Goal: Task Accomplishment & Management: Manage account settings

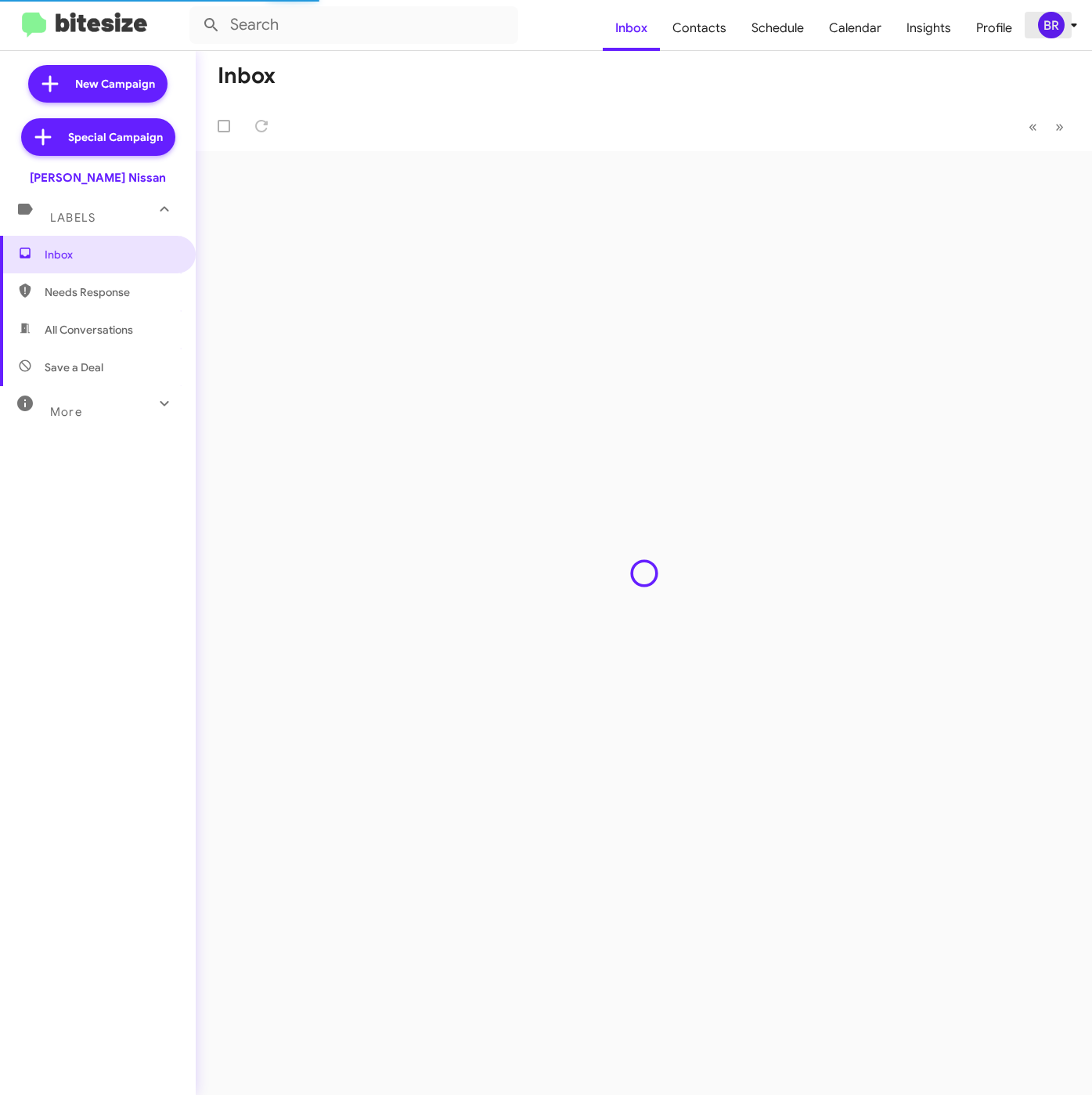
click at [1055, 24] on div "BR" at bounding box center [1050, 25] width 26 height 26
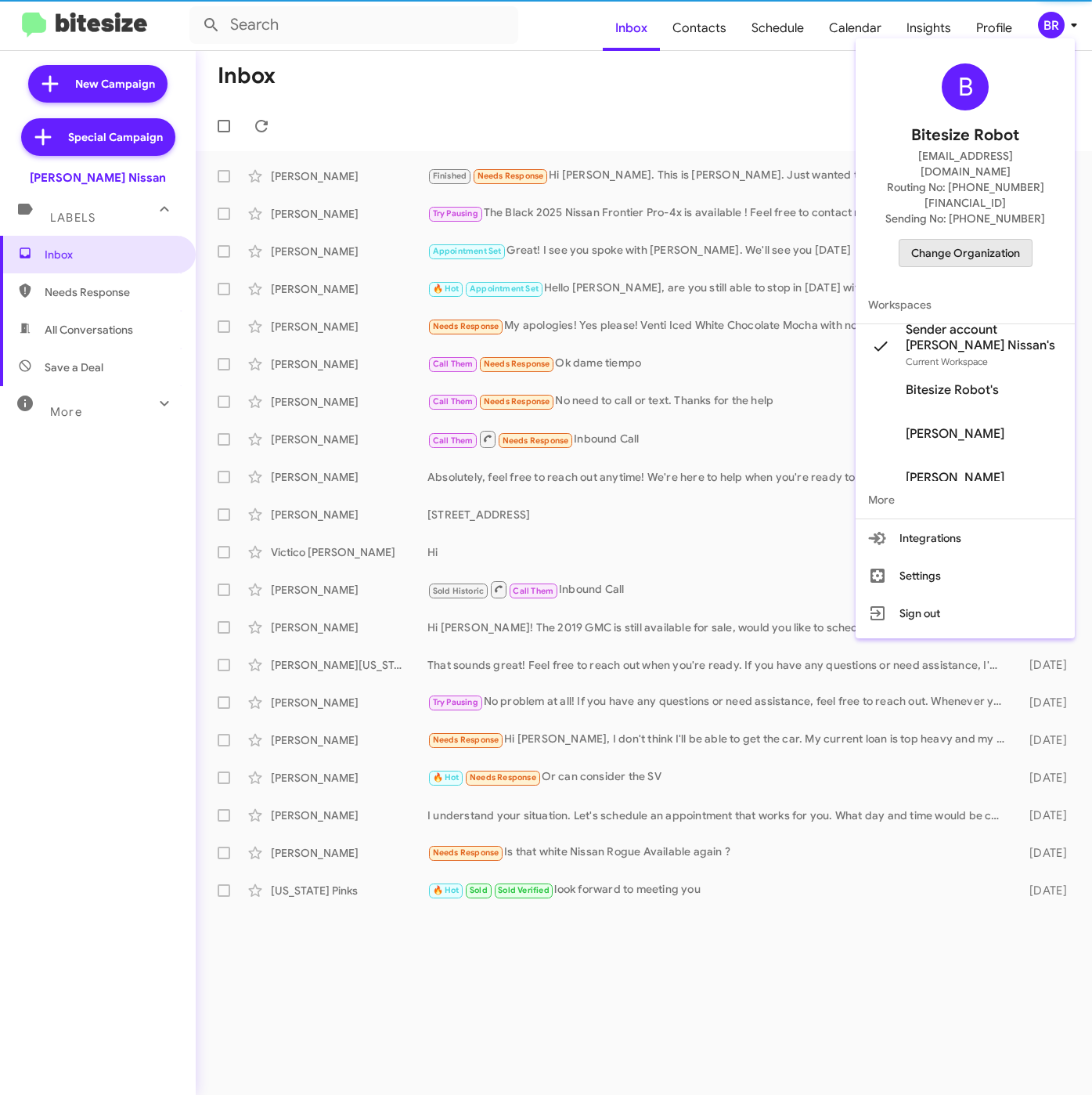
click at [970, 240] on span "Change Organization" at bounding box center [965, 253] width 109 height 26
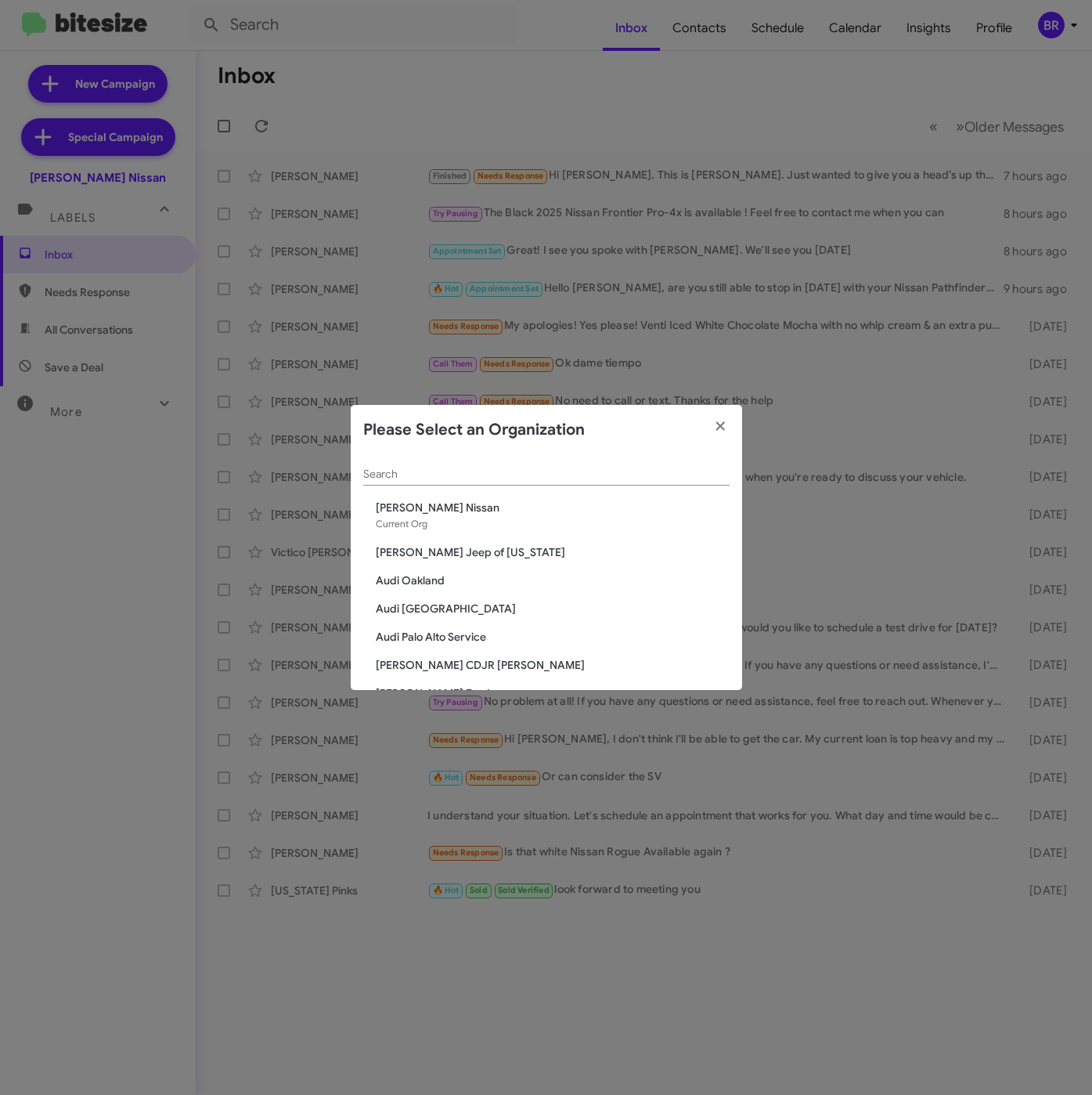
click at [522, 476] on input "Search" at bounding box center [546, 474] width 367 height 13
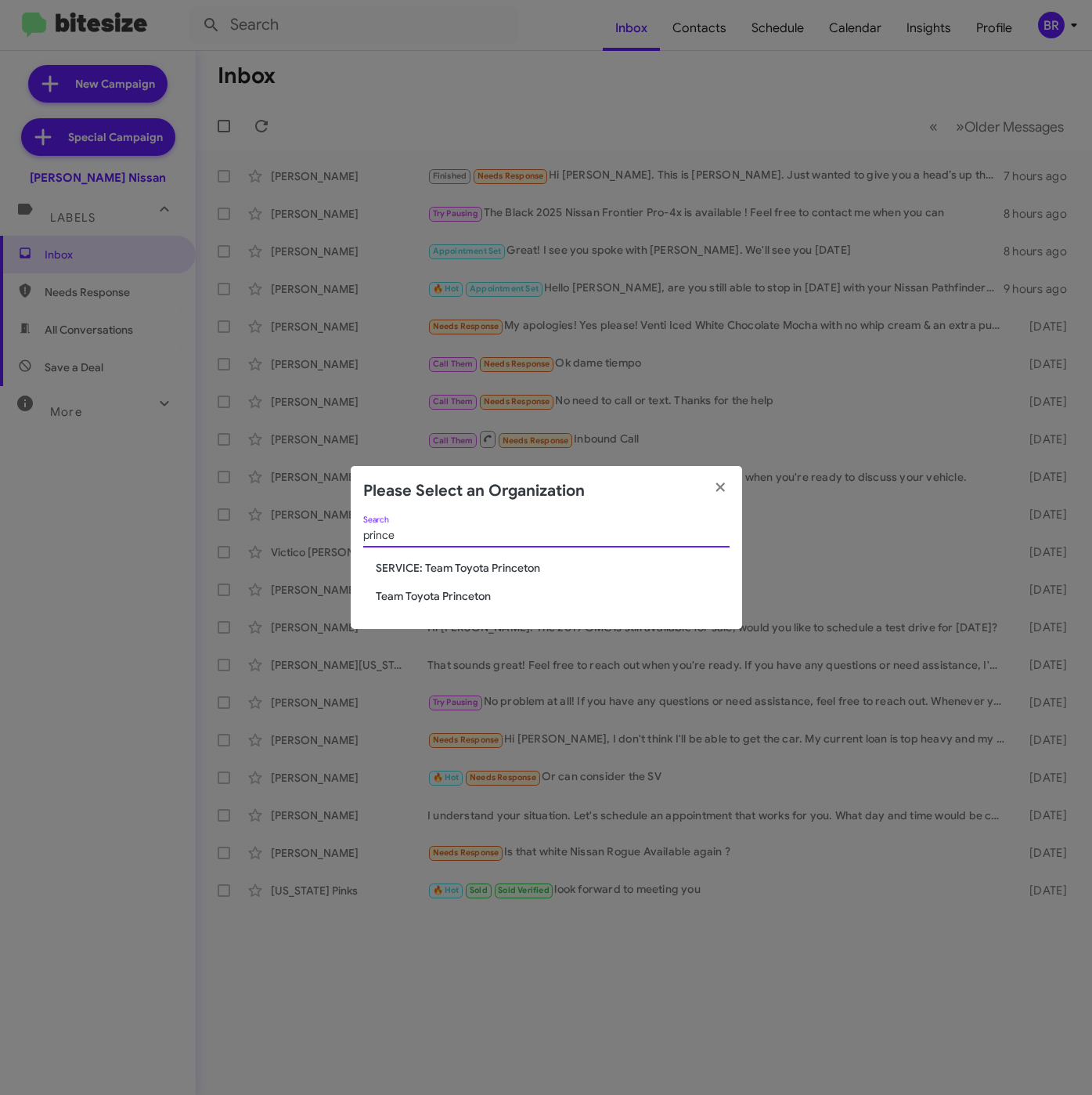
type input "prince"
click at [458, 590] on span "Team Toyota Princeton" at bounding box center [553, 596] width 354 height 15
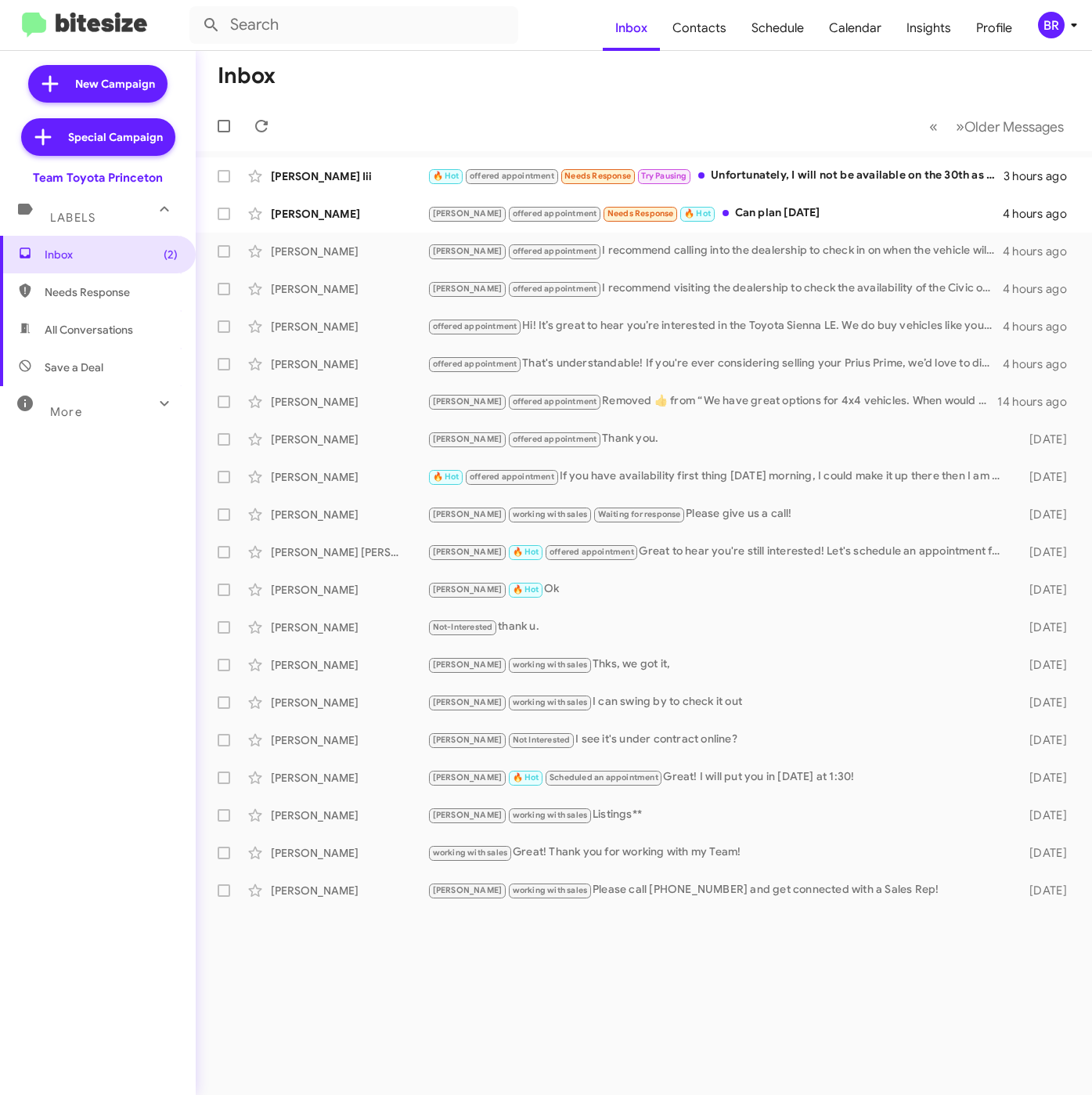
click at [1068, 19] on icon at bounding box center [1074, 25] width 19 height 19
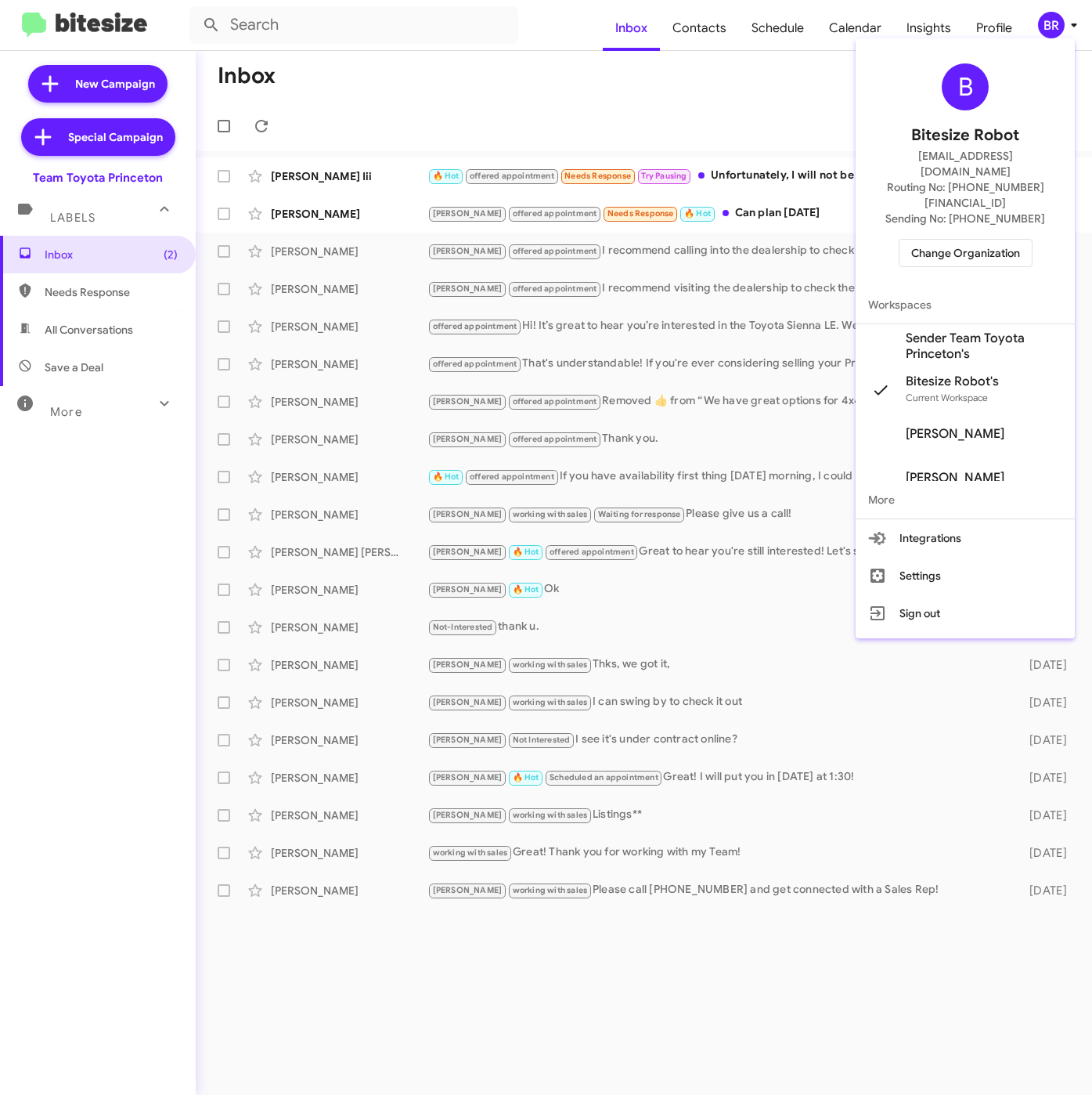
click at [977, 330] on span "Sender Team Toyota Princeton's" at bounding box center [984, 345] width 156 height 31
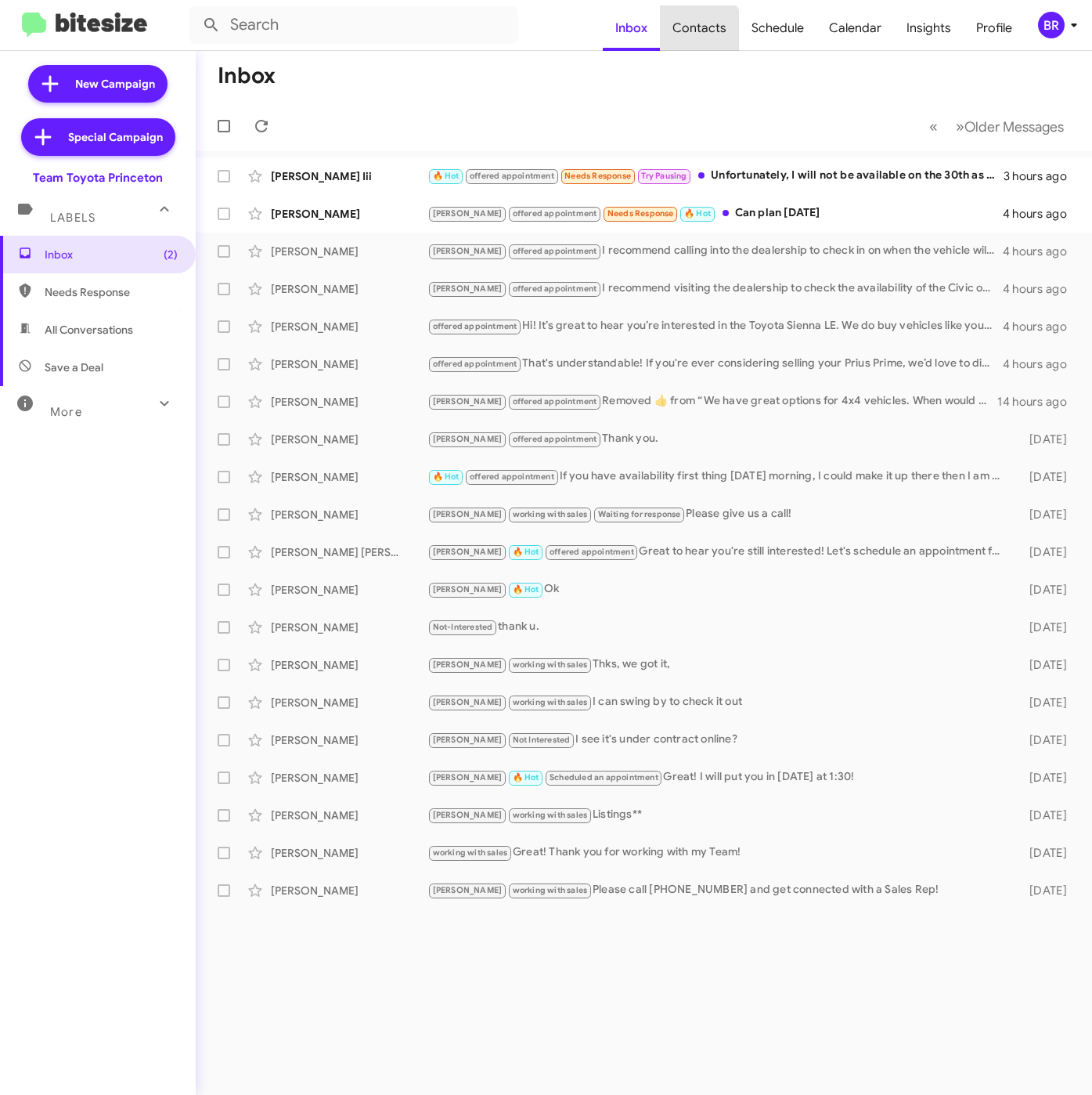
click at [704, 31] on span "Contacts" at bounding box center [699, 27] width 79 height 45
type input "in:groups"
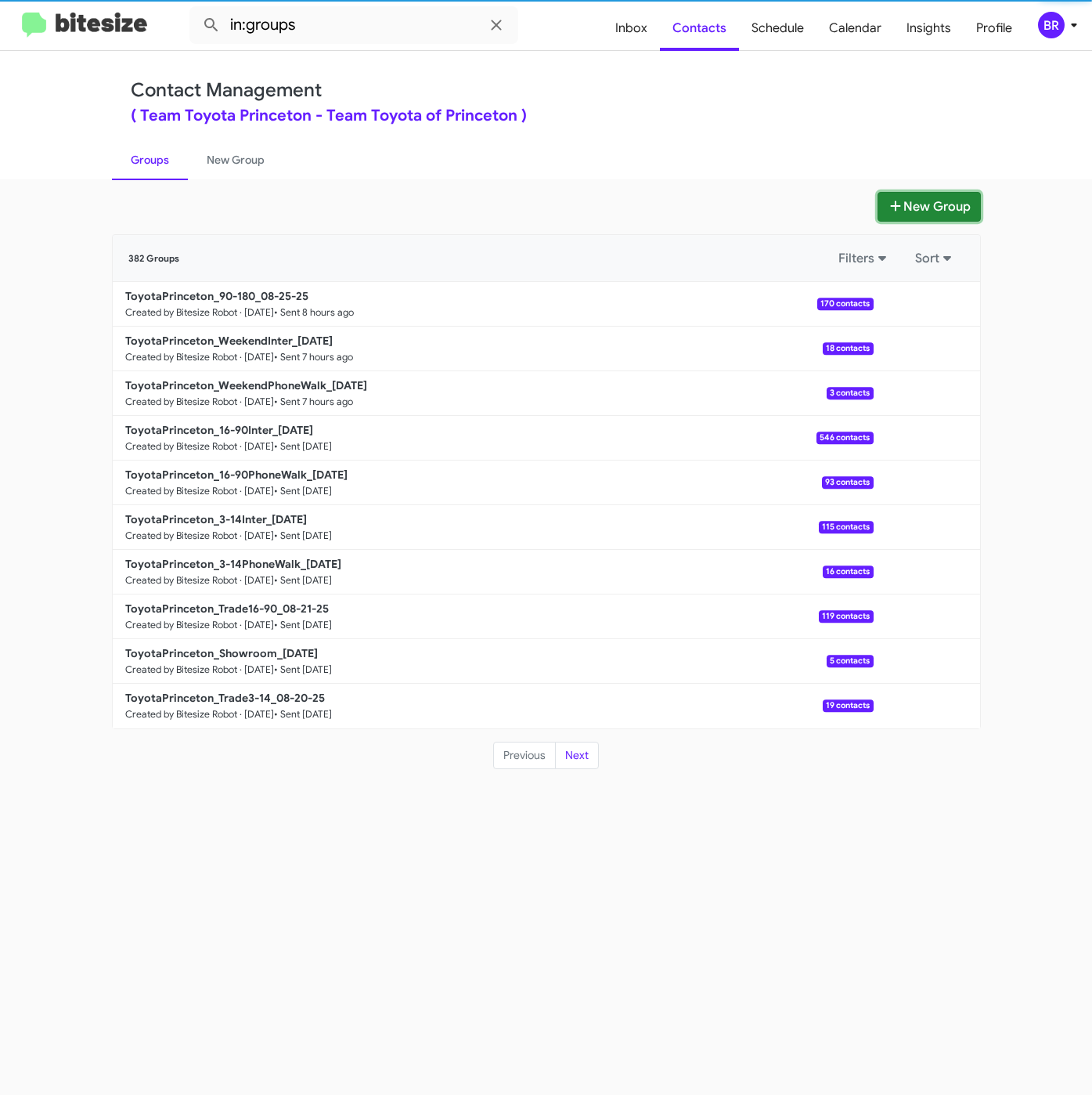
click at [907, 208] on button "New Group" at bounding box center [929, 206] width 103 height 30
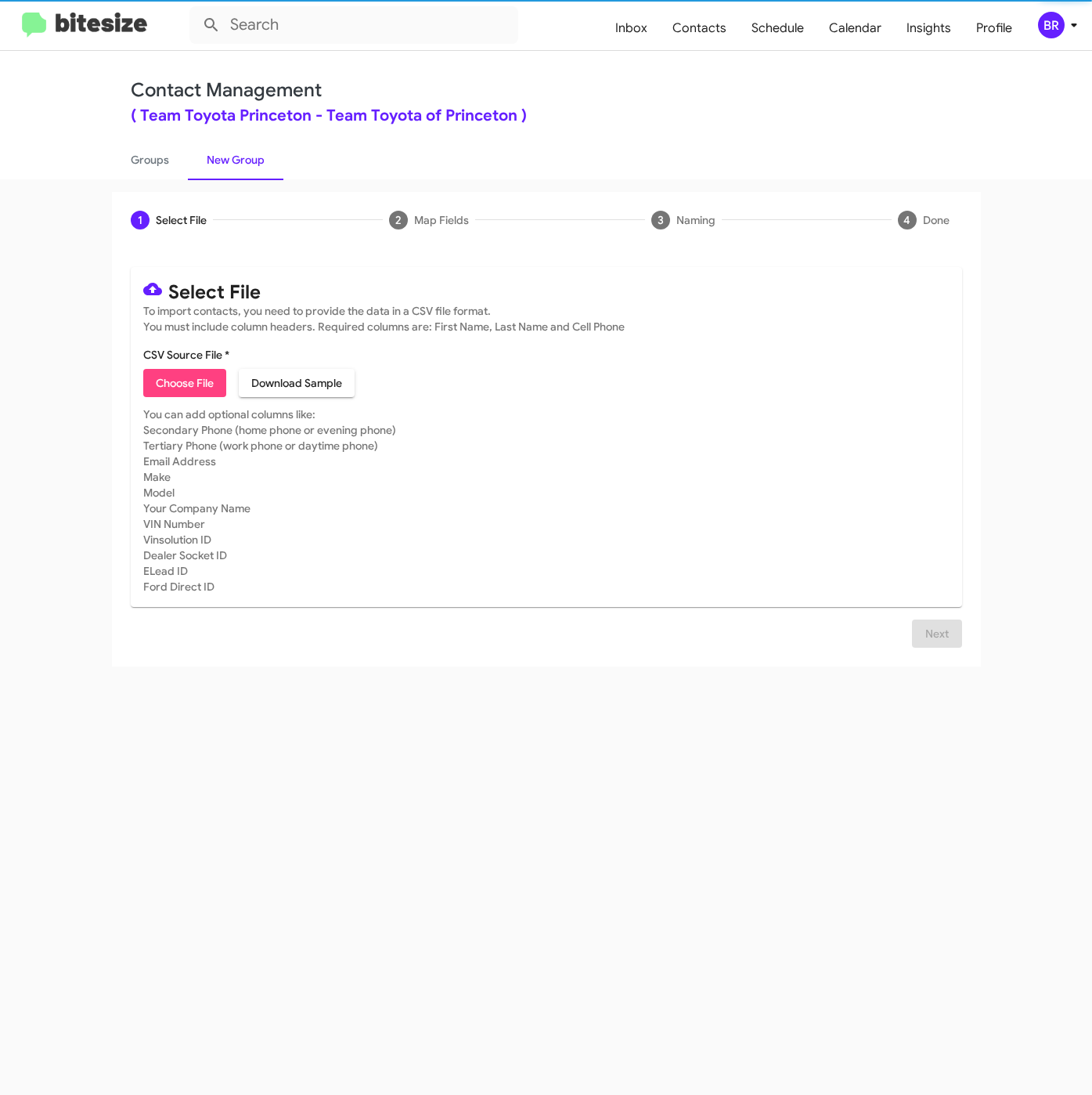
click at [188, 385] on span "Choose File" at bounding box center [185, 382] width 58 height 28
click at [200, 399] on mat-card "Select File To import contacts, you need to provide the data in a CSV file form…" at bounding box center [546, 436] width 831 height 339
click at [192, 385] on span "Choose File" at bounding box center [185, 382] width 58 height 28
type input "ToyotaPrinceton_Buyback60-63_08-26-25"
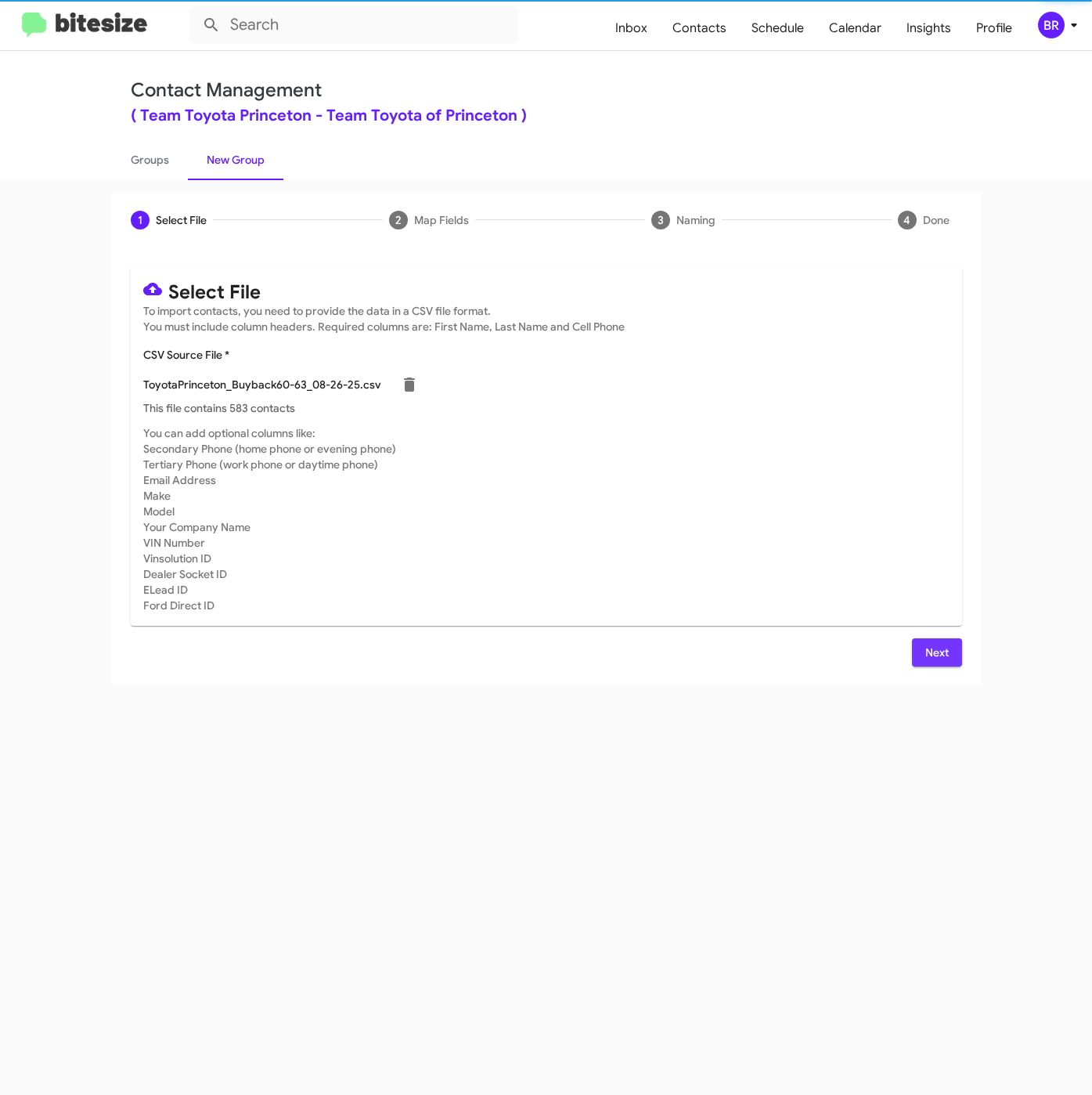
click at [940, 649] on span "Next" at bounding box center [936, 652] width 25 height 28
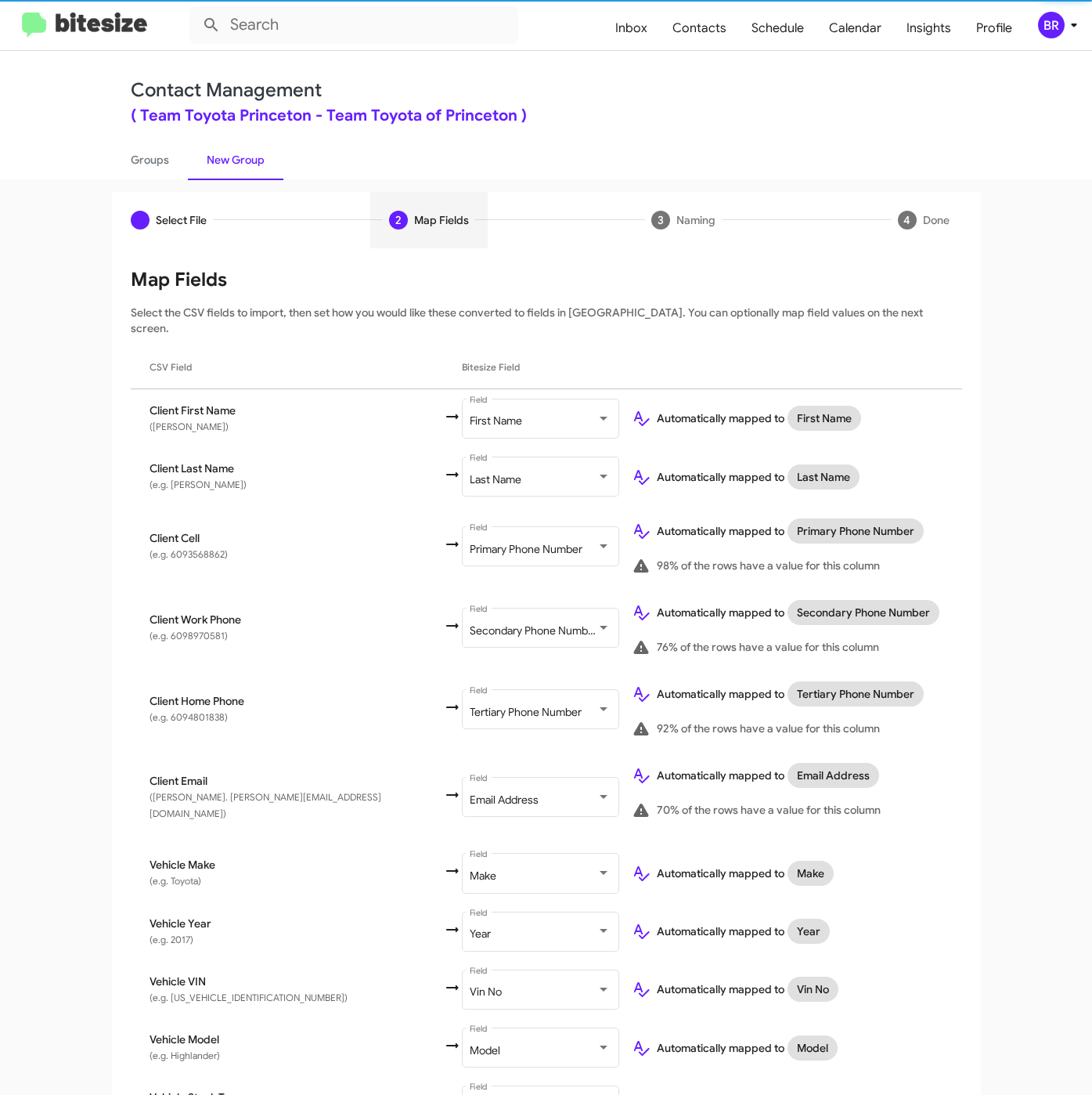
scroll to position [196, 0]
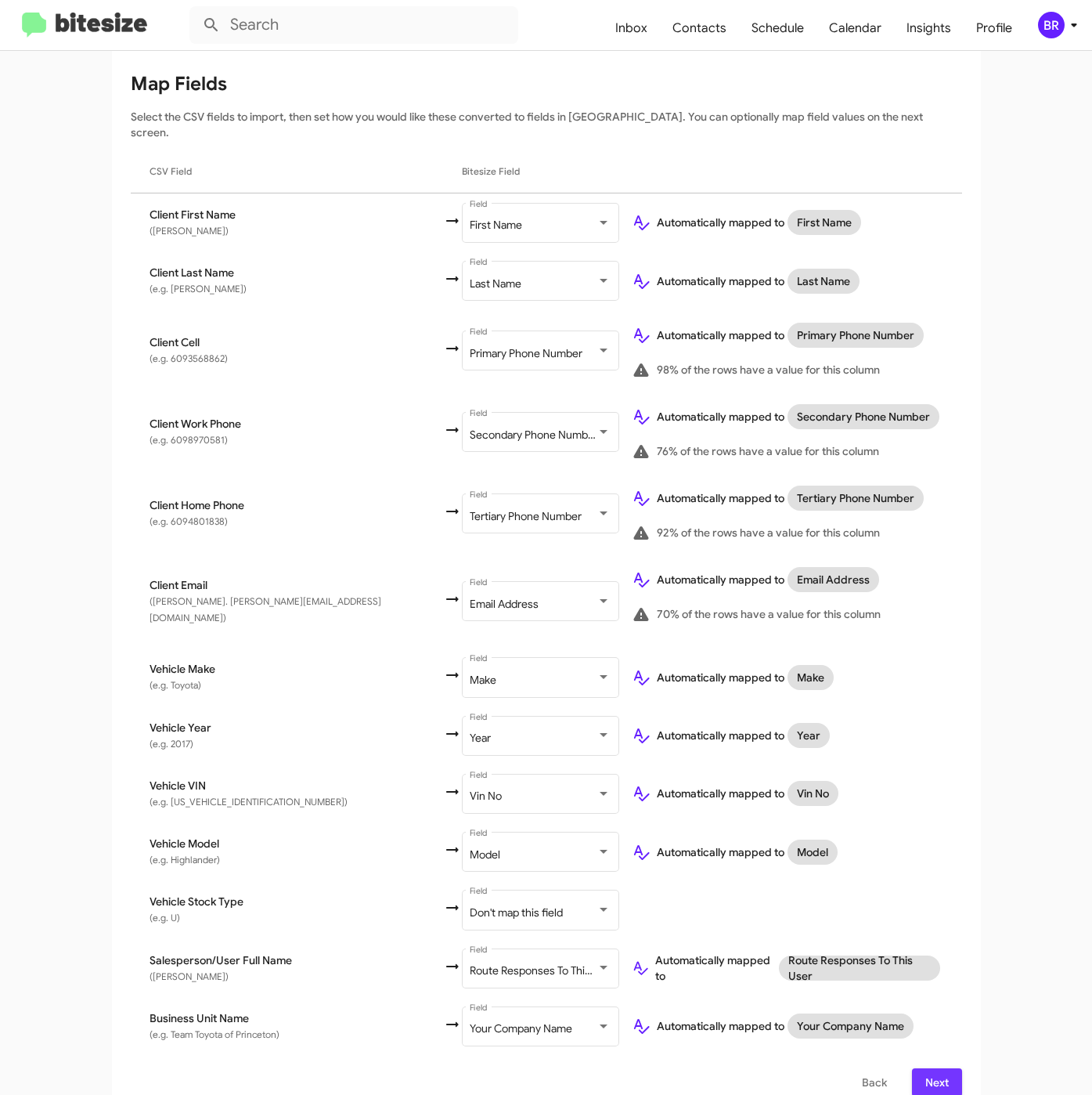
click at [925, 1068] on span "Next" at bounding box center [936, 1081] width 25 height 28
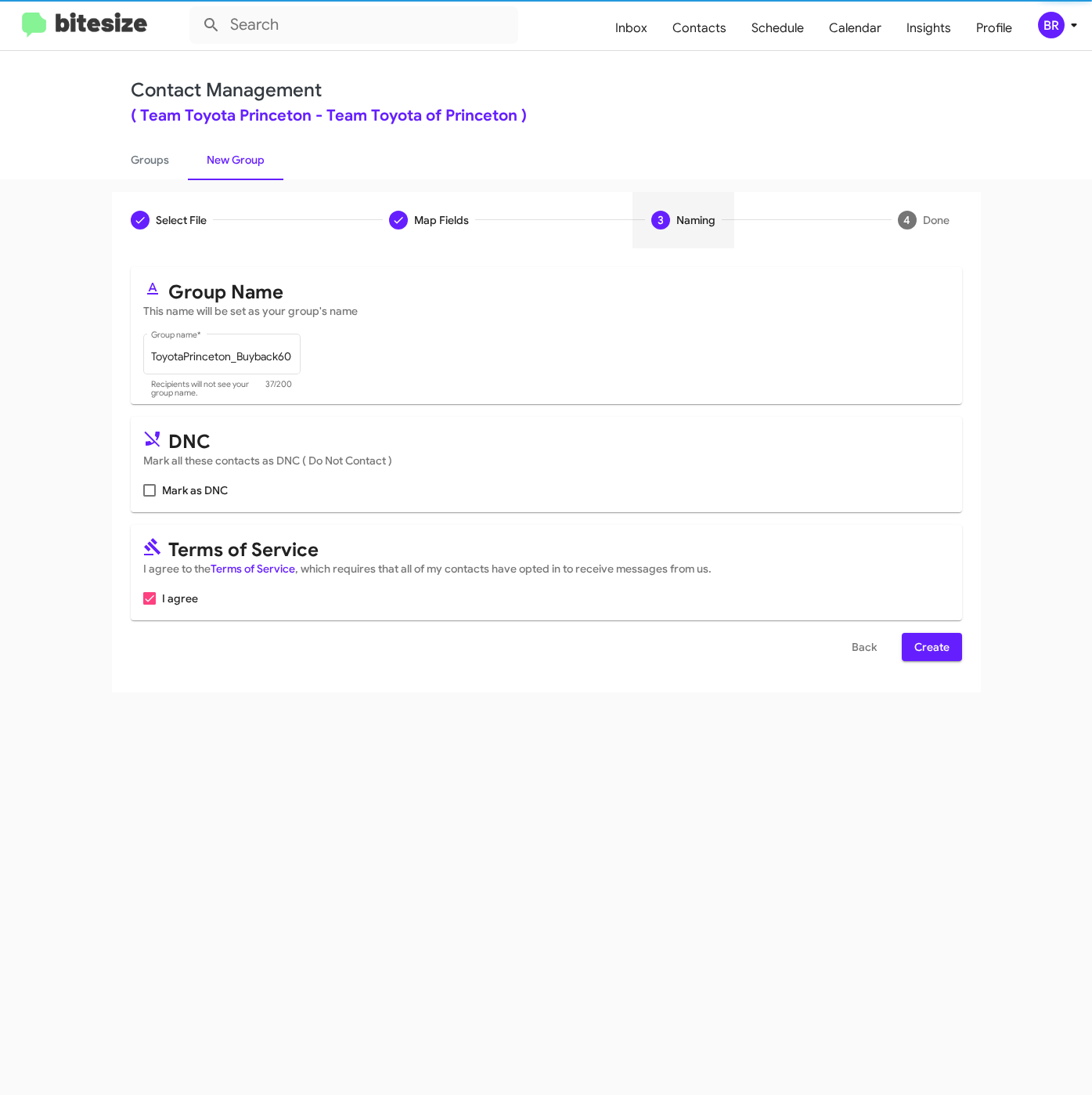
scroll to position [0, 0]
click at [930, 652] on span "Create" at bounding box center [931, 647] width 35 height 28
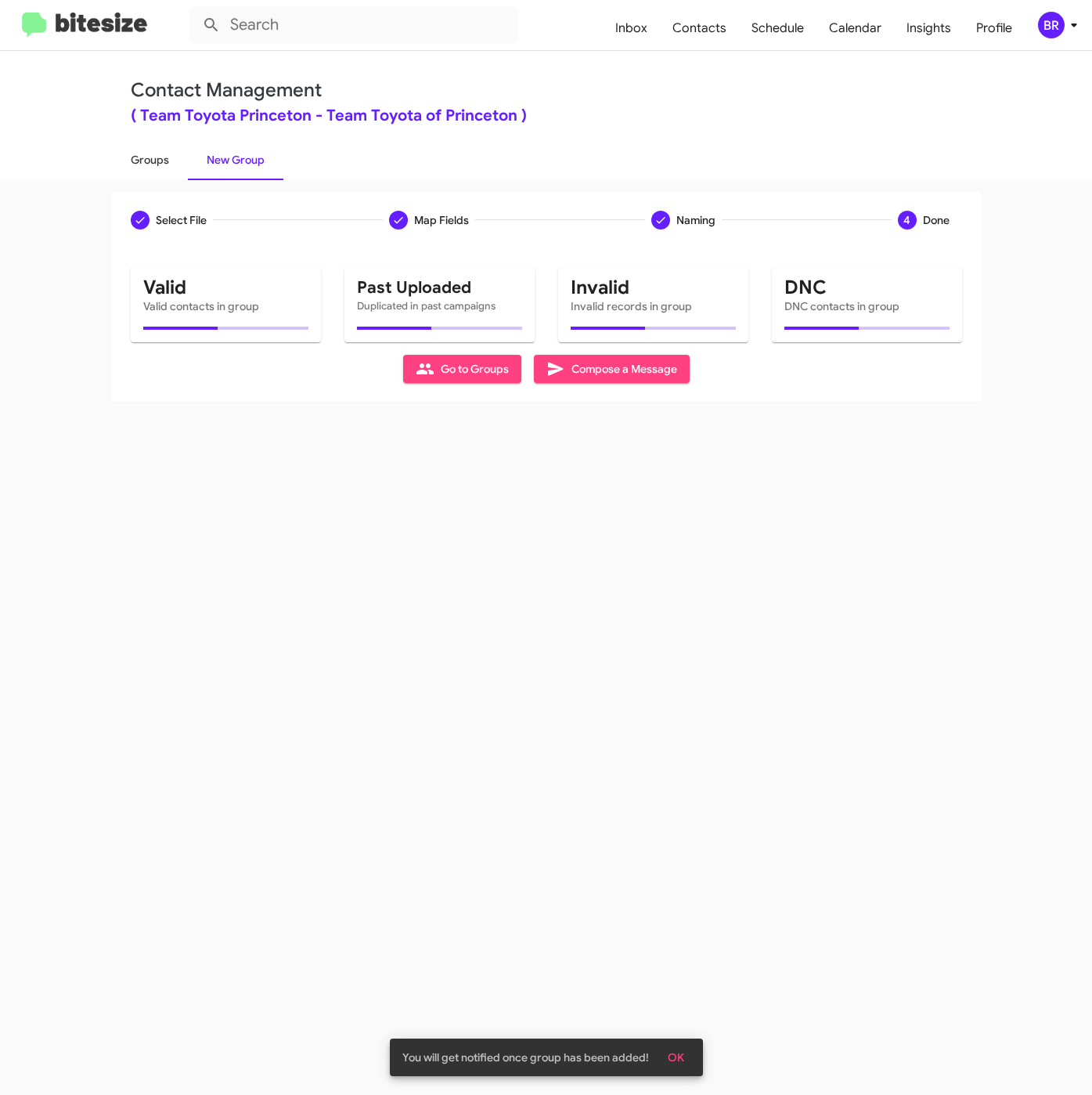
click at [143, 163] on link "Groups" at bounding box center [150, 160] width 76 height 41
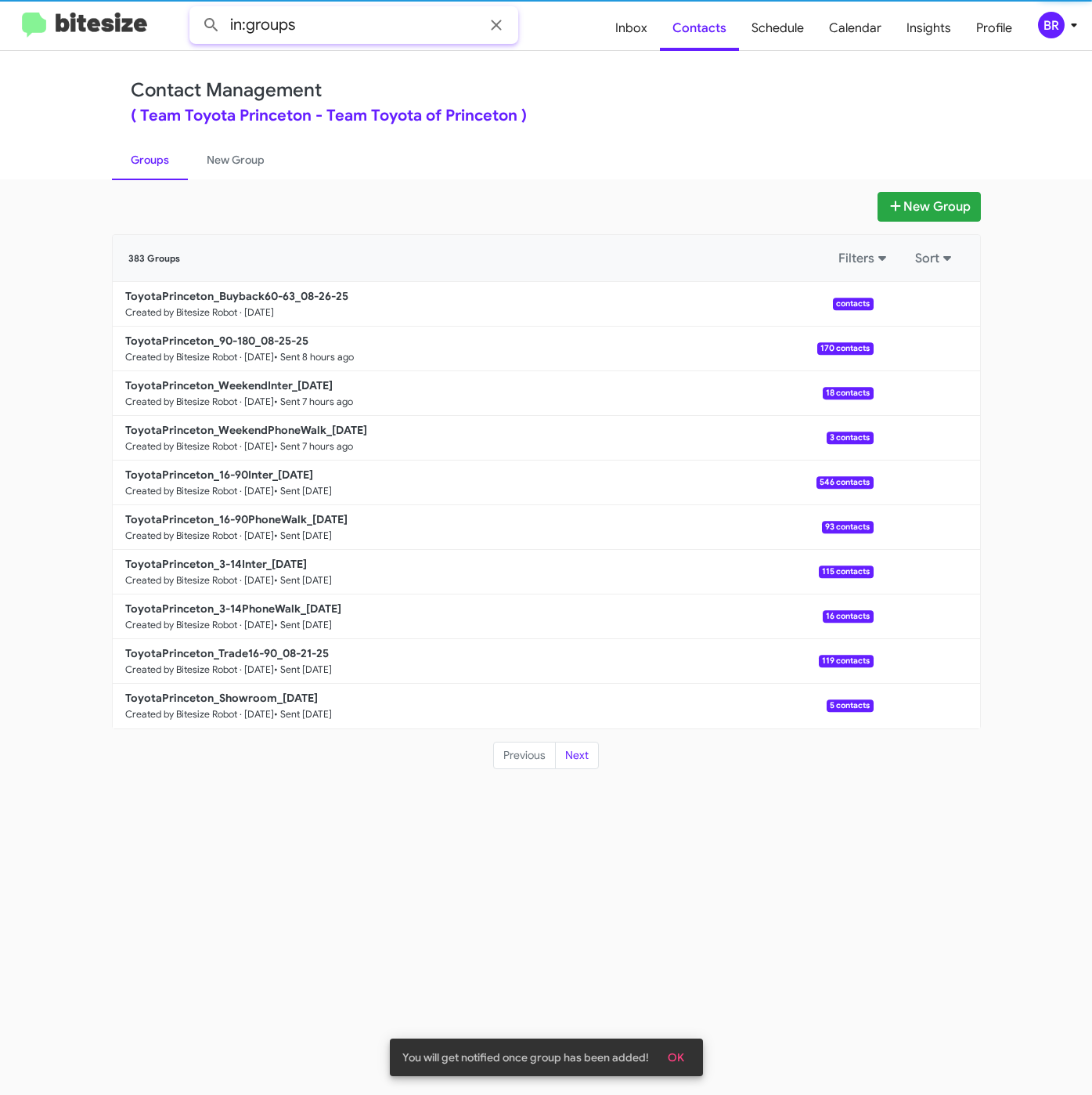
click at [392, 28] on input "in:groups" at bounding box center [354, 25] width 329 height 37
click at [196, 9] on button at bounding box center [211, 25] width 31 height 31
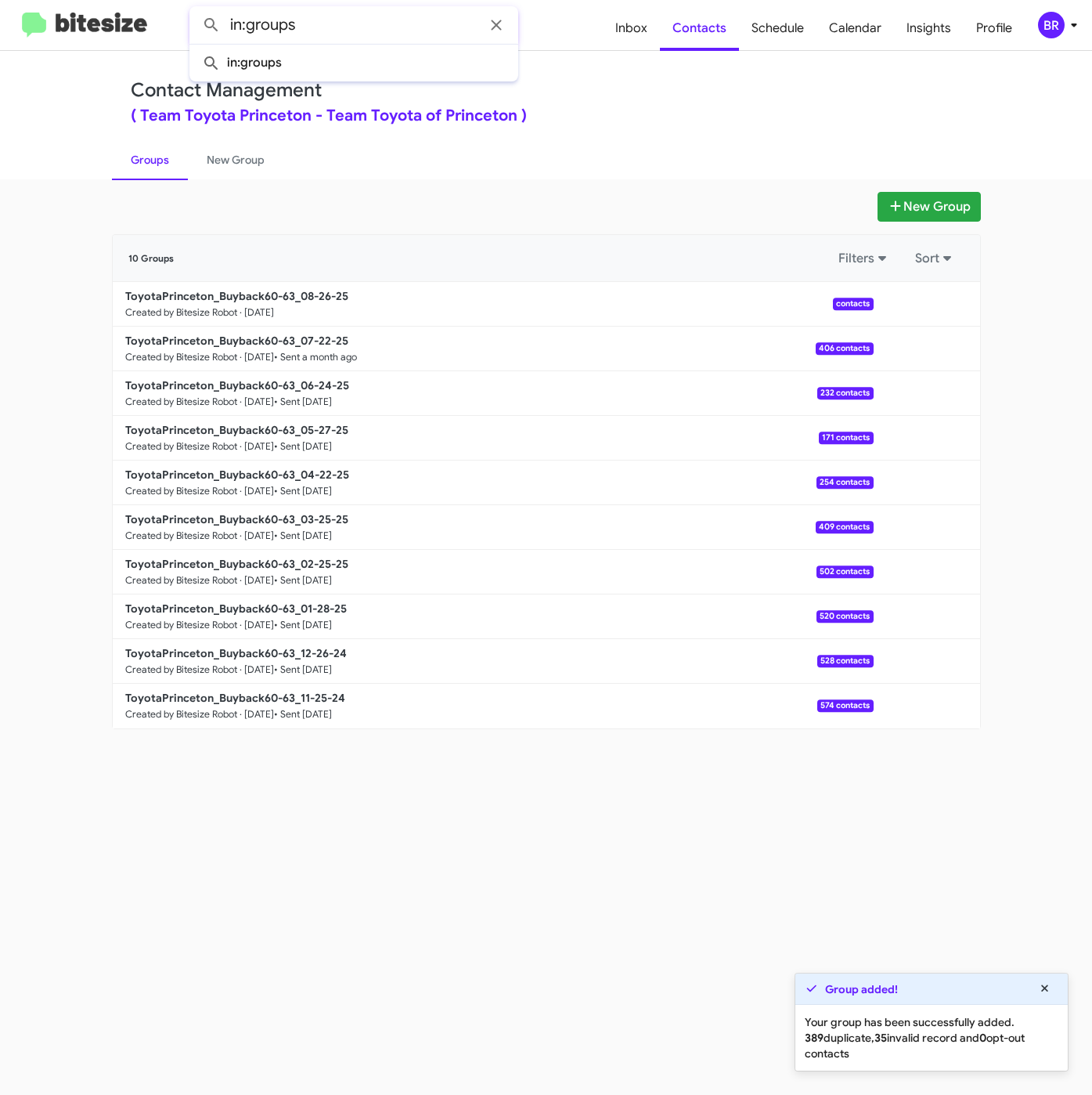
click at [196, 9] on button at bounding box center [211, 25] width 31 height 31
type input "in:groups"
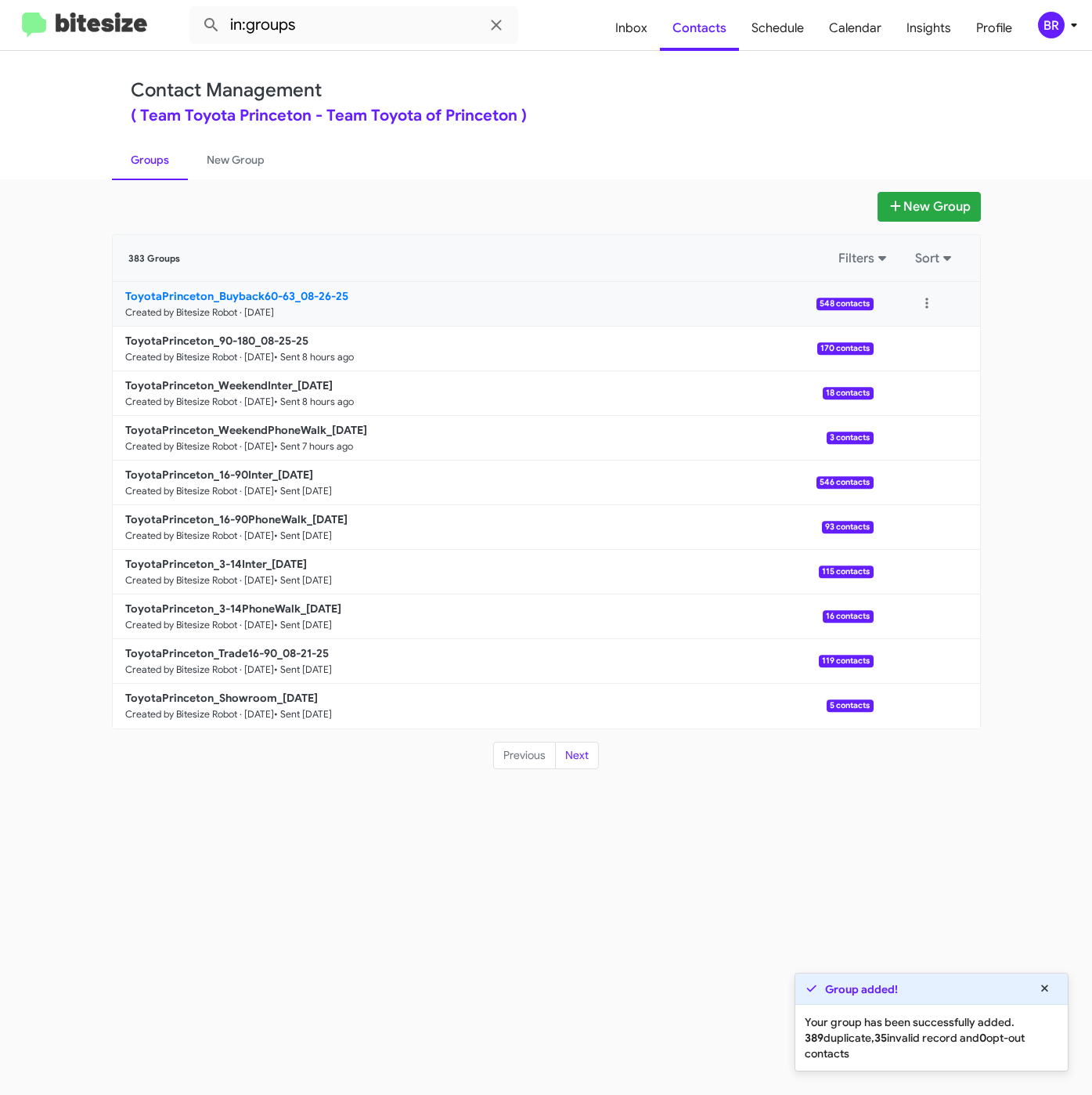
click at [287, 288] on link "ToyotaPrinceton_Buyback60-63_08-26-25 Created by Bitesize Robot · Aug 26, 2025 …" at bounding box center [493, 304] width 761 height 44
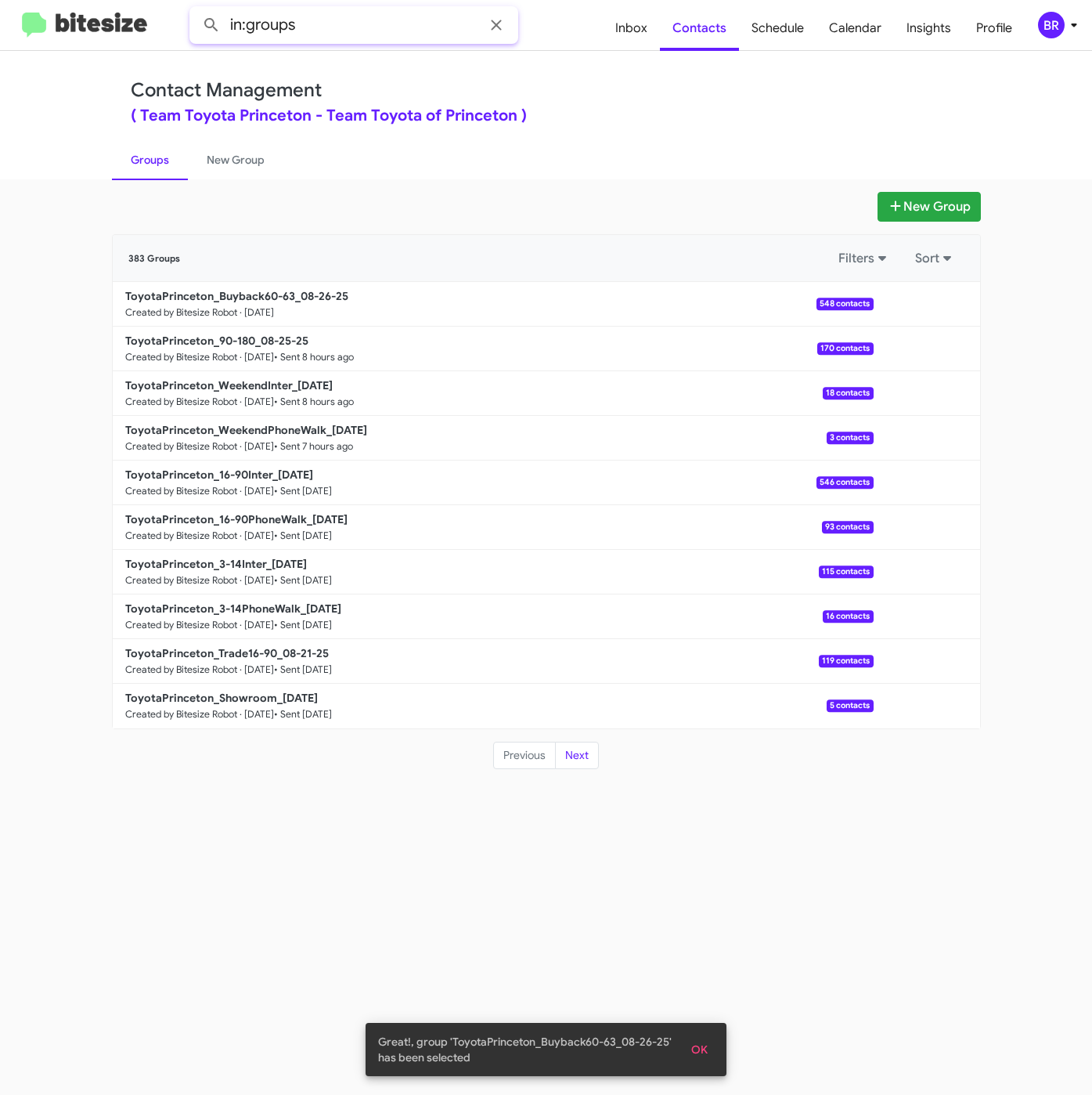
click at [373, 31] on input "in:groups" at bounding box center [354, 25] width 329 height 37
type input "in:groups 60-63"
click at [196, 9] on button at bounding box center [211, 25] width 31 height 31
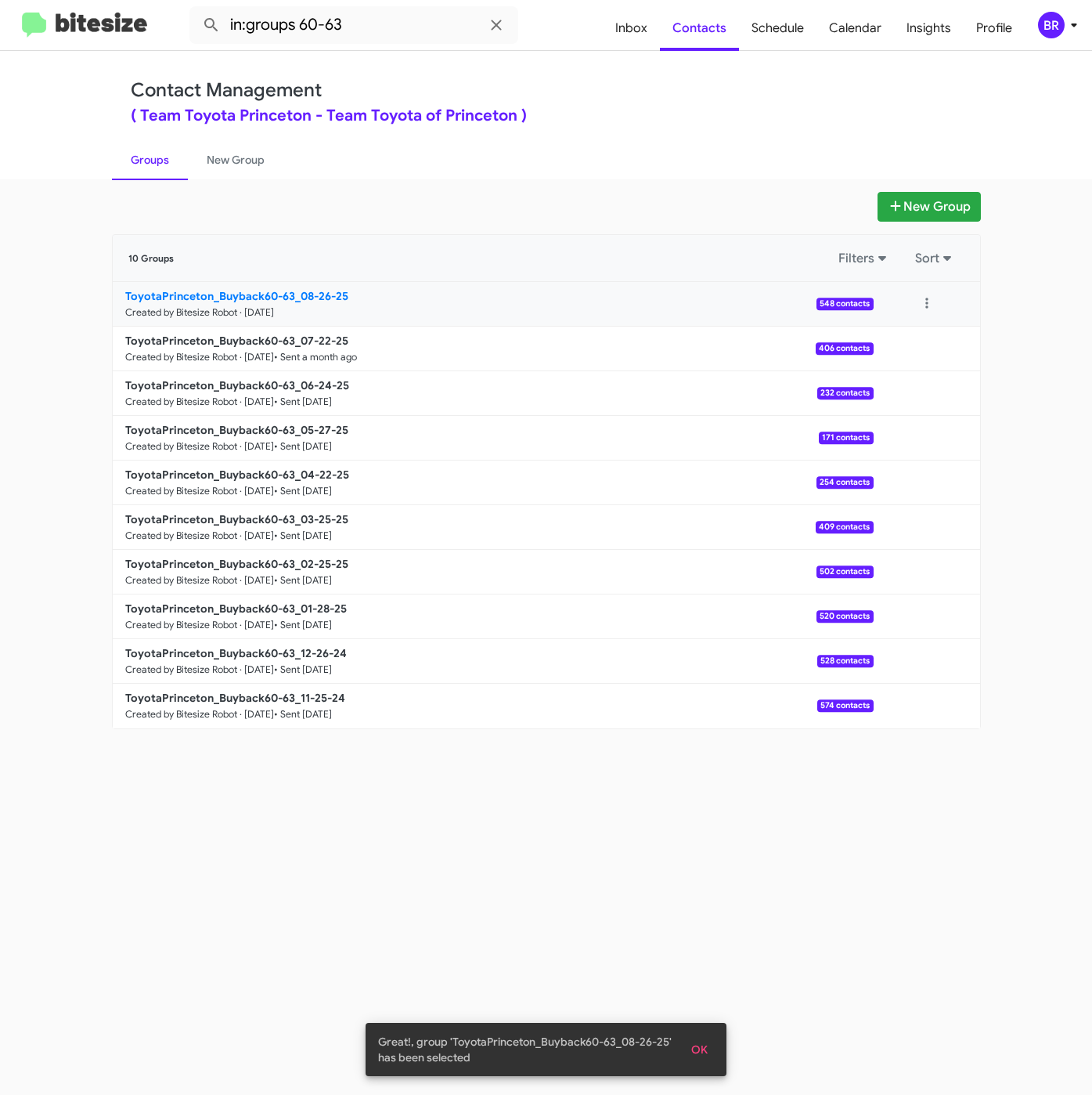
click at [275, 296] on b "ToyotaPrinceton_Buyback60-63_08-26-25" at bounding box center [236, 296] width 223 height 14
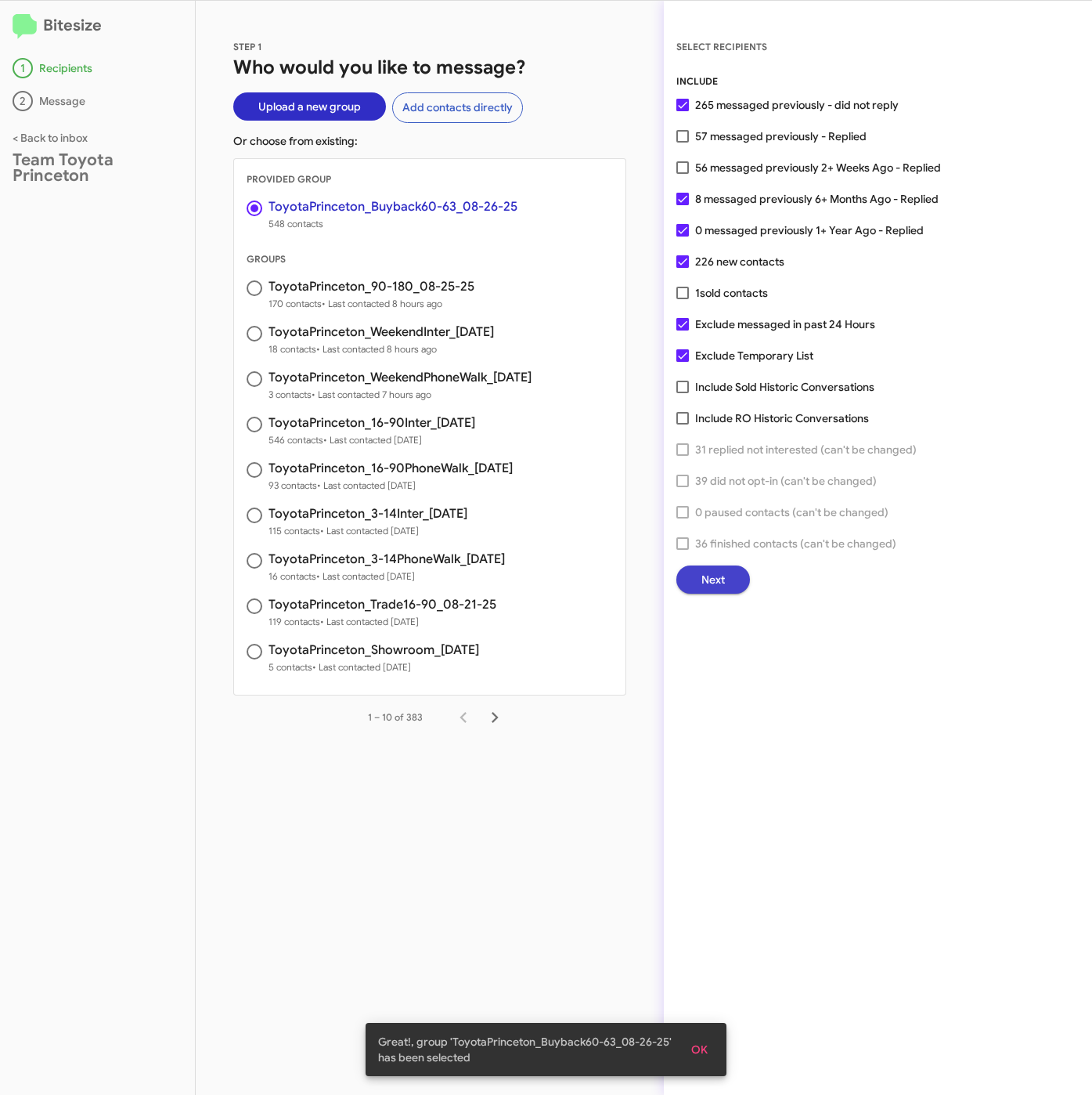
click at [725, 580] on button "Next" at bounding box center [713, 579] width 74 height 28
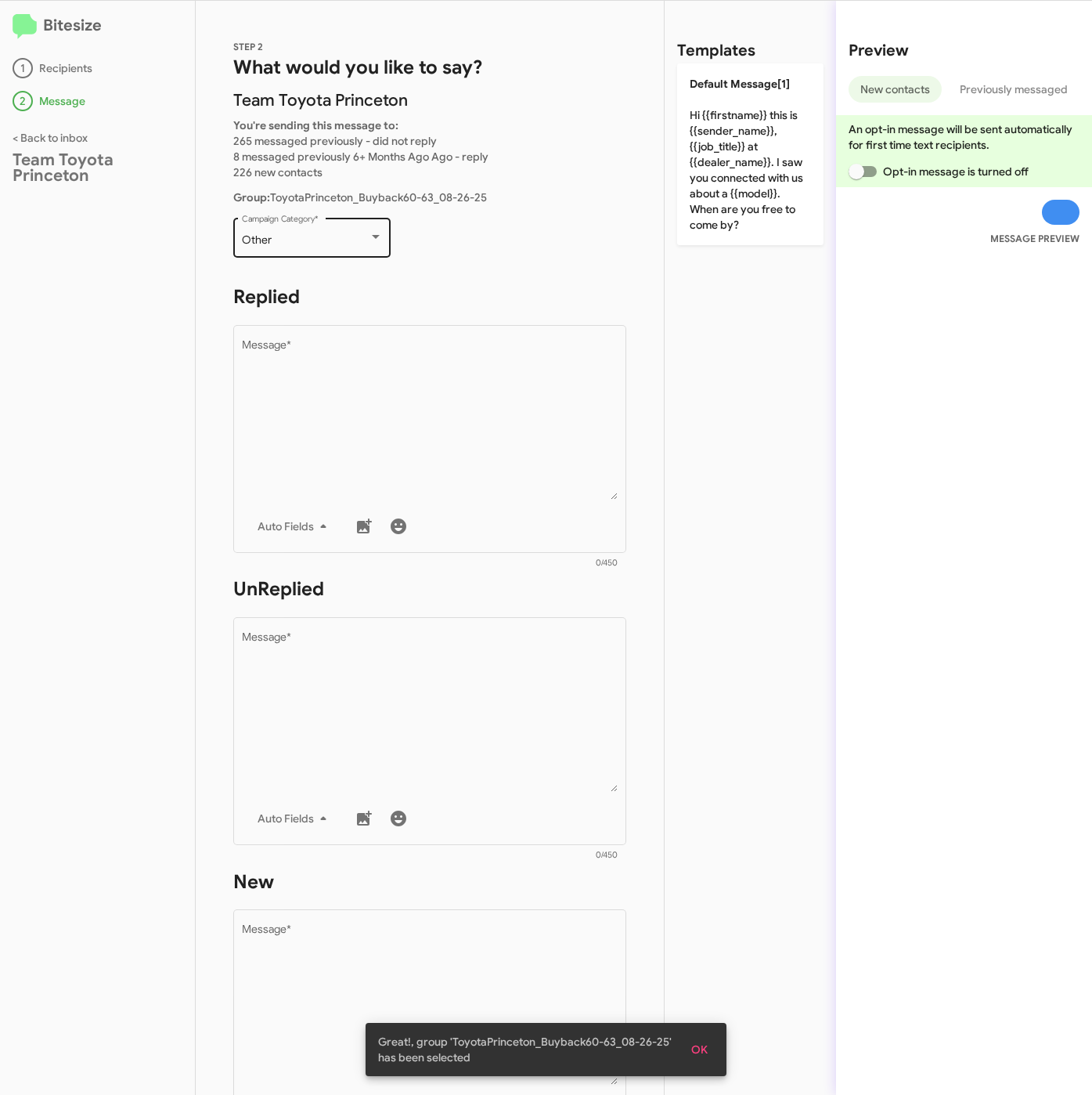
click at [299, 236] on div "Other" at bounding box center [304, 240] width 127 height 13
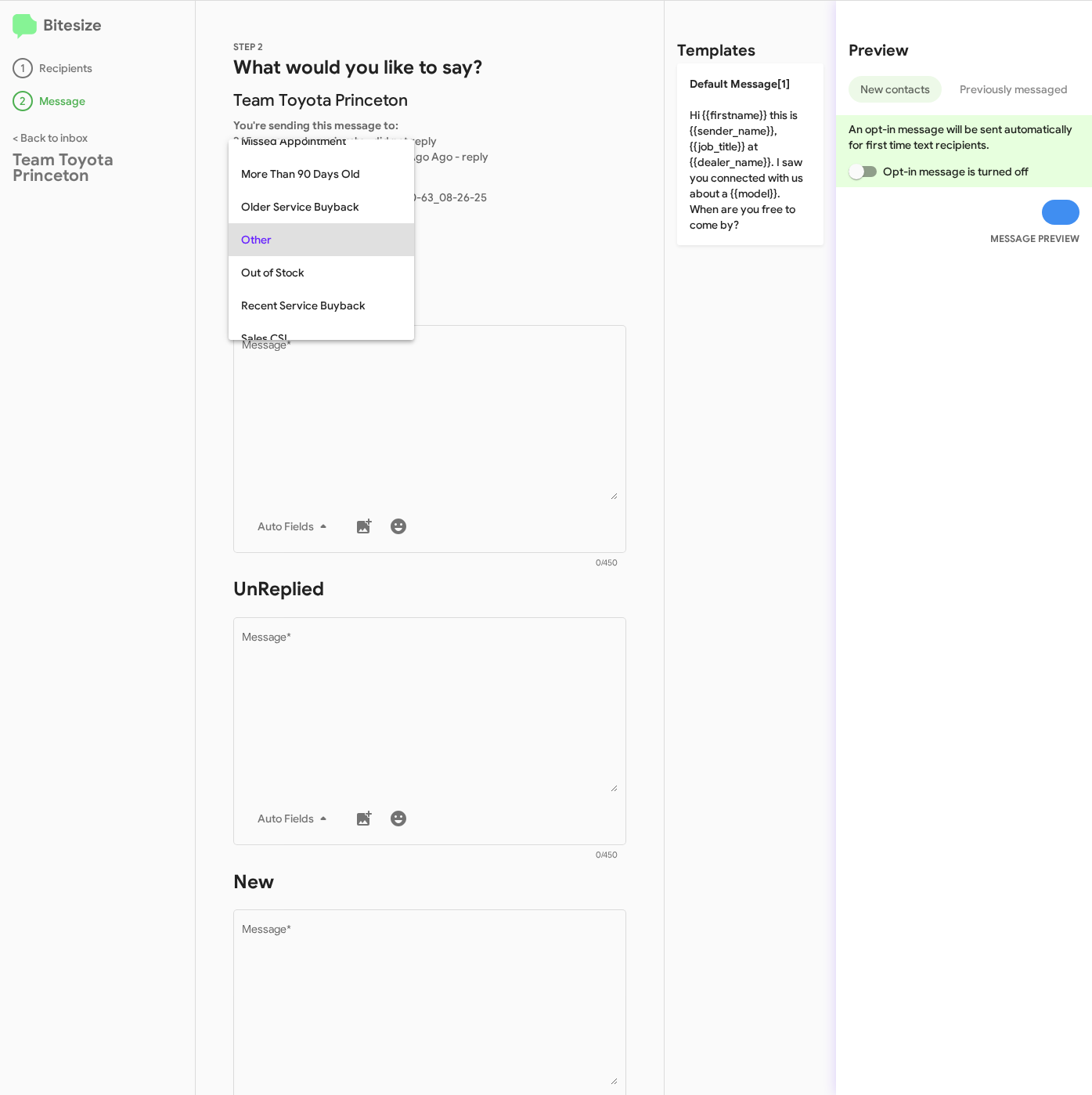
scroll to position [164, 0]
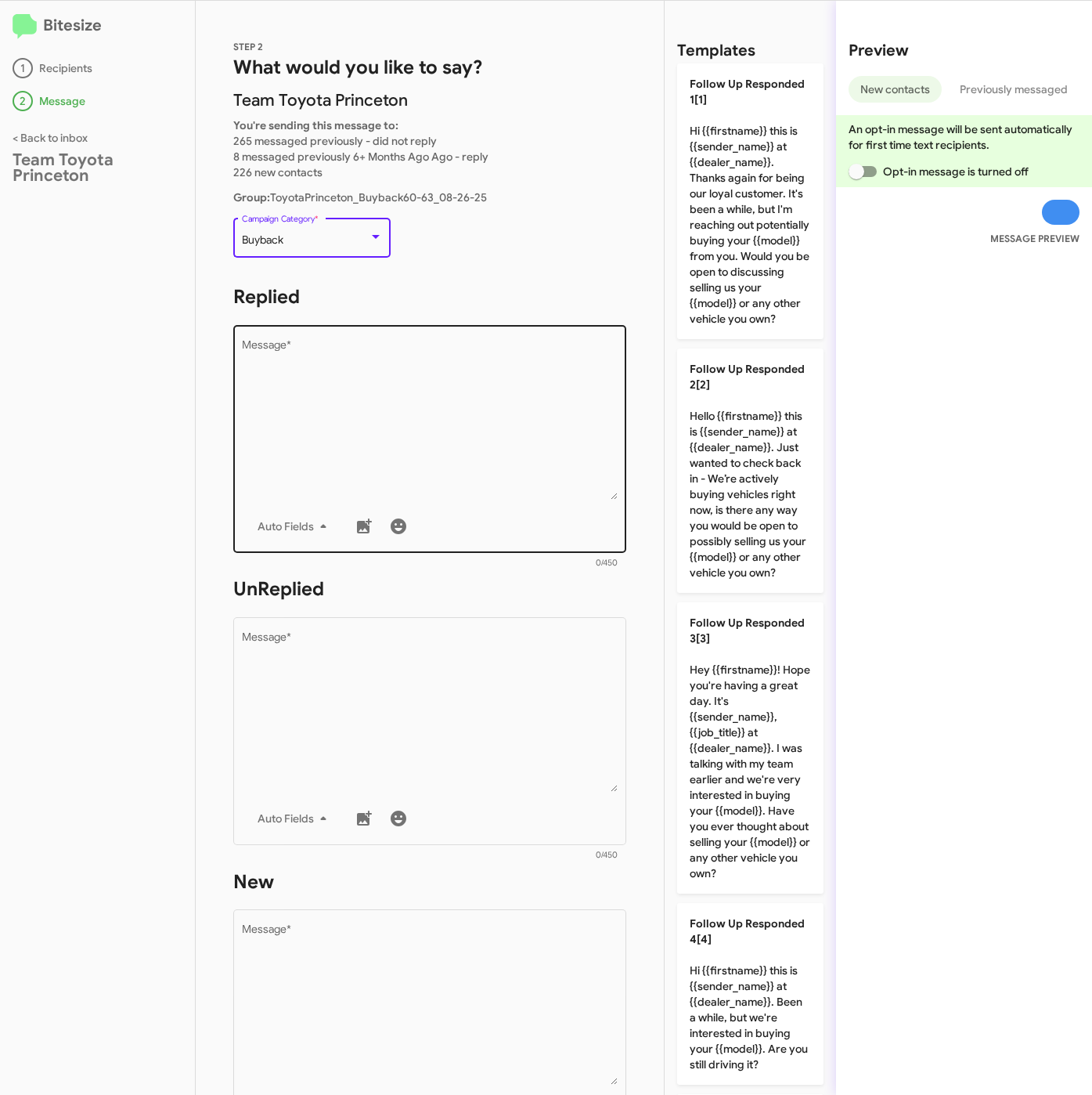
click at [397, 447] on textarea "Message *" at bounding box center [429, 419] width 377 height 160
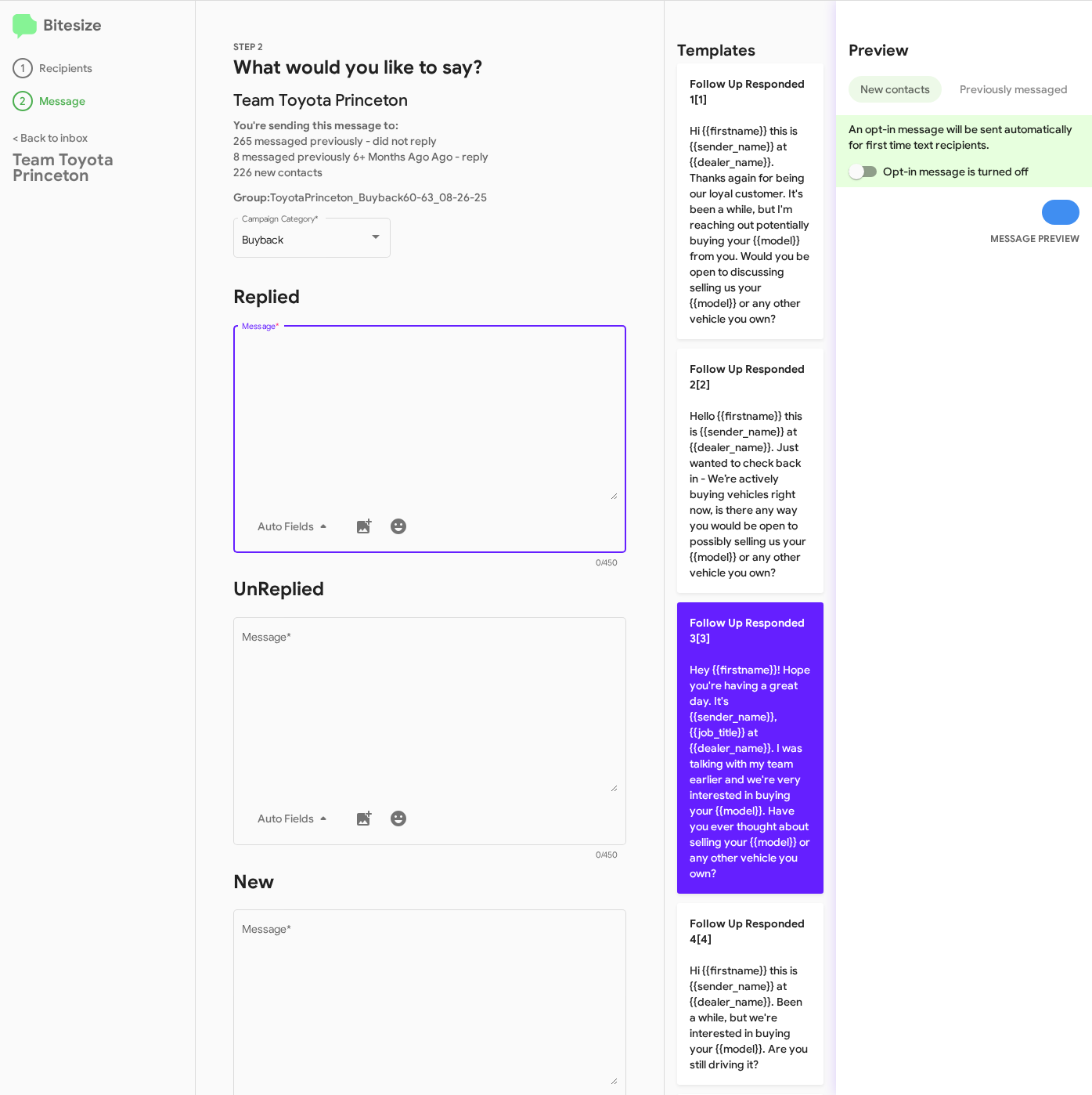
click at [754, 759] on p "Follow Up Responded 3[3] Hey {{firstname}}! Hope you're having a great day. It'…" at bounding box center [750, 748] width 146 height 291
type textarea "Hey {{firstname}}! Hope you're having a great day. It's {{sender_name}}, {{job_…"
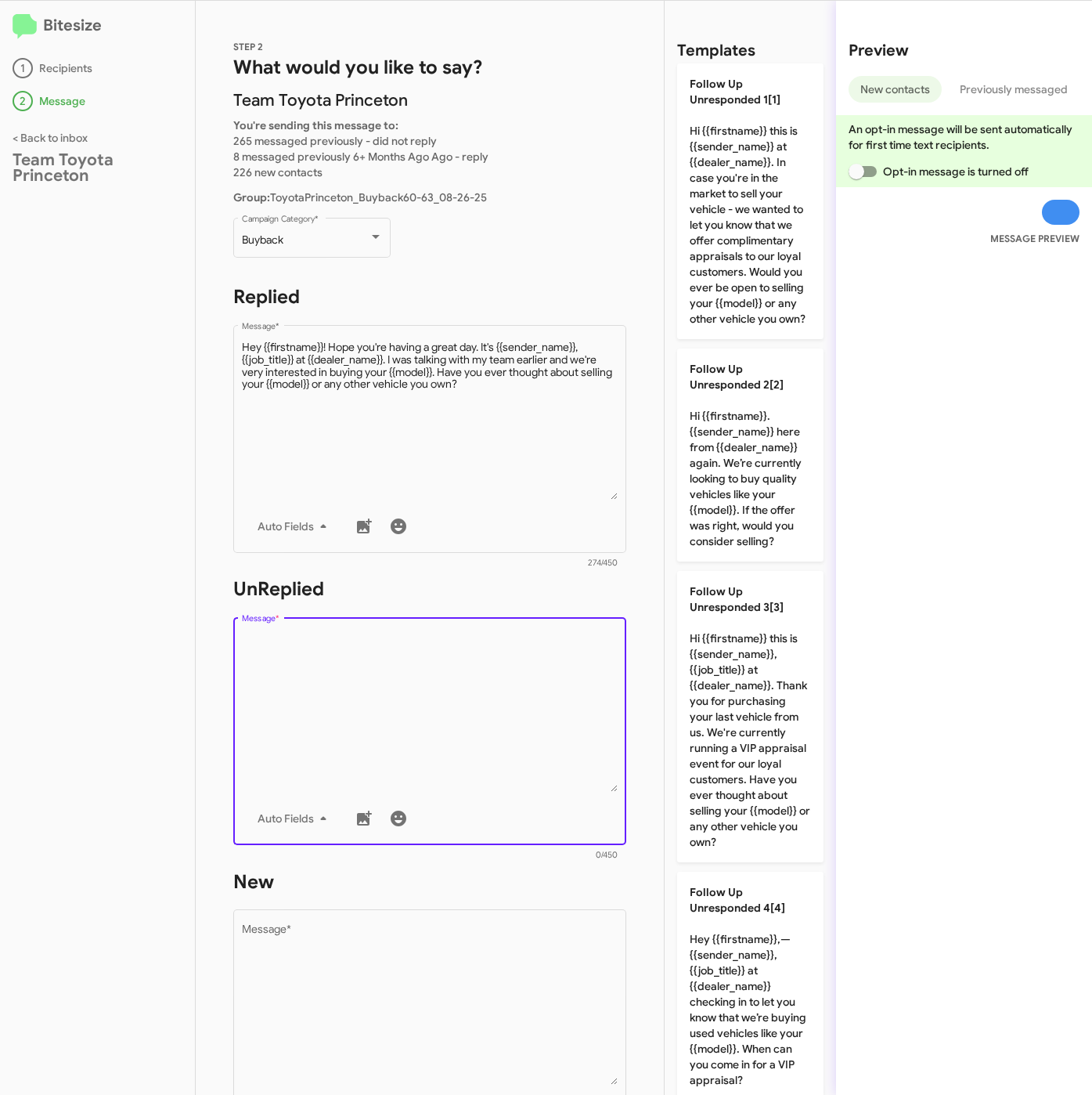
click at [590, 726] on textarea "Message *" at bounding box center [429, 712] width 377 height 160
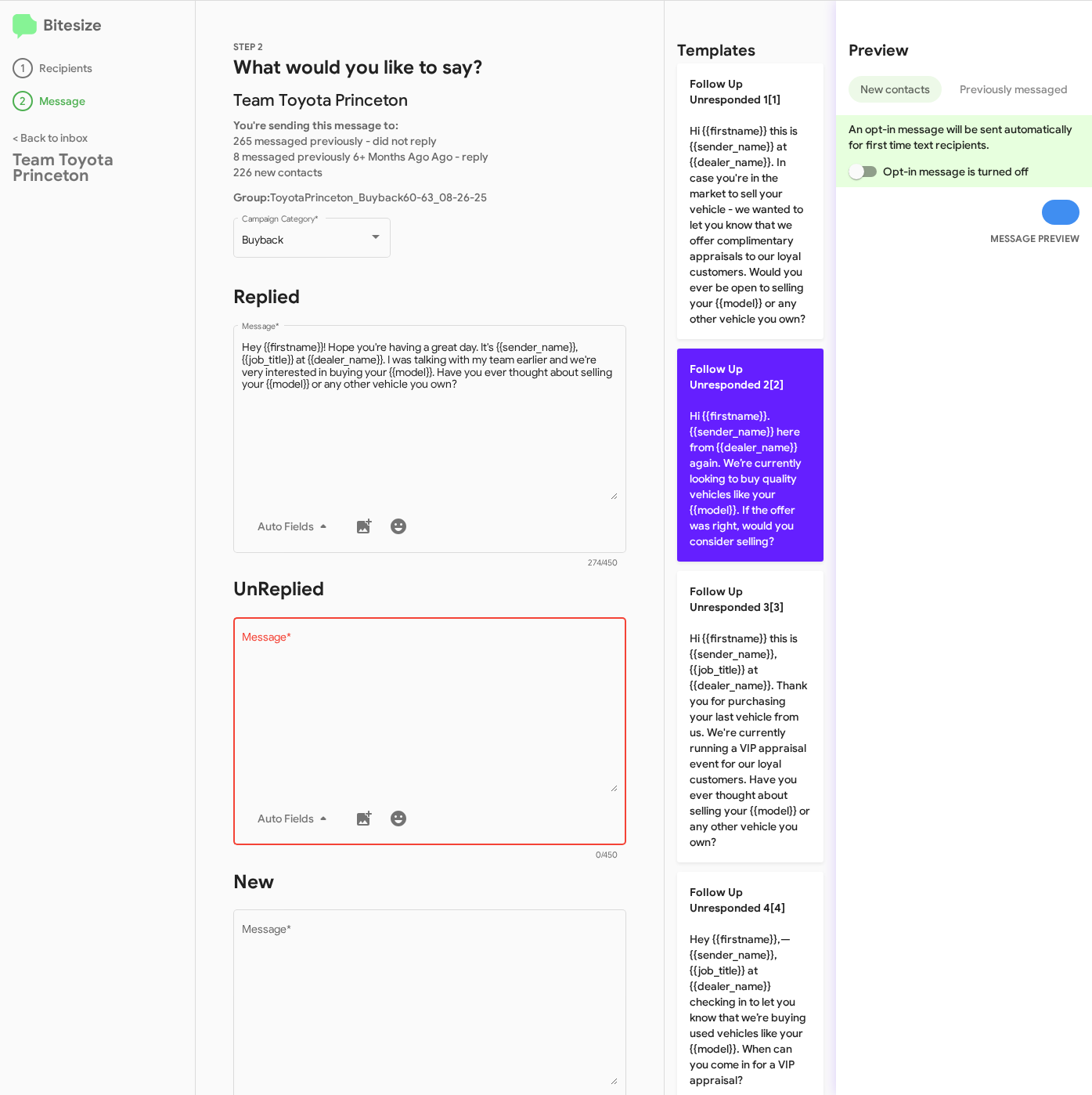
click at [724, 482] on p "Follow Up Unresponded 2[2] Hi {{firstname}}. {{sender_name}} here from {{dealer…" at bounding box center [750, 455] width 146 height 213
type textarea "Hi {{firstname}}. {{sender_name}} here from {{dealer_name}} again. We’re curren…"
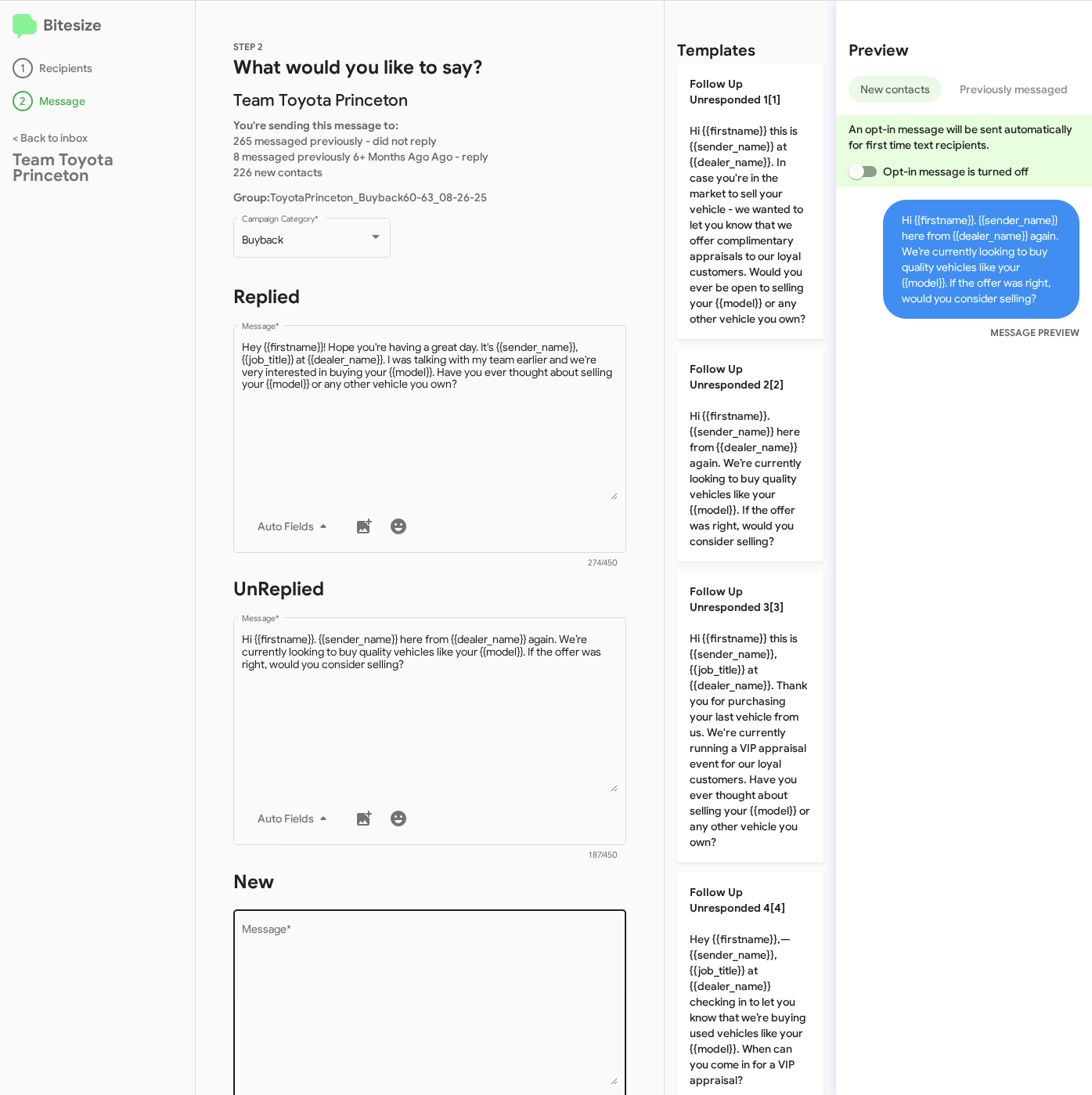
click at [424, 1086] on div "Drop image here to insert Auto Fields Message *" at bounding box center [429, 1022] width 377 height 231
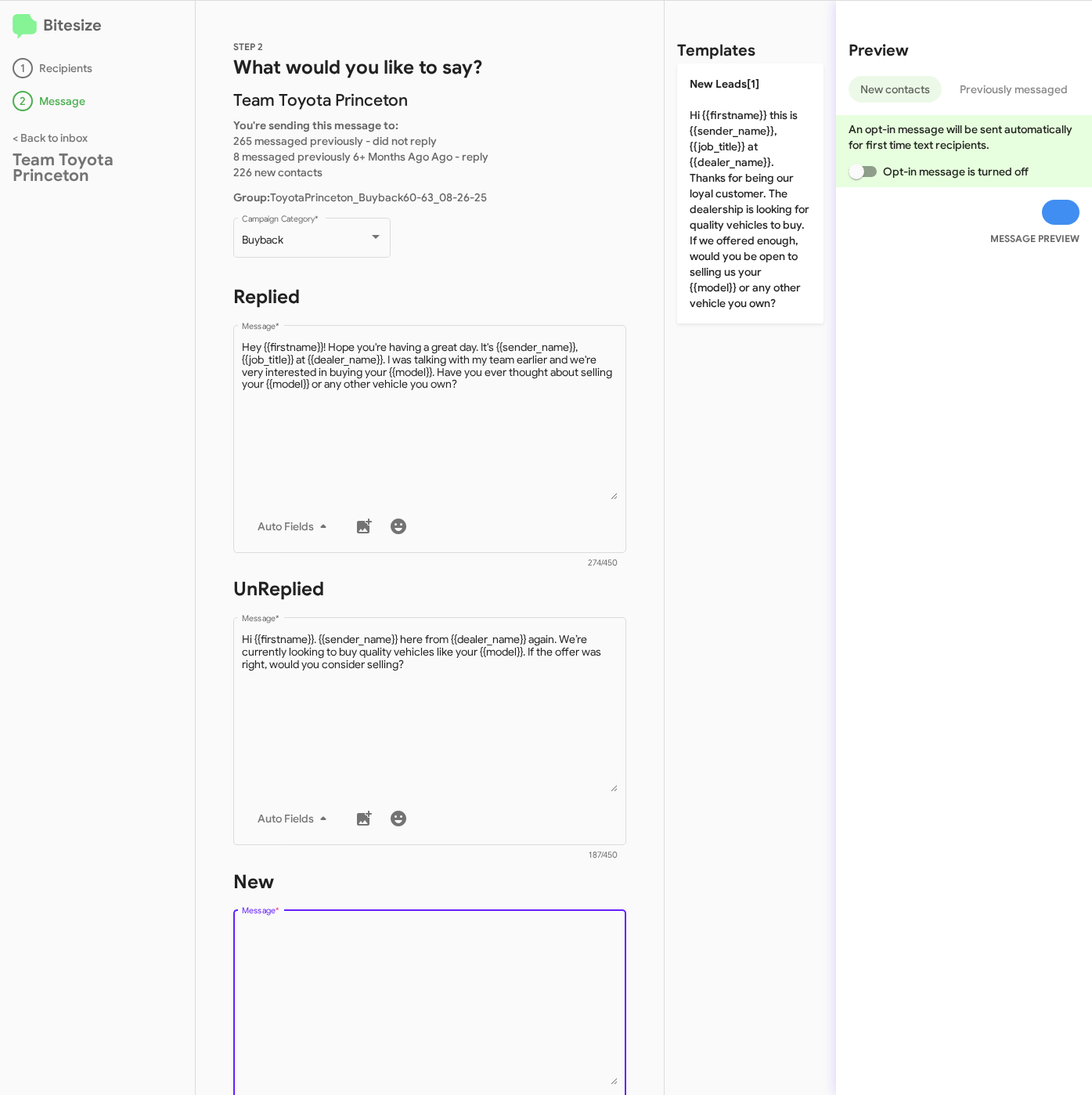
drag, startPoint x: 461, startPoint y: 996, endPoint x: 488, endPoint y: 957, distance: 47.4
click at [464, 996] on textarea "Message *" at bounding box center [429, 1005] width 377 height 160
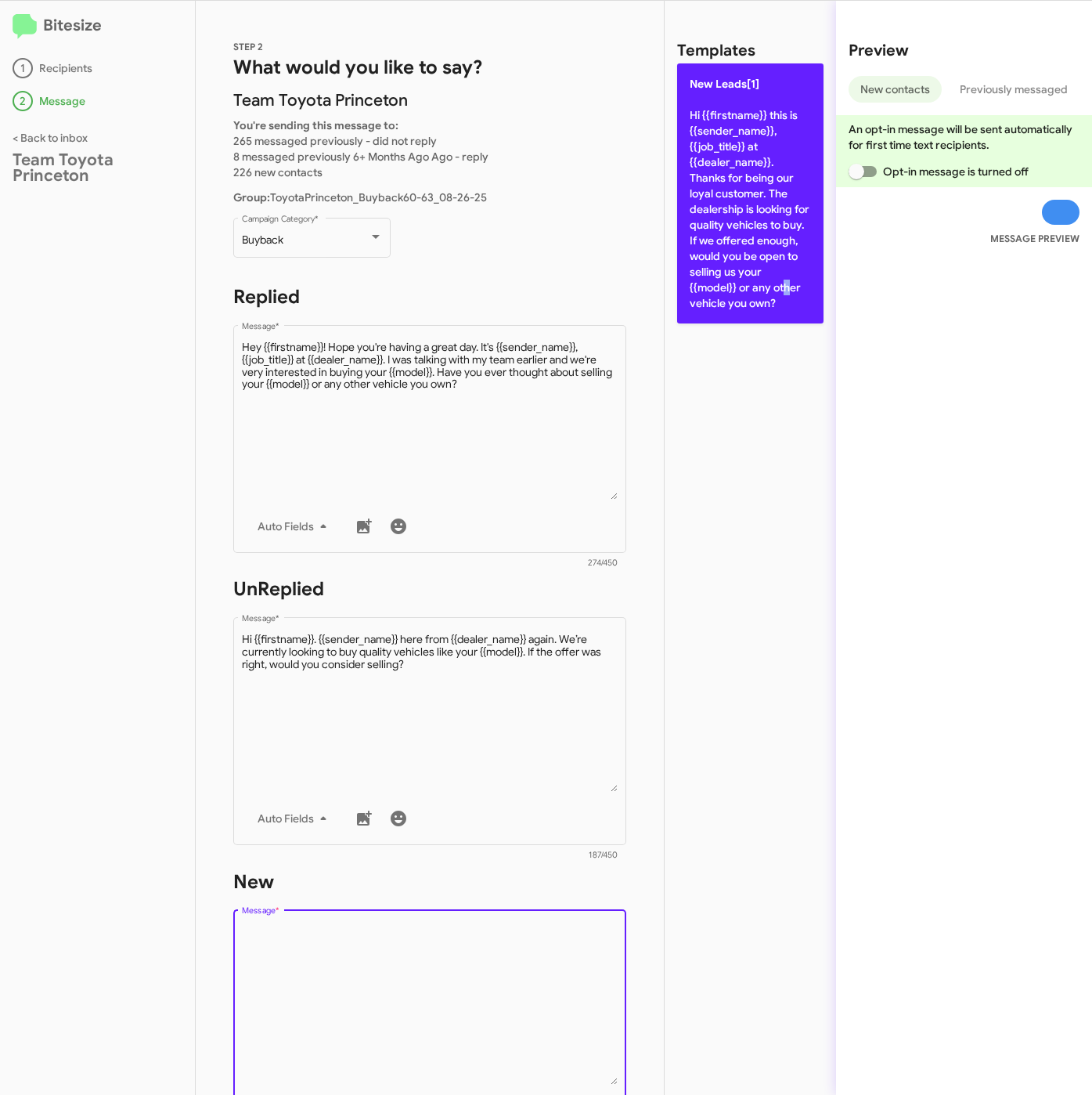
click at [732, 294] on p "New Leads[1] Hi {{firstname}} this is {{sender_name}}, {{job_title}} at {{deale…" at bounding box center [750, 194] width 146 height 260
type textarea "Hi {{firstname}} this is {{sender_name}}, {{job_title}} at {{dealer_name}}. Tha…"
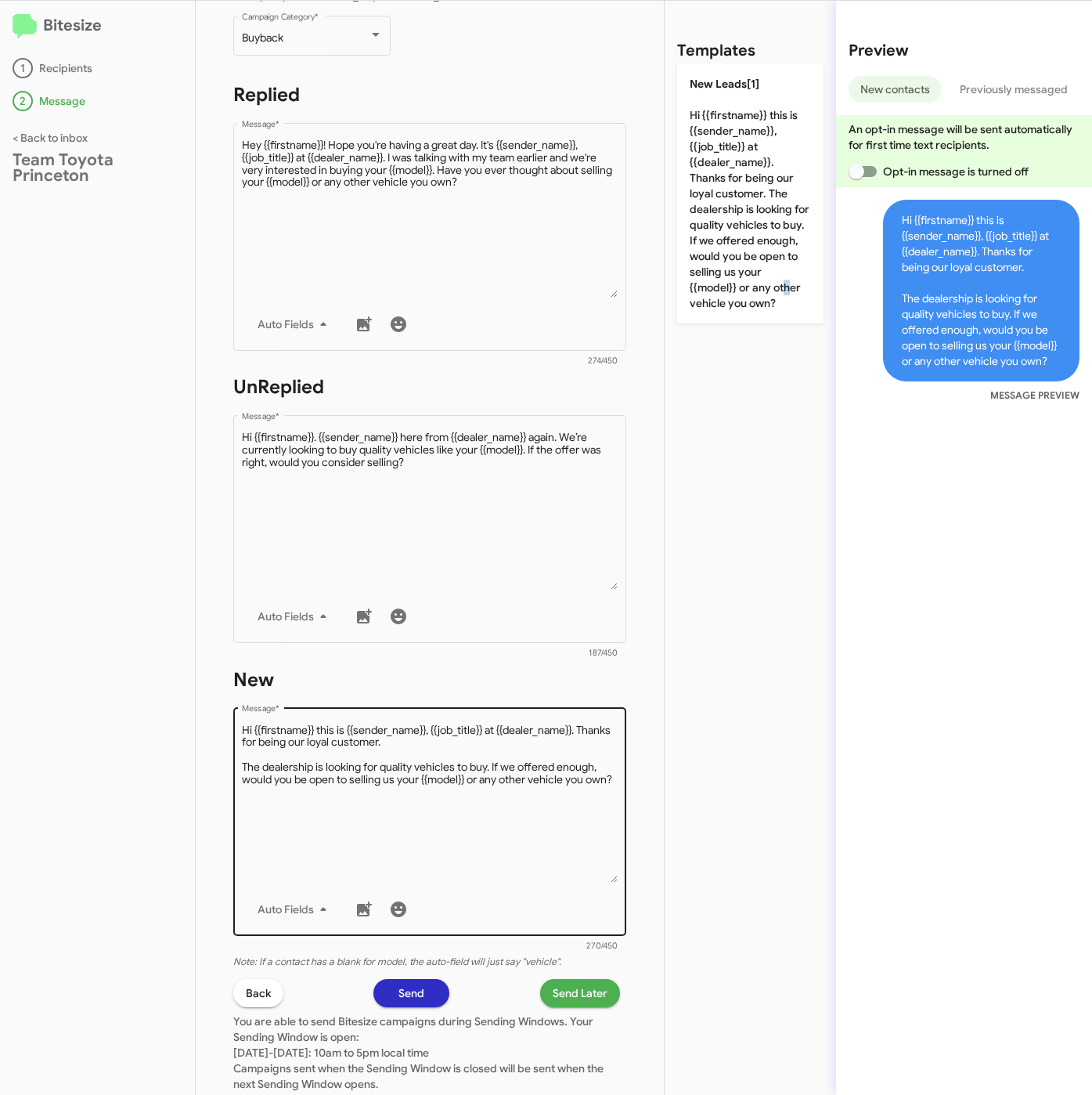
scroll to position [337, 0]
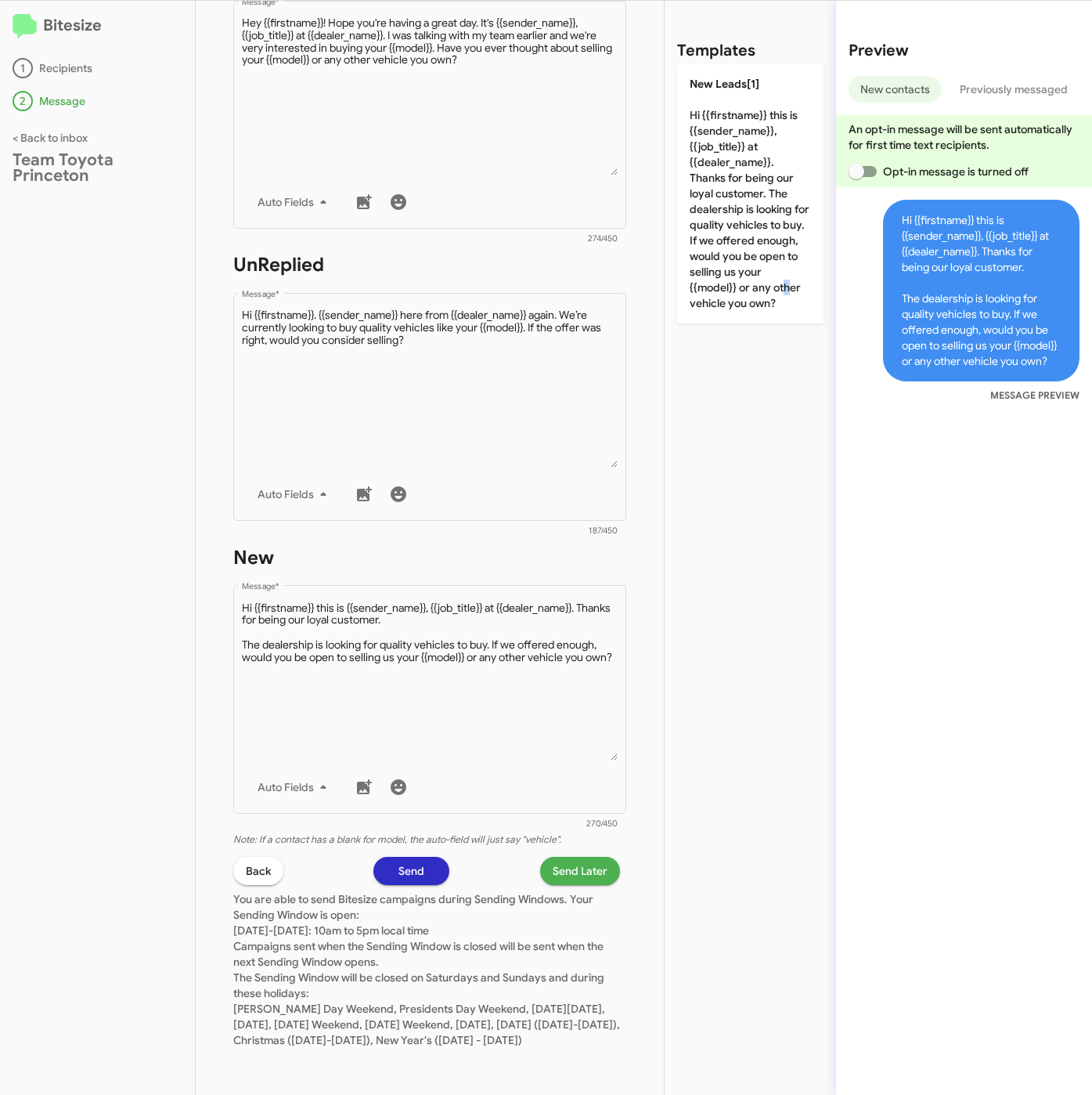
click at [564, 857] on span "Send Later" at bounding box center [580, 870] width 54 height 28
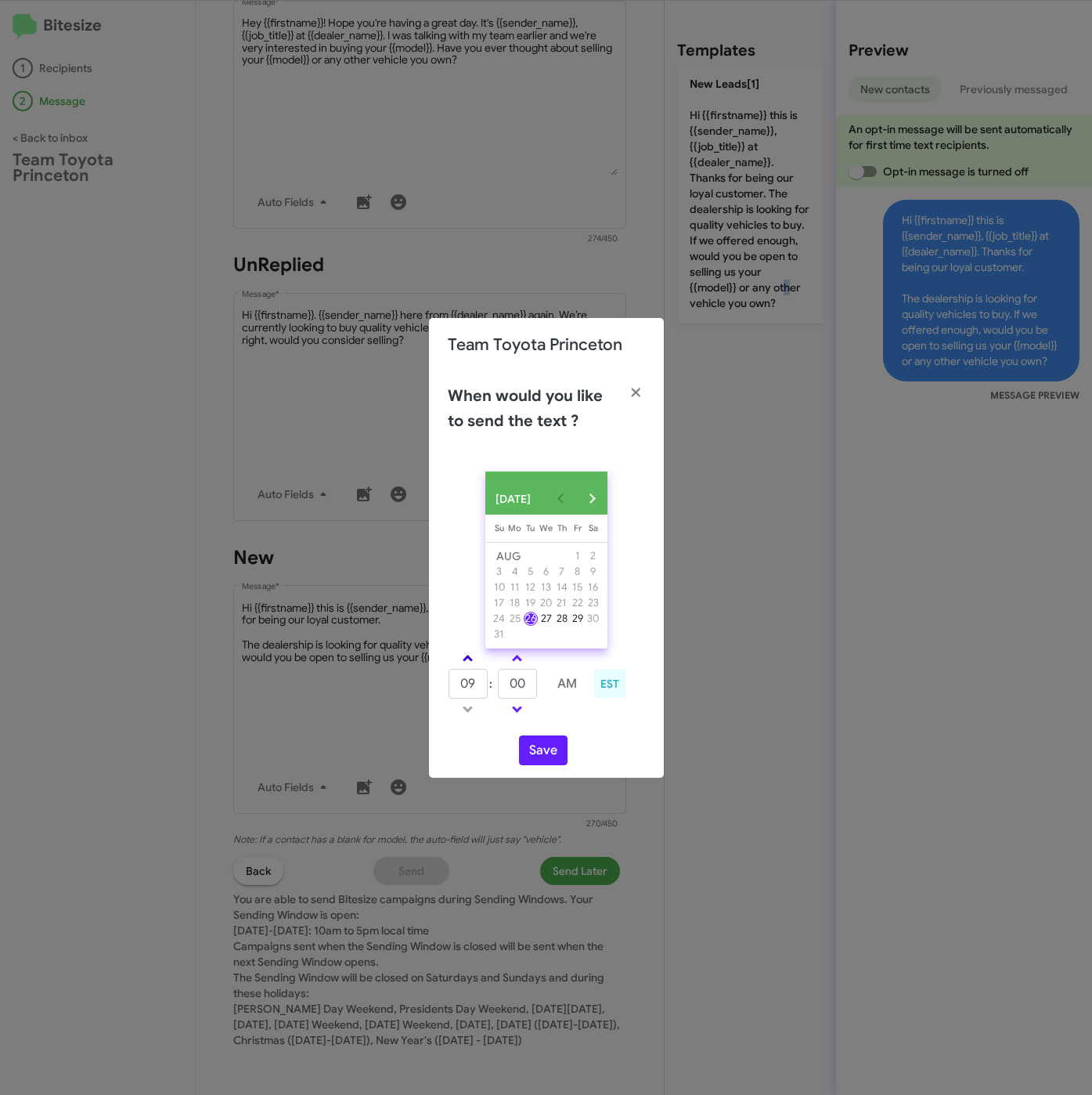
click at [458, 655] on link at bounding box center [468, 658] width 27 height 18
click at [464, 658] on link at bounding box center [468, 658] width 27 height 18
drag, startPoint x: 464, startPoint y: 658, endPoint x: 488, endPoint y: 674, distance: 28.8
click at [467, 660] on link at bounding box center [468, 658] width 27 height 18
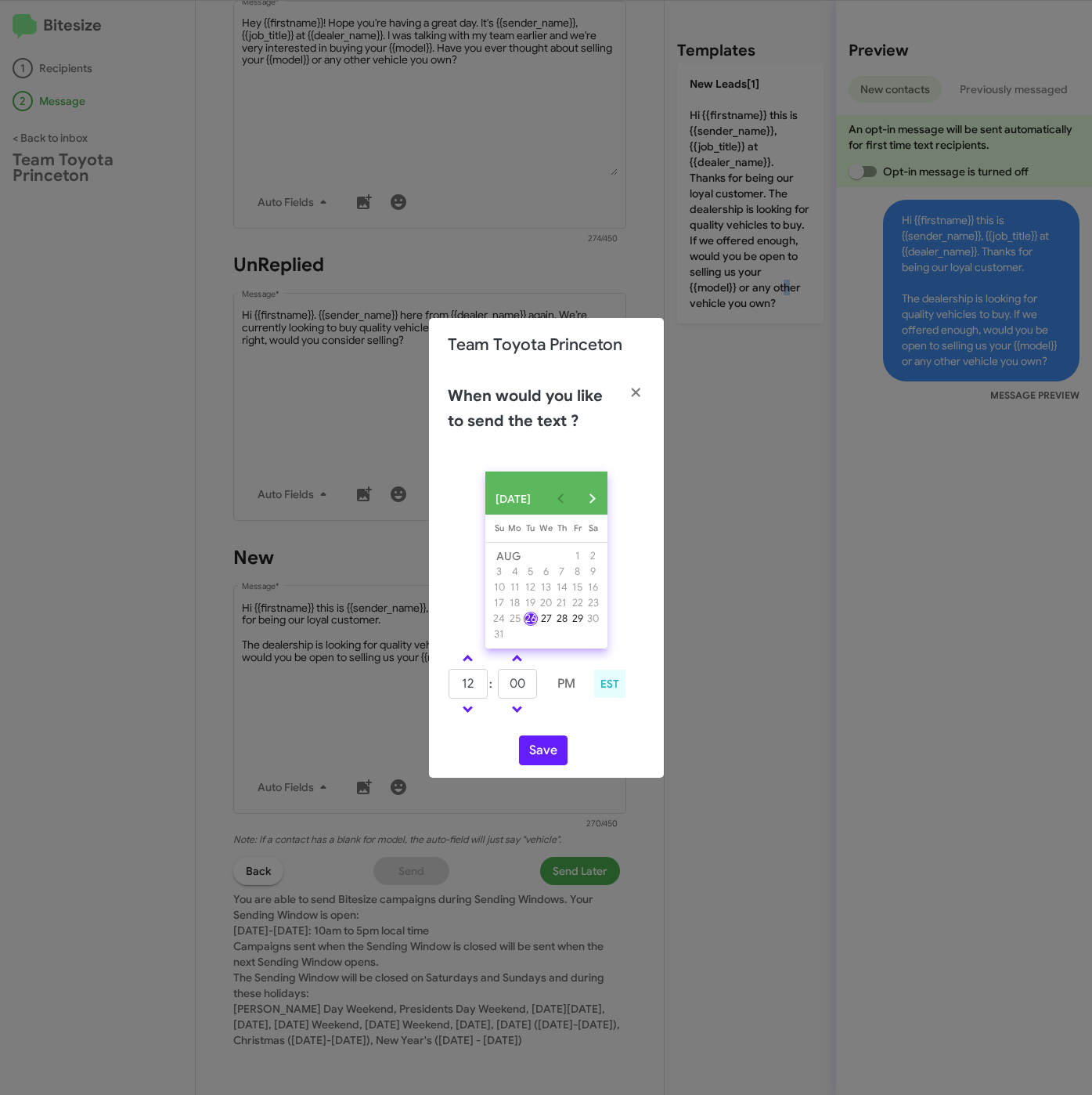
type input "01"
drag, startPoint x: 529, startPoint y: 686, endPoint x: 496, endPoint y: 689, distance: 33.1
click at [496, 689] on tr "01 : 00 PM" at bounding box center [516, 683] width 139 height 31
type input "24"
click at [537, 752] on button "Save" at bounding box center [543, 750] width 48 height 30
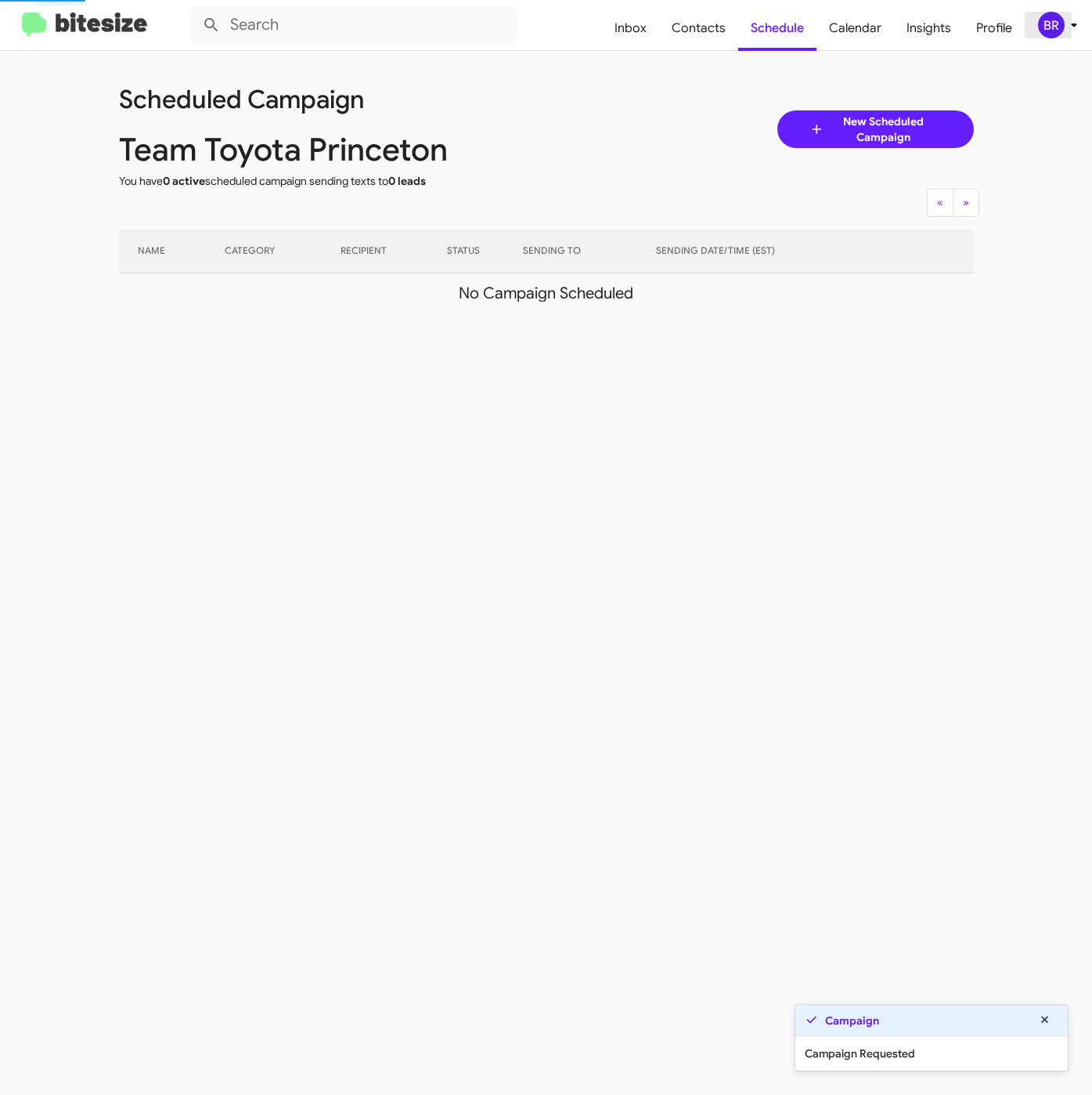
click at [1068, 31] on icon at bounding box center [1074, 25] width 19 height 19
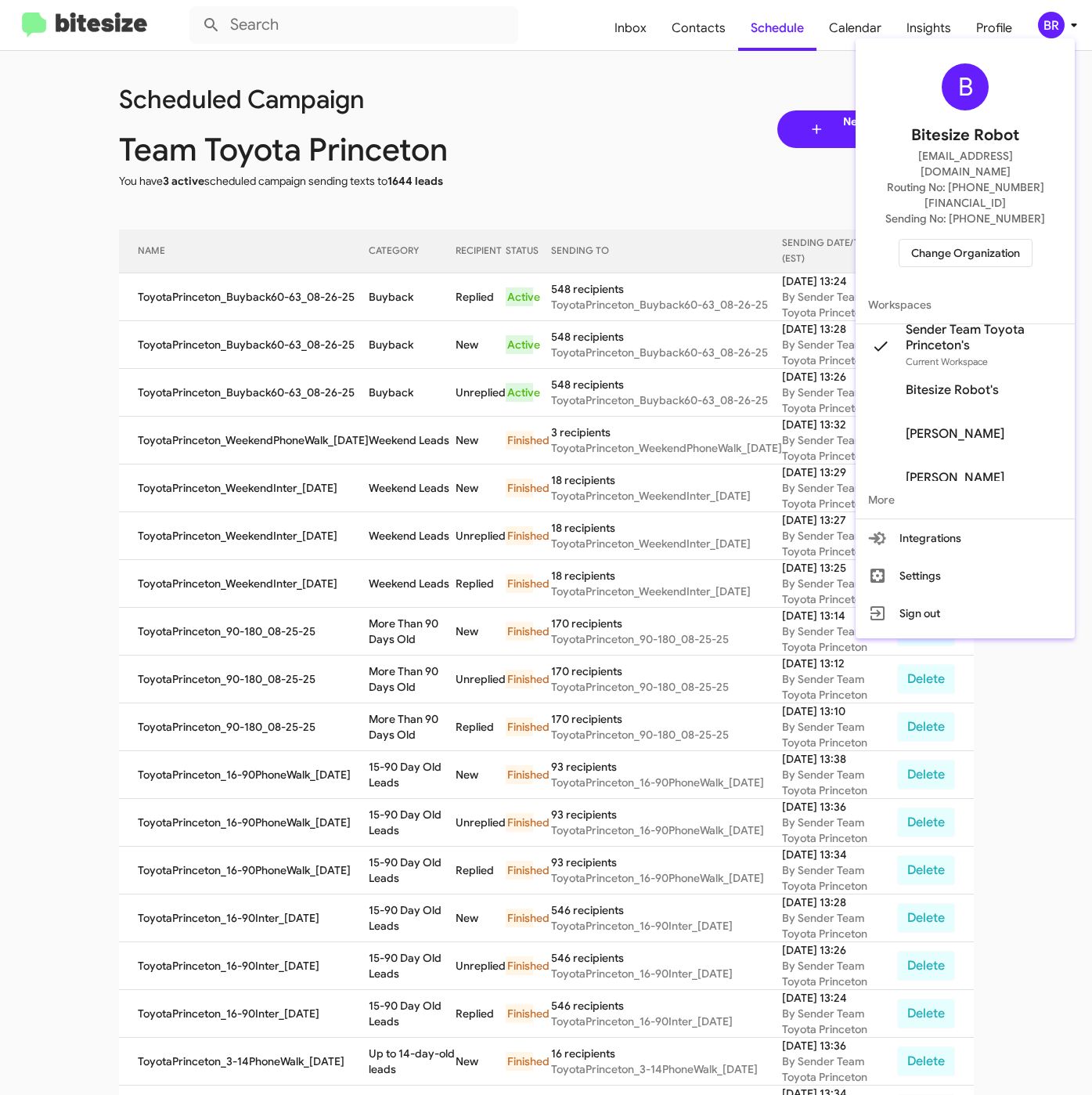
click at [380, 303] on div at bounding box center [546, 547] width 1092 height 1095
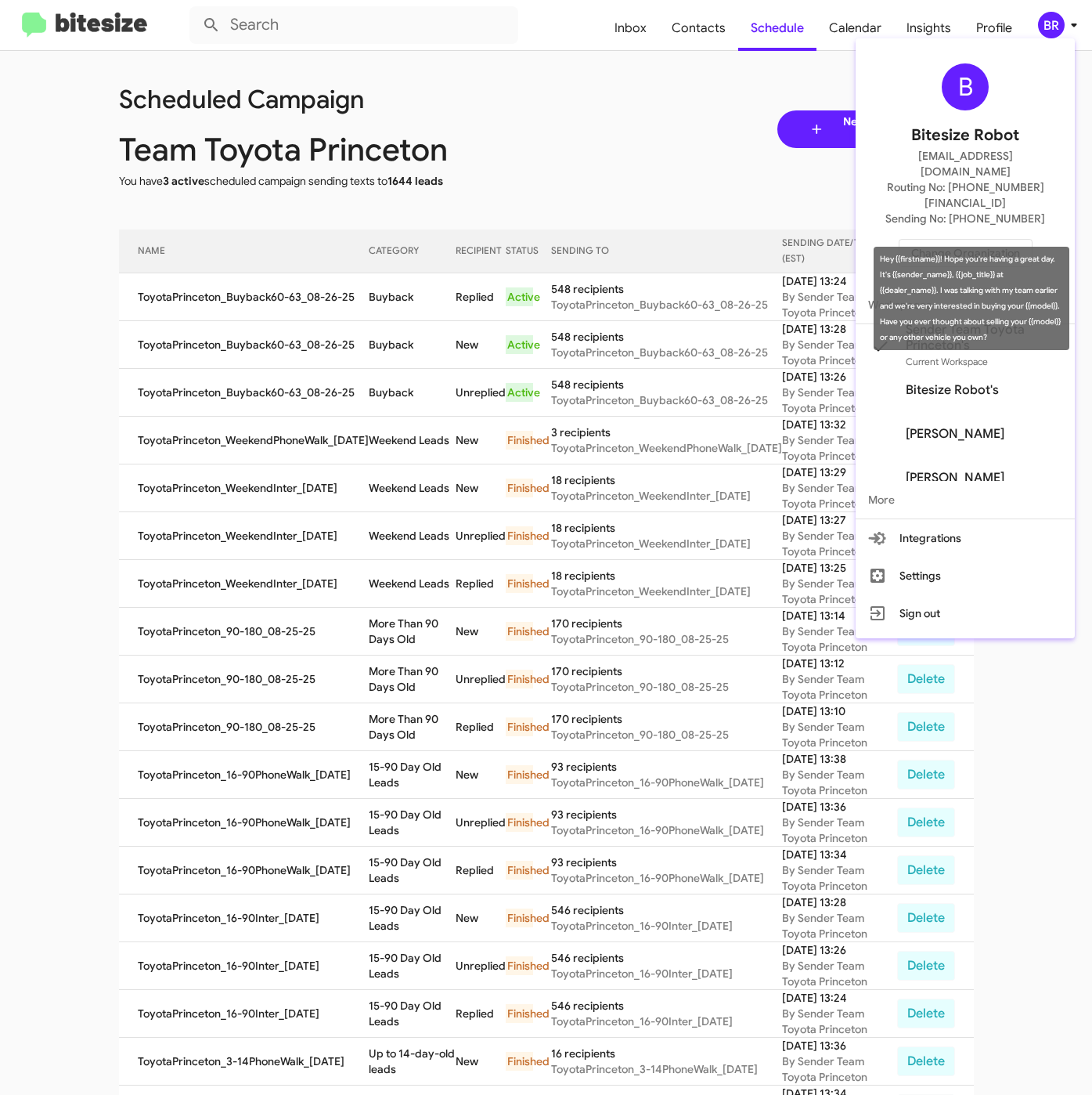
click at [380, 303] on td "Buyback" at bounding box center [412, 297] width 88 height 48
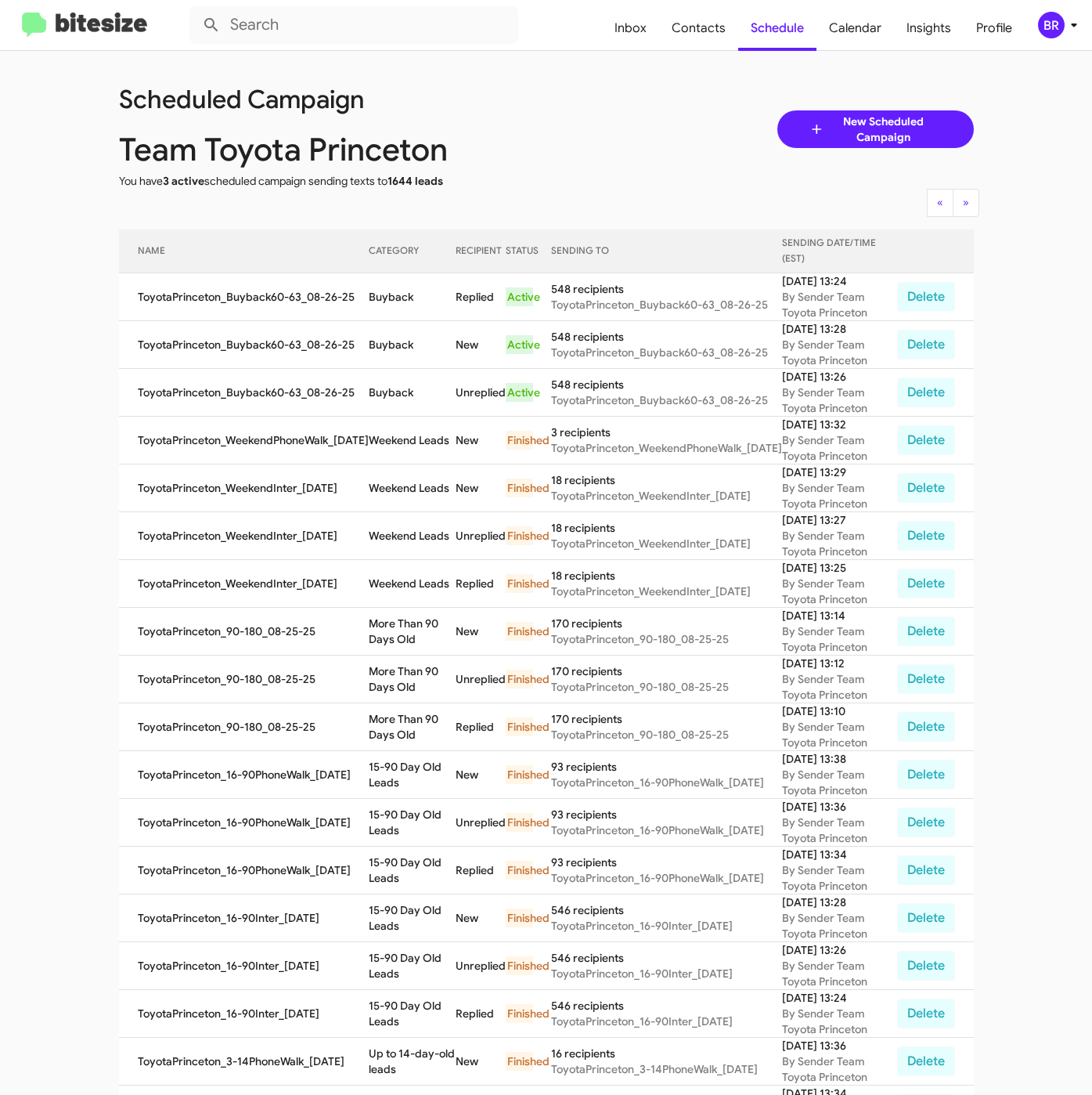
copy td "Buyback"
click at [1055, 25] on div "BR" at bounding box center [1050, 25] width 26 height 26
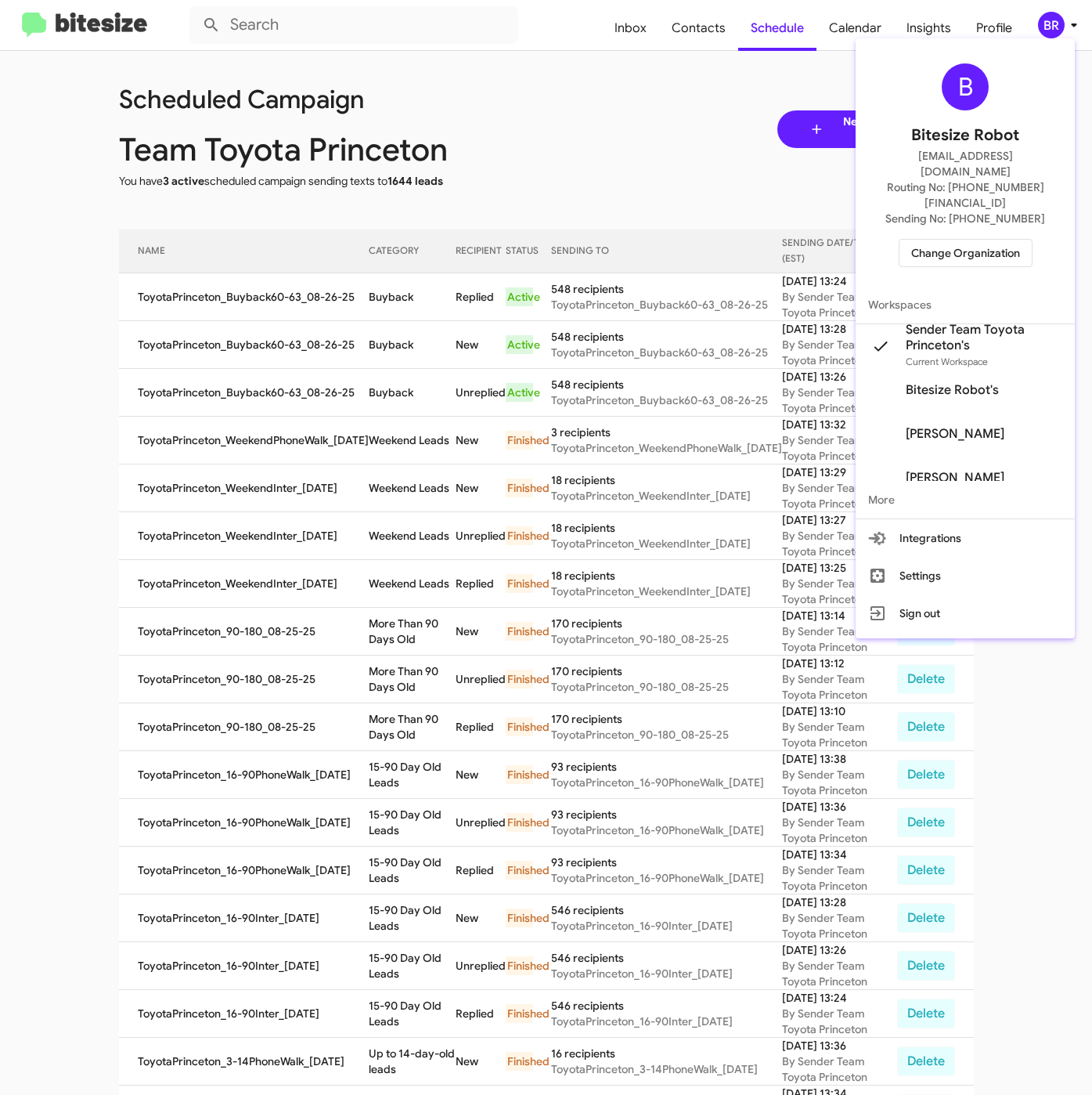
click at [951, 240] on span "Change Organization" at bounding box center [965, 253] width 109 height 26
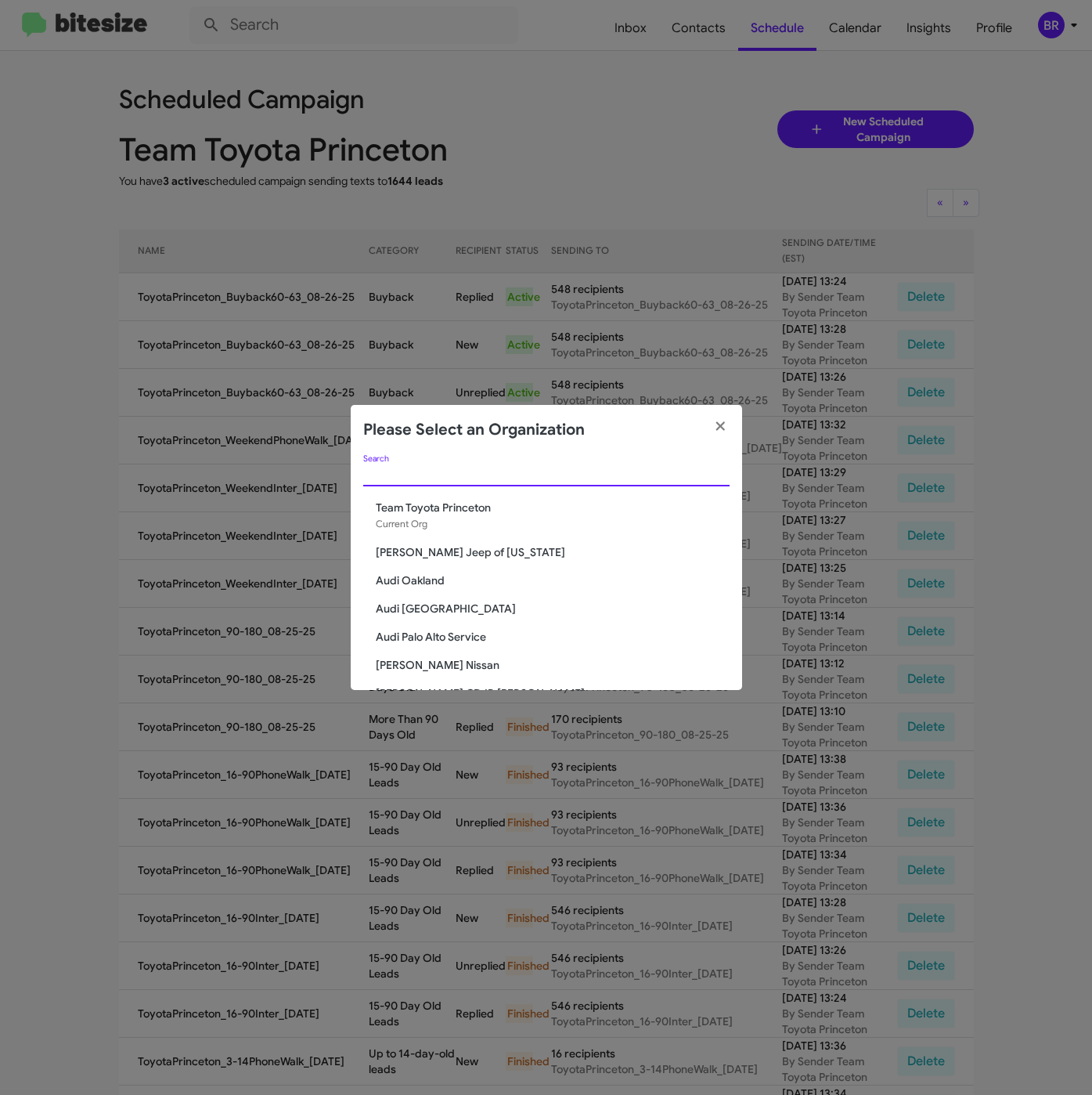
click at [491, 479] on input "Search" at bounding box center [546, 474] width 367 height 13
paste input "Team Toyota Langhorne"
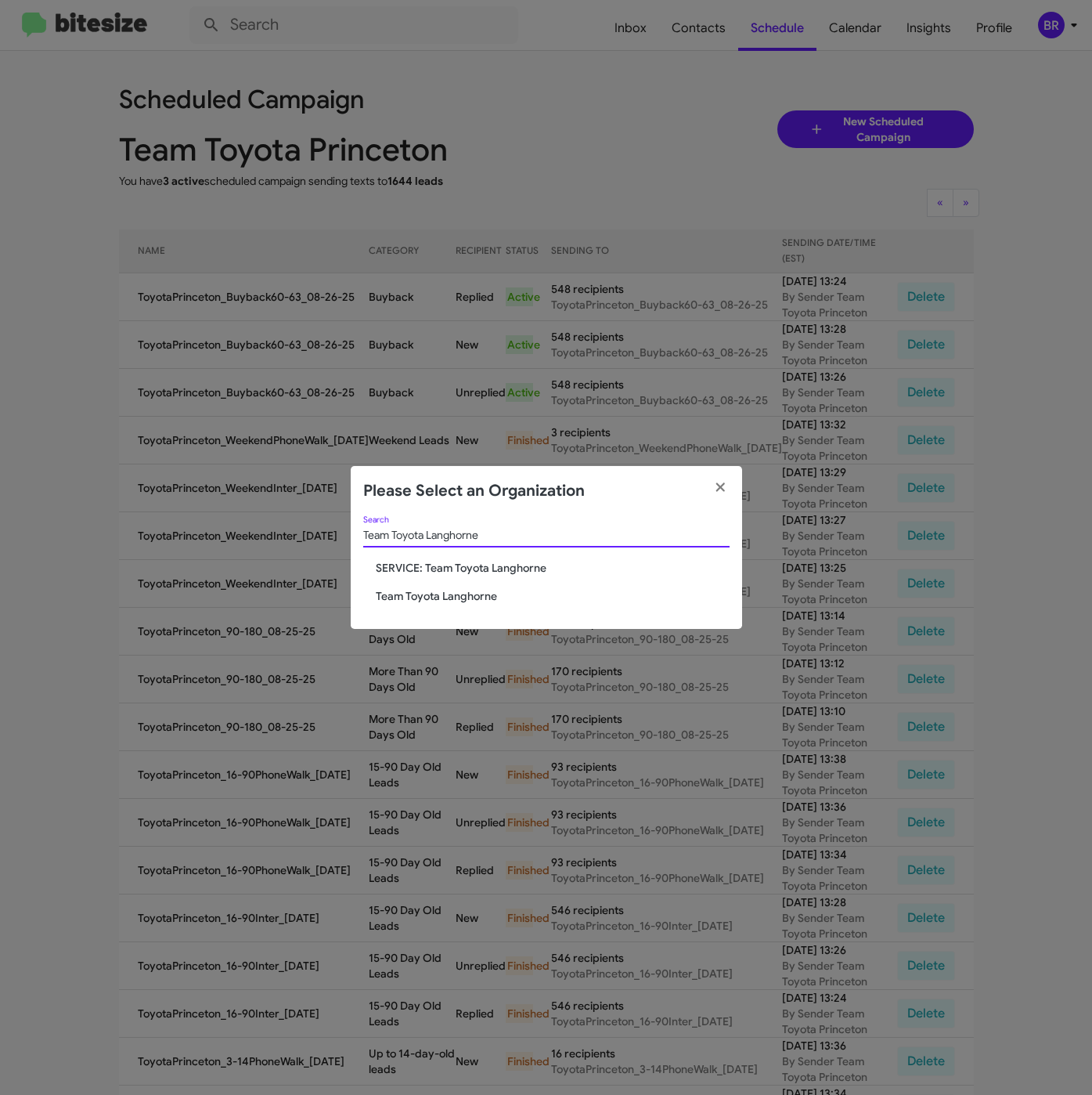
type input "Team Toyota Langhorne"
click at [427, 593] on span "Team Toyota Langhorne" at bounding box center [553, 596] width 354 height 15
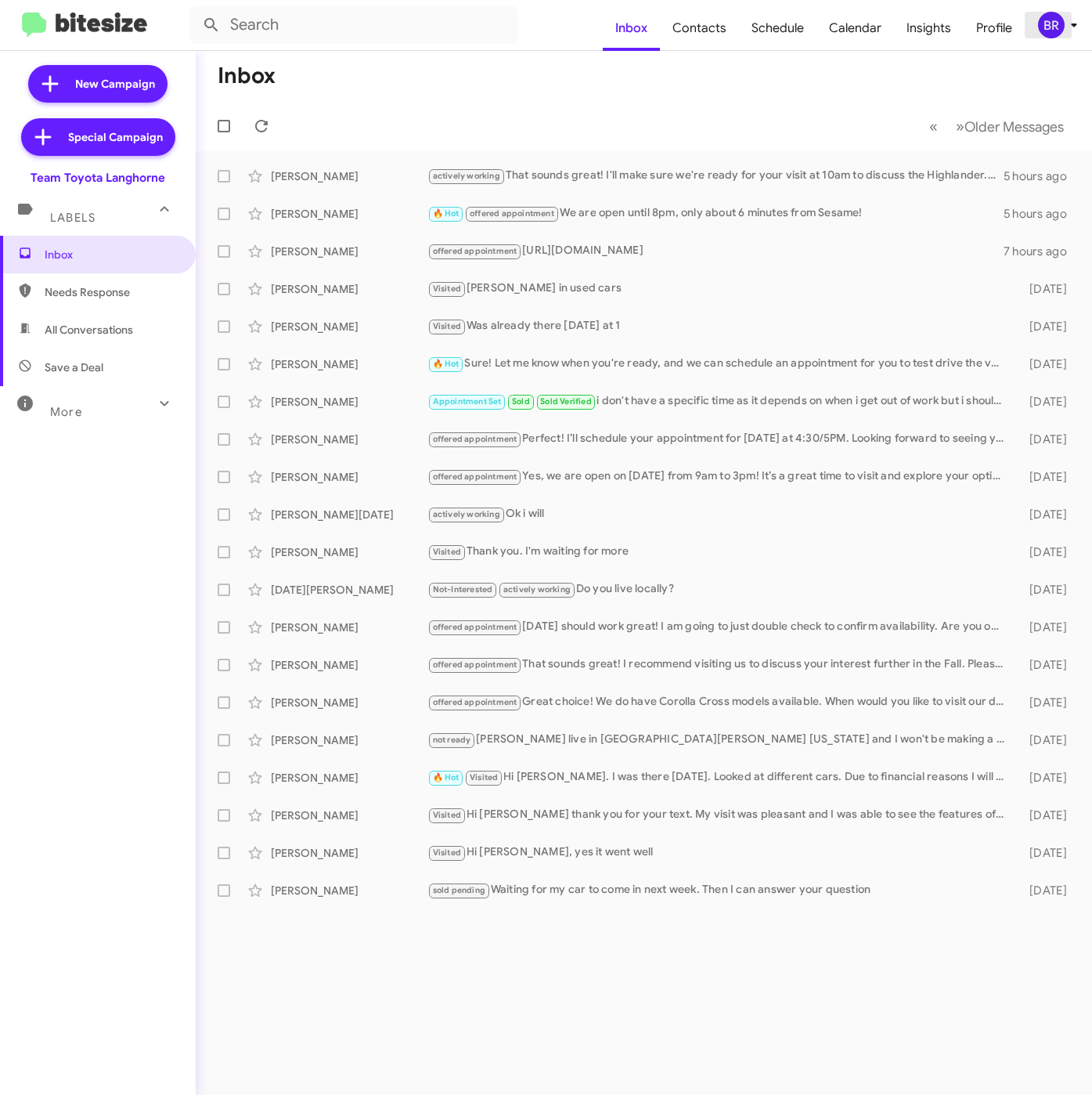
click at [1055, 31] on div "BR" at bounding box center [1050, 25] width 26 height 26
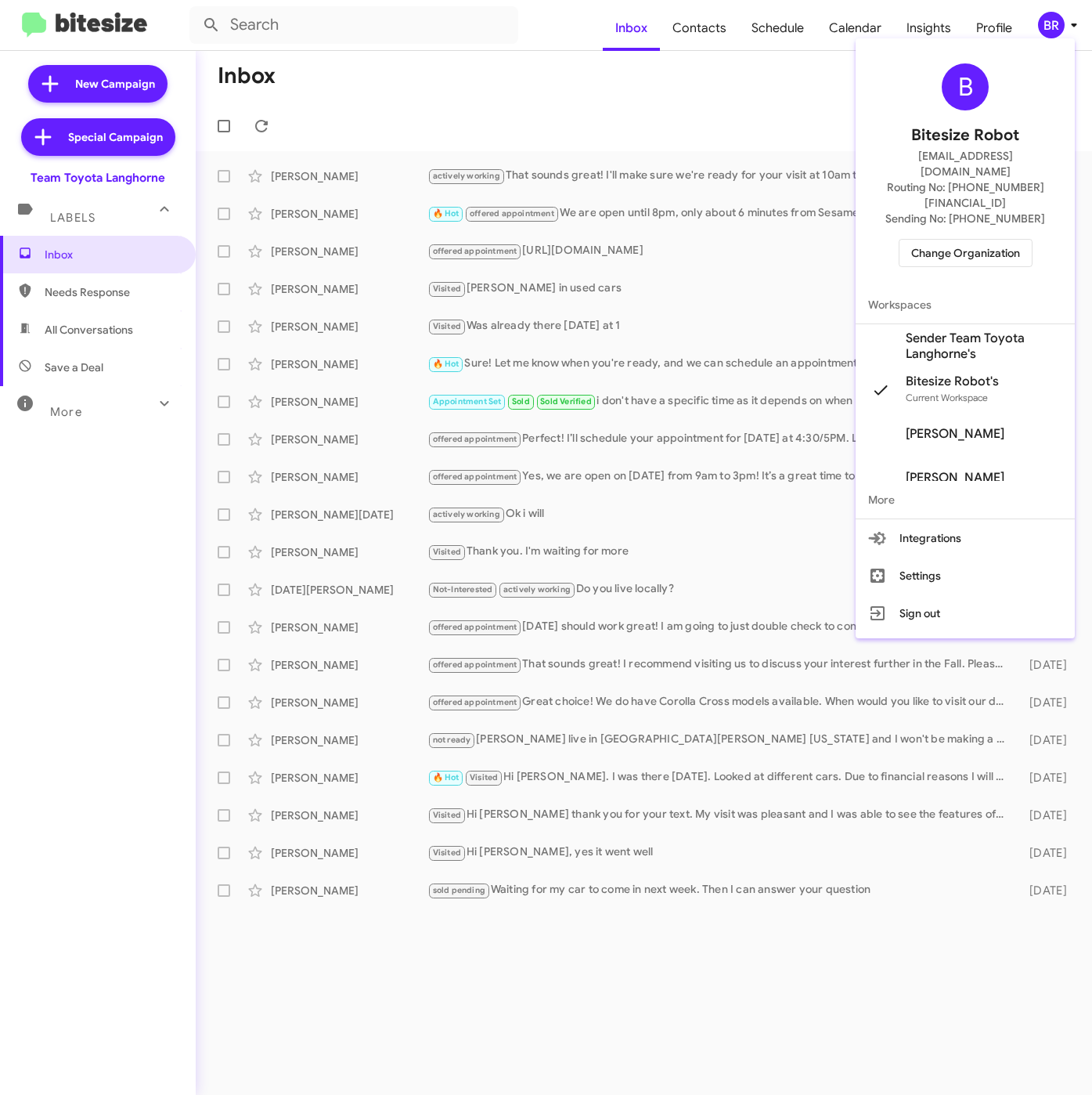
click at [941, 330] on span "Sender Team Toyota Langhorne's" at bounding box center [984, 345] width 156 height 31
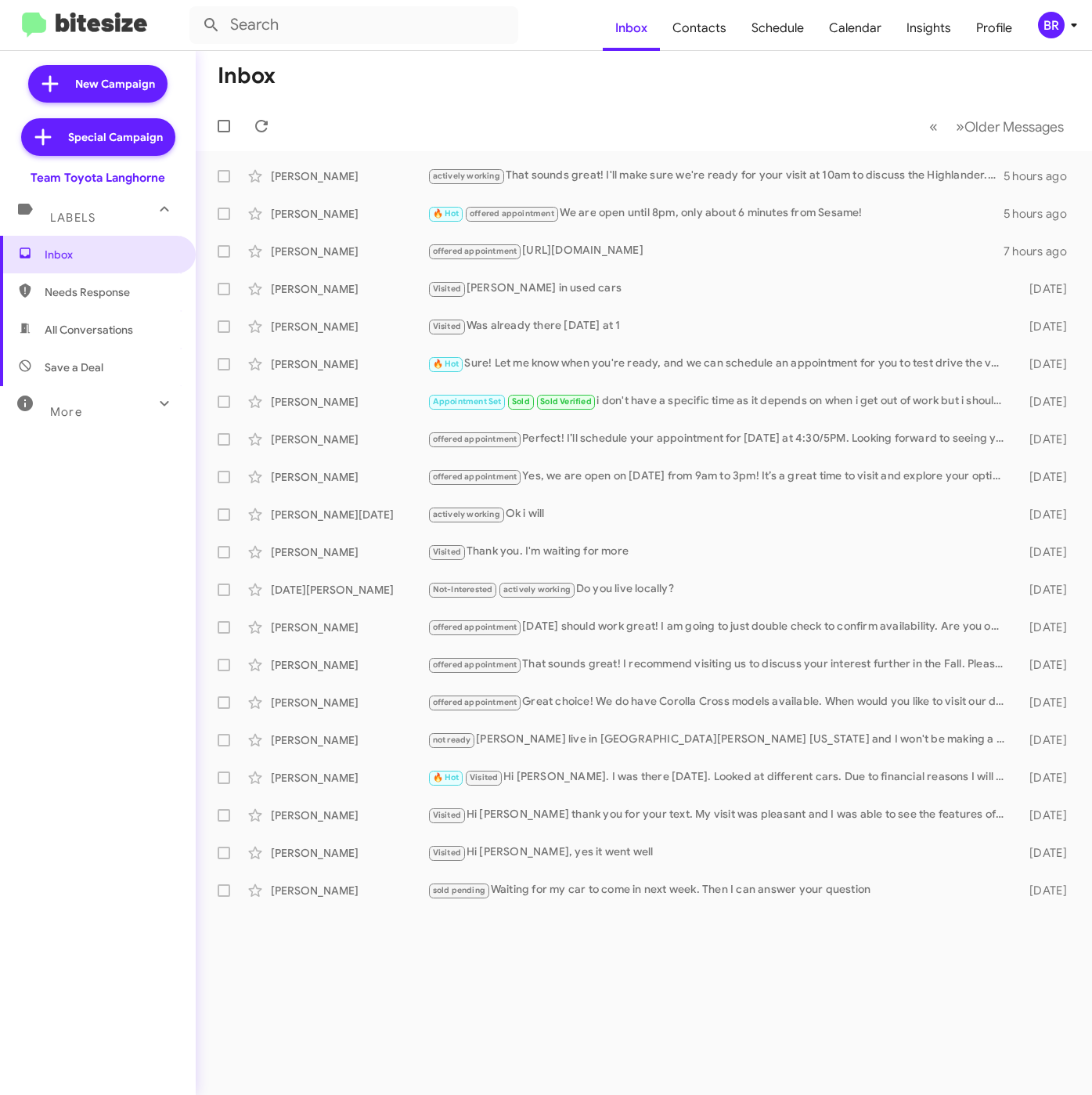
click at [1049, 24] on div "BR" at bounding box center [1050, 25] width 26 height 26
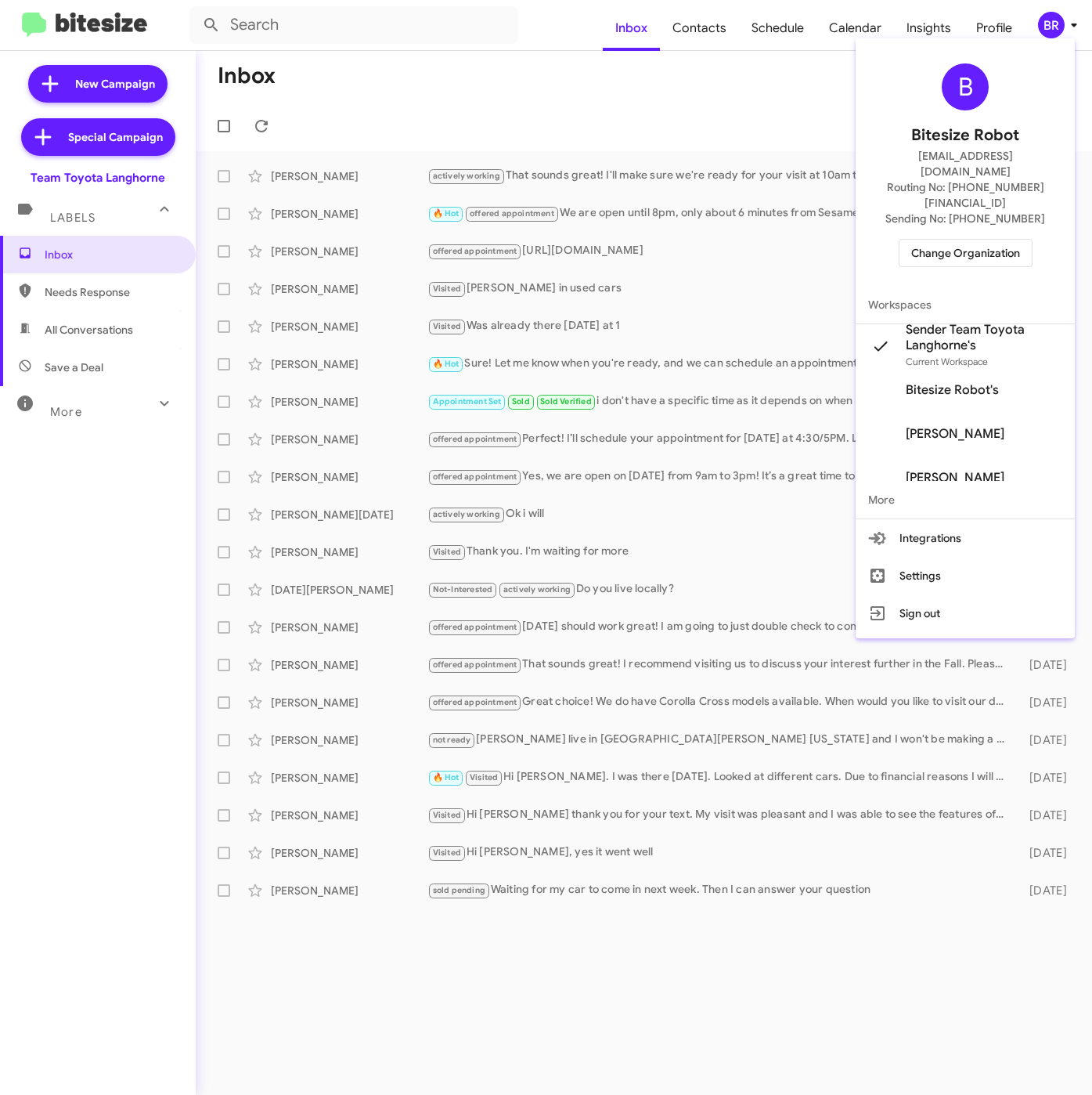
click at [686, 80] on div at bounding box center [546, 547] width 1092 height 1095
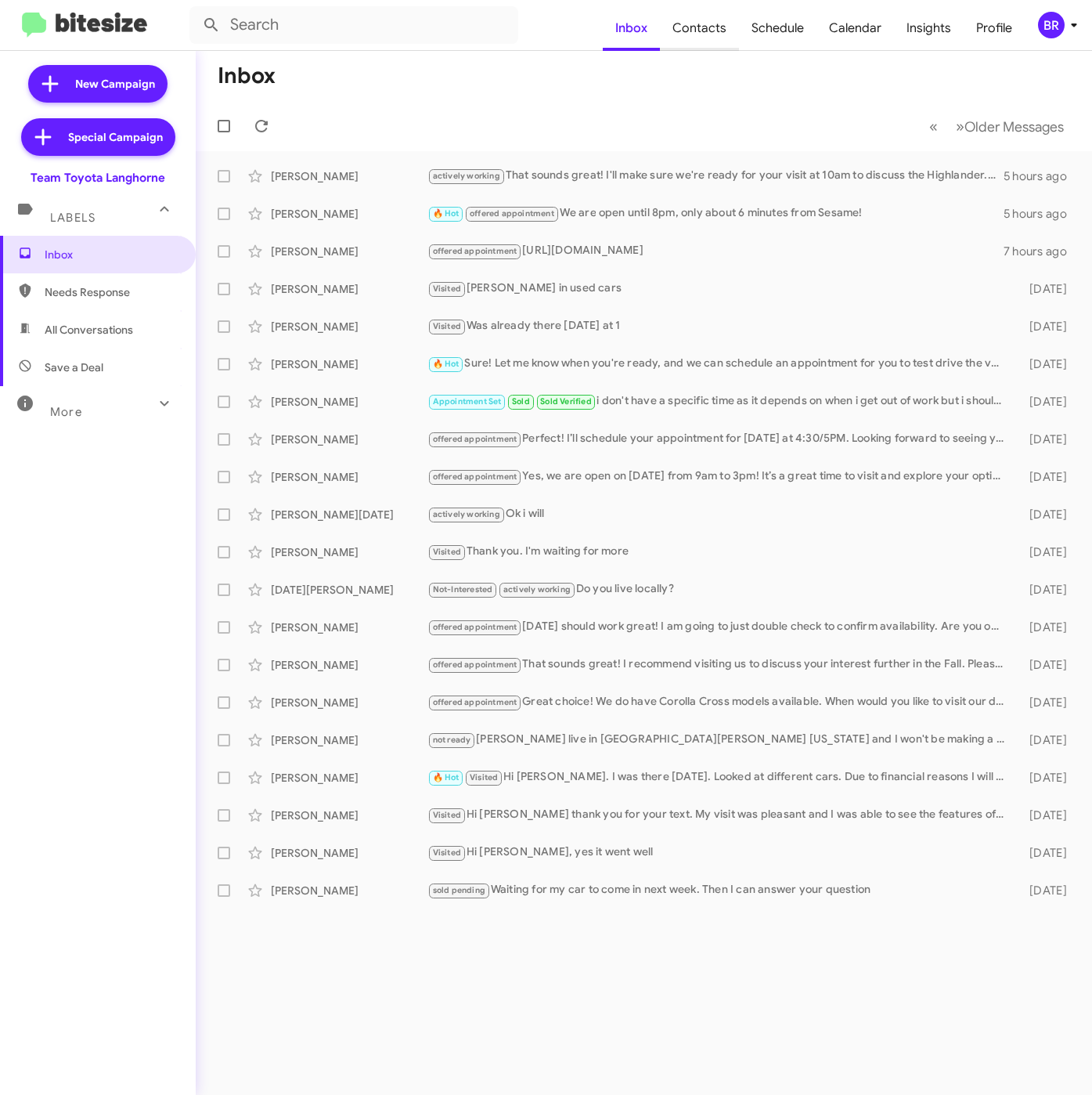
click at [691, 40] on span "Contacts" at bounding box center [699, 27] width 79 height 45
type input "in:groups"
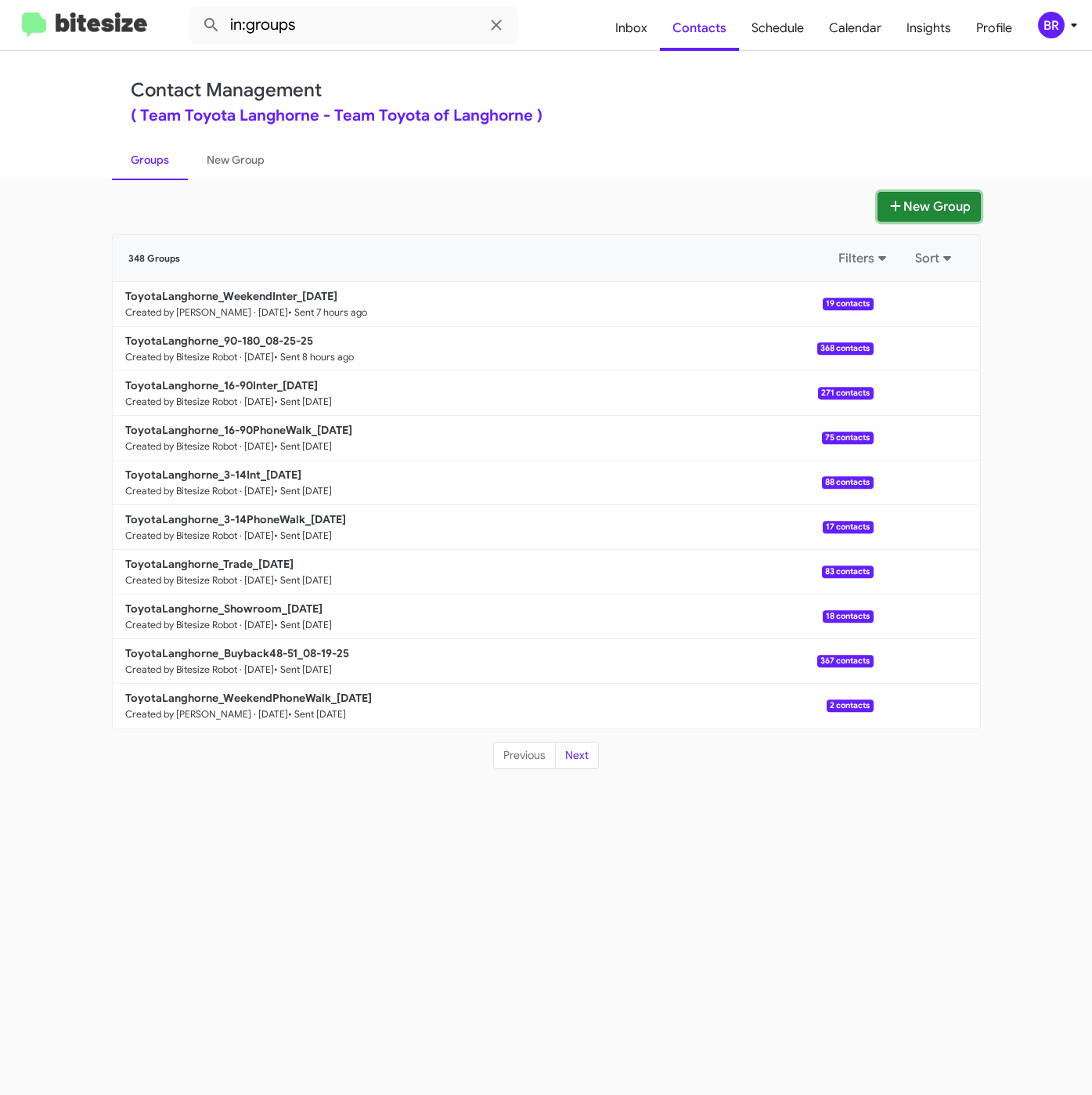
click at [911, 193] on button "New Group" at bounding box center [929, 206] width 103 height 30
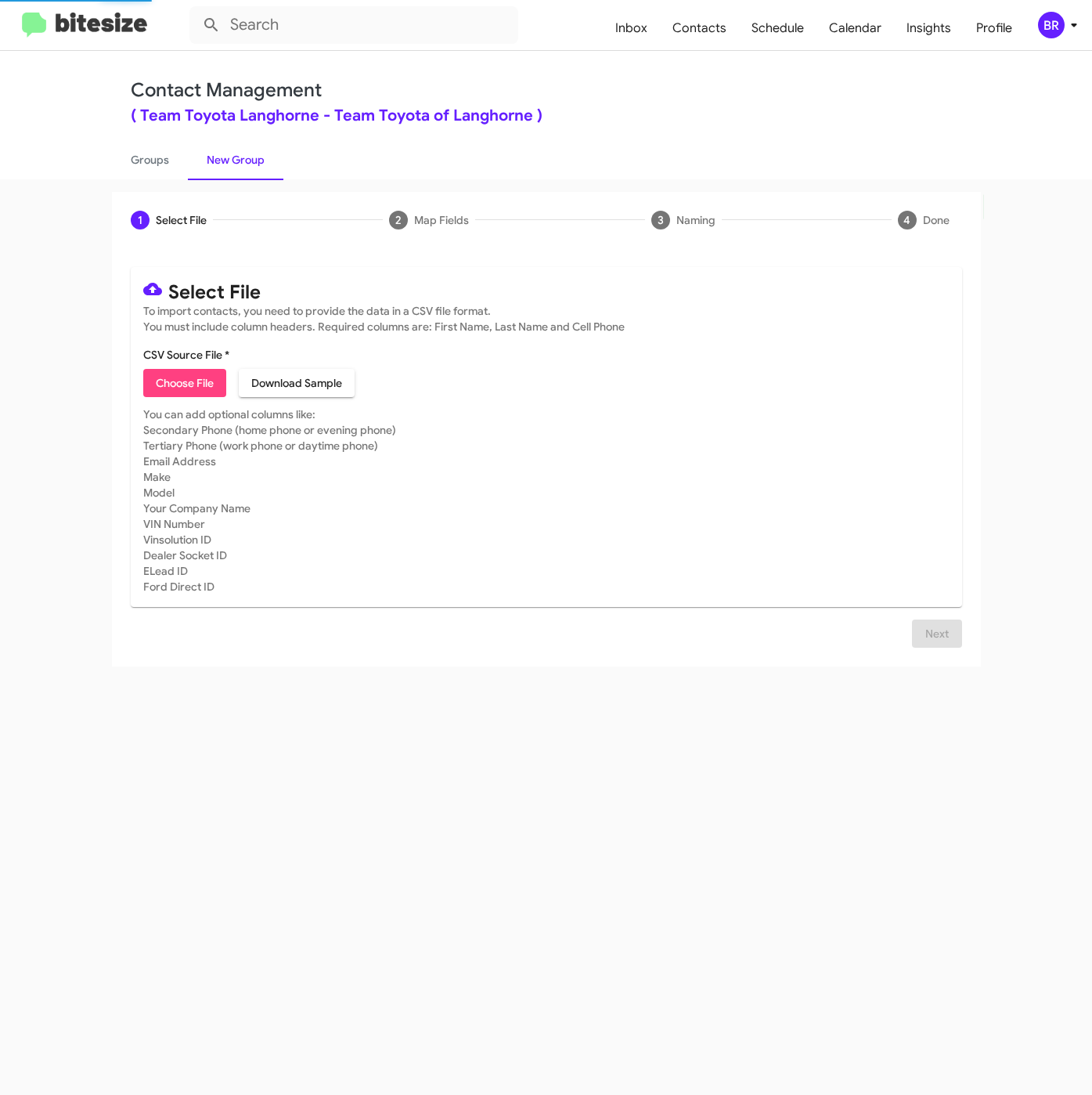
click at [164, 386] on span "Choose File" at bounding box center [185, 382] width 58 height 28
type input "ToyotaLanghorne_Buyback60-63_08-26-25"
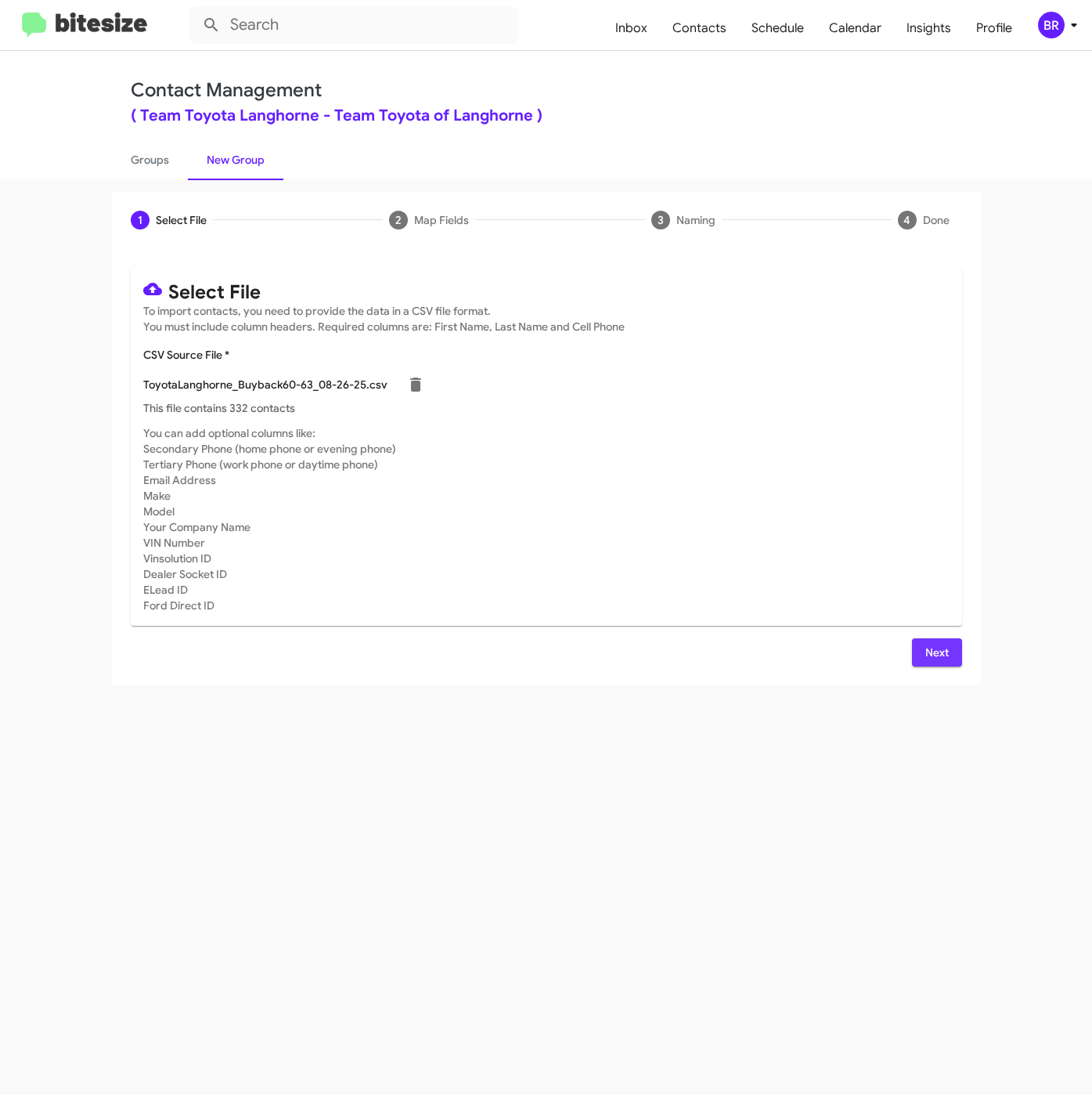
click at [932, 644] on span "Next" at bounding box center [936, 652] width 25 height 28
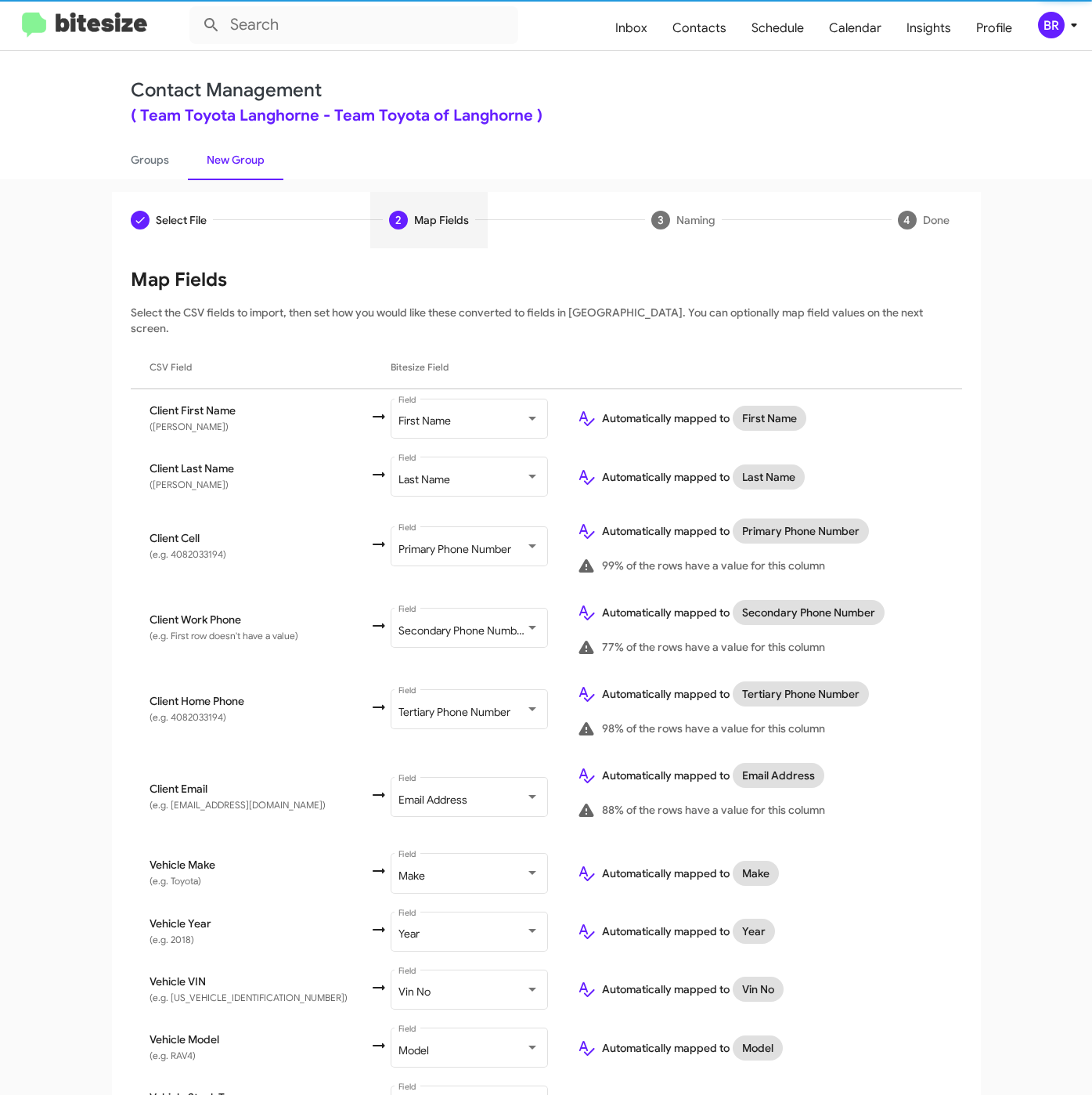
scroll to position [196, 0]
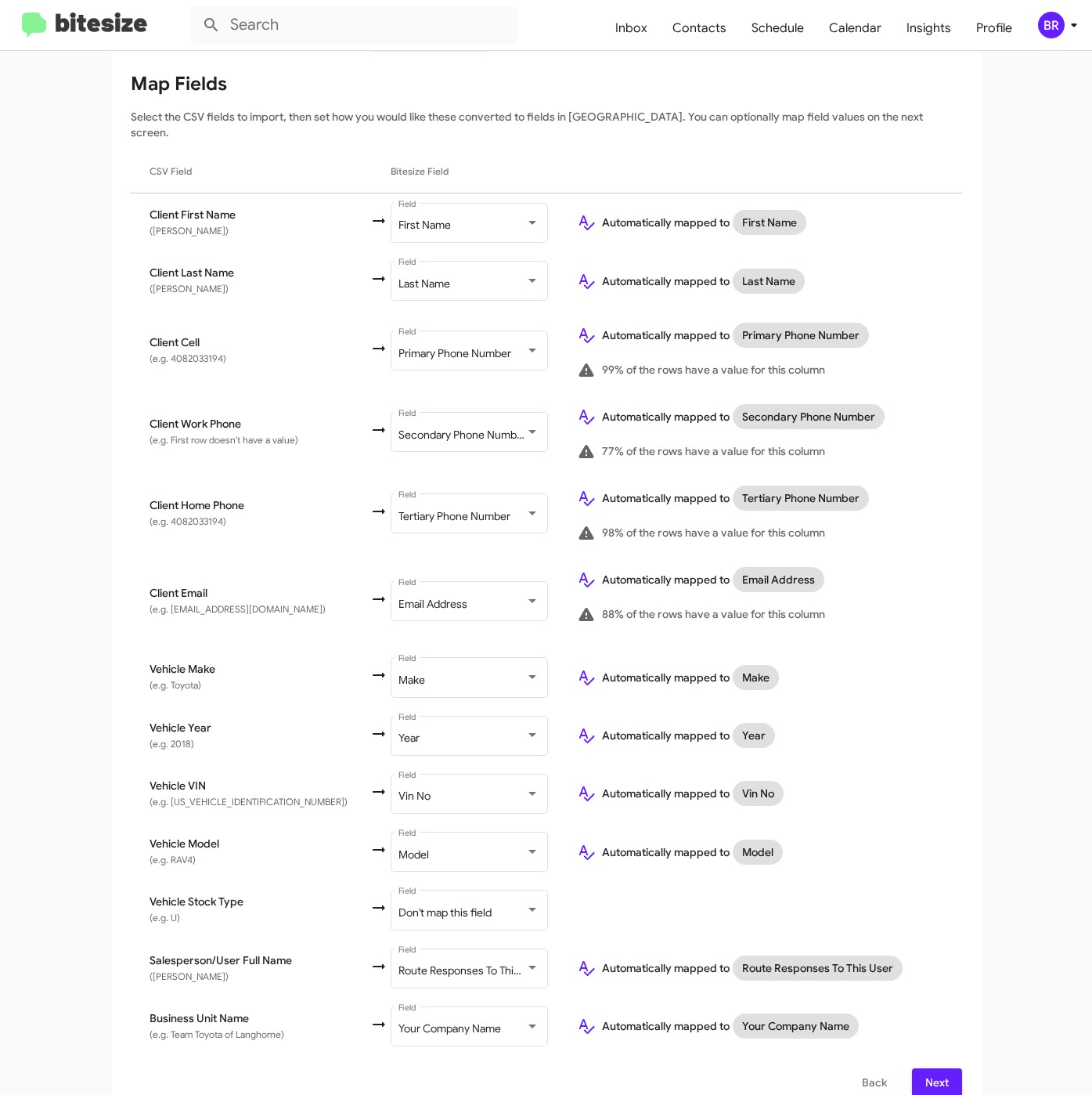
click at [924, 1068] on span "Next" at bounding box center [936, 1081] width 25 height 28
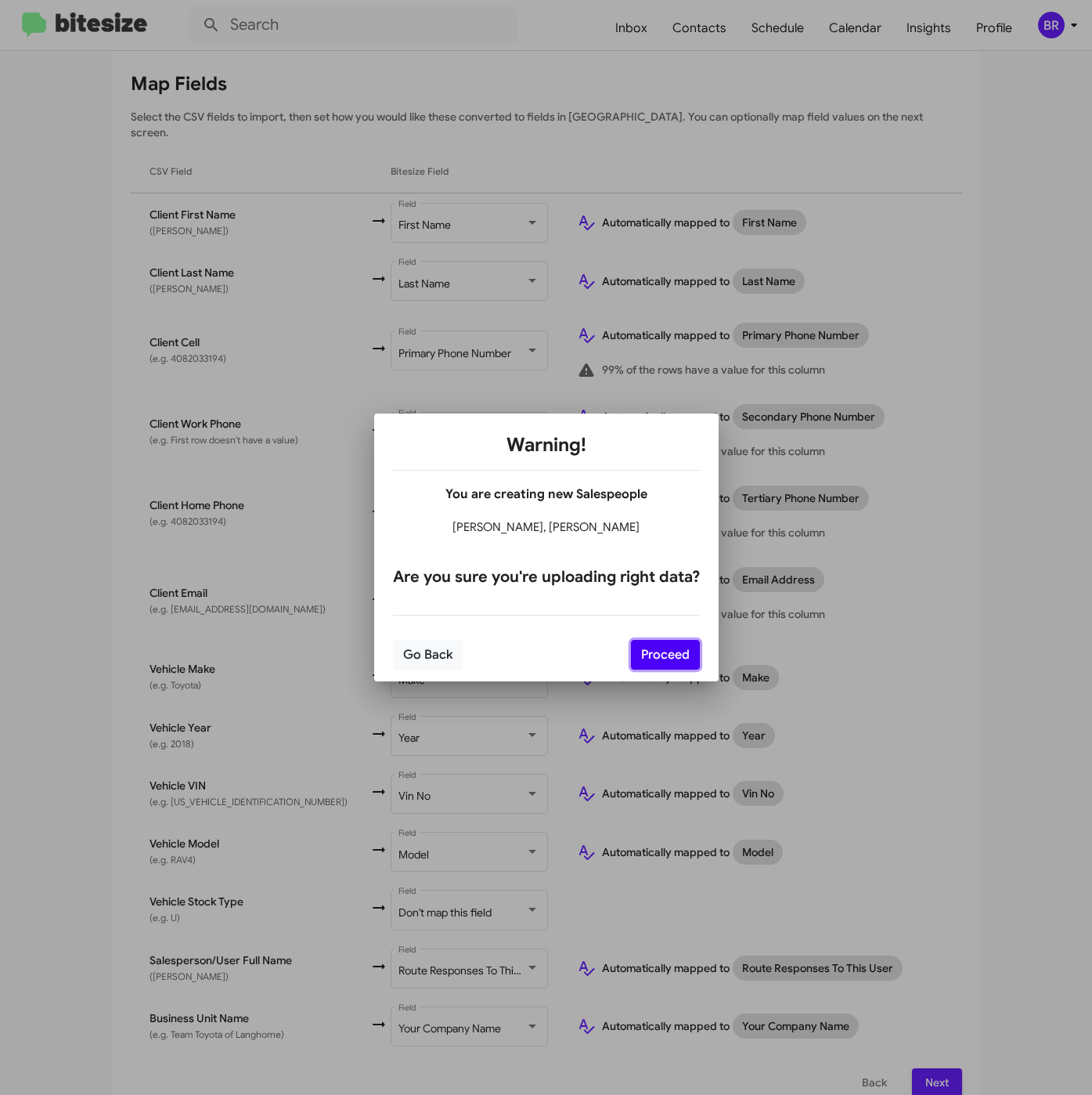
click at [674, 644] on button "Proceed" at bounding box center [665, 654] width 69 height 30
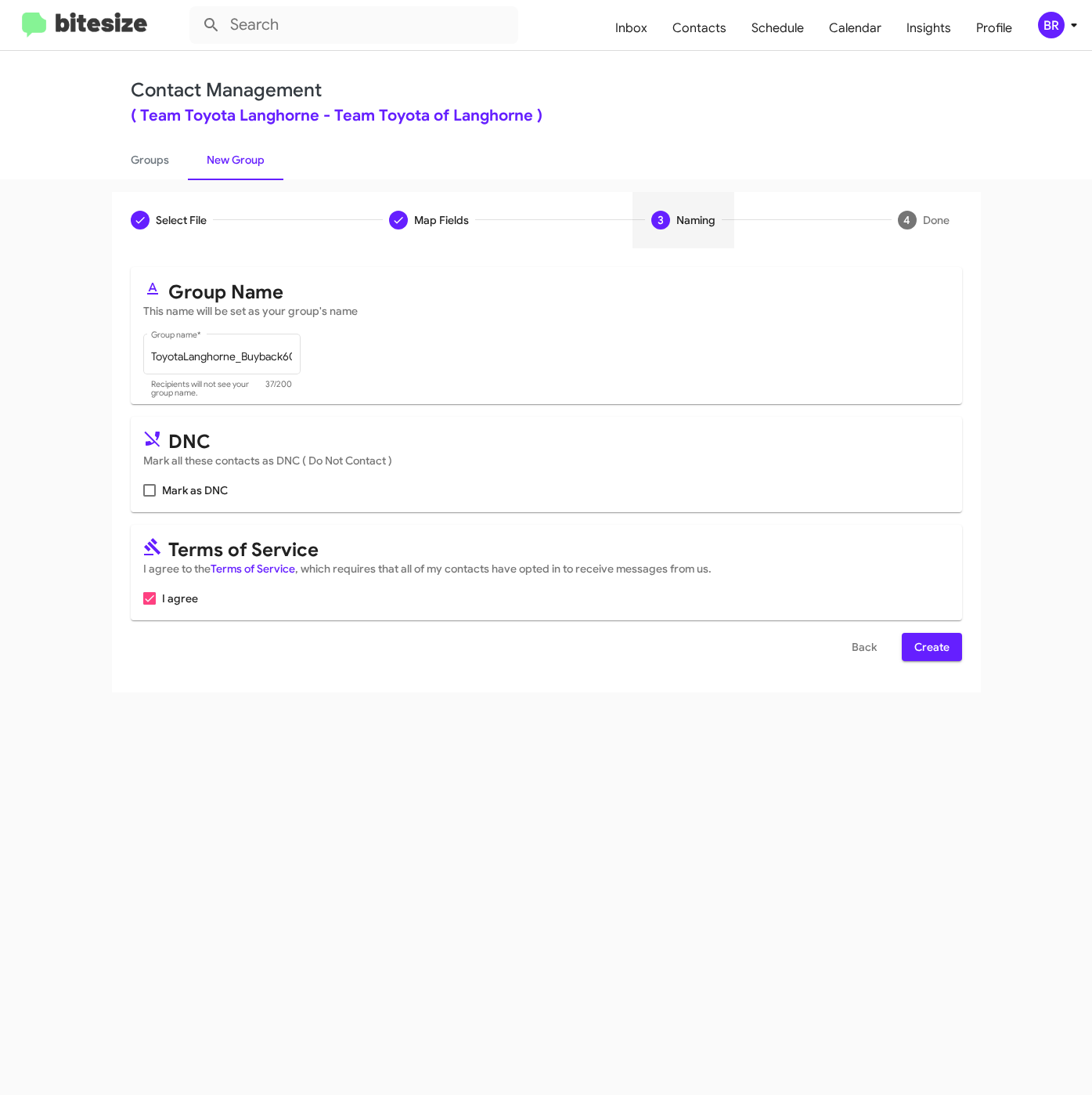
scroll to position [0, 0]
click at [935, 648] on span "Create" at bounding box center [931, 647] width 35 height 28
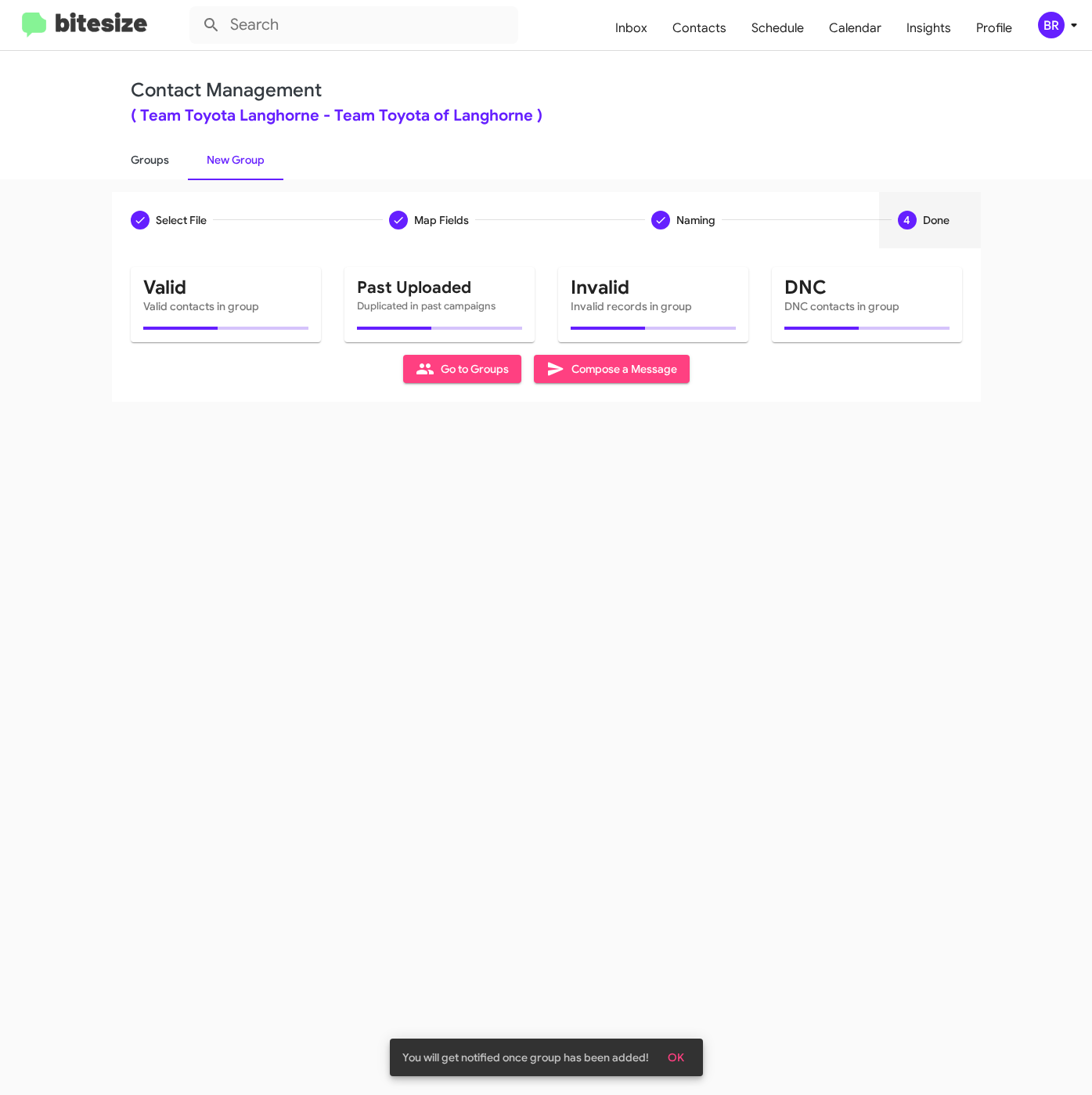
click at [169, 158] on link "Groups" at bounding box center [150, 160] width 76 height 41
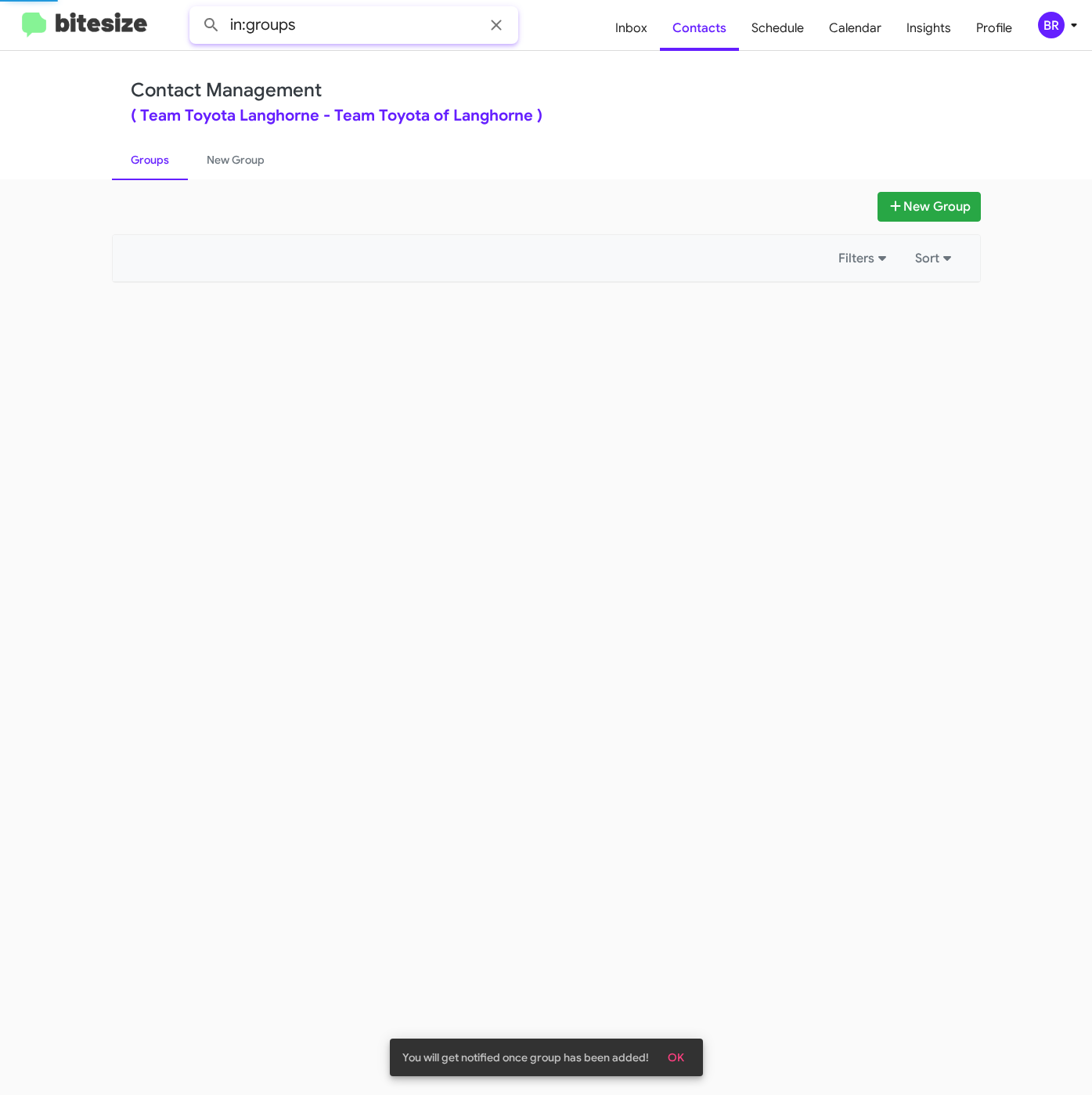
click at [340, 28] on input "in:groups" at bounding box center [354, 25] width 329 height 37
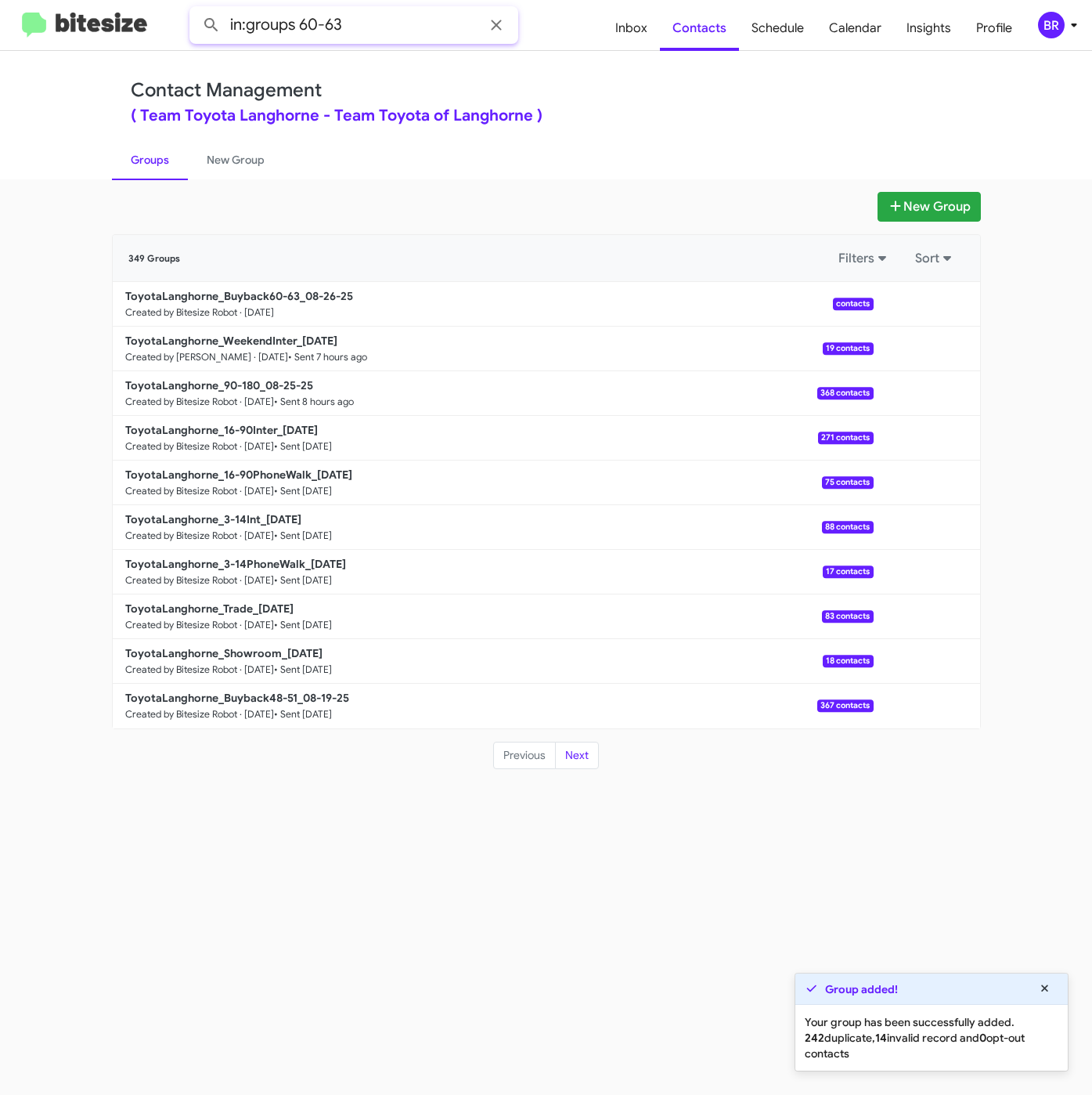
type input "in:groups 60-63"
click at [196, 9] on button at bounding box center [211, 25] width 31 height 31
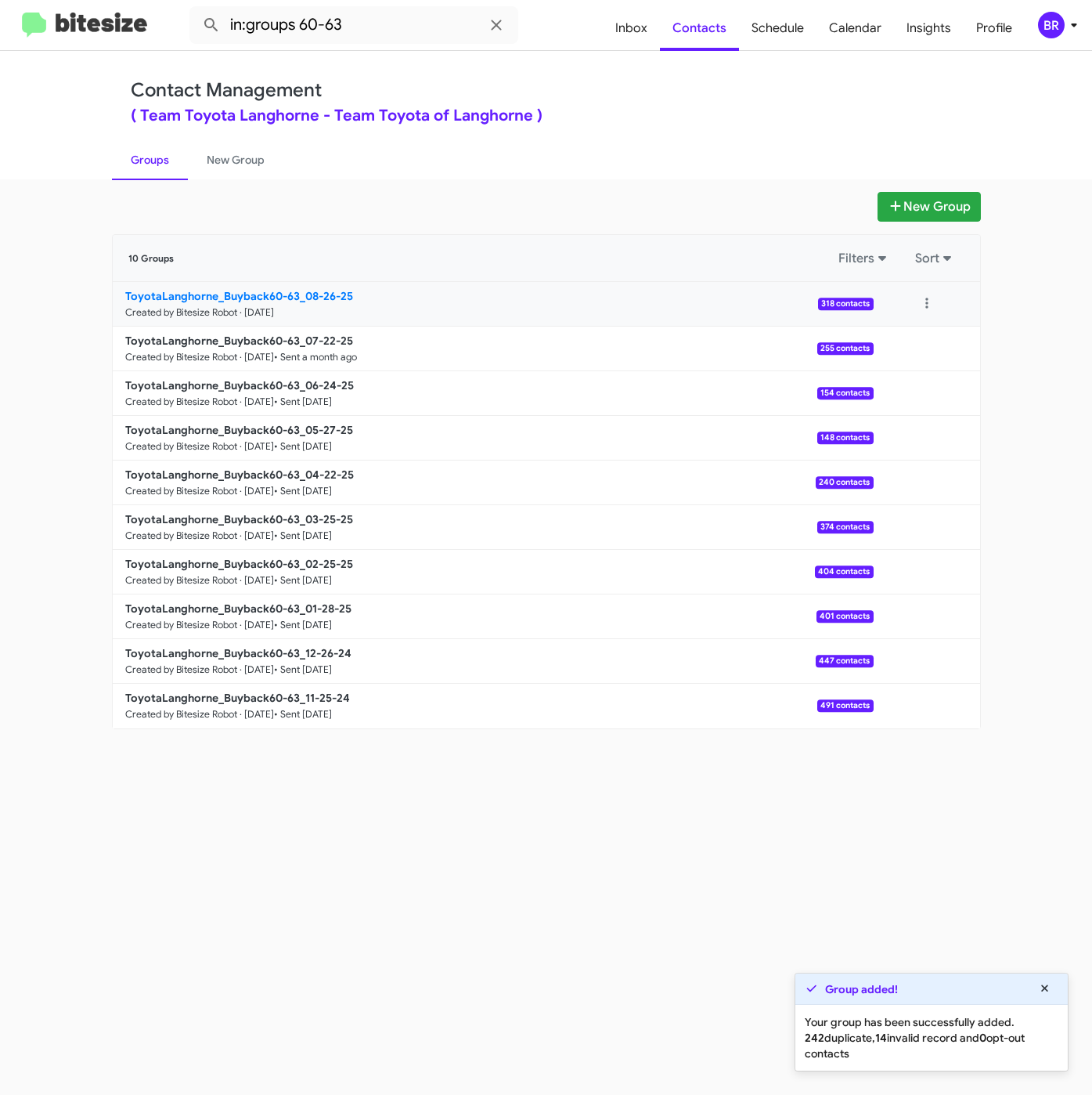
click at [299, 294] on b "ToyotaLanghorne_Buyback60-63_08-26-25" at bounding box center [239, 296] width 228 height 14
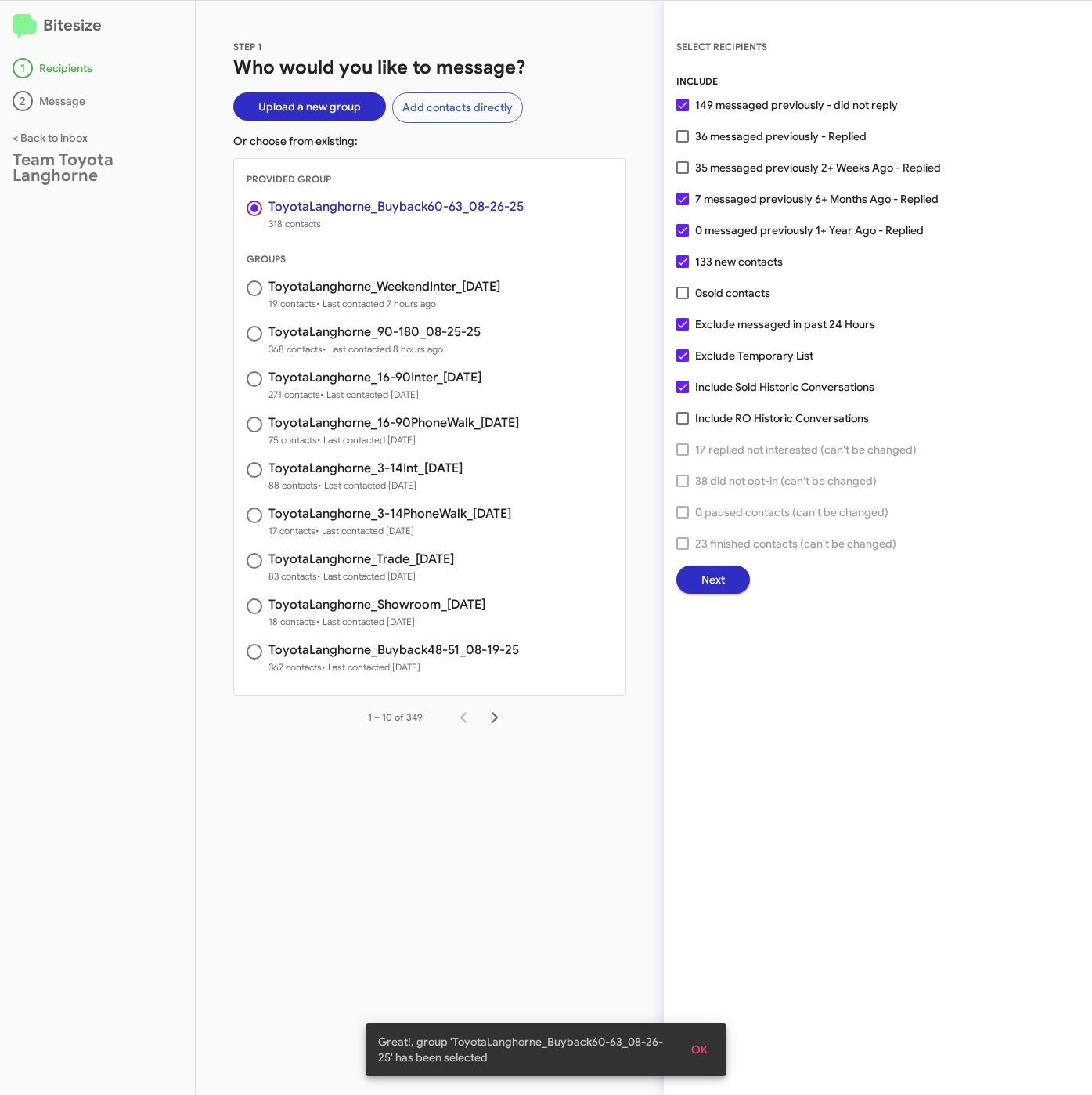
click at [714, 588] on span "Next" at bounding box center [714, 579] width 24 height 28
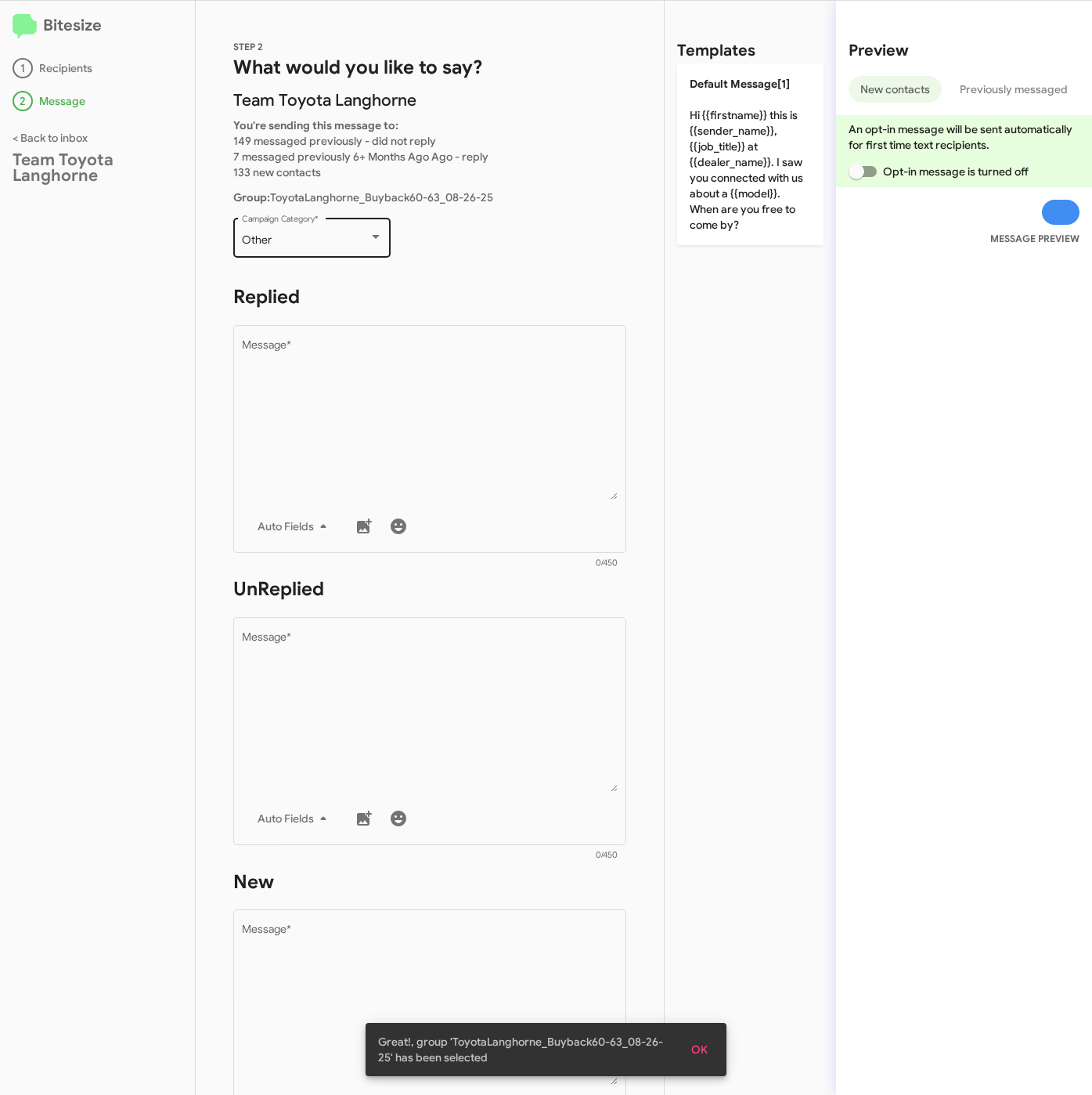
click at [322, 229] on div "Other Campaign Category *" at bounding box center [312, 236] width 141 height 43
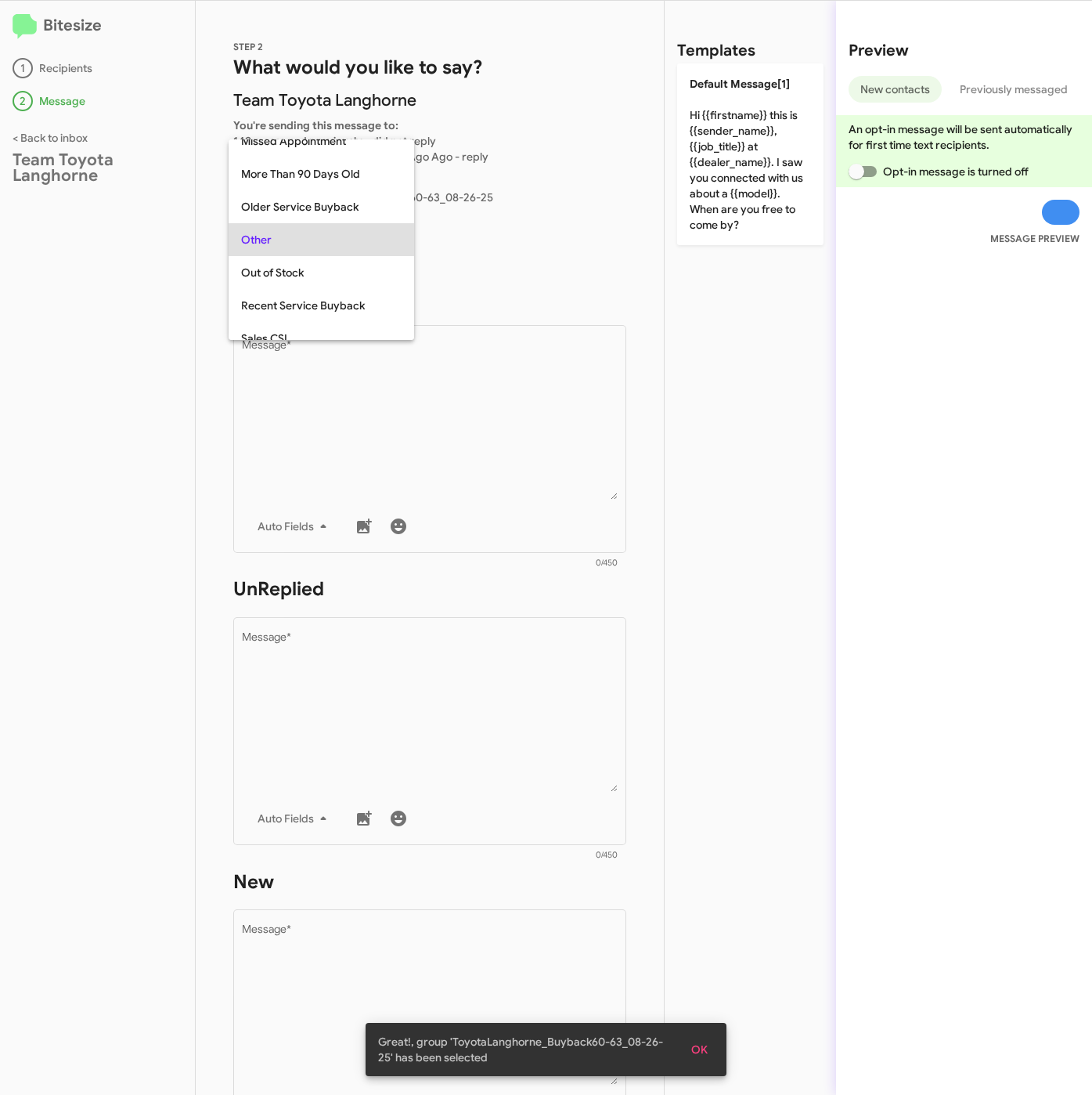
scroll to position [164, 0]
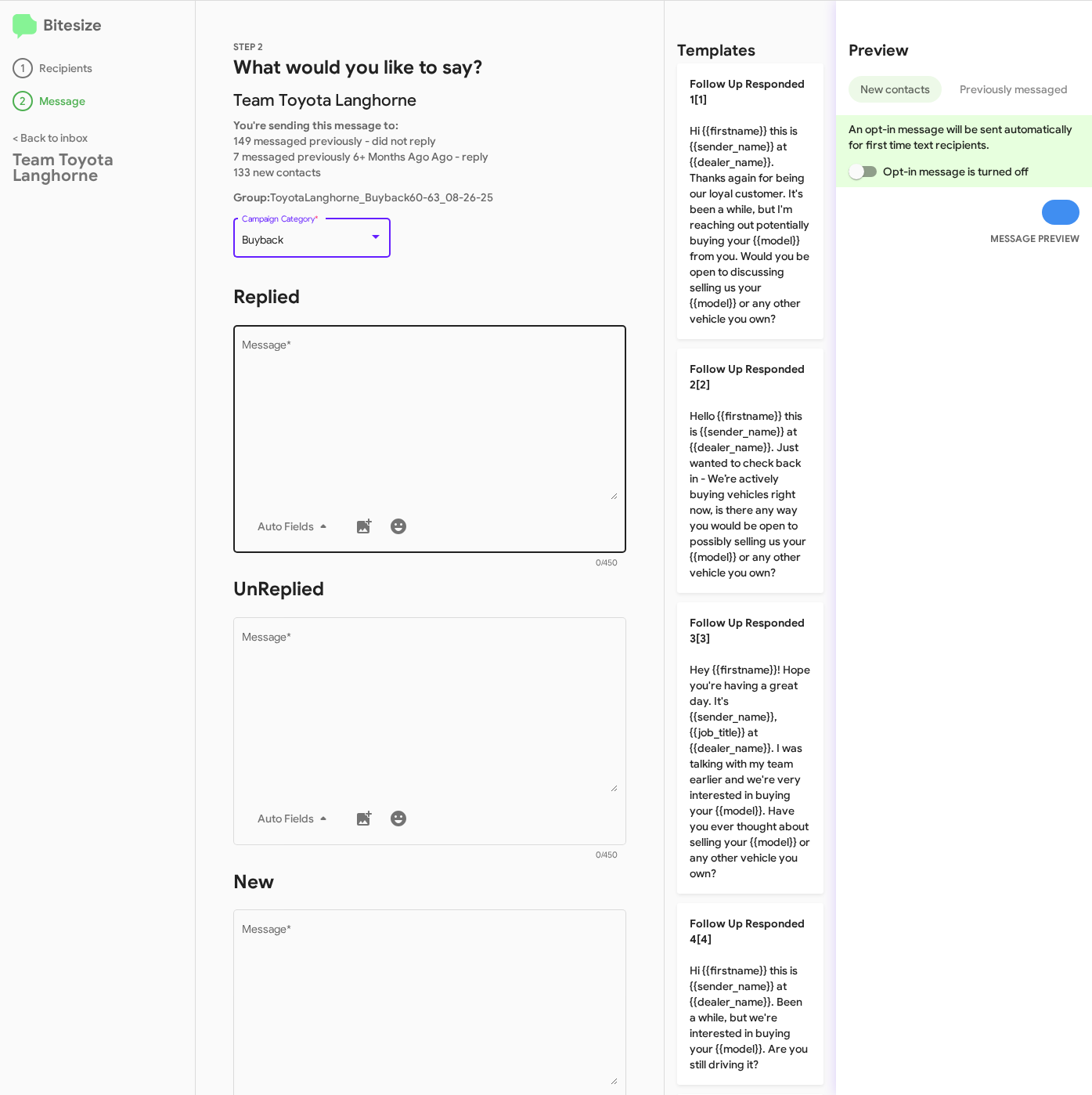
click at [305, 402] on textarea "Message *" at bounding box center [429, 419] width 377 height 160
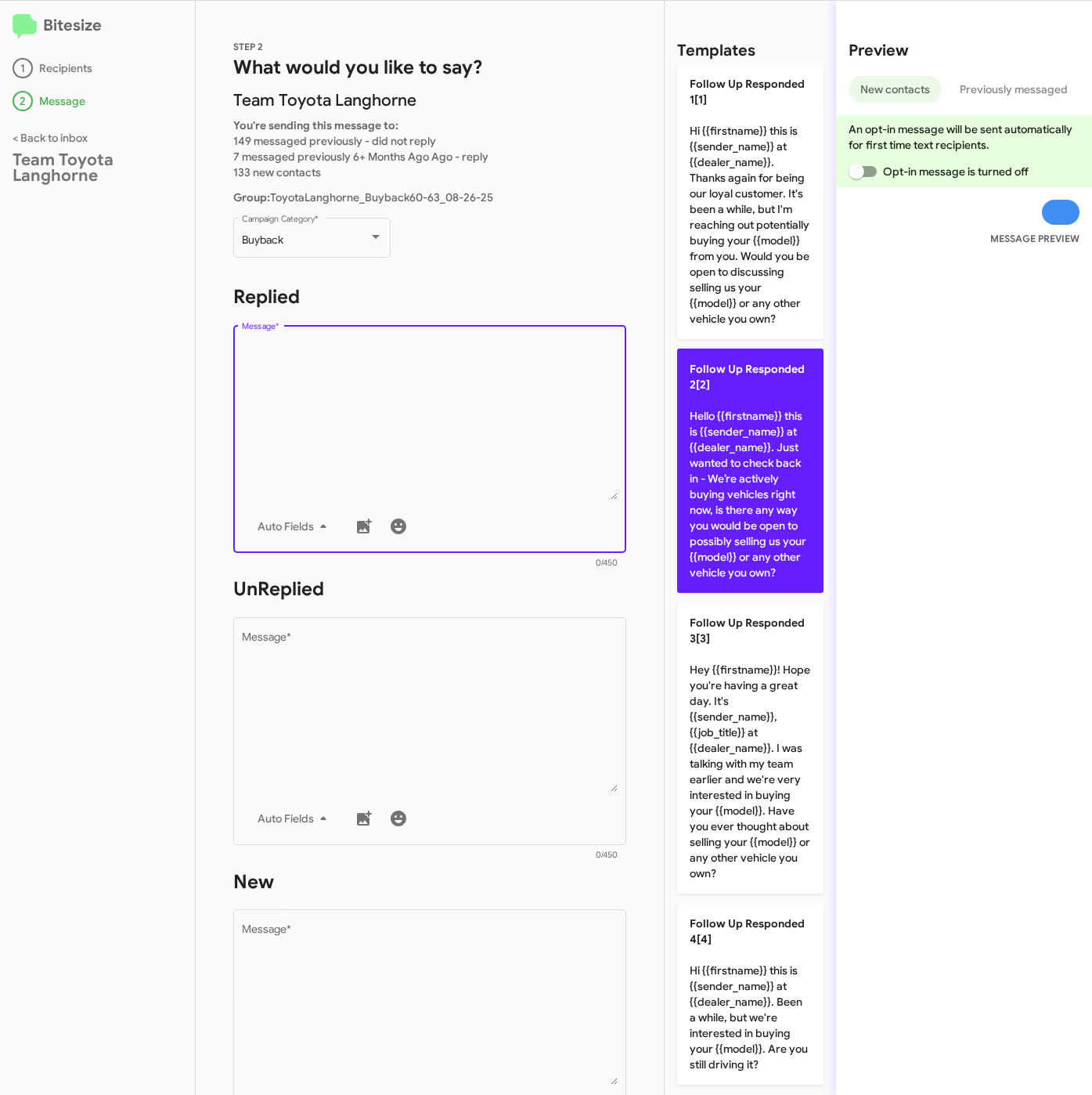
drag, startPoint x: 791, startPoint y: 496, endPoint x: 653, endPoint y: 660, distance: 214.3
click at [790, 496] on p "Follow Up Responded 2[2] Hello {{firstname}} this is {{sender_name}} at {{deale…" at bounding box center [750, 471] width 146 height 244
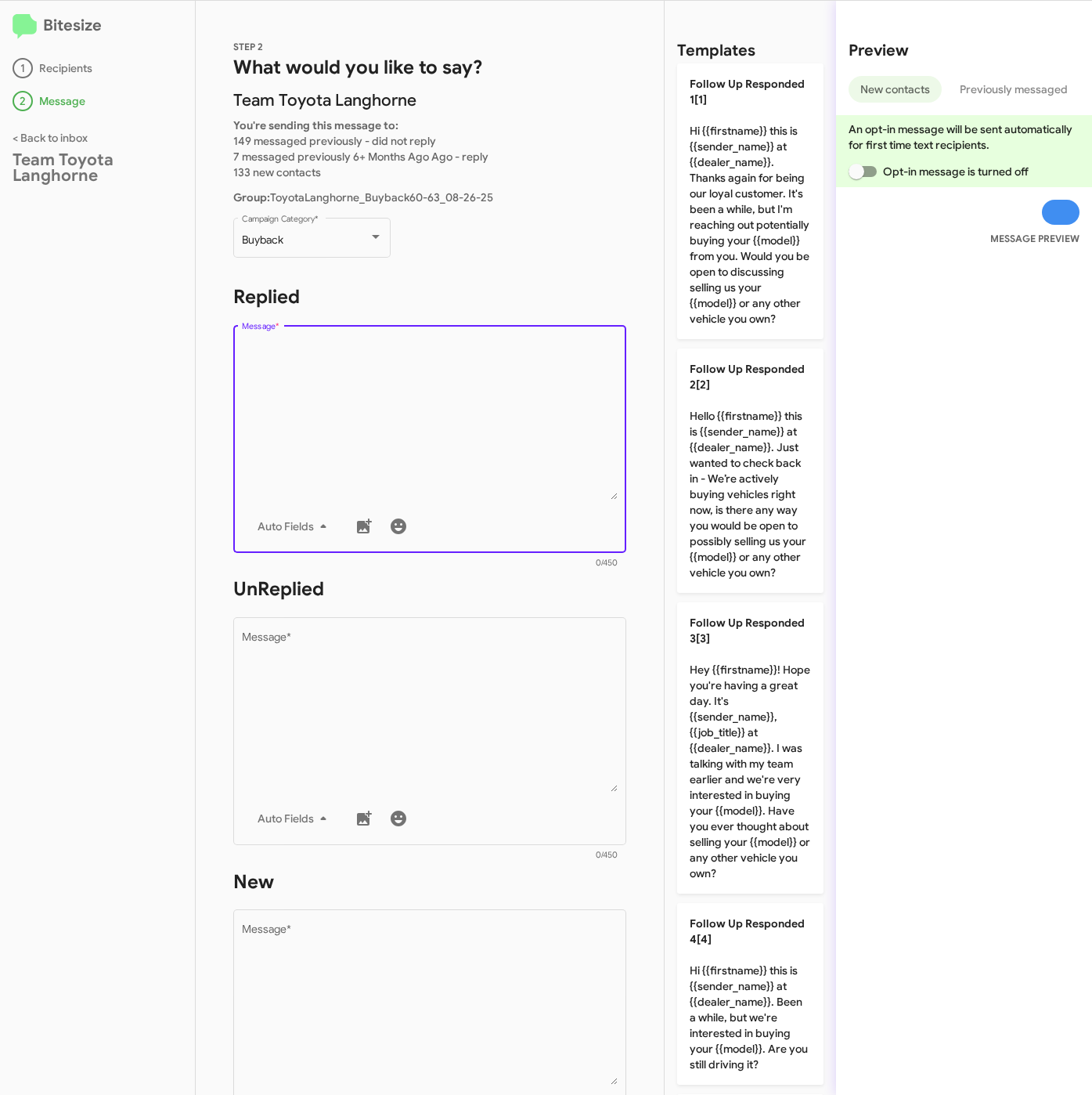
type textarea "Hello {{firstname}} this is {{sender_name}} at {{dealer_name}}. Just wanted to …"
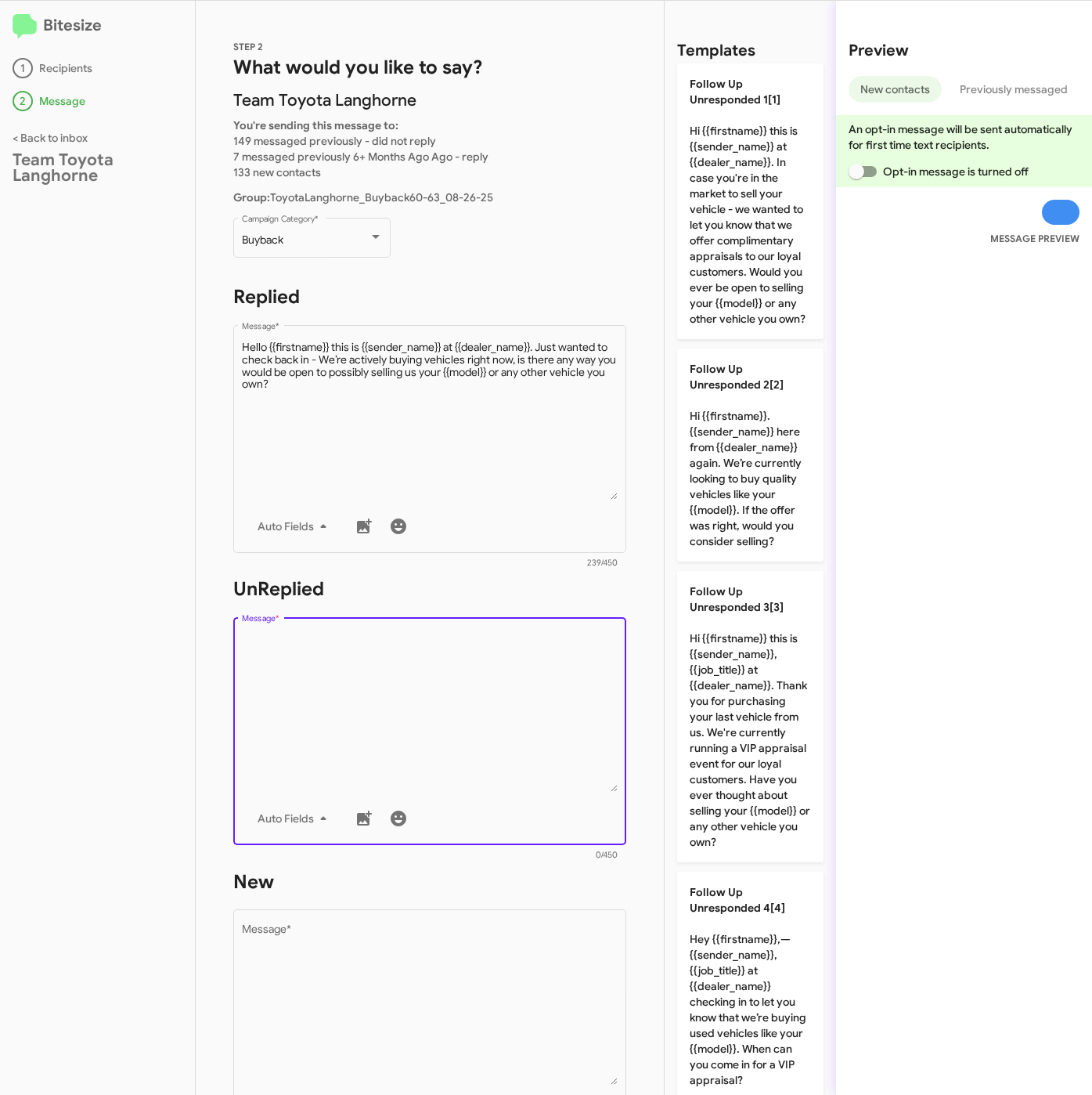
click at [543, 720] on textarea "Message *" at bounding box center [429, 712] width 377 height 160
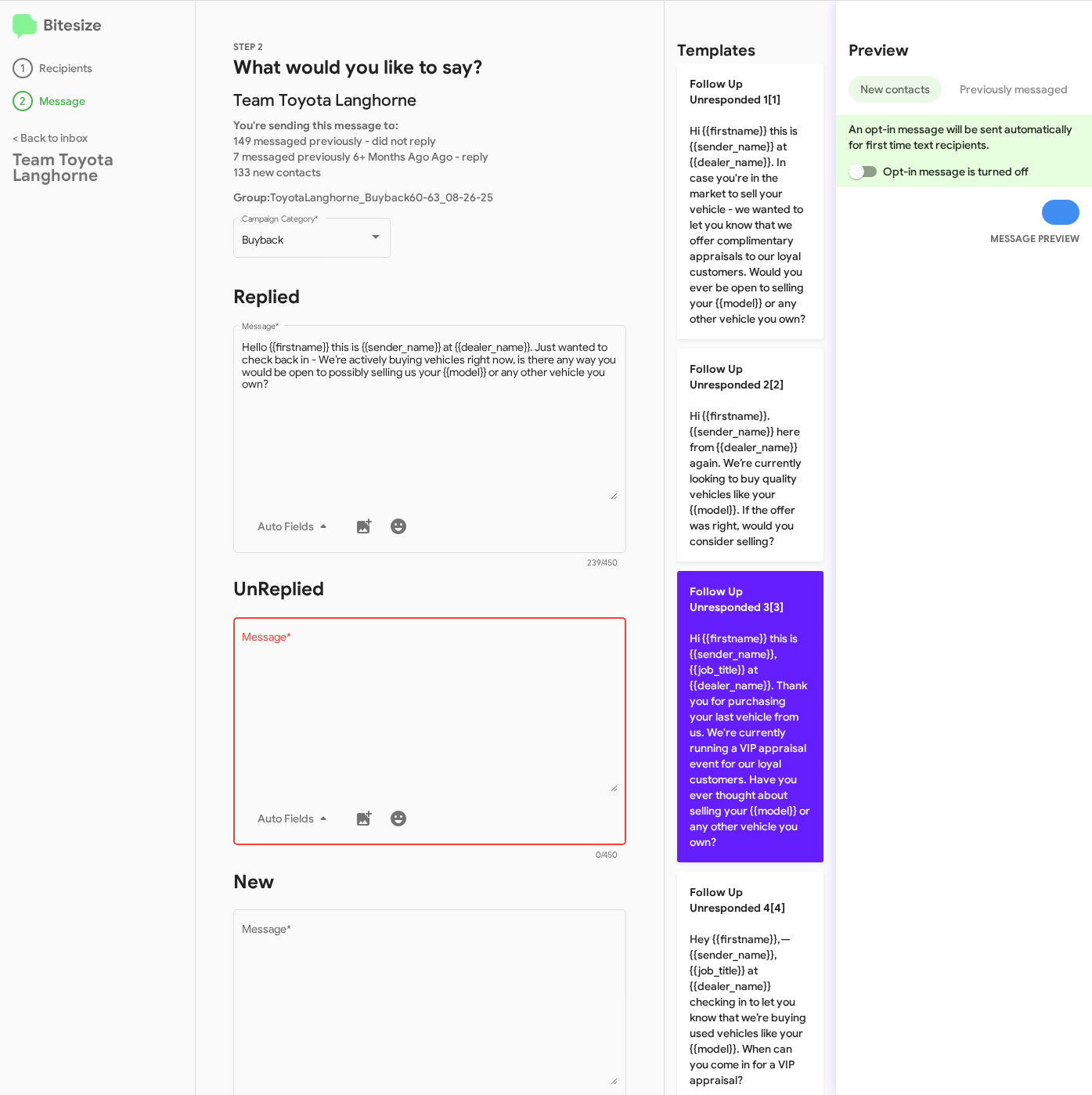
drag, startPoint x: 725, startPoint y: 750, endPoint x: 701, endPoint y: 792, distance: 48.4
click at [725, 754] on p "Follow Up Unresponded 3[3] Hi {{firstname}} this is {{sender_name}}, {{job_titl…" at bounding box center [750, 716] width 146 height 291
type textarea "Hi {{firstname}} this is {{sender_name}}, {{job_title}} at {{dealer_name}}. Tha…"
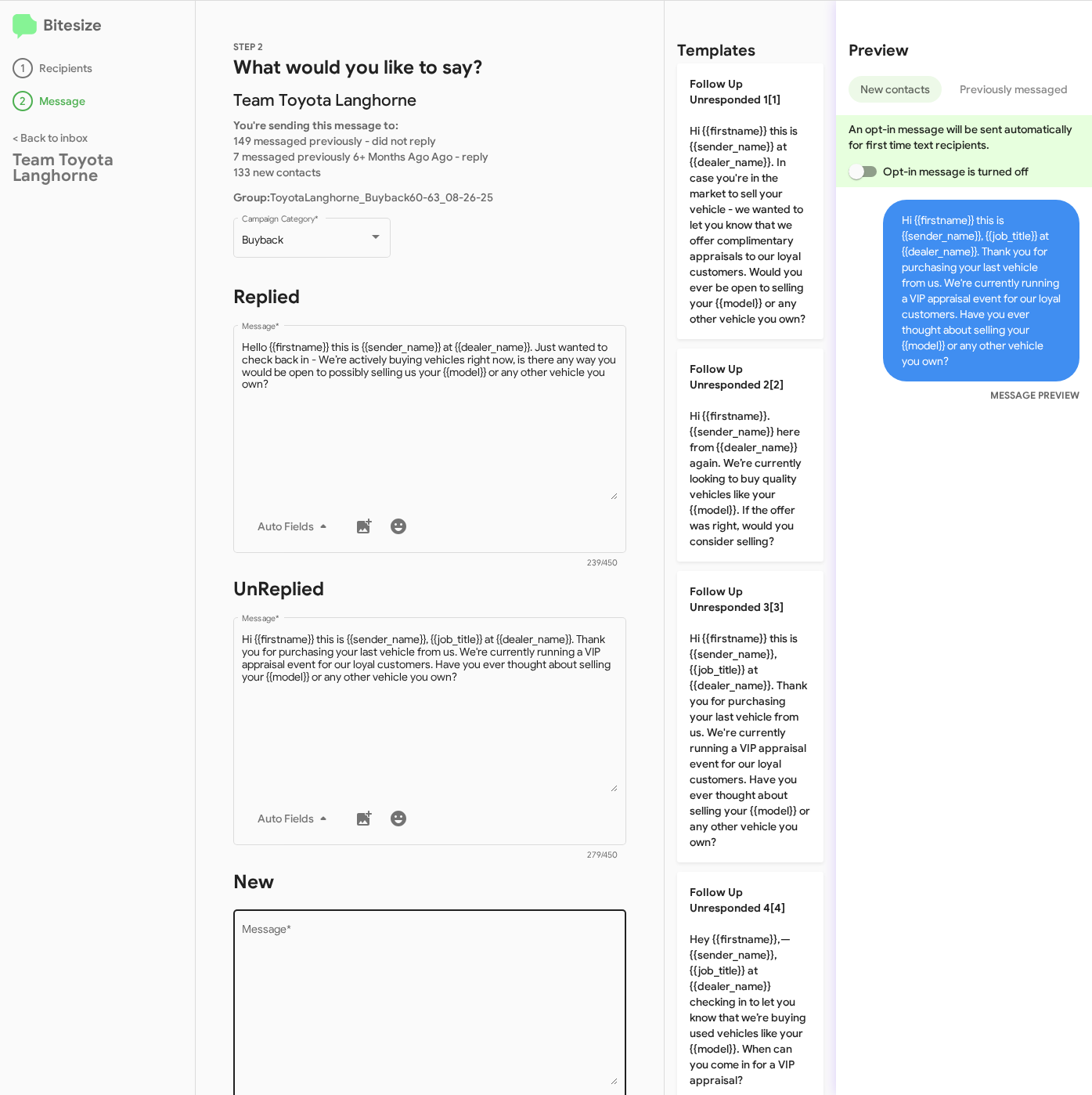
click at [548, 957] on textarea "Message *" at bounding box center [429, 1005] width 377 height 160
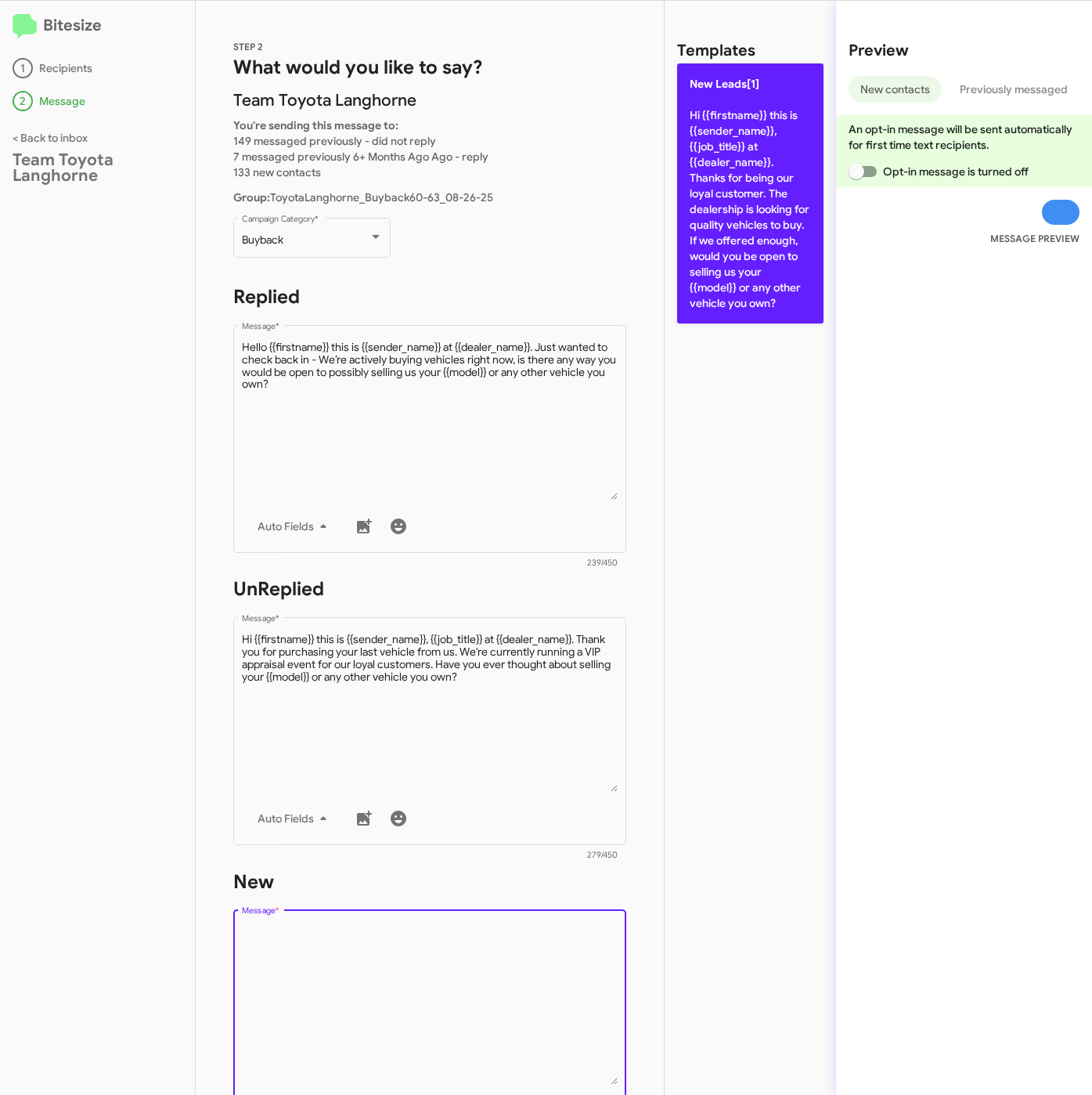
click at [716, 189] on p "New Leads[1] Hi {{firstname}} this is {{sender_name}}, {{job_title}} at {{deale…" at bounding box center [750, 194] width 146 height 260
type textarea "Hi {{firstname}} this is {{sender_name}}, {{job_title}} at {{dealer_name}}. Tha…"
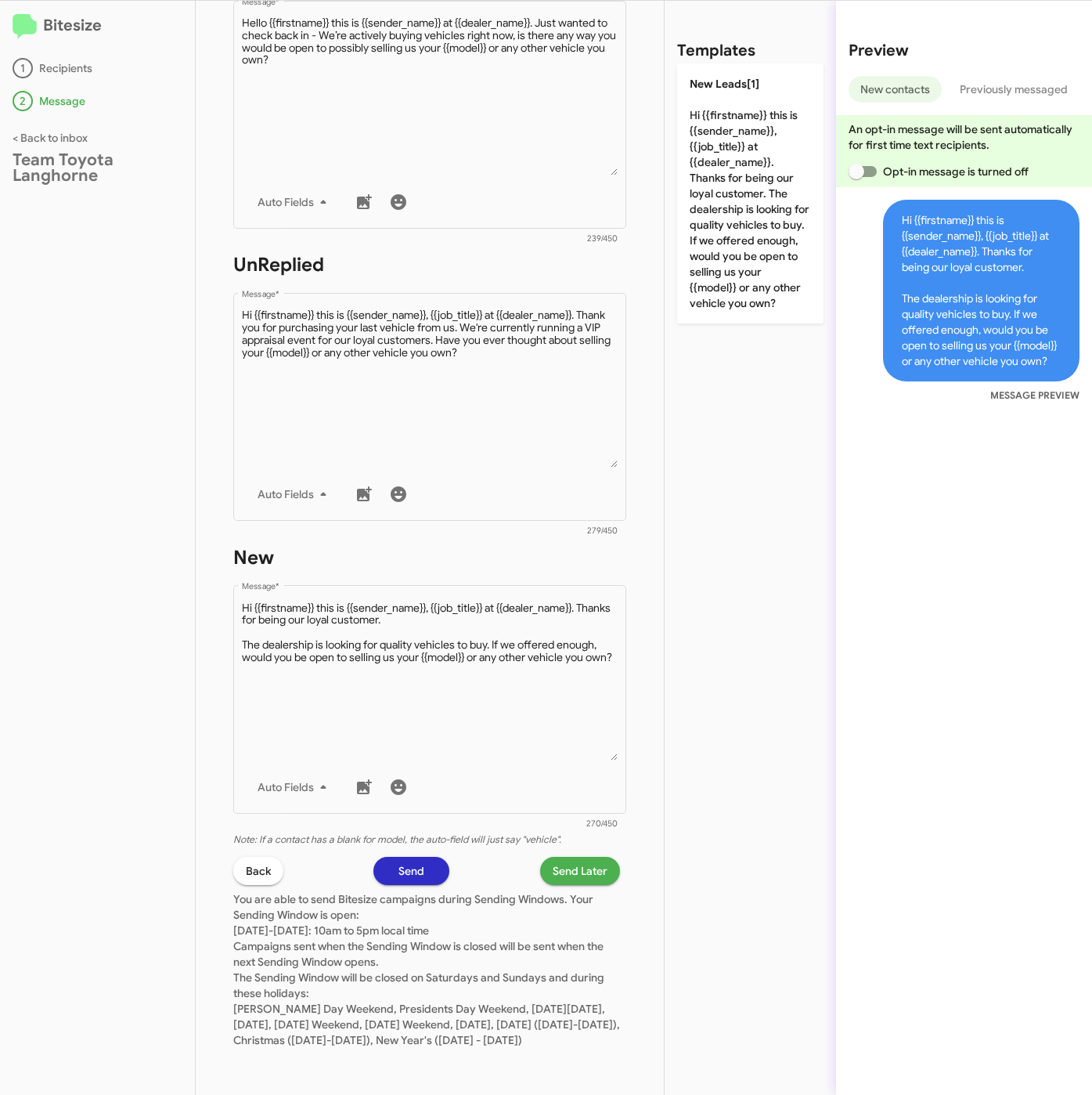
scroll to position [337, 0]
click at [553, 857] on span "Send Later" at bounding box center [580, 870] width 54 height 28
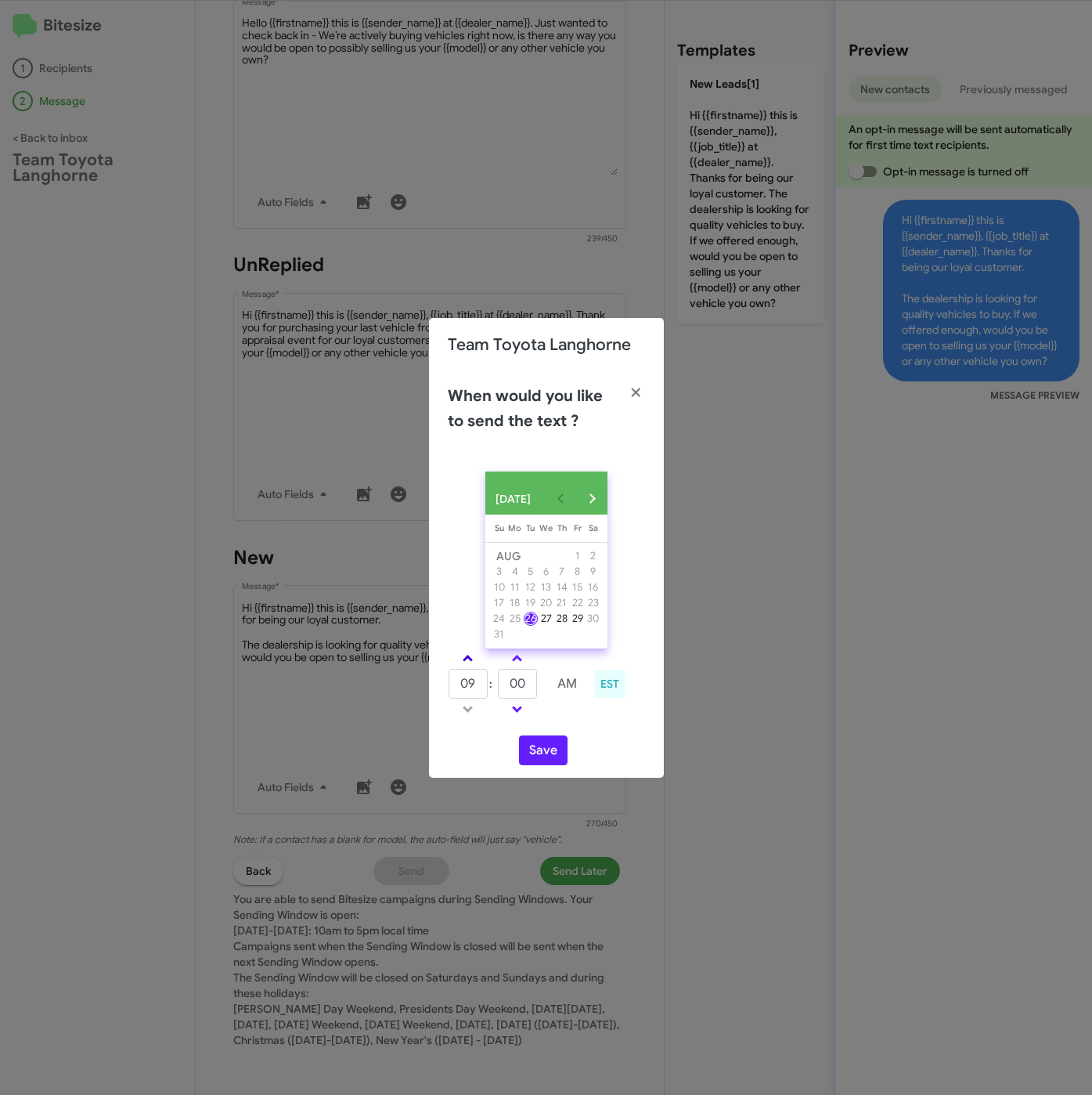
click at [467, 661] on span at bounding box center [468, 659] width 10 height 10
click at [466, 661] on span at bounding box center [468, 659] width 10 height 10
click at [466, 660] on span at bounding box center [468, 659] width 10 height 10
drag, startPoint x: 467, startPoint y: 660, endPoint x: 479, endPoint y: 668, distance: 14.4
click at [470, 661] on link at bounding box center [468, 658] width 27 height 18
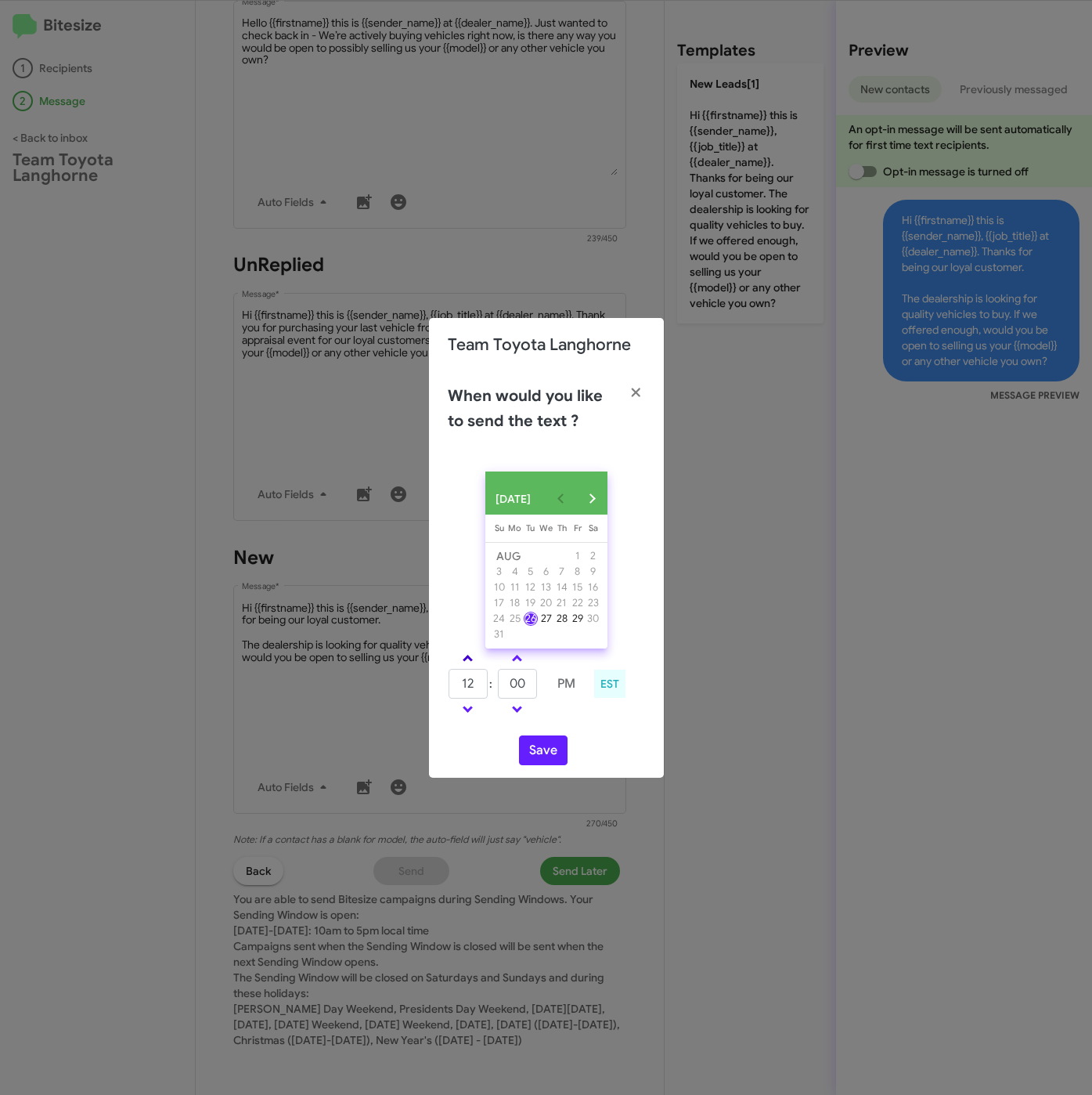
type input "01"
click at [494, 695] on tr "01 : 00 PM" at bounding box center [516, 683] width 139 height 31
type input "19"
drag, startPoint x: 524, startPoint y: 748, endPoint x: 533, endPoint y: 750, distance: 9.2
click at [526, 748] on button "Save" at bounding box center [543, 750] width 48 height 30
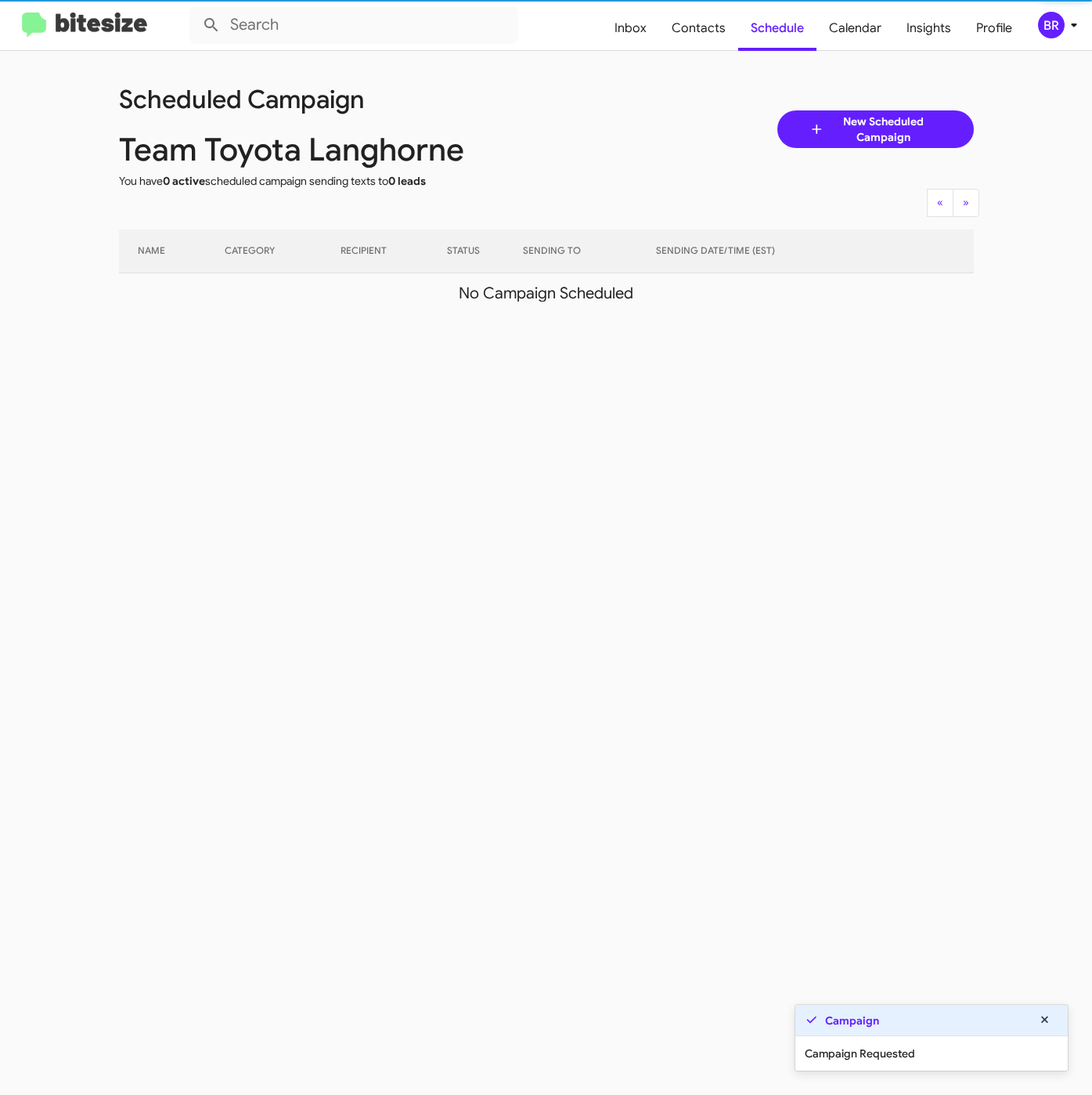
click at [1066, 26] on icon at bounding box center [1074, 25] width 19 height 19
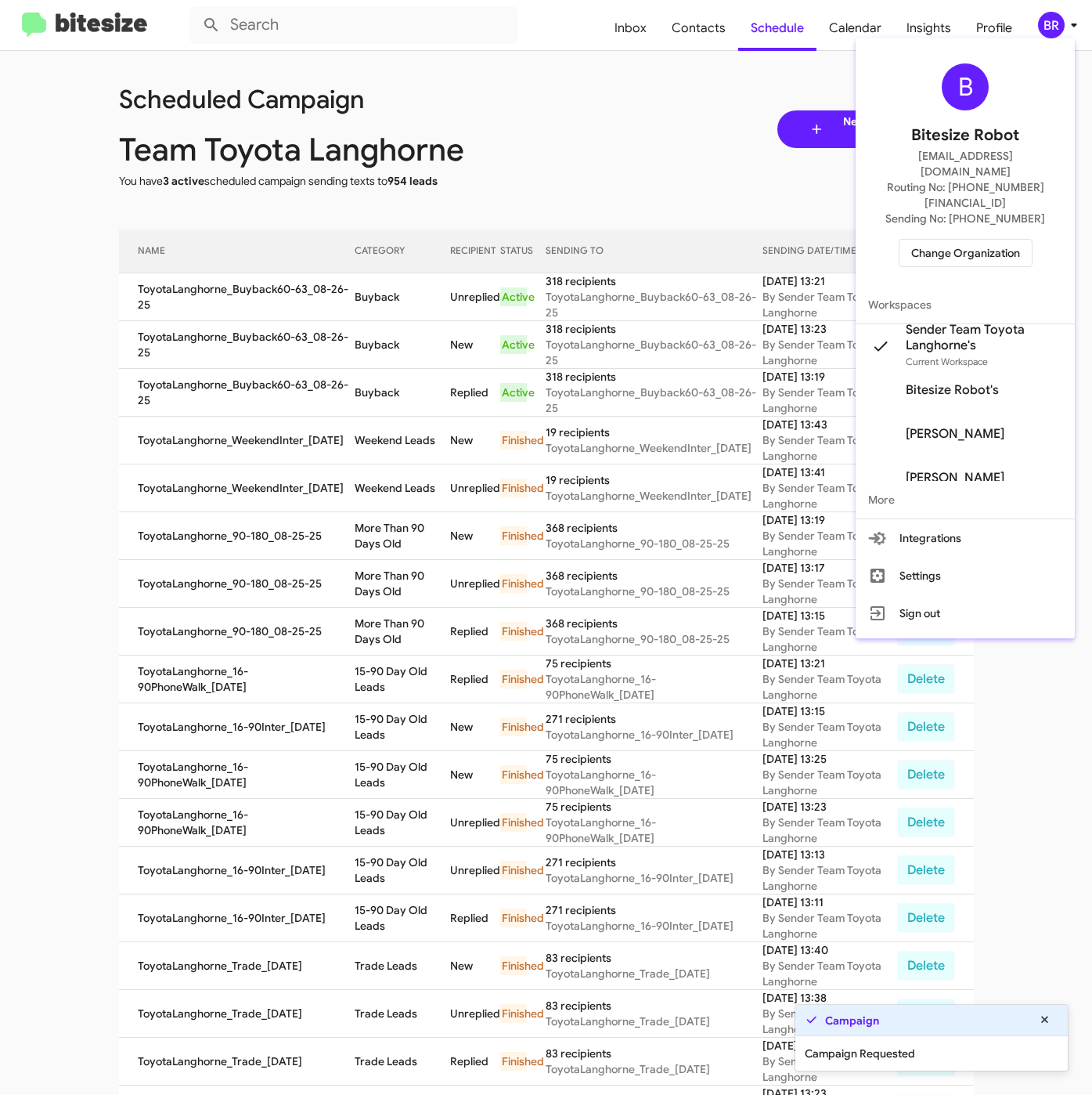
click at [350, 304] on div at bounding box center [546, 547] width 1092 height 1095
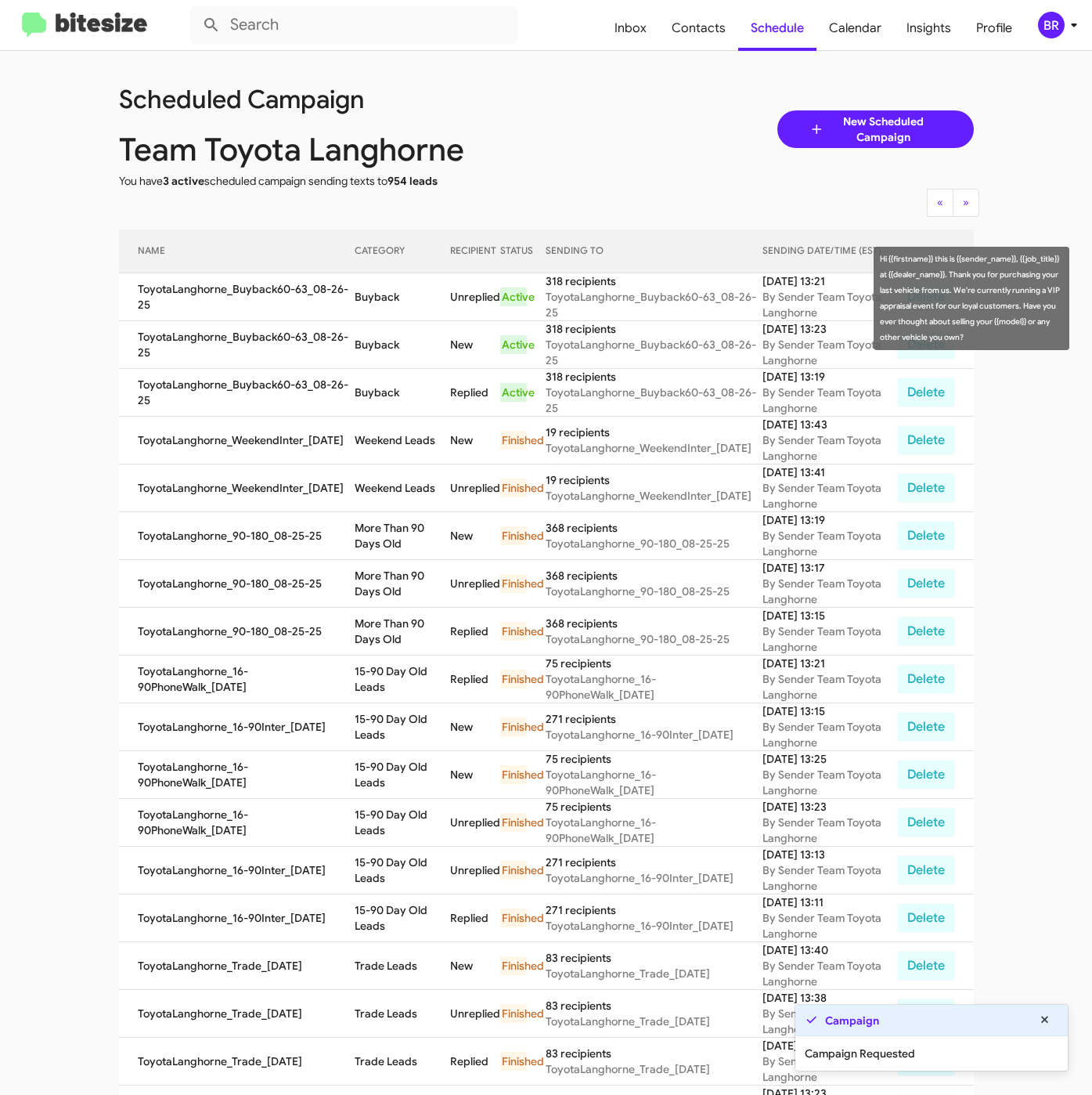
drag, startPoint x: 352, startPoint y: 304, endPoint x: 257, endPoint y: 565, distance: 277.8
click at [355, 304] on td "Buyback" at bounding box center [402, 297] width 95 height 48
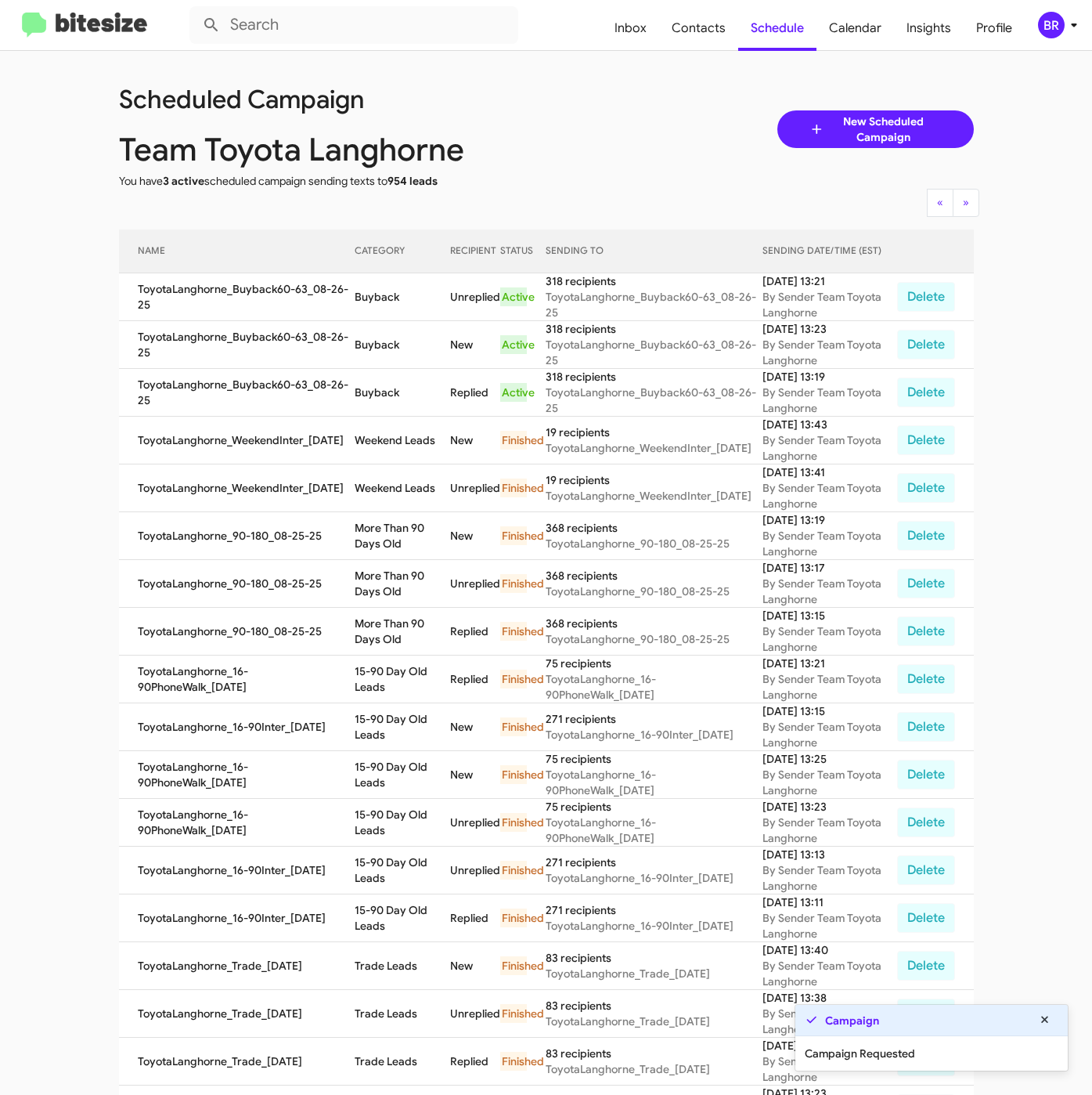
copy td "Buyback"
click at [1055, 31] on div "BR" at bounding box center [1050, 25] width 26 height 26
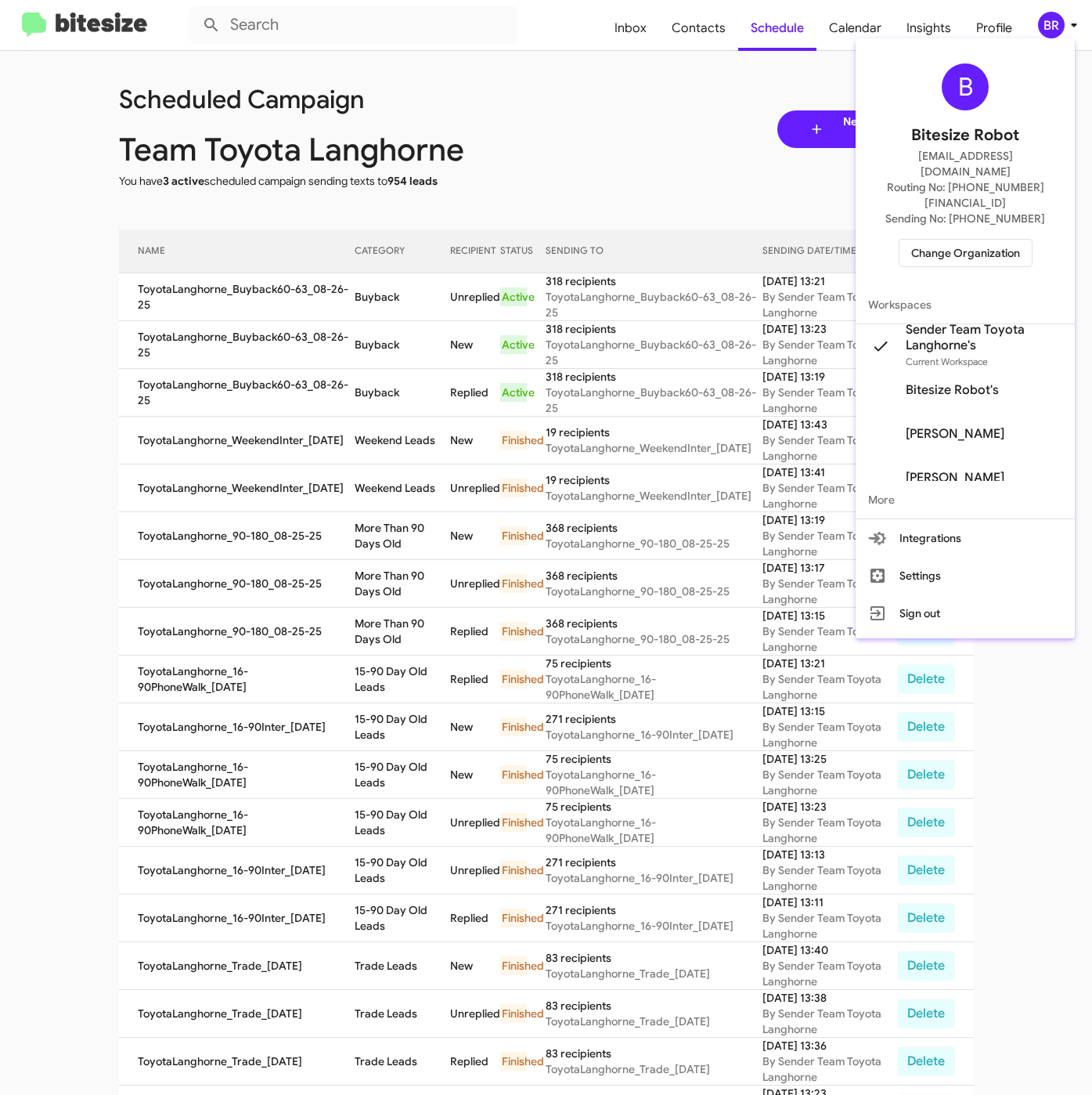
click at [982, 240] on span "Change Organization" at bounding box center [965, 253] width 109 height 26
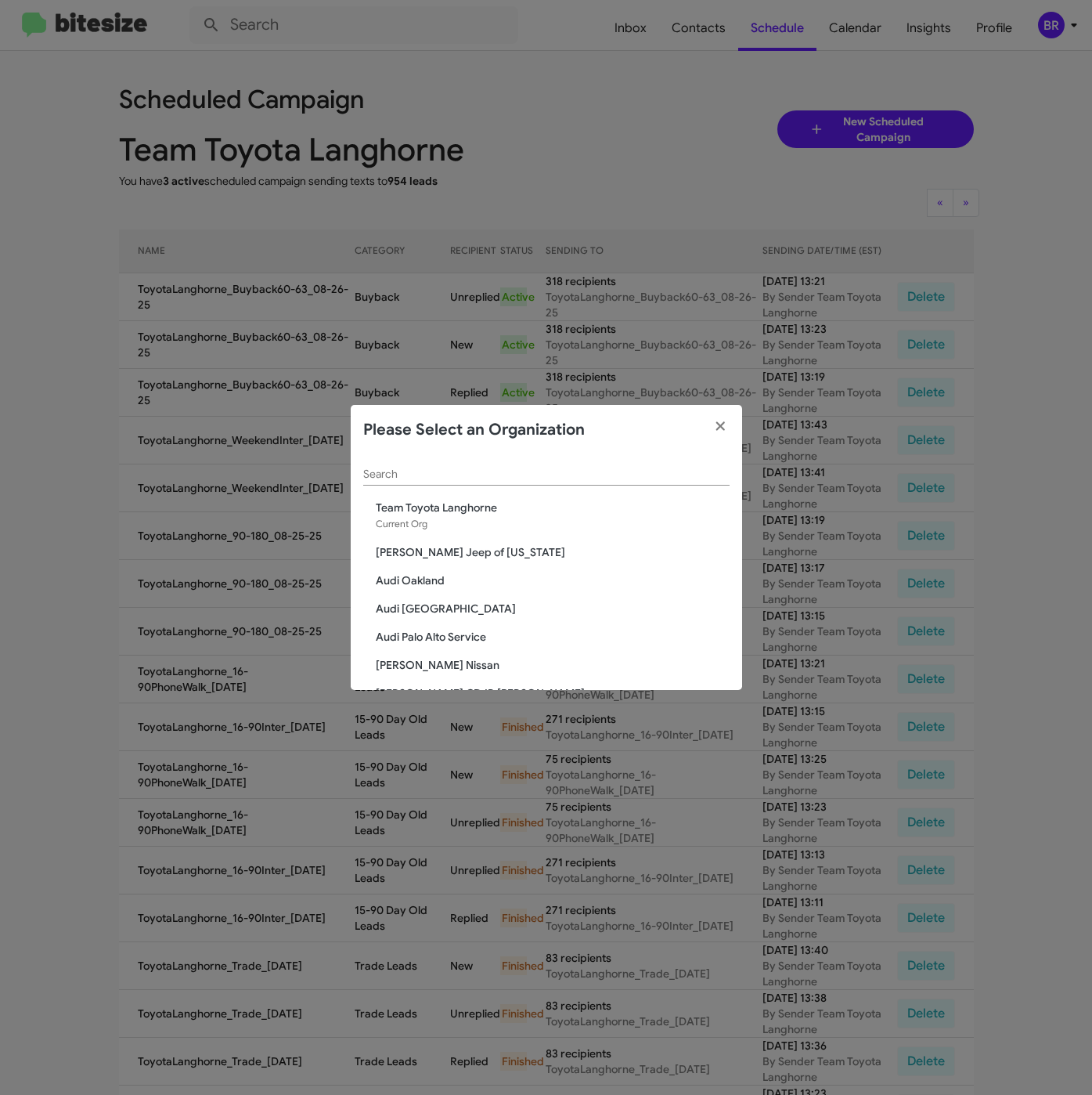
click at [473, 473] on input "Search" at bounding box center [546, 474] width 367 height 13
paste input "[PERSON_NAME] Nissan of Stanhope"
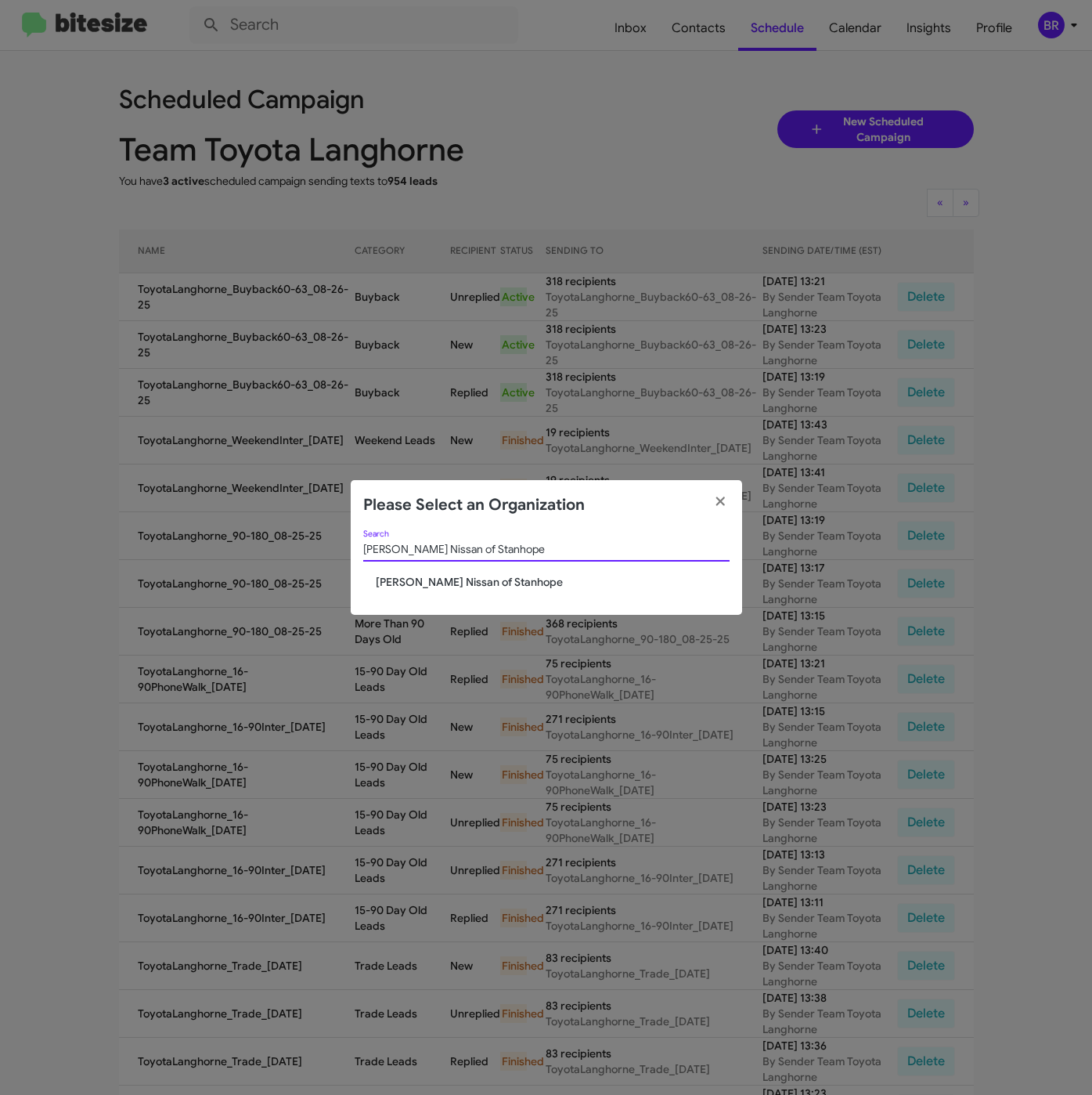
type input "[PERSON_NAME] Nissan of Stanhope"
click at [445, 574] on span "[PERSON_NAME] Nissan of Stanhope" at bounding box center [553, 582] width 354 height 15
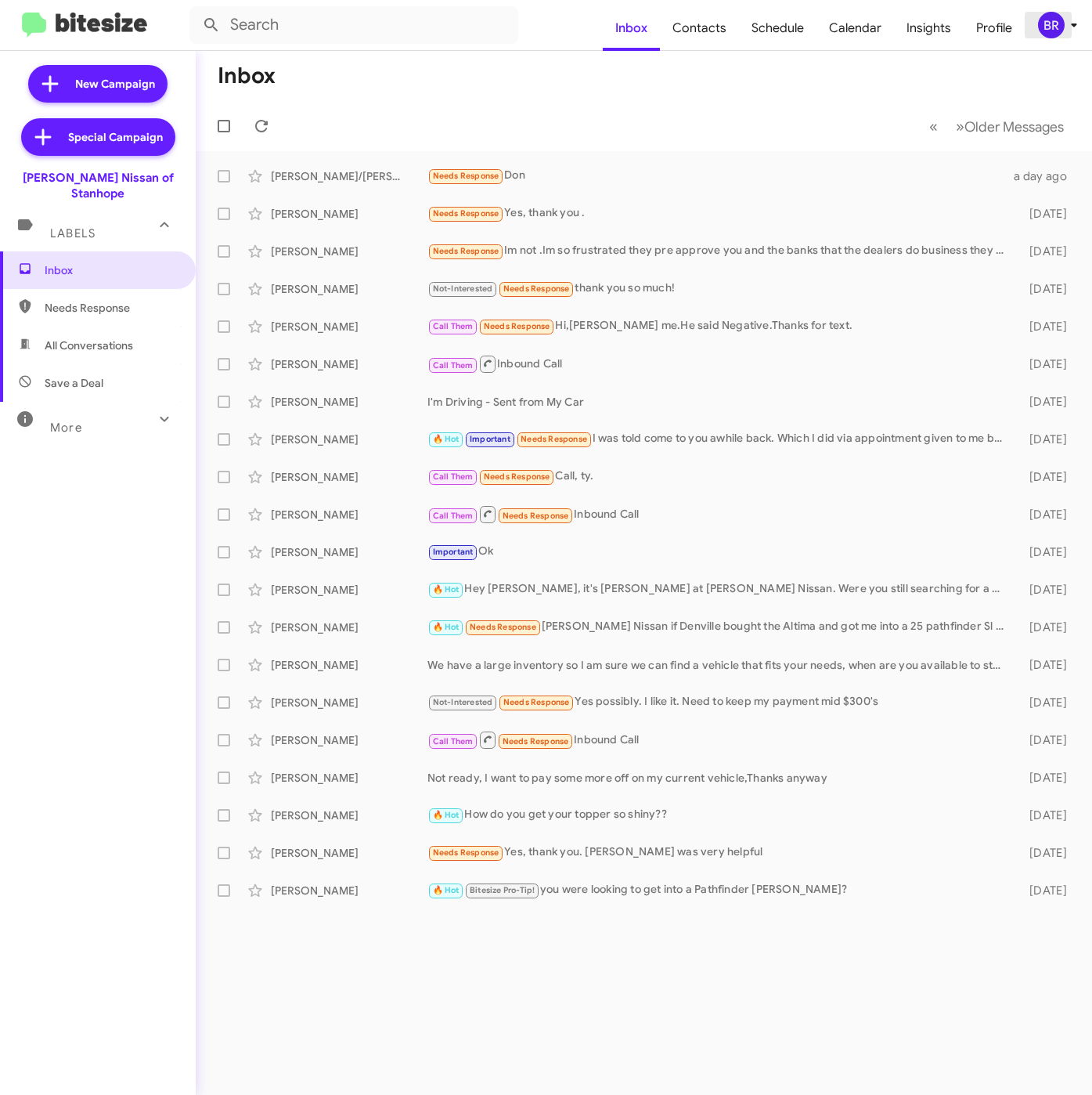
click at [1053, 21] on div "BR" at bounding box center [1050, 25] width 26 height 26
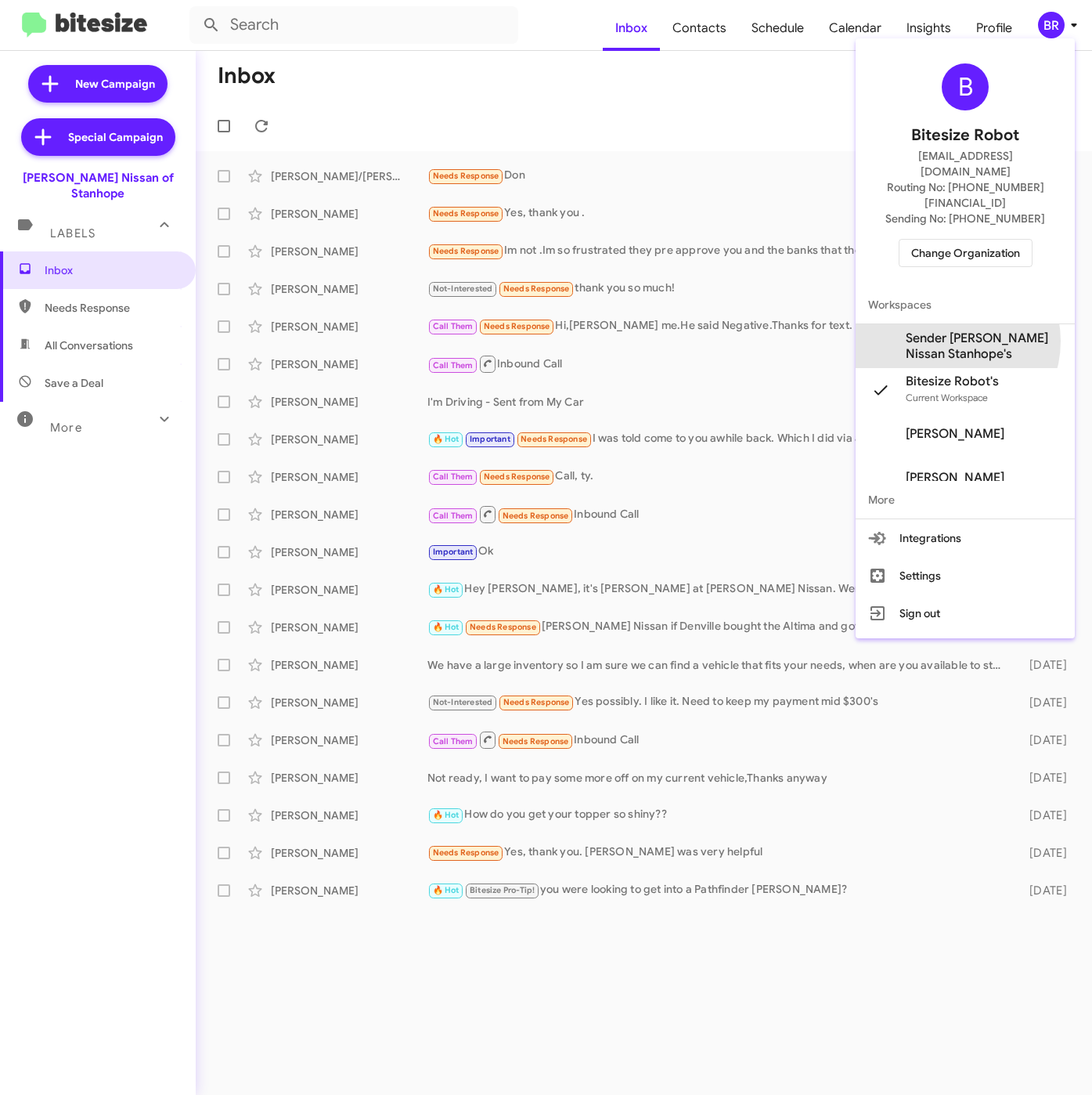
click at [947, 330] on span "Sender [PERSON_NAME] Nissan Stanhope's" at bounding box center [984, 345] width 156 height 31
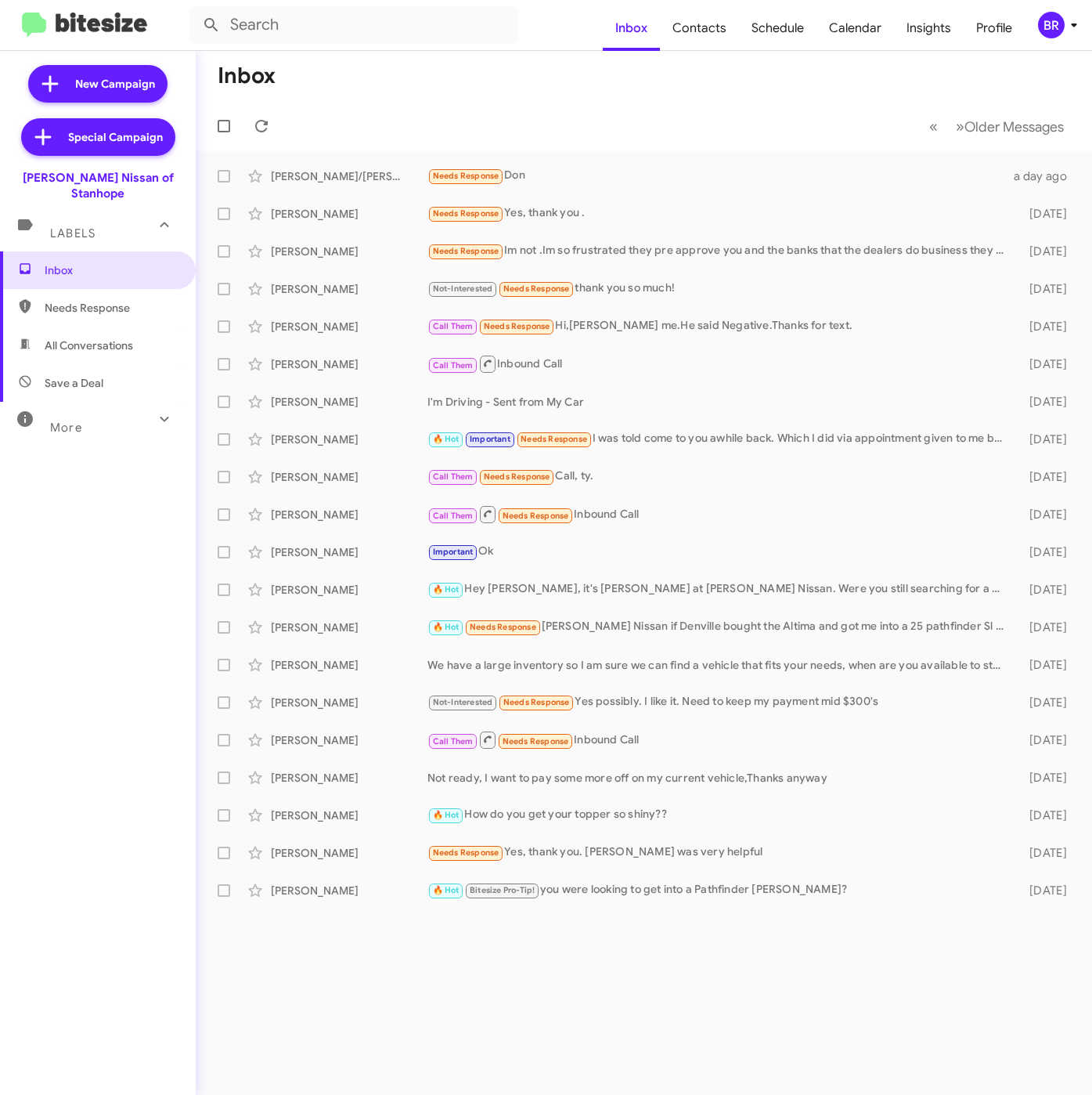
click at [1056, 26] on div "BR" at bounding box center [1050, 25] width 26 height 26
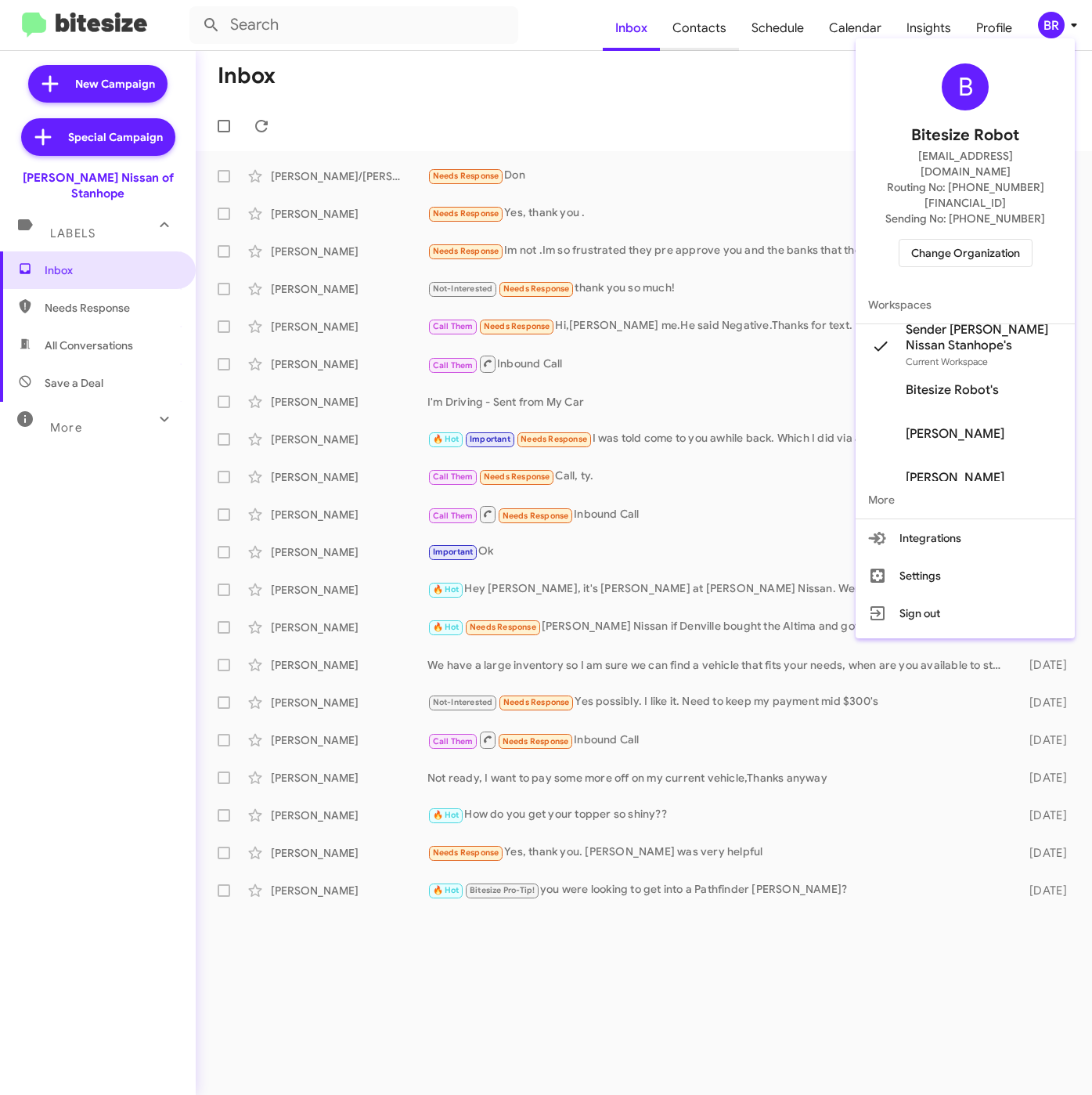
click at [701, 29] on div at bounding box center [546, 547] width 1092 height 1095
click at [701, 29] on span "Contacts" at bounding box center [699, 27] width 79 height 45
type input "in:groups"
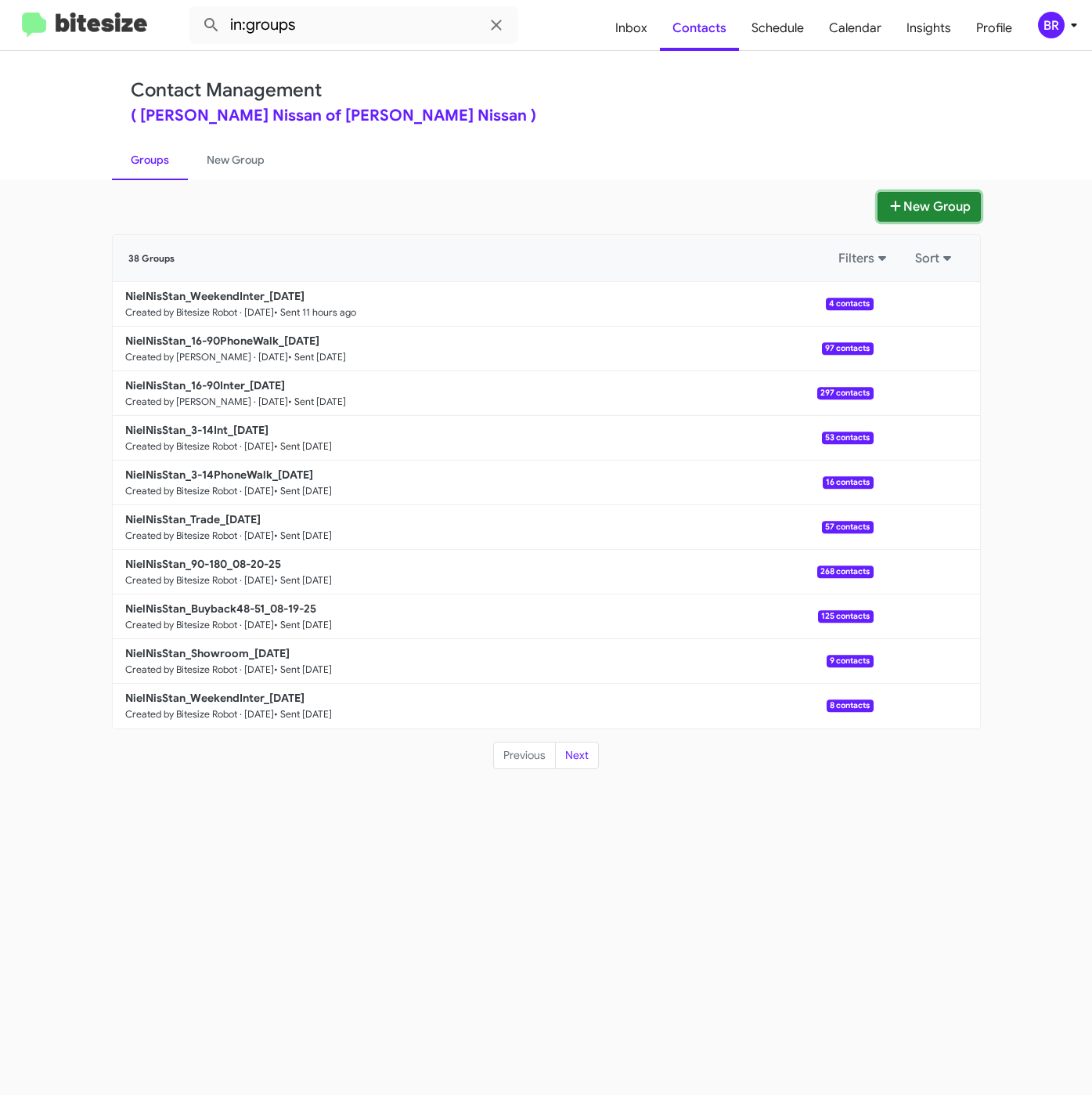
click at [897, 199] on fa-icon at bounding box center [896, 207] width 15 height 15
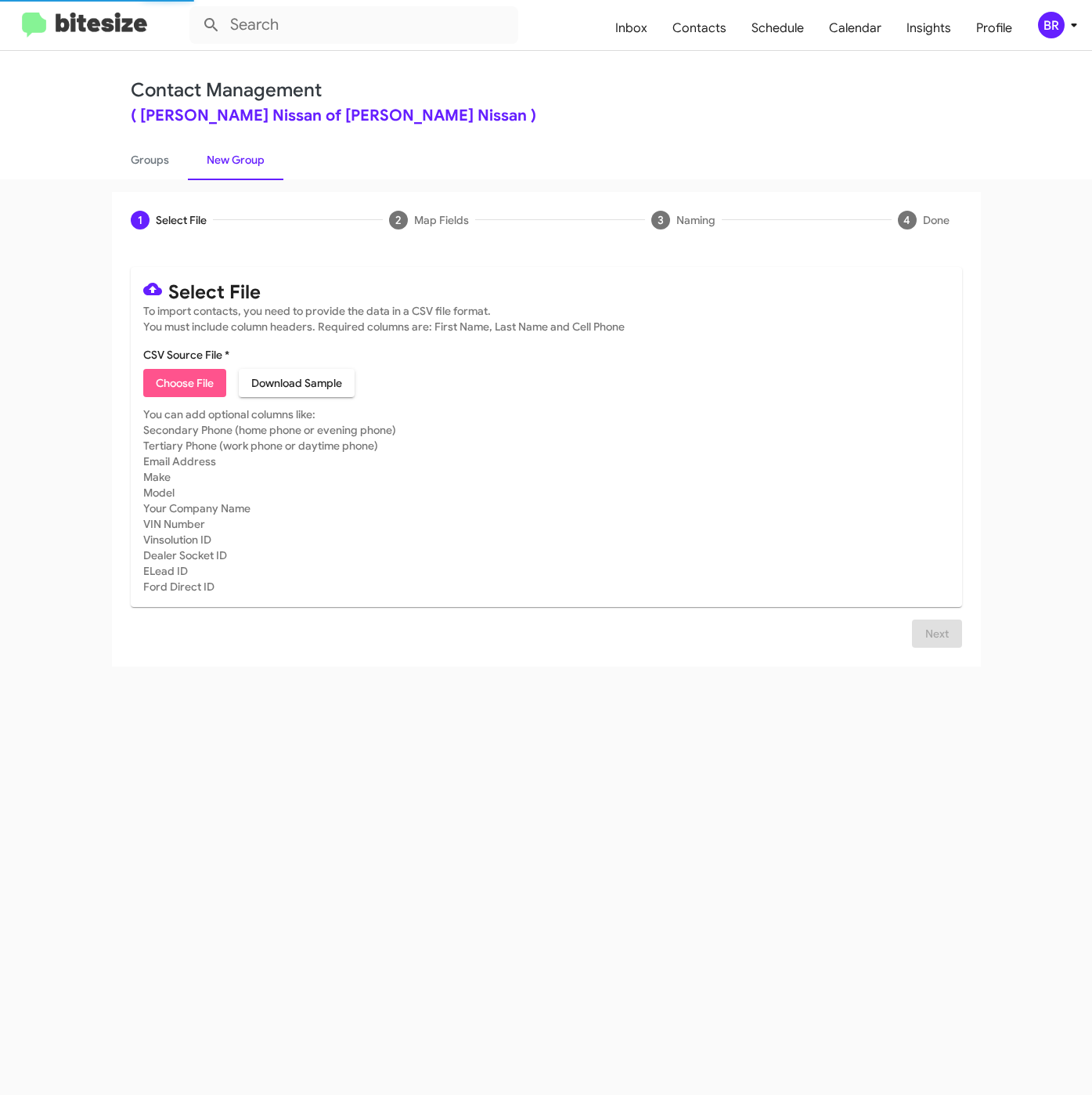
click at [185, 371] on span "Choose File" at bounding box center [185, 382] width 58 height 28
type input "NielNisStan_Showroom_08-26-25"
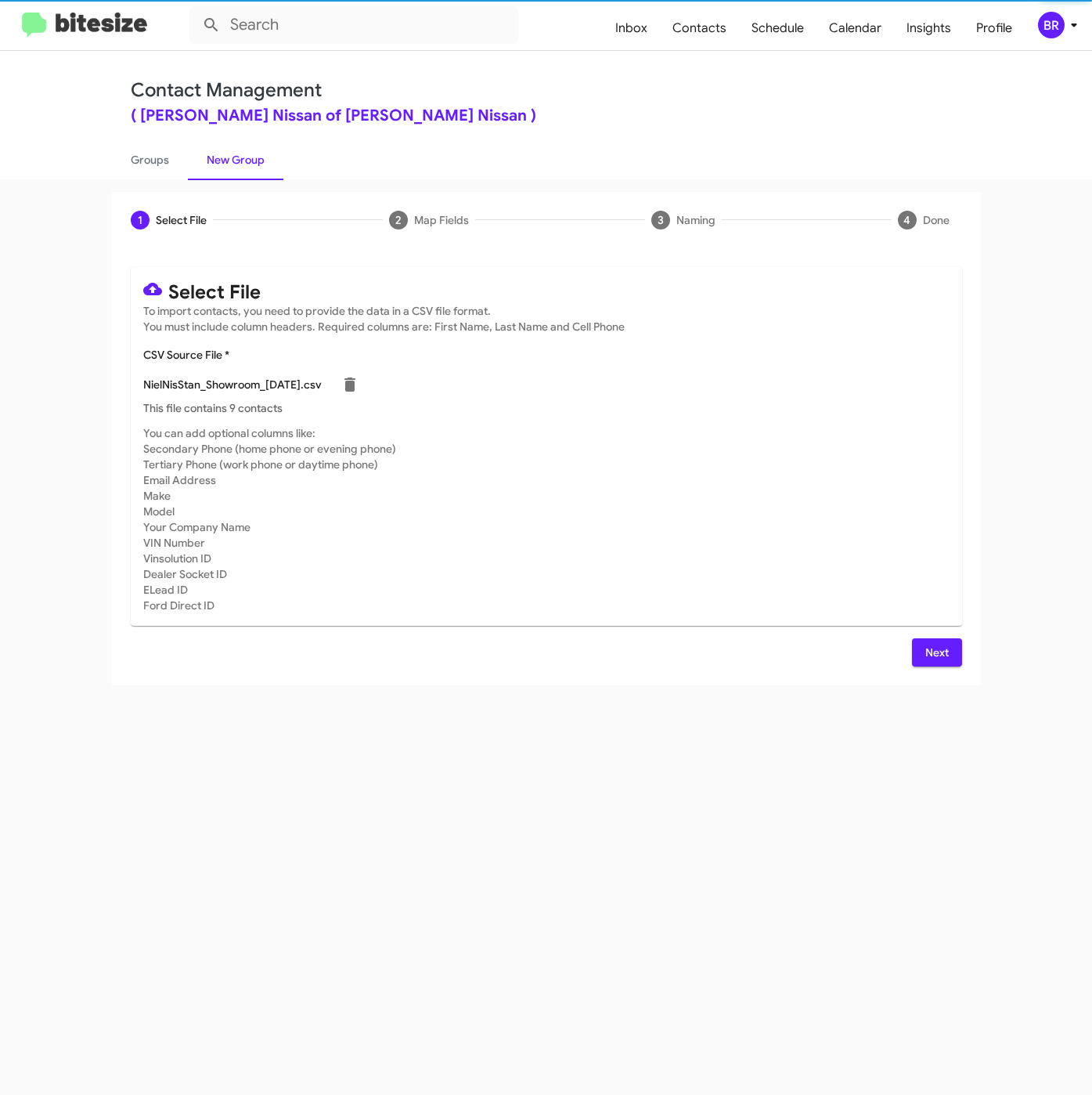
click at [909, 642] on div "Next" at bounding box center [546, 652] width 831 height 28
click at [925, 648] on span "Next" at bounding box center [936, 652] width 25 height 28
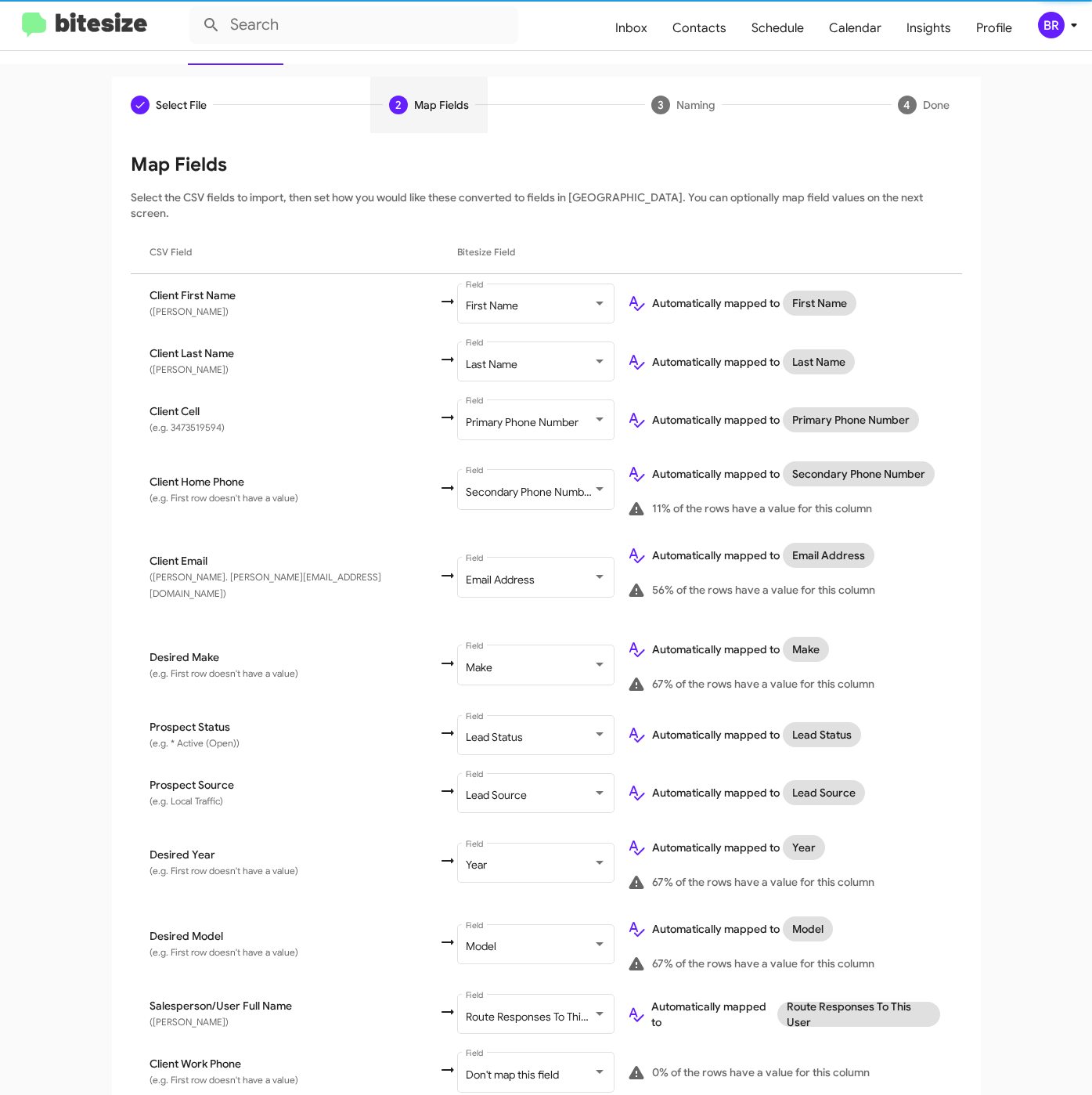
scroll to position [221, 0]
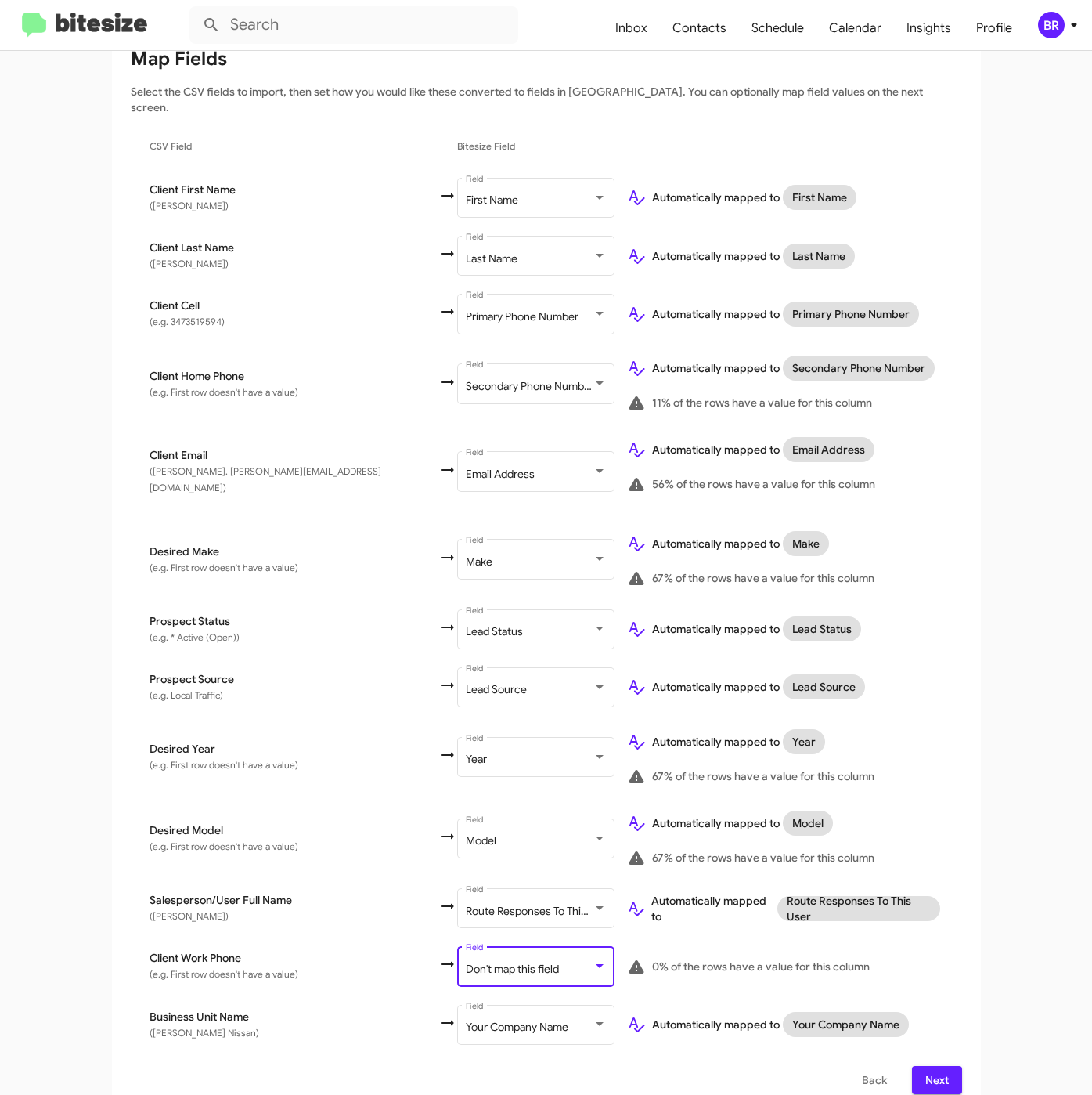
click at [466, 961] on span "Don't map this field" at bounding box center [513, 968] width 94 height 14
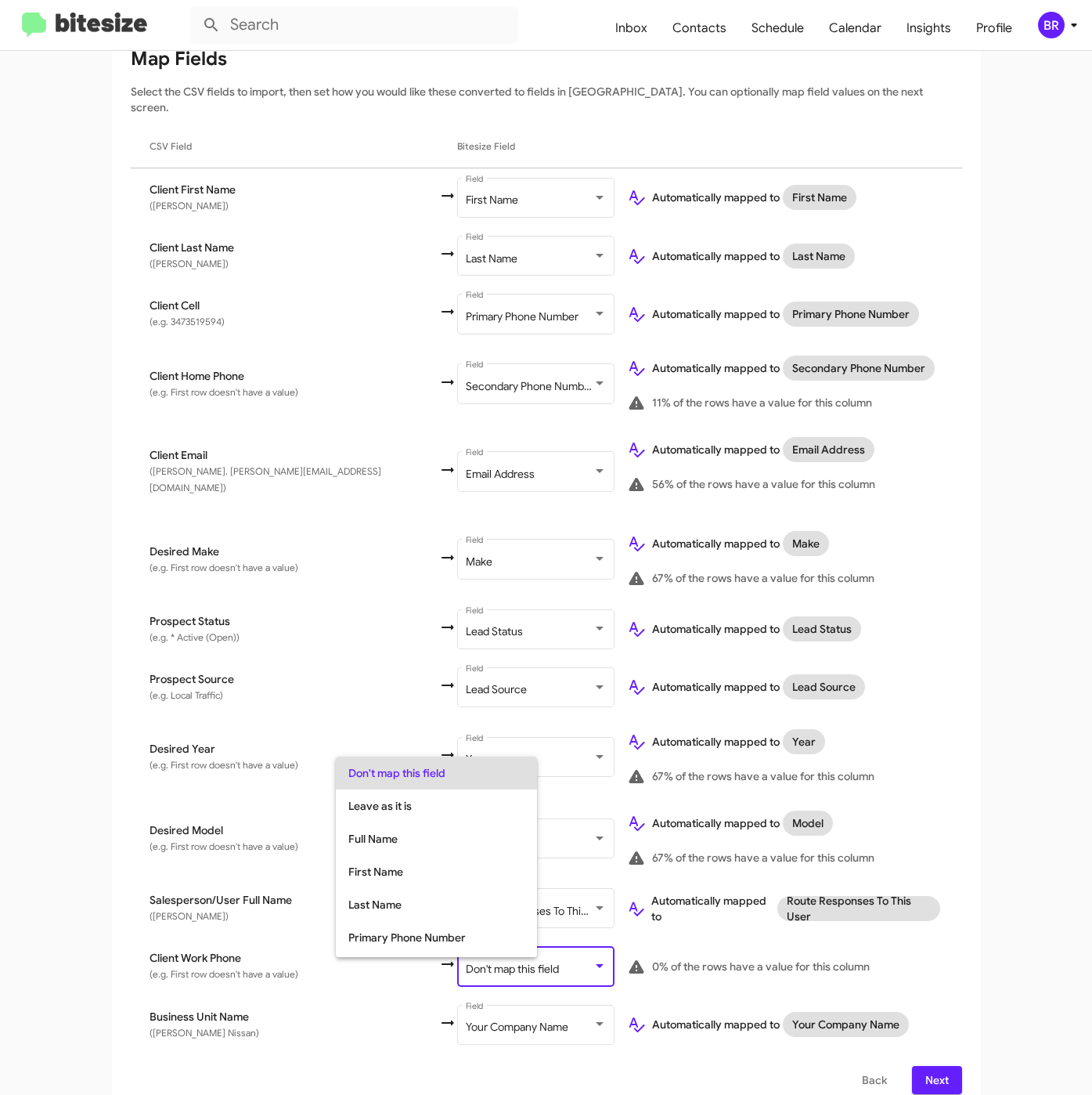
scroll to position [62, 0]
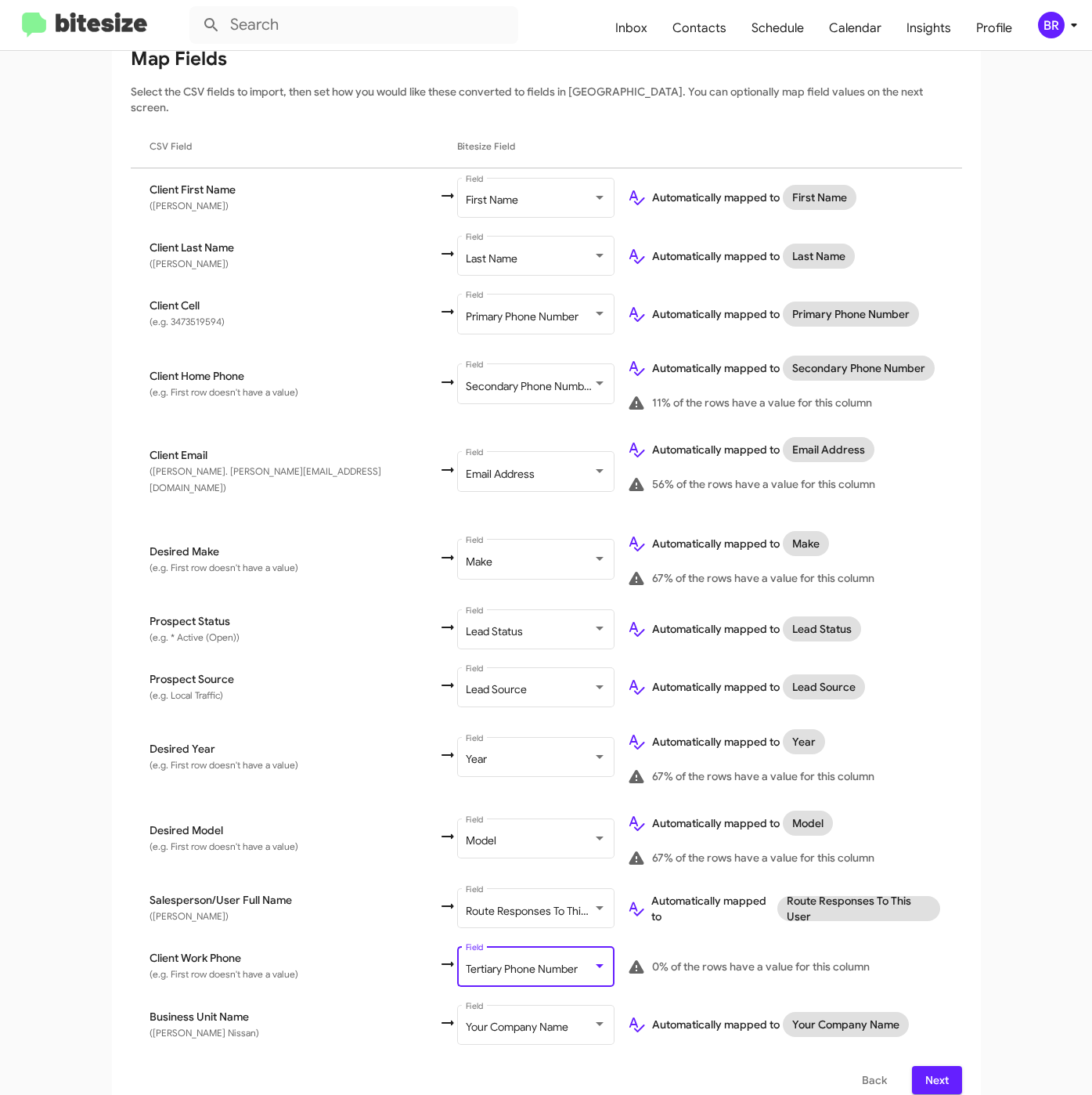
click at [924, 1066] on span "Next" at bounding box center [936, 1080] width 25 height 28
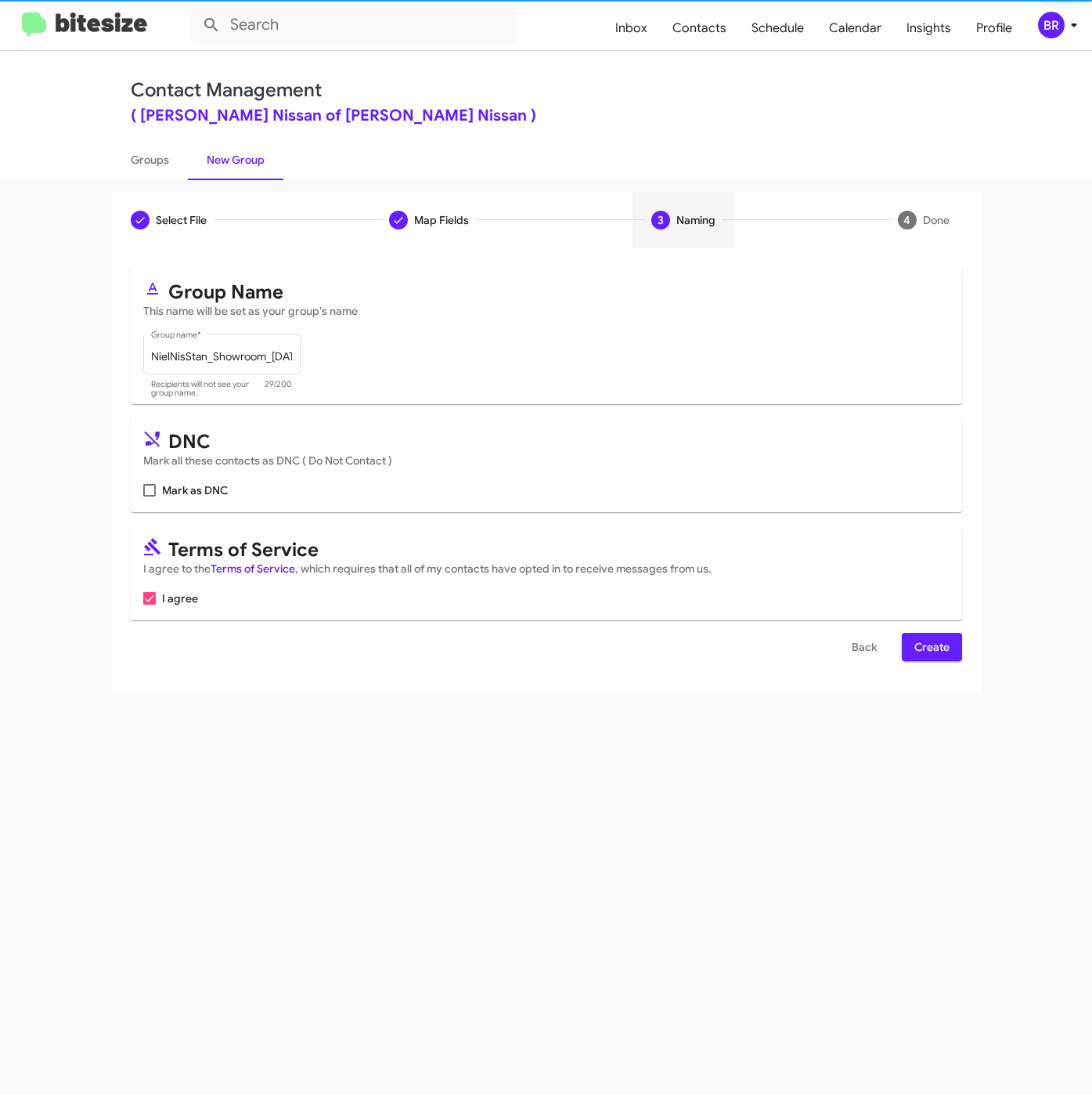
scroll to position [0, 0]
click at [935, 656] on span "Create" at bounding box center [931, 647] width 35 height 28
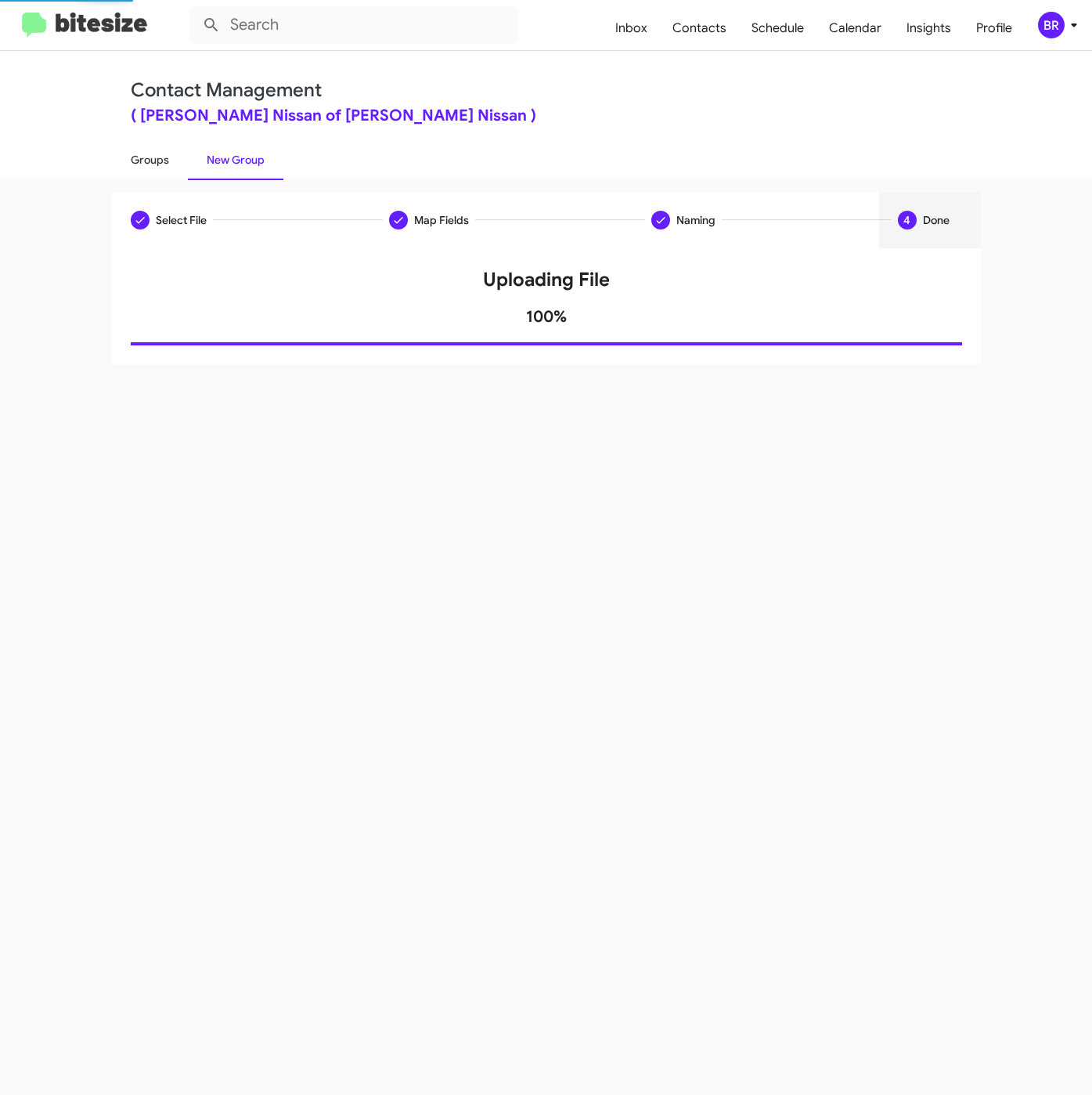
click at [137, 163] on link "Groups" at bounding box center [150, 160] width 76 height 41
type input "in:groups"
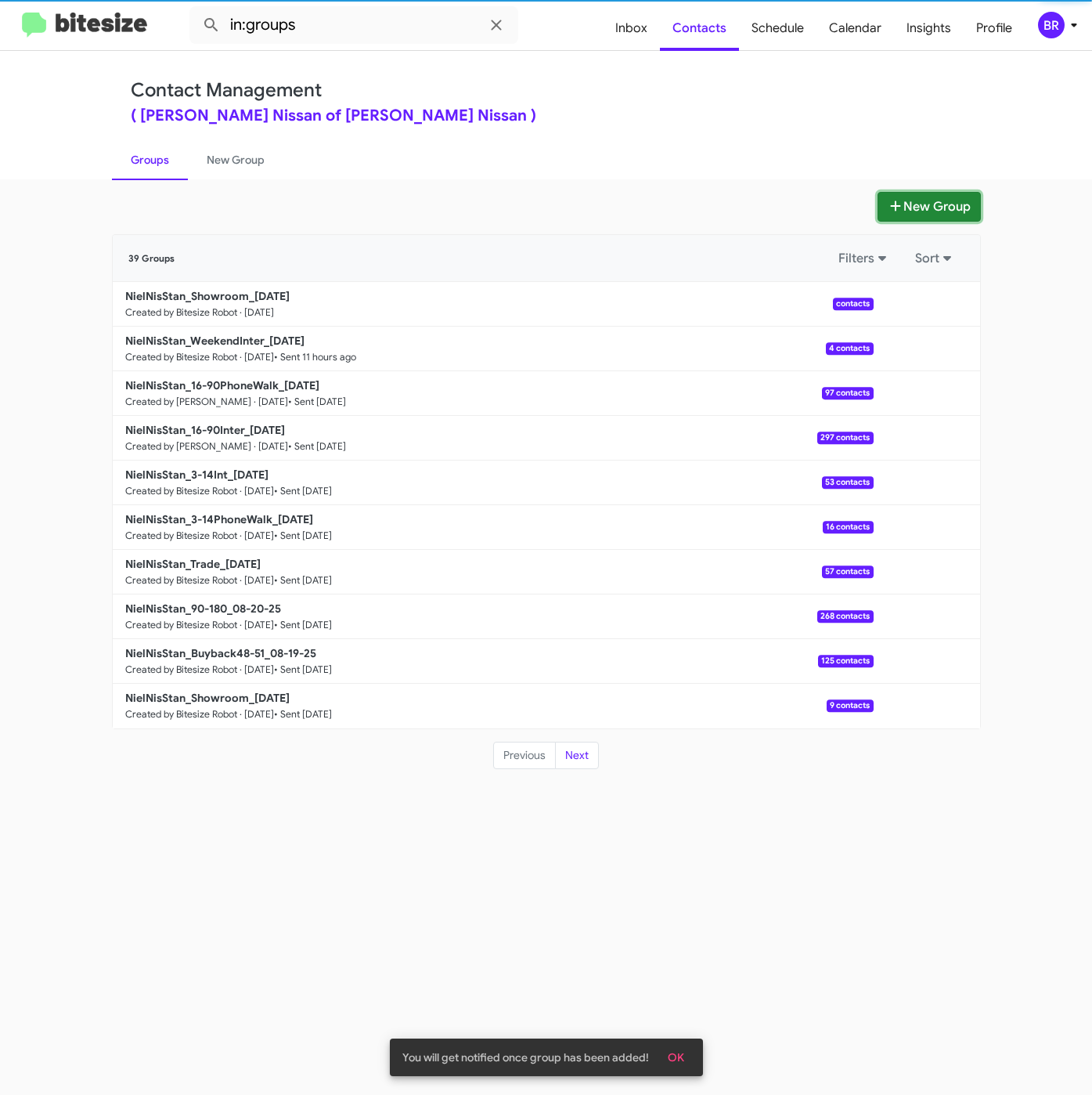
click at [881, 198] on button "New Group" at bounding box center [929, 206] width 103 height 30
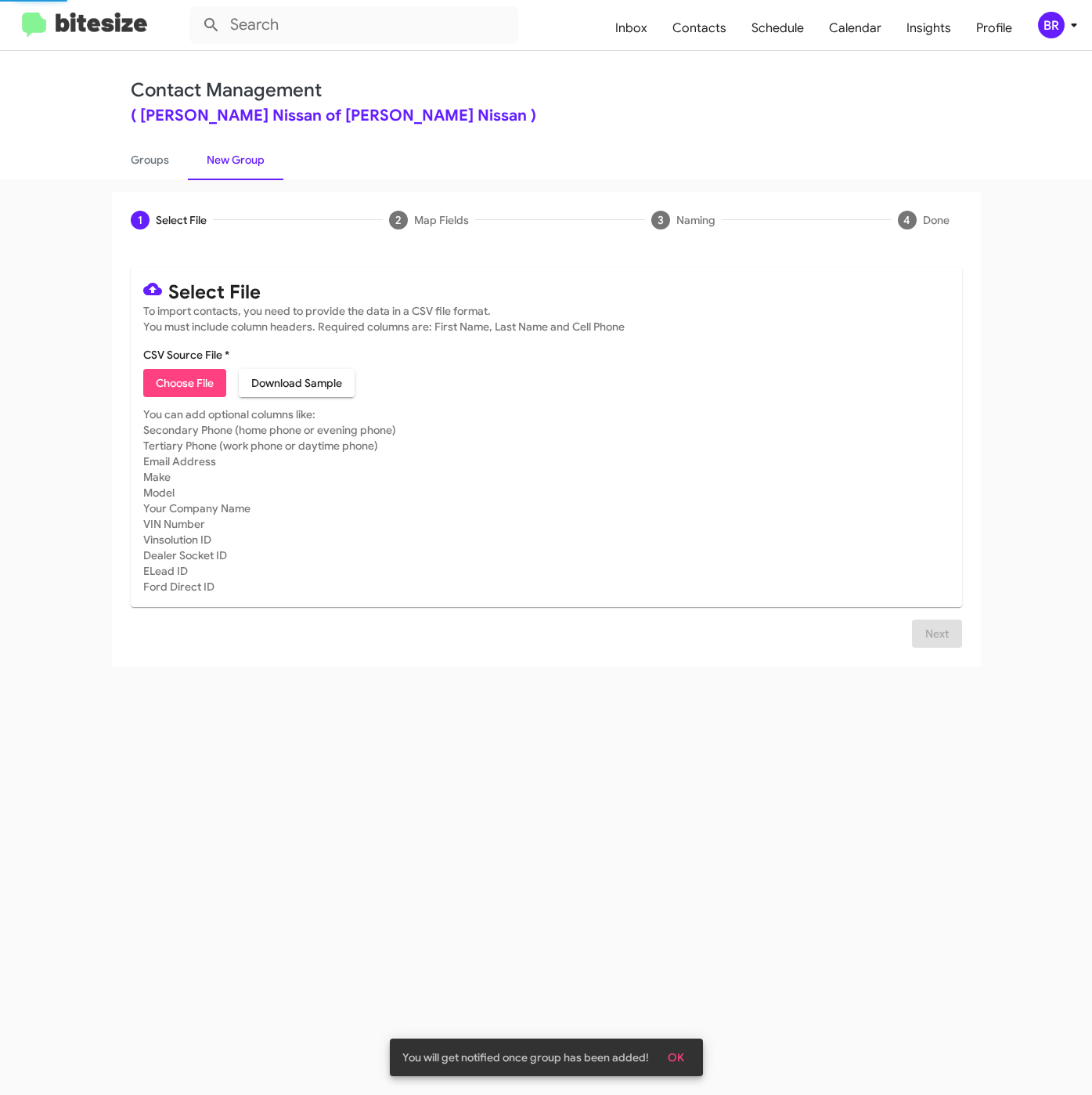
click at [192, 380] on span "Choose File" at bounding box center [185, 382] width 58 height 28
type input "NielNisStan_Buyback60-63_08-26-25"
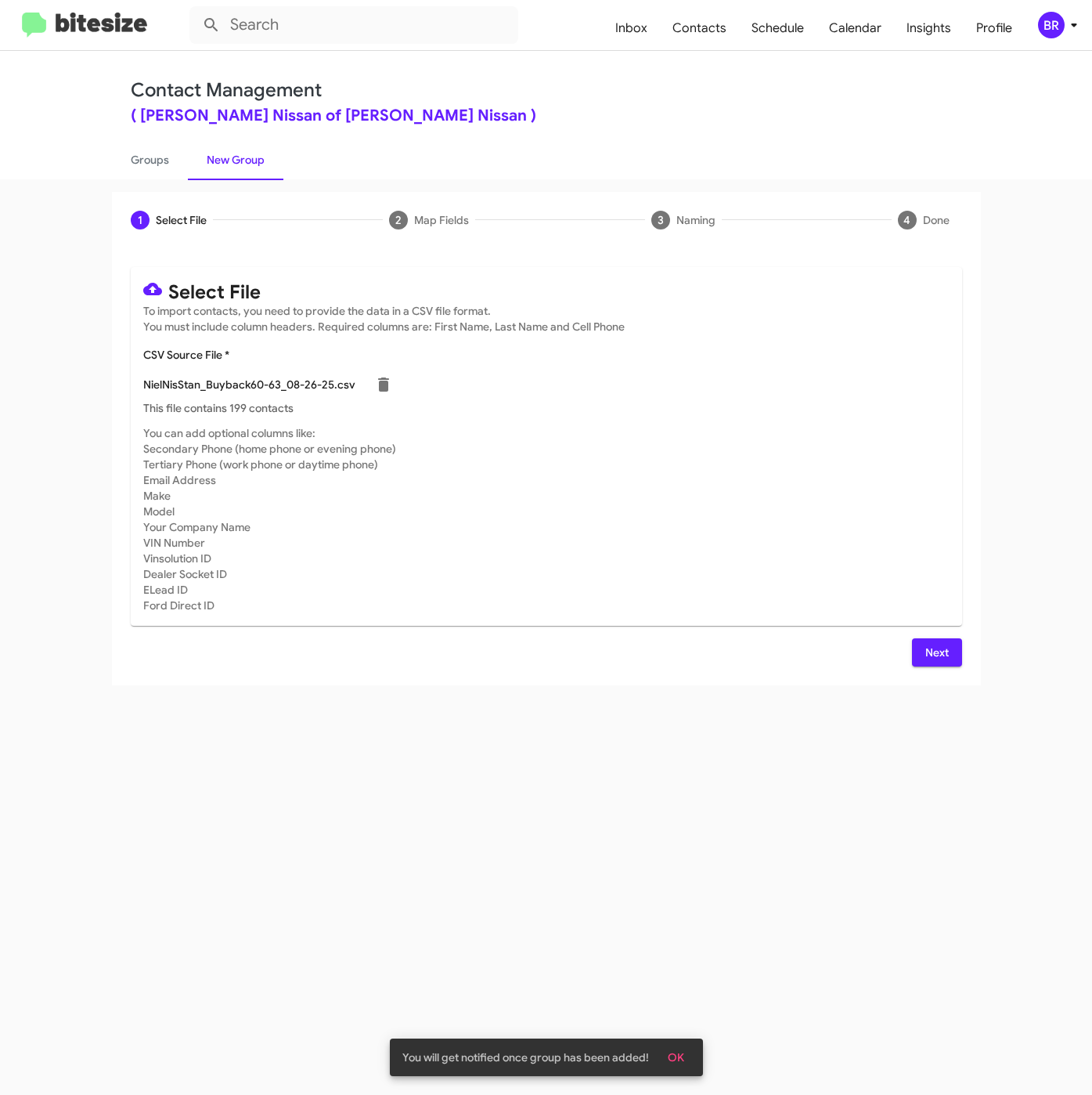
click at [924, 646] on button "Next" at bounding box center [936, 652] width 50 height 28
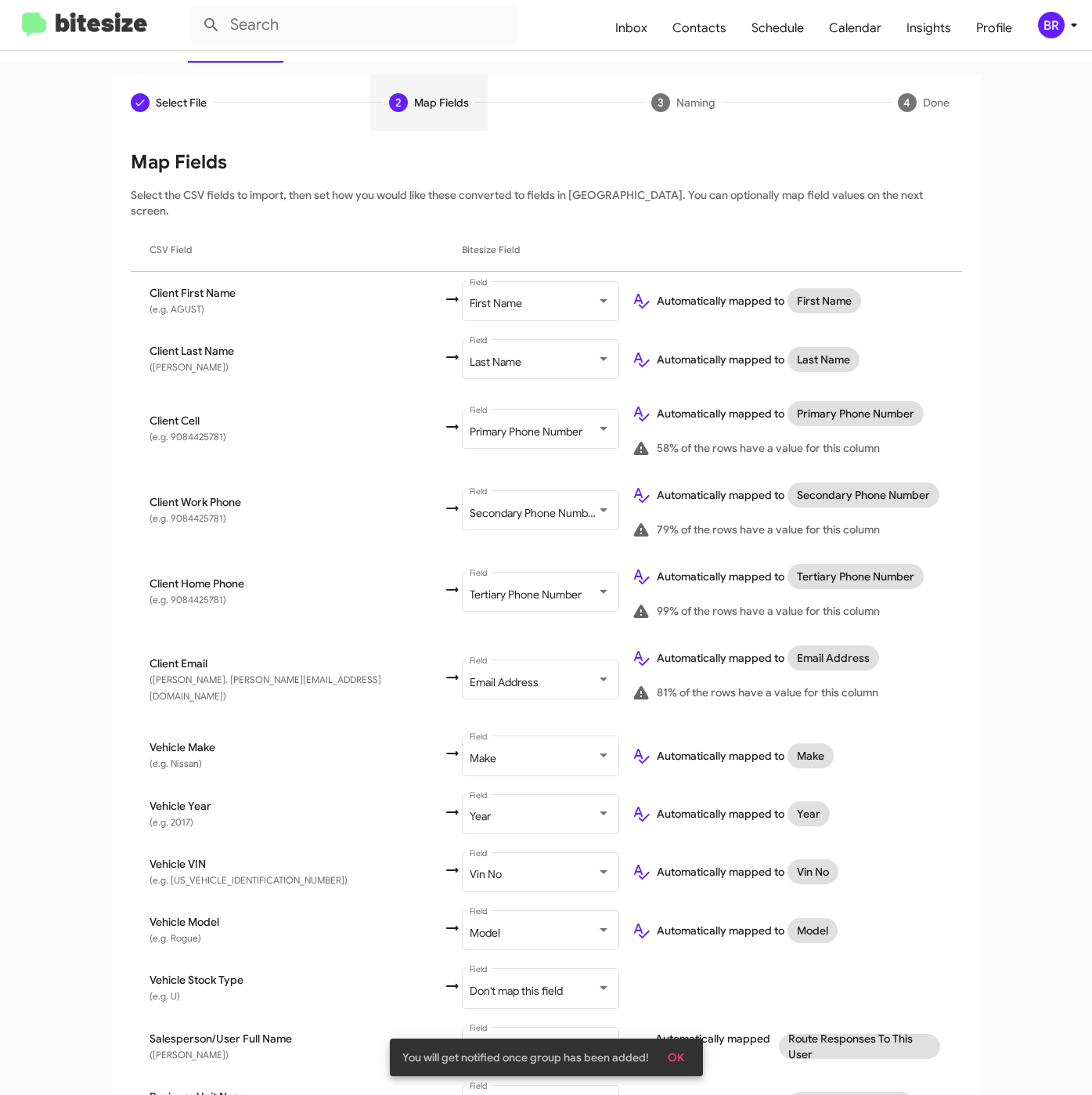
scroll to position [196, 0]
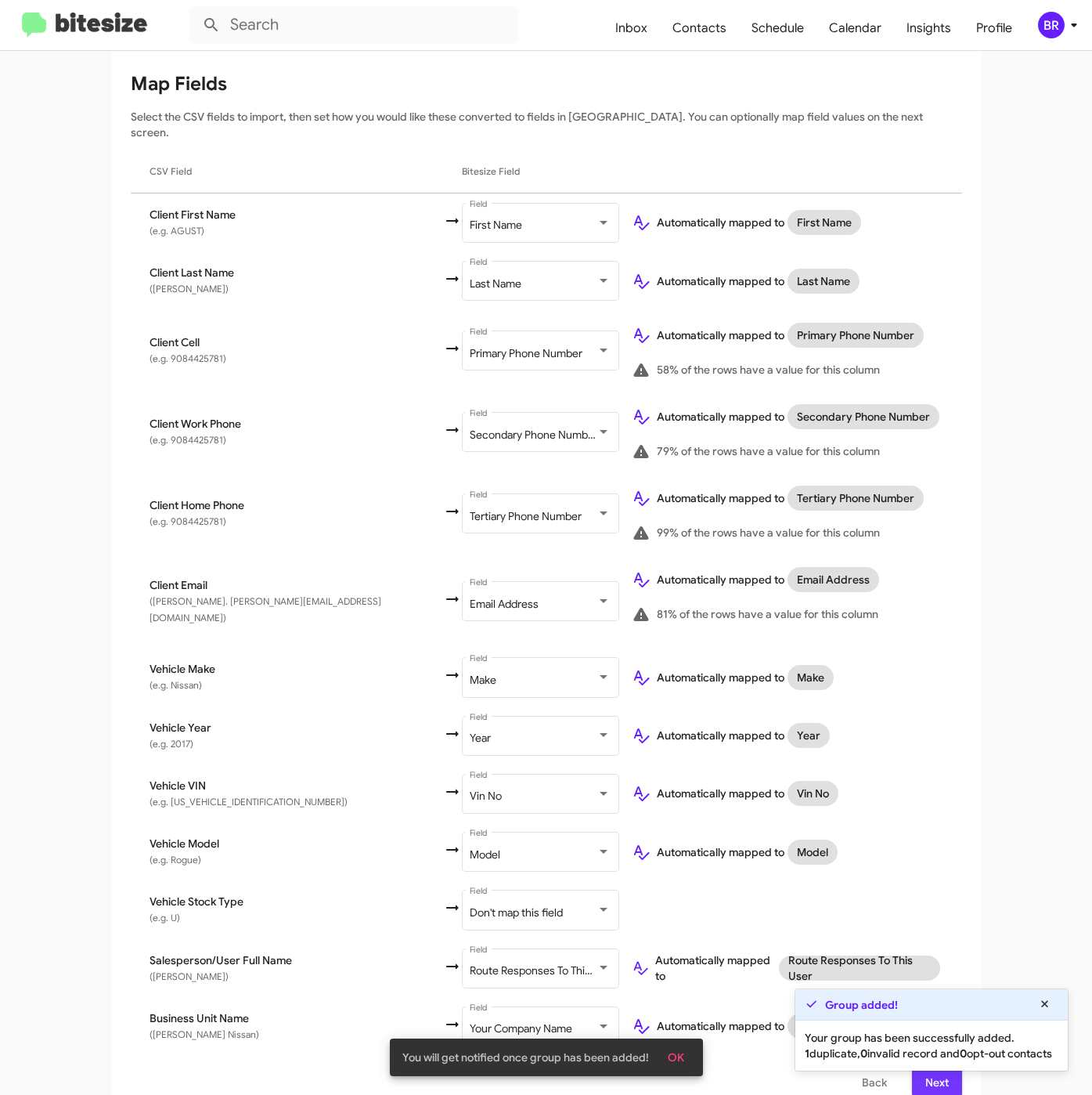
click at [904, 1064] on app-root "Inbox Contacts Schedule Calendar Insights Profile BR Contact Management ( Niels…" at bounding box center [546, 547] width 1092 height 1095
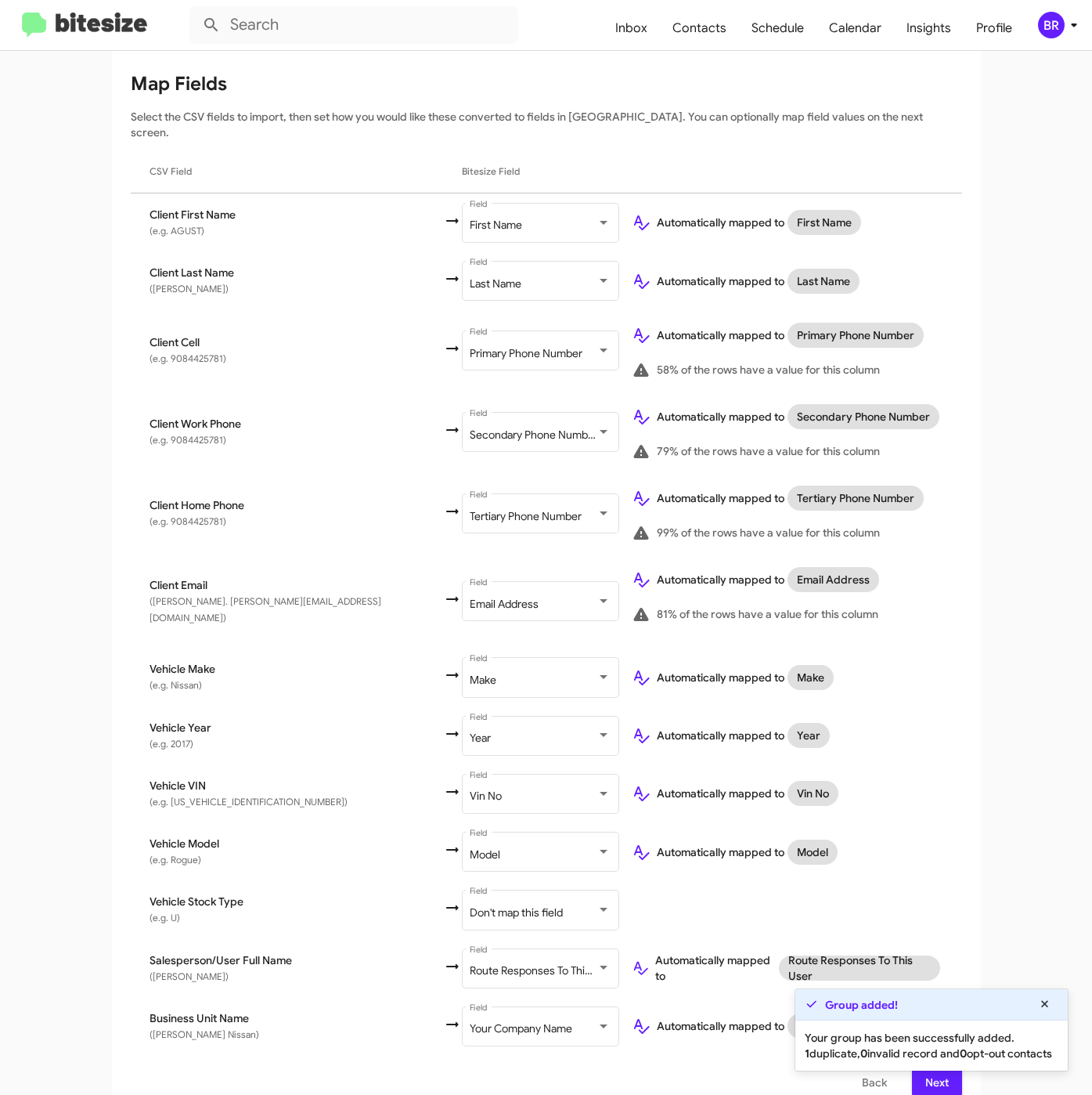
click at [912, 1079] on div "Select File To import contacts, you need to provide the data in a CSV file form…" at bounding box center [547, 584] width 869 height 1063
click at [924, 1072] on span "Next" at bounding box center [936, 1081] width 25 height 28
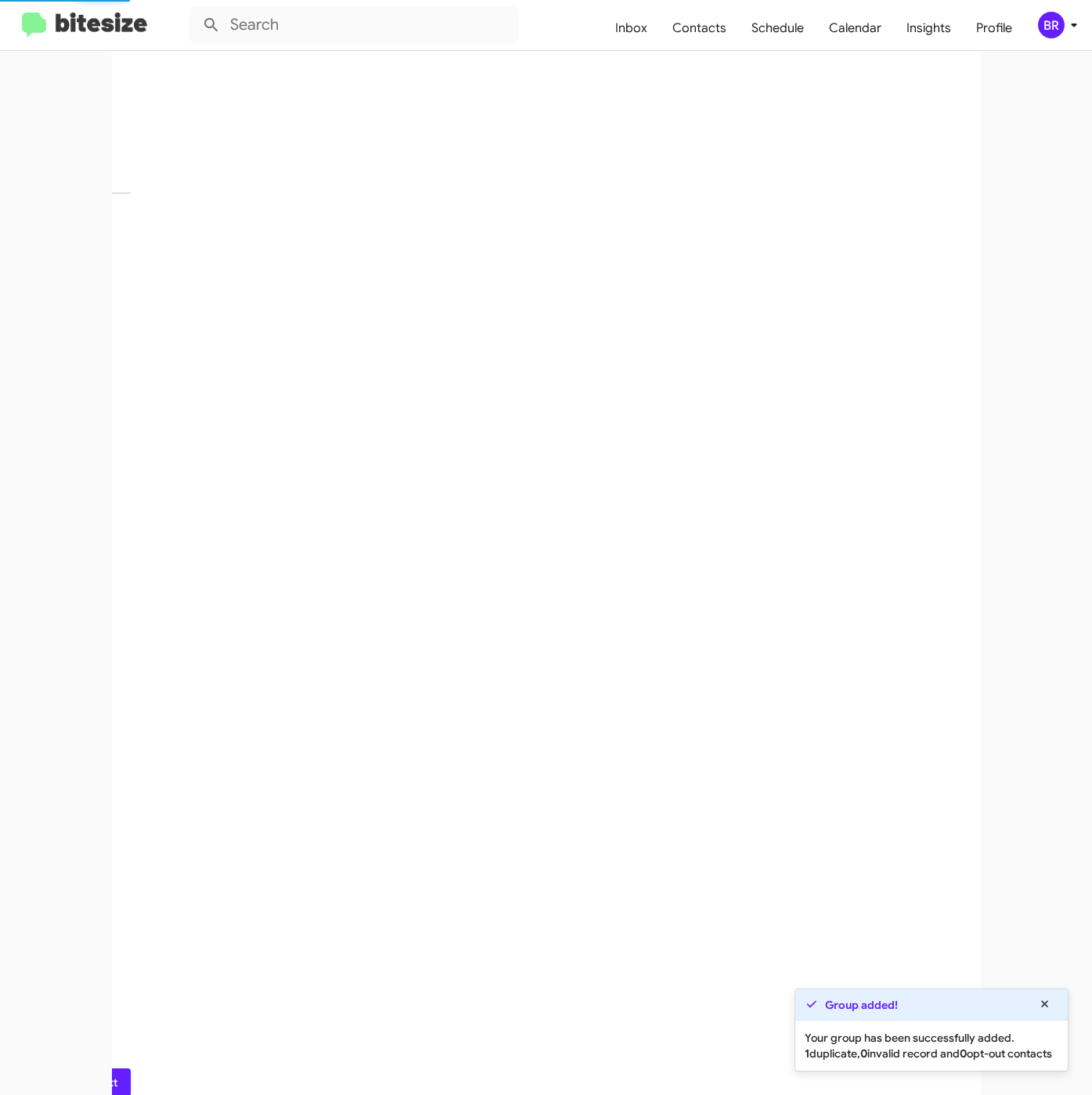
scroll to position [0, 0]
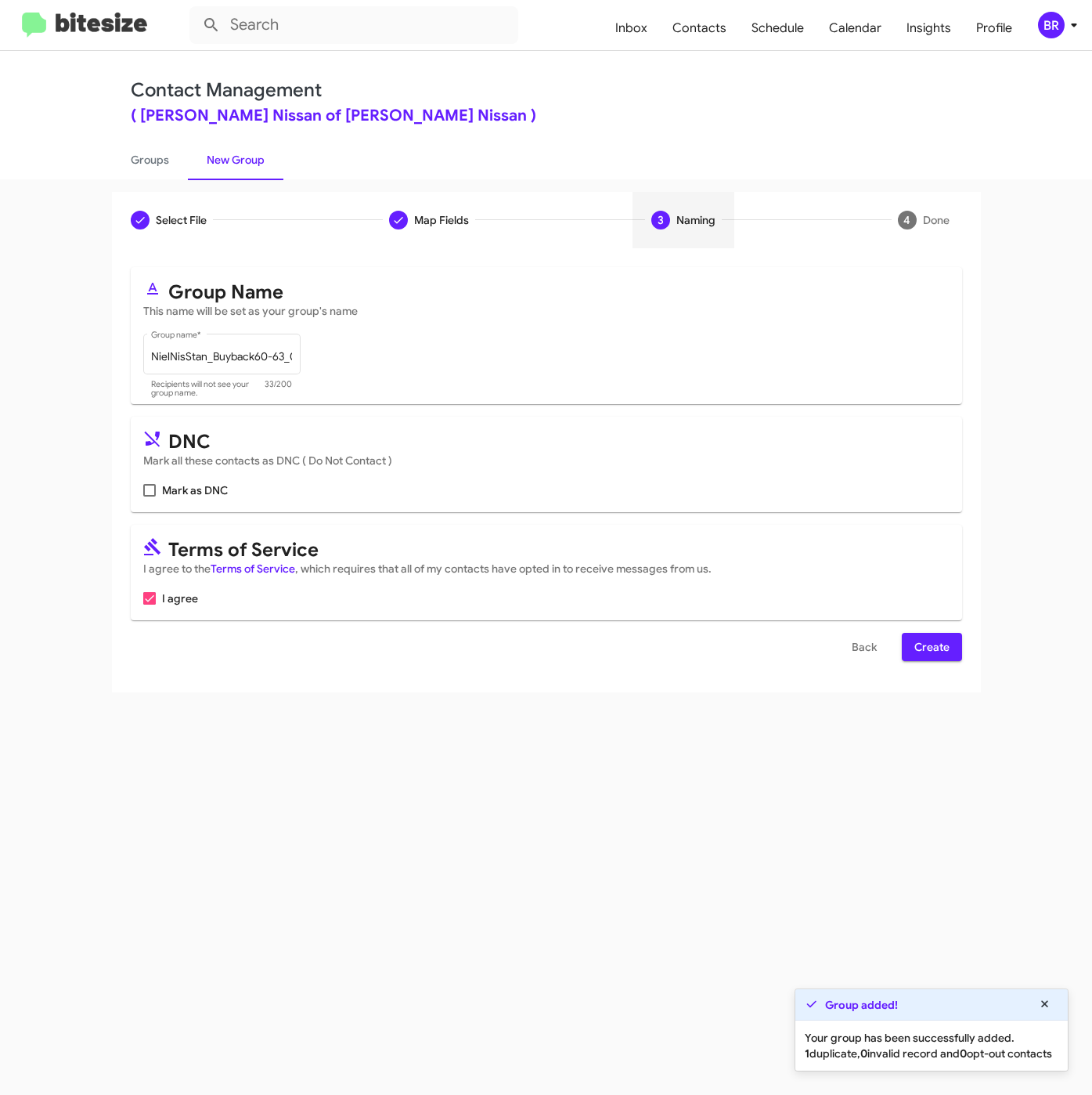
click at [907, 649] on button "Create" at bounding box center [931, 647] width 60 height 28
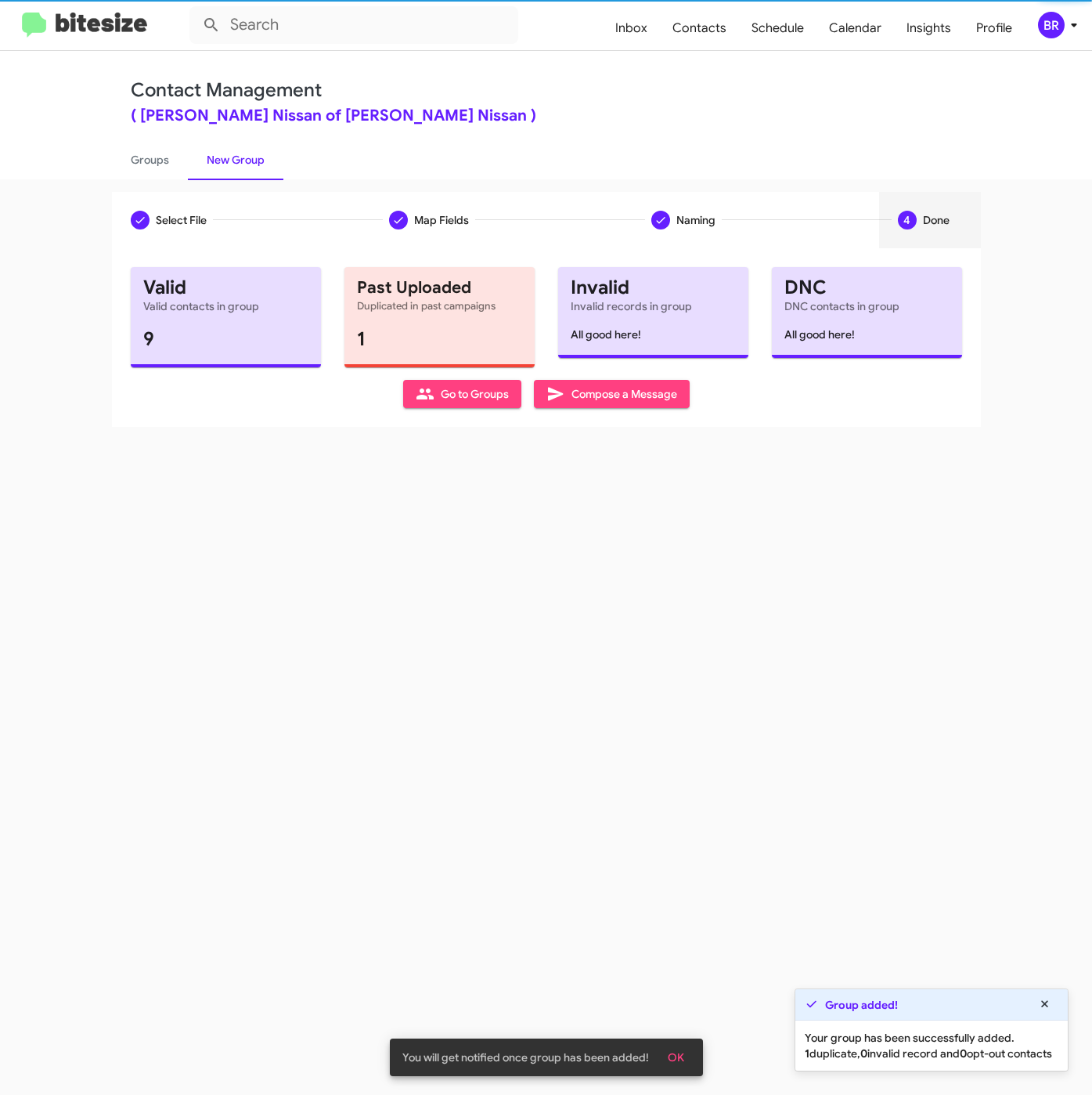
drag, startPoint x: 141, startPoint y: 161, endPoint x: 224, endPoint y: 134, distance: 87.3
click at [142, 161] on link "Groups" at bounding box center [150, 160] width 76 height 41
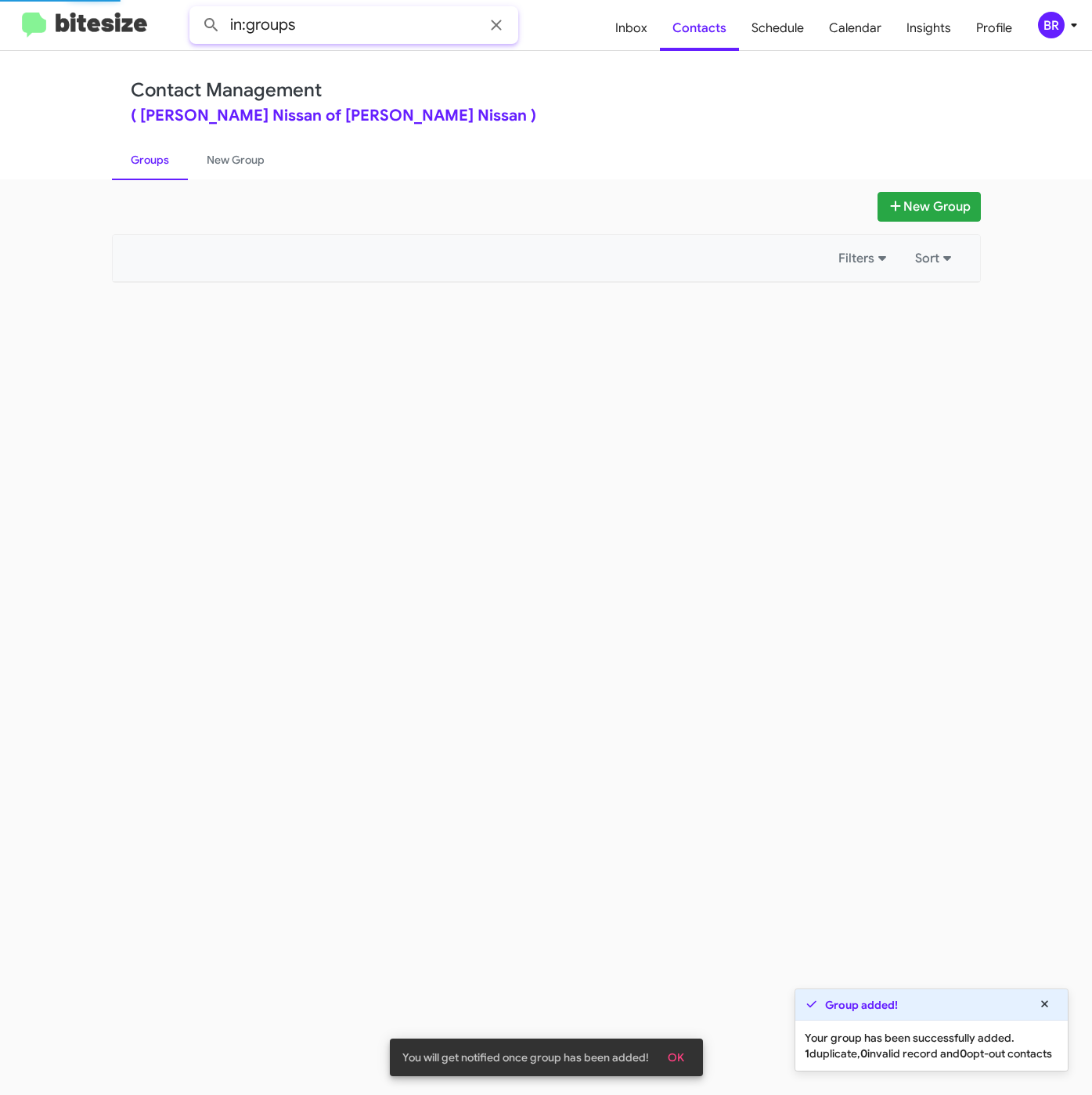
click at [355, 21] on input "in:groups" at bounding box center [354, 25] width 329 height 37
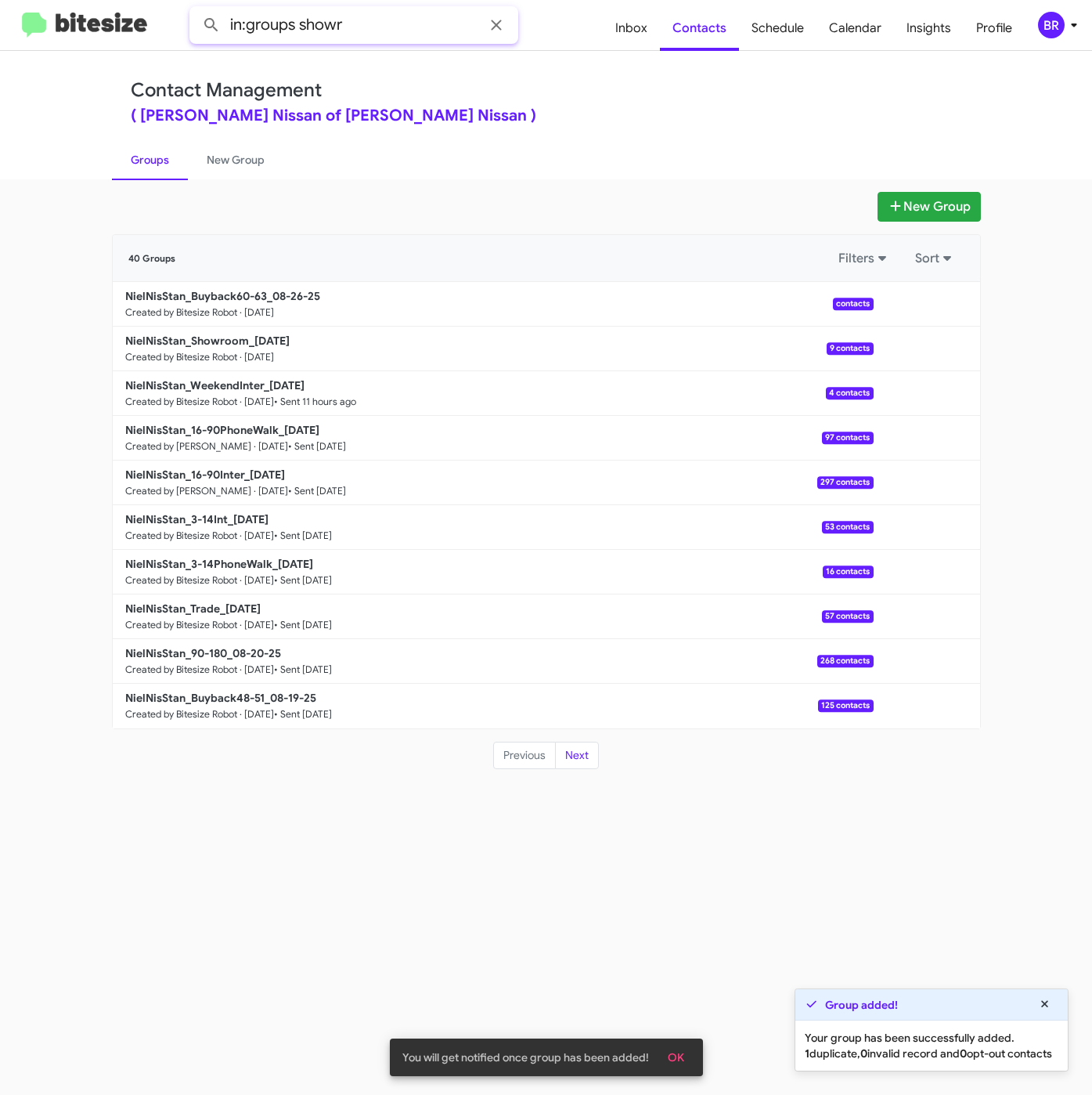
type input "in:groups showr"
click at [196, 9] on button at bounding box center [211, 25] width 31 height 31
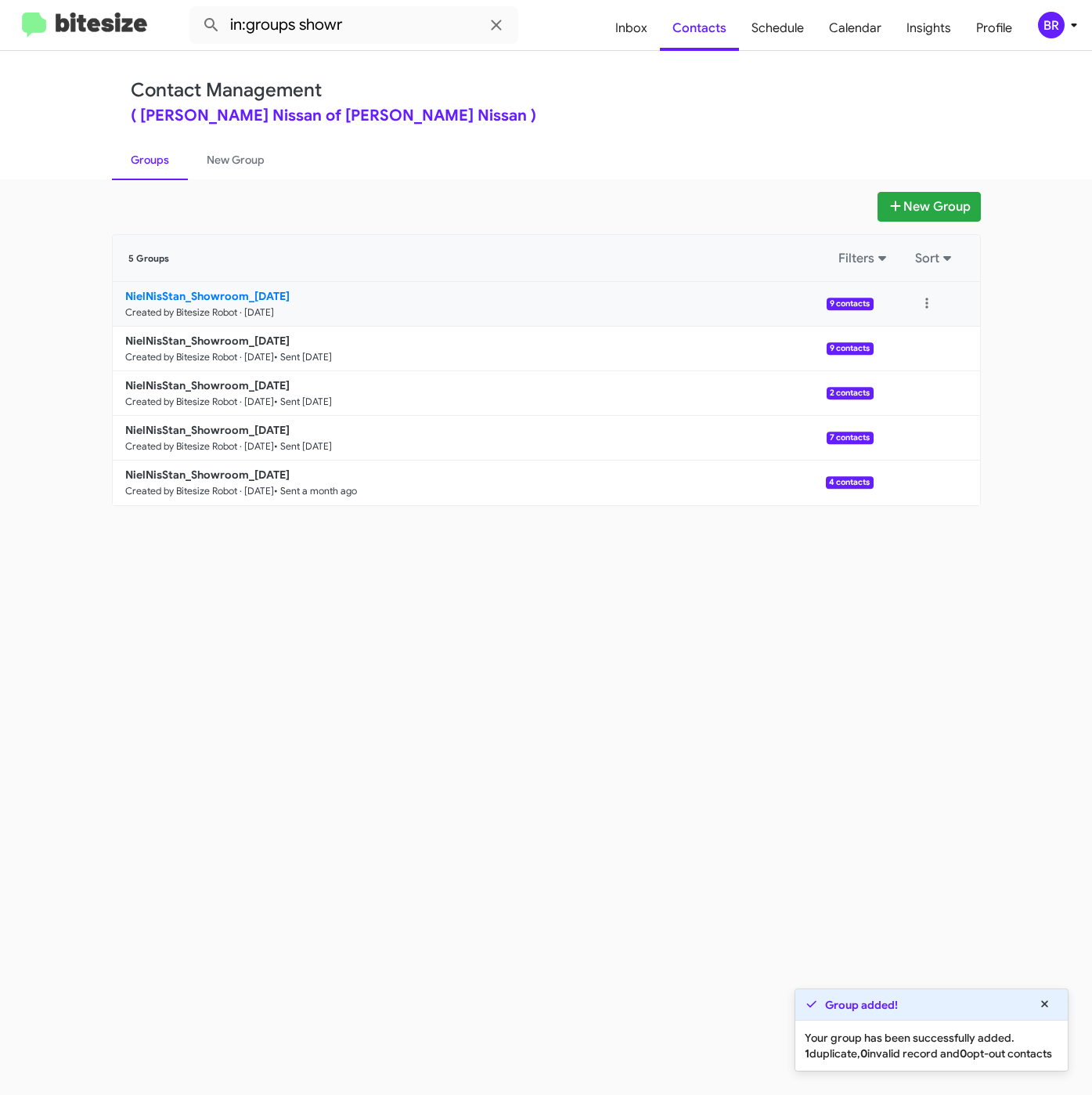
click at [245, 301] on b "NielNisStan_Showroom_08-26-25" at bounding box center [207, 296] width 164 height 14
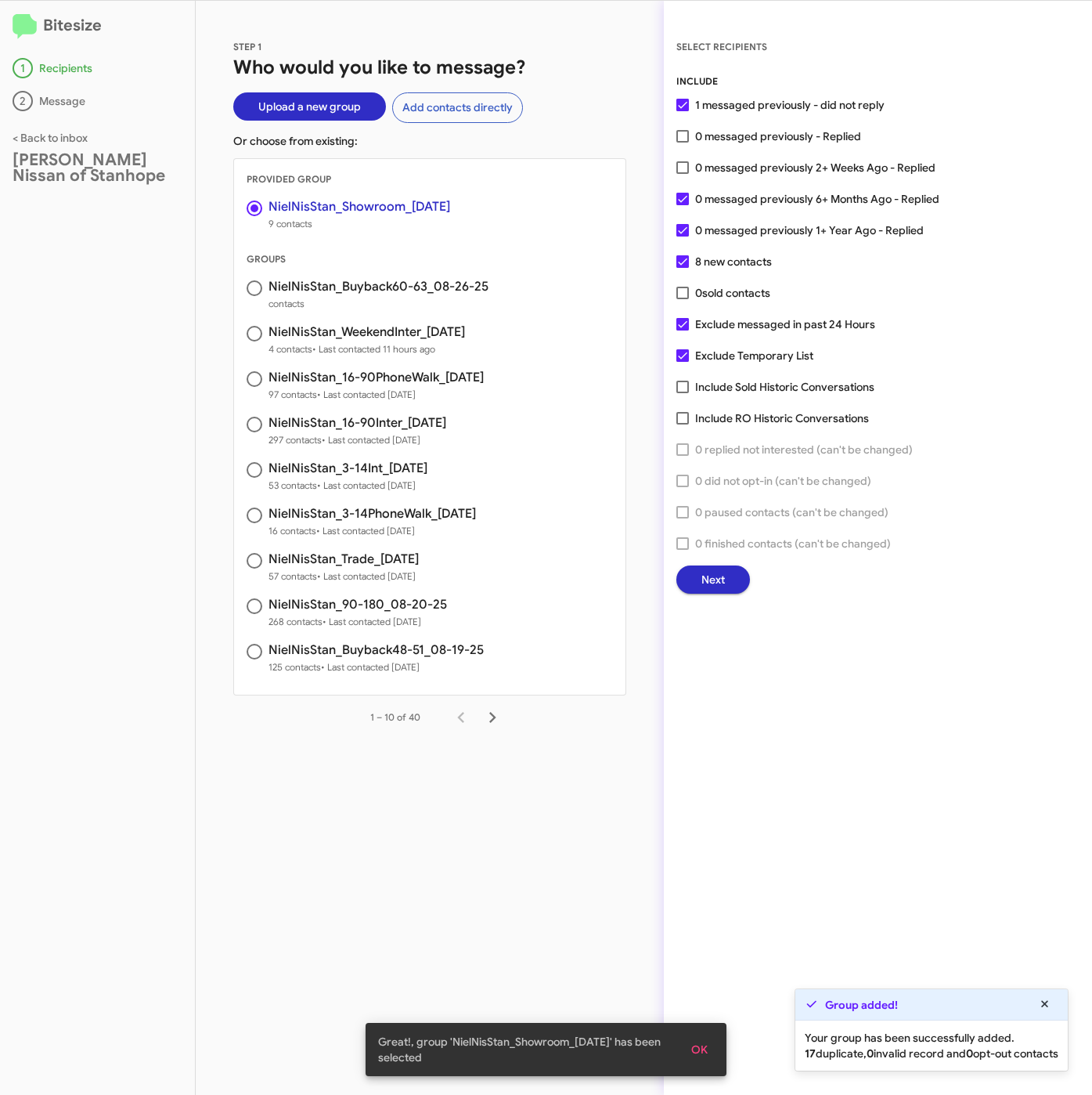
click at [728, 127] on span "0 messaged previously - Replied" at bounding box center [777, 136] width 166 height 19
click at [683, 142] on input "0 messaged previously - Replied" at bounding box center [682, 142] width 1 height 1
checkbox input "true"
click at [724, 584] on span "Next" at bounding box center [714, 579] width 24 height 28
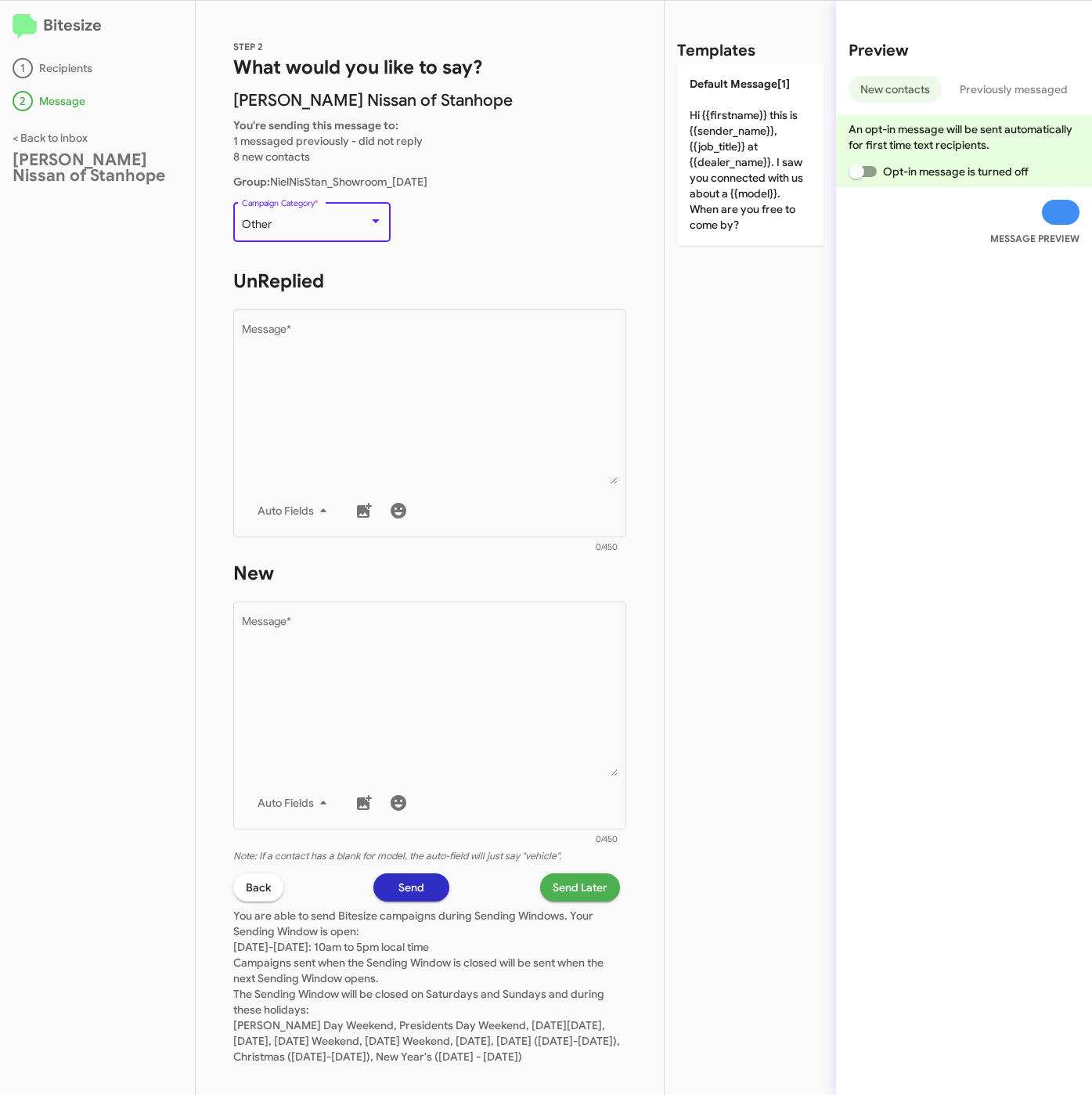
click at [333, 221] on div "Other" at bounding box center [304, 225] width 127 height 13
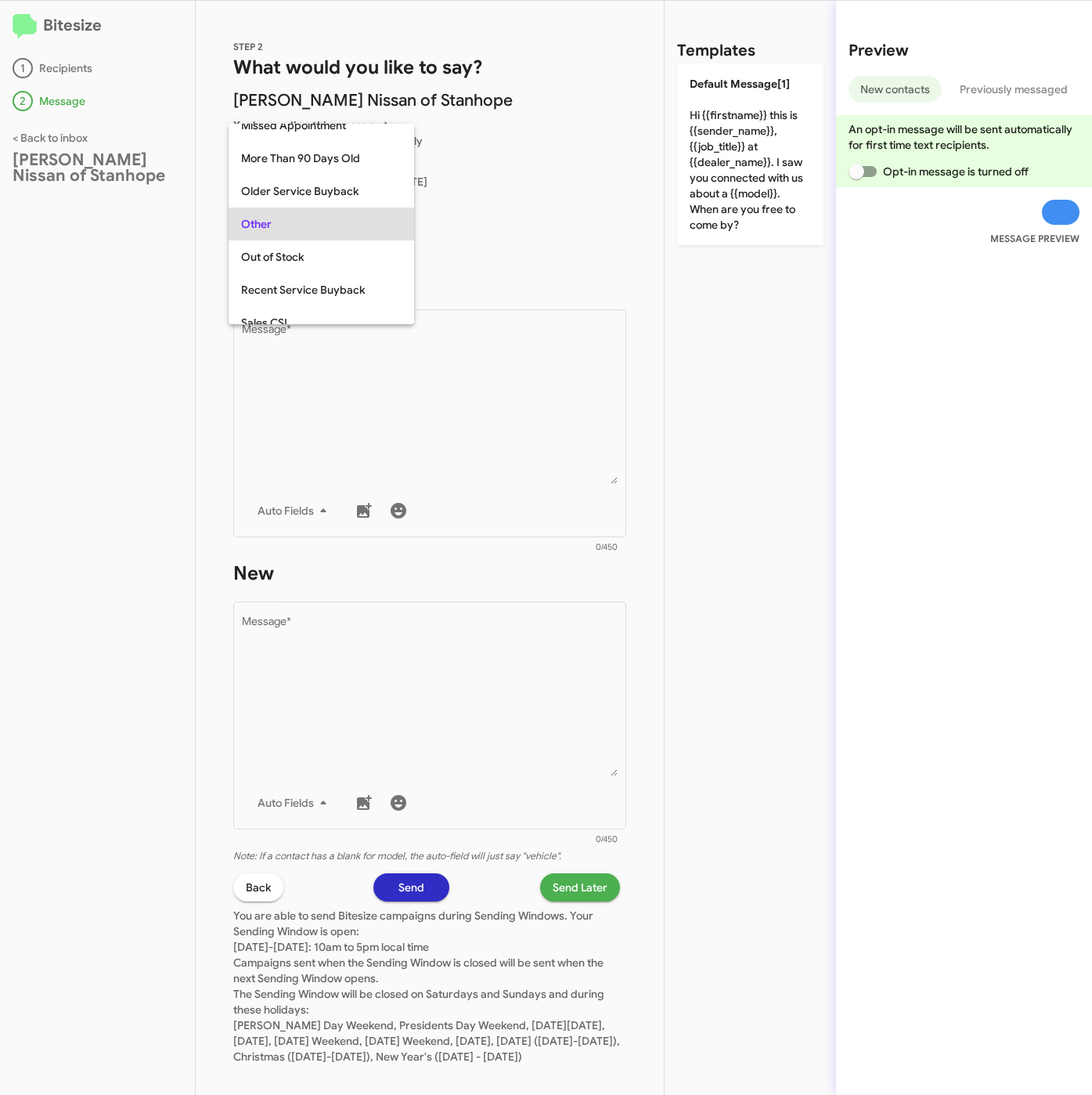
scroll to position [424, 0]
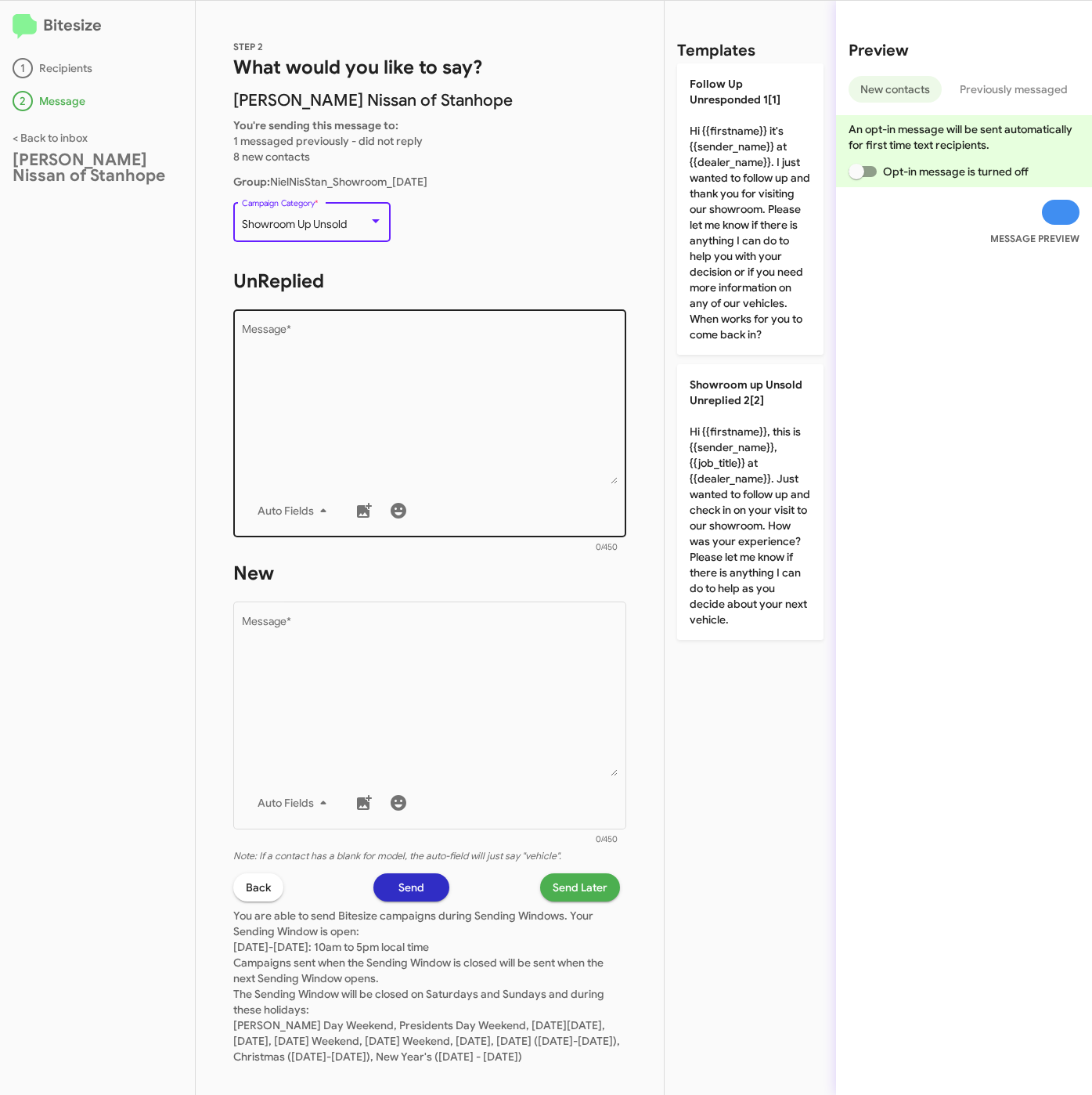
click at [376, 368] on textarea "Message *" at bounding box center [429, 404] width 377 height 160
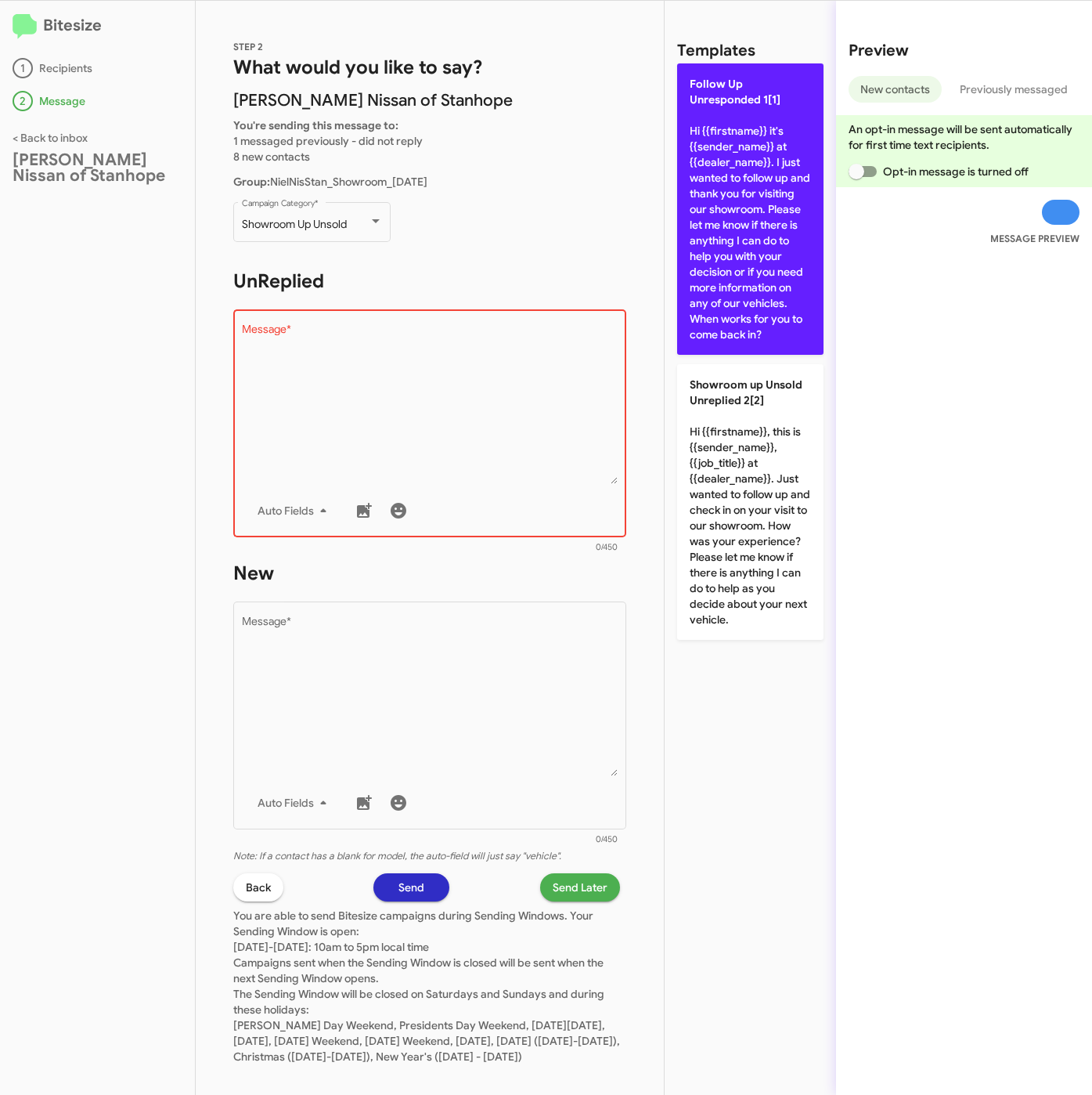
click at [723, 182] on p "Follow Up Unresponded 1[1] Hi {{firstname}} it's {{sender_name}} at {{dealer_na…" at bounding box center [750, 209] width 146 height 291
type textarea "Hi {{firstname}} it's {{sender_name}} at {{dealer_name}}. I just wanted to foll…"
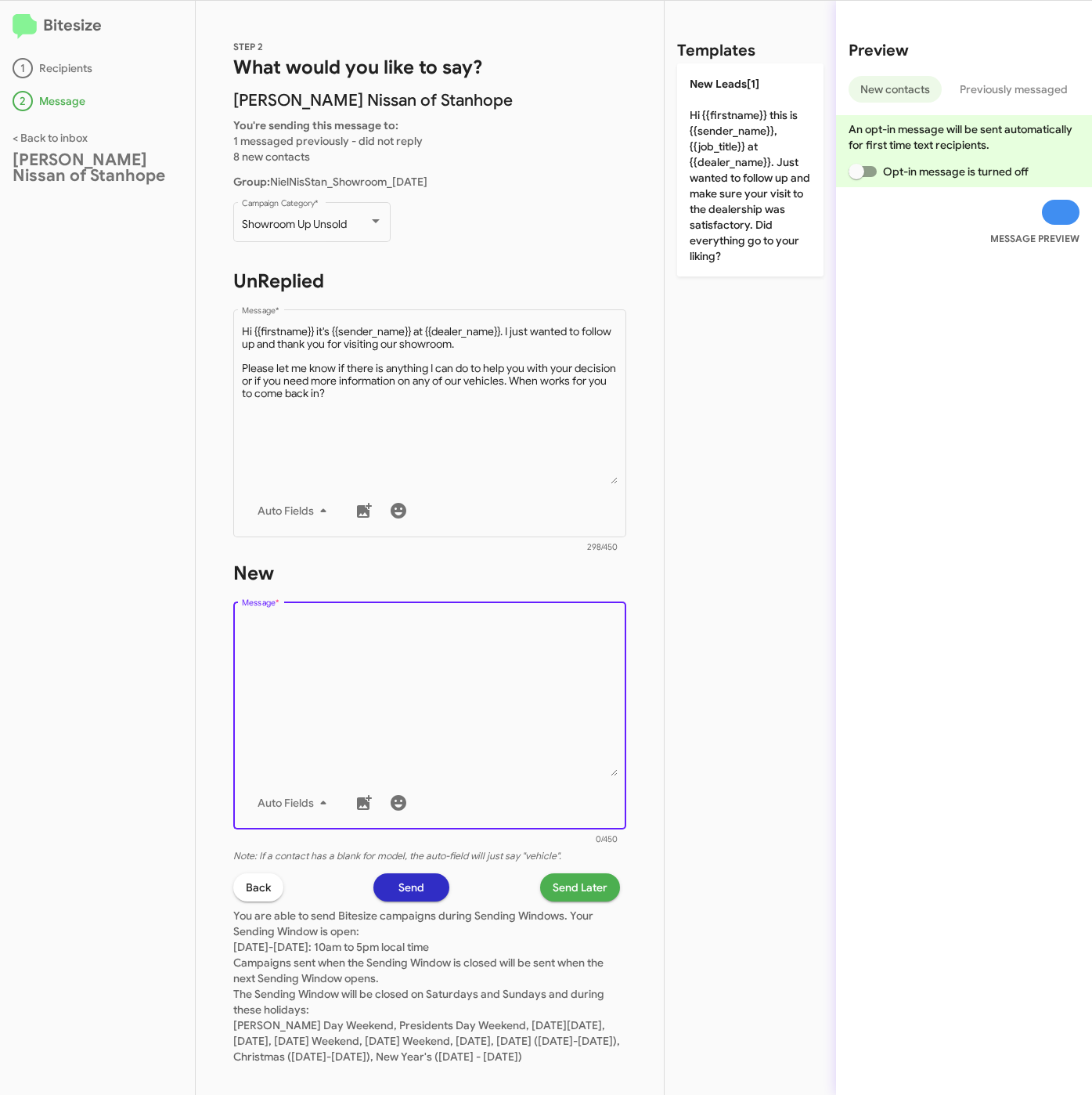
click at [390, 691] on textarea "Message *" at bounding box center [429, 696] width 377 height 160
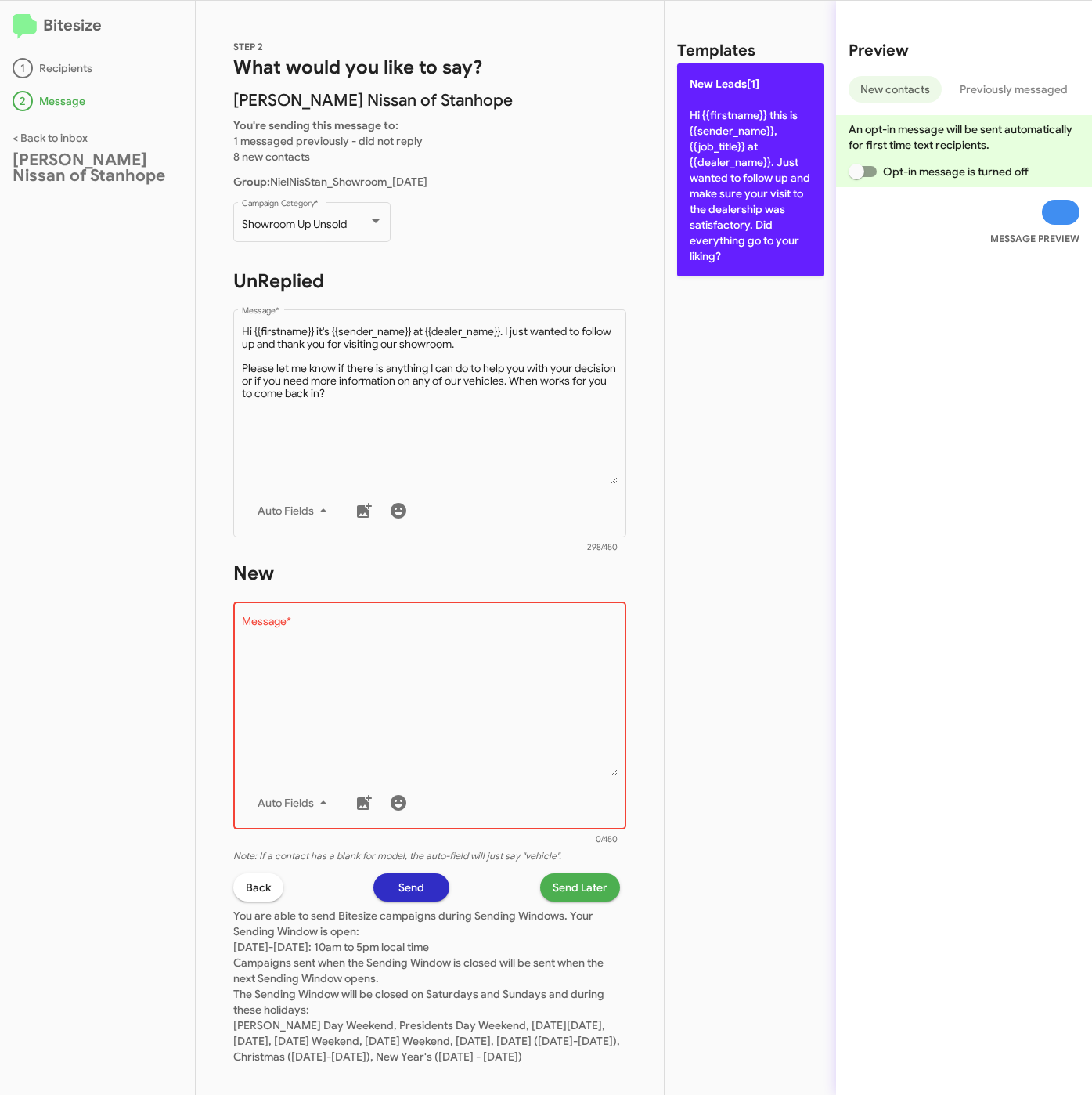
click at [745, 197] on p "New Leads[1] Hi {{firstname}} this is {{sender_name}}, {{job_title}} at {{deale…" at bounding box center [750, 170] width 146 height 213
type textarea "Hi {{firstname}} this is {{sender_name}}, {{job_title}} at {{dealer_name}}. Jus…"
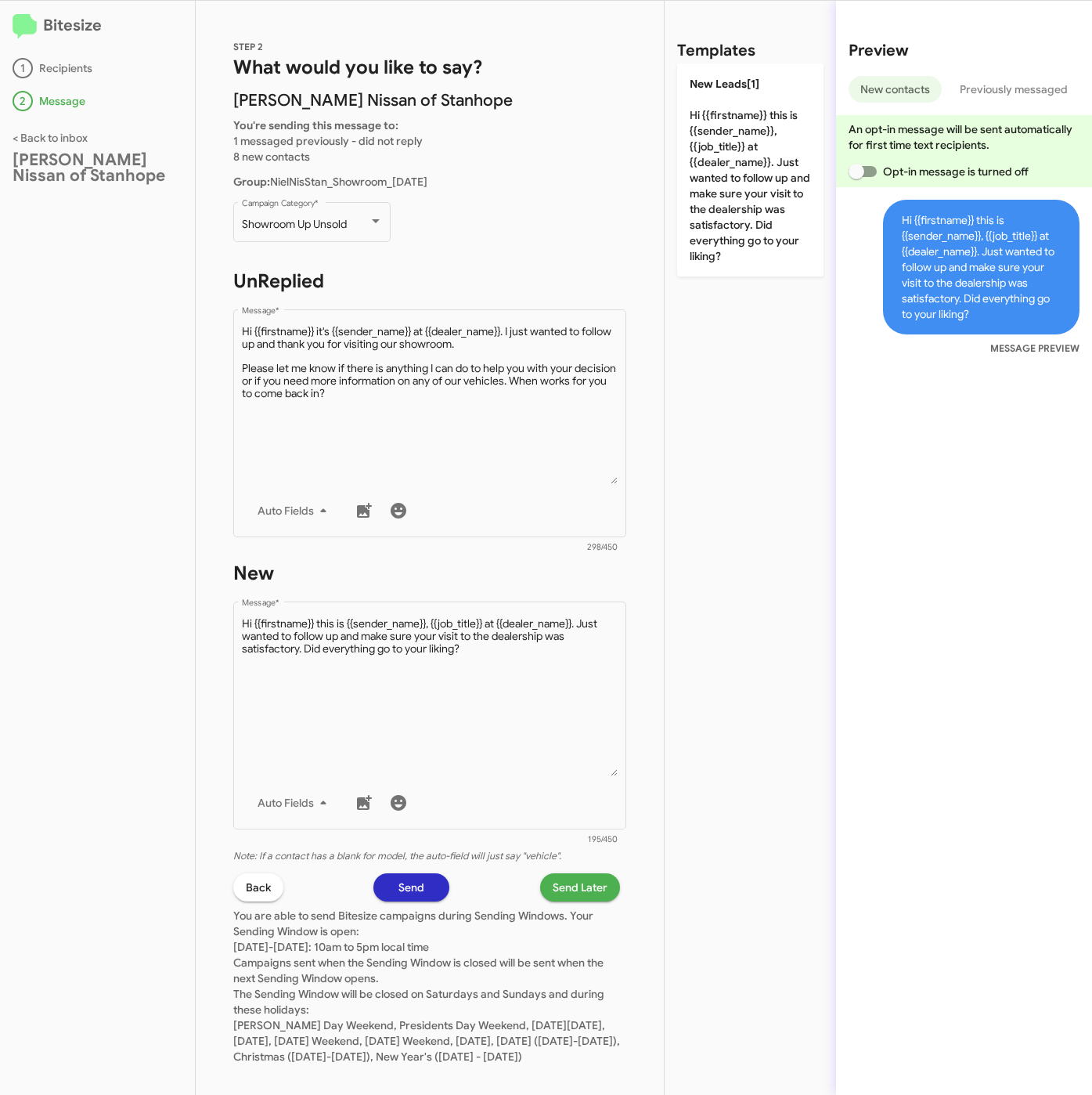
click at [553, 888] on span "Send Later" at bounding box center [580, 887] width 54 height 28
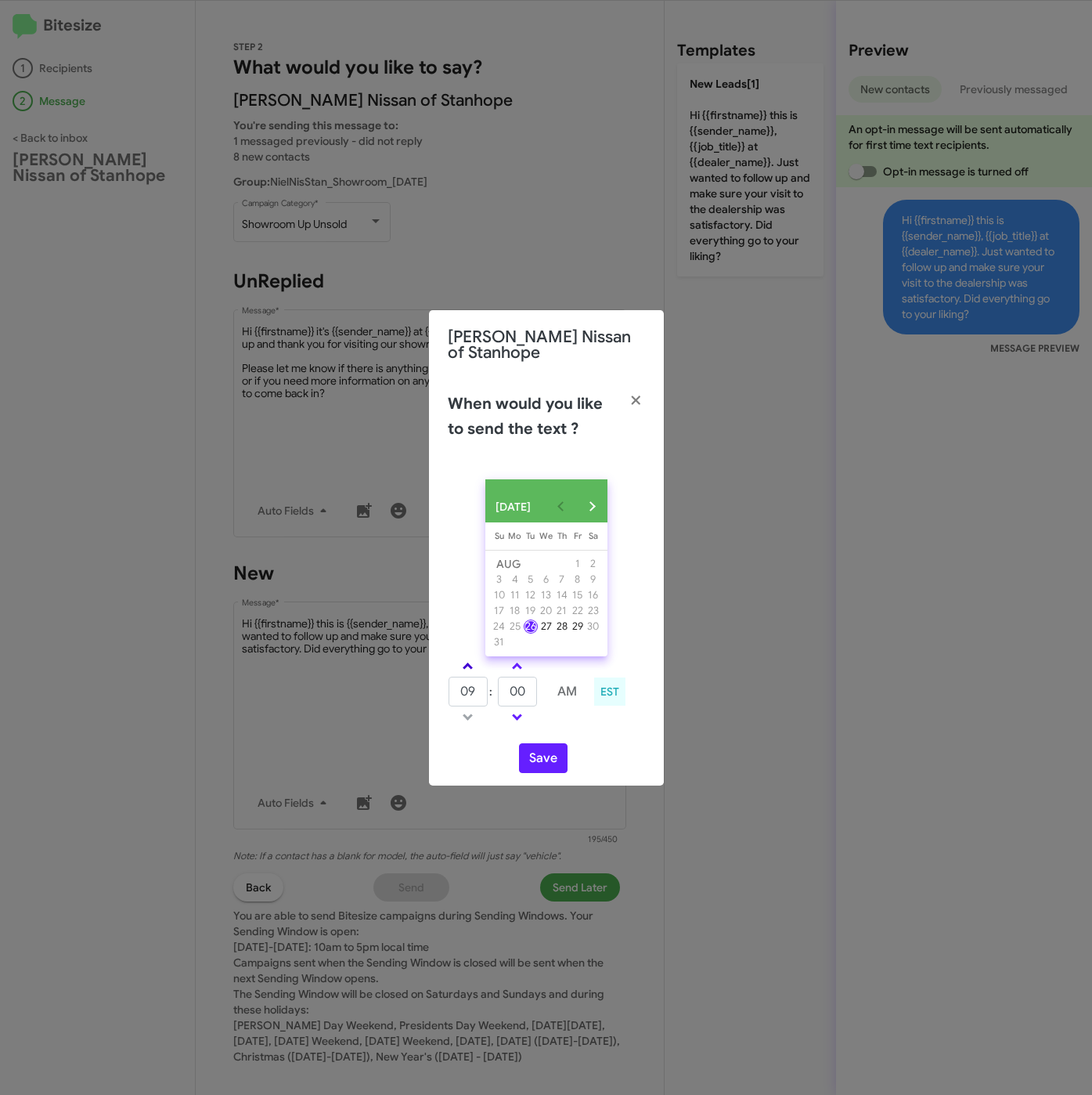
click at [472, 664] on link at bounding box center [468, 665] width 27 height 18
type input "10"
drag, startPoint x: 529, startPoint y: 701, endPoint x: 496, endPoint y: 701, distance: 33.0
click at [496, 701] on tr "10 : 00 AM" at bounding box center [517, 691] width 140 height 31
type input "21"
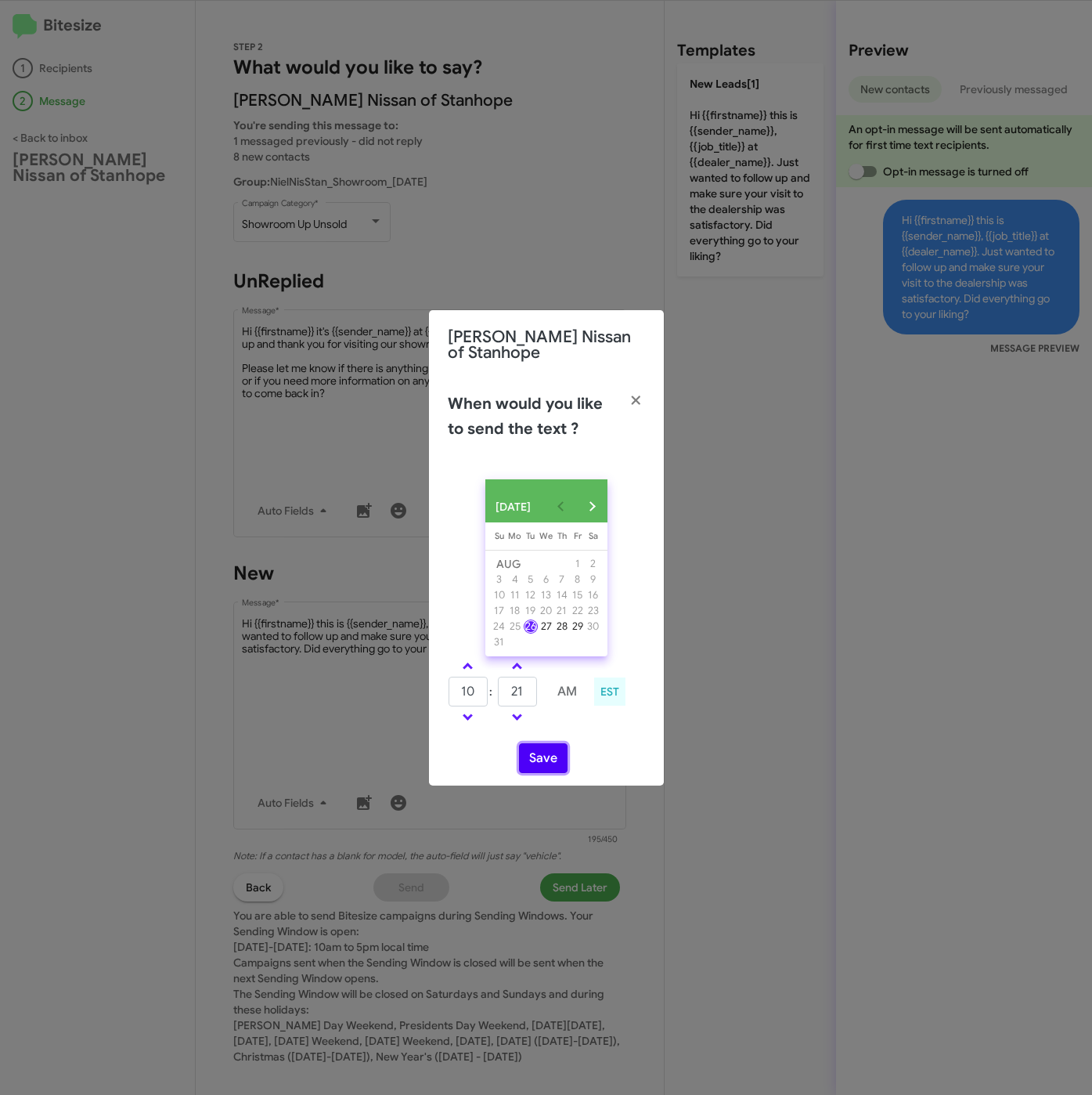
click at [541, 766] on button "Save" at bounding box center [543, 757] width 48 height 30
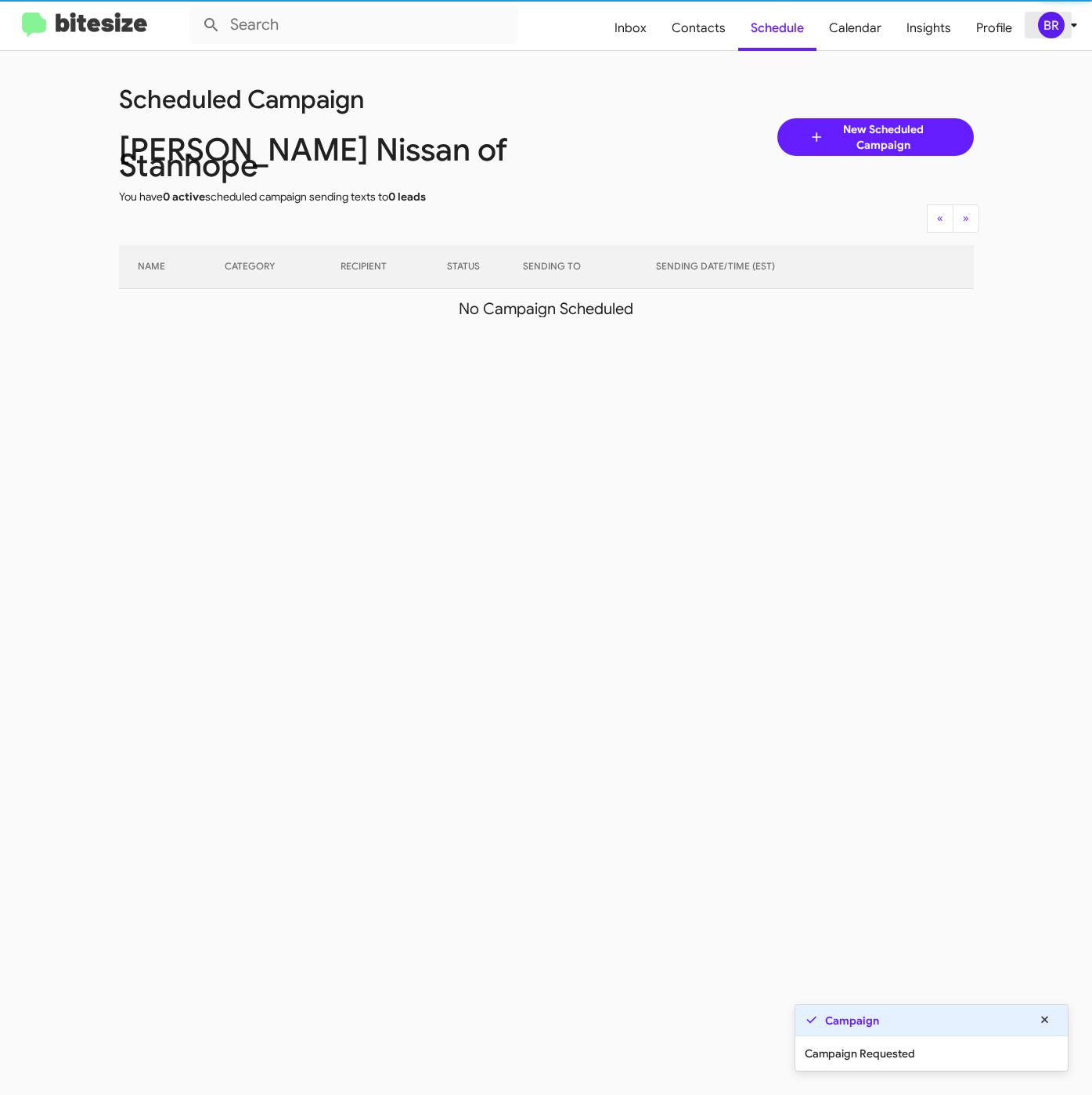
click at [1071, 22] on icon at bounding box center [1074, 25] width 19 height 19
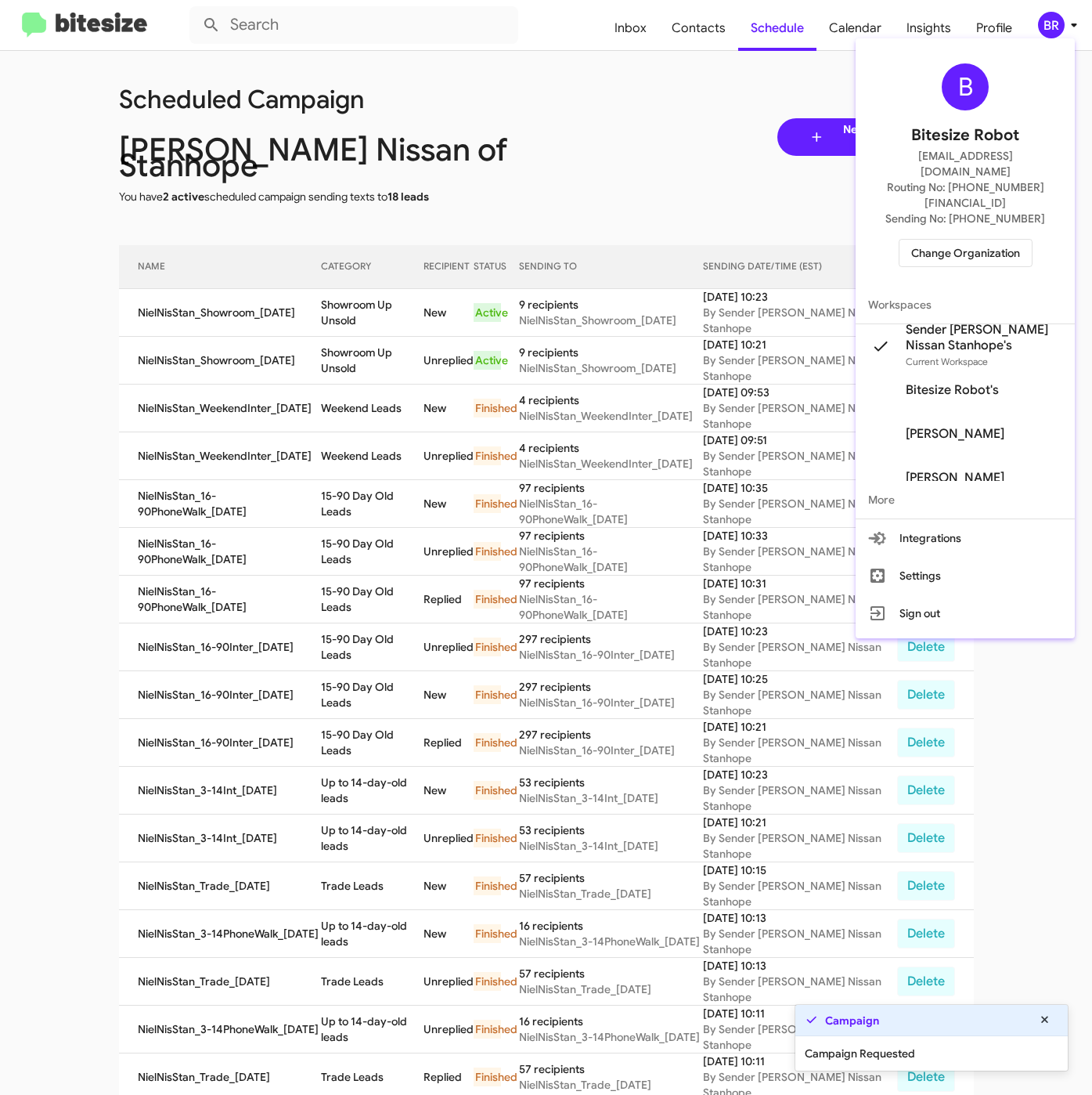
click at [425, 322] on div at bounding box center [546, 547] width 1092 height 1095
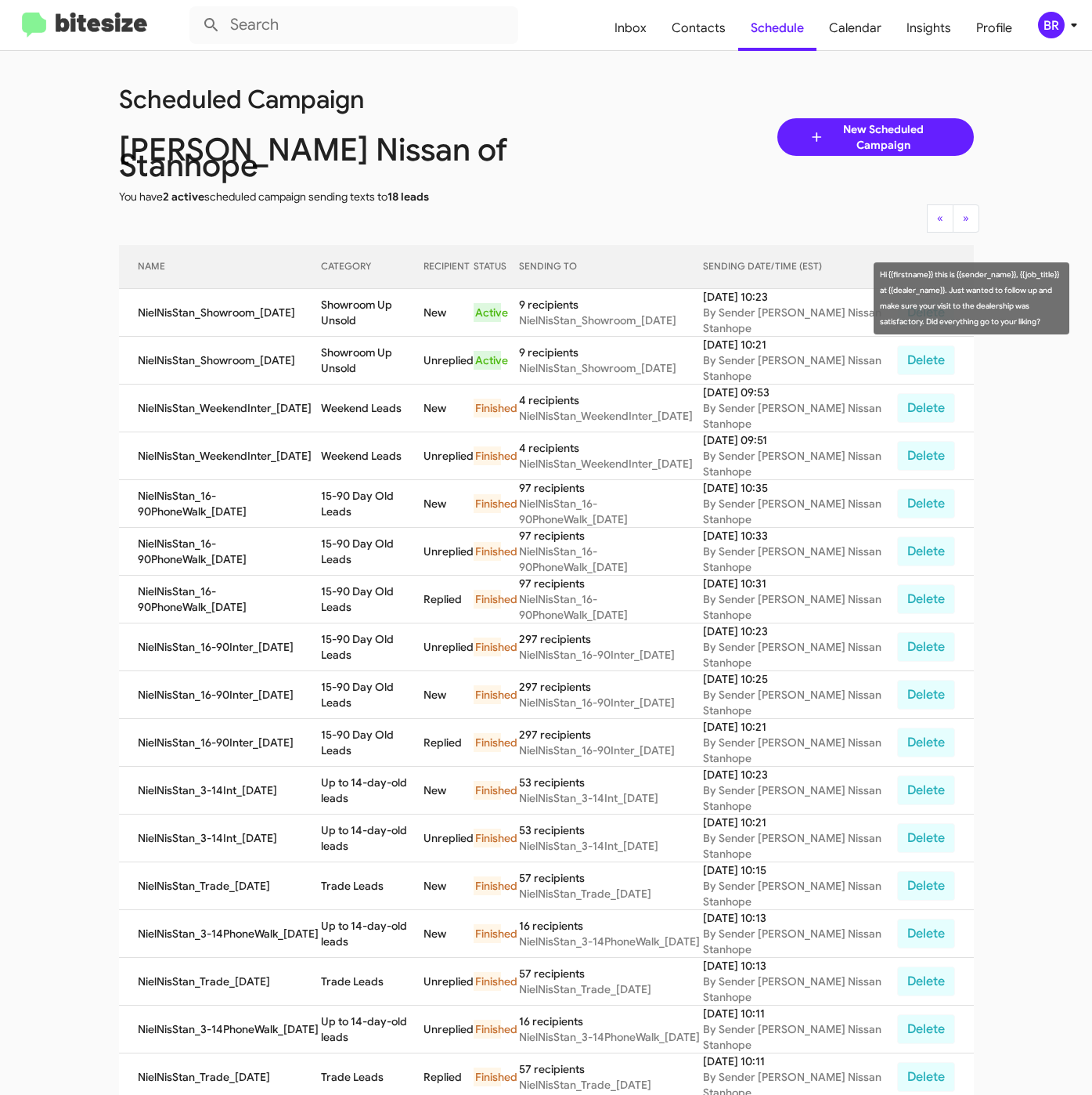
drag, startPoint x: 322, startPoint y: 299, endPoint x: 433, endPoint y: 303, distance: 111.1
click at [433, 303] on tr "NielNisStan_Showroom_08-26-25 Showroom Up Unsold New Active 9 recipients NielNi…" at bounding box center [546, 313] width 855 height 48
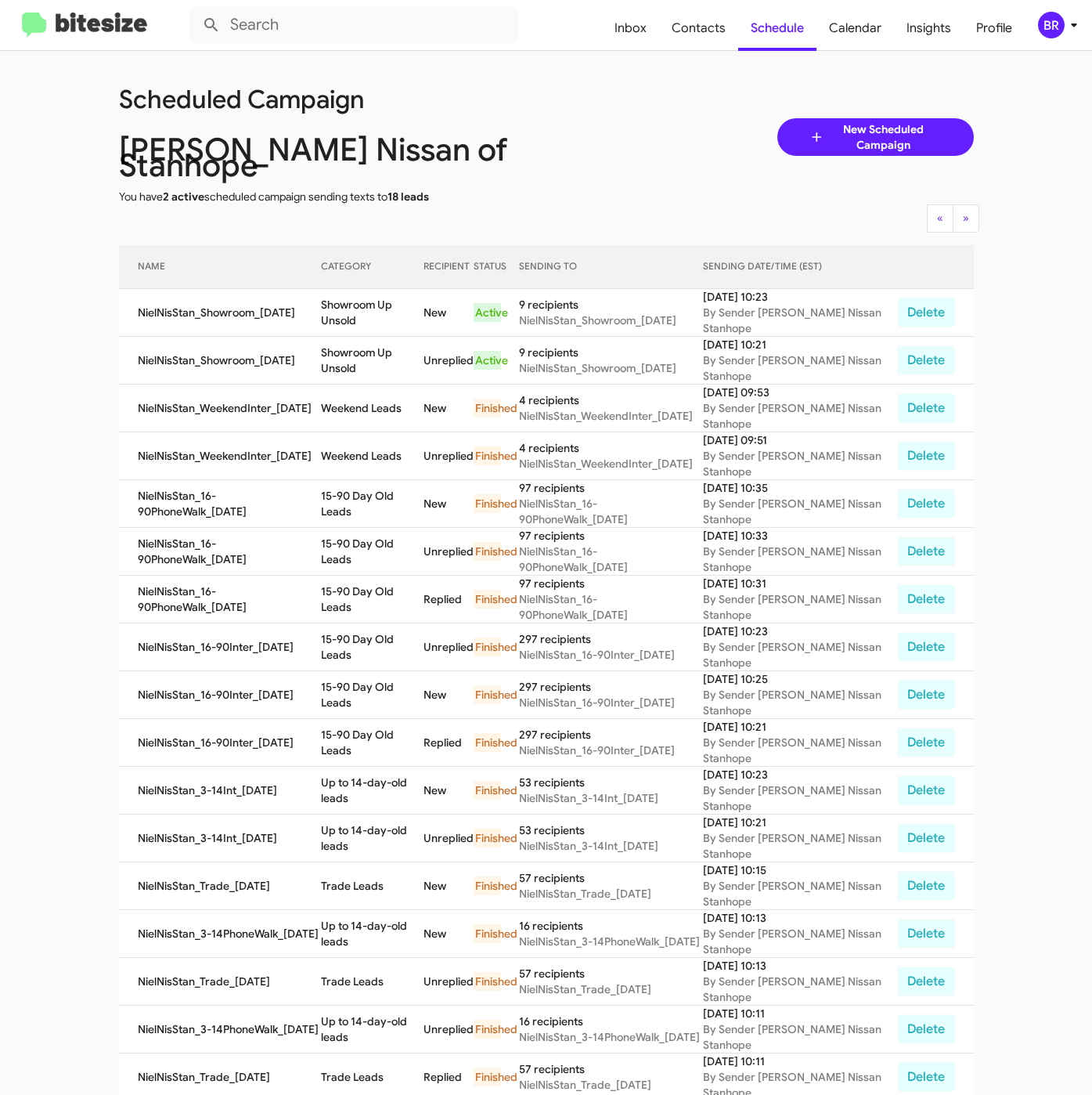
copy tr "Showroom Up Unsold"
click at [688, 21] on span "Contacts" at bounding box center [698, 27] width 79 height 45
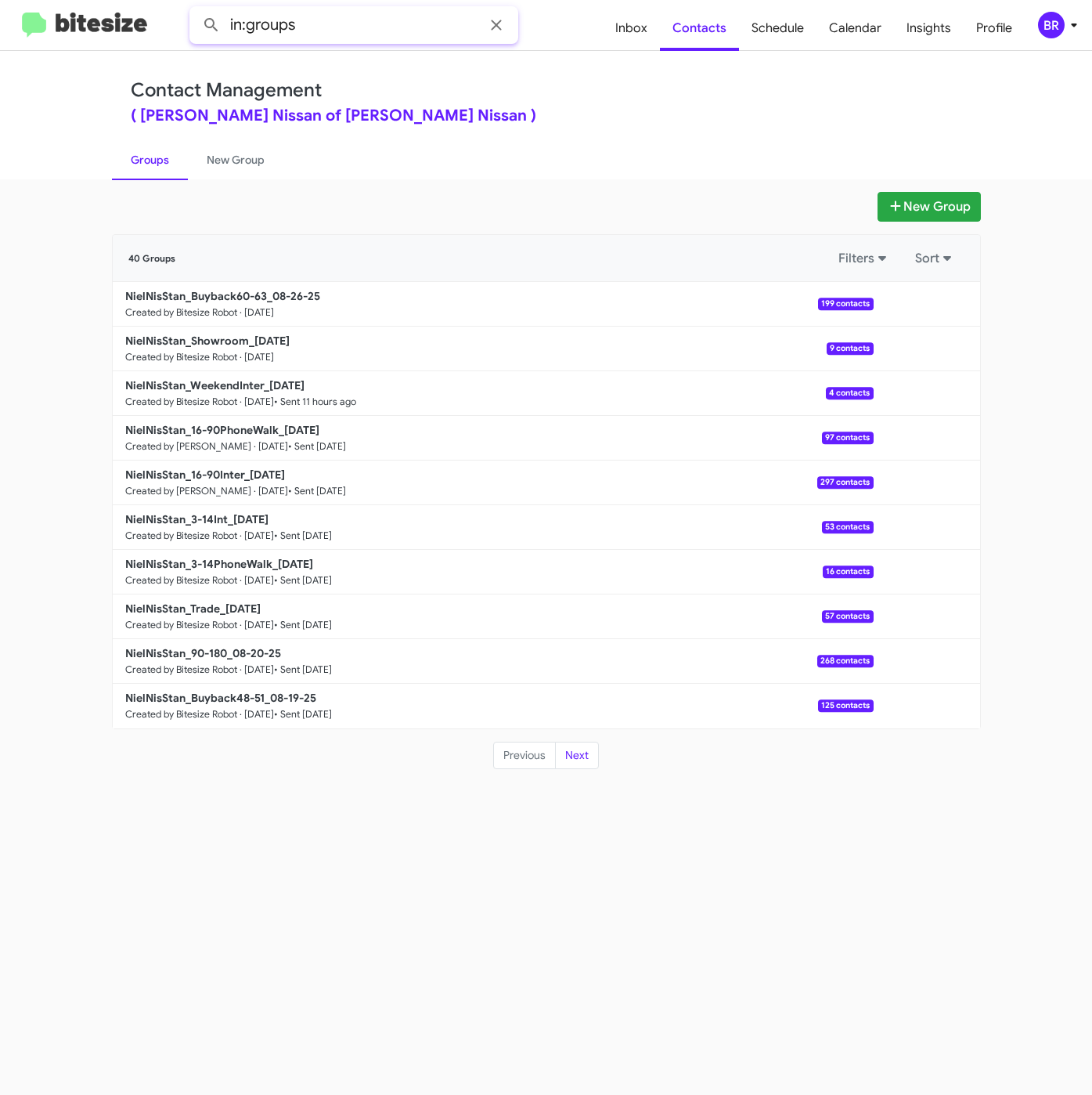
click at [384, 31] on input "in:groups" at bounding box center [354, 25] width 329 height 37
click at [196, 9] on button at bounding box center [211, 25] width 31 height 31
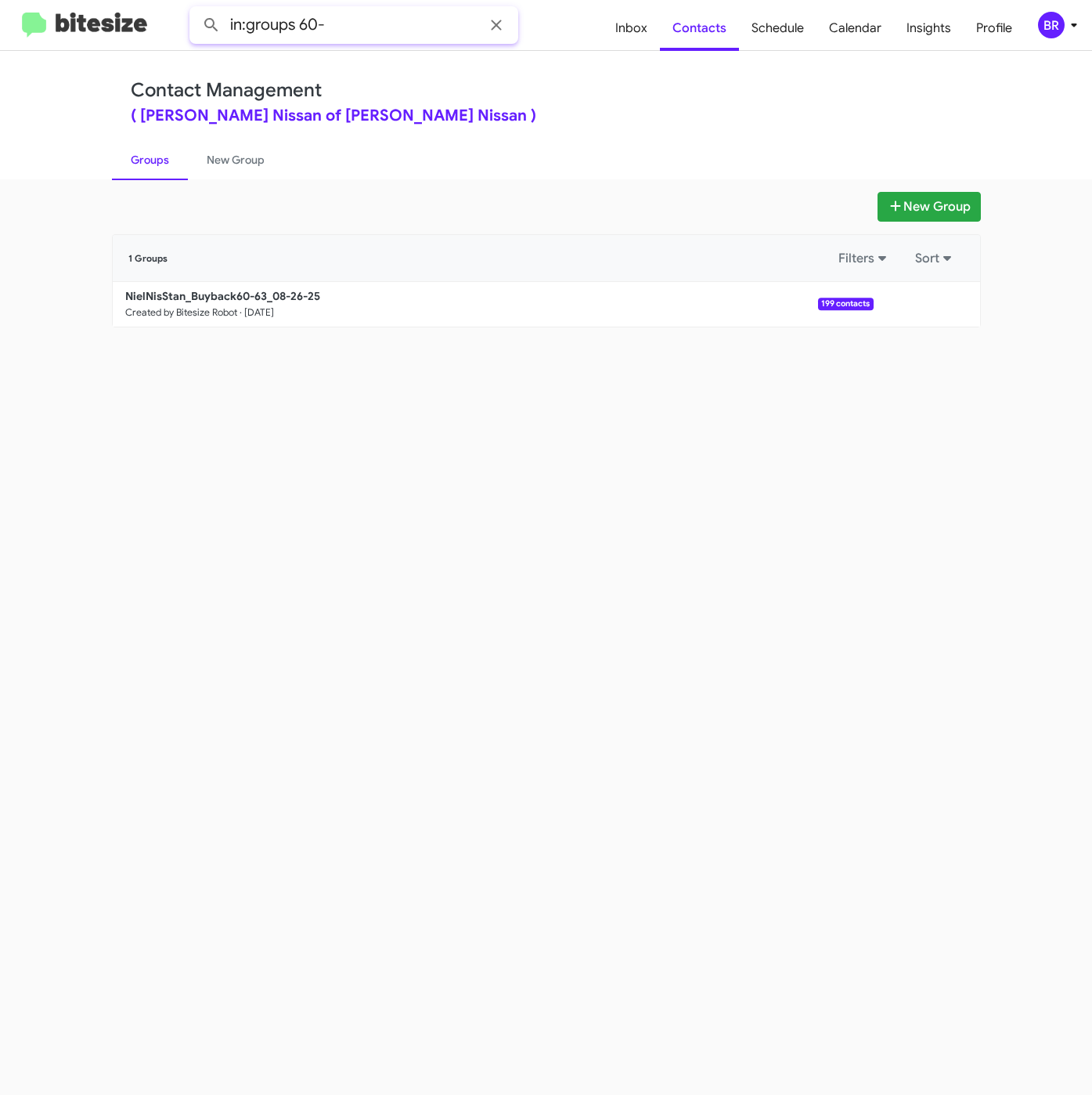
drag, startPoint x: 337, startPoint y: 16, endPoint x: 390, endPoint y: 0, distance: 55.4
click at [377, 12] on input "in:groups 60-" at bounding box center [354, 25] width 329 height 37
click at [196, 9] on button at bounding box center [211, 25] width 31 height 31
type input "in:groups"
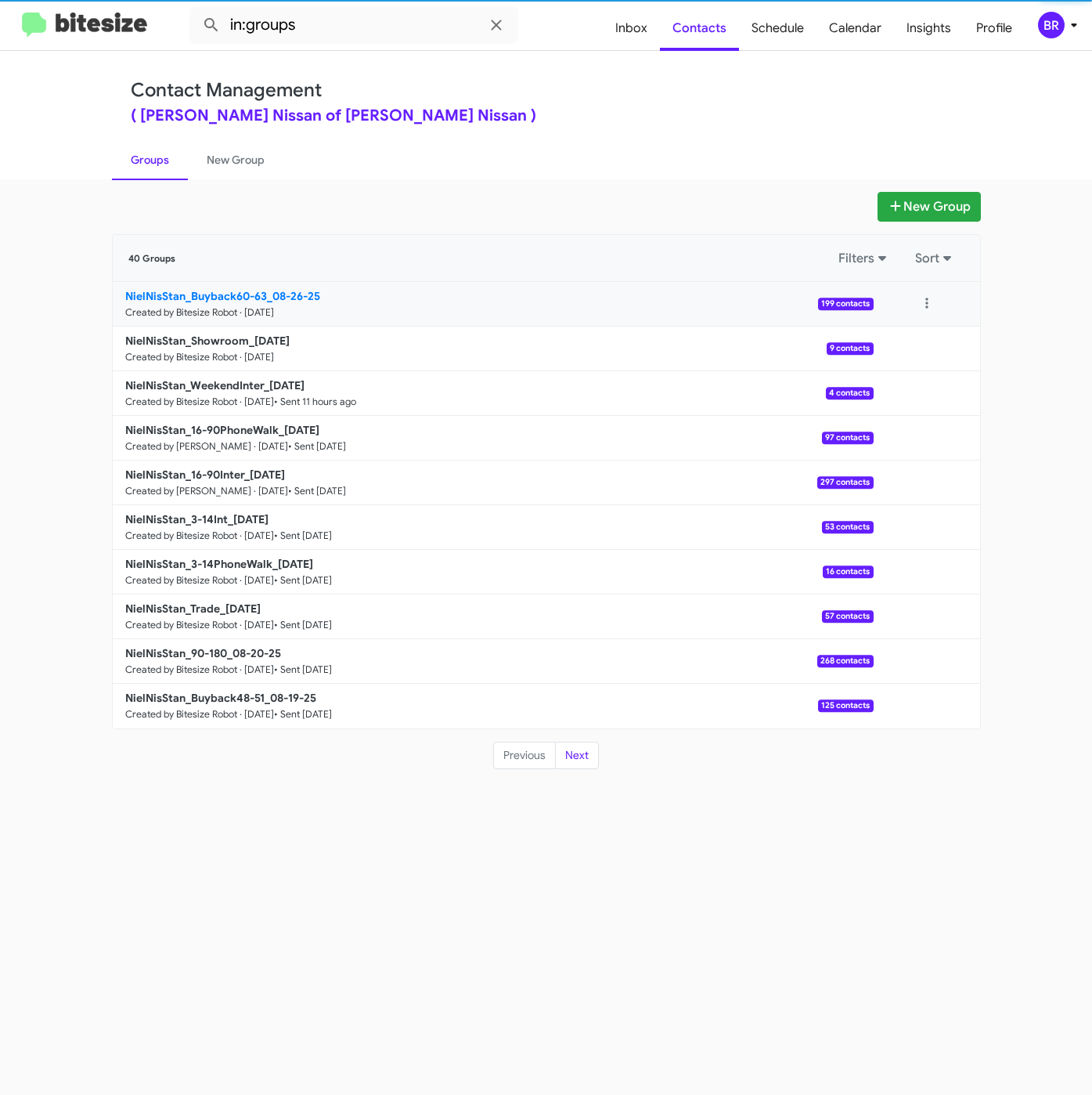
click at [214, 299] on b "NielNisStan_Buyback60-63_08-26-25" at bounding box center [222, 296] width 195 height 14
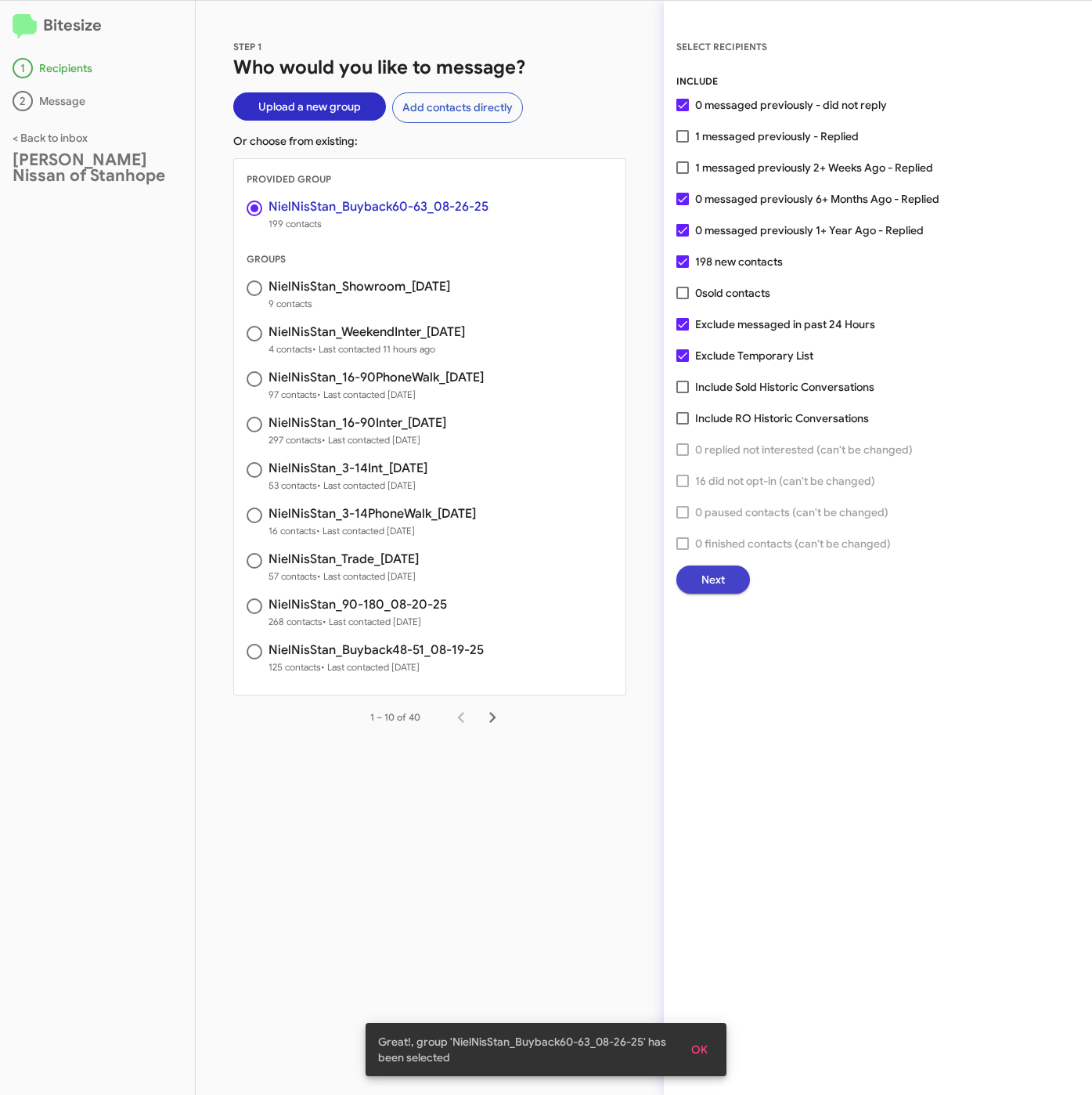
click at [702, 571] on span "Next" at bounding box center [714, 579] width 24 height 28
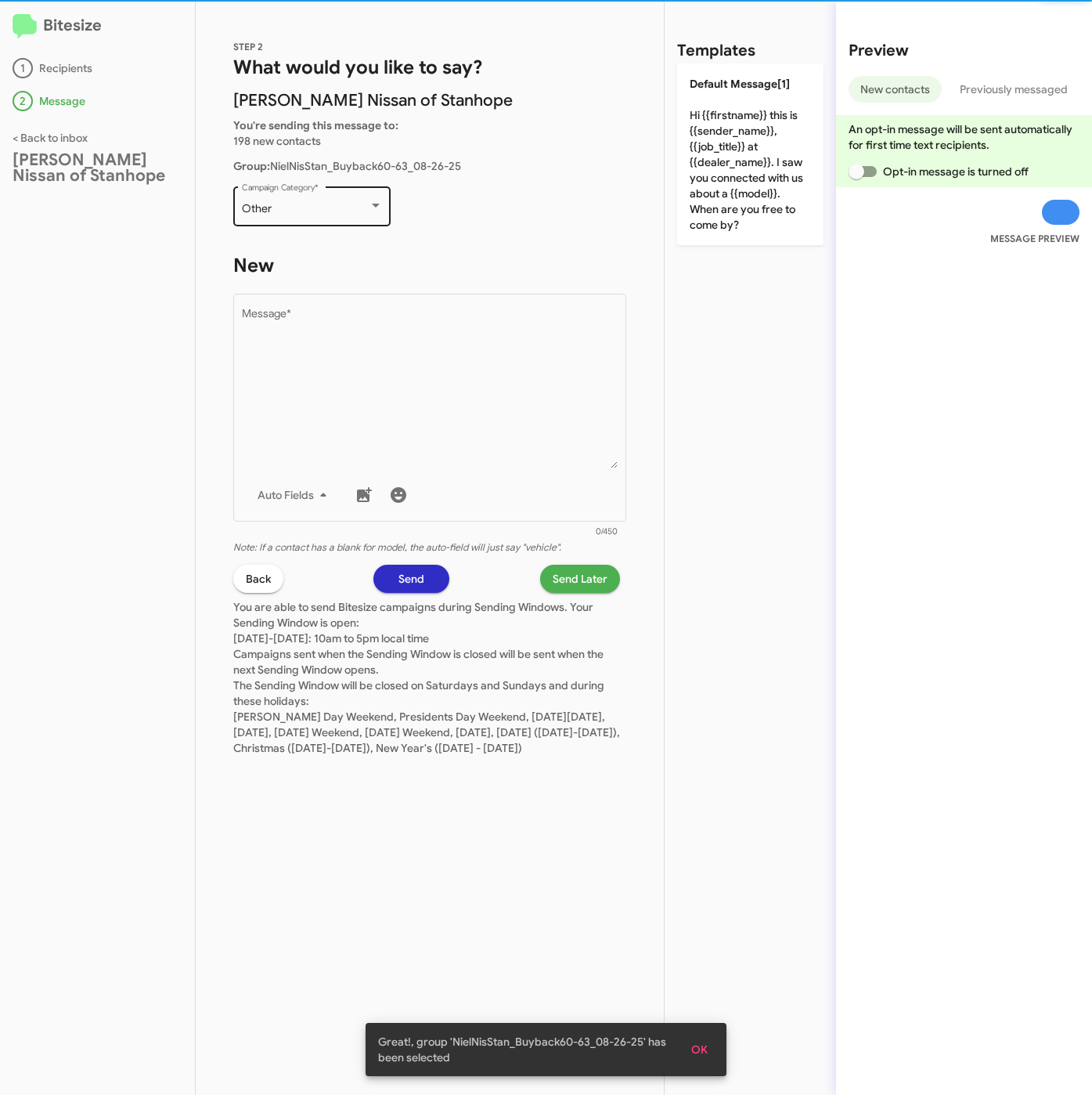
click at [270, 207] on div "Other" at bounding box center [304, 208] width 127 height 13
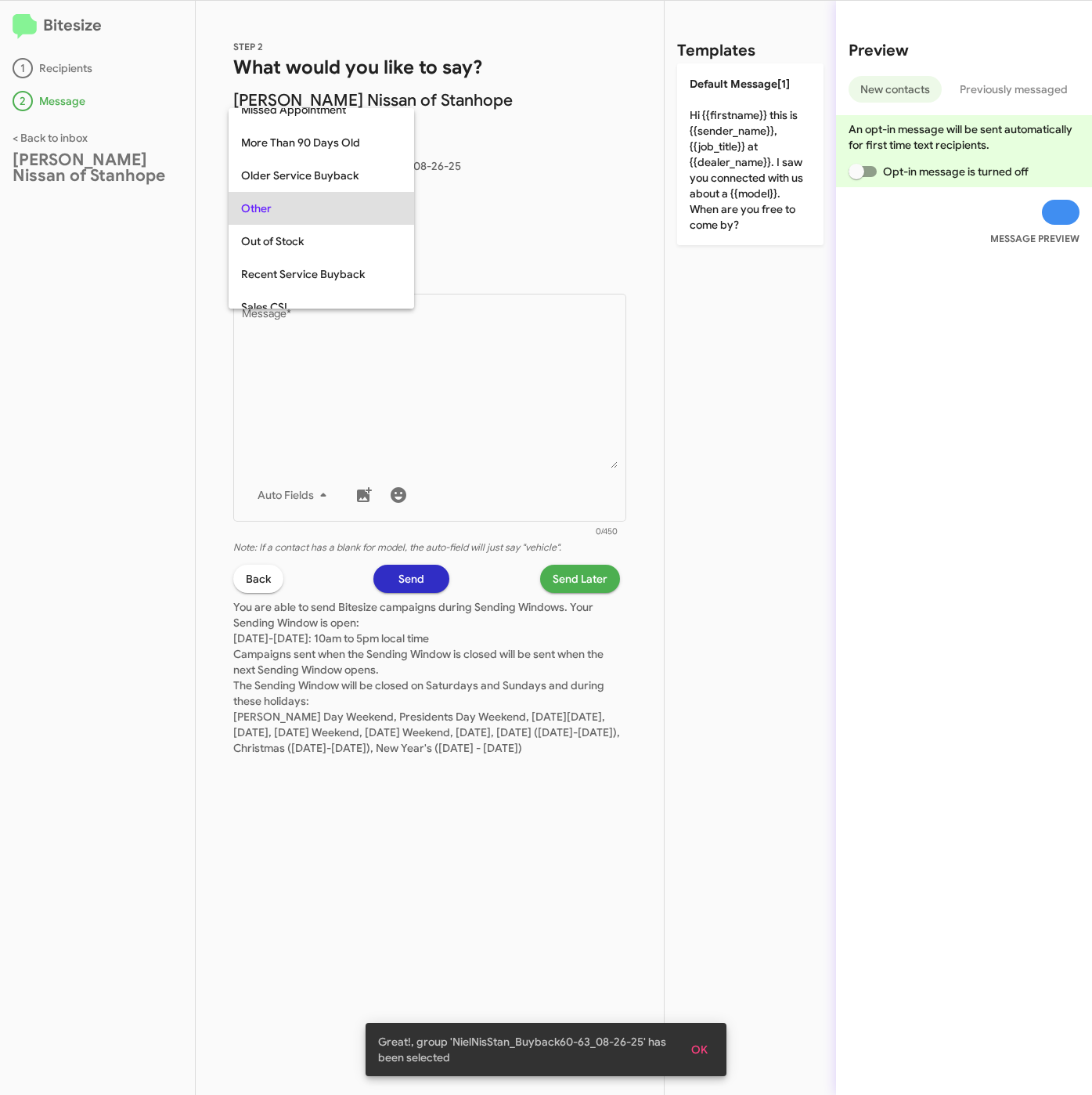
scroll to position [164, 0]
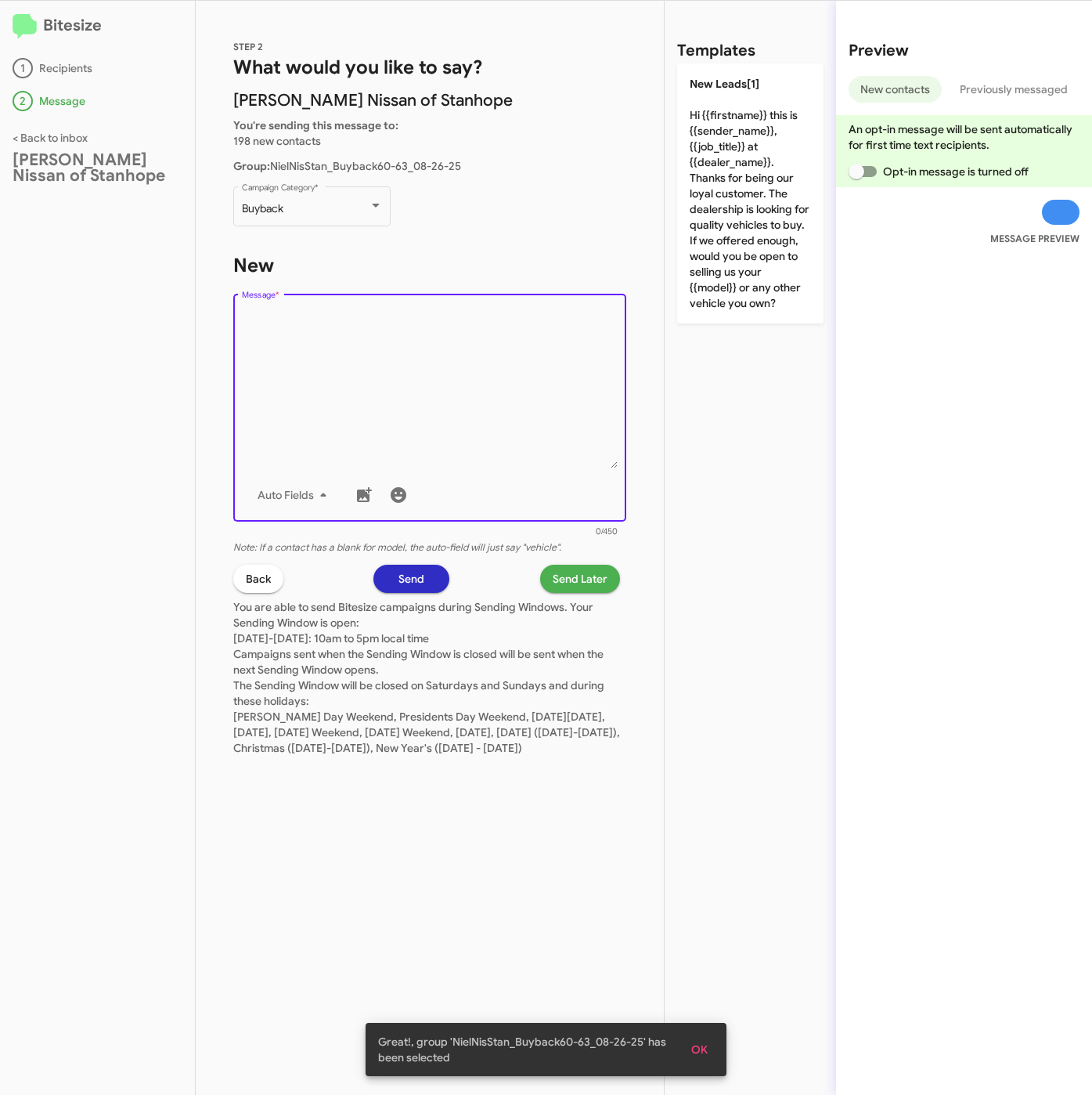
click at [360, 379] on textarea "Message *" at bounding box center [429, 389] width 377 height 160
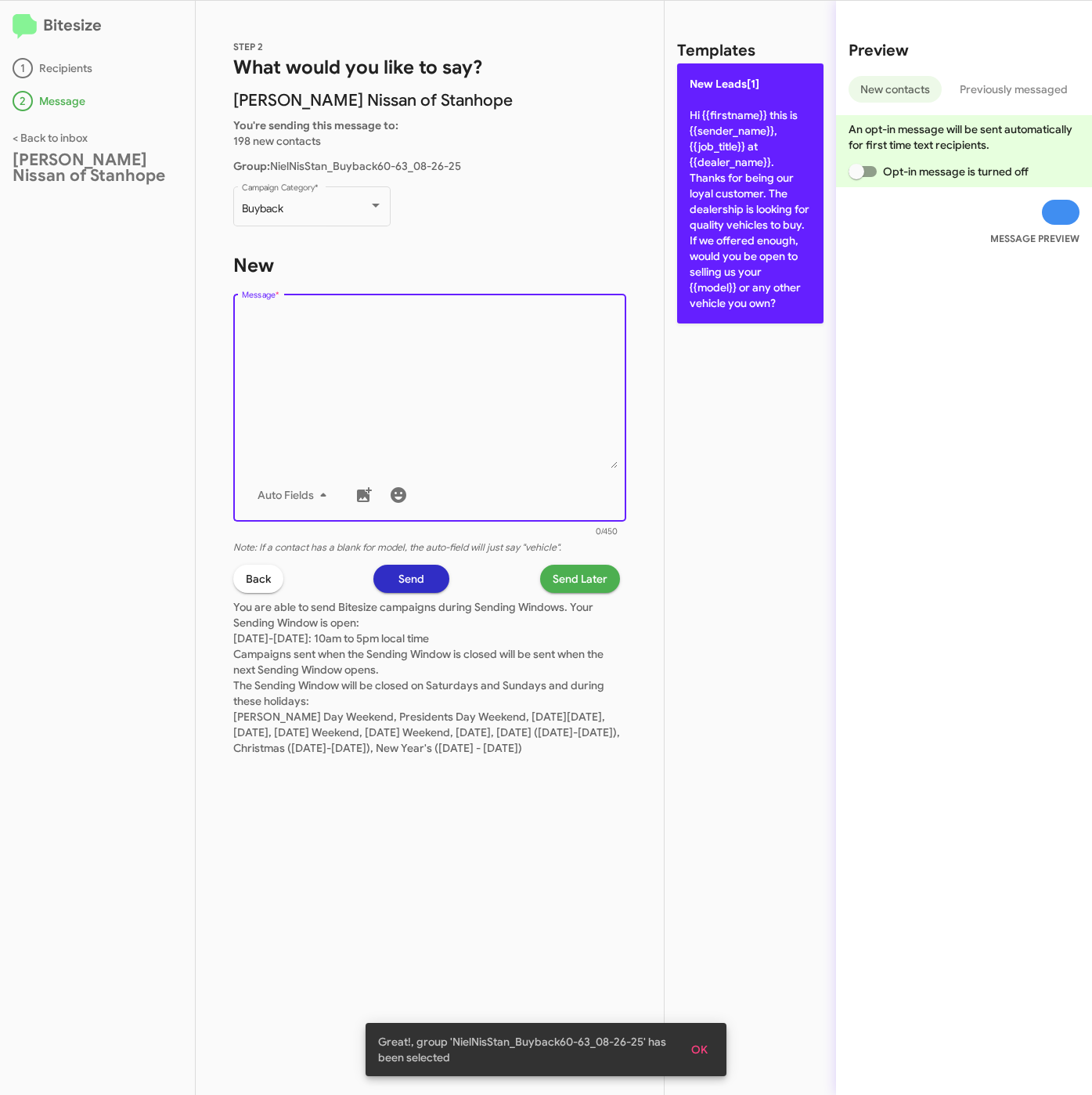
click at [698, 176] on p "New Leads[1] Hi {{firstname}} this is {{sender_name}}, {{job_title}} at {{deale…" at bounding box center [750, 194] width 146 height 260
type textarea "Hi {{firstname}} this is {{sender_name}}, {{job_title}} at {{dealer_name}}. Tha…"
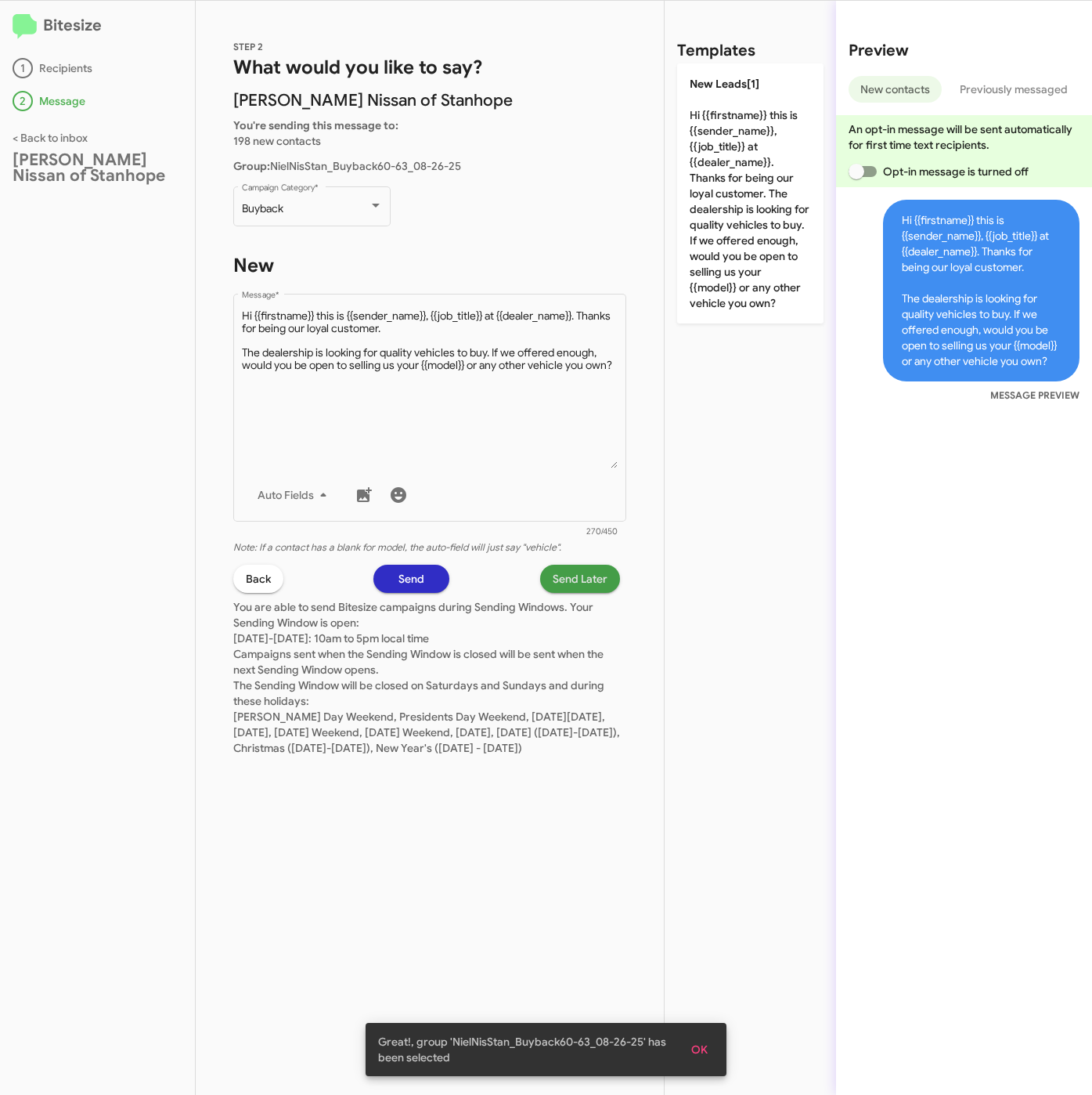
click at [585, 573] on span "Send Later" at bounding box center [580, 579] width 54 height 28
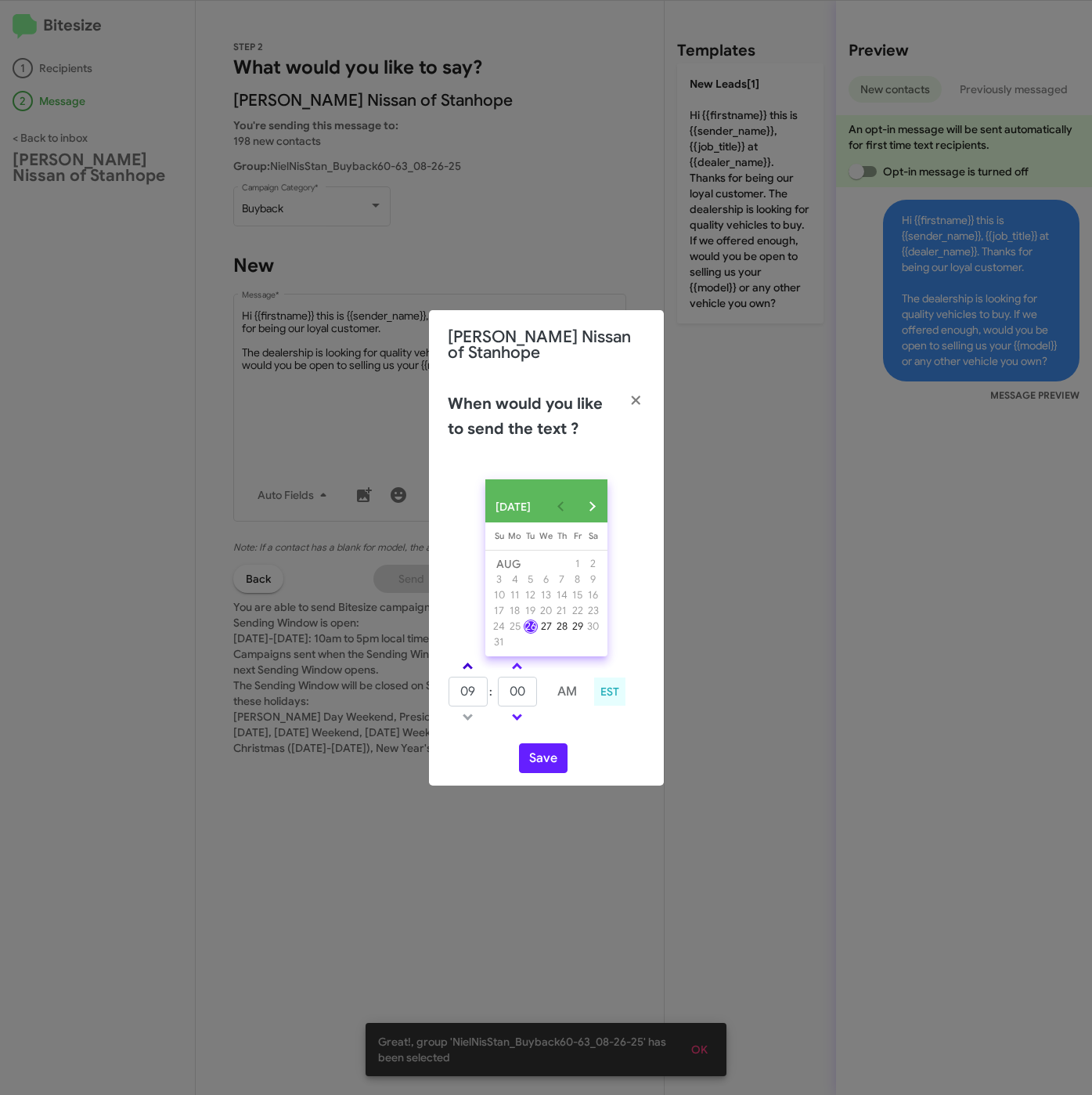
click at [465, 673] on span at bounding box center [468, 668] width 10 height 10
type input "10"
drag, startPoint x: 519, startPoint y: 693, endPoint x: 498, endPoint y: 693, distance: 21.0
click at [498, 693] on input "00" at bounding box center [517, 691] width 39 height 30
type input "11"
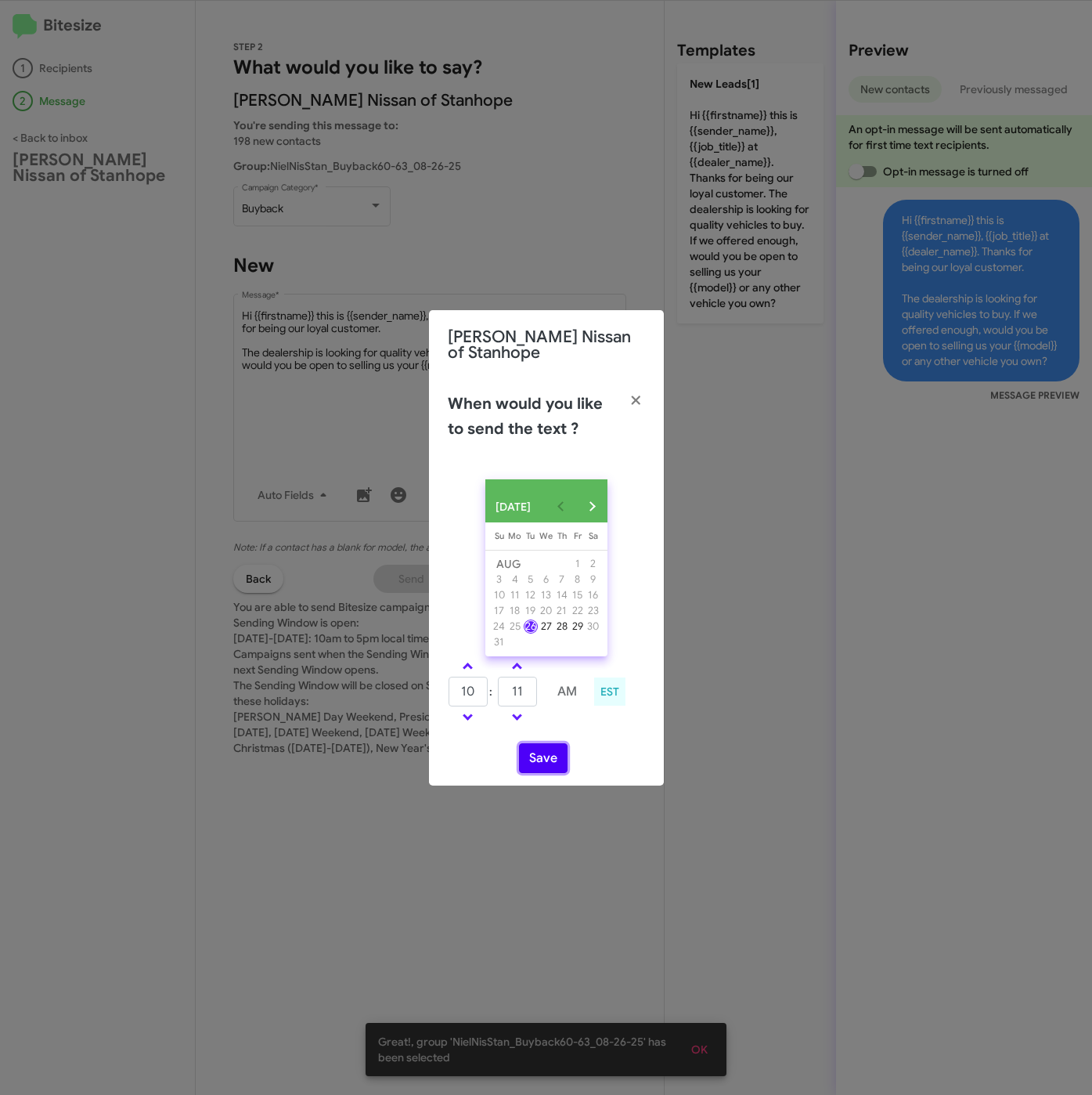
click at [543, 766] on button "Save" at bounding box center [543, 757] width 48 height 30
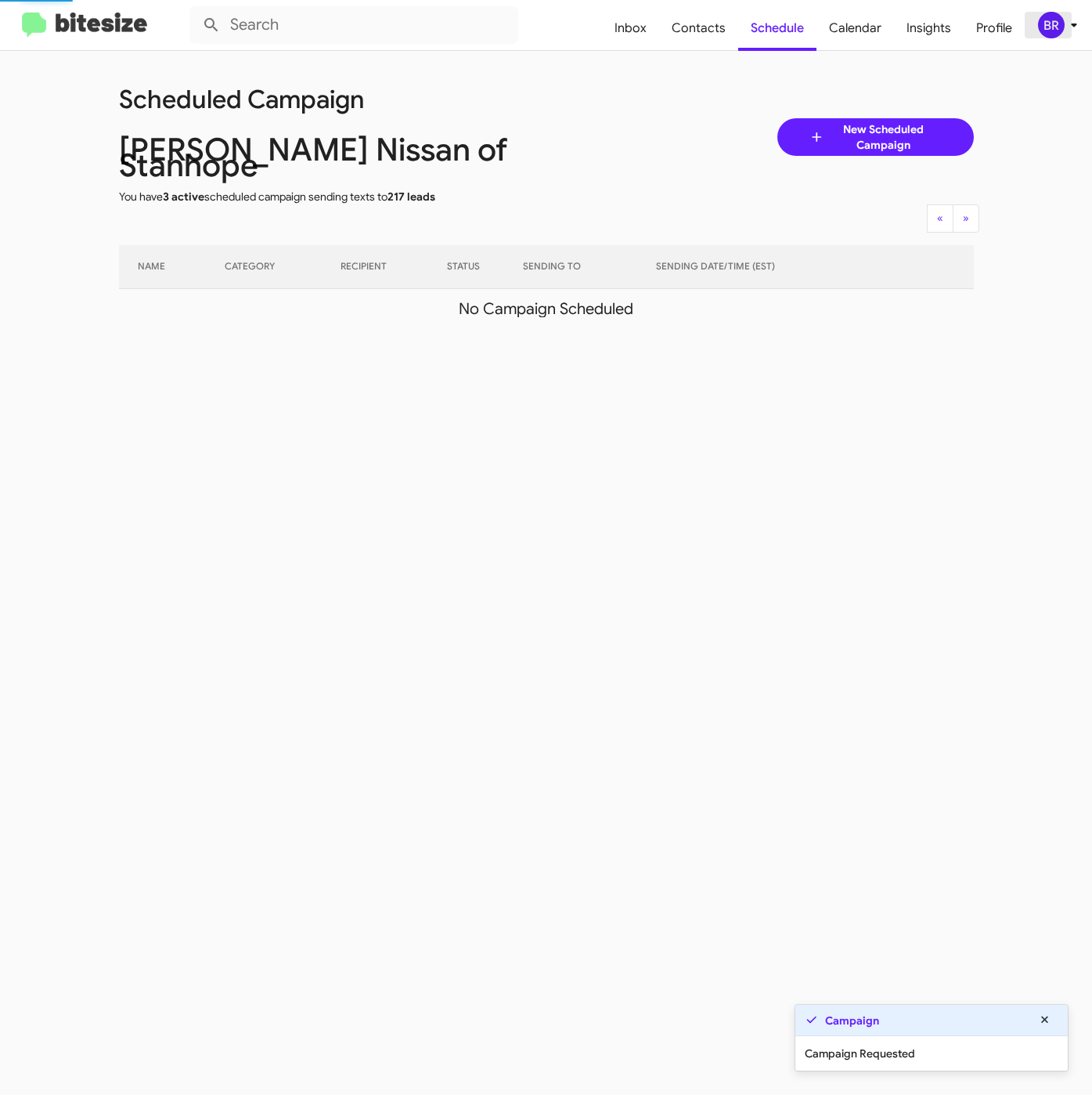
click at [1057, 31] on div "BR" at bounding box center [1050, 25] width 26 height 26
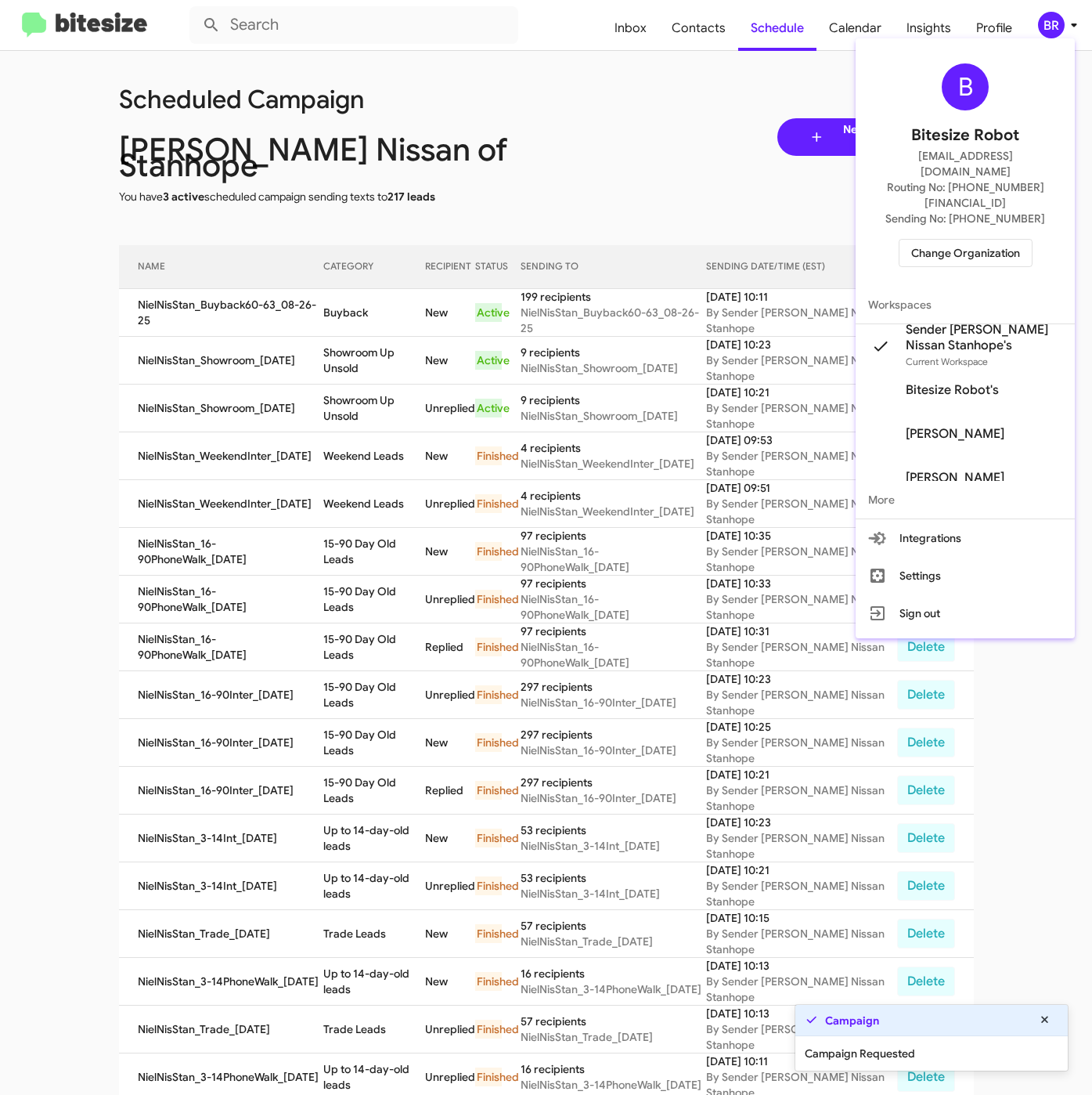
click at [340, 299] on div at bounding box center [546, 547] width 1092 height 1095
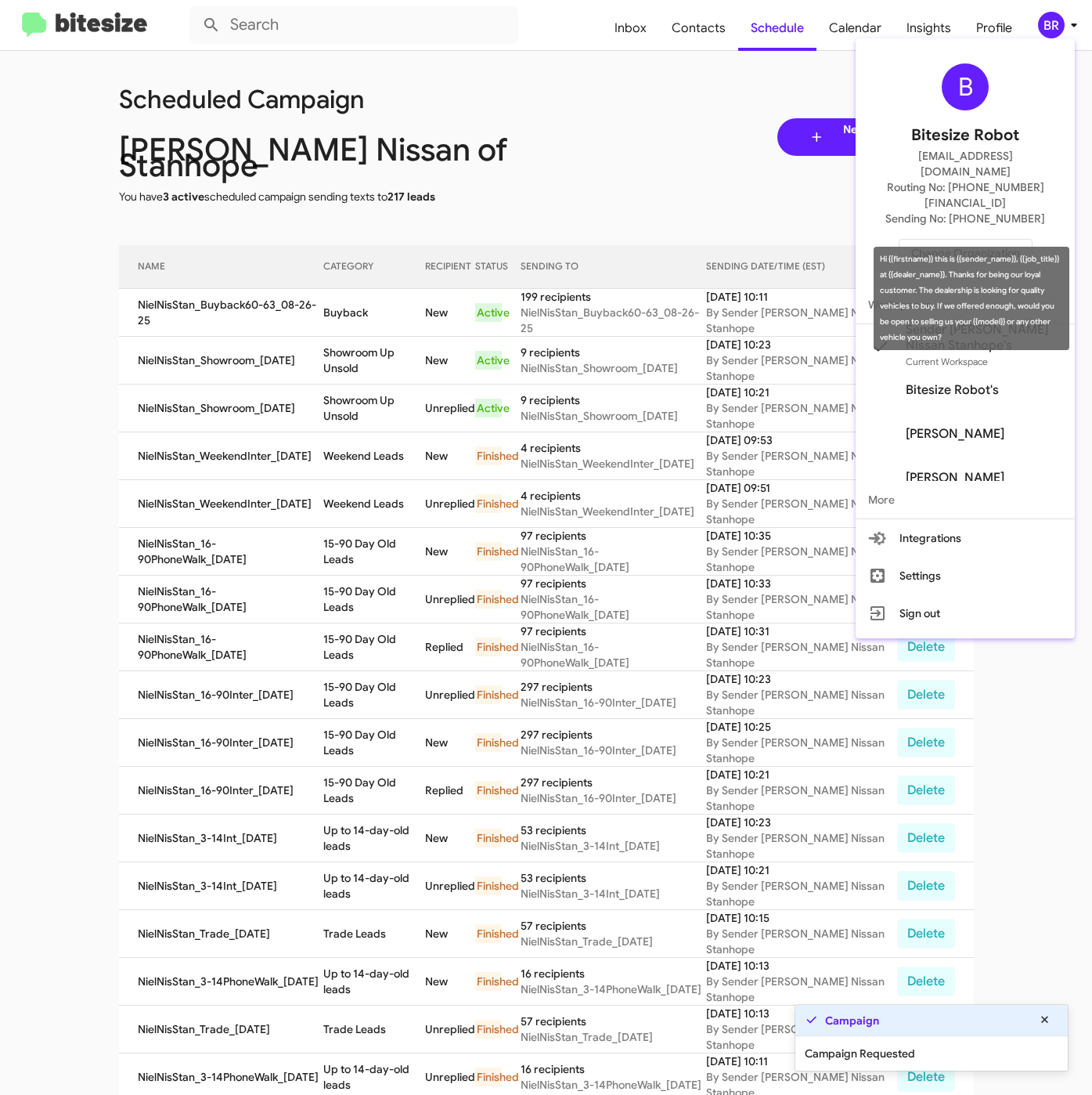
click at [340, 299] on td "Buyback" at bounding box center [373, 313] width 101 height 48
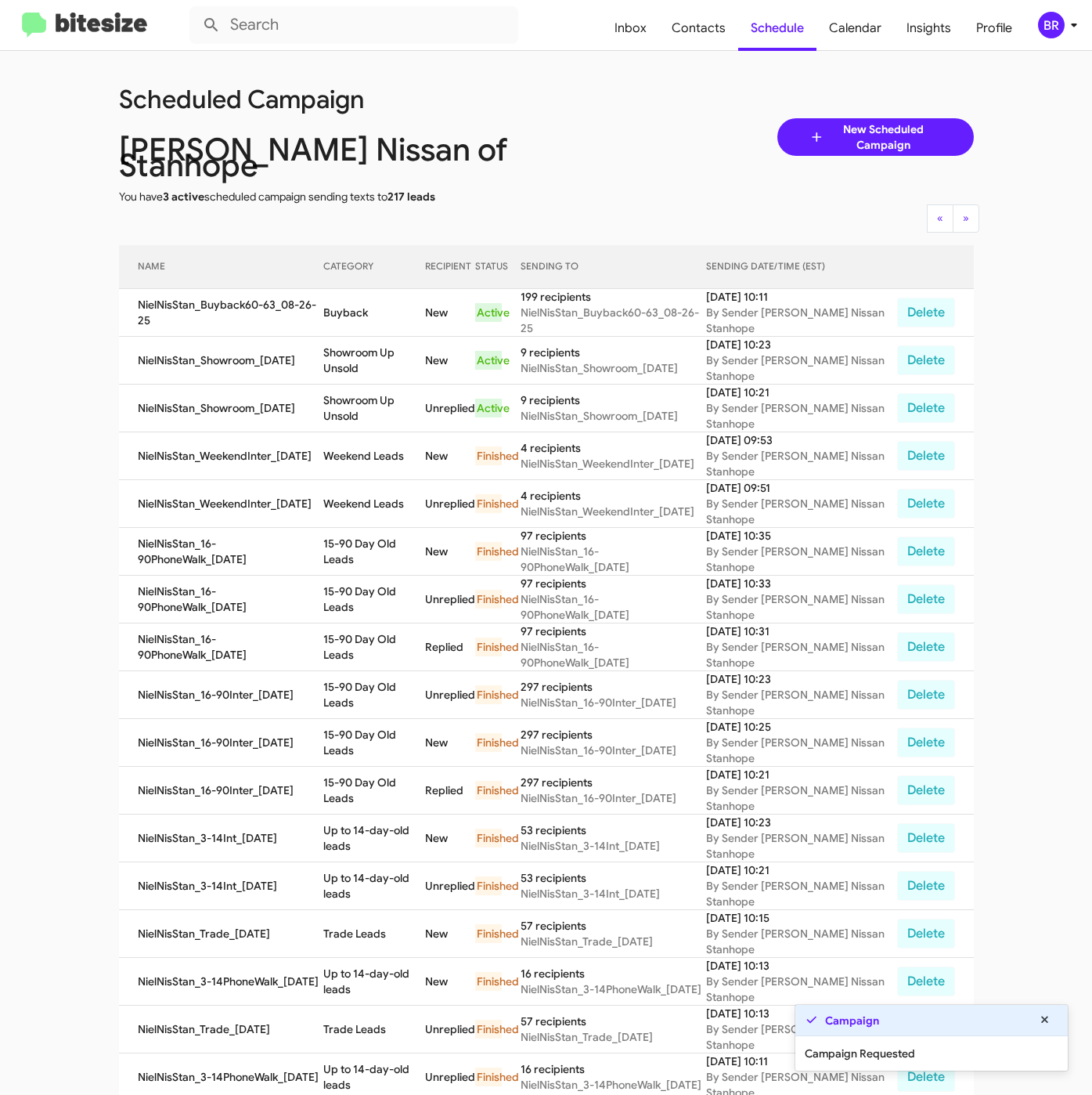
copy td "Buyback"
click at [1062, 33] on span "BR" at bounding box center [1060, 25] width 47 height 26
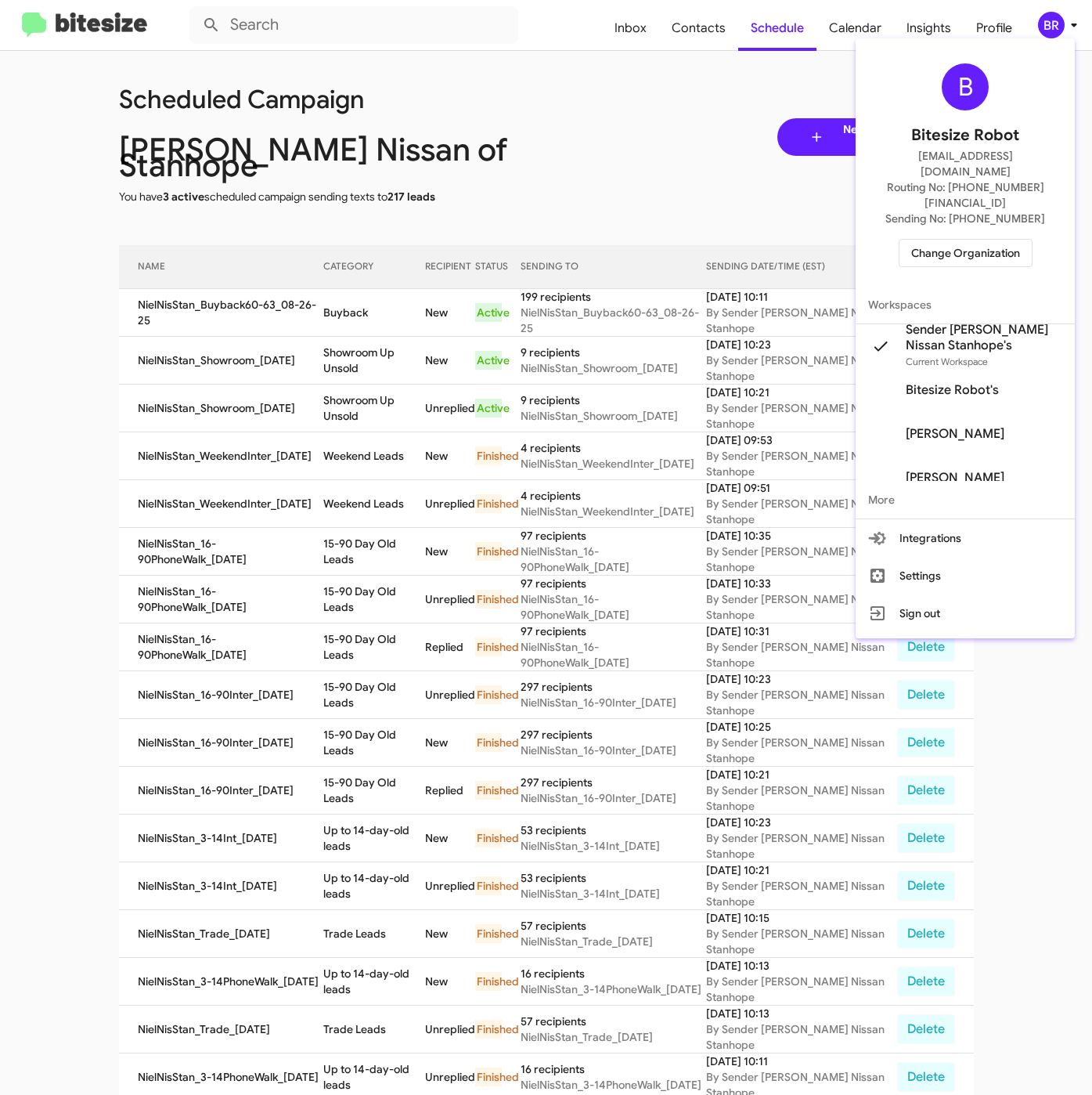
click at [970, 240] on span "Change Organization" at bounding box center [965, 253] width 109 height 26
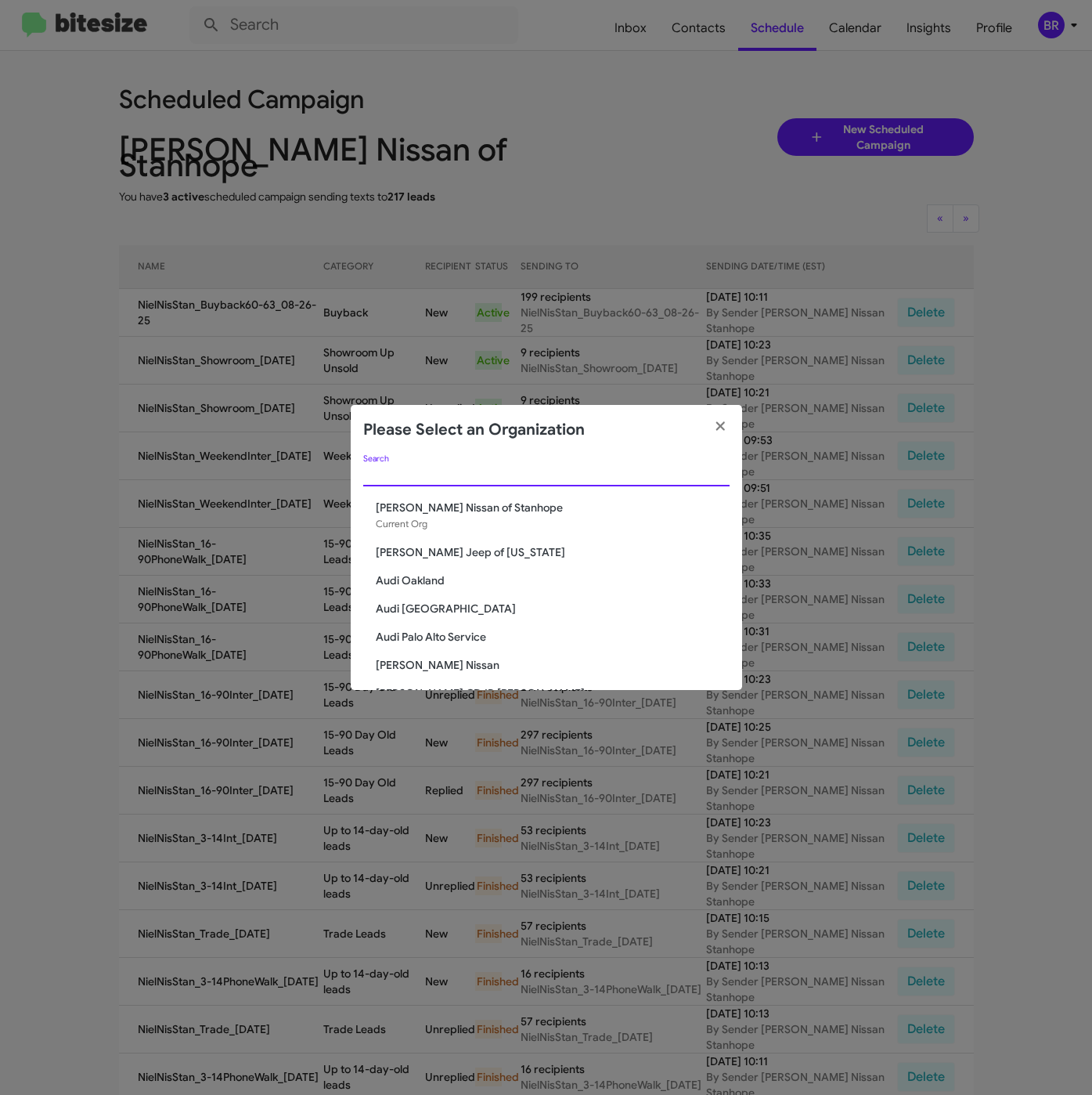
click at [451, 476] on input "Search" at bounding box center [546, 474] width 367 height 13
paste input "[PERSON_NAME] Nissan of Denville"
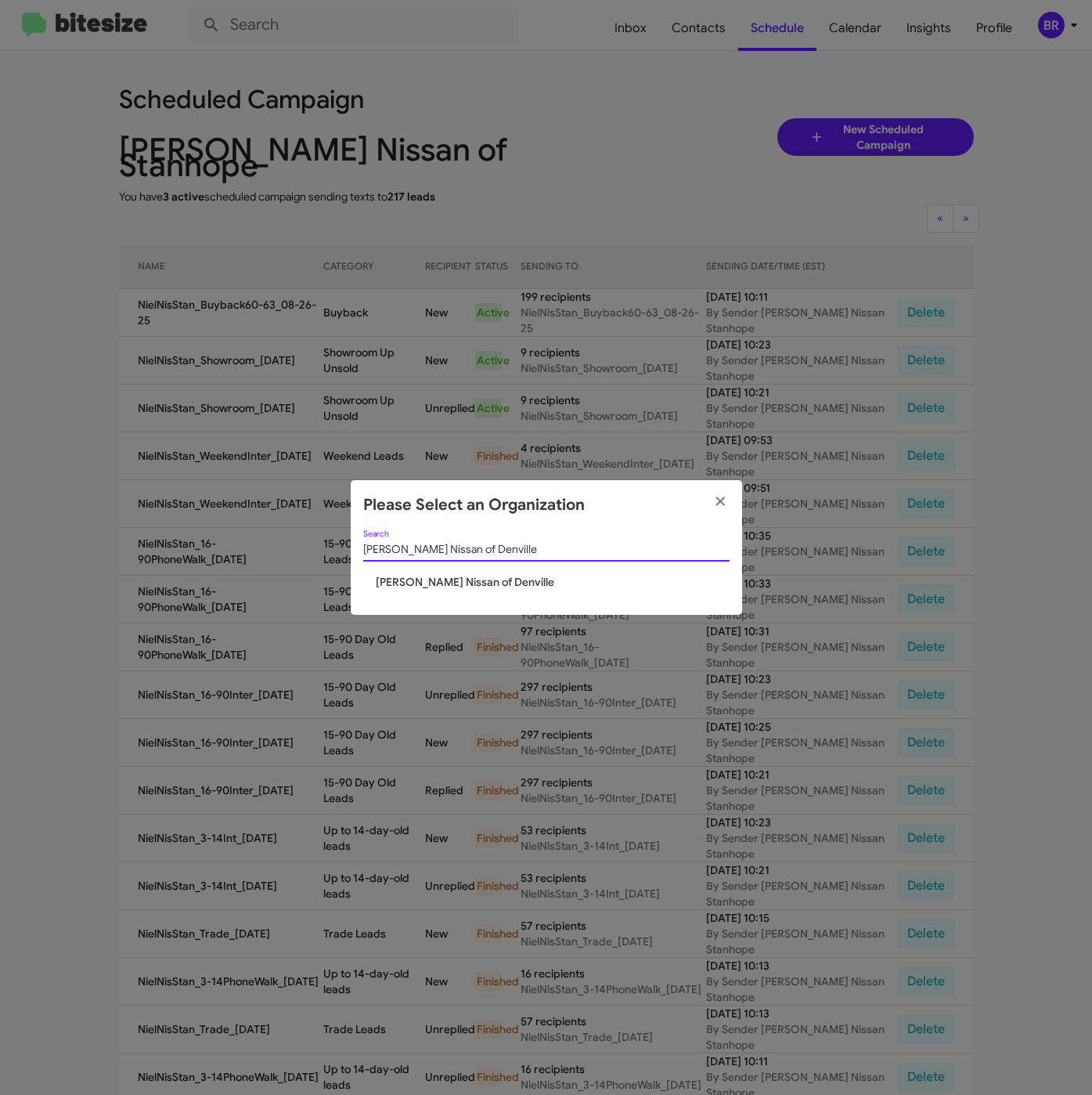
type input "[PERSON_NAME] Nissan of Denville"
click at [456, 595] on div "Nielsen Nissan of Denville Search Nielsen Nissan of Denville" at bounding box center [546, 573] width 391 height 85
click at [456, 585] on span "[PERSON_NAME] Nissan of Denville" at bounding box center [553, 582] width 354 height 15
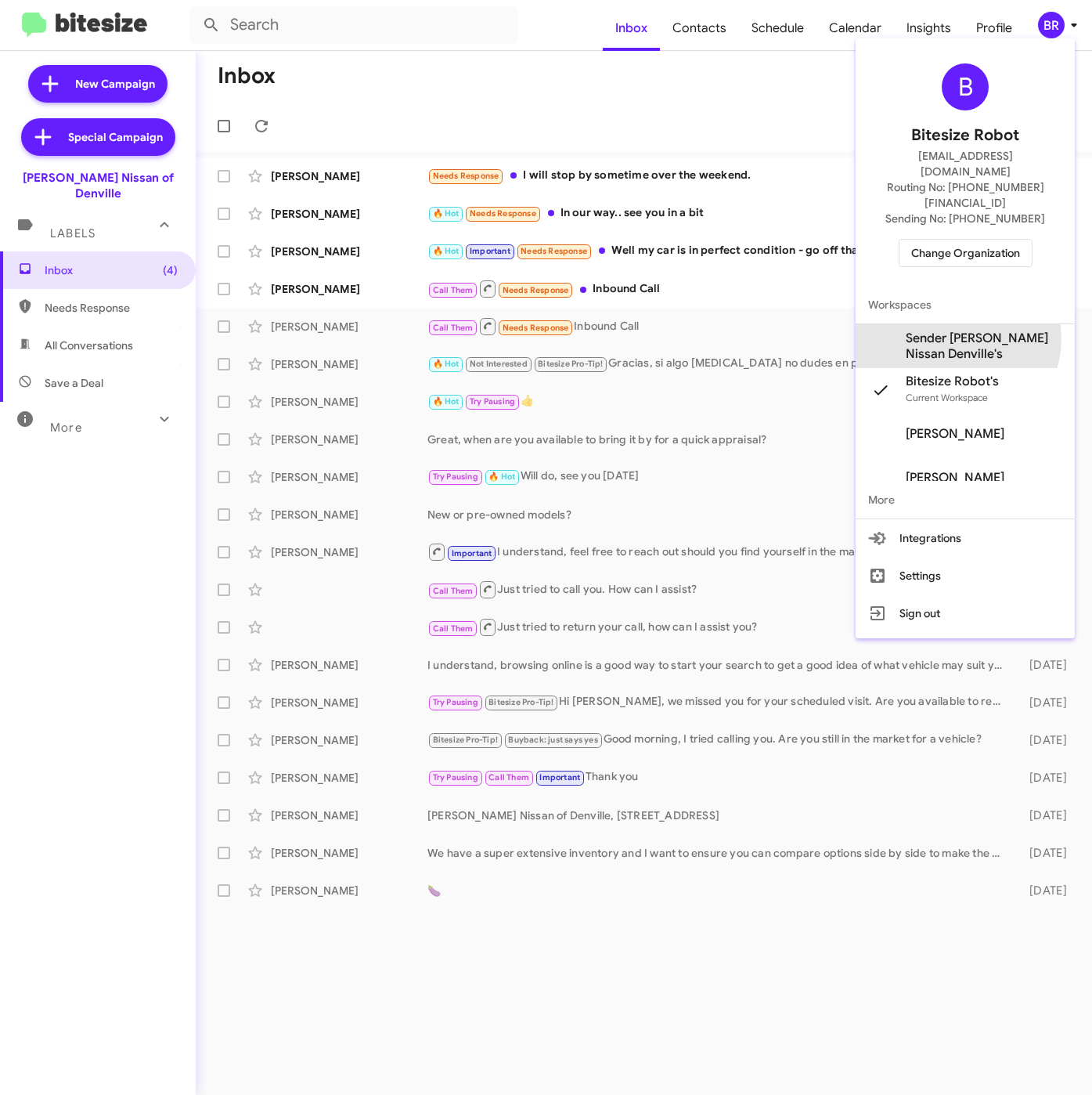
click at [956, 330] on span "Sender [PERSON_NAME] Nissan Denville's" at bounding box center [984, 345] width 156 height 31
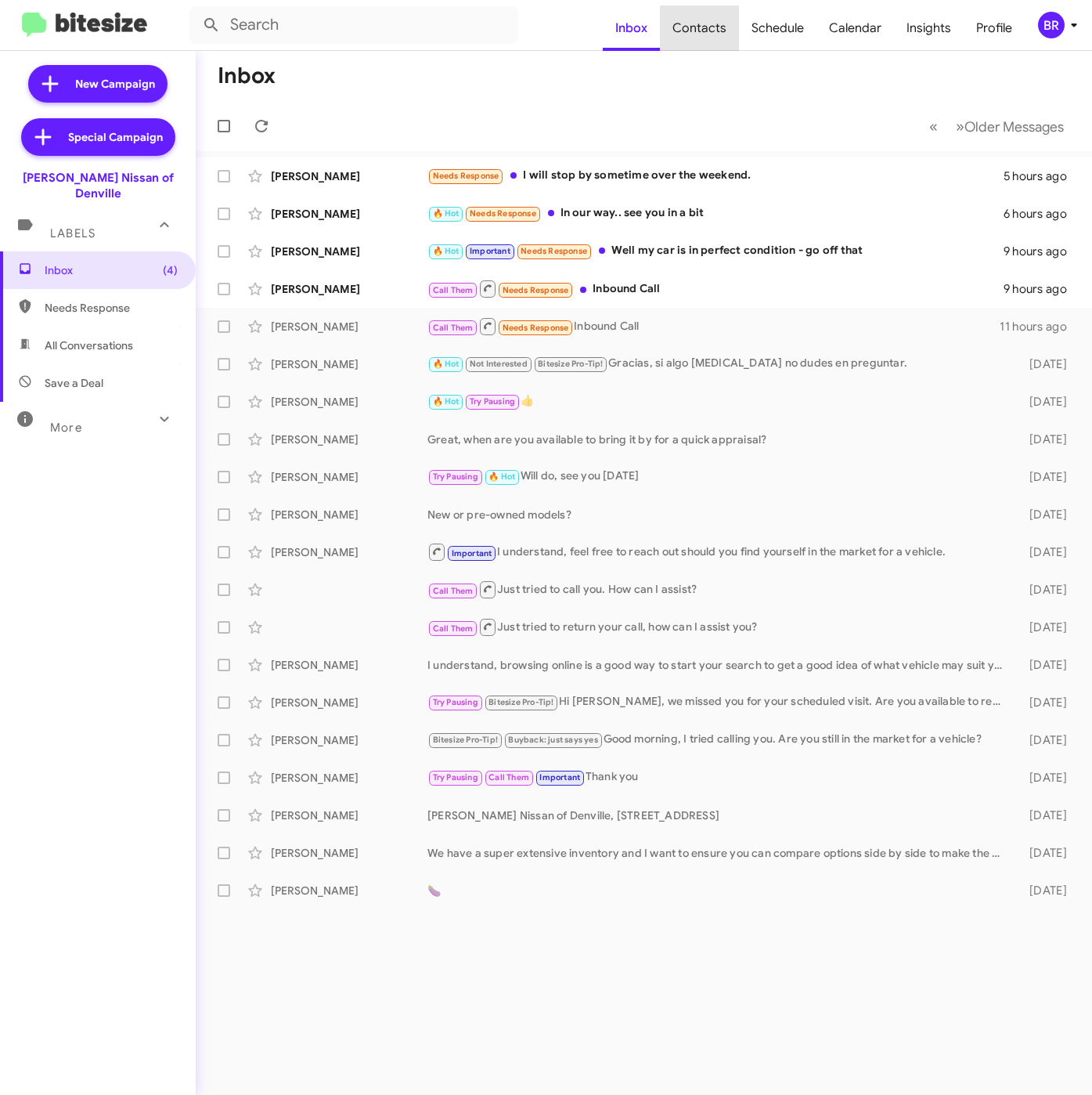
click at [719, 29] on span "Contacts" at bounding box center [699, 27] width 79 height 45
type input "in:groups"
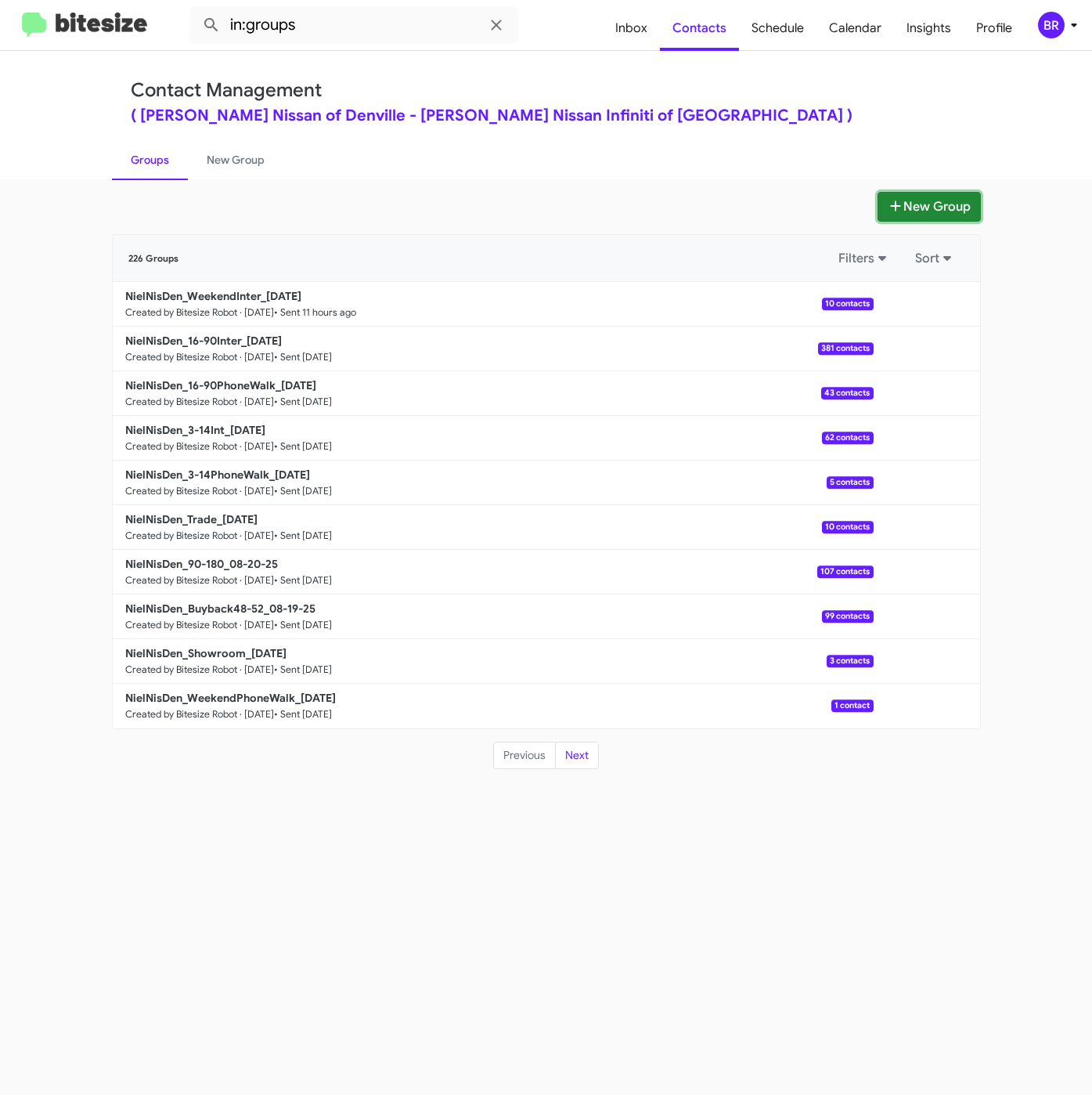
click at [933, 210] on button "New Group" at bounding box center [929, 206] width 103 height 30
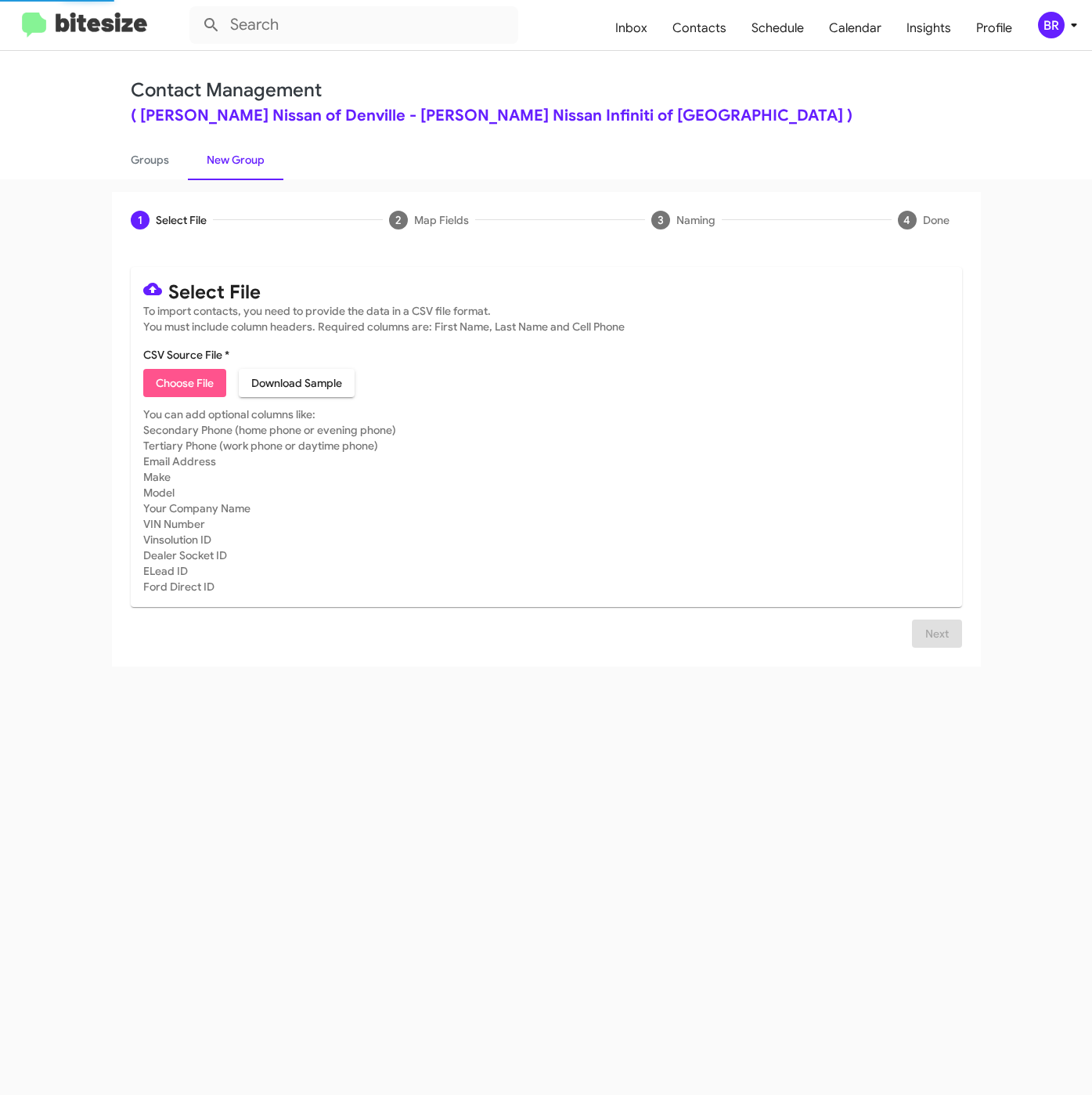
click at [184, 379] on span "Choose File" at bounding box center [185, 382] width 58 height 28
type input "NielNisDen_Buyback60-64_08-26-25"
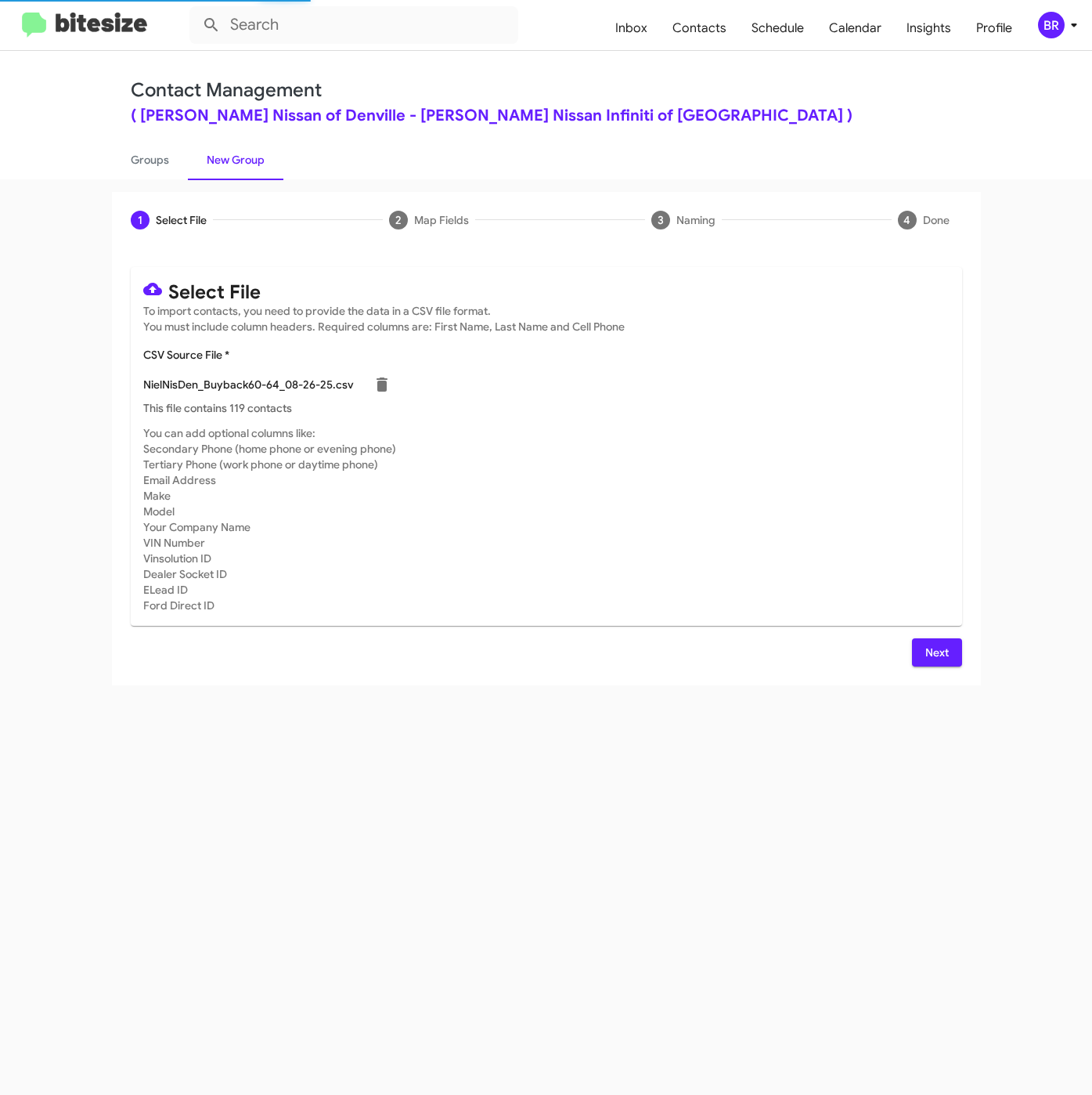
click at [921, 649] on button "Next" at bounding box center [936, 652] width 50 height 28
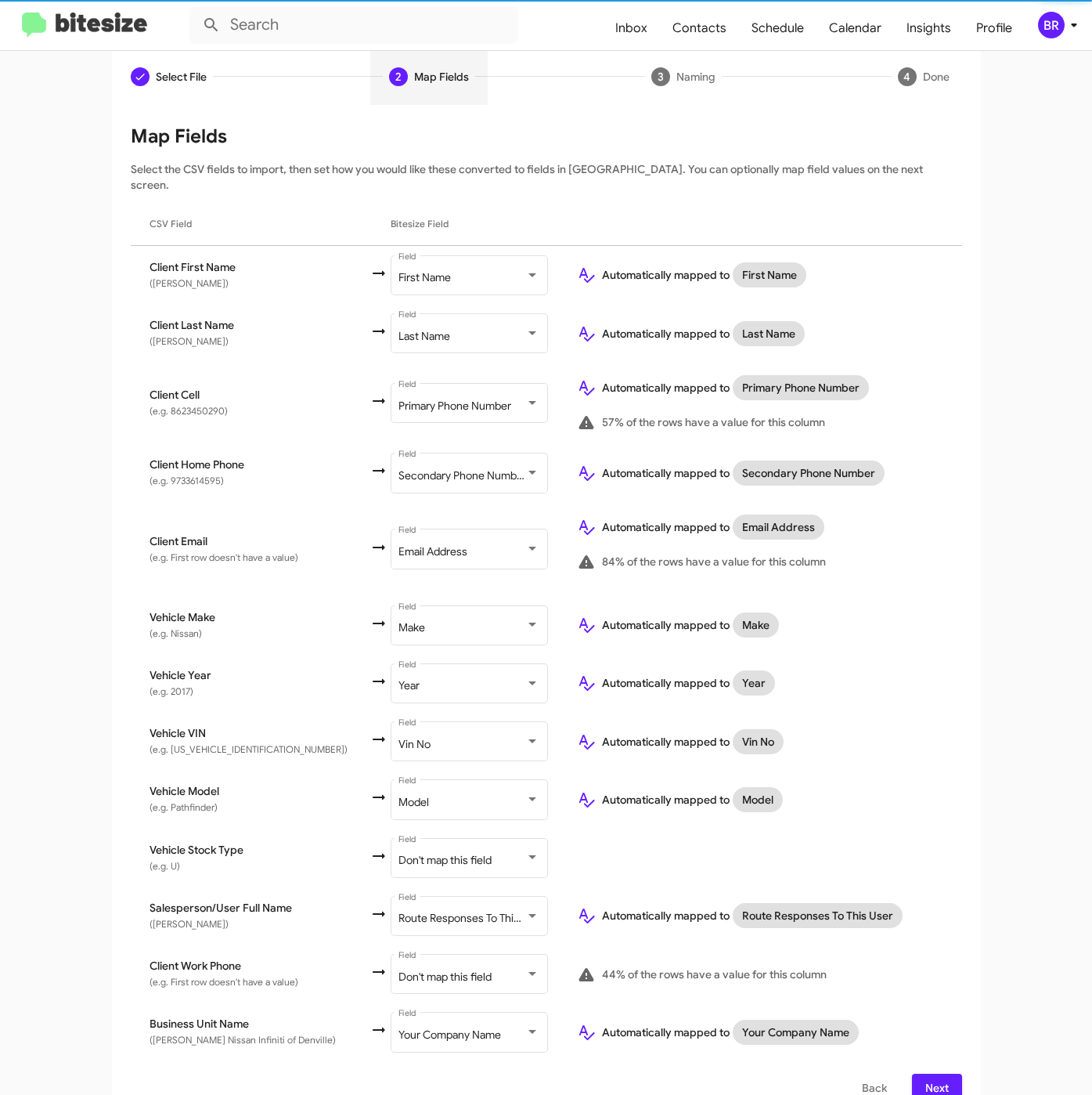
scroll to position [149, 0]
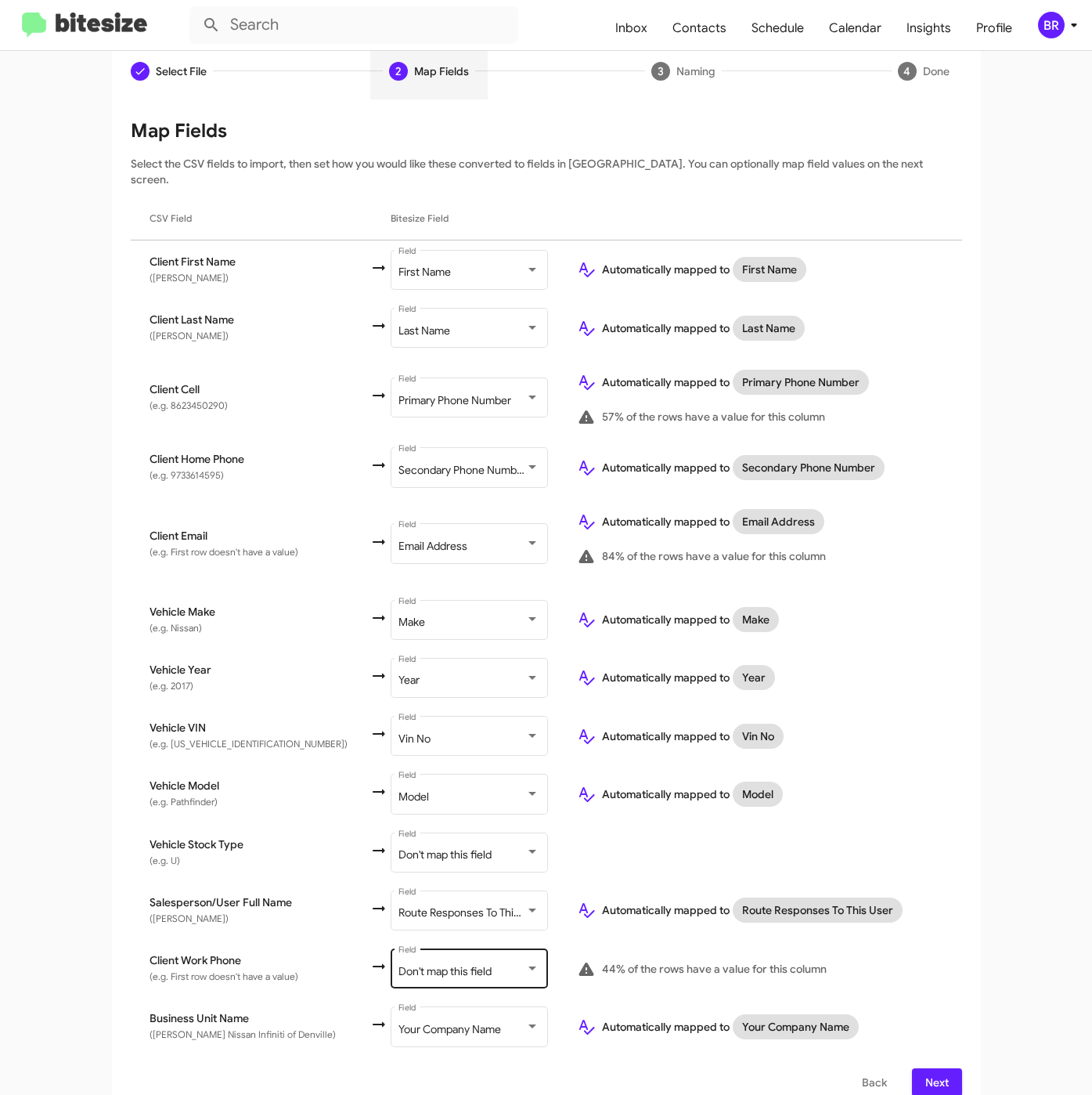
click at [437, 964] on span "Don't map this field" at bounding box center [445, 971] width 94 height 14
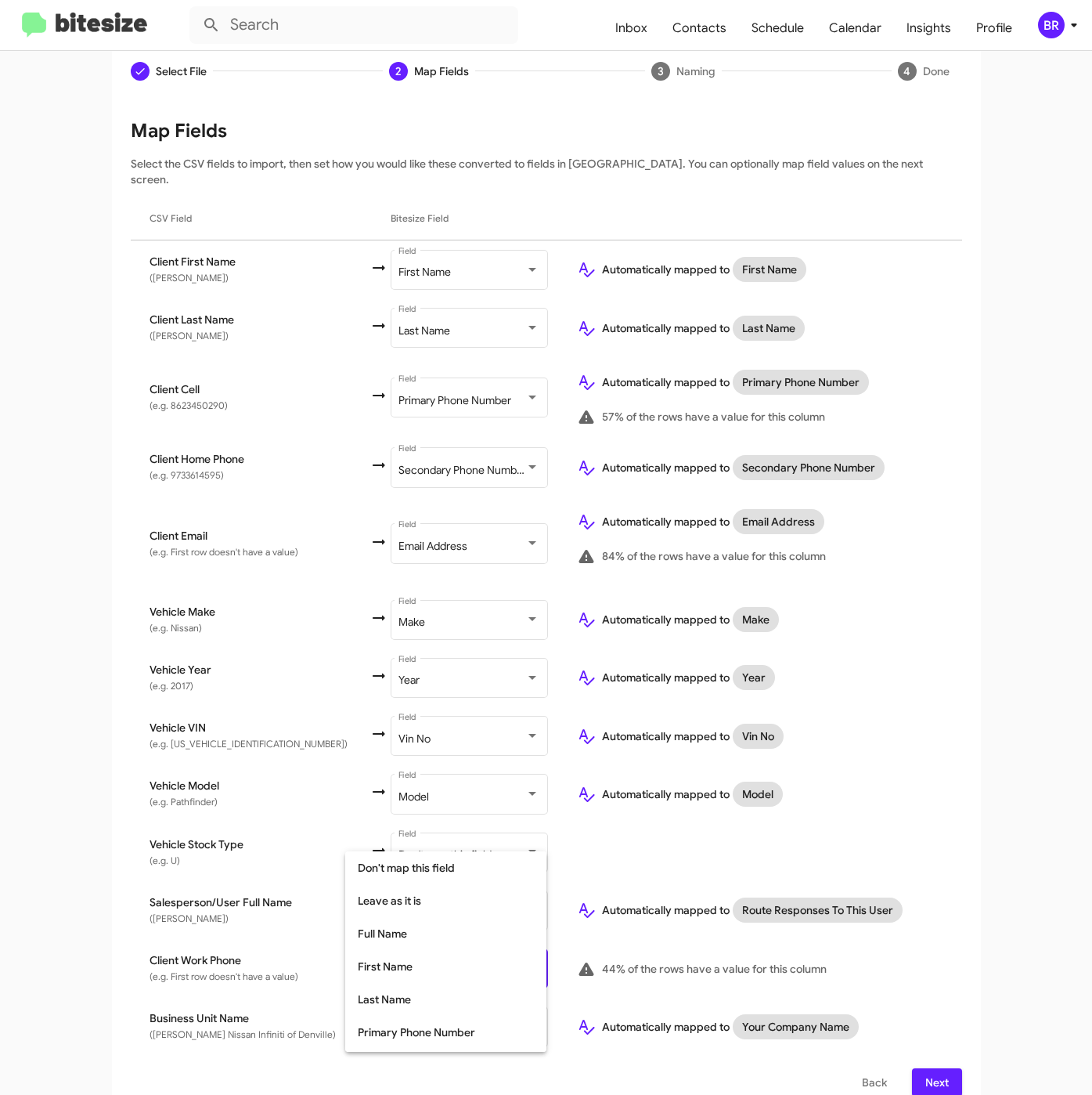
scroll to position [146, 0]
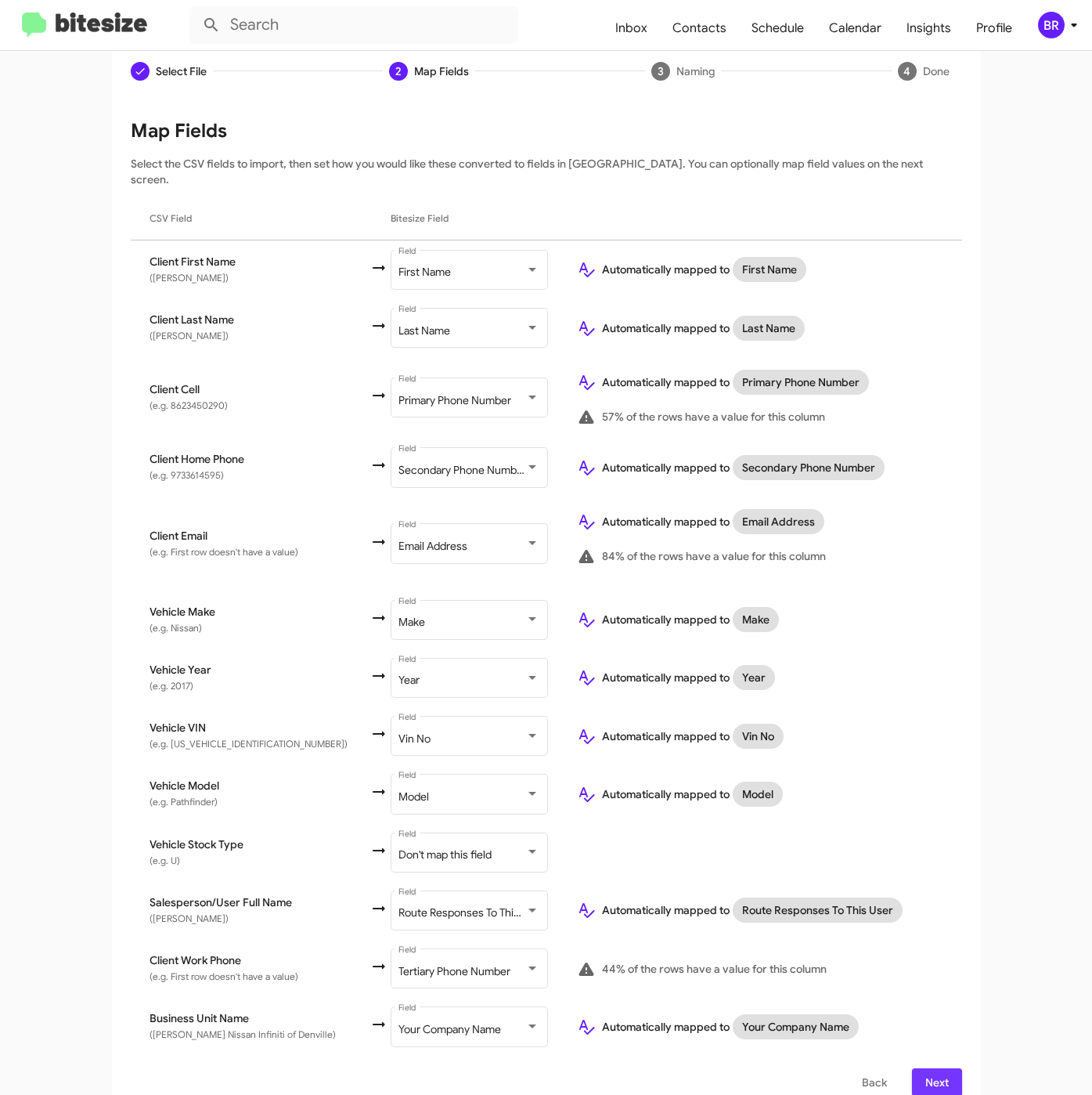
click at [935, 1068] on span "Next" at bounding box center [936, 1081] width 25 height 28
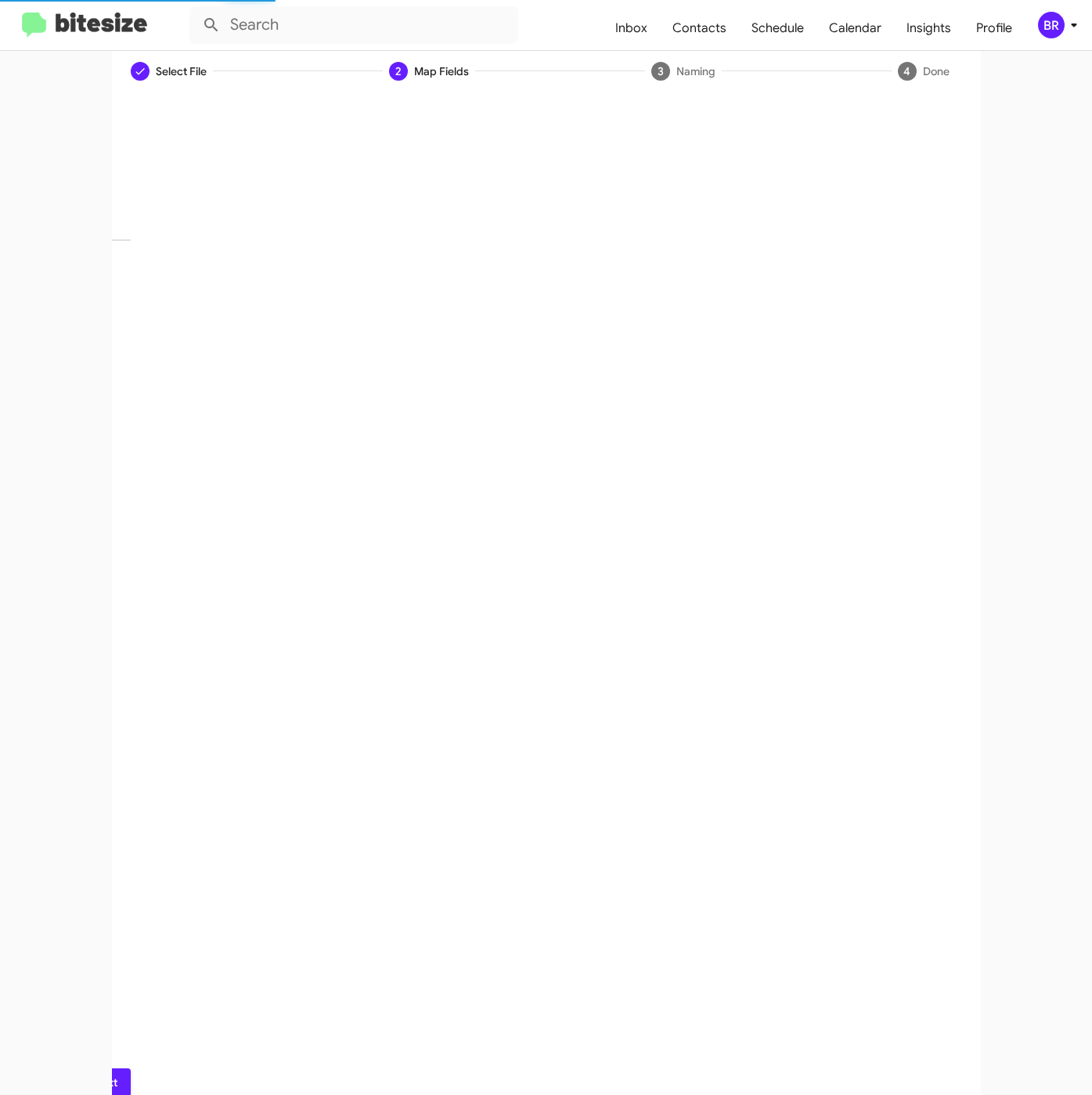
scroll to position [0, 0]
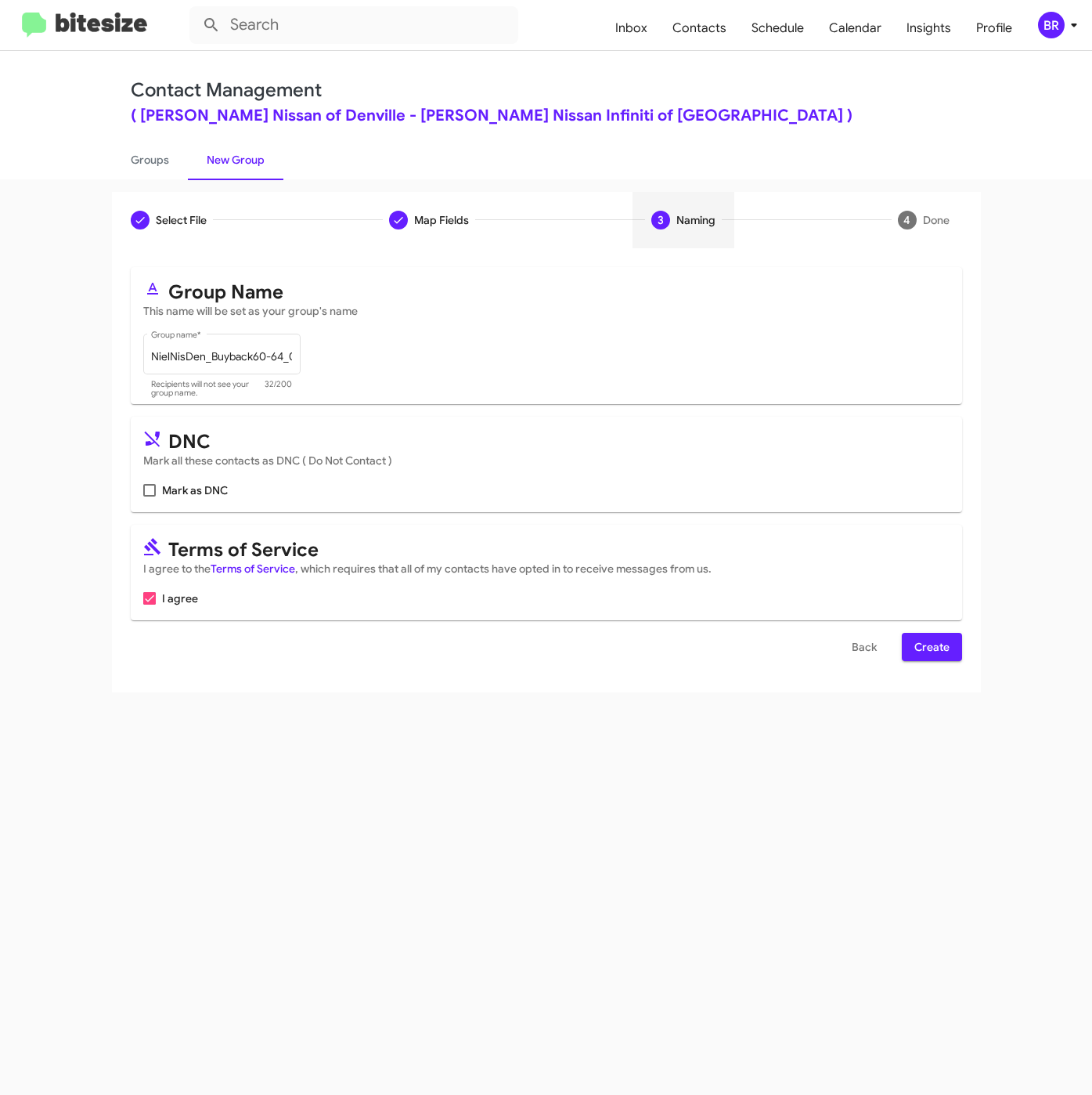
click at [924, 649] on span "Create" at bounding box center [931, 647] width 35 height 28
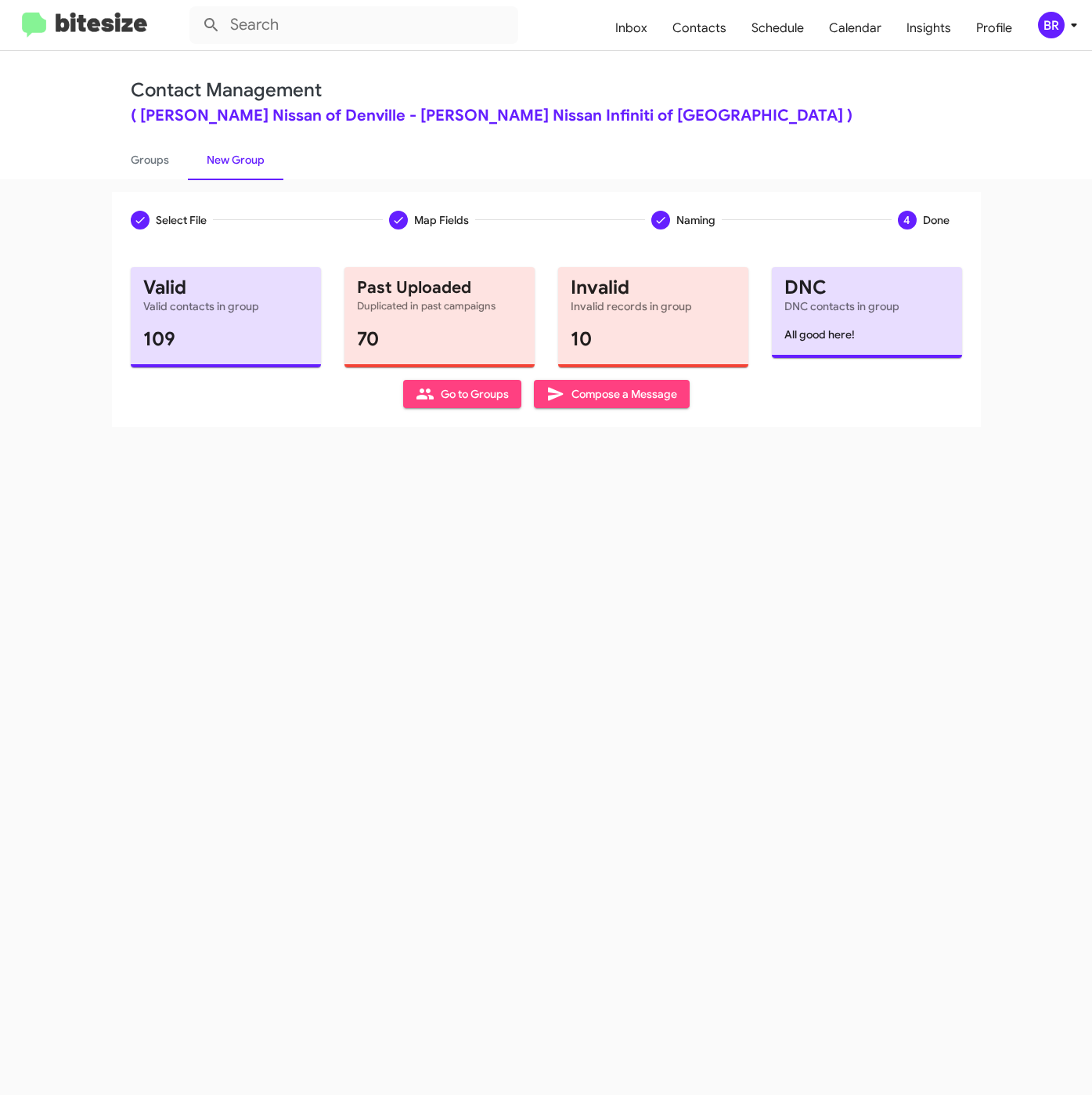
click at [669, 76] on div "Contact Management ( Nielsen Nissan of Denville - Nielsen Nissan Infiniti of De…" at bounding box center [546, 115] width 892 height 128
click at [719, 26] on span "Contacts" at bounding box center [699, 27] width 79 height 45
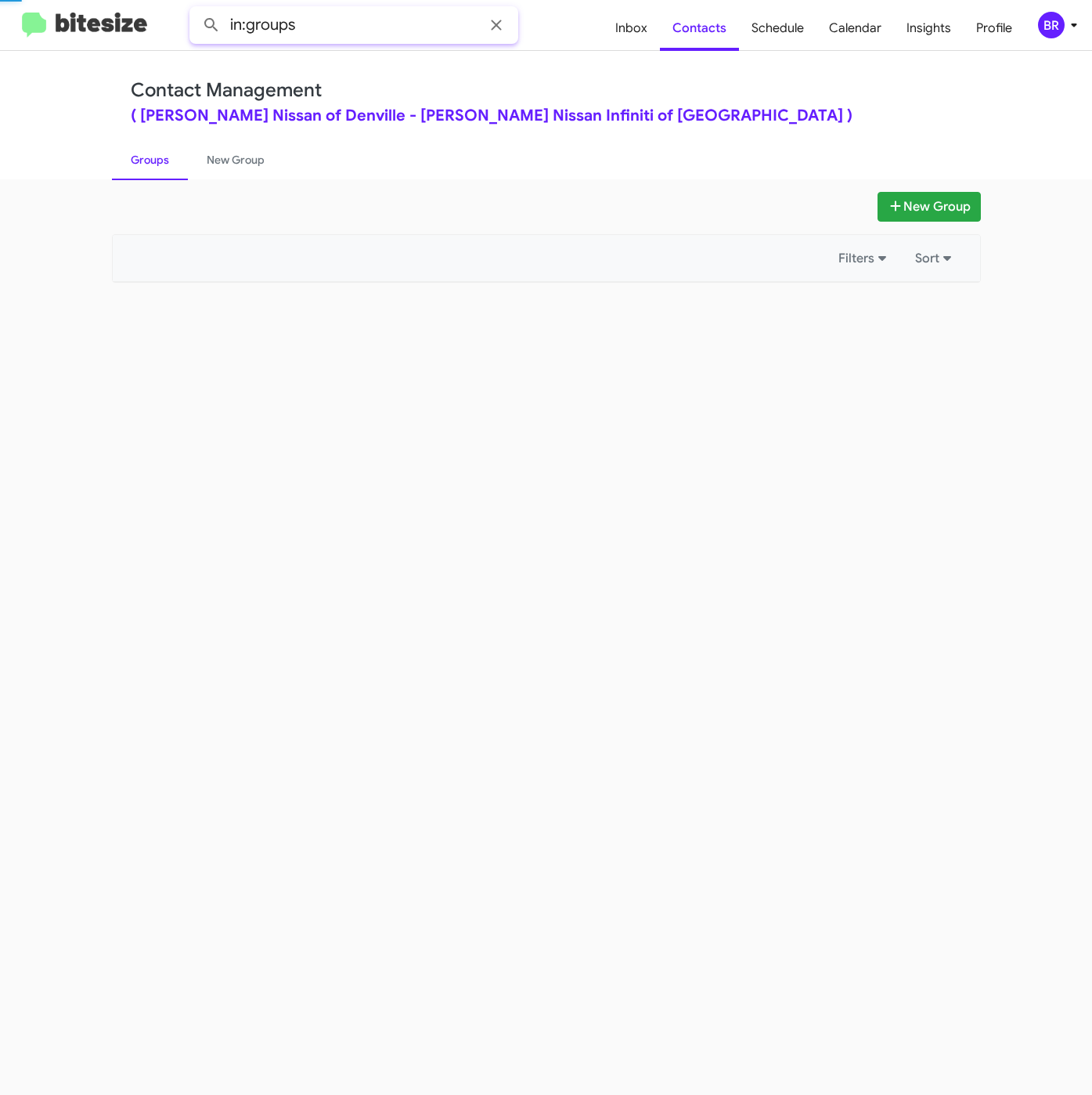
click at [428, 38] on input "in:groups" at bounding box center [354, 25] width 329 height 37
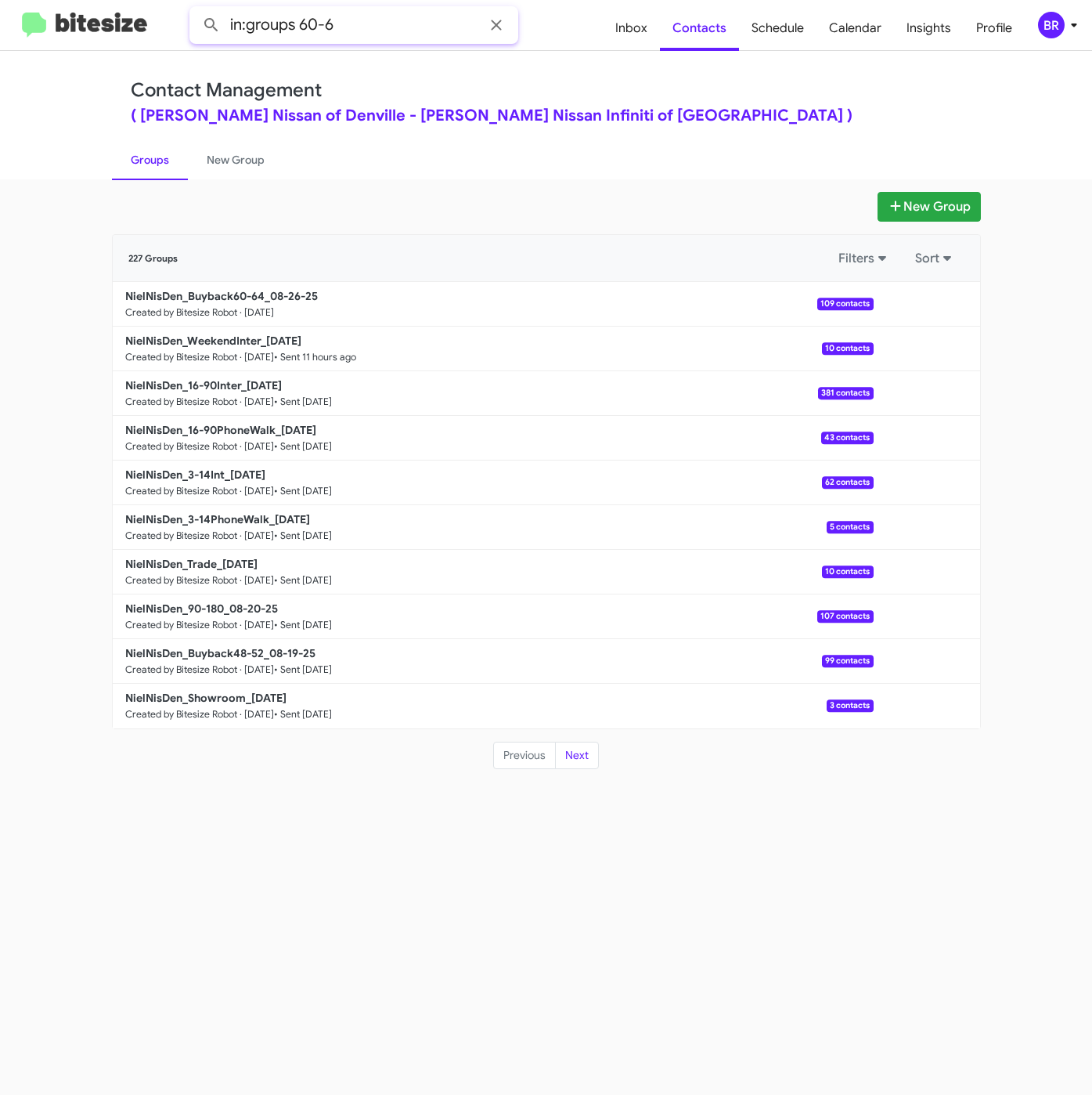
type input "in:groups 60-6"
click at [196, 9] on button at bounding box center [211, 25] width 31 height 31
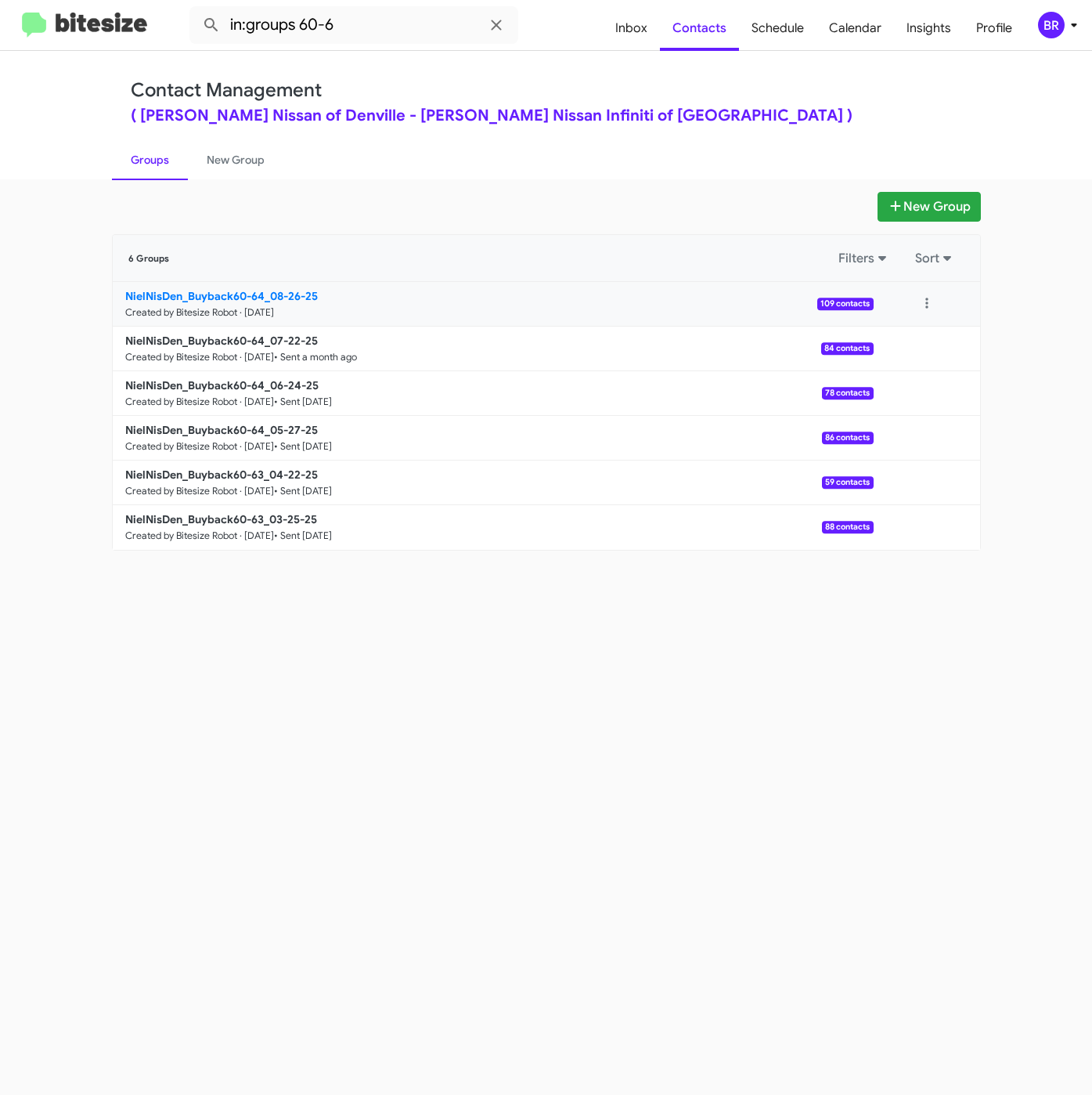
click at [278, 294] on b "NielNisDen_Buyback60-64_08-26-25" at bounding box center [221, 296] width 192 height 14
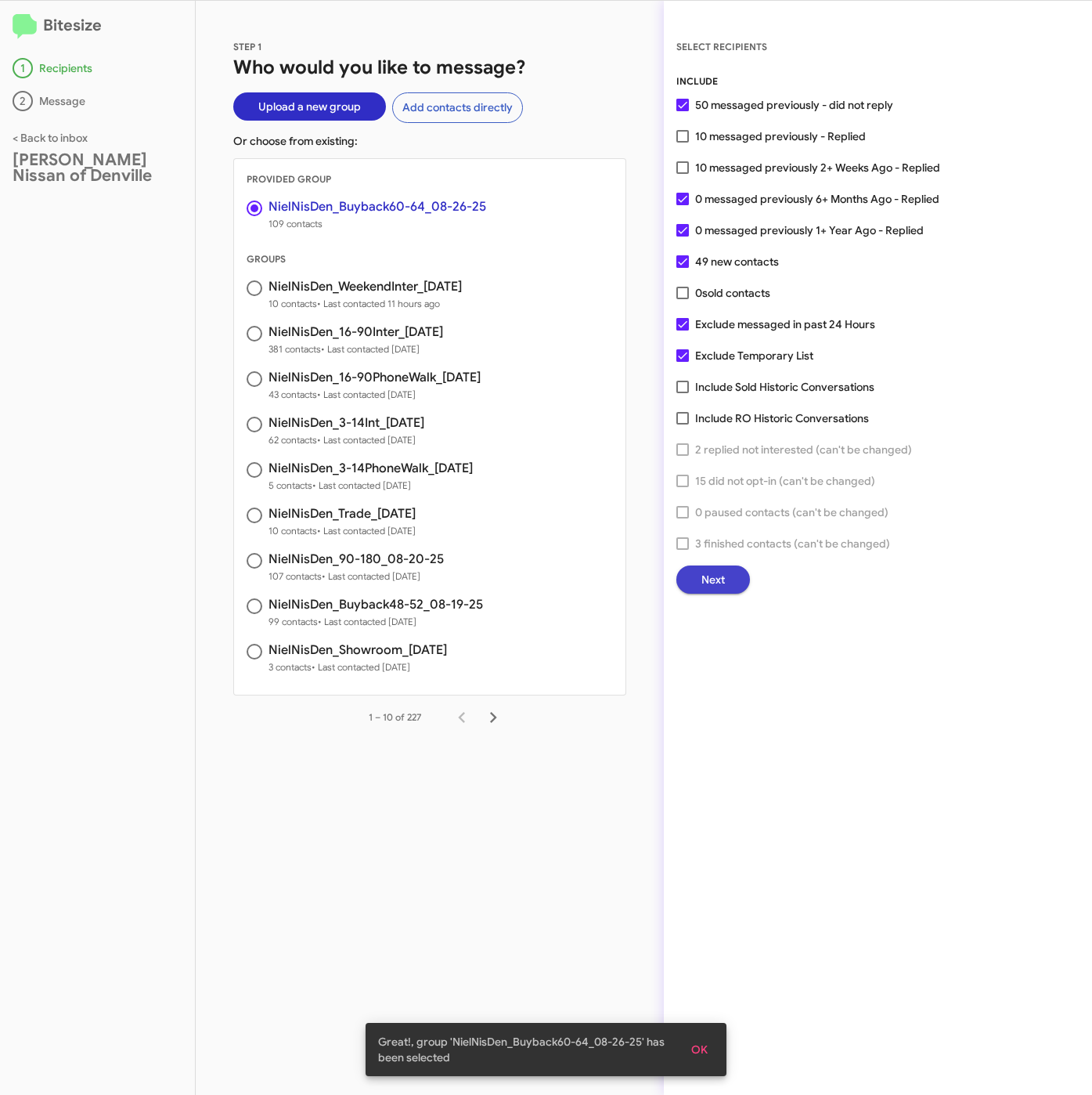
click at [714, 585] on span "Next" at bounding box center [714, 579] width 24 height 28
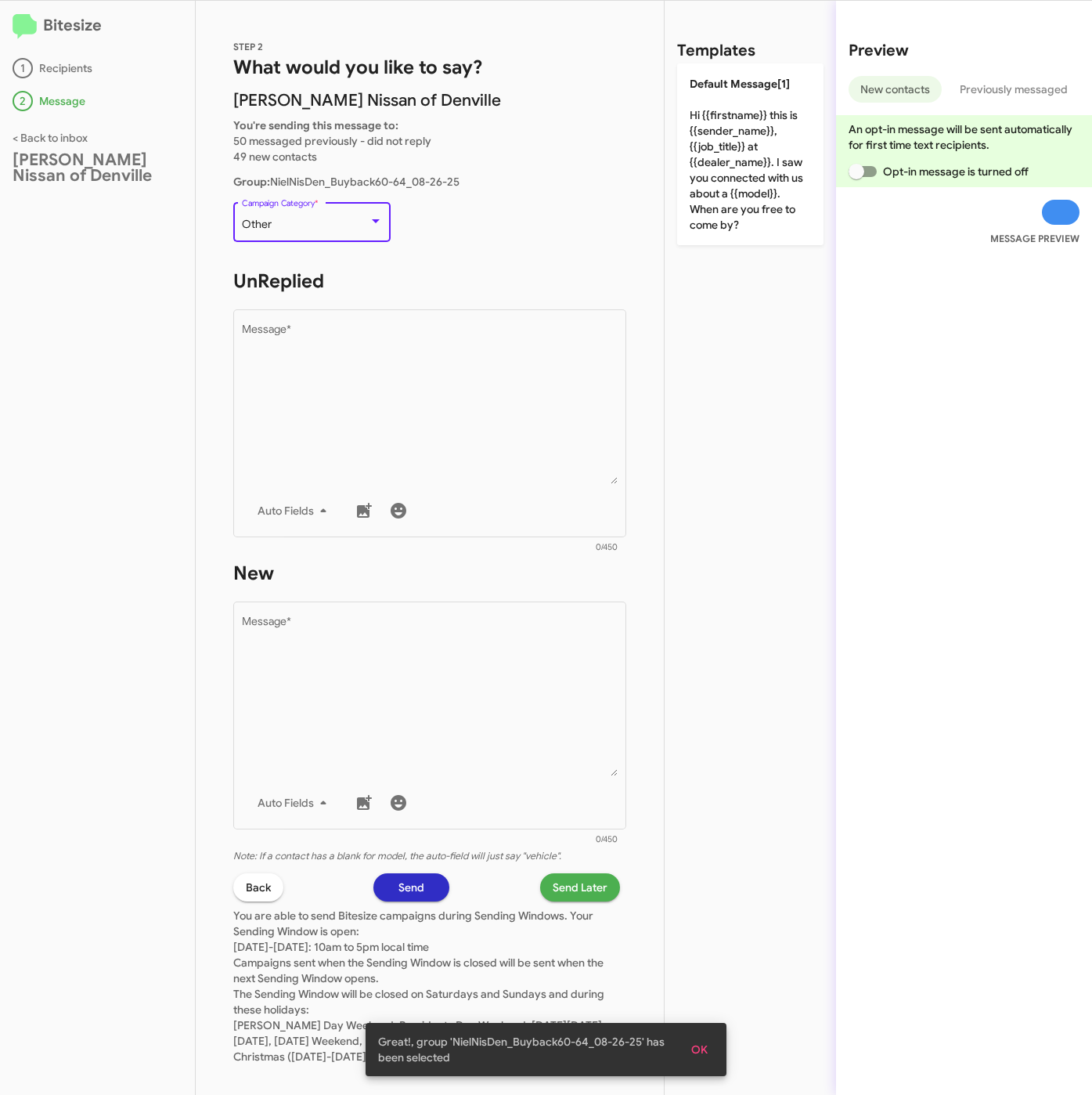
click at [305, 224] on div "Other" at bounding box center [304, 225] width 127 height 13
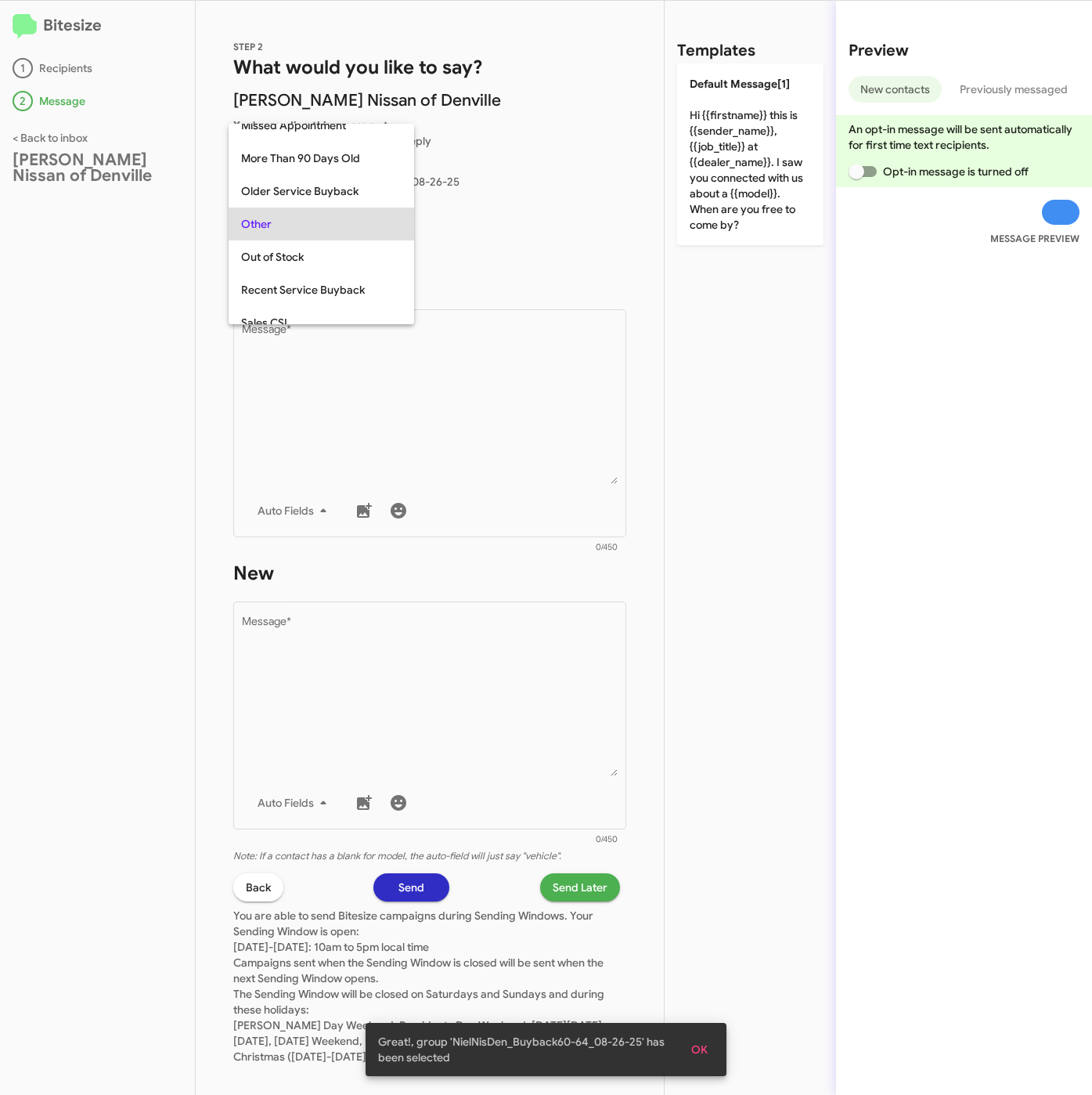
scroll to position [164, 0]
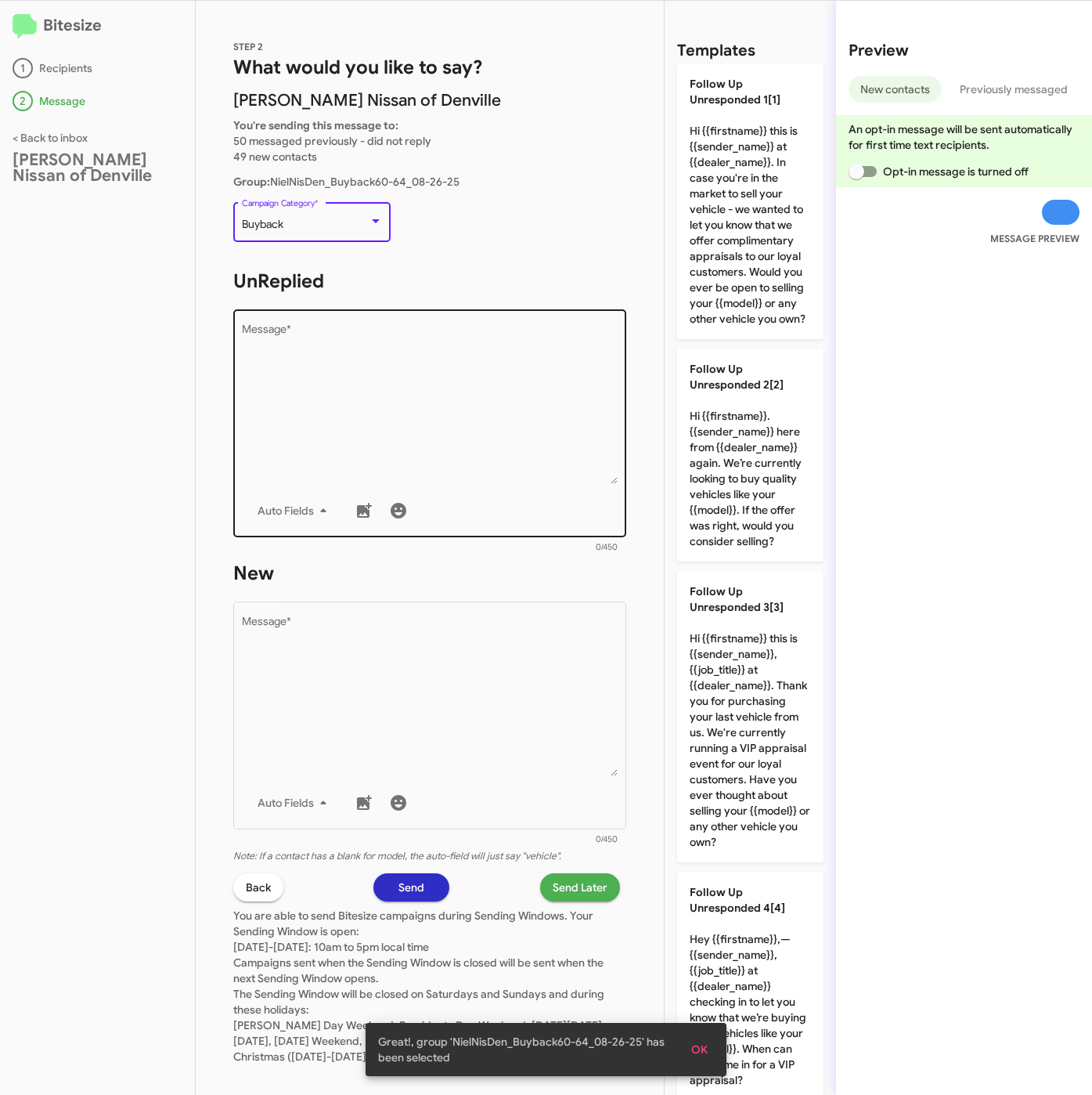
click at [373, 411] on textarea "Message *" at bounding box center [429, 404] width 377 height 160
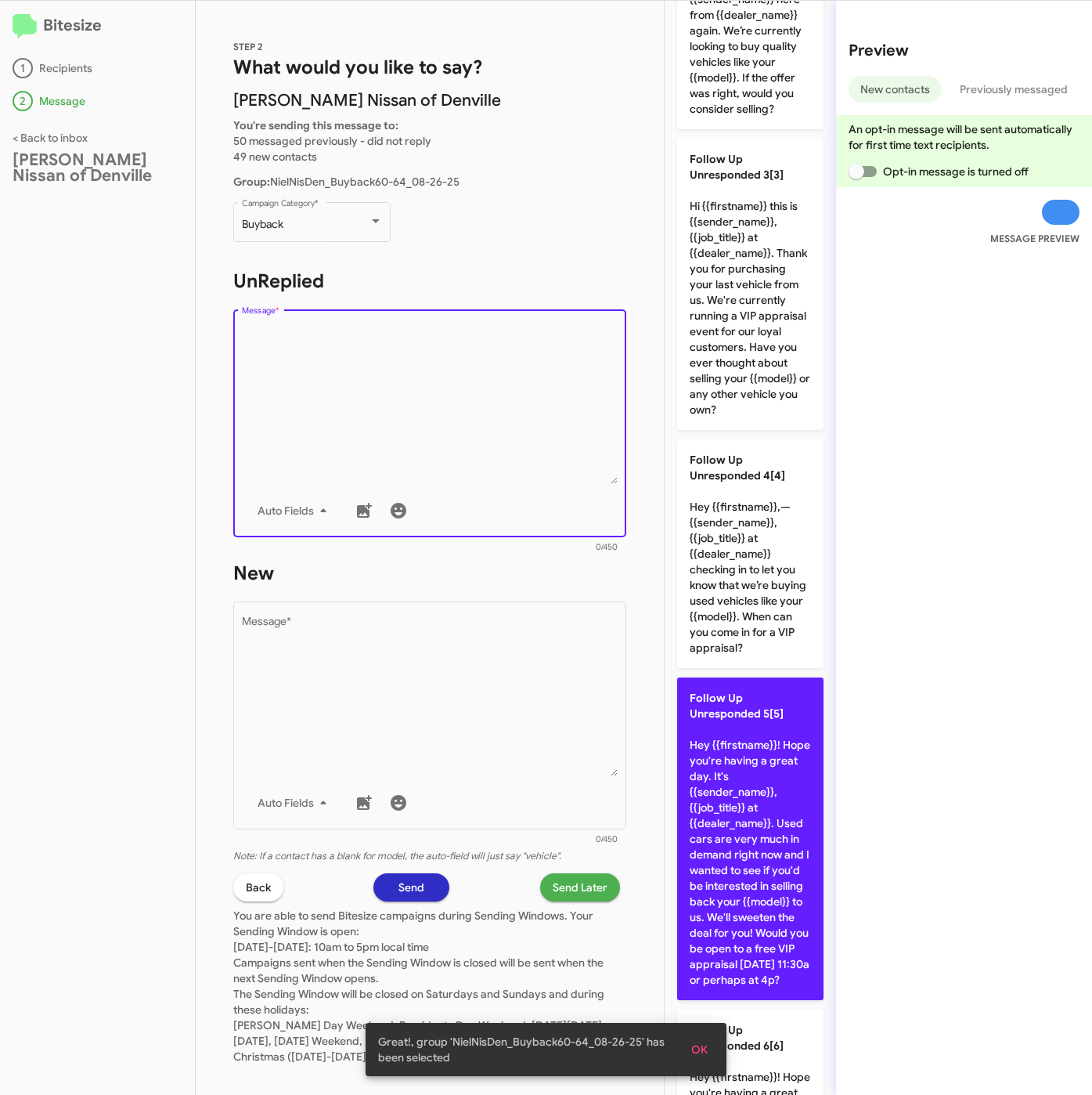
scroll to position [704, 0]
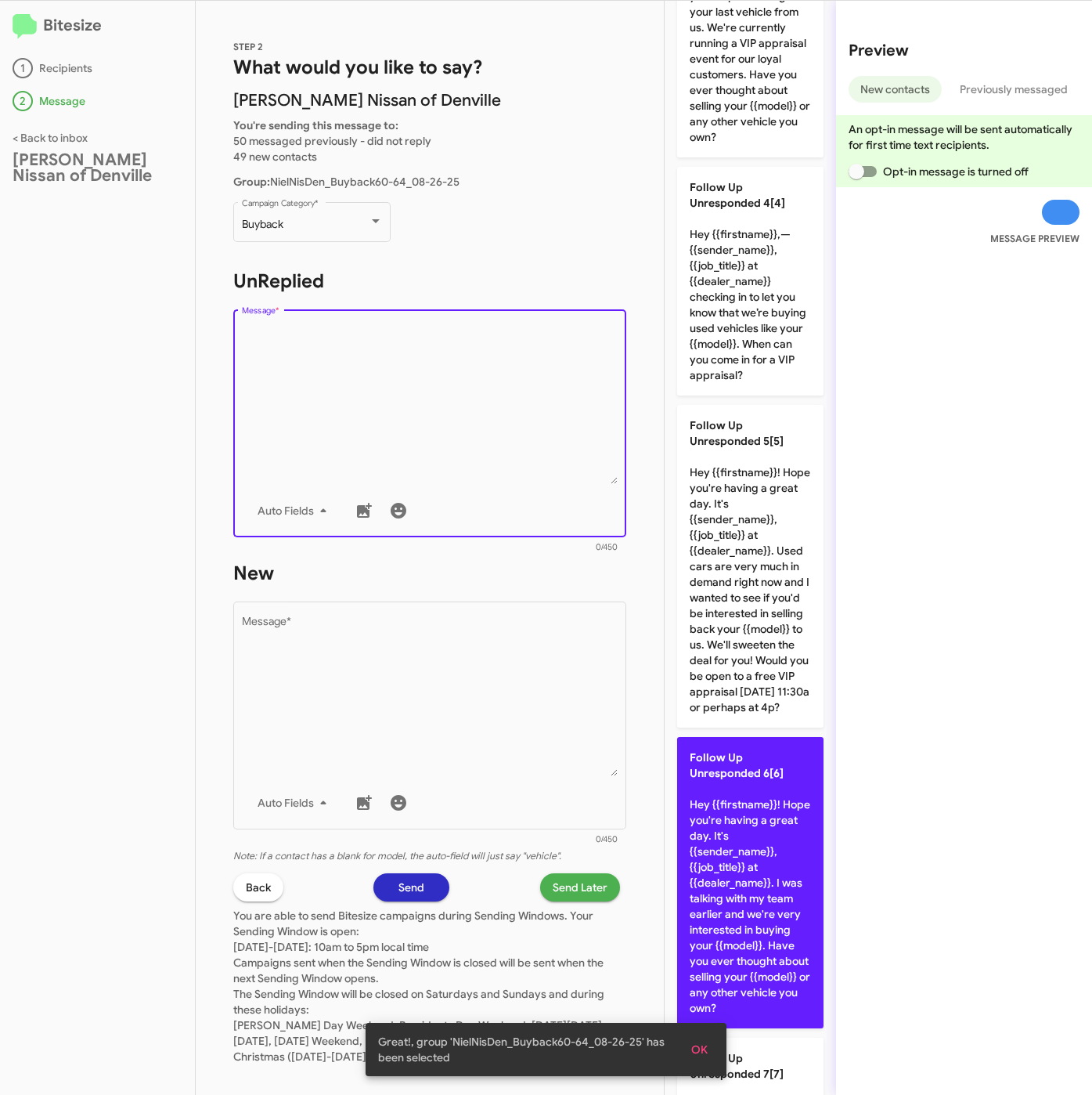
click at [764, 780] on span "Follow Up Unresponded 6[6]" at bounding box center [737, 765] width 94 height 30
type textarea "Hey {{firstname}}! Hope you're having a great day. It's {{sender_name}}, {{job_…"
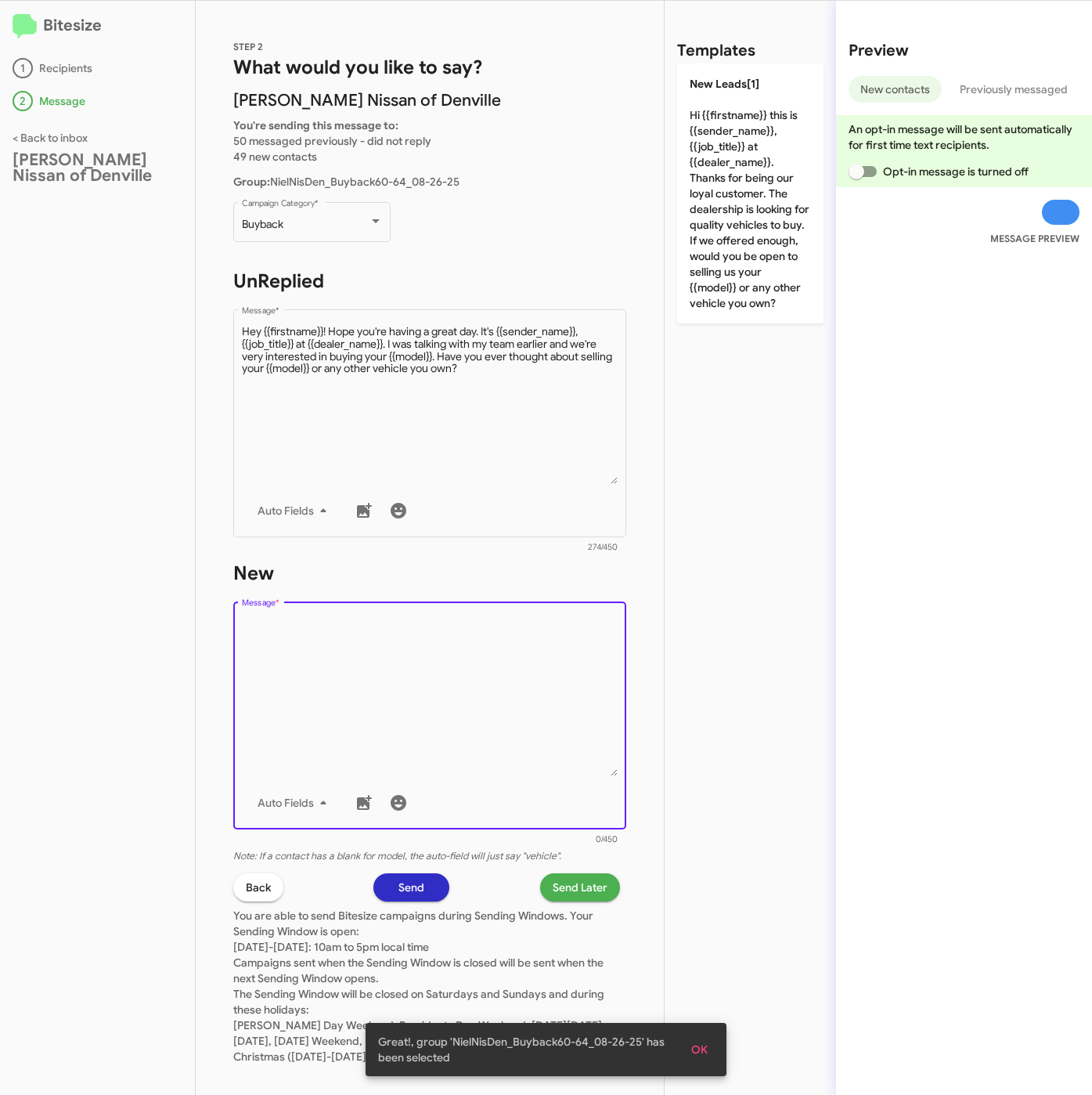
click at [451, 675] on textarea "Message *" at bounding box center [429, 696] width 377 height 160
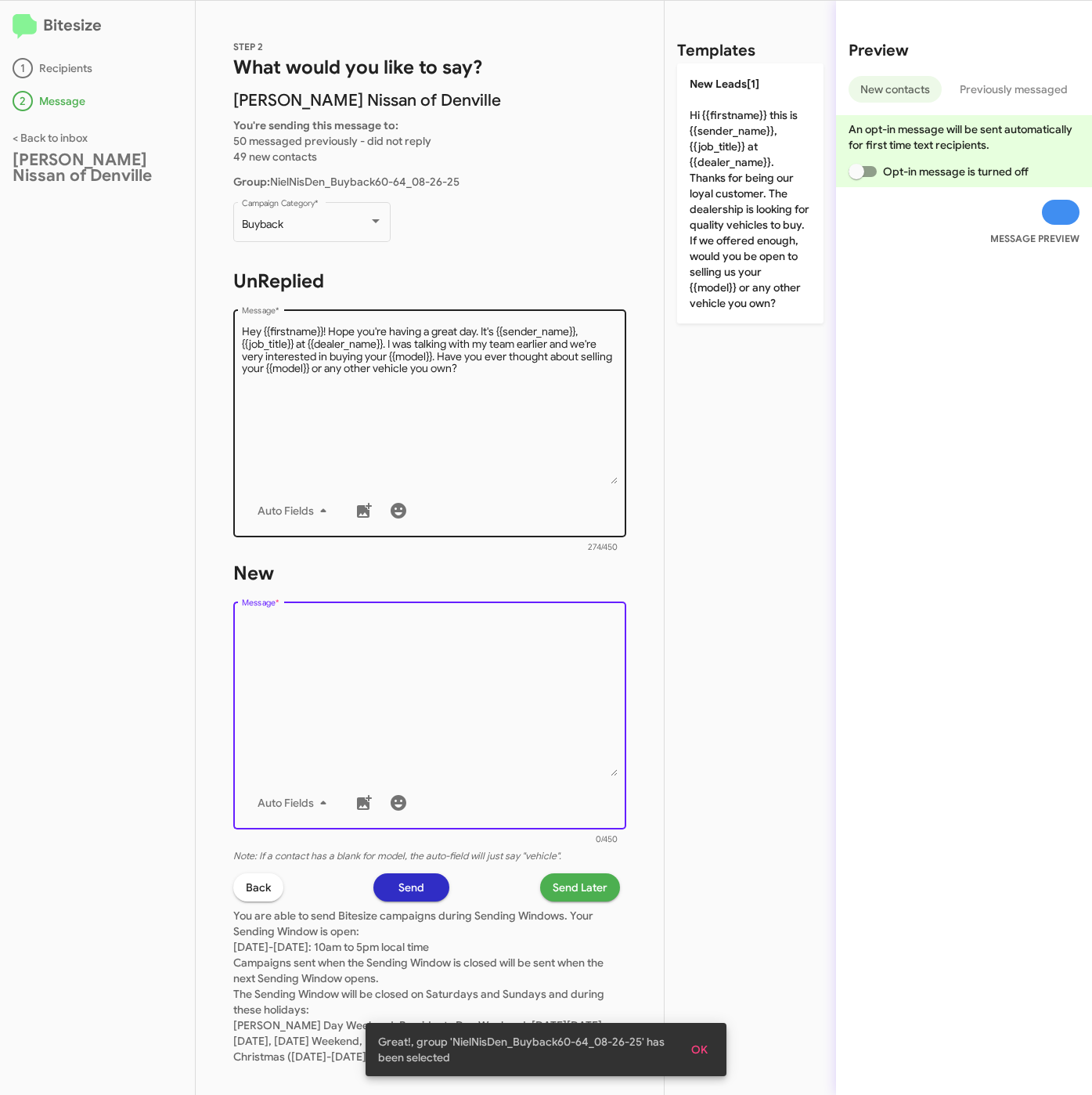
scroll to position [0, 0]
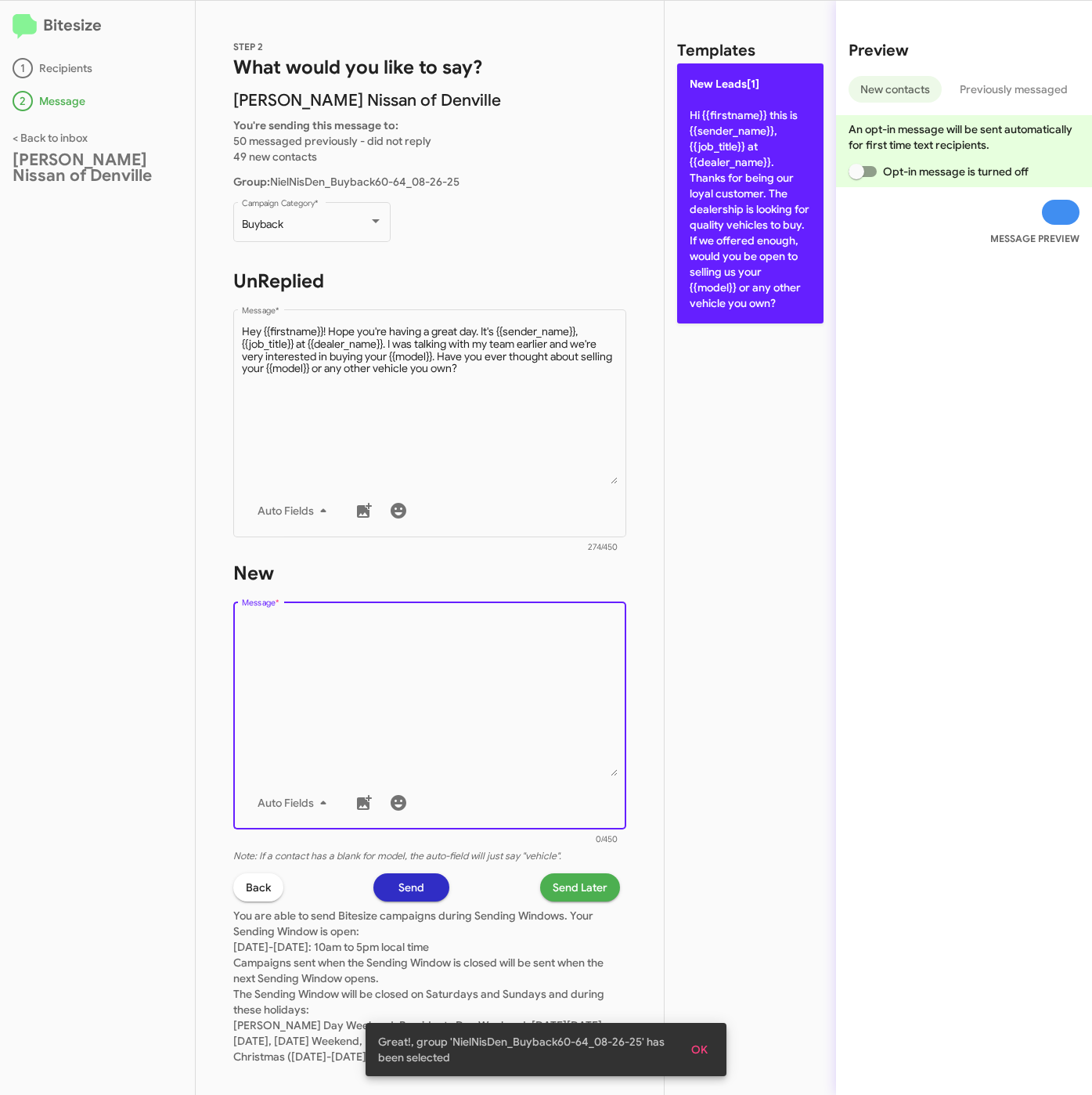
click at [756, 249] on p "New Leads[1] Hi {{firstname}} this is {{sender_name}}, {{job_title}} at {{deale…" at bounding box center [750, 194] width 146 height 260
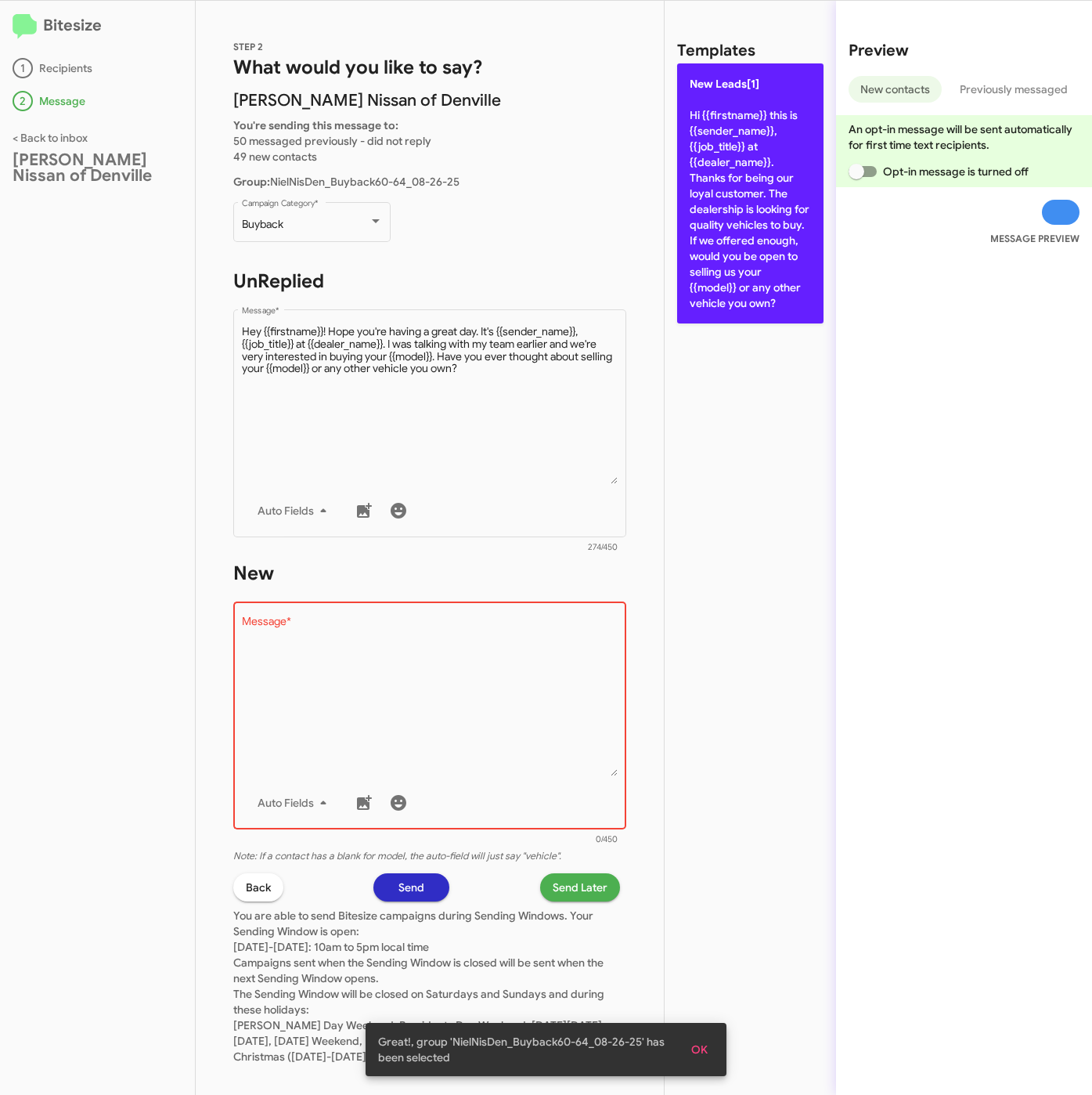
type textarea "Hi {{firstname}} this is {{sender_name}}, {{job_title}} at {{dealer_name}}. Tha…"
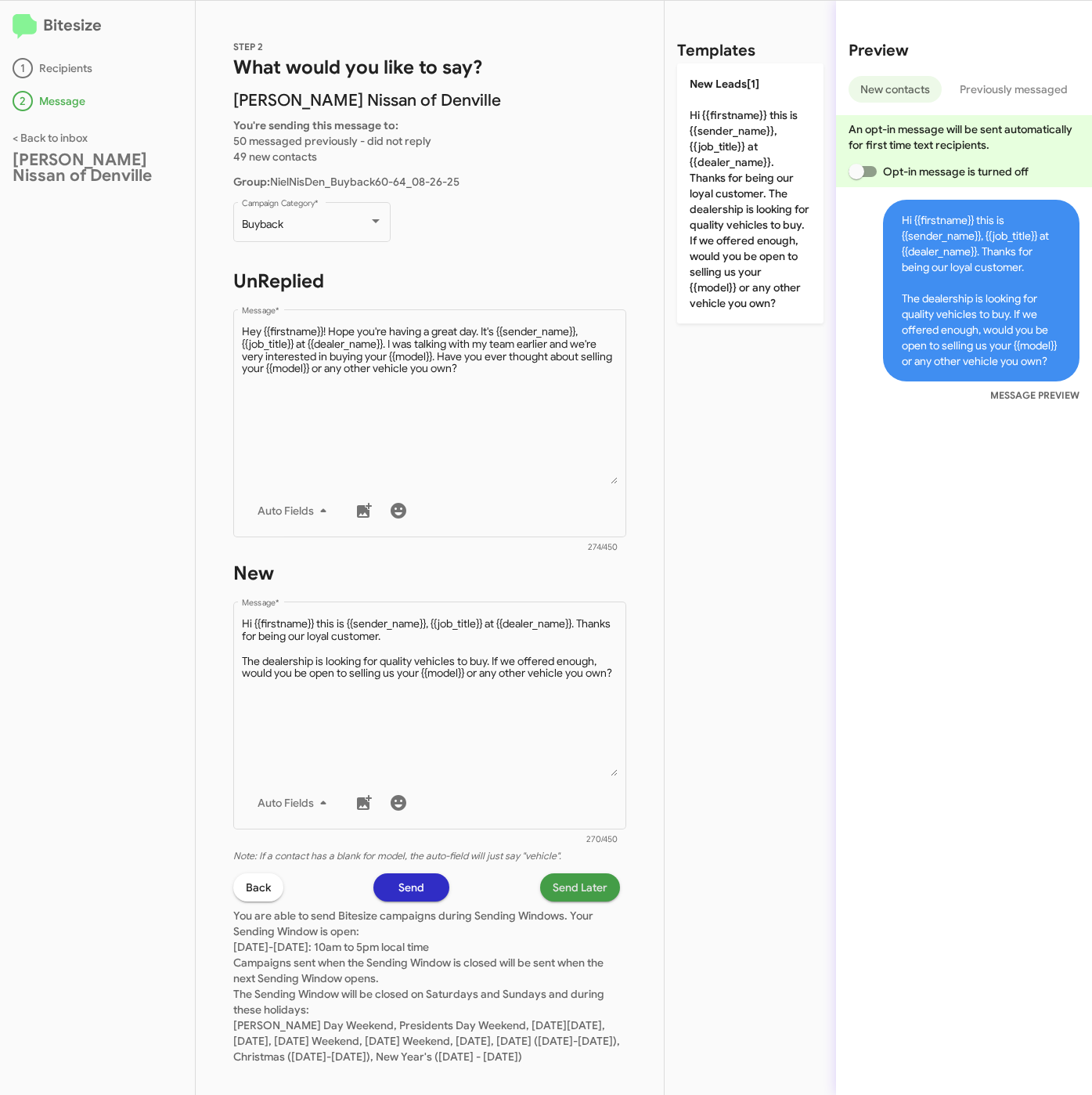
click at [566, 893] on span "Send Later" at bounding box center [580, 887] width 54 height 28
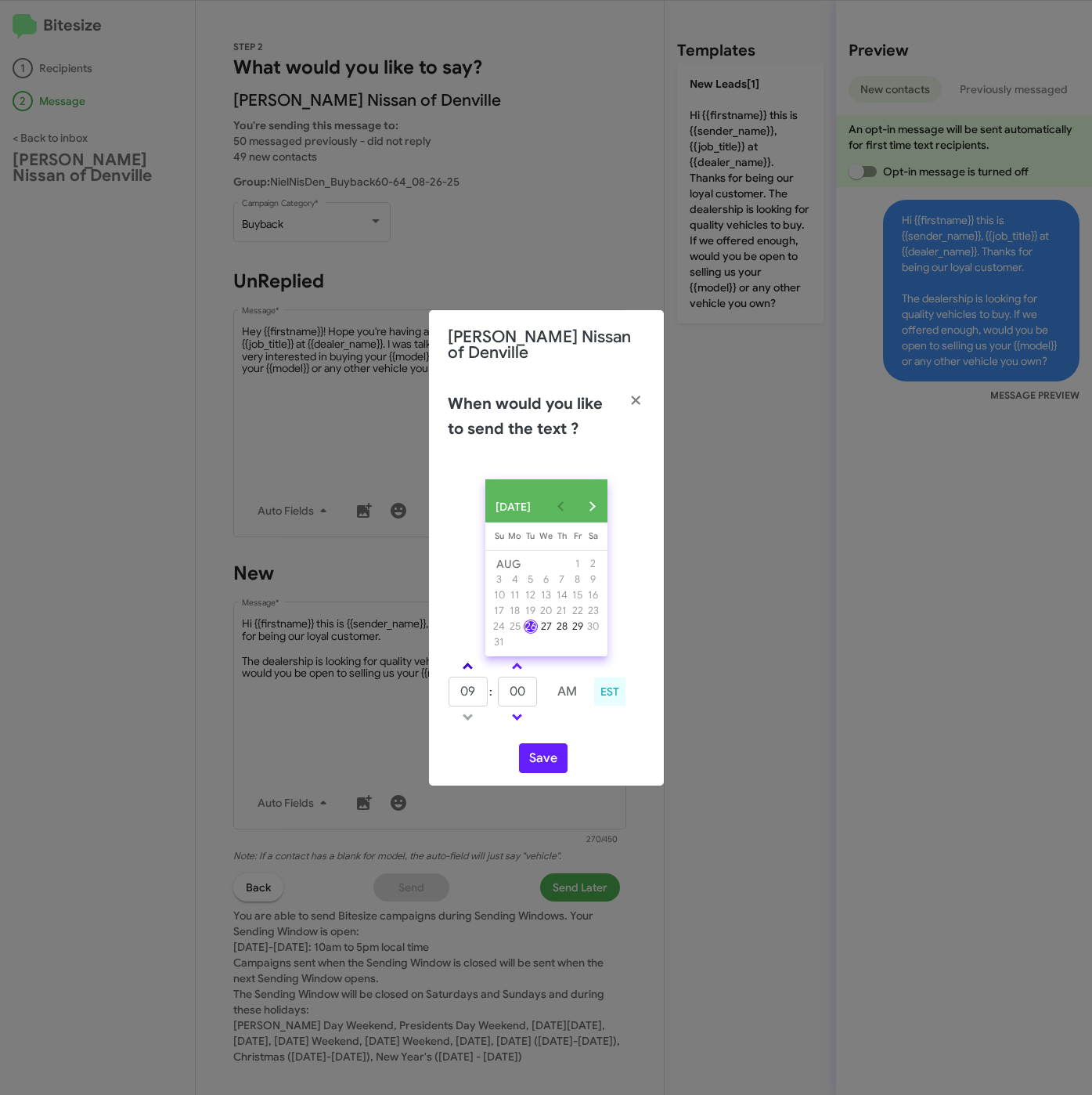
click at [467, 668] on span at bounding box center [468, 668] width 10 height 10
type input "10"
drag, startPoint x: 526, startPoint y: 692, endPoint x: 489, endPoint y: 686, distance: 37.5
click at [488, 686] on tr "10 : 00 AM" at bounding box center [517, 691] width 140 height 31
type input "17"
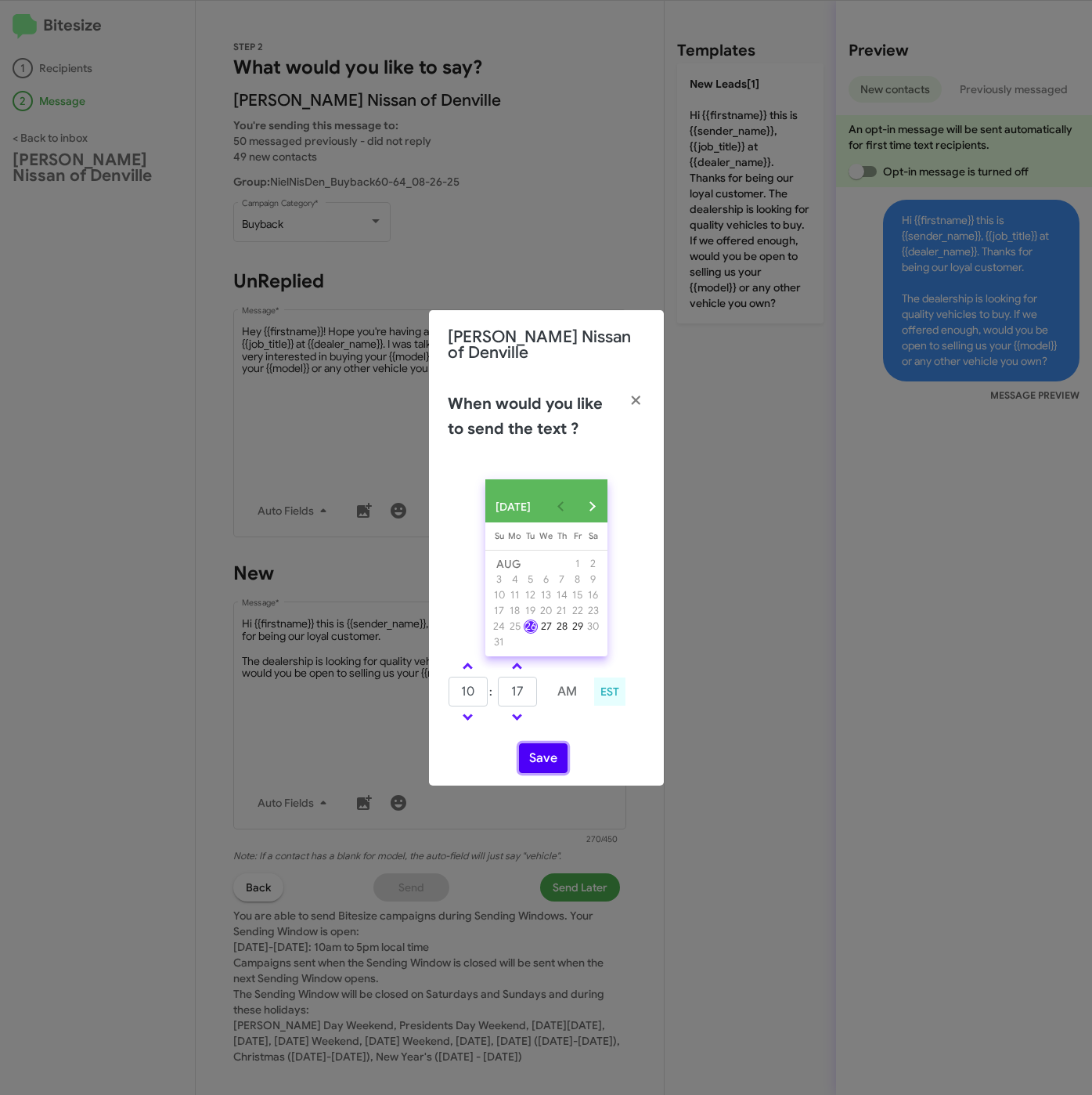
click at [552, 764] on button "Save" at bounding box center [543, 757] width 48 height 30
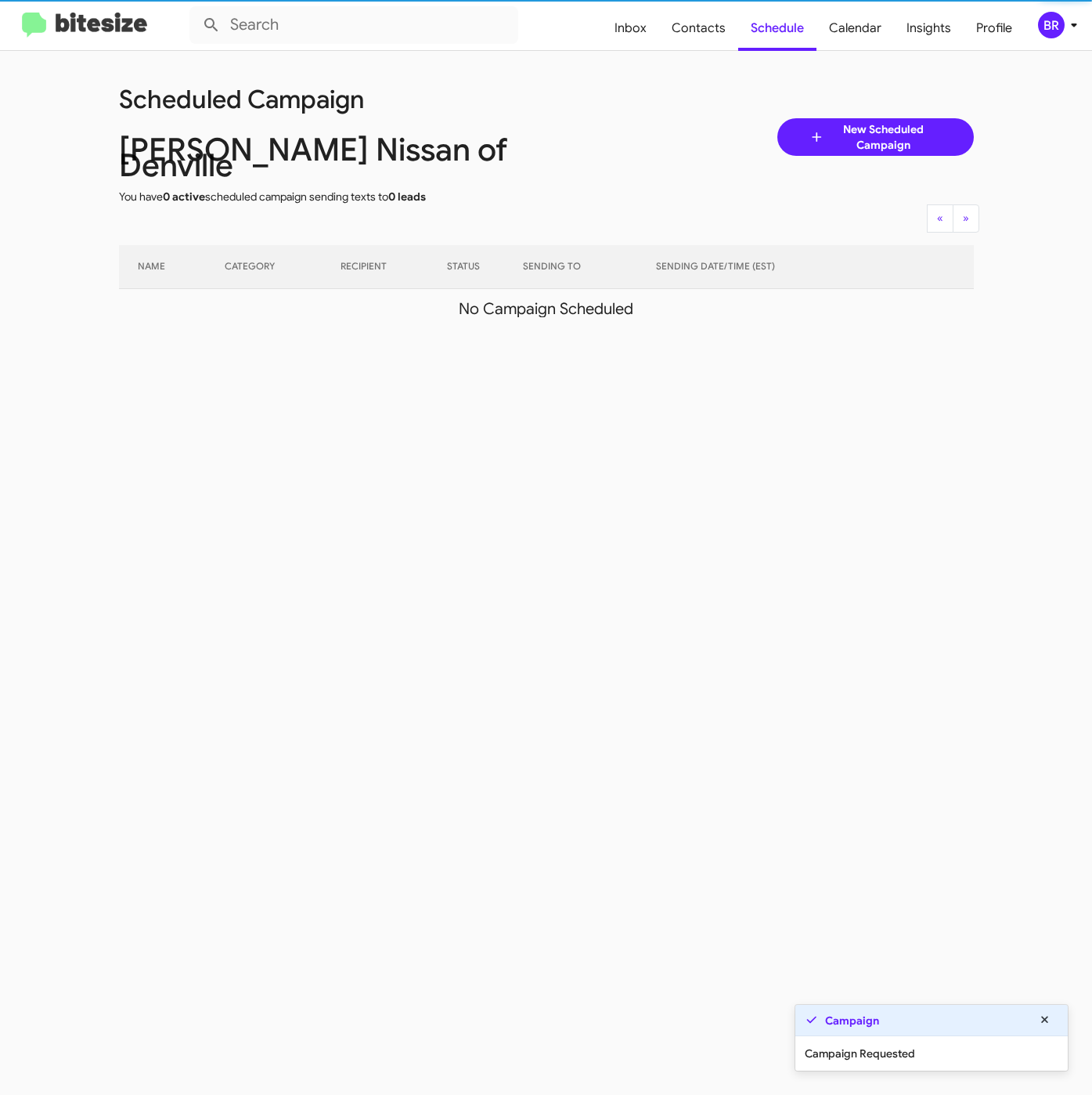
click at [1068, 26] on icon at bounding box center [1074, 25] width 19 height 19
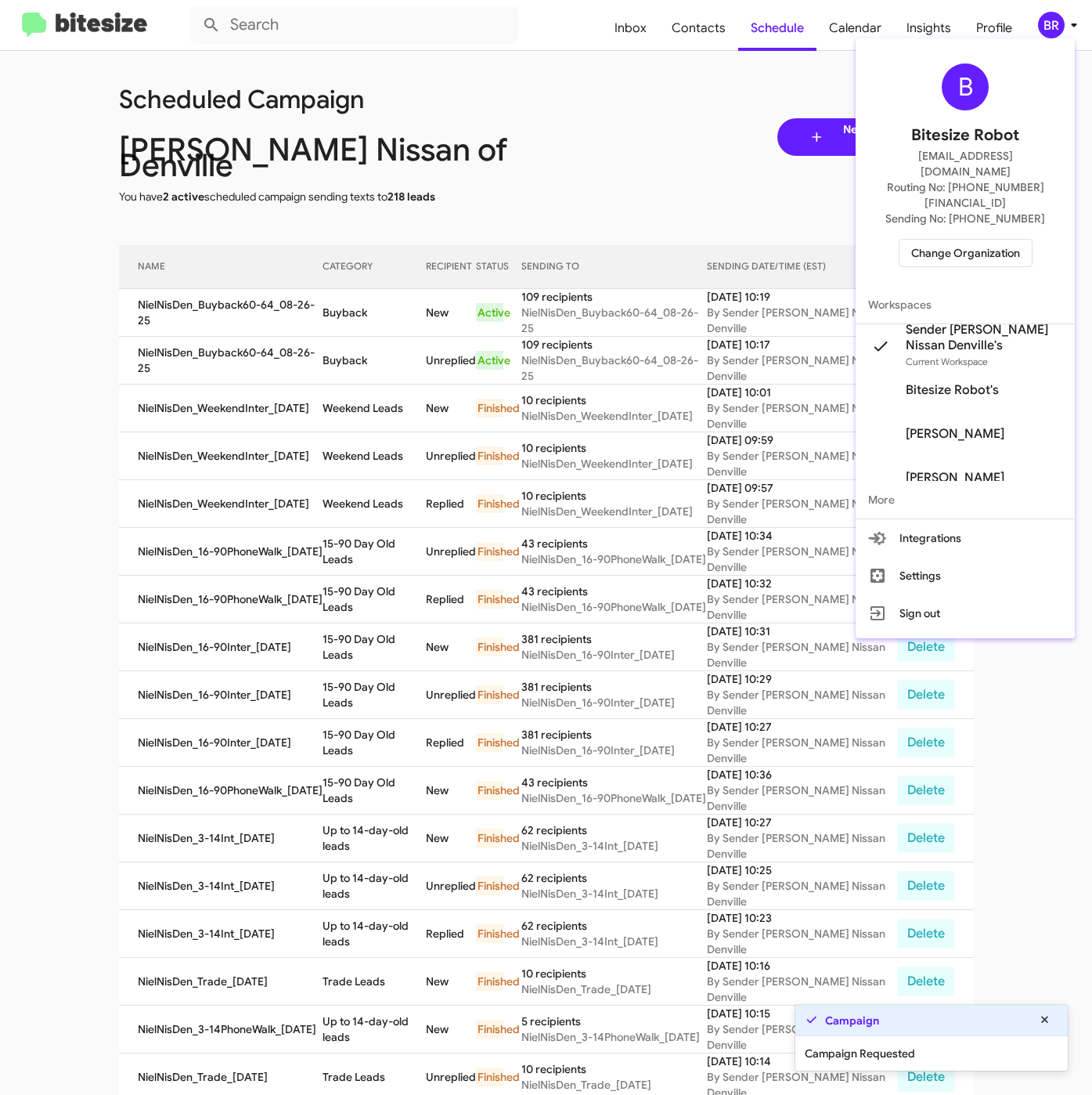
click at [341, 296] on div at bounding box center [546, 547] width 1092 height 1095
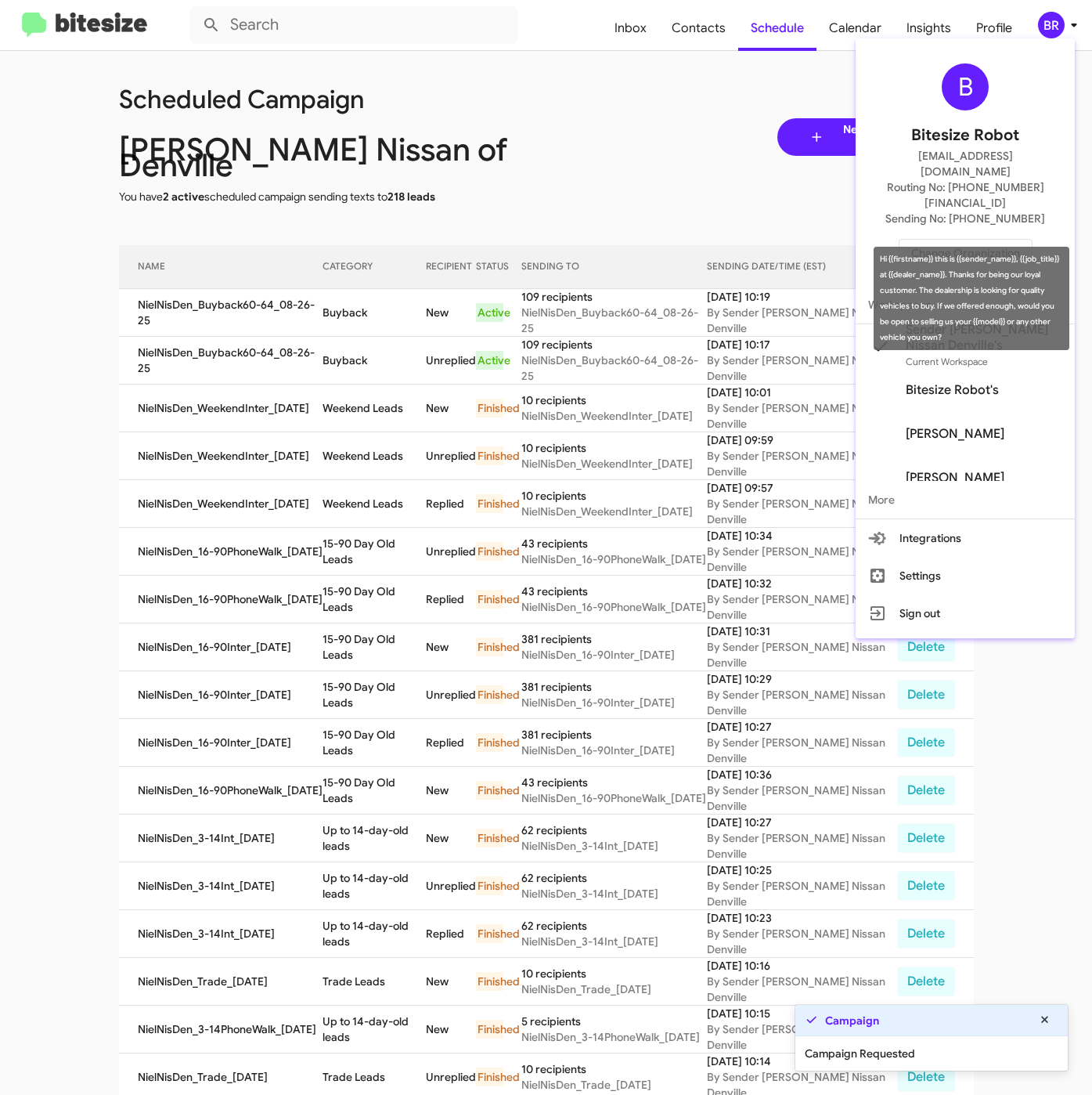
drag, startPoint x: 341, startPoint y: 296, endPoint x: 355, endPoint y: 305, distance: 16.6
click at [343, 297] on td "Buyback" at bounding box center [373, 313] width 103 height 48
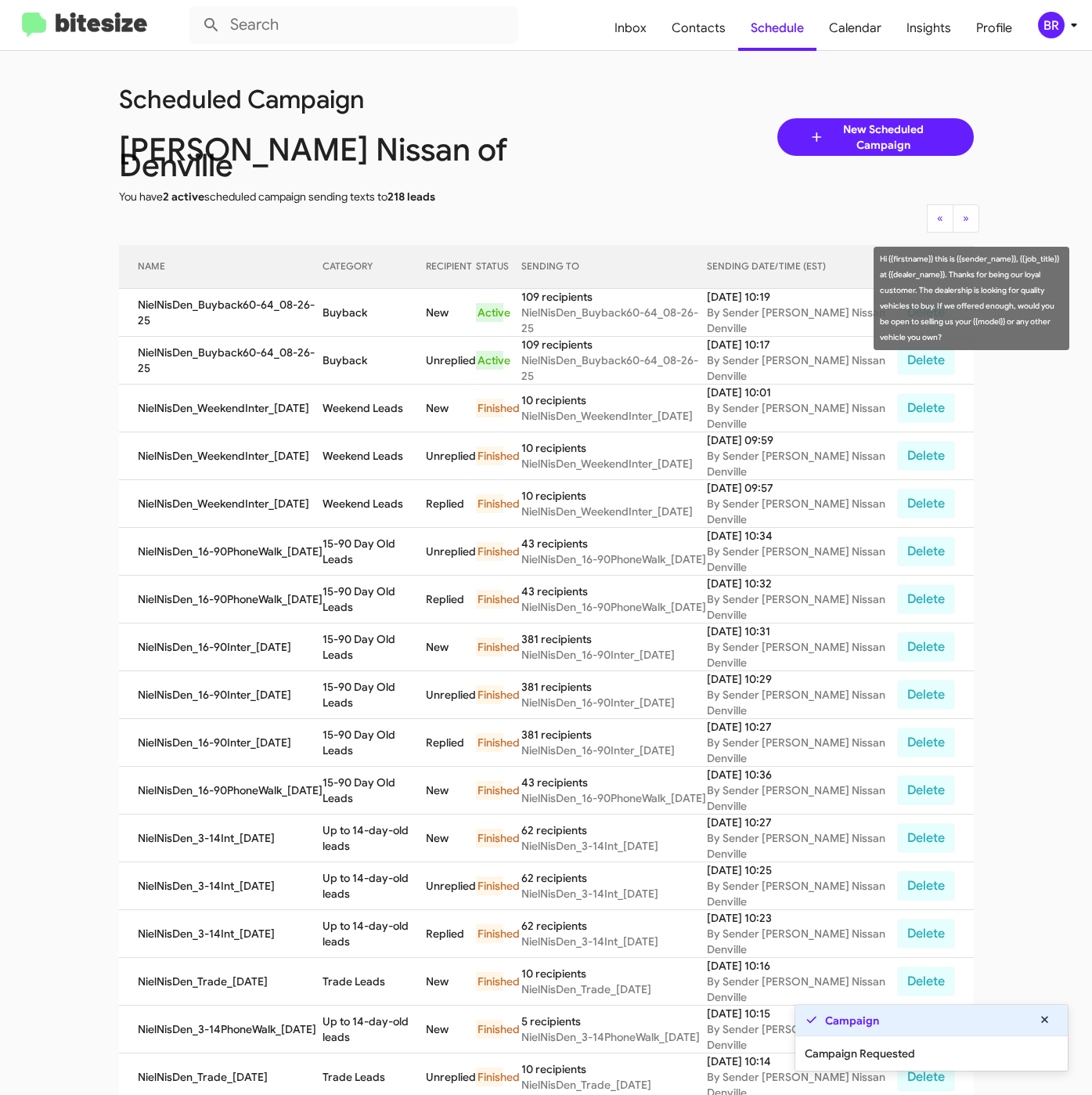
copy td "Buyback"
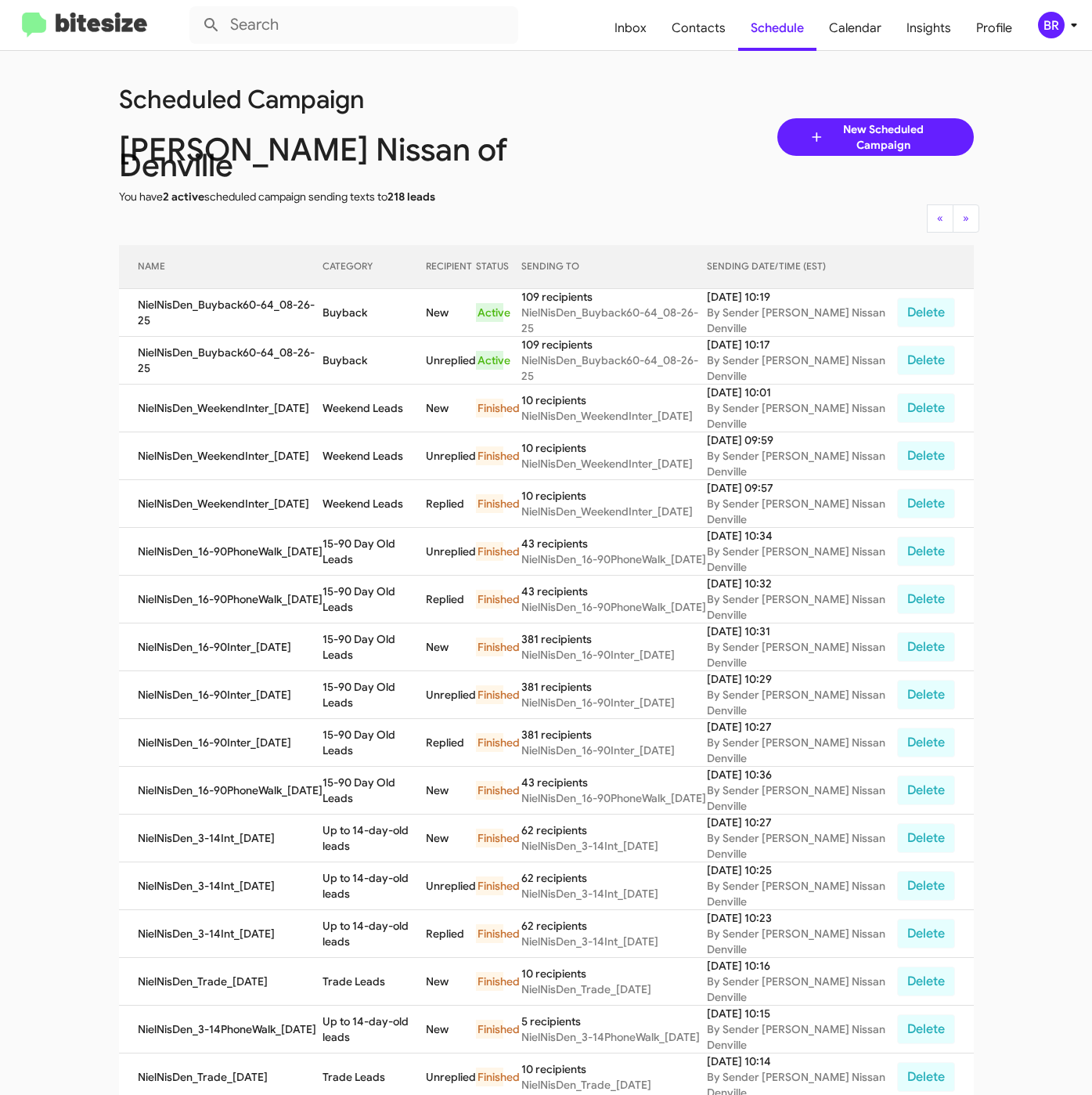
click at [1069, 31] on icon at bounding box center [1074, 25] width 19 height 19
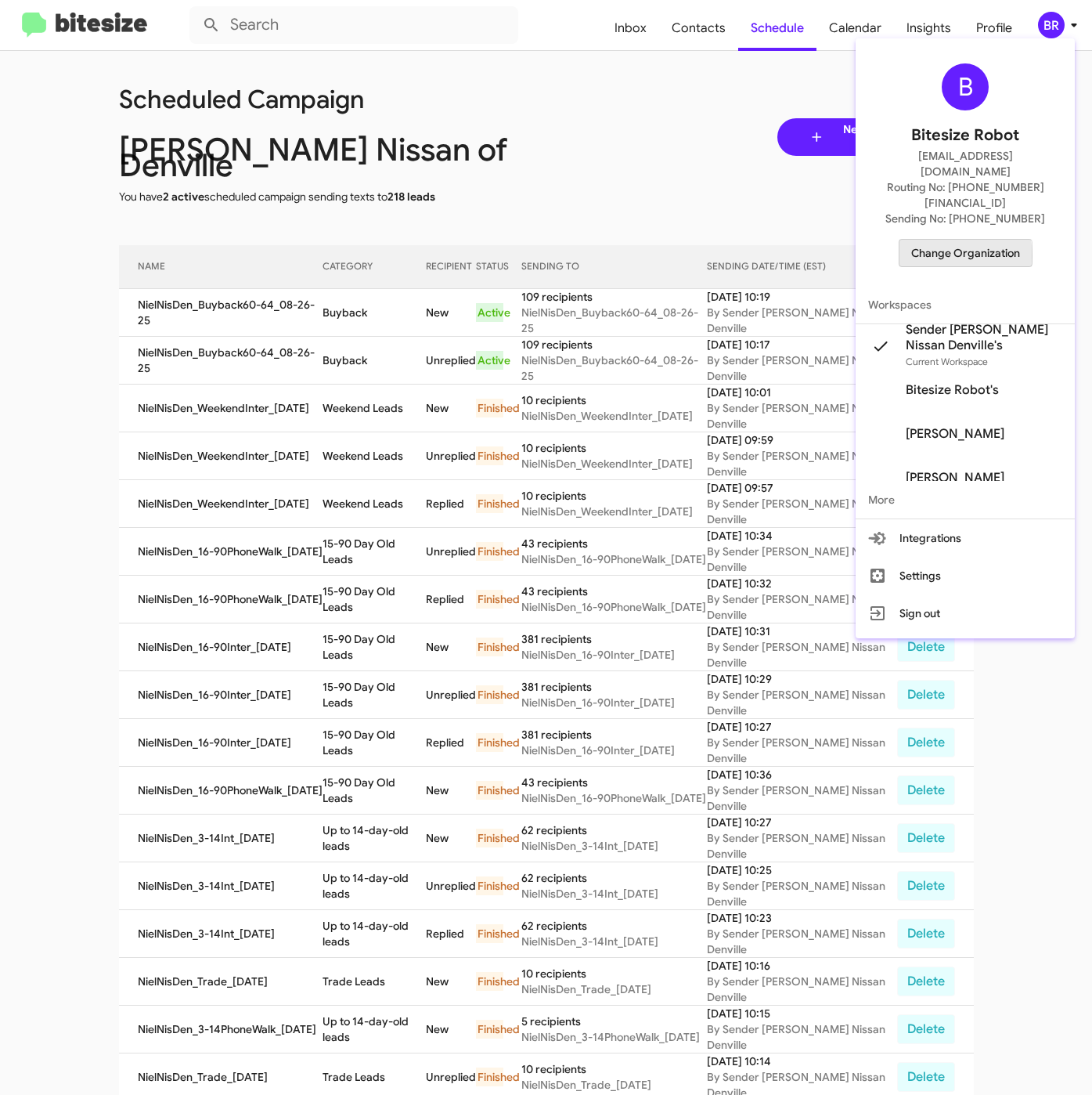
click at [930, 240] on span "Change Organization" at bounding box center [965, 253] width 109 height 26
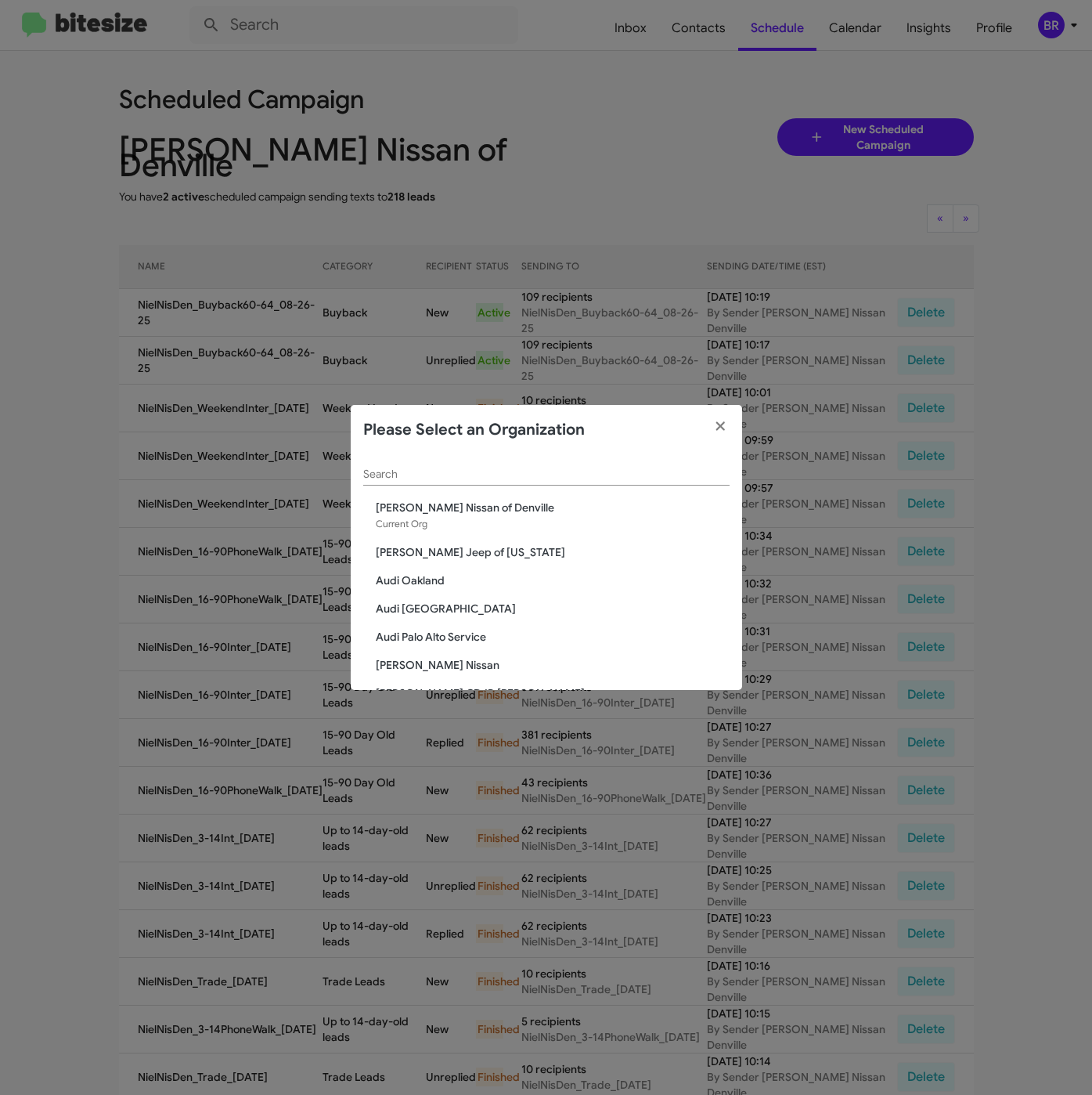
click at [549, 468] on input "Search" at bounding box center [546, 474] width 367 height 13
paste input "Nielsen Kia of Newton"
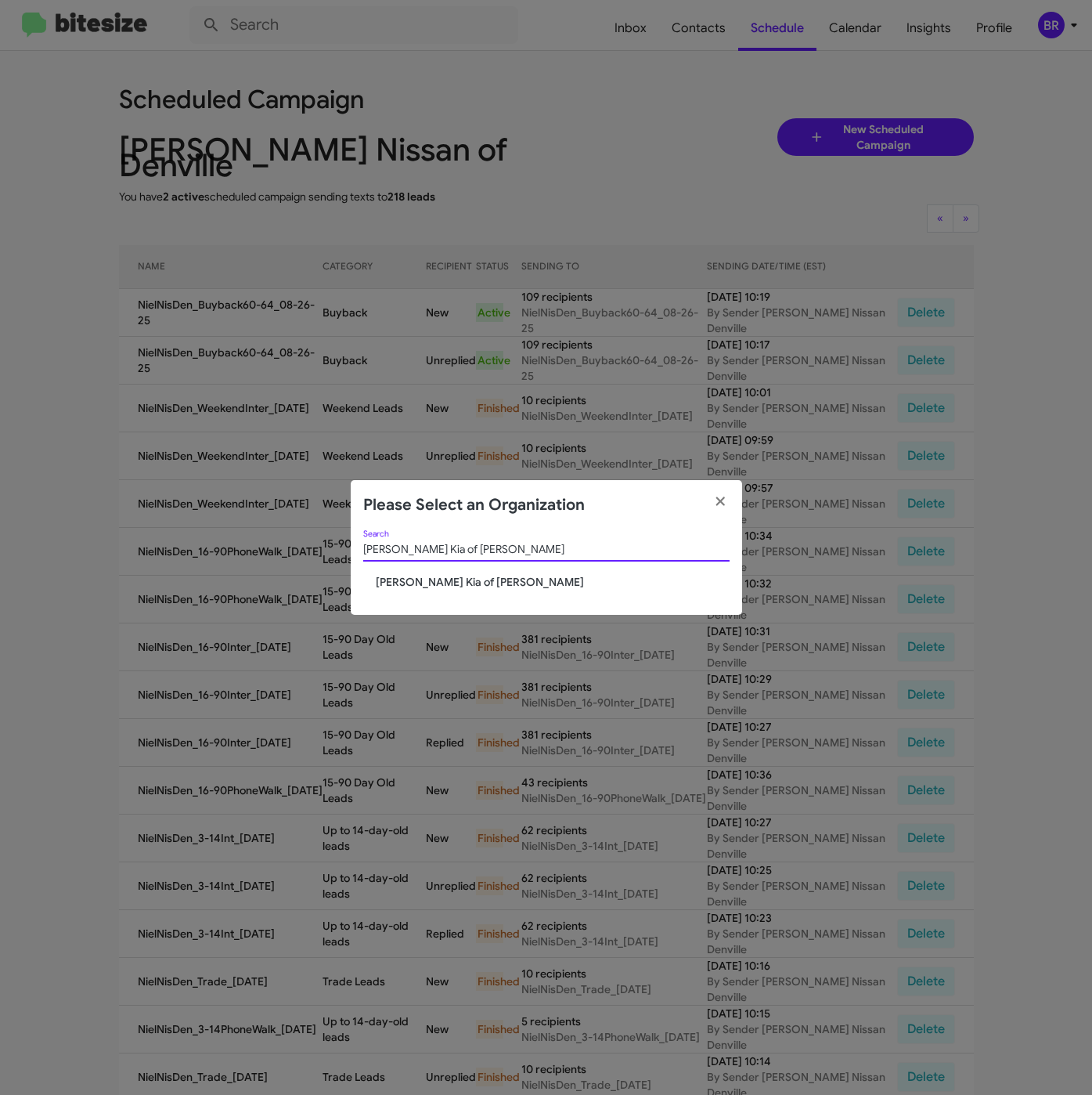
type input "Nielsen Kia of Newton"
click at [440, 585] on span "Nielsen Kia of Newton" at bounding box center [553, 582] width 354 height 15
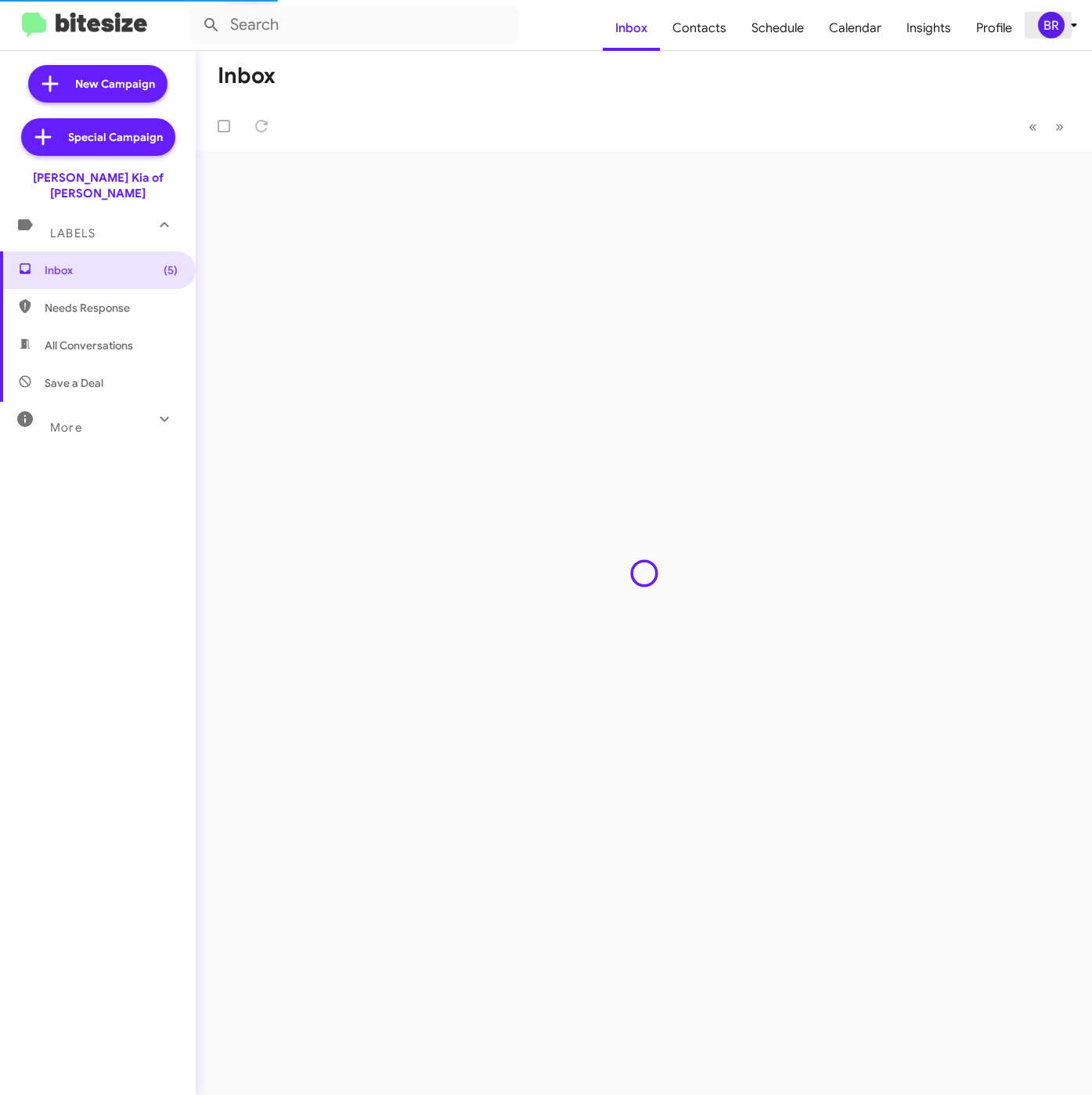
click at [1052, 26] on div "BR" at bounding box center [1050, 25] width 26 height 26
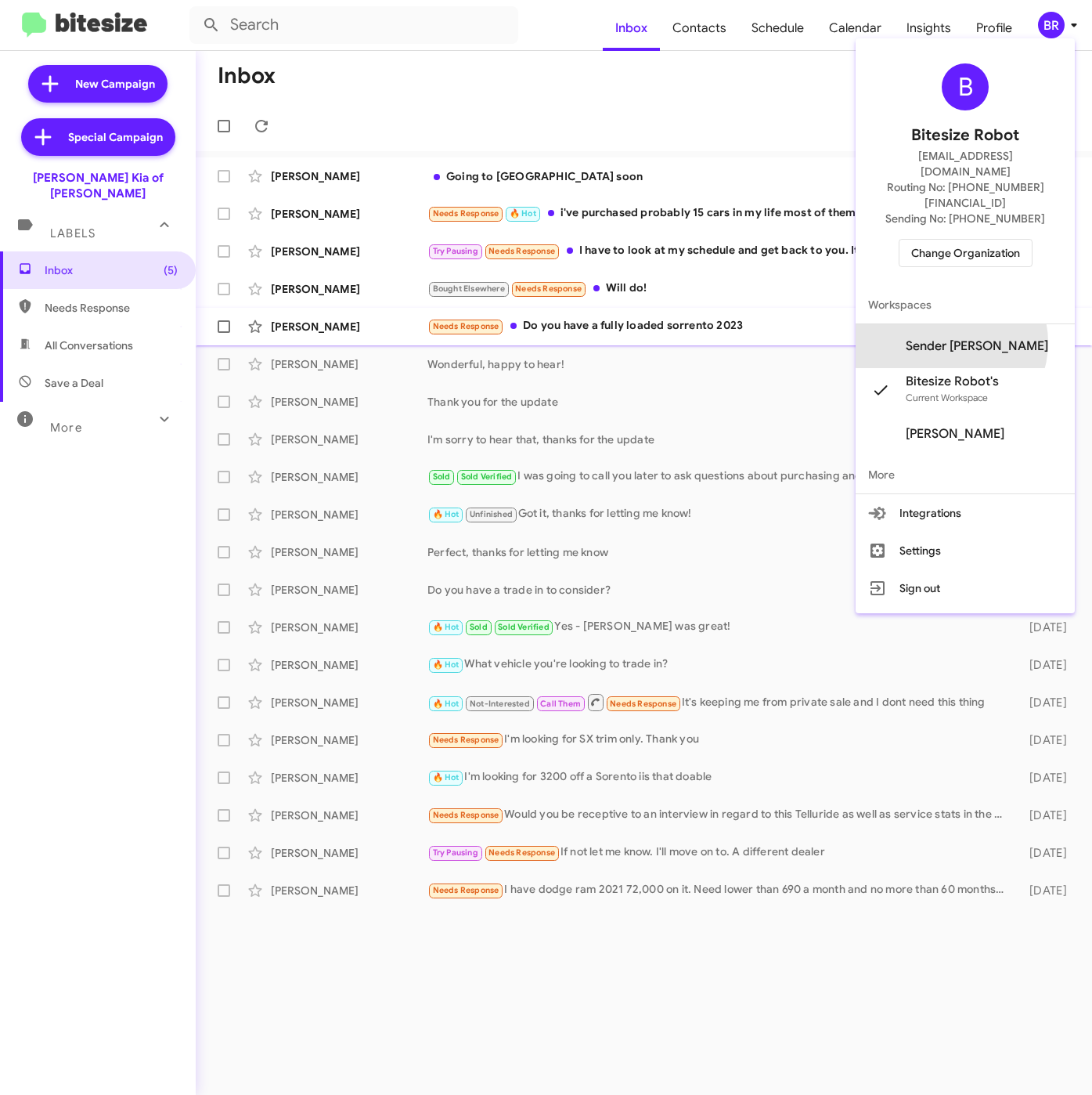
drag, startPoint x: 980, startPoint y: 312, endPoint x: 1017, endPoint y: 322, distance: 38.3
click at [980, 339] on span "Sender [PERSON_NAME]" at bounding box center [976, 346] width 142 height 15
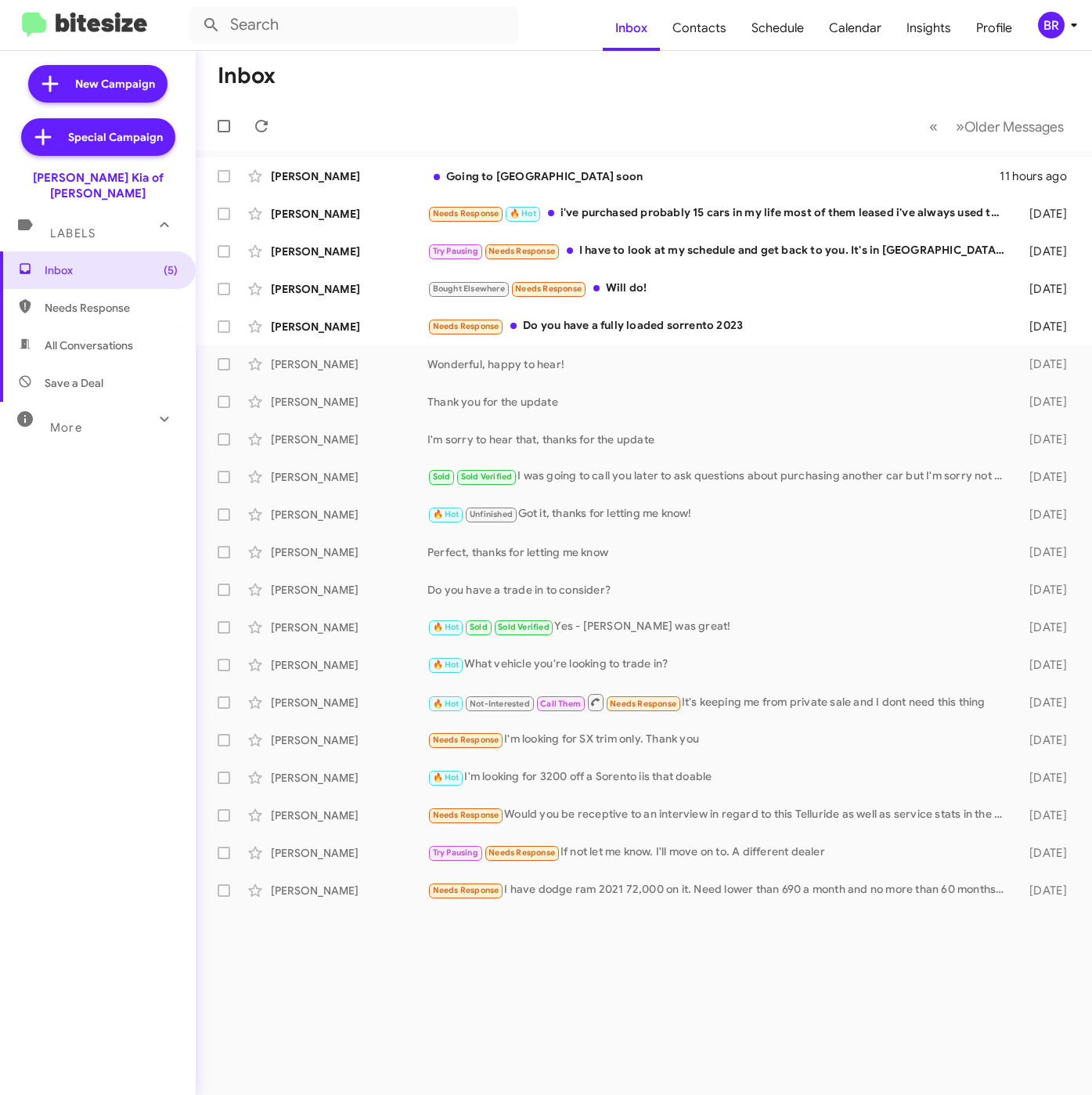
click at [1060, 20] on div "BR" at bounding box center [1050, 25] width 26 height 26
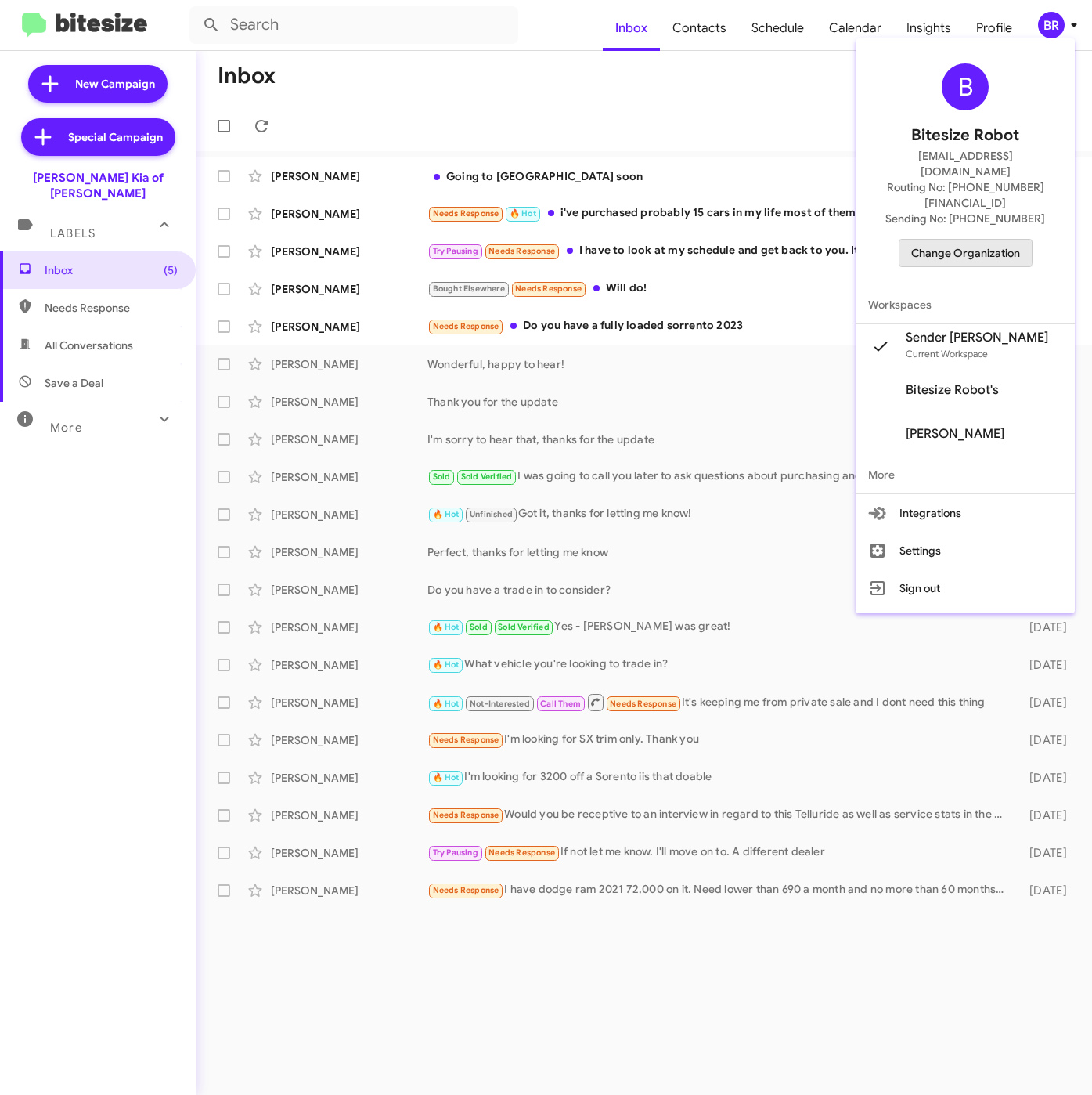
click at [965, 240] on span "Change Organization" at bounding box center [965, 253] width 109 height 26
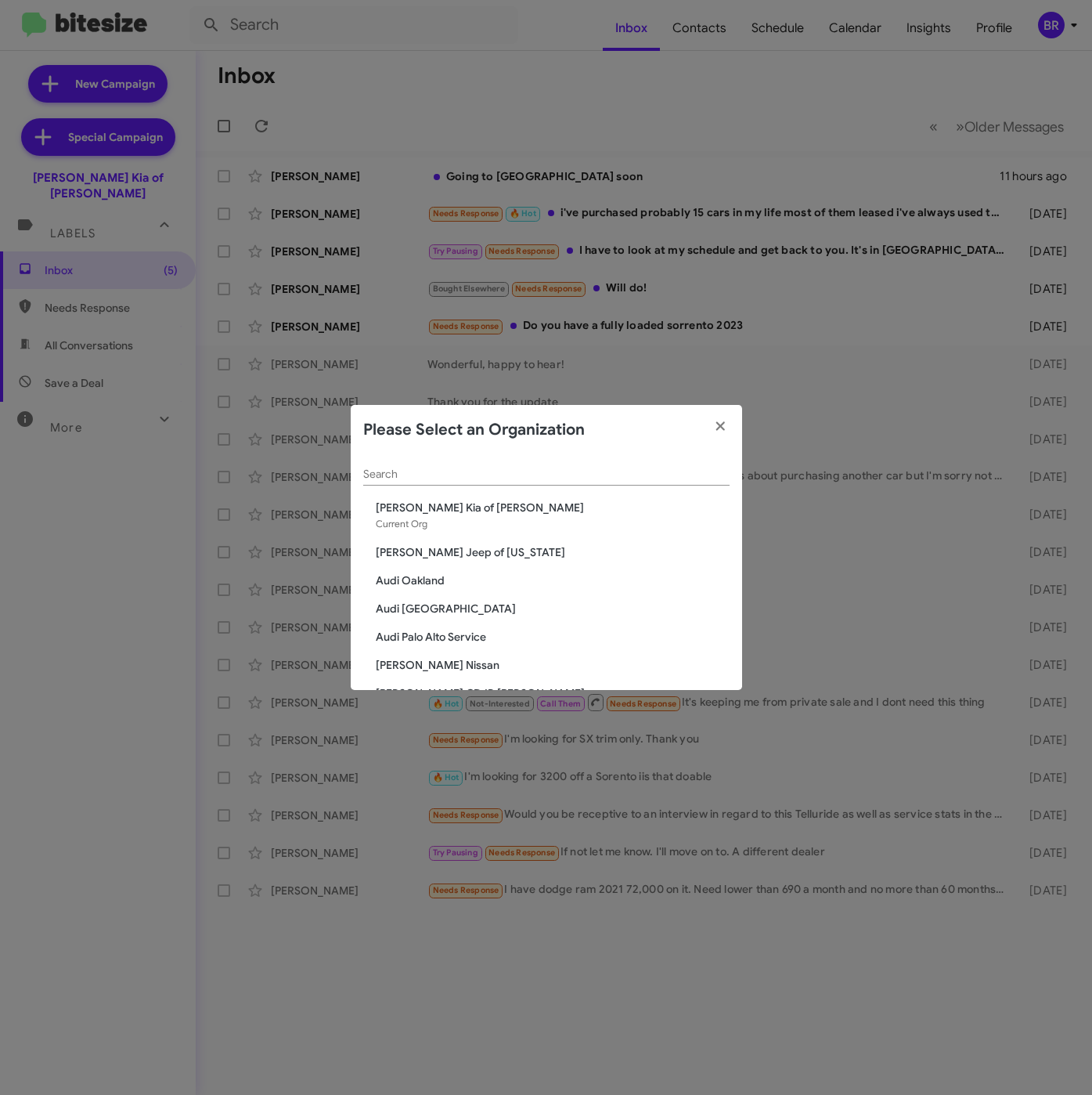
click at [583, 477] on input "Search" at bounding box center [546, 474] width 367 height 13
paste input "[PERSON_NAME] Dodge Chrysler Jeep"
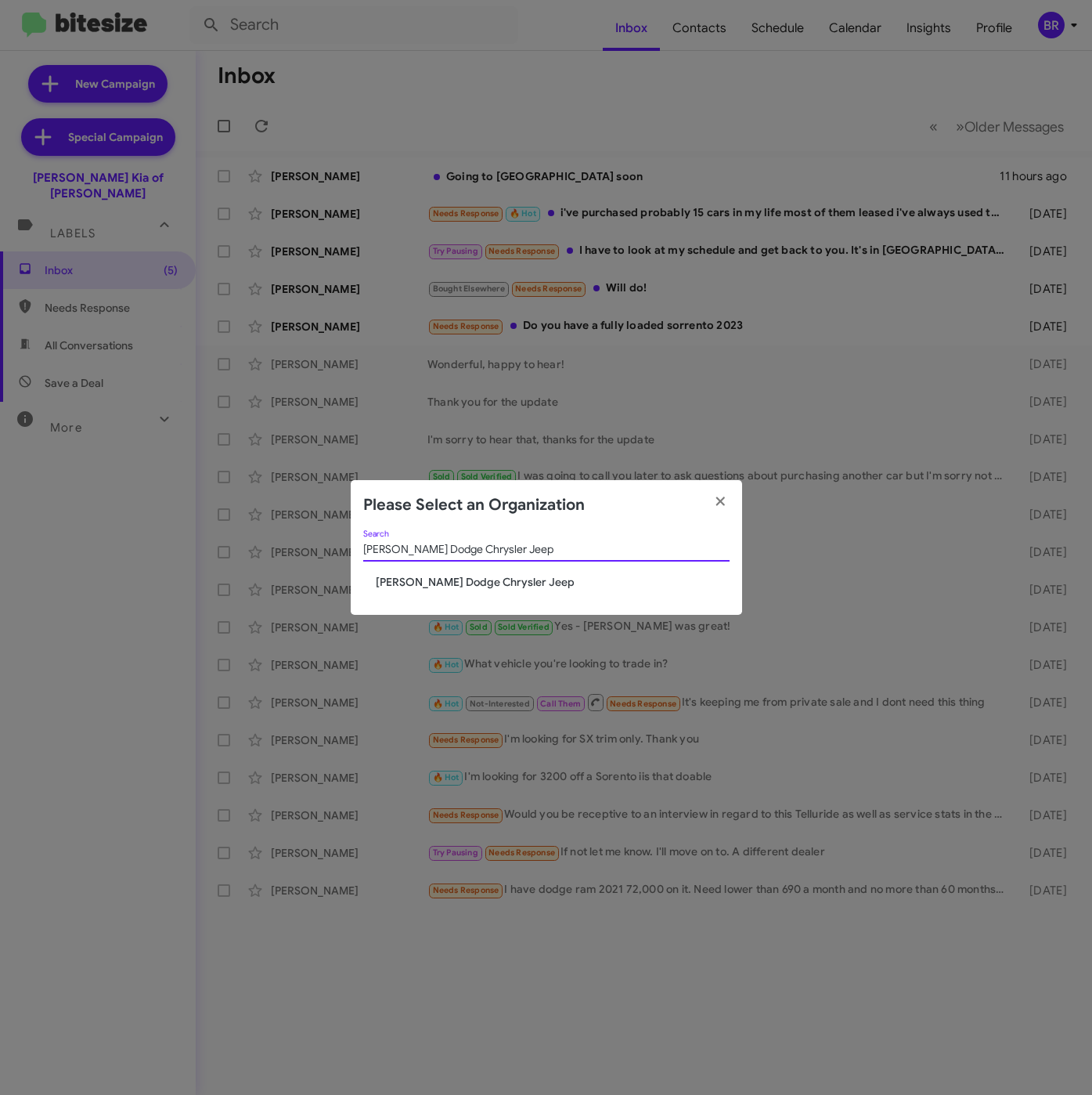
type input "[PERSON_NAME] Dodge Chrysler Jeep"
click at [473, 579] on span "[PERSON_NAME] Dodge Chrysler Jeep" at bounding box center [553, 582] width 354 height 15
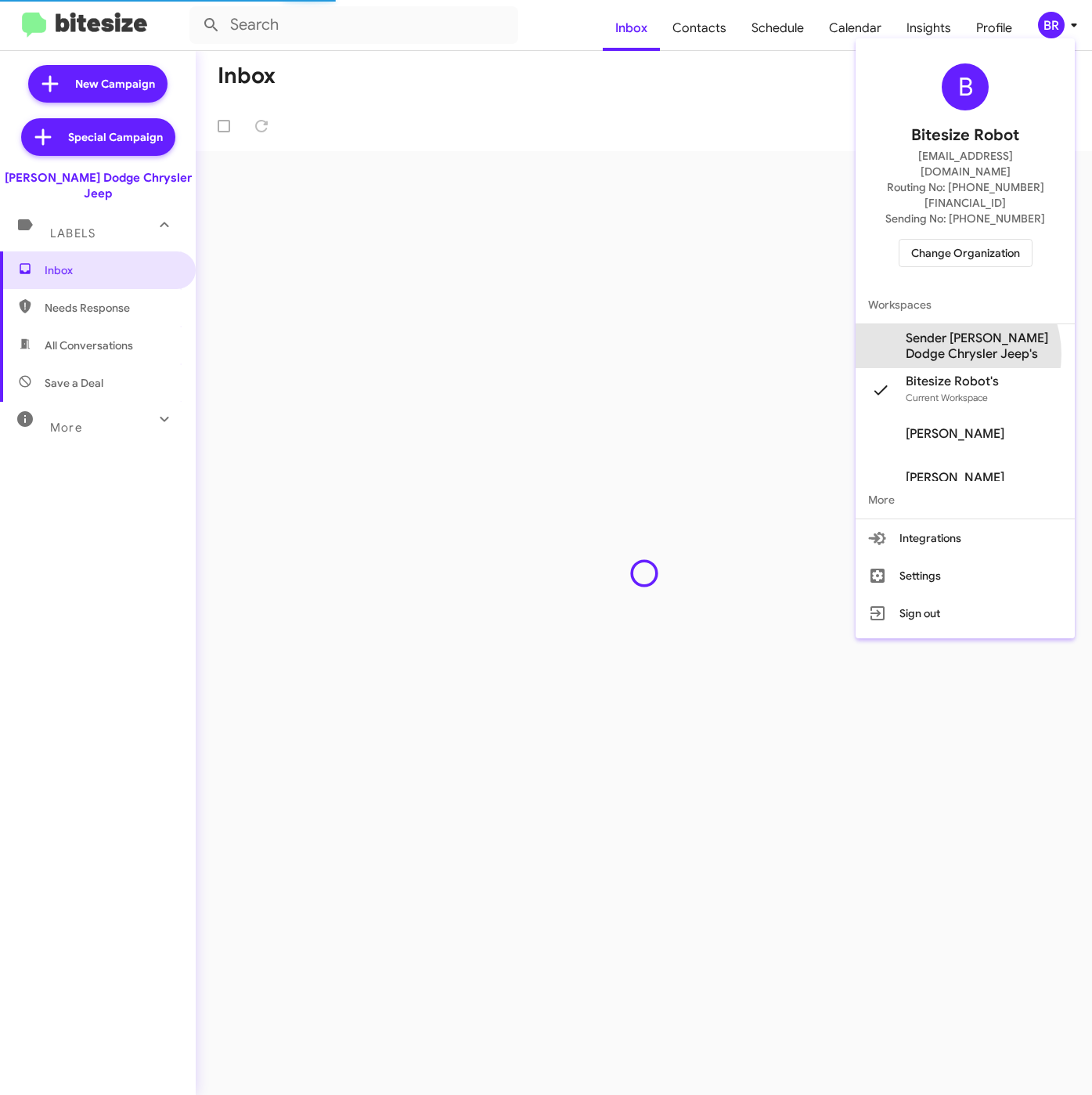
click at [949, 330] on span "Sender [PERSON_NAME] Dodge Chrysler Jeep's" at bounding box center [984, 345] width 156 height 31
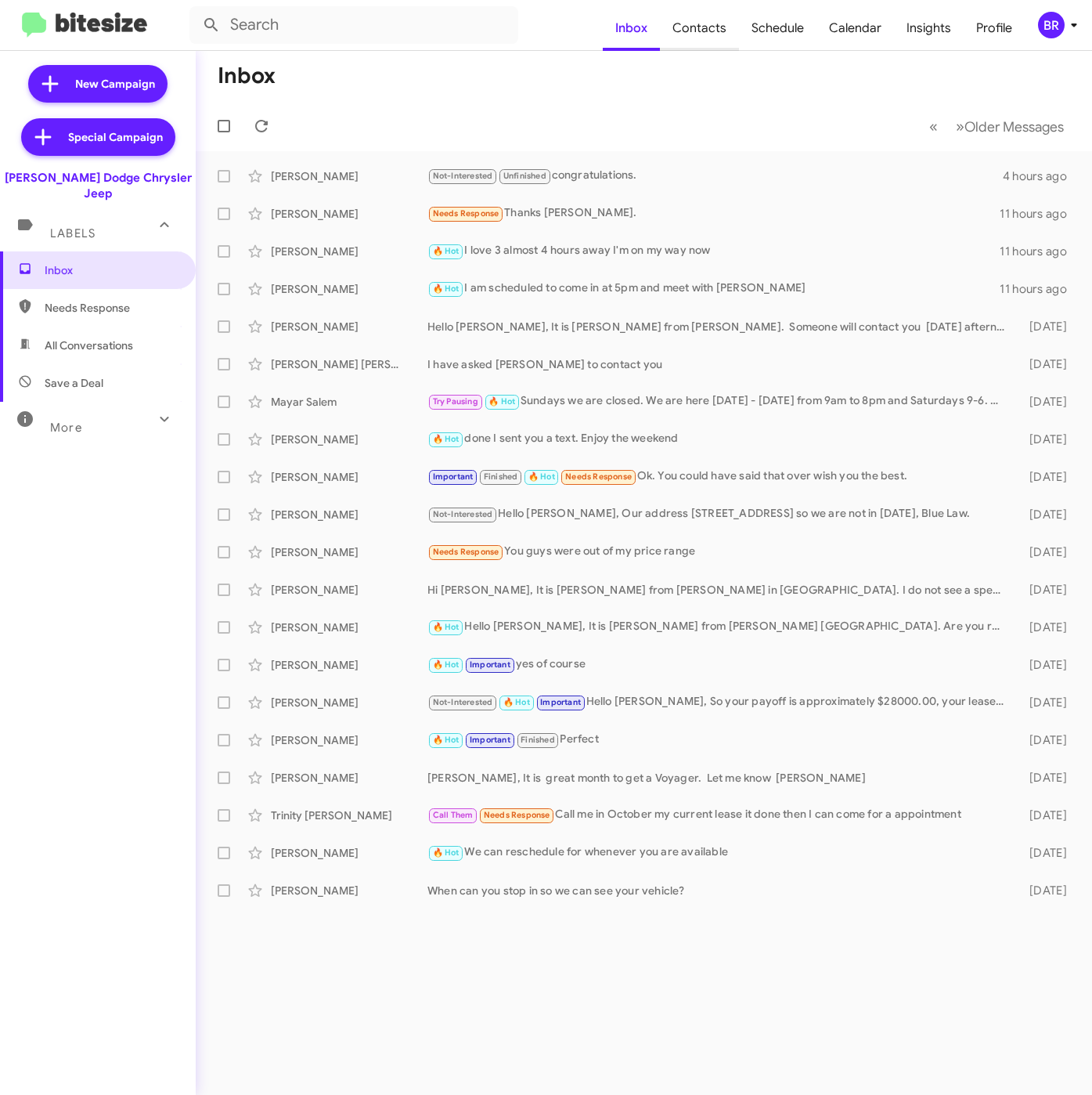
click at [691, 26] on span "Contacts" at bounding box center [699, 27] width 79 height 45
type input "in:groups"
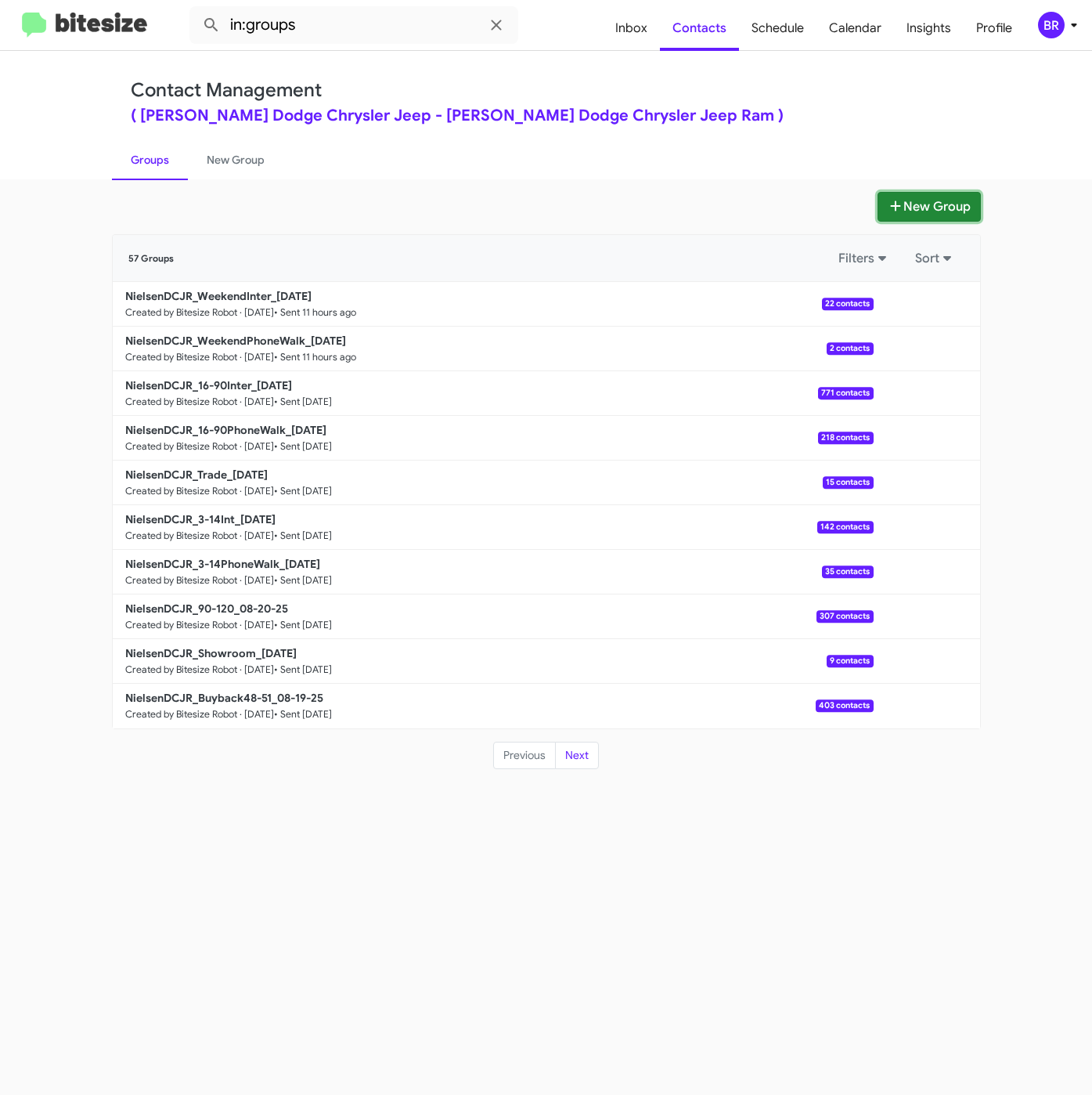
click at [926, 220] on button "New Group" at bounding box center [929, 206] width 103 height 30
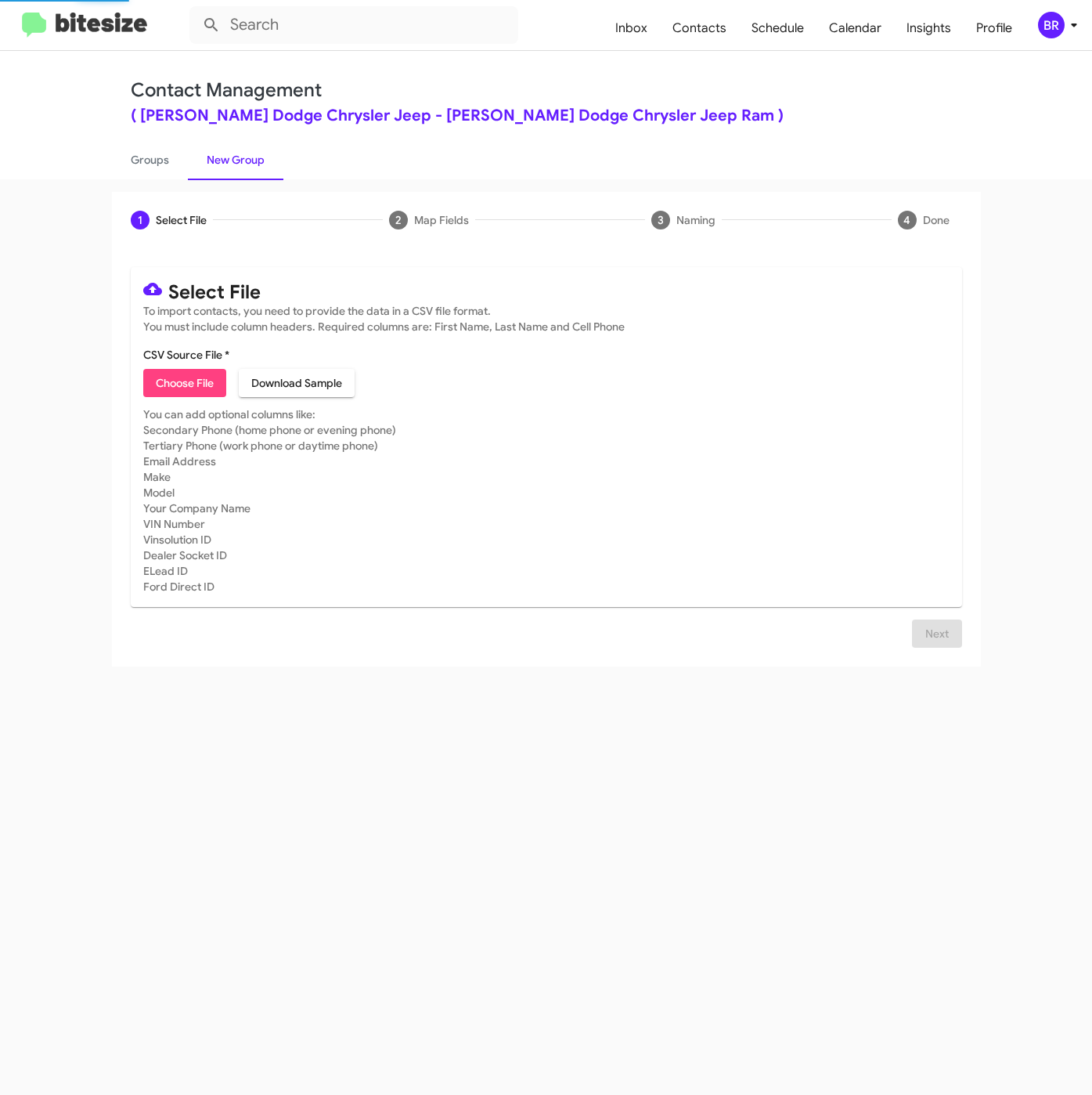
click at [192, 380] on span "Choose File" at bounding box center [185, 382] width 58 height 28
type input "NielsenDCJR_Buyback60-63_08-26-25"
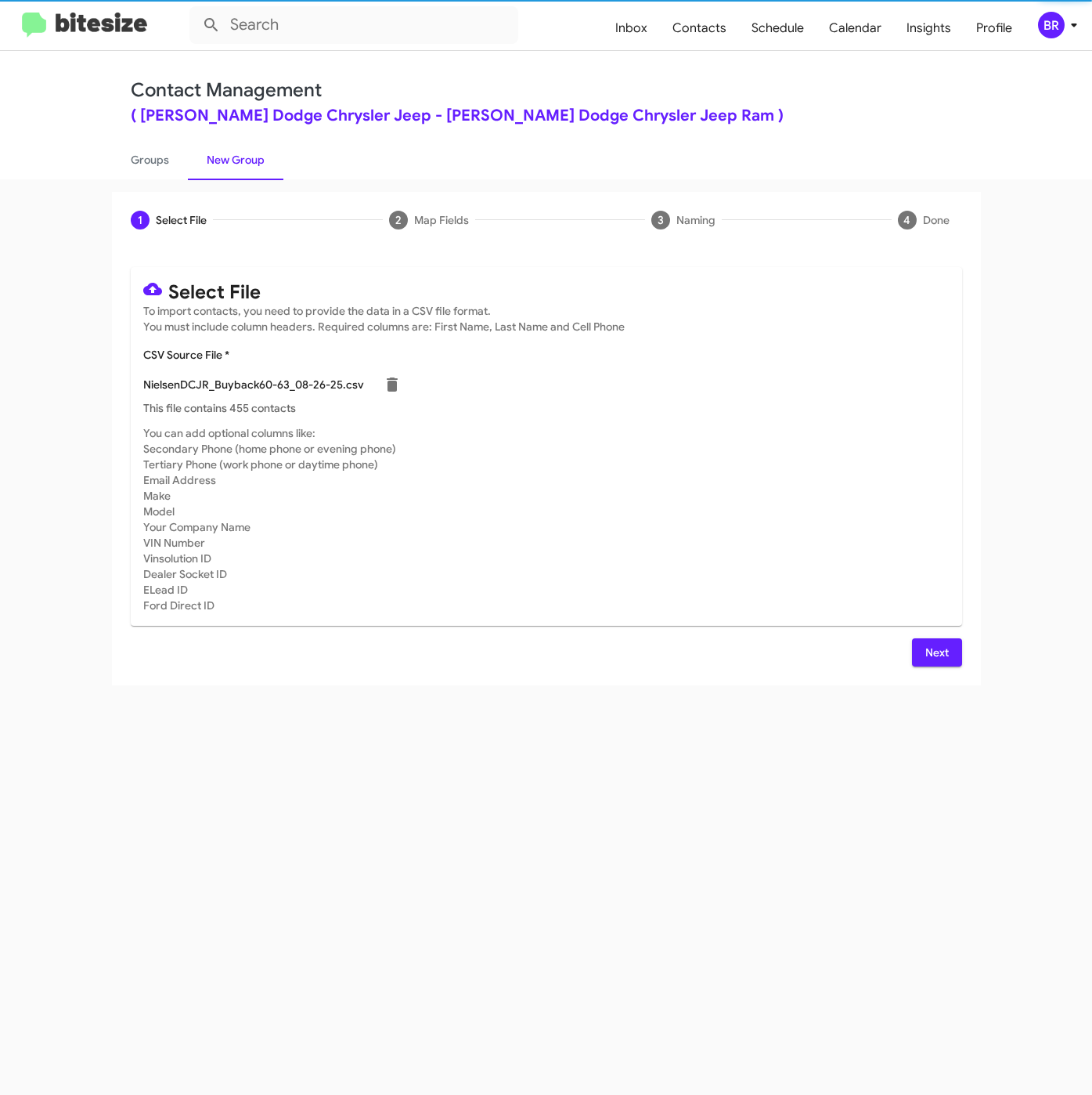
click at [926, 651] on span "Next" at bounding box center [936, 652] width 25 height 28
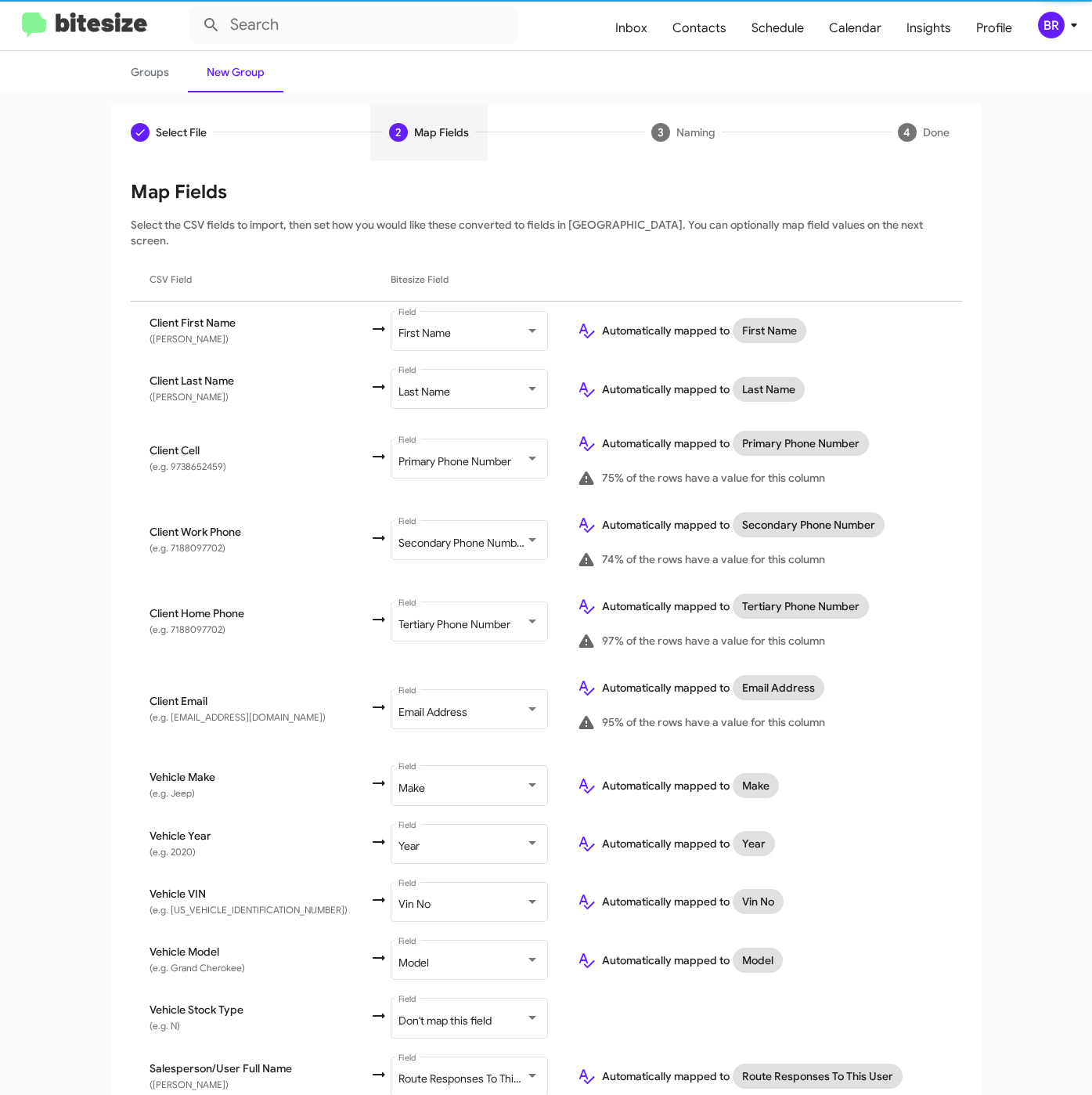
scroll to position [196, 0]
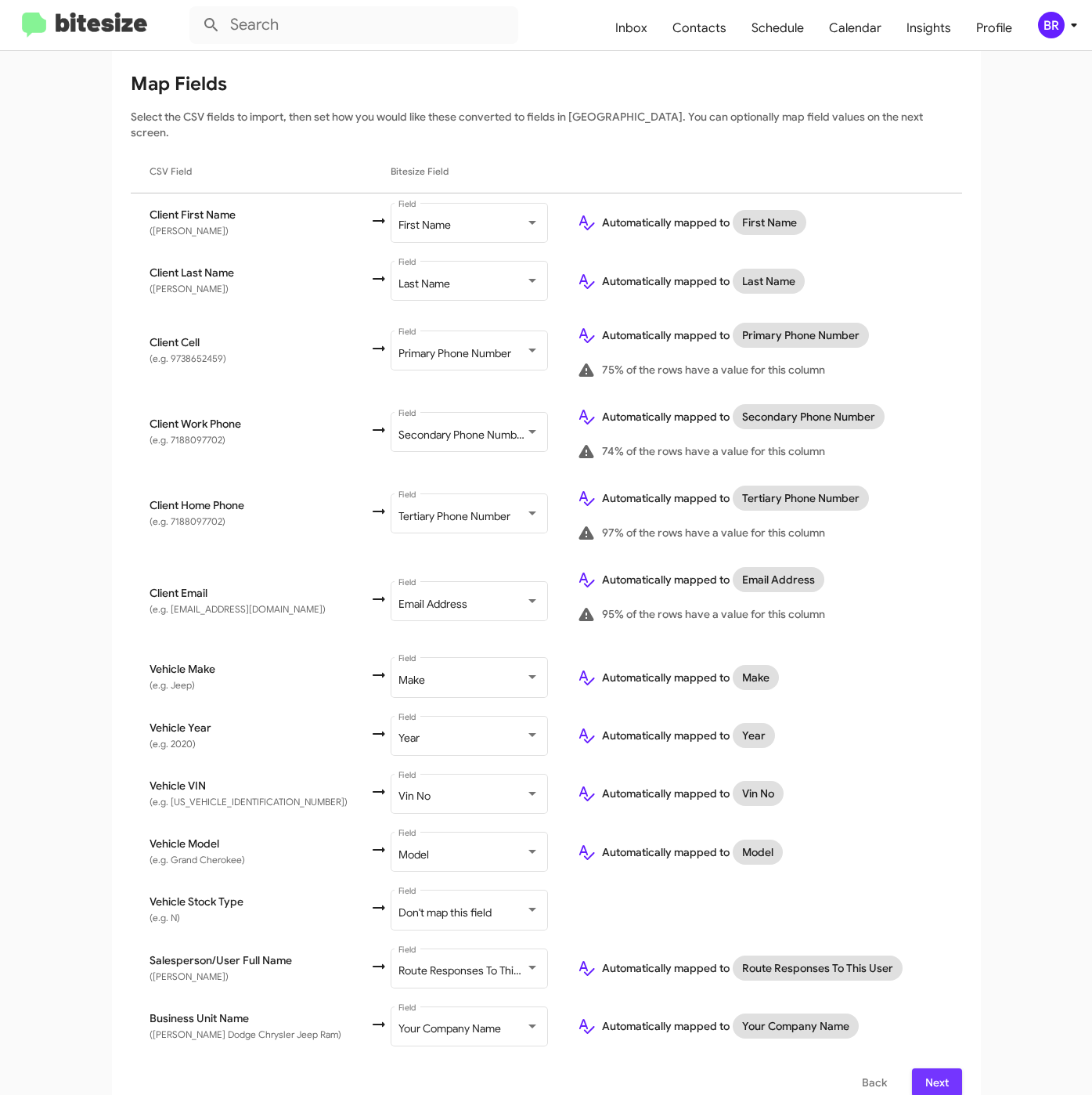
click at [924, 1068] on span "Next" at bounding box center [936, 1081] width 25 height 28
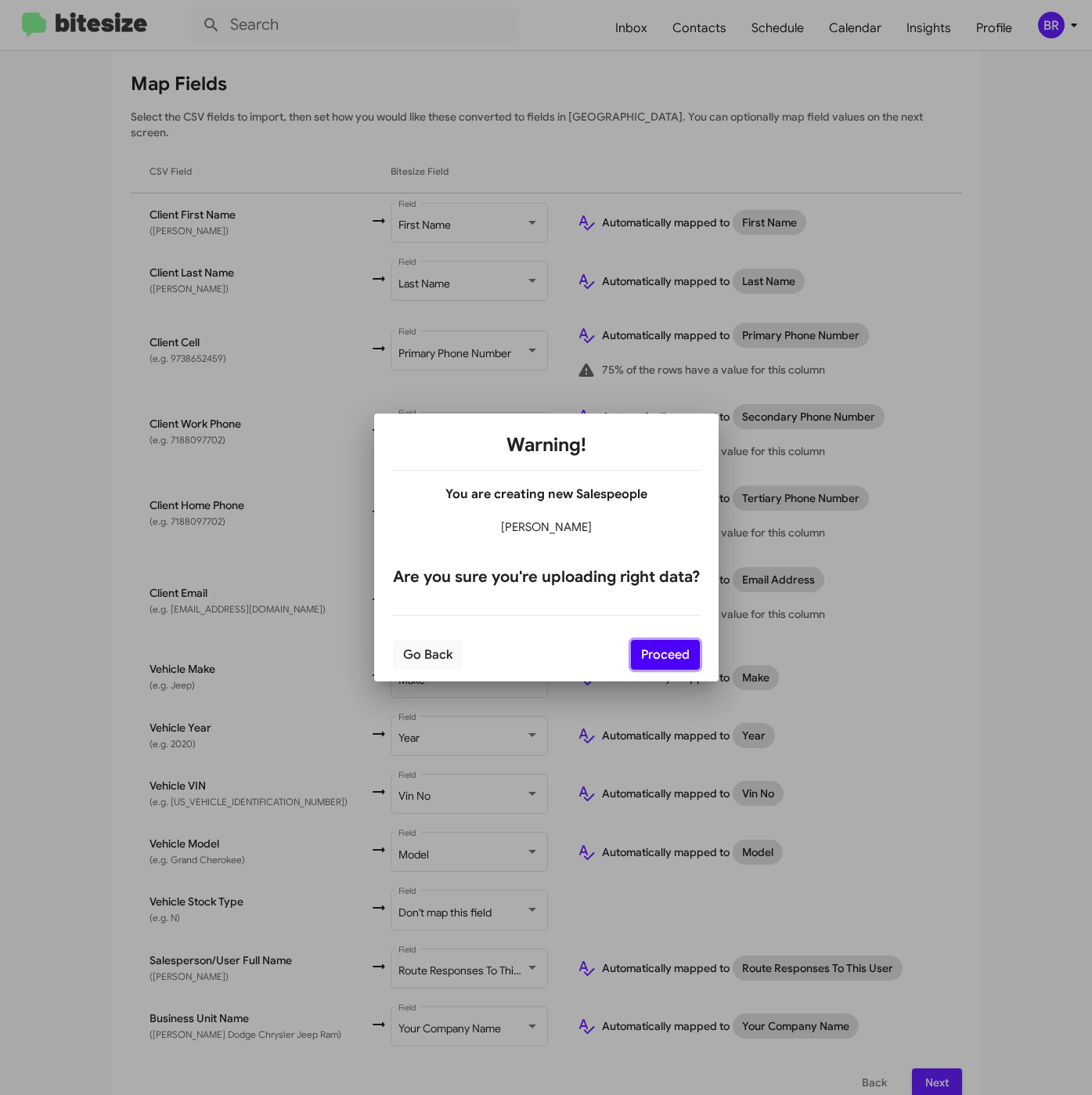
click at [665, 651] on button "Proceed" at bounding box center [665, 654] width 69 height 30
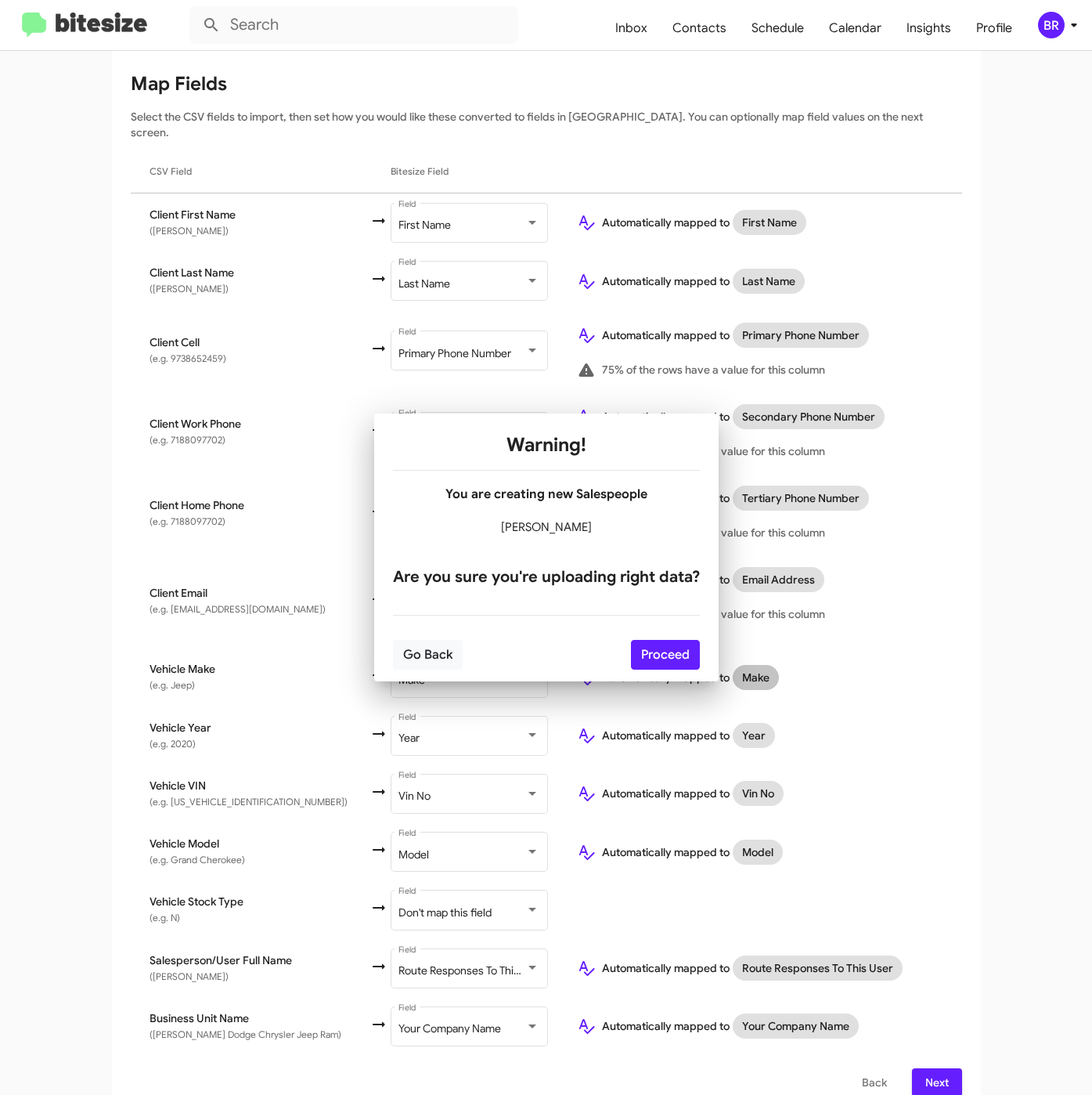
scroll to position [0, 0]
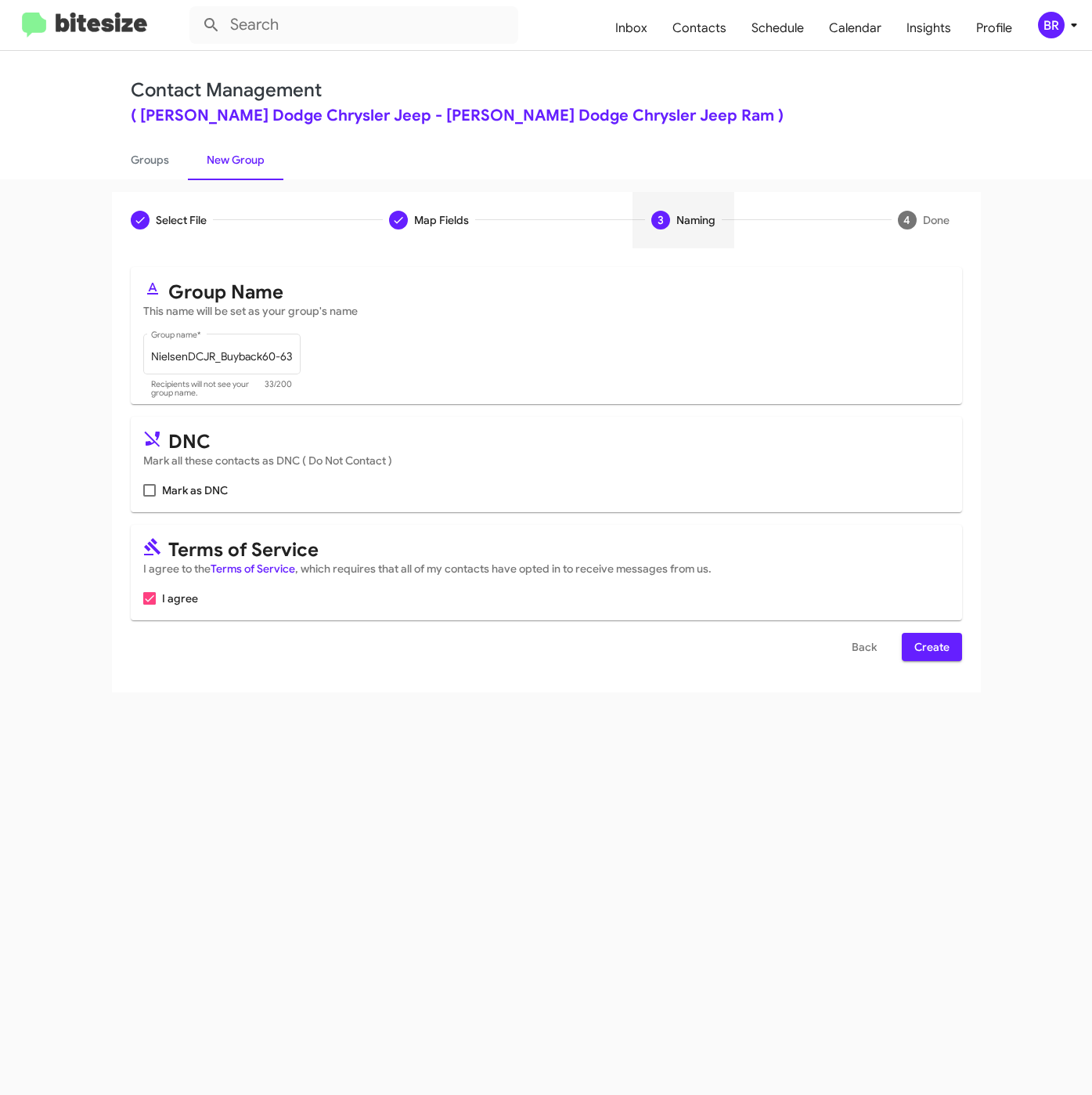
drag, startPoint x: 935, startPoint y: 644, endPoint x: 381, endPoint y: 991, distance: 653.7
click at [935, 644] on span "Create" at bounding box center [931, 647] width 35 height 28
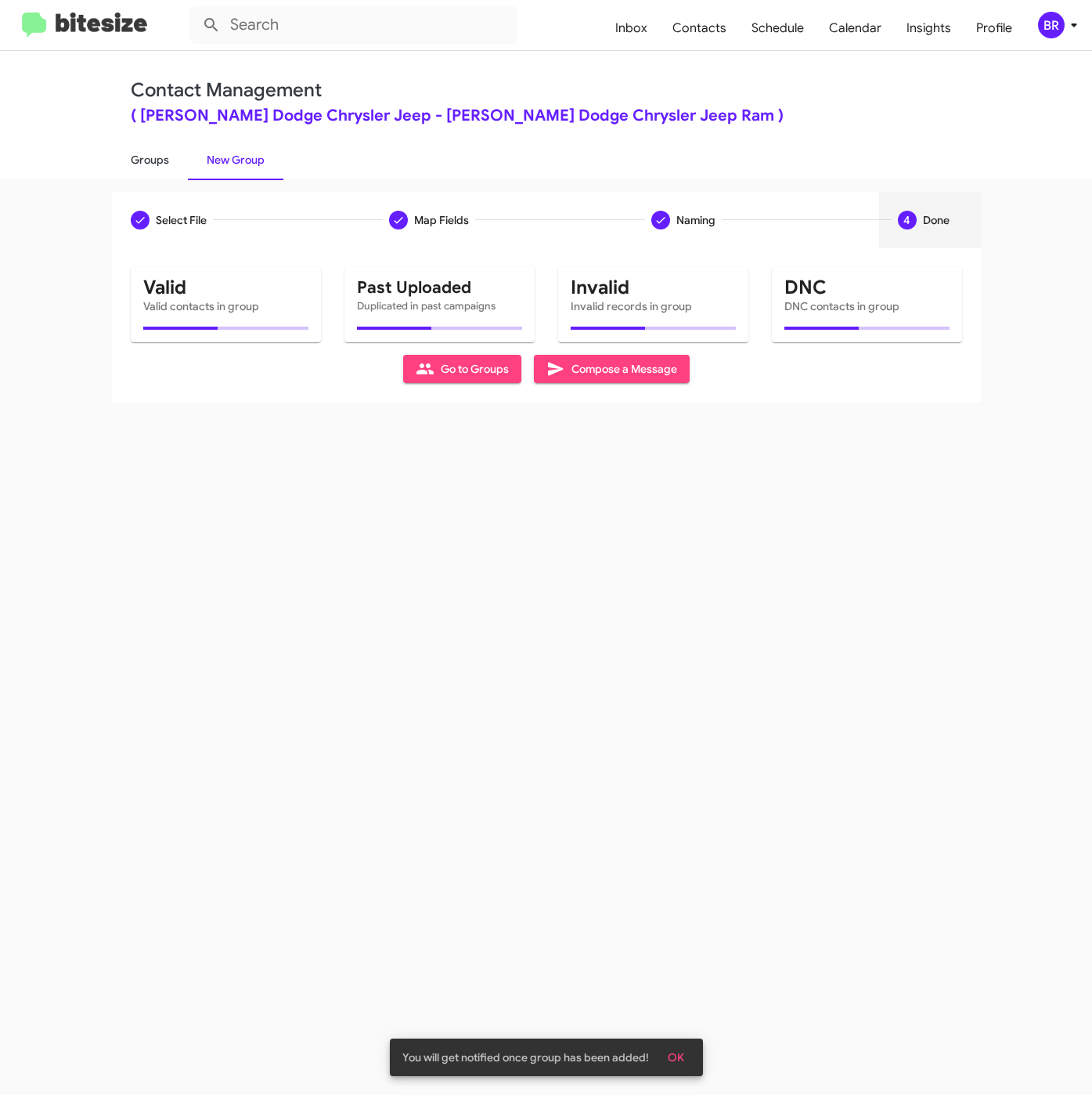
click at [160, 151] on link "Groups" at bounding box center [150, 160] width 76 height 41
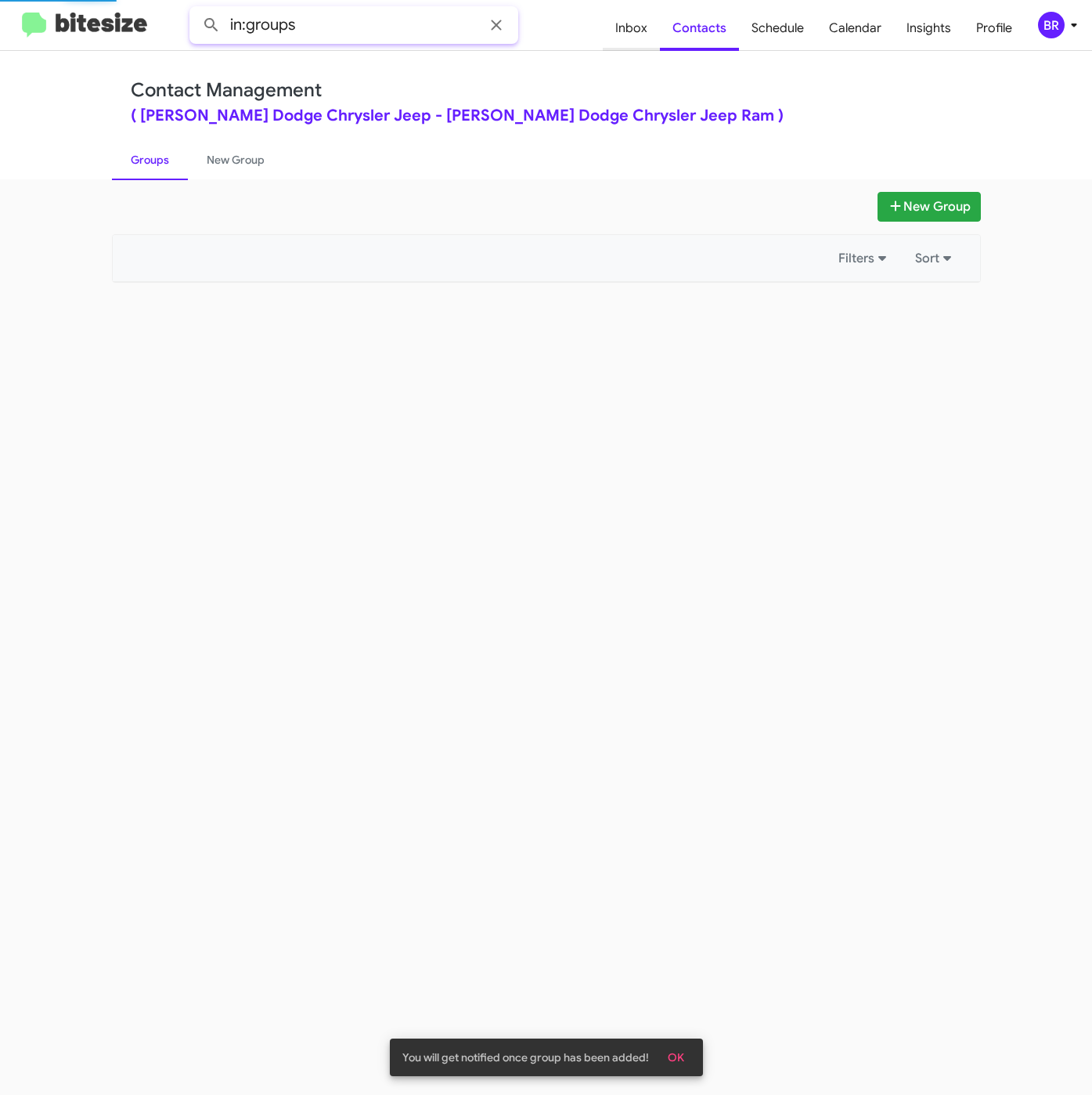
drag, startPoint x: 343, startPoint y: 22, endPoint x: 646, endPoint y: 21, distance: 303.0
click at [344, 21] on input "in:groups" at bounding box center [354, 25] width 329 height 37
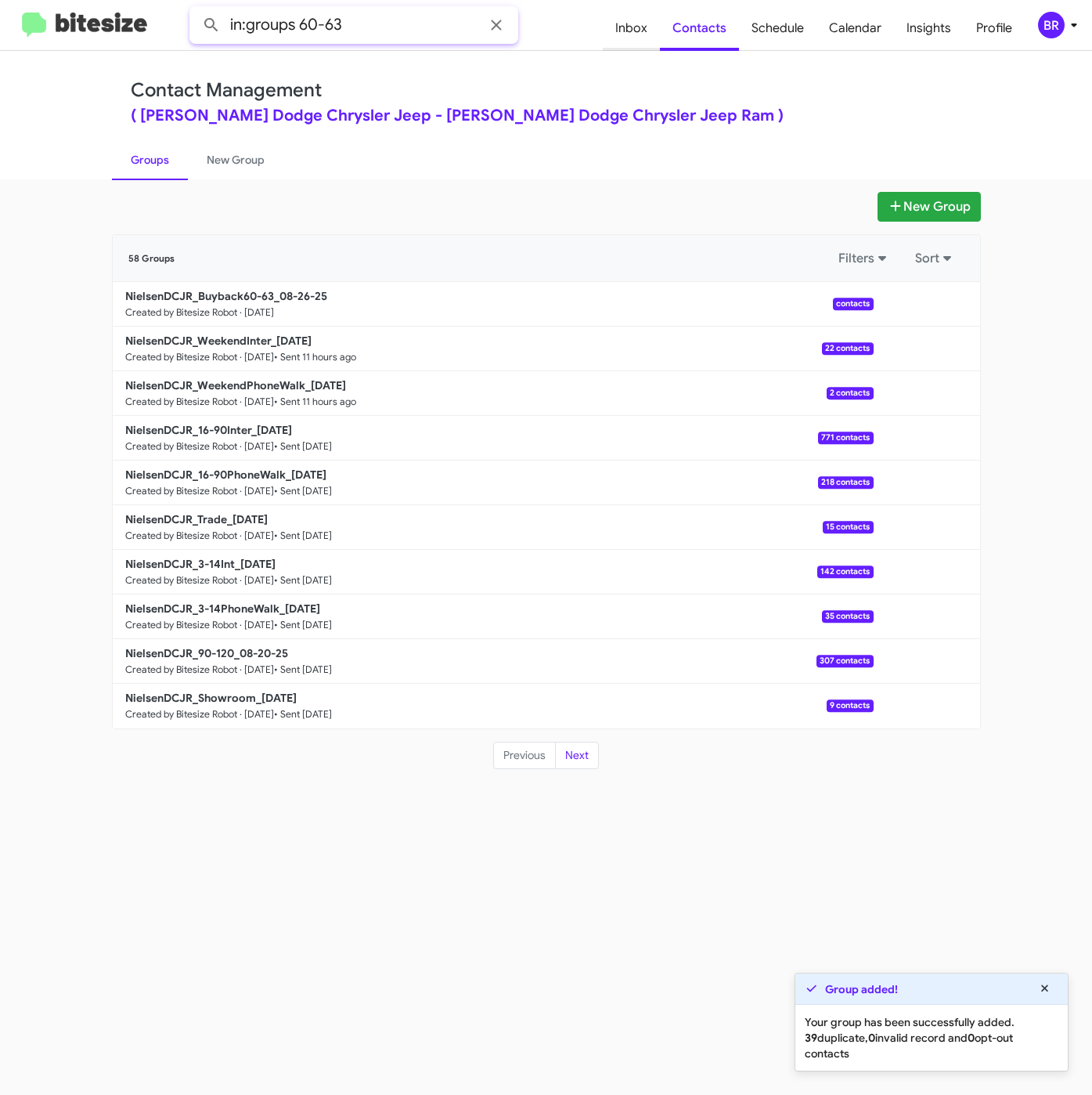
type input "in:groups 60-63"
click at [196, 9] on button at bounding box center [211, 25] width 31 height 31
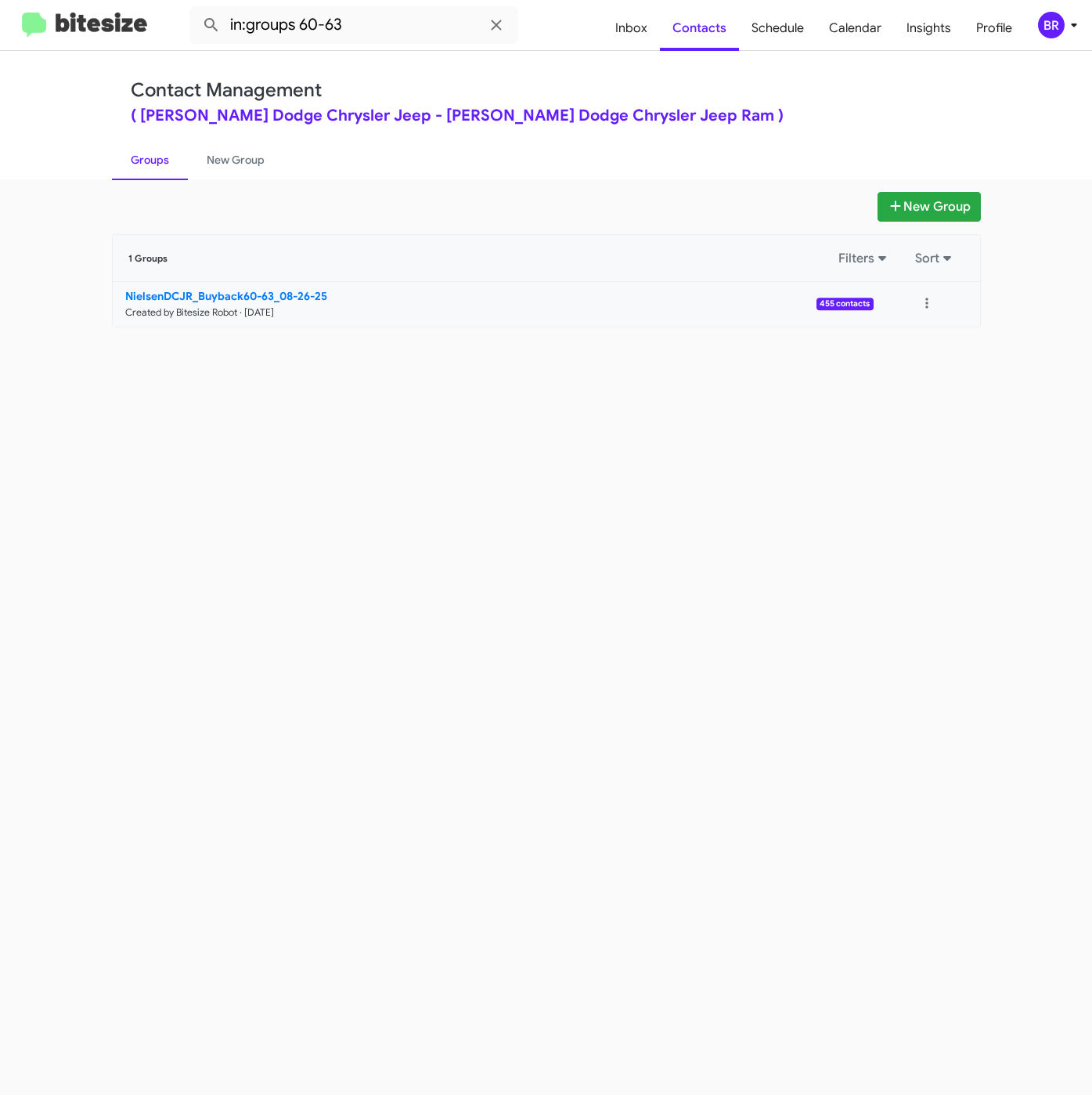
click at [268, 289] on b "NielsenDCJR_Buyback60-63_08-26-25" at bounding box center [225, 296] width 202 height 14
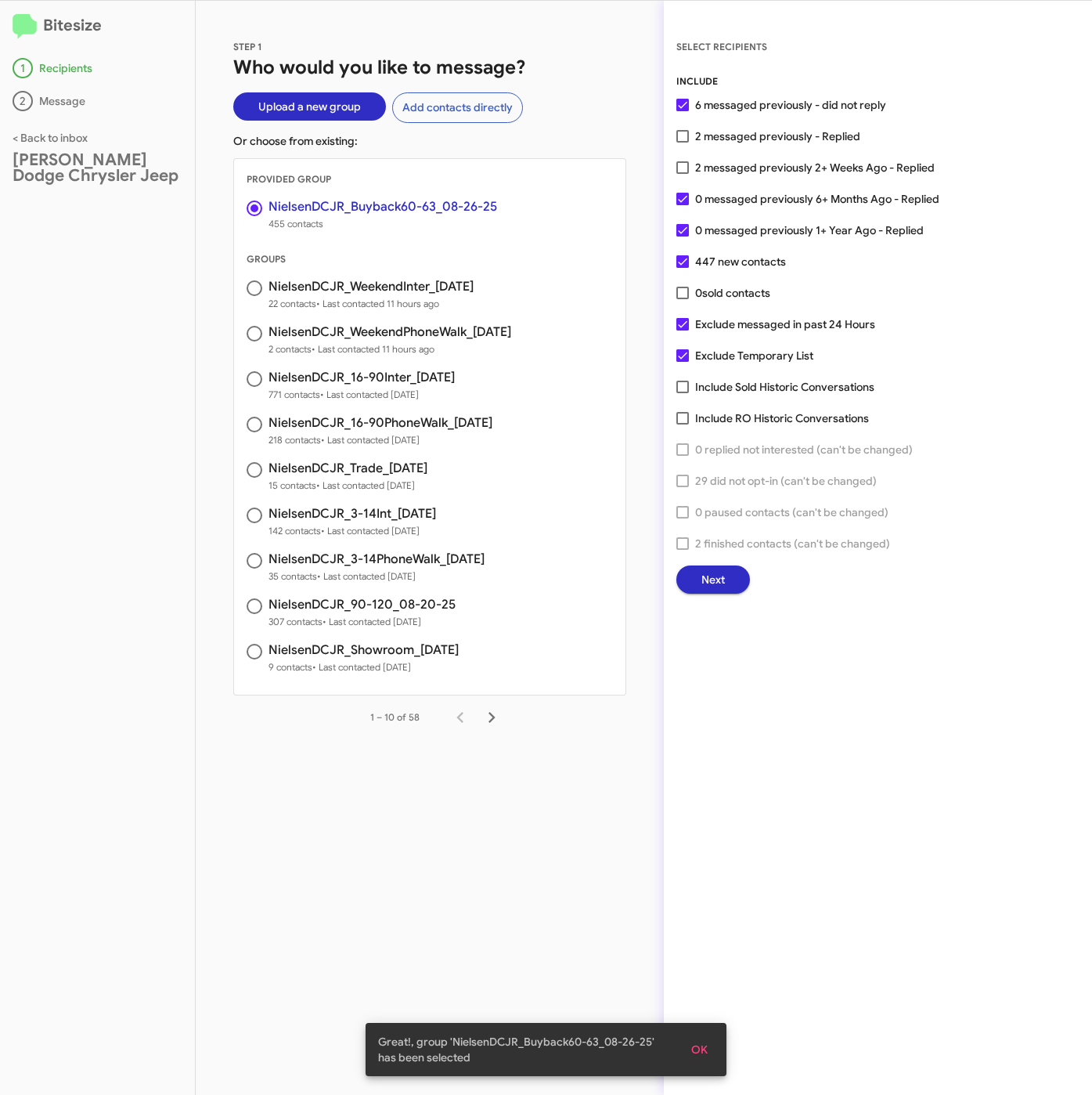
click at [702, 569] on span "Next" at bounding box center [714, 579] width 24 height 28
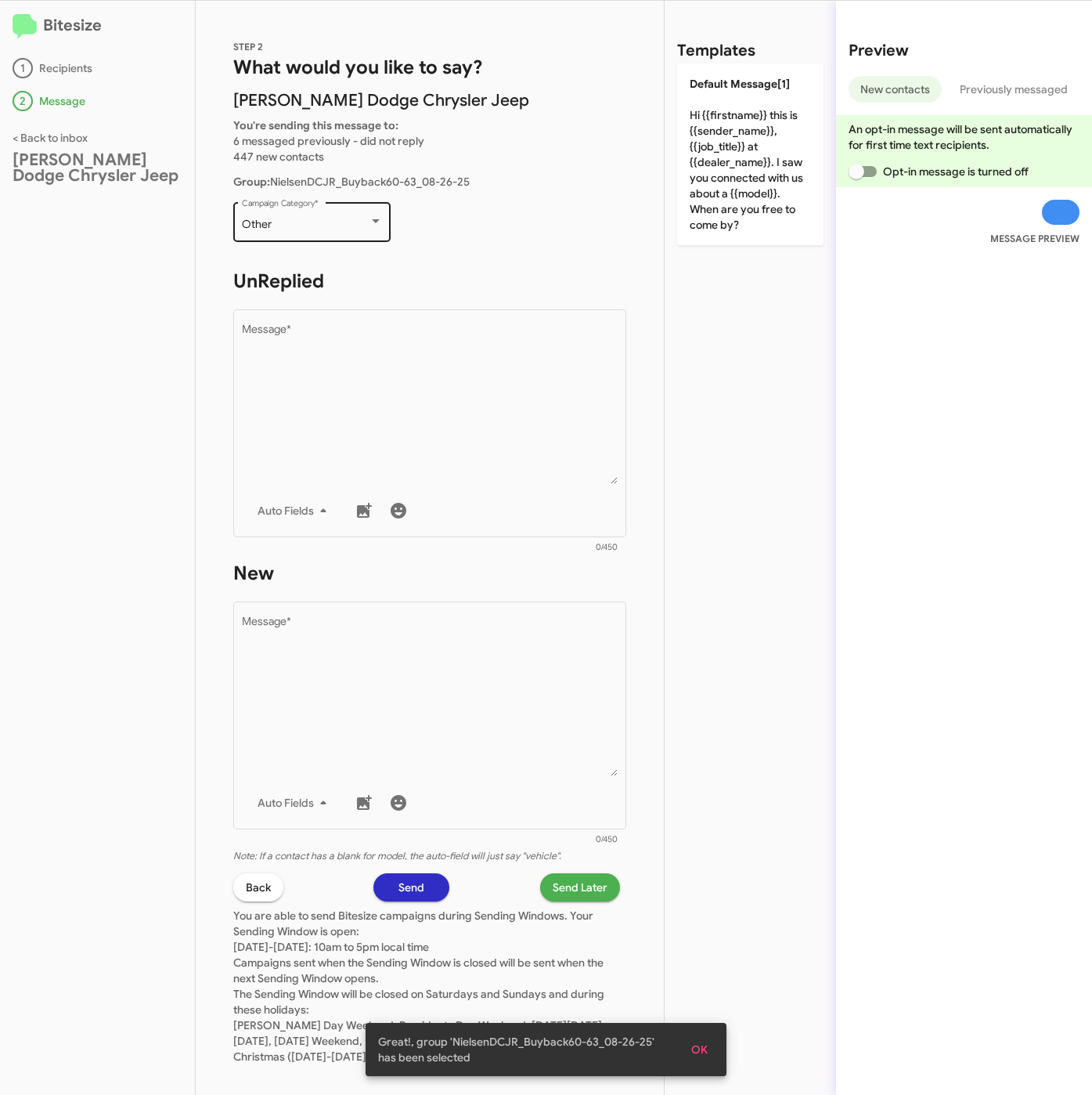
click at [312, 214] on div "Other Campaign Category *" at bounding box center [312, 220] width 141 height 43
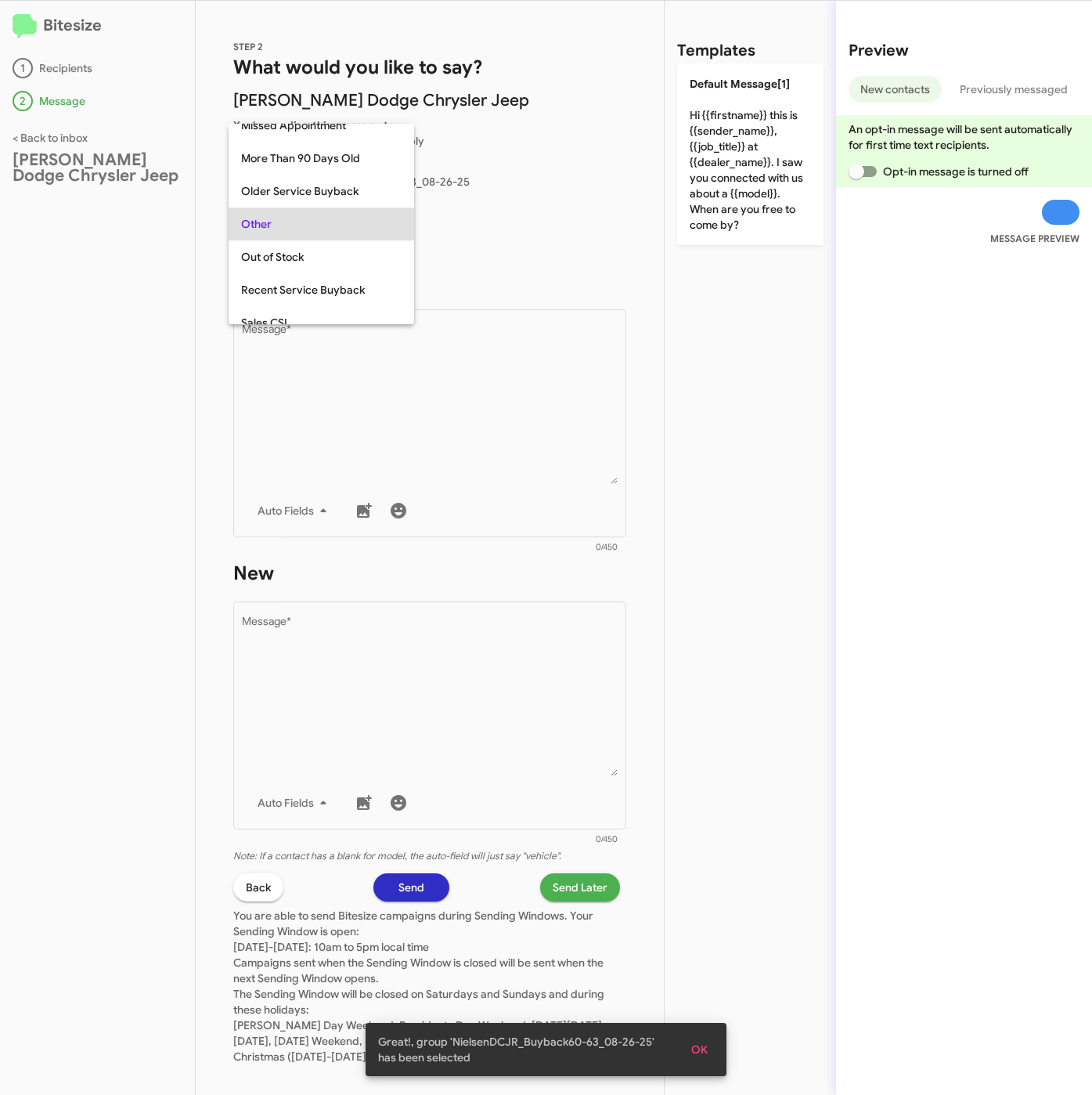
scroll to position [164, 0]
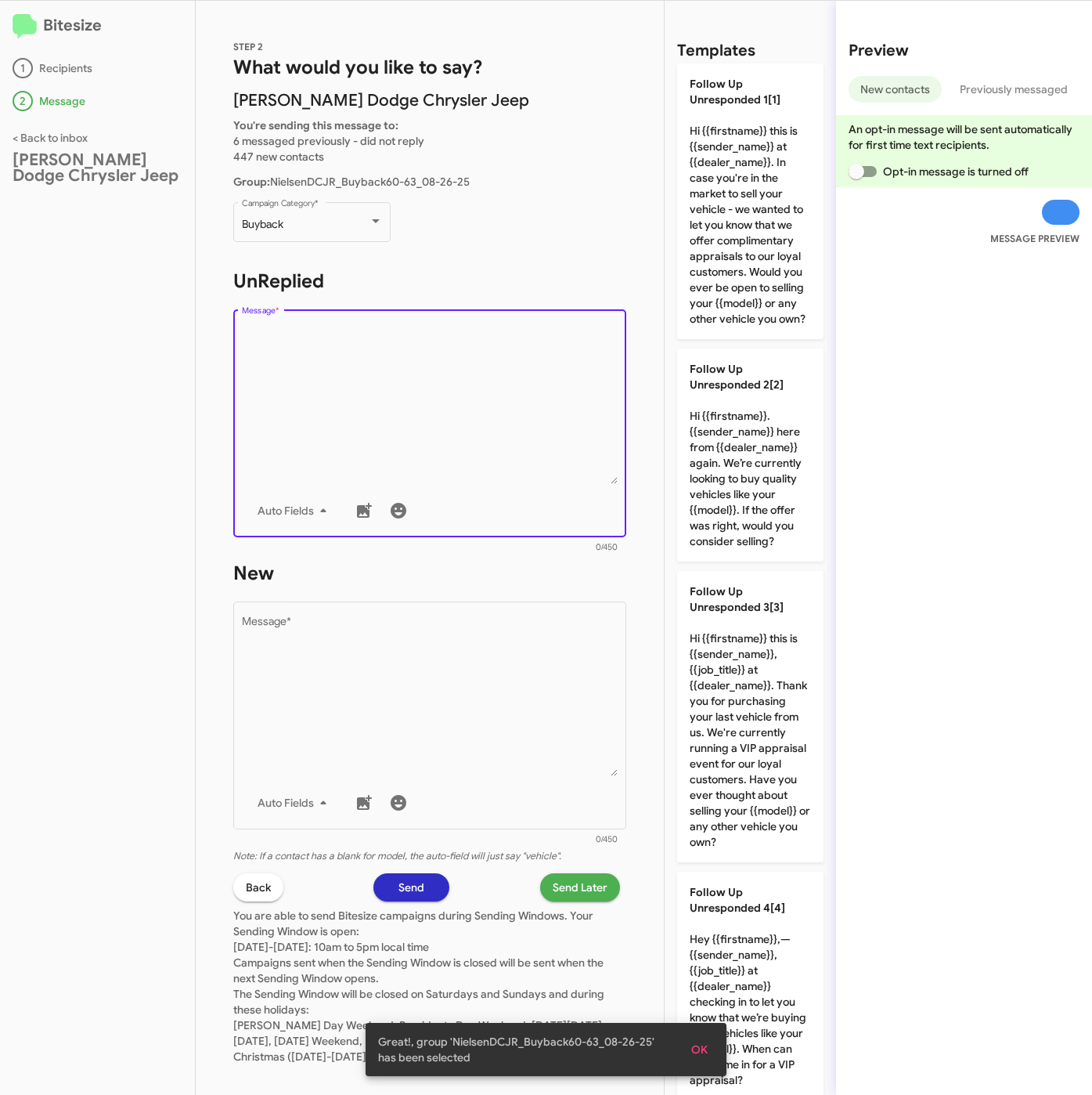
click at [377, 407] on textarea "Message *" at bounding box center [429, 404] width 377 height 160
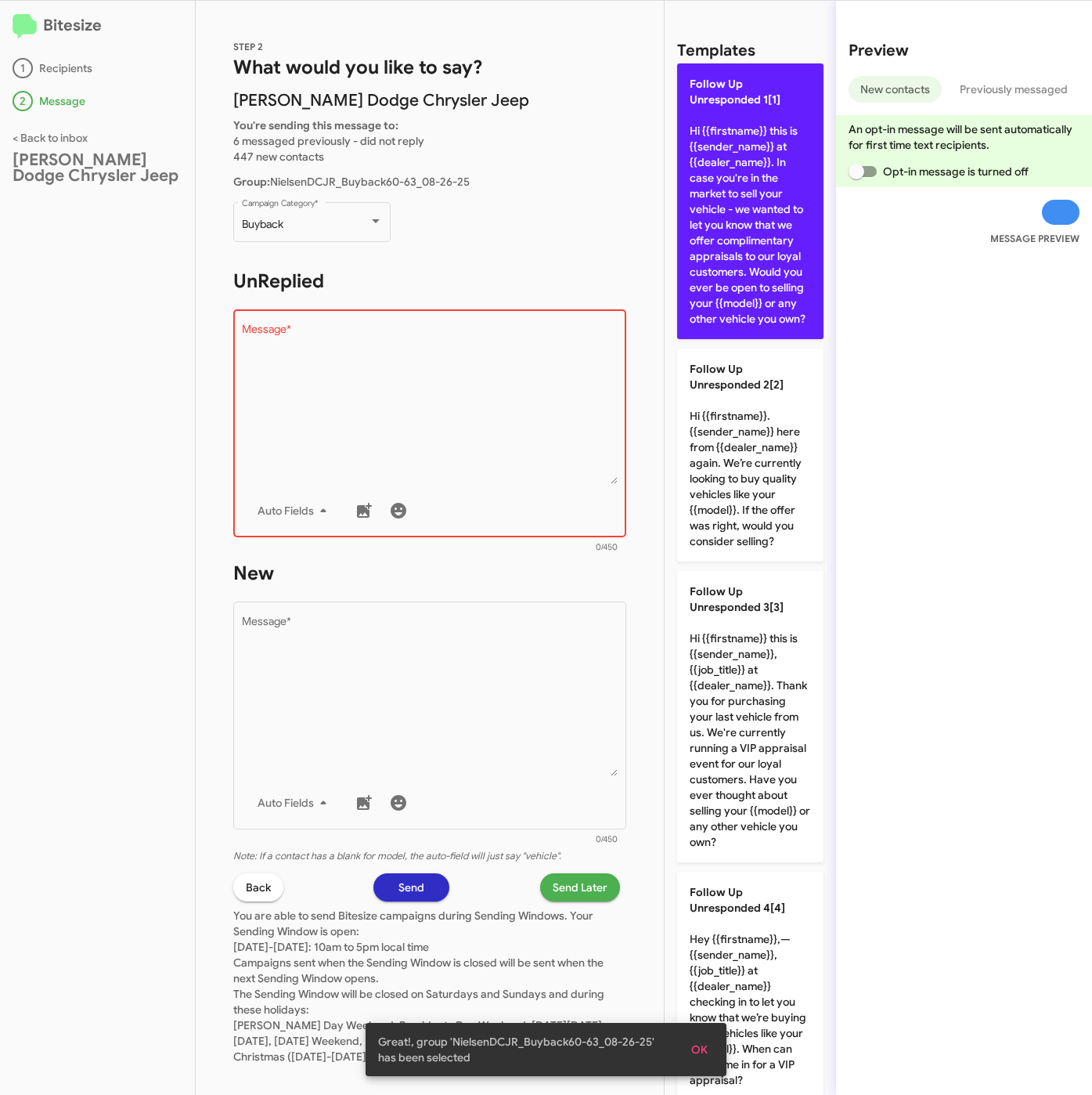
click at [738, 268] on p "Follow Up Unresponded 1[1] Hi {{firstname}} this is {{sender_name}} at {{dealer…" at bounding box center [750, 202] width 146 height 276
type textarea "Hi {{firstname}} this is {{sender_name}} at {{dealer_name}}. In case you're in …"
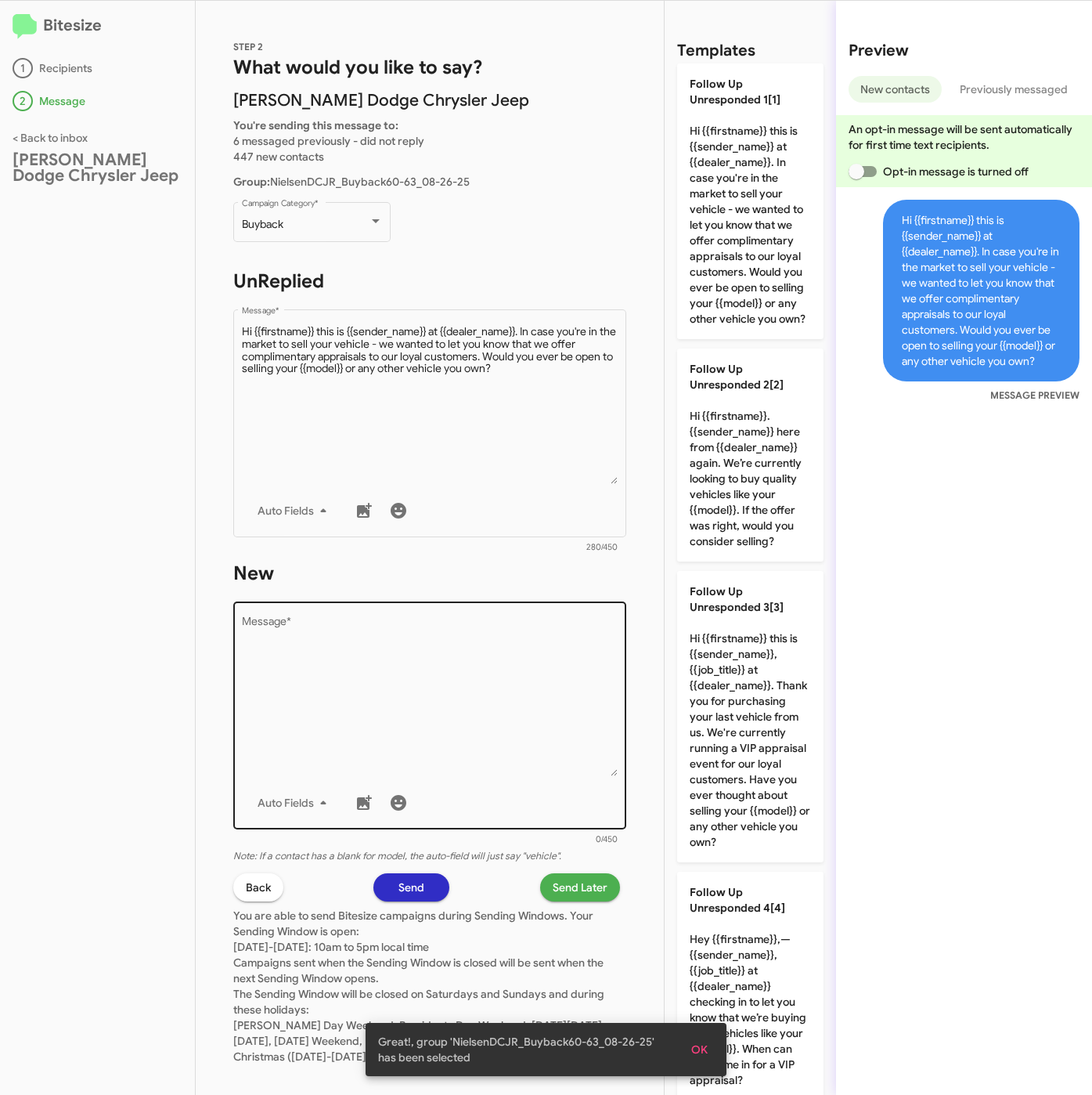
click at [425, 663] on textarea "Message *" at bounding box center [429, 696] width 377 height 160
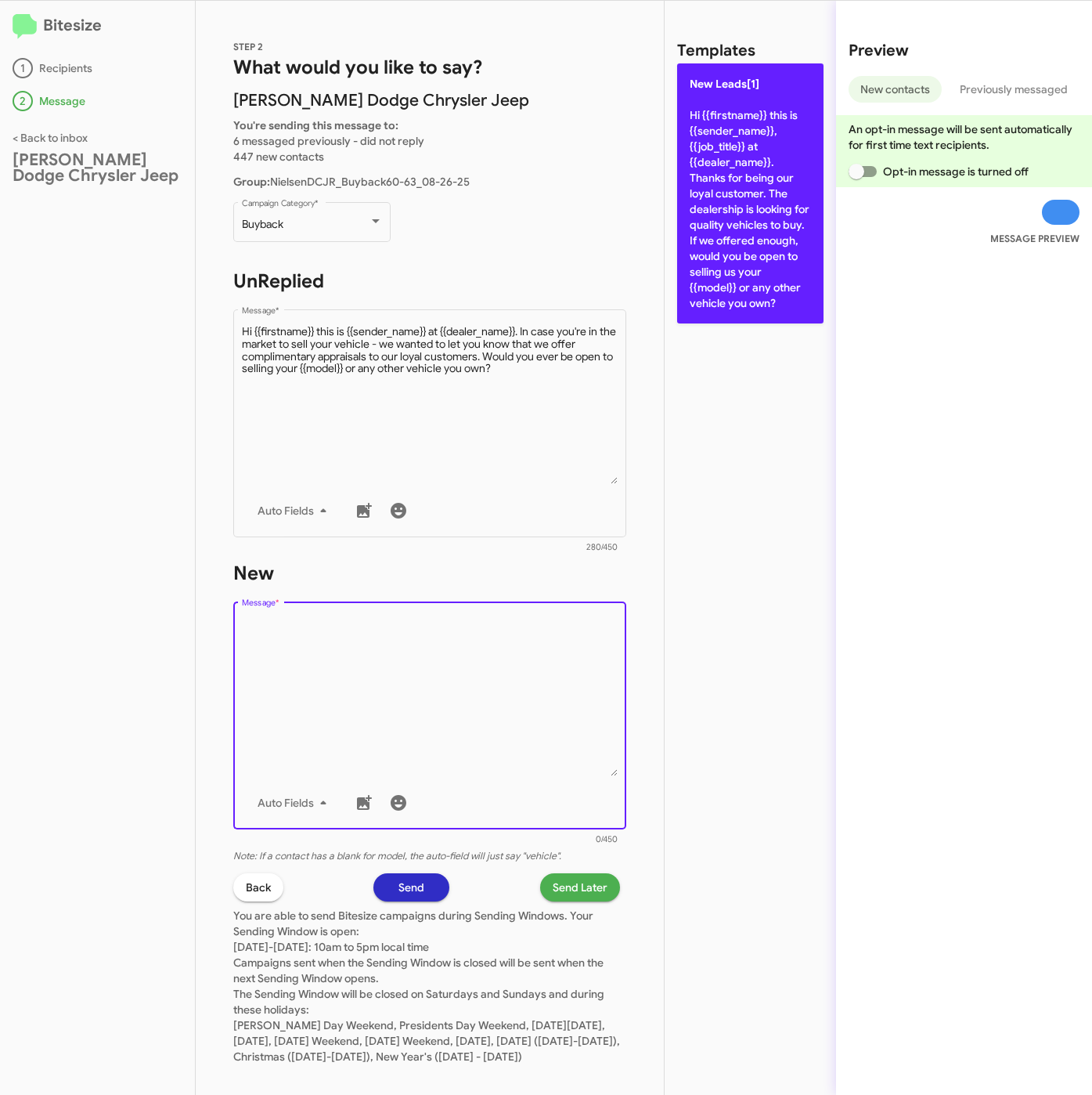
click at [771, 184] on p "New Leads[1] Hi {{firstname}} this is {{sender_name}}, {{job_title}} at {{deale…" at bounding box center [750, 194] width 146 height 260
type textarea "Hi {{firstname}} this is {{sender_name}}, {{job_title}} at {{dealer_name}}. Tha…"
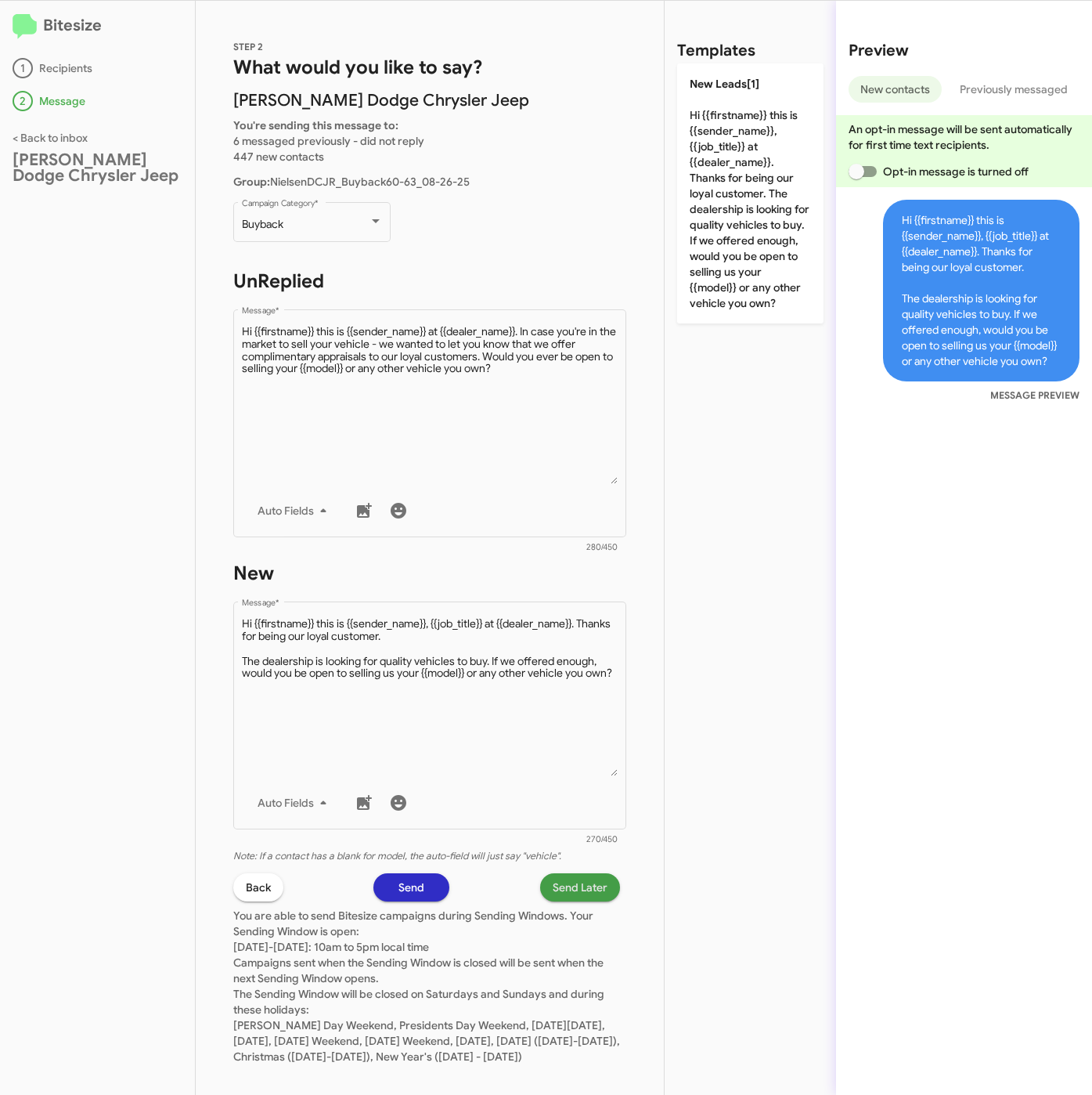
click at [573, 884] on span "Send Later" at bounding box center [580, 887] width 54 height 28
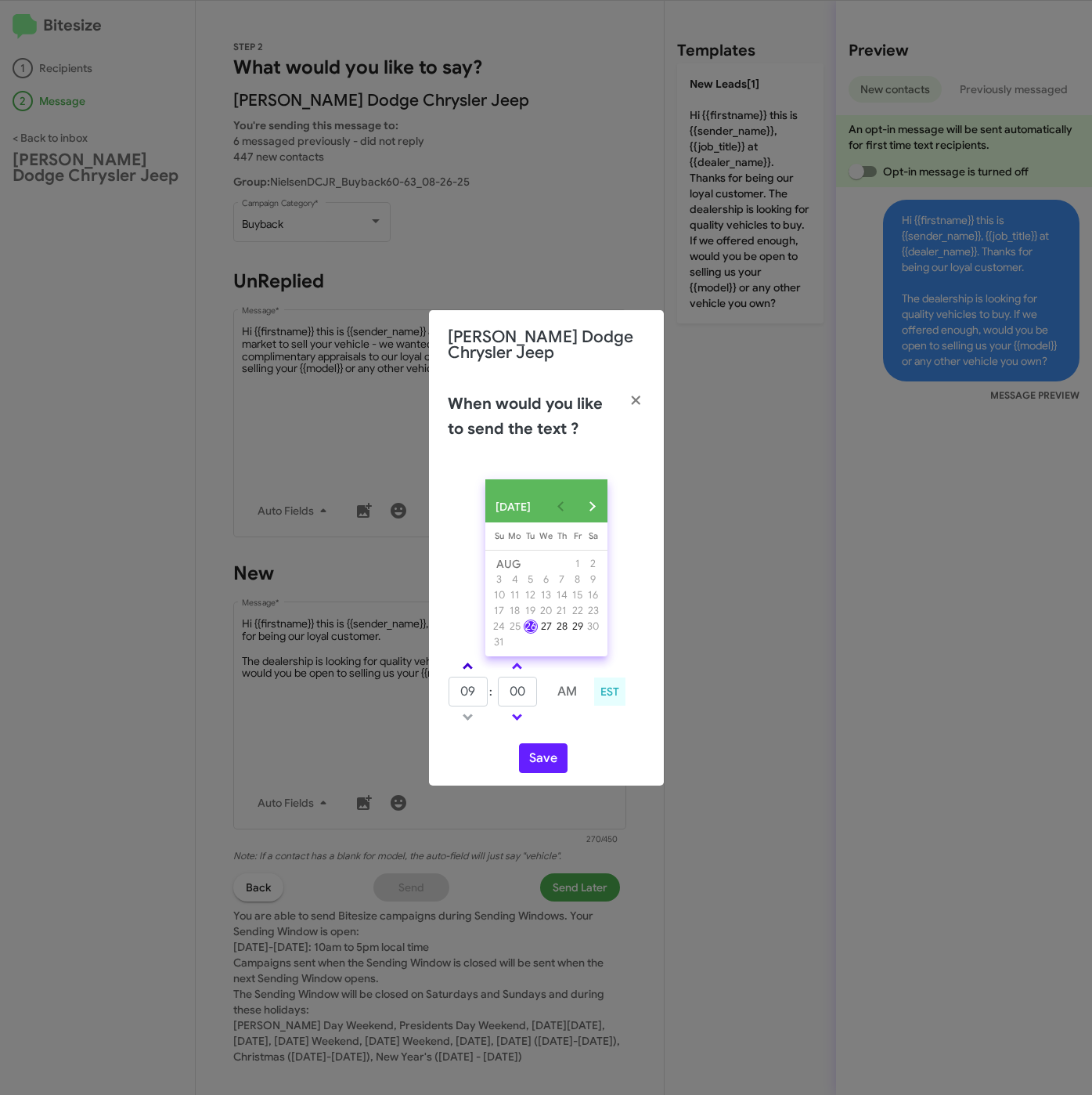
drag, startPoint x: 469, startPoint y: 667, endPoint x: 491, endPoint y: 677, distance: 24.2
click at [472, 667] on link at bounding box center [468, 665] width 27 height 18
type input "10"
drag, startPoint x: 528, startPoint y: 693, endPoint x: 492, endPoint y: 695, distance: 36.1
click at [492, 695] on tr "10 : 00 AM" at bounding box center [517, 691] width 140 height 31
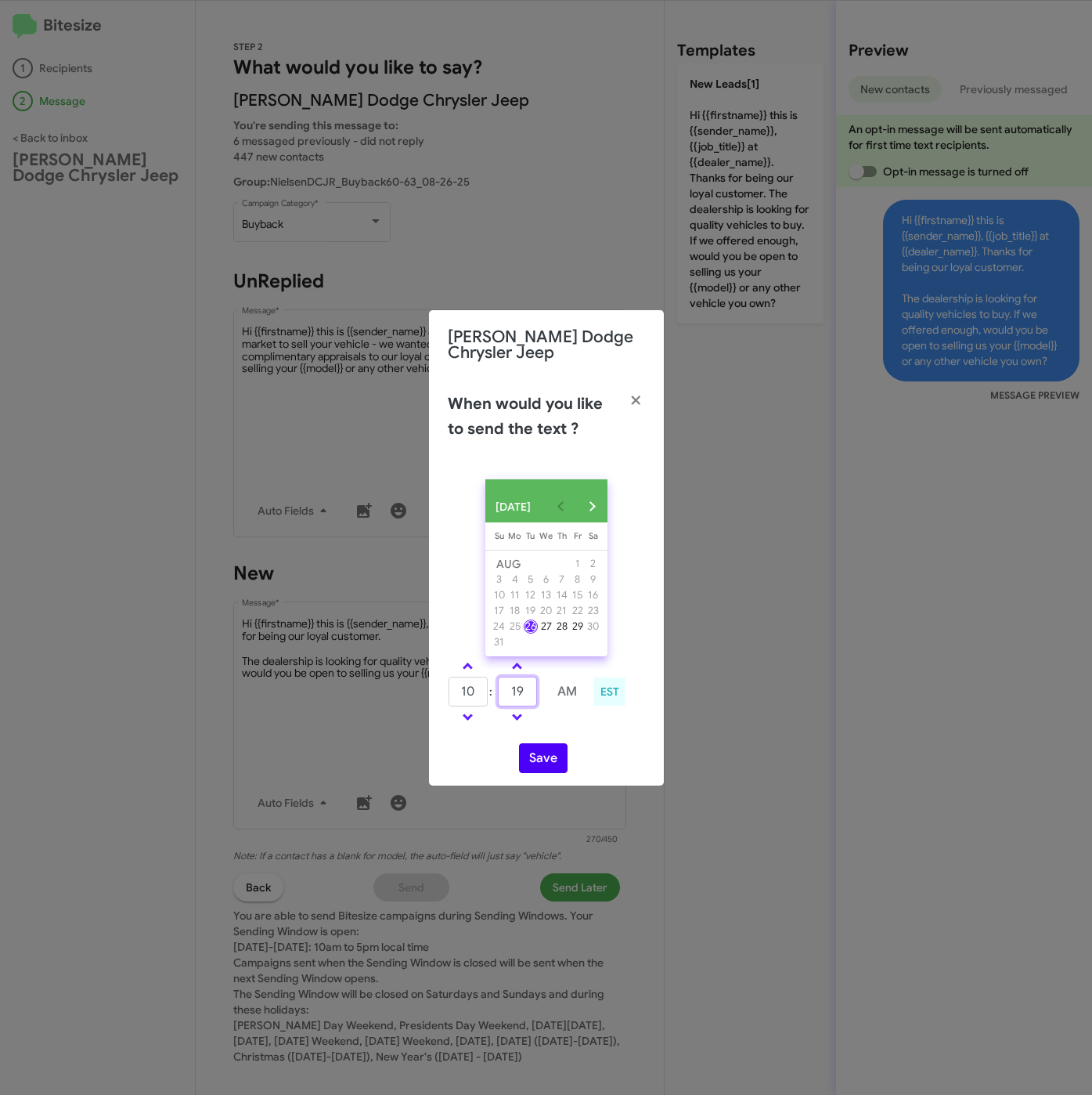
type input "19"
click at [550, 771] on button "Save" at bounding box center [543, 757] width 48 height 30
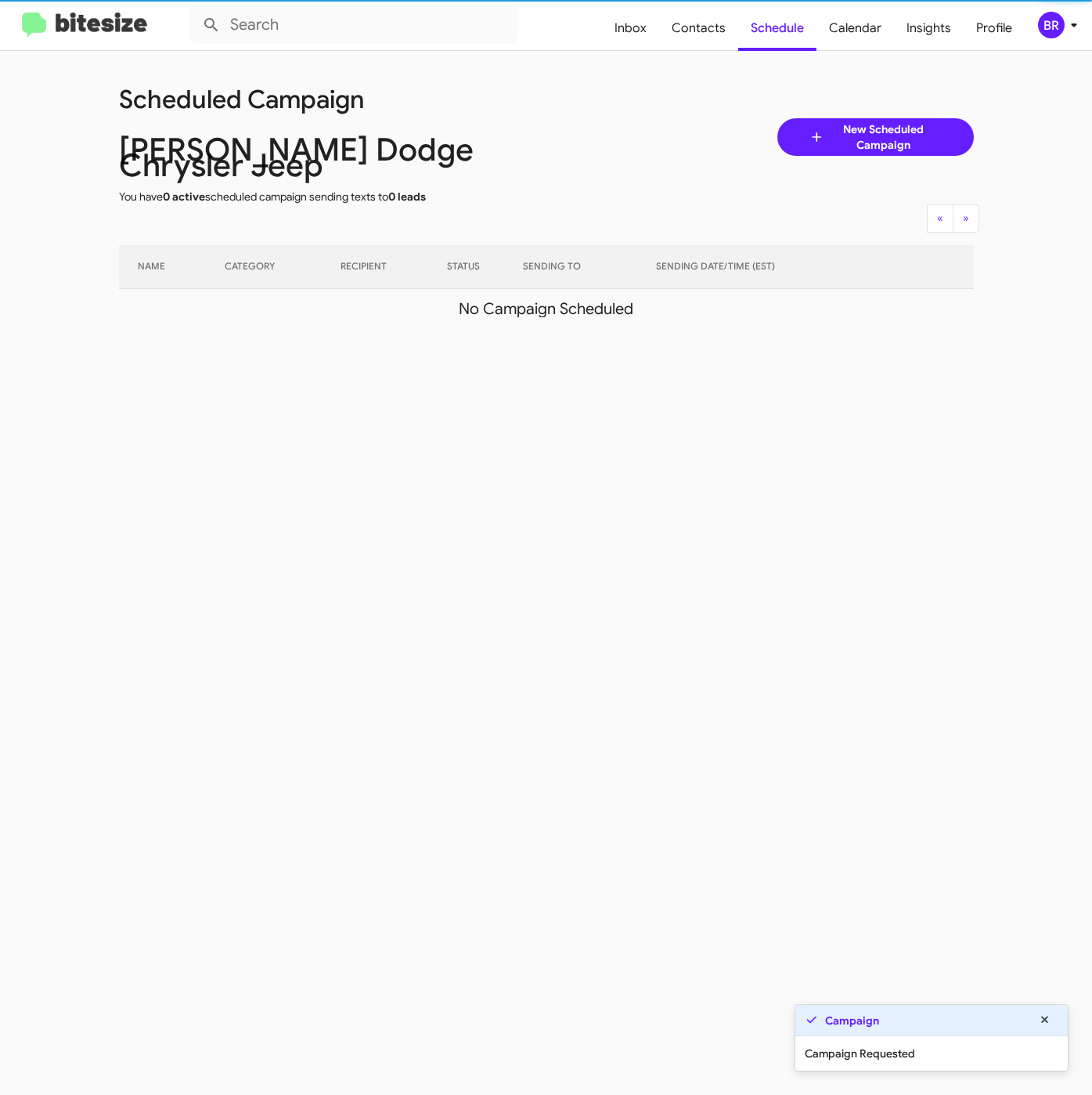
click at [1060, 24] on div "BR" at bounding box center [1050, 25] width 26 height 26
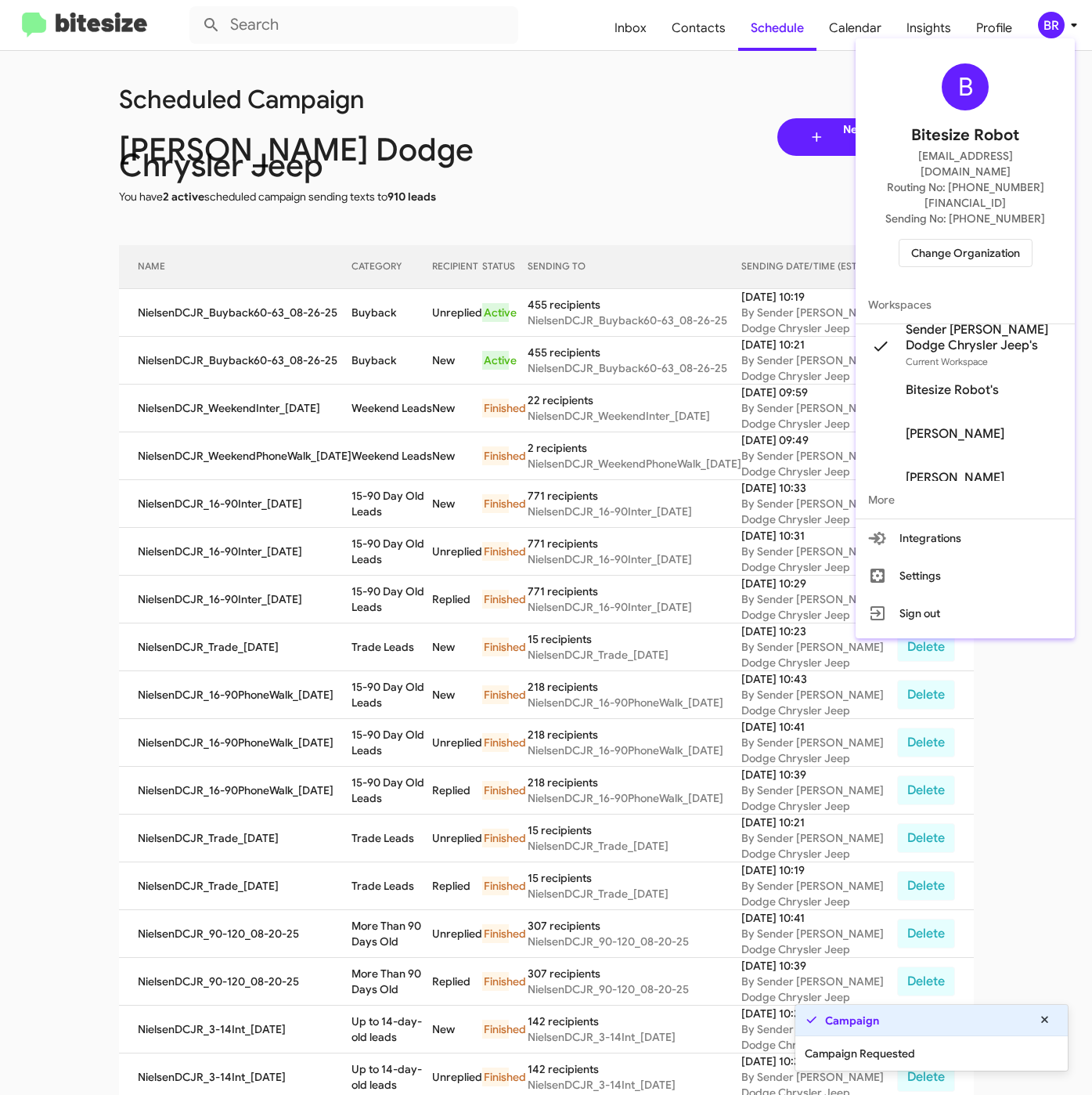
click at [353, 301] on div at bounding box center [546, 547] width 1092 height 1095
click at [353, 301] on td "Buyback" at bounding box center [391, 313] width 81 height 48
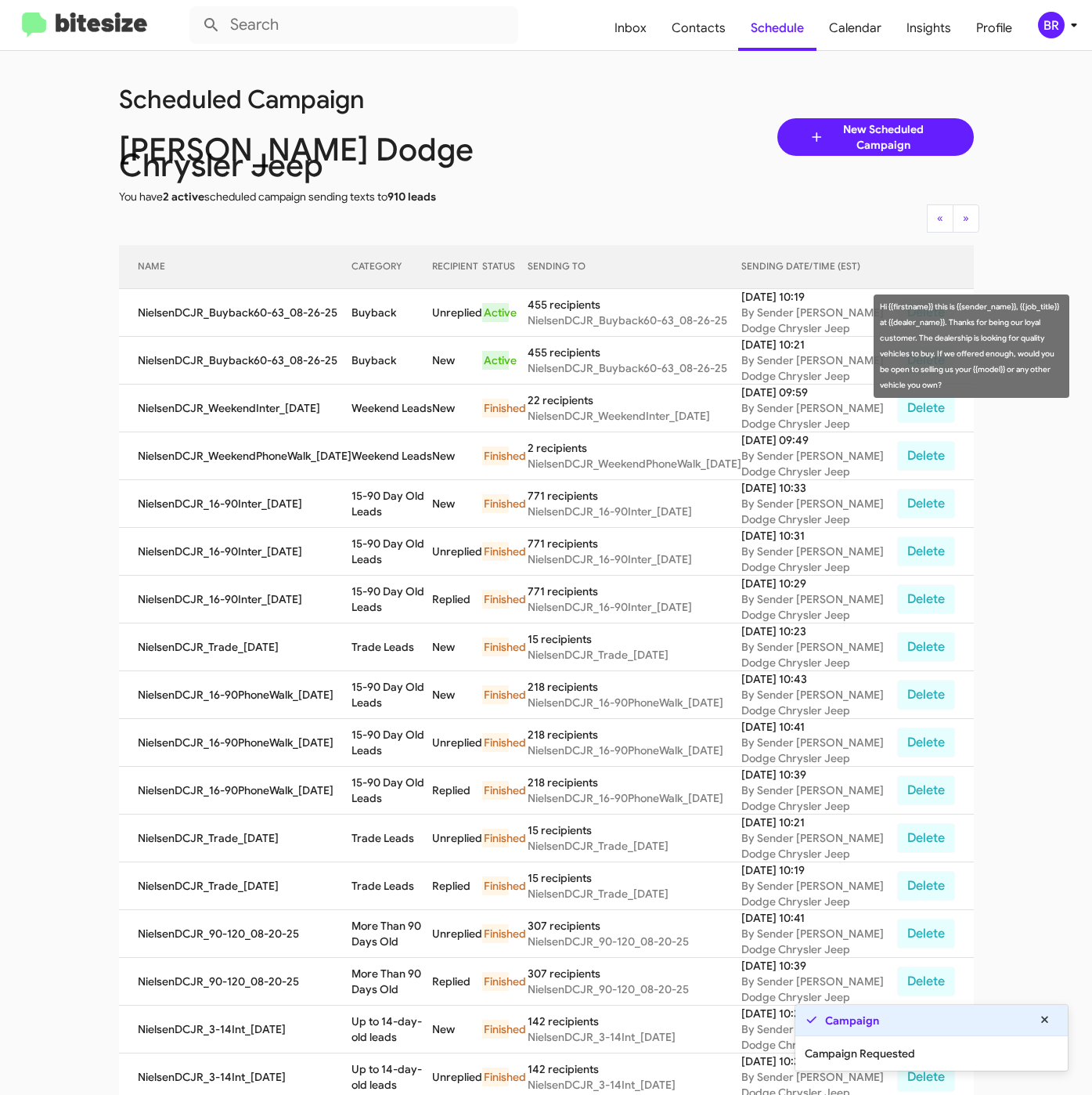
copy td "Buyback"
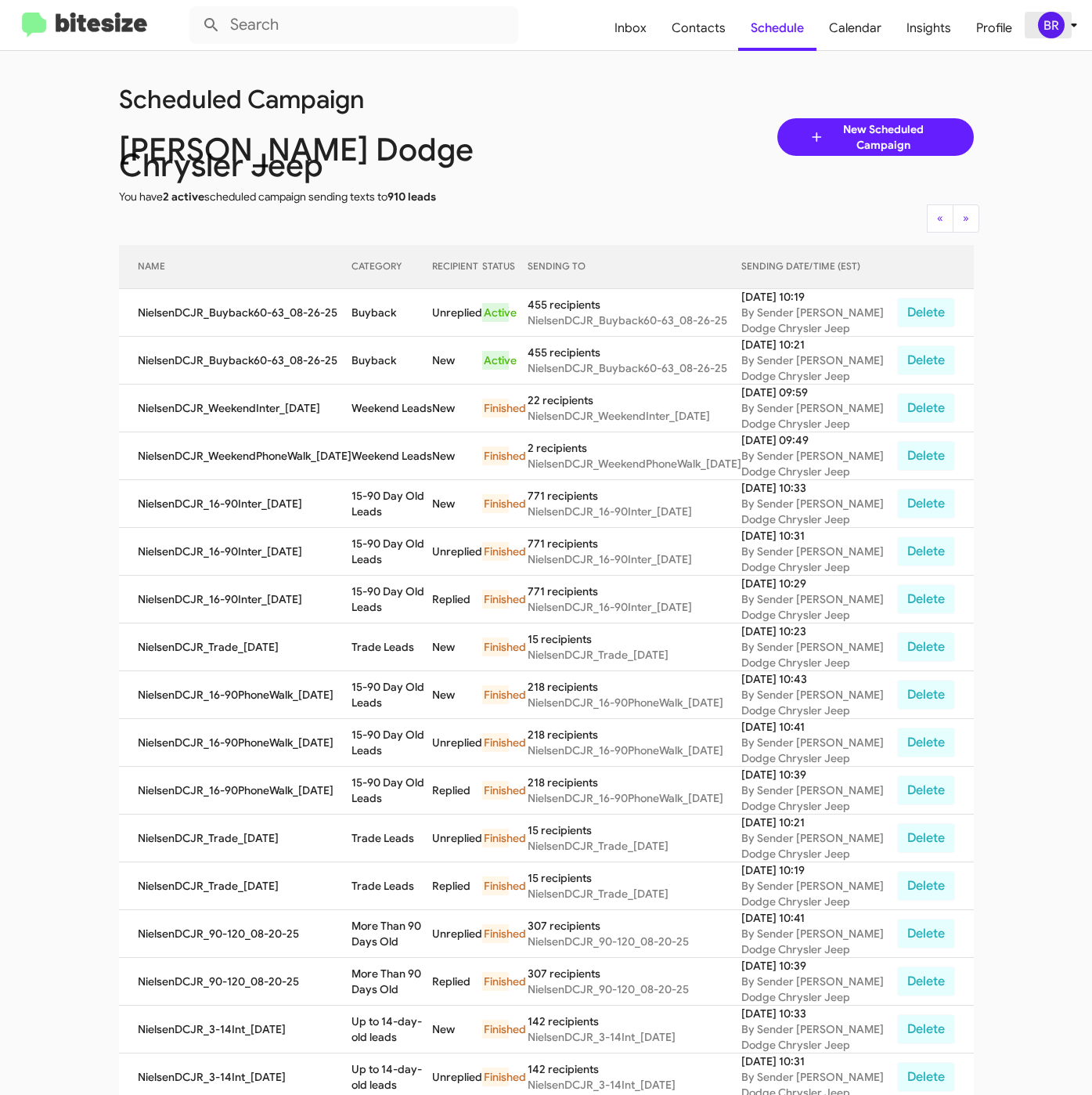
click at [1041, 14] on div "BR" at bounding box center [1050, 25] width 26 height 26
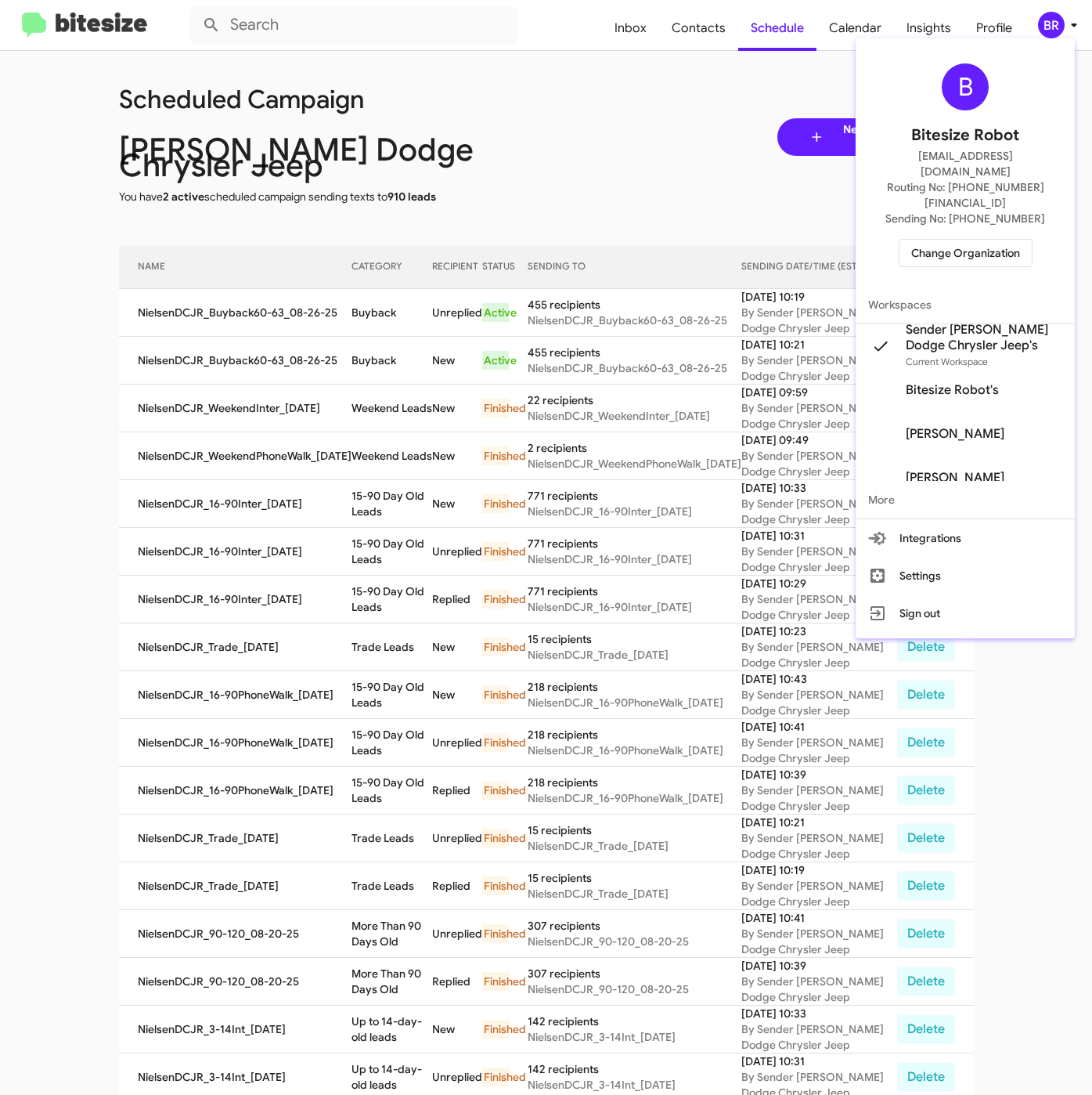
click at [947, 240] on span "Change Organization" at bounding box center [965, 253] width 109 height 26
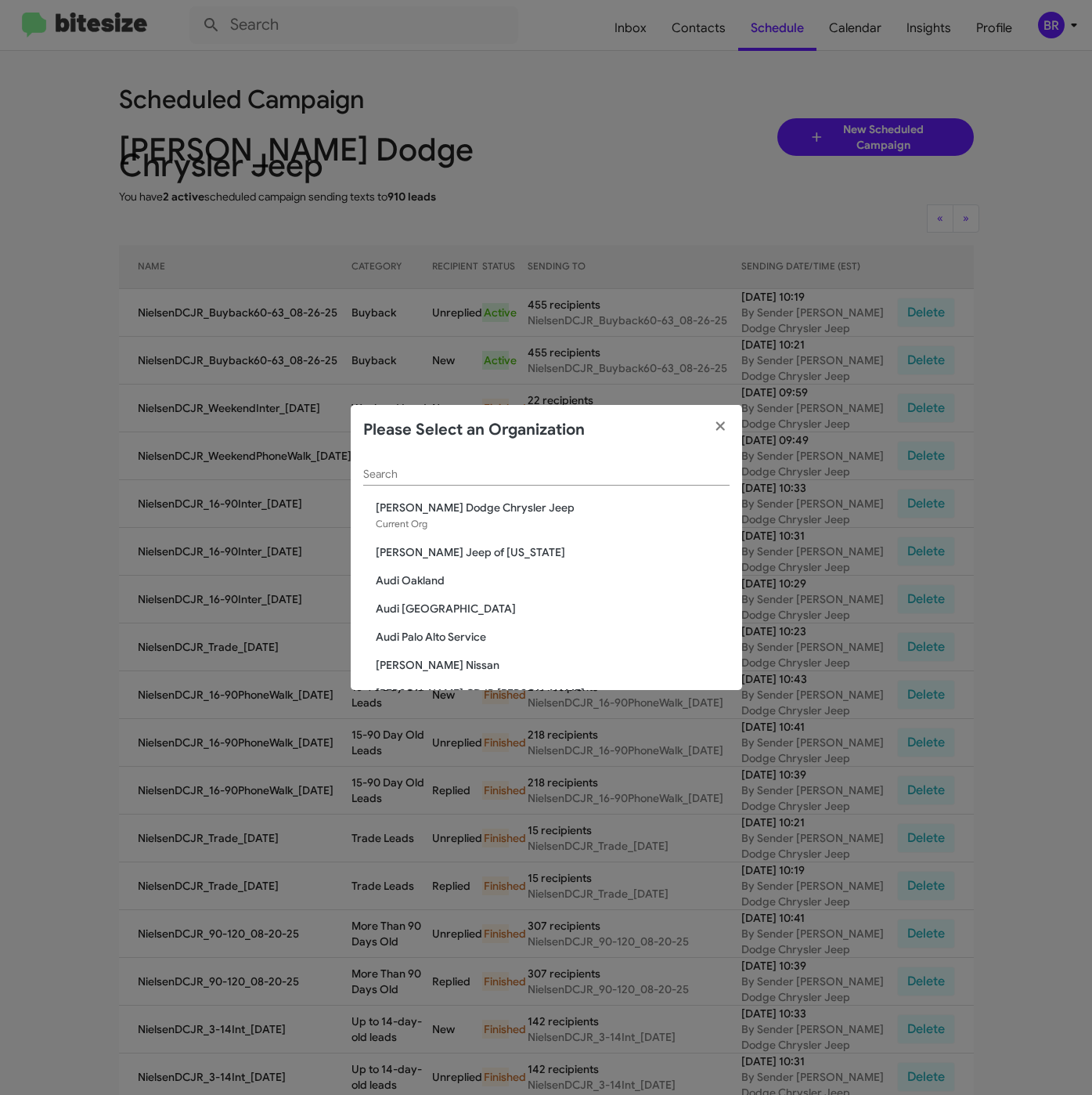
click at [519, 472] on input "Search" at bounding box center [546, 474] width 367 height 13
paste input "[PERSON_NAME] Chevrolet"
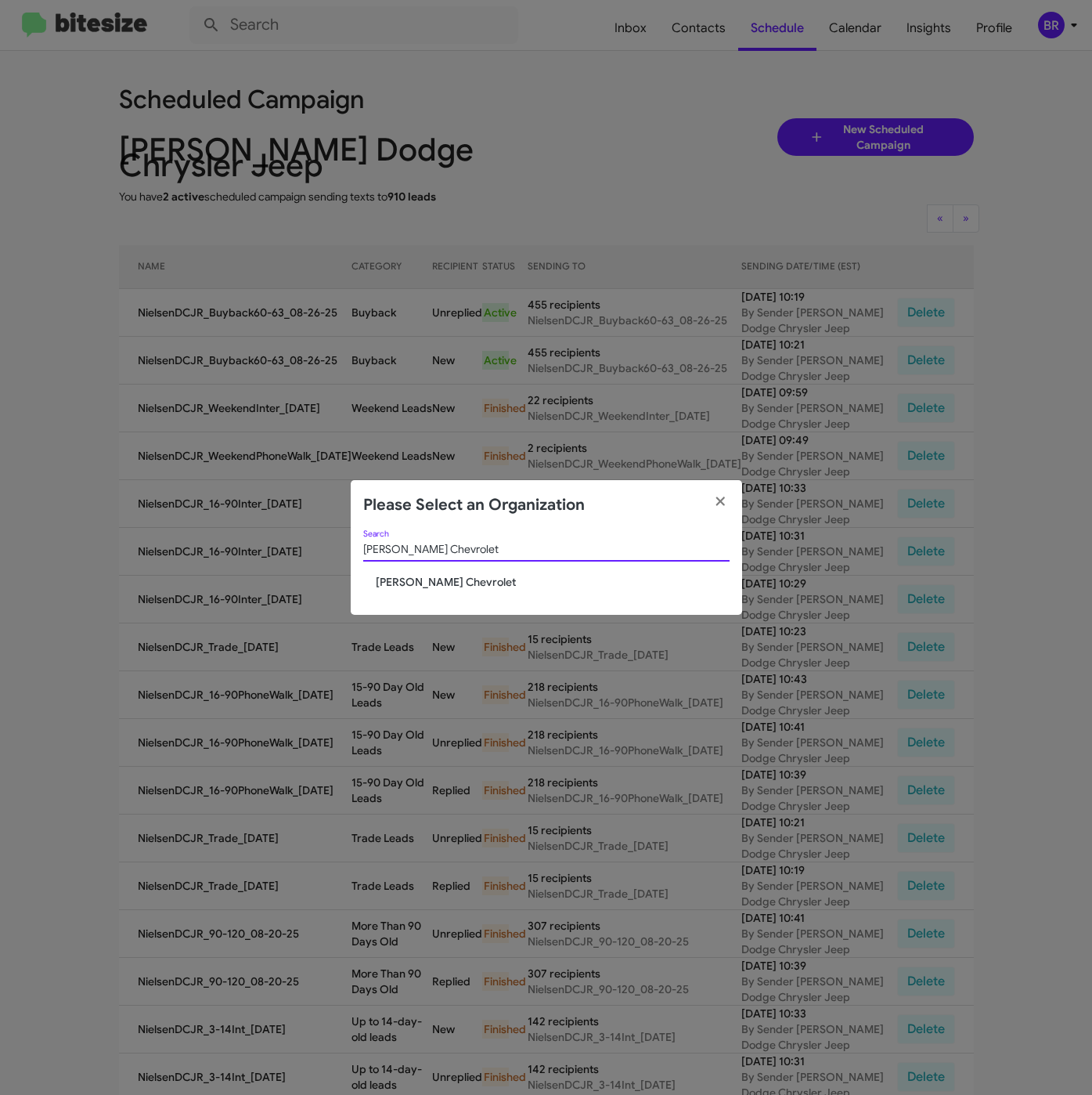
type input "[PERSON_NAME] Chevrolet"
click at [407, 575] on span "[PERSON_NAME] Chevrolet" at bounding box center [553, 582] width 354 height 15
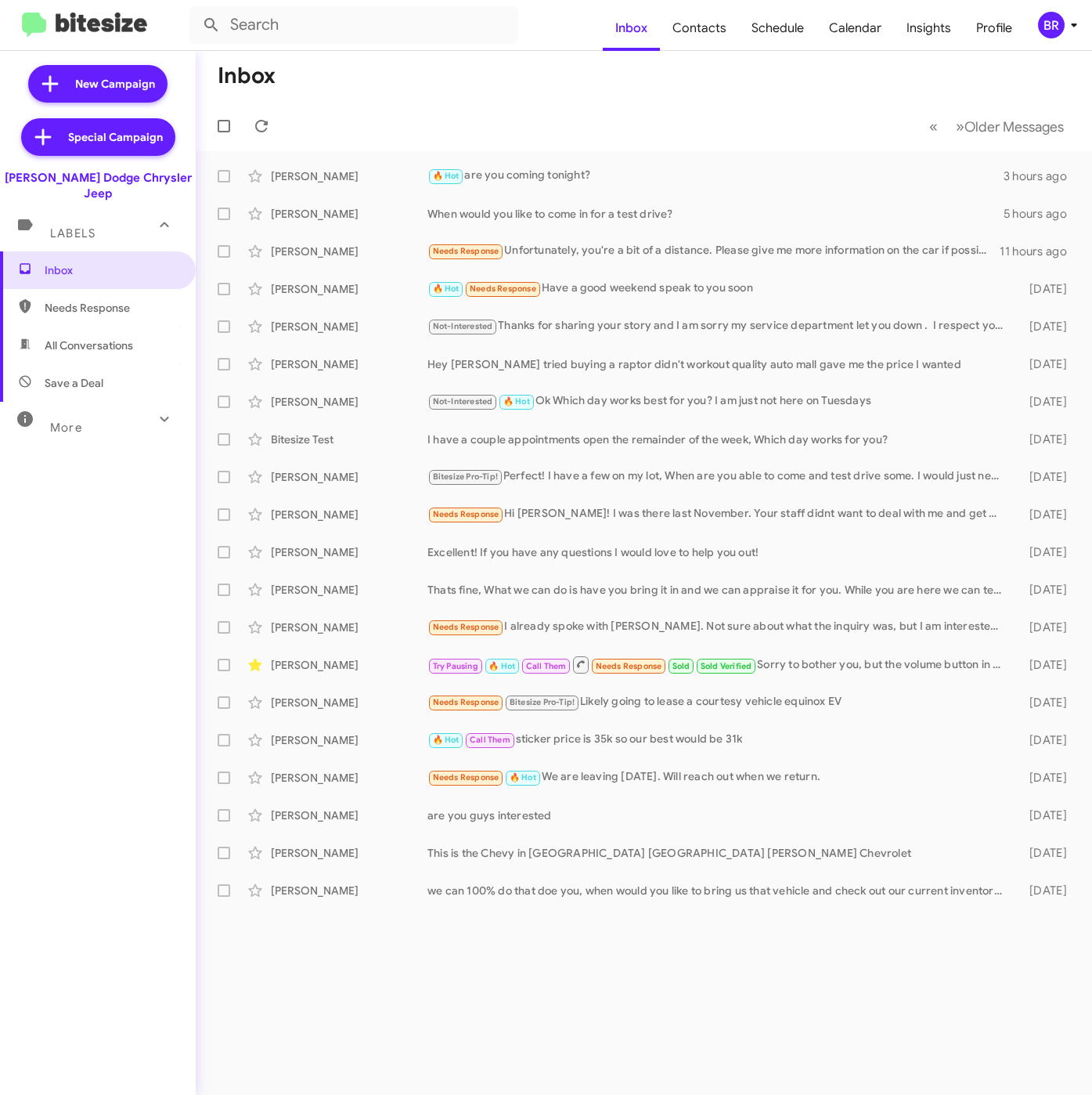
click at [1055, 21] on div "BR" at bounding box center [1050, 25] width 26 height 26
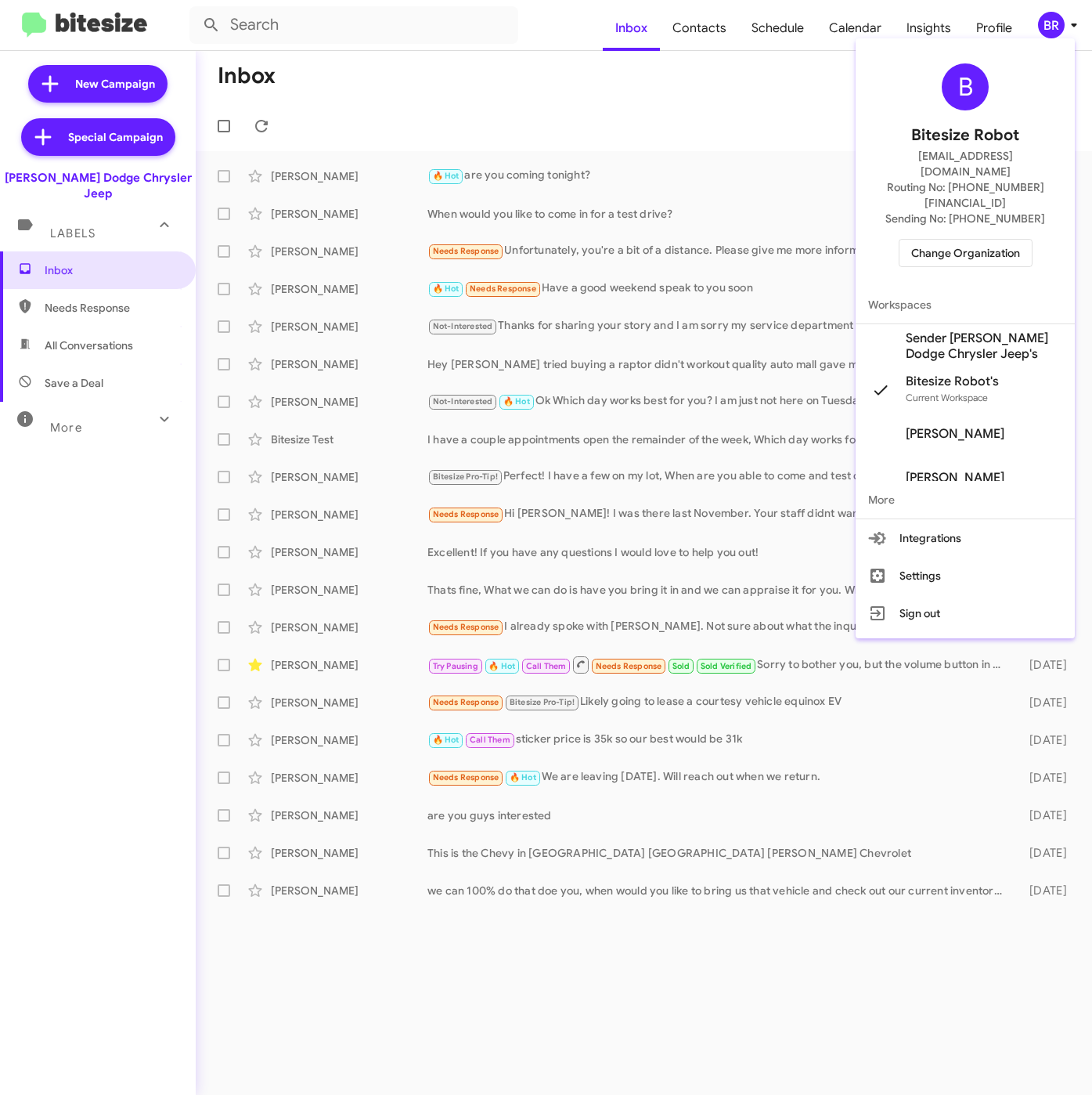
click at [958, 330] on span "Sender [PERSON_NAME] Dodge Chrysler Jeep's" at bounding box center [984, 345] width 156 height 31
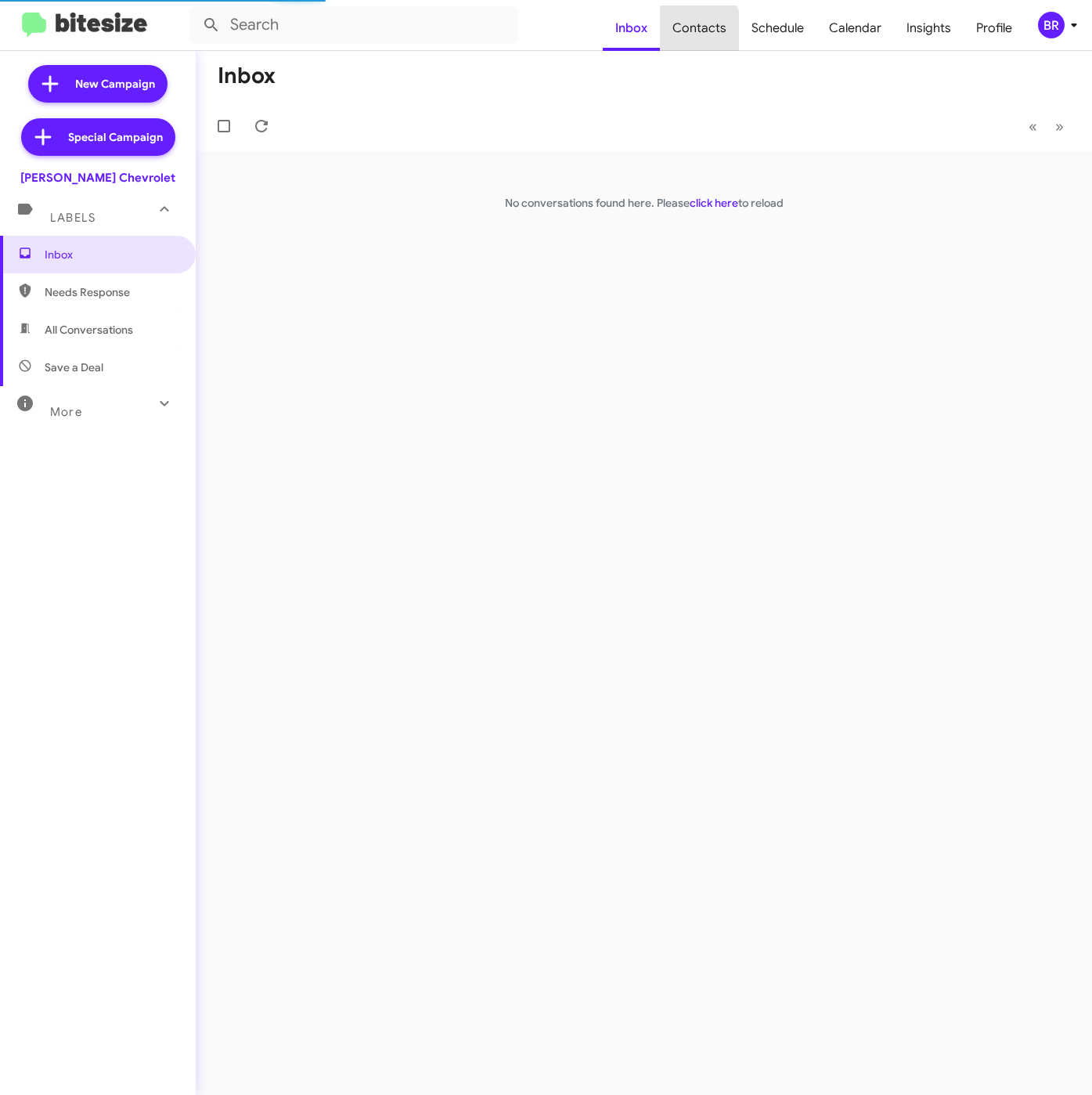
click at [693, 33] on span "Contacts" at bounding box center [699, 27] width 79 height 45
type input "in:groups"
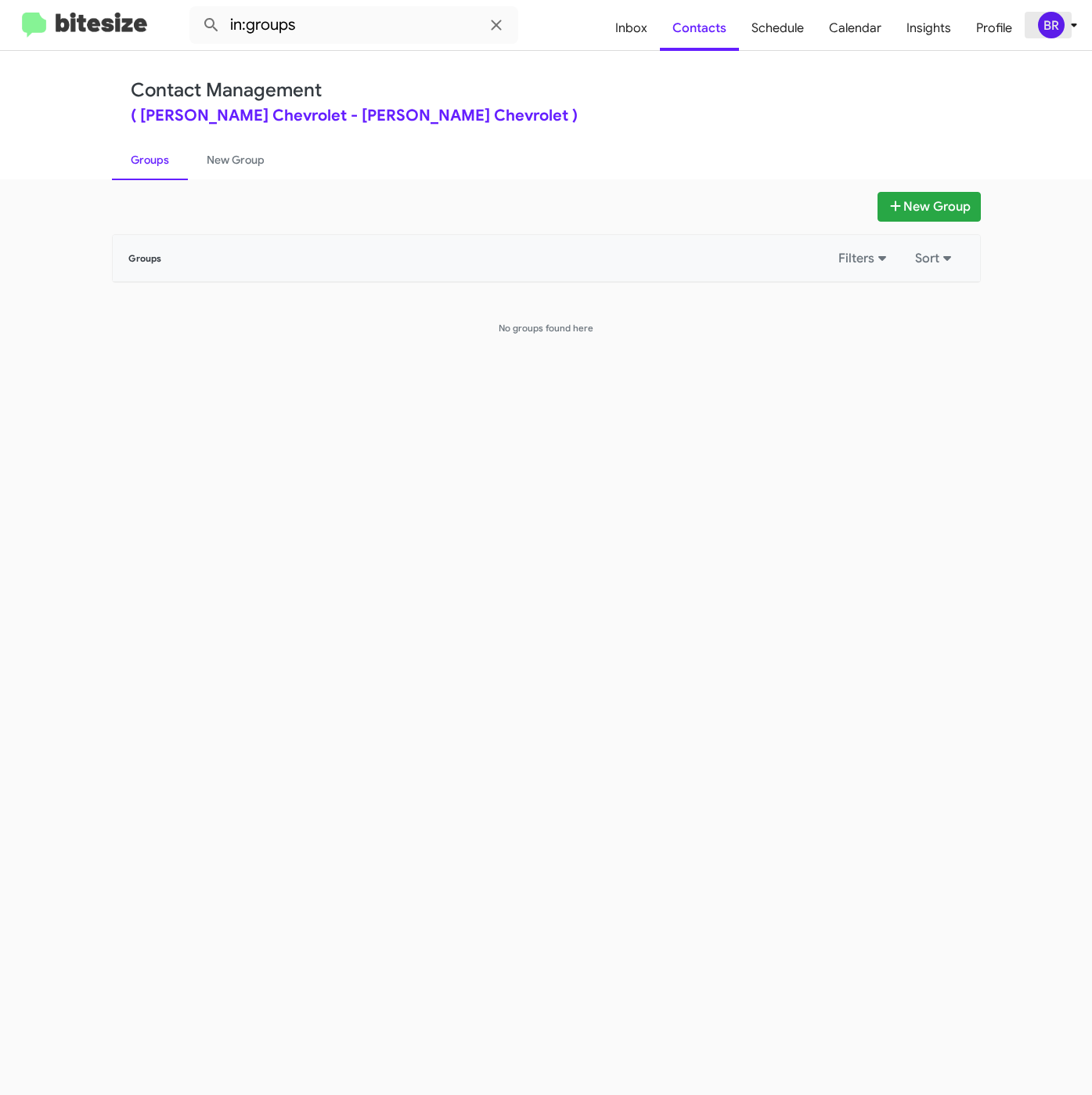
click at [1061, 19] on div "BR" at bounding box center [1050, 25] width 26 height 26
drag, startPoint x: 1037, startPoint y: 26, endPoint x: 1046, endPoint y: 33, distance: 11.4
click at [1038, 26] on div at bounding box center [546, 547] width 1092 height 1095
click at [1046, 33] on div at bounding box center [546, 547] width 1092 height 1095
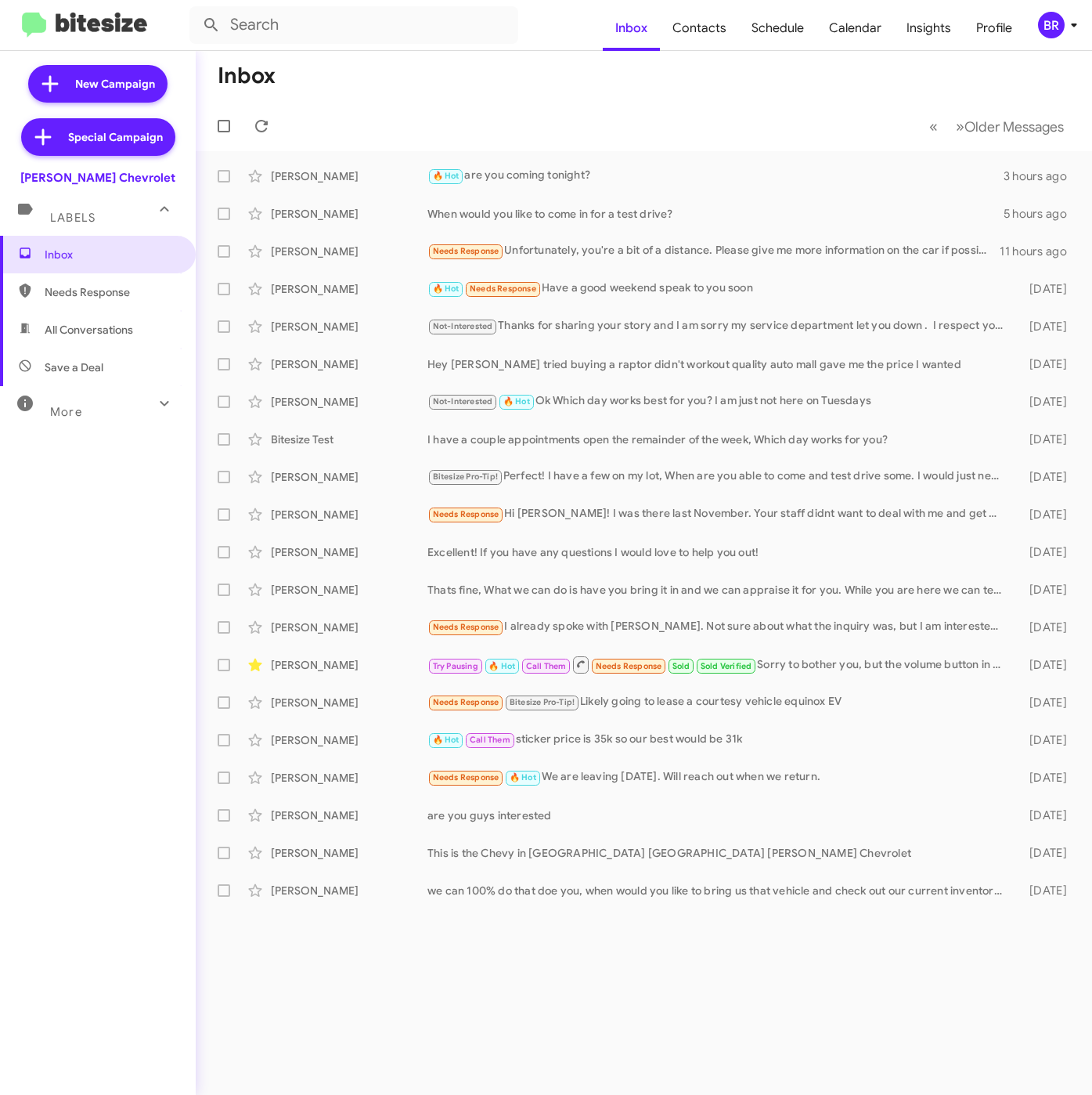
click at [1055, 20] on div "BR" at bounding box center [1050, 25] width 26 height 26
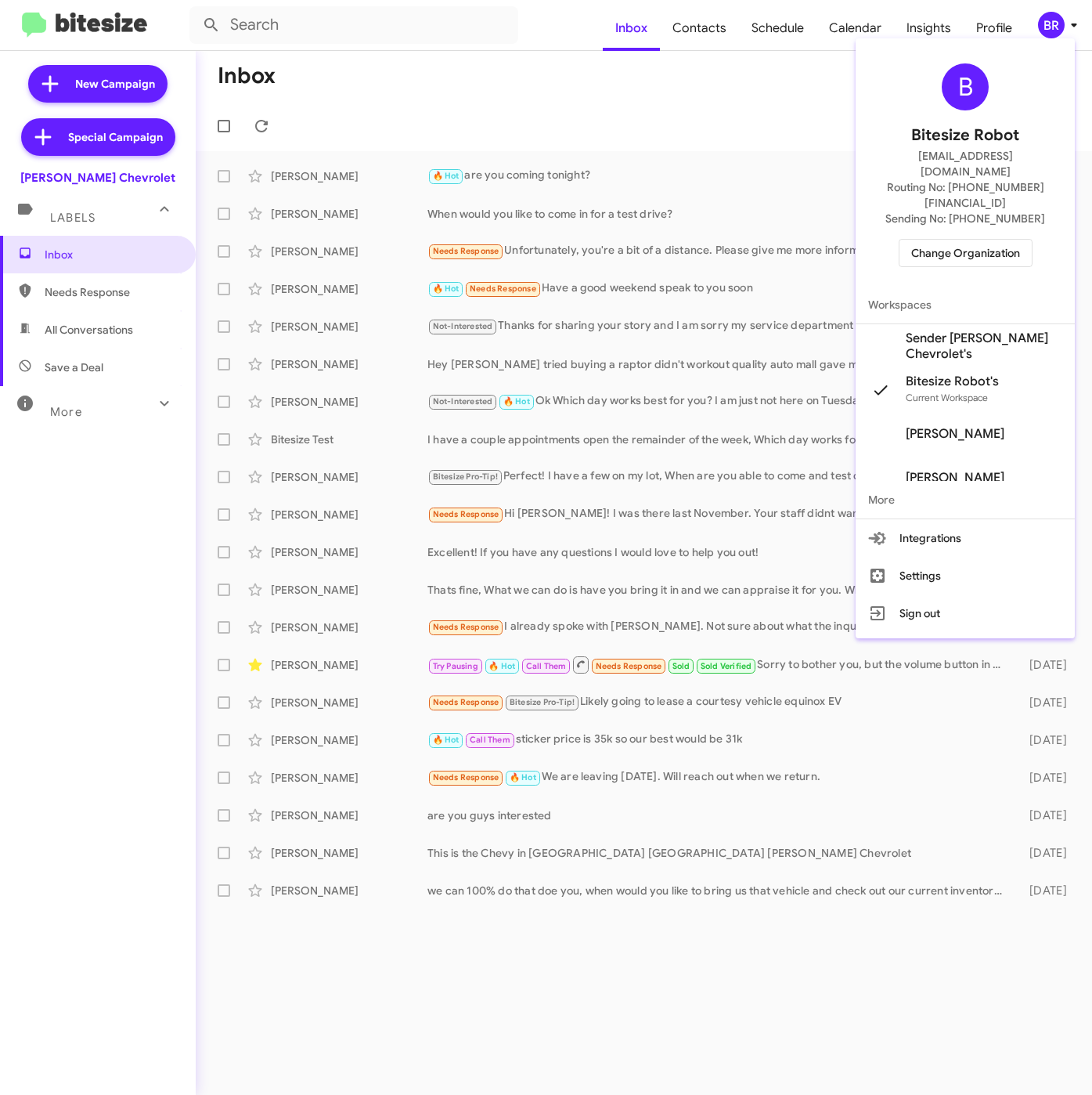
click at [961, 330] on span "Sender [PERSON_NAME] Chevrolet's" at bounding box center [984, 345] width 156 height 31
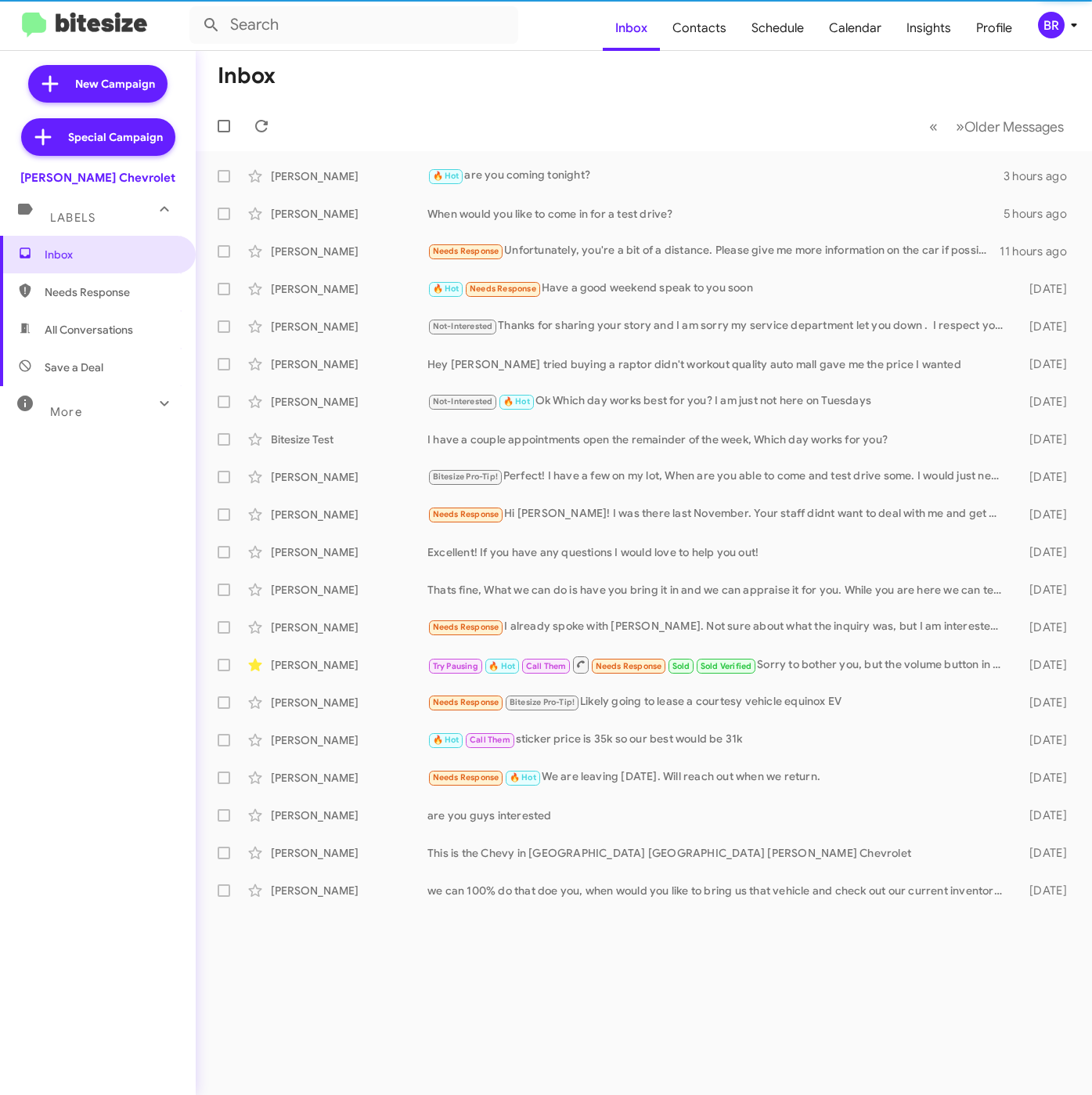
click at [707, 31] on span "Contacts" at bounding box center [699, 27] width 79 height 45
type input "in:groups"
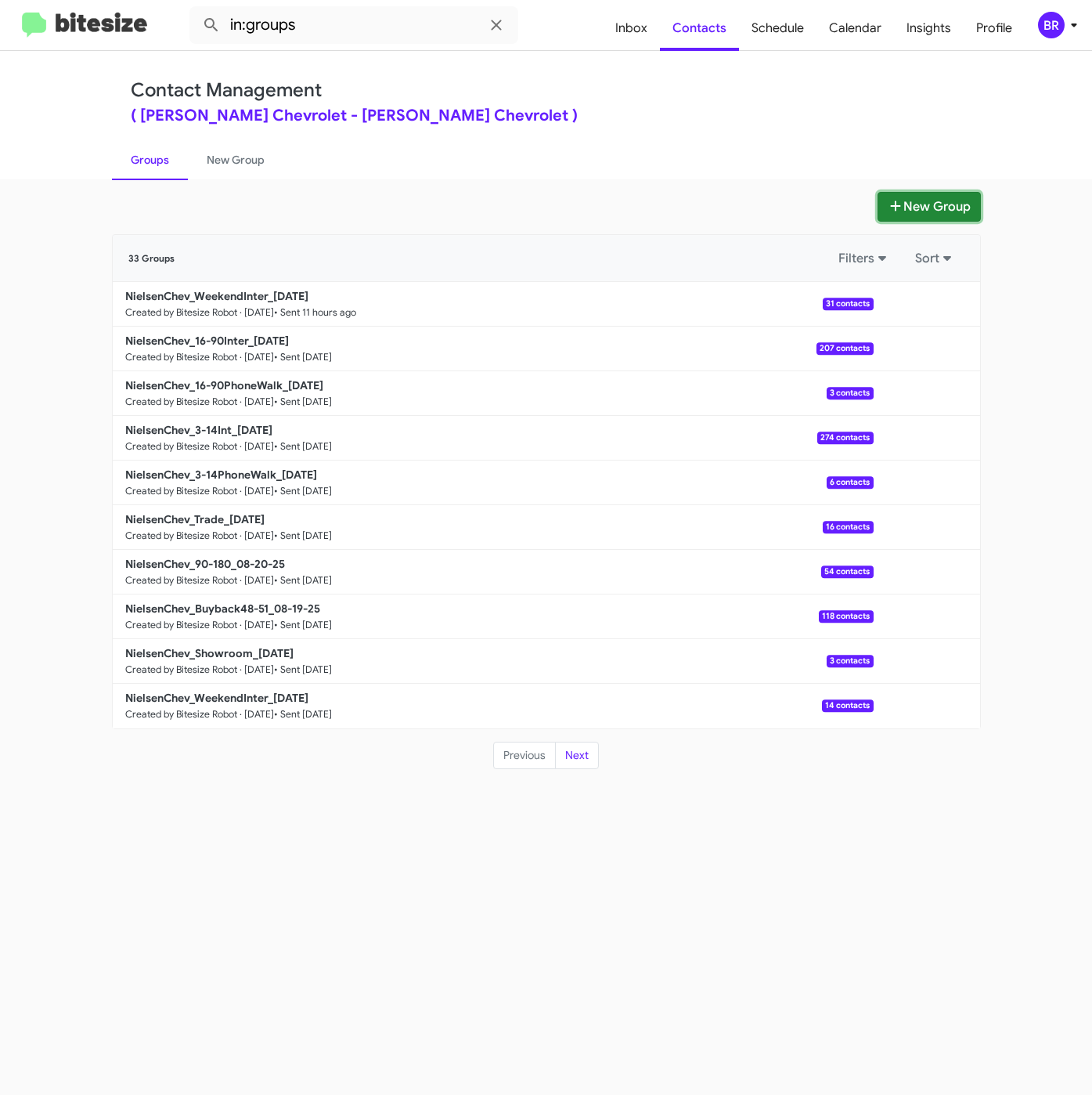
click at [939, 198] on button "New Group" at bounding box center [929, 206] width 103 height 30
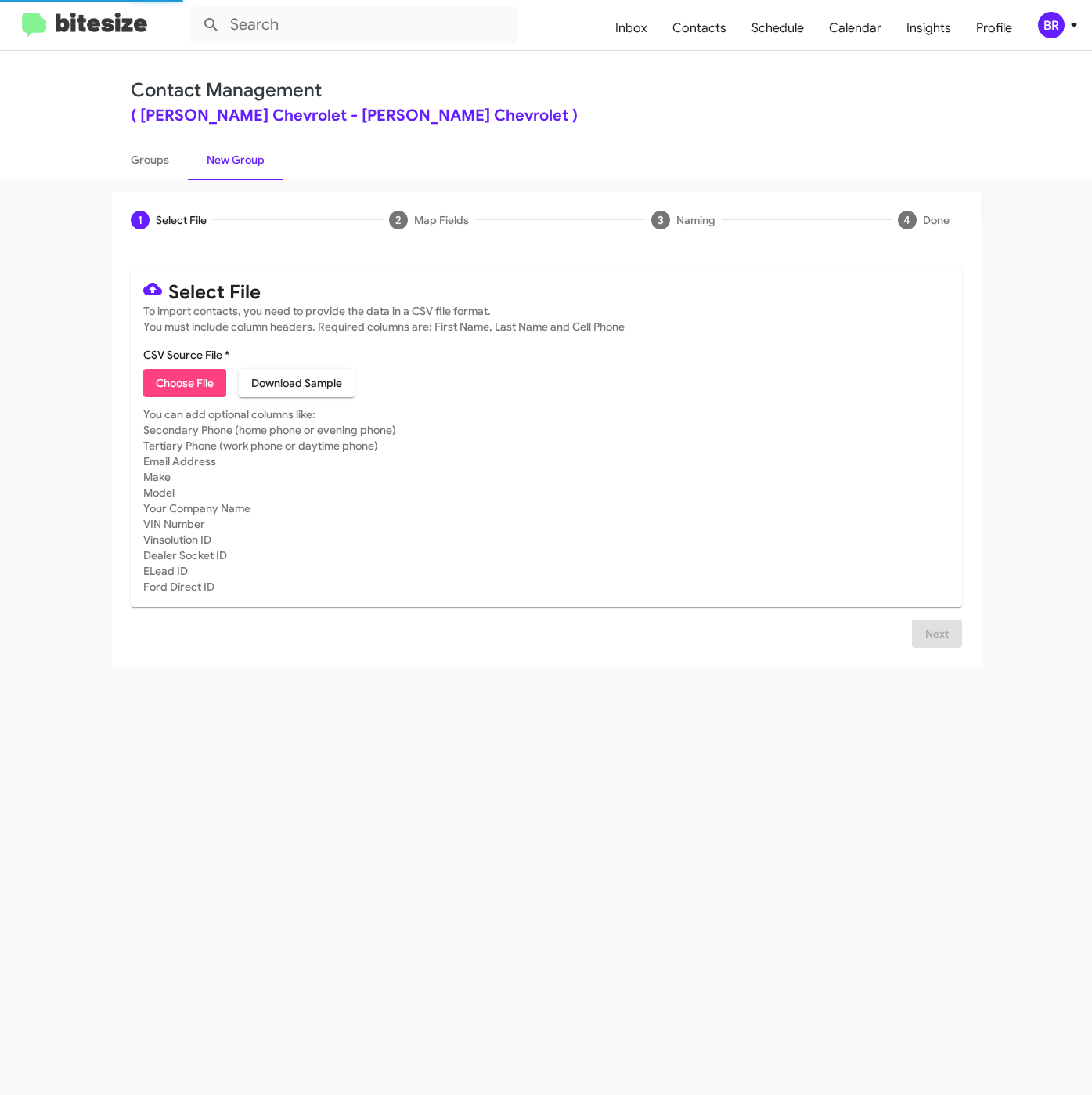
click at [209, 381] on span "Choose File" at bounding box center [185, 382] width 58 height 28
type input "NielsenChev_Showroom_[DATE]"
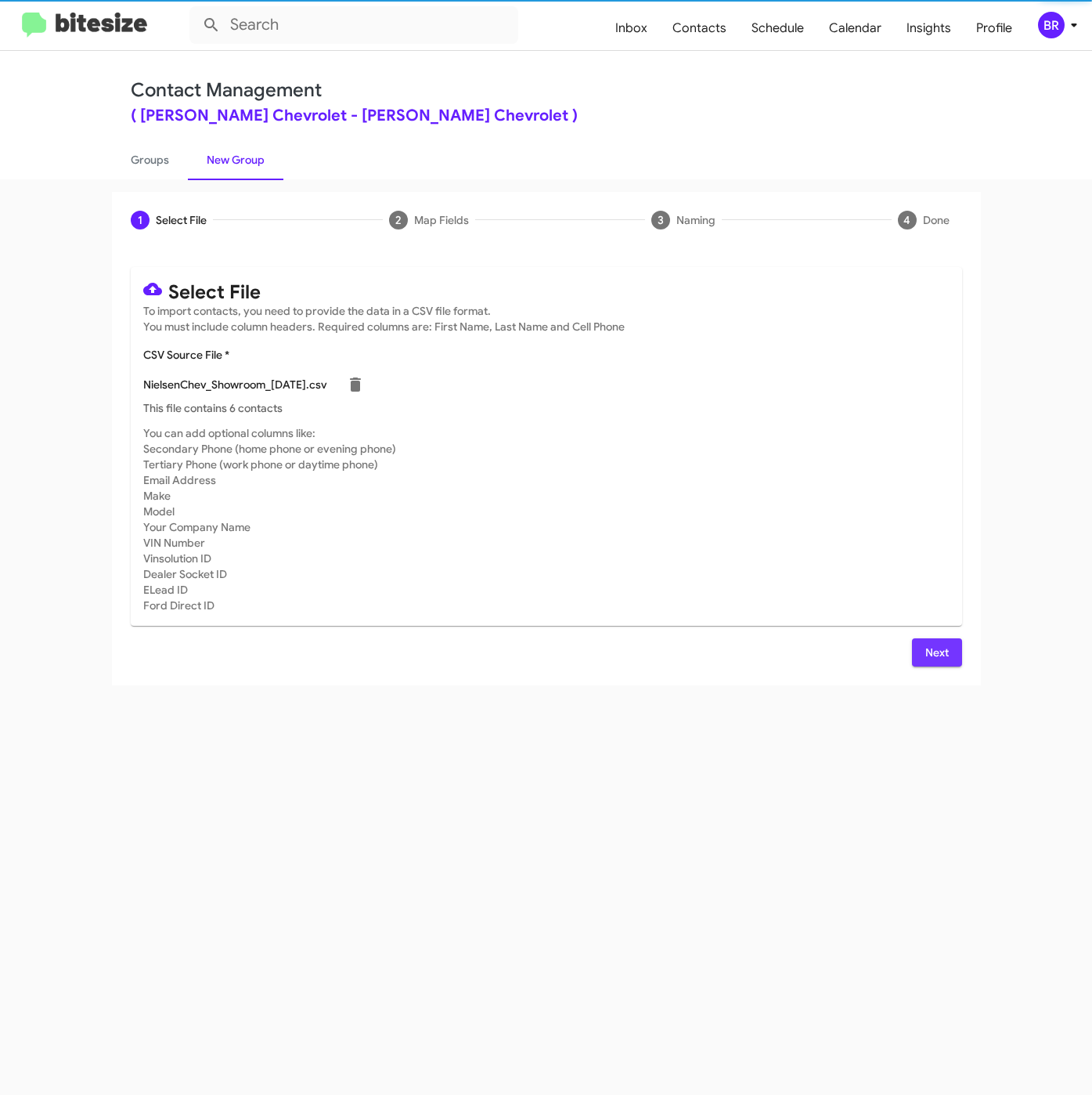
click at [914, 652] on button "Next" at bounding box center [936, 652] width 50 height 28
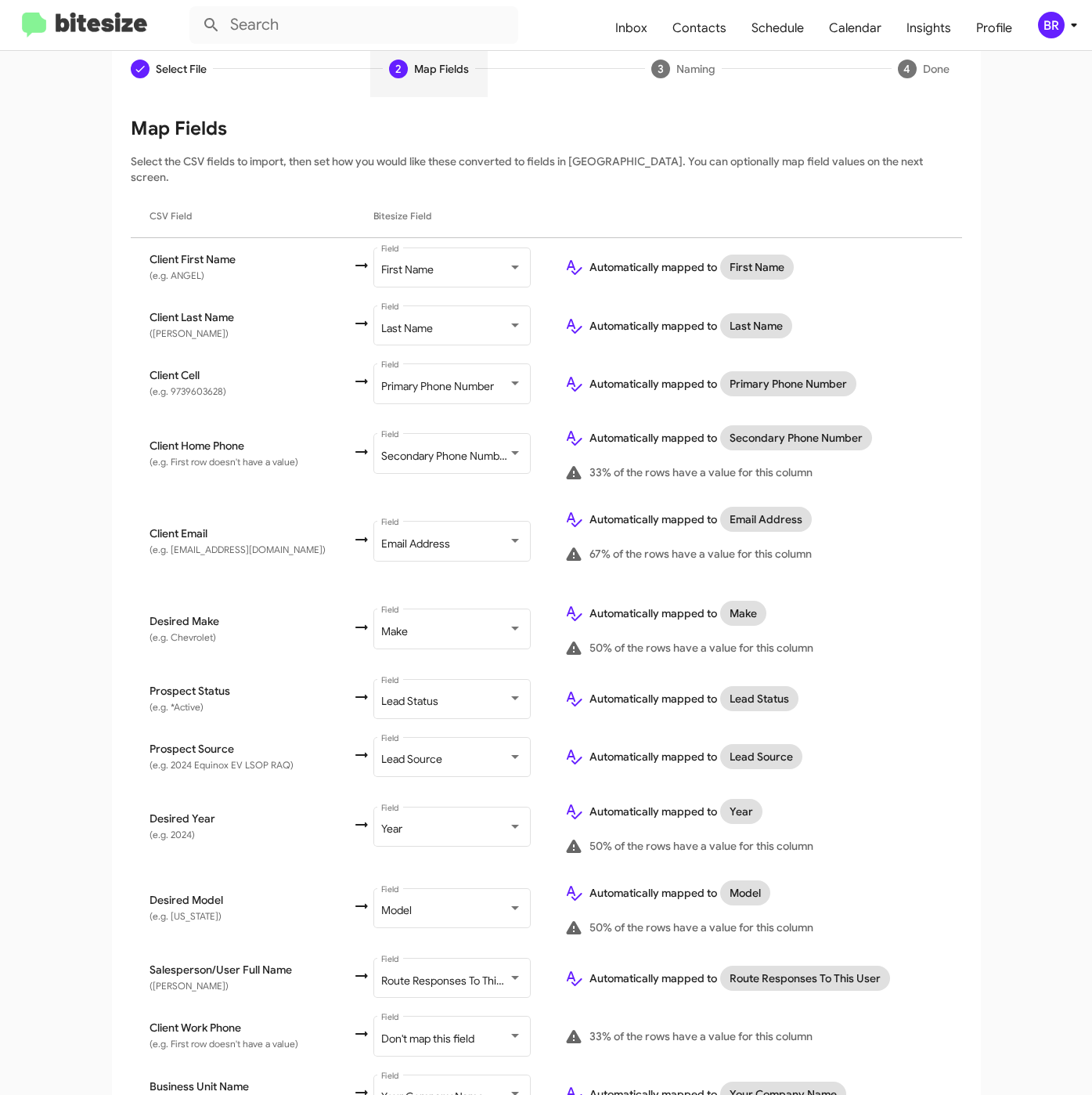
scroll to position [221, 0]
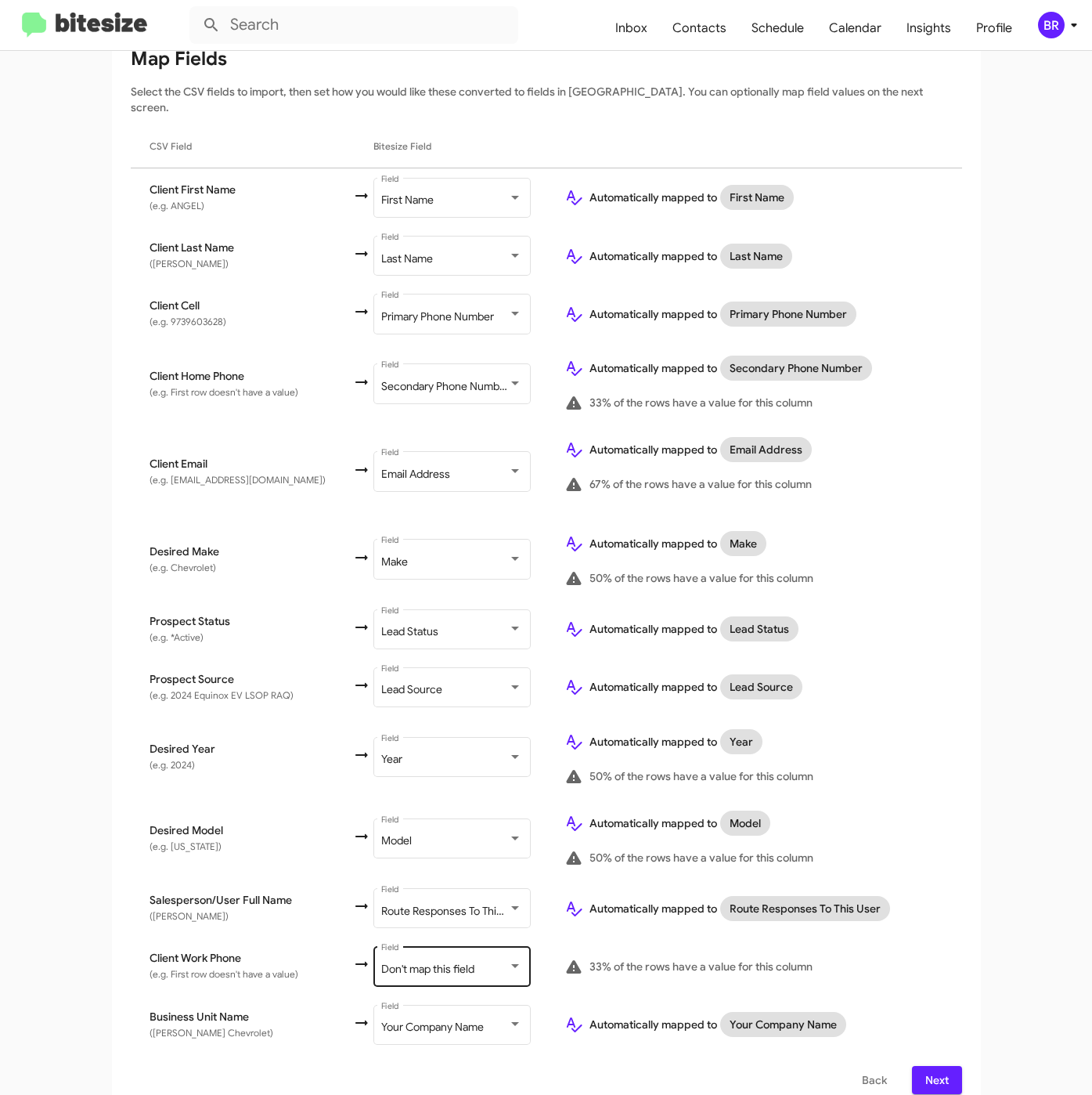
click at [384, 961] on span "Don't map this field" at bounding box center [428, 968] width 94 height 14
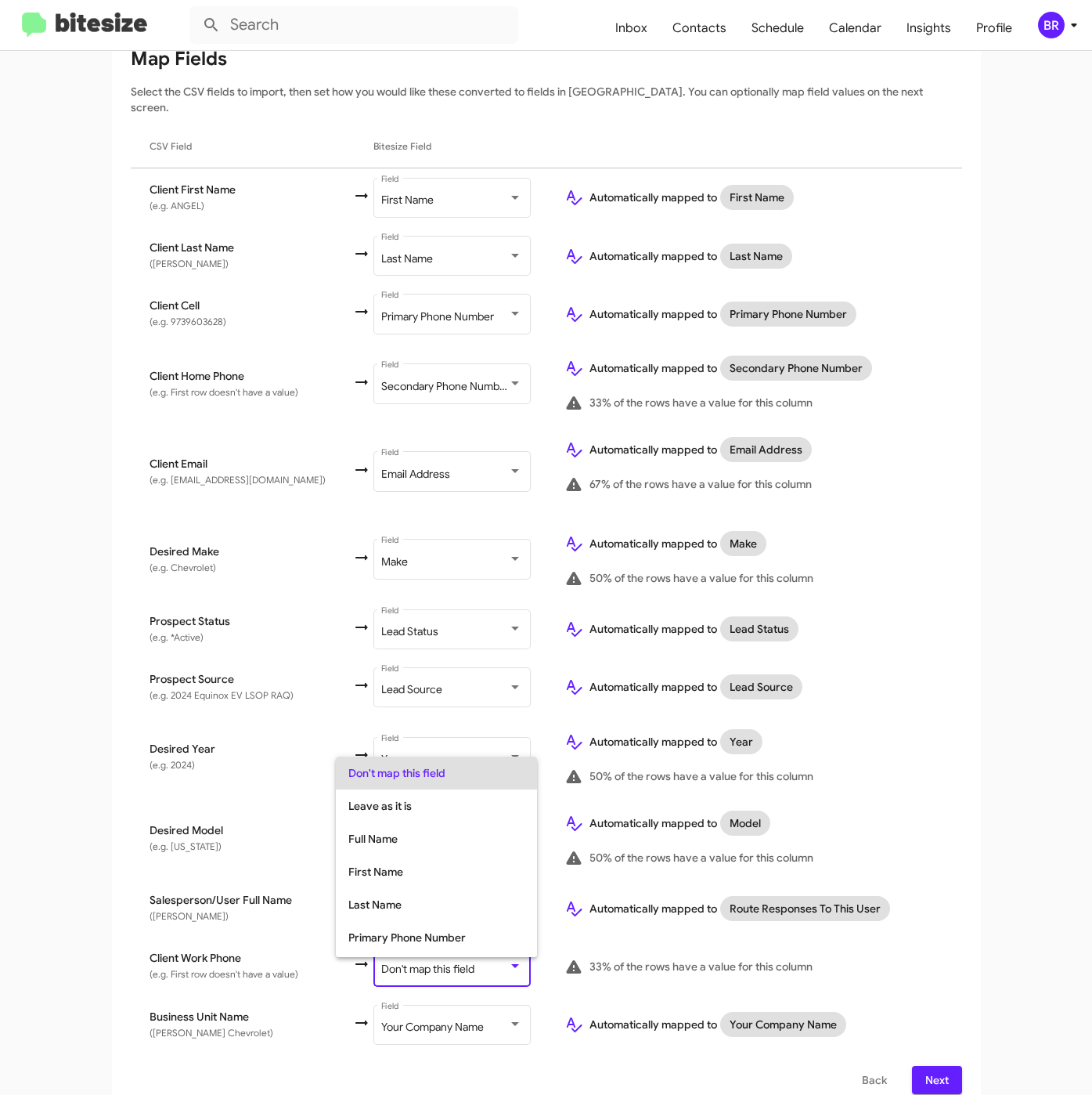
scroll to position [62, 0]
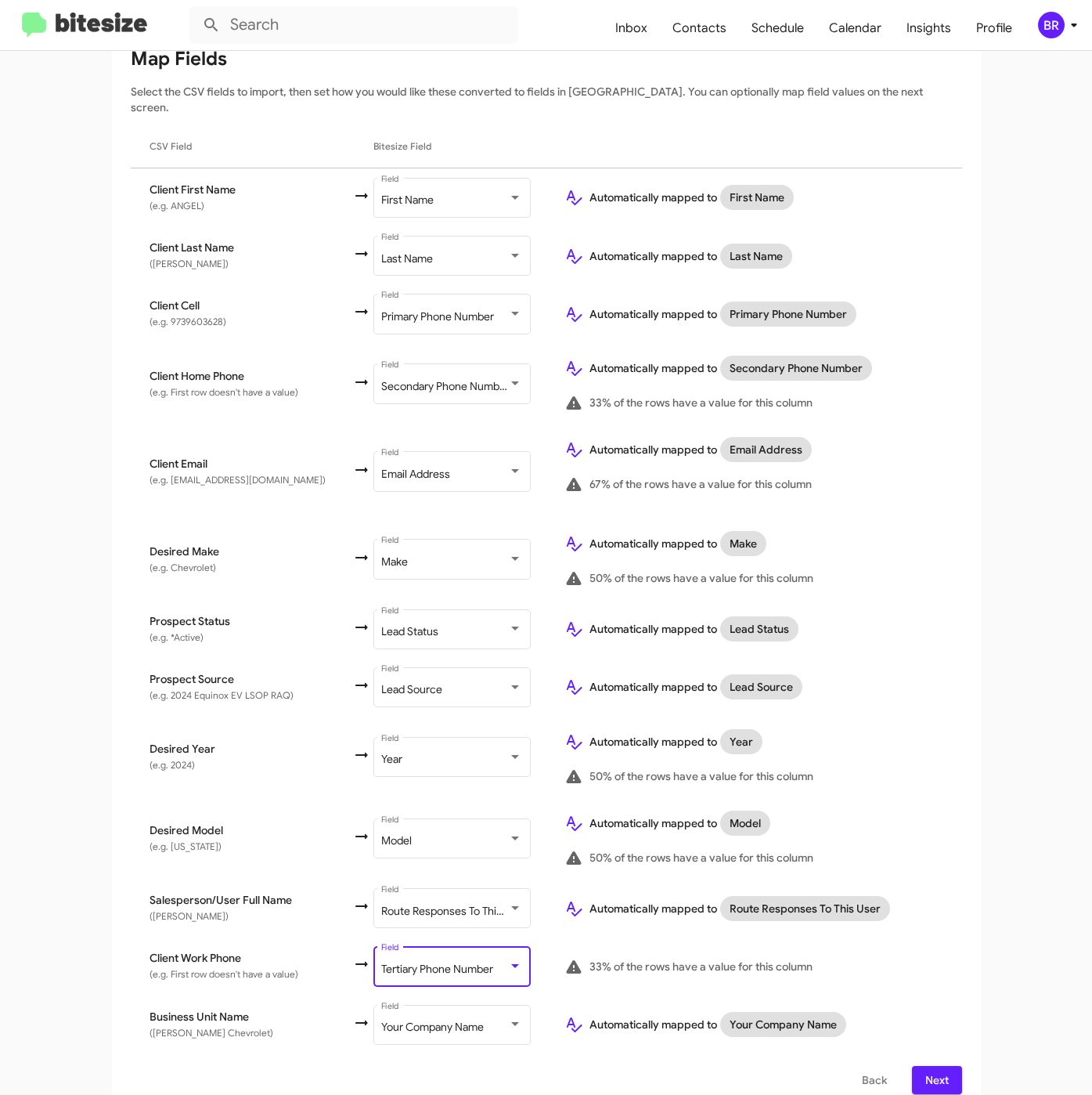
click at [924, 1066] on span "Next" at bounding box center [936, 1080] width 25 height 28
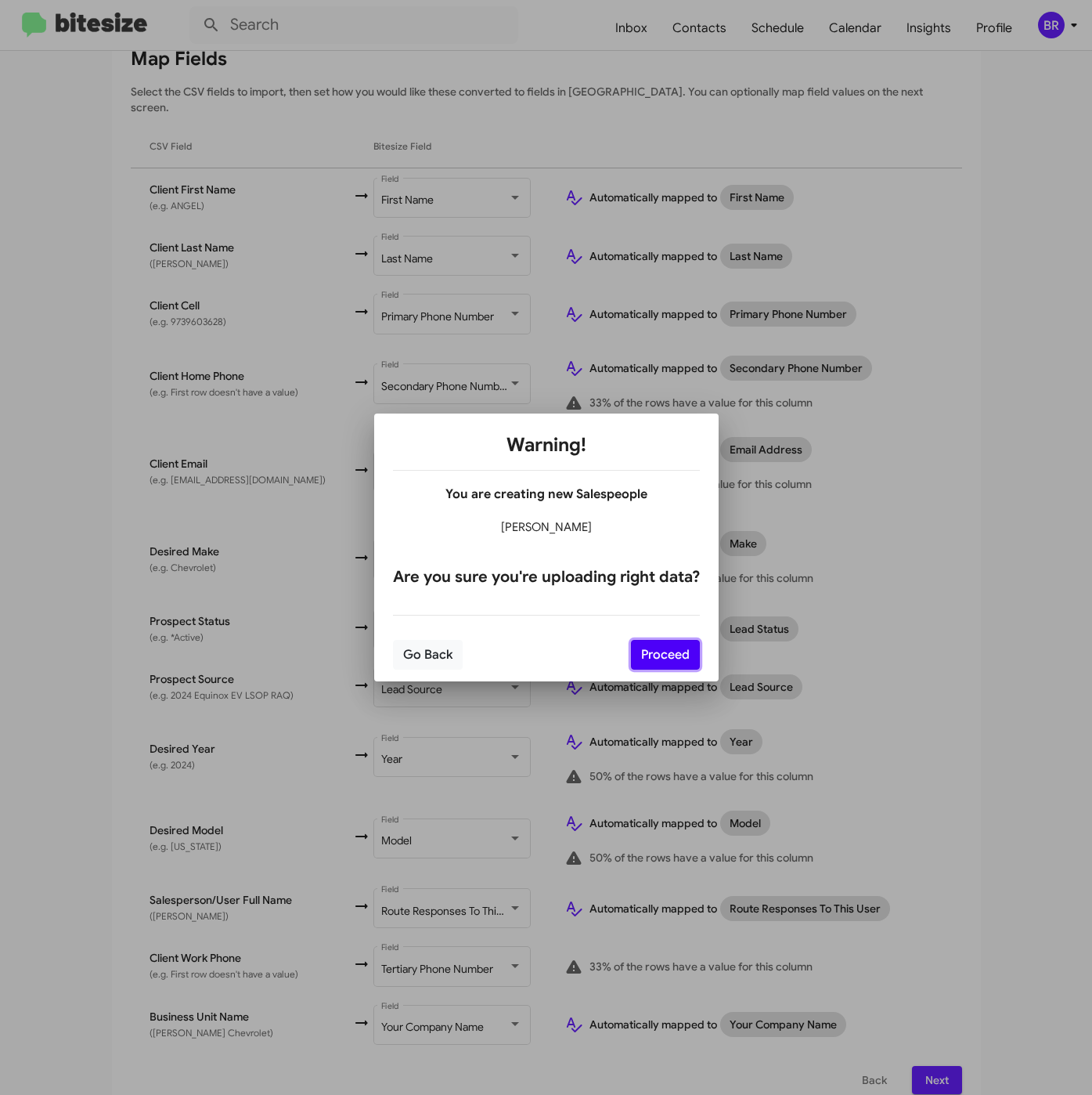
click at [639, 648] on button "Proceed" at bounding box center [665, 654] width 69 height 30
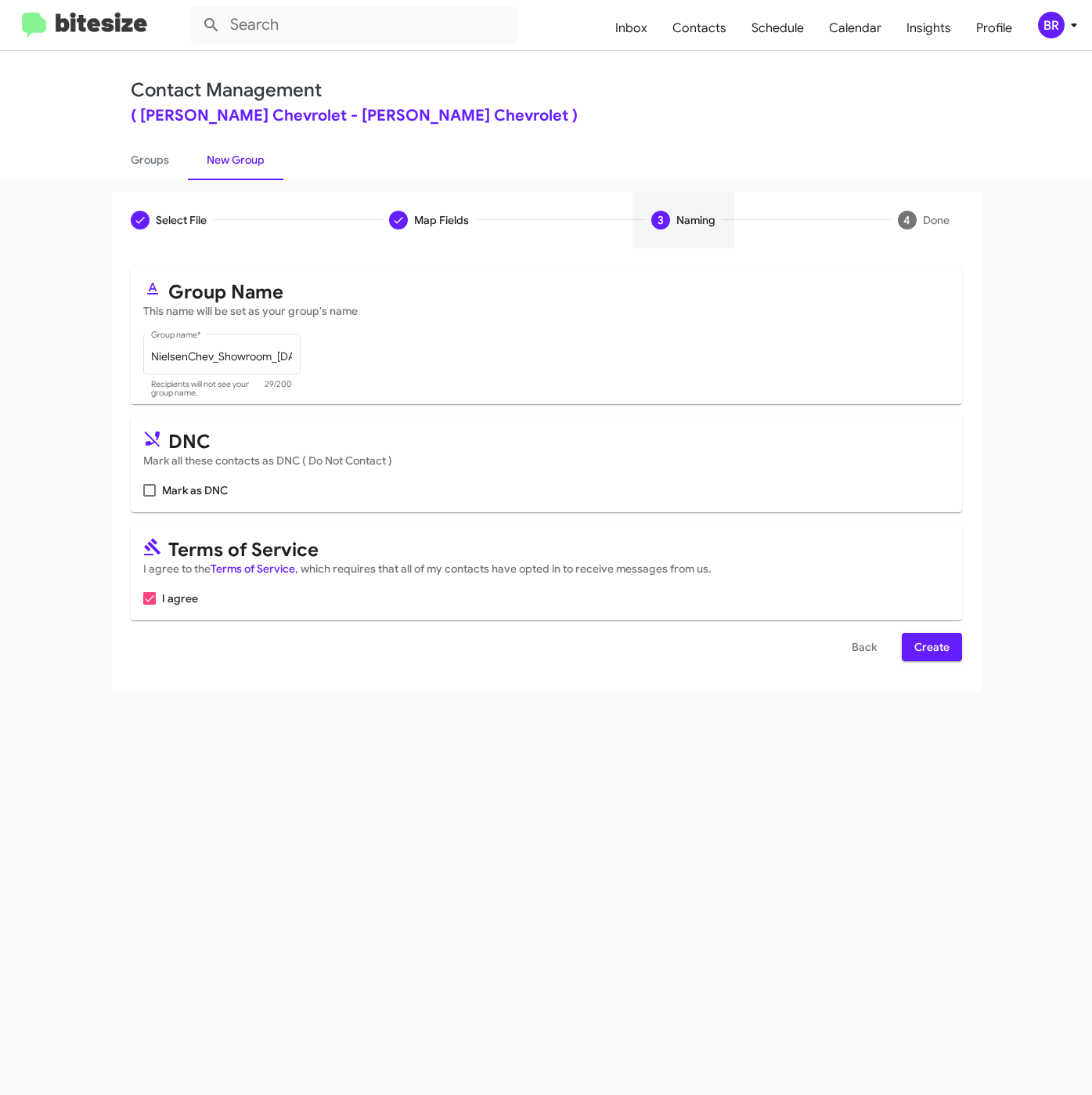
click at [929, 648] on span "Create" at bounding box center [931, 647] width 35 height 28
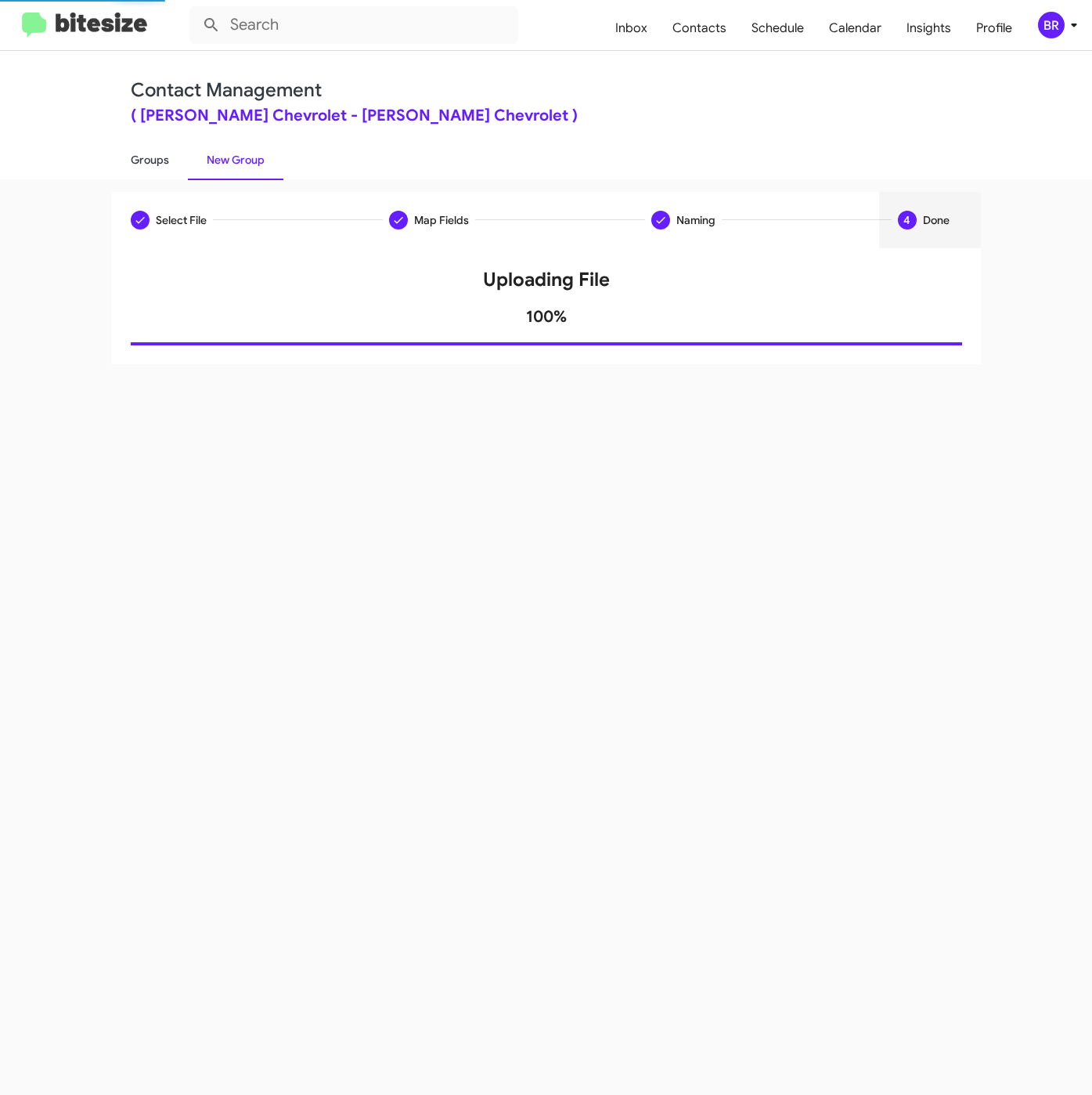
click at [144, 157] on link "Groups" at bounding box center [150, 160] width 76 height 41
type input "in:groups"
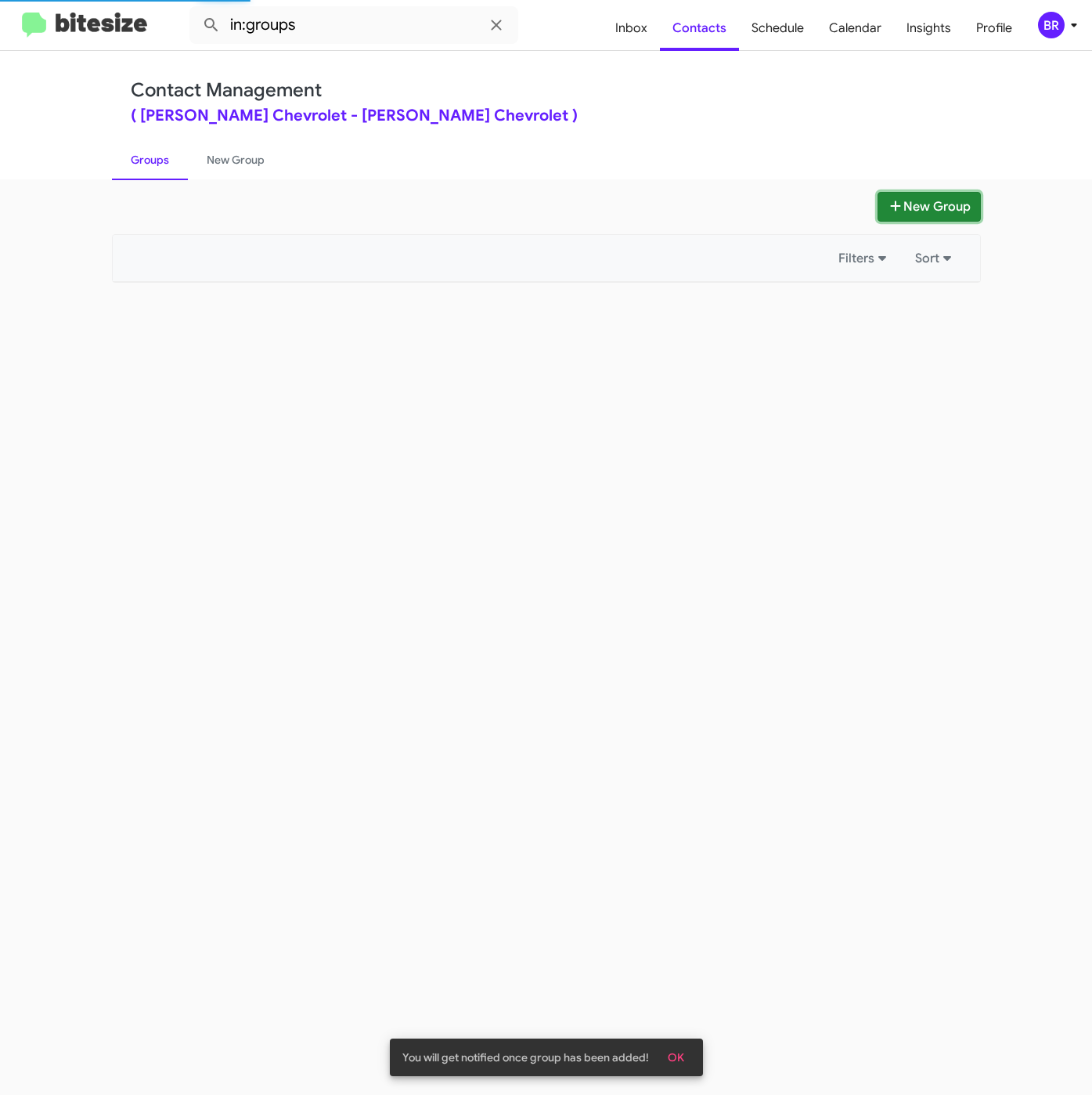
click at [881, 202] on button "New Group" at bounding box center [929, 206] width 103 height 30
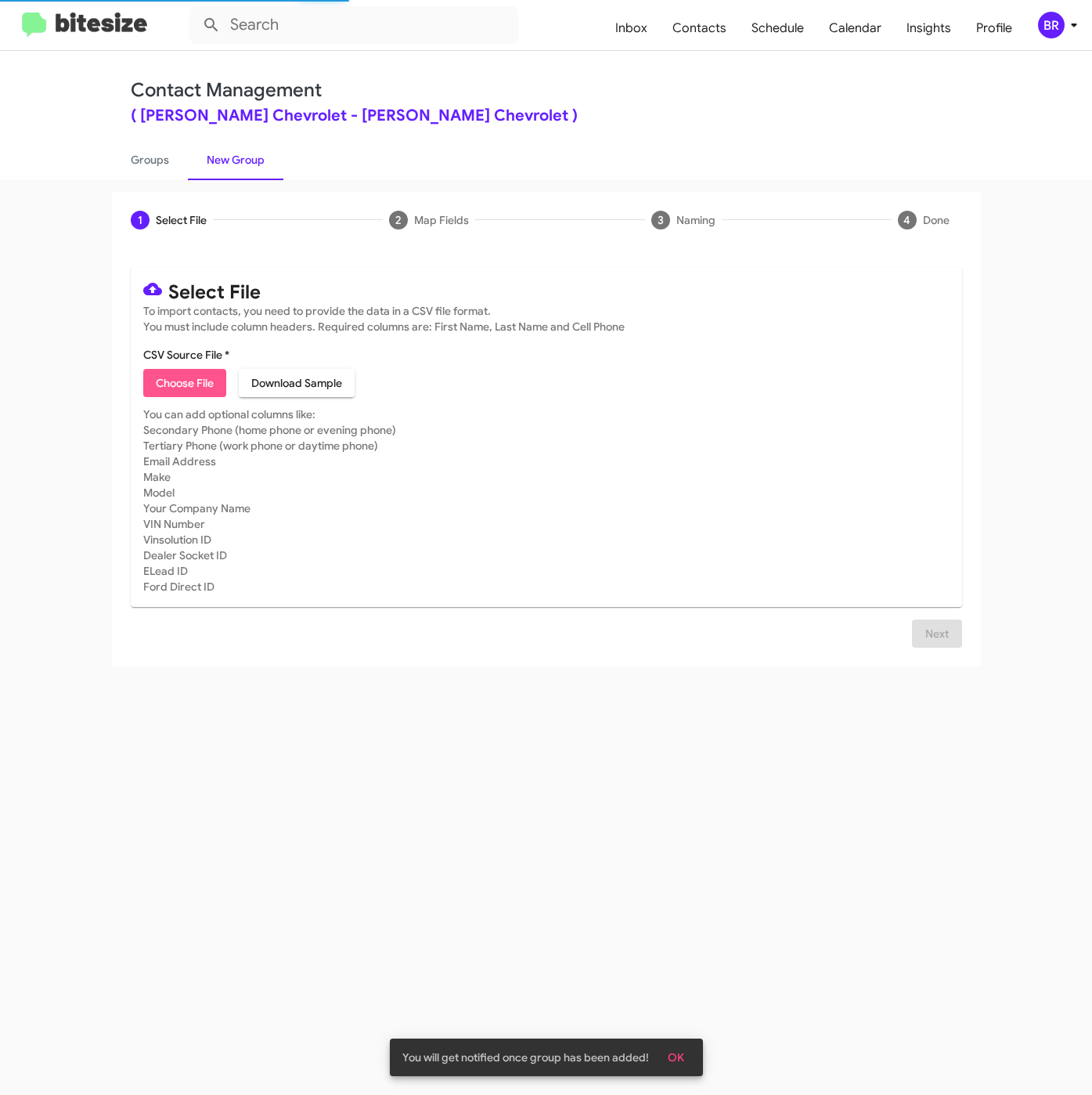
click at [168, 376] on span "Choose File" at bounding box center [185, 382] width 58 height 28
type input "NielsenChev_Buyback60-63_08-26-25"
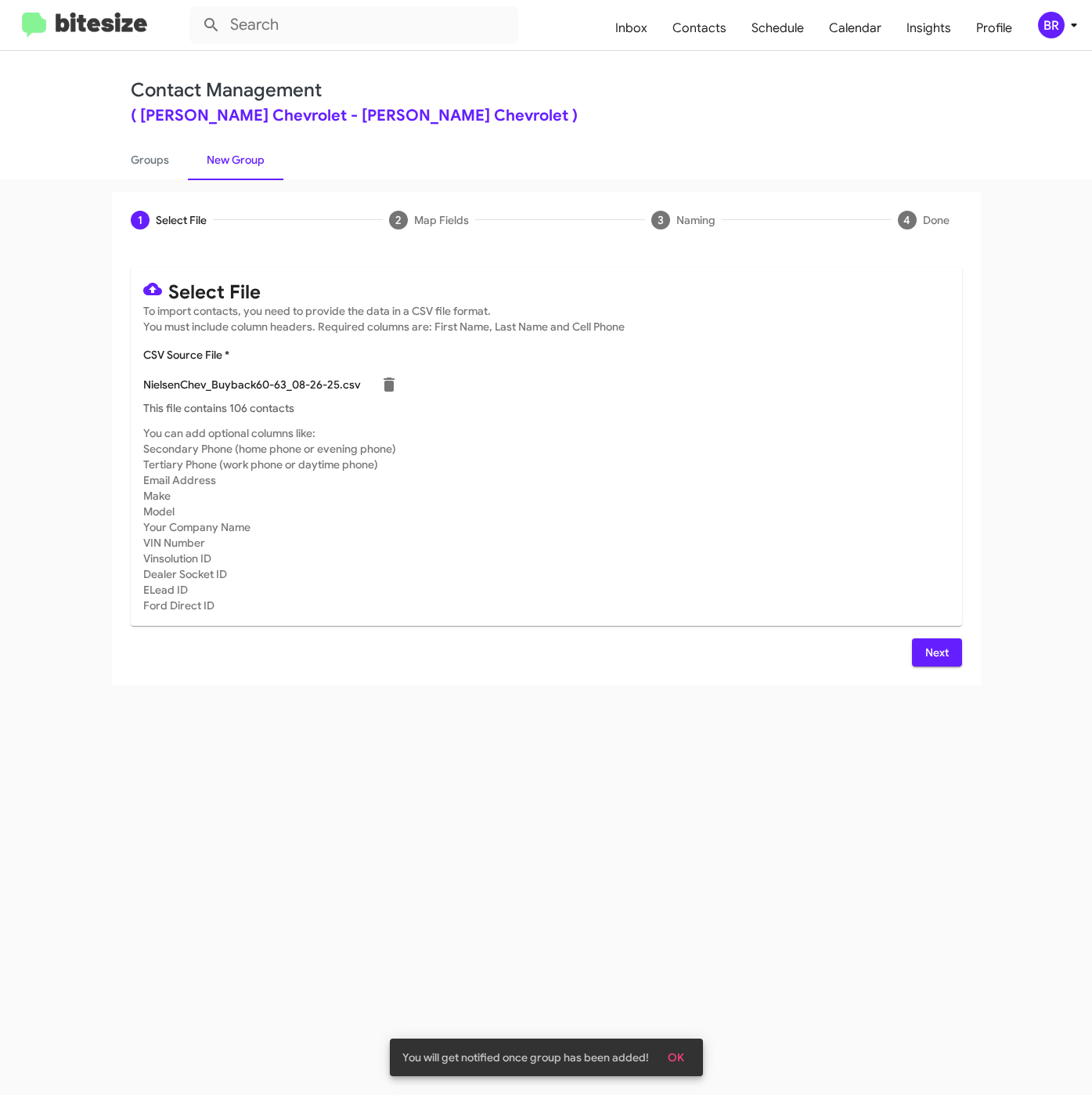
click at [913, 637] on div "Select File To import contacts, you need to provide the data in a CSV file form…" at bounding box center [546, 466] width 831 height 399
drag, startPoint x: 916, startPoint y: 646, endPoint x: 782, endPoint y: 664, distance: 135.2
click at [917, 647] on button "Next" at bounding box center [936, 652] width 50 height 28
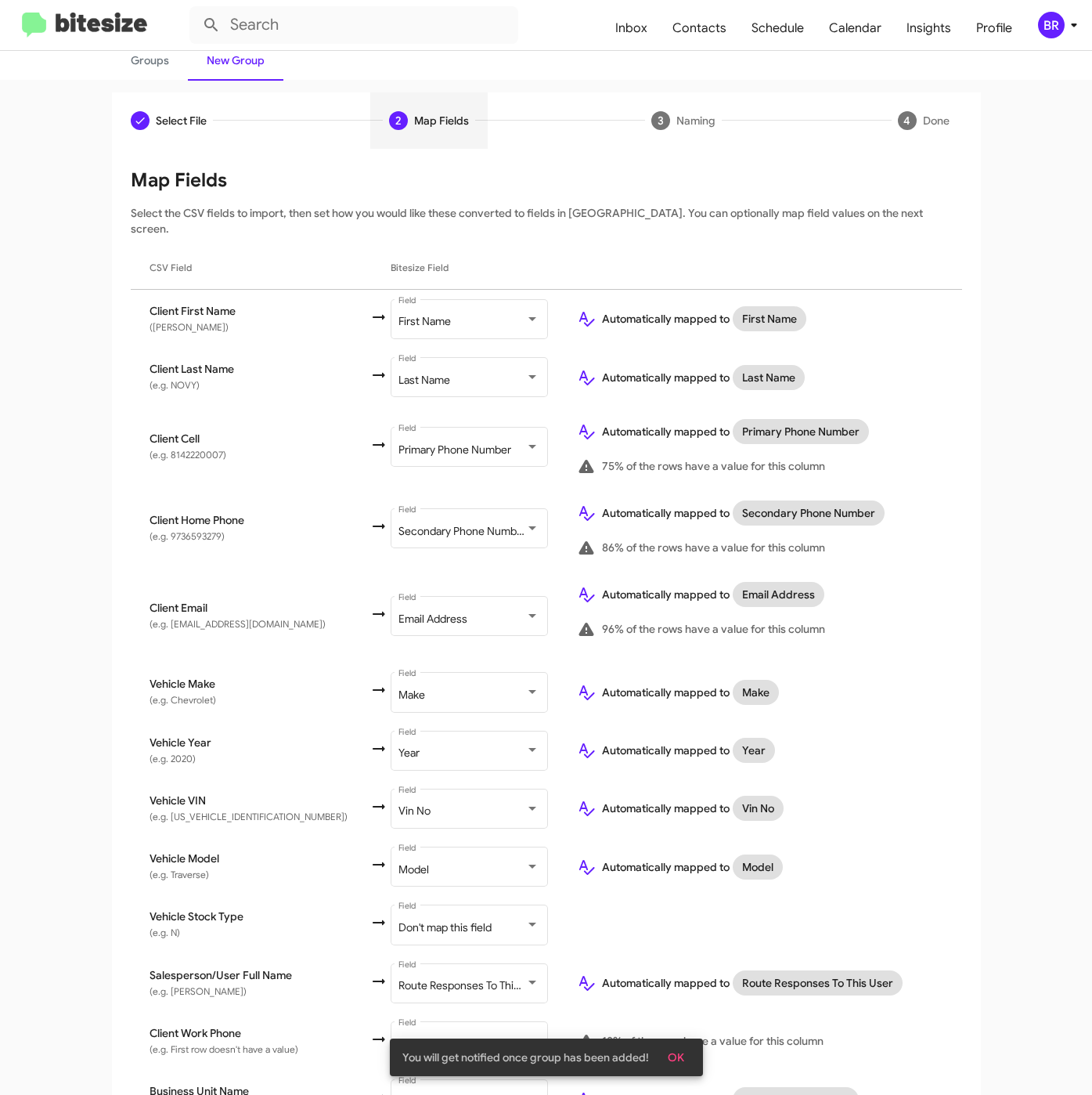
scroll to position [172, 0]
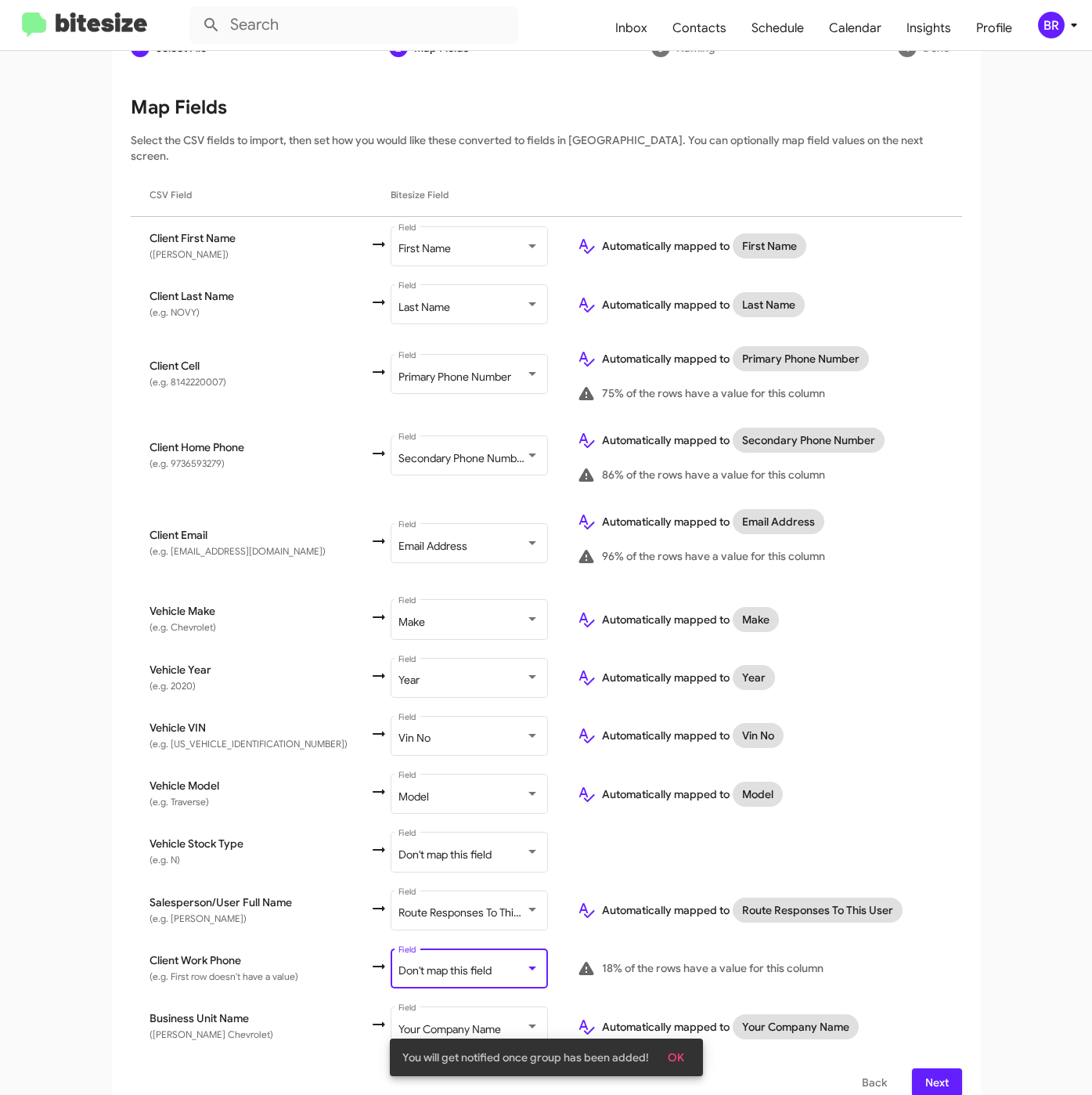
click at [437, 963] on span "Don't map this field" at bounding box center [445, 970] width 94 height 14
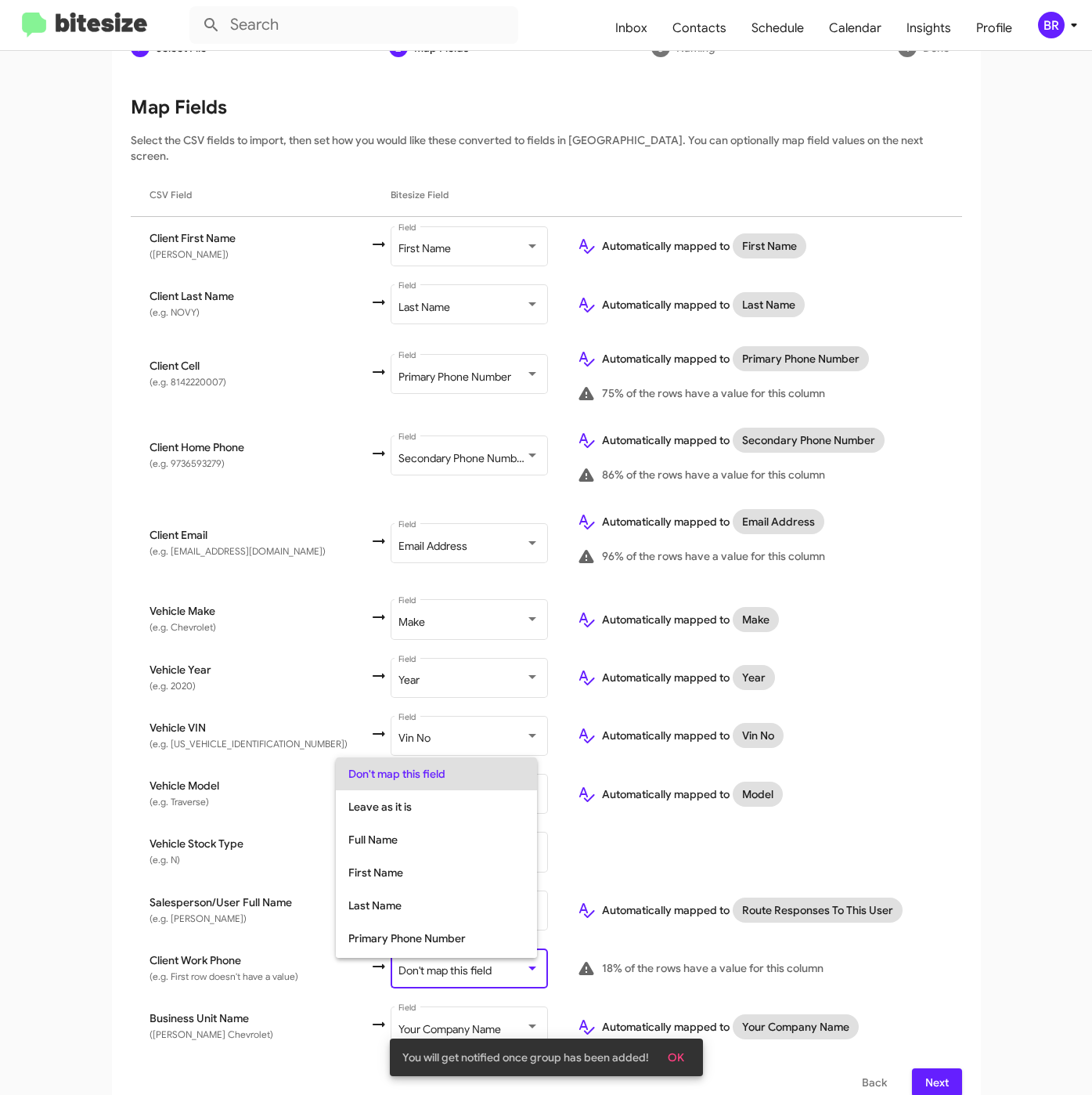
scroll to position [62, 0]
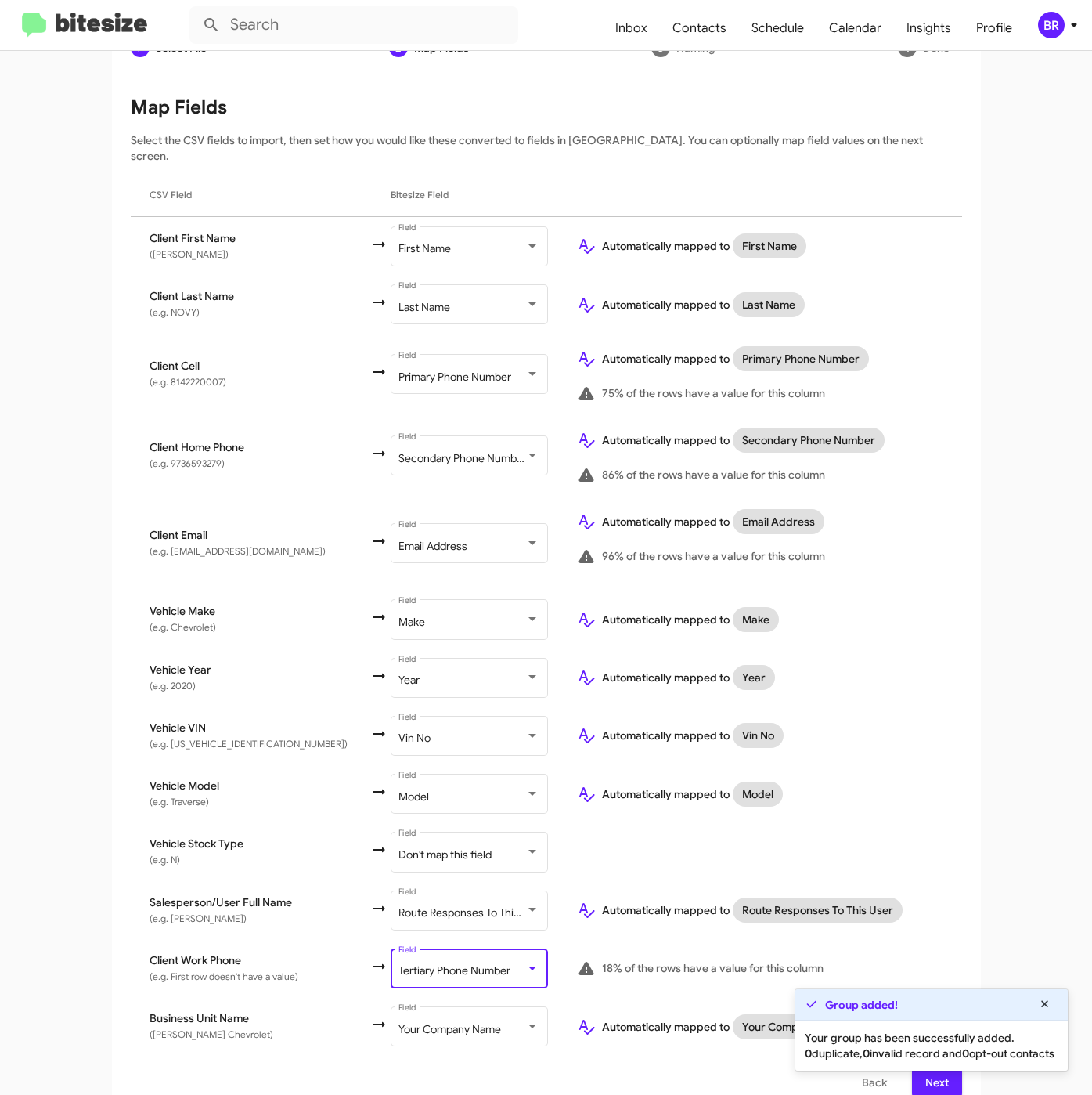
click at [924, 1075] on span "Next" at bounding box center [936, 1081] width 25 height 28
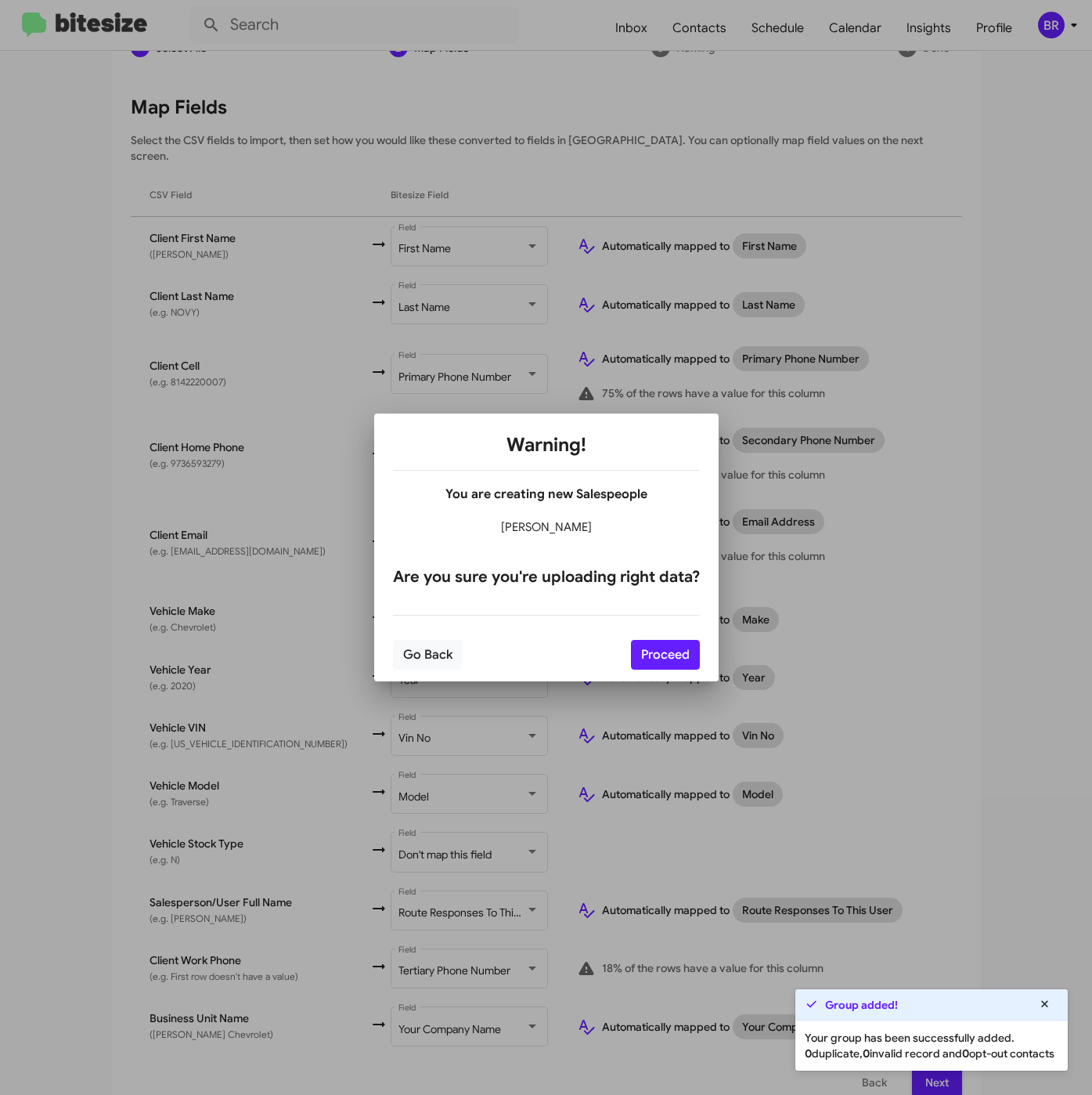
click at [682, 672] on div "Go Back Proceed" at bounding box center [546, 654] width 307 height 54
click at [680, 664] on button "Proceed" at bounding box center [665, 654] width 69 height 30
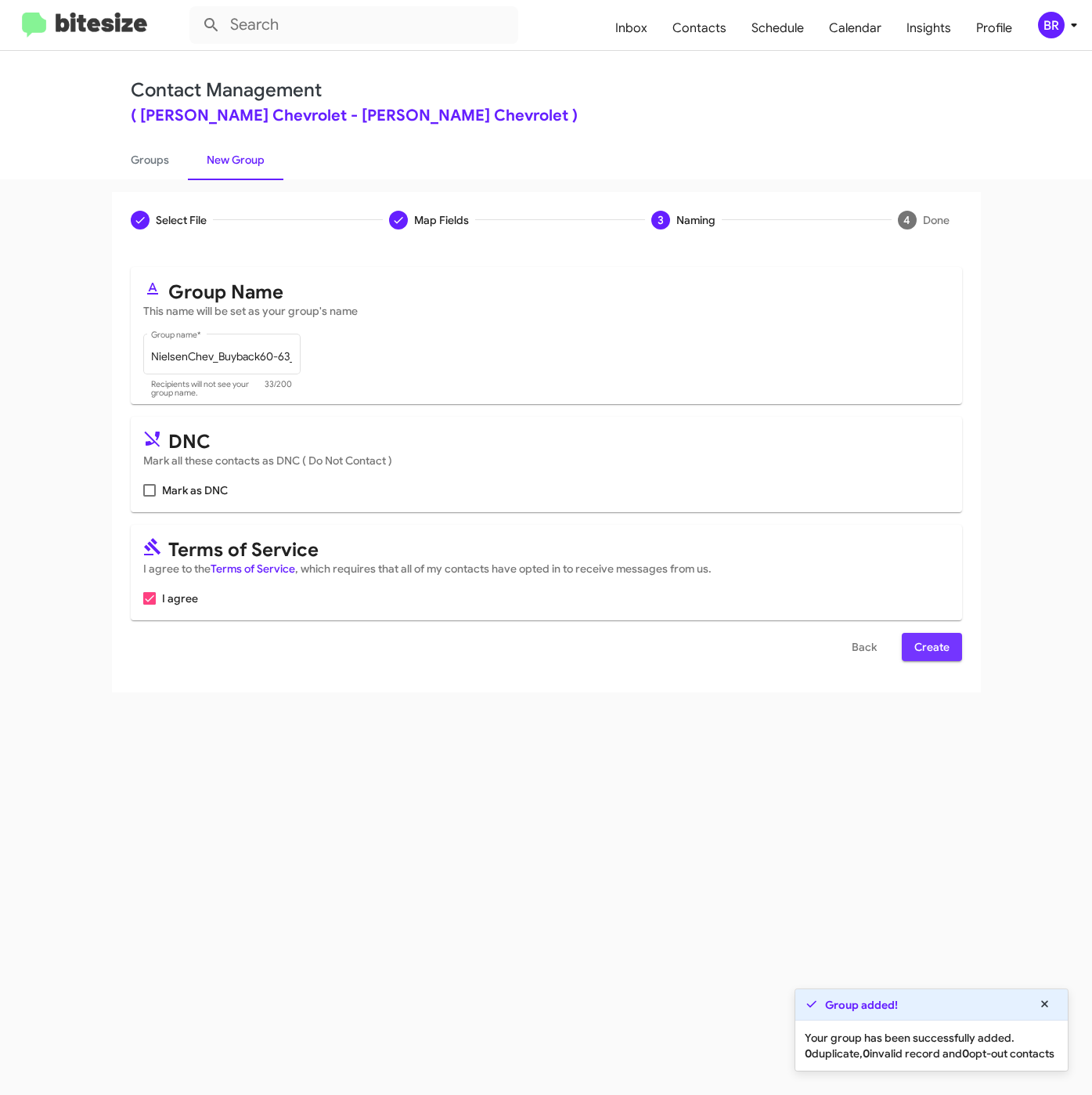
click at [924, 639] on span "Create" at bounding box center [931, 647] width 35 height 28
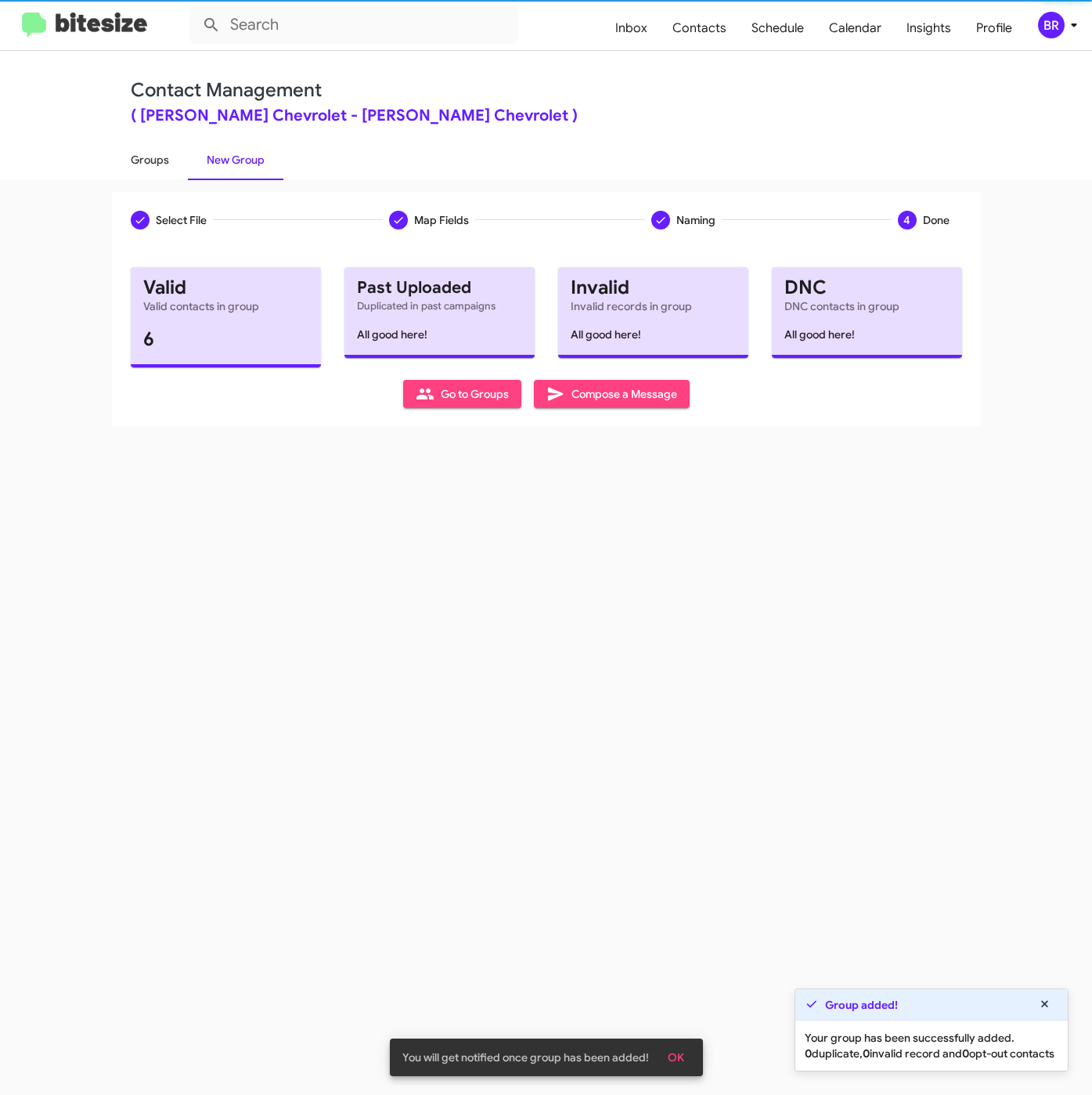
drag, startPoint x: 139, startPoint y: 160, endPoint x: 385, endPoint y: 78, distance: 259.3
click at [139, 161] on link "Groups" at bounding box center [150, 160] width 76 height 41
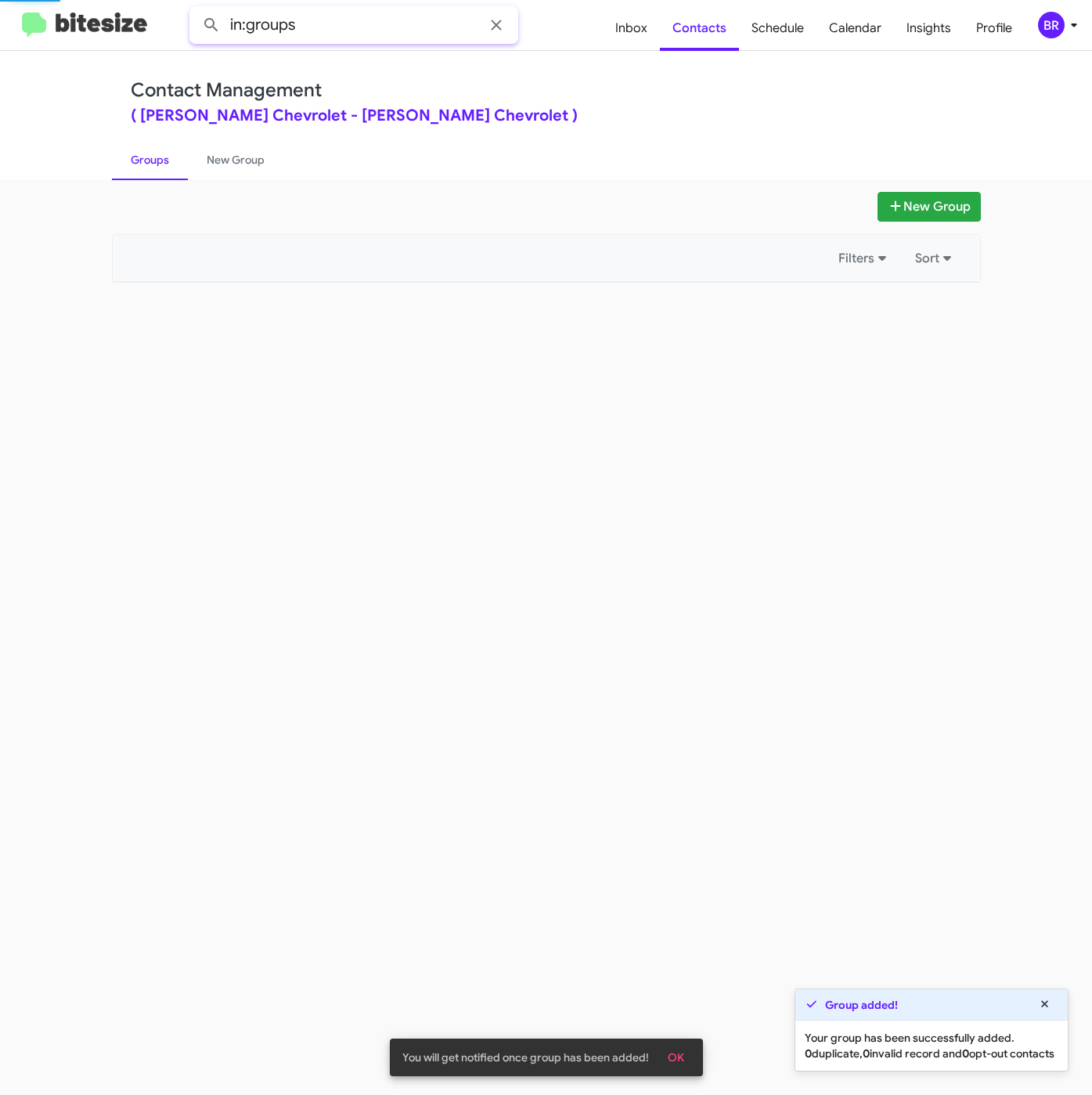
click at [412, 33] on input "in:groups" at bounding box center [354, 25] width 329 height 37
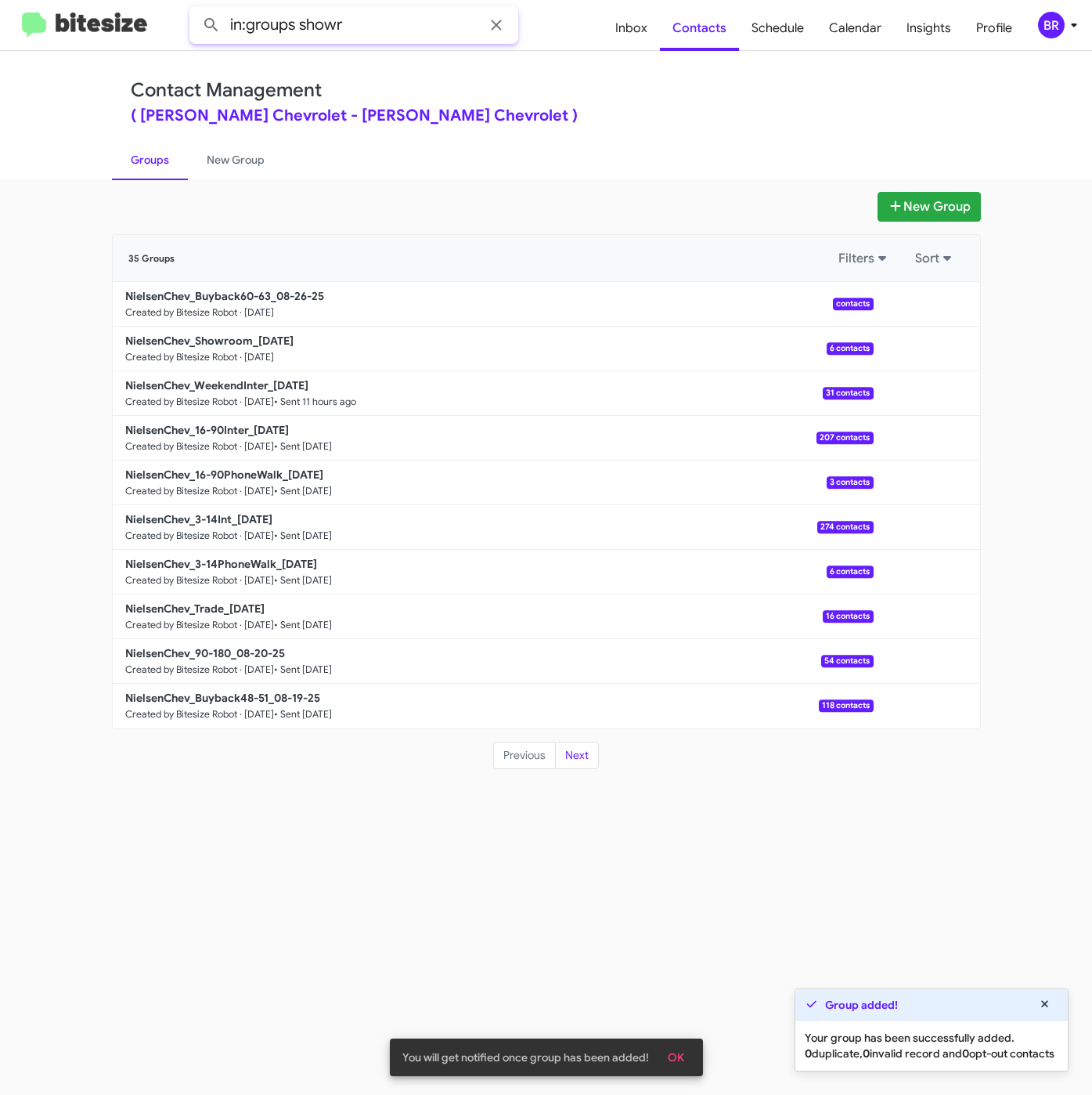
type input "in:groups showr"
click at [196, 9] on button at bounding box center [211, 25] width 31 height 31
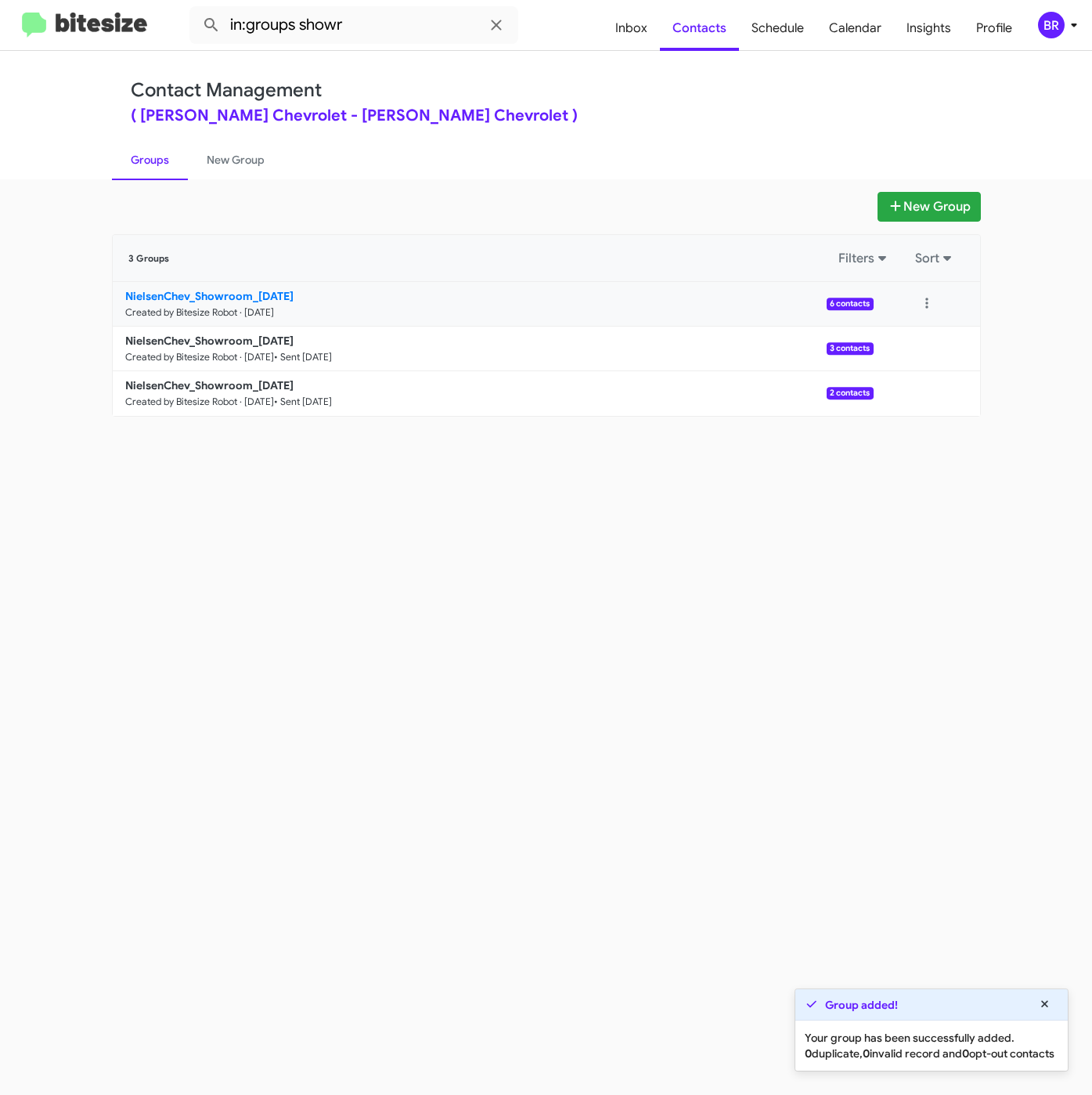
click at [236, 297] on b "NielsenChev_Showroom_[DATE]" at bounding box center [209, 296] width 168 height 14
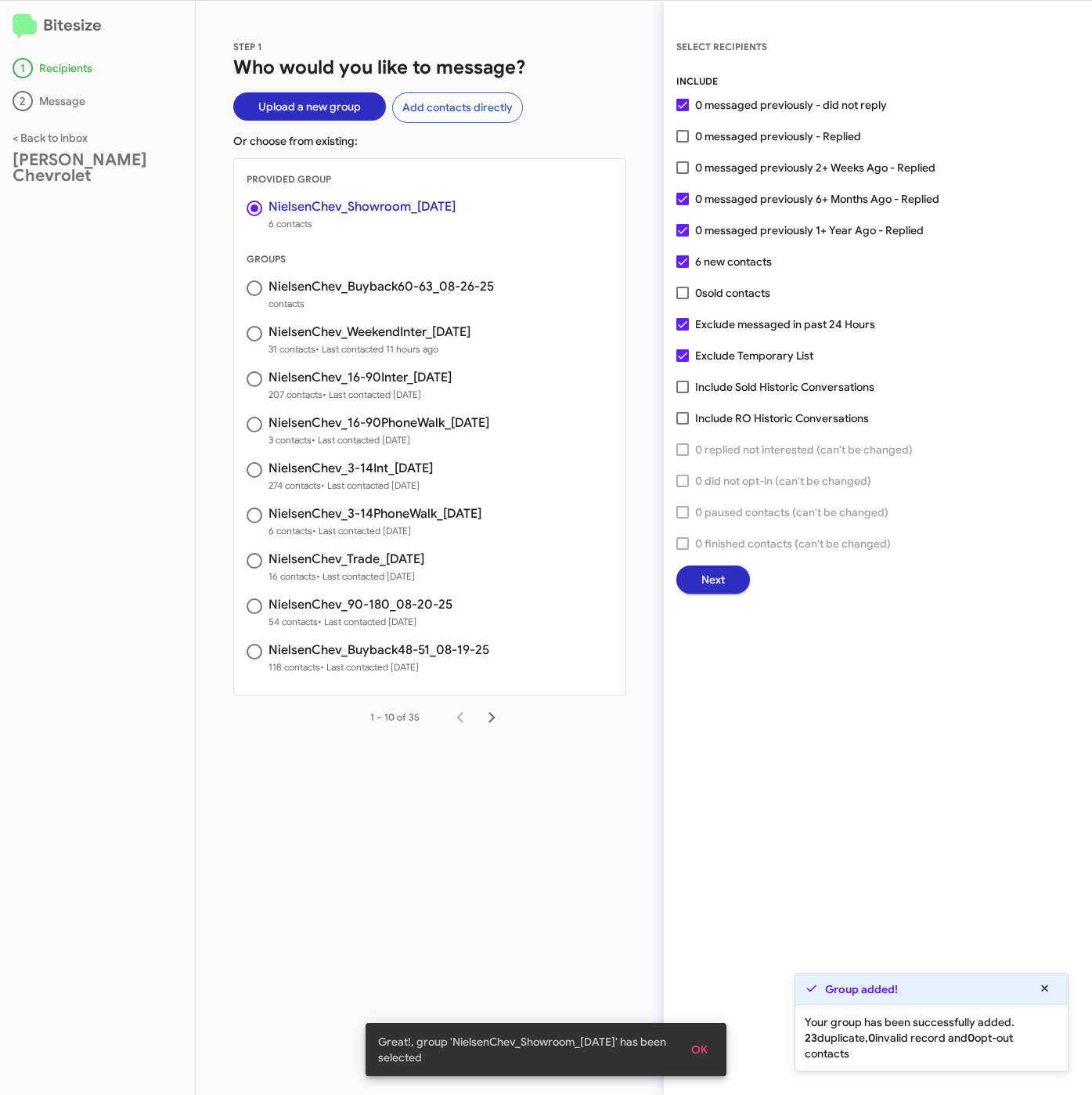
click at [741, 146] on div "INCLUDE 0 messaged previously - did not reply 0 messaged previously - Replied 0…" at bounding box center [878, 334] width 403 height 520
click at [745, 148] on div "INCLUDE 0 messaged previously - did not reply 0 messaged previously - Replied 0…" at bounding box center [878, 334] width 403 height 520
click at [745, 134] on span "0 messaged previously - Replied" at bounding box center [777, 136] width 166 height 19
click at [683, 142] on input "0 messaged previously - Replied" at bounding box center [682, 142] width 1 height 1
checkbox input "true"
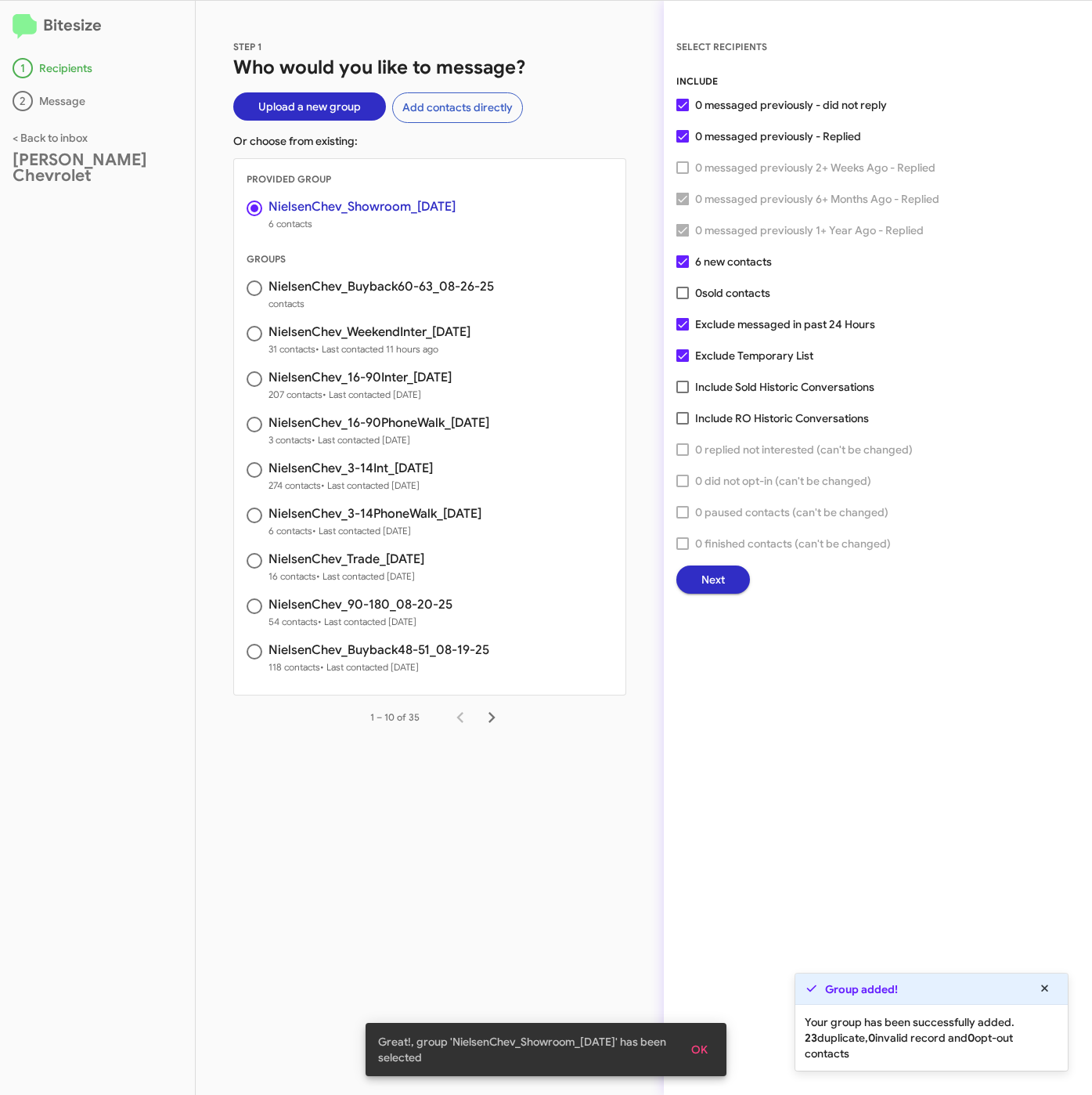
click at [737, 579] on button "Next" at bounding box center [713, 579] width 74 height 28
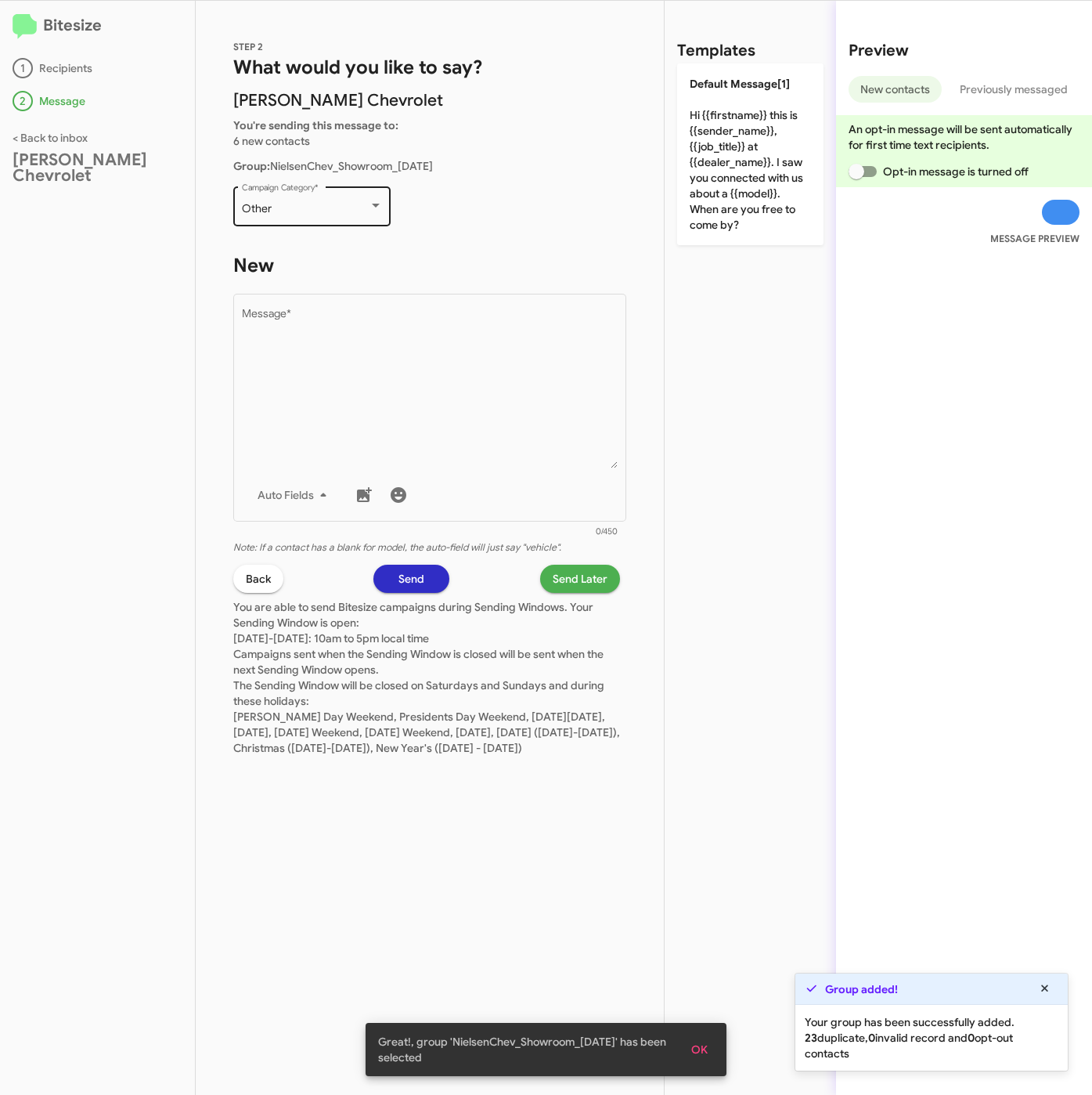
click at [334, 200] on div "Other Campaign Category *" at bounding box center [312, 204] width 141 height 43
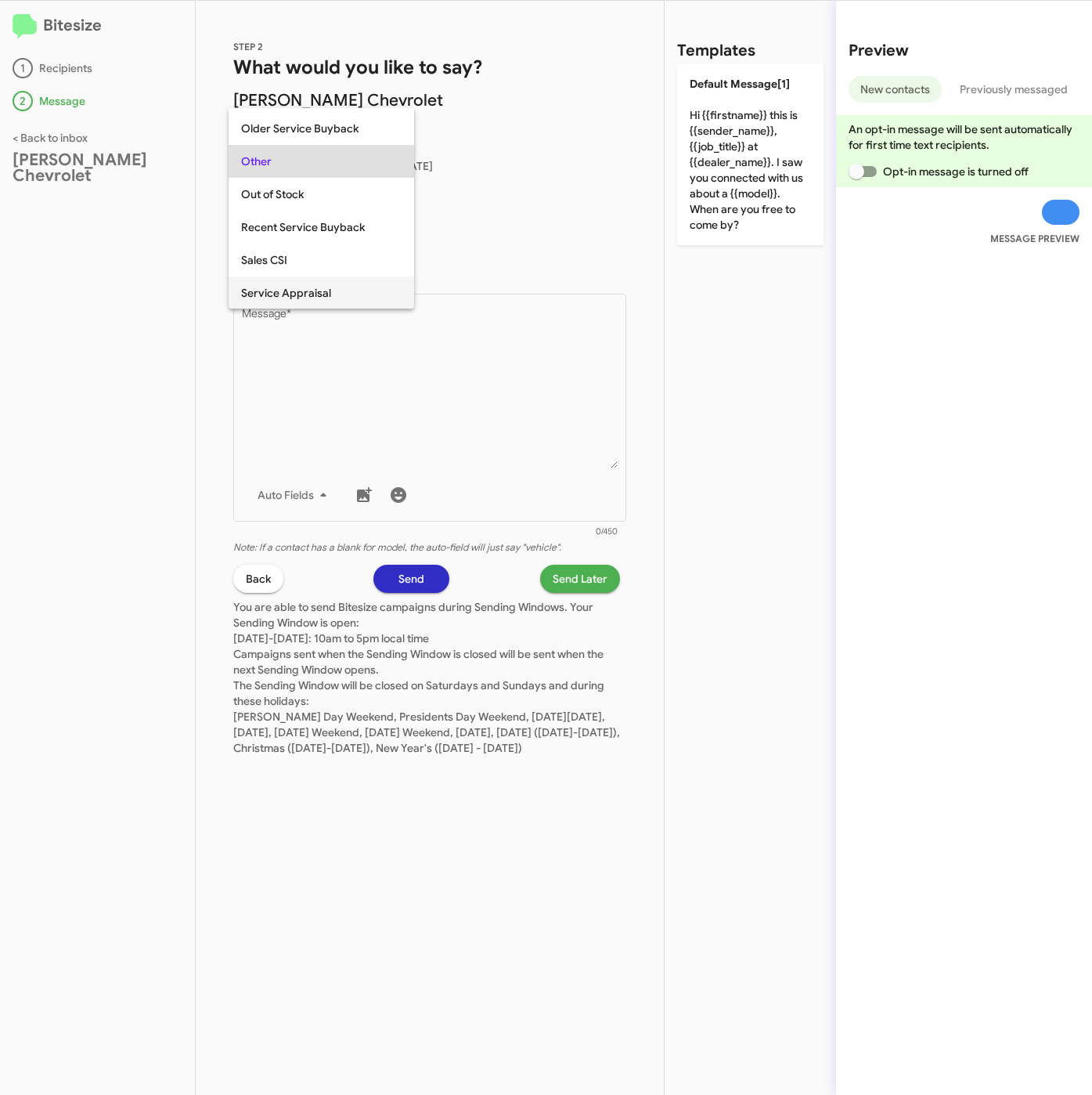
scroll to position [424, 0]
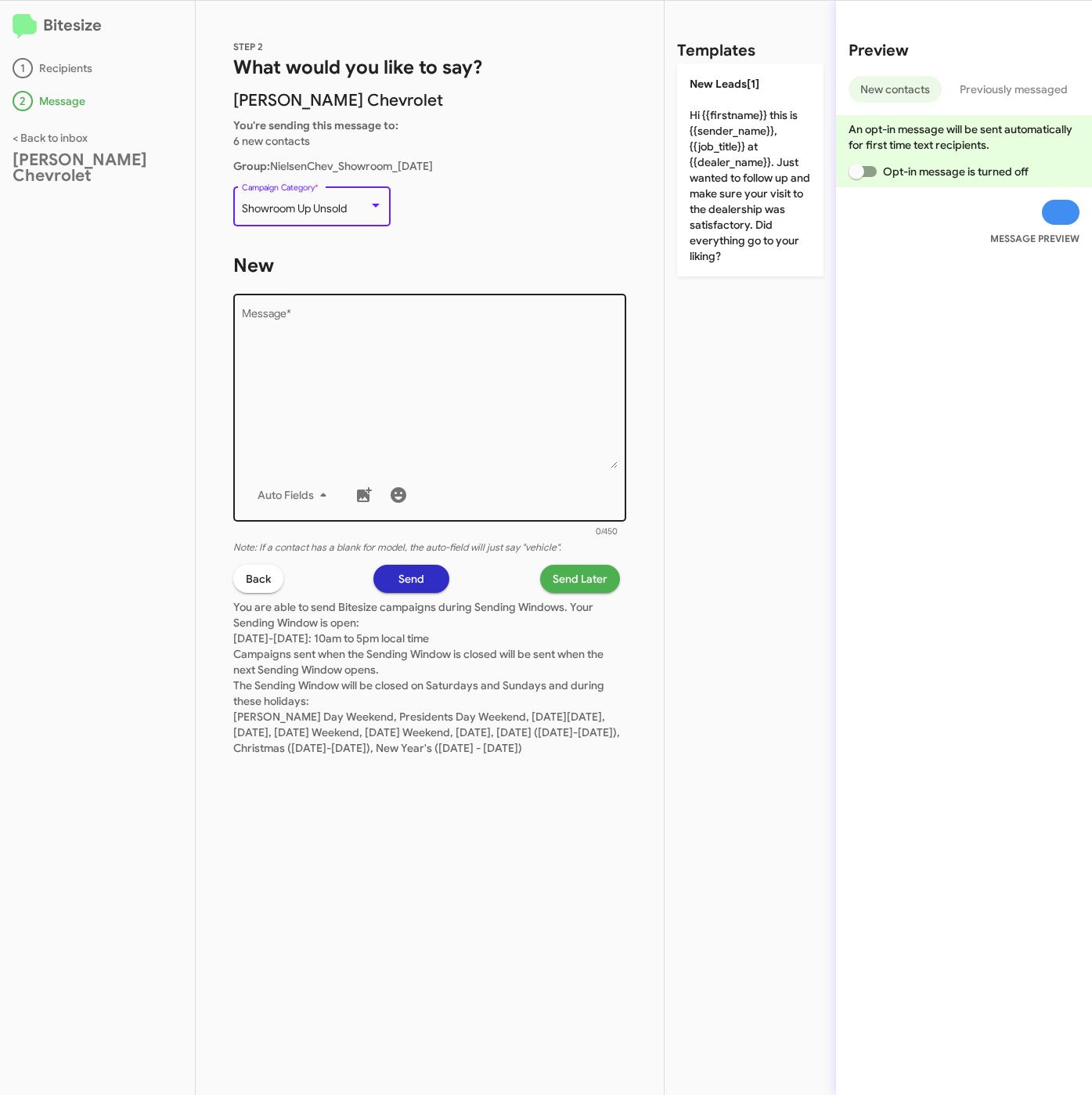
click at [383, 374] on textarea "Message *" at bounding box center [429, 389] width 377 height 160
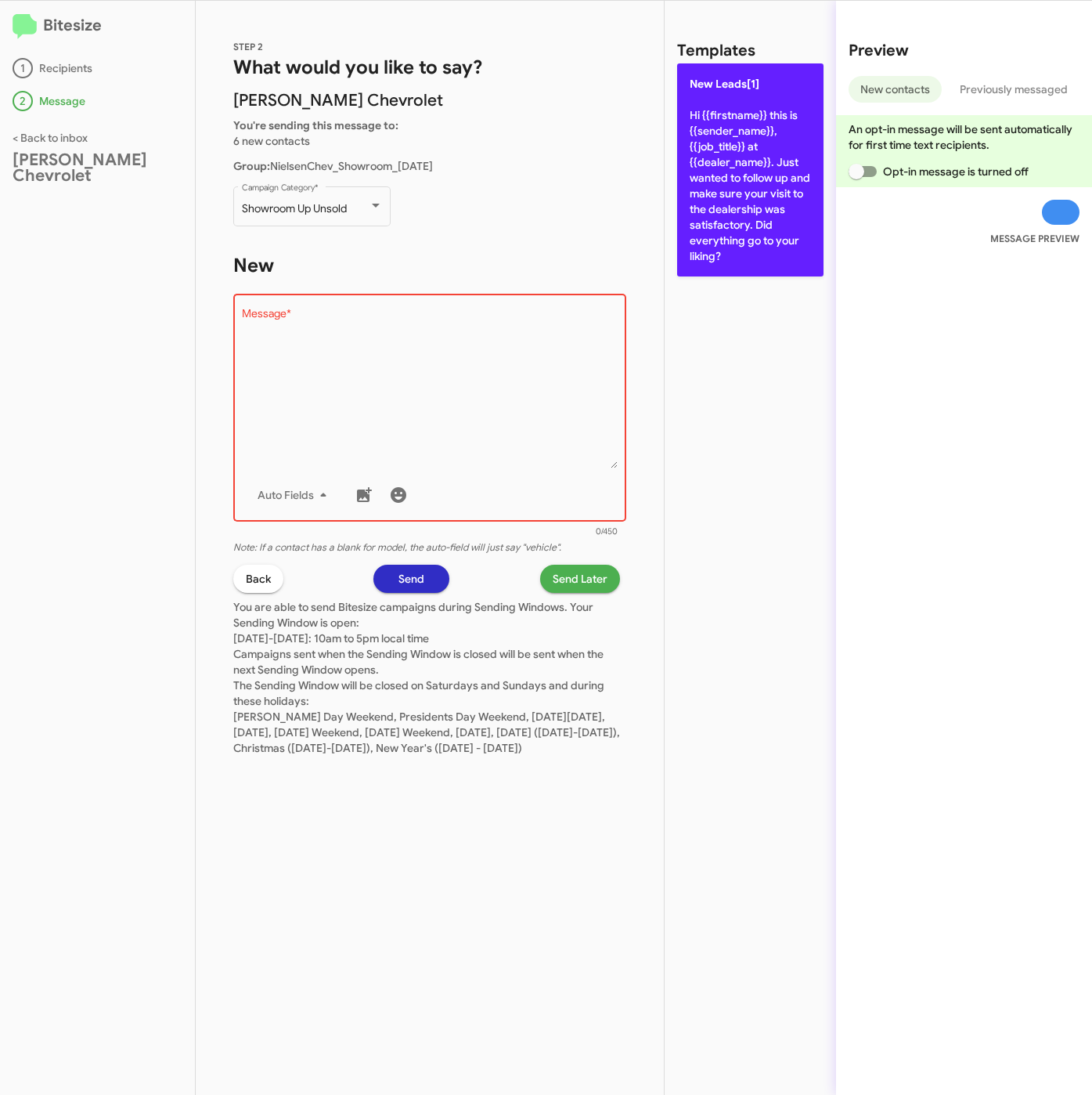
click at [803, 163] on p "New Leads[1] Hi {{firstname}} this is {{sender_name}}, {{job_title}} at {{deale…" at bounding box center [750, 170] width 146 height 213
type textarea "Hi {{firstname}} this is {{sender_name}}, {{job_title}} at {{dealer_name}}. Jus…"
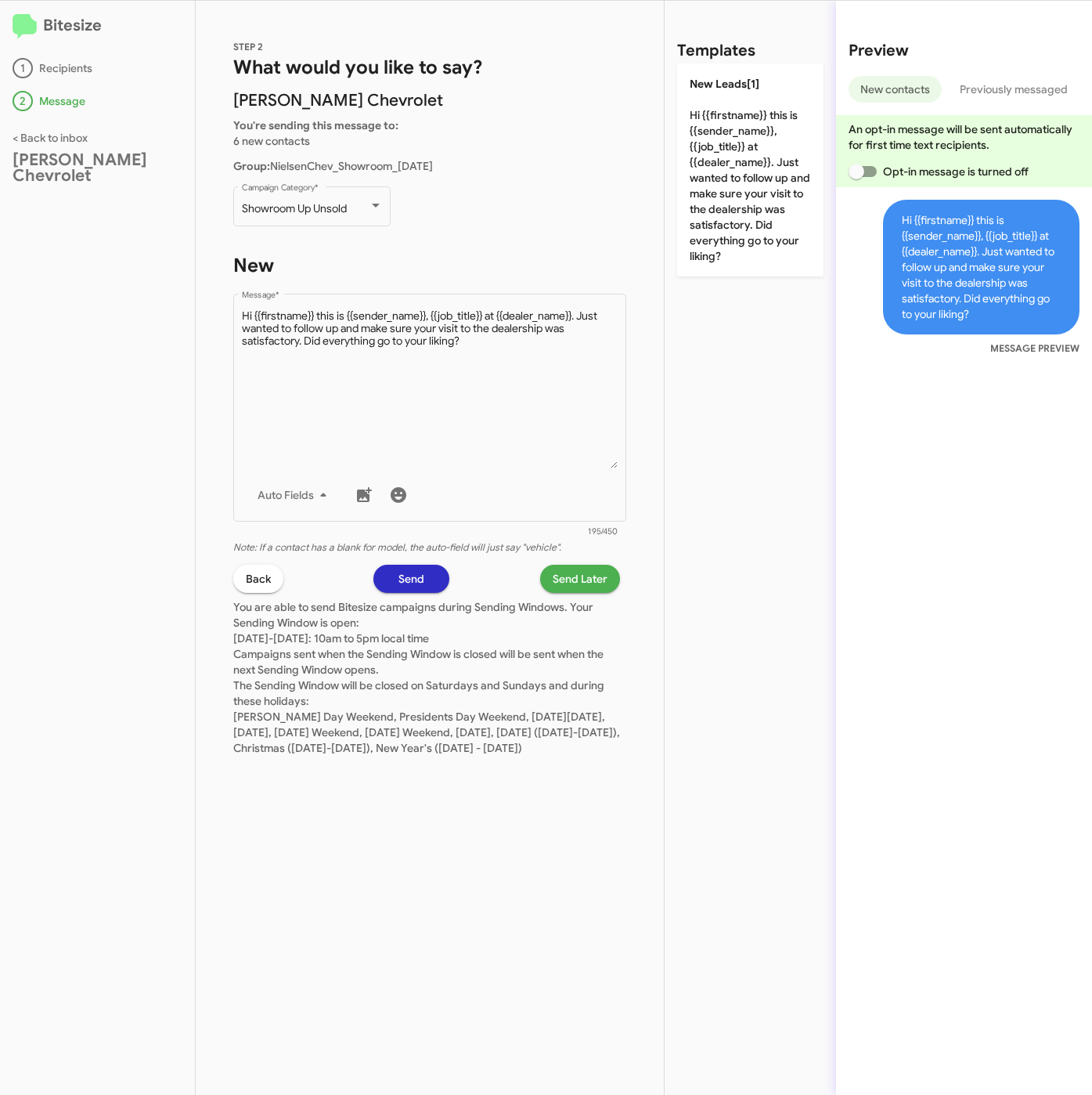
click at [569, 576] on span "Send Later" at bounding box center [580, 579] width 54 height 28
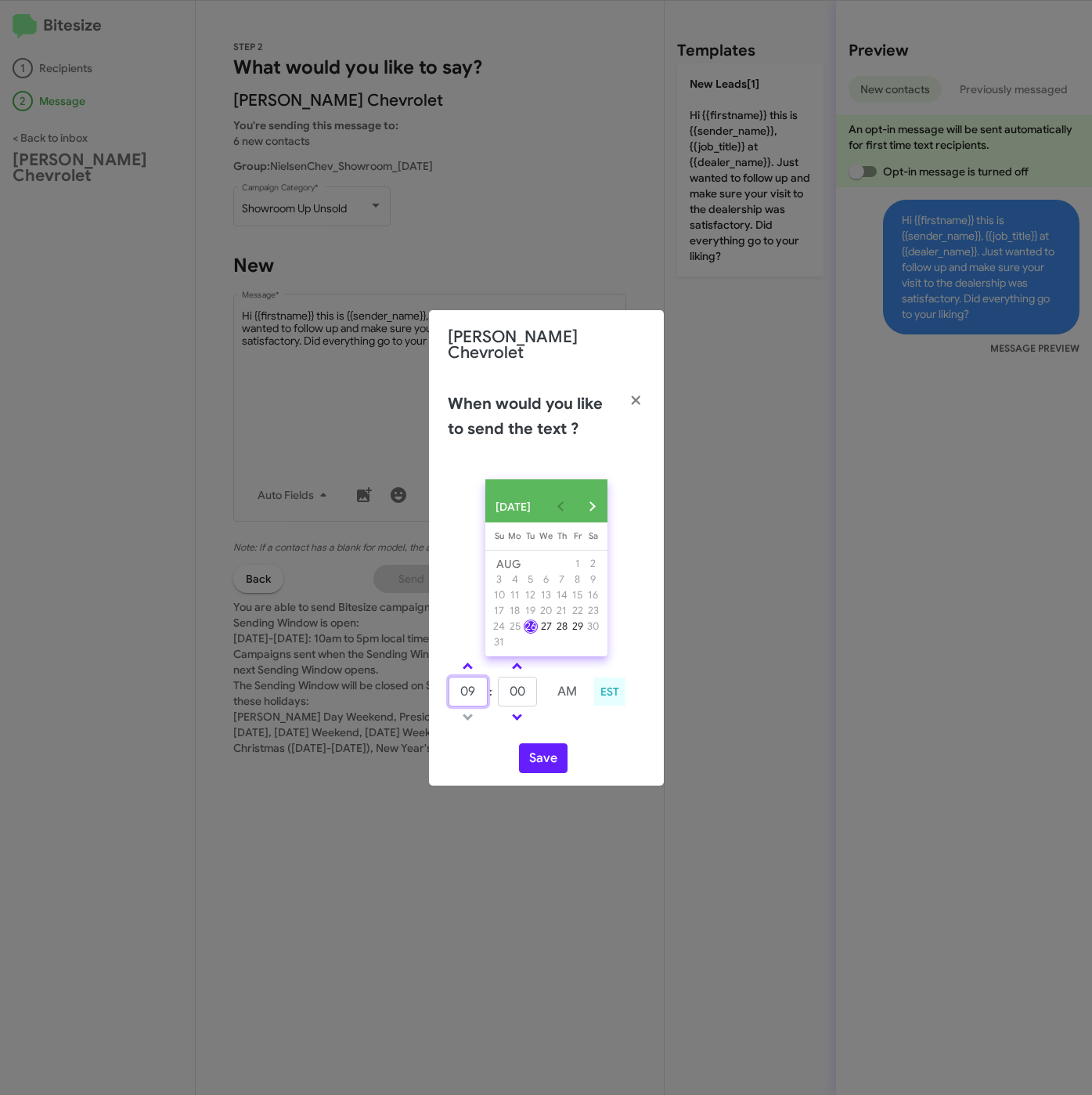
click at [473, 676] on input "09" at bounding box center [468, 691] width 39 height 30
click at [498, 698] on input "00" at bounding box center [517, 691] width 39 height 30
type input "53"
click at [555, 775] on div "AUG 2025 Sunday Su Monday Mo Tuesday Tu Wednesday We Thursday Th Friday Fr Satu…" at bounding box center [546, 626] width 235 height 319
click at [553, 756] on button "Save" at bounding box center [543, 757] width 48 height 30
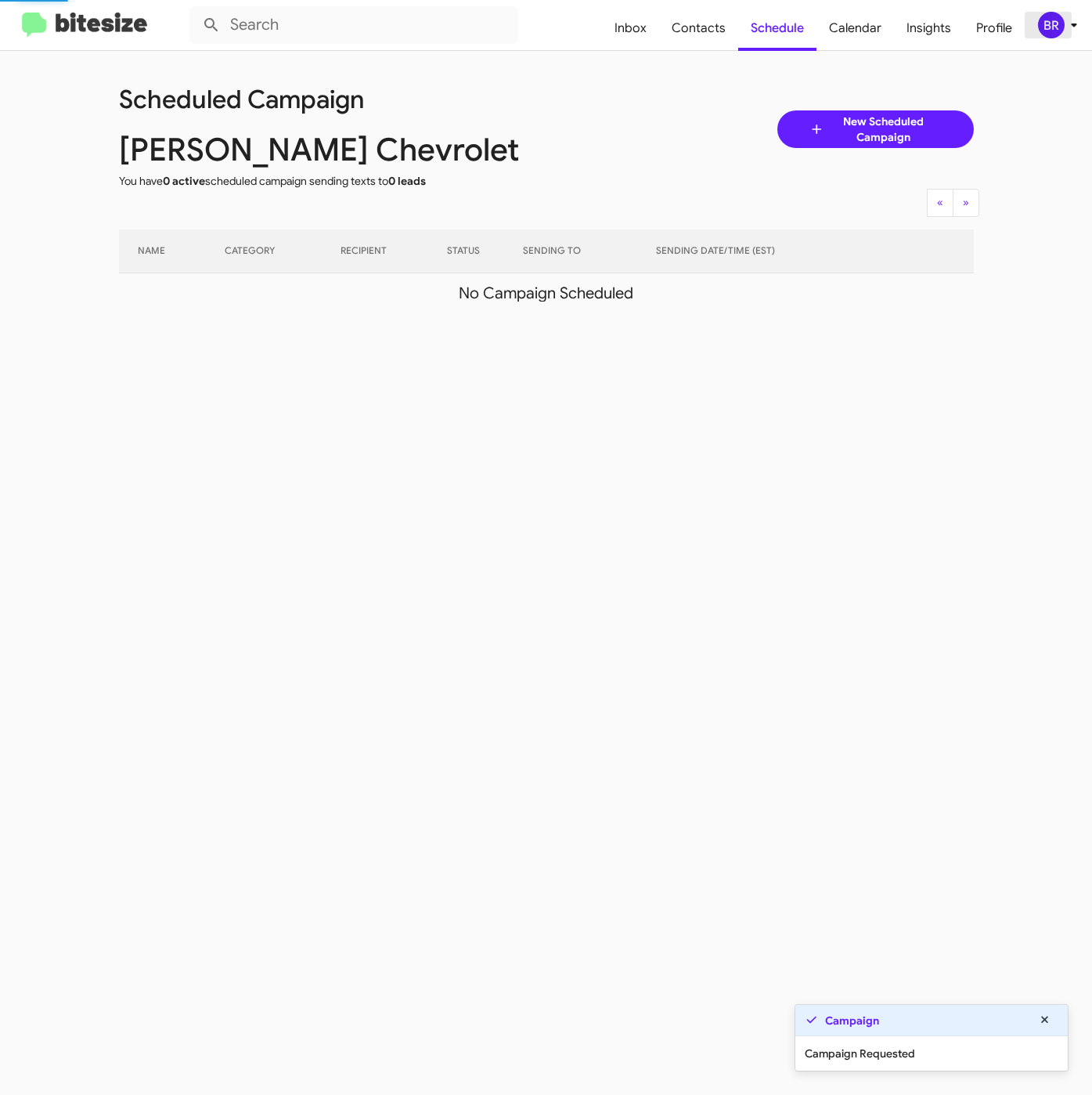
click at [1049, 28] on div "BR" at bounding box center [1050, 25] width 26 height 26
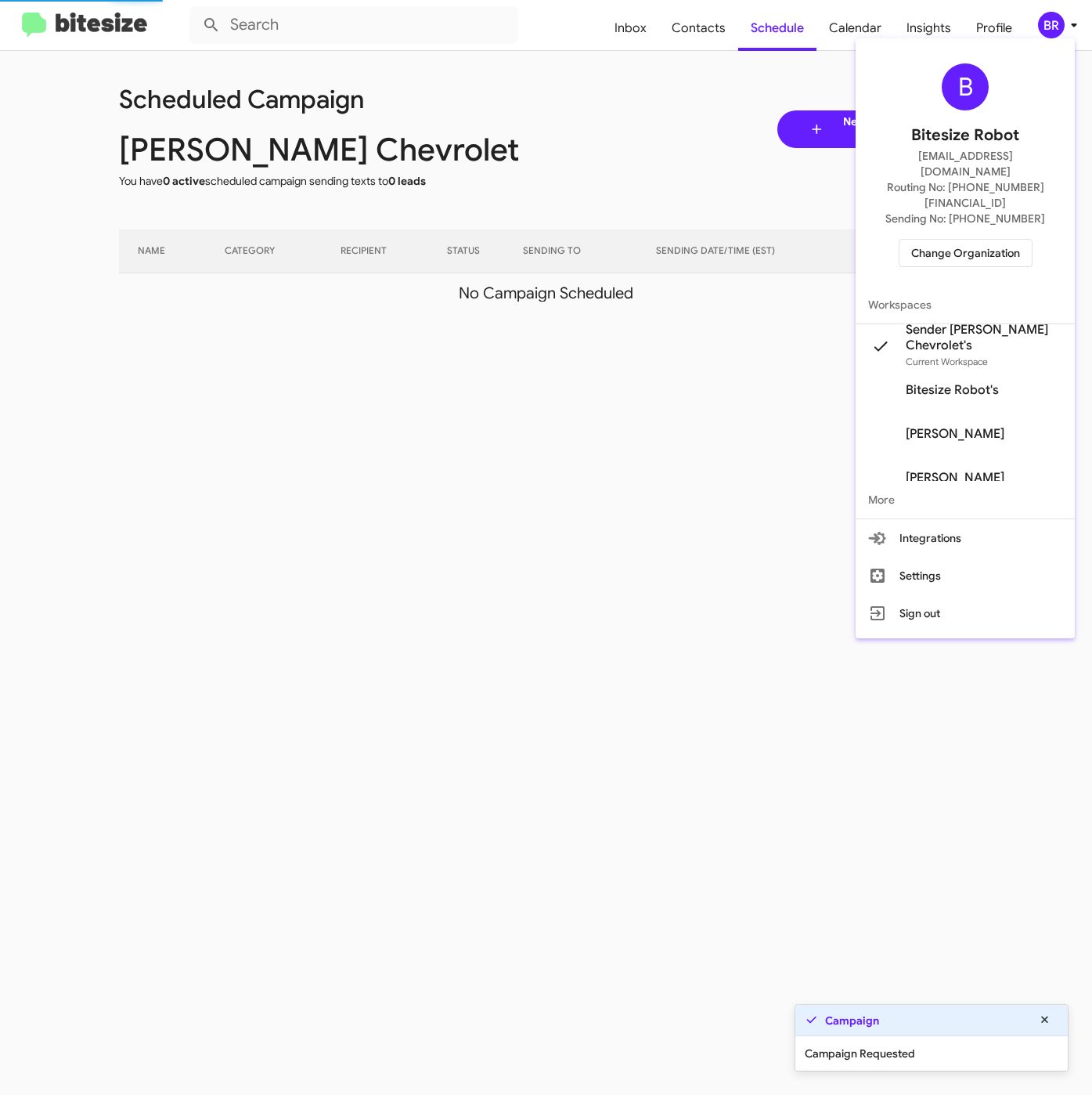
click at [1052, 28] on div at bounding box center [546, 547] width 1092 height 1095
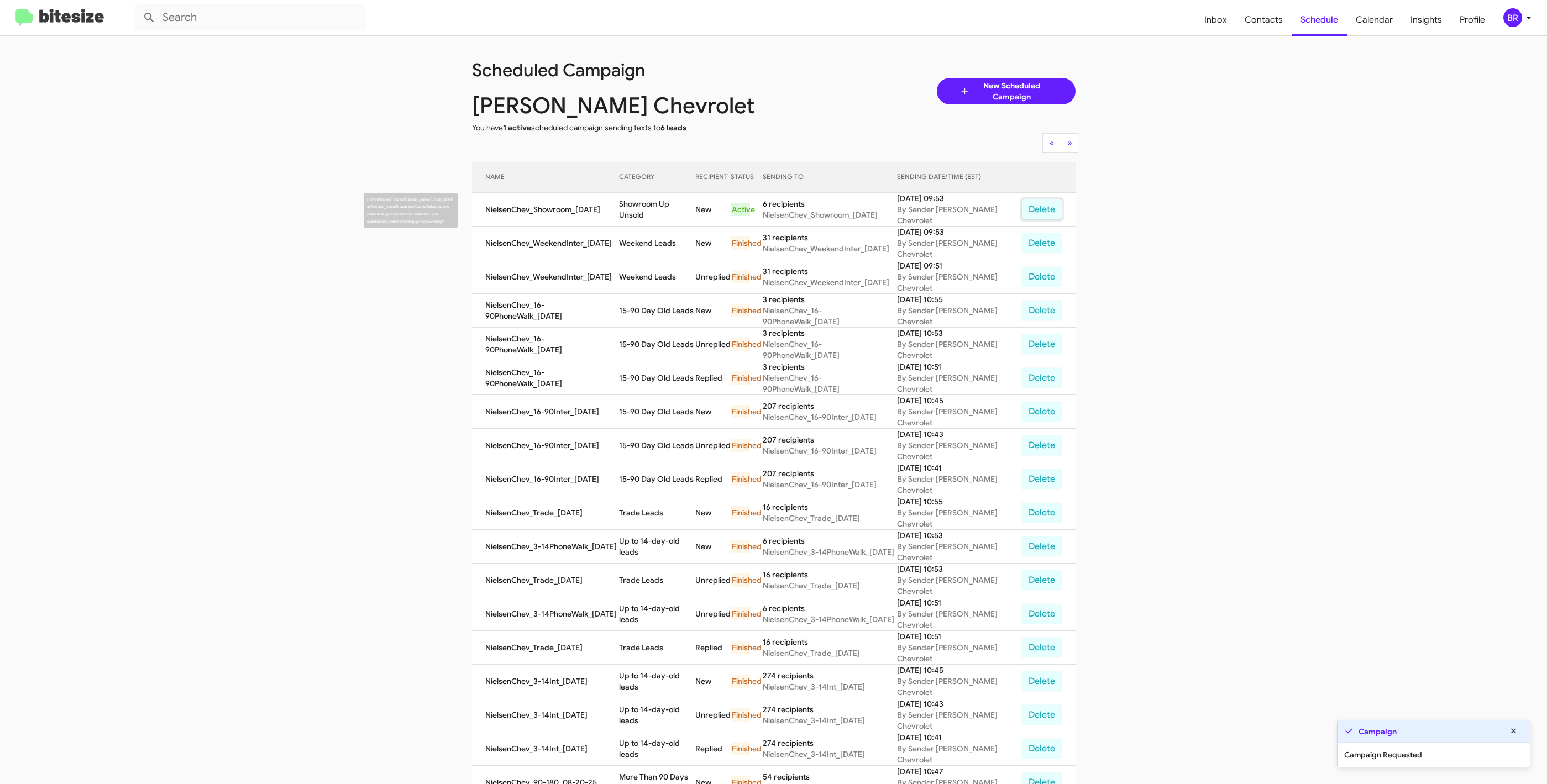
click at [770, 204] on button "Delete" at bounding box center [1042, 209] width 41 height 21
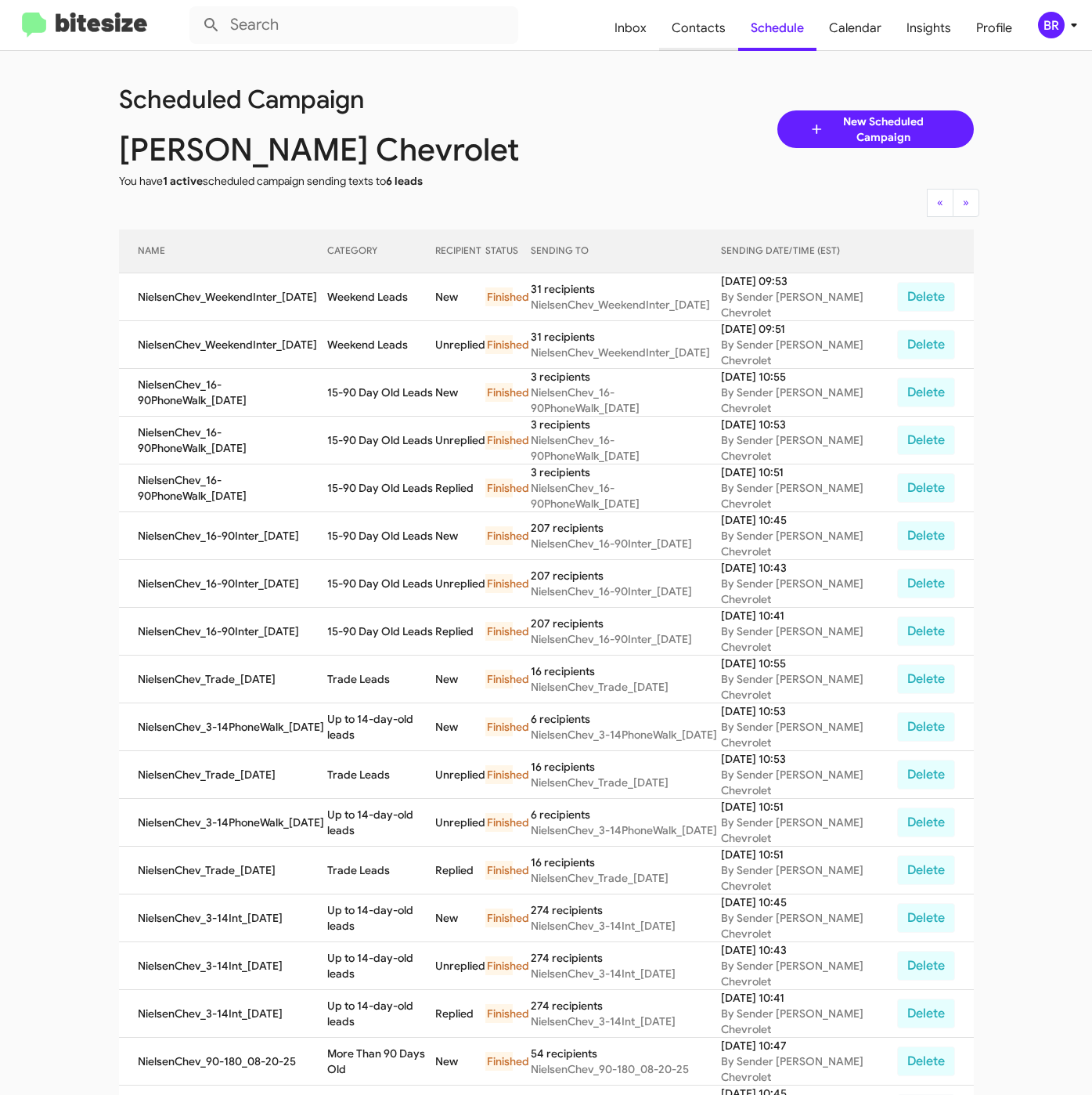
click at [705, 20] on span "Contacts" at bounding box center [698, 27] width 79 height 45
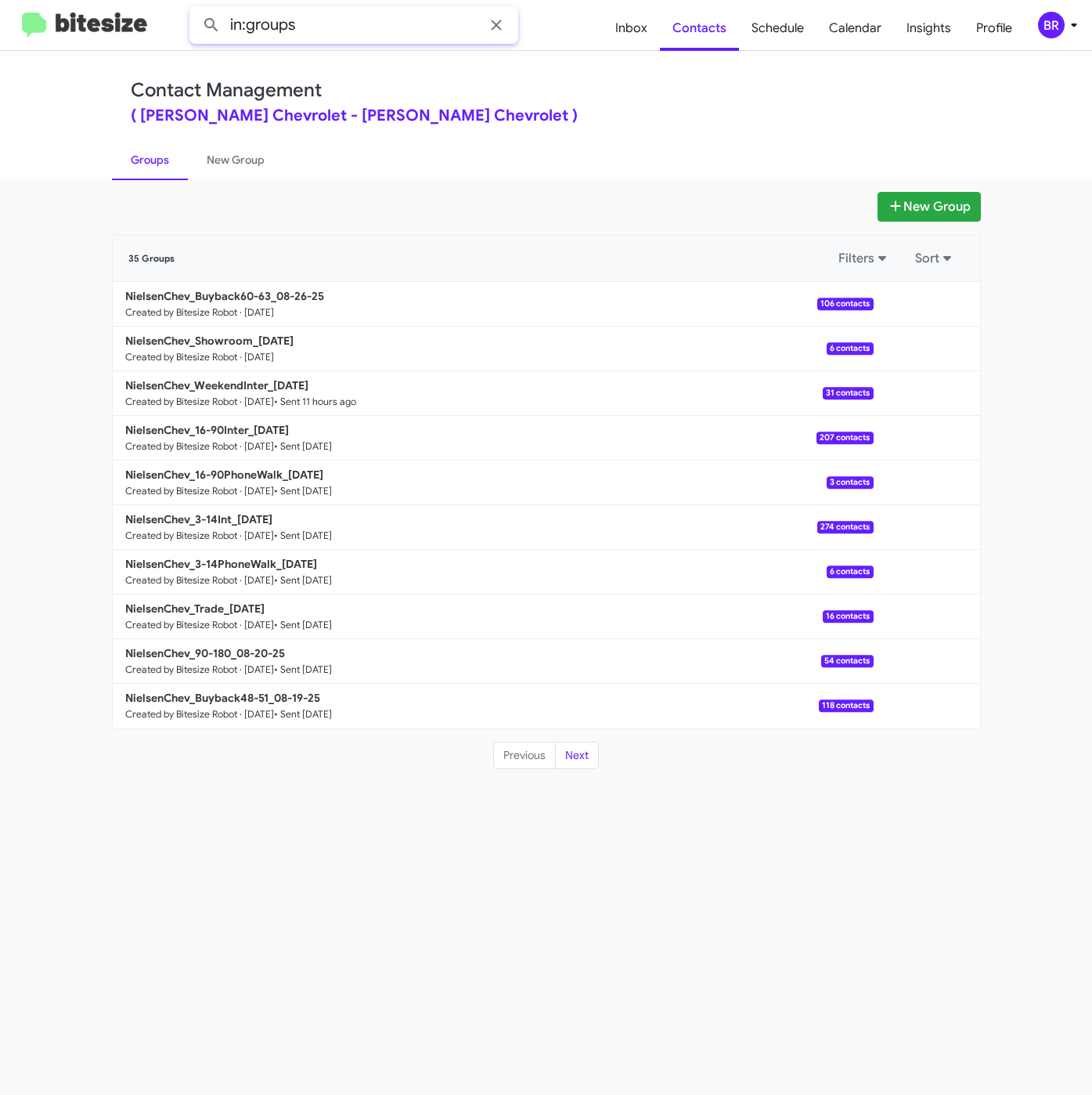
click at [359, 14] on input "in:groups" at bounding box center [354, 25] width 329 height 37
type input "in:groups 60-63"
click at [196, 9] on button at bounding box center [211, 25] width 31 height 31
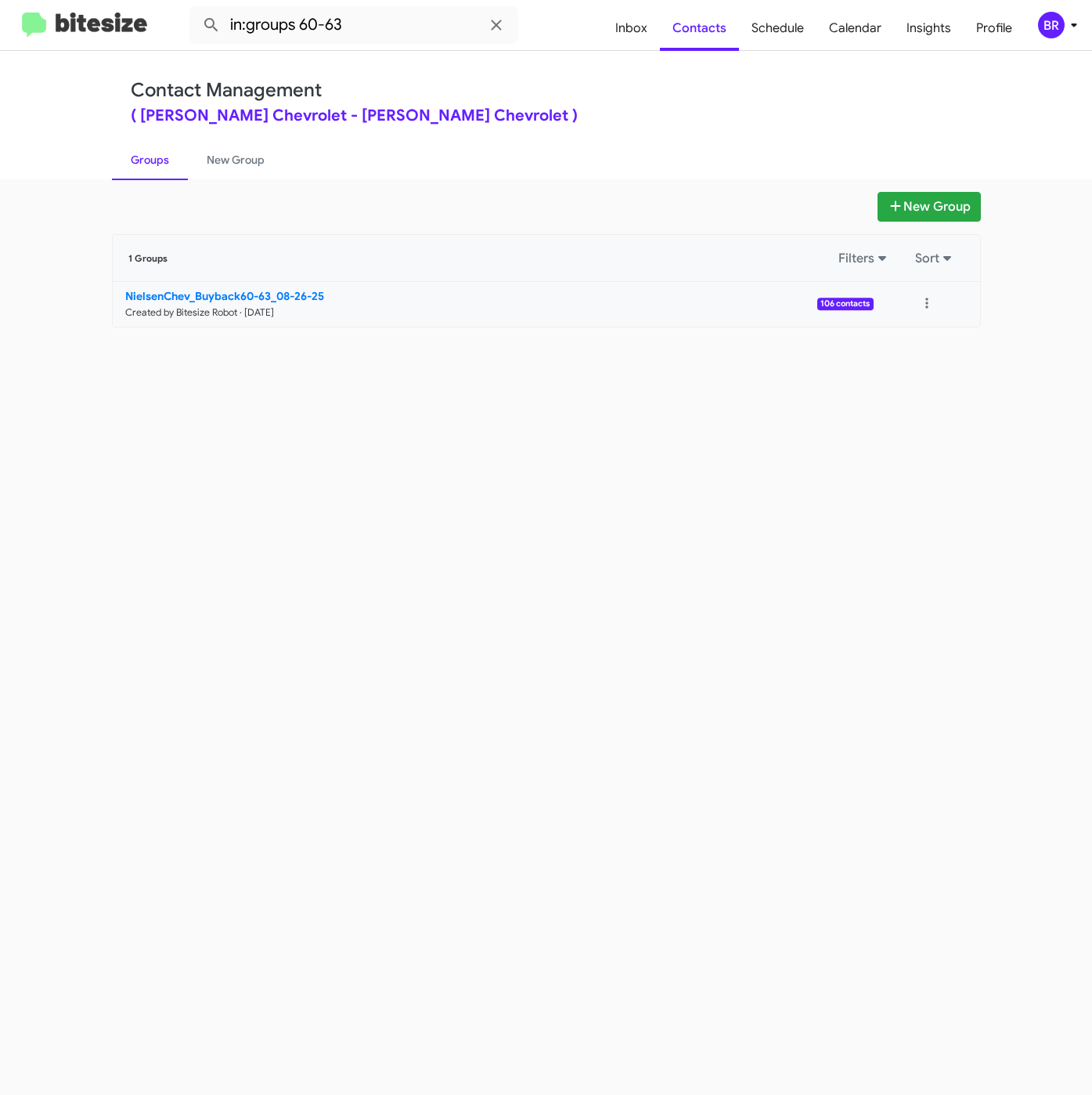
click at [280, 291] on b "NielsenChev_Buyback60-63_08-26-25" at bounding box center [225, 296] width 199 height 14
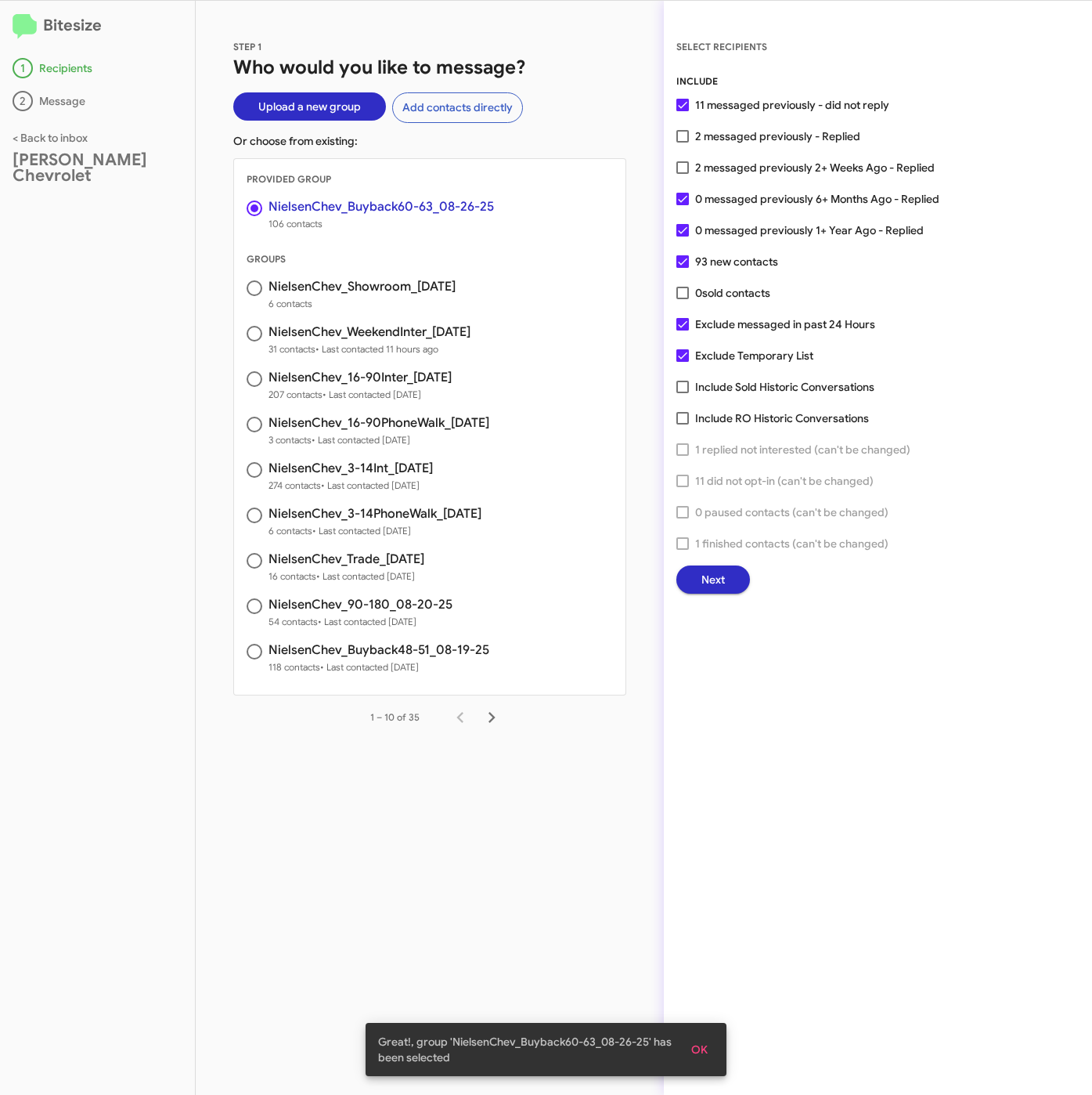
click at [709, 579] on span "Next" at bounding box center [714, 579] width 24 height 28
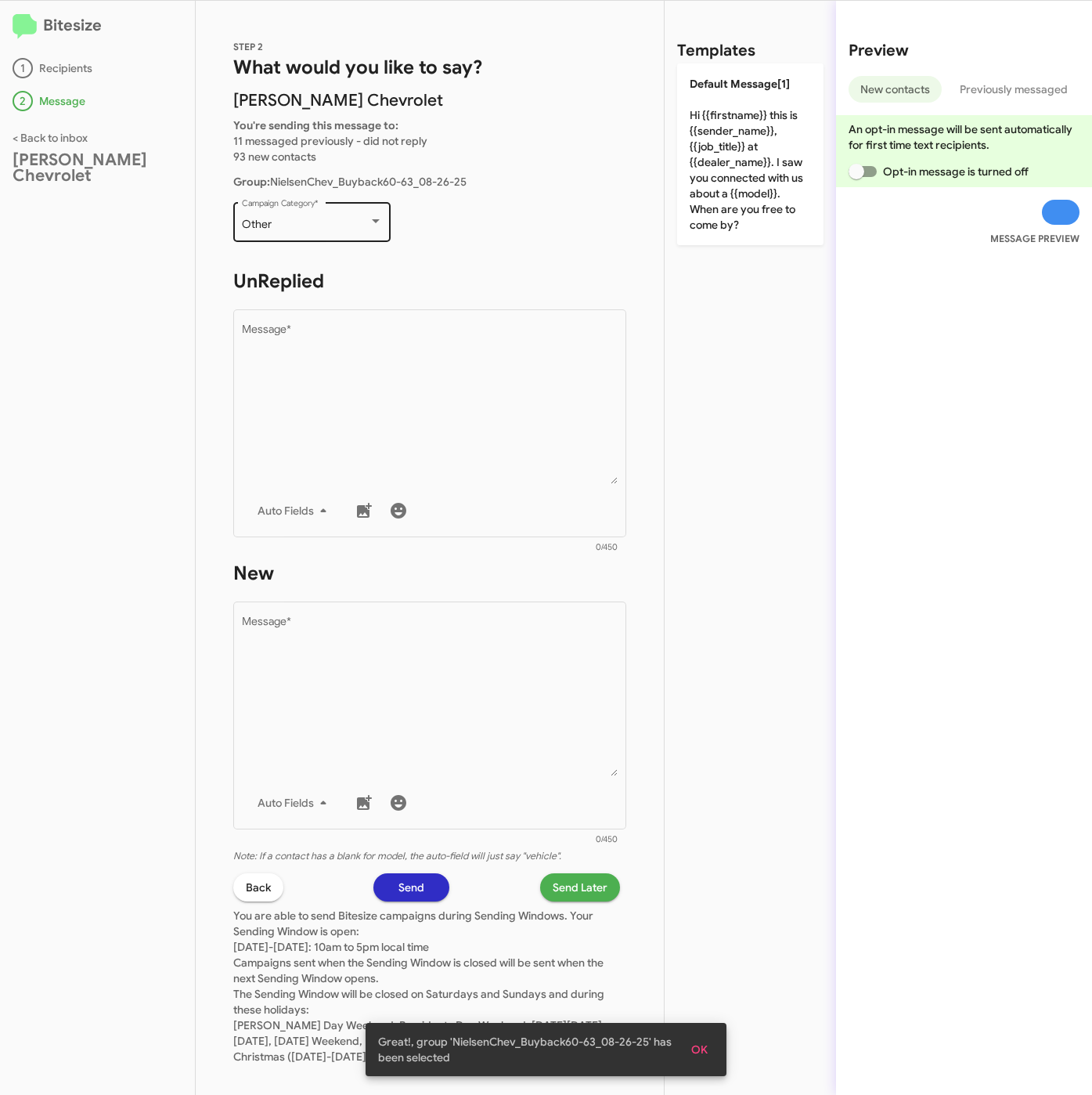
click at [306, 223] on div "Other" at bounding box center [304, 225] width 127 height 13
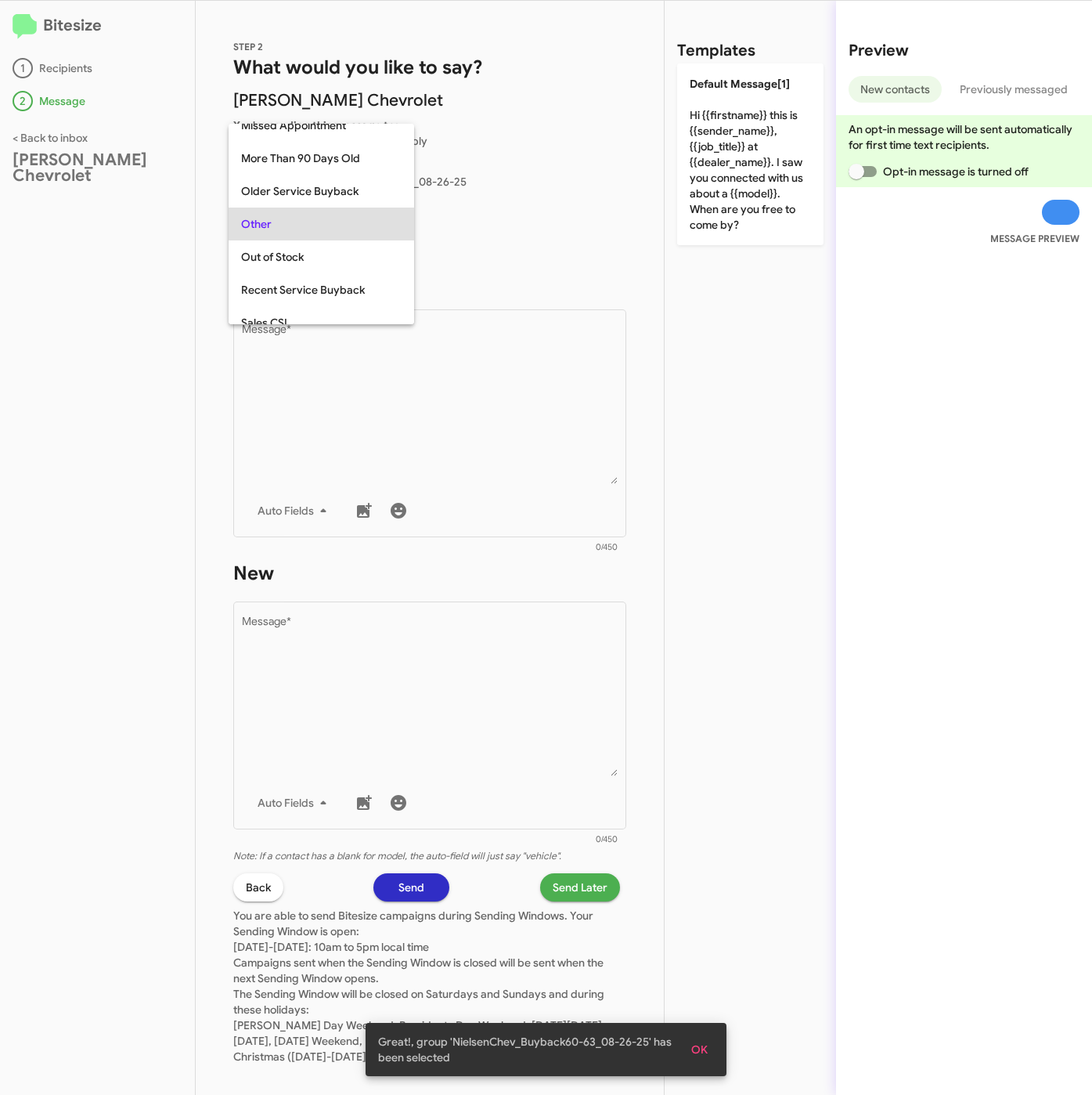
scroll to position [164, 0]
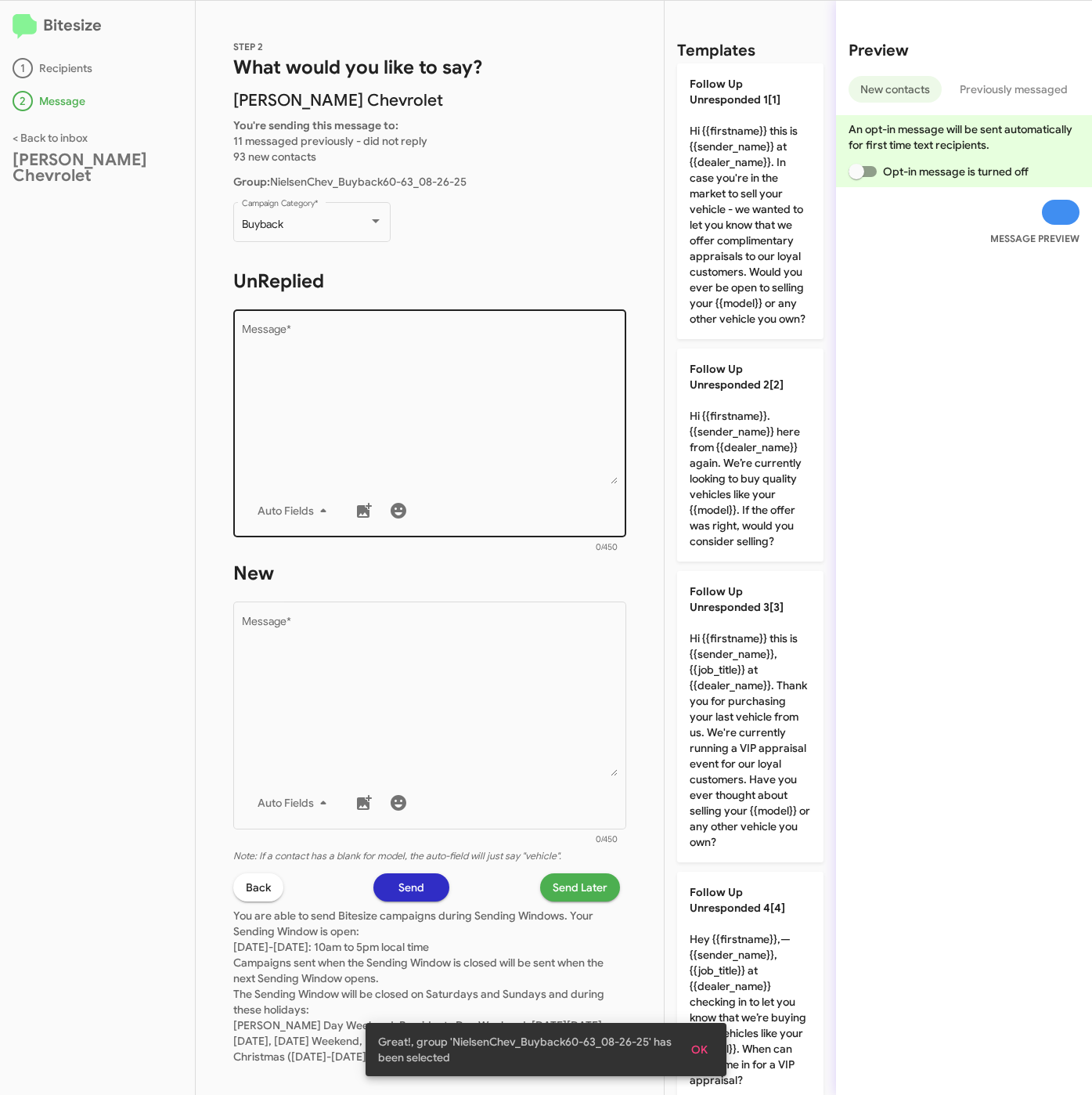
click at [350, 318] on div "Drop image here to insert Auto Fields Message *" at bounding box center [429, 421] width 377 height 231
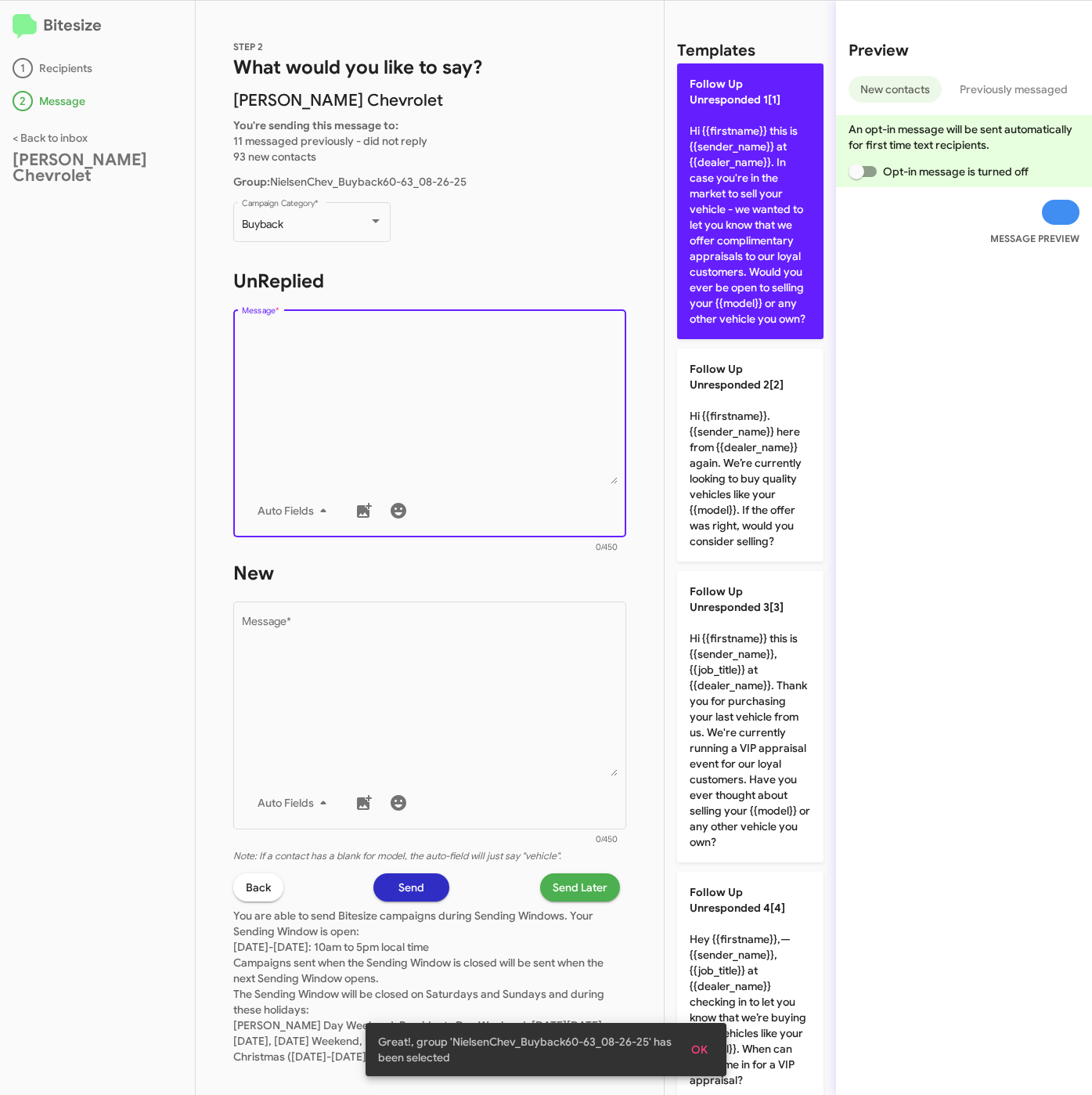
click at [752, 301] on p "Follow Up Unresponded 1[1] Hi {{firstname}} this is {{sender_name}} at {{dealer…" at bounding box center [750, 202] width 146 height 276
type textarea "Hi {{firstname}} this is {{sender_name}} at {{dealer_name}}. In case you're in …"
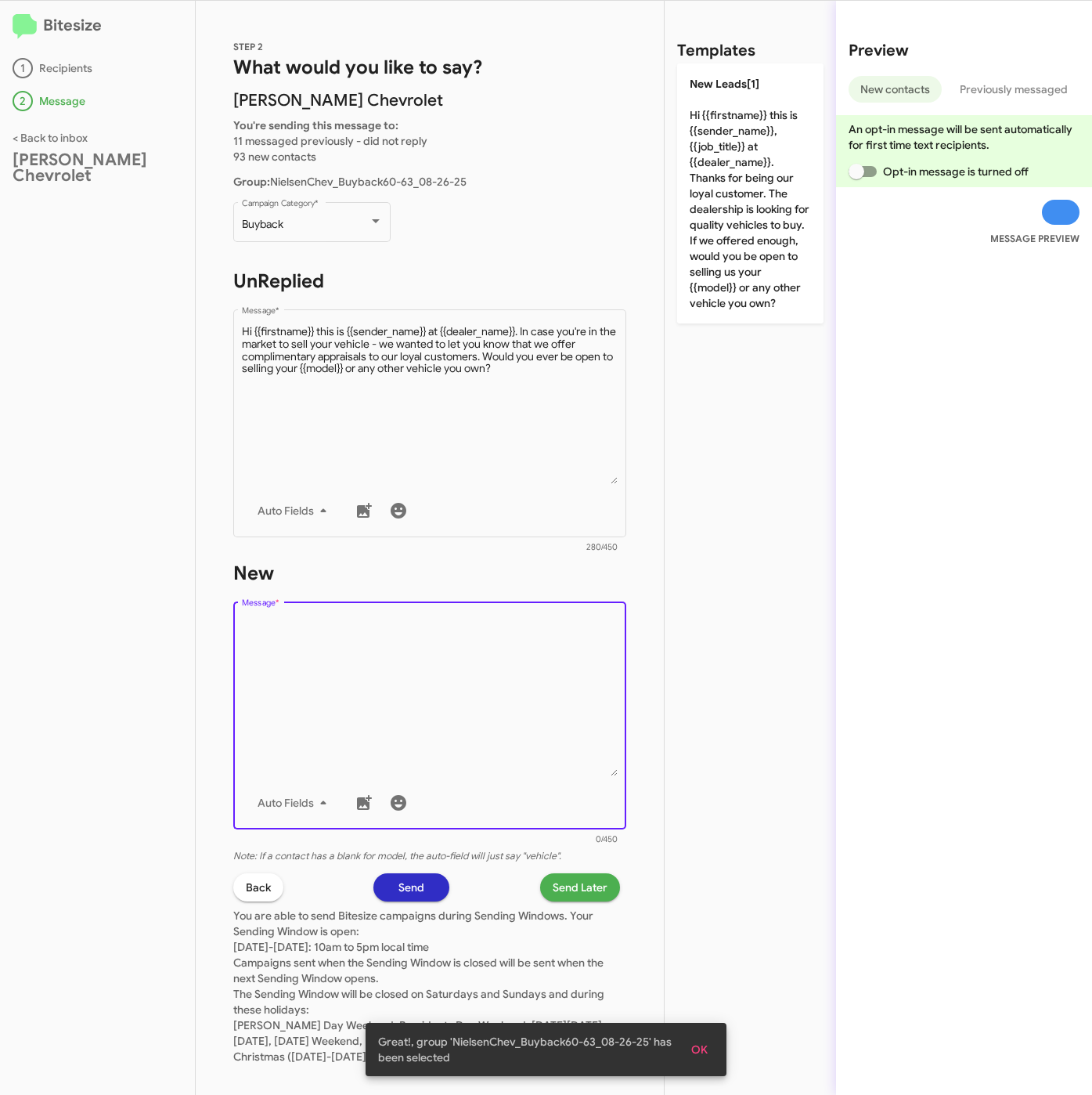
click at [496, 674] on textarea "Message *" at bounding box center [429, 696] width 377 height 160
drag, startPoint x: 763, startPoint y: 192, endPoint x: 724, endPoint y: 528, distance: 338.3
click at [763, 202] on p "New Leads[1] Hi {{firstname}} this is {{sender_name}}, {{job_title}} at {{deale…" at bounding box center [750, 194] width 146 height 260
type textarea "Hi {{firstname}} this is {{sender_name}}, {{job_title}} at {{dealer_name}}. Tha…"
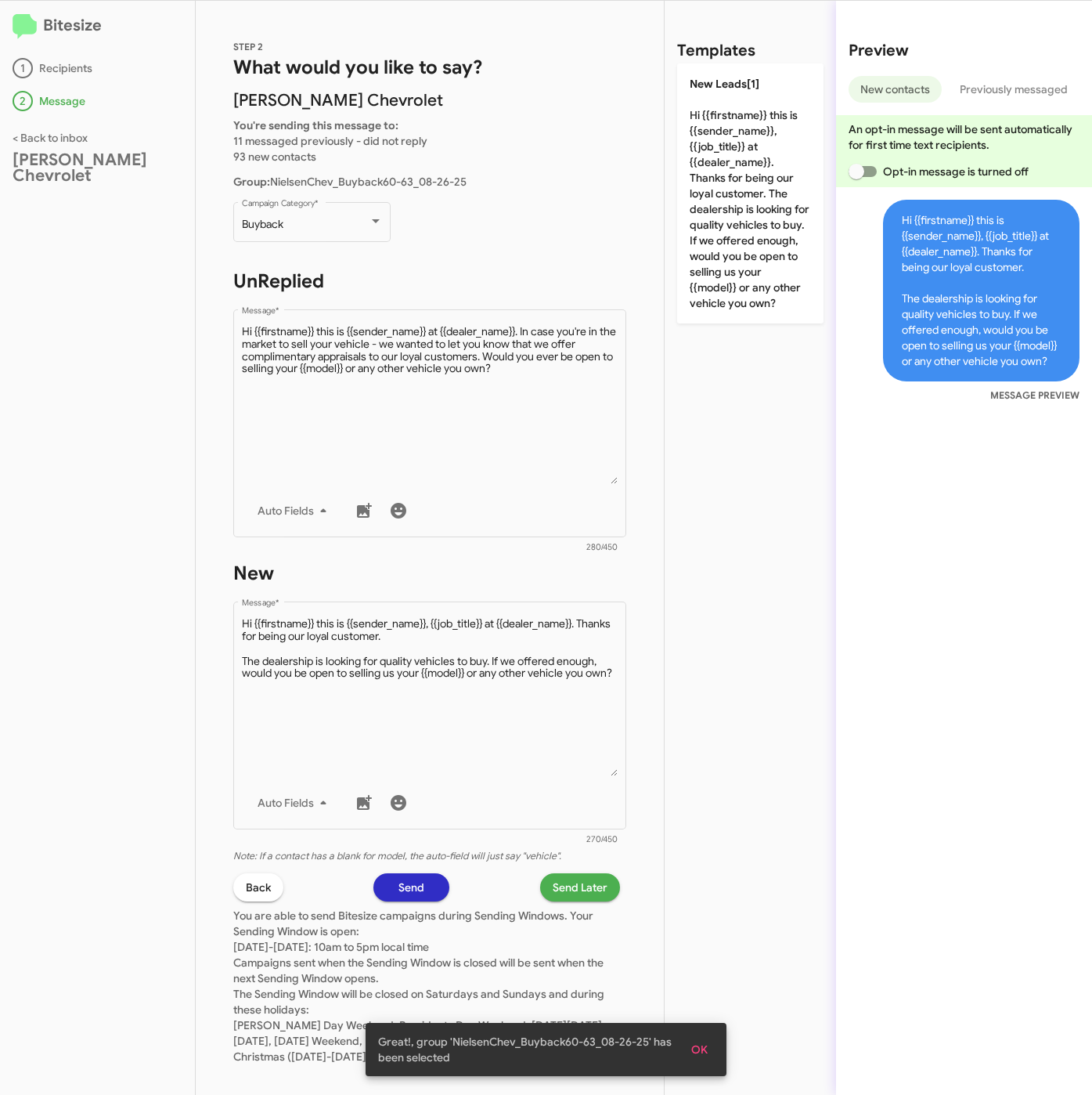
click at [583, 874] on span "Send Later" at bounding box center [580, 887] width 54 height 28
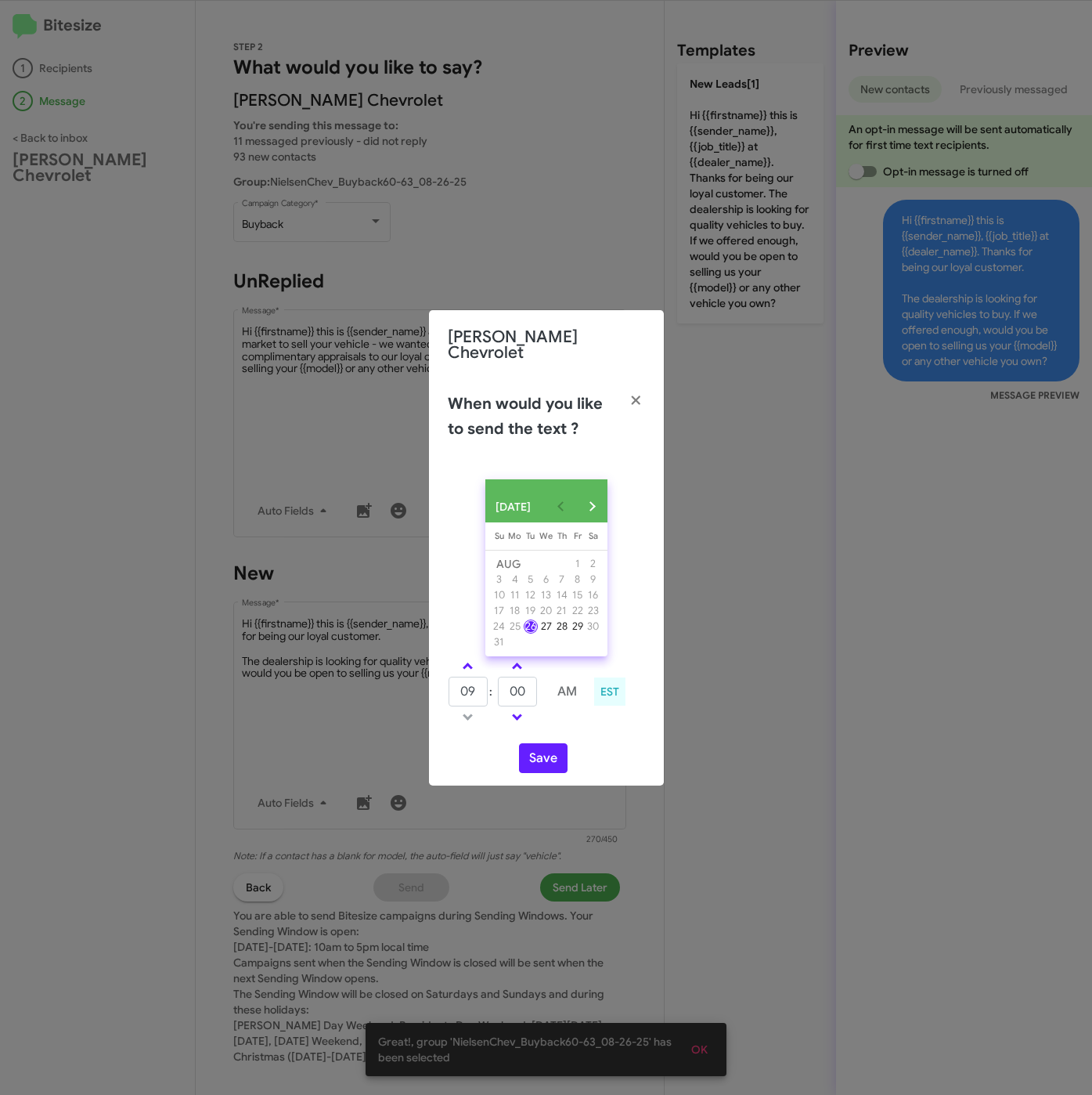
drag, startPoint x: 460, startPoint y: 664, endPoint x: 505, endPoint y: 676, distance: 46.6
click at [463, 664] on link at bounding box center [468, 665] width 27 height 18
type input "10"
drag, startPoint x: 522, startPoint y: 683, endPoint x: 500, endPoint y: 683, distance: 22.0
click at [500, 683] on input "00" at bounding box center [517, 691] width 39 height 30
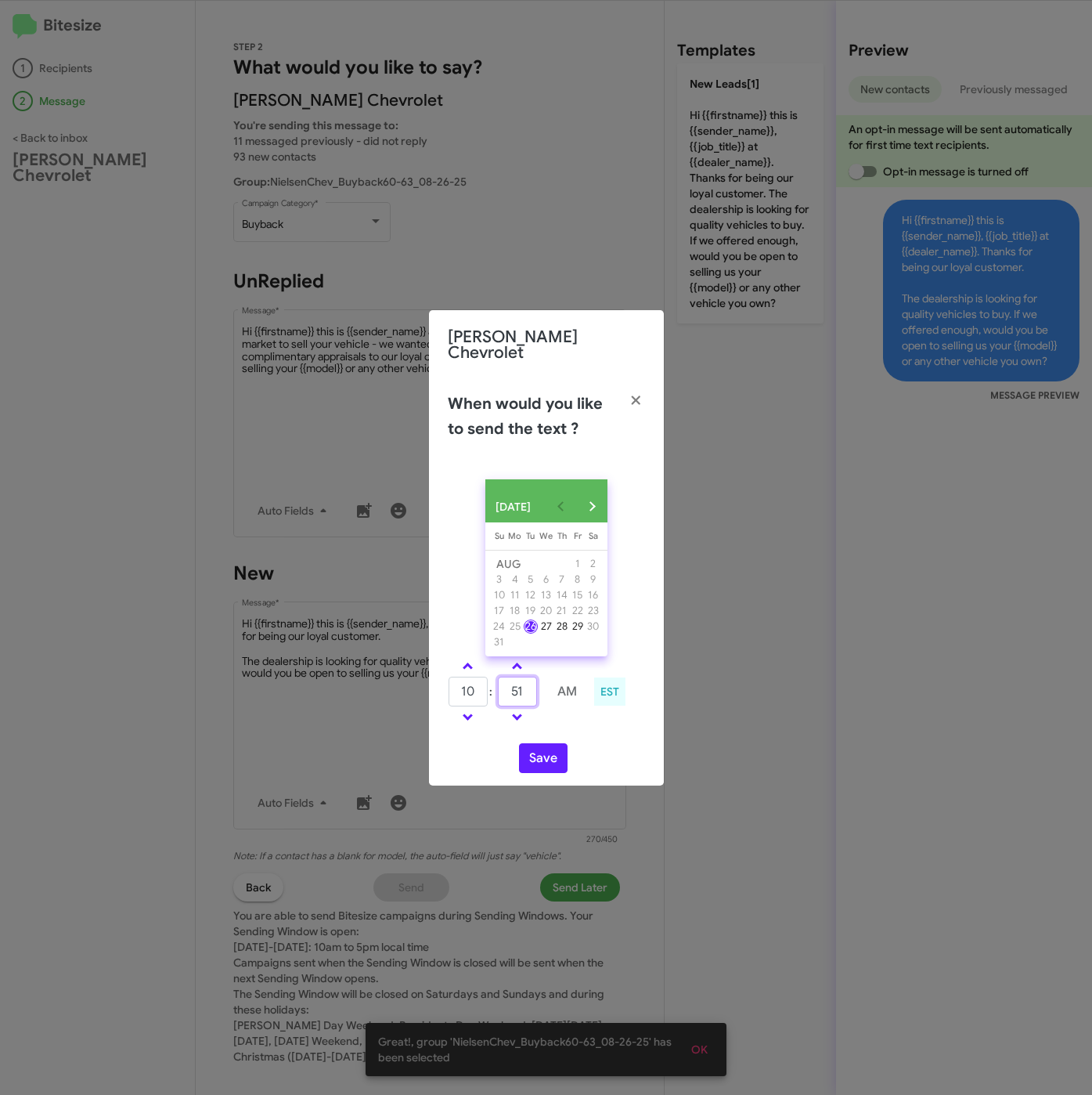
type input "51"
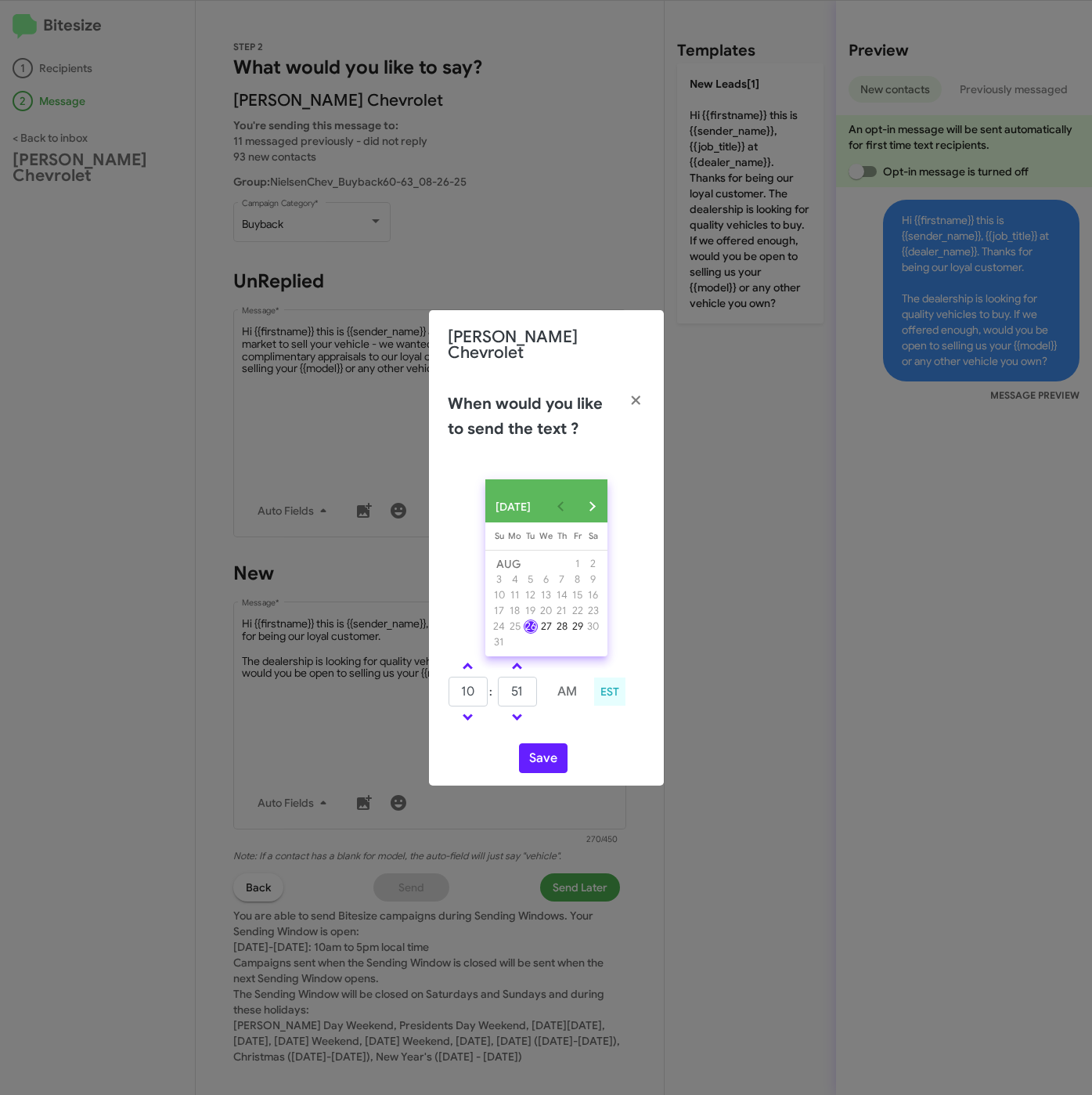
click at [545, 739] on div "AUG 2025 Sunday Su Monday Mo Tuesday Tu Wednesday We Thursday Th Friday Fr Satu…" at bounding box center [546, 626] width 235 height 319
click at [547, 752] on button "Save" at bounding box center [543, 757] width 48 height 30
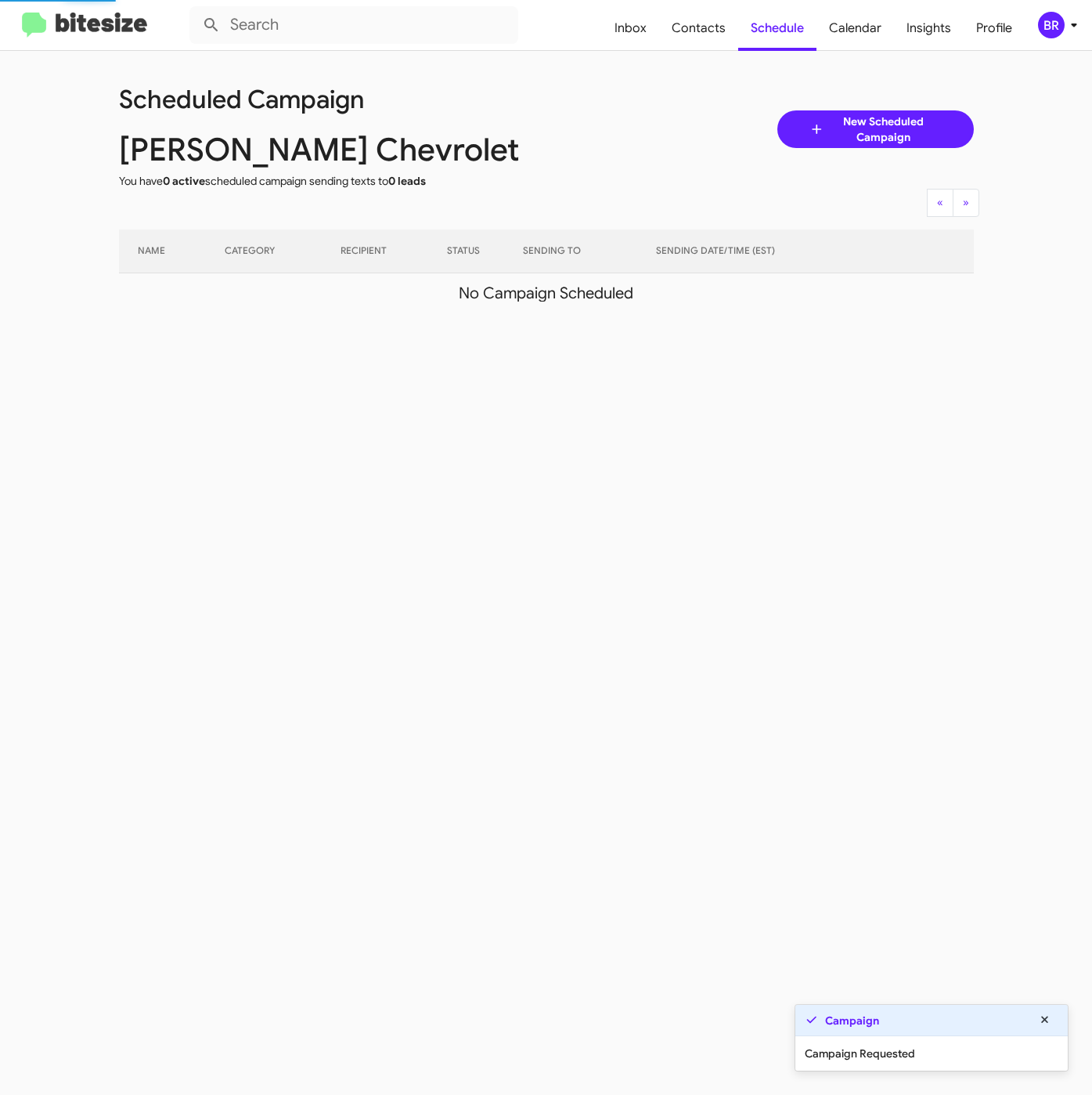
click at [1060, 29] on div "BR" at bounding box center [1050, 25] width 26 height 26
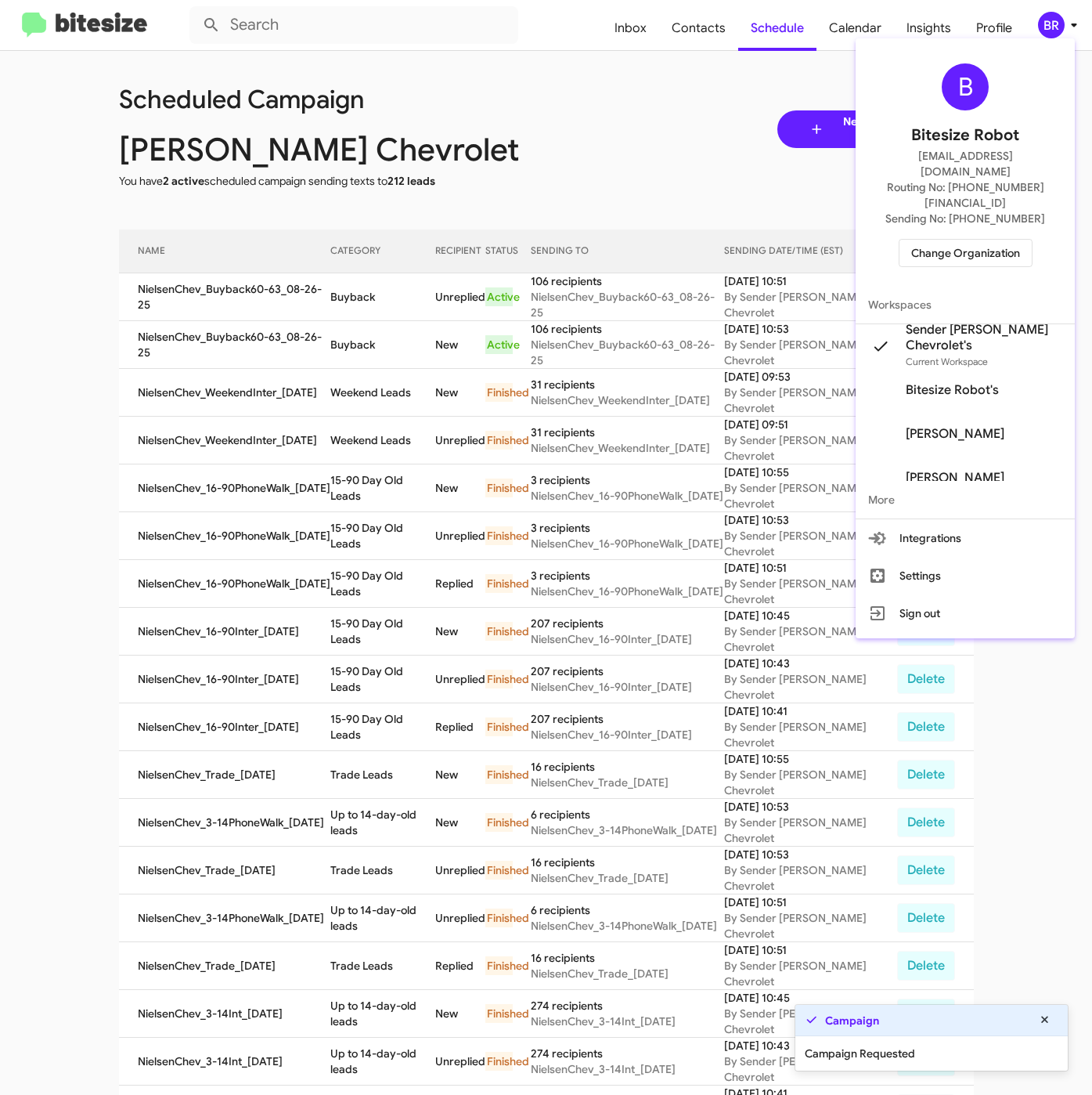
click at [360, 294] on div at bounding box center [546, 547] width 1092 height 1095
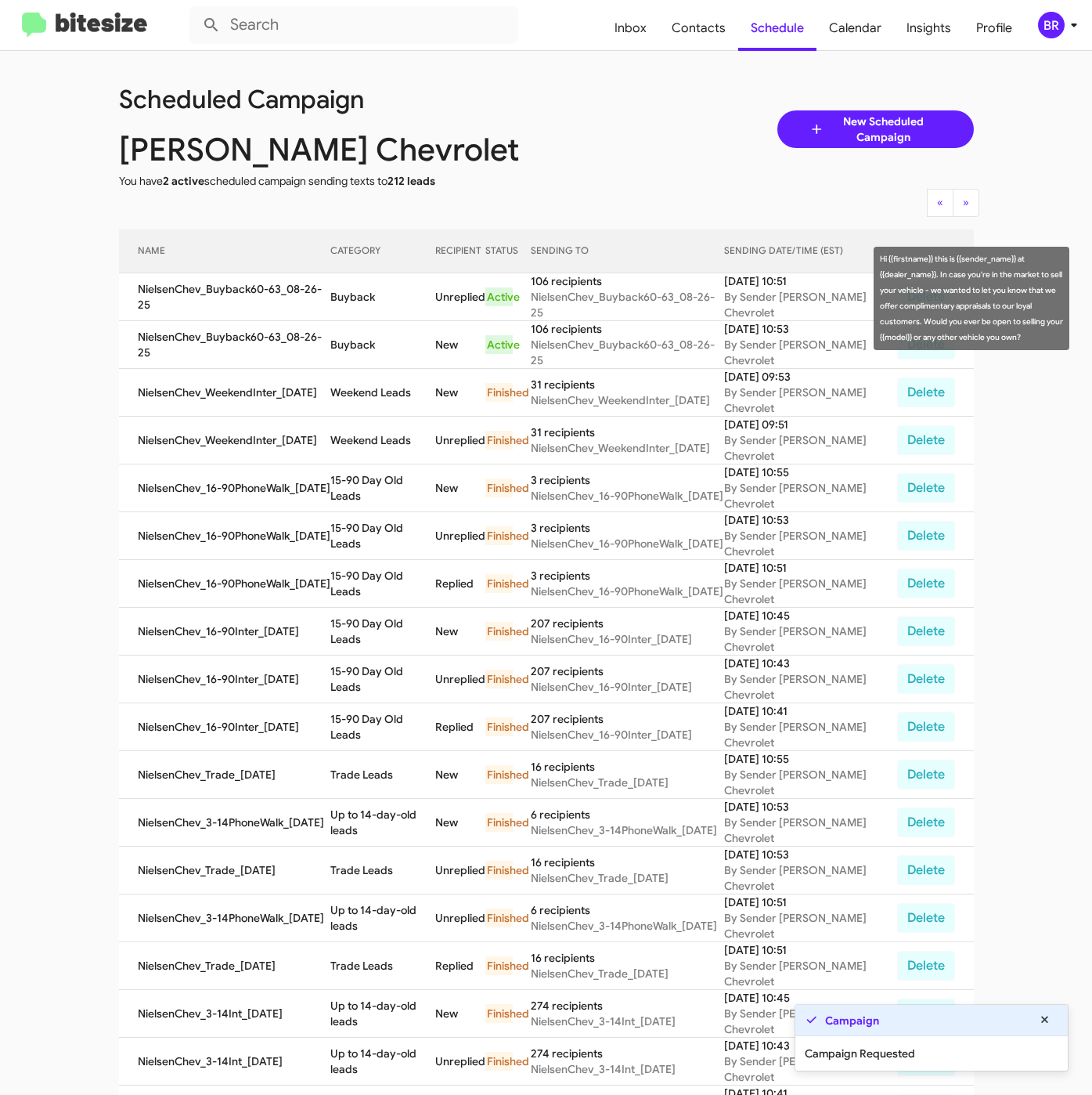
click at [360, 294] on td "Buyback" at bounding box center [382, 297] width 105 height 48
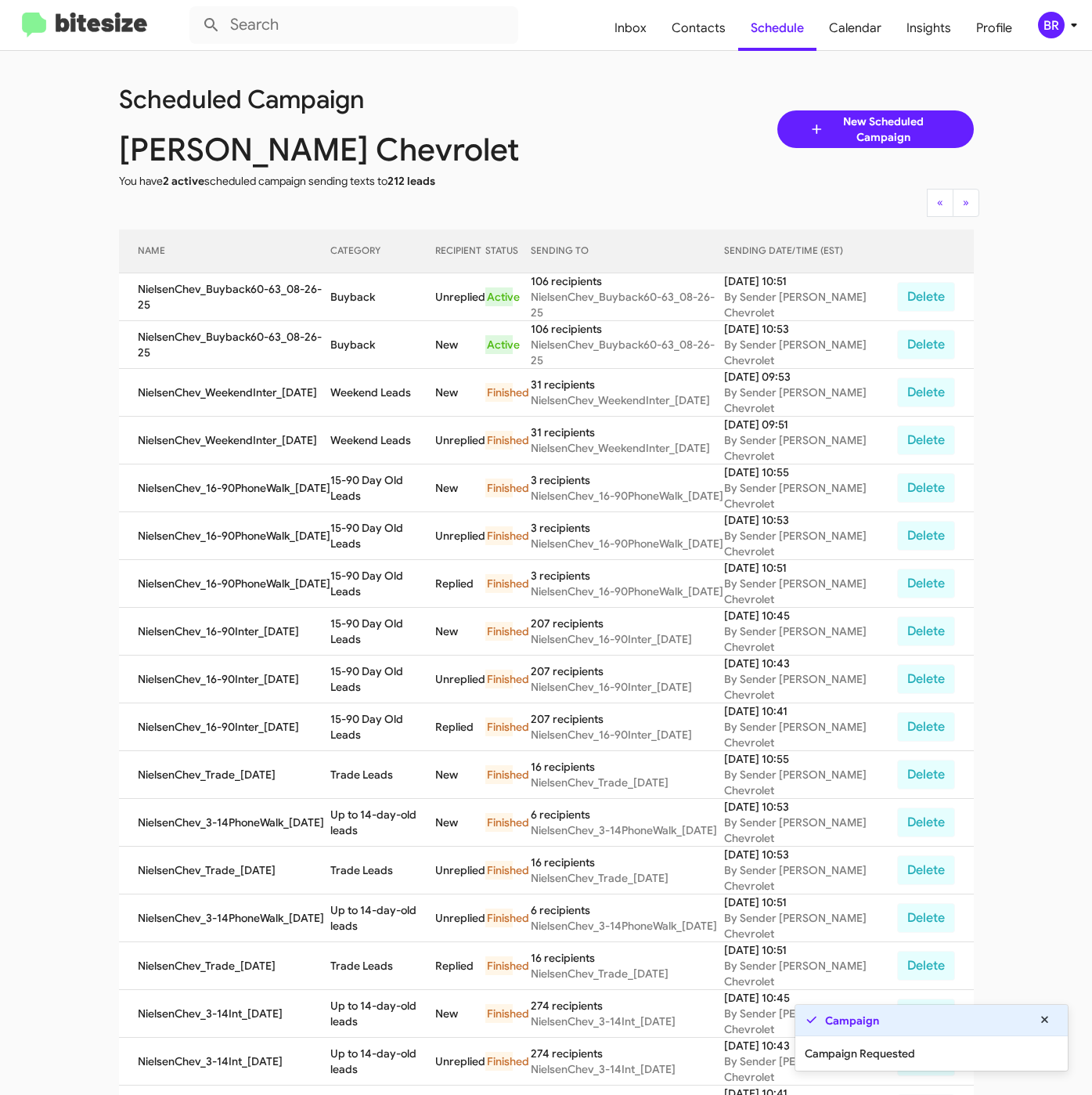
copy td "Buyback"
click at [719, 24] on span "Contacts" at bounding box center [698, 27] width 79 height 45
type input "in:groups"
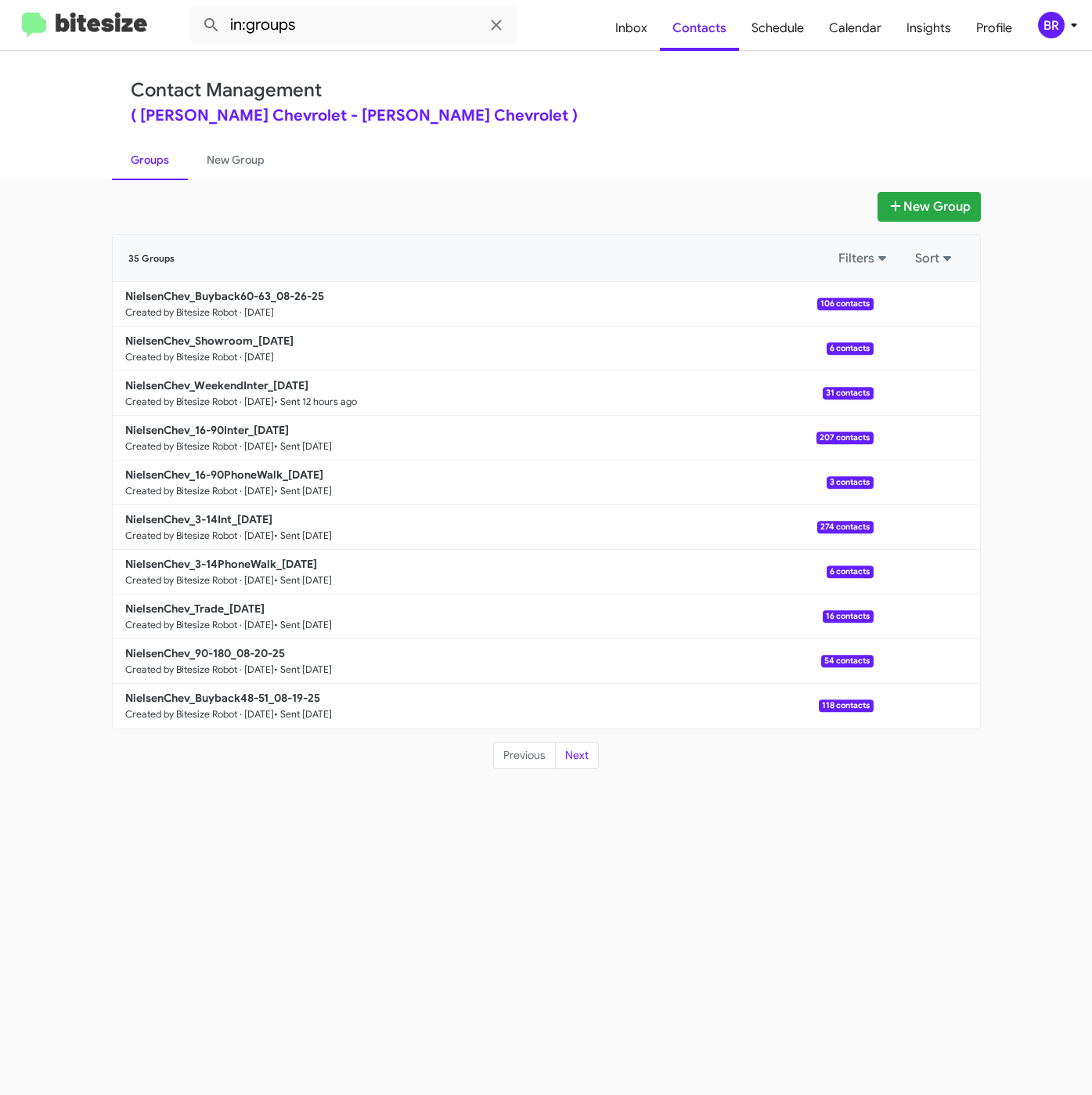
drag, startPoint x: 560, startPoint y: 78, endPoint x: 556, endPoint y: 106, distance: 28.3
click at [562, 77] on div "Contact Management ( Nielsen Chevrolet - Nielsen Chevrolet ) Groups New Group" at bounding box center [546, 115] width 892 height 128
click at [277, 349] on link "NielsenChev_Showroom_08-26-25 Created by Bitesize Robot · Aug 26, 2025 6 contac…" at bounding box center [493, 349] width 761 height 44
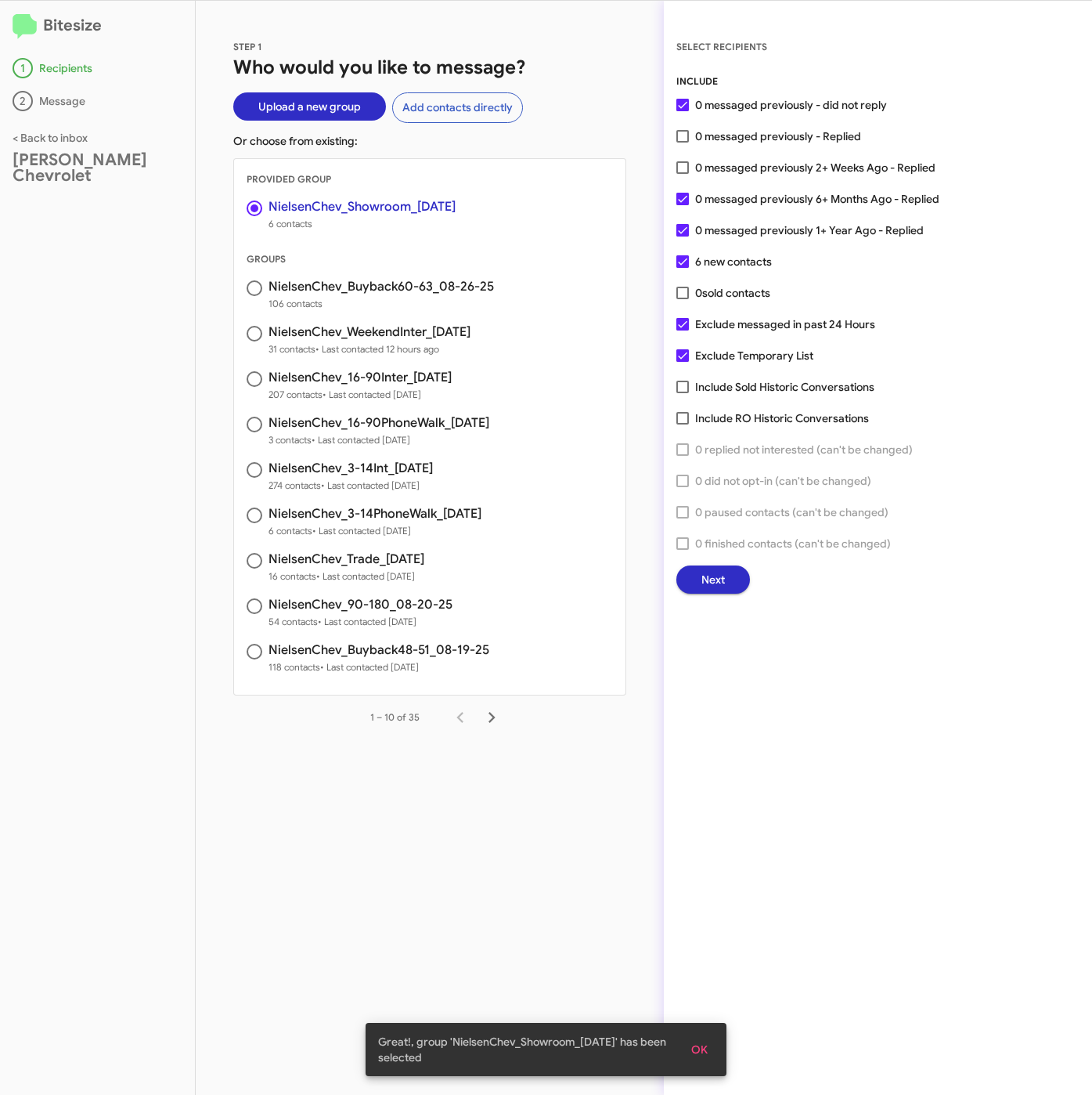
drag, startPoint x: 782, startPoint y: 128, endPoint x: 775, endPoint y: 184, distance: 56.4
click at [782, 128] on span "0 messaged previously - Replied" at bounding box center [777, 136] width 166 height 19
click at [683, 142] on input "0 messaged previously - Replied" at bounding box center [682, 142] width 1 height 1
checkbox input "true"
click at [736, 574] on button "Next" at bounding box center [713, 579] width 74 height 28
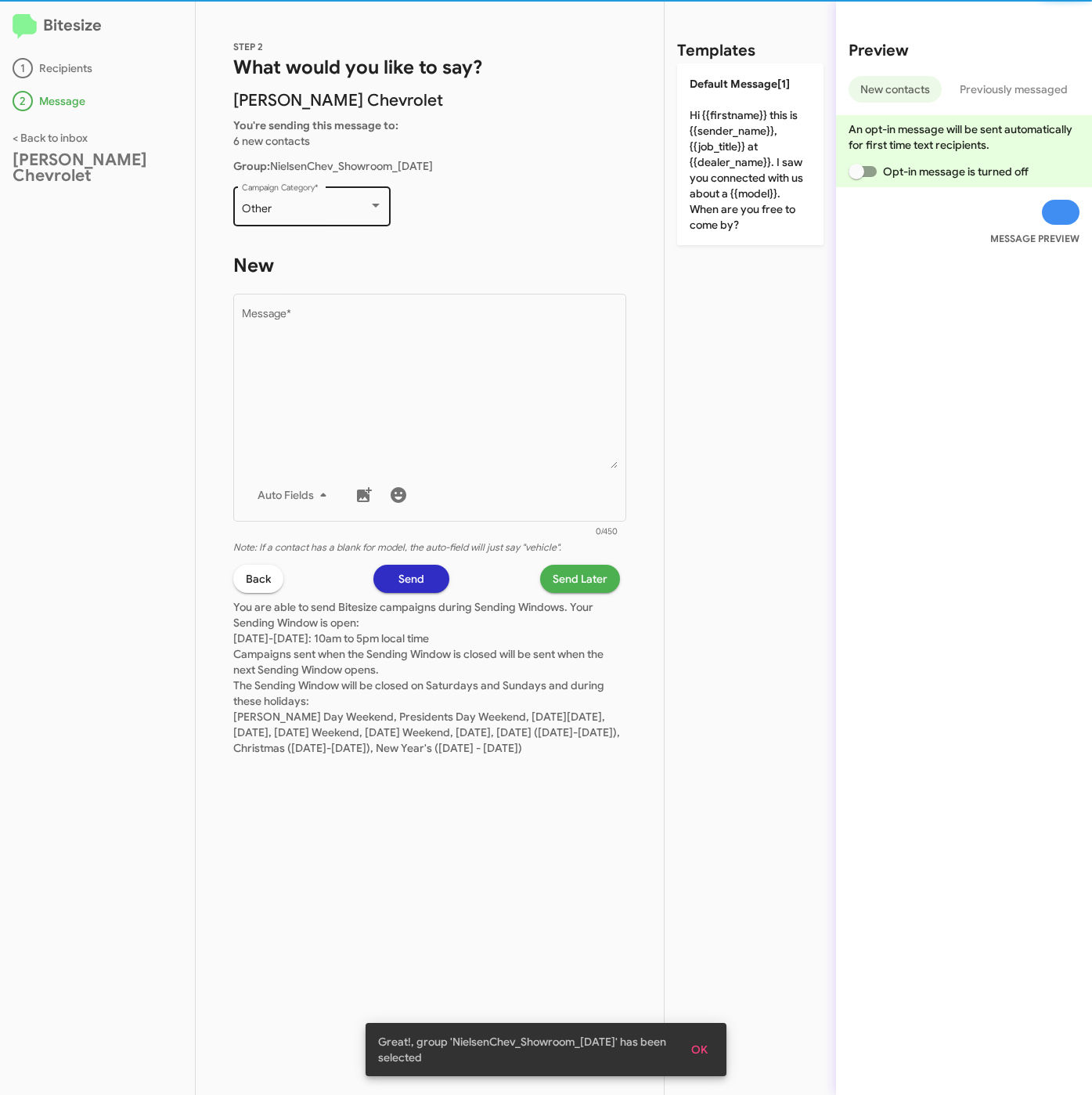
click at [316, 209] on div "Other" at bounding box center [304, 208] width 127 height 13
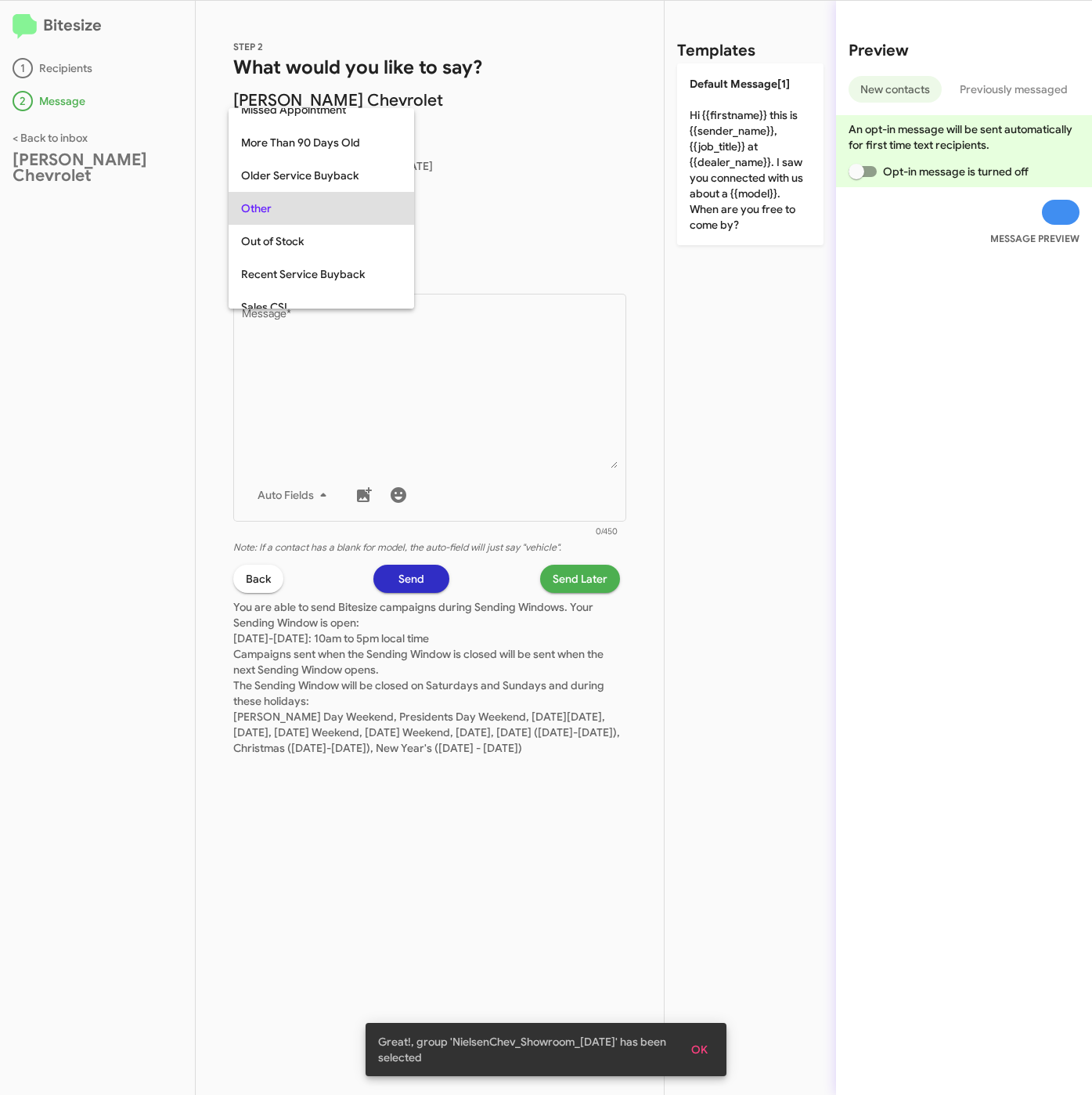
scroll to position [424, 0]
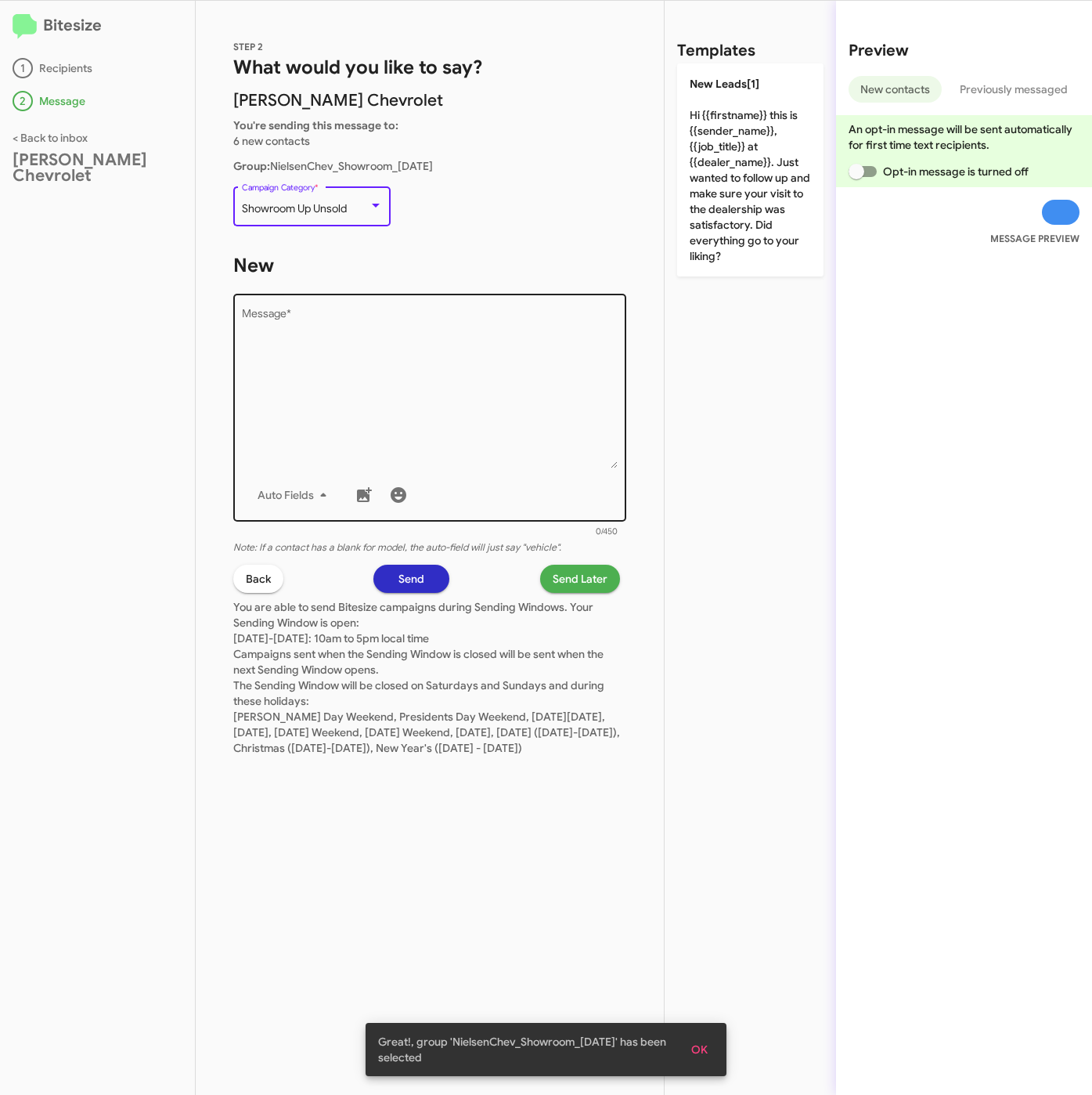
click at [361, 390] on textarea "Message *" at bounding box center [429, 389] width 377 height 160
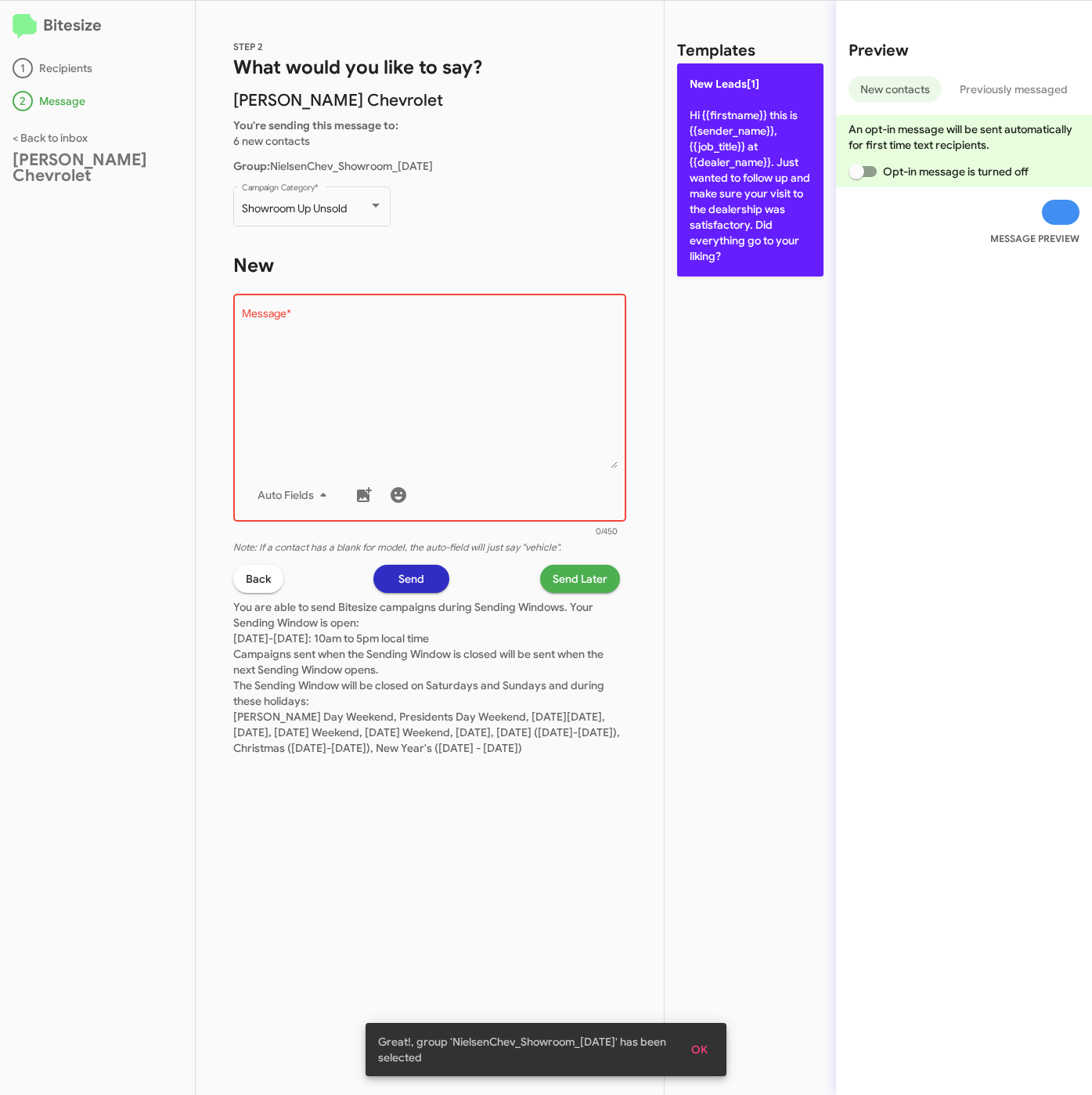
drag, startPoint x: 670, startPoint y: 182, endPoint x: 716, endPoint y: 228, distance: 65.1
click at [672, 182] on div "Templates New Leads[1] Hi {{firstname}} this is {{sender_name}}, {{job_title}} …" at bounding box center [750, 548] width 172 height 1094
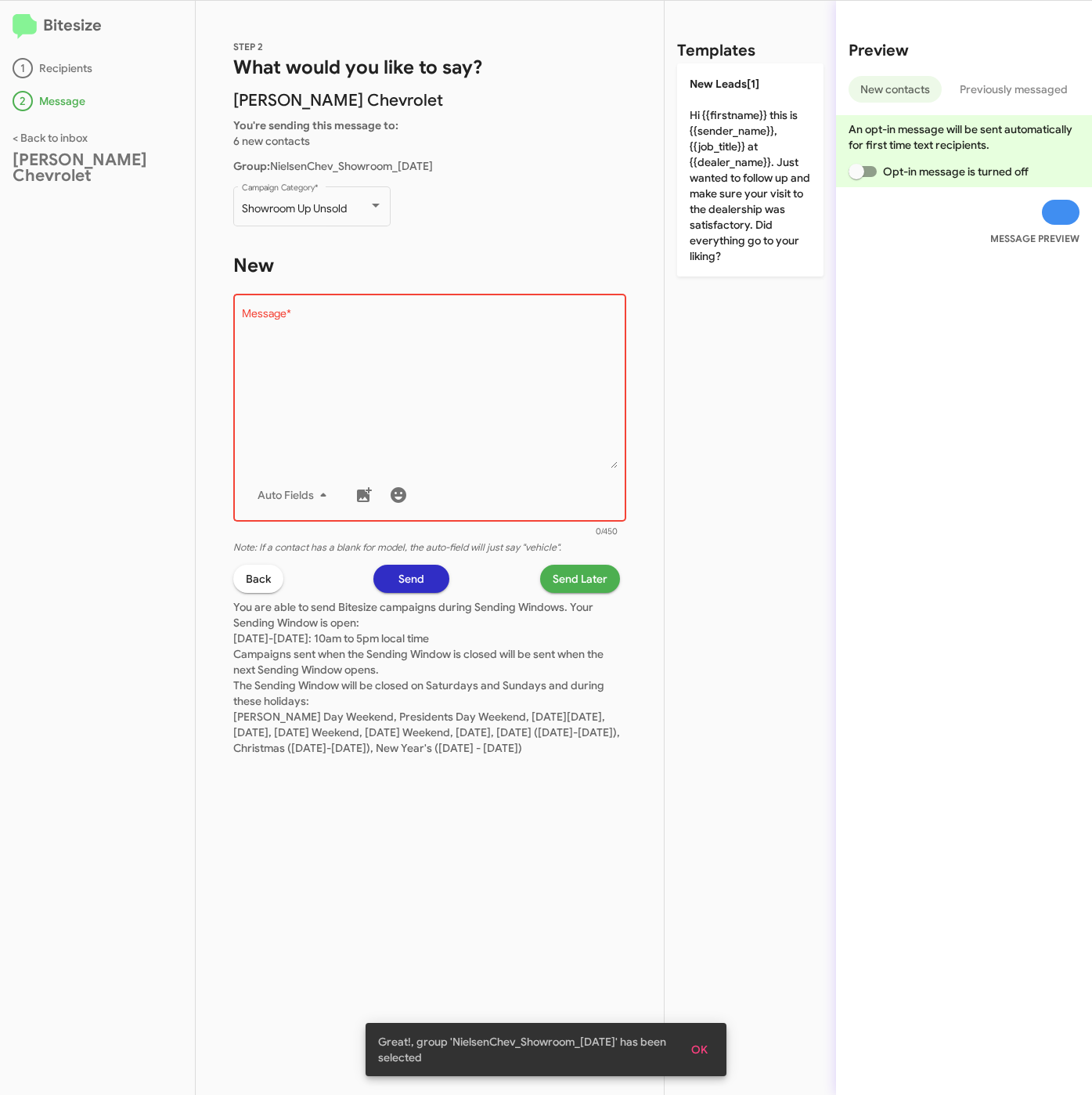
drag, startPoint x: 717, startPoint y: 228, endPoint x: 574, endPoint y: 574, distance: 374.4
click at [722, 233] on p "New Leads[1] Hi {{firstname}} this is {{sender_name}}, {{job_title}} at {{deale…" at bounding box center [750, 170] width 146 height 213
type textarea "Hi {{firstname}} this is {{sender_name}}, {{job_title}} at {{dealer_name}}. Jus…"
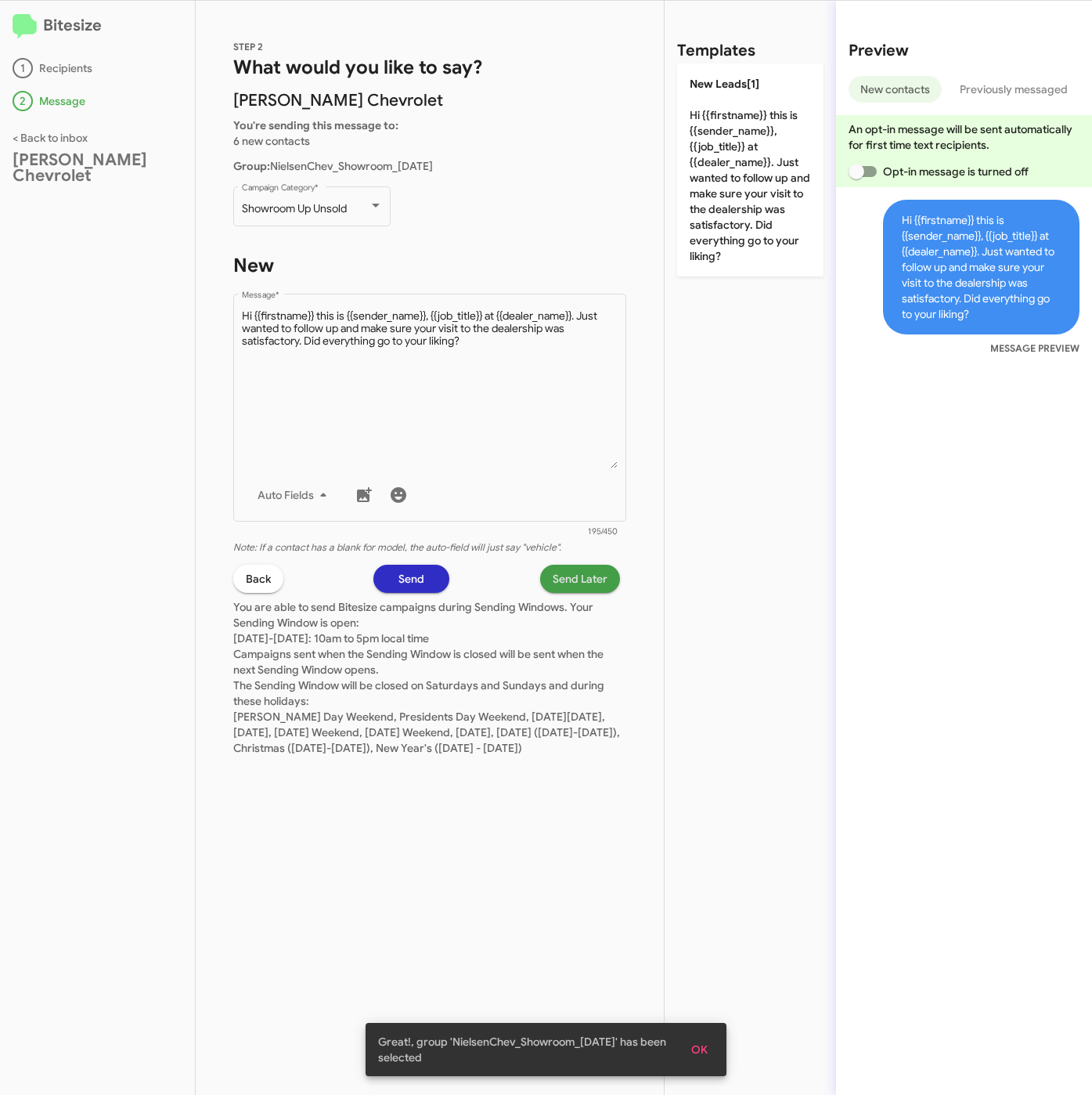
click at [583, 571] on span "Send Later" at bounding box center [580, 579] width 54 height 28
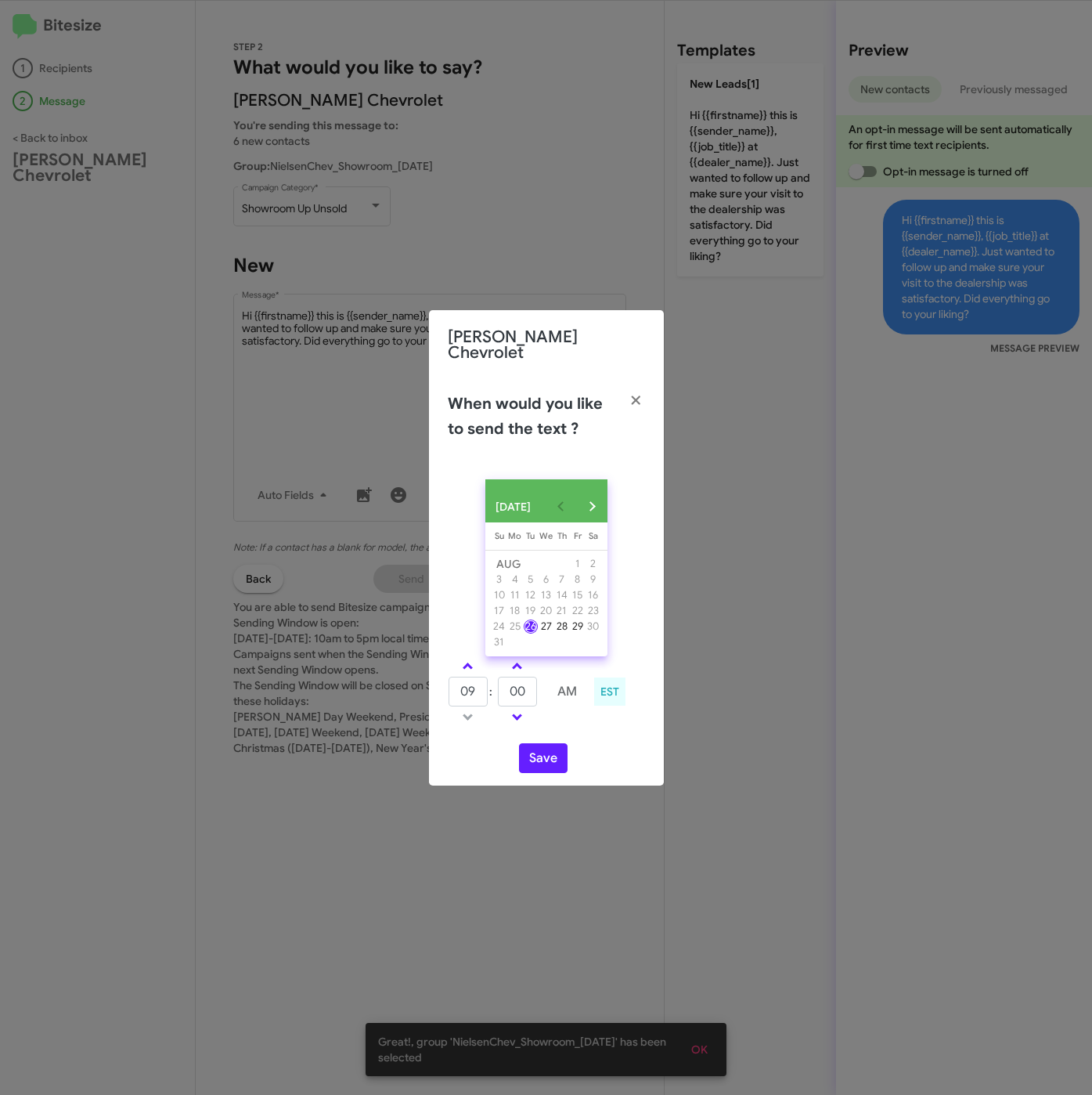
drag, startPoint x: 467, startPoint y: 656, endPoint x: 488, endPoint y: 664, distance: 22.5
click at [479, 659] on link at bounding box center [468, 665] width 27 height 18
type input "10"
click at [506, 687] on input "00" at bounding box center [517, 691] width 39 height 30
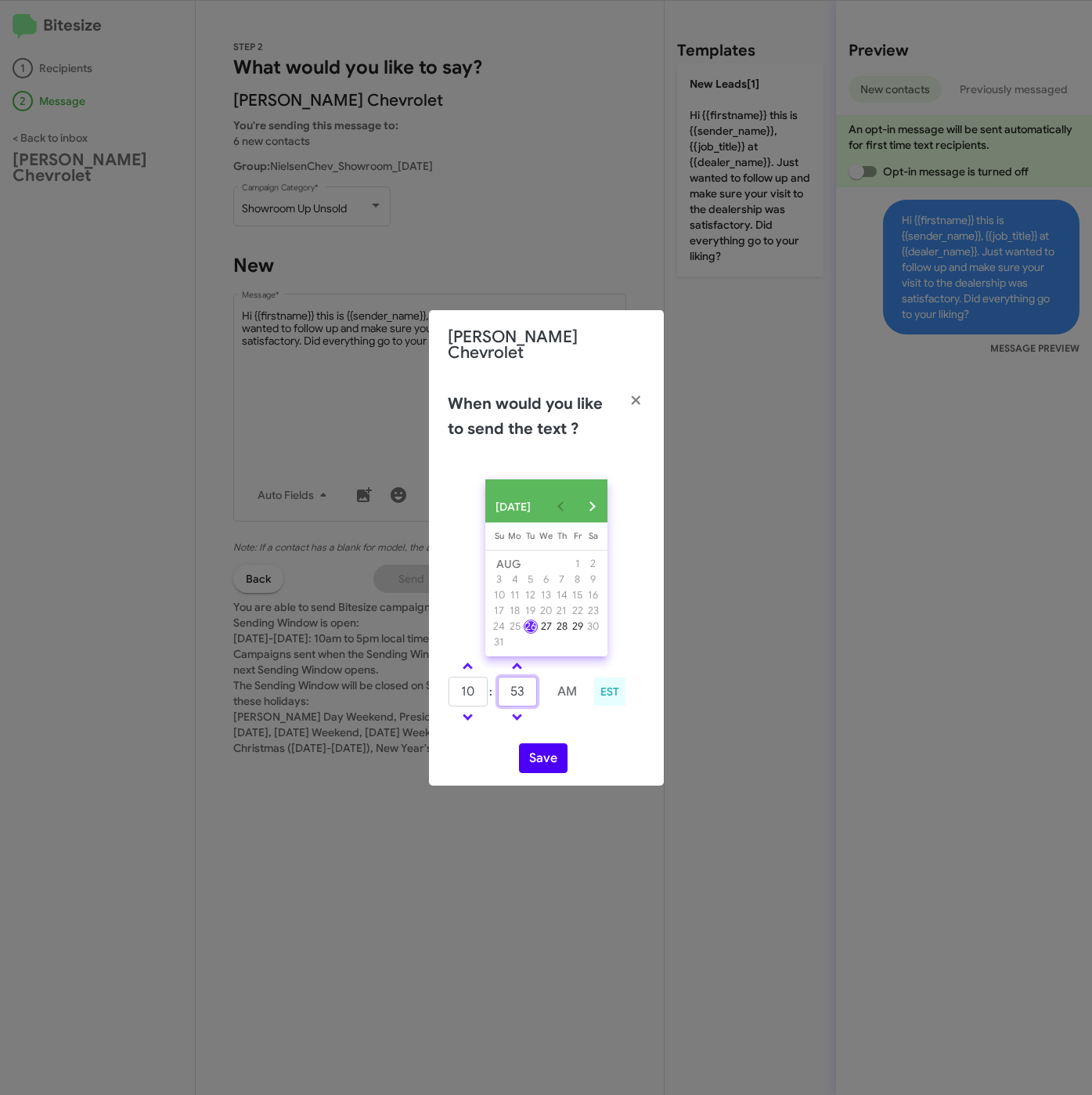
type input "53"
click at [545, 760] on button "Save" at bounding box center [543, 757] width 48 height 30
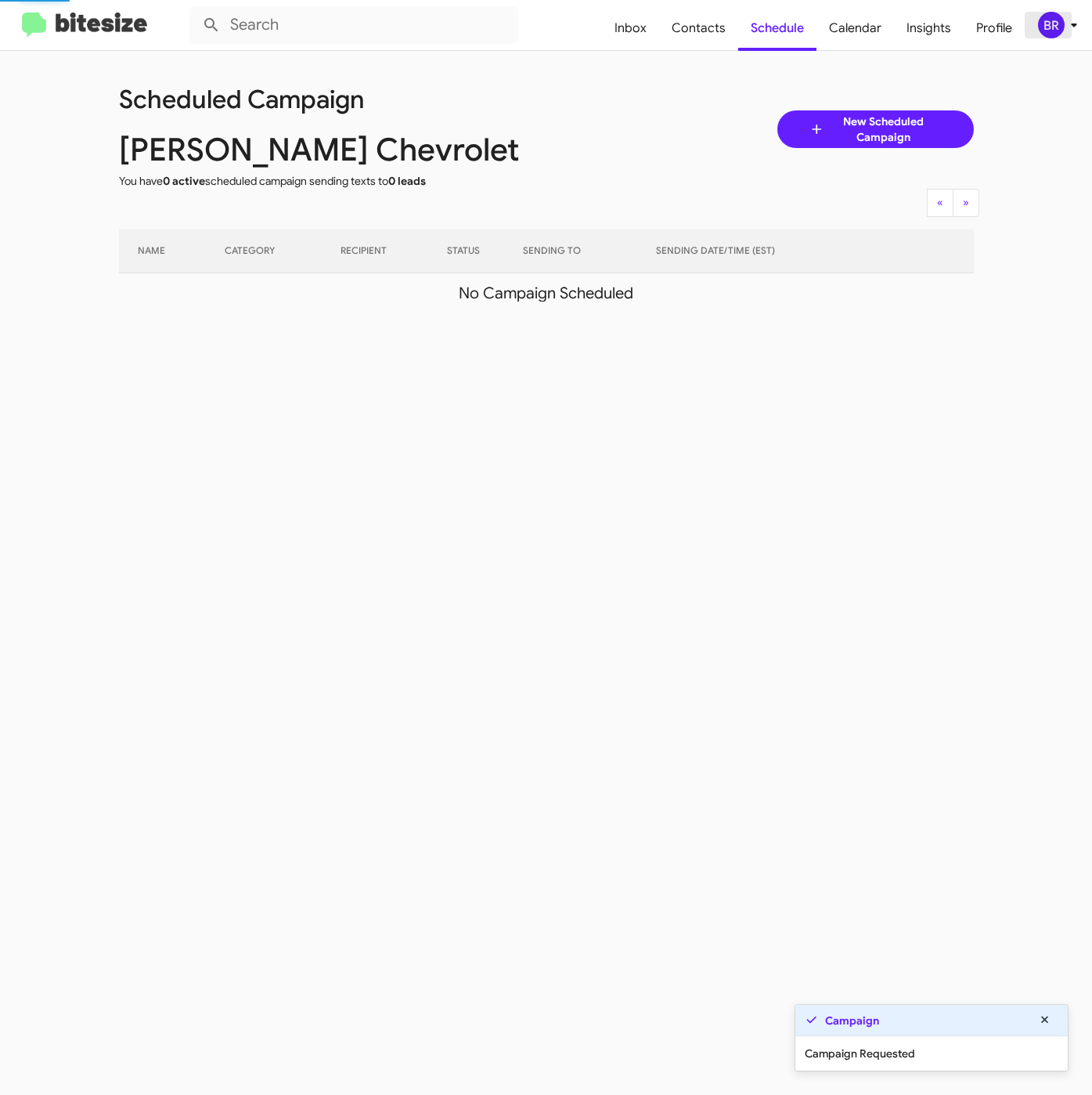
click at [1053, 22] on div "BR" at bounding box center [1050, 25] width 26 height 26
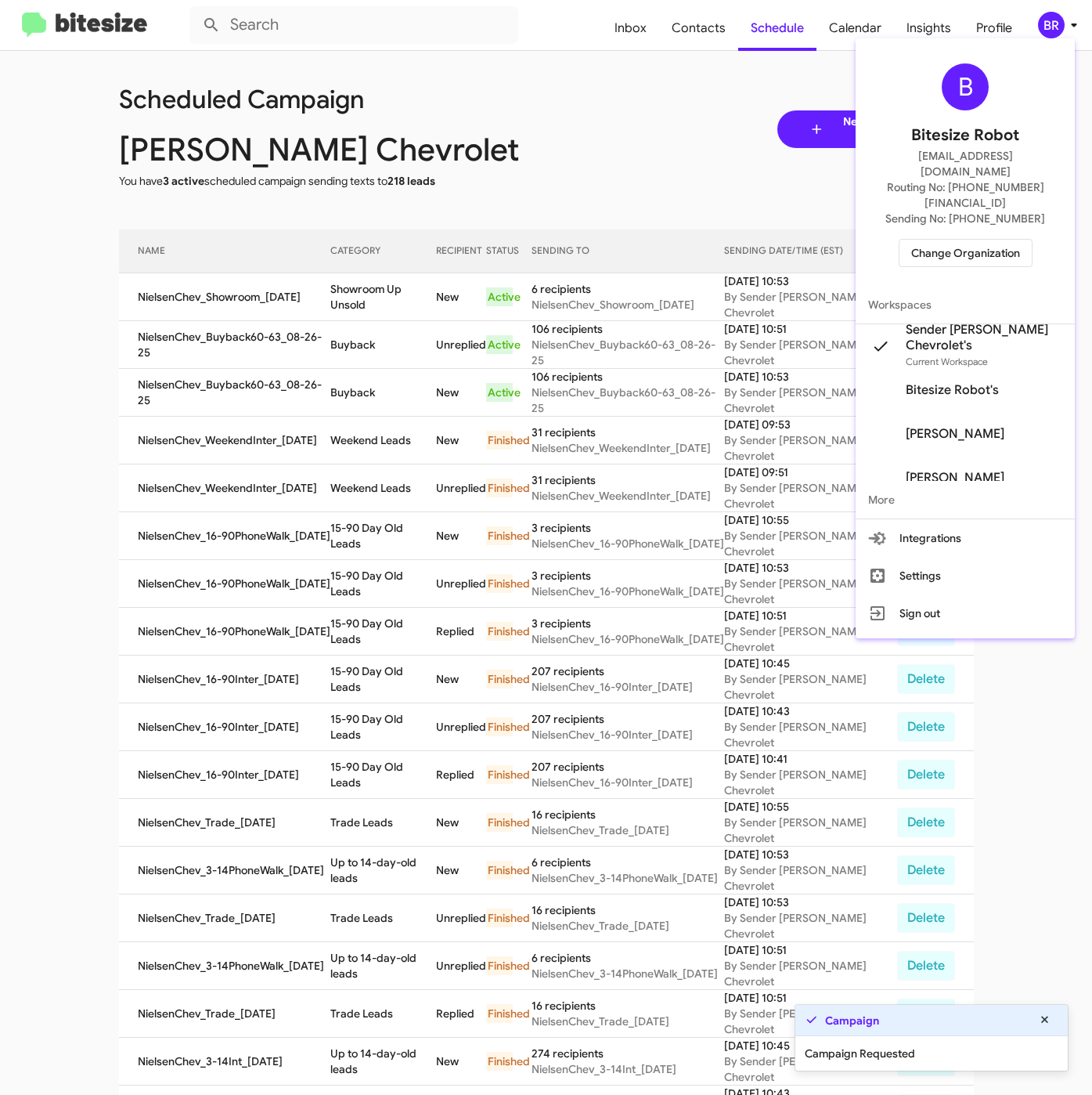
click at [338, 294] on div at bounding box center [546, 547] width 1092 height 1095
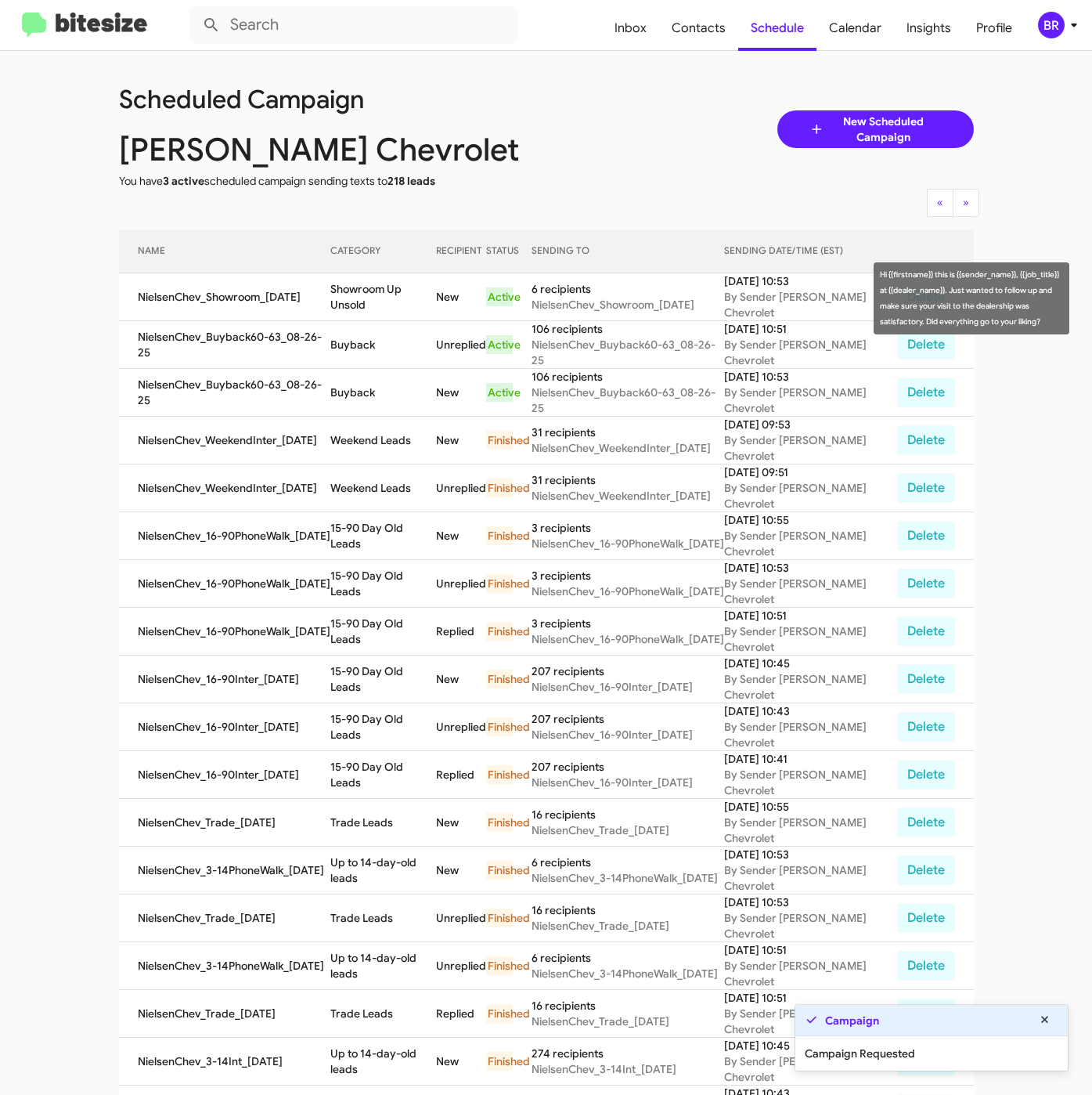
drag, startPoint x: 336, startPoint y: 297, endPoint x: 464, endPoint y: 334, distance: 133.2
click at [449, 313] on tr "NielsenChev_Showroom_08-26-25 Showroom Up Unsold New Active 6 recipients Nielse…" at bounding box center [546, 297] width 855 height 48
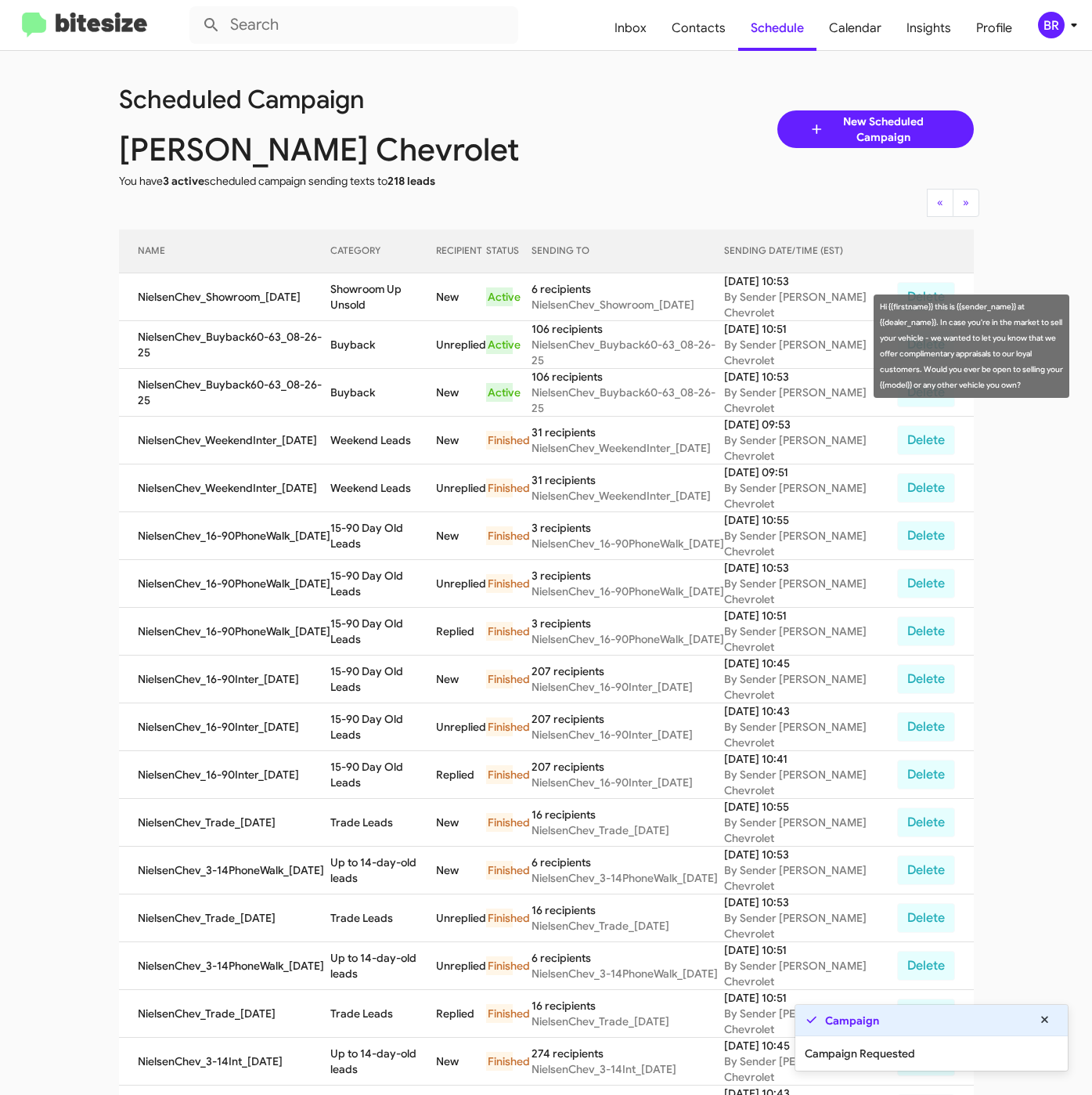
copy td "Showroom Up Unsold"
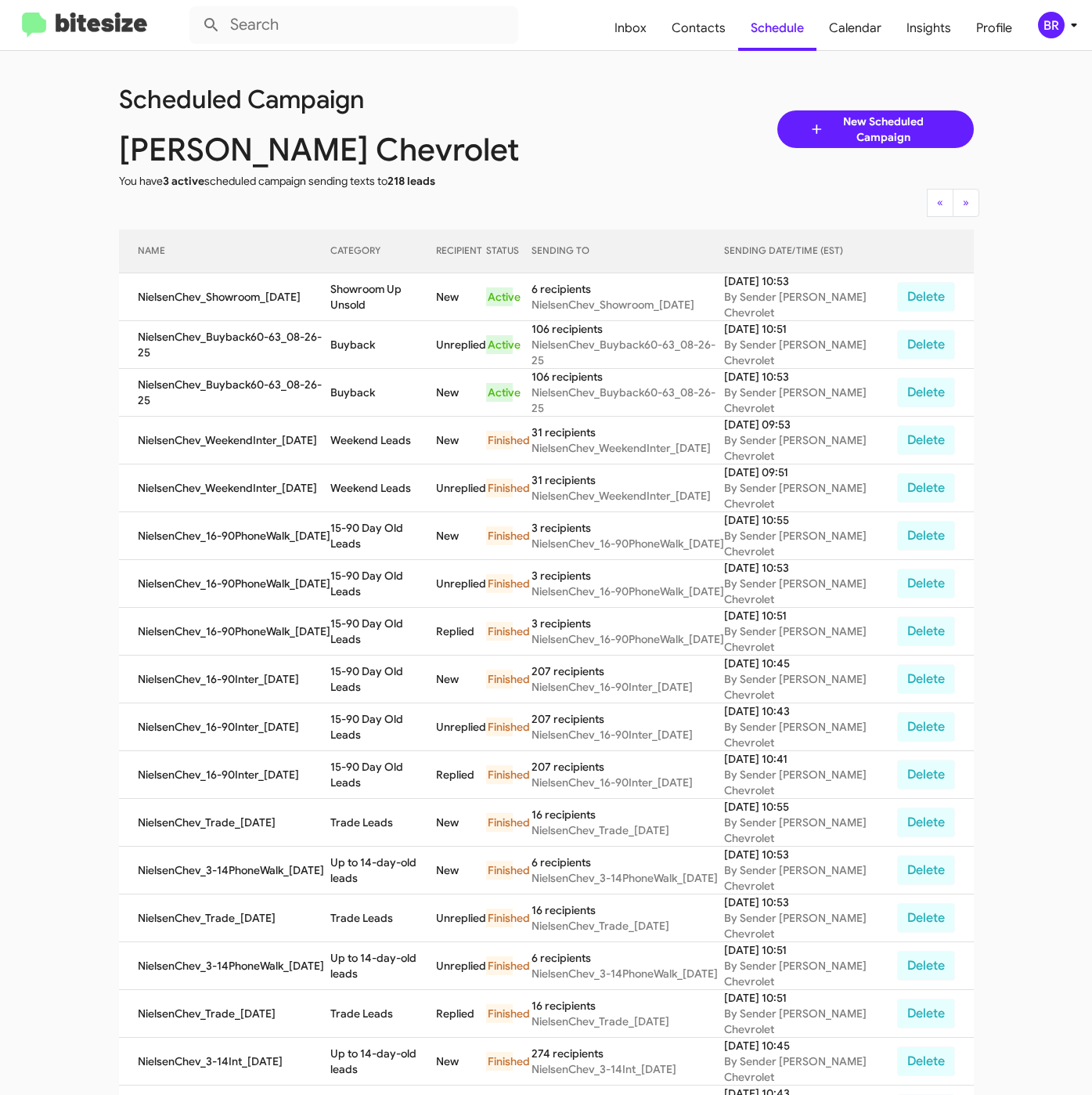
click at [1060, 26] on div "BR" at bounding box center [1050, 25] width 26 height 26
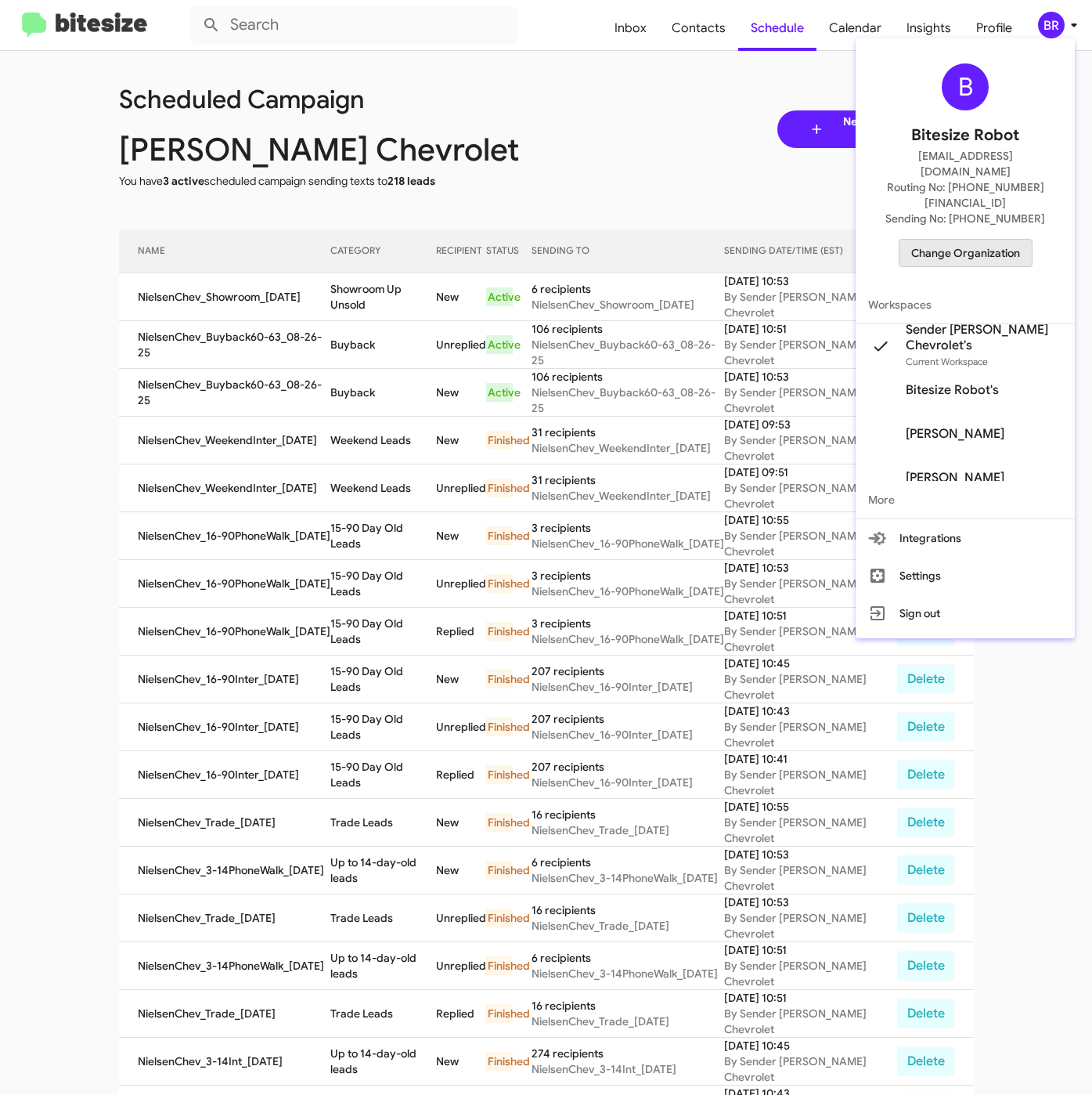
click at [991, 240] on span "Change Organization" at bounding box center [965, 253] width 109 height 26
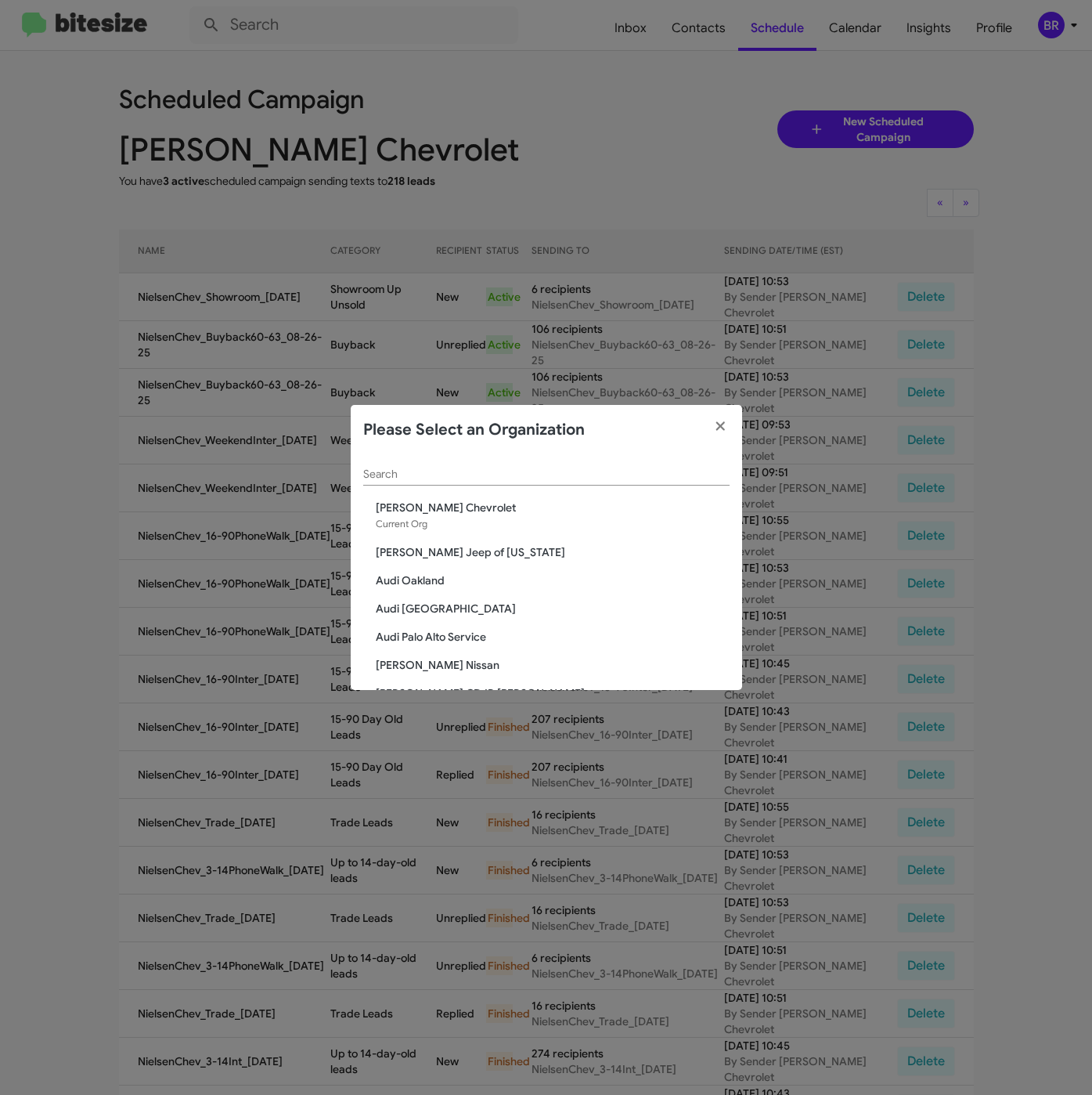
click at [545, 473] on input "Search" at bounding box center [546, 474] width 367 height 13
paste input "Franklin Sussex Hyundai"
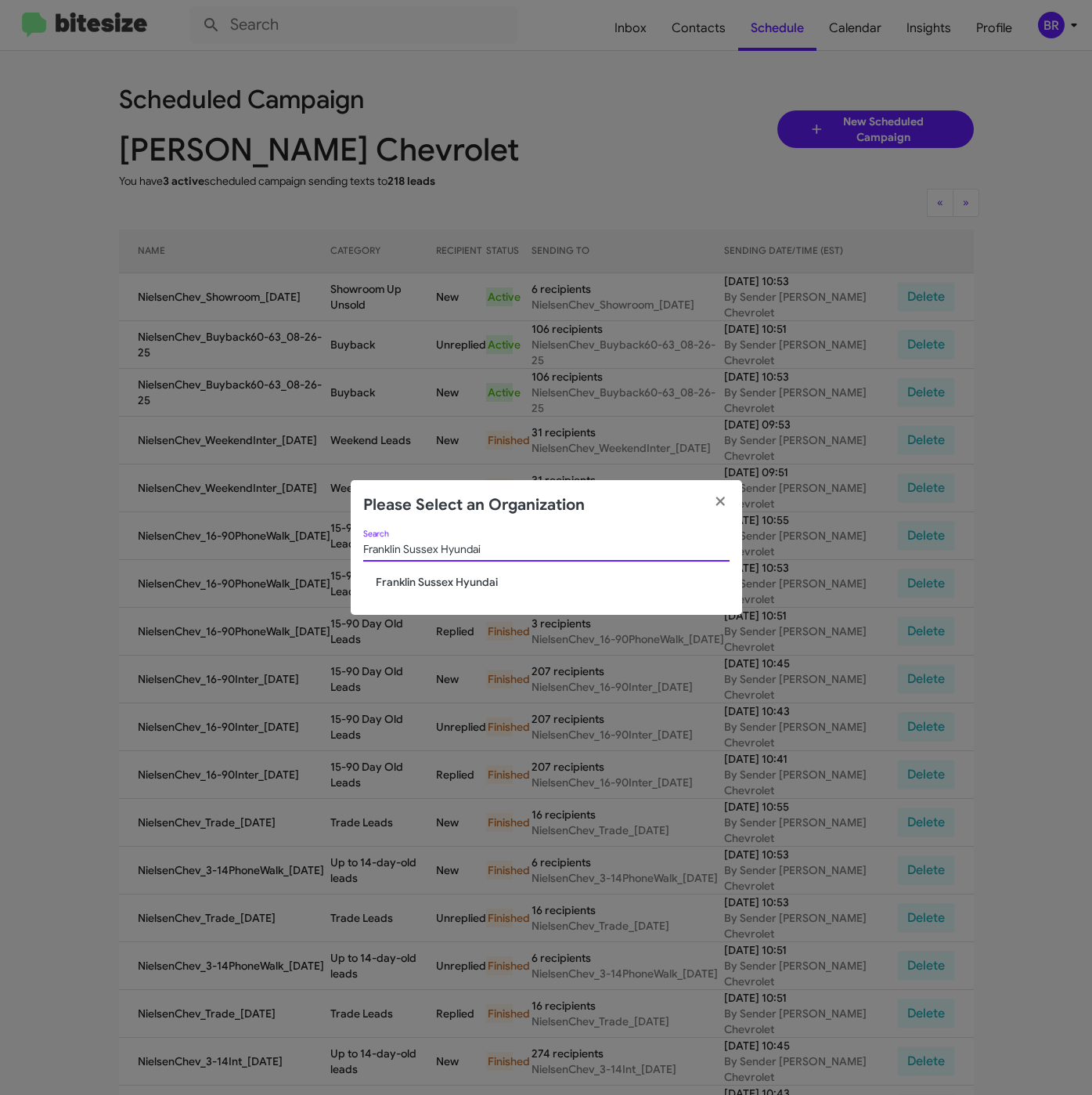
type input "Franklin Sussex Hyundai"
click at [449, 588] on span "Franklin Sussex Hyundai" at bounding box center [553, 582] width 354 height 15
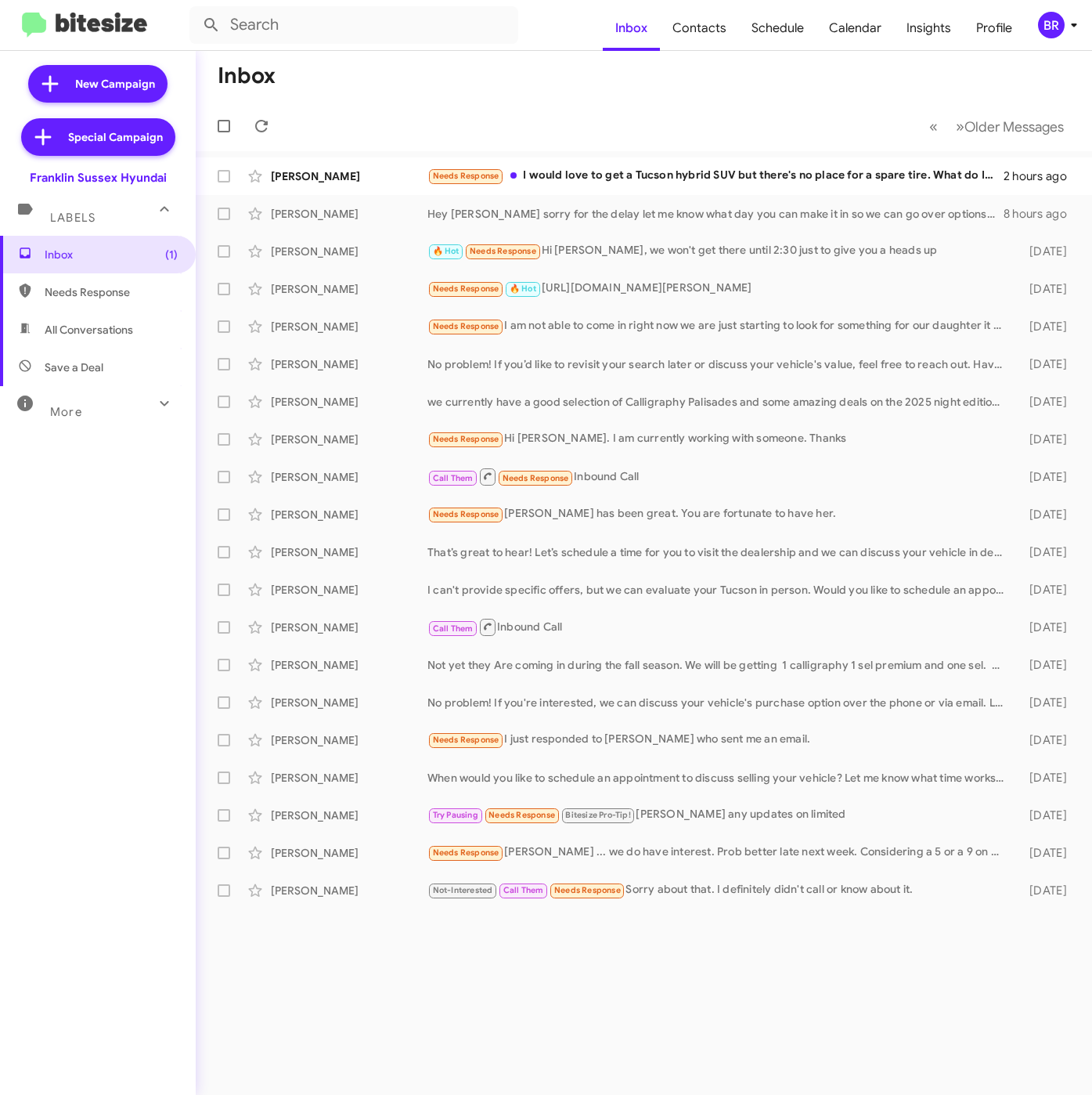
click at [1049, 47] on mat-toolbar "Inbox Contacts Schedule Calendar Insights Profile BR" at bounding box center [546, 25] width 1092 height 50
click at [1048, 33] on div "BR" at bounding box center [1050, 25] width 26 height 26
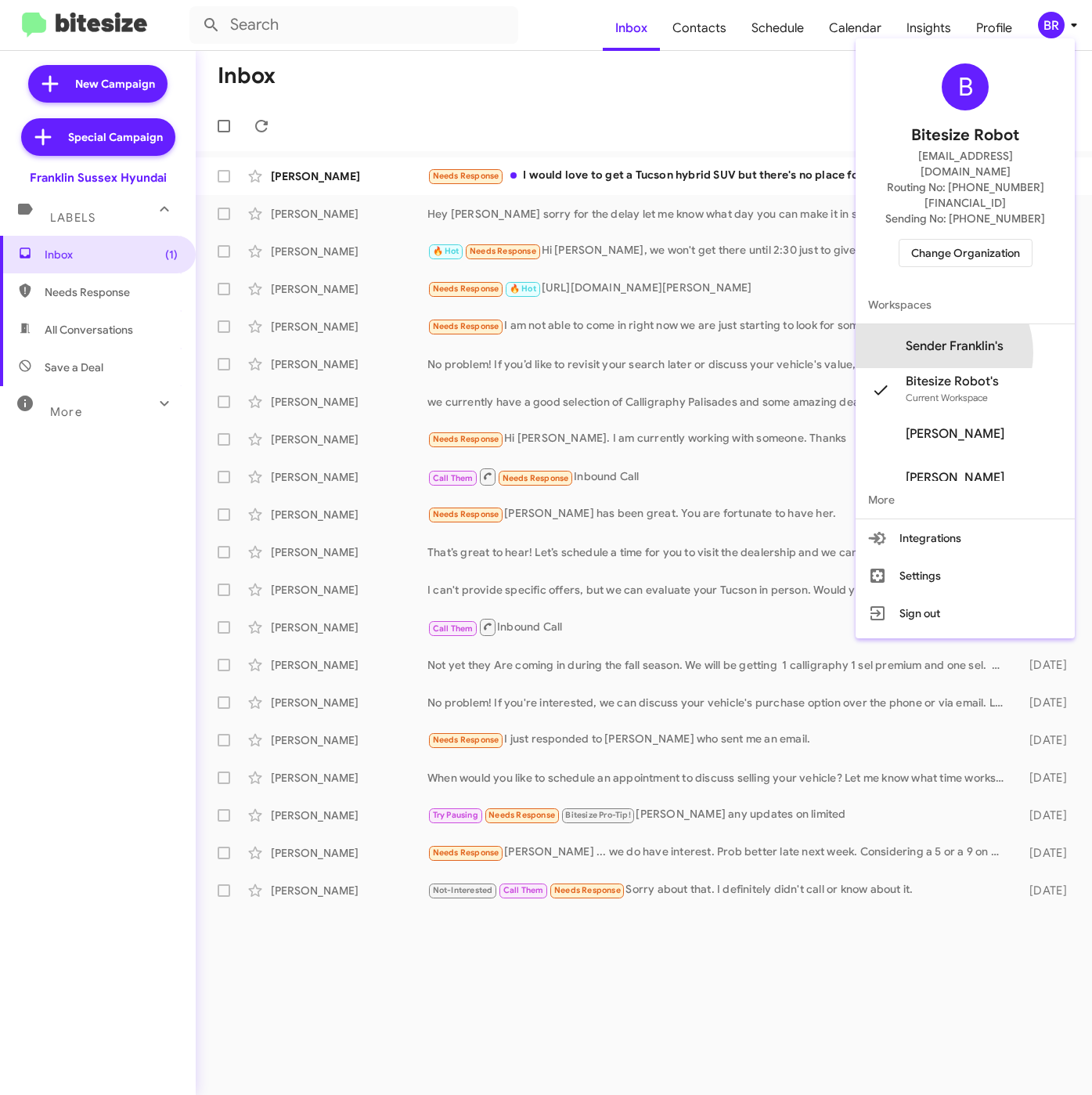
click at [966, 339] on span "Sender Franklin's" at bounding box center [954, 346] width 98 height 15
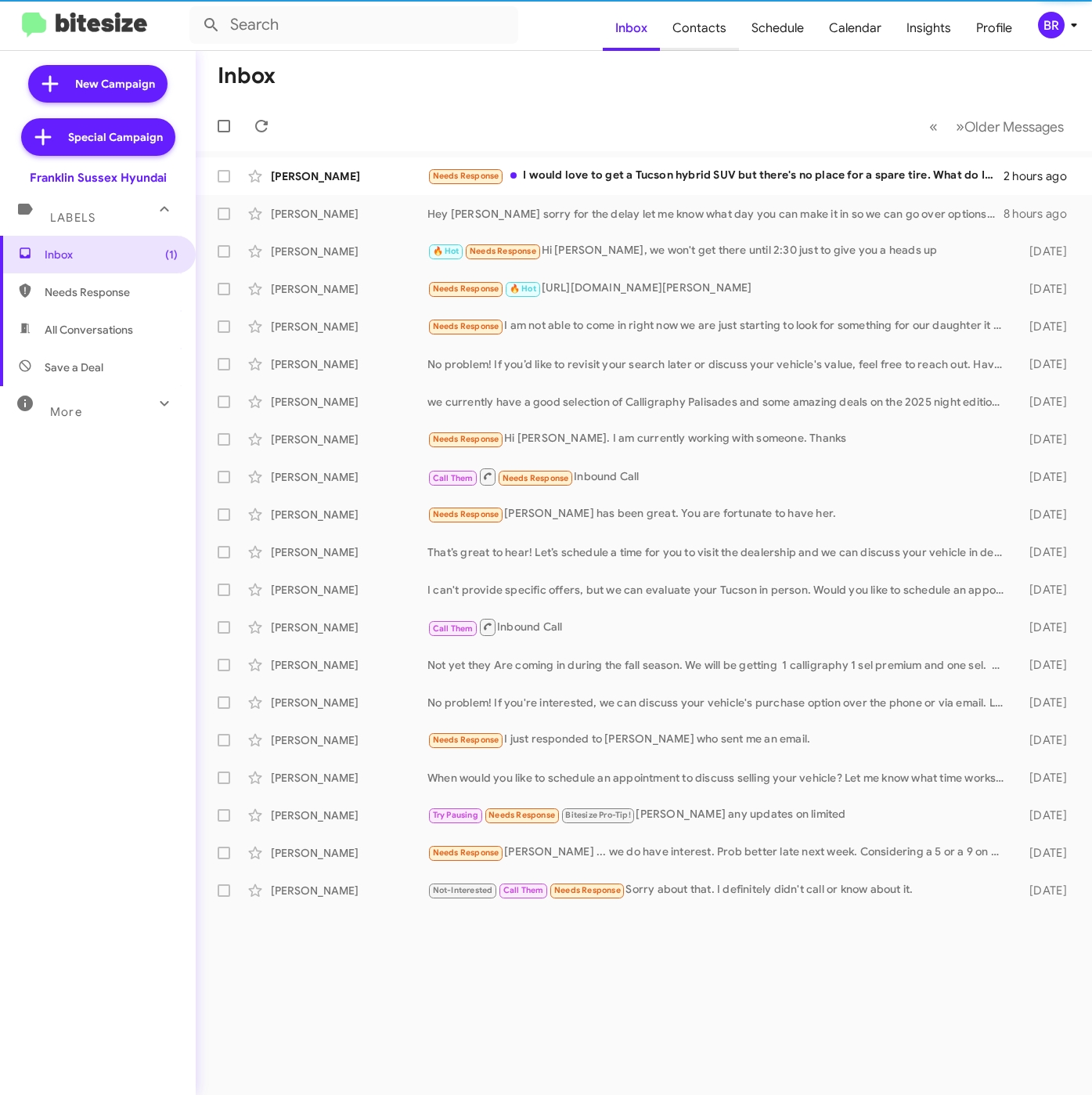
click at [708, 35] on span "Contacts" at bounding box center [699, 27] width 79 height 45
type input "in:groups"
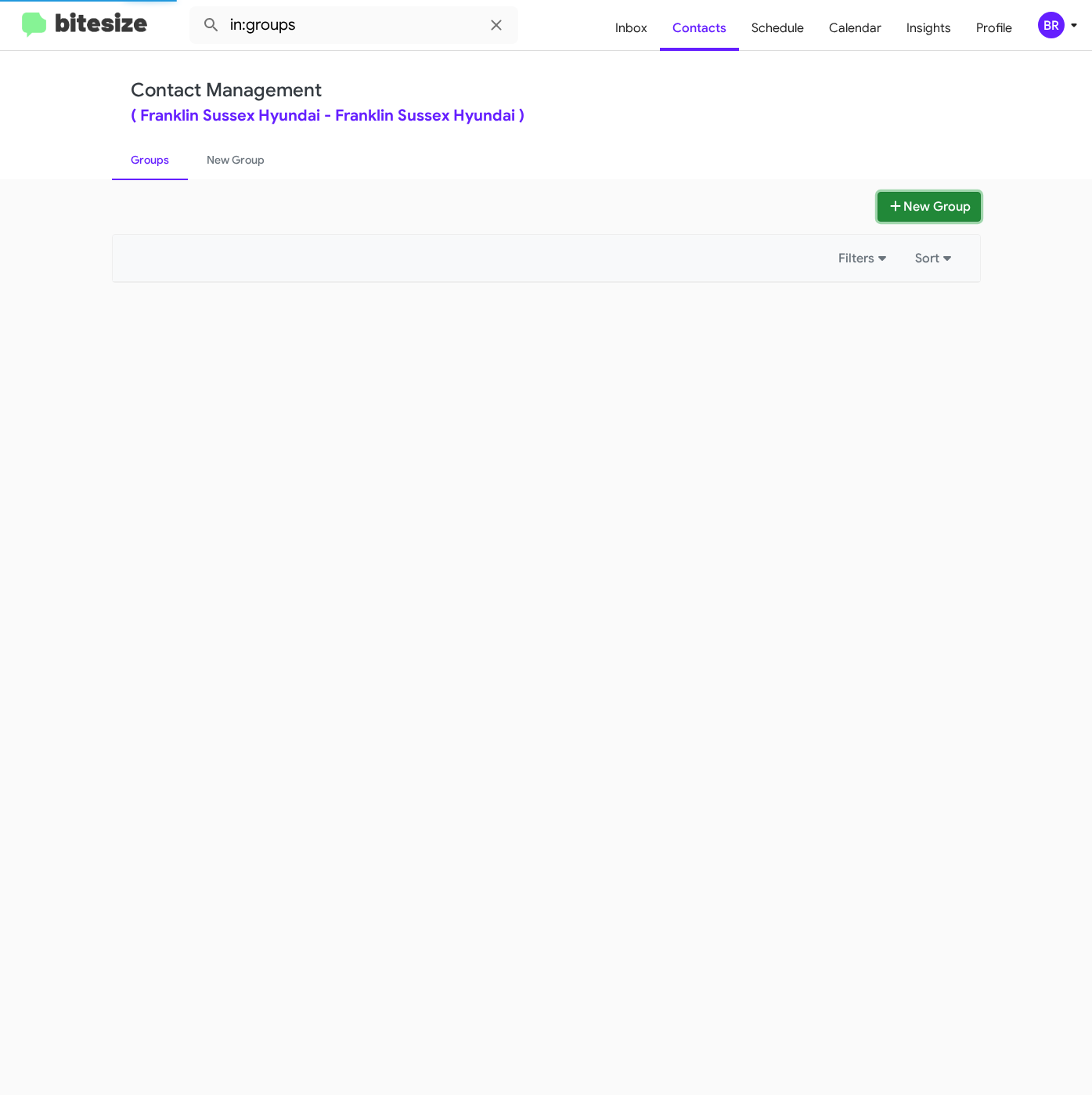
click at [914, 209] on button "New Group" at bounding box center [929, 206] width 103 height 30
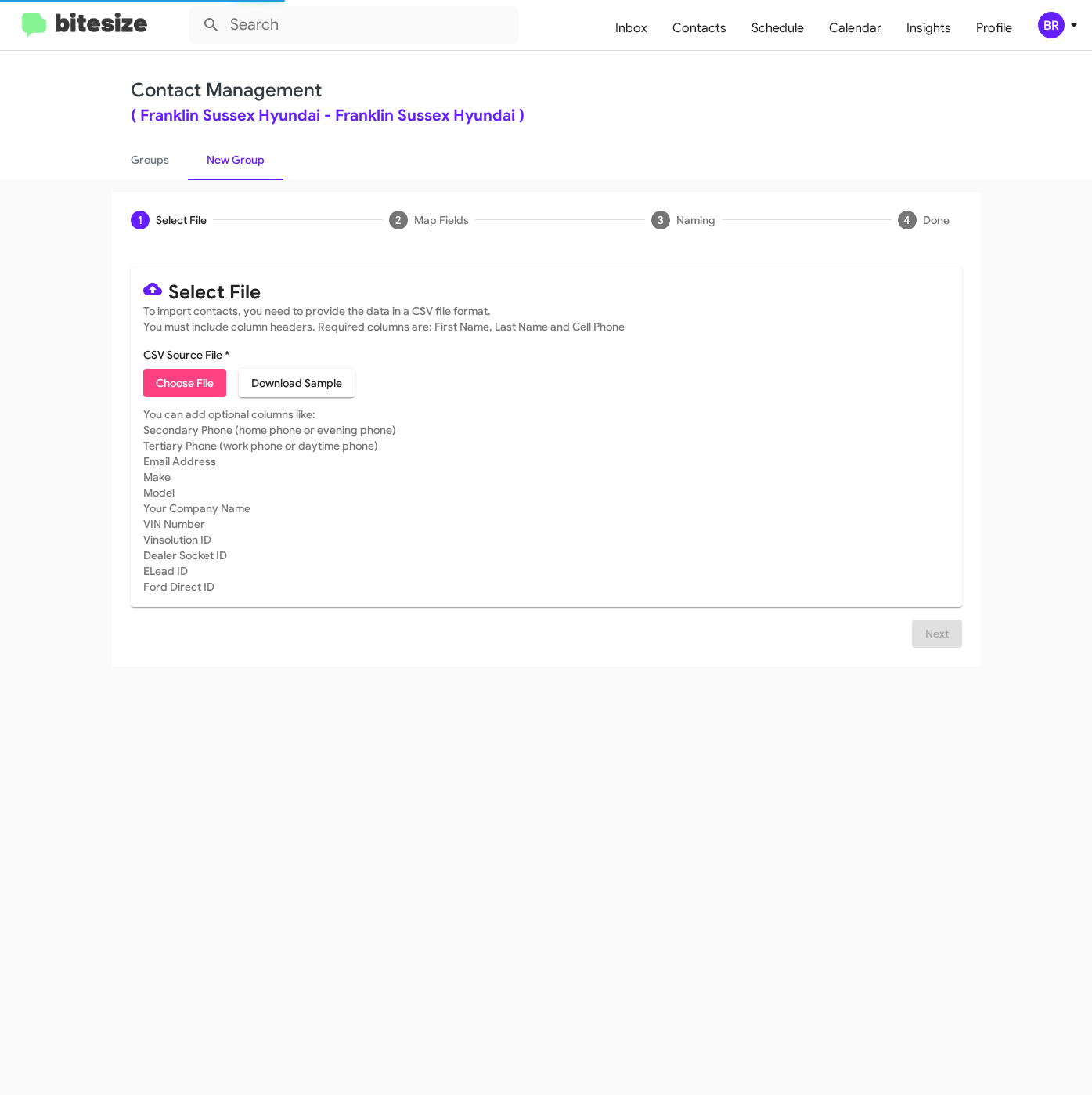
click at [182, 388] on span "Choose File" at bounding box center [185, 382] width 58 height 28
type input "FranklinSusHyun_Buyback60-63_08-26-25"
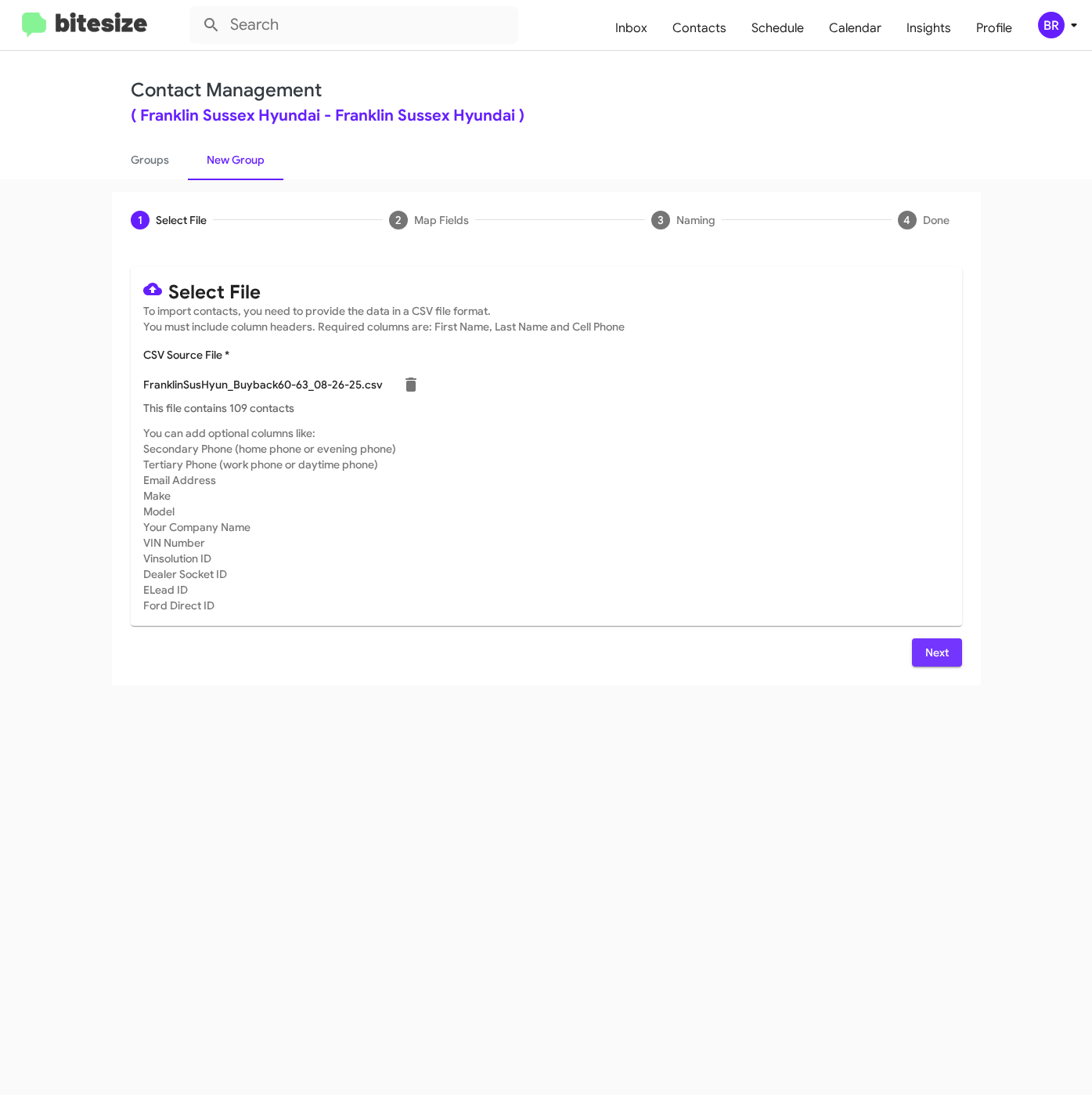
click at [933, 658] on span "Next" at bounding box center [936, 652] width 25 height 28
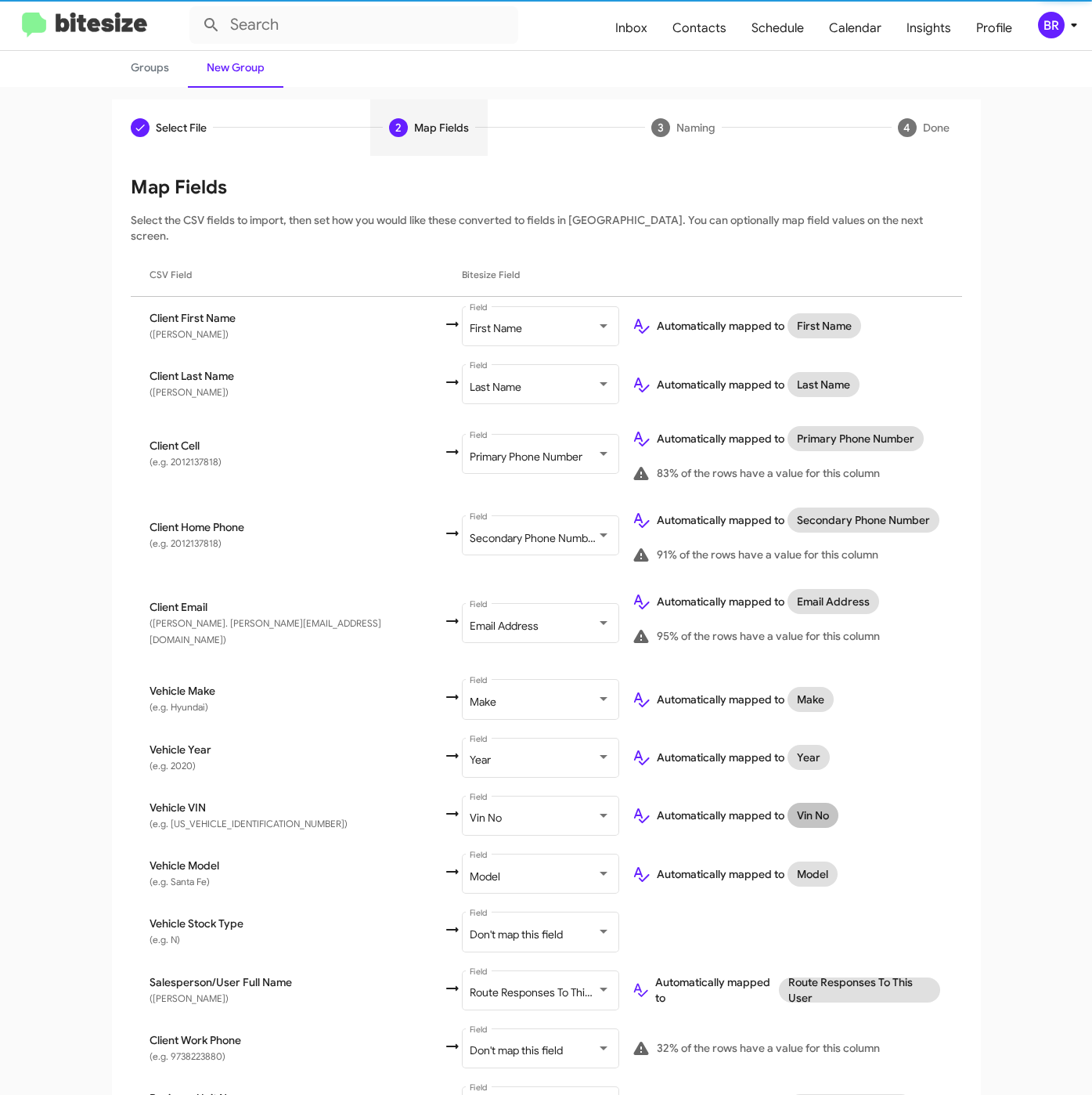
scroll to position [172, 0]
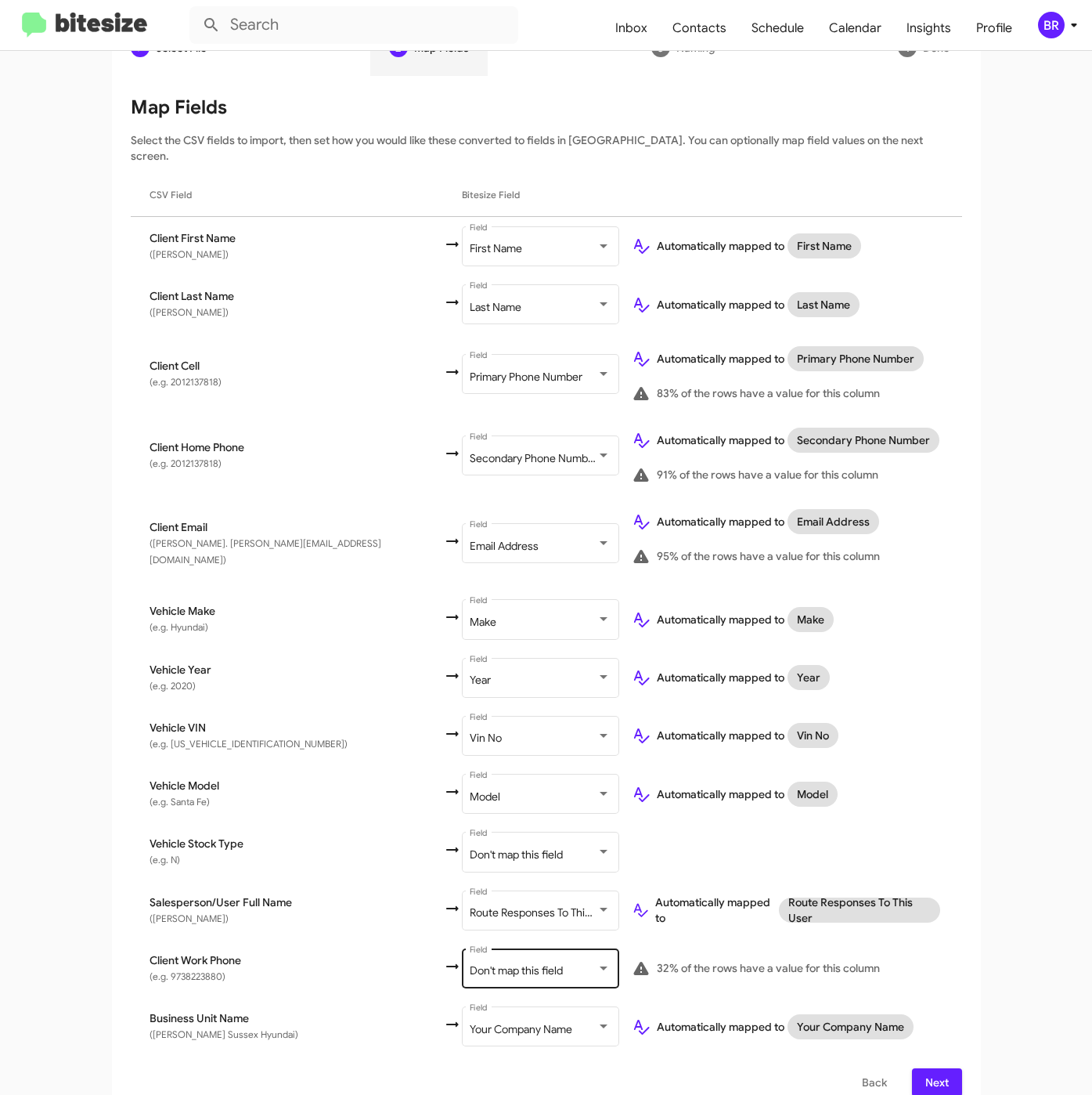
click at [469, 945] on div "Don't map this field Field" at bounding box center [540, 967] width 141 height 43
click at [947, 1068] on button "Next" at bounding box center [936, 1081] width 50 height 28
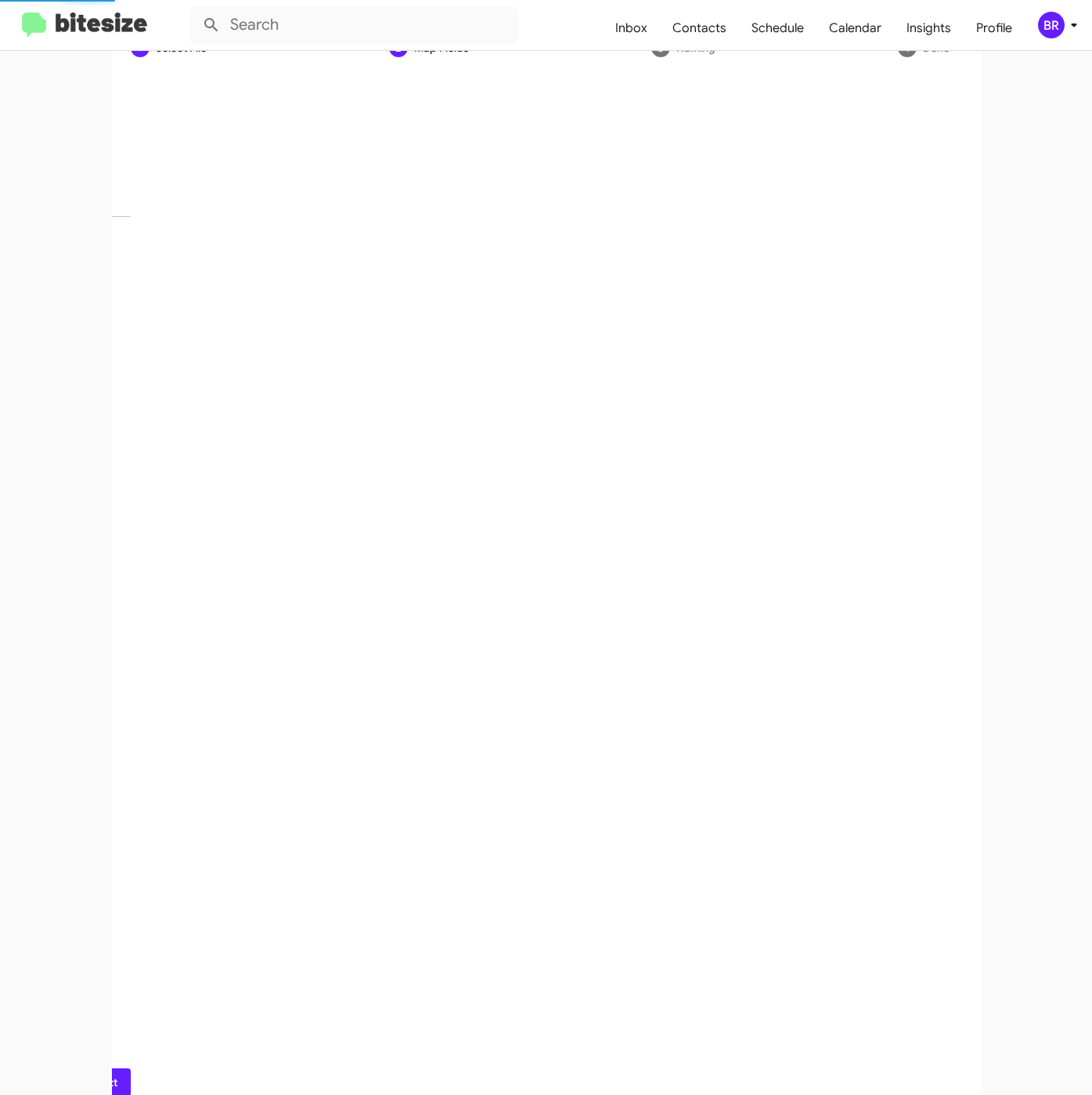
scroll to position [0, 0]
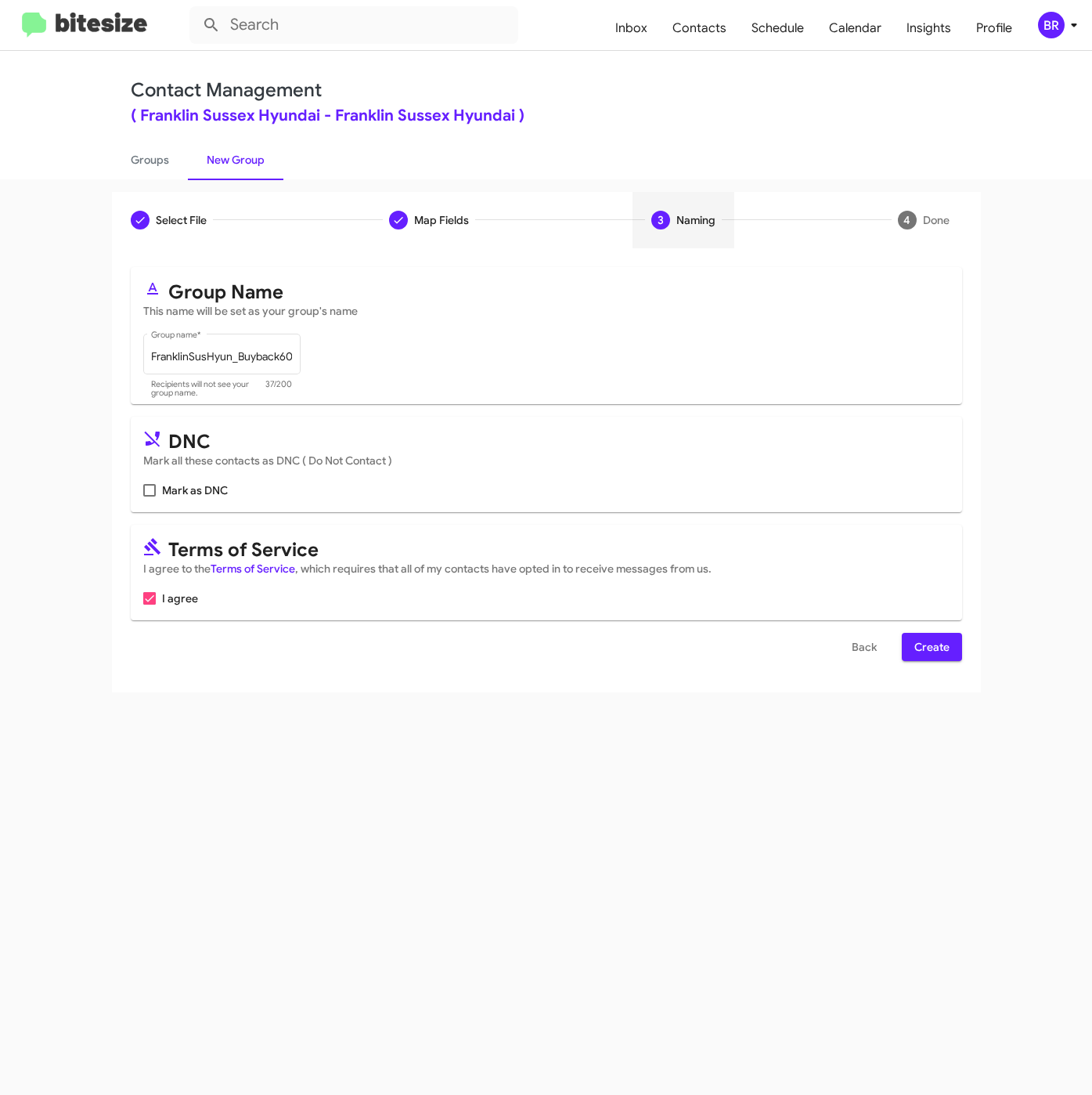
click at [923, 652] on span "Create" at bounding box center [931, 647] width 35 height 28
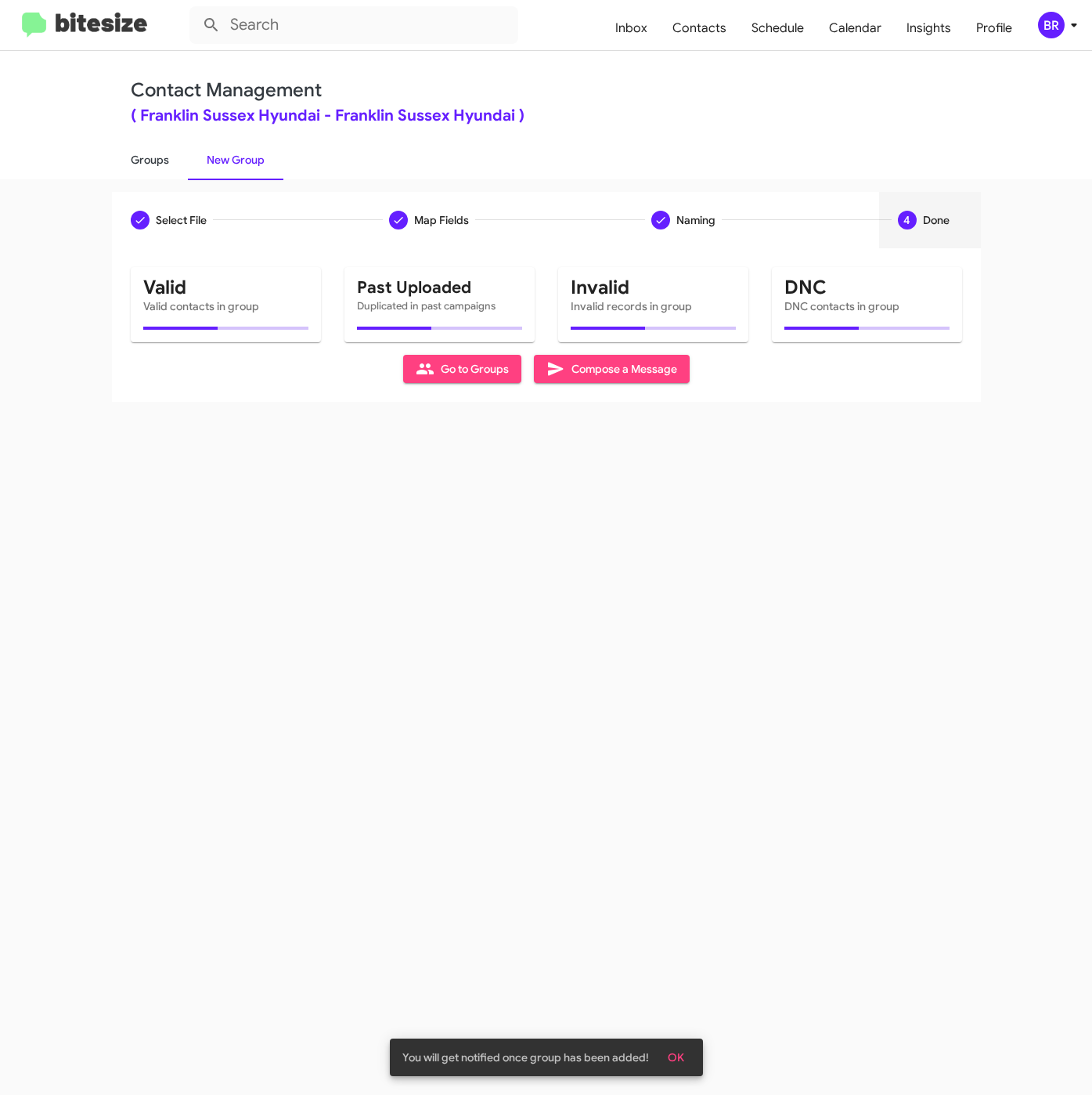
click at [148, 157] on link "Groups" at bounding box center [150, 160] width 76 height 41
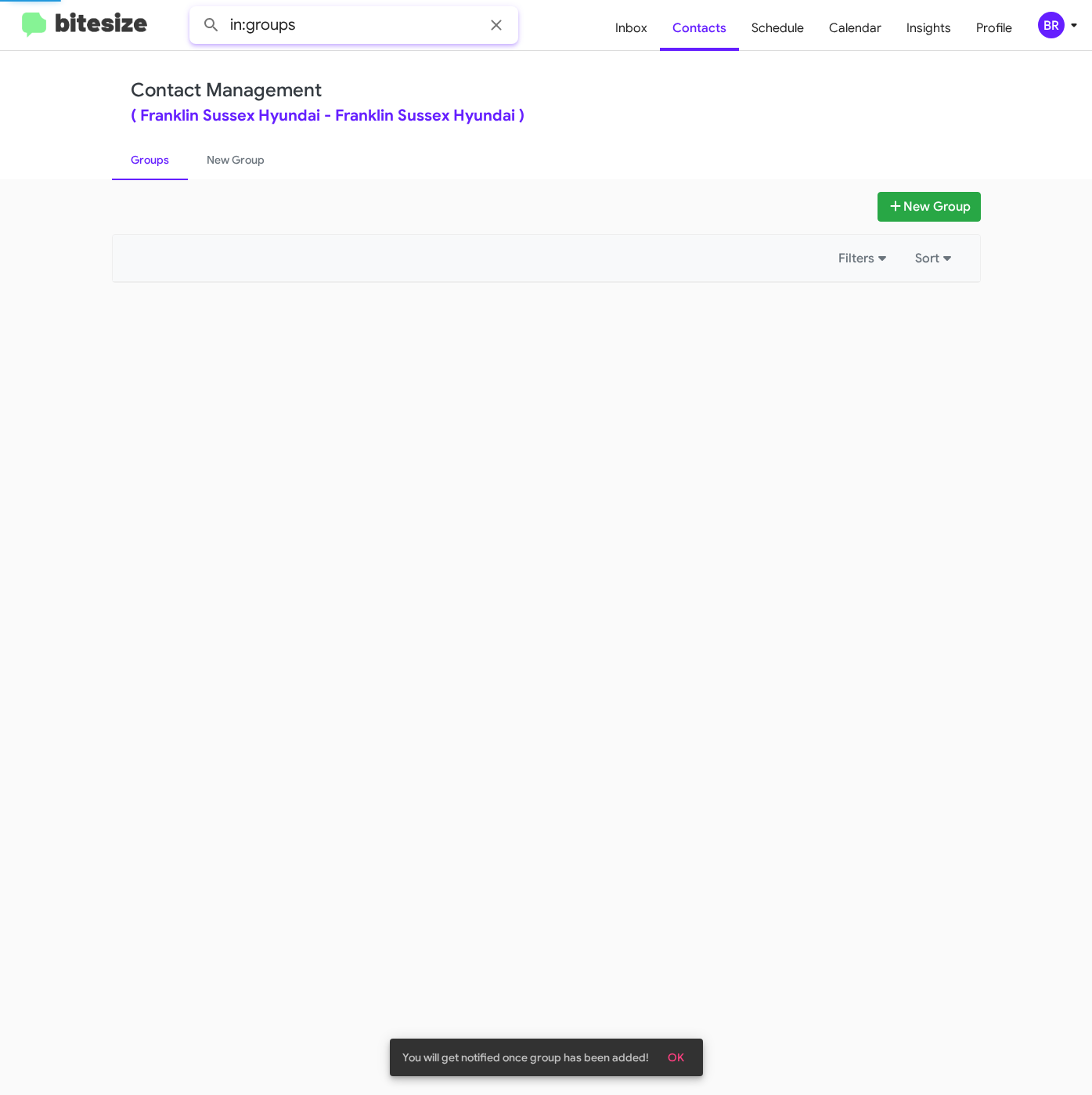
click at [344, 33] on input "in:groups" at bounding box center [354, 25] width 329 height 37
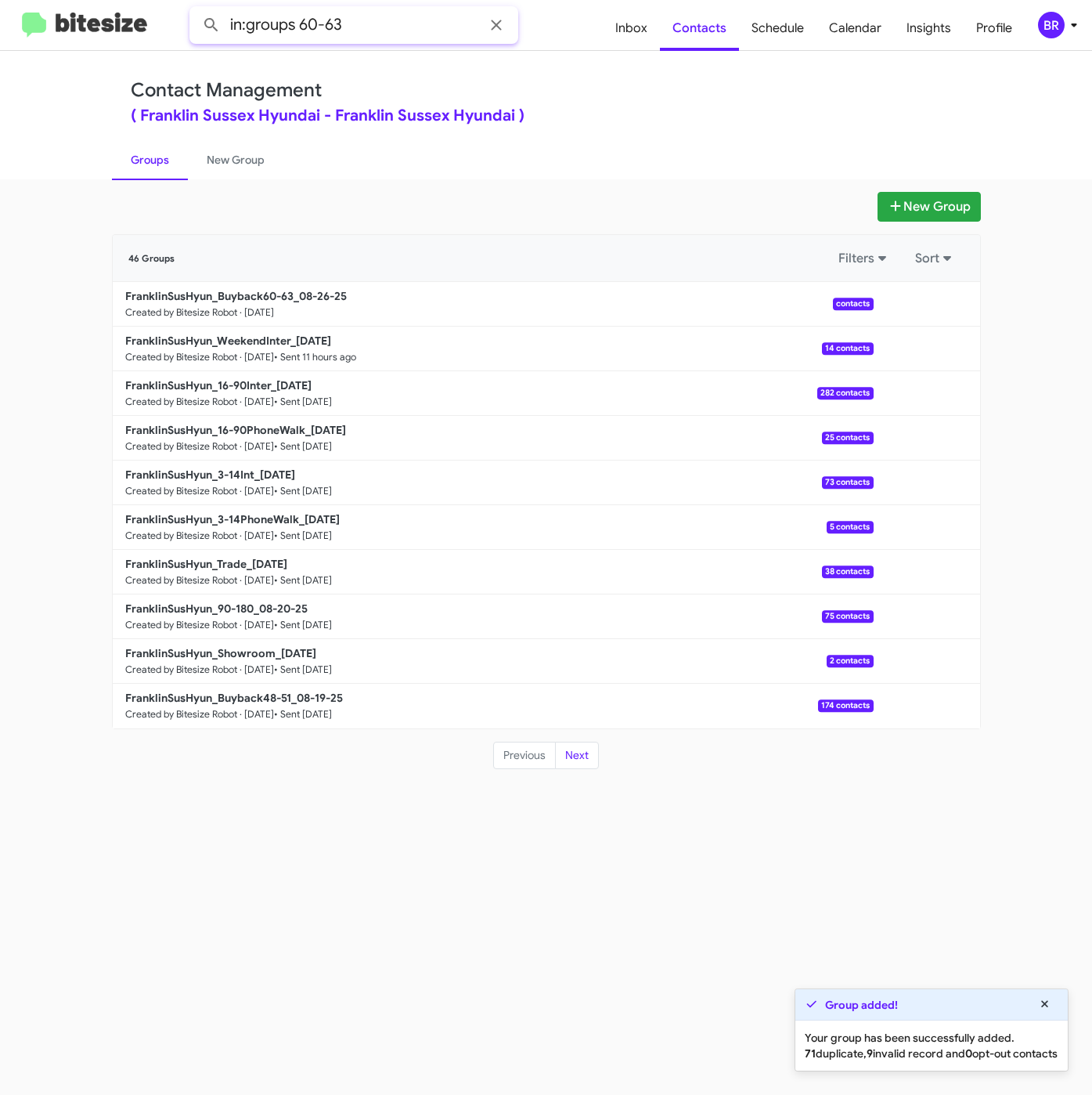
type input "in:groups 60-63"
click at [196, 9] on button at bounding box center [211, 25] width 31 height 31
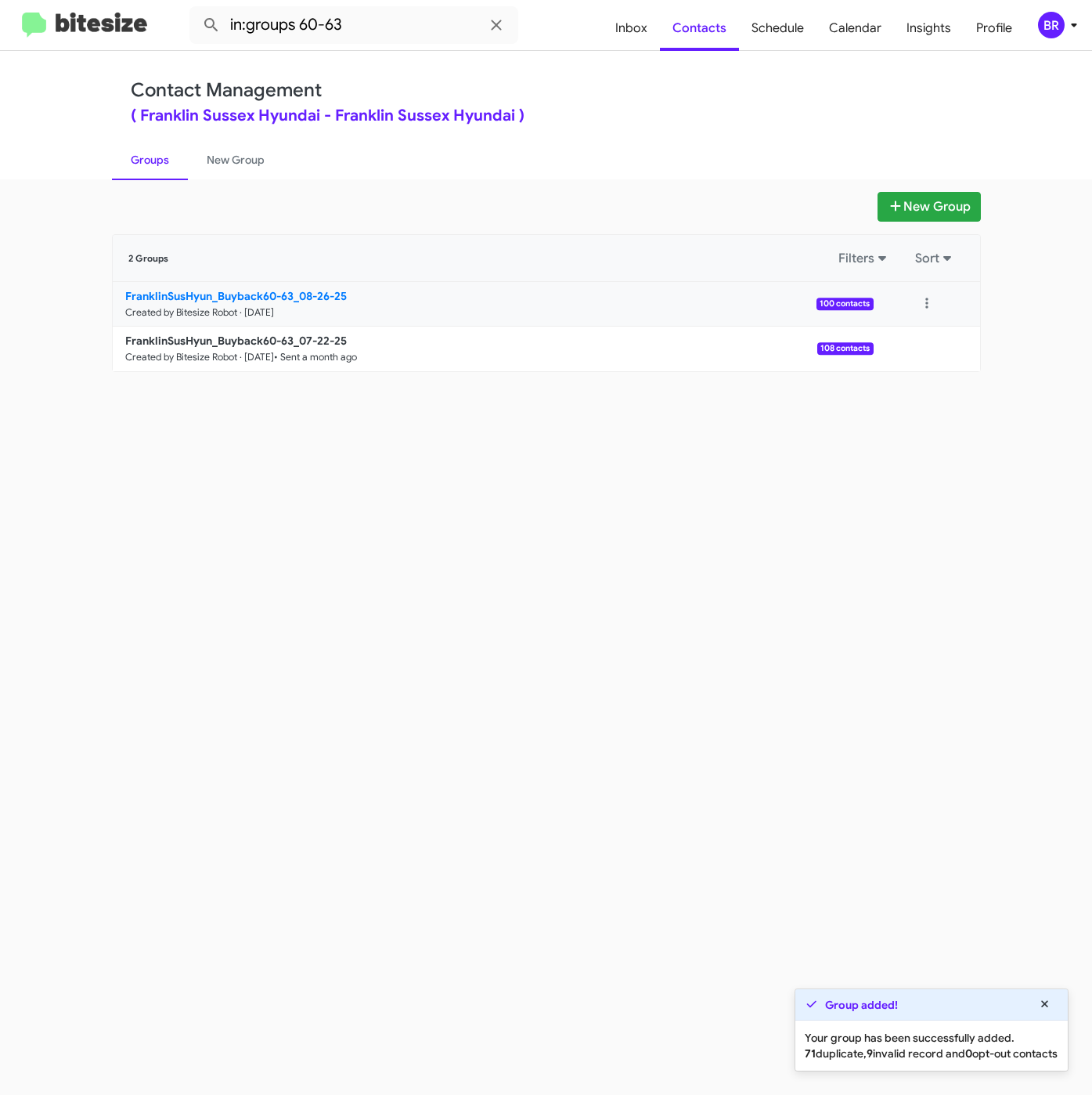
click at [238, 294] on b "FranklinSusHyun_Buyback60-63_08-26-25" at bounding box center [236, 296] width 221 height 14
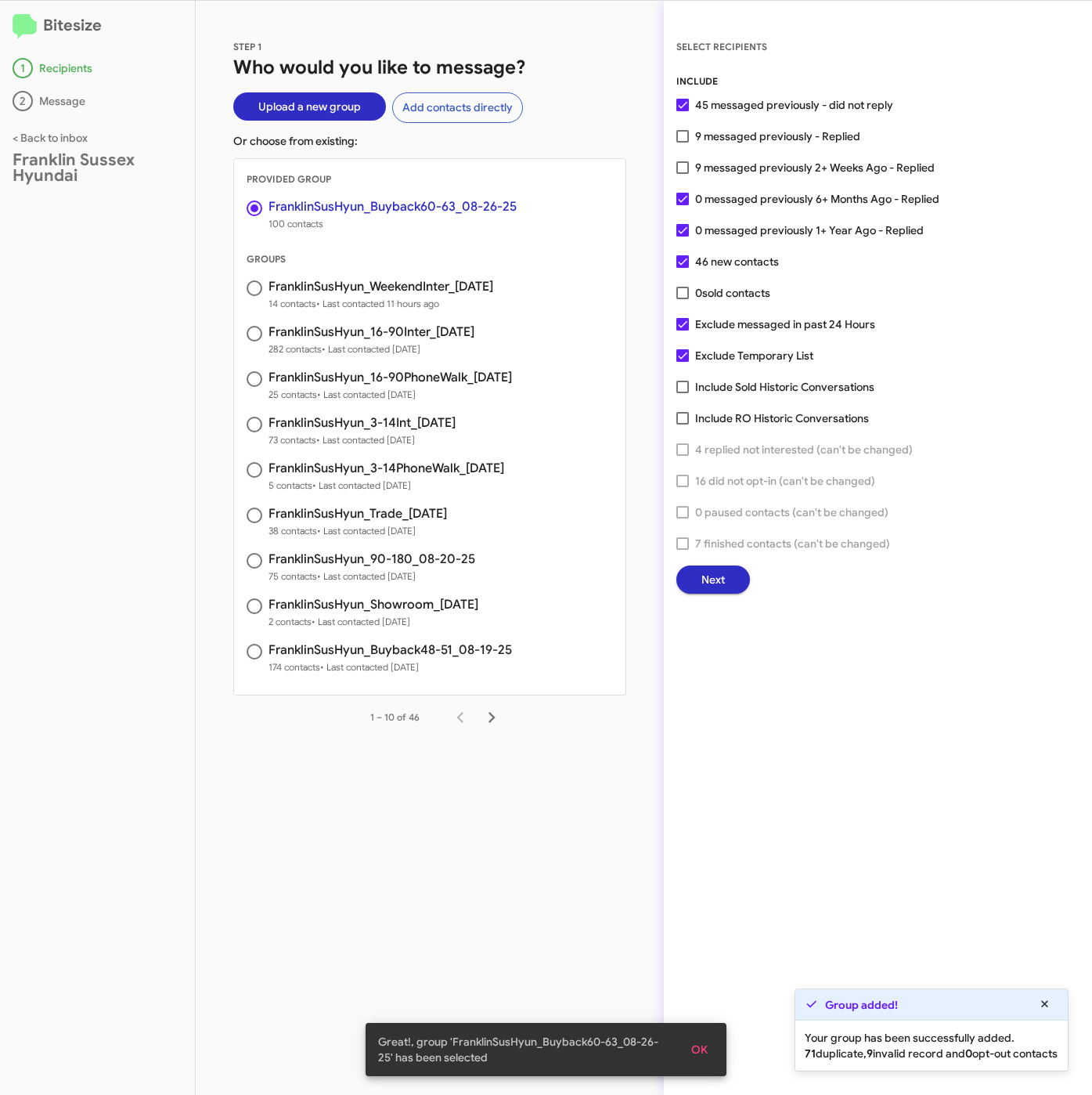
click at [695, 583] on button "Next" at bounding box center [713, 579] width 74 height 28
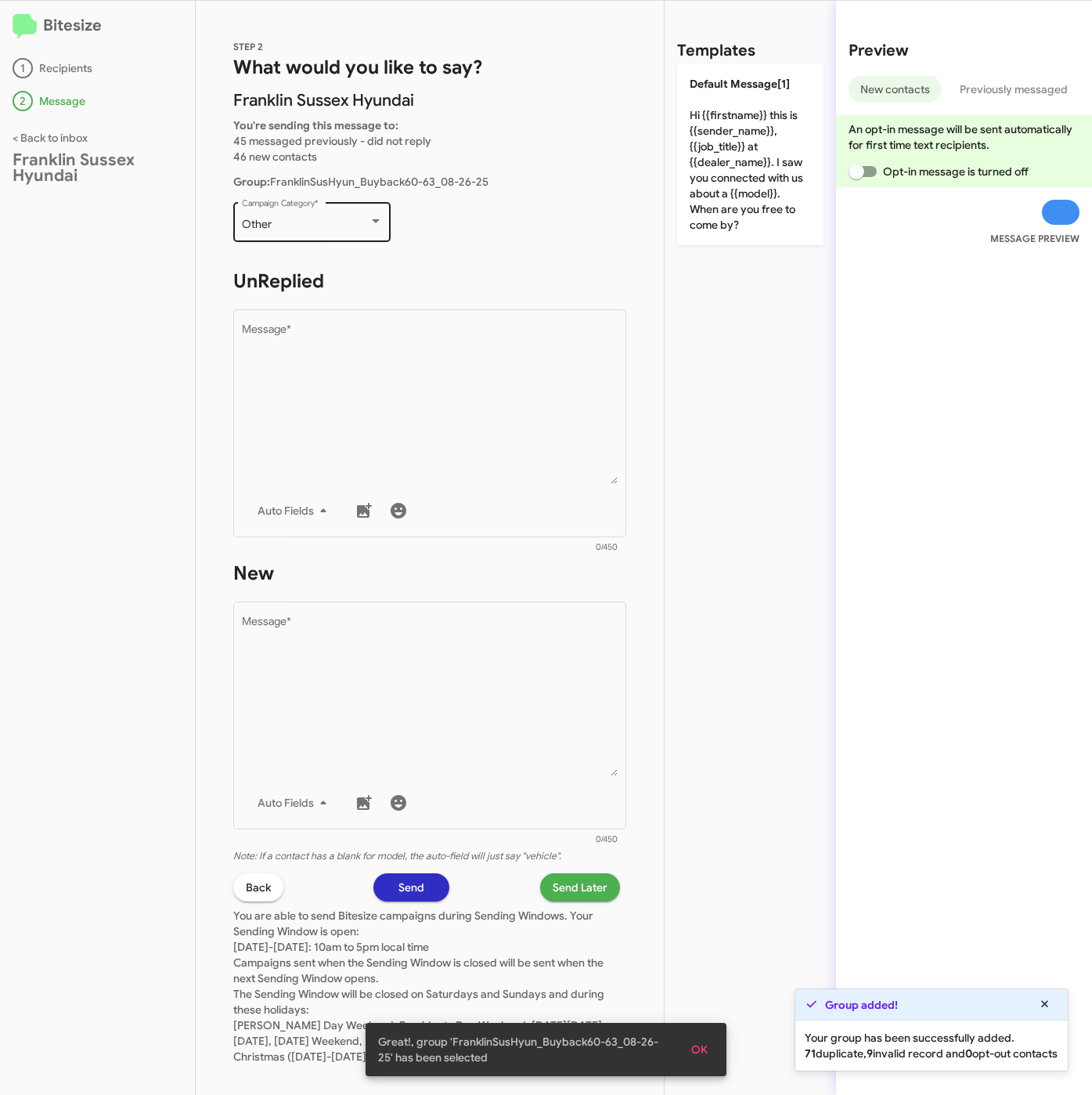
click at [346, 209] on div "Other Campaign Category *" at bounding box center [312, 220] width 141 height 43
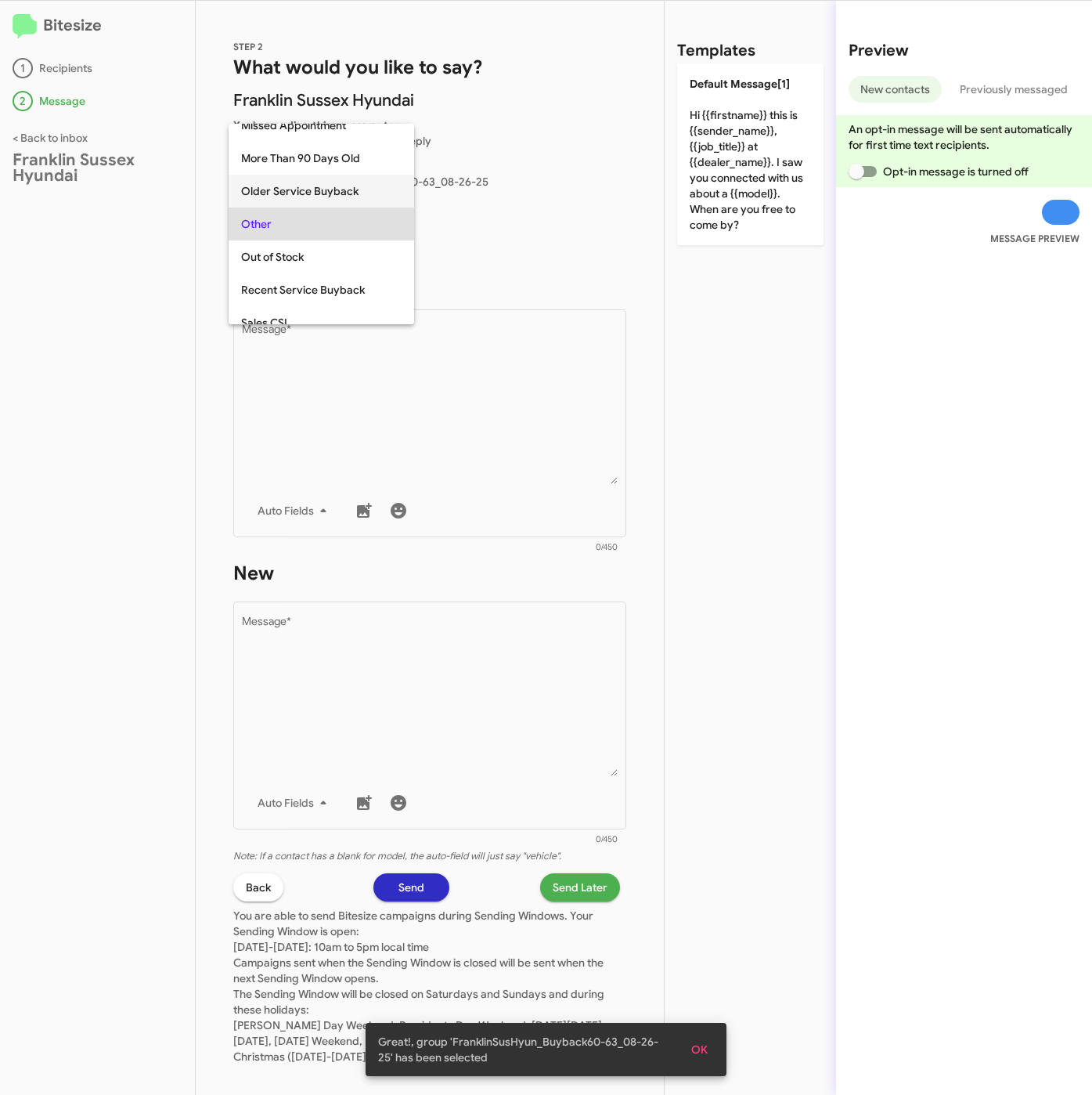
scroll to position [164, 0]
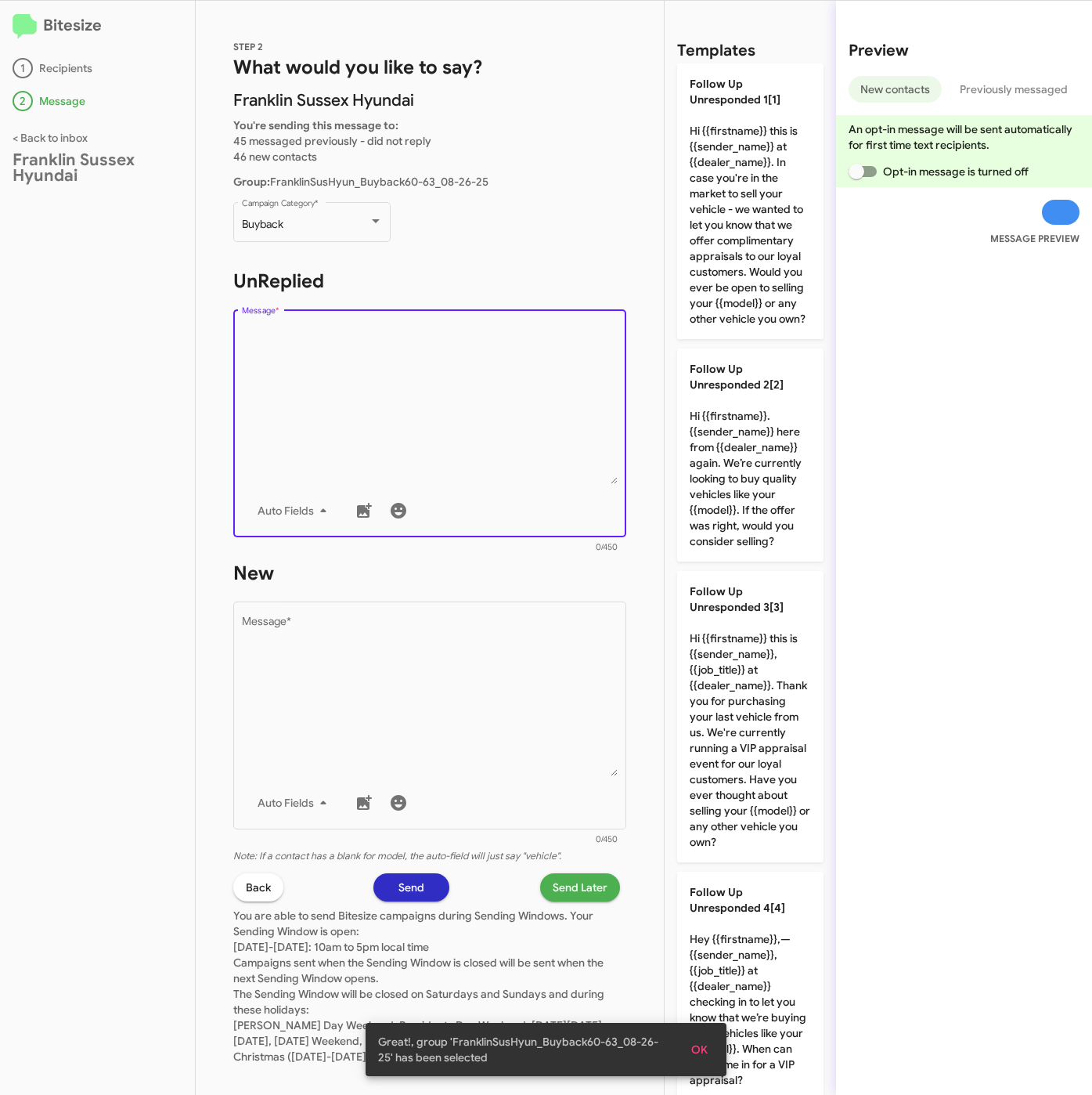
click at [361, 383] on textarea "Message *" at bounding box center [429, 404] width 377 height 160
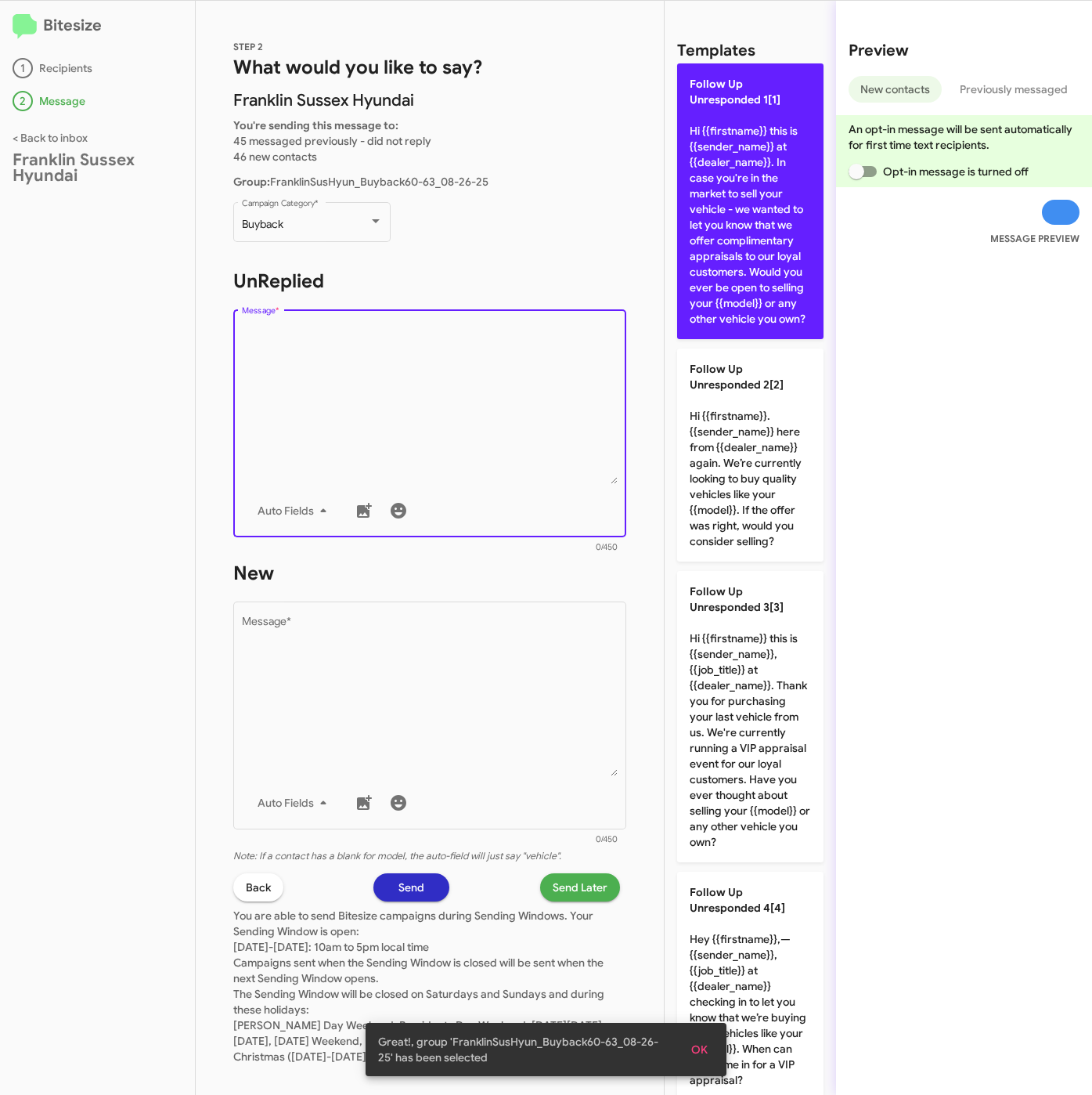
drag, startPoint x: 719, startPoint y: 266, endPoint x: 692, endPoint y: 413, distance: 149.5
click at [721, 268] on p "Follow Up Unresponded 1[1] Hi {{firstname}} this is {{sender_name}} at {{dealer…" at bounding box center [750, 202] width 146 height 276
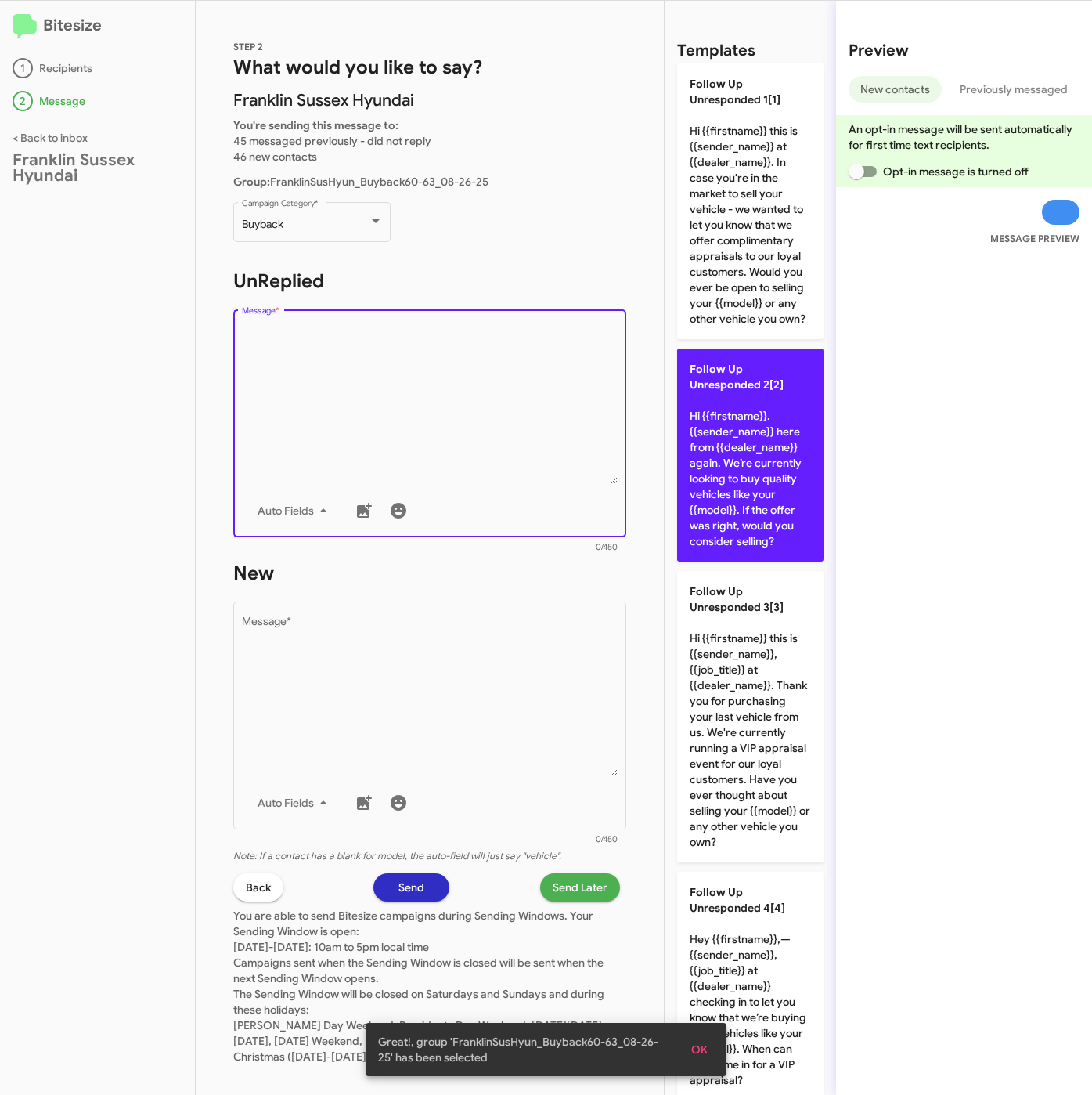
type textarea "Hi {{firstname}} this is {{sender_name}} at {{dealer_name}}. In case you're in …"
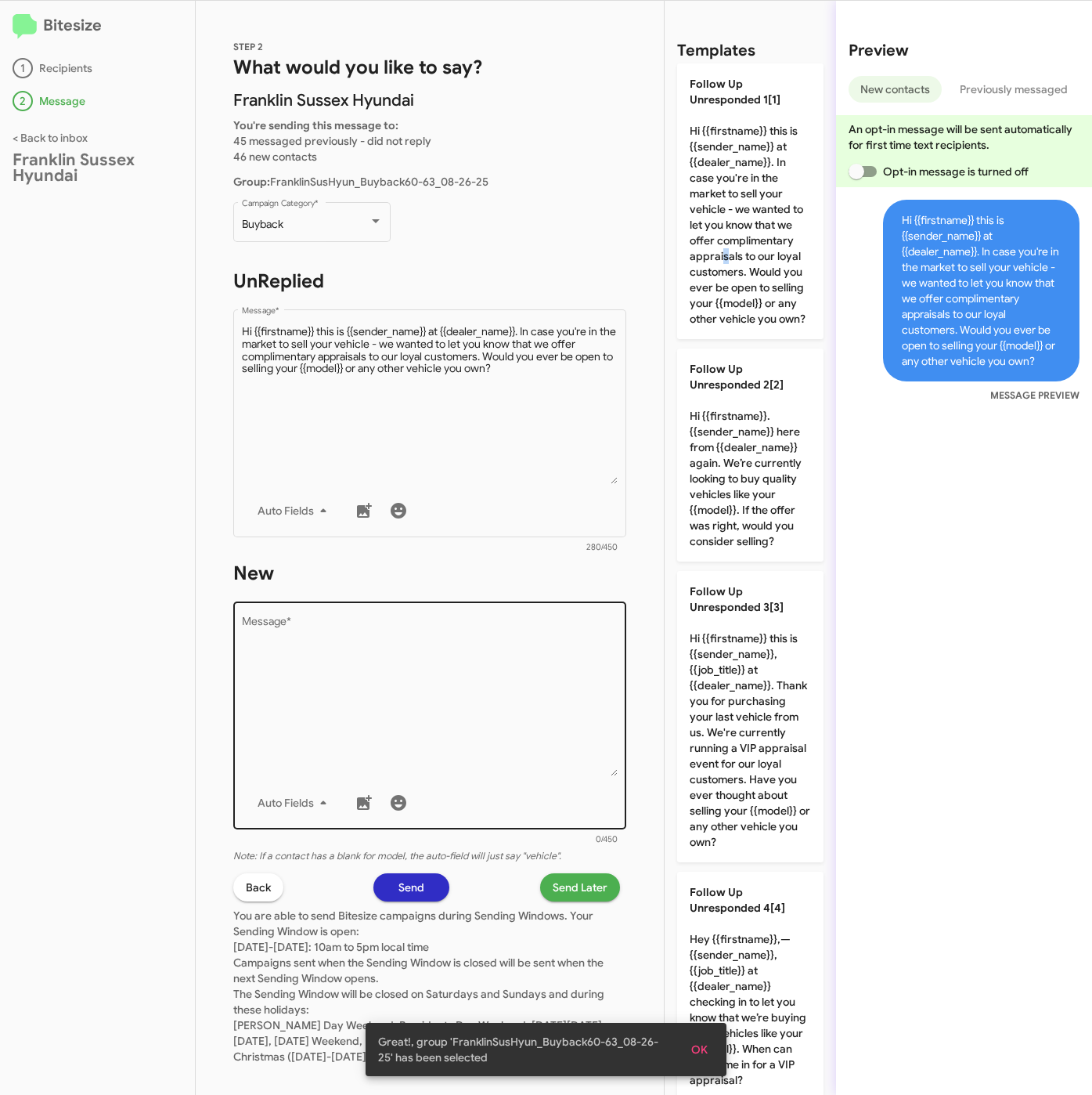
click at [565, 664] on textarea "Message *" at bounding box center [429, 696] width 377 height 160
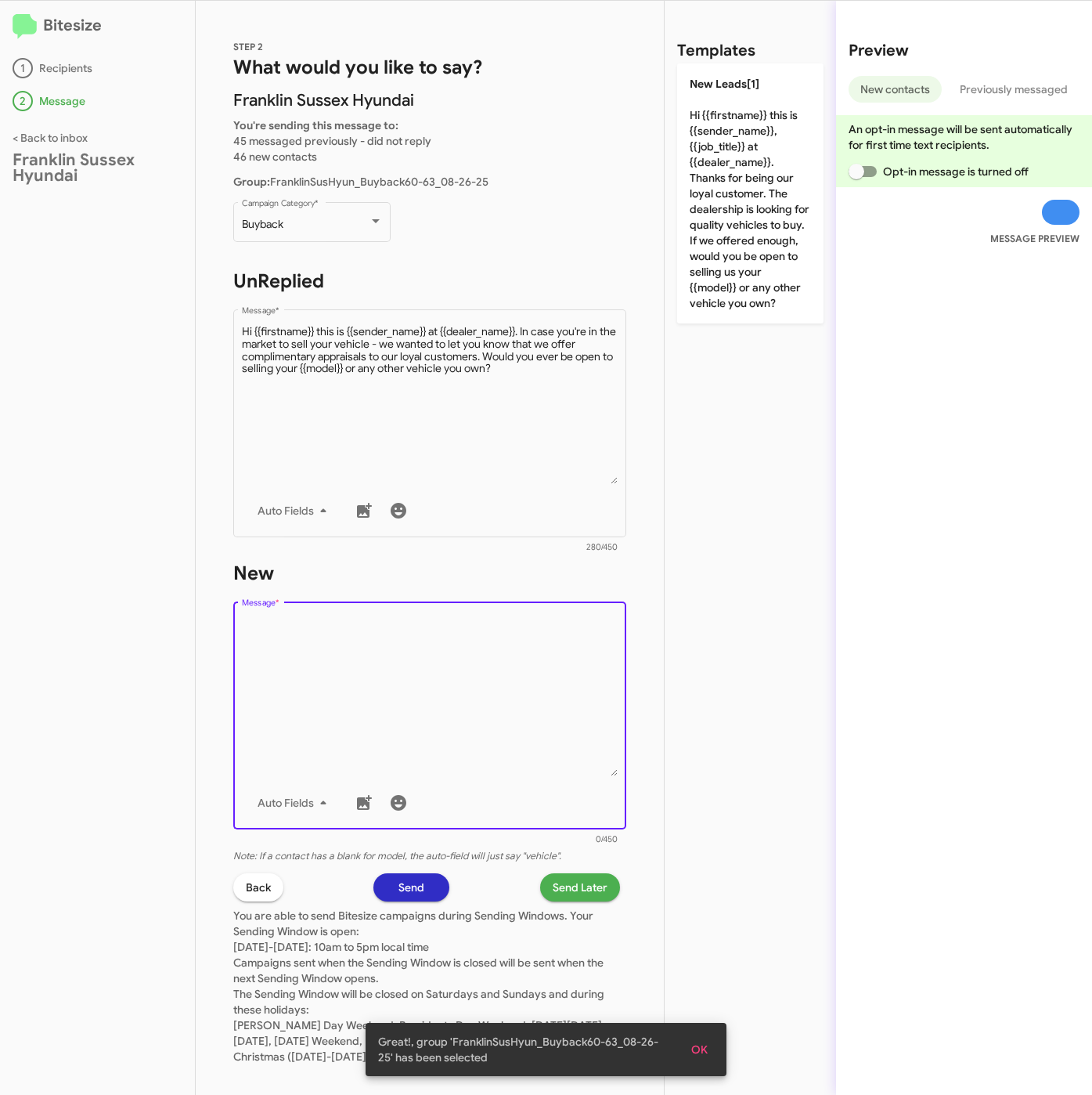
drag, startPoint x: 728, startPoint y: 200, endPoint x: 663, endPoint y: 510, distance: 316.7
click at [729, 198] on p "New Leads[1] Hi {{firstname}} this is {{sender_name}}, {{job_title}} at {{deale…" at bounding box center [750, 194] width 146 height 260
type textarea "Hi {{firstname}} this is {{sender_name}}, {{job_title}} at {{dealer_name}}. Tha…"
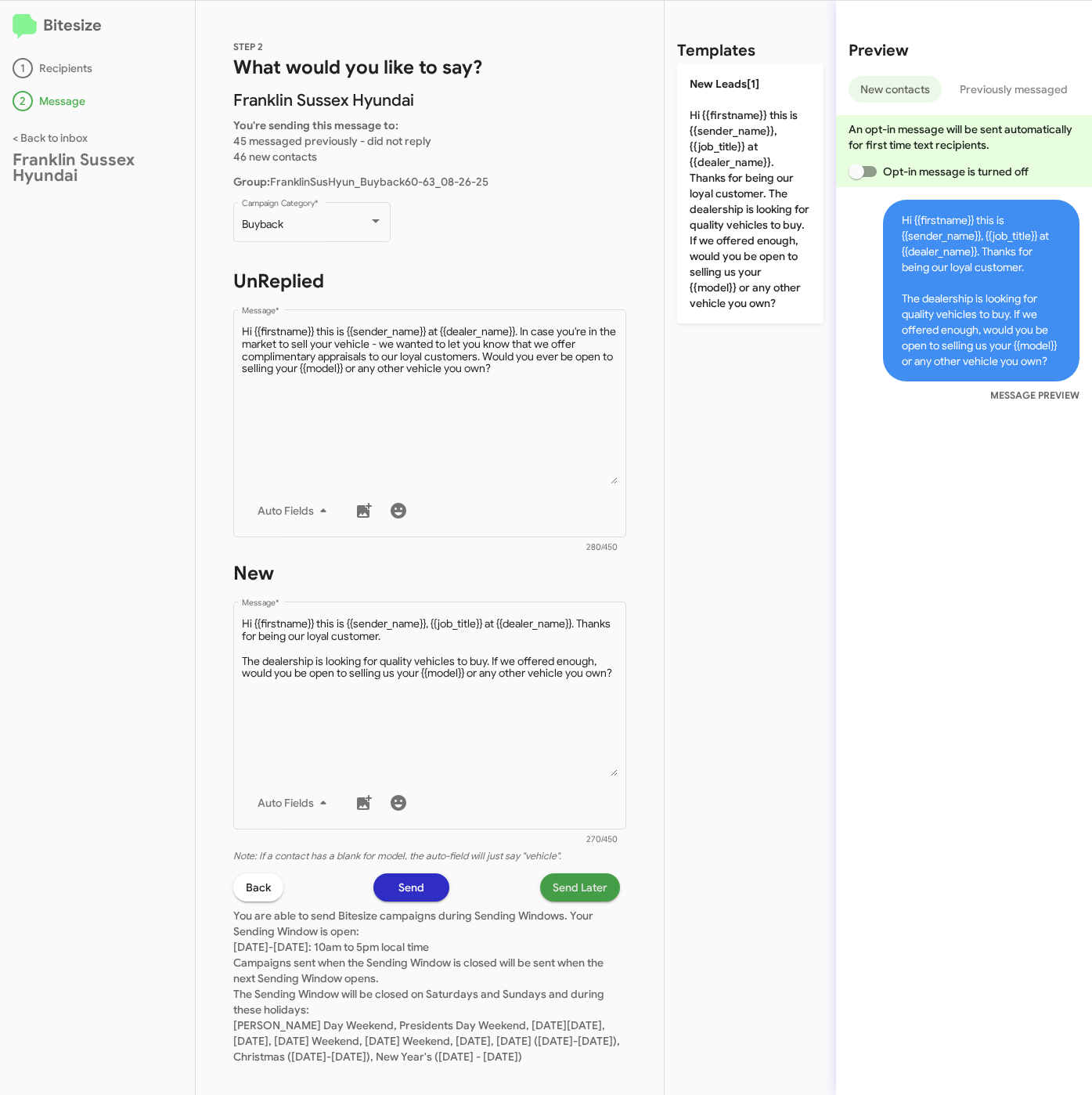
click at [557, 896] on span "Send Later" at bounding box center [580, 887] width 54 height 28
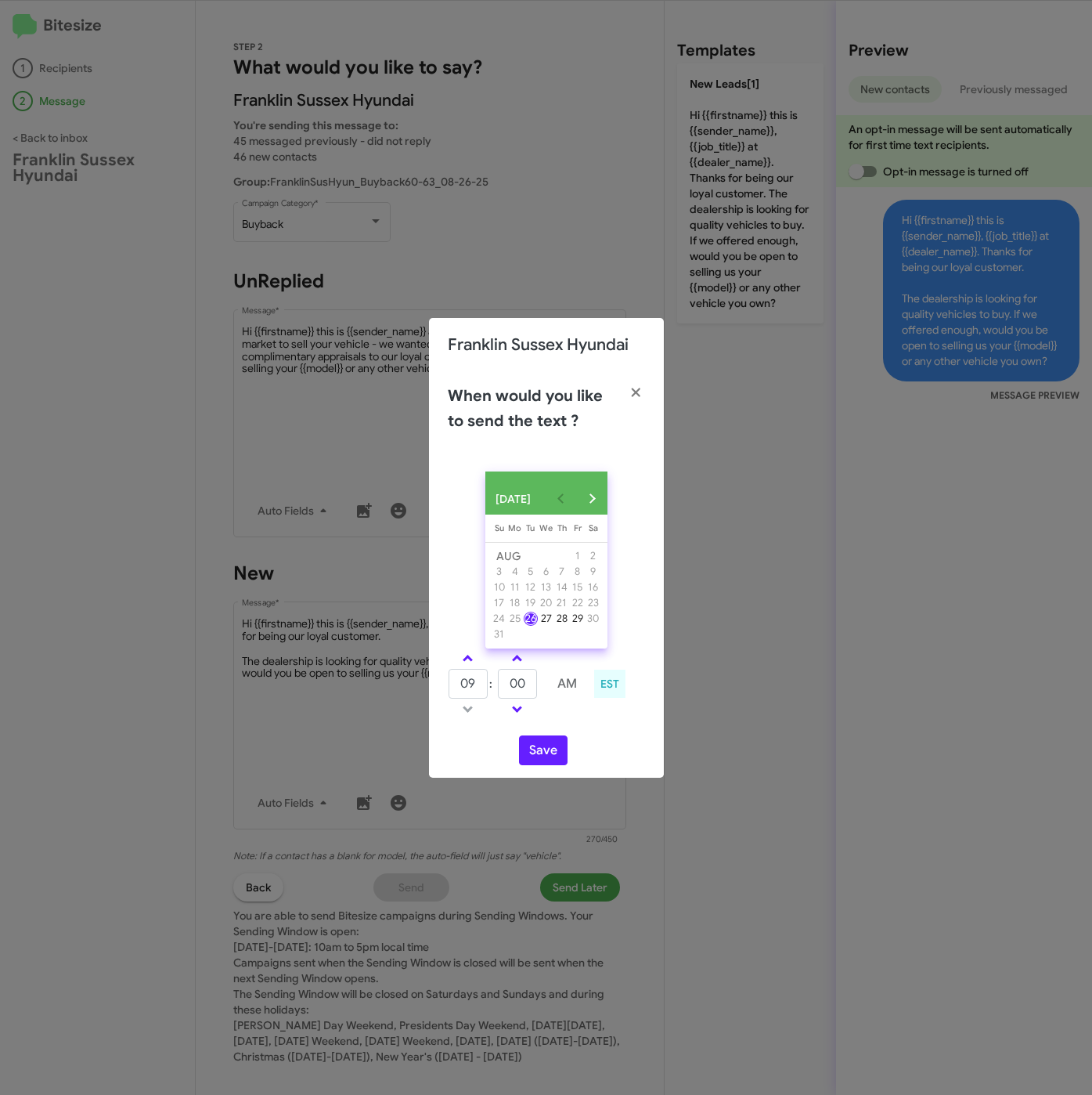
drag, startPoint x: 472, startPoint y: 661, endPoint x: 515, endPoint y: 679, distance: 46.6
click at [477, 661] on link at bounding box center [468, 658] width 27 height 18
type input "10"
click at [484, 687] on tr "10 : 00 AM" at bounding box center [517, 683] width 140 height 31
type input "12"
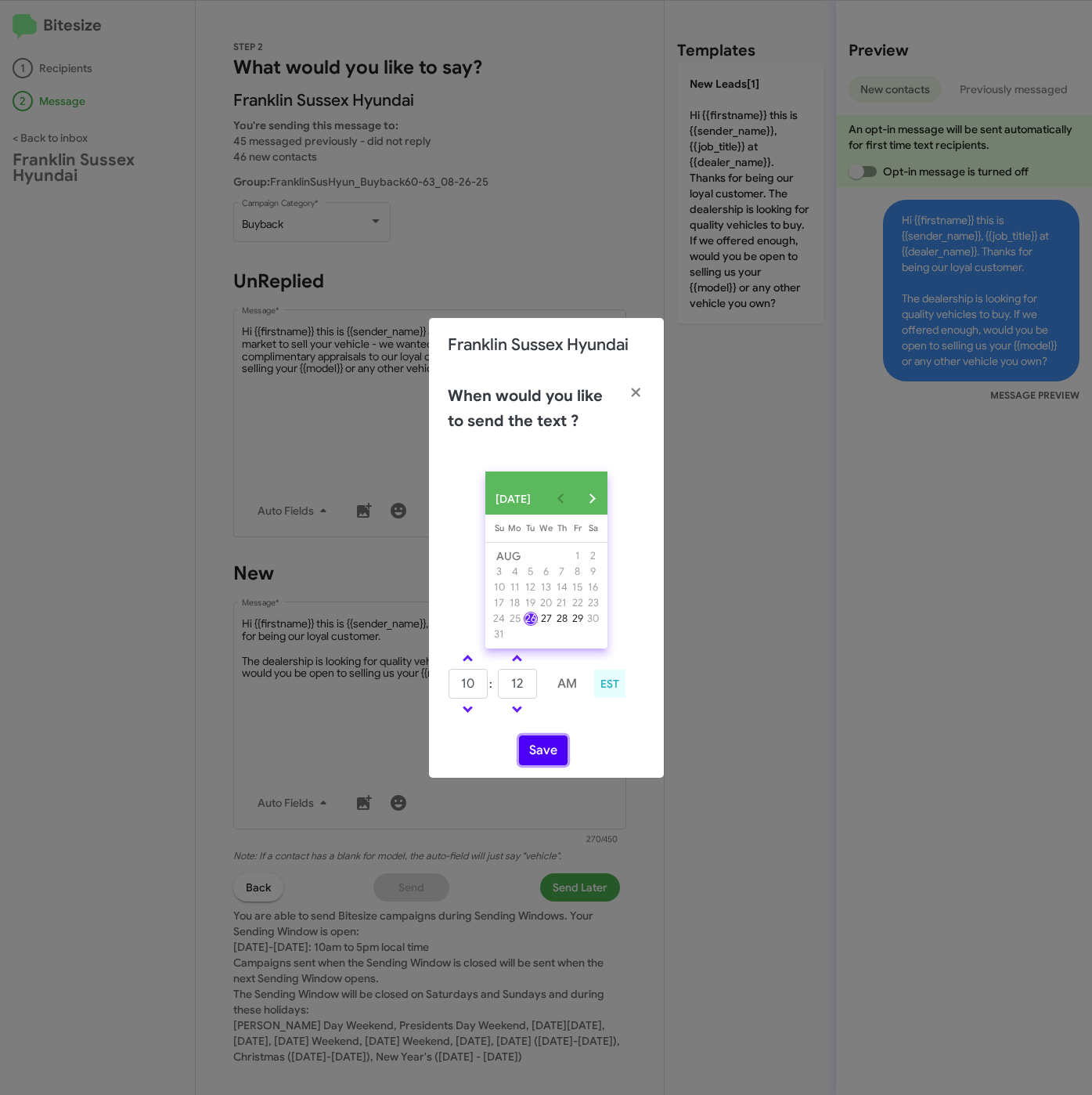
click at [532, 754] on button "Save" at bounding box center [543, 750] width 48 height 30
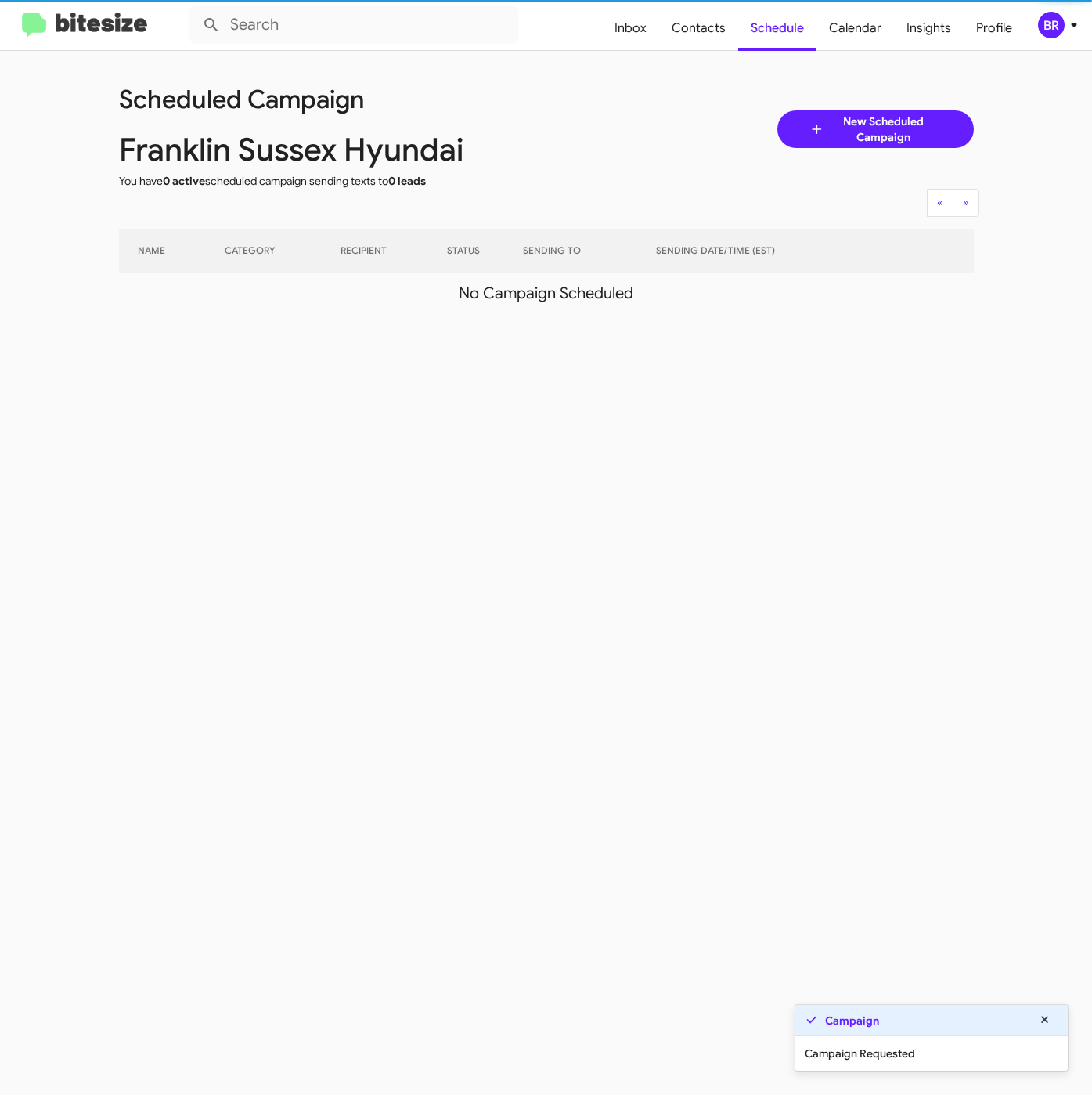
click at [1057, 38] on div "BR" at bounding box center [1050, 25] width 26 height 26
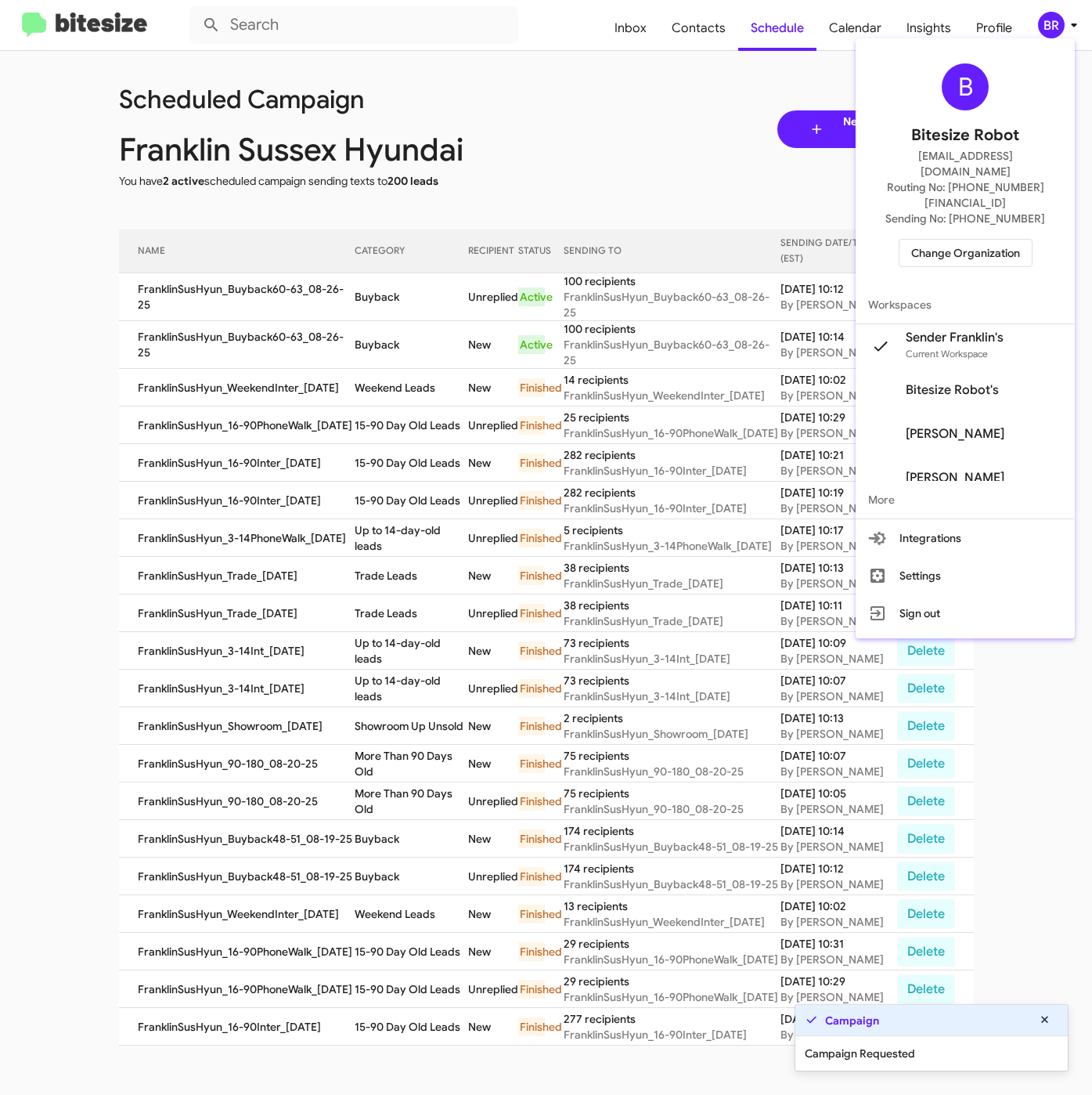
click at [384, 289] on div at bounding box center [546, 547] width 1092 height 1095
click at [384, 289] on td "Buyback" at bounding box center [411, 297] width 113 height 48
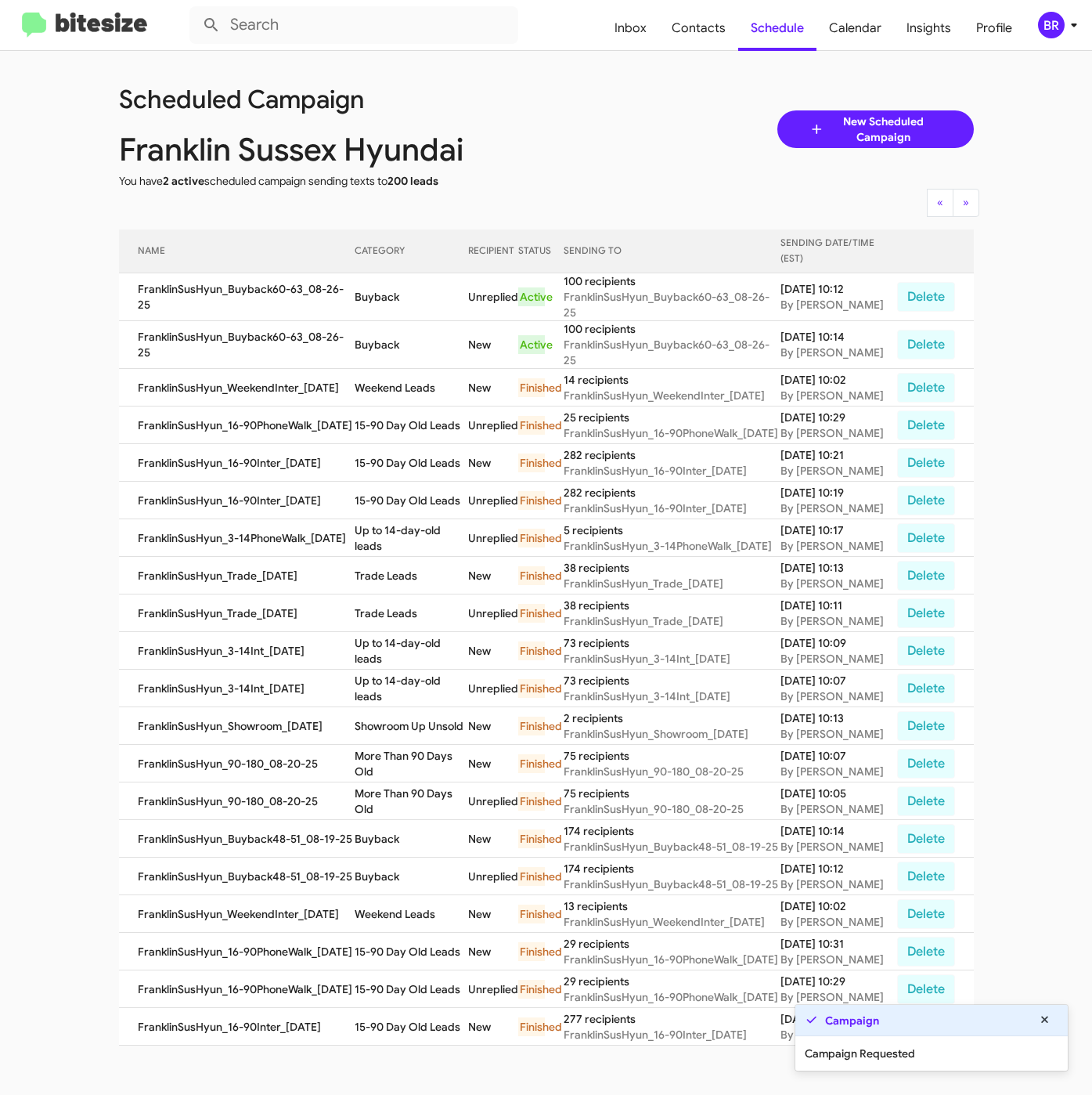
copy td "Buyback"
click at [1062, 35] on span "BR" at bounding box center [1060, 25] width 47 height 26
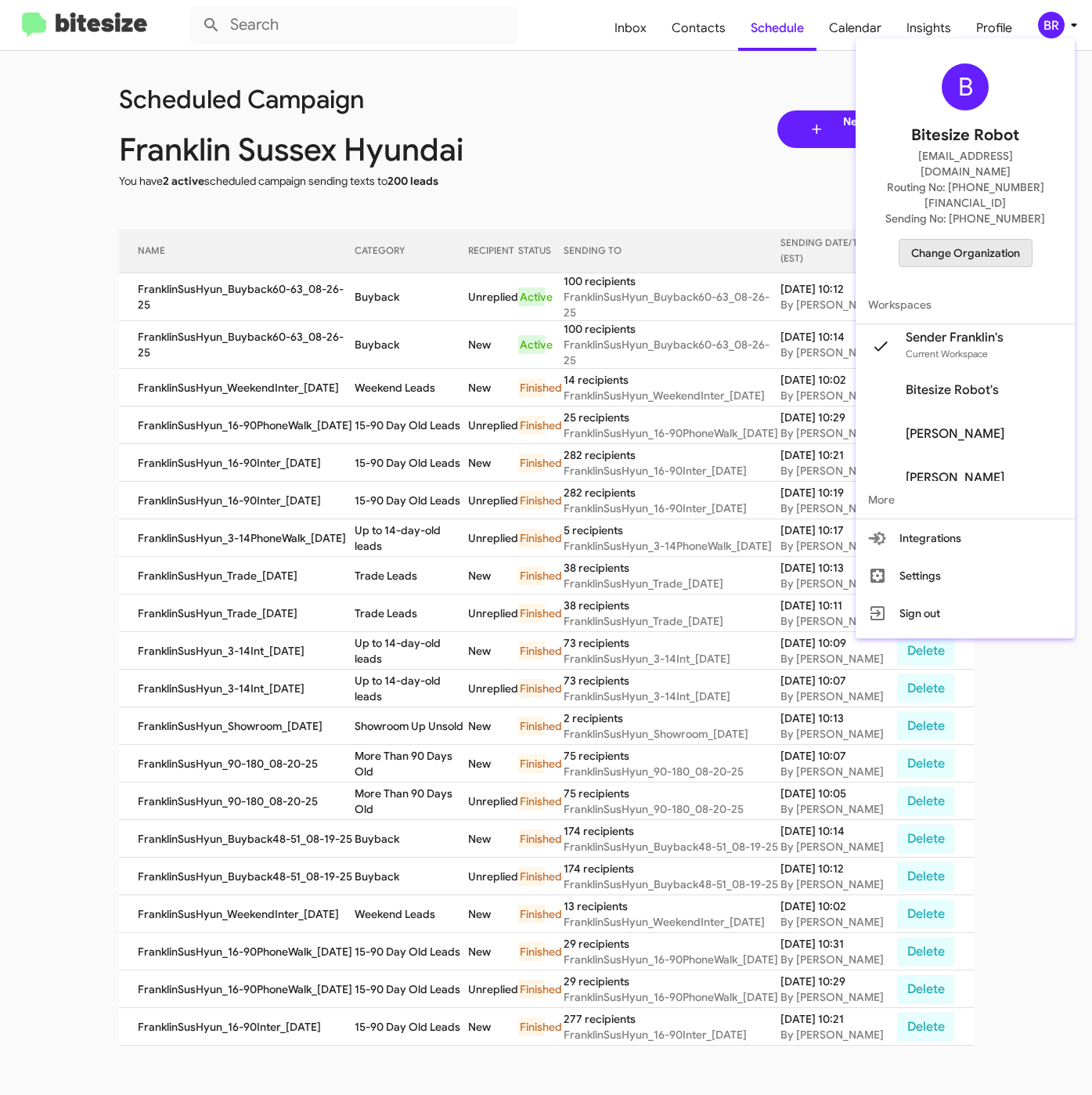
click at [973, 240] on span "Change Organization" at bounding box center [965, 253] width 109 height 26
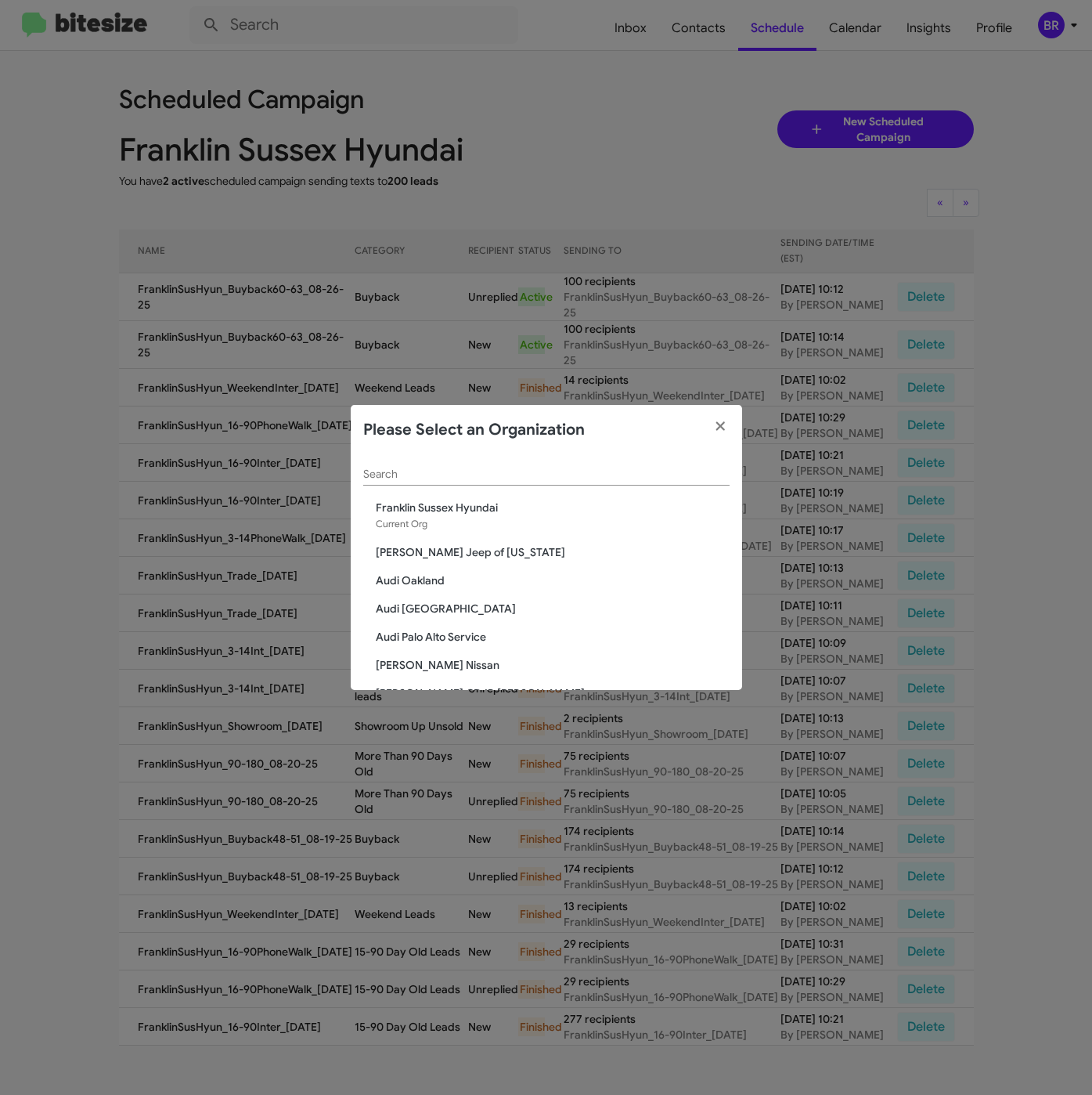
click at [457, 459] on div "Search" at bounding box center [546, 471] width 367 height 31
paste input "Franklin Sussex Auto Mall"
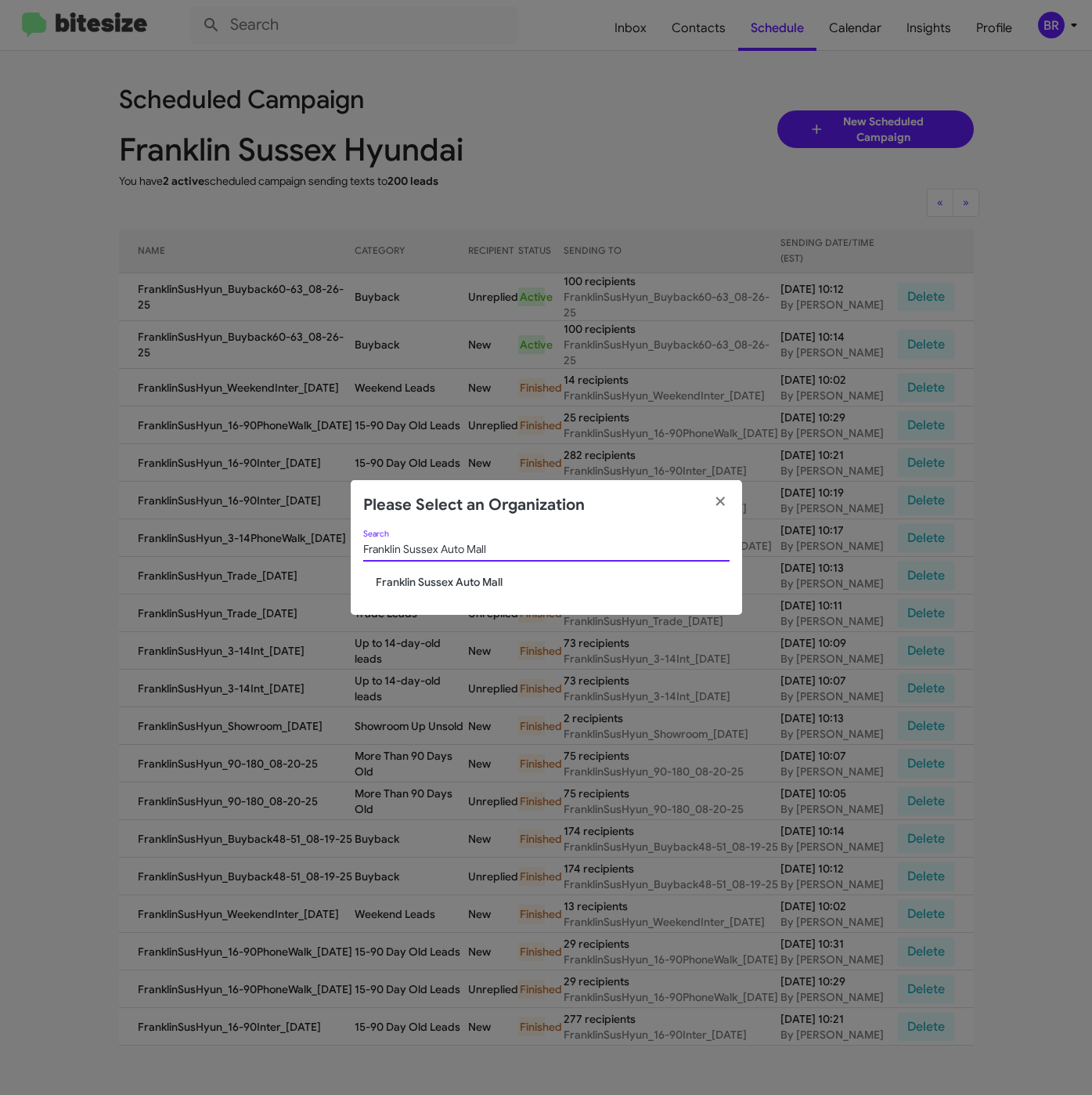
type input "Franklin Sussex Auto Mall"
click at [437, 578] on span "Franklin Sussex Auto Mall" at bounding box center [553, 582] width 354 height 15
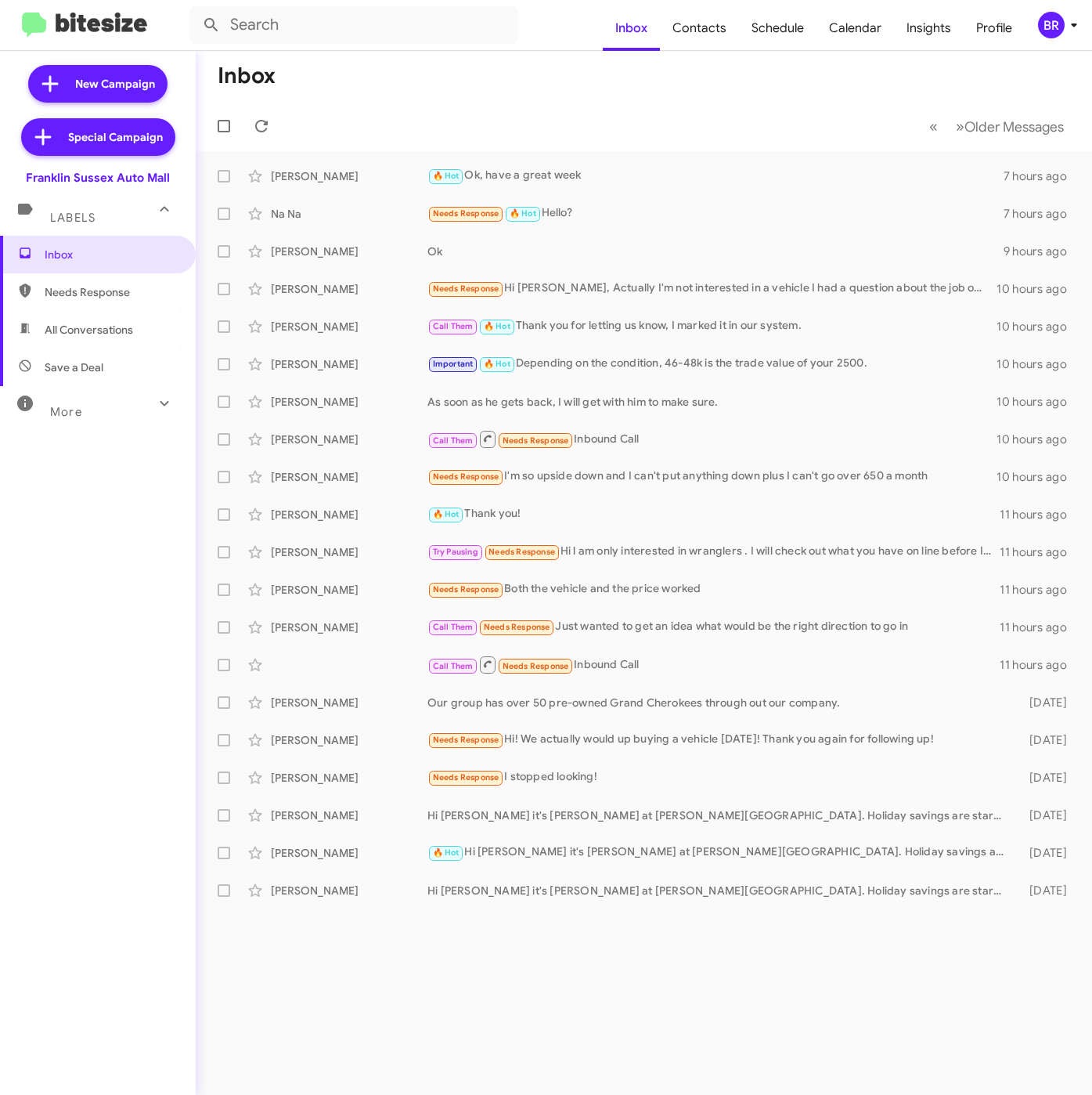
click at [1038, 26] on div "BR" at bounding box center [1050, 25] width 26 height 26
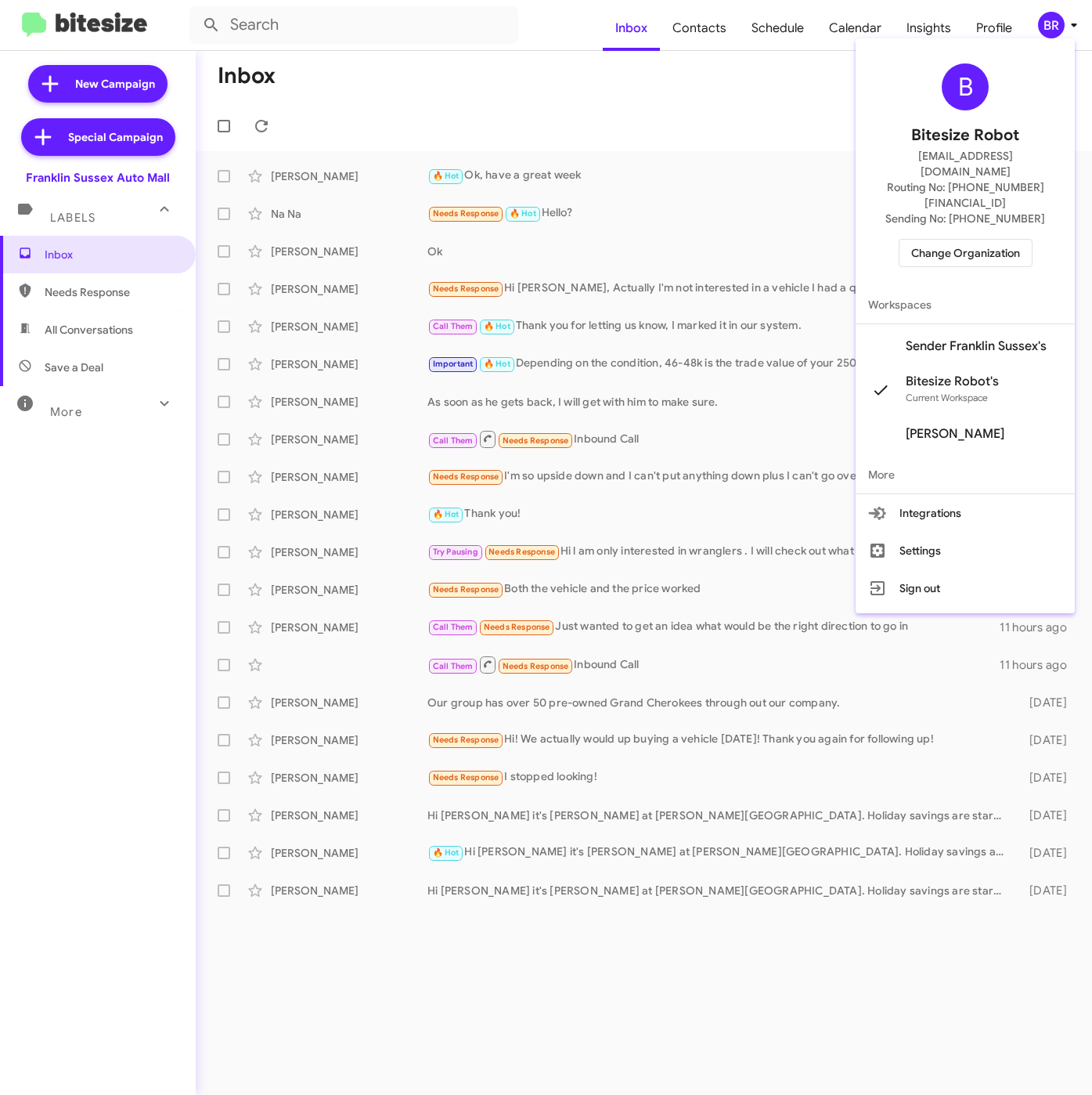
click at [951, 339] on span "Sender Franklin Sussex's" at bounding box center [976, 346] width 141 height 15
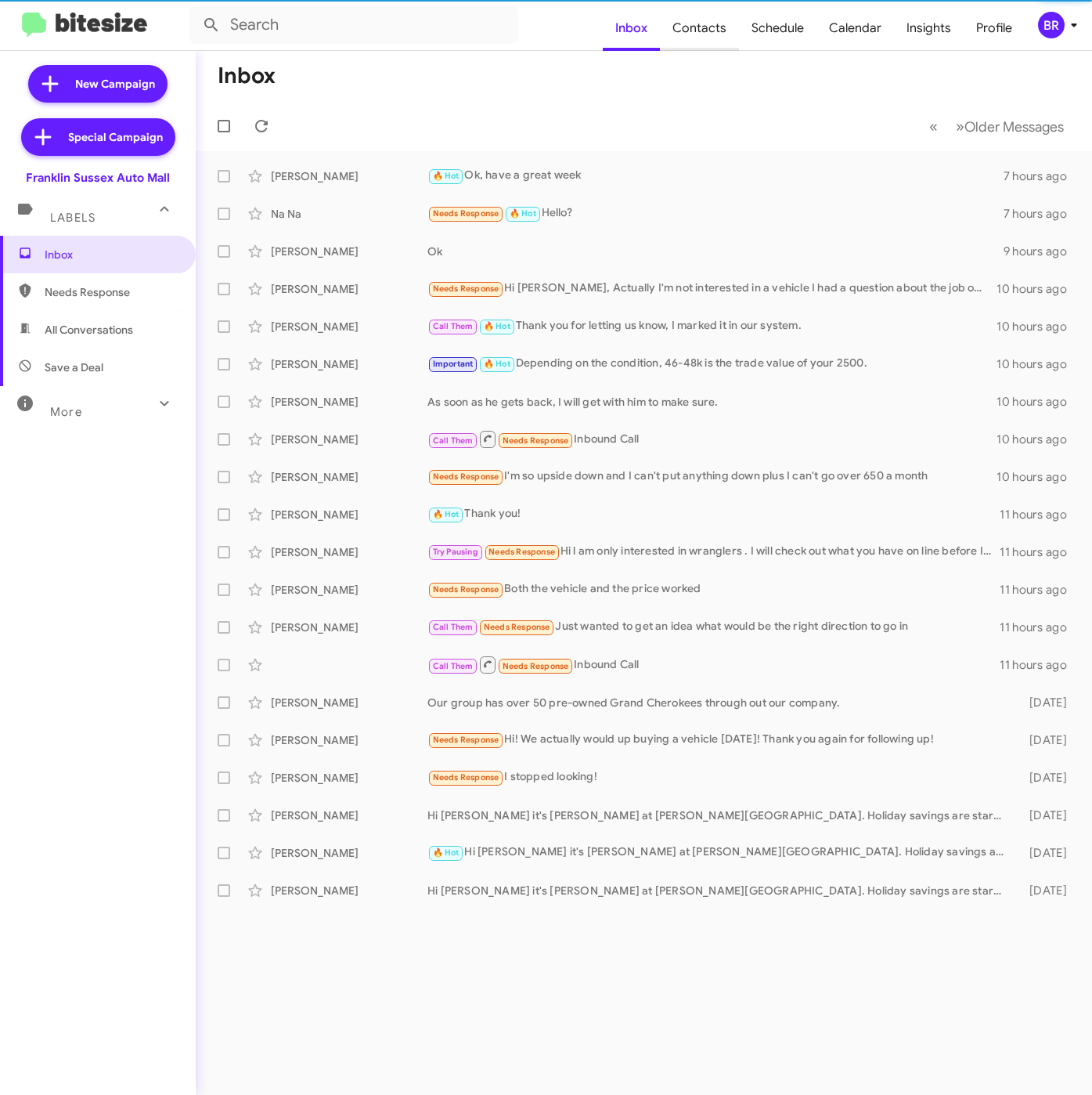
drag, startPoint x: 0, startPoint y: 0, endPoint x: 698, endPoint y: 28, distance: 698.6
click at [698, 28] on span "Contacts" at bounding box center [699, 27] width 79 height 45
type input "in:groups"
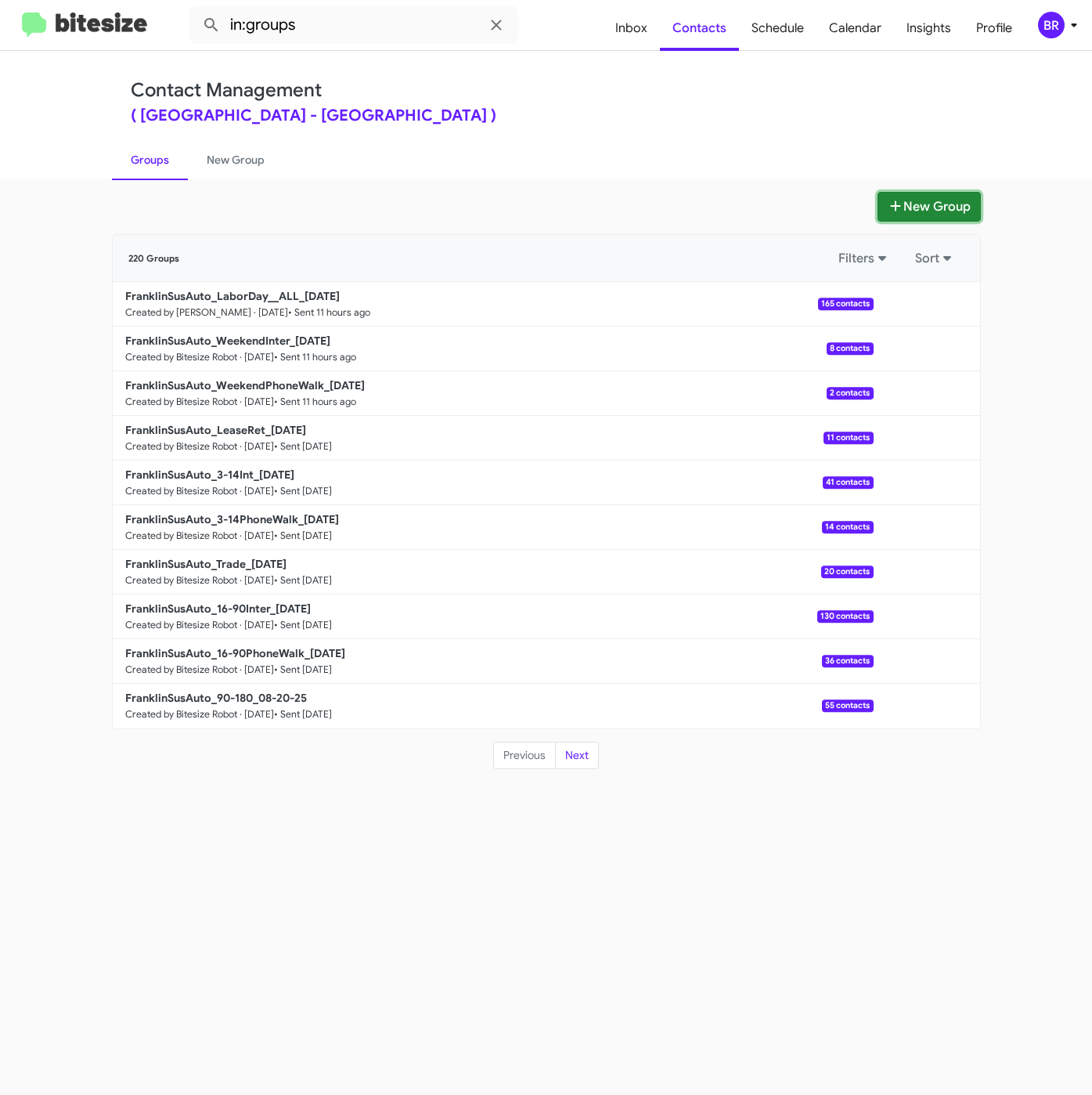
click at [880, 219] on button "New Group" at bounding box center [929, 206] width 103 height 30
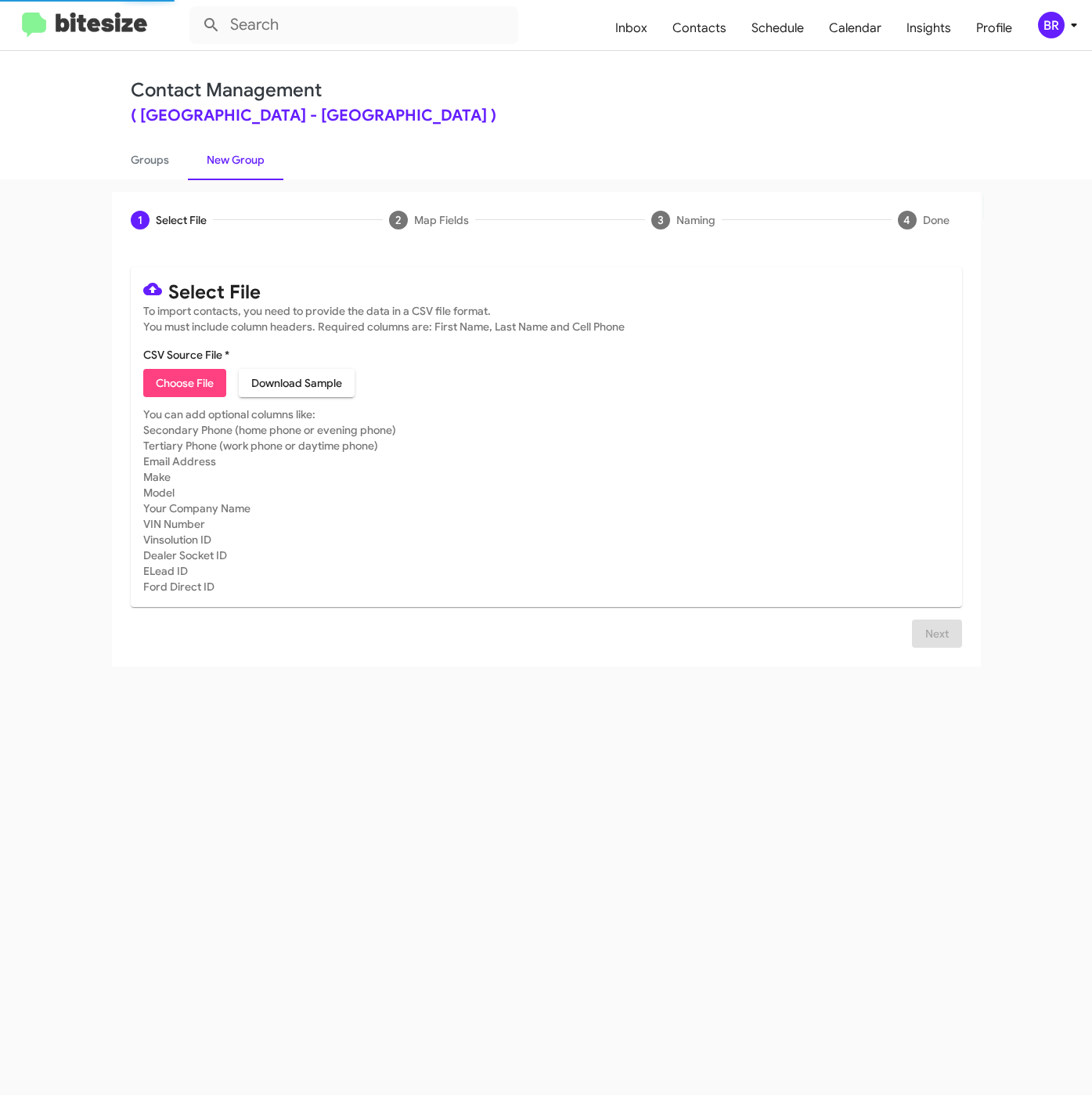
click at [170, 381] on span "Choose File" at bounding box center [185, 382] width 58 height 28
type input "FranklinSusAuto_Trade_08-26-25"
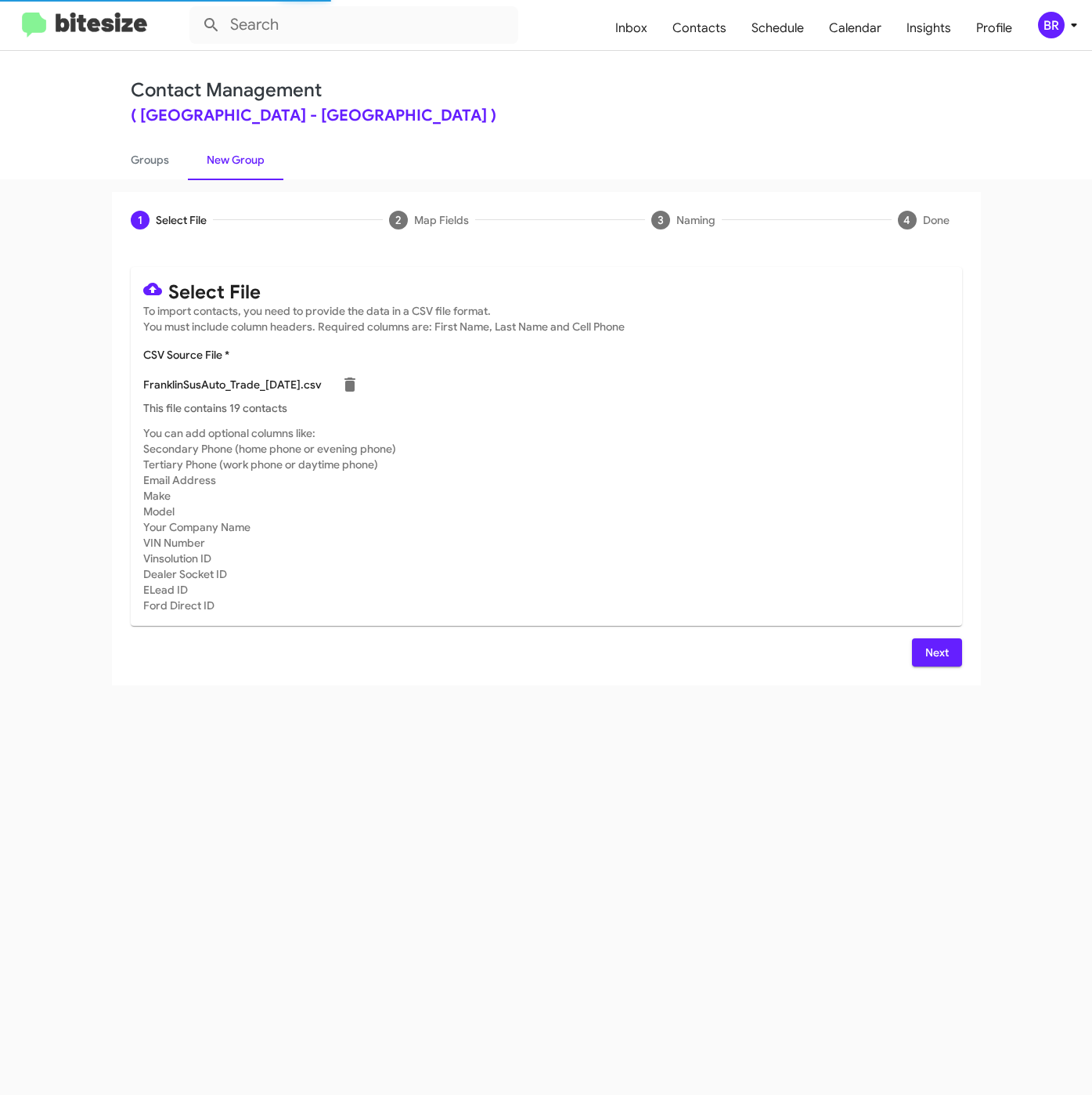
drag, startPoint x: 937, startPoint y: 635, endPoint x: 938, endPoint y: 656, distance: 21.0
click at [938, 649] on div "Select File To import contacts, you need to provide the data in a CSV file form…" at bounding box center [546, 466] width 831 height 399
click at [938, 656] on span "Next" at bounding box center [936, 652] width 25 height 28
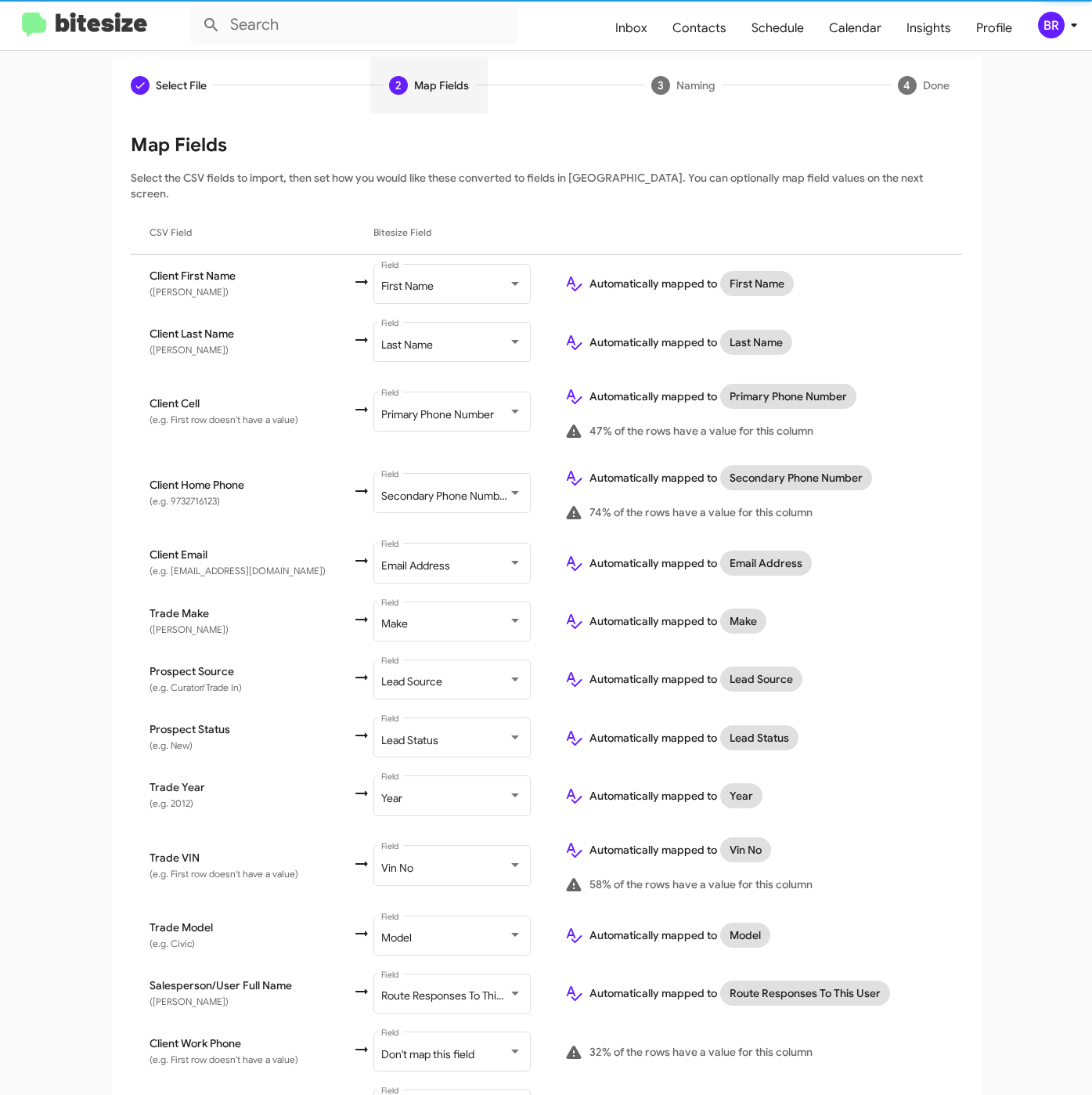
scroll to position [219, 0]
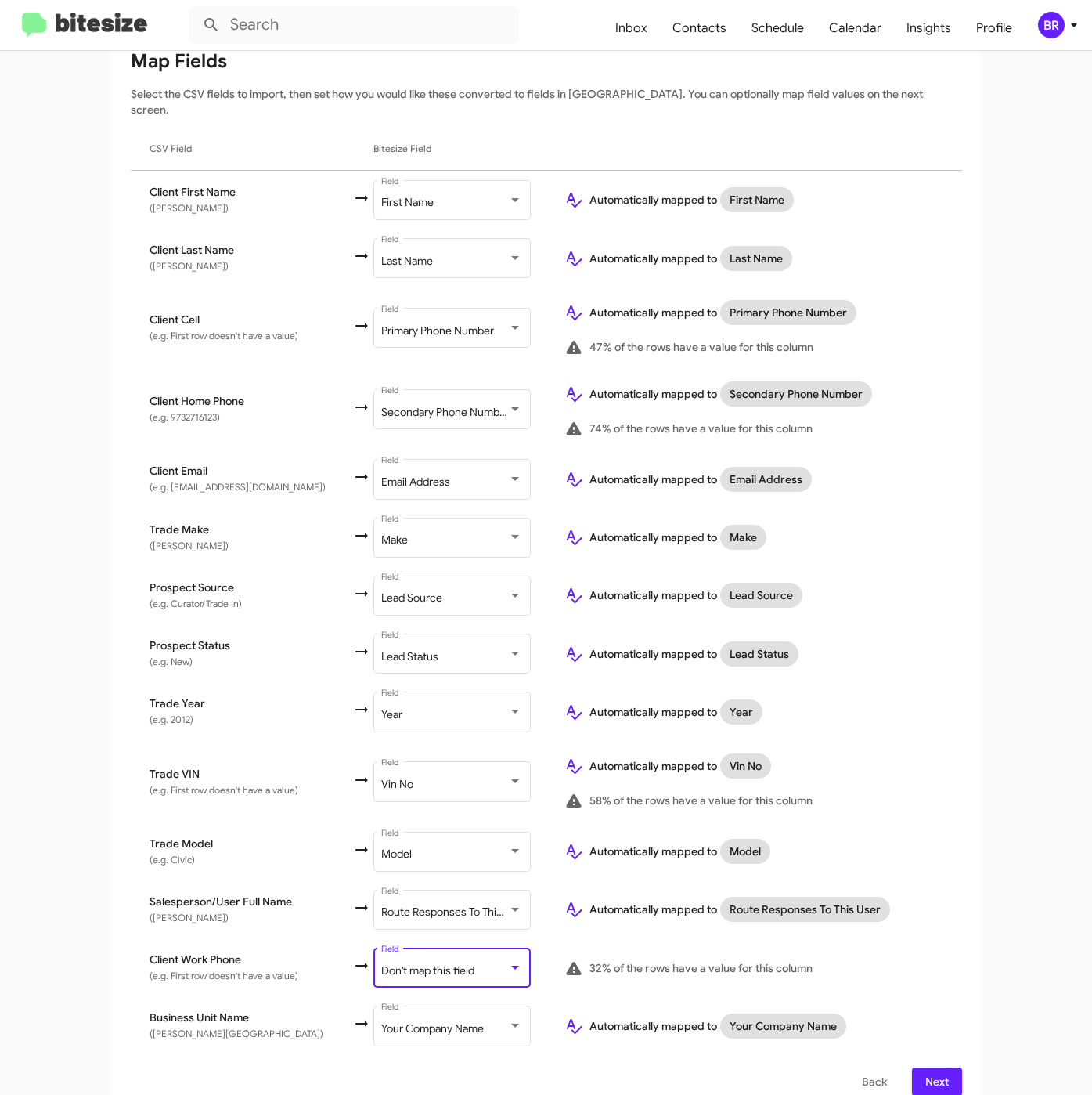
click at [481, 965] on div "Don't map this field" at bounding box center [444, 971] width 127 height 13
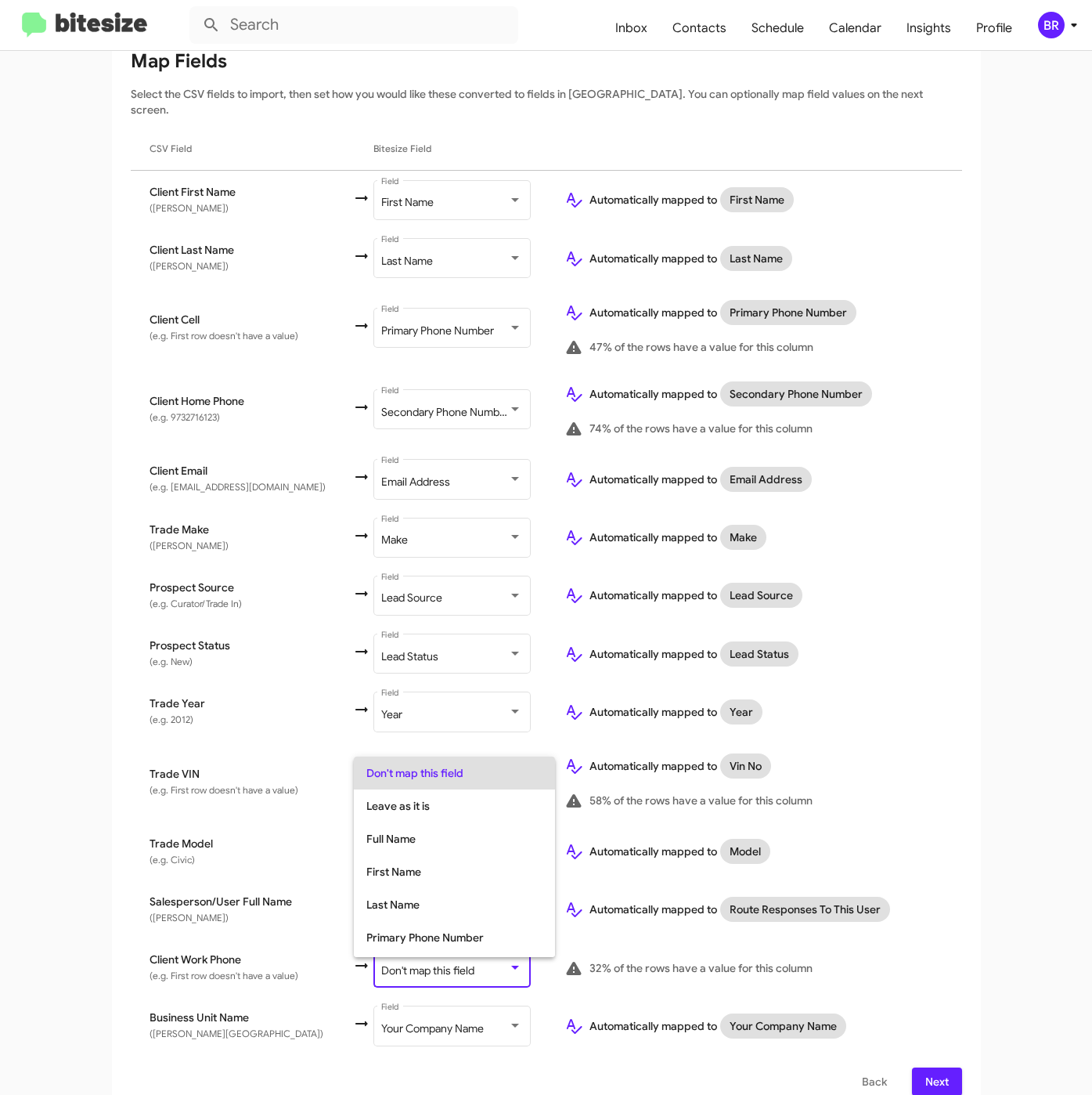
scroll to position [62, 0]
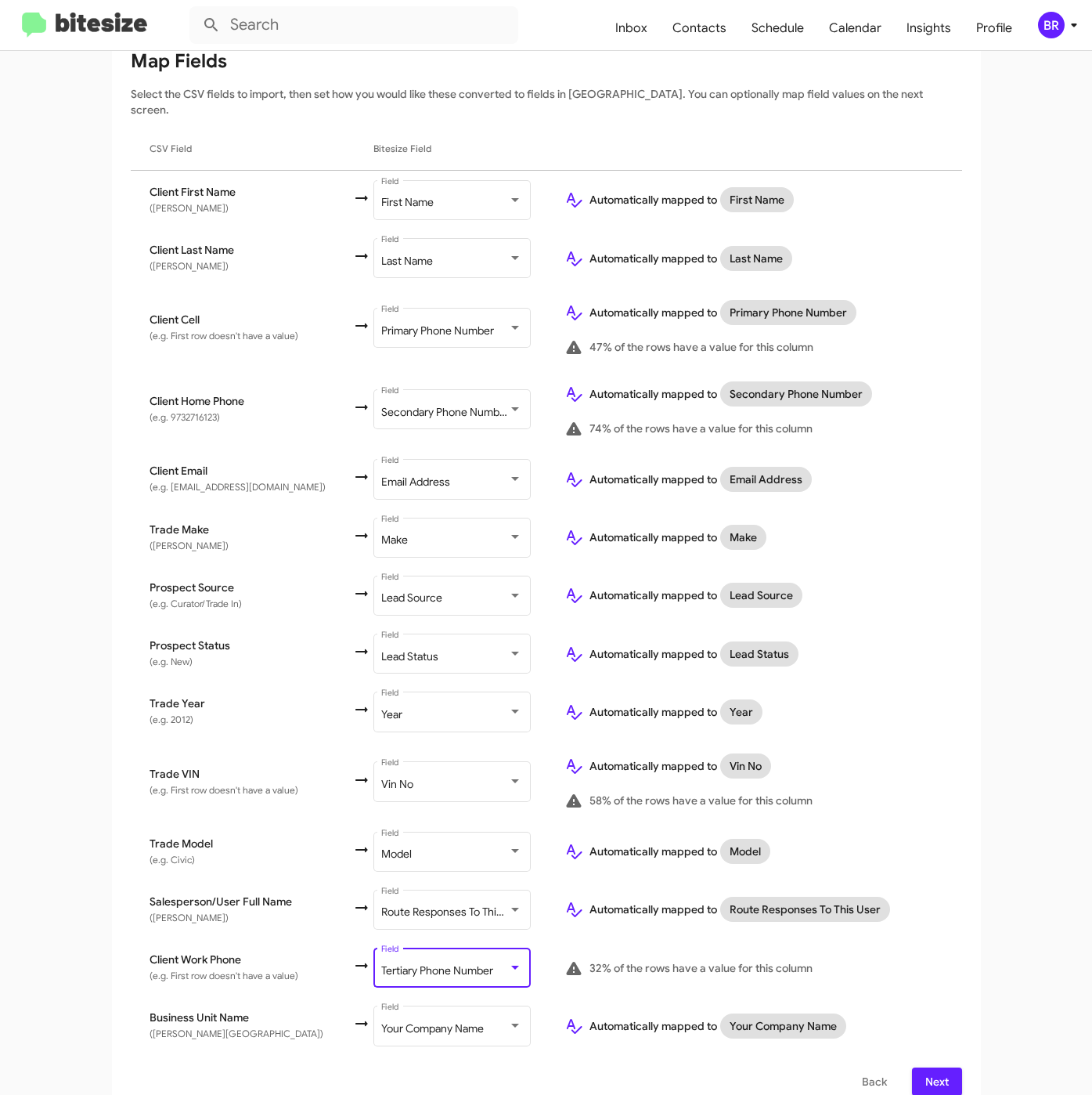
click at [932, 1067] on span "Next" at bounding box center [936, 1081] width 25 height 28
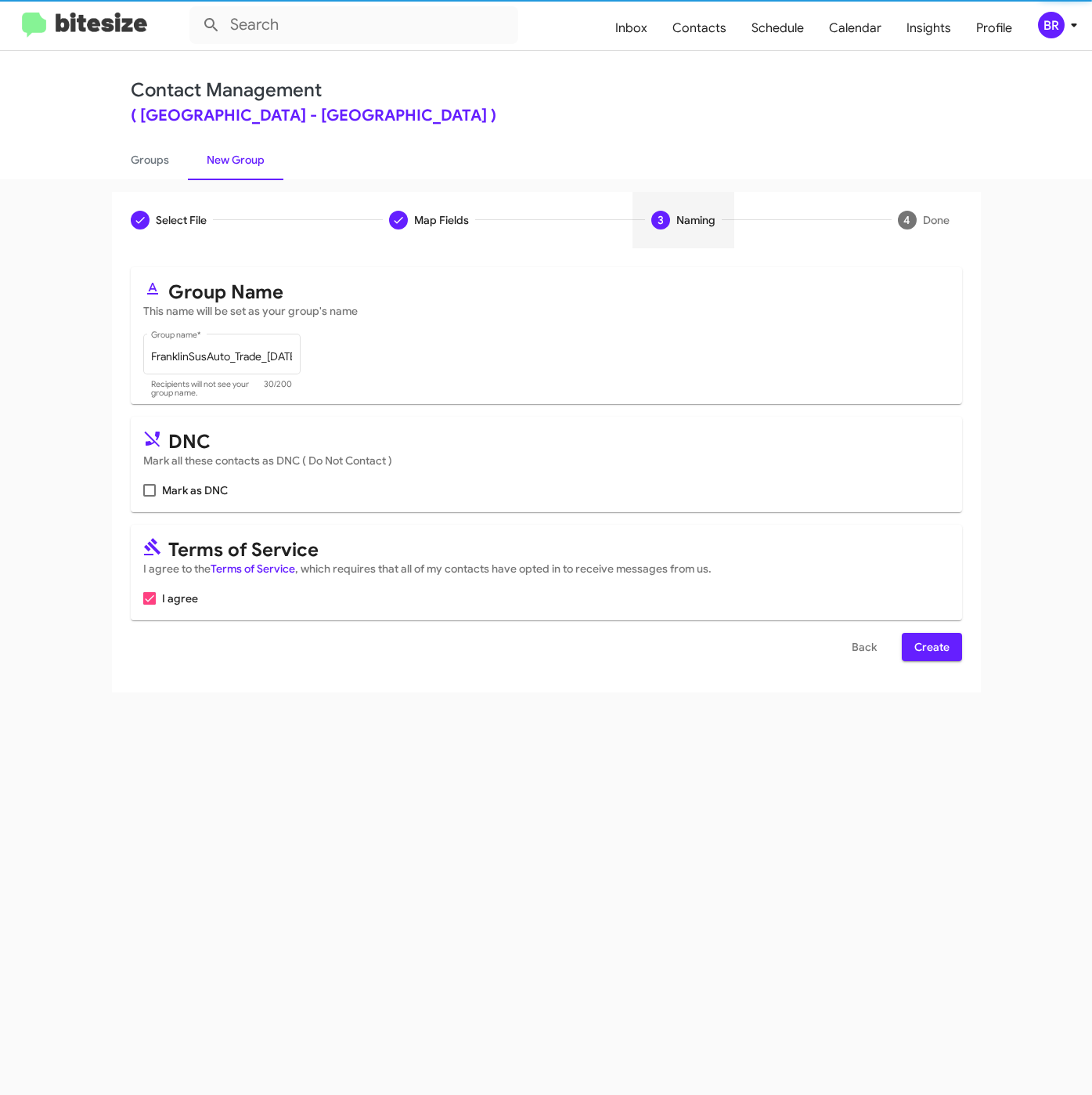
scroll to position [0, 0]
drag, startPoint x: 920, startPoint y: 639, endPoint x: 658, endPoint y: 552, distance: 276.1
click at [920, 640] on span "Create" at bounding box center [931, 647] width 35 height 28
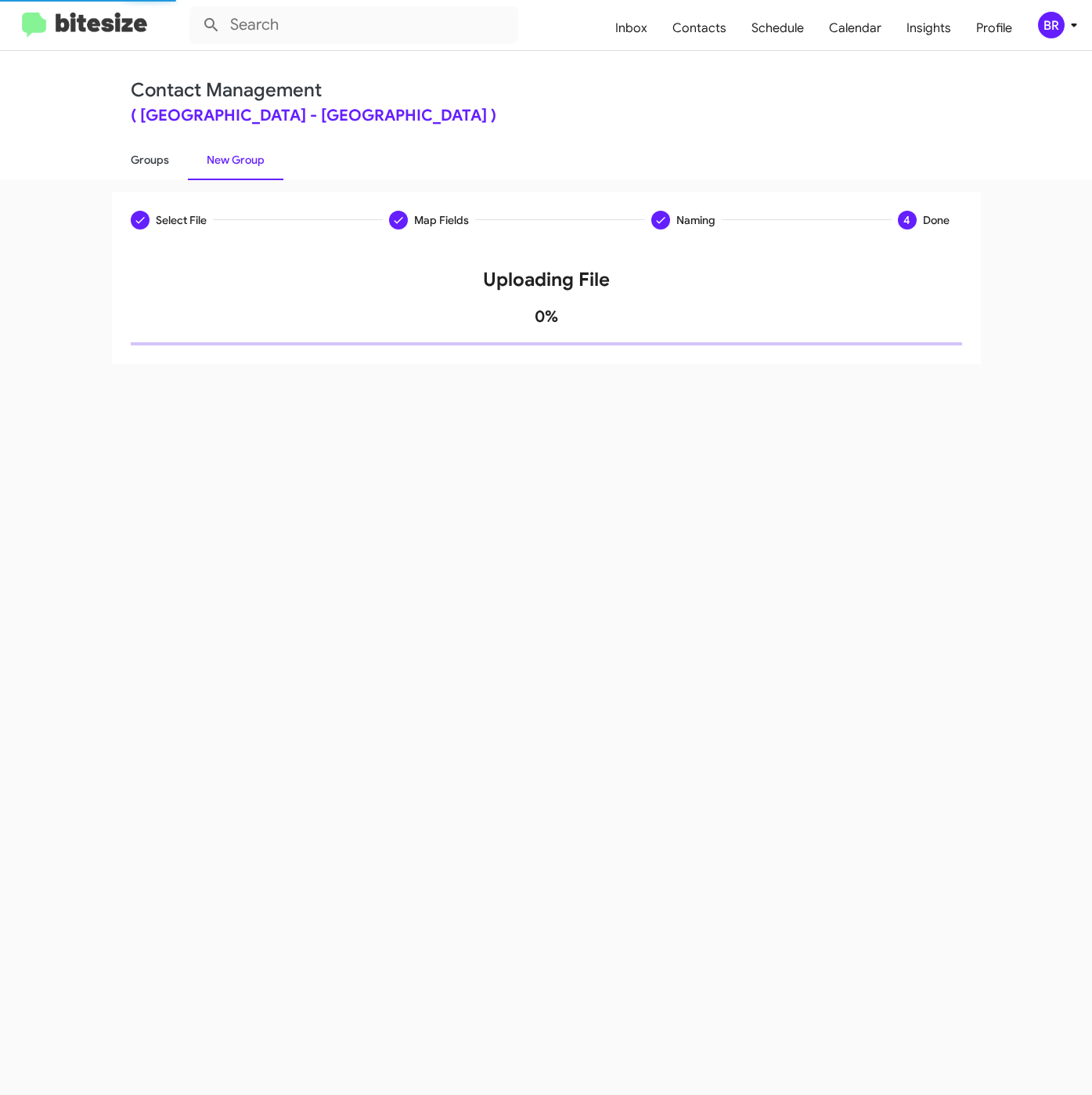
click at [148, 160] on link "Groups" at bounding box center [150, 160] width 76 height 41
type input "in:groups"
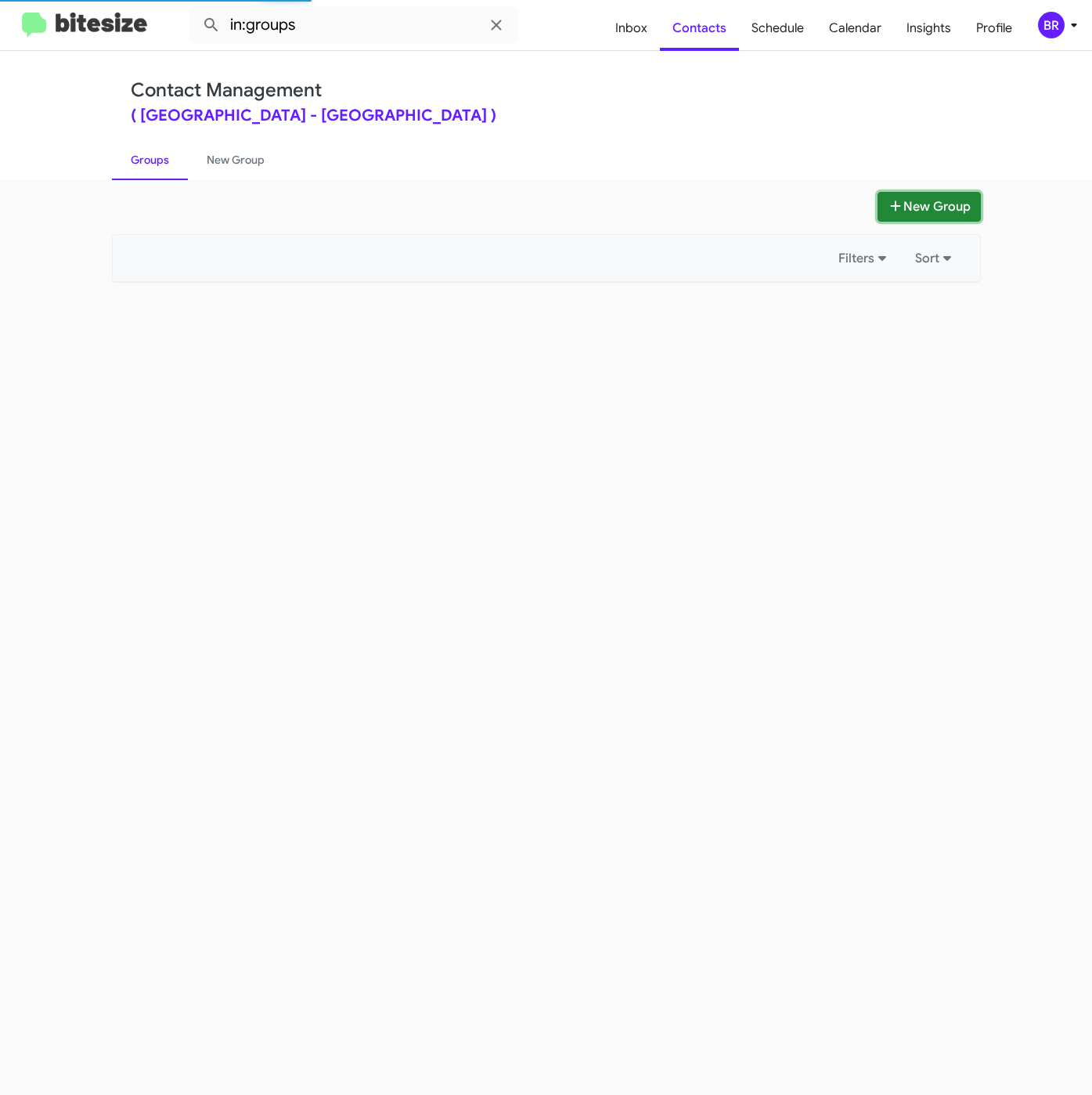
click at [890, 205] on icon at bounding box center [895, 206] width 10 height 10
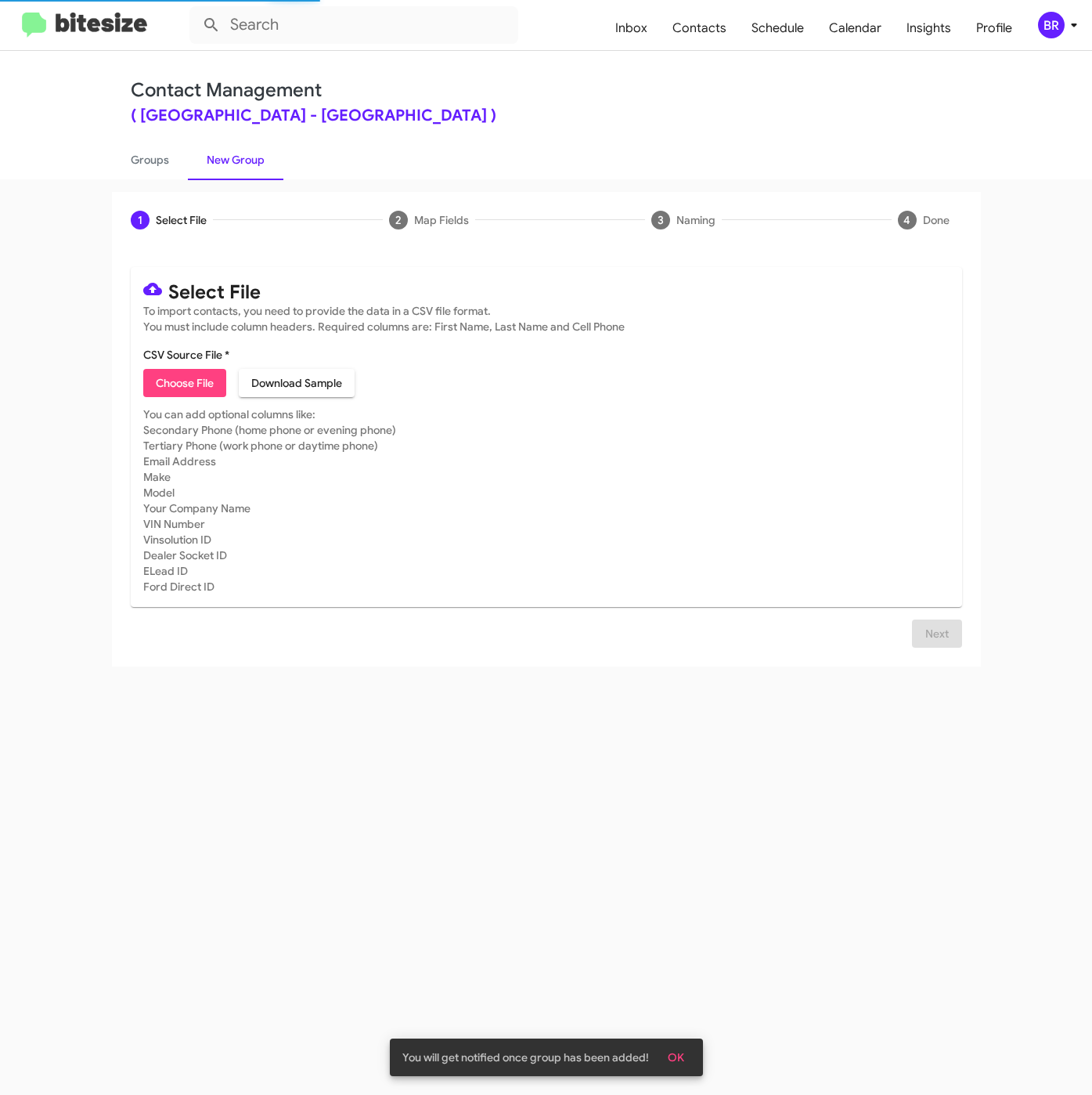
click at [181, 374] on span "Choose File" at bounding box center [185, 382] width 58 height 28
type input "FranklinSusAuto_3-14PhoneWalk_08-26-25"
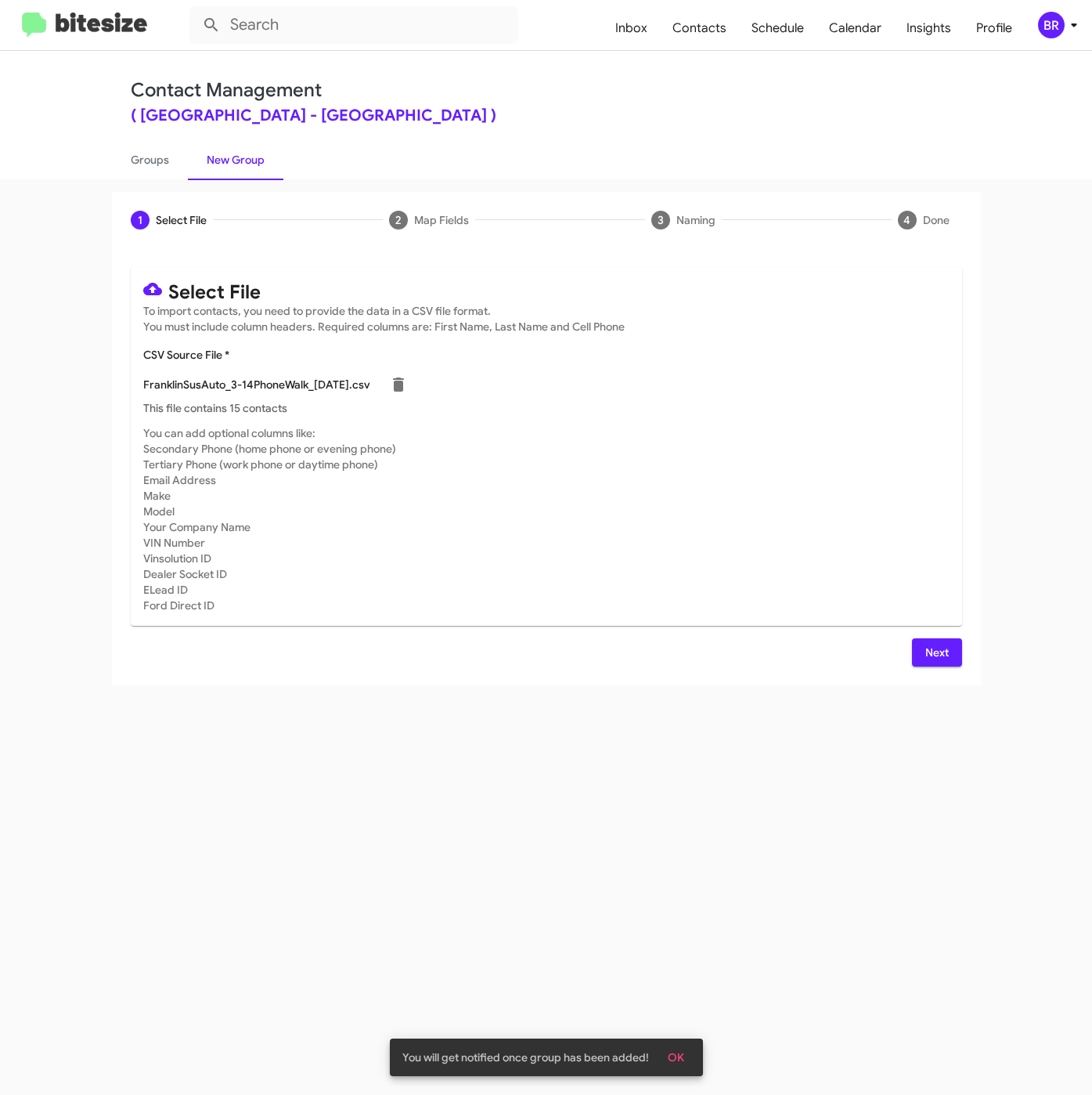
click at [965, 652] on div "Select File To import contacts, you need to provide the data in a CSV file form…" at bounding box center [547, 467] width 869 height 437
click at [951, 656] on button "Next" at bounding box center [936, 652] width 50 height 28
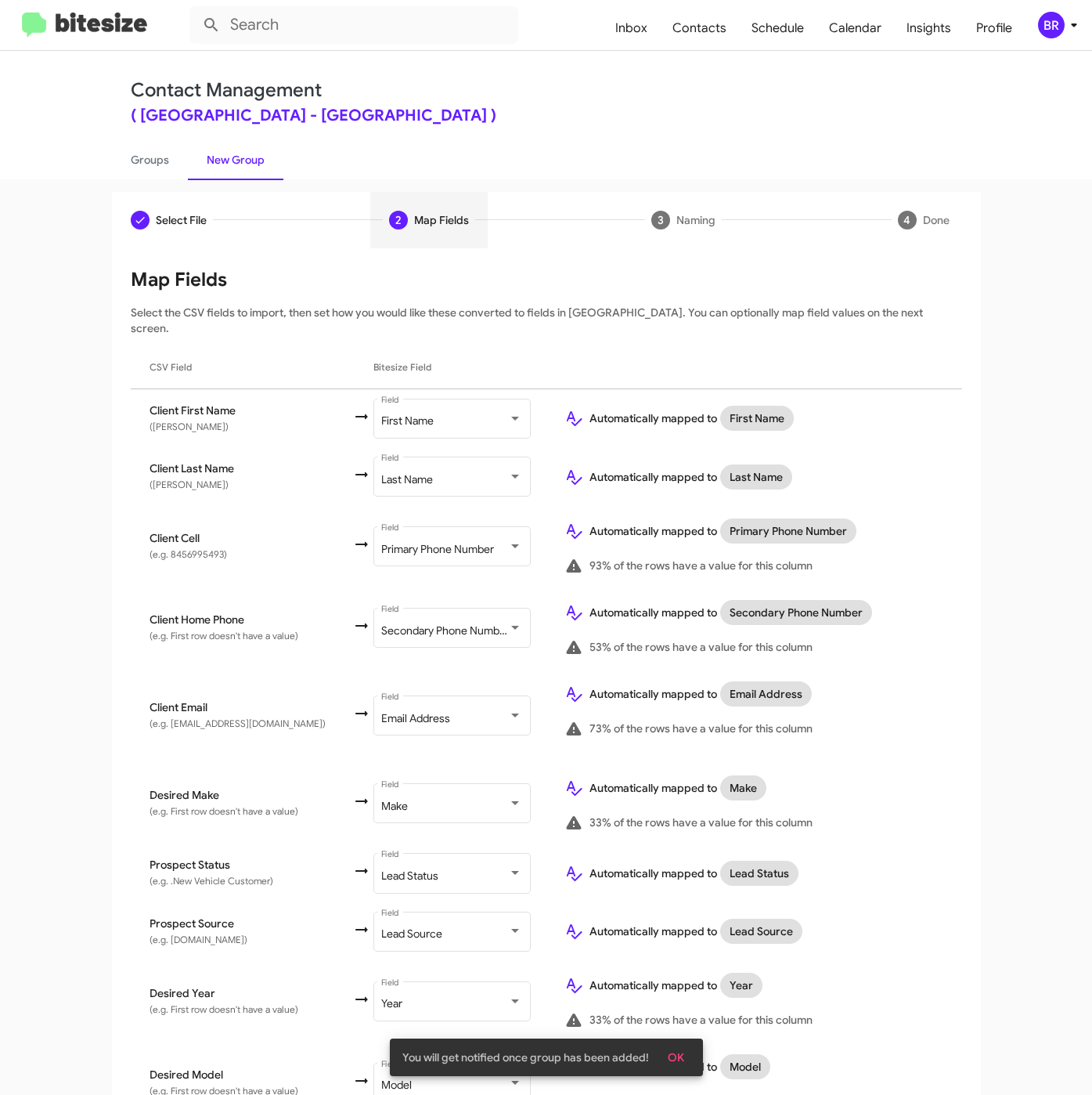
scroll to position [301, 0]
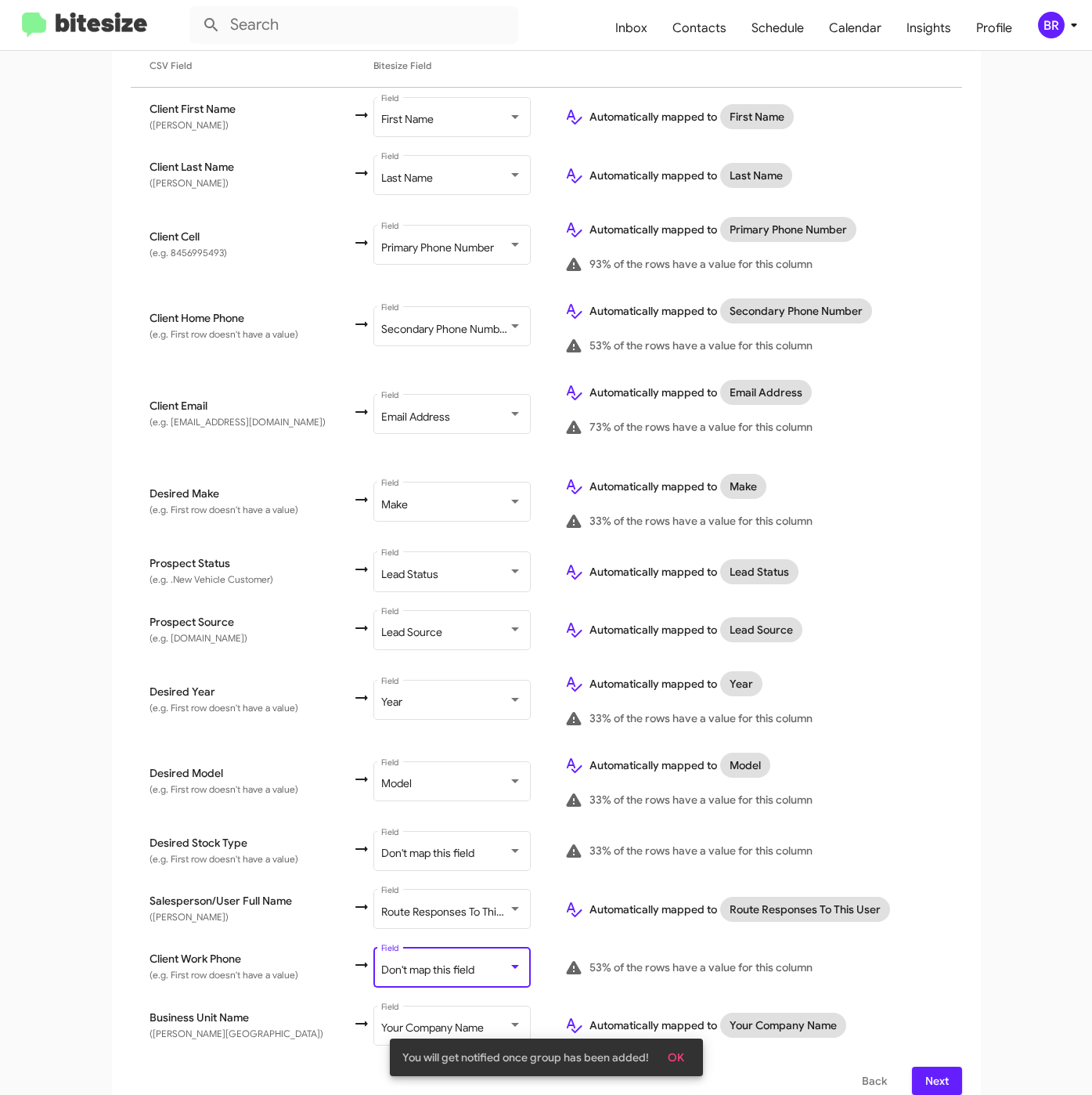
click at [453, 964] on div "Don't map this field" at bounding box center [444, 970] width 127 height 13
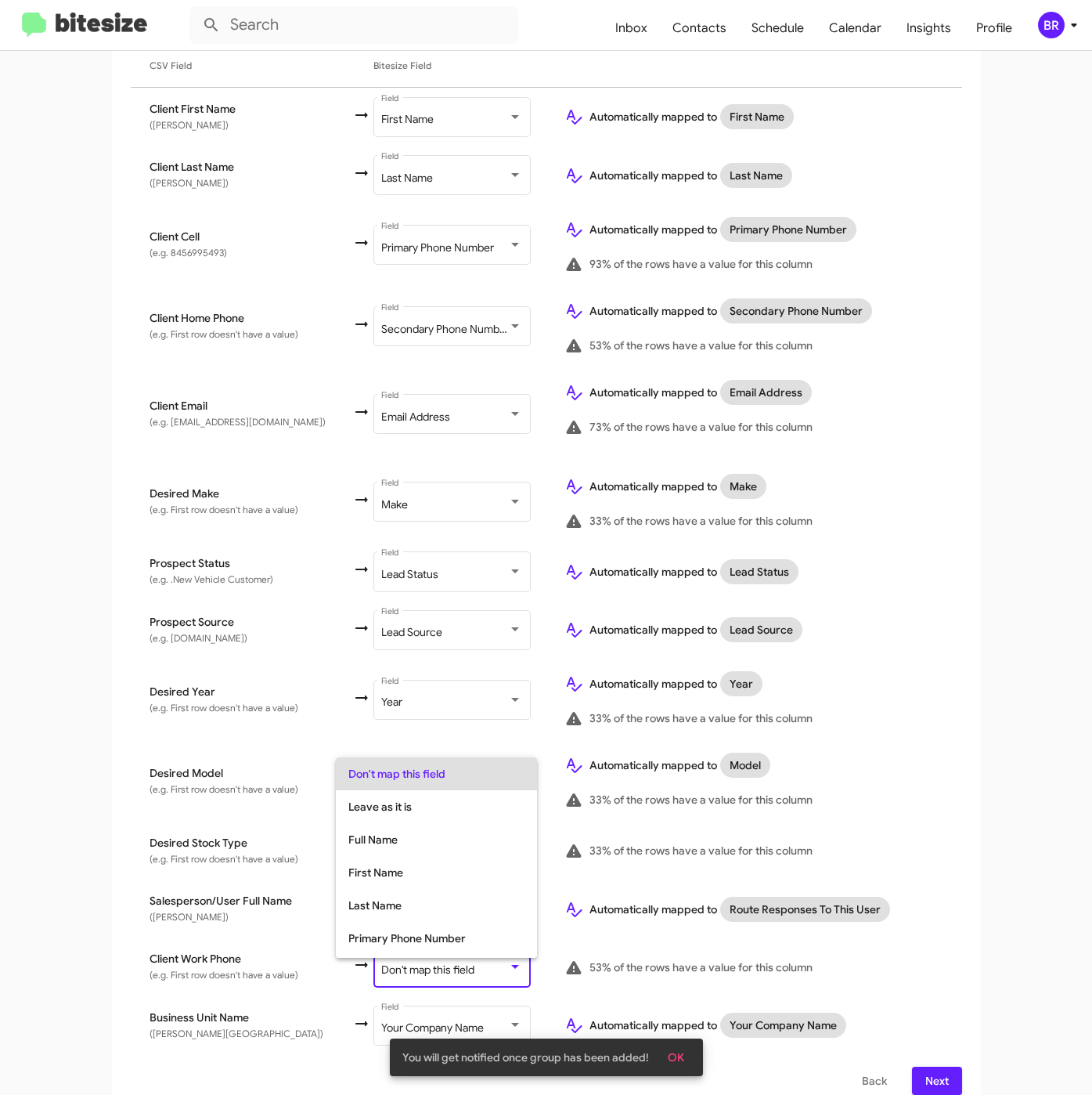
scroll to position [62, 0]
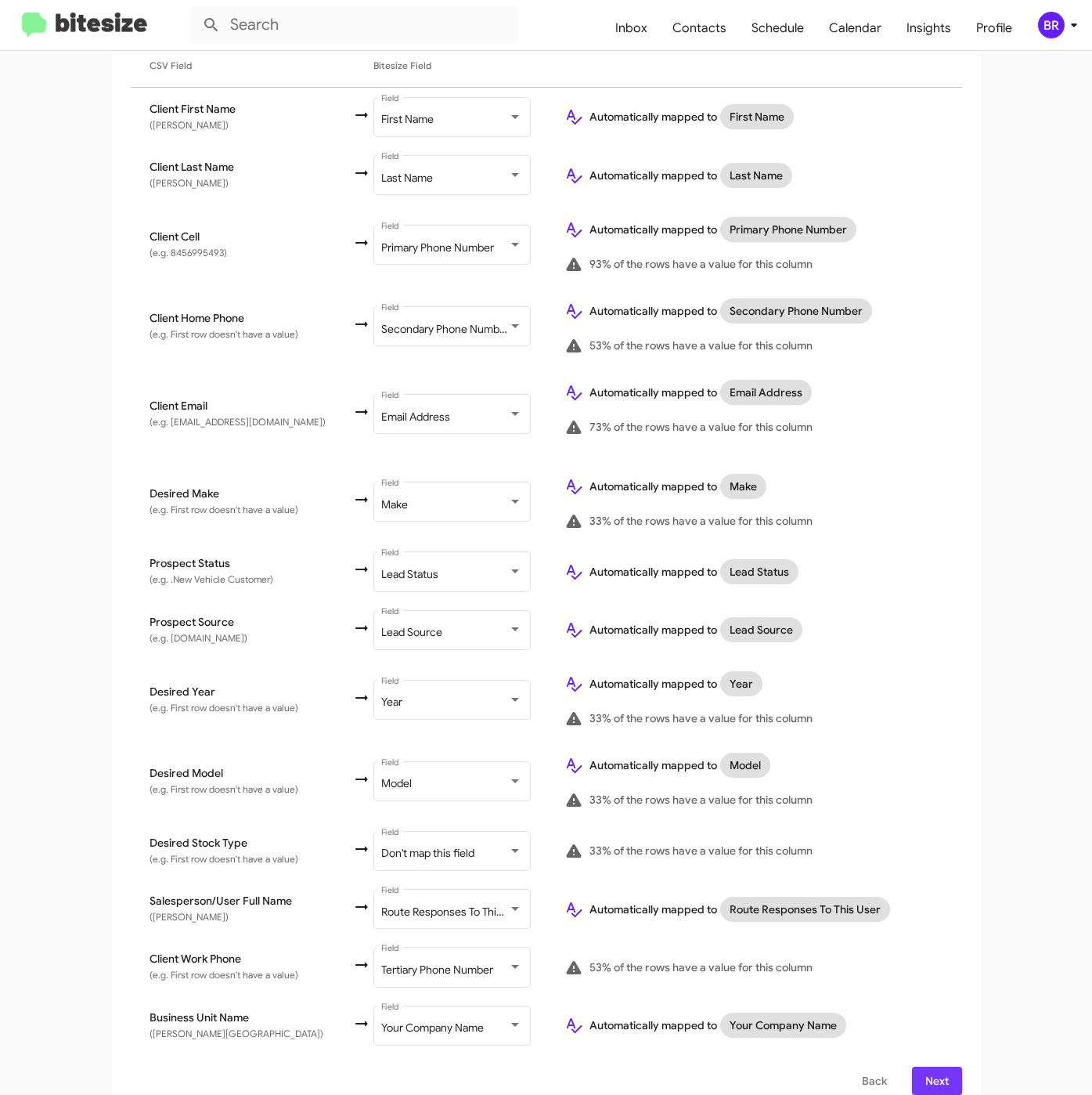
click at [930, 1072] on span "Next" at bounding box center [936, 1080] width 25 height 28
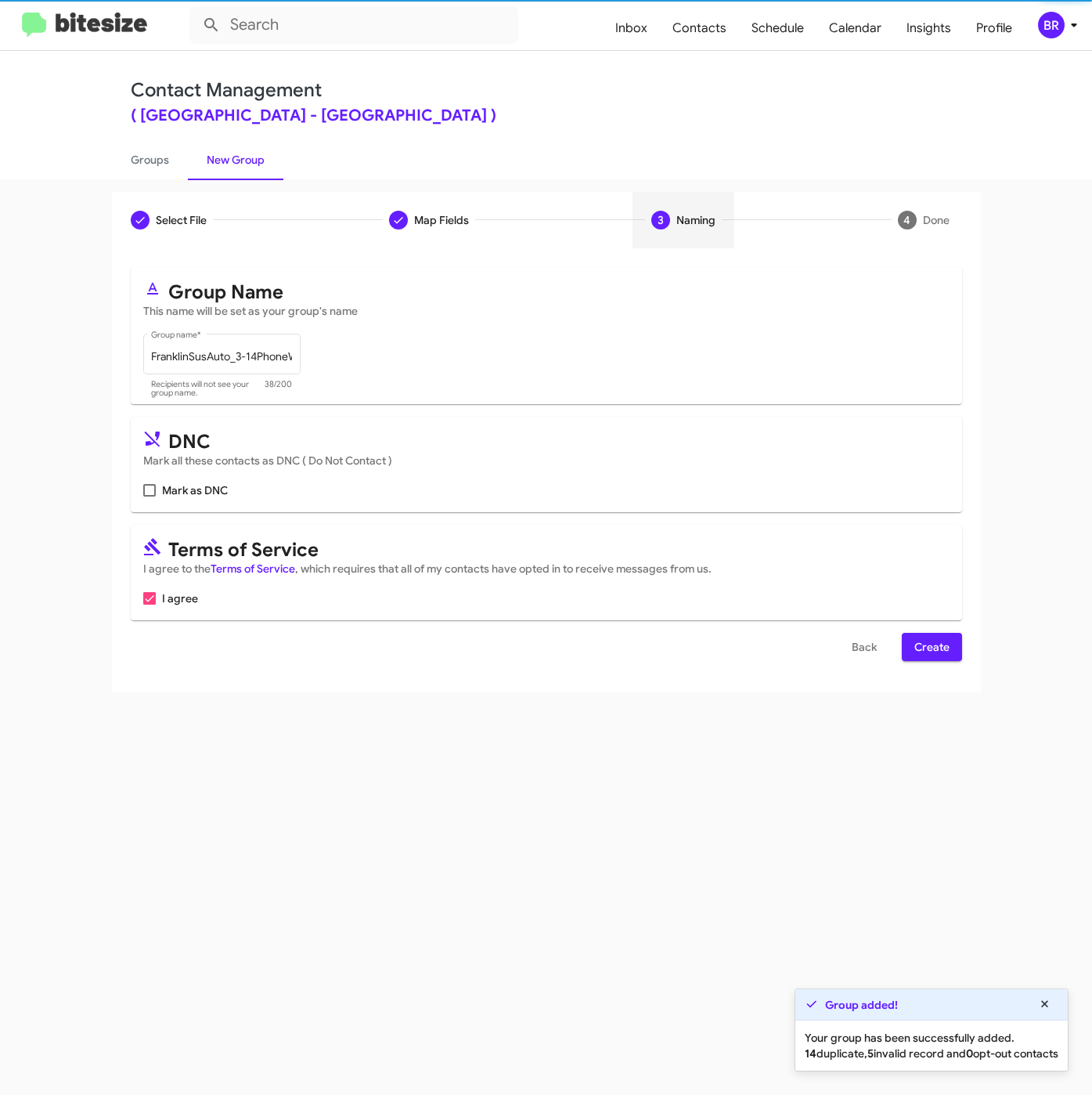
scroll to position [0, 0]
click at [921, 649] on span "Create" at bounding box center [931, 647] width 35 height 28
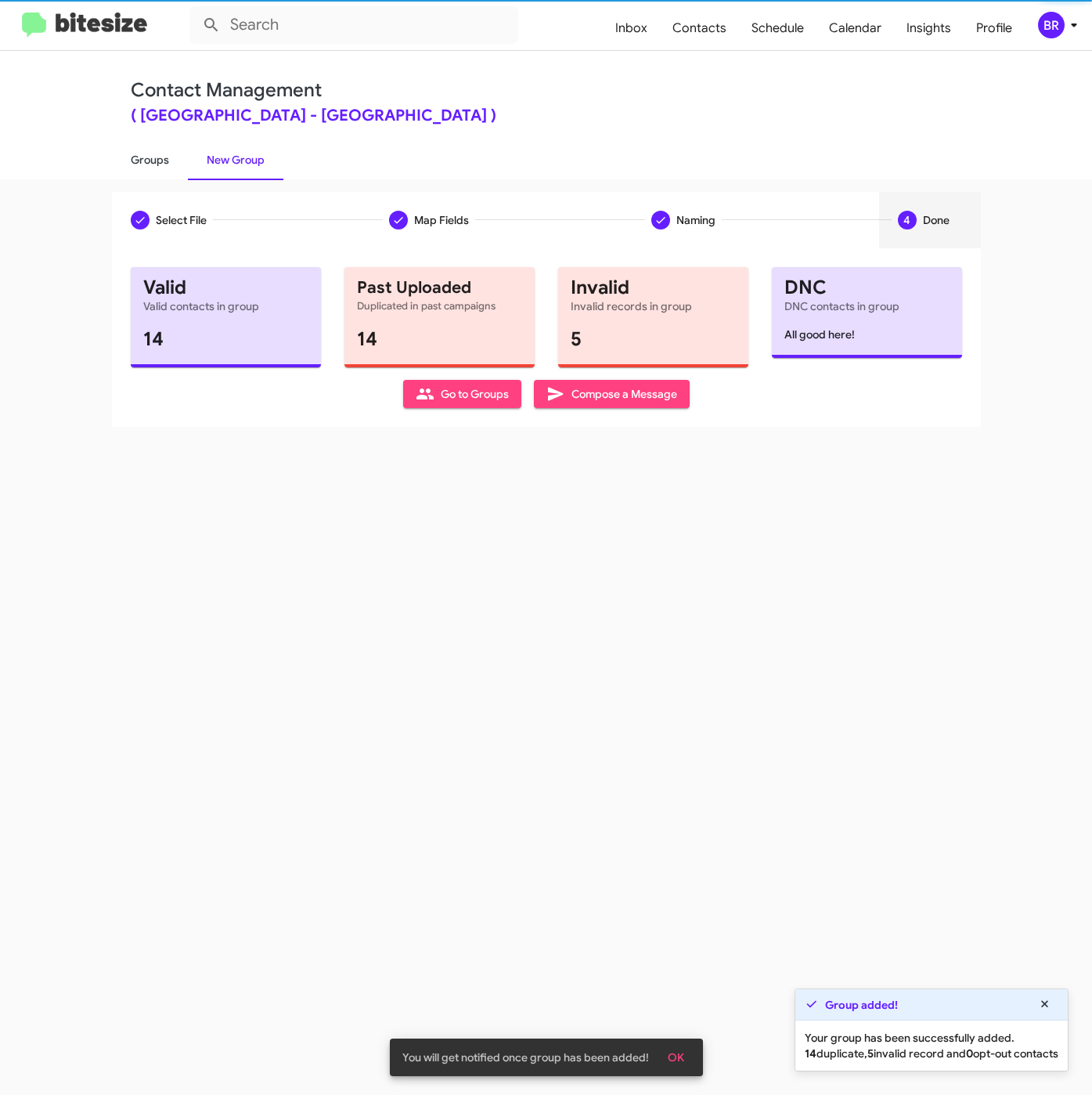
click at [152, 160] on link "Groups" at bounding box center [150, 160] width 76 height 41
type input "in:groups"
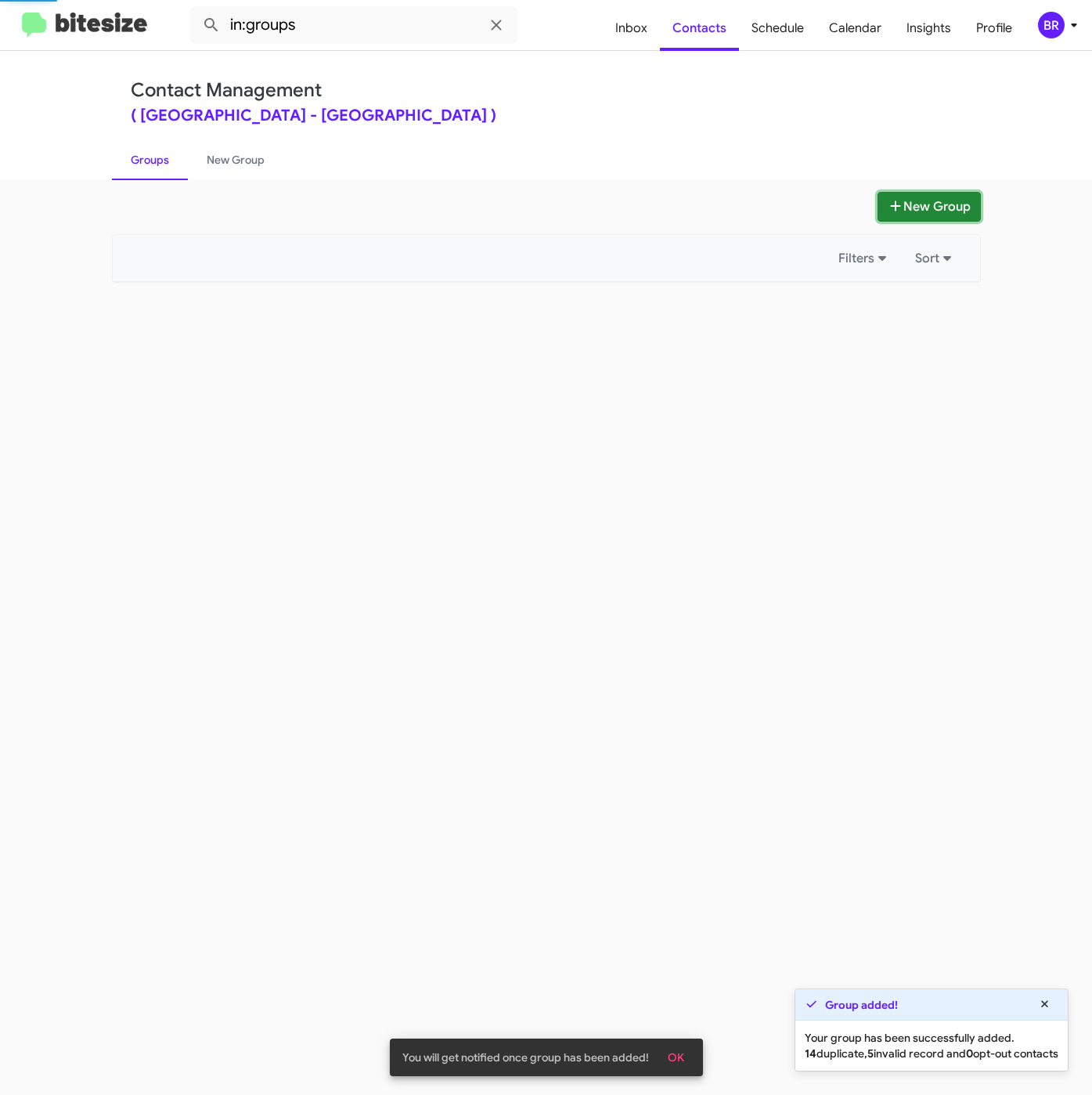
click at [920, 202] on button "New Group" at bounding box center [929, 206] width 103 height 30
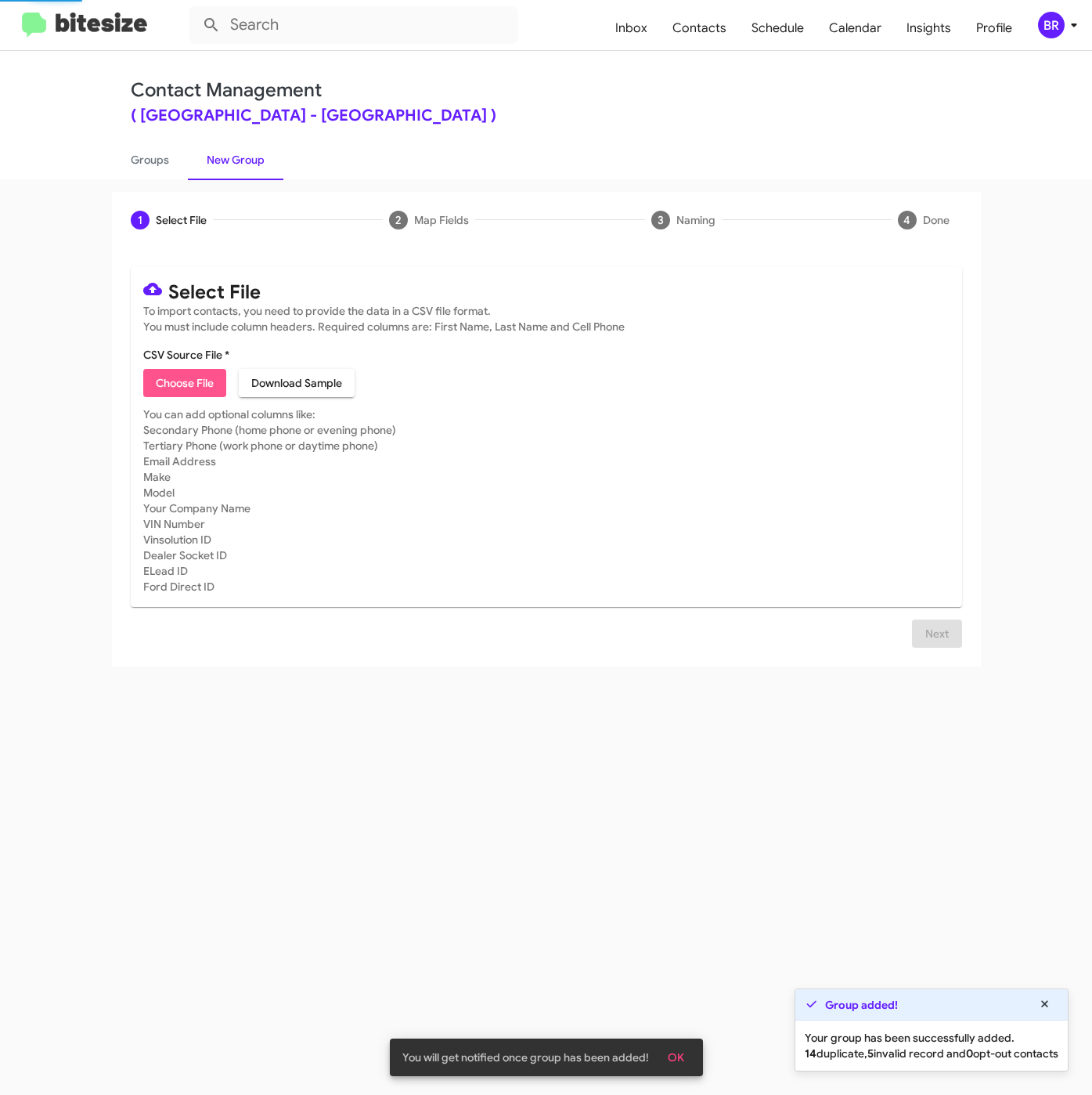
click at [186, 390] on span "Choose File" at bounding box center [185, 382] width 58 height 28
type input "FranklinSusAuto_3-14Int_08-26-25"
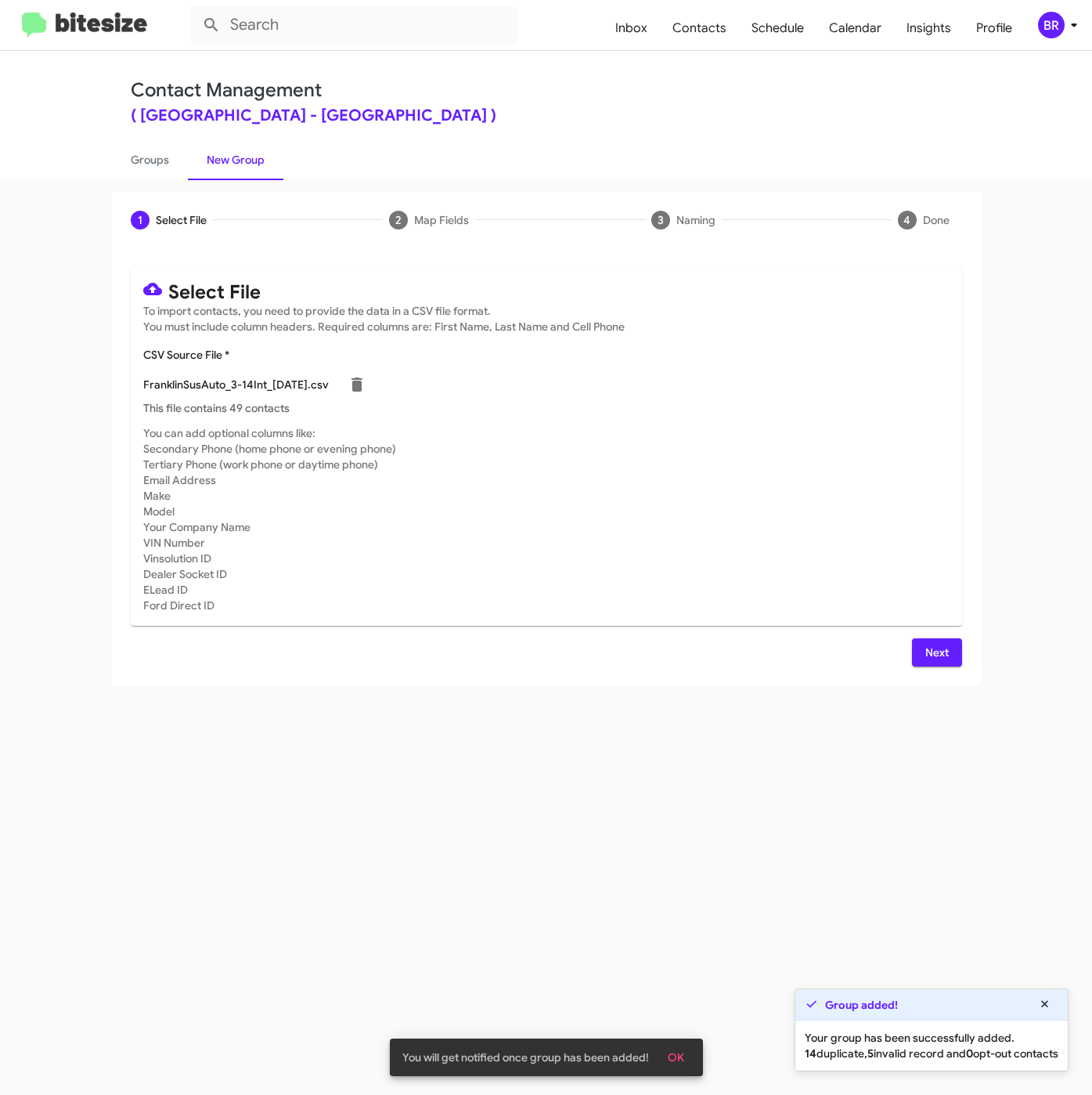
click at [919, 644] on button "Next" at bounding box center [936, 652] width 50 height 28
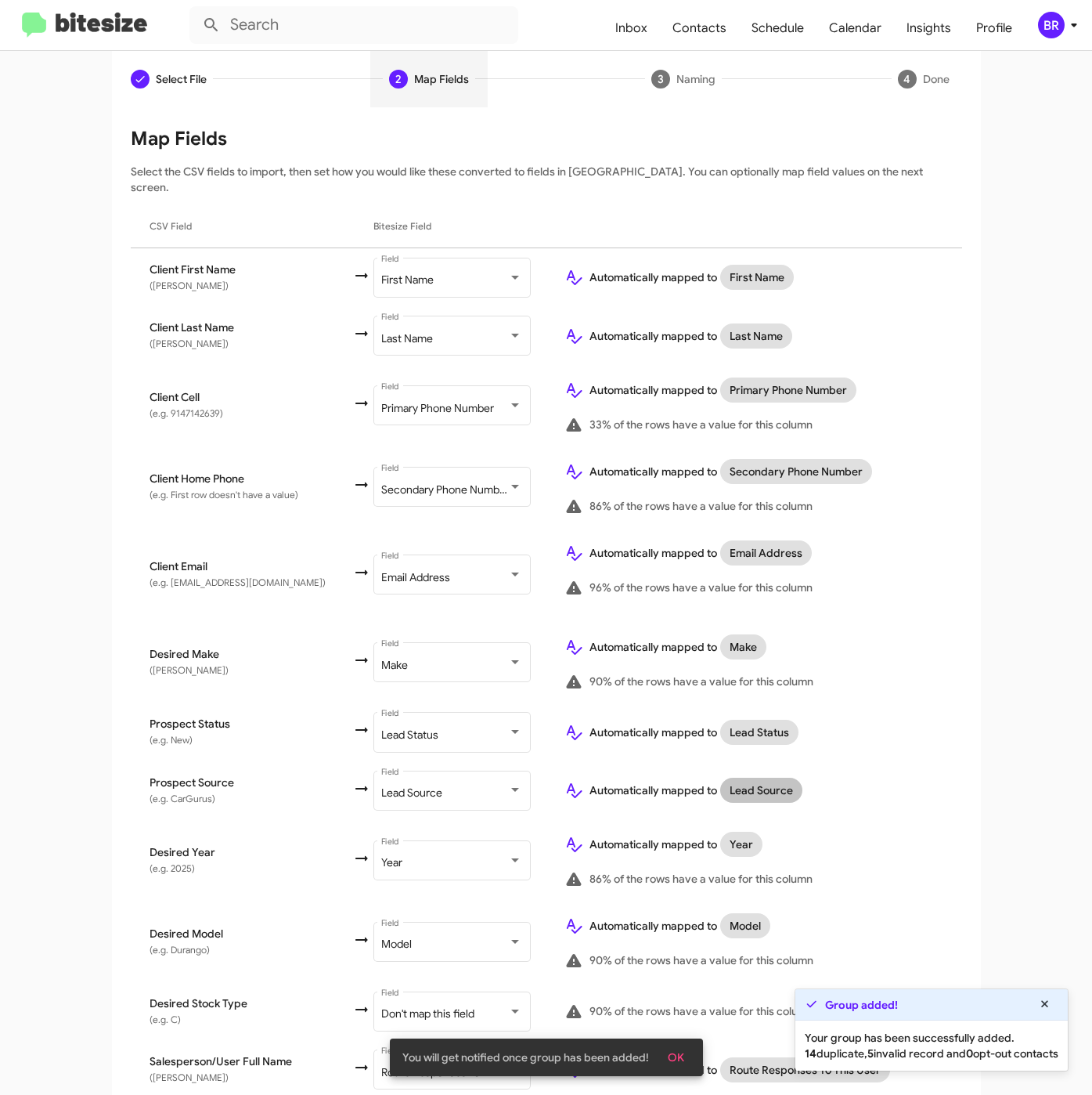
scroll to position [301, 0]
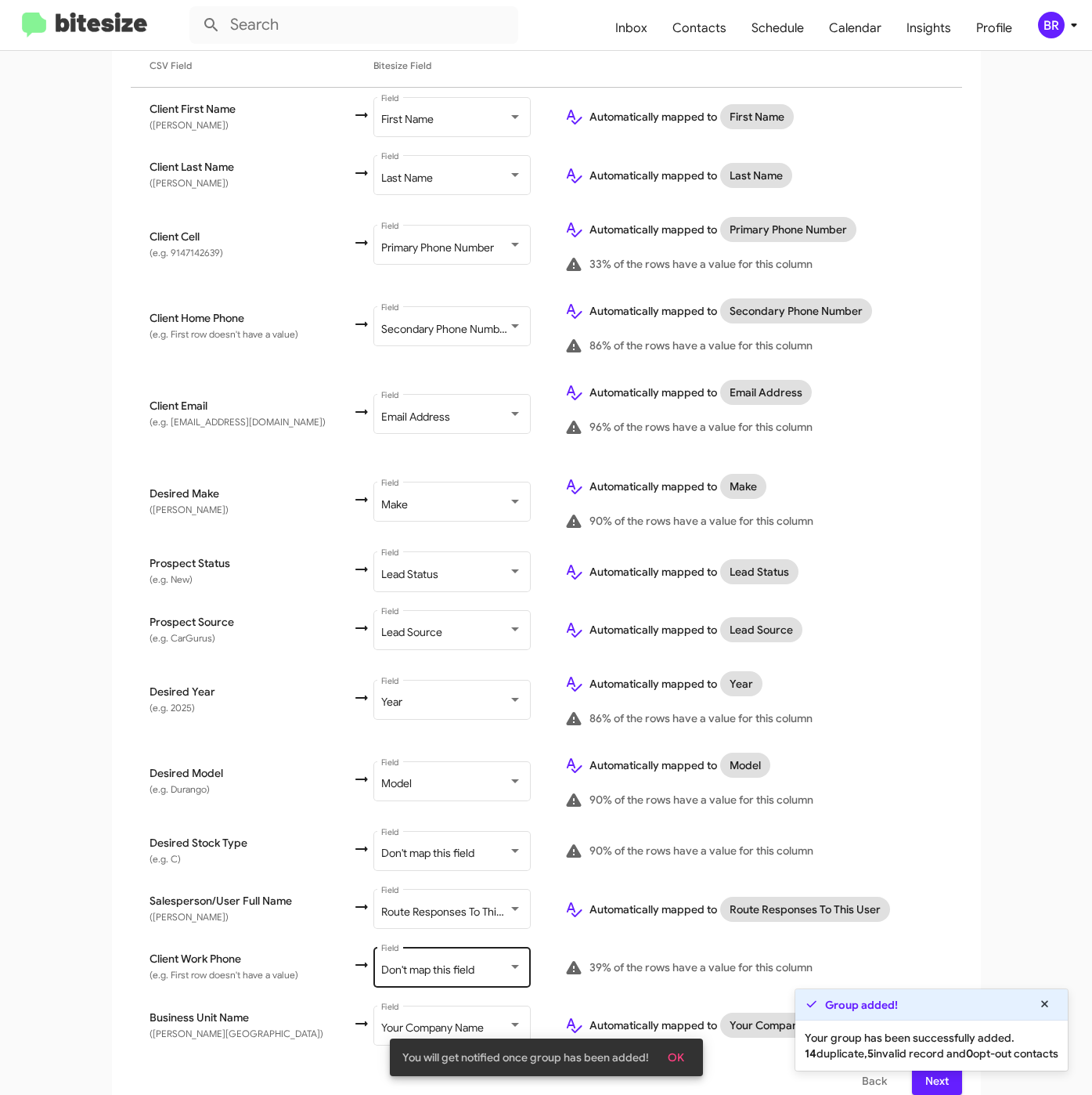
click at [460, 944] on div "Don't map this field Field" at bounding box center [452, 966] width 141 height 43
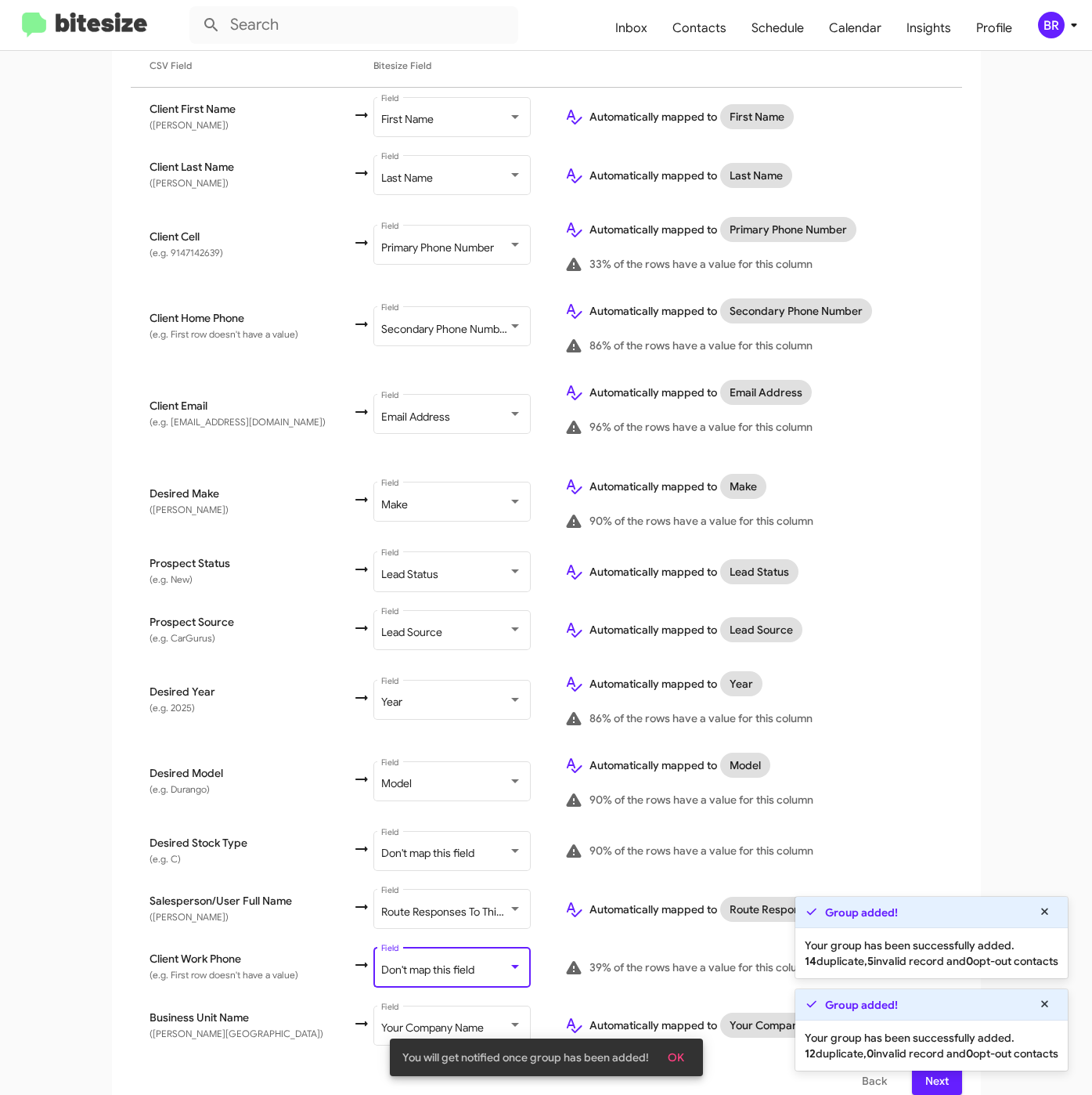
scroll to position [62, 0]
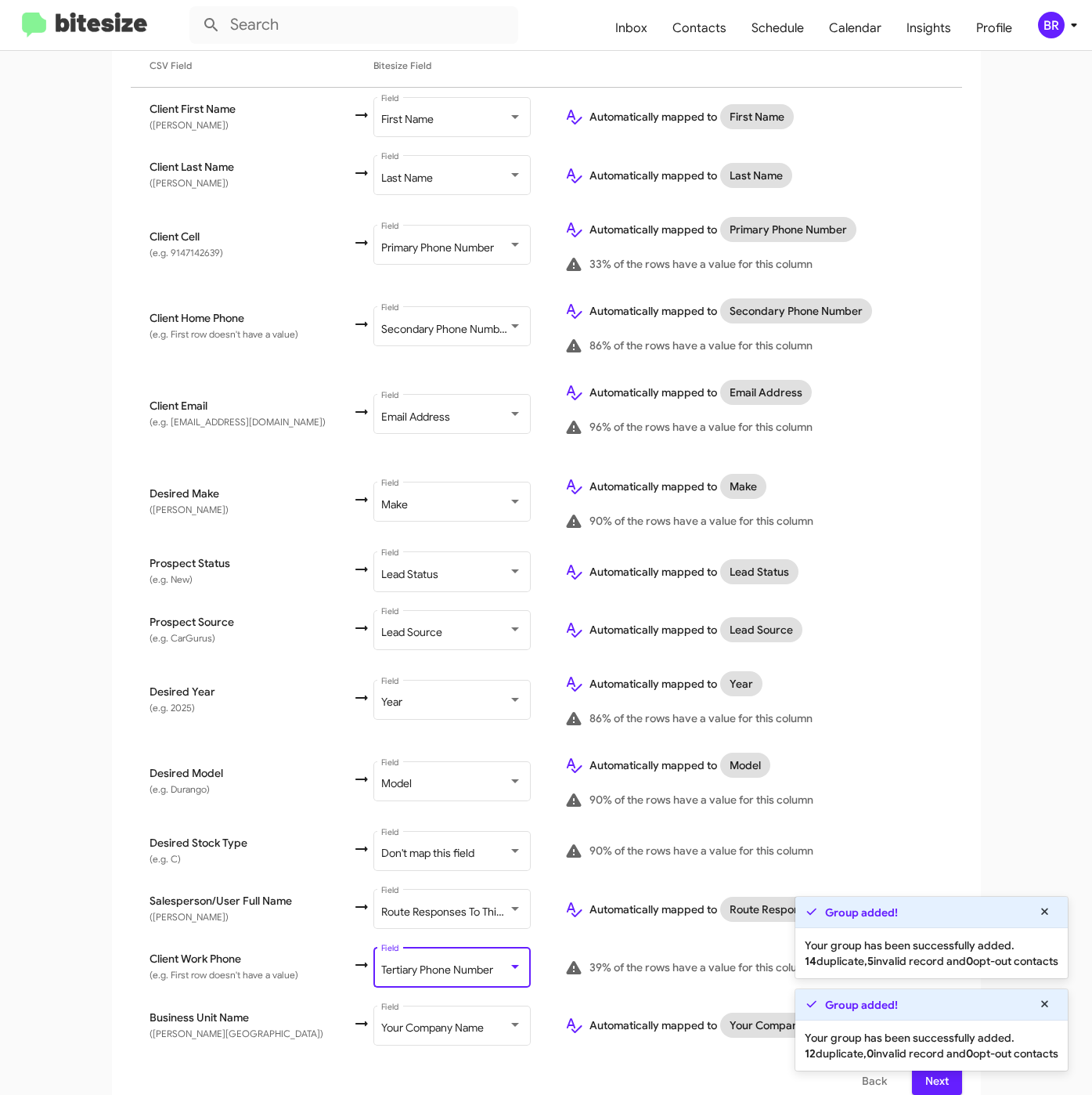
click at [924, 1074] on span "Next" at bounding box center [936, 1080] width 25 height 28
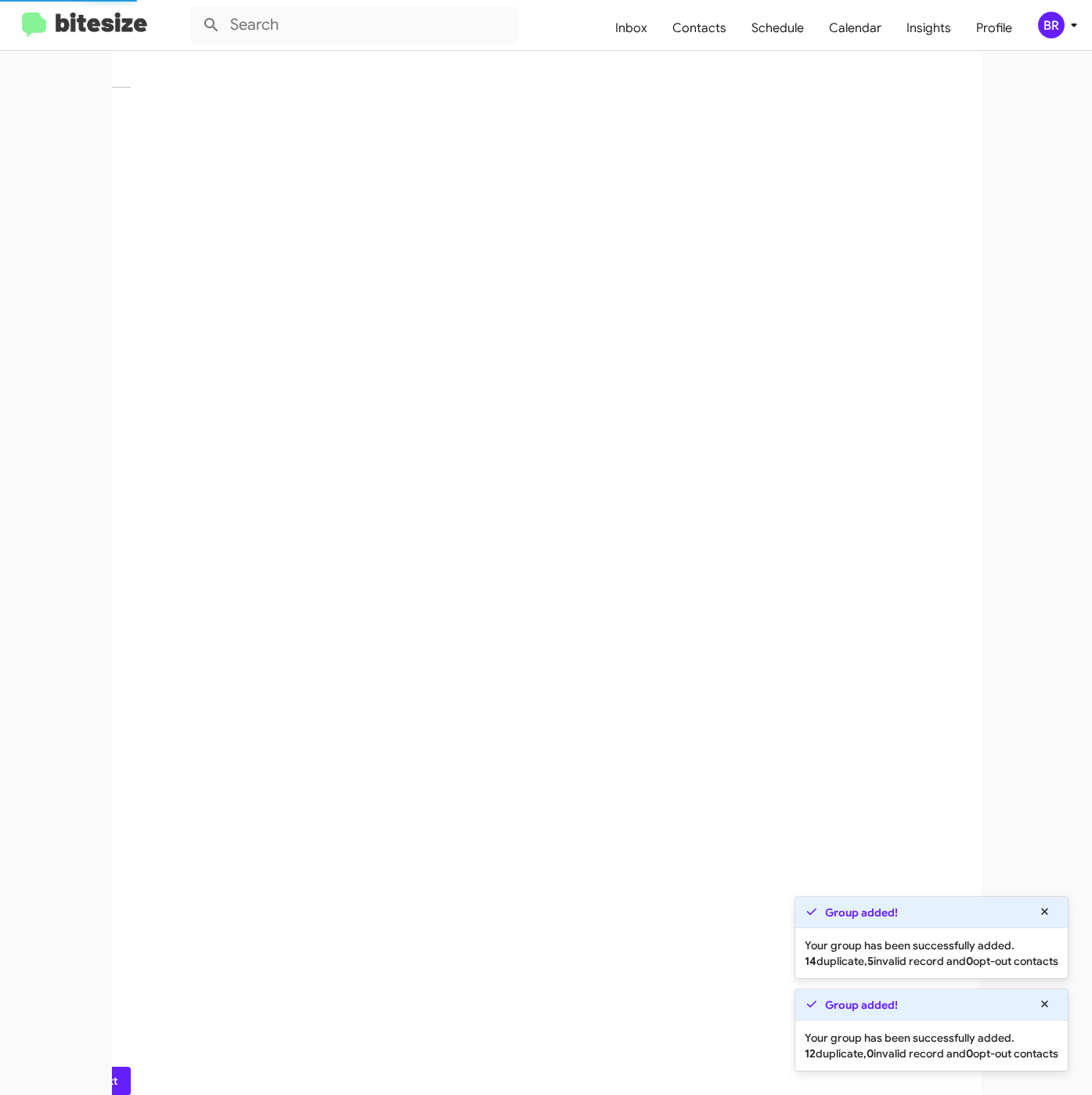
scroll to position [0, 0]
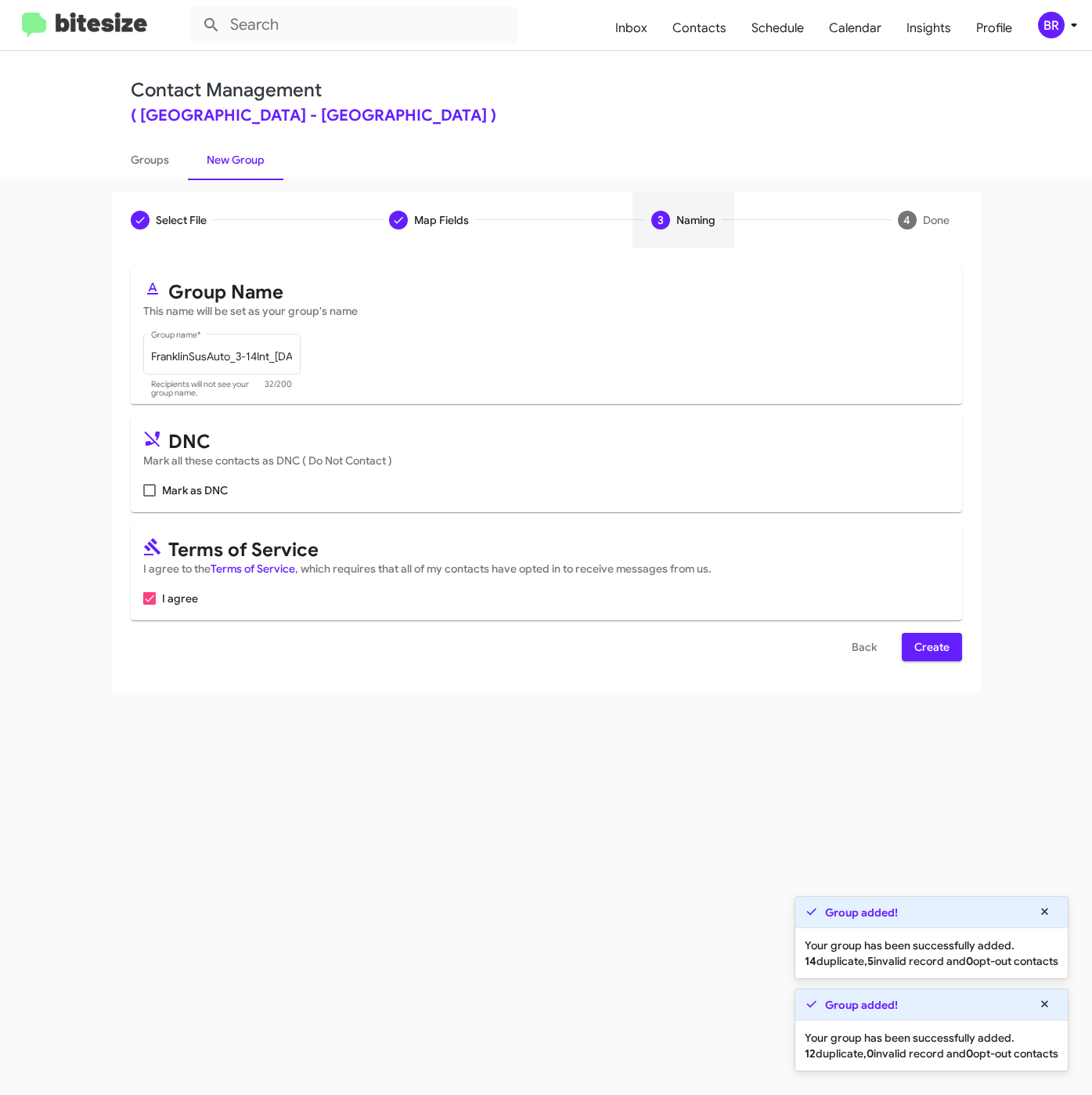
click at [914, 642] on span "Create" at bounding box center [931, 647] width 35 height 28
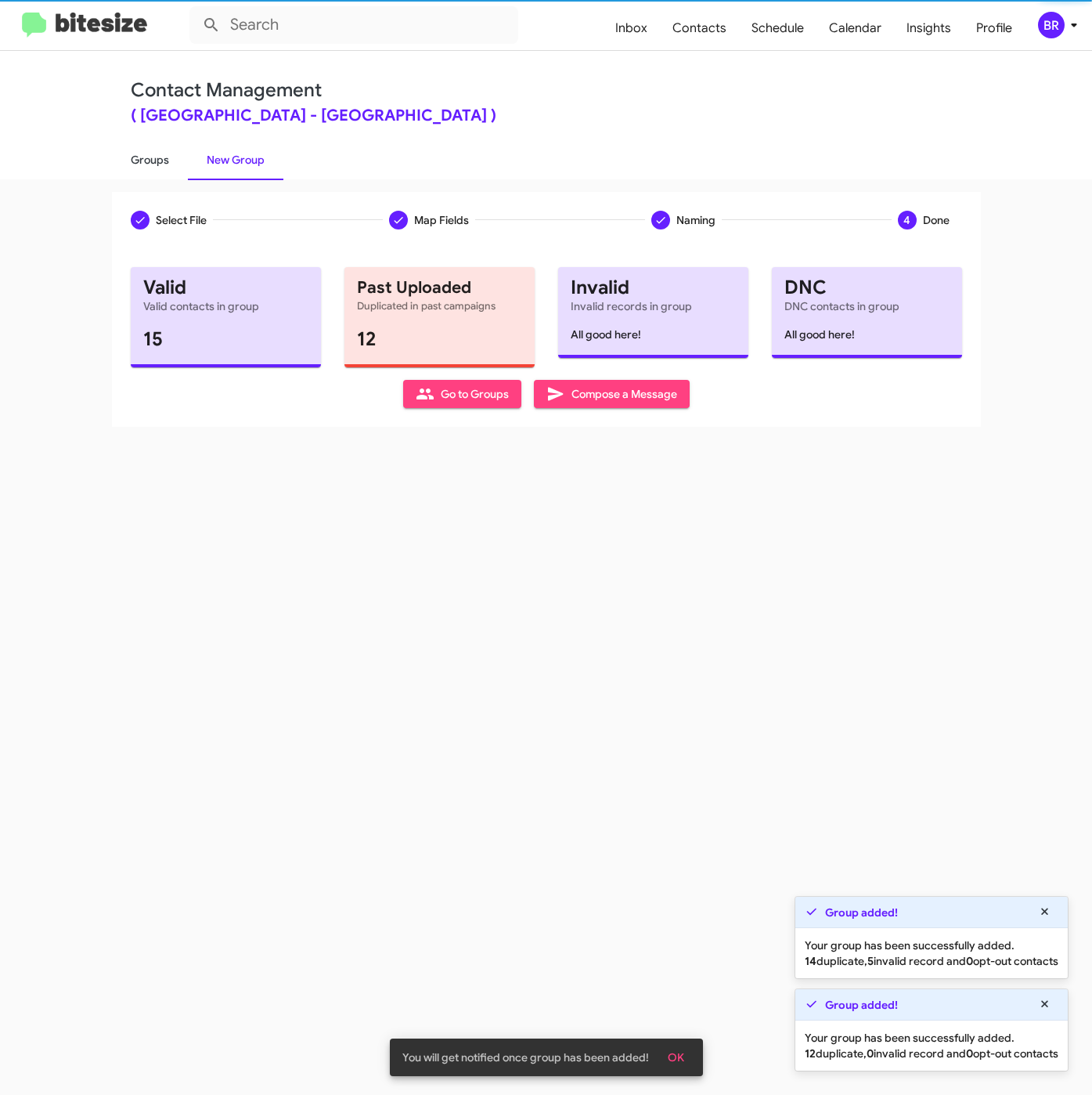
click at [149, 151] on link "Groups" at bounding box center [150, 160] width 76 height 41
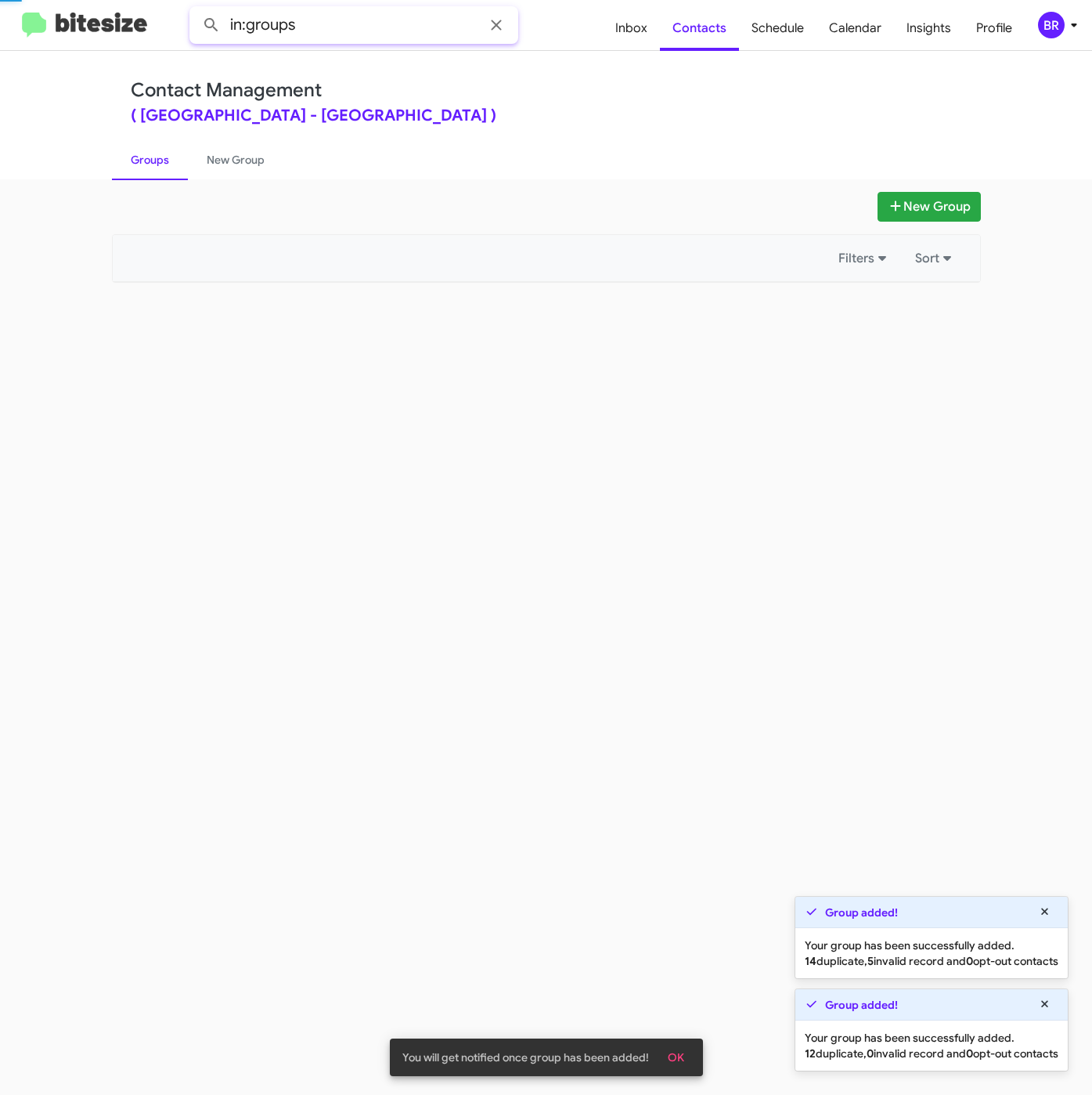
click at [358, 10] on input "in:groups" at bounding box center [354, 25] width 329 height 37
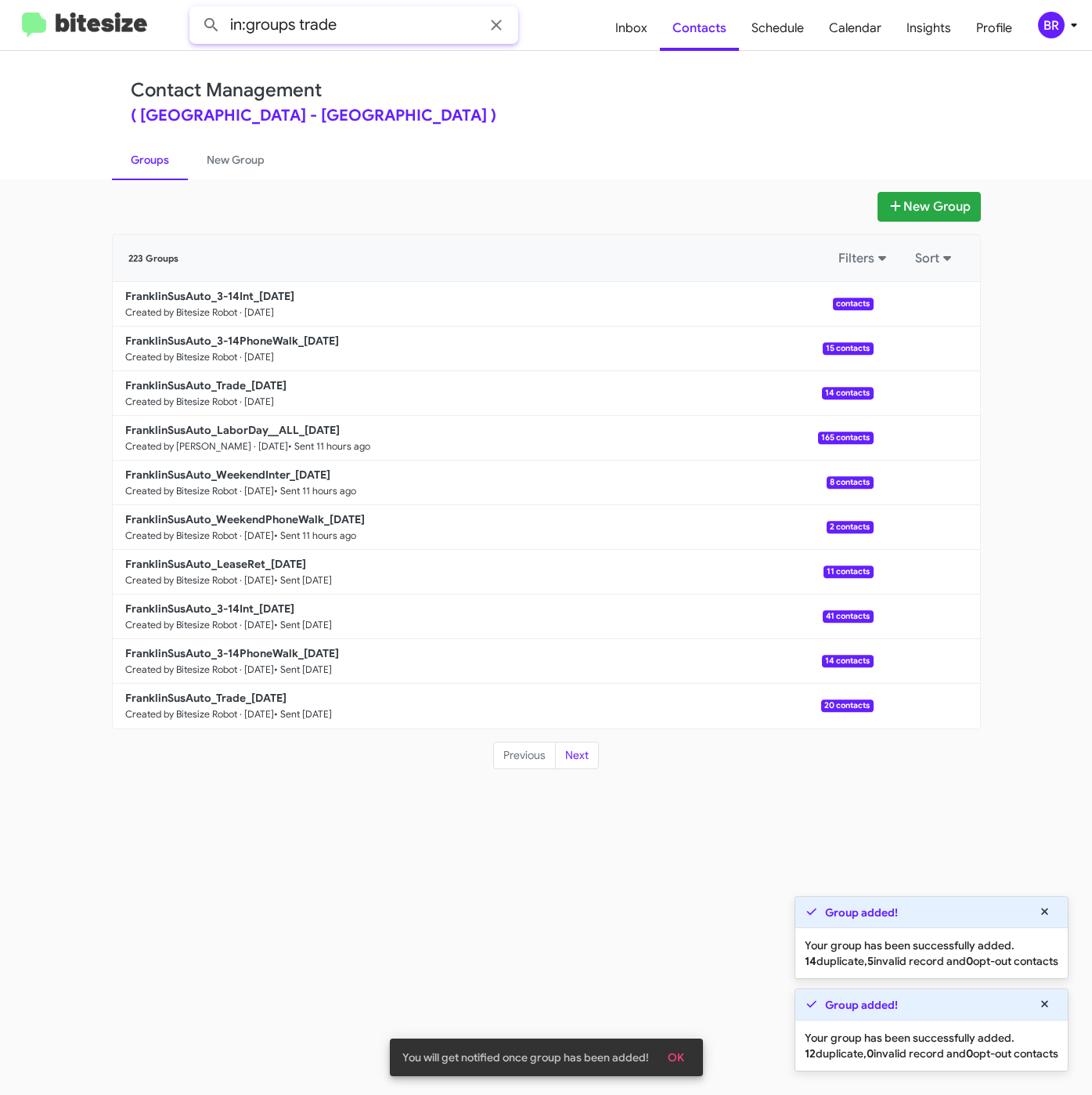
type input "in:groups trade"
click at [196, 9] on button at bounding box center [211, 25] width 31 height 31
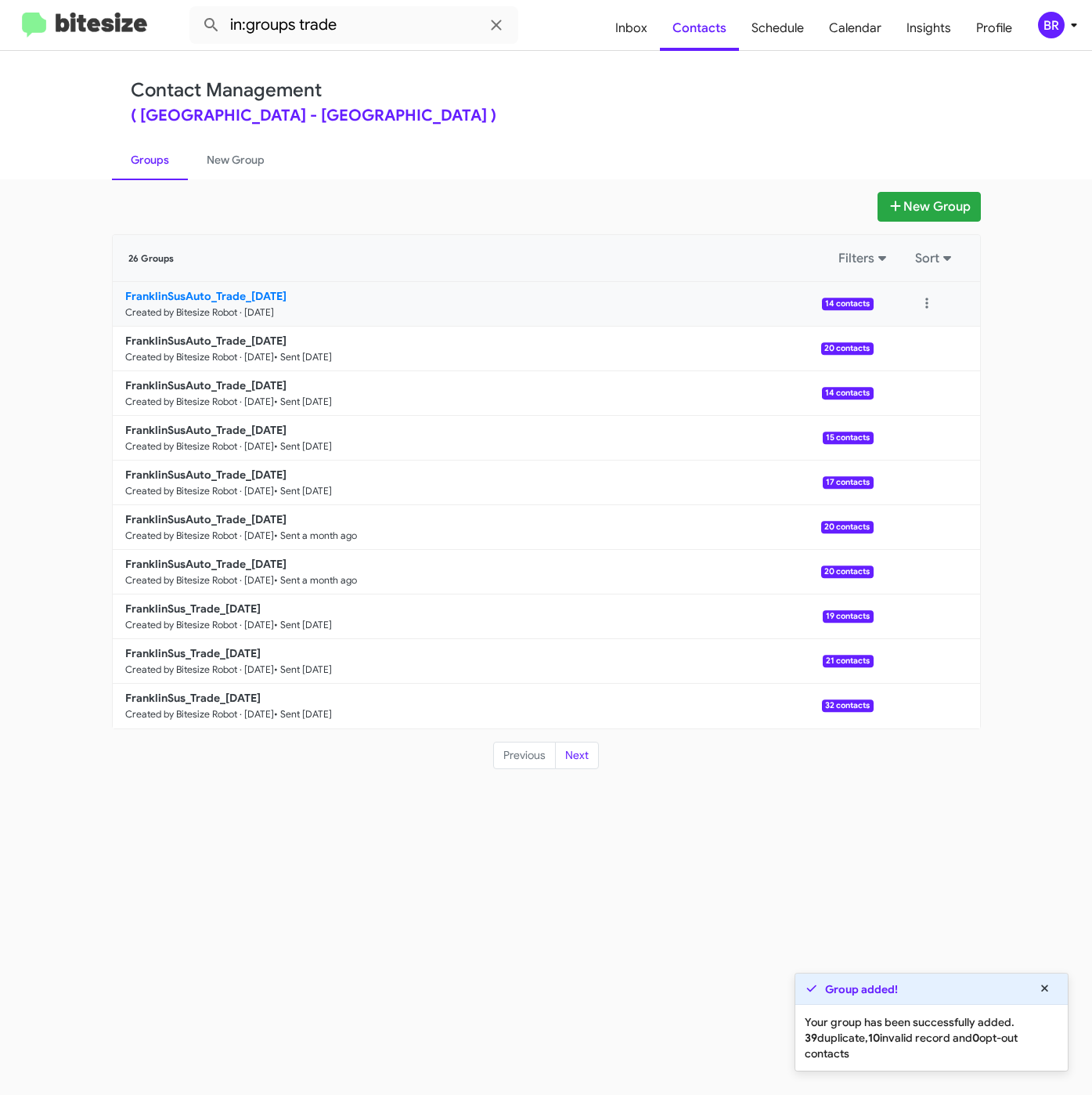
click at [269, 303] on b "FranklinSusAuto_Trade_08-26-25" at bounding box center [206, 296] width 162 height 14
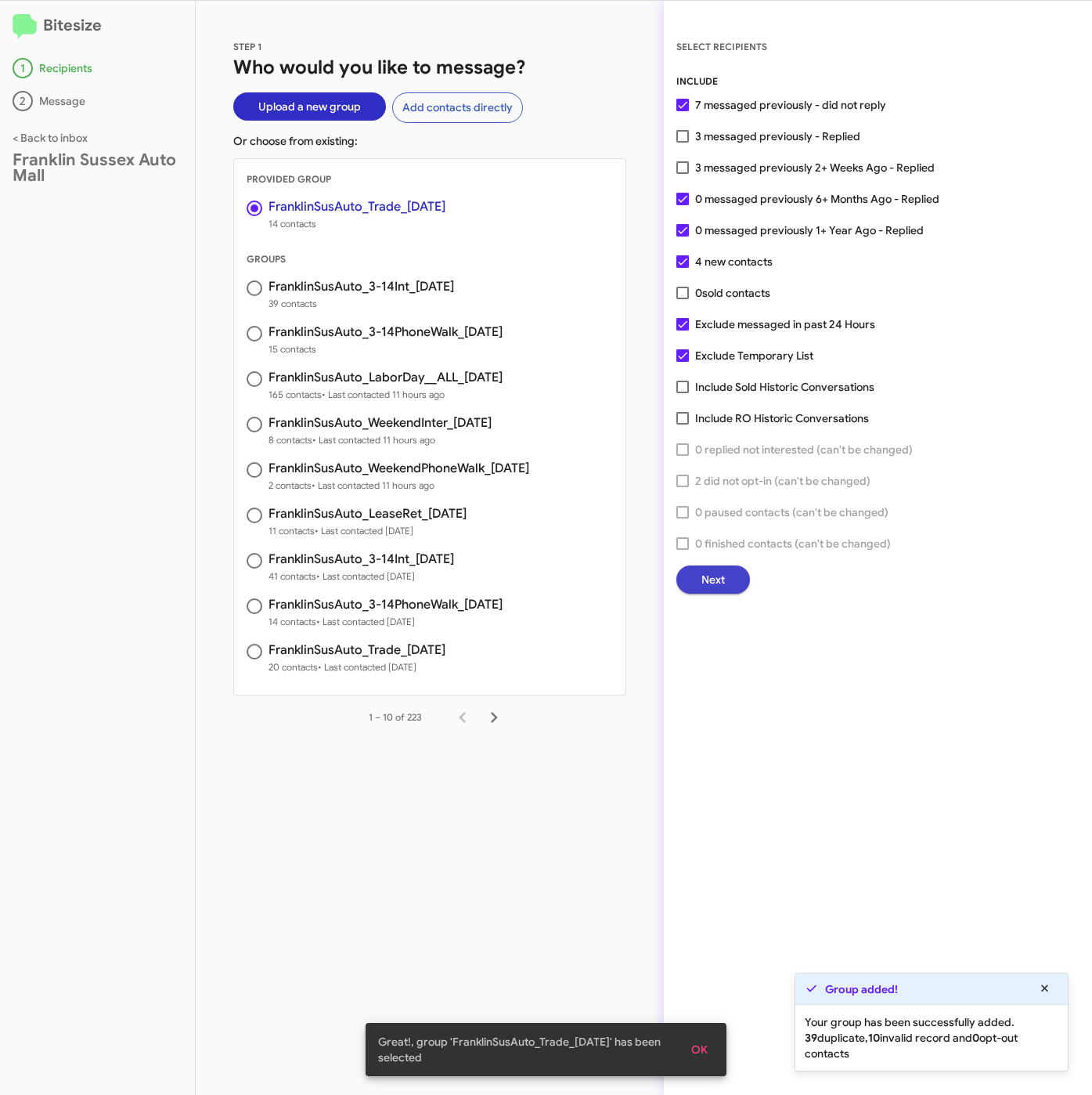
click at [707, 581] on span "Next" at bounding box center [714, 579] width 24 height 28
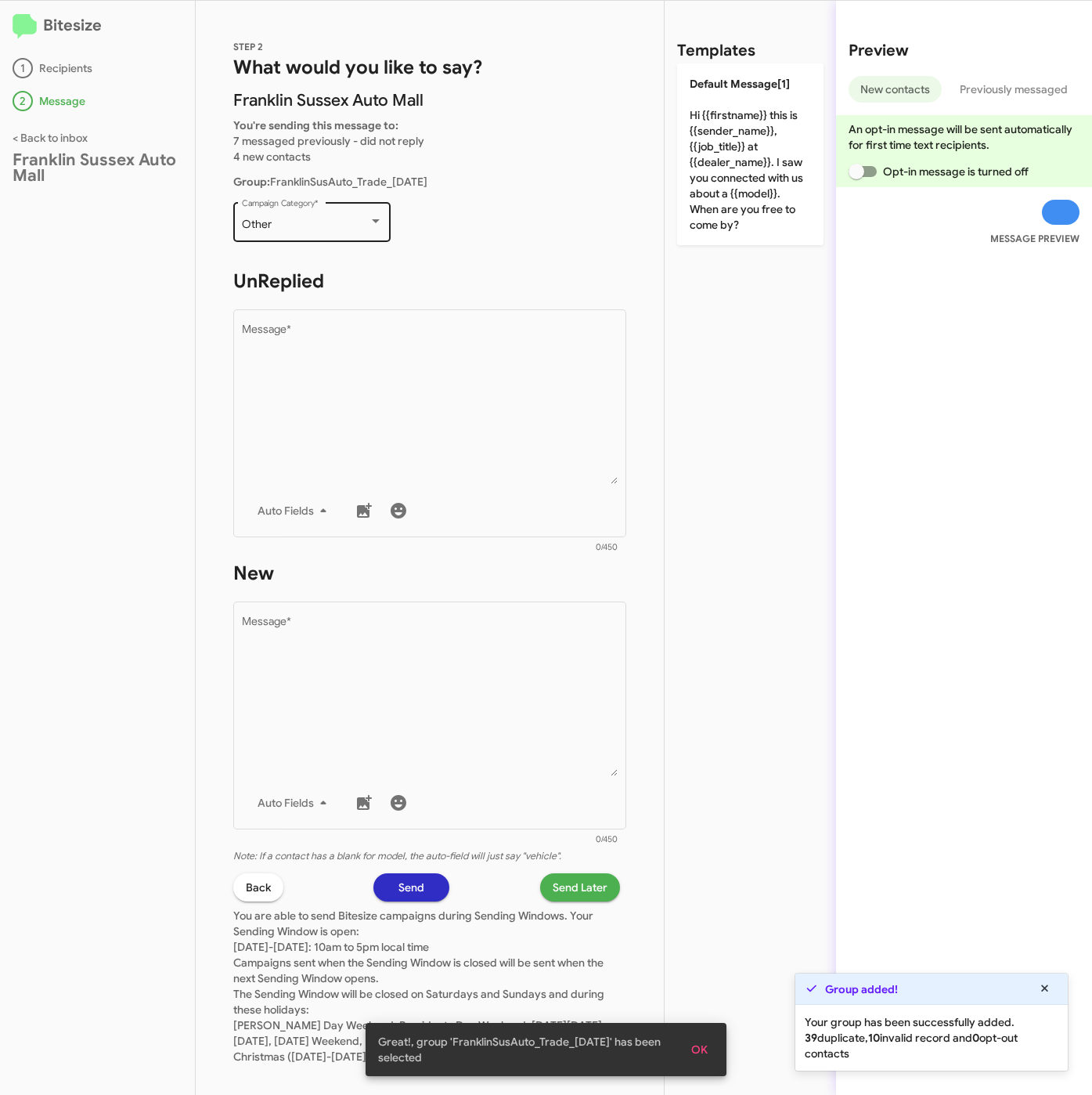
click at [309, 220] on div "Other" at bounding box center [304, 225] width 127 height 13
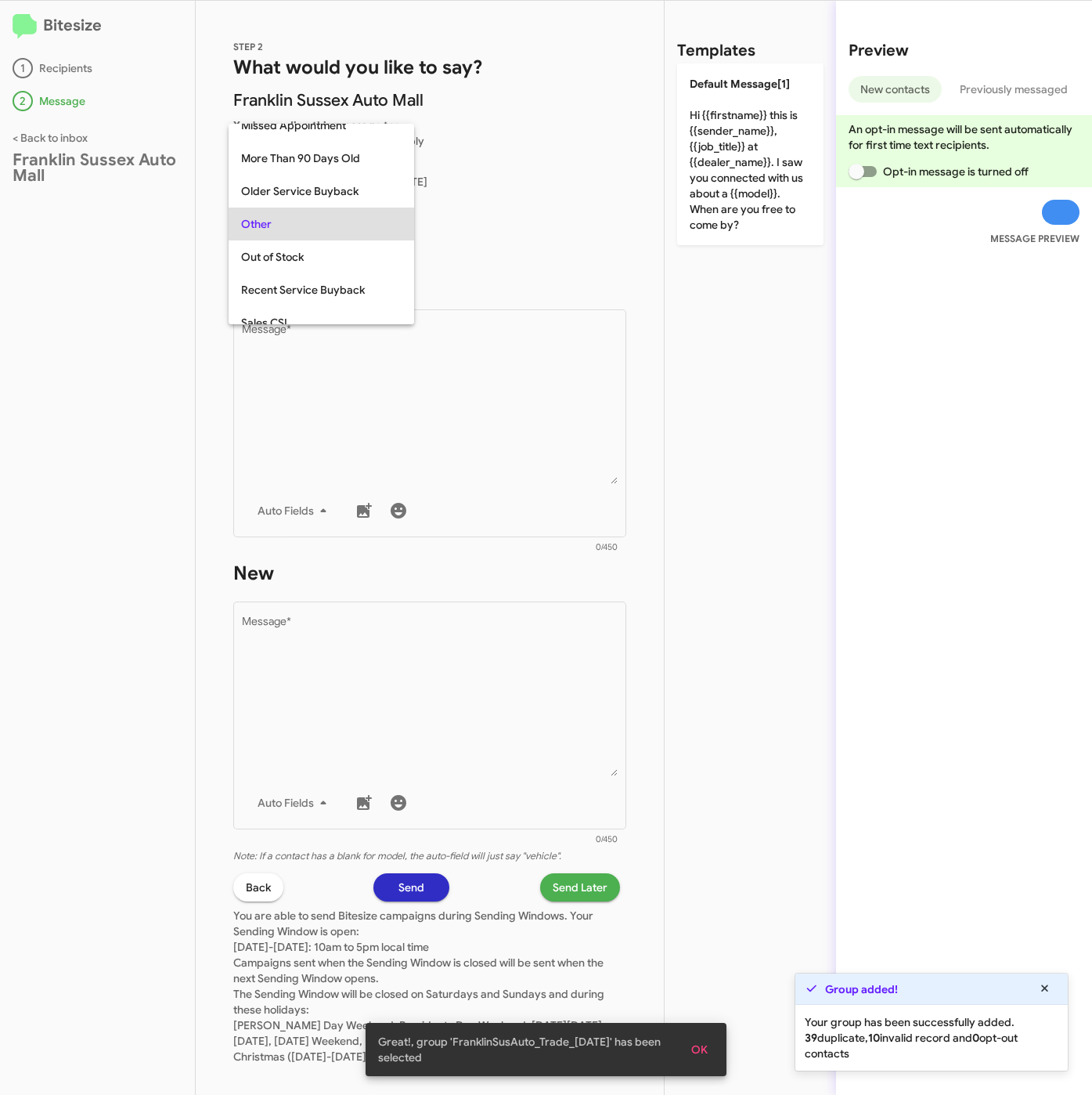
scroll to position [556, 0]
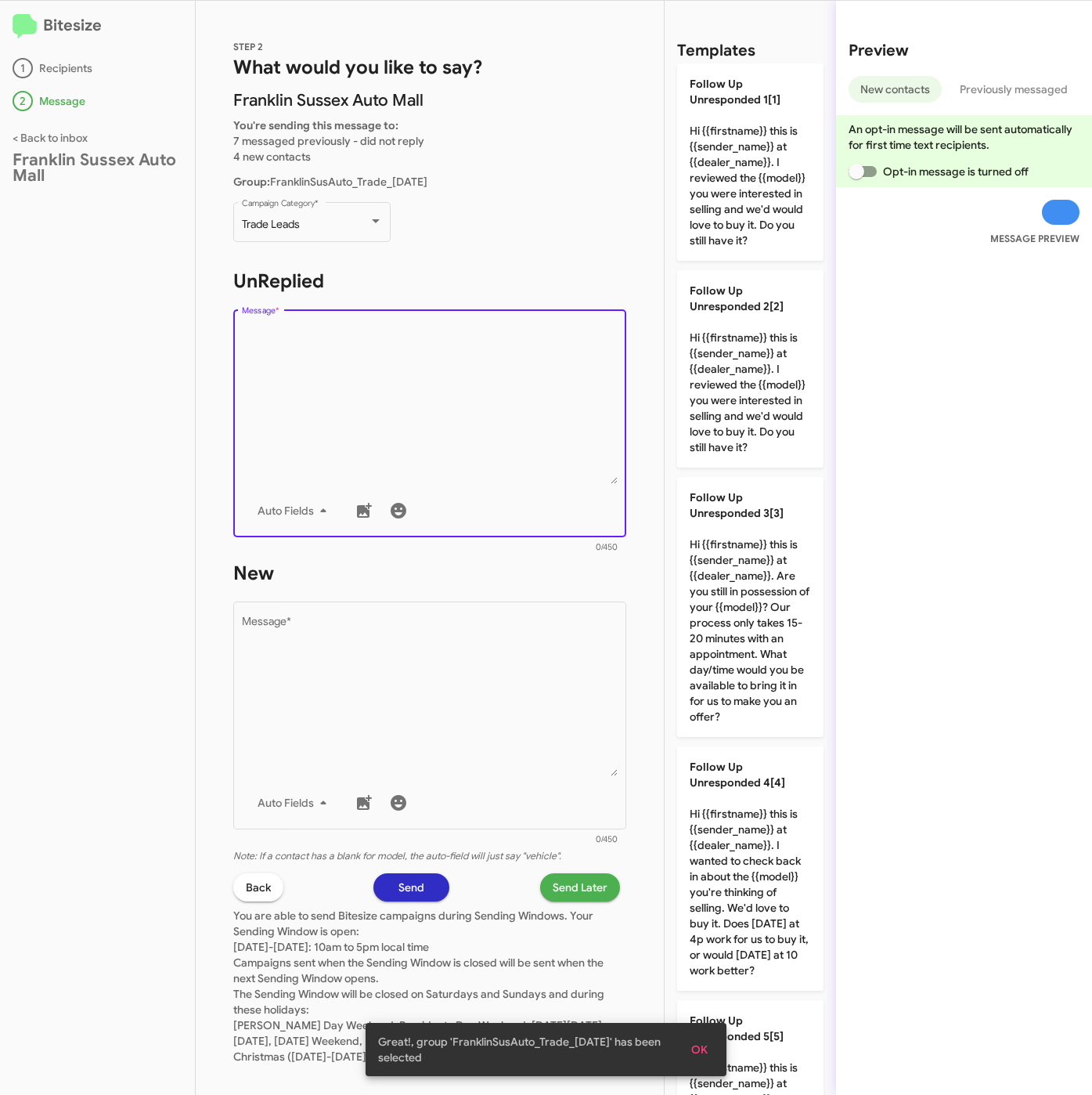
click at [355, 398] on textarea "Message *" at bounding box center [429, 404] width 377 height 160
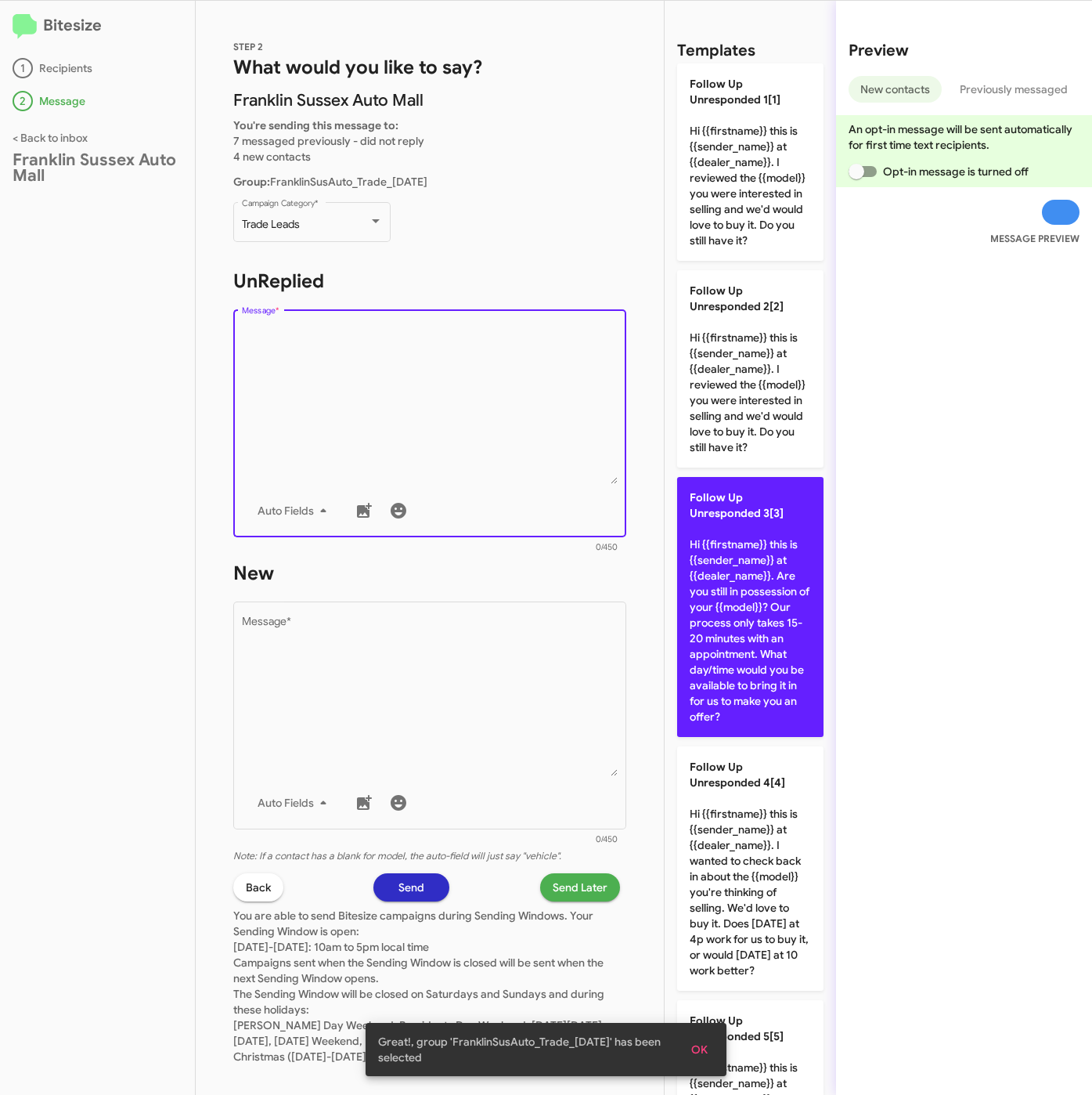
scroll to position [235, 0]
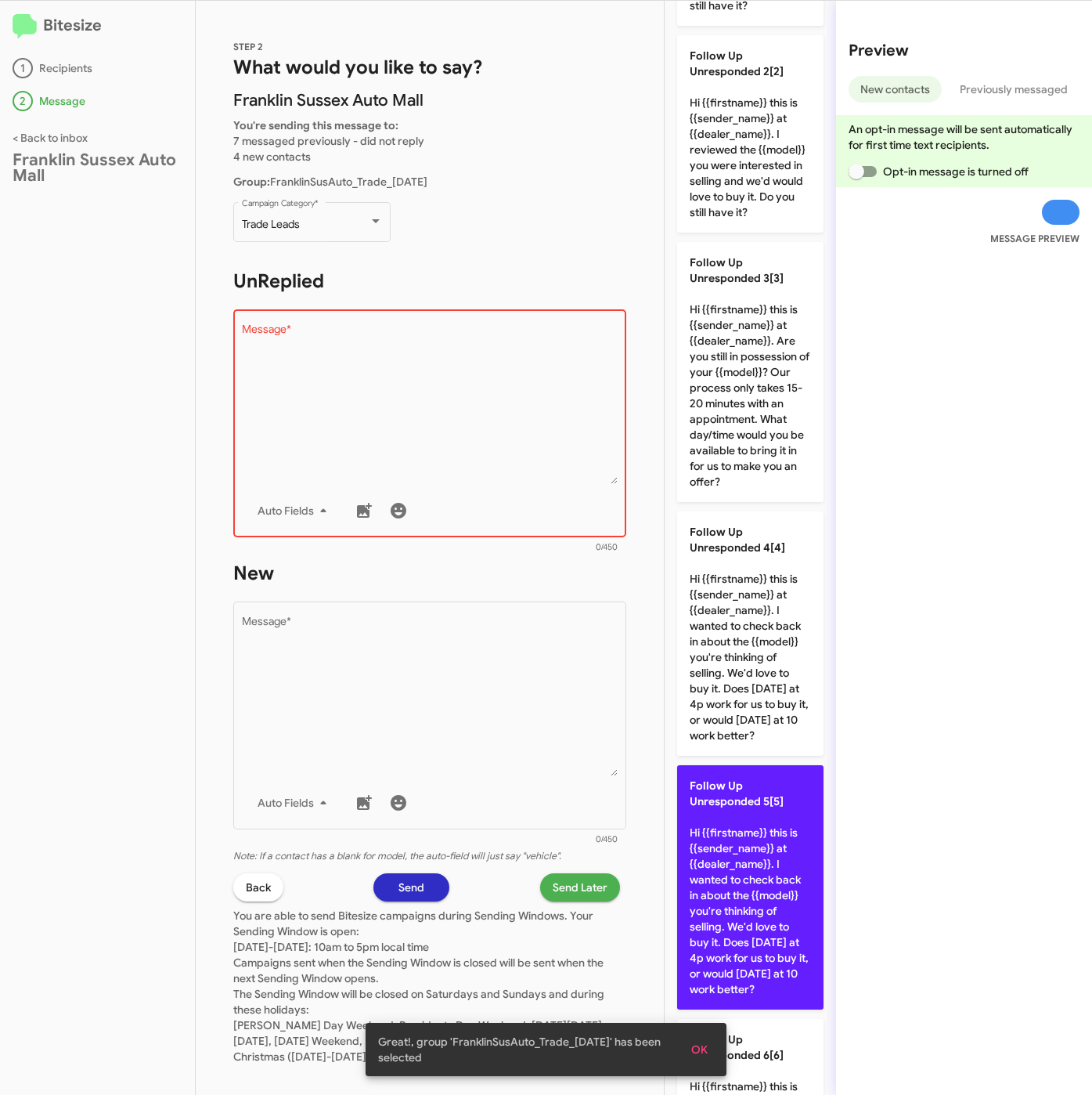
click at [759, 939] on p "Follow Up Unresponded 5[5] Hi {{firstname}} this is {{sender_name}} at {{dealer…" at bounding box center [750, 887] width 146 height 244
type textarea "Hi {{firstname}} this is {{sender_name}} at {{dealer_name}}. I wanted to check …"
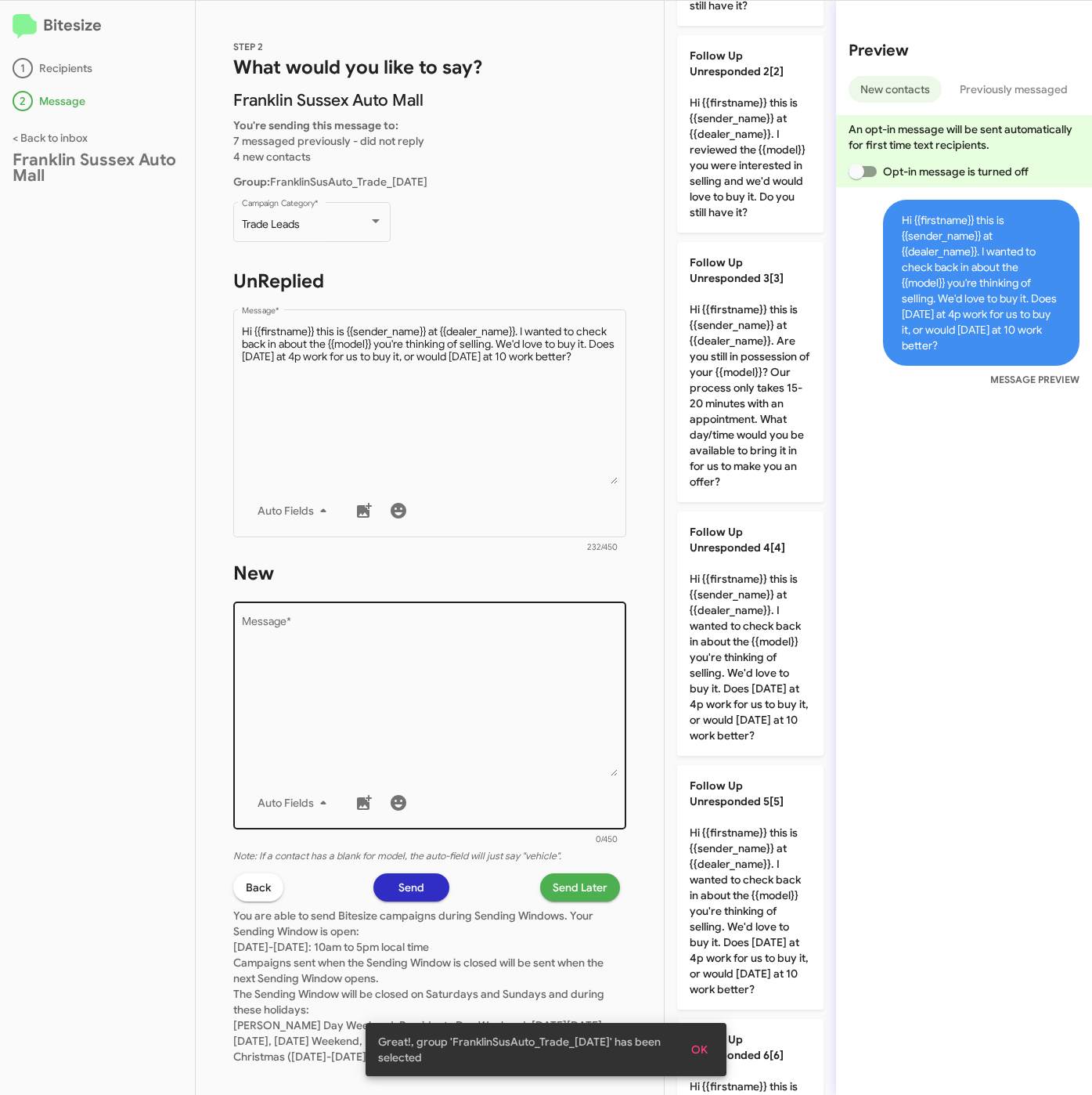
click at [515, 703] on textarea "Message *" at bounding box center [429, 696] width 377 height 160
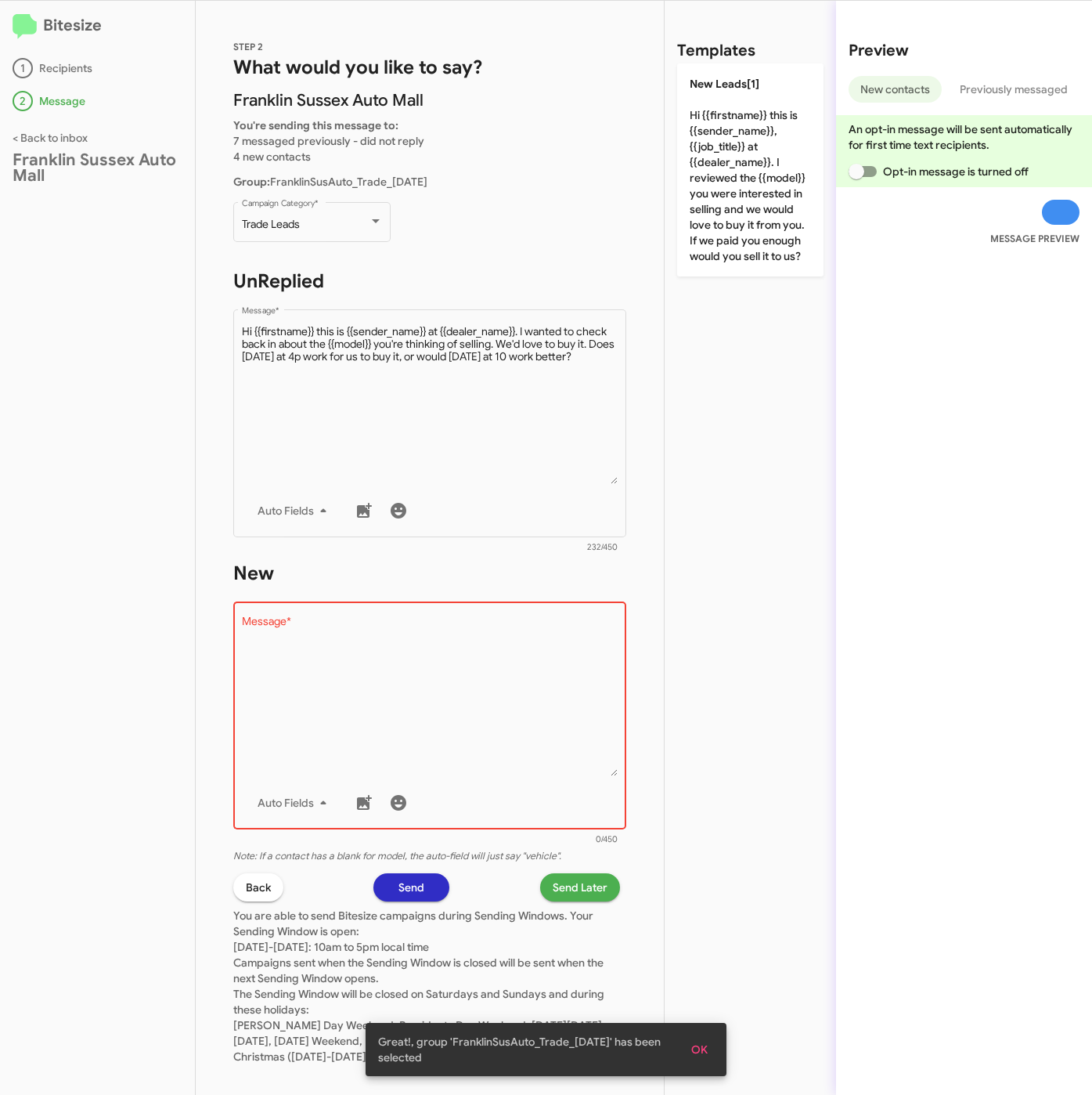
drag, startPoint x: 752, startPoint y: 161, endPoint x: 707, endPoint y: 348, distance: 192.3
click at [752, 160] on p "New Leads[1] Hi {{firstname}} this is {{sender_name}}, {{job_title}} at {{deale…" at bounding box center [750, 170] width 146 height 213
type textarea "Hi {{firstname}} this is {{sender_name}}, {{job_title}} at {{dealer_name}}. I r…"
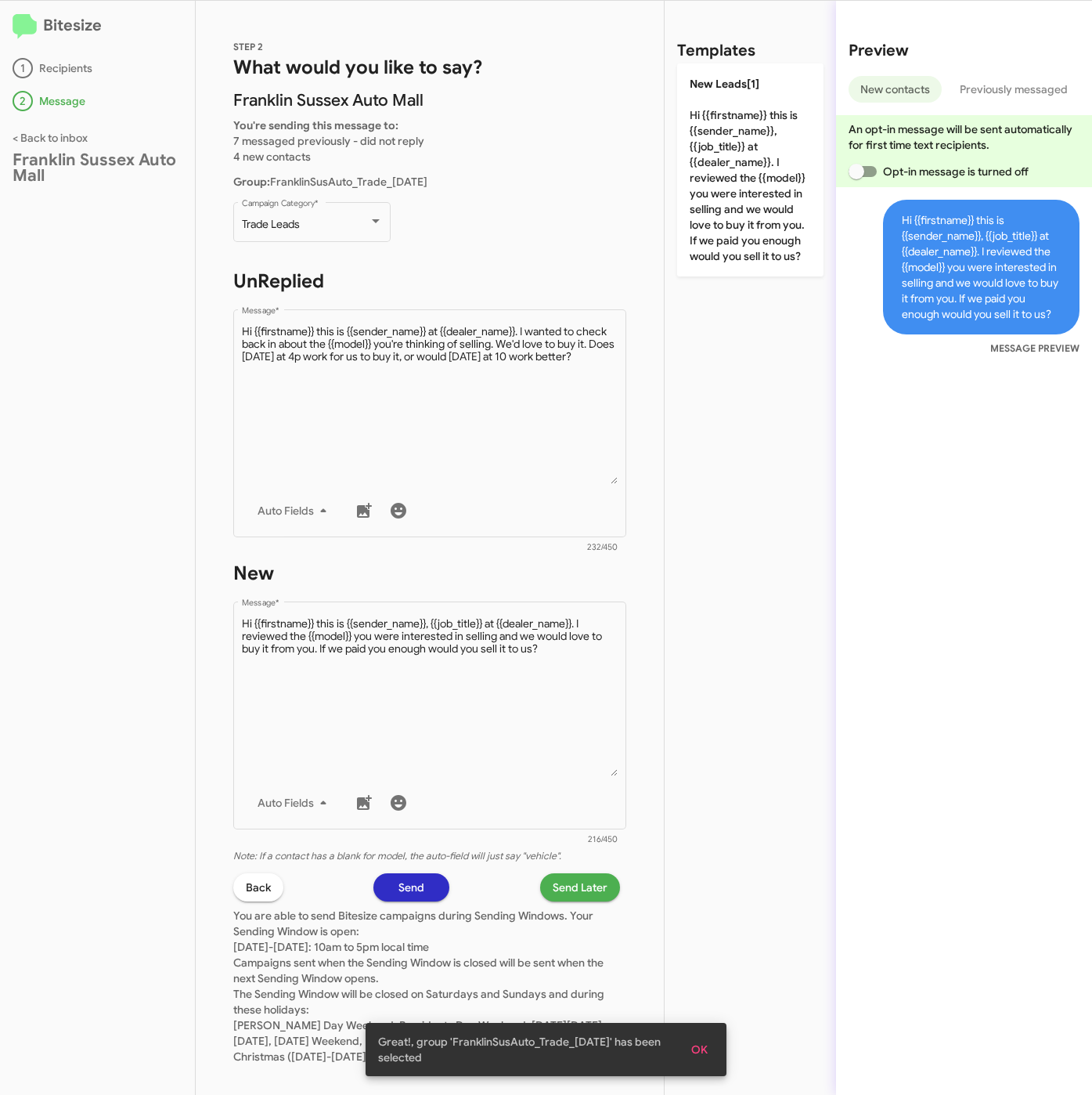
click at [566, 877] on span "Send Later" at bounding box center [580, 887] width 54 height 28
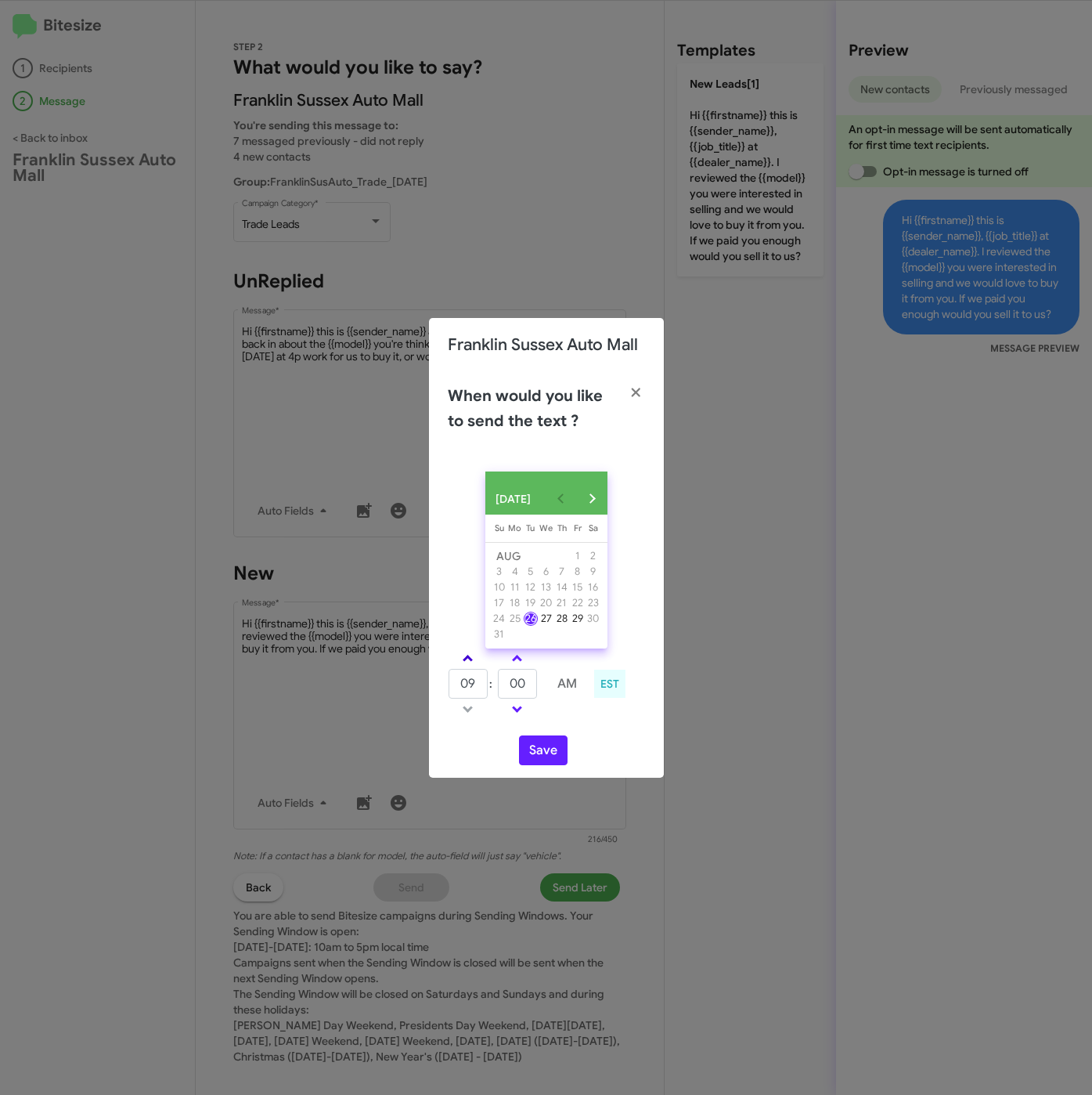
click at [470, 658] on link at bounding box center [468, 658] width 27 height 18
type input "01"
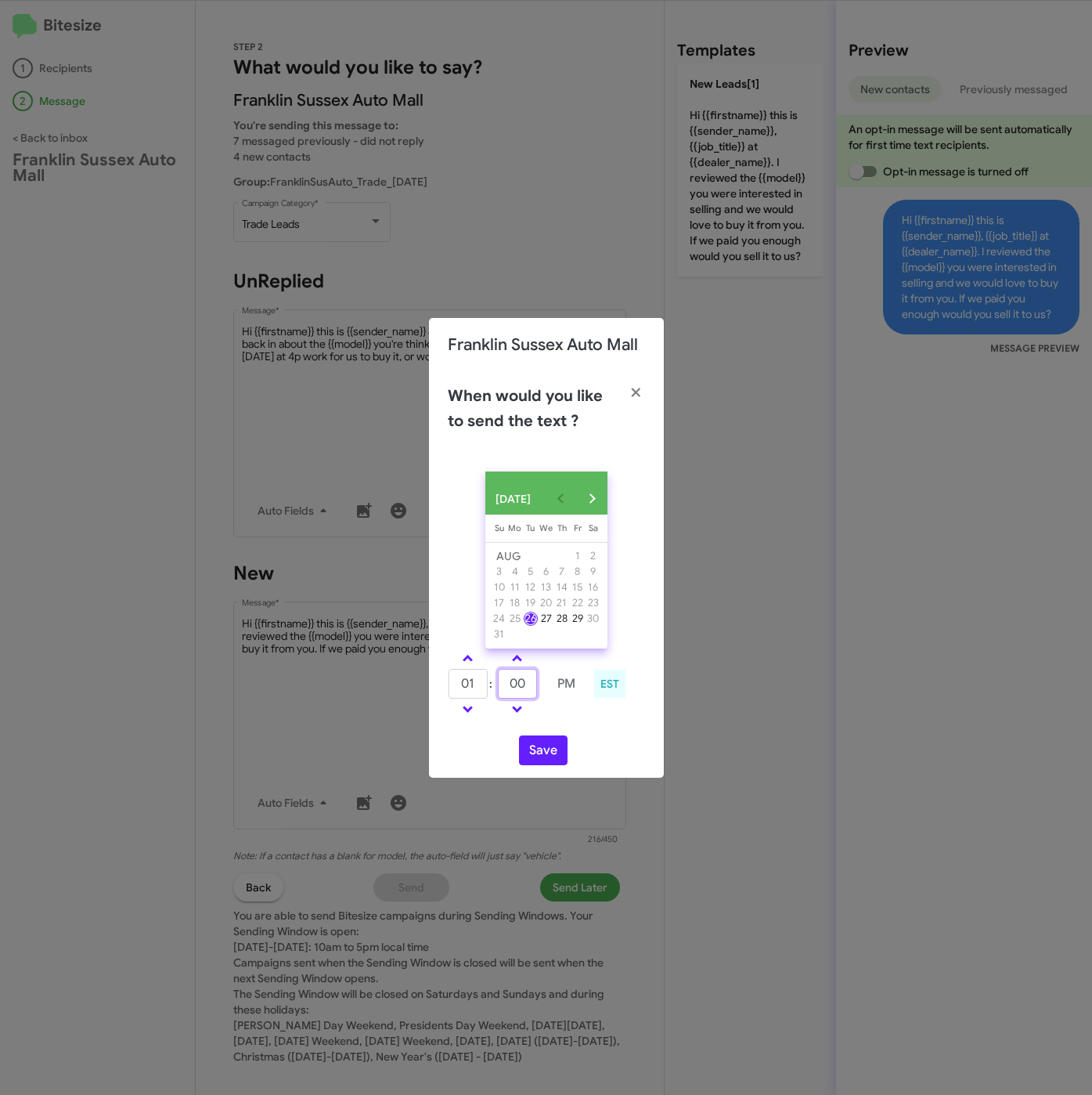
drag, startPoint x: 515, startPoint y: 688, endPoint x: 496, endPoint y: 688, distance: 19.0
click at [496, 688] on tr "01 : 00 PM" at bounding box center [516, 683] width 139 height 31
type input "10"
click at [536, 750] on button "Save" at bounding box center [543, 750] width 48 height 30
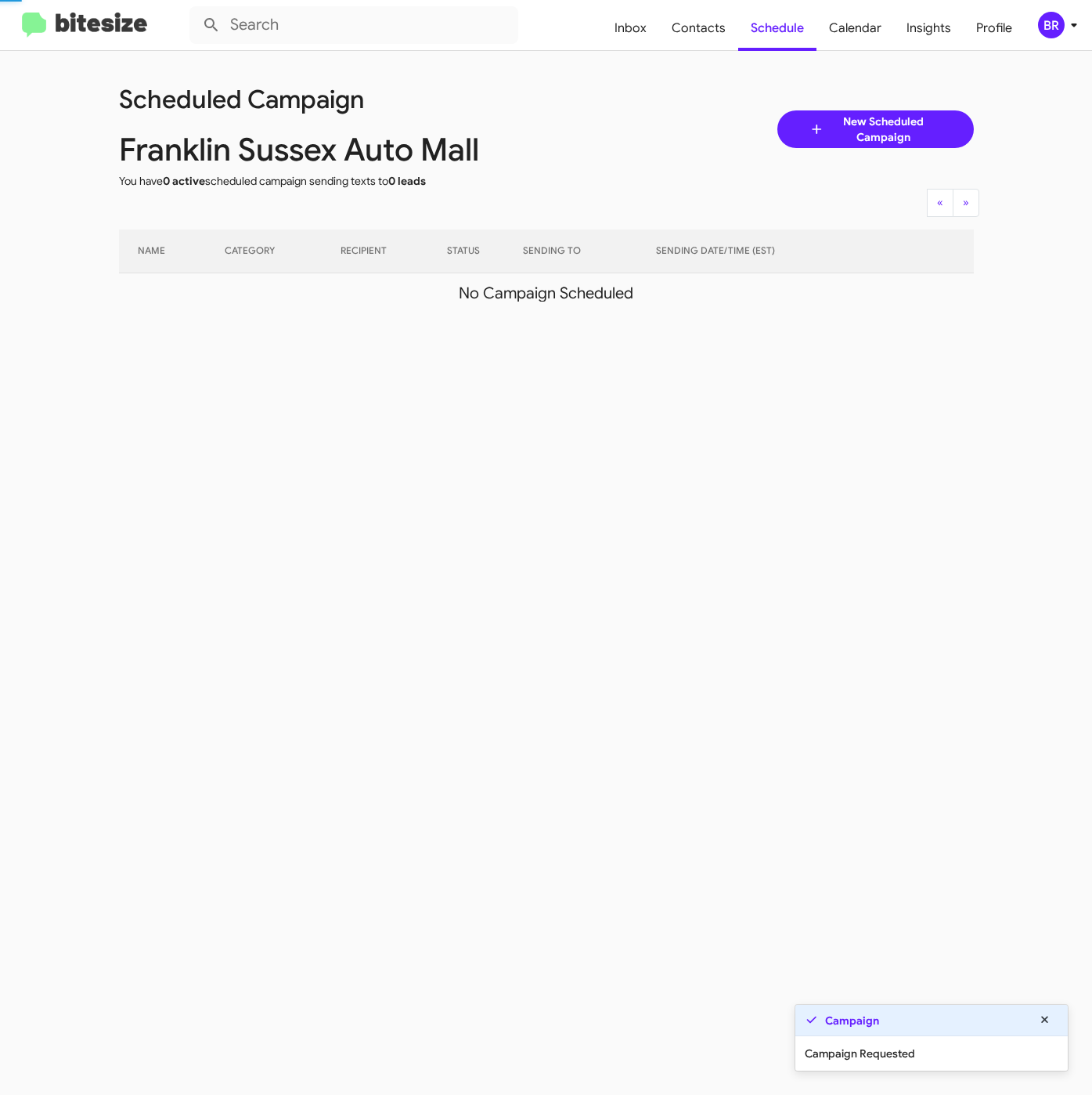
click at [1055, 33] on div "BR" at bounding box center [1050, 25] width 26 height 26
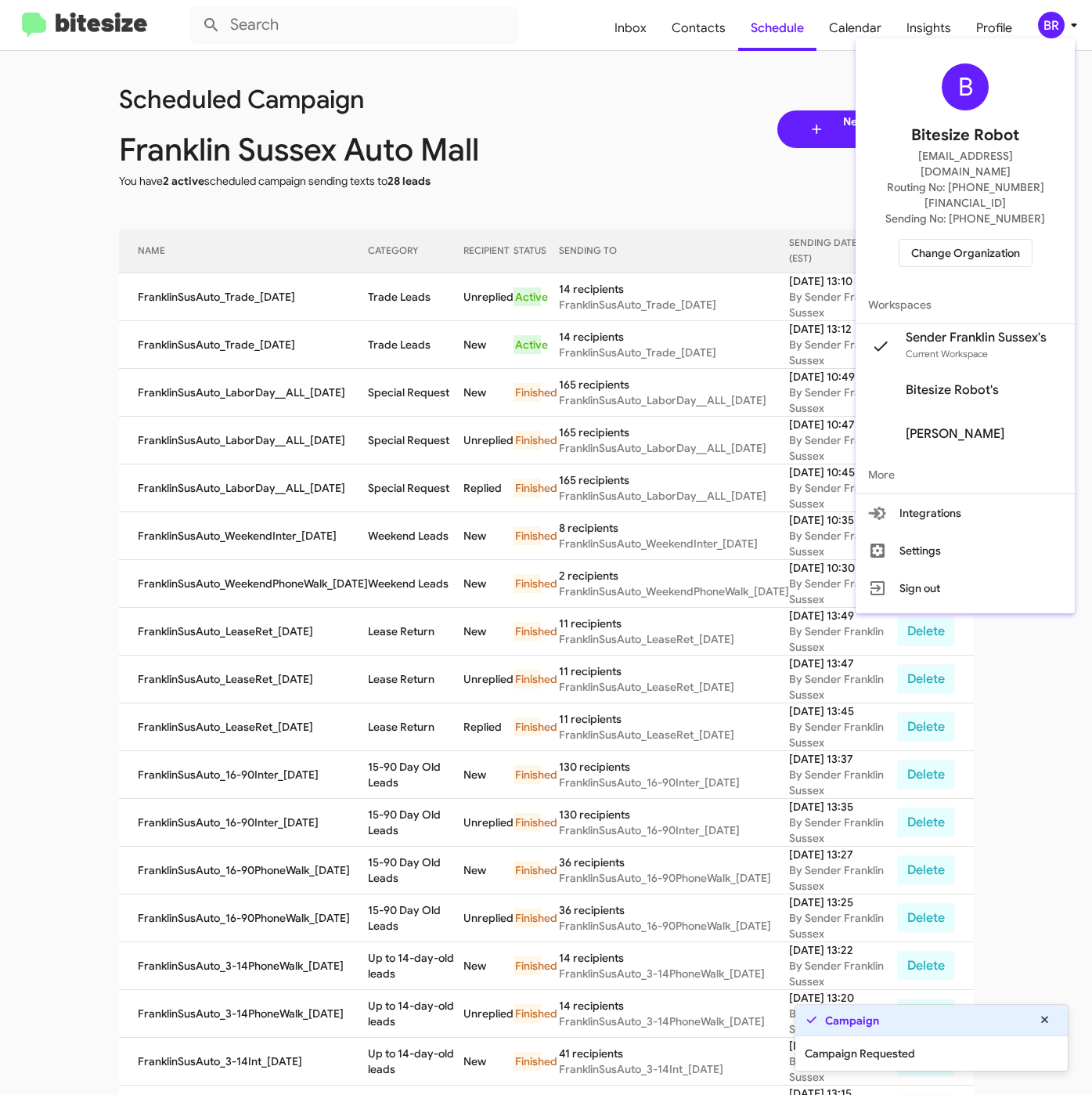
click at [467, 322] on div at bounding box center [546, 547] width 1092 height 1095
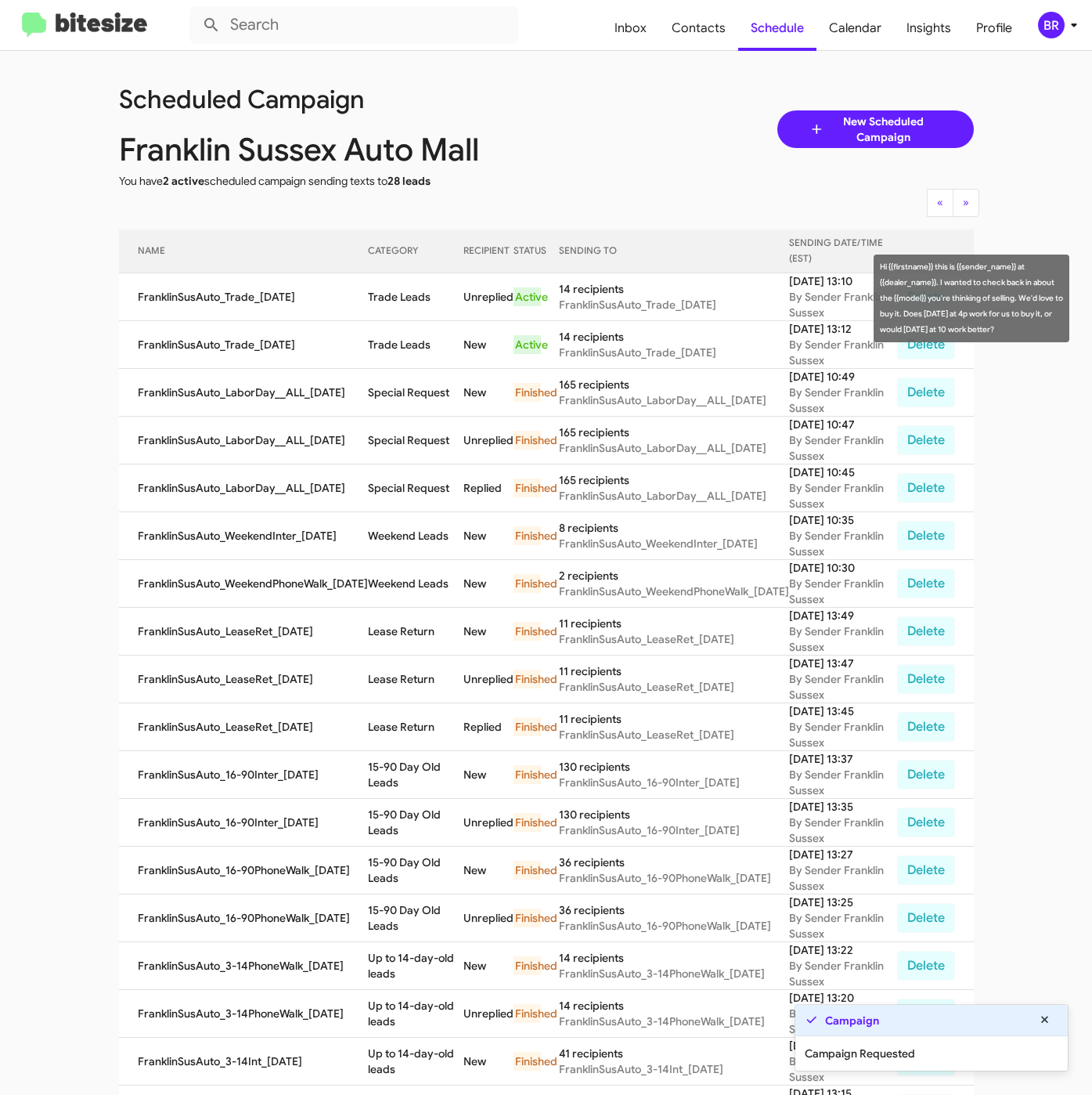
drag, startPoint x: 360, startPoint y: 297, endPoint x: 441, endPoint y: 306, distance: 81.5
click at [441, 306] on tr "FranklinSusAuto_Trade_08-26-25 Trade Leads Unreplied Active 14 recipients Frank…" at bounding box center [546, 297] width 855 height 48
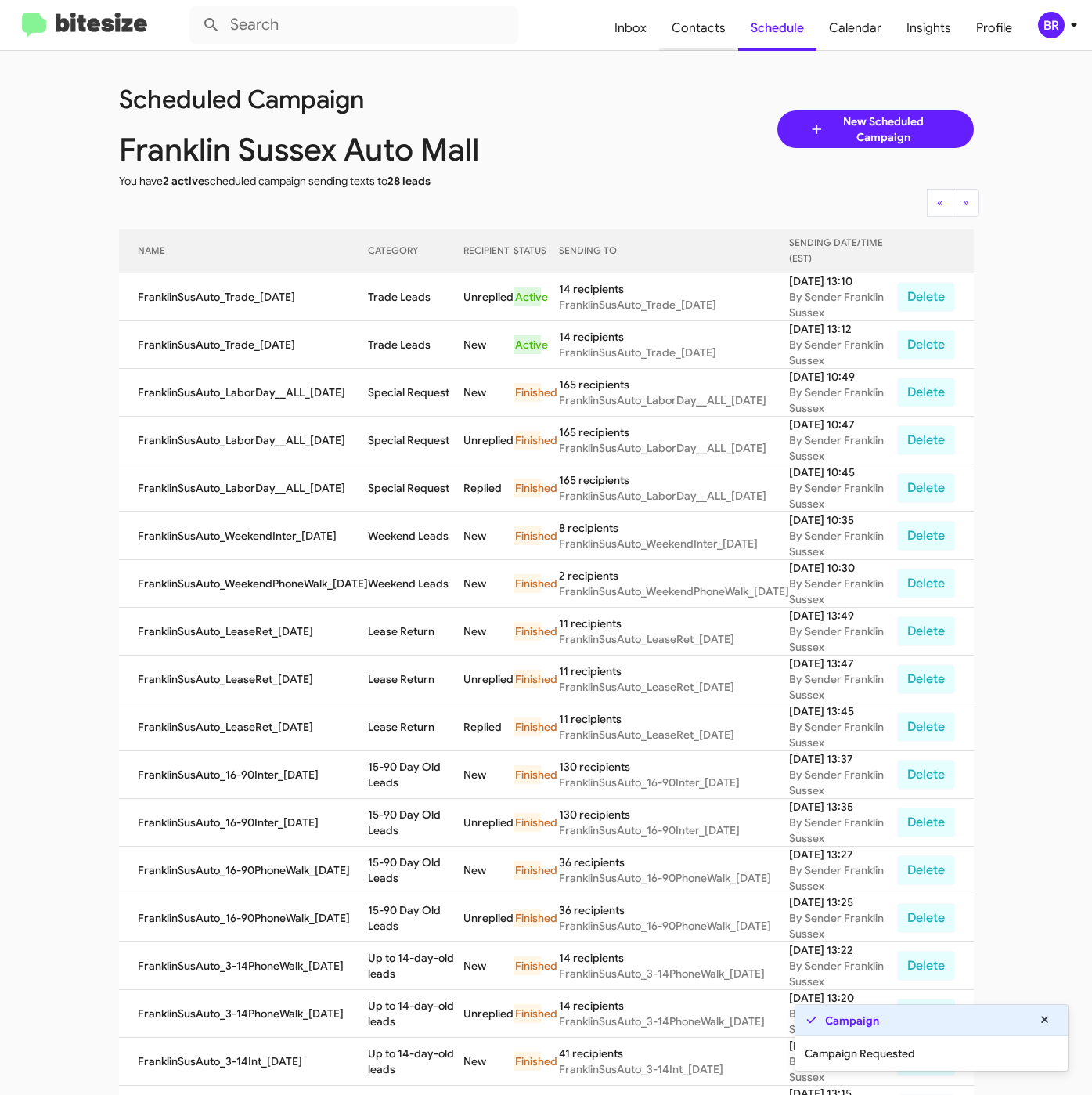
copy tr "Trade Leads"
click at [686, 28] on span "Contacts" at bounding box center [698, 27] width 79 height 45
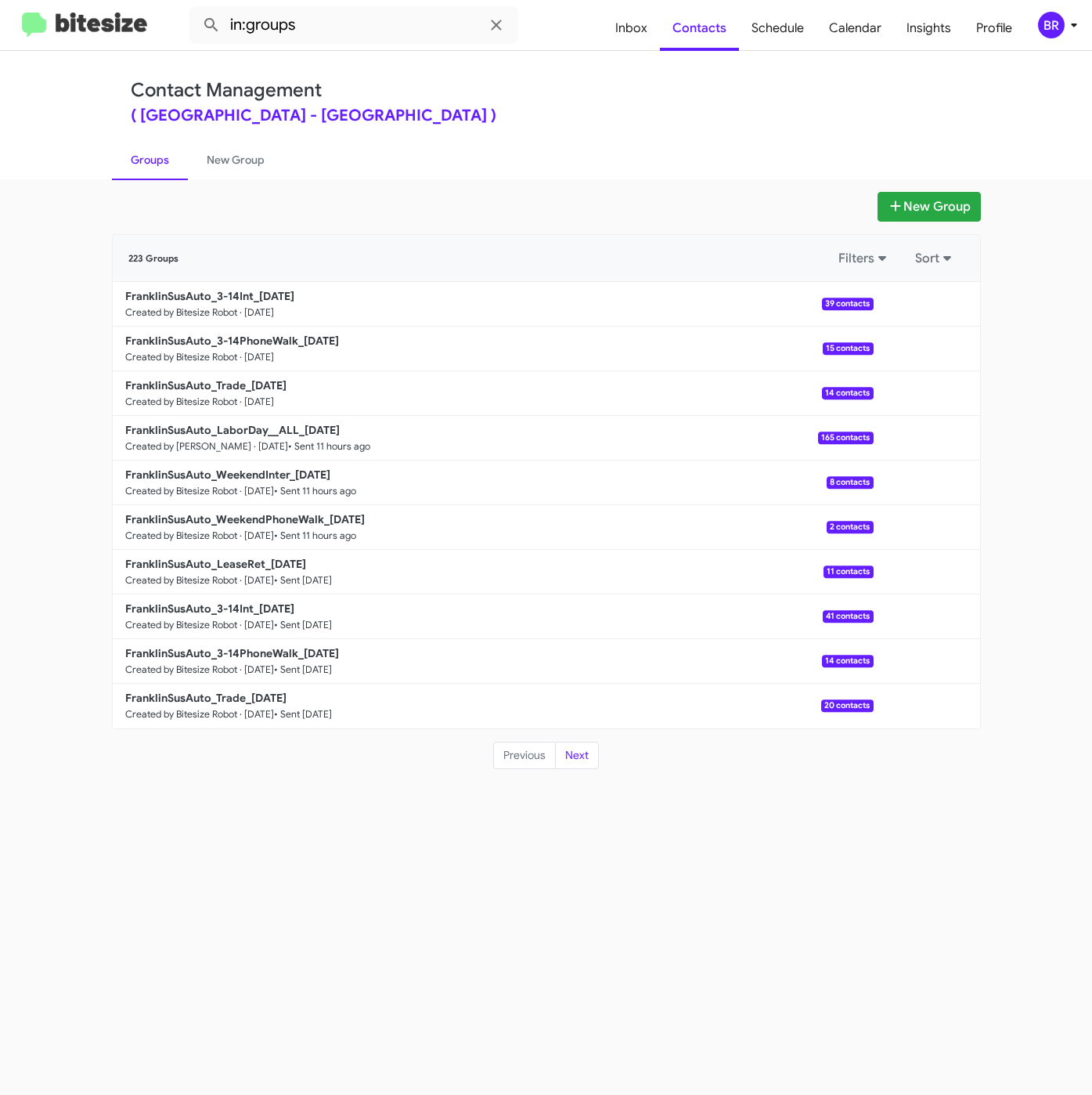
drag, startPoint x: 553, startPoint y: 88, endPoint x: 446, endPoint y: 45, distance: 115.3
click at [553, 88] on div "Contact Management ( Franklin Sussex Auto Mall - Franklin Sussex Auto Mall )" at bounding box center [546, 101] width 831 height 44
click at [383, 31] on input "in:groups" at bounding box center [354, 25] width 329 height 37
type input "in:groups 3-14"
click at [196, 9] on button at bounding box center [211, 25] width 31 height 31
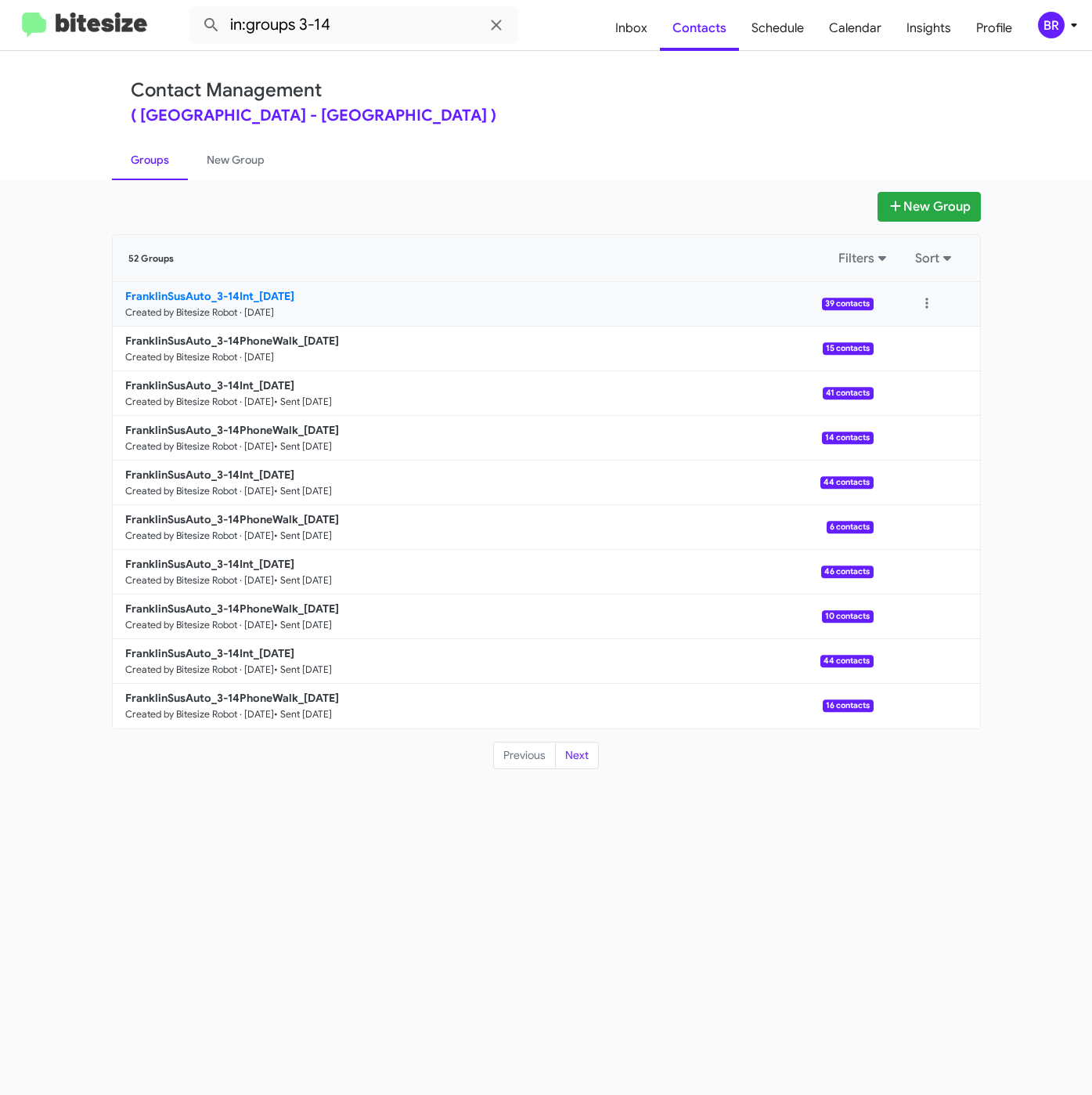
click at [244, 299] on b "FranklinSusAuto_3-14Int_08-26-25" at bounding box center [209, 296] width 169 height 14
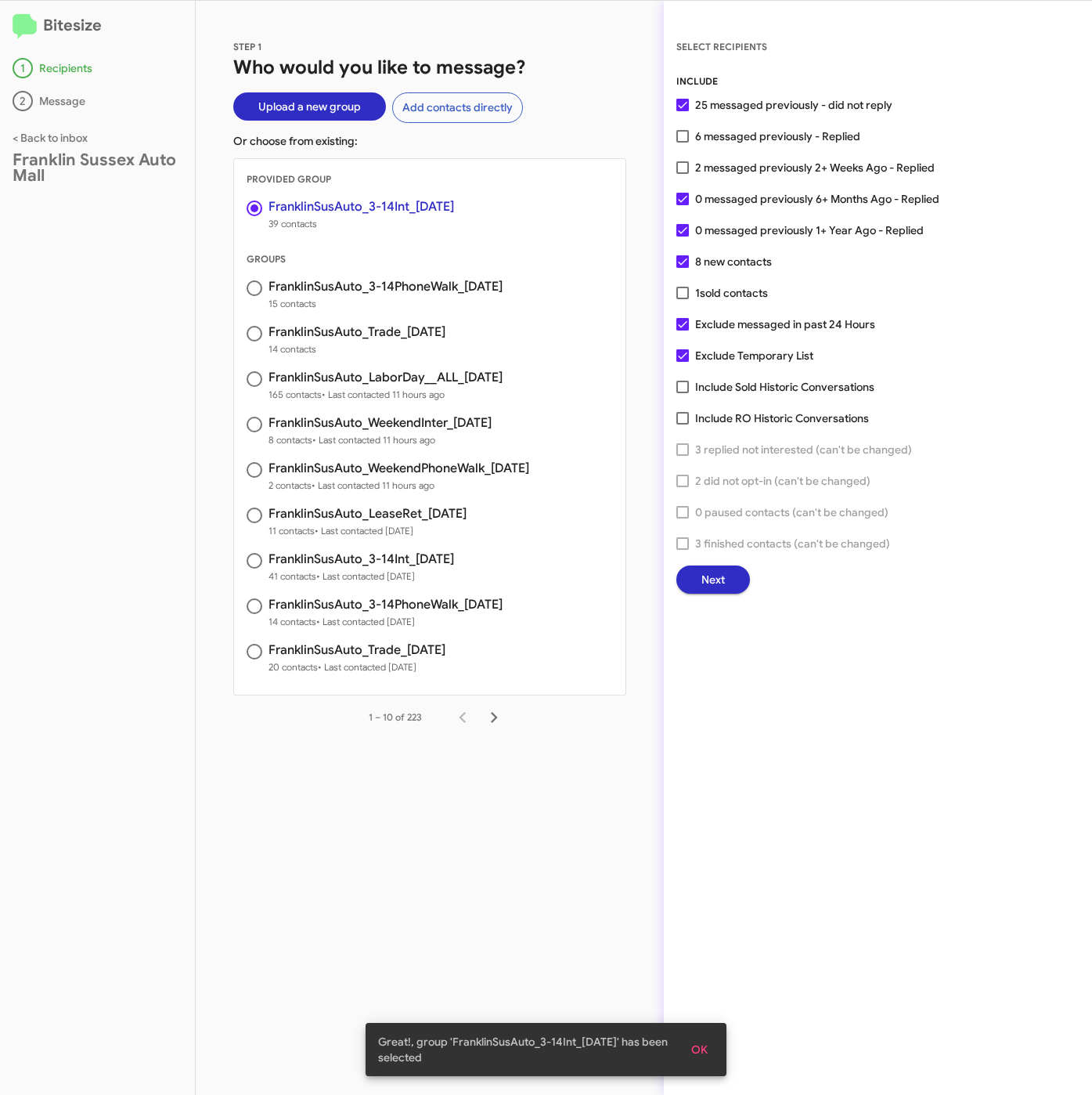
click at [712, 575] on span "Next" at bounding box center [714, 579] width 24 height 28
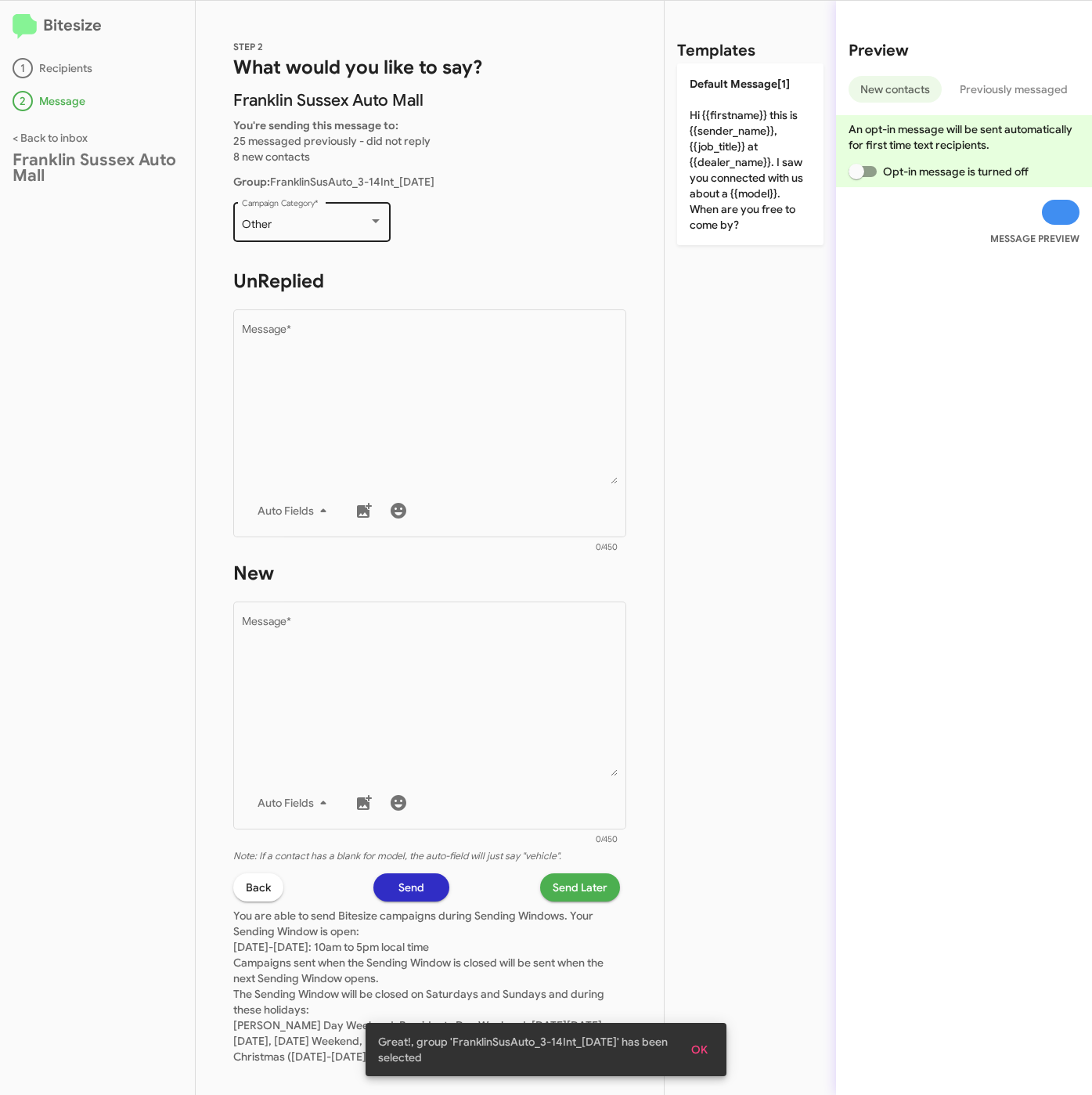
drag, startPoint x: 309, startPoint y: 214, endPoint x: 299, endPoint y: 212, distance: 10.2
click at [299, 212] on div "Other Campaign Category *" at bounding box center [312, 220] width 141 height 43
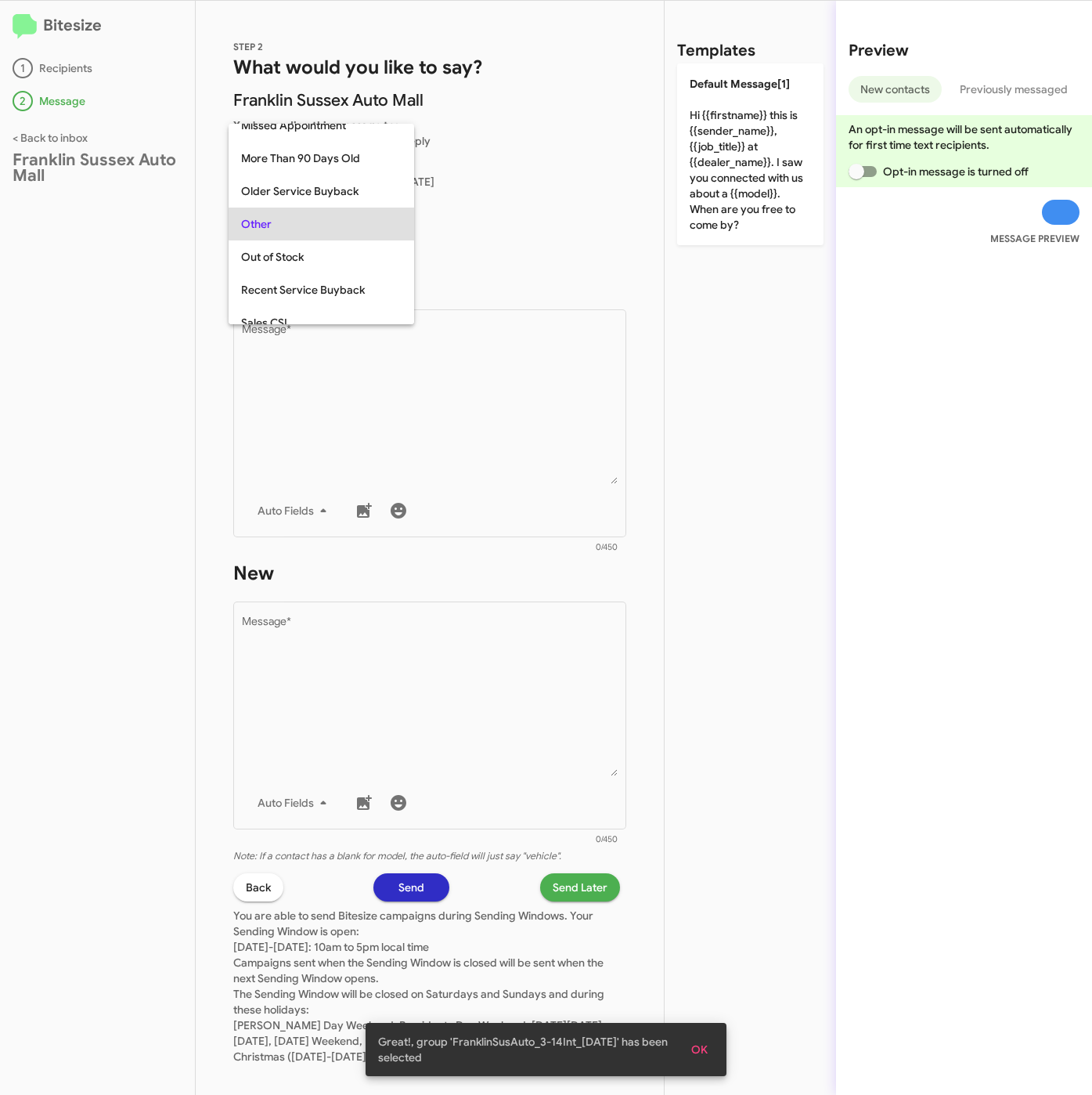
scroll to position [588, 0]
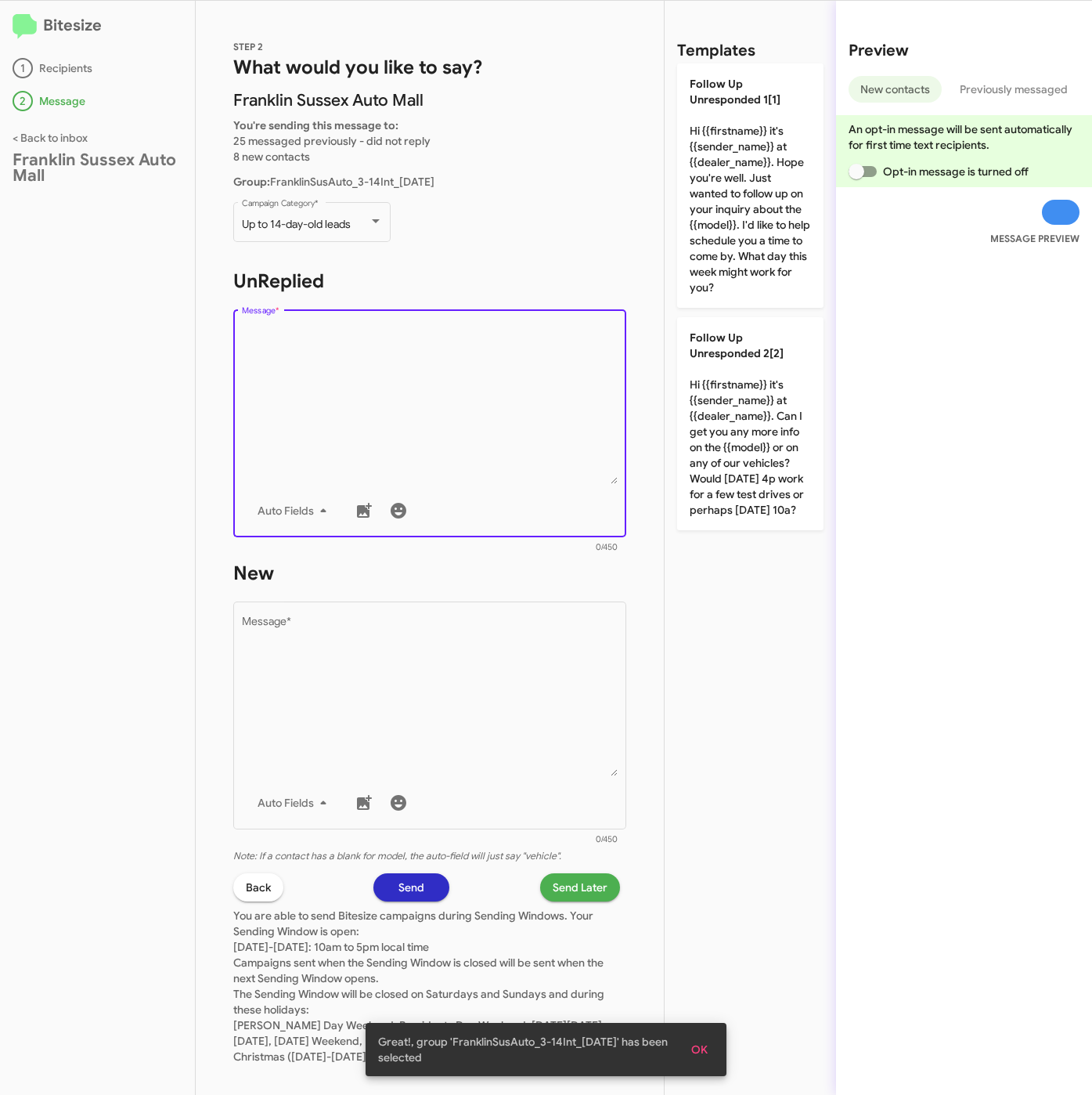
click at [425, 411] on textarea "Message *" at bounding box center [429, 404] width 377 height 160
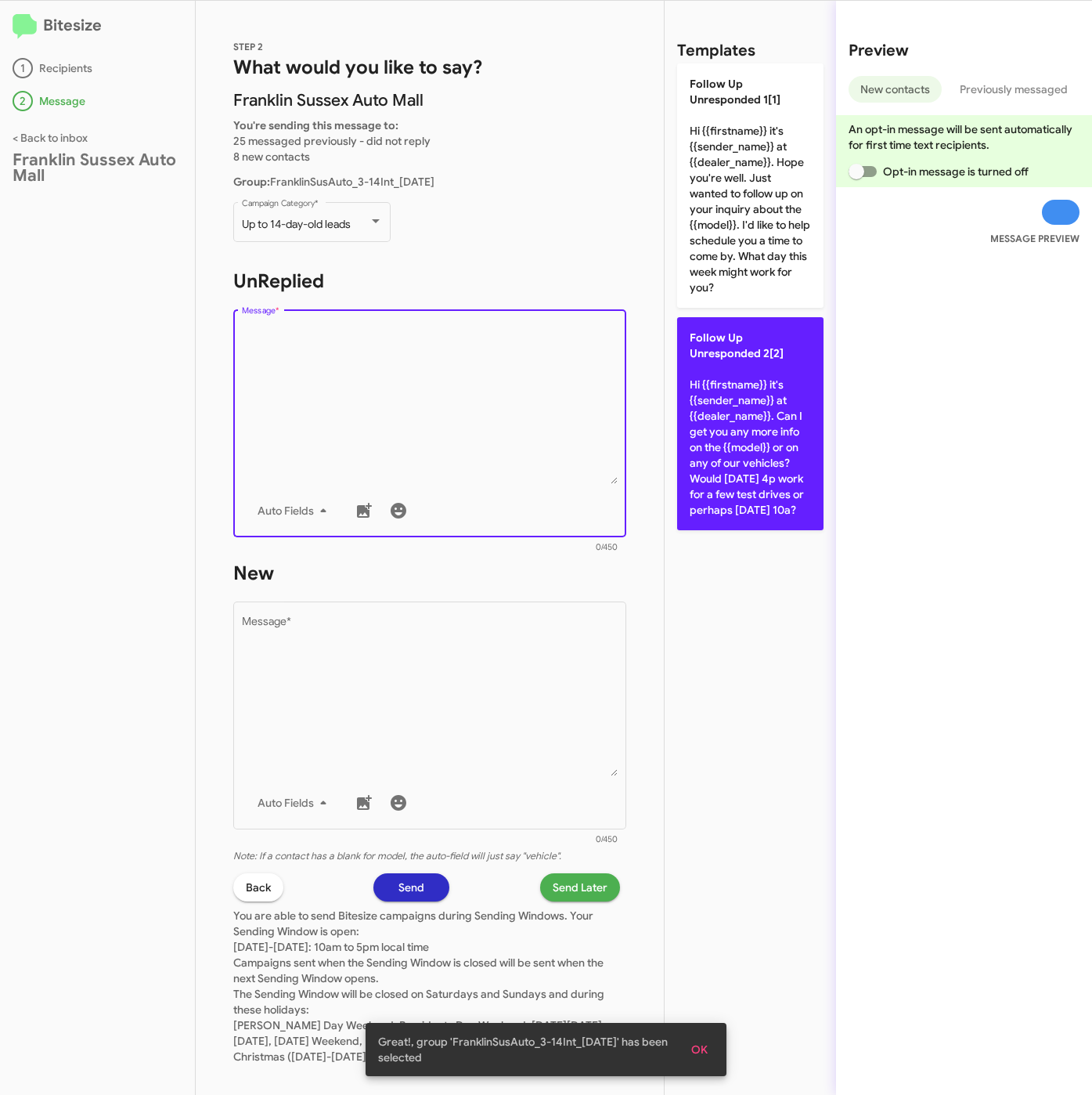
click at [761, 404] on p "Follow Up Unresponded 2[2] Hi {{firstname}} it's {{sender_name}} at {{dealer_na…" at bounding box center [750, 424] width 146 height 213
type textarea "Hi {{firstname}} it's {{sender_name}} at {{dealer_name}}. Can I get you any mor…"
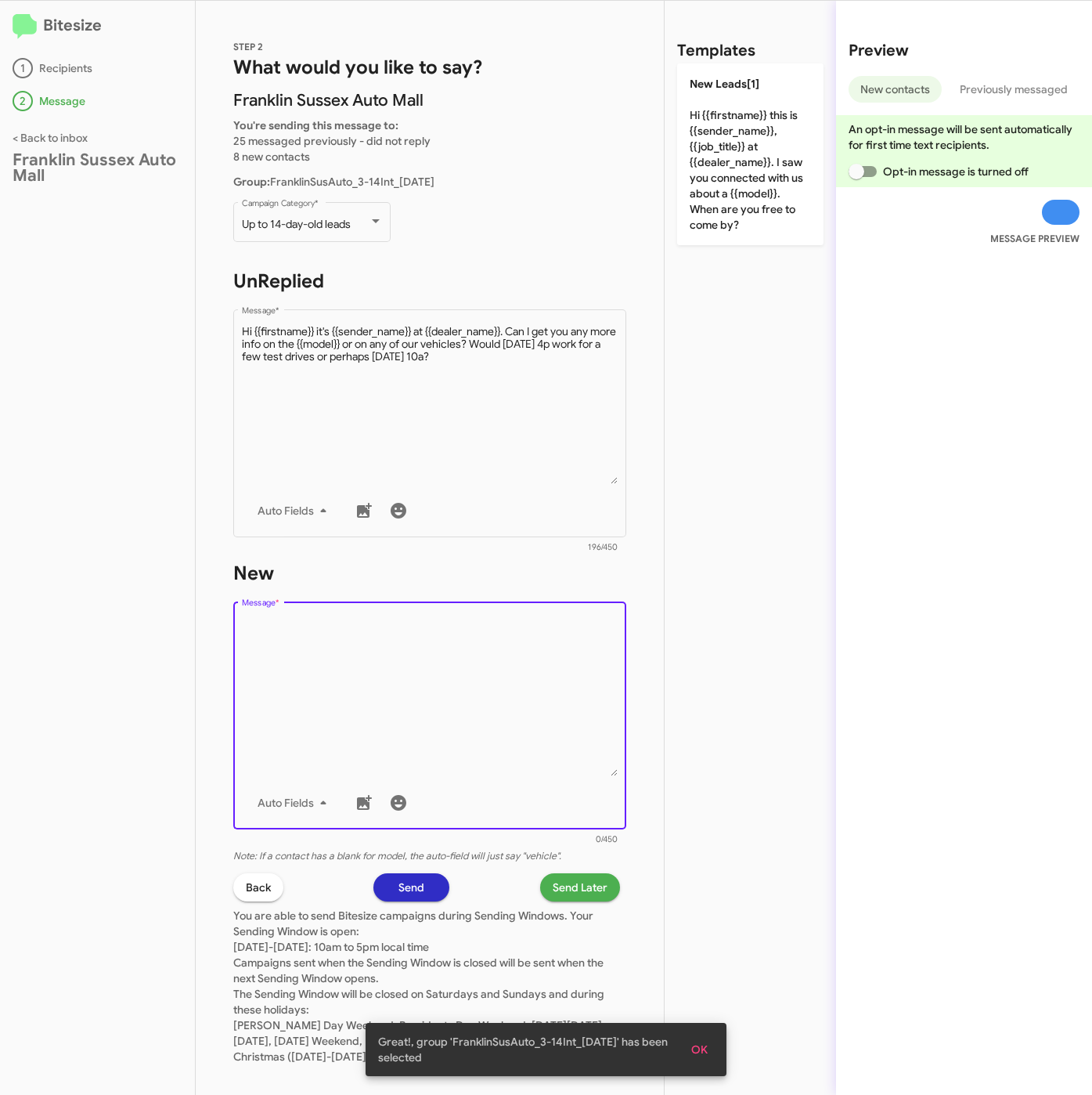
click at [479, 653] on textarea "Message *" at bounding box center [429, 696] width 377 height 160
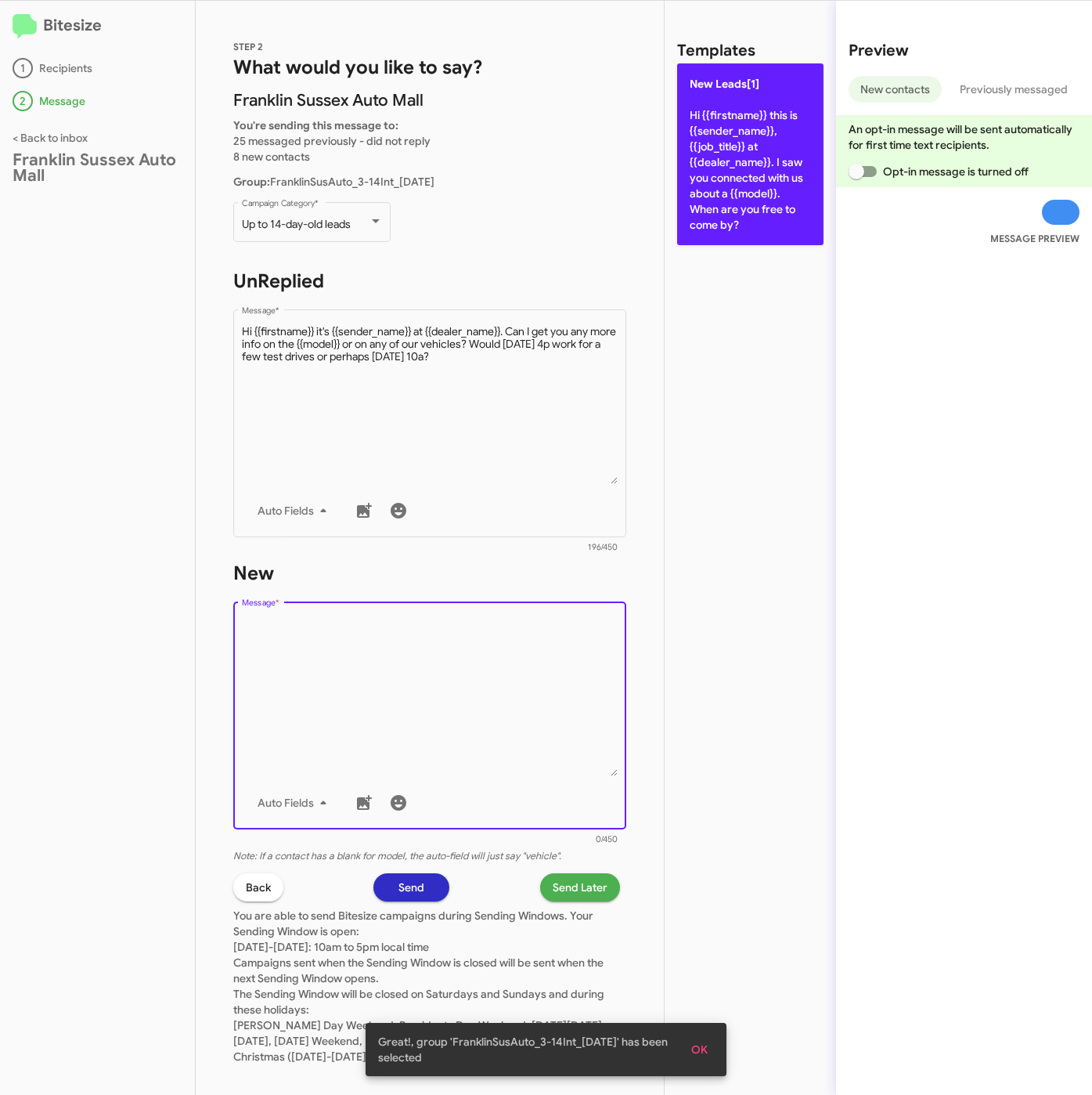
click at [775, 101] on p "New Leads[1] Hi {{firstname}} this is {{sender_name}}, {{job_title}} at {{deale…" at bounding box center [750, 155] width 146 height 182
type textarea "Hi {{firstname}} this is {{sender_name}}, {{job_title}} at {{dealer_name}}. I s…"
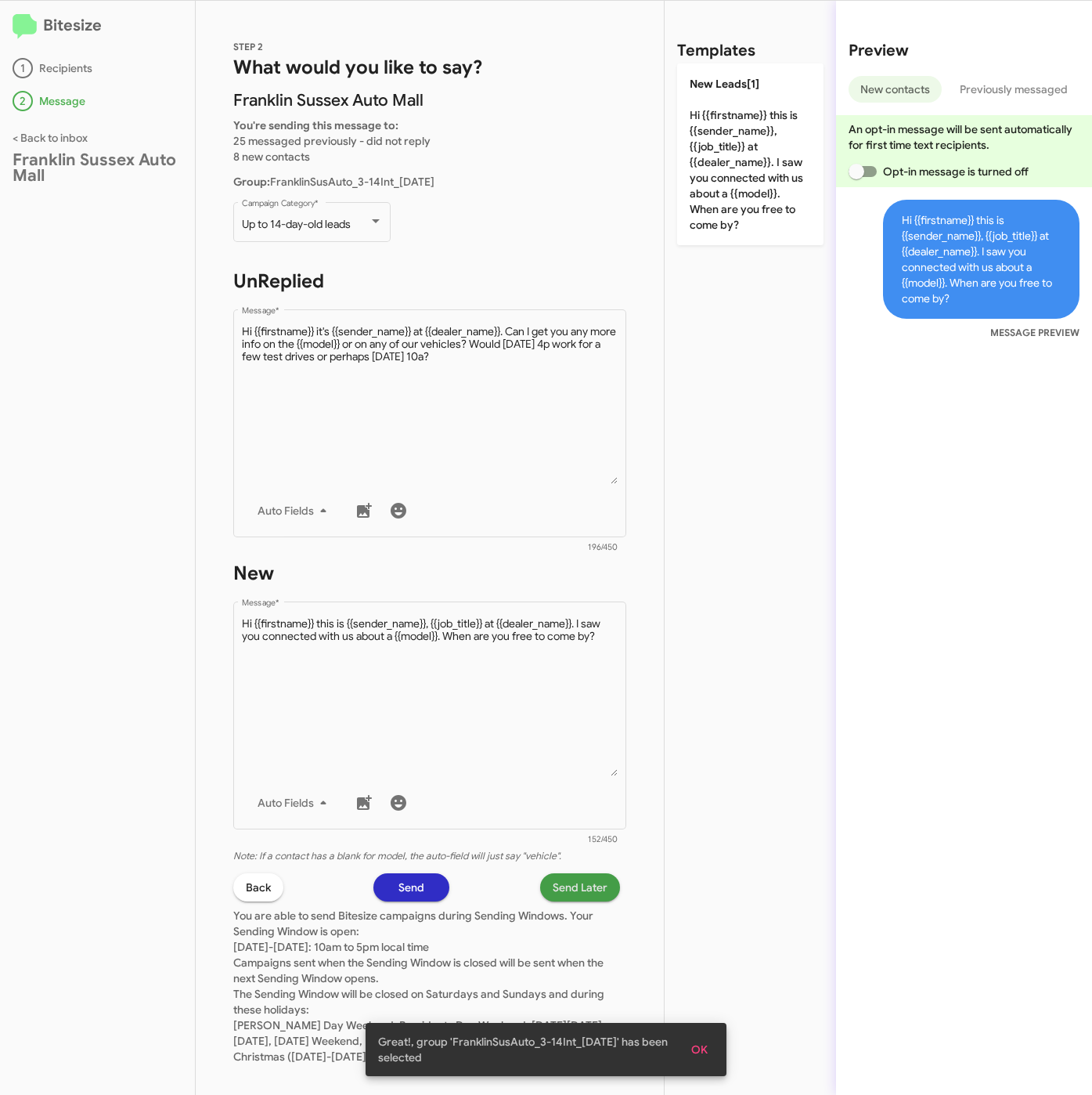
click at [581, 877] on span "Send Later" at bounding box center [580, 887] width 54 height 28
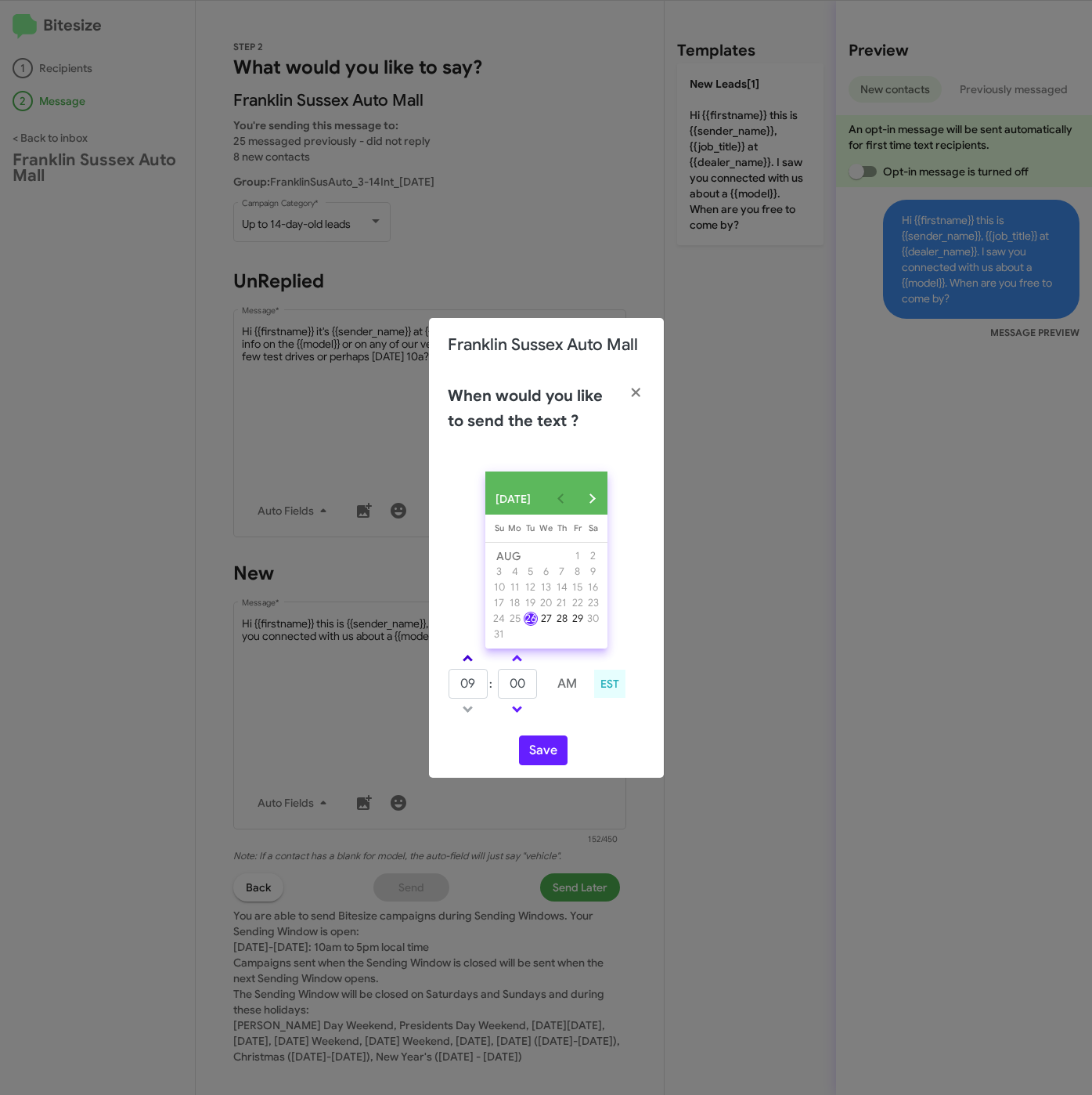
click at [464, 653] on link at bounding box center [468, 658] width 27 height 18
drag, startPoint x: 464, startPoint y: 653, endPoint x: 494, endPoint y: 683, distance: 42.4
click at [465, 653] on link at bounding box center [468, 658] width 27 height 18
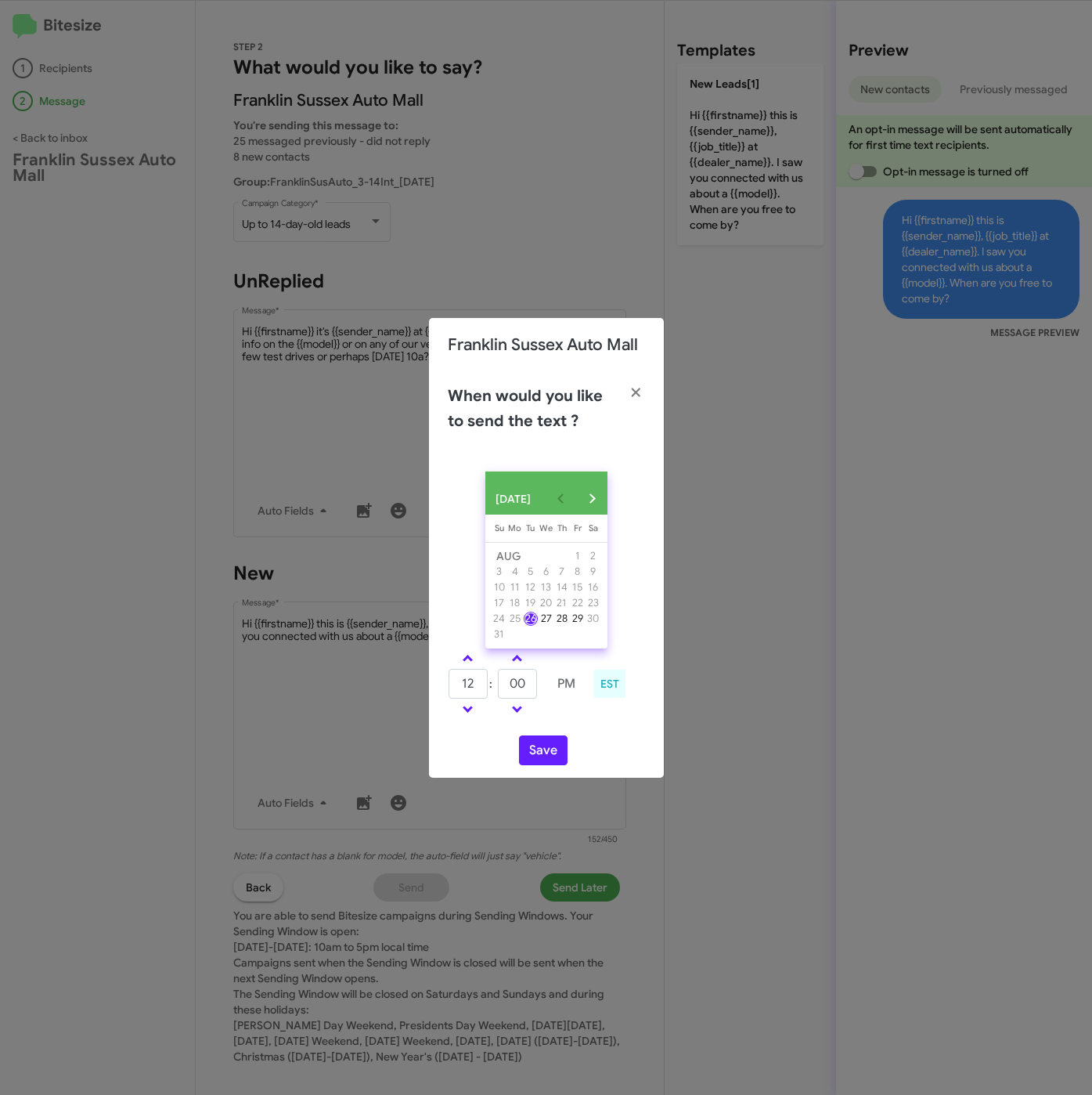
type input "01"
click at [477, 693] on tr "01 : 00 PM" at bounding box center [516, 683] width 139 height 31
type input "15"
click at [545, 752] on button "Save" at bounding box center [543, 750] width 48 height 30
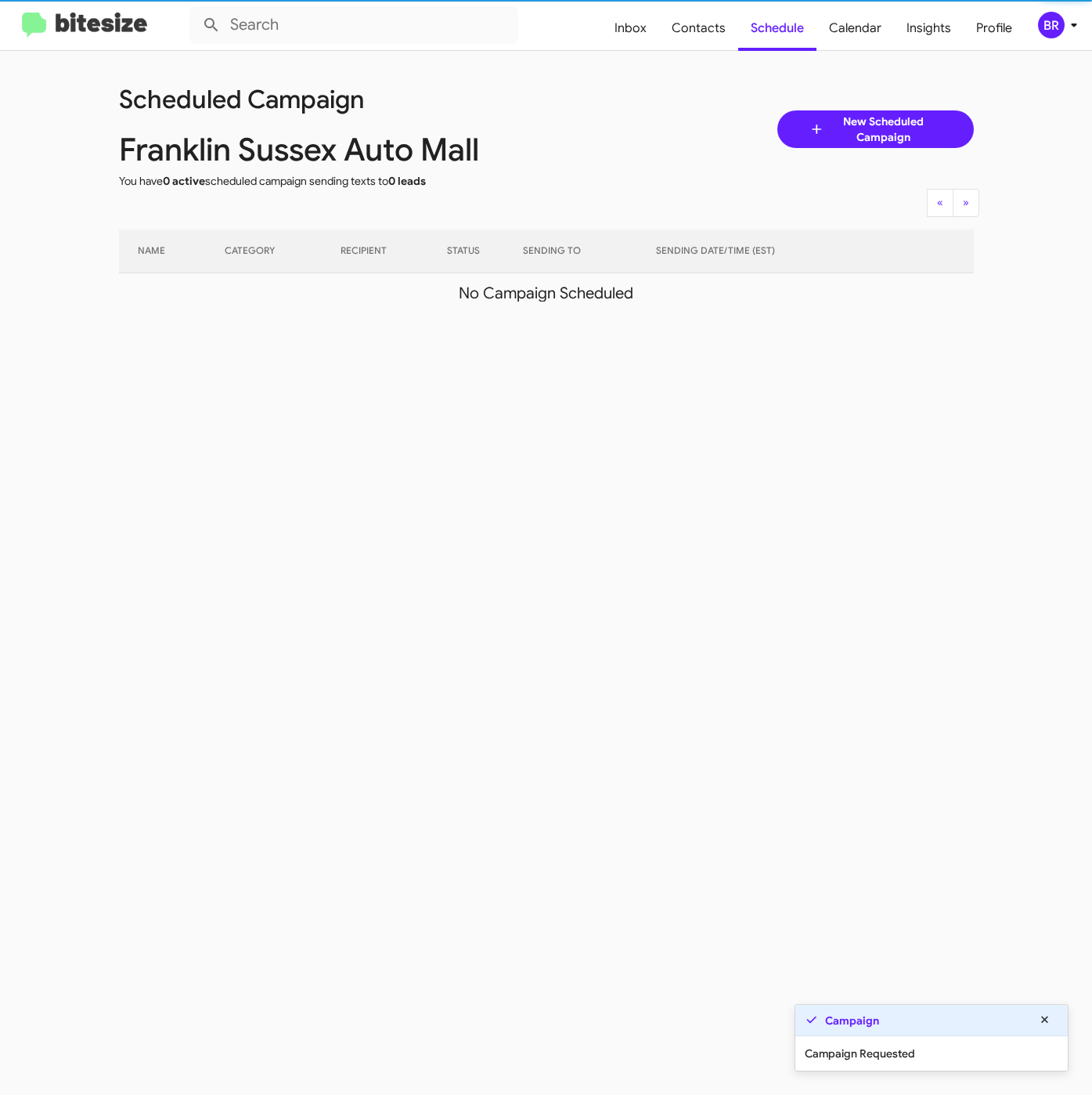
click at [1047, 14] on div "BR" at bounding box center [1050, 25] width 26 height 26
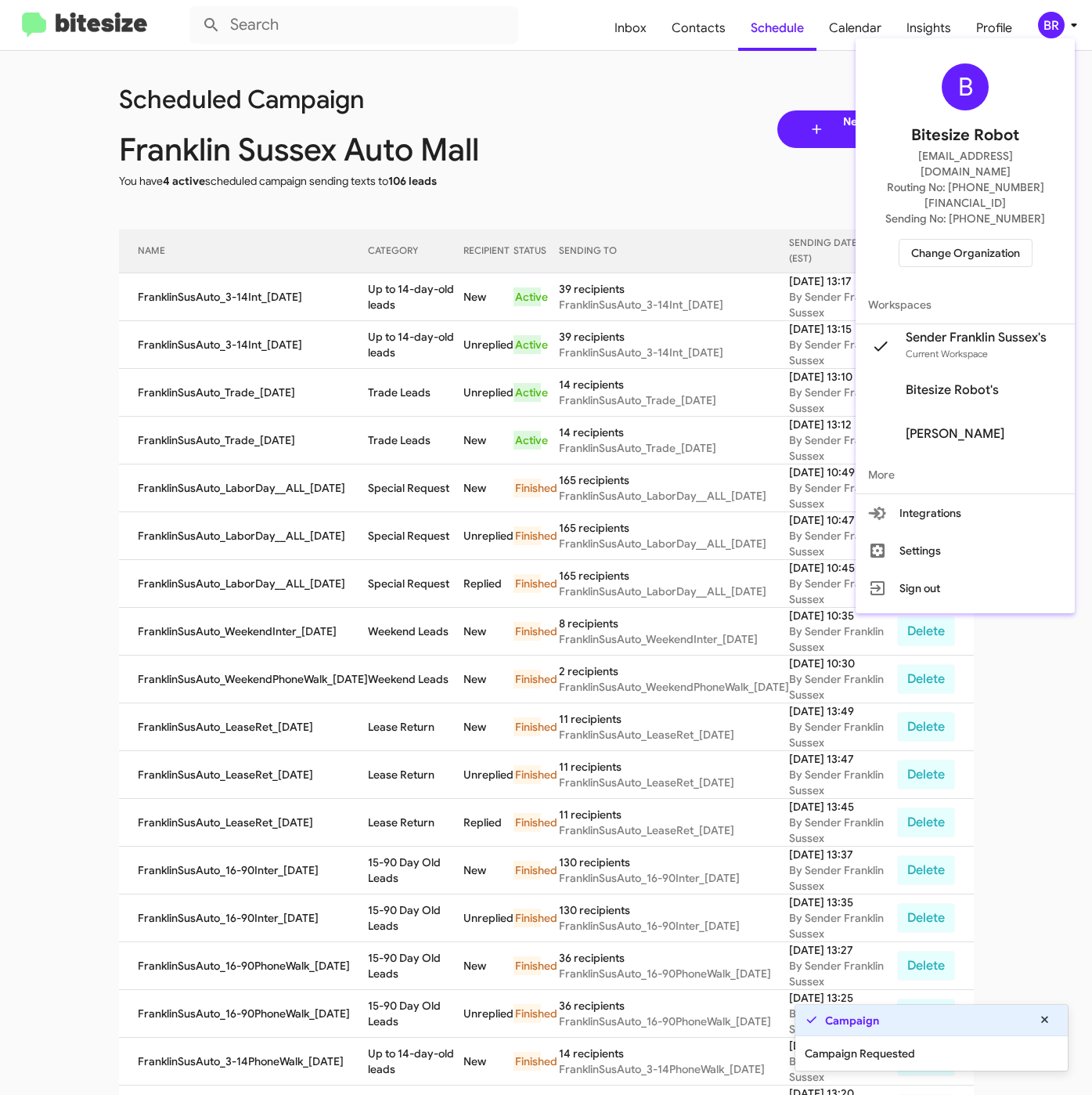
click at [360, 292] on div at bounding box center [546, 547] width 1092 height 1095
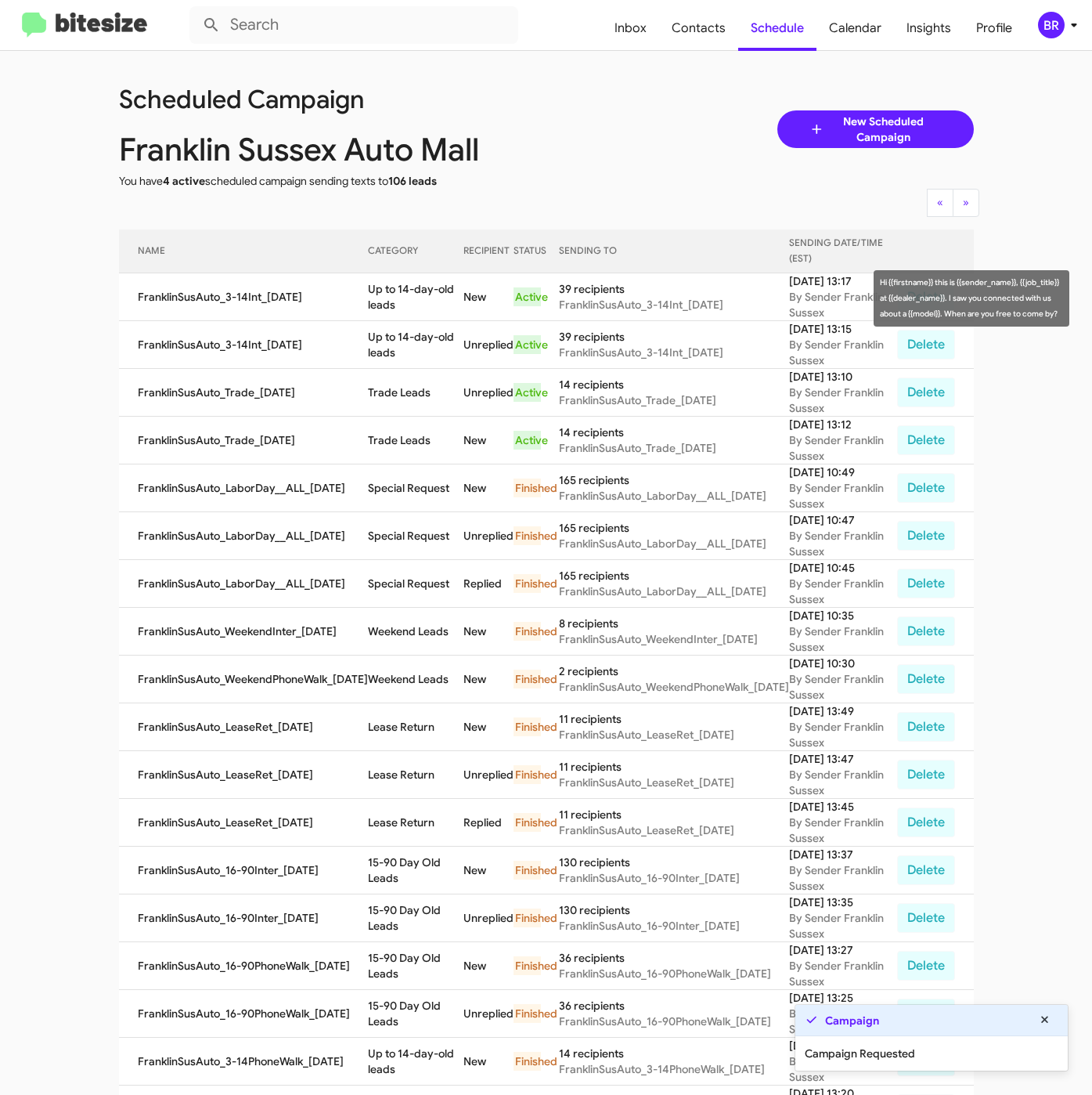
drag, startPoint x: 362, startPoint y: 291, endPoint x: 390, endPoint y: 308, distance: 32.8
click at [390, 308] on td "Up to 14-day-old leads" at bounding box center [416, 297] width 96 height 48
copy td "Up to 14-day-old leads"
click at [709, 28] on span "Contacts" at bounding box center [698, 27] width 79 height 45
type input "in:groups"
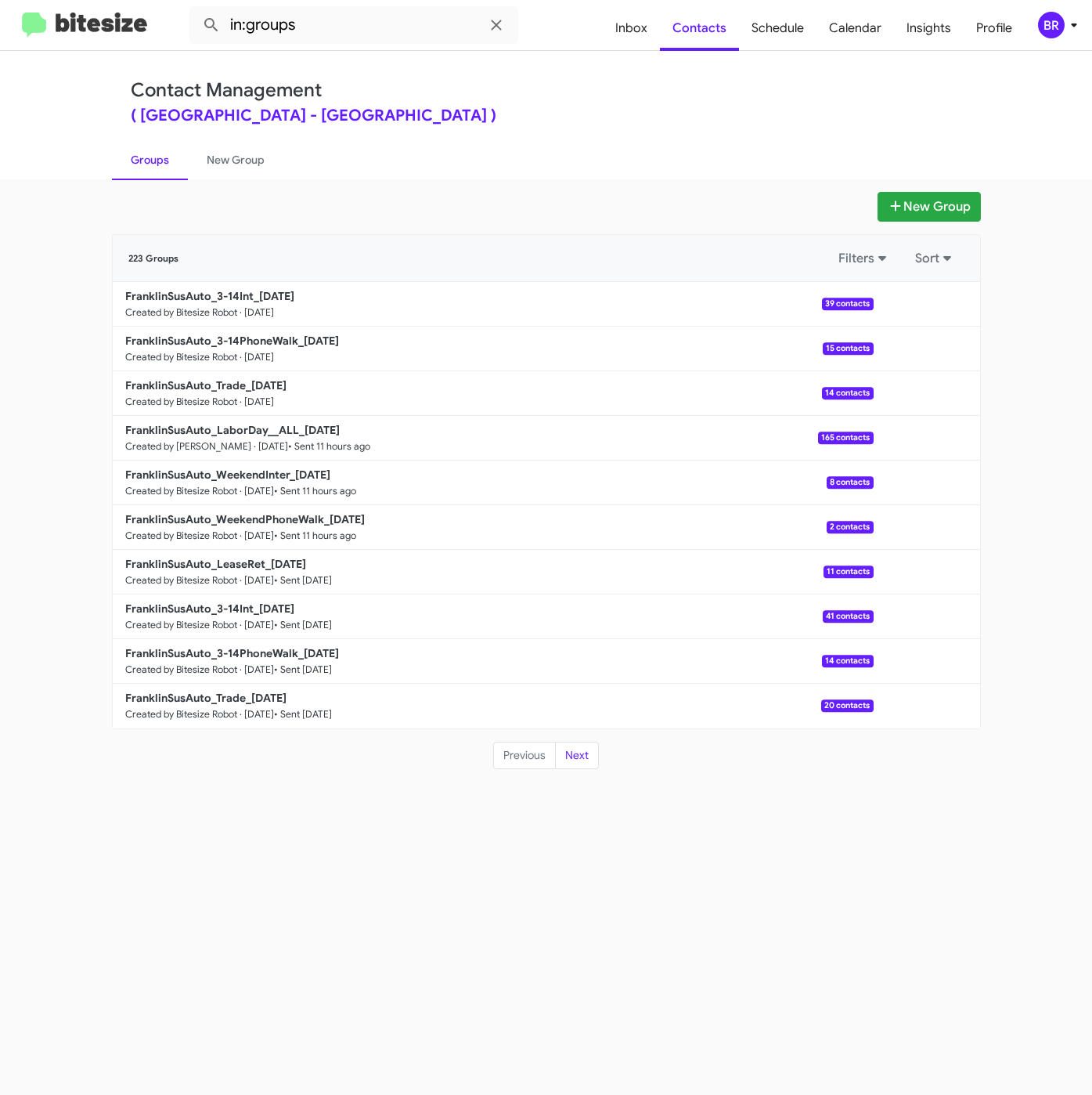
click at [581, 87] on div "Contact Management ( Franklin Sussex Auto Mall - Franklin Sussex Auto Mall )" at bounding box center [546, 101] width 831 height 44
click at [268, 339] on b "FranklinSusAuto_3-14PhoneWalk_08-26-25" at bounding box center [231, 340] width 213 height 14
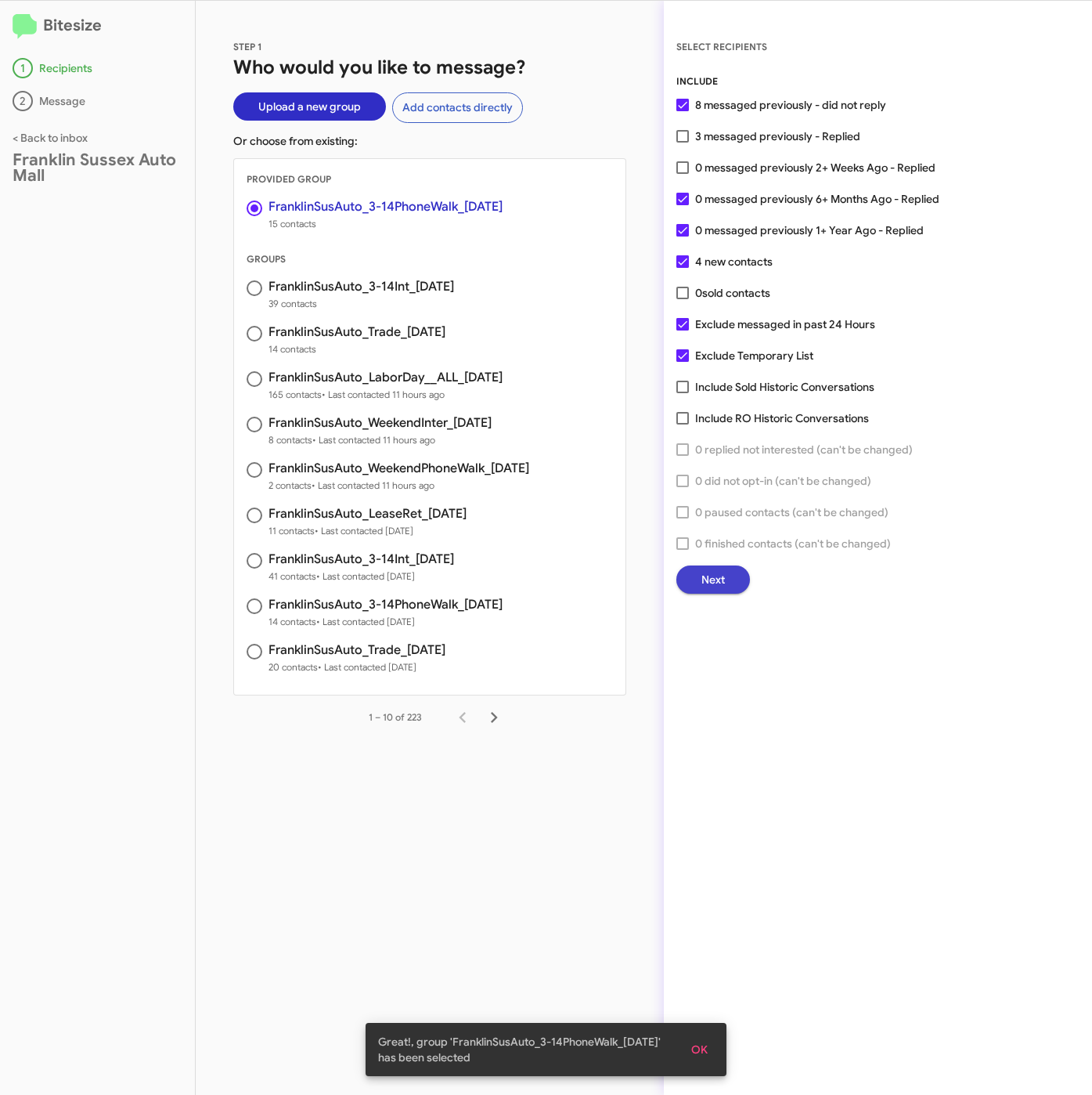
click at [731, 576] on button "Next" at bounding box center [713, 579] width 74 height 28
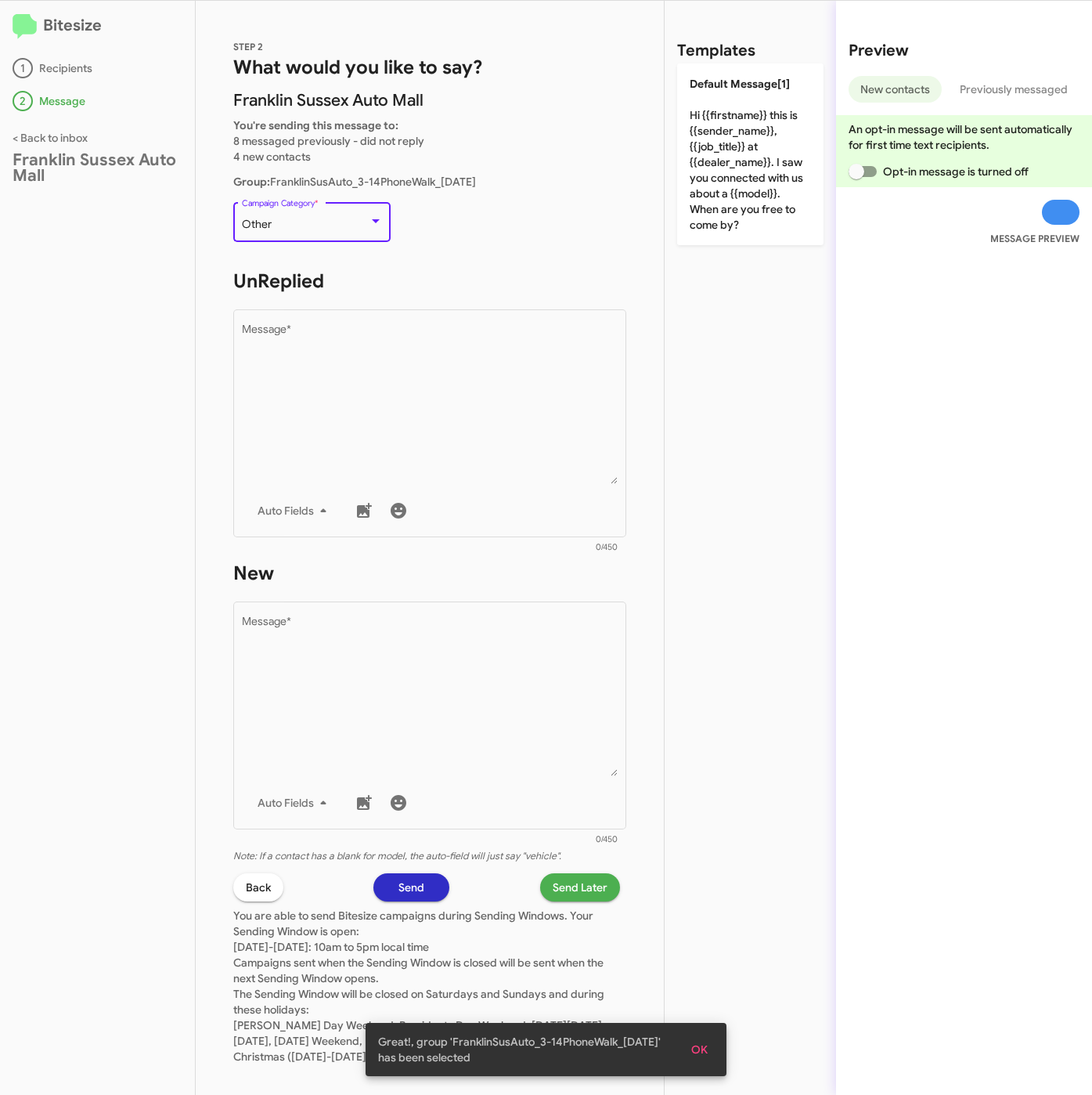
click at [284, 220] on div "Other" at bounding box center [304, 225] width 127 height 13
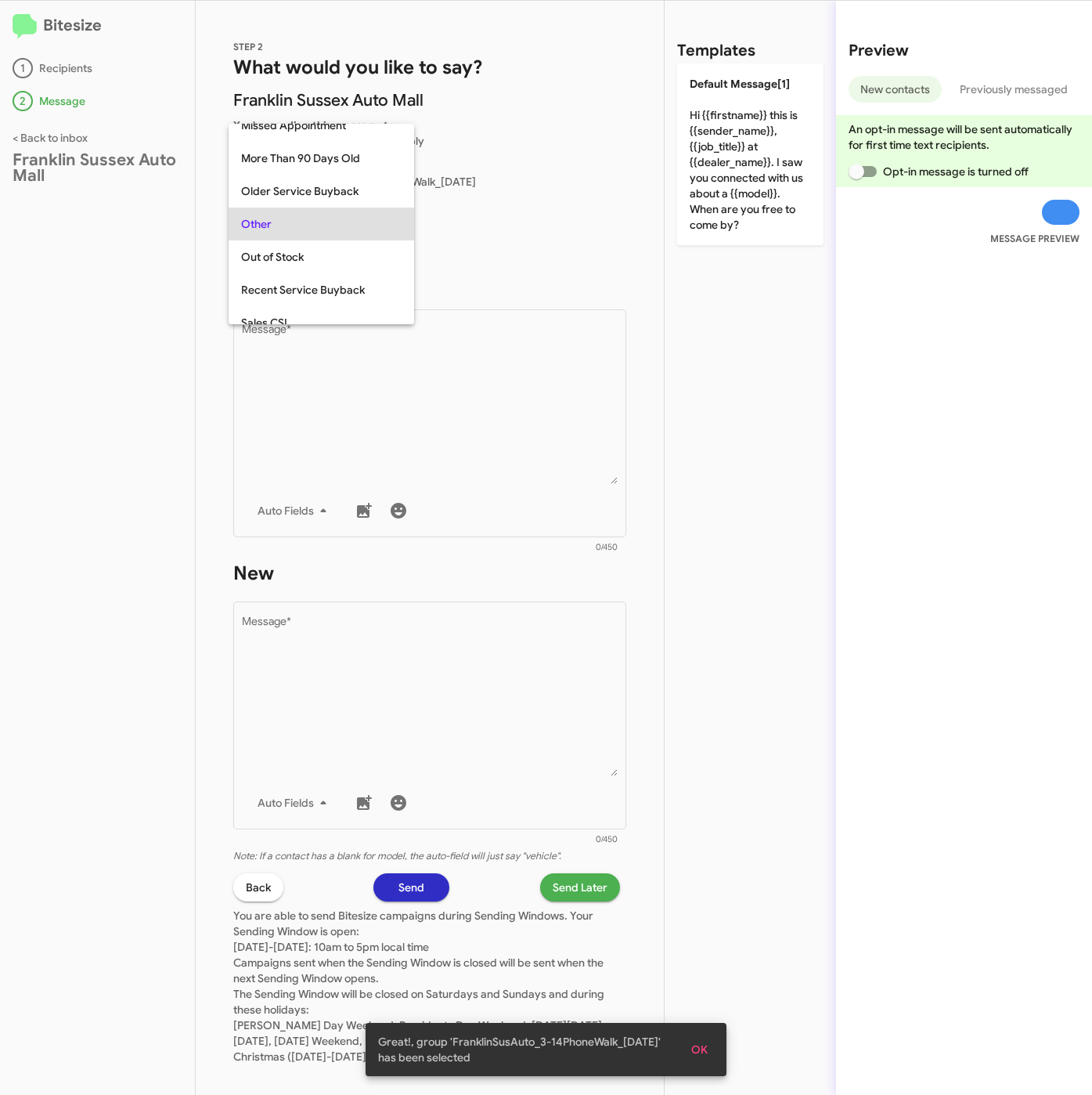
scroll to position [588, 0]
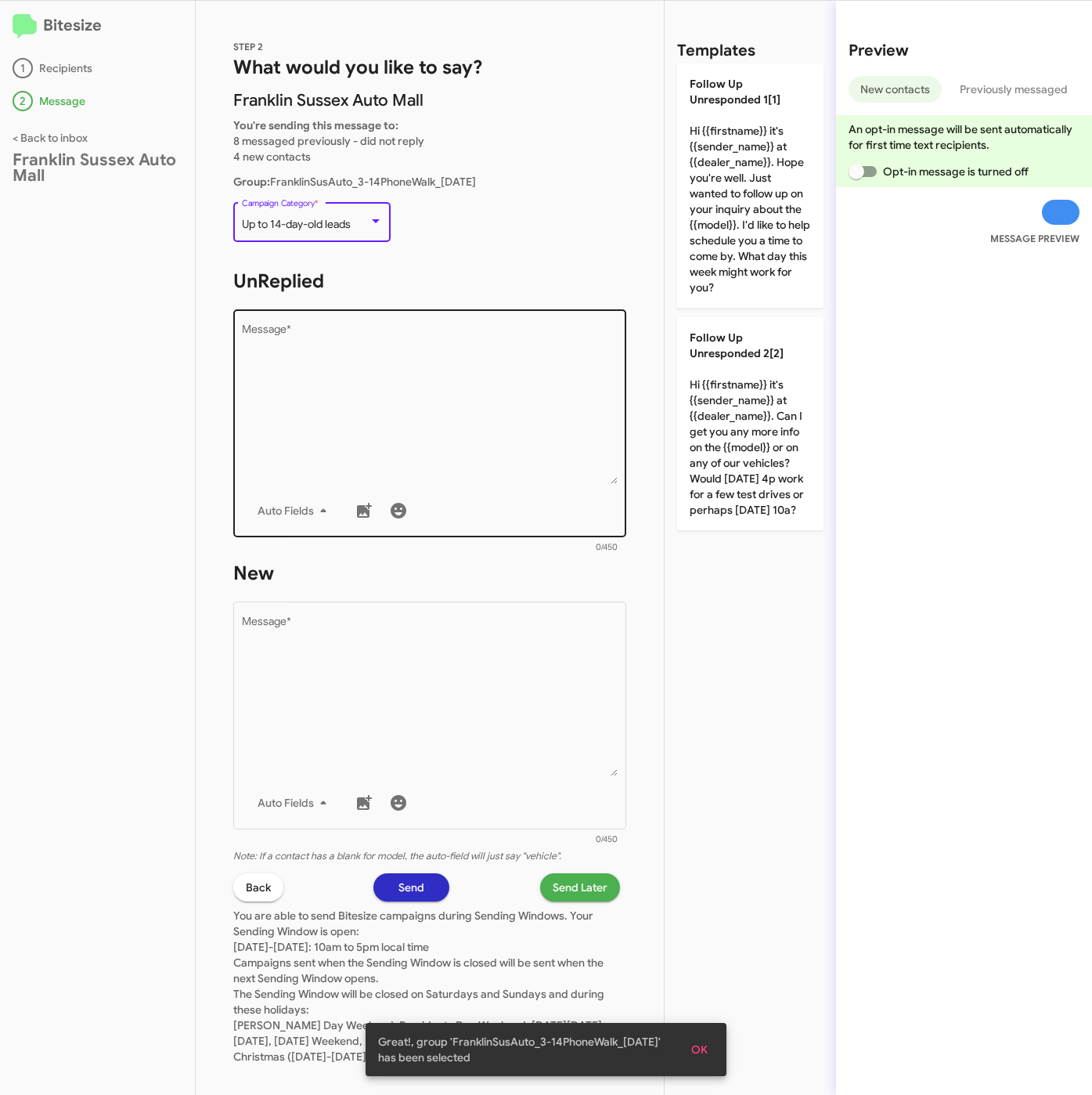
click at [407, 466] on textarea "Message *" at bounding box center [429, 404] width 377 height 160
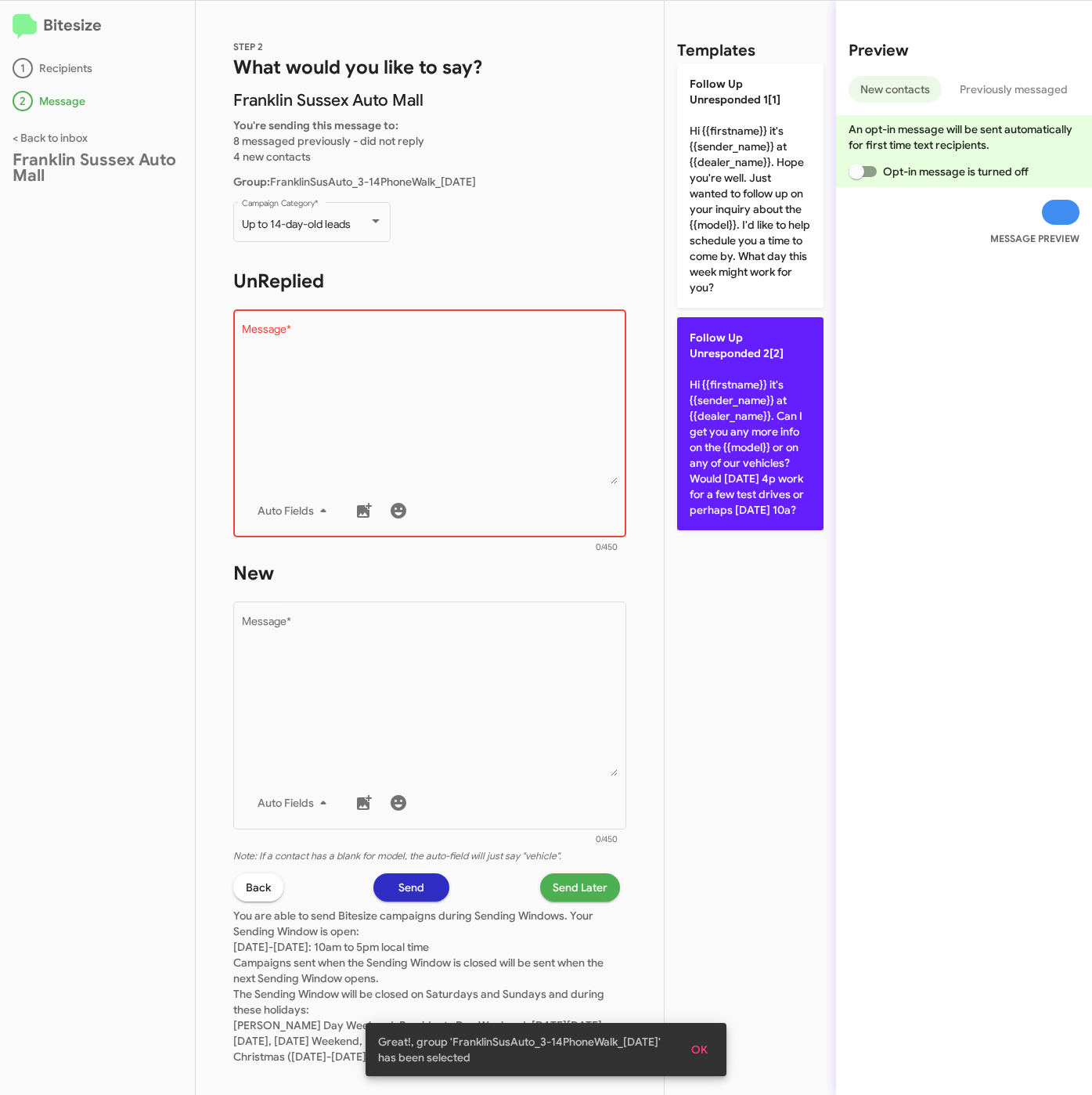
click at [728, 425] on p "Follow Up Unresponded 2[2] Hi {{firstname}} it's {{sender_name}} at {{dealer_na…" at bounding box center [750, 424] width 146 height 213
type textarea "Hi {{firstname}} it's {{sender_name}} at {{dealer_name}}. Can I get you any mor…"
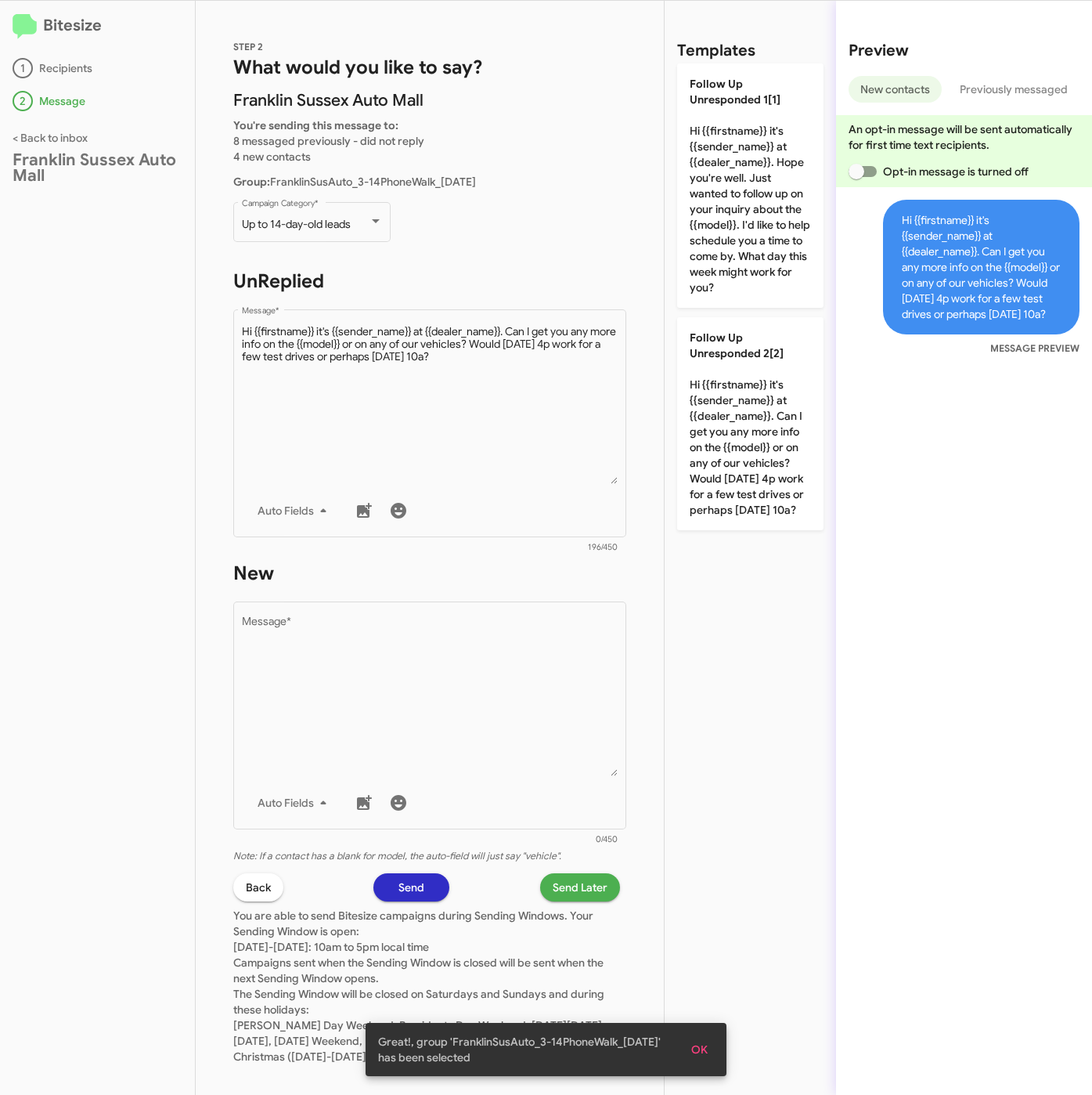
drag, startPoint x: 565, startPoint y: 656, endPoint x: 771, endPoint y: 345, distance: 373.0
click at [568, 656] on textarea "Message *" at bounding box center [429, 696] width 377 height 160
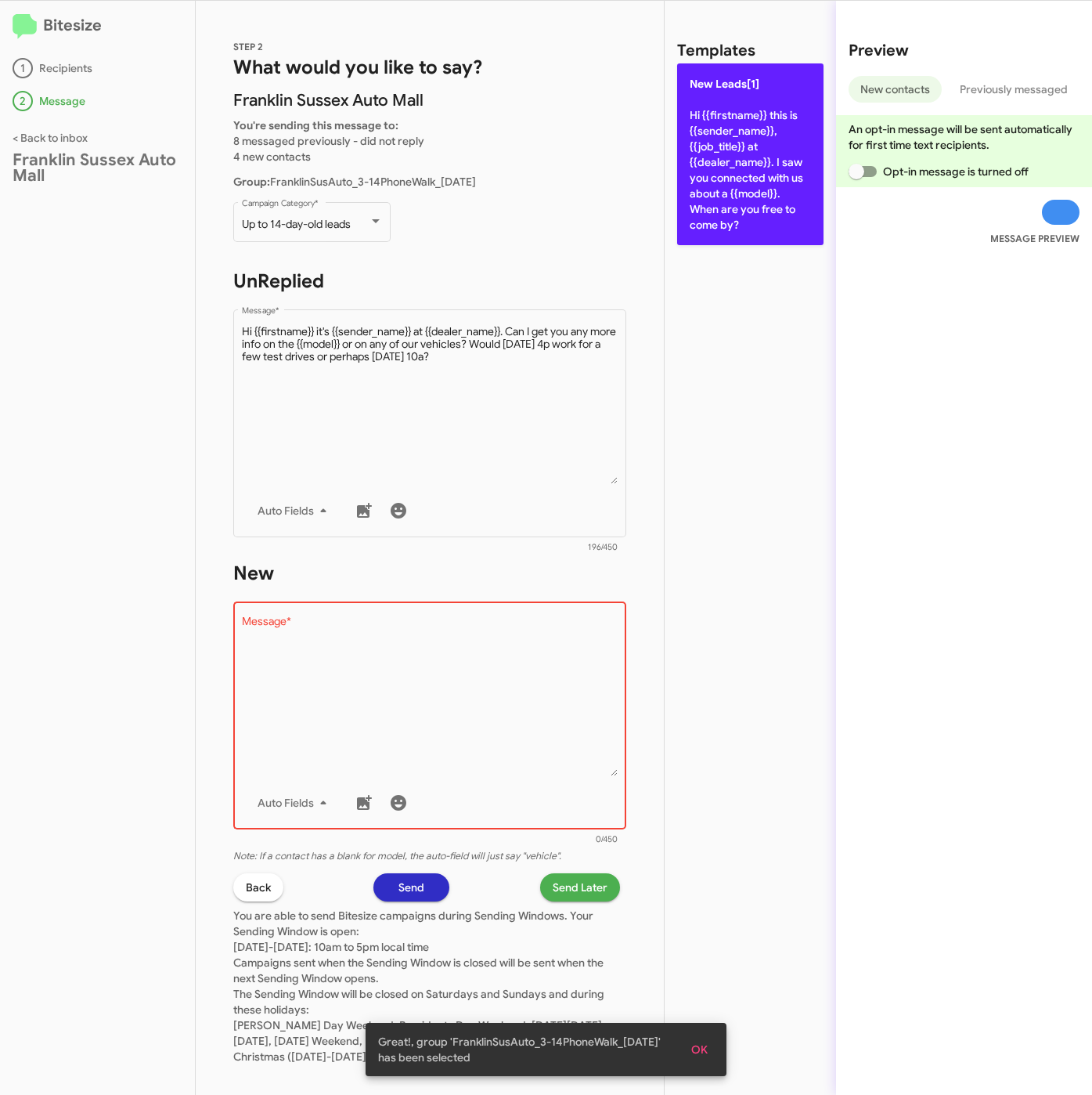
click at [766, 188] on p "New Leads[1] Hi {{firstname}} this is {{sender_name}}, {{job_title}} at {{deale…" at bounding box center [750, 155] width 146 height 182
type textarea "Hi {{firstname}} this is {{sender_name}}, {{job_title}} at {{dealer_name}}. I s…"
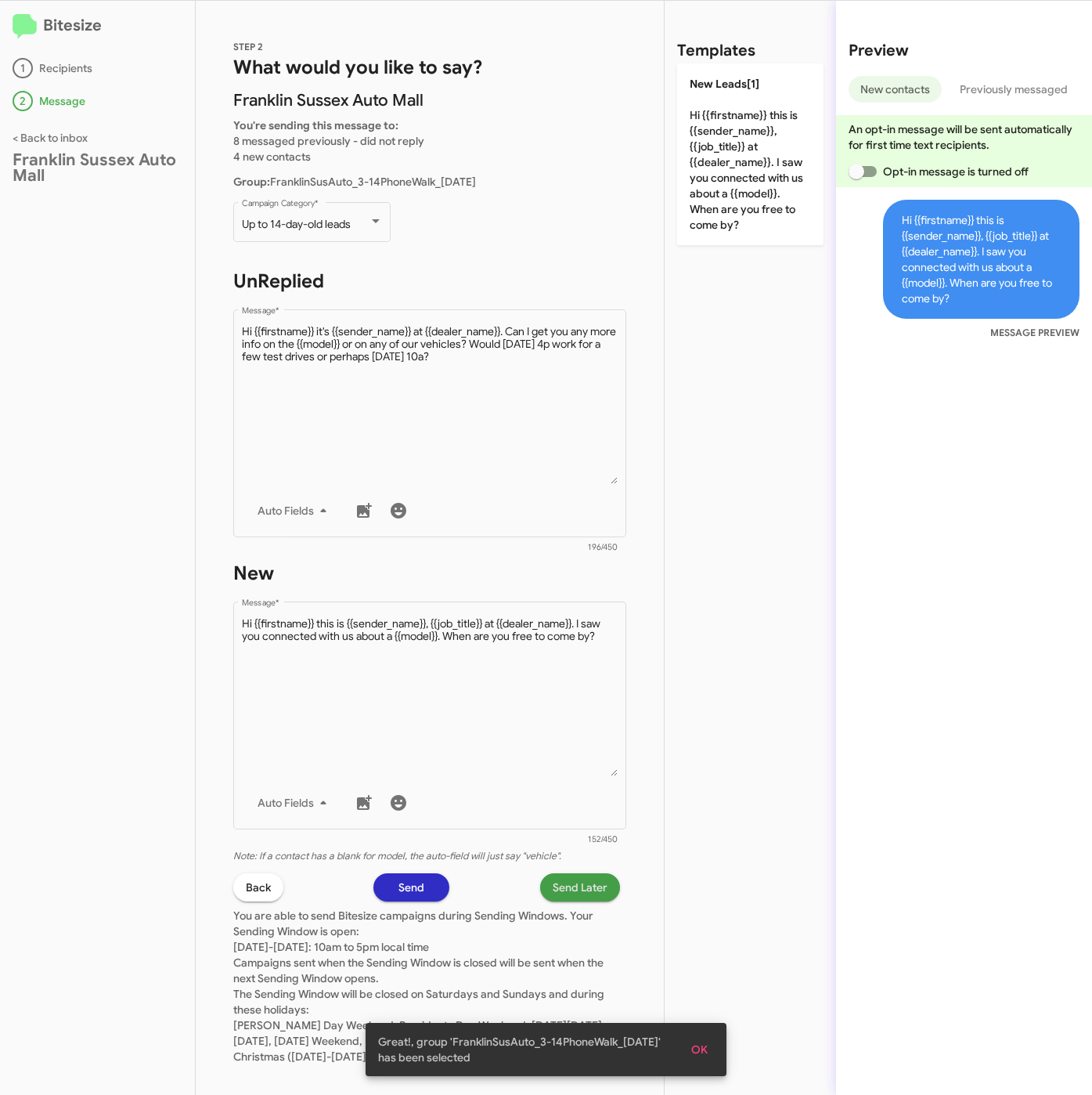
click at [562, 876] on span "Send Later" at bounding box center [580, 887] width 54 height 28
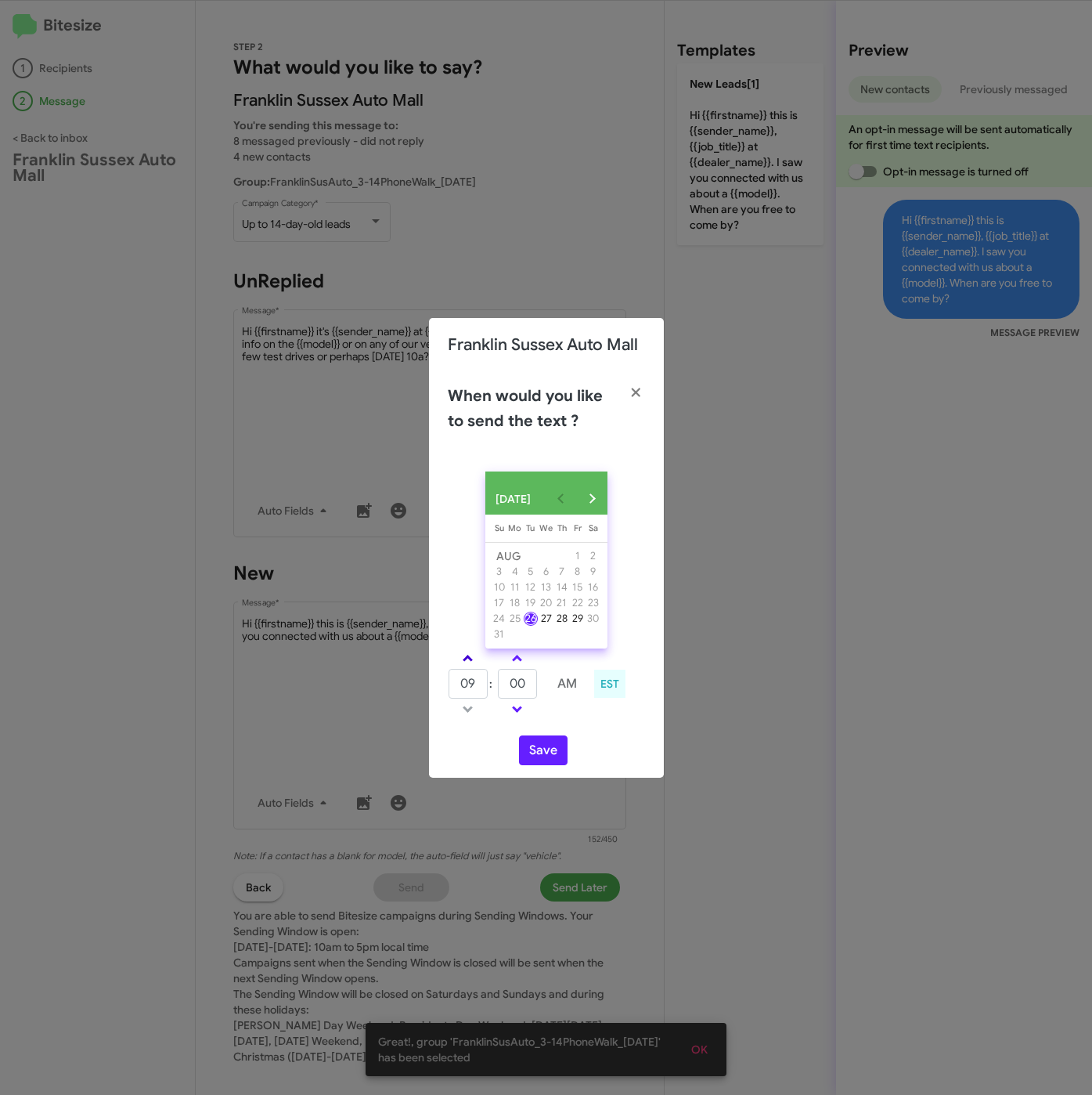
click at [469, 656] on link at bounding box center [468, 658] width 27 height 18
type input "01"
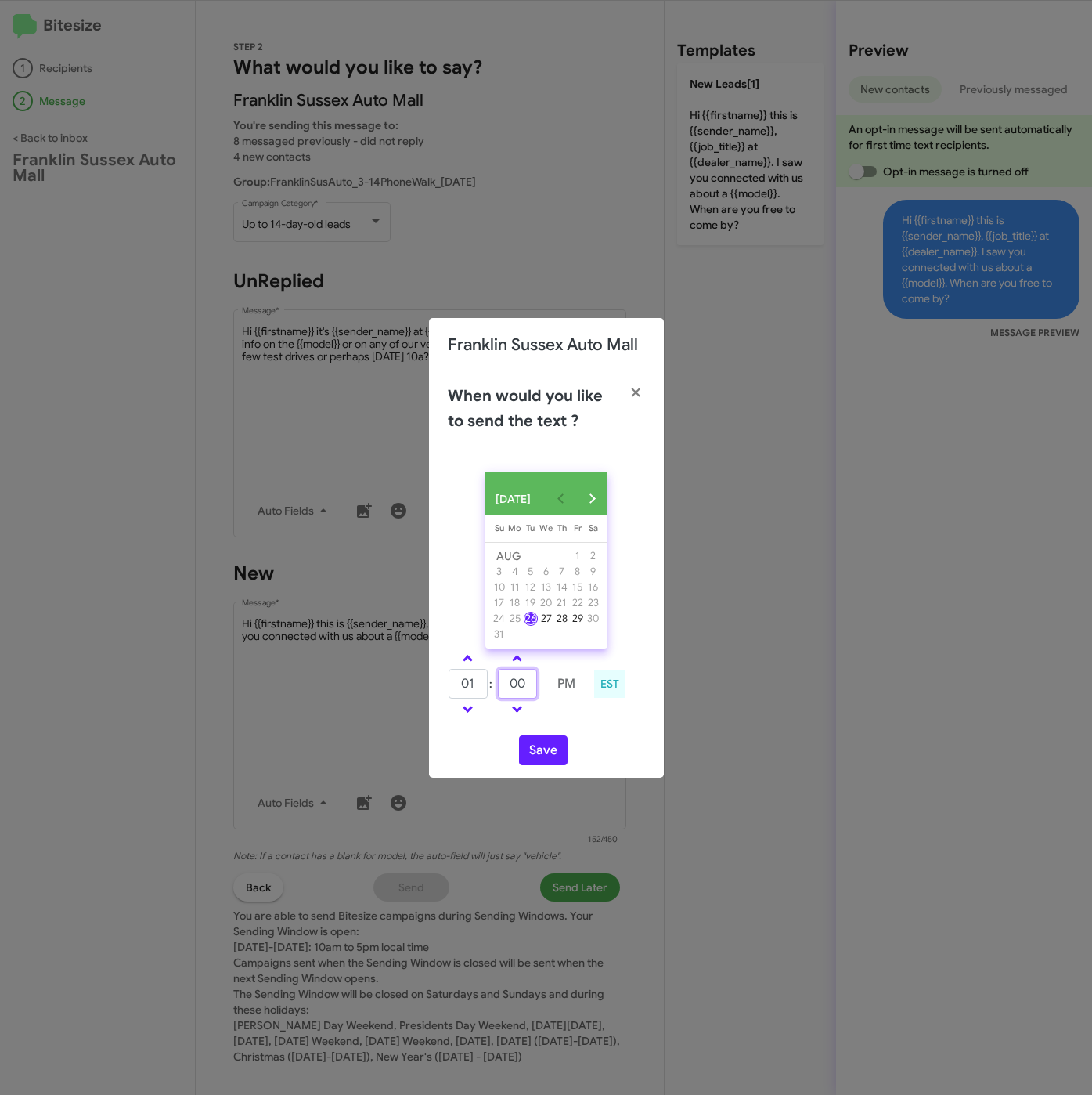
drag, startPoint x: 520, startPoint y: 677, endPoint x: 500, endPoint y: 680, distance: 20.2
click at [500, 680] on input "00" at bounding box center [517, 683] width 39 height 30
type input "20"
click at [560, 765] on button "Save" at bounding box center [543, 750] width 48 height 30
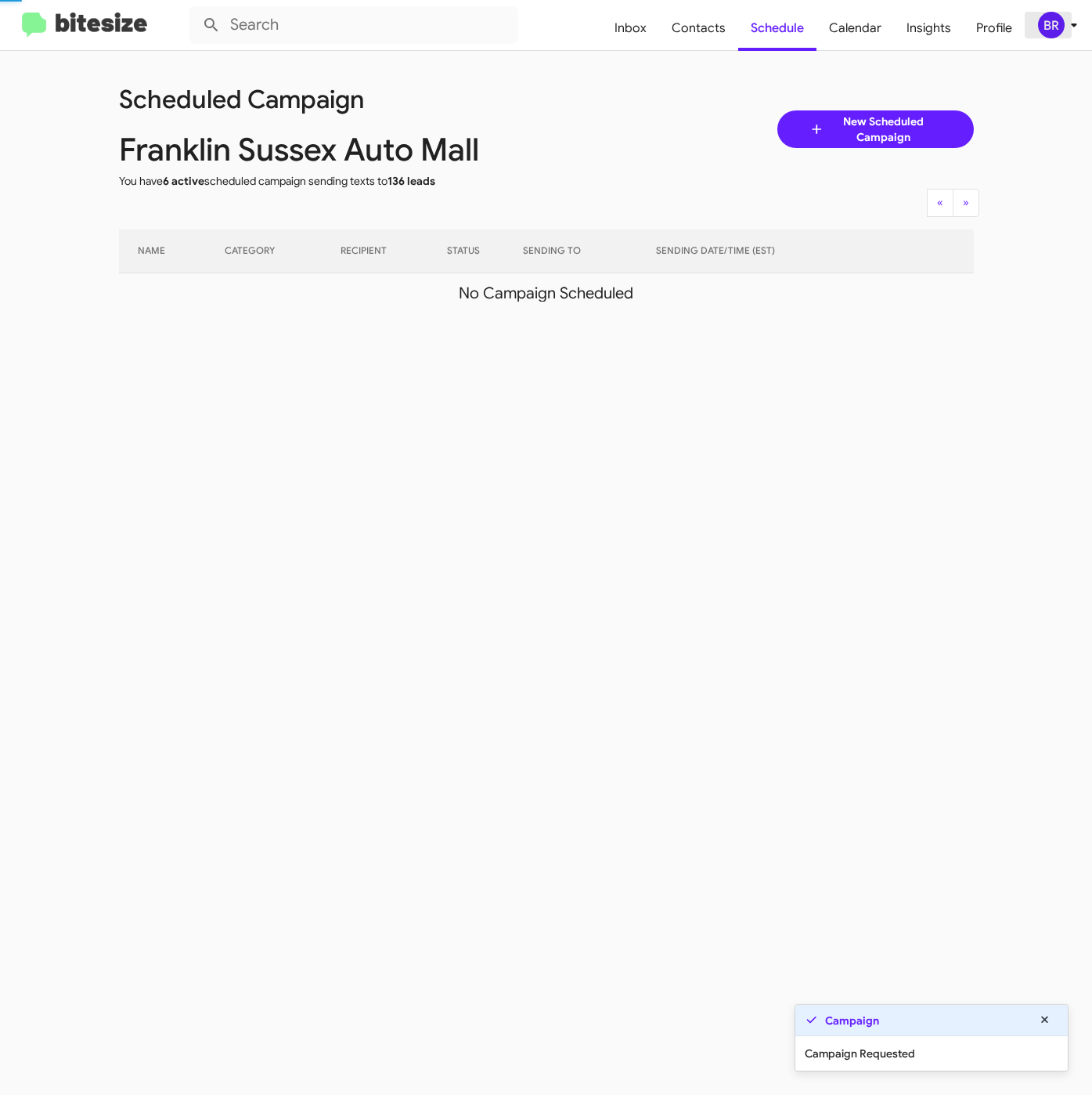
click at [1068, 21] on icon at bounding box center [1074, 25] width 19 height 19
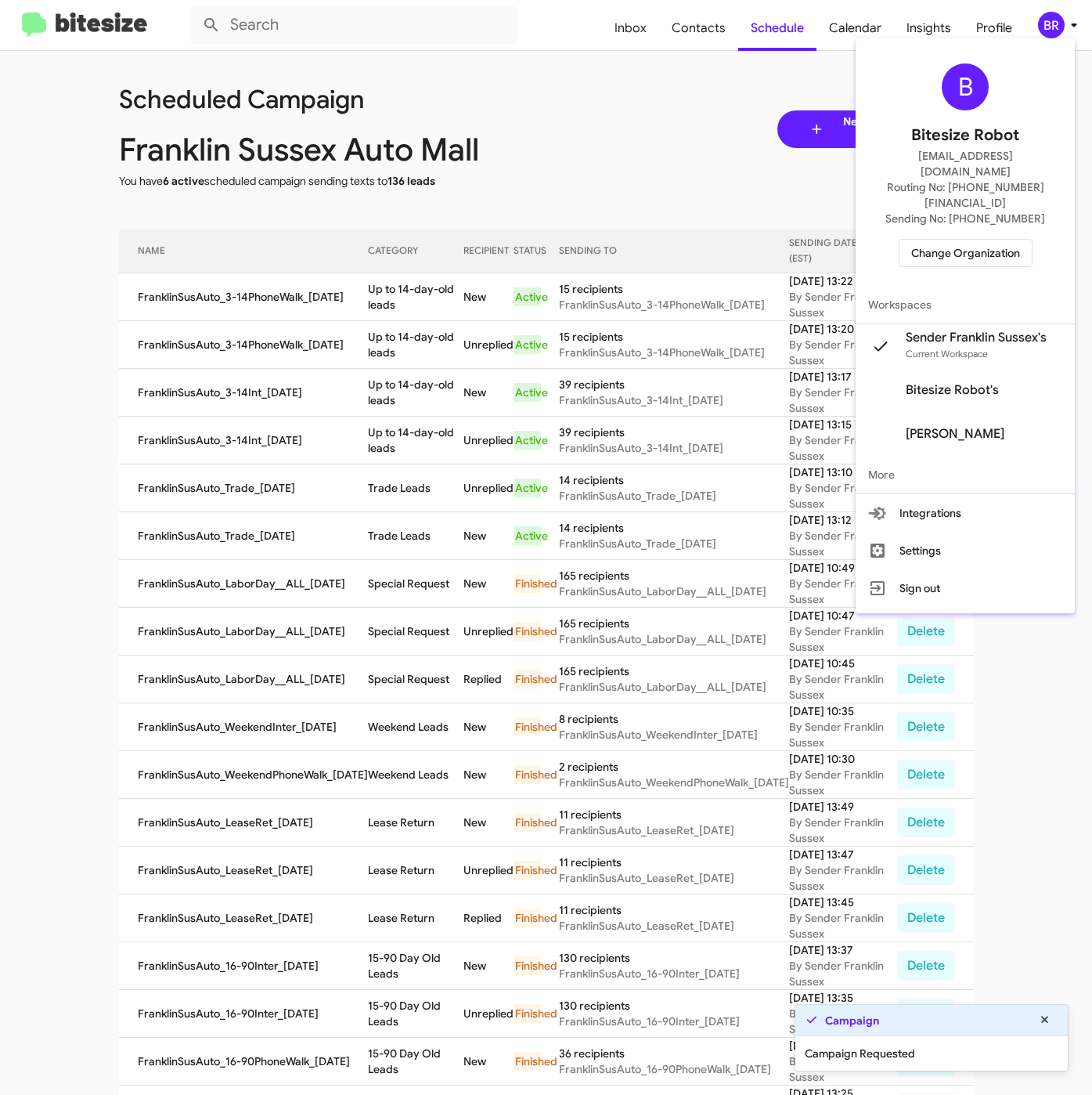
click at [388, 285] on div at bounding box center [546, 547] width 1092 height 1095
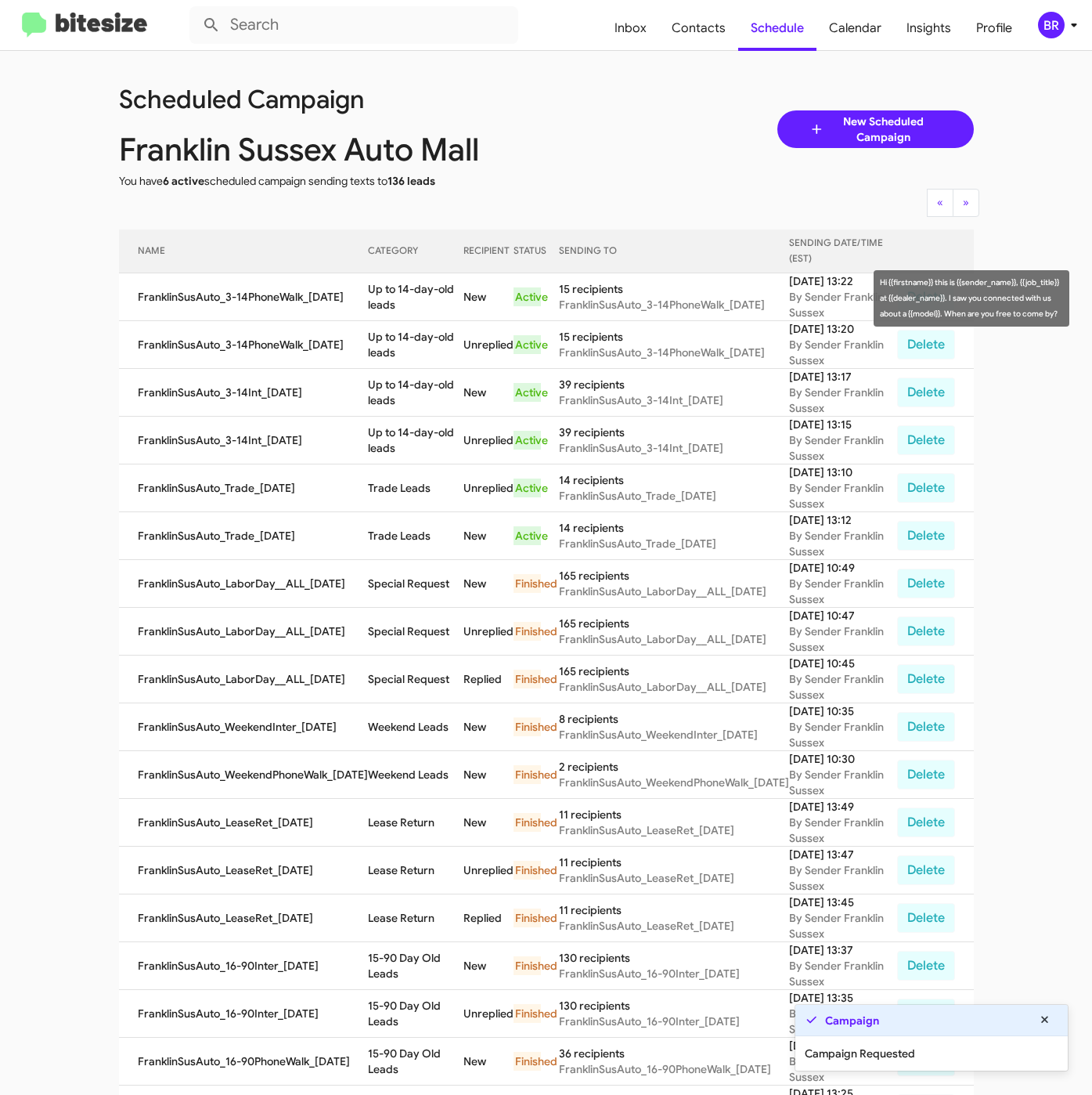
drag, startPoint x: 364, startPoint y: 284, endPoint x: 390, endPoint y: 306, distance: 34.1
click at [390, 306] on td "Up to 14-day-old leads" at bounding box center [416, 297] width 96 height 48
copy td "Up to 14-day-old leads"
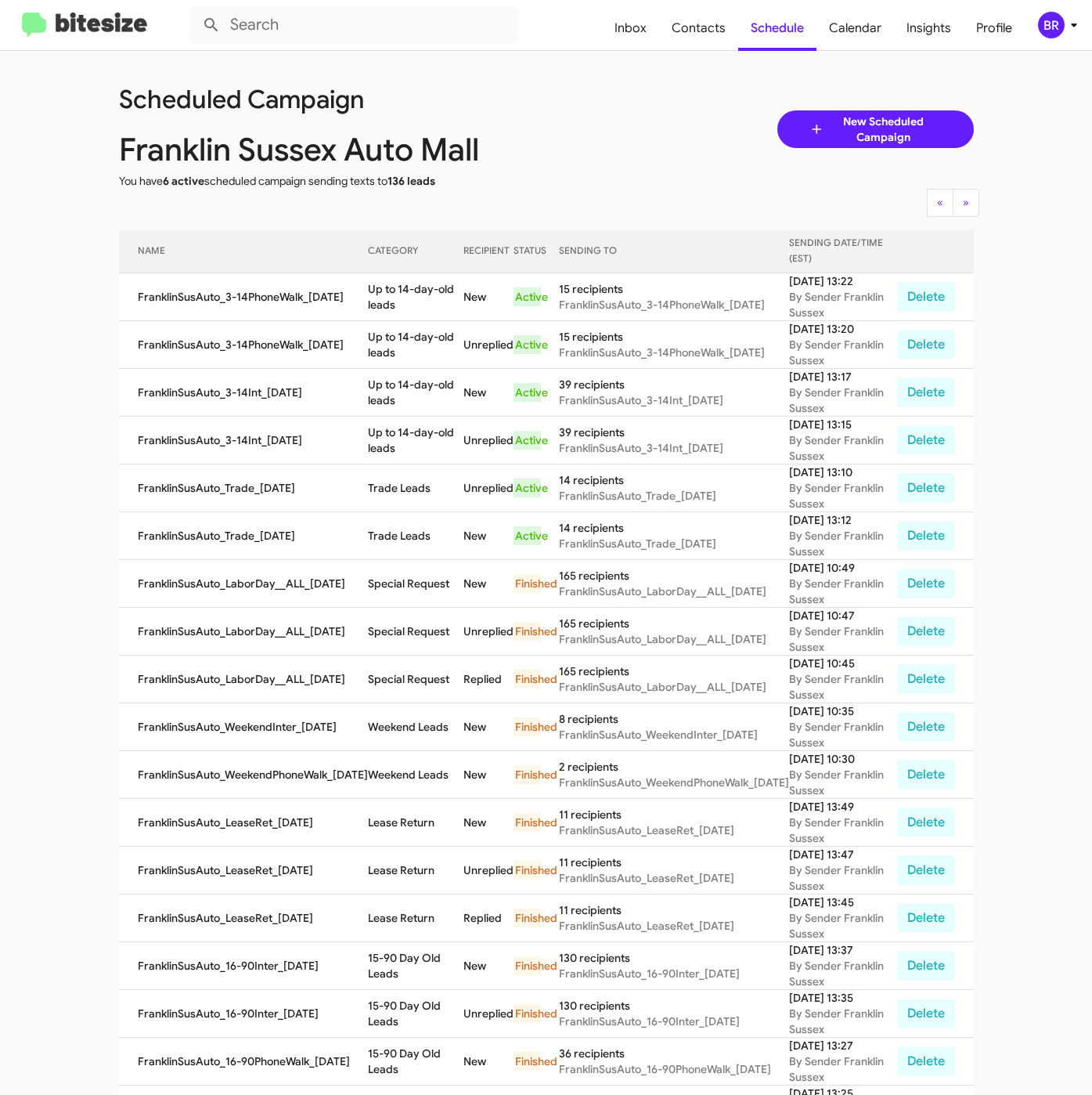
click at [1056, 31] on div "BR" at bounding box center [1050, 25] width 26 height 26
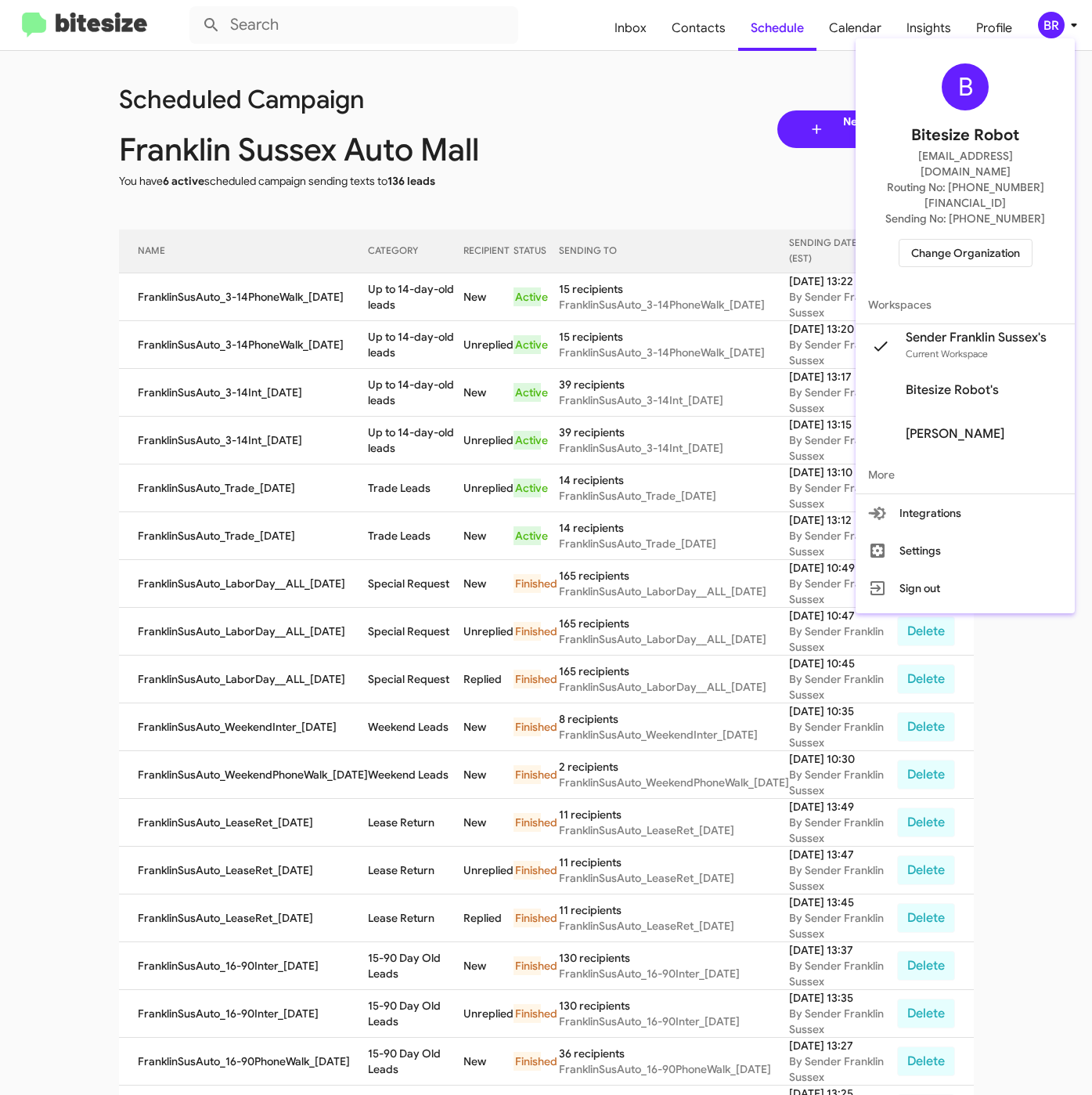
click at [970, 241] on div "B Bitesize Robot iya@bitesize.co Routing No: +1 (855) 410-3309 Sending No: +1 (…" at bounding box center [965, 164] width 219 height 241
click at [965, 235] on div "B Bitesize Robot iya@bitesize.co Routing No: +1 (855) 410-3309 Sending No: +1 (…" at bounding box center [965, 164] width 219 height 241
click at [989, 240] on span "Change Organization" at bounding box center [965, 253] width 109 height 26
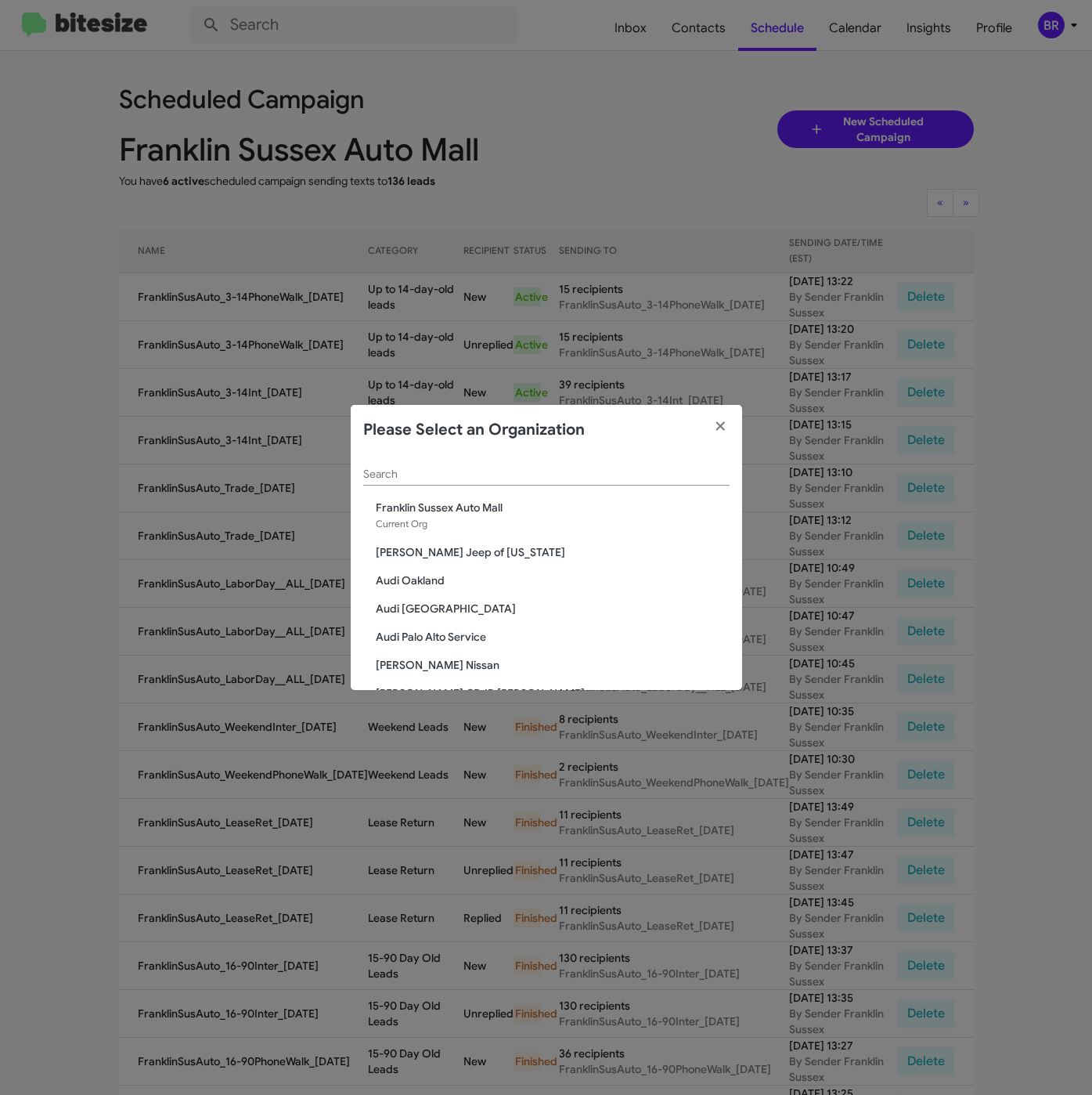
click at [534, 480] on div "Search" at bounding box center [546, 471] width 367 height 31
paste input "Audi Oakland"
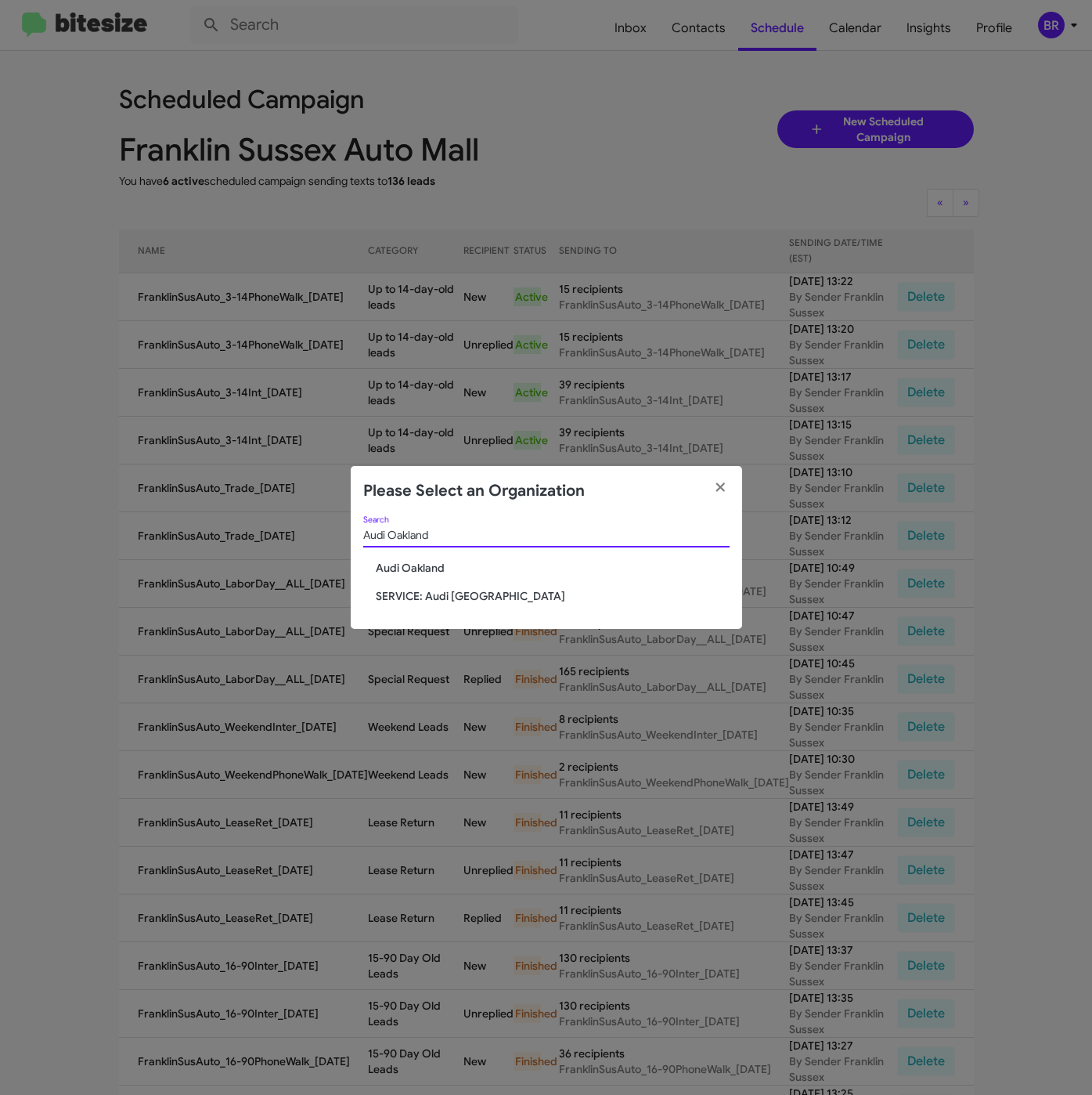
type input "Audi Oakland"
click at [418, 572] on span "Audi Oakland" at bounding box center [553, 567] width 354 height 15
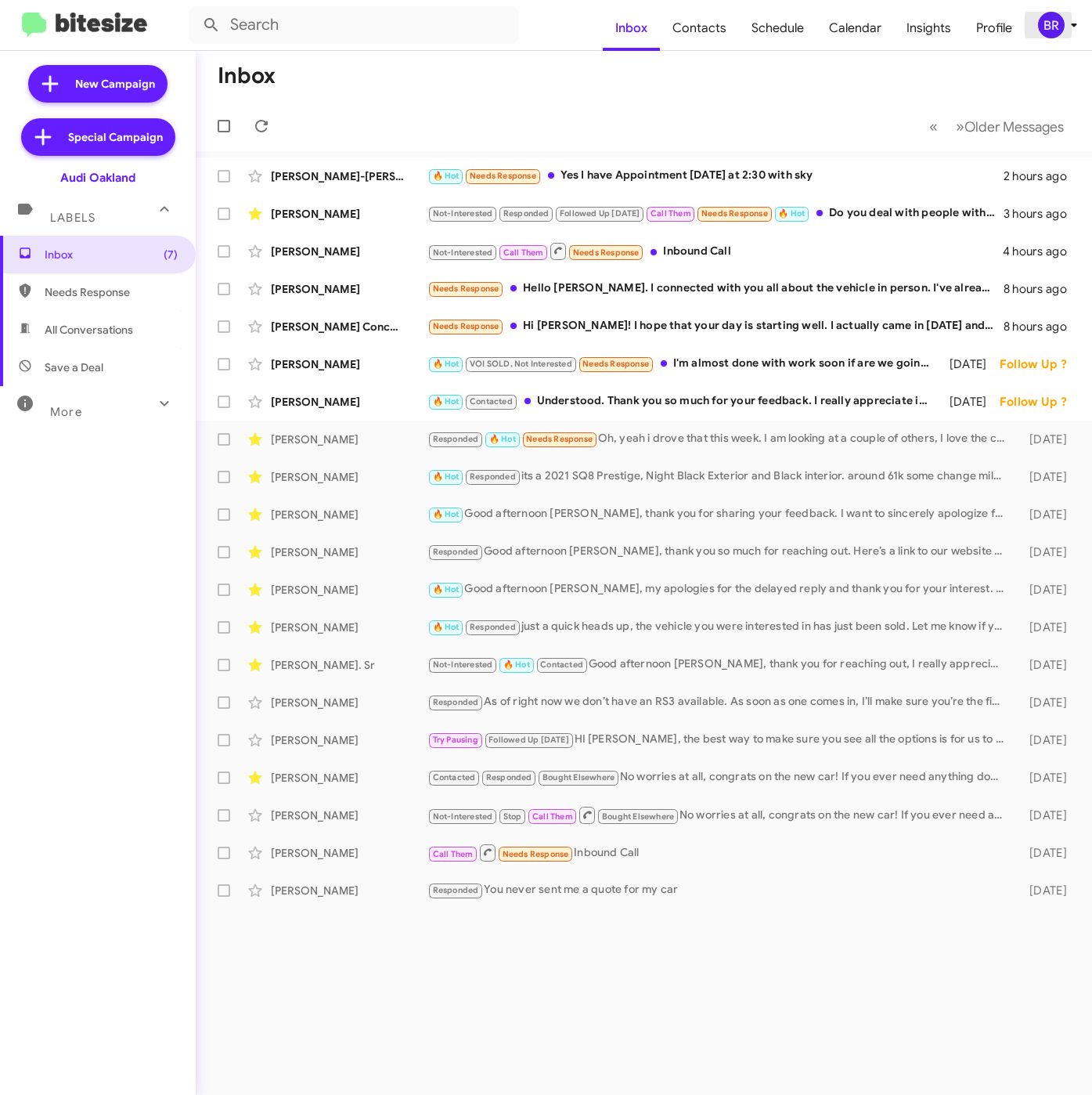
click at [1083, 29] on span "BR" at bounding box center [1060, 25] width 47 height 26
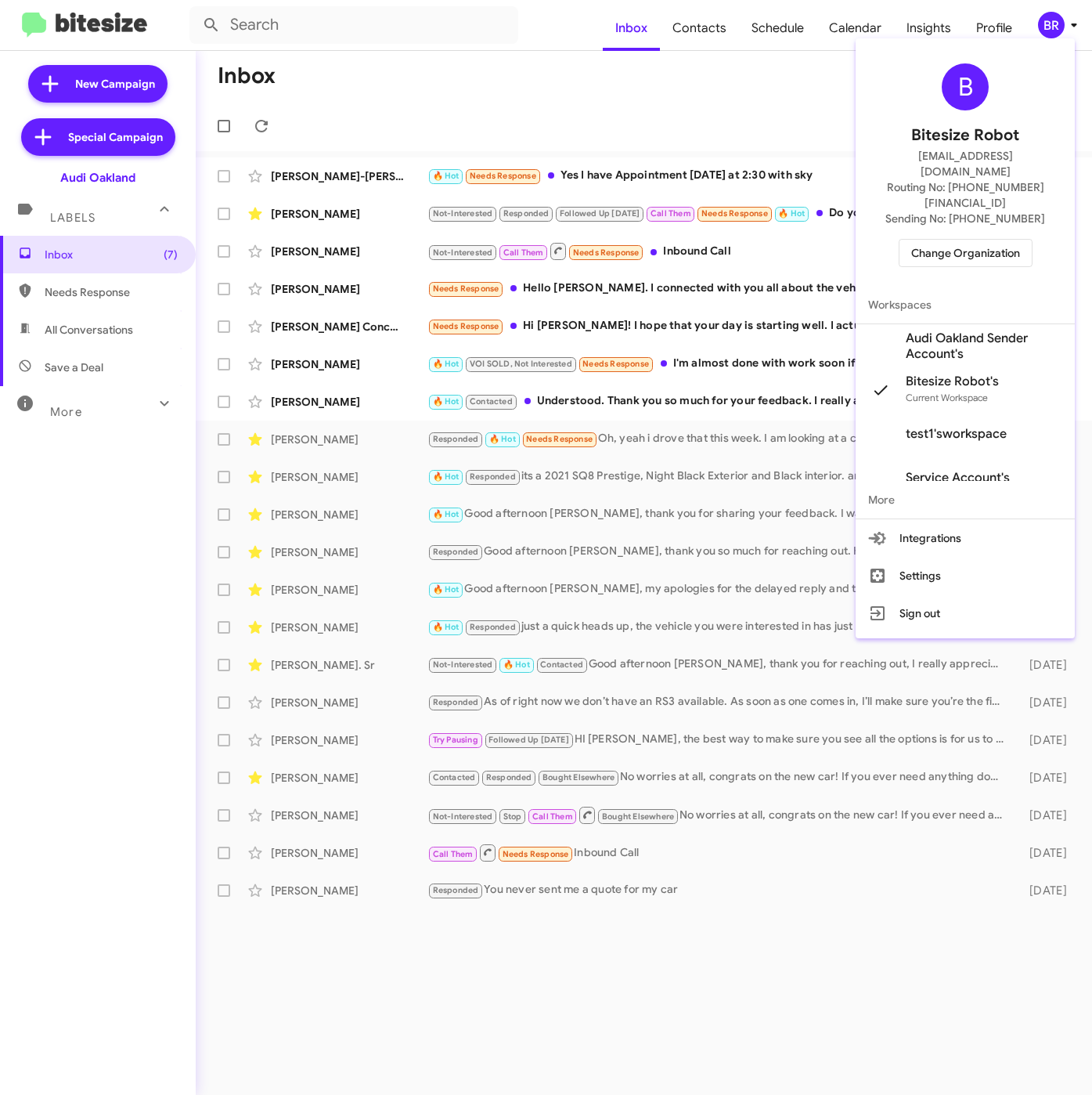
click at [963, 330] on span "Audi Oakland Sender Account's" at bounding box center [984, 345] width 156 height 31
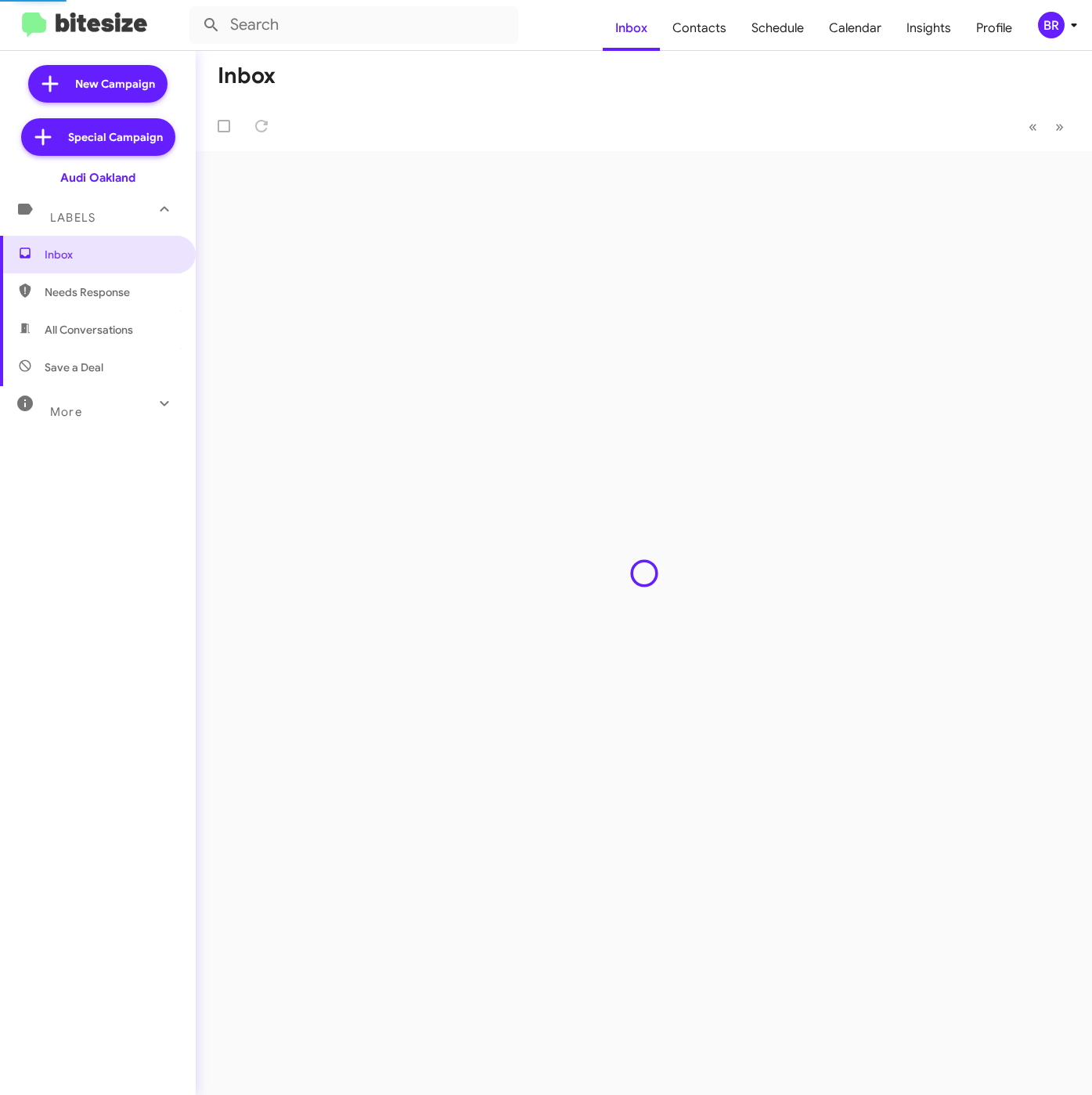
click at [702, 26] on span "Contacts" at bounding box center [699, 27] width 79 height 45
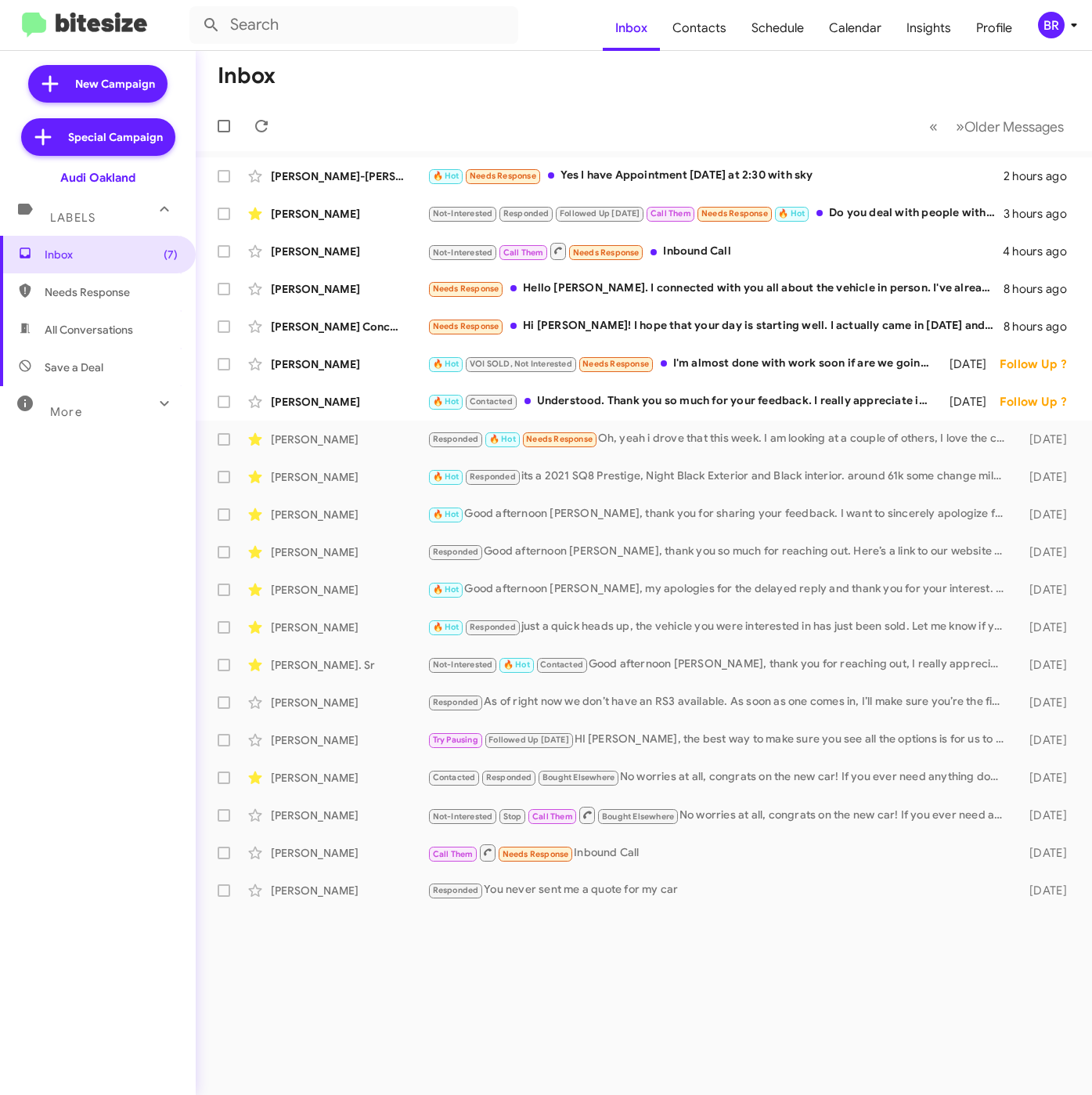
type input "in:groups"
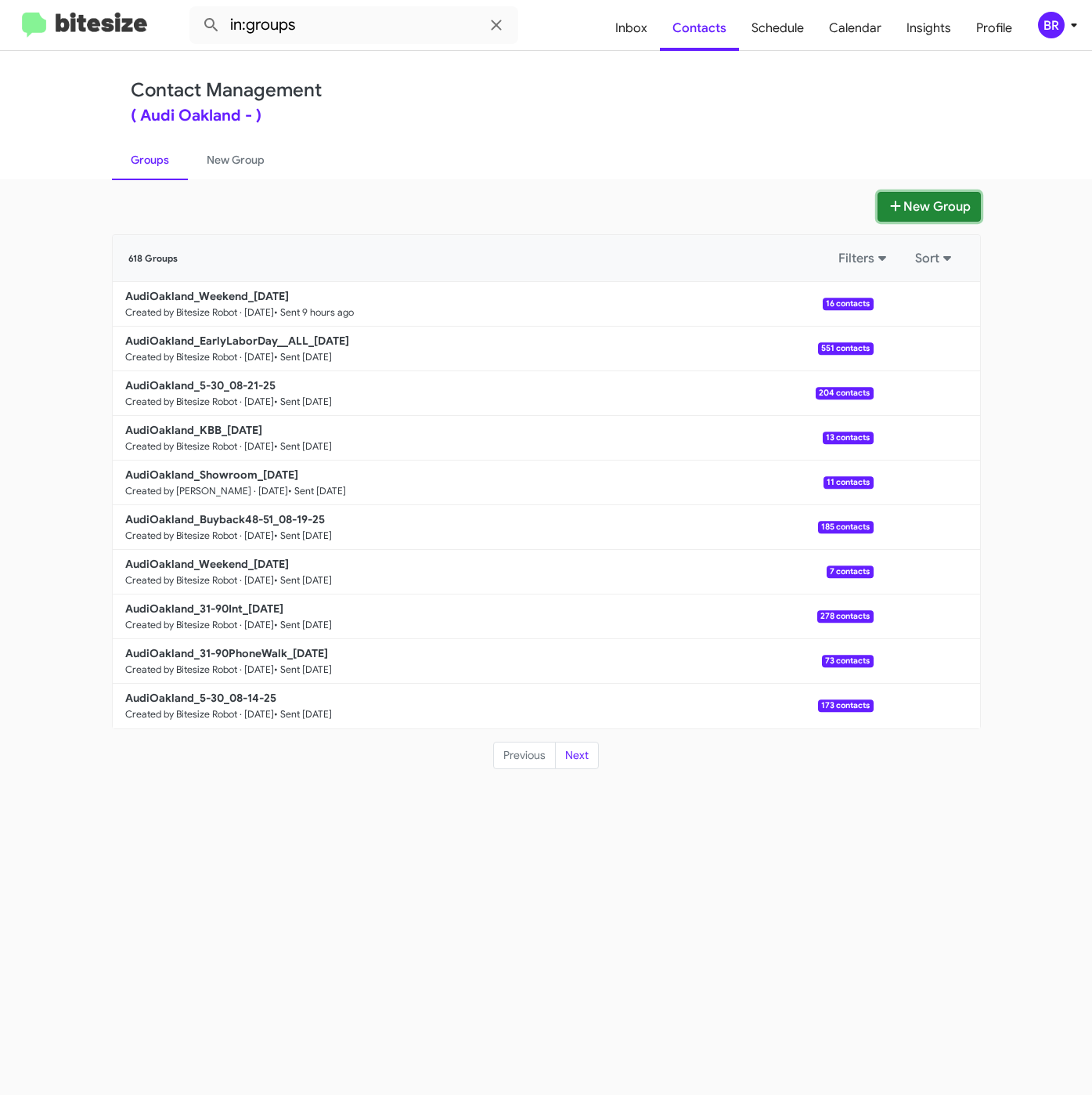
click at [930, 202] on button "New Group" at bounding box center [929, 206] width 103 height 30
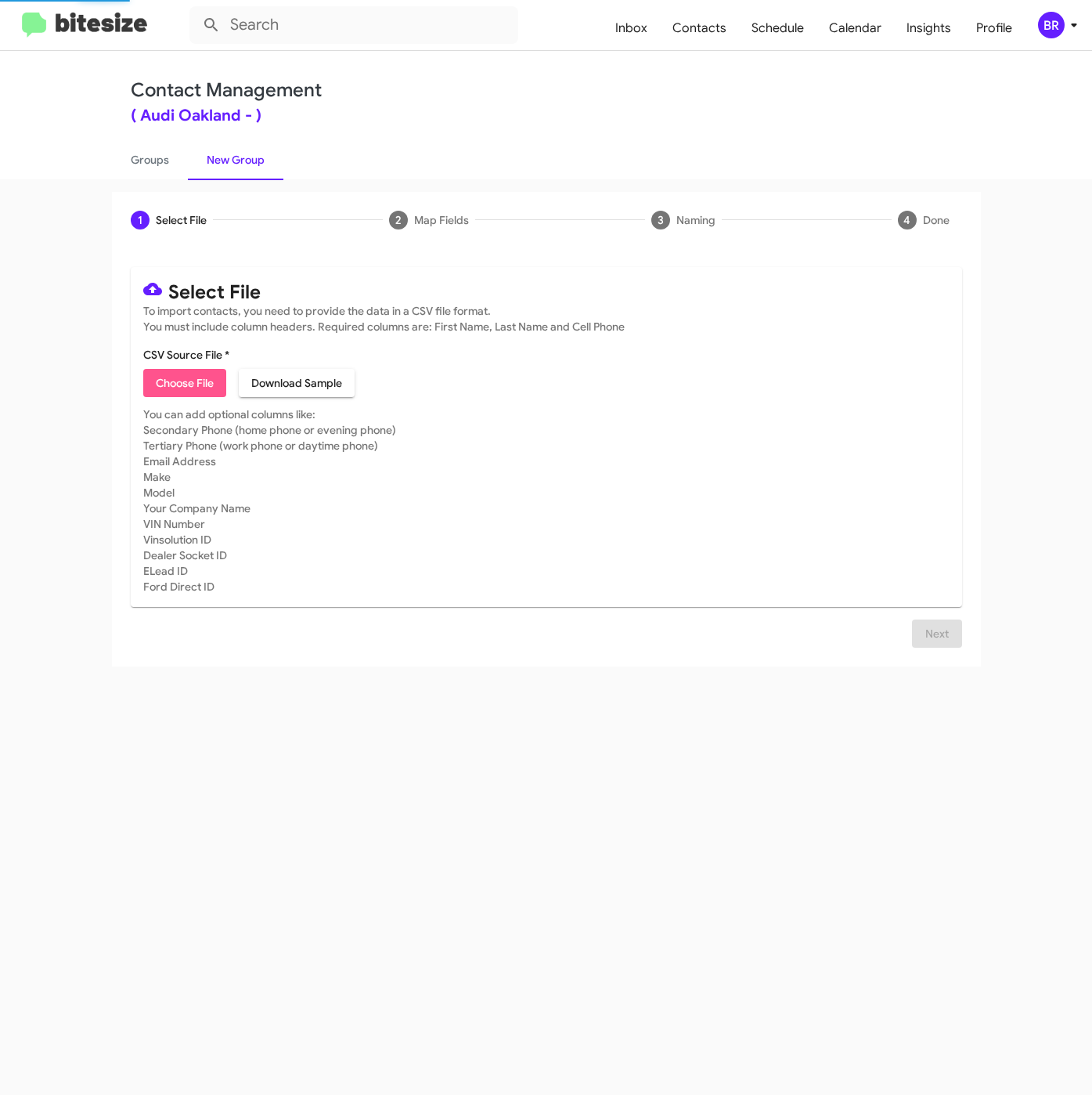
click at [208, 383] on span "Choose File" at bounding box center [185, 382] width 58 height 28
type input "AudiOakland_Buyback60-63_08-26-25"
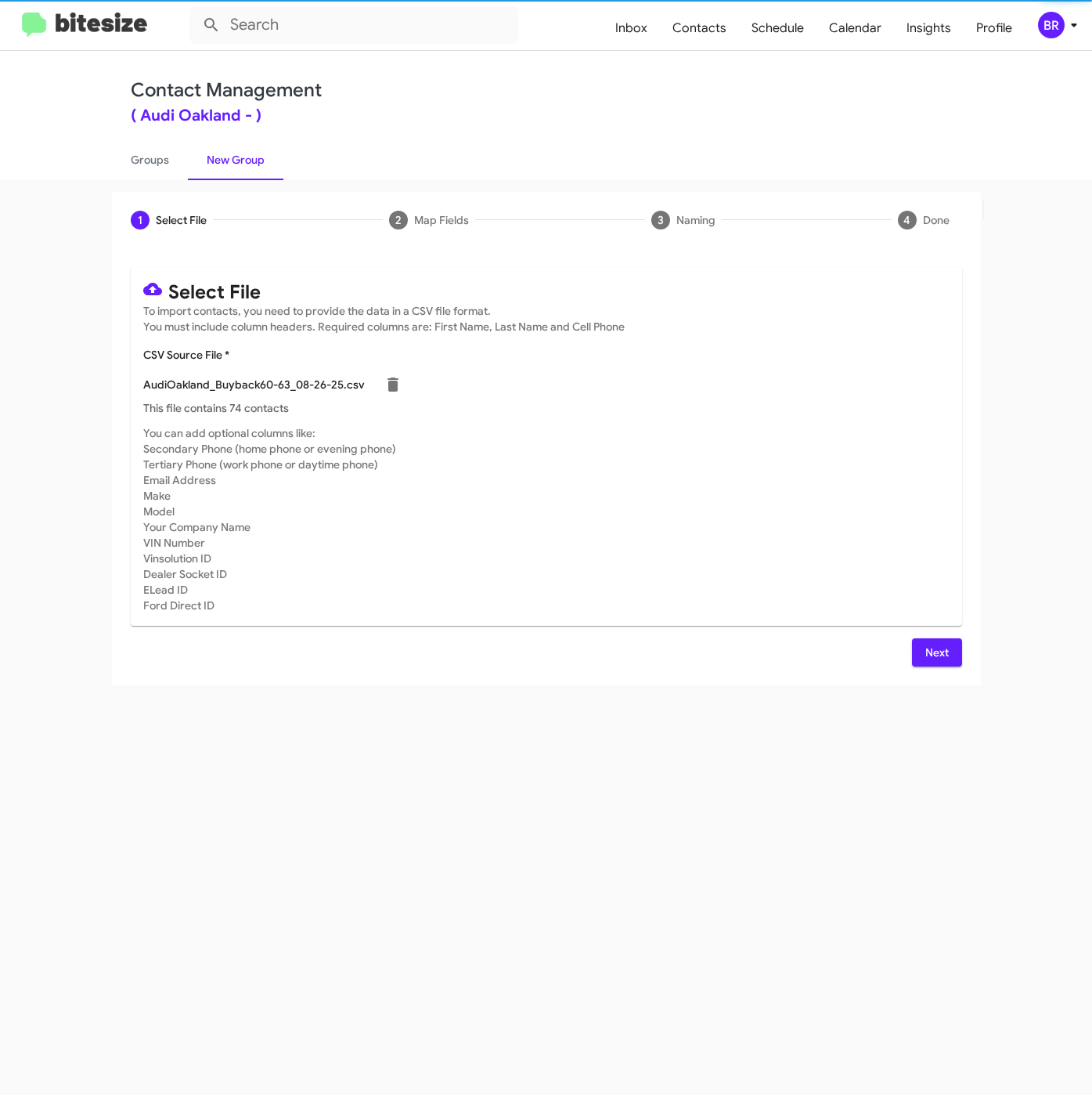
click at [929, 658] on span "Next" at bounding box center [936, 652] width 25 height 28
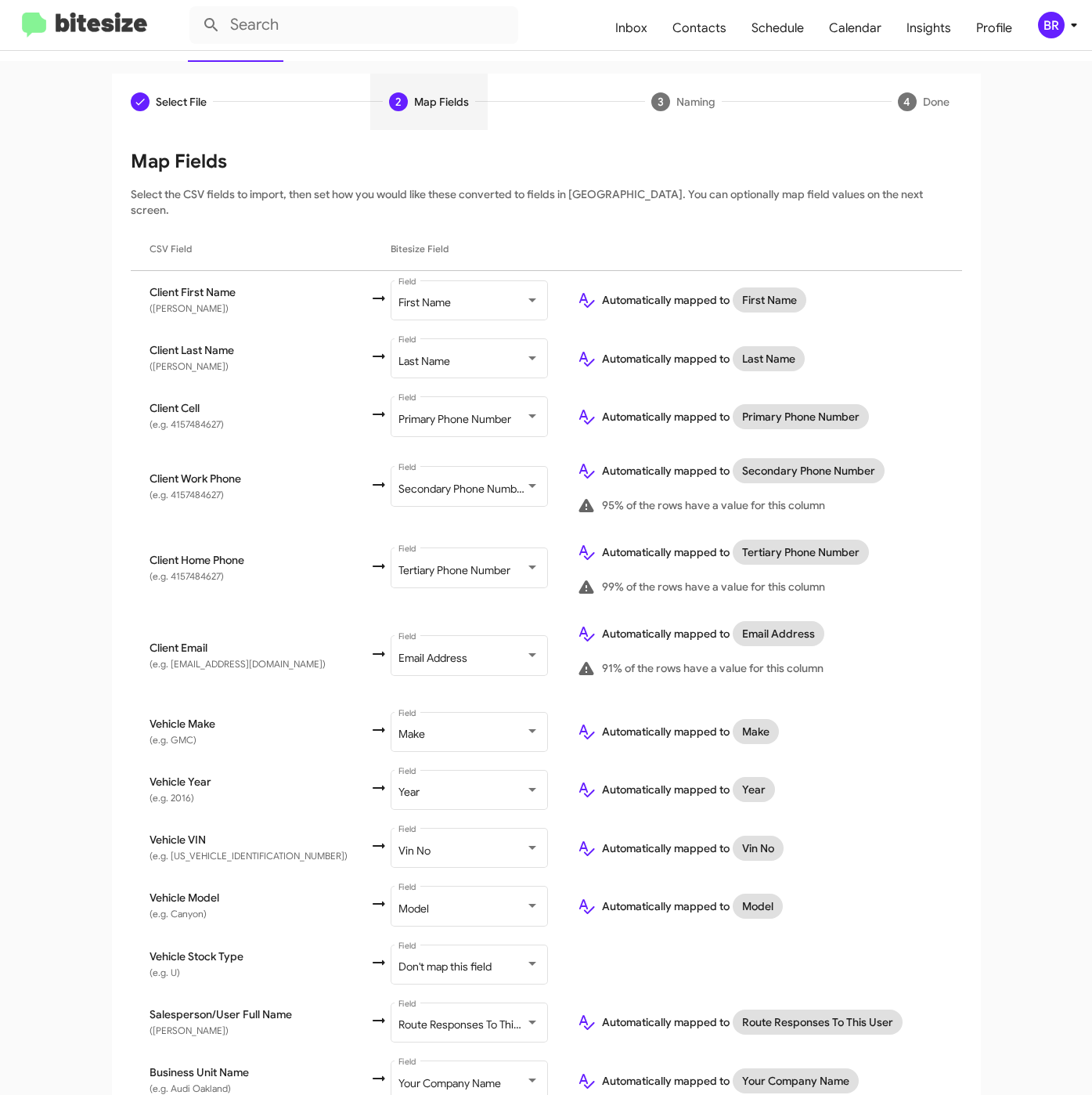
scroll to position [172, 0]
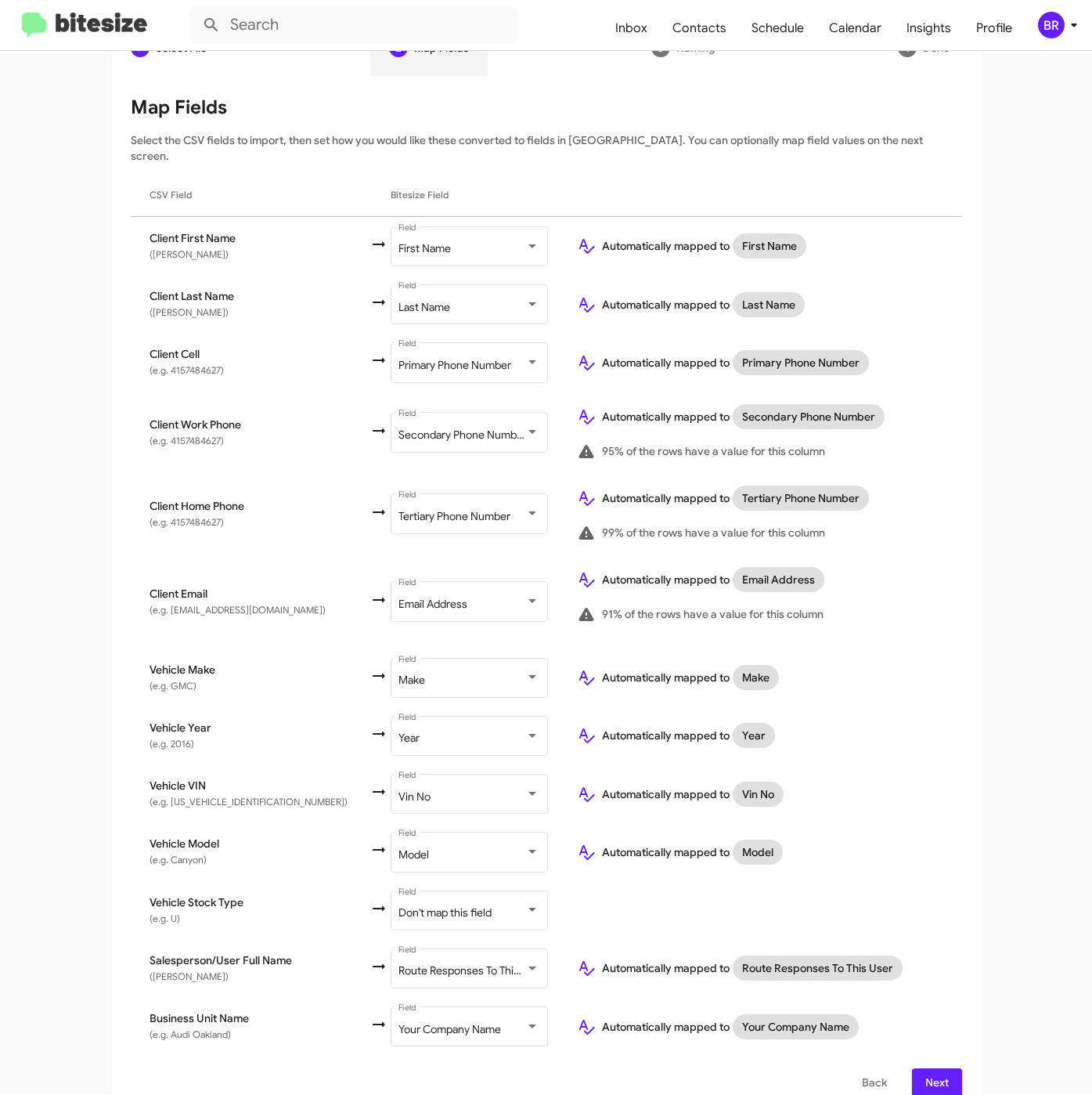
click at [935, 1068] on span "Next" at bounding box center [936, 1081] width 25 height 28
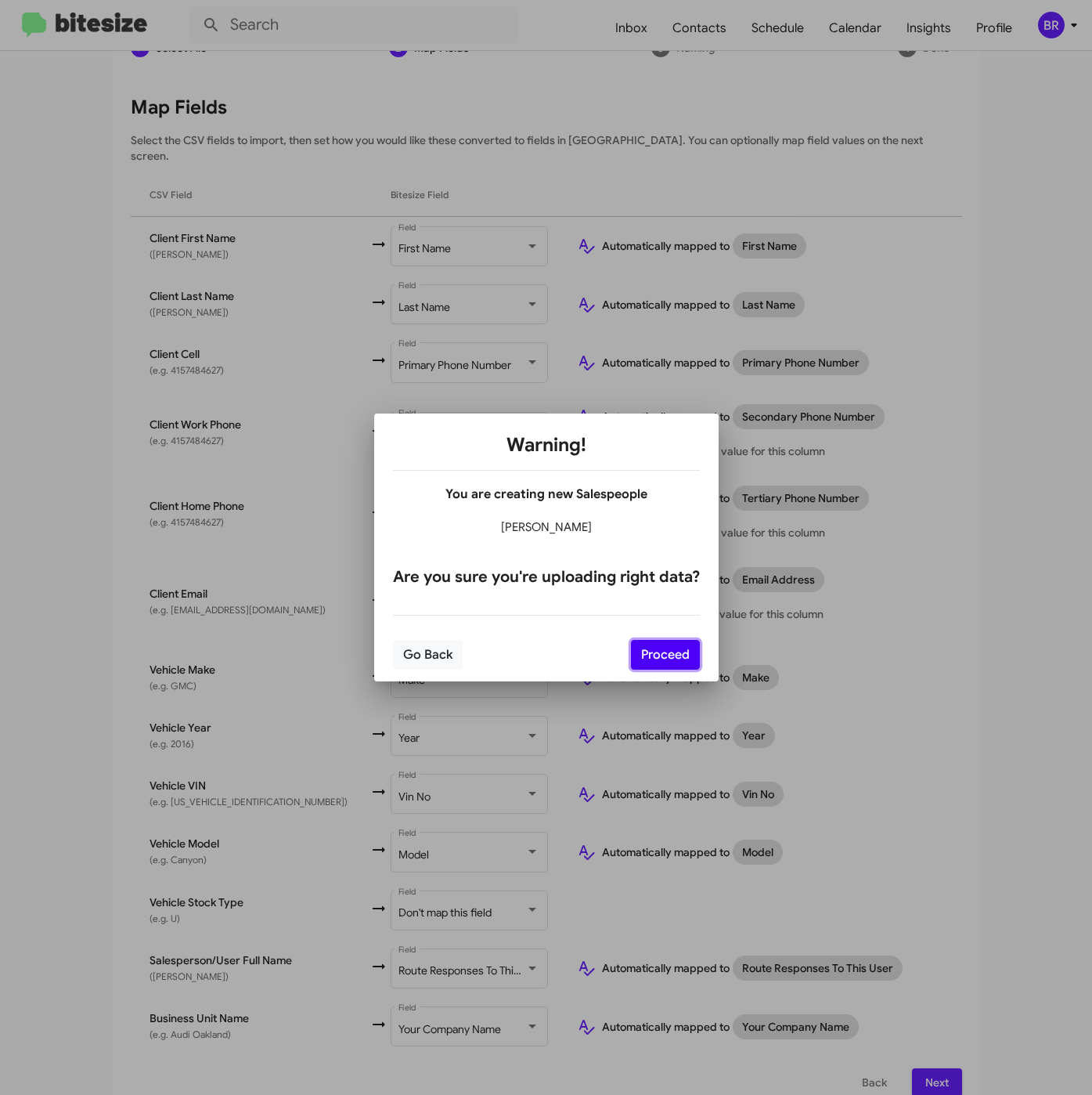
click at [684, 656] on button "Proceed" at bounding box center [665, 654] width 69 height 30
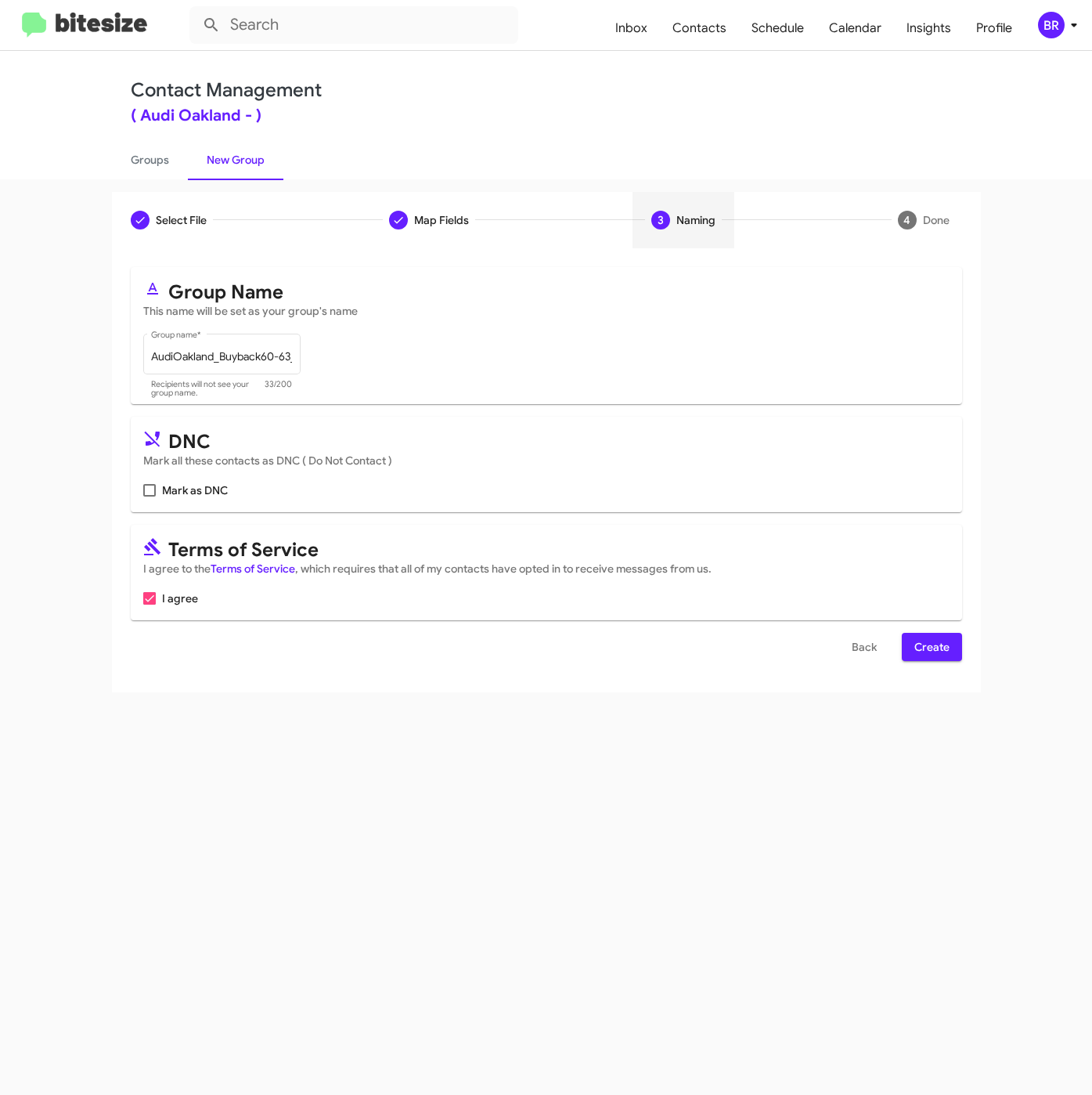
scroll to position [0, 0]
click at [930, 644] on span "Create" at bounding box center [931, 647] width 35 height 28
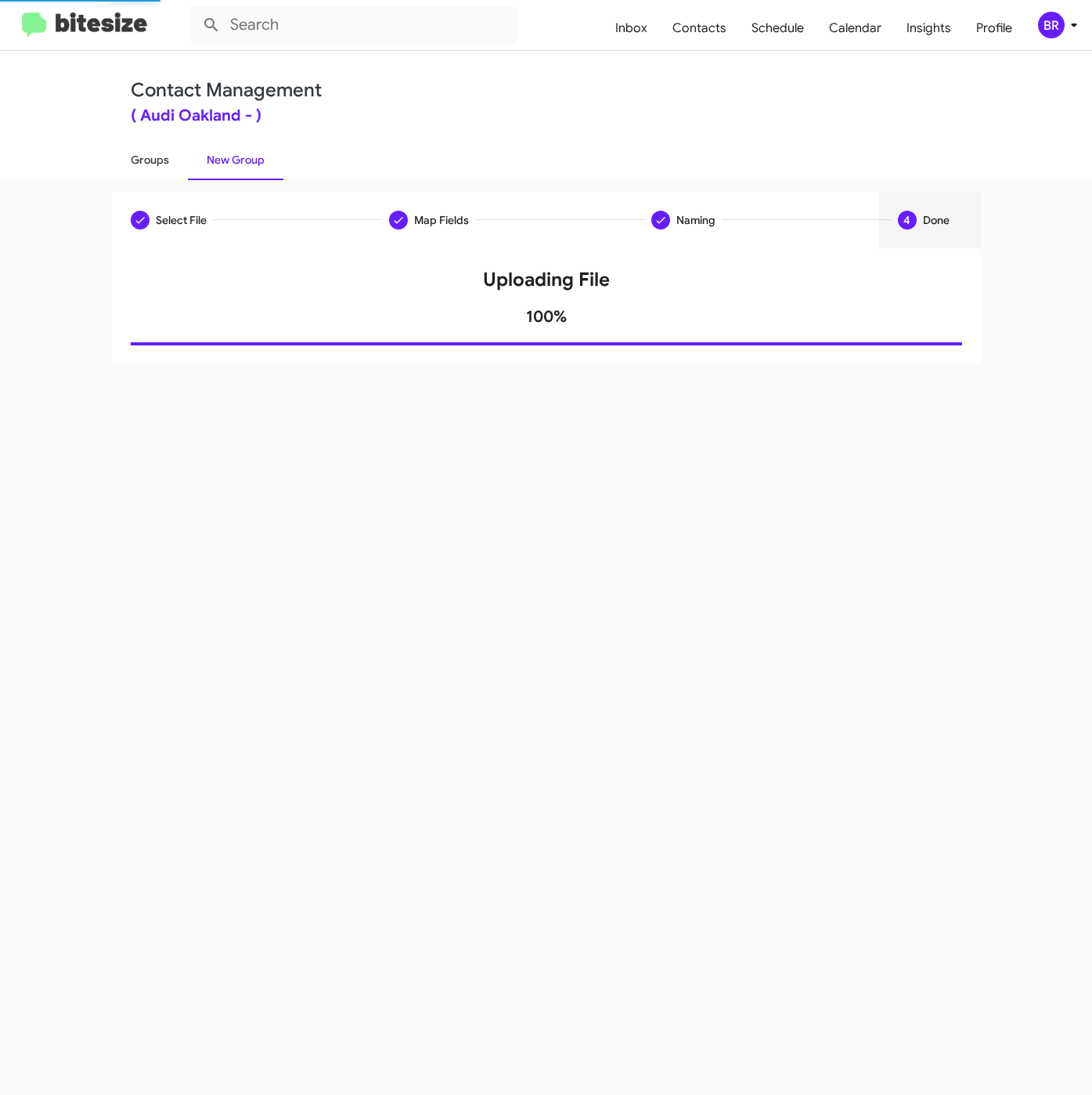
click at [132, 152] on link "Groups" at bounding box center [150, 160] width 76 height 41
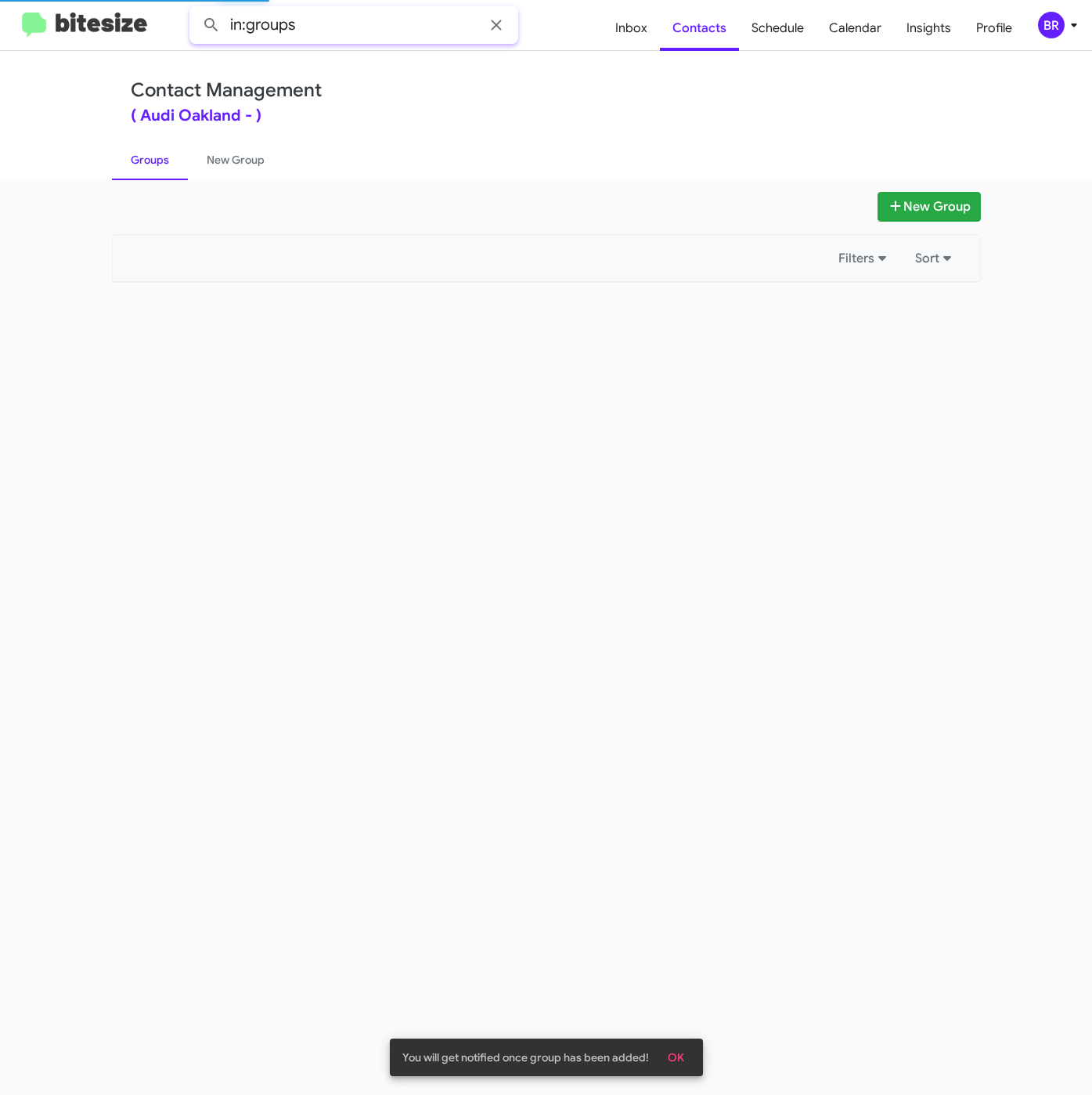
click at [357, 14] on input "in:groups" at bounding box center [354, 25] width 329 height 37
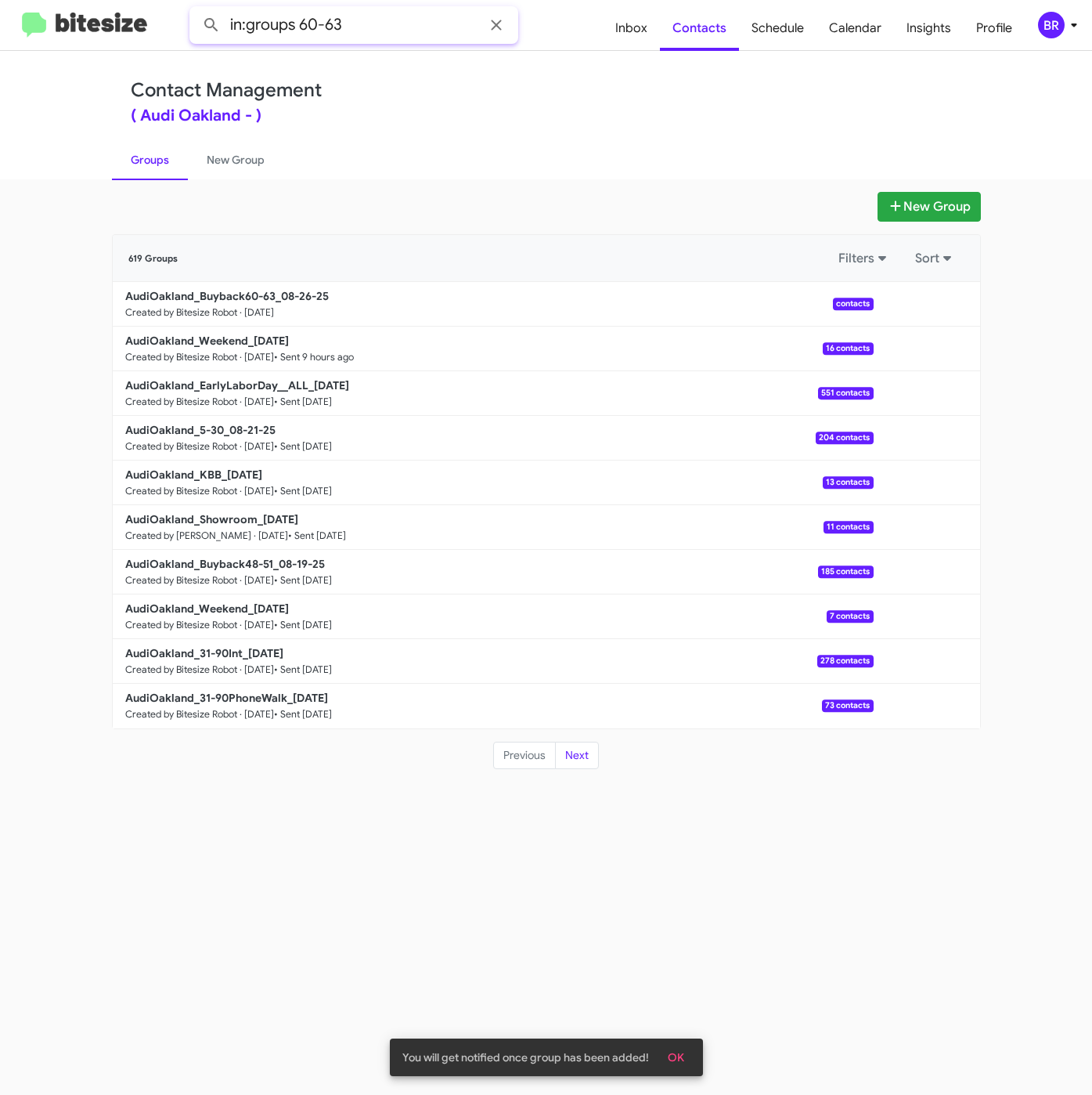
type input "in:groups 60-63"
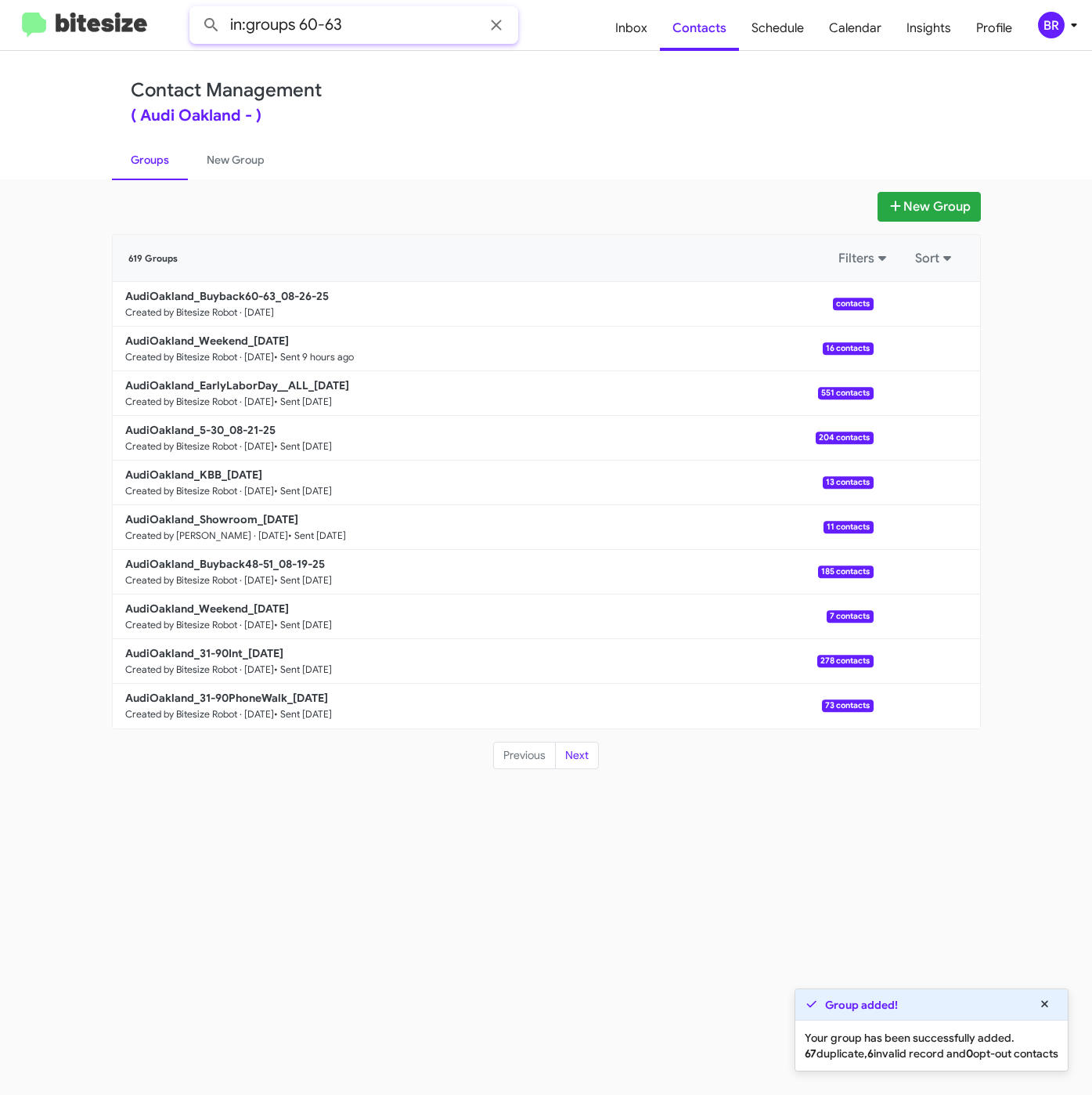
click at [413, 34] on input "in:groups 60-63" at bounding box center [354, 25] width 329 height 37
click at [196, 9] on button at bounding box center [211, 25] width 31 height 31
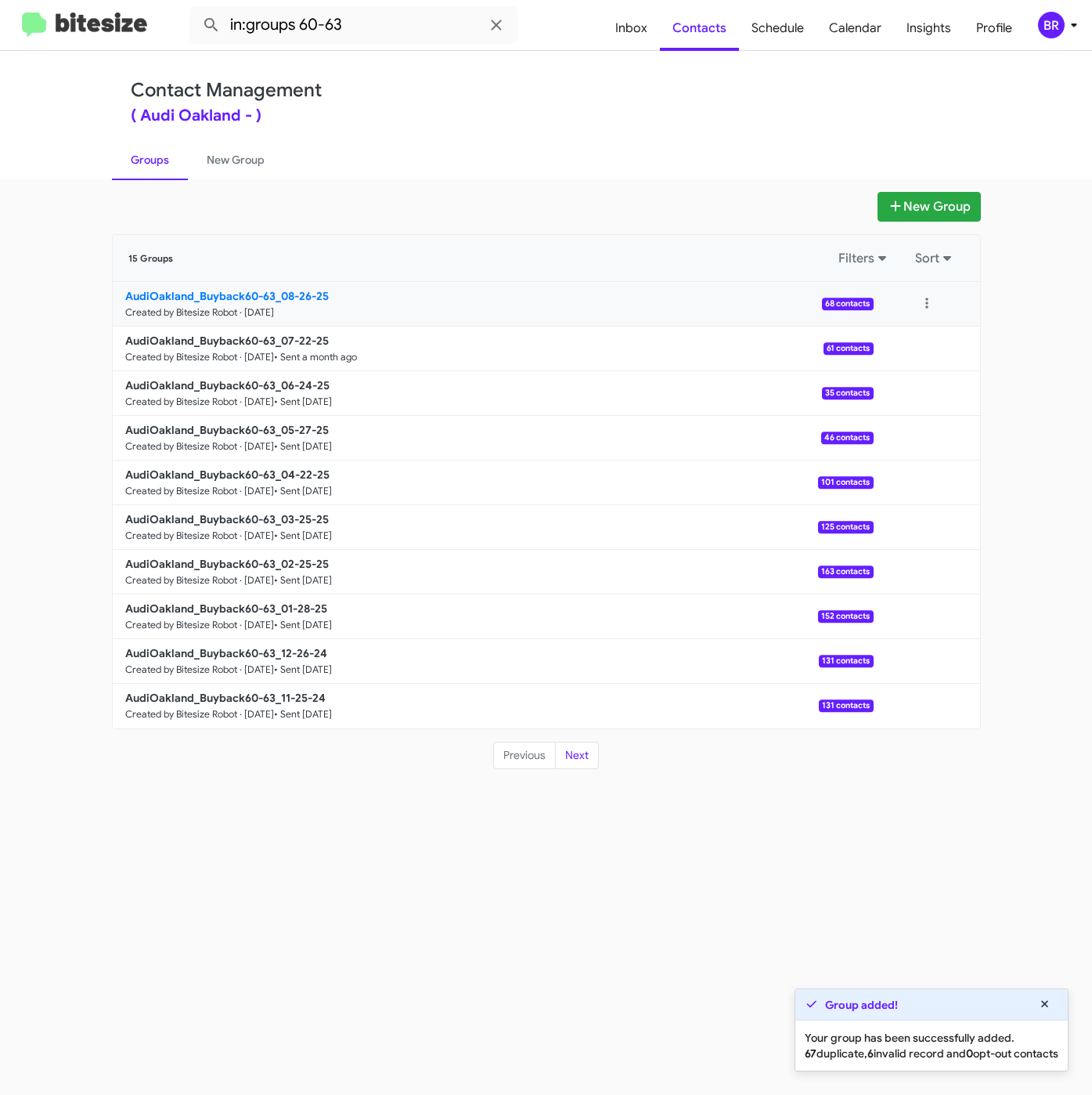
click at [278, 291] on b "AudiOakland_Buyback60-63_08-26-25" at bounding box center [226, 296] width 203 height 14
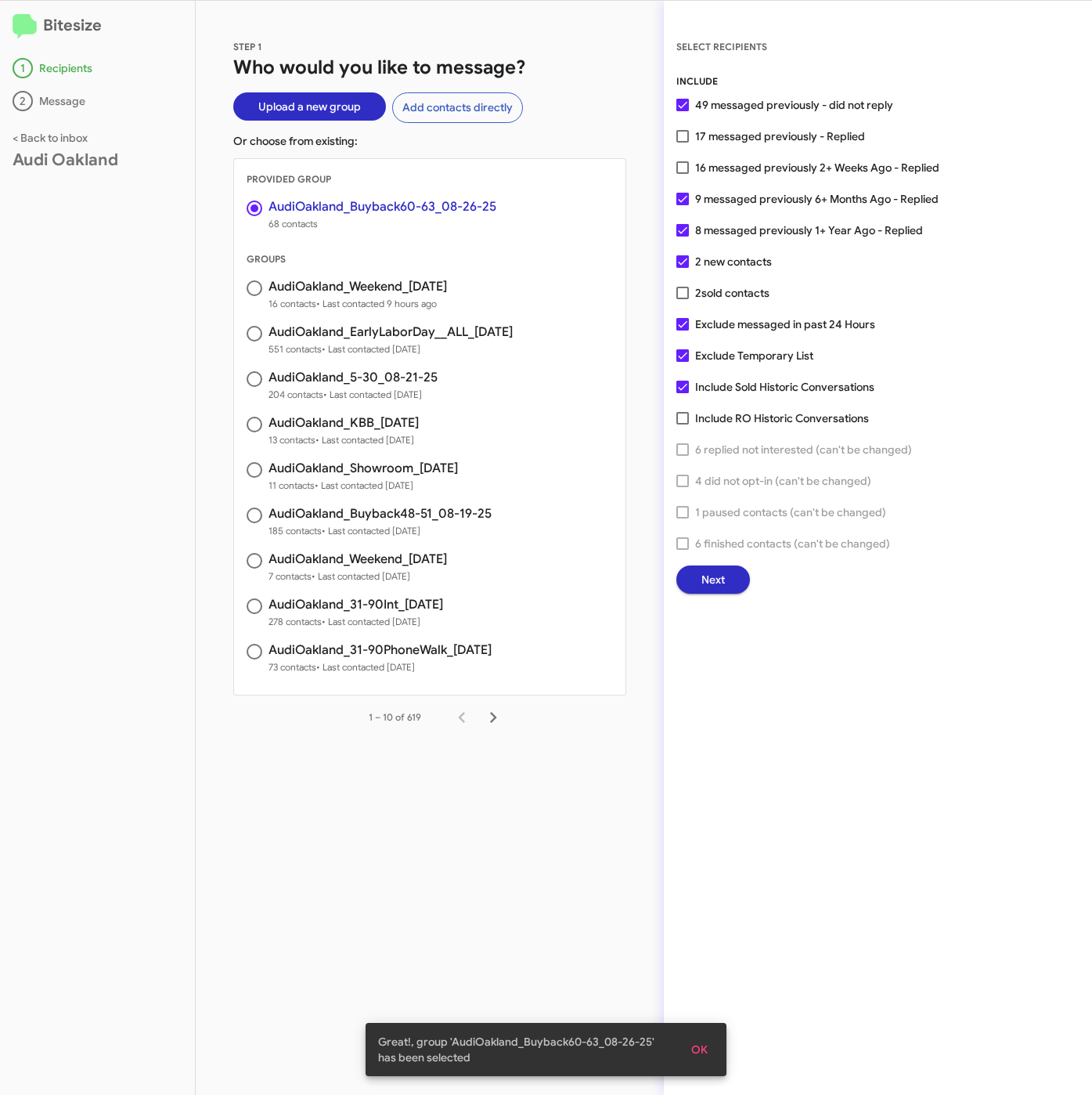
click at [691, 572] on button "Next" at bounding box center [713, 579] width 74 height 28
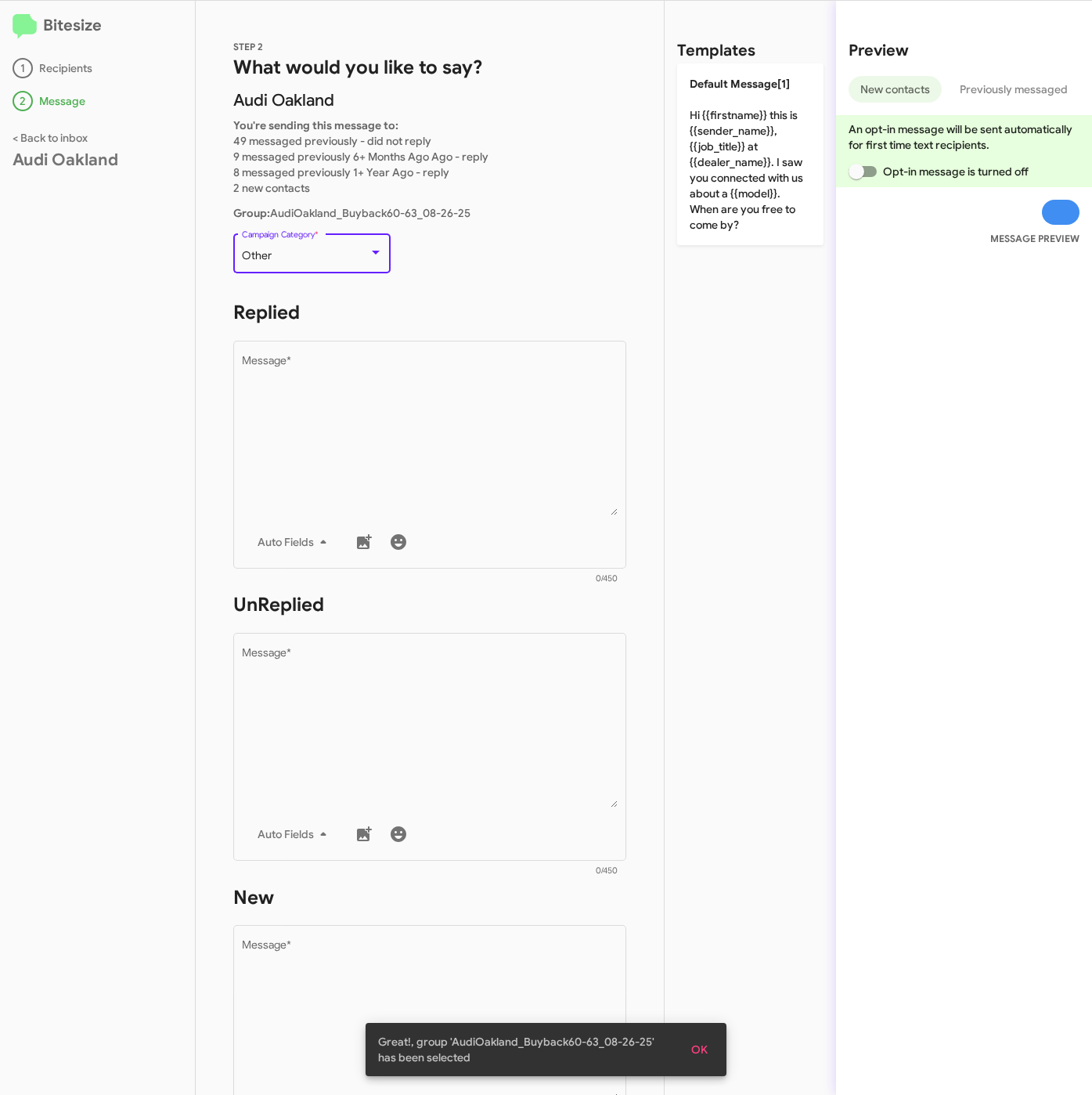
click at [319, 259] on div "Other" at bounding box center [304, 256] width 127 height 13
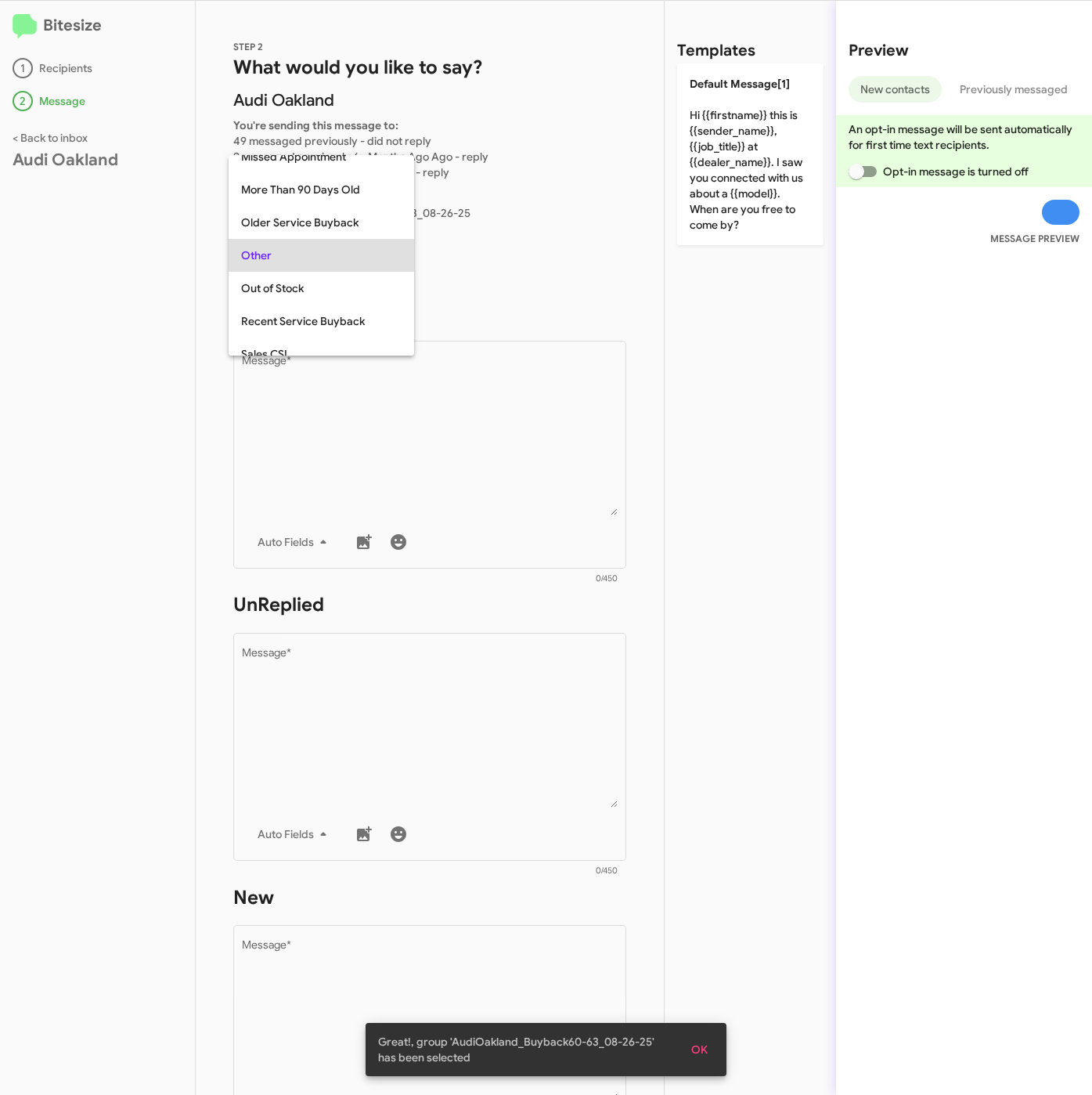
scroll to position [164, 0]
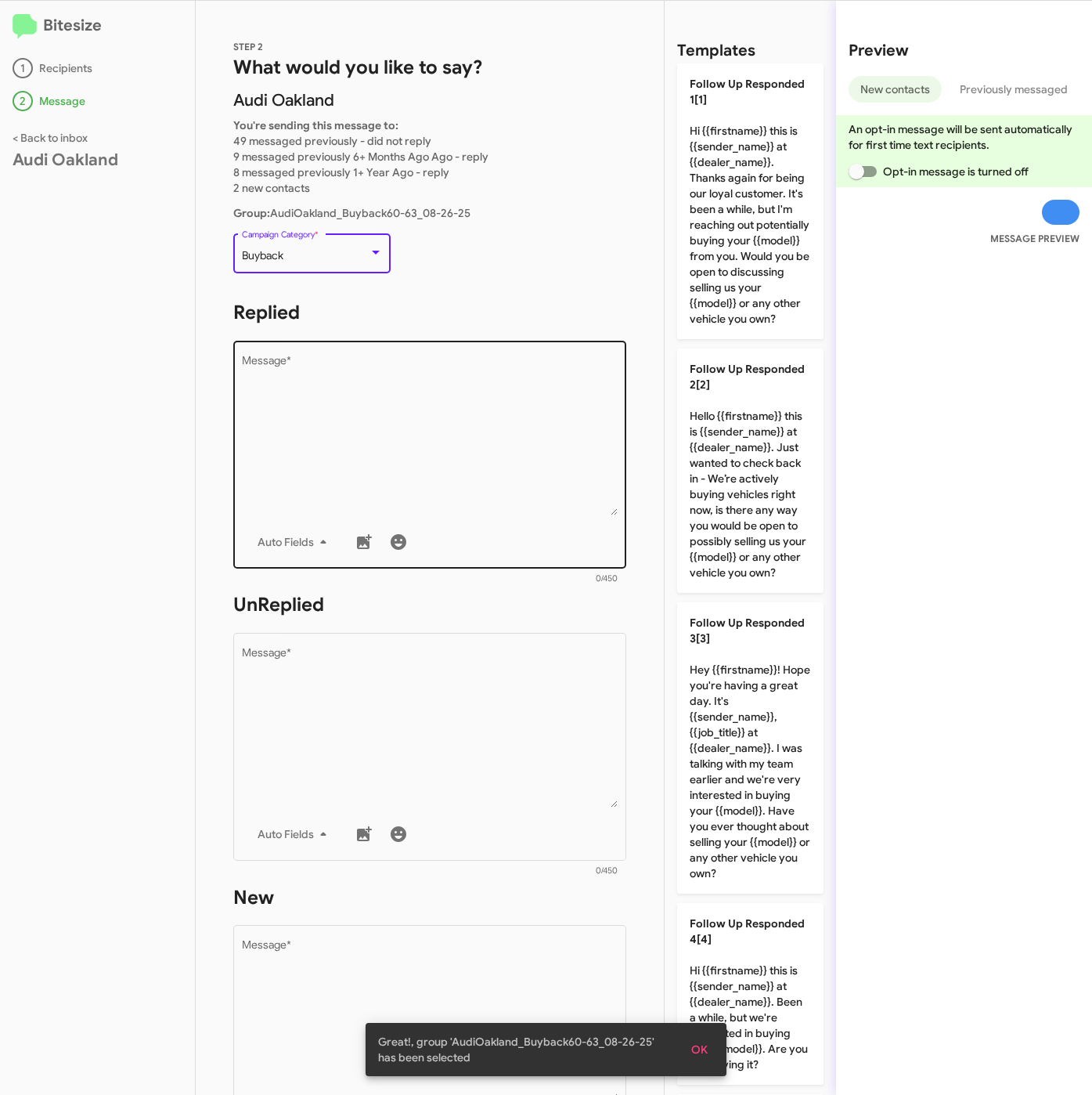
click at [440, 404] on textarea "Message *" at bounding box center [429, 436] width 377 height 160
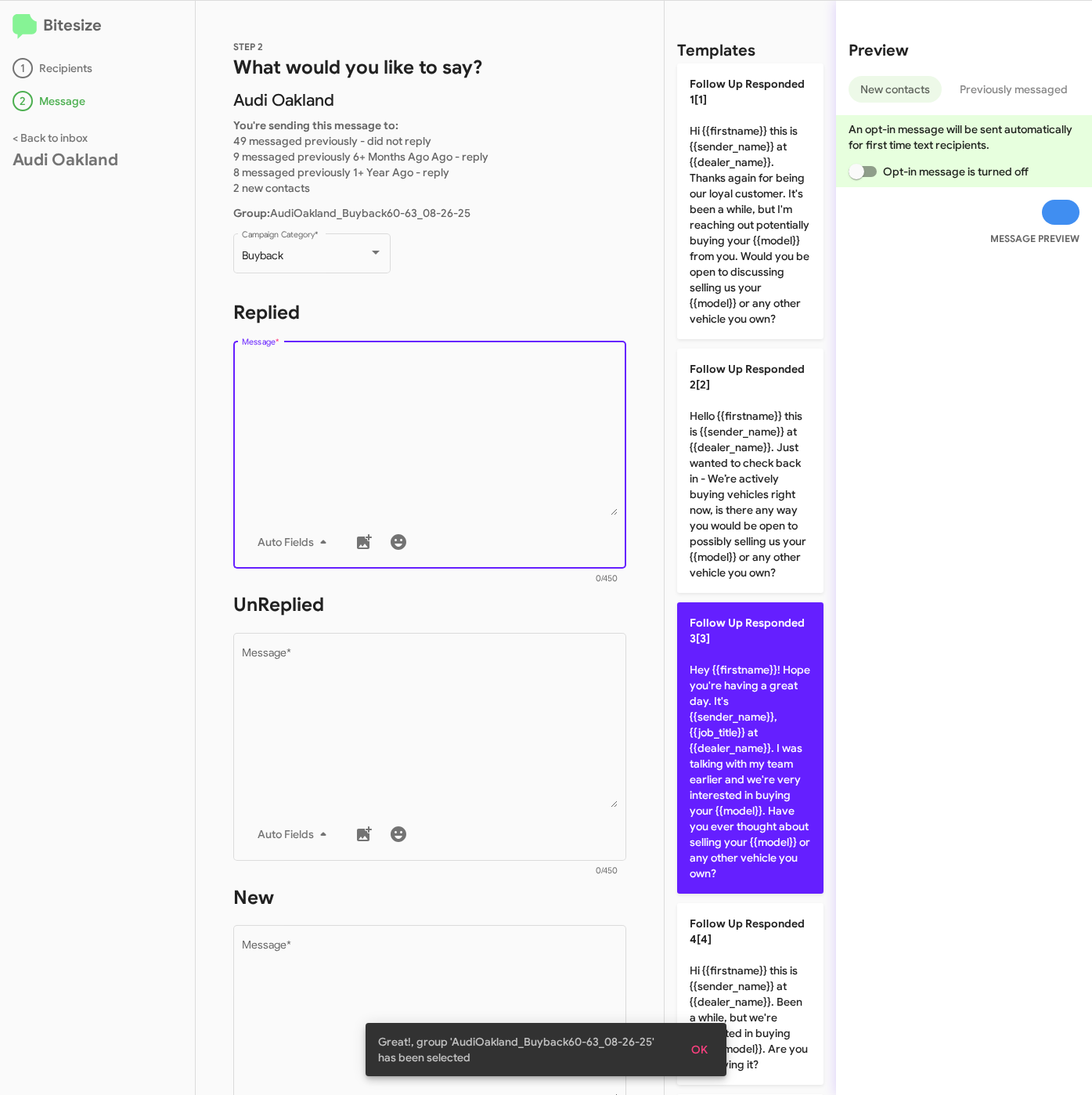
click at [738, 645] on span "Follow Up Responded 3[3]" at bounding box center [747, 630] width 115 height 30
type textarea "Hey {{firstname}}! Hope you're having a great day. It's {{sender_name}}, {{job_…"
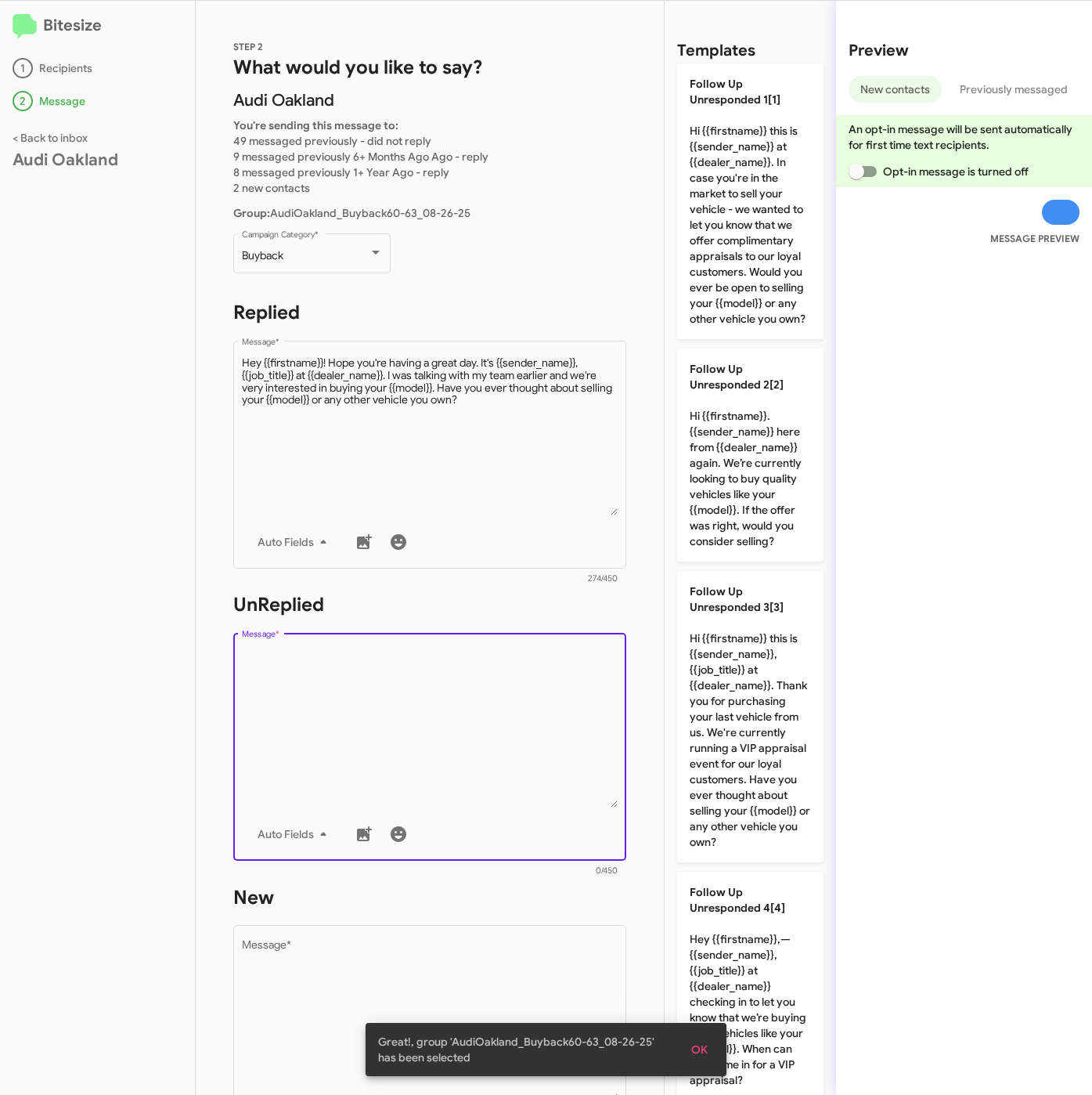
click at [426, 731] on textarea "Message *" at bounding box center [429, 727] width 377 height 160
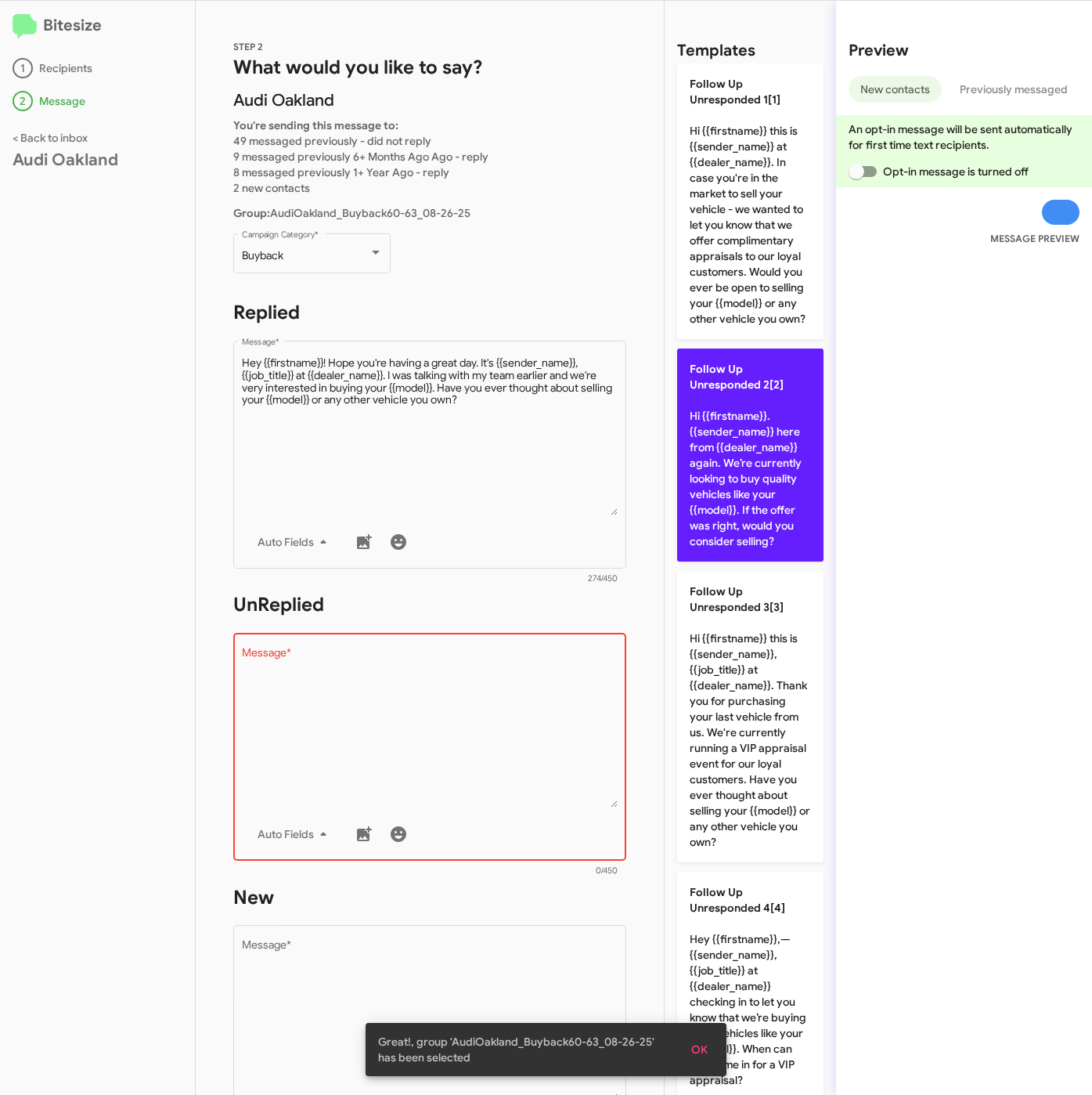
click at [750, 550] on p "Follow Up Unresponded 2[2] Hi {{firstname}}. {{sender_name}} here from {{dealer…" at bounding box center [750, 455] width 146 height 213
type textarea "Hi {{firstname}}. {{sender_name}} here from {{dealer_name}} again. We’re curren…"
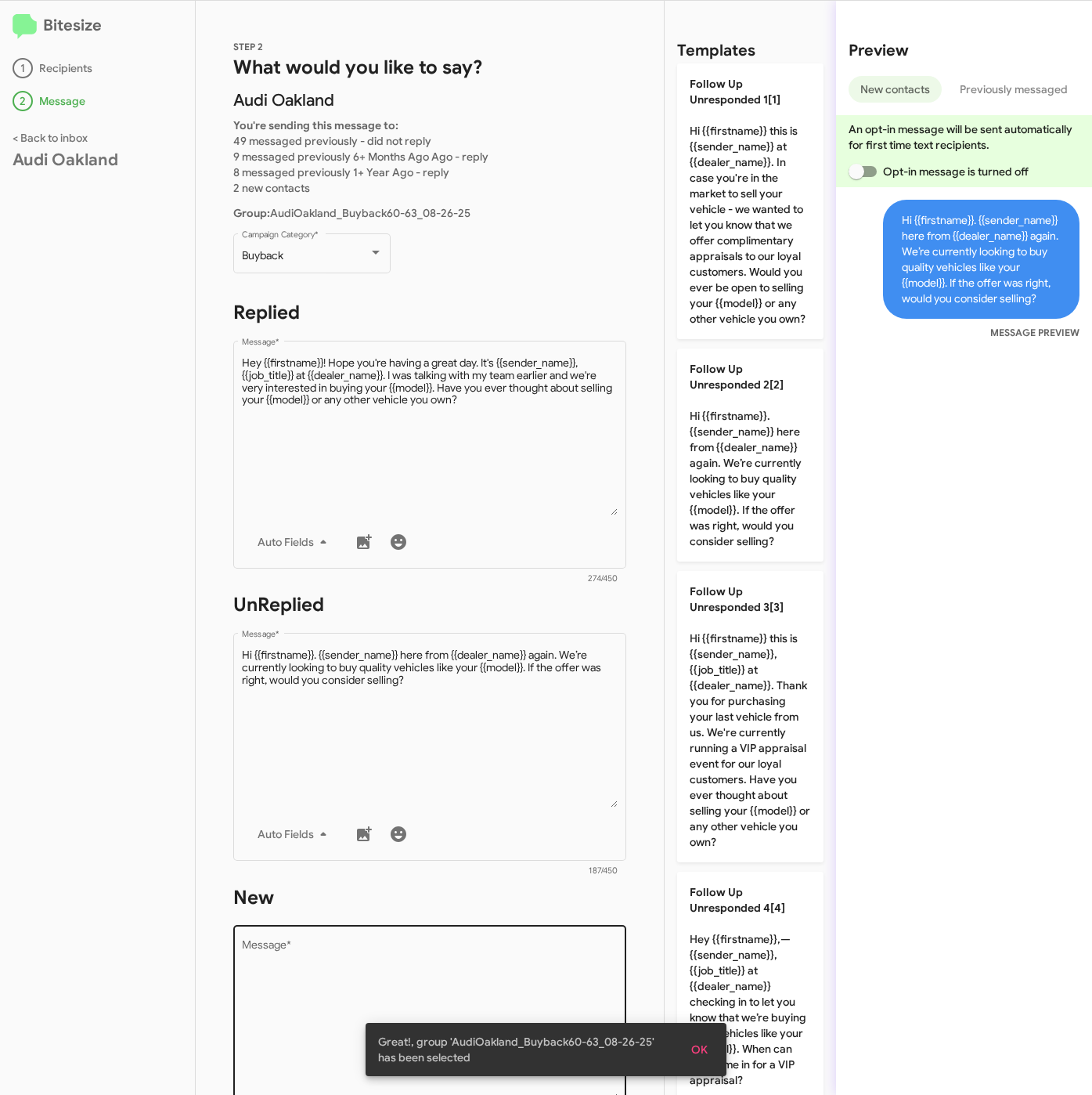
click at [509, 957] on textarea "Message *" at bounding box center [429, 1020] width 377 height 160
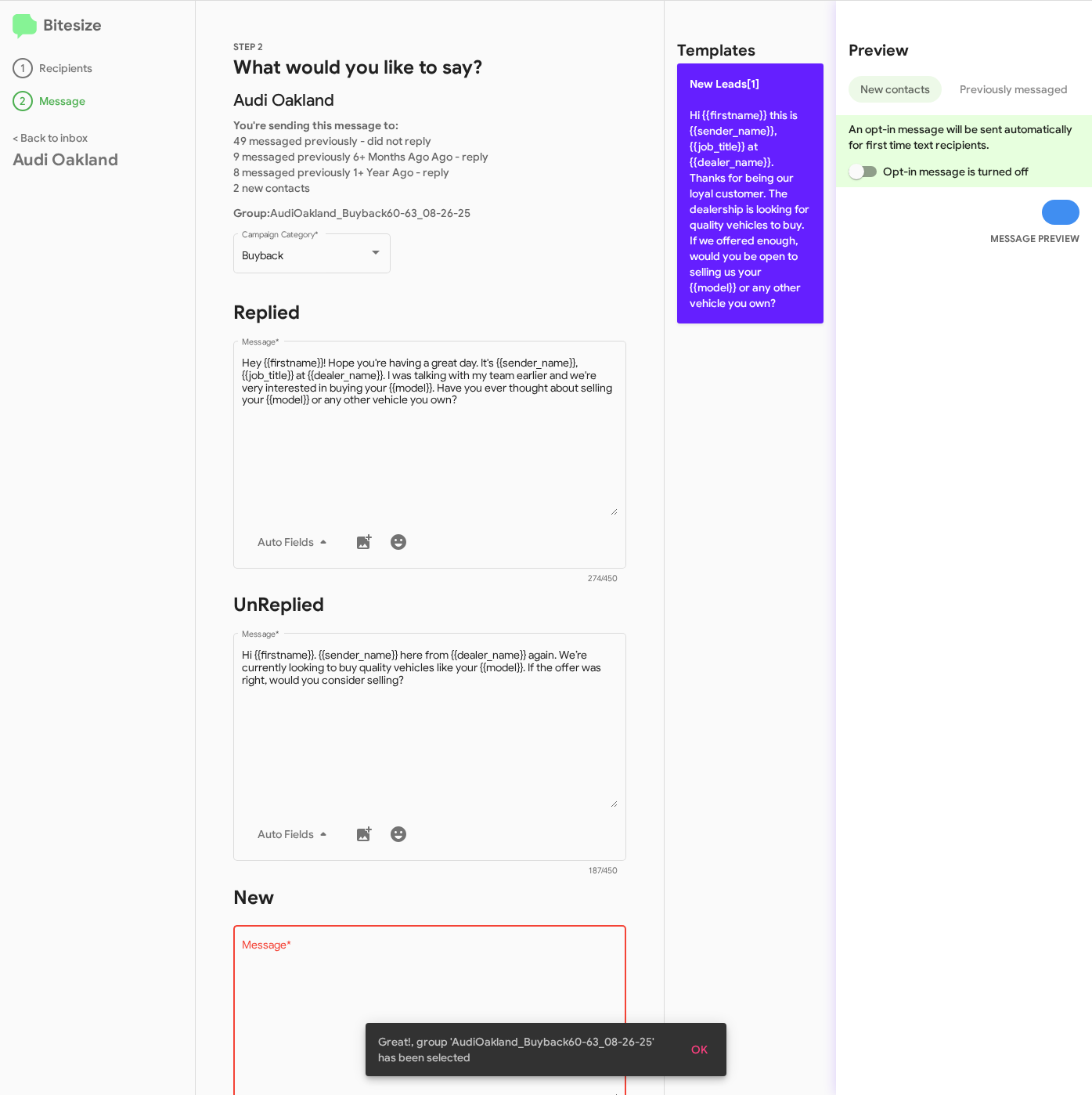
click at [754, 189] on p "New Leads[1] Hi {{firstname}} this is {{sender_name}}, {{job_title}} at {{deale…" at bounding box center [750, 194] width 146 height 260
type textarea "Hi {{firstname}} this is {{sender_name}}, {{job_title}} at {{dealer_name}}. Tha…"
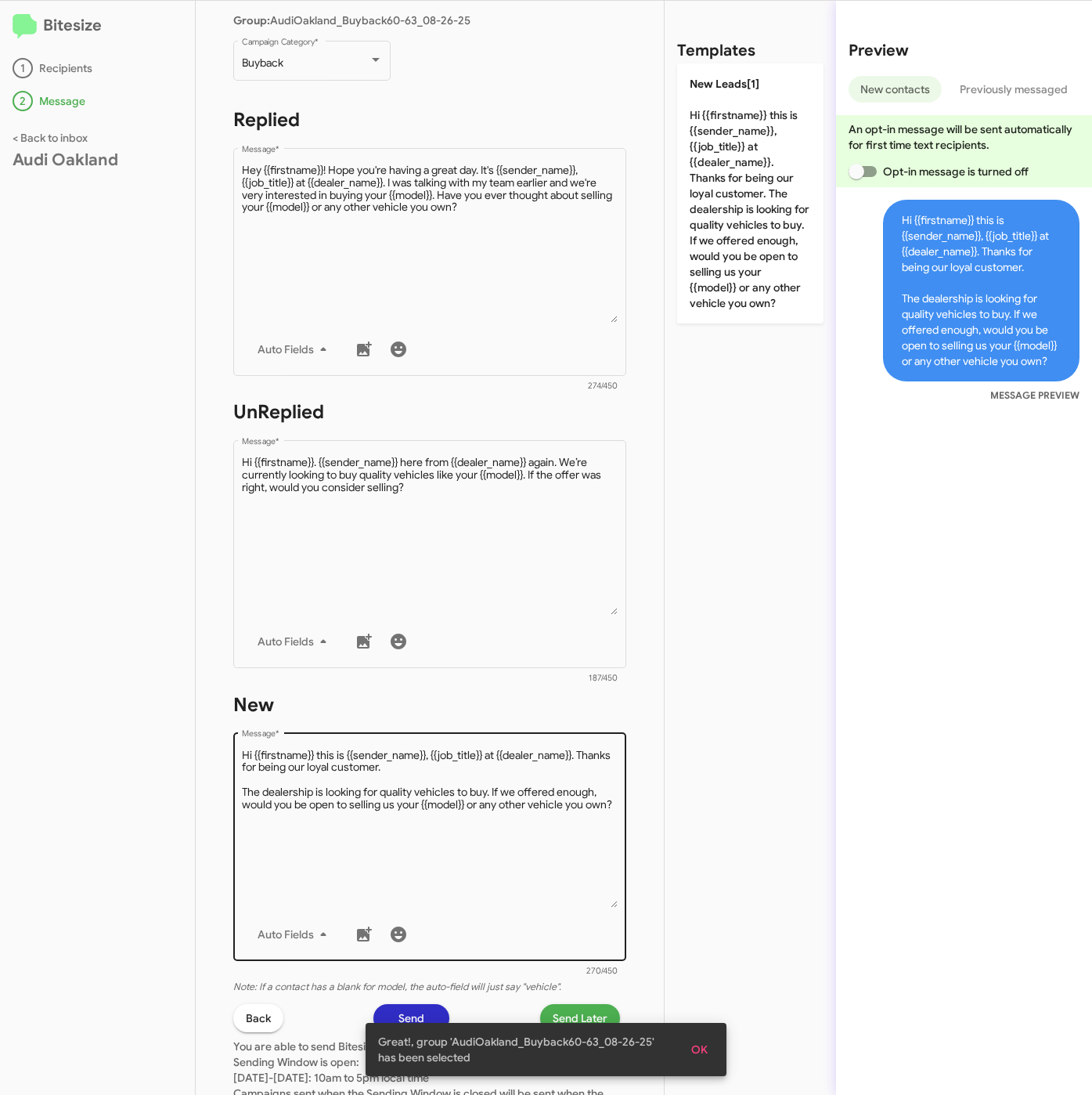
scroll to position [352, 0]
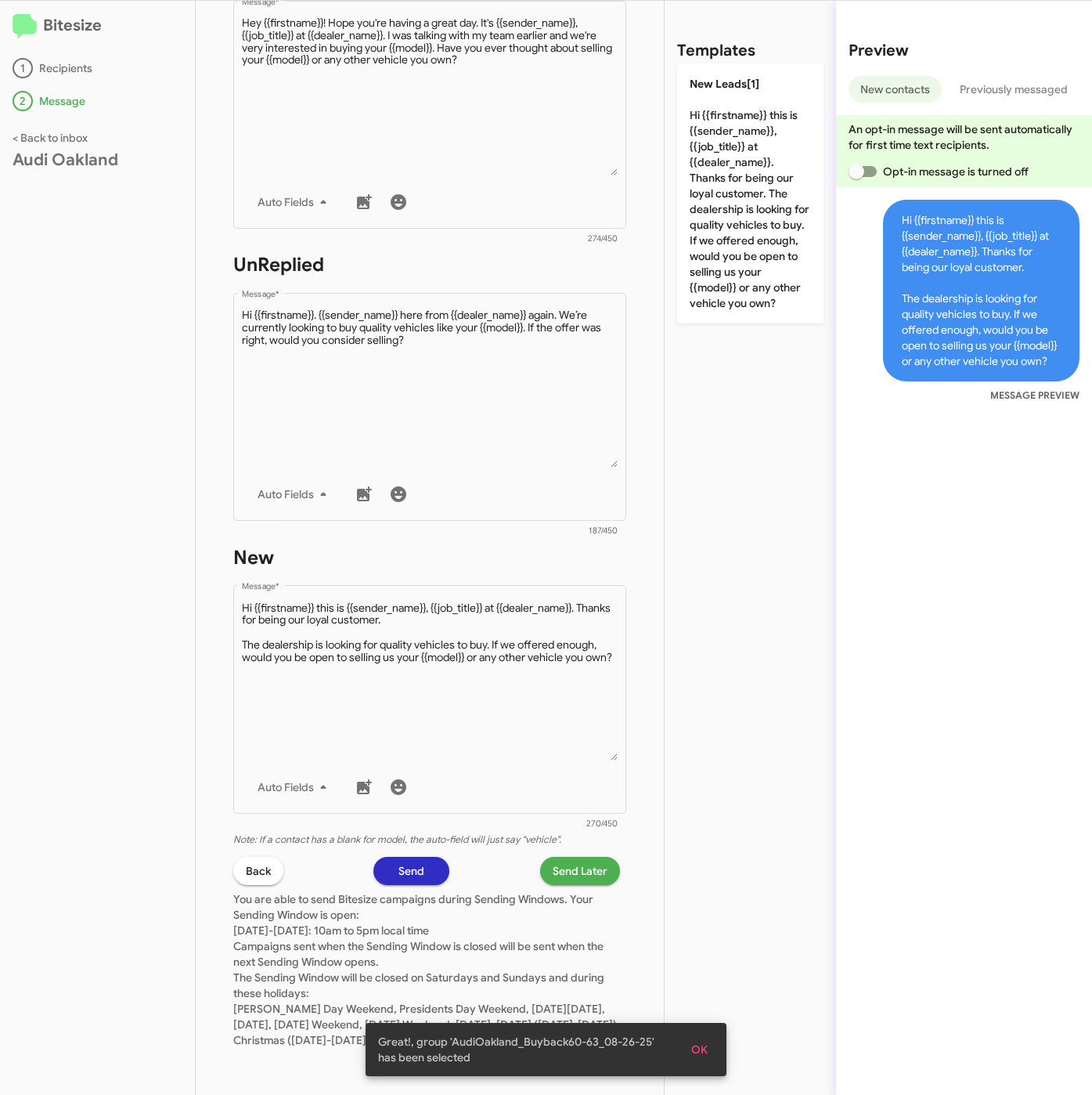
click at [574, 857] on span "Send Later" at bounding box center [580, 870] width 54 height 28
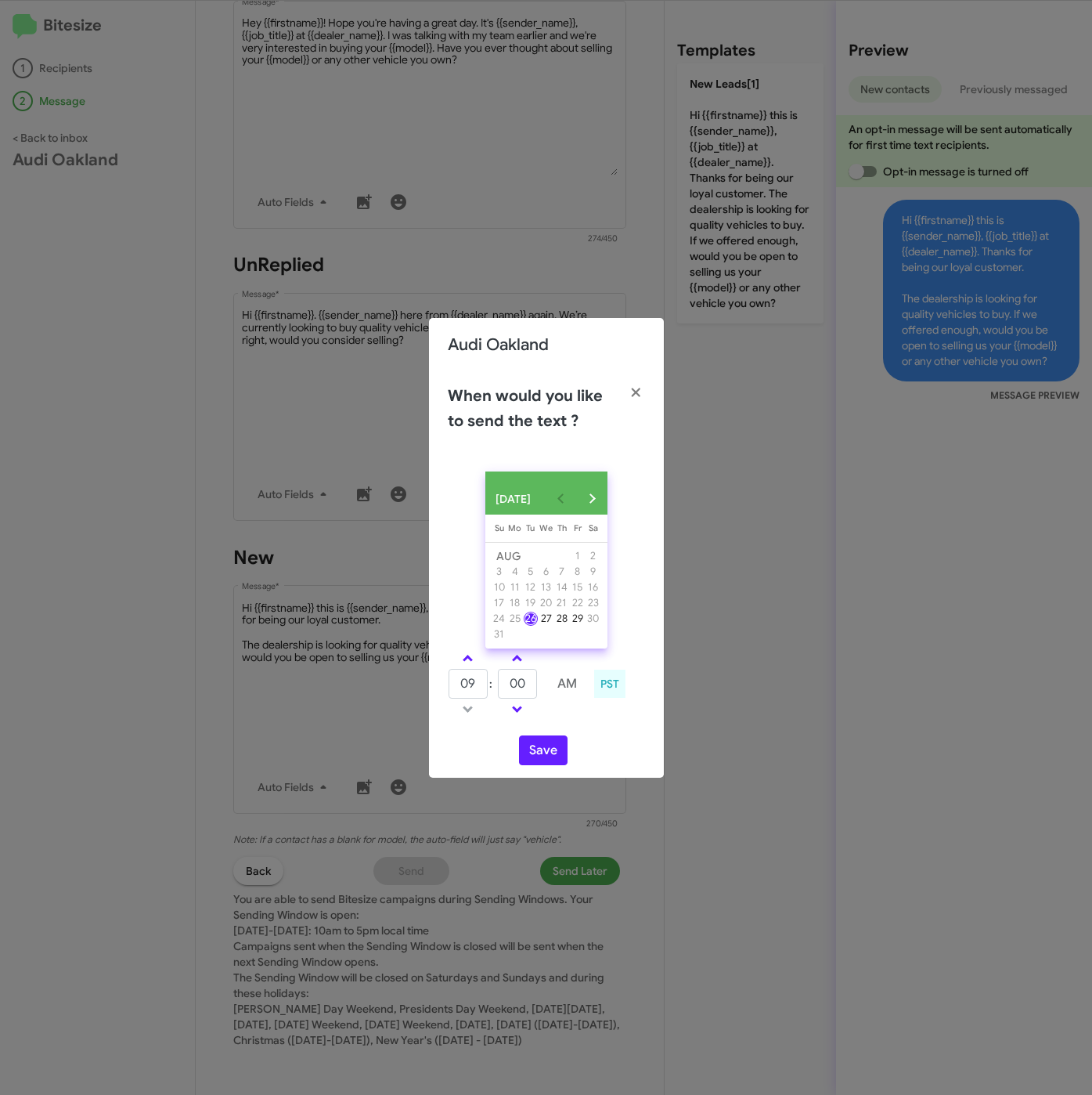
drag, startPoint x: 461, startPoint y: 653, endPoint x: 486, endPoint y: 672, distance: 31.4
click at [469, 656] on link at bounding box center [468, 658] width 27 height 18
type input "10"
drag, startPoint x: 513, startPoint y: 698, endPoint x: 479, endPoint y: 703, distance: 34.4
click at [479, 699] on tr "10 : 00 AM" at bounding box center [517, 683] width 140 height 31
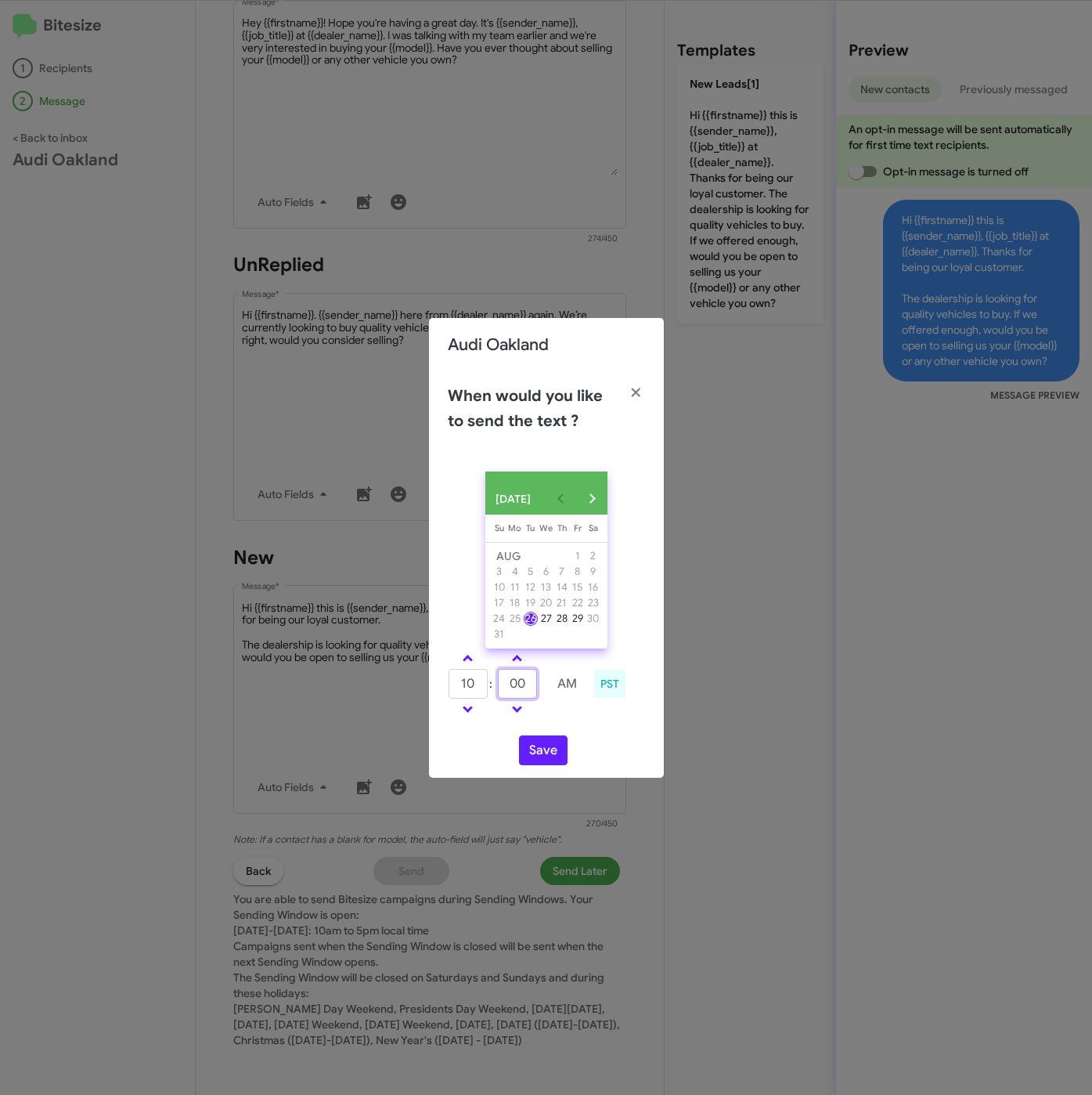
type input "2"
type input "33"
click at [552, 765] on button "Save" at bounding box center [543, 750] width 48 height 30
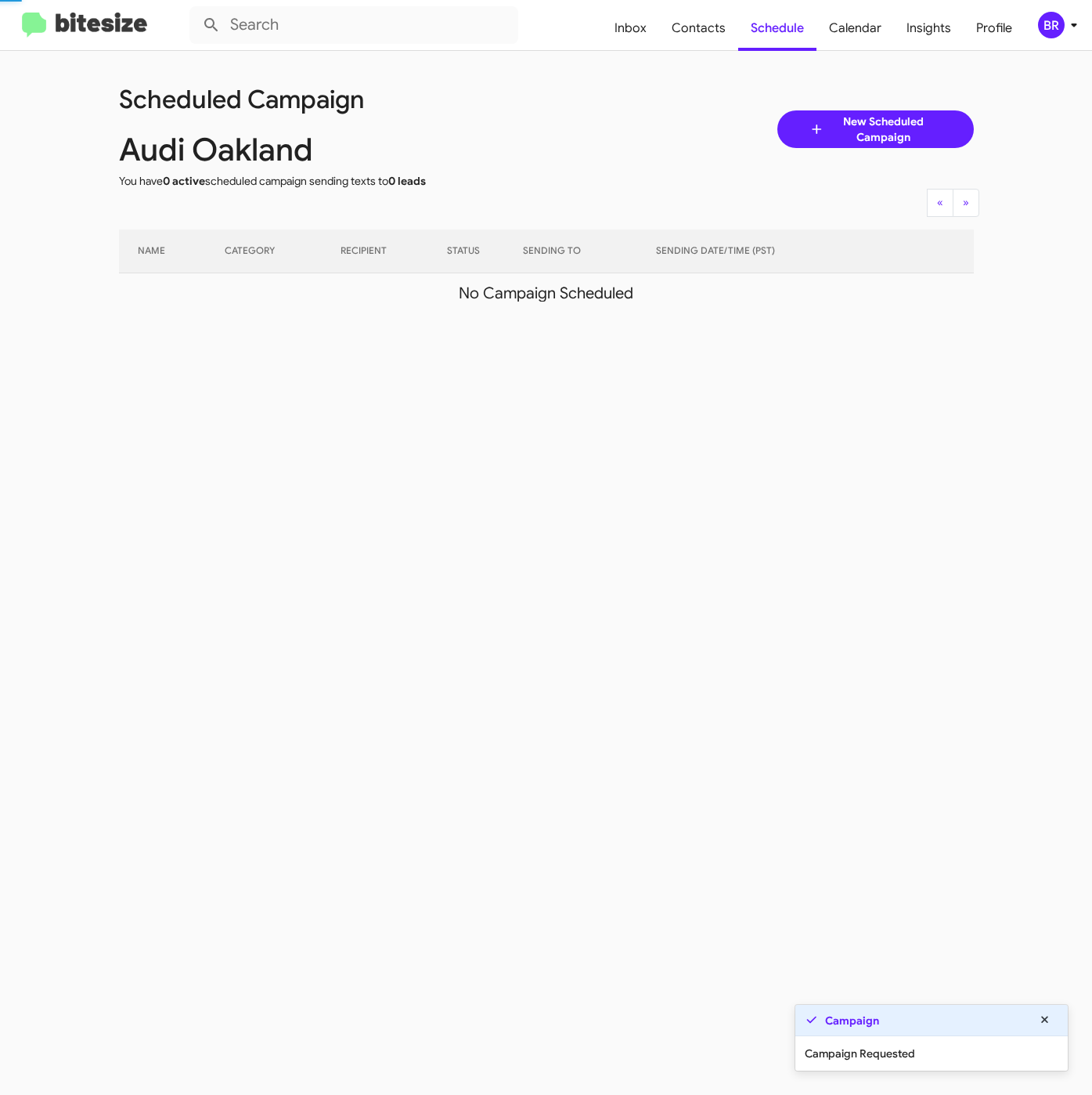
click at [1059, 37] on span "BR" at bounding box center [1060, 25] width 47 height 26
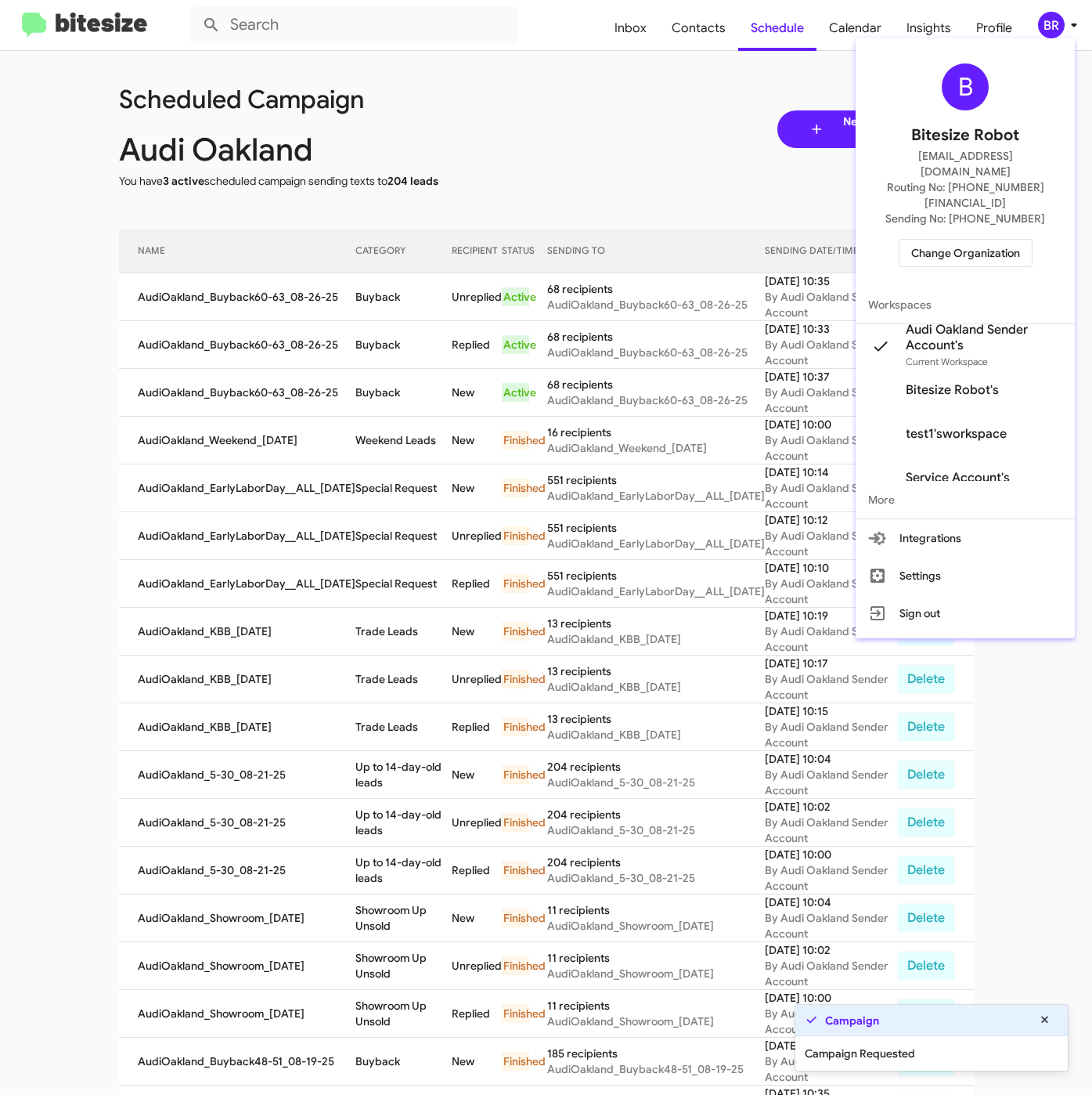
click at [357, 299] on div at bounding box center [546, 547] width 1092 height 1095
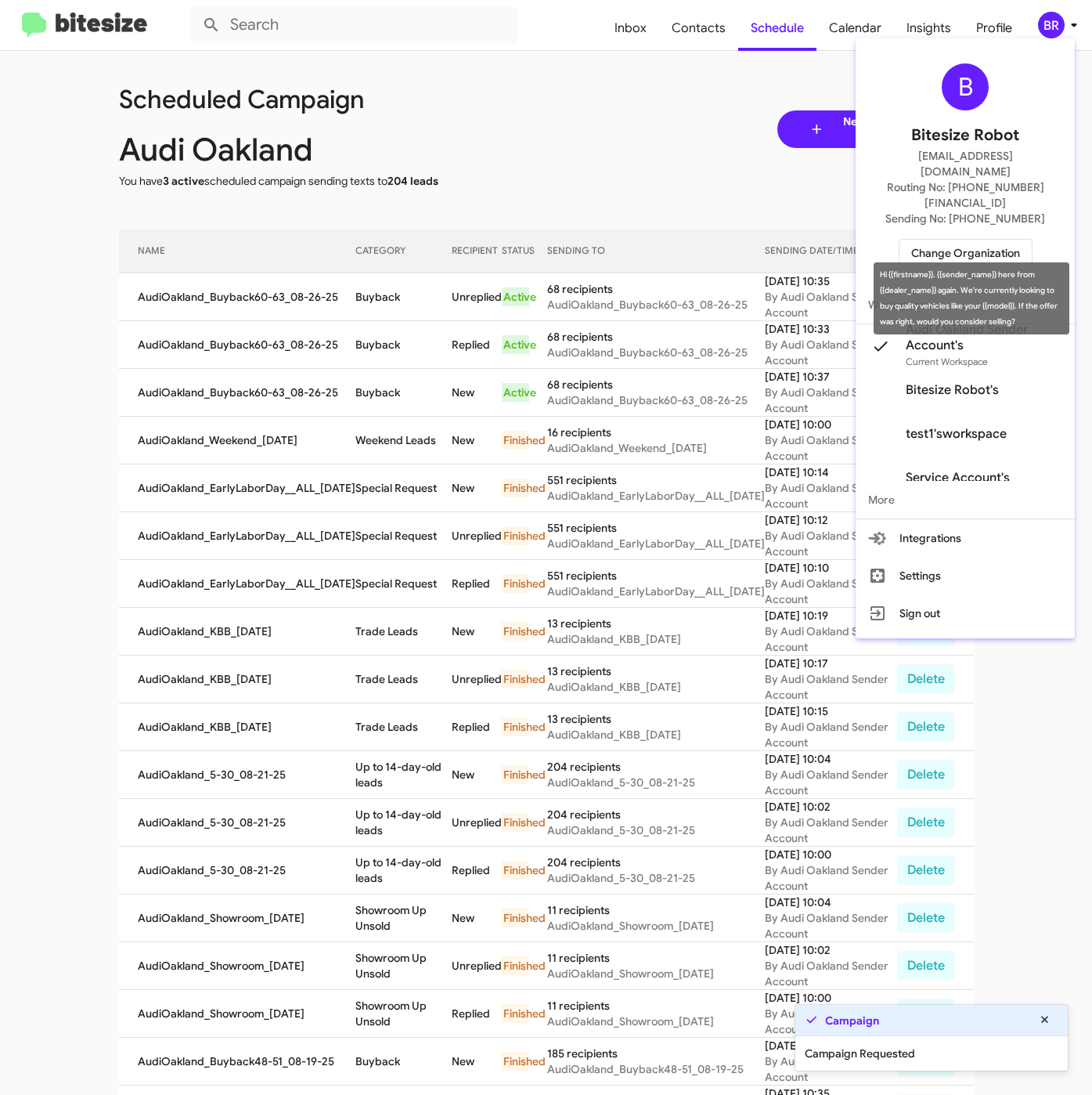
click at [357, 299] on td "Buyback" at bounding box center [403, 297] width 96 height 48
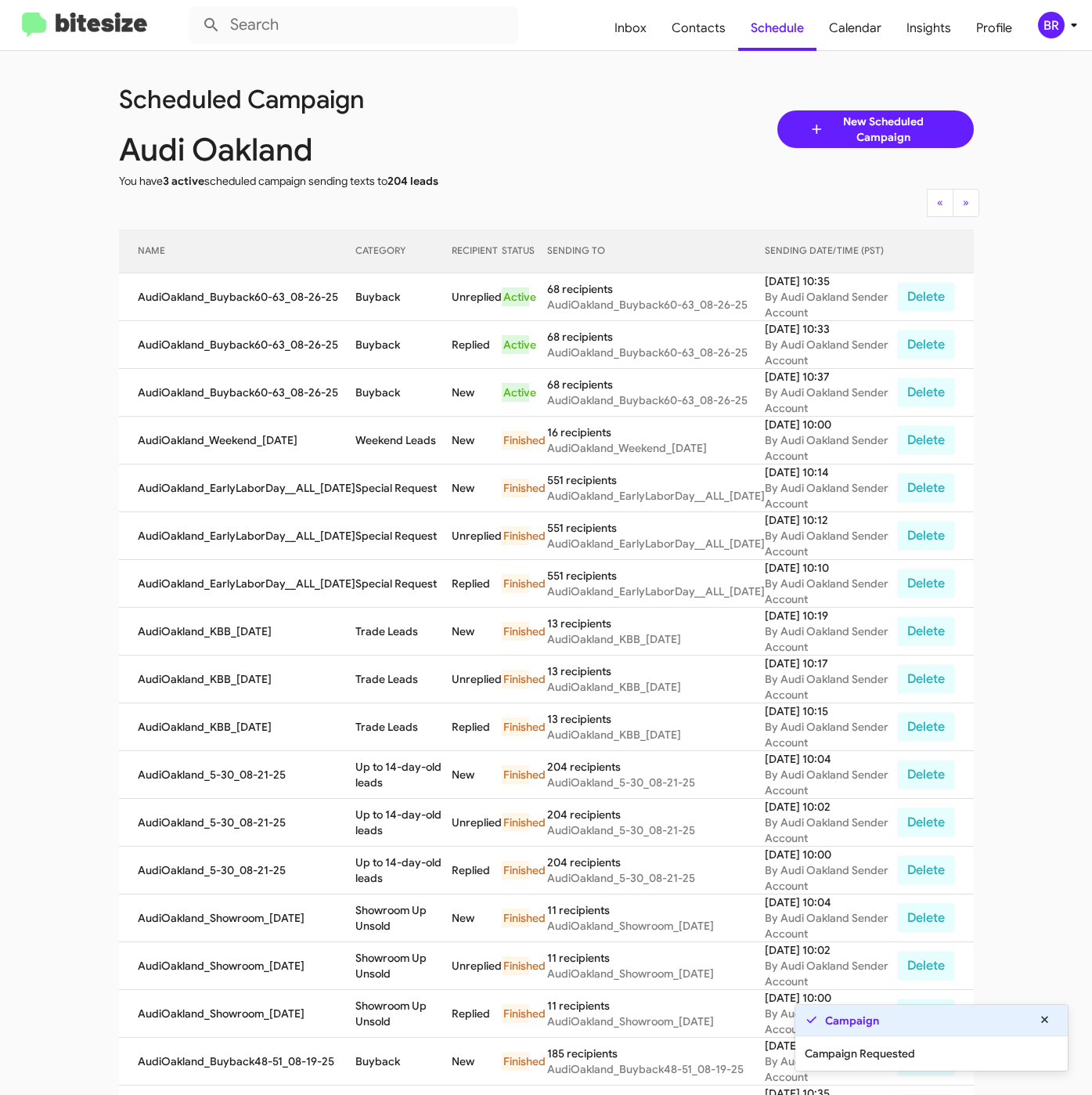
copy td "Buyback"
click at [1055, 36] on div "BR" at bounding box center [1050, 25] width 26 height 26
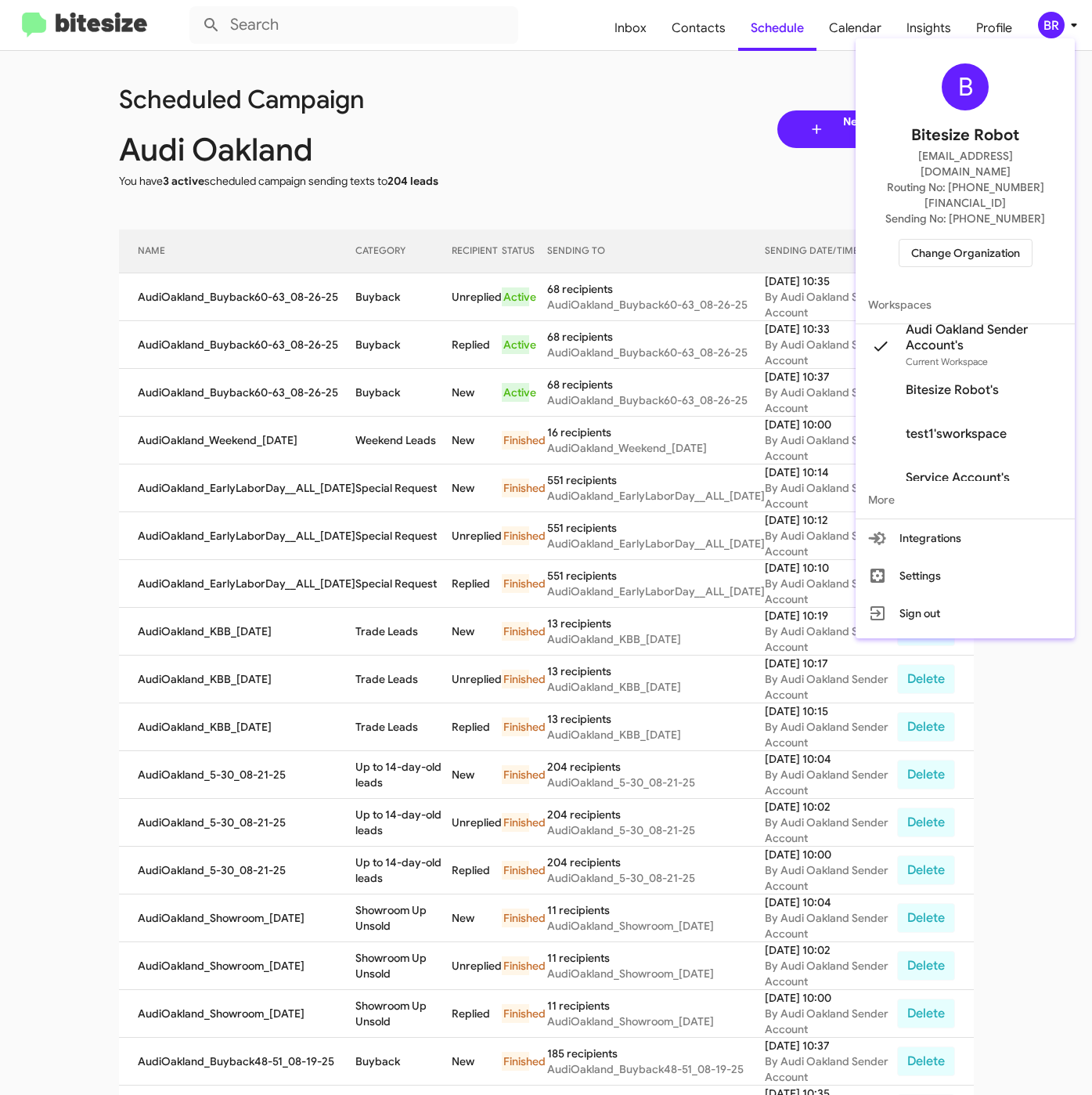
click at [964, 240] on span "Change Organization" at bounding box center [965, 253] width 109 height 26
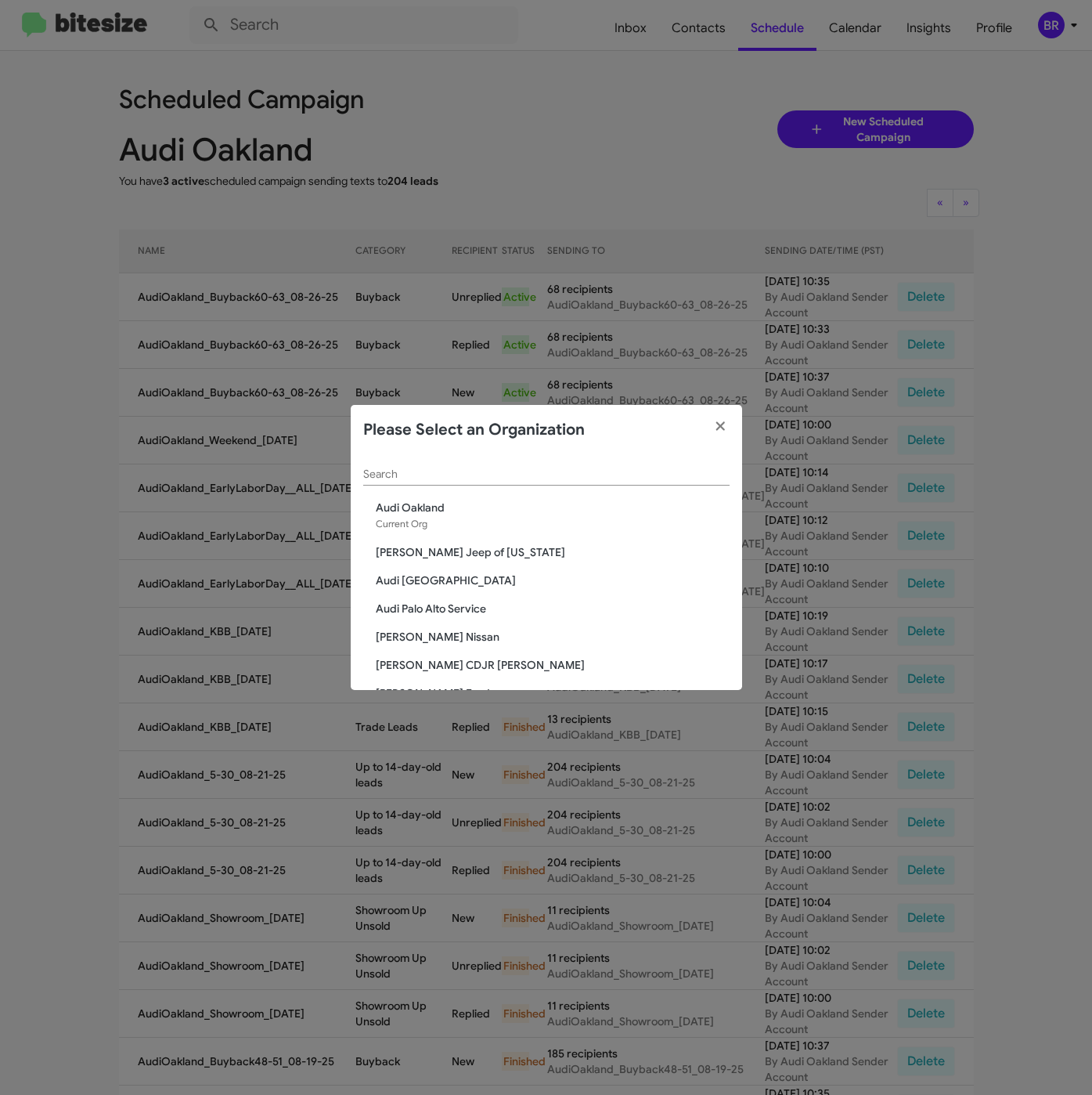
click at [521, 466] on div "Search" at bounding box center [546, 471] width 367 height 31
paste input "Audi [GEOGRAPHIC_DATA]"
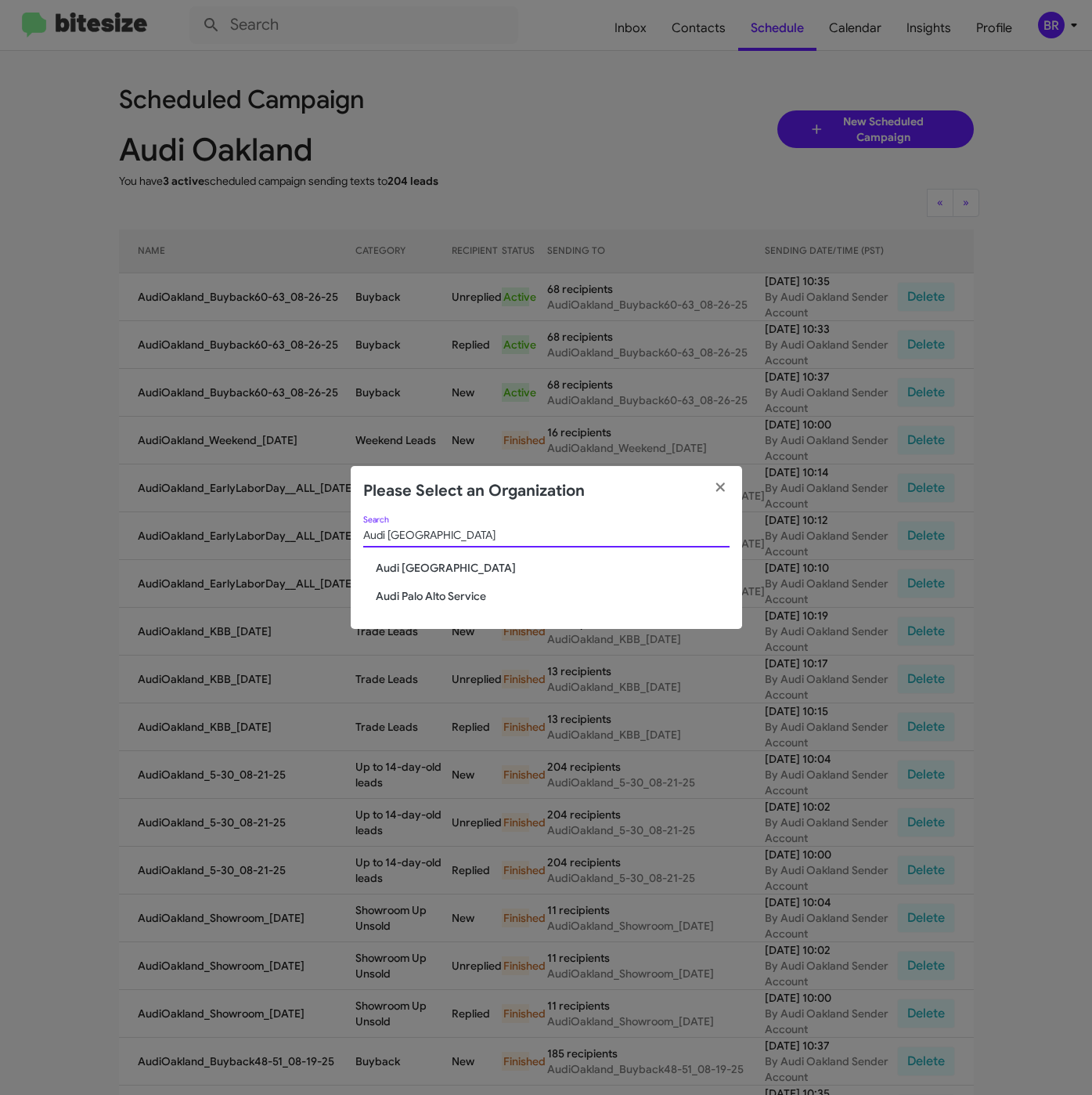
type input "Audi [GEOGRAPHIC_DATA]"
click at [418, 562] on span "Audi [GEOGRAPHIC_DATA]" at bounding box center [553, 567] width 354 height 15
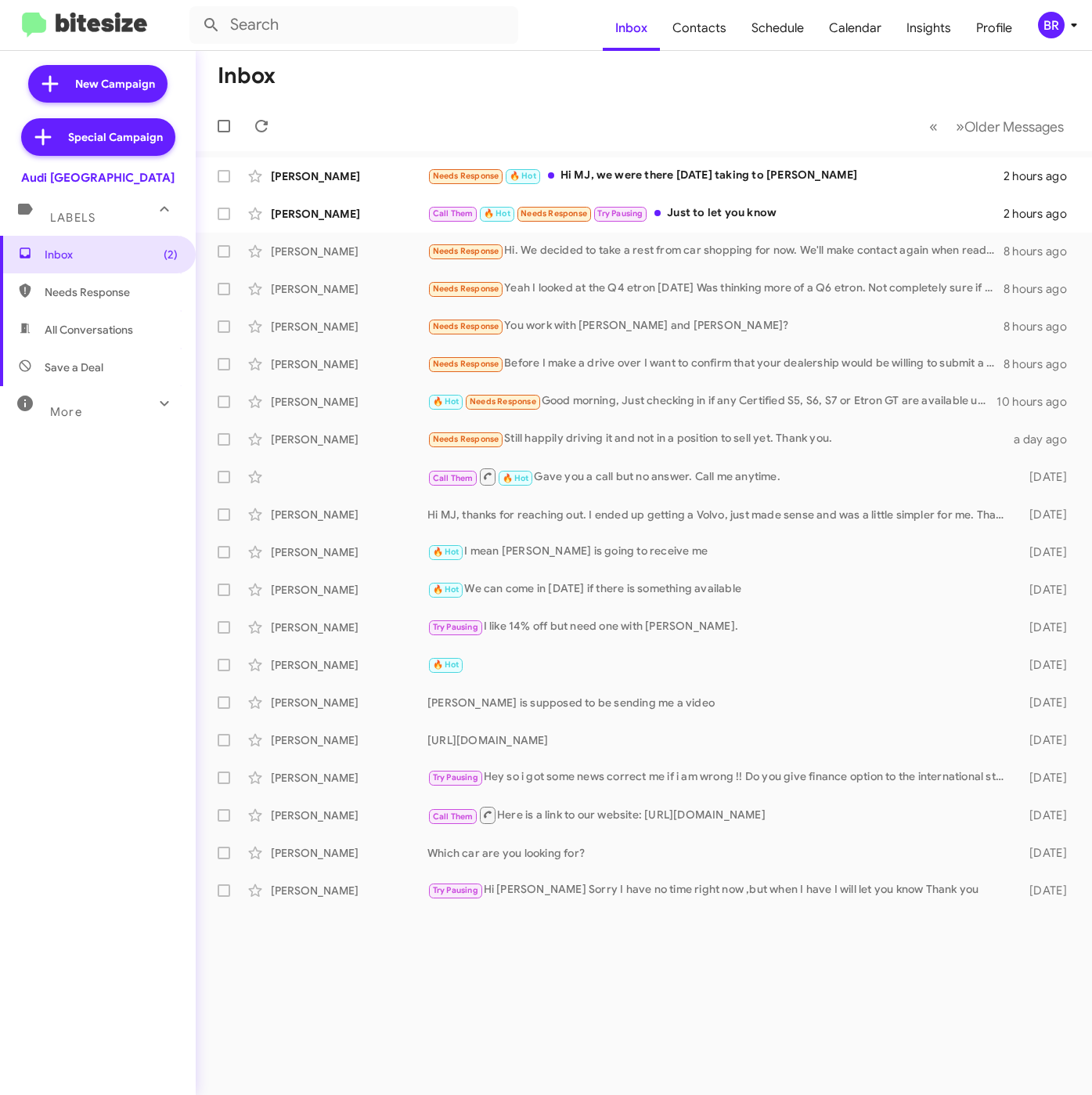
click at [1065, 22] on icon at bounding box center [1074, 25] width 19 height 19
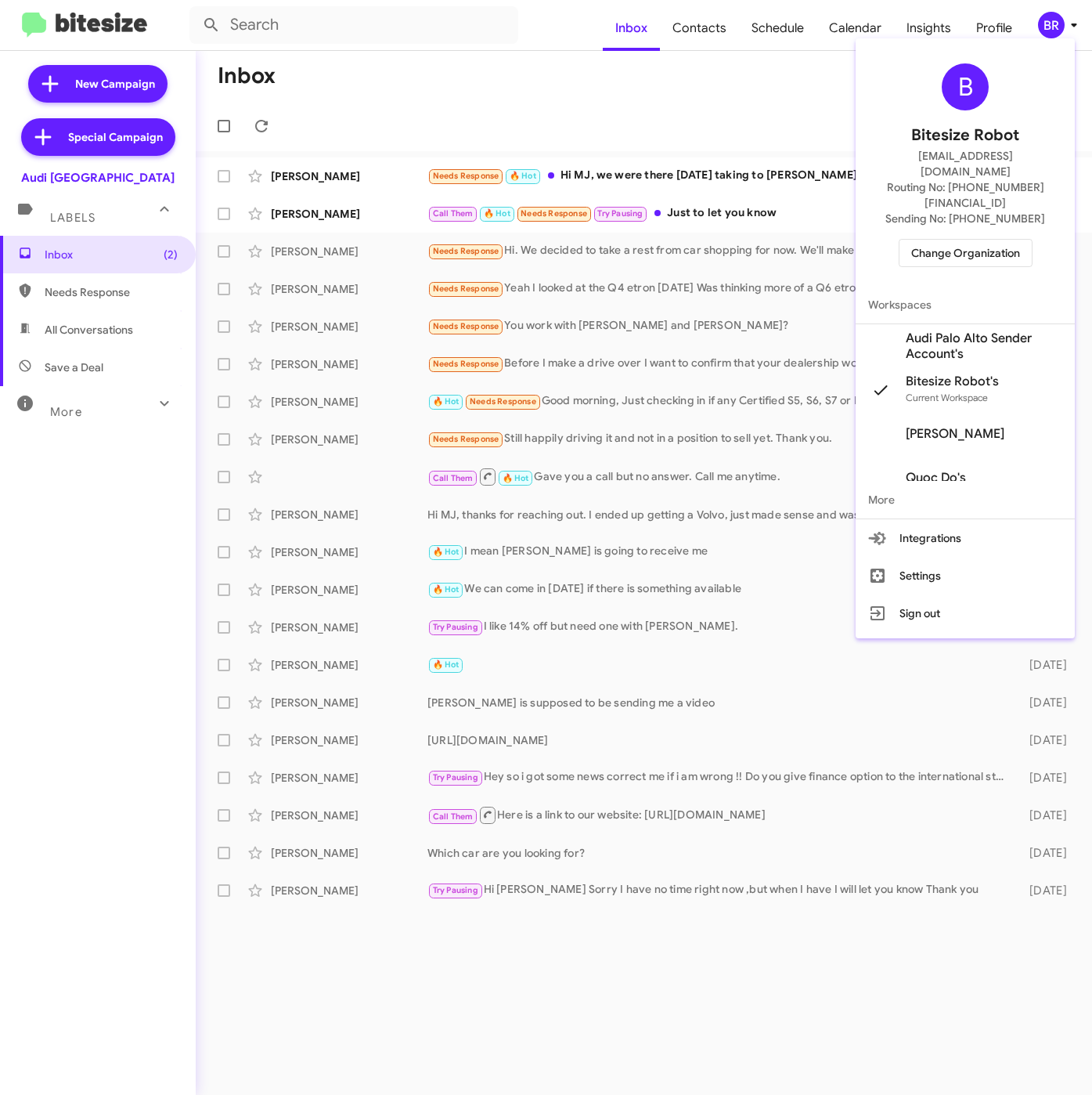
click at [938, 330] on span "Audi Palo Alto Sender Account's" at bounding box center [984, 345] width 156 height 31
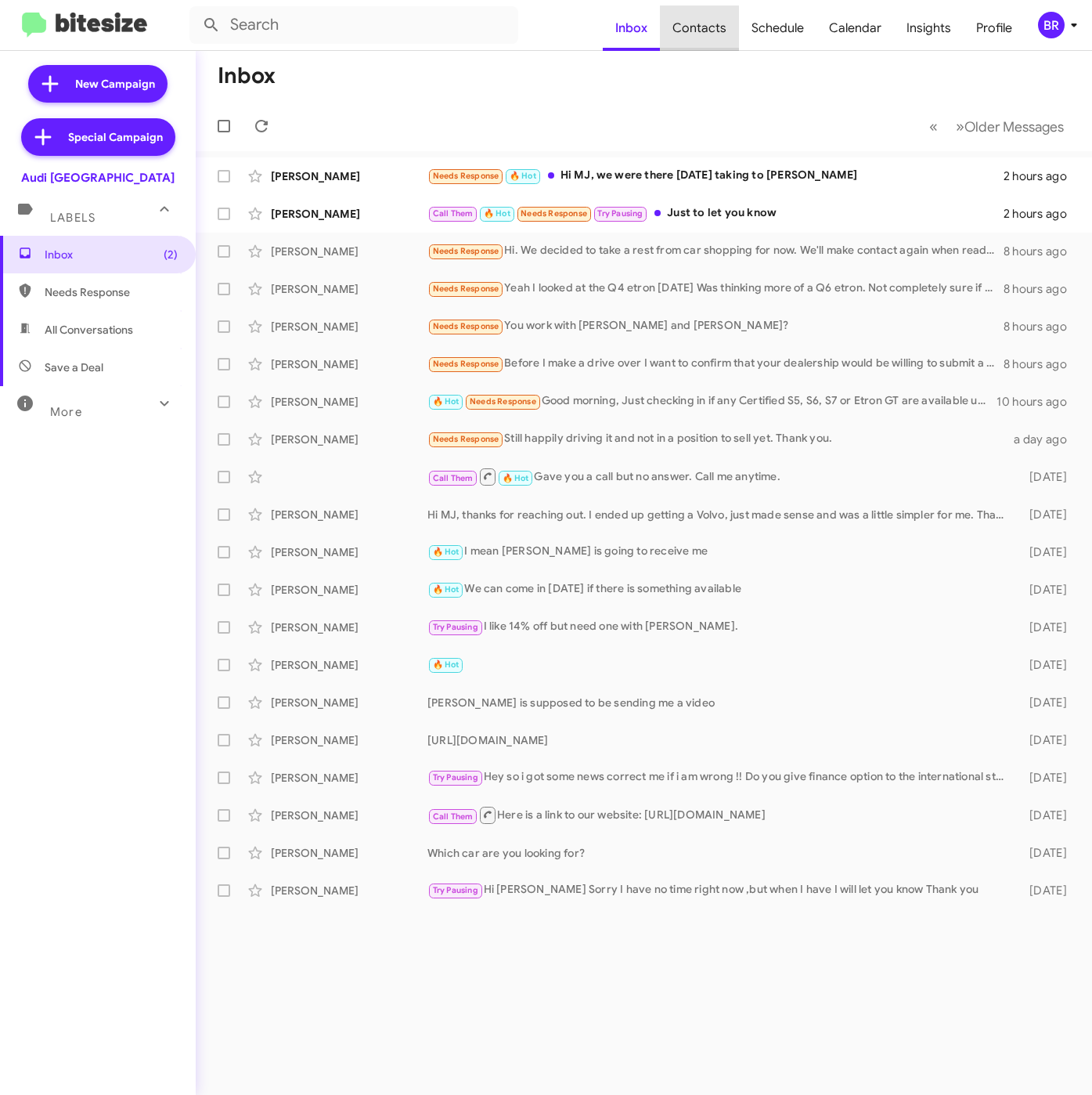
click at [709, 26] on span "Contacts" at bounding box center [699, 27] width 79 height 45
type input "in:groups"
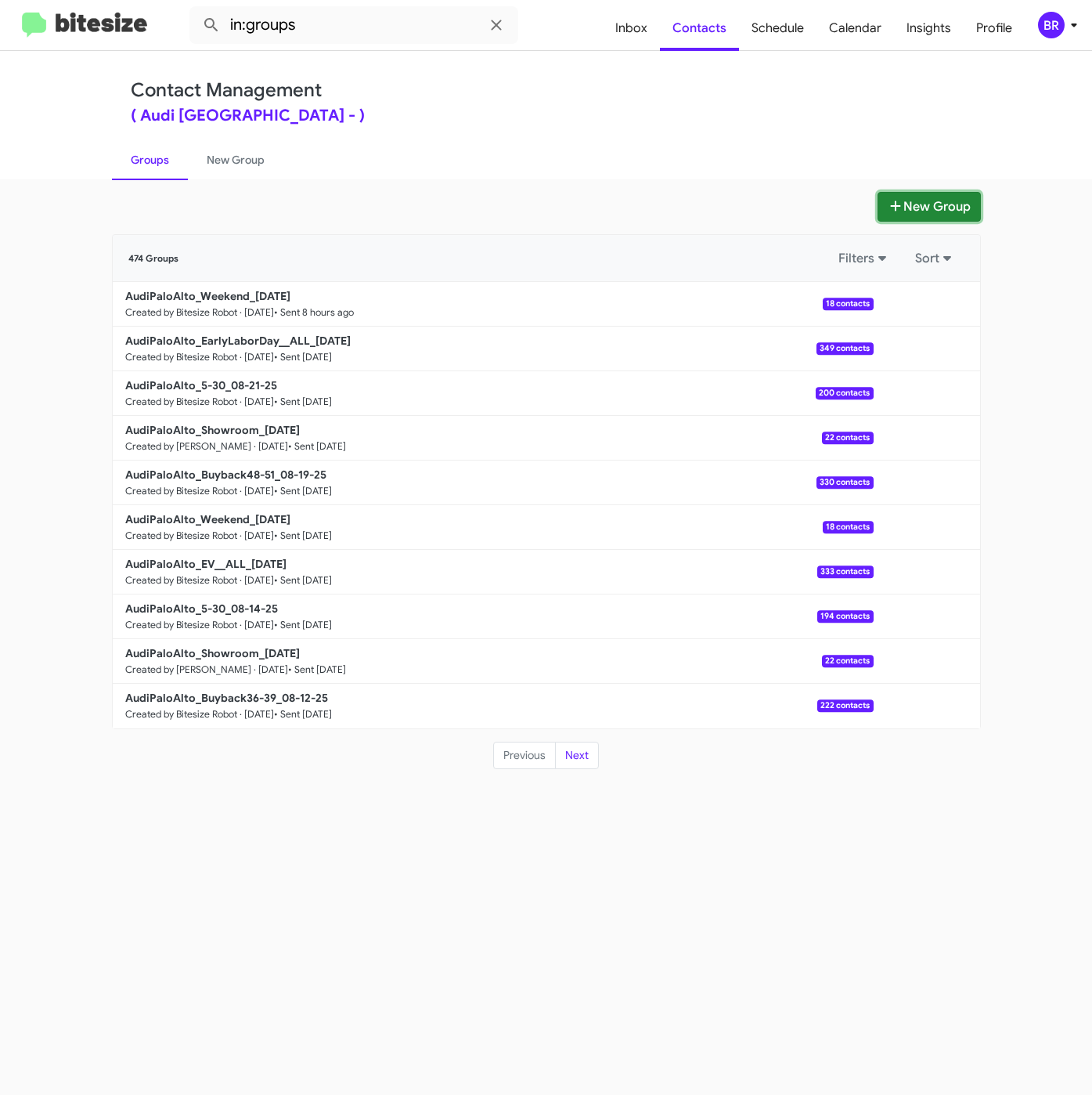
click at [913, 217] on button "New Group" at bounding box center [929, 206] width 103 height 30
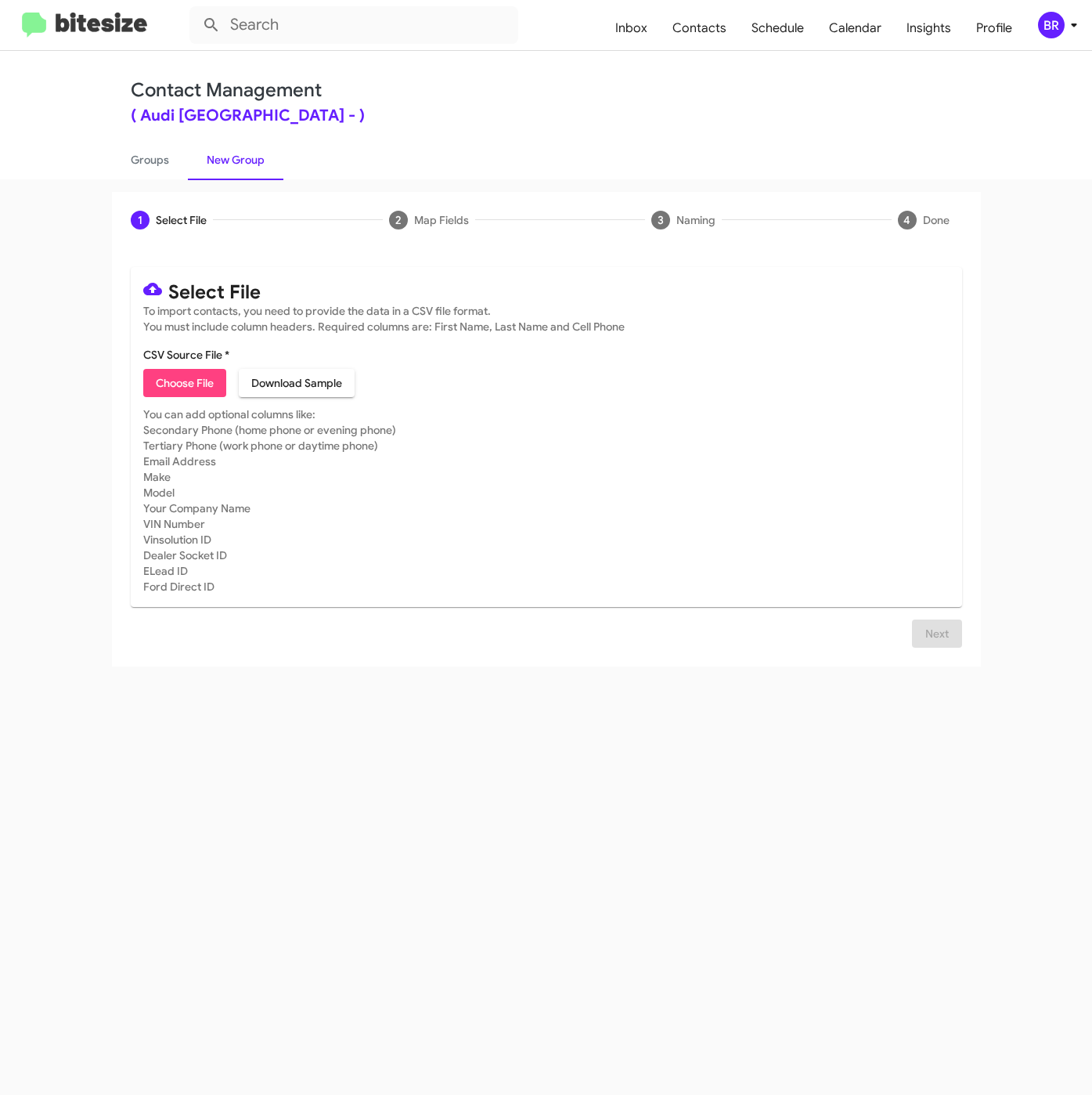
click at [174, 388] on span "Choose File" at bounding box center [185, 382] width 58 height 28
type input "AudiPaloAlto_Buyback60-63_08-26-25"
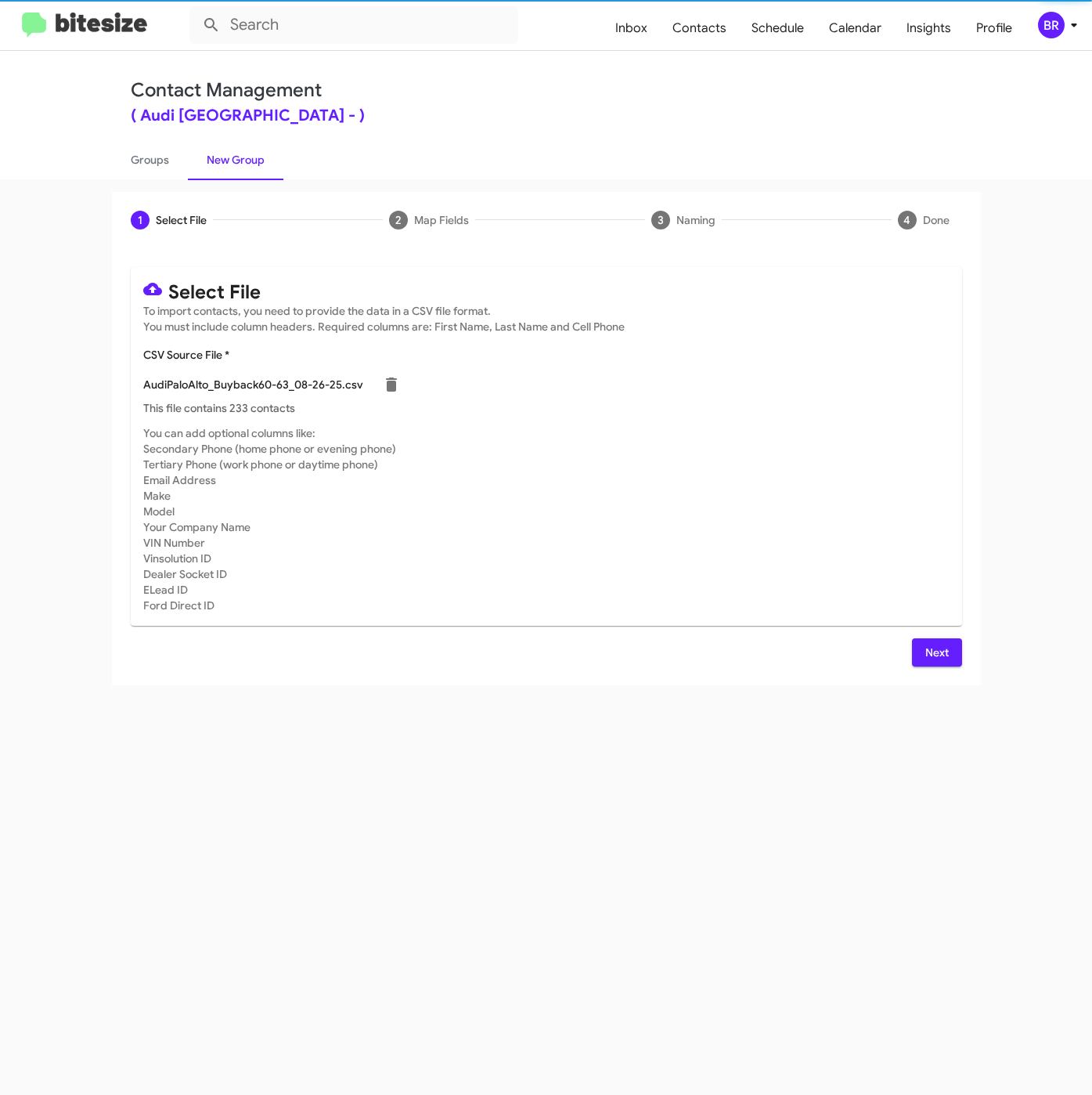
click at [926, 653] on span "Next" at bounding box center [936, 652] width 25 height 28
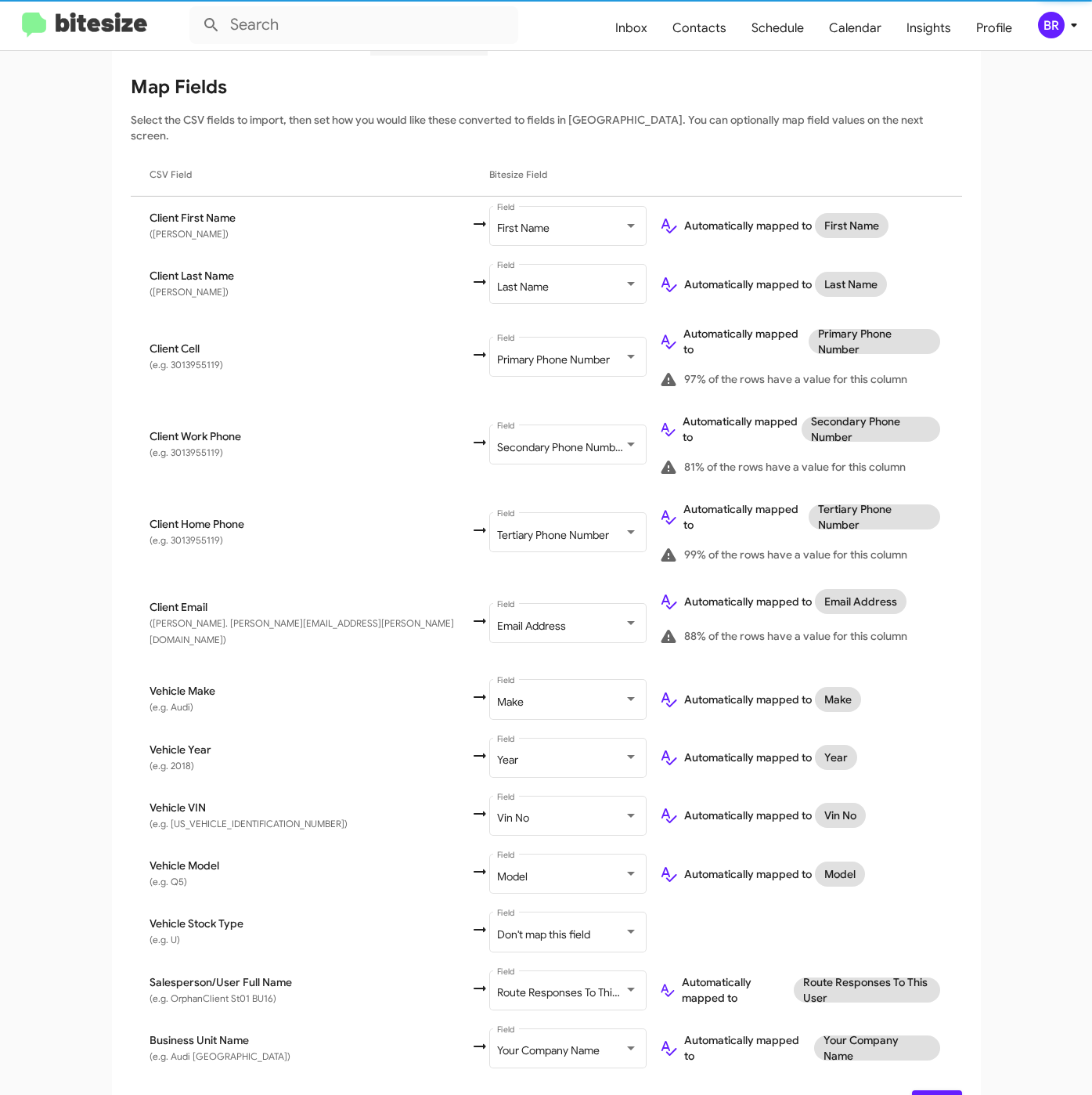
scroll to position [196, 0]
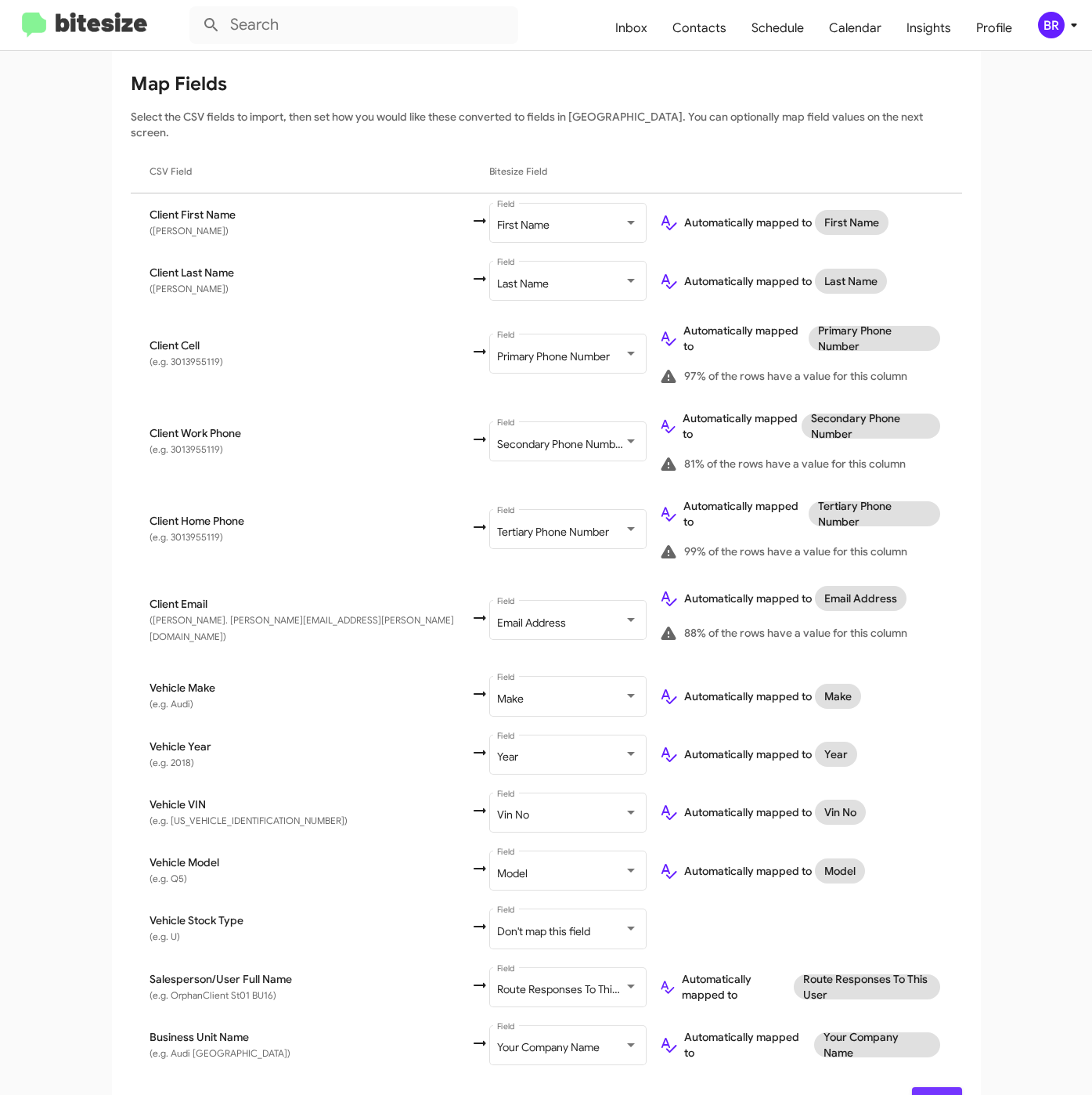
click at [936, 1086] on span "Next" at bounding box center [936, 1100] width 25 height 28
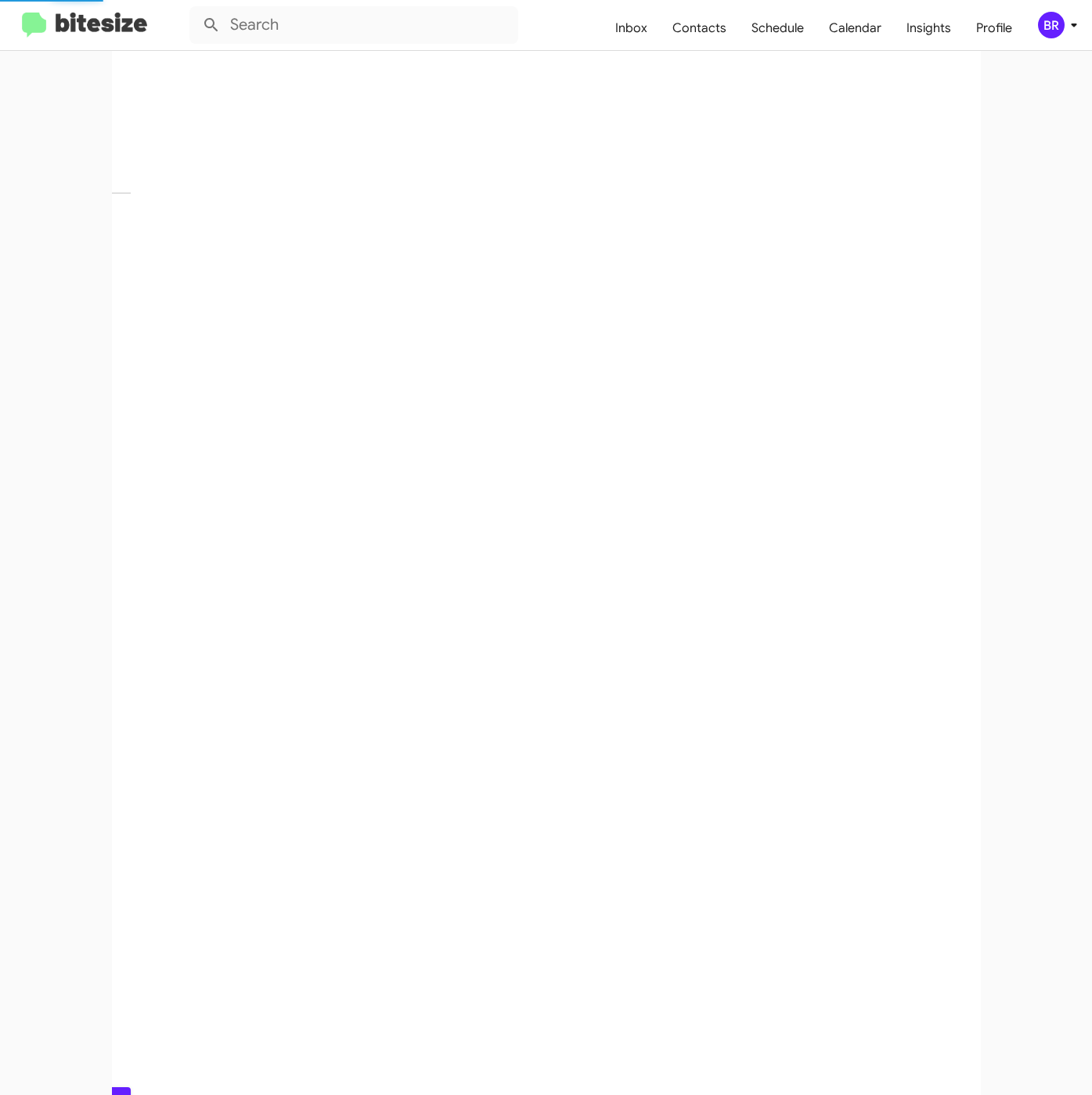
scroll to position [0, 0]
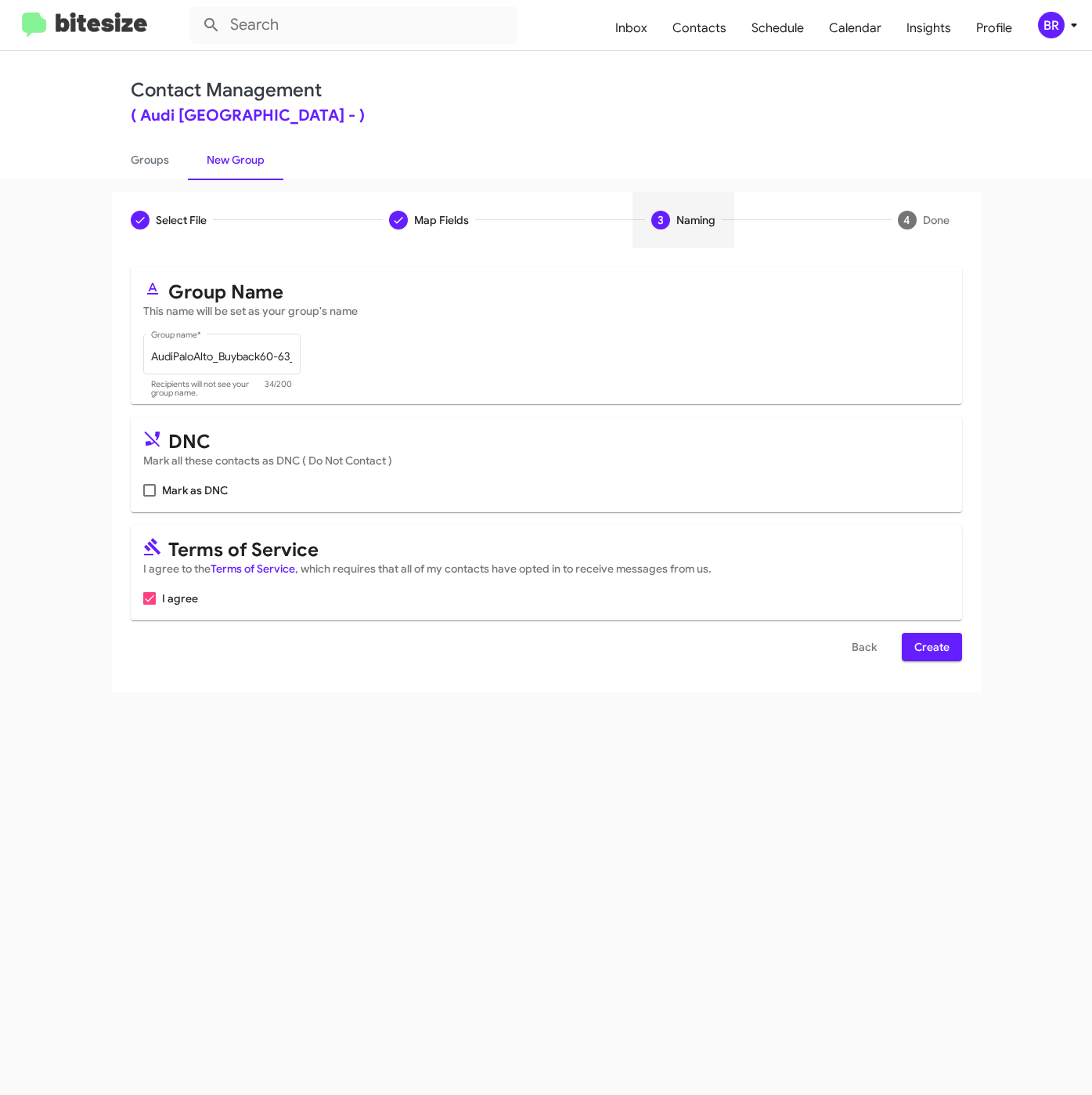
click at [951, 653] on button "Create" at bounding box center [931, 647] width 60 height 28
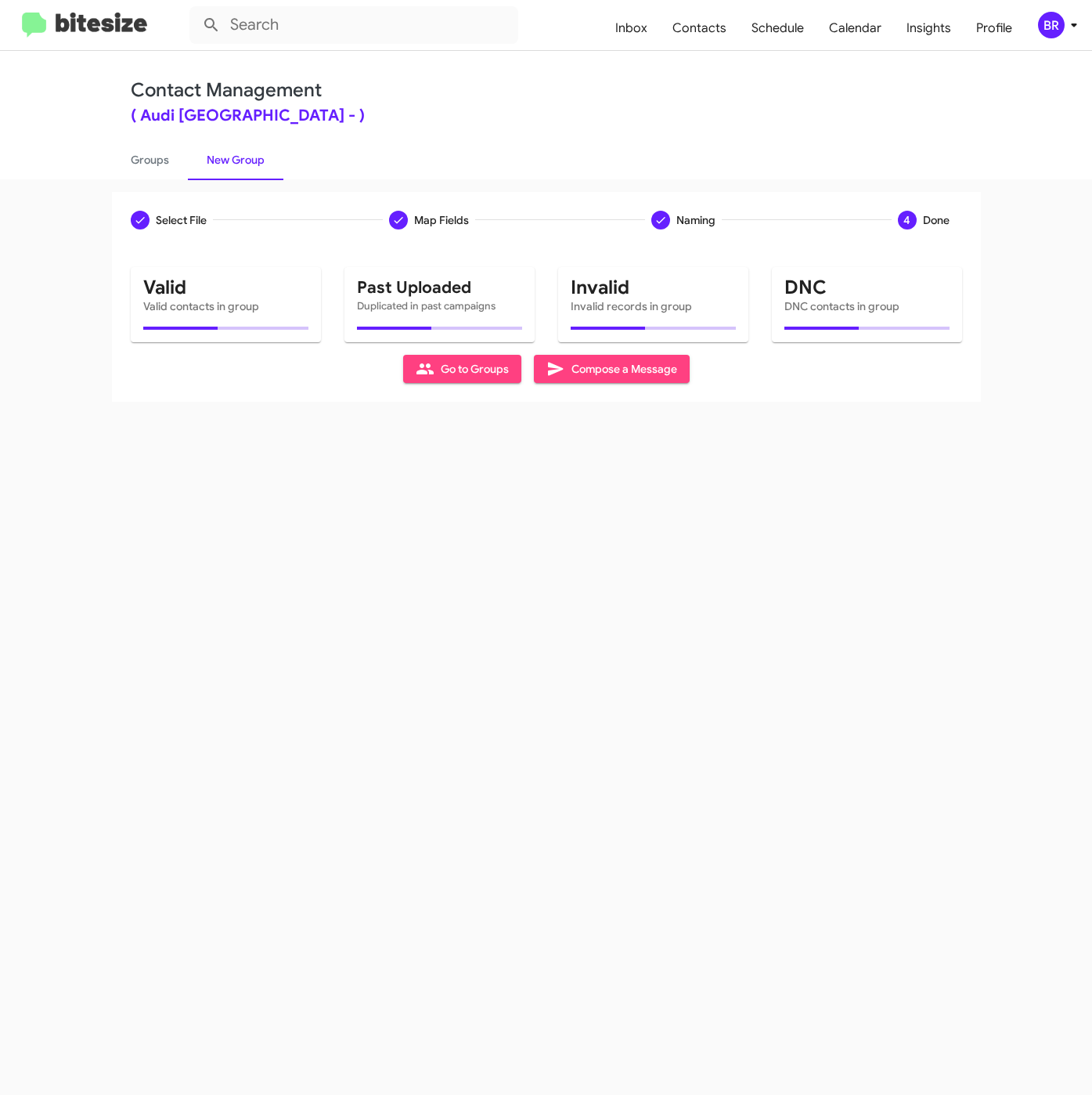
click at [435, 687] on div "Select File Map Fields Naming 4 Done Select File To import contacts, you need t…" at bounding box center [546, 637] width 1092 height 915
click at [146, 160] on link "Groups" at bounding box center [150, 160] width 76 height 41
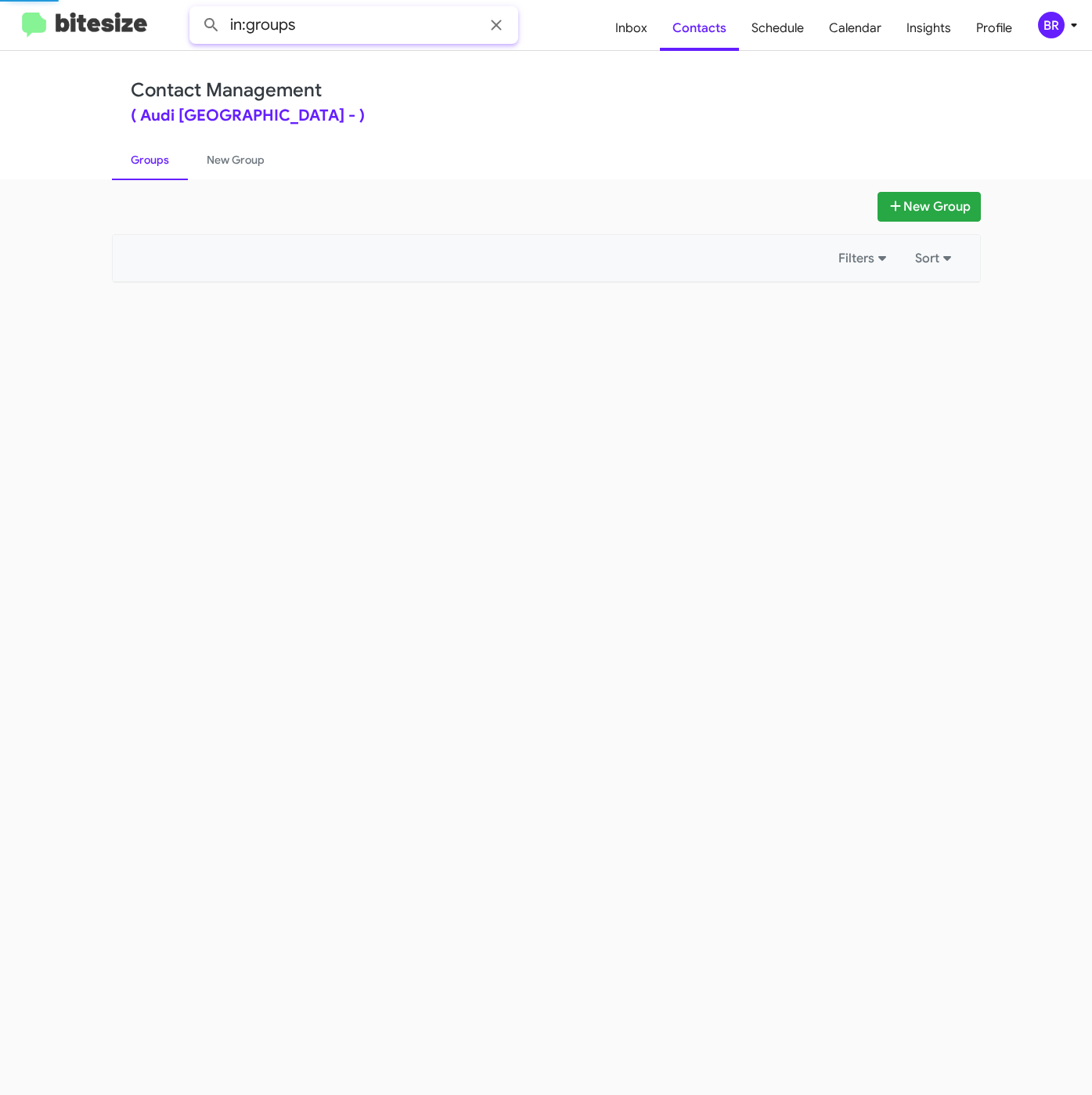
click at [355, 22] on input "in:groups" at bounding box center [354, 25] width 329 height 37
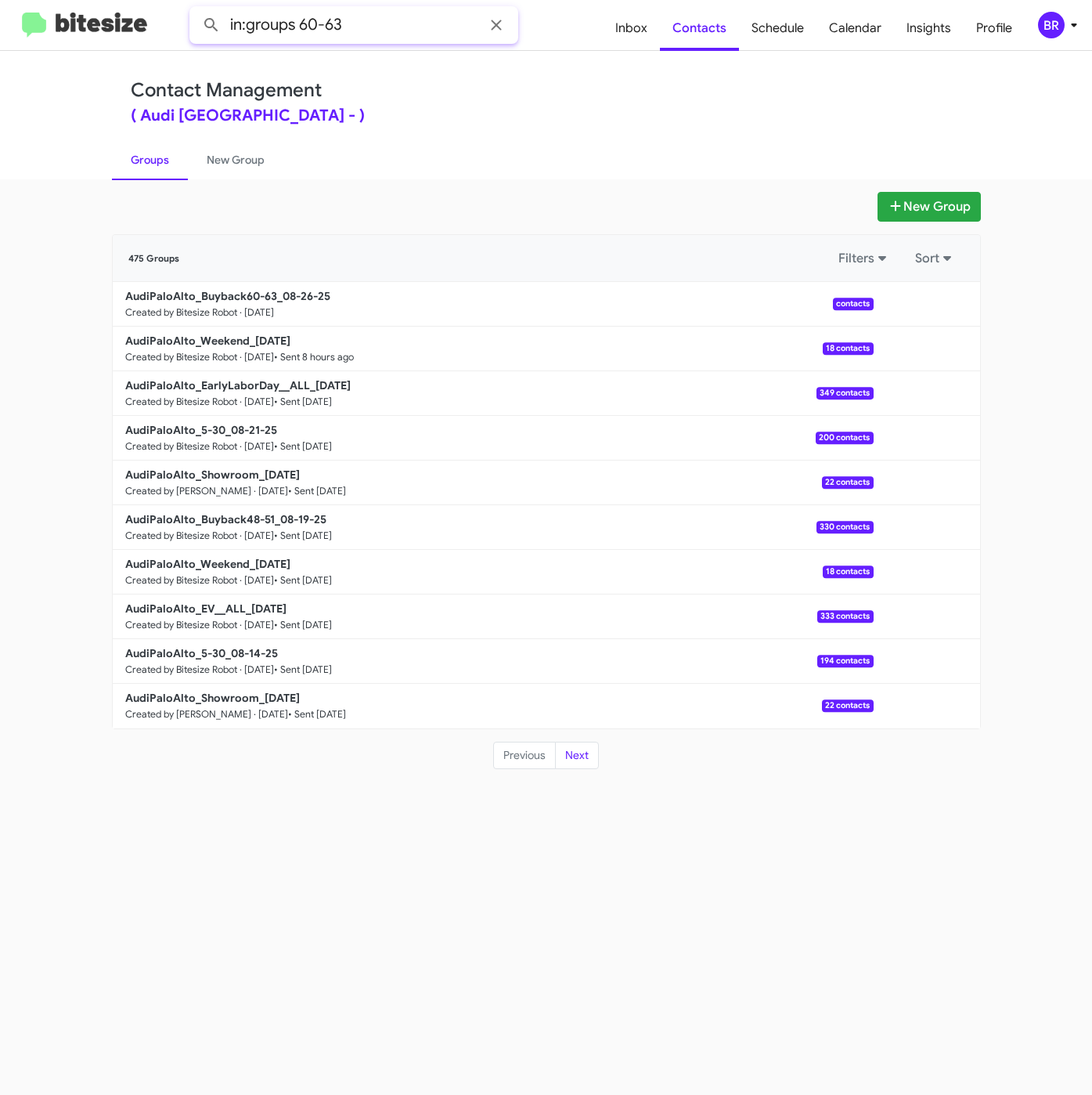
type input "in:groups 60-63"
drag, startPoint x: 378, startPoint y: 31, endPoint x: 315, endPoint y: 3, distance: 68.9
click at [373, 34] on input "in:groups 60-63" at bounding box center [354, 25] width 329 height 37
click at [196, 9] on button at bounding box center [211, 25] width 31 height 31
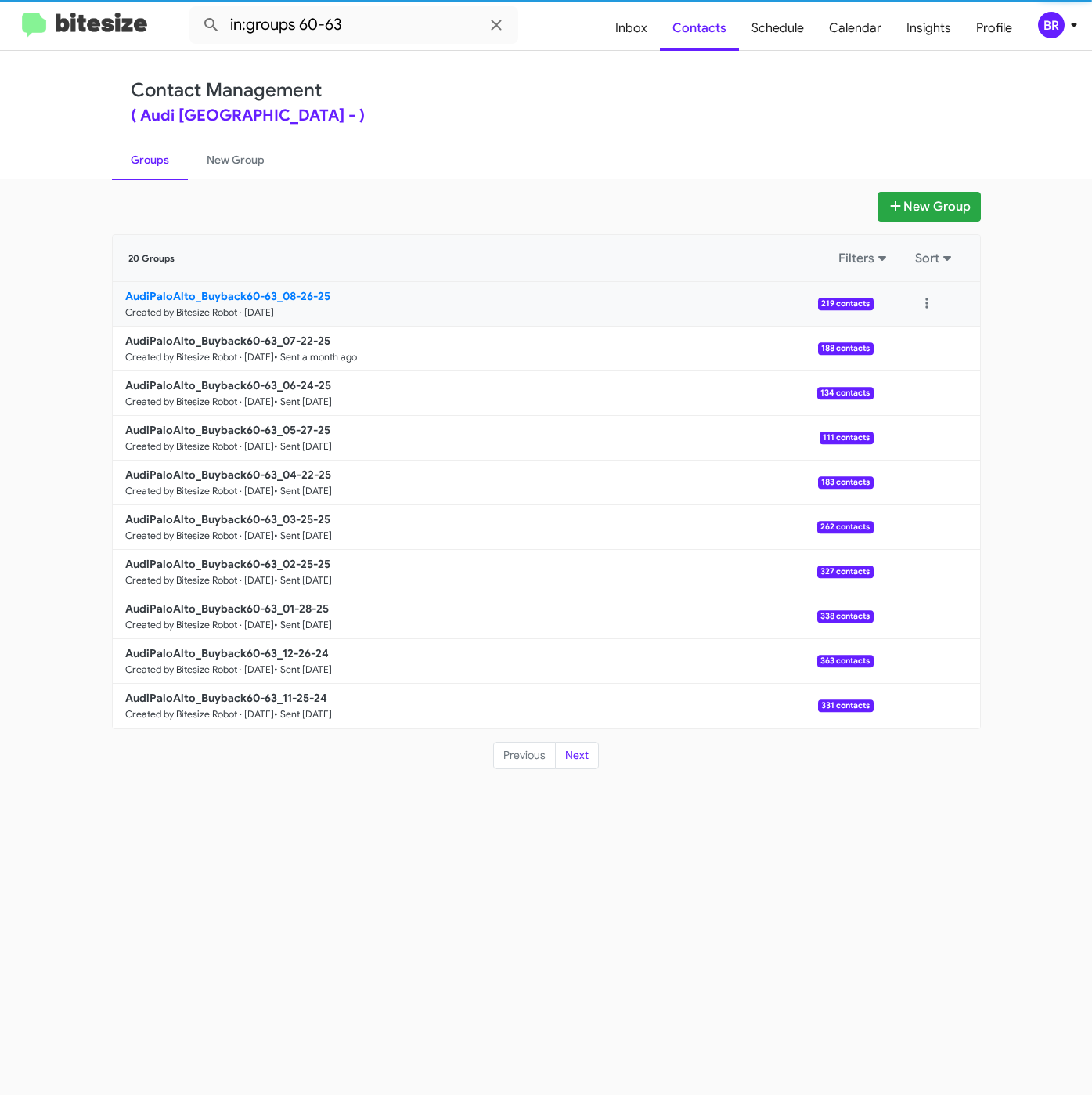
click at [276, 290] on b "AudiPaloAlto_Buyback60-63_08-26-25" at bounding box center [227, 296] width 205 height 14
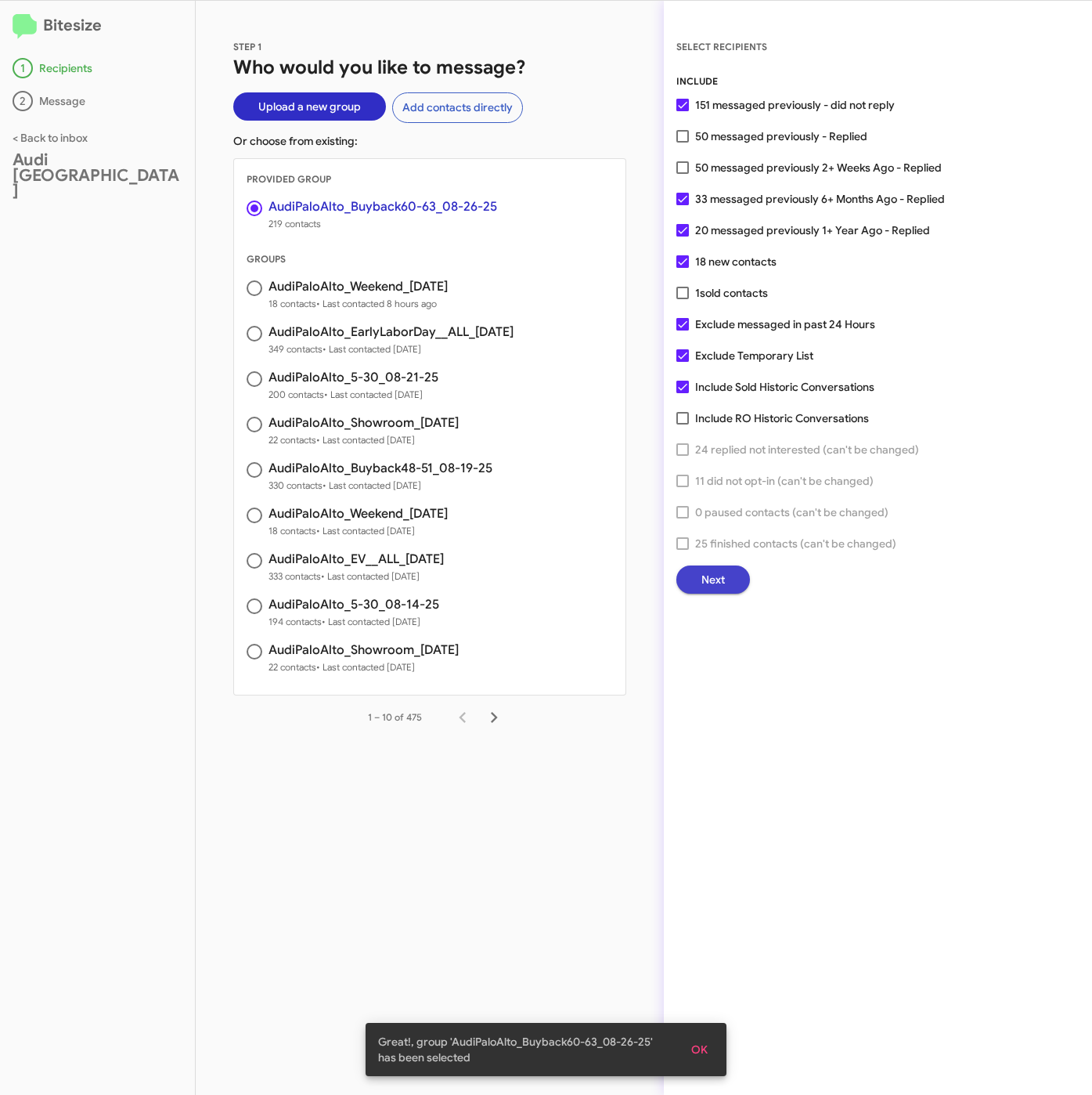
click at [708, 573] on span "Next" at bounding box center [714, 579] width 24 height 28
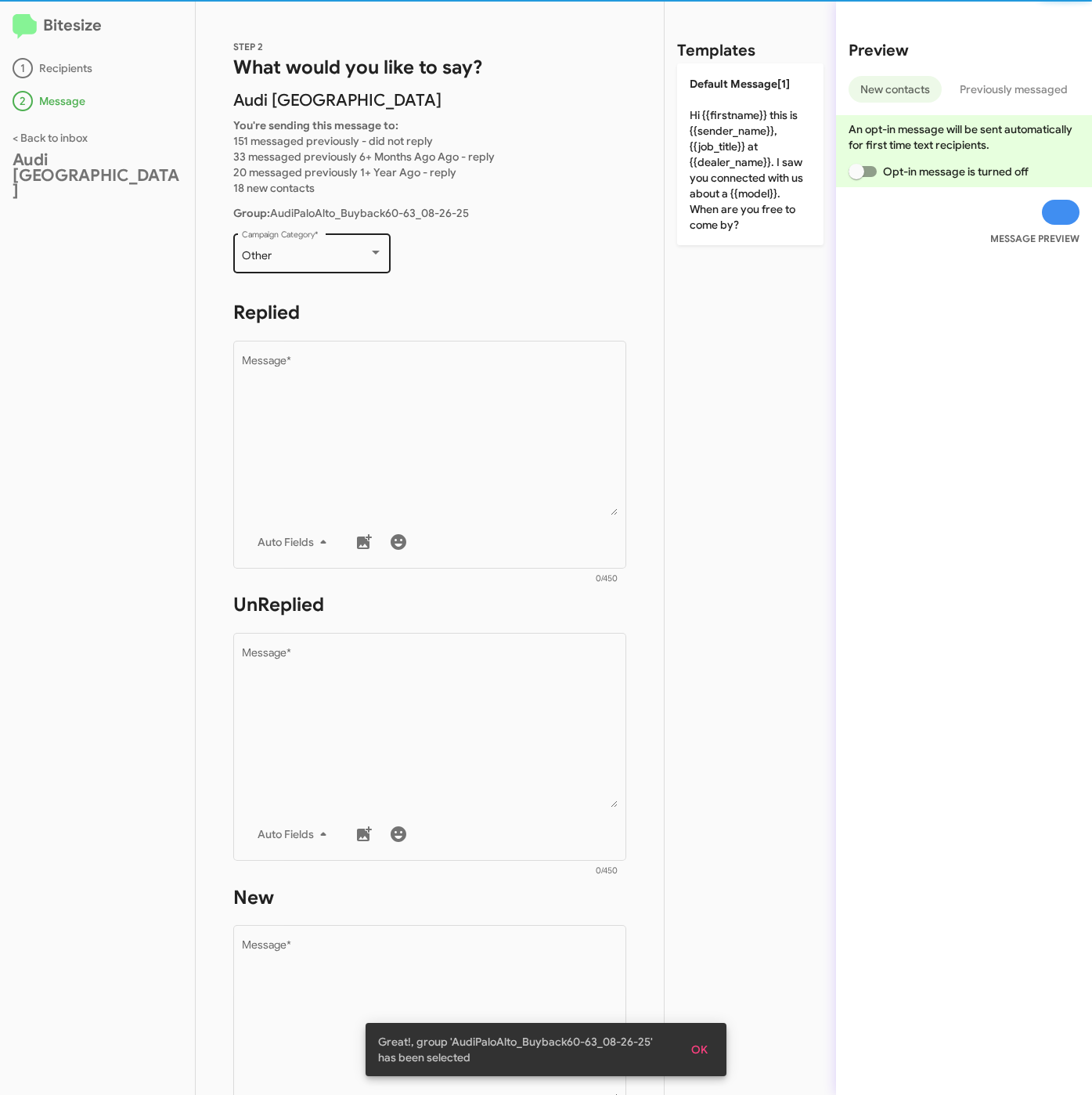
click at [331, 259] on div "Other" at bounding box center [304, 256] width 127 height 13
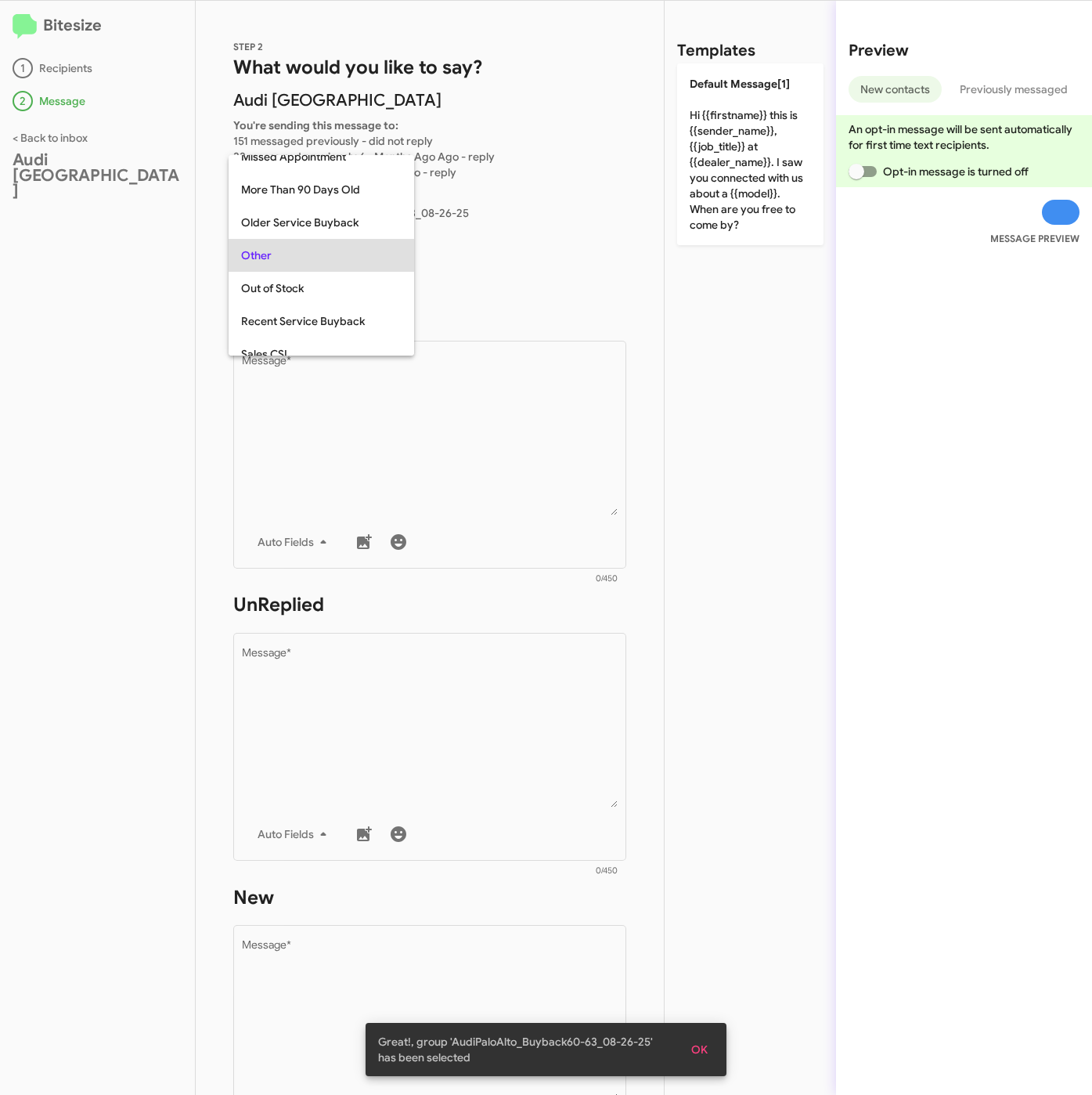
scroll to position [164, 0]
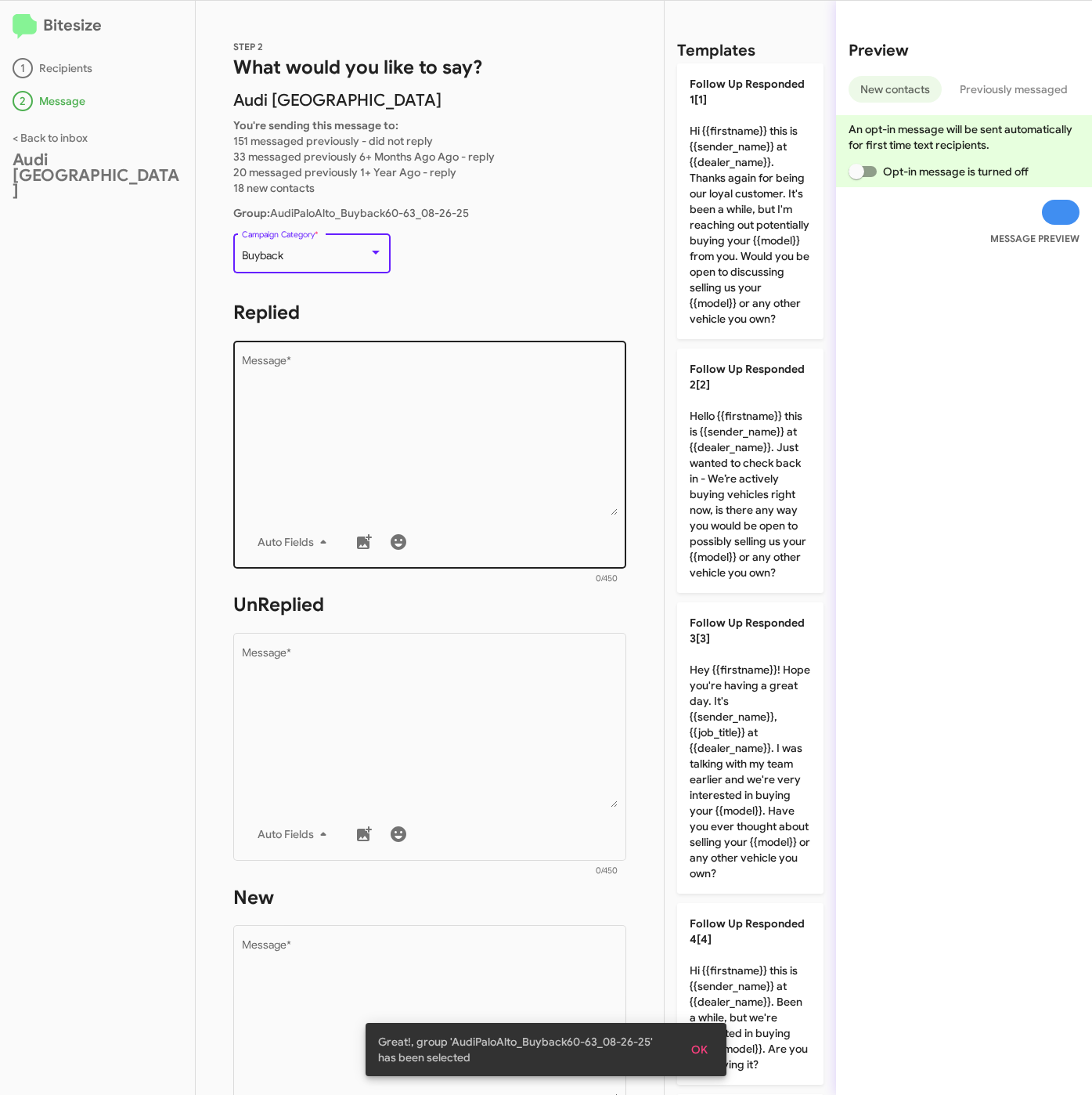
click at [334, 377] on textarea "Message *" at bounding box center [429, 436] width 377 height 160
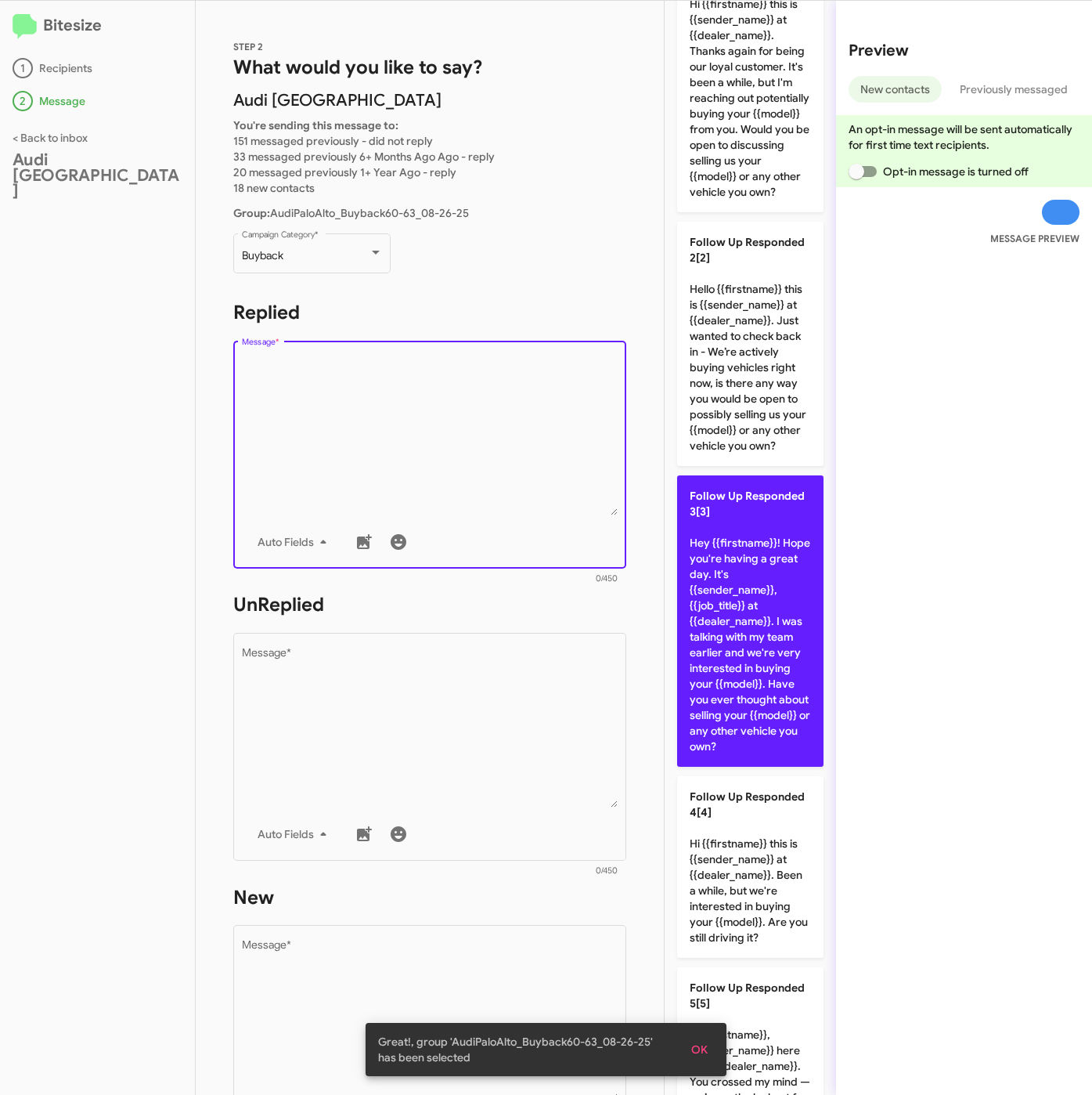
scroll to position [352, 0]
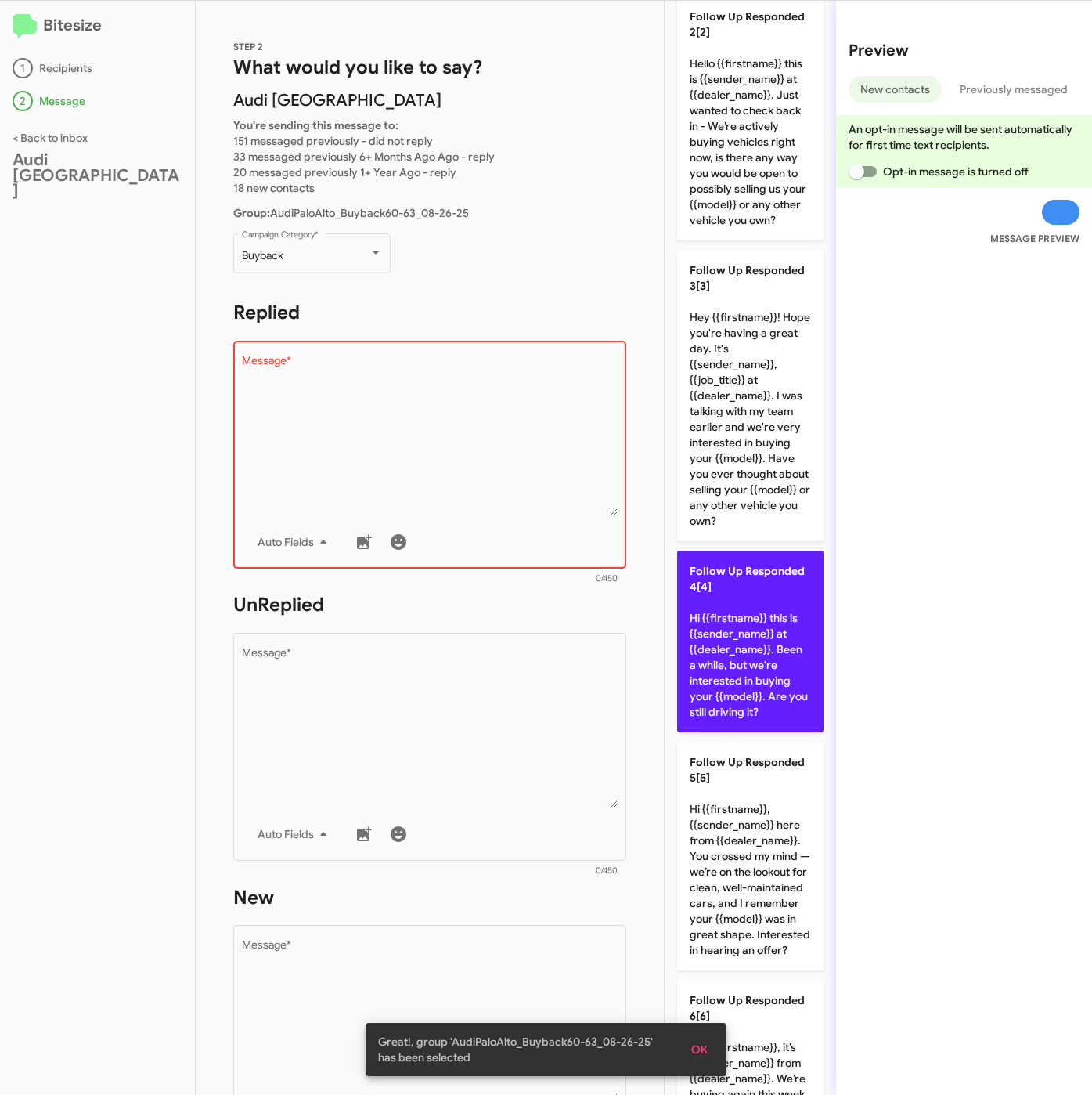
click at [768, 733] on p "Follow Up Responded 4[4] Hi {{firstname}} this is {{sender_name}} at {{dealer_n…" at bounding box center [750, 642] width 146 height 182
type textarea "Hi {{firstname}} this is {{sender_name}} at {{dealer_name}}. Been a while, but …"
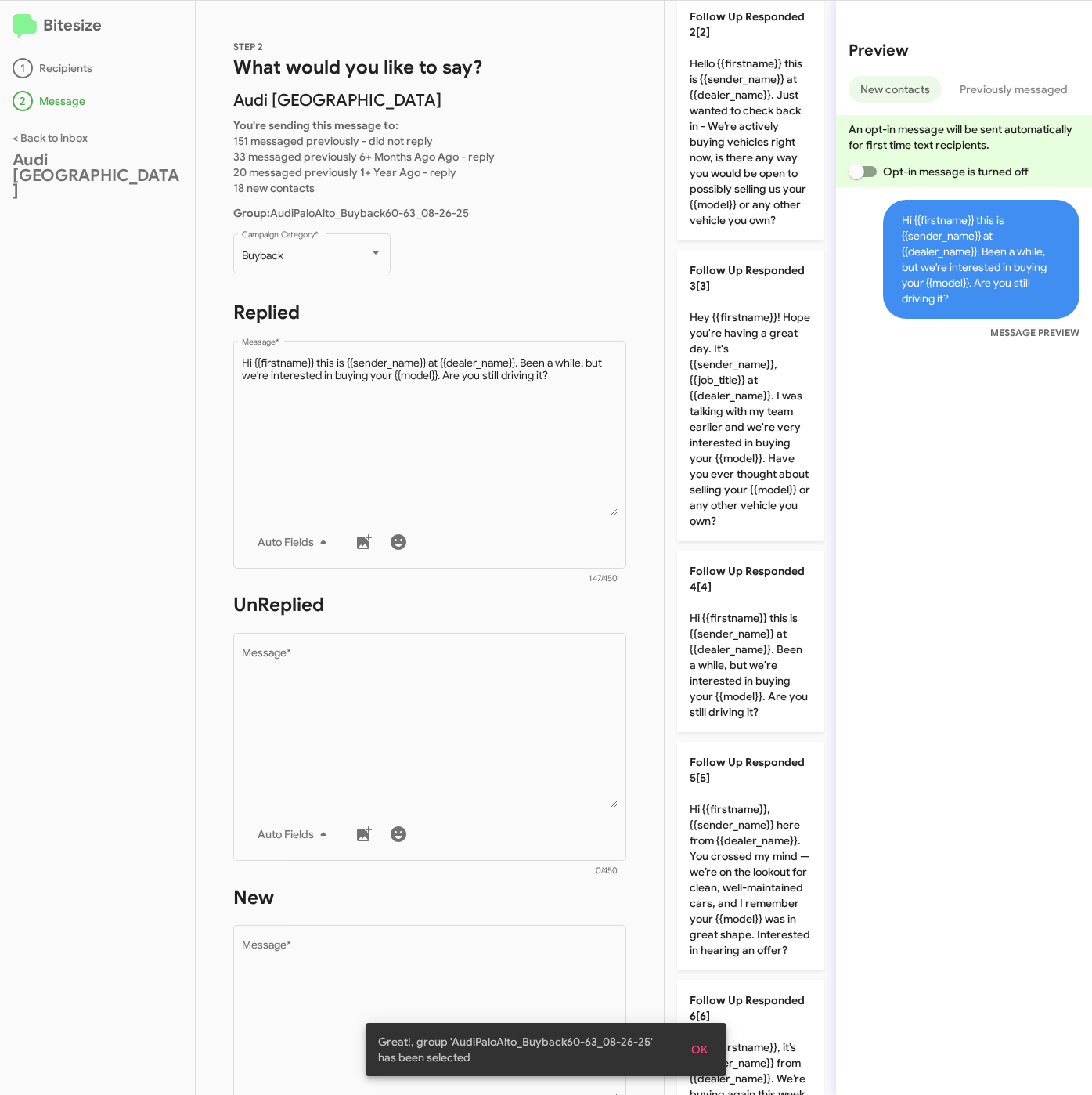
click at [614, 778] on div "STEP 2 What would you like to say? Audi Palo Alto You're sending this message t…" at bounding box center [429, 548] width 468 height 1094
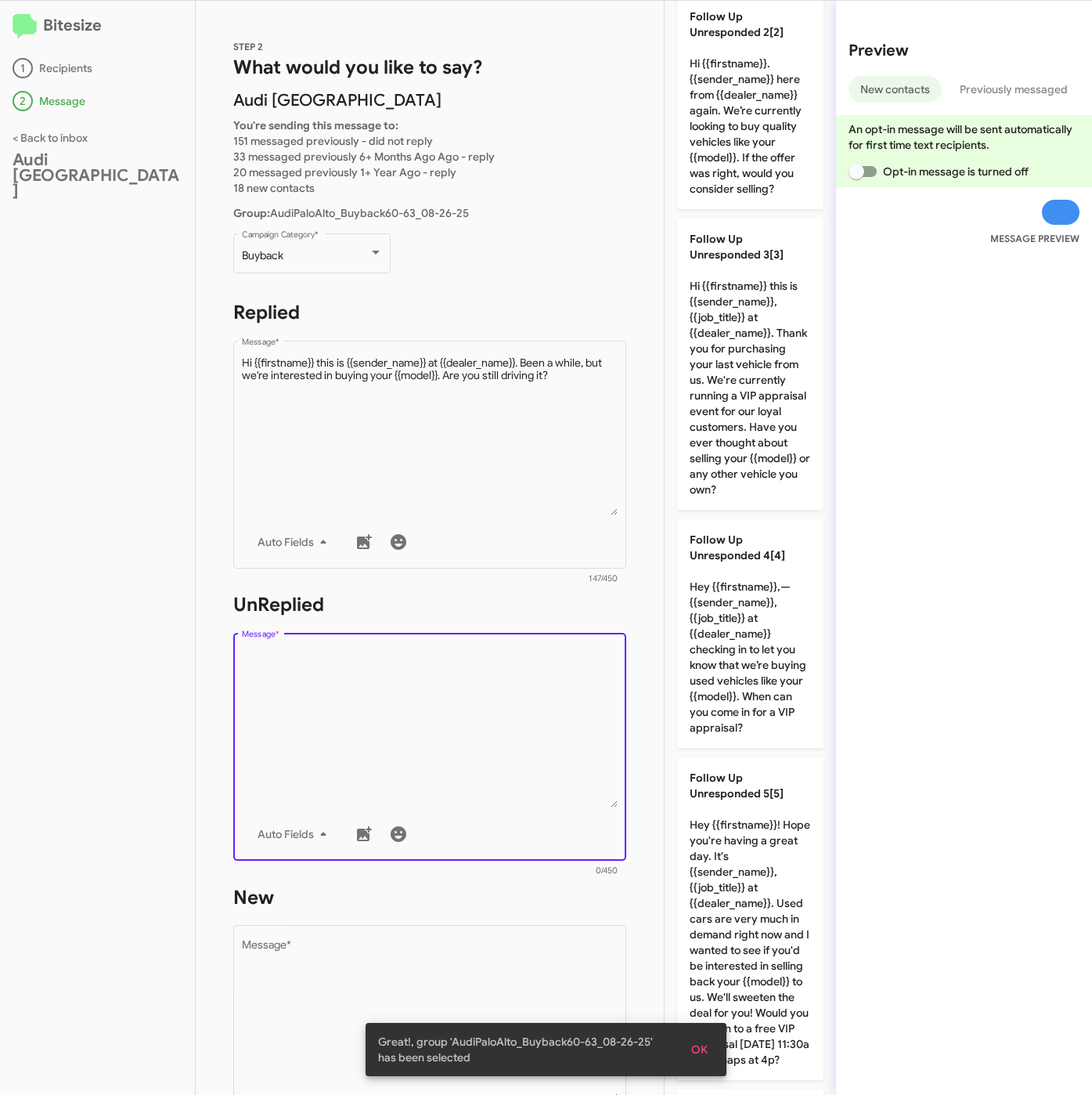
click at [515, 707] on textarea "Message *" at bounding box center [429, 727] width 377 height 160
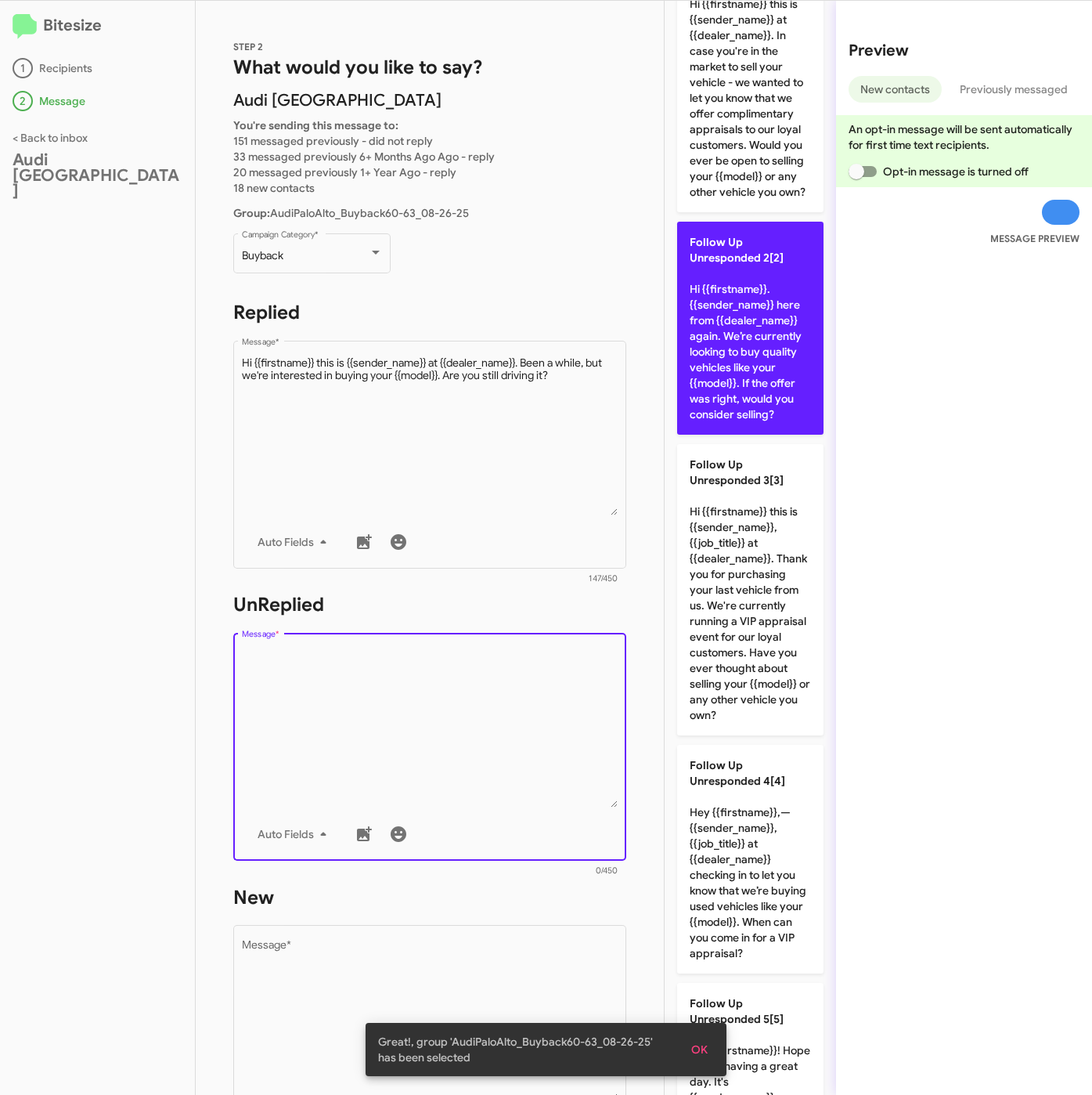
scroll to position [117, 0]
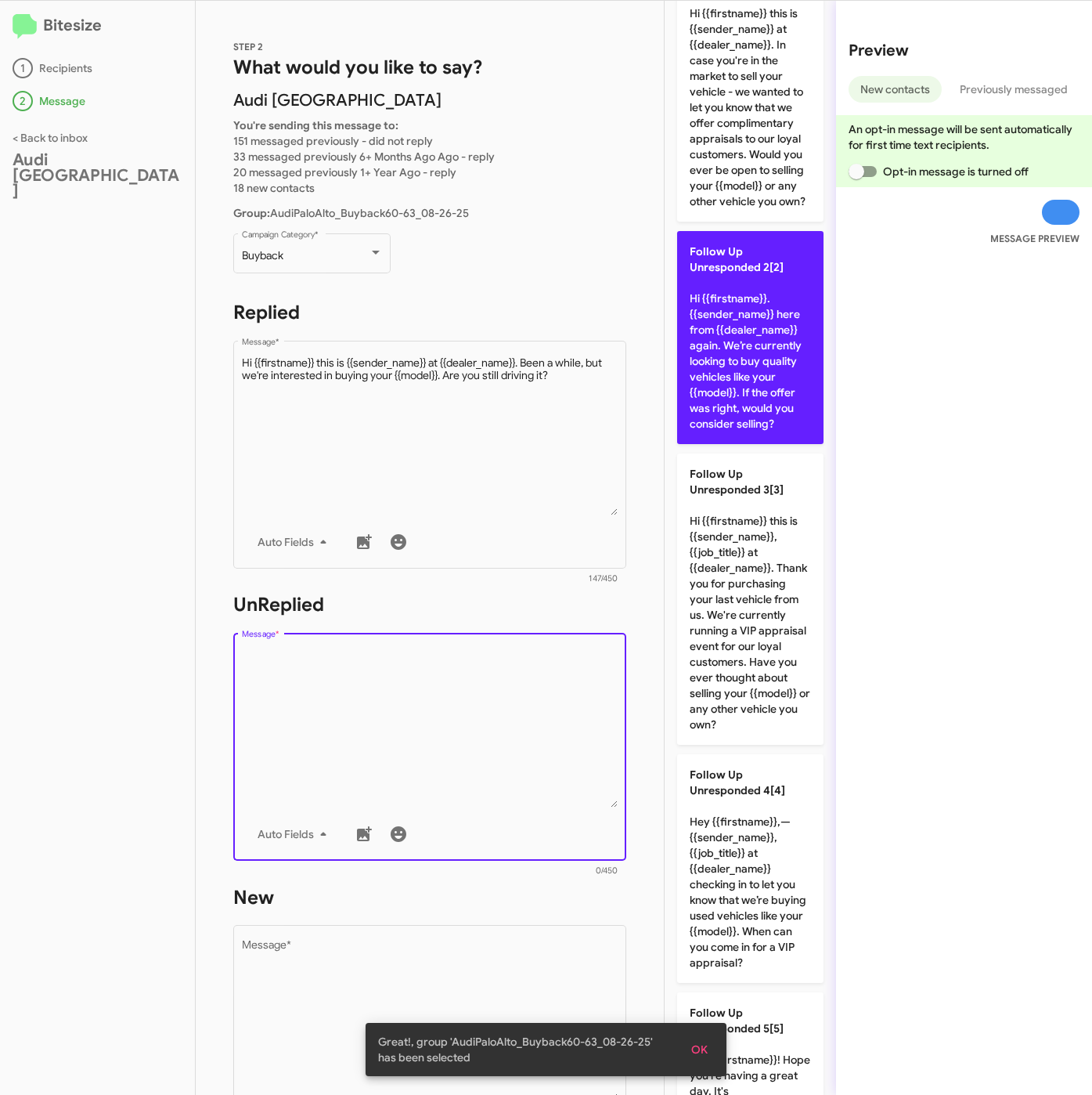
click at [742, 274] on span "Follow Up Unresponded 2[2]" at bounding box center [737, 259] width 94 height 30
type textarea "Hi {{firstname}}. {{sender_name}} here from {{dealer_name}} again. We’re curren…"
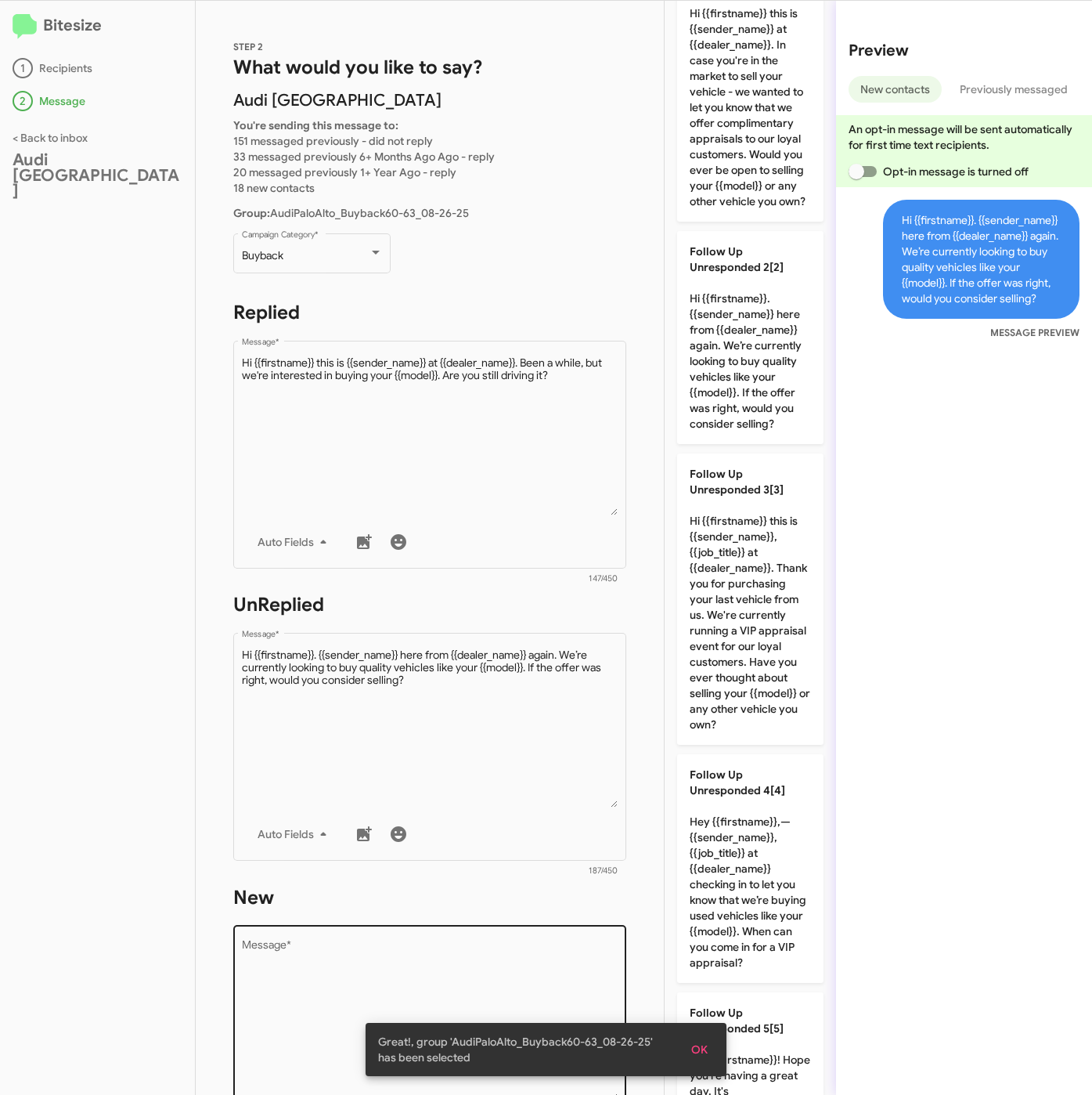
click at [437, 954] on textarea "Message *" at bounding box center [429, 1020] width 377 height 160
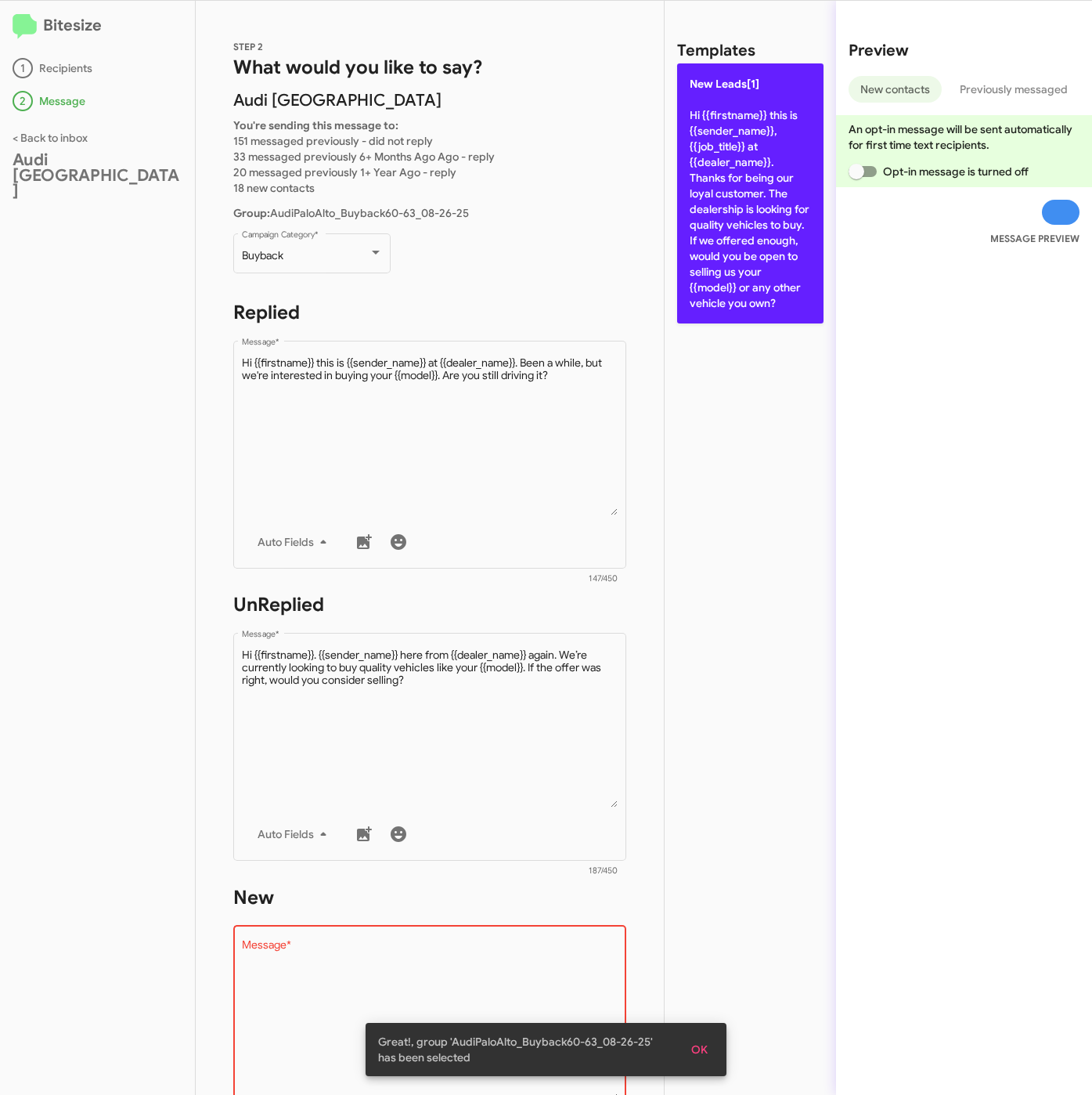
click at [729, 174] on p "New Leads[1] Hi {{firstname}} this is {{sender_name}}, {{job_title}} at {{deale…" at bounding box center [750, 194] width 146 height 260
type textarea "Hi {{firstname}} this is {{sender_name}}, {{job_title}} at {{dealer_name}}. Tha…"
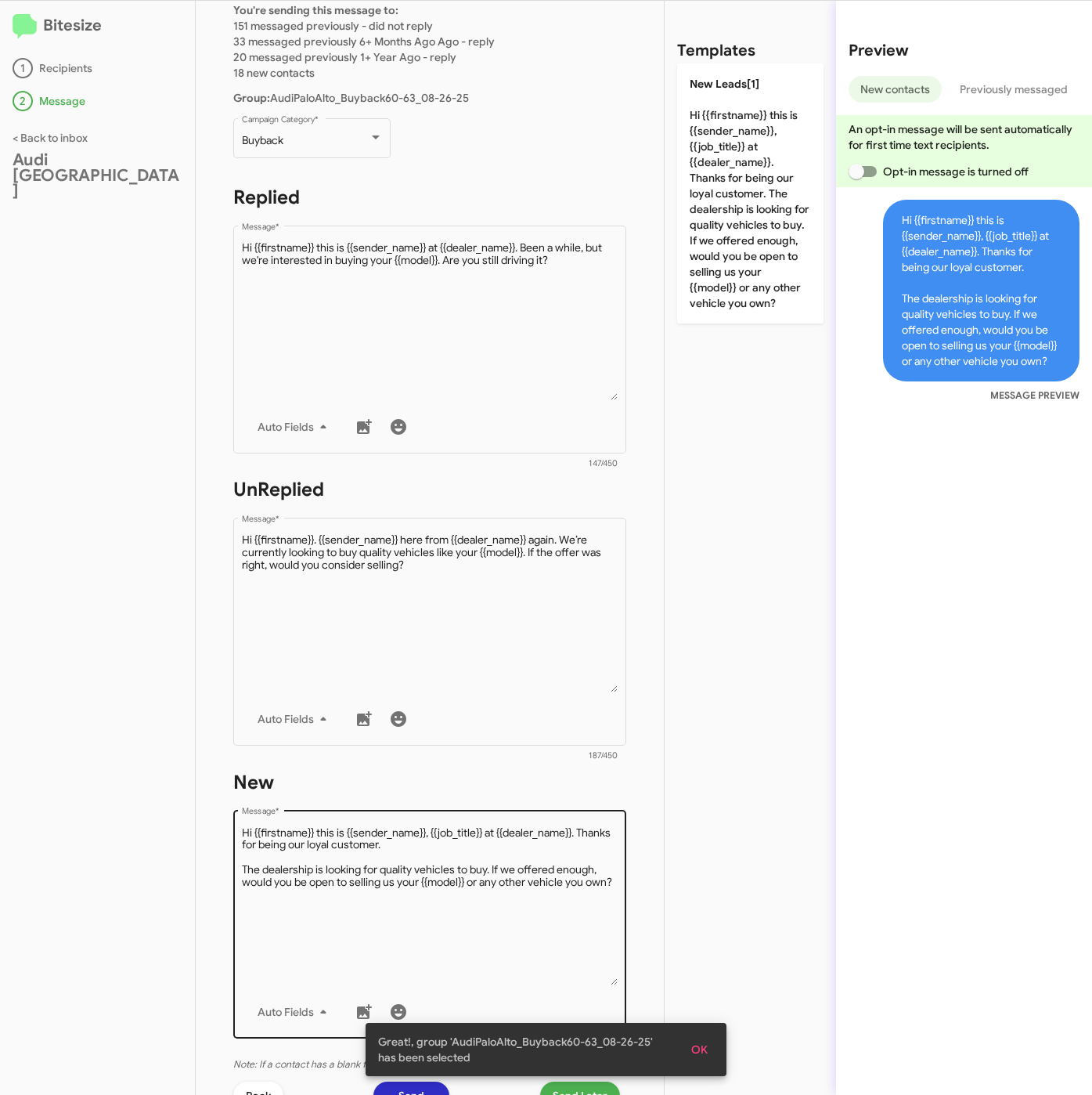
scroll to position [235, 0]
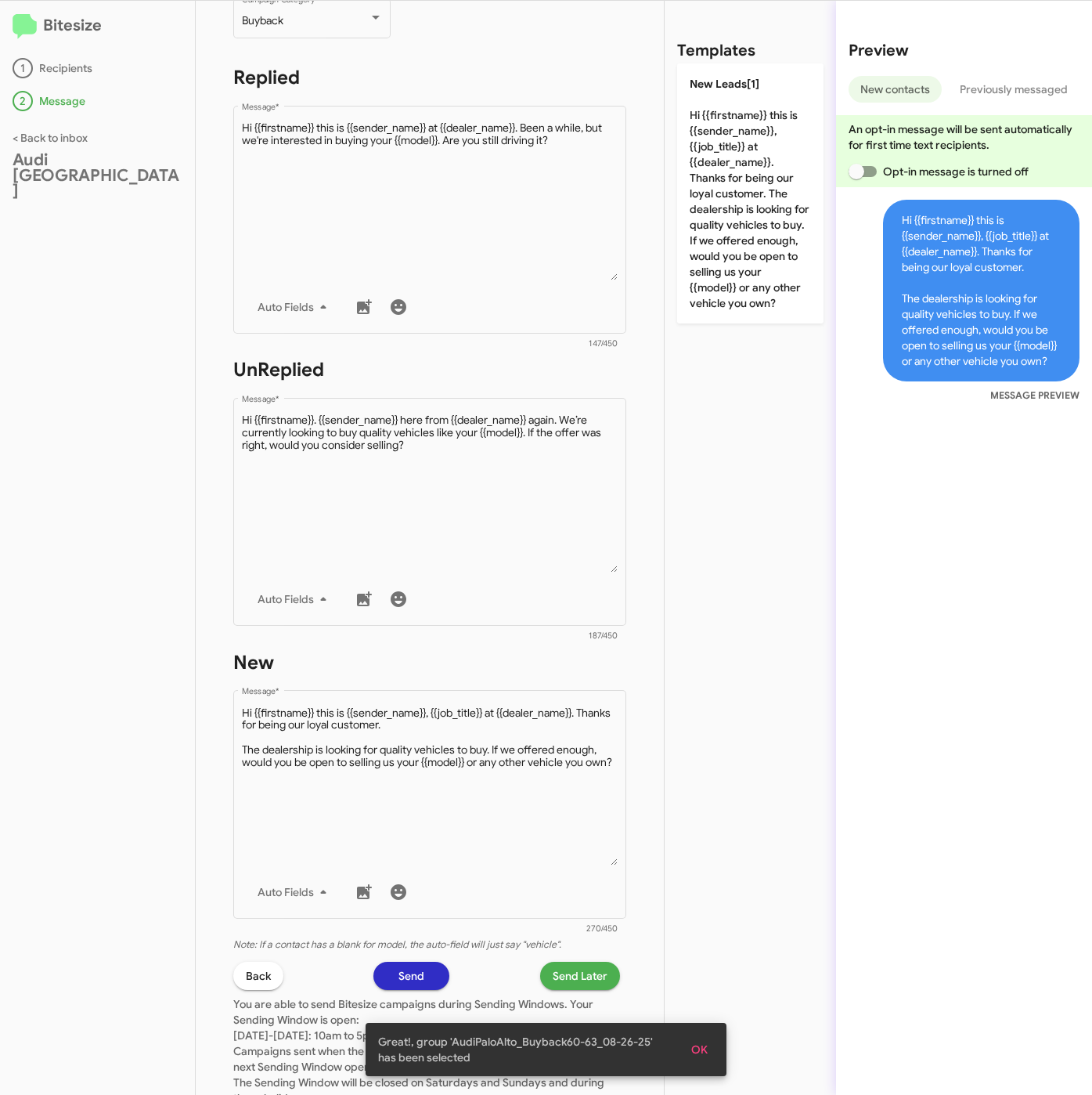
click at [555, 976] on span "Send Later" at bounding box center [580, 975] width 54 height 28
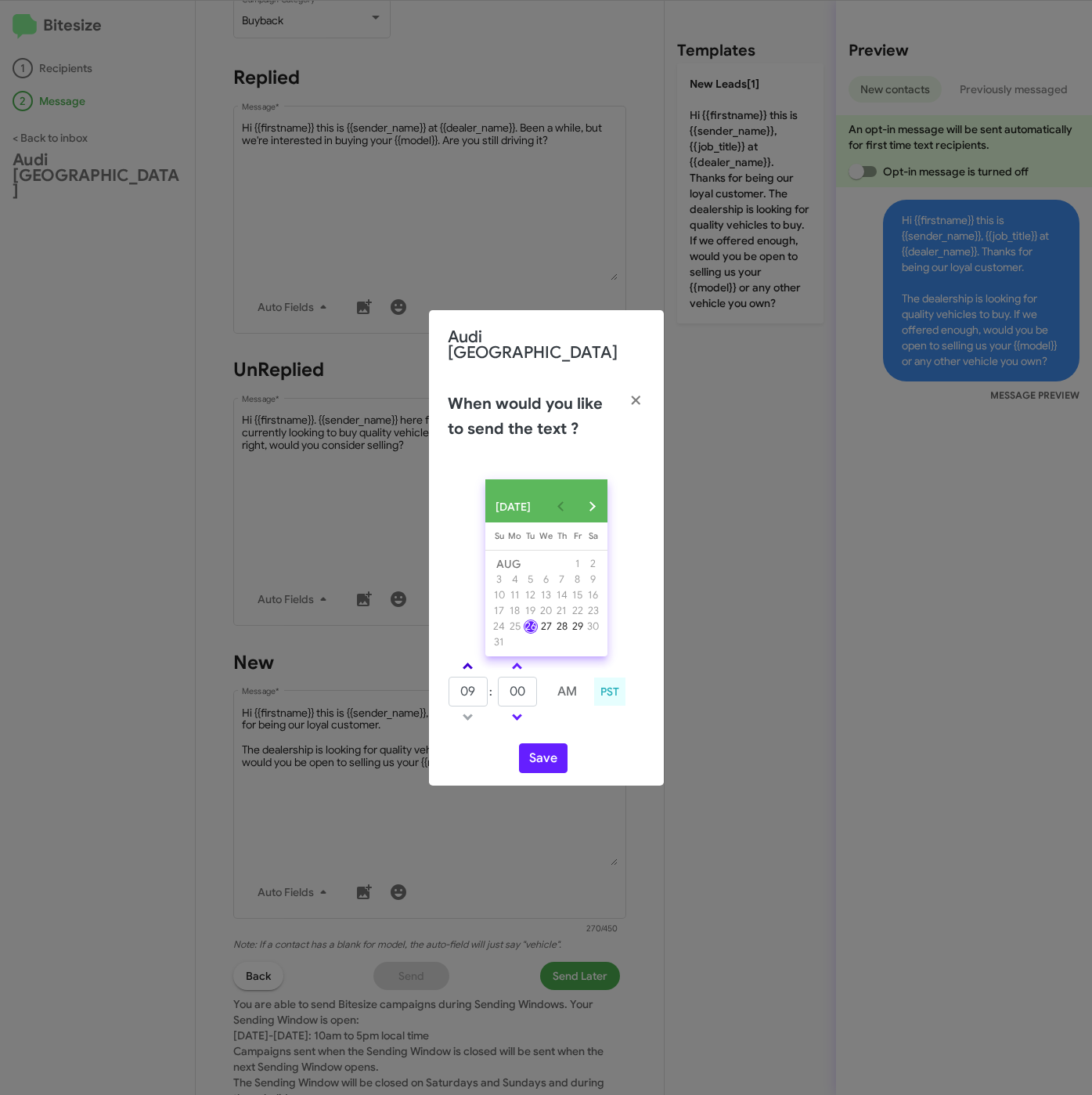
click at [464, 668] on link at bounding box center [468, 665] width 27 height 18
drag, startPoint x: 464, startPoint y: 668, endPoint x: 486, endPoint y: 679, distance: 24.6
click at [465, 668] on link at bounding box center [468, 665] width 27 height 18
type input "11"
click at [475, 699] on tr "11 : 00 AM" at bounding box center [517, 691] width 140 height 31
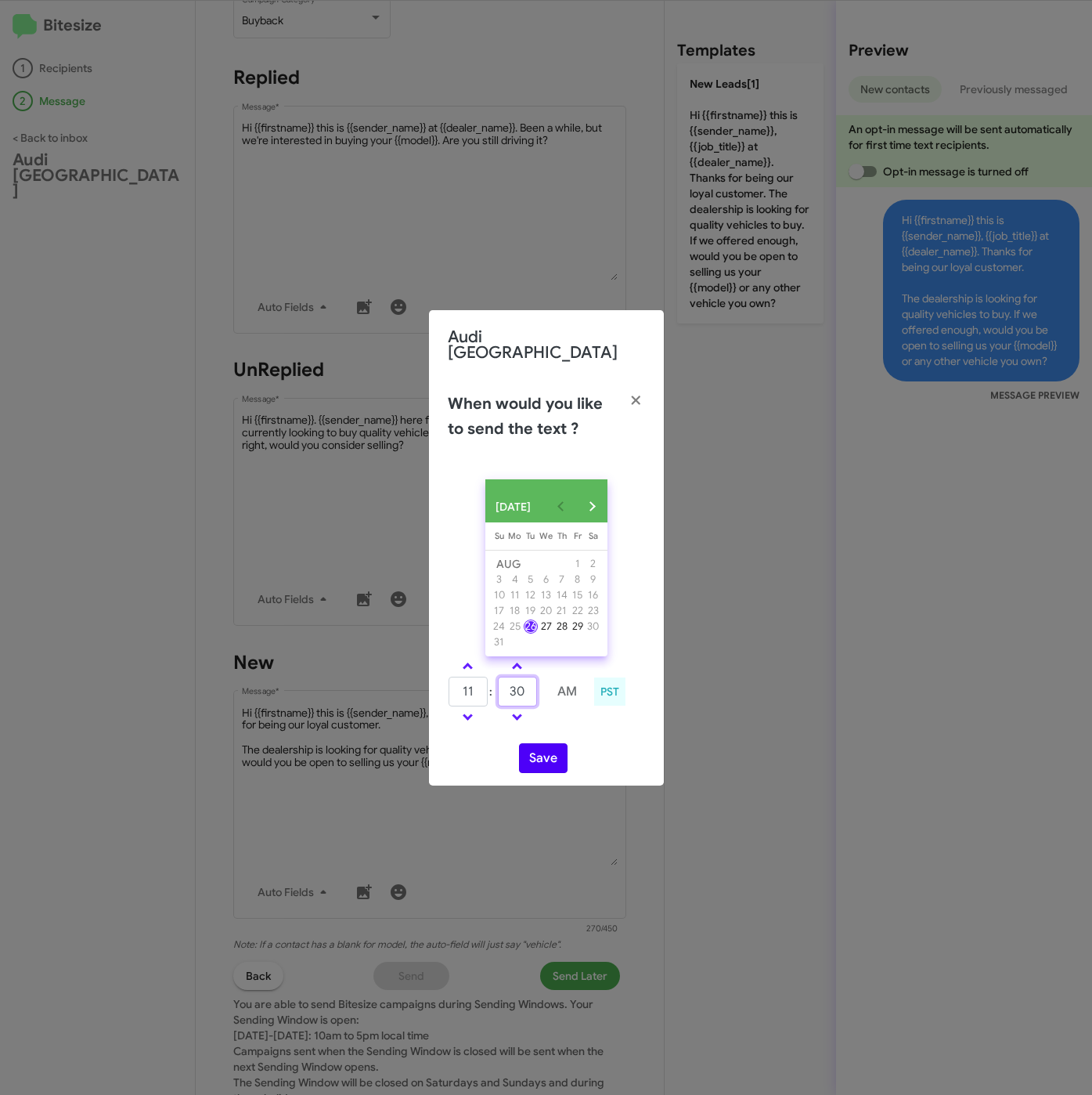
type input "30"
click at [545, 761] on button "Save" at bounding box center [543, 757] width 48 height 30
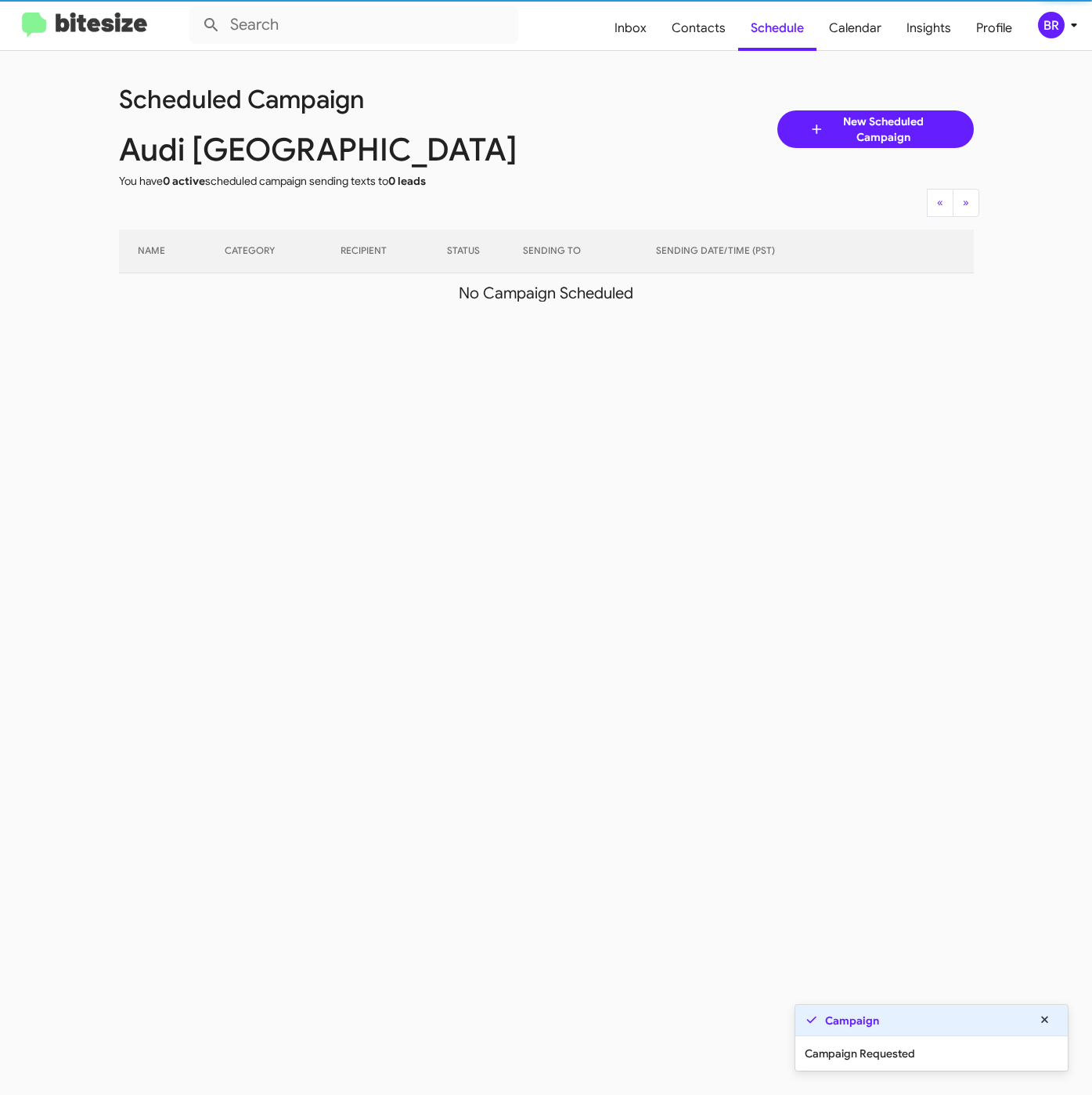
click at [1057, 24] on div "BR" at bounding box center [1050, 25] width 26 height 26
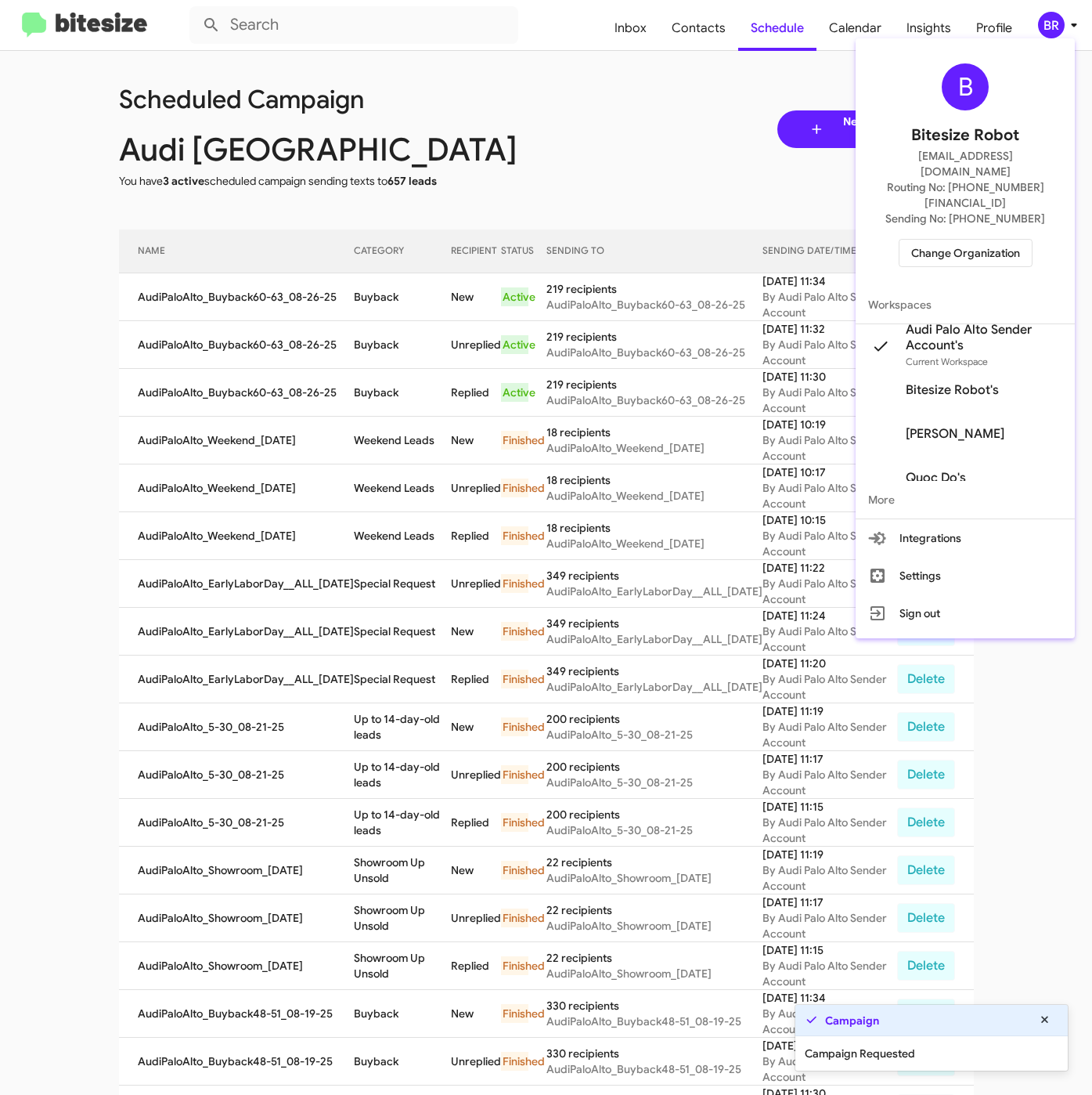
click at [383, 318] on div at bounding box center [546, 547] width 1092 height 1095
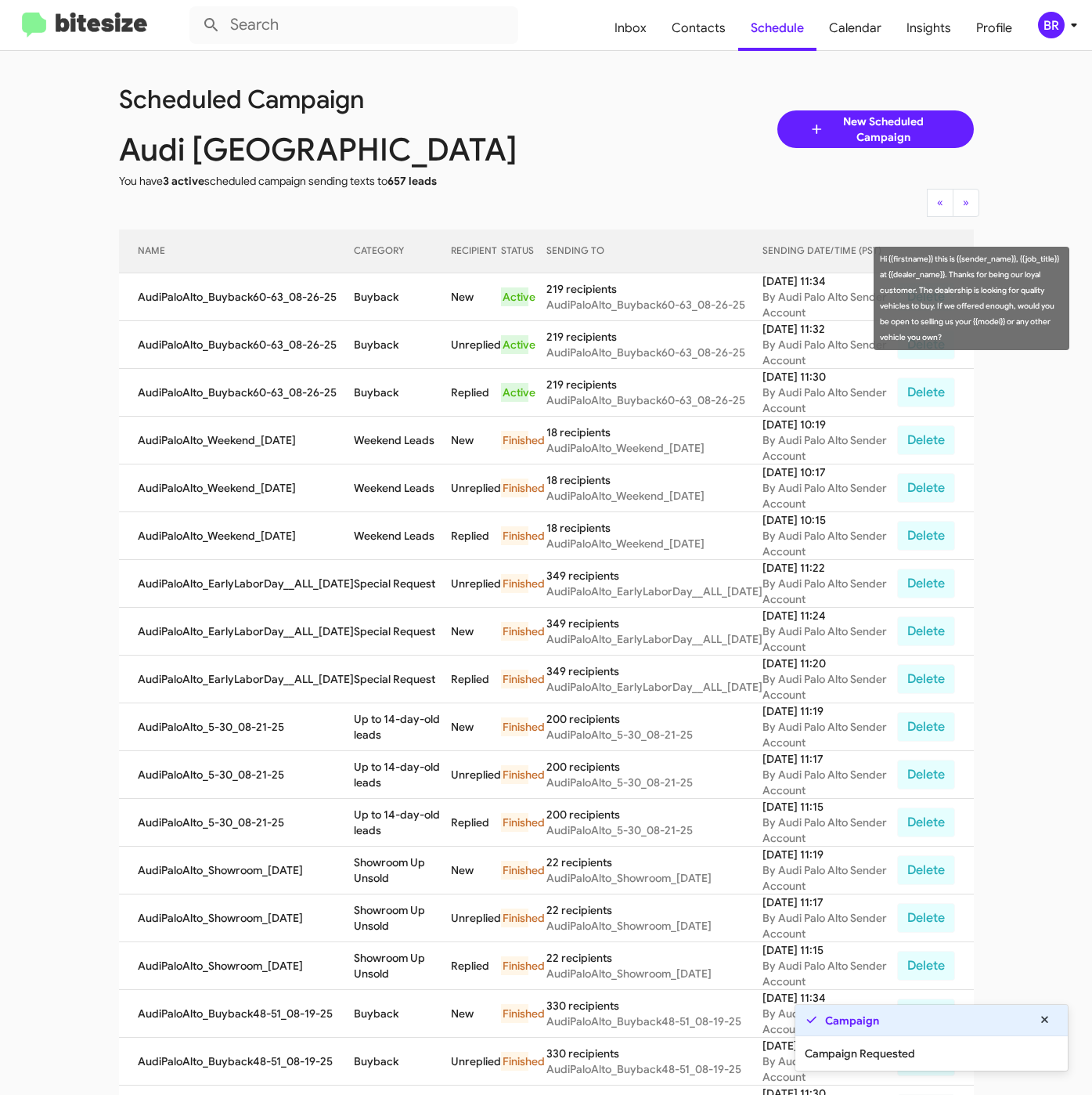
click at [367, 290] on td "Buyback" at bounding box center [402, 297] width 98 height 48
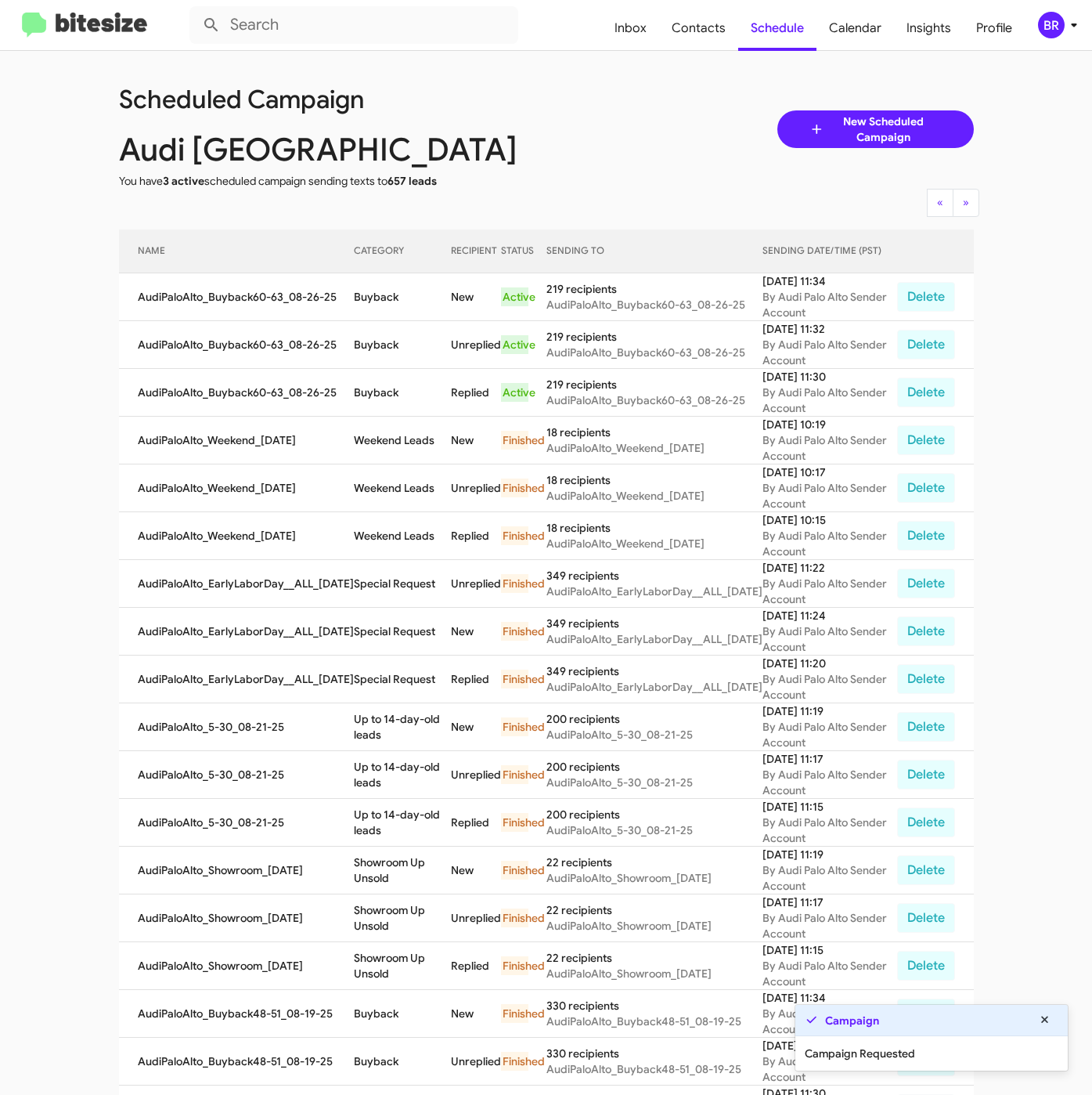
copy td "Buyback"
click at [1056, 24] on div "BR" at bounding box center [1050, 25] width 26 height 26
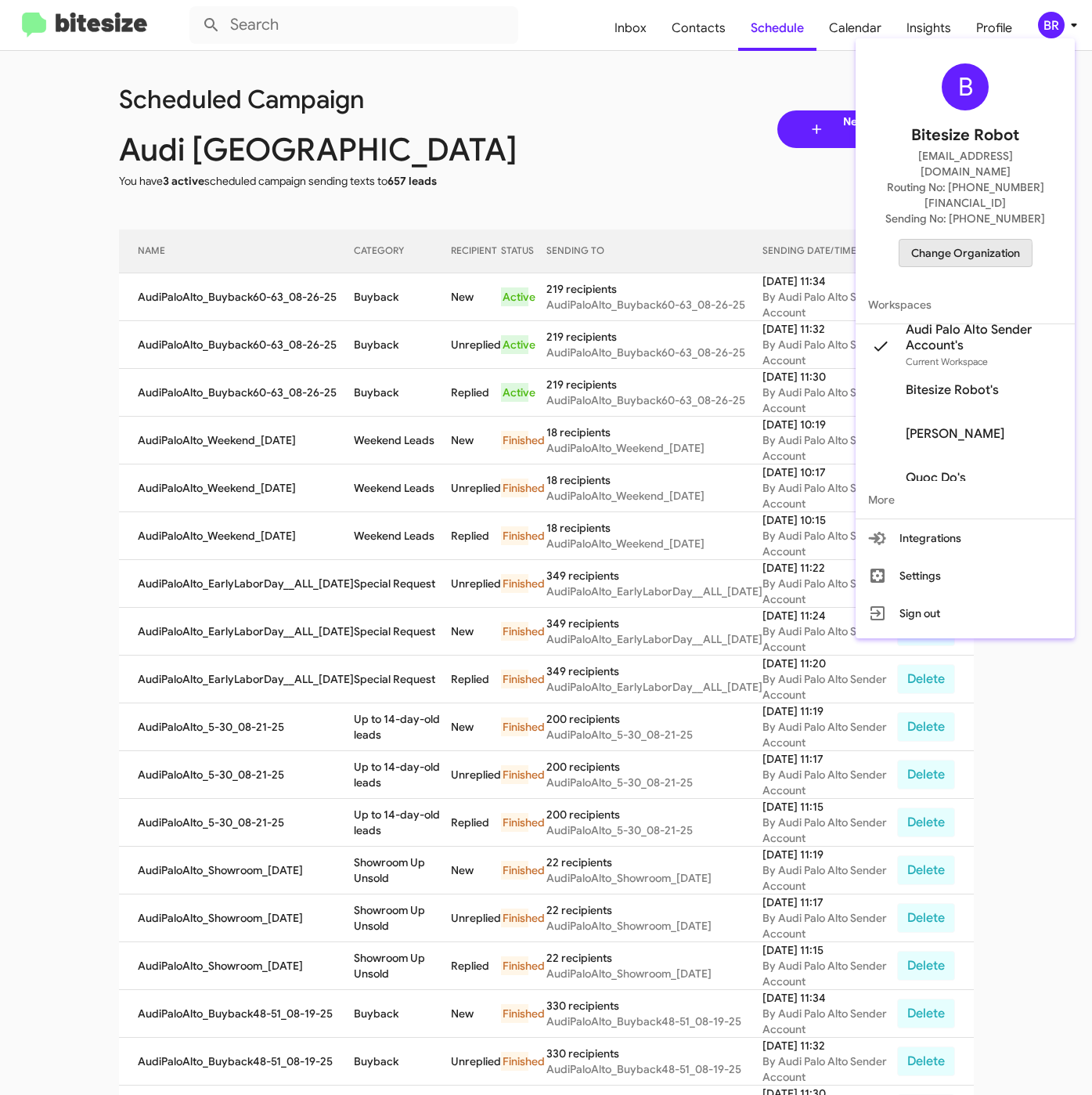
click at [951, 240] on span "Change Organization" at bounding box center [965, 253] width 109 height 26
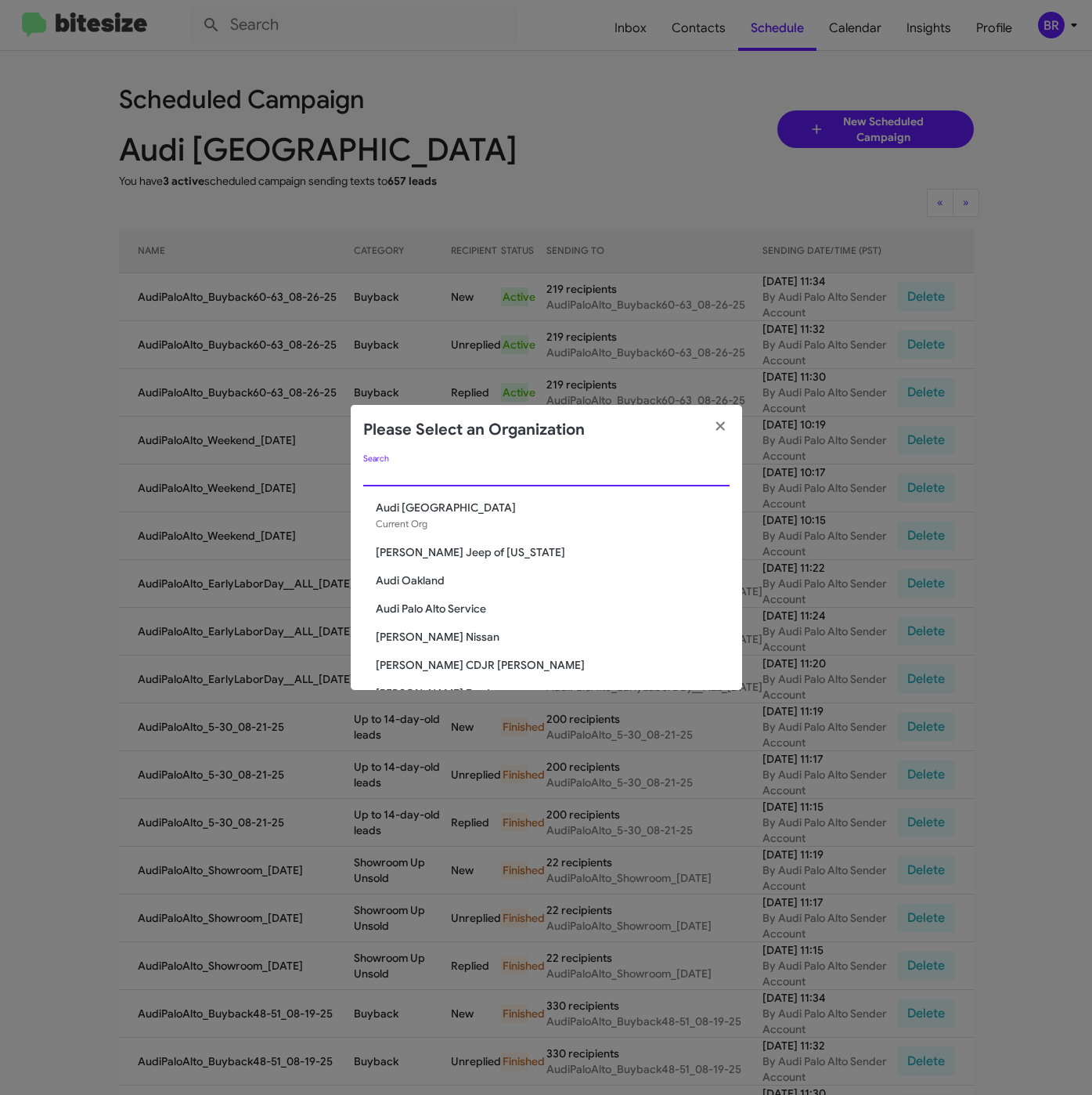
click at [549, 476] on input "Search" at bounding box center [546, 474] width 367 height 13
paste input "Audi Palo Alto Service"
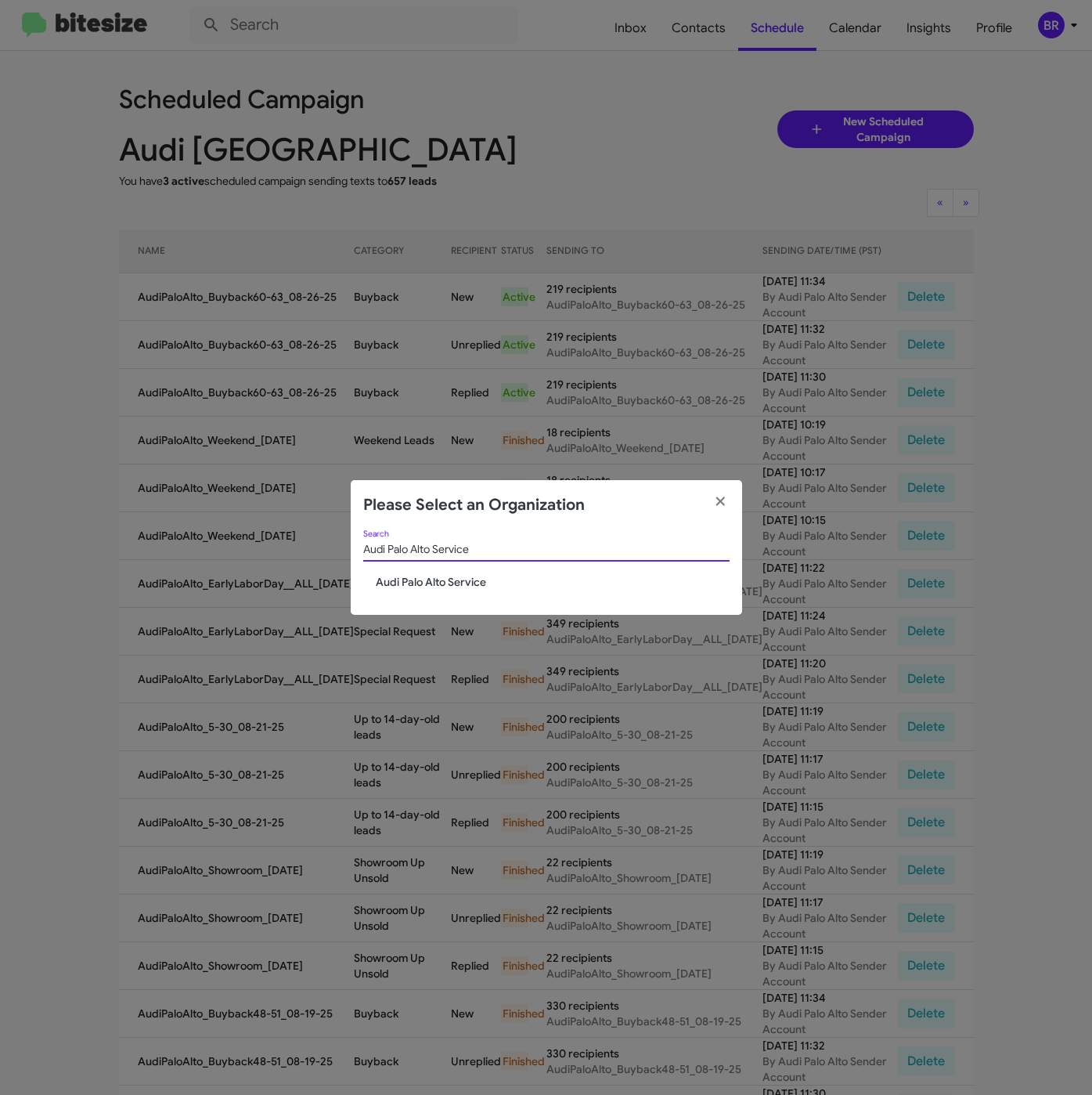
type input "Audi Palo Alto Service"
click at [418, 583] on span "Audi Palo Alto Service" at bounding box center [553, 582] width 354 height 15
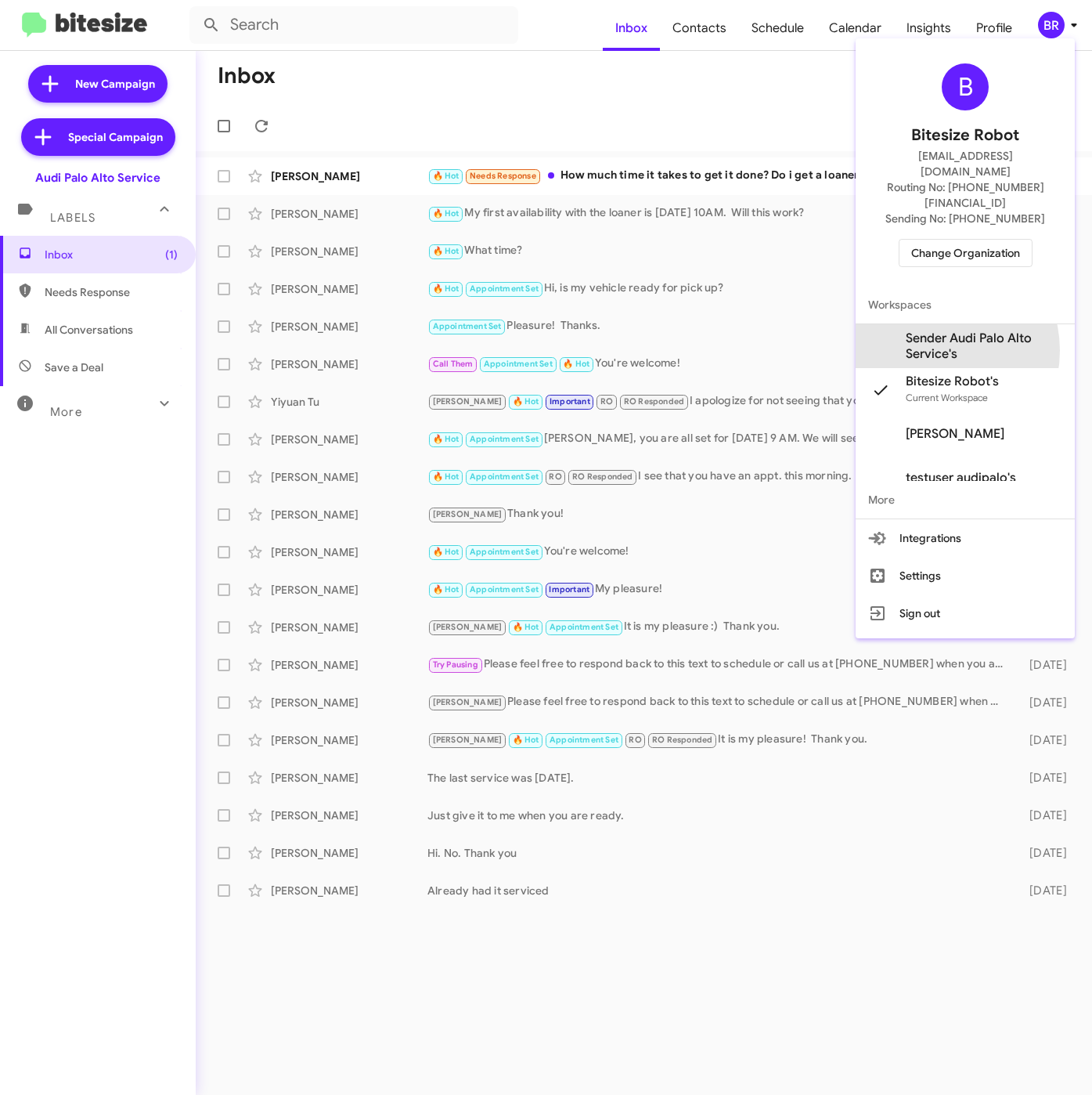
click at [936, 330] on span "Sender Audi Palo Alto Service's" at bounding box center [984, 345] width 156 height 31
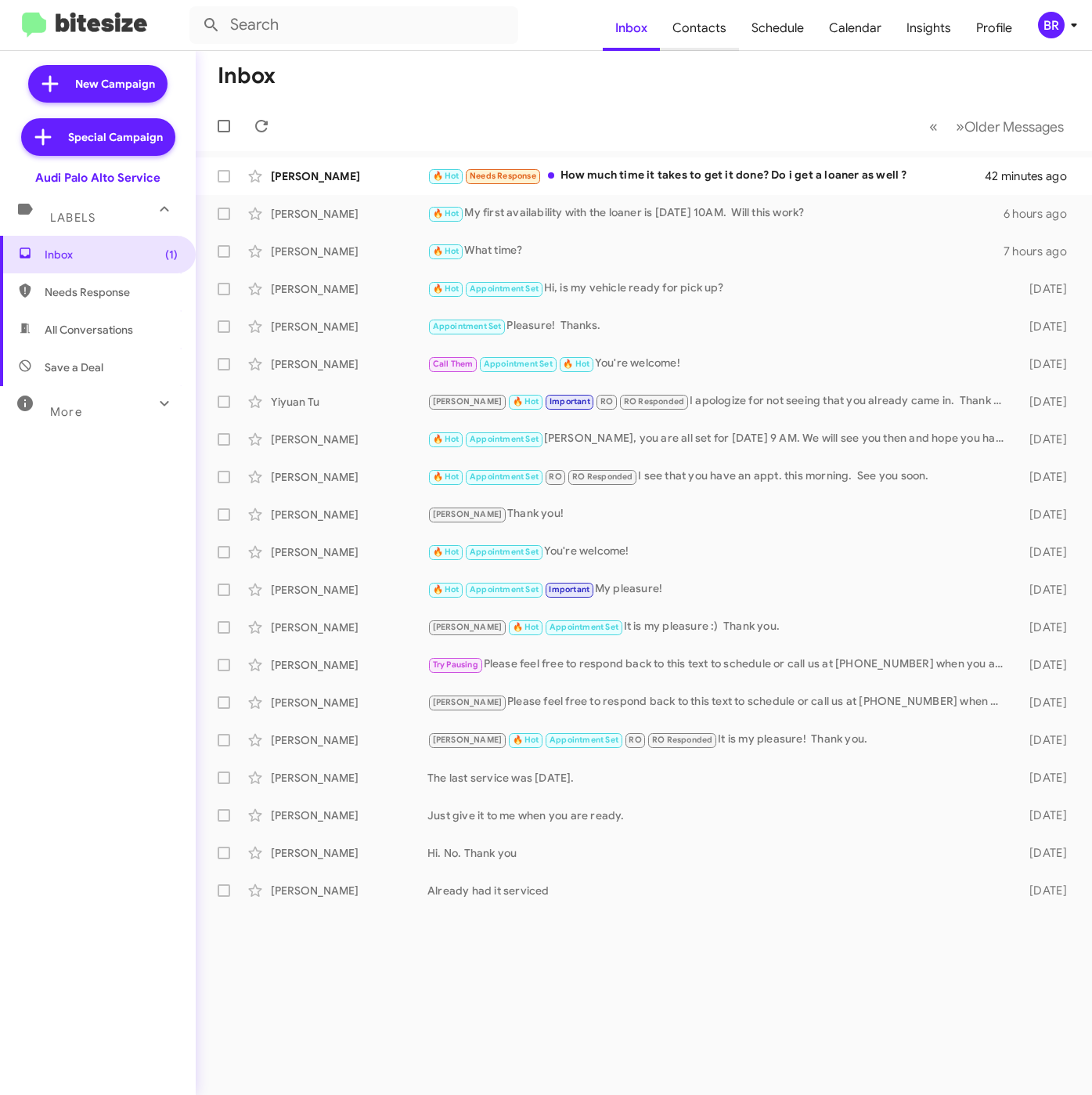
click at [702, 31] on span "Contacts" at bounding box center [699, 27] width 79 height 45
type input "in:groups"
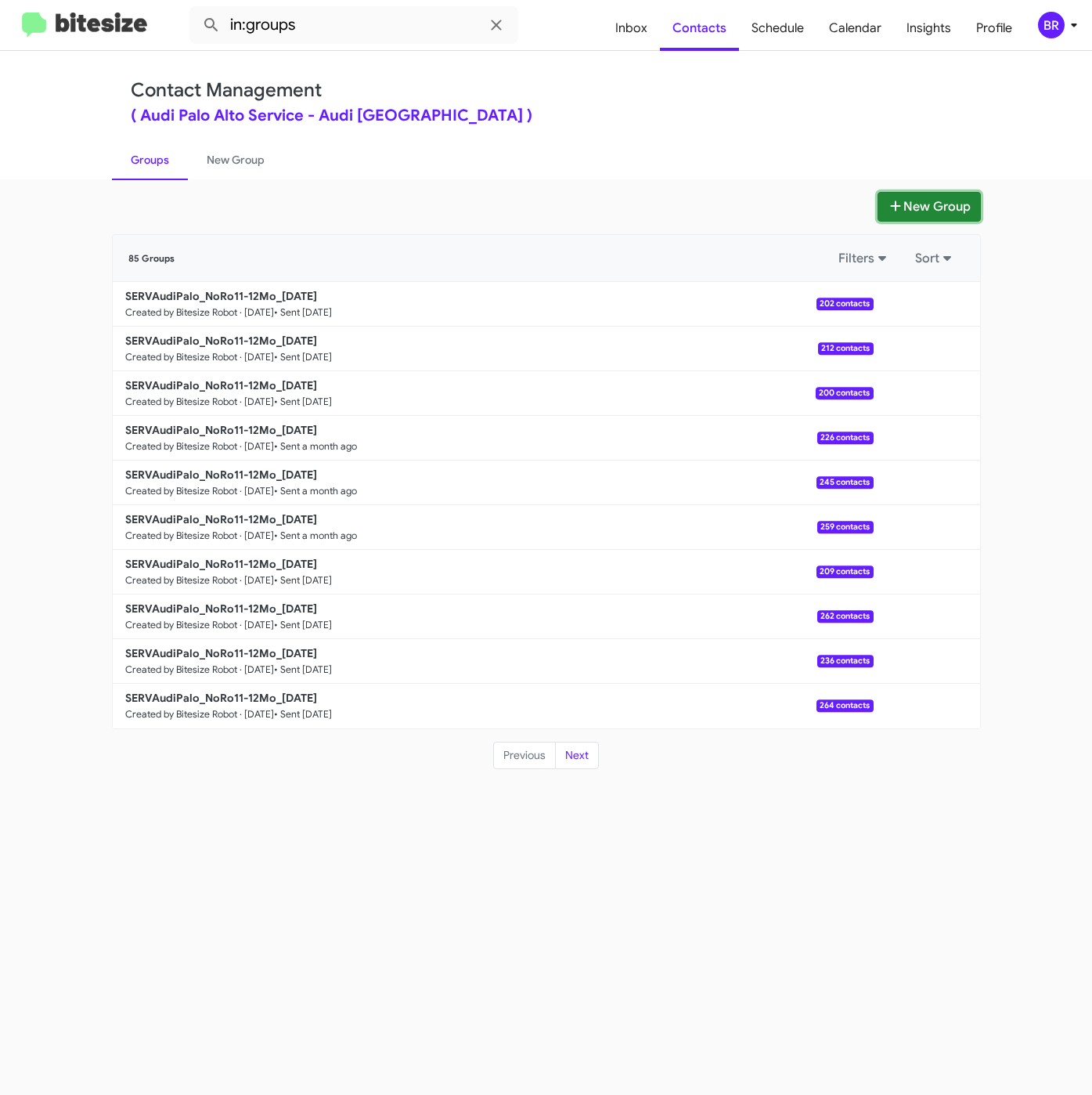
click at [901, 210] on button "New Group" at bounding box center [929, 206] width 103 height 30
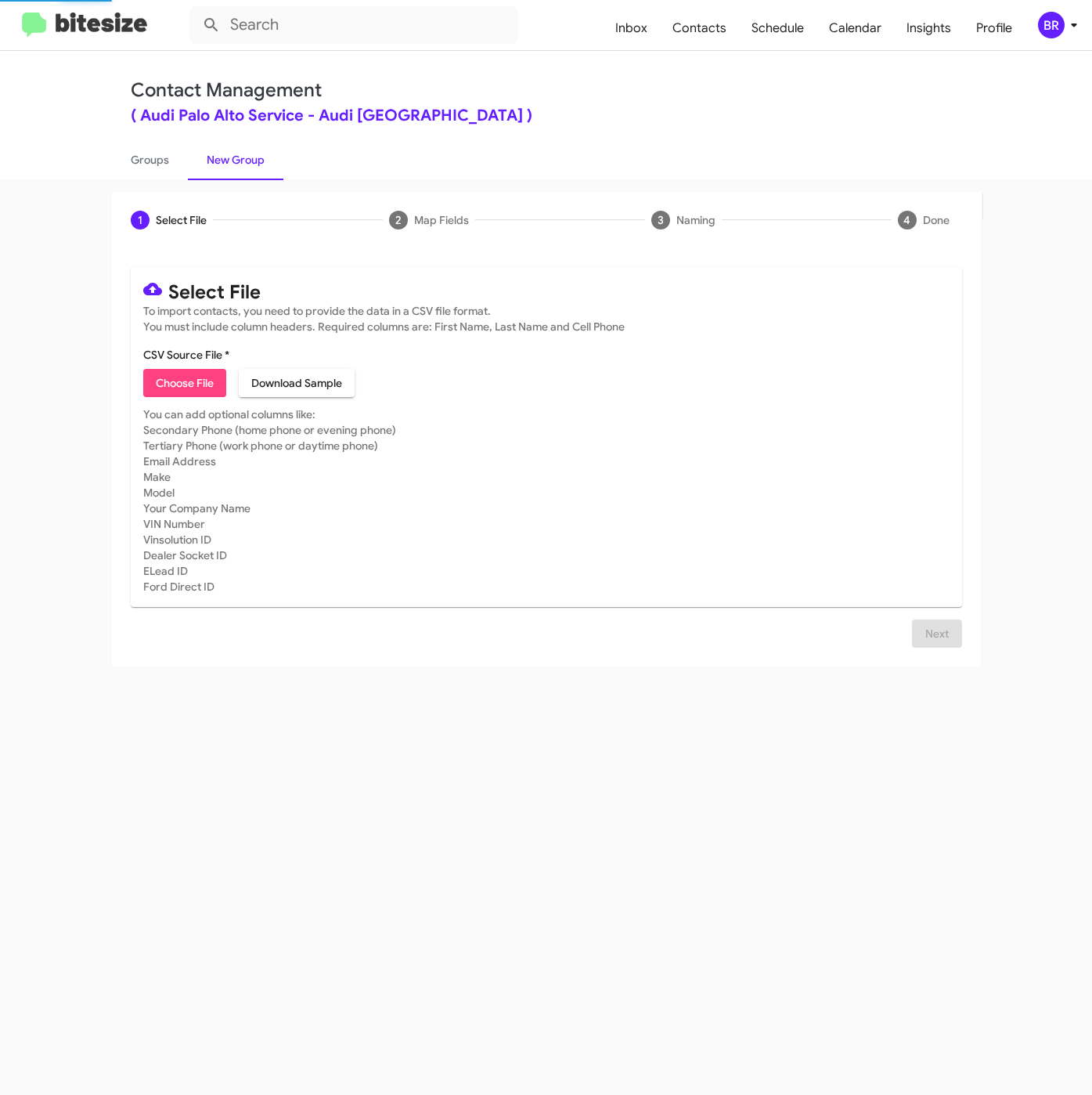
click at [160, 385] on span "Choose File" at bounding box center [185, 382] width 58 height 28
type input "SERVAudiPalo_NoRo11-12Mo_[DATE]"
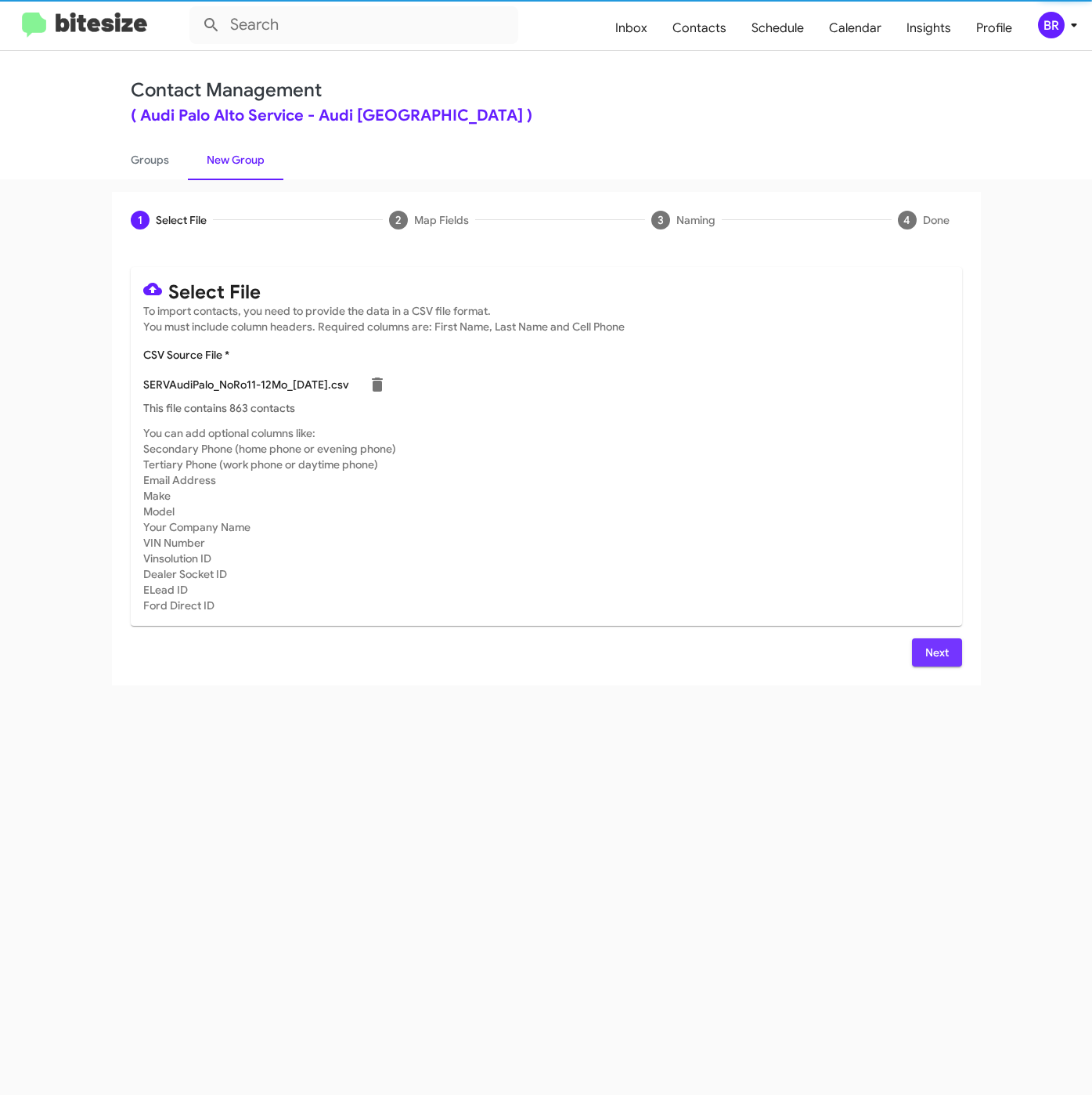
click at [947, 651] on span "Next" at bounding box center [936, 652] width 25 height 28
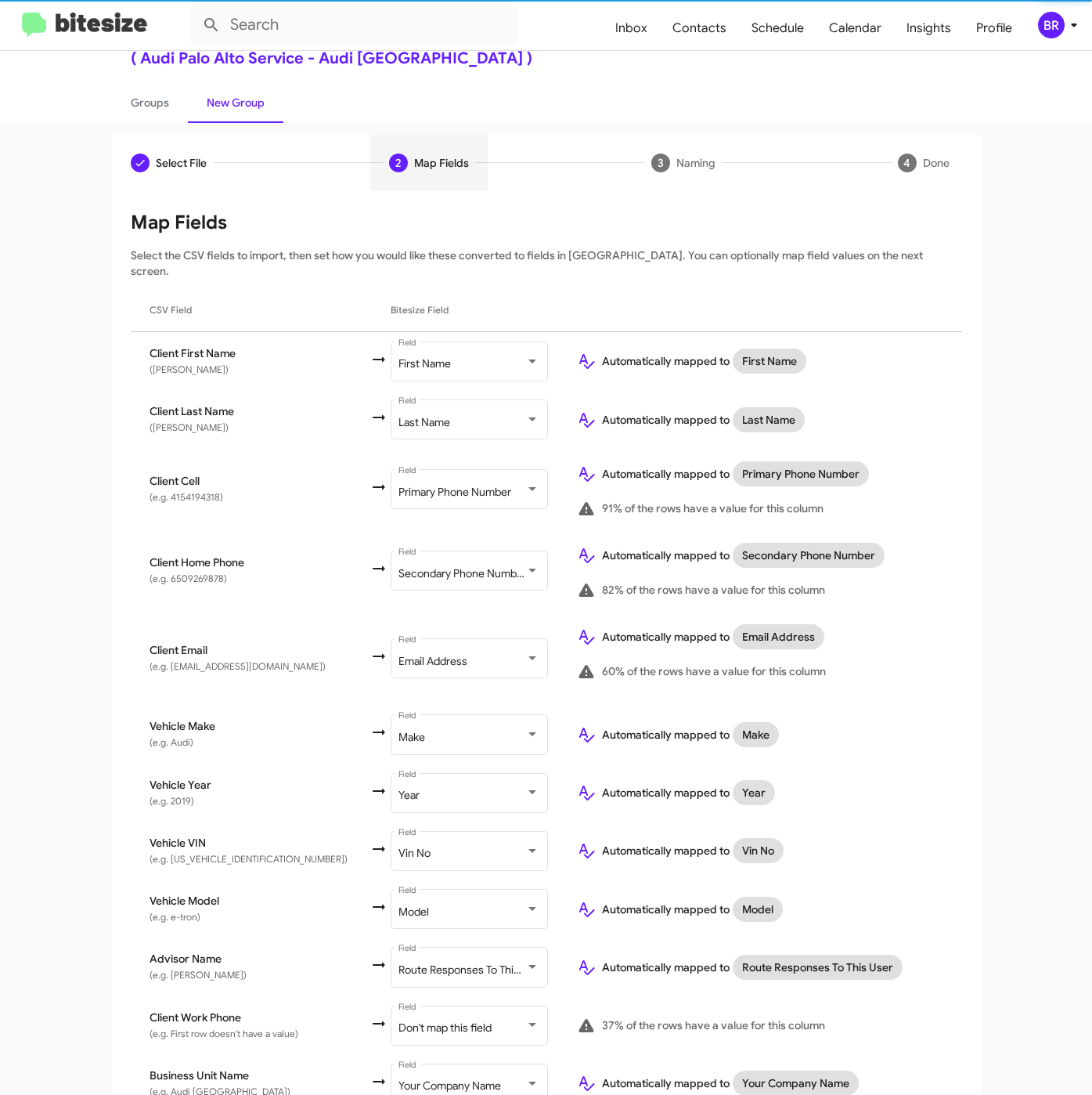
scroll to position [115, 0]
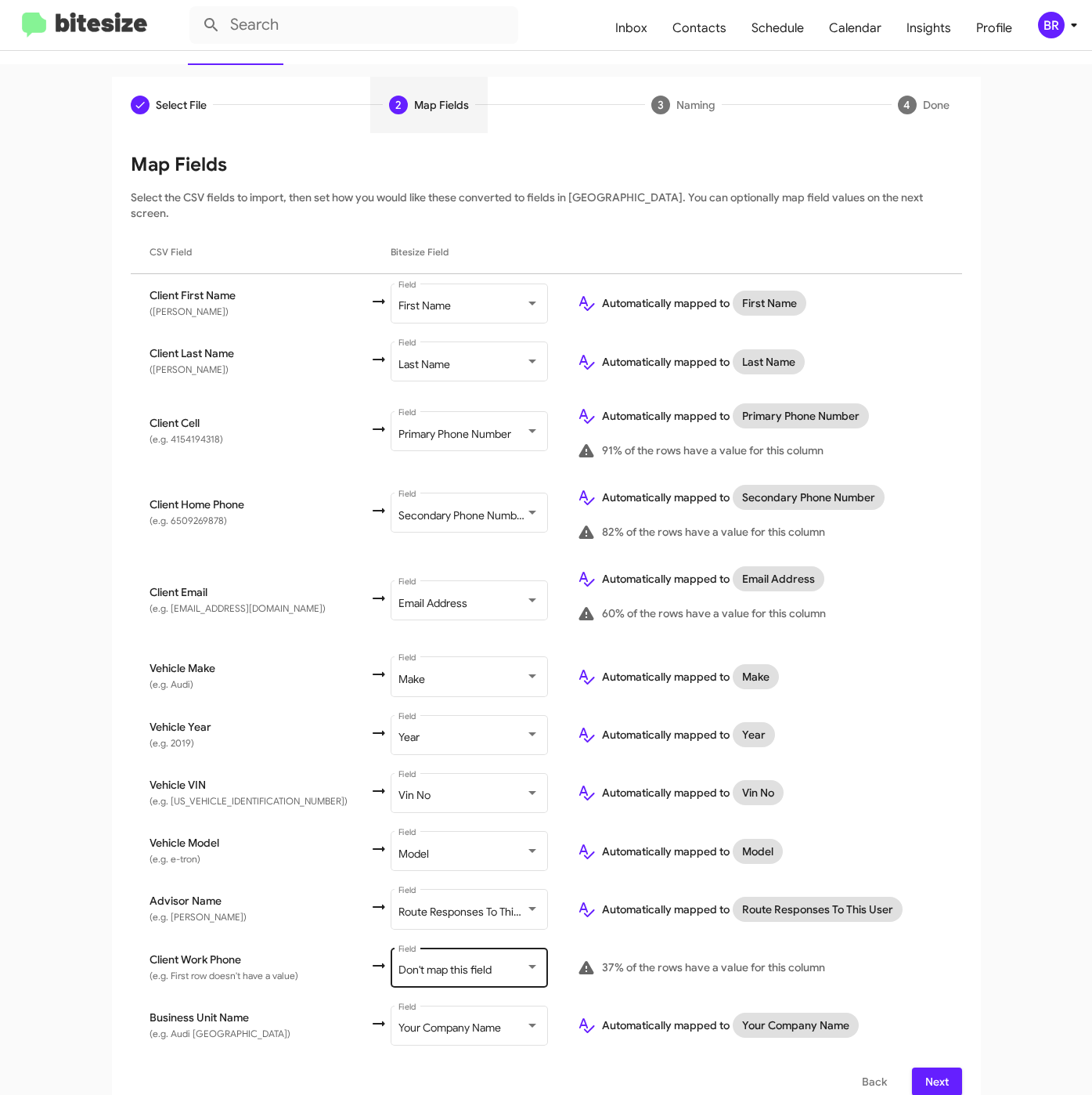
click at [445, 944] on div "Don't map this field Field" at bounding box center [469, 966] width 141 height 43
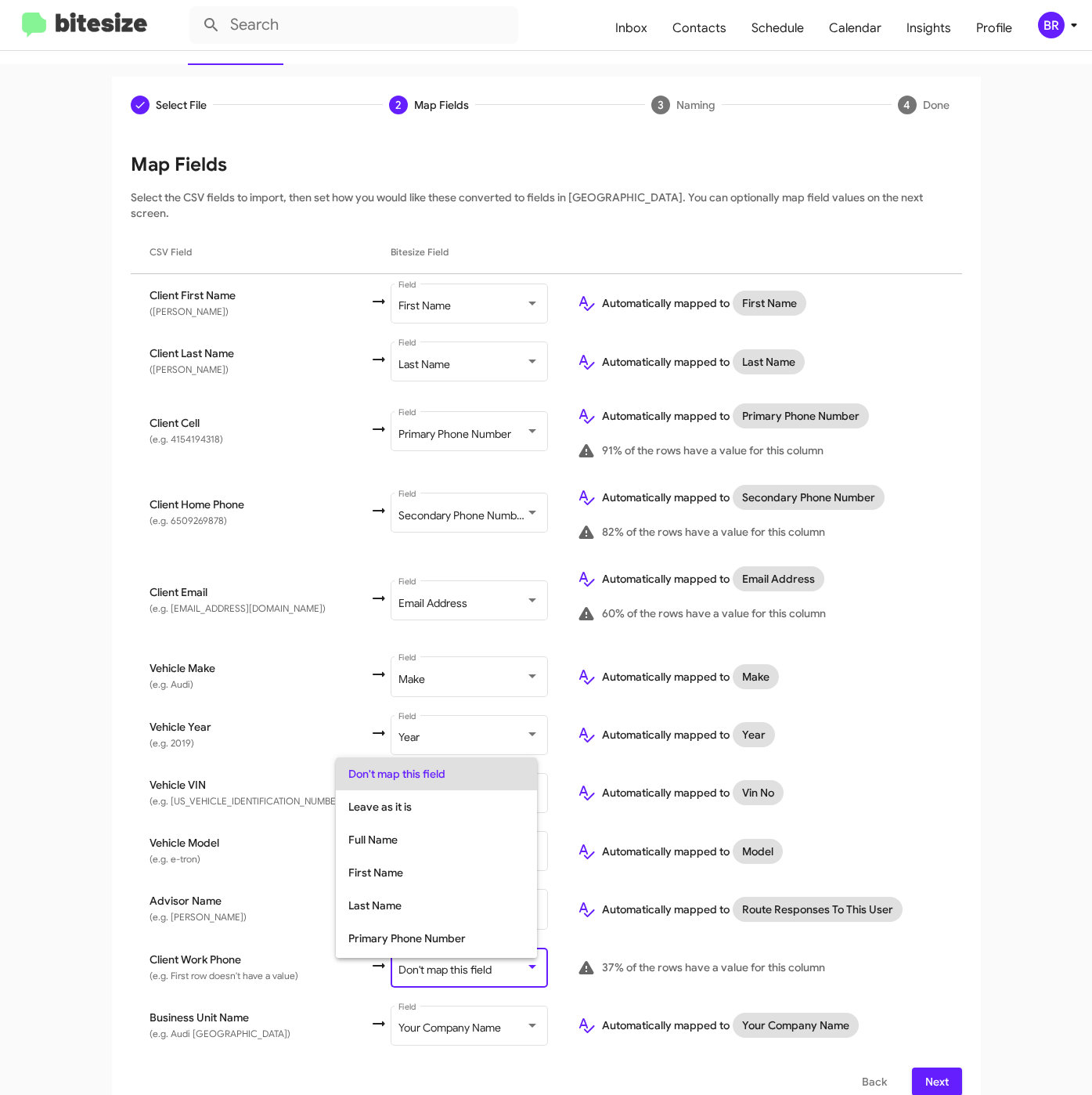
scroll to position [62, 0]
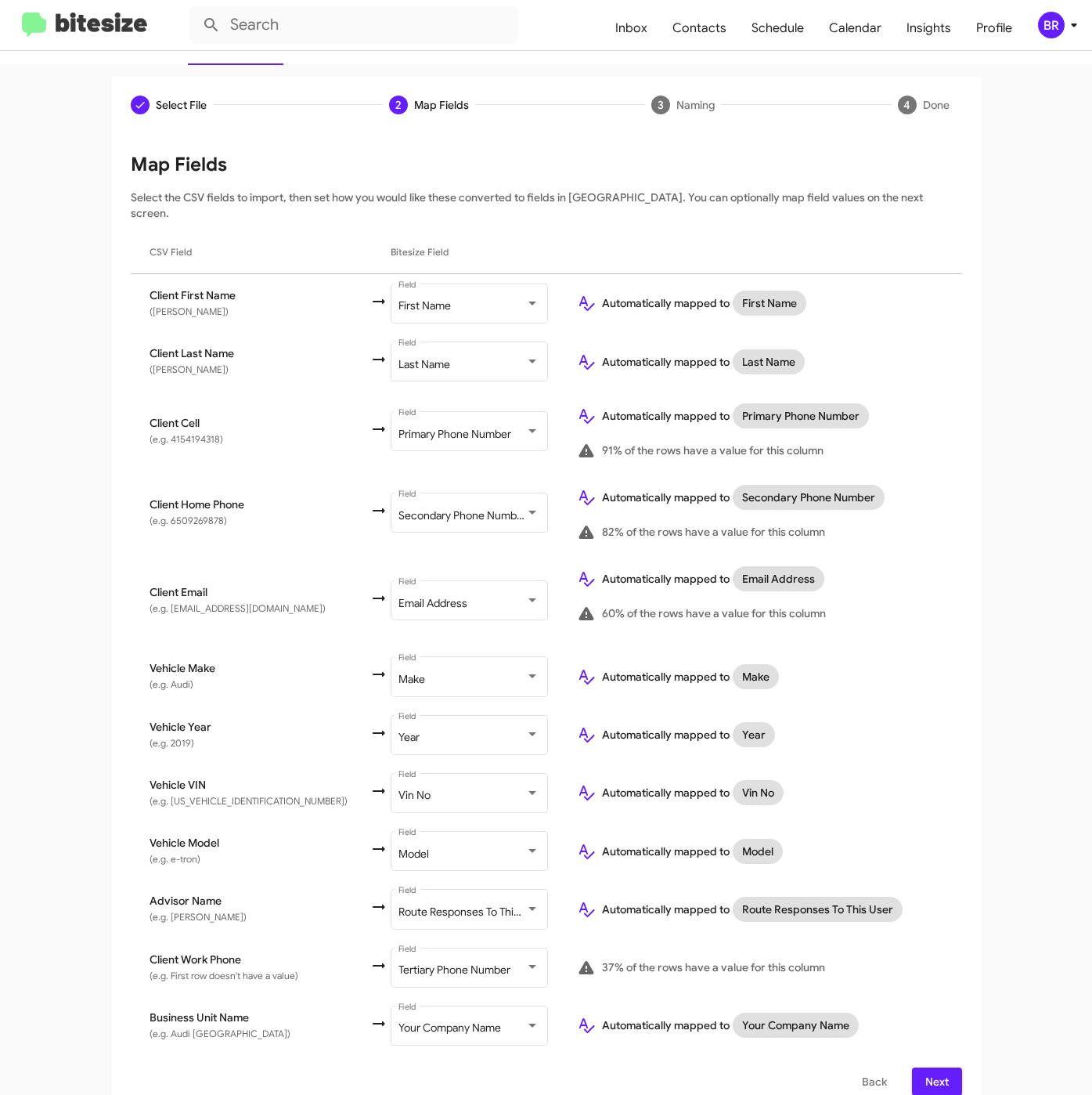
click at [924, 1047] on div "Map Fields Select the CSV fields to import, then set how you would like these c…" at bounding box center [546, 624] width 831 height 944
click at [924, 1067] on span "Next" at bounding box center [936, 1081] width 25 height 28
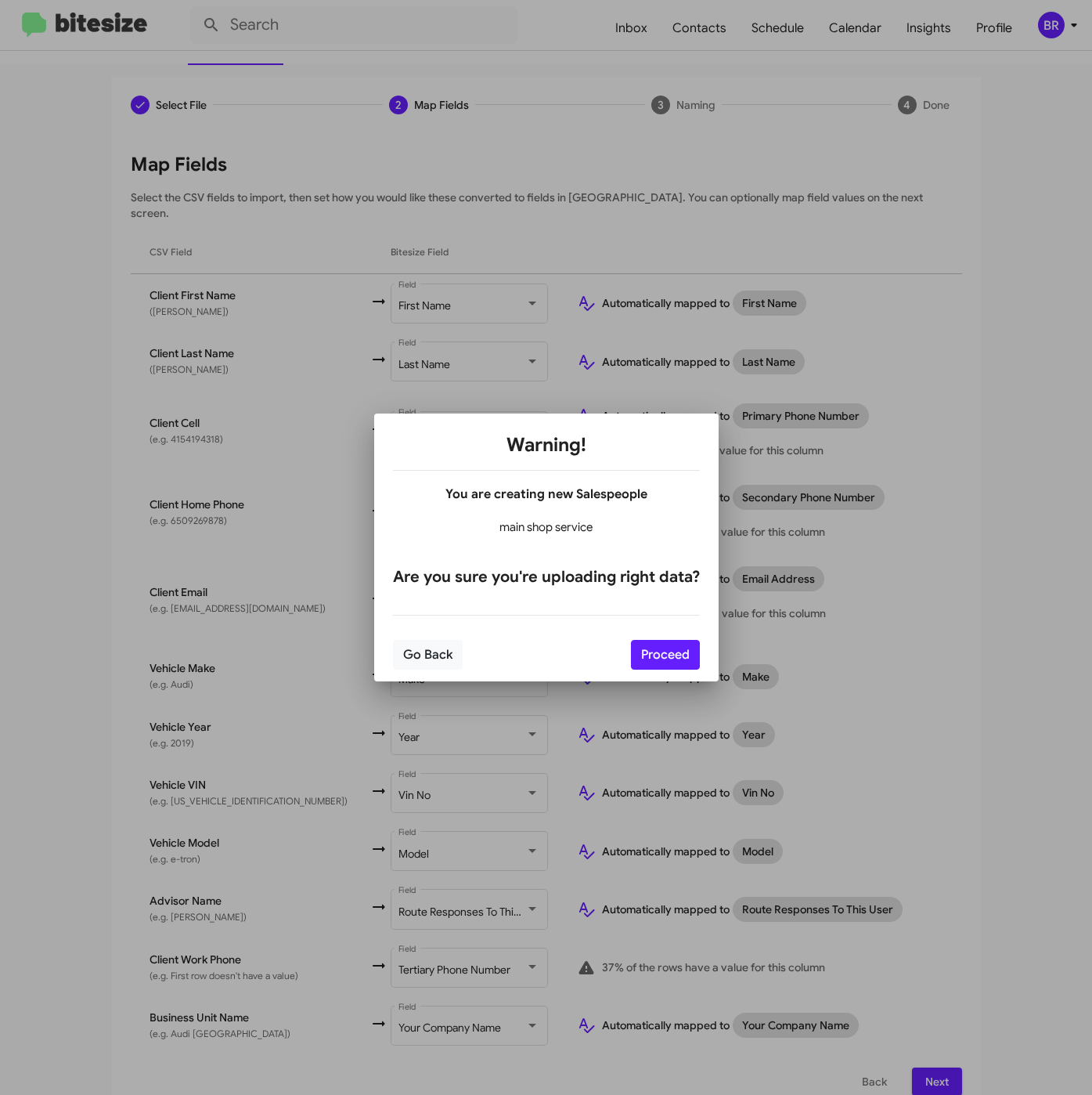
click at [651, 628] on div "Go Back Proceed" at bounding box center [546, 654] width 307 height 54
click at [651, 637] on div "Go Back Proceed" at bounding box center [546, 654] width 307 height 54
click at [649, 644] on button "Proceed" at bounding box center [665, 654] width 69 height 30
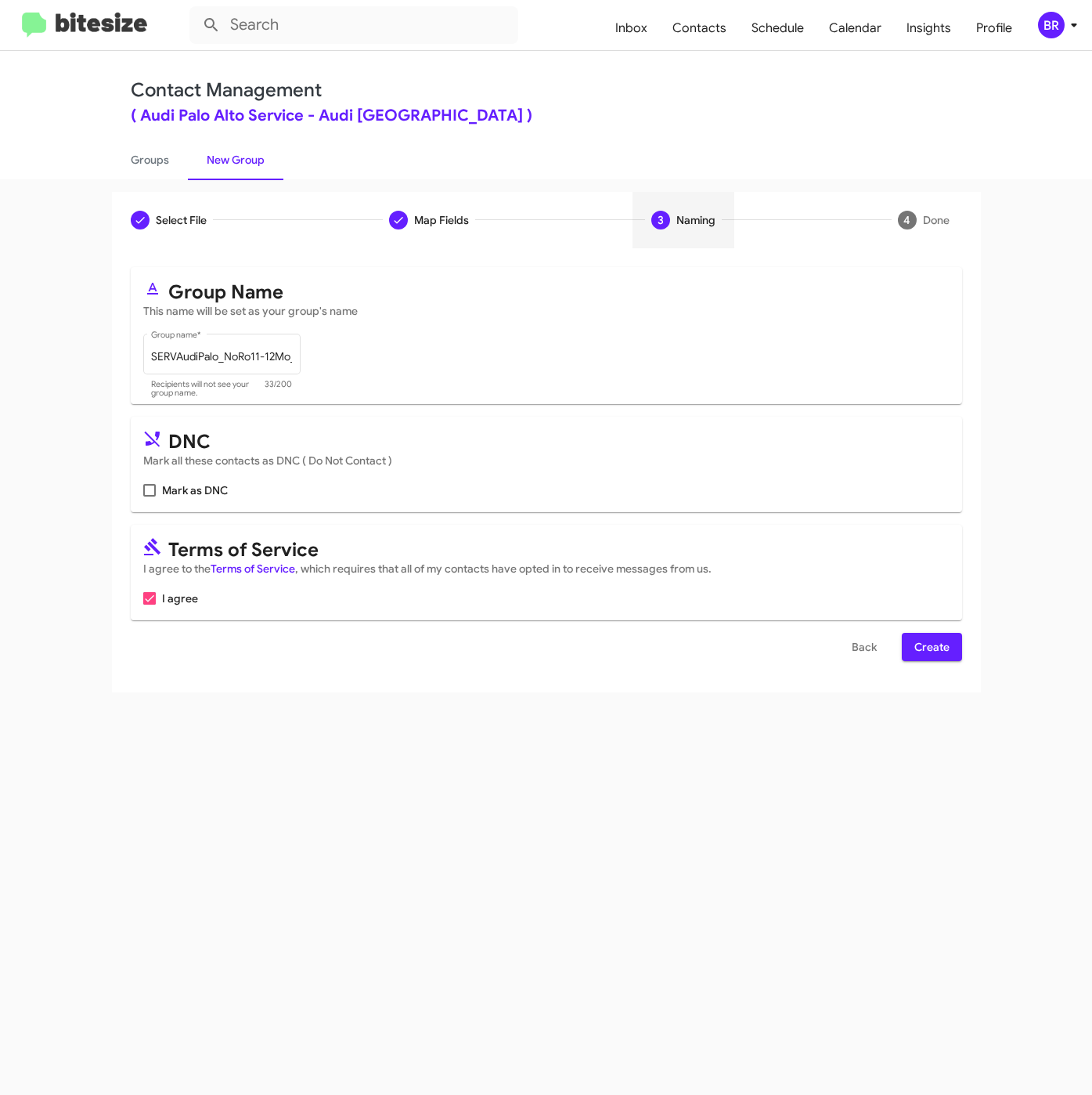
scroll to position [0, 0]
click at [926, 652] on span "Create" at bounding box center [931, 647] width 35 height 28
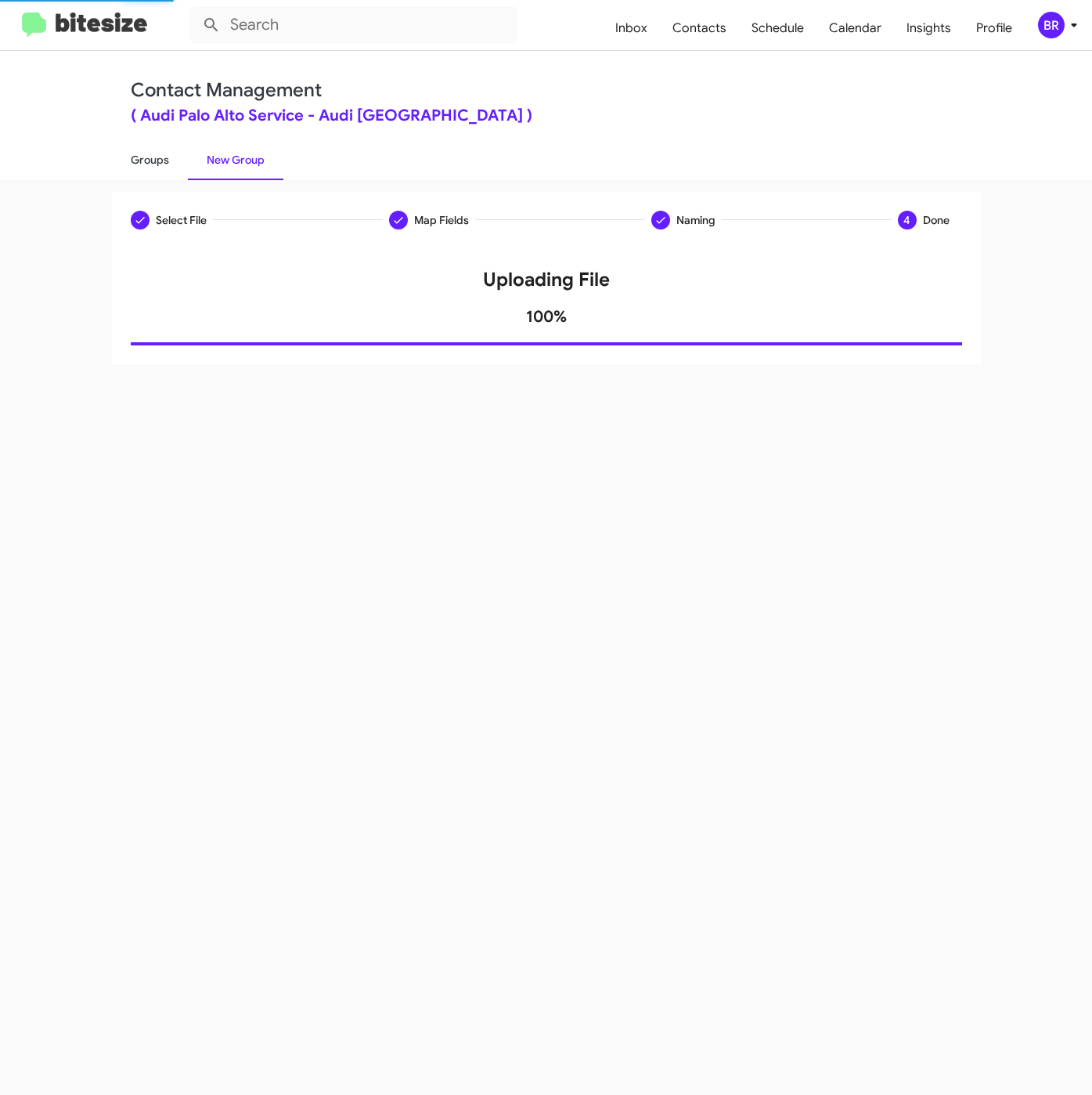
click at [142, 158] on link "Groups" at bounding box center [150, 160] width 76 height 41
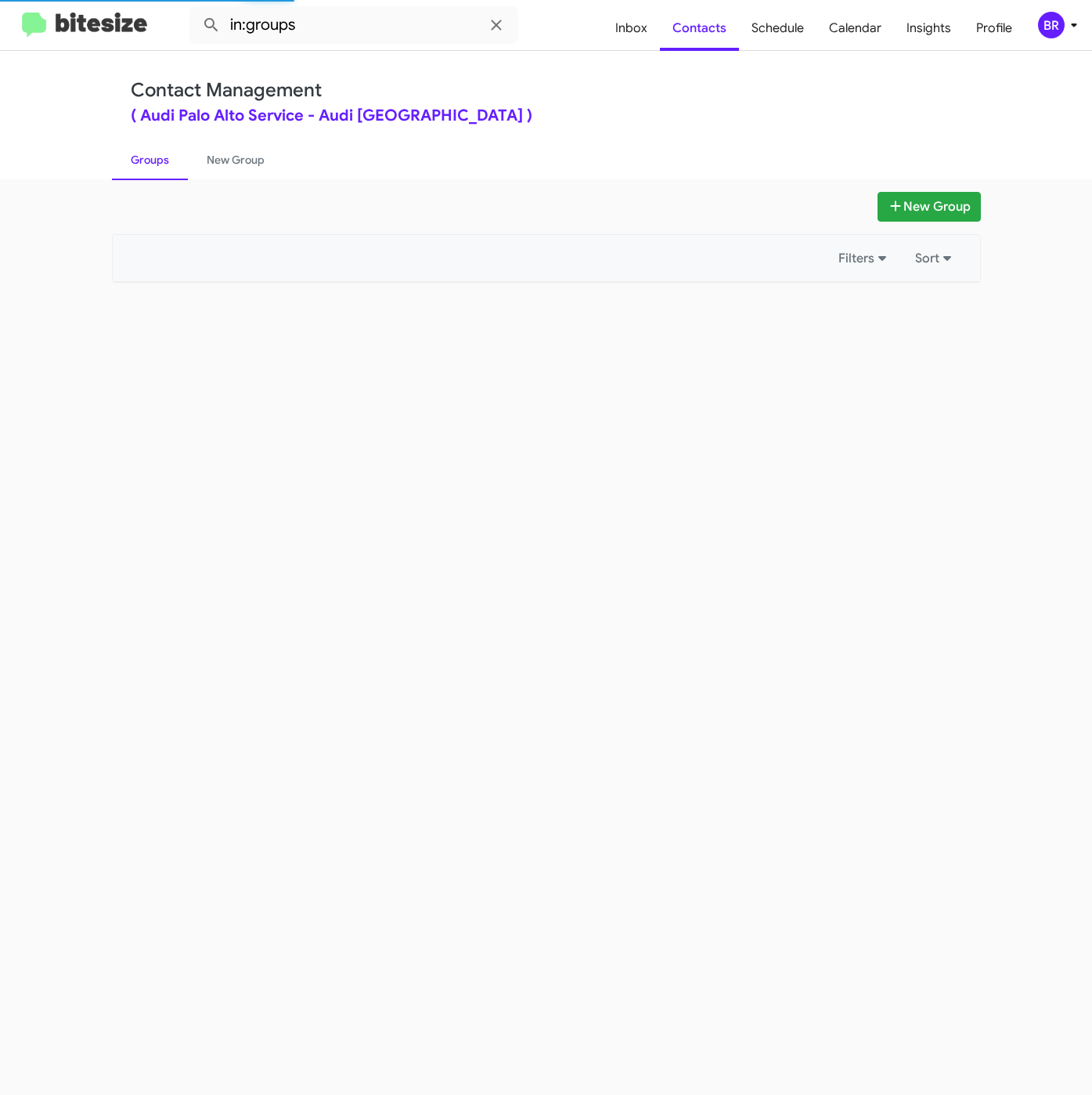
click at [397, 1] on mat-toolbar "in:groups Inbox Contacts Schedule Calendar Insights Profile BR" at bounding box center [546, 25] width 1092 height 50
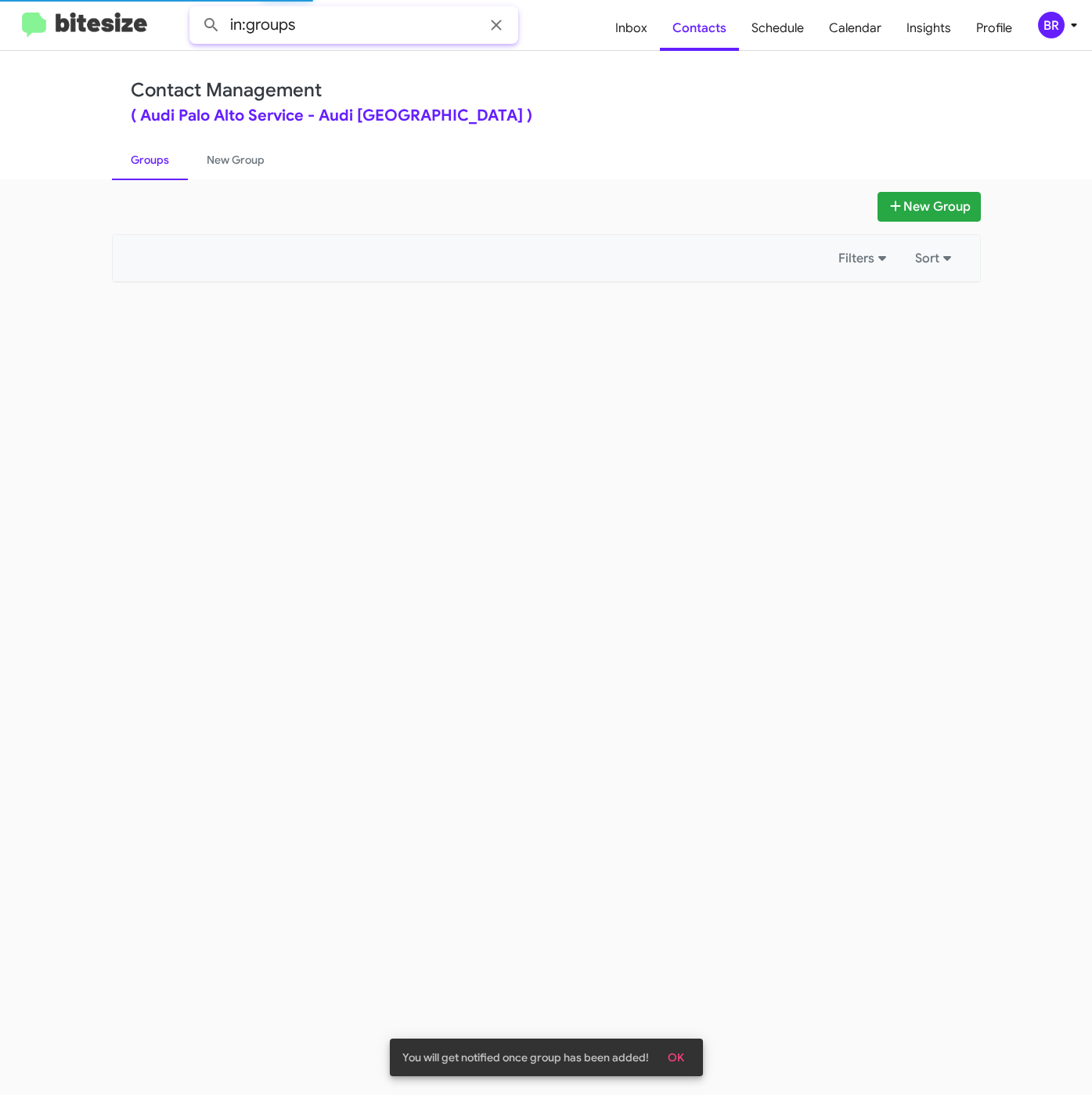
click at [397, 17] on input "in:groups" at bounding box center [354, 25] width 329 height 37
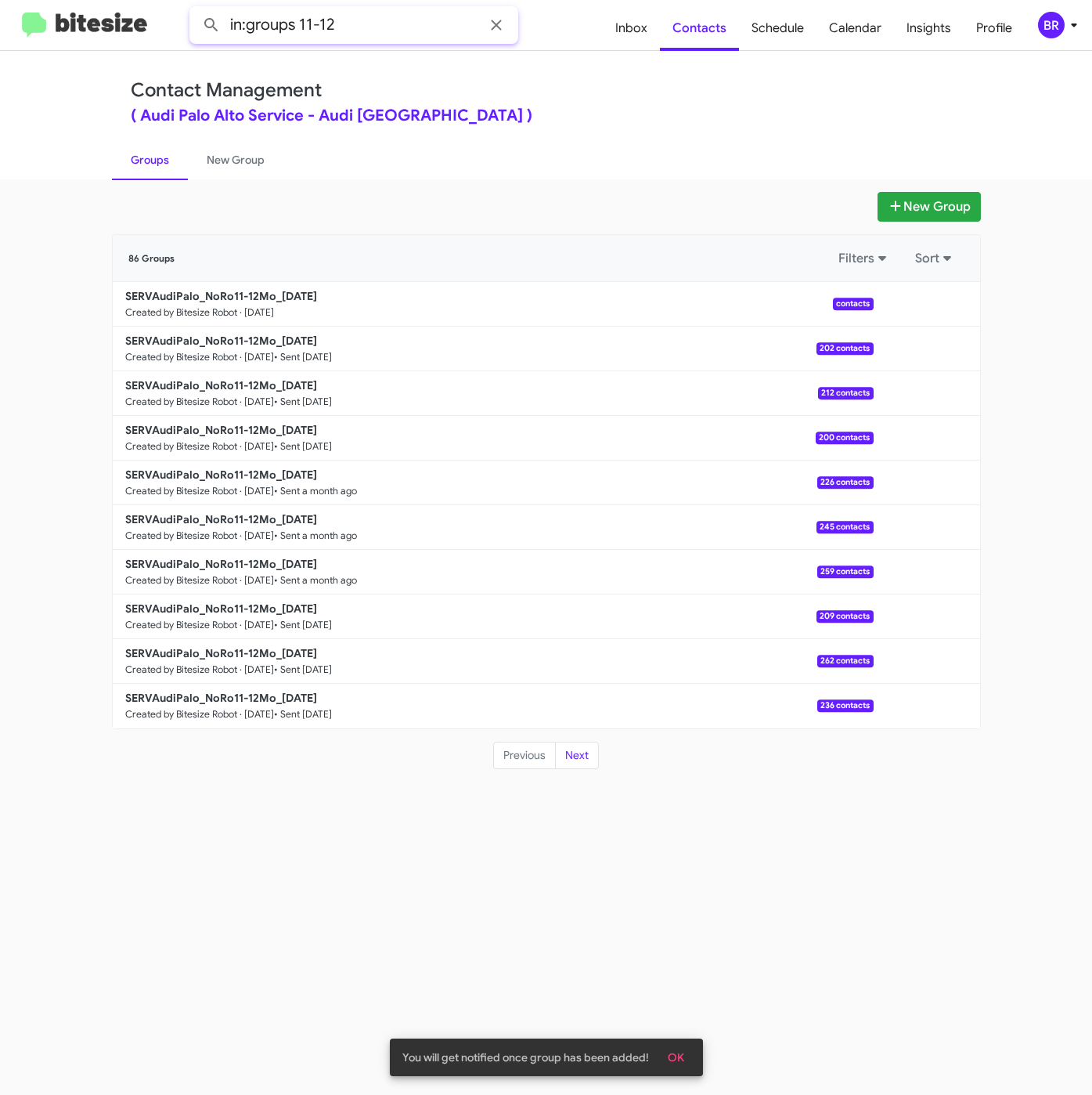
click at [196, 9] on button at bounding box center [211, 25] width 31 height 31
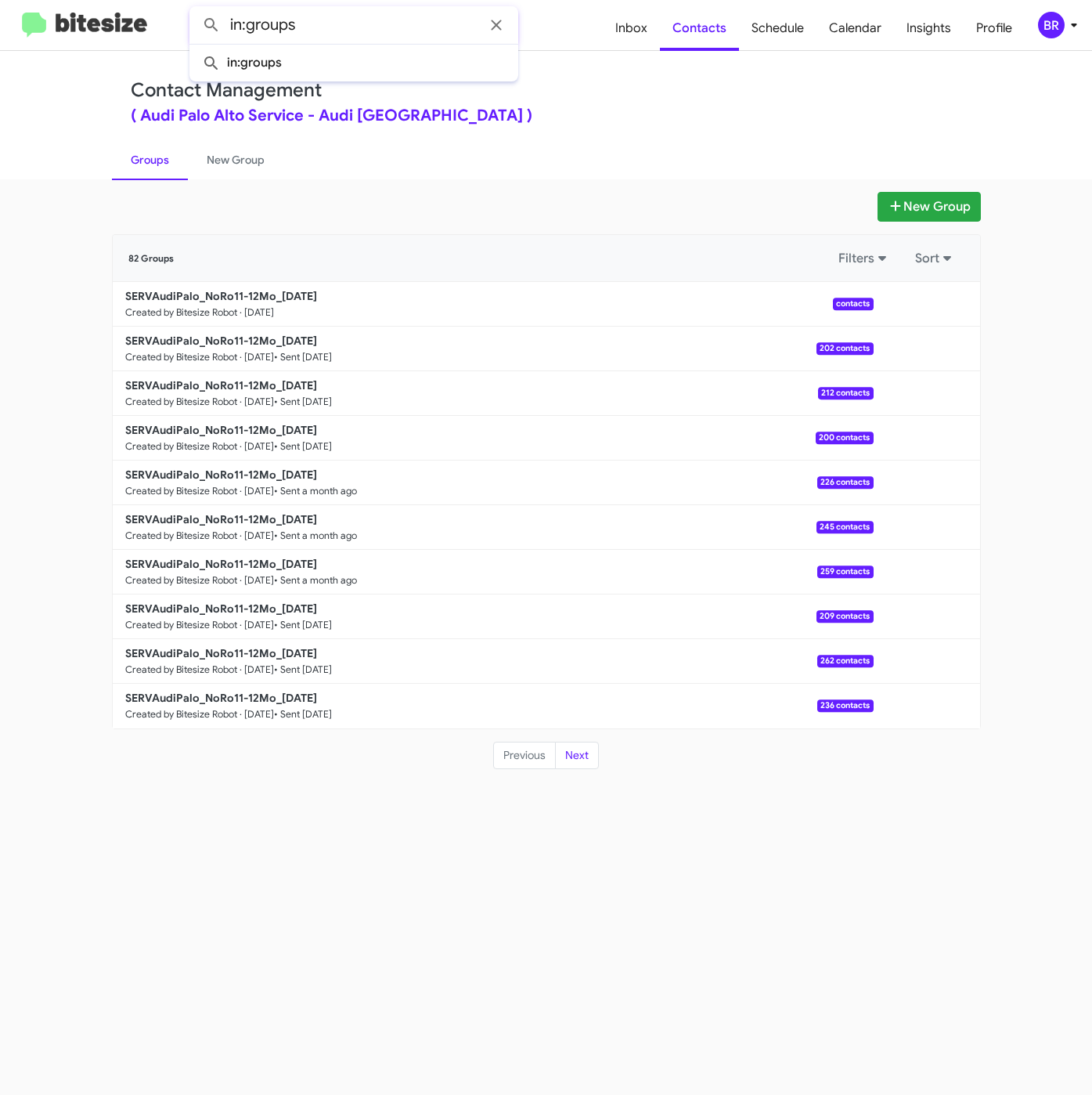
click at [350, 21] on input "in:groups" at bounding box center [354, 25] width 329 height 37
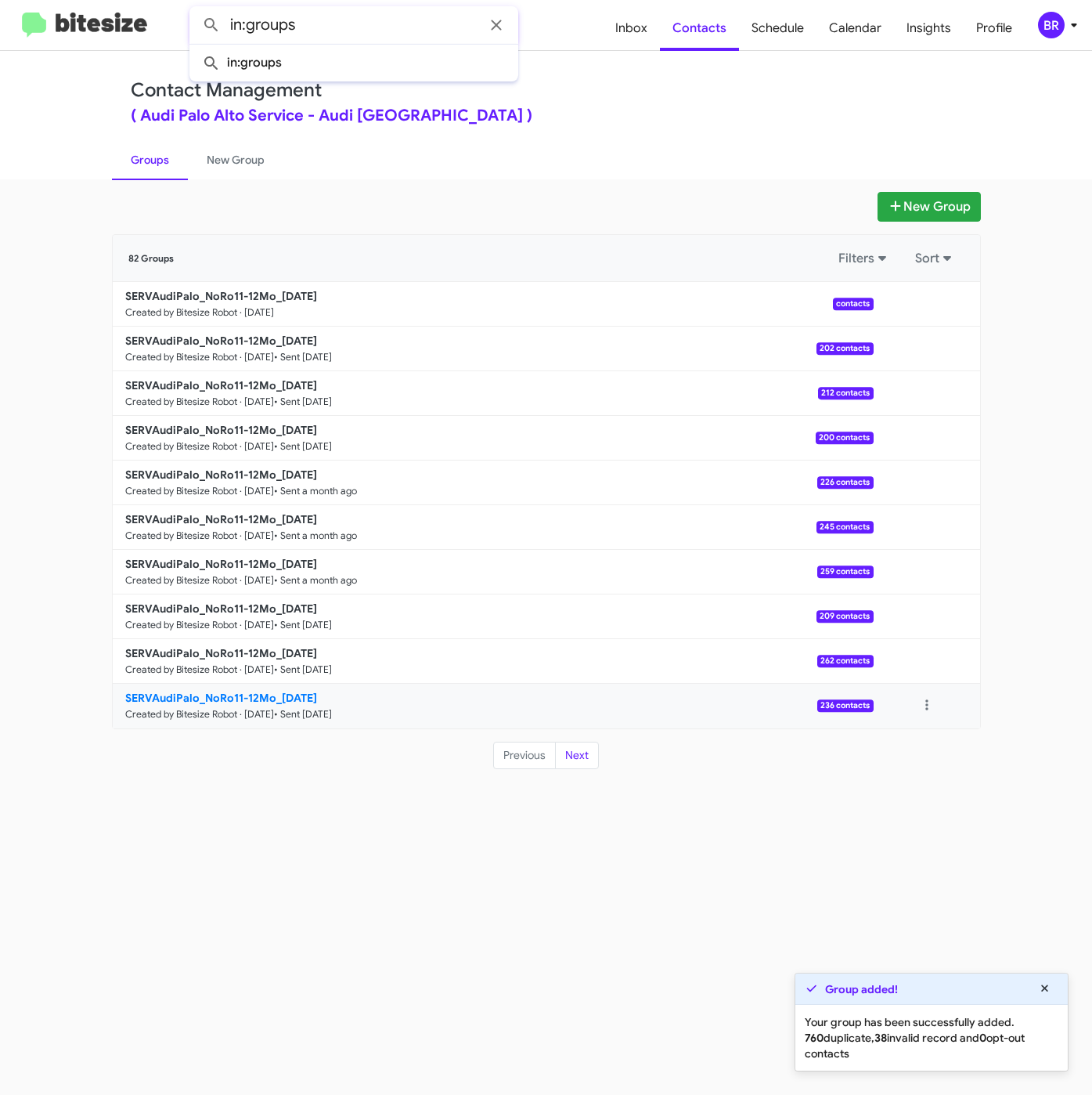
drag, startPoint x: 458, startPoint y: 926, endPoint x: 420, endPoint y: 719, distance: 210.5
click at [458, 926] on div "New Group 82 Groups Filters Sort SERVAudiPalo_NoRo11-12Mo_08-26-25 Created by B…" at bounding box center [546, 637] width 1092 height 915
click at [402, 24] on input "in:groups" at bounding box center [354, 25] width 329 height 37
click at [196, 9] on button at bounding box center [211, 25] width 31 height 31
type input "in:groups"
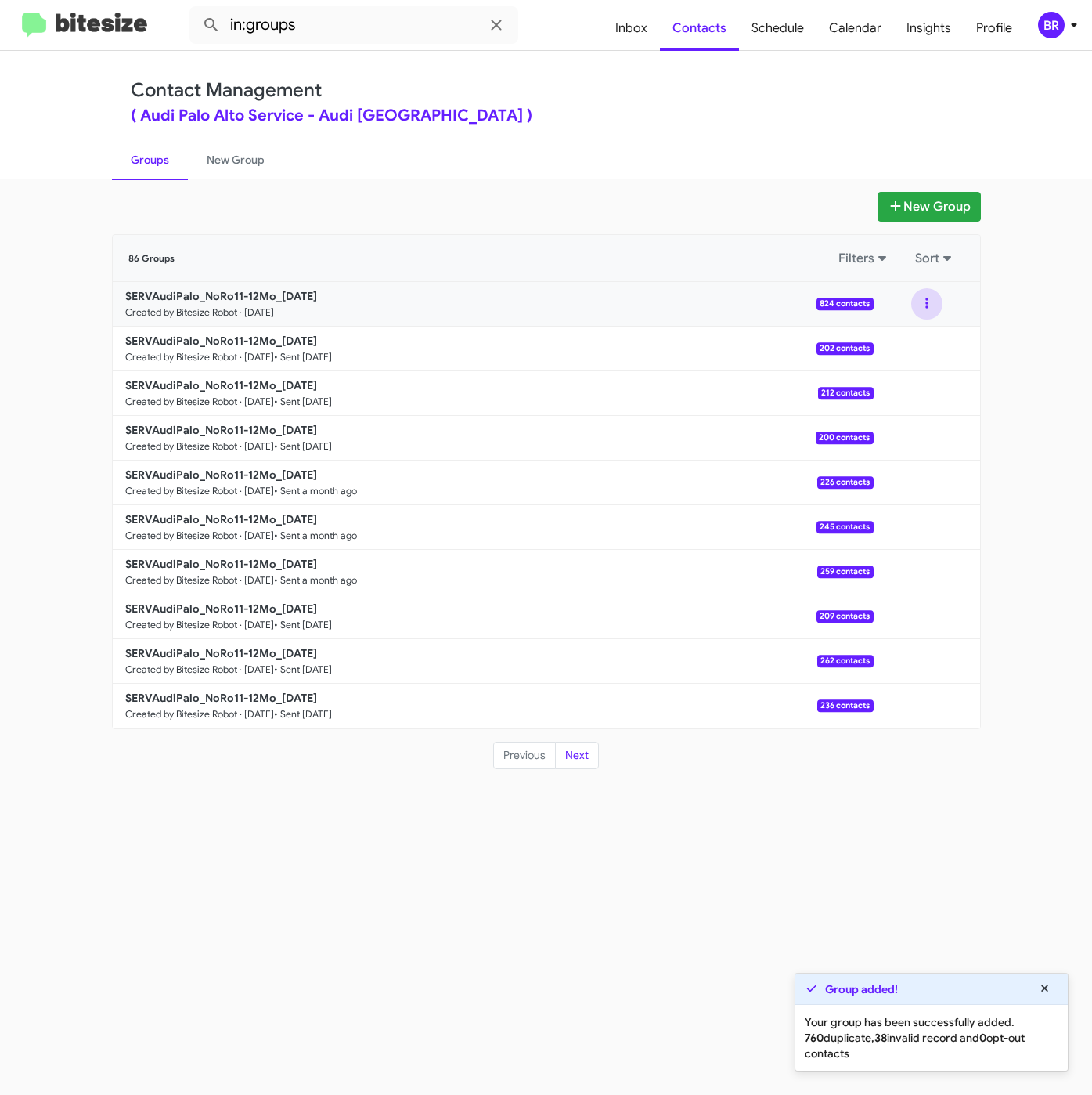
click at [925, 297] on button at bounding box center [926, 304] width 31 height 31
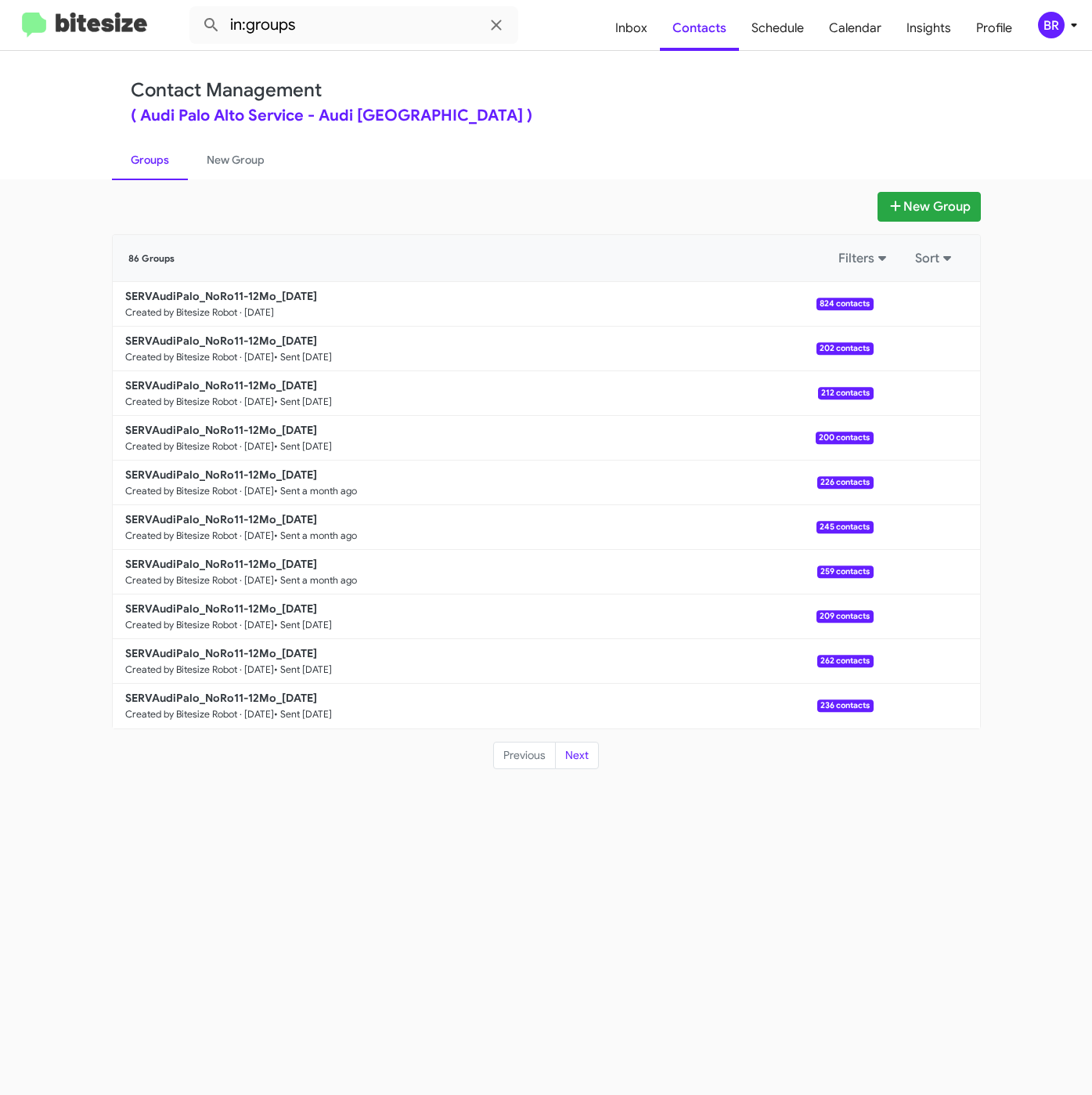
click at [590, 888] on div "New Group 86 Groups Filters Sort SERVAudiPalo_NoRo11-12Mo_08-26-25 Created by B…" at bounding box center [546, 637] width 1092 height 915
click at [900, 200] on button "New Group" at bounding box center [929, 206] width 103 height 30
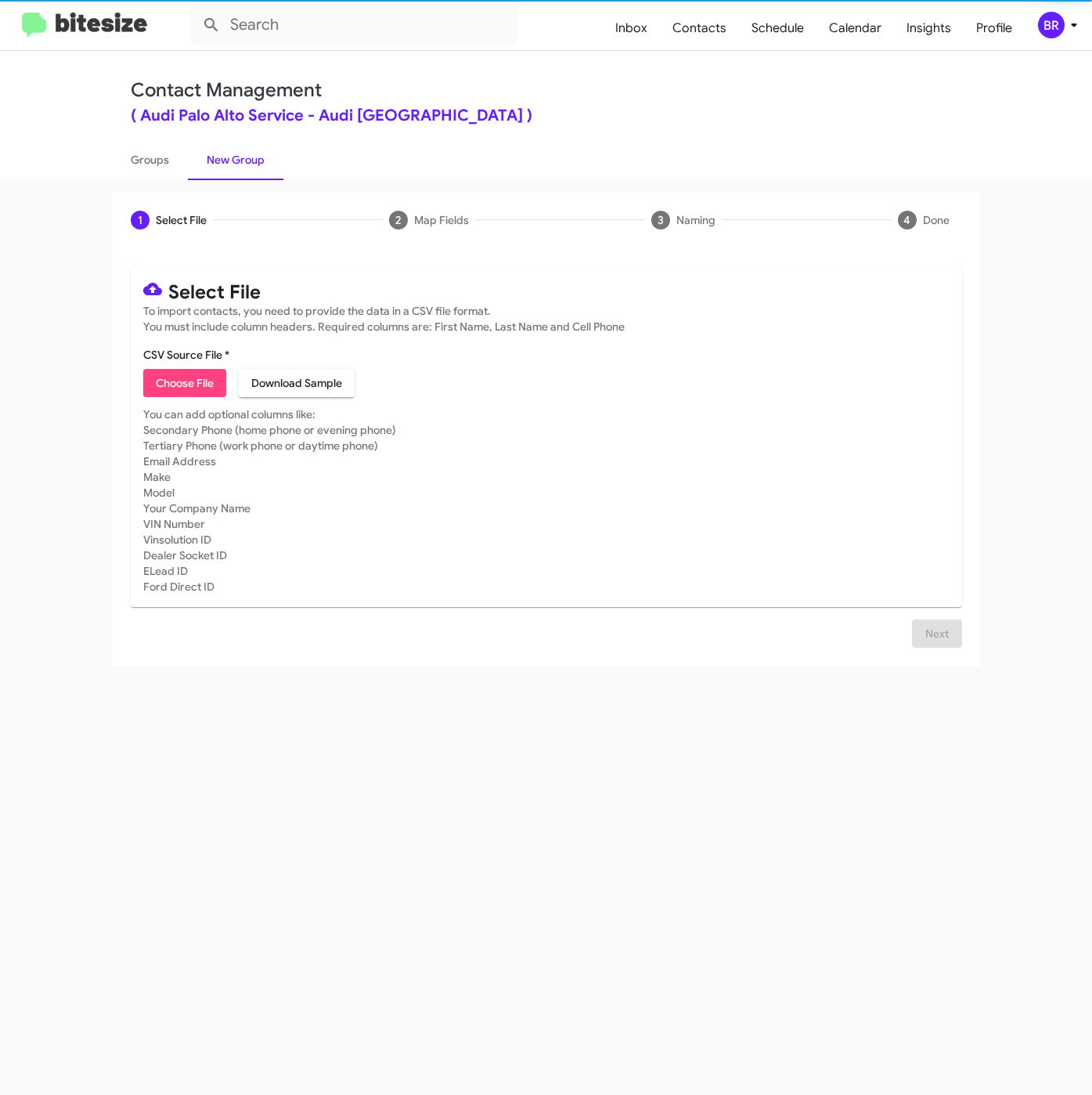
type input "in:groups"
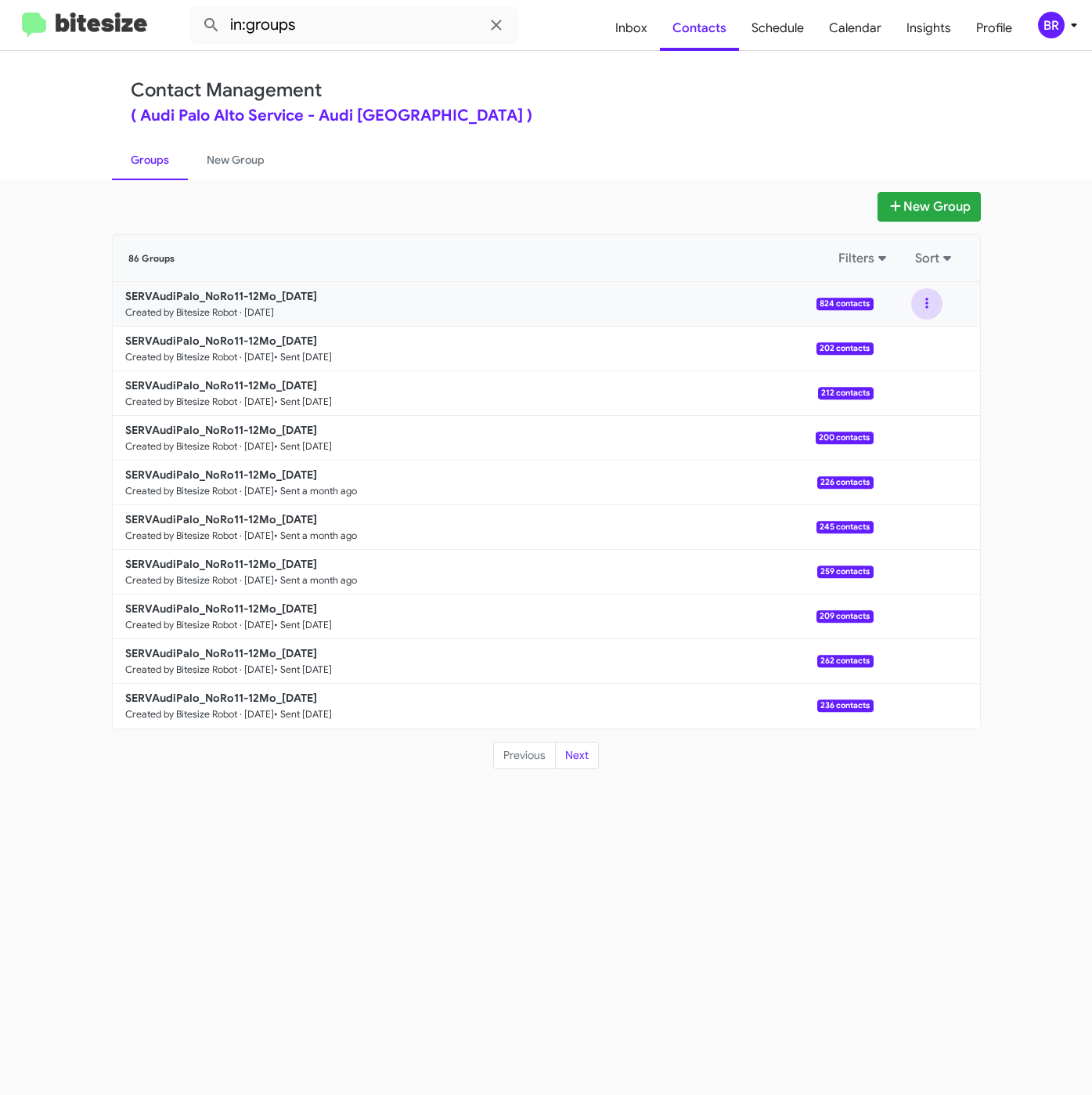
click at [917, 301] on button at bounding box center [926, 304] width 31 height 31
click at [832, 376] on button "Archive" at bounding box center [879, 384] width 125 height 37
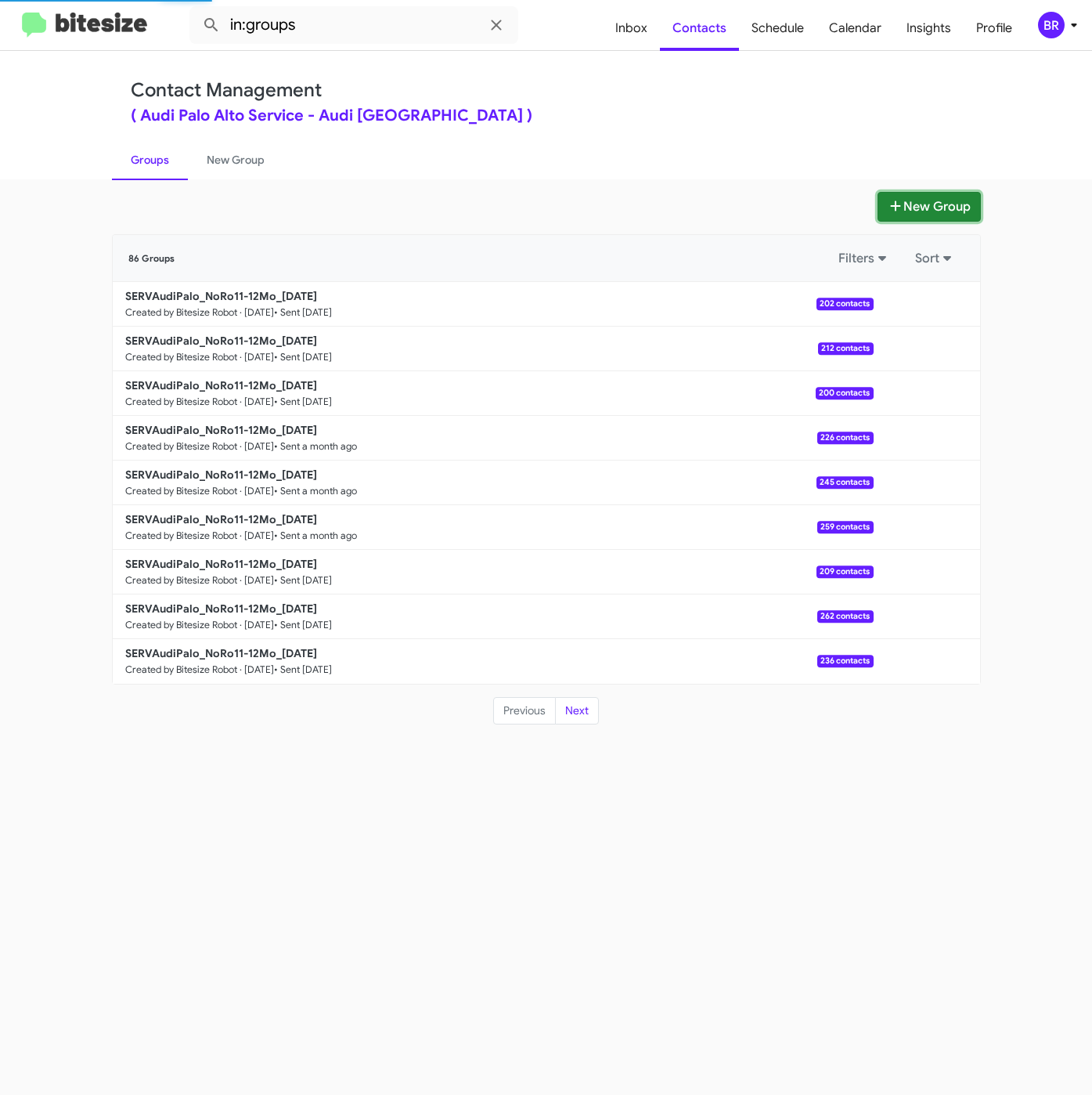
click at [912, 200] on button "New Group" at bounding box center [929, 206] width 103 height 30
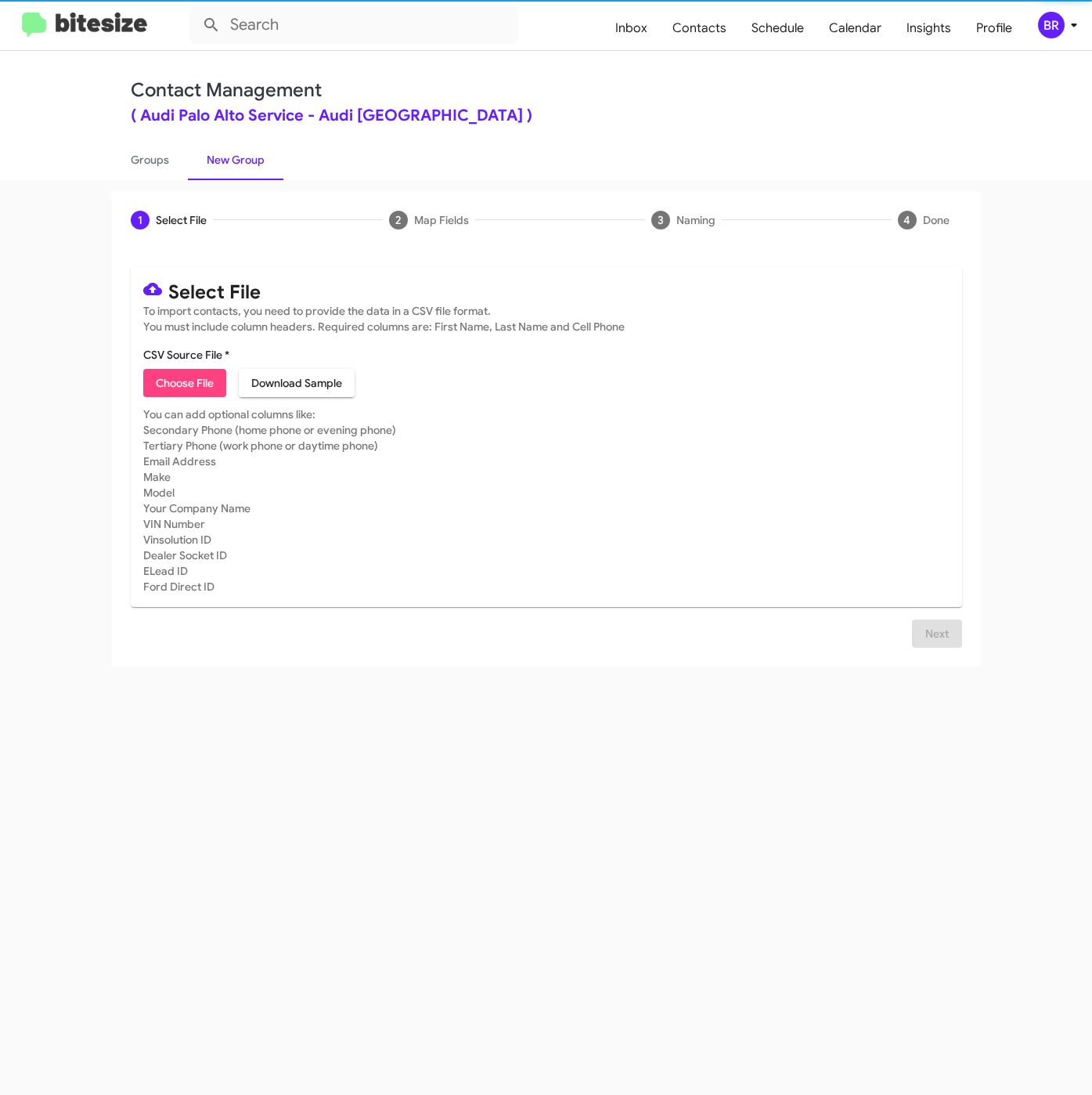
click at [169, 383] on span "Choose File" at bounding box center [185, 382] width 58 height 28
type input "SERVAudiPalo_NoRo11-12Mo_08-26-25"
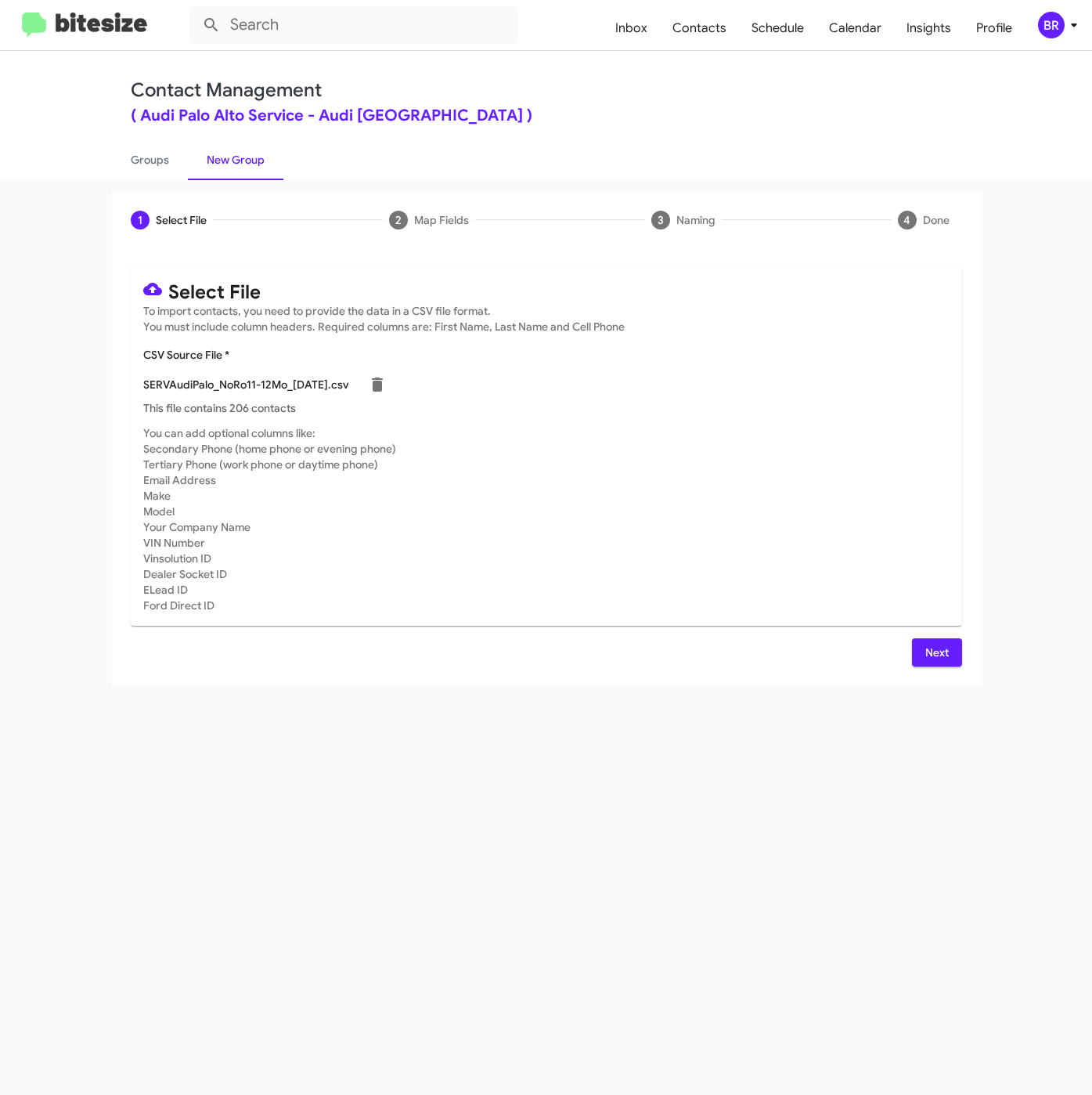
click at [930, 655] on span "Next" at bounding box center [936, 652] width 25 height 28
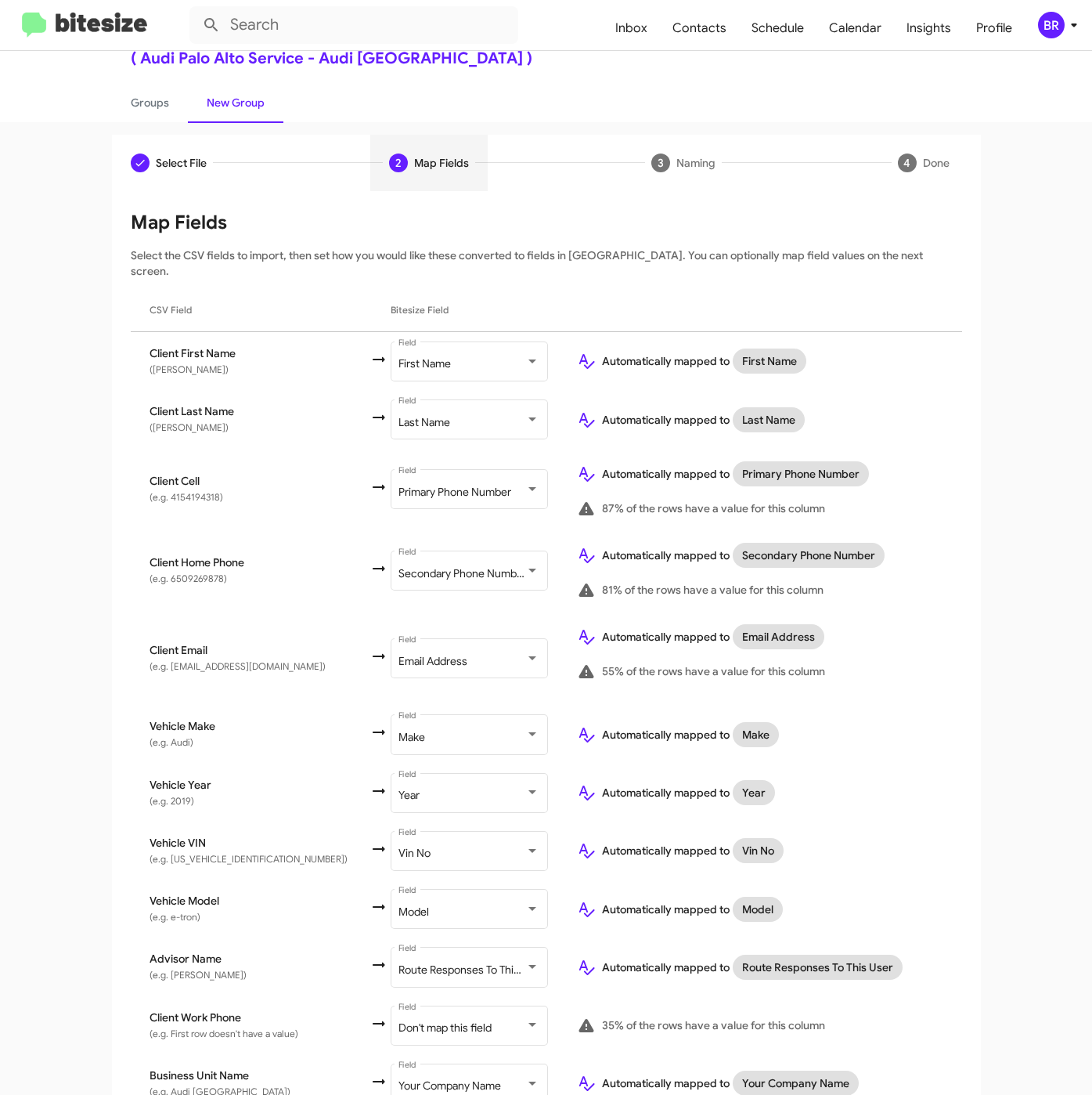
scroll to position [115, 0]
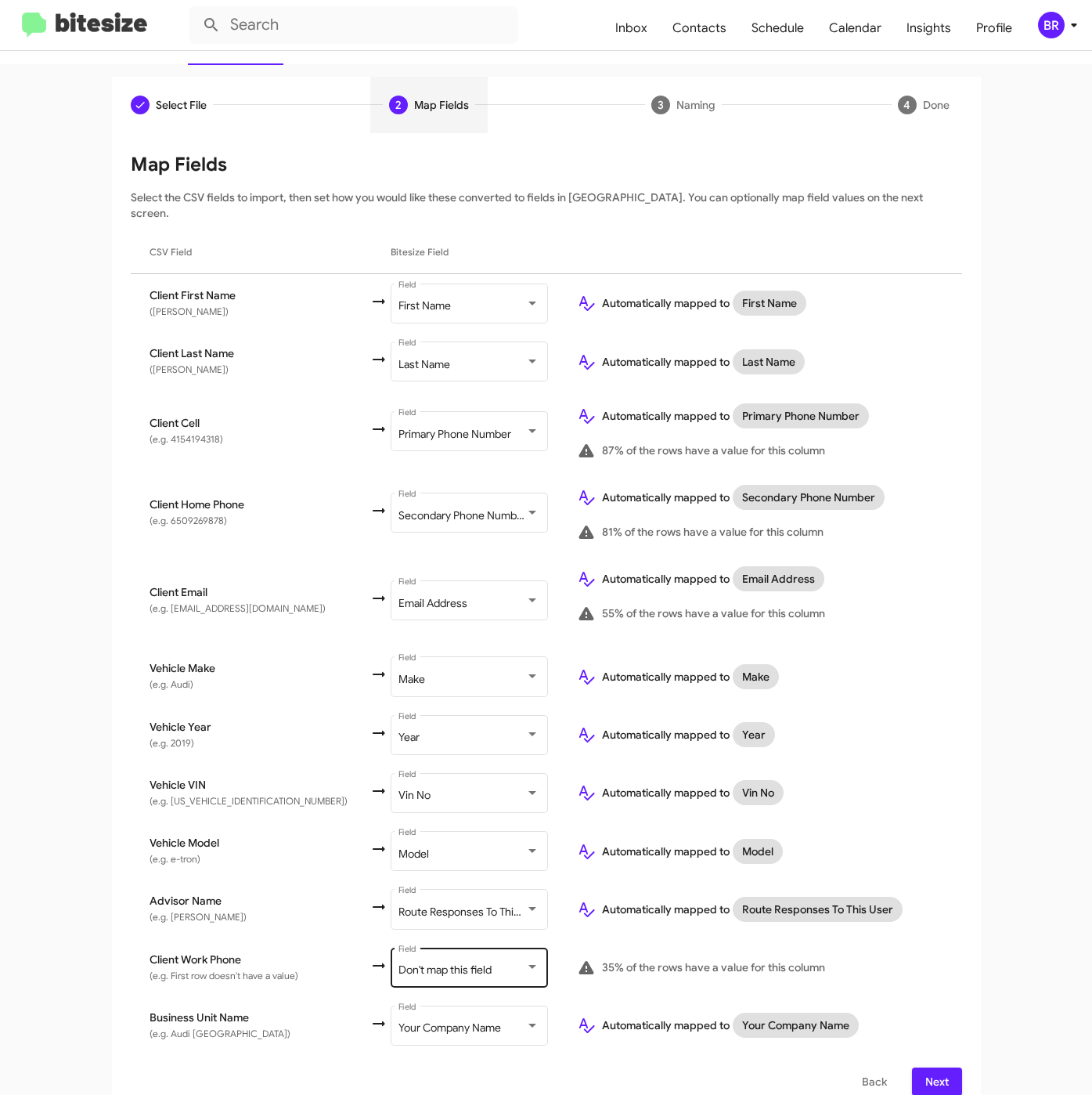
click at [458, 964] on div "Don't map this field" at bounding box center [461, 970] width 127 height 13
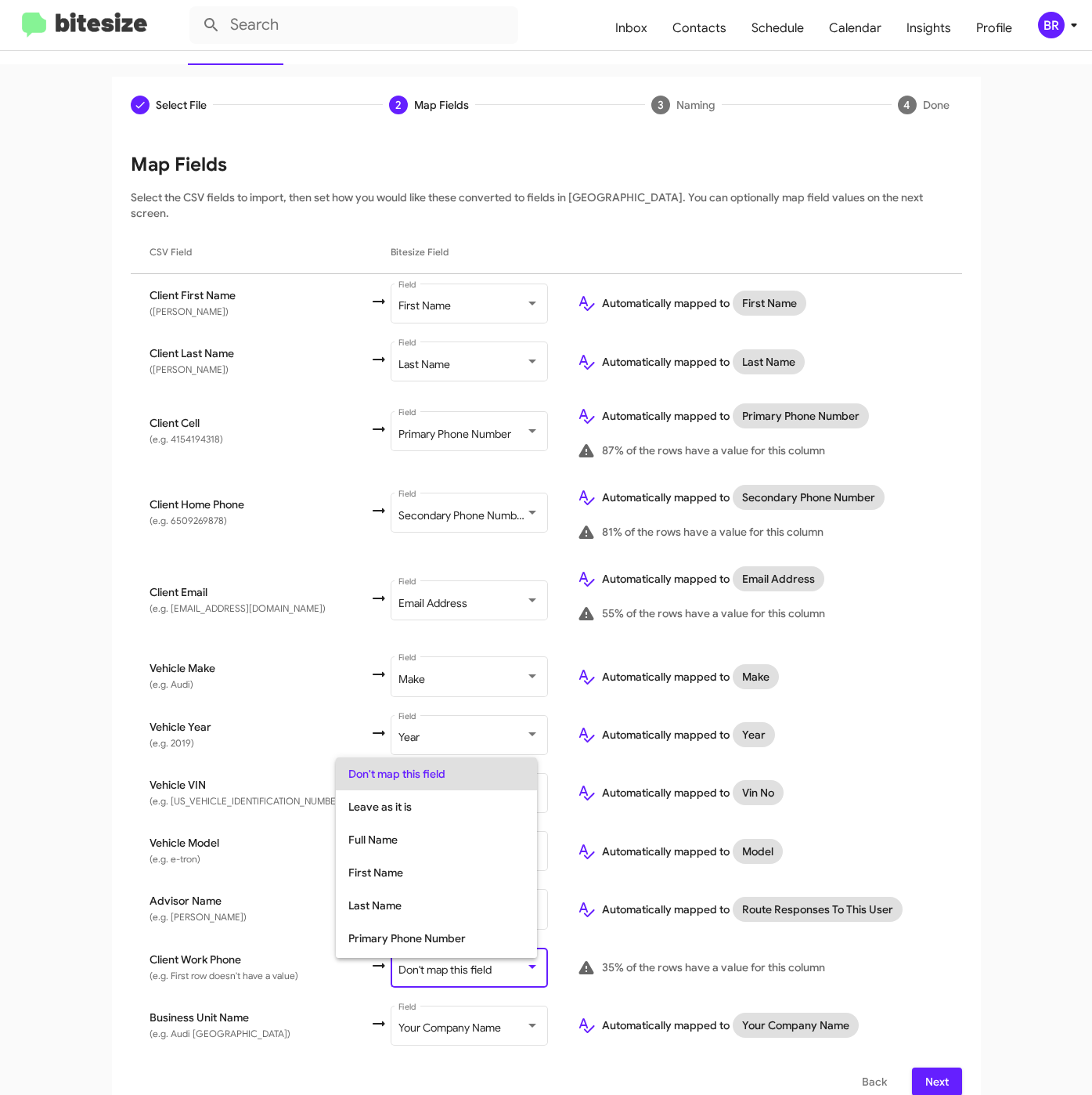
scroll to position [62, 0]
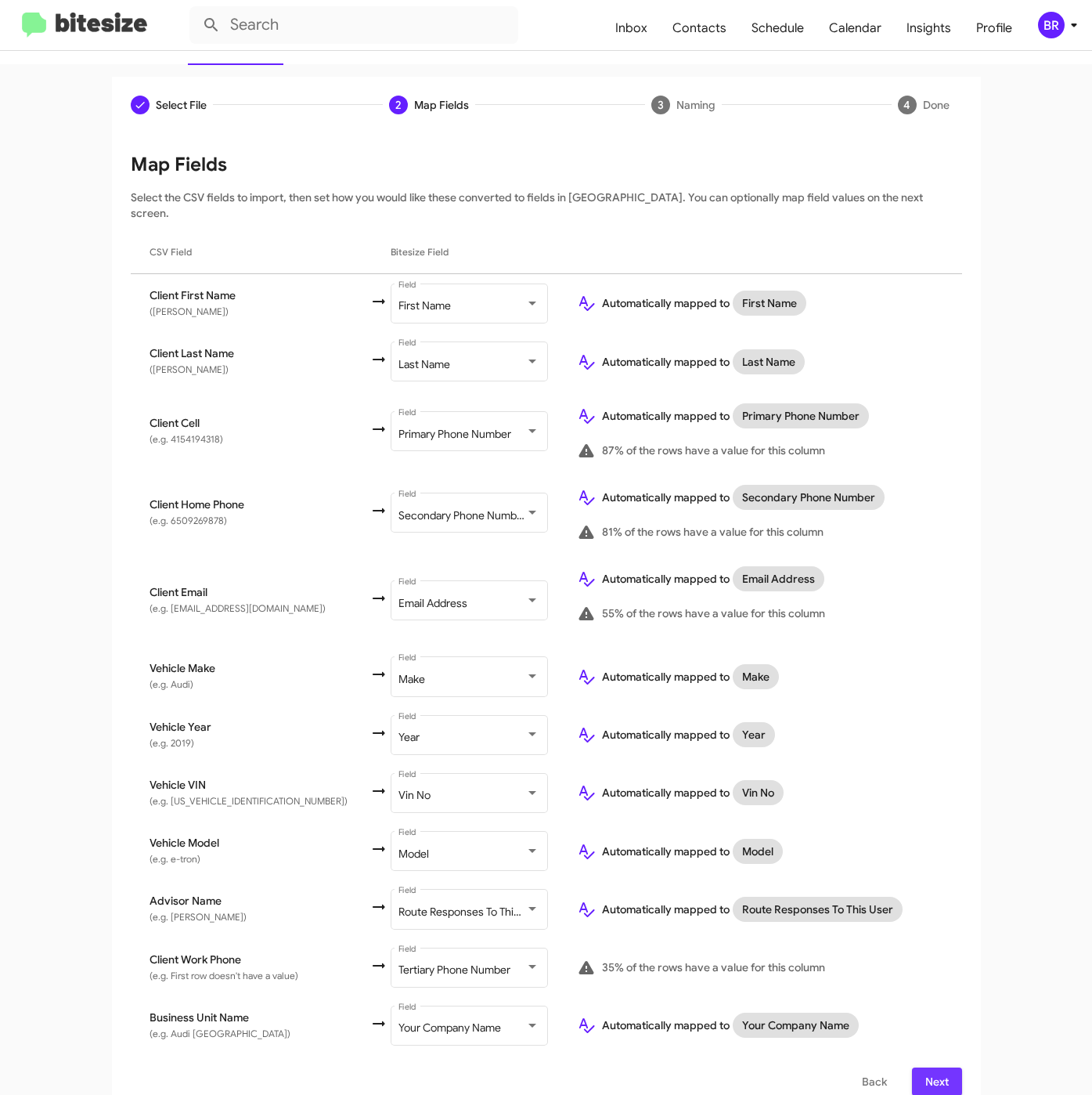
click at [924, 1067] on span "Next" at bounding box center [936, 1081] width 25 height 28
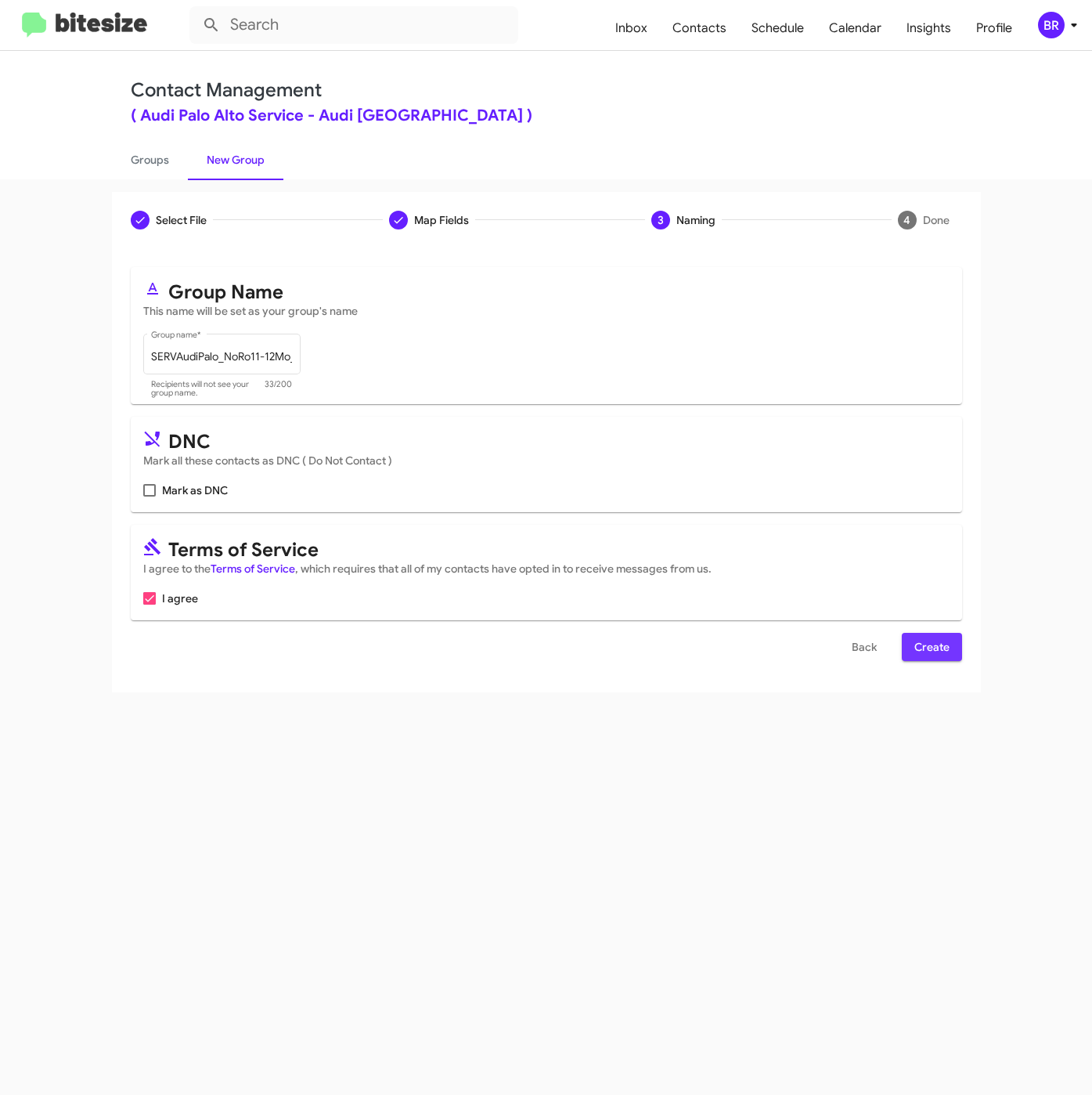
click at [919, 653] on span "Create" at bounding box center [931, 647] width 35 height 28
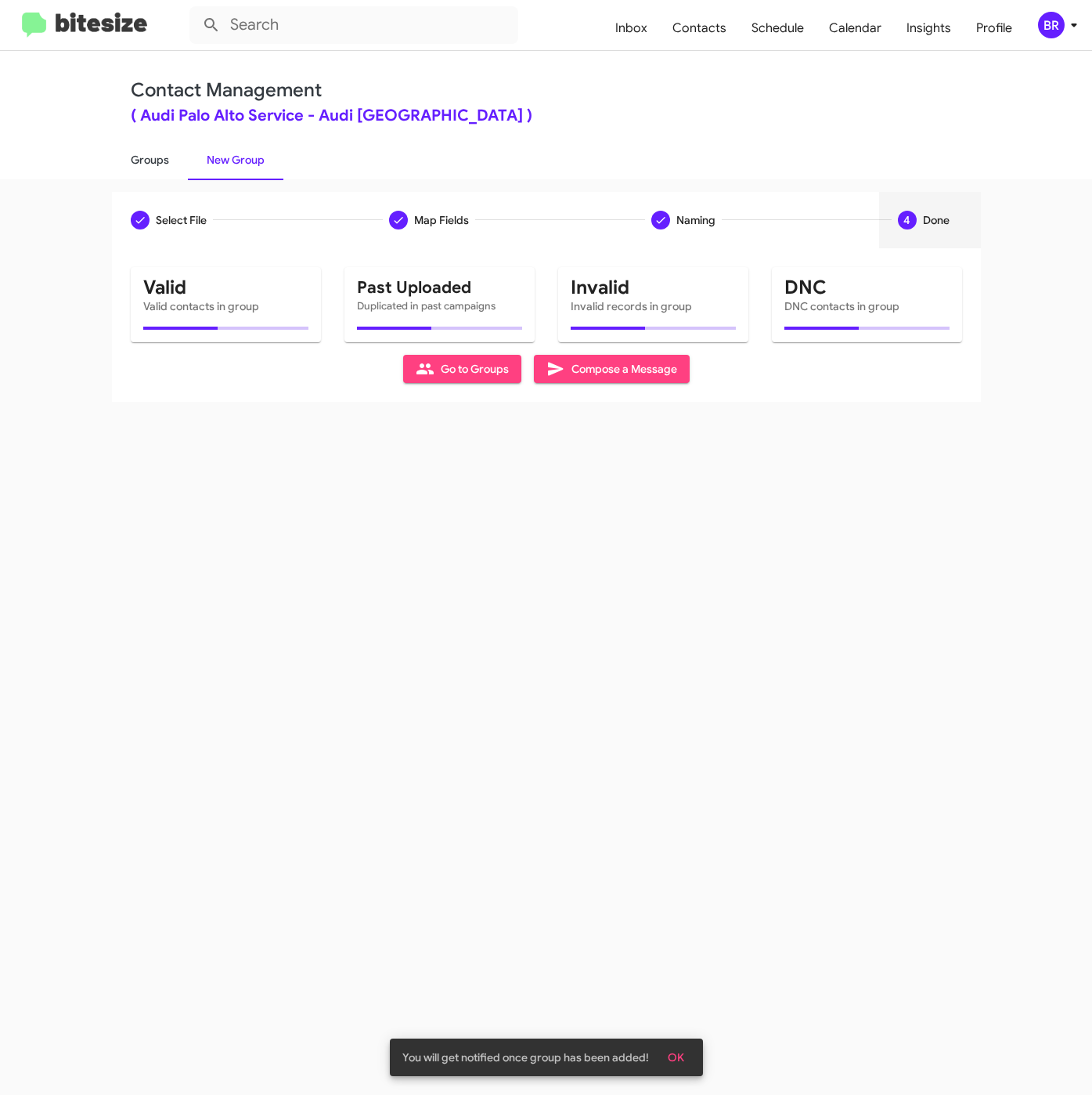
click at [139, 158] on link "Groups" at bounding box center [150, 160] width 76 height 41
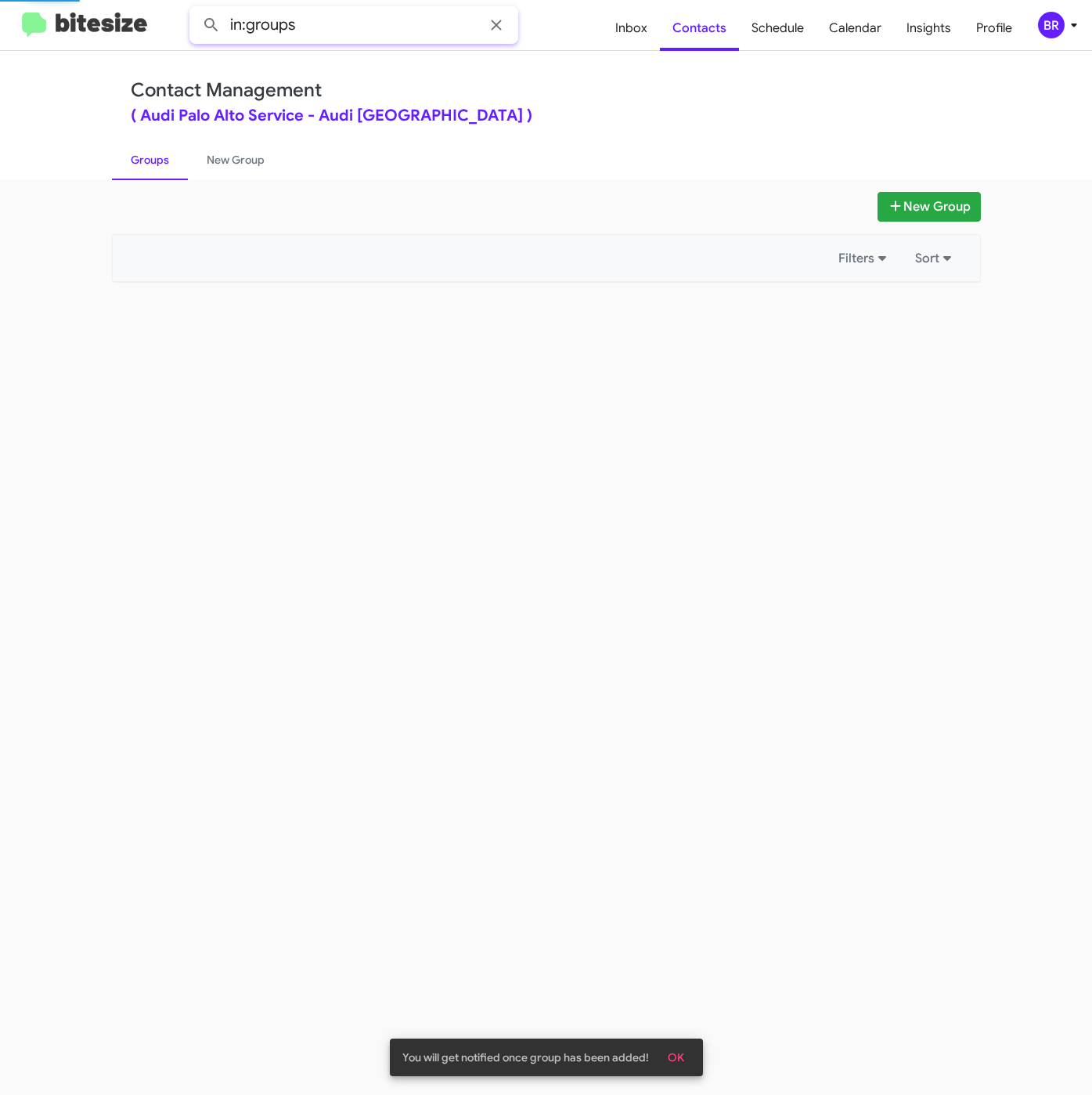
click at [345, 36] on input "in:groups" at bounding box center [354, 25] width 329 height 37
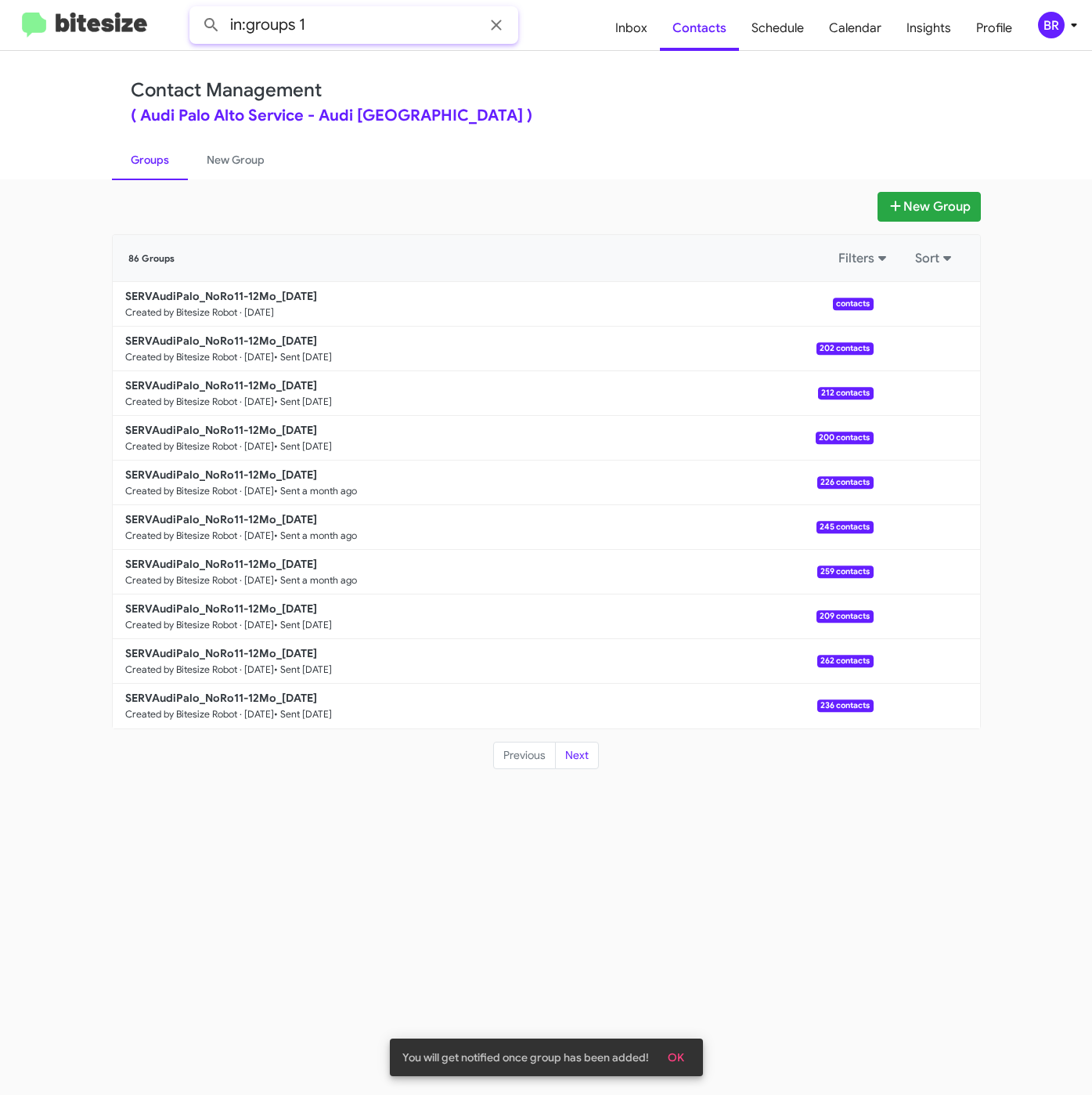
click at [358, 36] on input "in:groups 1" at bounding box center [354, 25] width 329 height 37
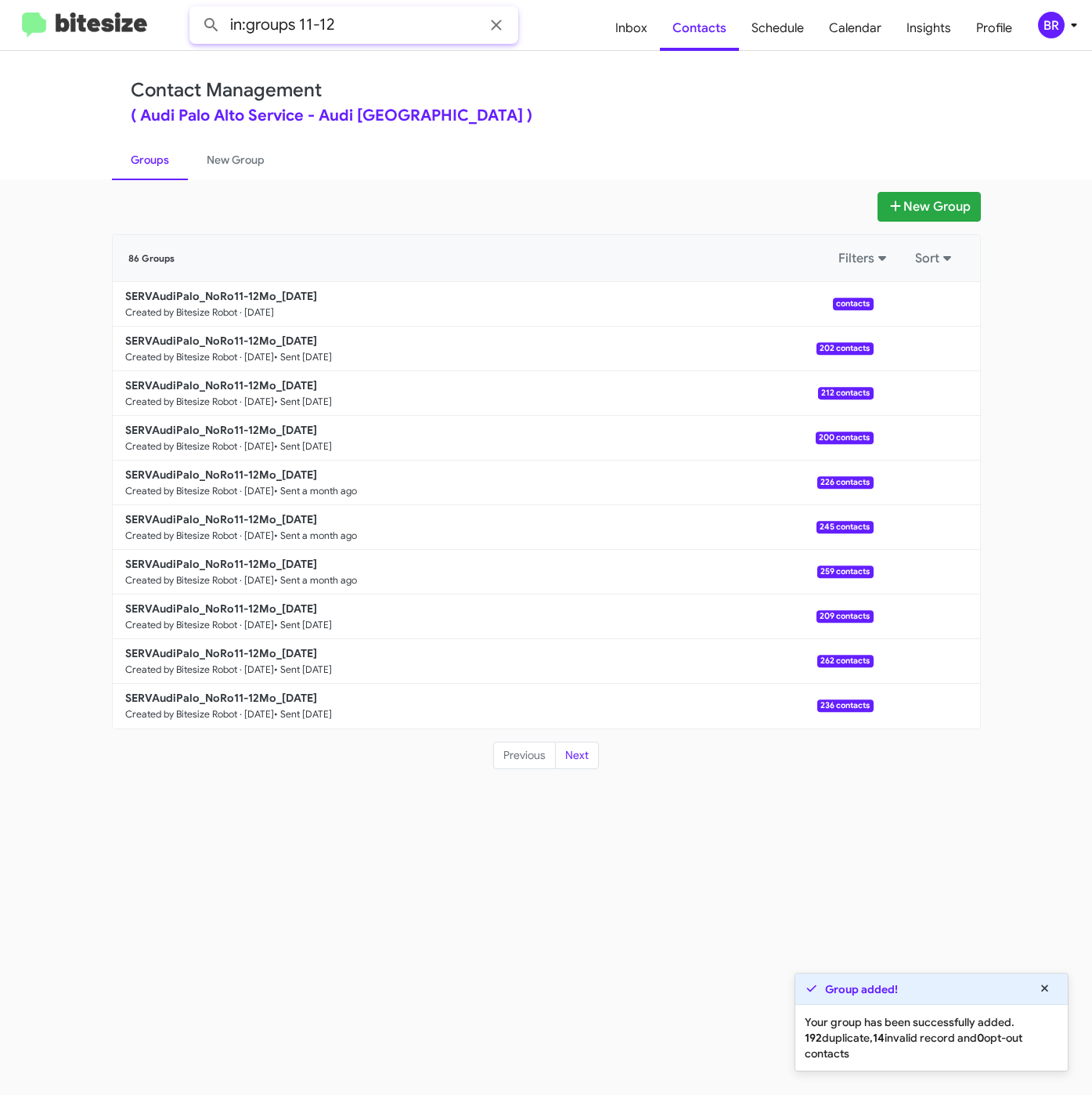
type input "in:groups 11-12"
click at [196, 9] on button at bounding box center [211, 25] width 31 height 31
click at [217, 291] on b "SERVAudiPalo_NoRo11-12Mo_08-26-25" at bounding box center [220, 296] width 191 height 14
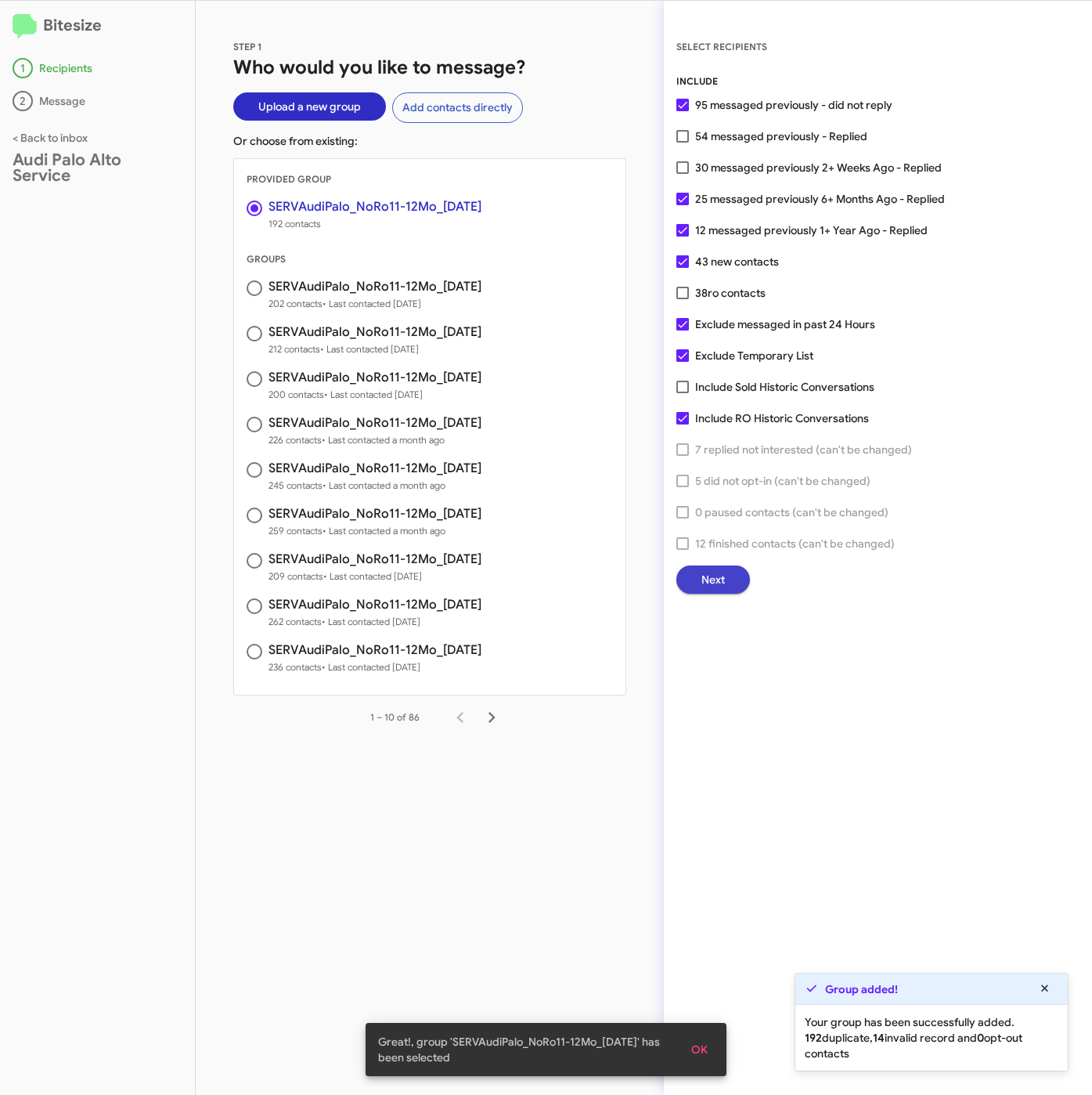
click at [722, 579] on span "Next" at bounding box center [714, 579] width 24 height 28
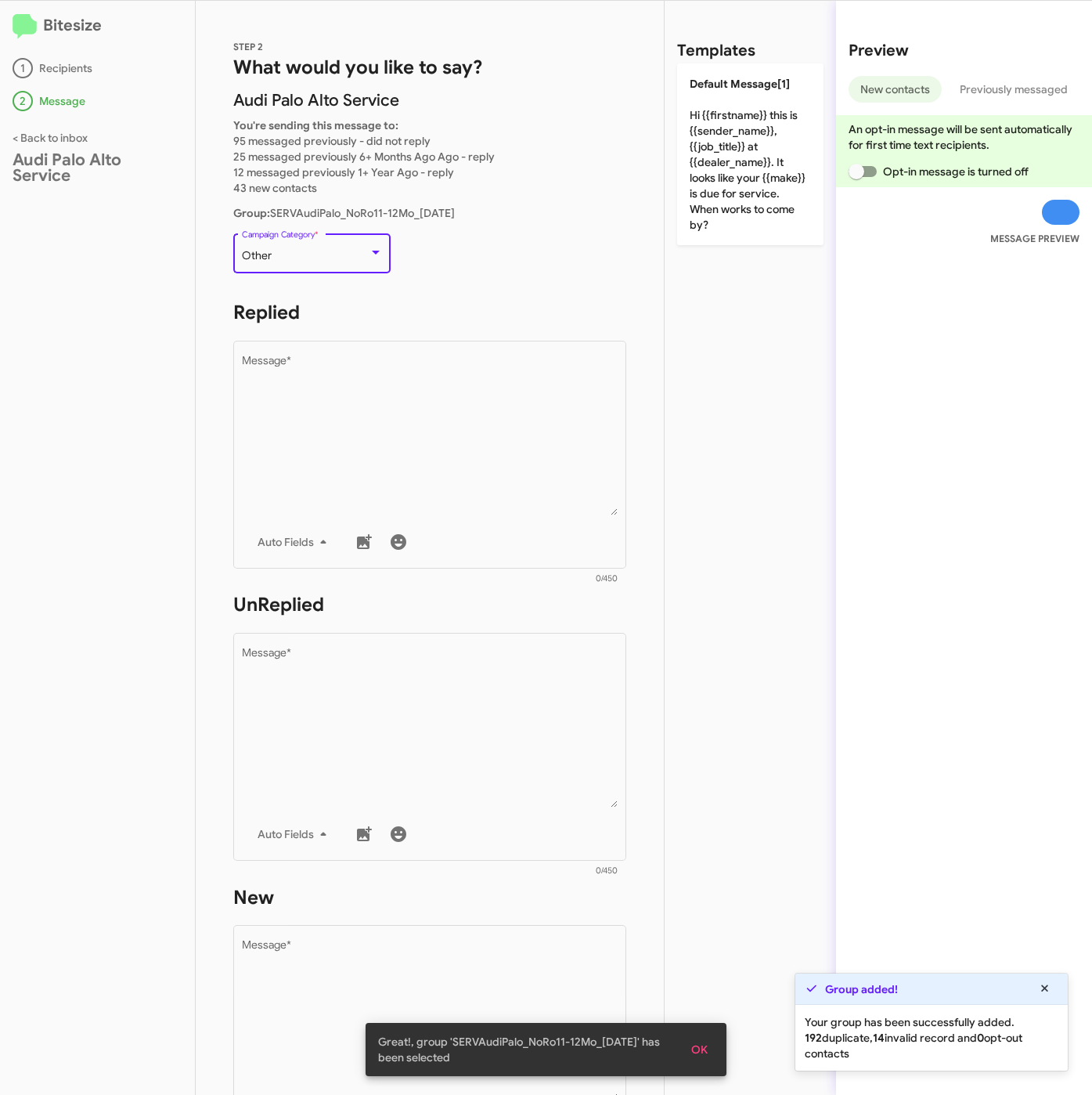
click at [338, 259] on div "Other" at bounding box center [304, 256] width 127 height 13
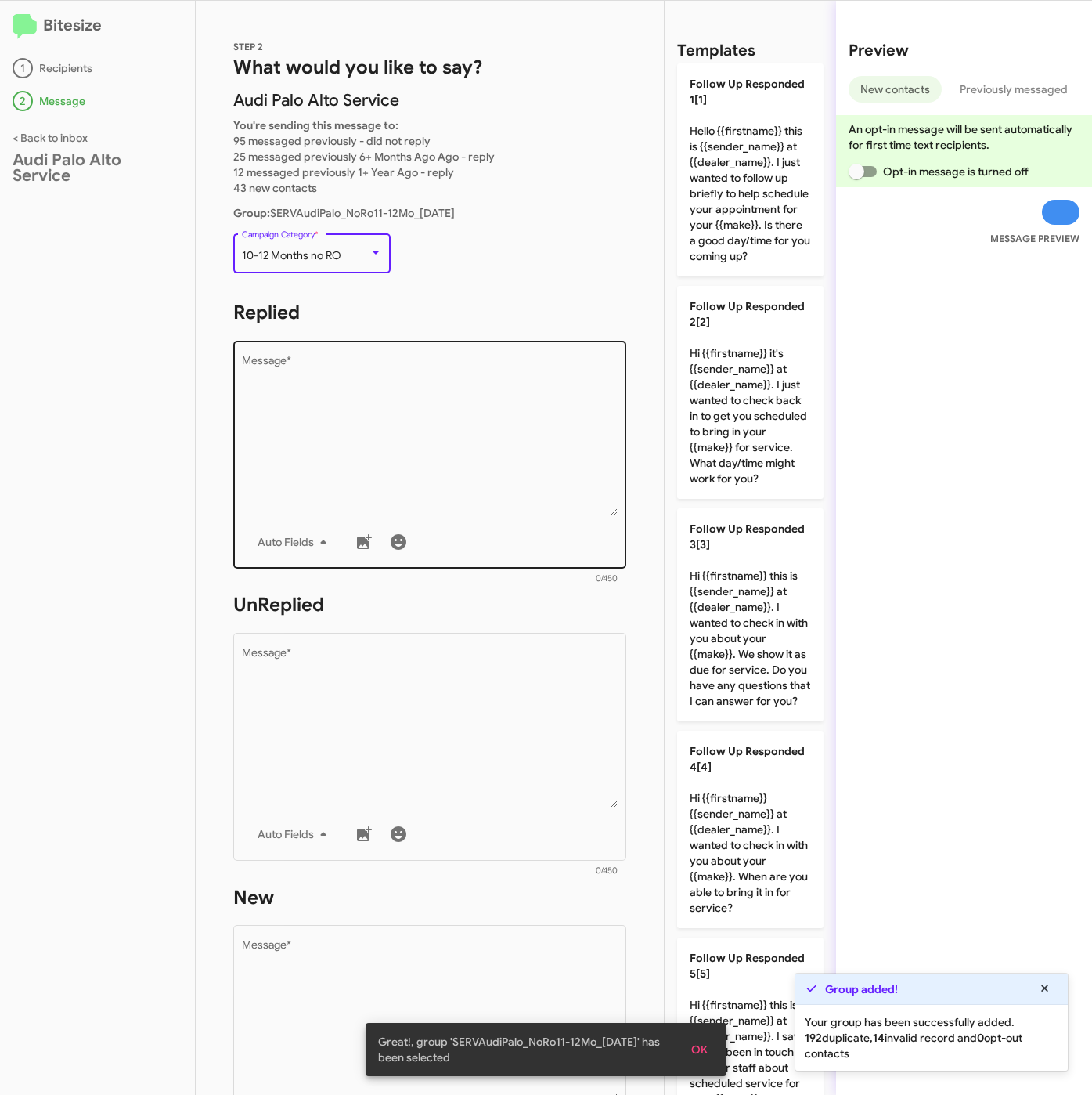
click at [405, 399] on textarea "Message *" at bounding box center [429, 436] width 377 height 160
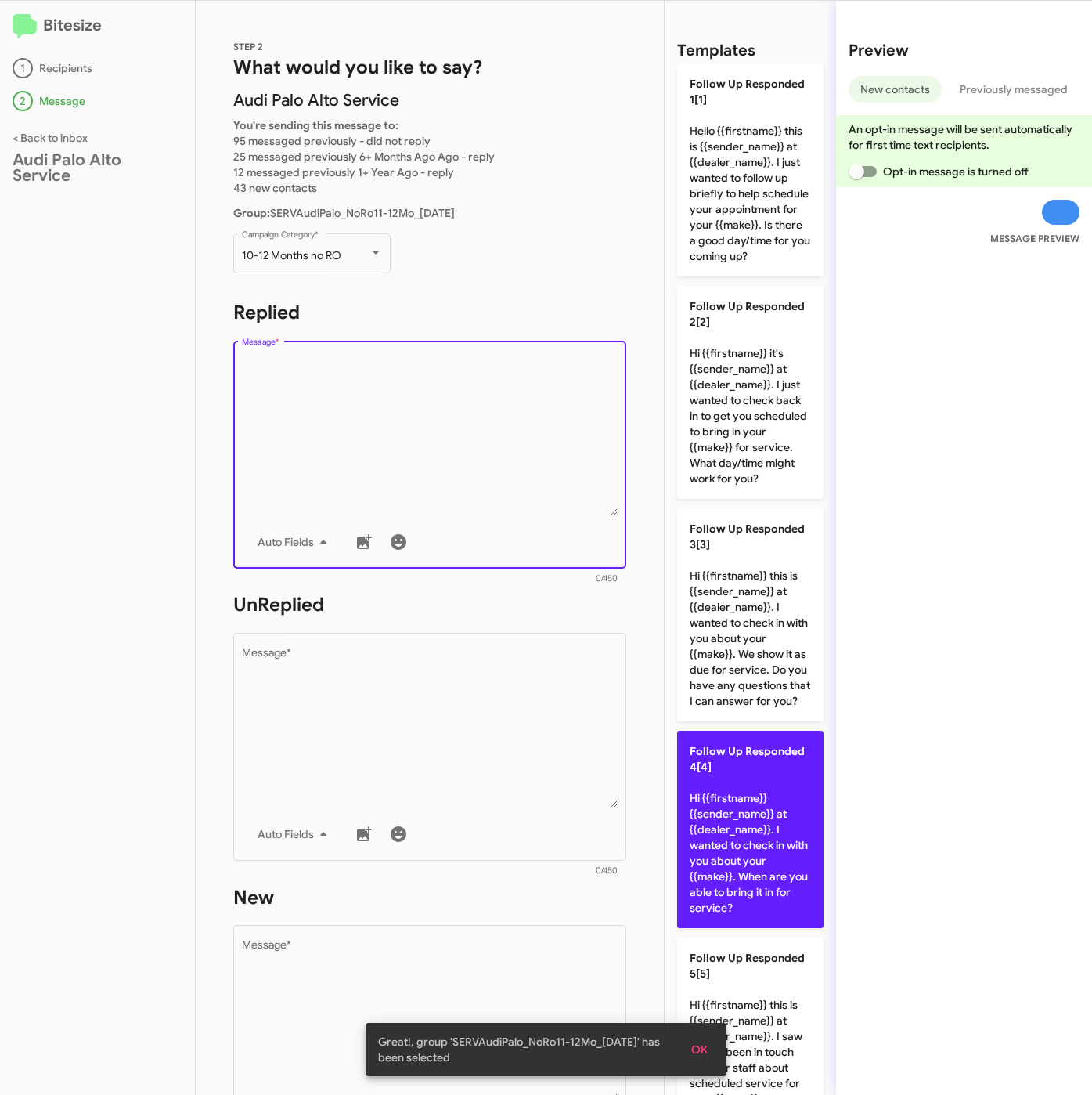
scroll to position [235, 0]
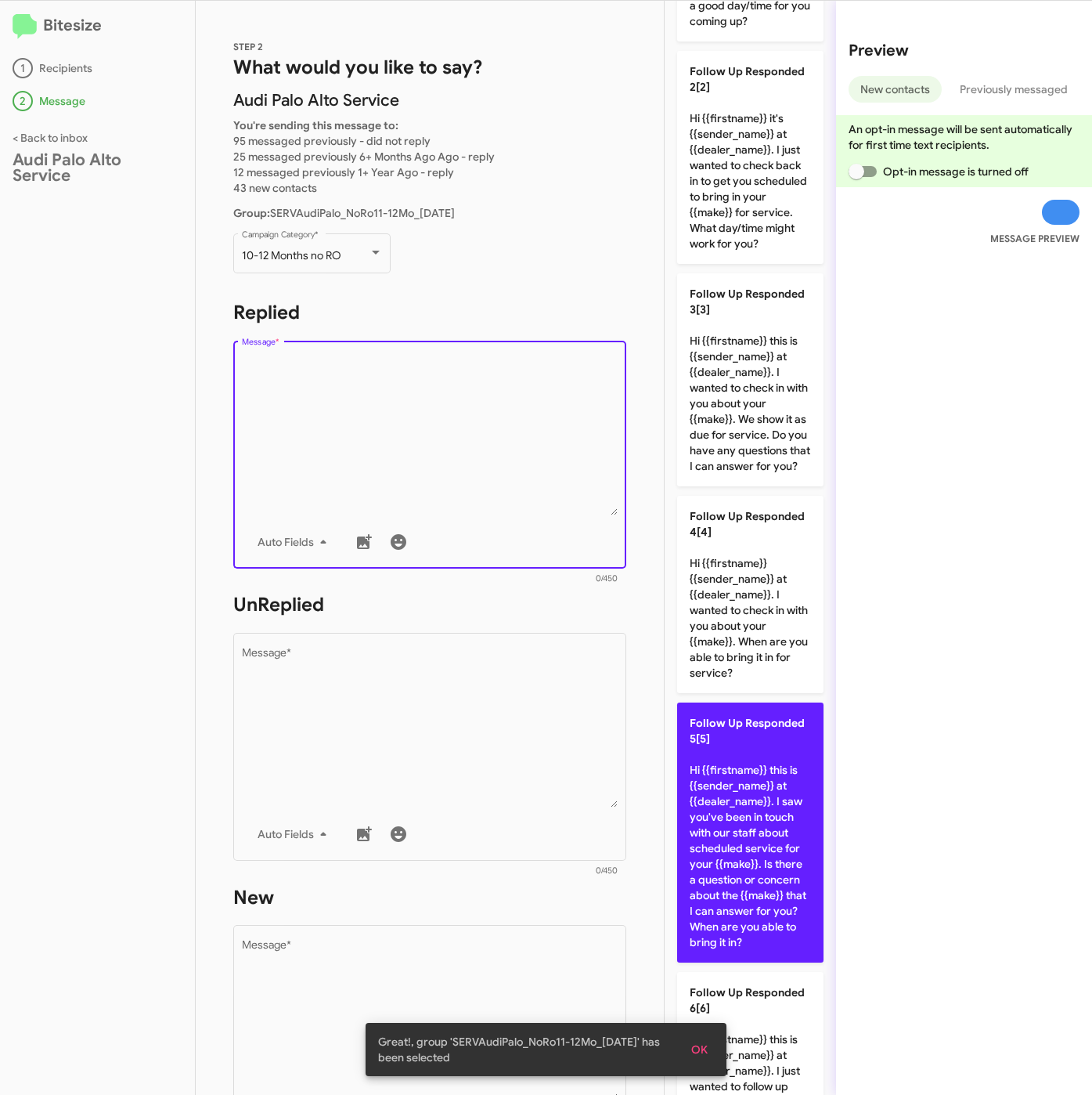
click at [789, 904] on p "Follow Up Responded 5[5] Hi {{firstname}} this is {{sender_name}} at {{dealer_n…" at bounding box center [750, 833] width 146 height 260
type textarea "Hi {{firstname}} this is {{sender_name}} at {{dealer_name}}. I saw you've been …"
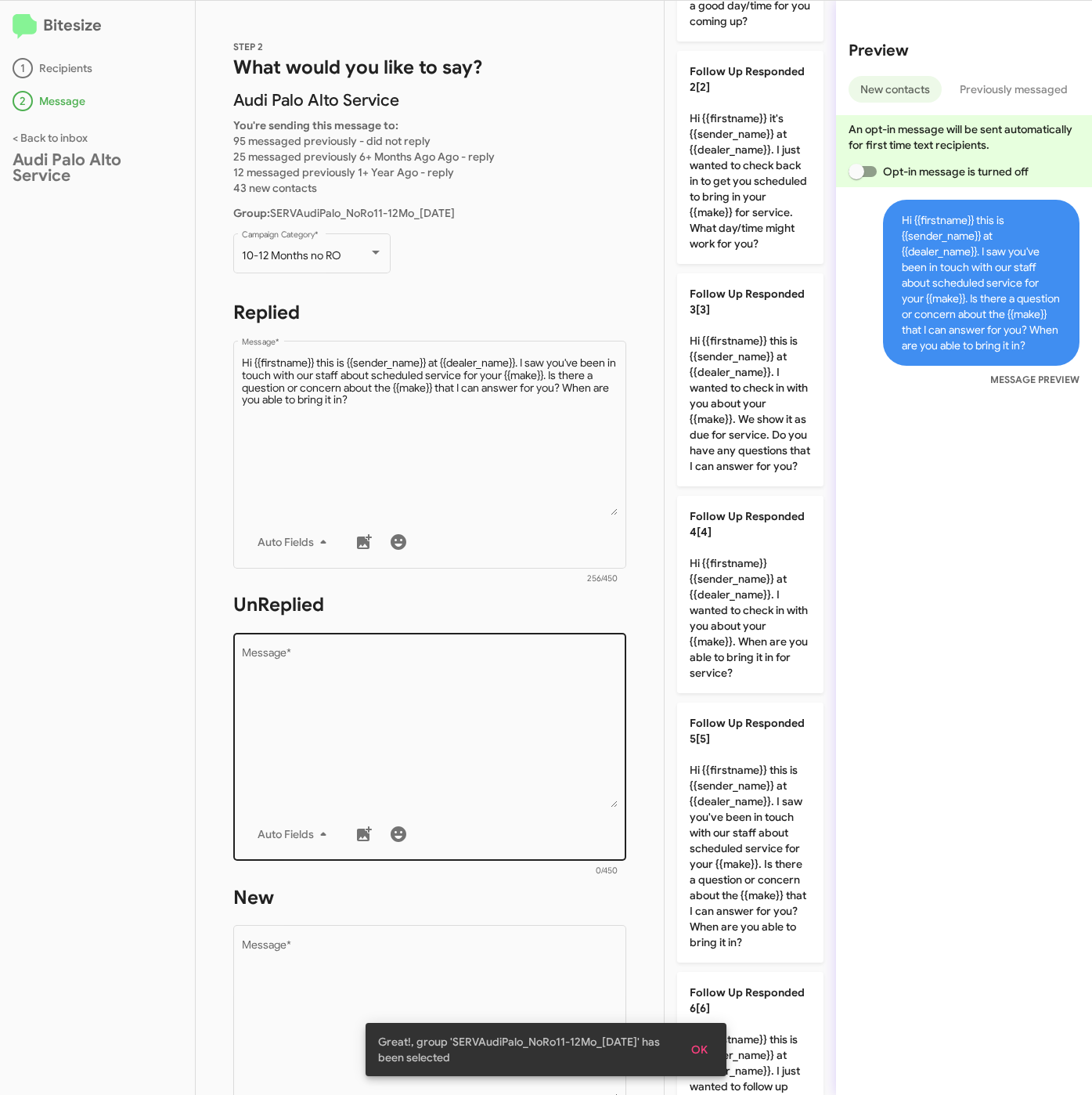
click at [420, 721] on textarea "Message *" at bounding box center [429, 727] width 377 height 160
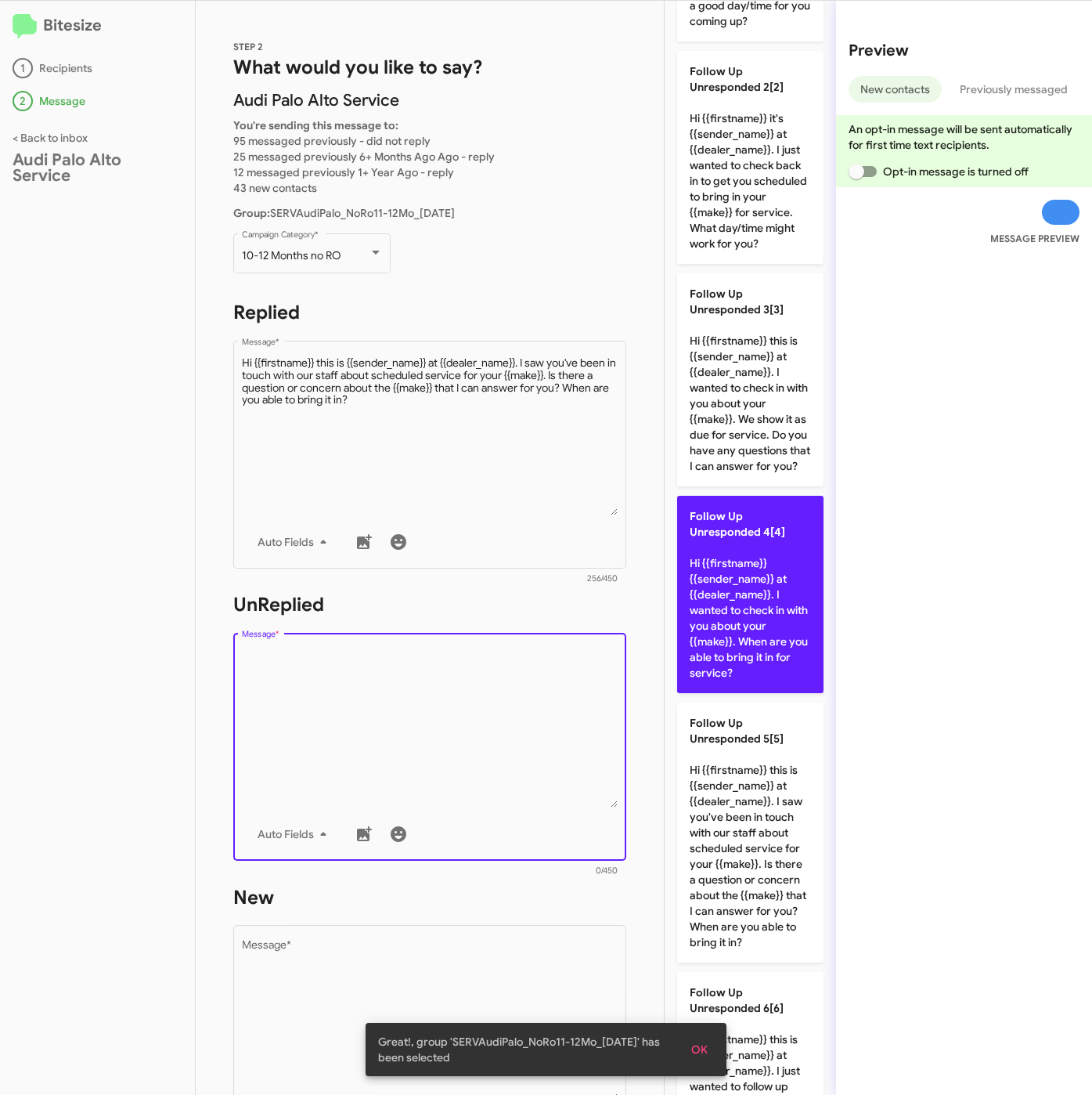
click at [733, 661] on p "Follow Up Unresponded 4[4] Hi {{firstname}} {{sender_name}} at {{dealer_name}}.…" at bounding box center [750, 595] width 146 height 197
type textarea "Hi {{firstname}} {{sender_name}} at {{dealer_name}}. I wanted to check in with …"
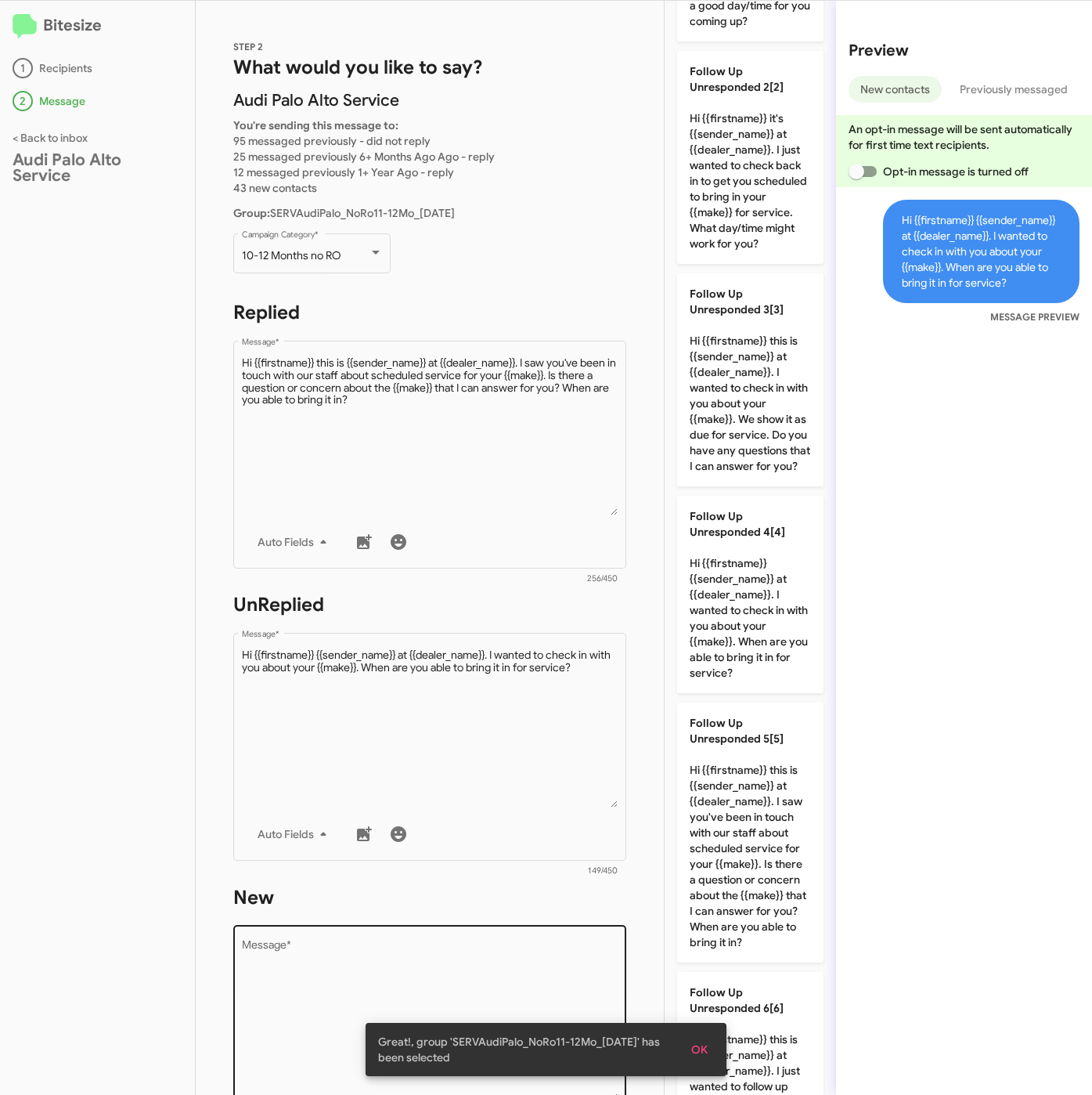
click at [509, 951] on textarea "Message *" at bounding box center [429, 1020] width 377 height 160
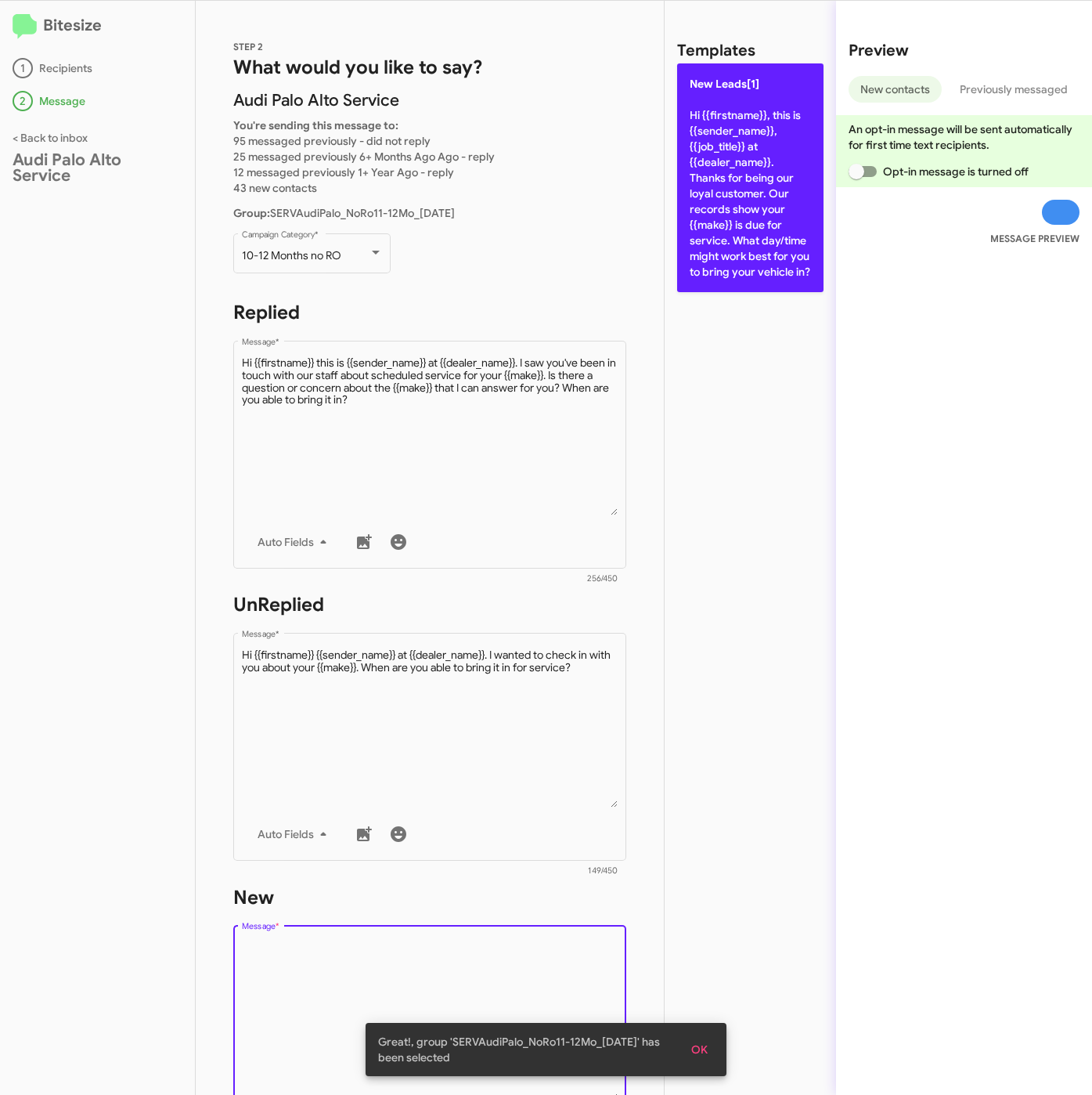
drag, startPoint x: 733, startPoint y: 207, endPoint x: 729, endPoint y: 225, distance: 18.4
click at [733, 205] on p "New Leads[1] Hi {{firstname}}, this is {{sender_name}}, {{job_title}} at {{deal…" at bounding box center [750, 178] width 146 height 229
type textarea "Hi {{firstname}}, this is {{sender_name}}, {{job_title}} at {{dealer_name}}. Th…"
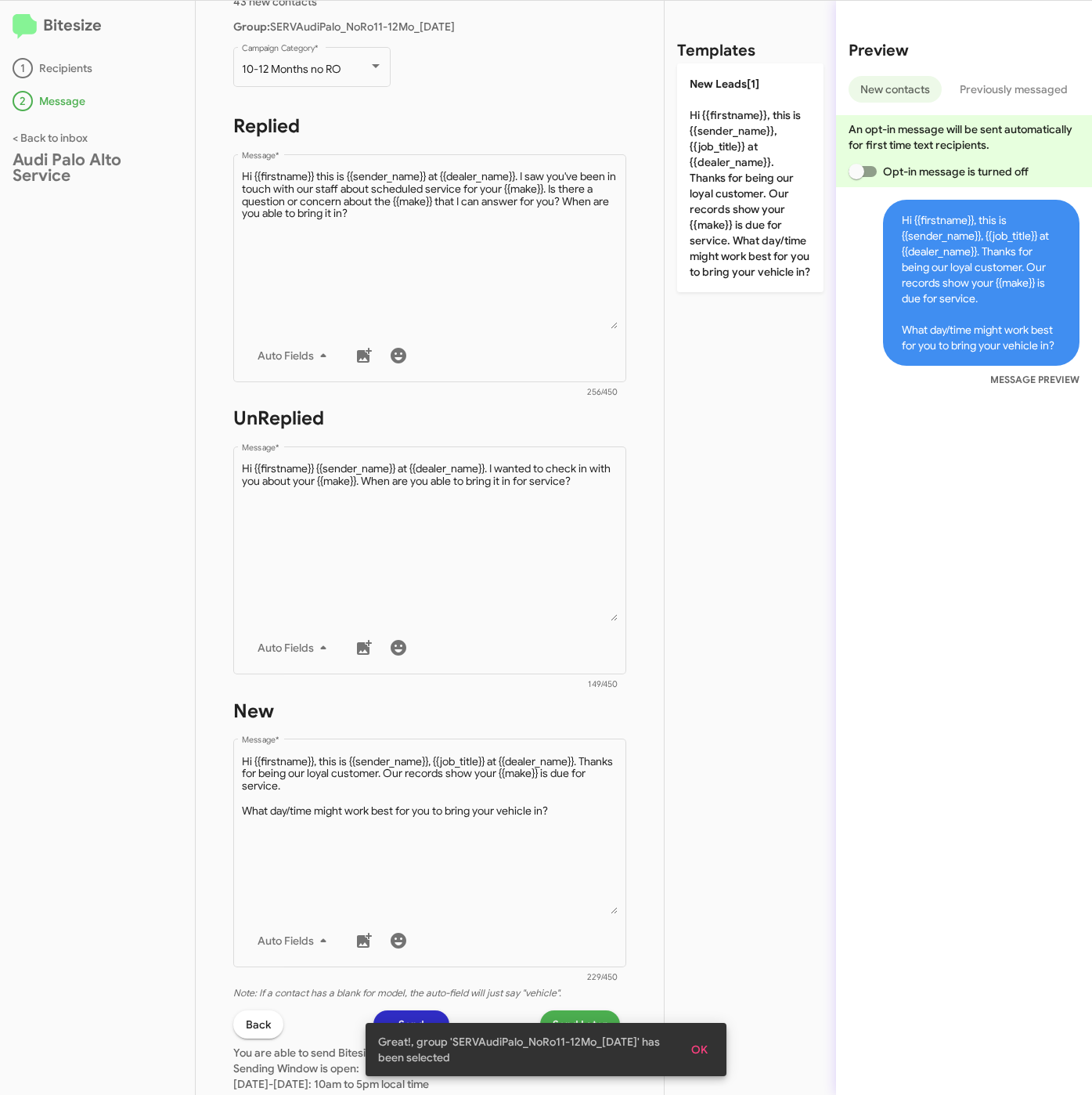
scroll to position [352, 0]
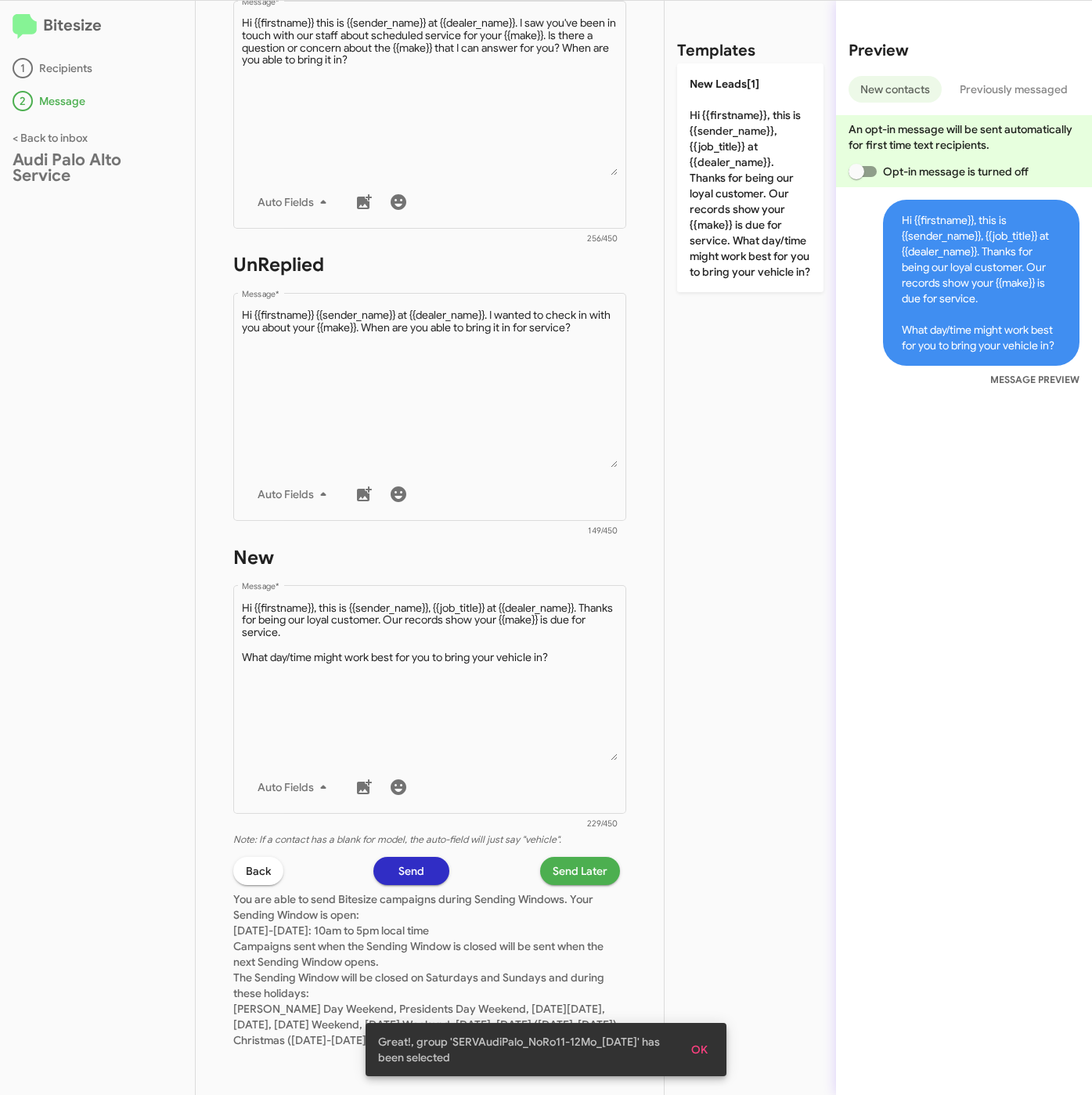
click at [553, 857] on span "Send Later" at bounding box center [580, 870] width 54 height 28
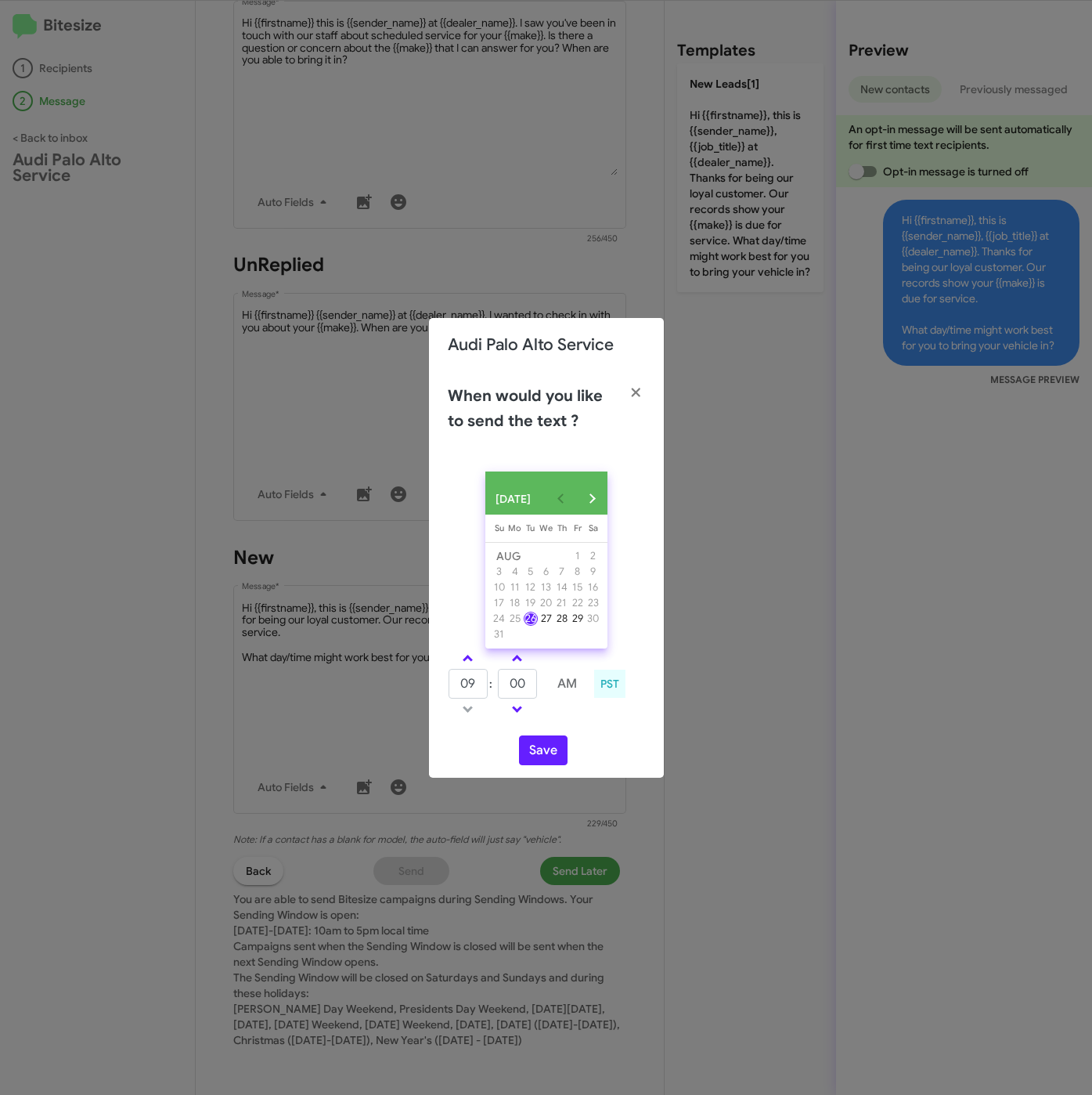
click at [482, 668] on td at bounding box center [468, 658] width 41 height 20
click at [468, 664] on span at bounding box center [468, 659] width 10 height 10
type input "10"
click at [534, 761] on button "Save" at bounding box center [543, 750] width 48 height 30
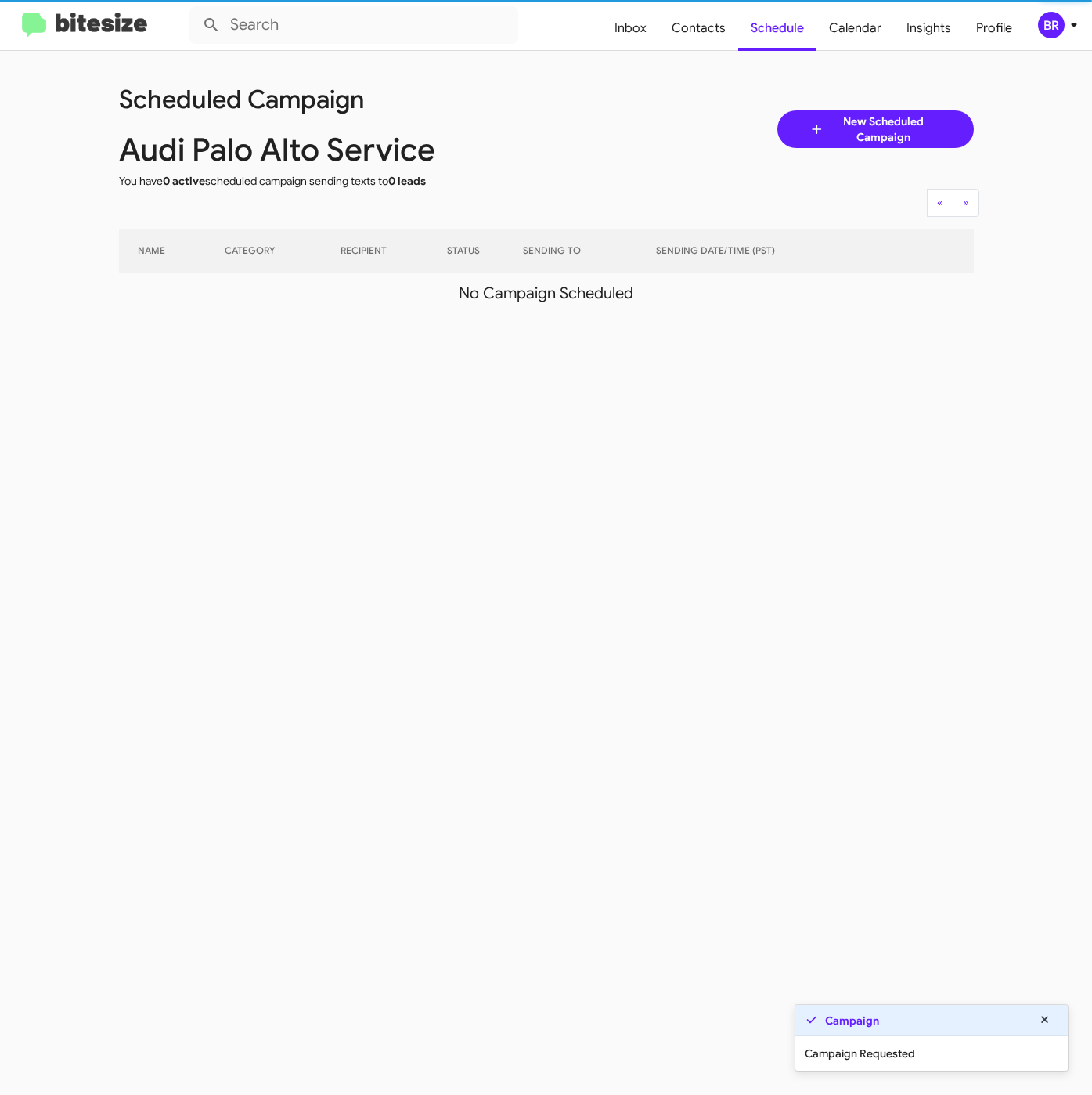
click at [1060, 26] on div "BR" at bounding box center [1050, 25] width 26 height 26
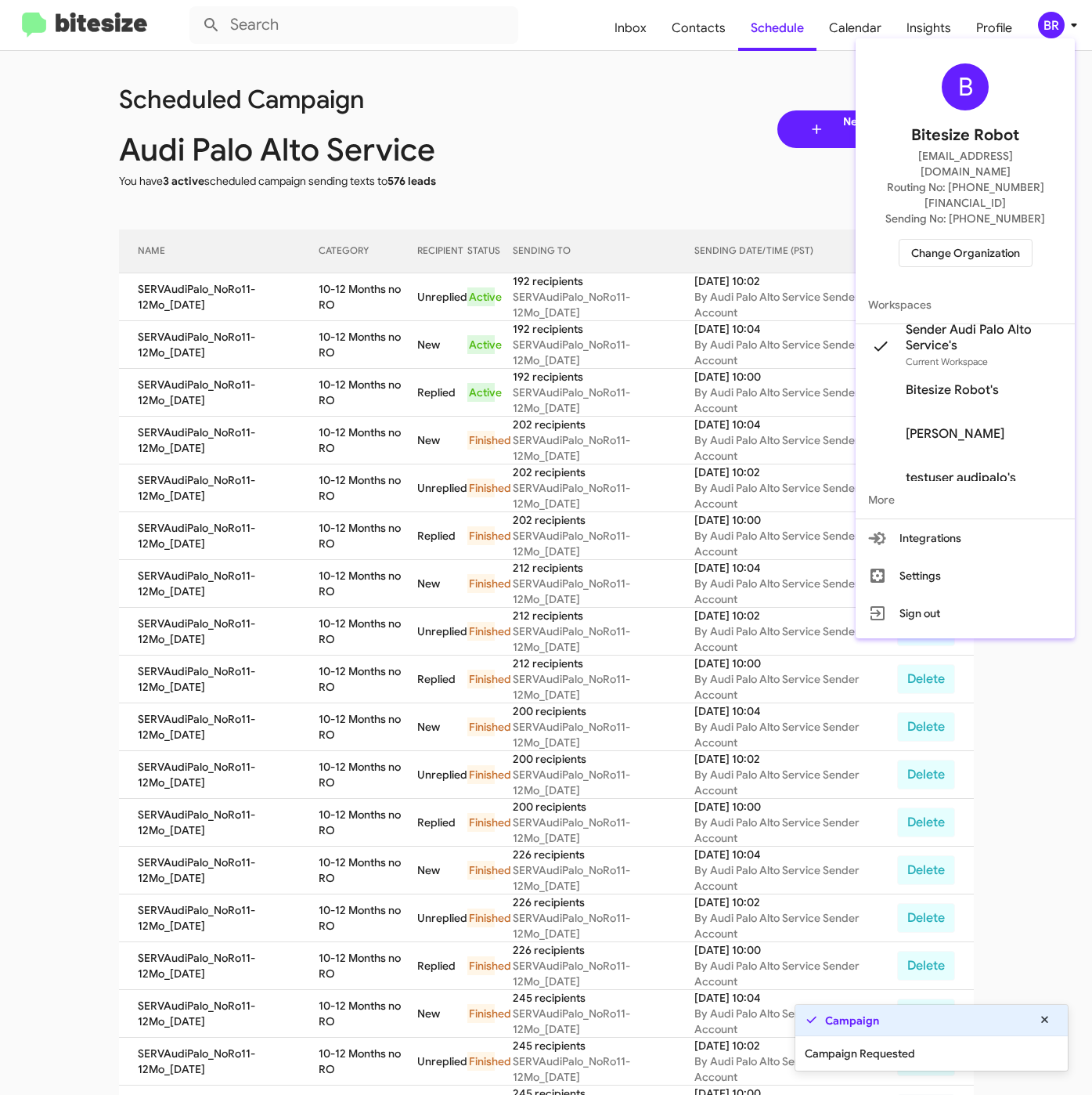
click at [433, 327] on div at bounding box center [546, 547] width 1092 height 1095
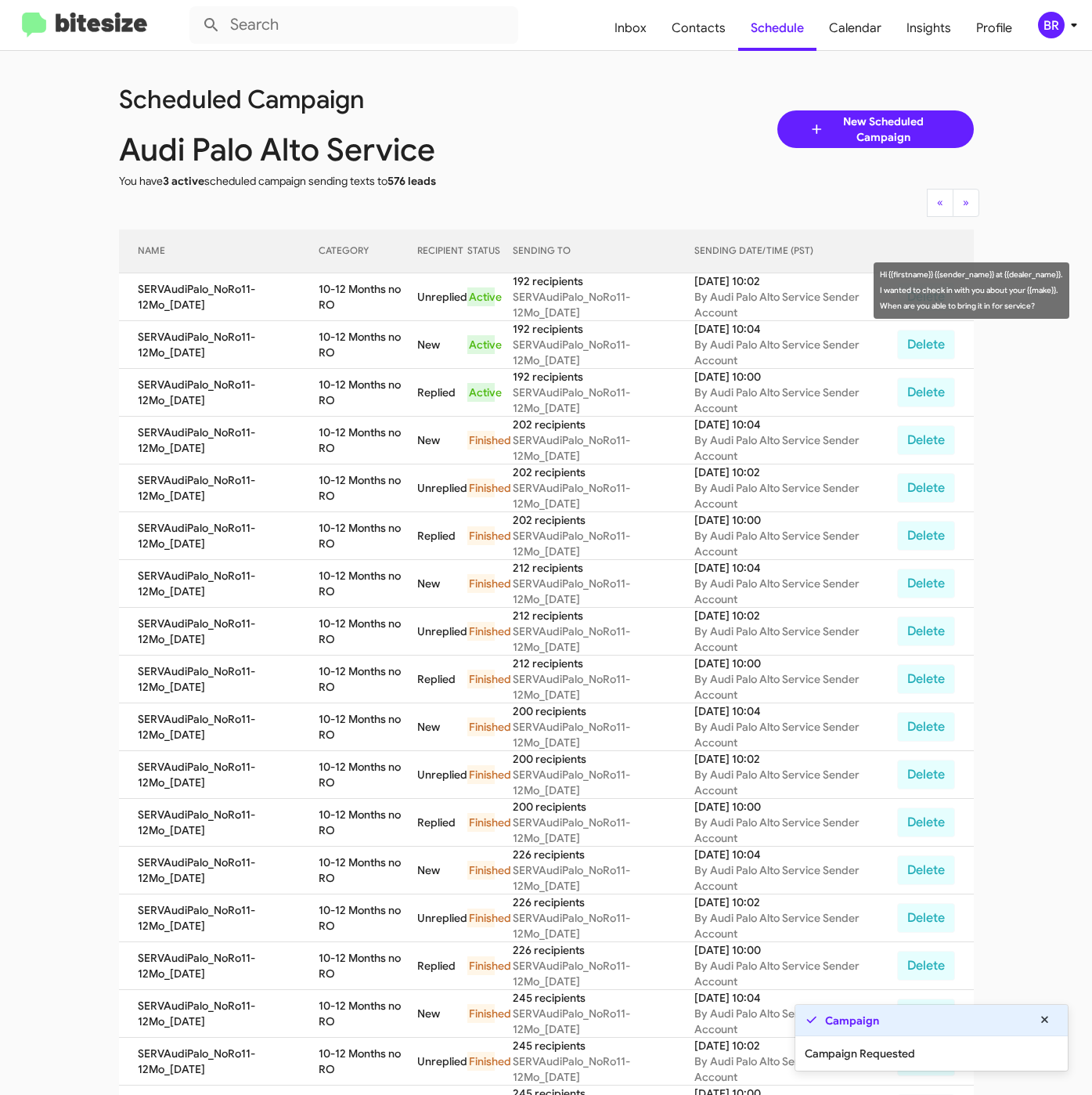
drag, startPoint x: 317, startPoint y: 287, endPoint x: 345, endPoint y: 310, distance: 36.2
click at [345, 310] on td "10-12 Months no RO" at bounding box center [368, 297] width 99 height 48
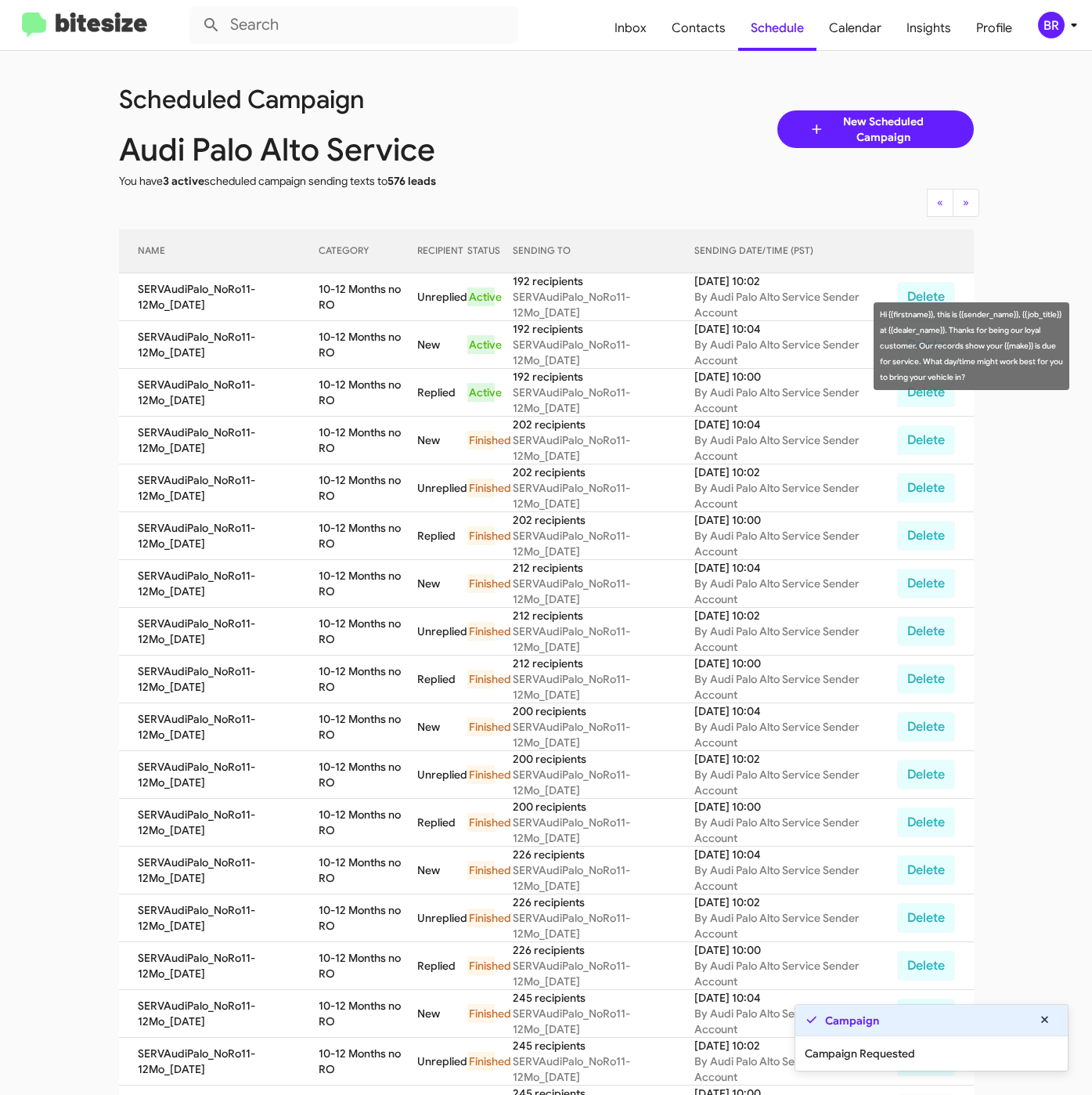
copy td "10-12 Months no RO"
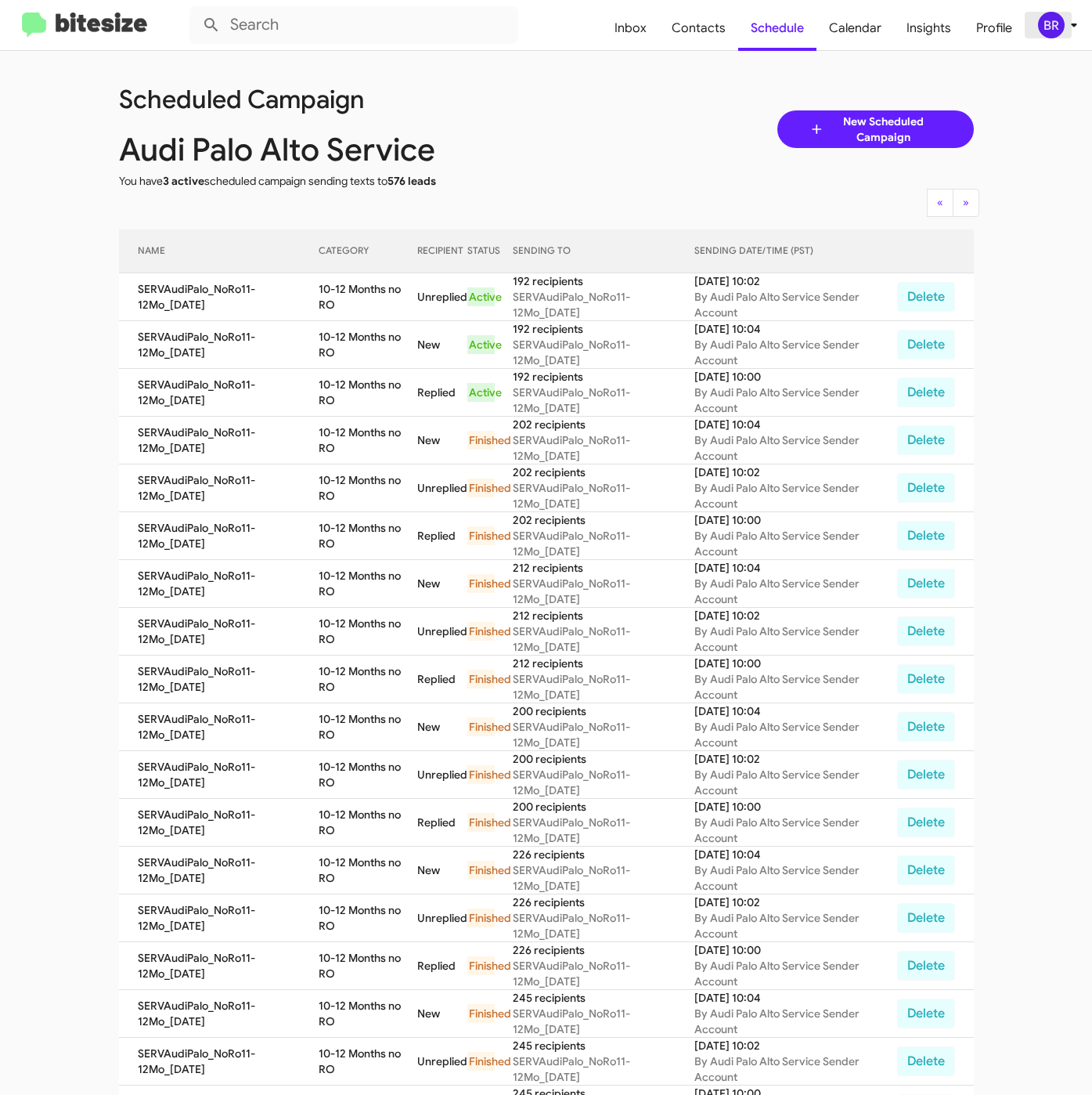
click at [1068, 26] on icon at bounding box center [1074, 25] width 19 height 19
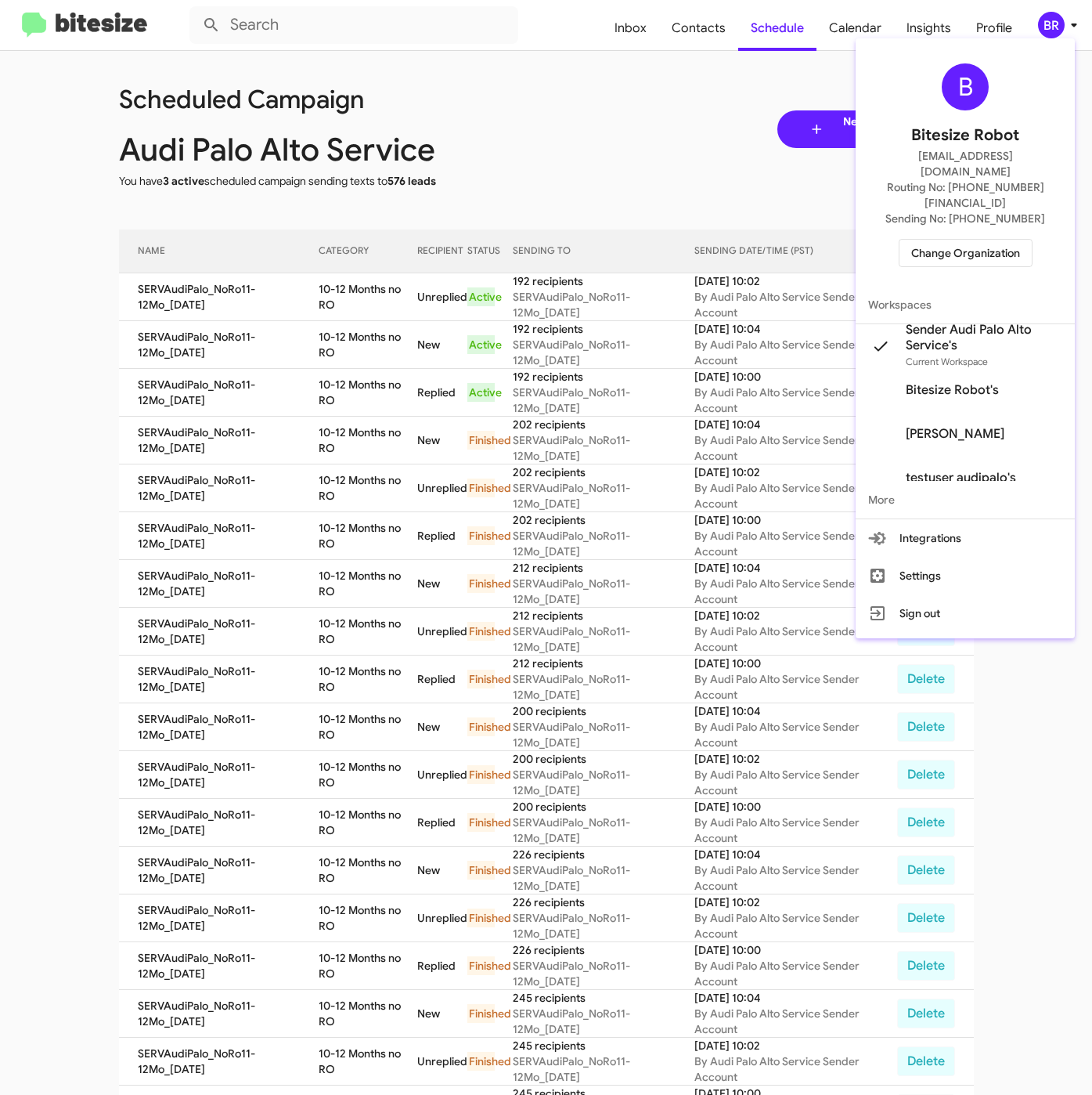
click at [993, 240] on span "Change Organization" at bounding box center [965, 253] width 109 height 26
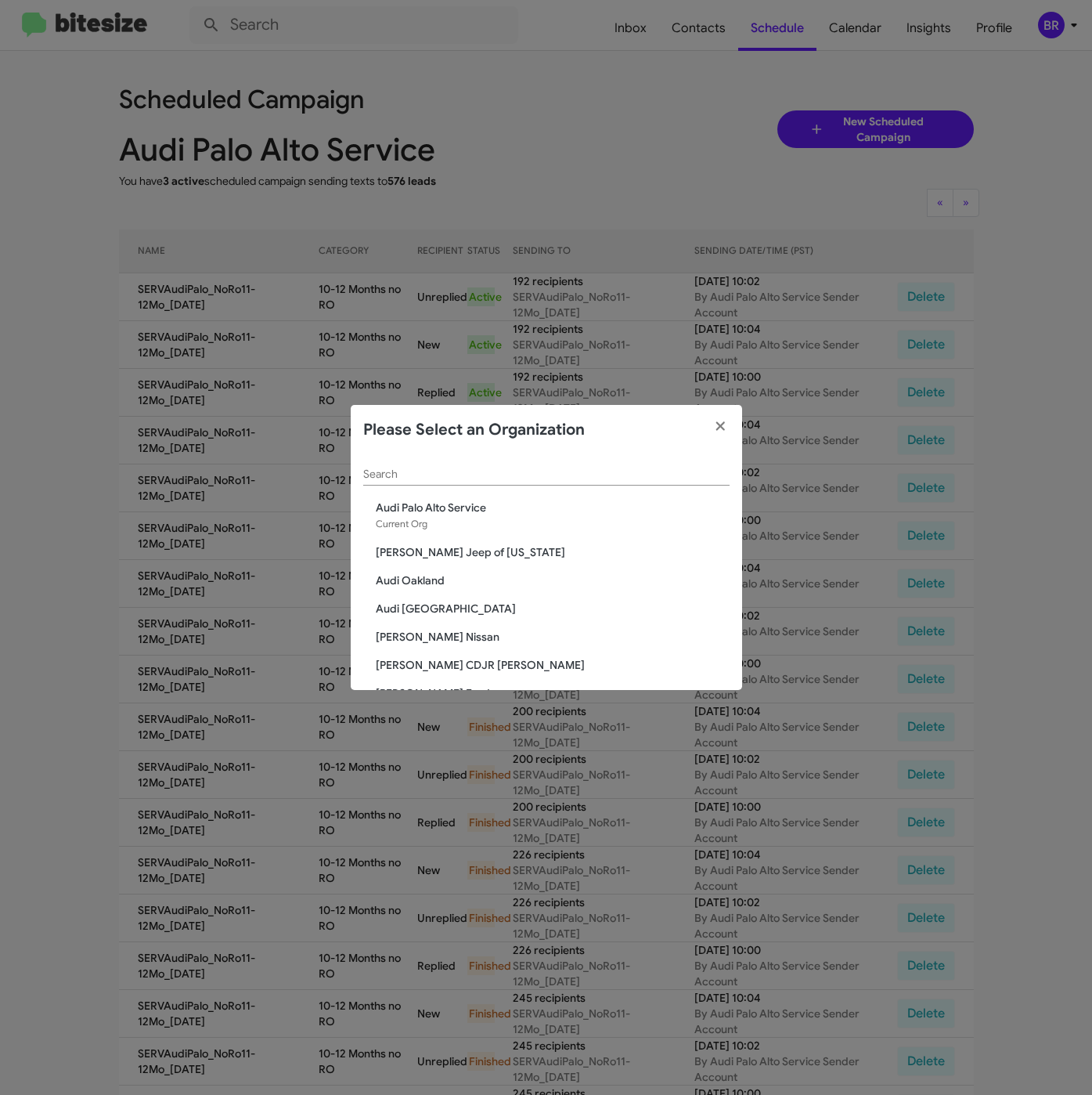
click at [464, 475] on input "Search" at bounding box center [546, 474] width 367 height 13
paste input "SERVICE: Audi [GEOGRAPHIC_DATA]"
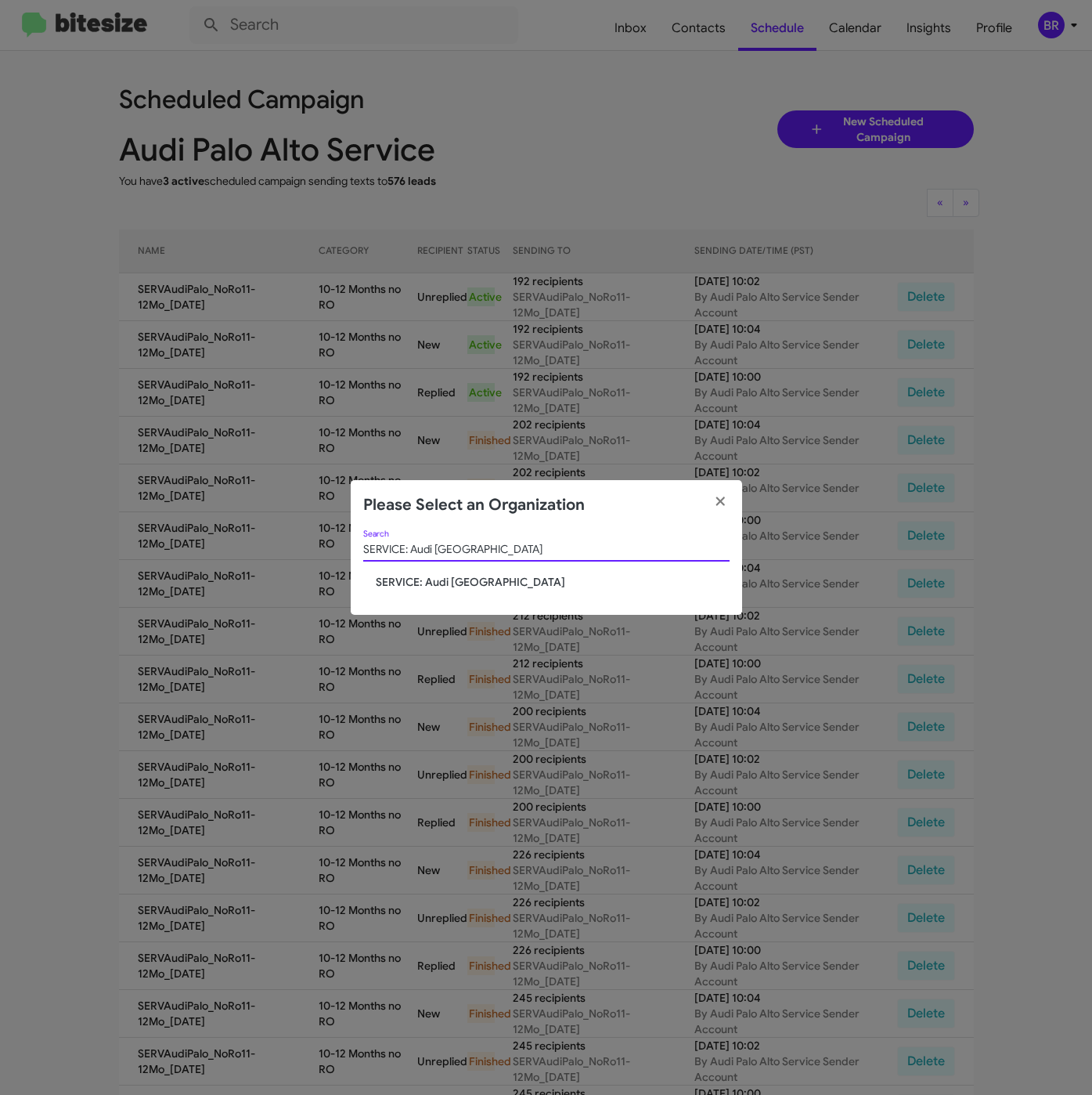
type input "SERVICE: Audi [GEOGRAPHIC_DATA]"
click at [426, 585] on span "SERVICE: Audi [GEOGRAPHIC_DATA]" at bounding box center [553, 582] width 354 height 15
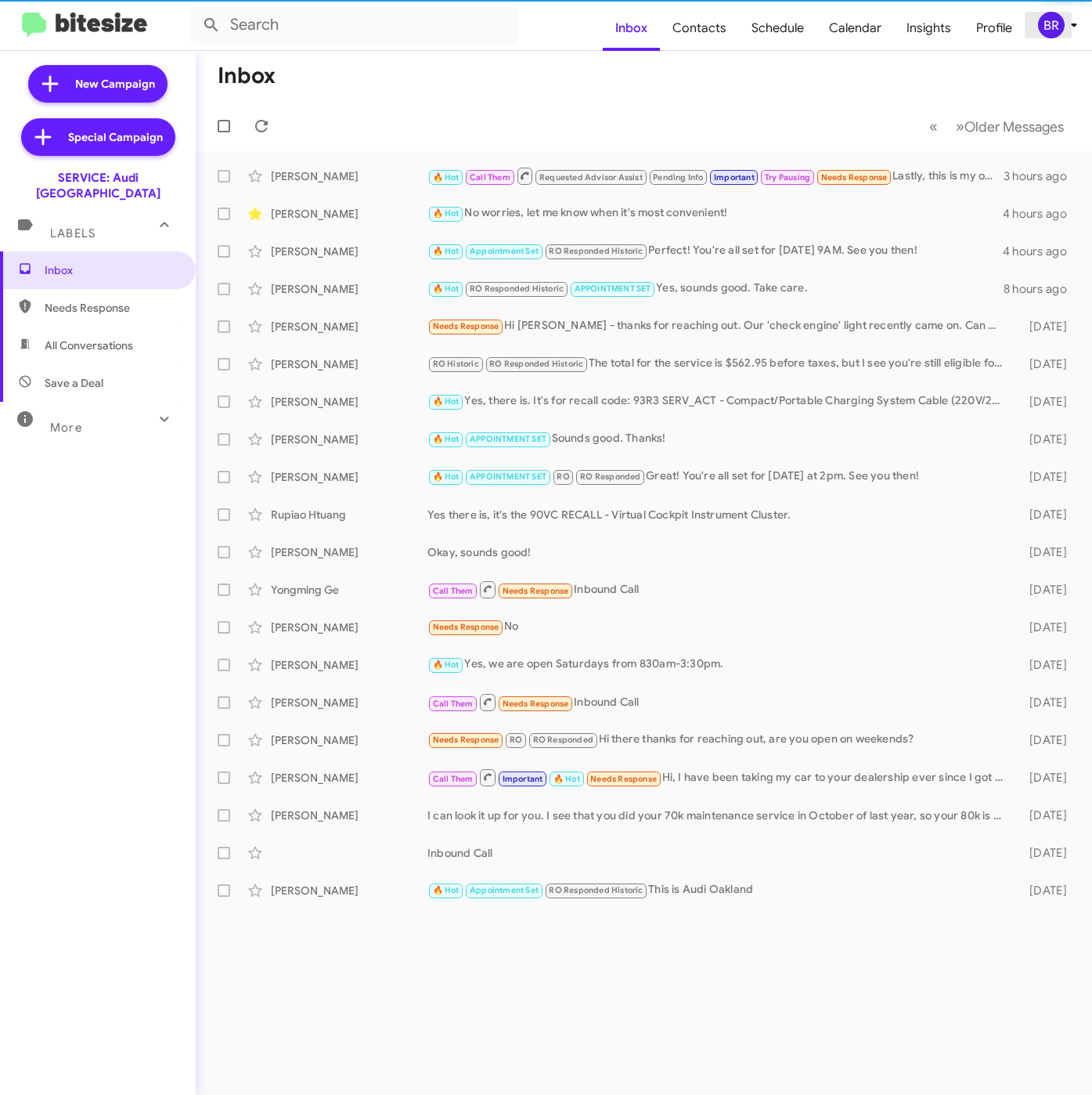
click at [1052, 31] on div "BR" at bounding box center [1050, 25] width 26 height 26
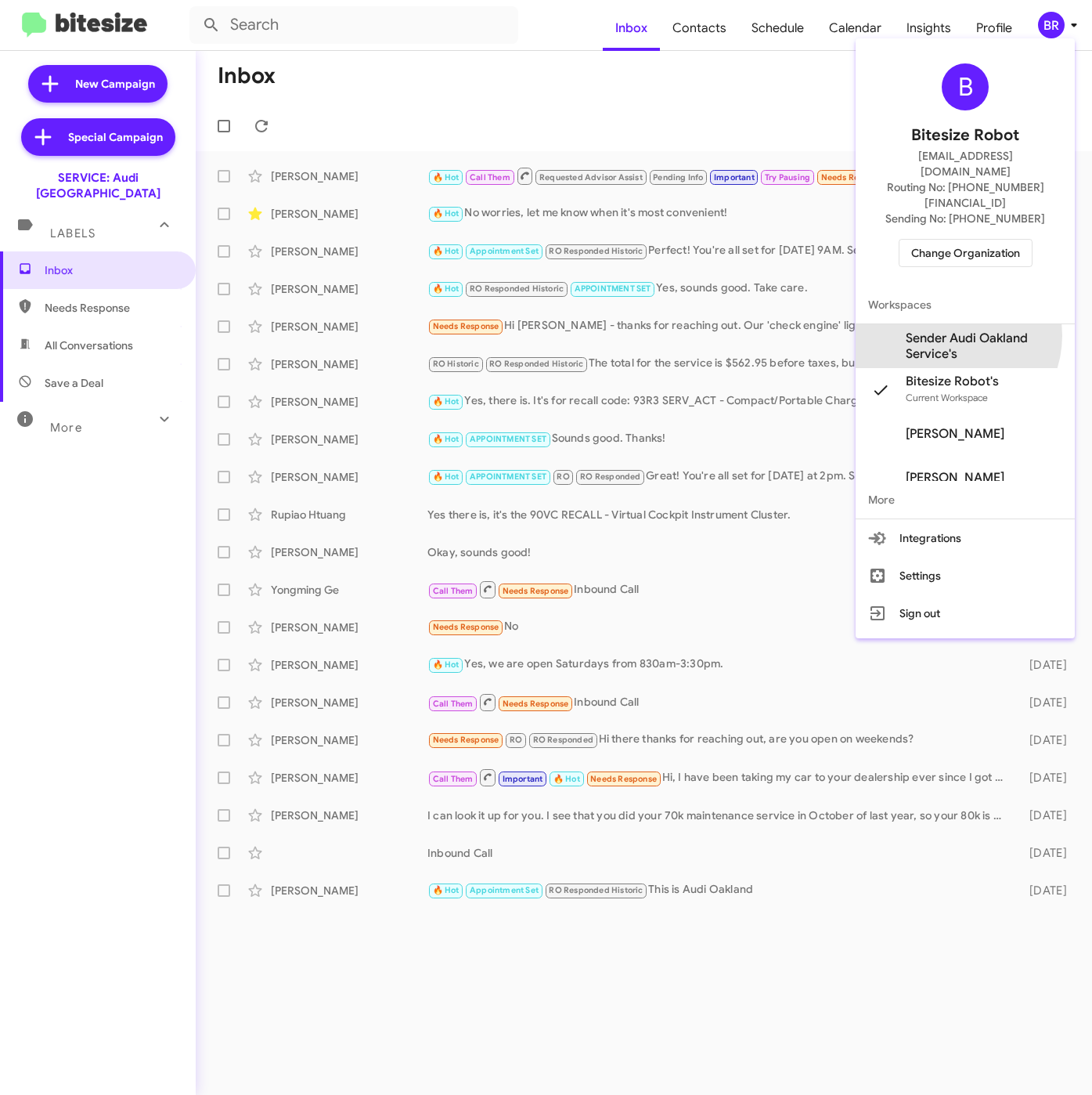
click at [952, 330] on span "Sender Audi Oakland Service's" at bounding box center [984, 345] width 156 height 31
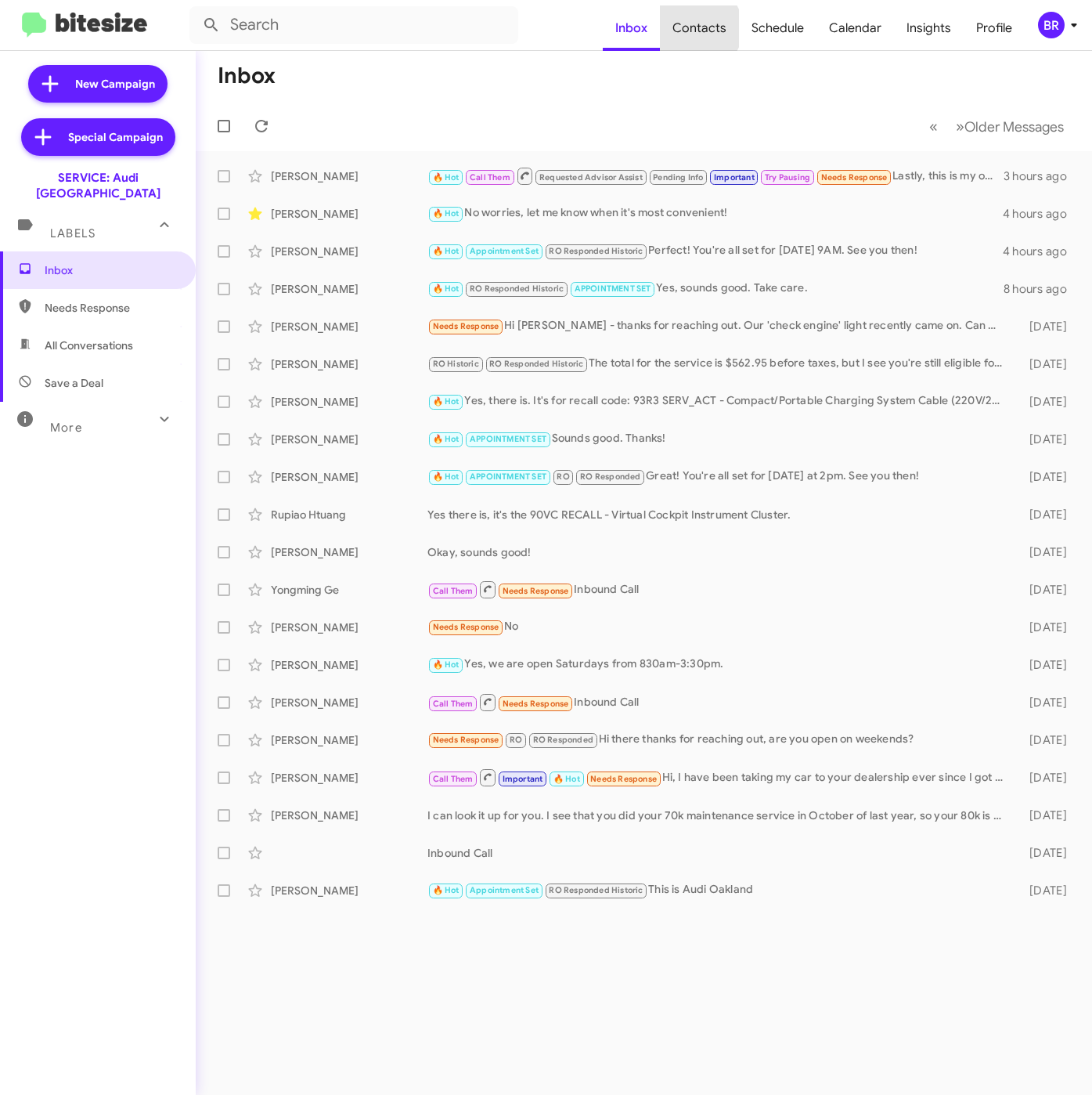
click at [702, 28] on span "Contacts" at bounding box center [699, 27] width 79 height 45
type input "in:groups"
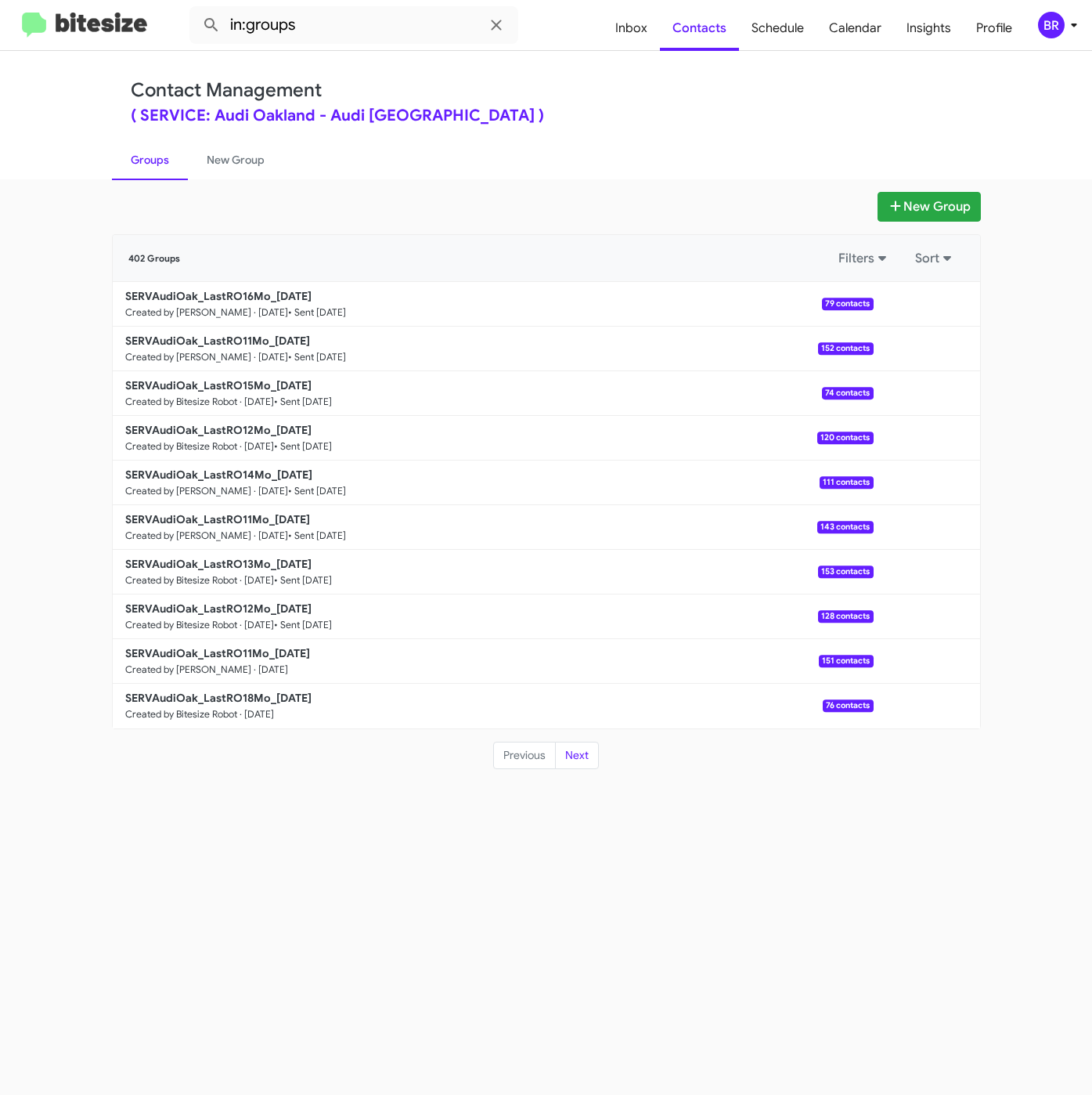
click at [869, 210] on div "New Group" at bounding box center [547, 206] width 869 height 30
click at [879, 209] on button "New Group" at bounding box center [929, 206] width 103 height 30
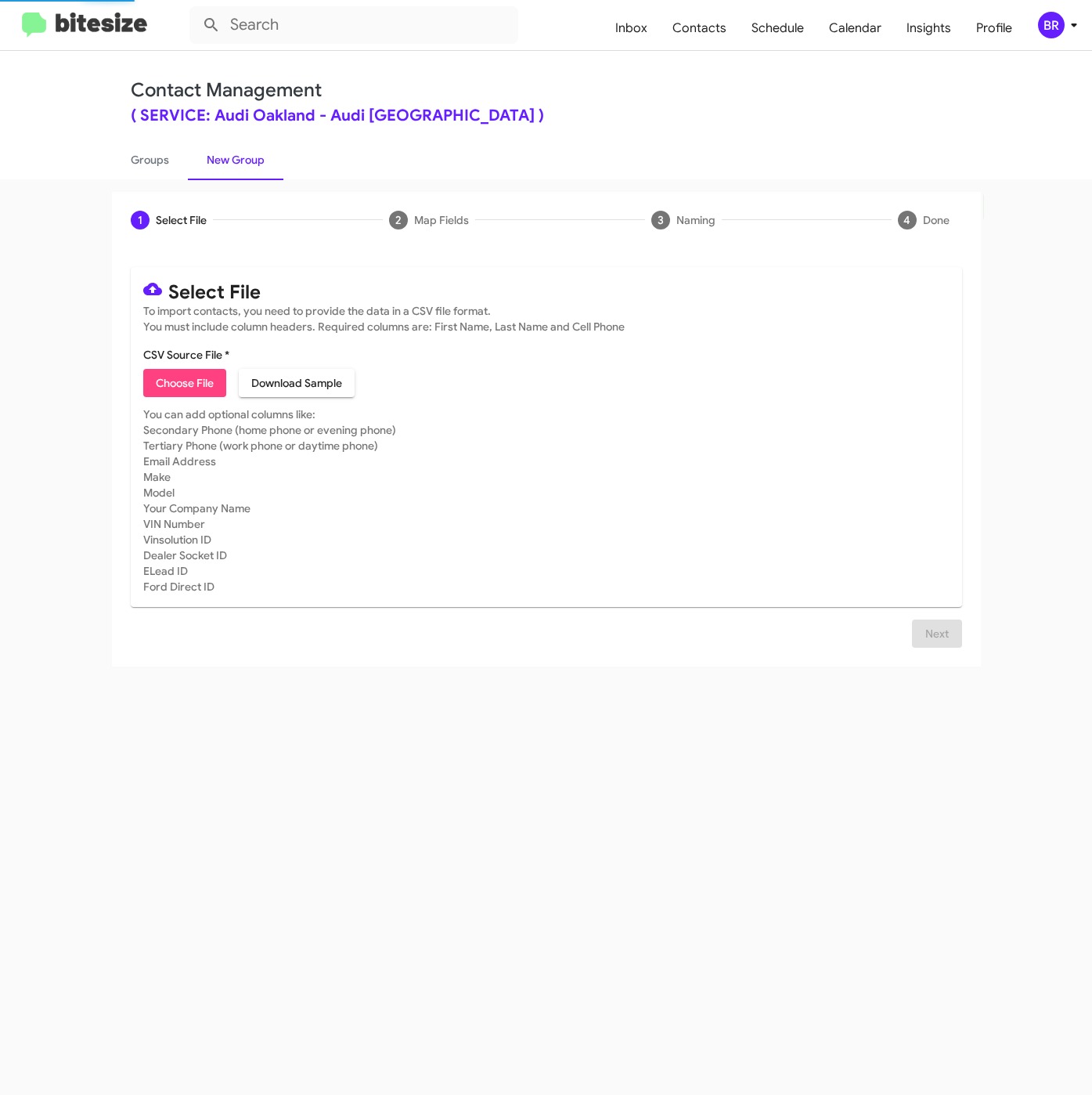
click at [200, 384] on span "Choose File" at bounding box center [185, 382] width 58 height 28
type input "SERVAudiOak_LastRO13Mo_[DATE]"
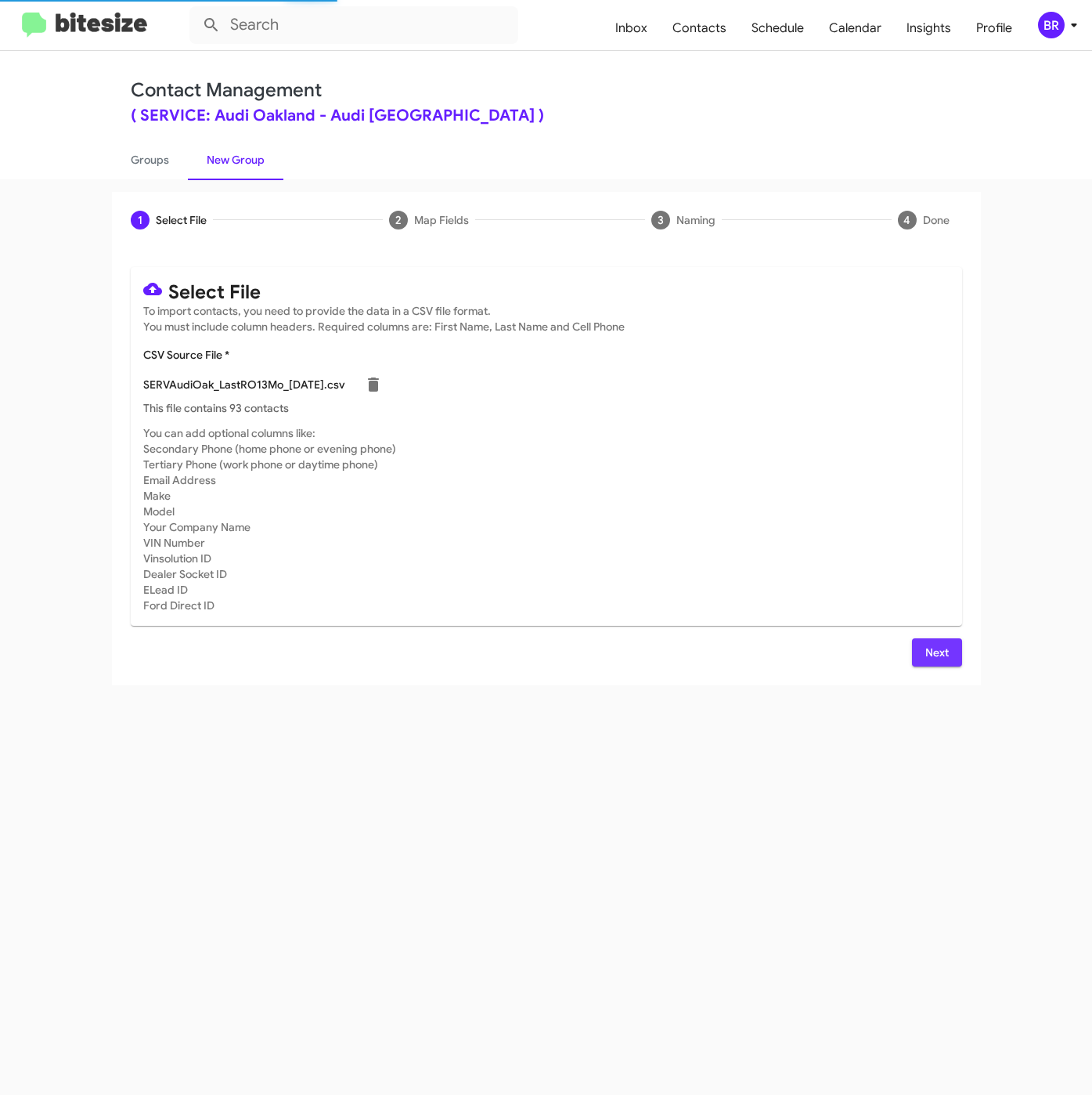
click at [932, 653] on span "Next" at bounding box center [936, 652] width 25 height 28
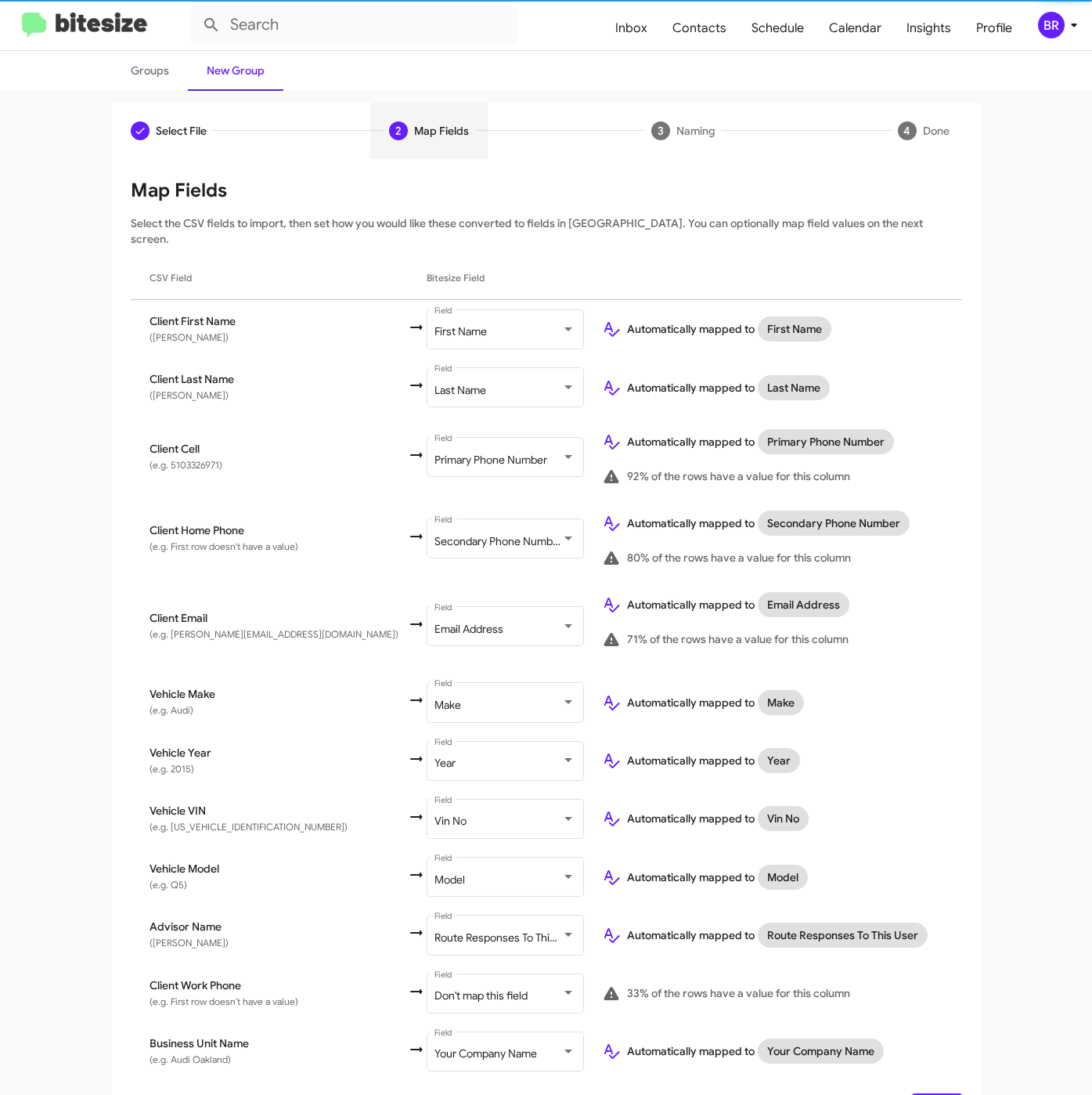
scroll to position [115, 0]
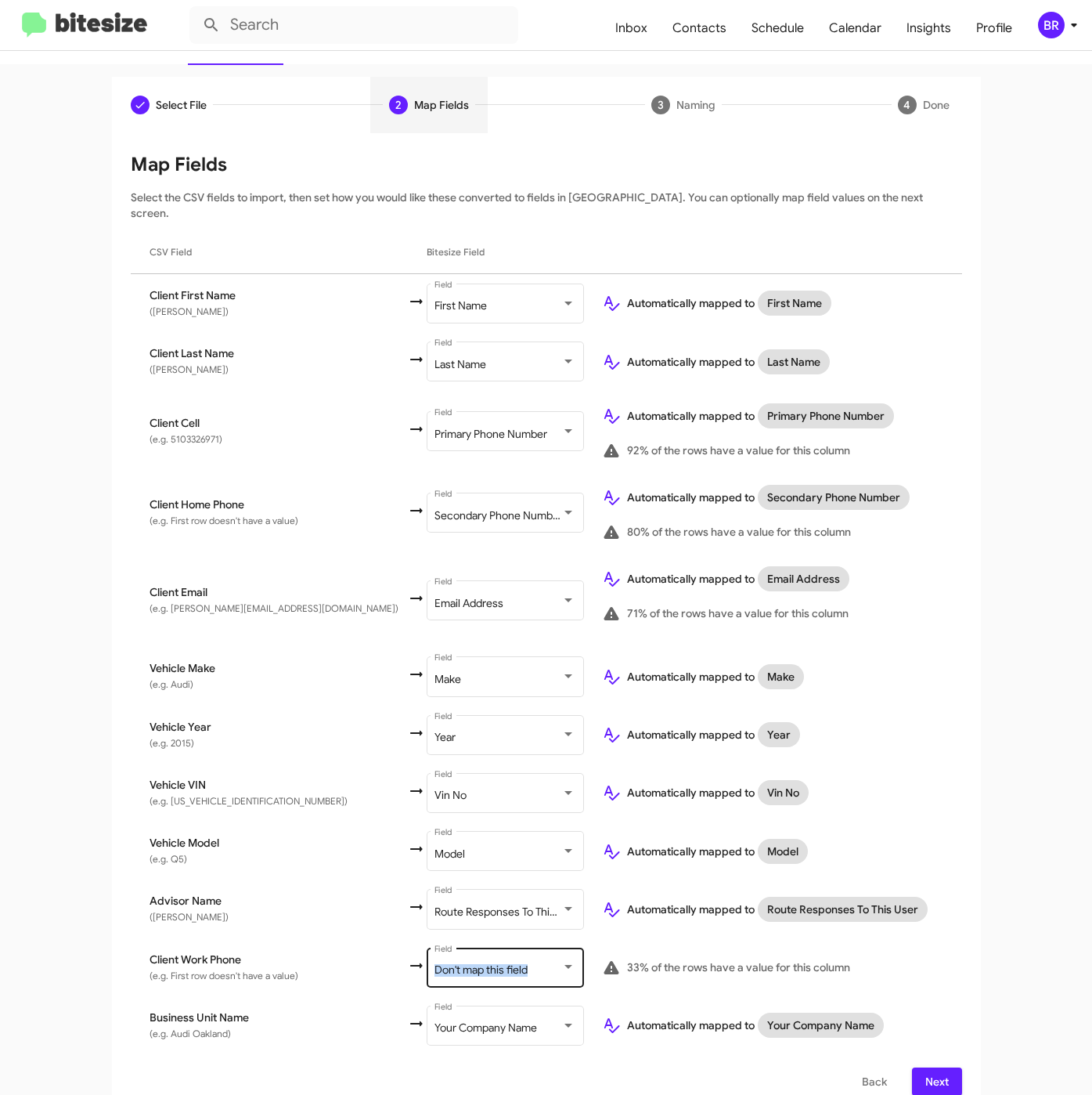
click at [464, 944] on div "Don't map this field Field" at bounding box center [505, 966] width 141 height 43
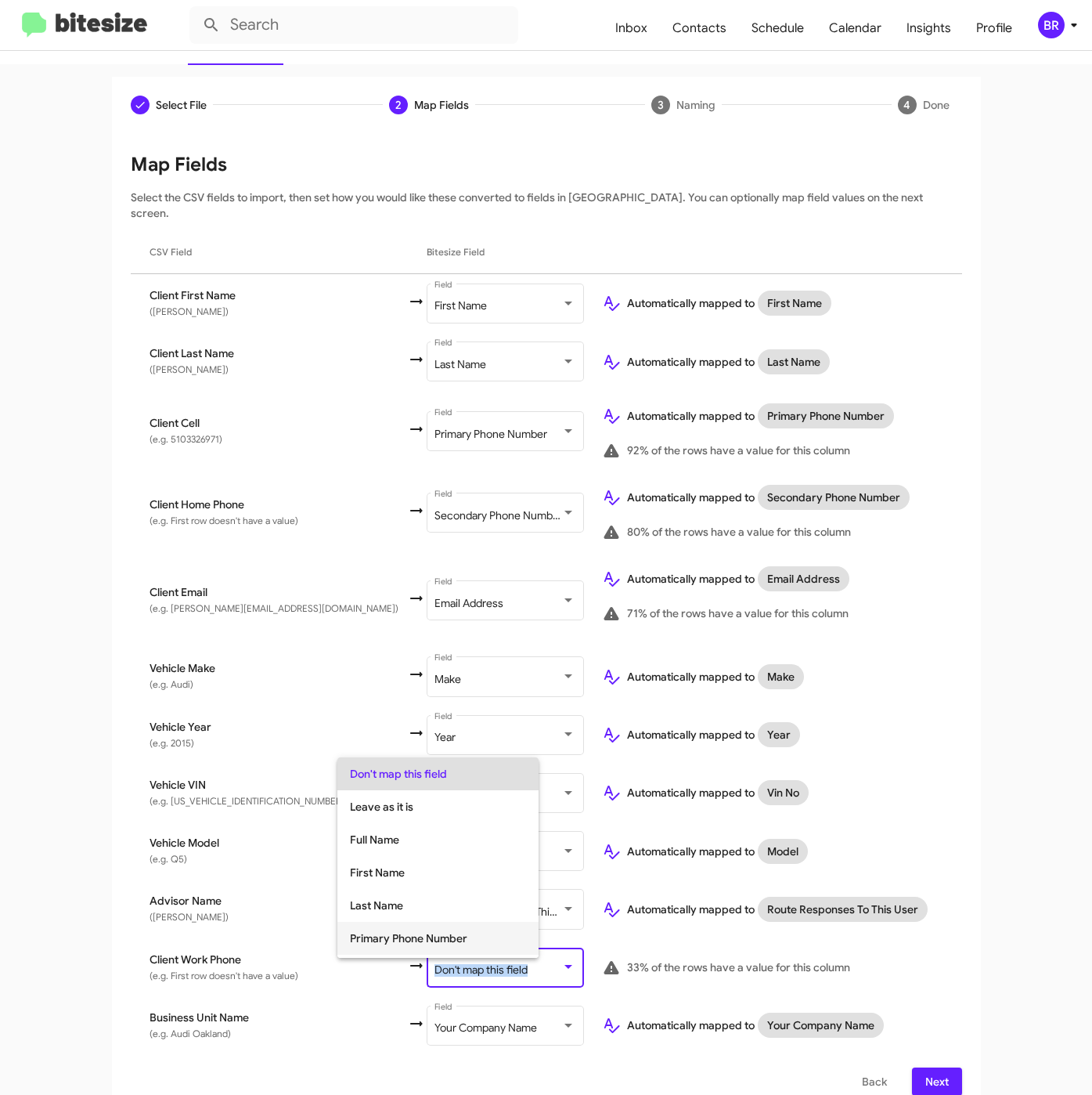
scroll to position [62, 0]
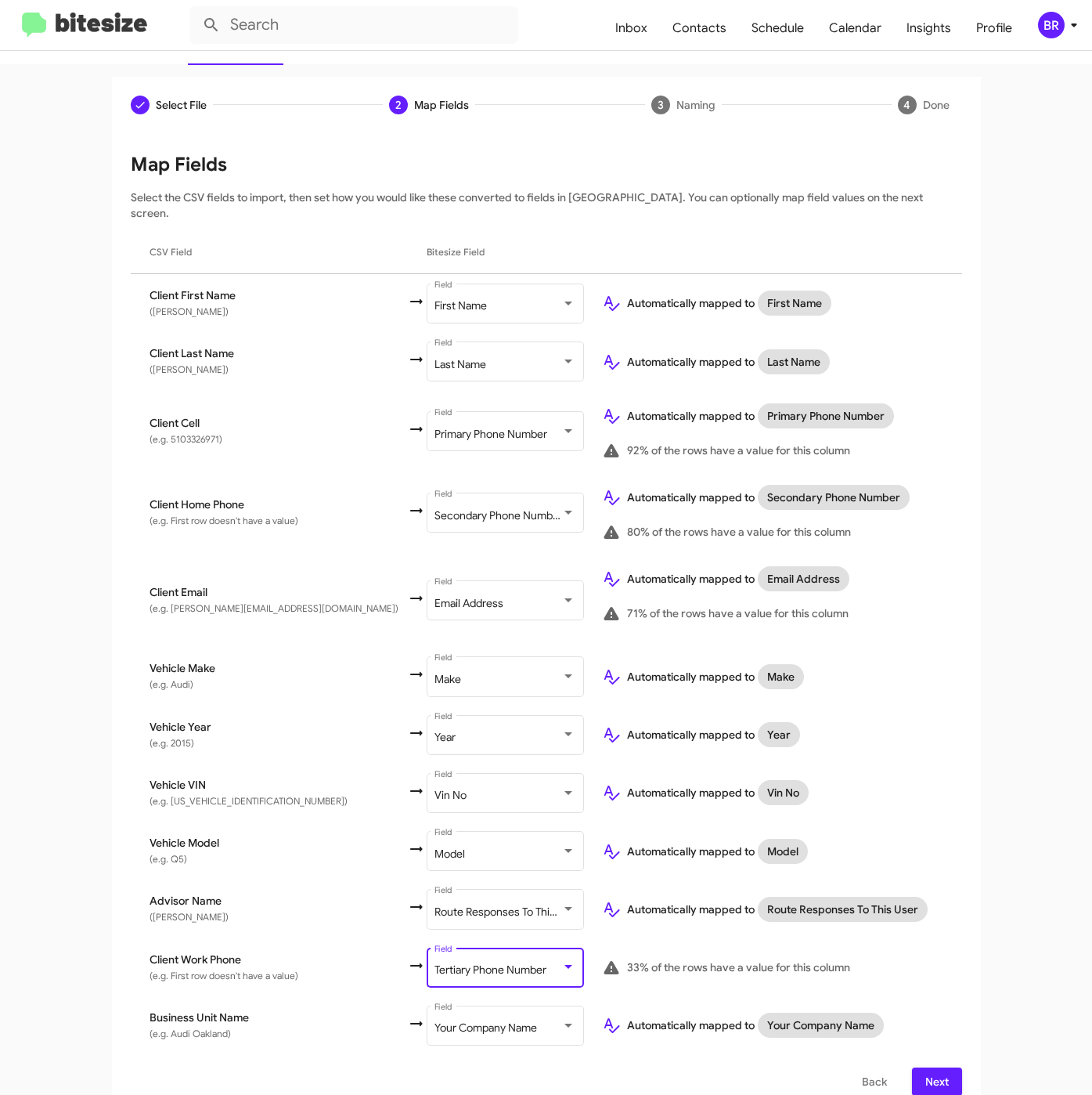
click at [924, 1067] on span "Next" at bounding box center [936, 1081] width 25 height 28
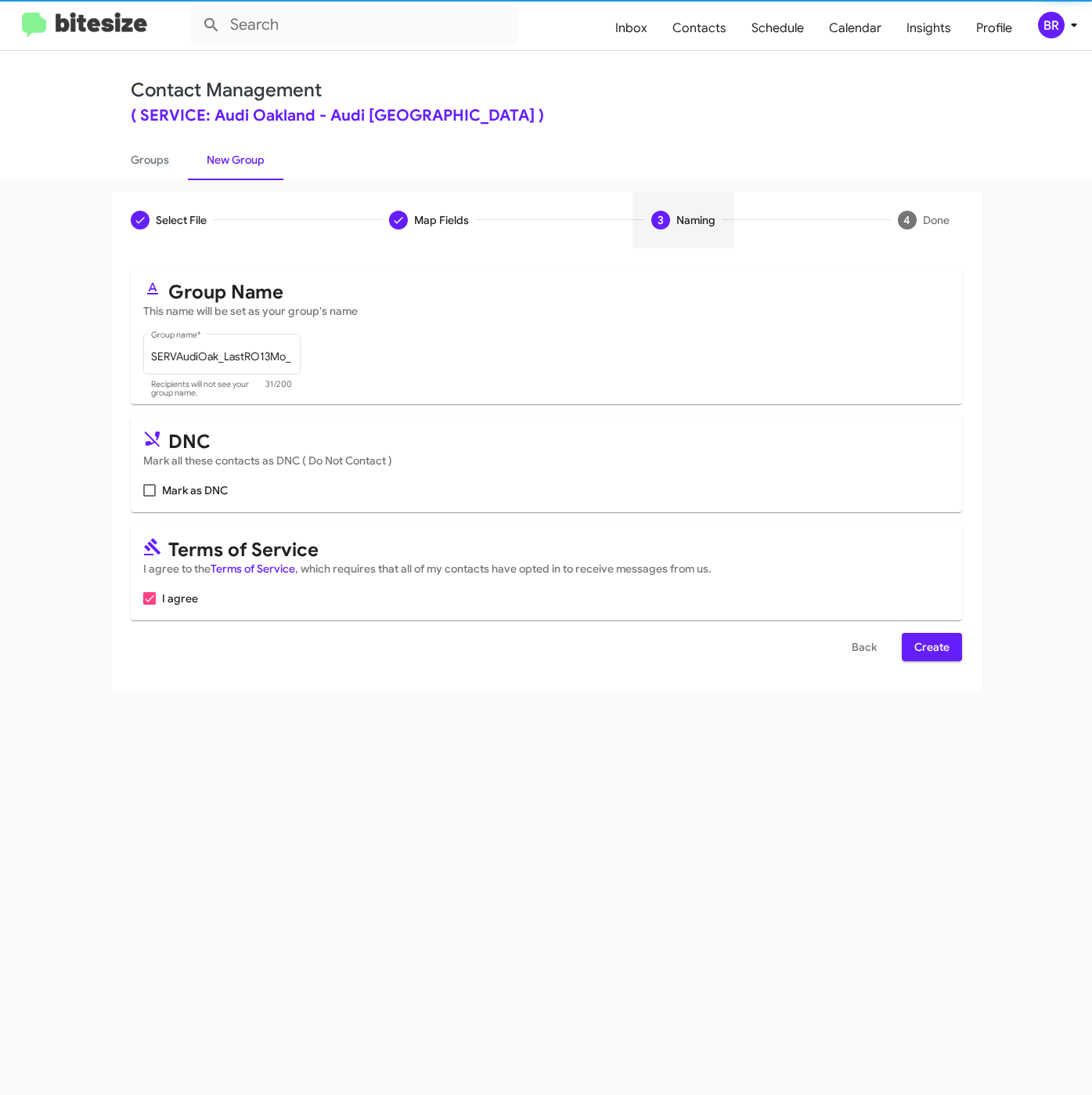
scroll to position [0, 0]
click at [939, 653] on span "Create" at bounding box center [931, 647] width 35 height 28
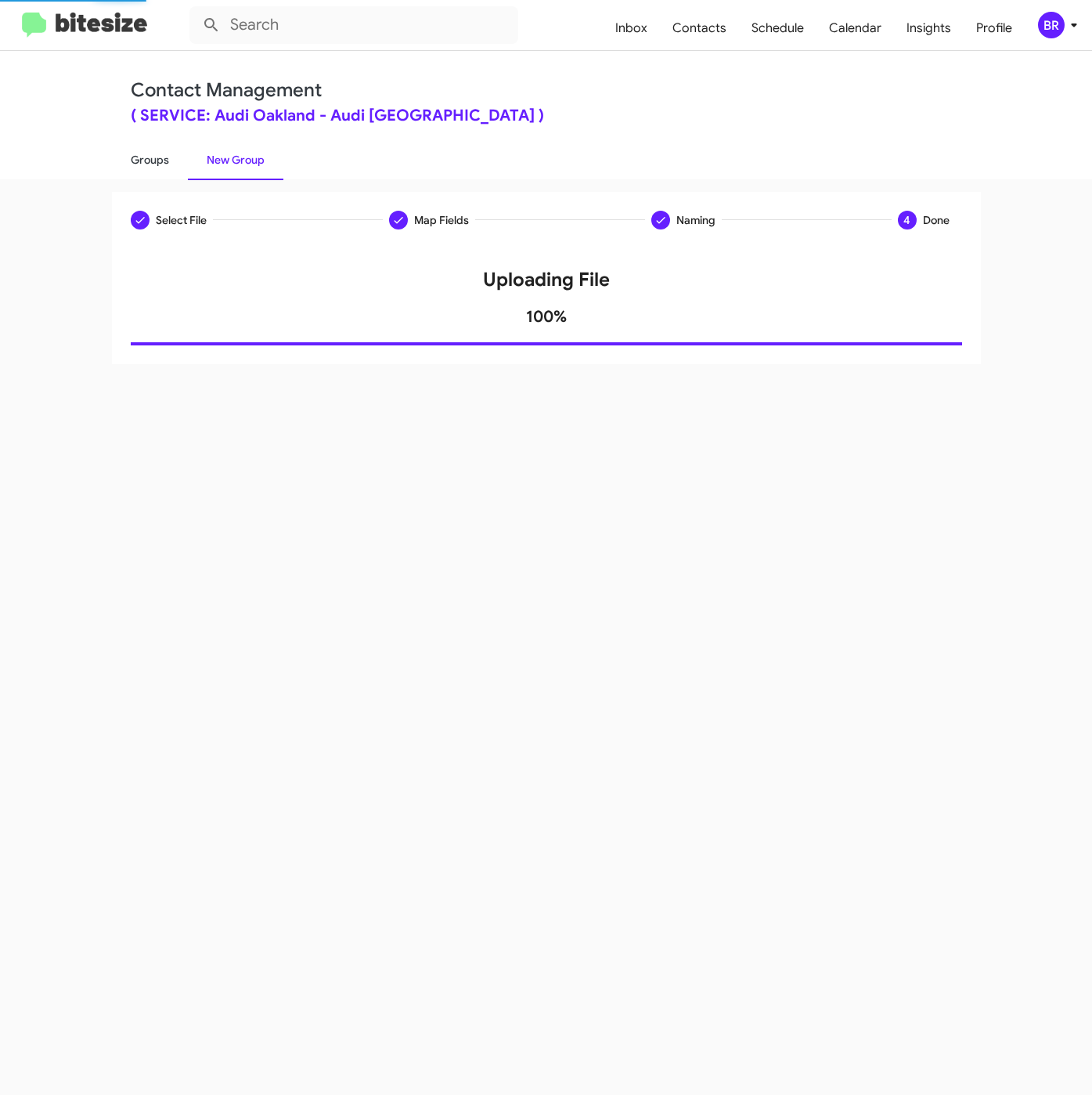
click at [149, 161] on link "Groups" at bounding box center [150, 160] width 76 height 41
type input "in:groups"
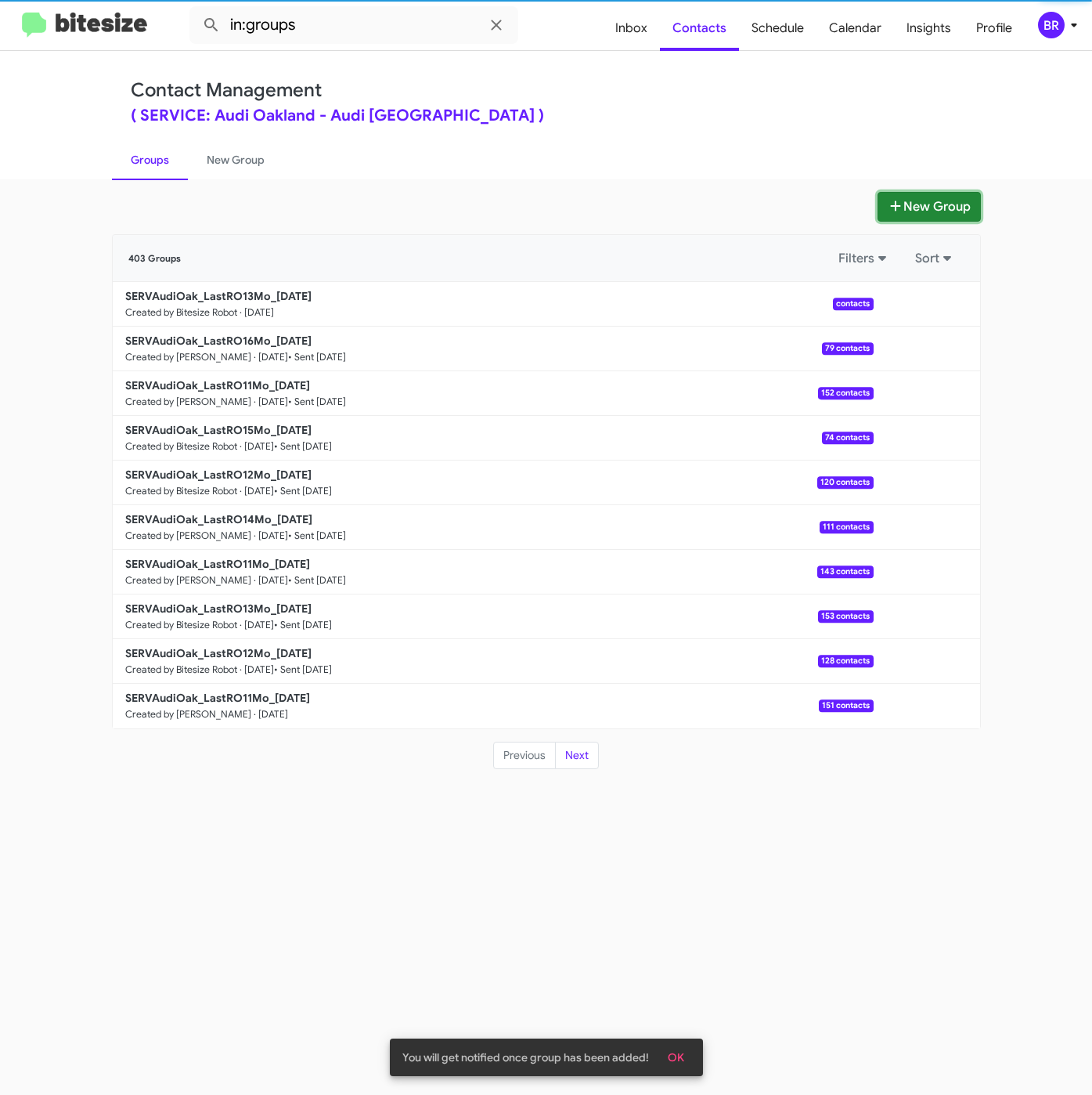
click at [919, 208] on button "New Group" at bounding box center [929, 206] width 103 height 30
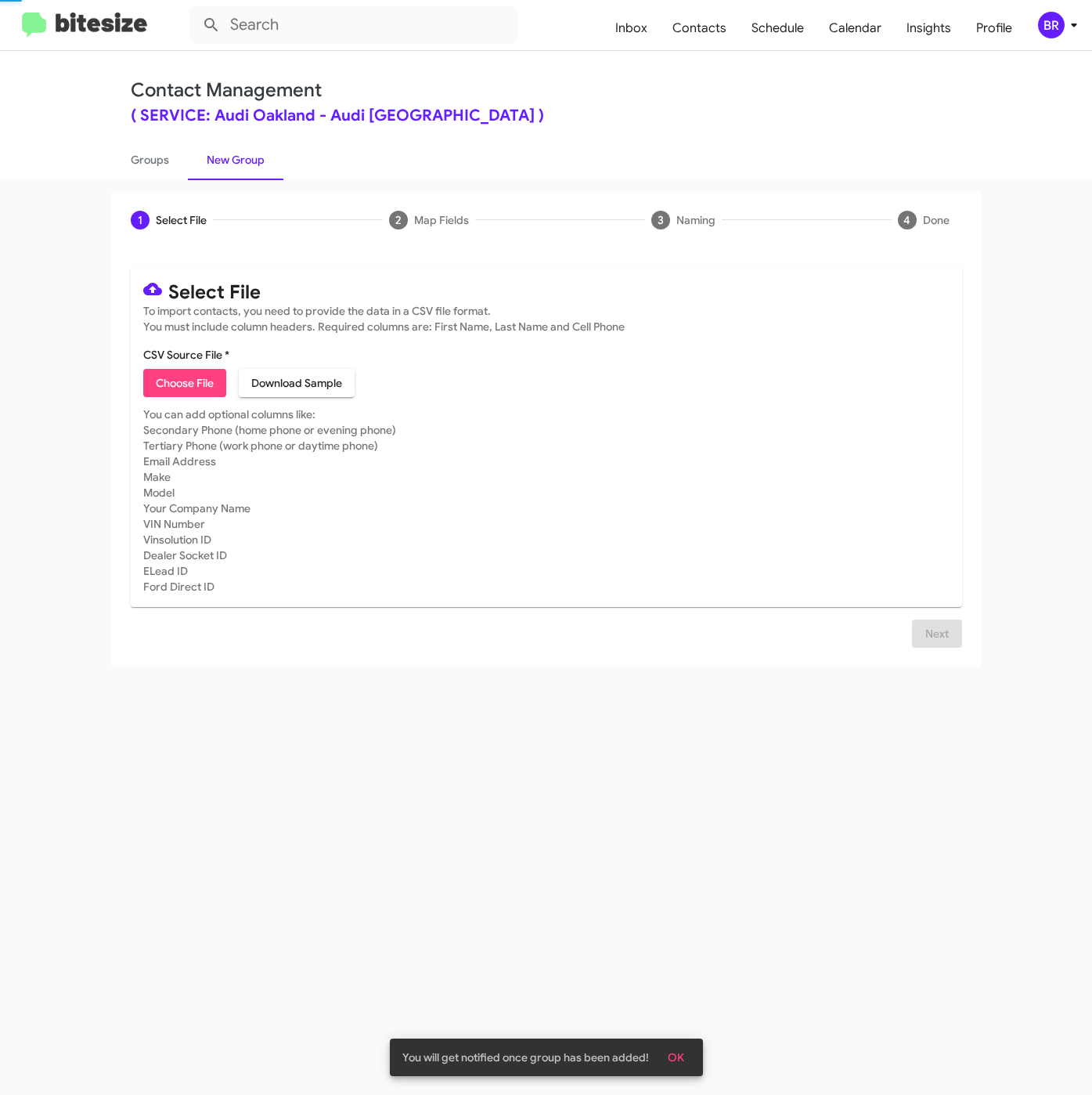
click at [172, 390] on span "Choose File" at bounding box center [185, 382] width 58 height 28
type input "SERVAudiOak_LastRO12Mo_[DATE]"
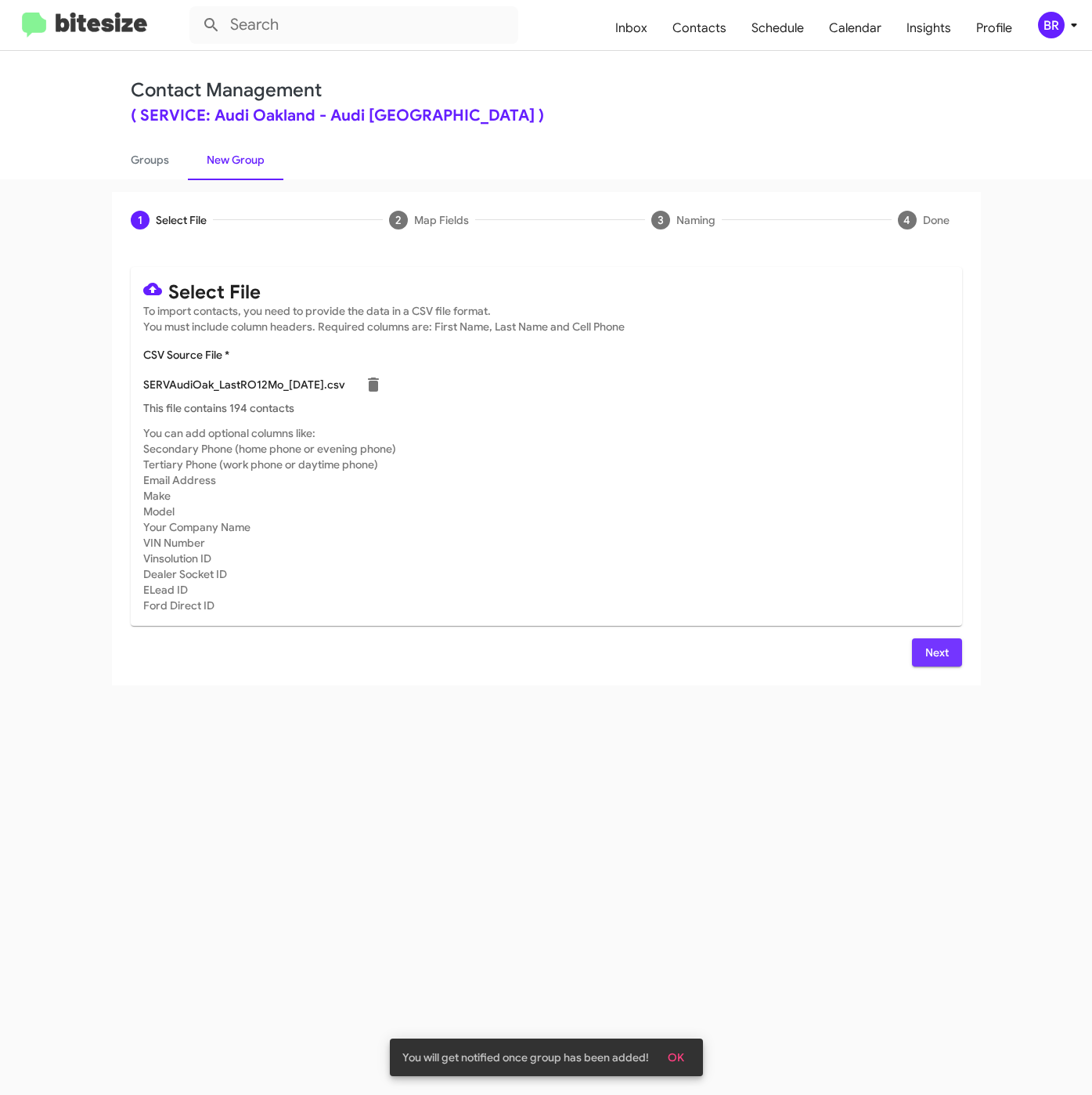
click at [929, 644] on span "Next" at bounding box center [936, 652] width 25 height 28
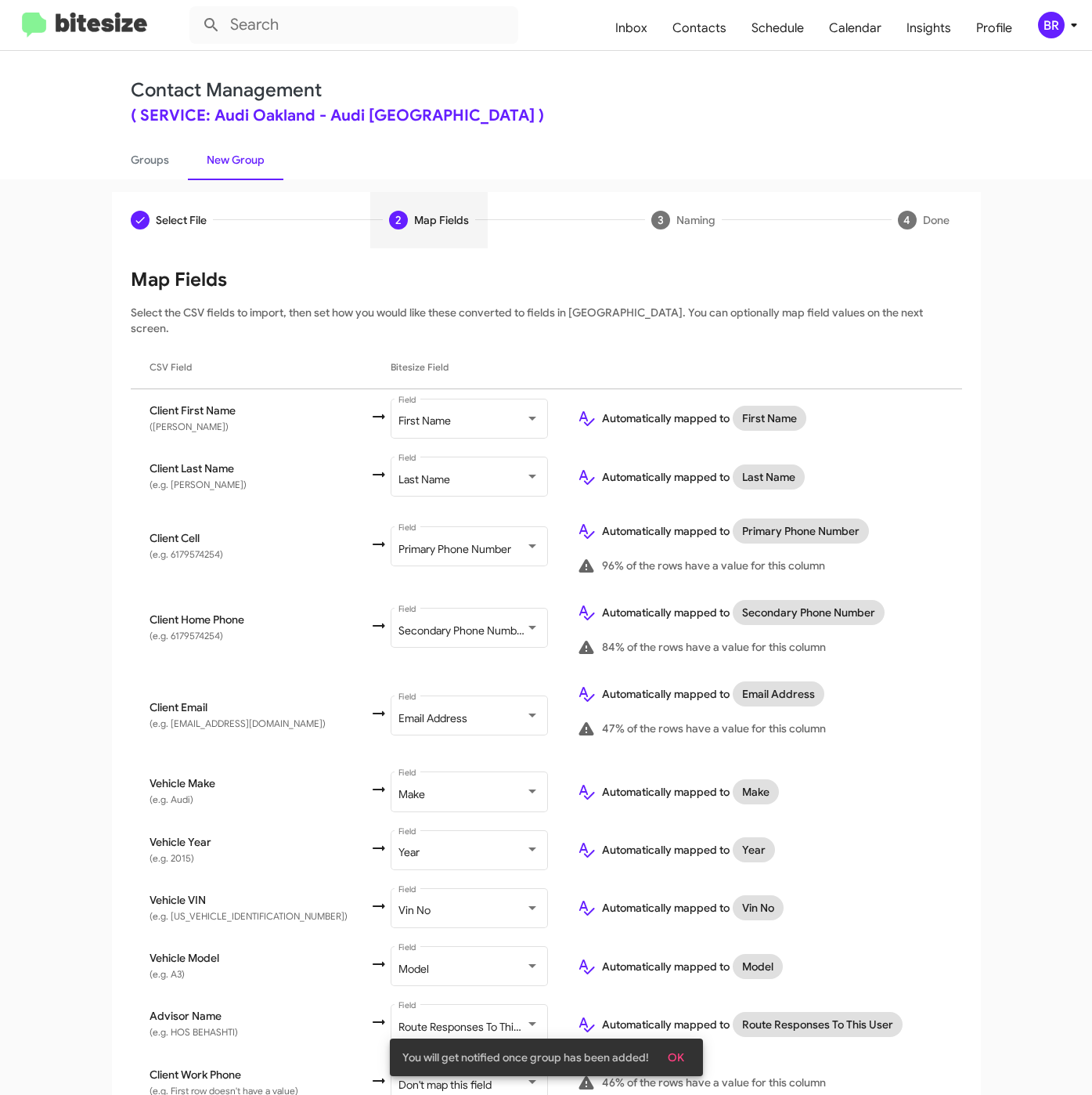
scroll to position [115, 0]
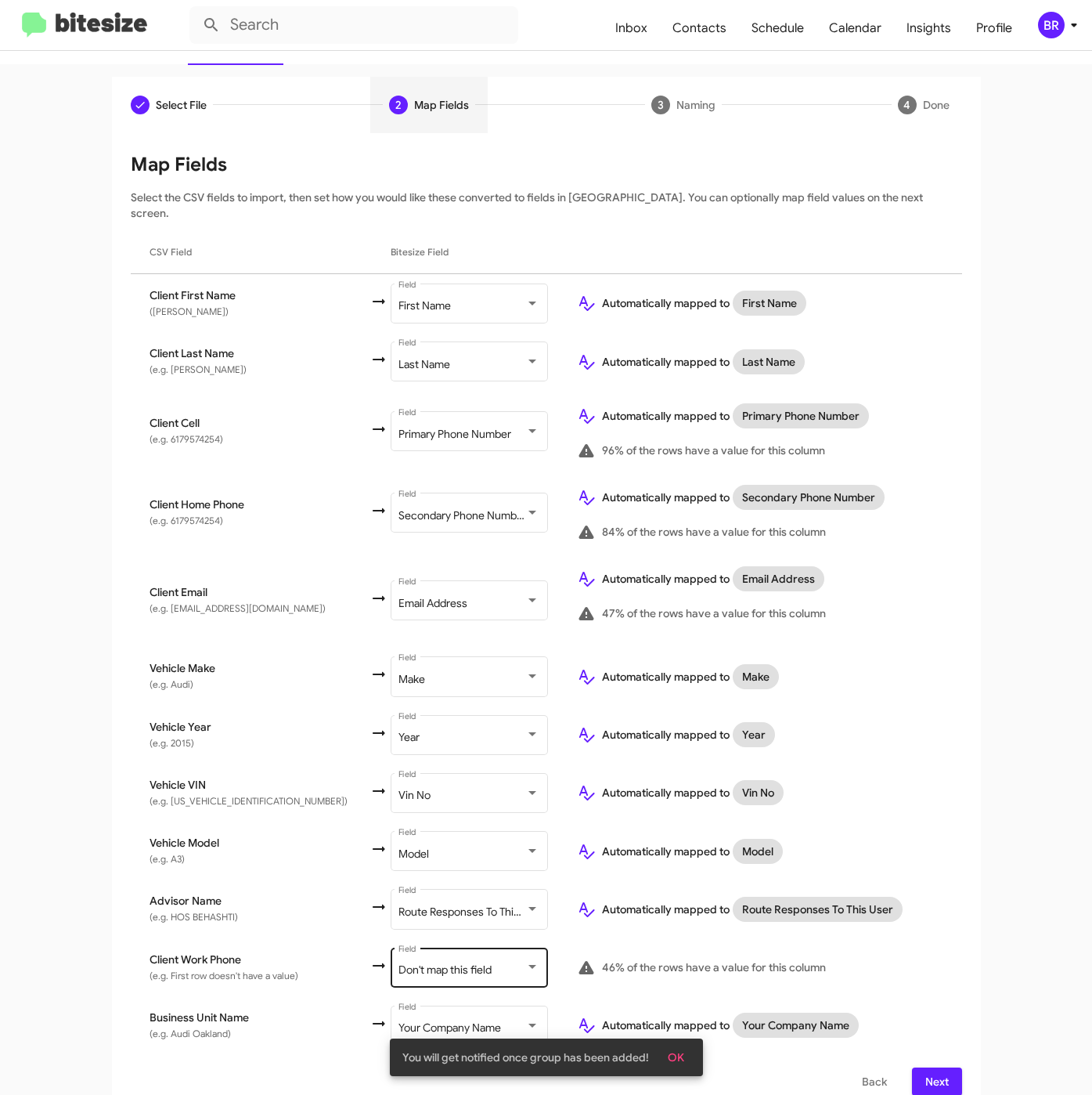
click at [456, 964] on div "Don't map this field" at bounding box center [461, 970] width 127 height 13
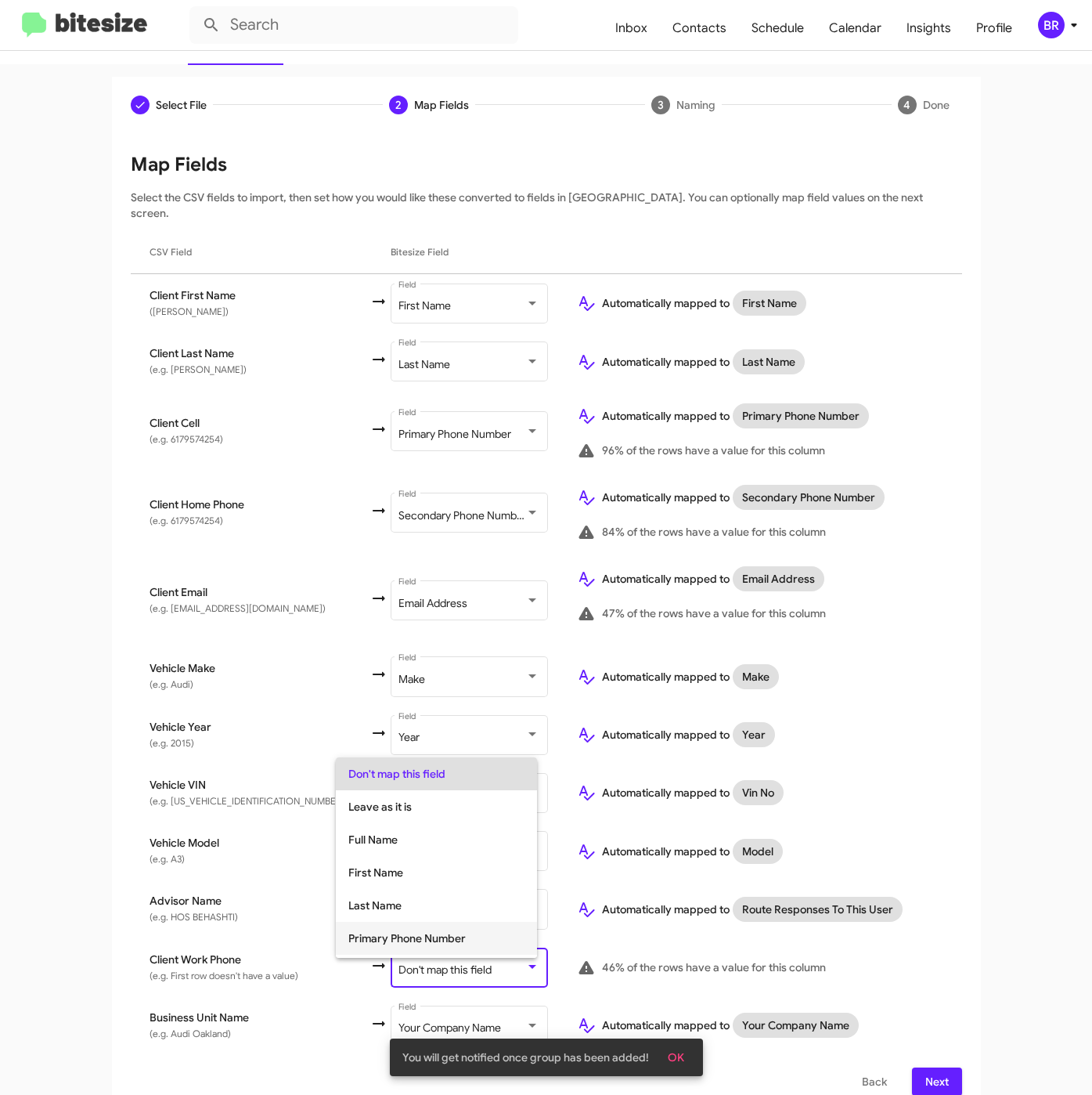
scroll to position [62, 0]
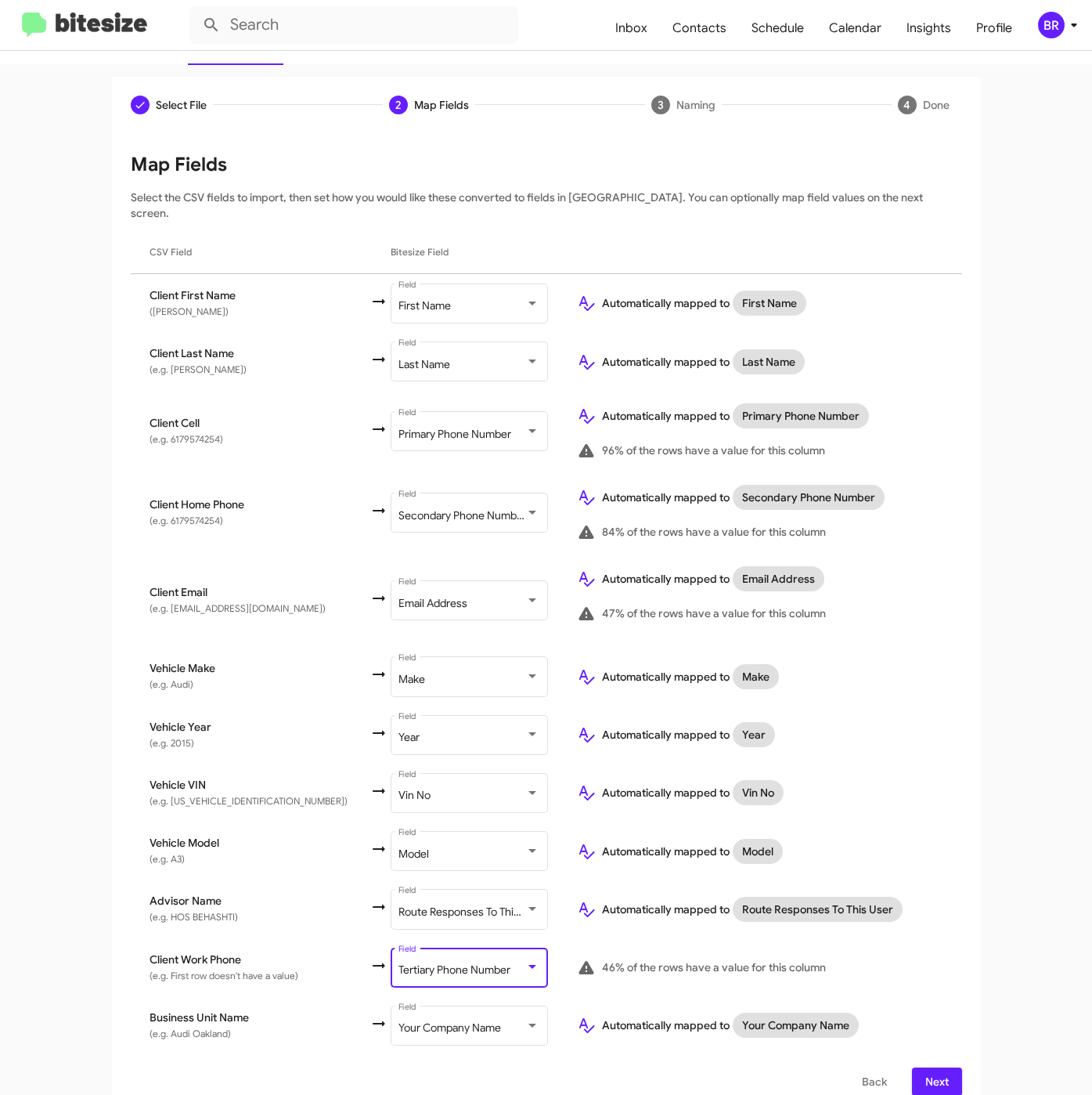
click at [924, 1067] on span "Next" at bounding box center [936, 1081] width 25 height 28
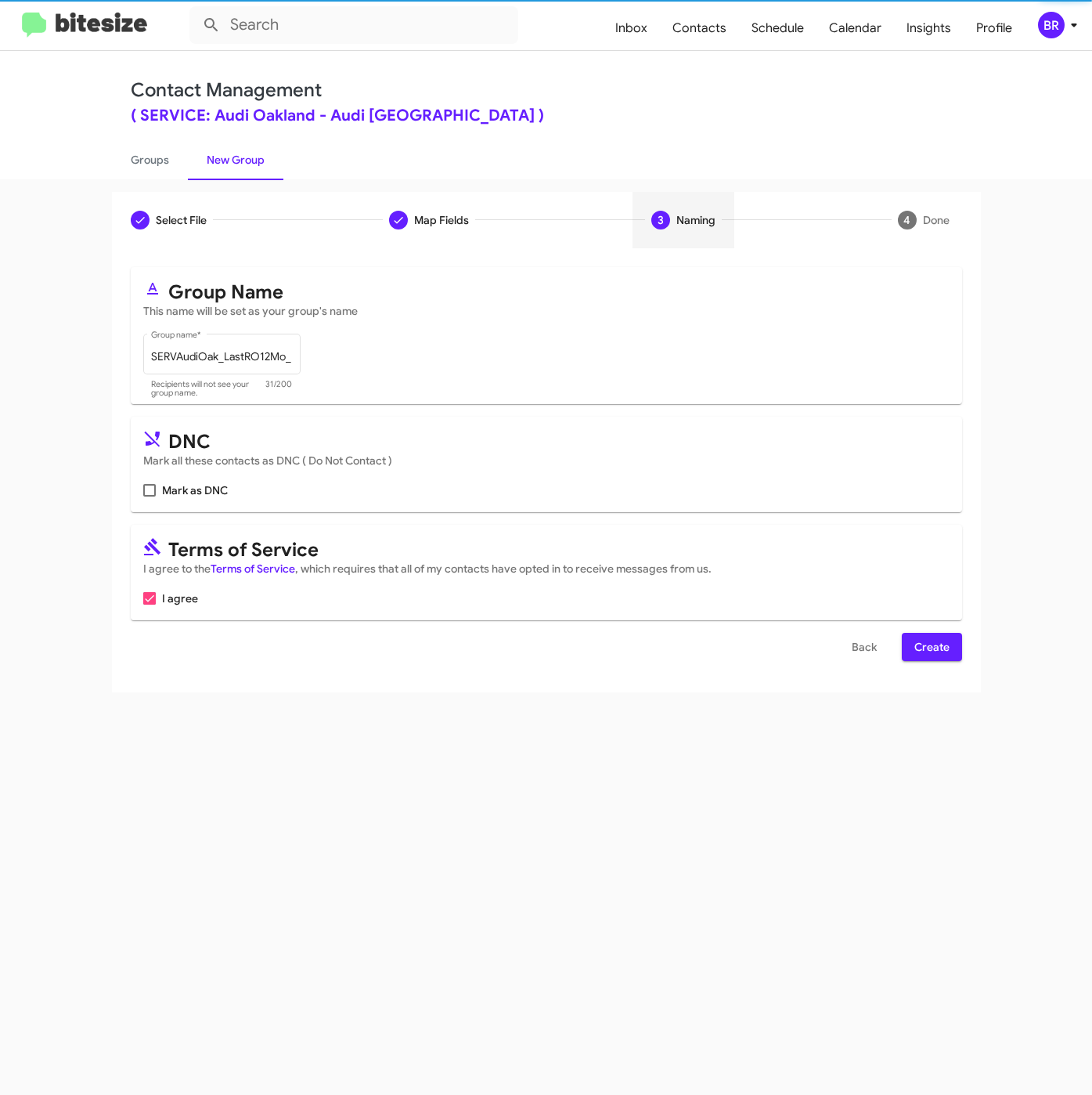
scroll to position [0, 0]
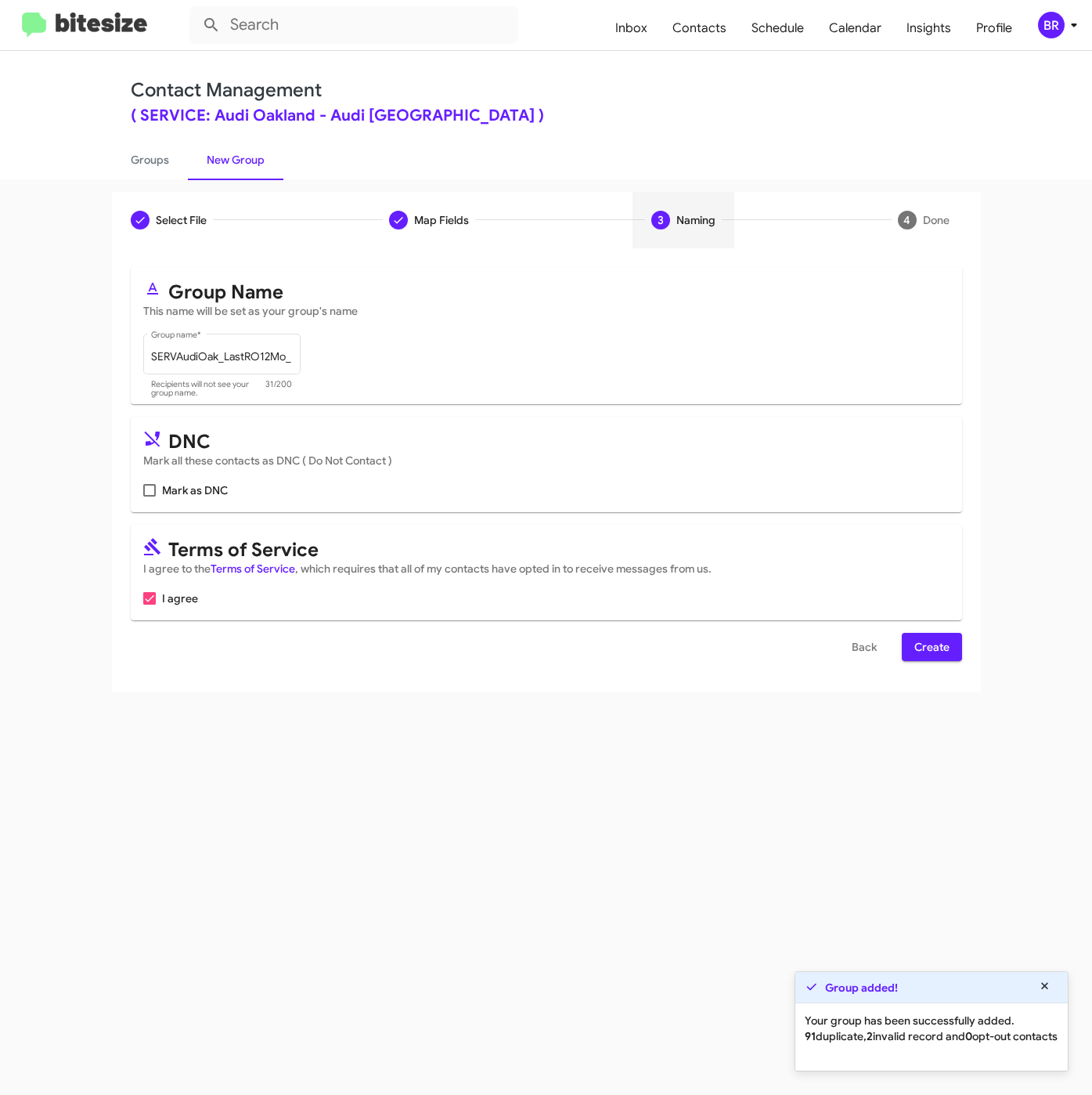
click at [932, 656] on span "Create" at bounding box center [931, 647] width 35 height 28
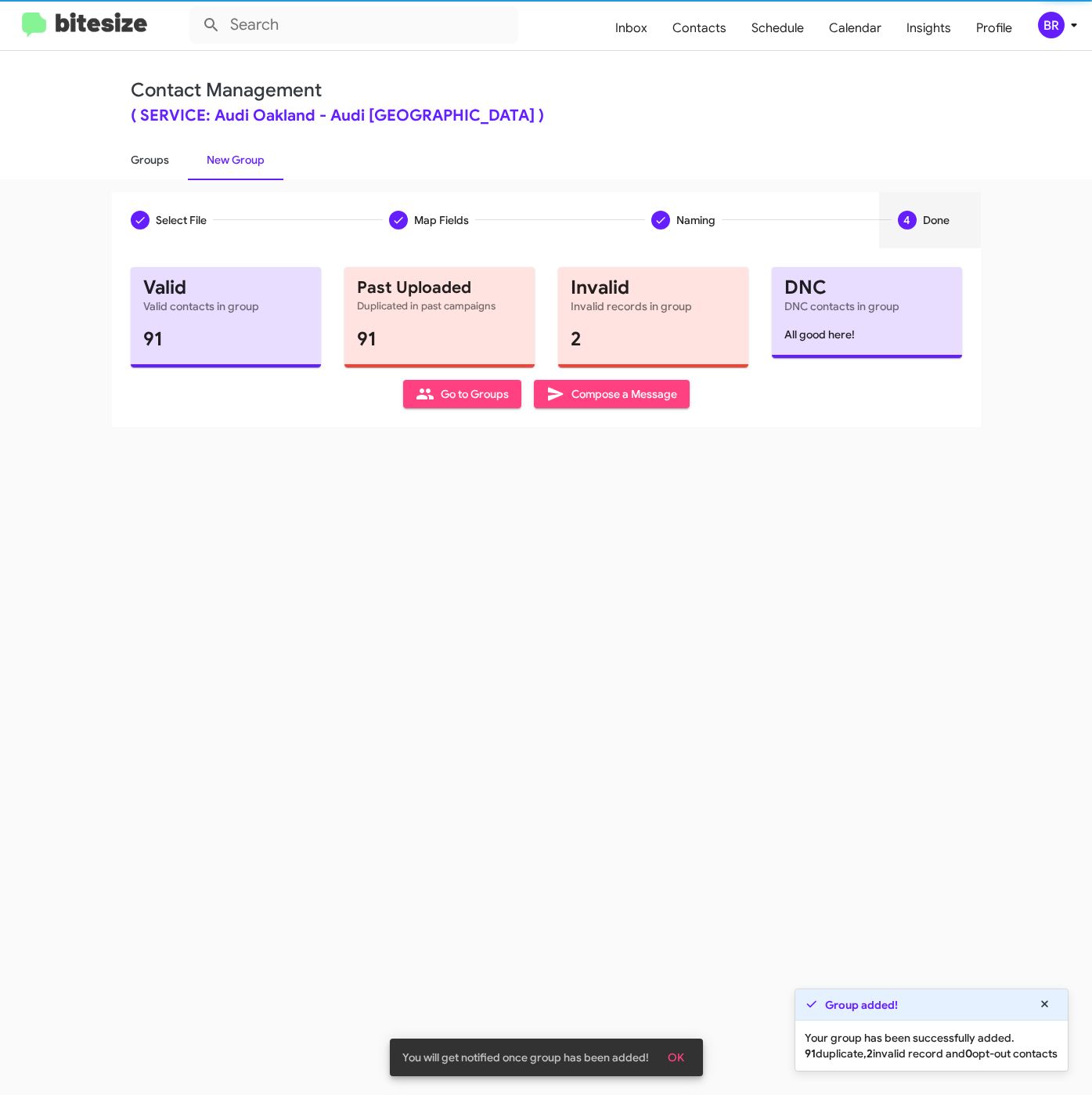
click at [151, 158] on link "Groups" at bounding box center [150, 160] width 76 height 41
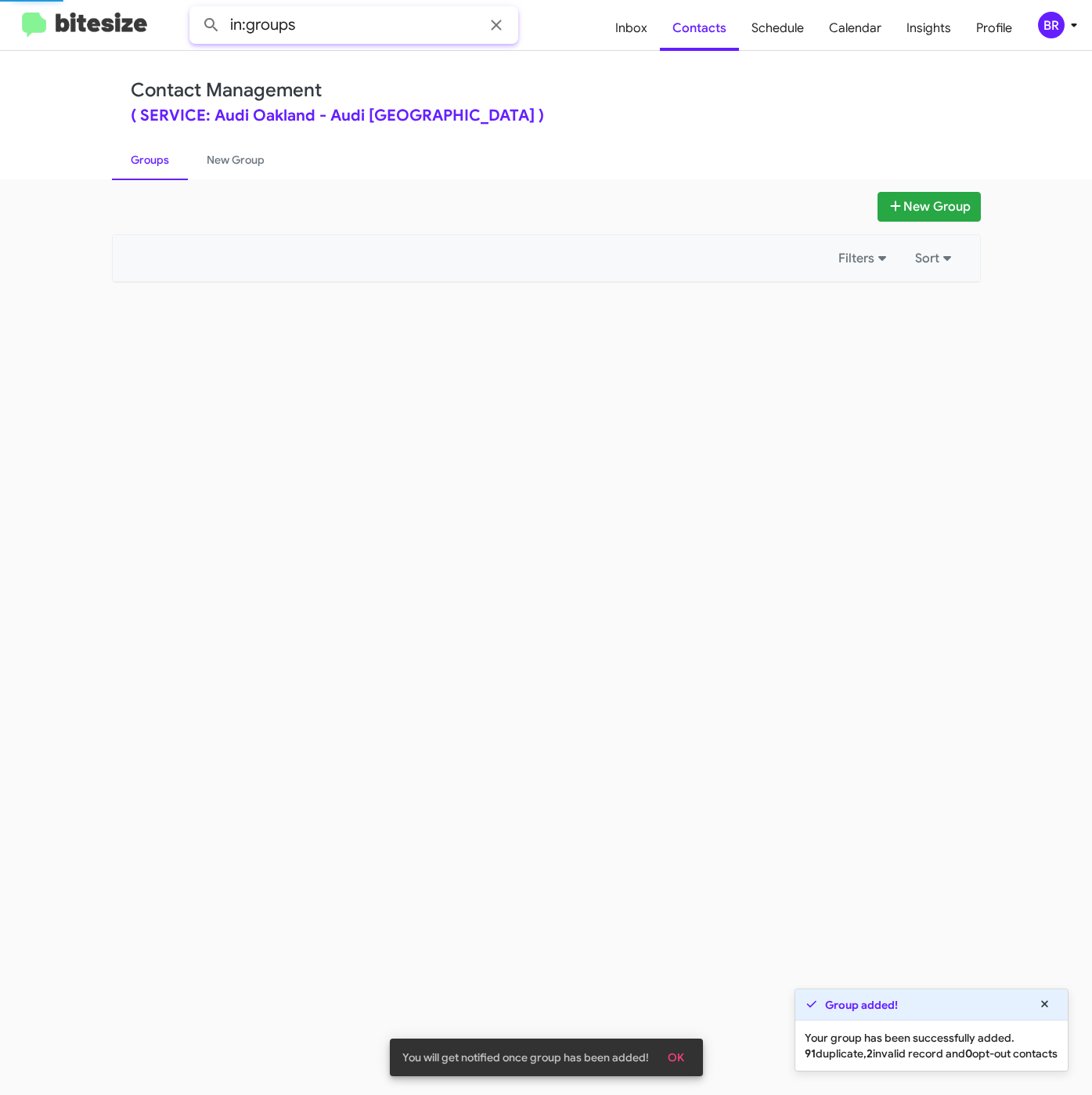
click at [303, 26] on input "in:groups" at bounding box center [354, 25] width 329 height 37
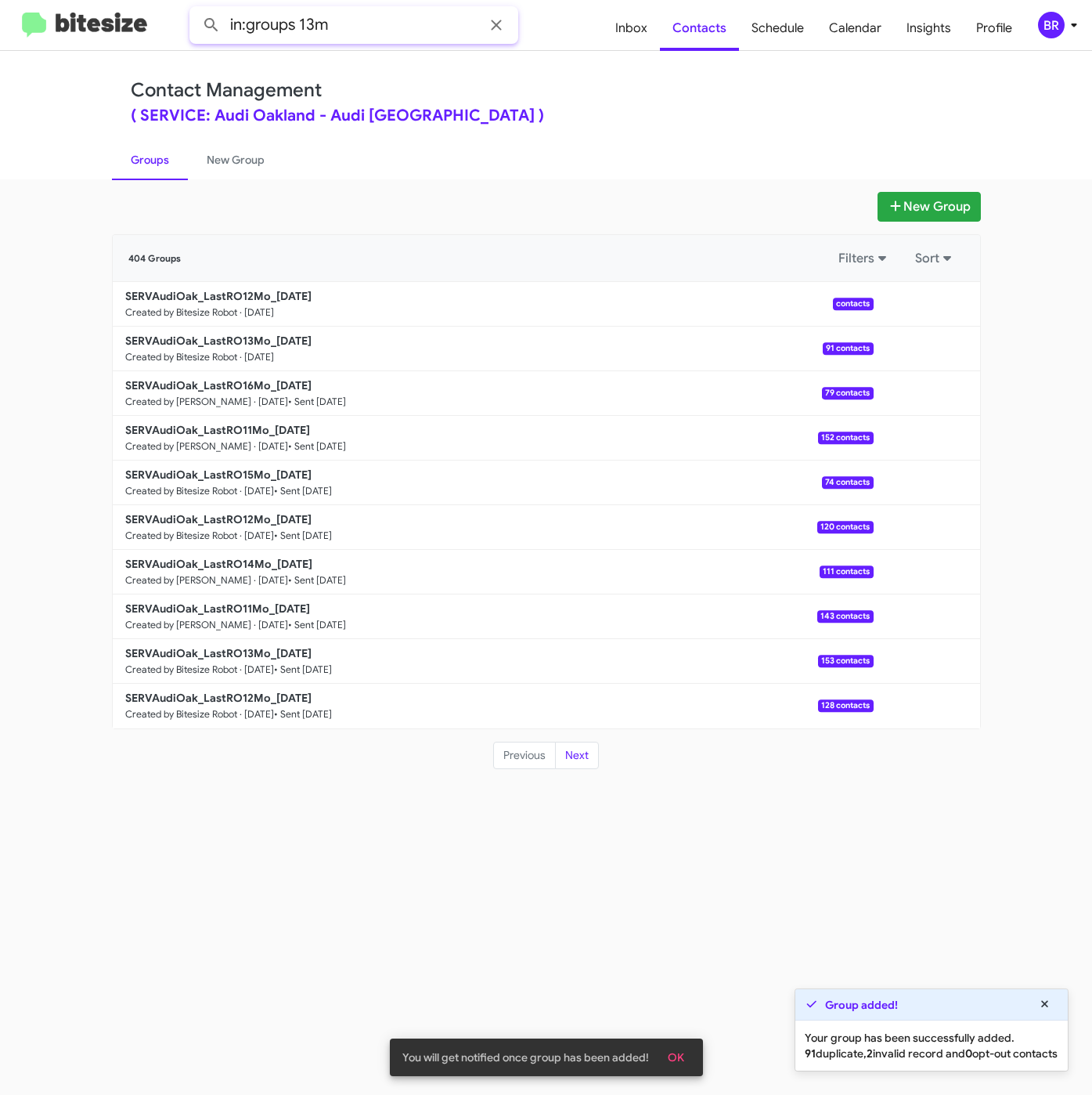
type input "in:groups 13m"
click at [196, 9] on button at bounding box center [211, 25] width 31 height 31
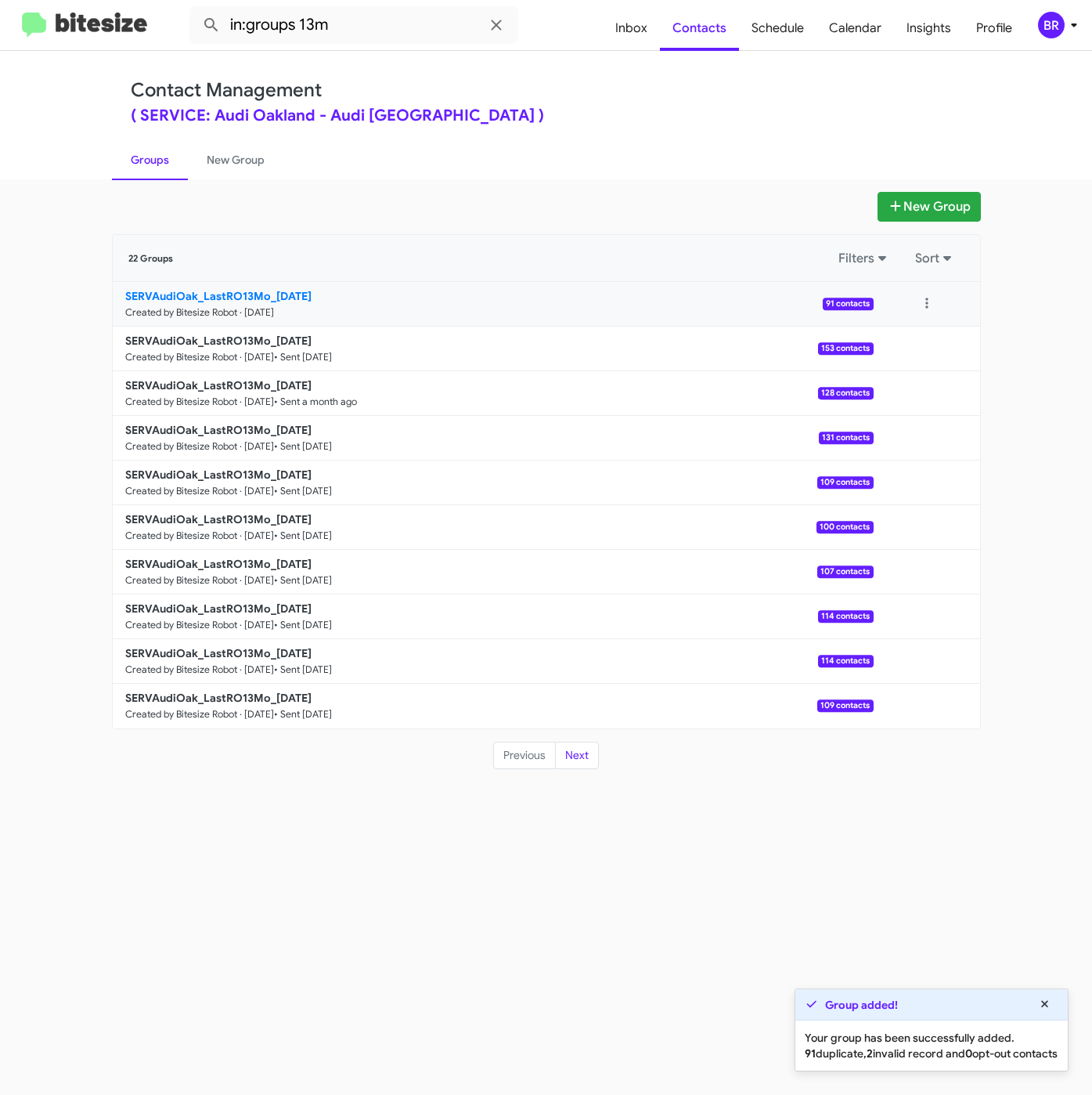
click at [251, 294] on b "SERVAudiOak_LastRO13Mo_[DATE]" at bounding box center [218, 296] width 186 height 14
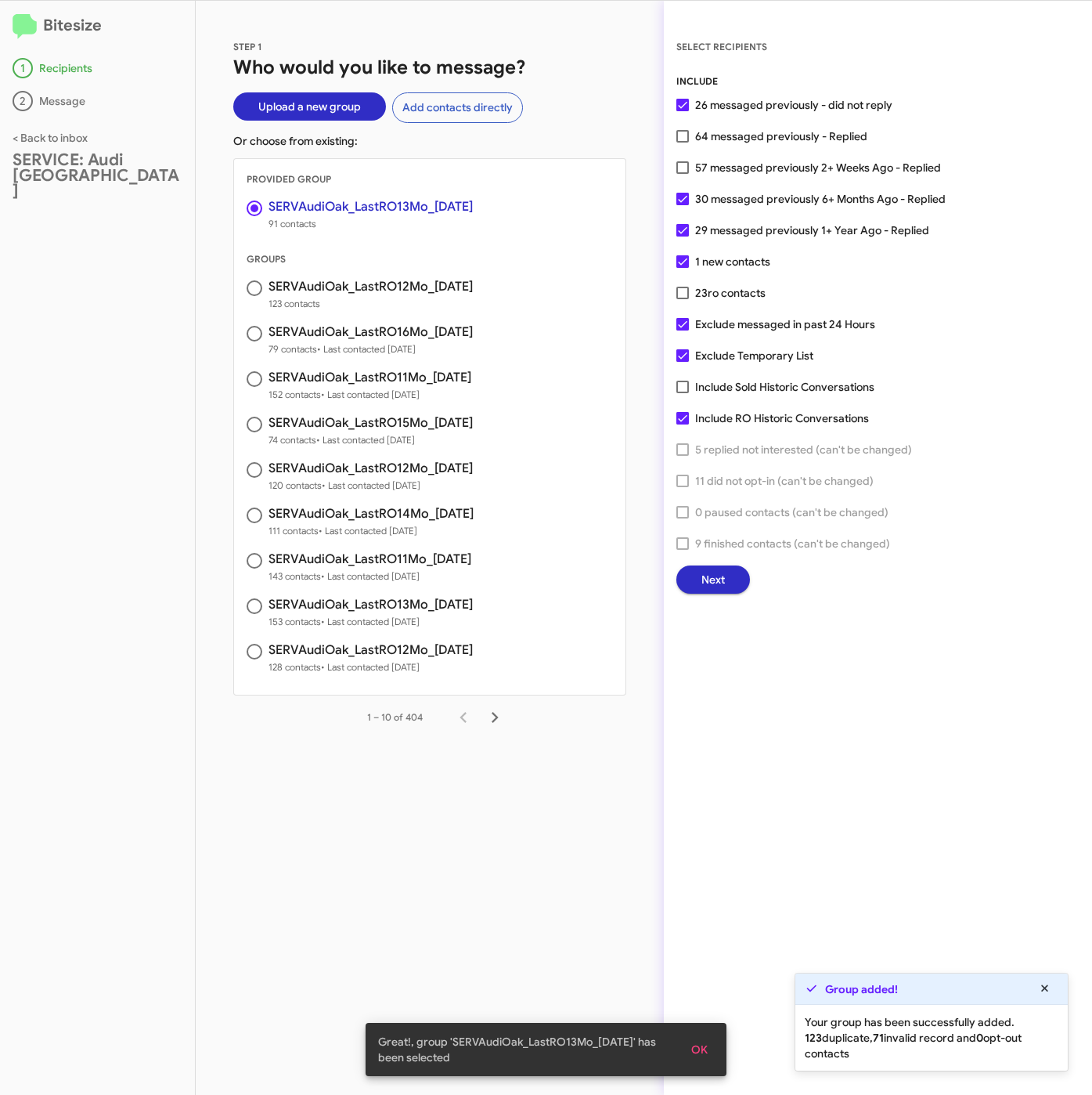
click at [721, 571] on span "Next" at bounding box center [714, 579] width 24 height 28
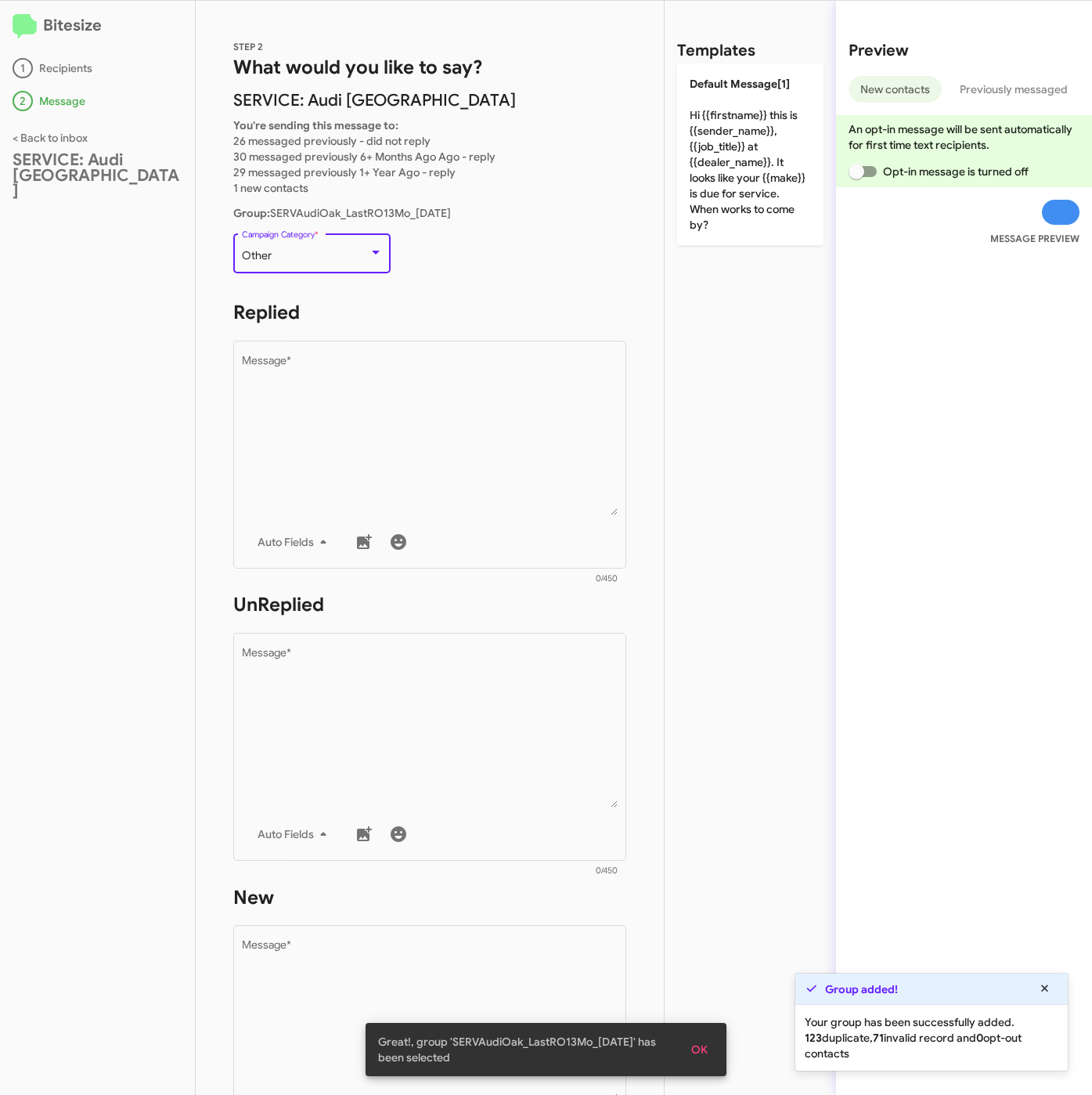
click at [276, 250] on div "Other" at bounding box center [304, 256] width 127 height 13
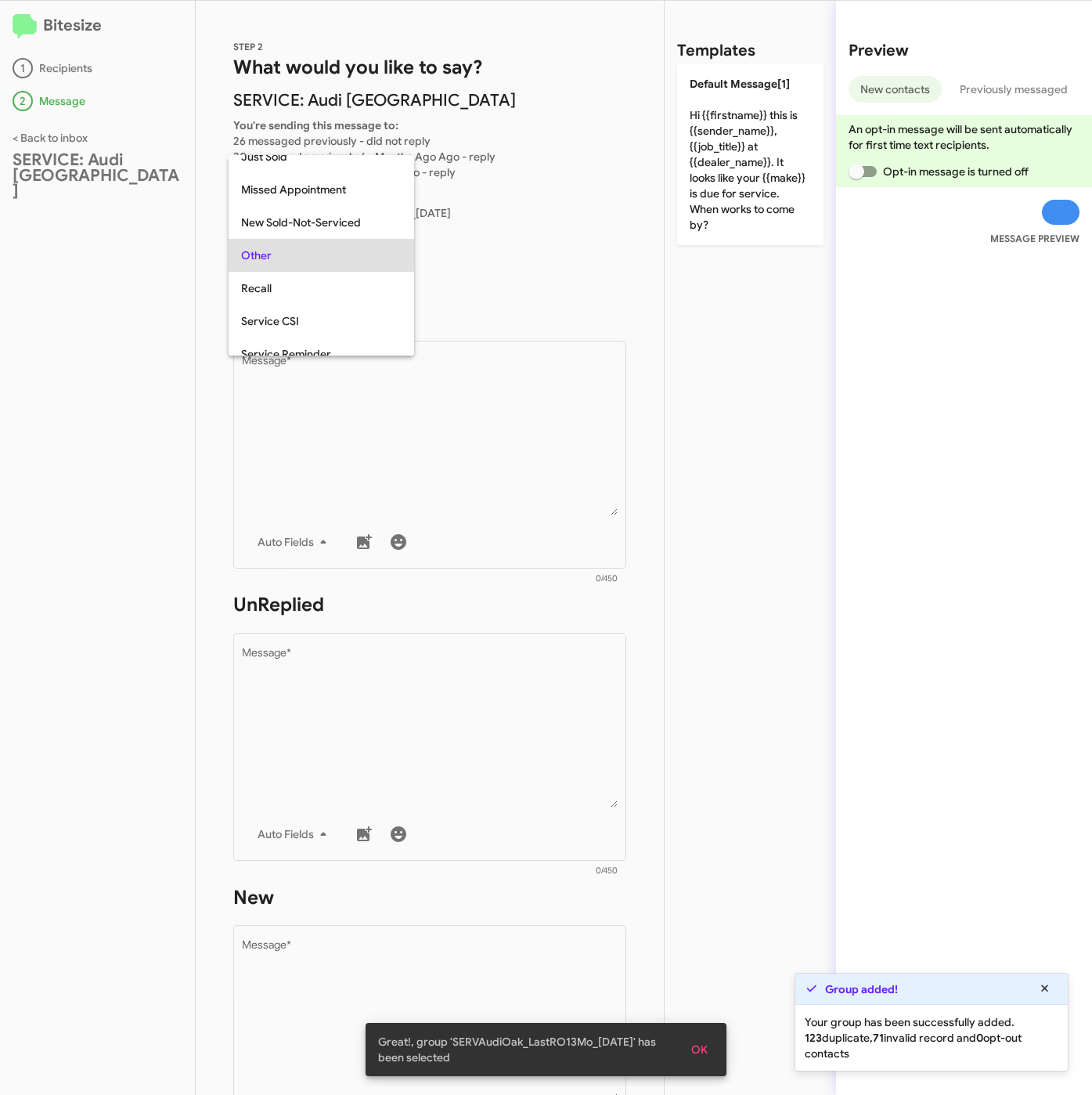
scroll to position [33, 0]
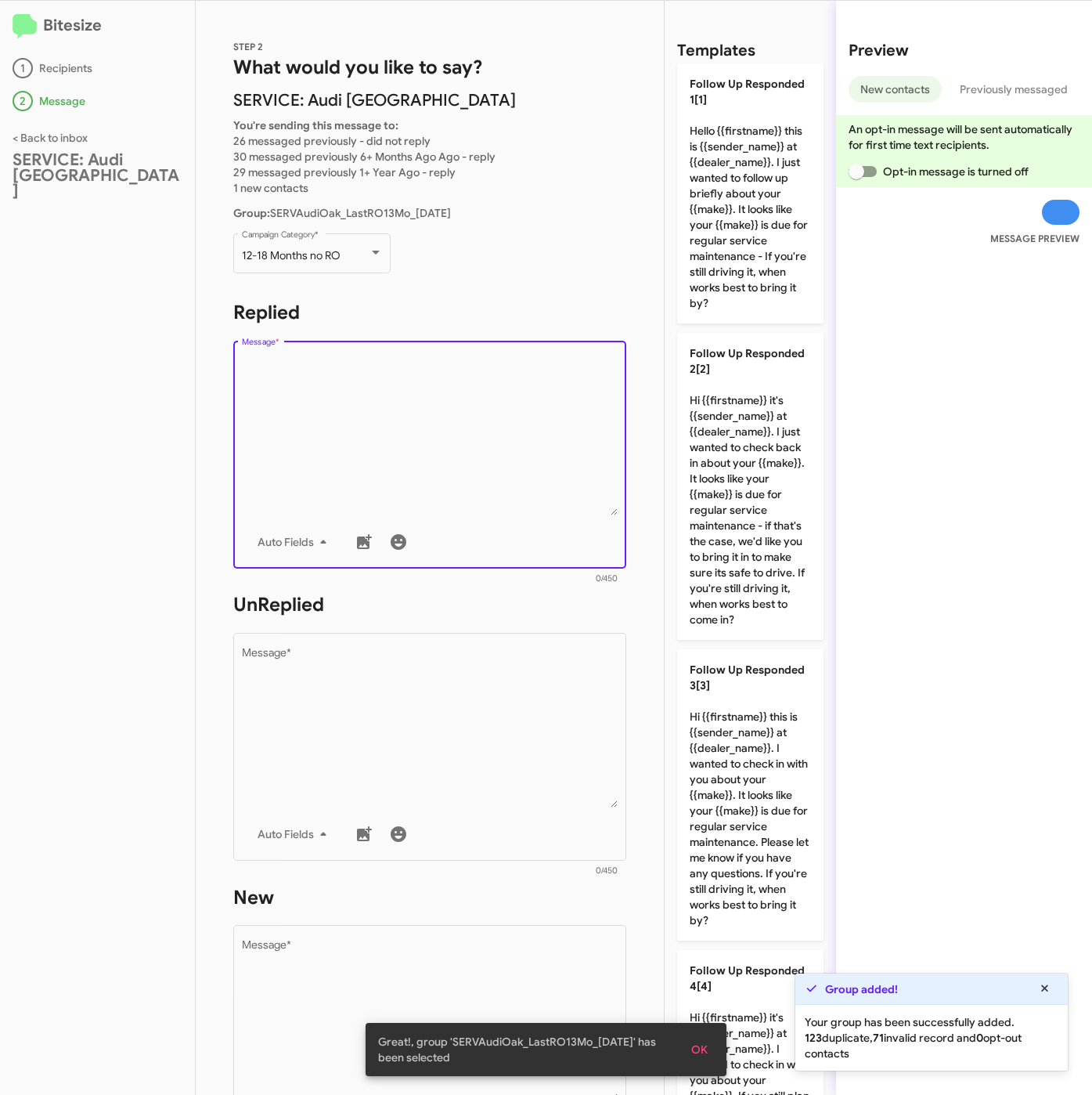
click at [337, 380] on textarea "Message *" at bounding box center [429, 436] width 377 height 160
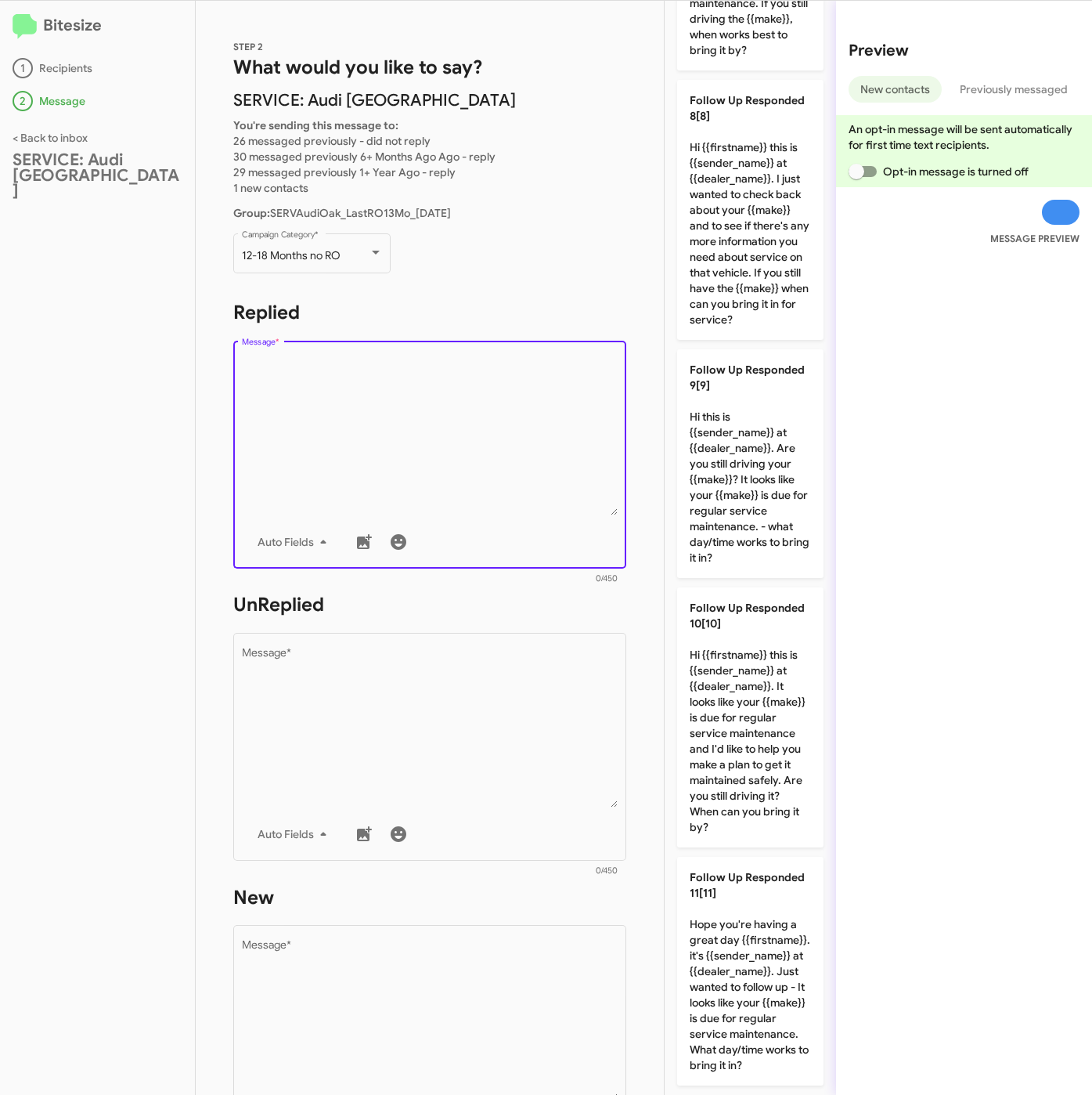
scroll to position [1974, 0]
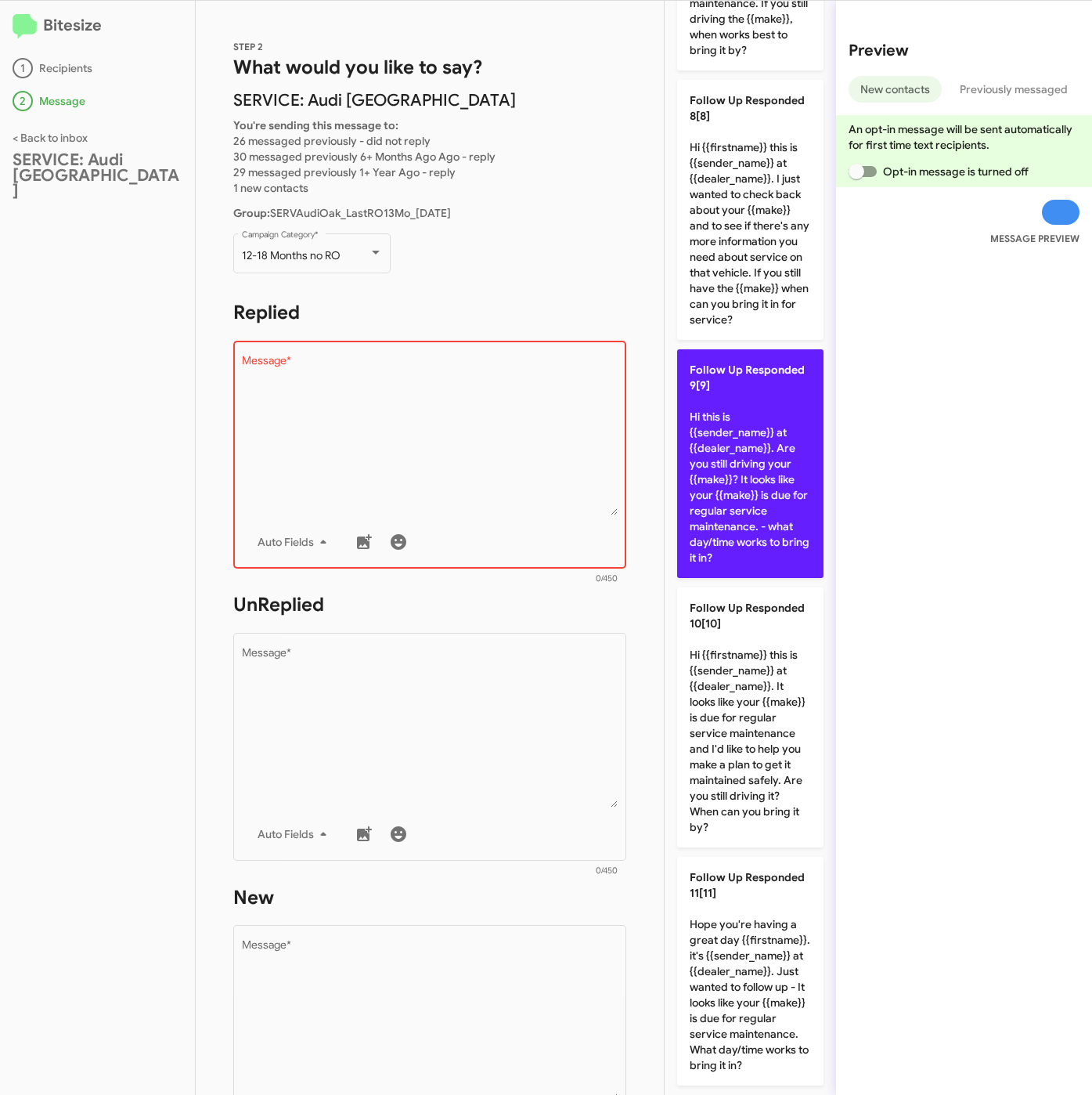
click at [740, 578] on p "Follow Up Responded 9[9] Hi this is {{sender_name}} at {{dealer_name}}. Are you…" at bounding box center [750, 463] width 146 height 229
type textarea "Hi this is {{sender_name}} at {{dealer_name}}. Are you still driving your {{mak…"
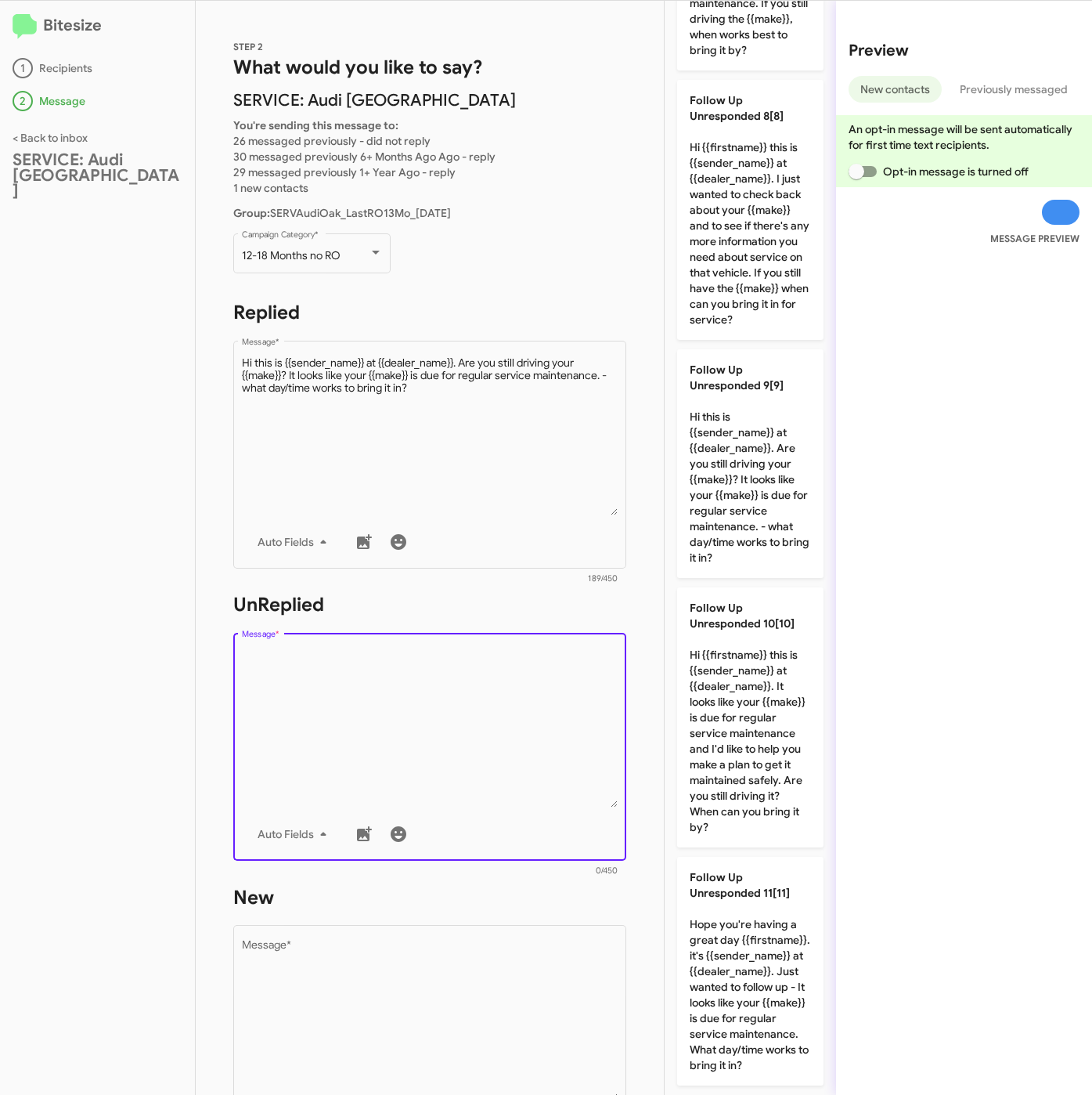
drag, startPoint x: 458, startPoint y: 743, endPoint x: 485, endPoint y: 743, distance: 27.0
click at [458, 744] on textarea "Message *" at bounding box center [429, 727] width 377 height 160
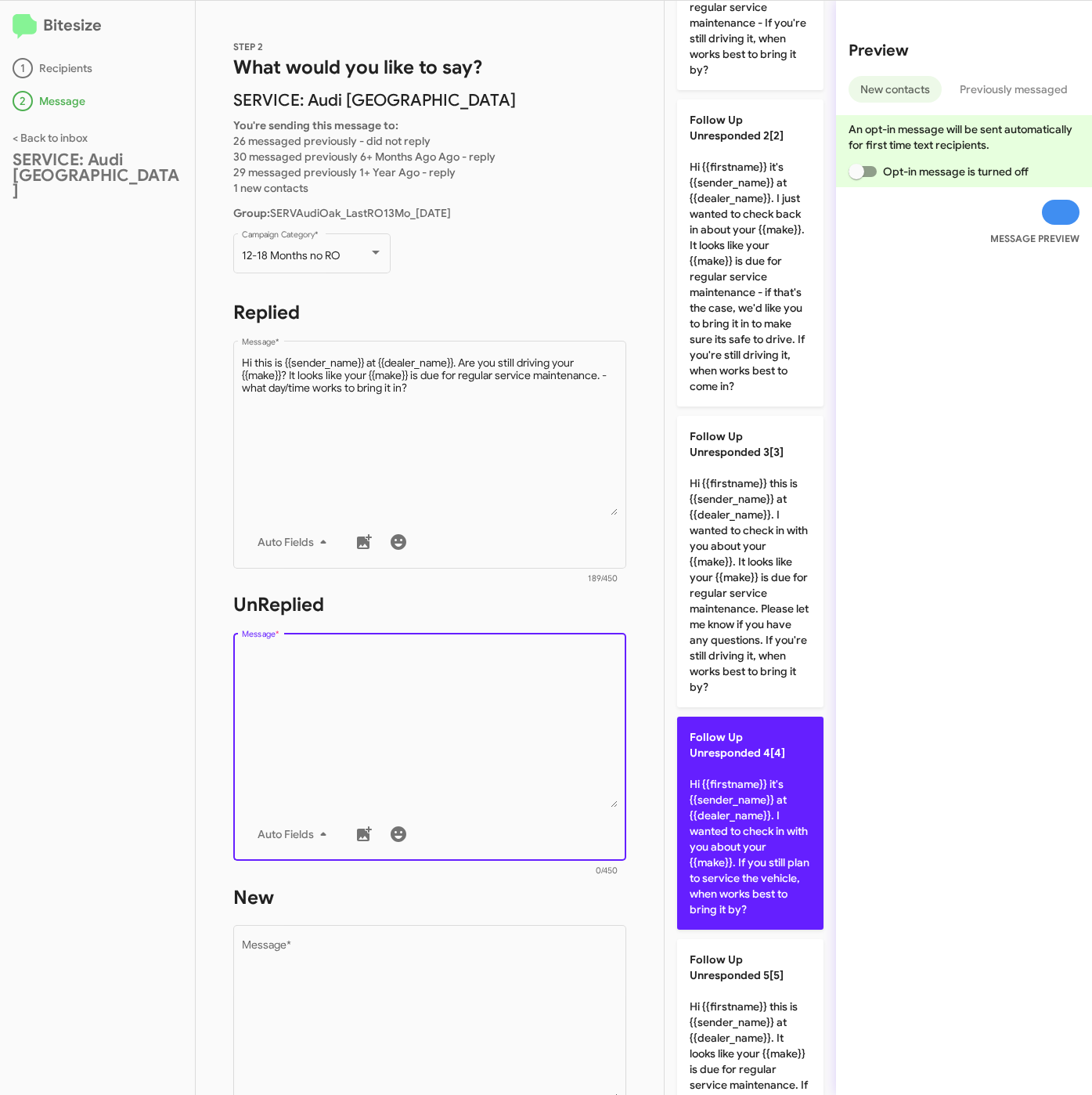
scroll to position [212, 0]
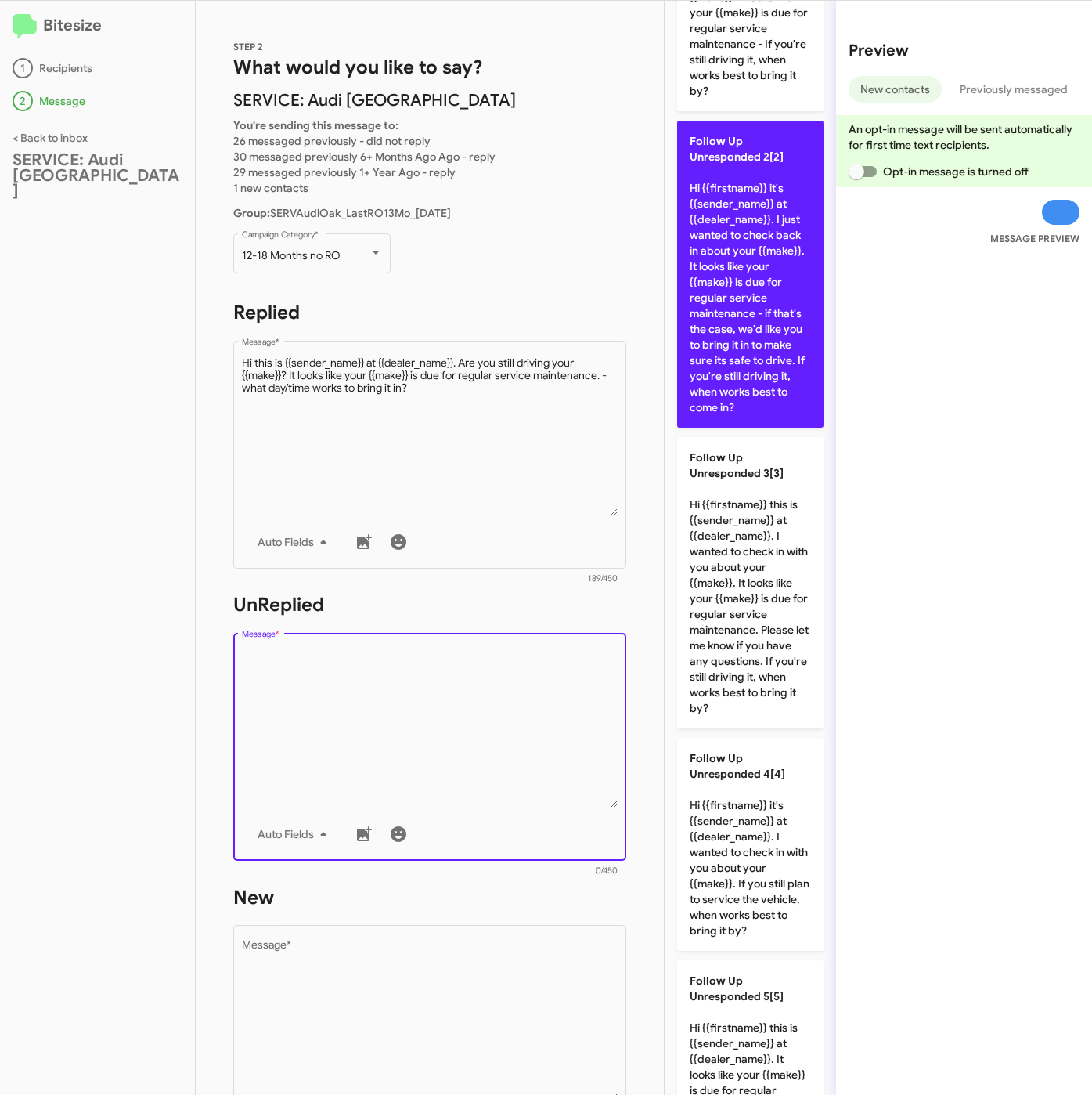
click at [747, 329] on p "Follow Up Unresponded 2[2] Hi {{firstname}} it's {{sender_name}} at {{dealer_na…" at bounding box center [750, 274] width 146 height 307
type textarea "Hi {{firstname}} it's {{sender_name}} at {{dealer_name}}. I just wanted to chec…"
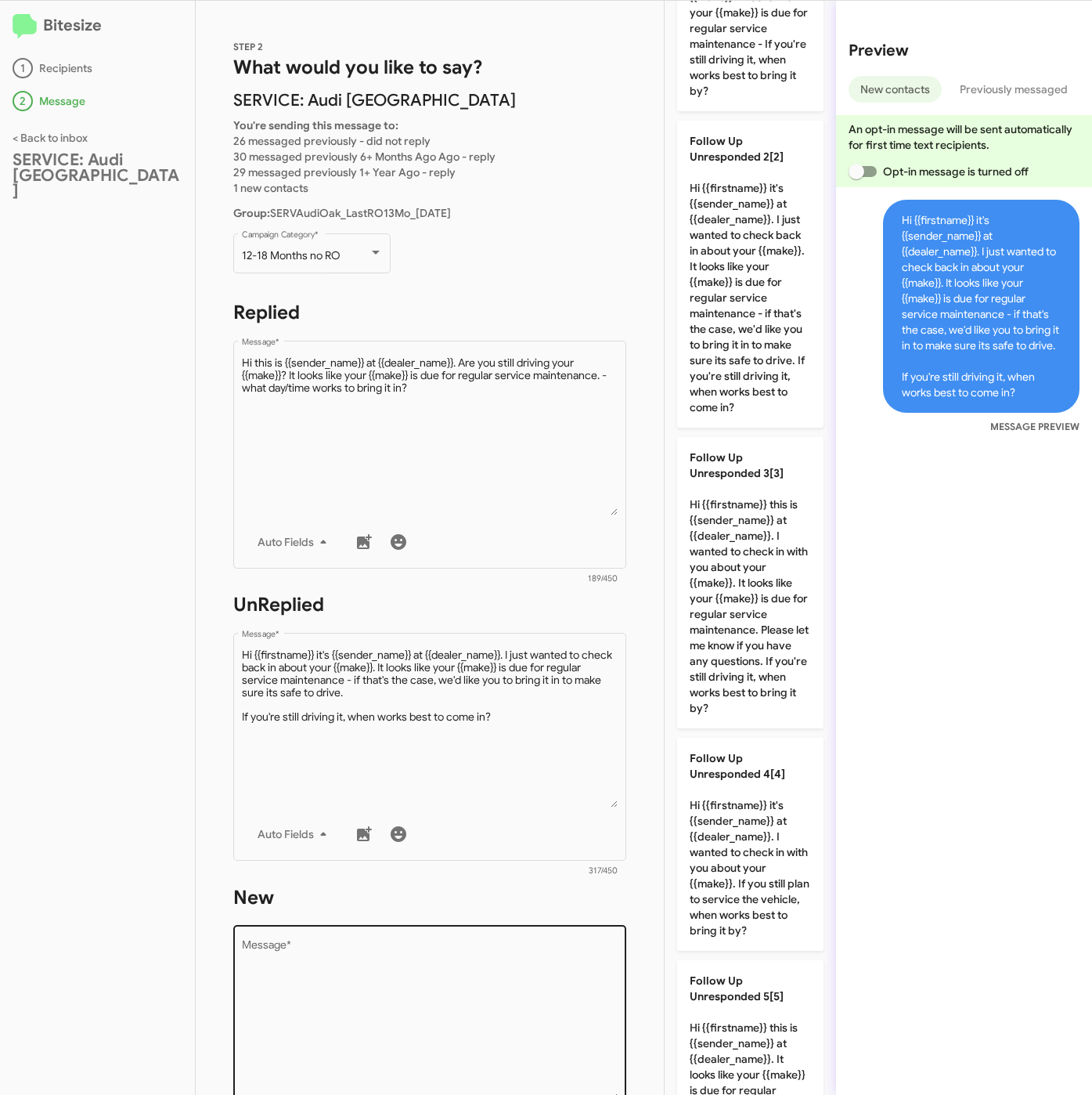
scroll to position [0, 0]
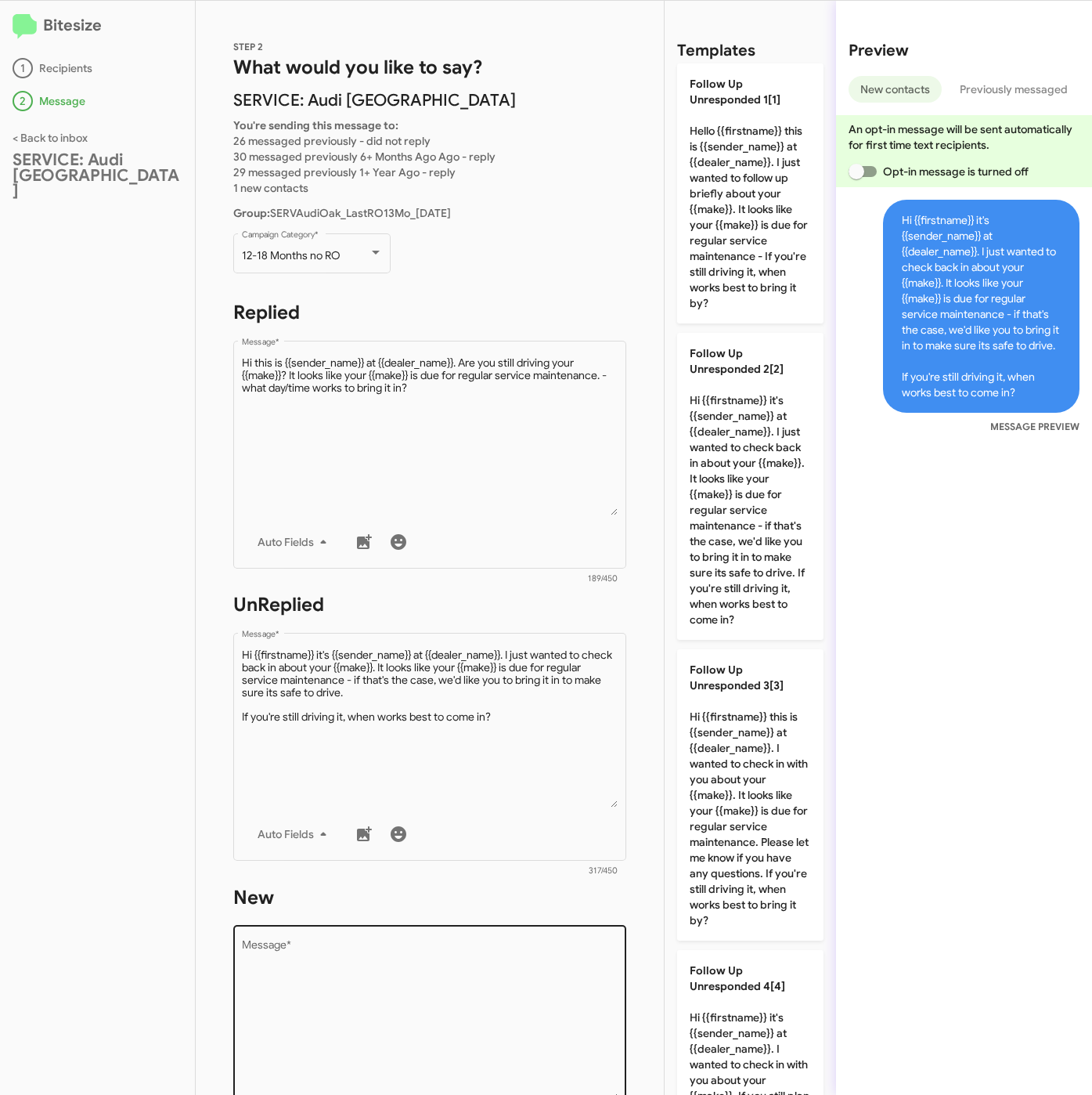
click at [543, 961] on textarea "Message *" at bounding box center [429, 1020] width 377 height 160
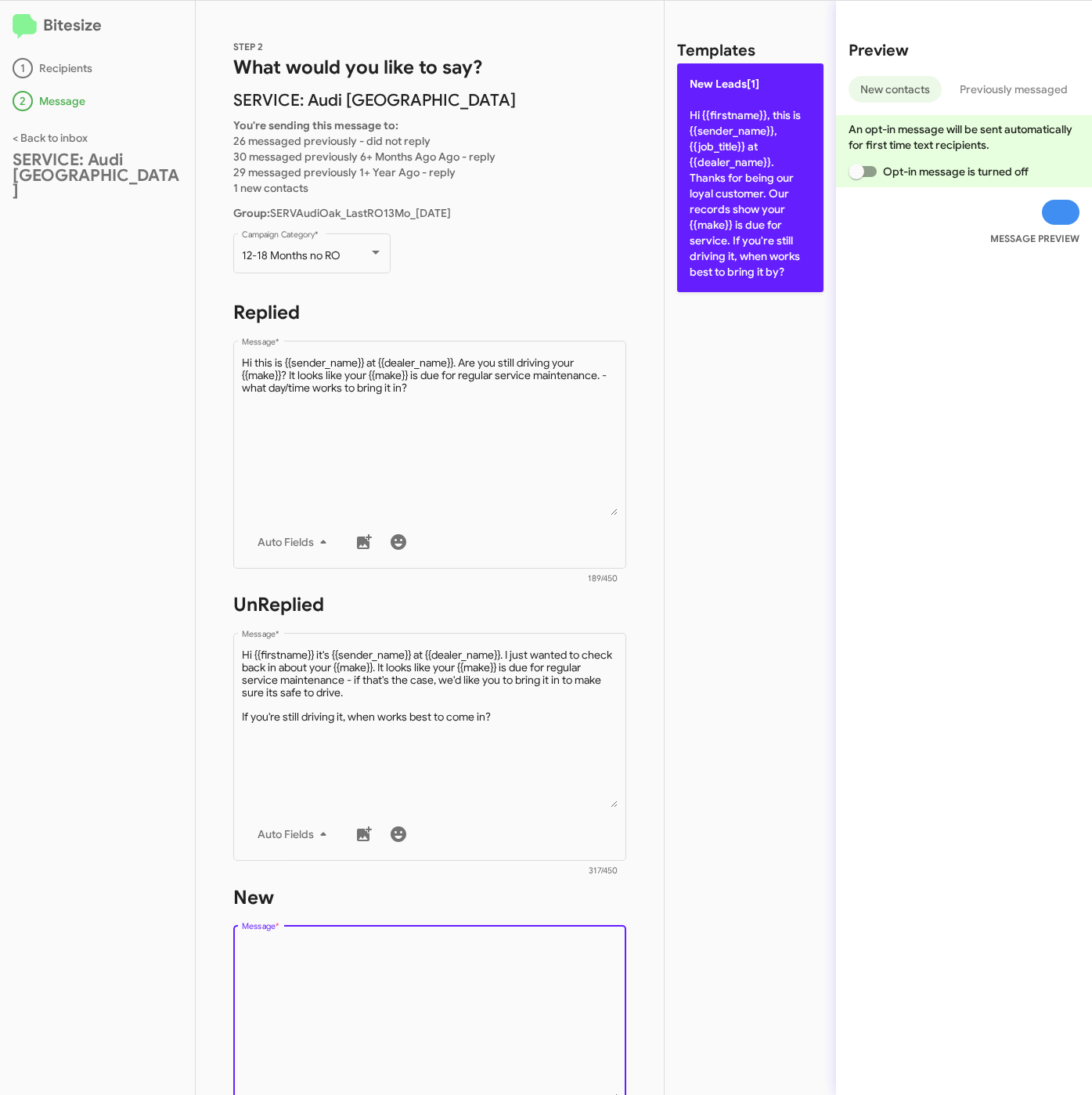
click at [733, 210] on p "New Leads[1] Hi {{firstname}}, this is {{sender_name}}, {{job_title}} at {{deal…" at bounding box center [750, 178] width 146 height 229
type textarea "Hi {{firstname}}, this is {{sender_name}}, {{job_title}} at {{dealer_name}}. Th…"
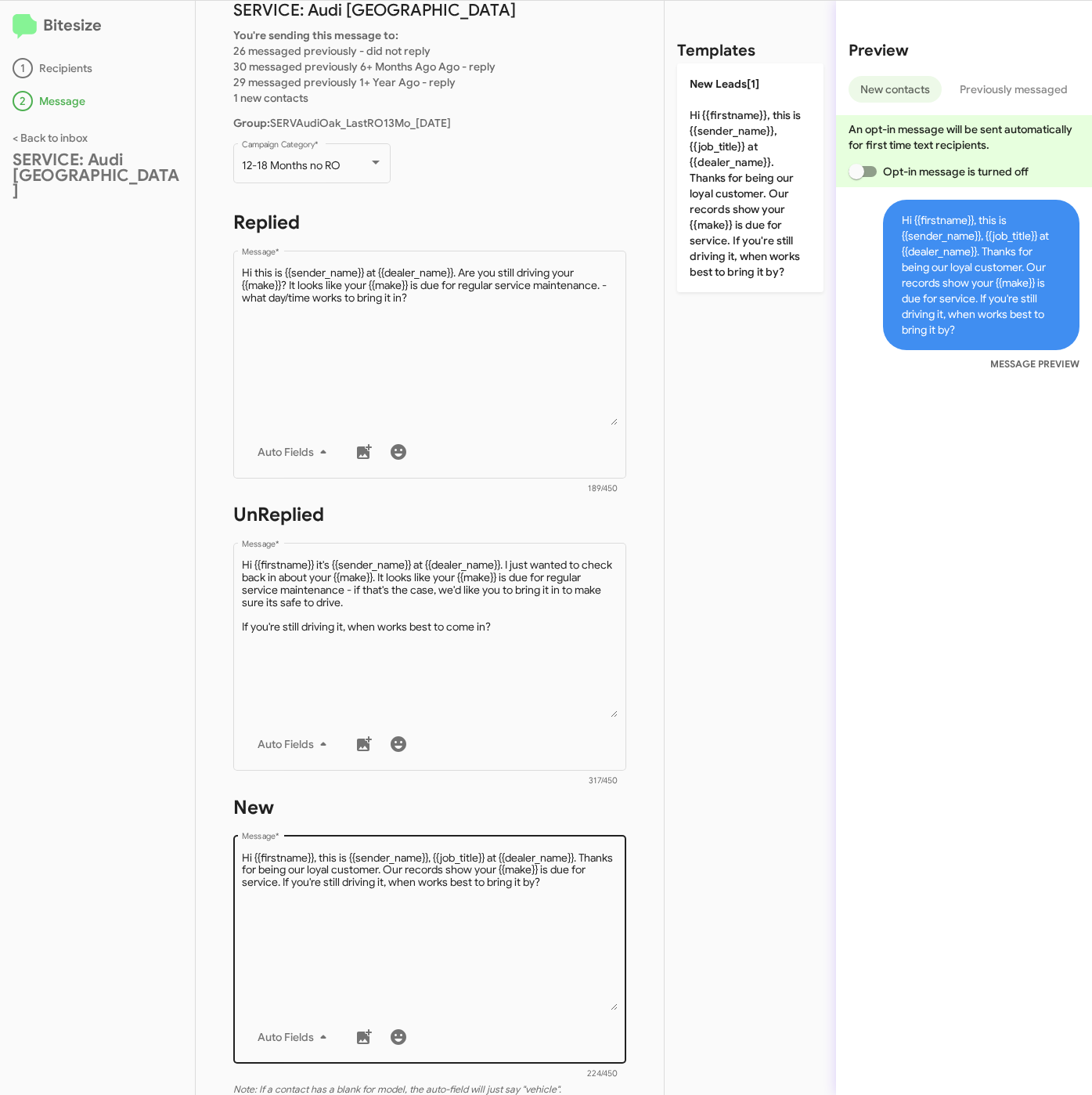
scroll to position [352, 0]
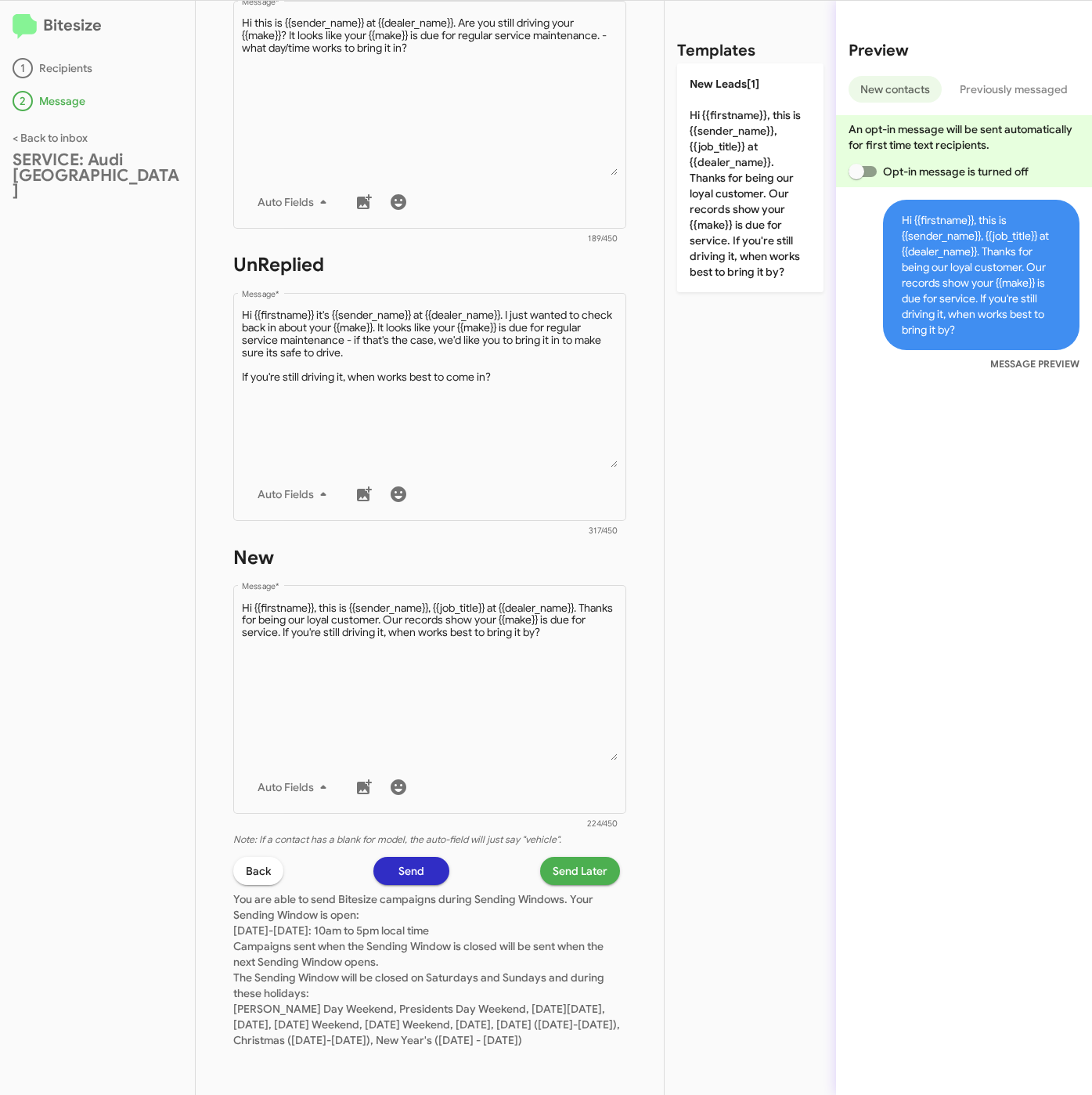
click at [555, 857] on span "Send Later" at bounding box center [580, 870] width 54 height 28
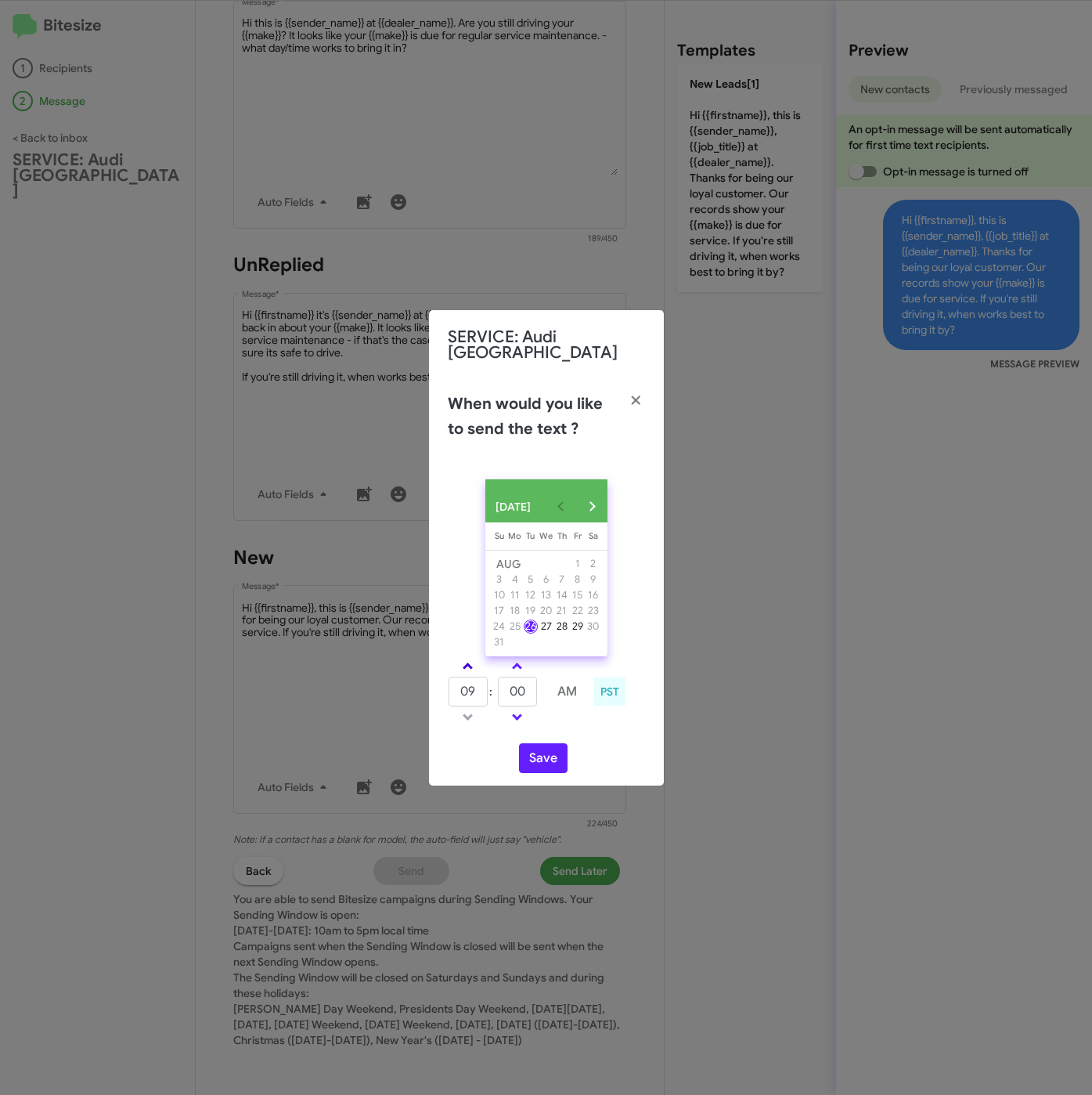
click at [467, 664] on span at bounding box center [468, 668] width 10 height 10
drag, startPoint x: 467, startPoint y: 664, endPoint x: 533, endPoint y: 710, distance: 80.4
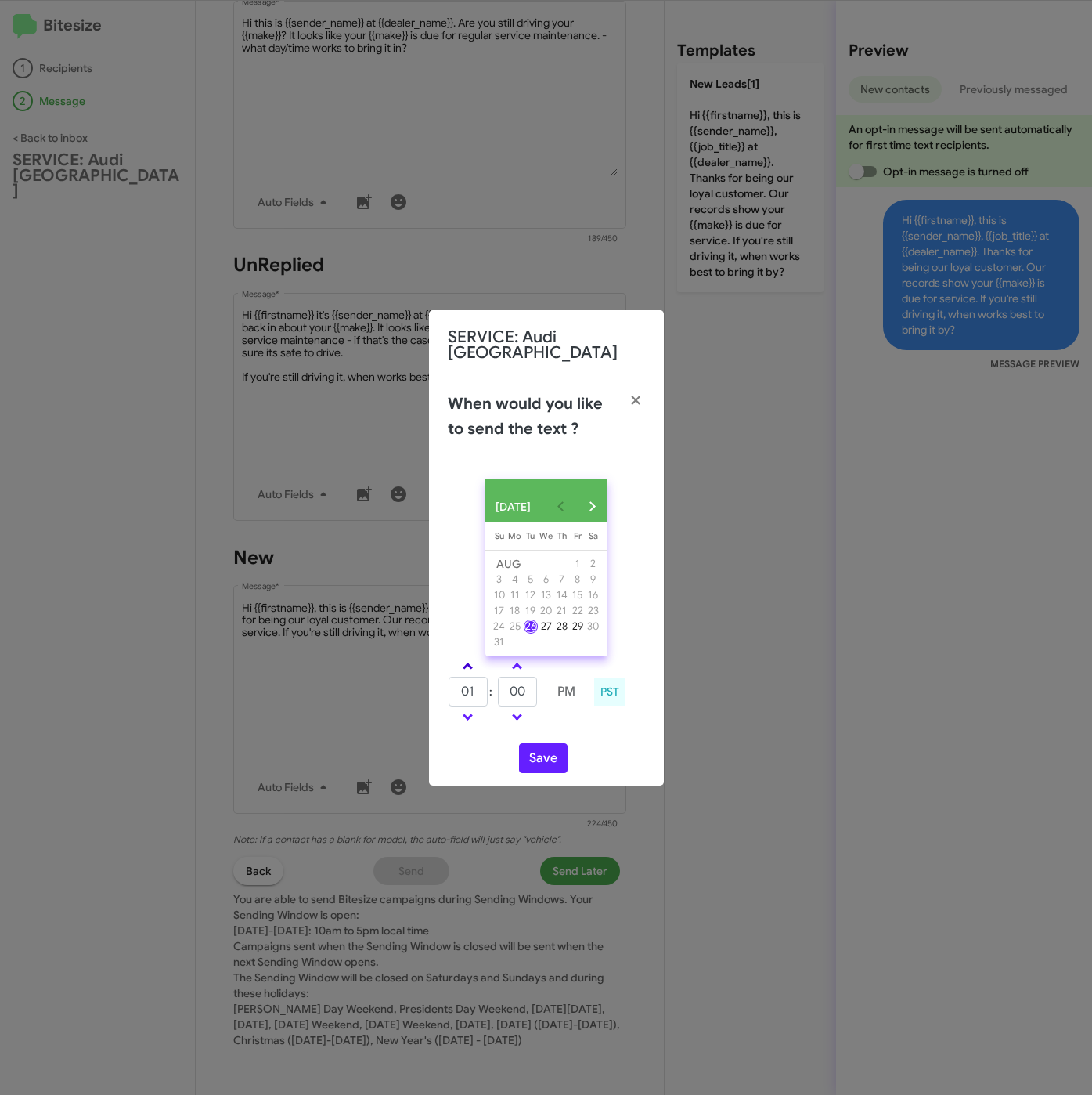
click at [468, 664] on span at bounding box center [468, 668] width 10 height 10
type input "02"
click at [529, 695] on input "00" at bounding box center [517, 691] width 39 height 30
type input "05"
click at [552, 763] on button "Save" at bounding box center [543, 757] width 48 height 30
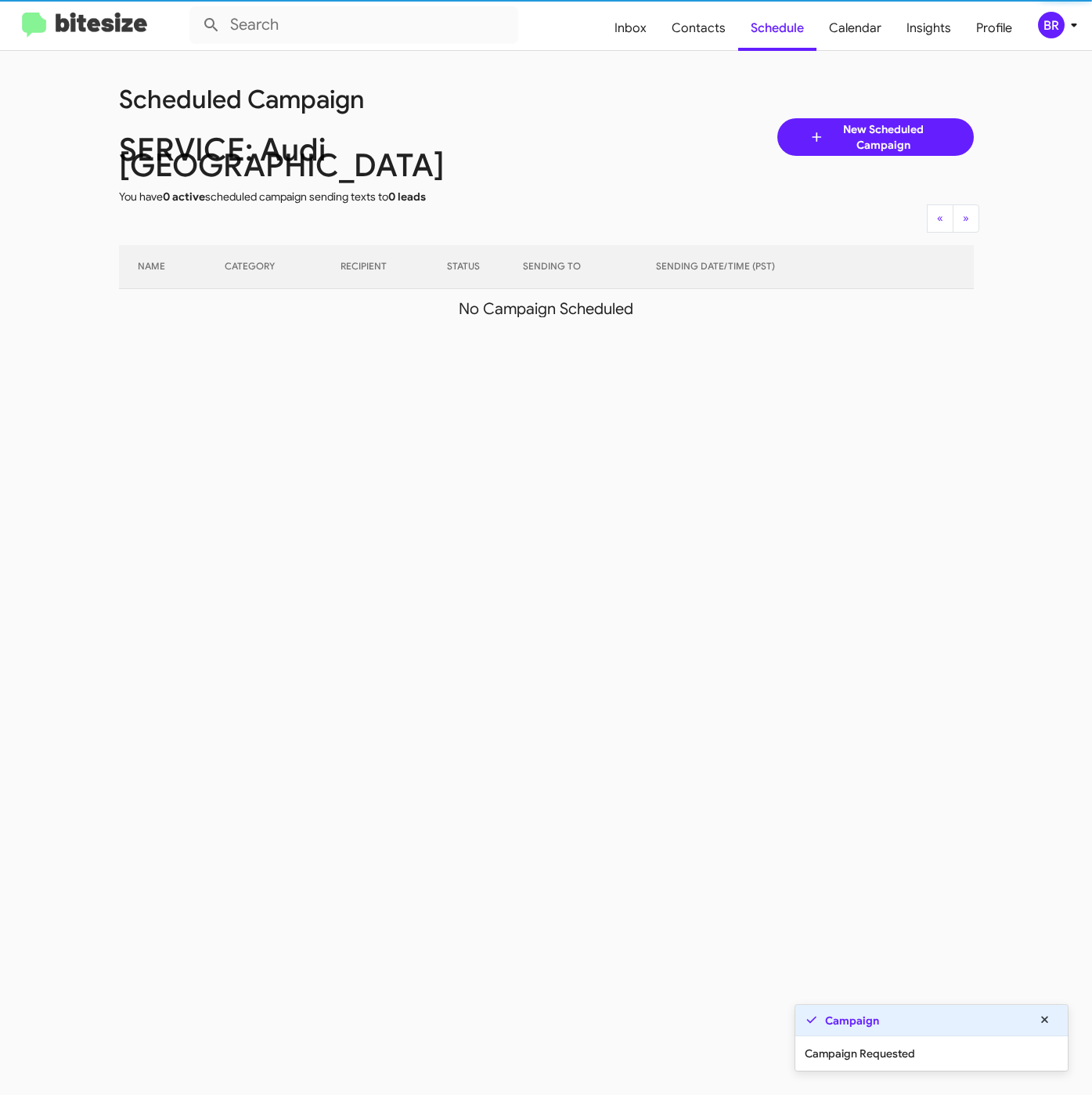
click at [1055, 26] on div "BR" at bounding box center [1050, 25] width 26 height 26
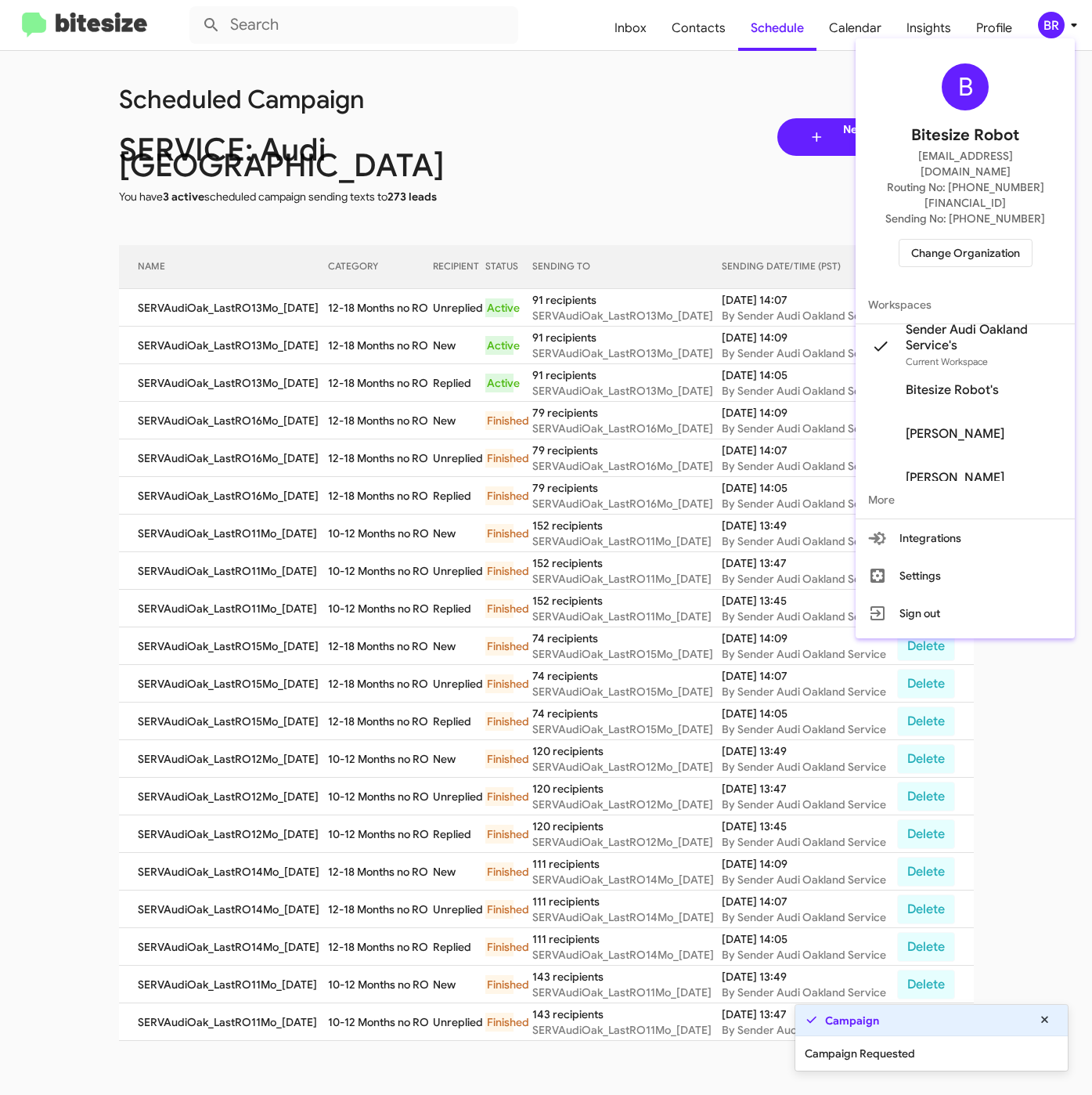
click at [360, 320] on div at bounding box center [546, 547] width 1092 height 1095
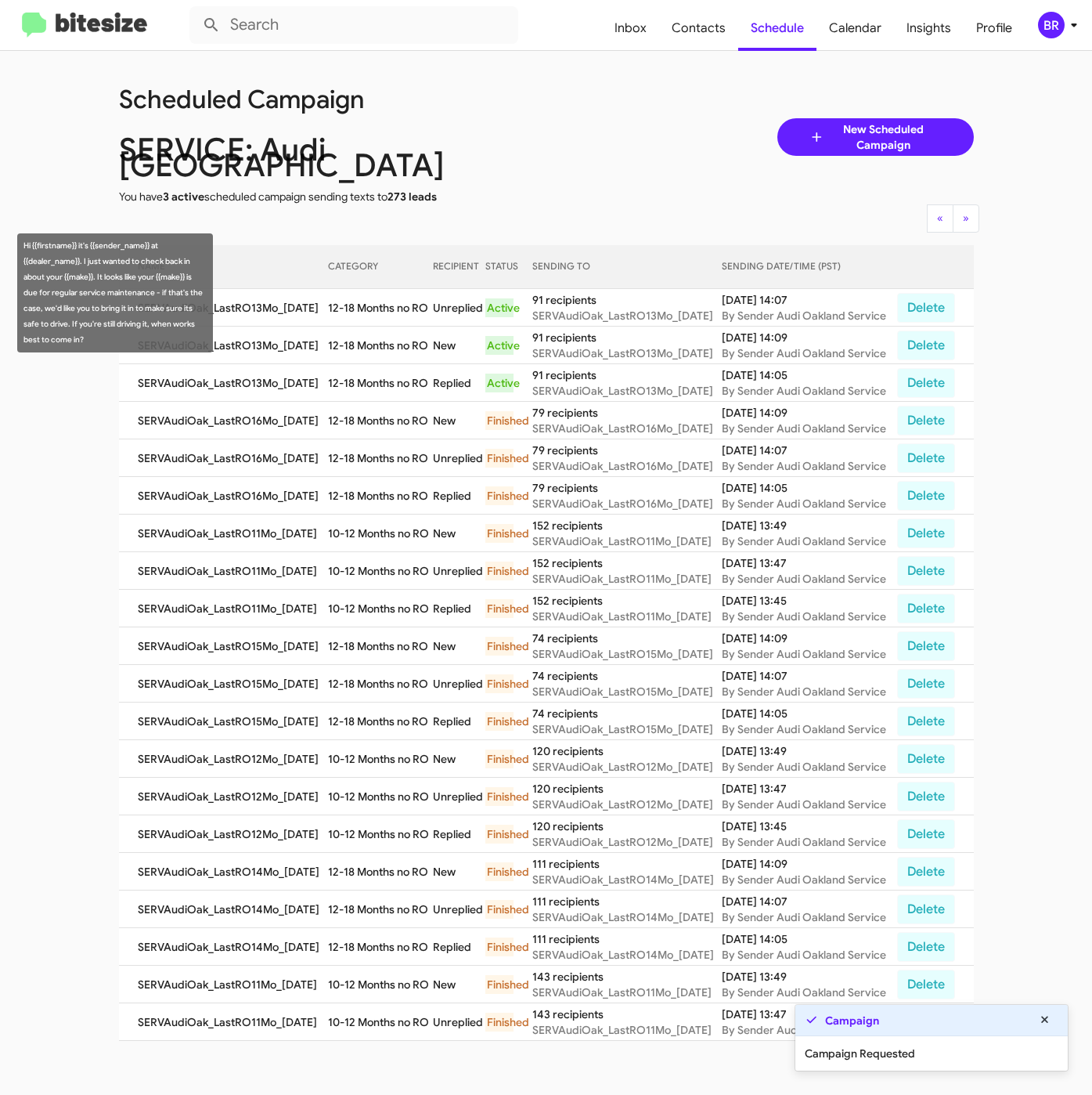
drag, startPoint x: 334, startPoint y: 290, endPoint x: 435, endPoint y: 301, distance: 101.6
click at [434, 301] on td "12-18 Months no RO" at bounding box center [381, 308] width 105 height 37
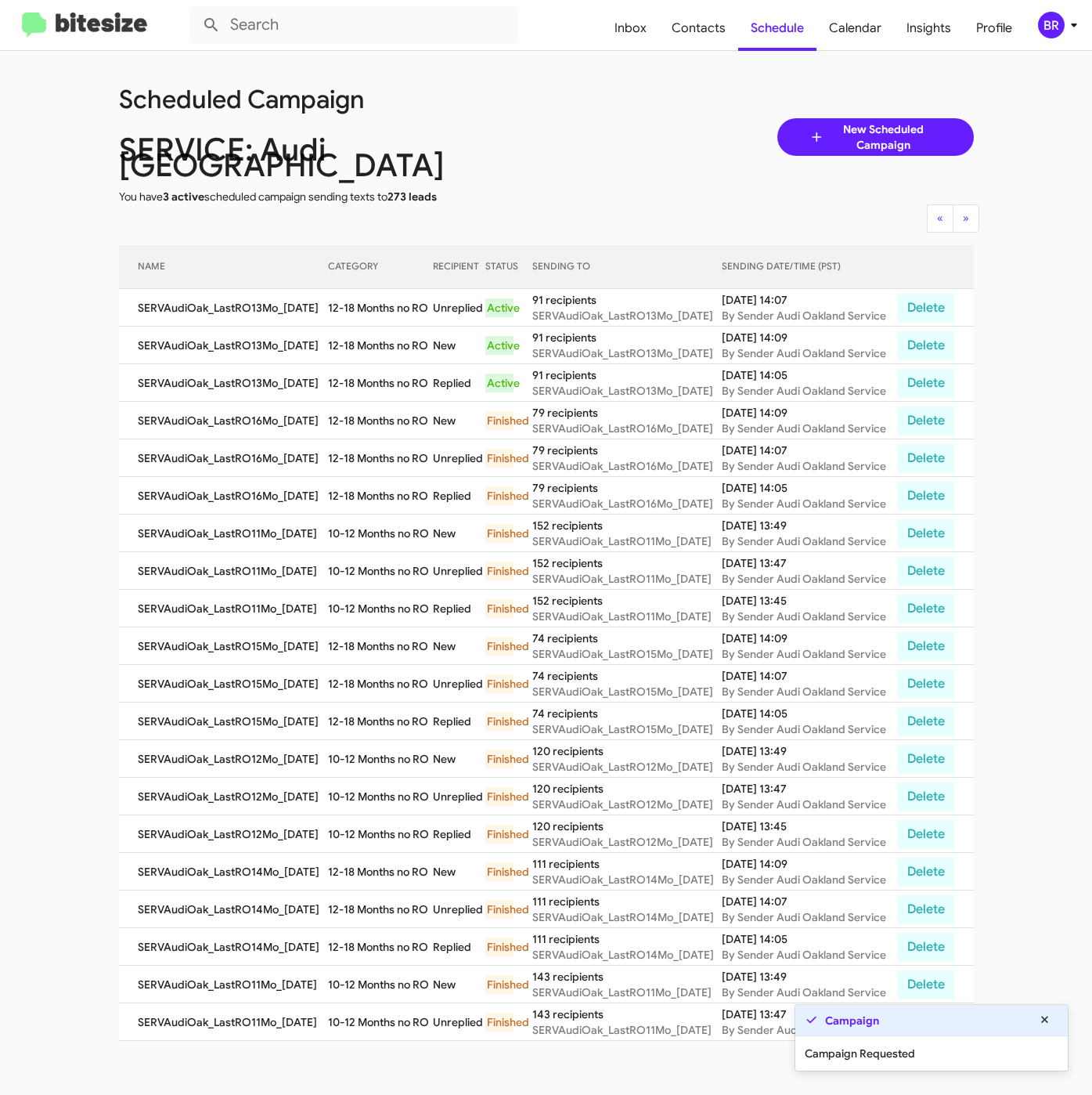
copy td "12-18 Months no RO"
click at [695, 22] on span "Contacts" at bounding box center [698, 27] width 79 height 45
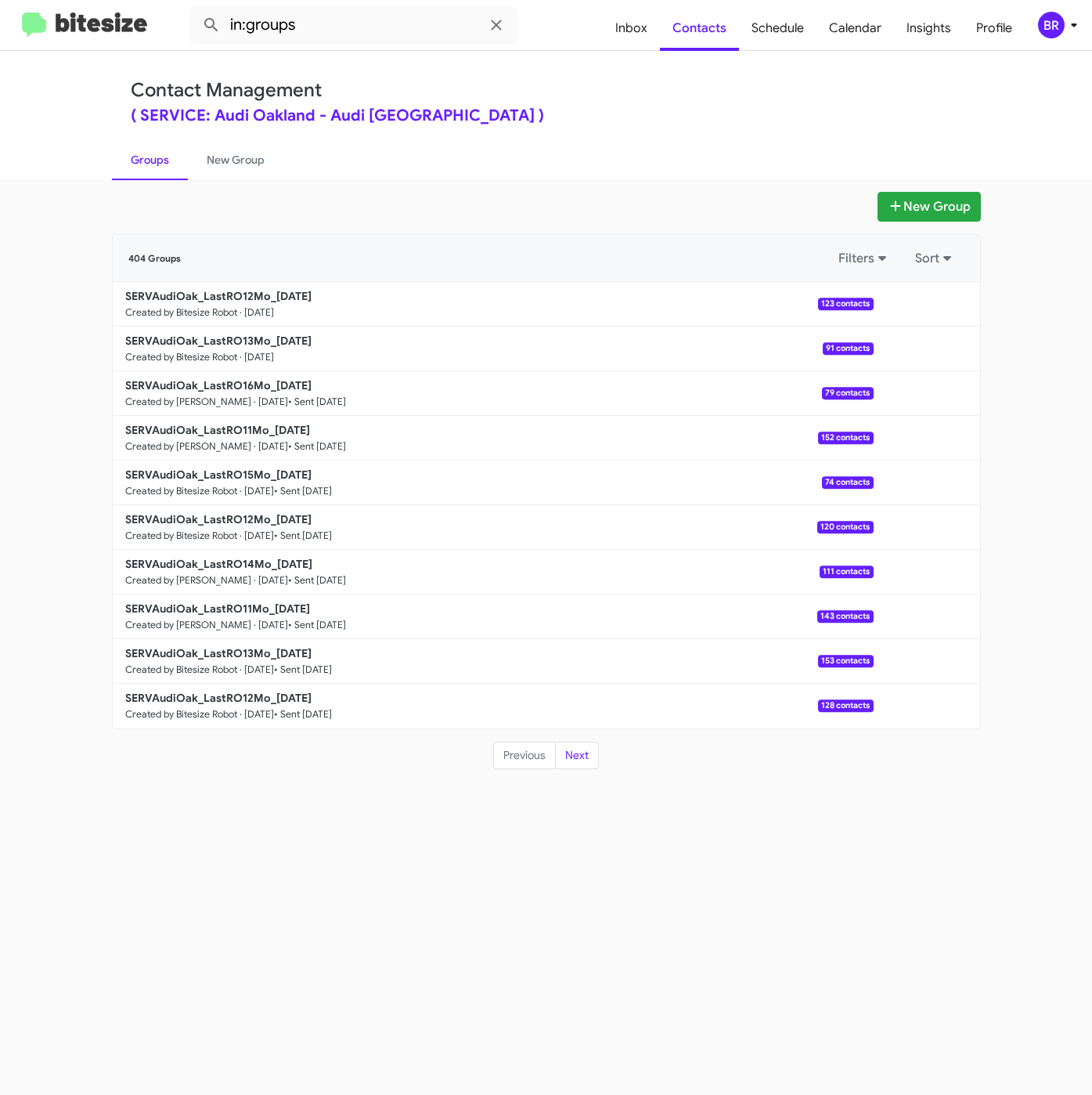
click at [557, 103] on div "Contact Management ( SERVICE: Audi Oakland - Audi [GEOGRAPHIC_DATA] )" at bounding box center [546, 101] width 831 height 44
click at [331, 25] on input "in:groups" at bounding box center [354, 25] width 329 height 37
type input "in:groups 12m"
click at [196, 9] on button at bounding box center [211, 25] width 31 height 31
click at [200, 292] on b "SERVAudiOak_LastRO12Mo_[DATE]" at bounding box center [218, 296] width 186 height 14
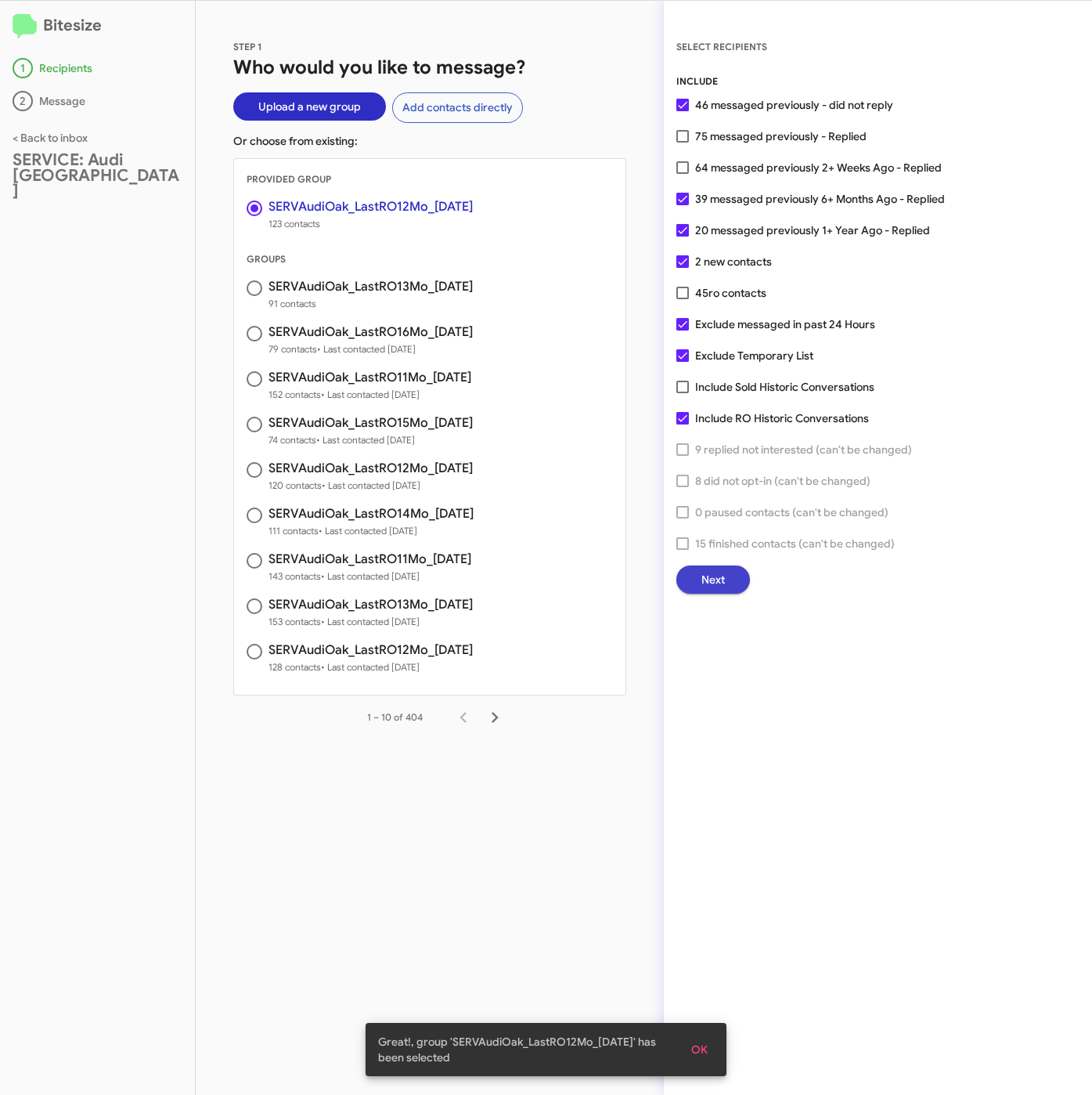
click at [697, 575] on button "Next" at bounding box center [713, 579] width 74 height 28
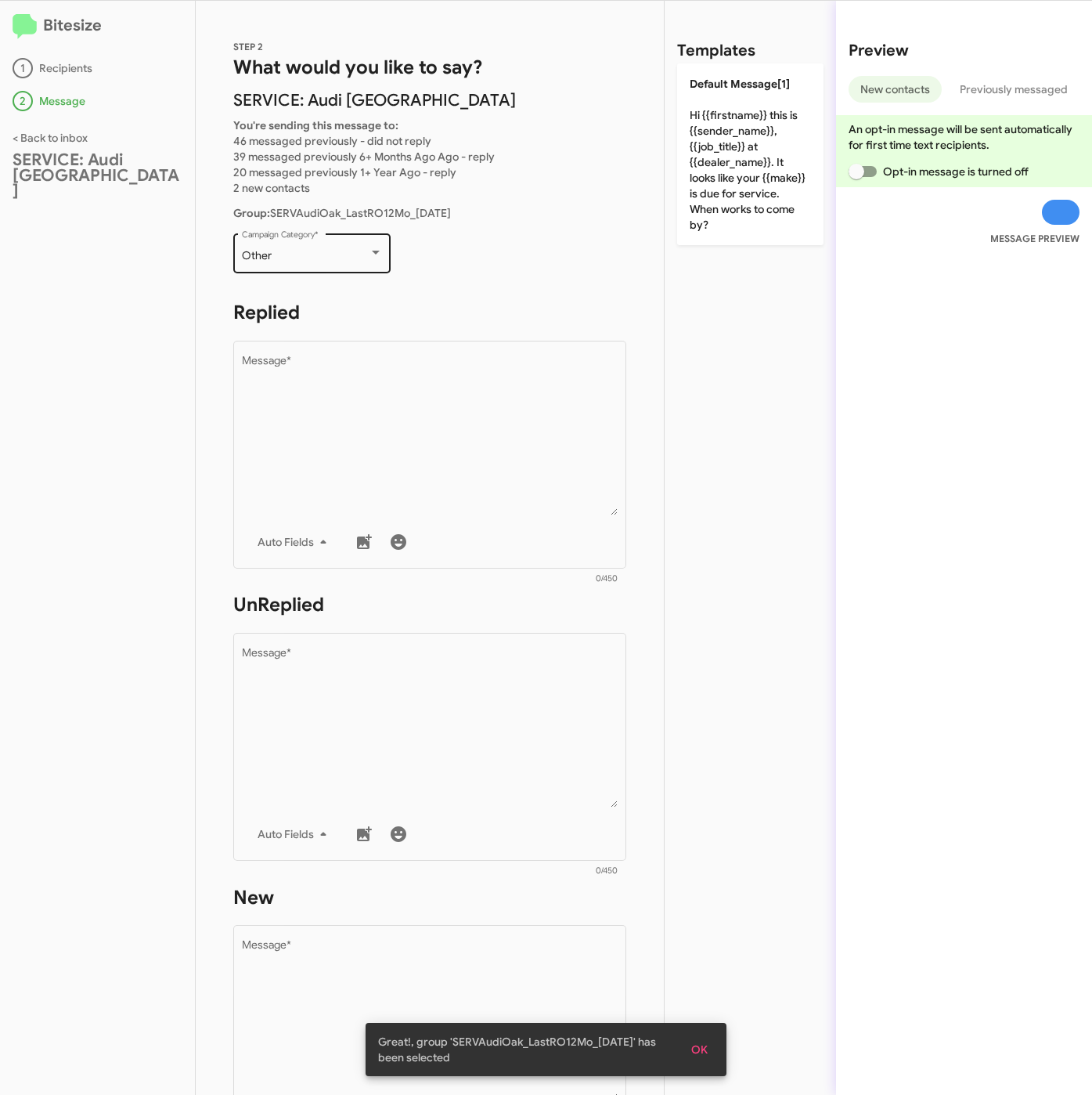
click at [261, 244] on div "Other Campaign Category *" at bounding box center [312, 252] width 141 height 43
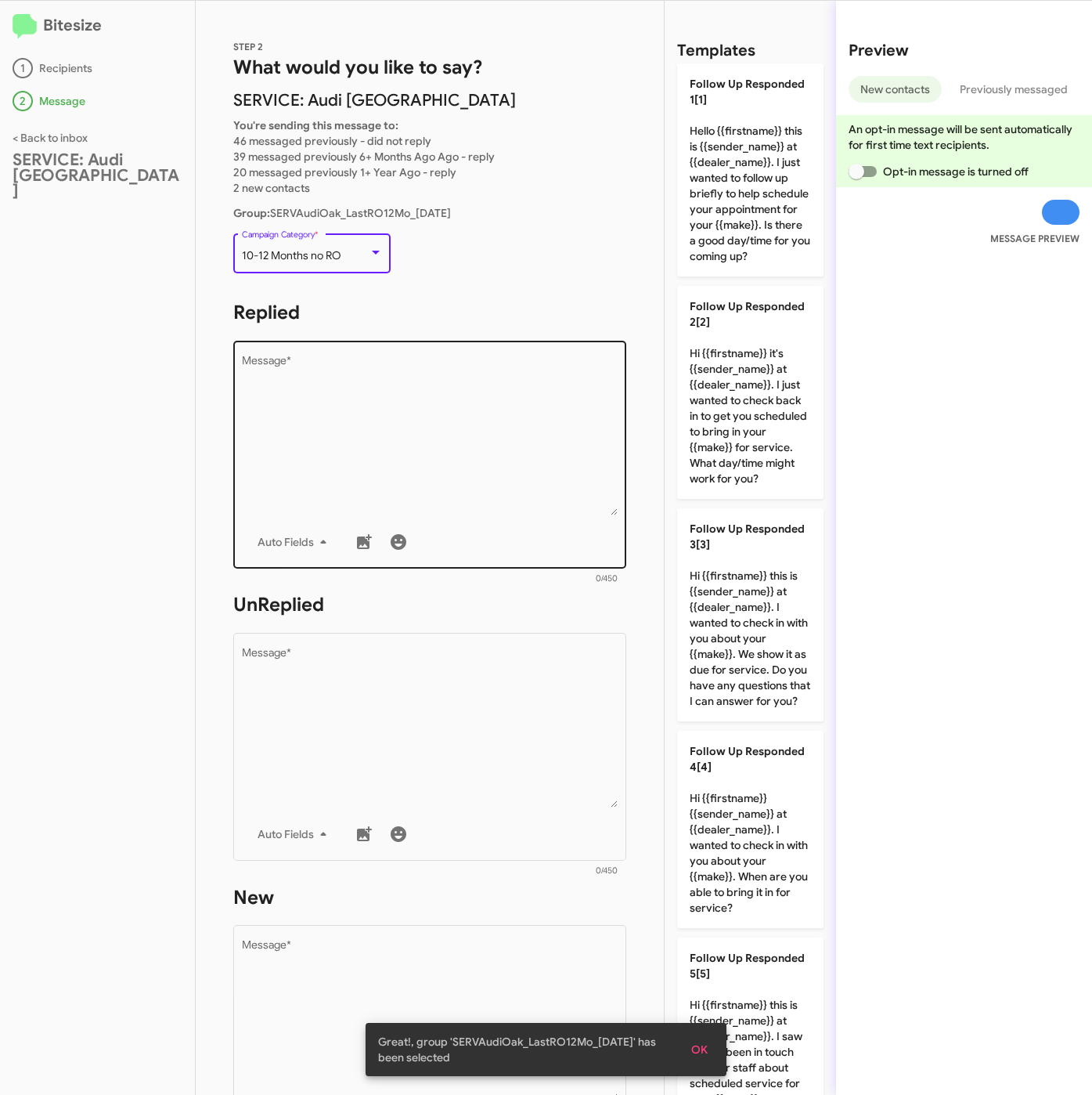
click at [346, 484] on textarea "Message *" at bounding box center [429, 436] width 377 height 160
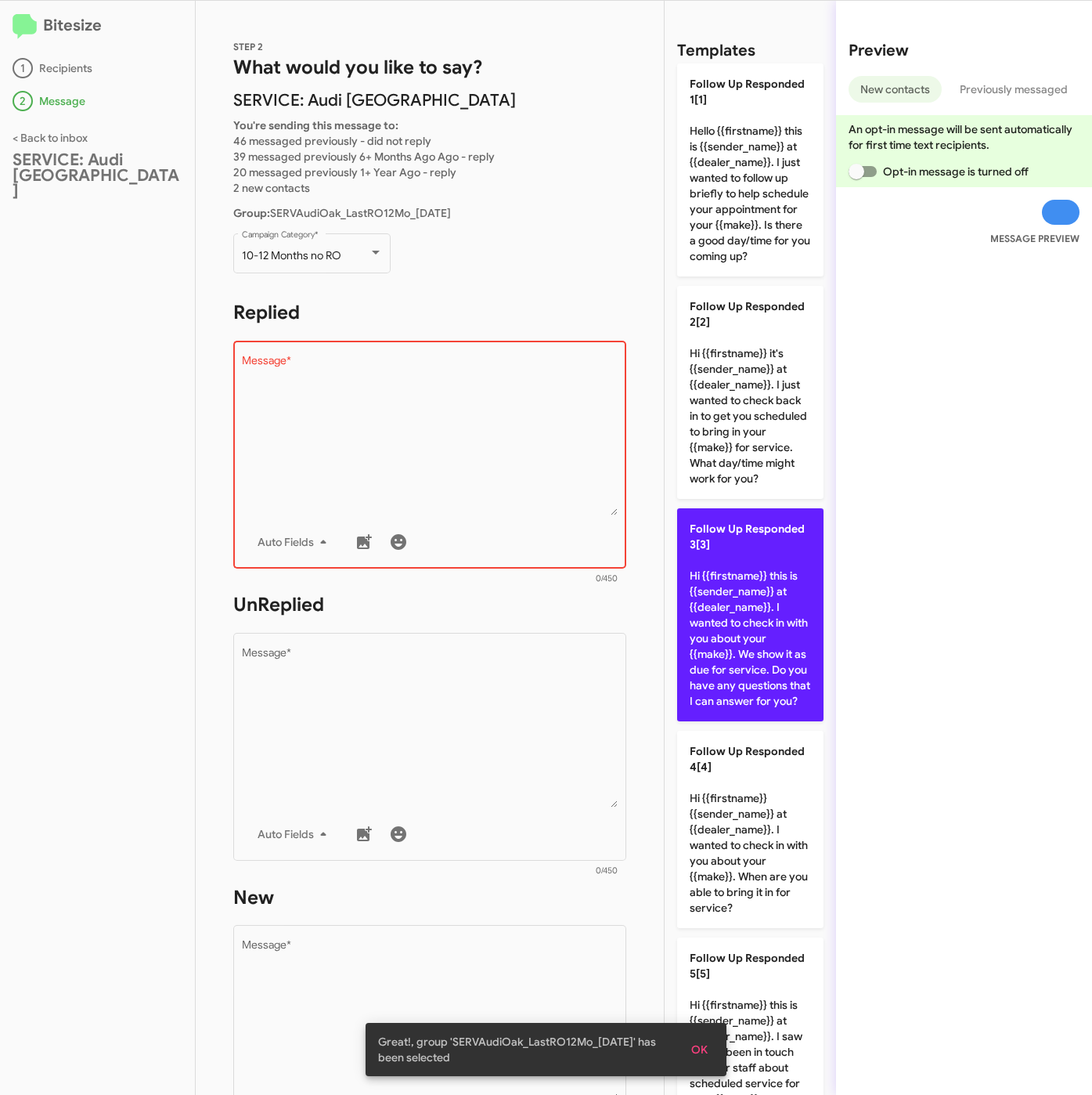
drag, startPoint x: 761, startPoint y: 672, endPoint x: 749, endPoint y: 701, distance: 31.4
click at [761, 675] on p "Follow Up Responded 3[3] Hi {{firstname}} this is {{sender_name}} at {{dealer_n…" at bounding box center [750, 614] width 146 height 213
type textarea "Hi {{firstname}} this is {{sender_name}} at {{dealer_name}}. I wanted to check …"
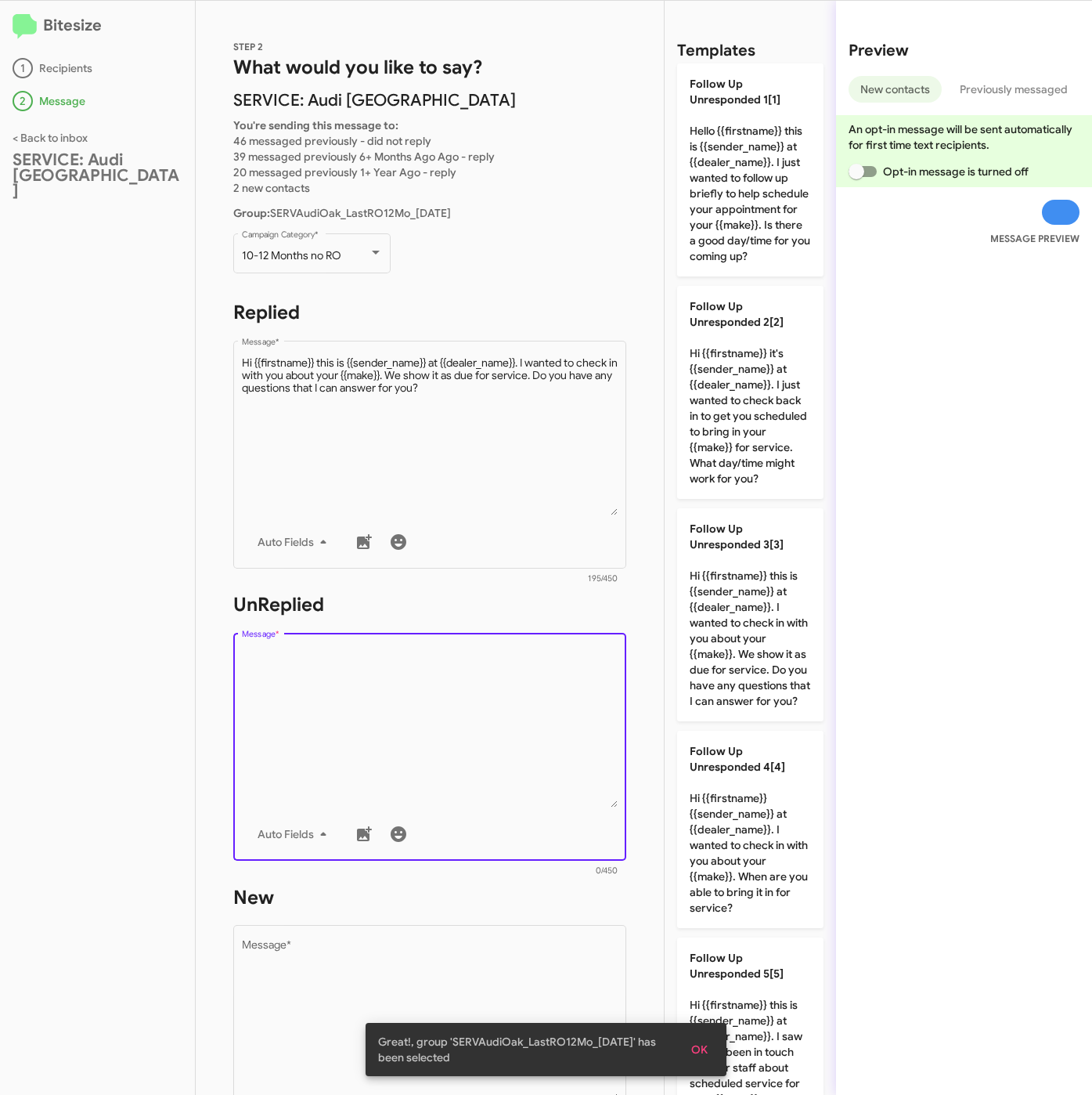
click at [532, 743] on textarea "Message *" at bounding box center [429, 727] width 377 height 160
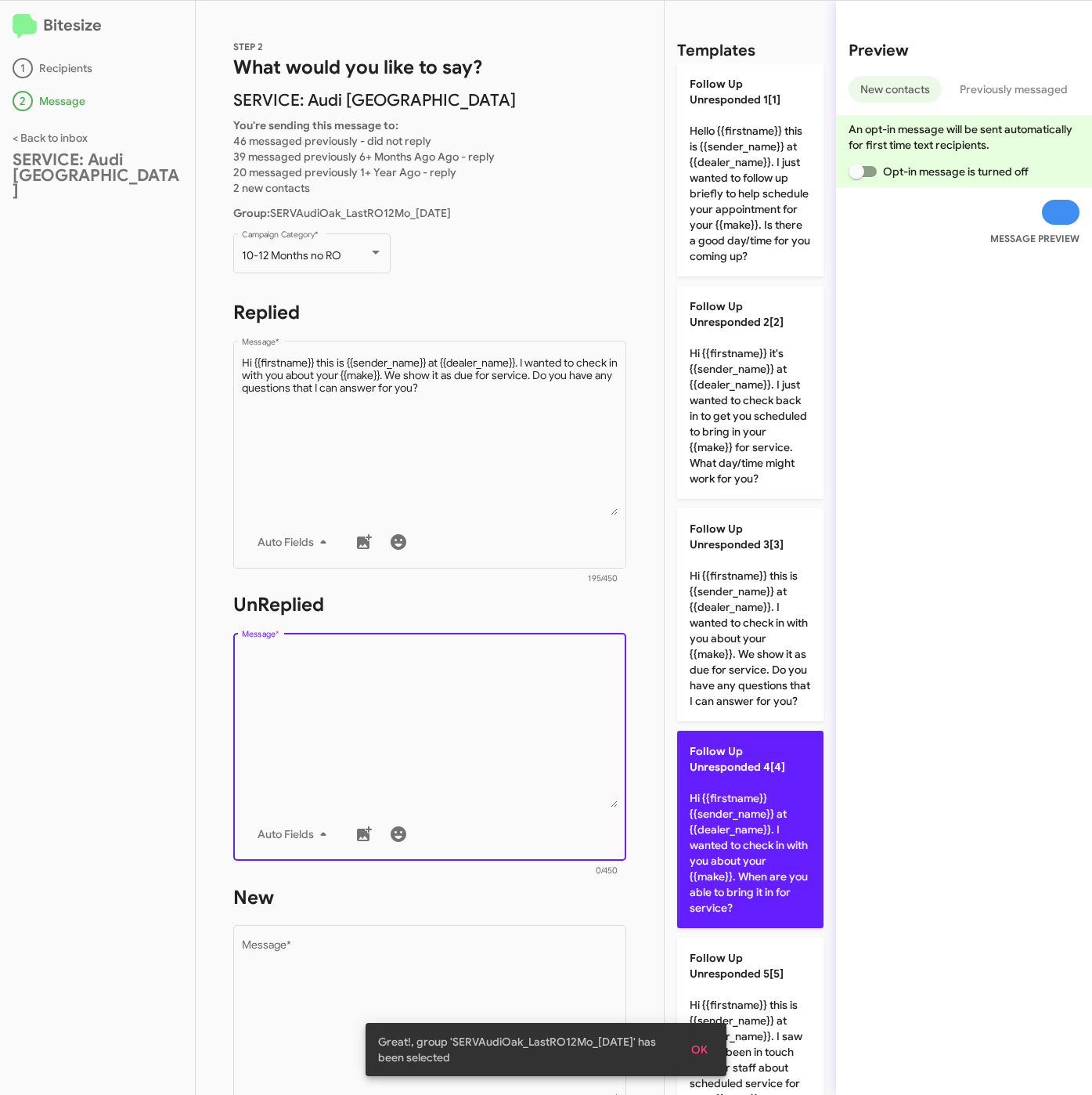
click at [754, 865] on p "Follow Up Unresponded 4[4] Hi {{firstname}} {{sender_name}} at {{dealer_name}}.…" at bounding box center [750, 830] width 146 height 197
type textarea "Hi {{firstname}} {{sender_name}} at {{dealer_name}}. I wanted to check in with …"
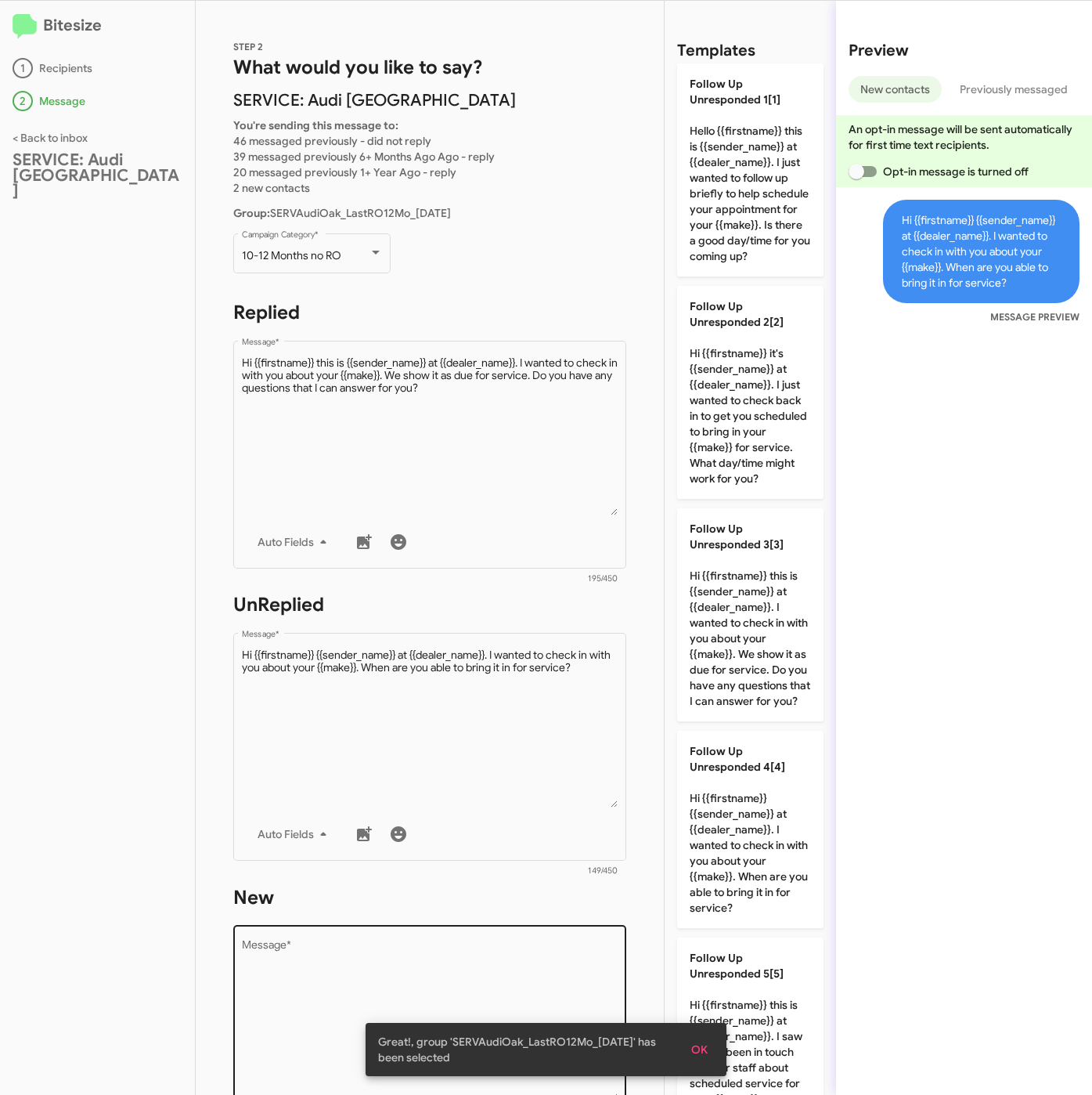
click at [550, 930] on div "Drop image here to insert Auto Fields Message *" at bounding box center [429, 1037] width 377 height 231
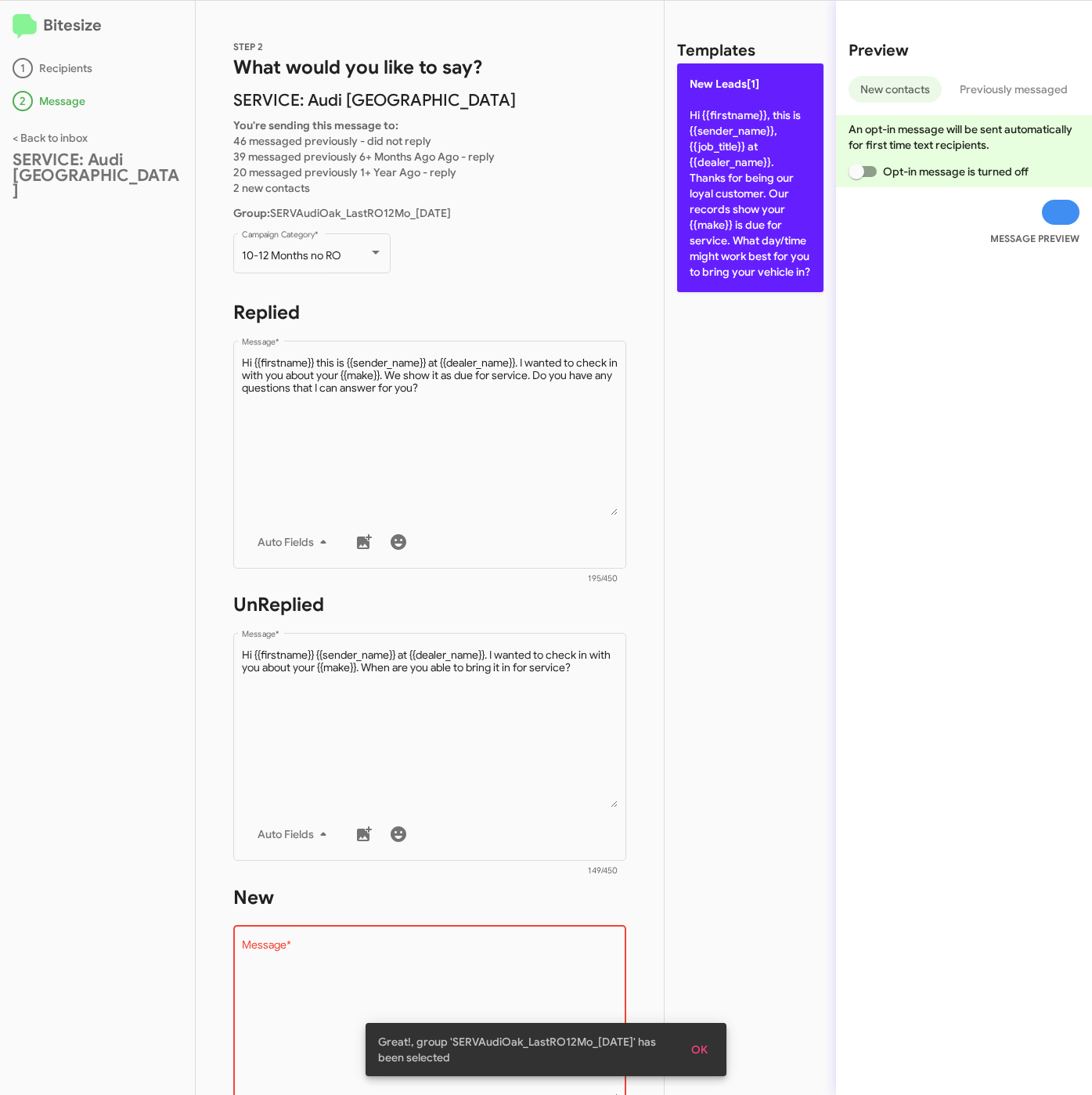
click at [733, 238] on p "New Leads[1] Hi {{firstname}}, this is {{sender_name}}, {{job_title}} at {{deal…" at bounding box center [750, 178] width 146 height 229
type textarea "Hi {{firstname}}, this is {{sender_name}}, {{job_title}} at {{dealer_name}}. Th…"
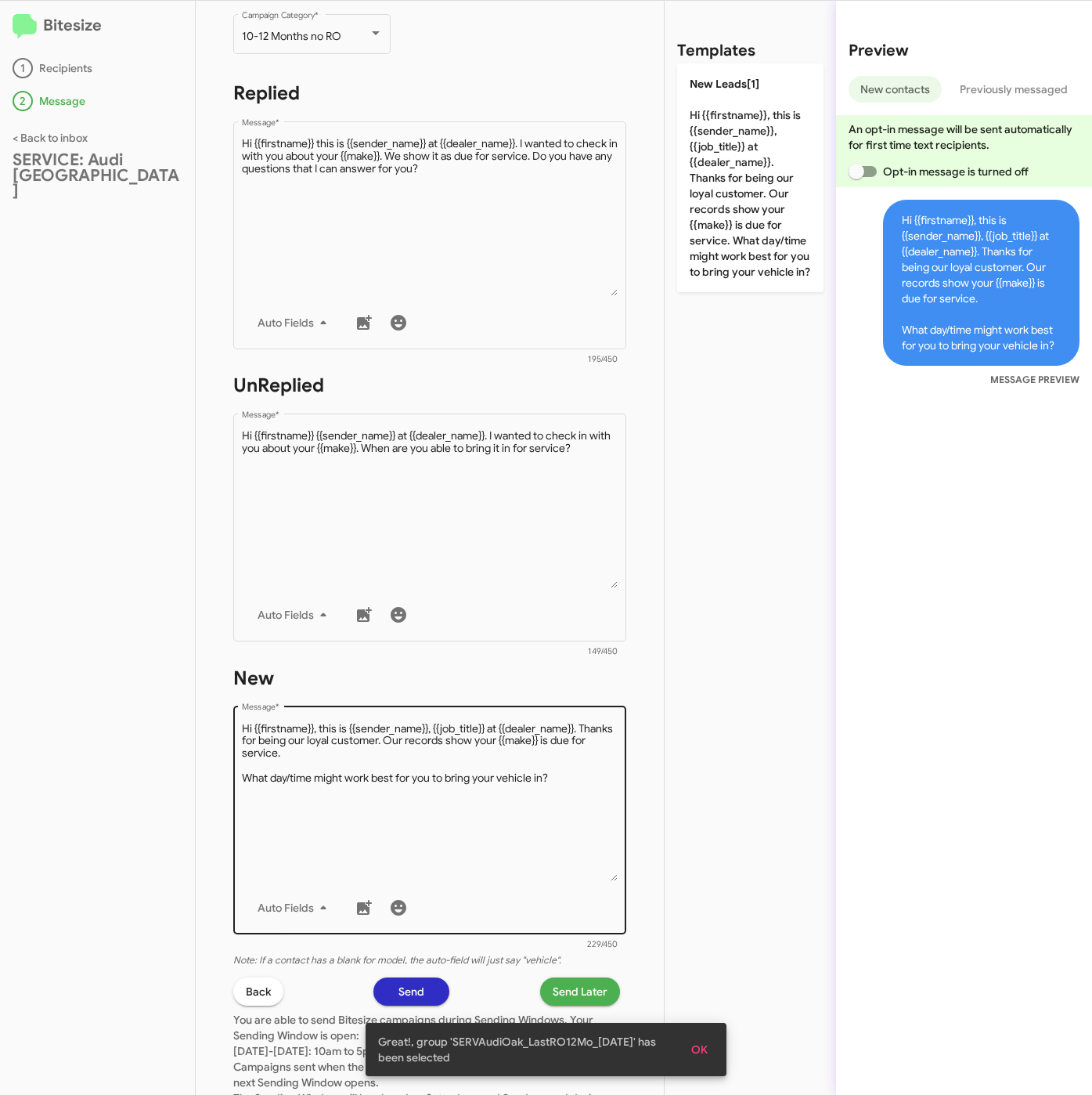
scroll to position [352, 0]
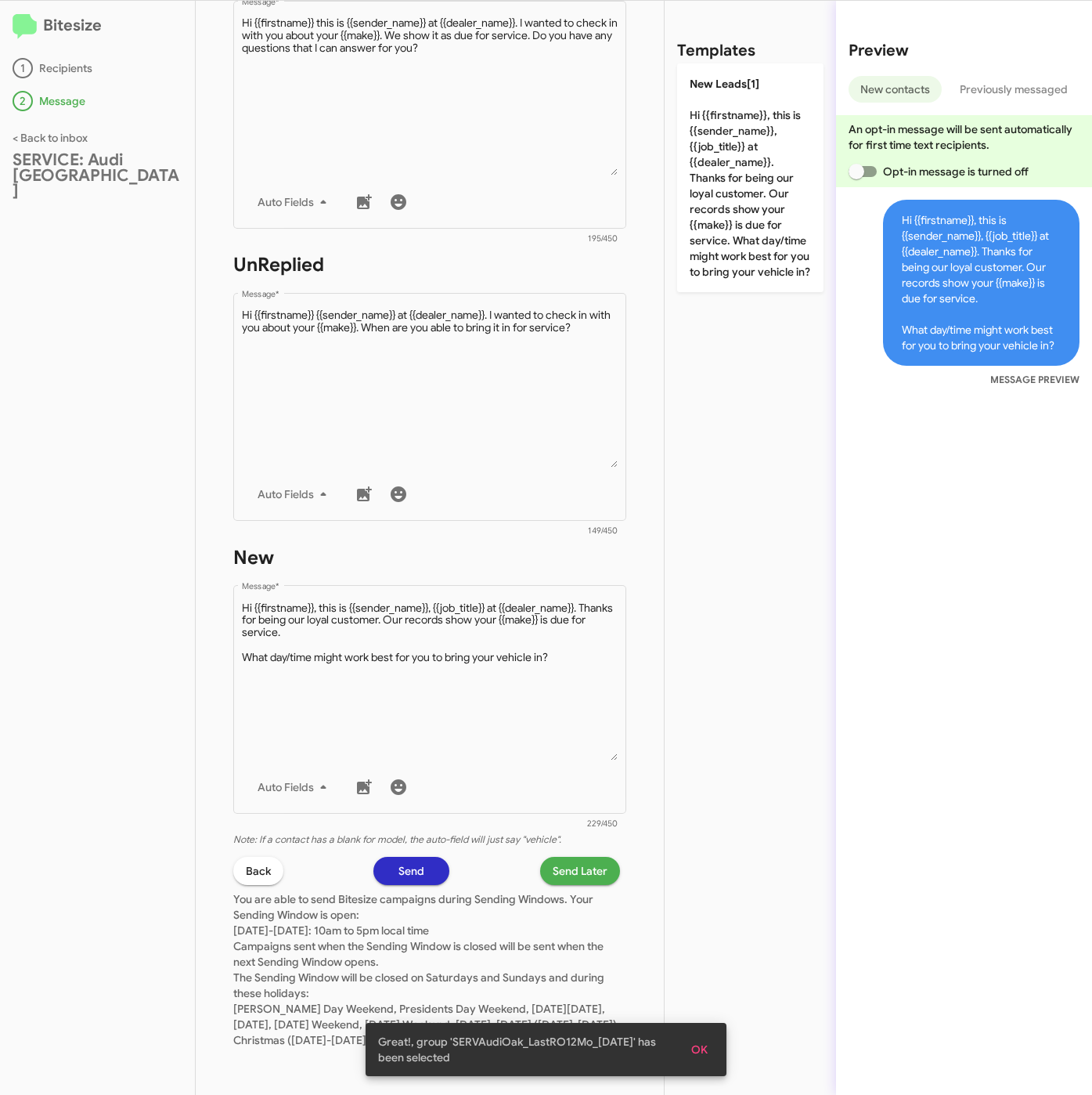
click at [553, 857] on span "Send Later" at bounding box center [580, 870] width 54 height 28
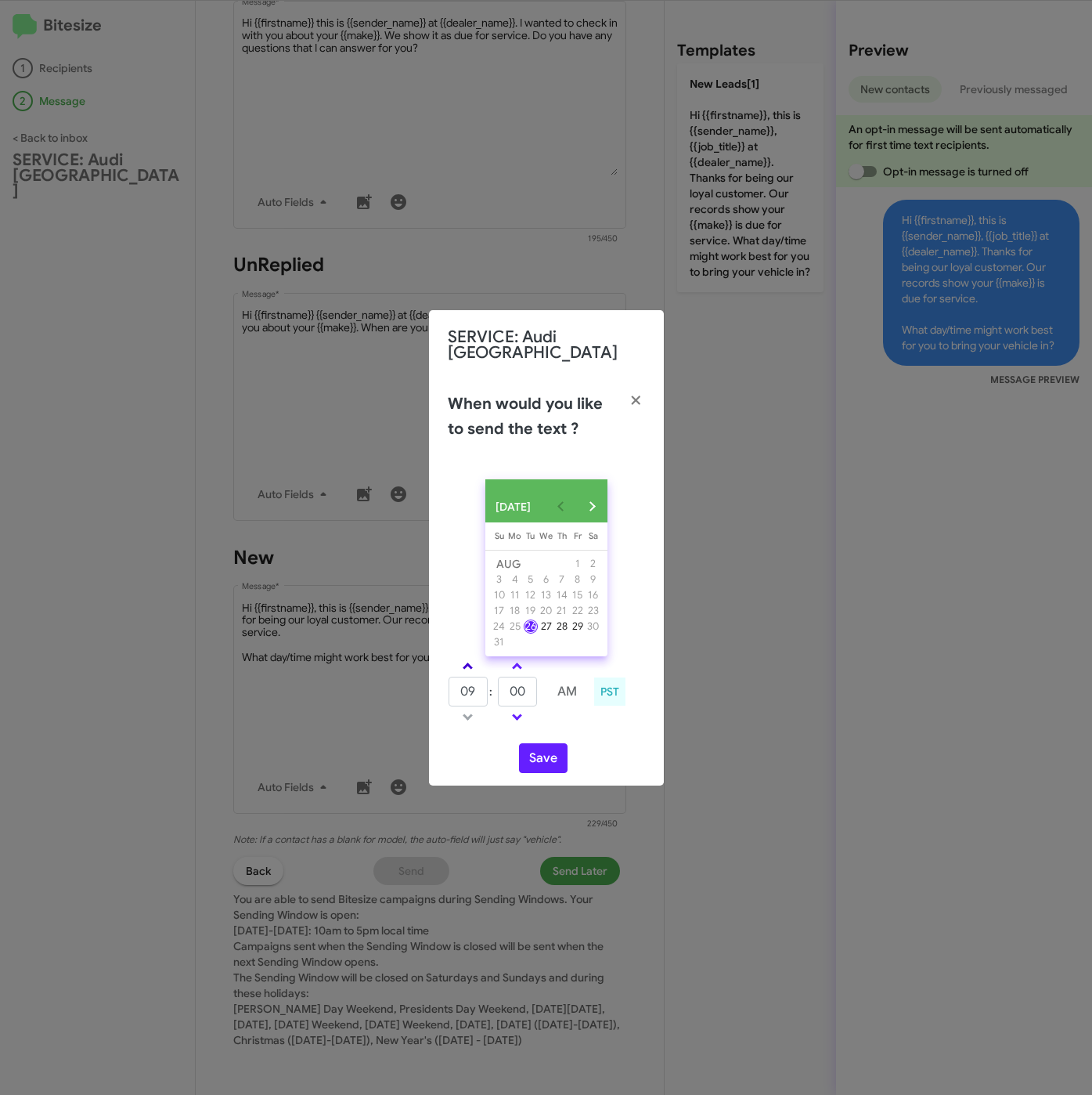
click at [466, 663] on span at bounding box center [468, 668] width 10 height 10
drag, startPoint x: 466, startPoint y: 660, endPoint x: 486, endPoint y: 670, distance: 22.4
click at [472, 661] on link at bounding box center [468, 665] width 27 height 18
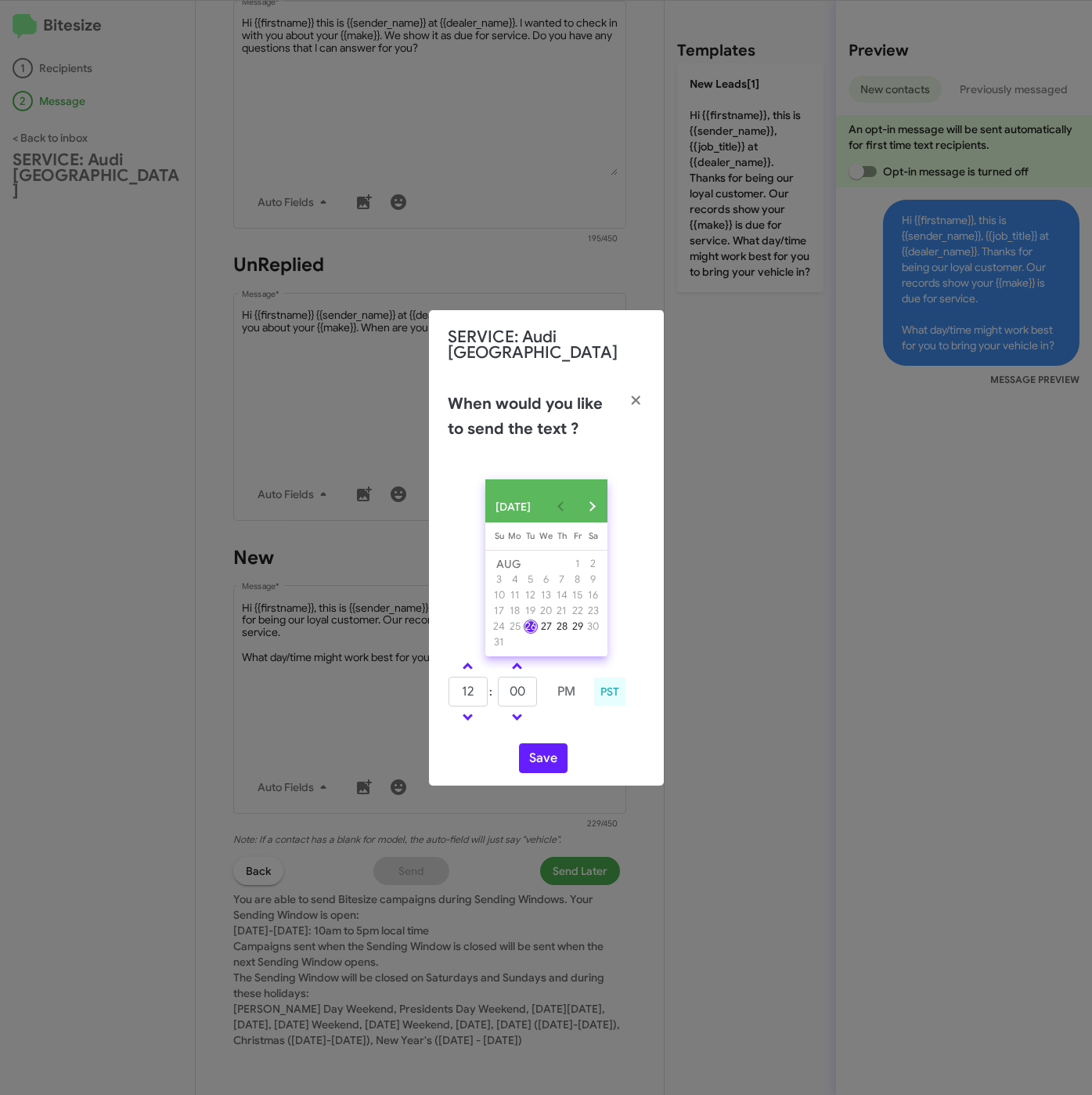
type input "01"
drag, startPoint x: 526, startPoint y: 689, endPoint x: 498, endPoint y: 692, distance: 28.2
click at [498, 692] on input "00" at bounding box center [517, 691] width 39 height 30
type input "45"
click at [545, 761] on button "Save" at bounding box center [543, 757] width 48 height 30
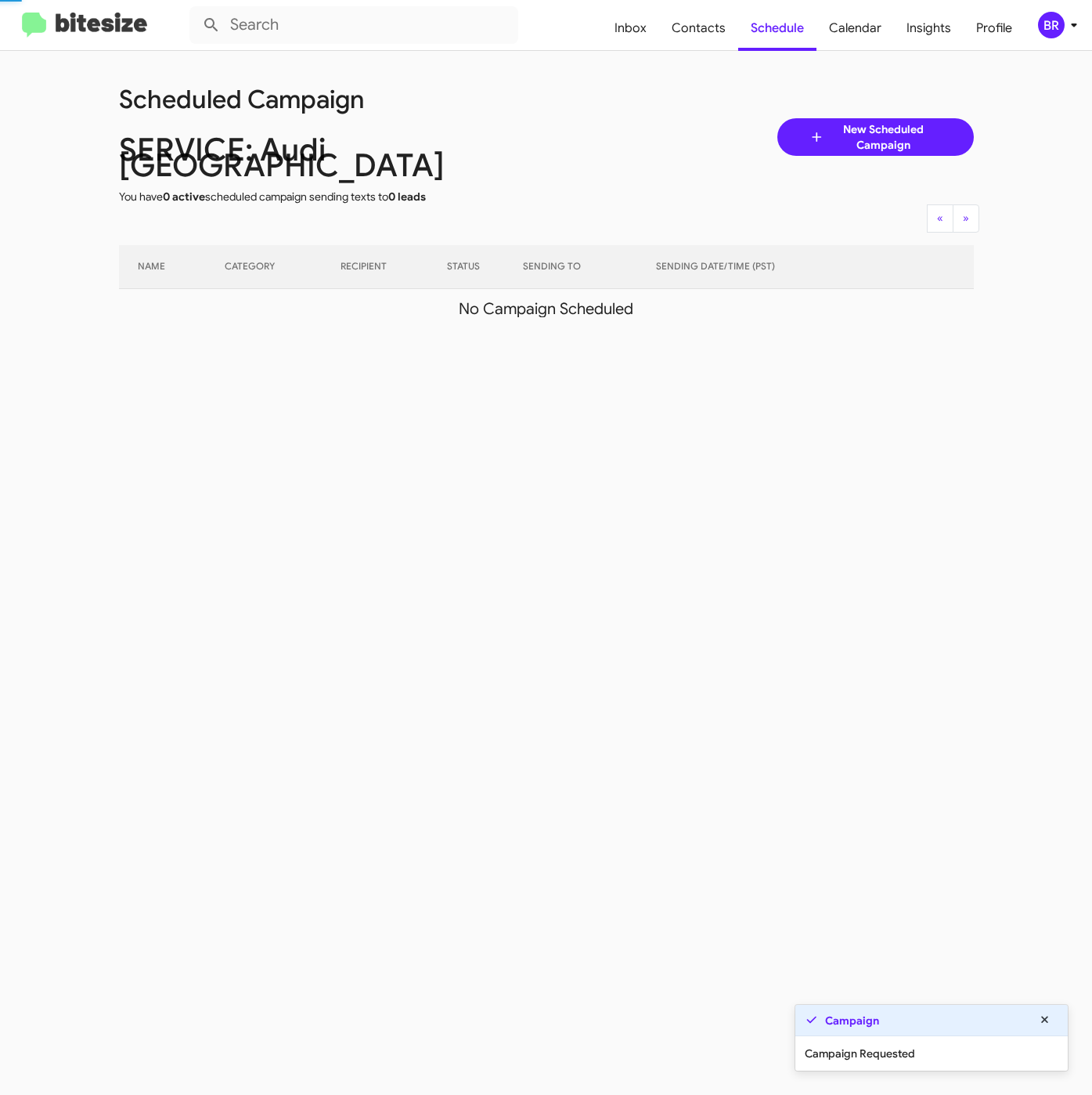
click at [1055, 24] on div "BR" at bounding box center [1050, 25] width 26 height 26
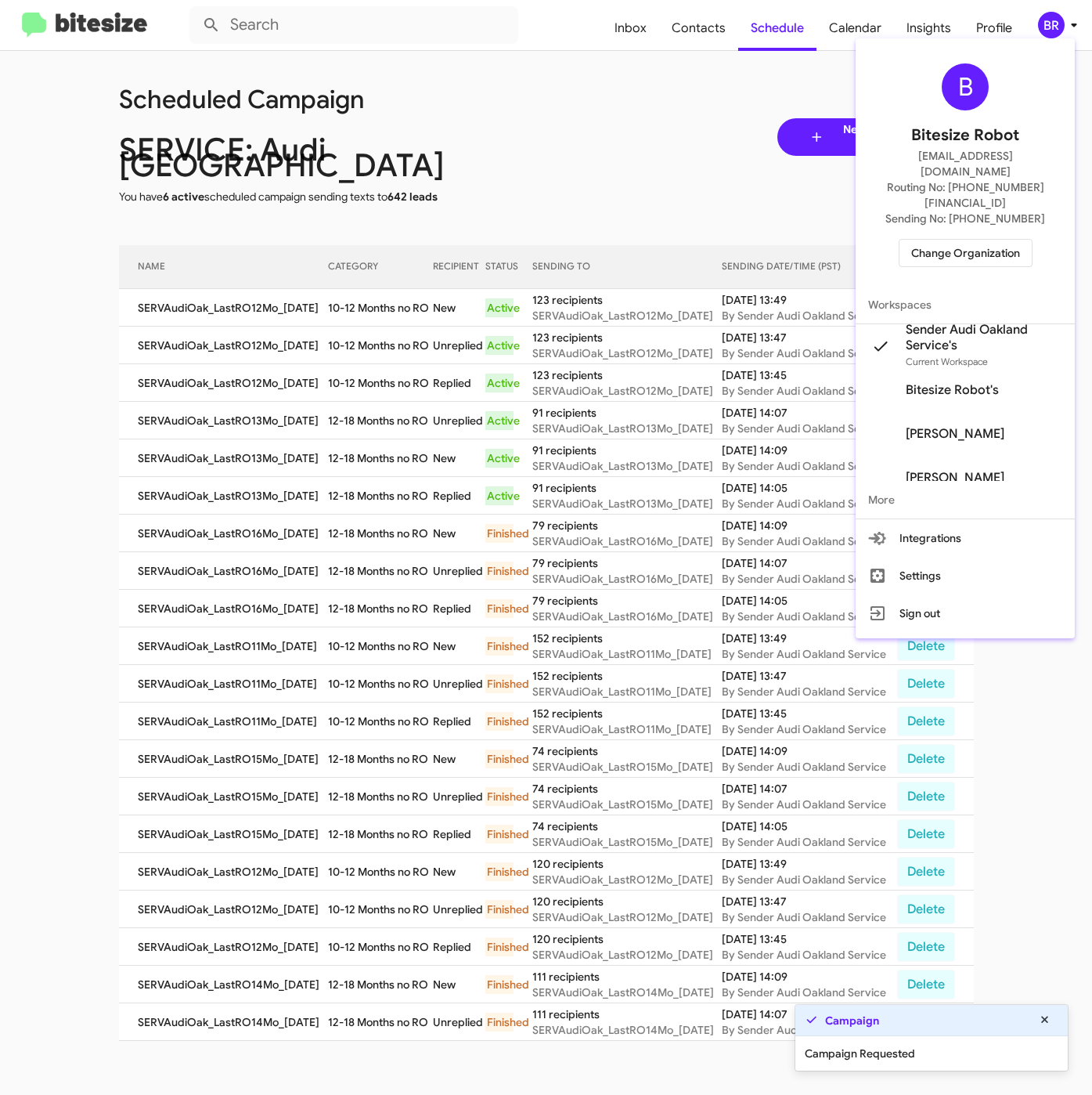
click at [407, 278] on div at bounding box center [546, 547] width 1092 height 1095
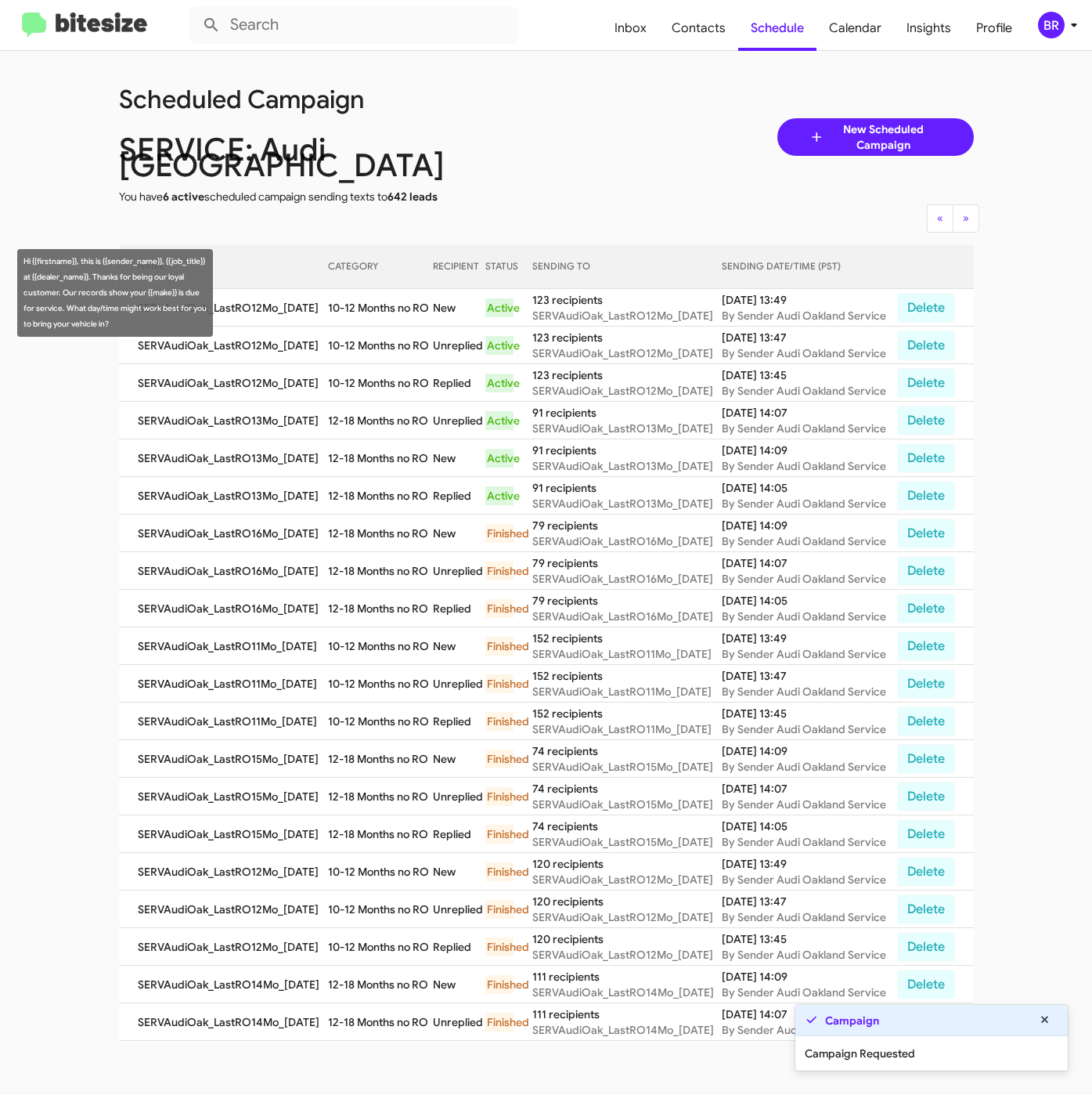
drag, startPoint x: 336, startPoint y: 292, endPoint x: 433, endPoint y: 301, distance: 97.4
click at [433, 301] on td "10-12 Months no RO" at bounding box center [381, 308] width 105 height 37
copy td "10-12 Months no RO"
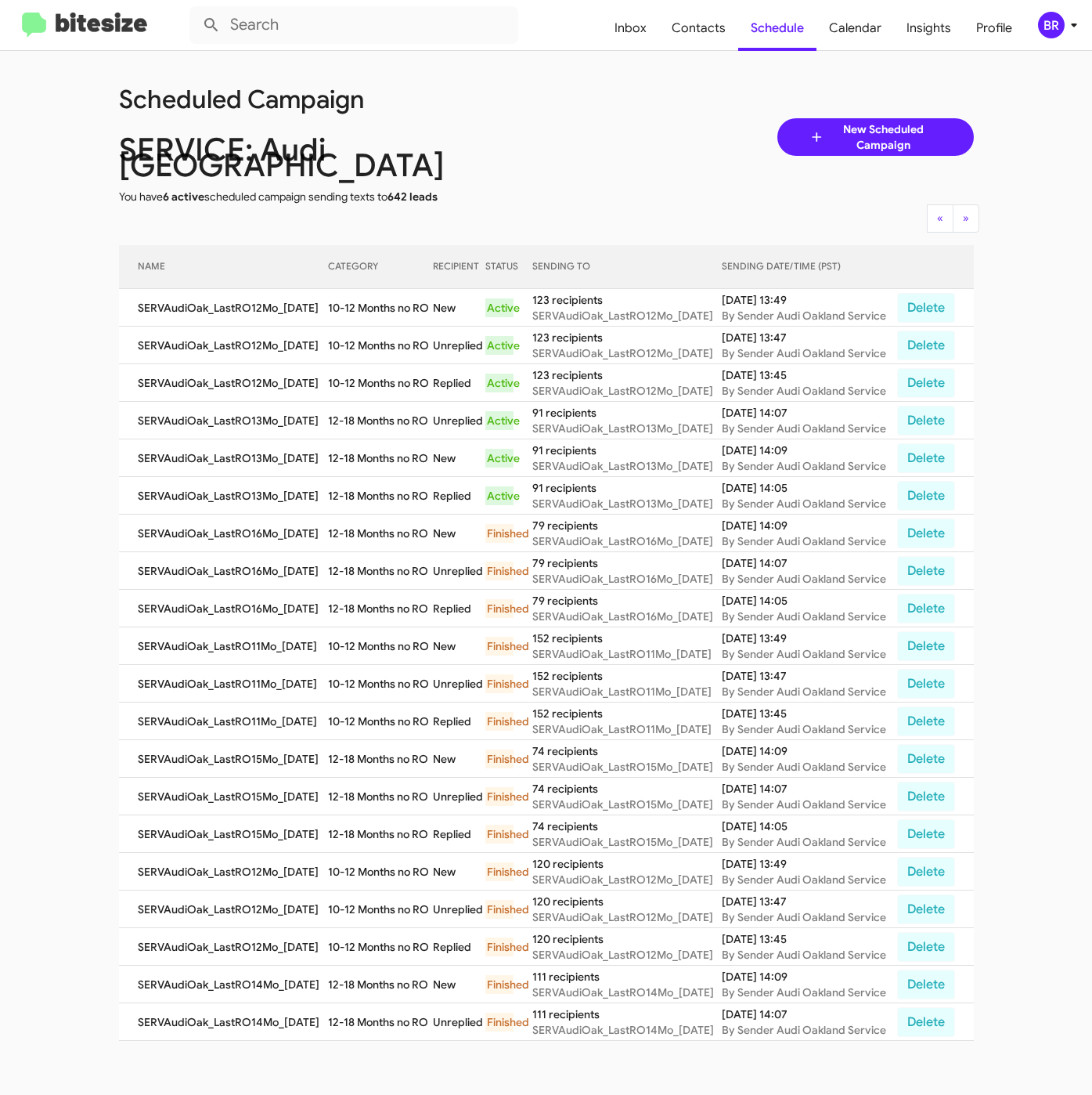
click at [1046, 36] on div "BR" at bounding box center [1050, 25] width 26 height 26
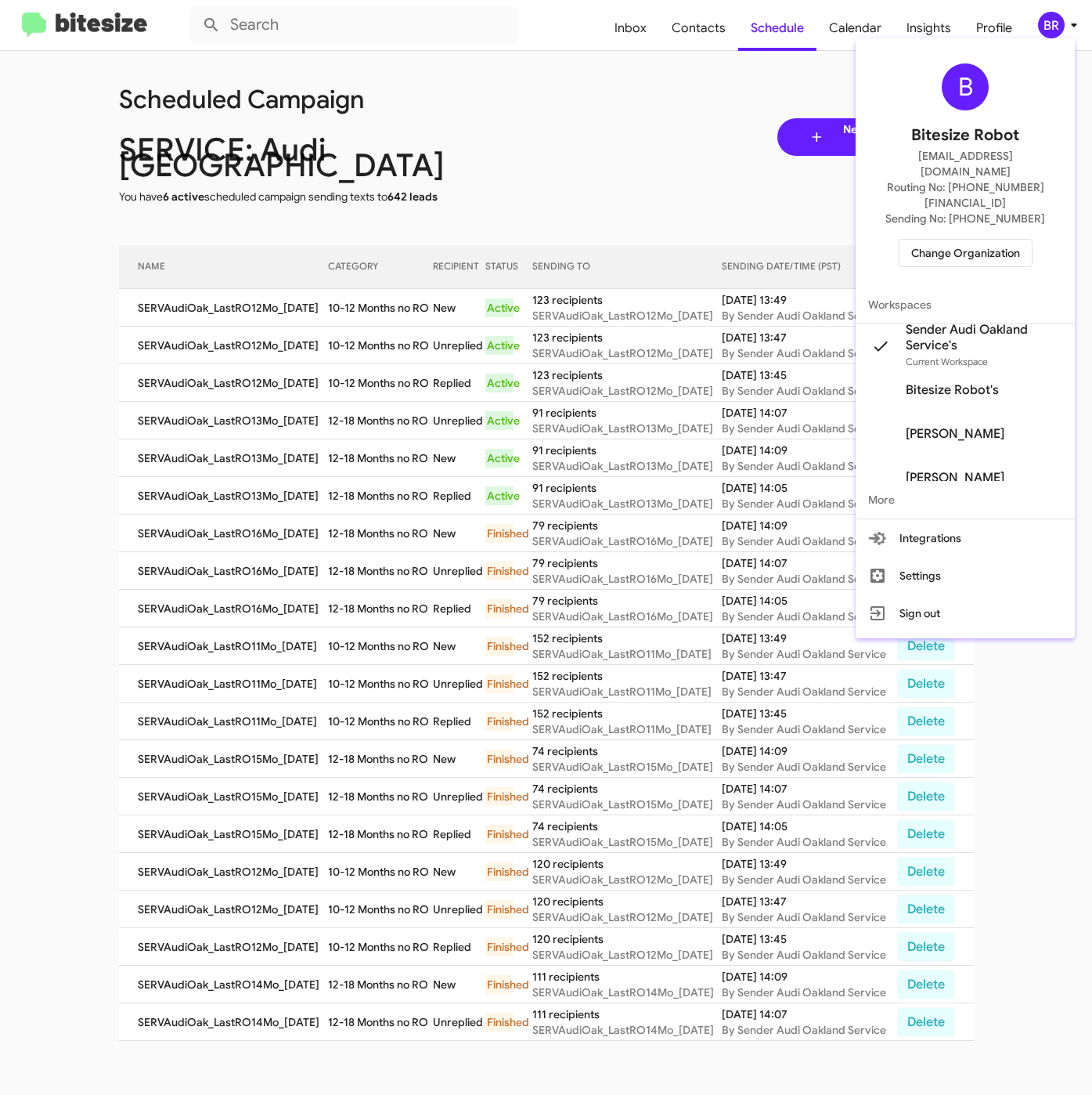
click at [948, 248] on div "B Bitesize Robot iya@bitesize.co Routing No: +1 (510) 866-2900 Sending No: +1 (…" at bounding box center [965, 164] width 219 height 241
click at [945, 239] on button "Change Organization" at bounding box center [965, 253] width 134 height 28
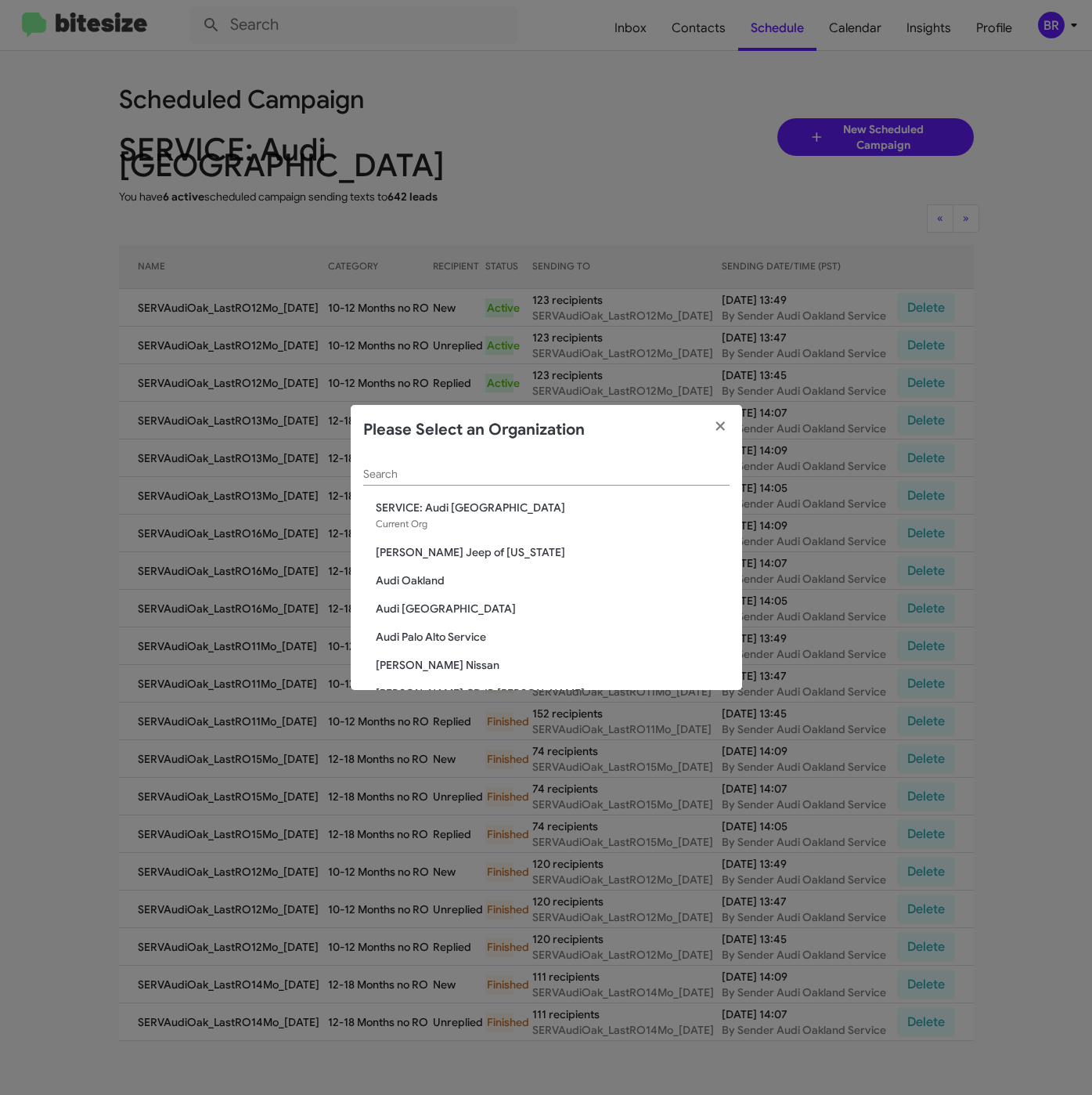
click at [593, 461] on div "Search" at bounding box center [546, 471] width 367 height 31
paste input "SERVICE: [PERSON_NAME]"
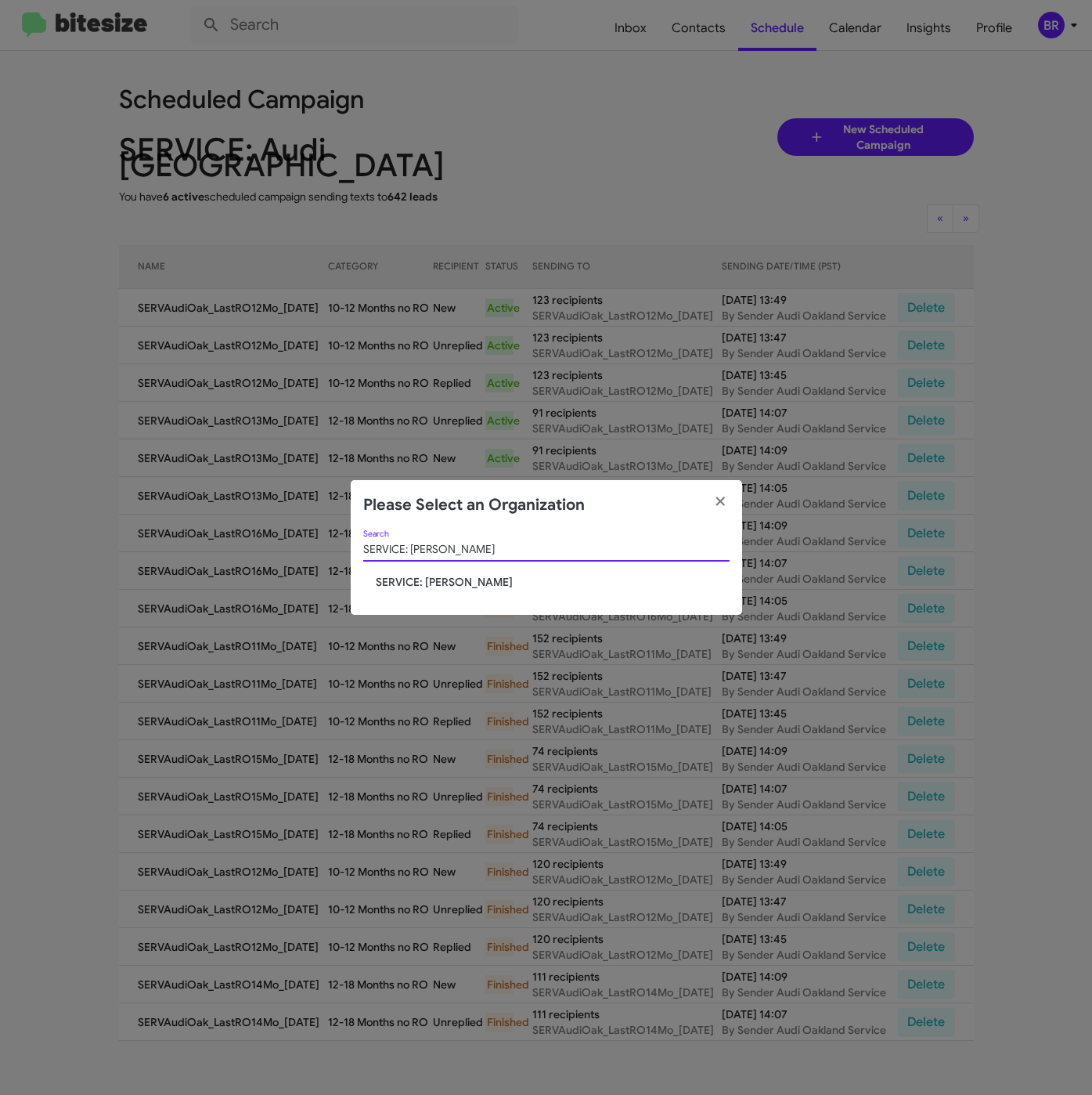
type input "SERVICE: [PERSON_NAME]"
click at [469, 574] on span "SERVICE: [PERSON_NAME]" at bounding box center [553, 582] width 354 height 15
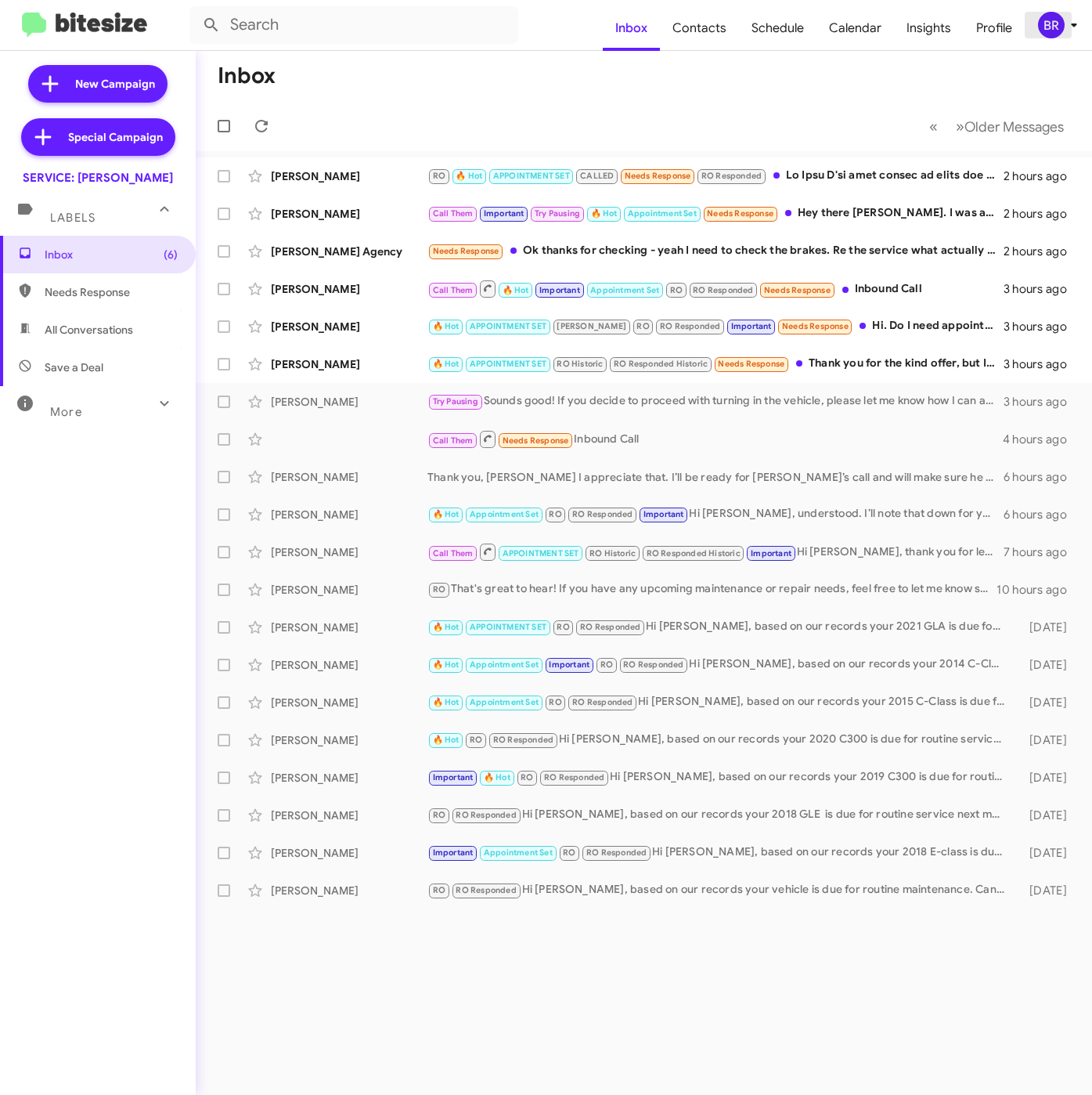
click at [1038, 26] on div "BR" at bounding box center [1050, 25] width 26 height 26
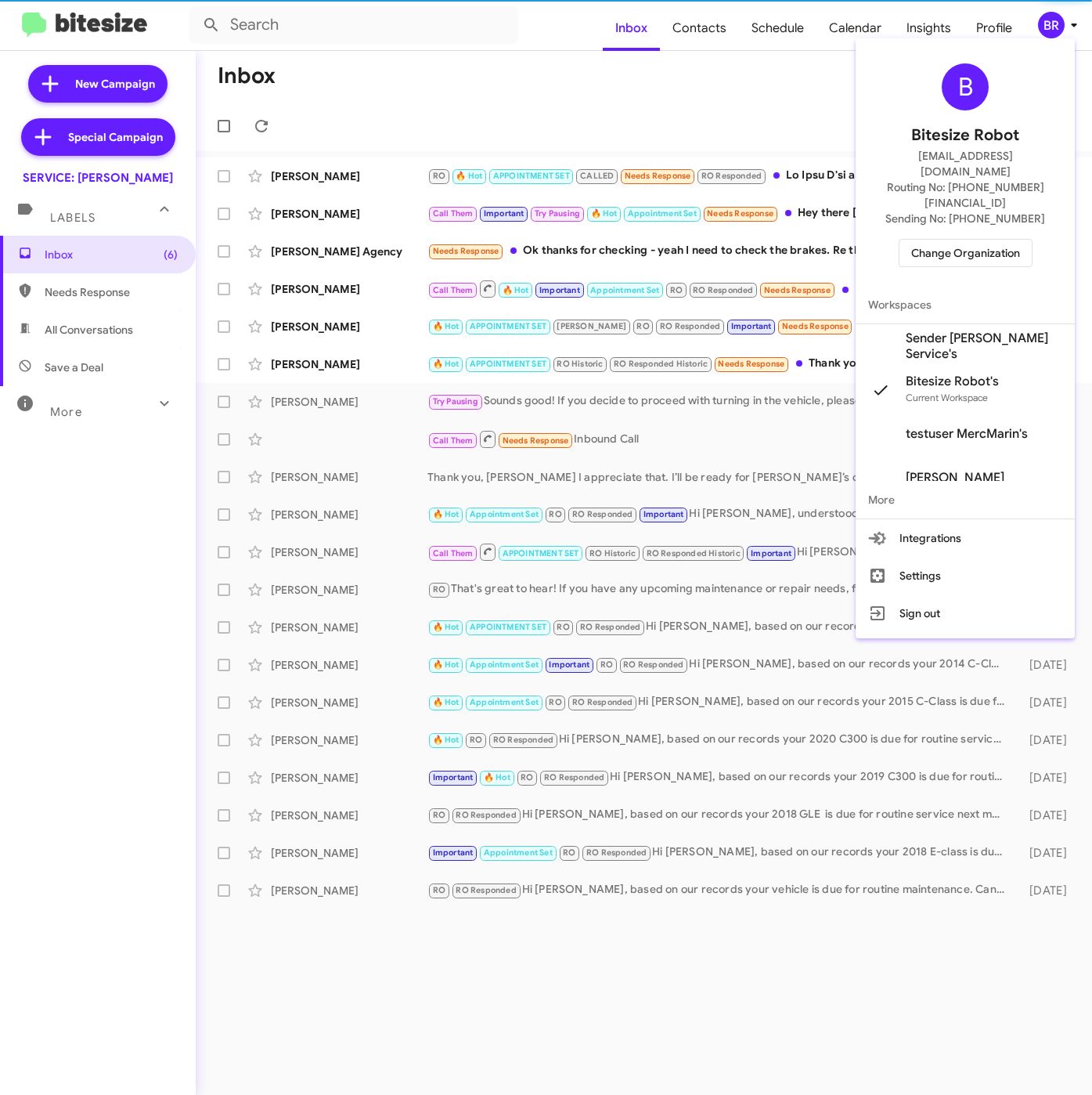
click at [953, 330] on span "Sender [PERSON_NAME] Service's" at bounding box center [984, 345] width 156 height 31
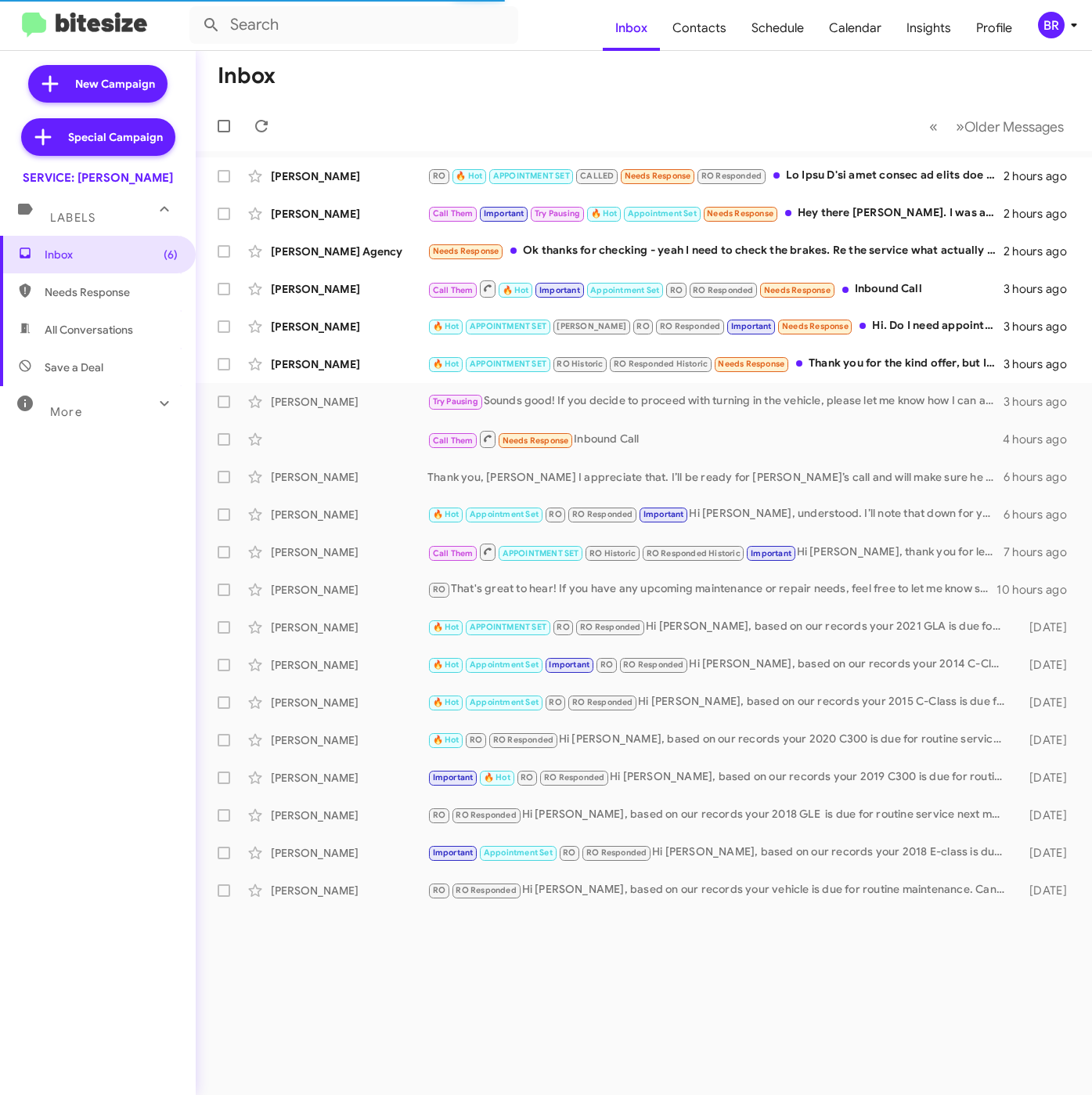
click at [712, 34] on span "Contacts" at bounding box center [699, 27] width 79 height 45
type input "in:groups"
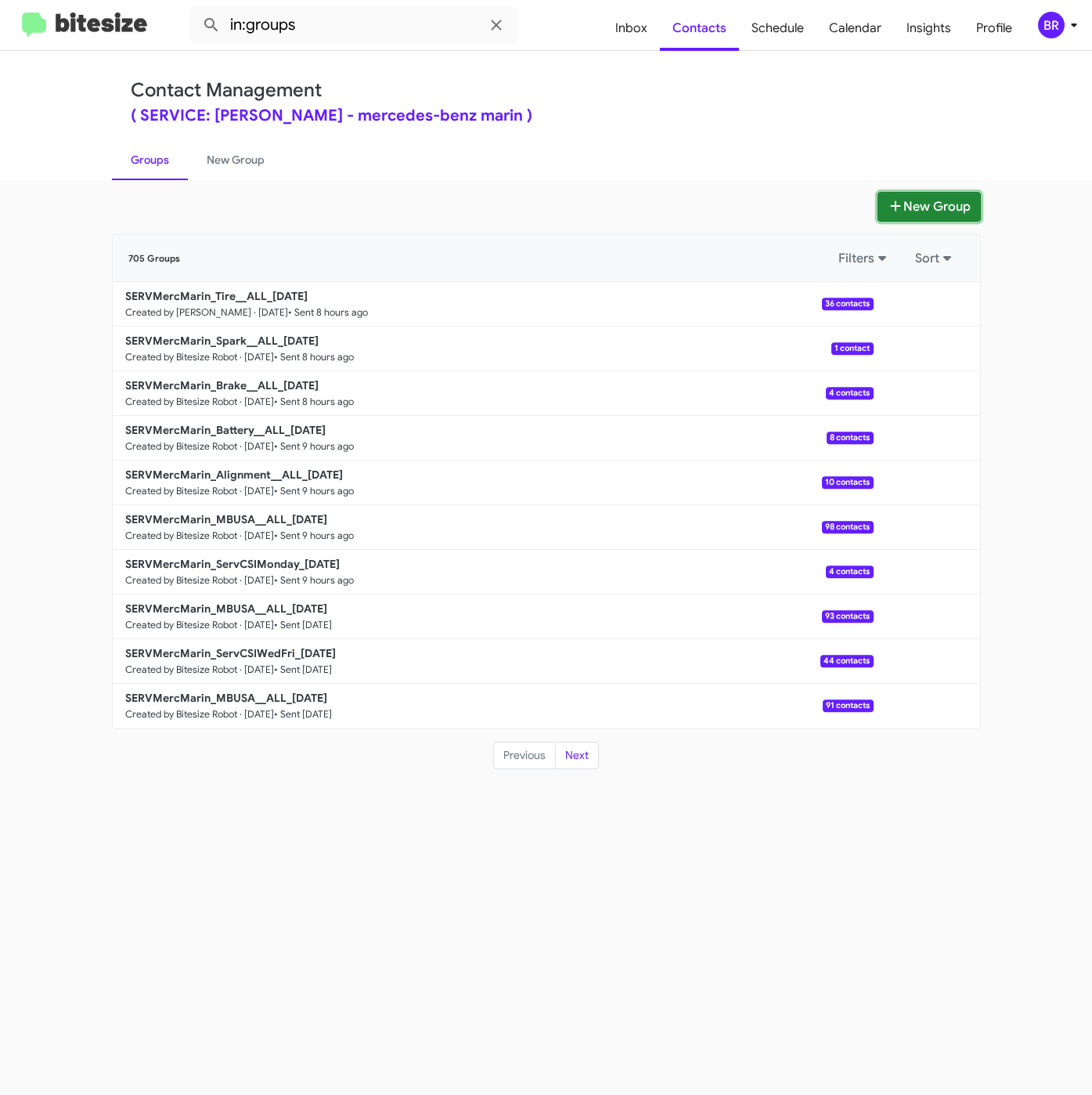
click at [940, 201] on button "New Group" at bounding box center [929, 206] width 103 height 30
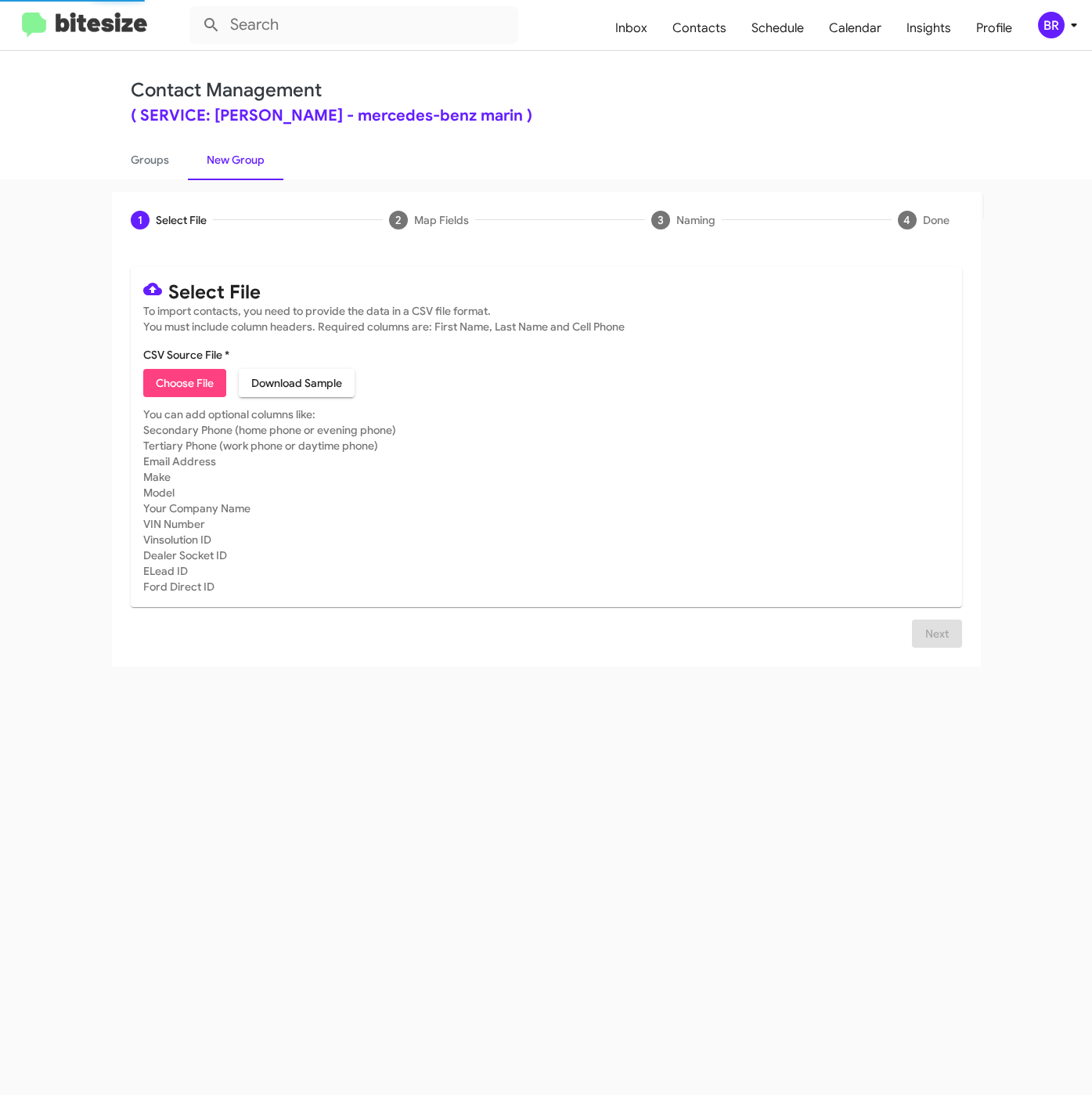
click at [169, 400] on mat-card "Select File To import contacts, you need to provide the data in a CSV file form…" at bounding box center [546, 436] width 831 height 339
click at [170, 392] on span "Choose File" at bounding box center [185, 382] width 58 height 28
type input "SERVMercMarin_LastRO13Mo_[DATE]"
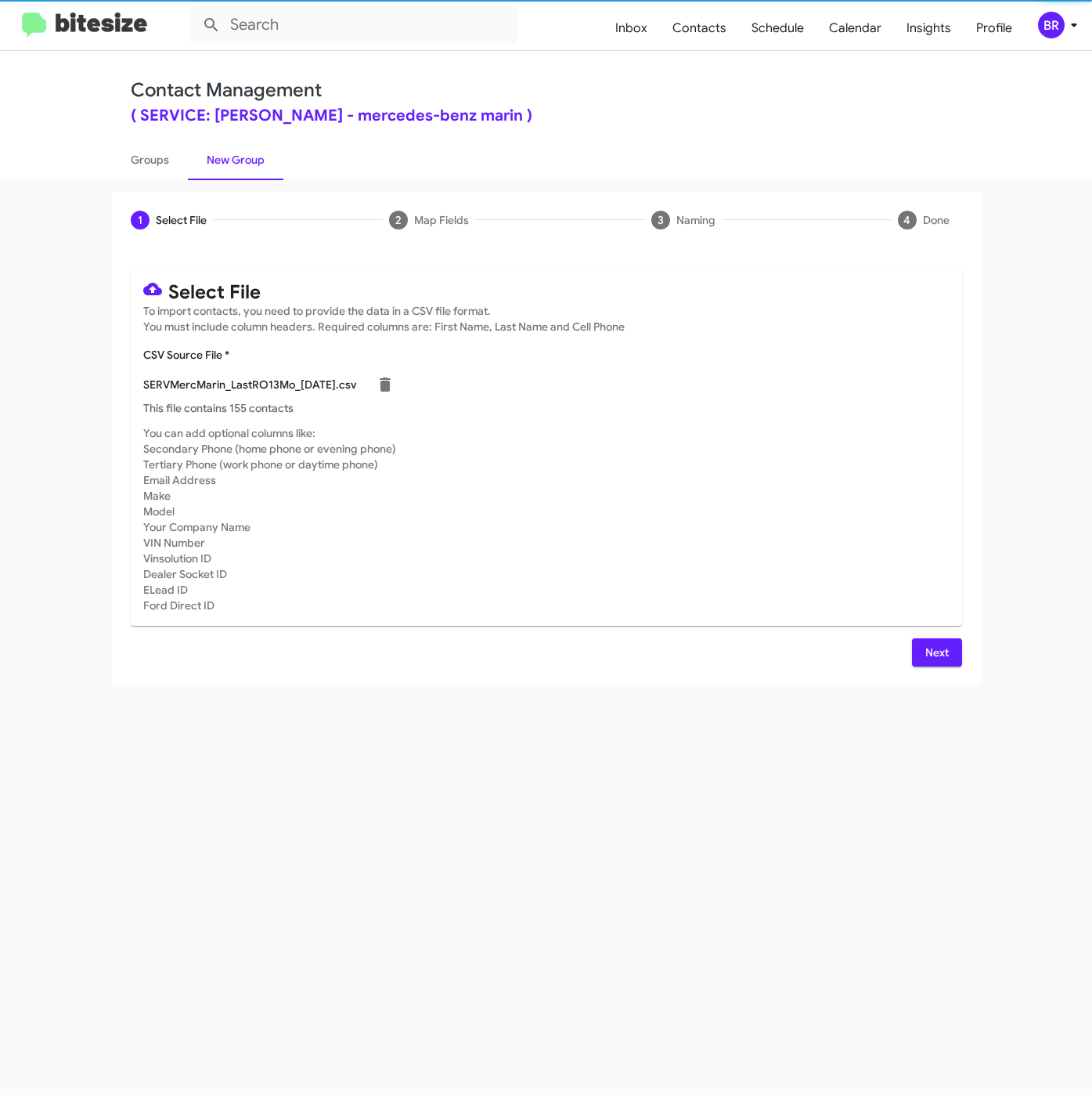
click at [944, 653] on span "Next" at bounding box center [936, 652] width 25 height 28
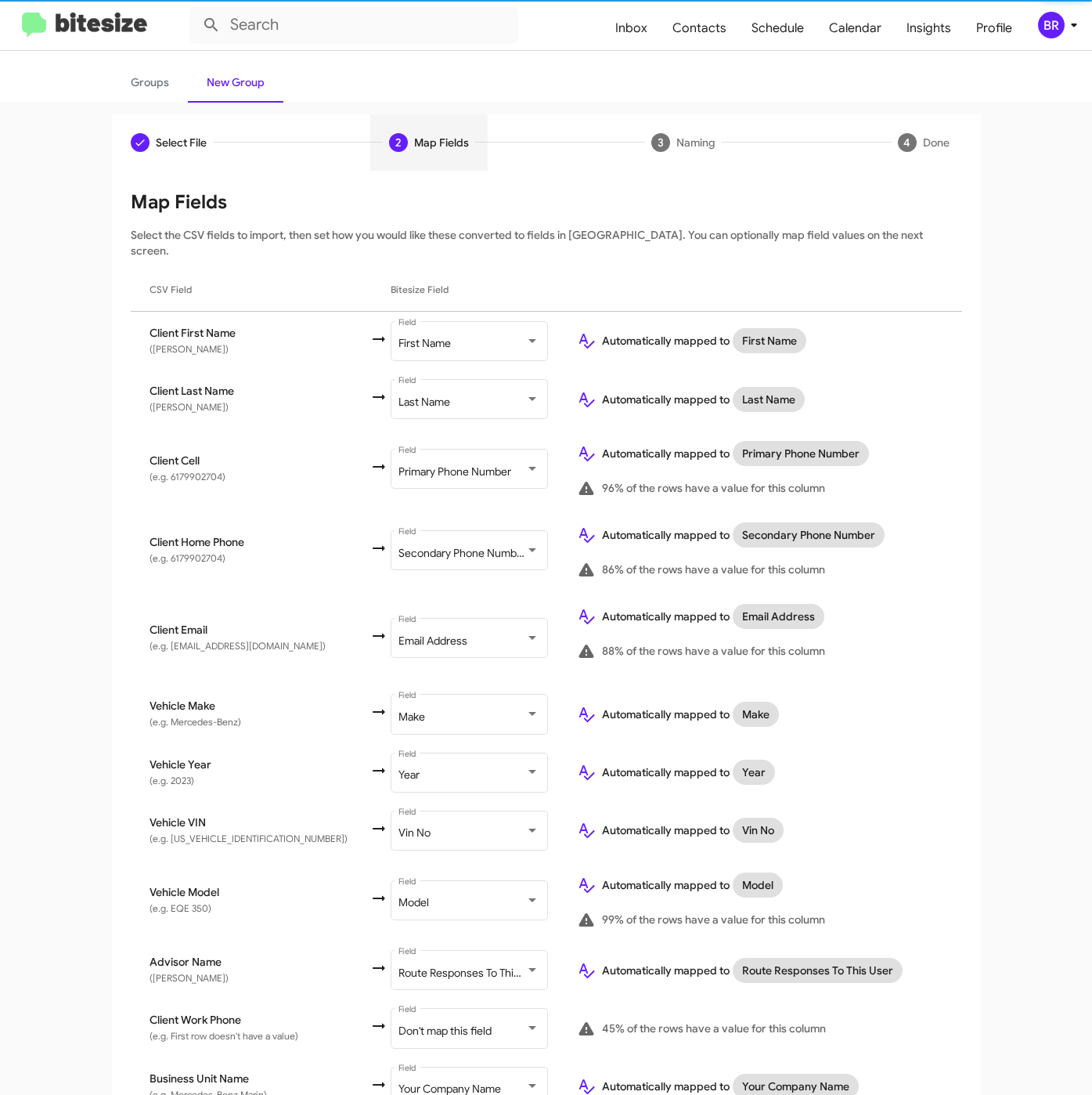
scroll to position [139, 0]
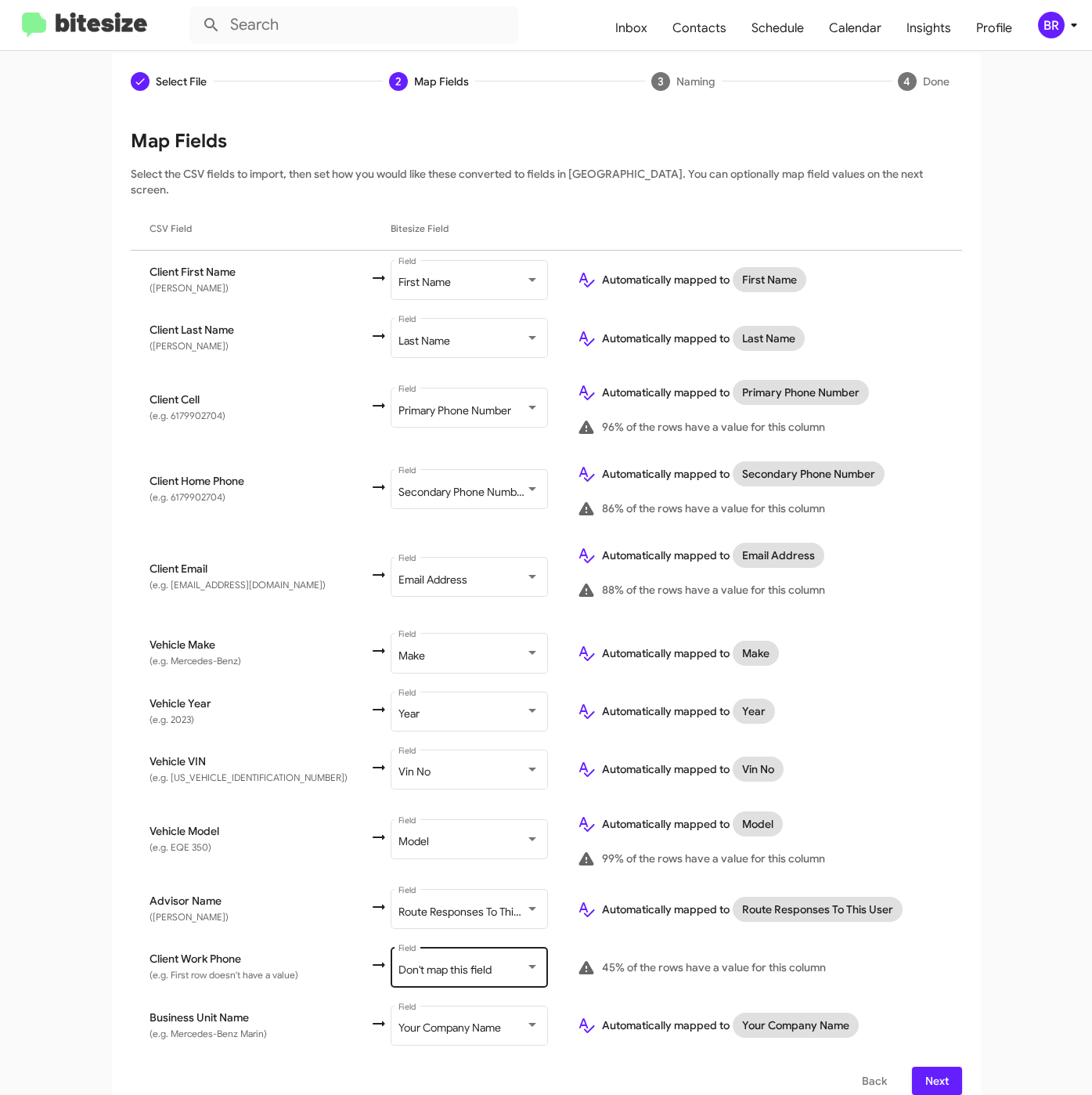
click at [441, 959] on div "Don't map this field Field" at bounding box center [469, 966] width 141 height 43
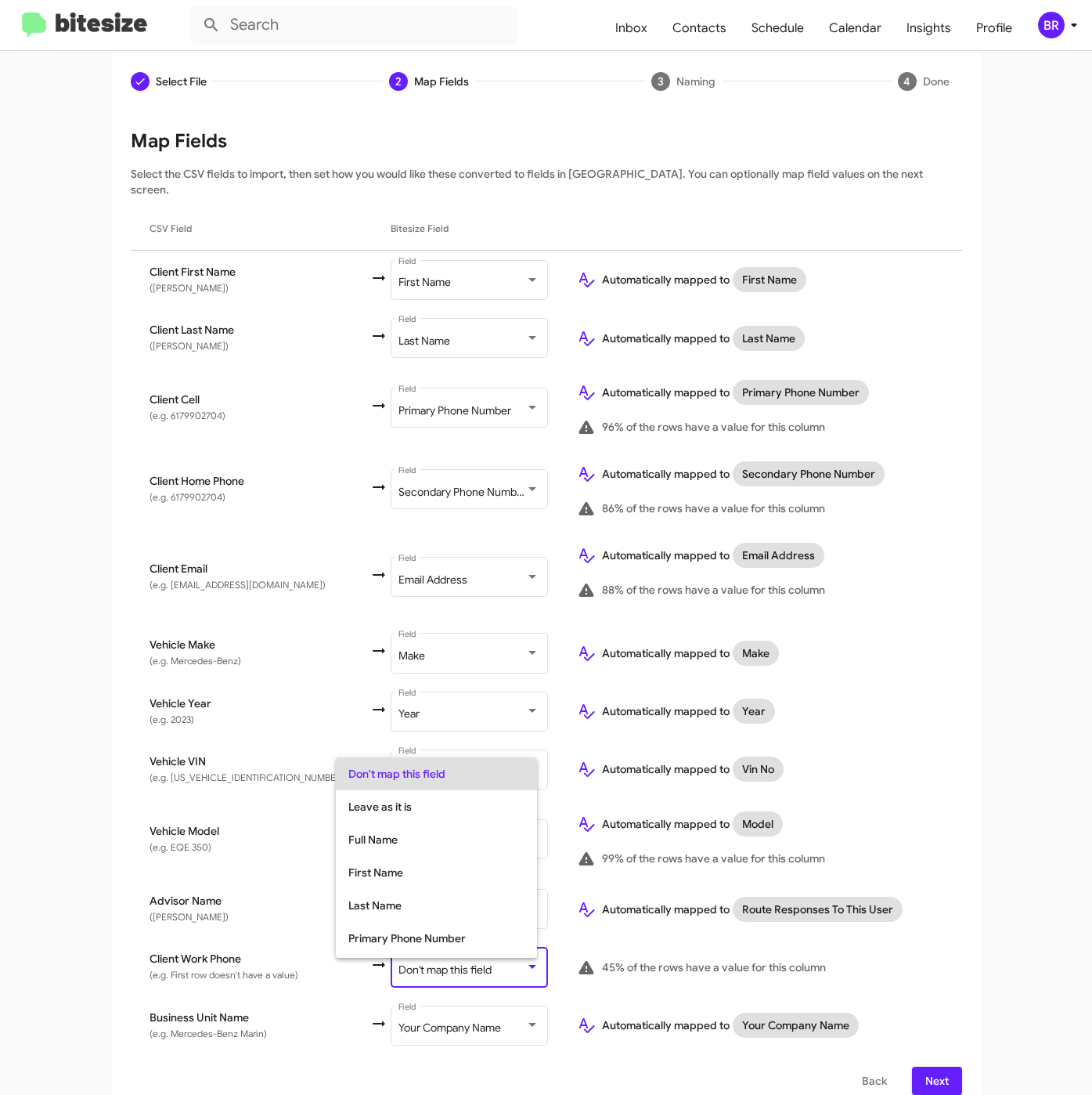
scroll to position [62, 0]
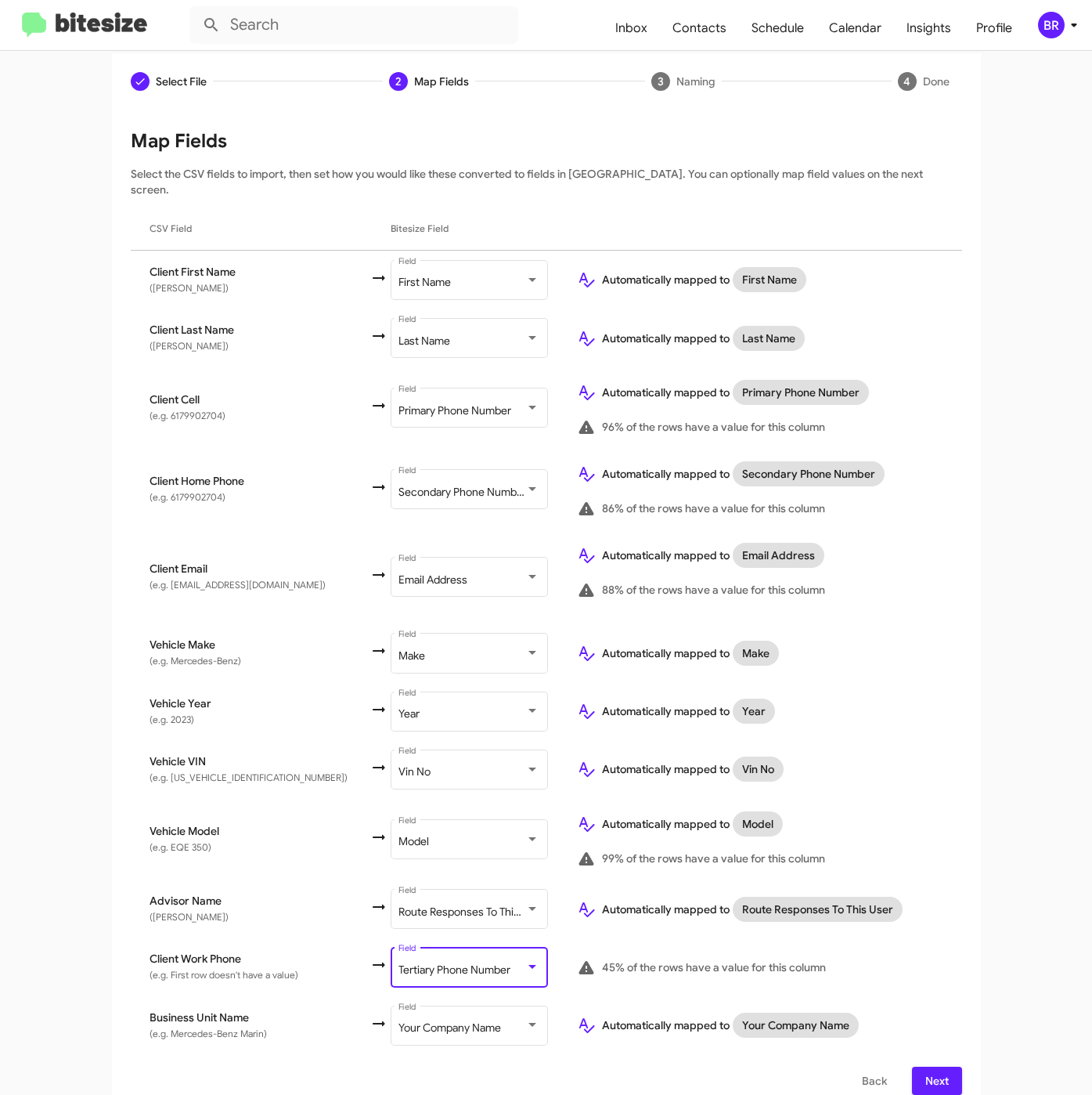
click at [924, 1066] on span "Next" at bounding box center [936, 1080] width 25 height 28
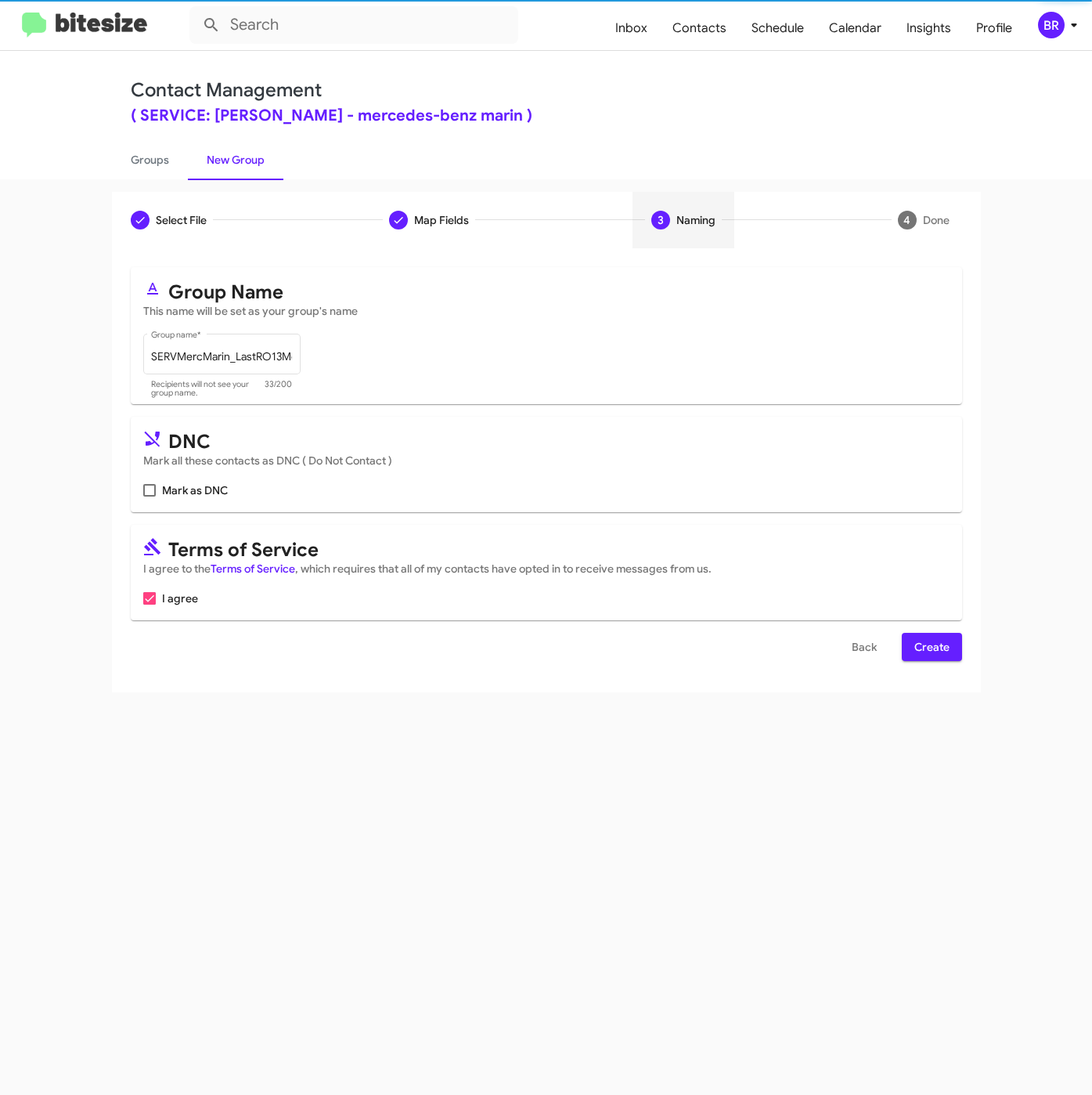
scroll to position [0, 0]
click at [942, 646] on span "Create" at bounding box center [931, 647] width 35 height 28
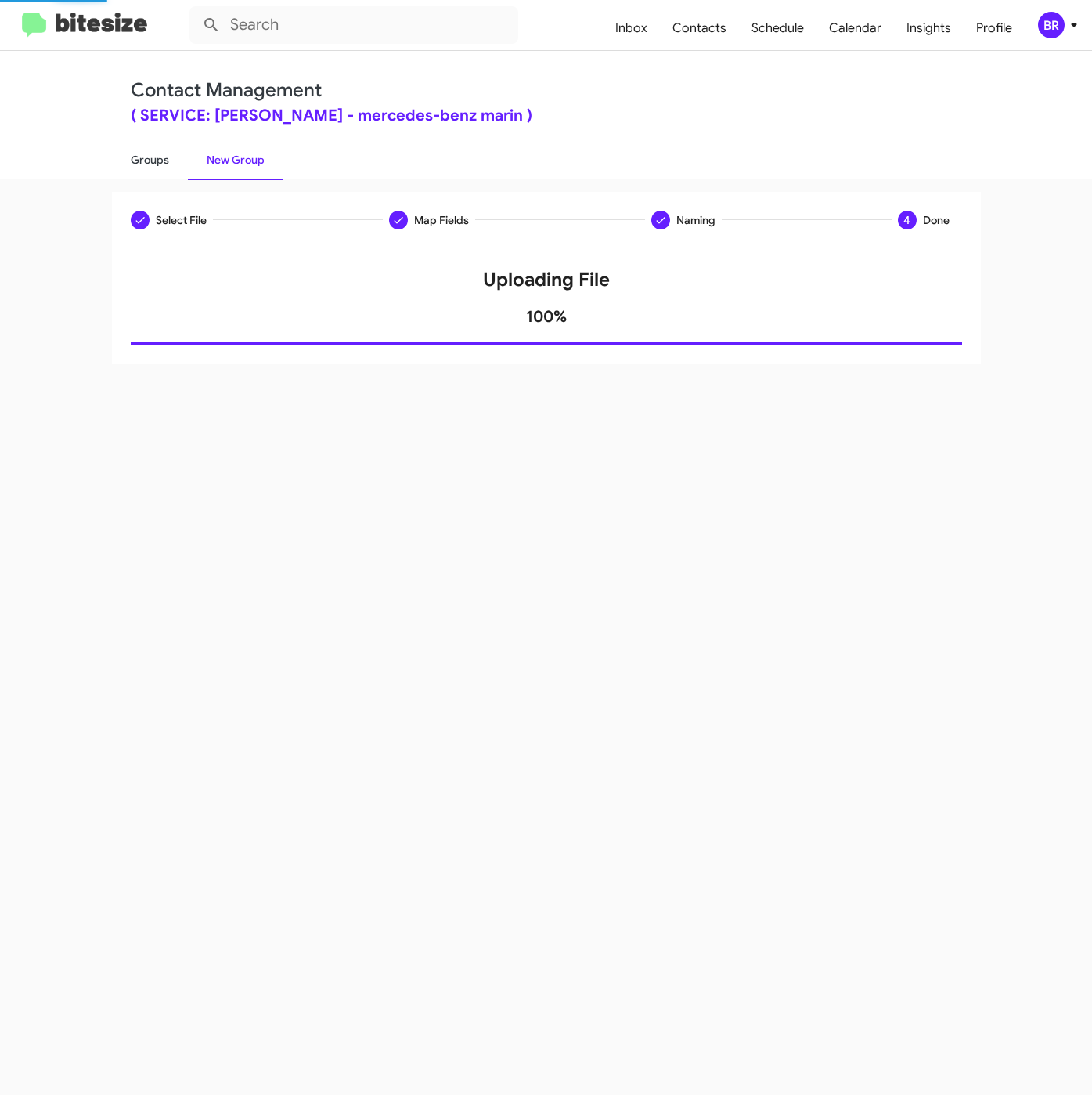
click at [151, 163] on link "Groups" at bounding box center [150, 160] width 76 height 41
type input "in:groups"
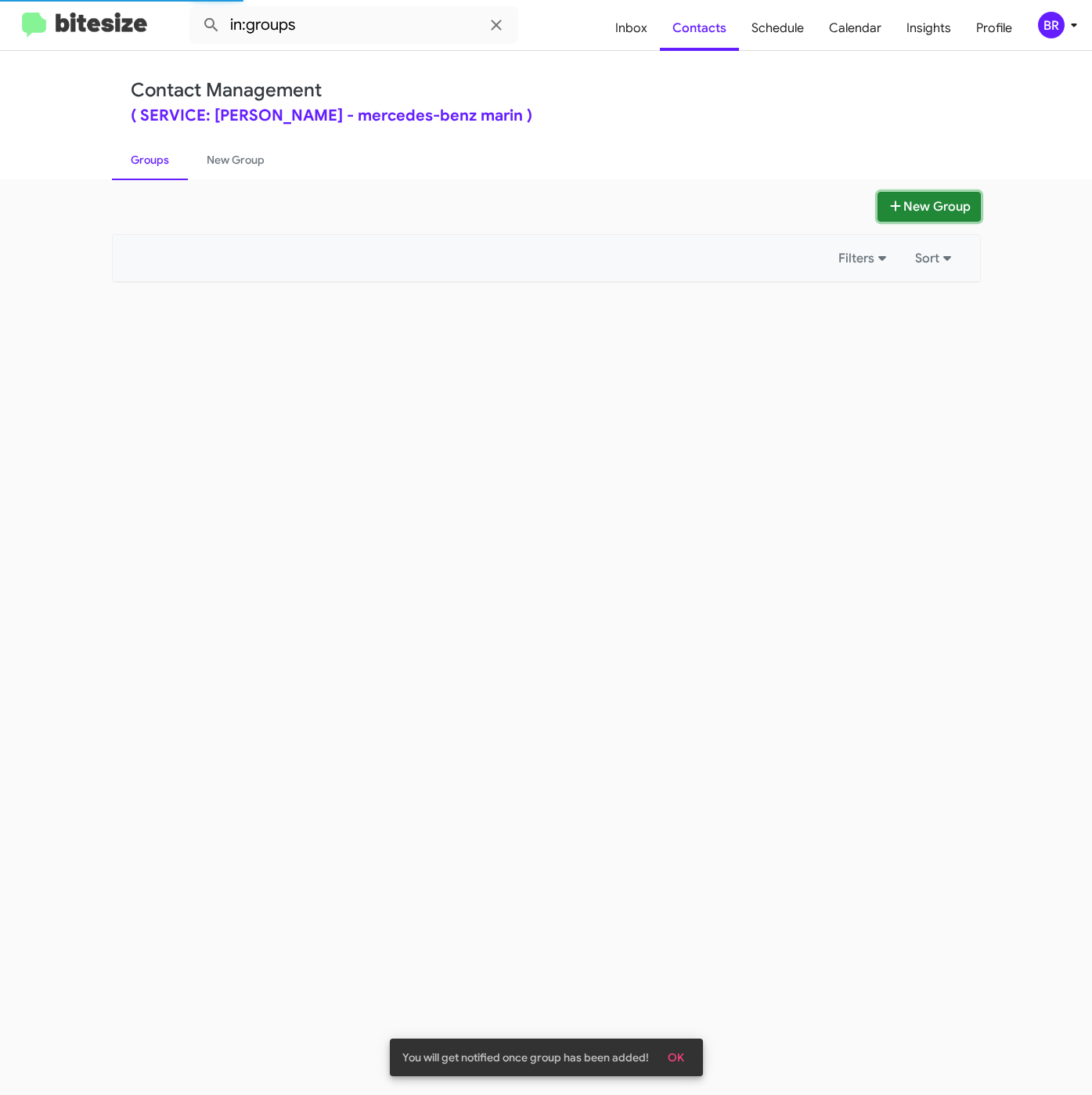
click at [888, 200] on icon at bounding box center [896, 206] width 15 height 13
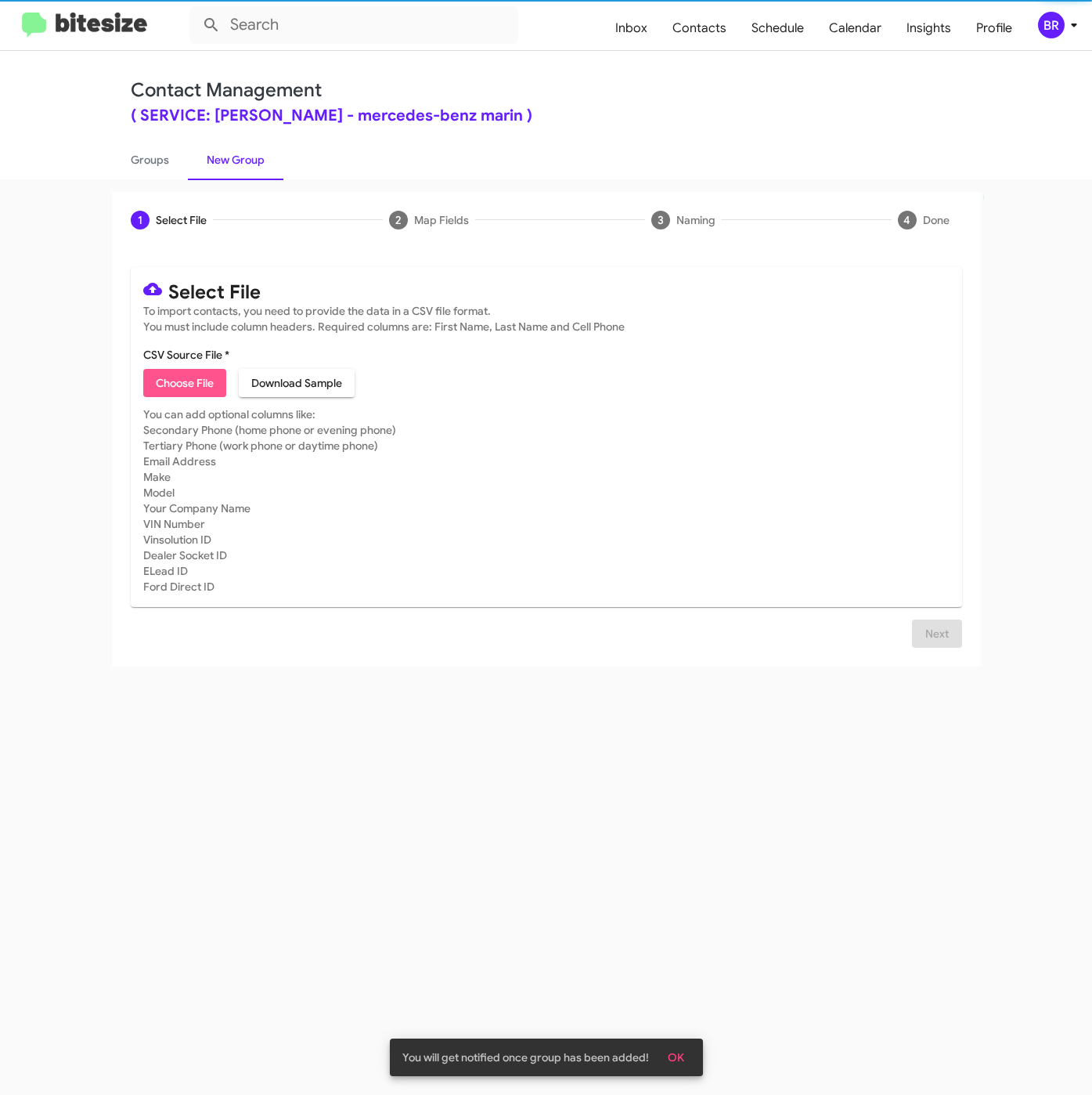
click at [191, 384] on span "Choose File" at bounding box center [185, 382] width 58 height 28
type input "SERVMercMarin_LastRO12Mo_08-26-25"
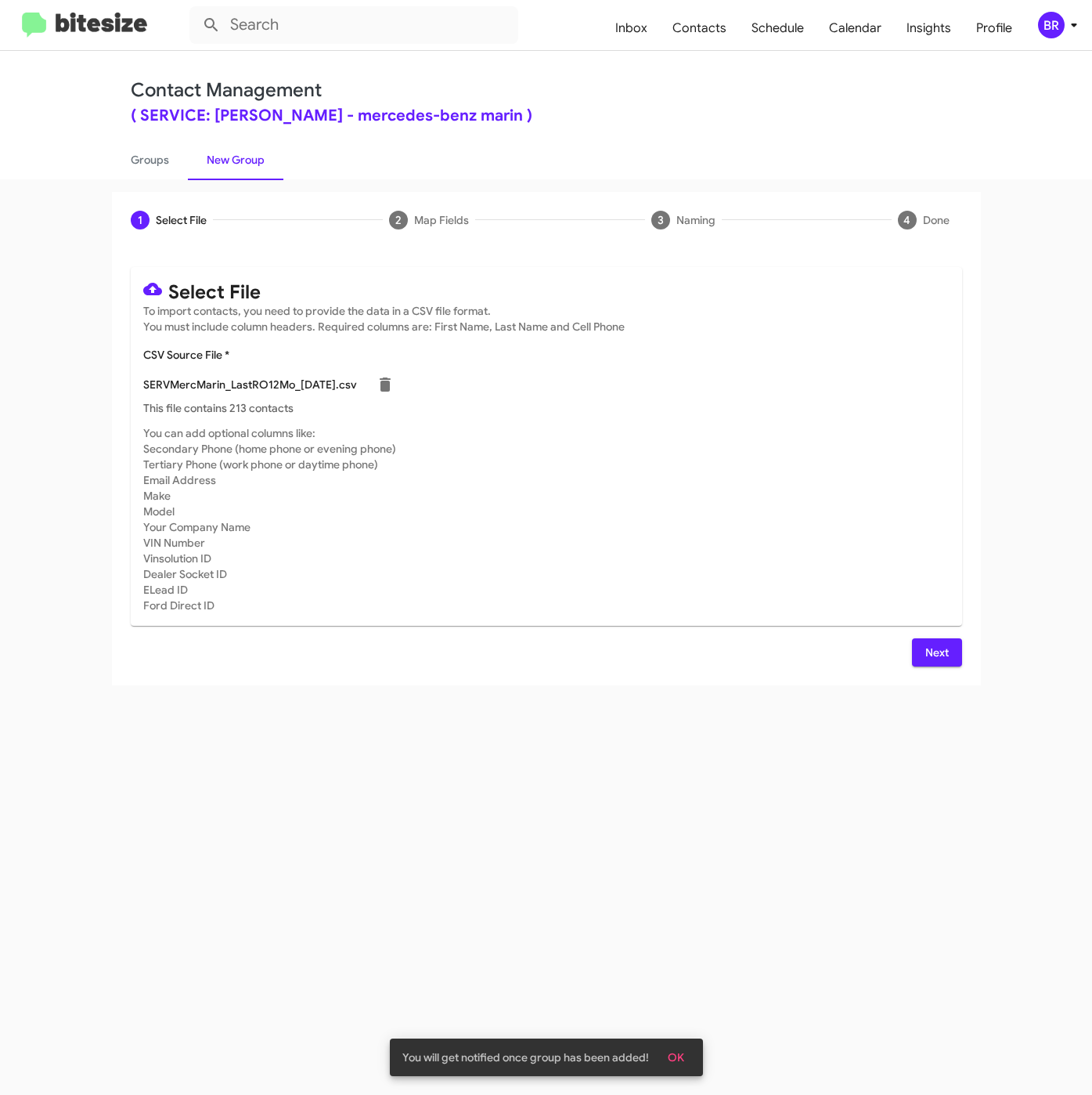
click at [920, 660] on button "Next" at bounding box center [936, 652] width 50 height 28
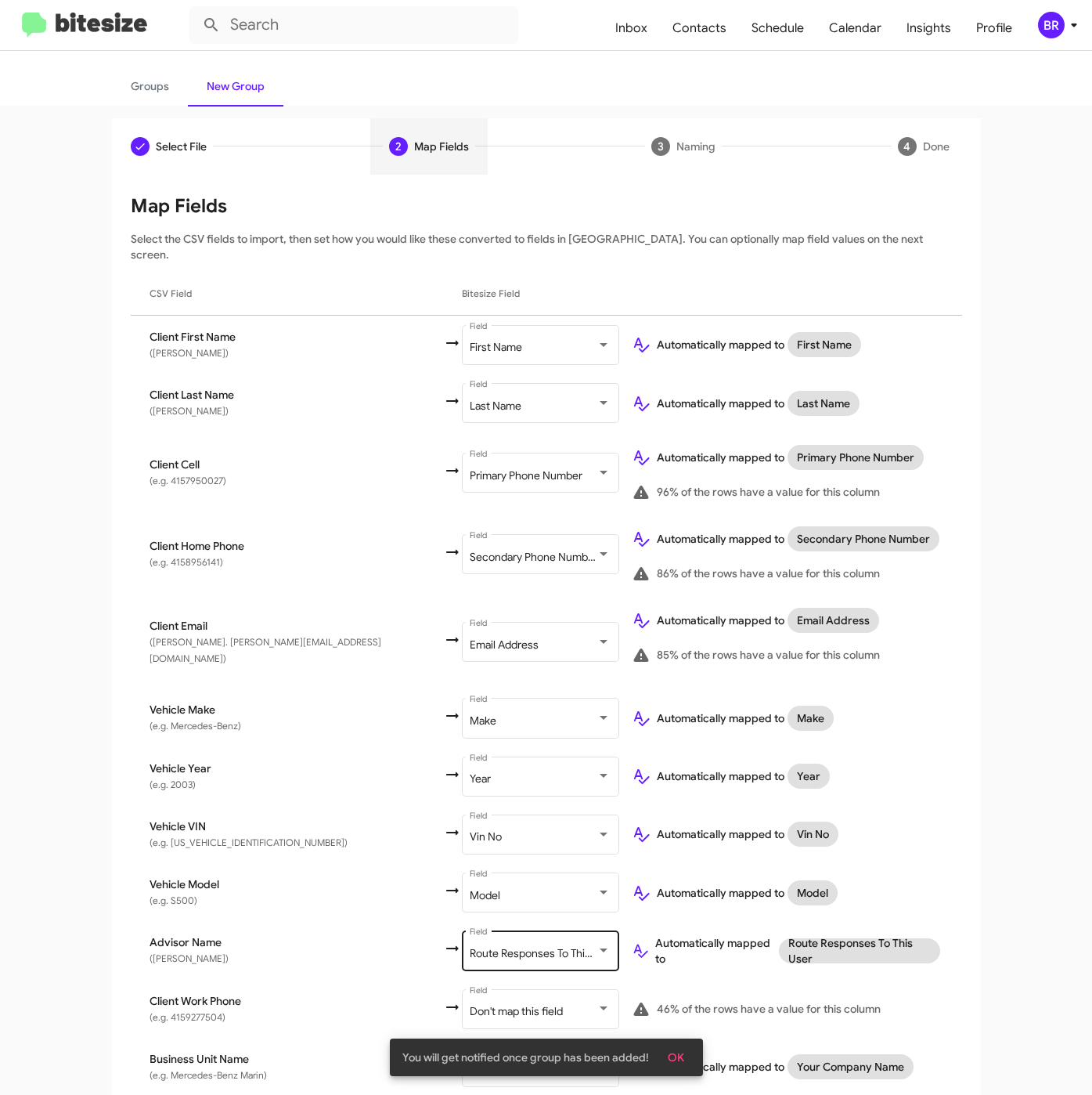
scroll to position [115, 0]
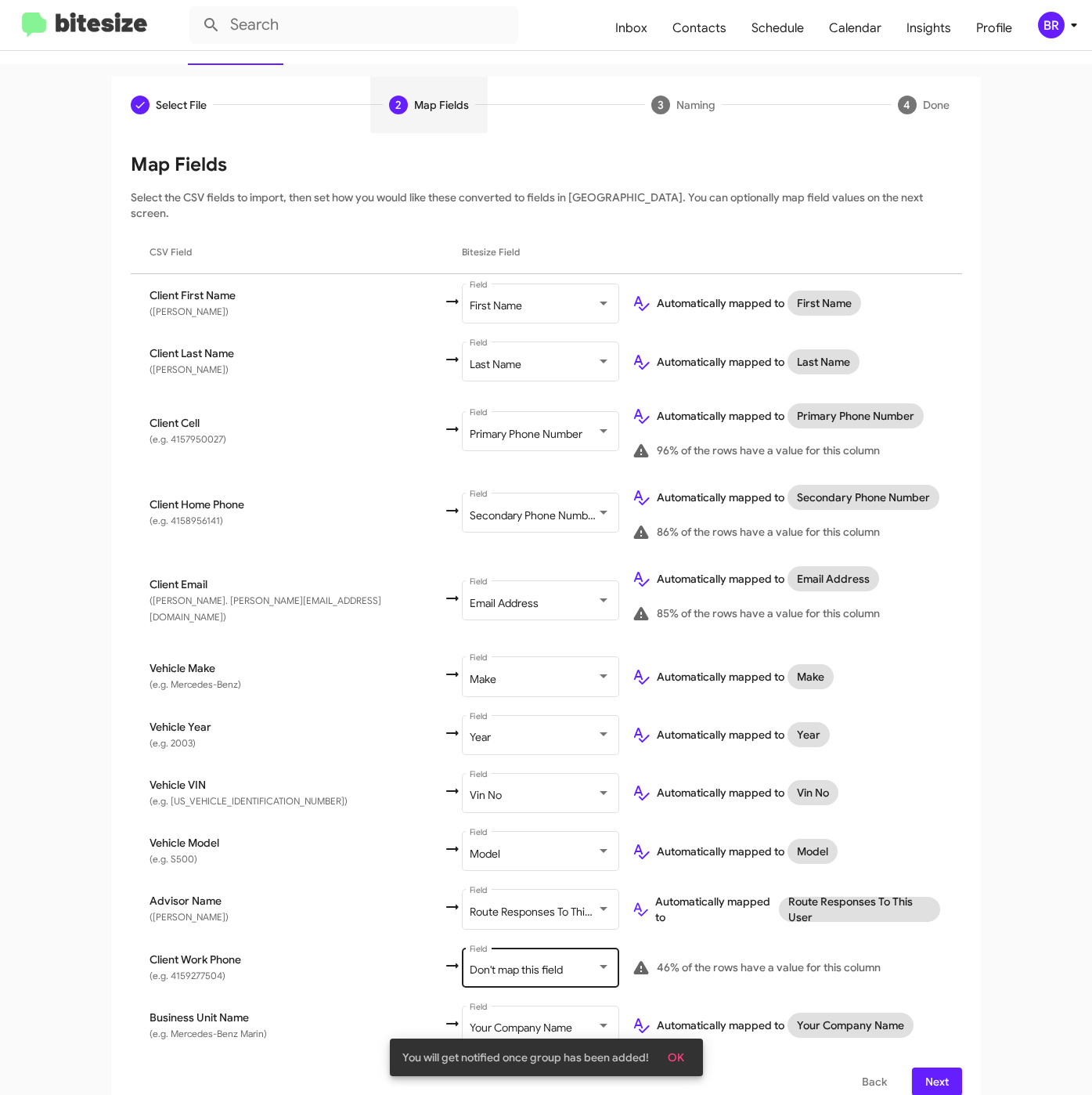
click at [469, 962] on span "Don't map this field" at bounding box center [516, 969] width 94 height 14
click at [924, 1069] on span "Next" at bounding box center [936, 1081] width 25 height 28
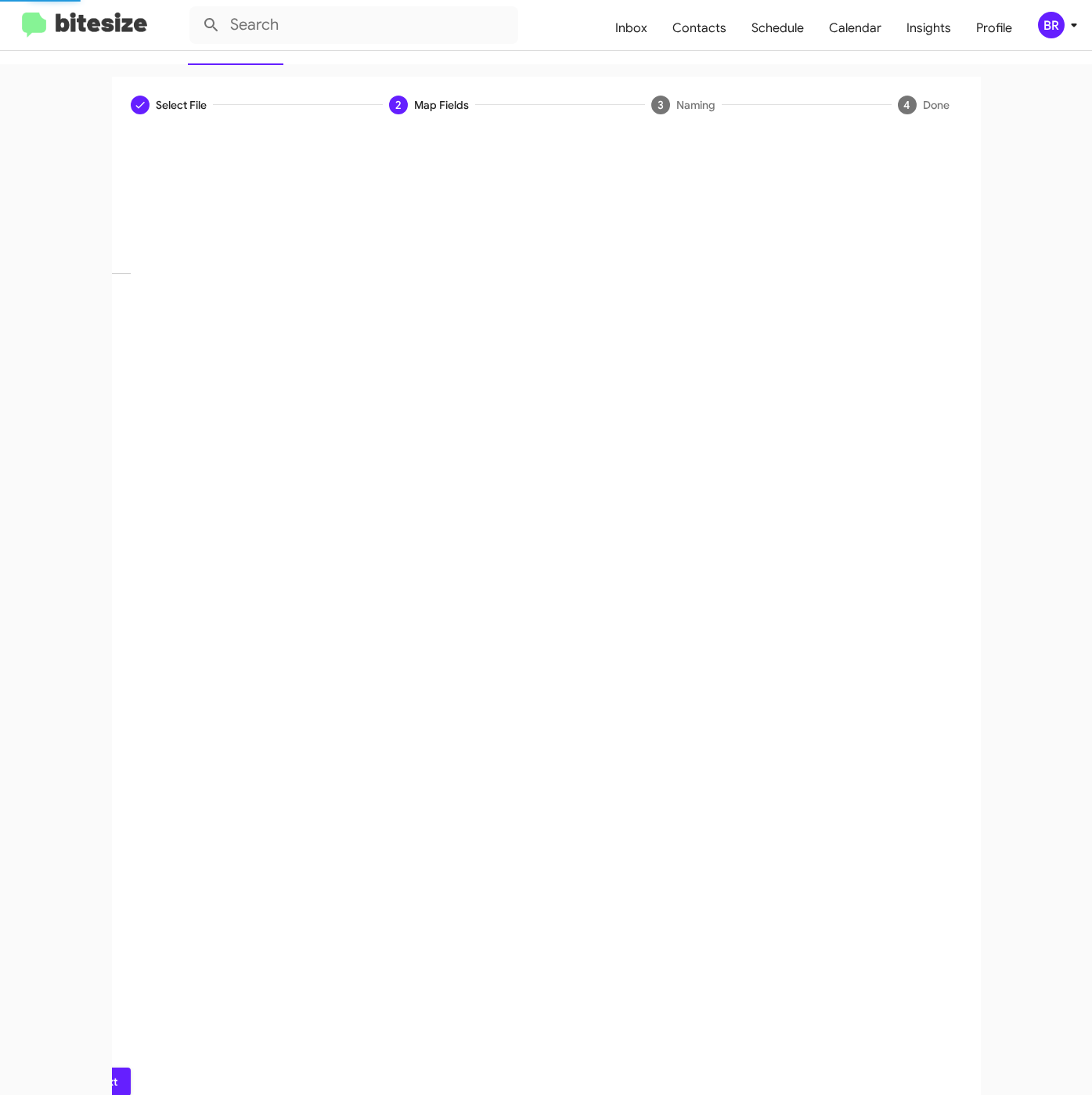
scroll to position [0, 0]
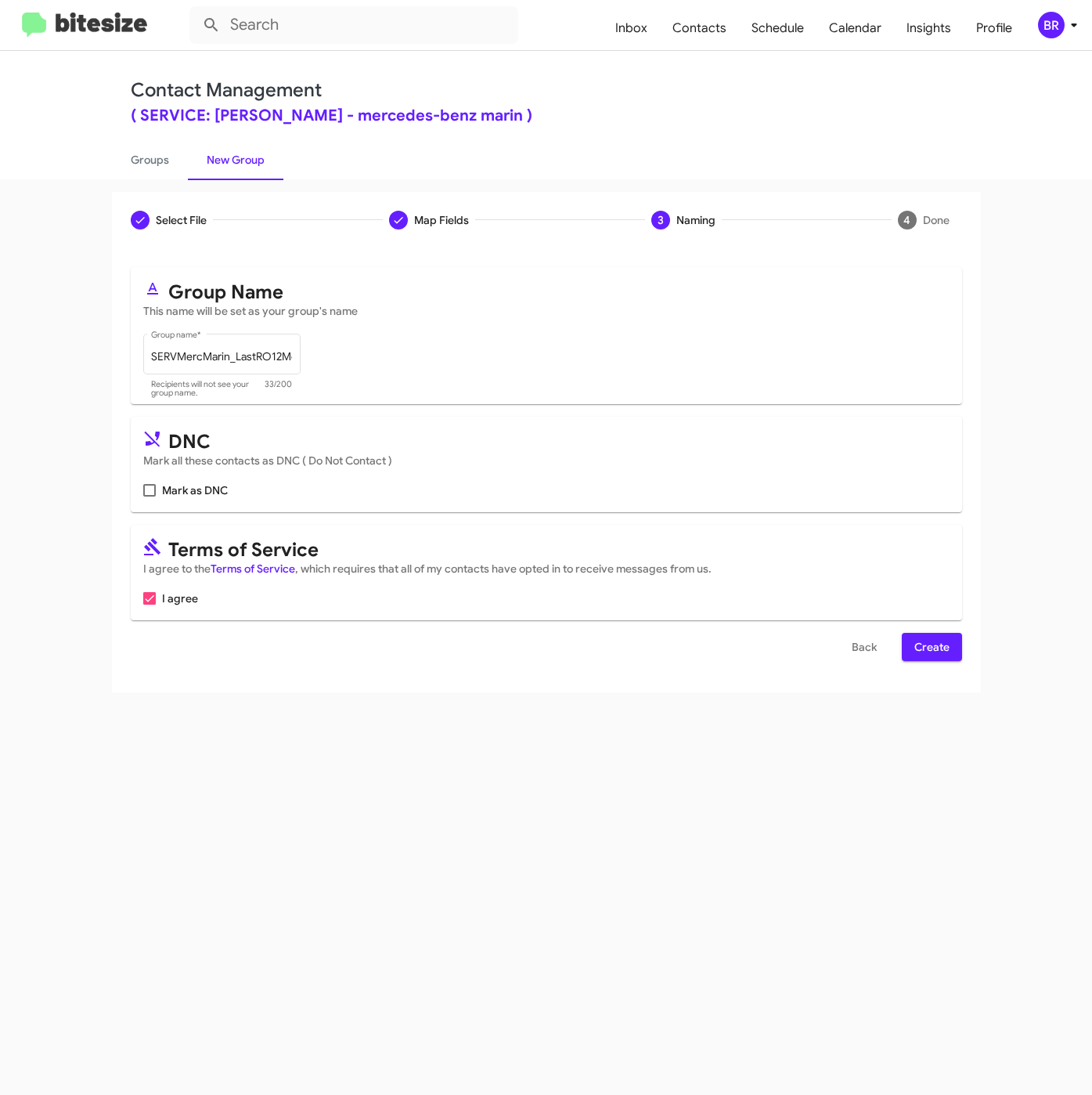
click at [949, 673] on div "Select File To import contacts, you need to provide the data in a CSV file form…" at bounding box center [547, 471] width 869 height 444
click at [944, 658] on span "Create" at bounding box center [931, 647] width 35 height 28
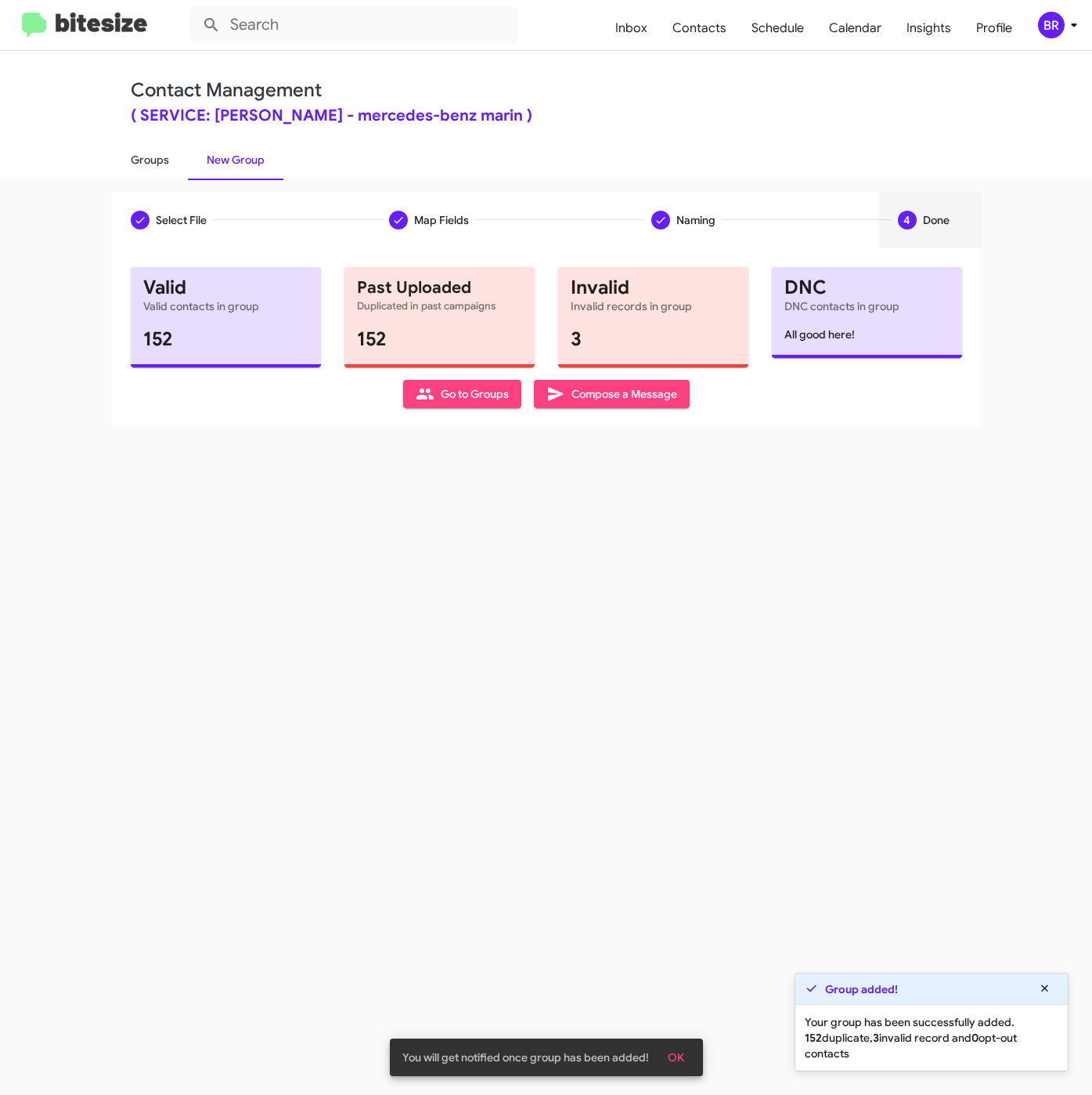
click at [157, 161] on link "Groups" at bounding box center [150, 160] width 76 height 41
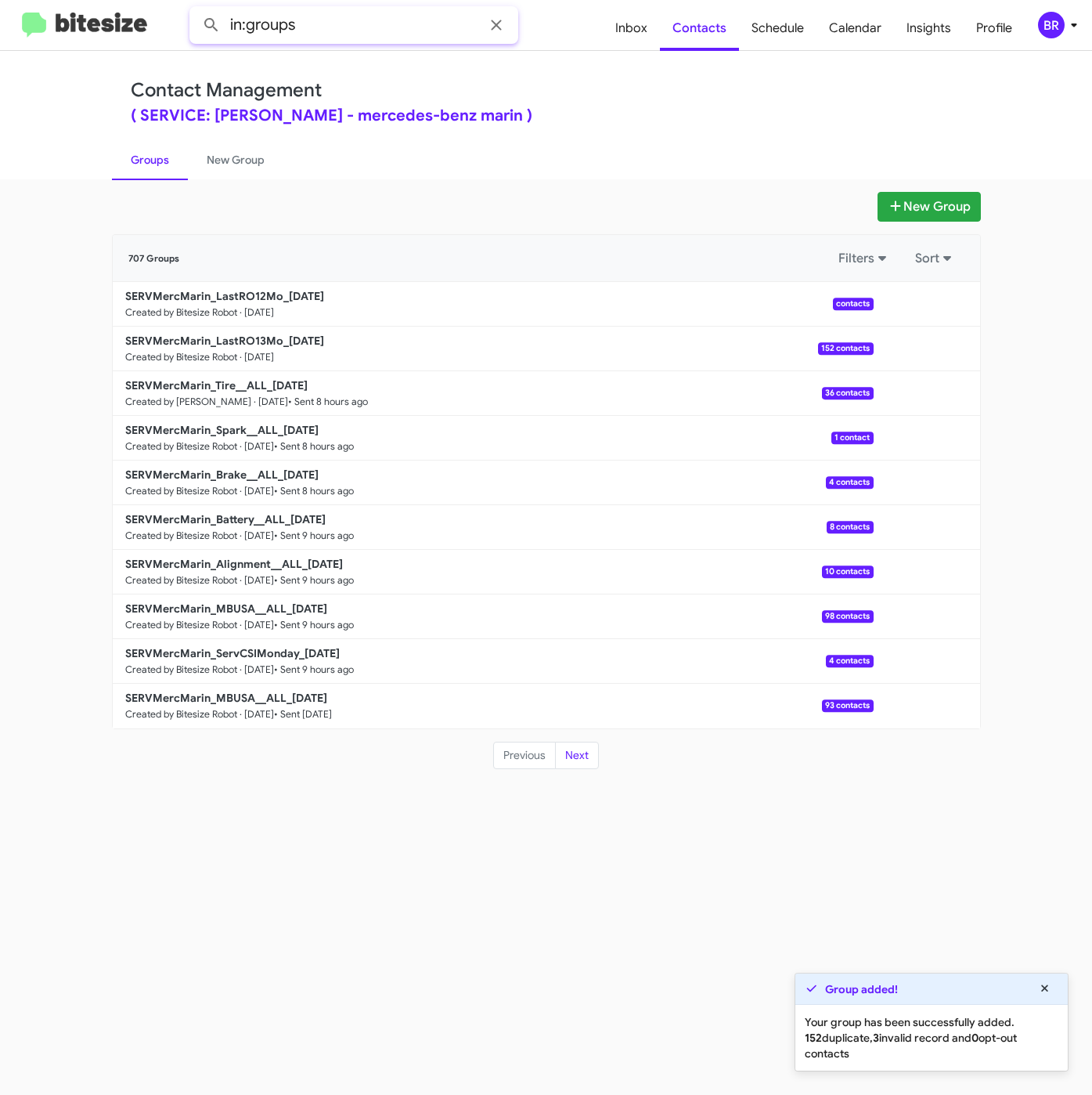
click at [408, 25] on input "in:groups" at bounding box center [354, 25] width 329 height 37
click at [196, 9] on button at bounding box center [211, 25] width 31 height 31
drag, startPoint x: 297, startPoint y: 21, endPoint x: 365, endPoint y: 26, distance: 68.2
click at [365, 26] on input "in:groups 13m" at bounding box center [354, 25] width 329 height 37
type input "in:groups 12m"
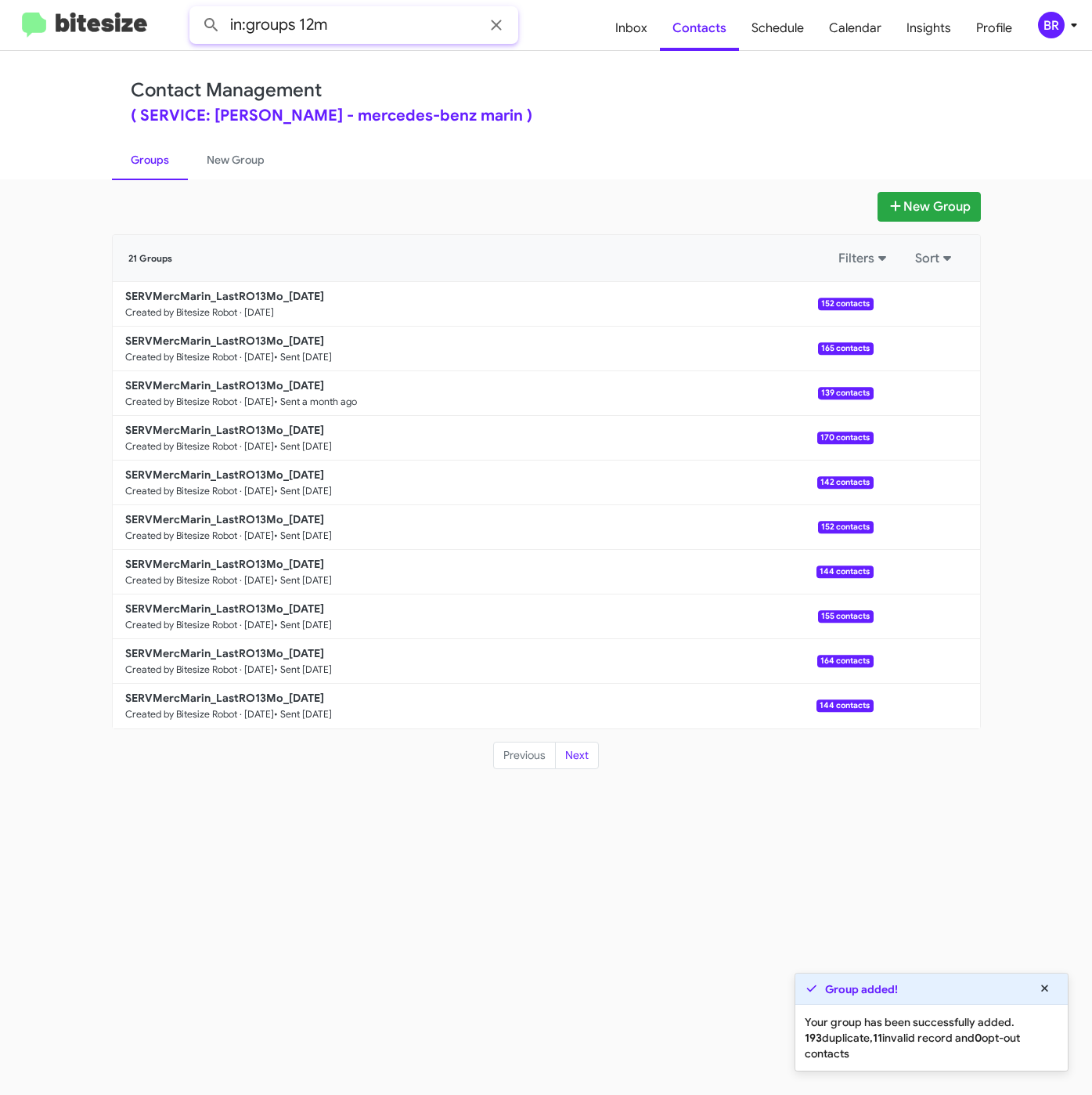
click at [196, 9] on button at bounding box center [211, 25] width 31 height 31
click at [280, 297] on b "SERVMercMarin_LastRO12Mo_08-26-25" at bounding box center [225, 296] width 199 height 14
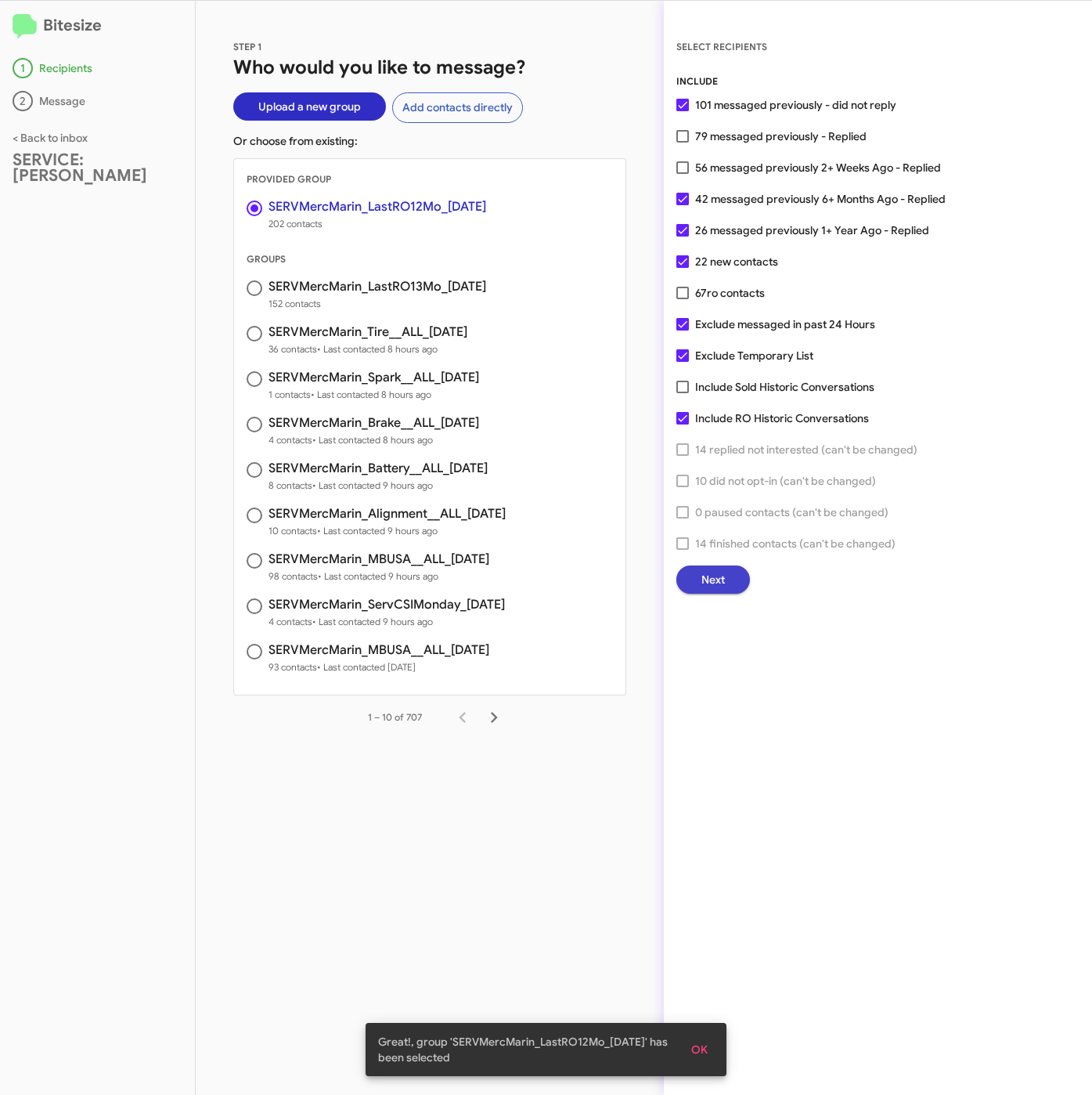
click at [691, 575] on button "Next" at bounding box center [713, 579] width 74 height 28
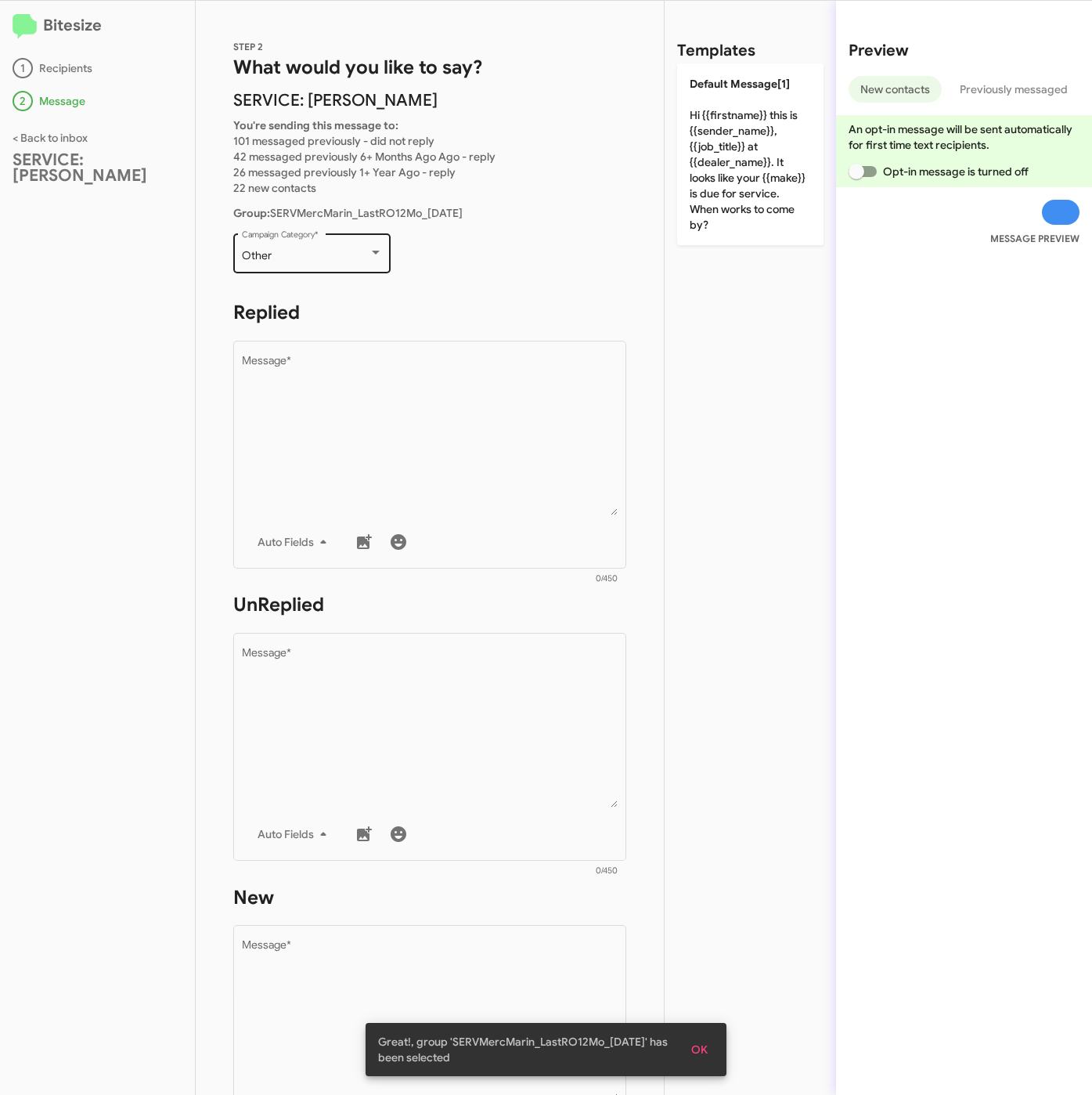
click at [327, 244] on div "Other Campaign Category *" at bounding box center [312, 252] width 141 height 43
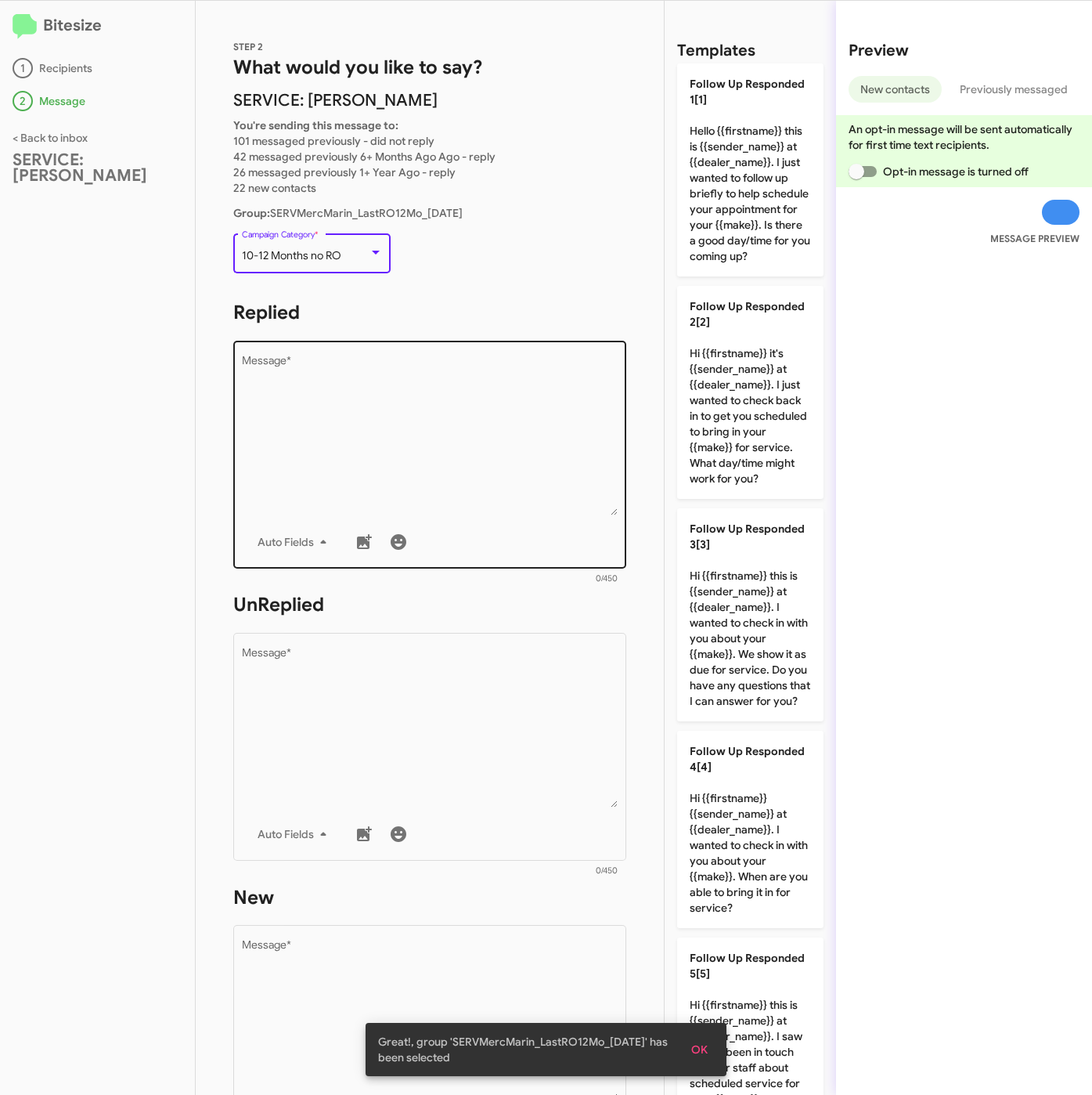
click at [329, 435] on textarea "Message *" at bounding box center [429, 436] width 377 height 160
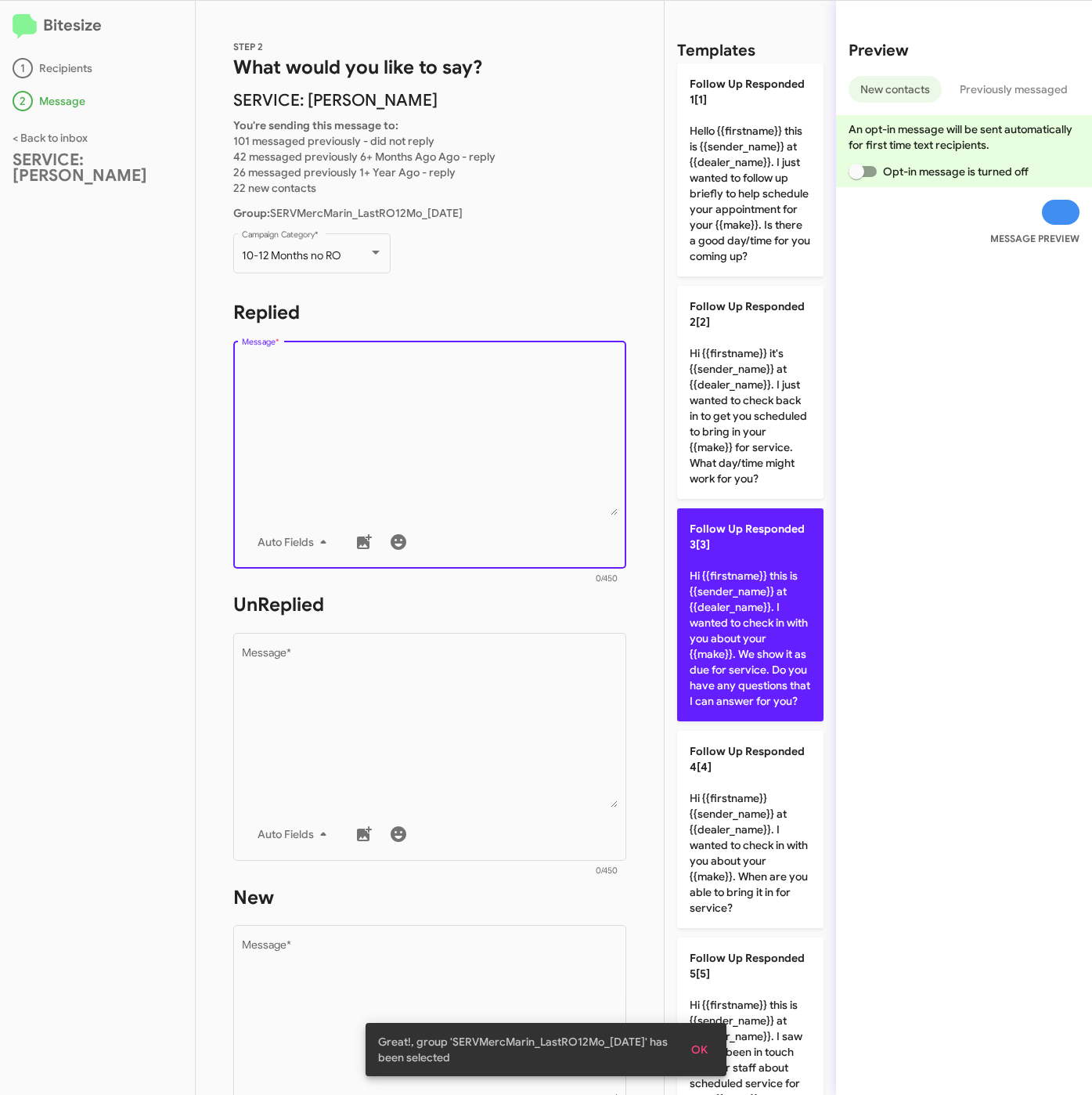
click at [680, 646] on p "Follow Up Responded 3[3] Hi {{firstname}} this is {{sender_name}} at {{dealer_n…" at bounding box center [750, 614] width 146 height 213
type textarea "Hi {{firstname}} this is {{sender_name}} at {{dealer_name}}. I wanted to check …"
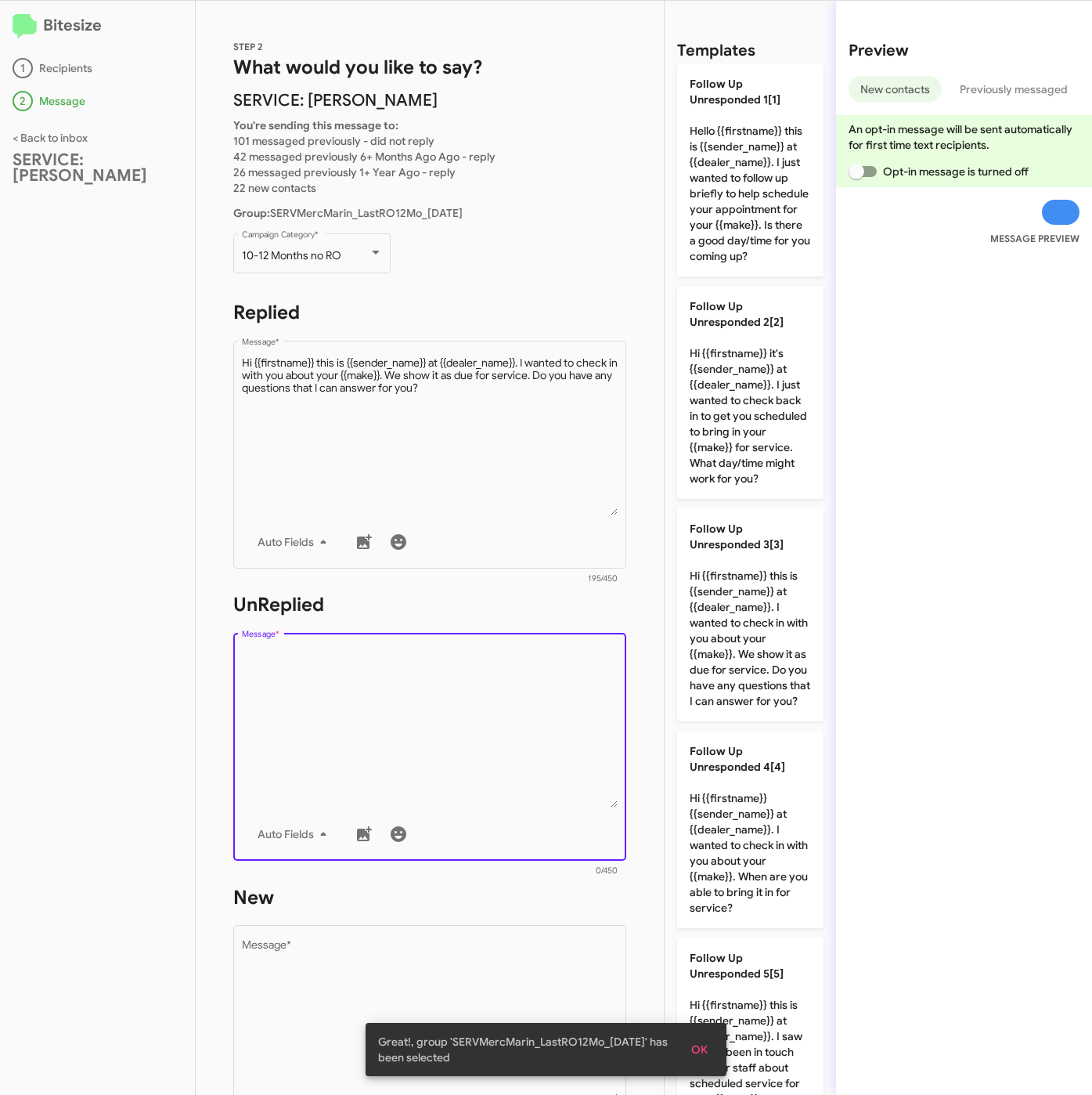
click at [512, 720] on textarea "Message *" at bounding box center [429, 727] width 377 height 160
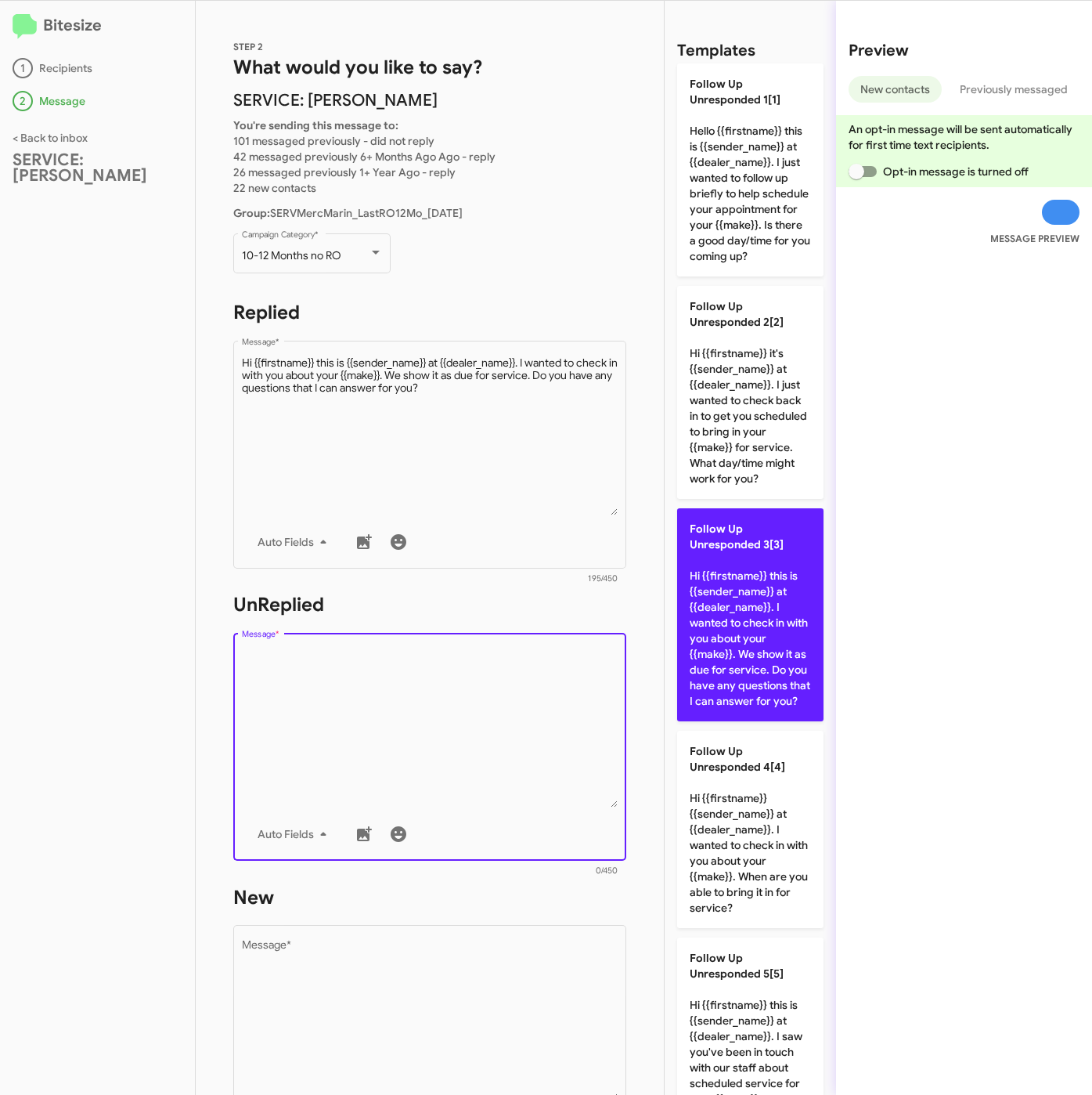
click at [752, 653] on p "Follow Up Unresponded 3[3] Hi {{firstname}} this is {{sender_name}} at {{dealer…" at bounding box center [750, 614] width 146 height 213
type textarea "Hi {{firstname}} this is {{sender_name}} at {{dealer_name}}. I wanted to check …"
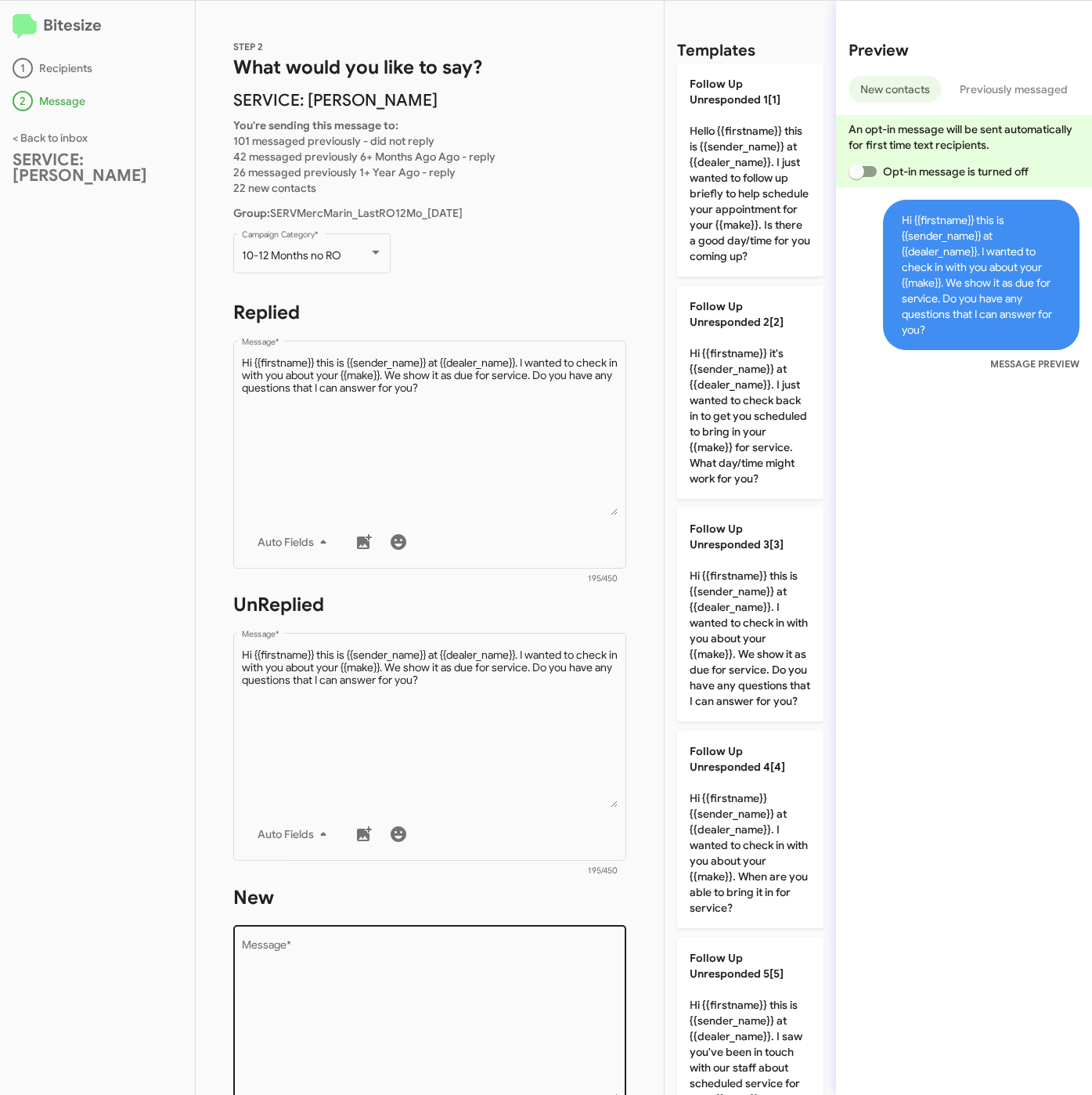
click at [463, 968] on textarea "Message *" at bounding box center [429, 1020] width 377 height 160
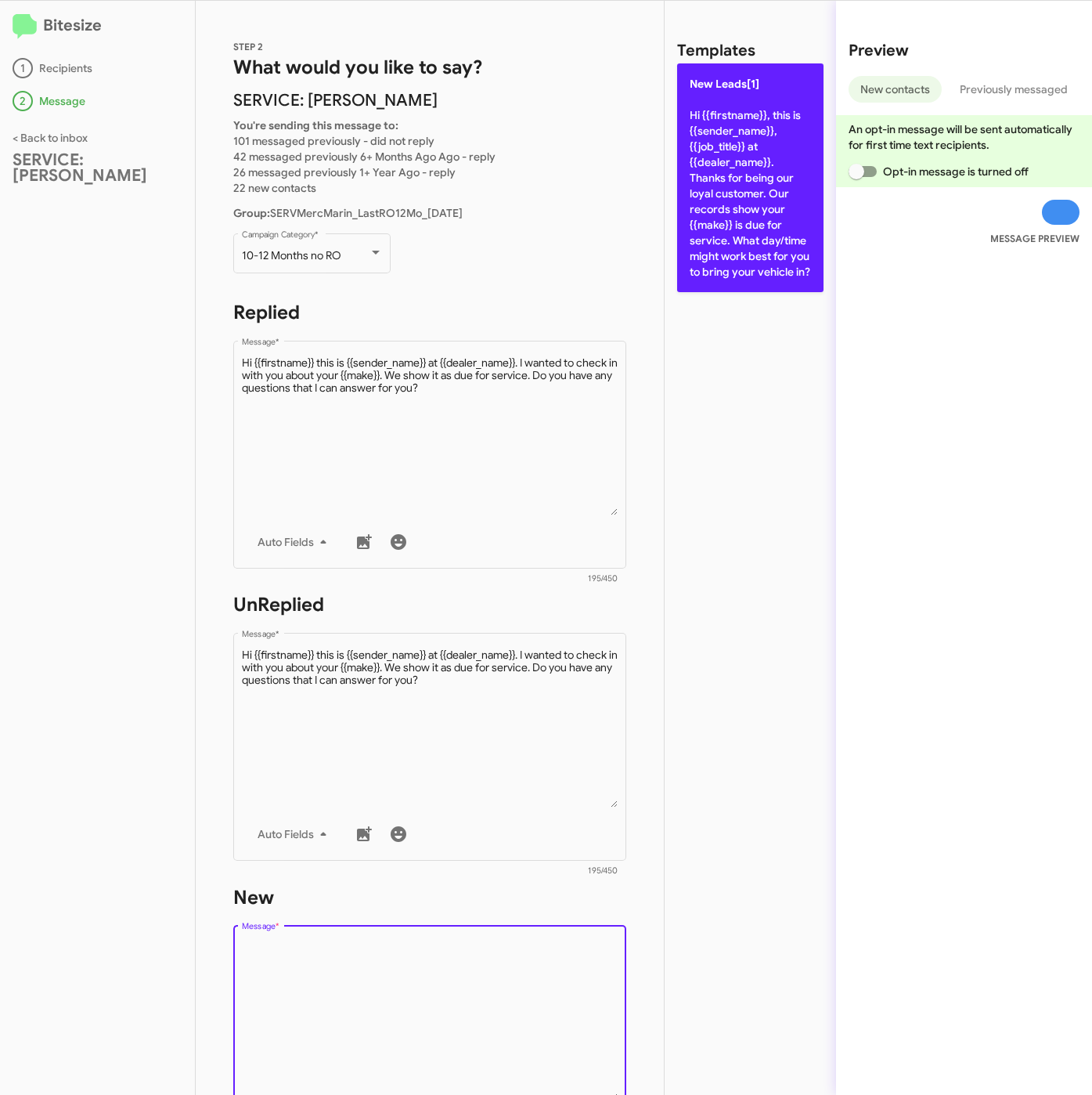
click at [714, 282] on p "New Leads[1] Hi {{firstname}}, this is {{sender_name}}, {{job_title}} at {{deal…" at bounding box center [750, 178] width 146 height 229
type textarea "Hi {{firstname}}, this is {{sender_name}}, {{job_title}} at {{dealer_name}}. Th…"
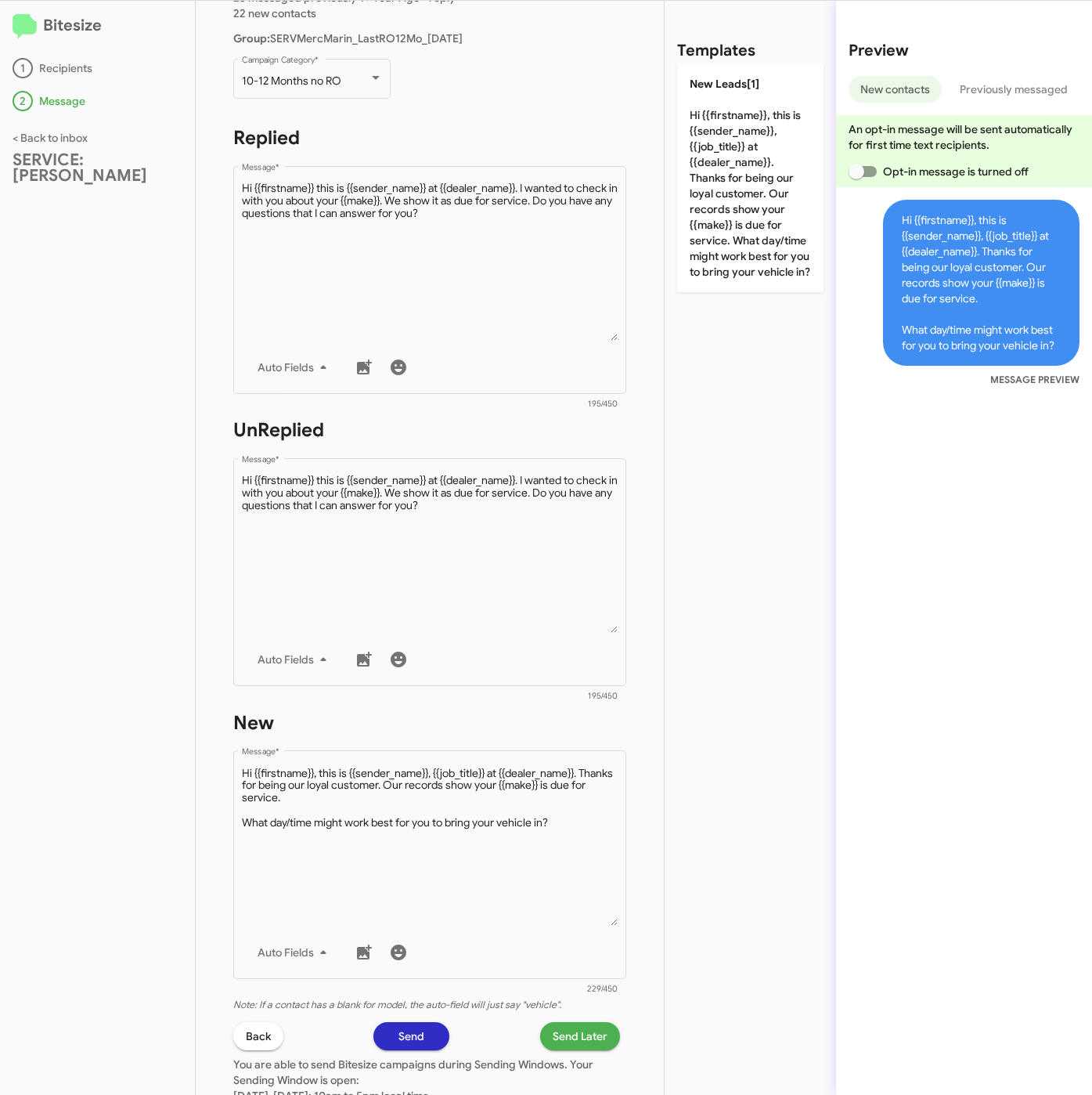
scroll to position [352, 0]
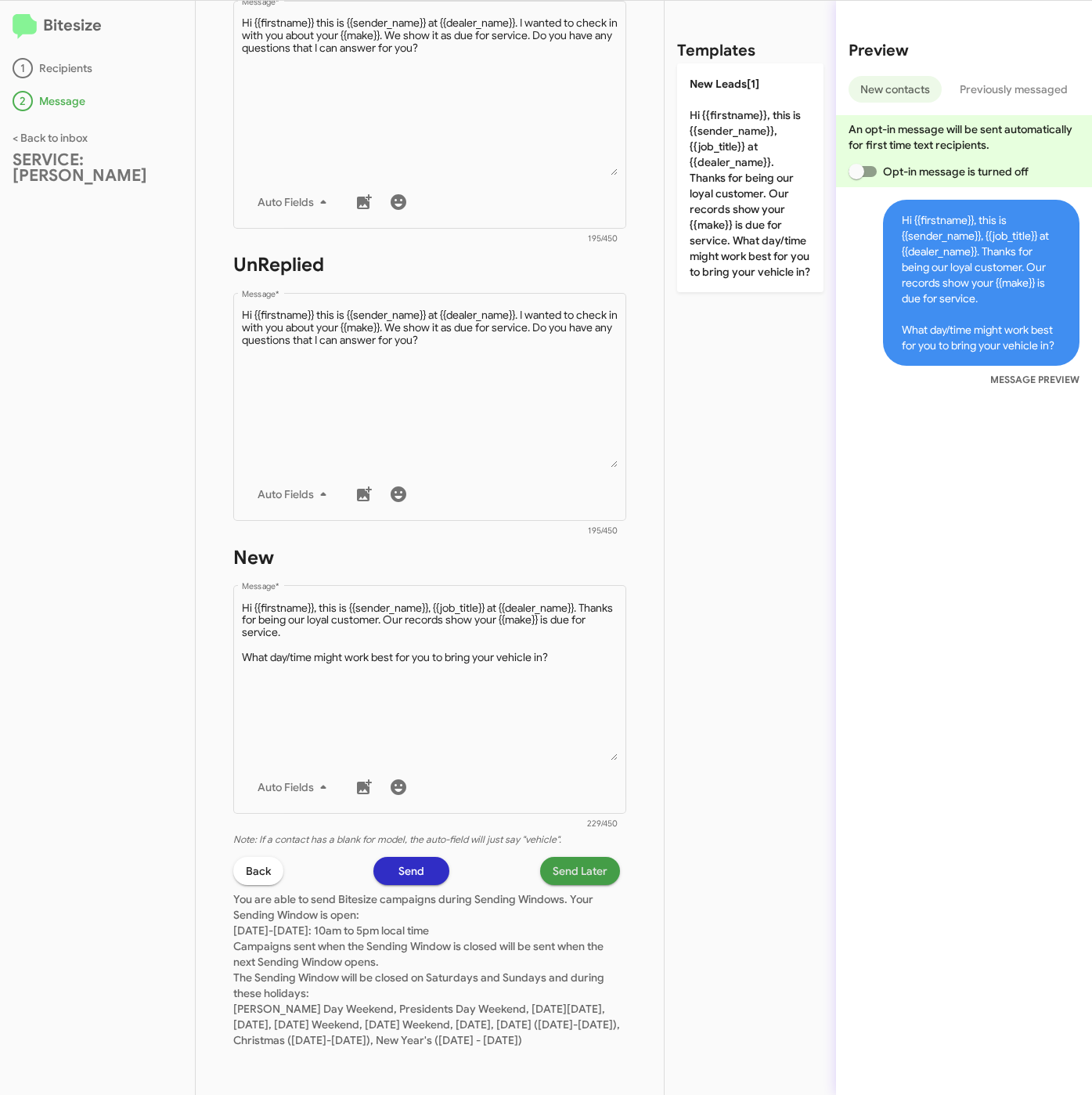
click at [564, 864] on span "Send Later" at bounding box center [580, 870] width 54 height 28
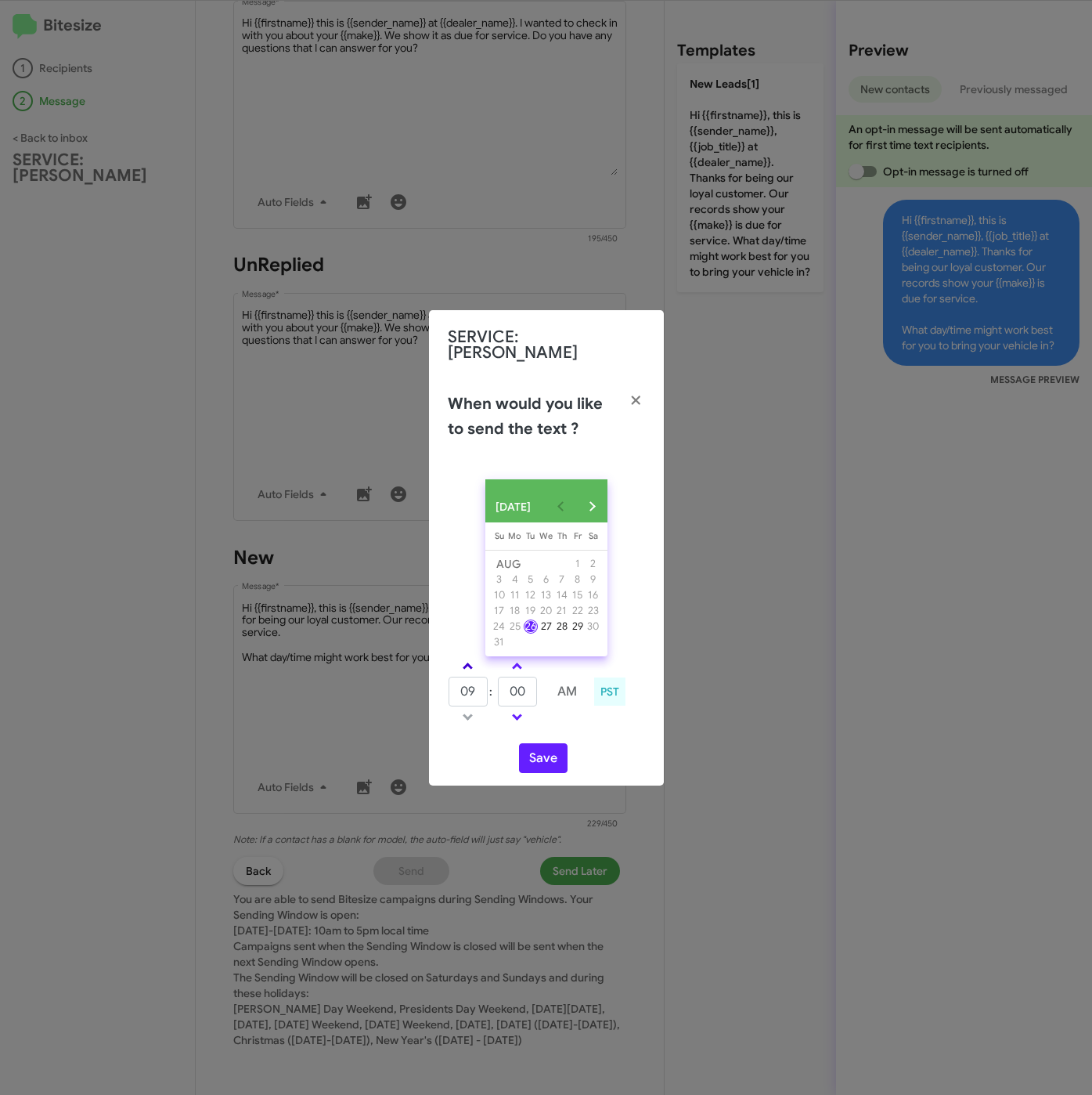
click at [473, 664] on link at bounding box center [468, 665] width 27 height 18
type input "10"
click at [520, 683] on input "00" at bounding box center [517, 691] width 39 height 30
type input "05"
click at [522, 750] on button "Save" at bounding box center [543, 757] width 48 height 30
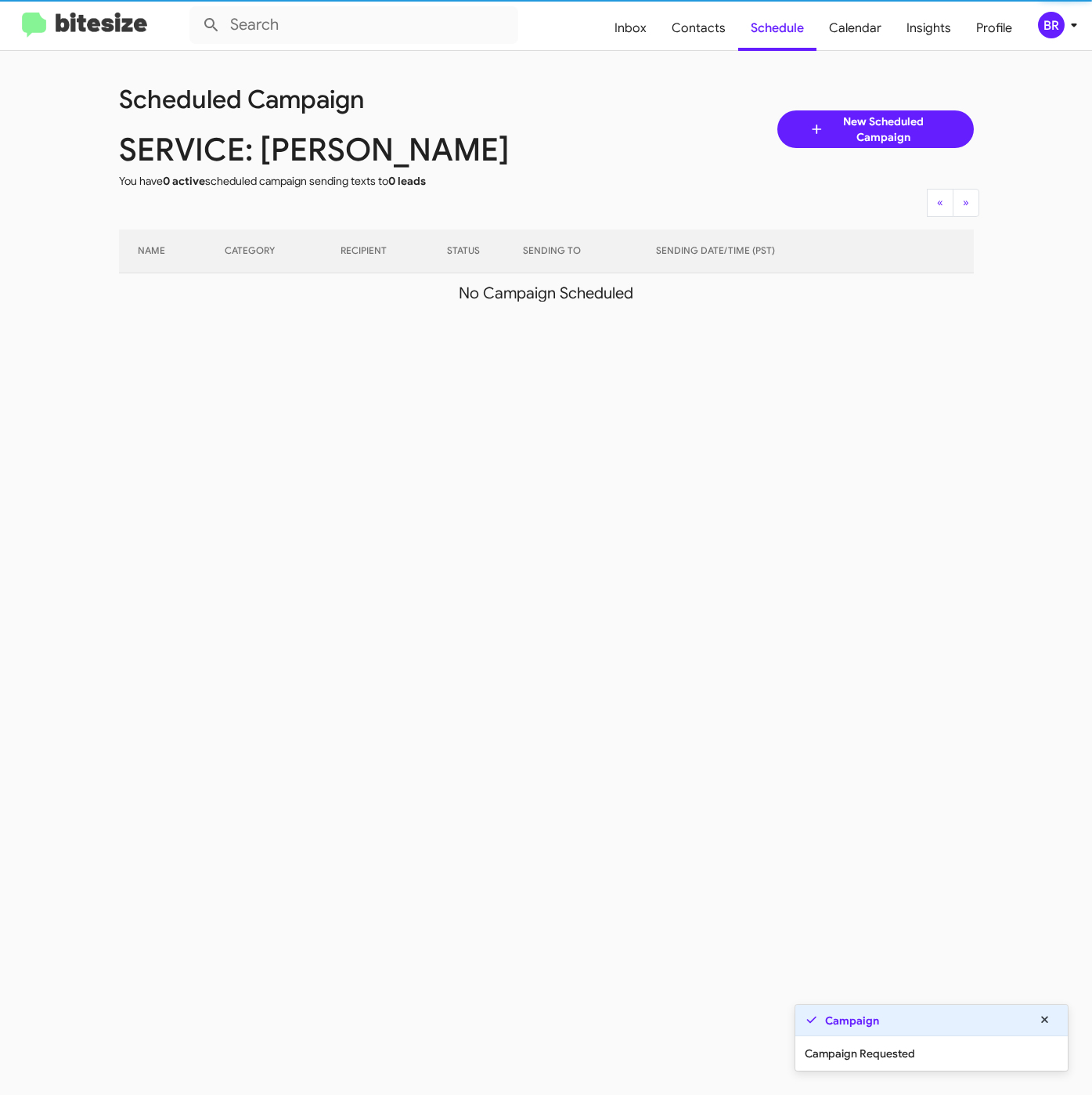
click at [1065, 21] on icon at bounding box center [1074, 25] width 19 height 19
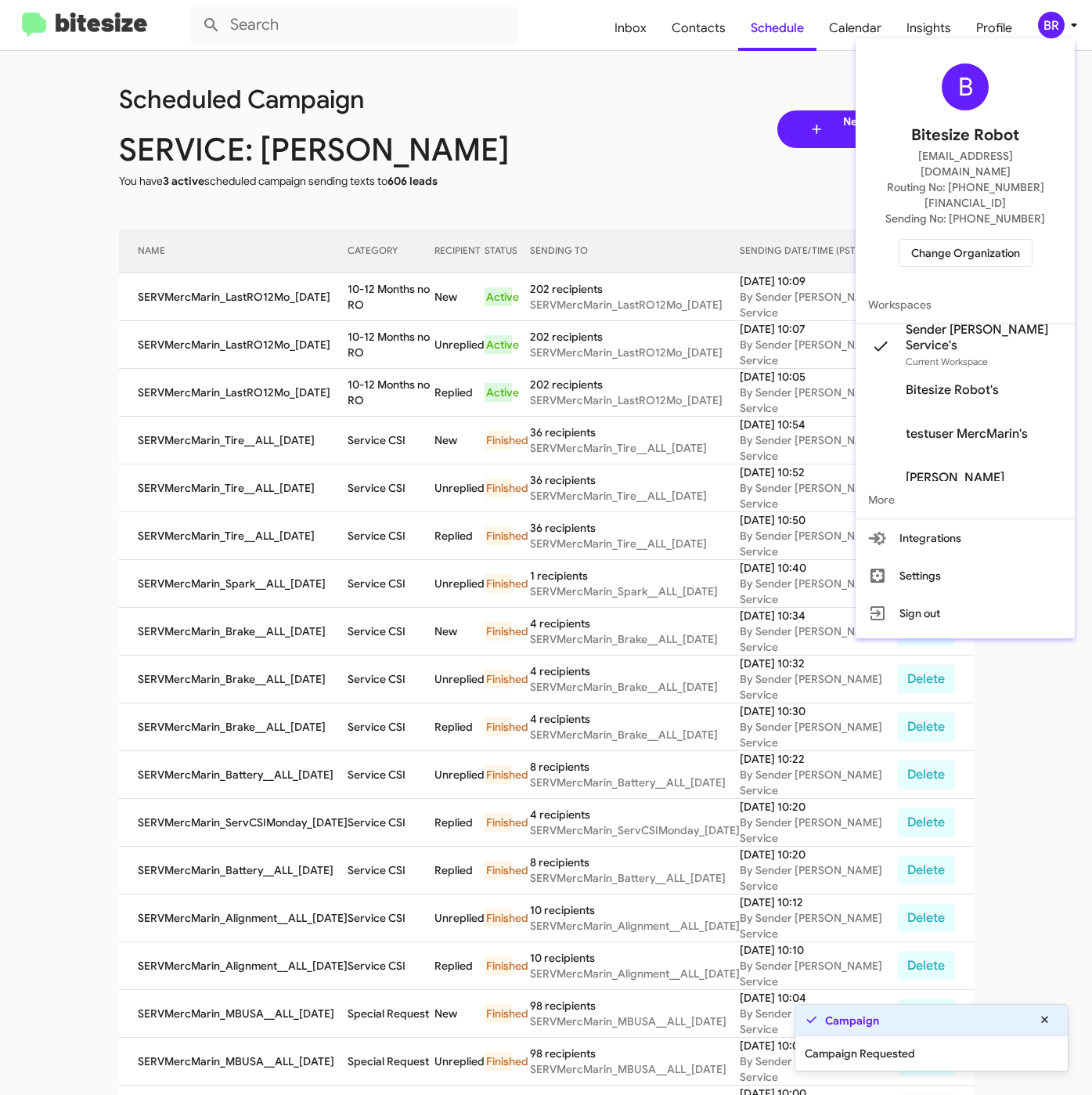
click at [350, 294] on div at bounding box center [546, 547] width 1092 height 1095
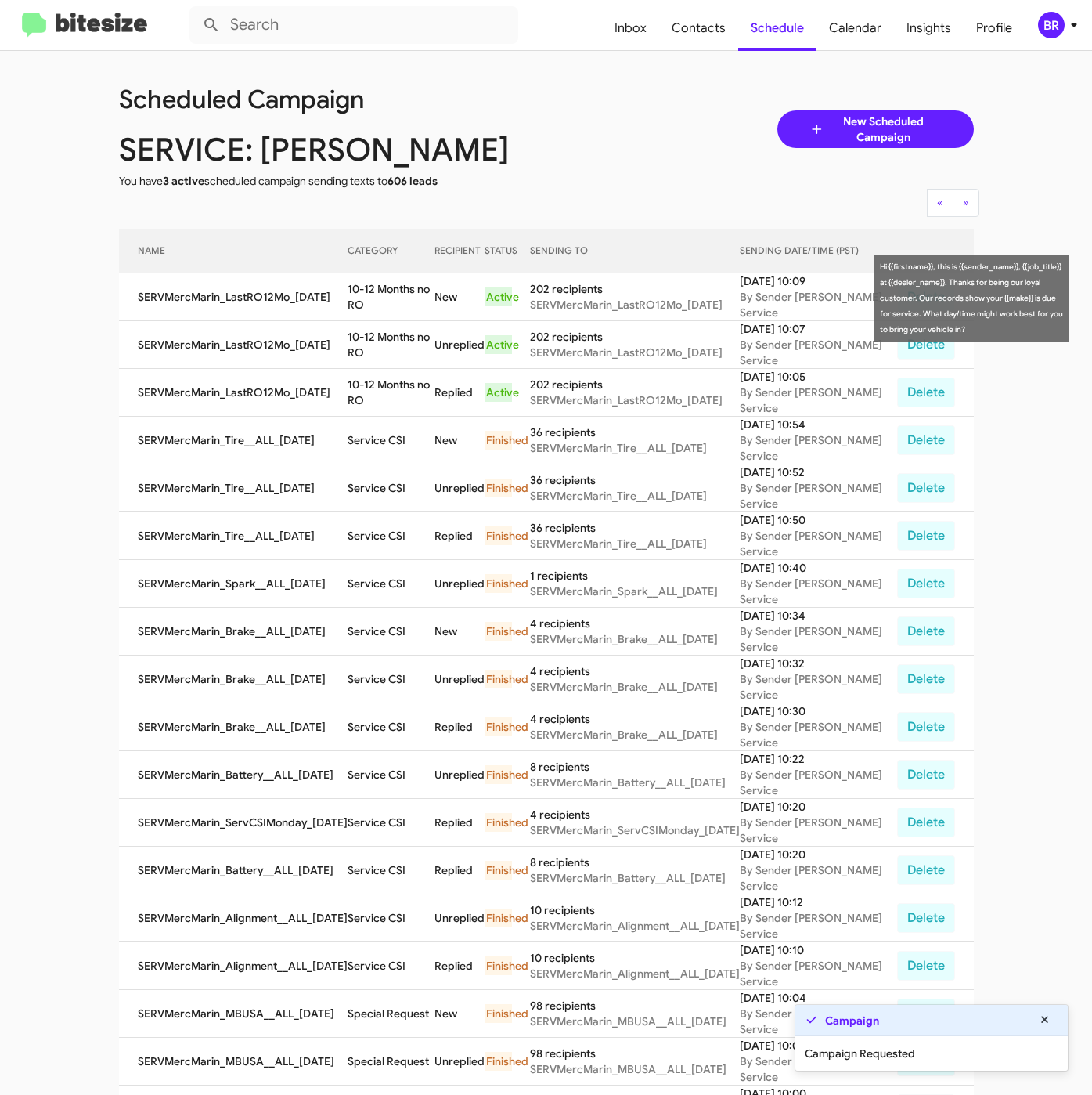
drag, startPoint x: 343, startPoint y: 287, endPoint x: 360, endPoint y: 308, distance: 27.0
click at [360, 308] on td "10-12 Months no RO" at bounding box center [391, 297] width 87 height 48
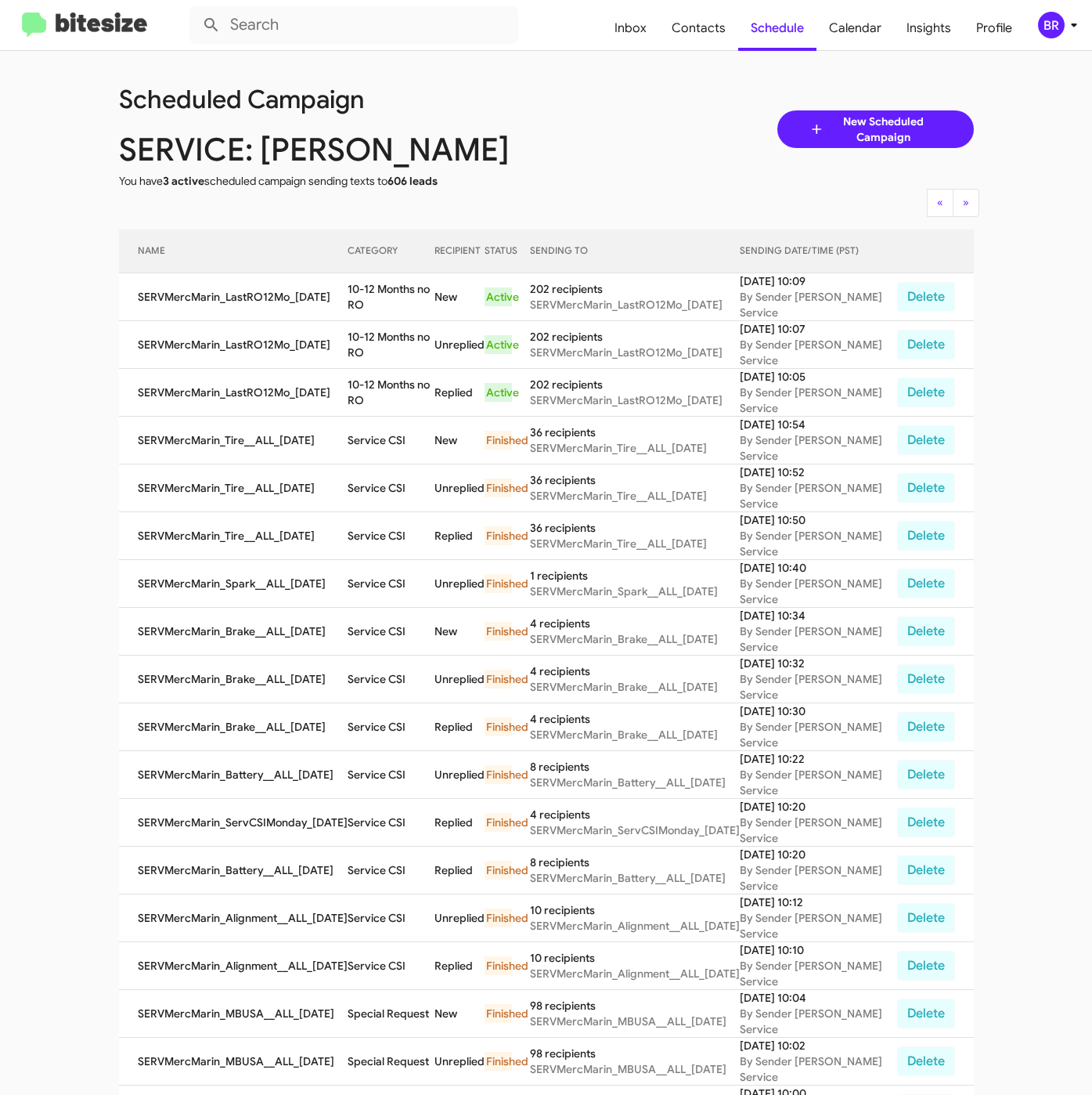
copy td "10-12 Months no RO"
click at [689, 41] on span "Contacts" at bounding box center [698, 27] width 79 height 45
type input "in:groups"
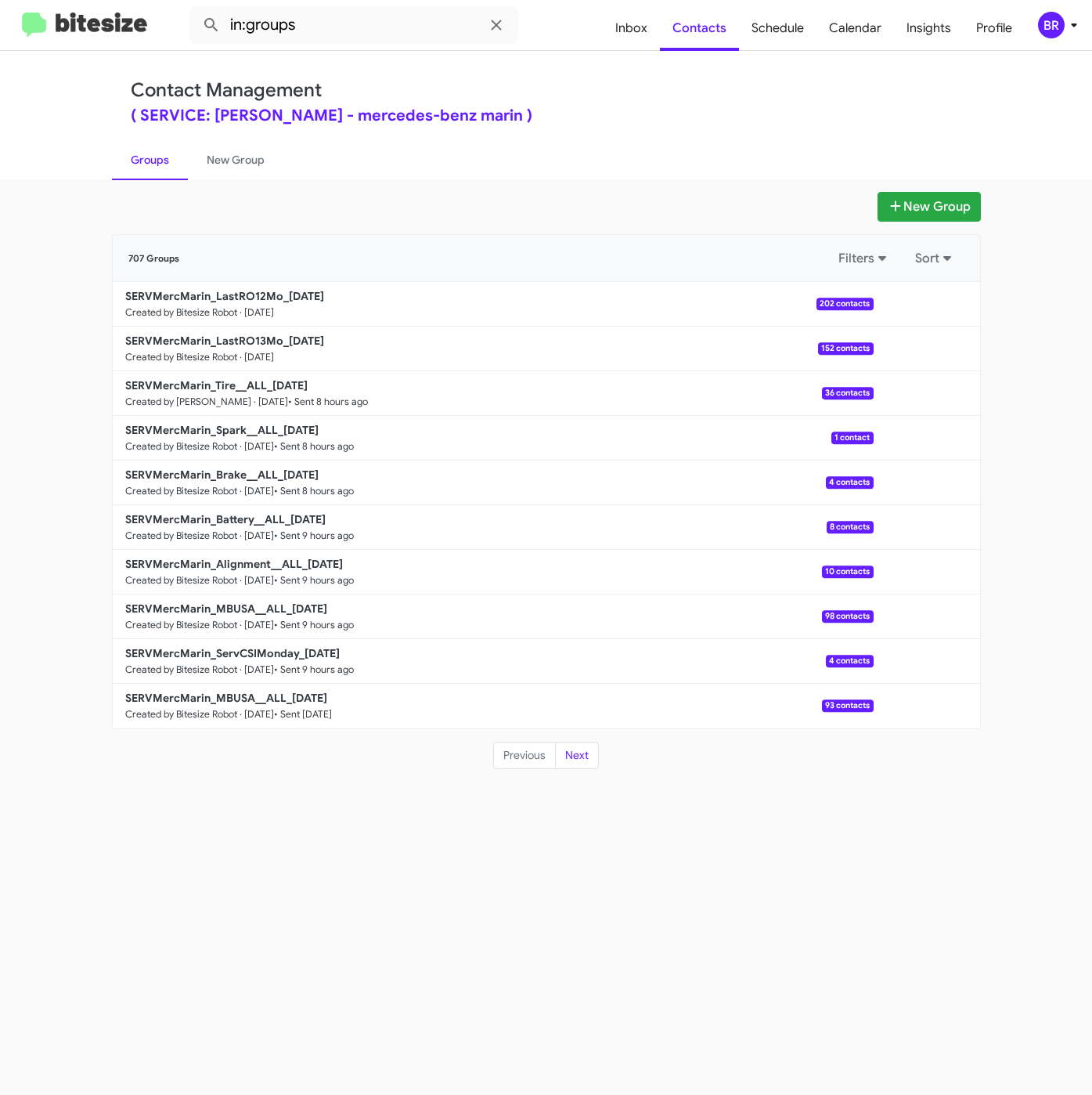
click at [529, 94] on div "Contact Management ( SERVICE: Mercedes Marin - mercedes-benz marin )" at bounding box center [546, 101] width 831 height 44
click at [260, 334] on b "SERVMercMarin_LastRO13Mo_08-26-25" at bounding box center [225, 340] width 199 height 14
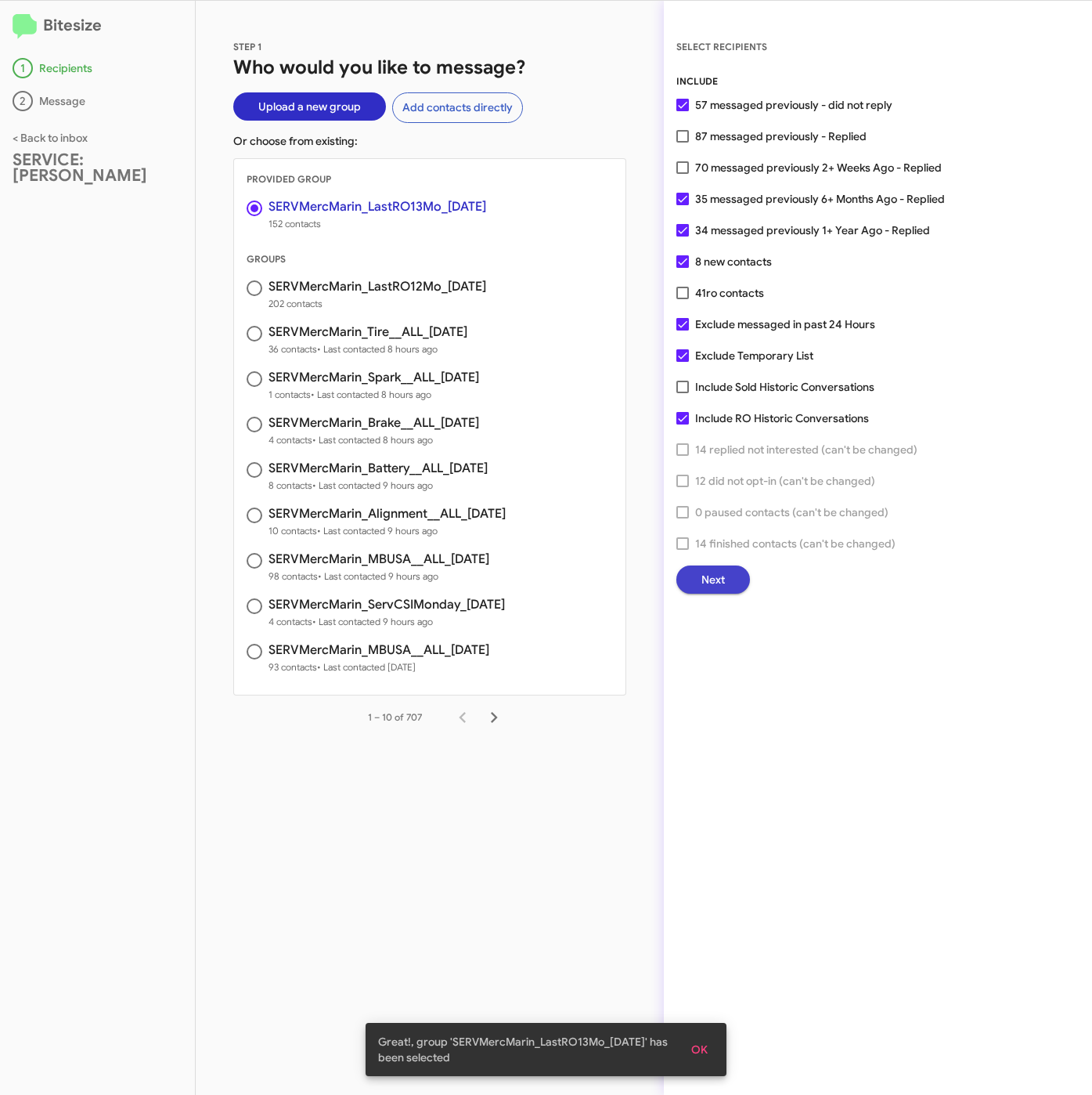
click at [705, 573] on span "Next" at bounding box center [714, 579] width 24 height 28
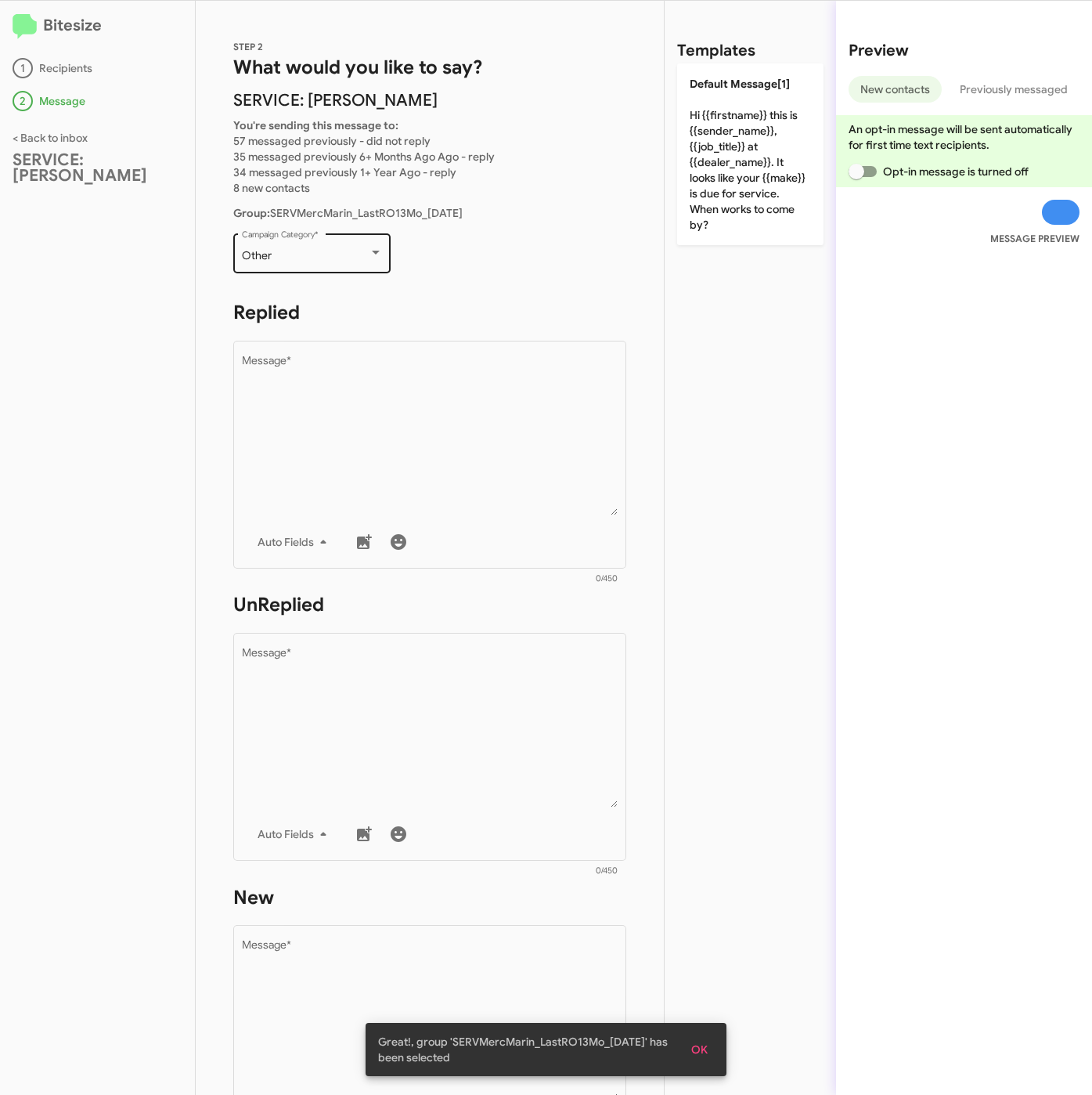
click at [312, 252] on div "Other" at bounding box center [304, 256] width 127 height 13
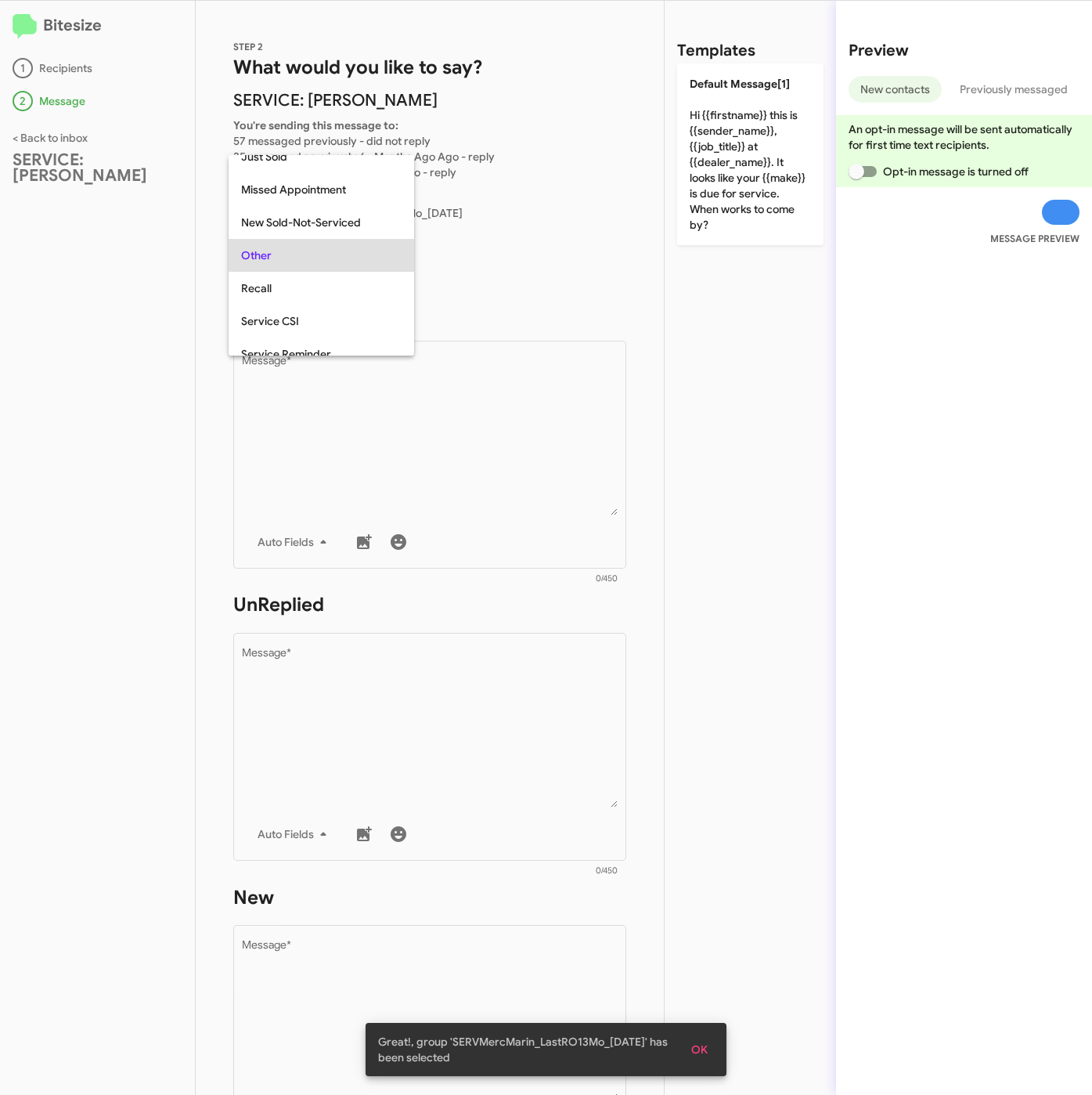
scroll to position [33, 0]
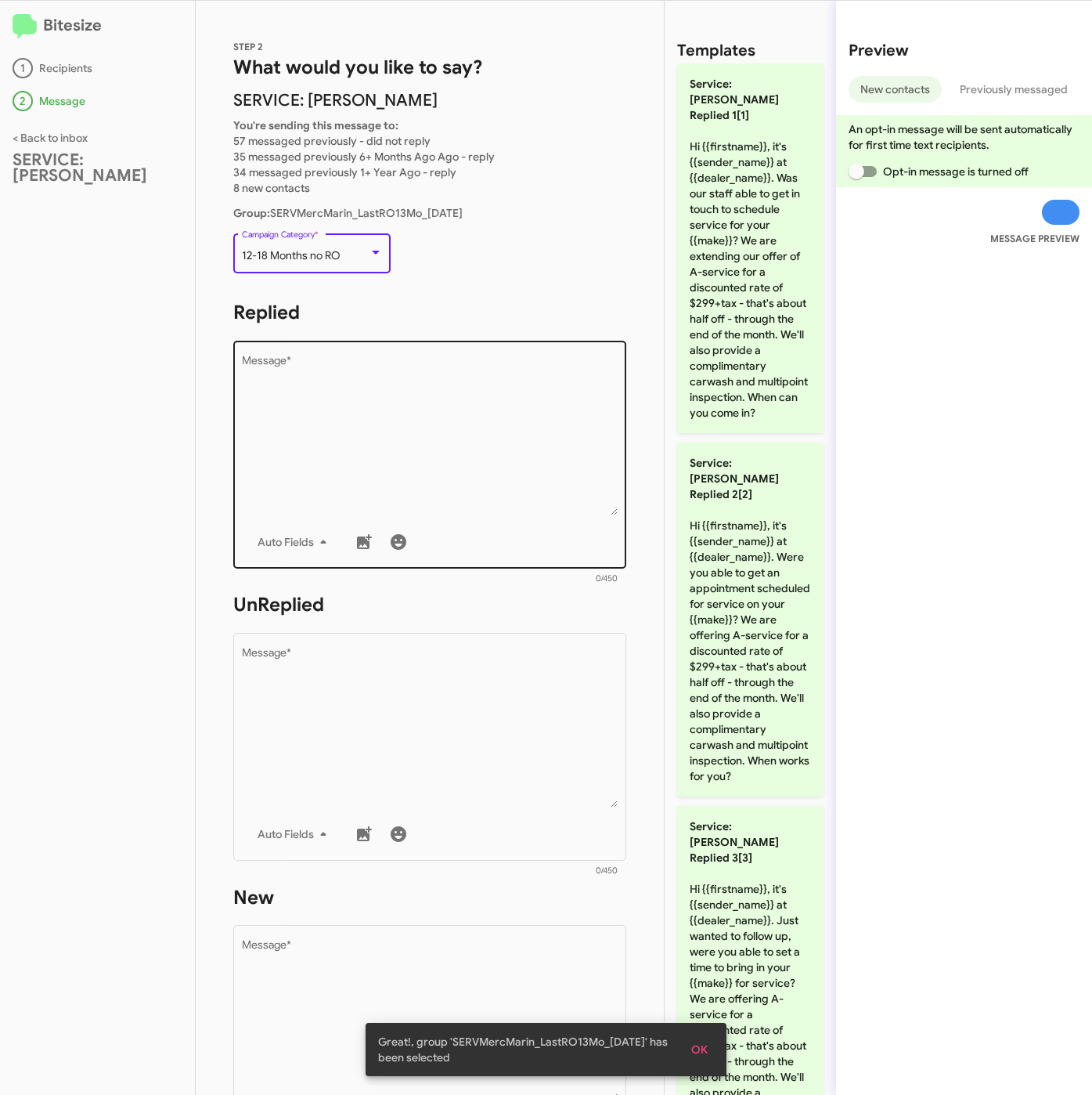
click at [423, 393] on textarea "Message *" at bounding box center [429, 436] width 377 height 160
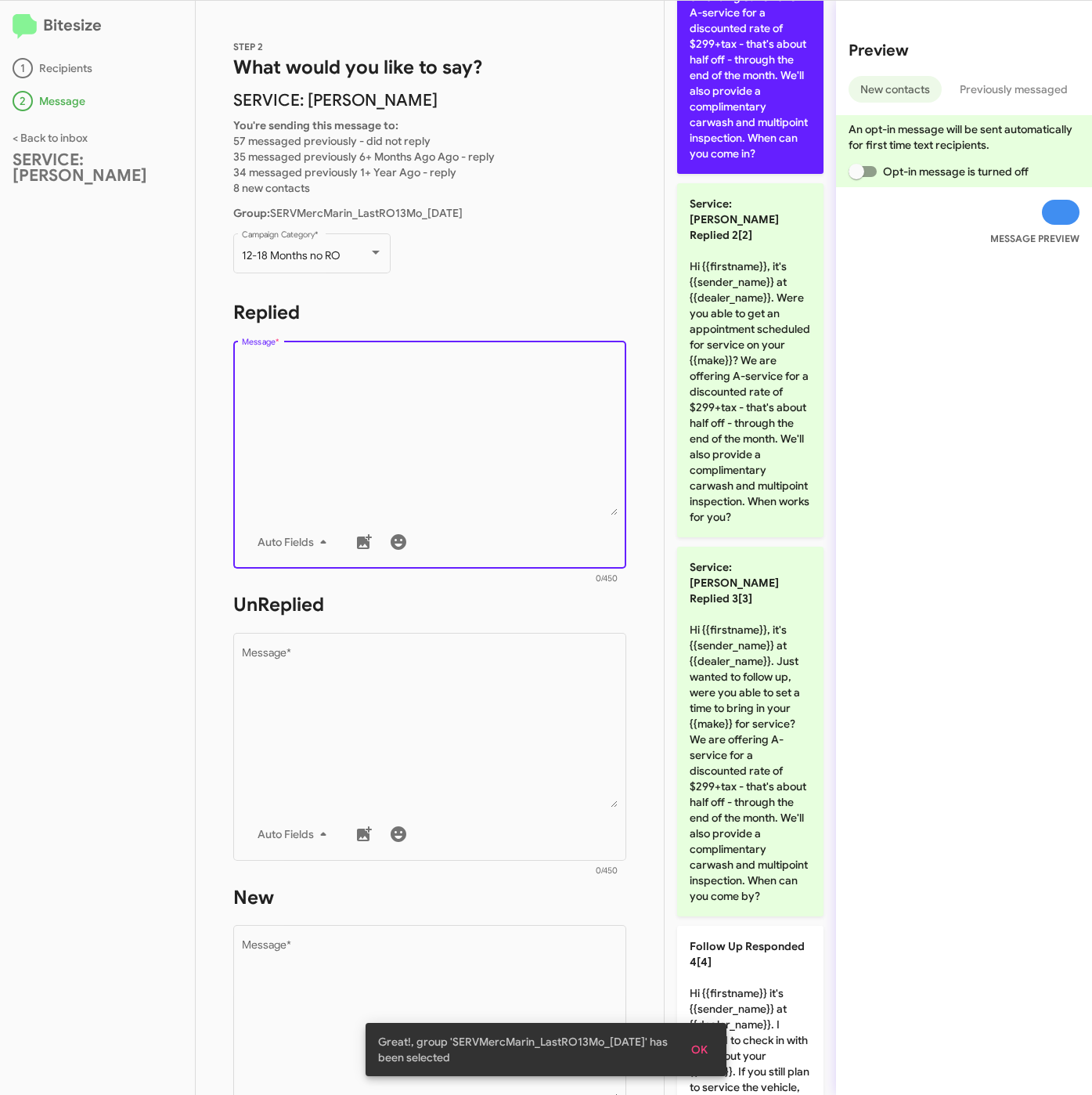
scroll to position [0, 0]
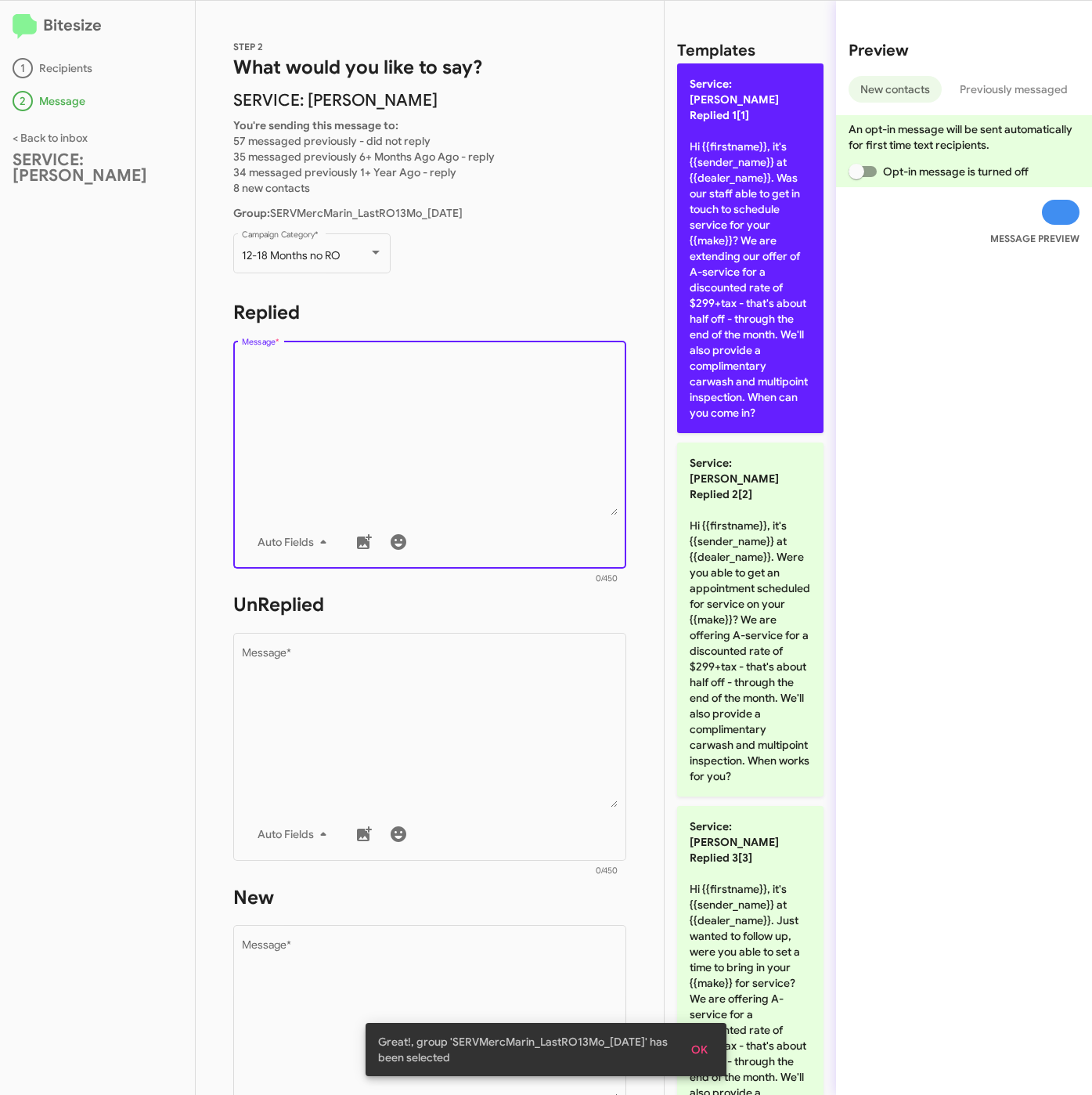
click at [712, 282] on p "Service: Mercedes Marin Replied 1[1] Hi {{firstname}}, it's {{sender_name}} at …" at bounding box center [750, 248] width 146 height 369
type textarea "Hi {{firstname}}, it's {{sender_name}} at {{dealer_name}}. Was our staff able t…"
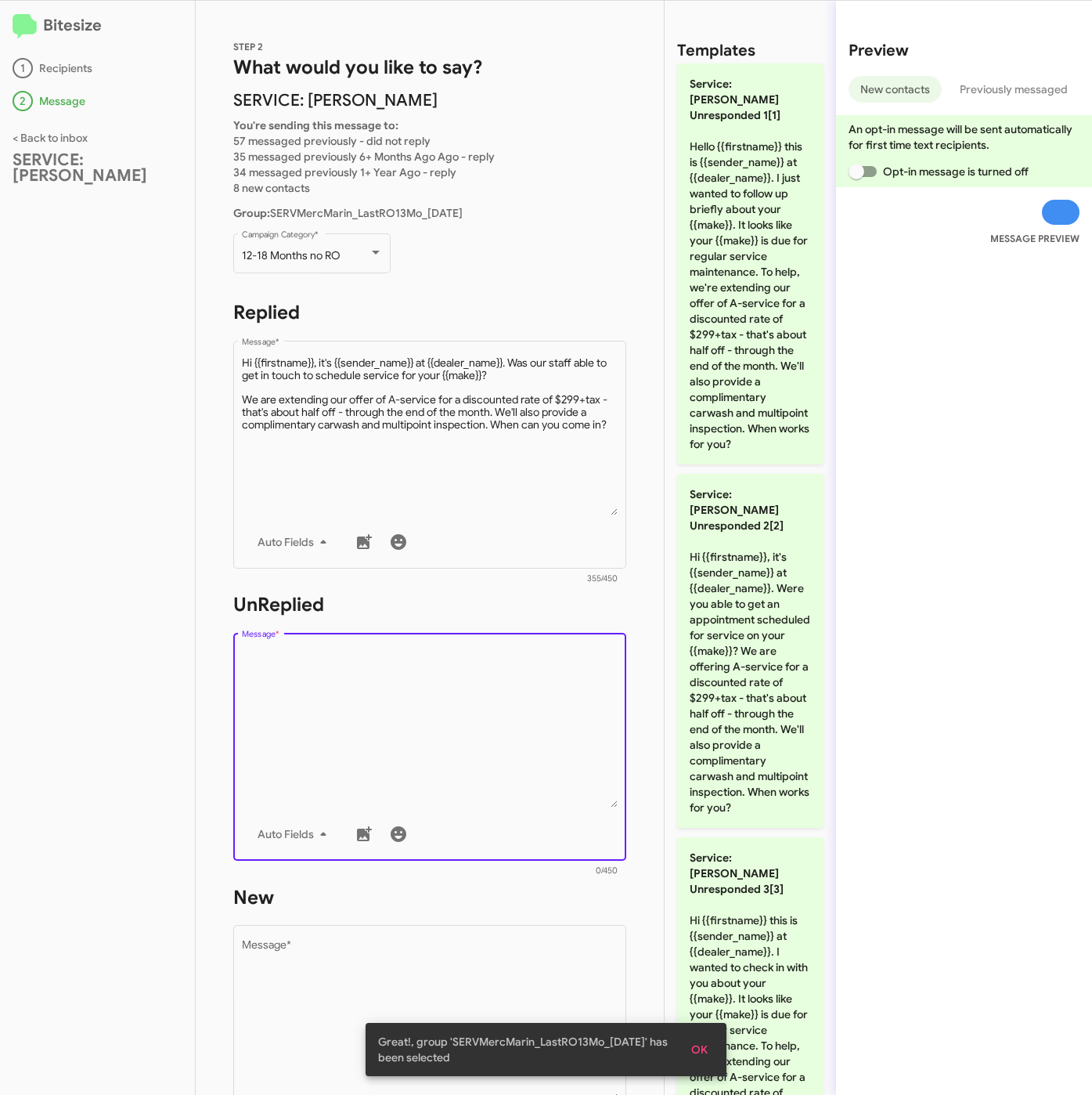
drag, startPoint x: 489, startPoint y: 732, endPoint x: 615, endPoint y: 623, distance: 166.6
click at [489, 731] on textarea "Message *" at bounding box center [429, 727] width 377 height 160
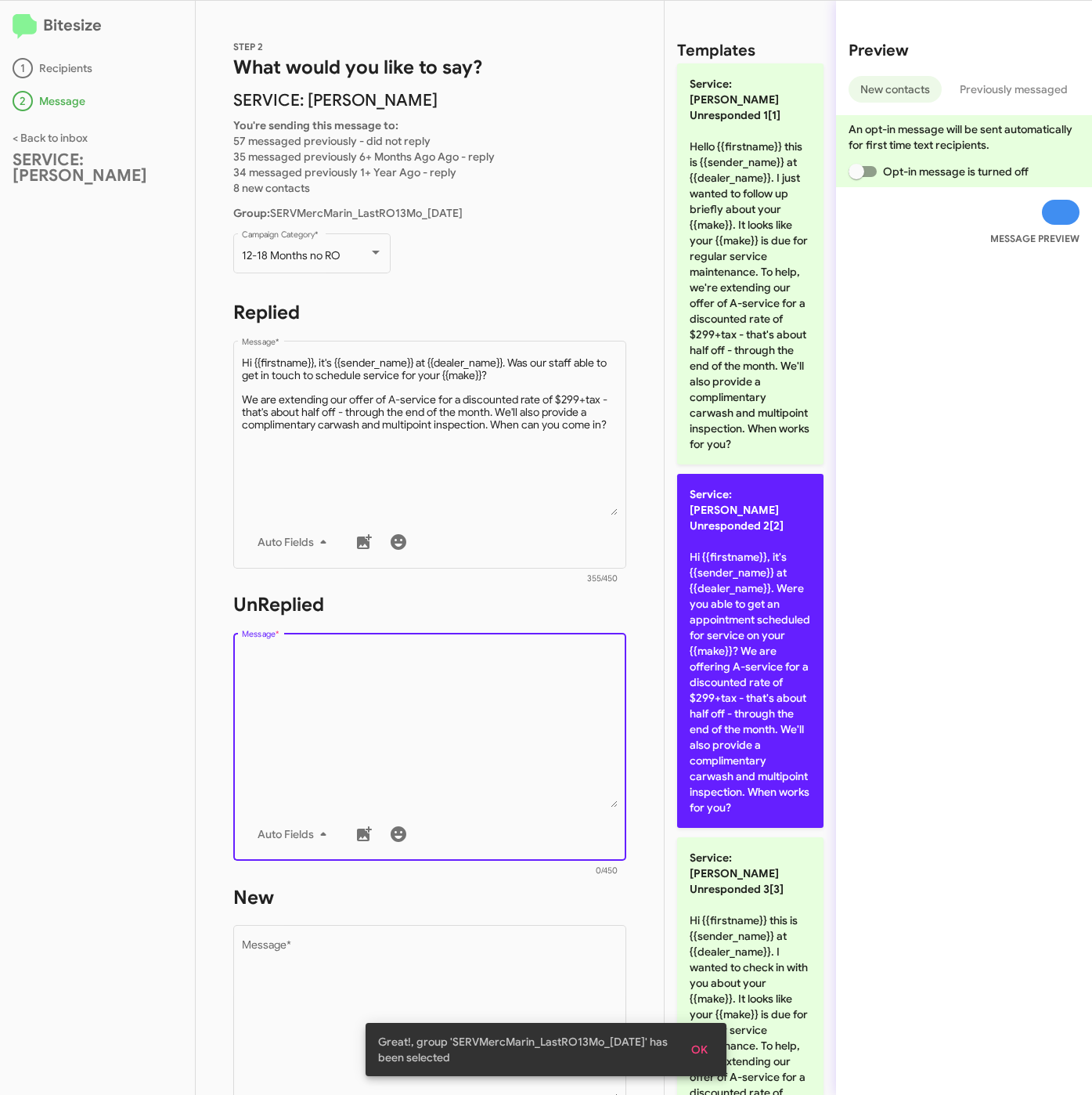
click at [725, 721] on p "Service: Mercedes Marin Unresponded 2[2] Hi {{firstname}}, it's {{sender_name}}…" at bounding box center [750, 651] width 146 height 354
type textarea "Hi {{firstname}}, it's {{sender_name}} at {{dealer_name}}. Were you able to get…"
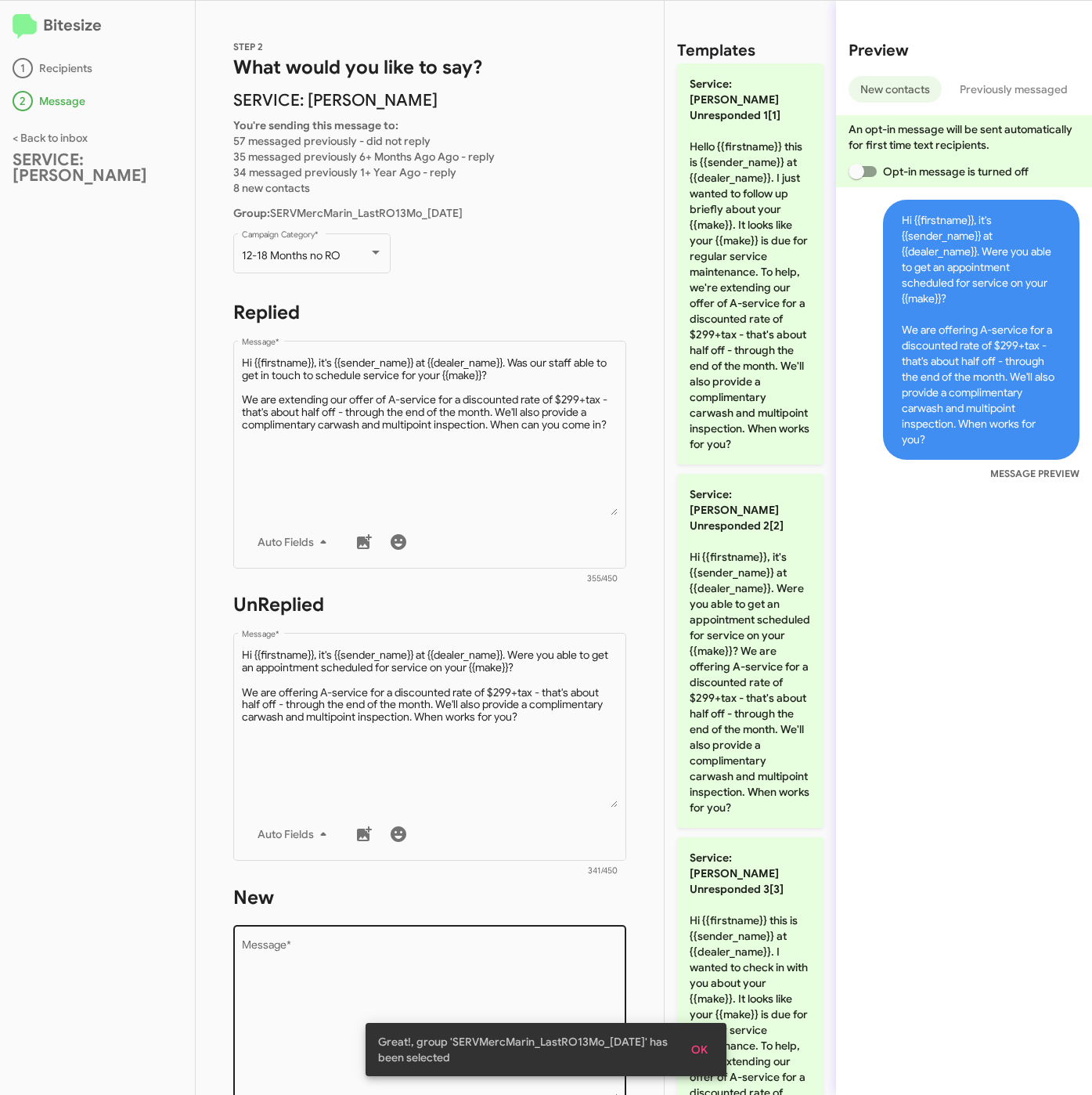
click at [574, 991] on textarea "Message *" at bounding box center [429, 1020] width 377 height 160
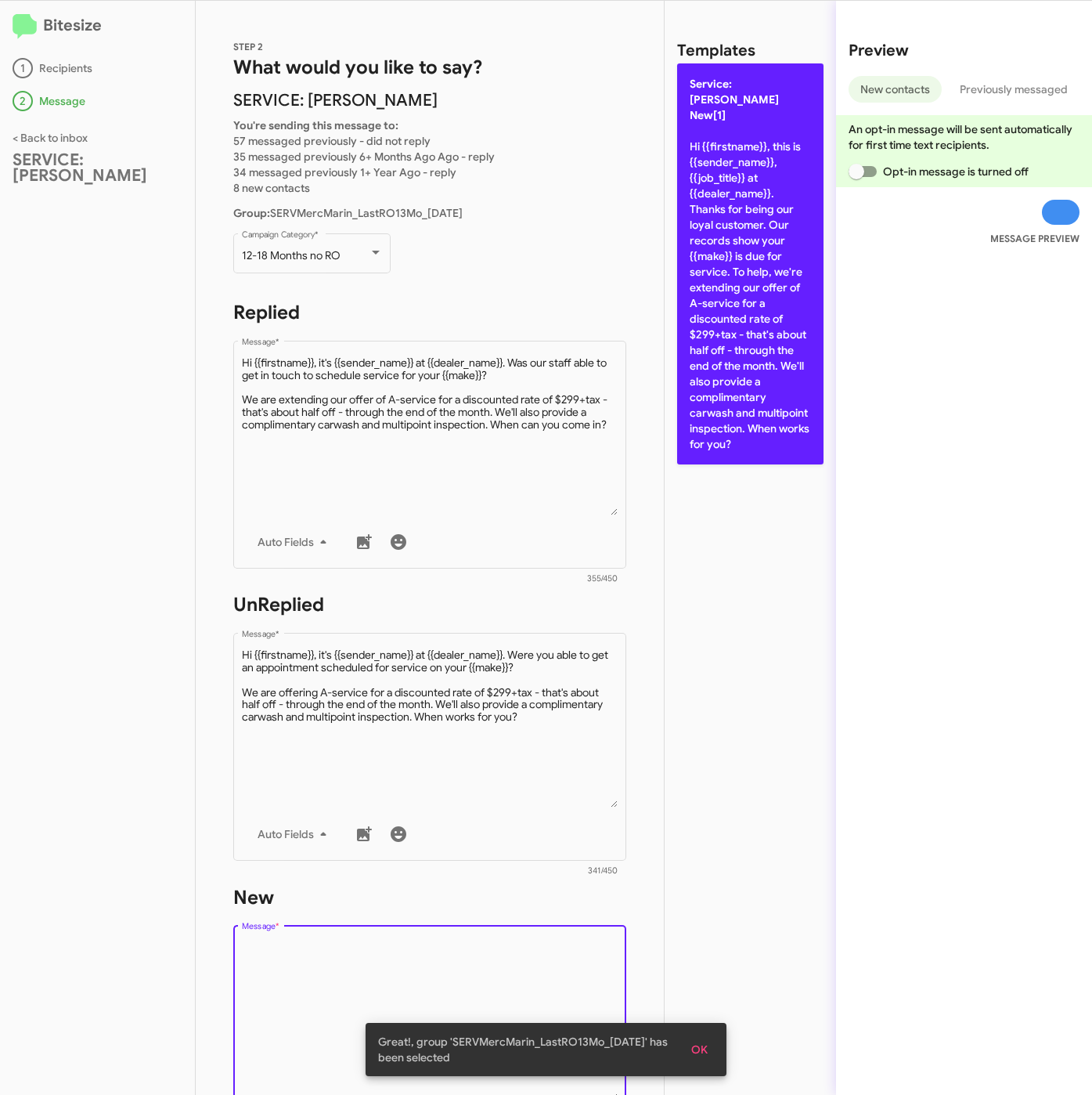
click at [773, 339] on p "Service: Mercedes Marin New[1] Hi {{firstname}}, this is {{sender_name}}, {{job…" at bounding box center [750, 264] width 146 height 401
type textarea "Hi {{firstname}}, this is {{sender_name}}, {{job_title}} at {{dealer_name}}. Th…"
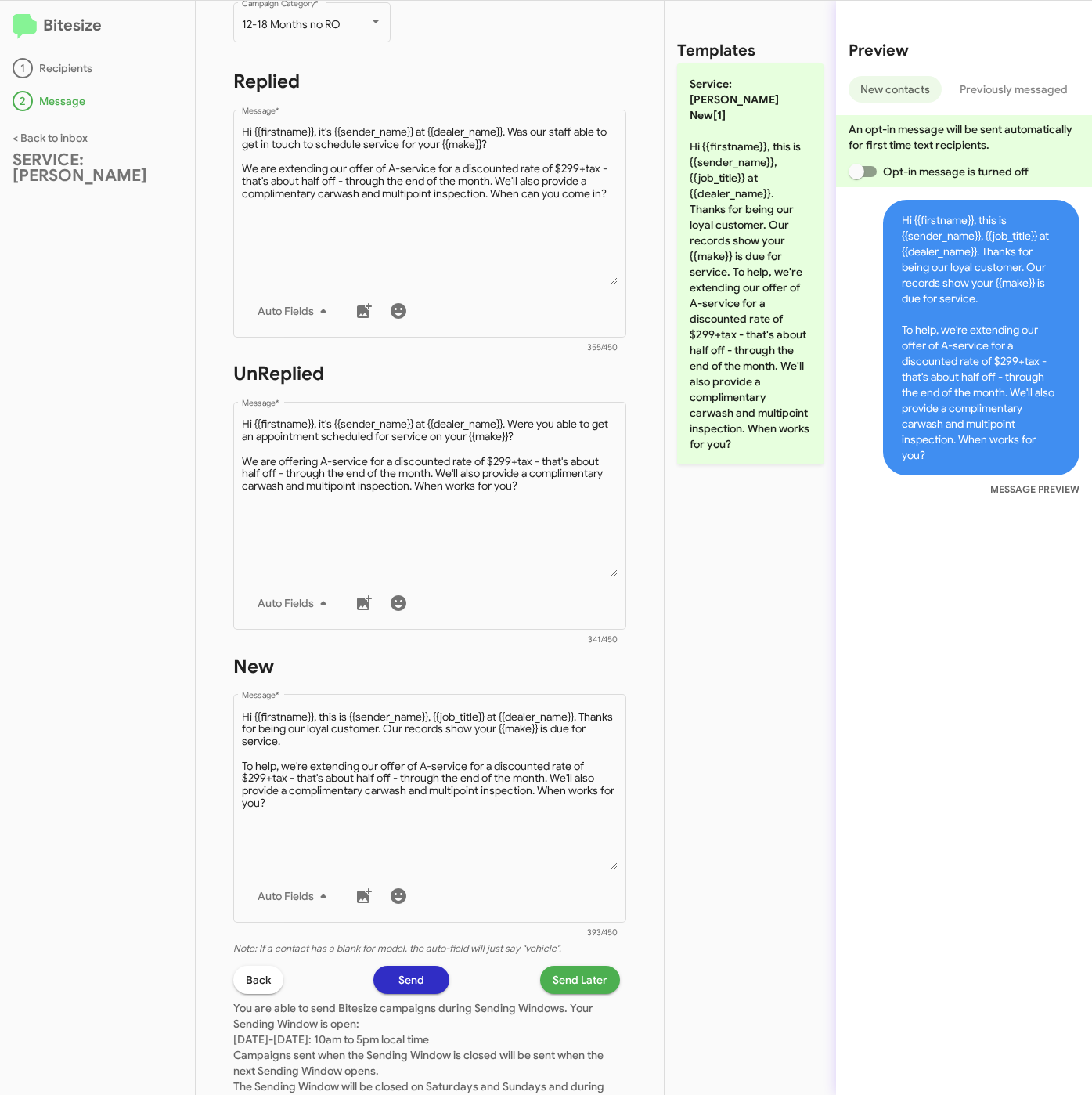
scroll to position [352, 0]
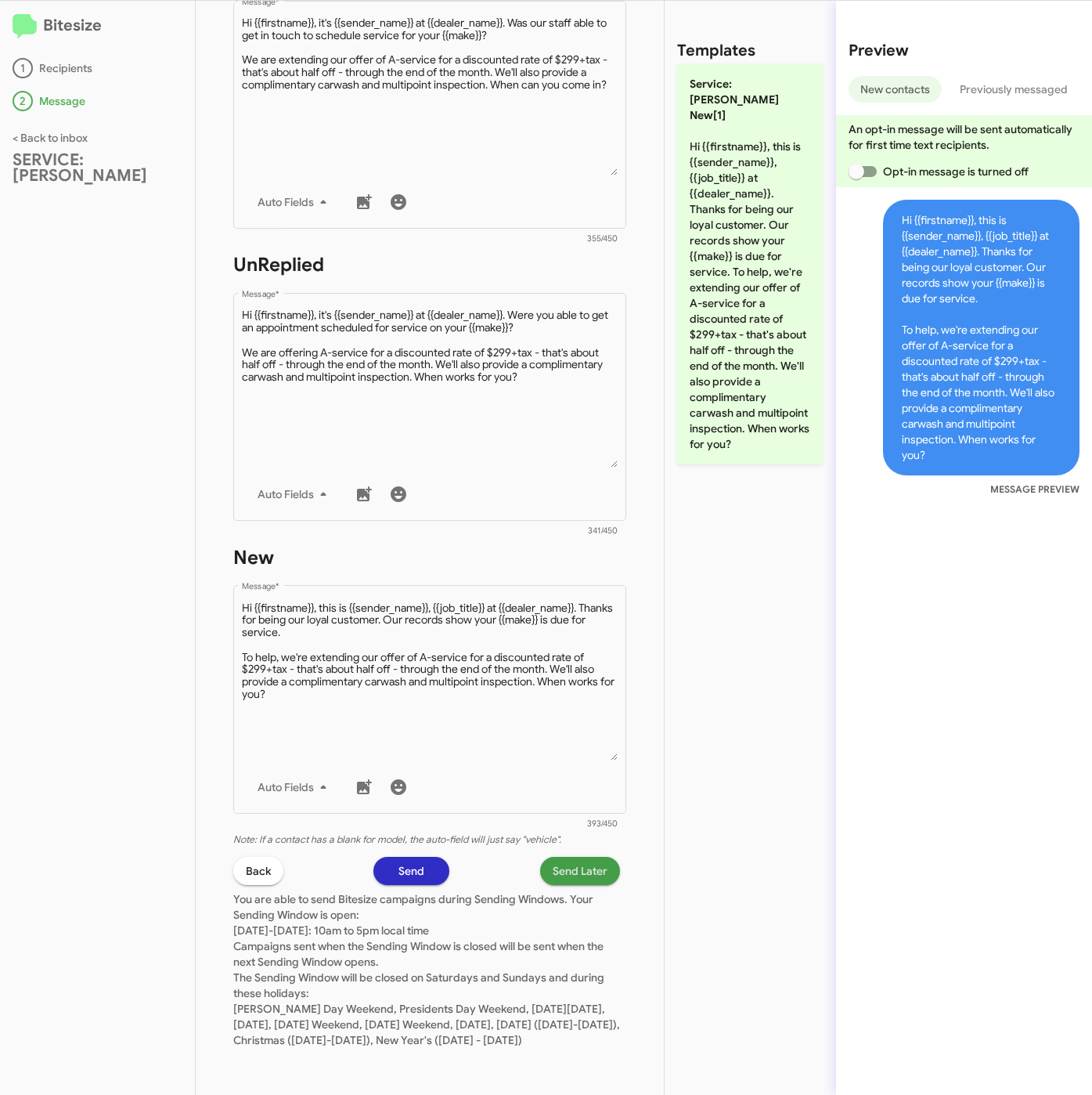
click at [574, 858] on span "Send Later" at bounding box center [580, 870] width 54 height 28
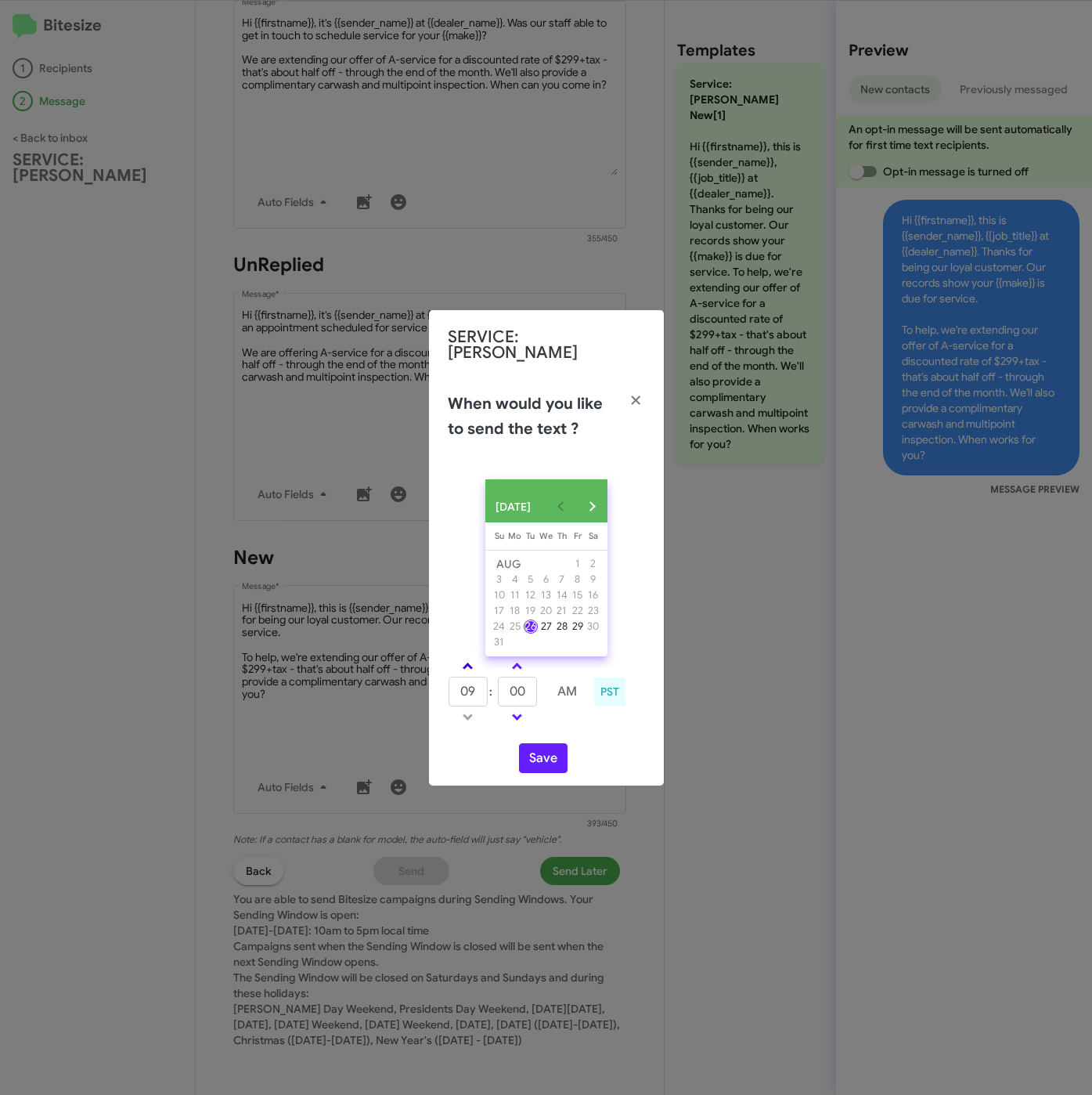
click at [464, 664] on span at bounding box center [468, 668] width 10 height 10
type input "10"
drag, startPoint x: 533, startPoint y: 696, endPoint x: 496, endPoint y: 693, distance: 37.1
click at [496, 693] on tr "10 : 00 AM" at bounding box center [517, 691] width 140 height 31
type input "15"
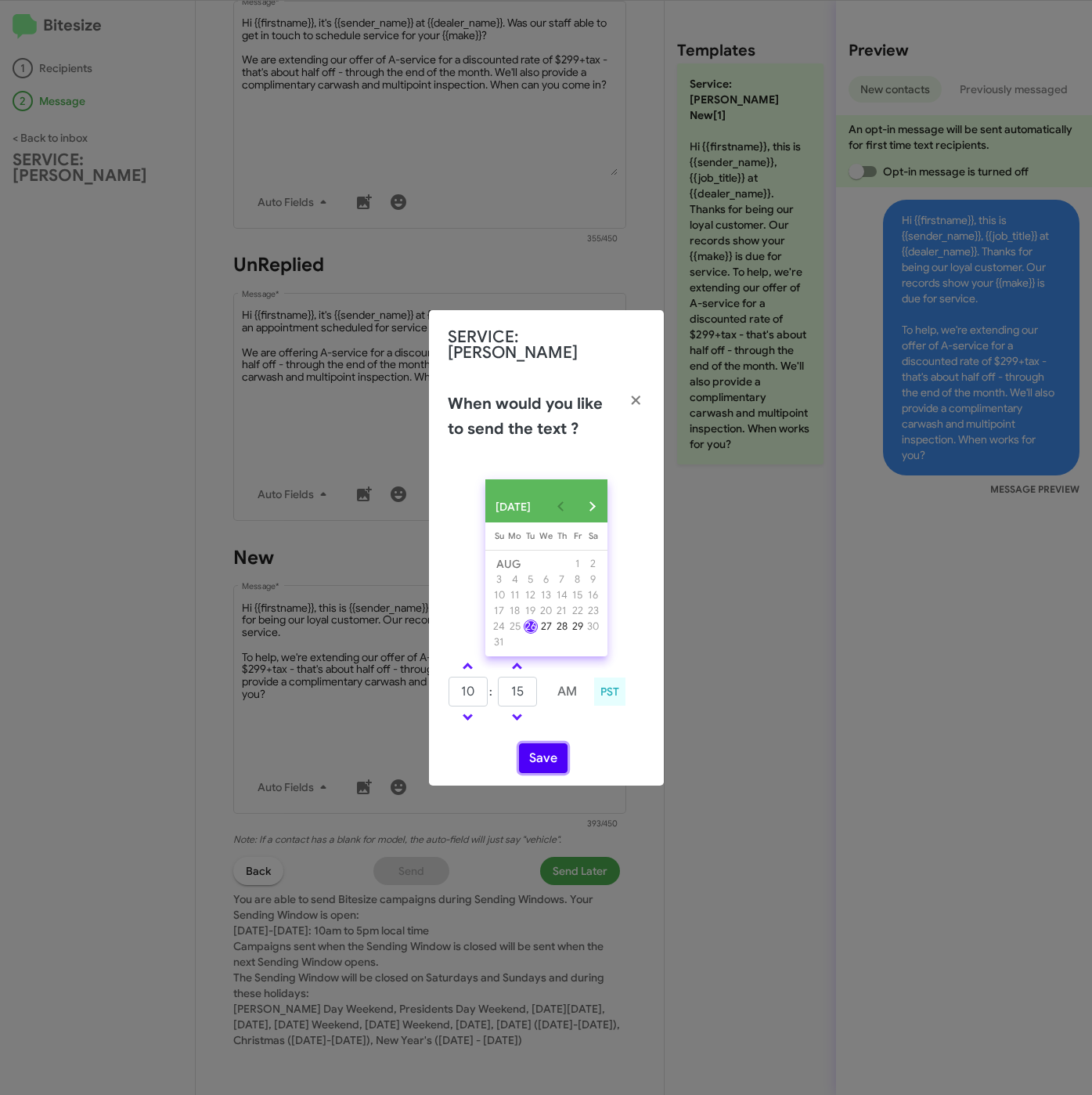
click at [557, 748] on button "Save" at bounding box center [543, 757] width 48 height 30
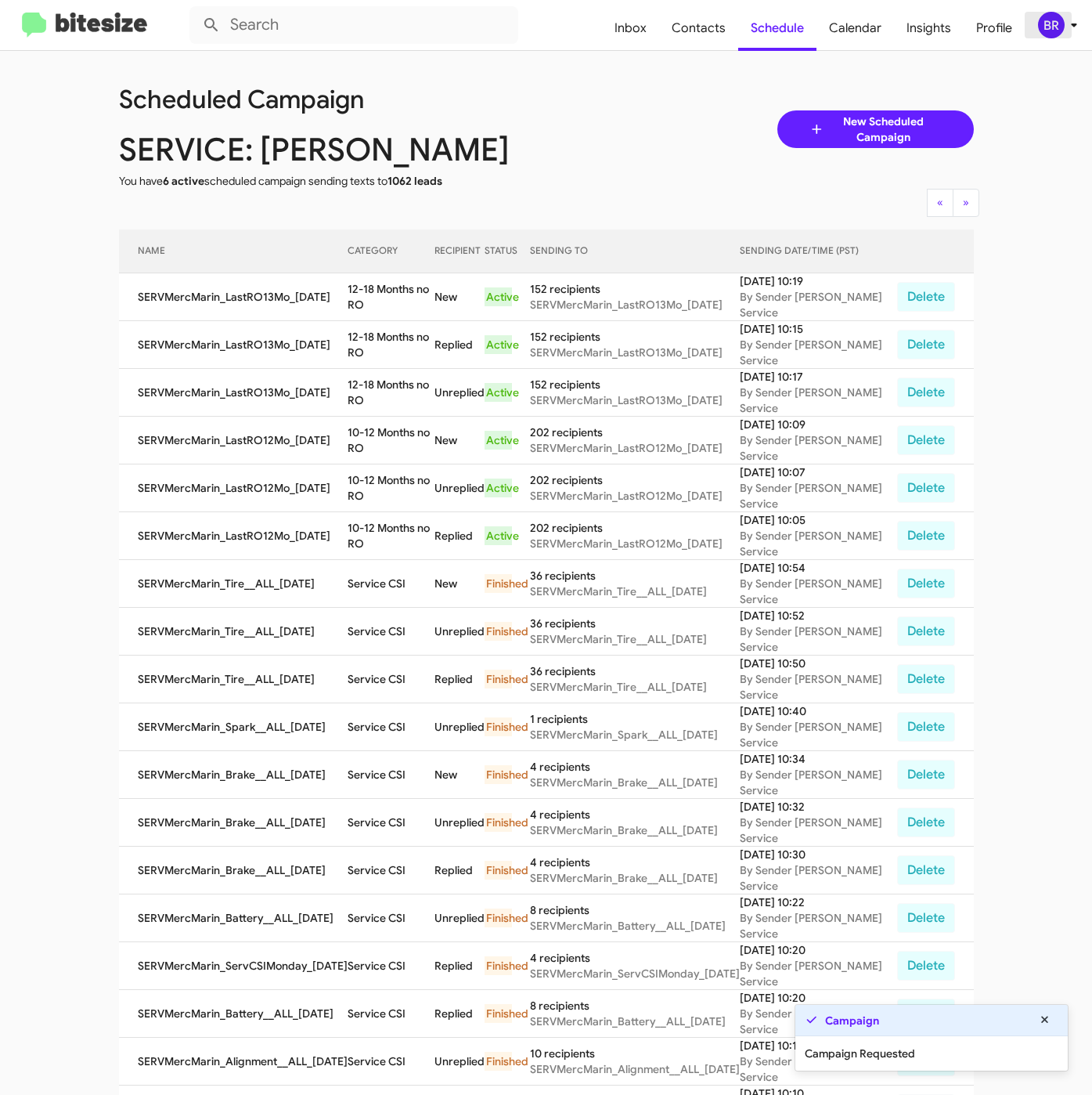
click at [1060, 14] on div "BR" at bounding box center [1050, 25] width 26 height 26
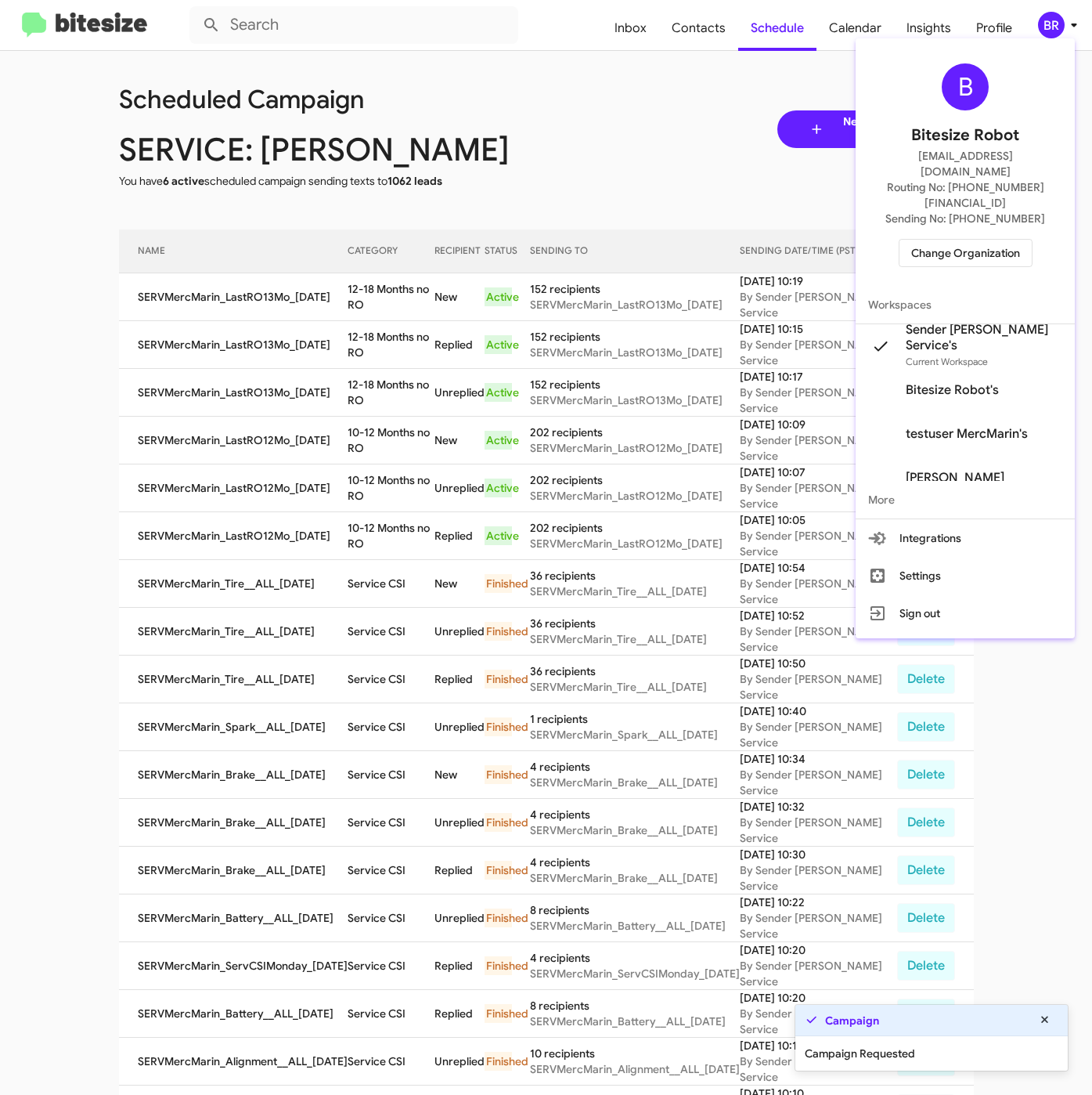
click at [420, 371] on div at bounding box center [546, 547] width 1092 height 1095
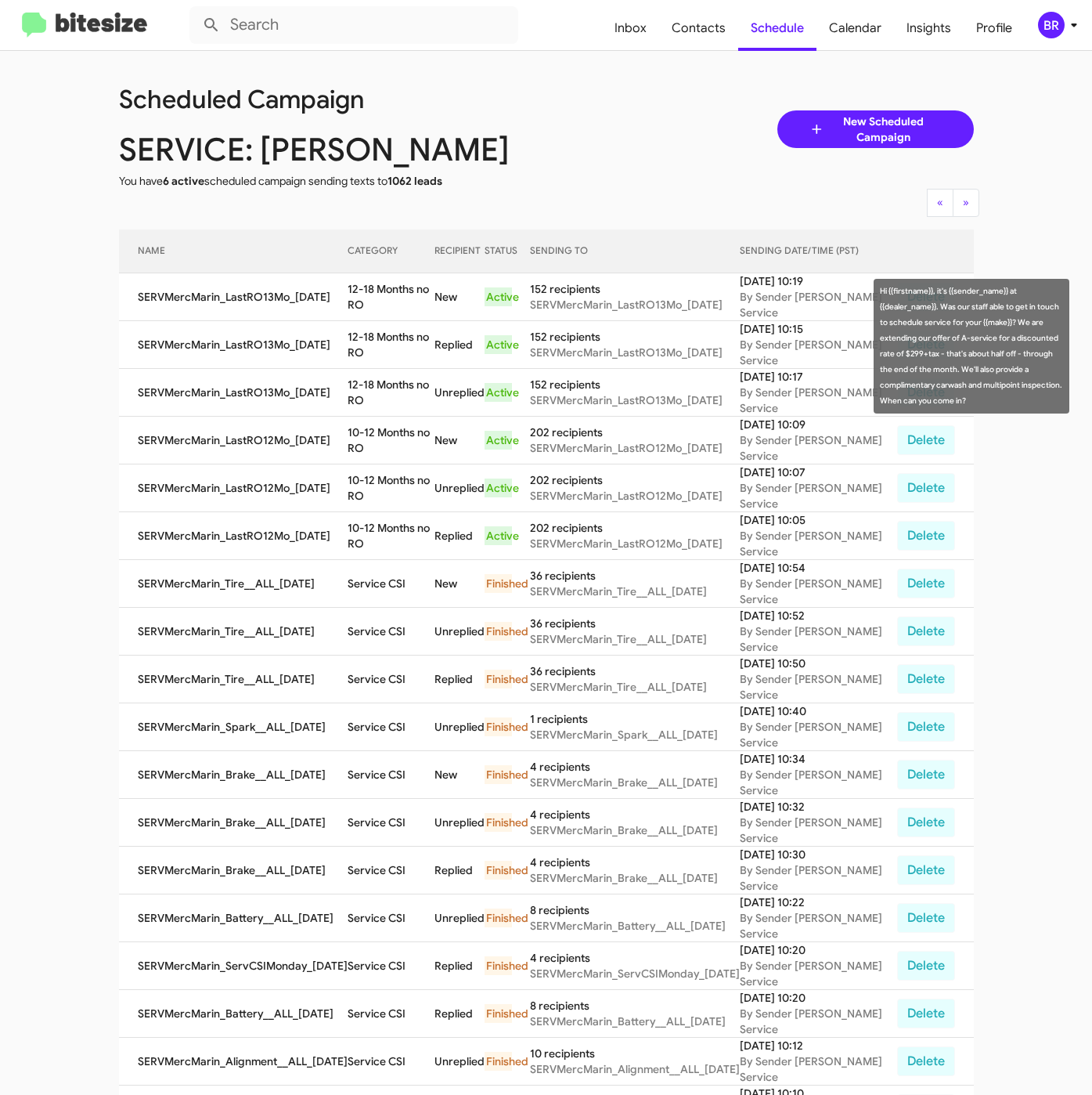
drag, startPoint x: 344, startPoint y: 337, endPoint x: 361, endPoint y: 353, distance: 23.3
click at [361, 353] on td "12-18 Months no RO" at bounding box center [391, 345] width 87 height 48
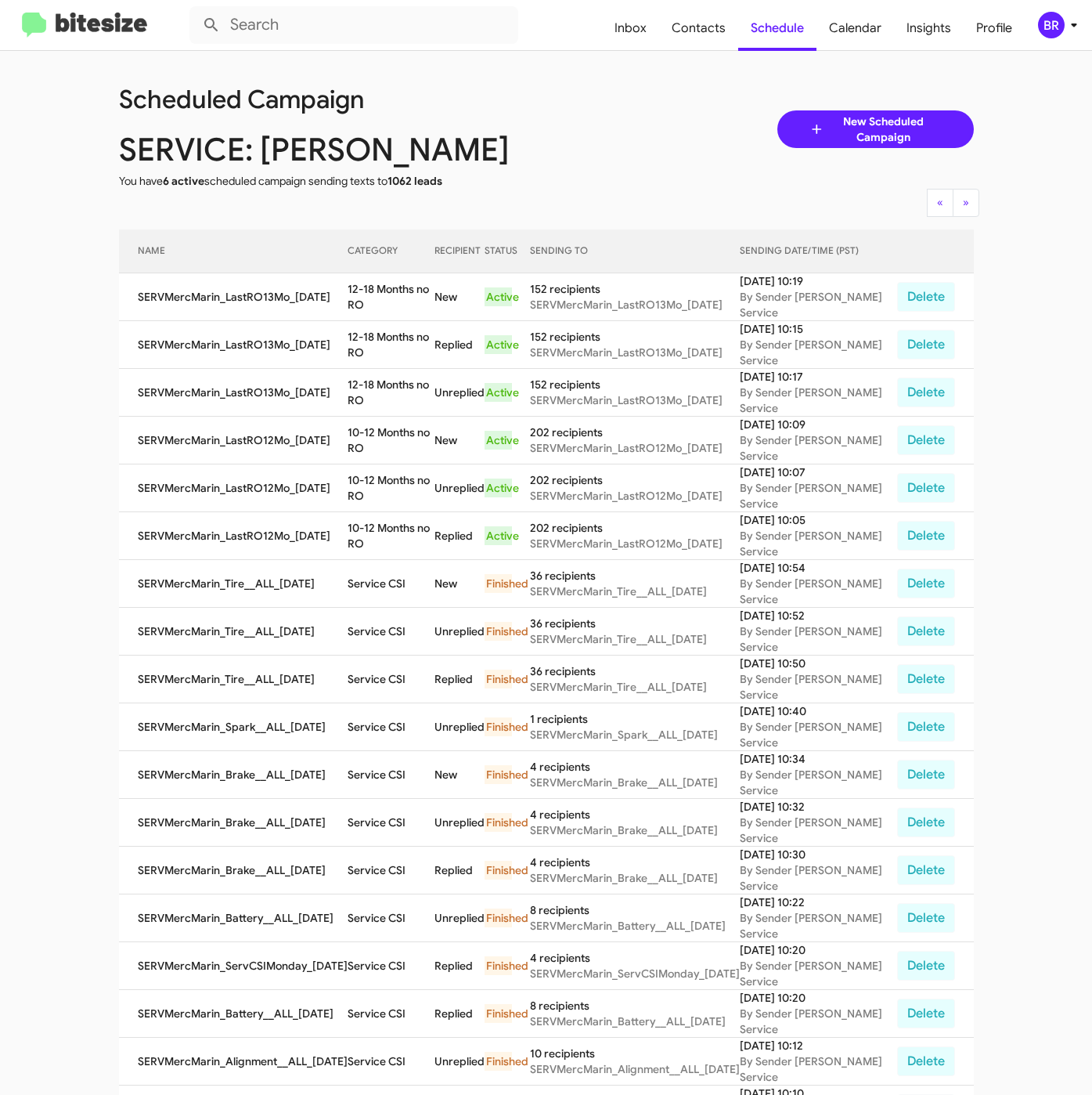
copy td "12-18 Months no RO"
click at [701, 26] on span "Contacts" at bounding box center [698, 27] width 79 height 45
type input "in:groups"
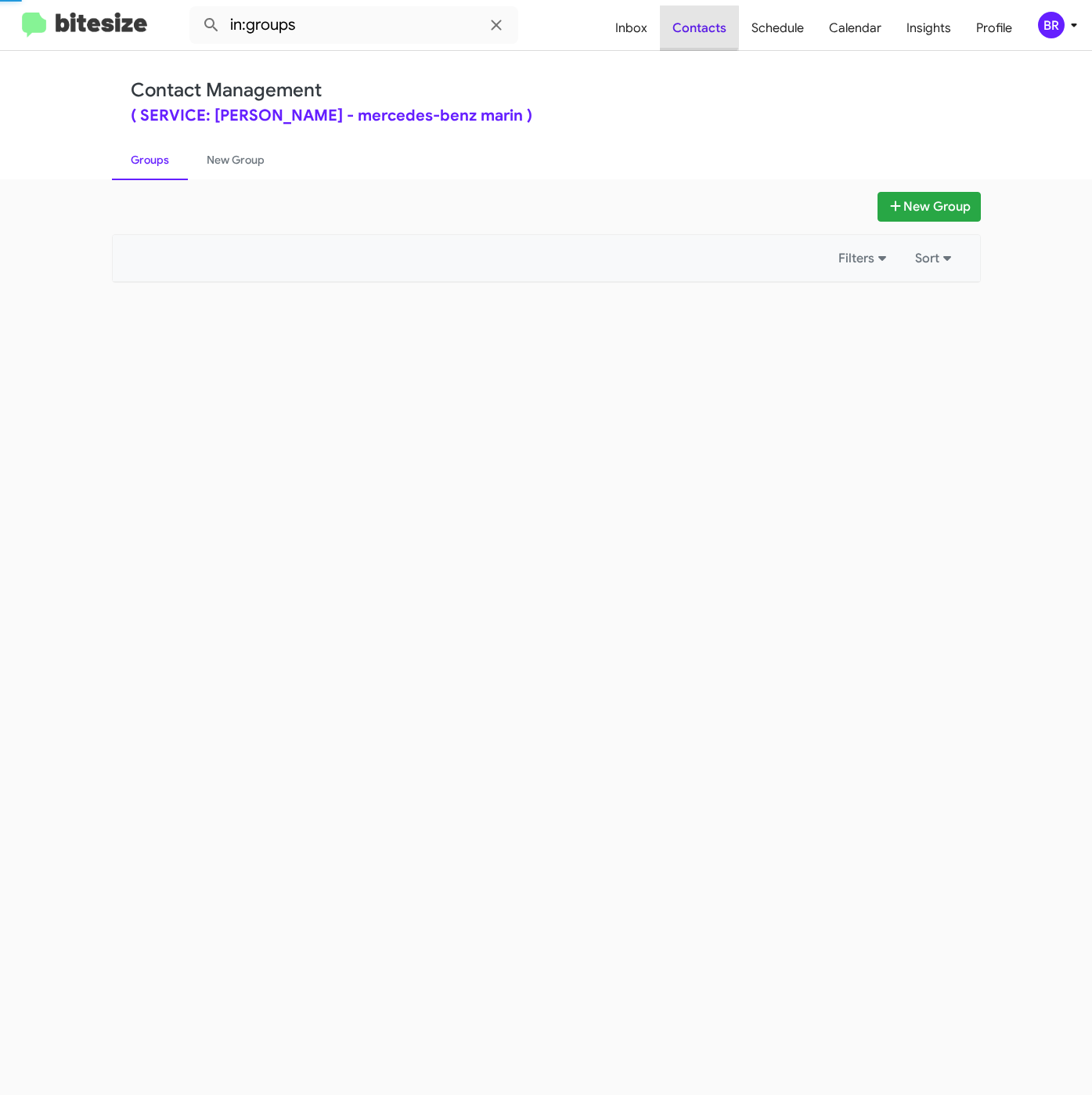
click at [701, 26] on span "Contacts" at bounding box center [699, 27] width 79 height 45
click at [912, 204] on button "New Group" at bounding box center [929, 206] width 103 height 30
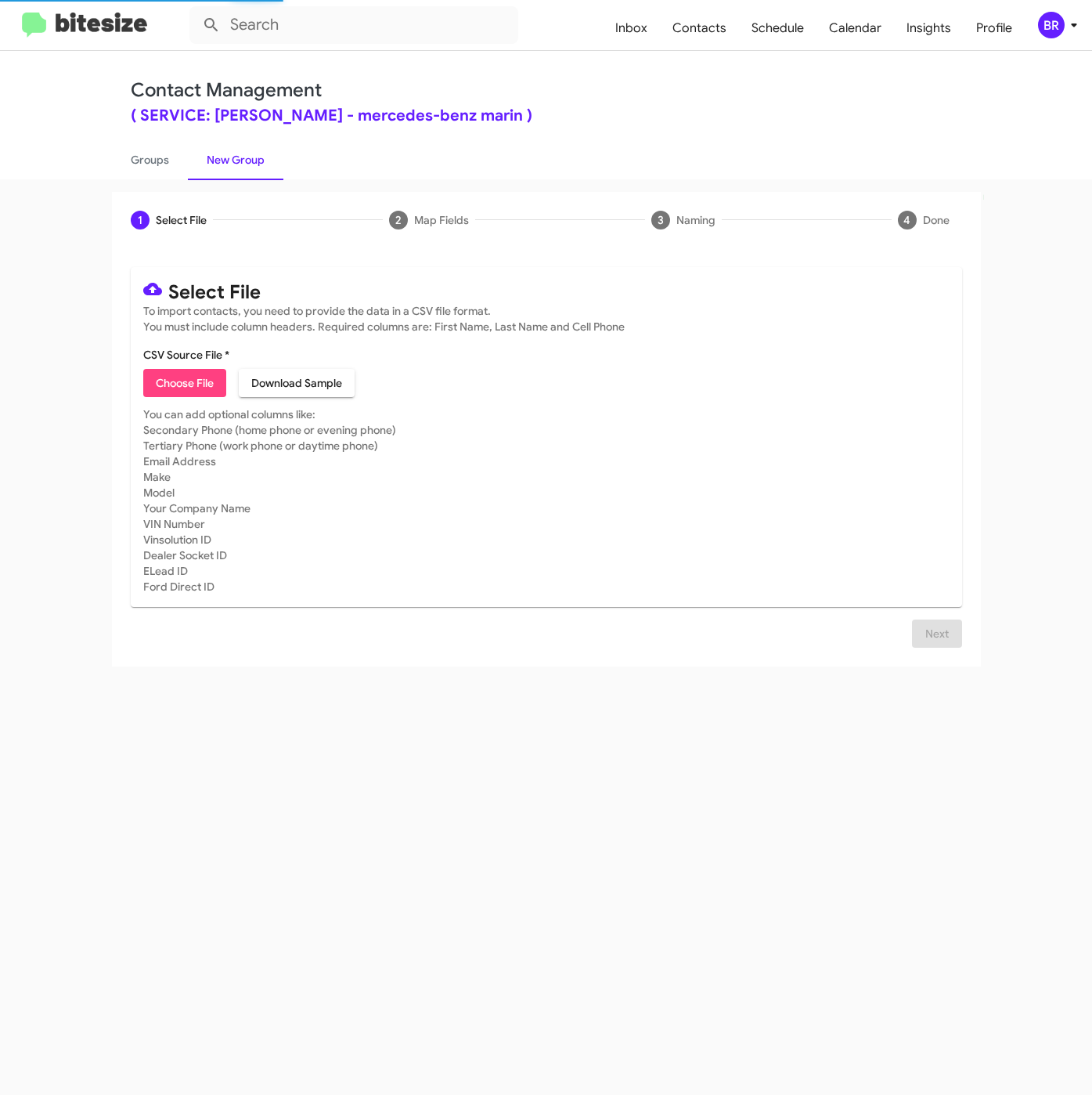
click at [181, 392] on span "Choose File" at bounding box center [185, 382] width 58 height 28
type input "SERVMercMarin_MBUSA__ALL_08-26-25"
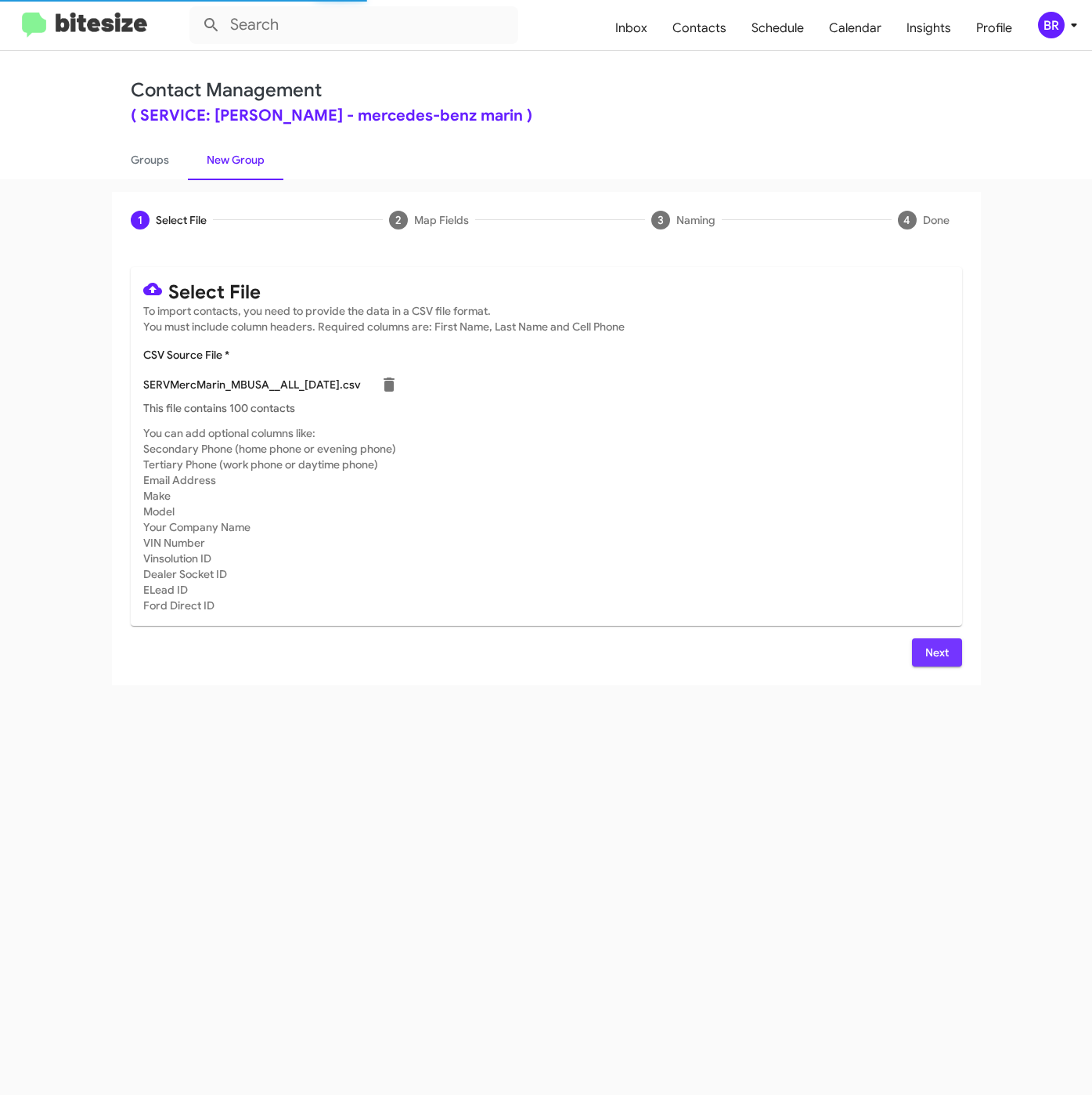
click at [944, 663] on span "Next" at bounding box center [936, 652] width 25 height 28
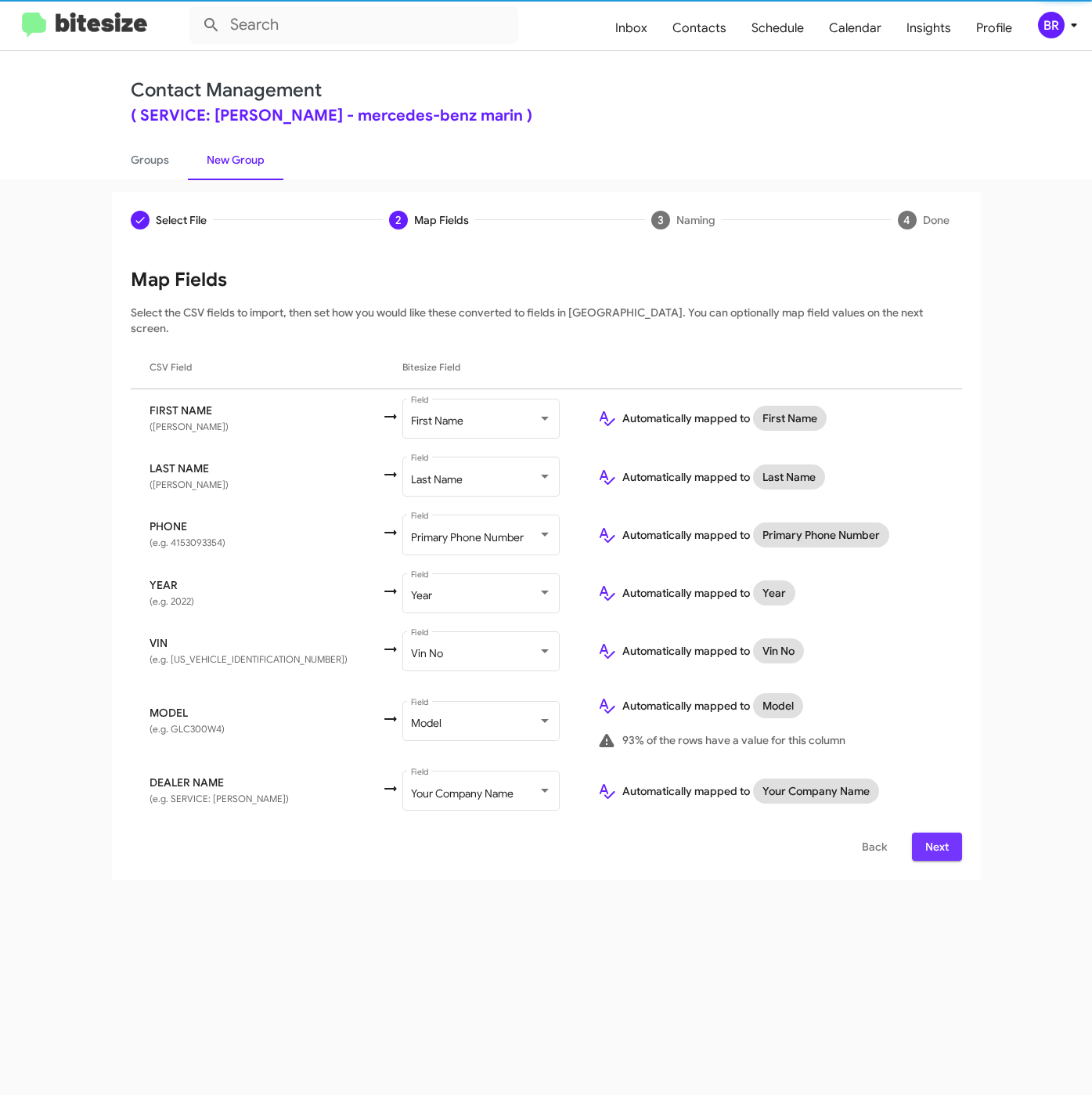
click at [925, 832] on span "Next" at bounding box center [936, 846] width 25 height 28
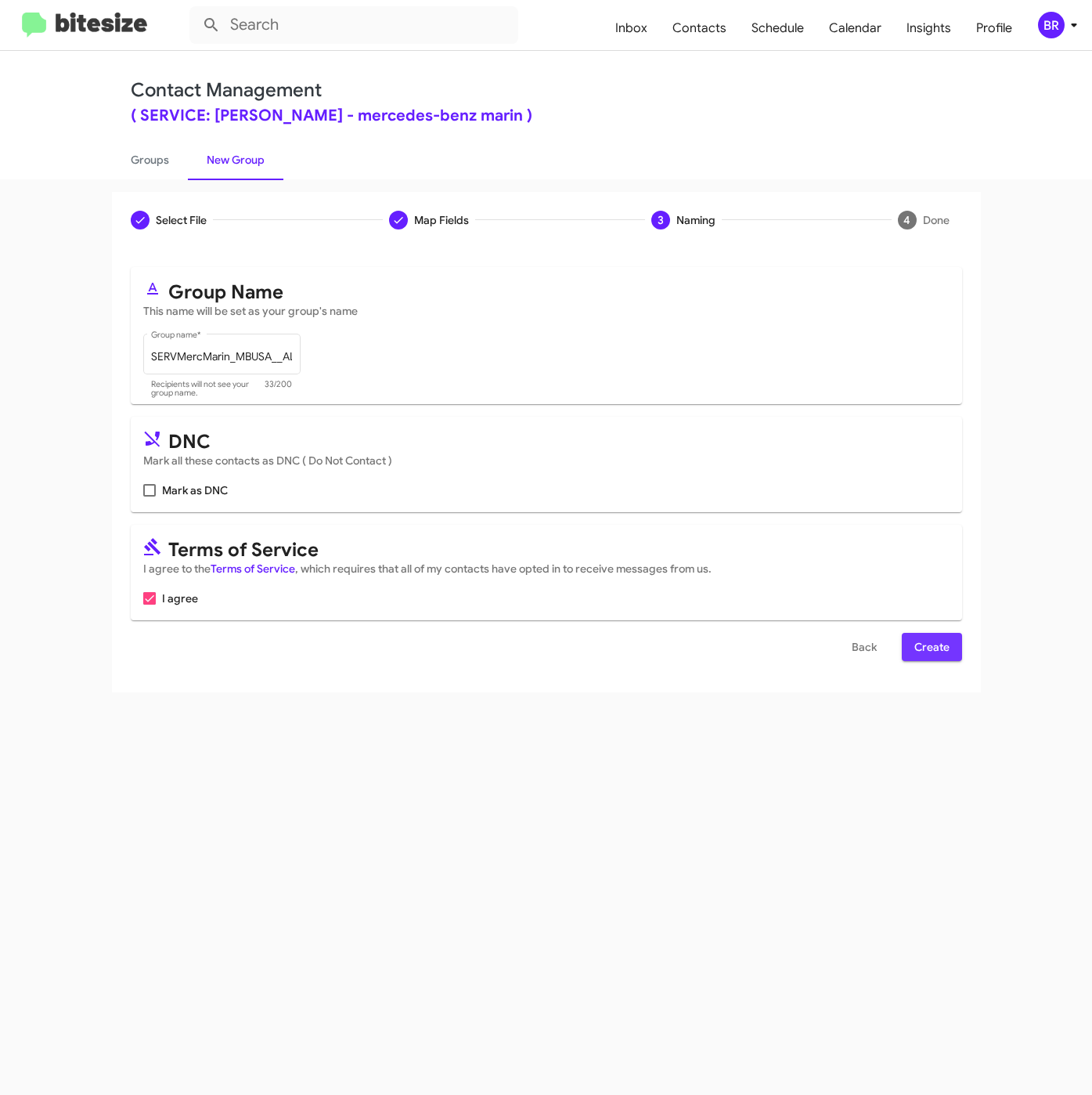
click at [951, 644] on button "Create" at bounding box center [931, 647] width 60 height 28
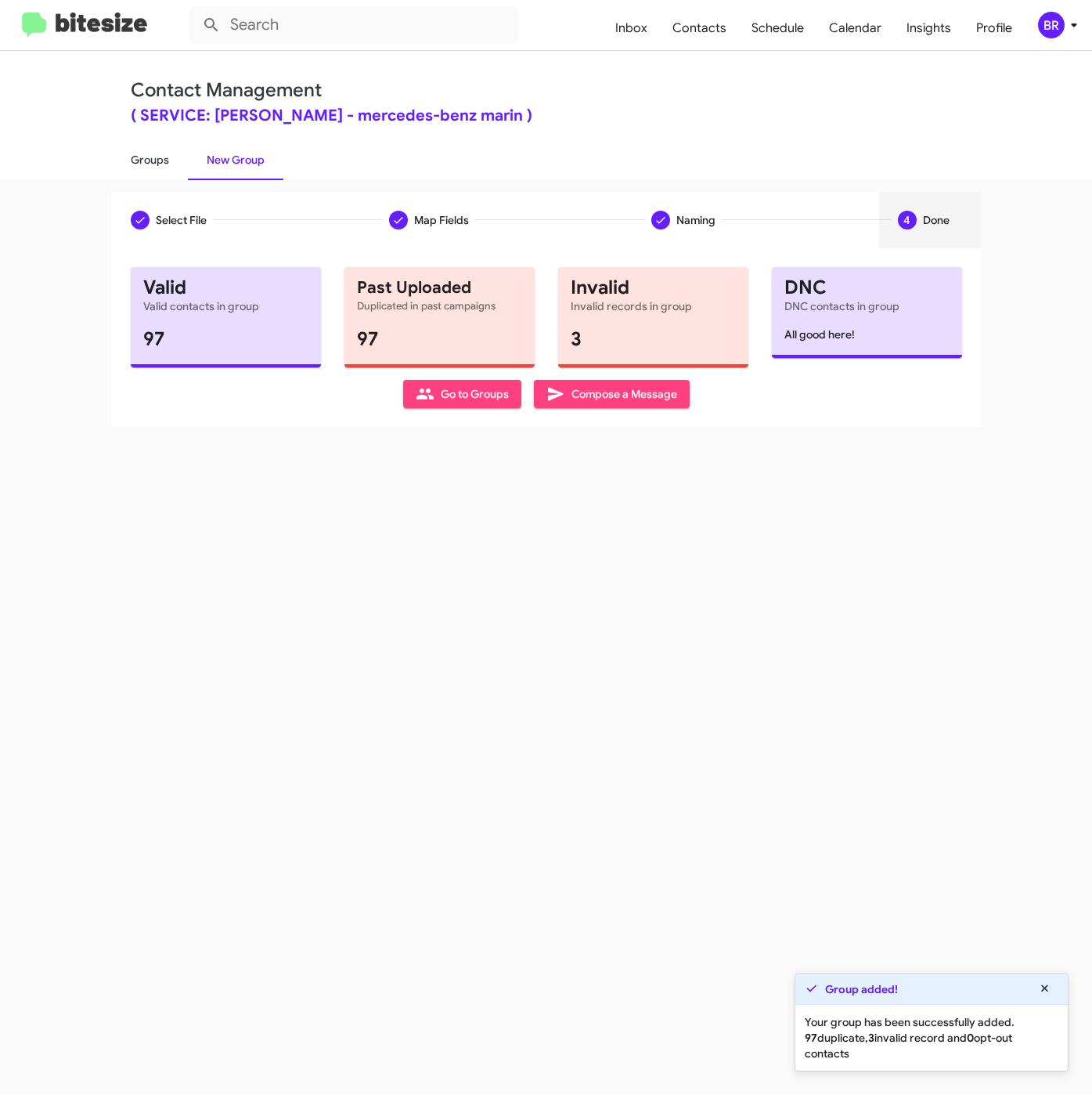
click at [152, 161] on link "Groups" at bounding box center [150, 160] width 76 height 41
type input "in:groups"
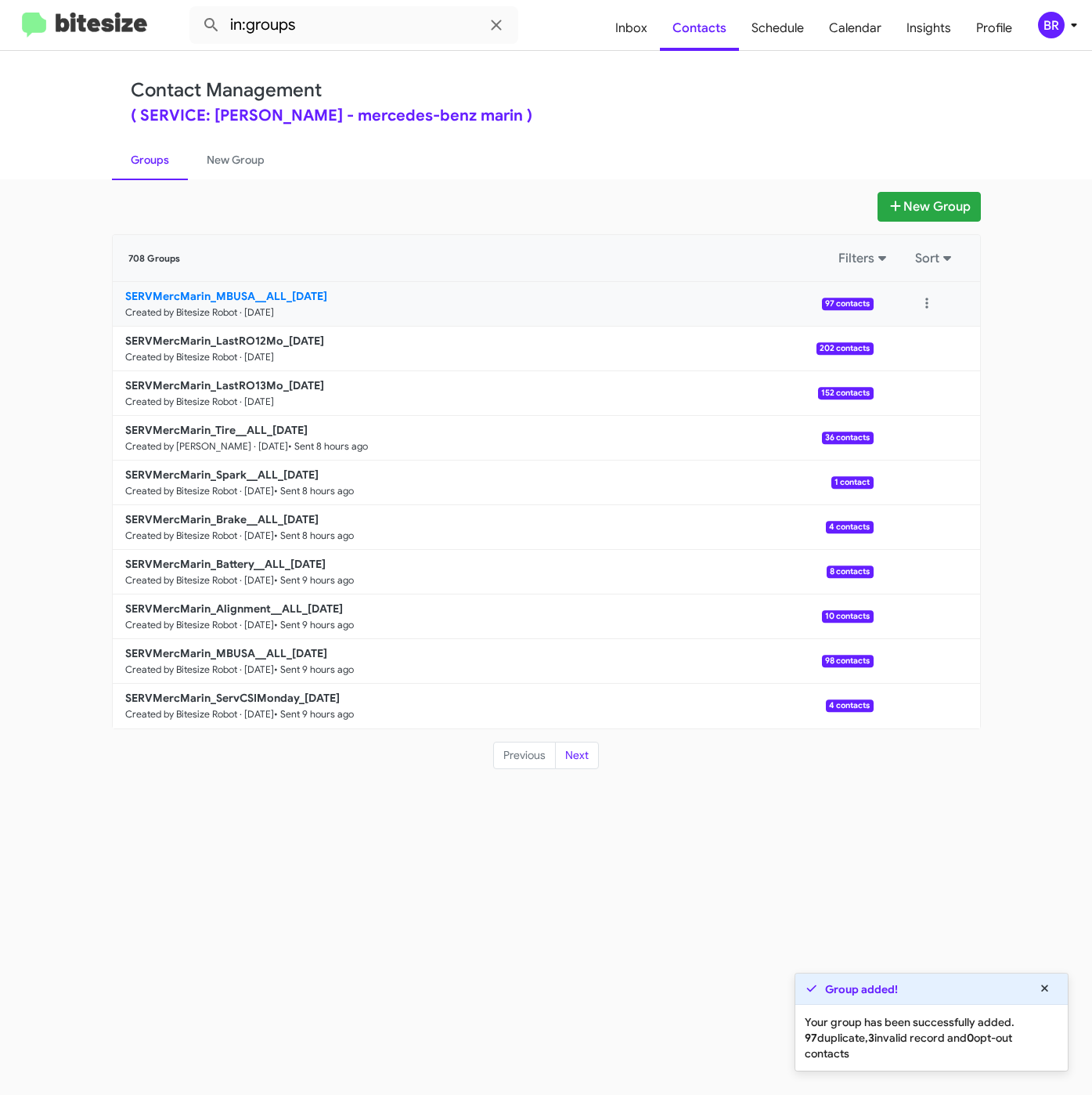
click at [278, 294] on b "SERVMercMarin_MBUSA__ALL_08-26-25" at bounding box center [225, 296] width 202 height 14
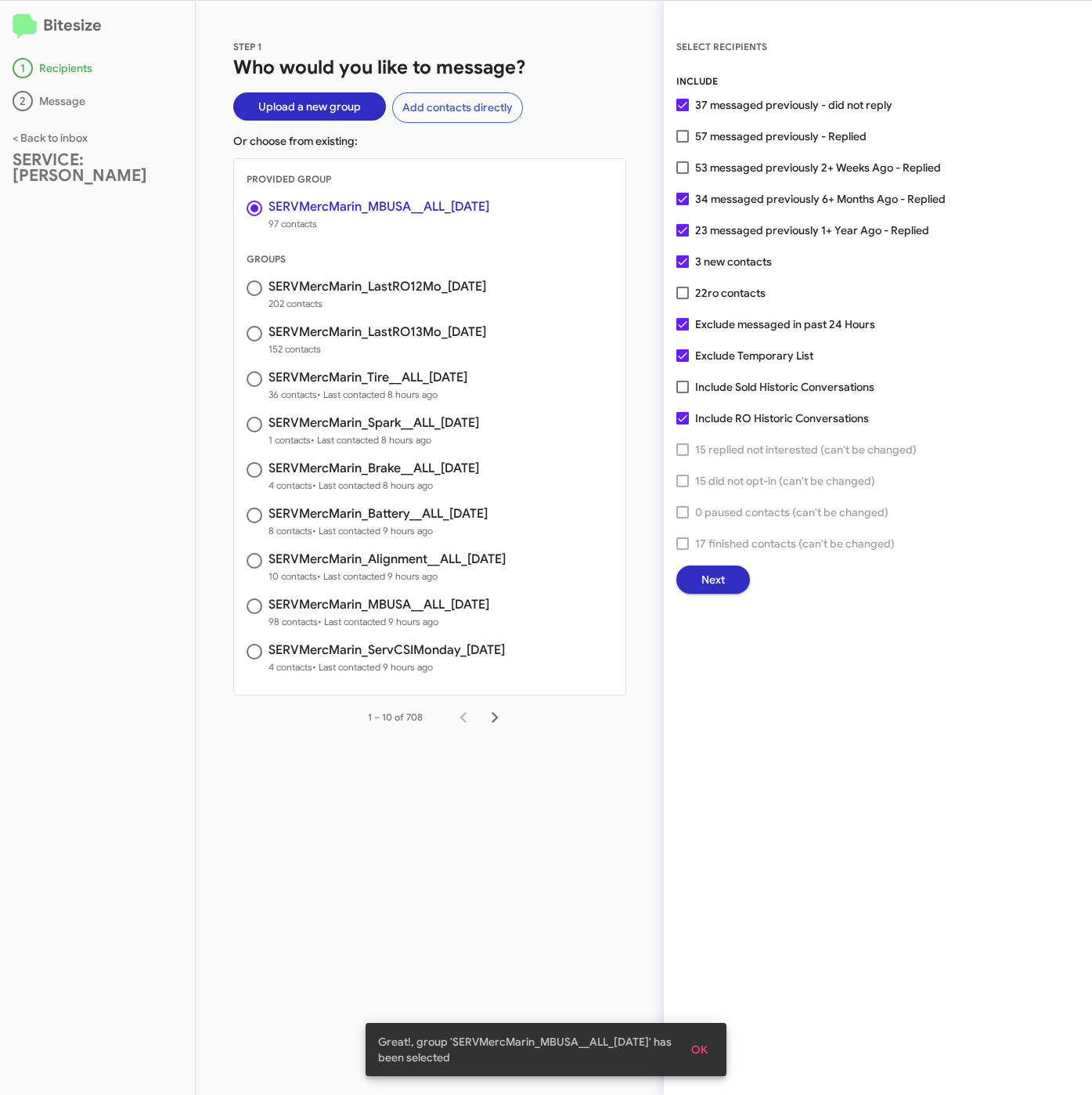
click at [685, 127] on label "57 messaged previously - Replied" at bounding box center [771, 136] width 191 height 19
click at [683, 142] on input "57 messaged previously - Replied" at bounding box center [682, 142] width 1 height 1
checkbox input "true"
click at [731, 576] on button "Next" at bounding box center [713, 579] width 74 height 28
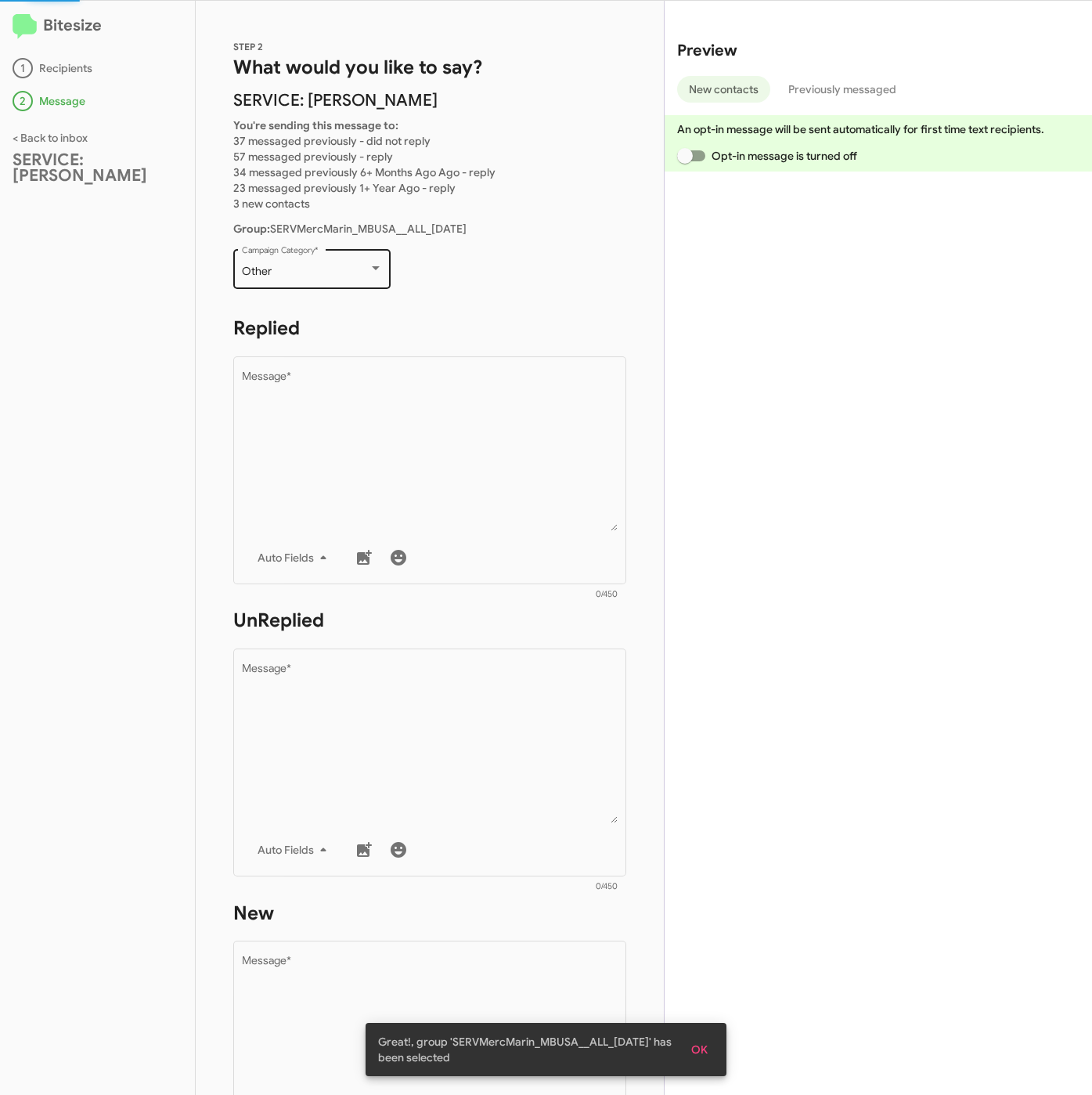
click at [304, 259] on div "Other Campaign Category *" at bounding box center [312, 267] width 141 height 43
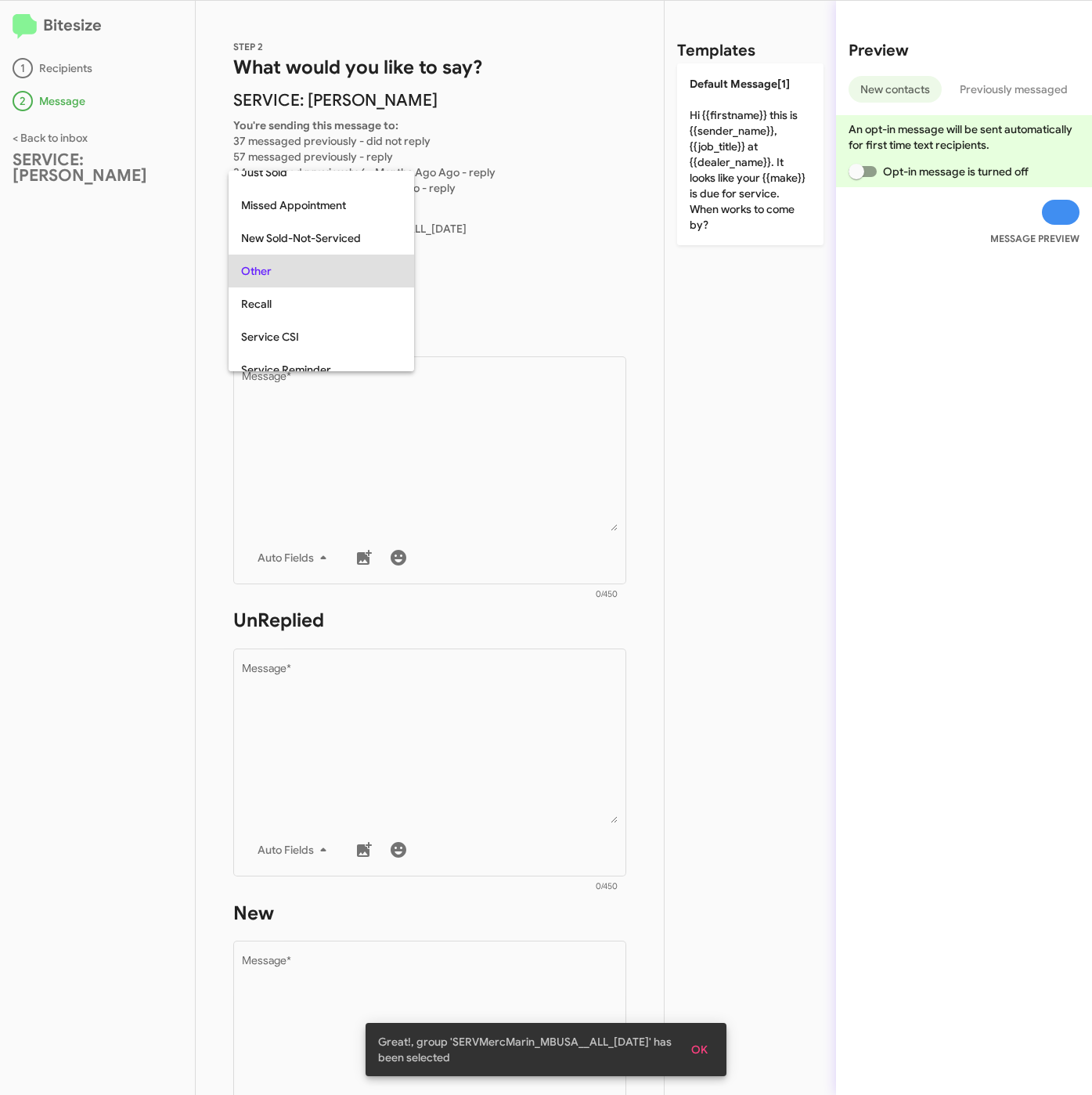
scroll to position [391, 0]
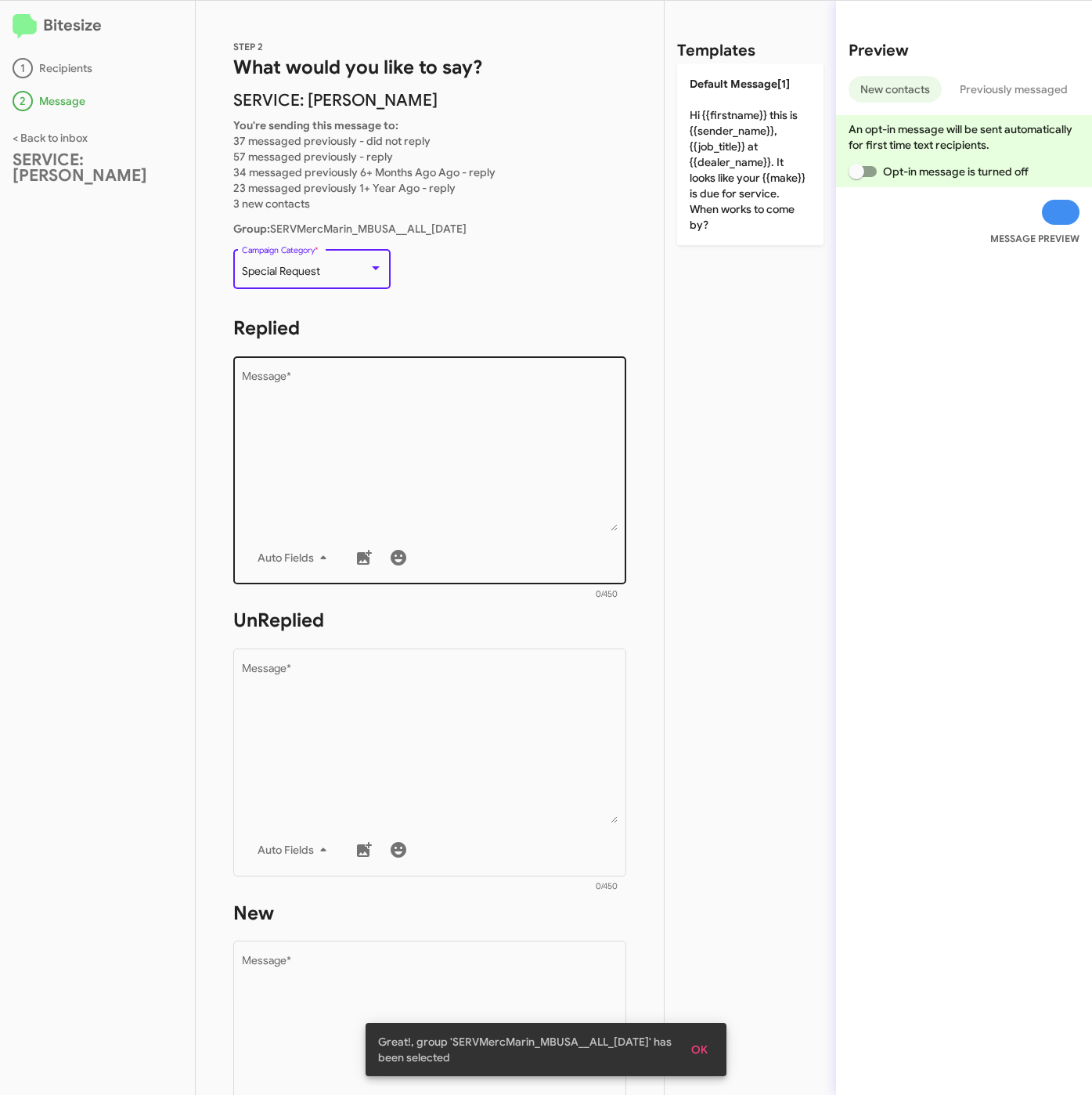
click at [322, 419] on textarea "Message *" at bounding box center [429, 451] width 377 height 160
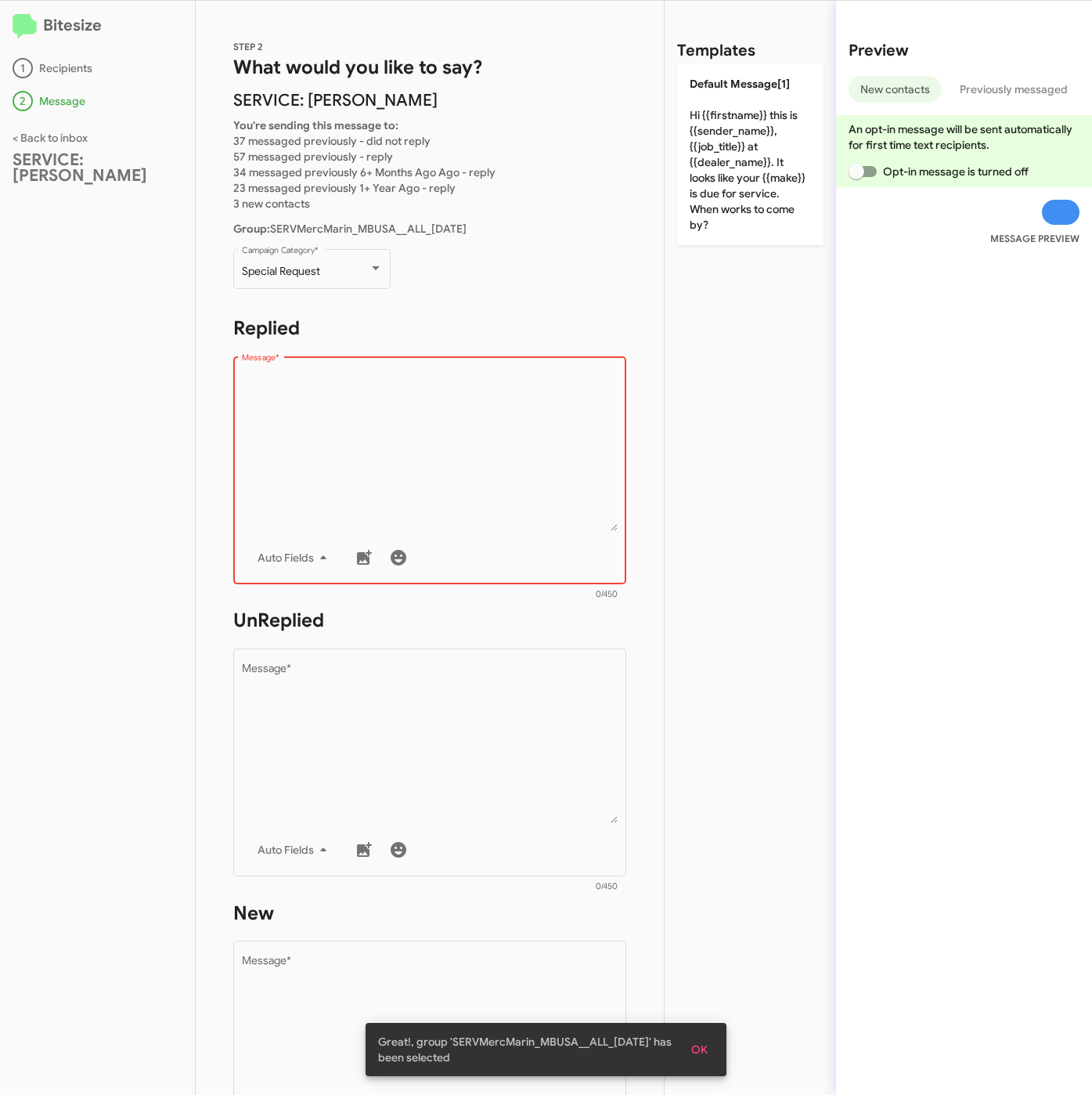
paste textarea ""Hi {{firstname}} it's {{sender_name}}, at {{dealer_name}}. Our records show yo…"
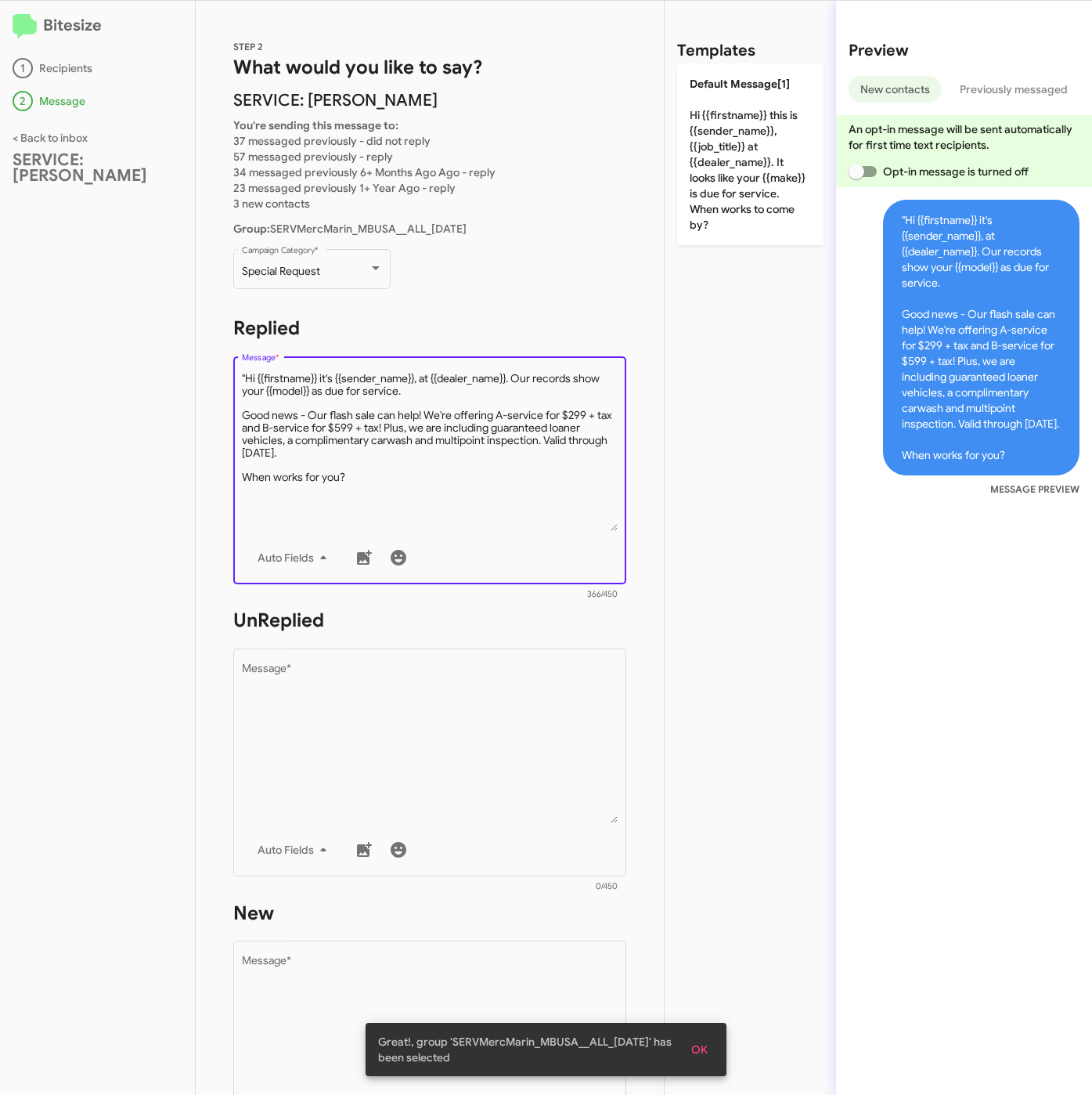
click at [247, 377] on textarea "Message *" at bounding box center [429, 451] width 377 height 160
type textarea "Hi {{firstname}} it's {{sender_name}}, at {{dealer_name}}. Our records show you…"
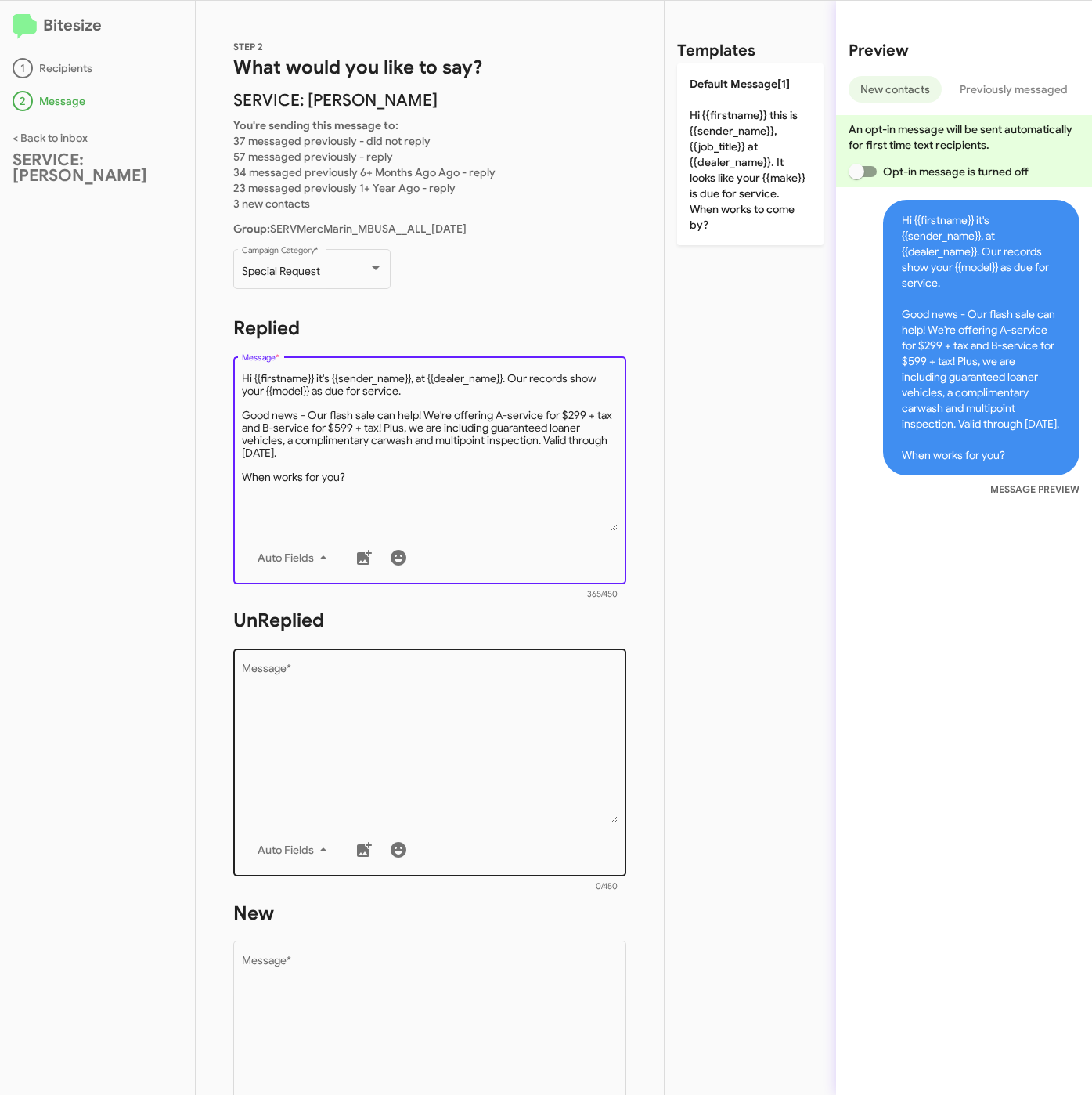
click at [472, 695] on textarea "Message *" at bounding box center [429, 744] width 377 height 160
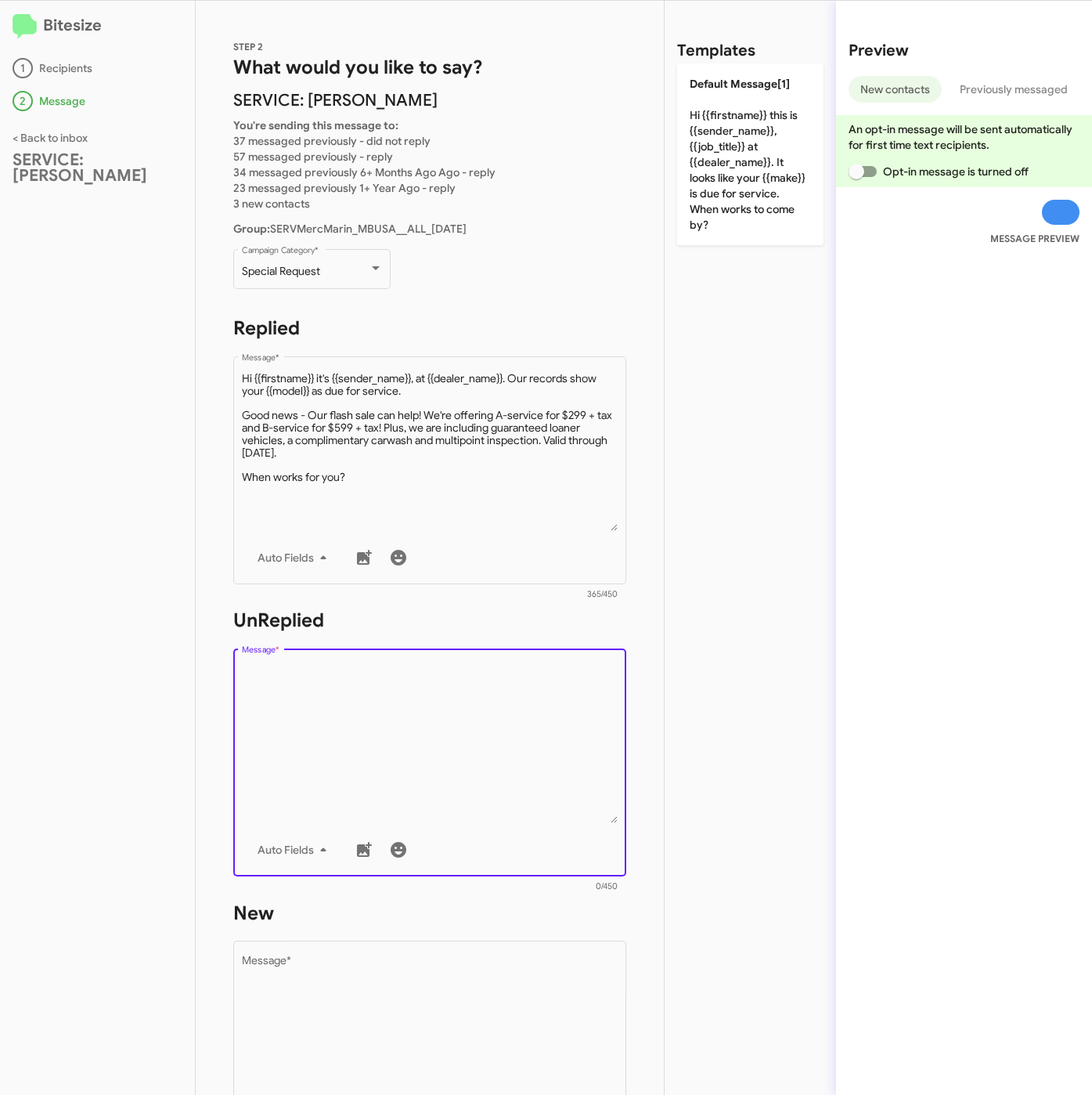
paste textarea ""Hi {{firstname}} it's {{sender_name}}, {{job_title}} at {{dealer_name}}. Our r…"
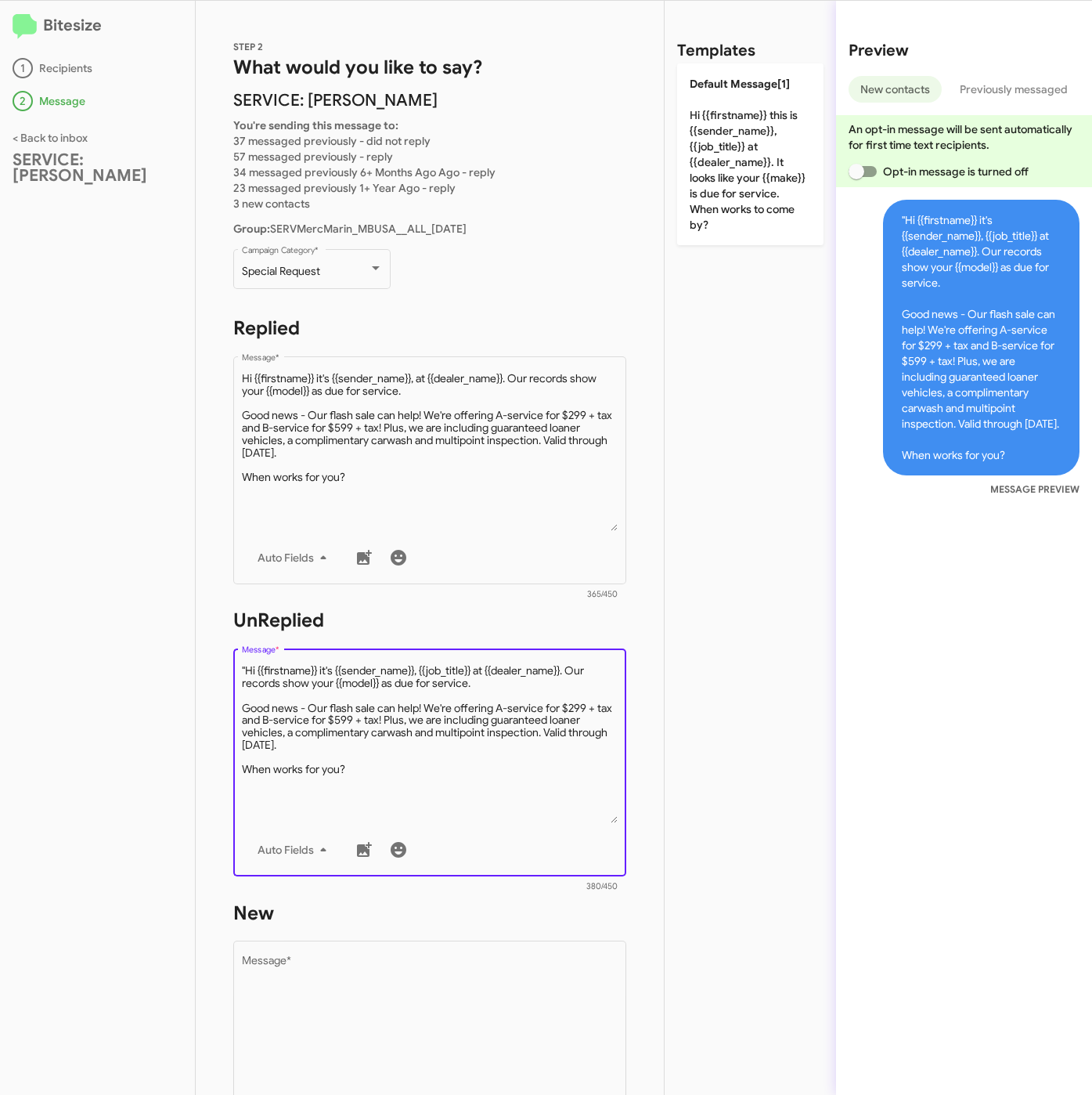
click at [247, 667] on textarea "Message *" at bounding box center [429, 744] width 377 height 160
type textarea "Hi {{firstname}} it's {{sender_name}}, {{job_title}} at {{dealer_name}}. Our re…"
click at [517, 950] on div "Drop image here to insert Auto Fields Message *" at bounding box center [429, 1053] width 377 height 231
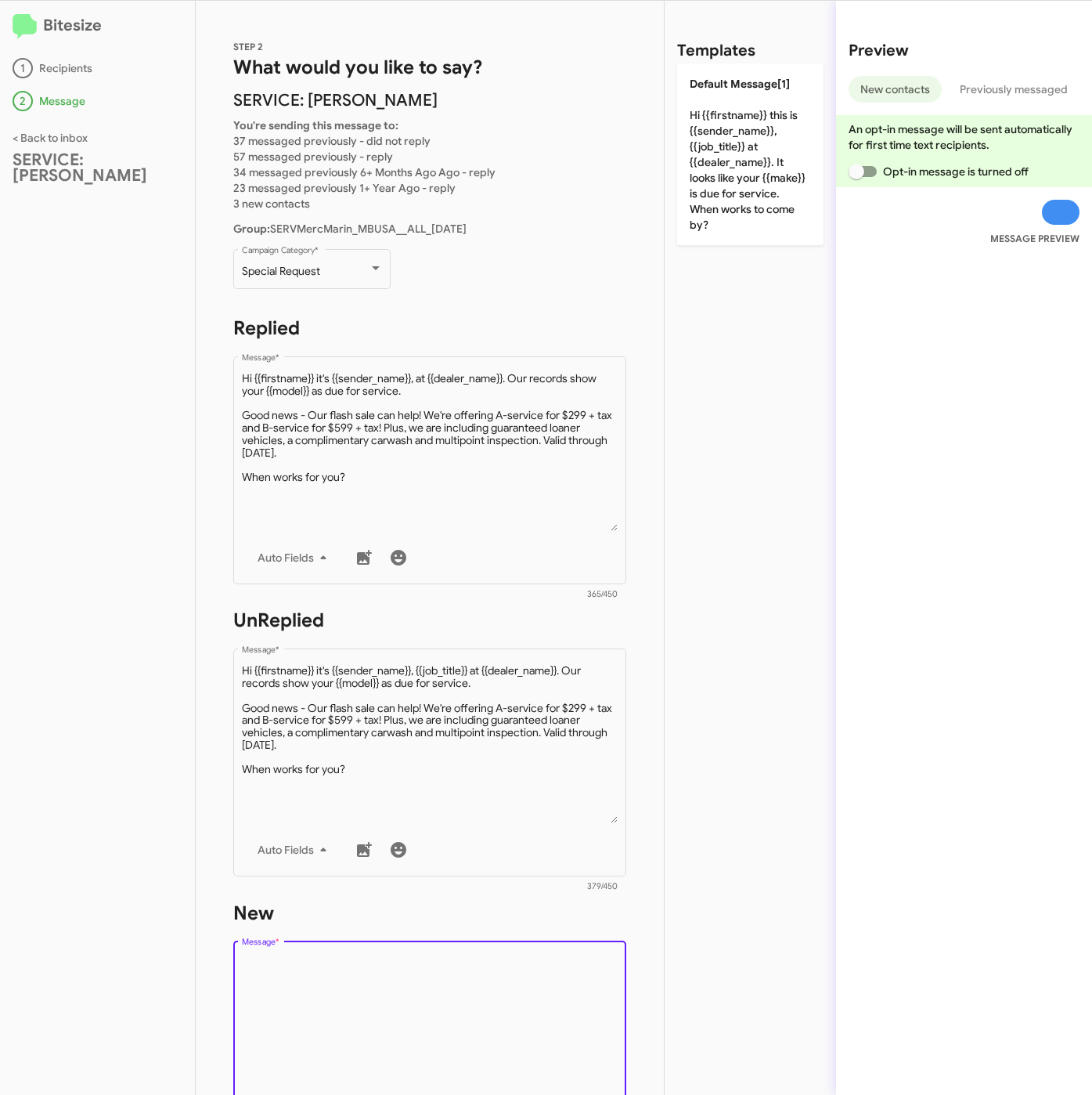
paste textarea ""Hi {{firstname}} it's {{sender_name}}, {{job_title}} at {{dealer_name}}. Our r…"
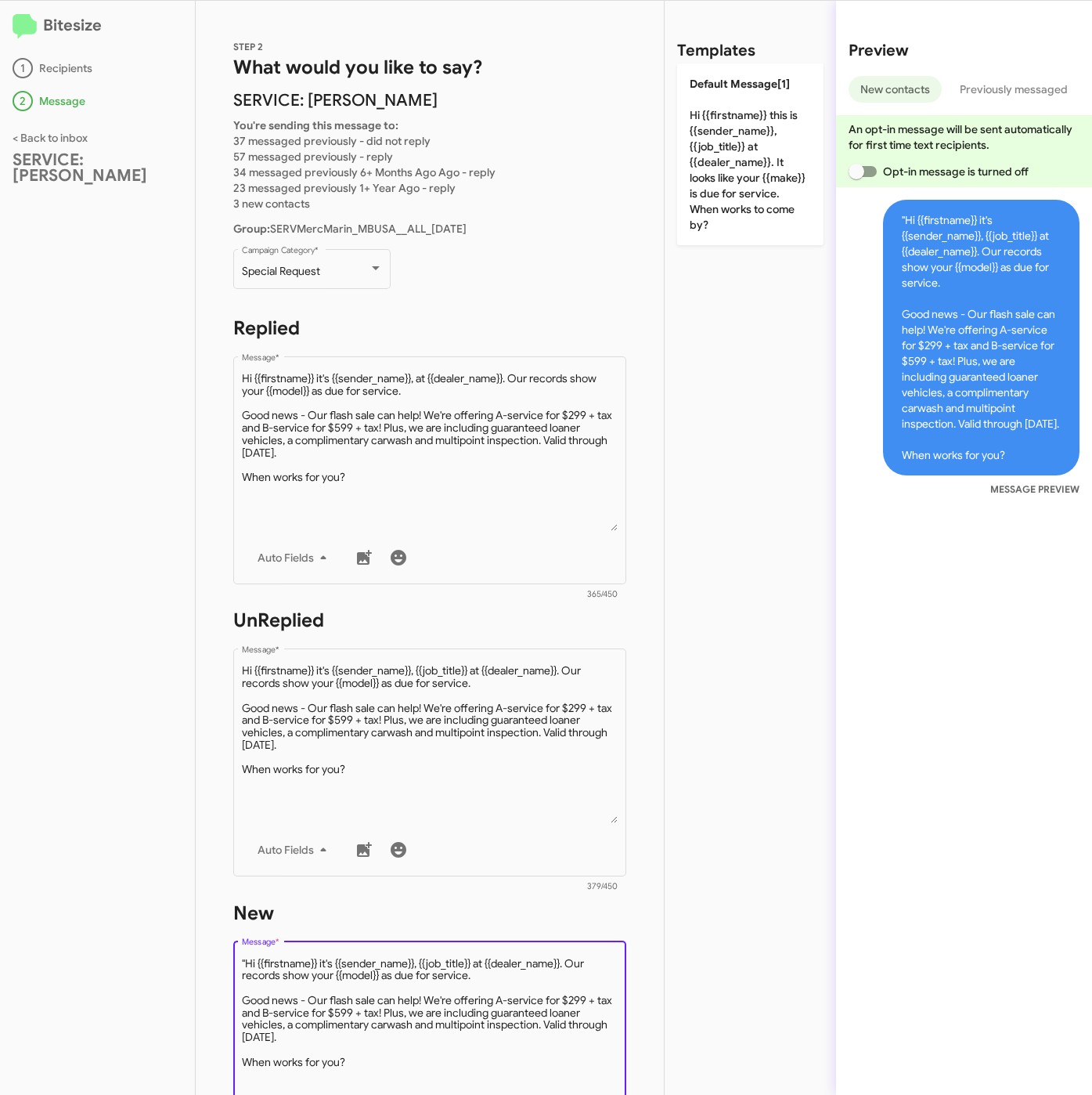
drag, startPoint x: 245, startPoint y: 959, endPoint x: 270, endPoint y: 943, distance: 29.7
click at [245, 958] on textarea "Message *" at bounding box center [429, 1036] width 377 height 160
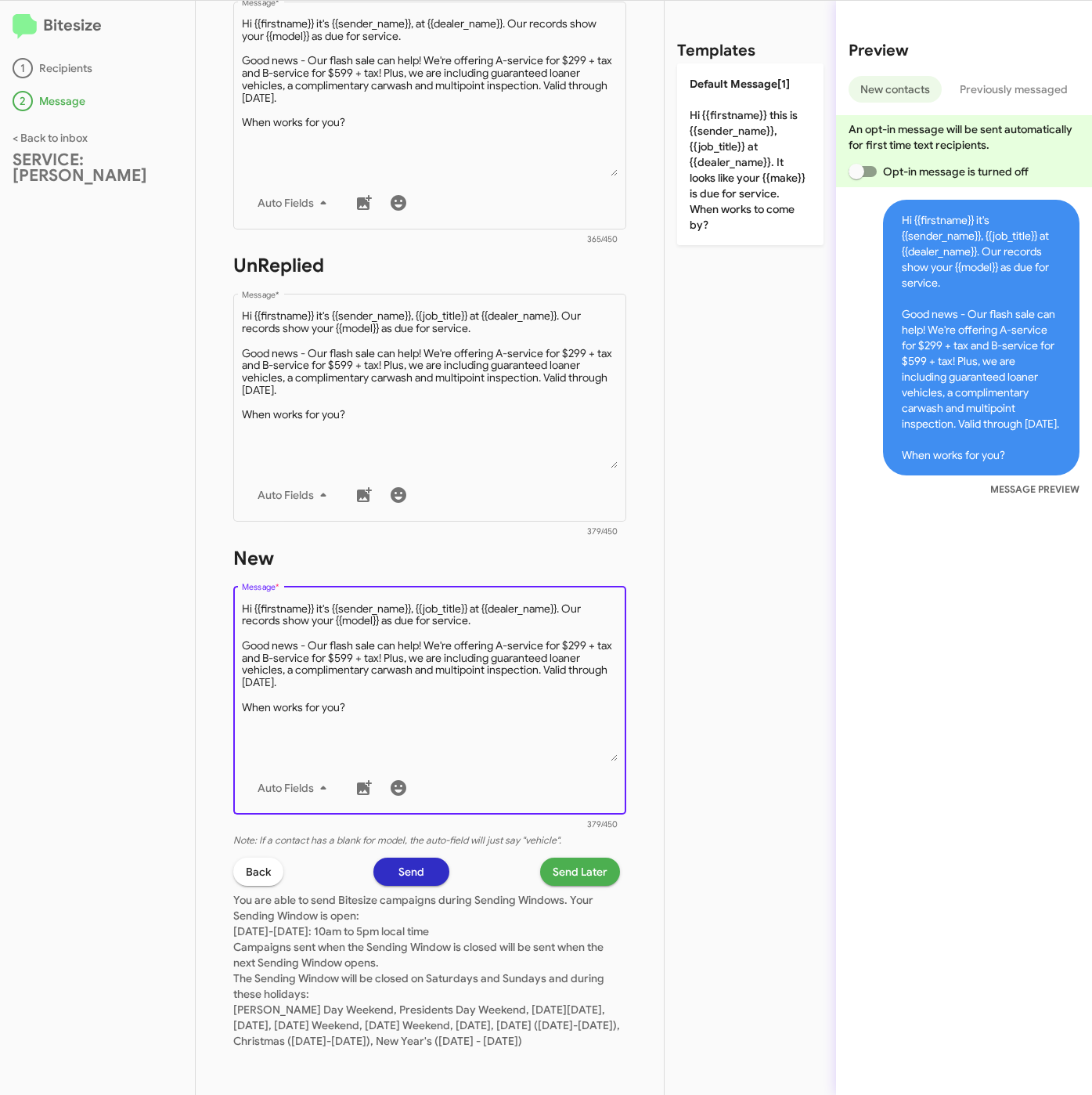
scroll to position [368, 0]
type textarea "Hi {{firstname}} it's {{sender_name}}, {{job_title}} at {{dealer_name}}. Our re…"
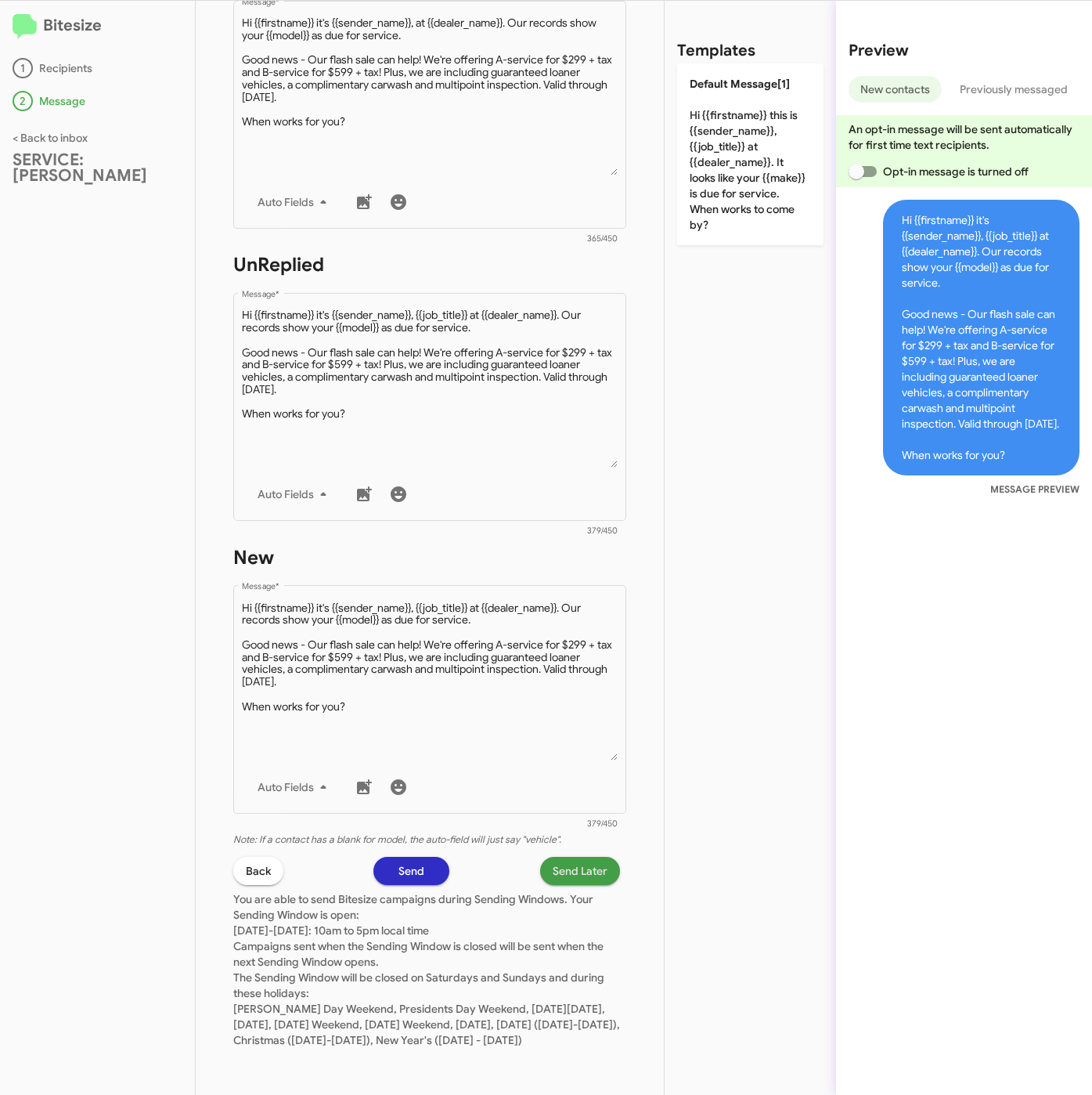
click at [555, 864] on span "Send Later" at bounding box center [580, 870] width 54 height 28
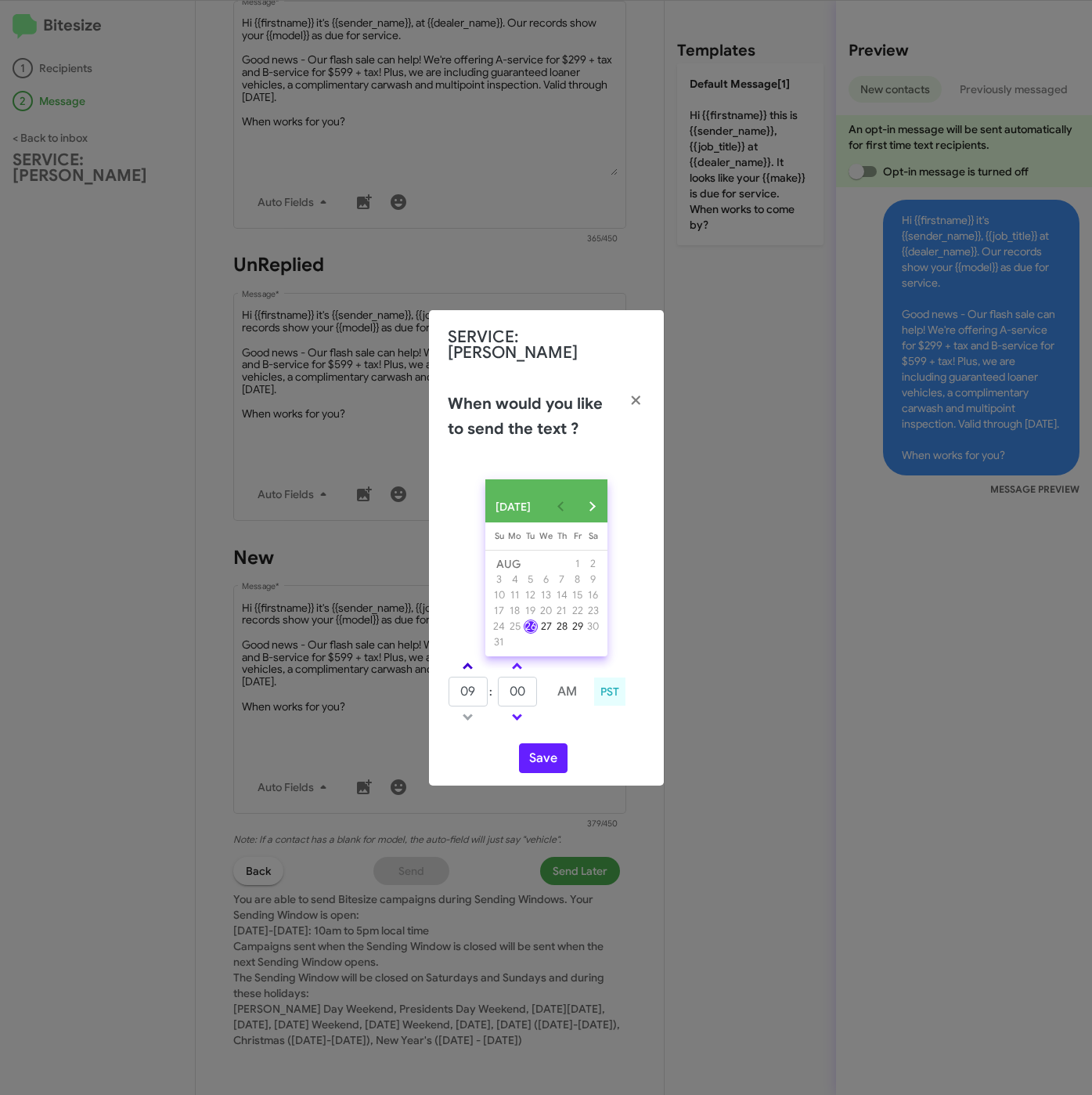
click at [465, 663] on span at bounding box center [468, 668] width 10 height 10
type input "10"
click at [548, 760] on button "Save" at bounding box center [543, 757] width 48 height 30
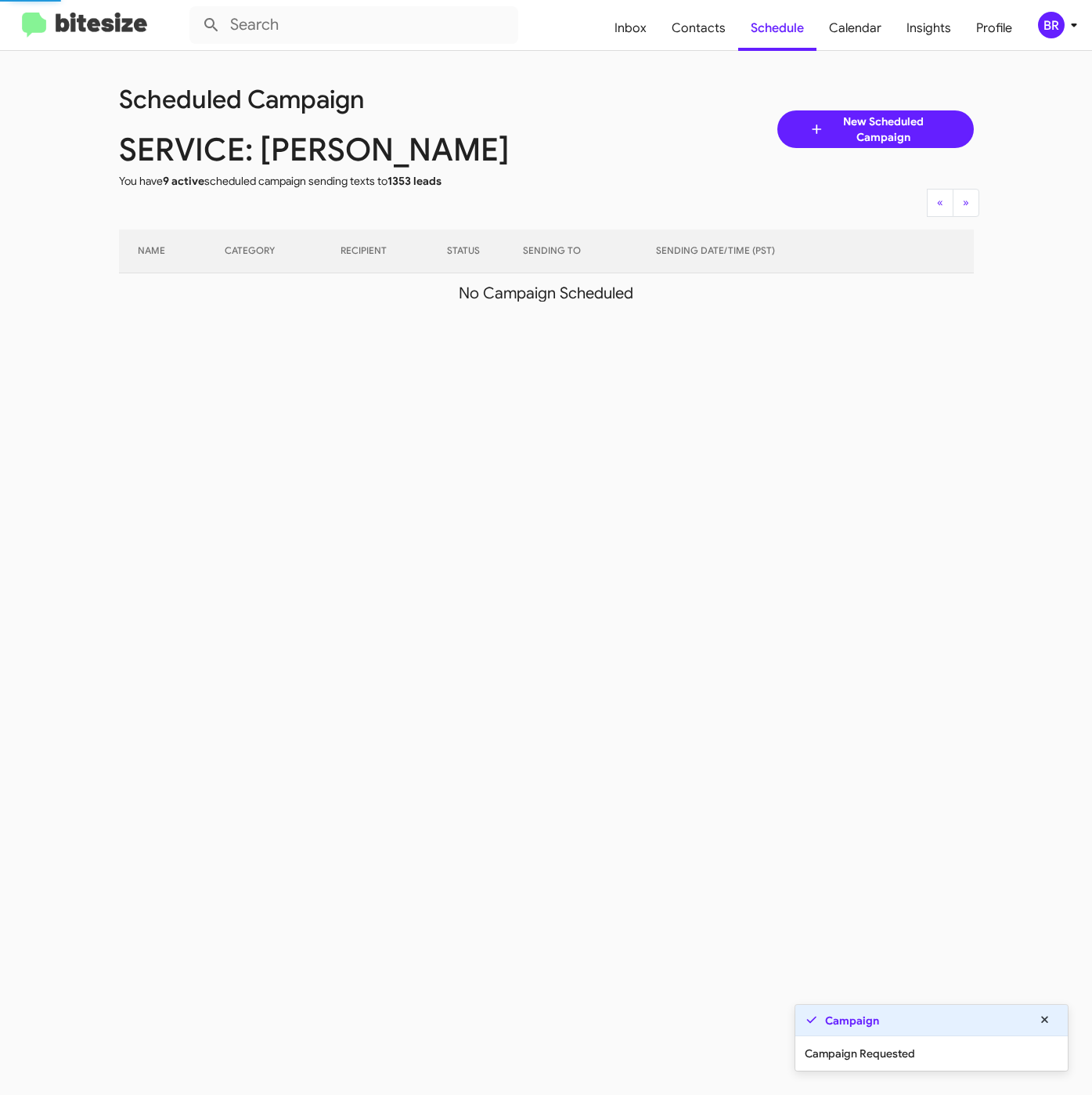
click at [1056, 28] on div "BR" at bounding box center [1050, 25] width 26 height 26
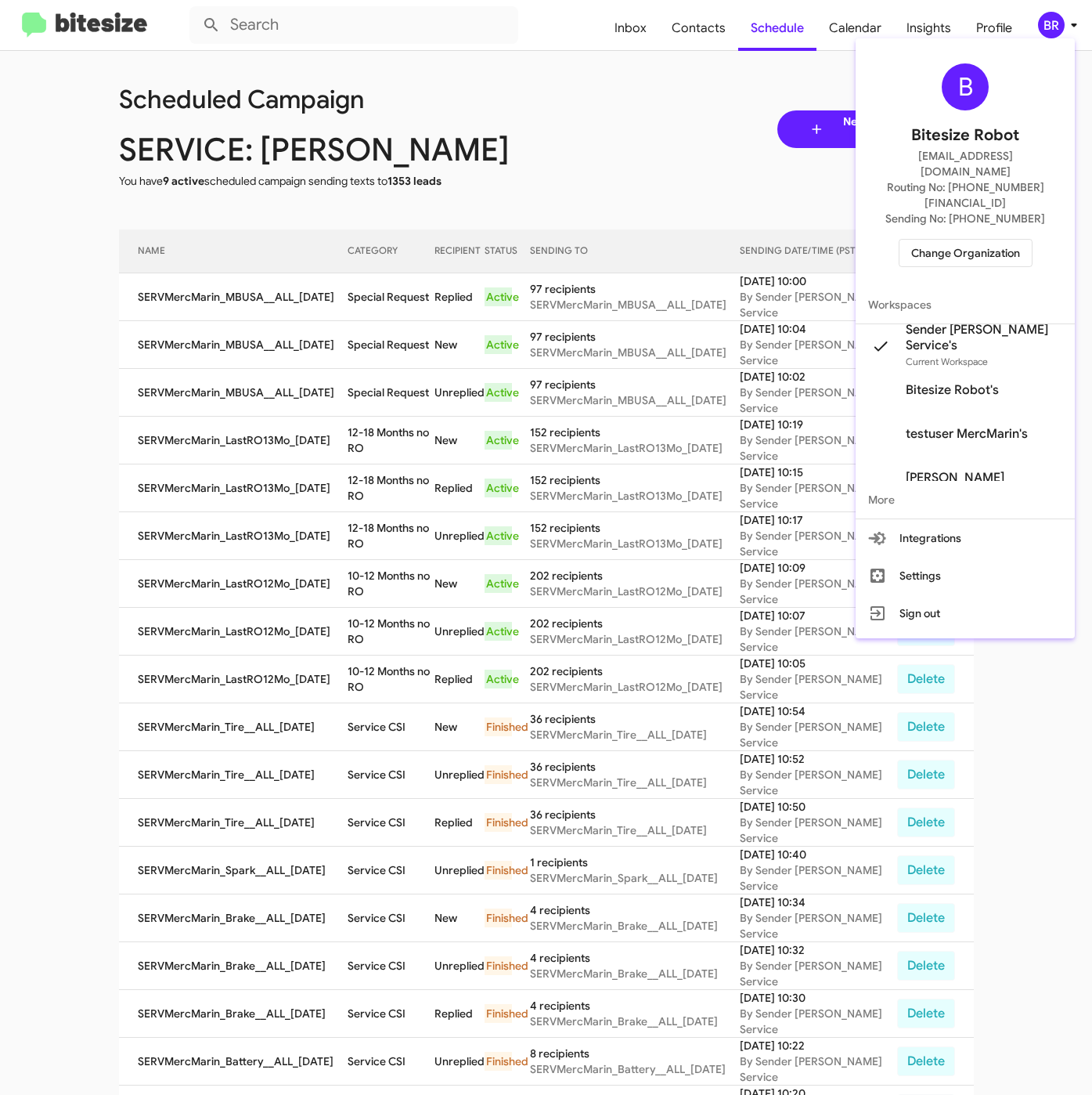
click at [960, 240] on span "Change Organization" at bounding box center [965, 253] width 109 height 26
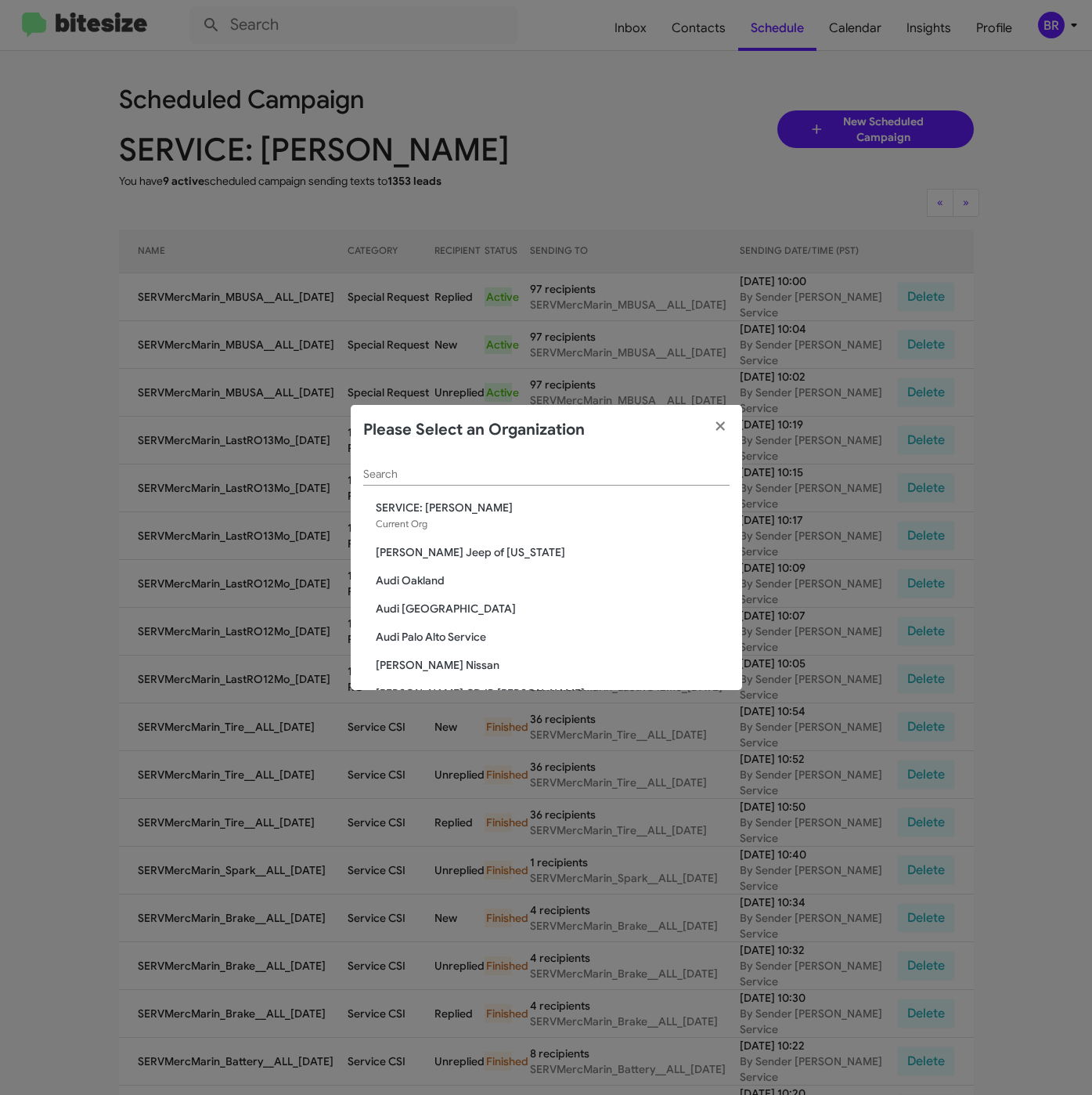
click at [467, 464] on div "Search" at bounding box center [546, 471] width 367 height 31
paste input "SERVICE: [PERSON_NAME]"
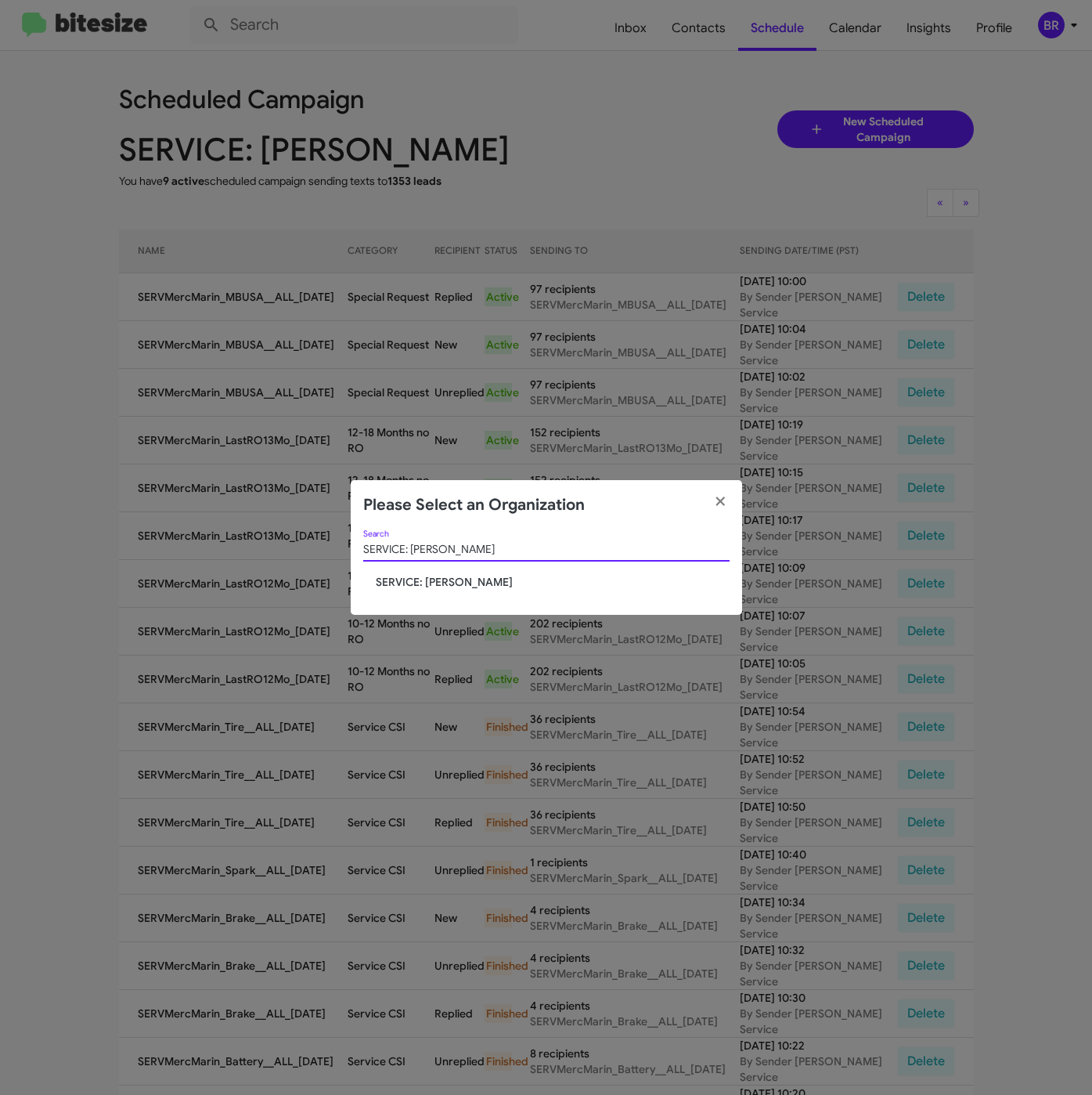
type input "SERVICE: [PERSON_NAME]"
click at [429, 581] on span "SERVICE: [PERSON_NAME]" at bounding box center [553, 582] width 354 height 15
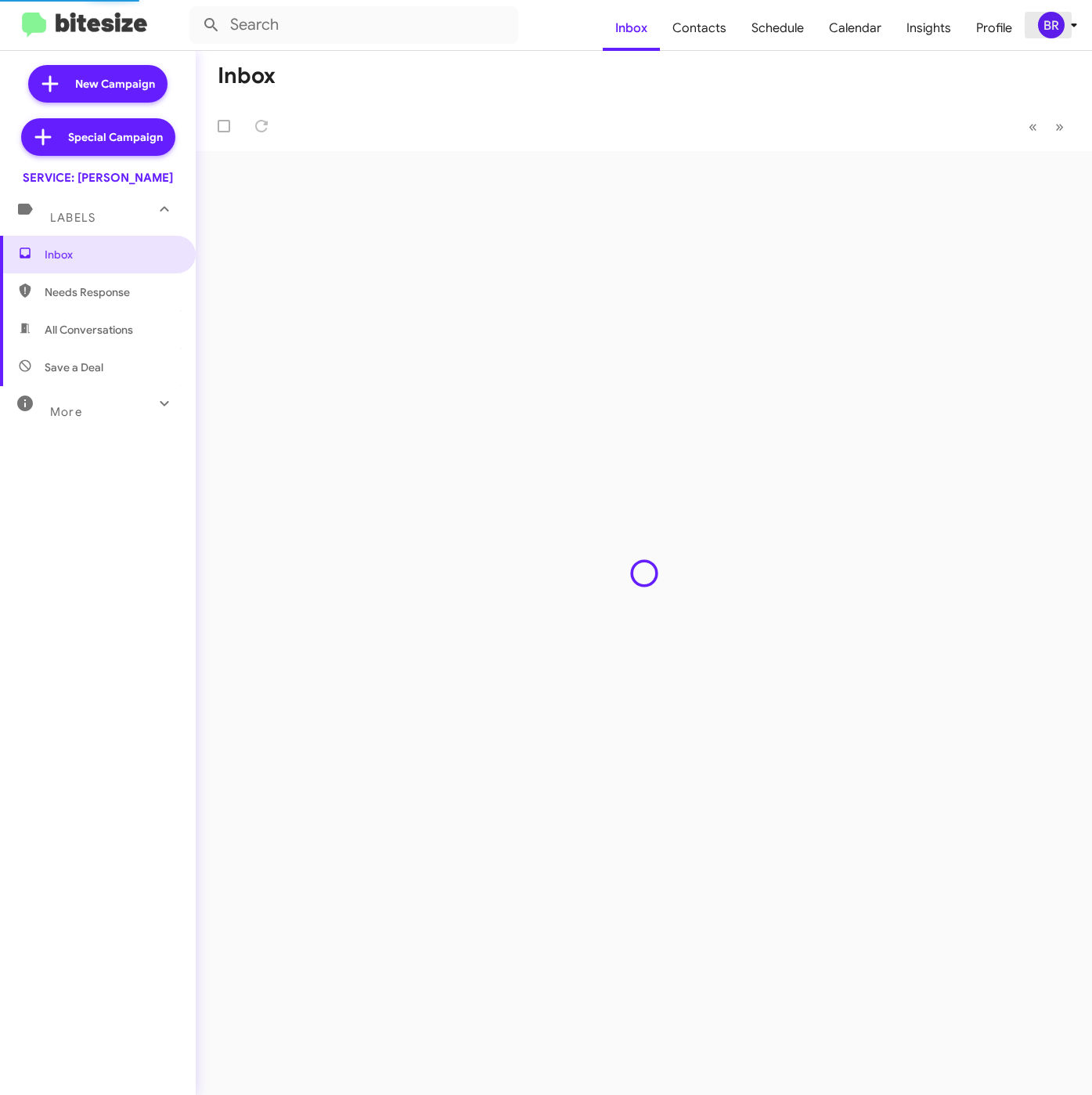
click at [1055, 22] on div "BR" at bounding box center [1050, 25] width 26 height 26
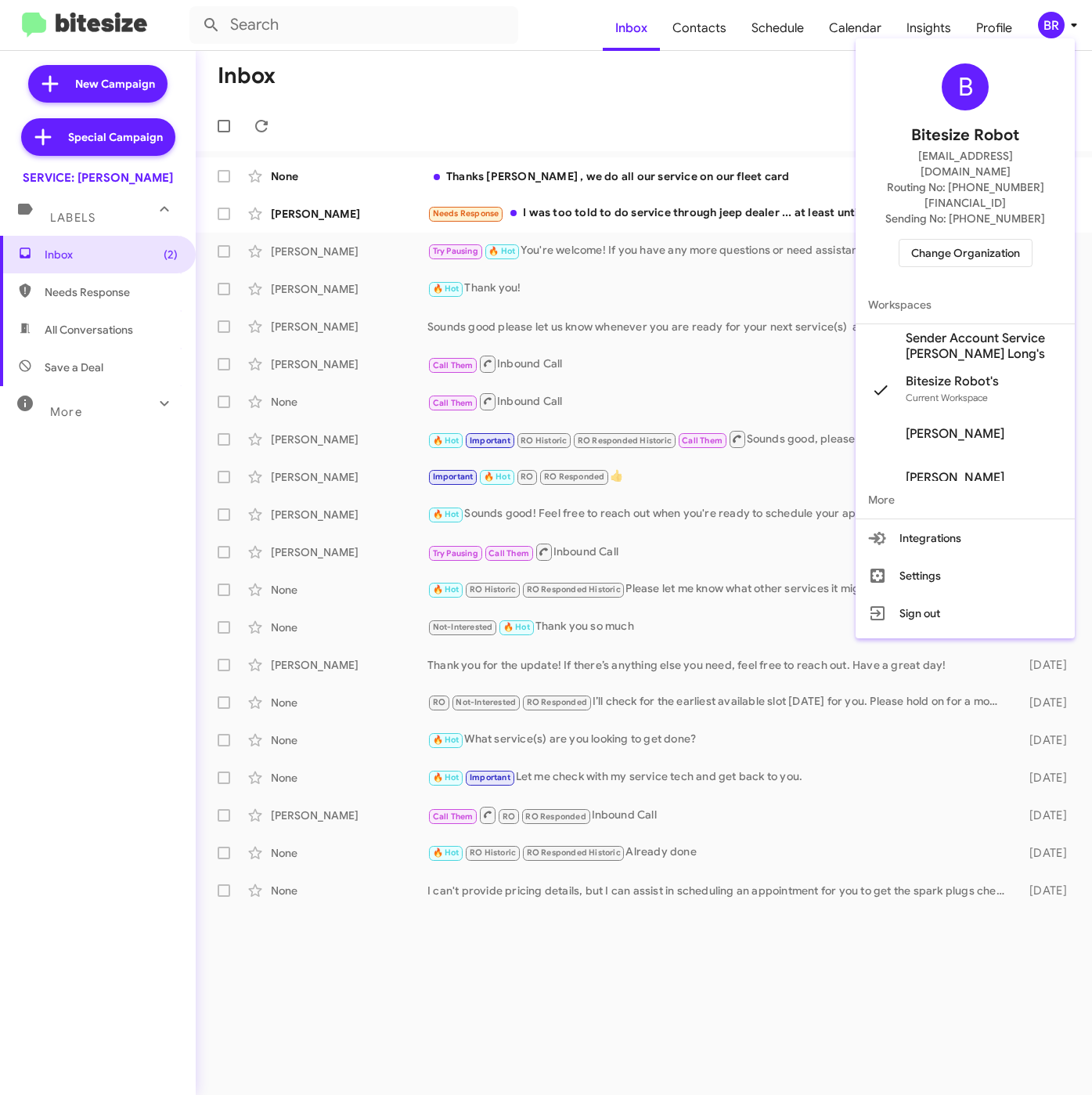
click at [944, 330] on span "Sender Account Service [PERSON_NAME] Long's" at bounding box center [984, 345] width 156 height 31
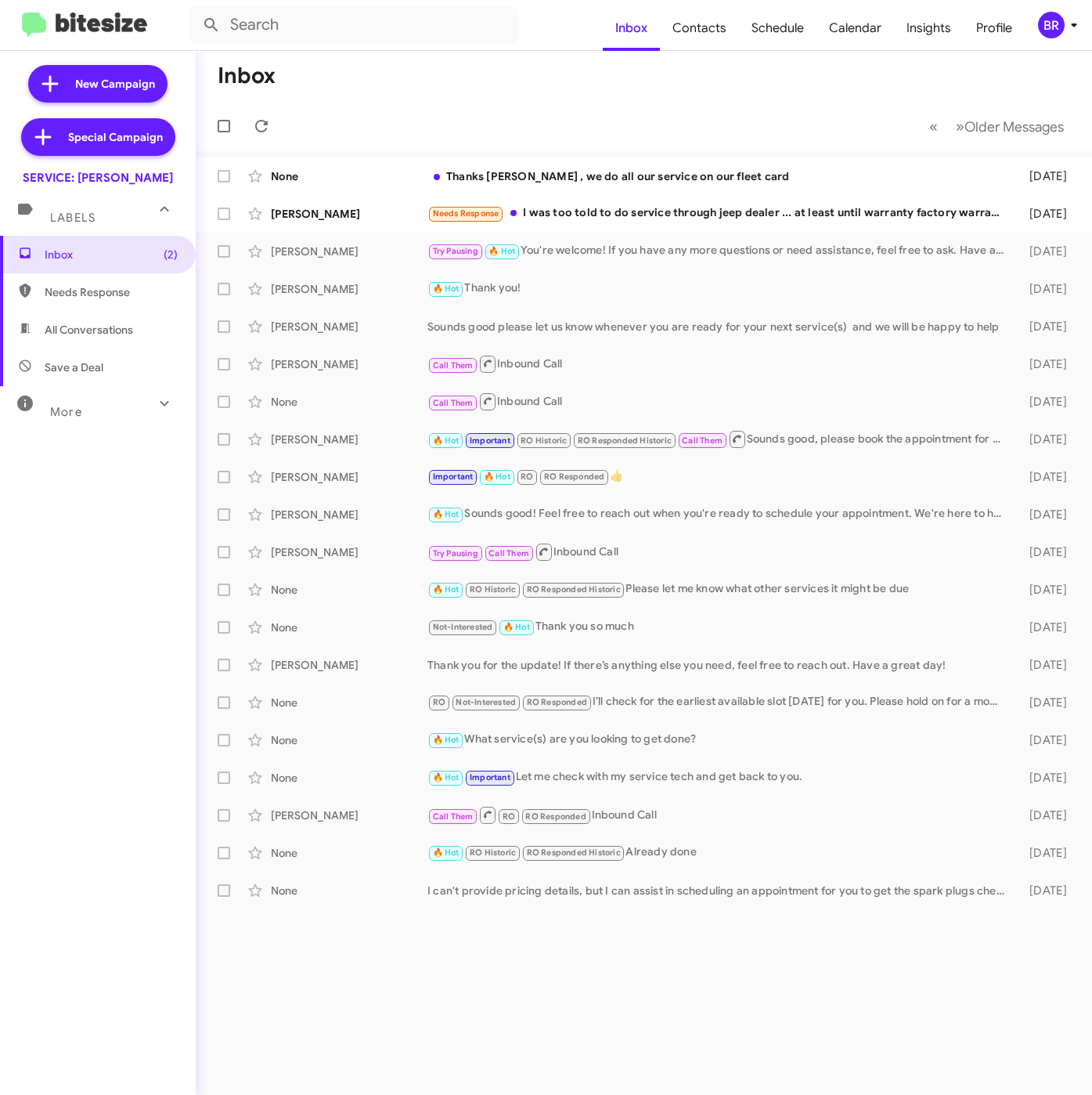
click at [1060, 17] on div "BR" at bounding box center [1050, 25] width 26 height 26
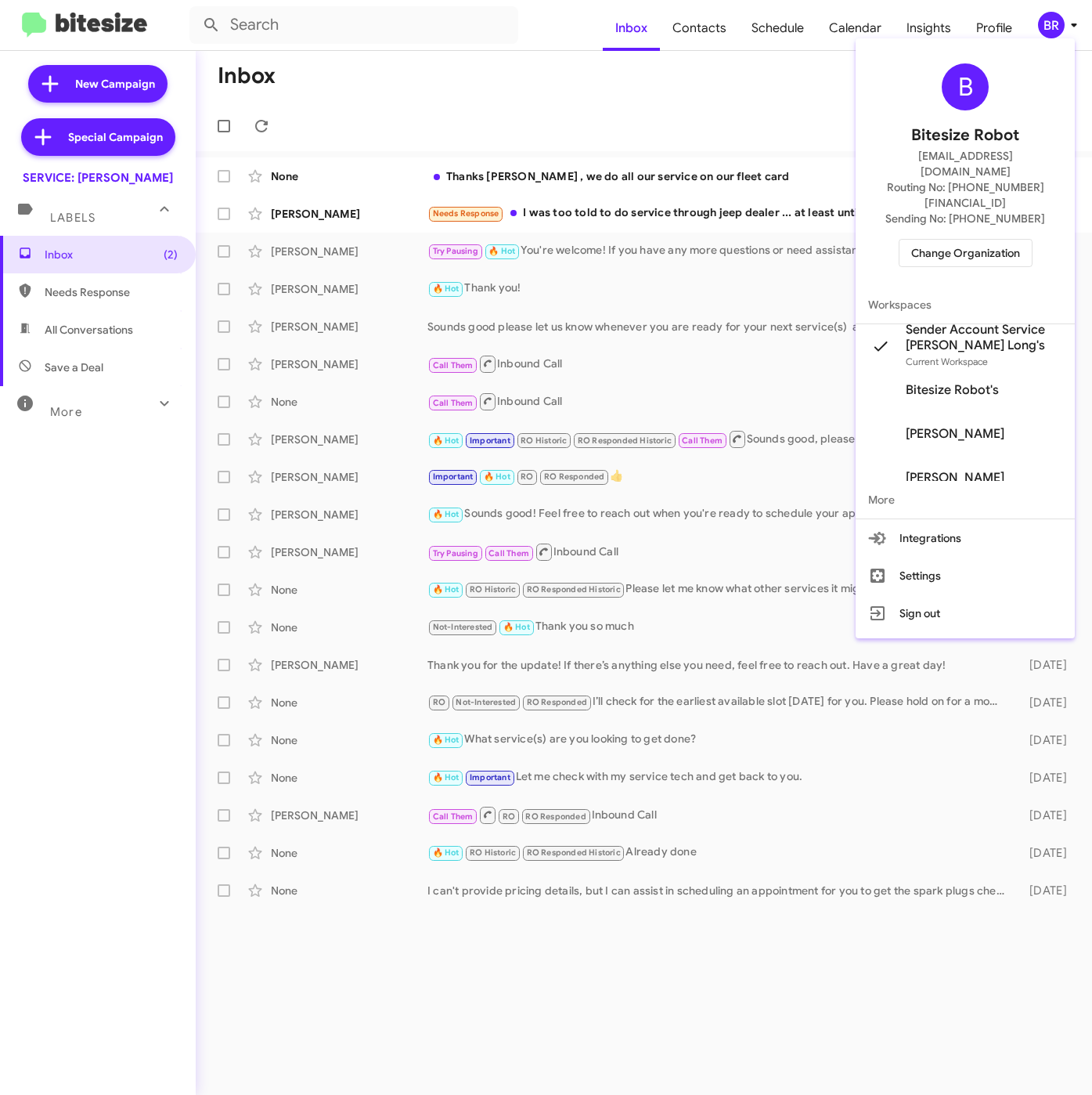
click at [714, 21] on div at bounding box center [546, 547] width 1092 height 1095
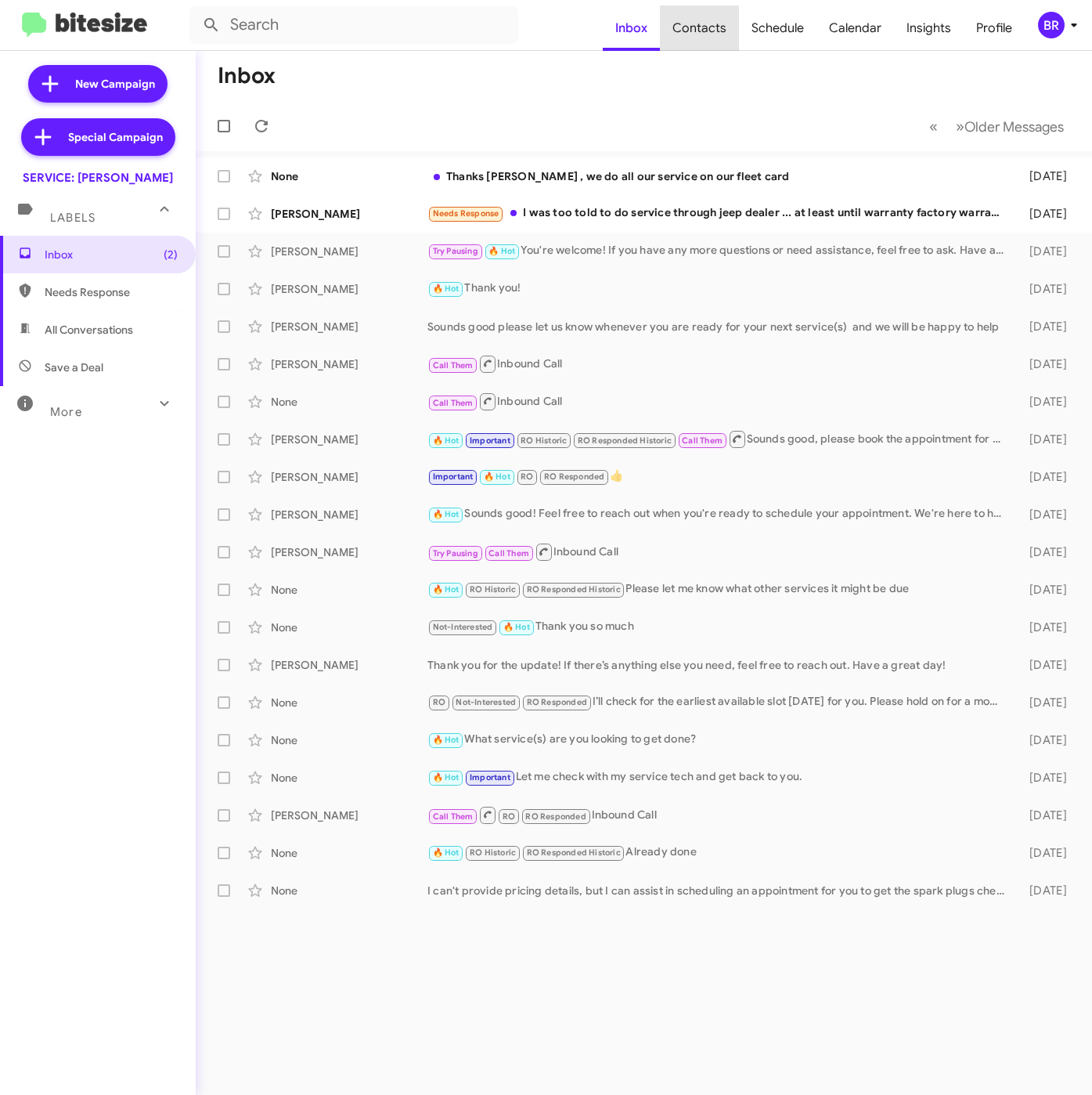
click at [714, 21] on span "Contacts" at bounding box center [699, 27] width 79 height 45
type input "in:groups"
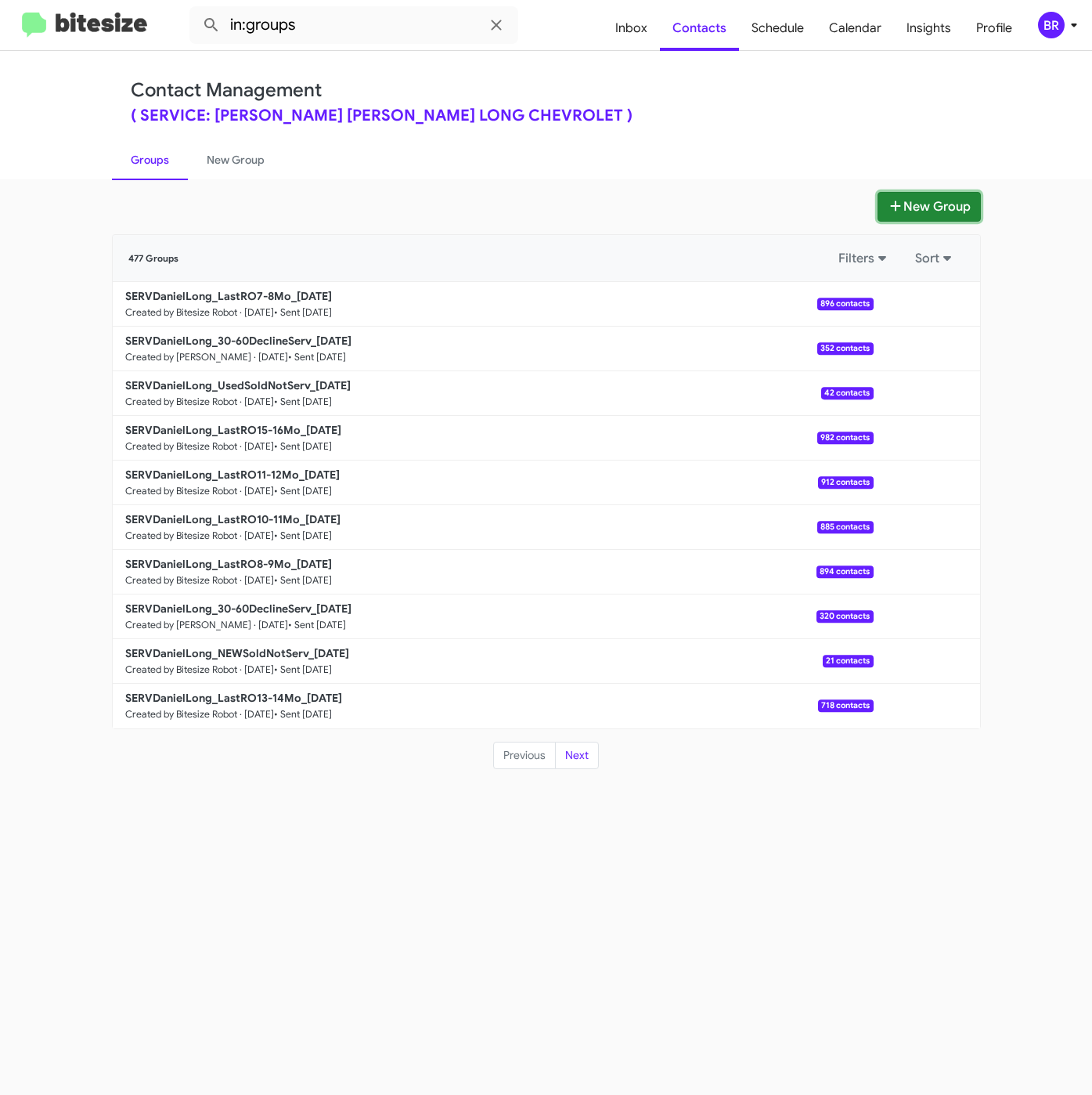
click at [909, 208] on button "New Group" at bounding box center [929, 206] width 103 height 30
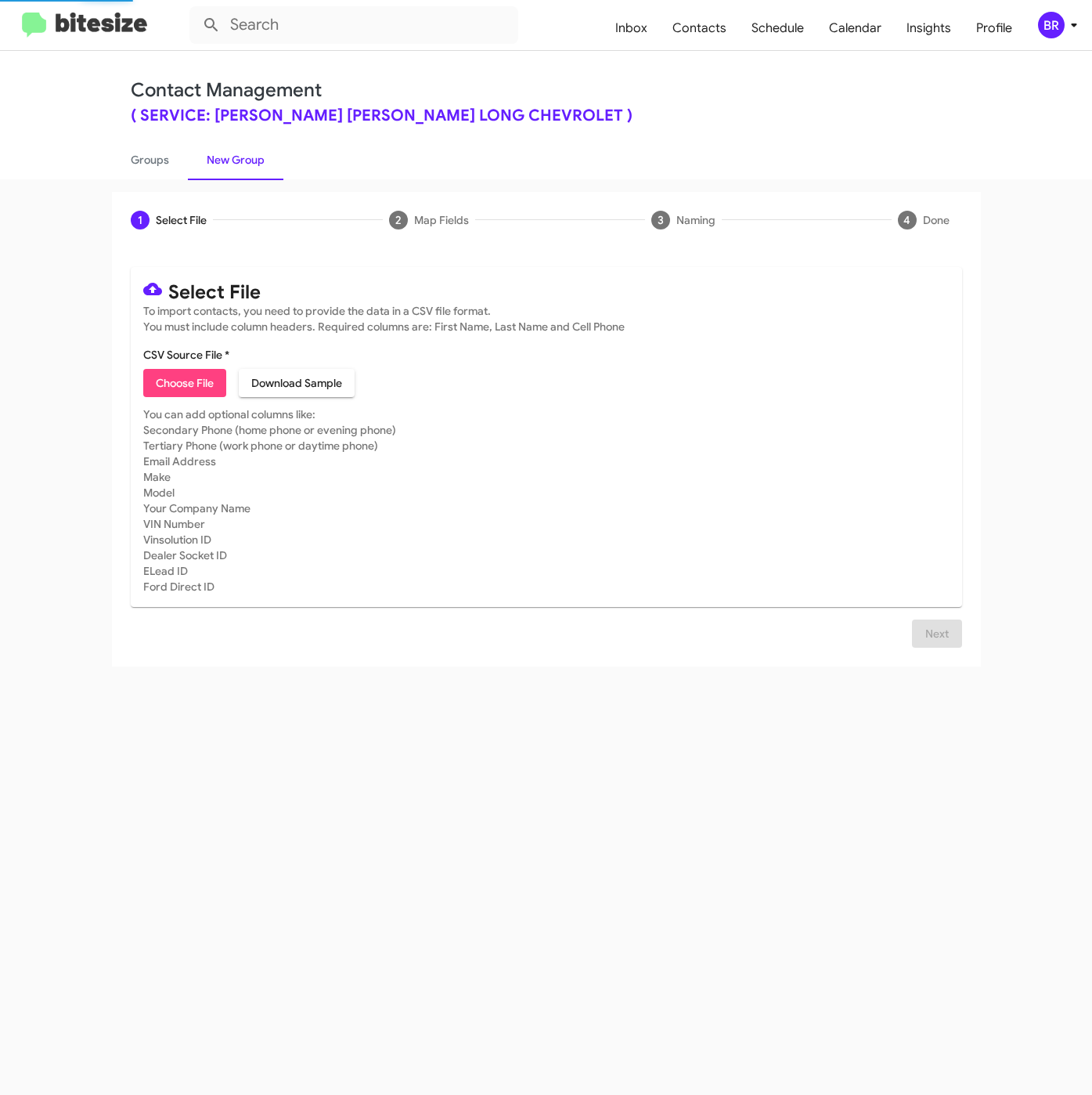
click at [188, 379] on span "Choose File" at bounding box center [185, 382] width 58 height 28
type input "SERVDanielLong_LastRO10-11Mo_08-26-25"
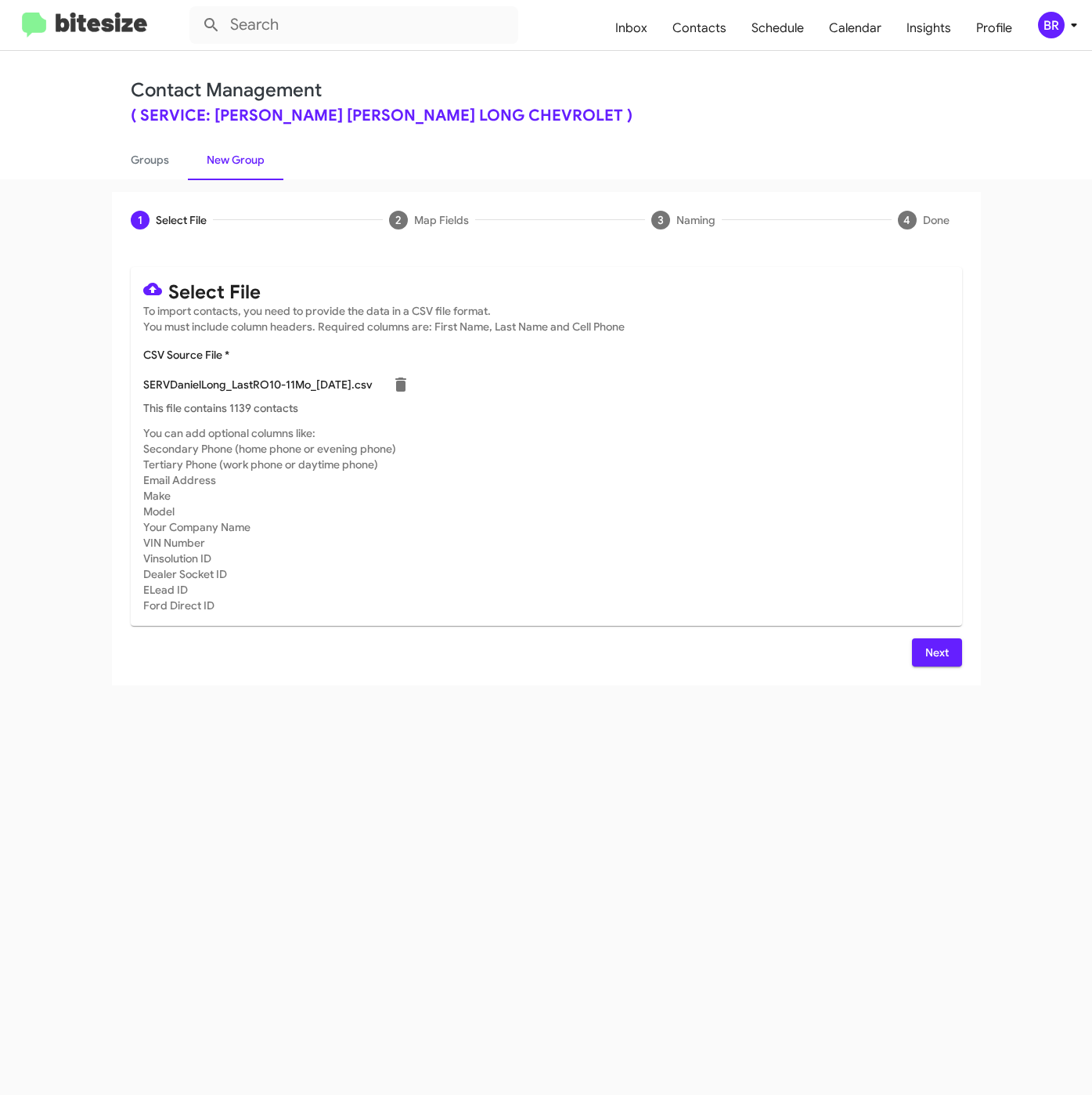
click at [933, 664] on span "Next" at bounding box center [936, 652] width 25 height 28
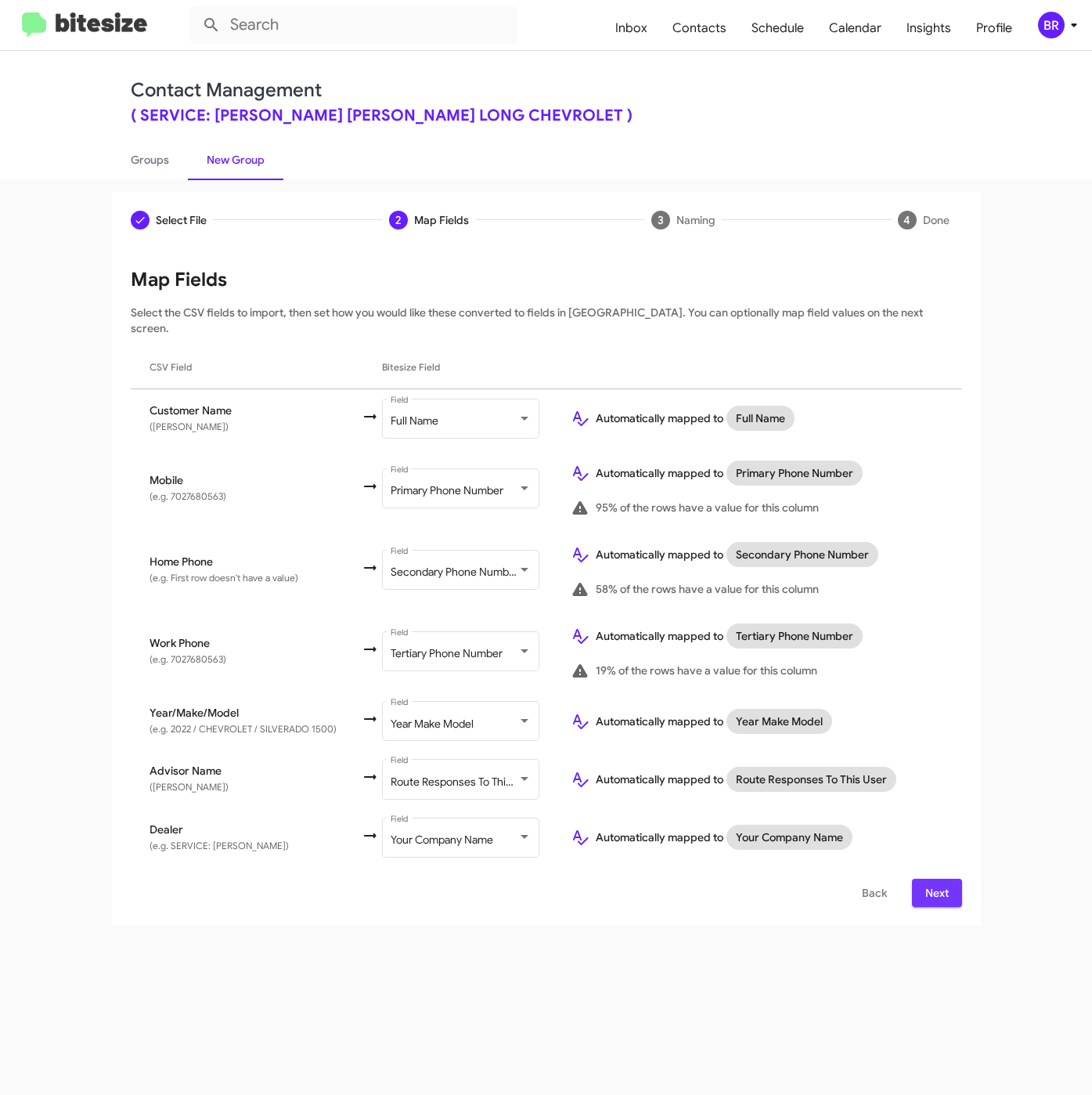
drag, startPoint x: 917, startPoint y: 870, endPoint x: 890, endPoint y: 896, distance: 37.5
click at [919, 879] on button "Next" at bounding box center [936, 893] width 50 height 28
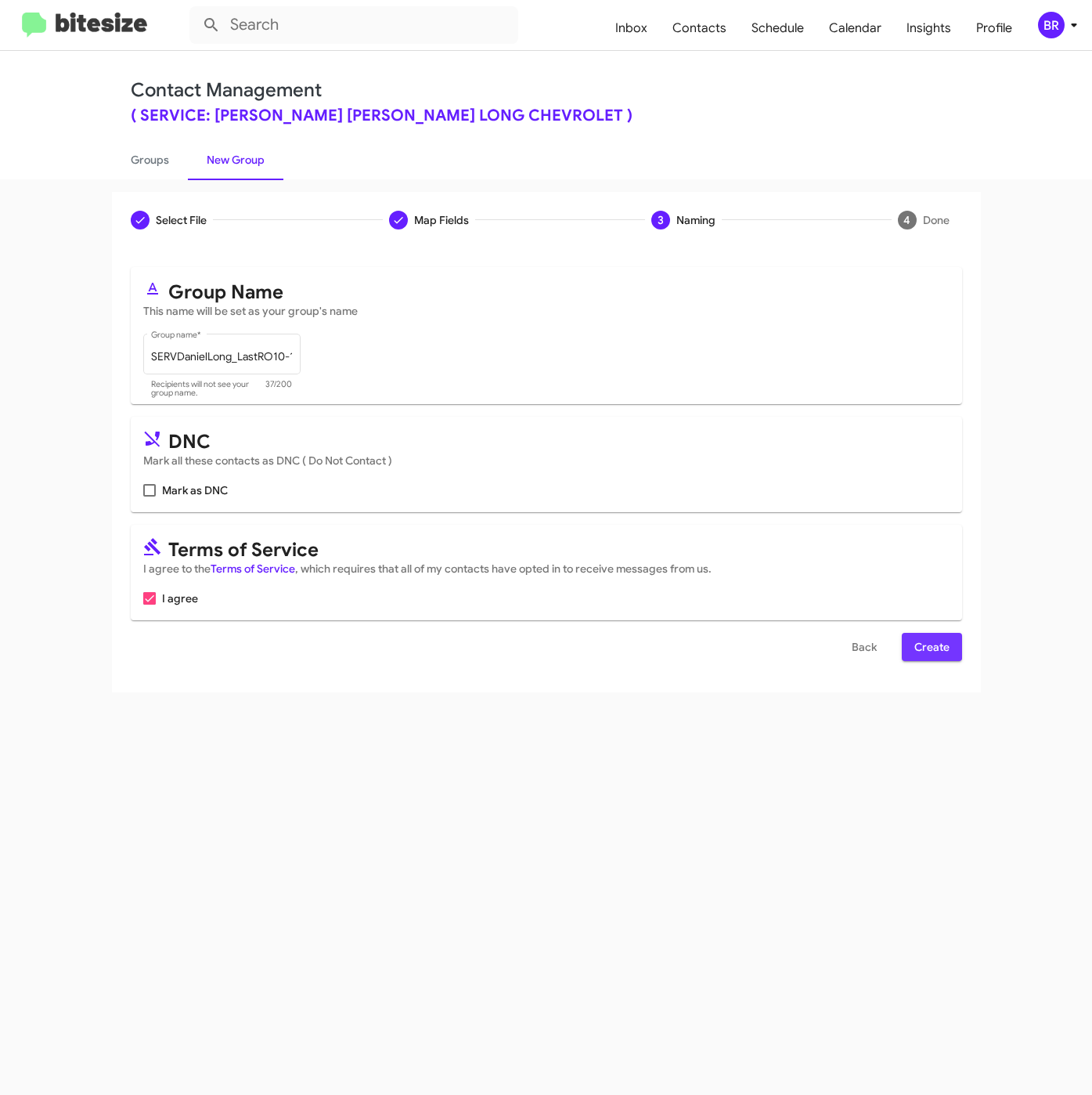
click at [919, 646] on span "Create" at bounding box center [931, 647] width 35 height 28
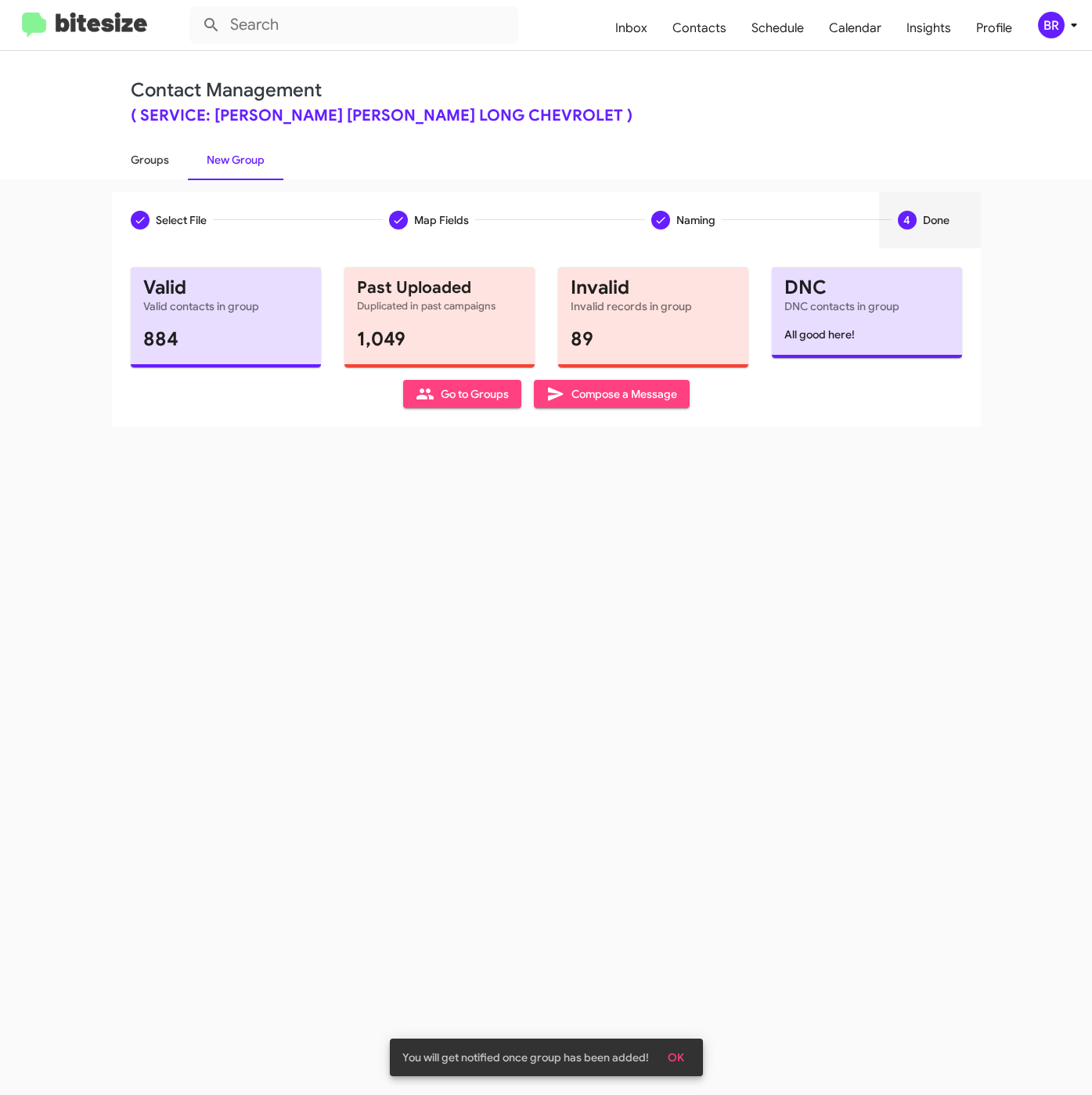
click at [134, 161] on link "Groups" at bounding box center [150, 160] width 76 height 41
type input "in:groups"
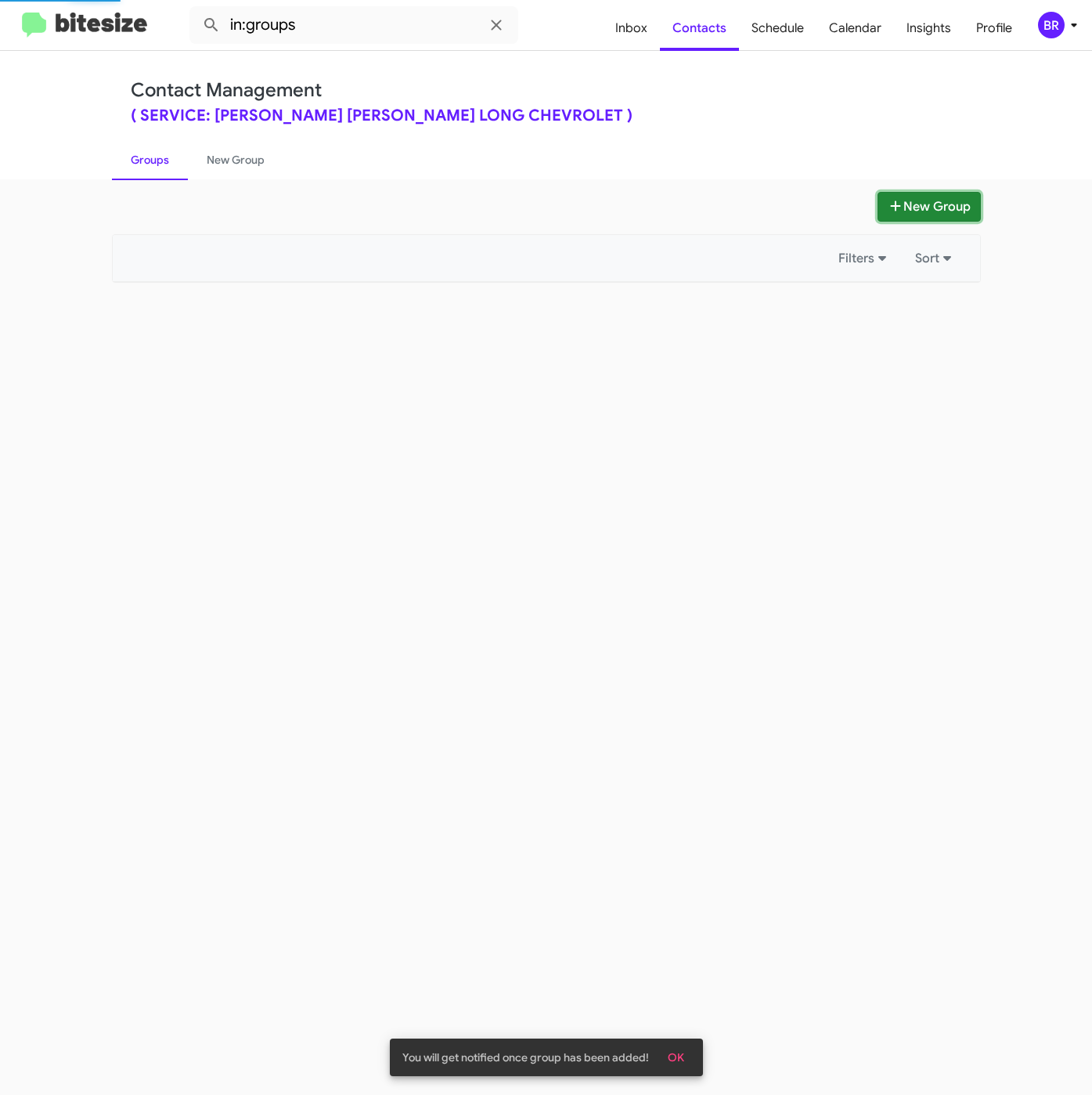
click at [917, 208] on button "New Group" at bounding box center [929, 206] width 103 height 30
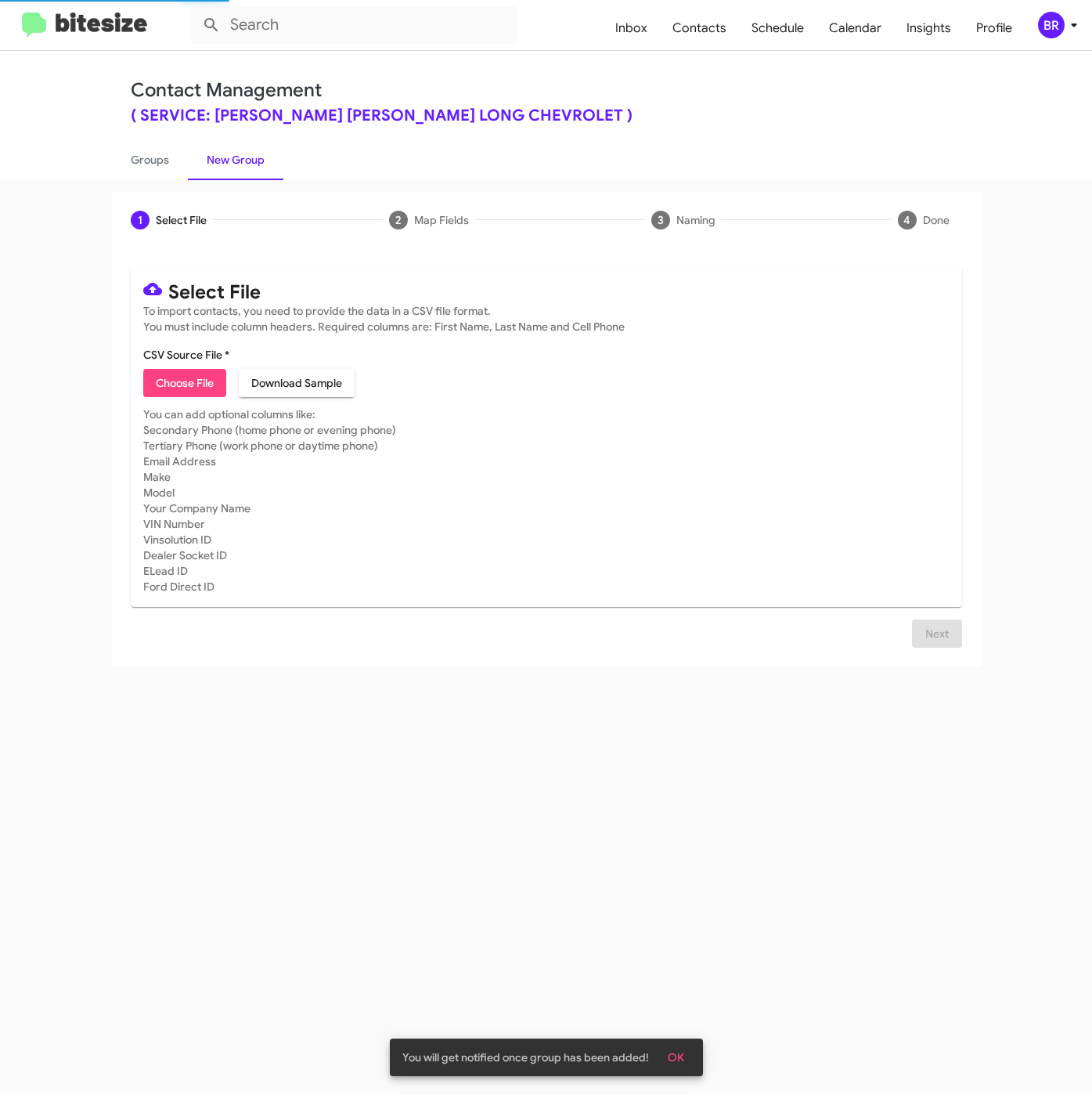
click at [188, 388] on span "Choose File" at bounding box center [185, 382] width 58 height 28
type input "SERVDanielLong_LastRO11-12Mo_08-26-25"
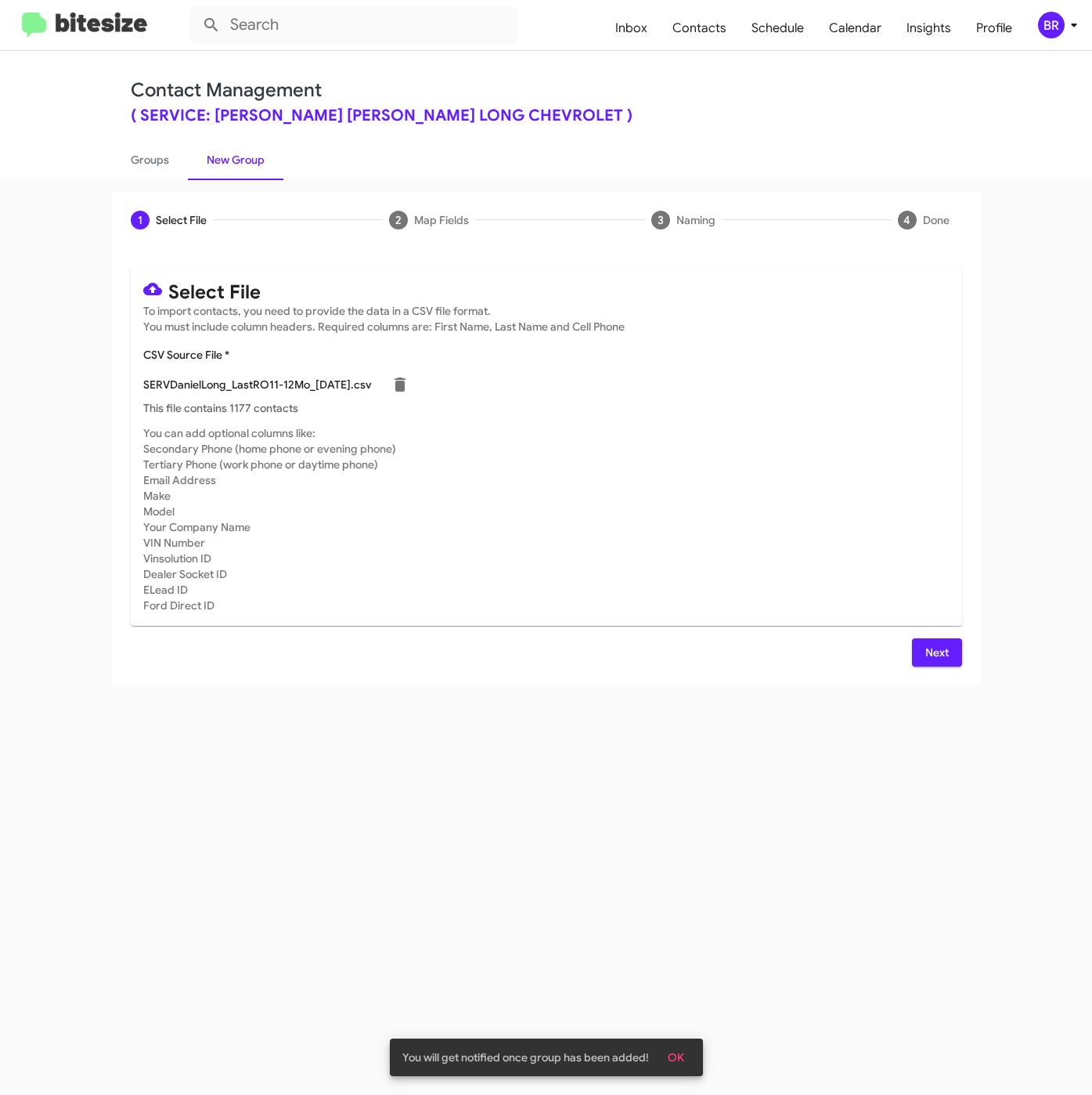
click at [914, 651] on button "Next" at bounding box center [936, 652] width 50 height 28
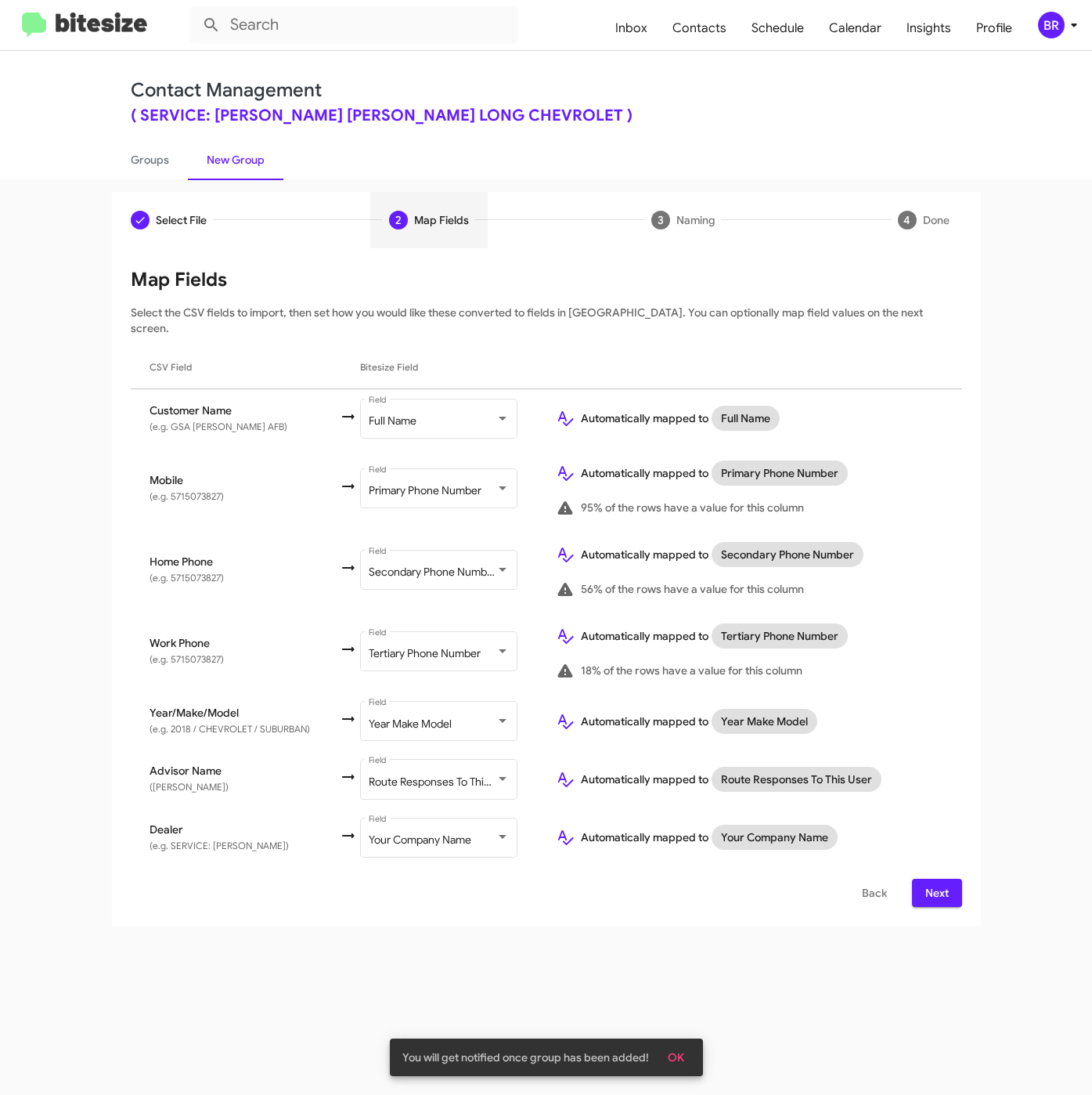
click at [938, 879] on span "Next" at bounding box center [936, 893] width 25 height 28
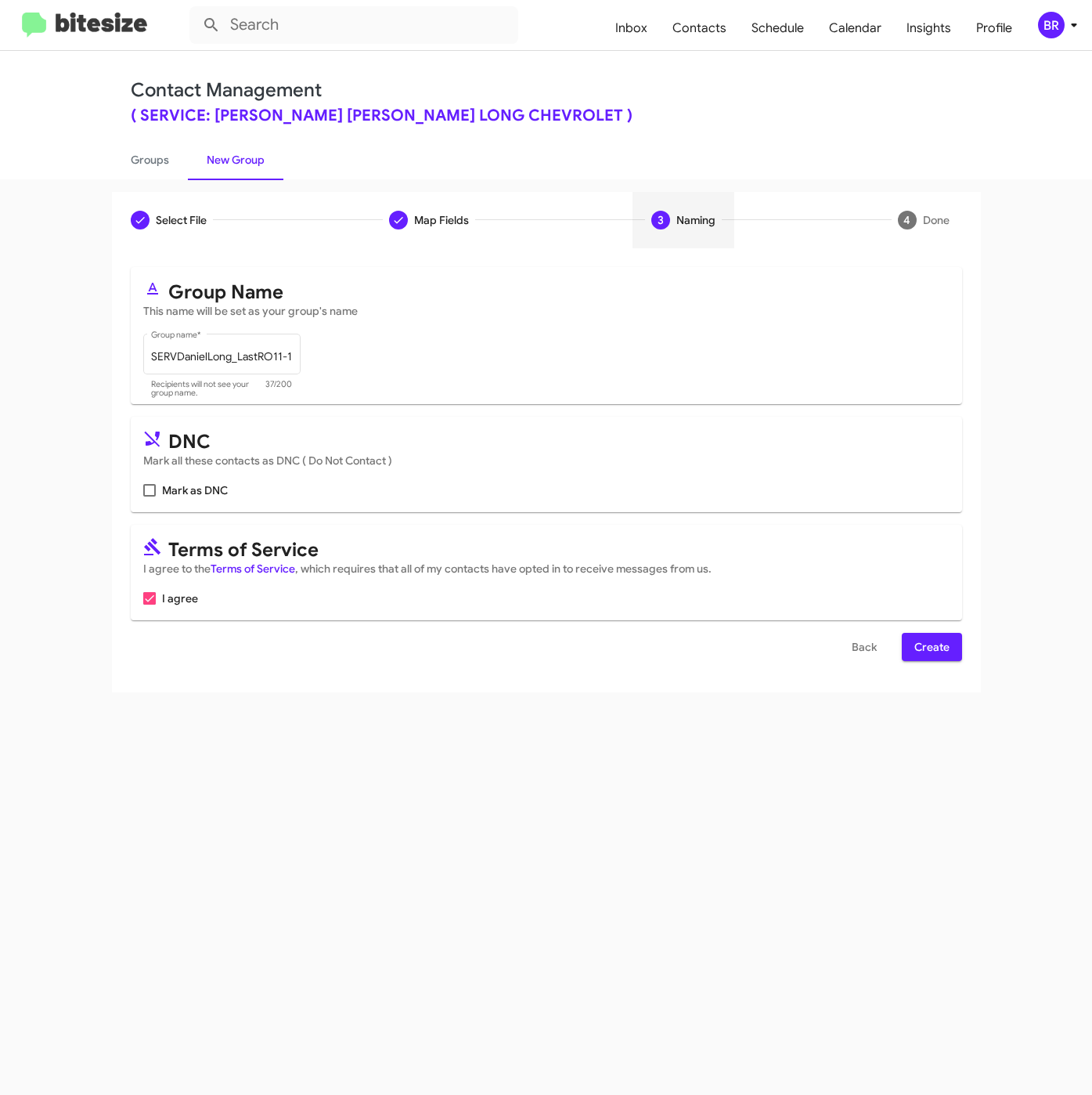
click at [941, 661] on span "Create" at bounding box center [931, 647] width 35 height 28
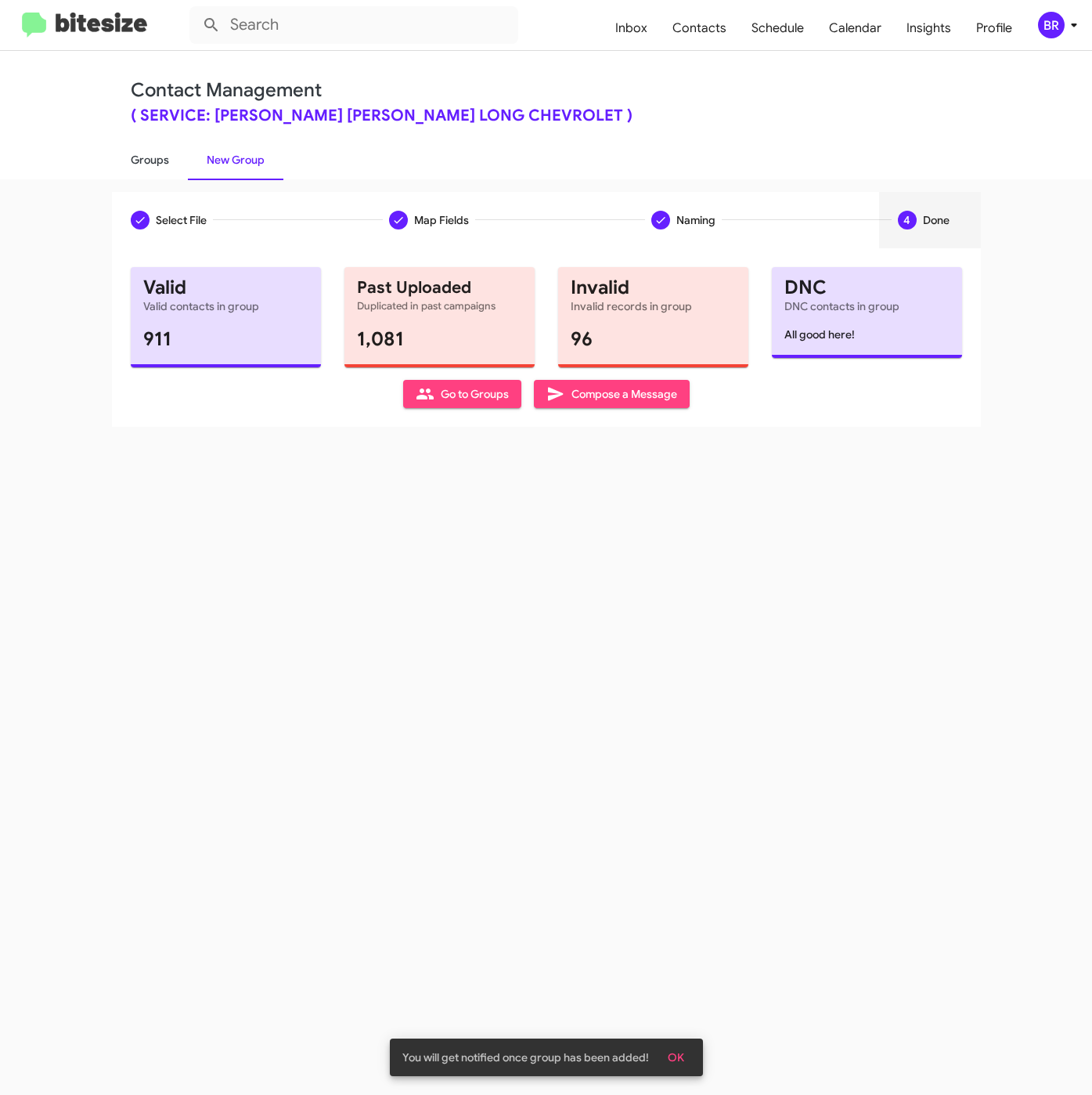
click at [132, 163] on link "Groups" at bounding box center [150, 160] width 76 height 41
type input "in:groups"
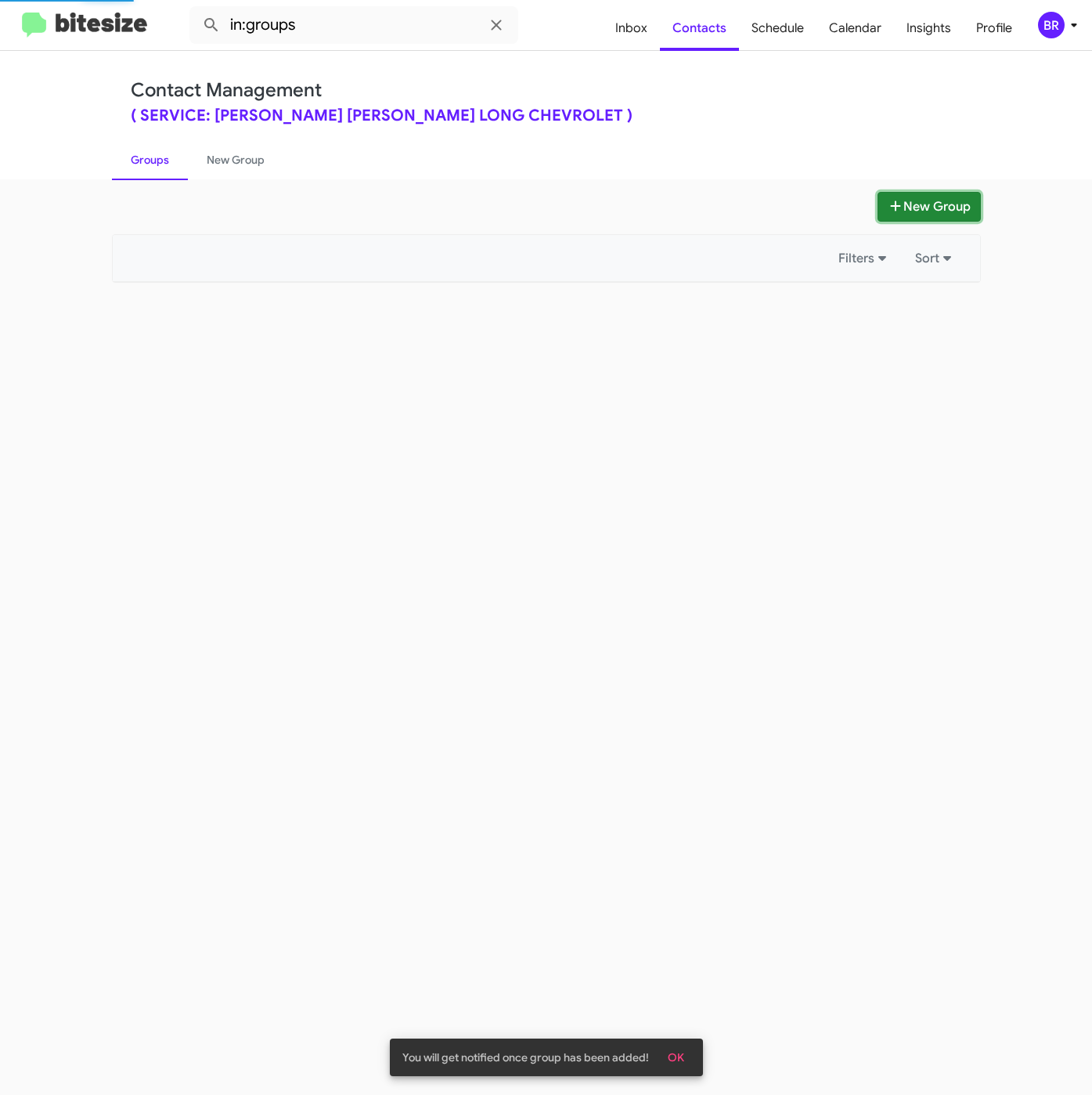
click at [899, 207] on icon at bounding box center [896, 206] width 15 height 13
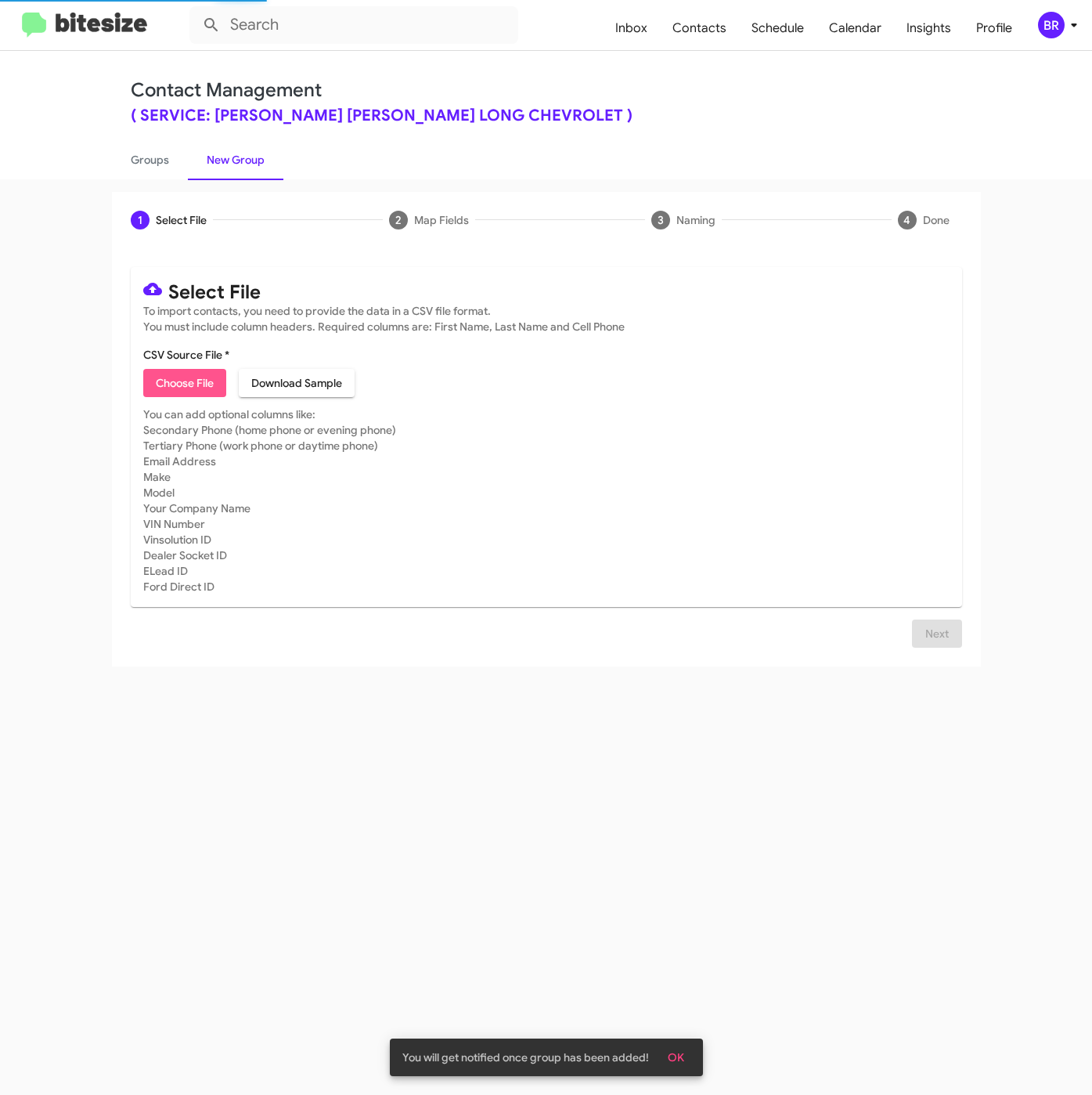
click at [191, 395] on span "Choose File" at bounding box center [185, 382] width 58 height 28
type input "SERVDanielLong_LastRO13-14Mo_08-26-25"
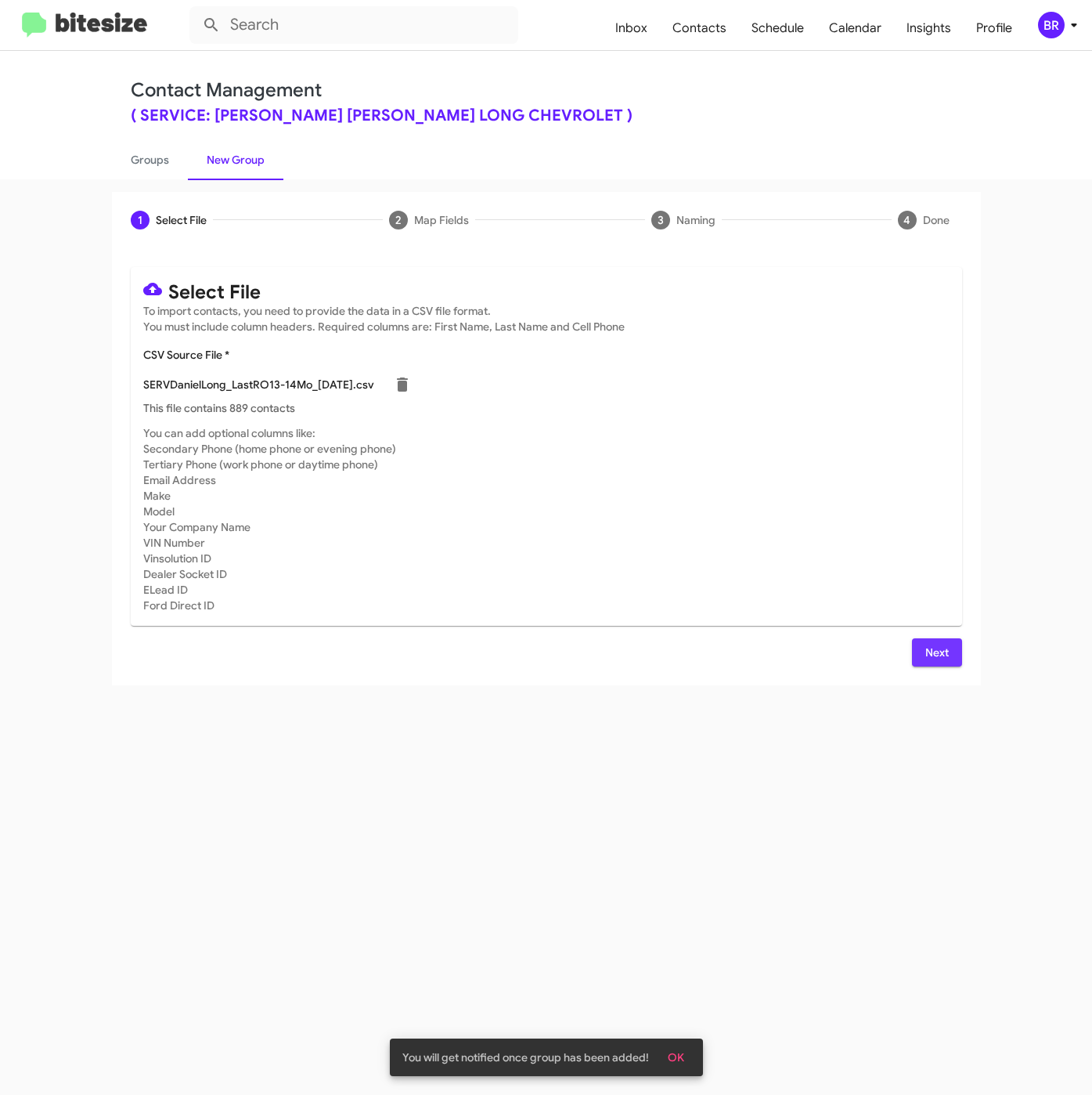
click at [936, 656] on span "Next" at bounding box center [936, 652] width 25 height 28
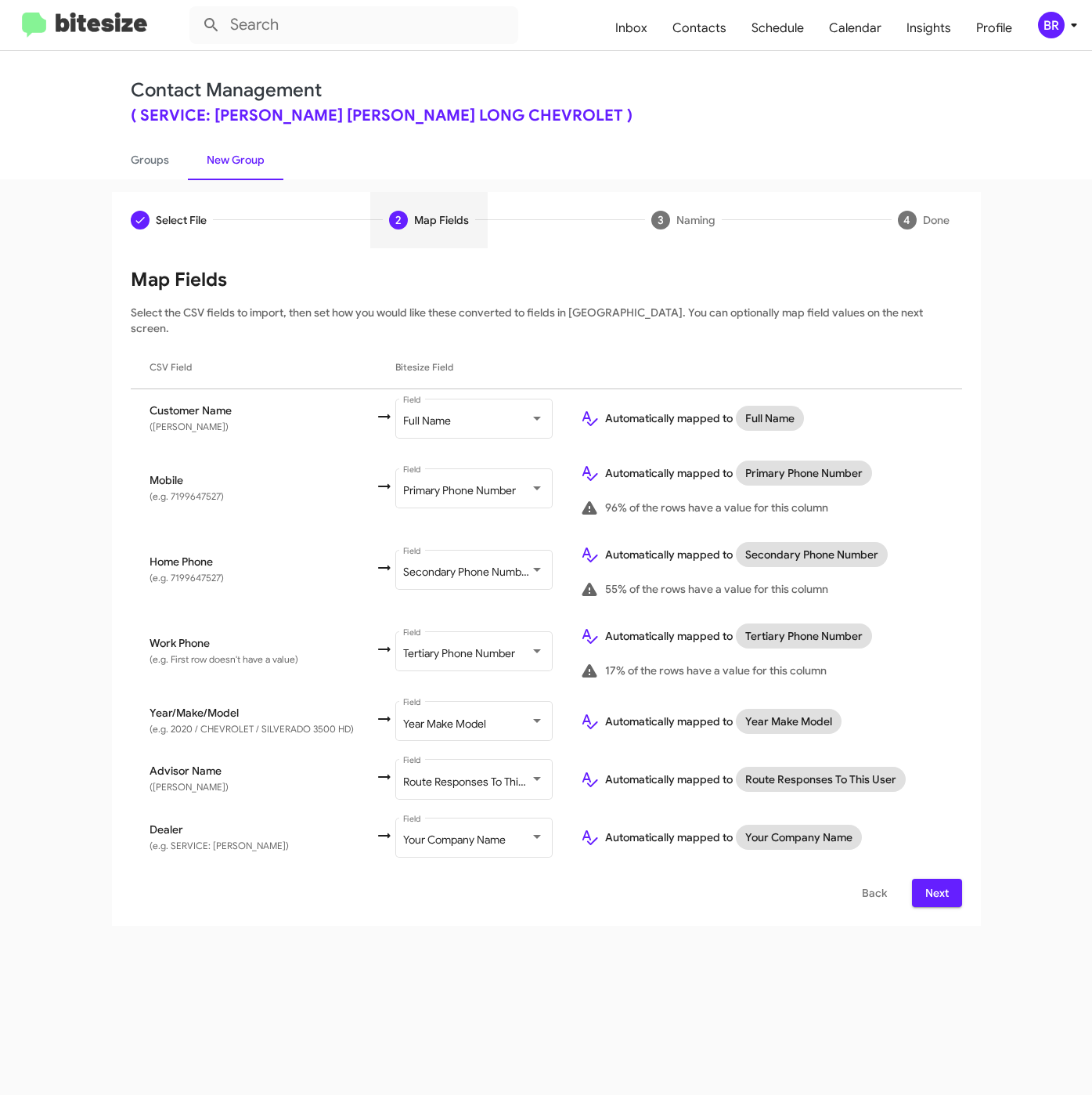
click at [919, 879] on button "Next" at bounding box center [936, 893] width 50 height 28
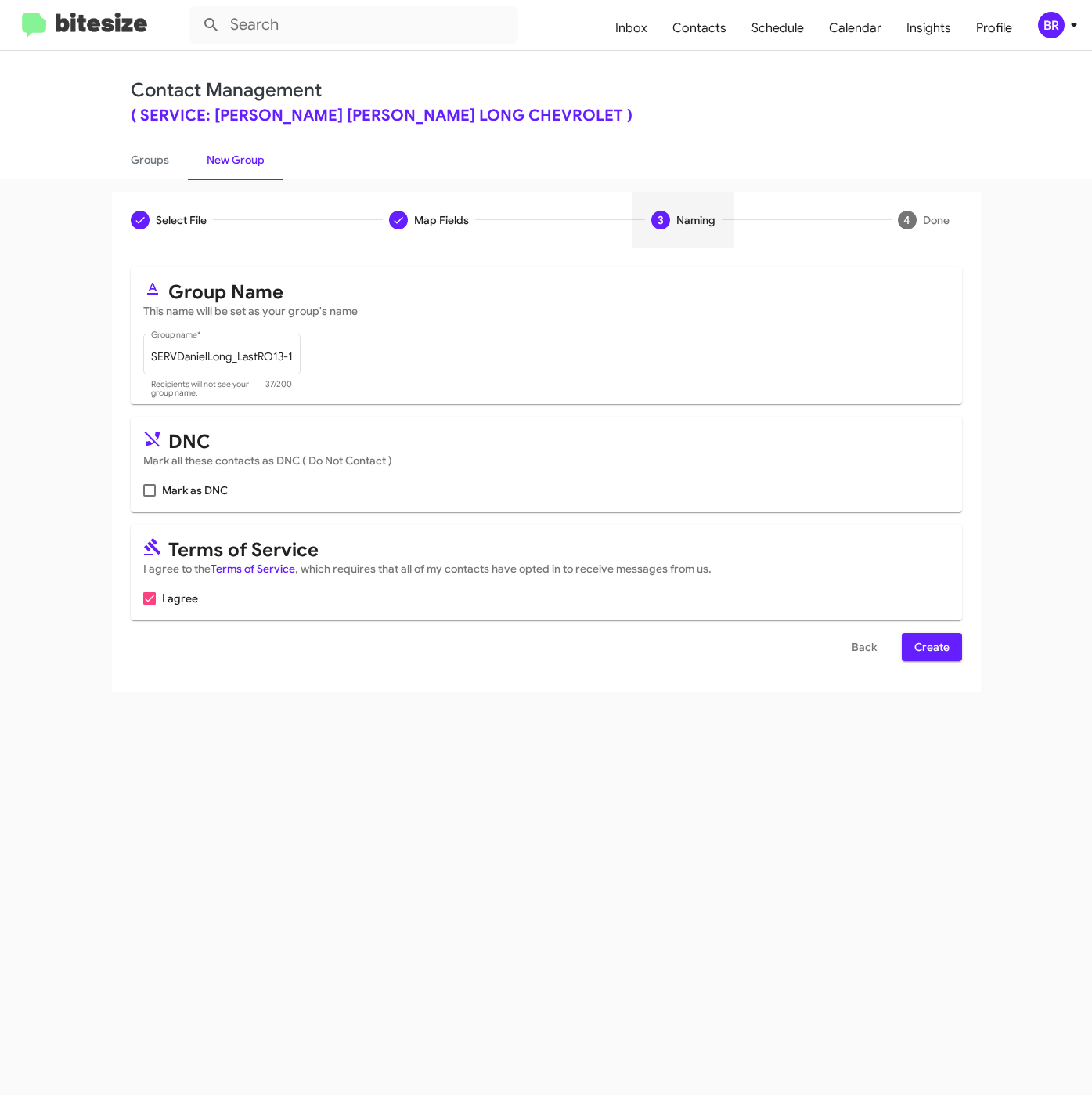
click at [938, 659] on span "Create" at bounding box center [931, 647] width 35 height 28
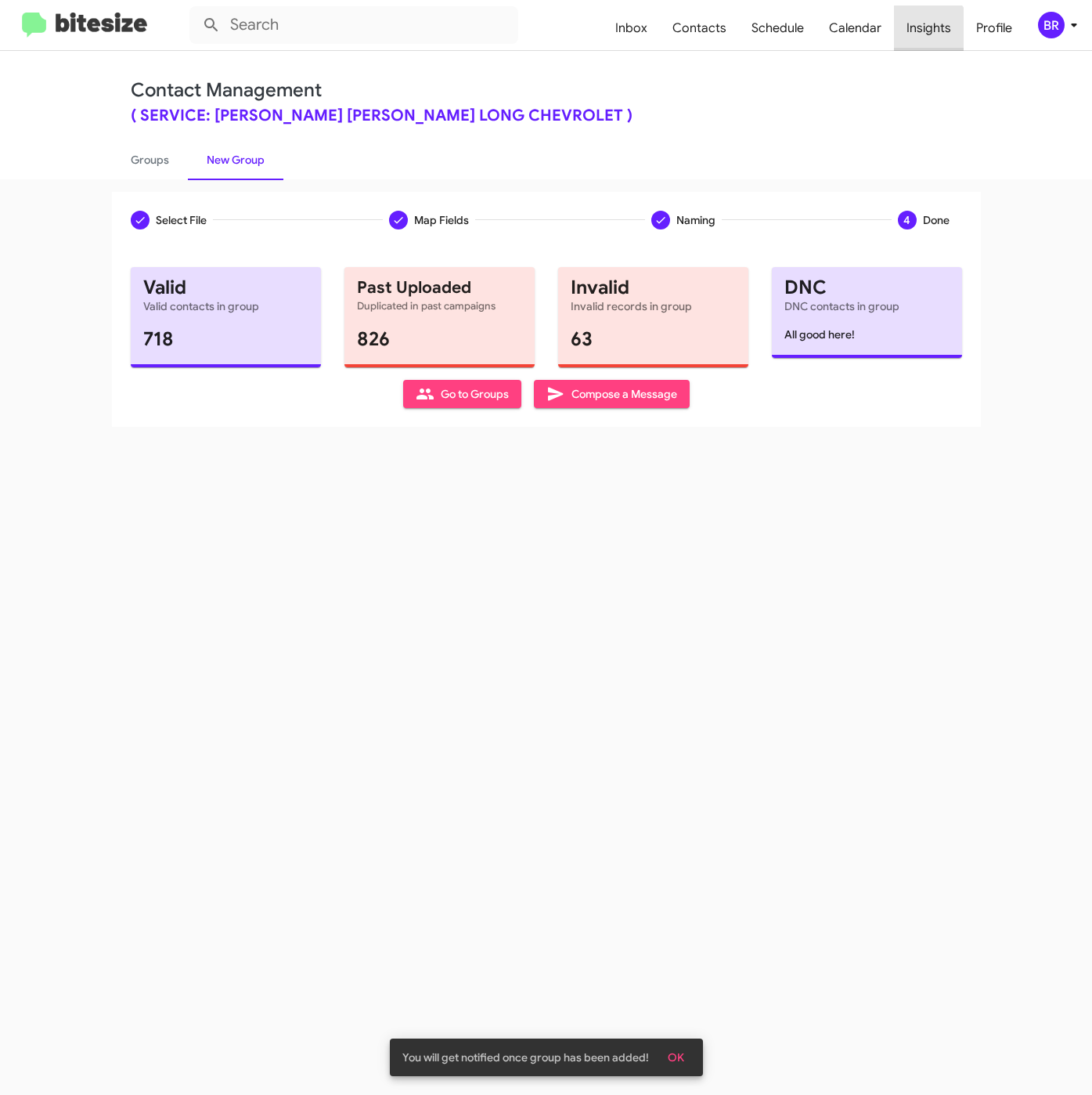
click at [926, 35] on span "Insights" at bounding box center [929, 27] width 70 height 45
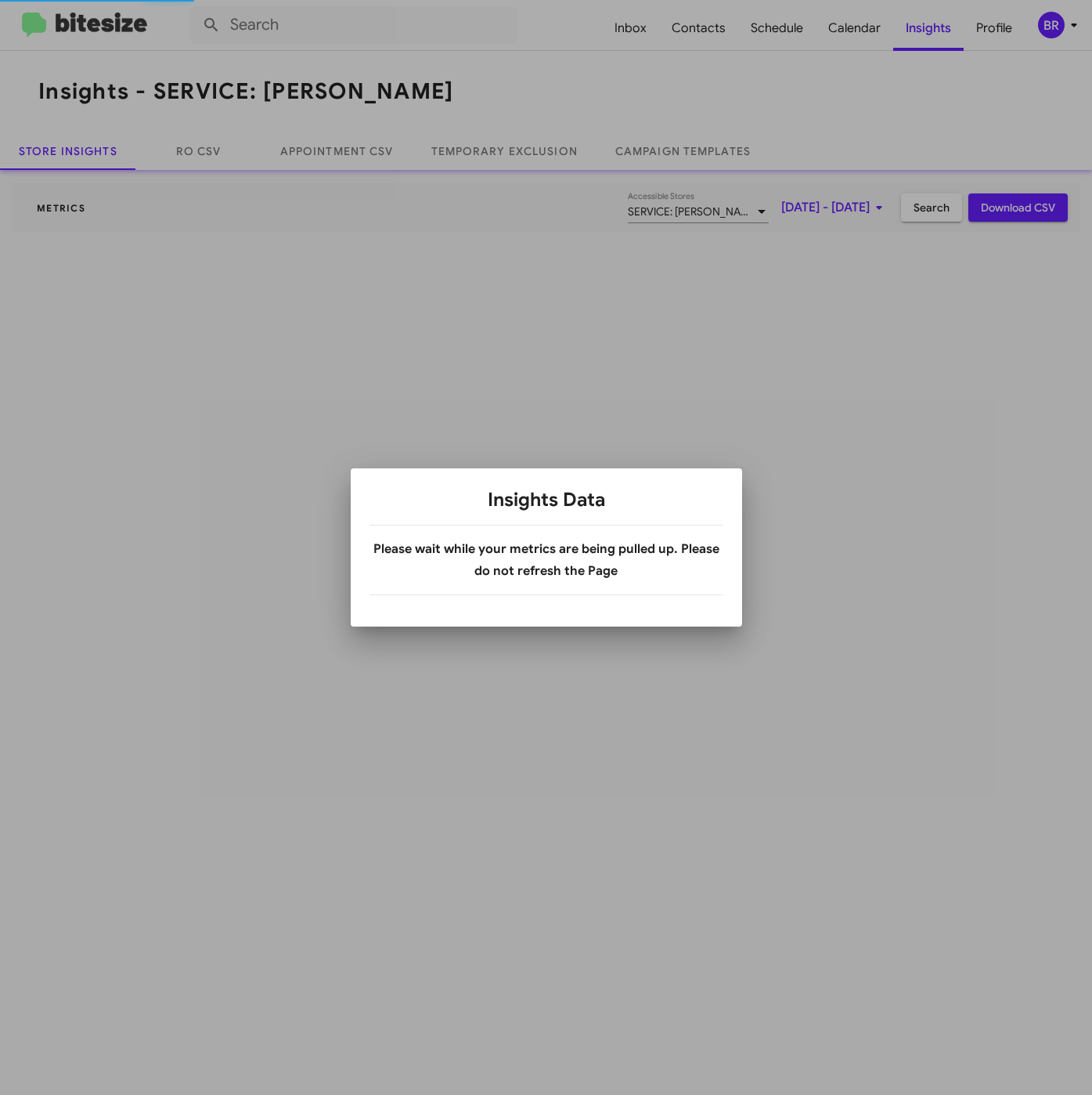
click at [482, 149] on div at bounding box center [546, 547] width 1092 height 1095
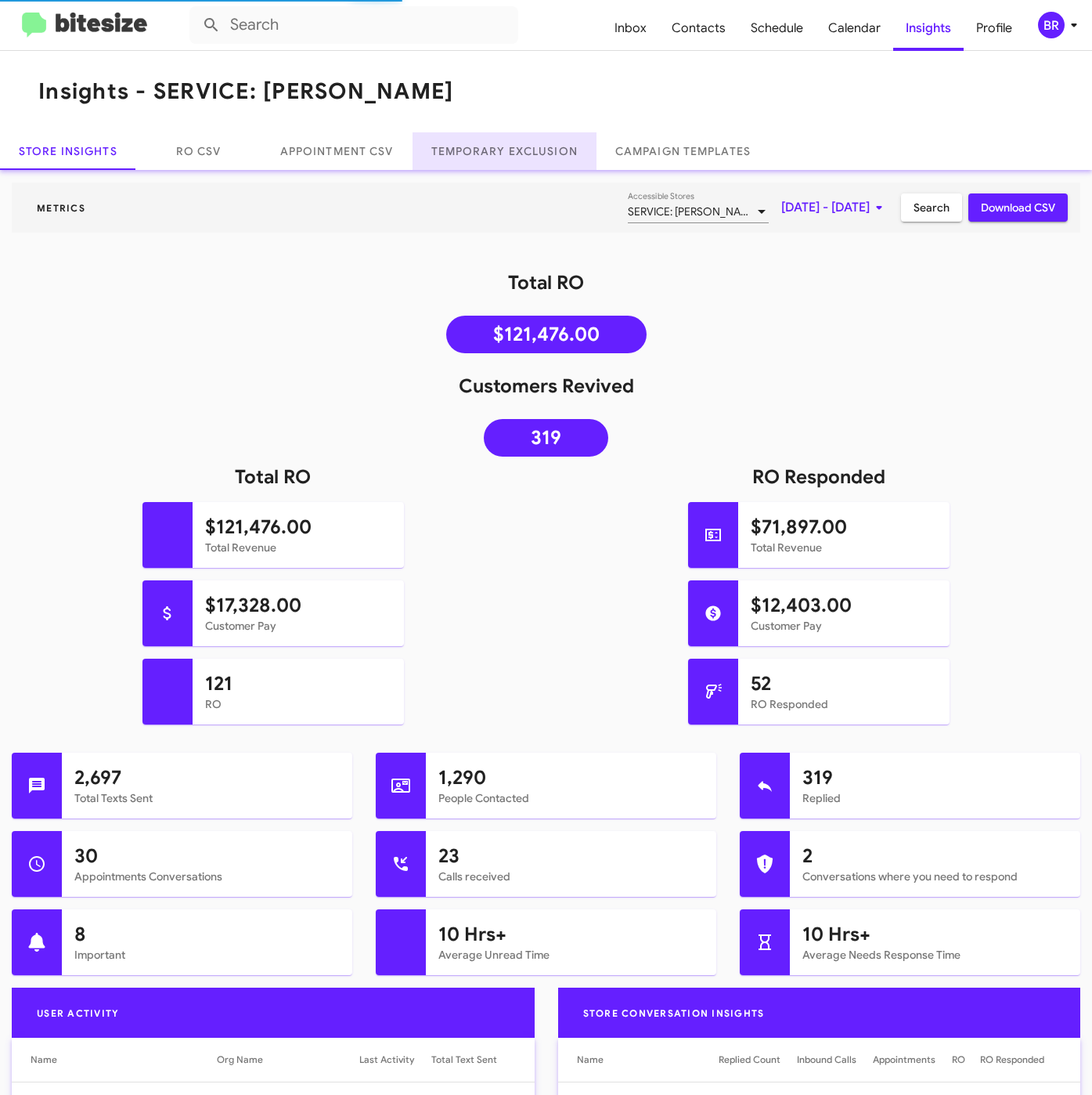
click at [475, 151] on link "Temporary Exclusion" at bounding box center [504, 151] width 184 height 37
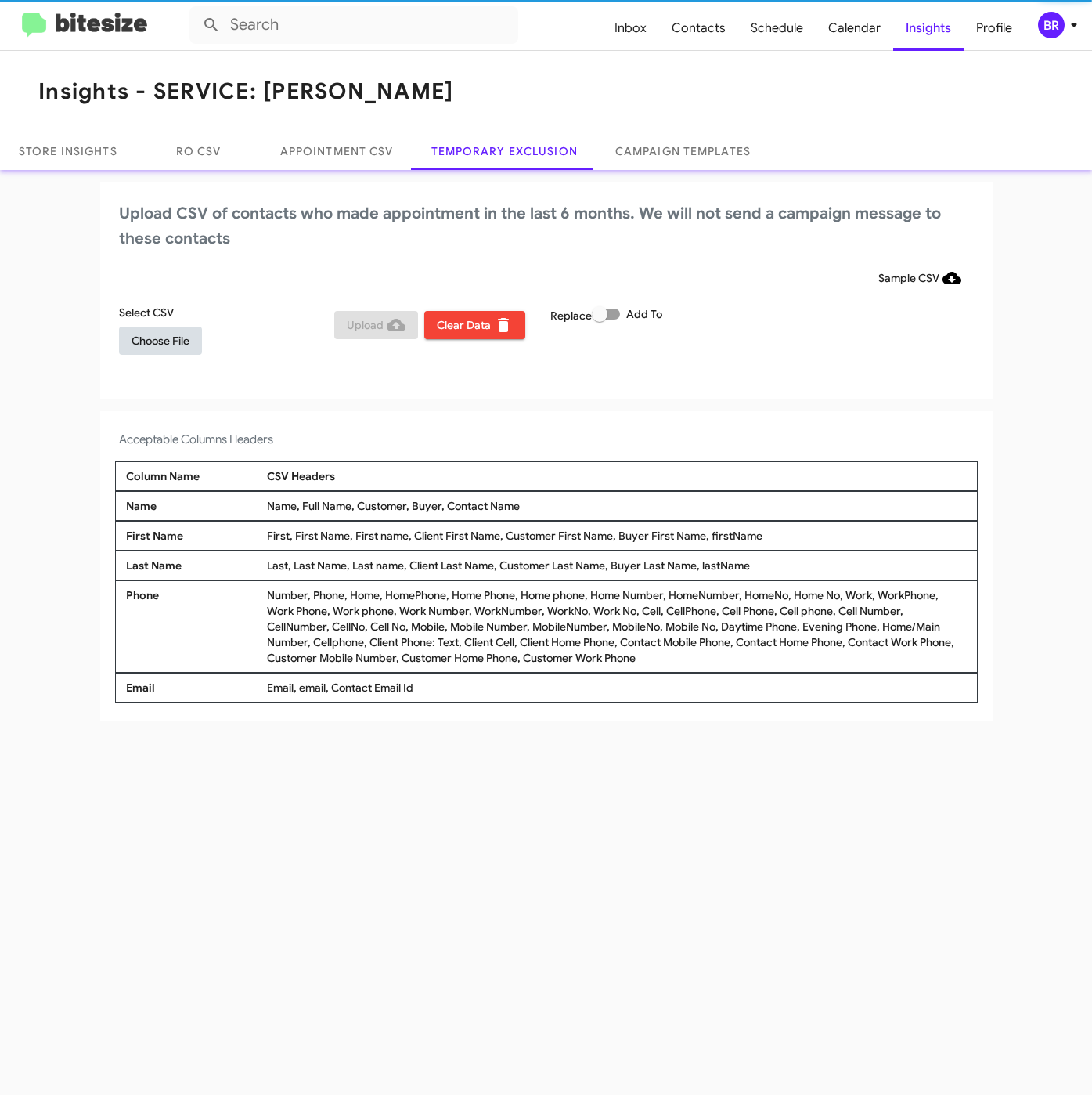
click at [149, 352] on span "Choose File" at bounding box center [161, 340] width 58 height 28
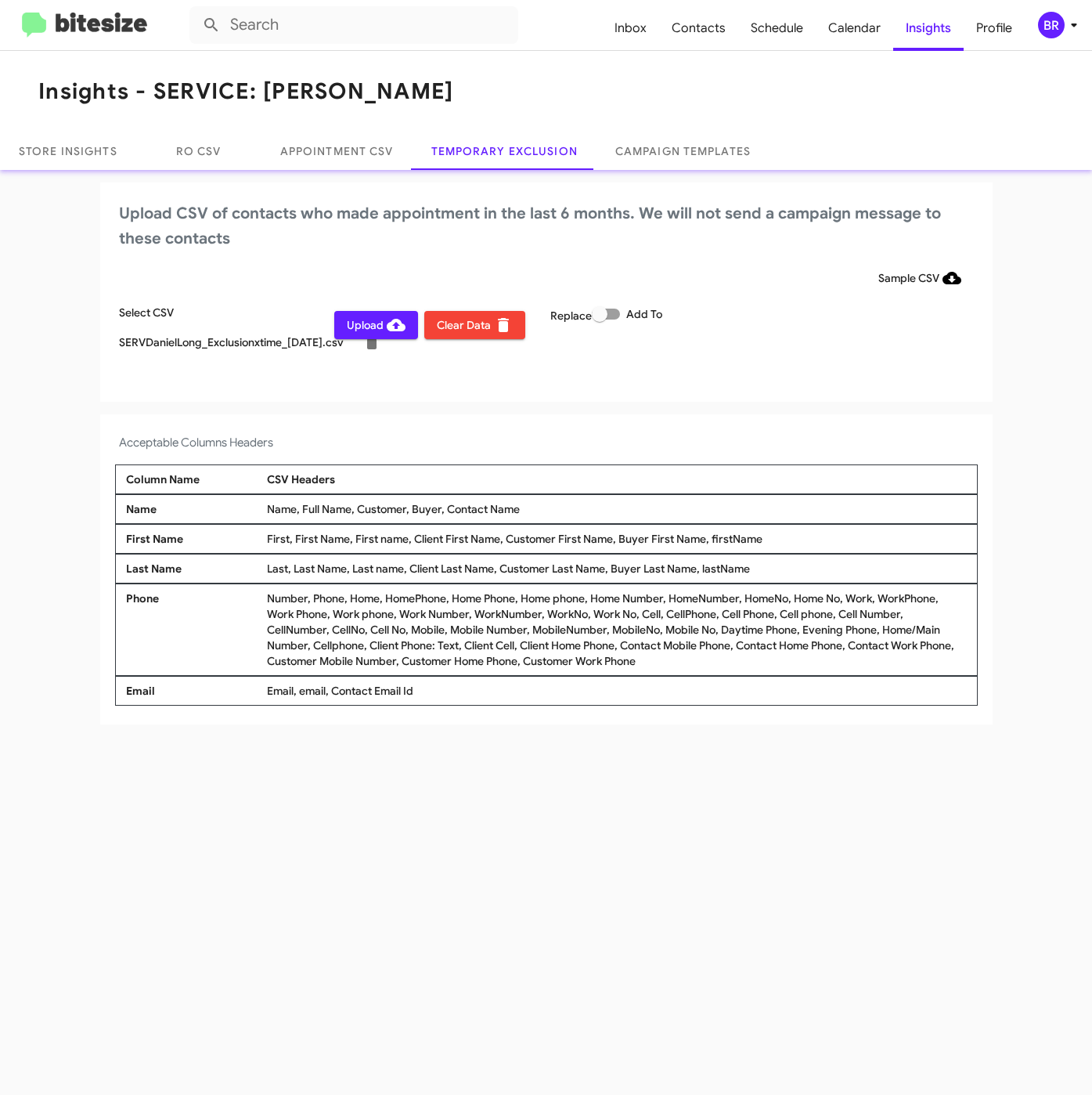
click at [1043, 17] on div "BR" at bounding box center [1050, 25] width 26 height 26
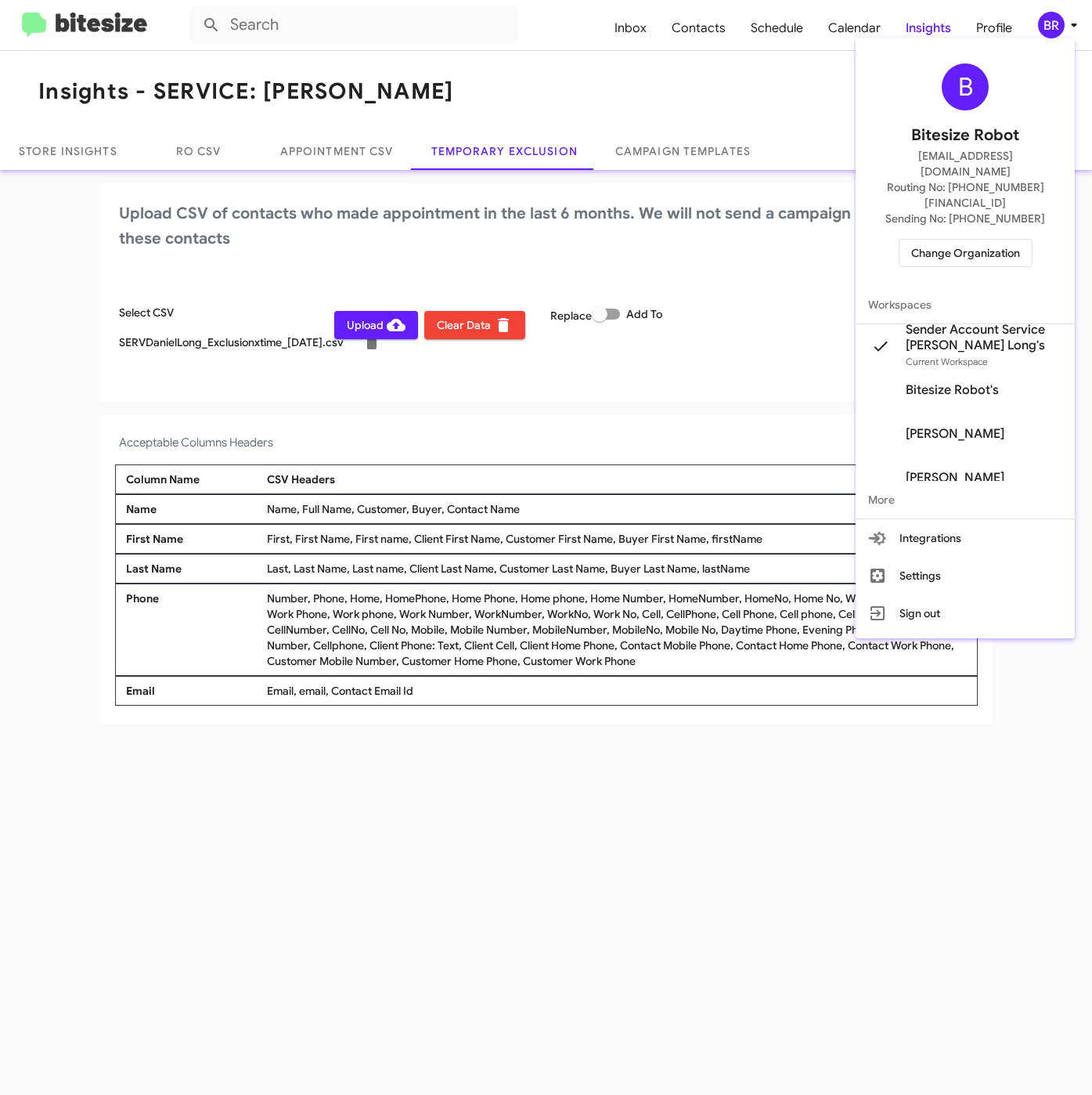
click at [376, 822] on div at bounding box center [546, 547] width 1092 height 1095
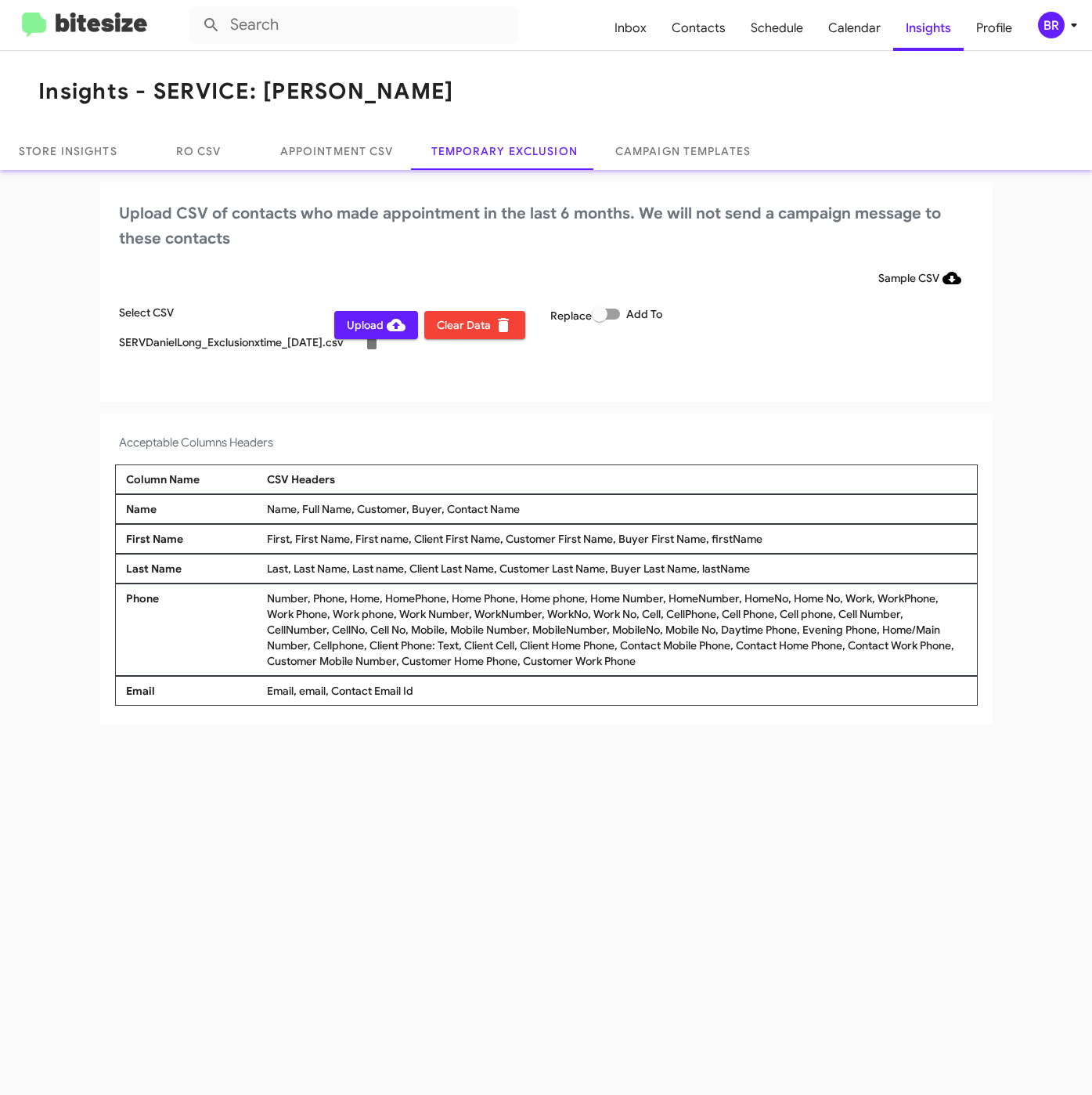
drag, startPoint x: 362, startPoint y: 325, endPoint x: 392, endPoint y: 329, distance: 30.3
click at [364, 324] on span "Upload" at bounding box center [376, 324] width 59 height 28
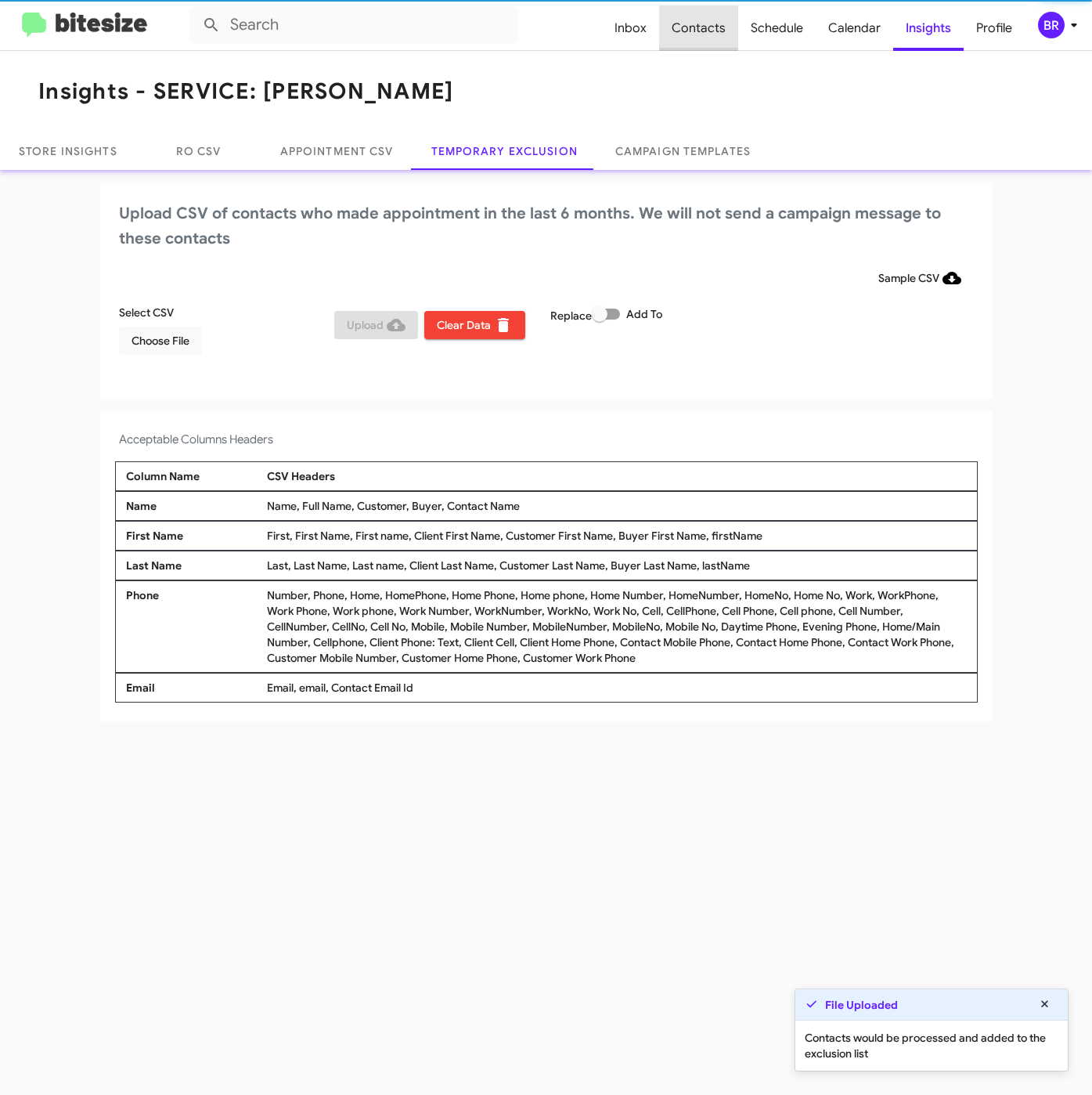
click at [716, 22] on span "Contacts" at bounding box center [698, 27] width 79 height 45
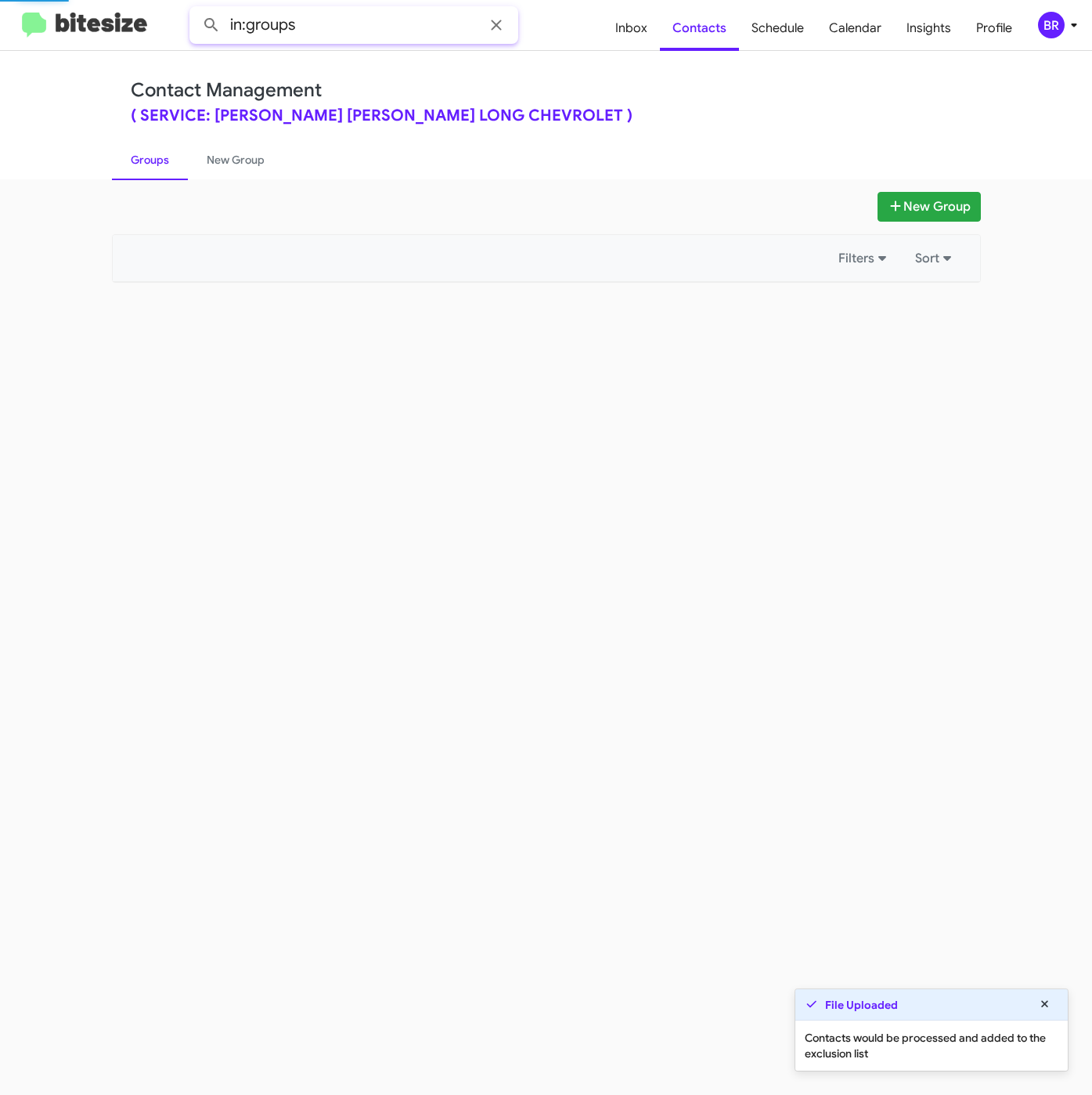
click at [407, 31] on input "in:groups" at bounding box center [354, 25] width 329 height 37
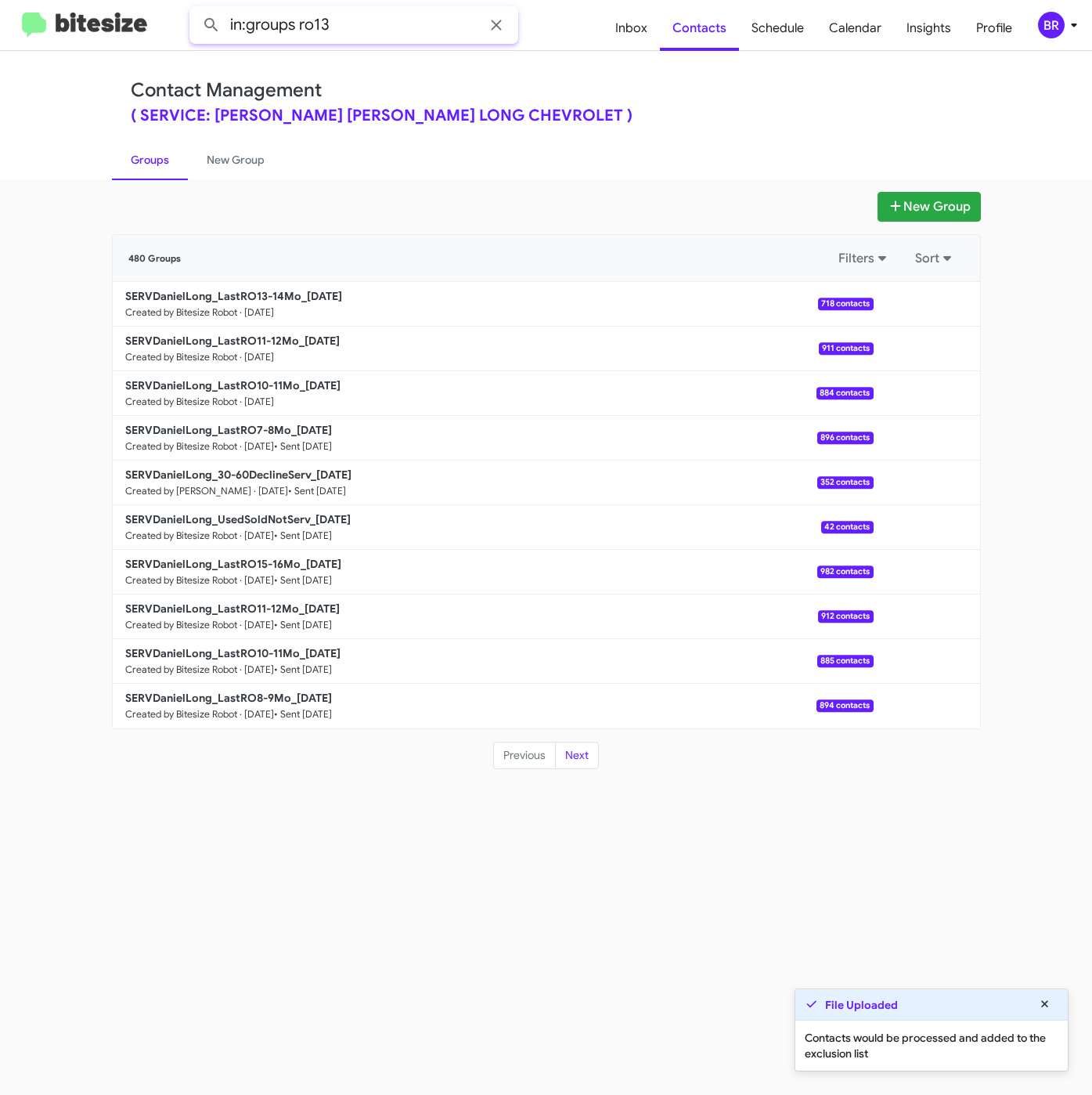
click at [196, 9] on button at bounding box center [211, 25] width 31 height 31
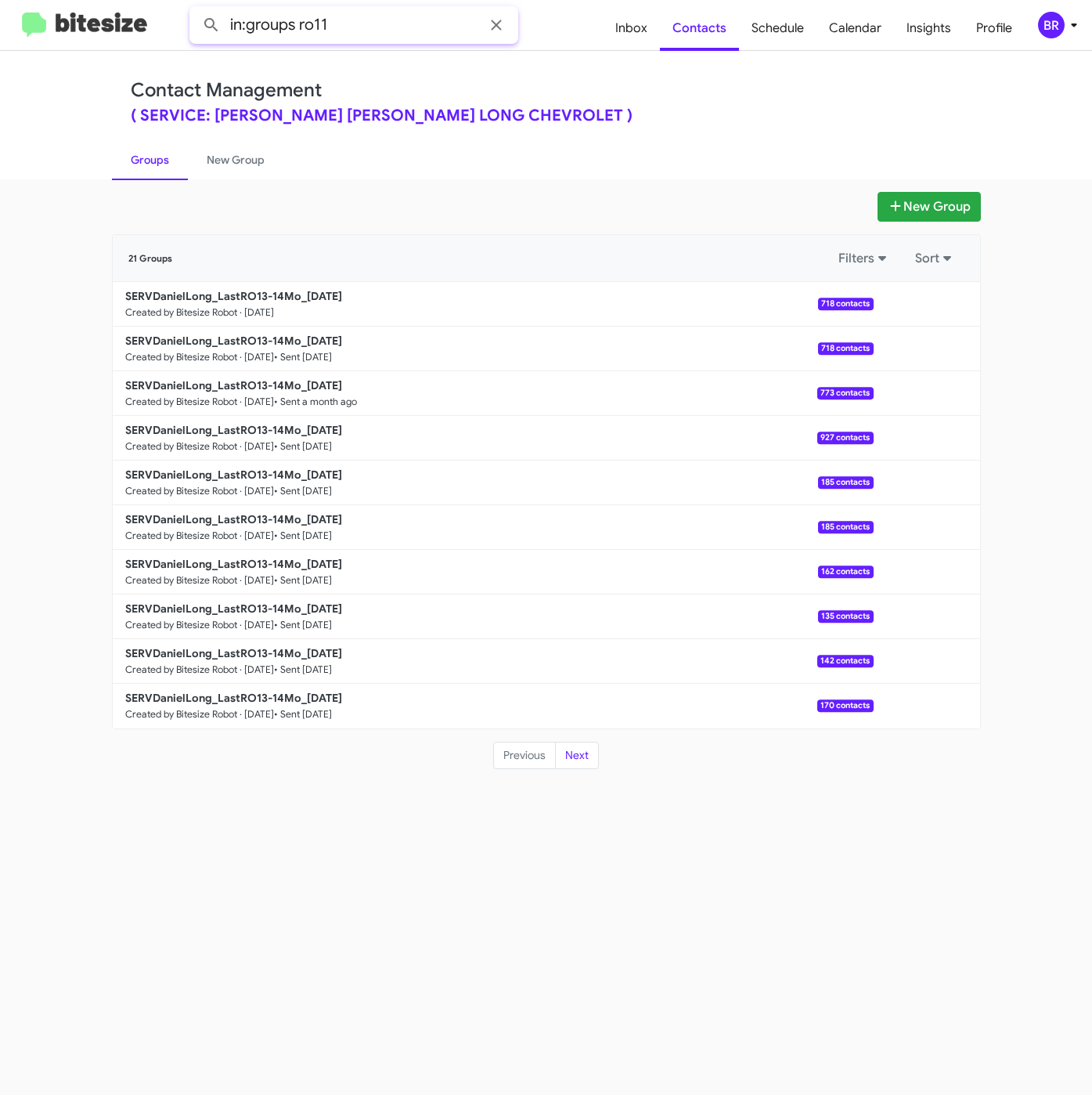
click at [196, 9] on button at bounding box center [211, 25] width 31 height 31
type input "in:groups"
drag, startPoint x: 620, startPoint y: 71, endPoint x: 540, endPoint y: 146, distance: 109.7
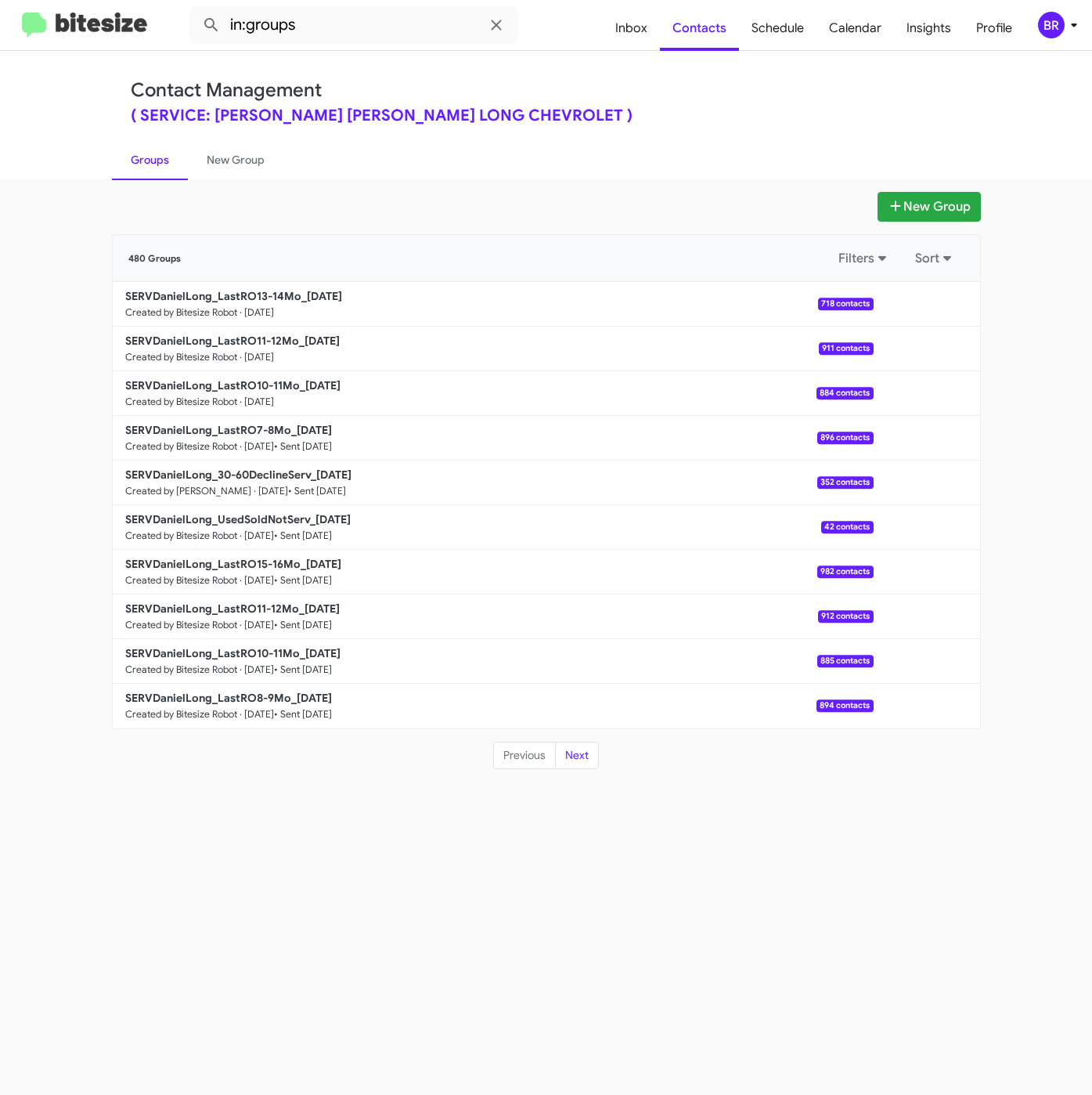
click at [620, 71] on div "Contact Management ( SERVICE: Daniels Long - DANIELS LONG CHEVROLET ) Groups Ne…" at bounding box center [546, 115] width 892 height 128
click at [294, 299] on b "SERVDanielLong_LastRO13-14Mo_08-26-25" at bounding box center [233, 296] width 217 height 14
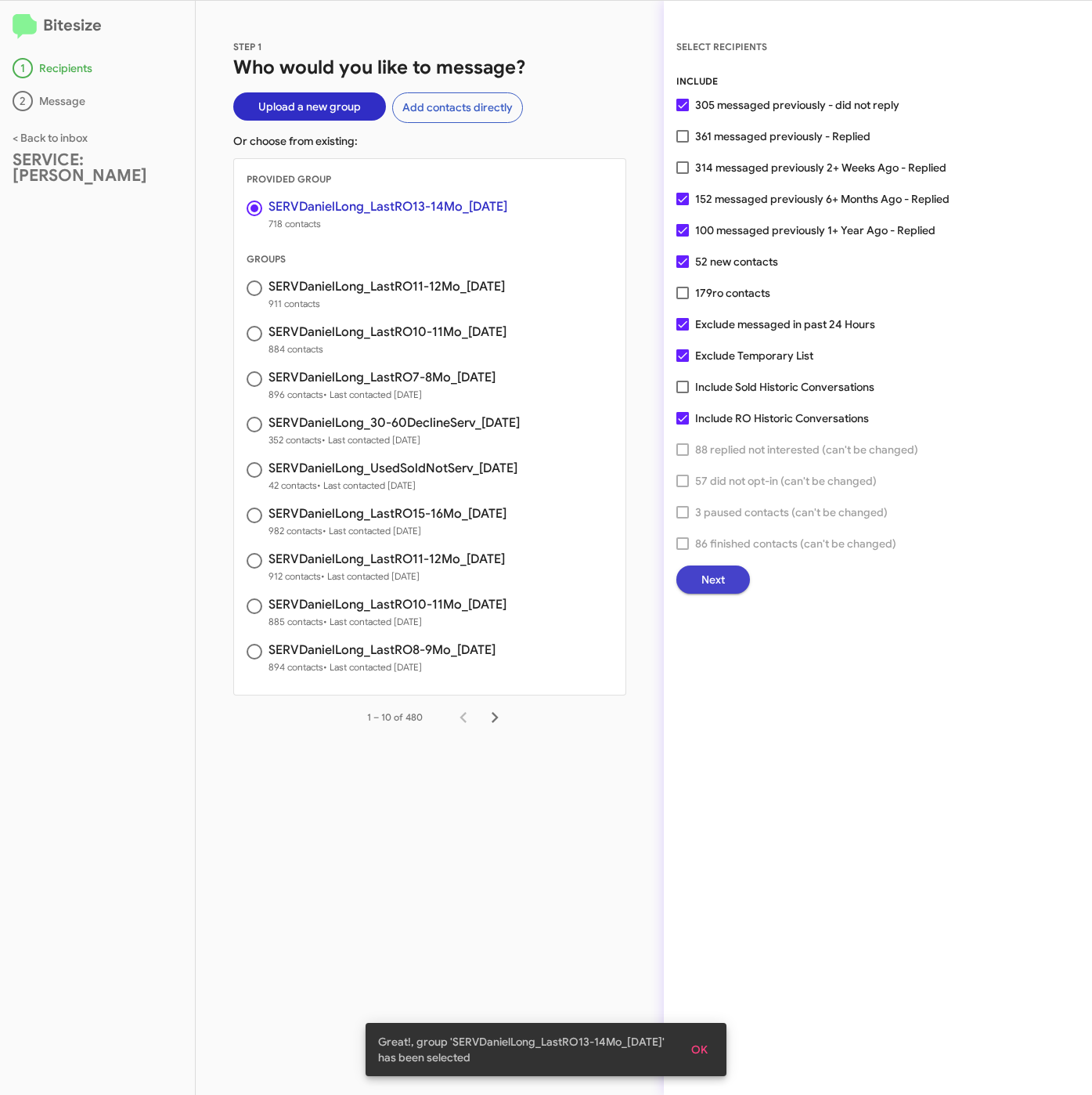
click at [707, 574] on span "Next" at bounding box center [714, 579] width 24 height 28
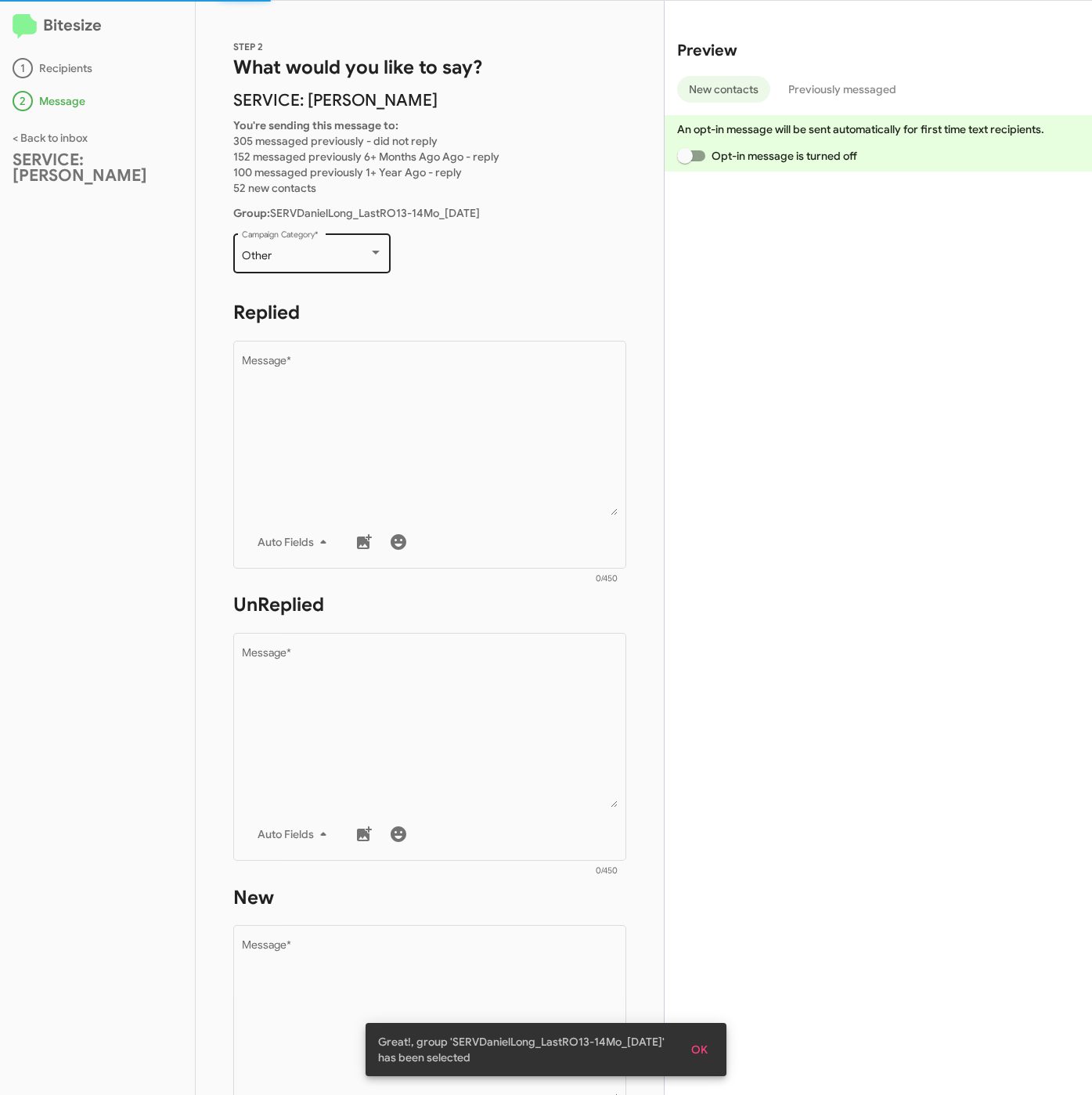
click at [331, 261] on div "Other Campaign Category *" at bounding box center [312, 252] width 141 height 43
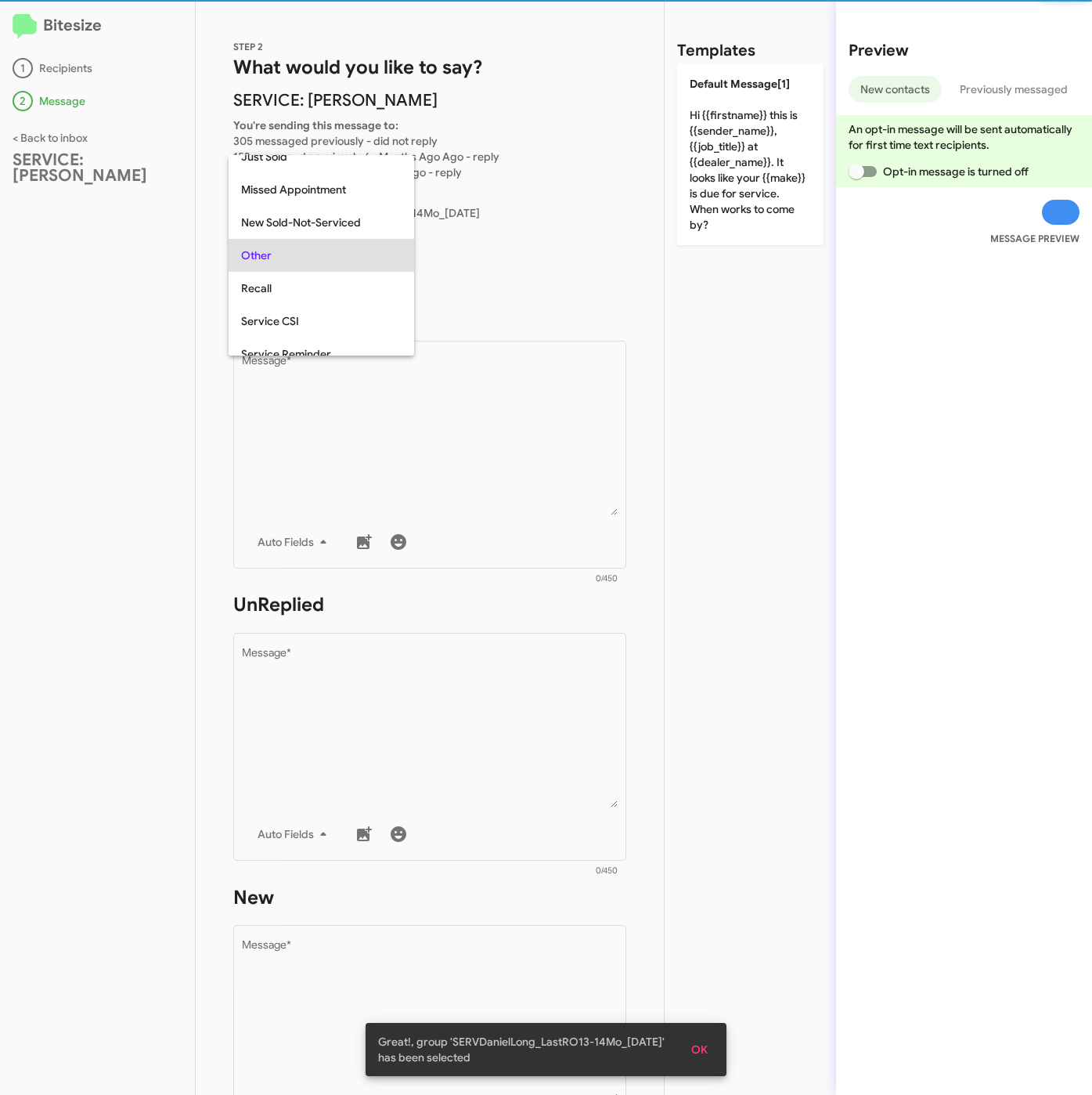
scroll to position [33, 0]
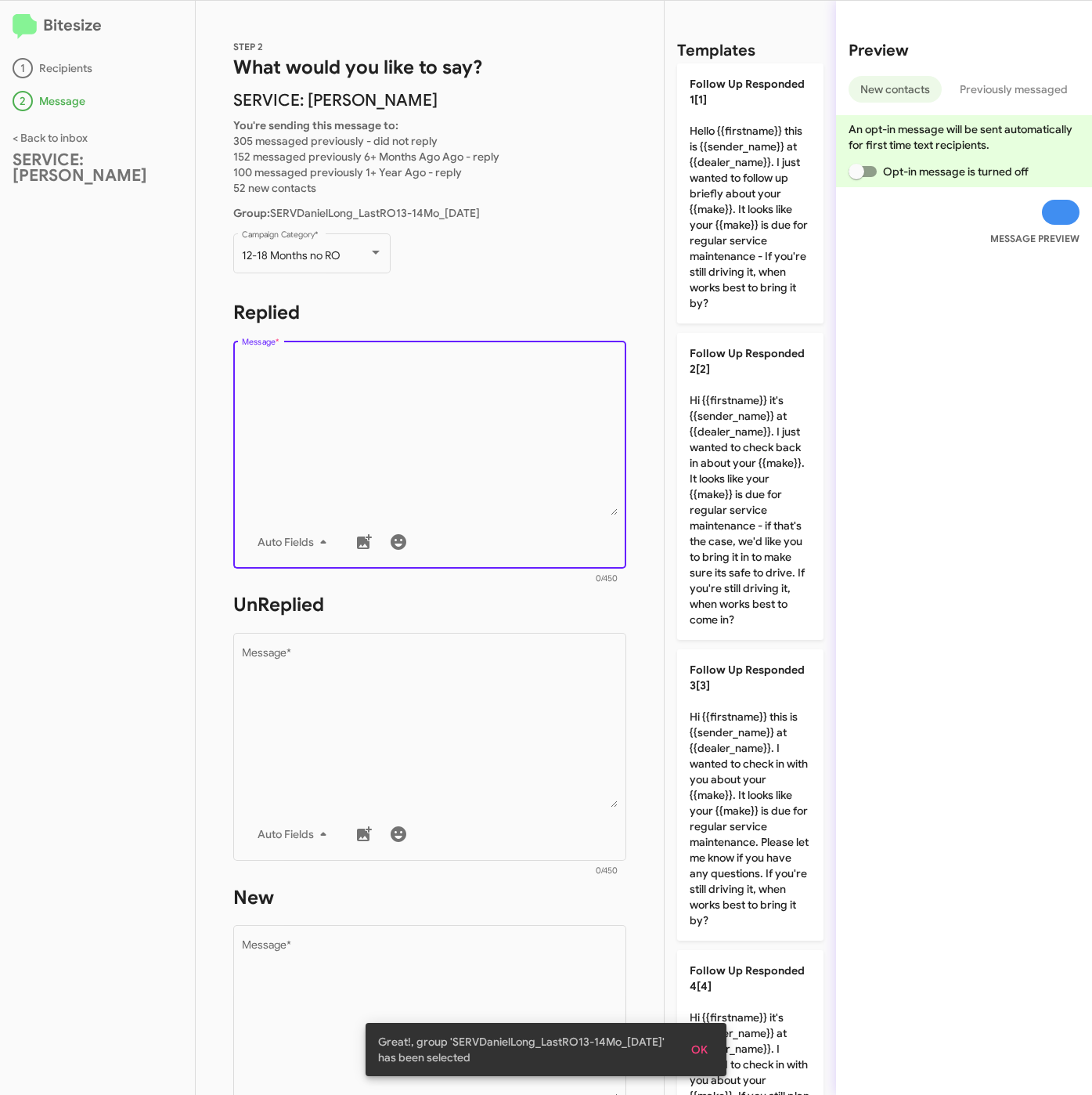
drag, startPoint x: 344, startPoint y: 369, endPoint x: 362, endPoint y: 385, distance: 24.1
click at [344, 371] on textarea "Message *" at bounding box center [429, 436] width 377 height 160
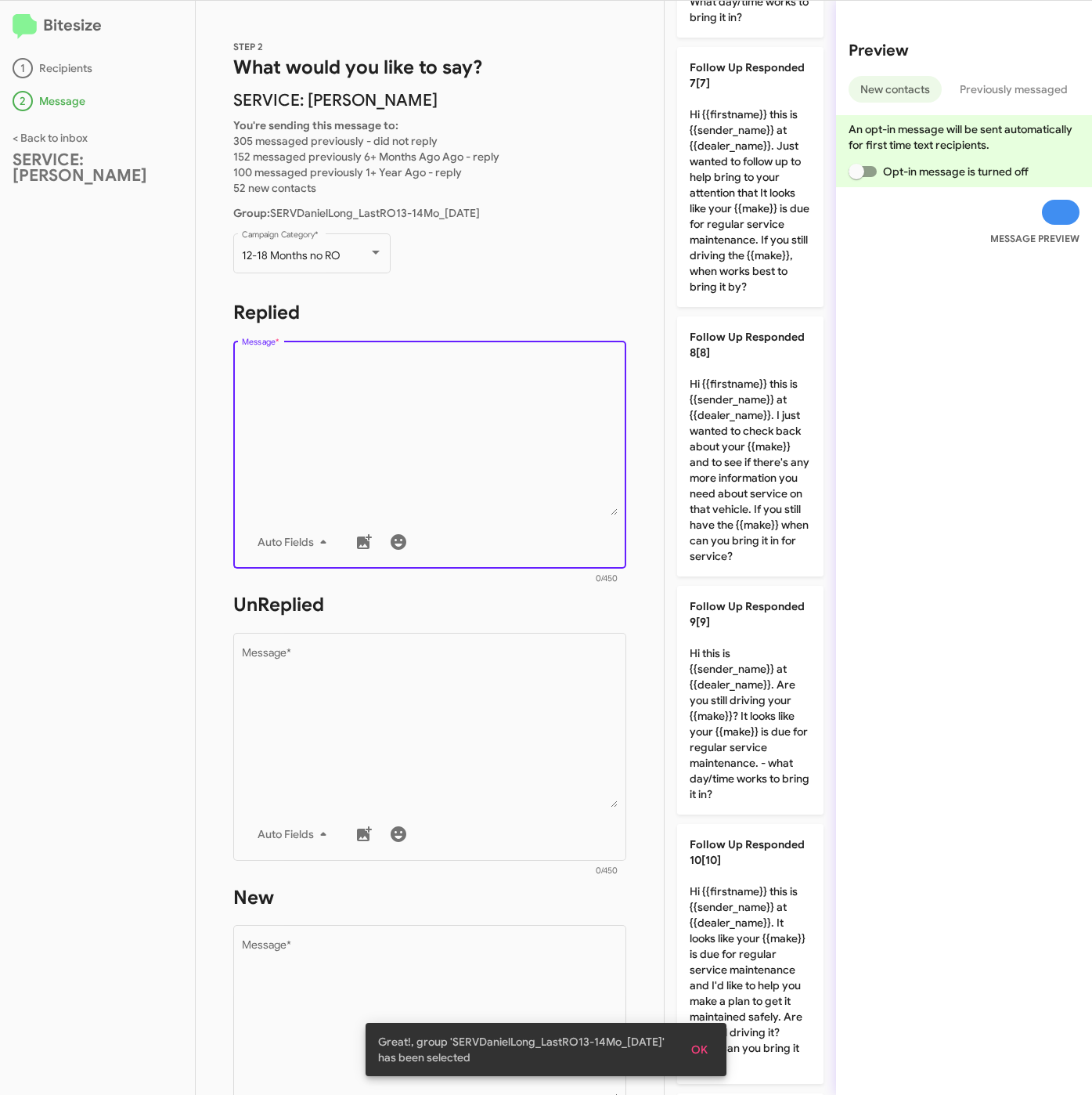
scroll to position [1640, 0]
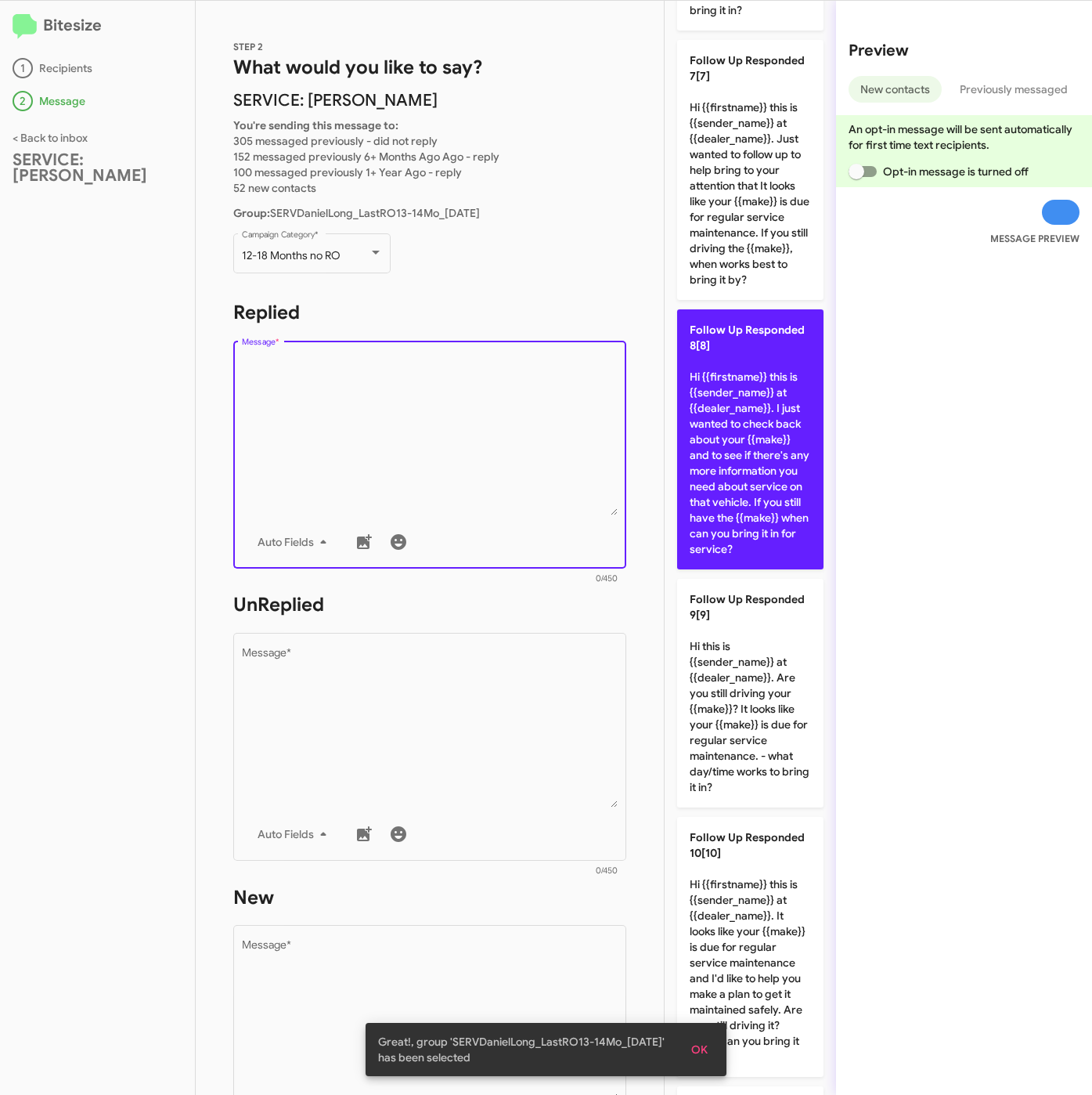
click at [748, 569] on p "Follow Up Responded 8[8] Hi {{firstname}} this is {{sender_name}} at {{dealer_n…" at bounding box center [750, 440] width 146 height 260
type textarea "Hi {{firstname}} this is {{sender_name}} at {{dealer_name}}. I just wanted to c…"
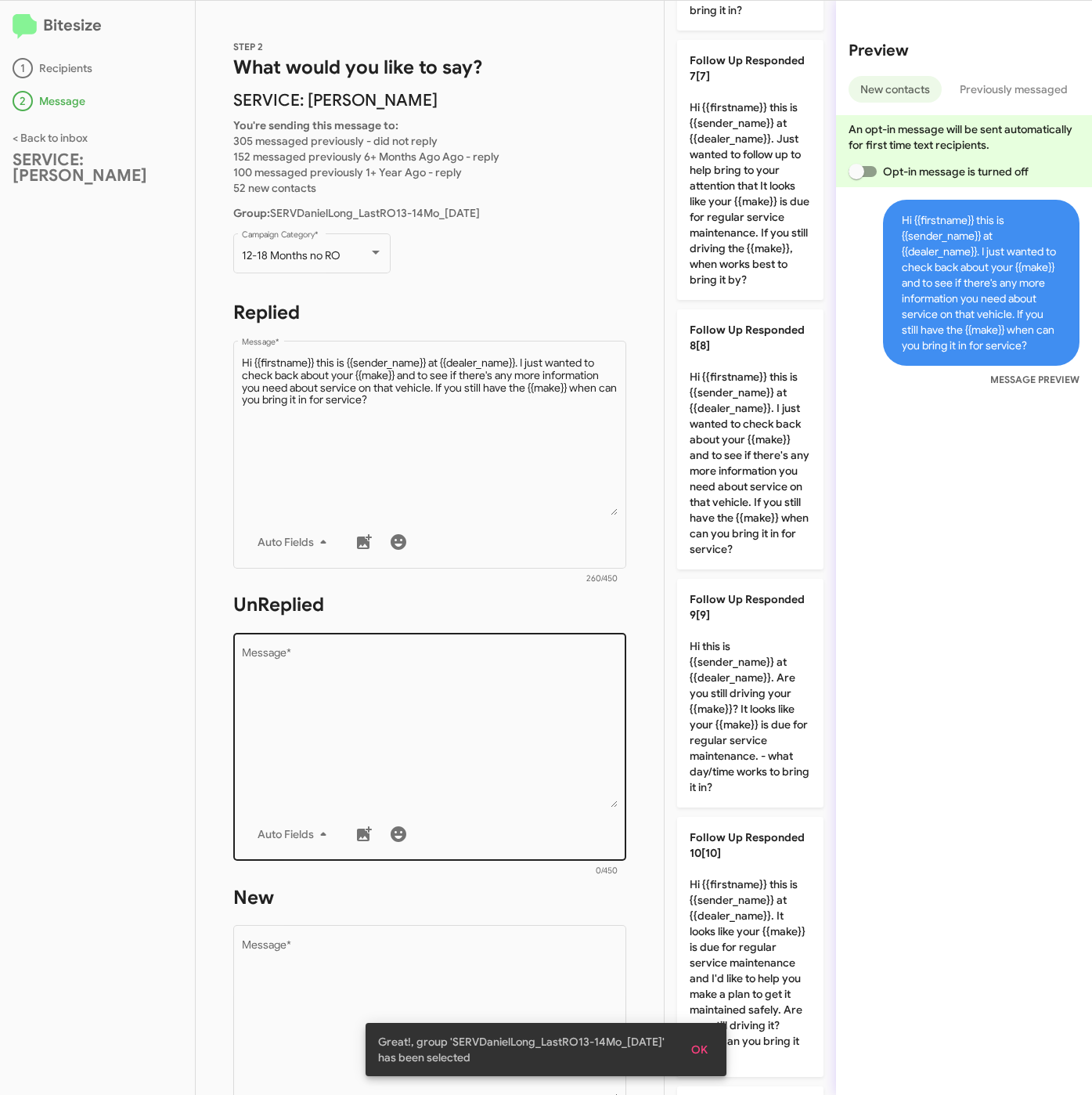
click at [343, 726] on textarea "Message *" at bounding box center [429, 727] width 377 height 160
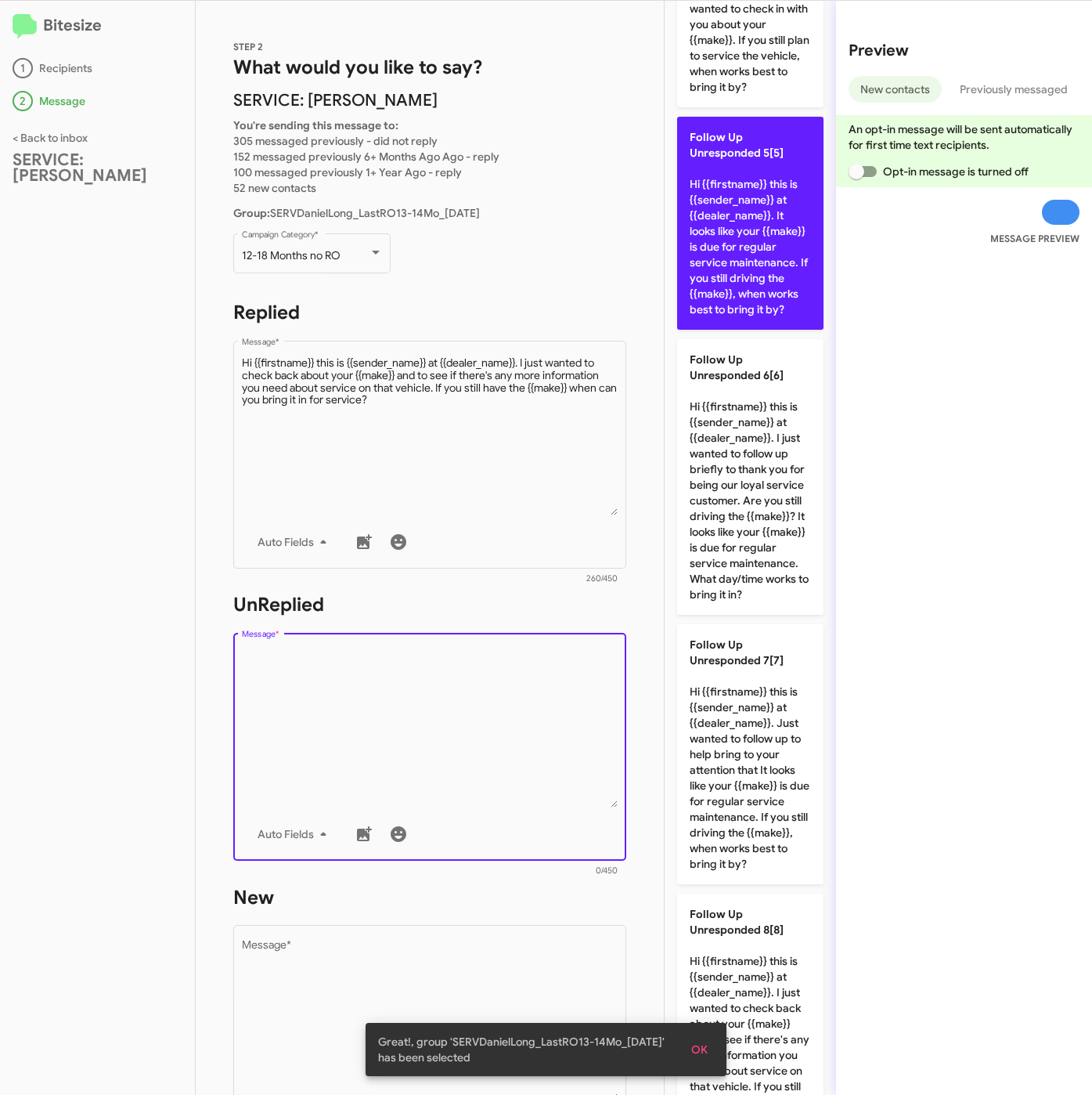
scroll to position [1052, 0]
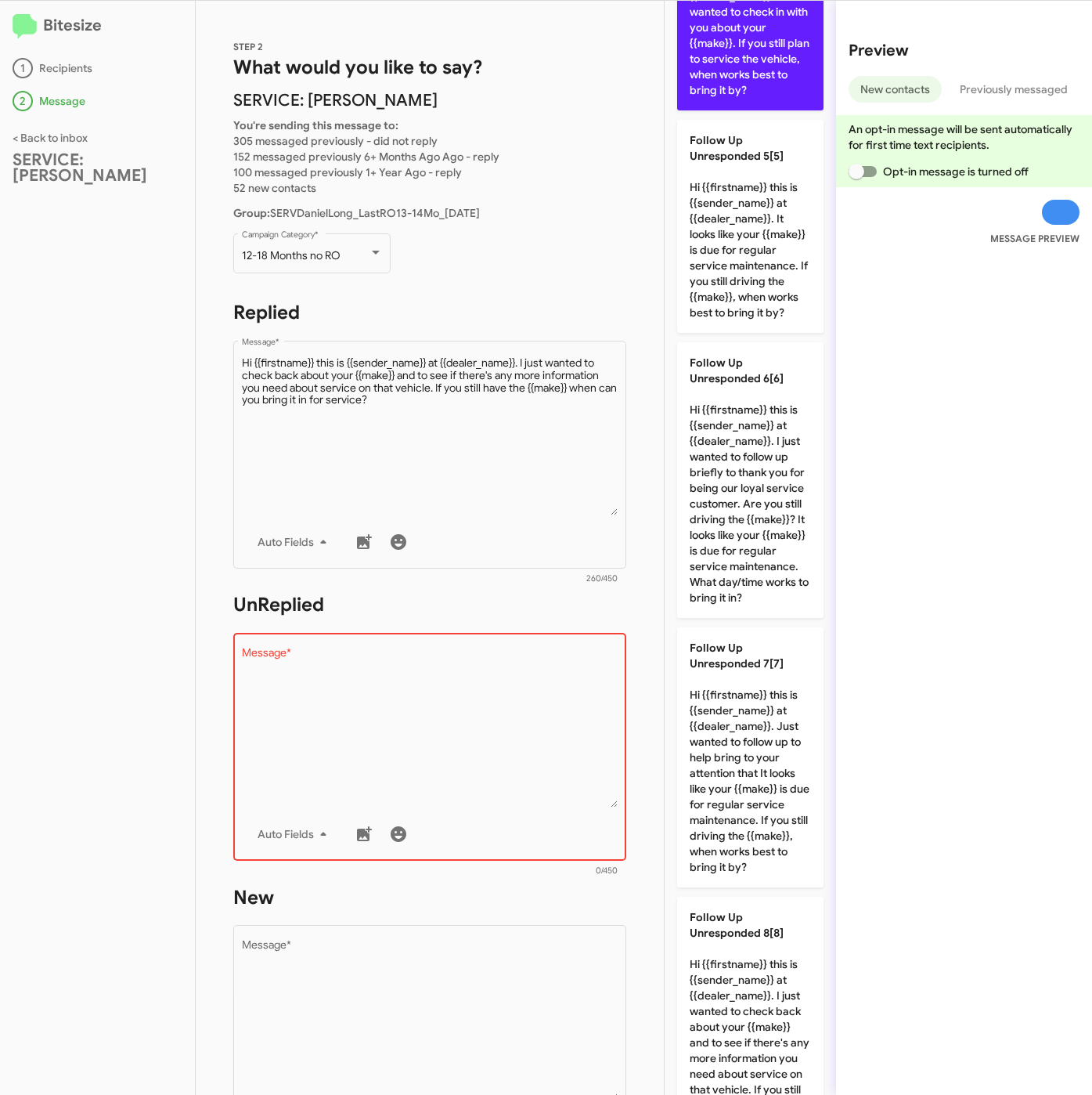
click at [732, 111] on p "Follow Up Unresponded 4[4] Hi {{firstname}} it's {{sender_name}} at {{dealer_na…" at bounding box center [750, 3] width 146 height 213
type textarea "Hi {{firstname}} it's {{sender_name}} at {{dealer_name}}. I wanted to check in …"
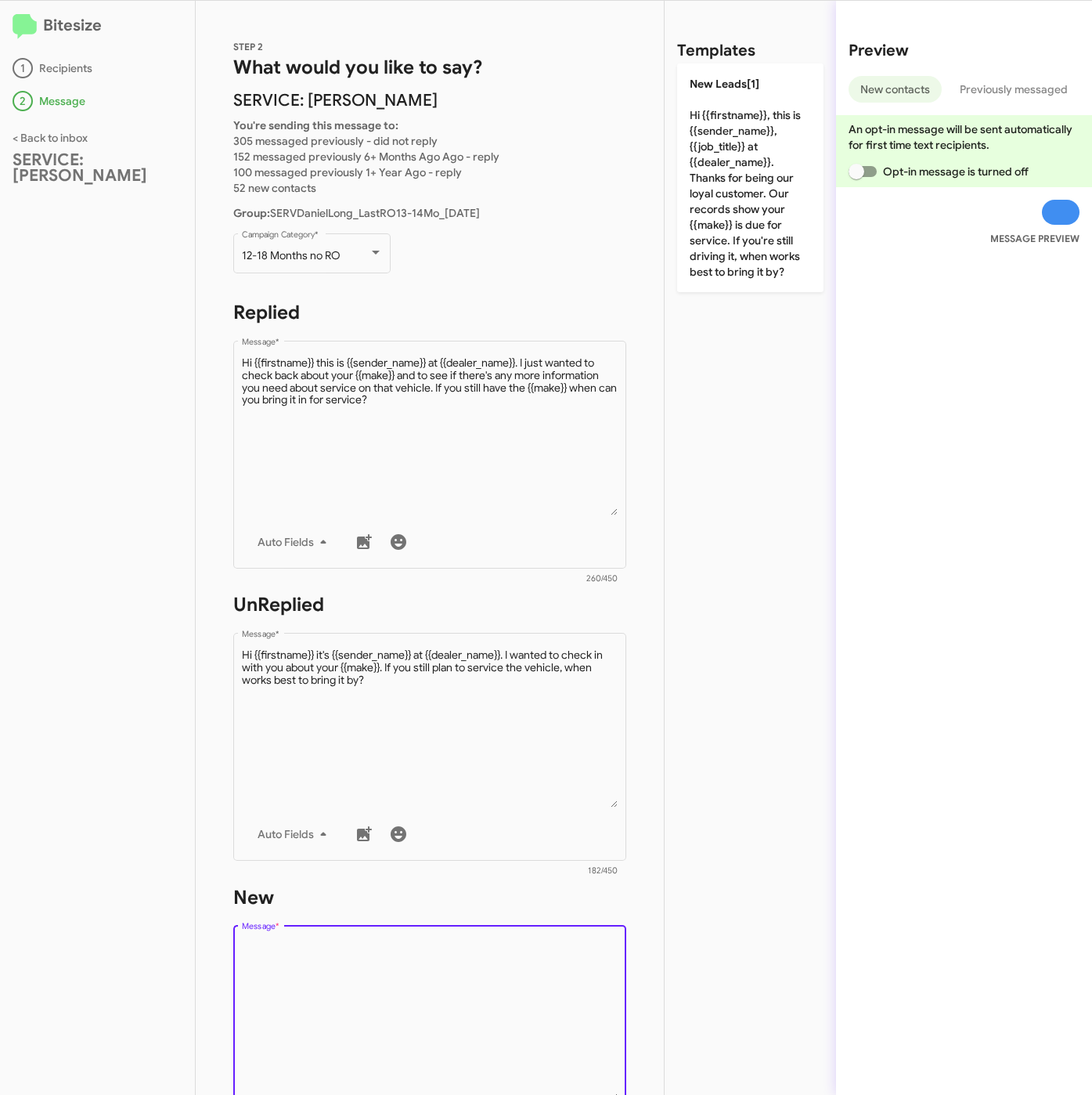
click at [481, 945] on textarea "Message *" at bounding box center [429, 1020] width 377 height 160
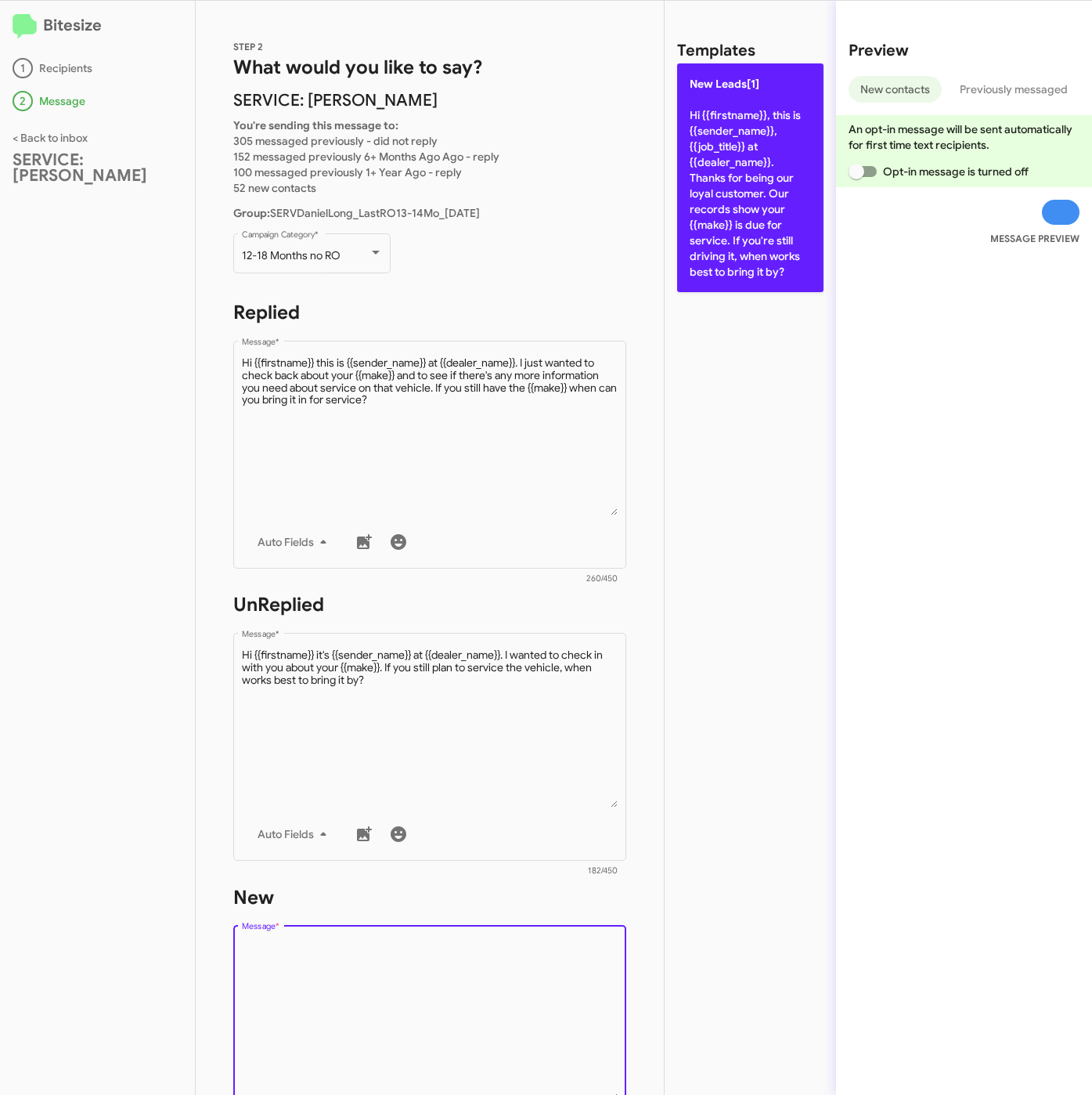
click at [740, 101] on p "New Leads[1] Hi {{firstname}}, this is {{sender_name}}, {{job_title}} at {{deal…" at bounding box center [750, 178] width 146 height 229
type textarea "Hi {{firstname}}, this is {{sender_name}}, {{job_title}} at {{dealer_name}}. Th…"
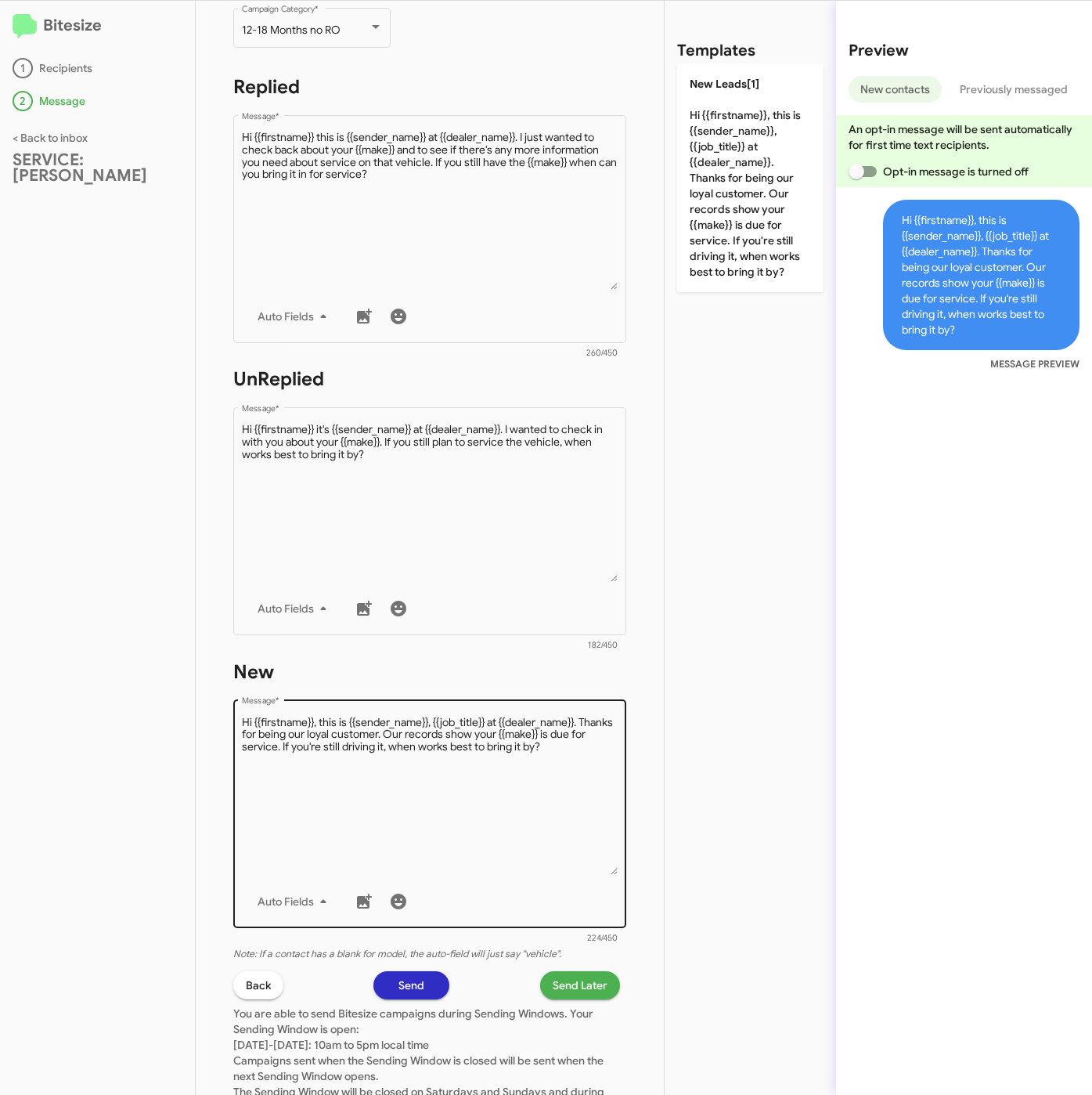
scroll to position [352, 0]
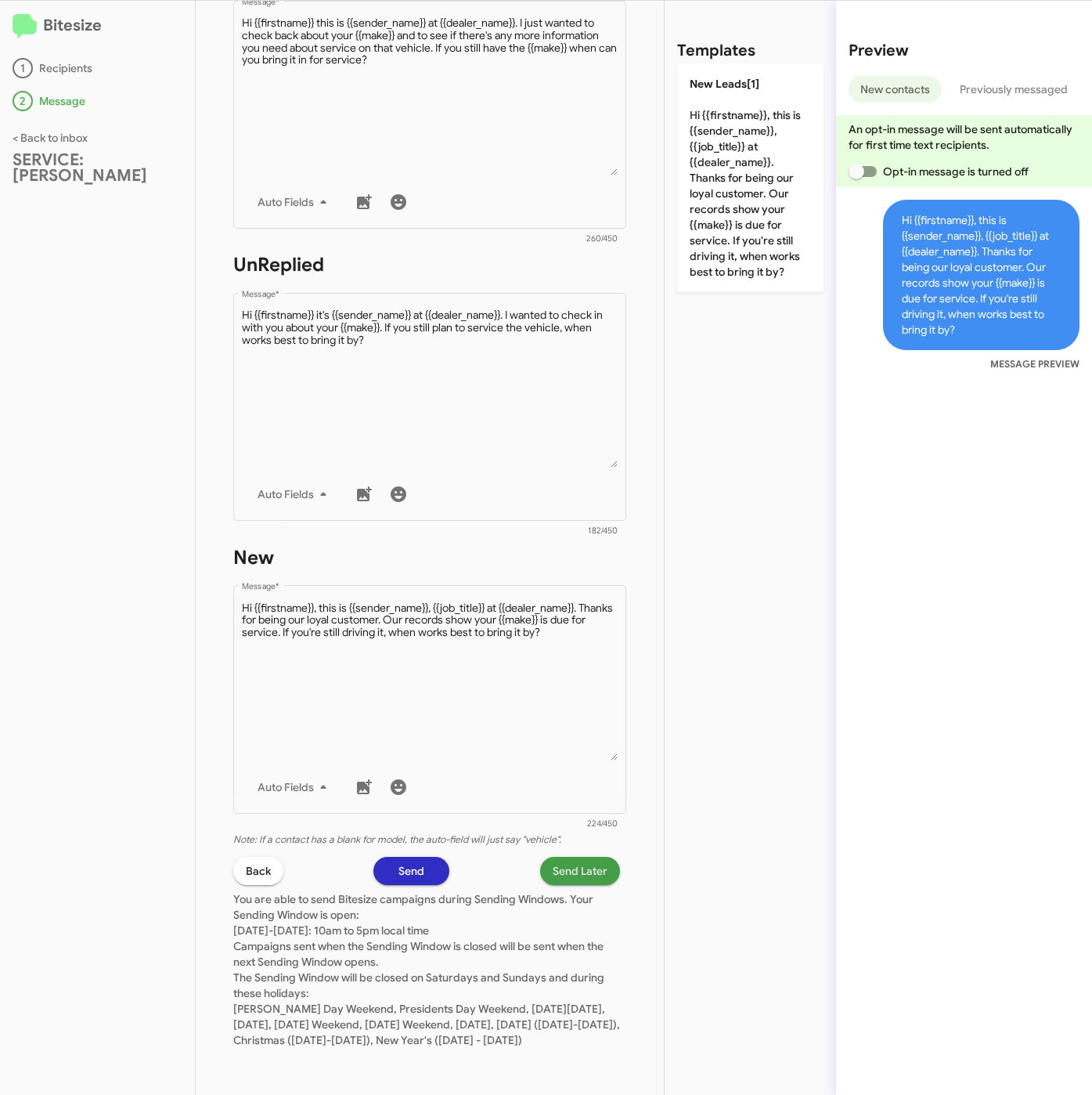
click at [557, 858] on span "Send Later" at bounding box center [580, 870] width 54 height 28
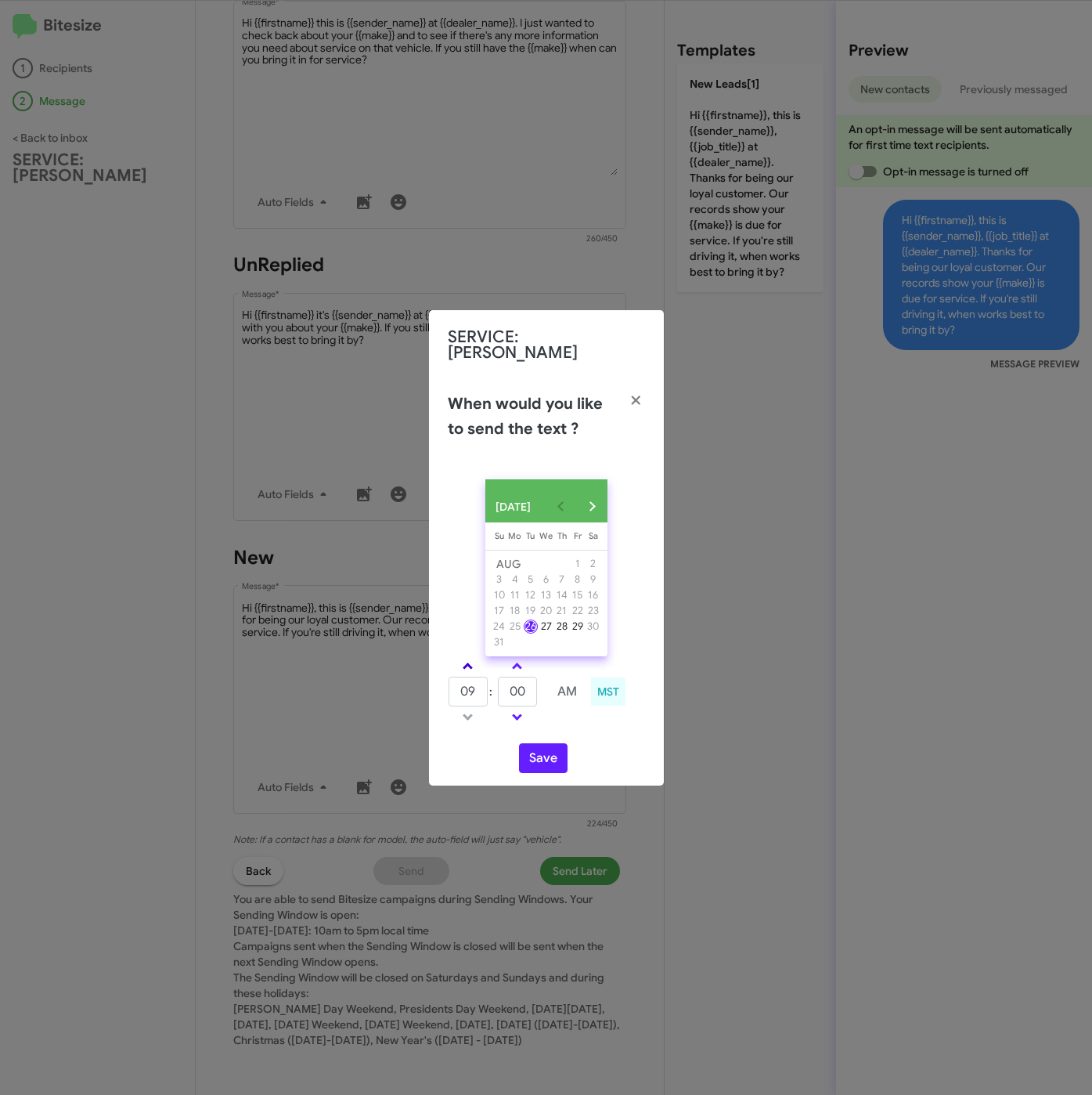
click at [466, 668] on span at bounding box center [468, 668] width 10 height 10
type input "10"
click at [501, 688] on input "00" at bounding box center [517, 691] width 39 height 30
type input "20"
click at [543, 757] on button "Save" at bounding box center [543, 757] width 48 height 30
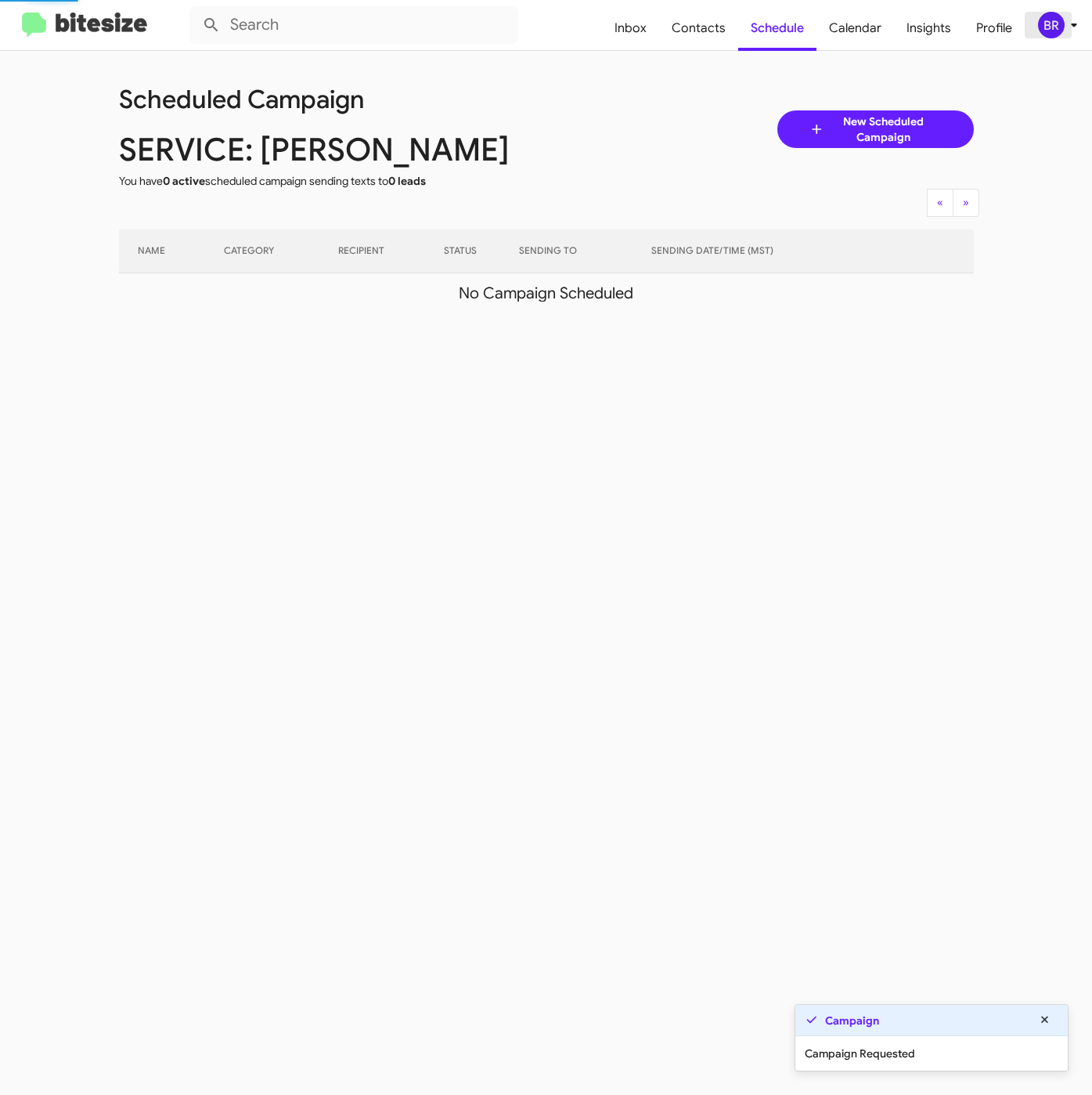
click at [1066, 31] on icon at bounding box center [1074, 25] width 19 height 19
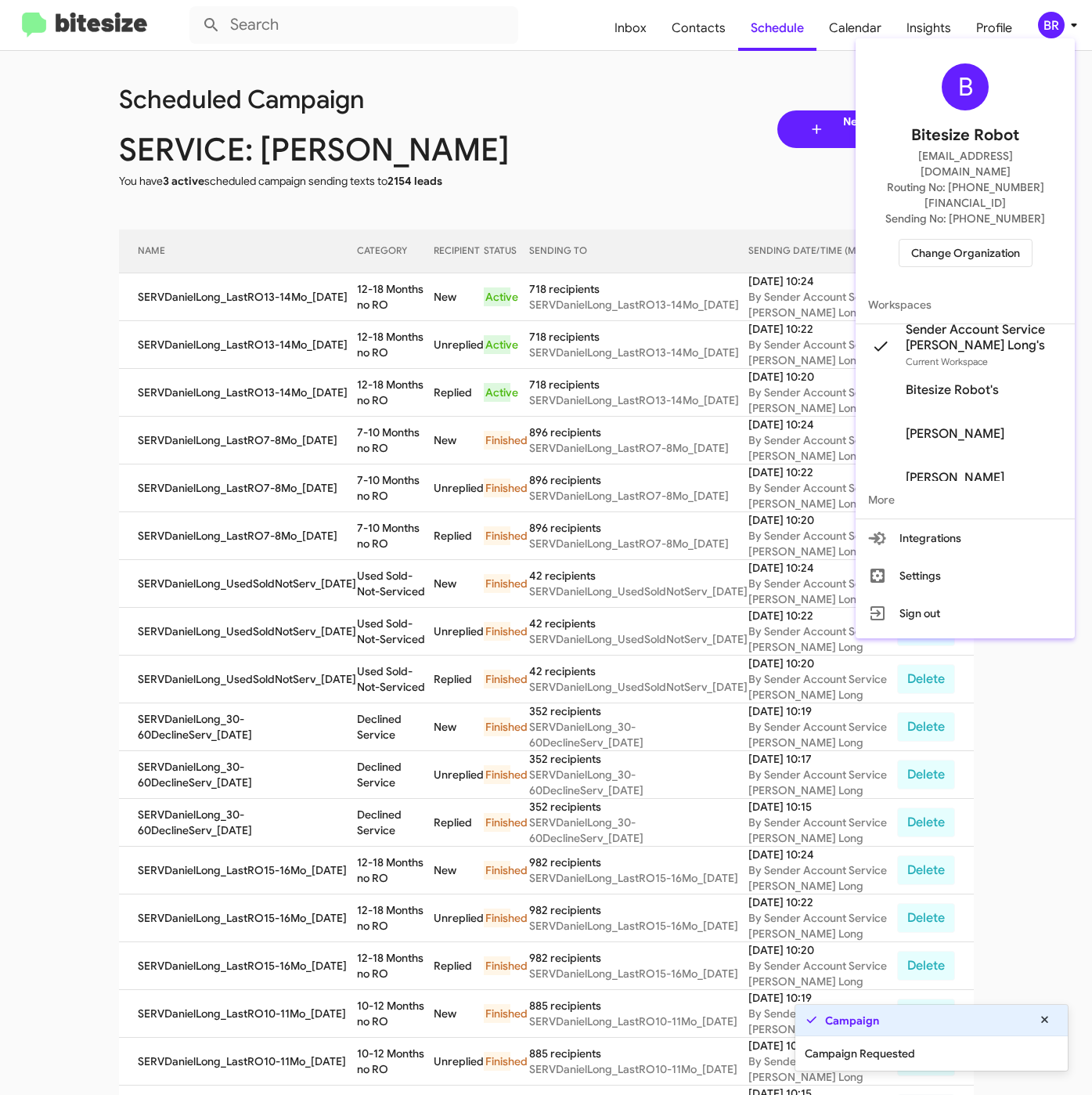
click at [348, 397] on div at bounding box center [546, 547] width 1092 height 1095
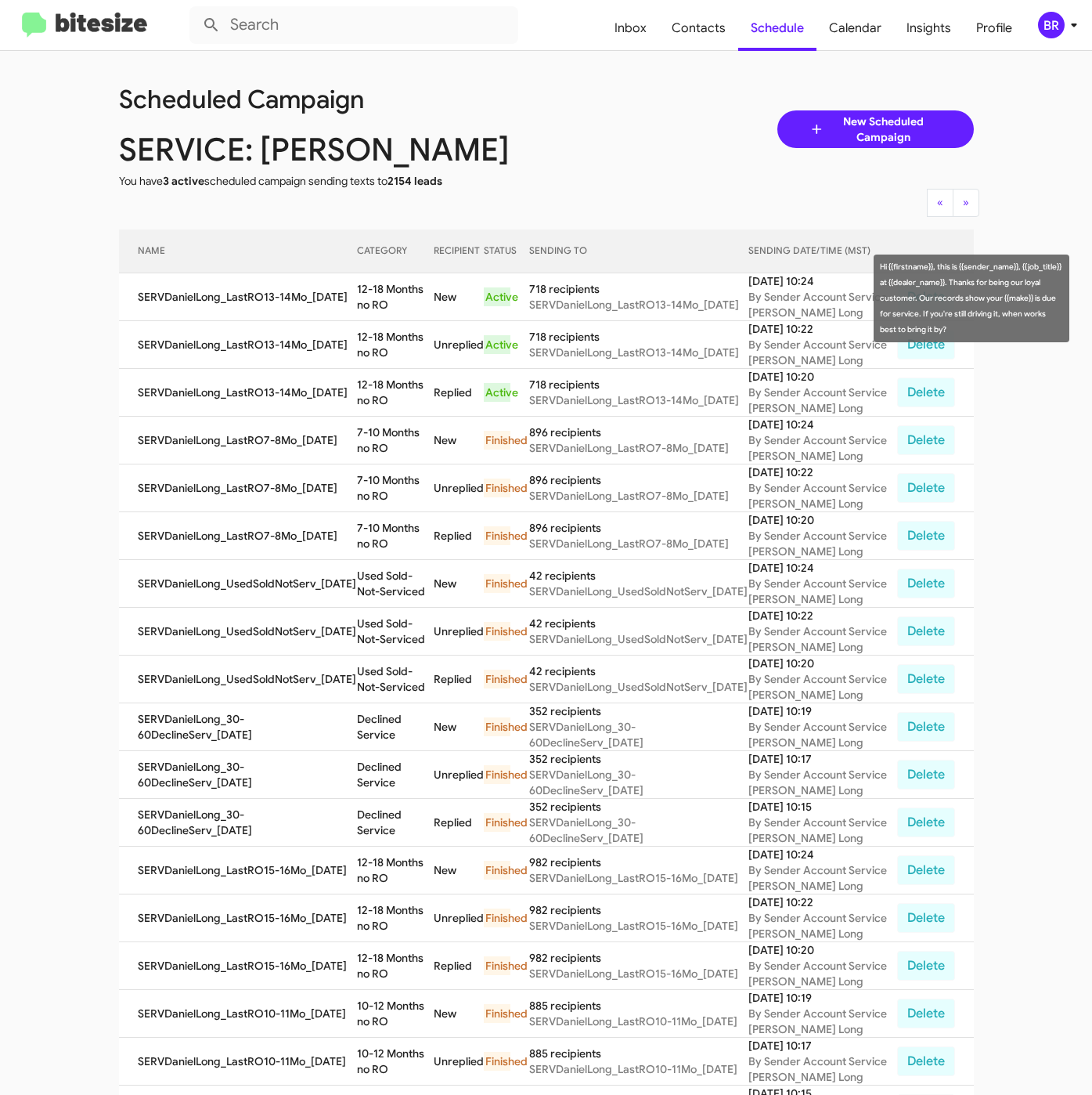
drag, startPoint x: 350, startPoint y: 288, endPoint x: 369, endPoint y: 305, distance: 25.5
click at [369, 305] on td "12-18 Months no RO" at bounding box center [395, 297] width 77 height 48
copy td "12-18 Months no RO"
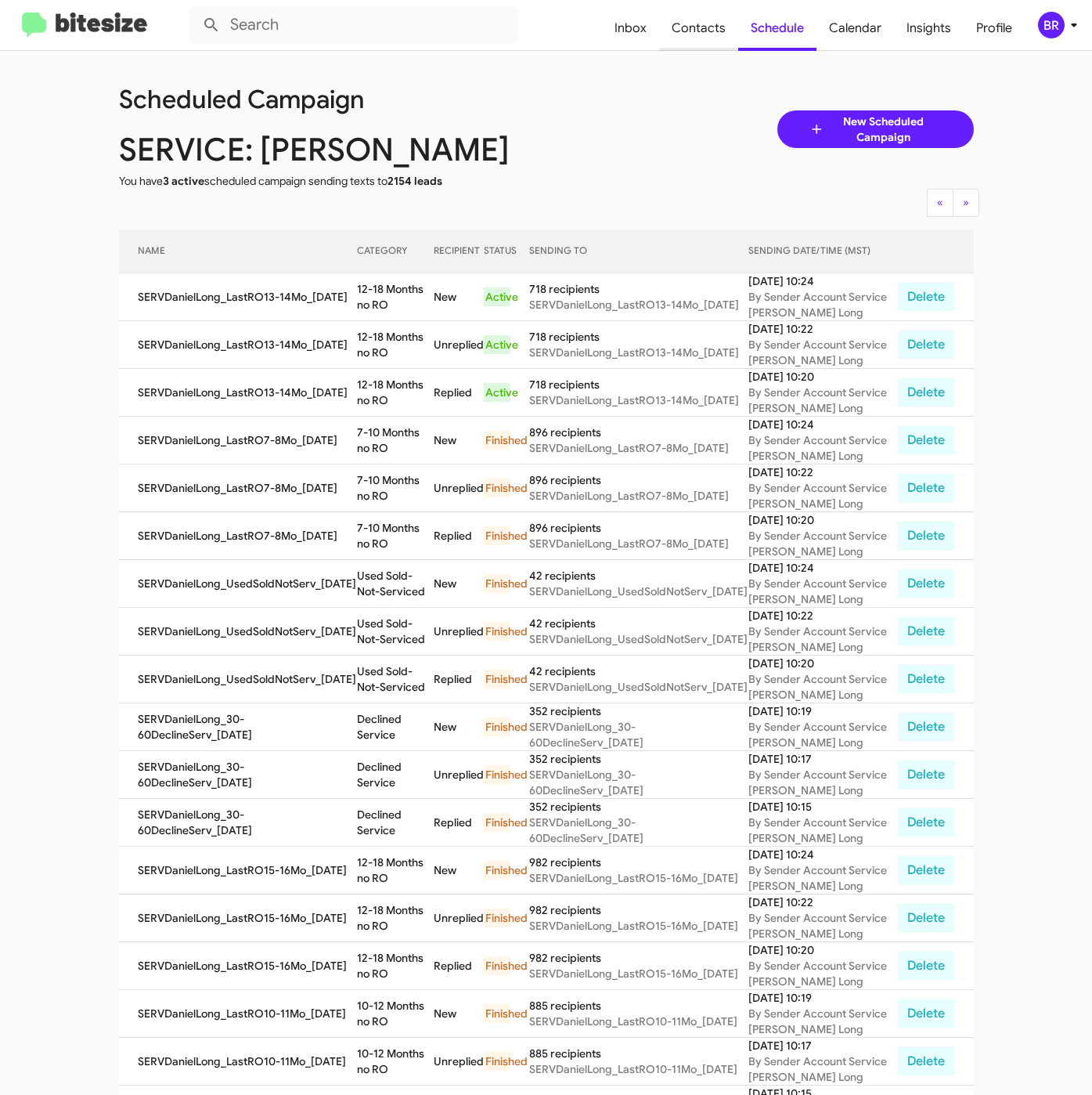
drag, startPoint x: 693, startPoint y: 26, endPoint x: 664, endPoint y: 41, distance: 32.6
click at [695, 26] on span "Contacts" at bounding box center [698, 27] width 79 height 45
type input "in:groups"
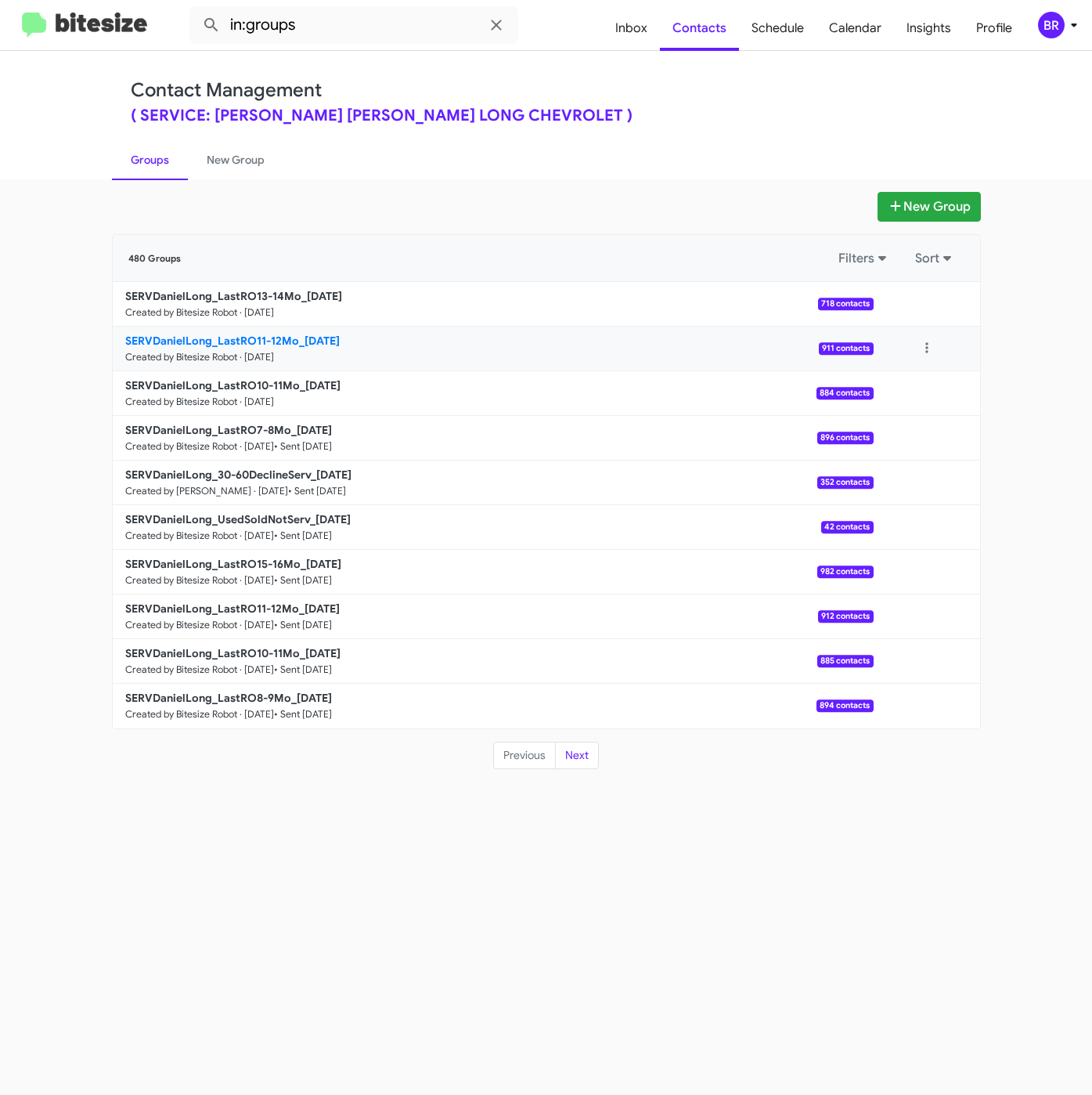
click at [240, 348] on p "SERVDanielLong_LastRO11-12Mo_08-26-25" at bounding box center [492, 340] width 736 height 15
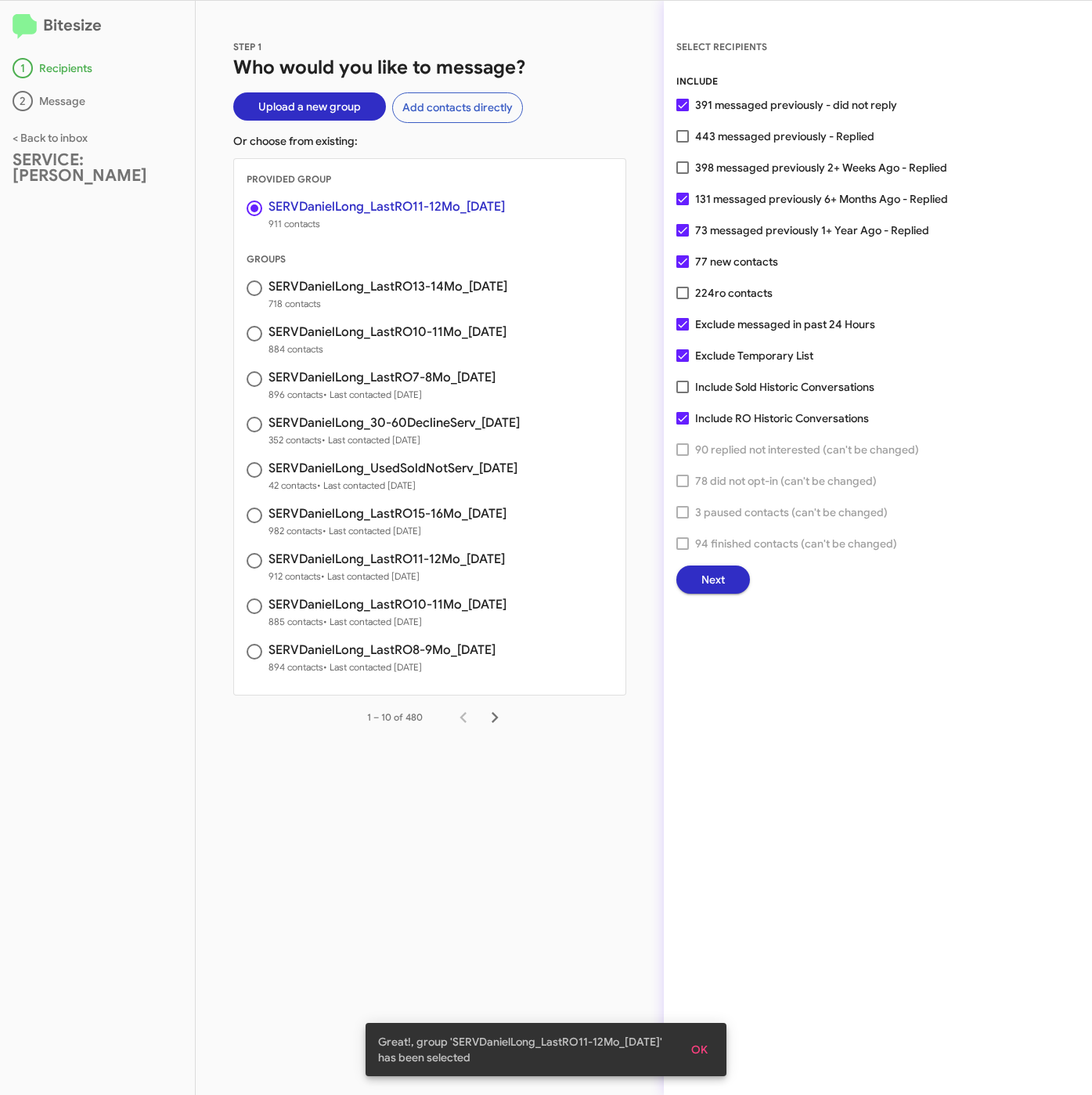
click at [721, 579] on span "Next" at bounding box center [714, 579] width 24 height 28
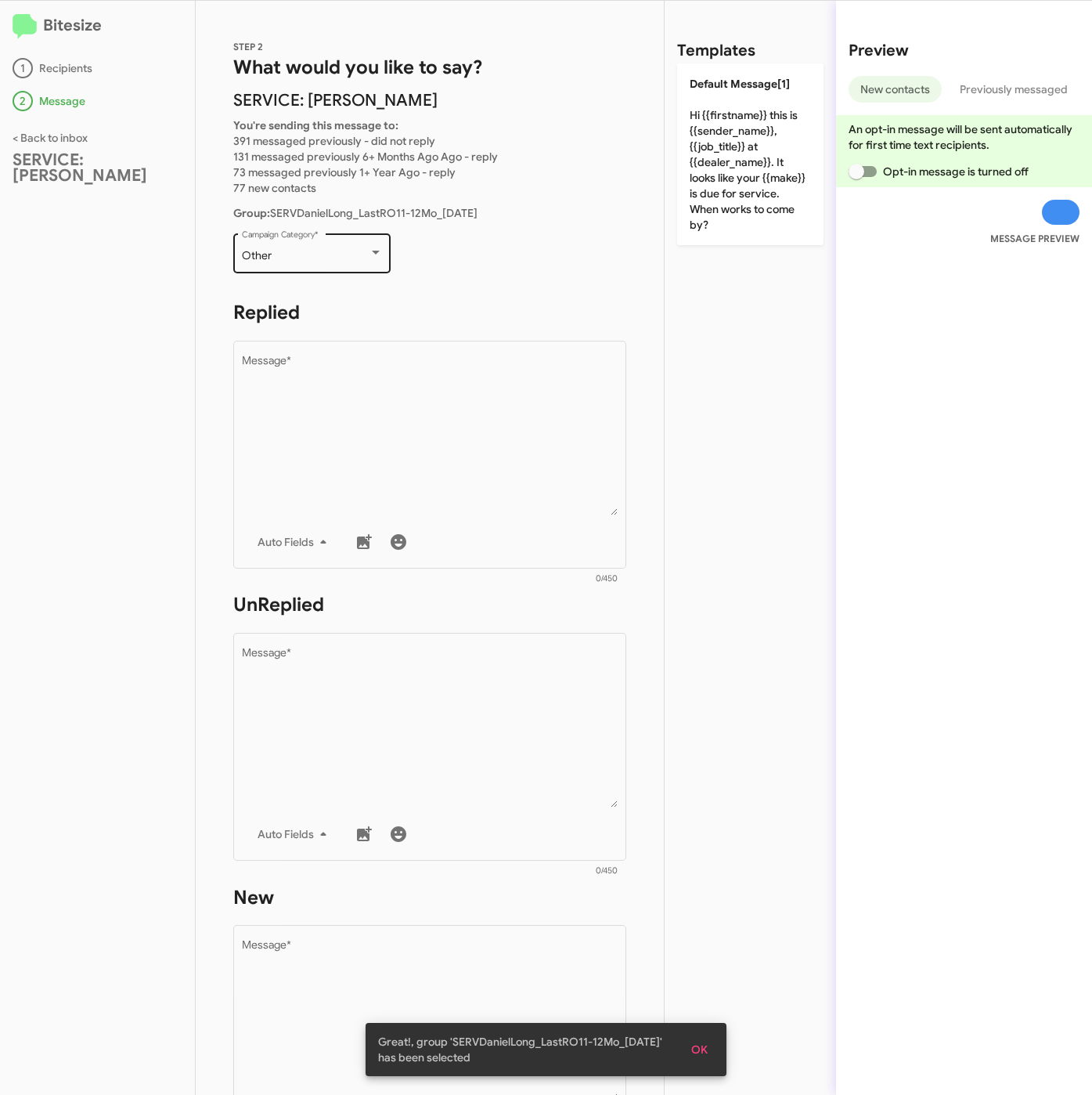
click at [310, 260] on div "Other" at bounding box center [304, 256] width 127 height 13
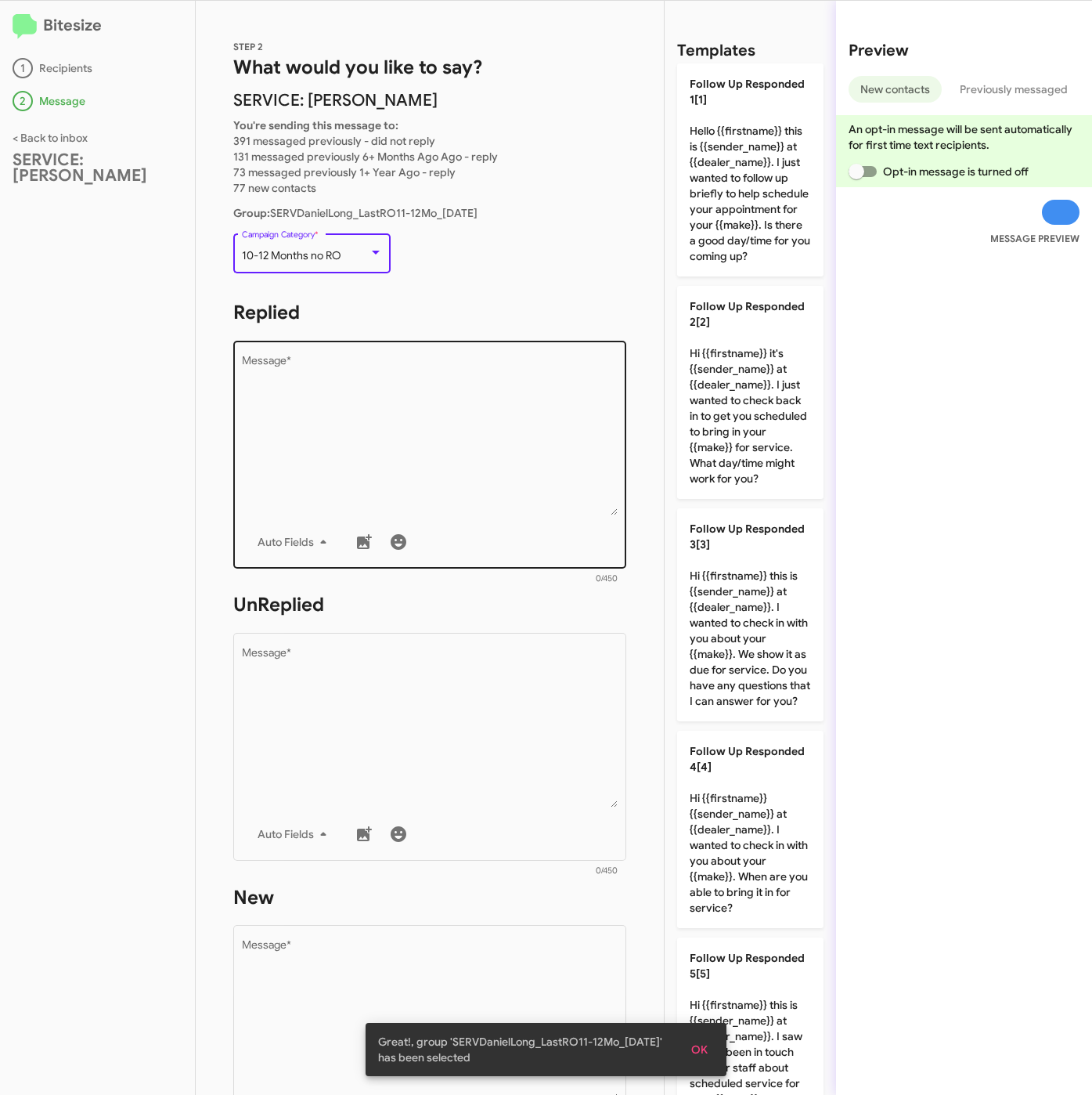
click at [397, 416] on textarea "Message *" at bounding box center [429, 436] width 377 height 160
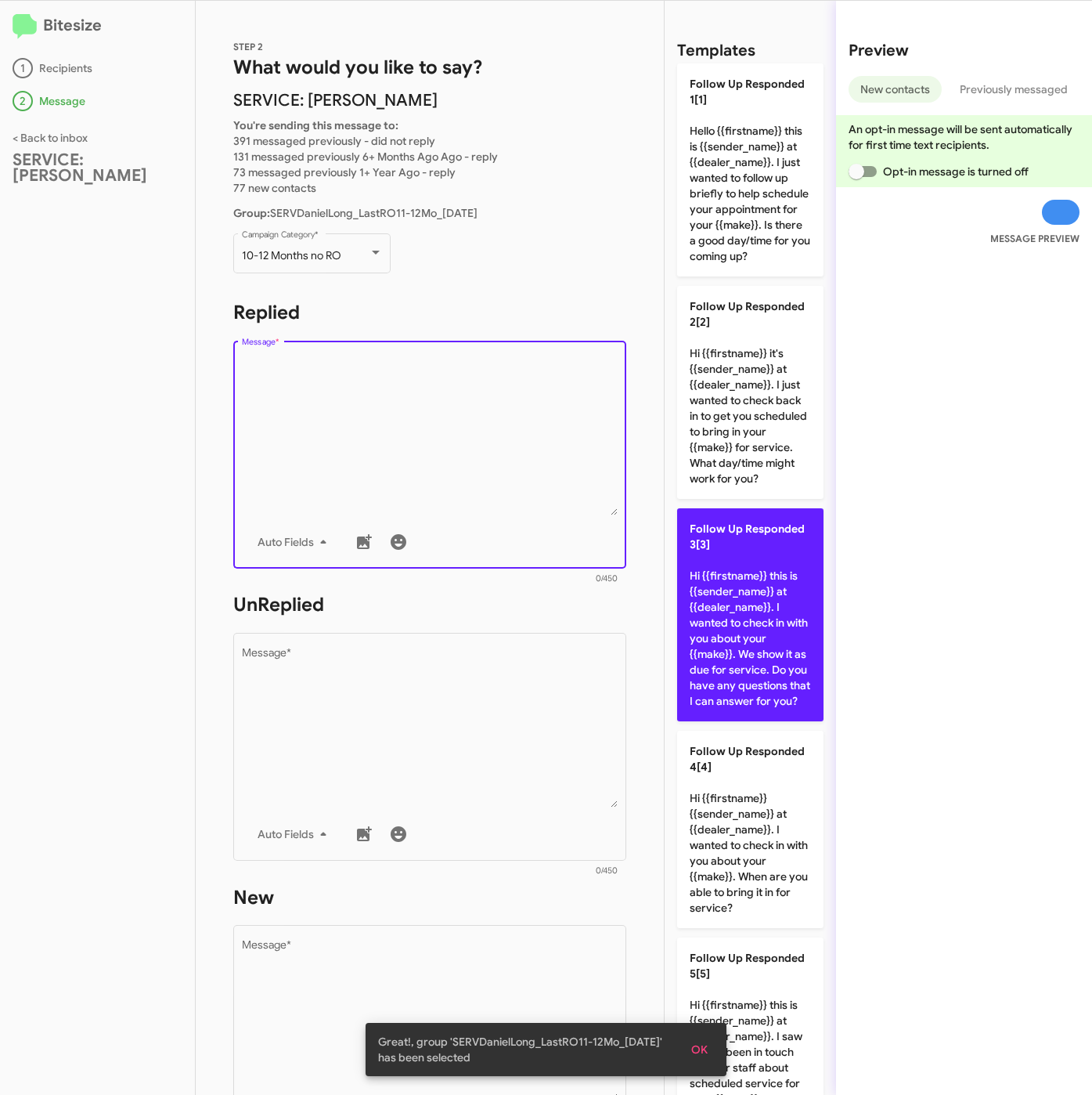
click at [721, 663] on p "Follow Up Responded 3[3] Hi {{firstname}} this is {{sender_name}} at {{dealer_n…" at bounding box center [750, 614] width 146 height 213
type textarea "Hi {{firstname}} this is {{sender_name}} at {{dealer_name}}. I wanted to check …"
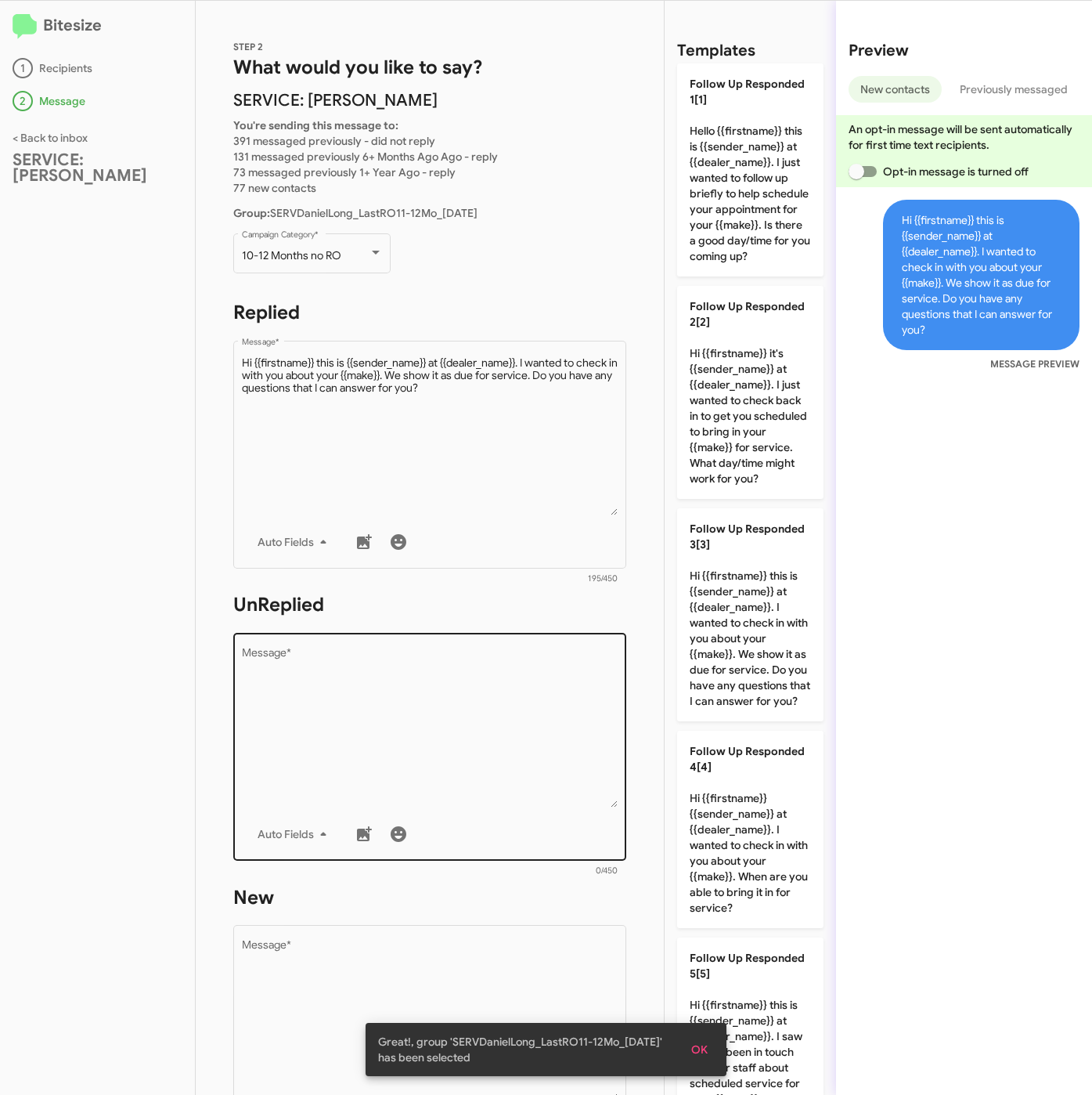
click at [566, 735] on textarea "Message *" at bounding box center [429, 727] width 377 height 160
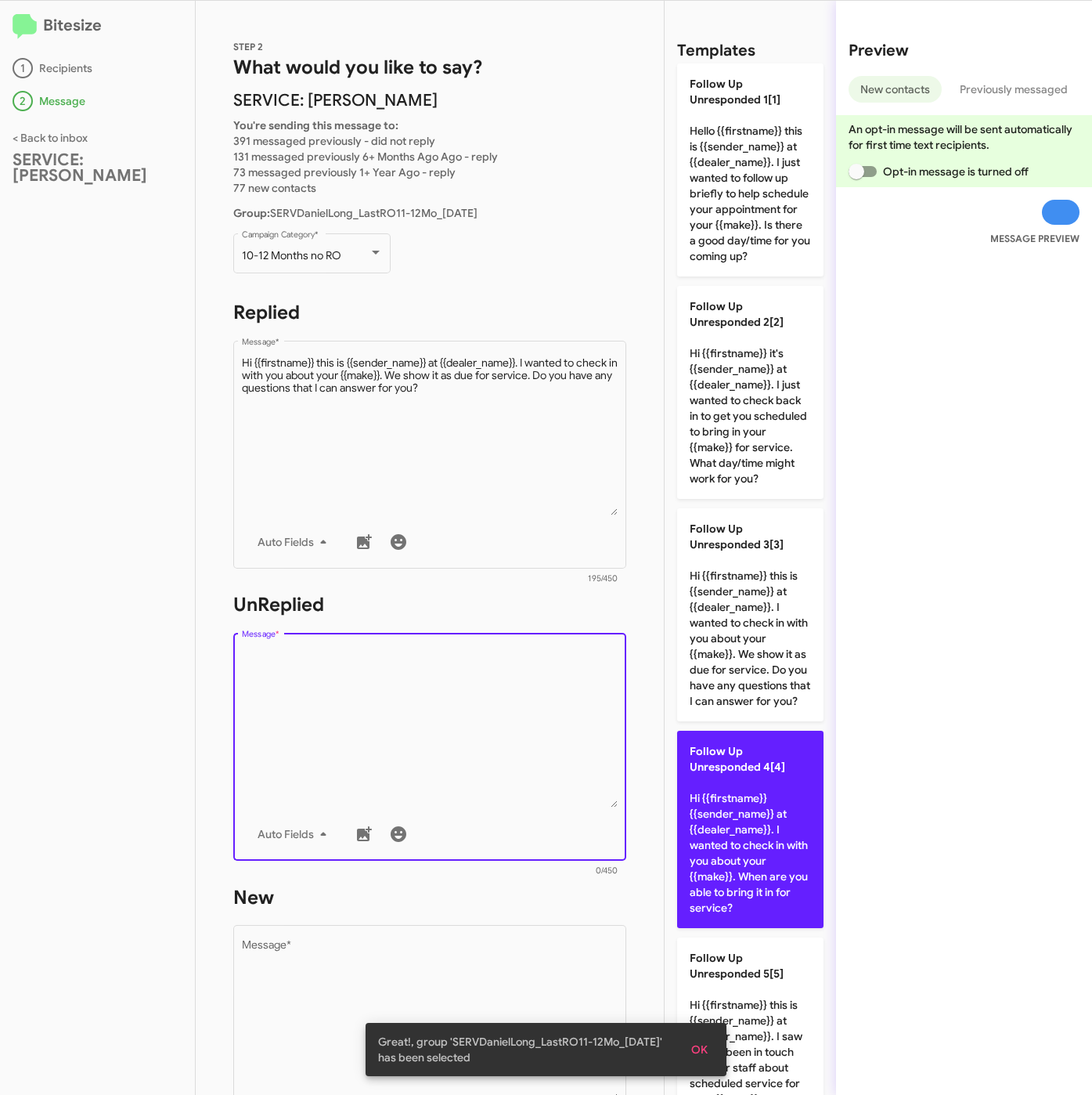
click at [791, 883] on p "Follow Up Unresponded 4[4] Hi {{firstname}} {{sender_name}} at {{dealer_name}}.…" at bounding box center [750, 830] width 146 height 197
type textarea "Hi {{firstname}} {{sender_name}} at {{dealer_name}}. I wanted to check in with …"
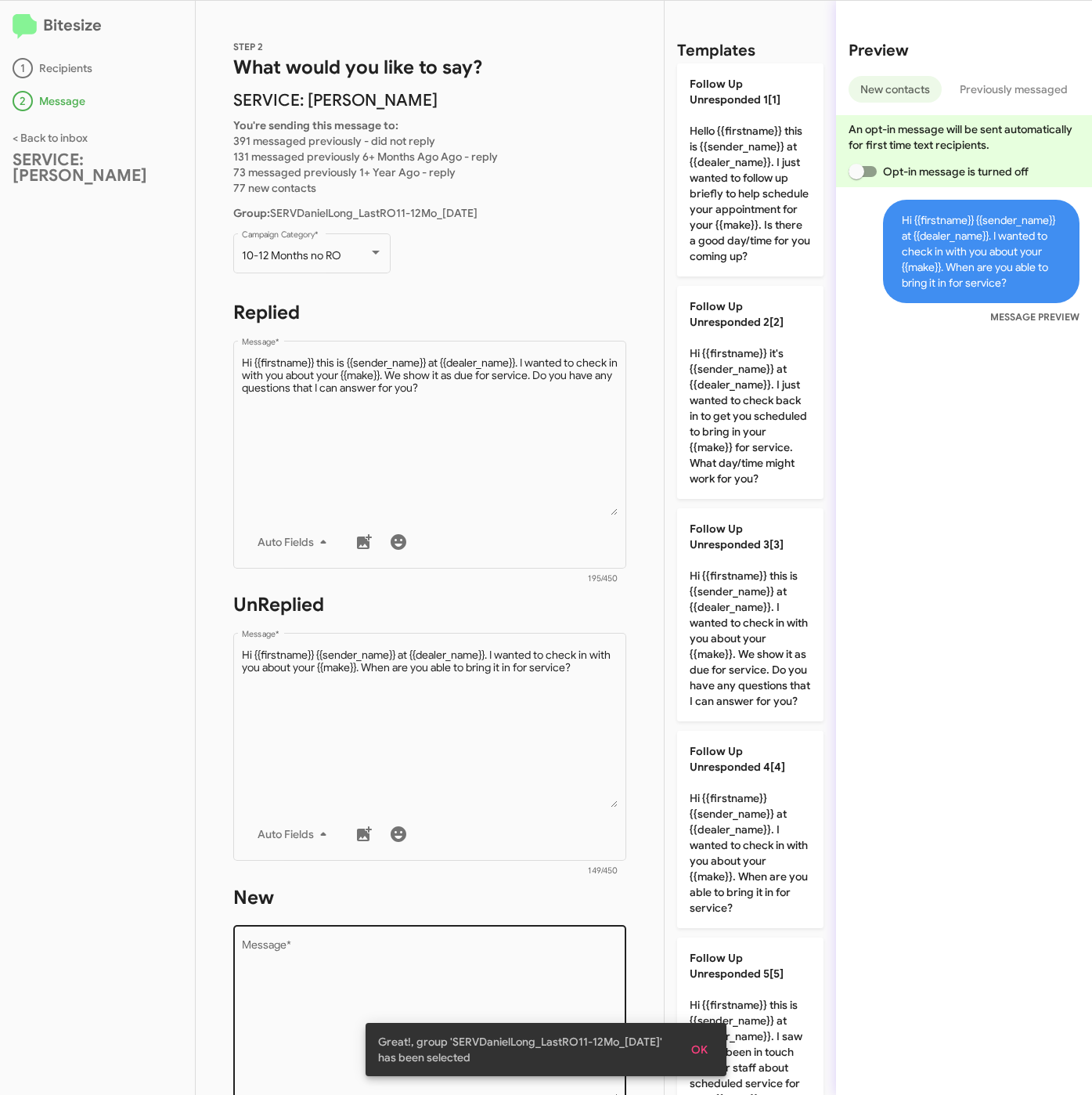
click at [562, 940] on textarea "Message *" at bounding box center [429, 1020] width 377 height 160
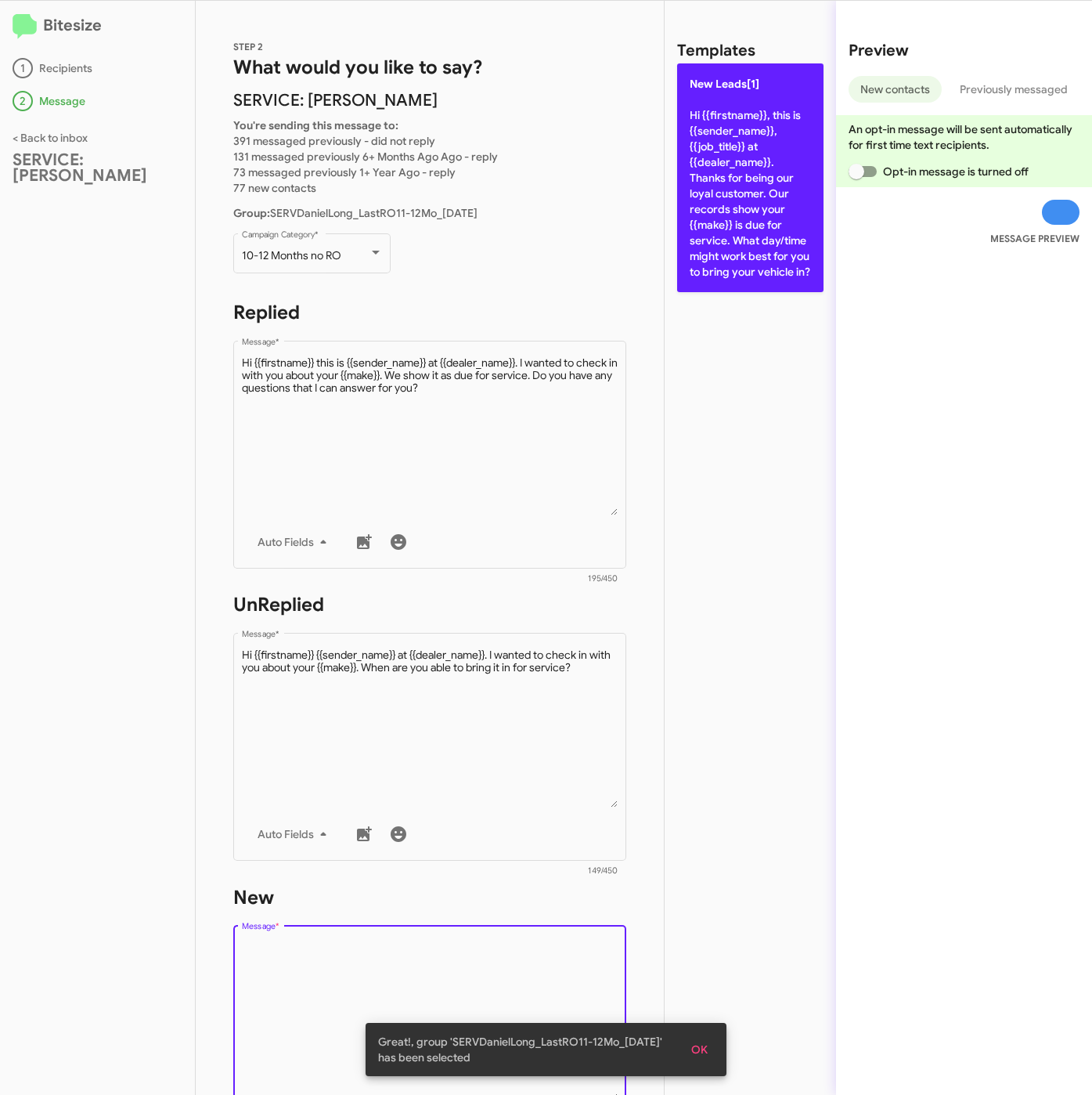
click at [756, 148] on p "New Leads[1] Hi {{firstname}}, this is {{sender_name}}, {{job_title}} at {{deal…" at bounding box center [750, 178] width 146 height 229
type textarea "Hi {{firstname}}, this is {{sender_name}}, {{job_title}} at {{dealer_name}}. Th…"
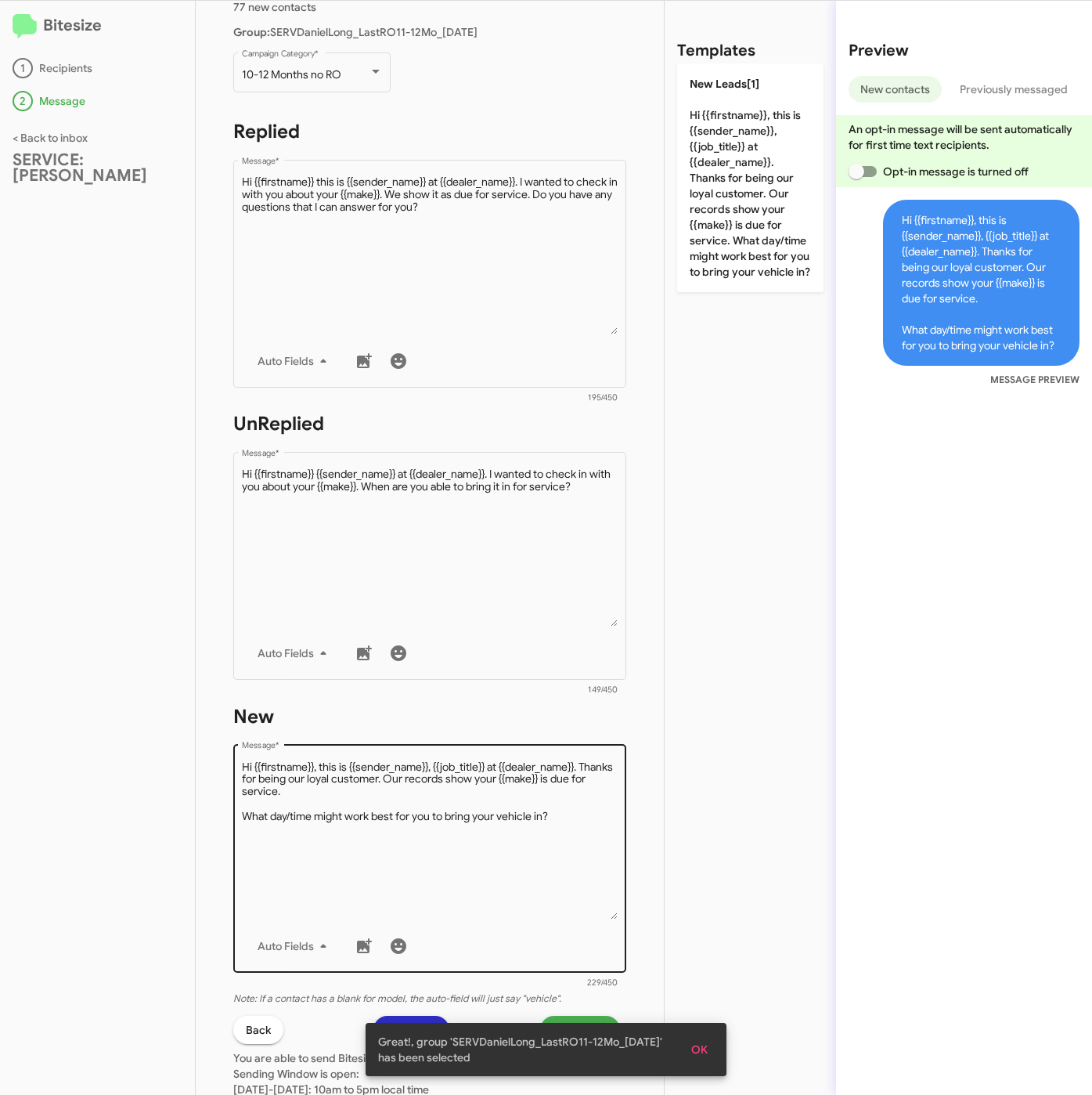
scroll to position [235, 0]
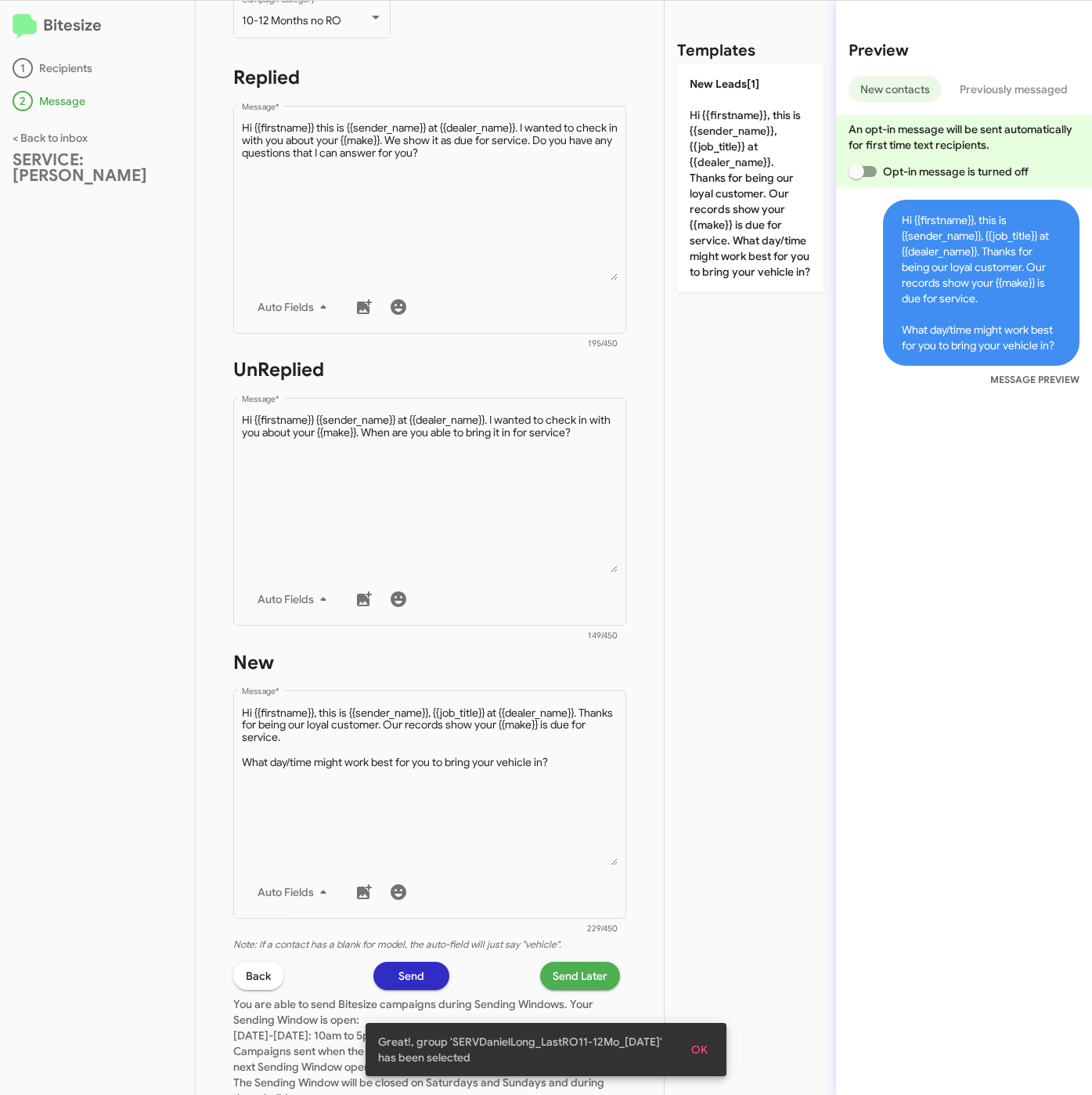
click at [559, 968] on span "Send Later" at bounding box center [580, 975] width 54 height 28
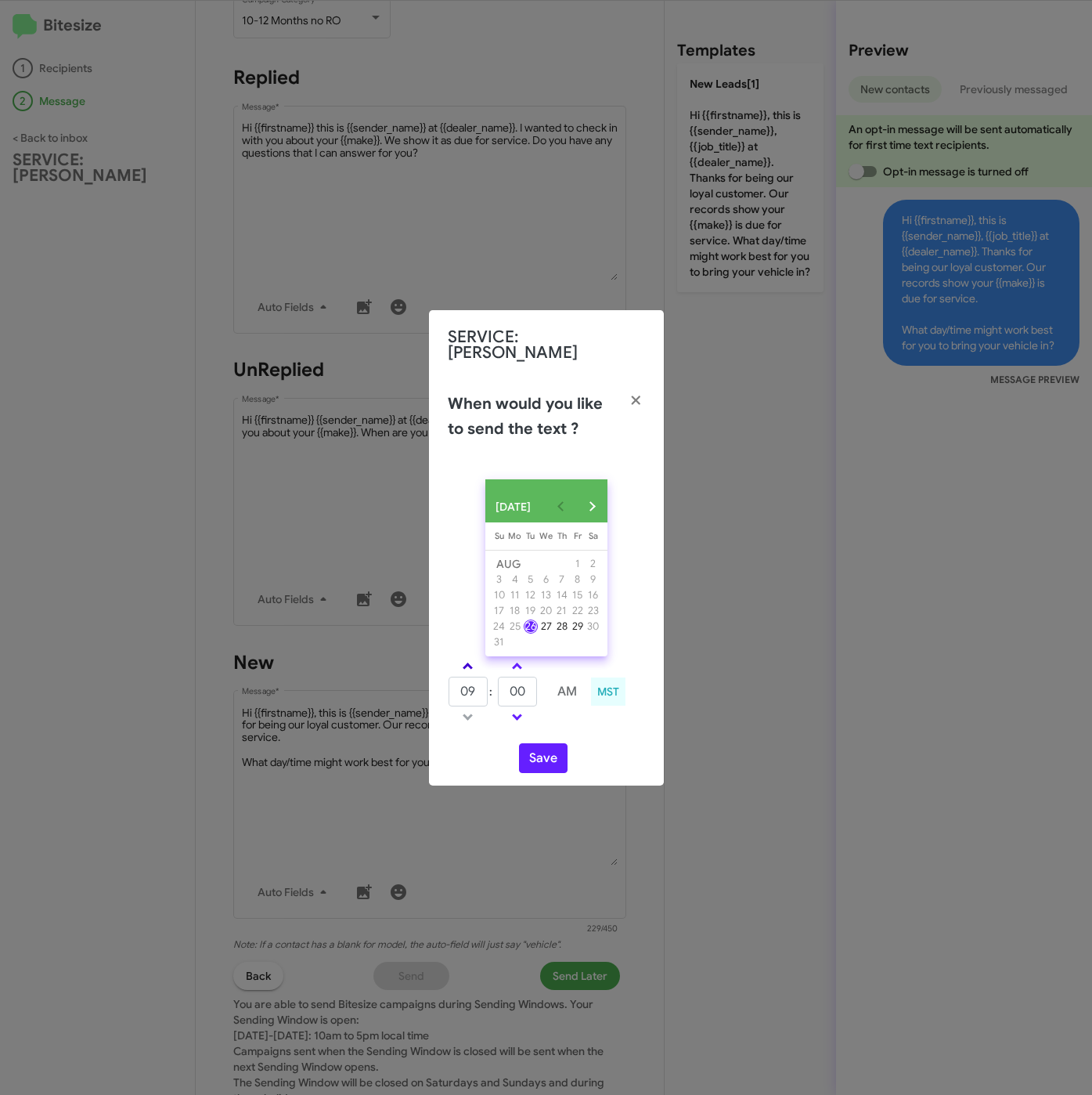
click at [468, 657] on link at bounding box center [468, 665] width 27 height 18
click at [469, 665] on span at bounding box center [468, 668] width 10 height 10
click at [467, 722] on link at bounding box center [468, 716] width 27 height 18
type input "10"
click at [531, 687] on input "00" at bounding box center [517, 691] width 39 height 30
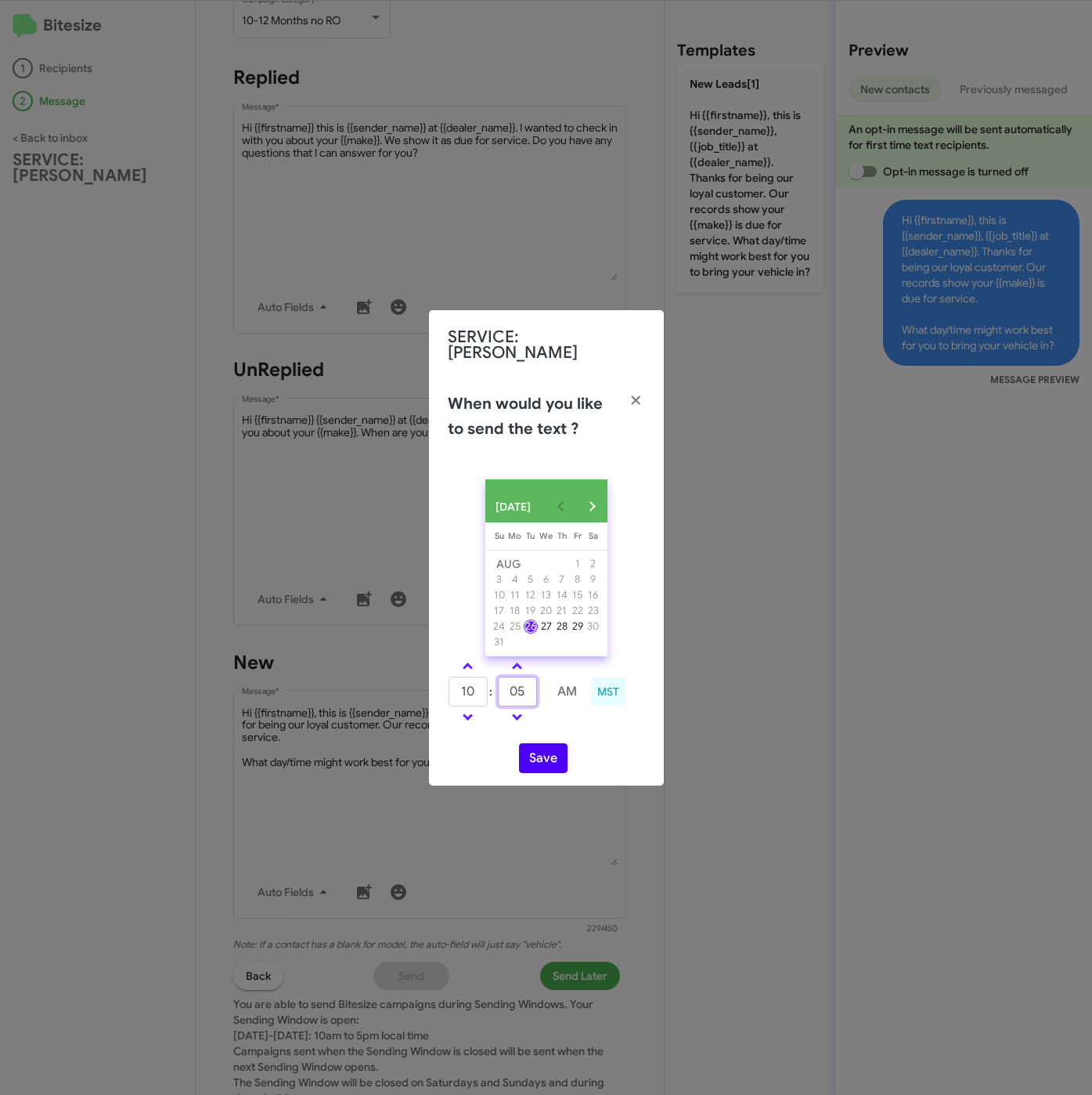
type input "05"
click at [541, 752] on button "Save" at bounding box center [543, 757] width 48 height 30
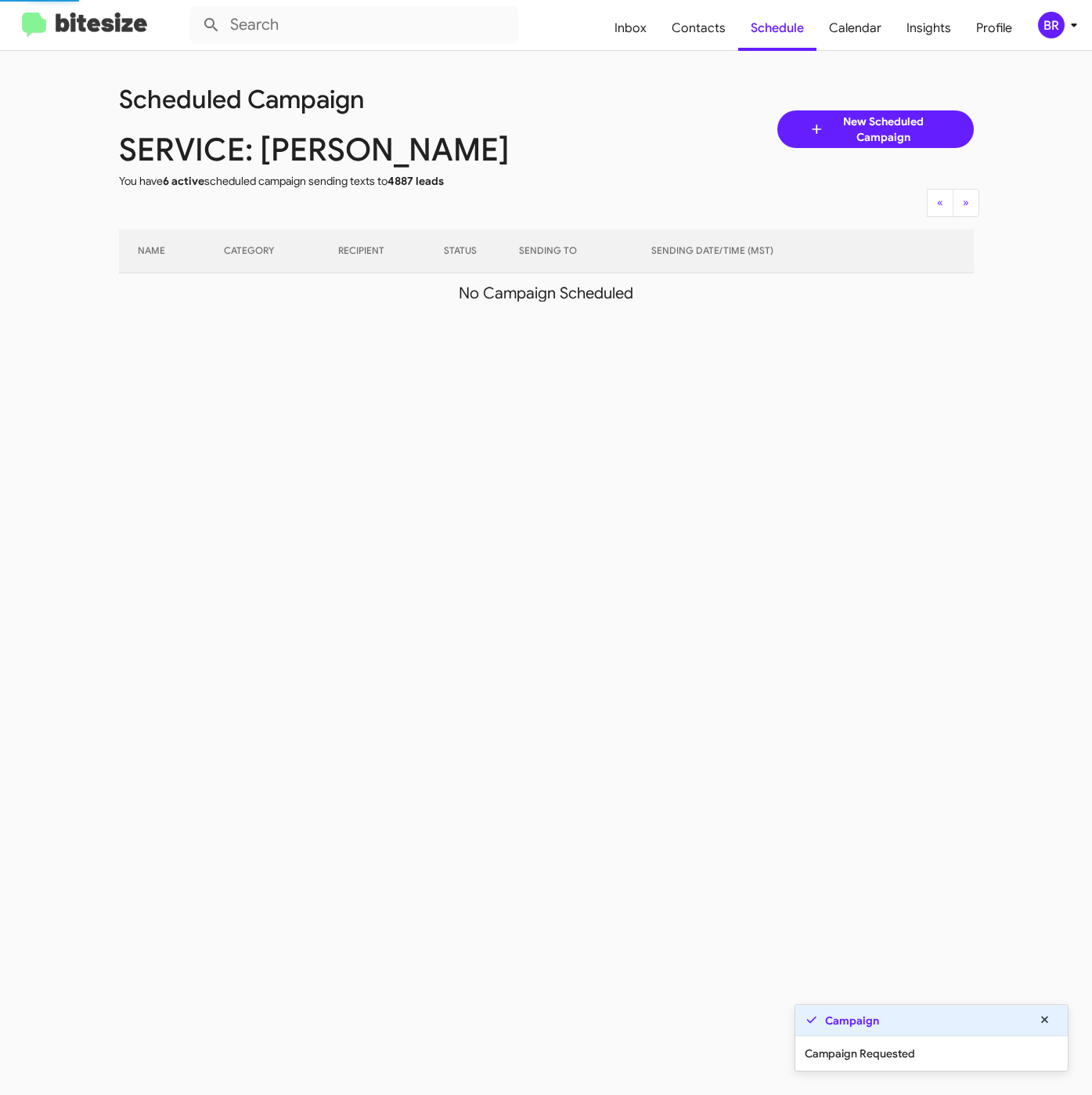
click at [1048, 19] on div "BR" at bounding box center [1050, 25] width 26 height 26
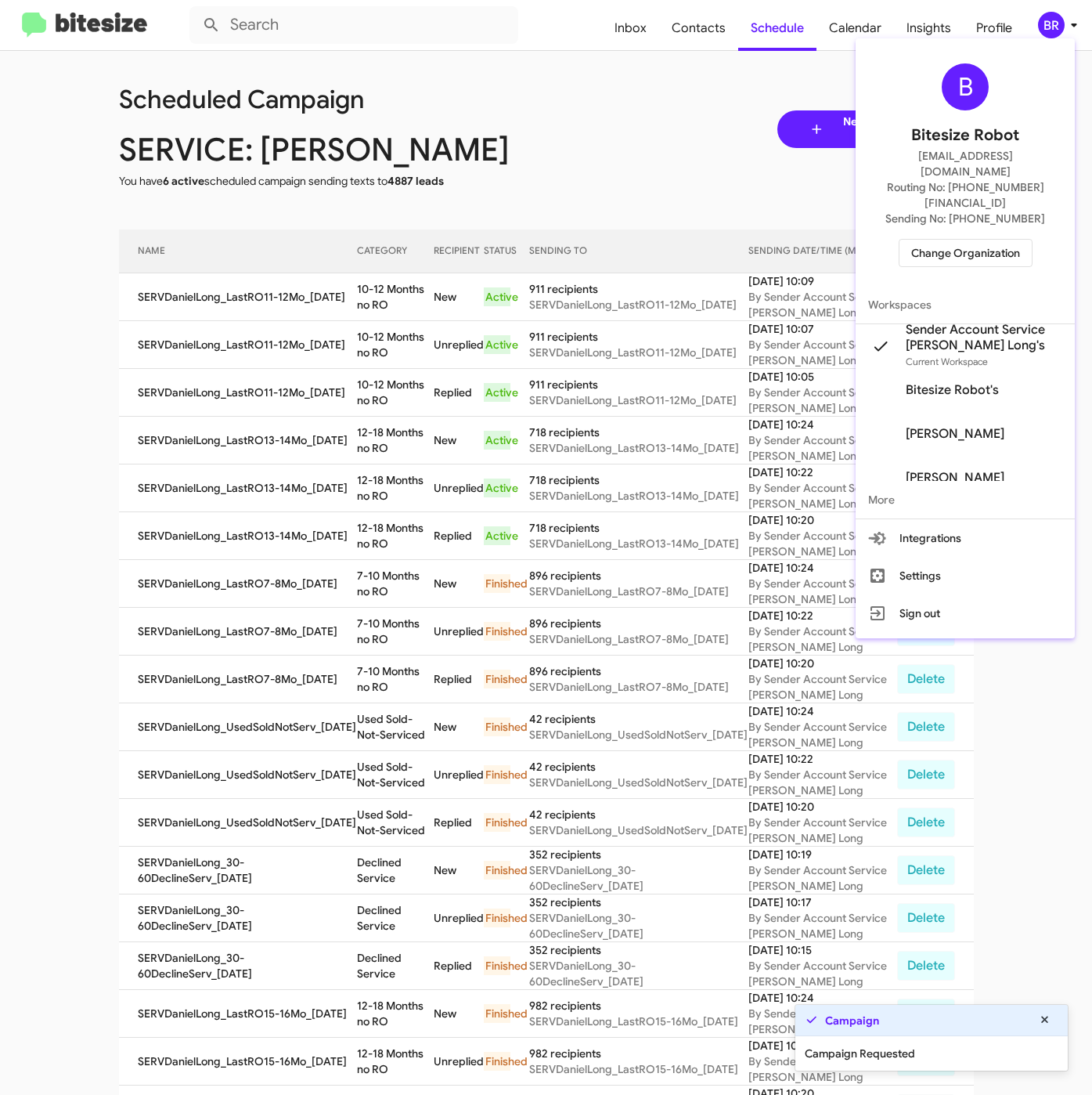
click at [359, 311] on div at bounding box center [546, 547] width 1092 height 1095
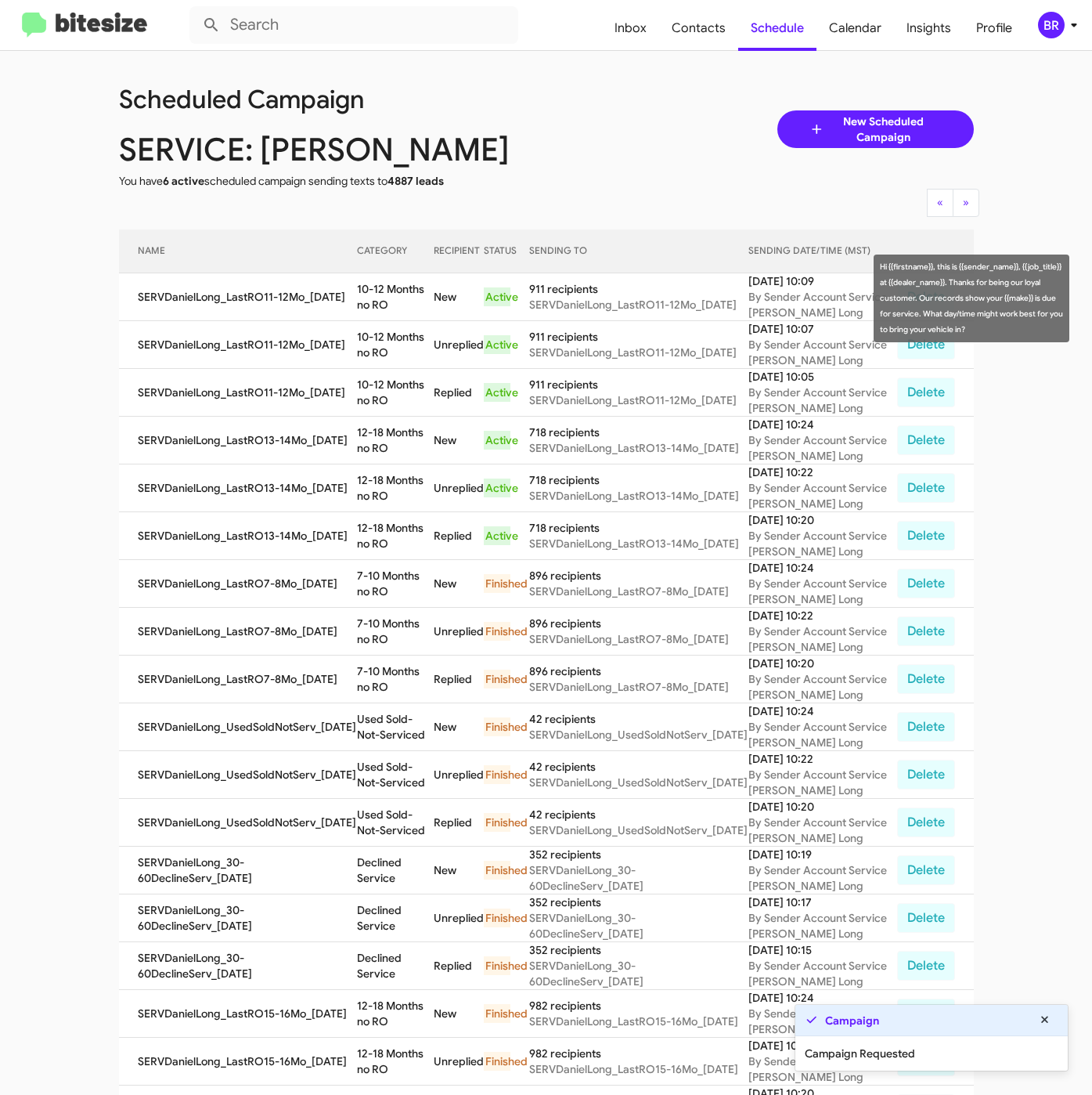
drag, startPoint x: 349, startPoint y: 285, endPoint x: 372, endPoint y: 299, distance: 26.9
click at [372, 299] on td "10-12 Months no RO" at bounding box center [395, 297] width 77 height 48
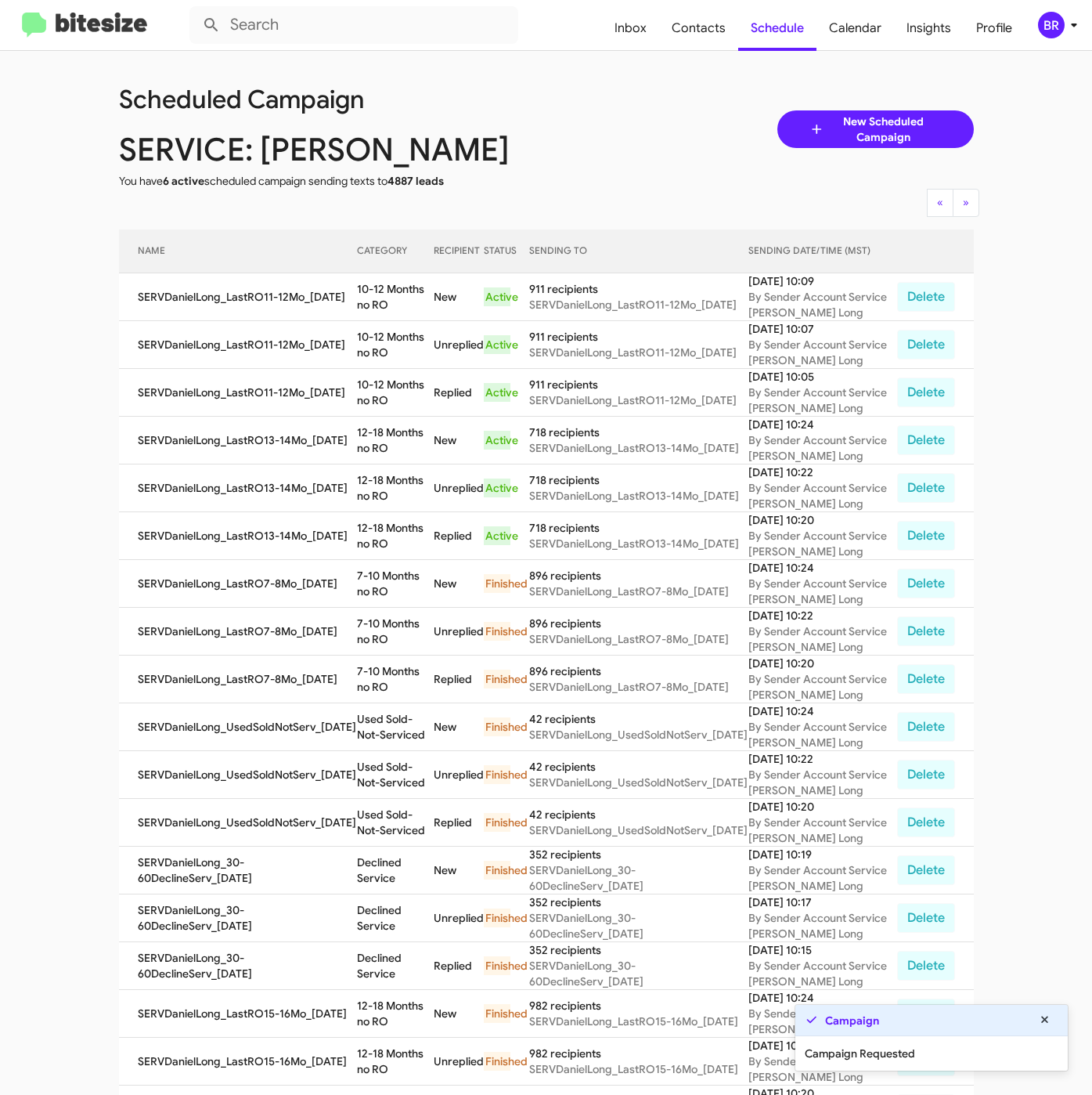
copy td "10-12 Months no RO"
click at [698, 28] on span "Contacts" at bounding box center [698, 27] width 79 height 45
type input "in:groups"
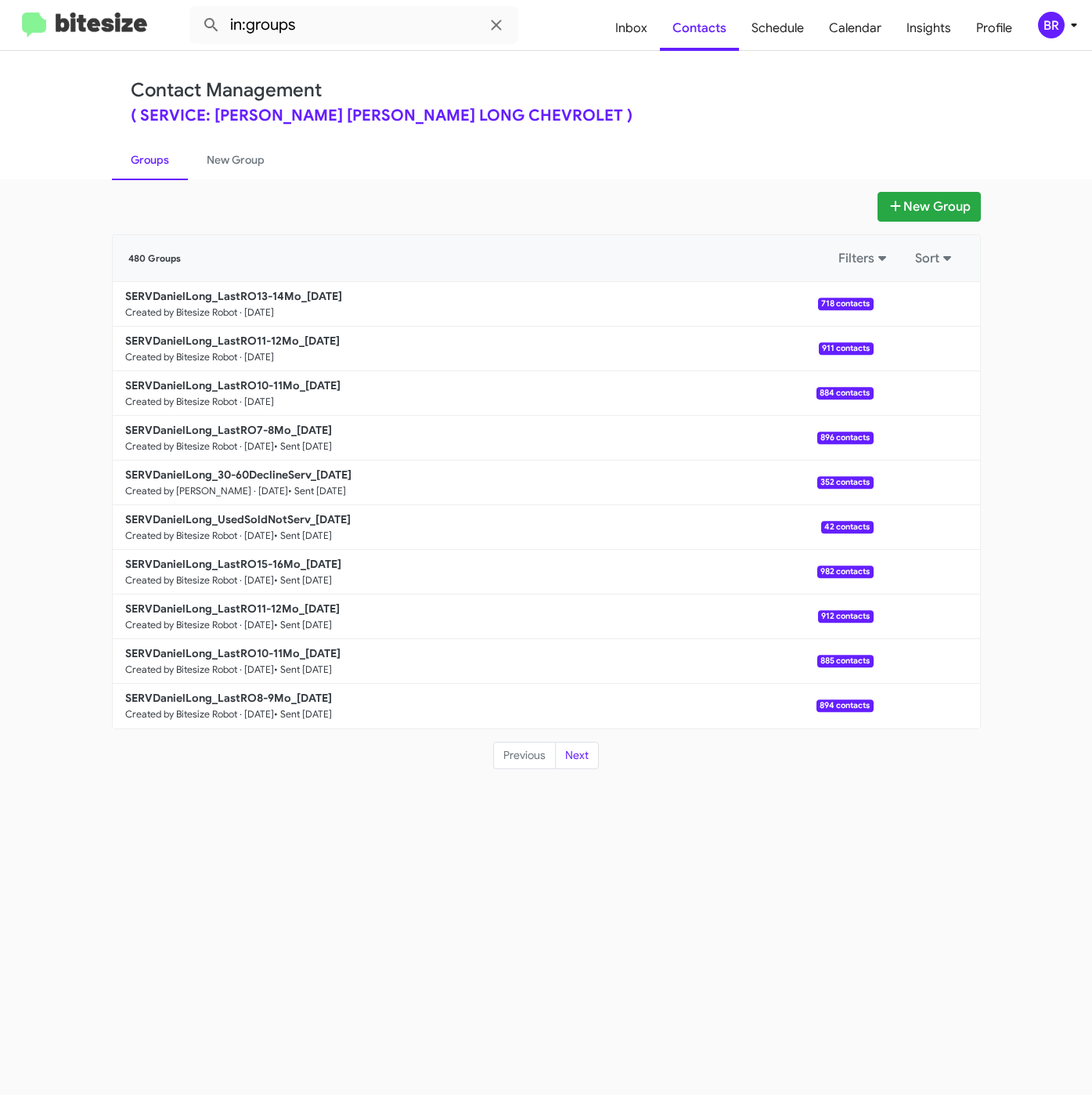
click at [584, 71] on div "Contact Management ( SERVICE: Daniels Long - DANIELS LONG CHEVROLET ) Groups Ne…" at bounding box center [546, 115] width 892 height 128
click at [276, 301] on b "SERVDanielLong_LastRO13-14Mo_08-26-25" at bounding box center [233, 296] width 217 height 14
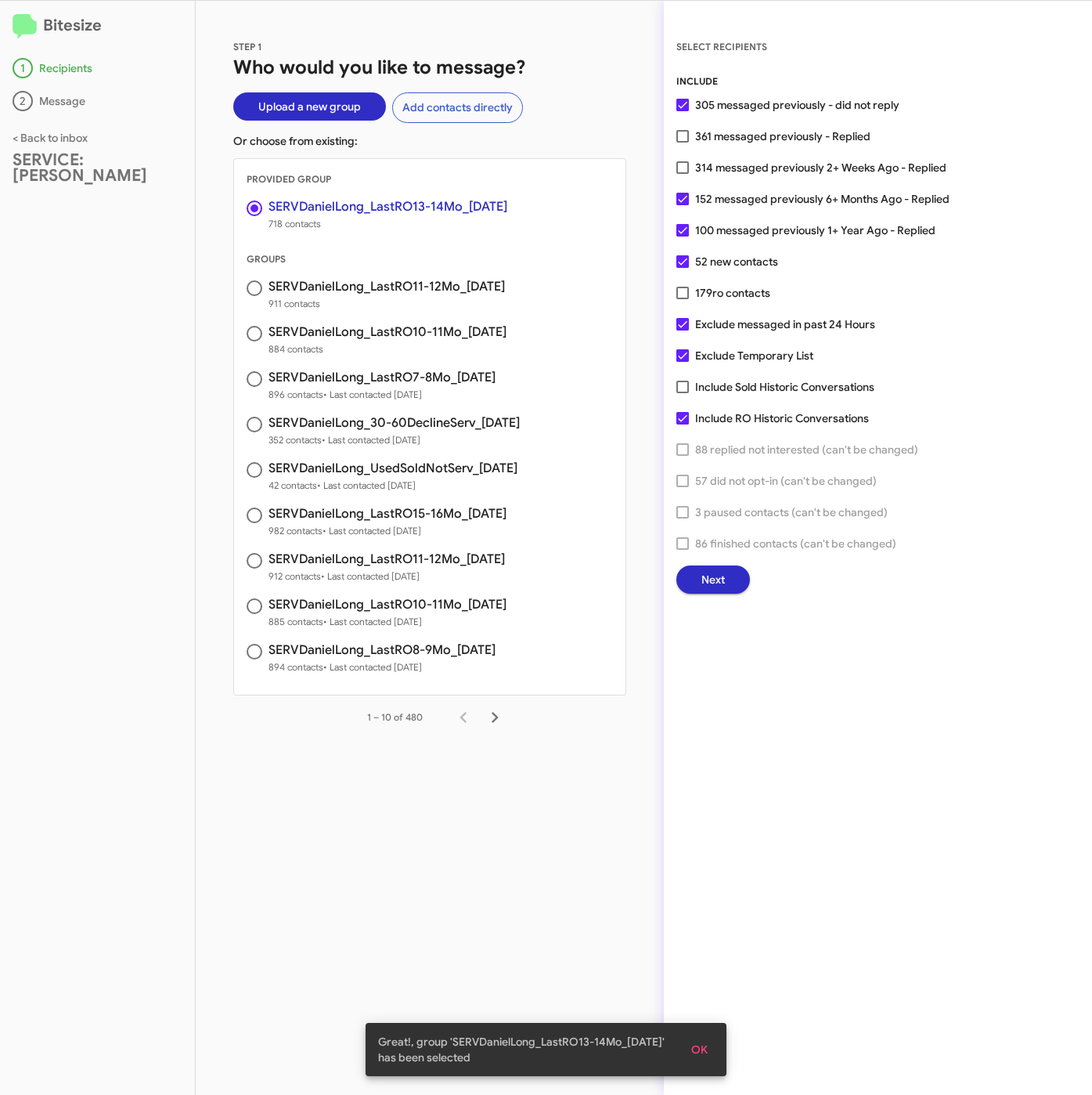
click at [803, 783] on div "SELECT RECIPIENTS INCLUDE 305 messaged previously - did not reply 361 messaged …" at bounding box center [877, 548] width 428 height 1094
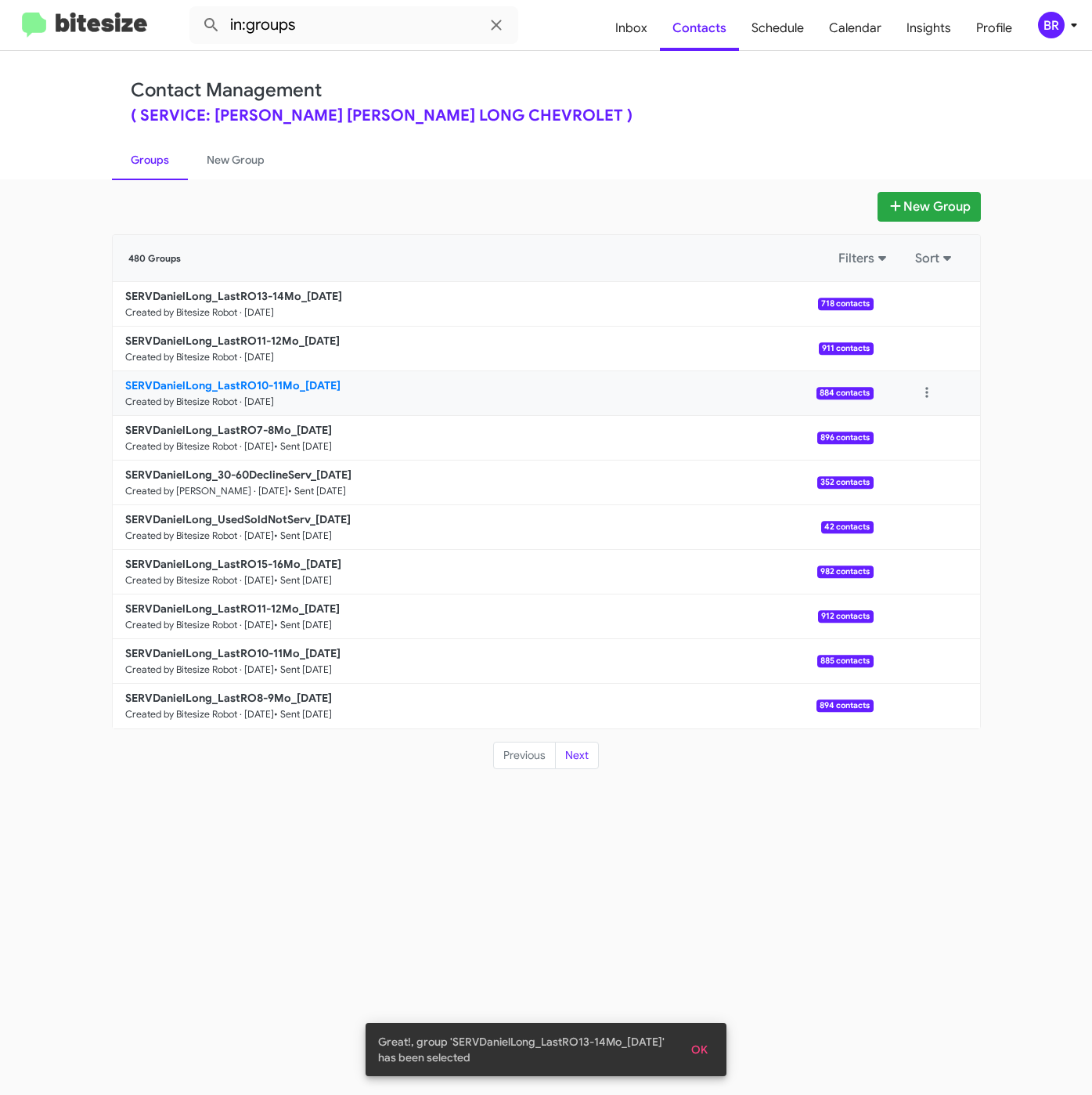
click at [254, 388] on b "SERVDanielLong_LastRO10-11Mo_08-26-25" at bounding box center [232, 385] width 215 height 14
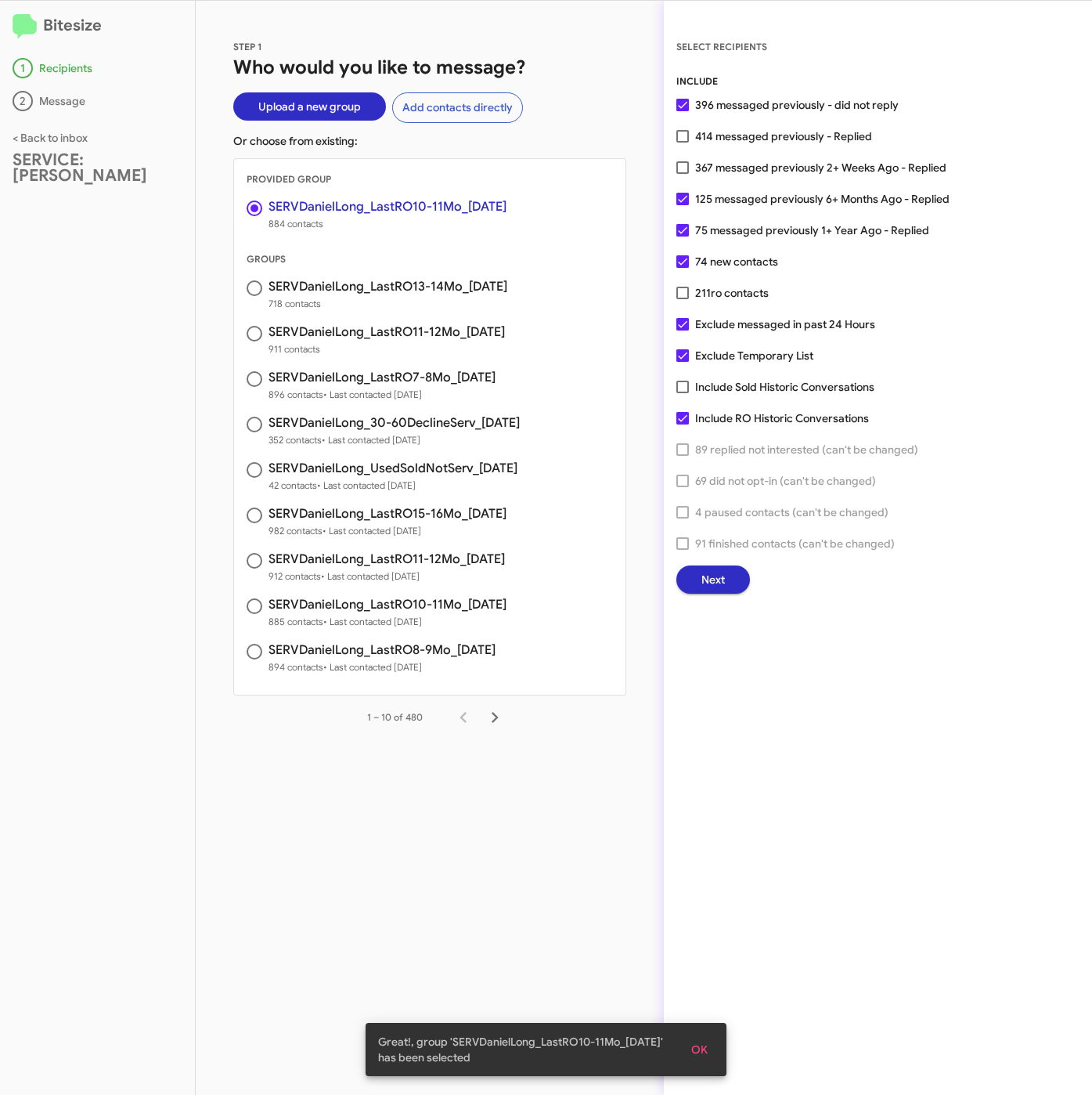
click at [721, 584] on span "Next" at bounding box center [714, 579] width 24 height 28
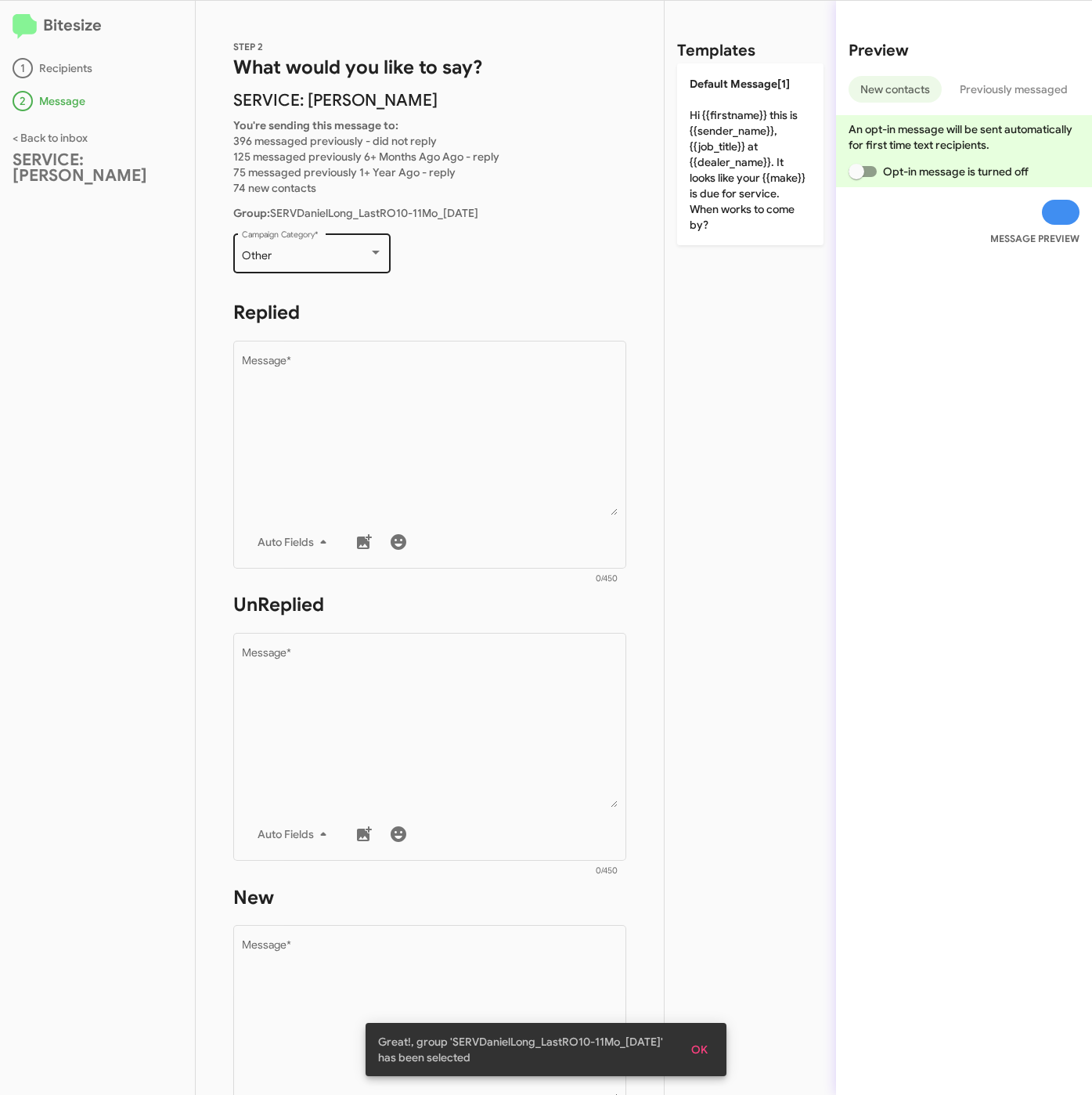
click at [285, 259] on div "Other" at bounding box center [304, 256] width 127 height 13
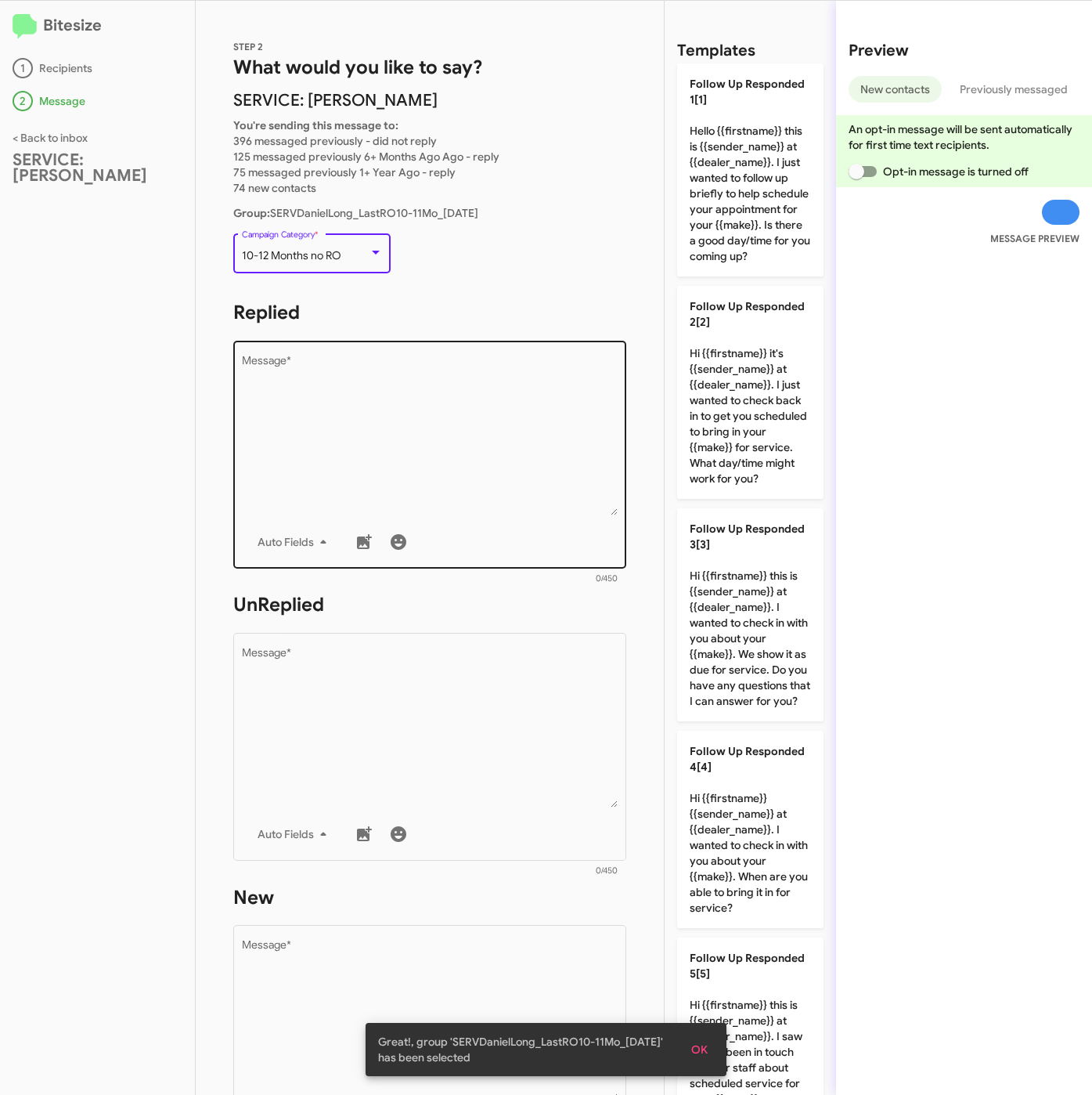
click at [345, 404] on textarea "Message *" at bounding box center [429, 436] width 377 height 160
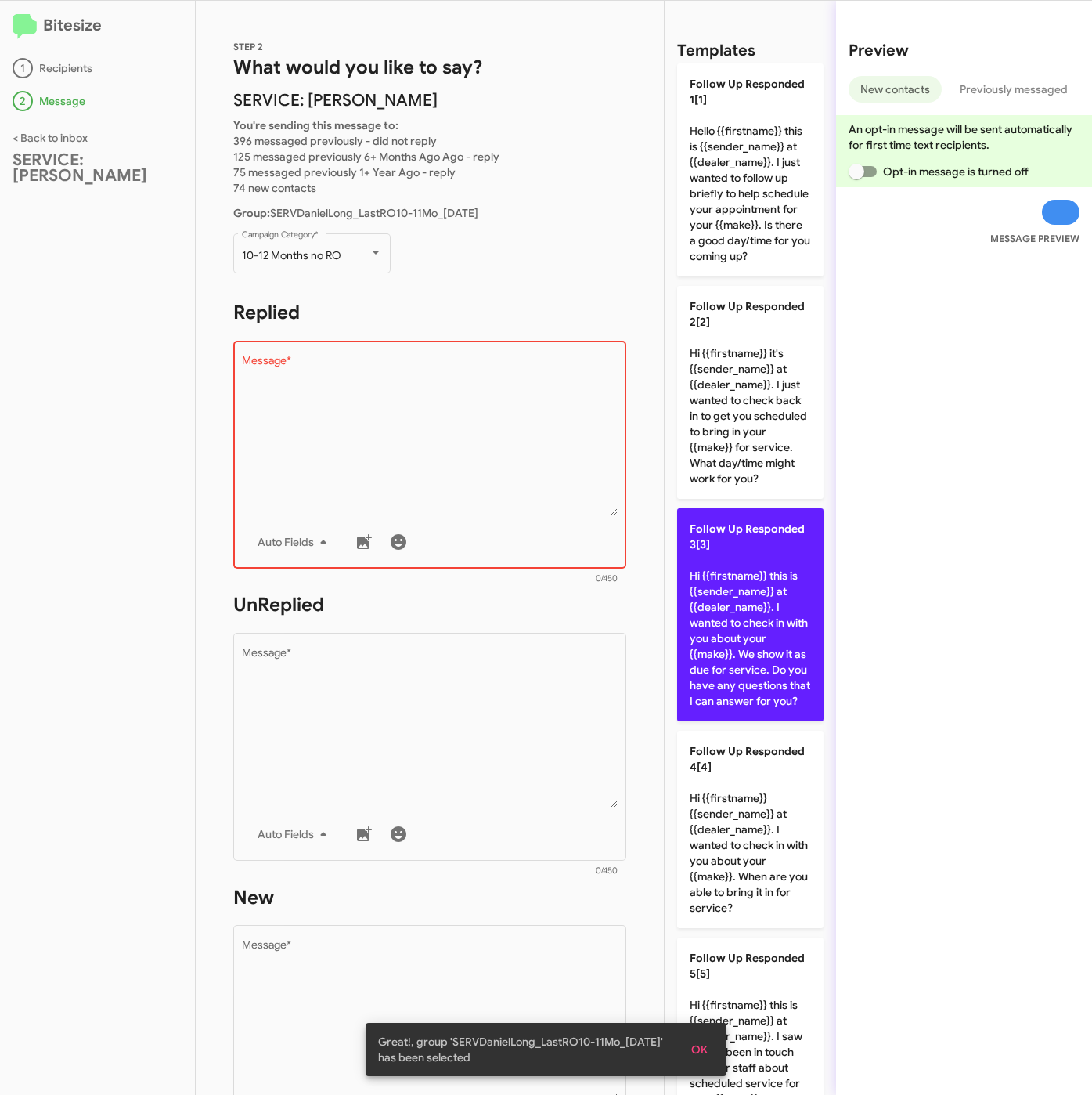
click at [719, 620] on p "Follow Up Responded 3[3] Hi {{firstname}} this is {{sender_name}} at {{dealer_n…" at bounding box center [750, 614] width 146 height 213
type textarea "Hi {{firstname}} this is {{sender_name}} at {{dealer_name}}. I wanted to check …"
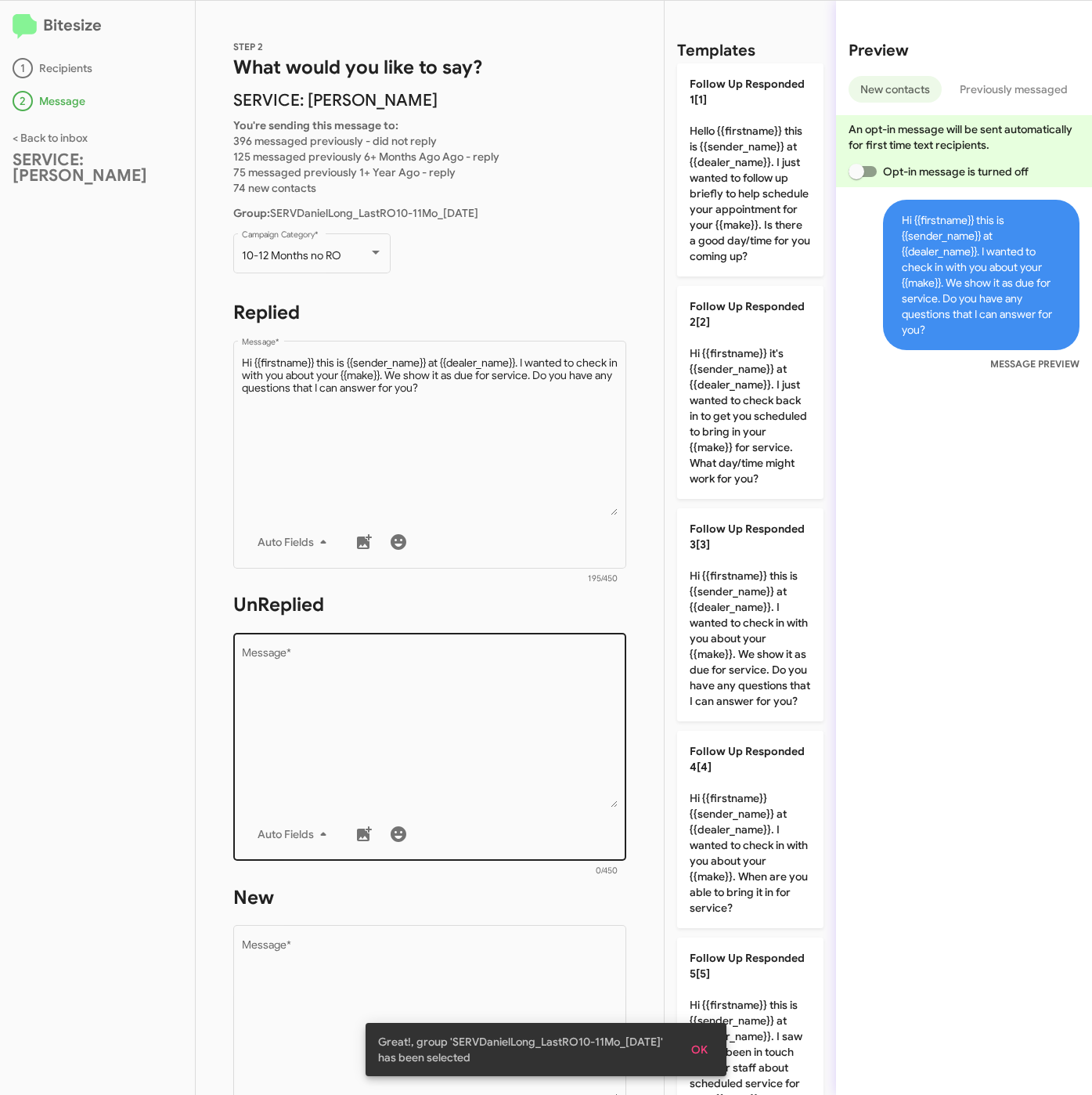
click at [441, 699] on textarea "Message *" at bounding box center [429, 727] width 377 height 160
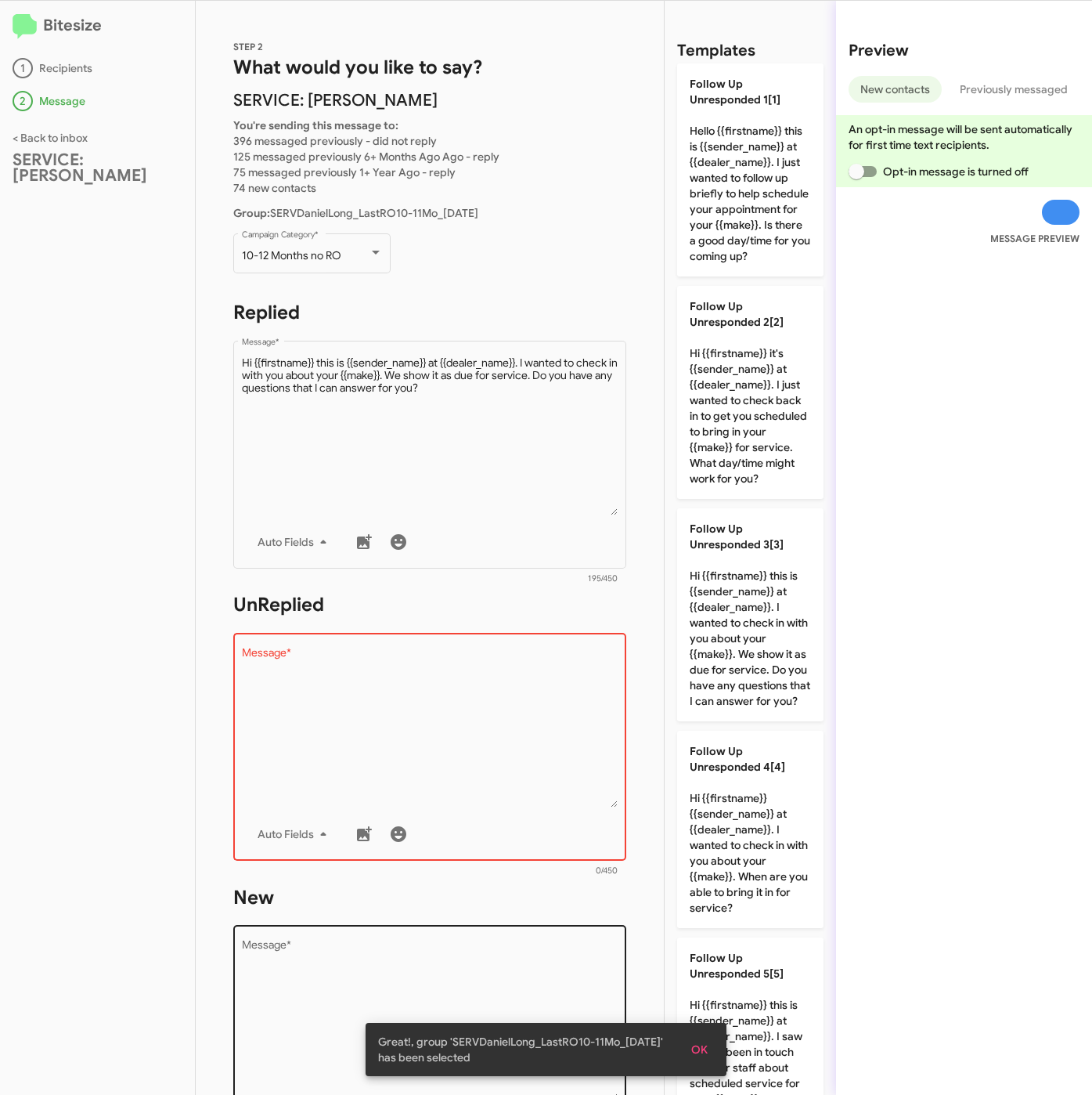
drag, startPoint x: 722, startPoint y: 855, endPoint x: 566, endPoint y: 942, distance: 178.6
click at [722, 856] on p "Follow Up Unresponded 4[4] Hi {{firstname}} {{sender_name}} at {{dealer_name}}.…" at bounding box center [750, 830] width 146 height 197
type textarea "Hi {{firstname}} {{sender_name}} at {{dealer_name}}. I wanted to check in with …"
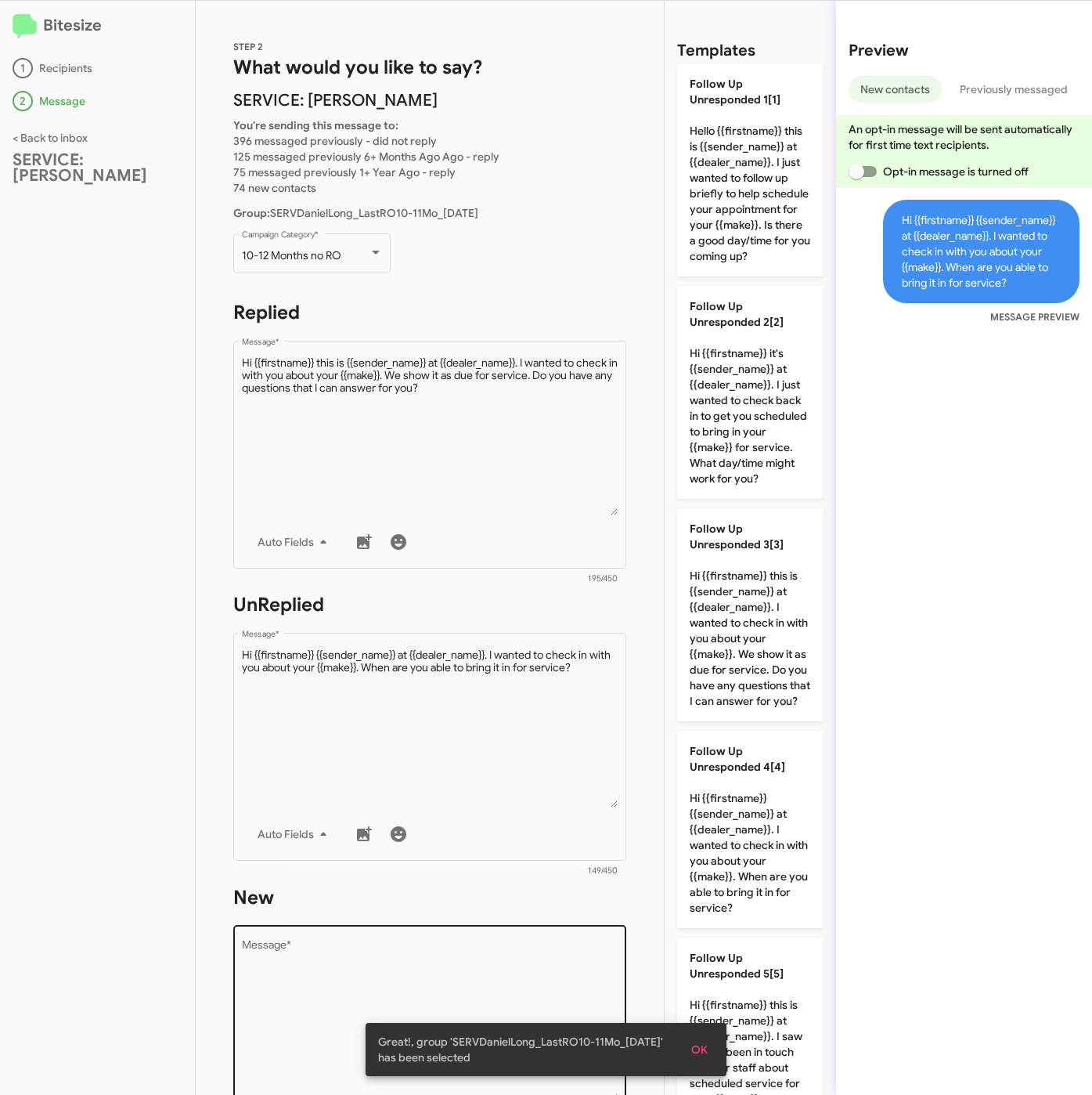
click at [564, 947] on textarea "Message *" at bounding box center [429, 1020] width 377 height 160
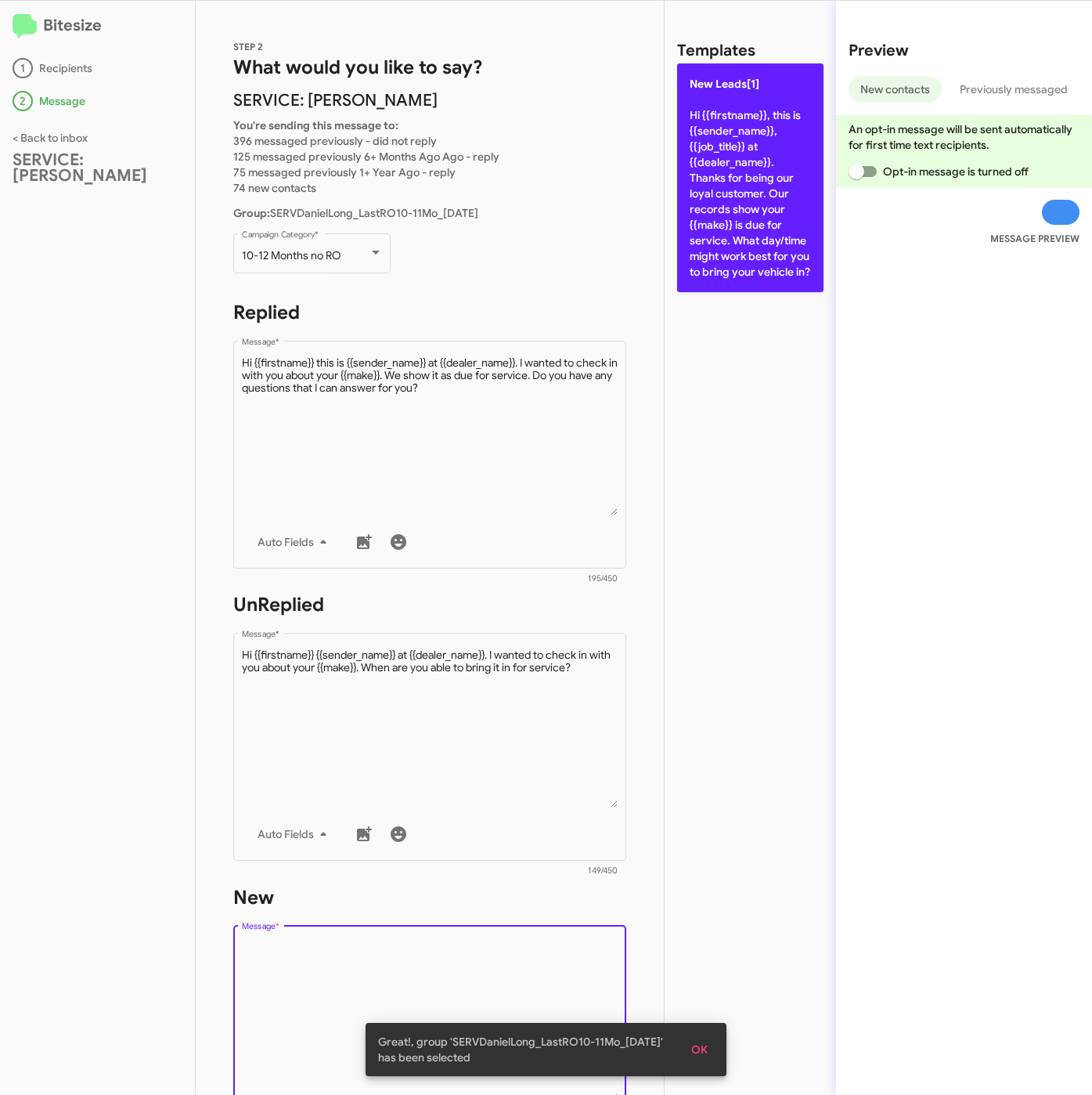
click at [724, 165] on p "New Leads[1] Hi {{firstname}}, this is {{sender_name}}, {{job_title}} at {{deal…" at bounding box center [750, 178] width 146 height 229
type textarea "Hi {{firstname}}, this is {{sender_name}}, {{job_title}} at {{dealer_name}}. Th…"
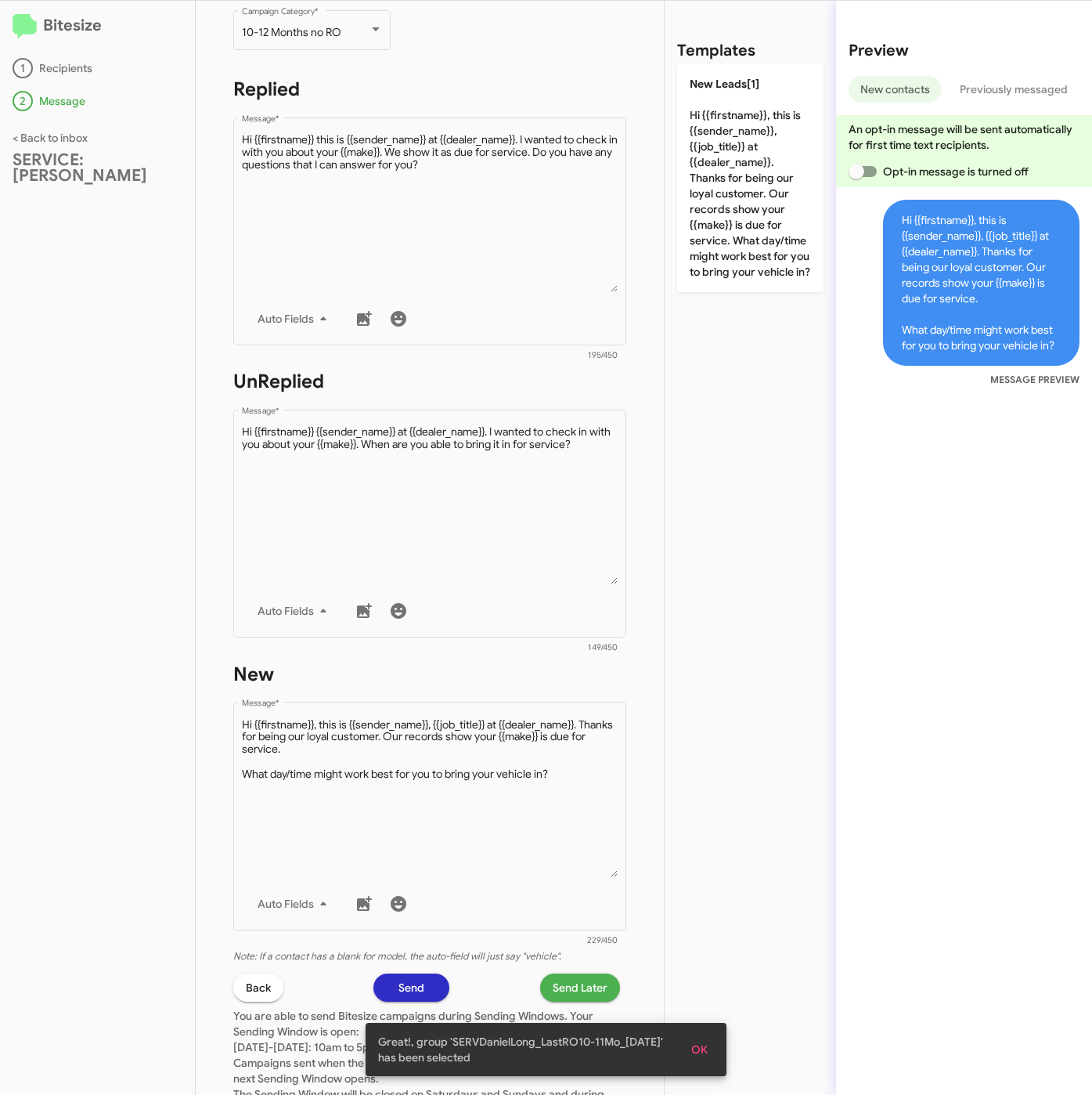
scroll to position [352, 0]
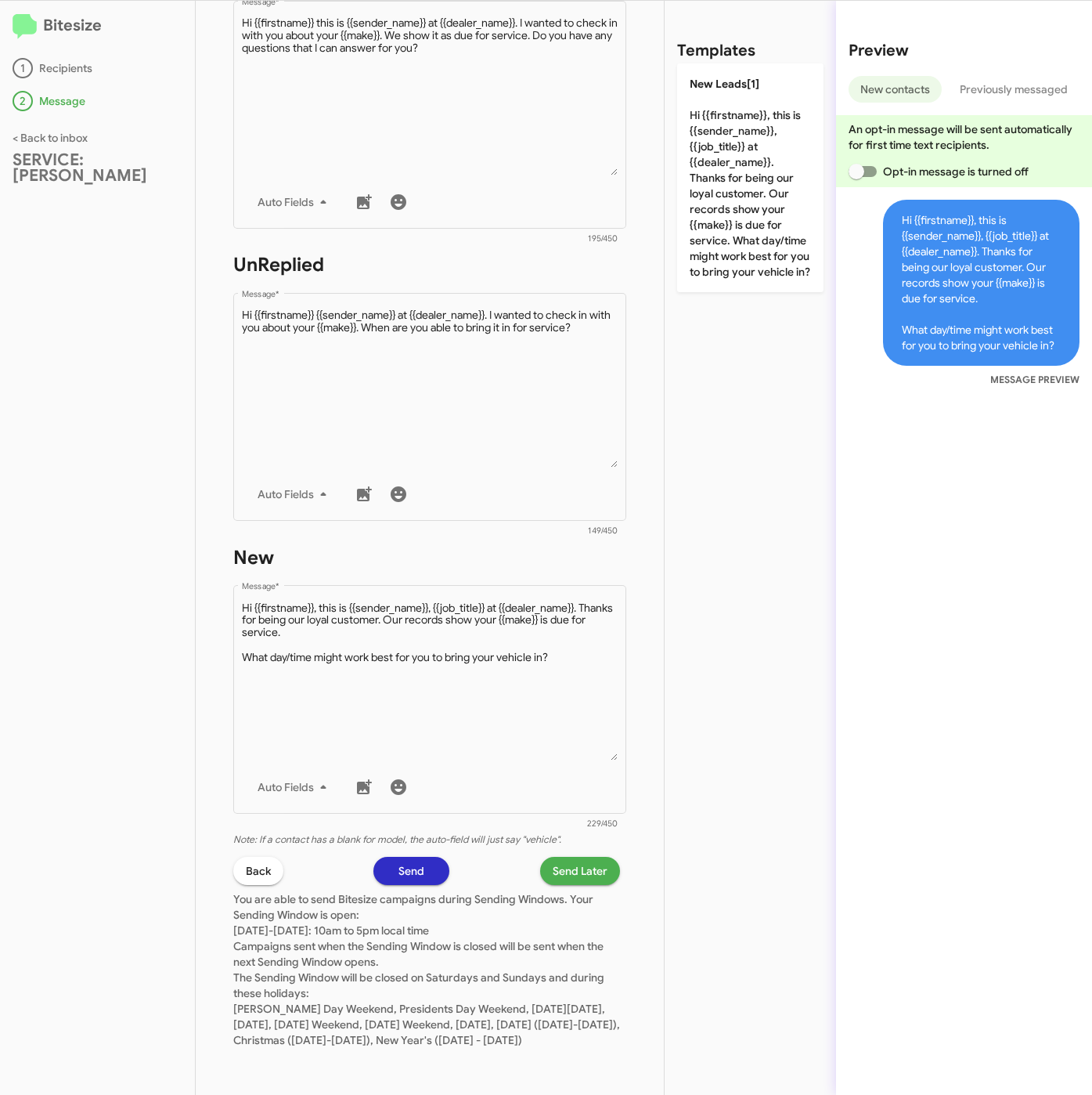
click at [575, 857] on span "Send Later" at bounding box center [580, 870] width 54 height 28
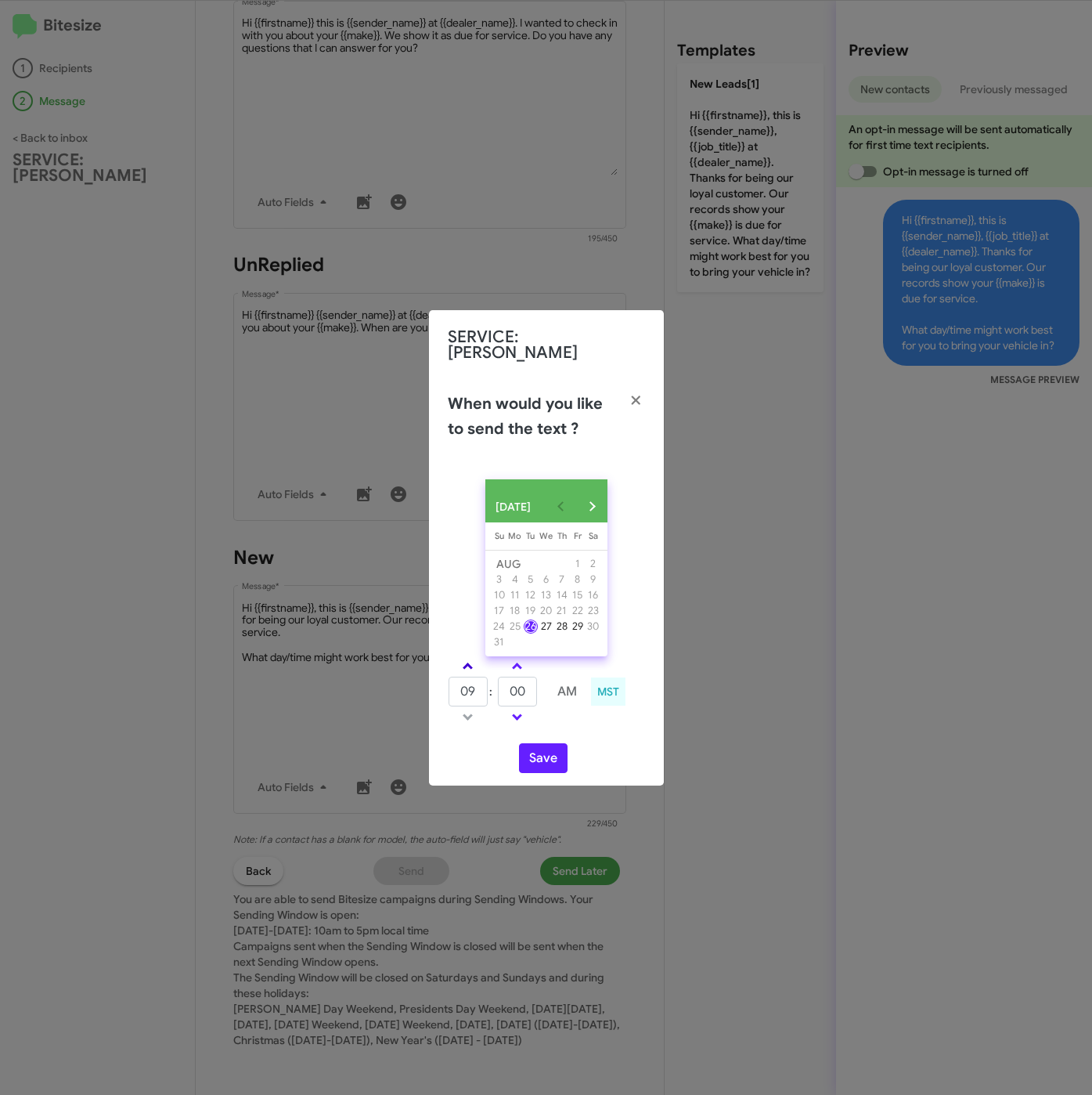
drag, startPoint x: 465, startPoint y: 664, endPoint x: 481, endPoint y: 665, distance: 16.0
click at [467, 664] on span at bounding box center [468, 668] width 10 height 10
type input "10"
drag, startPoint x: 503, startPoint y: 691, endPoint x: 494, endPoint y: 691, distance: 9.0
click at [494, 691] on tr "10 : 00 AM" at bounding box center [517, 691] width 140 height 31
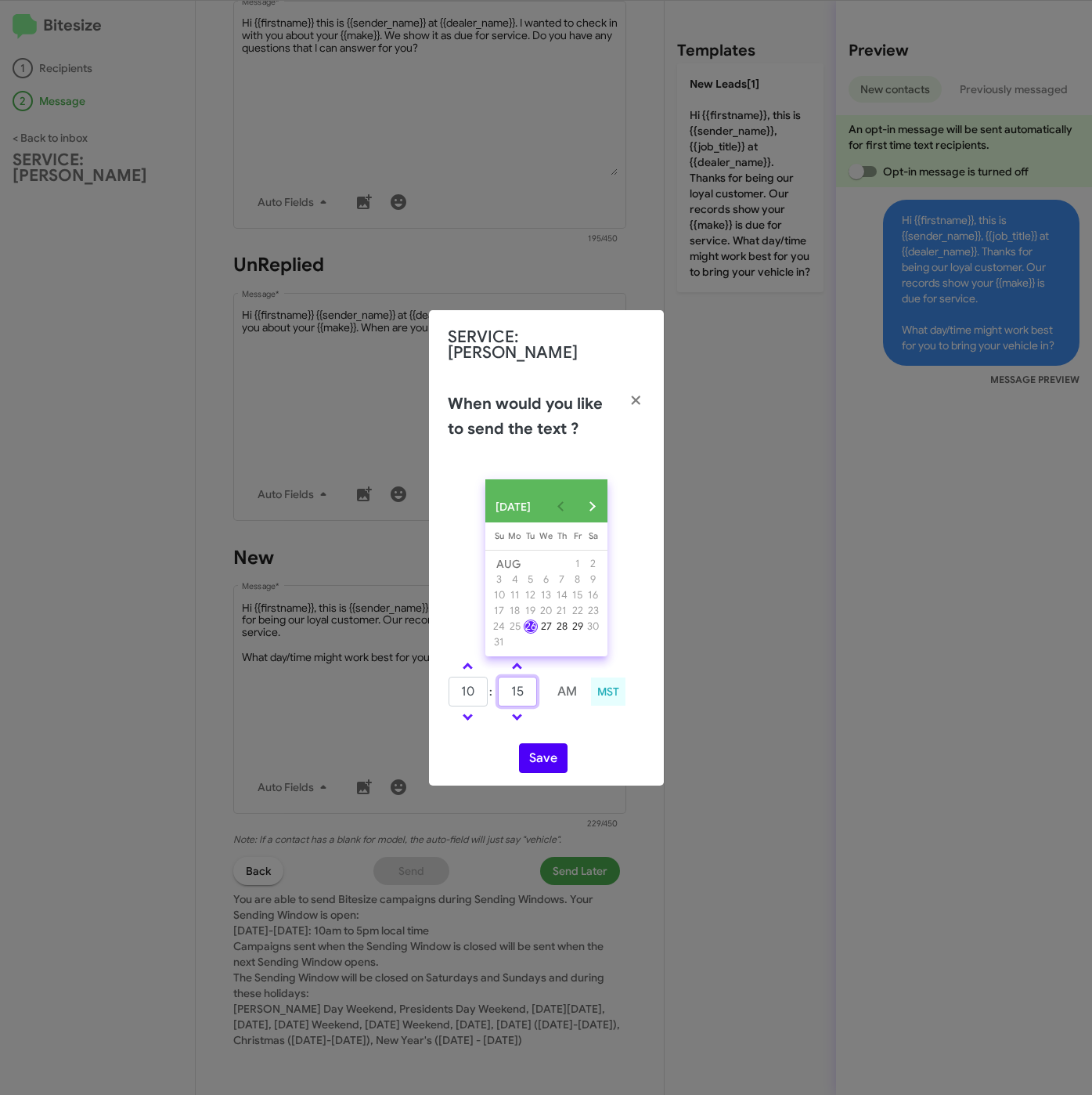
type input "15"
click at [543, 752] on button "Save" at bounding box center [543, 757] width 48 height 30
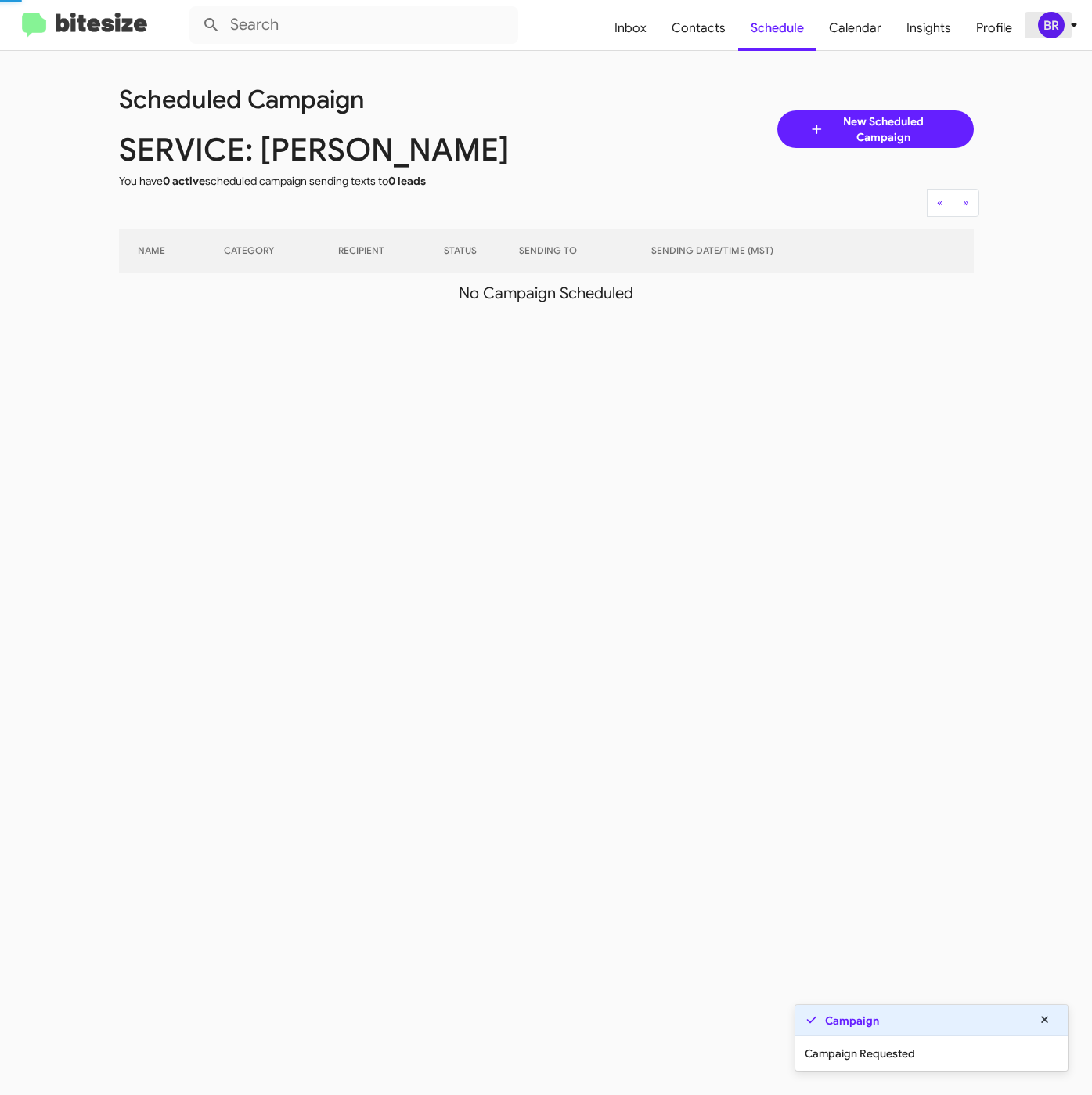
click at [1057, 26] on div "BR" at bounding box center [1050, 25] width 26 height 26
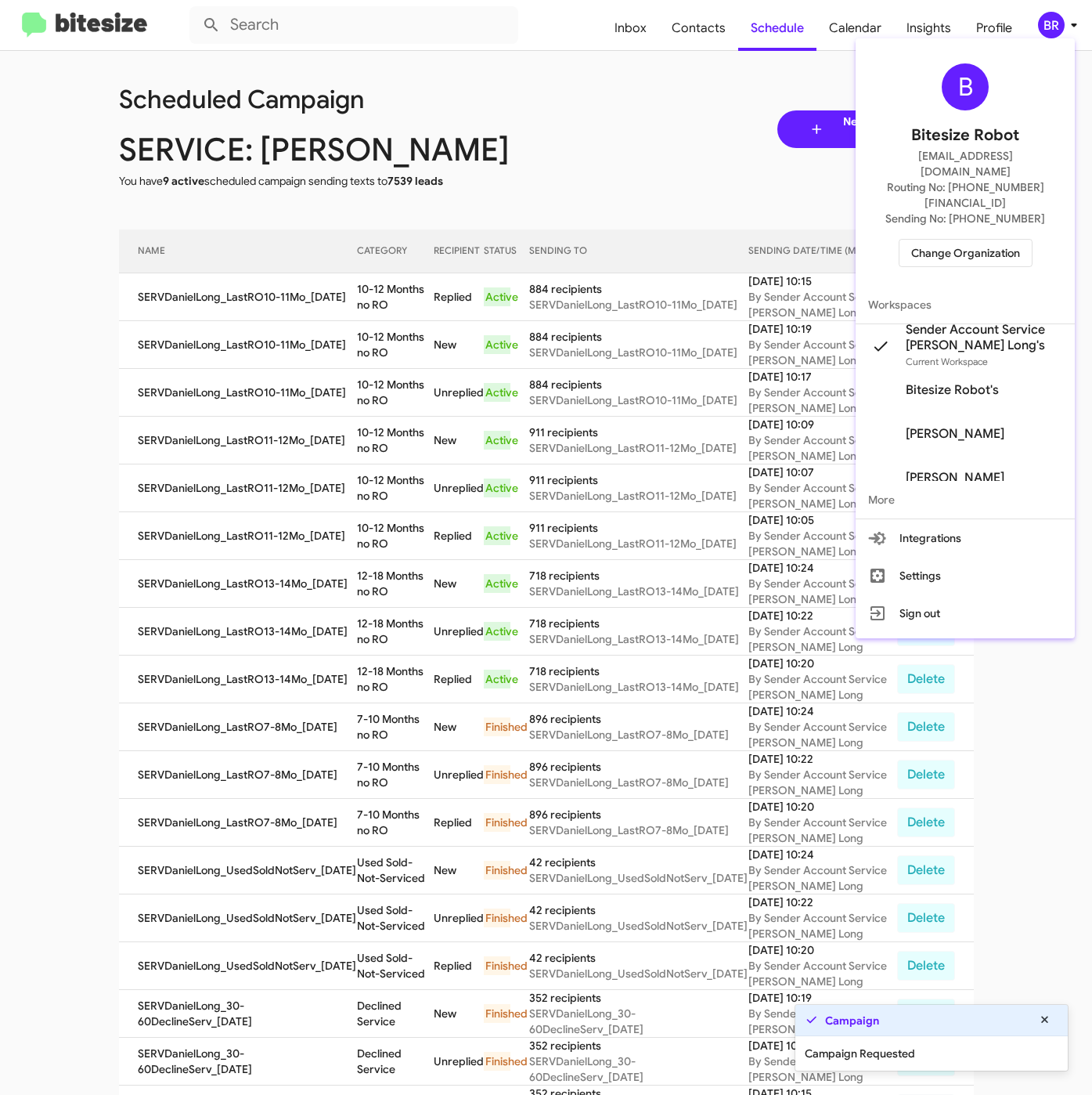
click at [364, 308] on div at bounding box center [546, 547] width 1092 height 1095
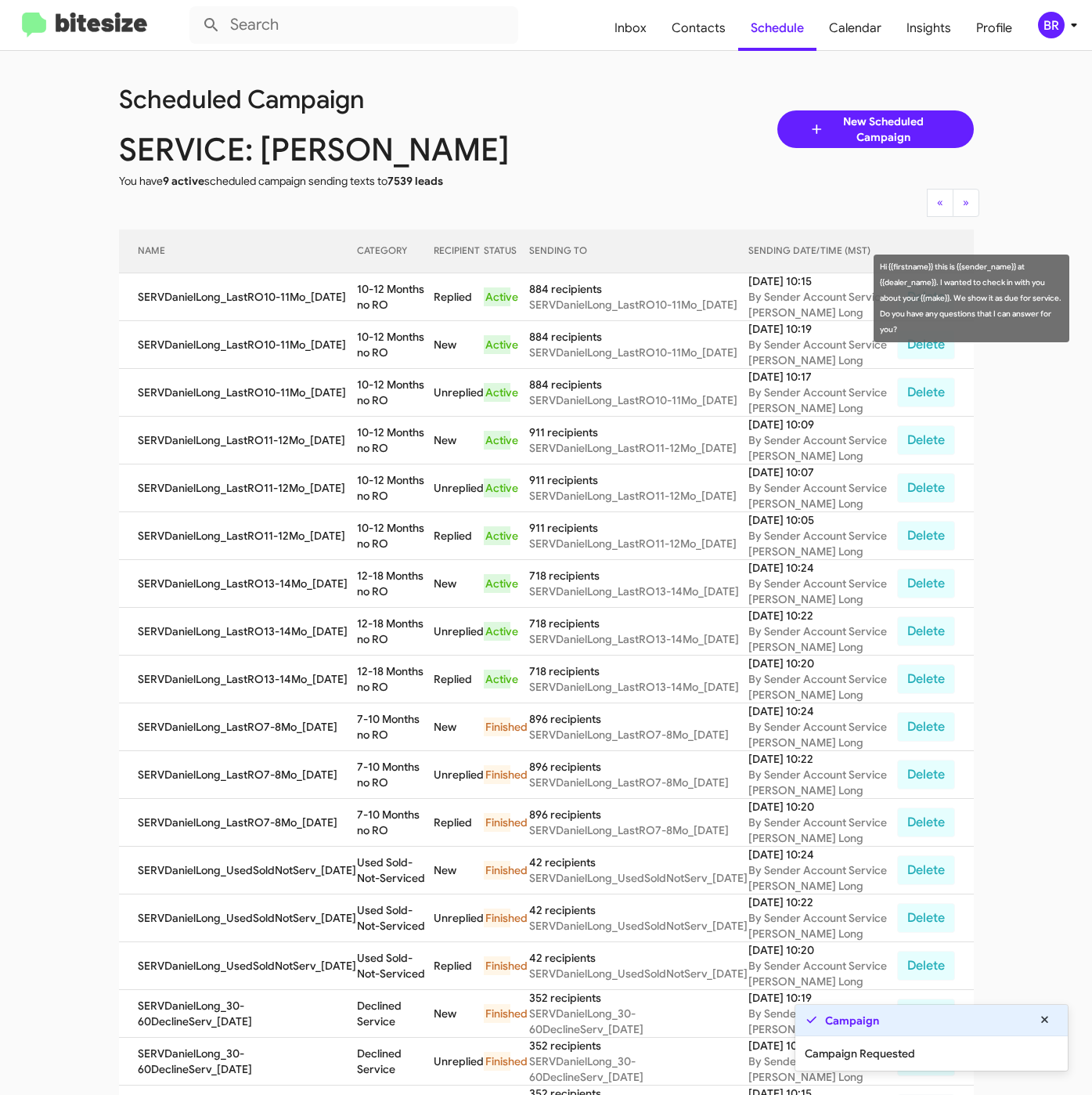
drag, startPoint x: 348, startPoint y: 287, endPoint x: 367, endPoint y: 319, distance: 37.2
click at [361, 306] on td "10-12 Months no RO" at bounding box center [395, 297] width 77 height 48
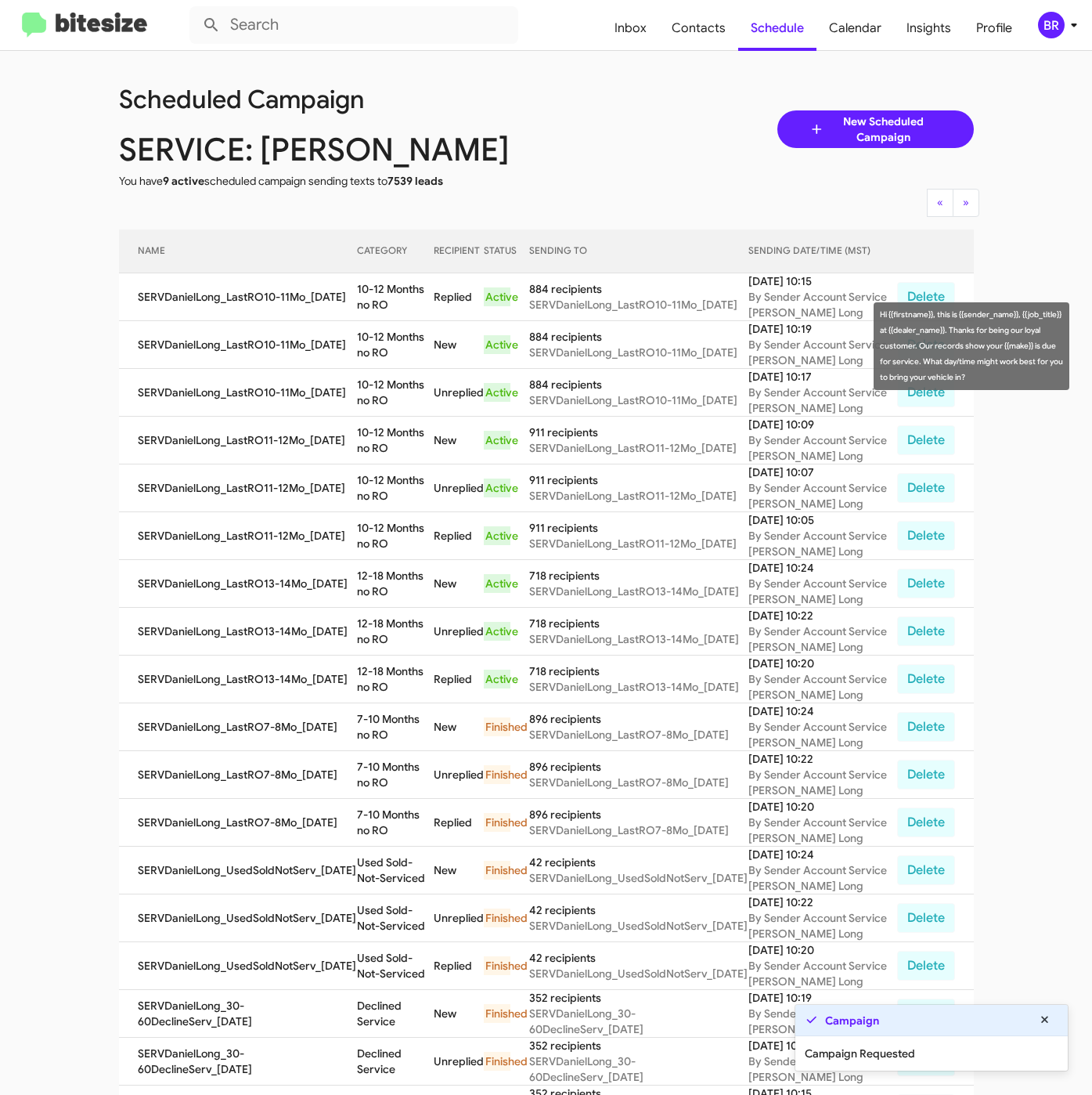
copy td "10-12 Months no RO"
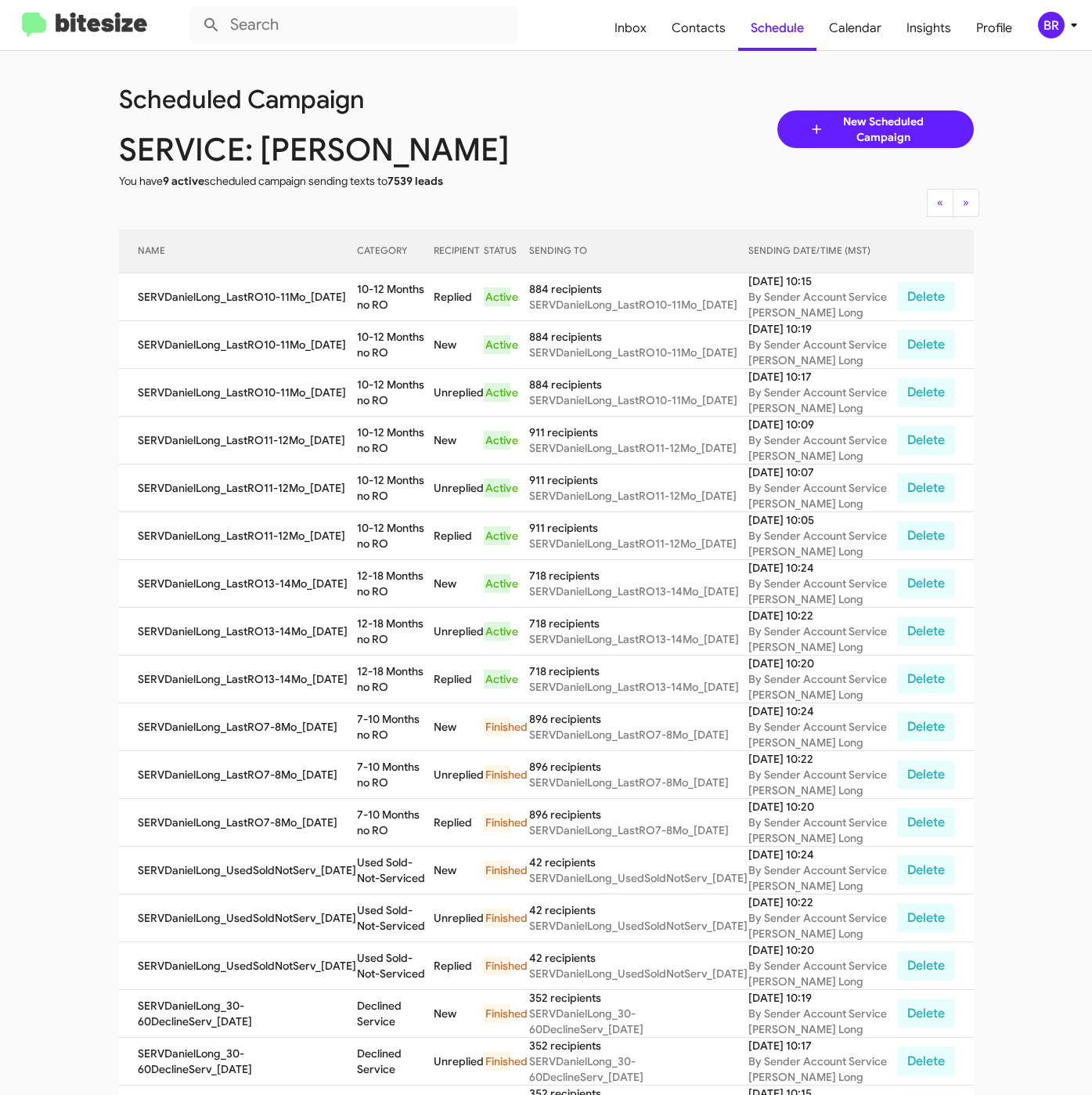
click at [1055, 36] on div "BR" at bounding box center [1050, 25] width 26 height 26
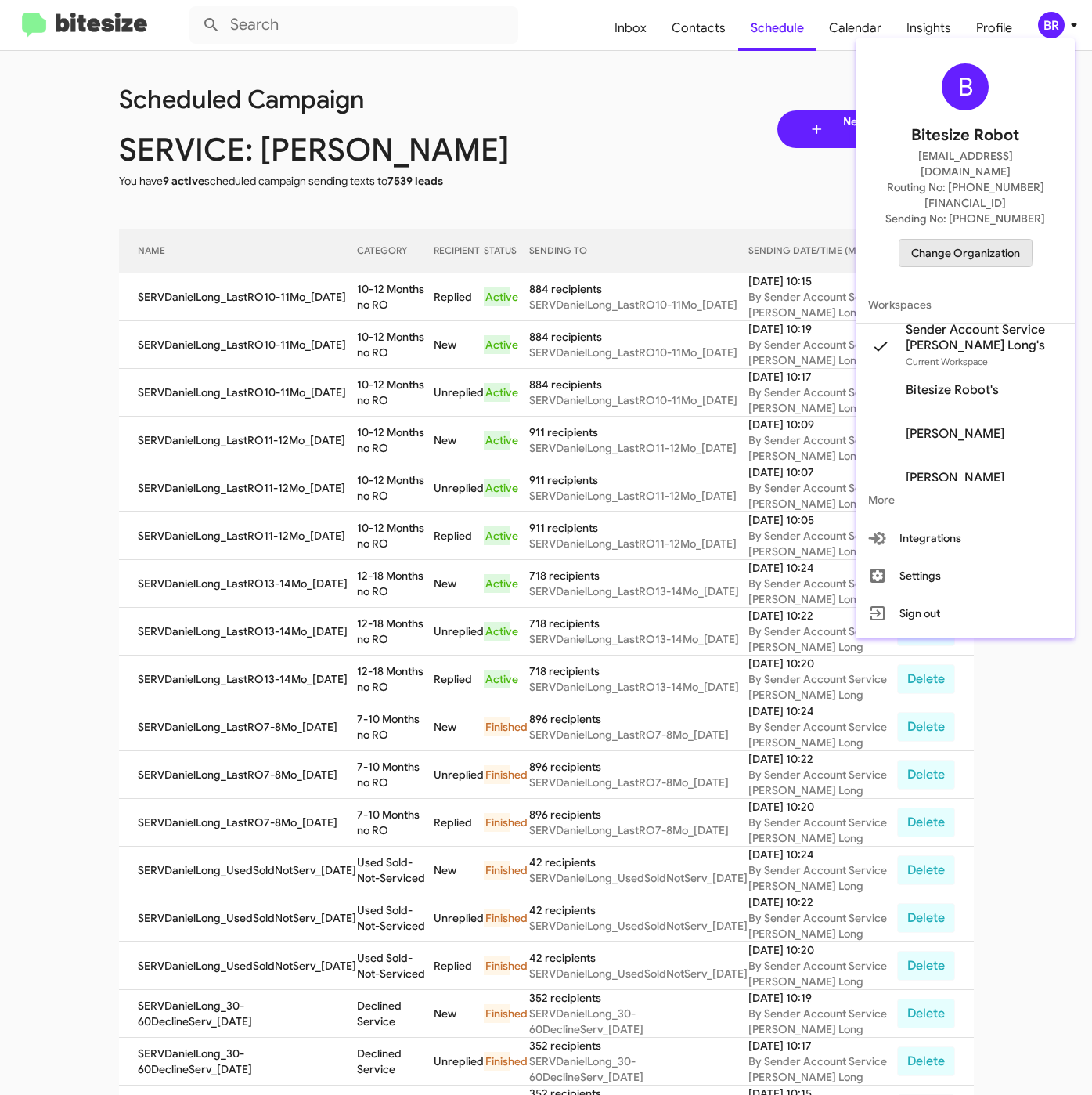
click at [937, 240] on span "Change Organization" at bounding box center [965, 253] width 109 height 26
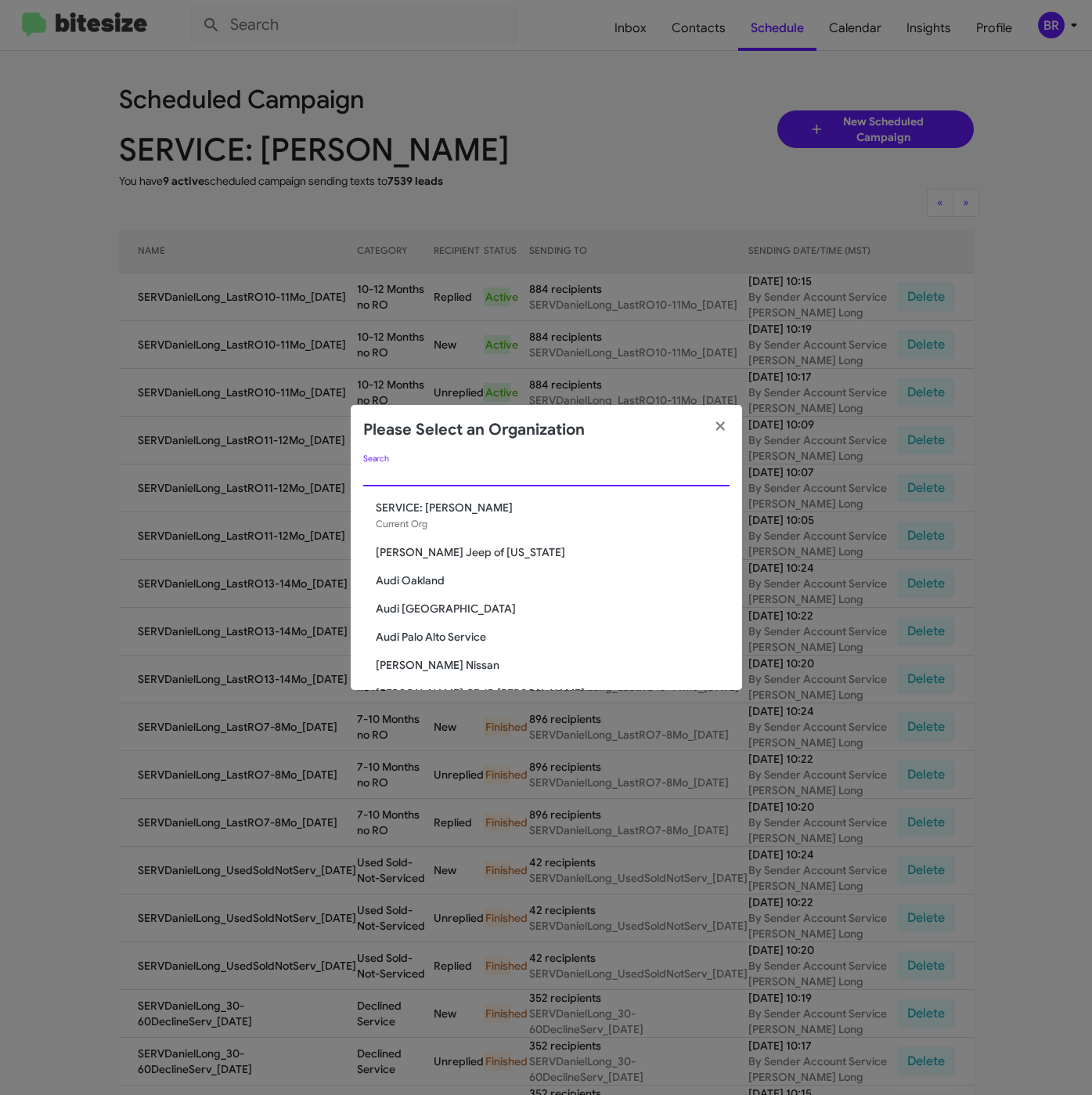
click at [458, 479] on input "Search" at bounding box center [546, 474] width 367 height 13
paste input "Chevrolet of Bowie"
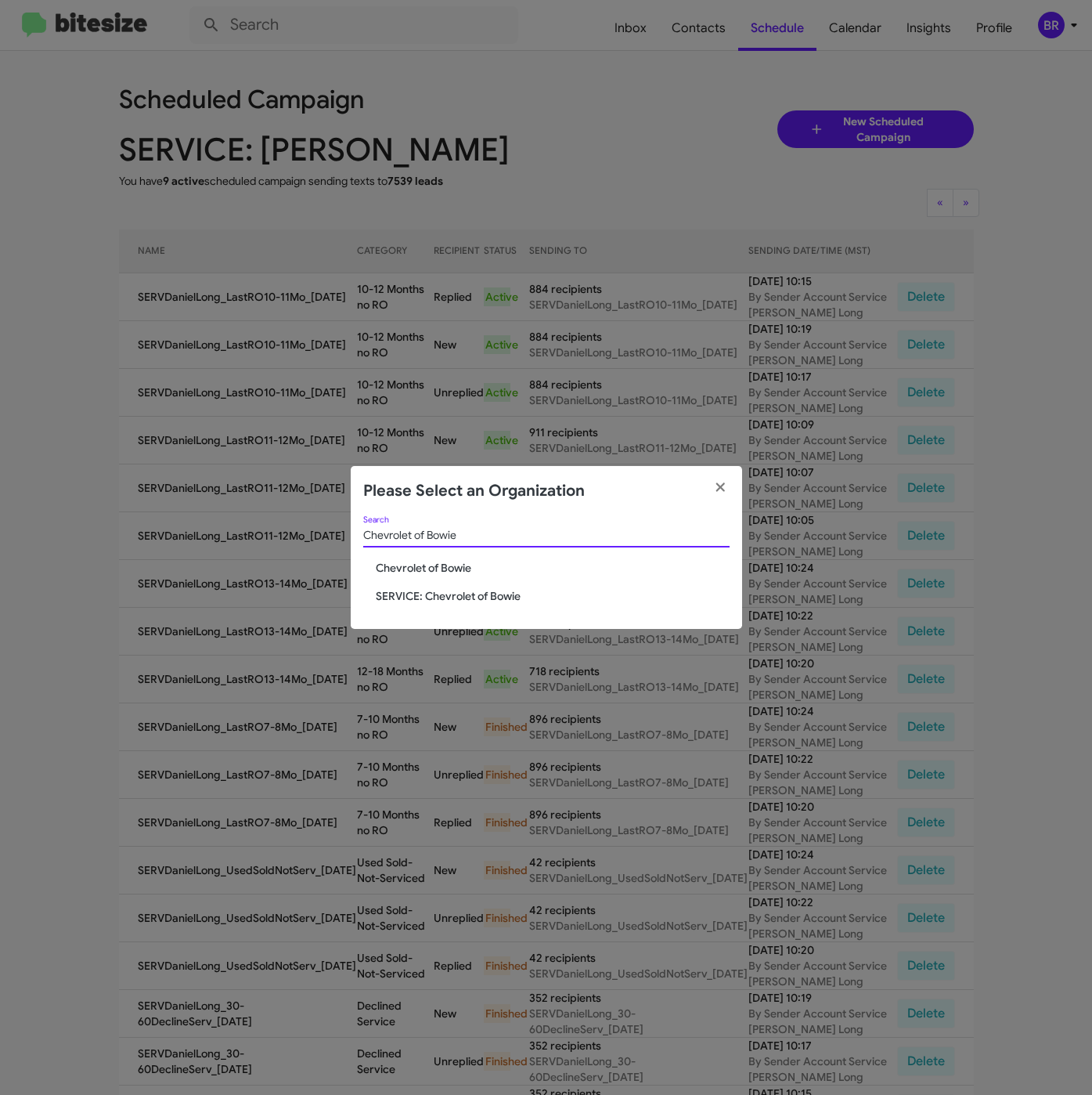
type input "Chevrolet of Bowie"
click at [408, 567] on span "Chevrolet of Bowie" at bounding box center [553, 567] width 354 height 15
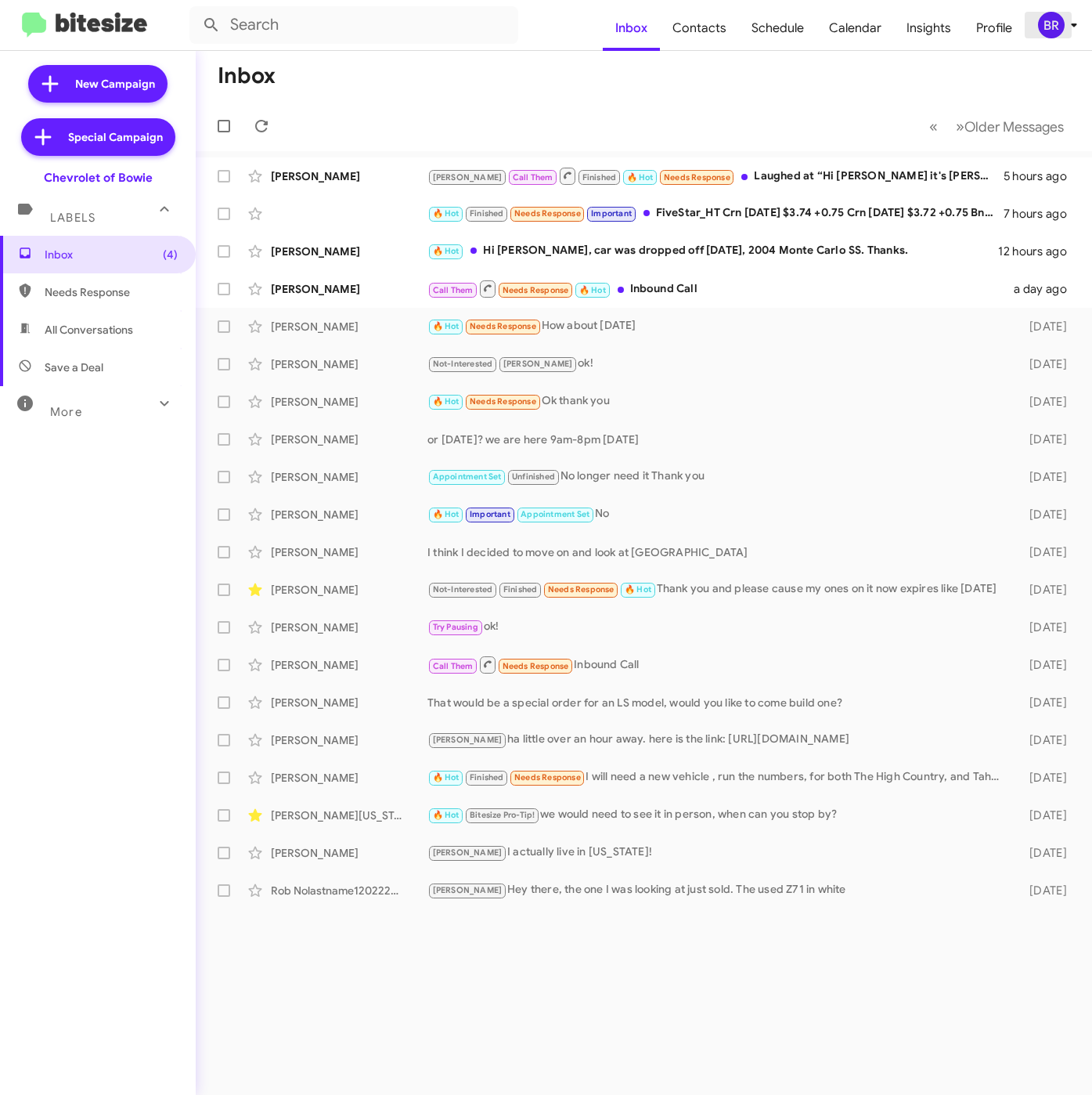
click at [1044, 24] on div "BR" at bounding box center [1050, 25] width 26 height 26
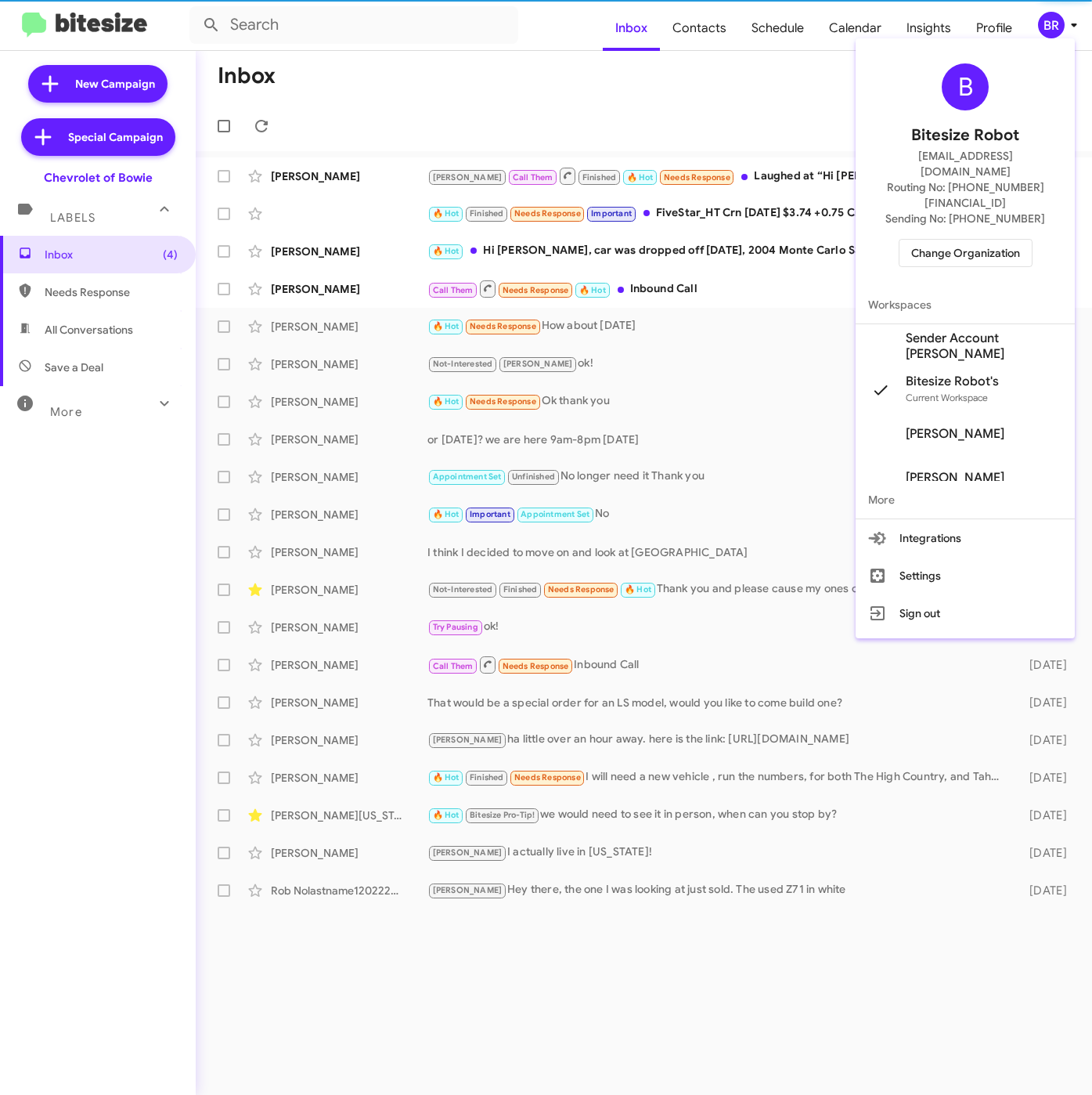
click at [970, 330] on span "Sender Account [PERSON_NAME]" at bounding box center [984, 345] width 156 height 31
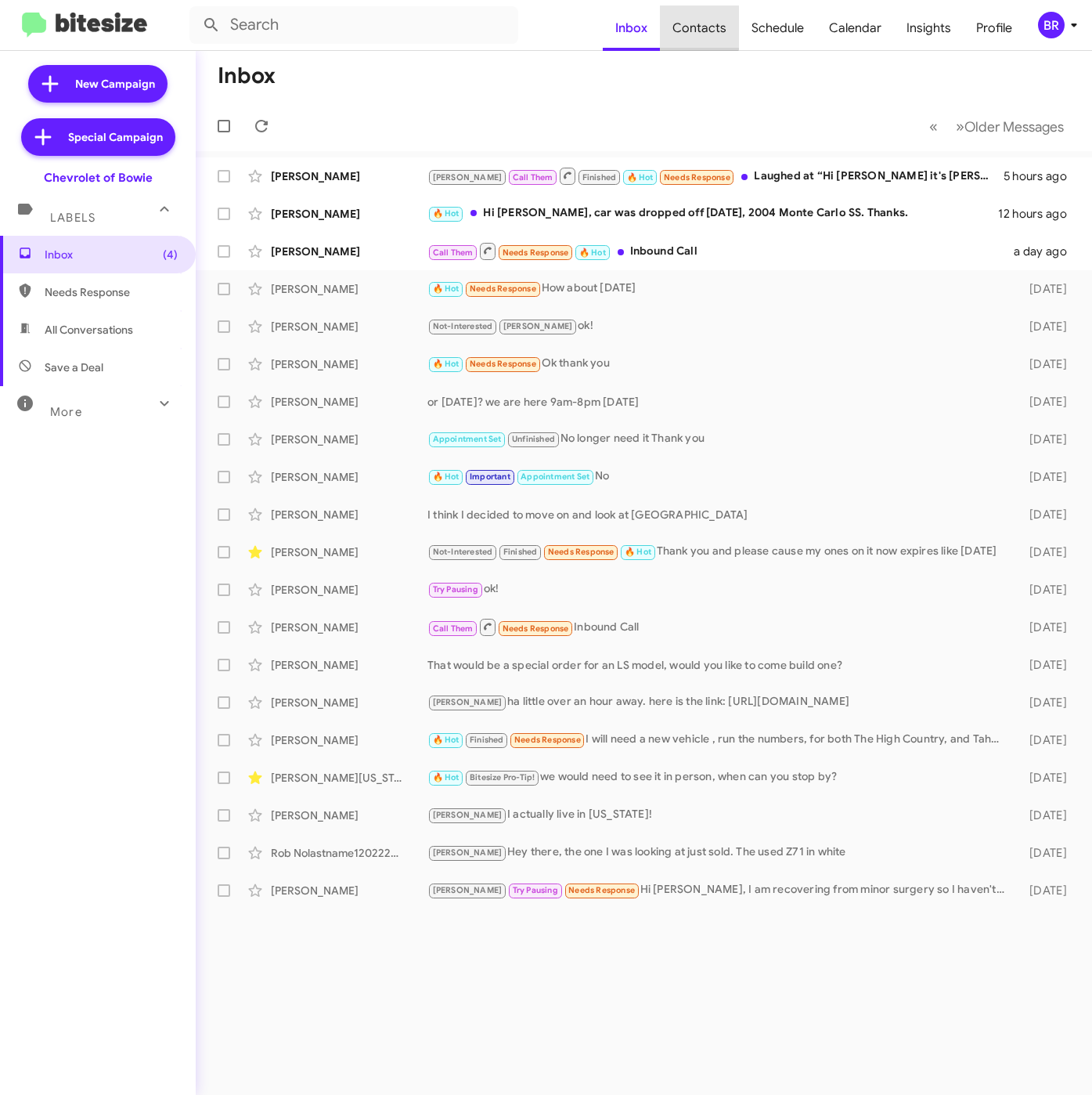
click at [705, 24] on span "Contacts" at bounding box center [699, 27] width 79 height 45
type input "in:groups"
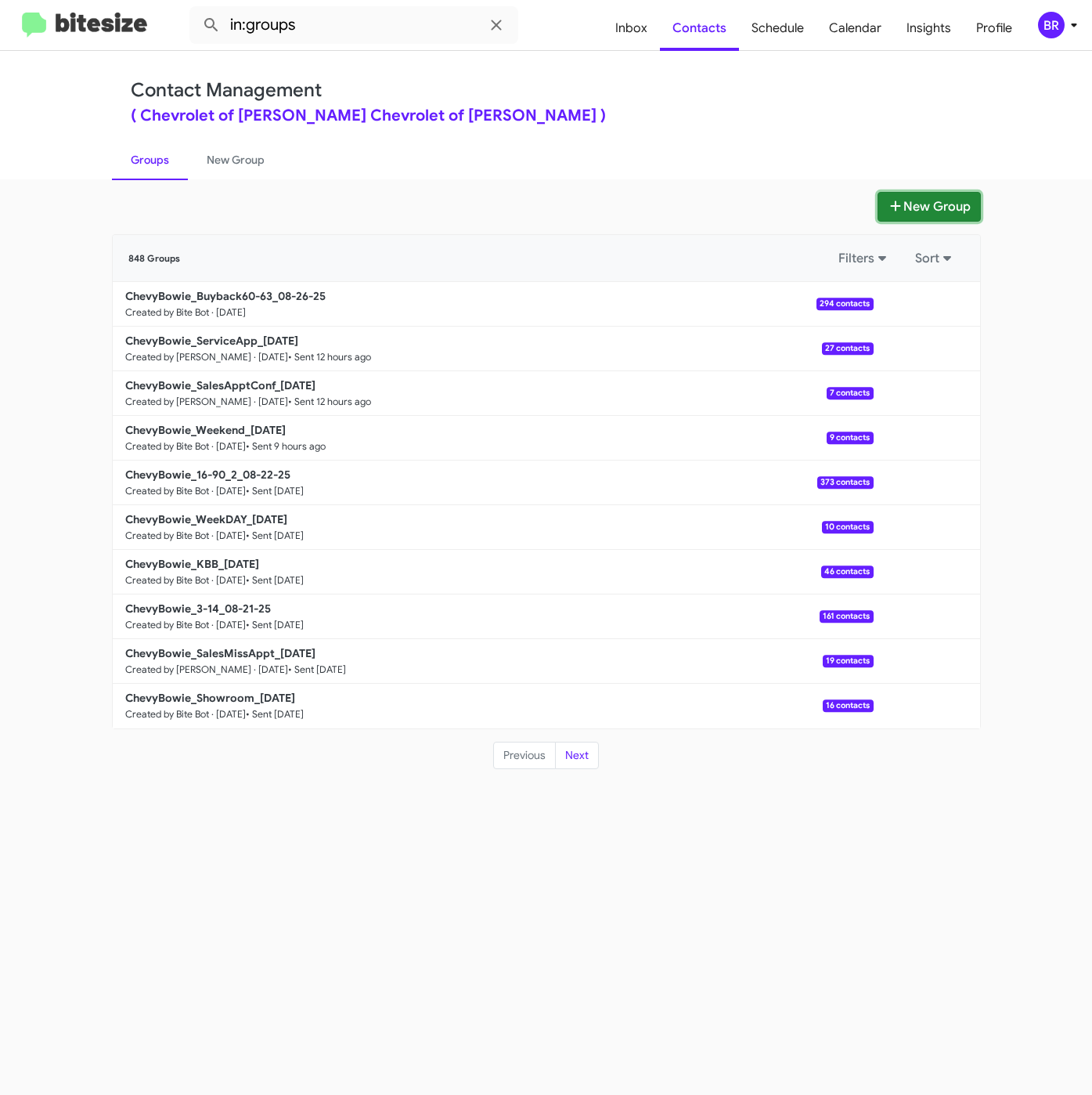
drag, startPoint x: 945, startPoint y: 200, endPoint x: 933, endPoint y: 214, distance: 18.4
click at [945, 200] on button "New Group" at bounding box center [929, 206] width 103 height 30
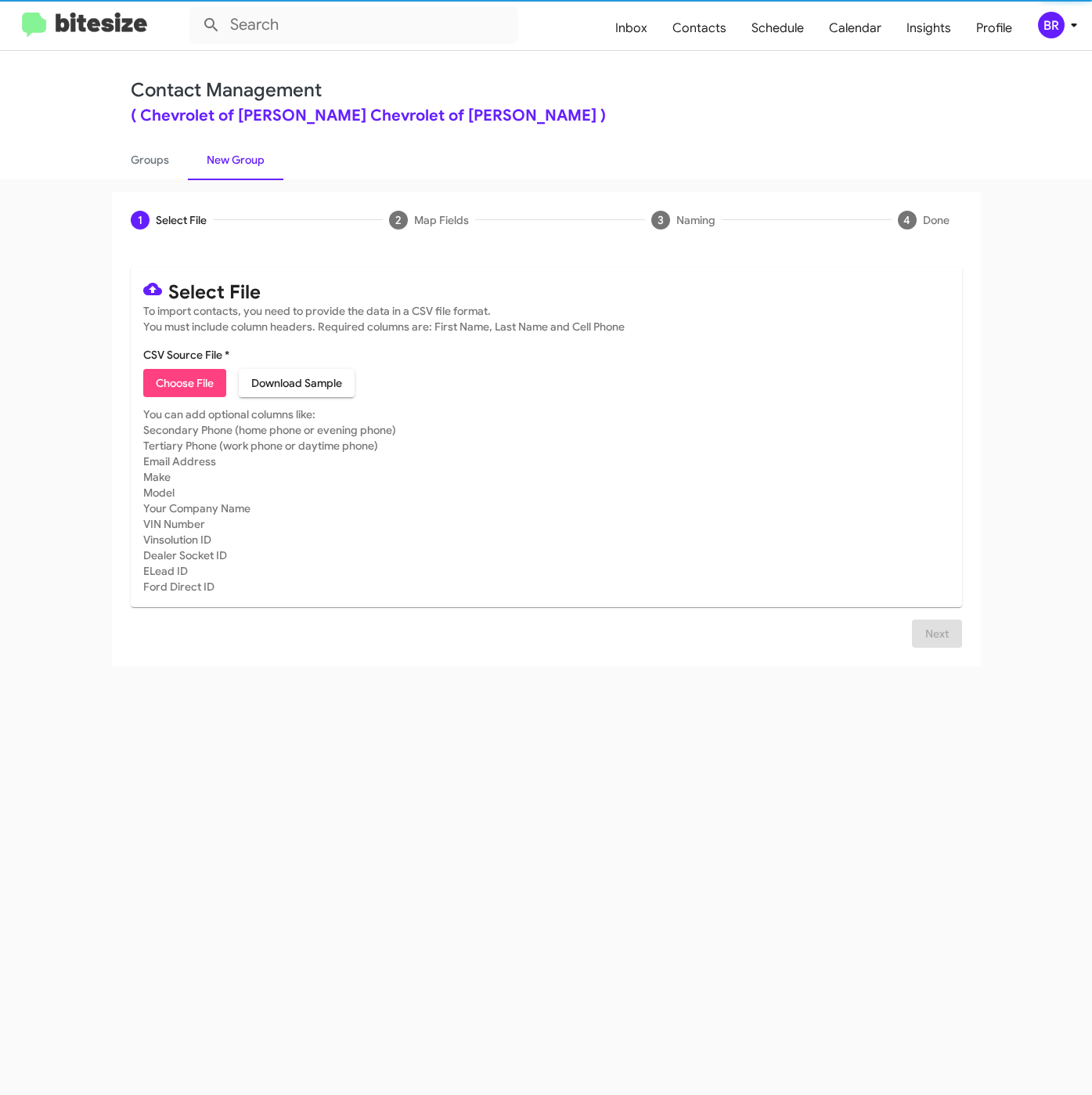
click at [174, 393] on span "Choose File" at bounding box center [185, 382] width 58 height 28
type input "ChevyBowie_ServBuyback12MoSS_[DATE]"
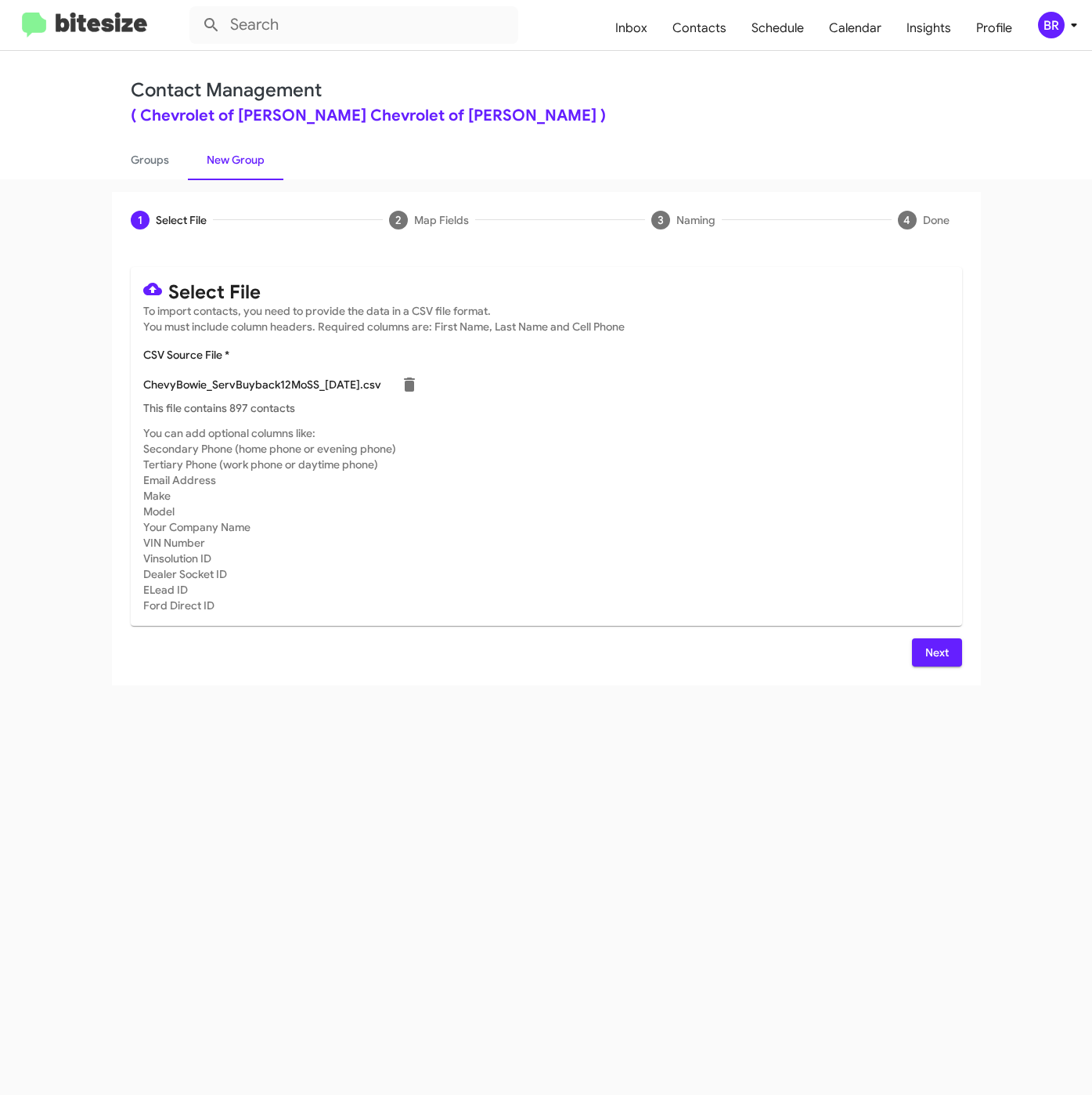
click at [921, 651] on button "Next" at bounding box center [936, 652] width 50 height 28
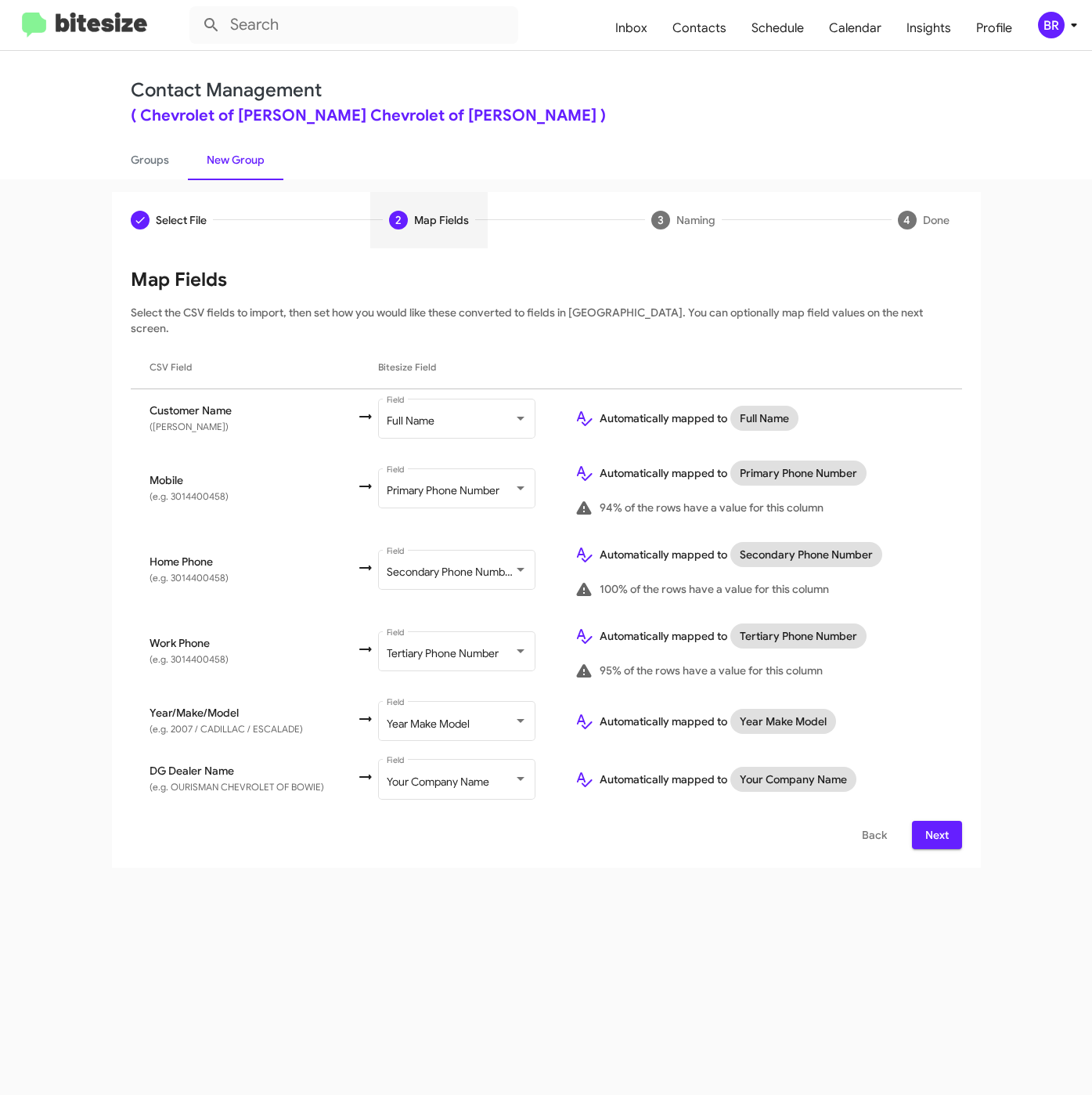
click at [925, 821] on span "Next" at bounding box center [936, 835] width 25 height 28
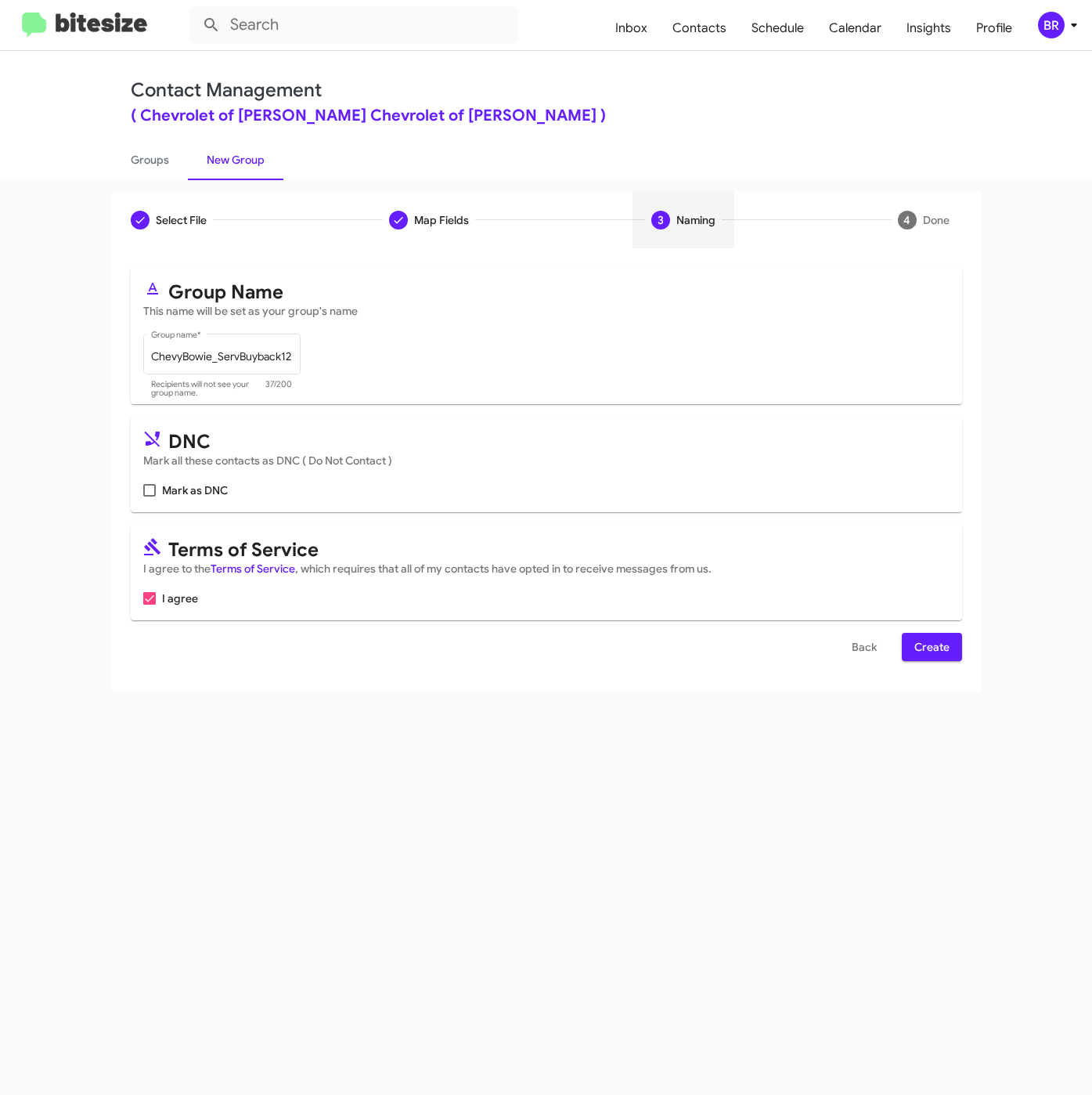
click at [909, 649] on button "Create" at bounding box center [931, 647] width 60 height 28
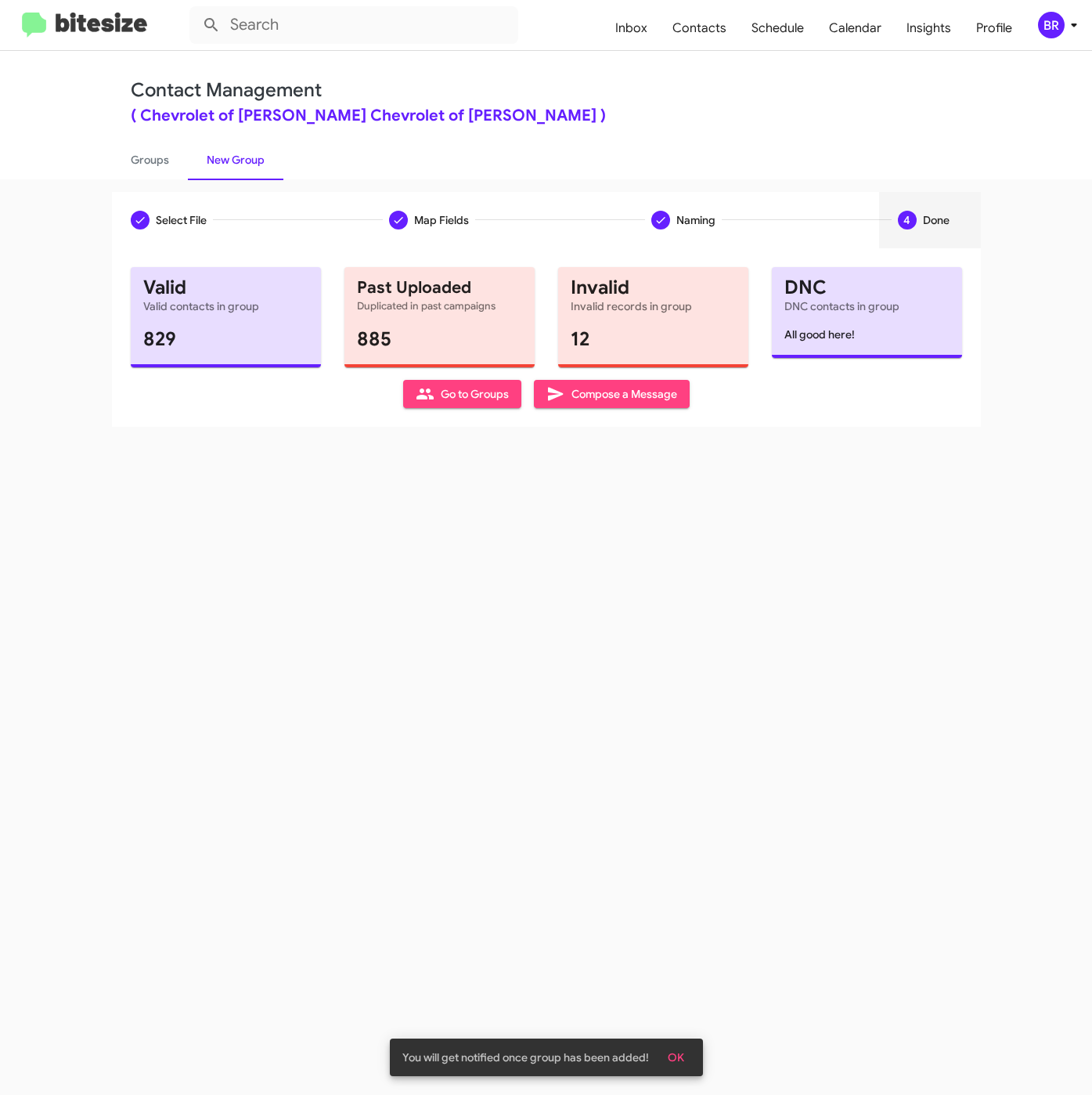
drag, startPoint x: 149, startPoint y: 149, endPoint x: 308, endPoint y: 103, distance: 165.5
click at [151, 149] on link "Groups" at bounding box center [150, 160] width 76 height 41
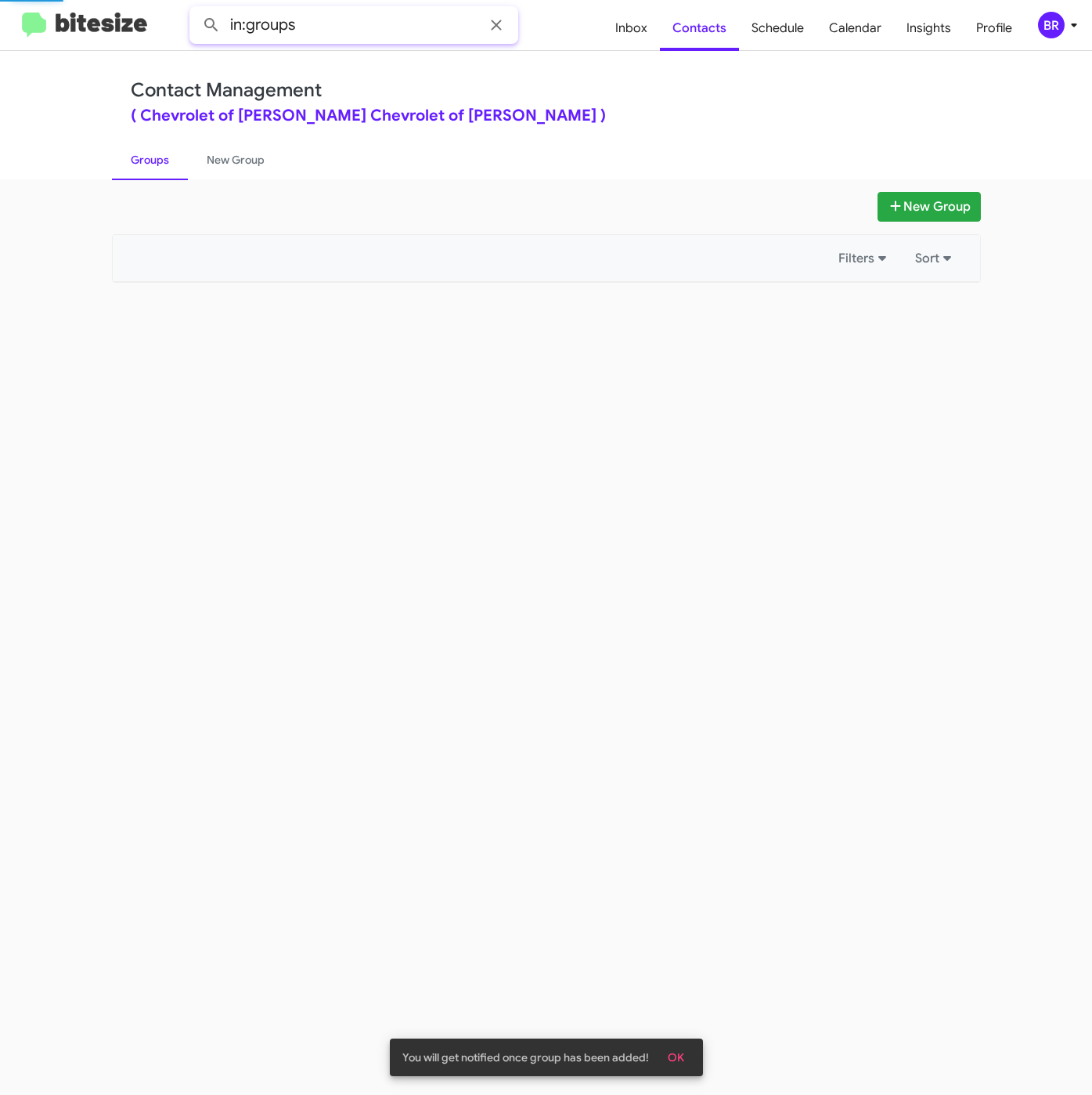
click at [405, 26] on input "in:groups" at bounding box center [354, 25] width 329 height 37
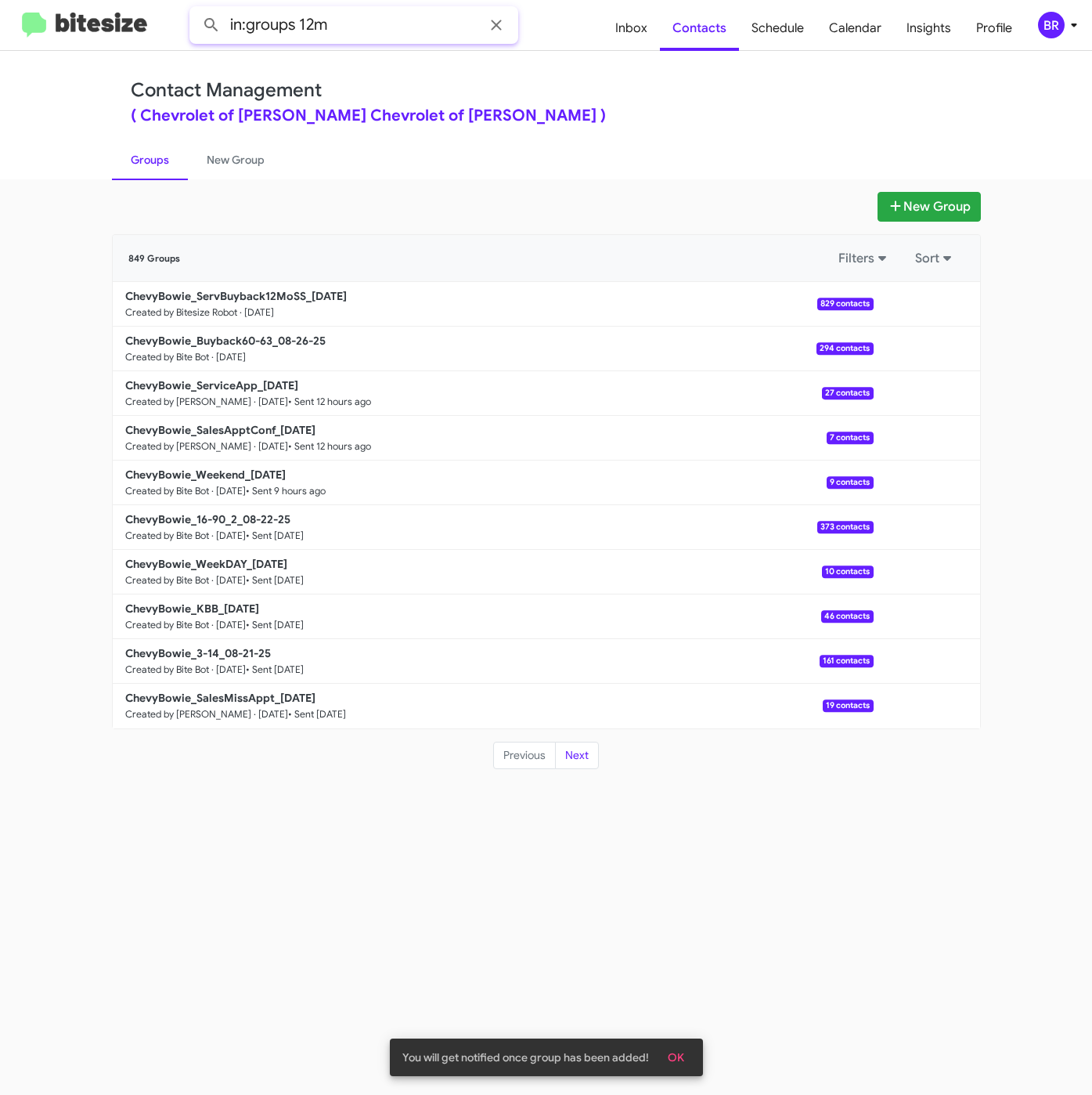
type input "in:groups 12m"
click at [196, 9] on button at bounding box center [211, 25] width 31 height 31
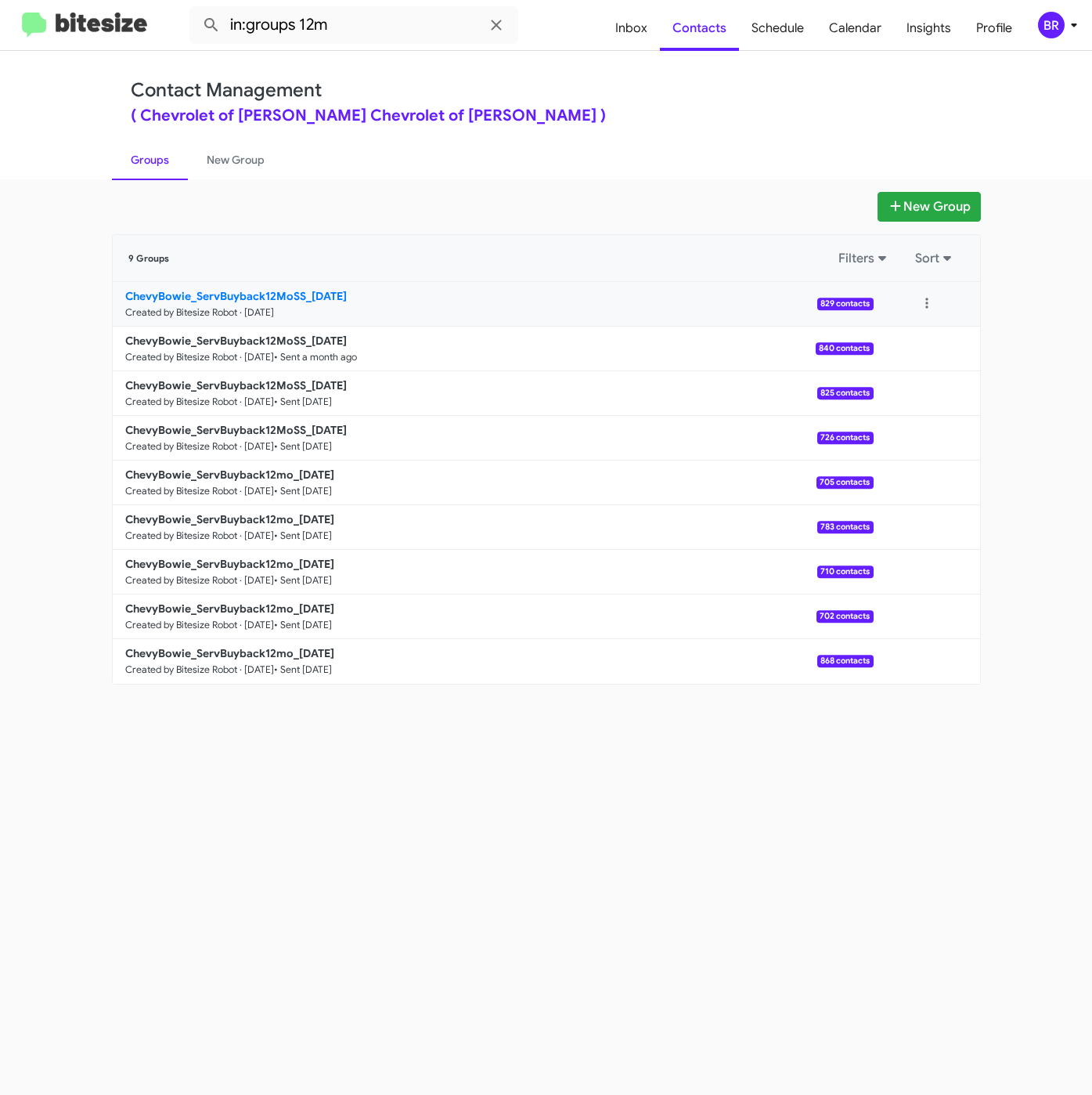
click at [270, 294] on b "ChevyBowie_ServBuyback12MoSS_[DATE]" at bounding box center [236, 296] width 221 height 14
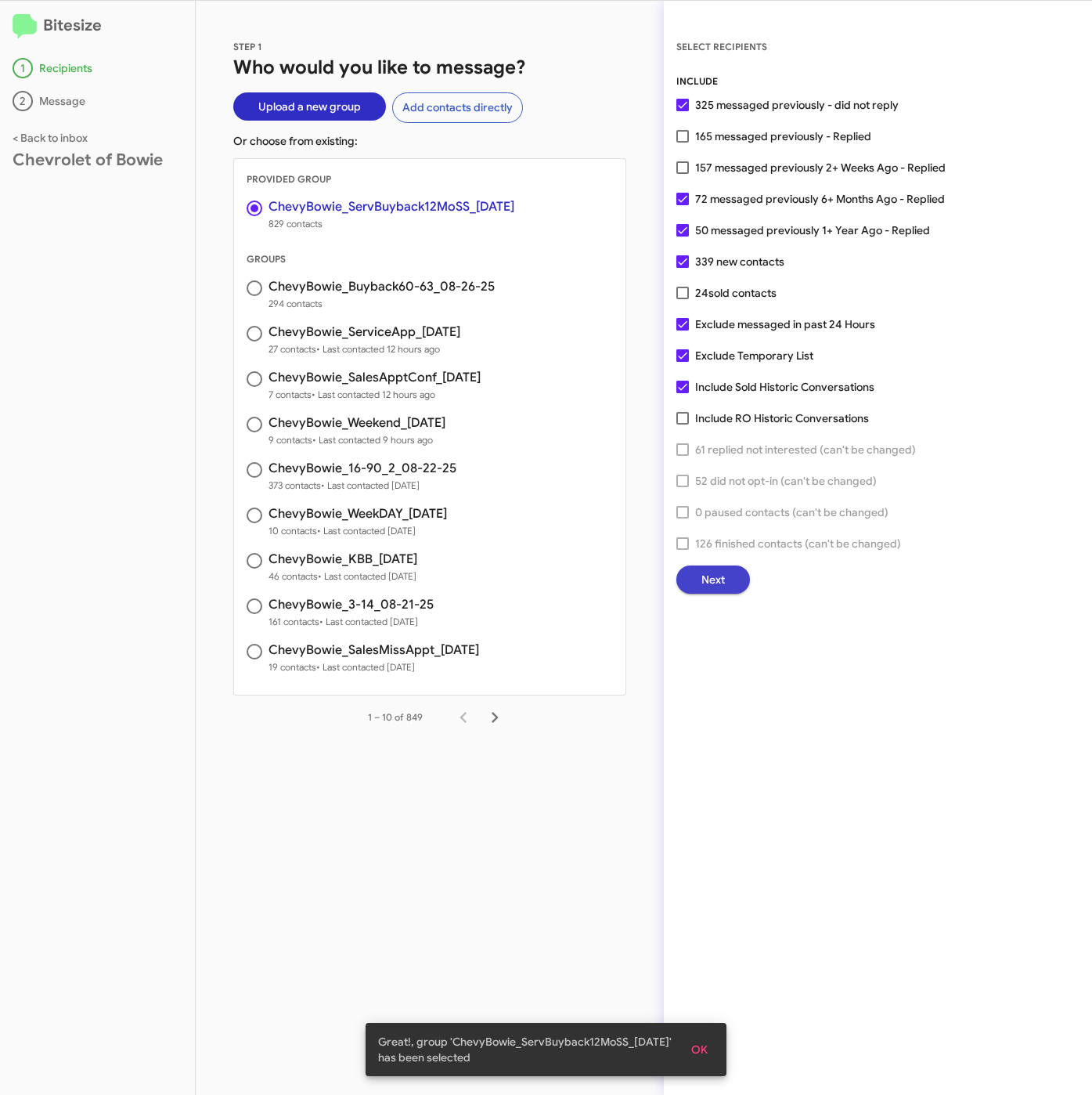
click at [702, 569] on span "Next" at bounding box center [714, 579] width 24 height 28
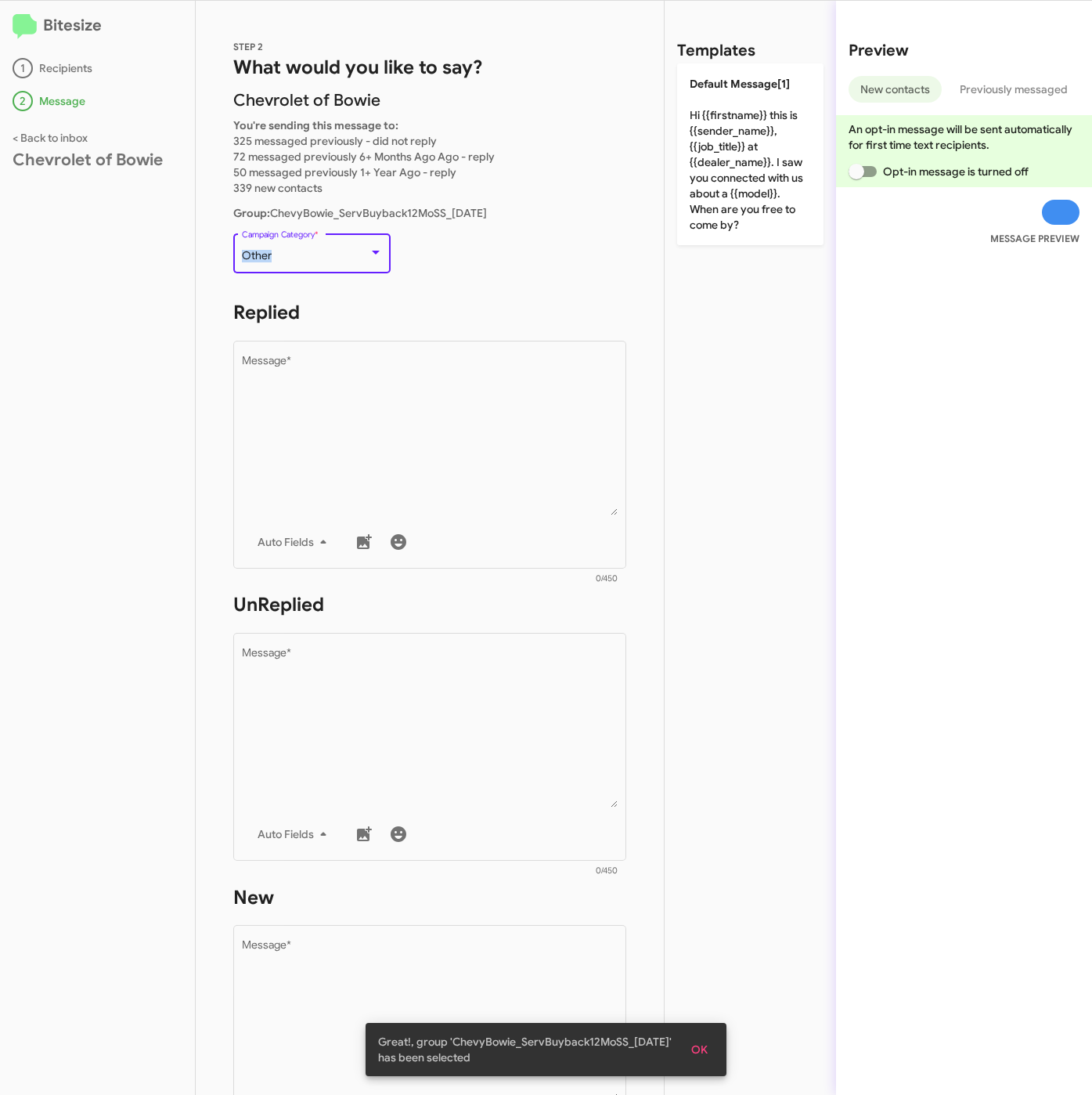
click at [297, 247] on div "Other Campaign Category *" at bounding box center [312, 252] width 141 height 43
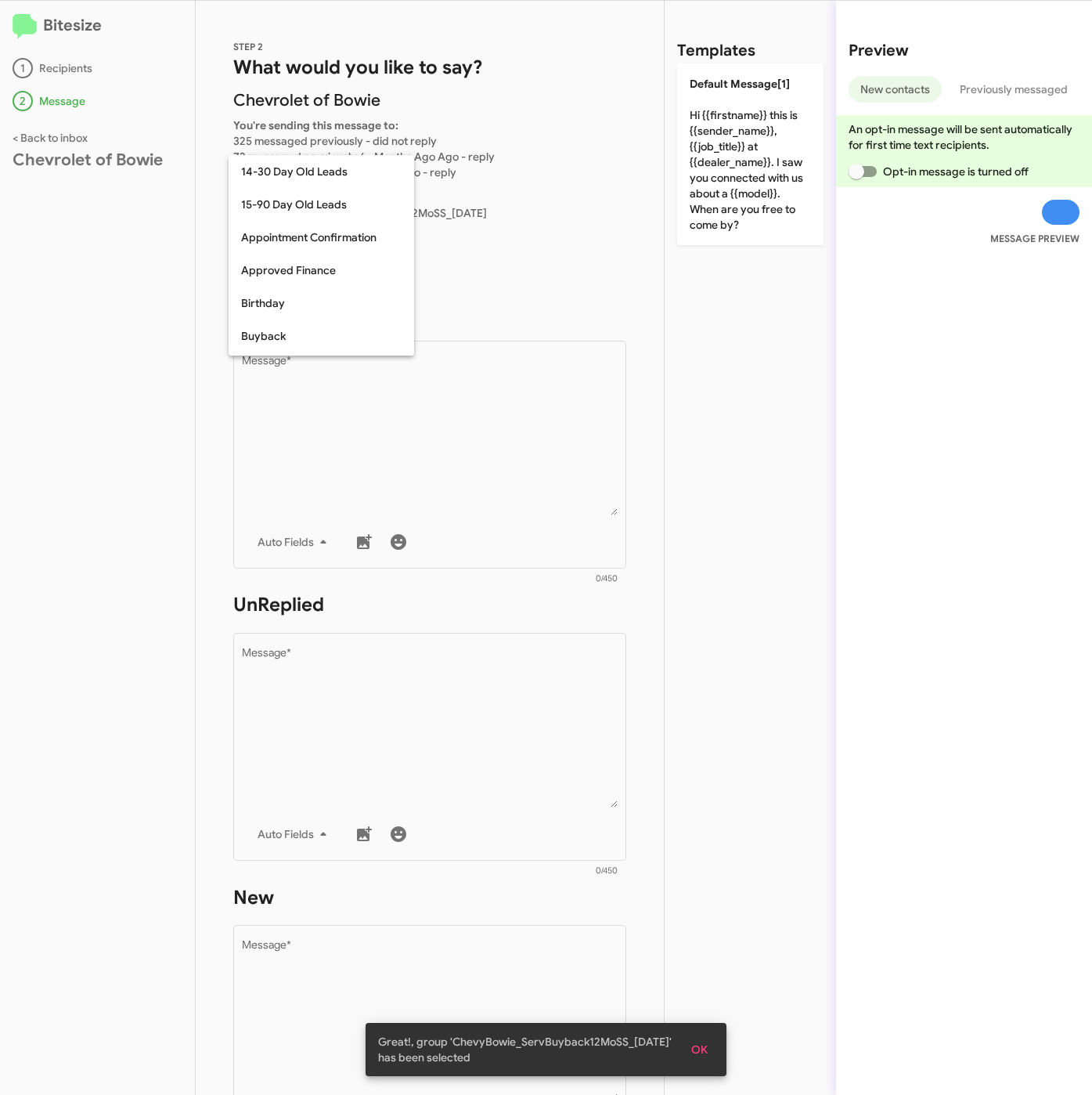
scroll to position [344, 0]
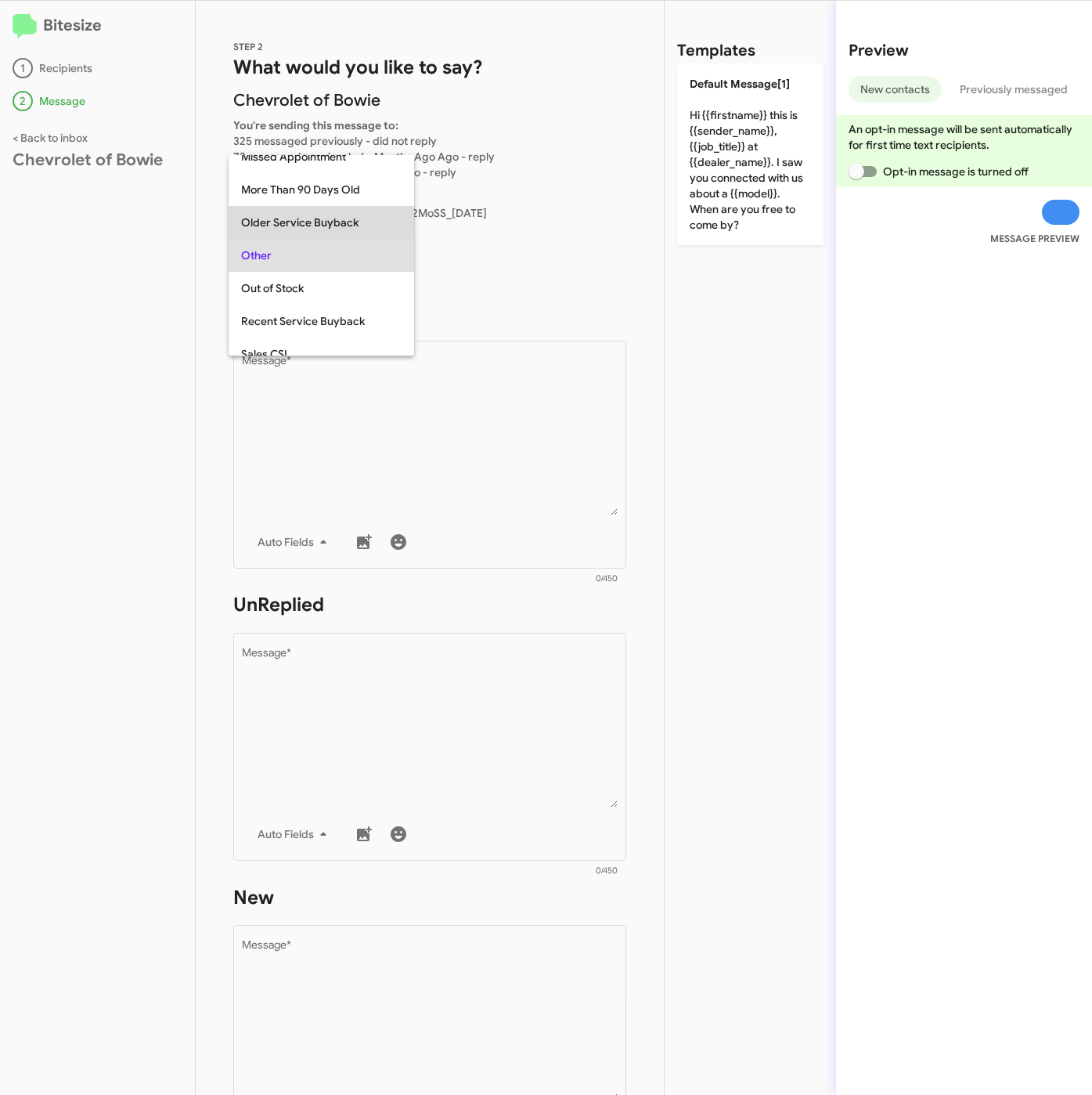
click at [388, 223] on span "Older Service Buyback" at bounding box center [321, 222] width 161 height 33
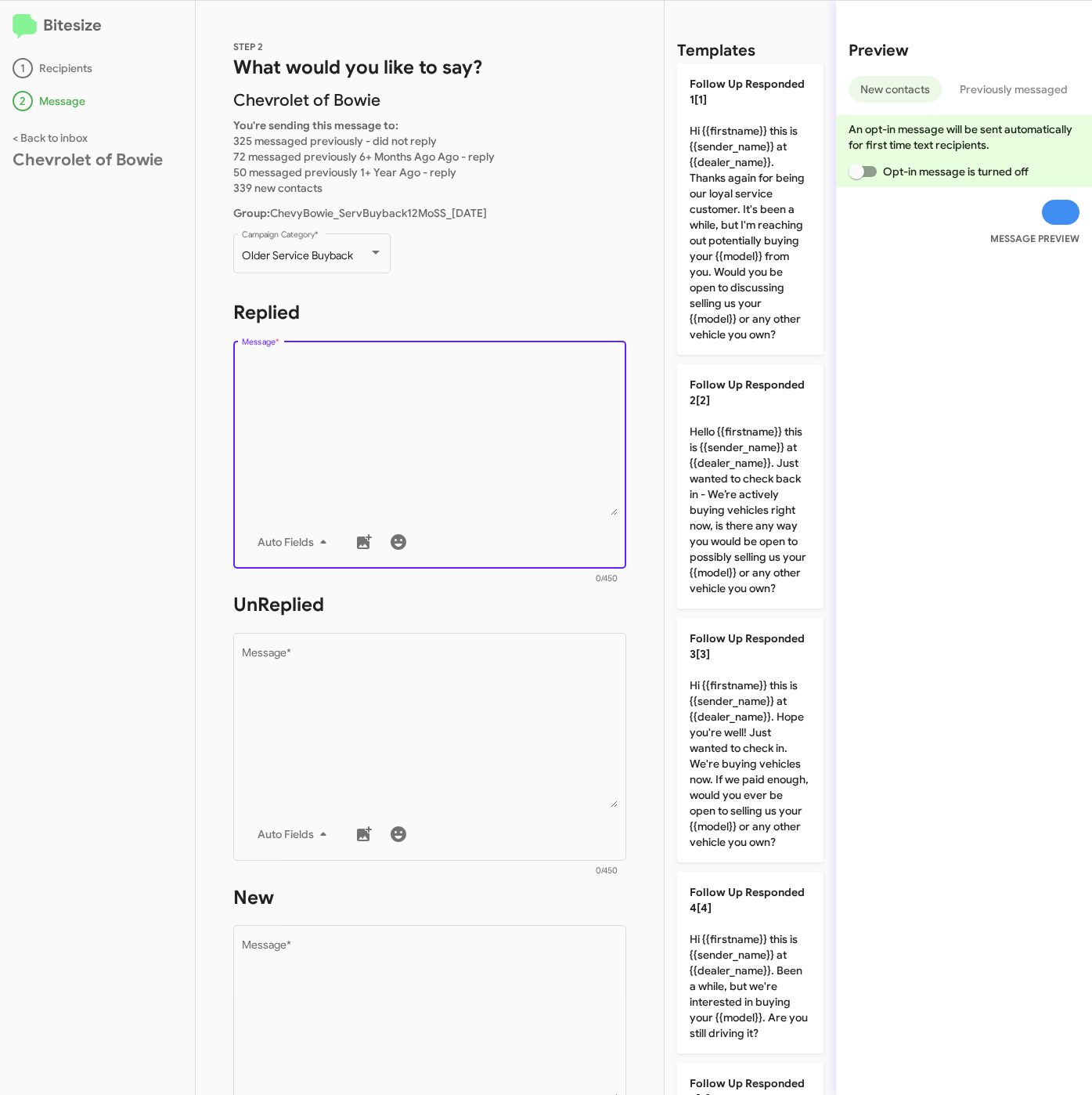
click at [384, 402] on textarea "Message *" at bounding box center [429, 436] width 377 height 160
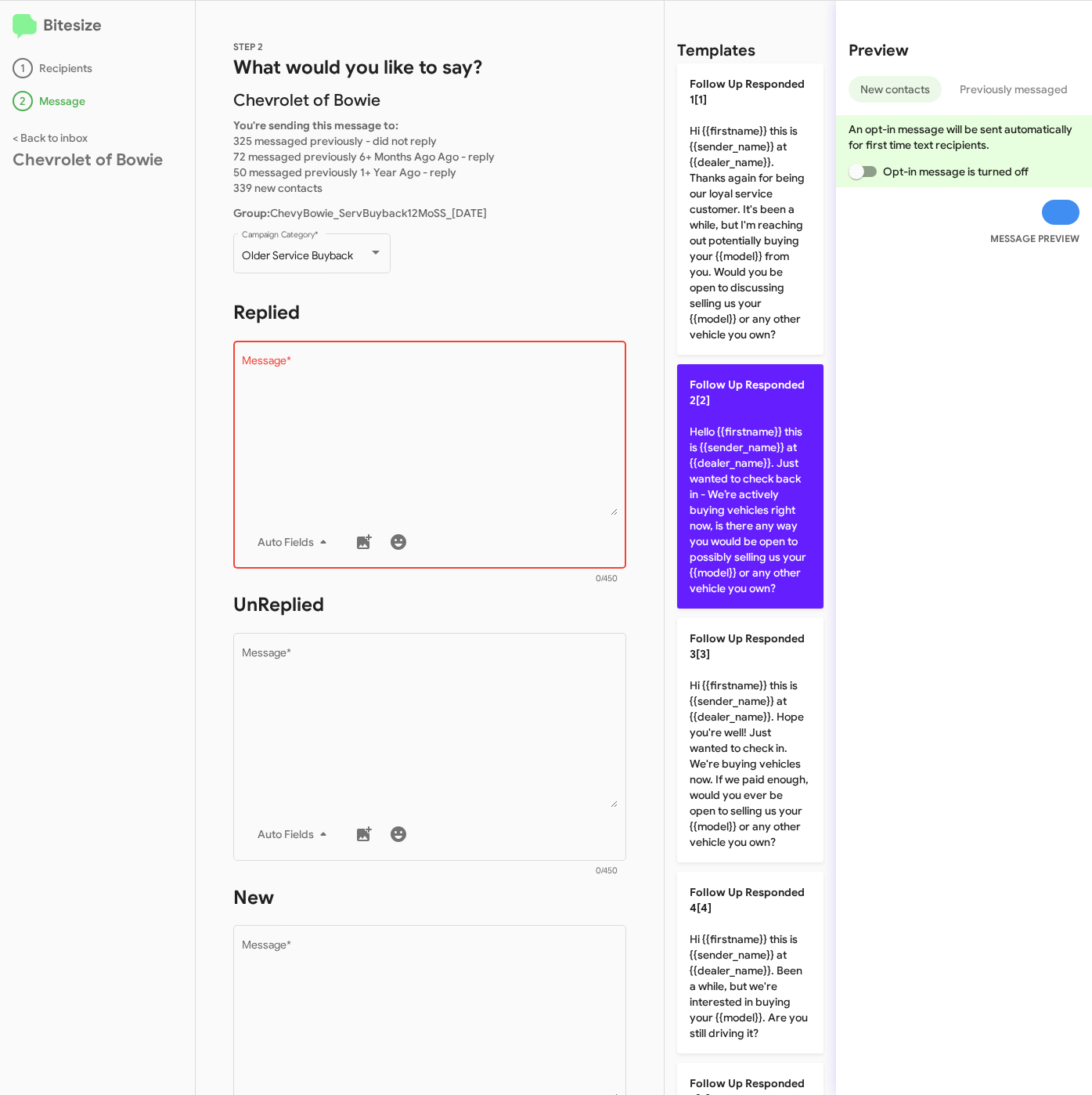
click at [744, 538] on p "Follow Up Responded 2[2] Hello {{firstname}} this is {{sender_name}} at {{deale…" at bounding box center [750, 486] width 146 height 244
type textarea "Hello {{firstname}} this is {{sender_name}} at {{dealer_name}}. Just wanted to …"
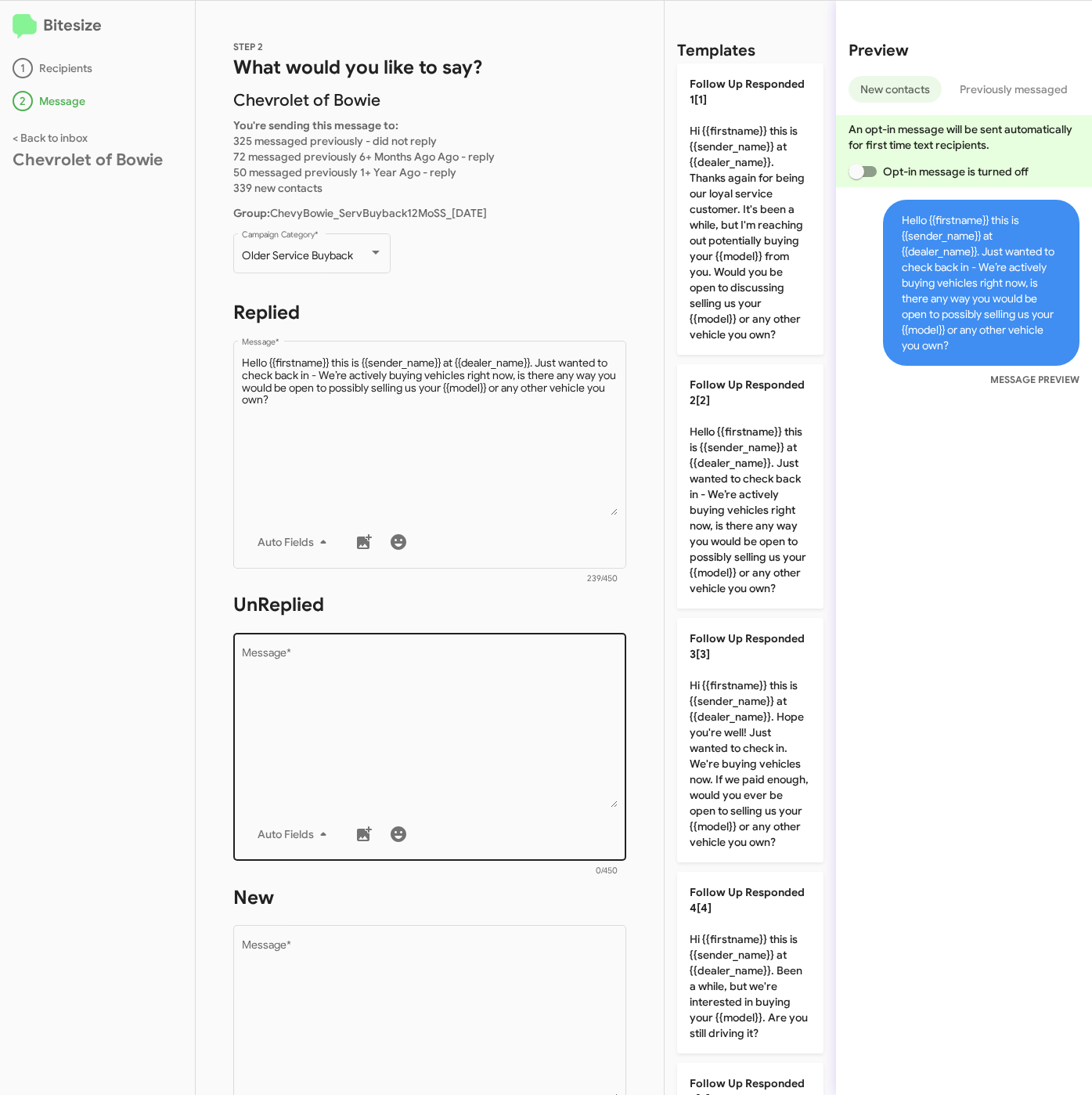
click at [536, 712] on textarea "Message *" at bounding box center [429, 727] width 377 height 160
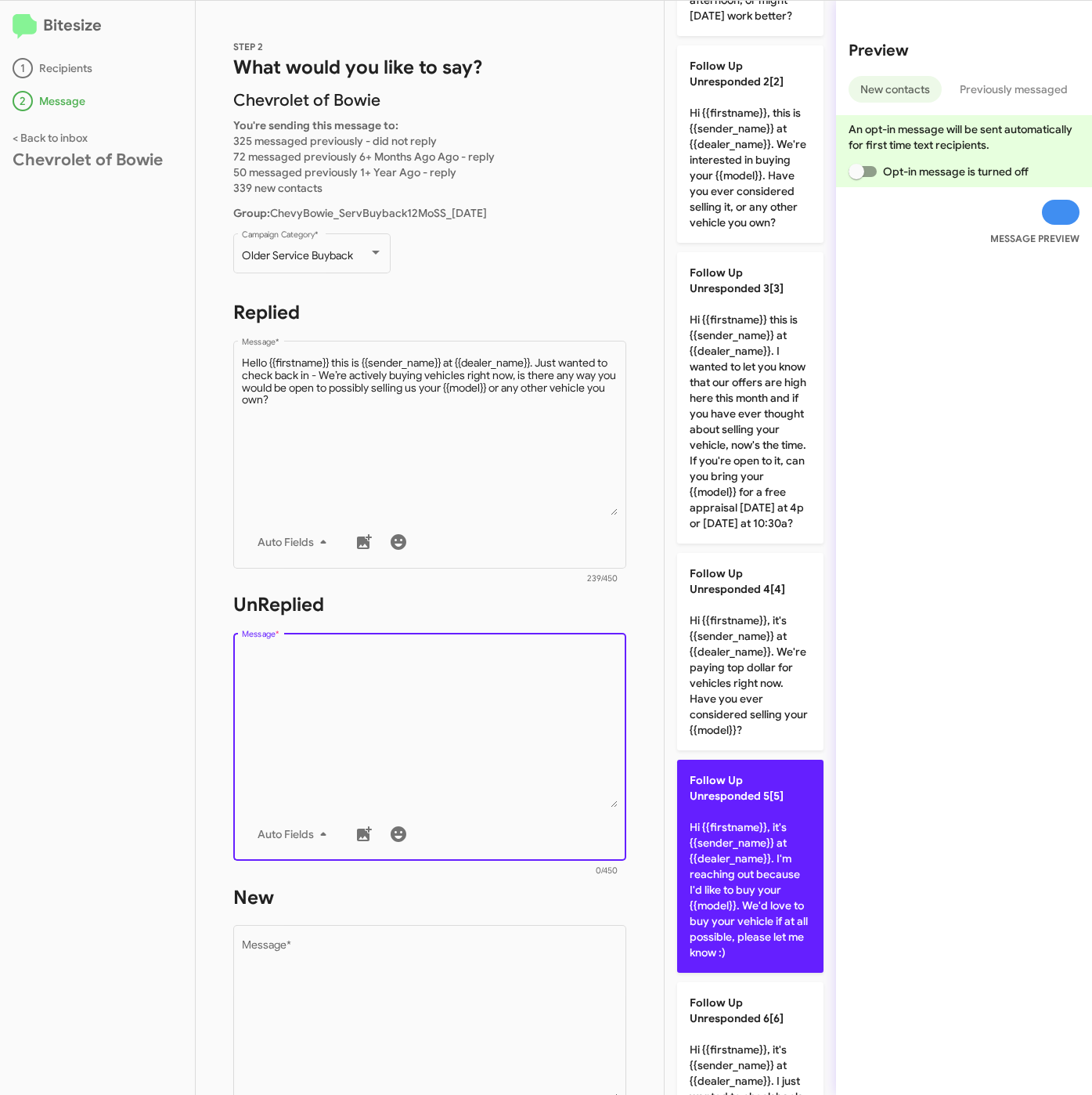
scroll to position [587, 0]
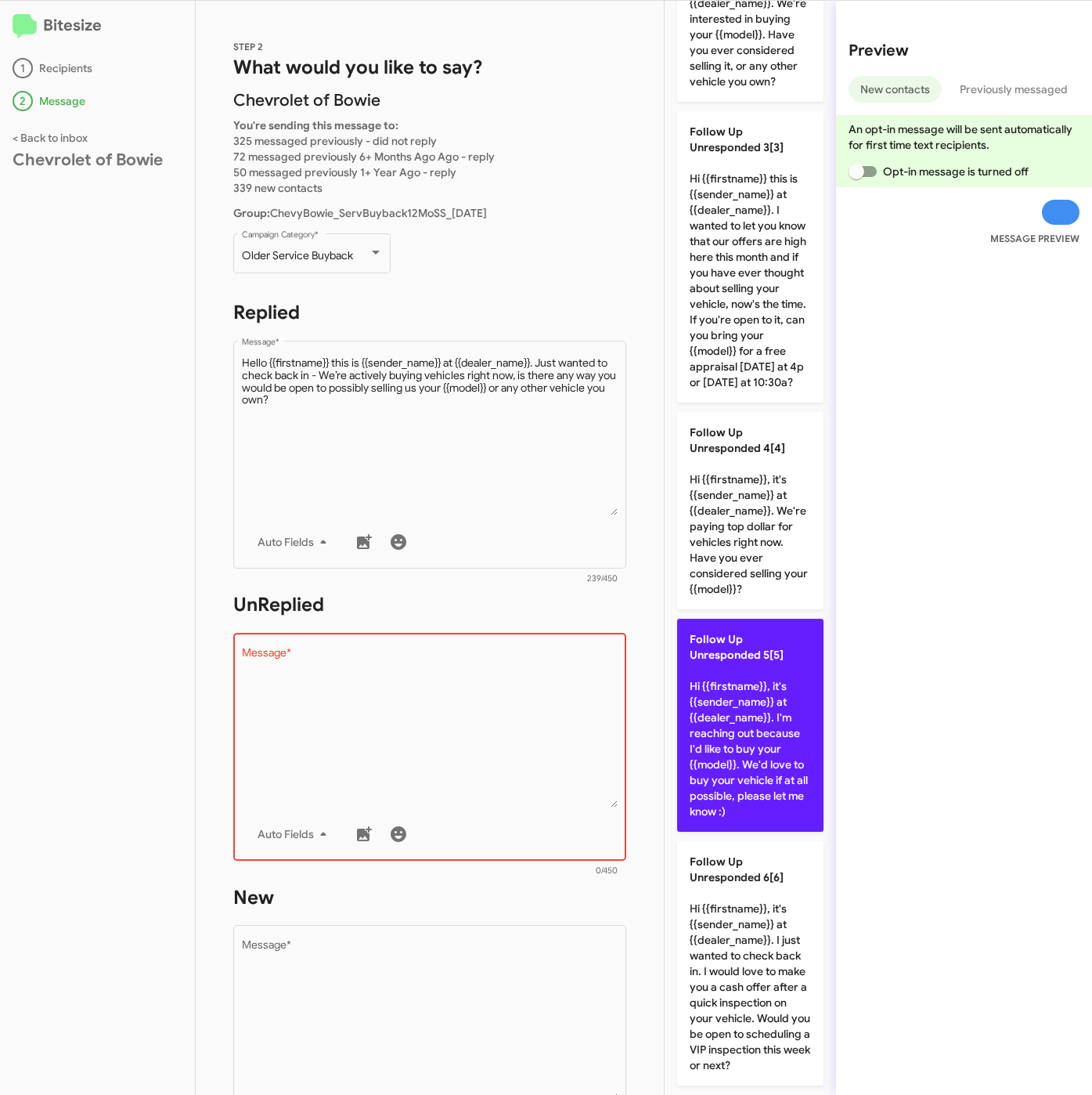
click at [731, 696] on p "Follow Up Unresponded 5[5] Hi {{firstname}}, it's {{sender_name}} at {{dealer_n…" at bounding box center [750, 725] width 146 height 213
type textarea "Hi {{firstname}}, it's {{sender_name}} at {{dealer_name}}. I'm reaching out bec…"
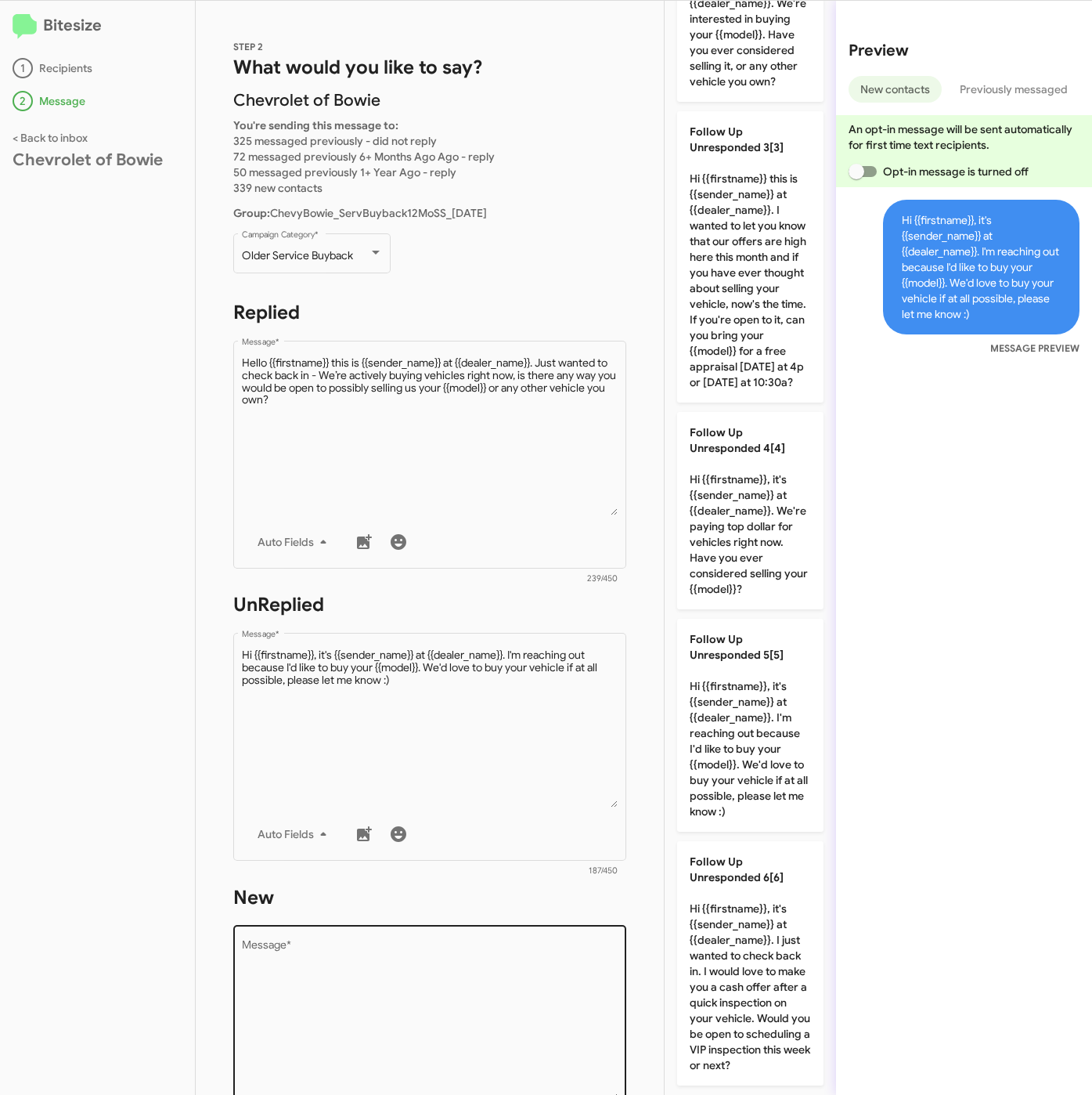
click at [486, 979] on textarea "Message *" at bounding box center [429, 1020] width 377 height 160
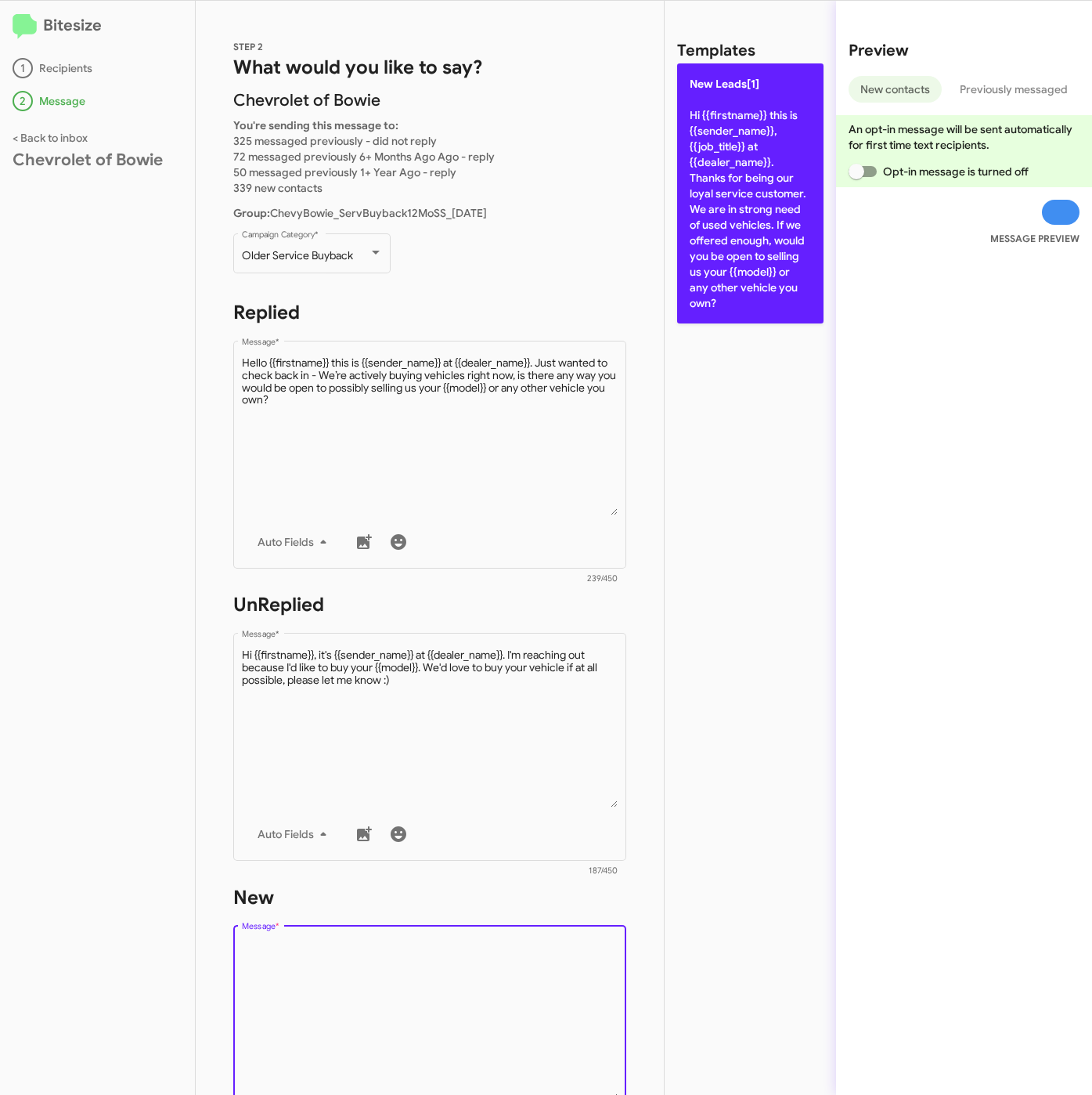
click at [731, 259] on p "New Leads[1] Hi {{firstname}} this is {{sender_name}}, {{job_title}} at {{deale…" at bounding box center [750, 194] width 146 height 260
type textarea "Hi {{firstname}} this is {{sender_name}}, {{job_title}} at {{dealer_name}}. Tha…"
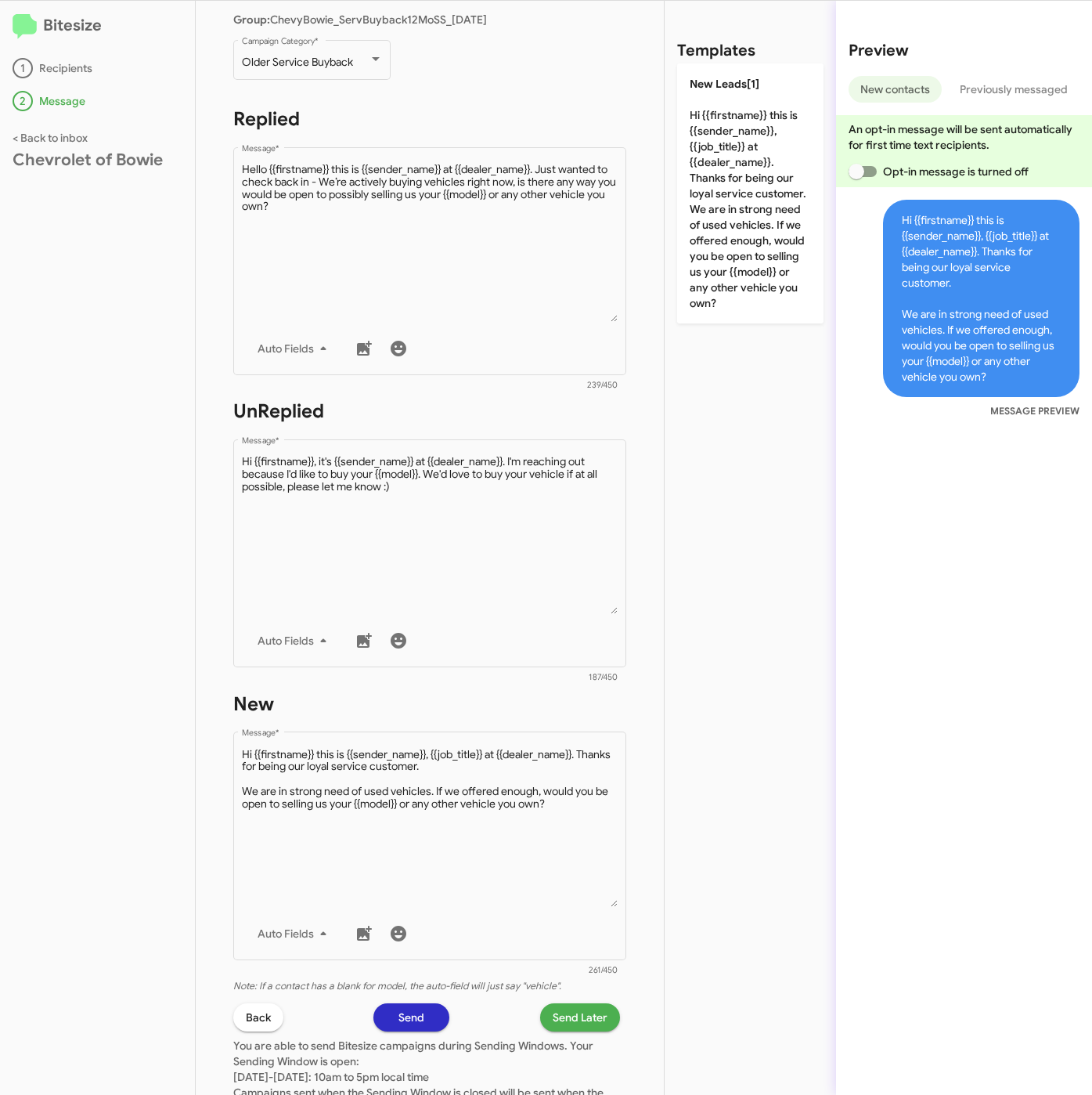
scroll to position [352, 0]
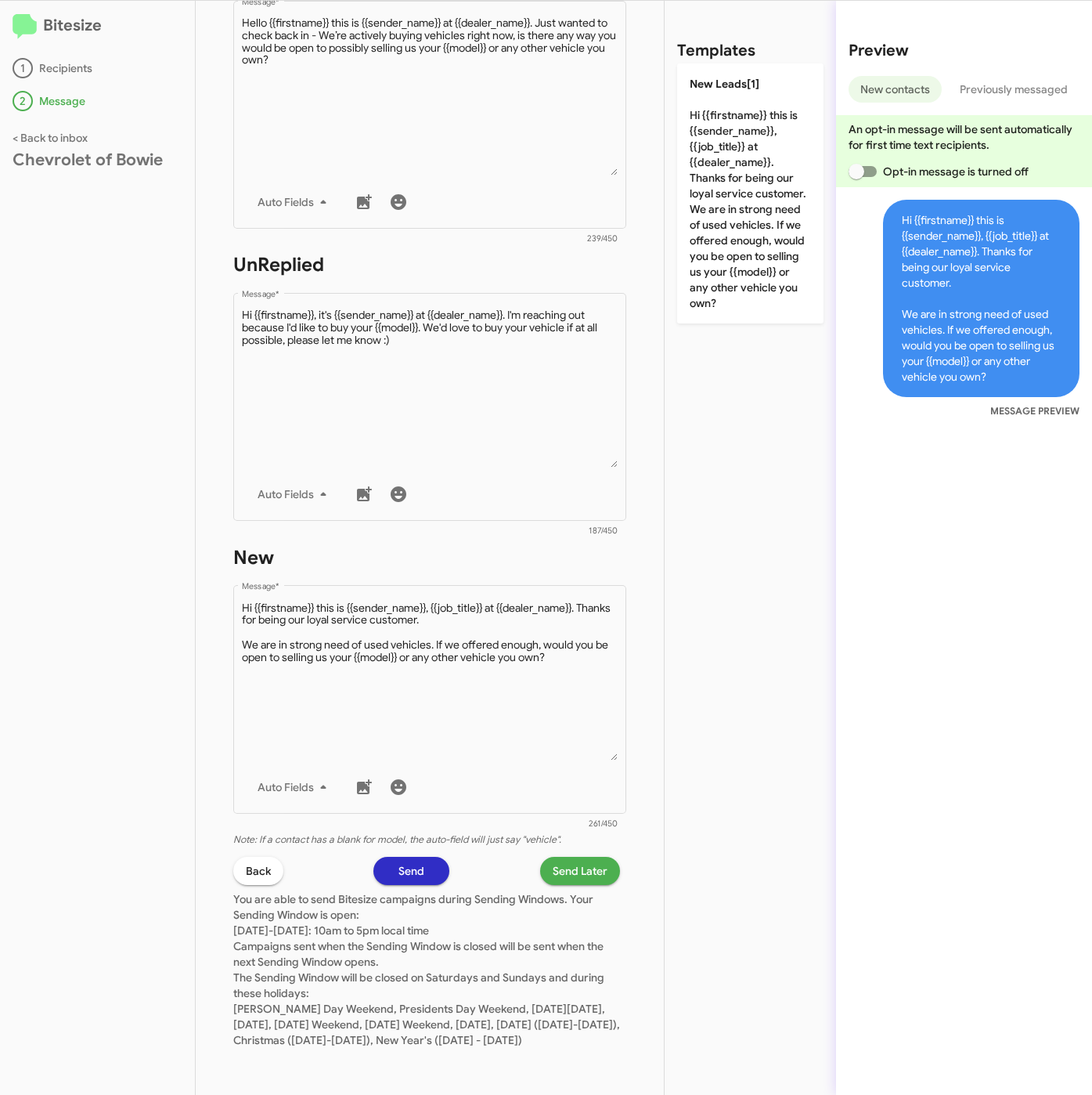
click at [557, 860] on span "Send Later" at bounding box center [580, 870] width 54 height 28
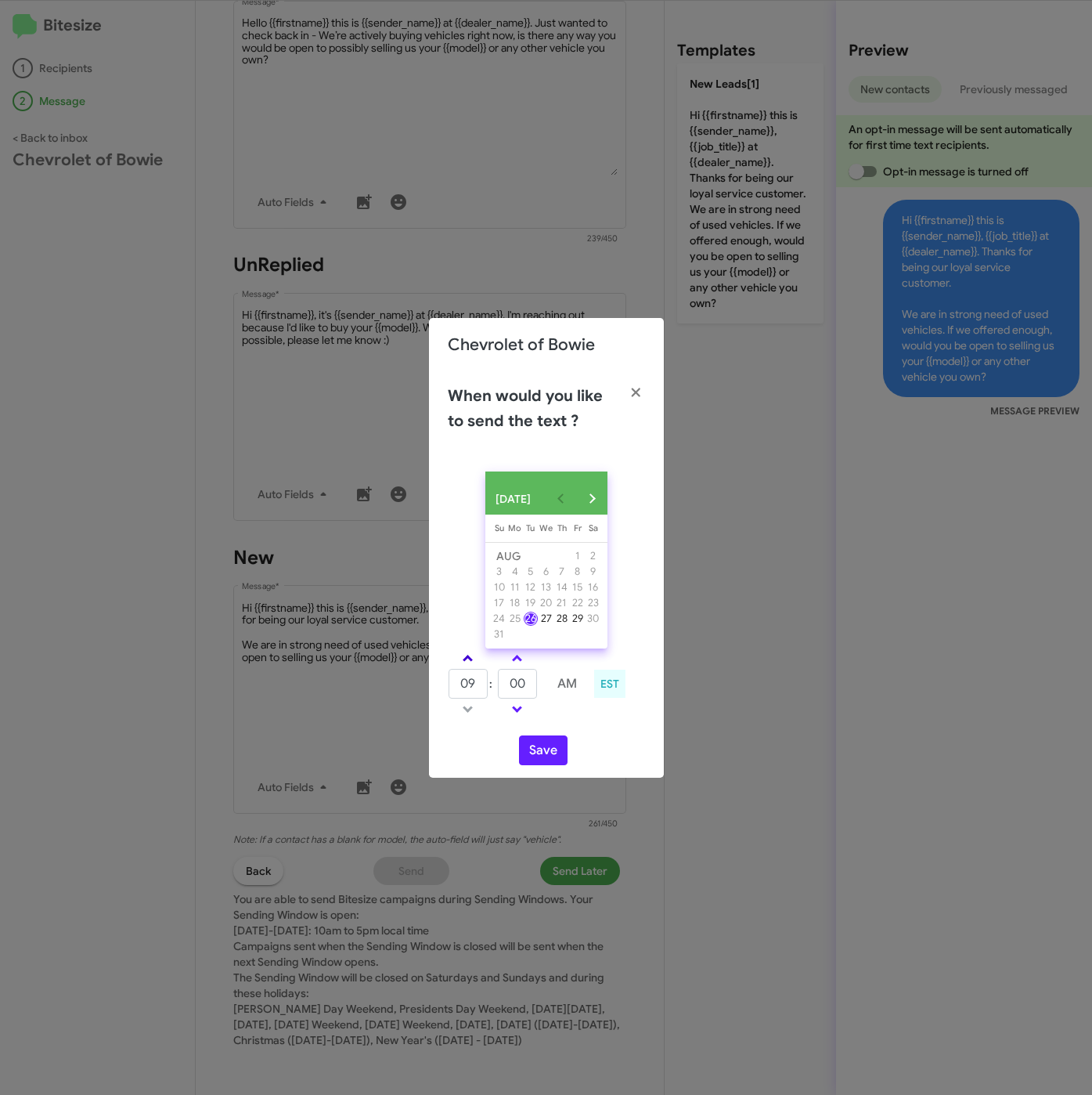
click at [466, 663] on span at bounding box center [468, 659] width 10 height 10
type input "01"
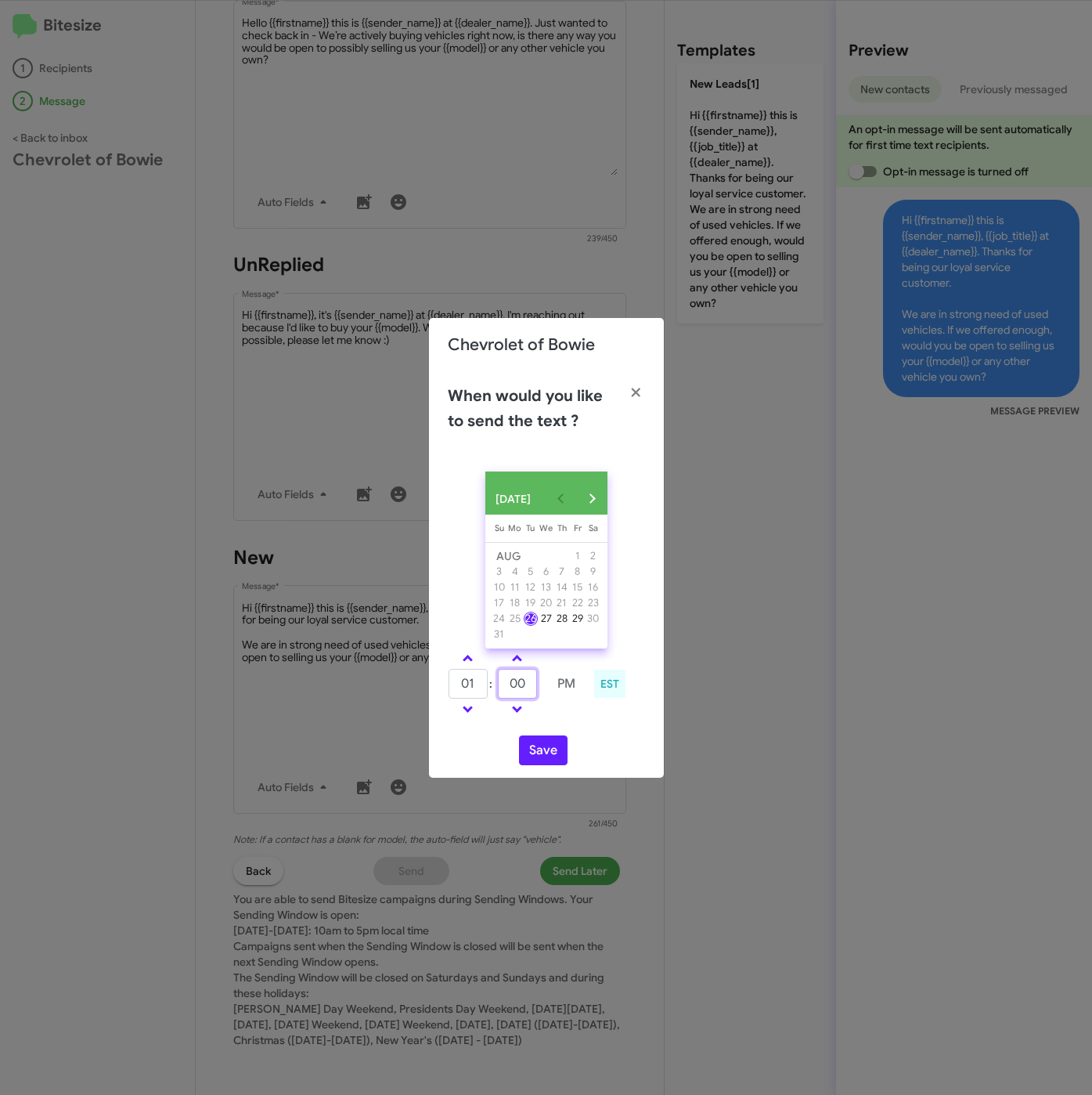
click at [507, 691] on input "00" at bounding box center [517, 683] width 39 height 30
type input "39"
click at [562, 755] on button "Save" at bounding box center [543, 750] width 48 height 30
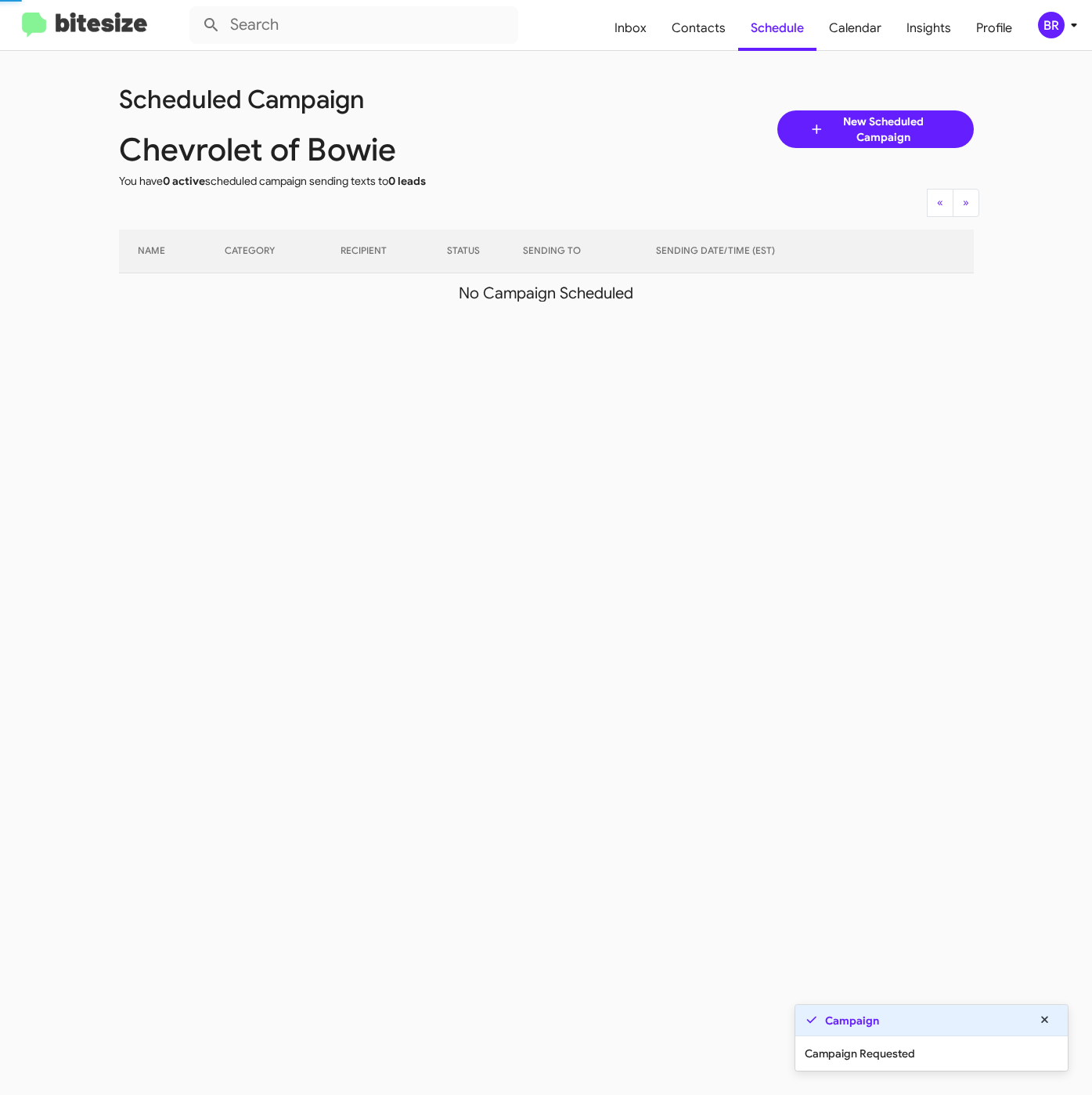
click at [1073, 15] on icon at bounding box center [1074, 25] width 19 height 19
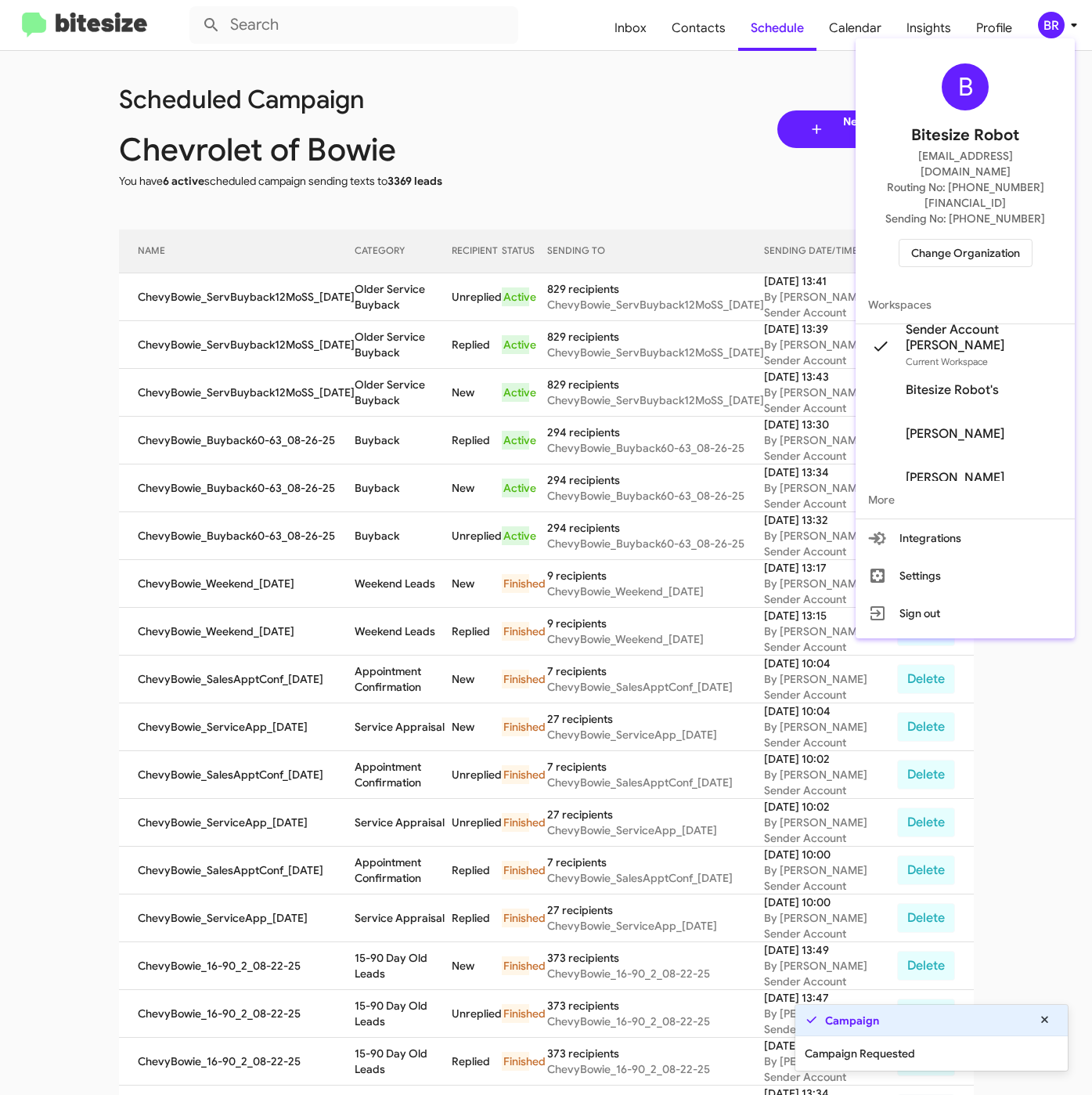
click at [350, 280] on div at bounding box center [546, 547] width 1092 height 1095
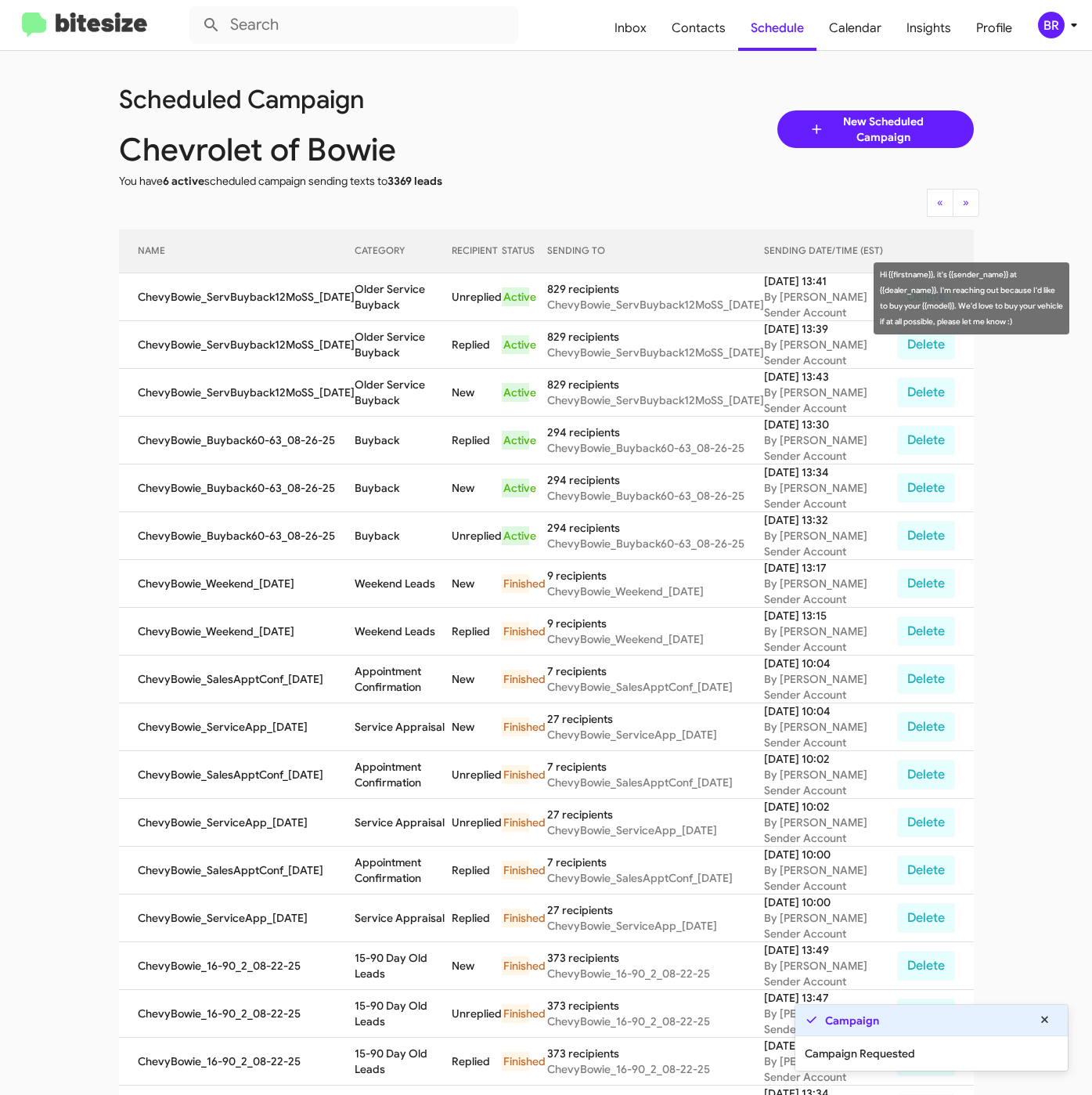
drag, startPoint x: 346, startPoint y: 290, endPoint x: 392, endPoint y: 305, distance: 48.4
click at [392, 305] on td "Older Service Buyback" at bounding box center [403, 297] width 98 height 48
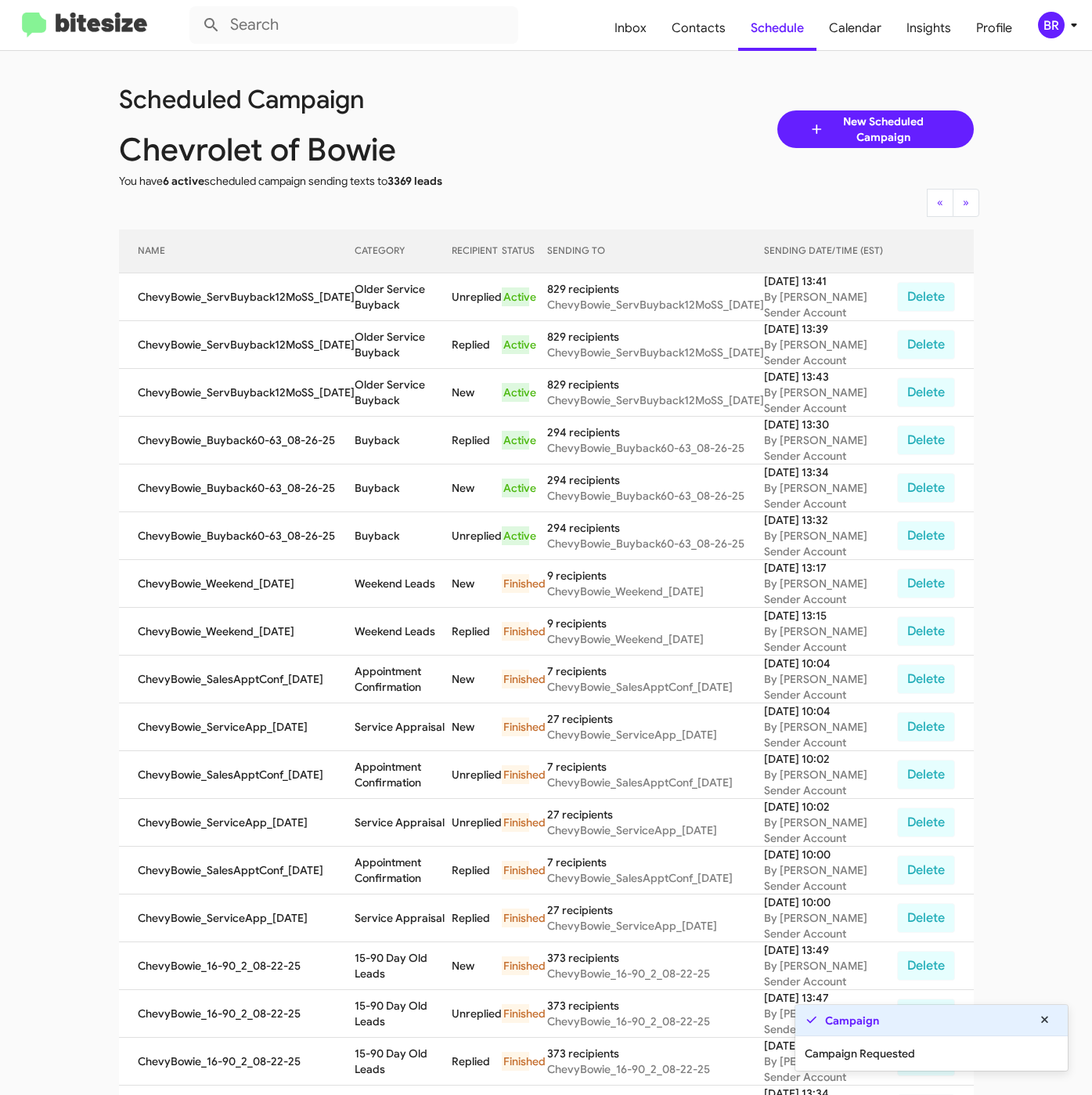
copy td "Older Service Buyback"
click at [712, 33] on span "Contacts" at bounding box center [698, 27] width 79 height 45
type input "in:groups"
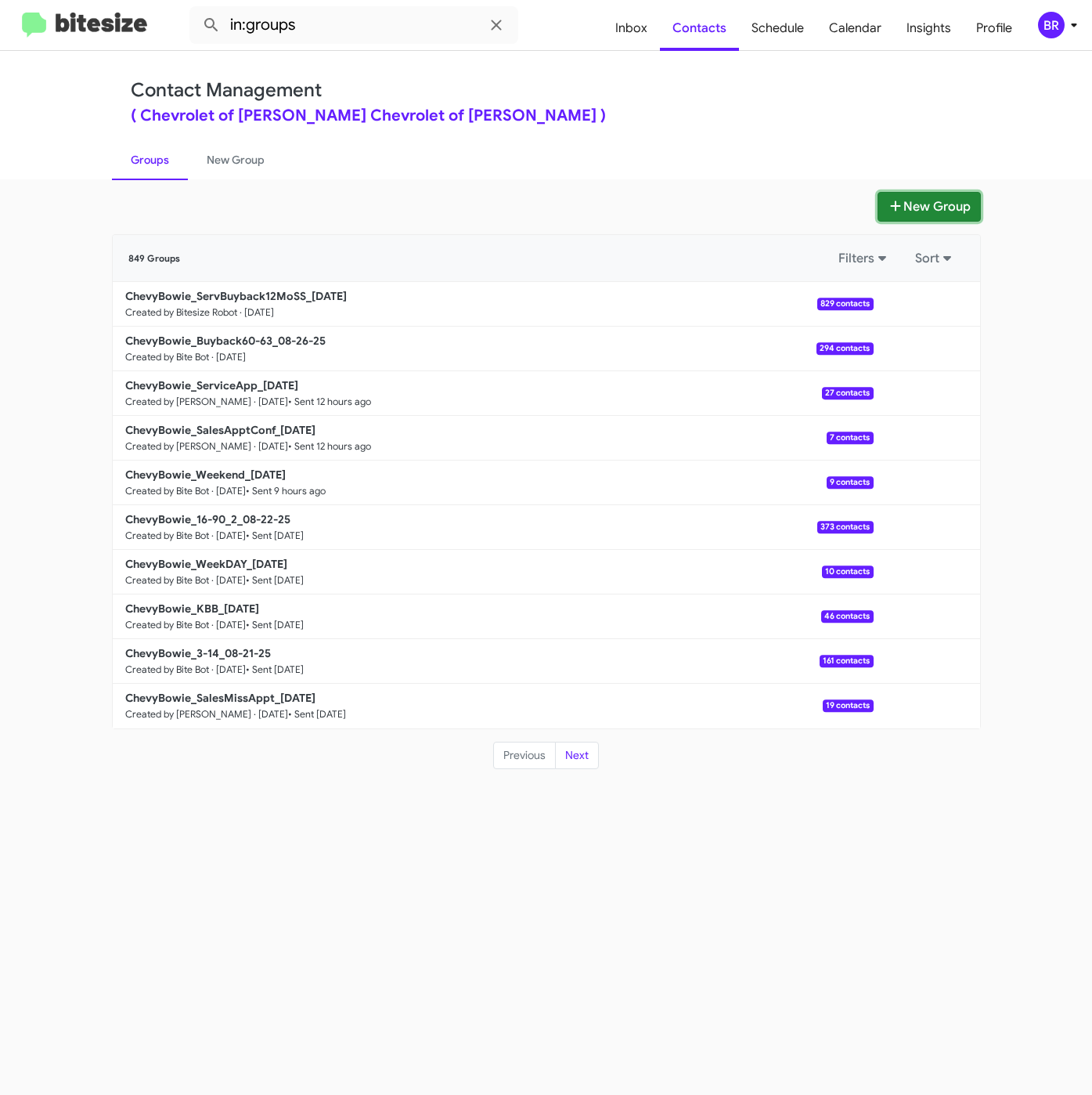
click at [914, 202] on button "New Group" at bounding box center [929, 206] width 103 height 30
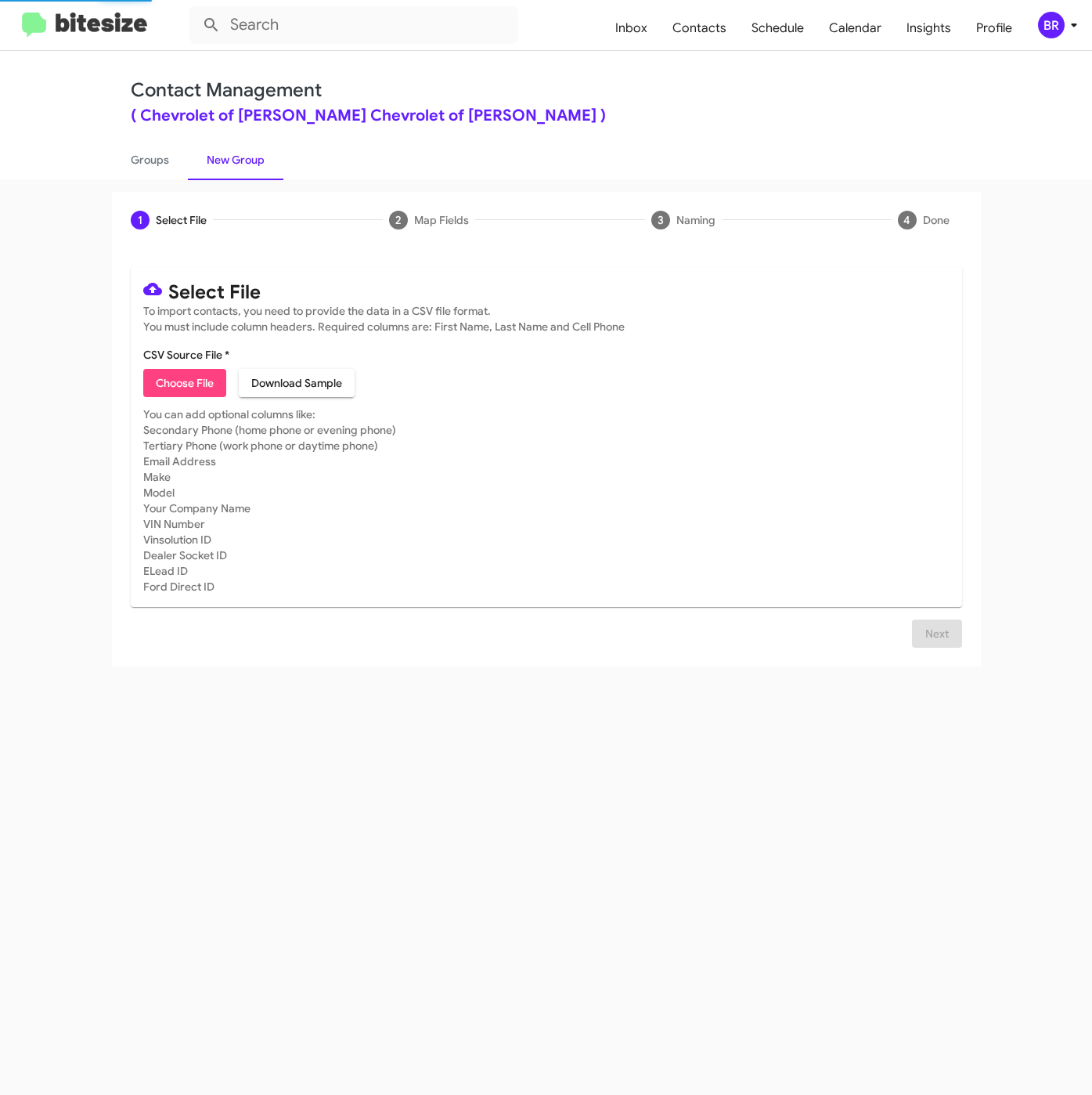
click at [169, 386] on span "Choose File" at bounding box center [185, 382] width 58 height 28
type input "ChevyBowie_ServBuyback48mo_08-26-25"
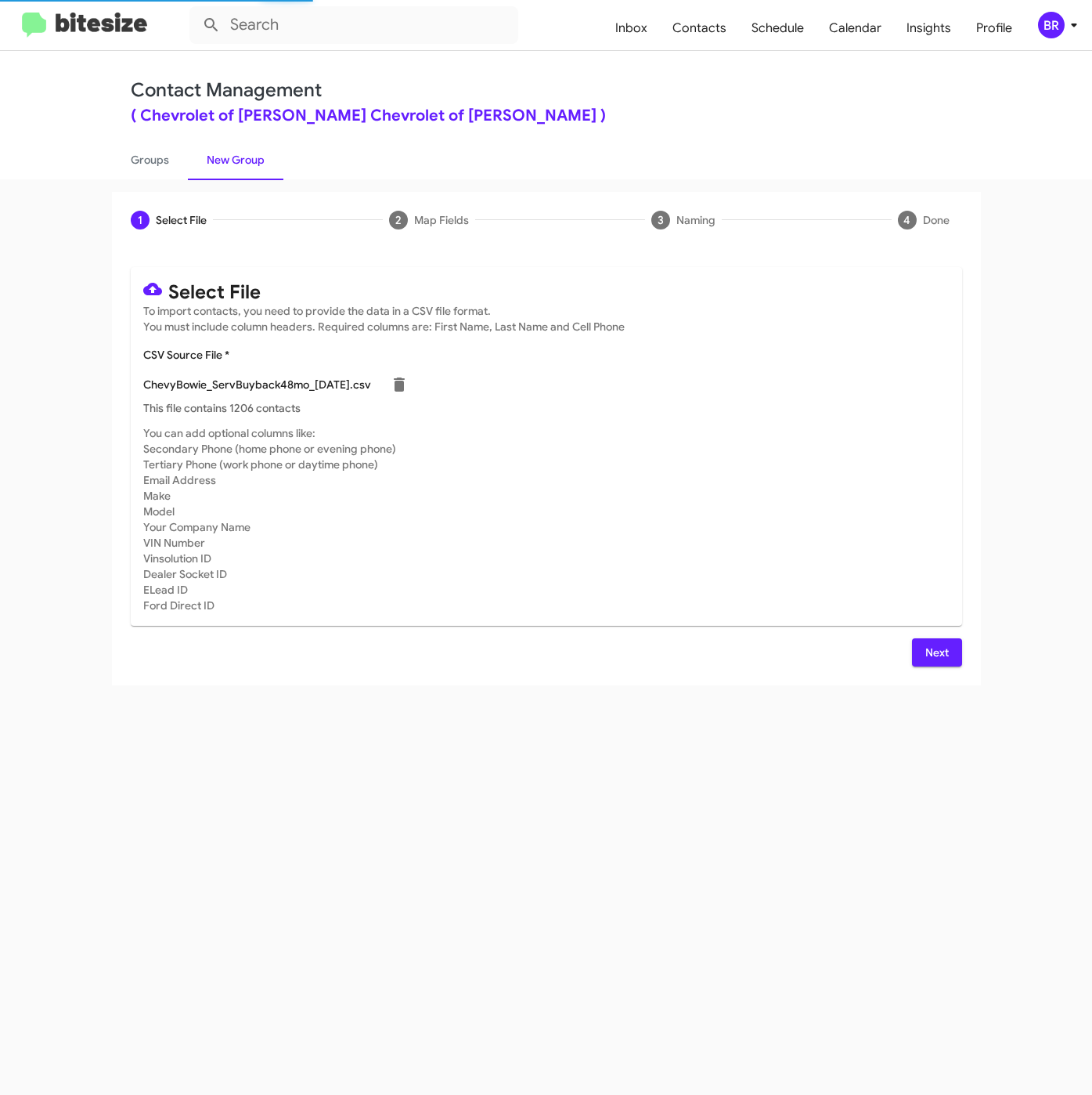
click at [923, 661] on button "Next" at bounding box center [936, 652] width 50 height 28
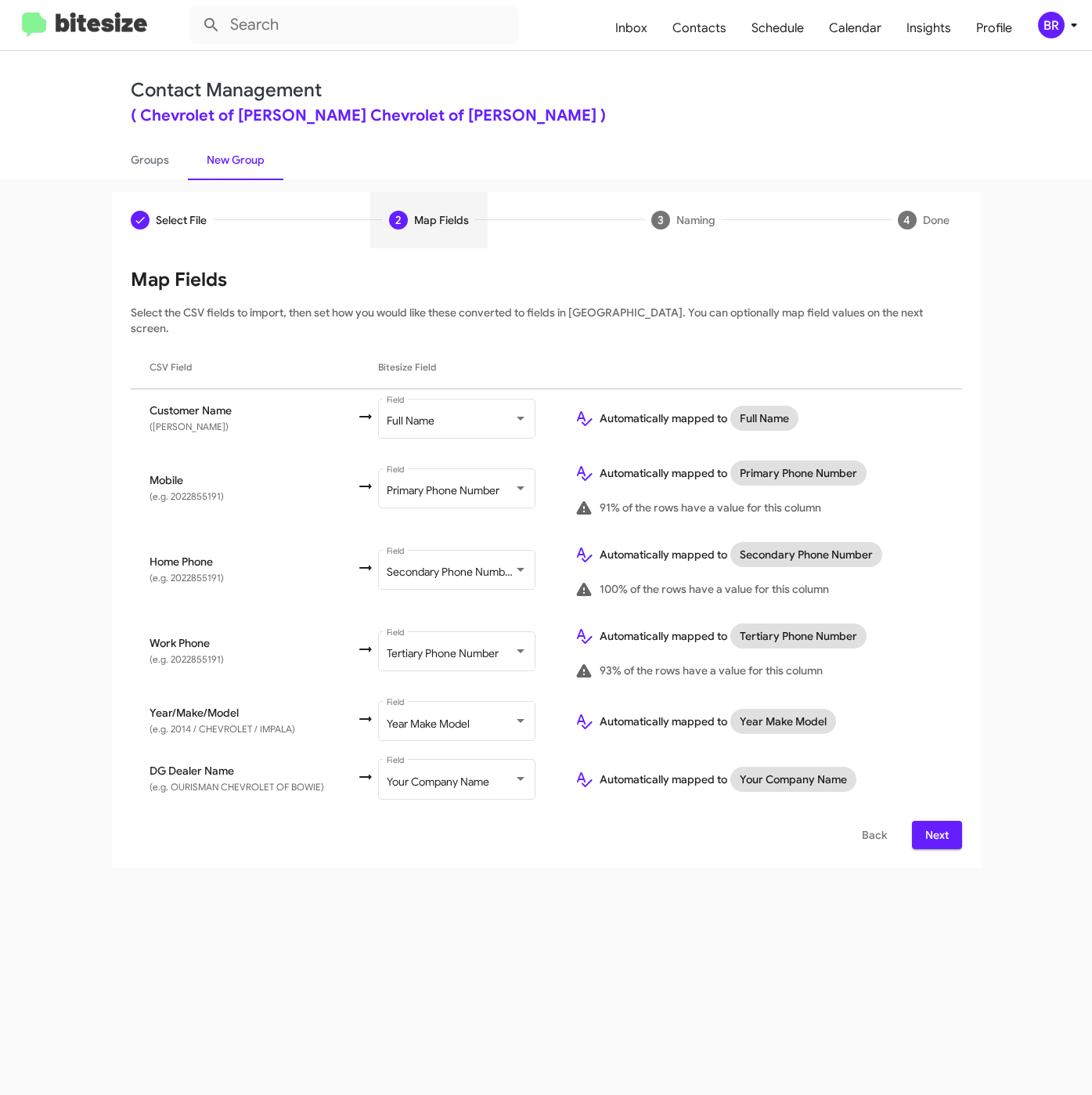
click at [933, 823] on span "Next" at bounding box center [936, 835] width 25 height 28
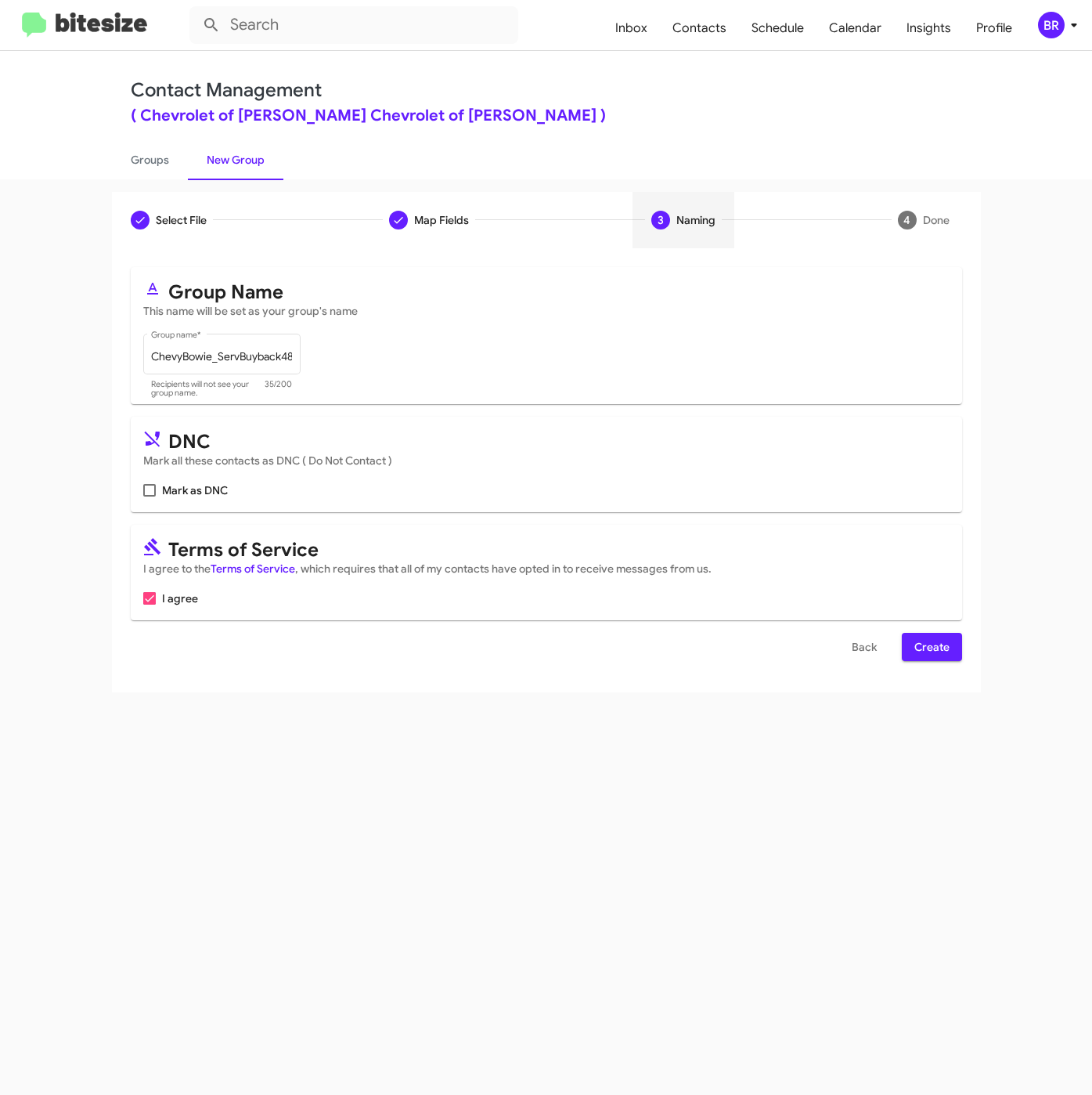
click at [929, 655] on span "Create" at bounding box center [931, 647] width 35 height 28
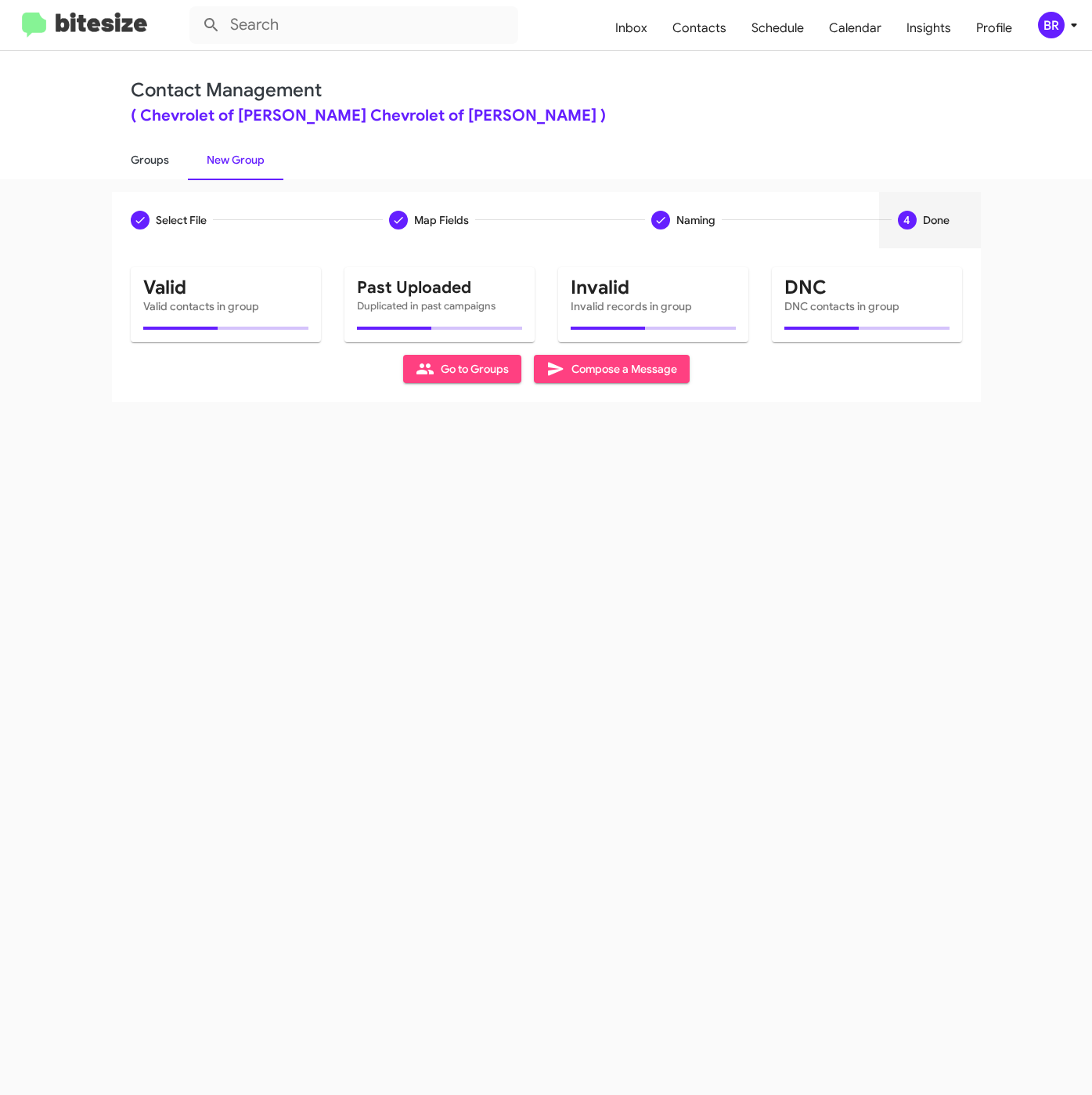
click at [153, 163] on link "Groups" at bounding box center [150, 160] width 76 height 41
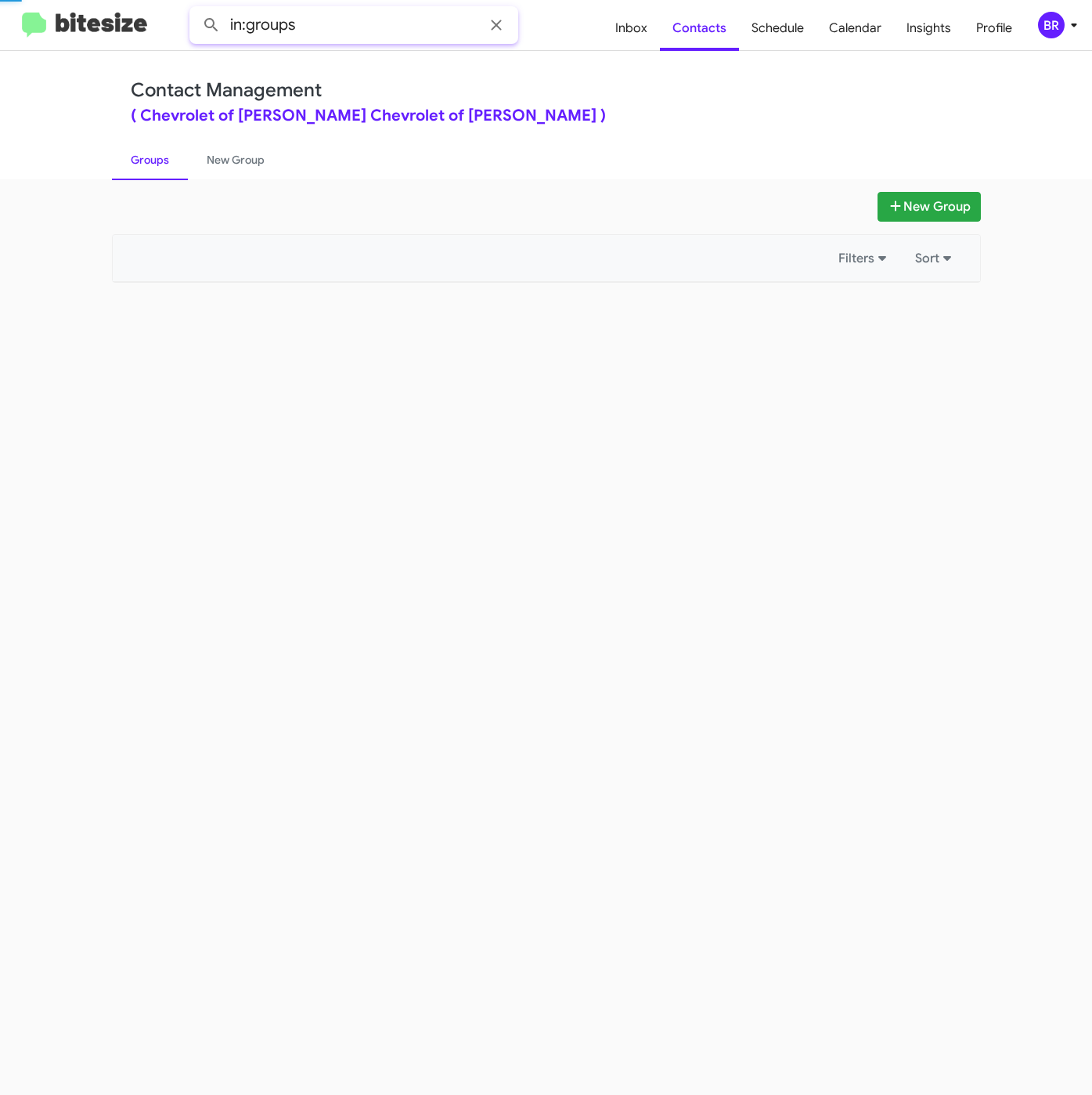
click at [368, 20] on input "in:groups" at bounding box center [354, 25] width 329 height 37
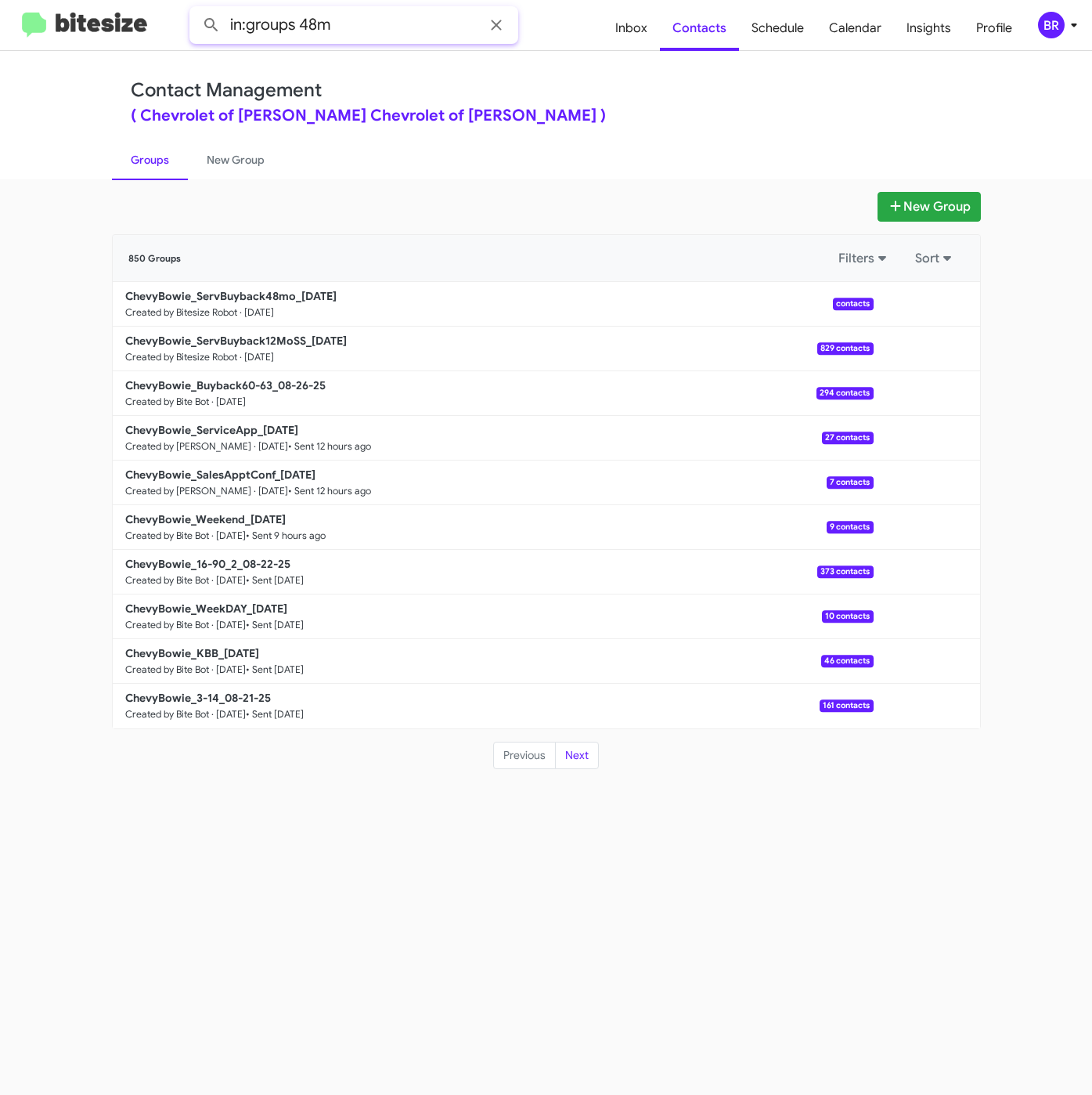
click at [352, 17] on input "in:groups 48m" at bounding box center [354, 25] width 329 height 37
click at [361, 20] on input "in:groups 48m" at bounding box center [354, 25] width 329 height 37
click at [196, 9] on button at bounding box center [211, 25] width 31 height 31
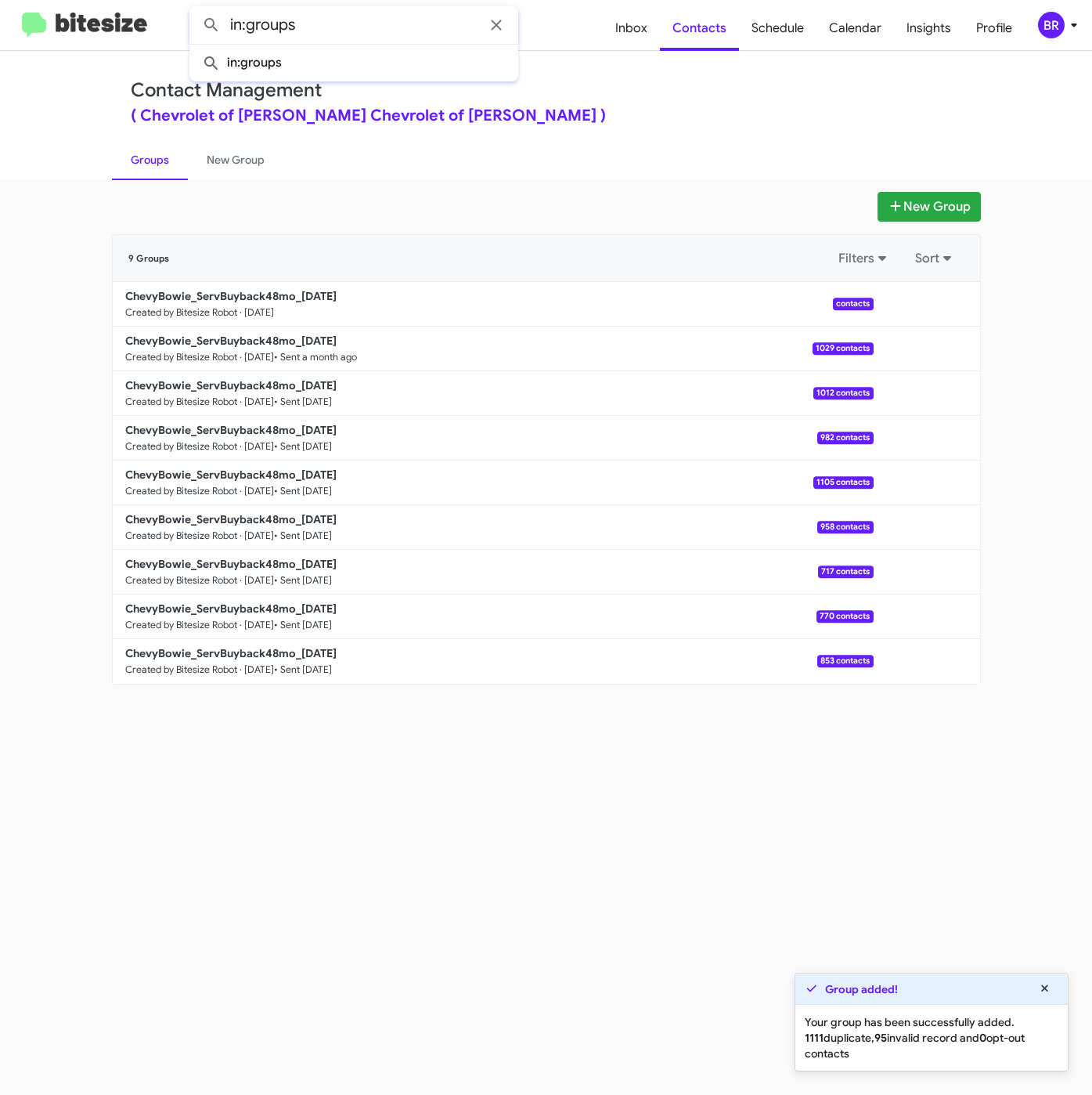
click at [196, 9] on button at bounding box center [211, 25] width 31 height 31
type input "in:groups"
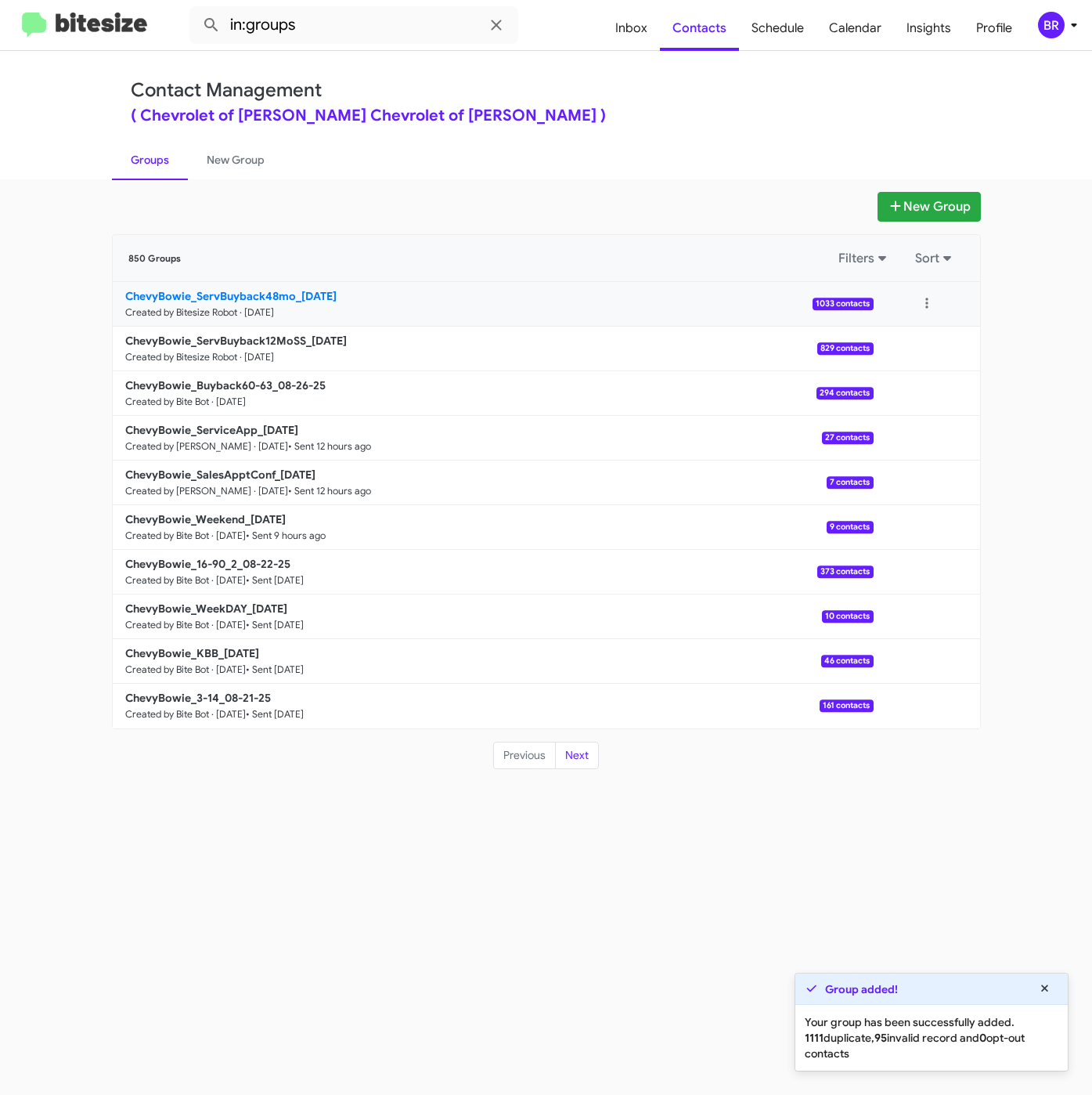
click at [257, 289] on b "ChevyBowie_ServBuyback48mo_08-26-25" at bounding box center [230, 296] width 211 height 14
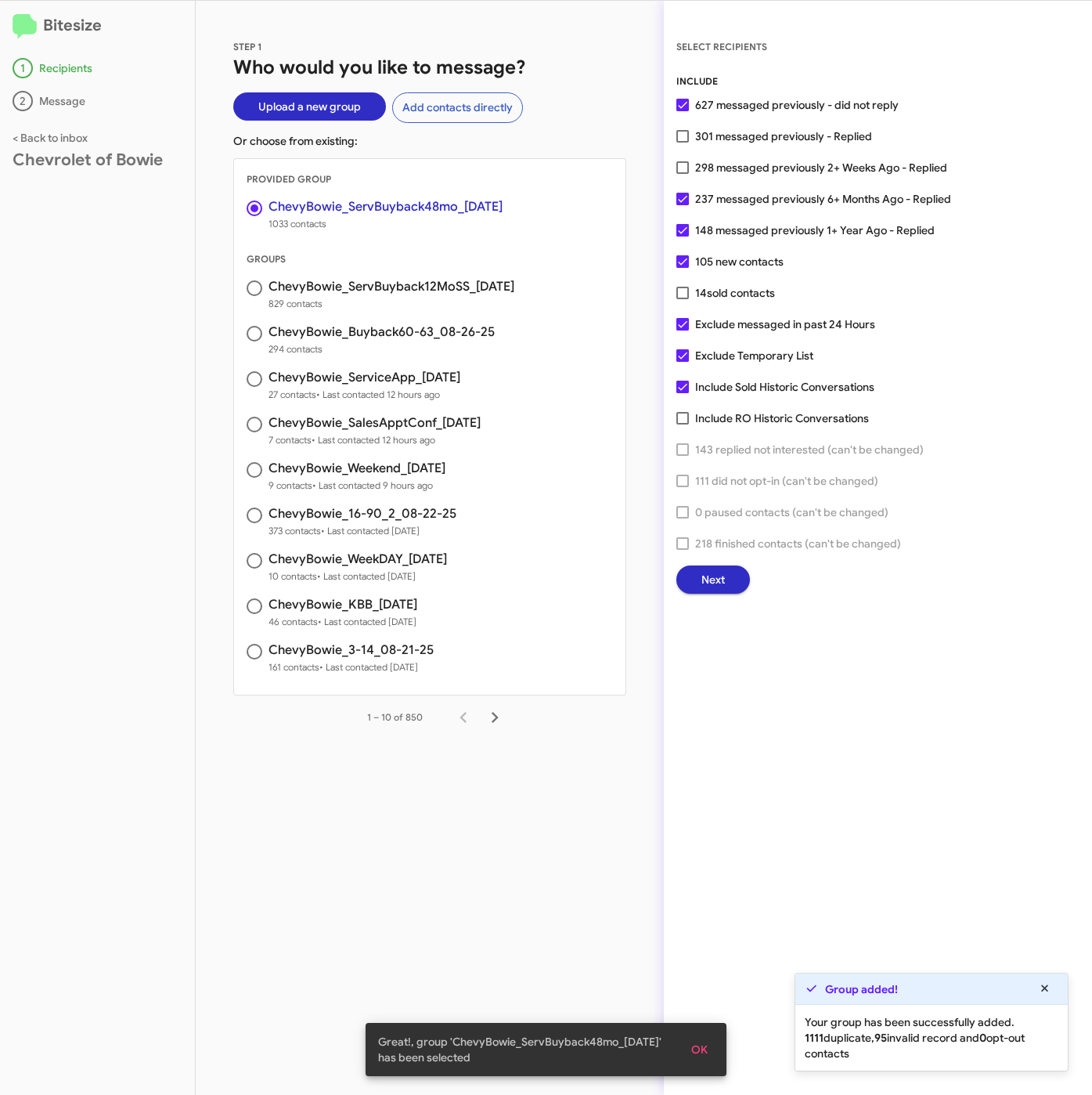
click at [705, 575] on span "Next" at bounding box center [714, 579] width 24 height 28
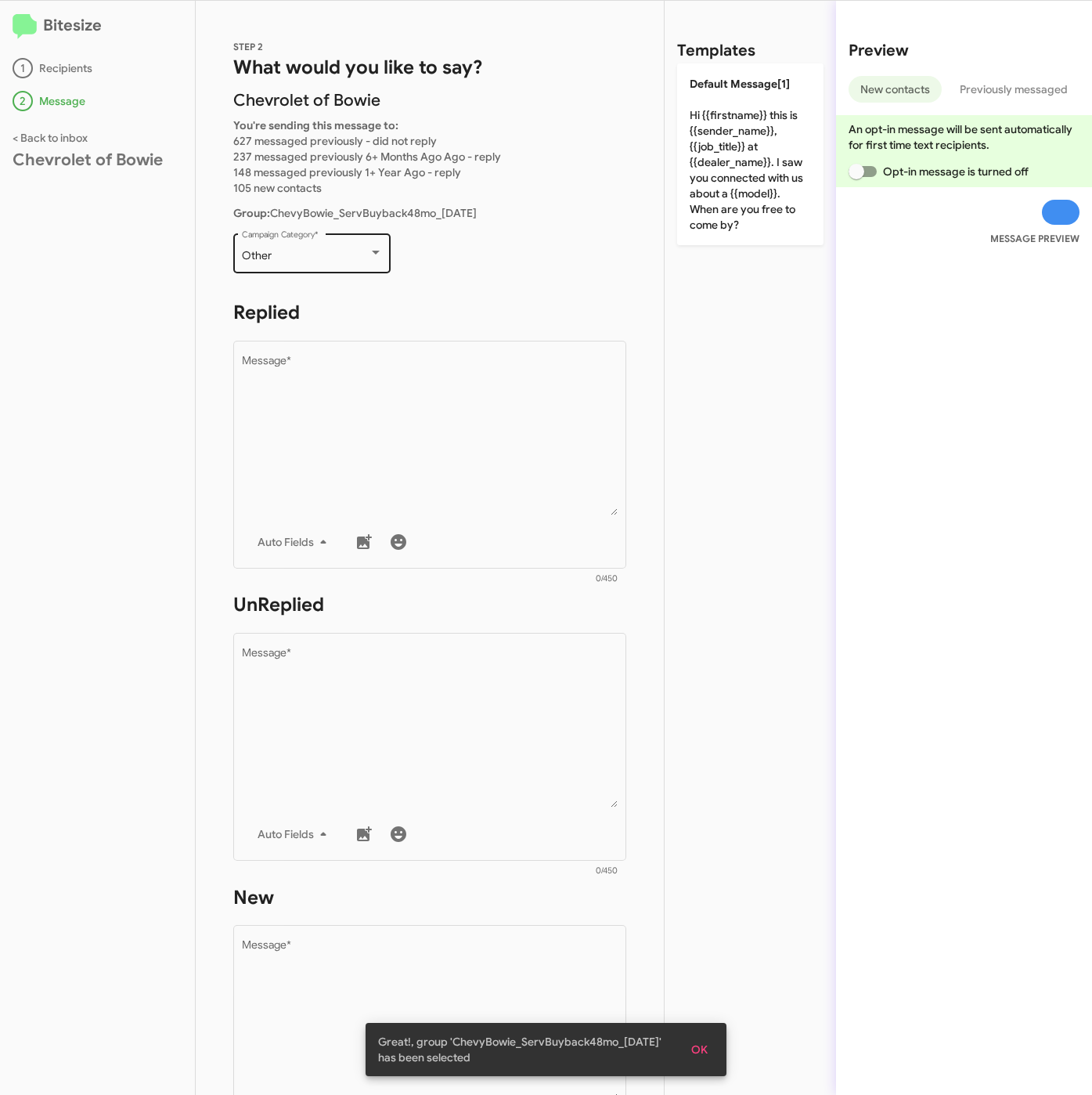
click at [297, 259] on div "Other" at bounding box center [304, 256] width 127 height 13
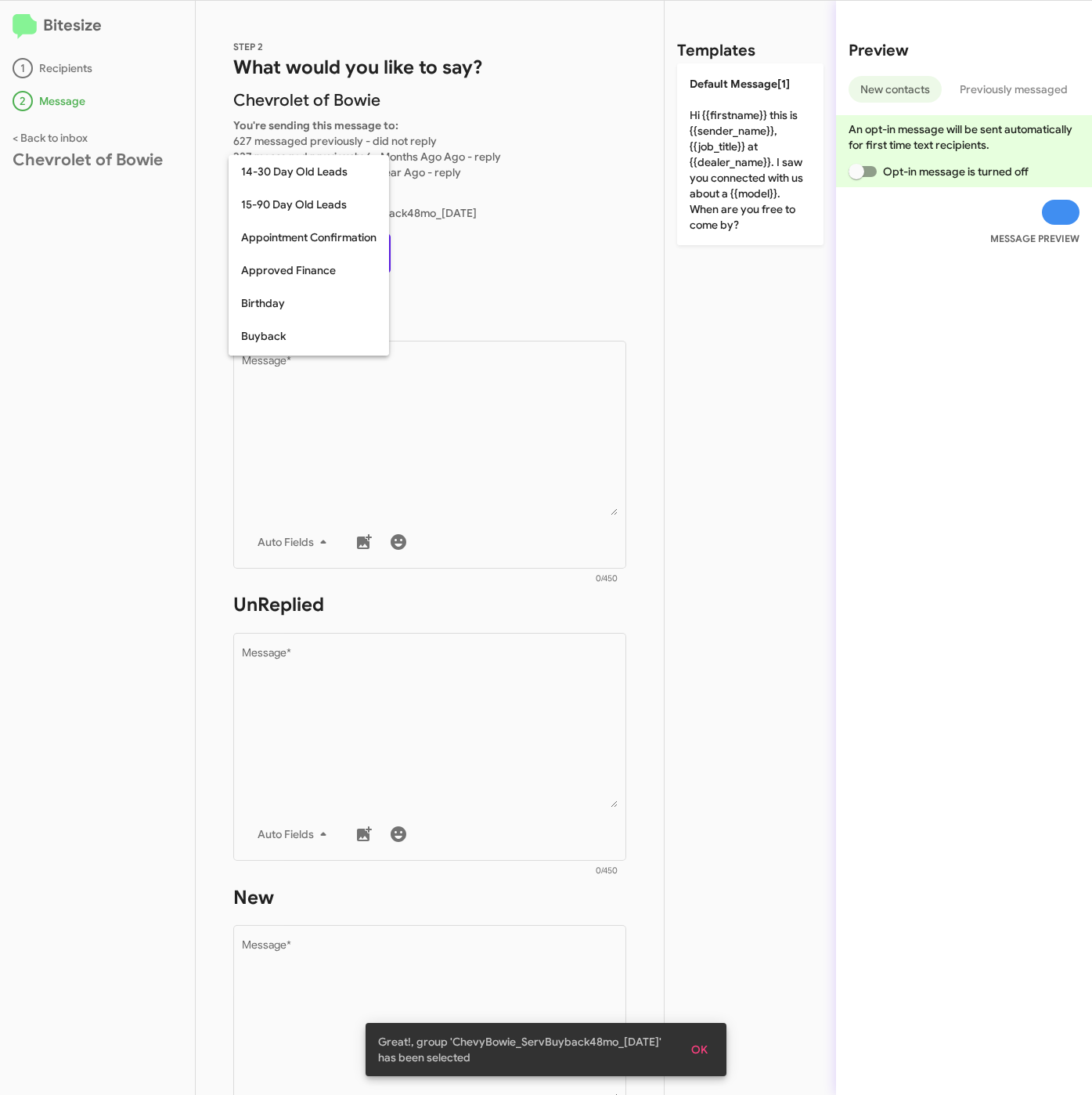
scroll to position [344, 0]
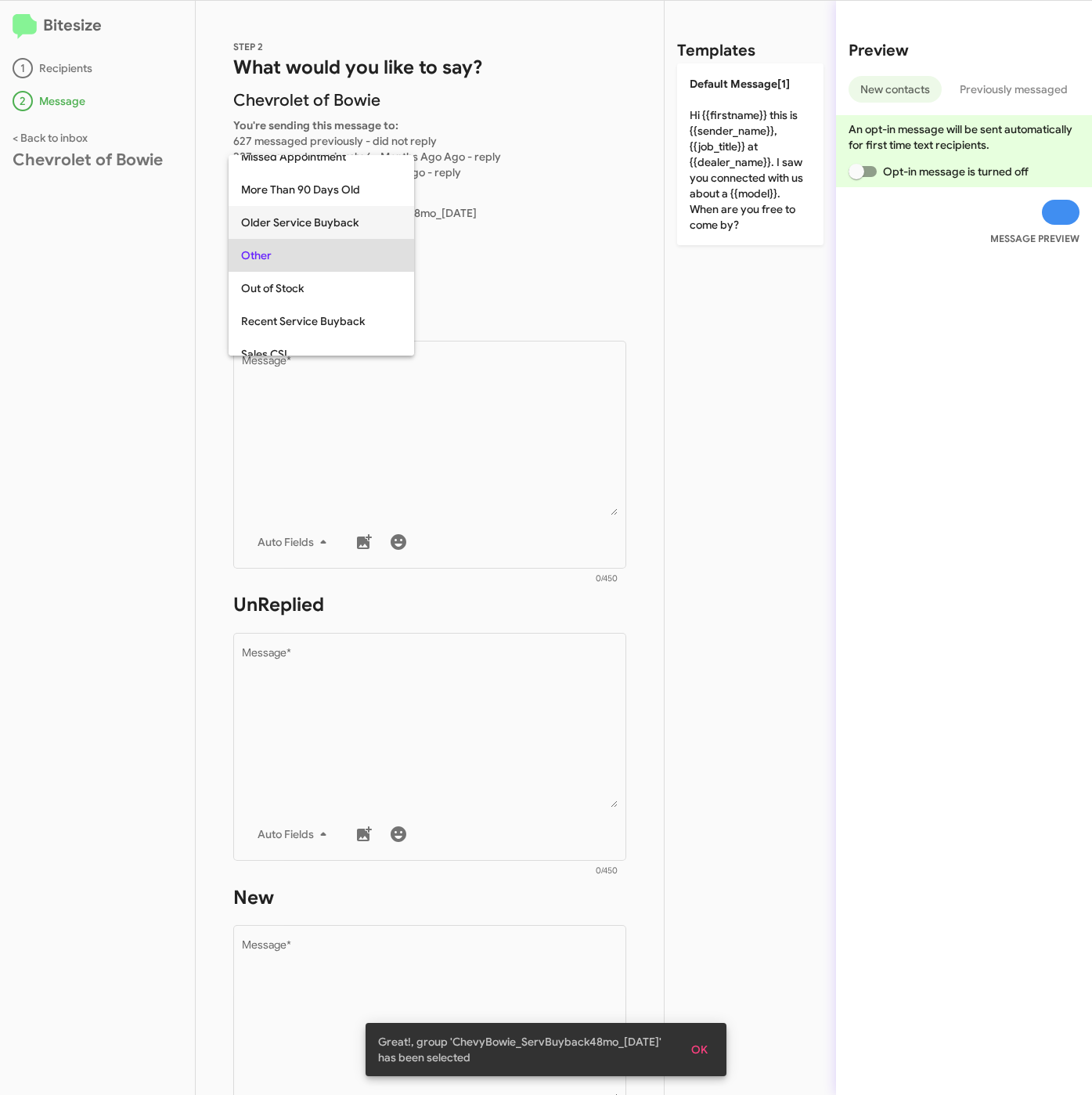
click at [299, 225] on span "Older Service Buyback" at bounding box center [321, 222] width 161 height 33
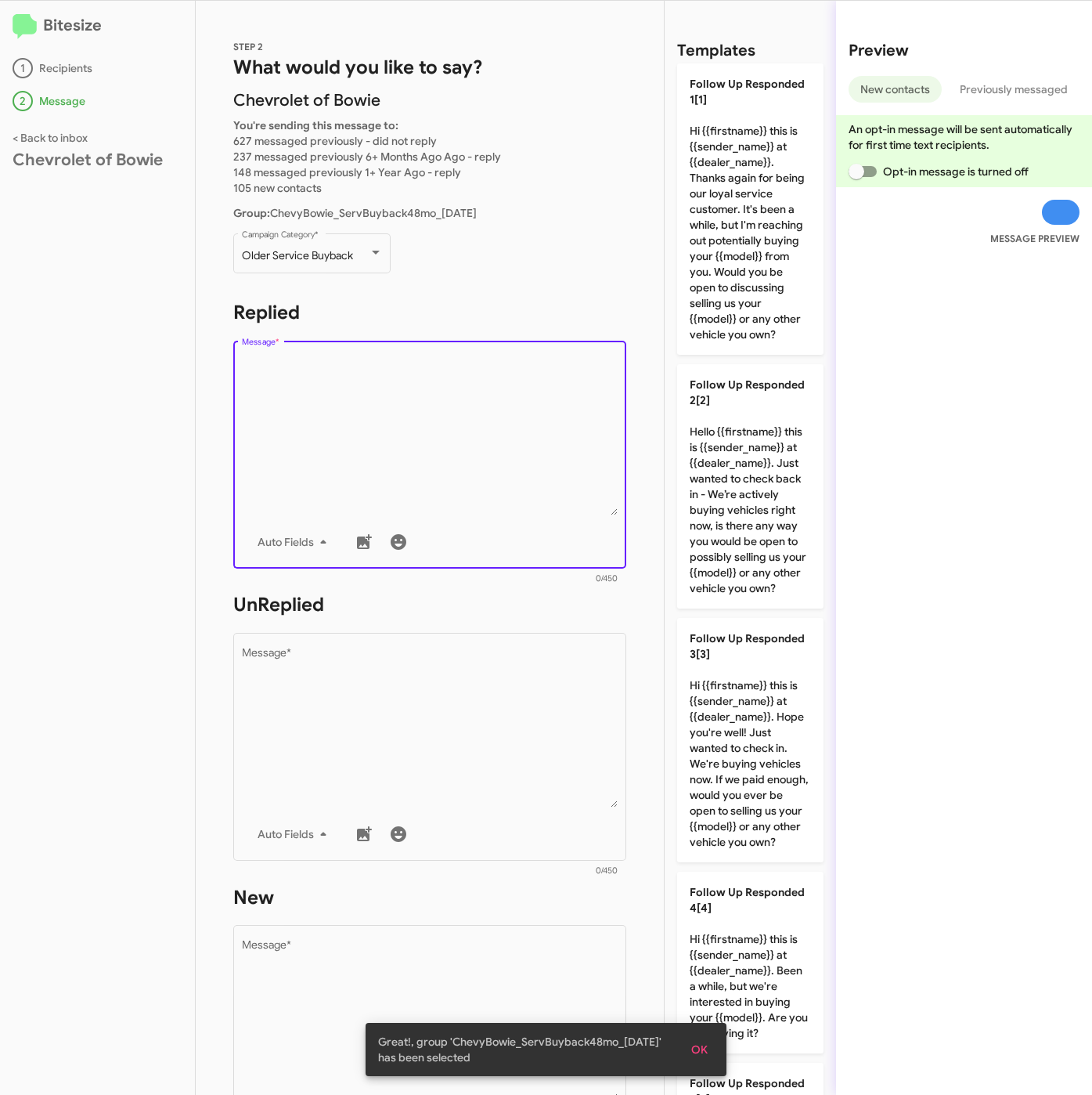
click at [360, 407] on textarea "Message *" at bounding box center [429, 436] width 377 height 160
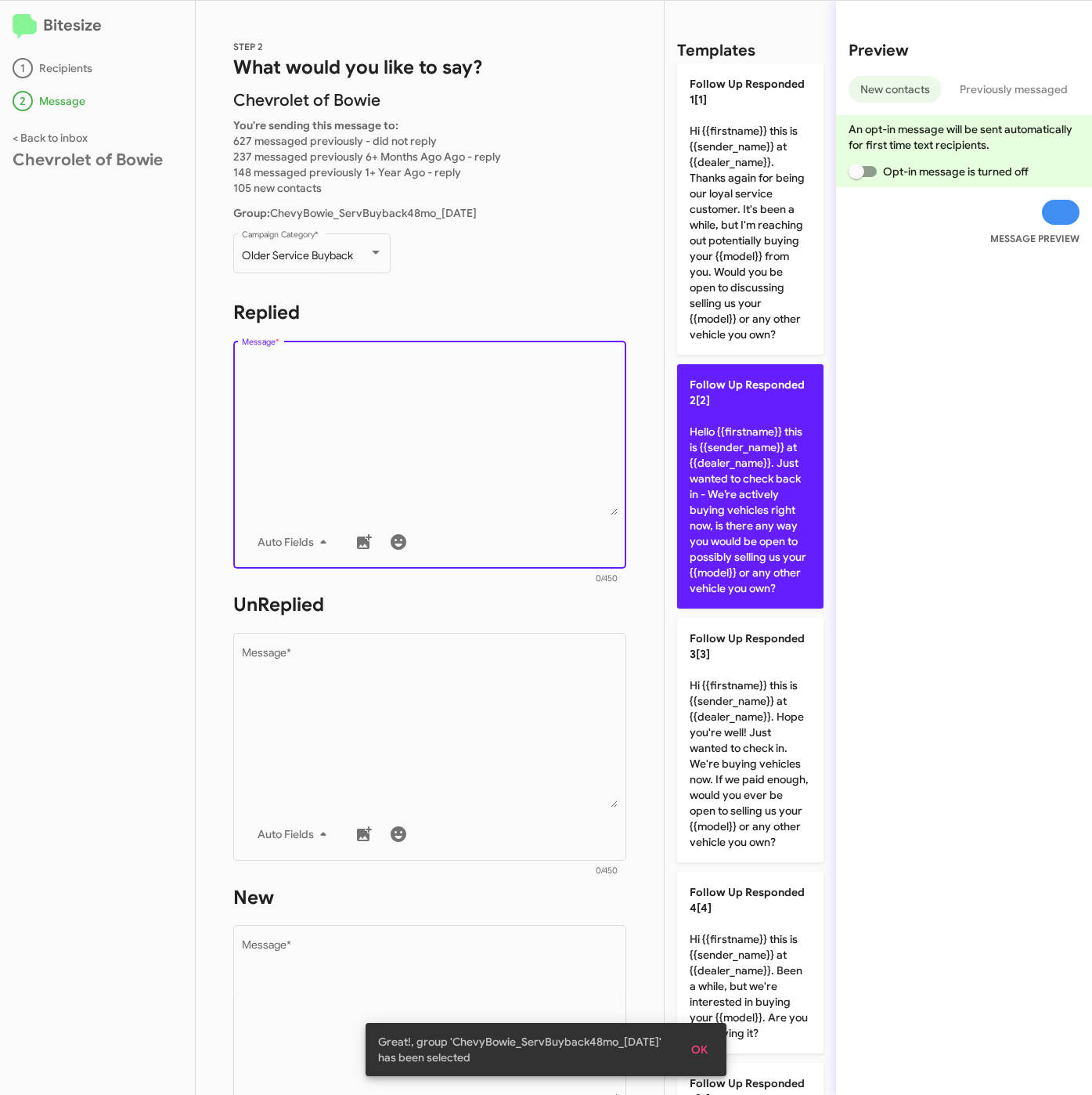
click at [765, 538] on p "Follow Up Responded 2[2] Hello {{firstname}} this is {{sender_name}} at {{deale…" at bounding box center [750, 486] width 146 height 244
type textarea "Hello {{firstname}} this is {{sender_name}} at {{dealer_name}}. Just wanted to …"
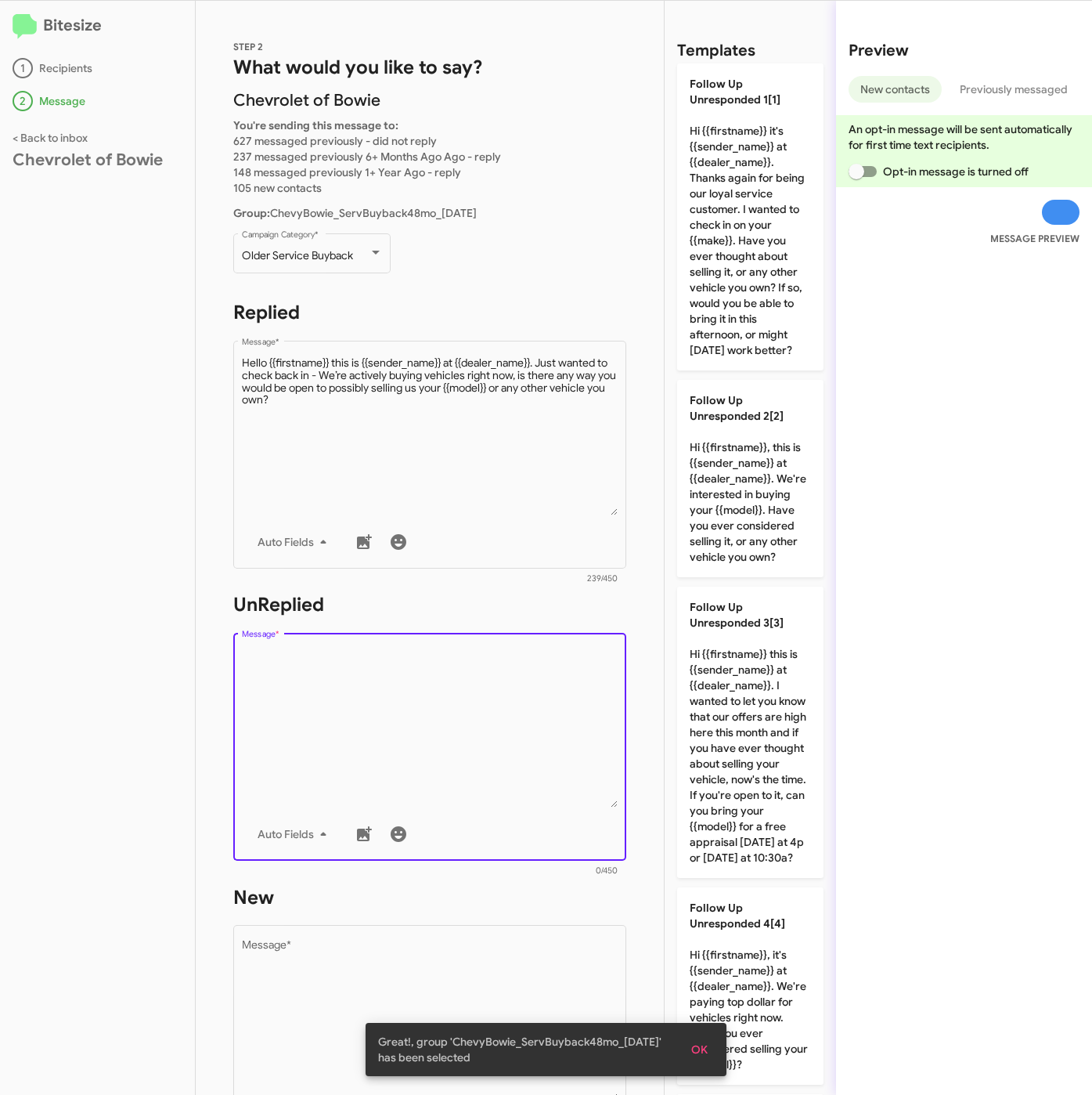
click at [548, 687] on textarea "Message *" at bounding box center [429, 727] width 377 height 160
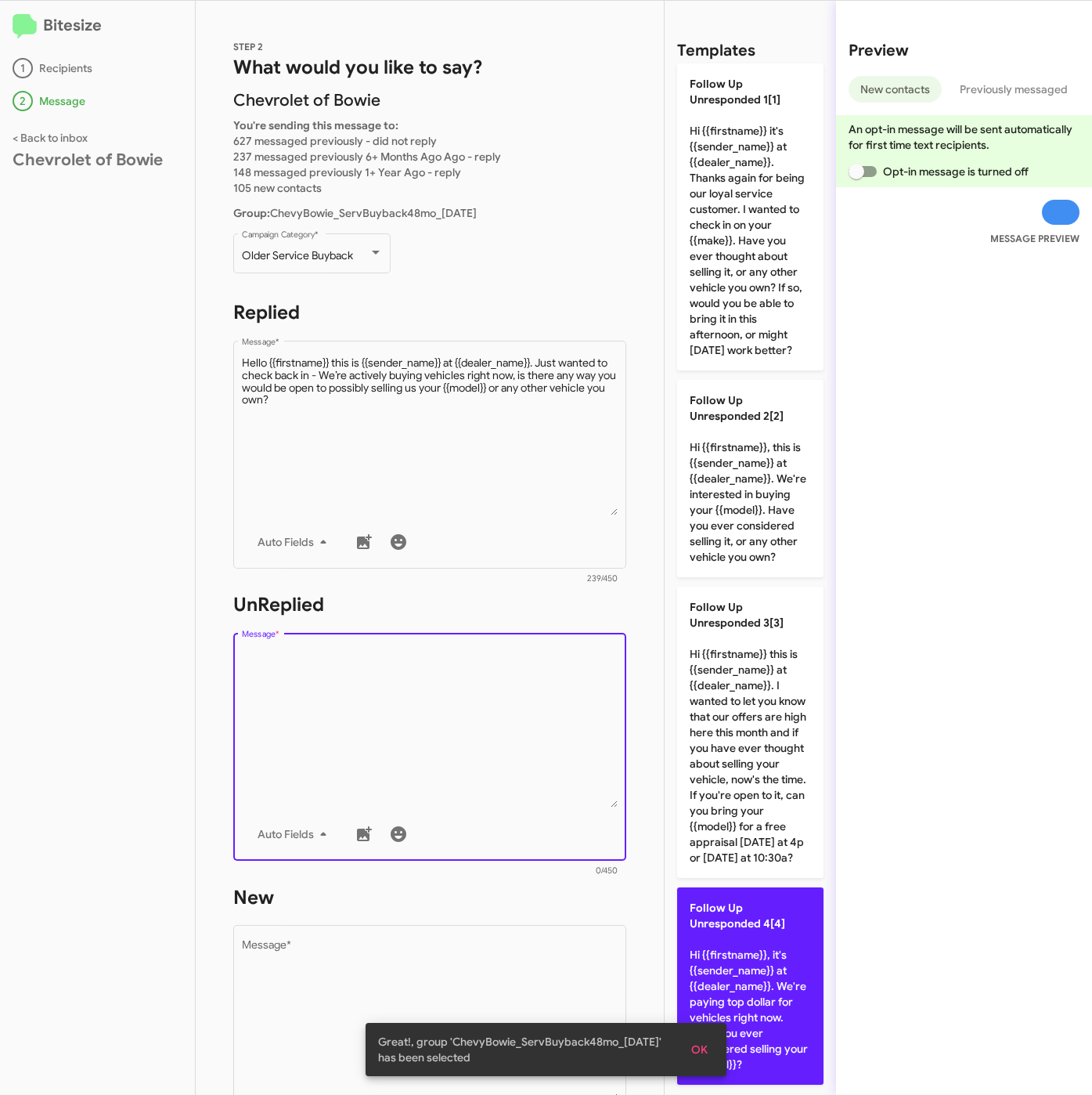
scroll to position [470, 0]
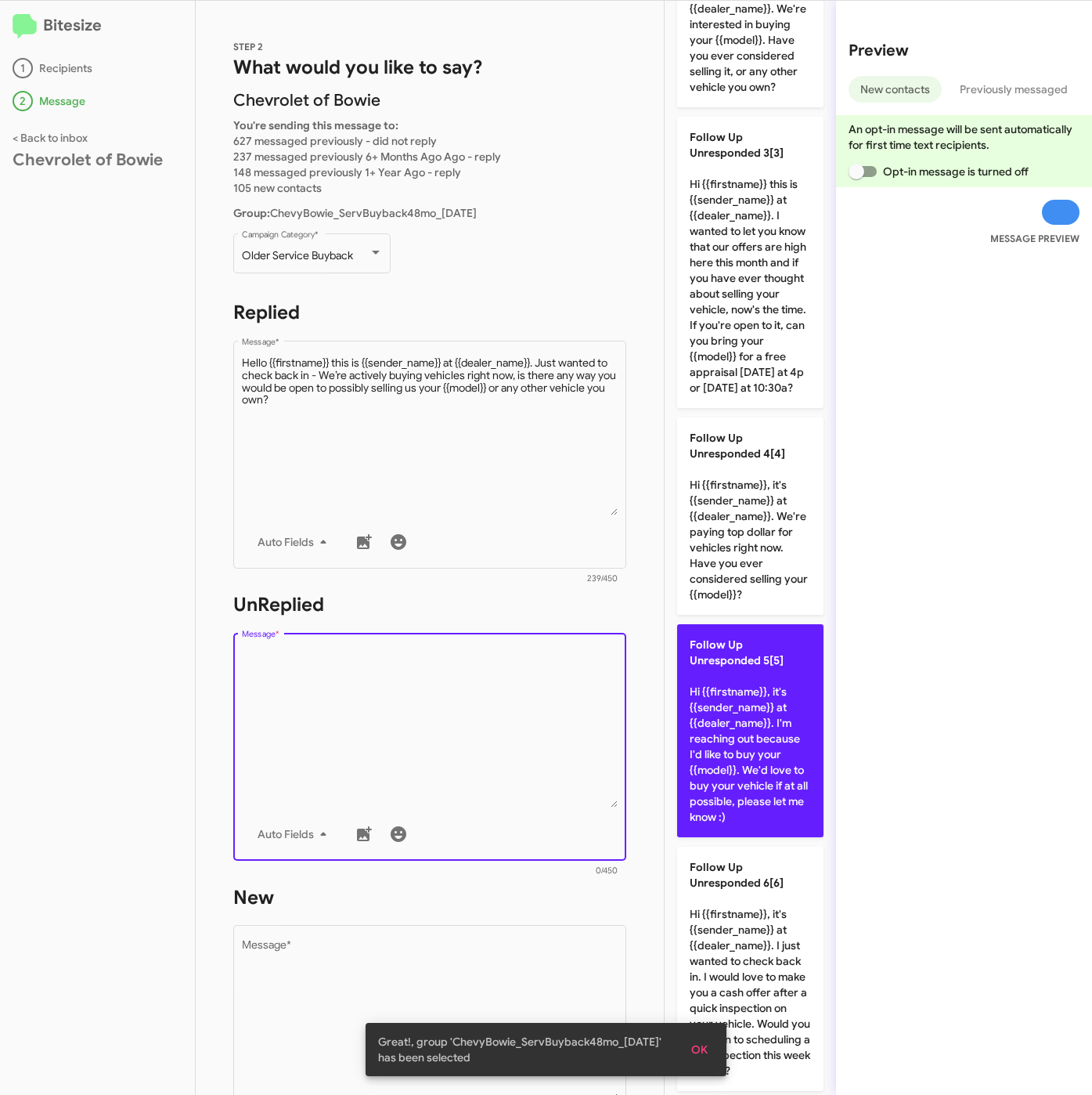
click at [735, 837] on p "Follow Up Unresponded 5[5] Hi {{firstname}}, it's {{sender_name}} at {{dealer_n…" at bounding box center [750, 731] width 146 height 213
type textarea "Hi {{firstname}}, it's {{sender_name}} at {{dealer_name}}. I'm reaching out bec…"
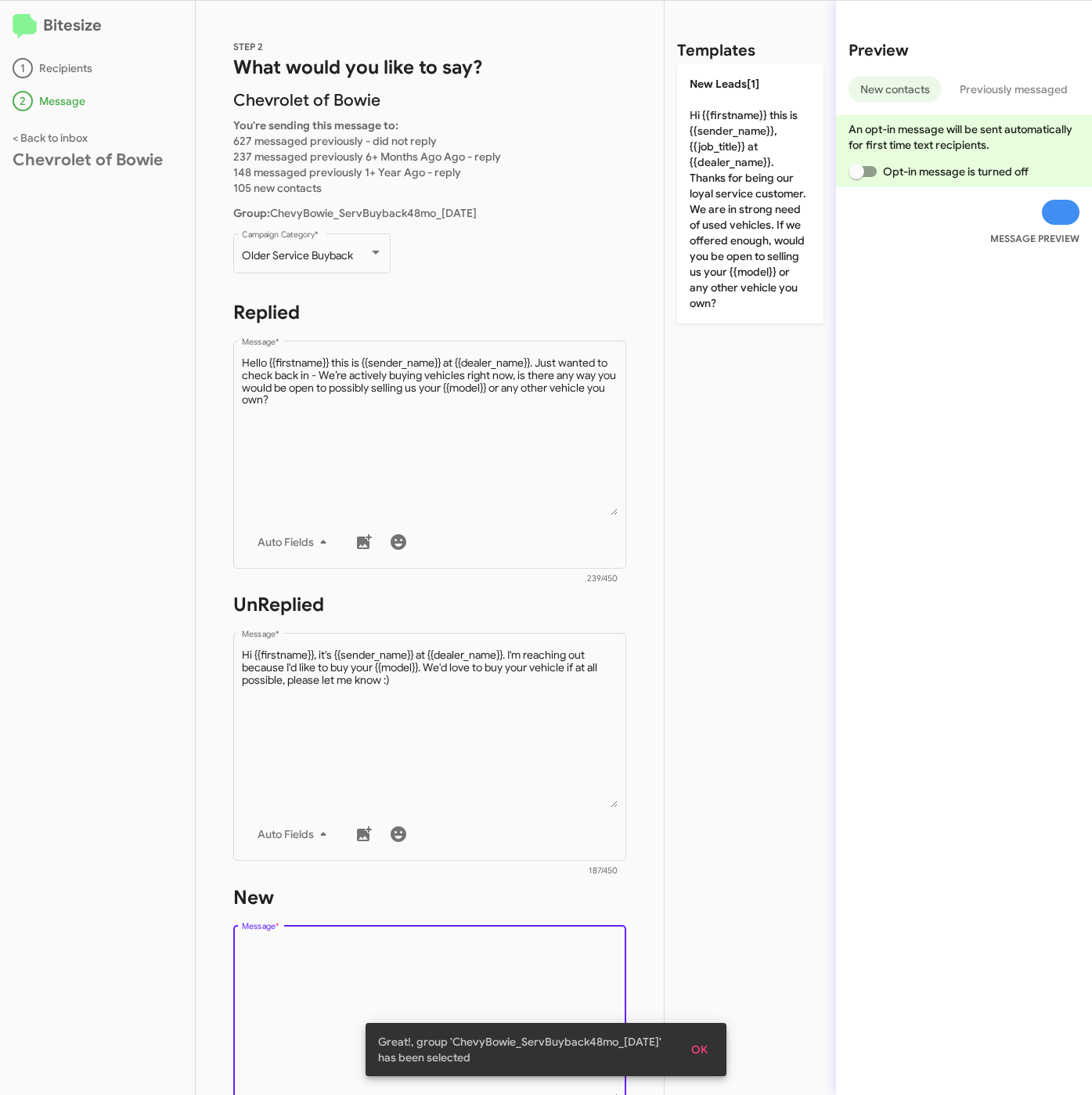
click at [496, 948] on textarea "Message *" at bounding box center [429, 1020] width 377 height 160
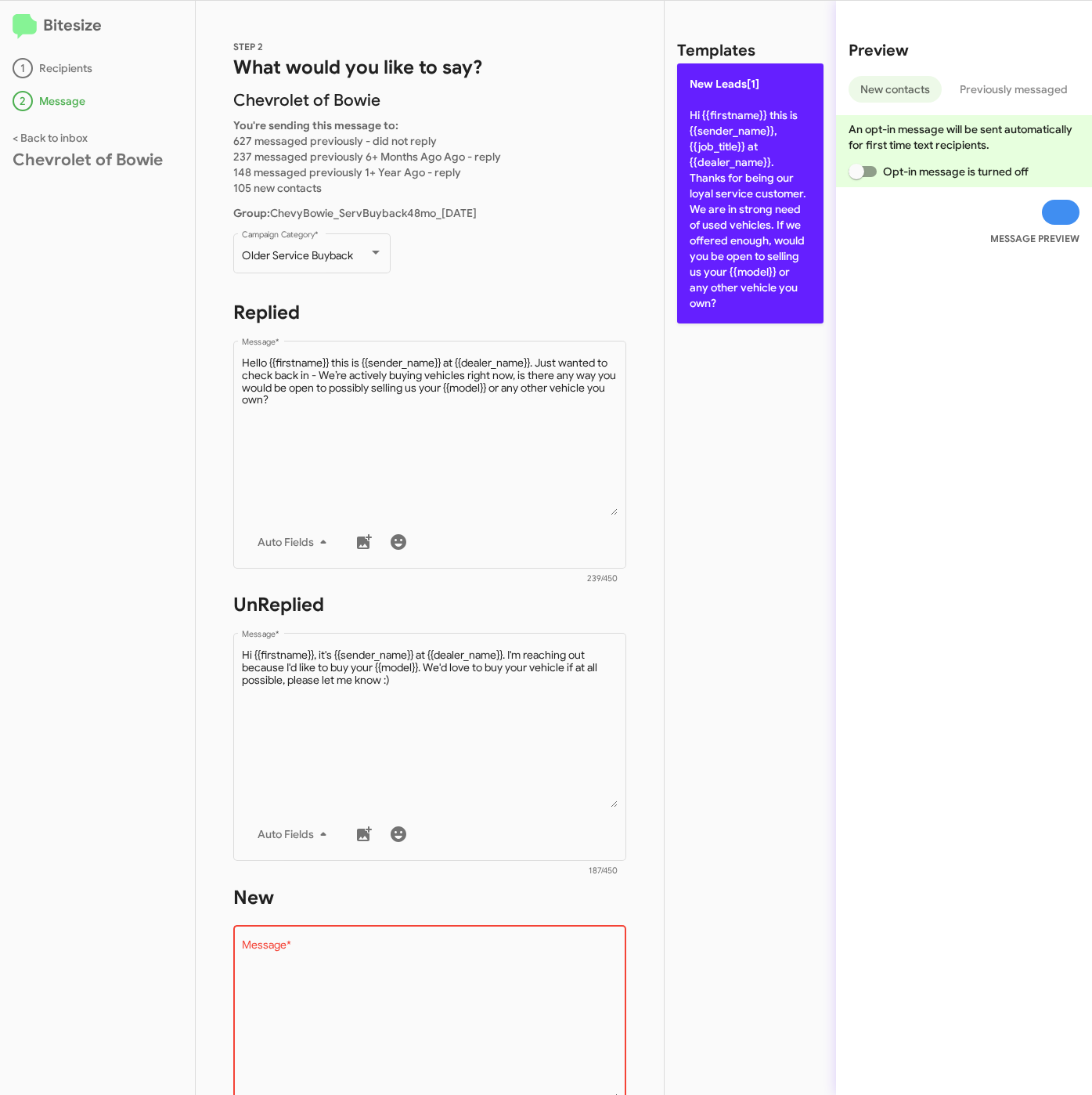
click at [749, 233] on p "New Leads[1] Hi {{firstname}} this is {{sender_name}}, {{job_title}} at {{deale…" at bounding box center [750, 194] width 146 height 260
type textarea "Hi {{firstname}} this is {{sender_name}}, {{job_title}} at {{dealer_name}}. Tha…"
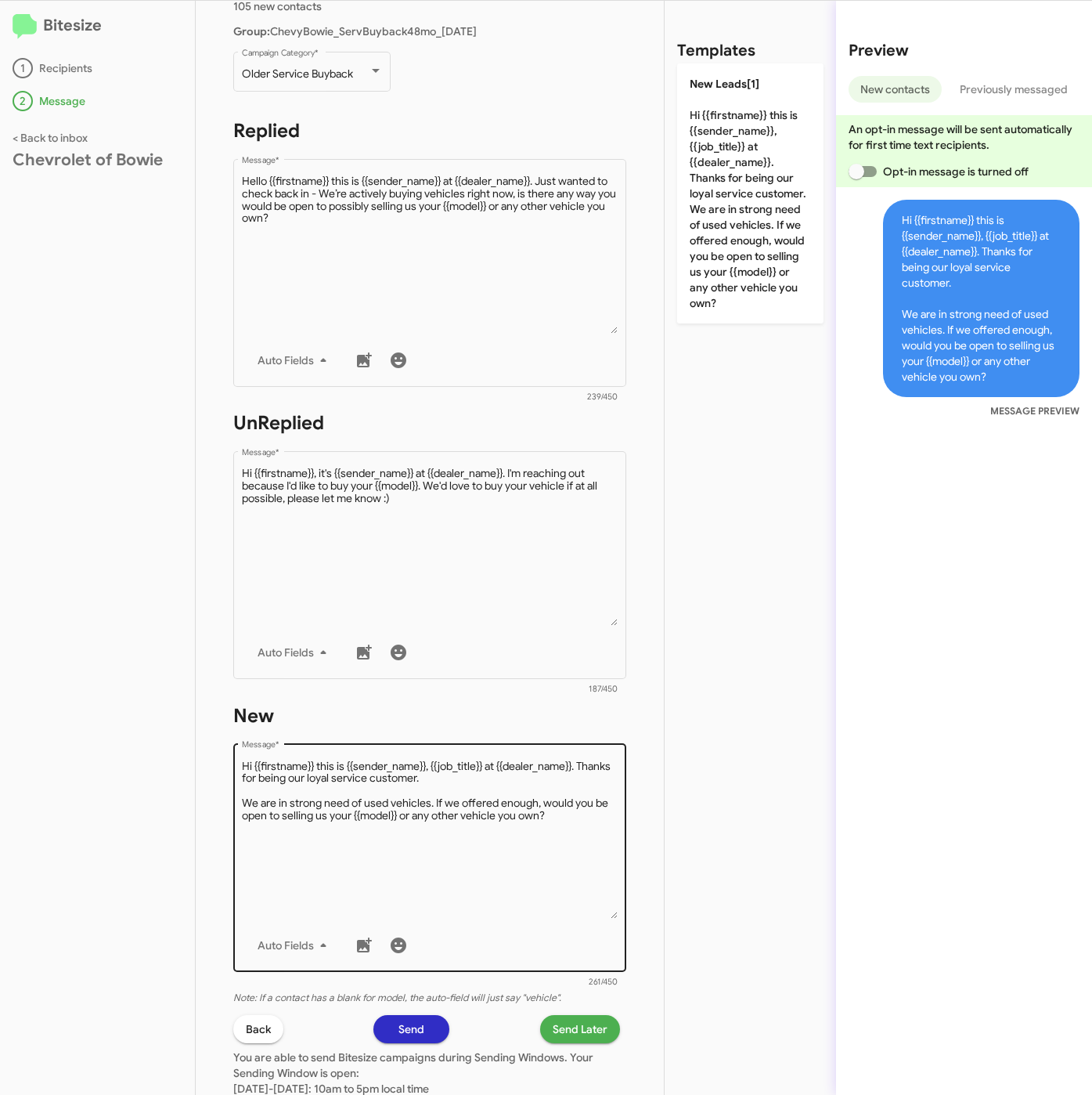
scroll to position [352, 0]
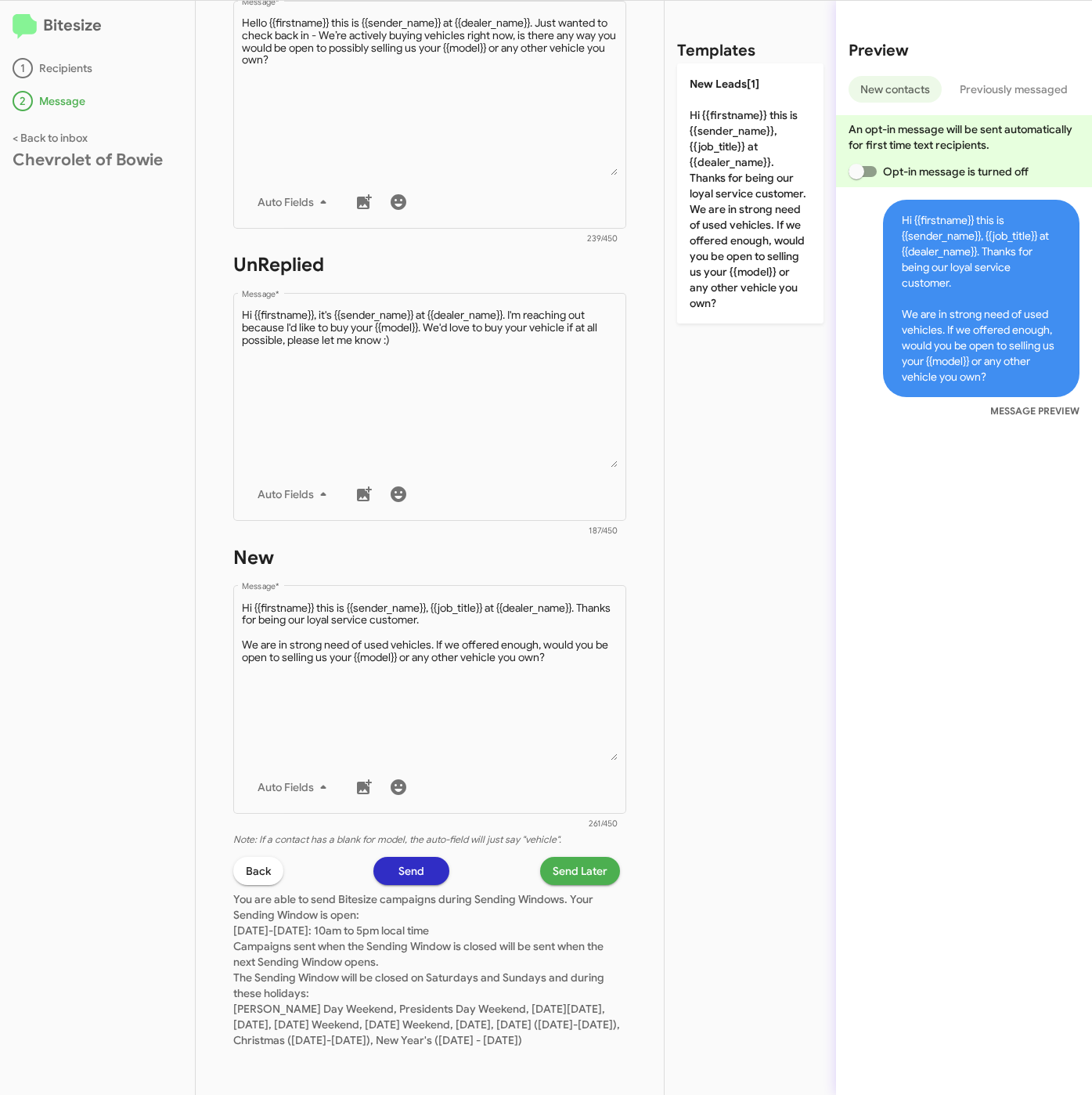
click at [553, 857] on span "Send Later" at bounding box center [580, 870] width 54 height 28
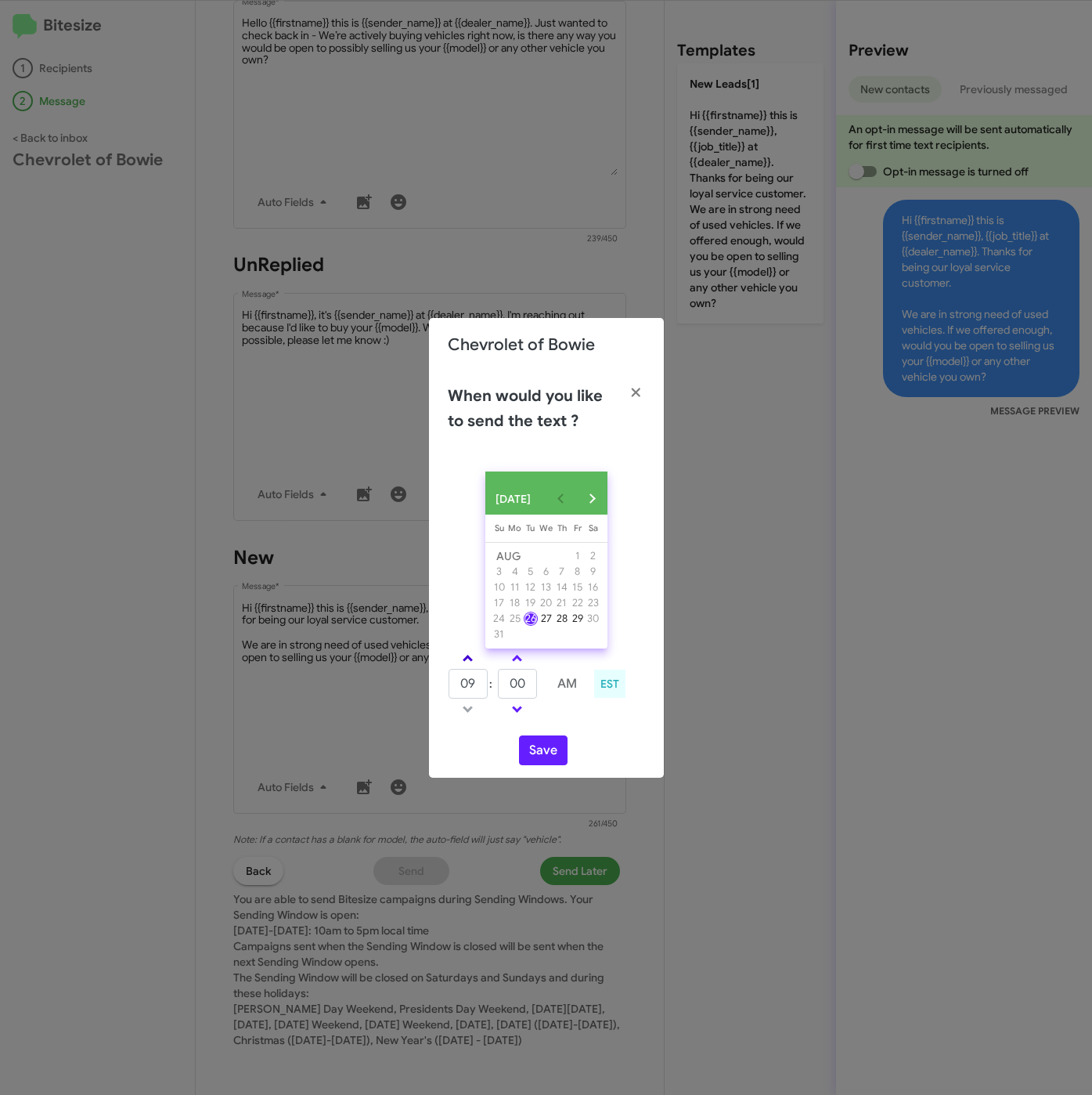
click at [469, 661] on span at bounding box center [468, 659] width 10 height 10
click at [468, 663] on span at bounding box center [468, 659] width 10 height 10
drag, startPoint x: 468, startPoint y: 663, endPoint x: 509, endPoint y: 684, distance: 46.1
click at [473, 664] on link at bounding box center [468, 658] width 27 height 18
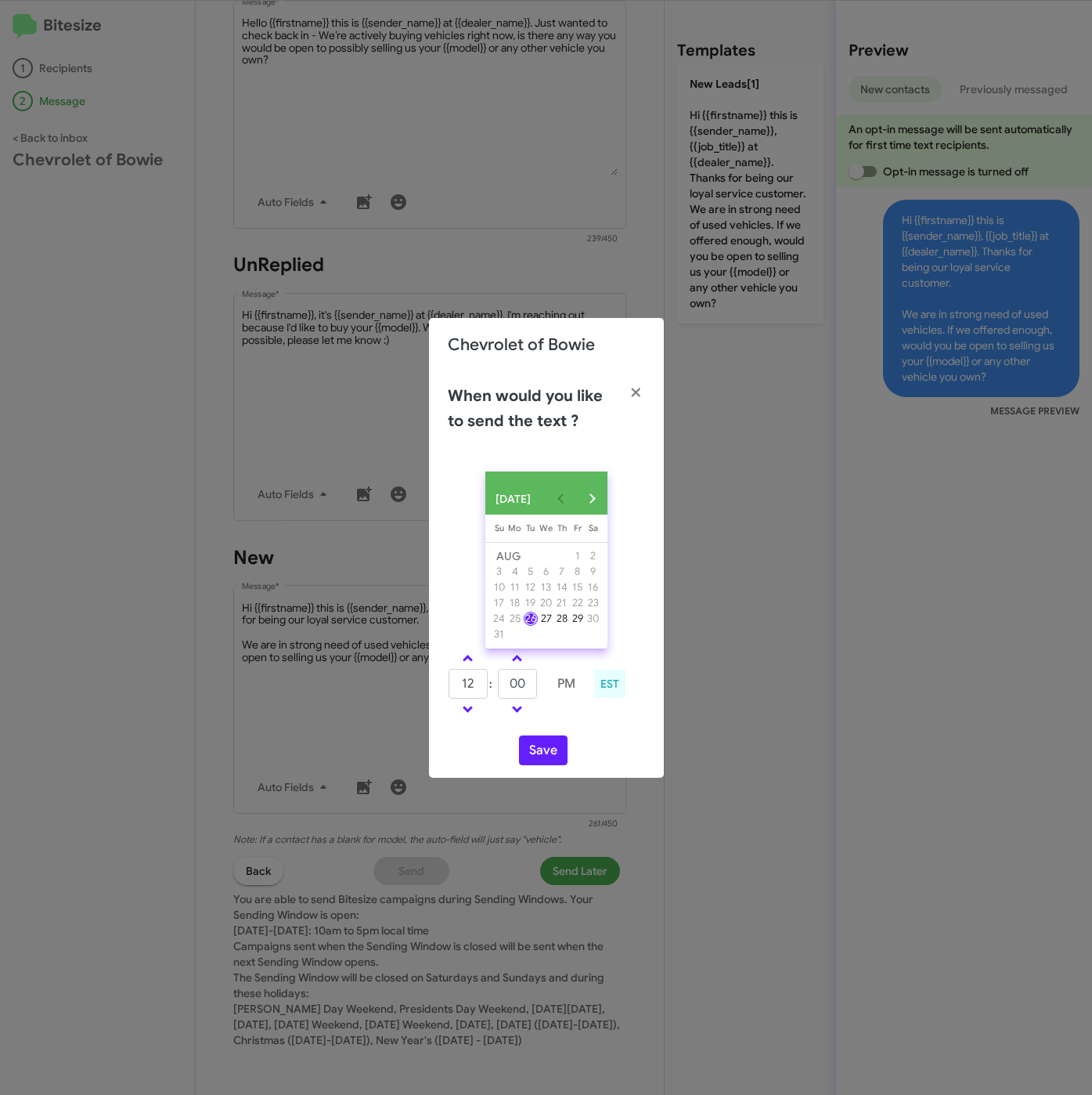
type input "01"
drag, startPoint x: 519, startPoint y: 688, endPoint x: 492, endPoint y: 688, distance: 27.0
click at [492, 688] on tr "01 : 00 PM" at bounding box center [516, 683] width 139 height 31
type input "49"
click at [541, 757] on button "Save" at bounding box center [543, 750] width 48 height 30
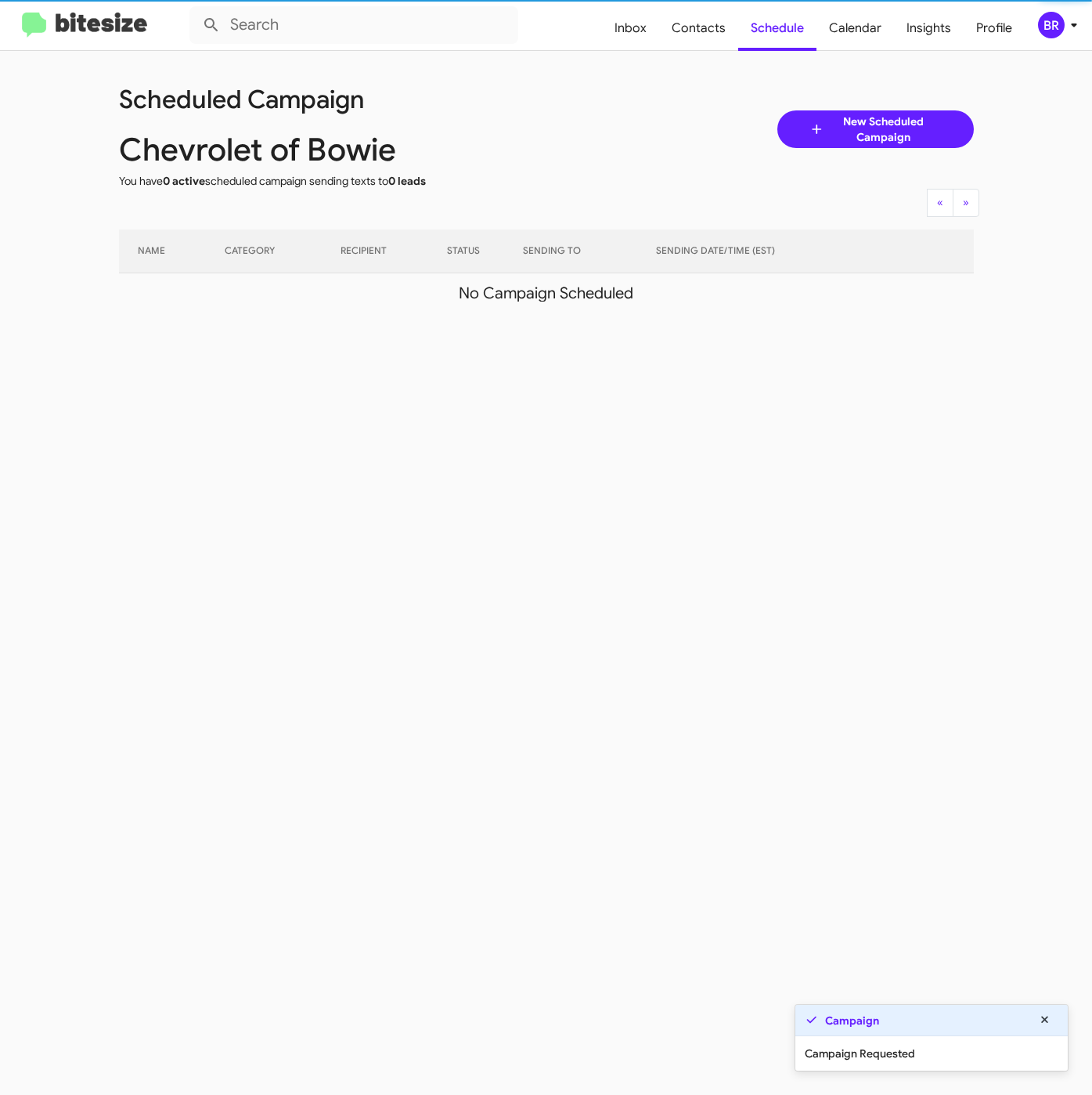
click at [1061, 26] on div "BR" at bounding box center [1050, 25] width 26 height 26
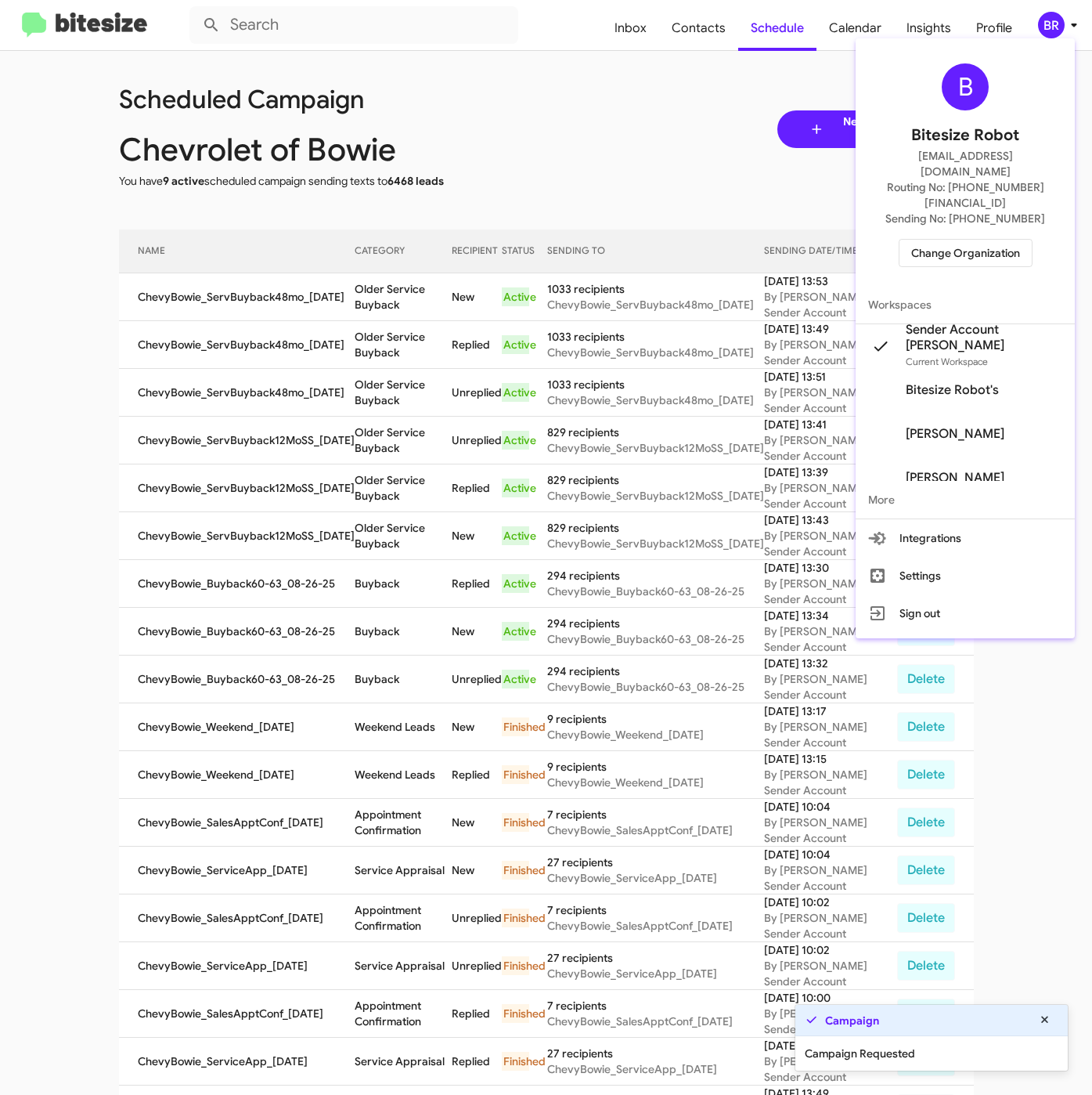
click at [306, 336] on div at bounding box center [546, 547] width 1092 height 1095
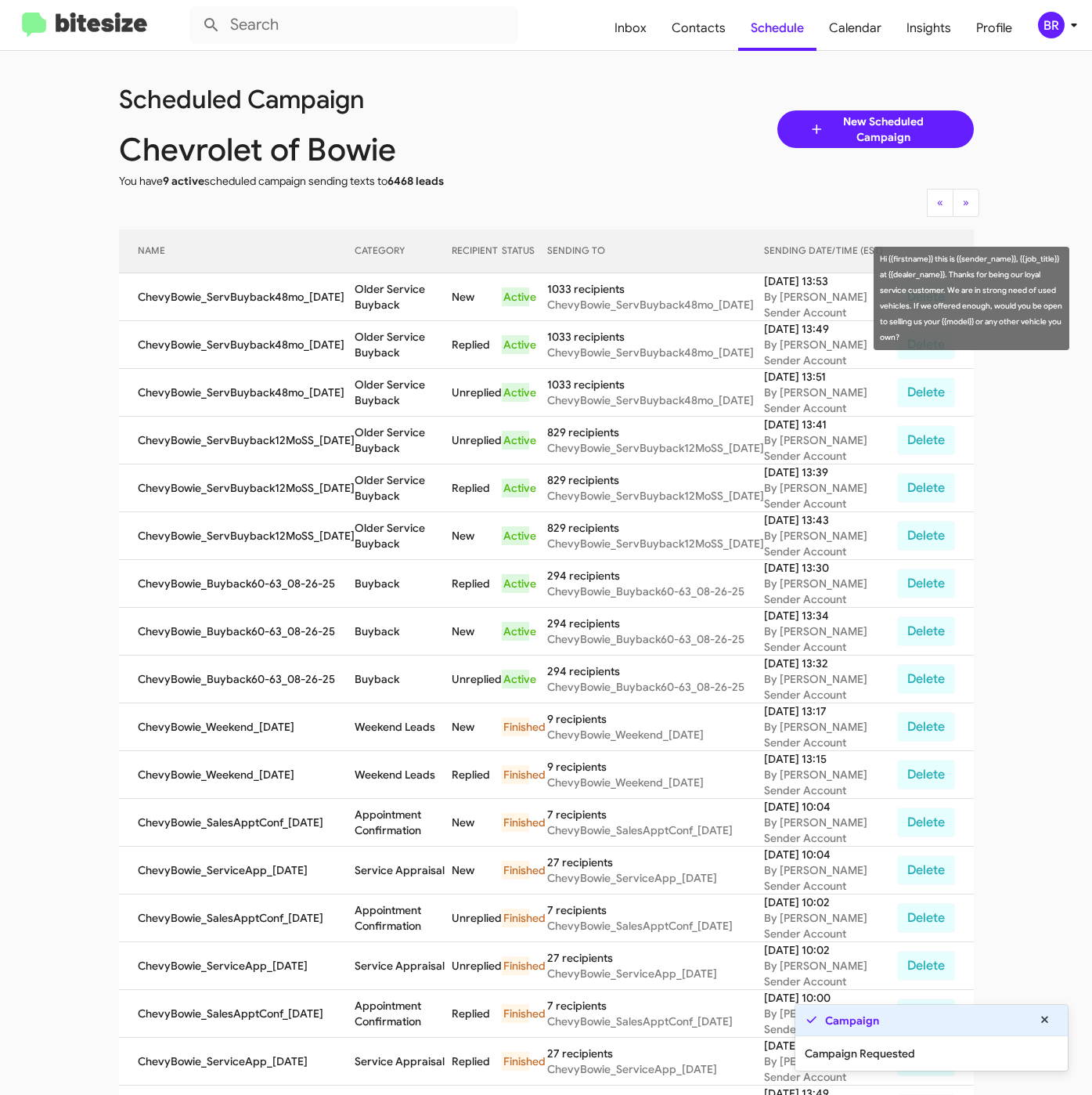
drag, startPoint x: 348, startPoint y: 285, endPoint x: 395, endPoint y: 305, distance: 51.1
click at [395, 305] on td "Older Service Buyback" at bounding box center [403, 297] width 98 height 48
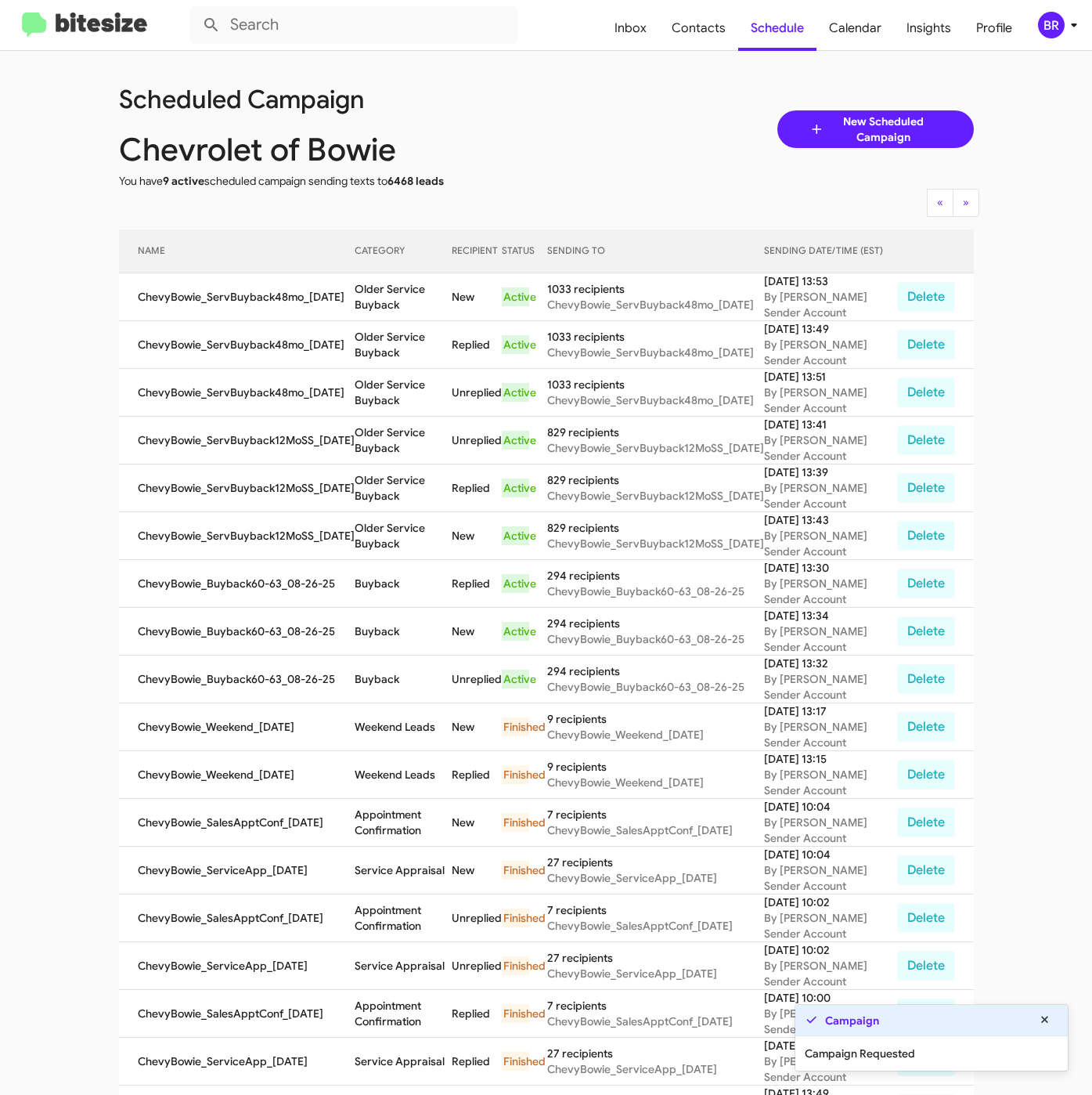
copy td "Older Service Buyback"
click at [1046, 24] on div "BR" at bounding box center [1050, 25] width 26 height 26
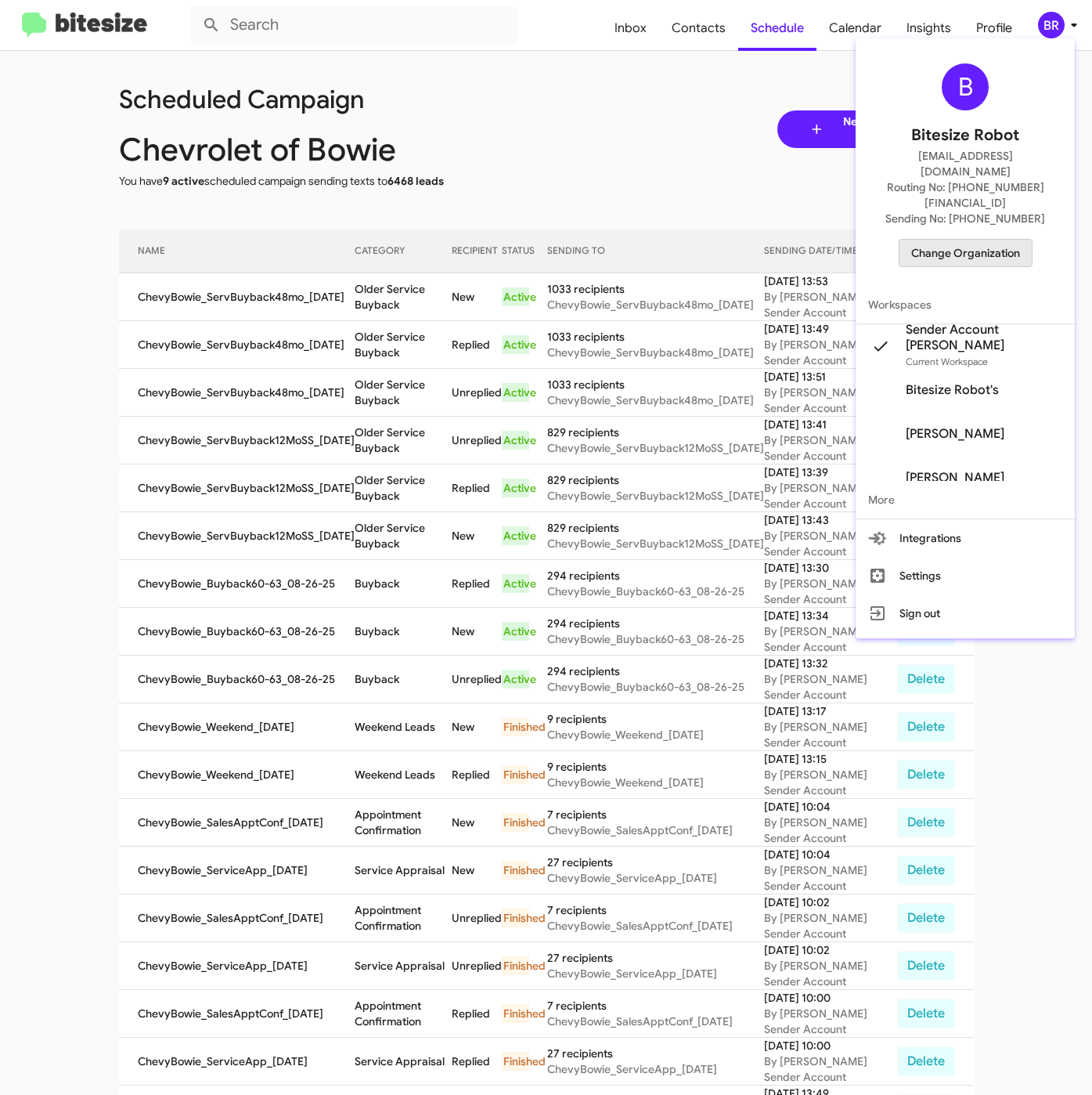
click at [982, 240] on span "Change Organization" at bounding box center [965, 253] width 109 height 26
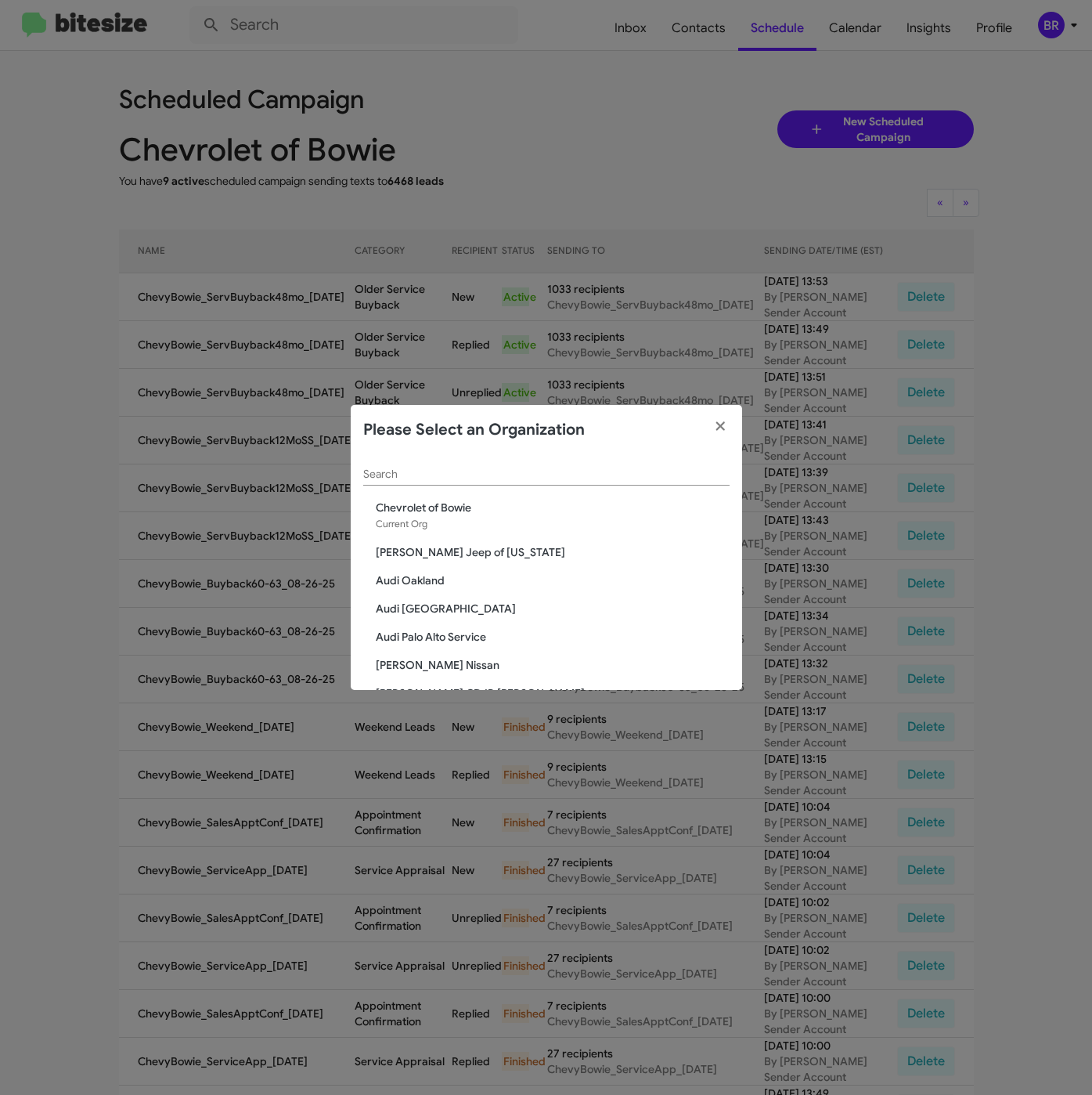
click at [442, 471] on input "Search" at bounding box center [546, 474] width 367 height 13
paste input "SERVICE: Chevy Rockville"
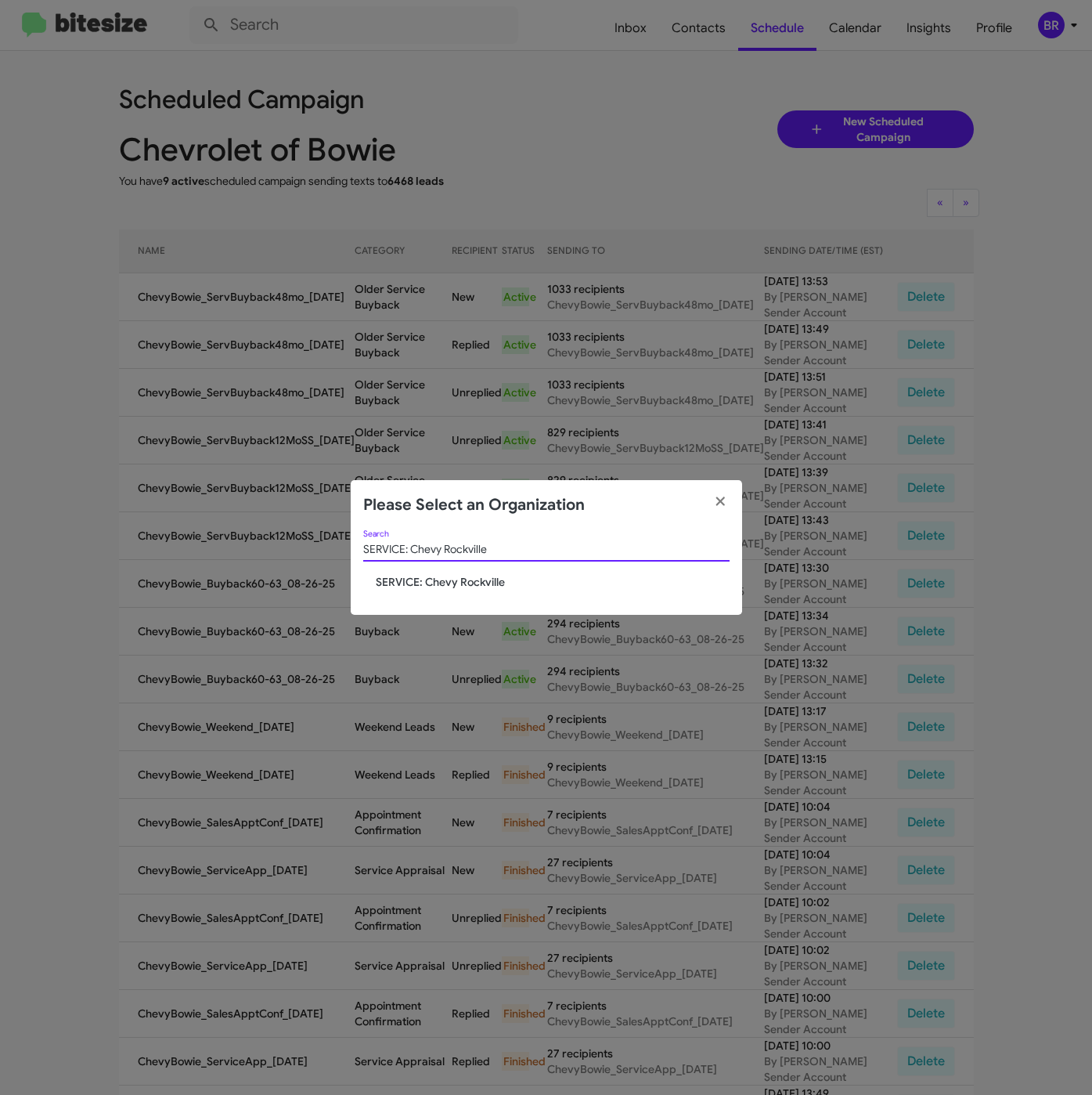
type input "SERVICE: Chevy Rockville"
click at [440, 587] on span "SERVICE: Chevy Rockville" at bounding box center [553, 582] width 354 height 15
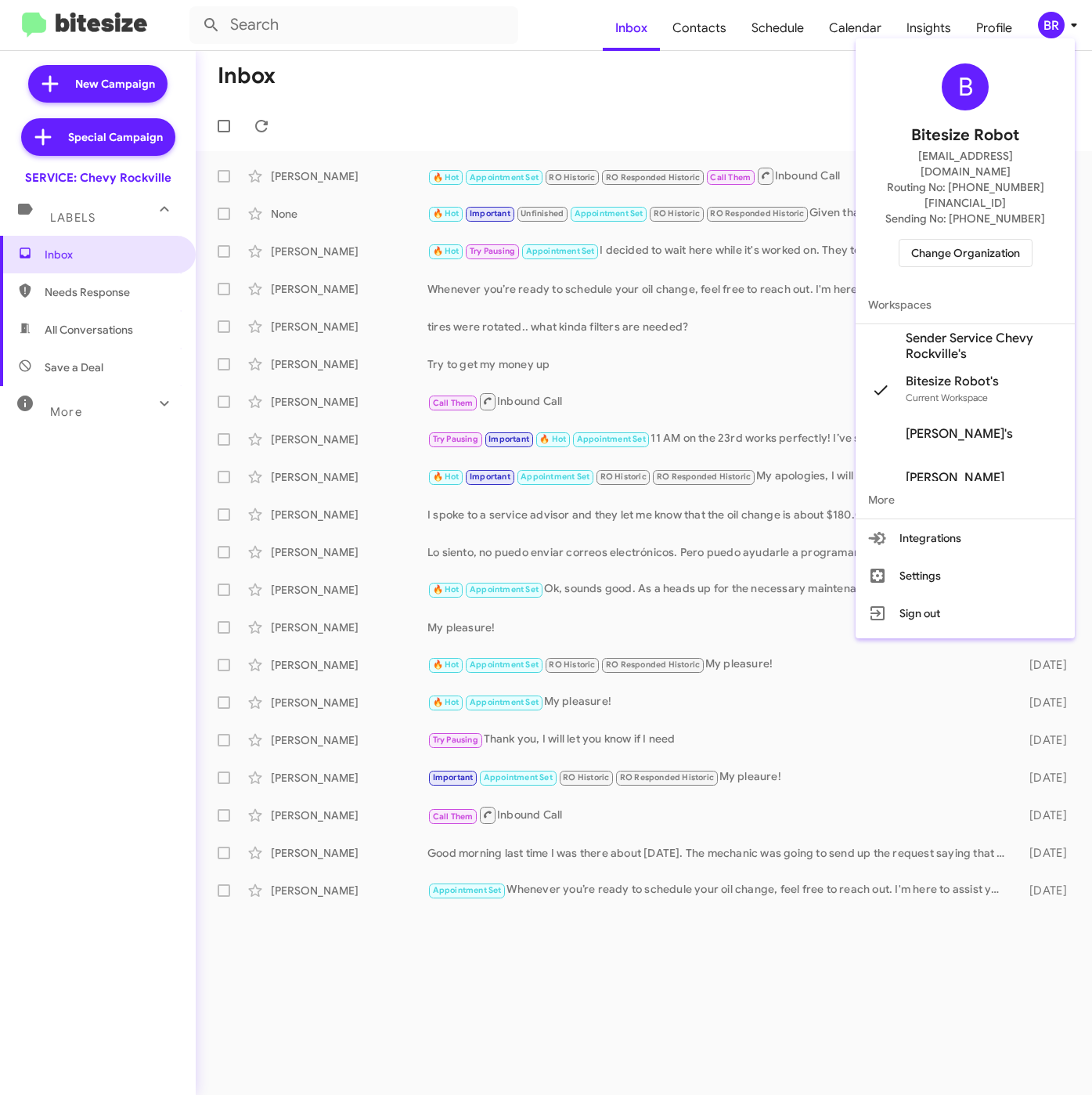
click at [936, 330] on span "Sender Service Chevy Rockville's" at bounding box center [984, 345] width 156 height 31
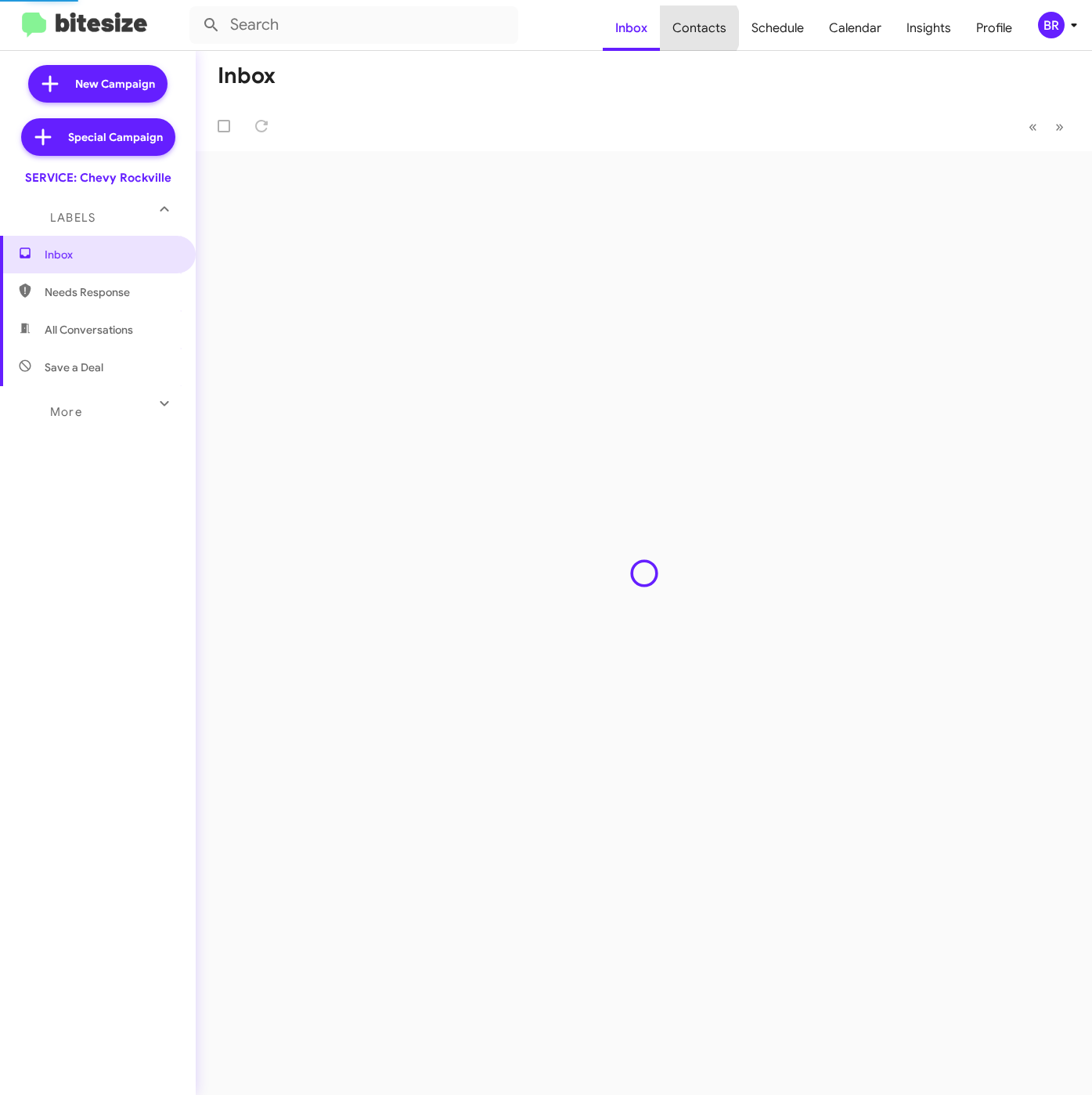
click at [700, 28] on span "Contacts" at bounding box center [699, 27] width 79 height 45
type input "in:groups"
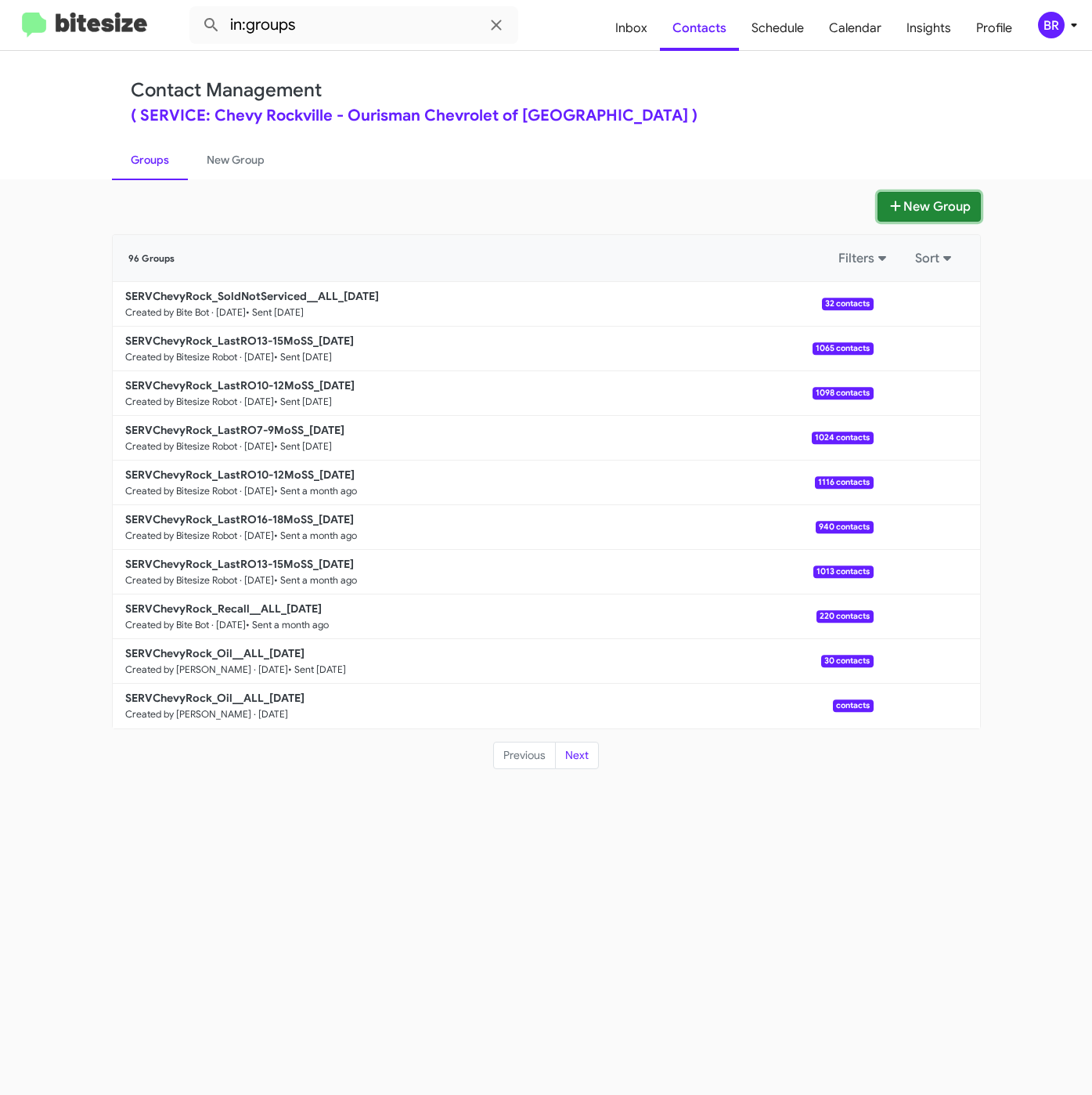
click at [958, 207] on button "New Group" at bounding box center [929, 206] width 103 height 30
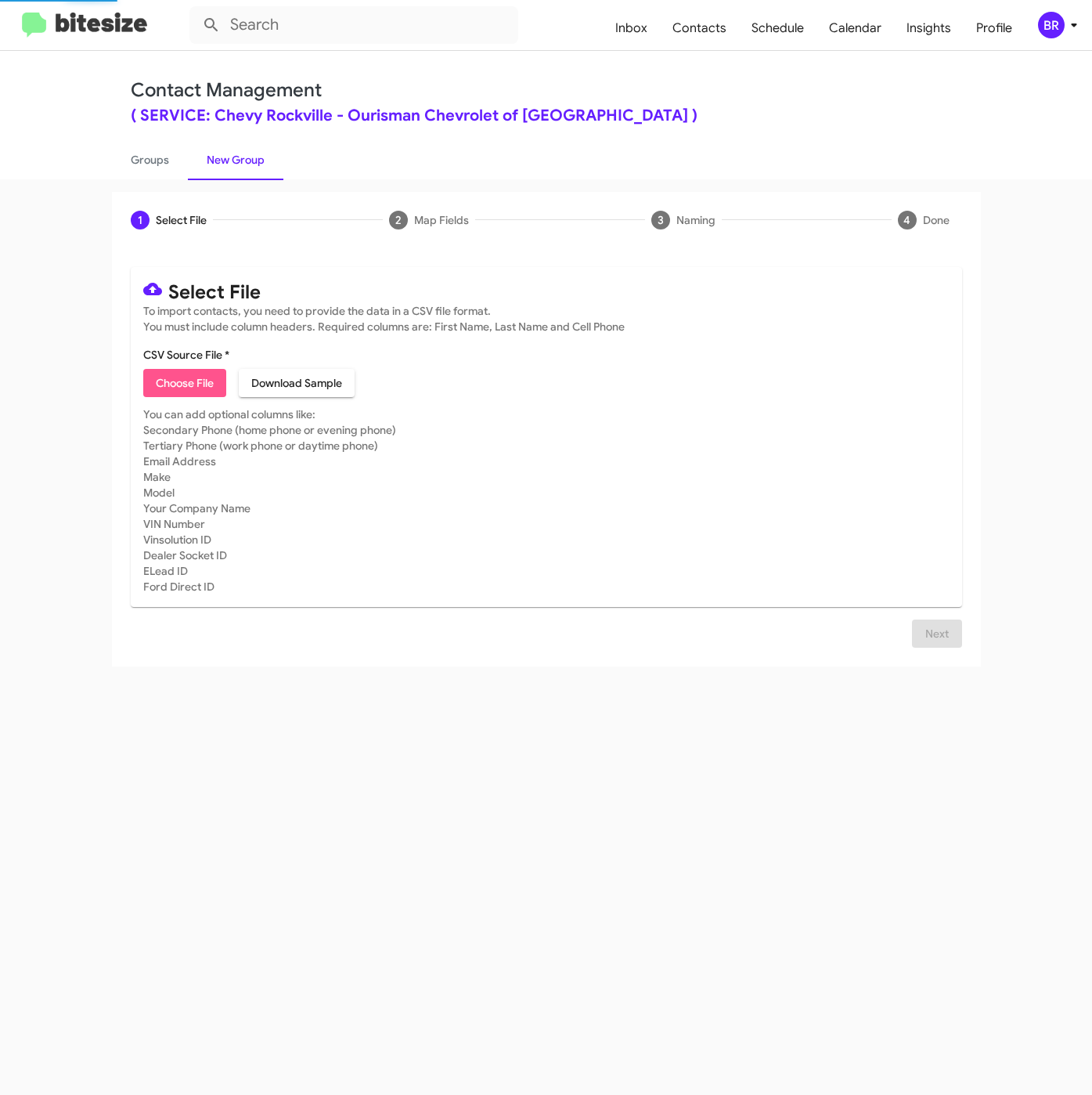
click at [192, 384] on span "Choose File" at bounding box center [185, 382] width 58 height 28
type input "SERVChevyRock_LastRO16-18MoSS_[DATE]"
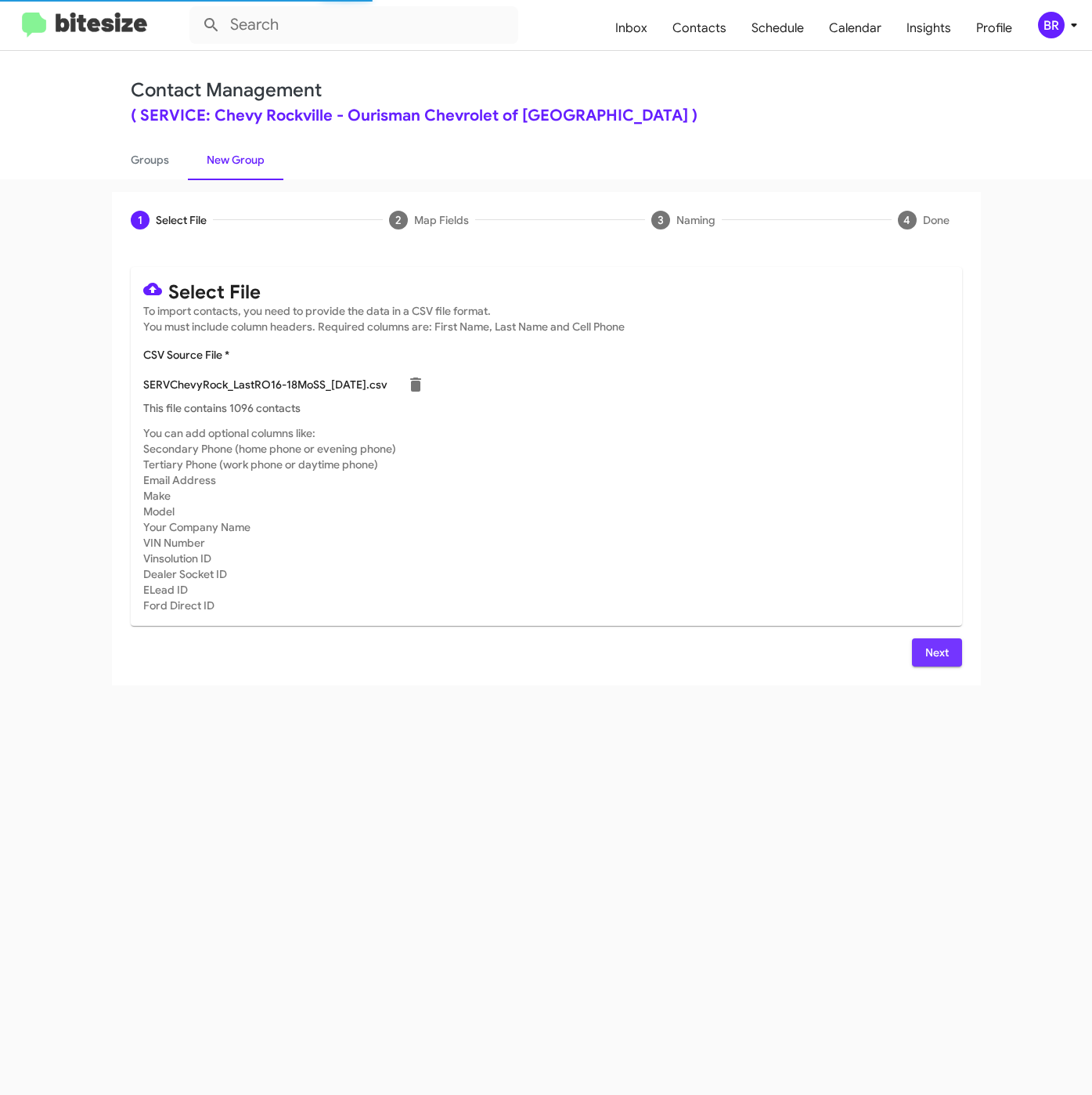
click at [917, 647] on button "Next" at bounding box center [936, 652] width 50 height 28
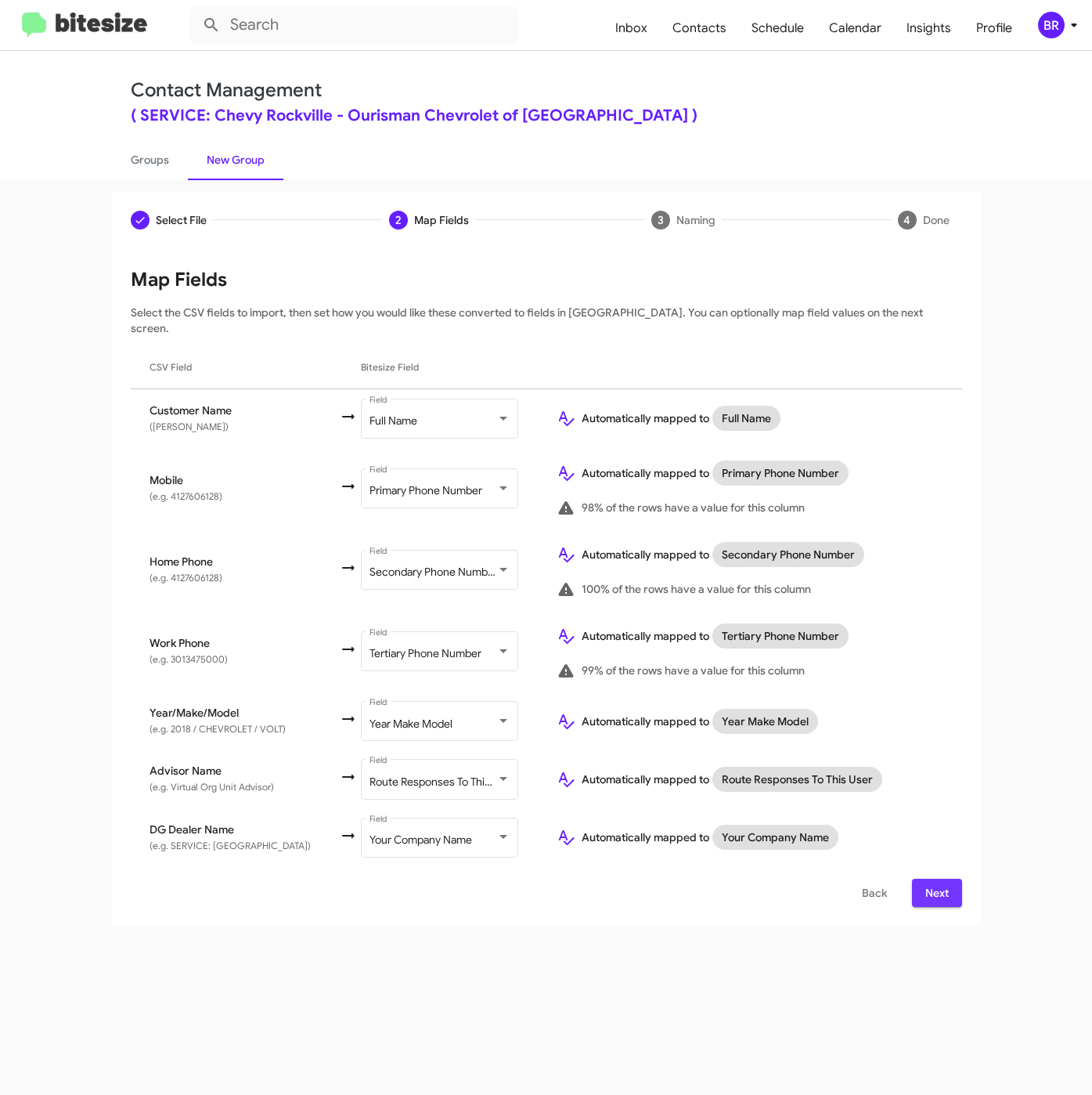
click at [930, 879] on span "Next" at bounding box center [936, 893] width 25 height 28
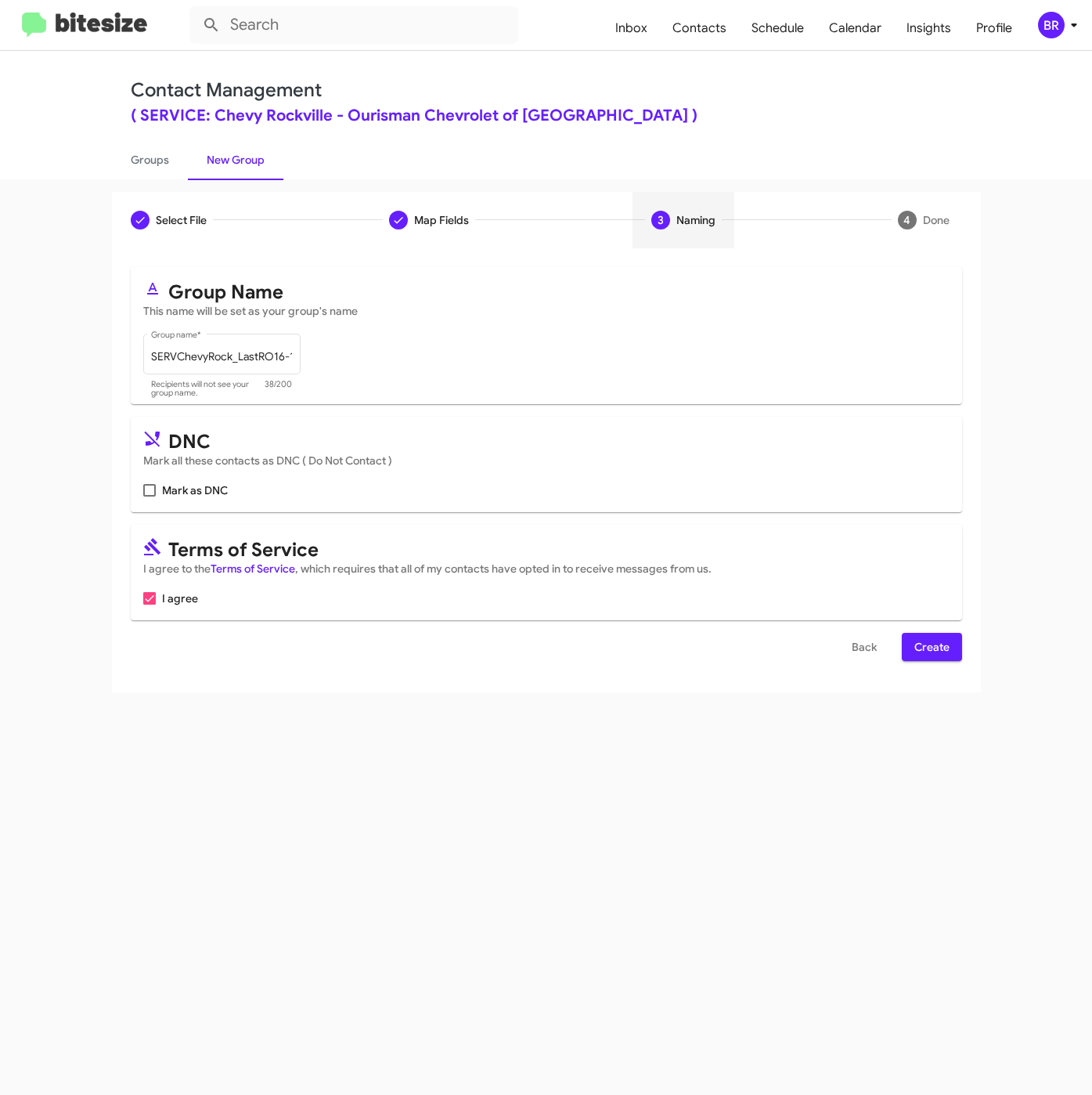
click at [926, 661] on span "Create" at bounding box center [931, 647] width 35 height 28
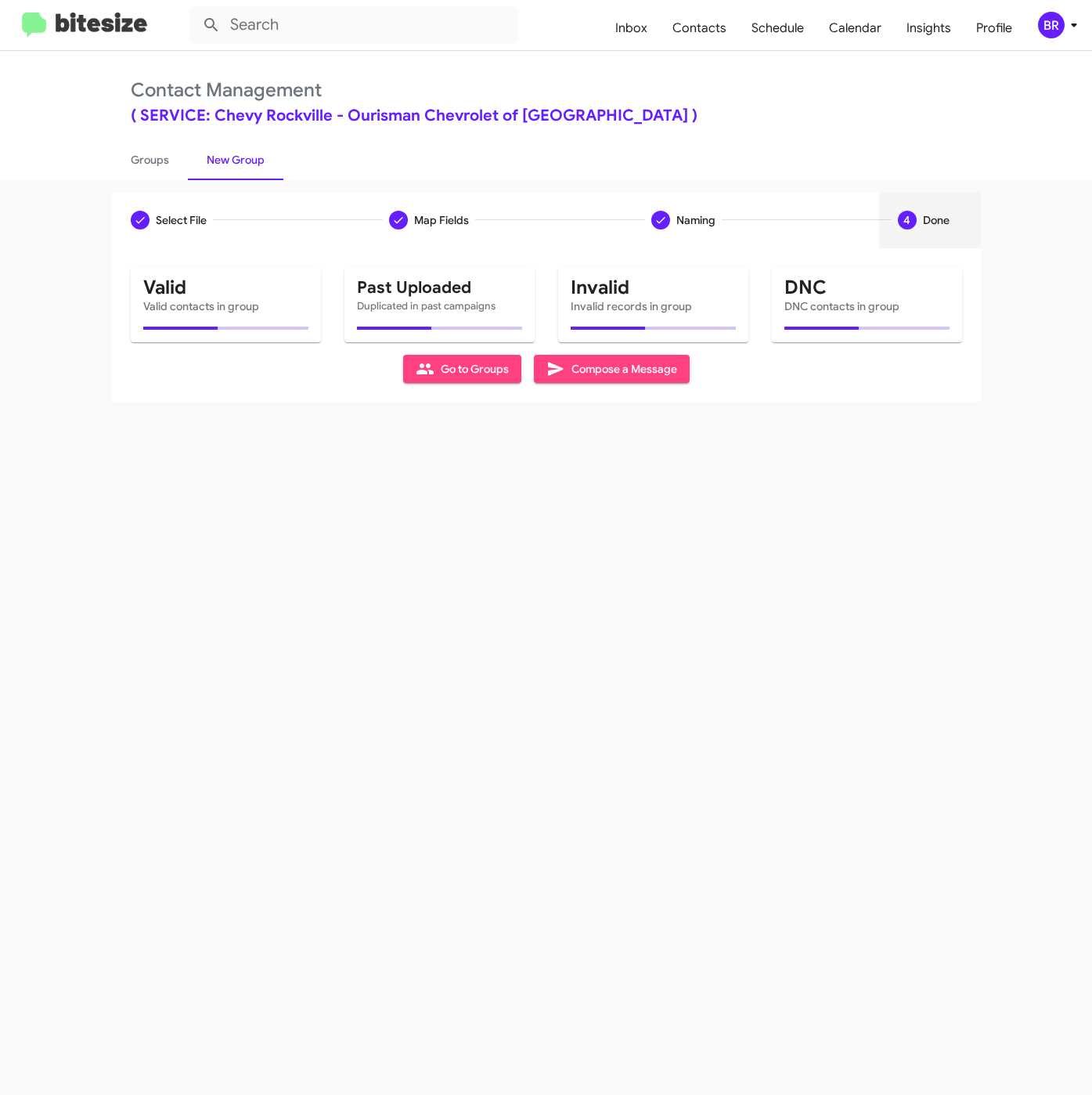
drag, startPoint x: 153, startPoint y: 153, endPoint x: 260, endPoint y: 92, distance: 123.2
click at [152, 155] on link "Groups" at bounding box center [150, 160] width 76 height 41
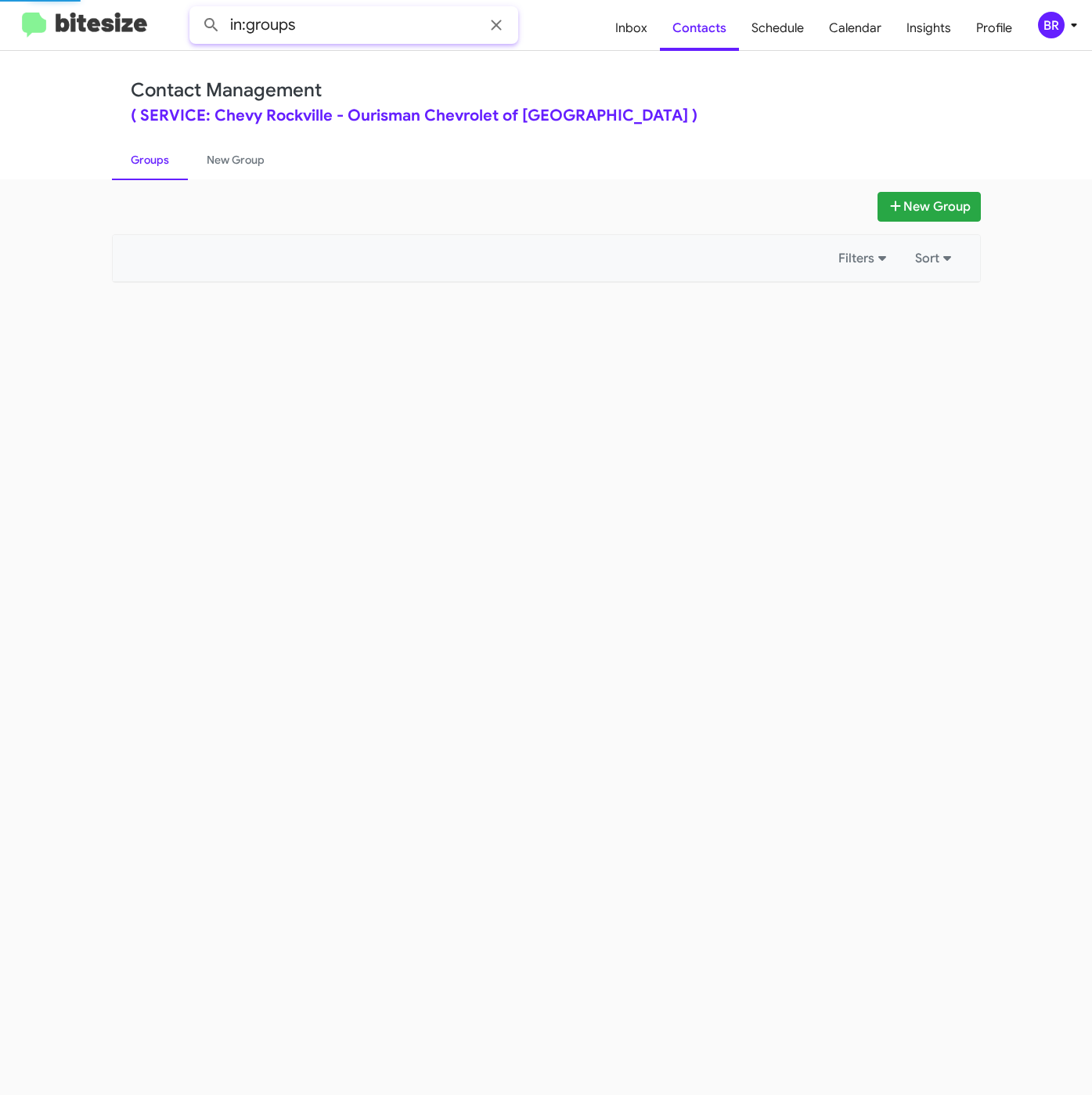
click at [368, 14] on input "in:groups" at bounding box center [354, 25] width 329 height 37
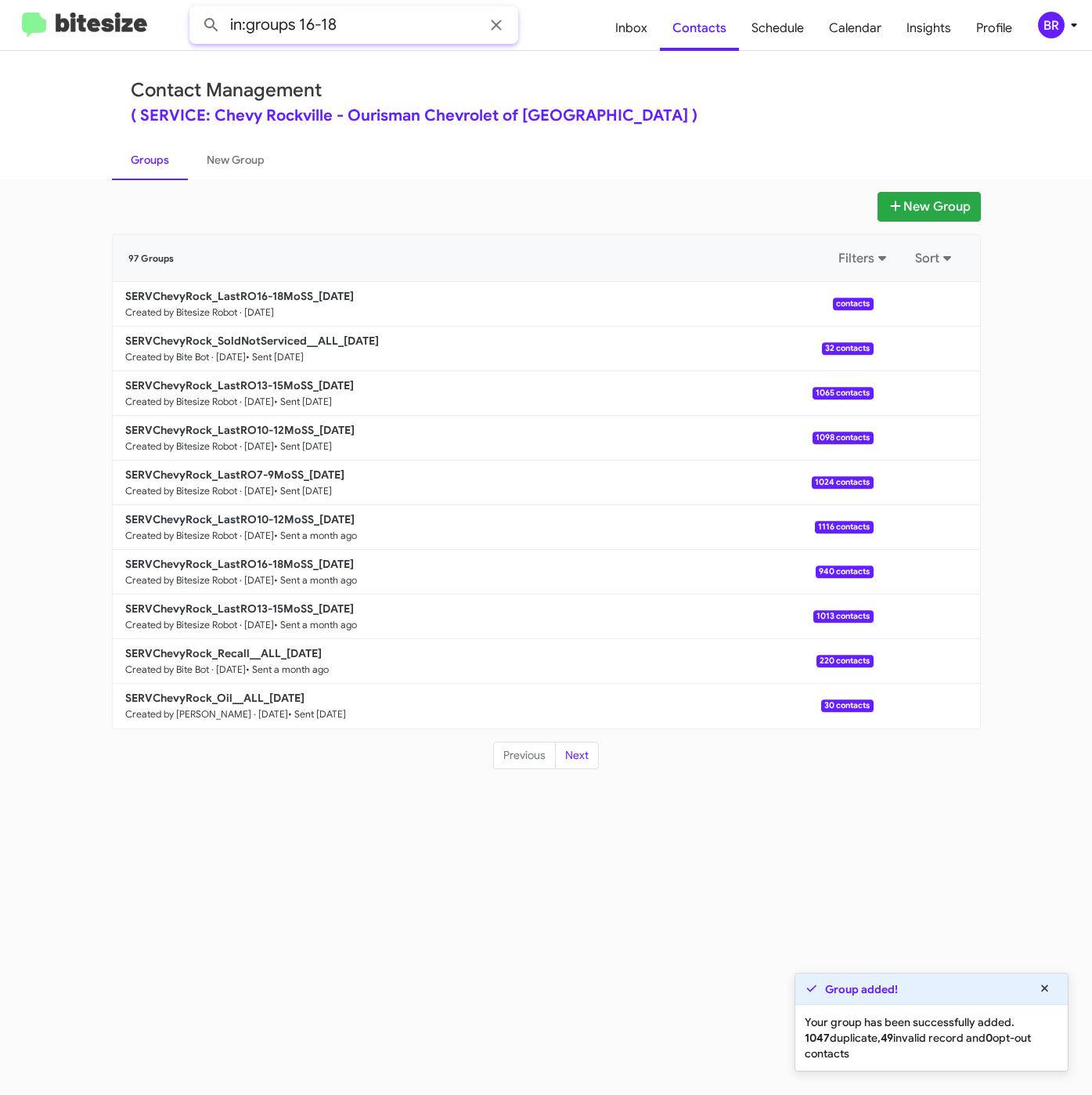
type input "in:groups 16-18"
click at [196, 9] on button at bounding box center [211, 25] width 31 height 31
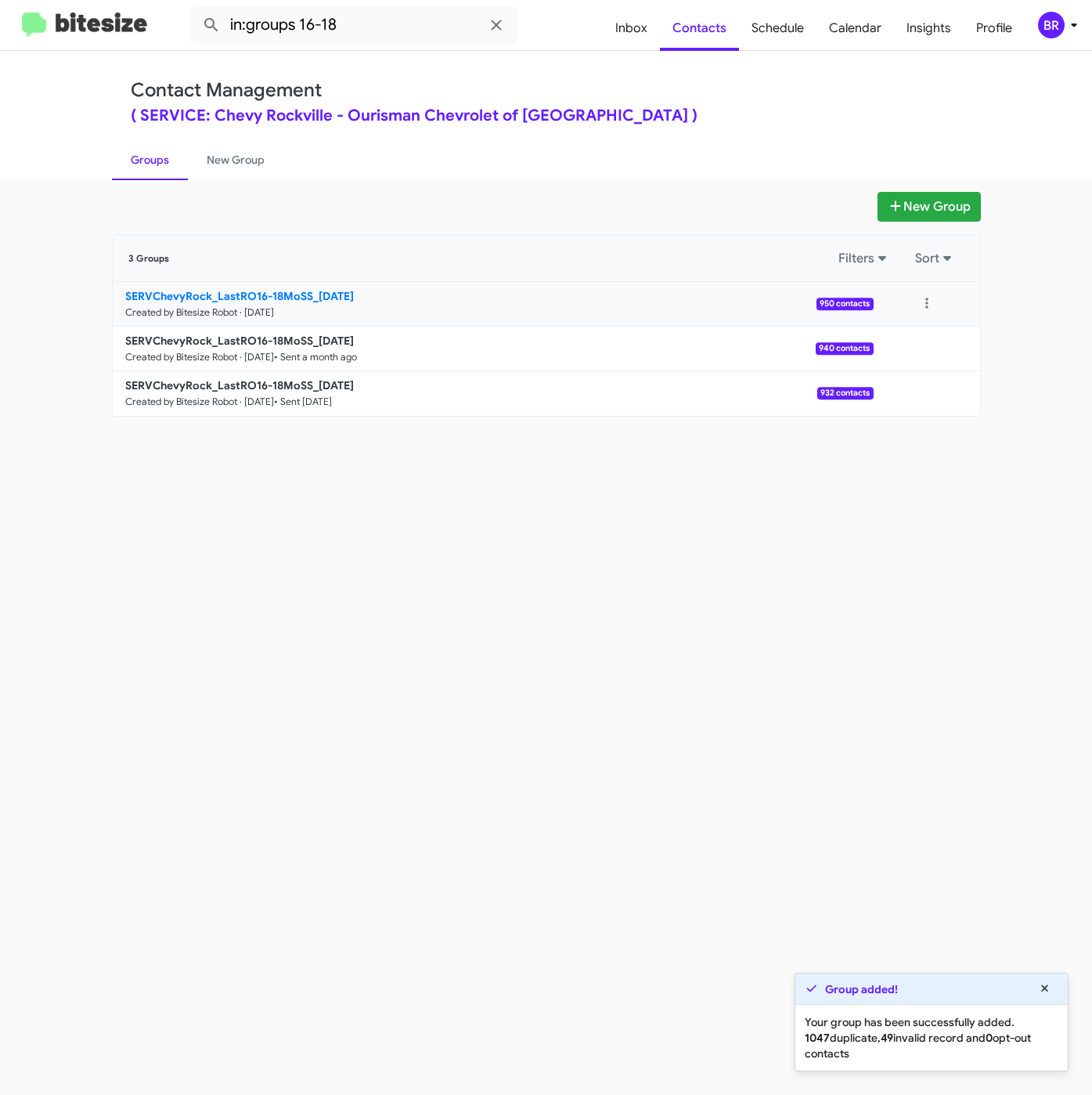
click at [340, 299] on b "SERVChevyRock_LastRO16-18MoSS_[DATE]" at bounding box center [239, 296] width 229 height 14
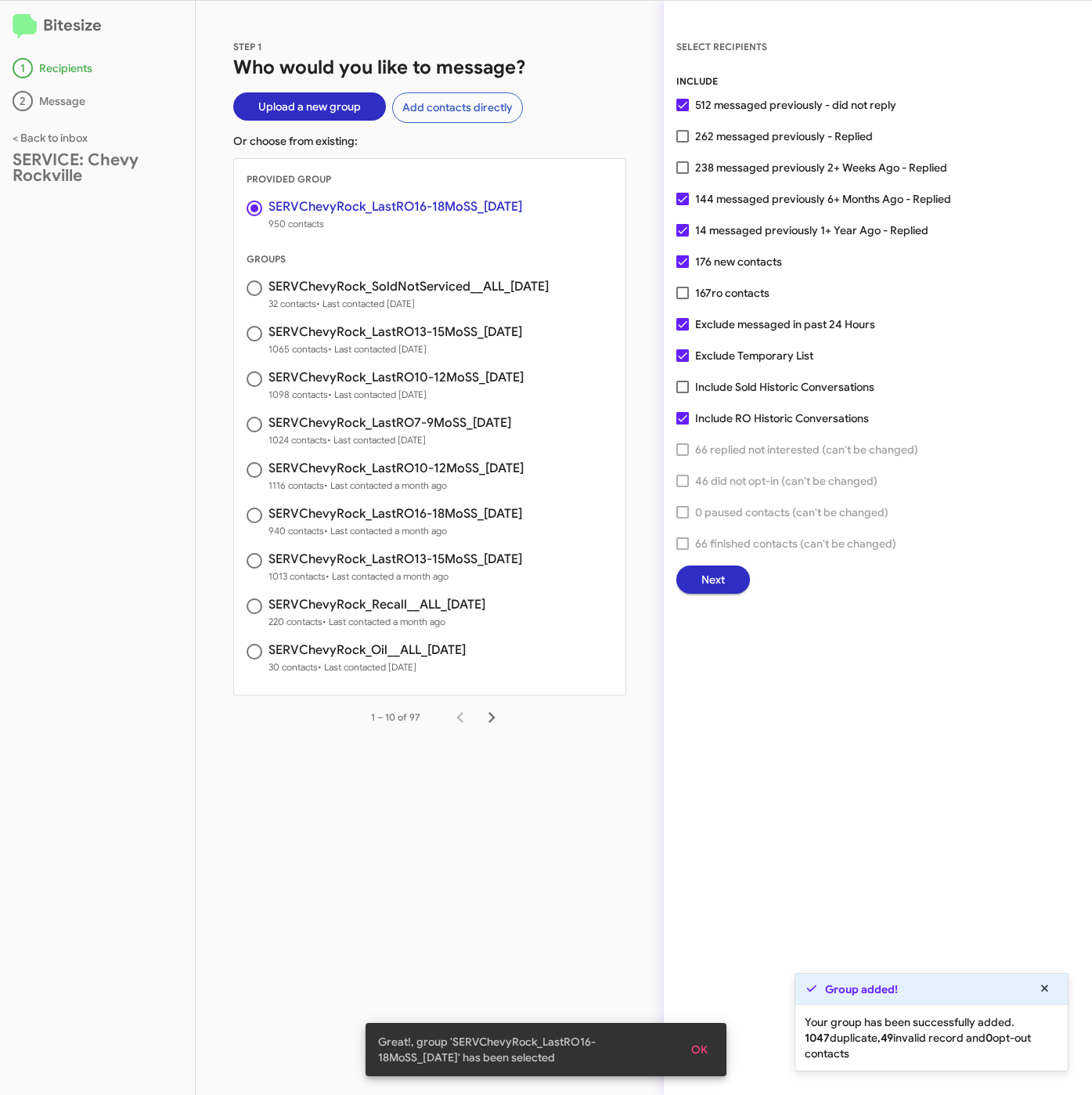
click at [714, 581] on span "Next" at bounding box center [714, 579] width 24 height 28
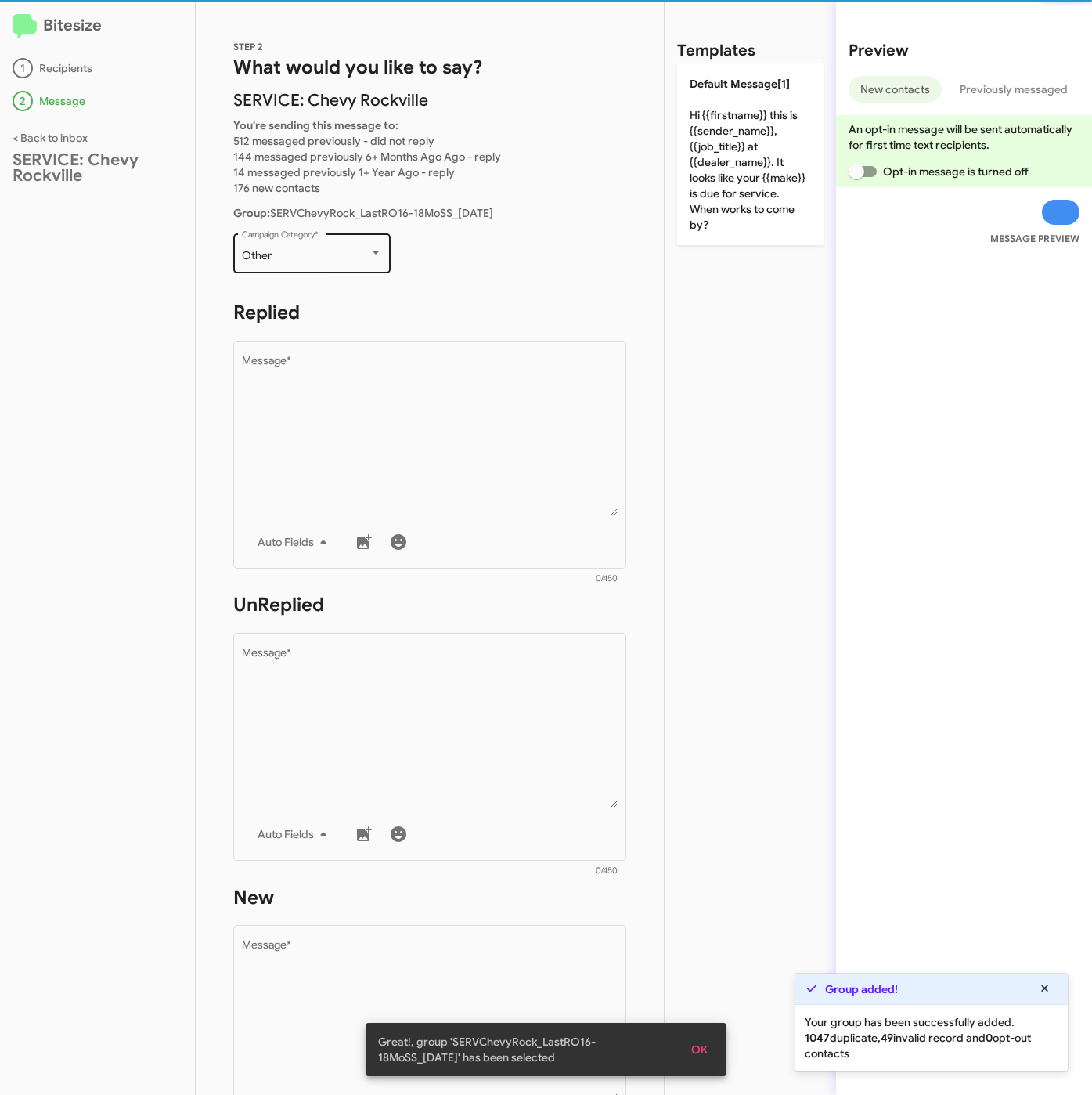
click at [324, 268] on div "Other Campaign Category *" at bounding box center [312, 252] width 141 height 43
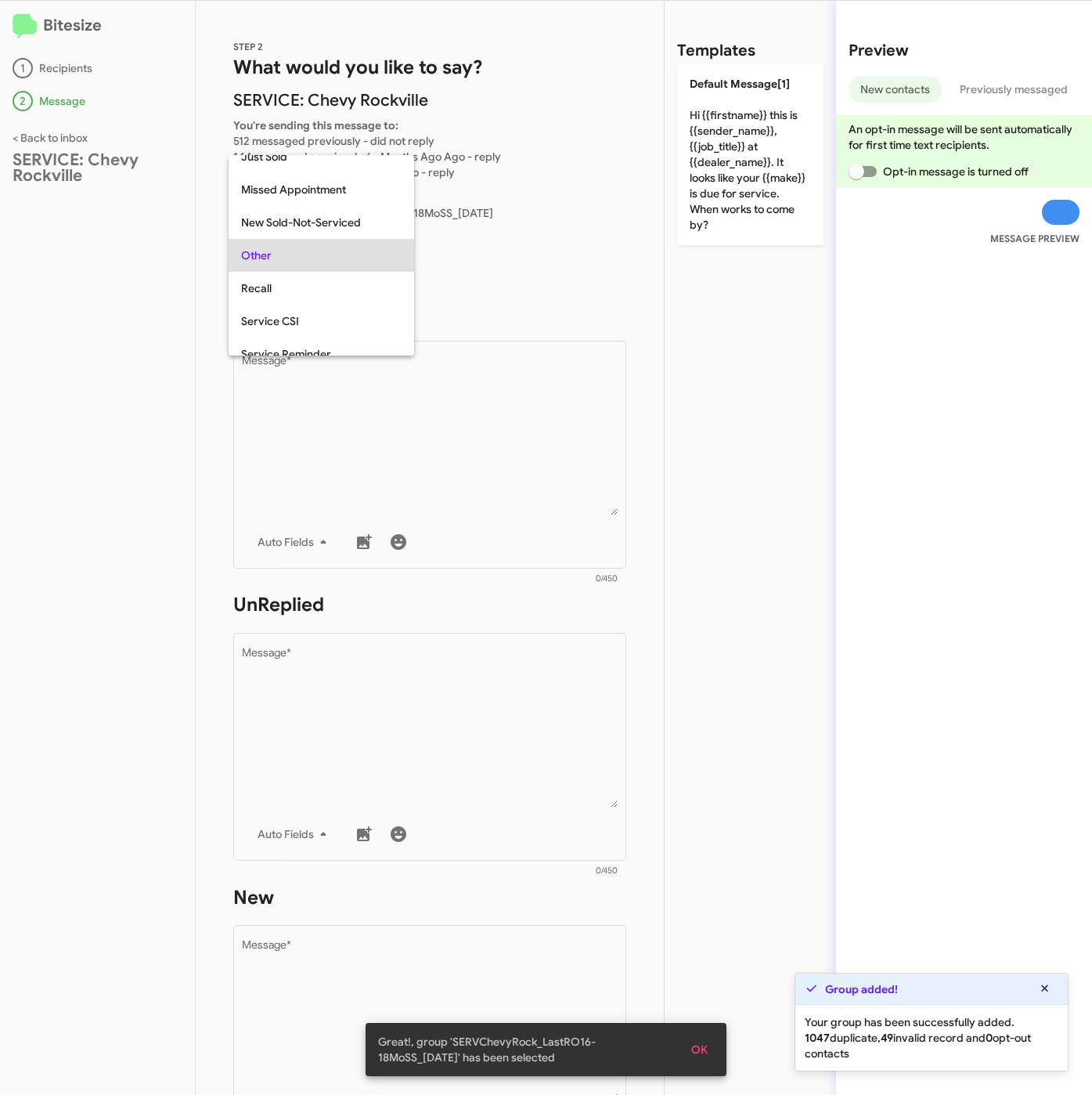
scroll to position [33, 0]
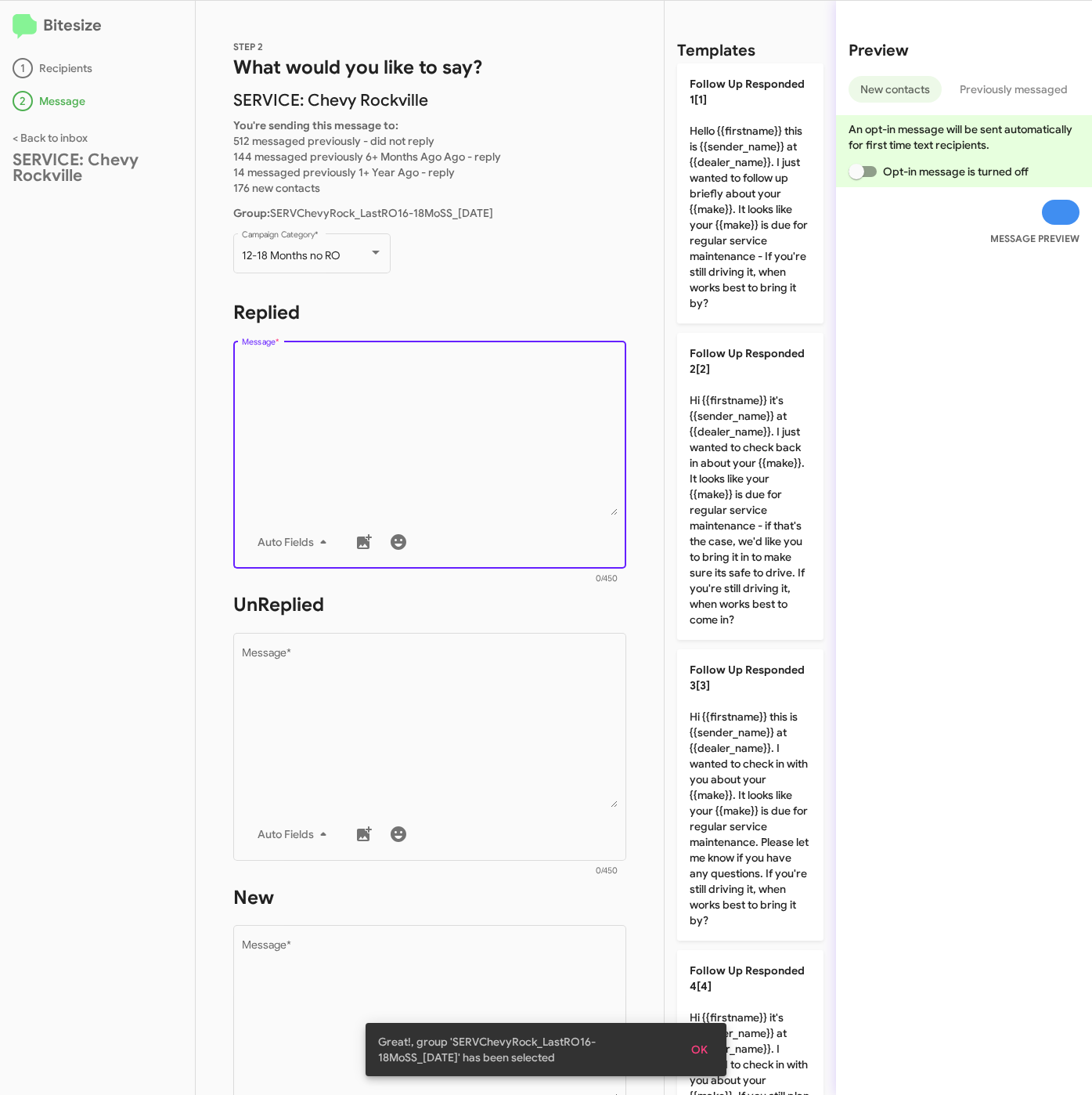
click at [401, 432] on textarea "Message *" at bounding box center [429, 436] width 377 height 160
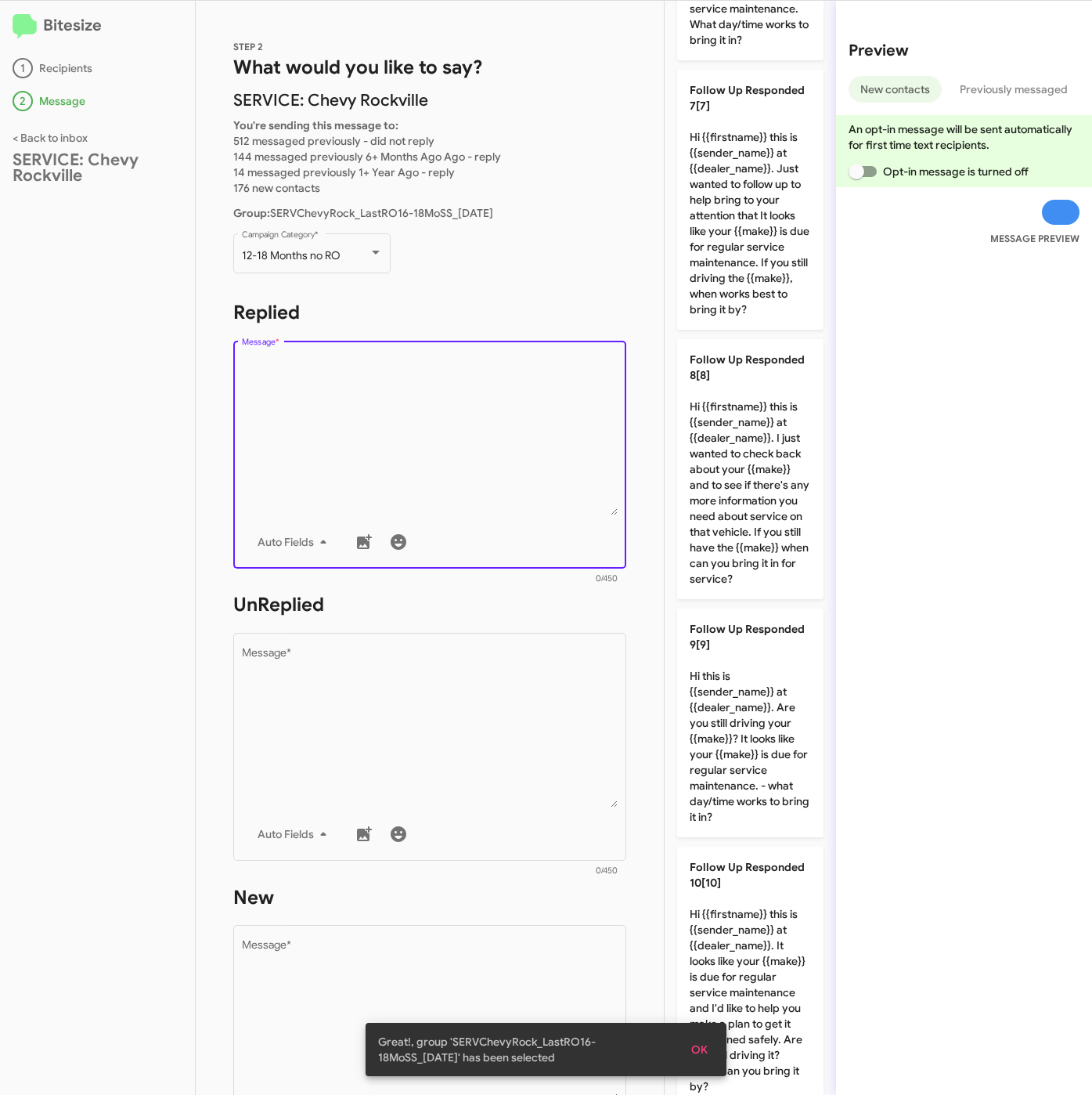
scroll to position [2181, 0]
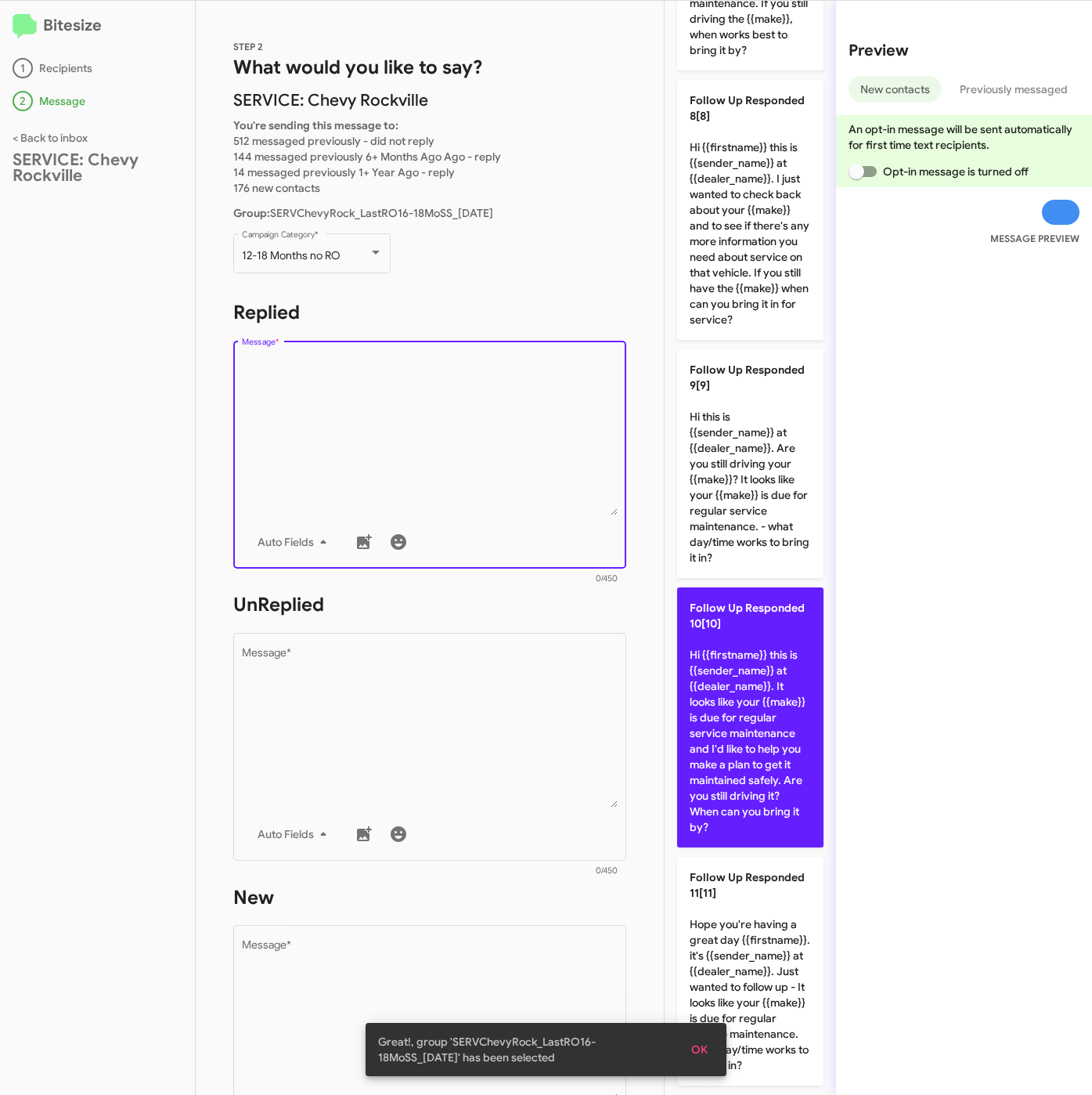
click at [716, 670] on p "Follow Up Responded 10[10] Hi {{firstname}} this is {{sender_name}} at {{dealer…" at bounding box center [750, 717] width 146 height 260
type textarea "Hi {{firstname}} this is {{sender_name}} at {{dealer_name}}. It looks like your…"
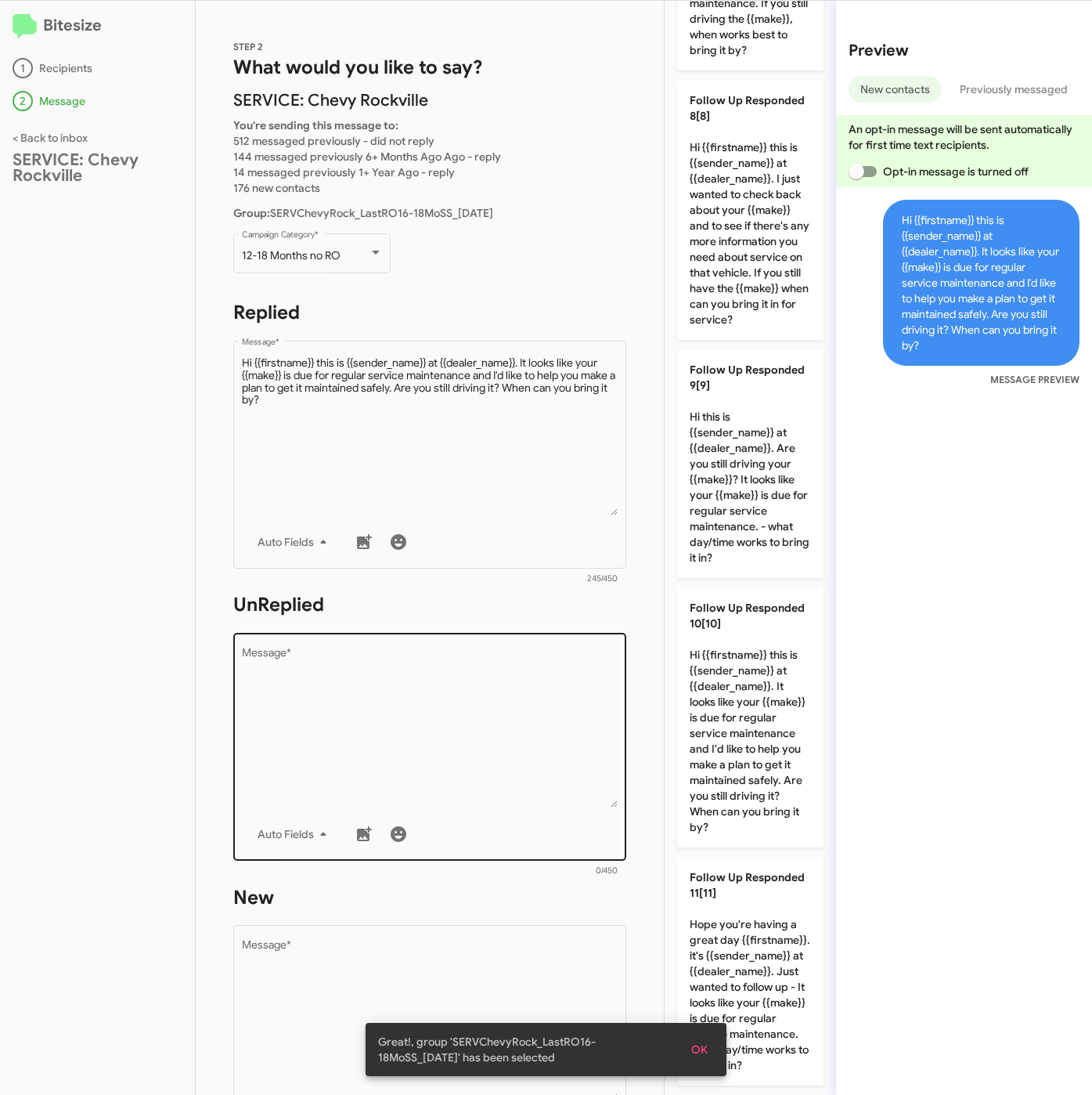
click at [472, 781] on textarea "Message *" at bounding box center [429, 727] width 377 height 160
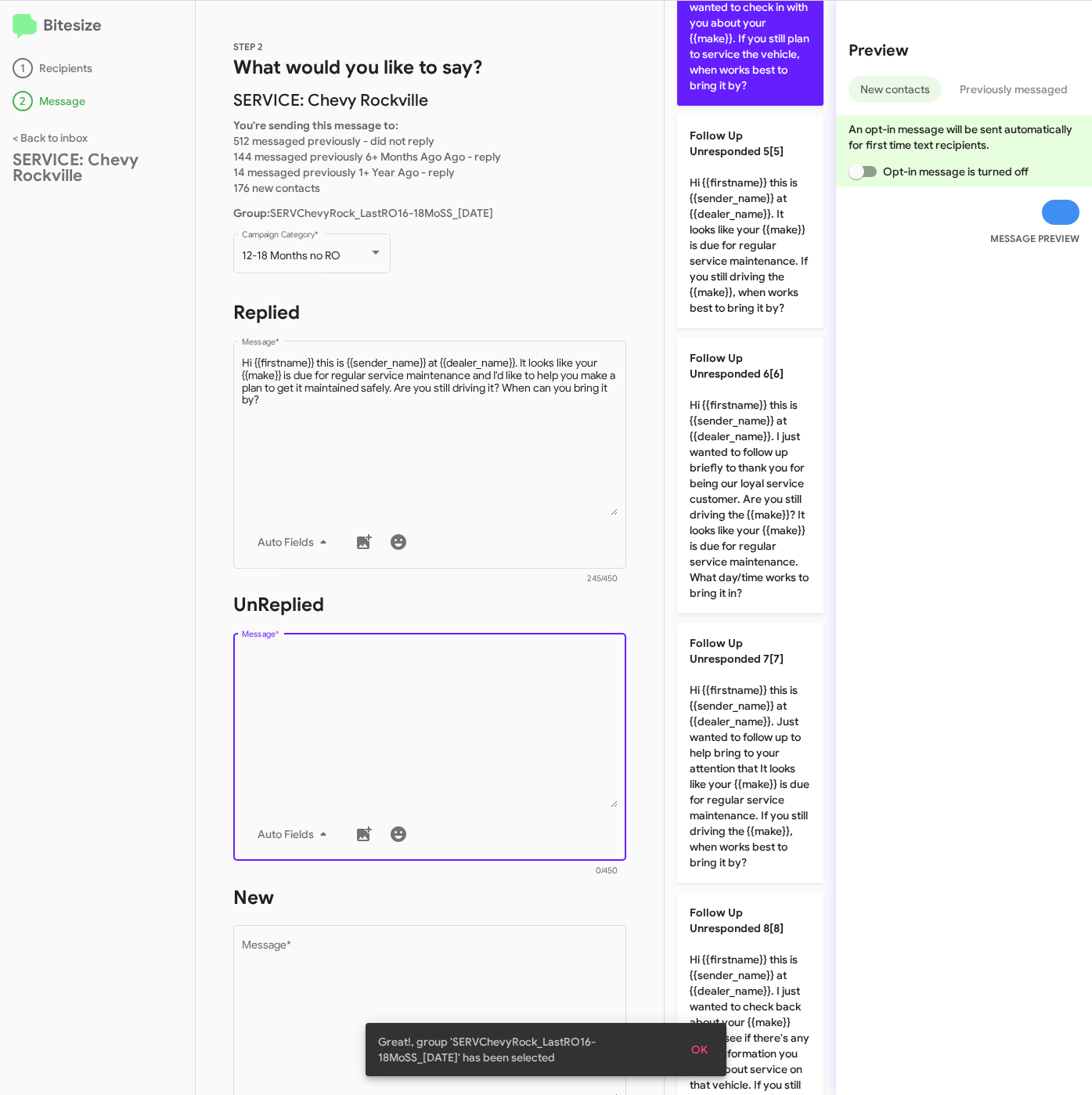
scroll to position [772, 0]
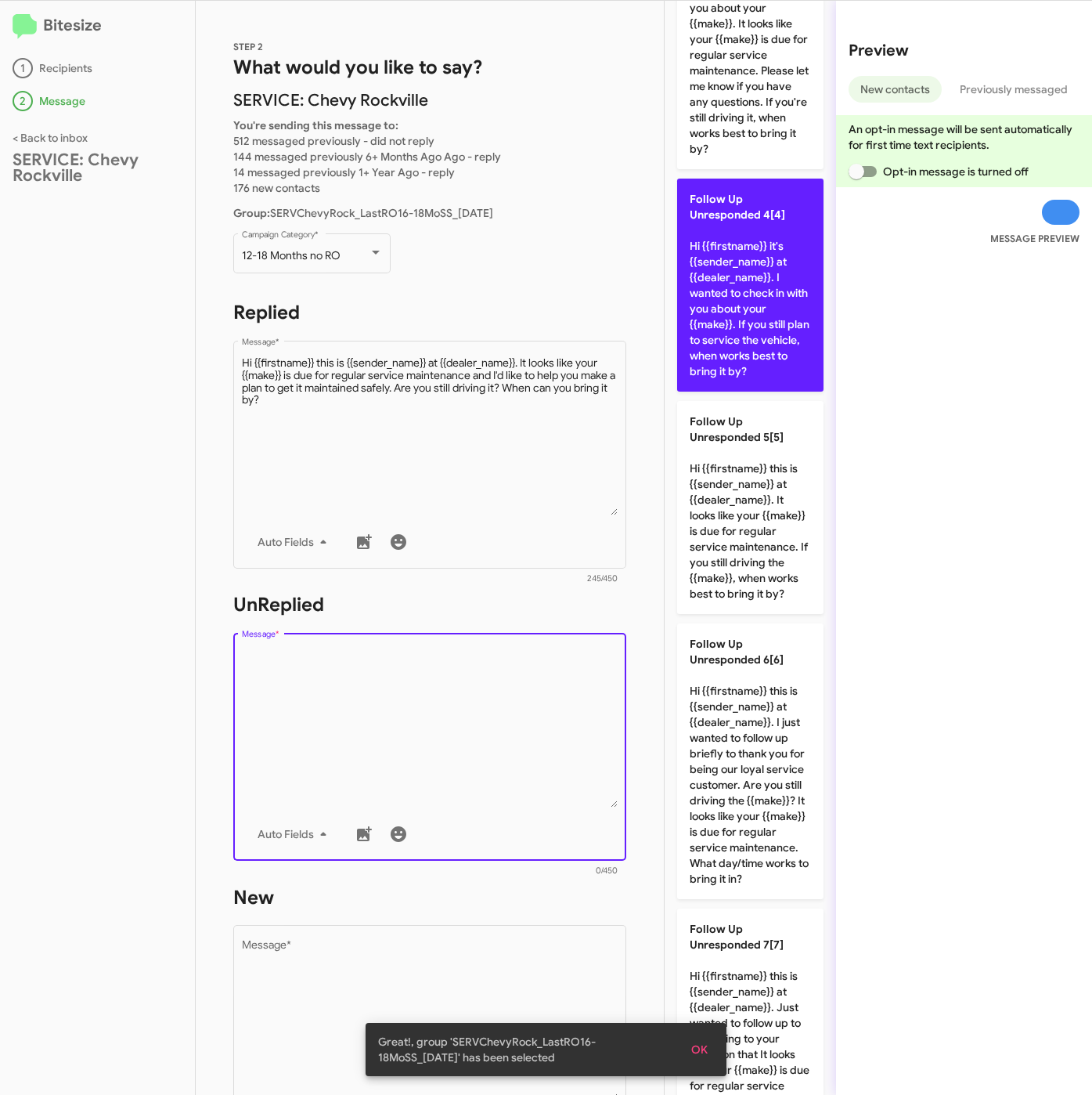
click at [741, 355] on p "Follow Up Unresponded 4[4] Hi {{firstname}} it's {{sender_name}} at {{dealer_na…" at bounding box center [750, 285] width 146 height 213
type textarea "Hi {{firstname}} it's {{sender_name}} at {{dealer_name}}. I wanted to check in …"
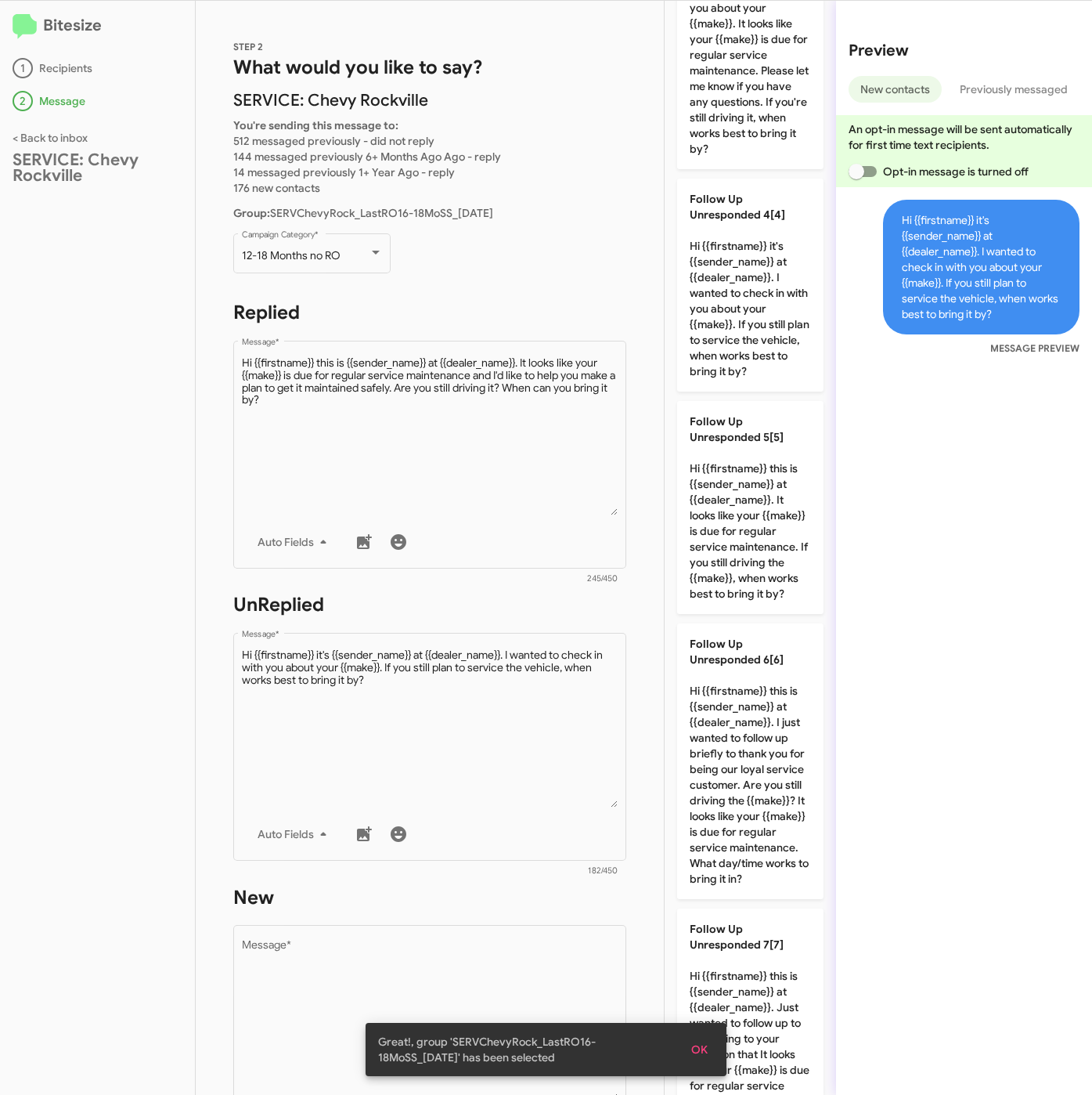
click at [528, 893] on h1 "New" at bounding box center [429, 897] width 393 height 25
click at [529, 935] on div "Drop image here to insert Auto Fields Message *" at bounding box center [429, 1037] width 377 height 231
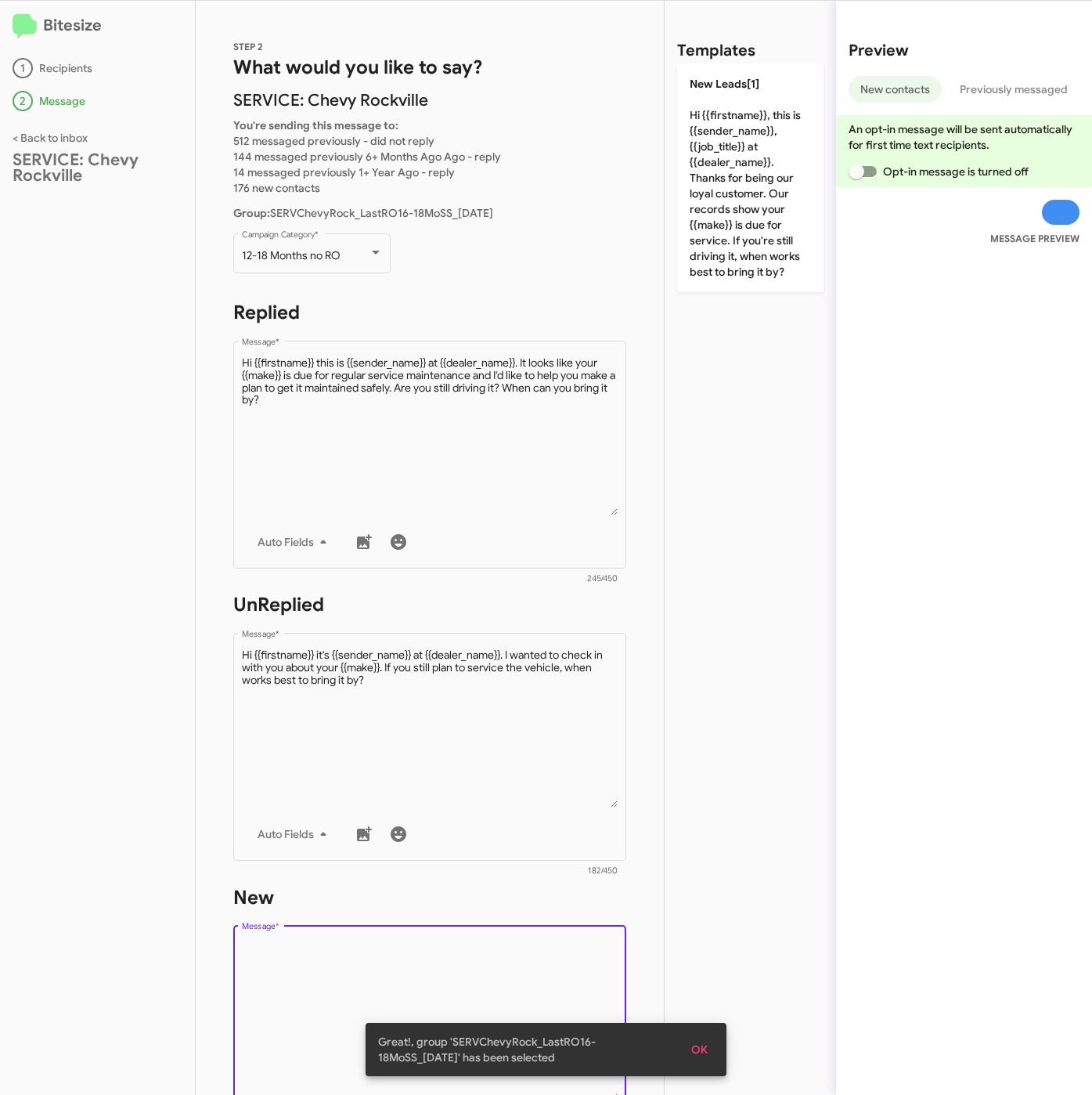
scroll to position [0, 0]
click at [669, 245] on div "Templates New Leads[1] Hi {{firstname}}, this is {{sender_name}}, {{job_title}}…" at bounding box center [750, 548] width 172 height 1094
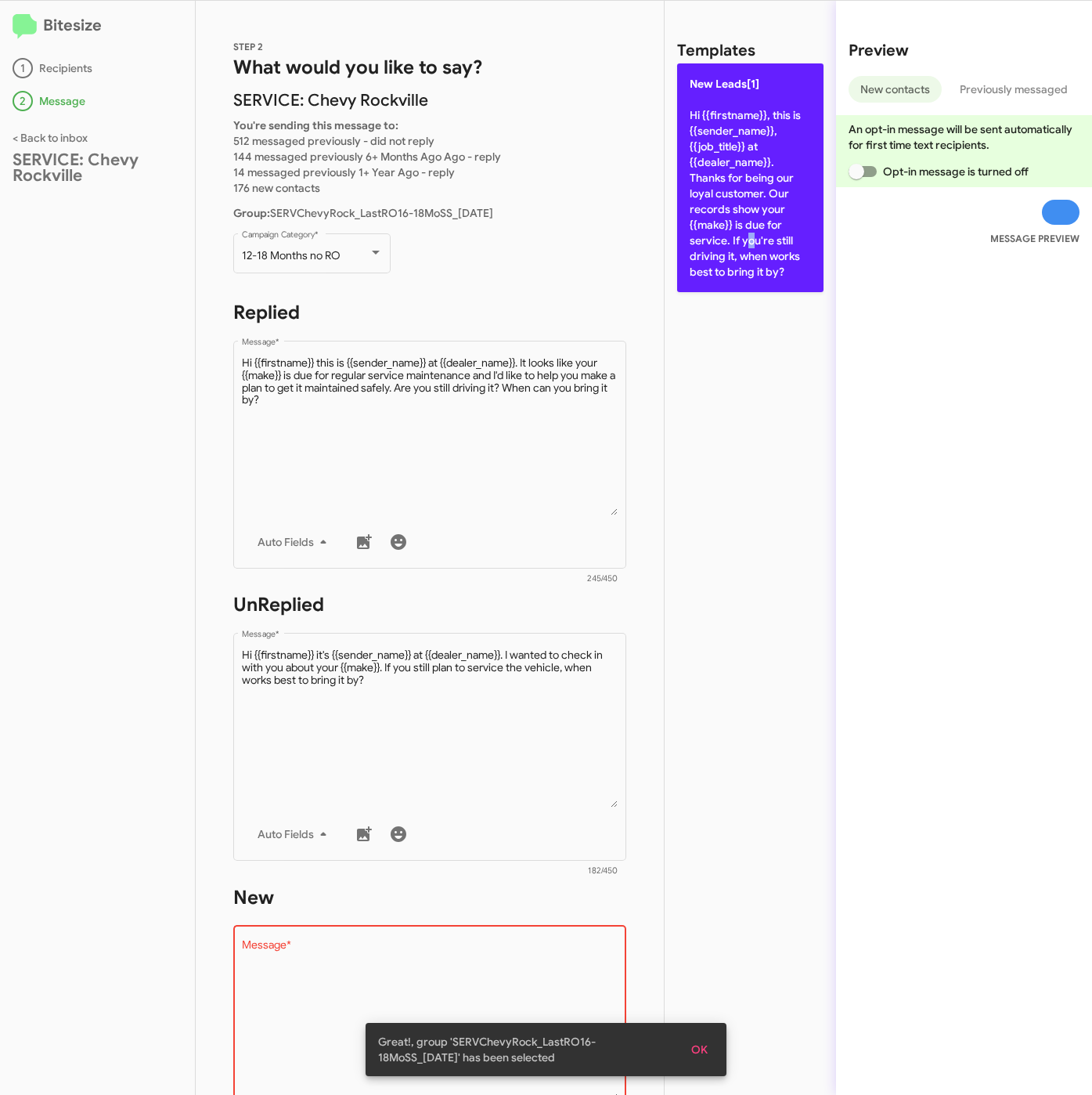
click at [692, 240] on p "New Leads[1] Hi {{firstname}}, this is {{sender_name}}, {{job_title}} at {{deal…" at bounding box center [750, 178] width 146 height 229
type textarea "Hi {{firstname}}, this is {{sender_name}}, {{job_title}} at {{dealer_name}}. Th…"
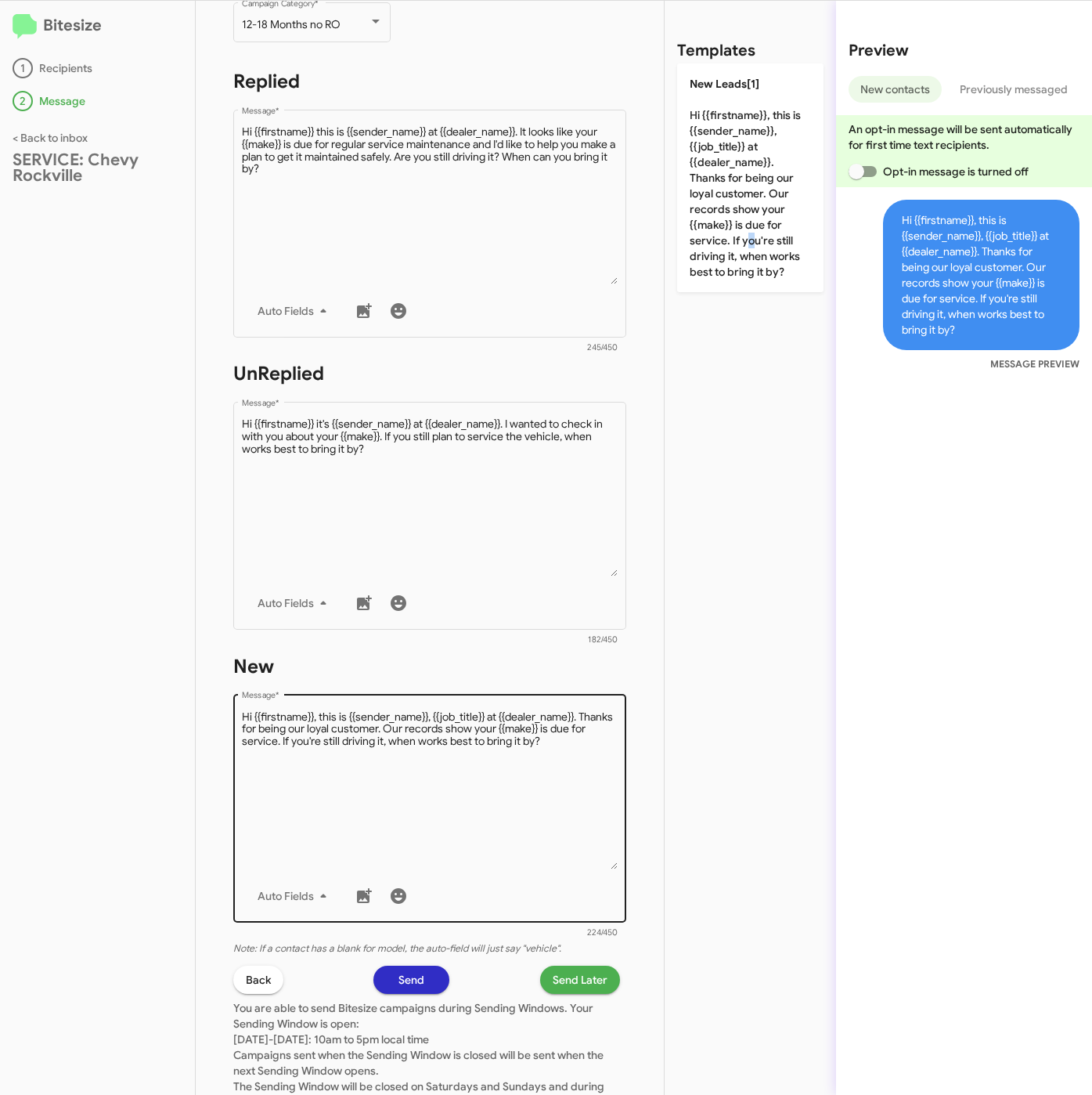
scroll to position [352, 0]
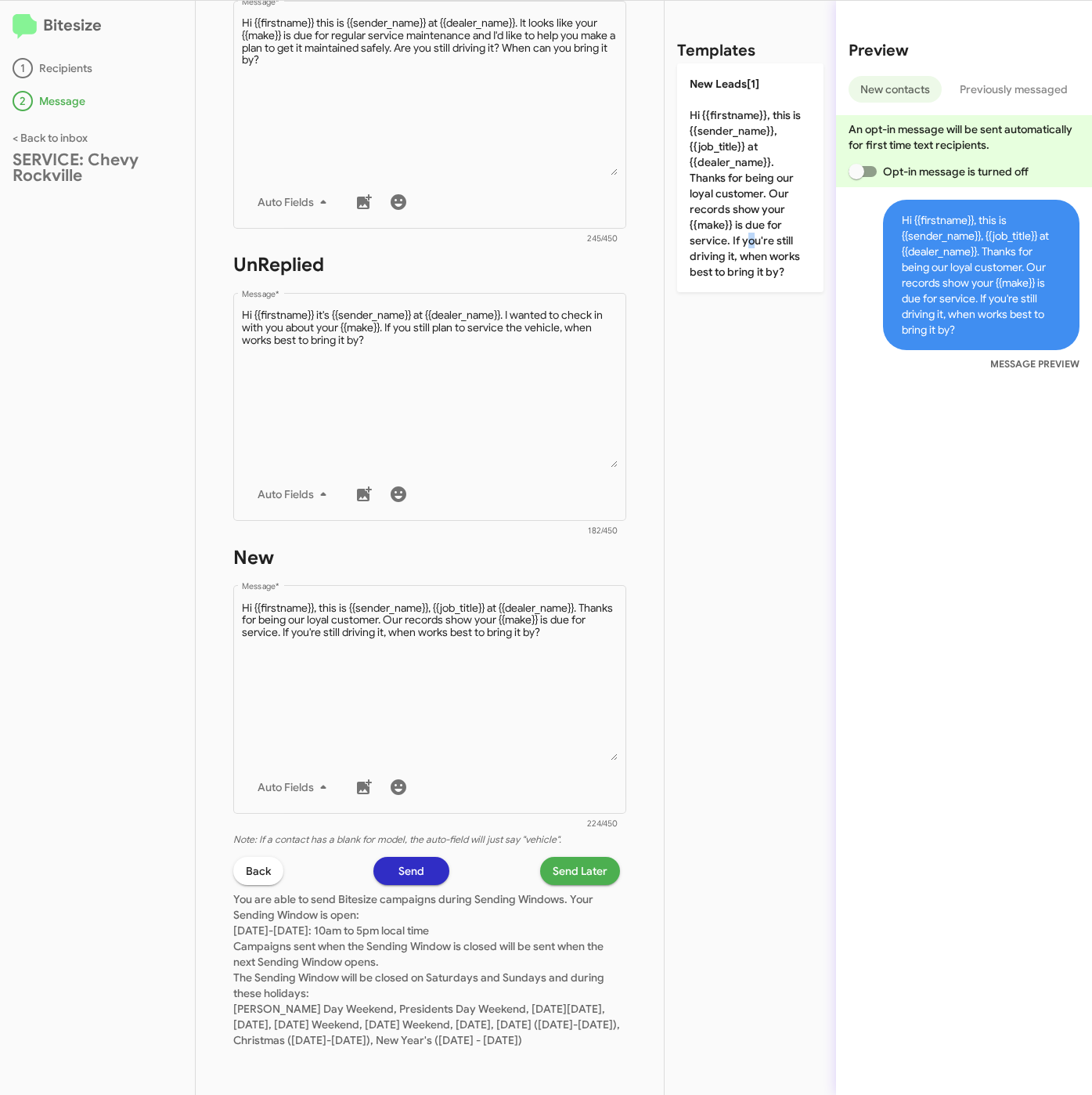
click at [562, 867] on span "Send Later" at bounding box center [580, 870] width 54 height 28
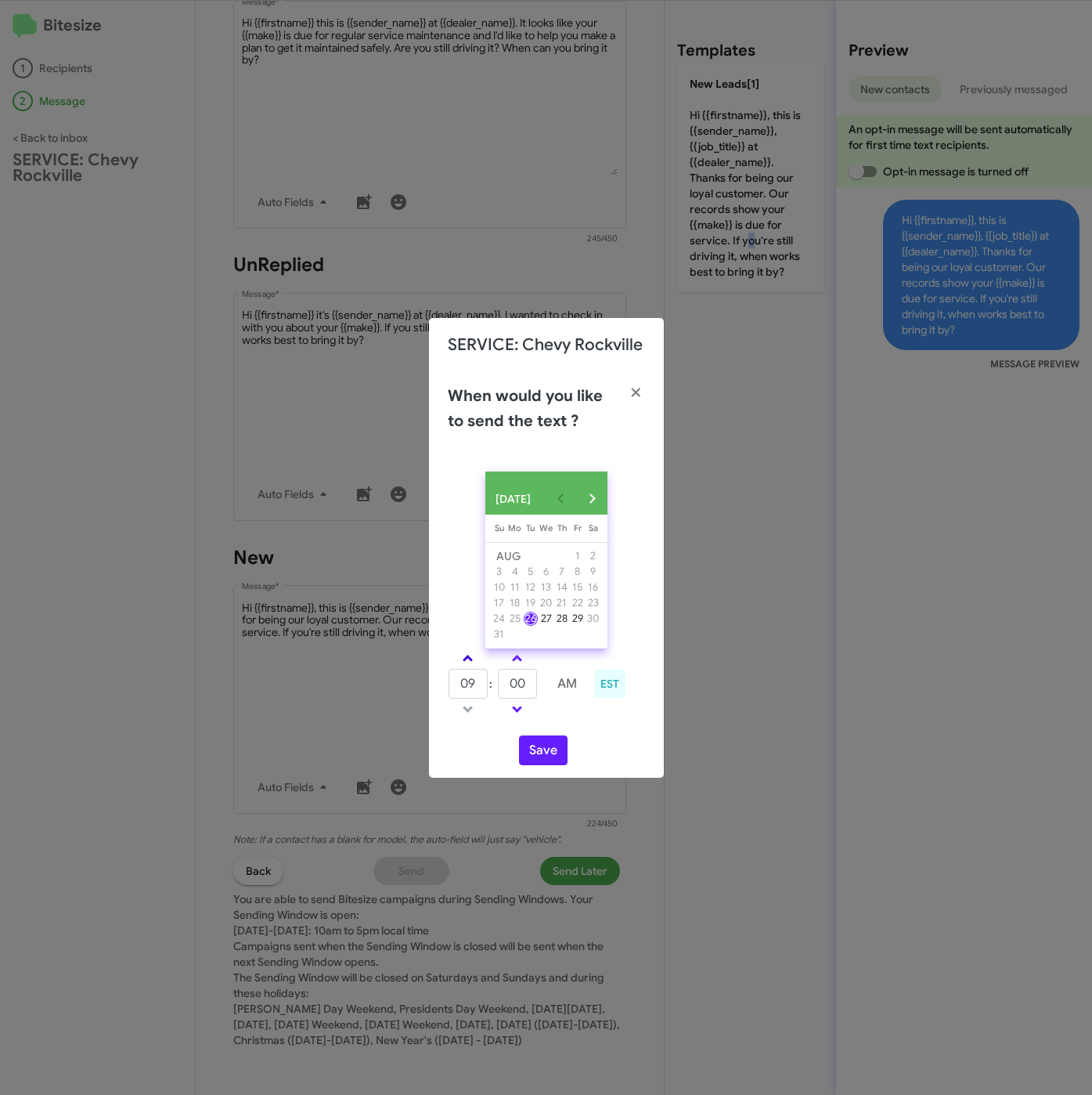
click at [468, 664] on span at bounding box center [468, 659] width 10 height 10
type input "10"
click at [531, 695] on input "00" at bounding box center [517, 683] width 39 height 30
type input "05"
click at [545, 757] on button "Save" at bounding box center [543, 750] width 48 height 30
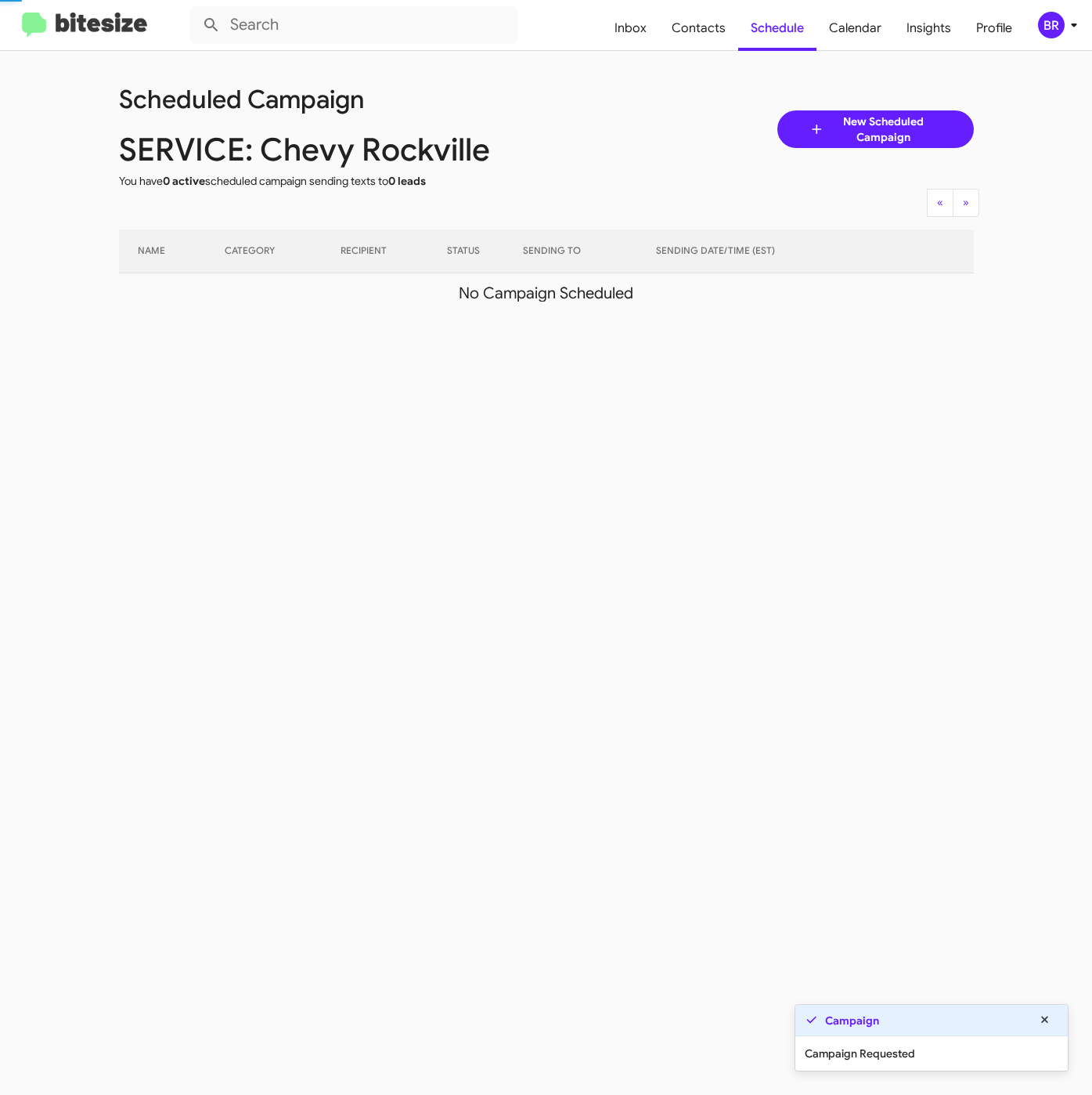
click at [1055, 29] on div "BR" at bounding box center [1050, 25] width 26 height 26
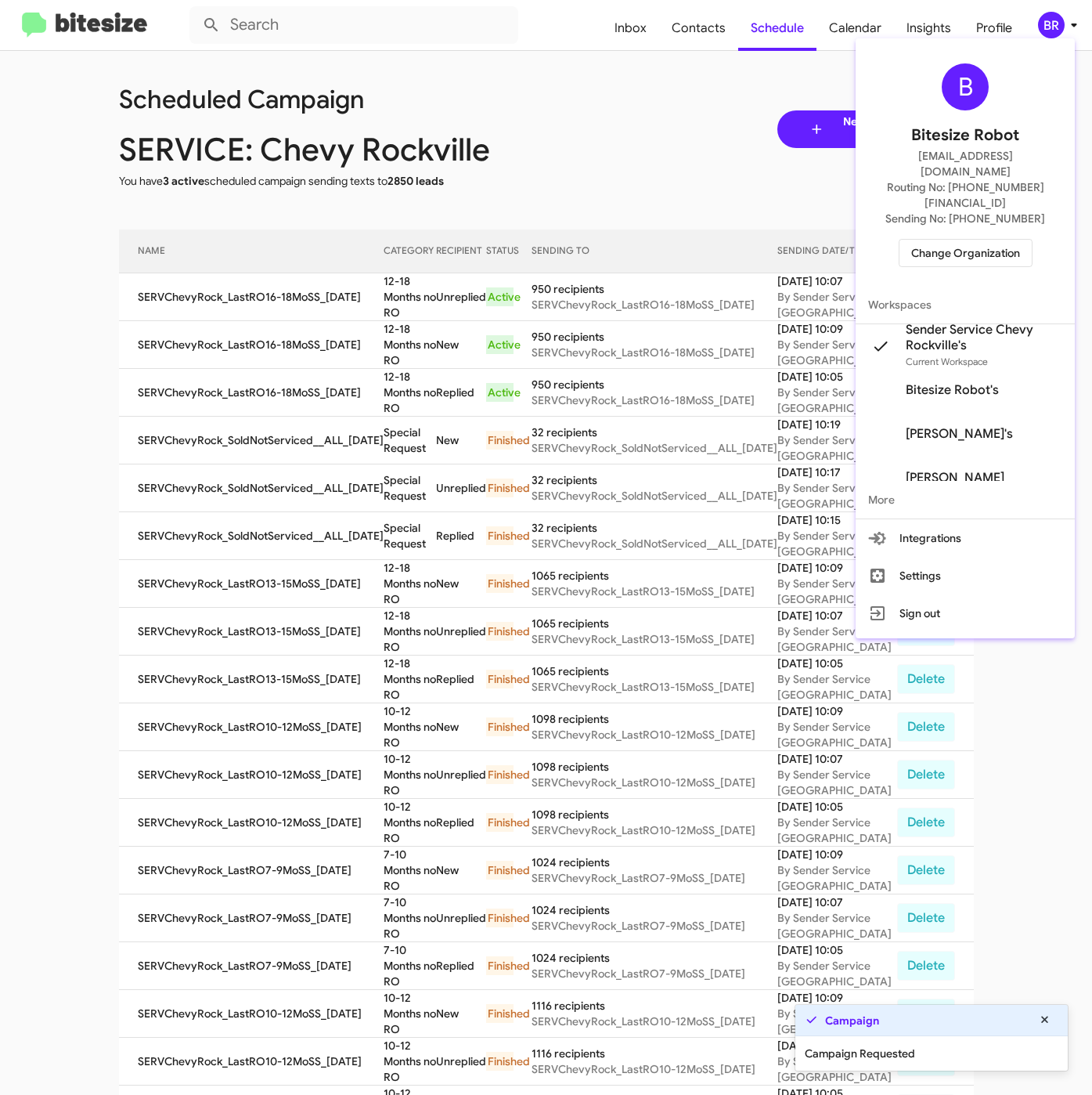
click at [405, 294] on div at bounding box center [546, 547] width 1092 height 1095
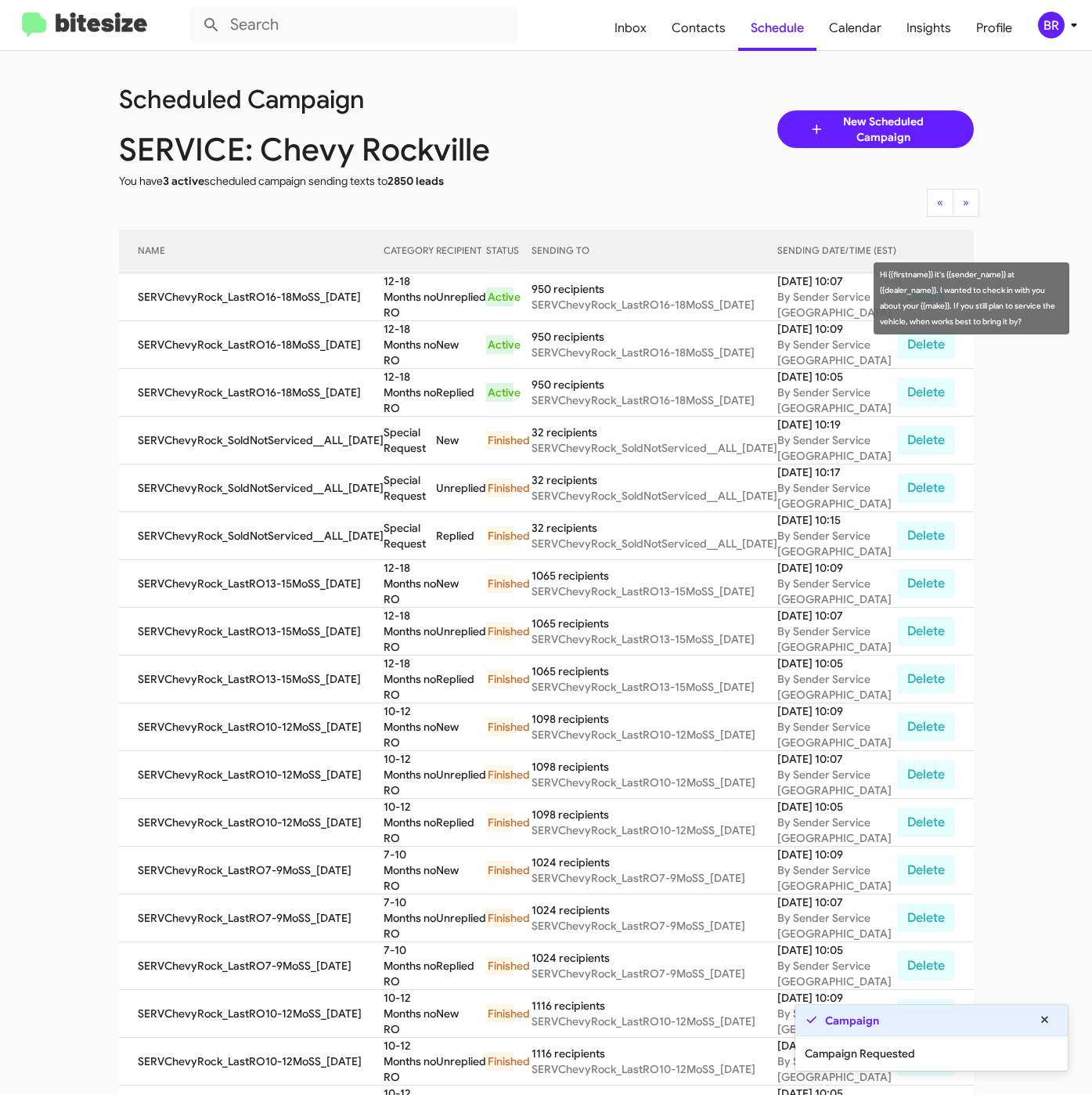
drag, startPoint x: 372, startPoint y: 285, endPoint x: 400, endPoint y: 304, distance: 33.8
click at [400, 304] on td "12-18 Months no RO" at bounding box center [410, 297] width 53 height 48
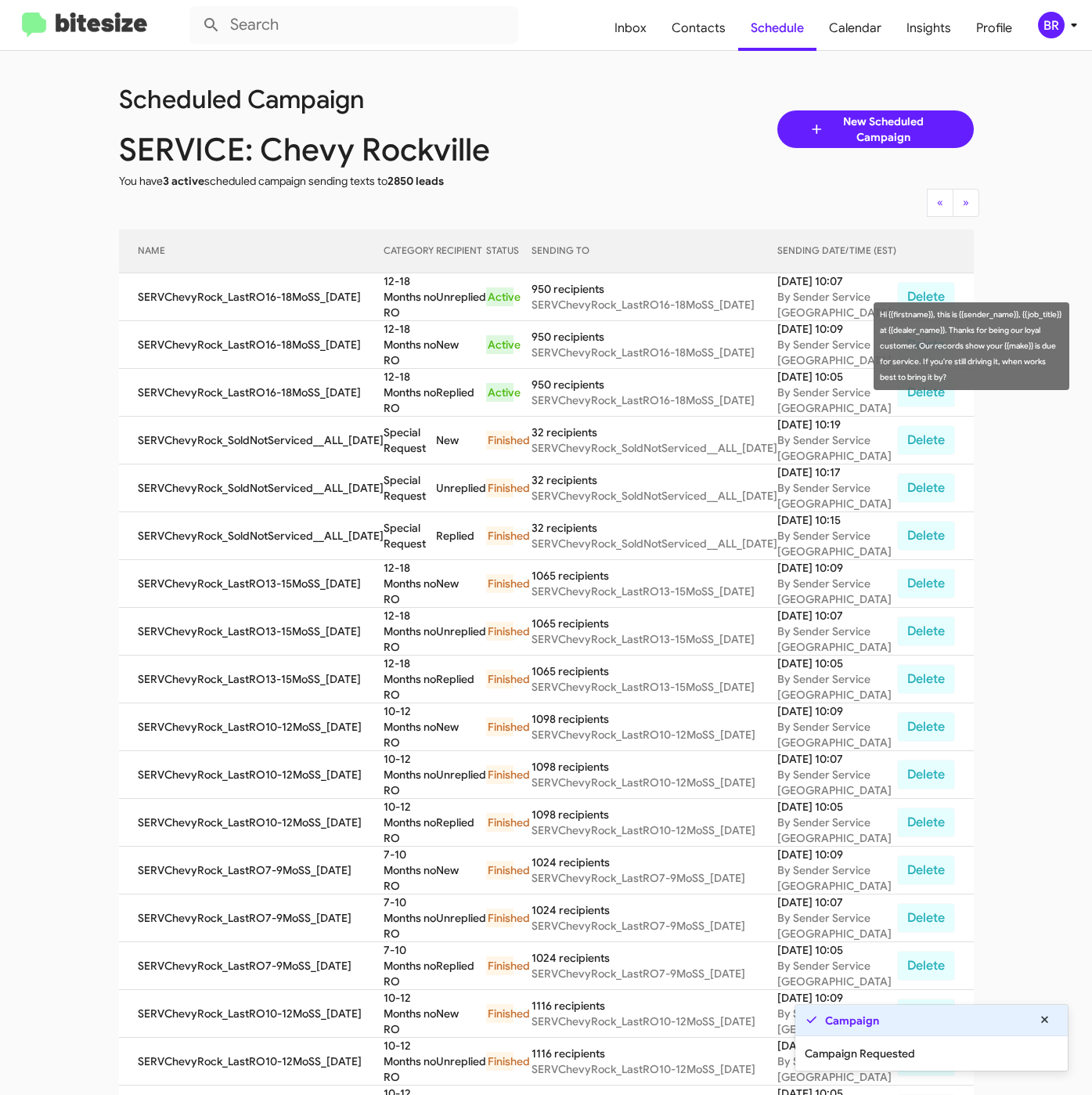
copy td "12-18 Months no RO"
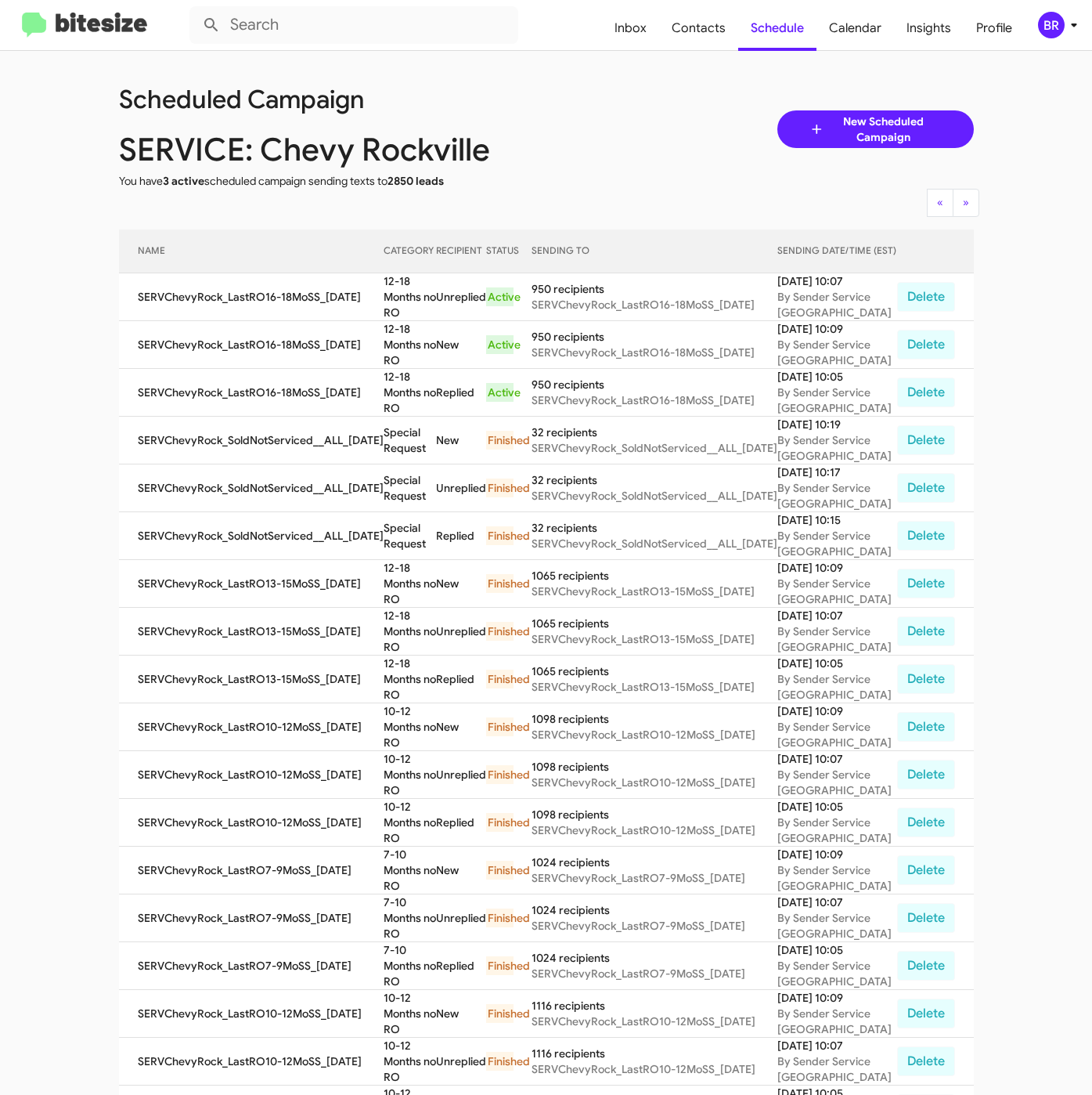
click at [1055, 28] on div "BR" at bounding box center [1050, 25] width 26 height 26
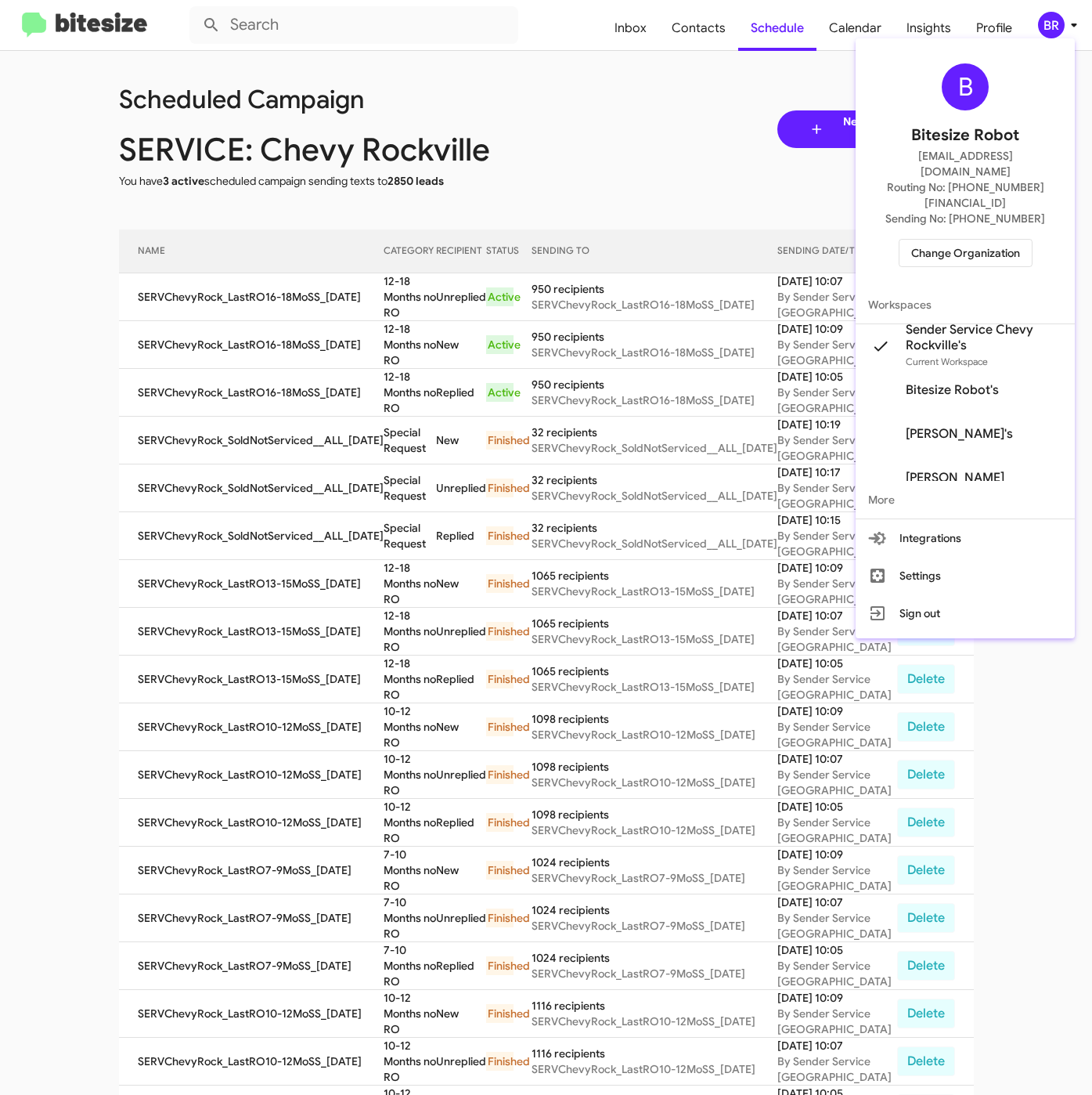
click at [930, 240] on span "Change Organization" at bounding box center [965, 253] width 109 height 26
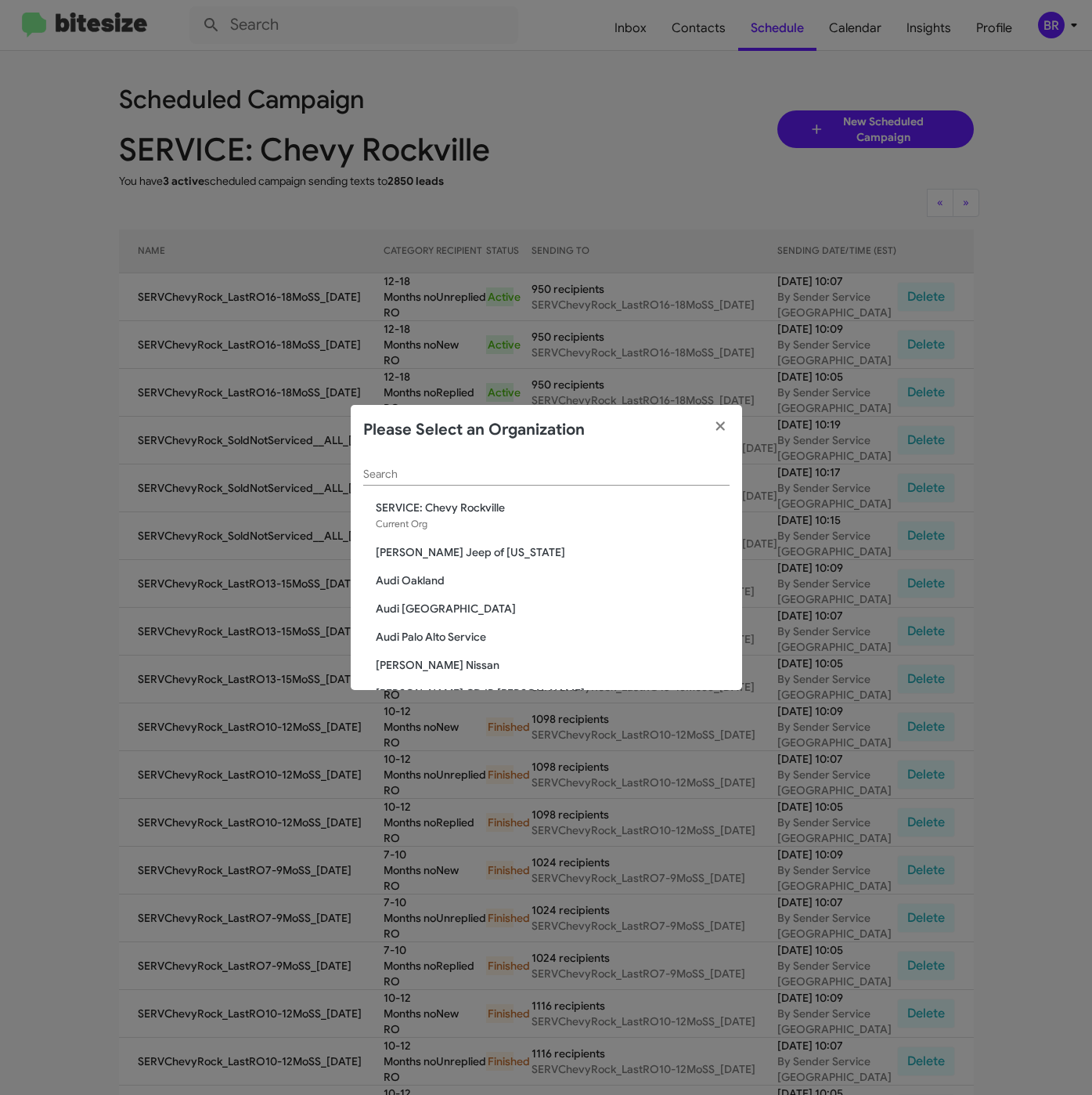
click at [430, 475] on input "Search" at bounding box center [546, 474] width 367 height 13
paste input "SERVICE: Kia of Fairfax"
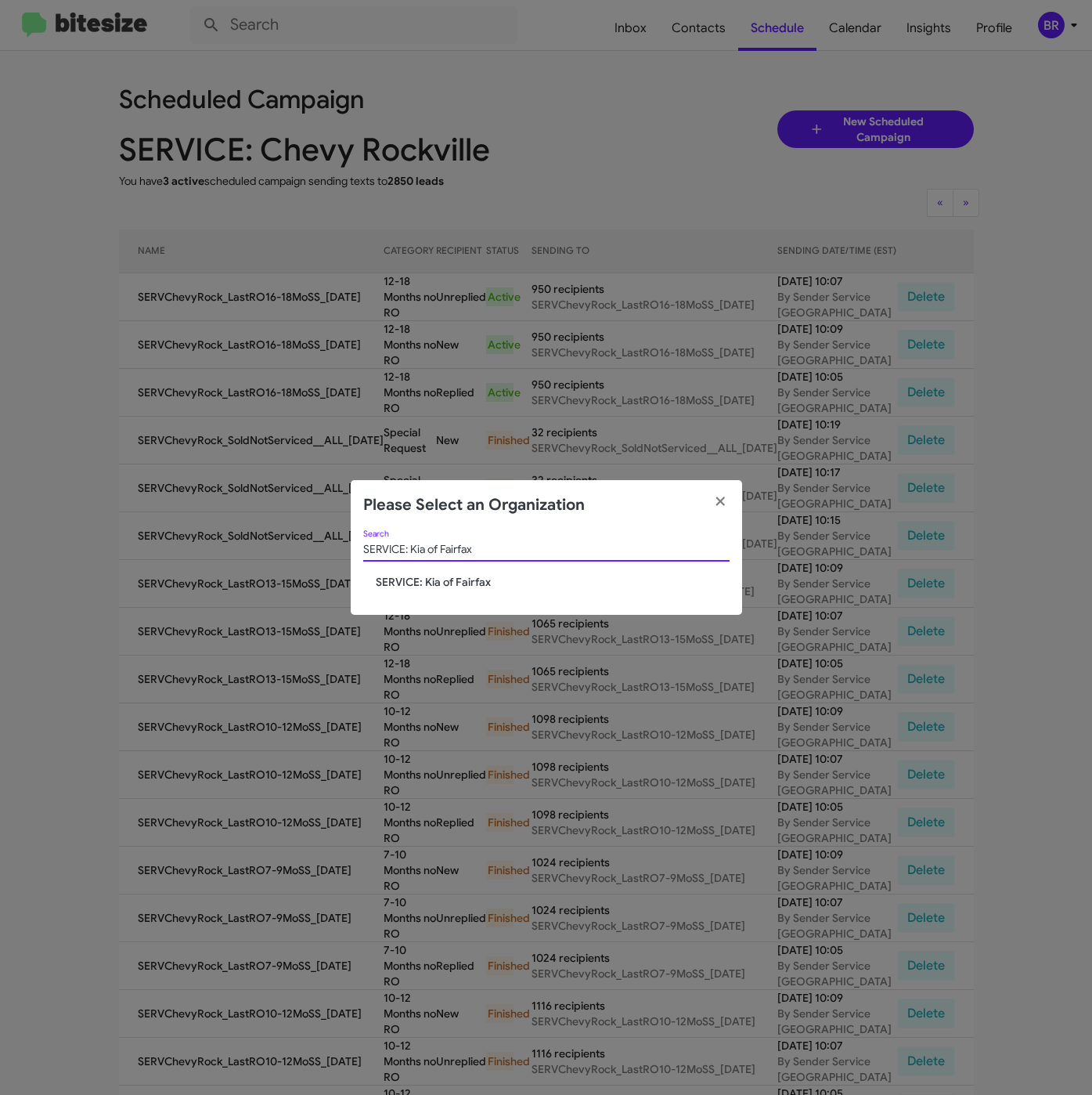
type input "SERVICE: Kia of Fairfax"
click at [421, 579] on span "SERVICE: Kia of Fairfax" at bounding box center [553, 582] width 354 height 15
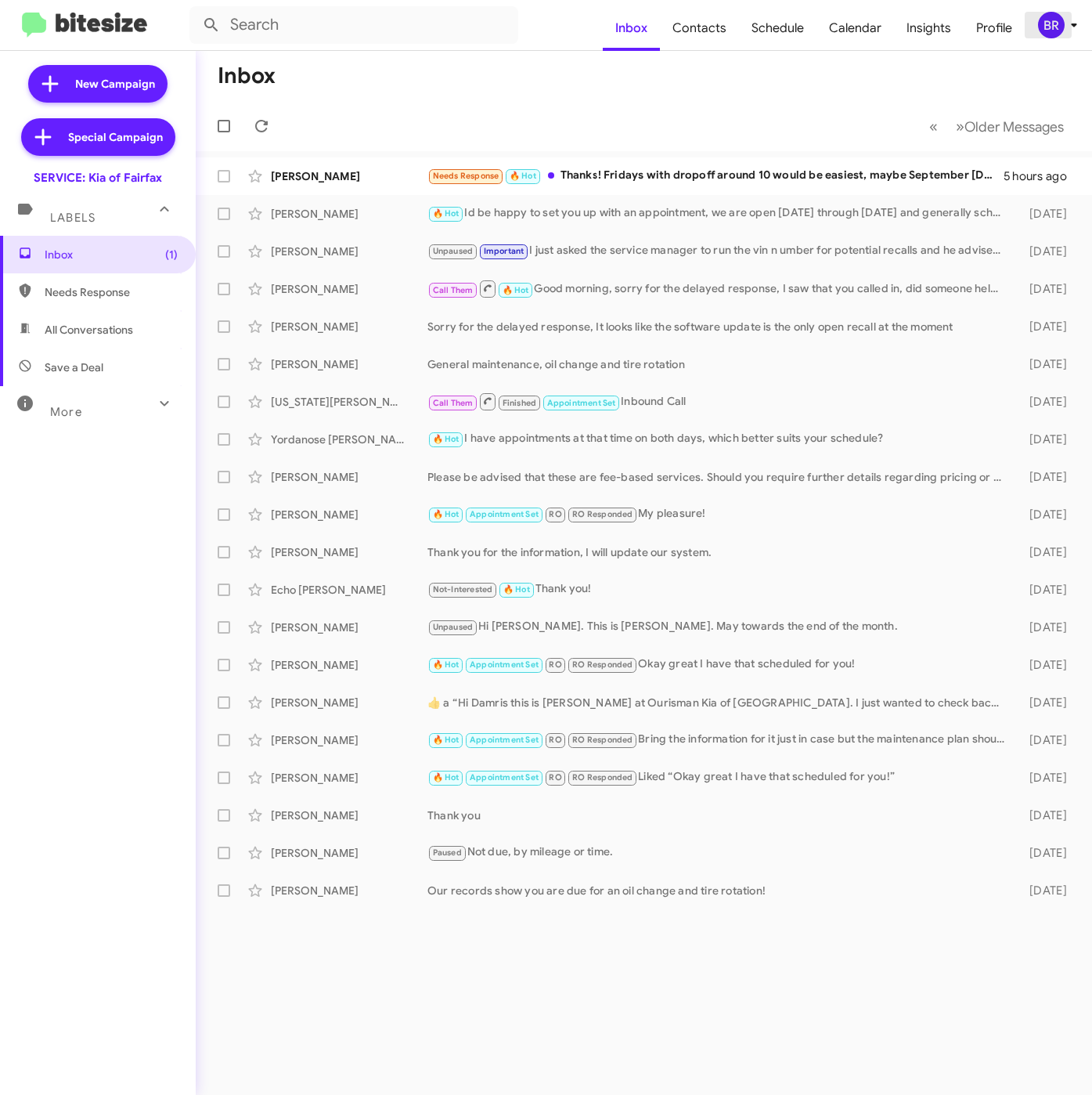
click at [1047, 22] on div "BR" at bounding box center [1050, 25] width 26 height 26
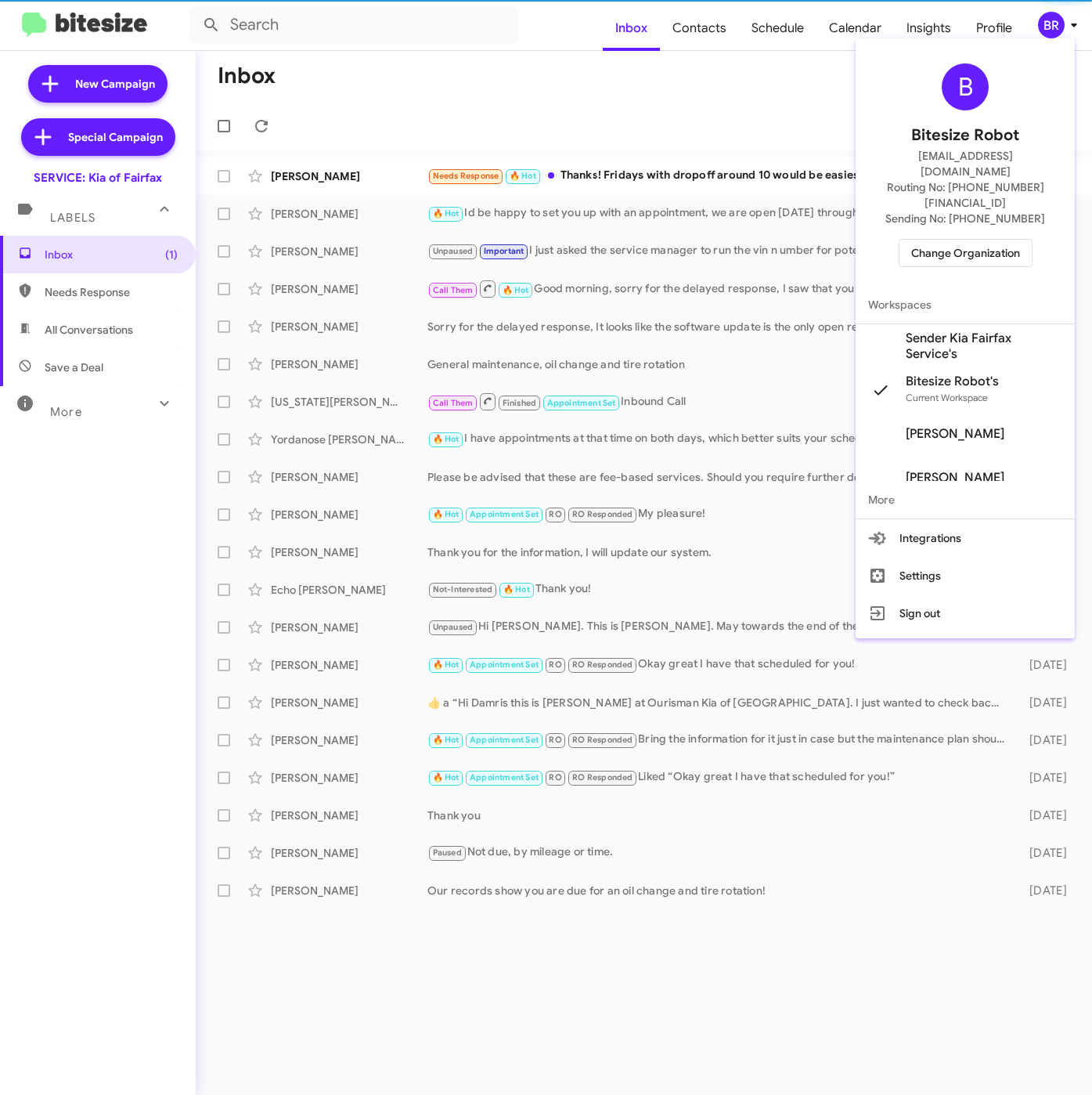
click at [926, 330] on span "Sender Kia Fairfax Service's" at bounding box center [984, 345] width 156 height 31
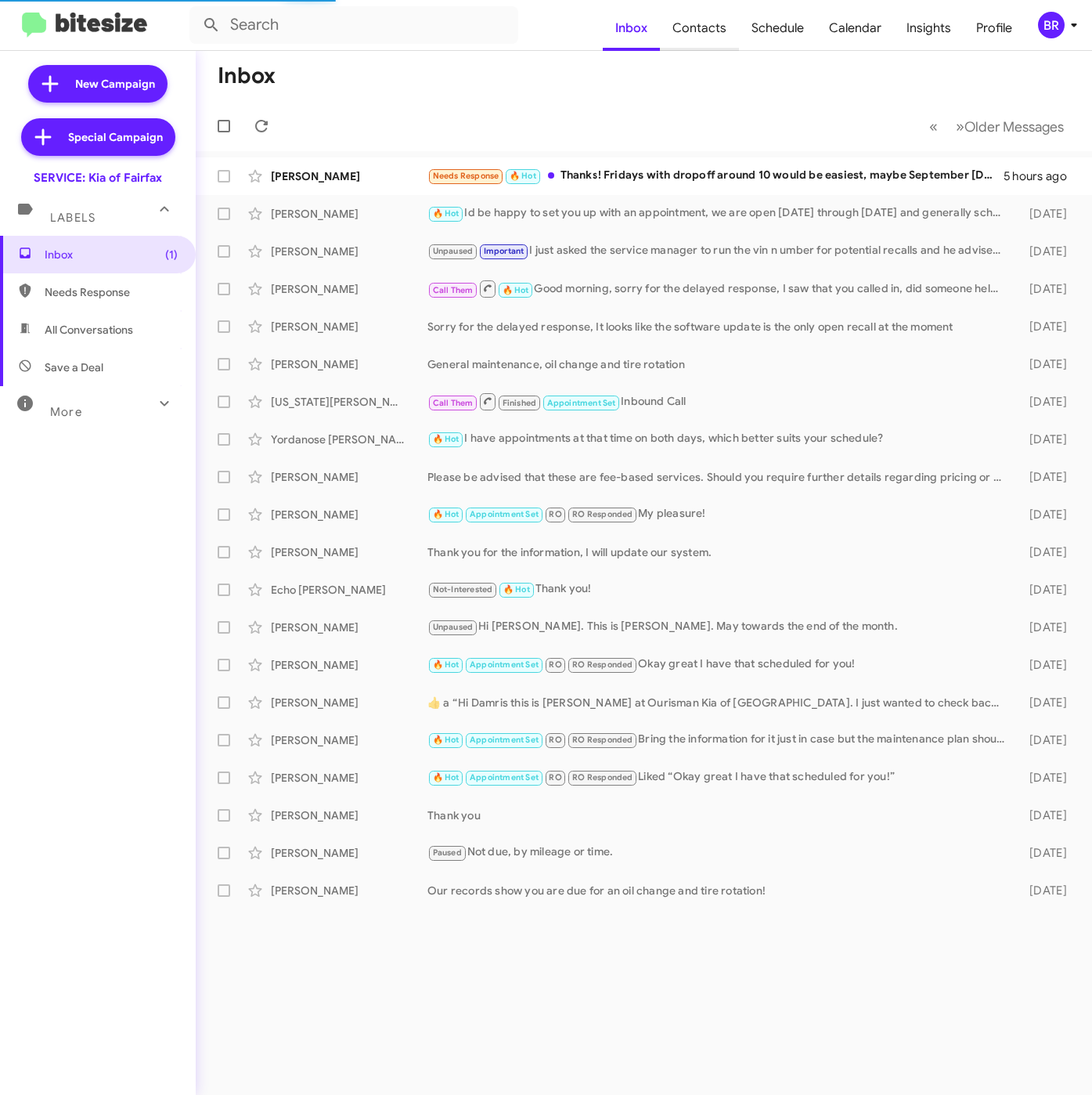
click at [696, 29] on span "Contacts" at bounding box center [699, 27] width 79 height 45
type input "in:groups"
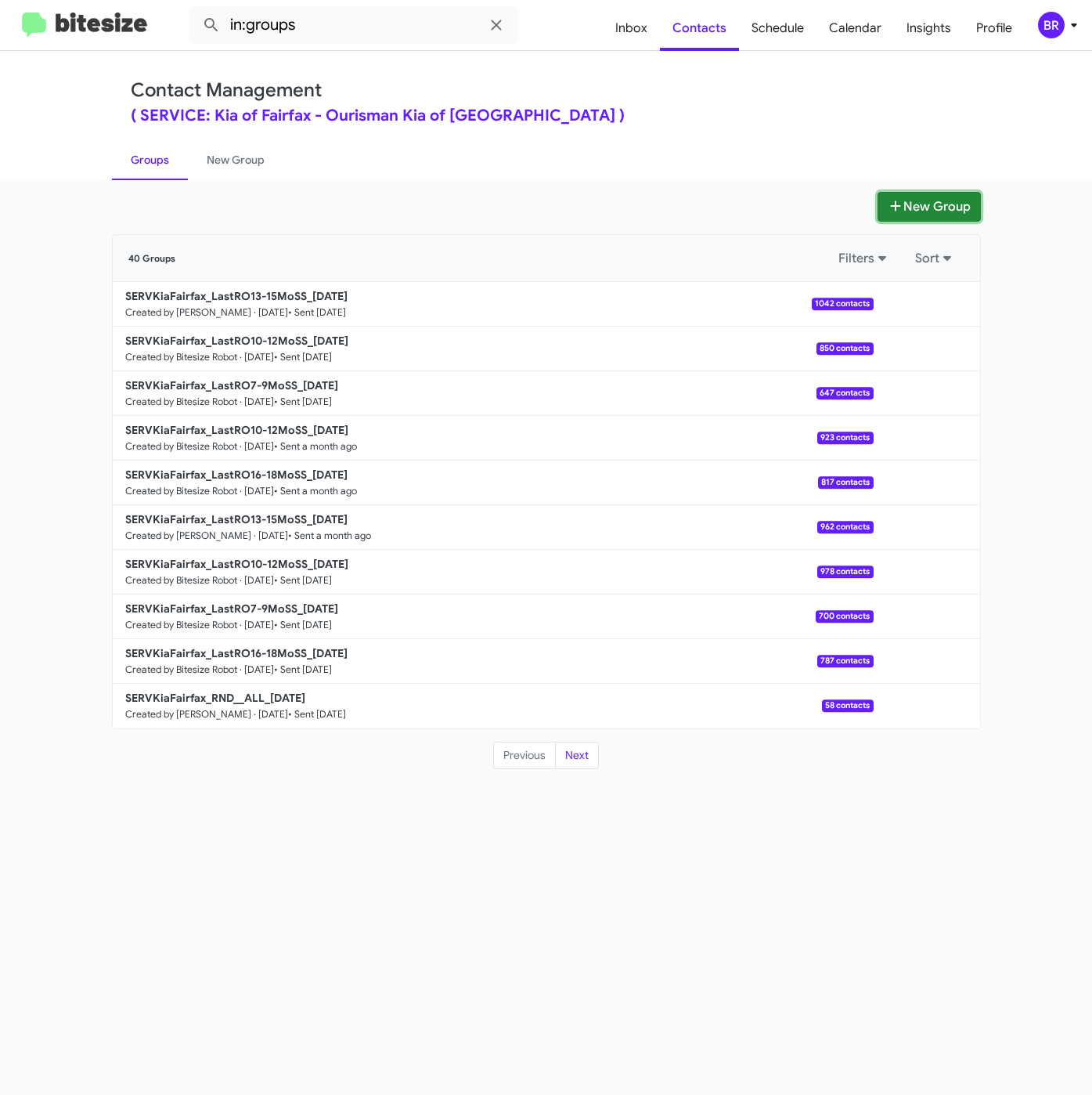
click at [926, 205] on button "New Group" at bounding box center [929, 206] width 103 height 30
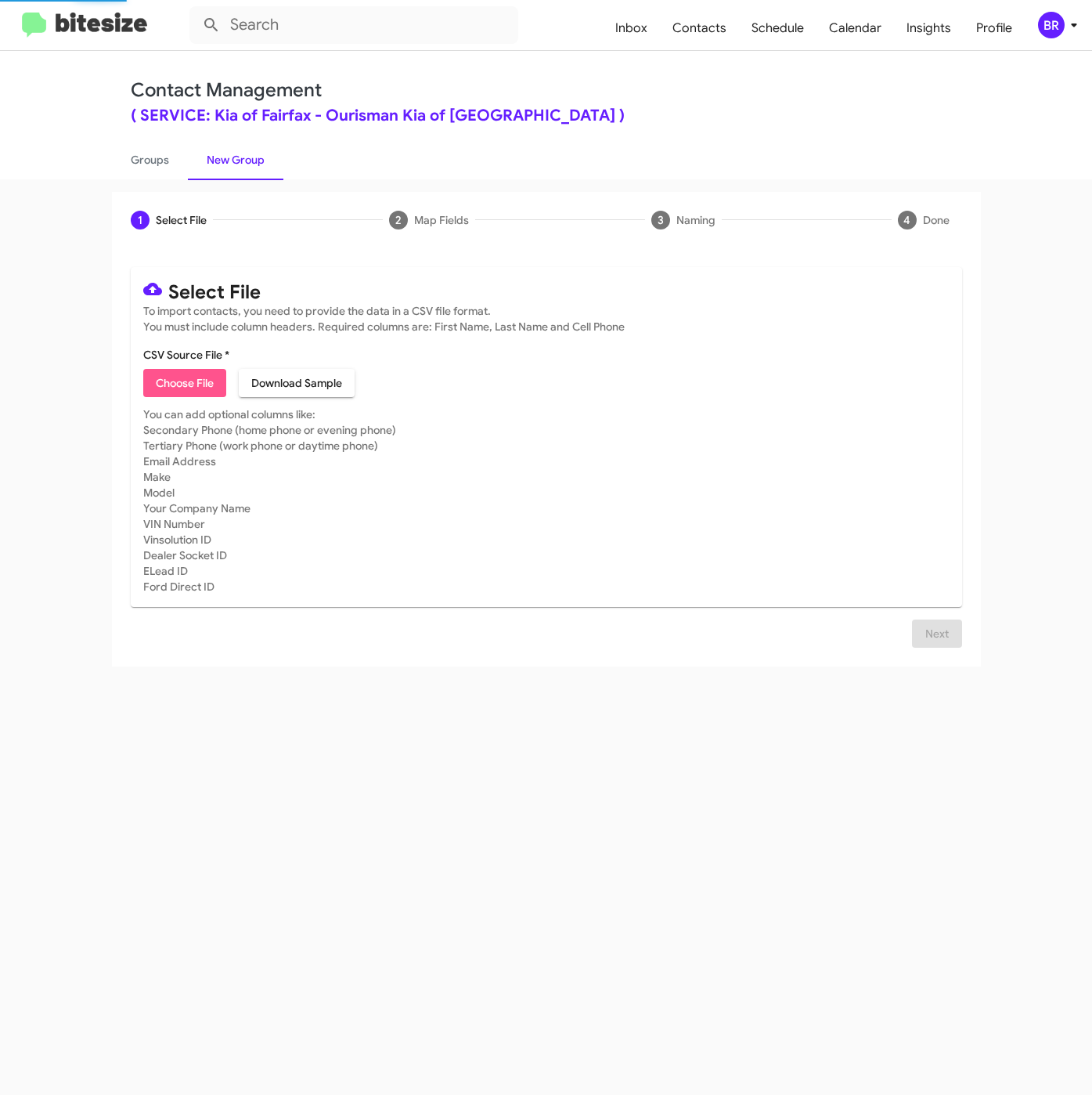
click at [172, 384] on span "Choose File" at bounding box center [185, 382] width 58 height 28
type input "SERVKiaFairfax_LastRO16-18MoSS_08-26-25"
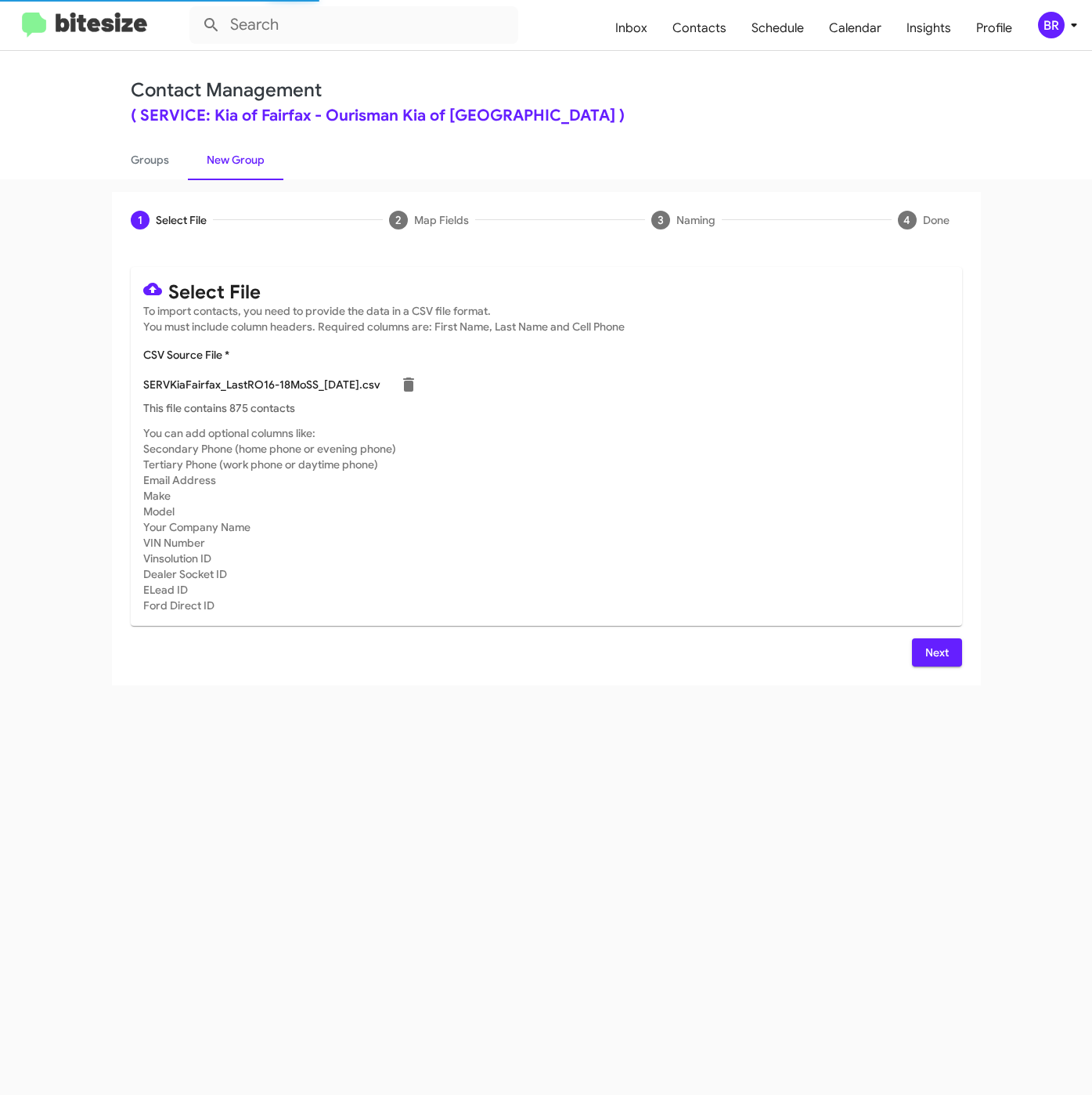
click at [924, 653] on span "Next" at bounding box center [936, 652] width 25 height 28
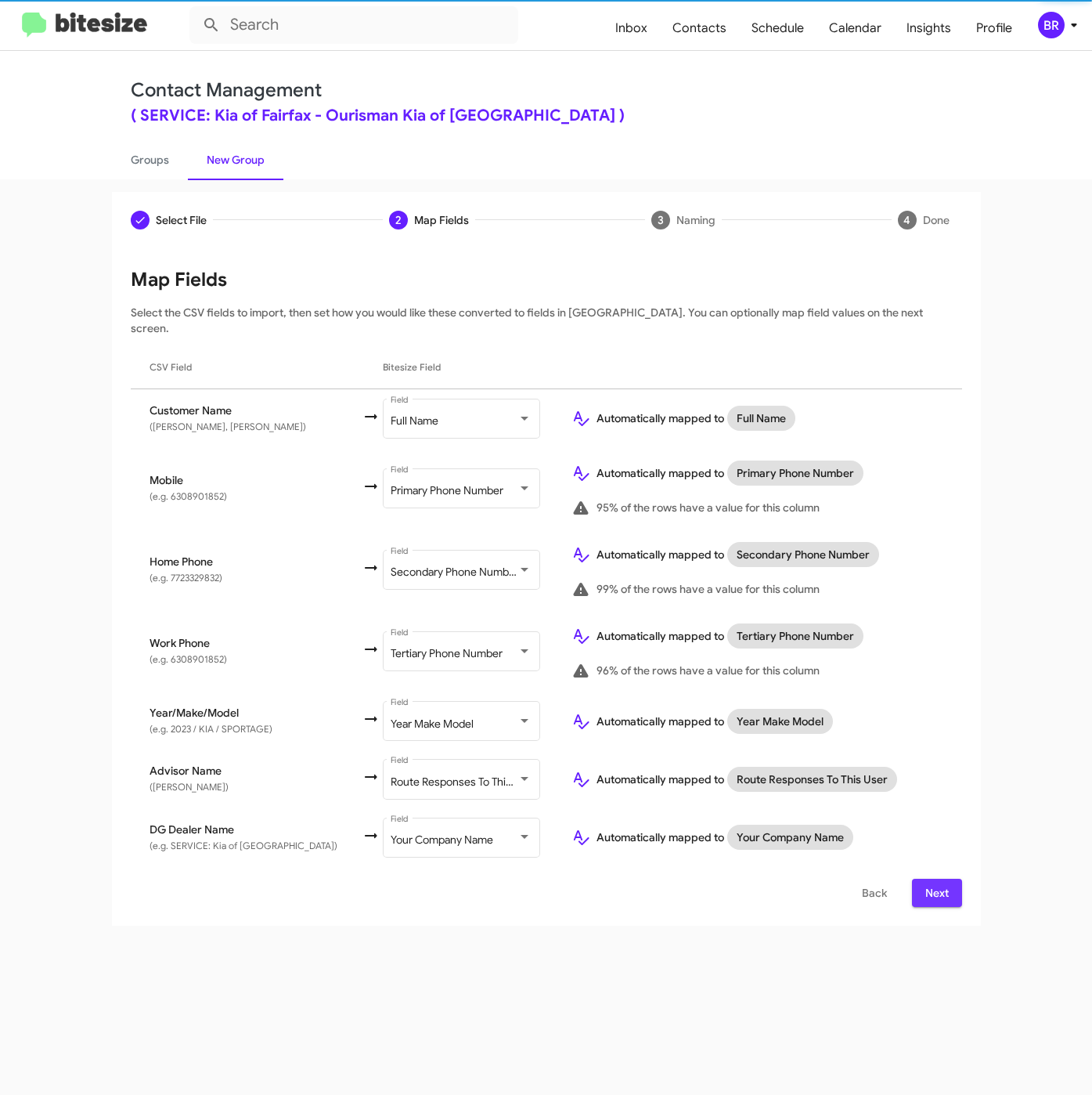
click at [957, 879] on button "Next" at bounding box center [936, 893] width 50 height 28
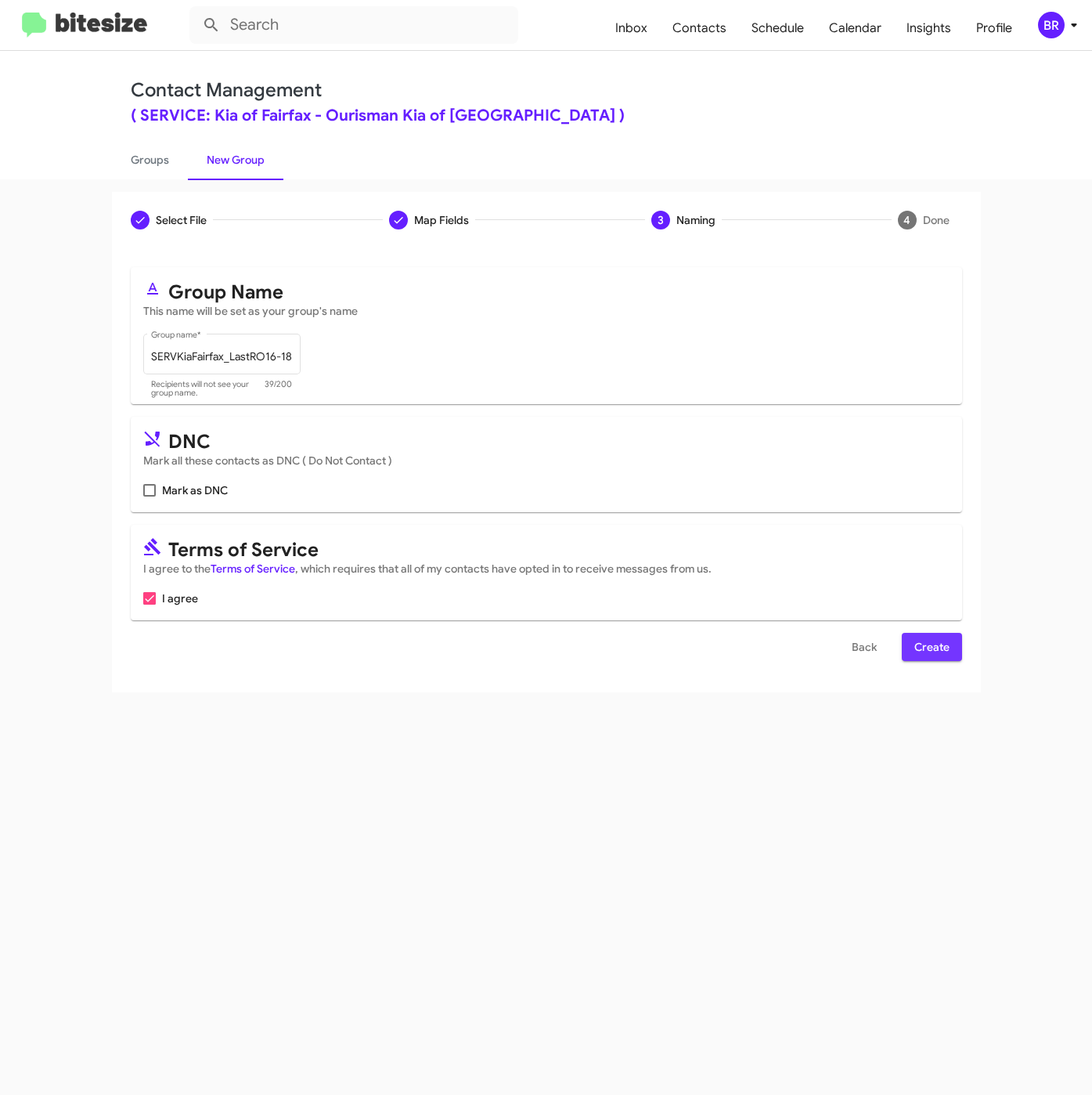
click at [937, 661] on span "Create" at bounding box center [931, 647] width 35 height 28
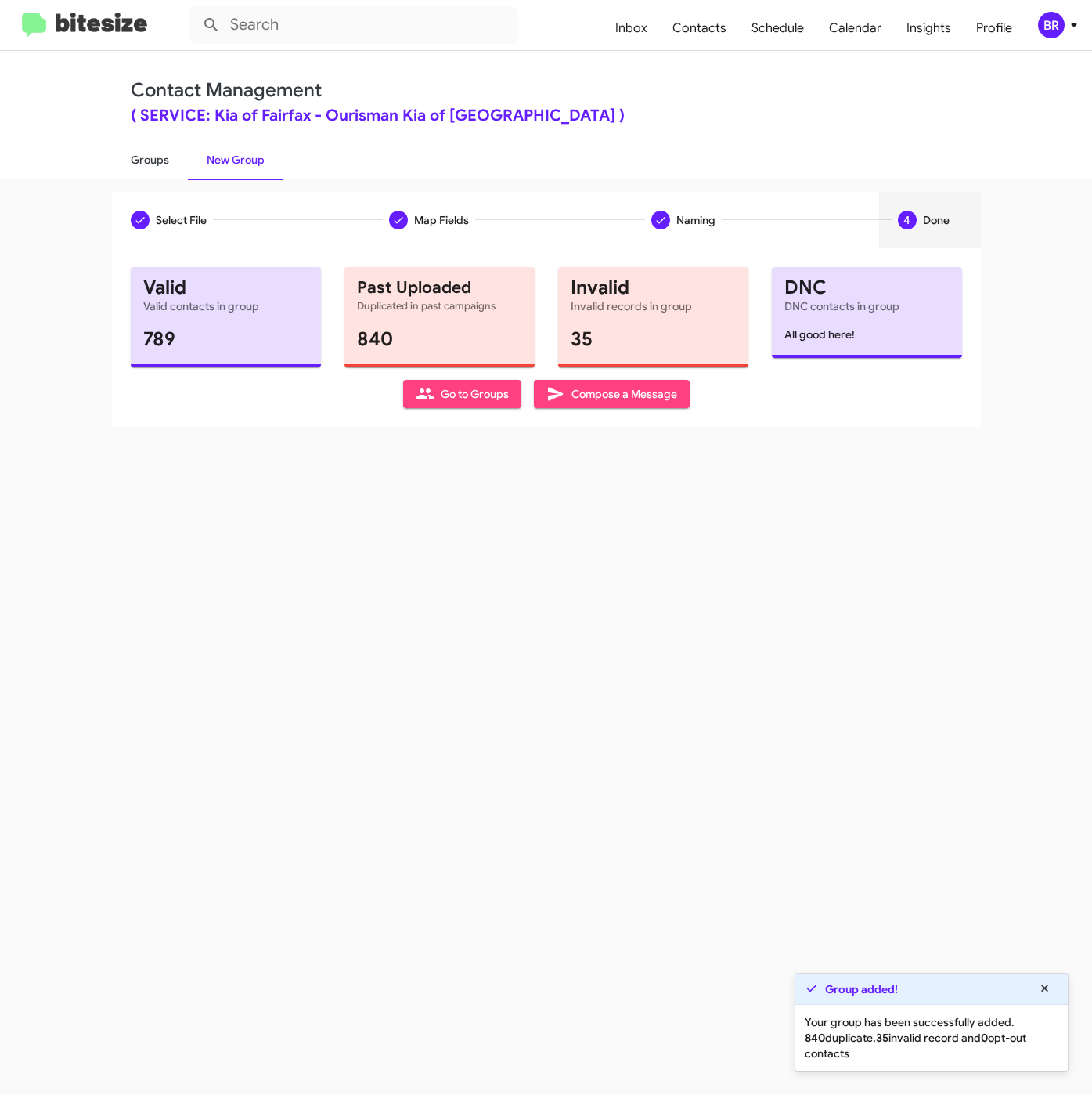
click at [162, 156] on link "Groups" at bounding box center [150, 160] width 76 height 41
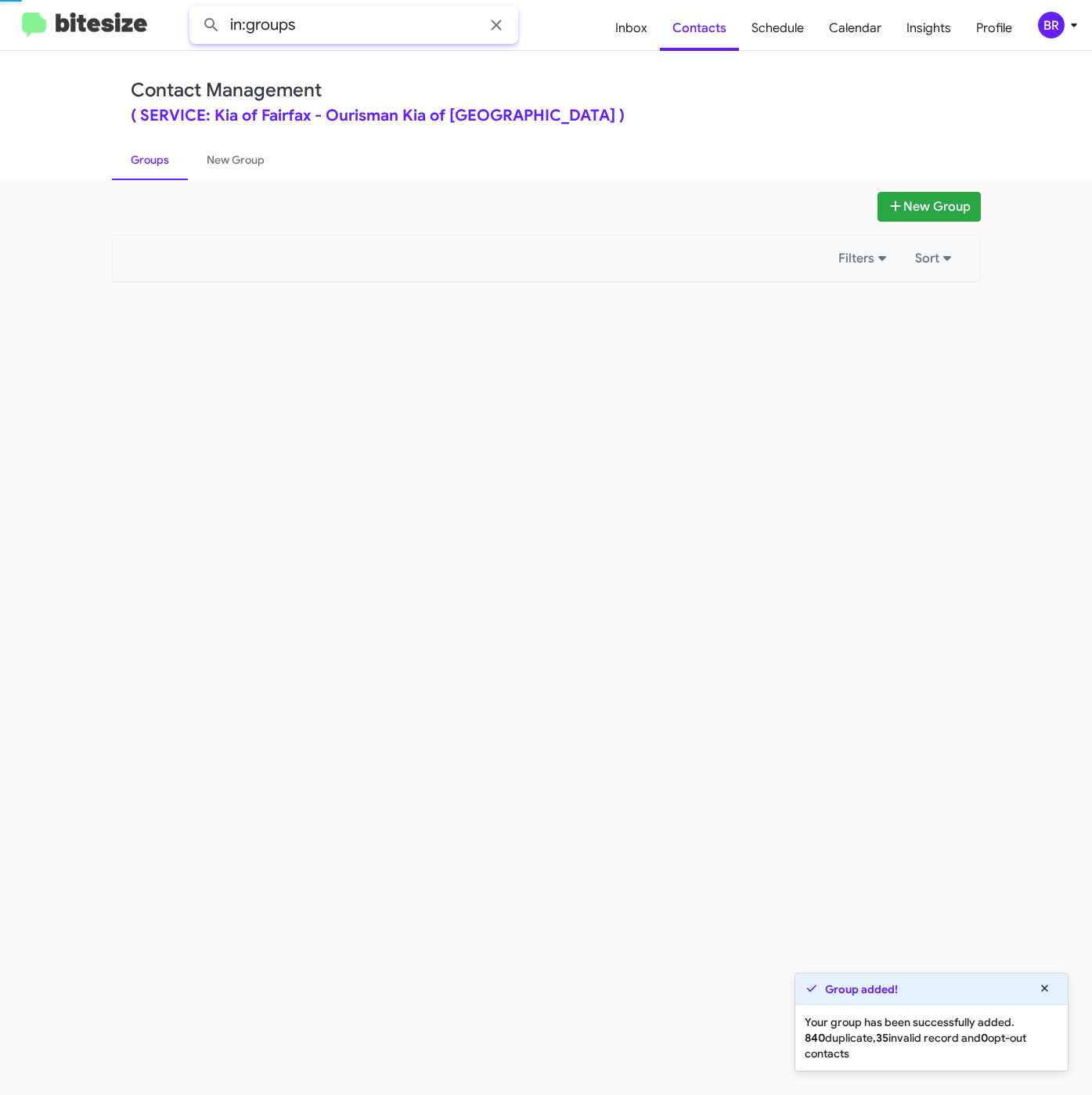
click at [350, 34] on input "in:groups" at bounding box center [354, 25] width 329 height 37
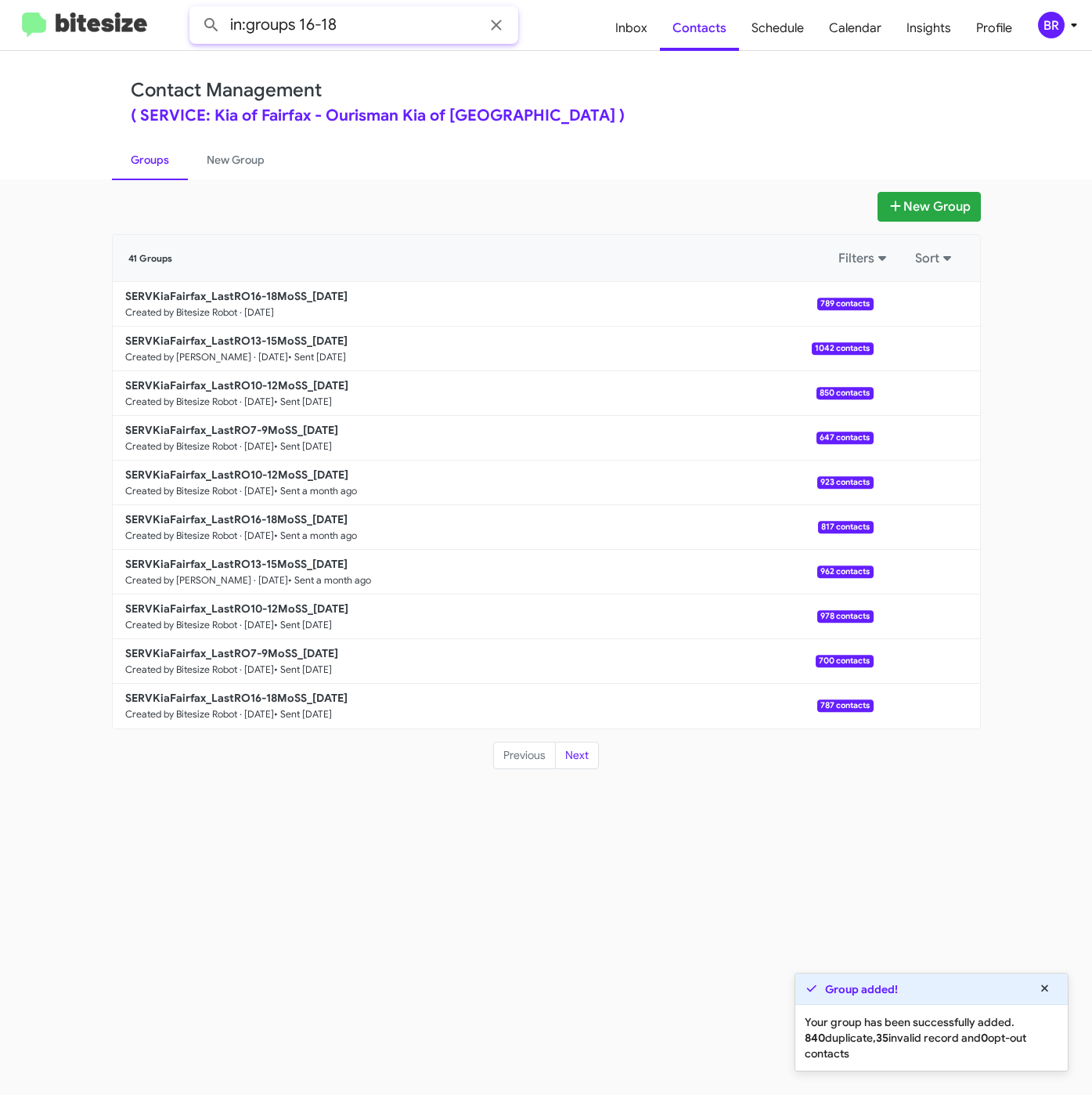
type input "in:groups 16-18"
click at [196, 9] on button at bounding box center [211, 25] width 31 height 31
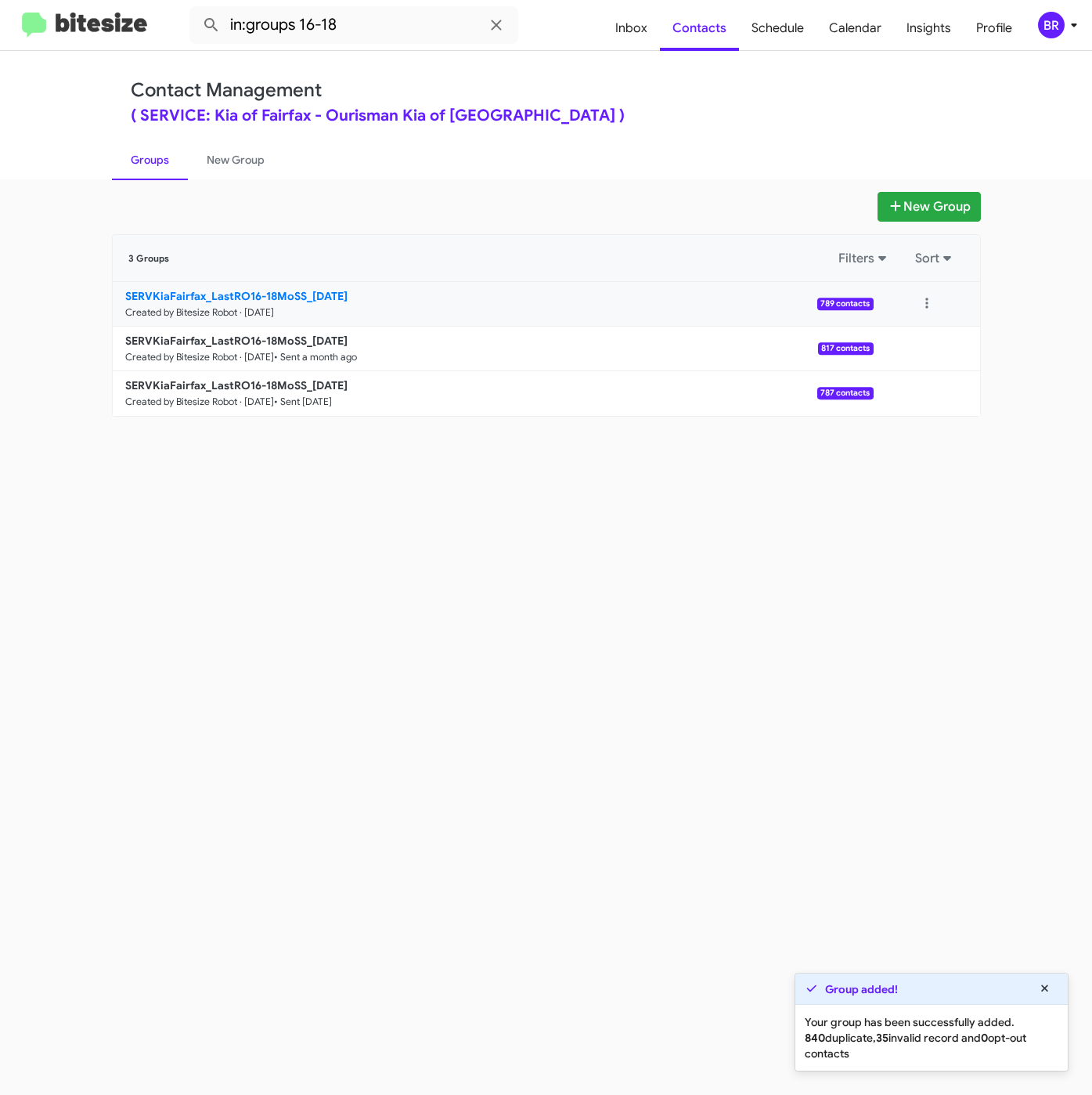
click at [306, 297] on b "SERVKiaFairfax_LastRO16-18MoSS_08-26-25" at bounding box center [236, 296] width 222 height 14
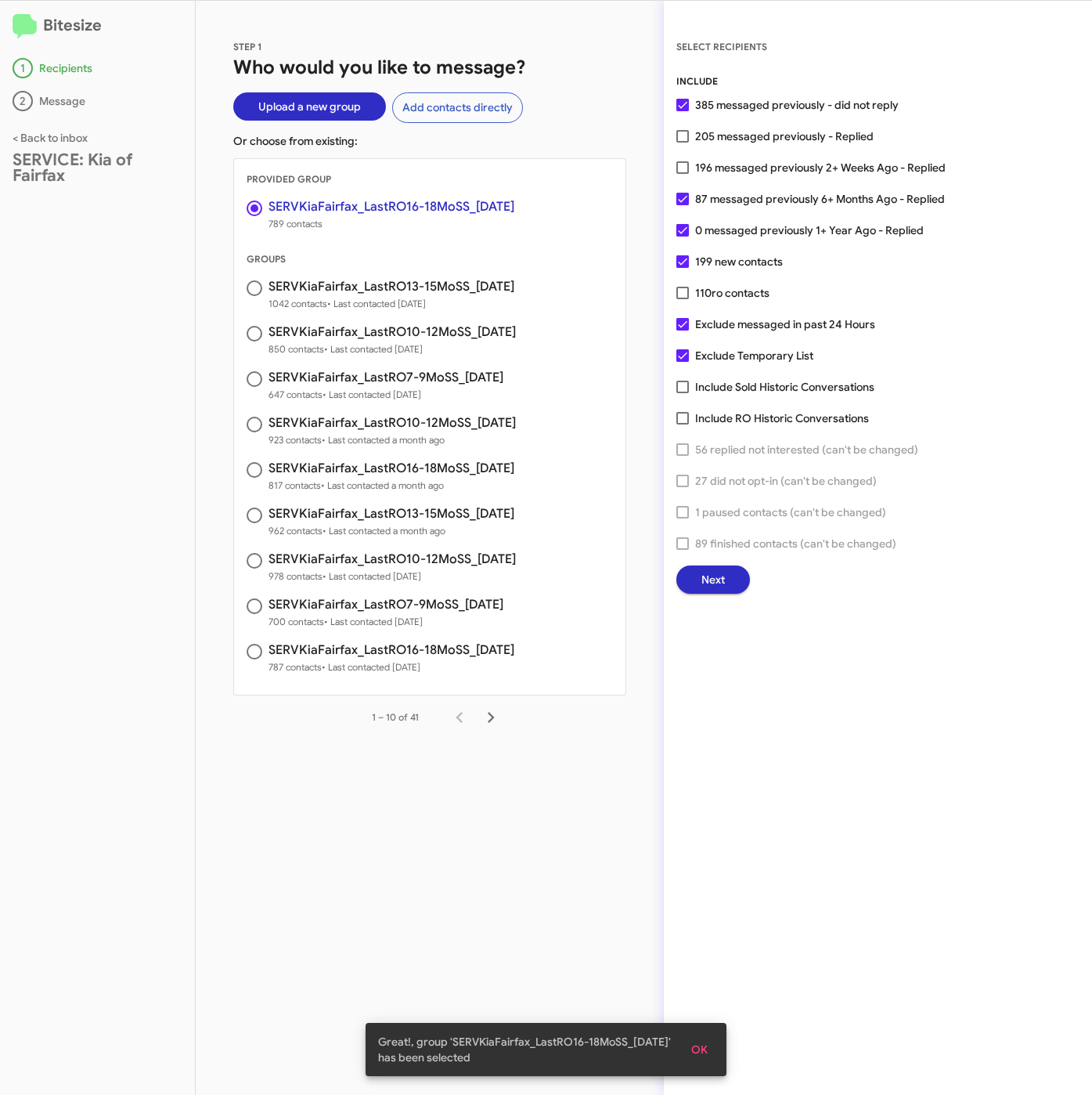
click at [692, 572] on button "Next" at bounding box center [713, 579] width 74 height 28
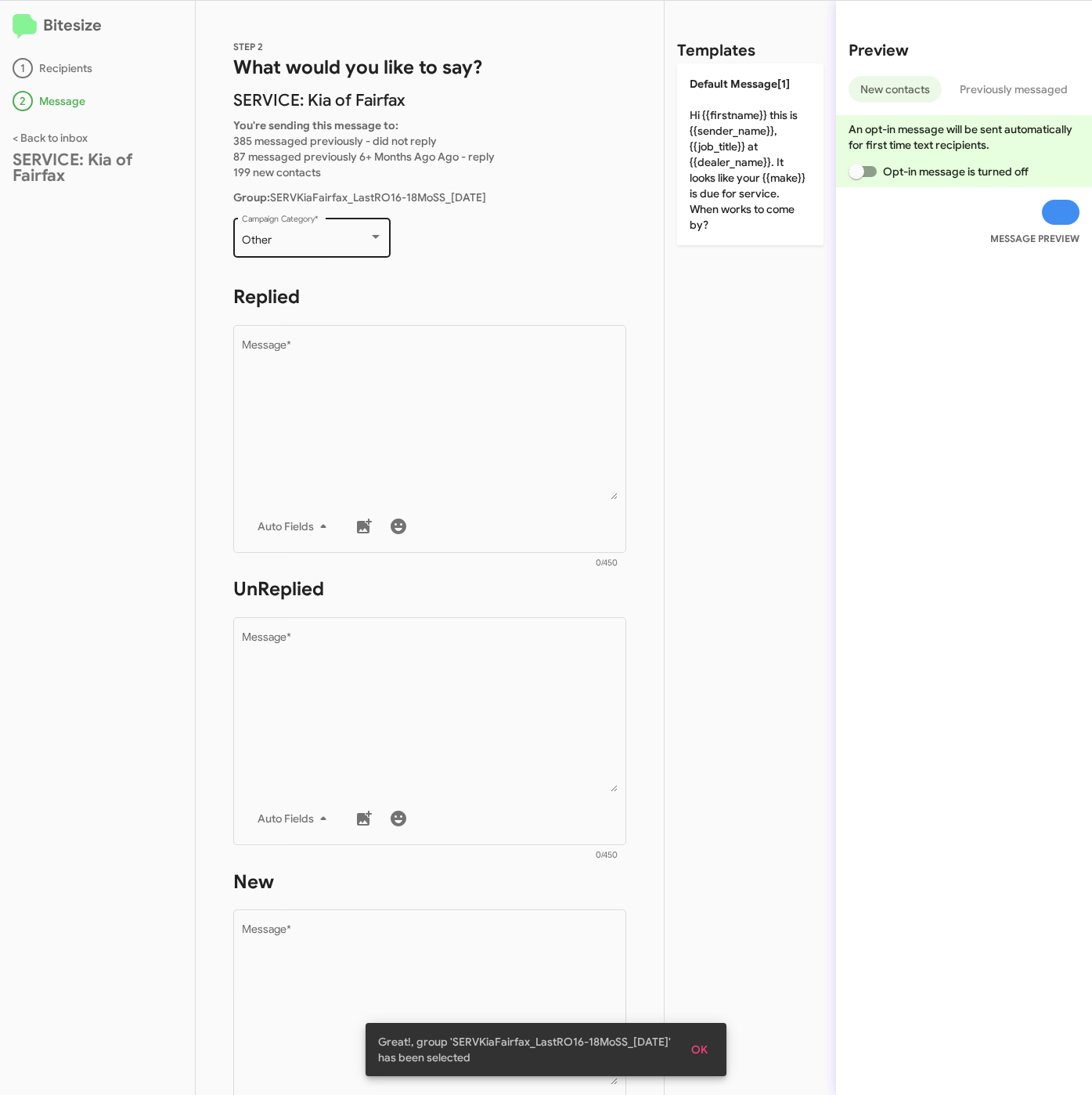
click at [265, 250] on div "Other Campaign Category *" at bounding box center [312, 236] width 141 height 43
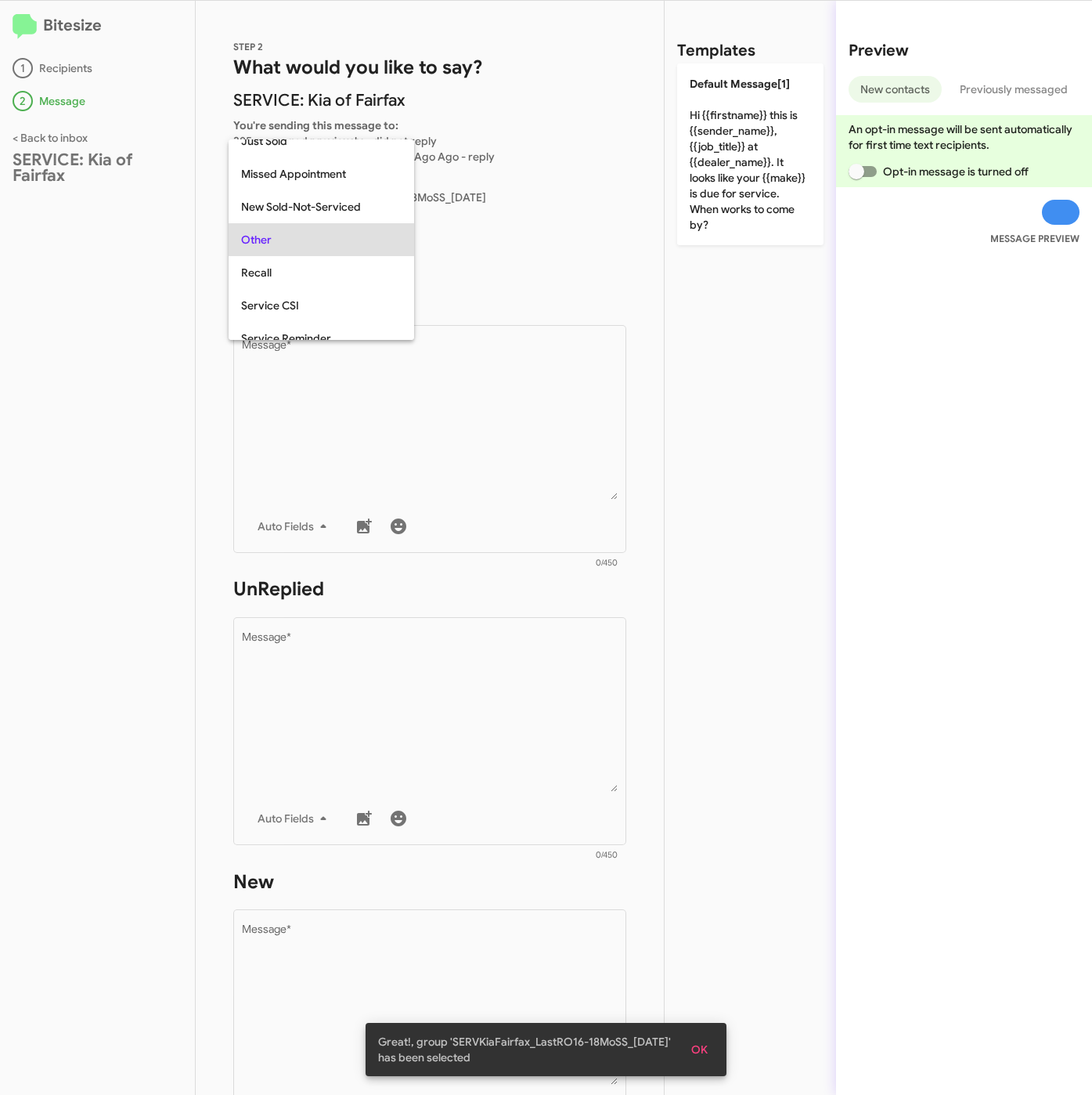
scroll to position [33, 0]
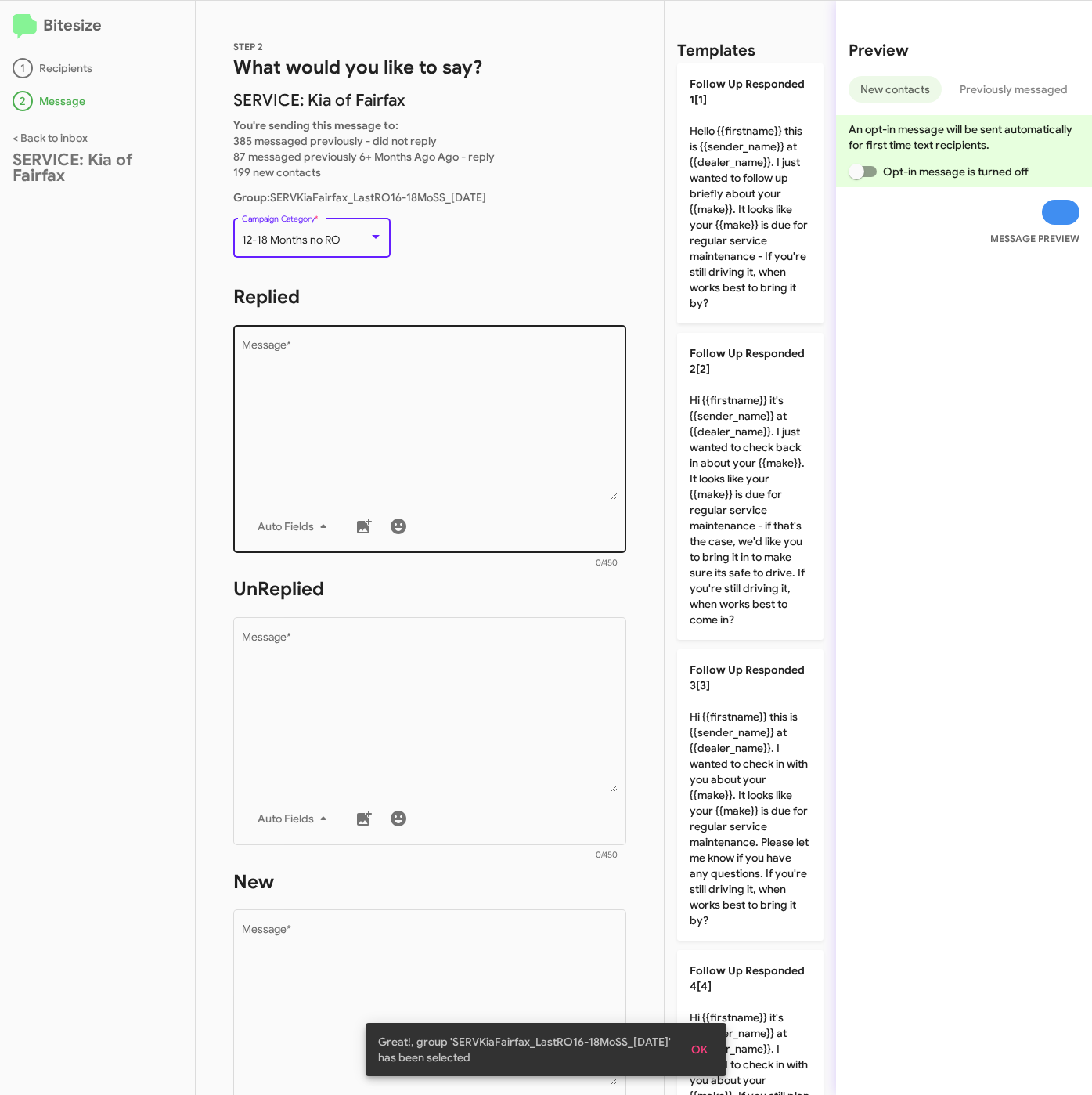
click at [336, 404] on textarea "Message *" at bounding box center [429, 419] width 377 height 160
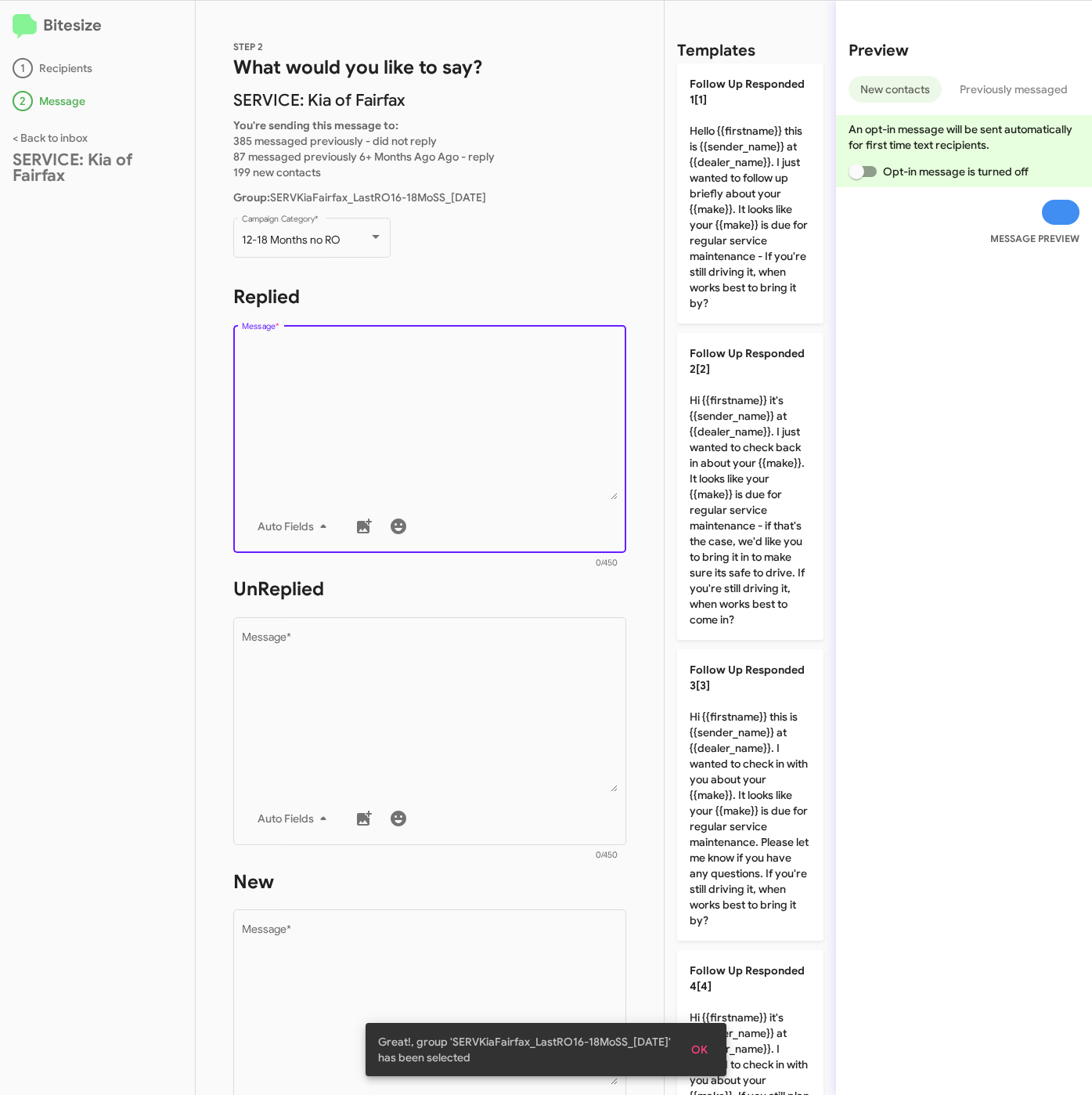
scroll to position [1955, 0]
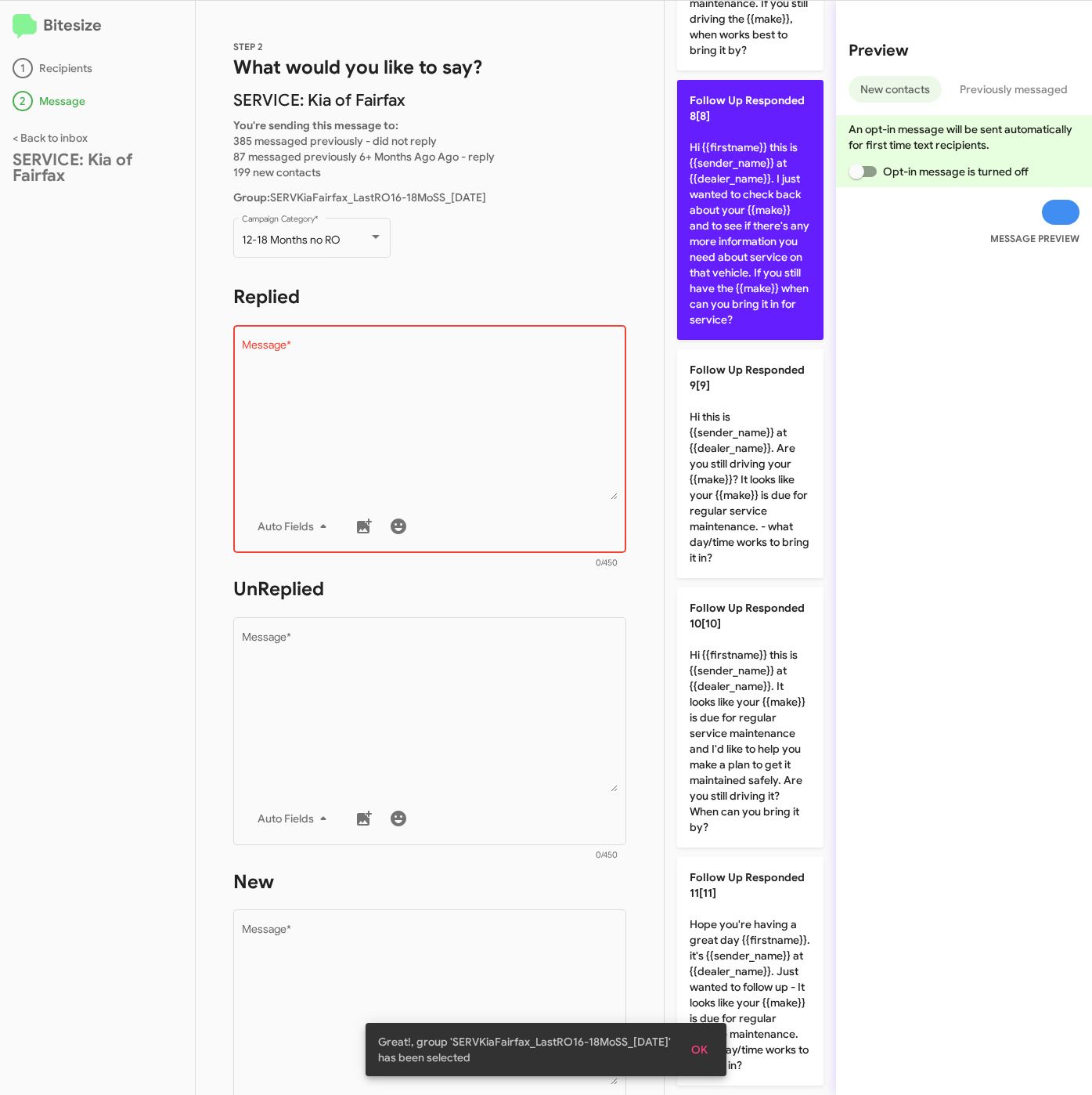
click at [723, 299] on p "Follow Up Responded 8[8] Hi {{firstname}} this is {{sender_name}} at {{dealer_n…" at bounding box center [750, 210] width 146 height 260
type textarea "Hi {{firstname}} this is {{sender_name}} at {{dealer_name}}. I just wanted to c…"
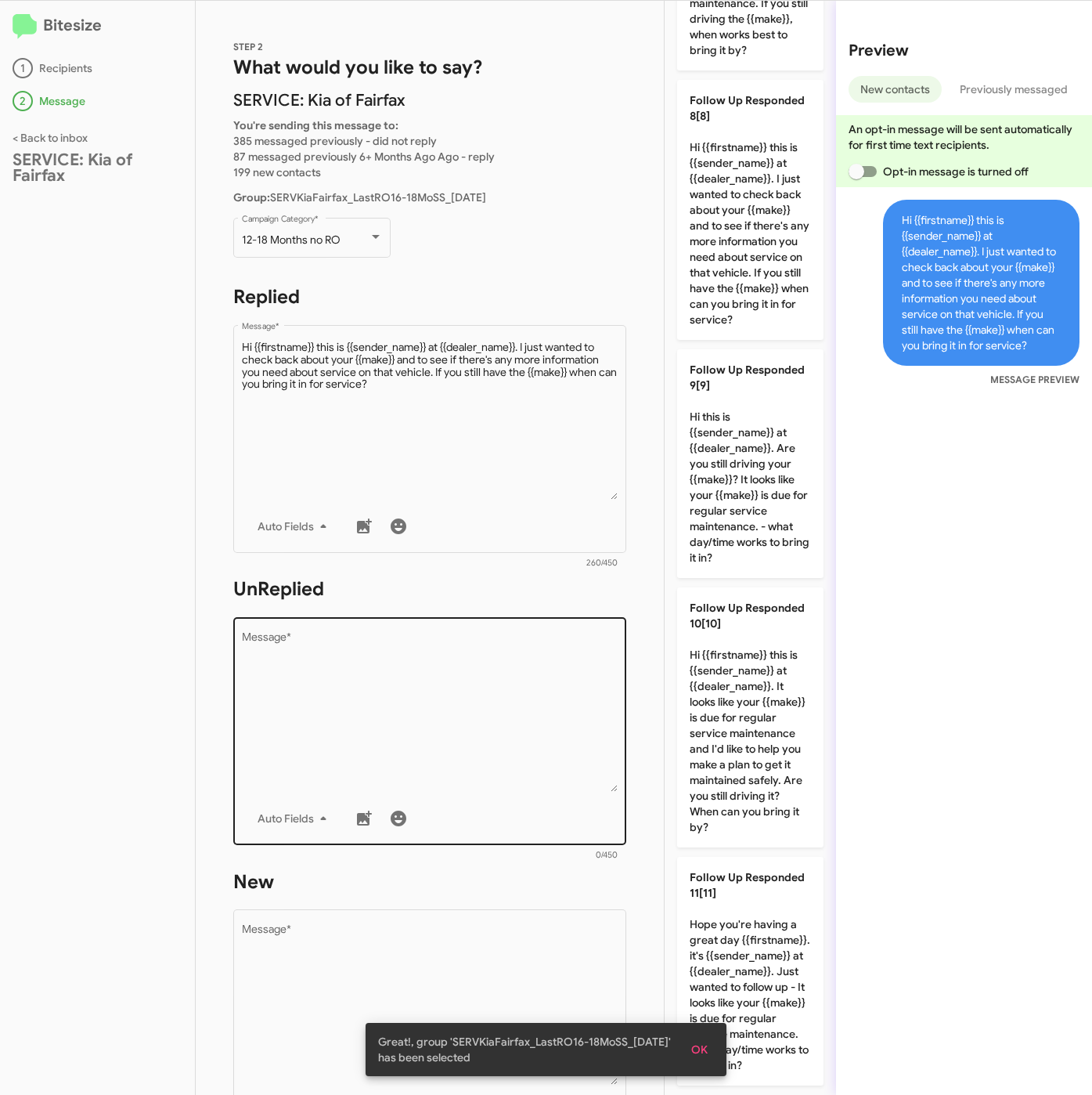
click at [572, 701] on textarea "Message *" at bounding box center [429, 712] width 377 height 160
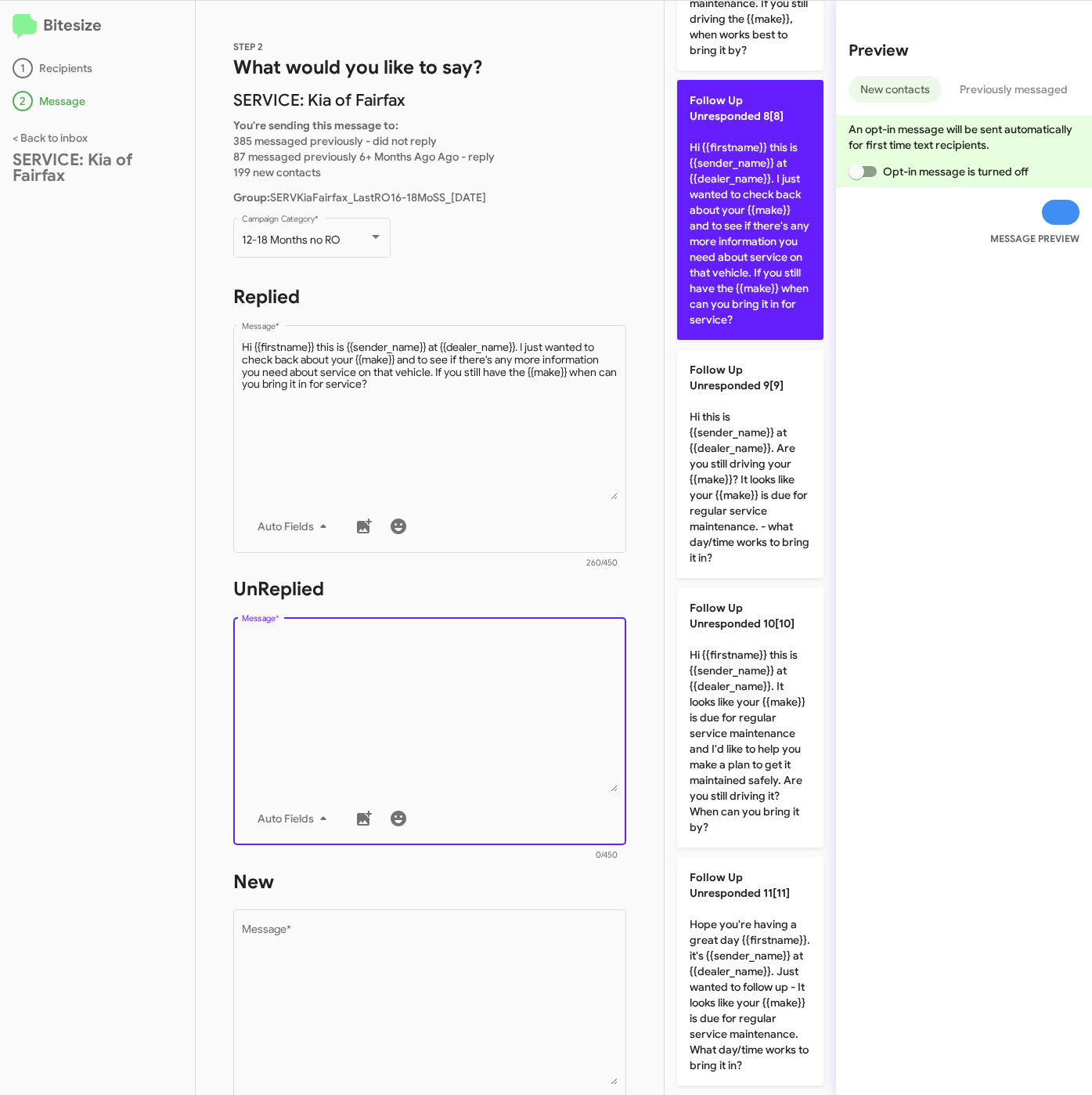
click at [792, 339] on p "Follow Up Unresponded 8[8] Hi {{firstname}} this is {{sender_name}} at {{dealer…" at bounding box center [750, 210] width 146 height 260
type textarea "Hi {{firstname}} this is {{sender_name}} at {{dealer_name}}. I just wanted to c…"
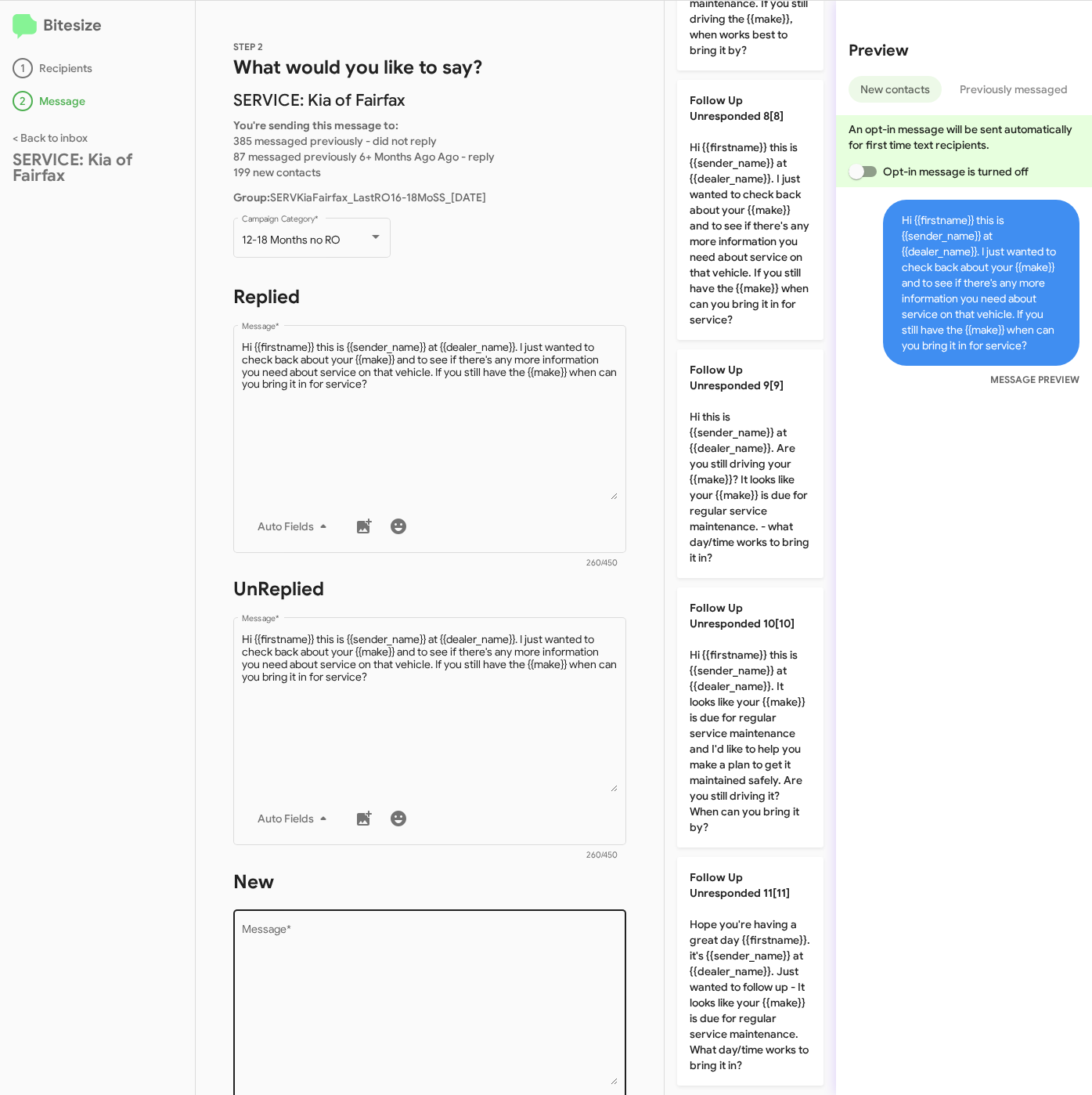
click at [602, 975] on div "Drop image here to insert Auto Fields Message *" at bounding box center [429, 1022] width 393 height 231
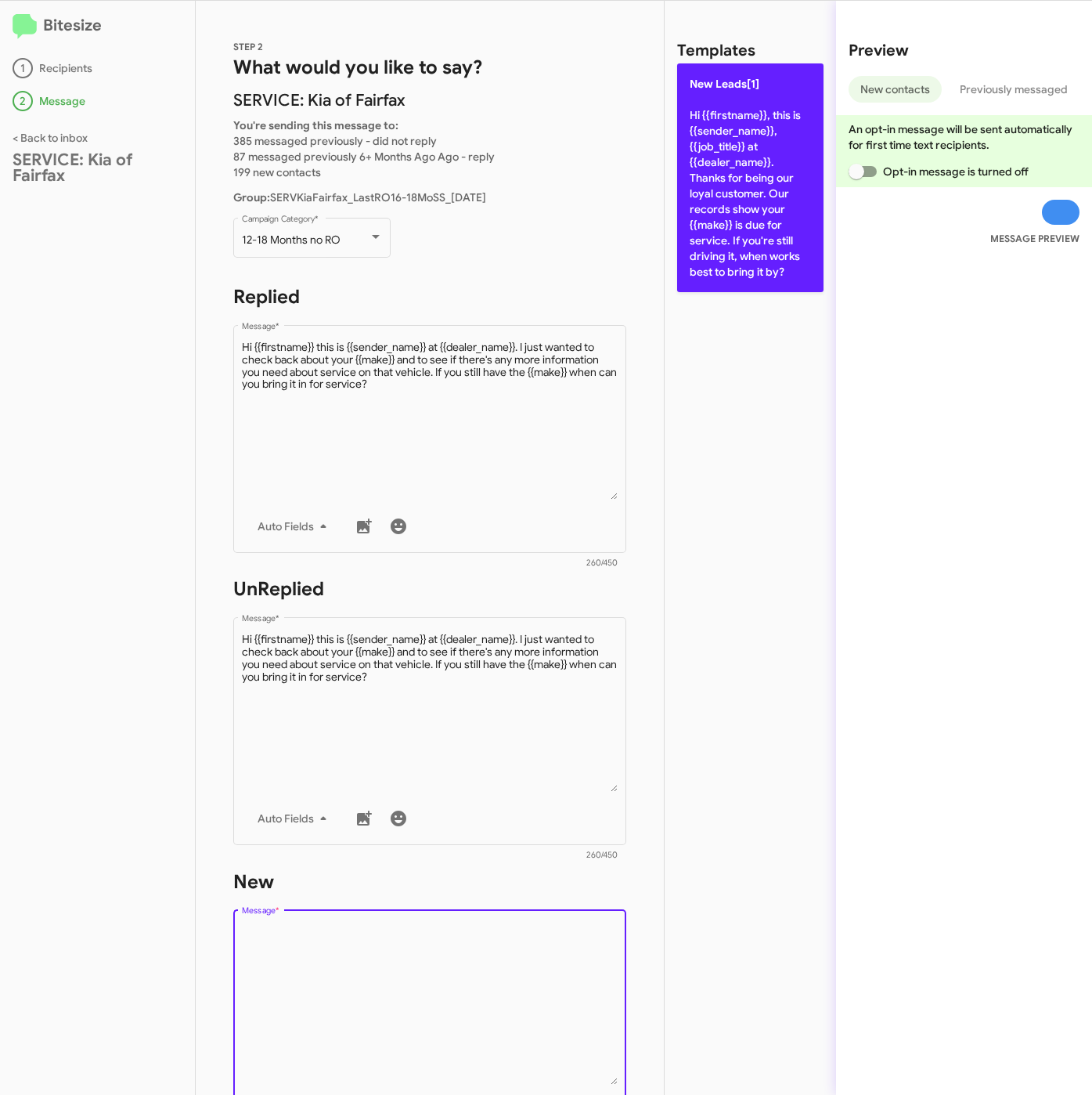
click at [707, 202] on p "New Leads[1] Hi {{firstname}}, this is {{sender_name}}, {{job_title}} at {{deal…" at bounding box center [750, 178] width 146 height 229
type textarea "Hi {{firstname}}, this is {{sender_name}}, {{job_title}} at {{dealer_name}}. Th…"
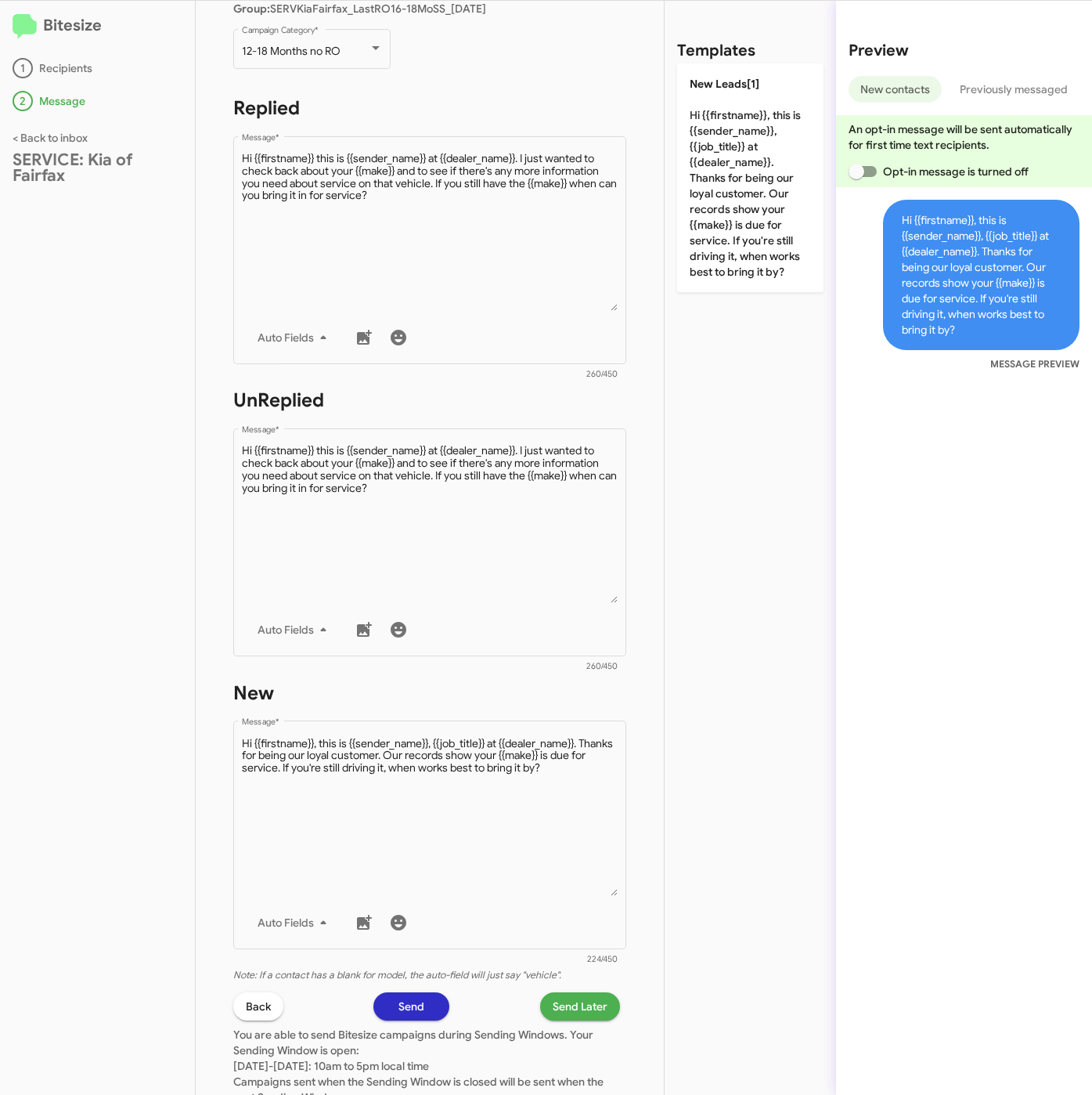
scroll to position [337, 0]
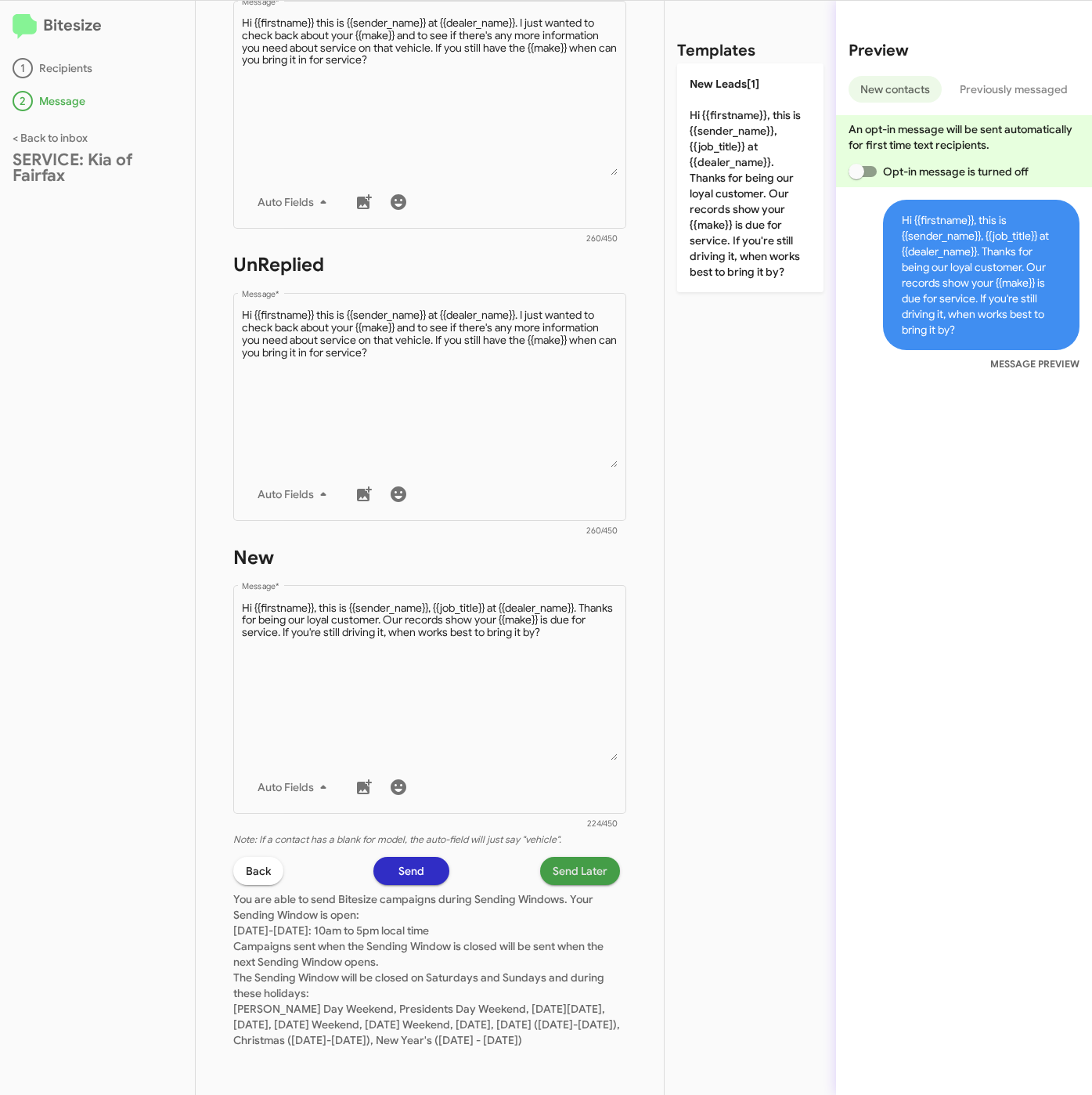
click at [585, 862] on span "Send Later" at bounding box center [580, 870] width 54 height 28
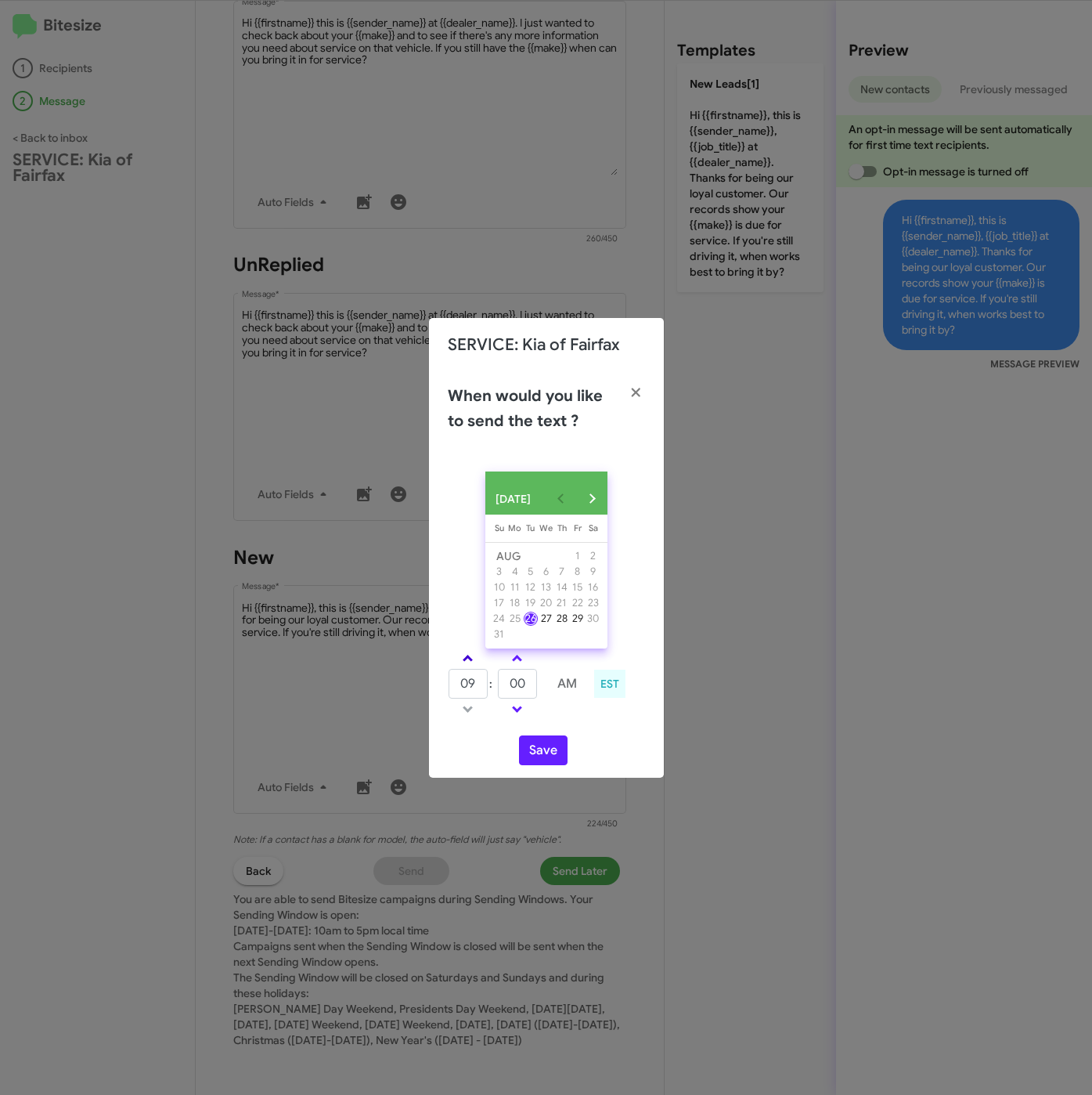
click at [467, 661] on span at bounding box center [468, 659] width 10 height 10
type input "10"
click at [531, 695] on input "00" at bounding box center [517, 683] width 39 height 30
type input "05"
click at [533, 756] on button "Save" at bounding box center [543, 750] width 48 height 30
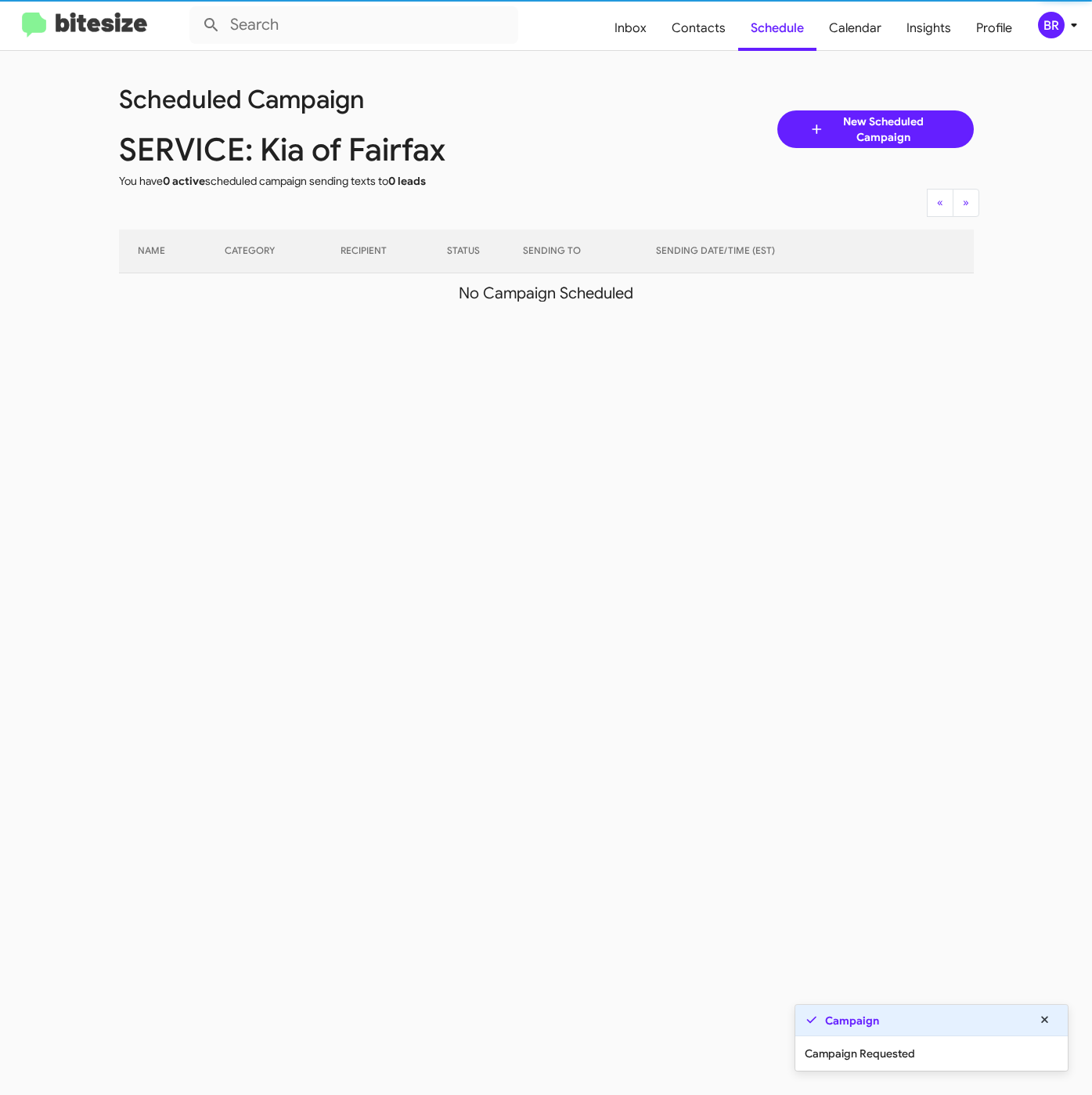
click at [1056, 33] on div "BR" at bounding box center [1050, 25] width 26 height 26
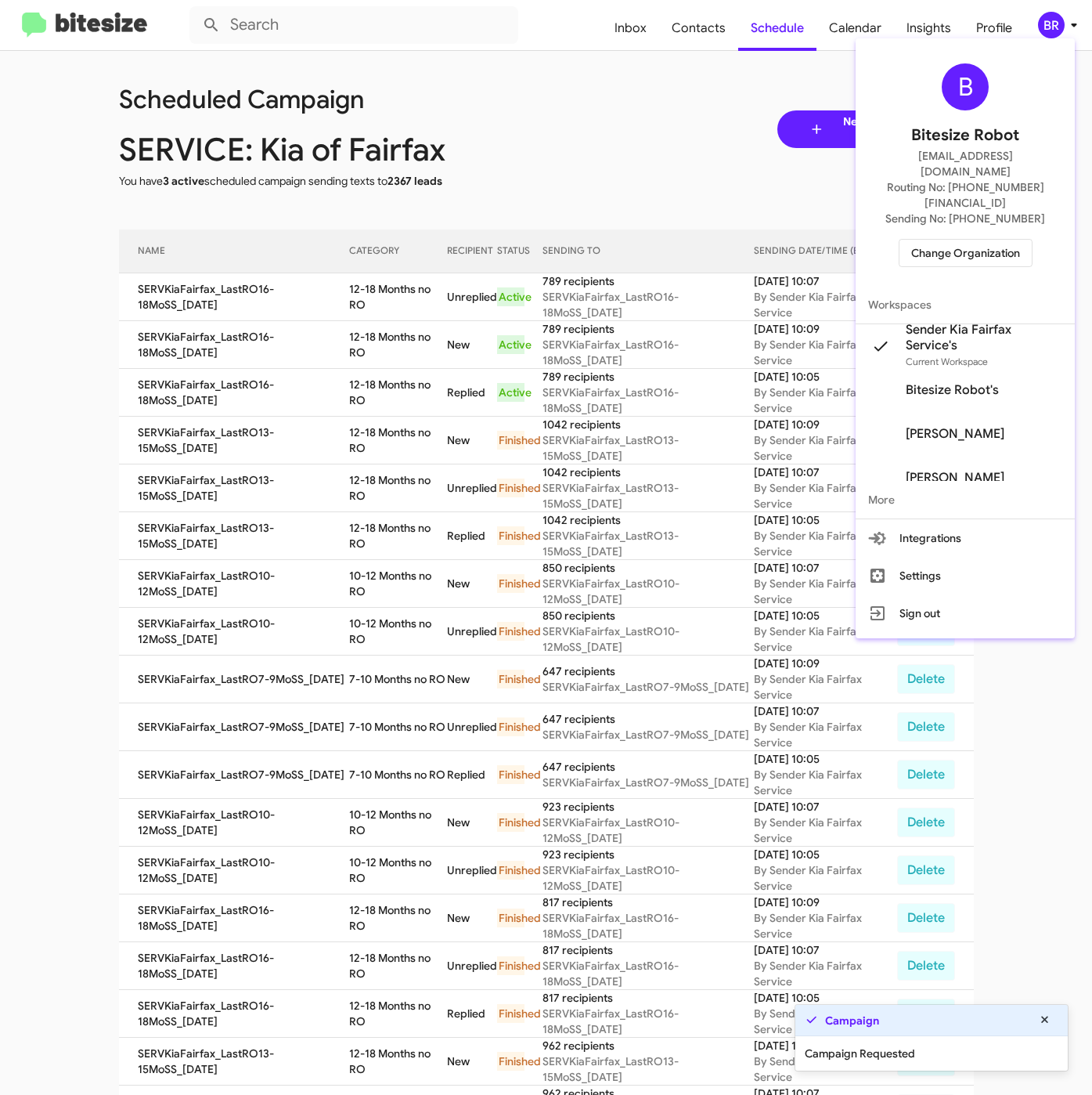
click at [350, 343] on div at bounding box center [546, 547] width 1092 height 1095
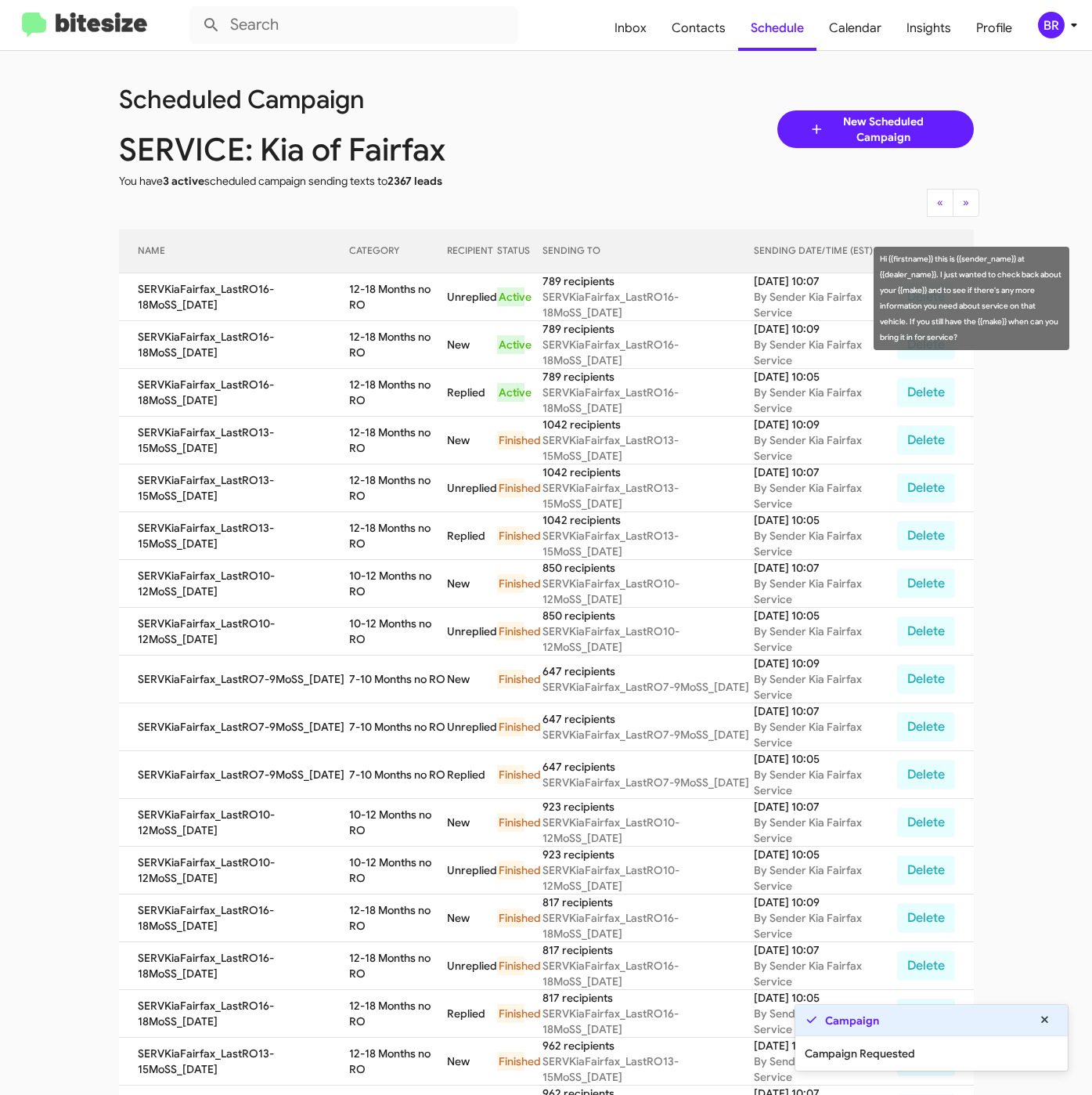
drag, startPoint x: 349, startPoint y: 285, endPoint x: 360, endPoint y: 316, distance: 32.9
click at [360, 316] on td "12-18 Months no RO" at bounding box center [397, 297] width 98 height 48
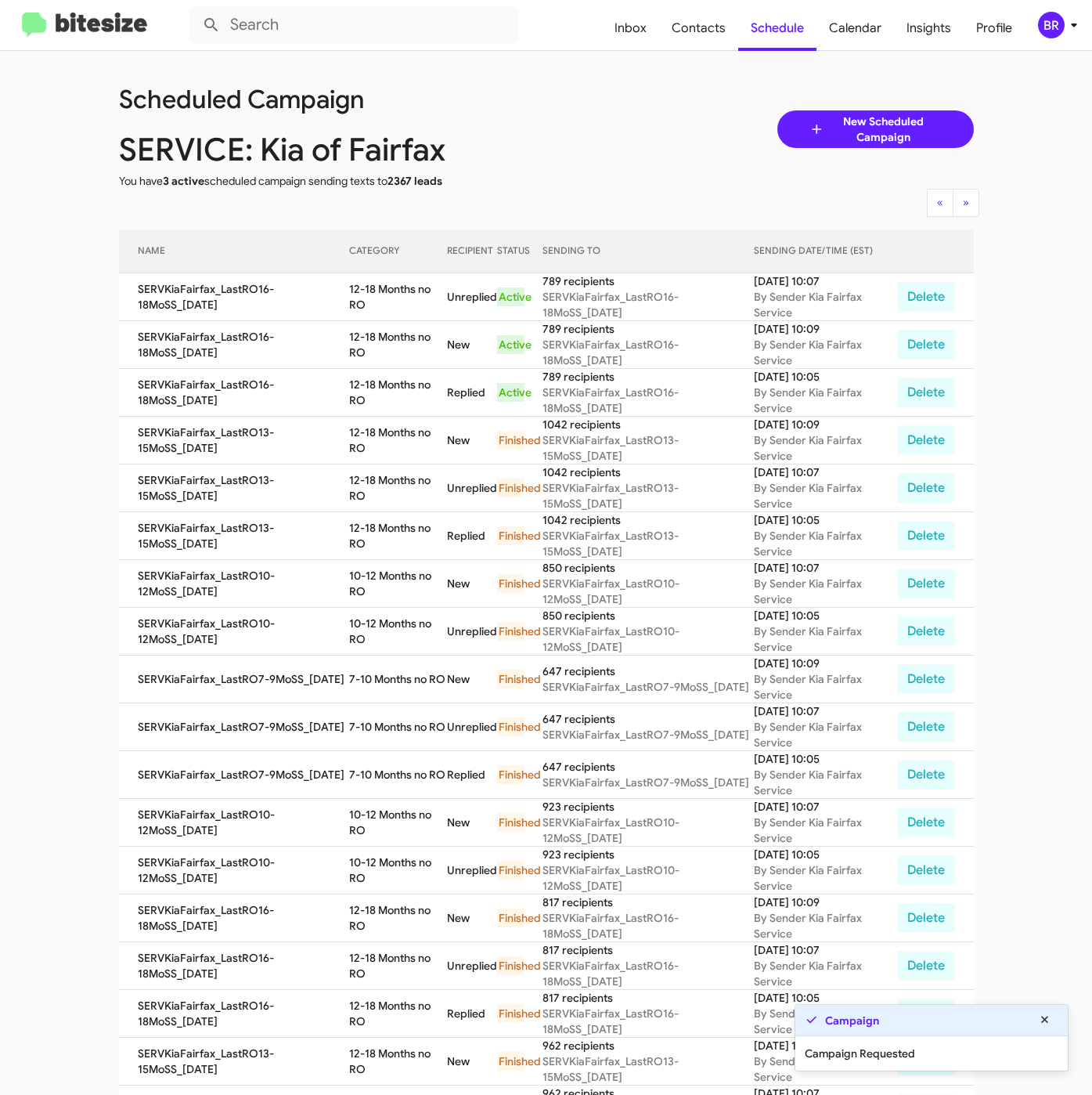
drag, startPoint x: 355, startPoint y: 304, endPoint x: 348, endPoint y: 292, distance: 13.9
click at [355, 304] on td "12-18 Months no RO" at bounding box center [397, 297] width 98 height 48
drag, startPoint x: 345, startPoint y: 285, endPoint x: 361, endPoint y: 304, distance: 24.8
click at [361, 304] on td "12-18 Months no RO" at bounding box center [397, 297] width 98 height 48
copy td "12-18 Months no RO"
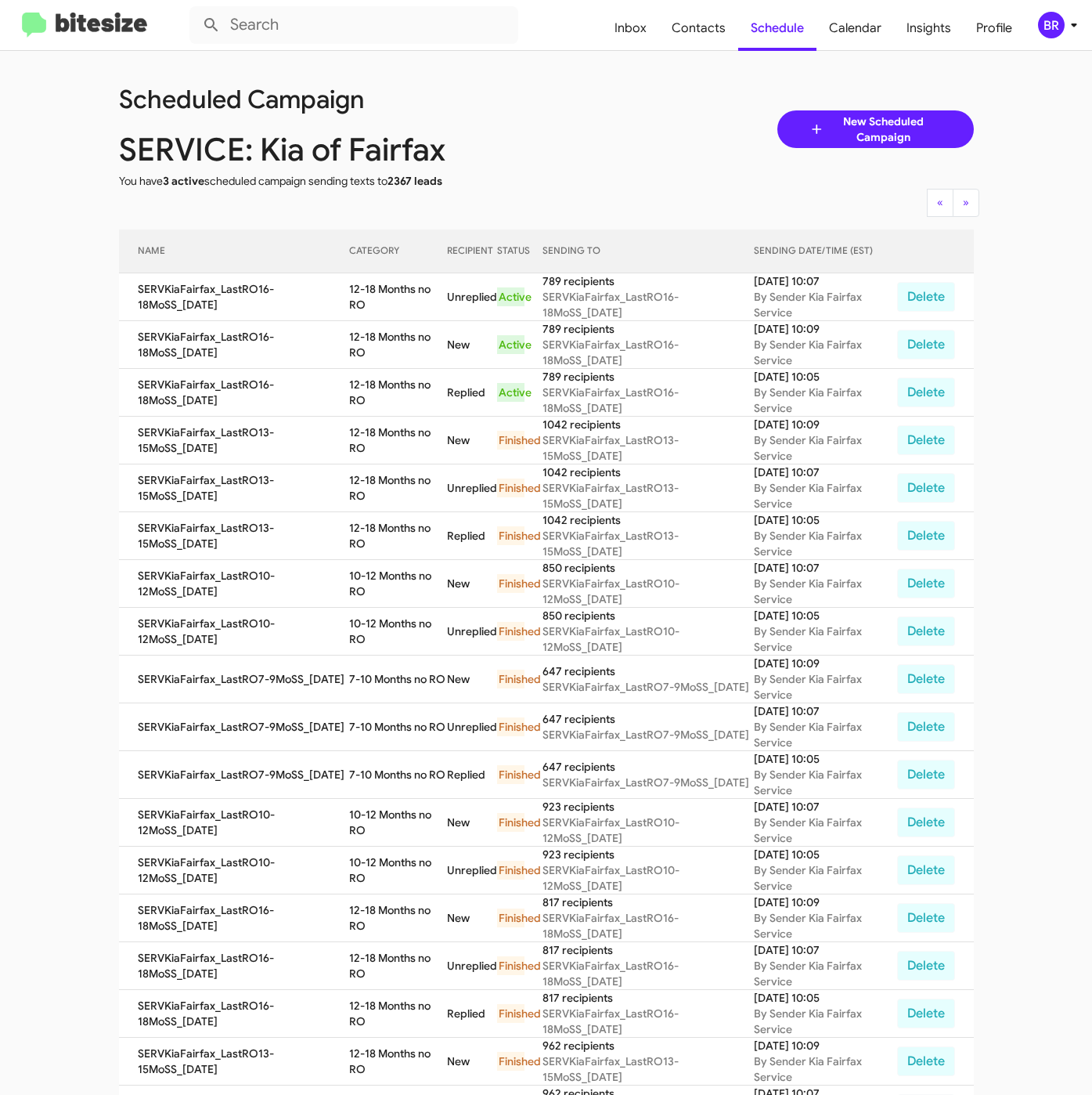
click at [1046, 21] on div "BR" at bounding box center [1050, 25] width 26 height 26
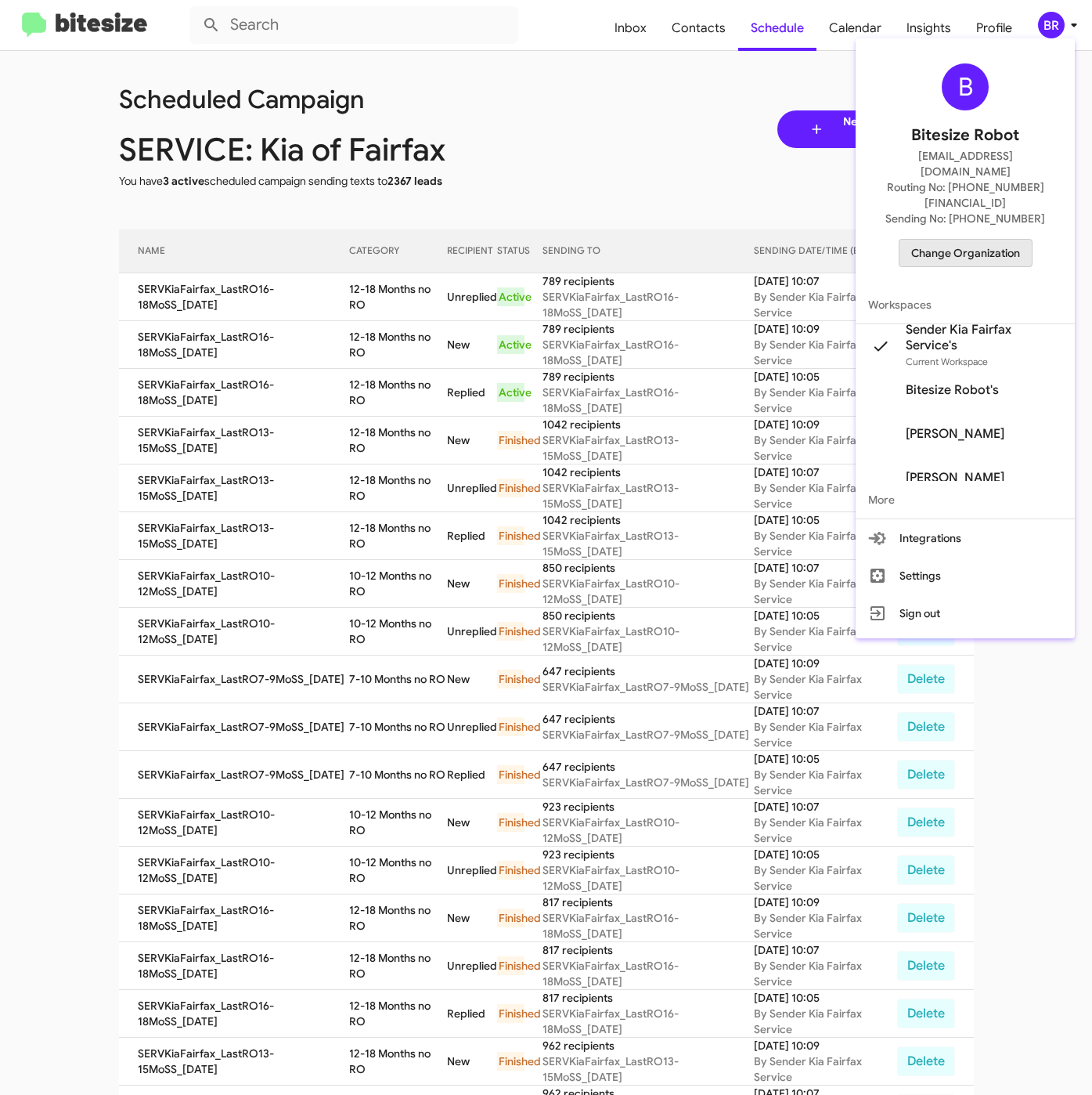
click at [968, 240] on span "Change Organization" at bounding box center [965, 253] width 109 height 26
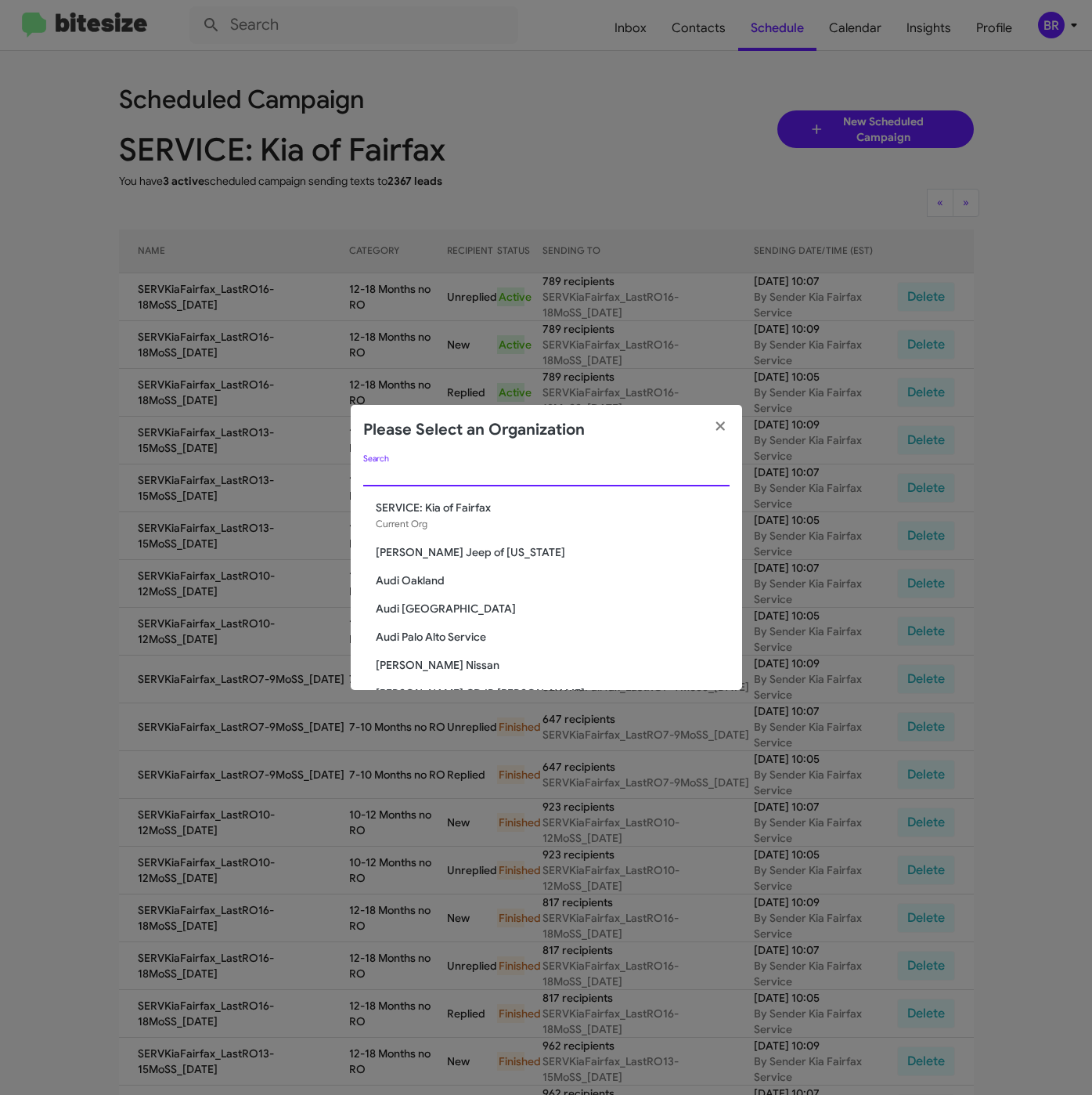
click at [516, 468] on input "Search" at bounding box center [546, 474] width 367 height 13
paste input "SERVICE: Toyota 40"
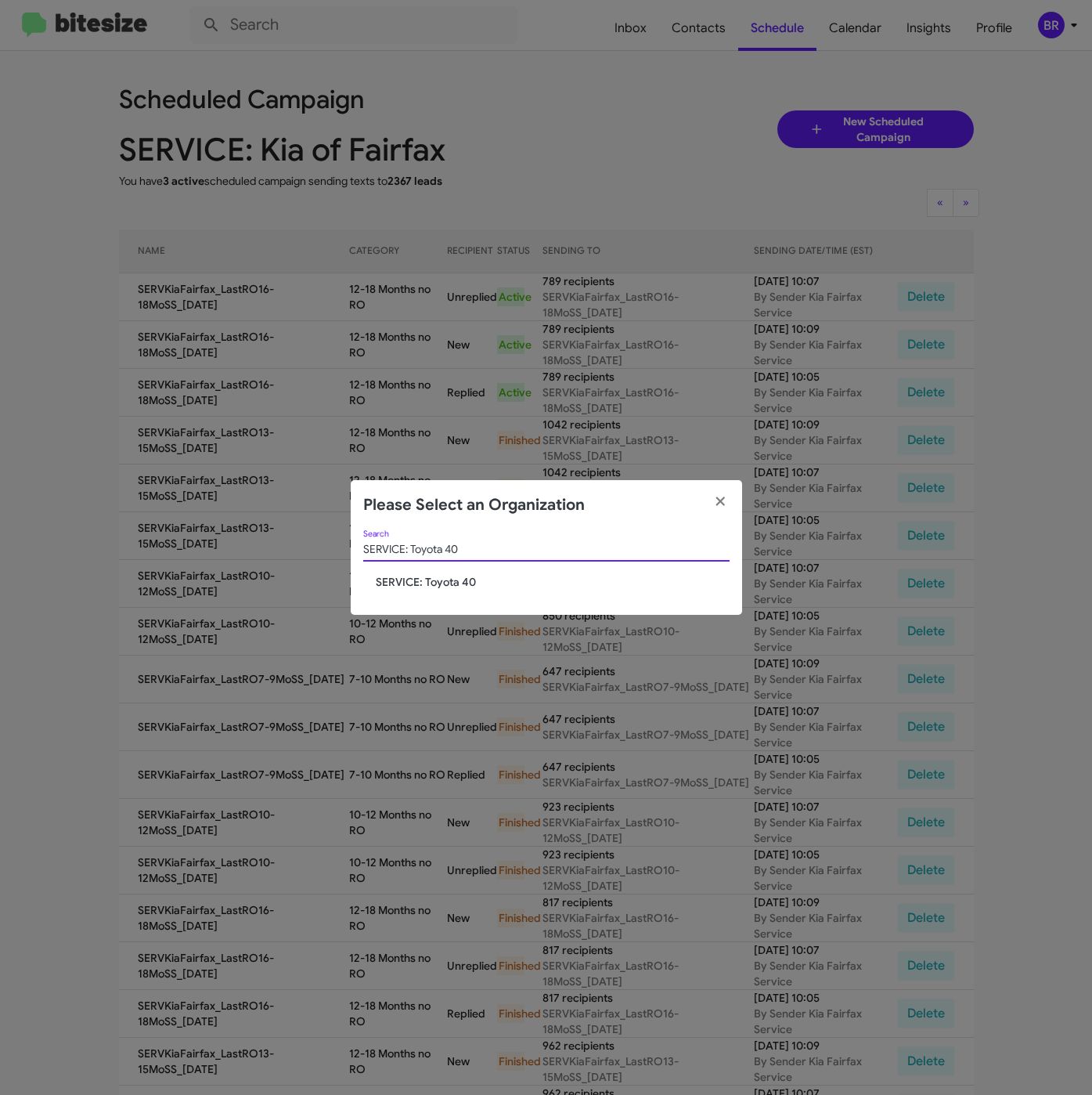
type input "SERVICE: Toyota 40"
click at [433, 585] on span "SERVICE: Toyota 40" at bounding box center [553, 582] width 354 height 15
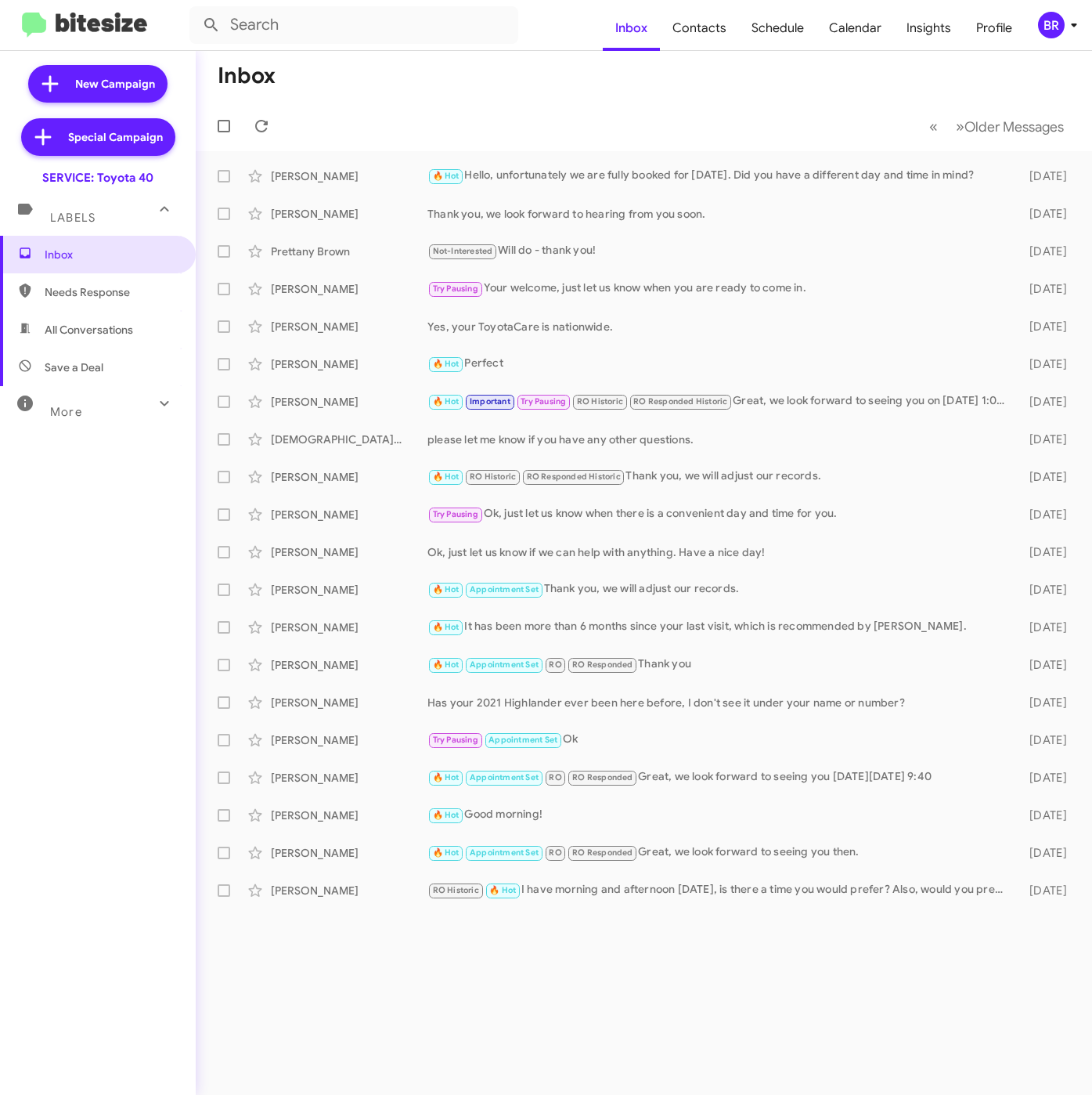
click at [1040, 33] on div "BR" at bounding box center [1050, 25] width 26 height 26
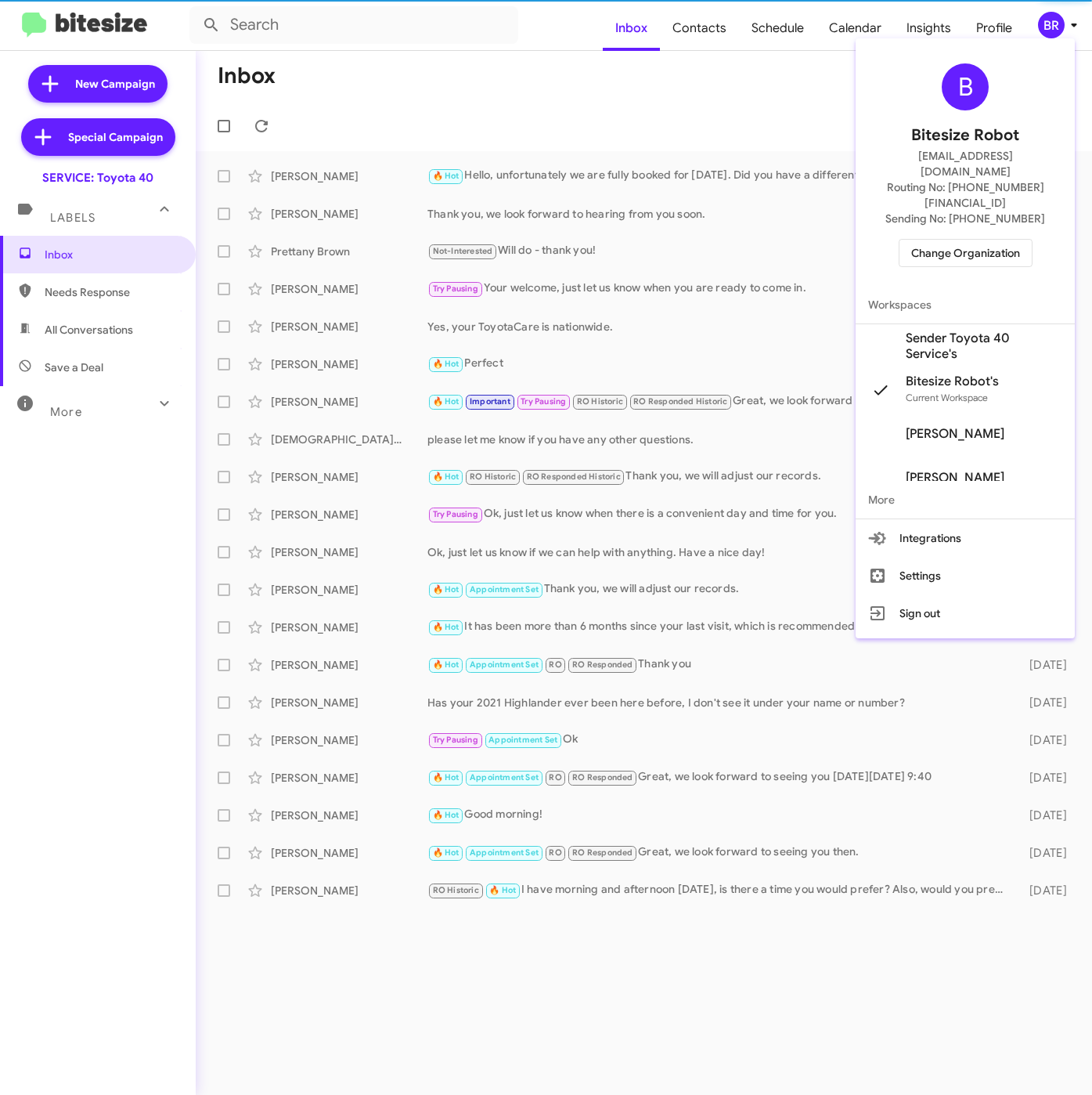
click at [906, 330] on span "Sender Toyota 40 Service's" at bounding box center [984, 345] width 156 height 31
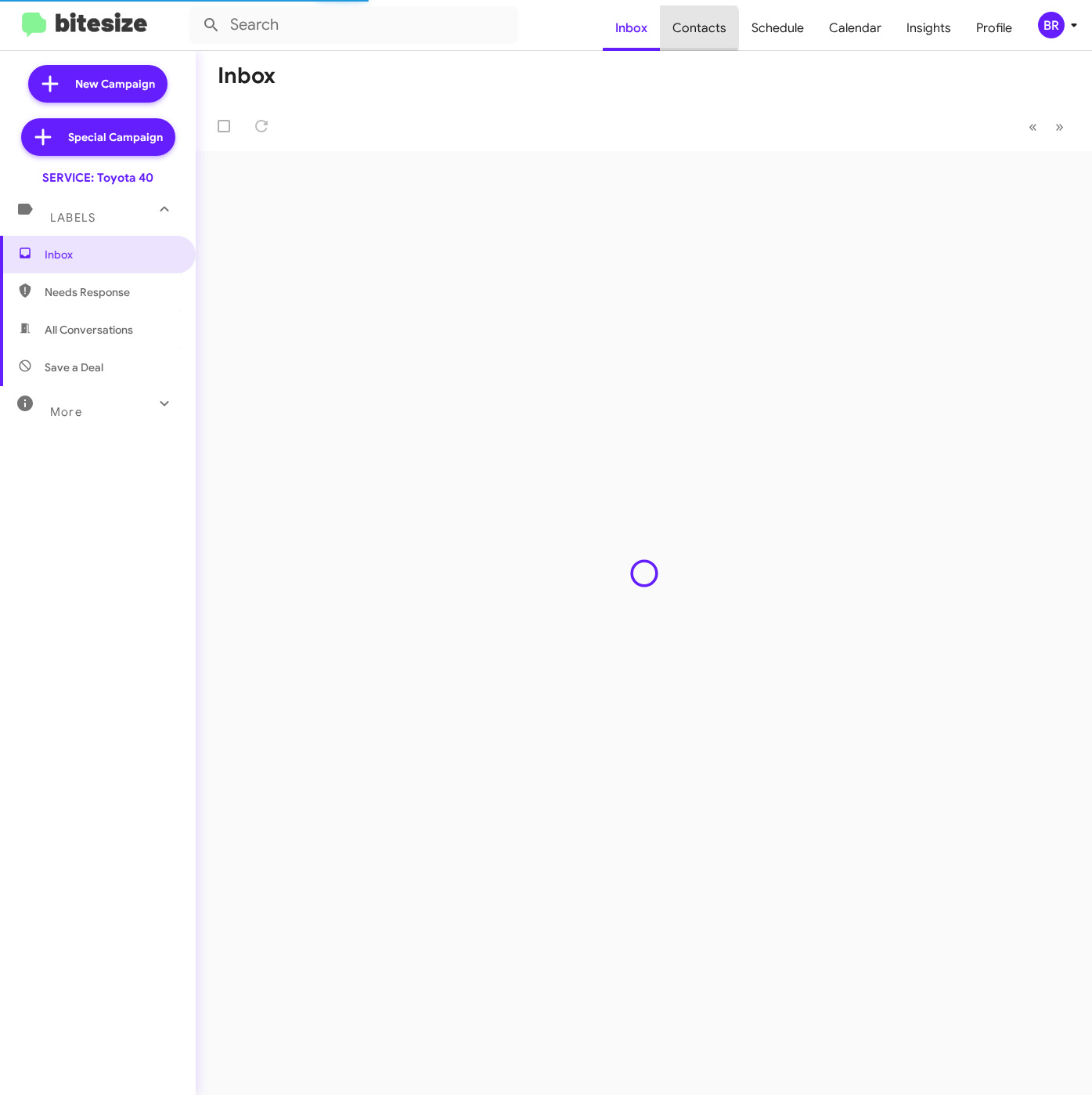
click at [704, 28] on span "Contacts" at bounding box center [699, 27] width 79 height 45
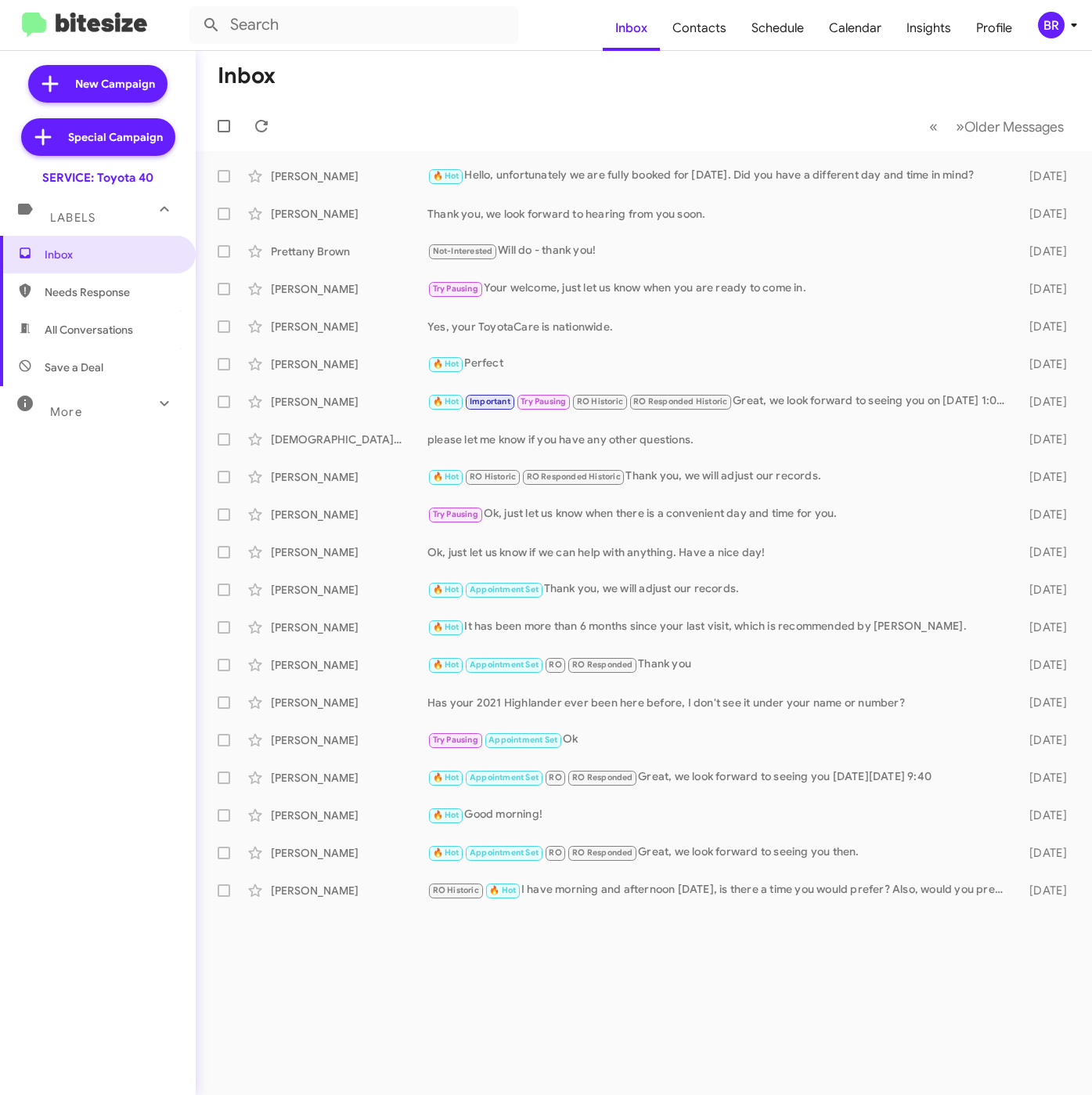
type input "in:groups"
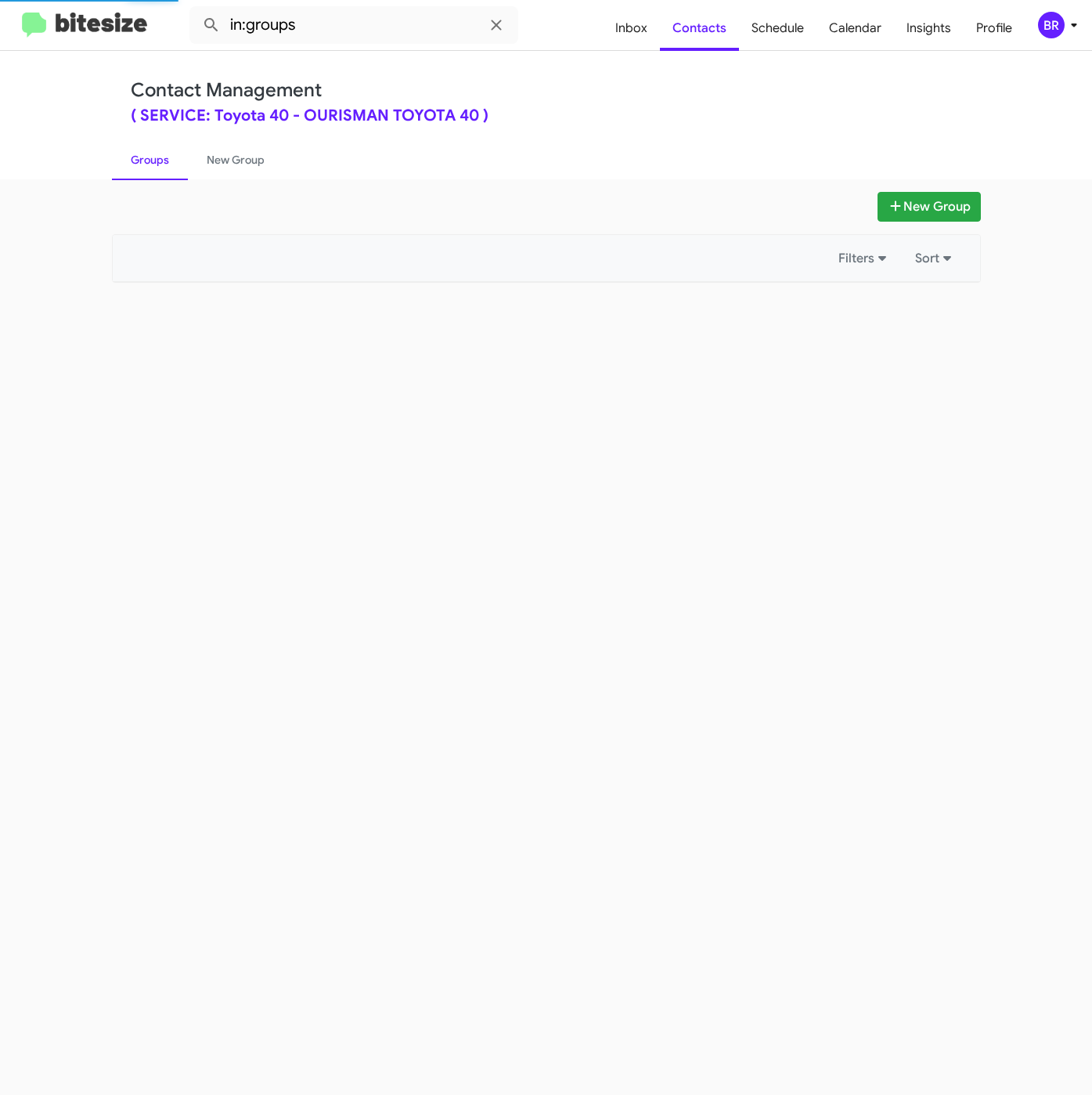
click at [919, 186] on div "New Group Filters Sort" at bounding box center [546, 637] width 1092 height 915
click at [919, 198] on button "New Group" at bounding box center [929, 206] width 103 height 30
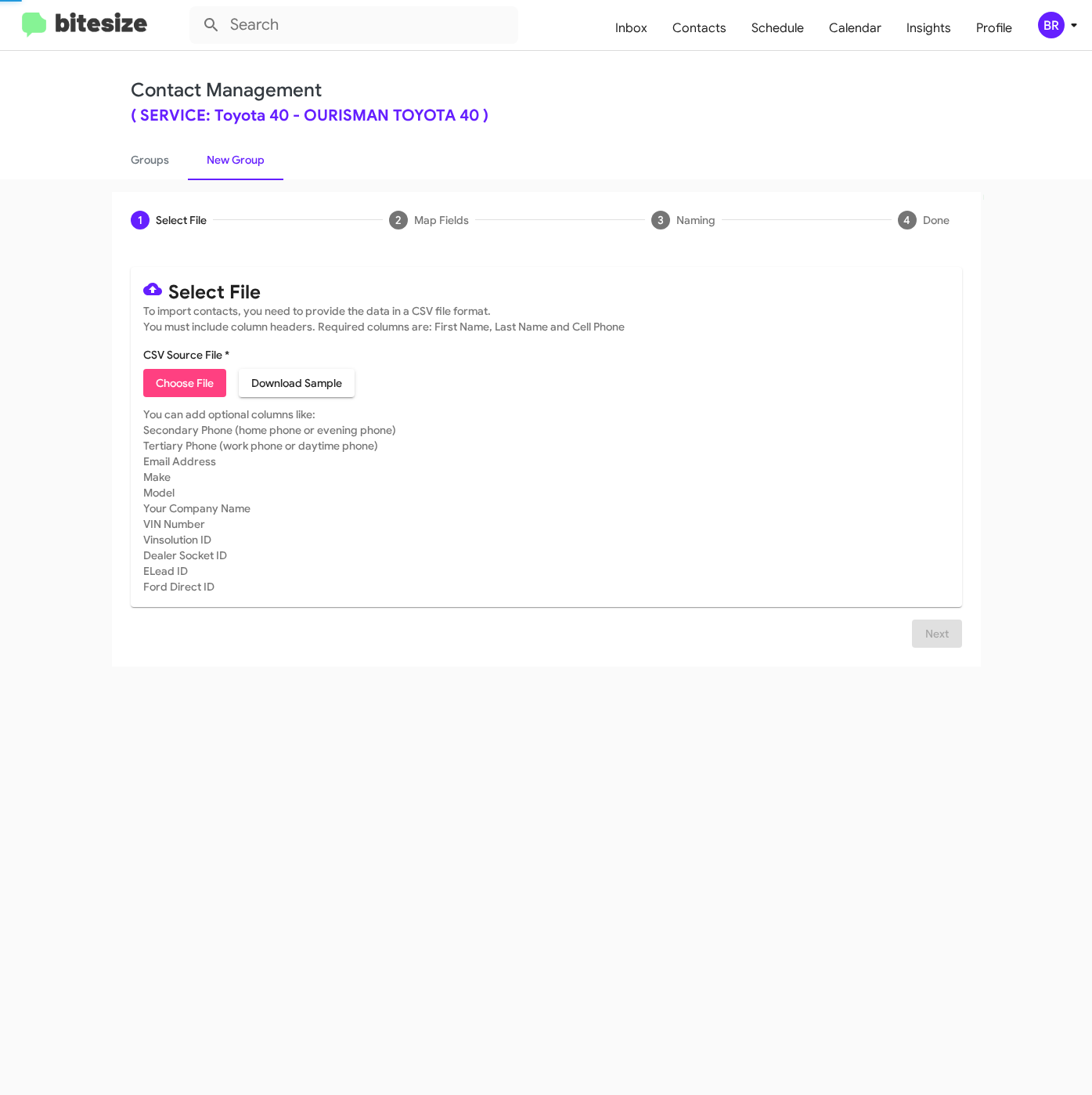
click at [192, 383] on span "Choose File" at bounding box center [185, 382] width 58 height 28
type input "SERVToyota40_LastRO10-12MoSS_[DATE]"
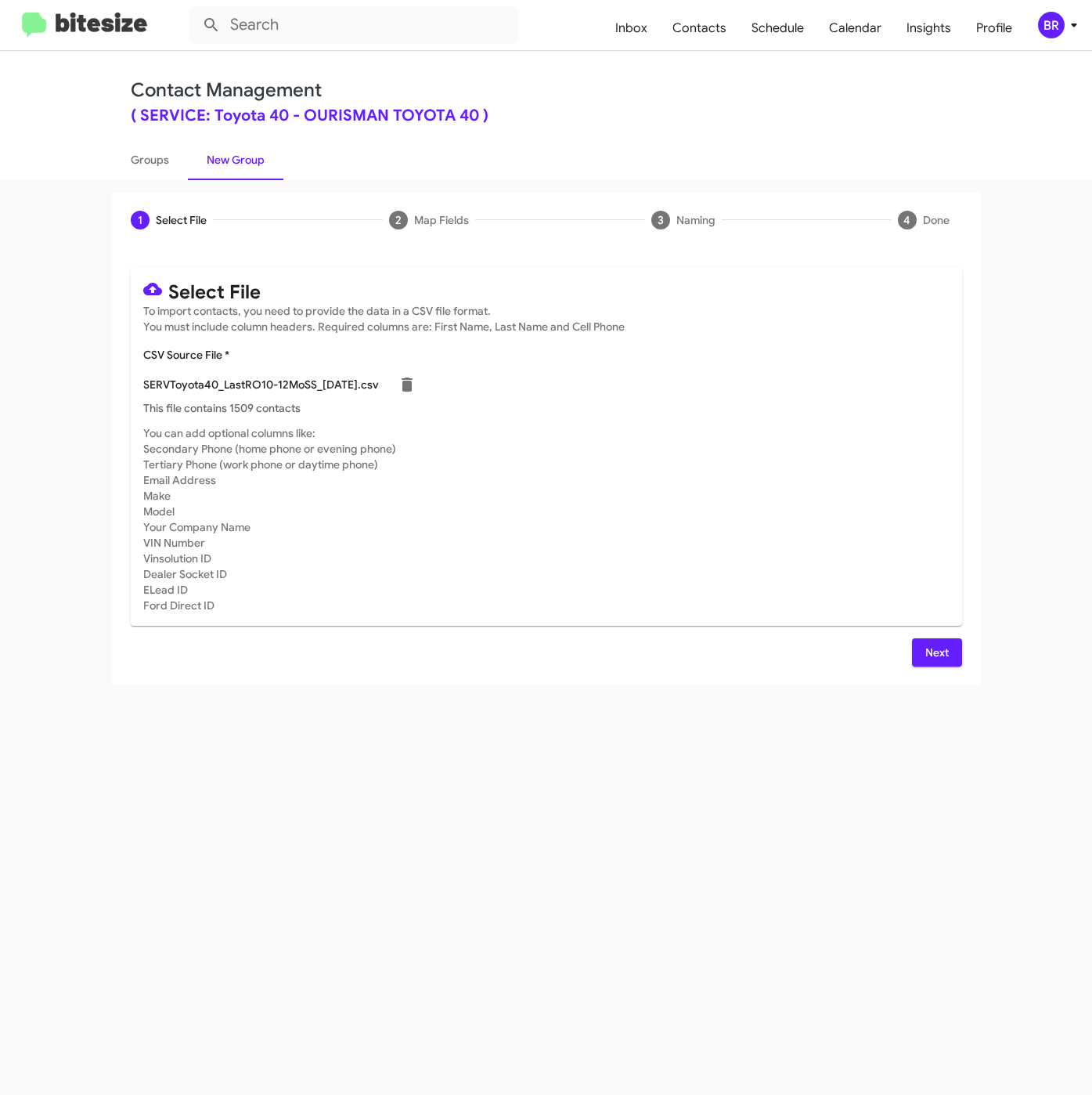
drag, startPoint x: 935, startPoint y: 634, endPoint x: 935, endPoint y: 651, distance: 17.0
click at [935, 651] on div "Select File To import contacts, you need to provide the data in a CSV file form…" at bounding box center [546, 466] width 831 height 399
click at [935, 664] on span "Next" at bounding box center [936, 652] width 25 height 28
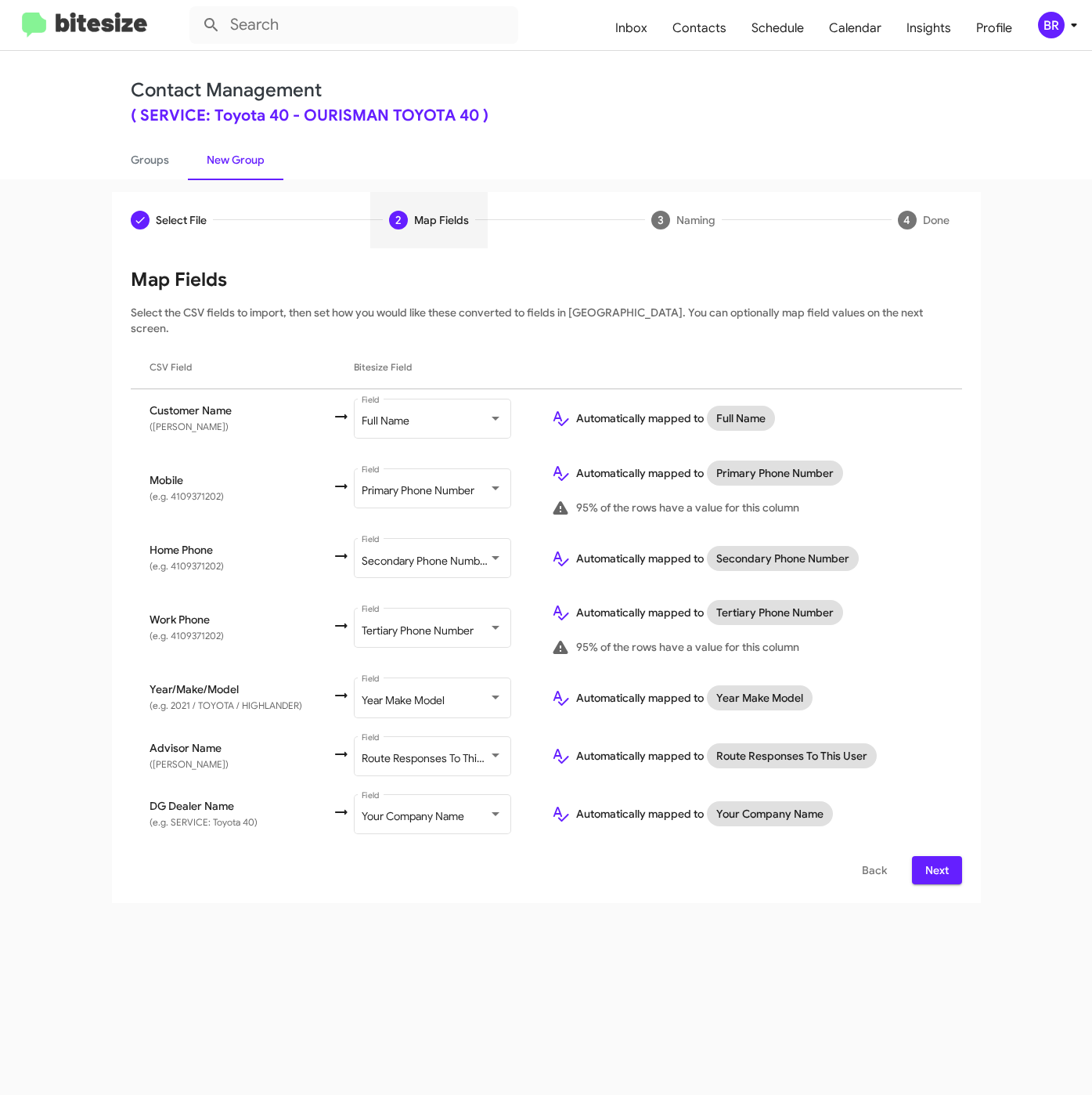
click at [925, 862] on span "Next" at bounding box center [936, 870] width 25 height 28
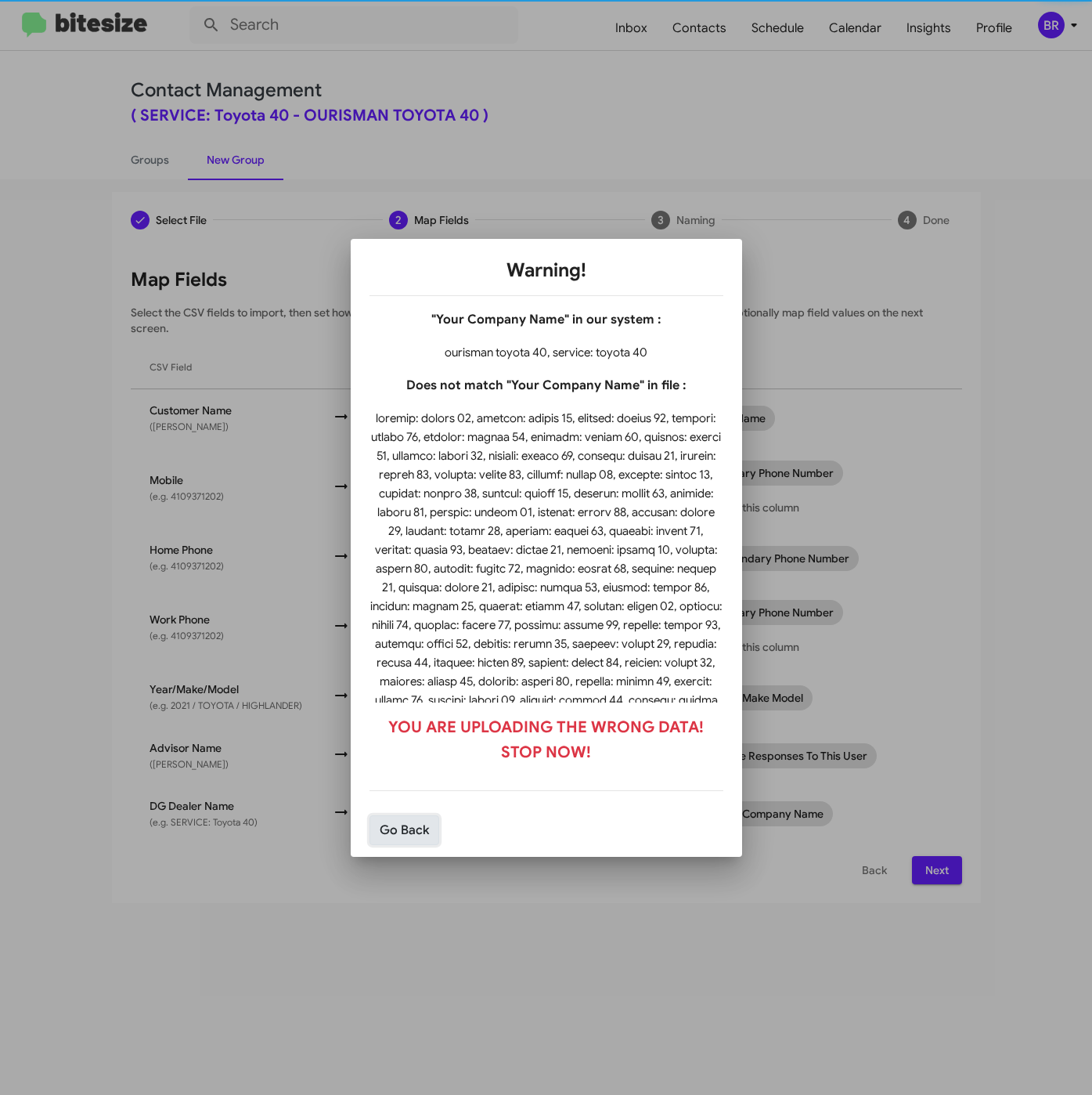
click at [407, 823] on button "Go Back" at bounding box center [404, 830] width 70 height 30
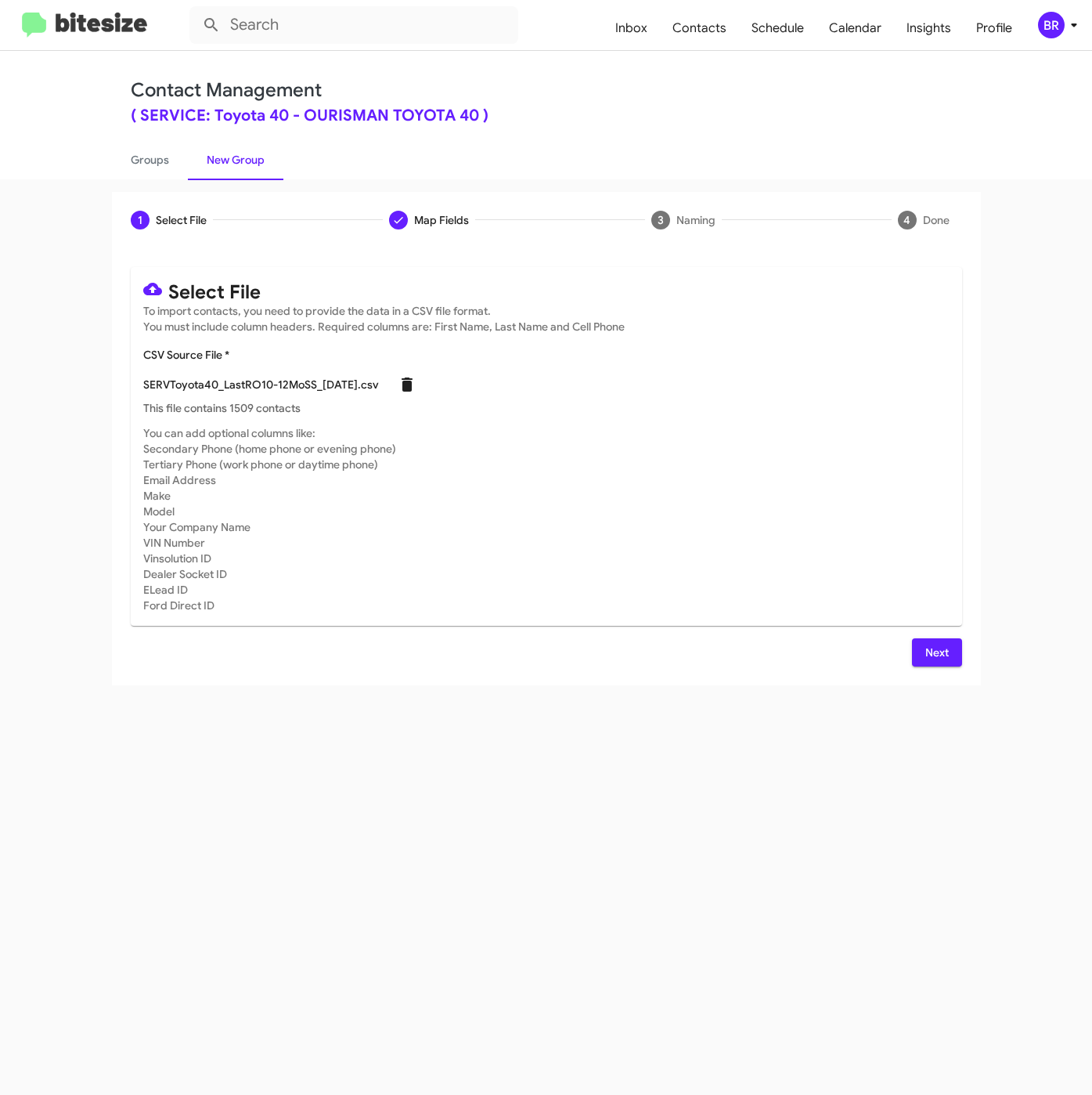
click at [412, 390] on icon at bounding box center [407, 385] width 11 height 14
checkbox input "false"
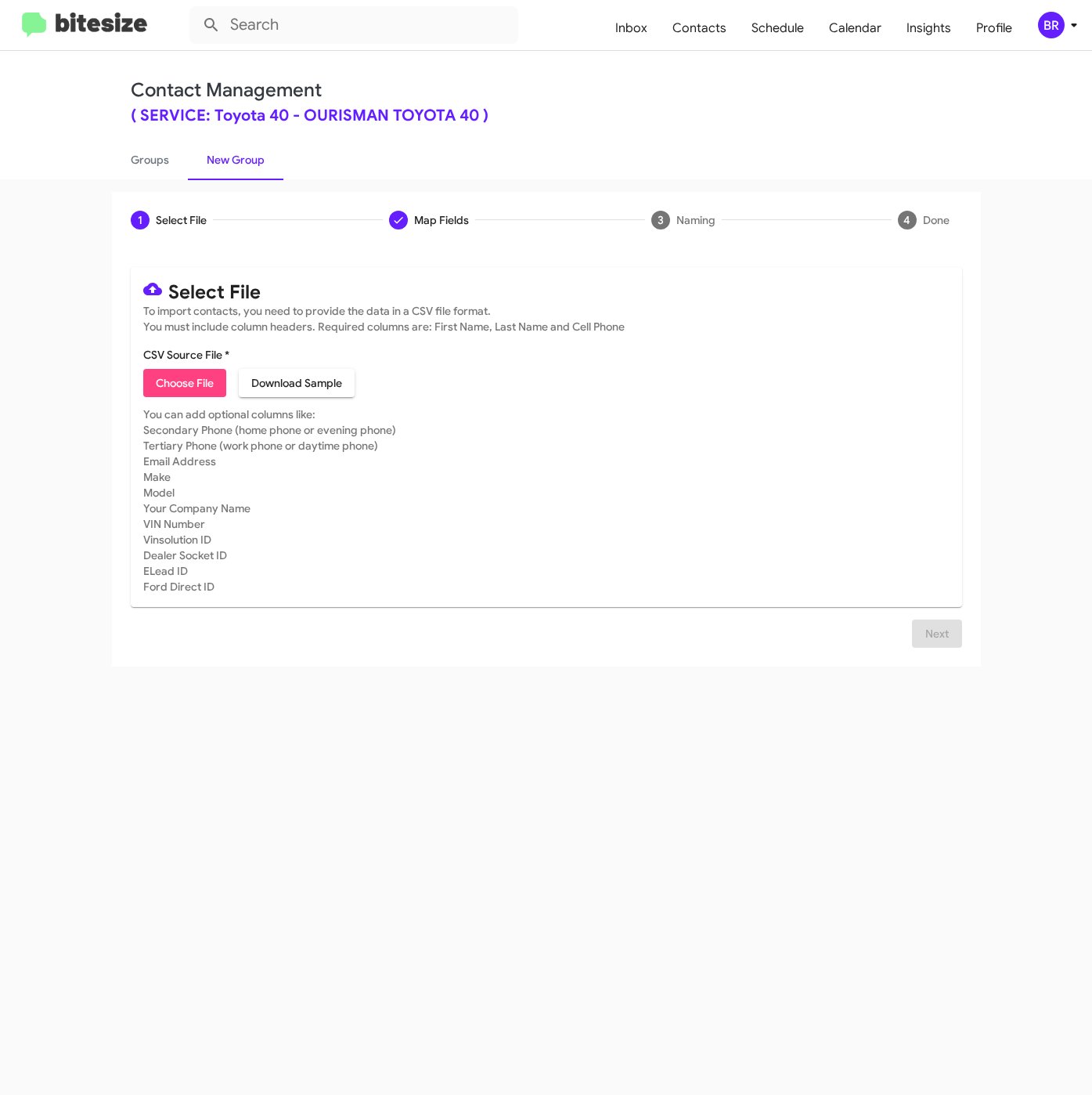
click at [202, 386] on span "Choose File" at bounding box center [185, 382] width 58 height 28
type input "SERVToyota40_LastRO10-12MoSS_[DATE]"
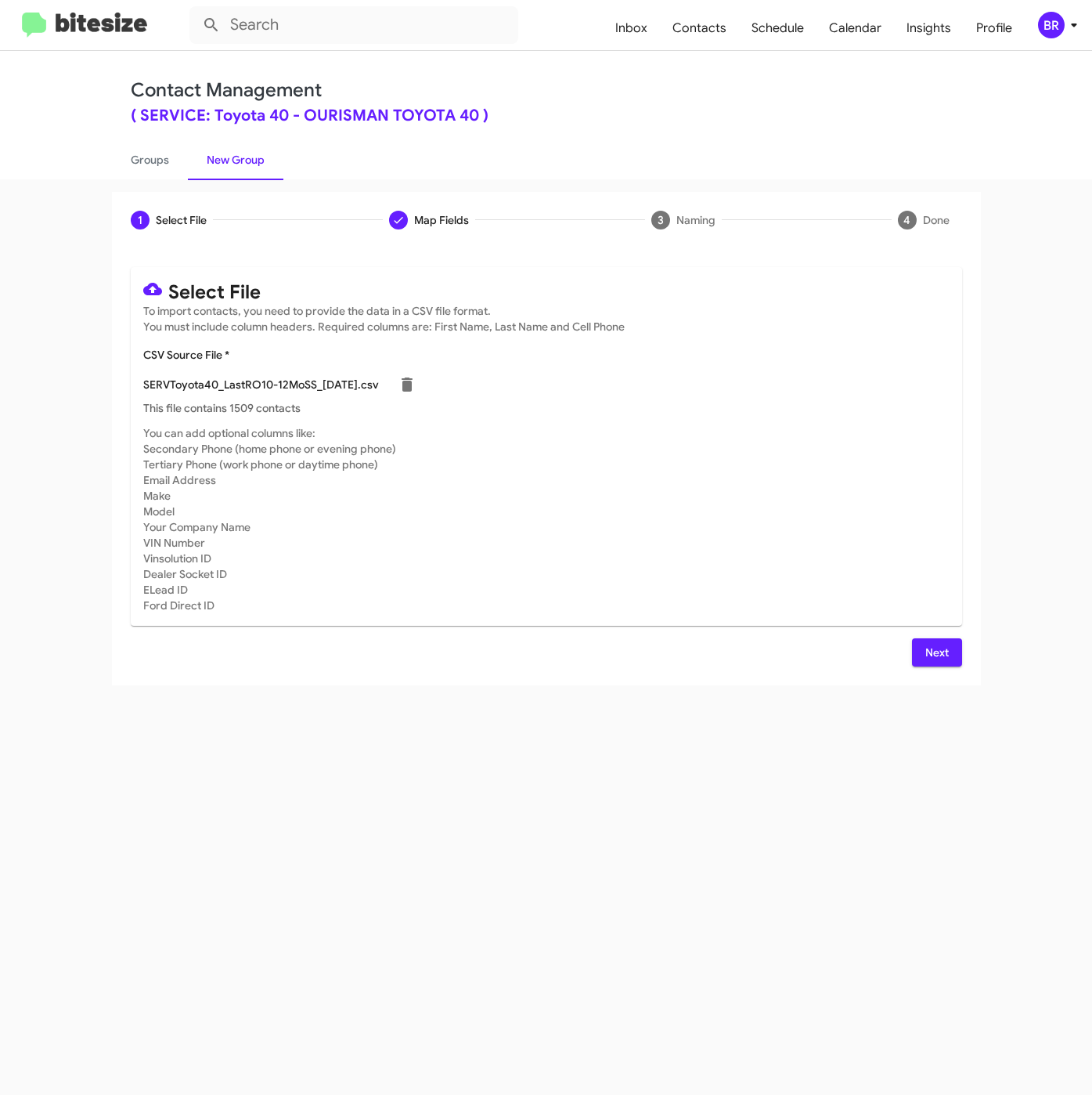
click at [920, 651] on button "Next" at bounding box center [936, 652] width 50 height 28
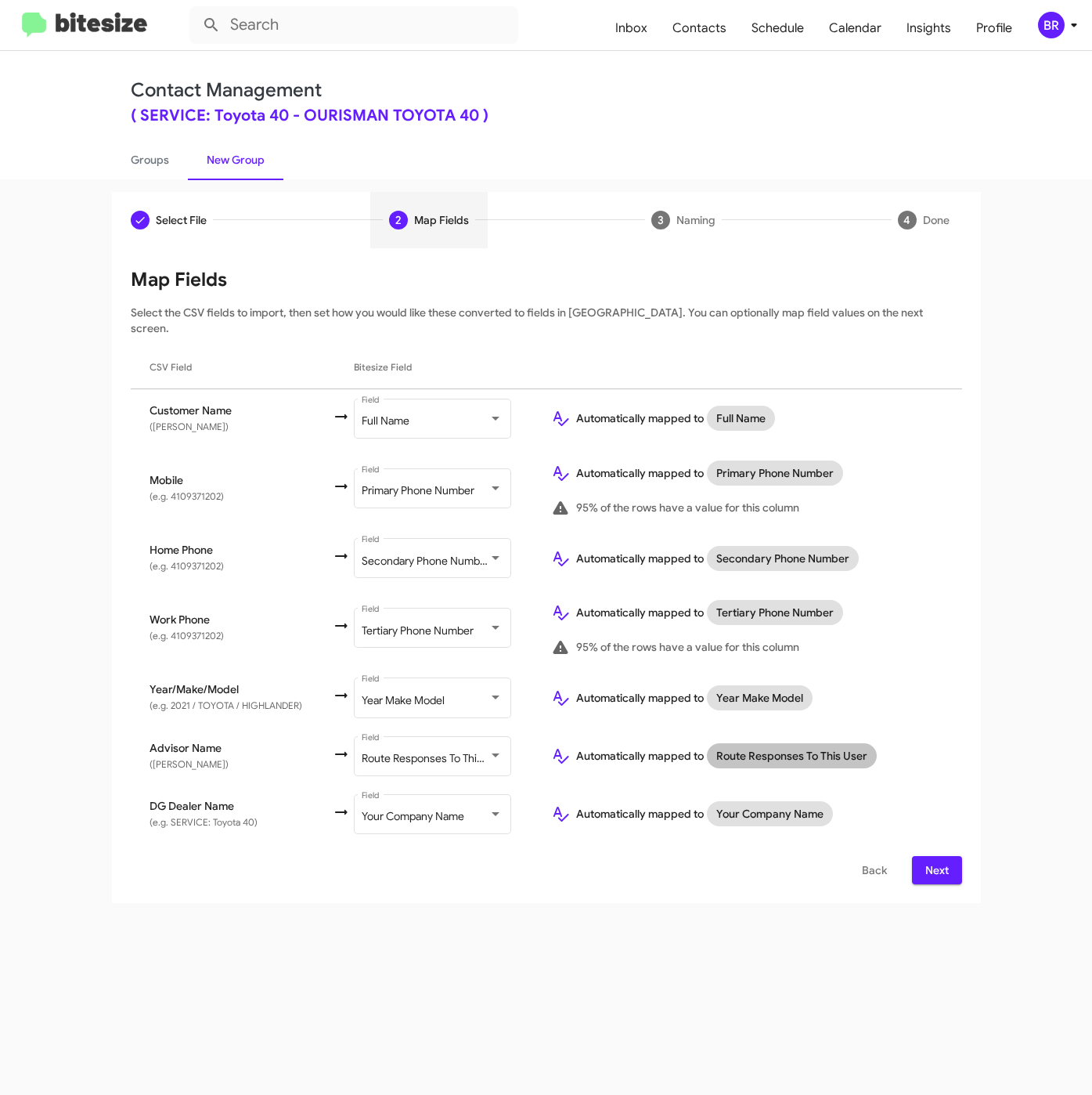
drag, startPoint x: 925, startPoint y: 850, endPoint x: 764, endPoint y: 728, distance: 202.0
click at [925, 856] on span "Next" at bounding box center [936, 870] width 25 height 28
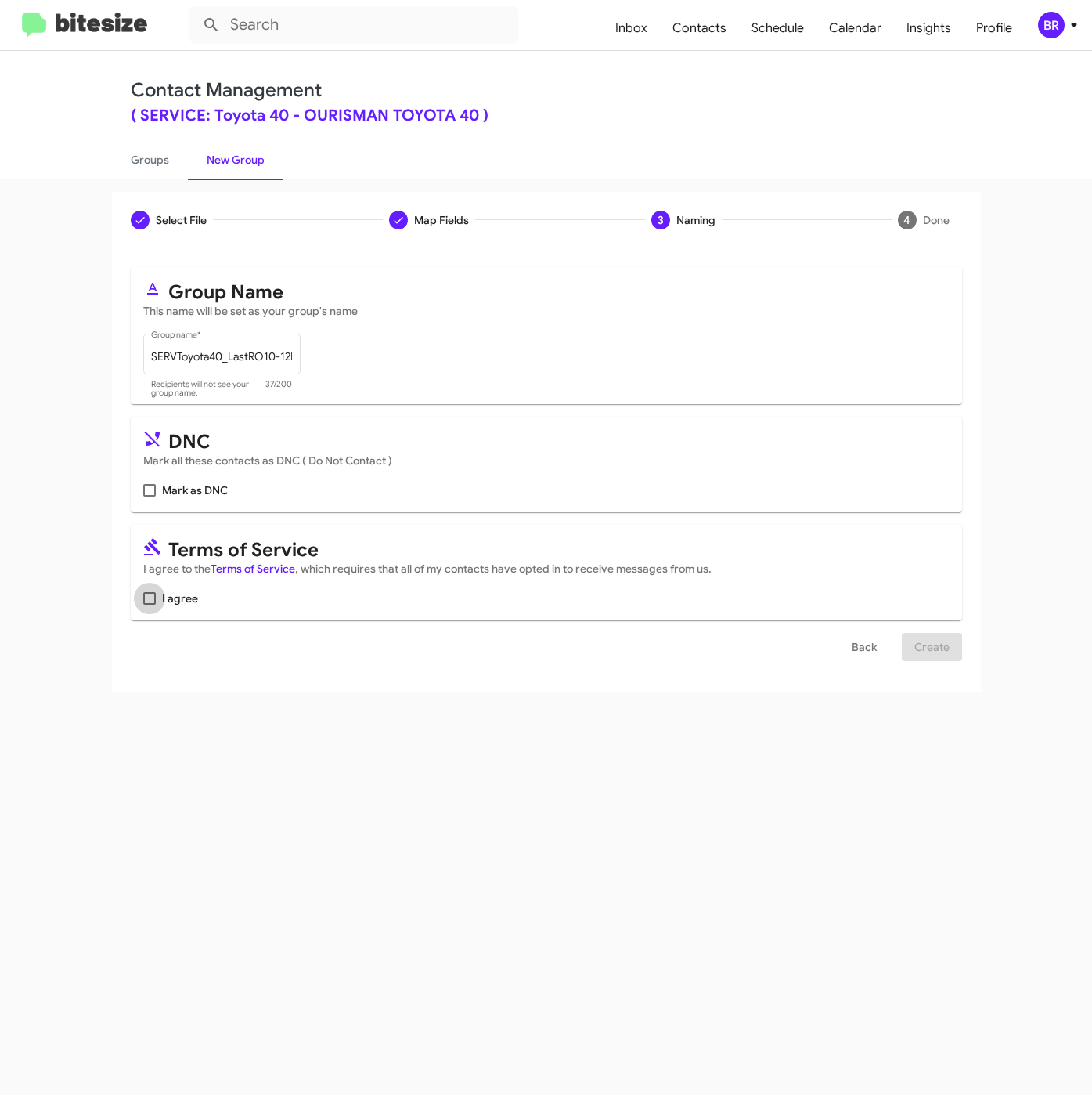
click at [179, 602] on span "I agree" at bounding box center [180, 598] width 36 height 19
click at [150, 604] on input "I agree" at bounding box center [149, 604] width 1 height 1
checkbox input "true"
click at [947, 661] on span "Create" at bounding box center [931, 647] width 35 height 28
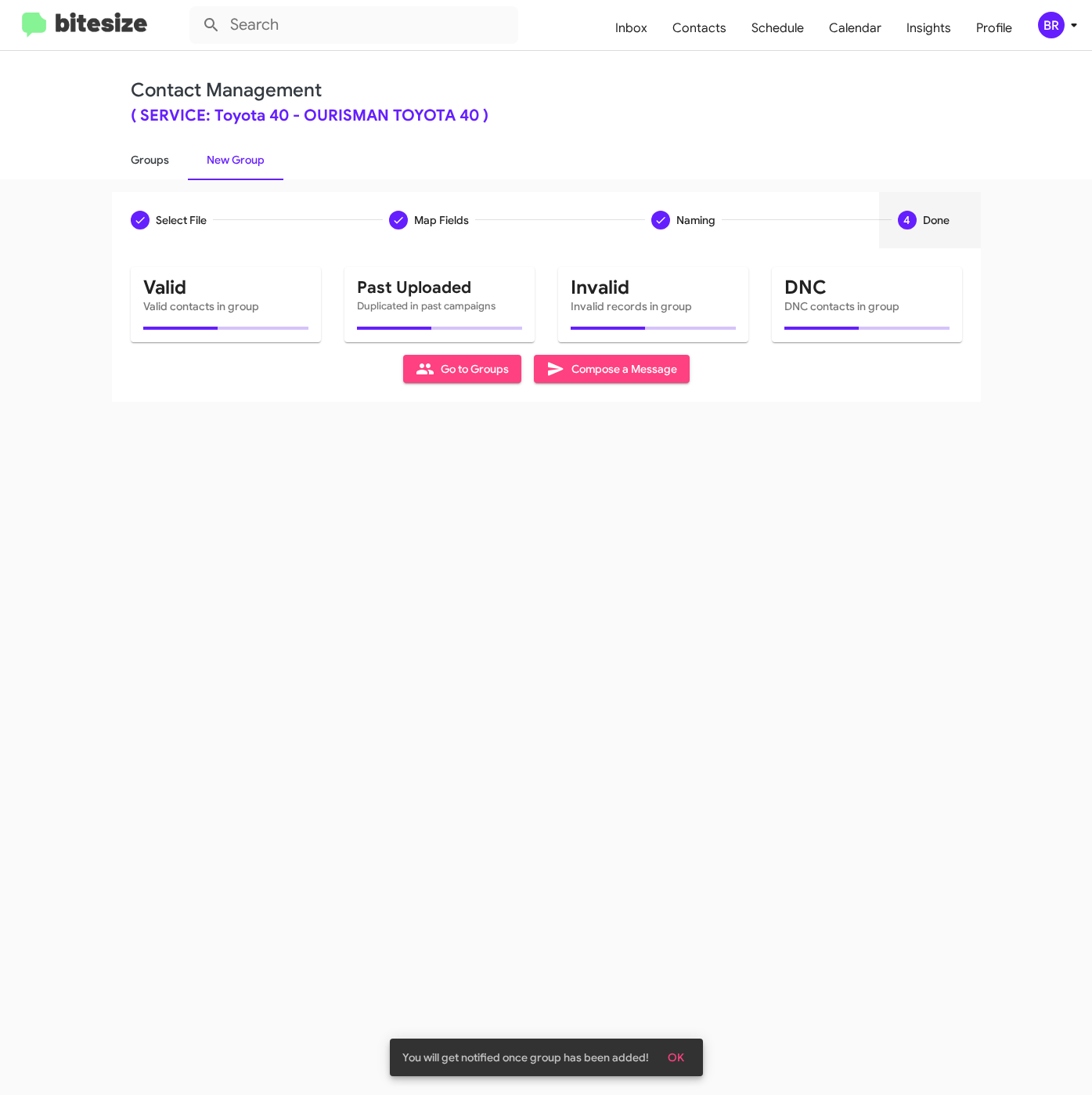
click at [156, 155] on link "Groups" at bounding box center [150, 160] width 76 height 41
type input "in:groups"
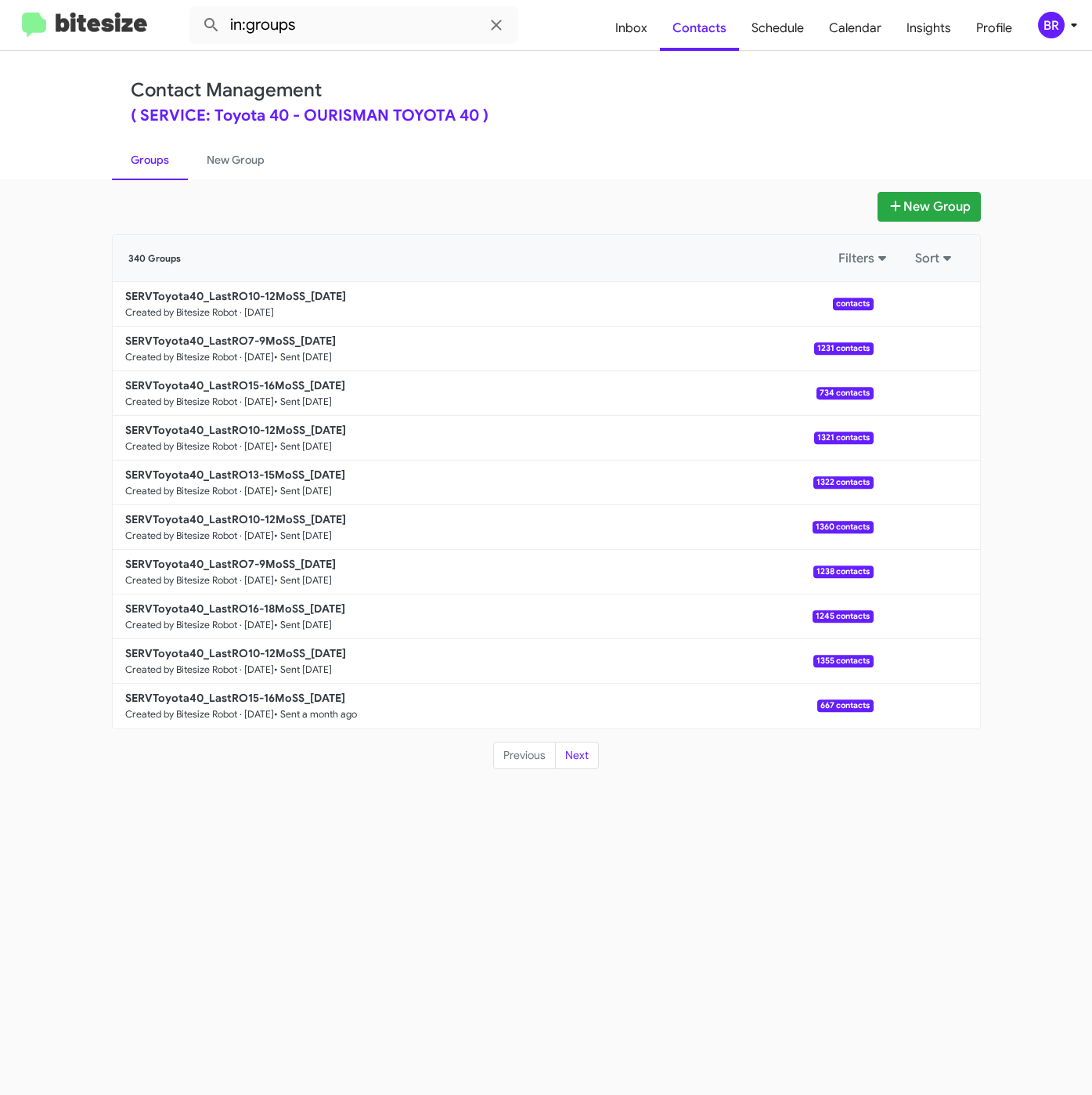
click at [437, 883] on div "New Group 340 Groups Filters Sort SERVToyota40_LastRO10-12MoSS_[DATE] Created b…" at bounding box center [546, 637] width 1092 height 915
click at [341, 831] on div "New Group 340 Groups Filters Sort SERVToyota40_LastRO10-12MoSS_[DATE] Created b…" at bounding box center [546, 637] width 1092 height 915
click at [949, 207] on button "New Group" at bounding box center [929, 206] width 103 height 30
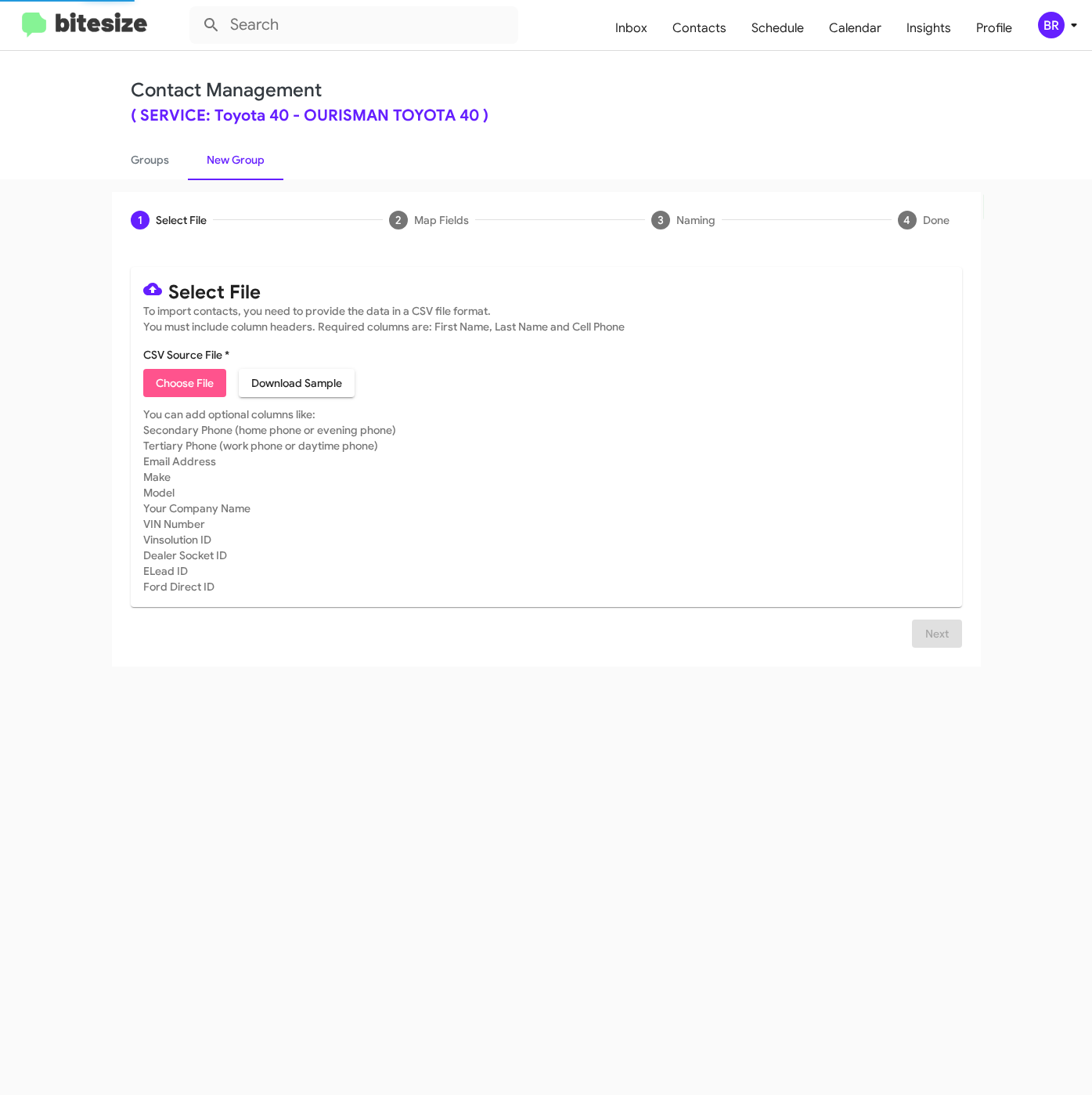
click at [193, 374] on span "Choose File" at bounding box center [185, 382] width 58 height 28
type input "SERVToyota40_LastRO13-15MoSS_[DATE]"
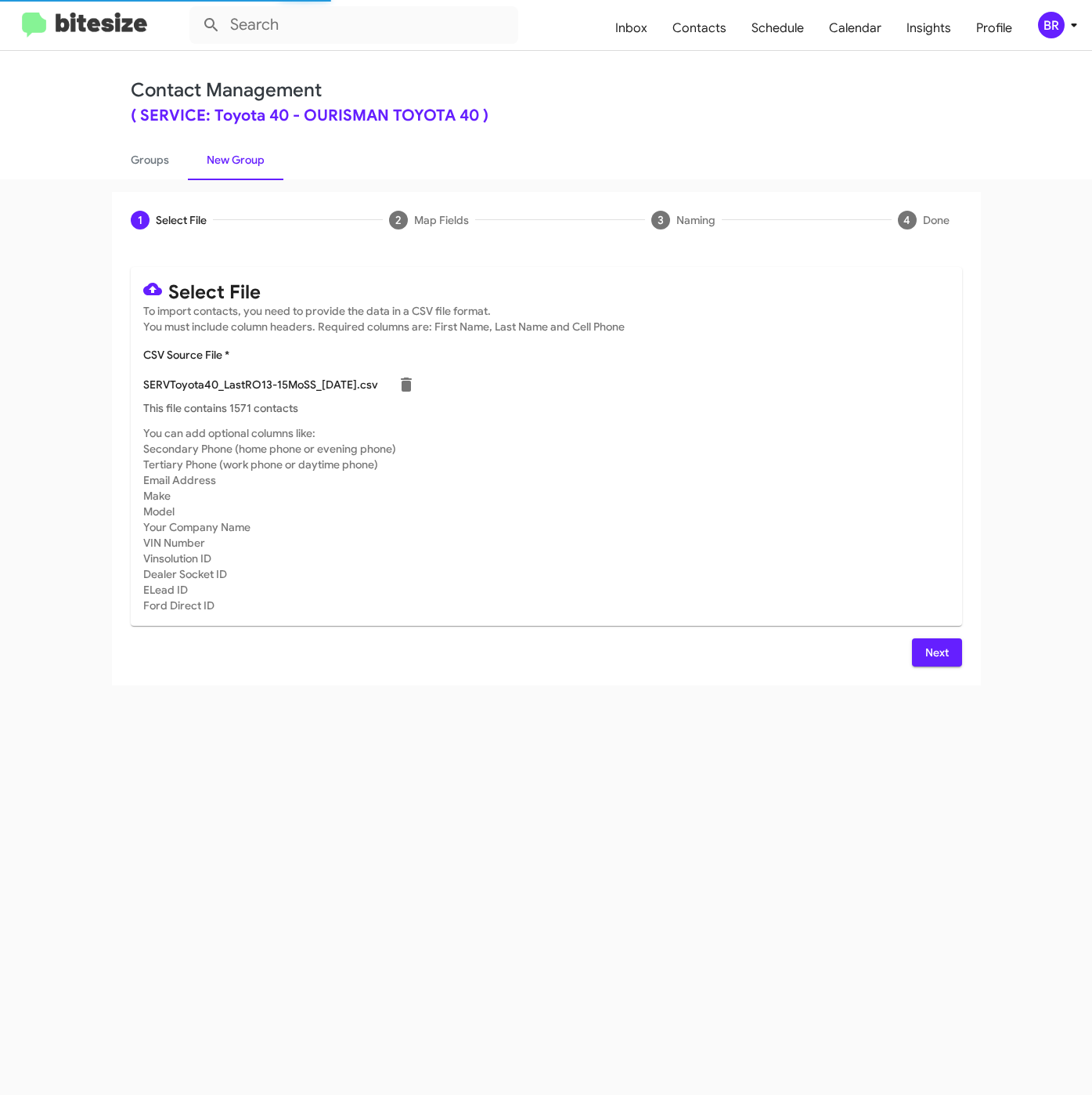
click at [942, 644] on span "Next" at bounding box center [936, 652] width 25 height 28
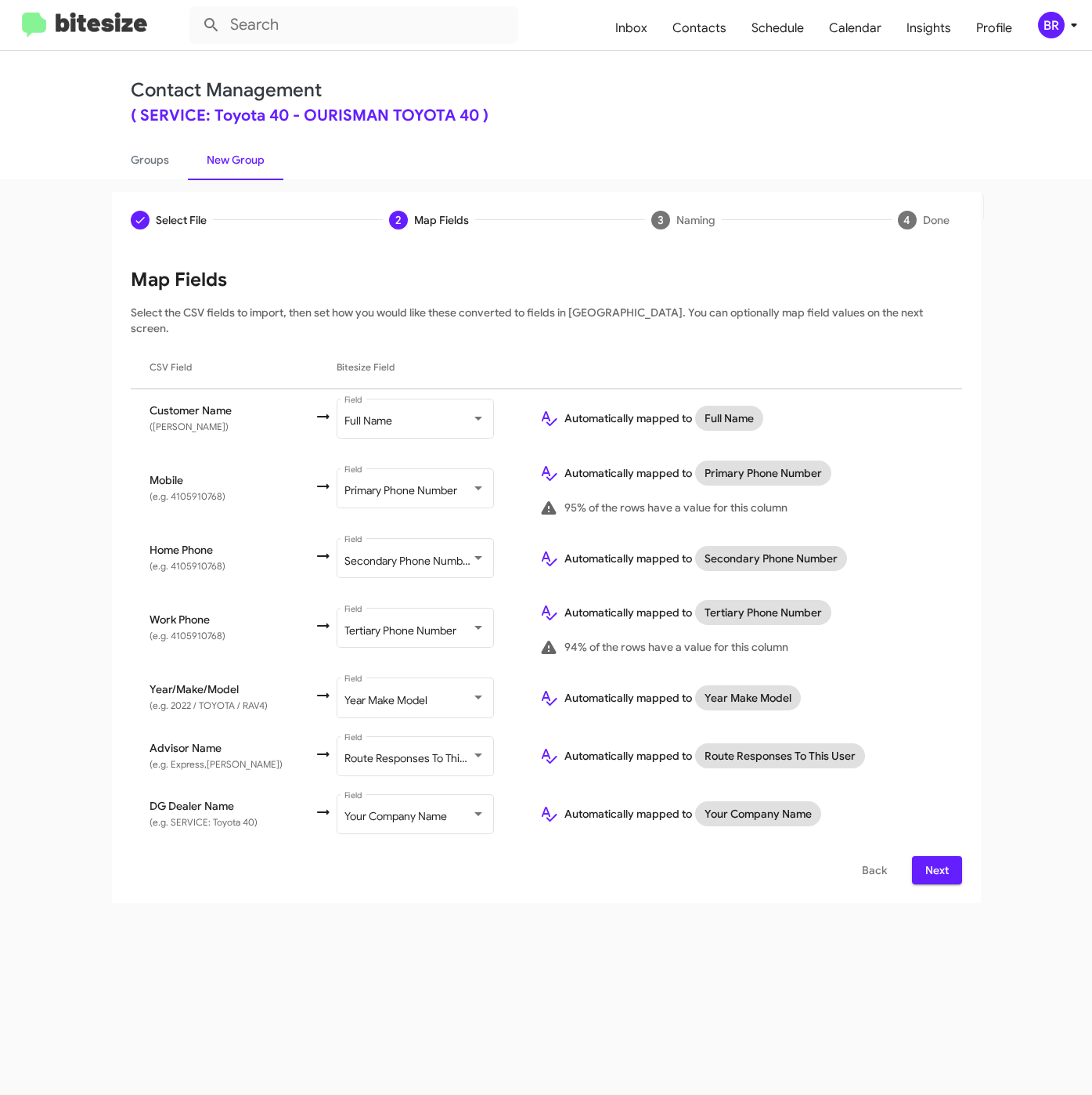
click at [921, 836] on div "Map Fields Select the CSV fields to import, then set how you would like these c…" at bounding box center [546, 575] width 831 height 617
click at [925, 856] on span "Next" at bounding box center [936, 870] width 25 height 28
click at [933, 856] on span "Next" at bounding box center [936, 870] width 25 height 28
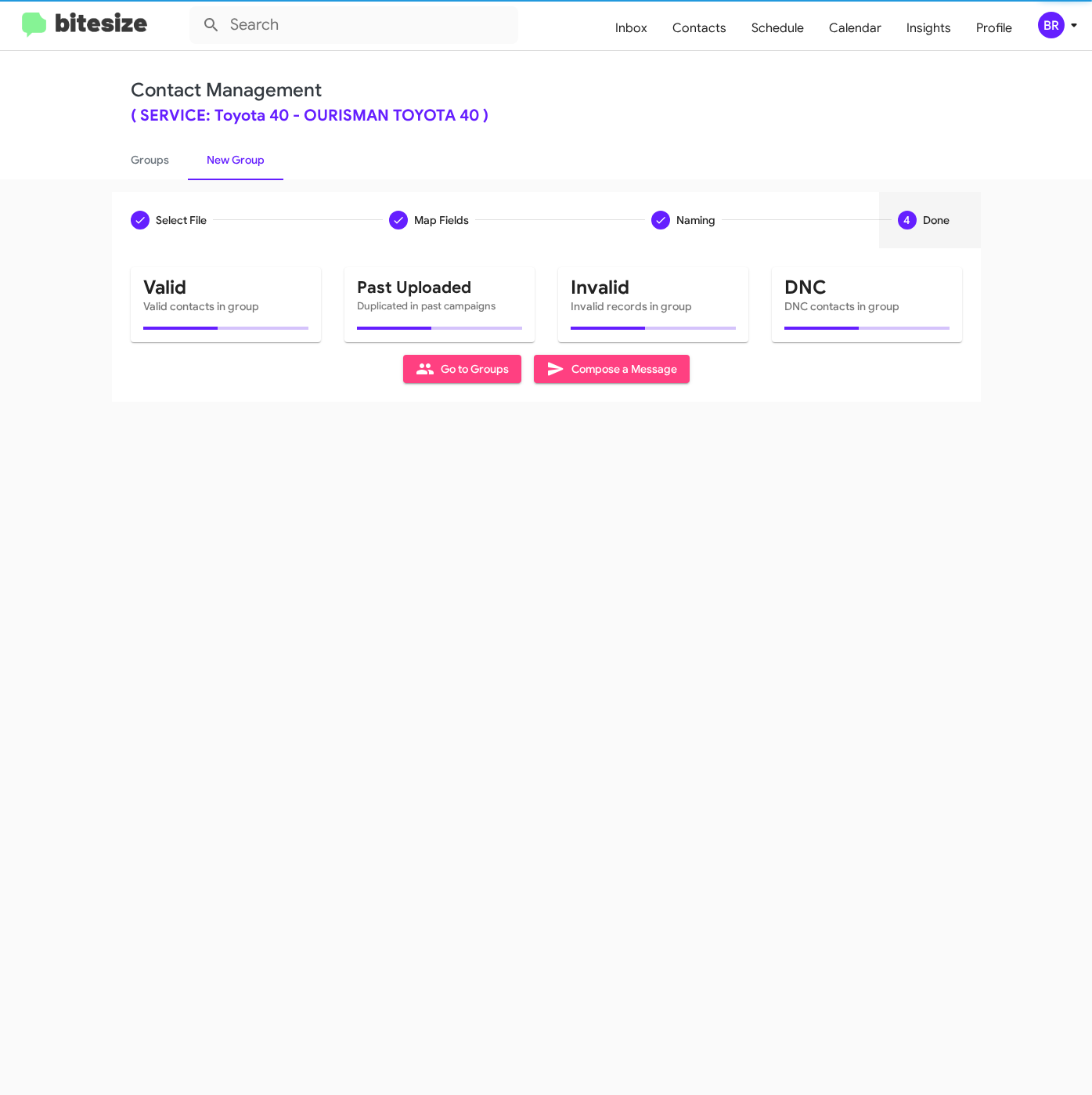
click at [942, 652] on div "Select File Map Fields Naming 4 Done Select File To import contacts, you need t…" at bounding box center [546, 637] width 1092 height 915
click at [136, 163] on link "Groups" at bounding box center [150, 160] width 76 height 41
type input "in:groups"
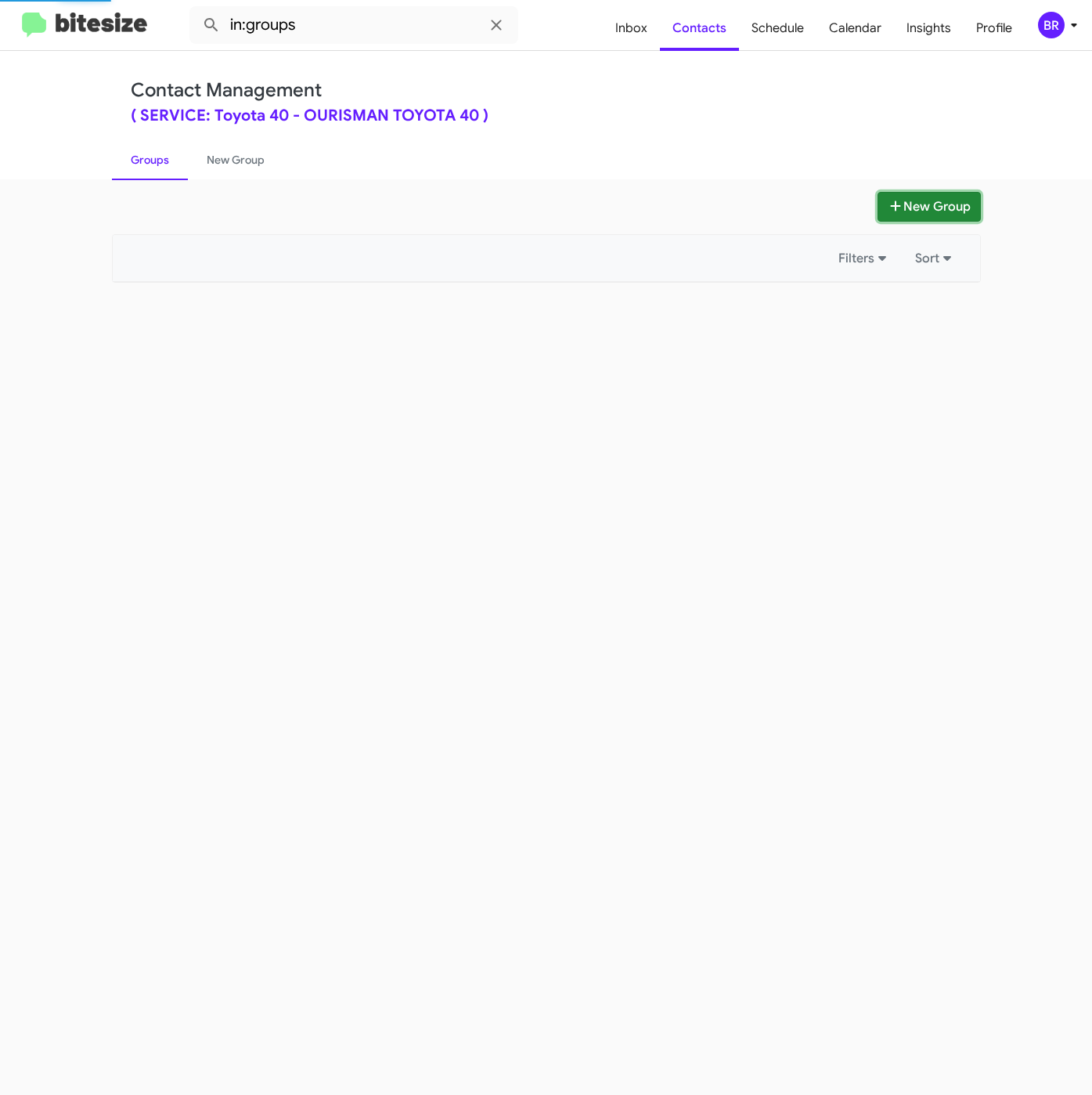
click at [907, 202] on button "New Group" at bounding box center [929, 206] width 103 height 30
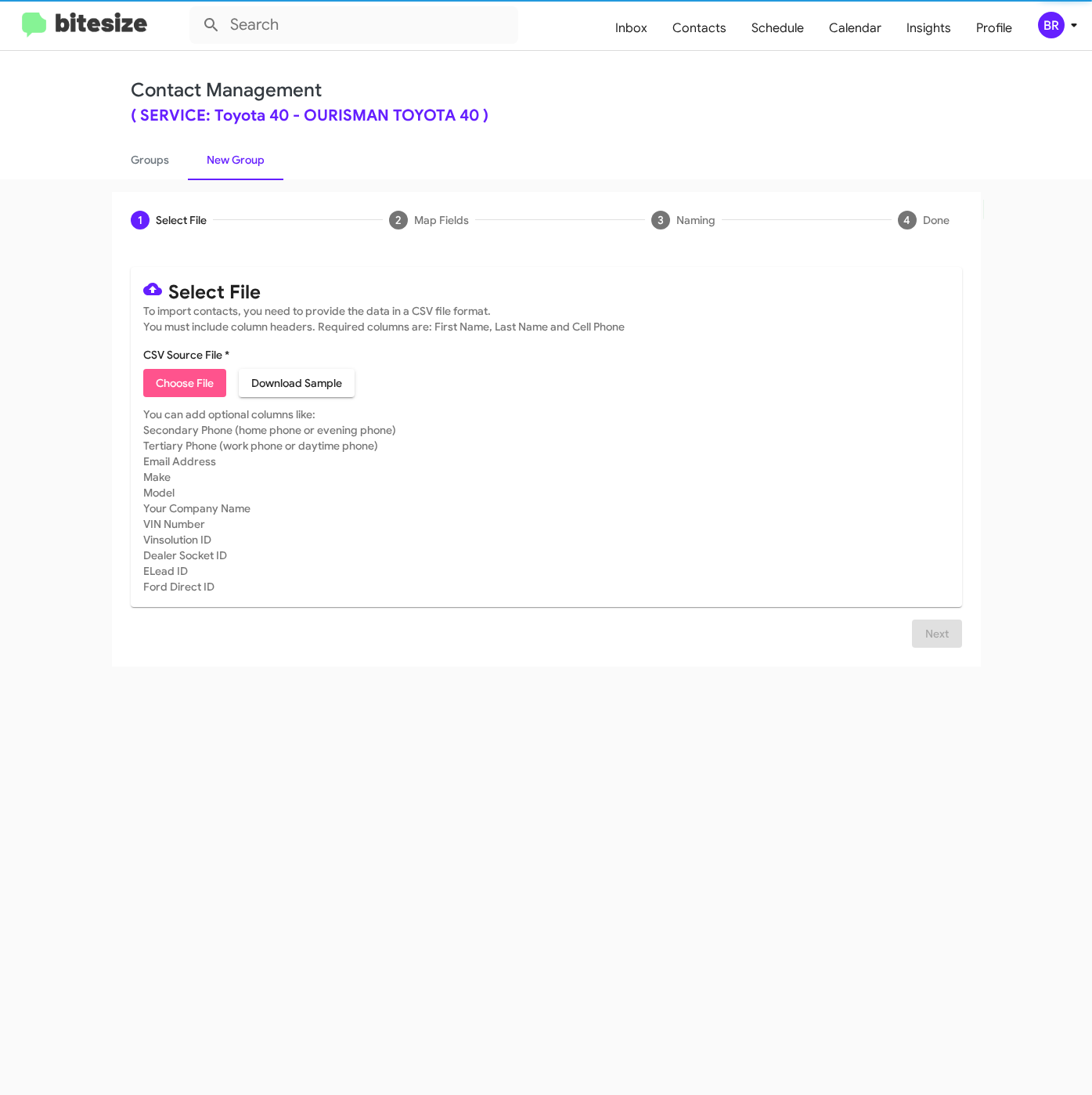
click at [157, 384] on span "Choose File" at bounding box center [185, 382] width 58 height 28
type input "SERVToyota40_LastRO13-15MoSS_[DATE]"
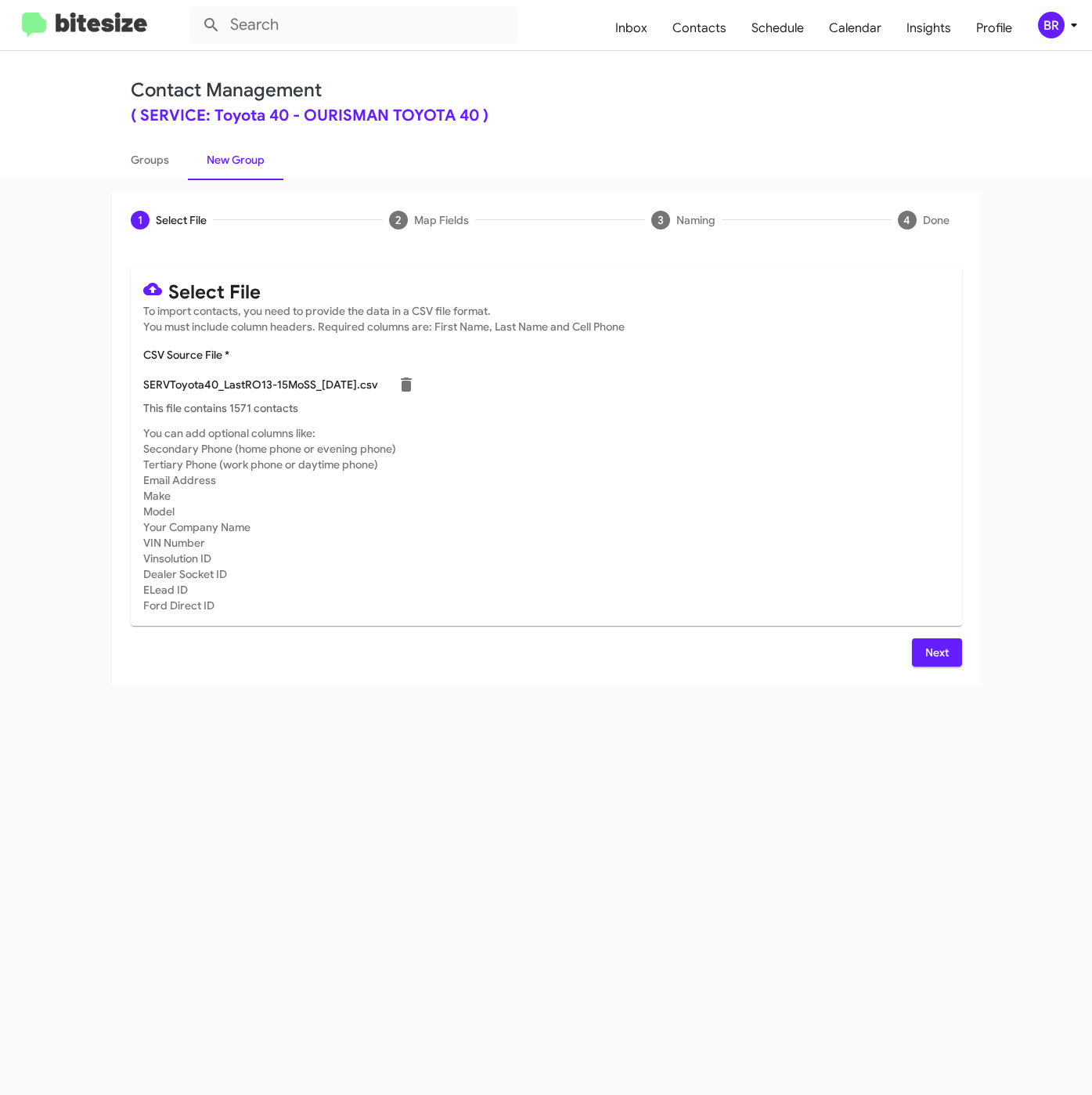
click at [942, 648] on span "Next" at bounding box center [936, 652] width 25 height 28
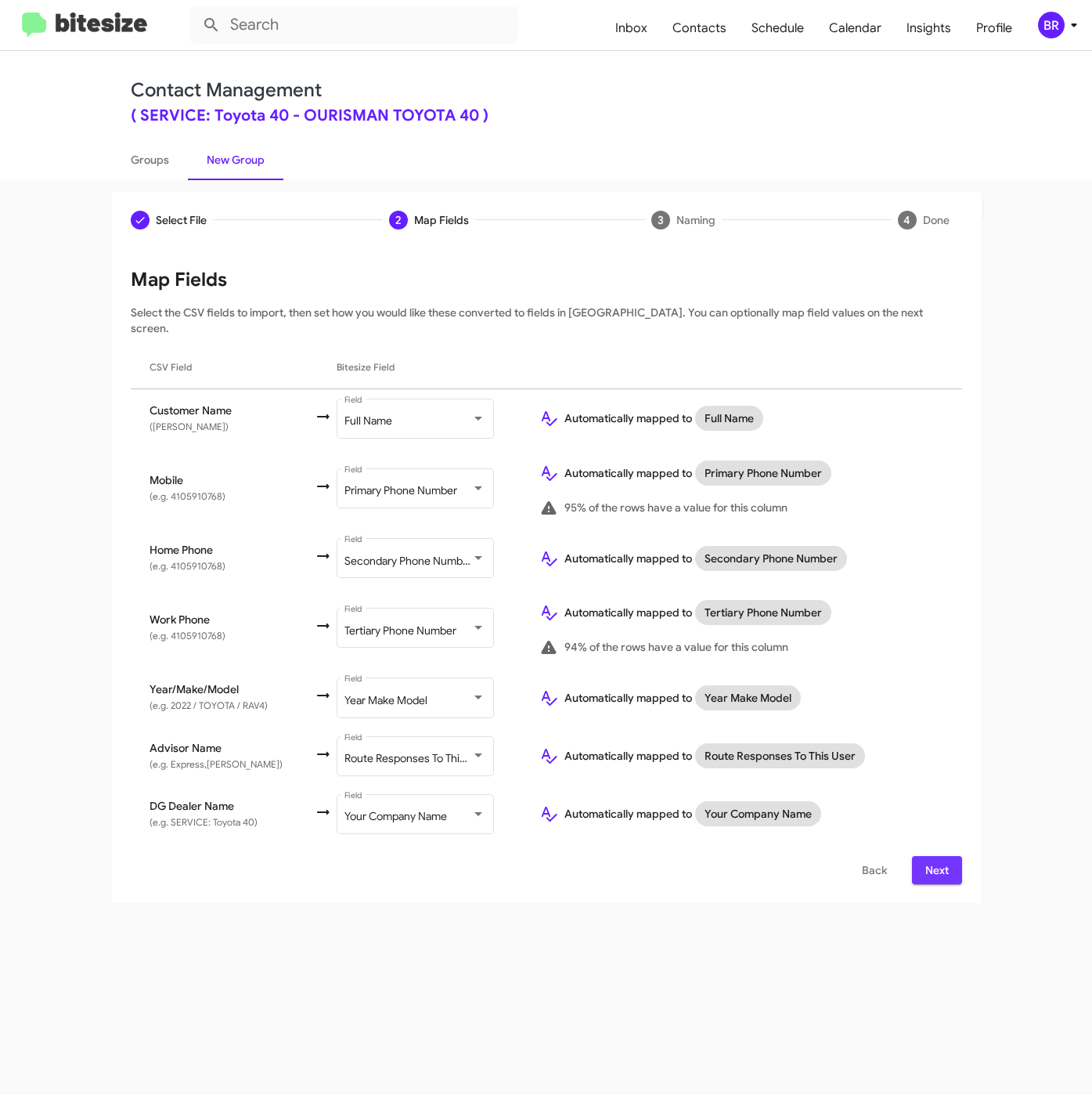
click at [929, 856] on span "Next" at bounding box center [936, 870] width 25 height 28
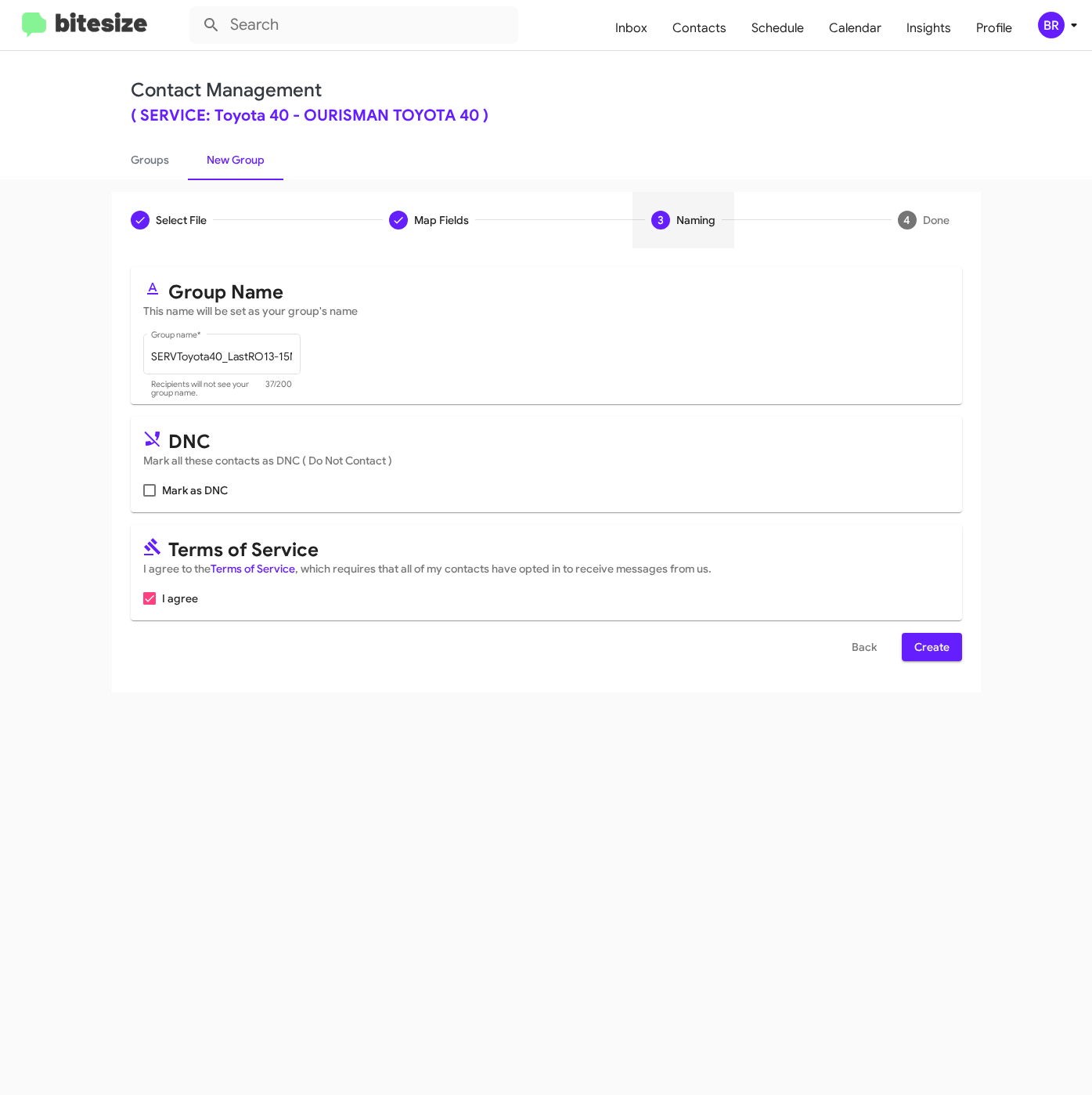
click at [952, 648] on button "Create" at bounding box center [931, 647] width 60 height 28
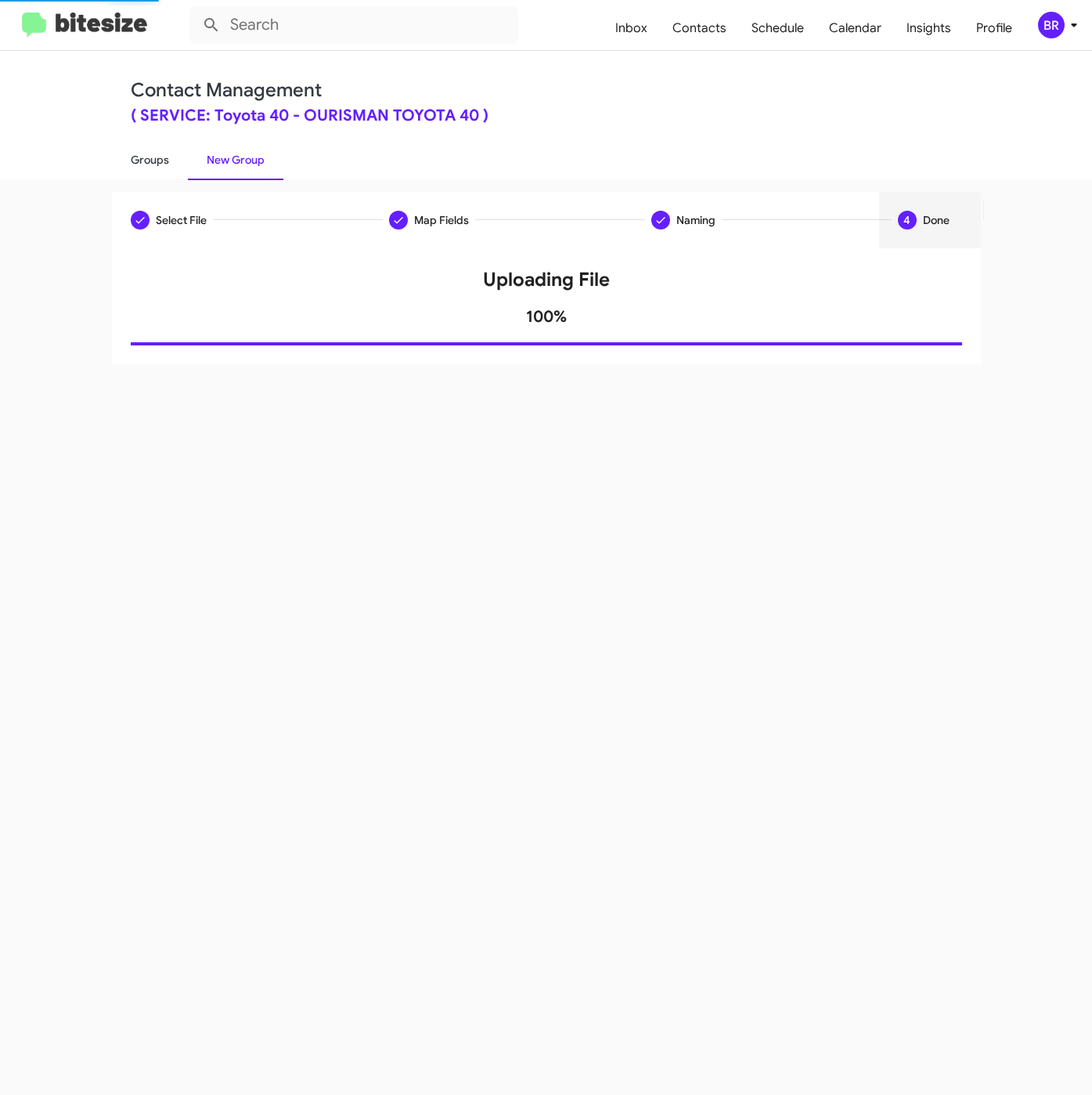
click at [170, 156] on link "Groups" at bounding box center [150, 160] width 76 height 41
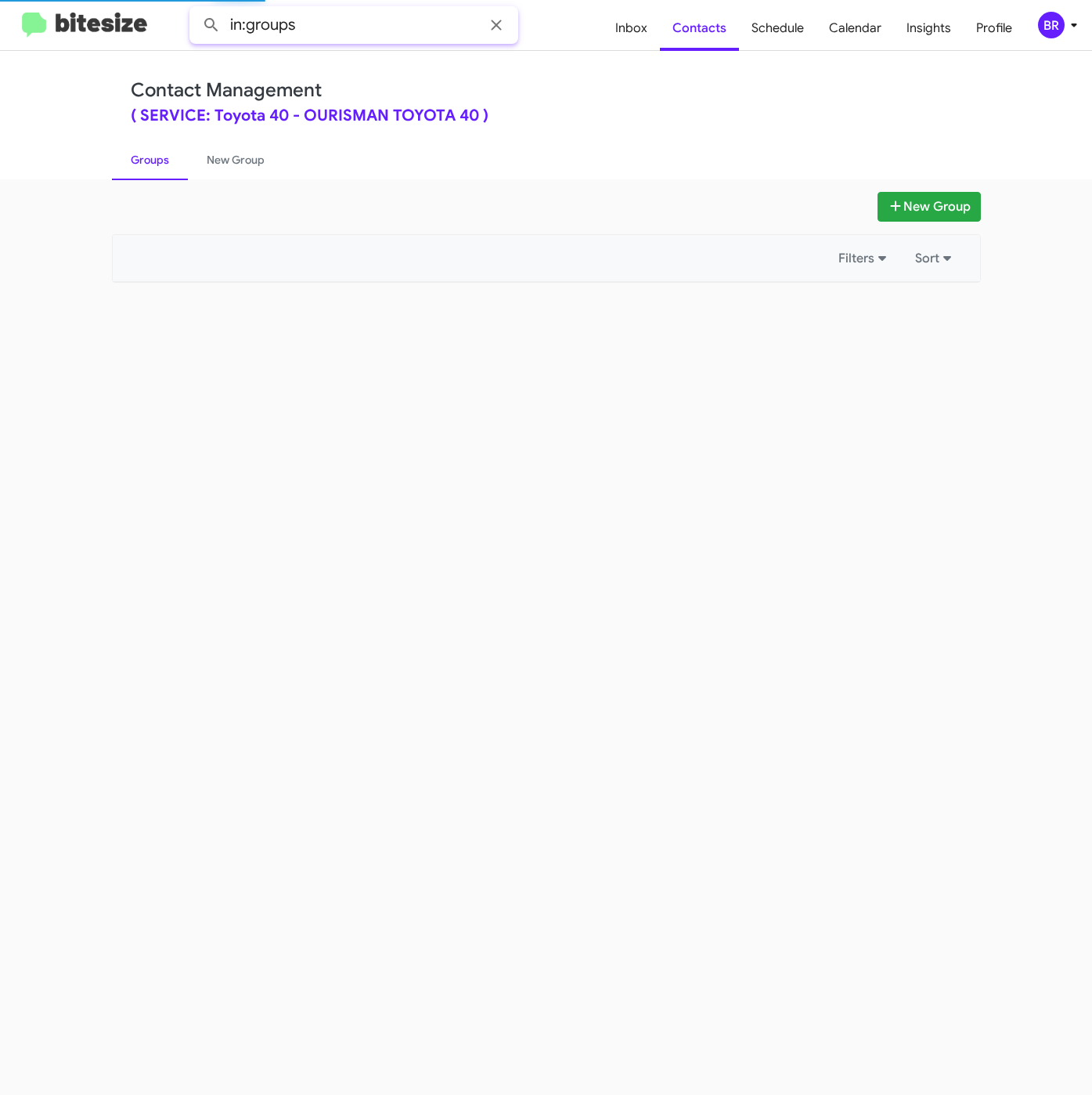
click at [348, 31] on input "in:groups" at bounding box center [354, 25] width 329 height 37
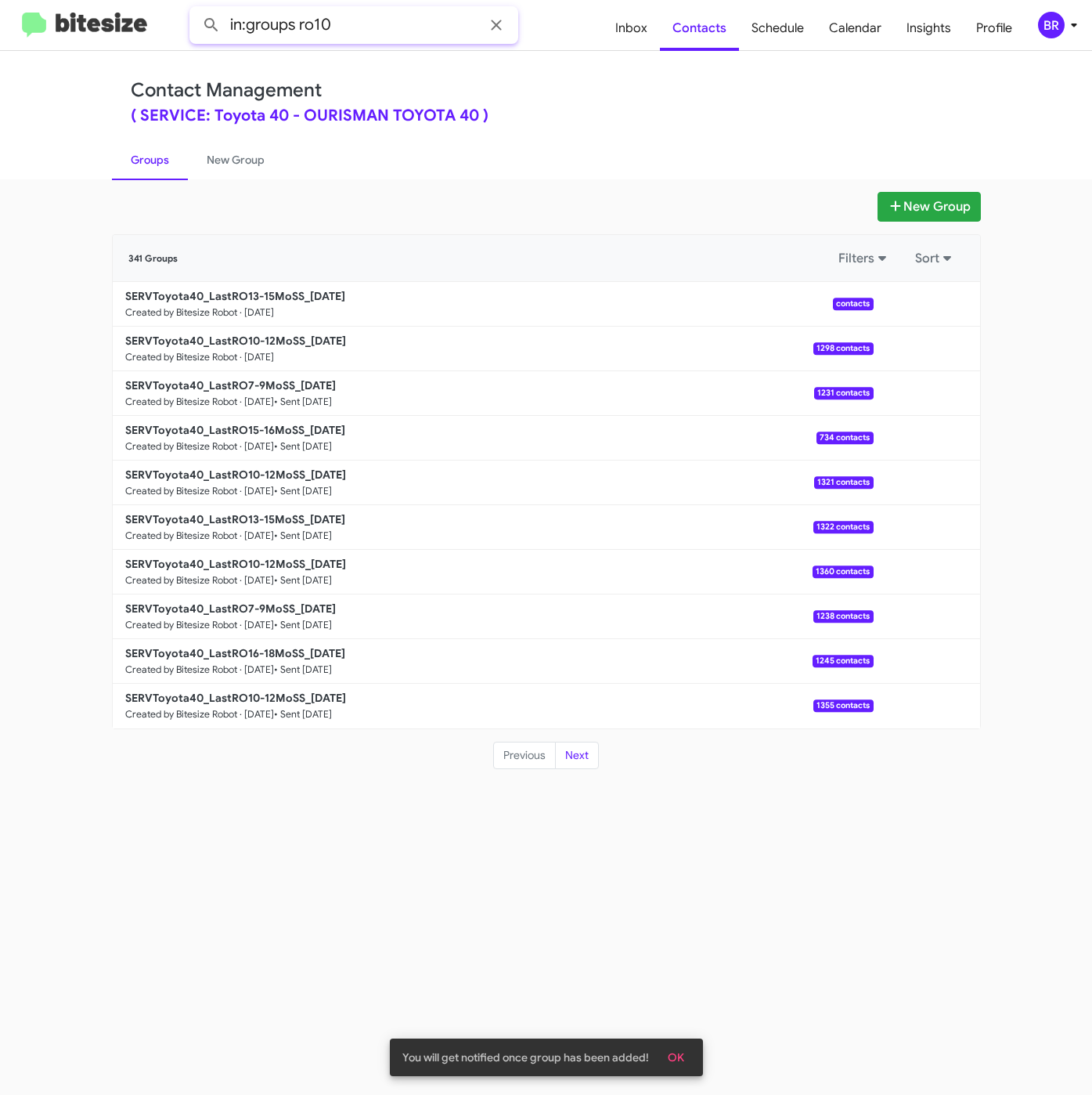
type input "in:groups ro10"
click at [196, 9] on button at bounding box center [211, 25] width 31 height 31
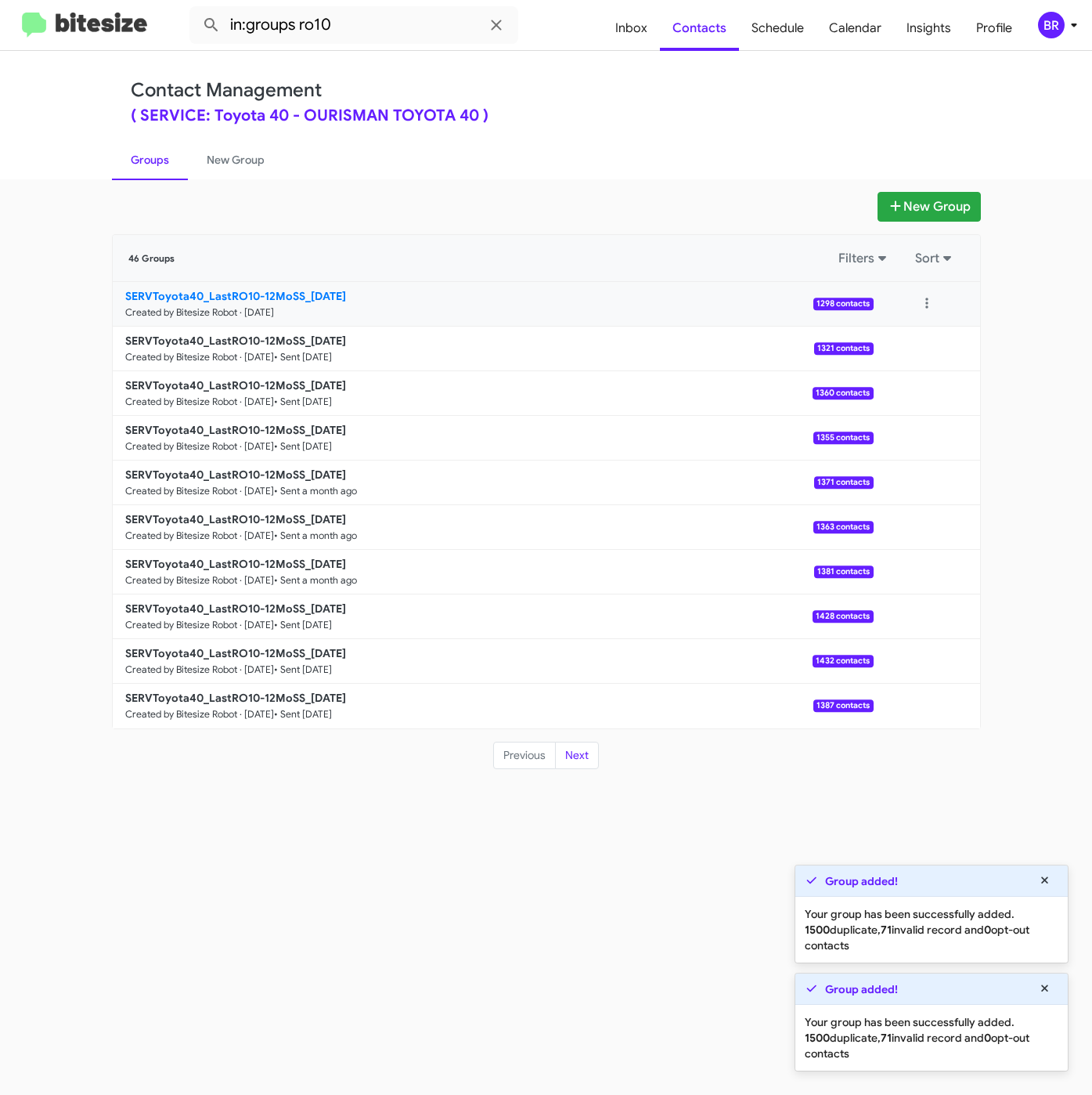
click at [312, 292] on b "SERVToyota40_LastRO10-12MoSS_[DATE]" at bounding box center [236, 296] width 221 height 14
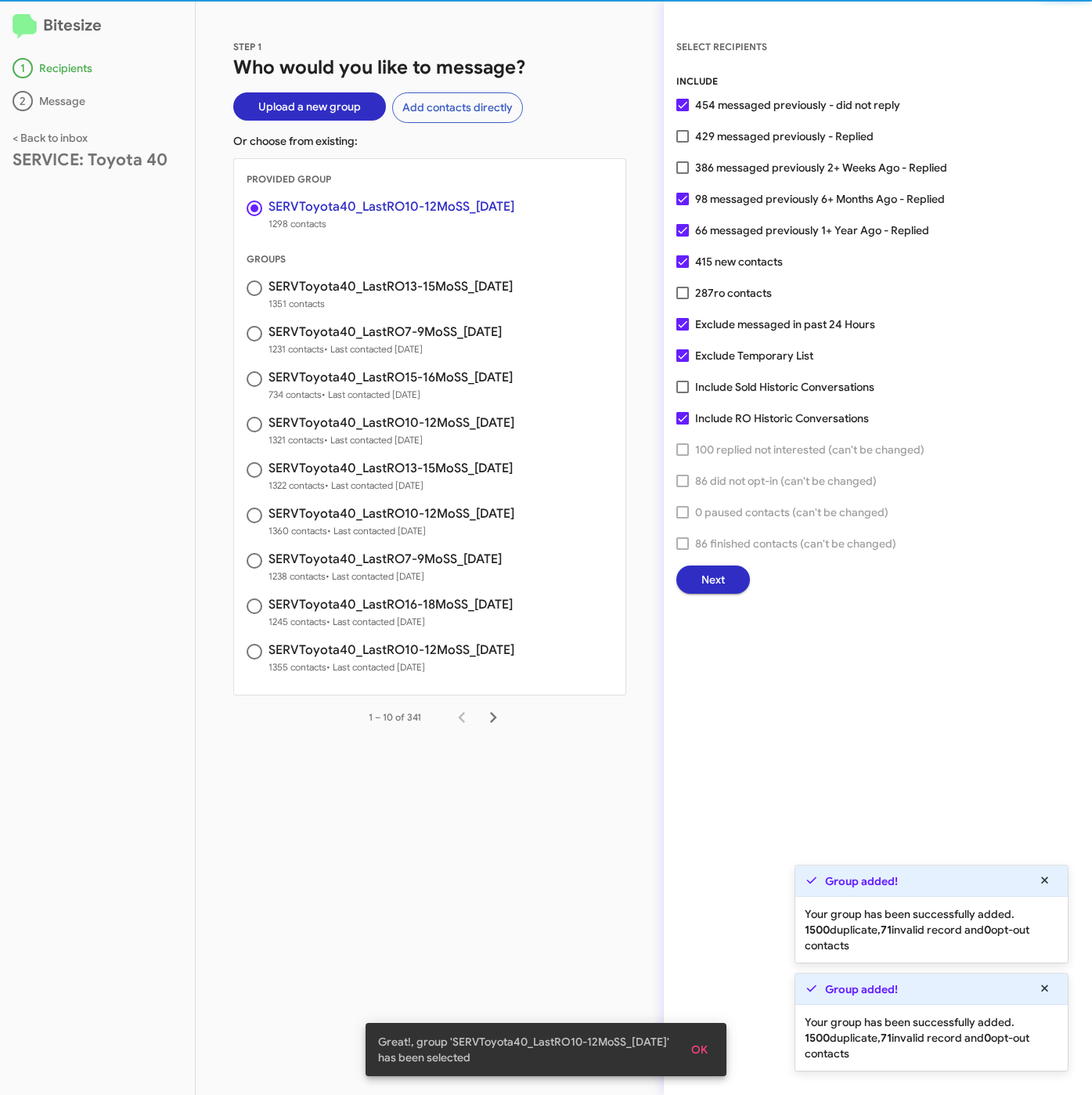
click at [722, 581] on span "Next" at bounding box center [714, 579] width 24 height 28
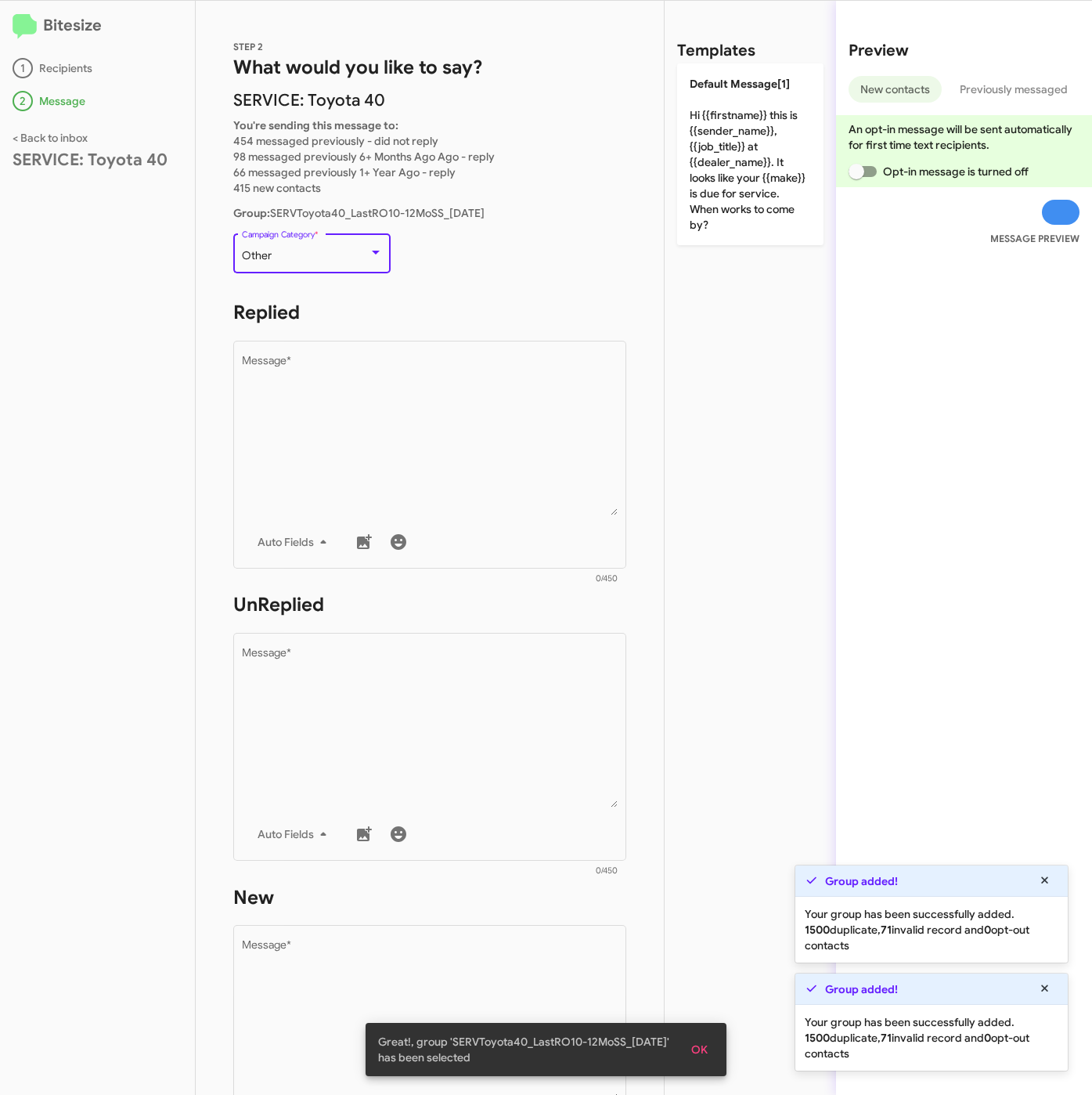
click at [303, 260] on div "Other" at bounding box center [304, 256] width 127 height 13
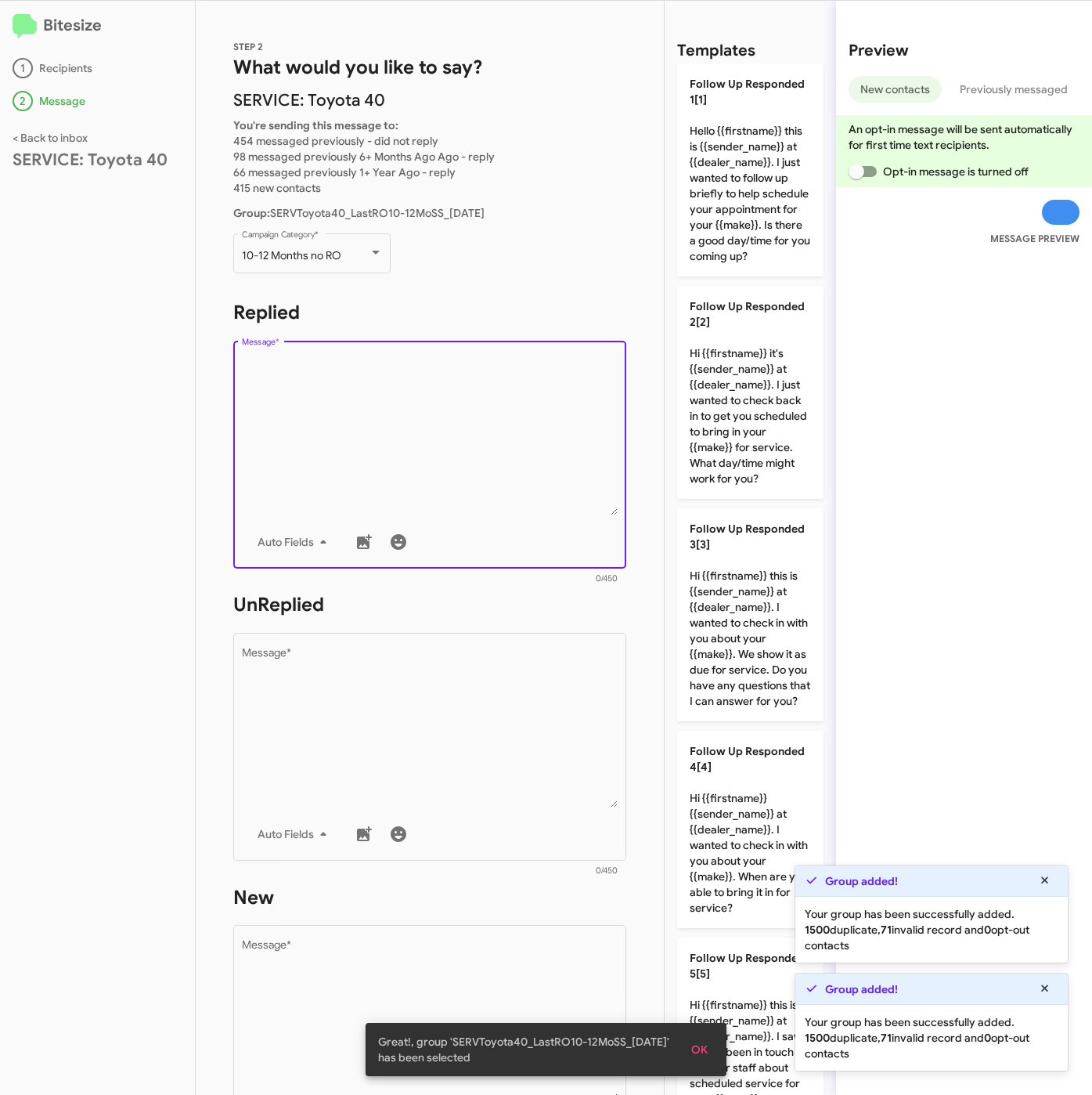
click at [386, 442] on textarea "Message *" at bounding box center [429, 436] width 377 height 160
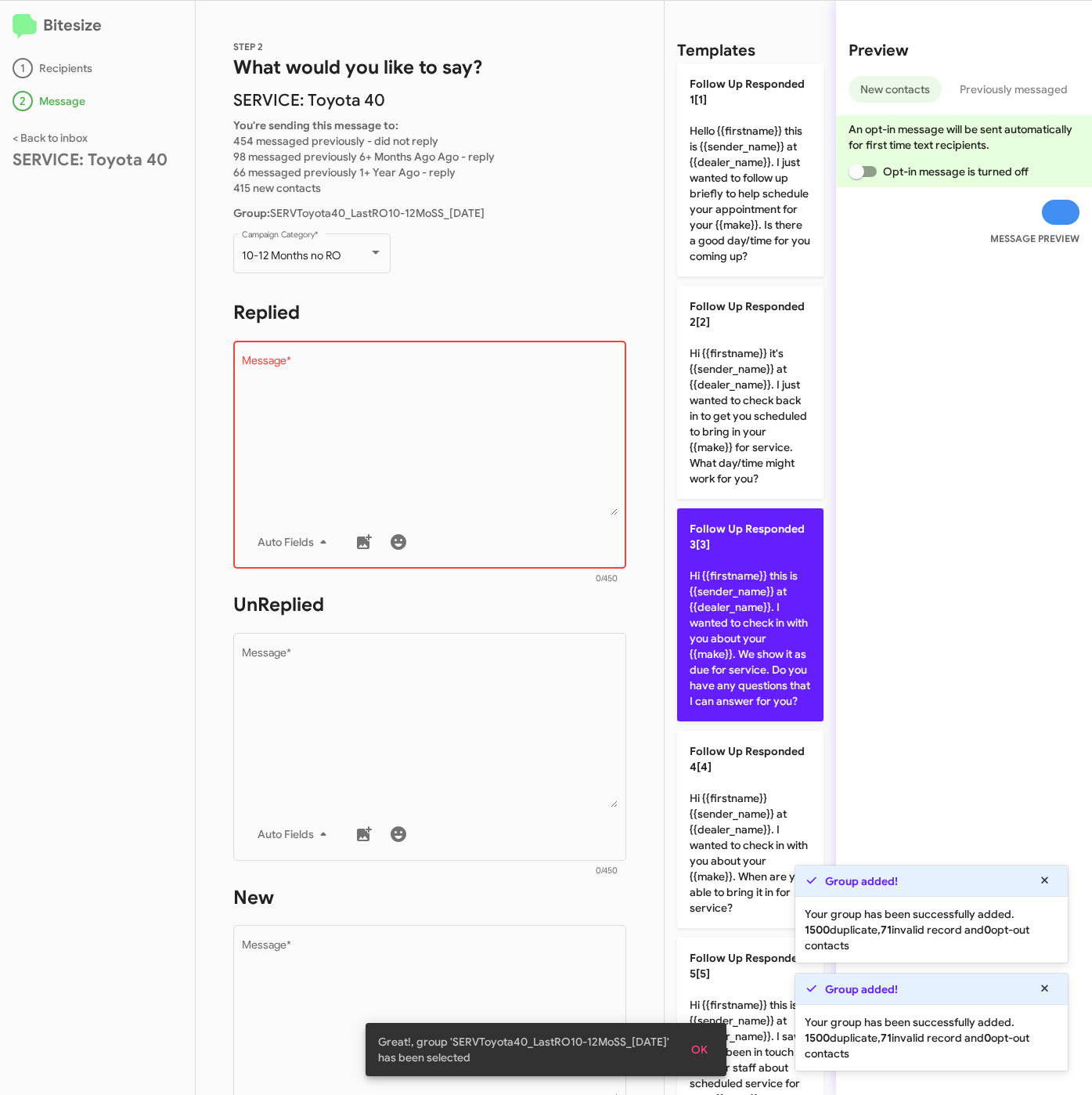
click at [771, 635] on p "Follow Up Responded 3[3] Hi {{firstname}} this is {{sender_name}} at {{dealer_n…" at bounding box center [750, 614] width 146 height 213
type textarea "Hi {{firstname}} this is {{sender_name}} at {{dealer_name}}. I wanted to check …"
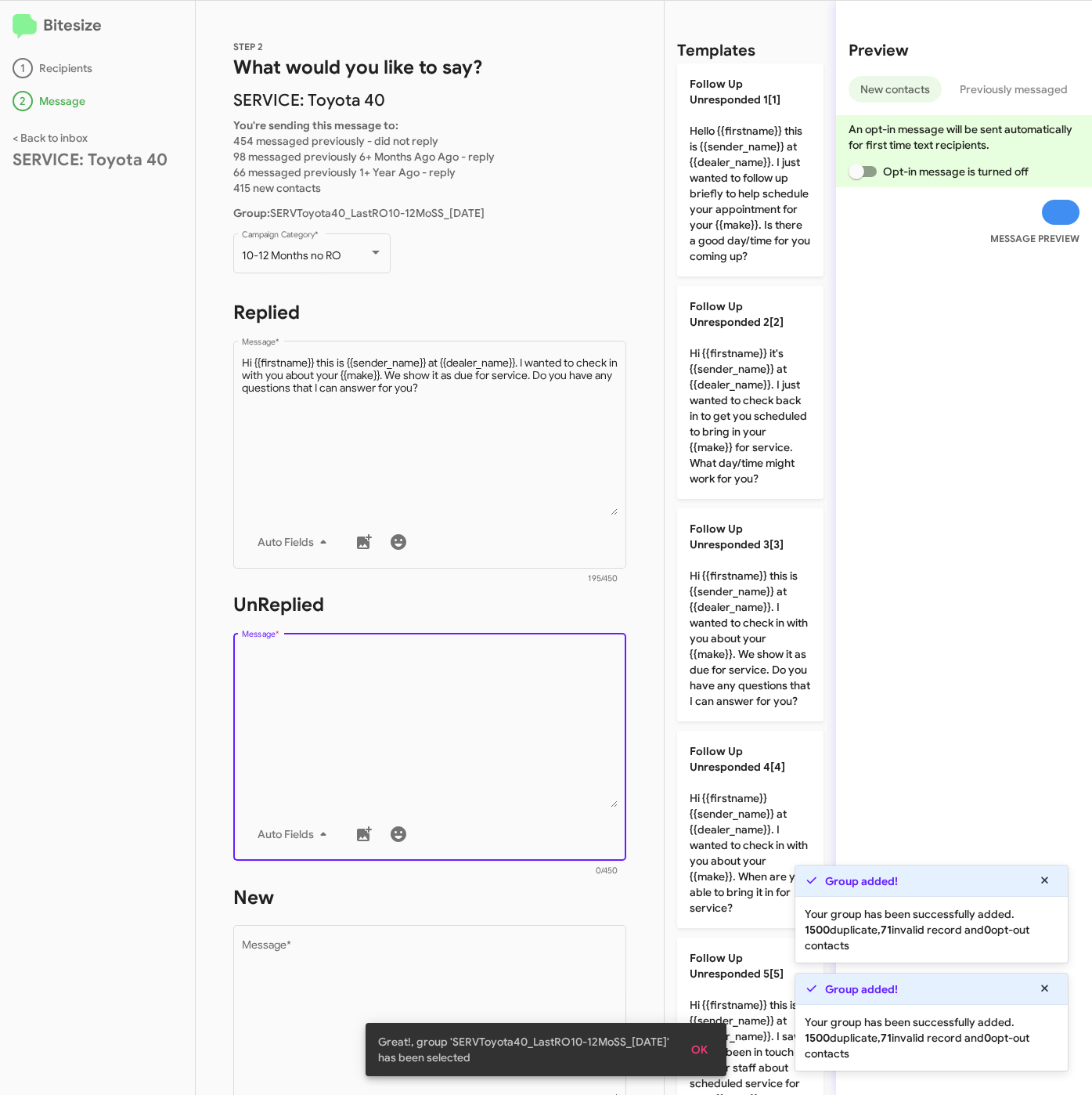
click at [534, 731] on textarea "Message *" at bounding box center [429, 727] width 377 height 160
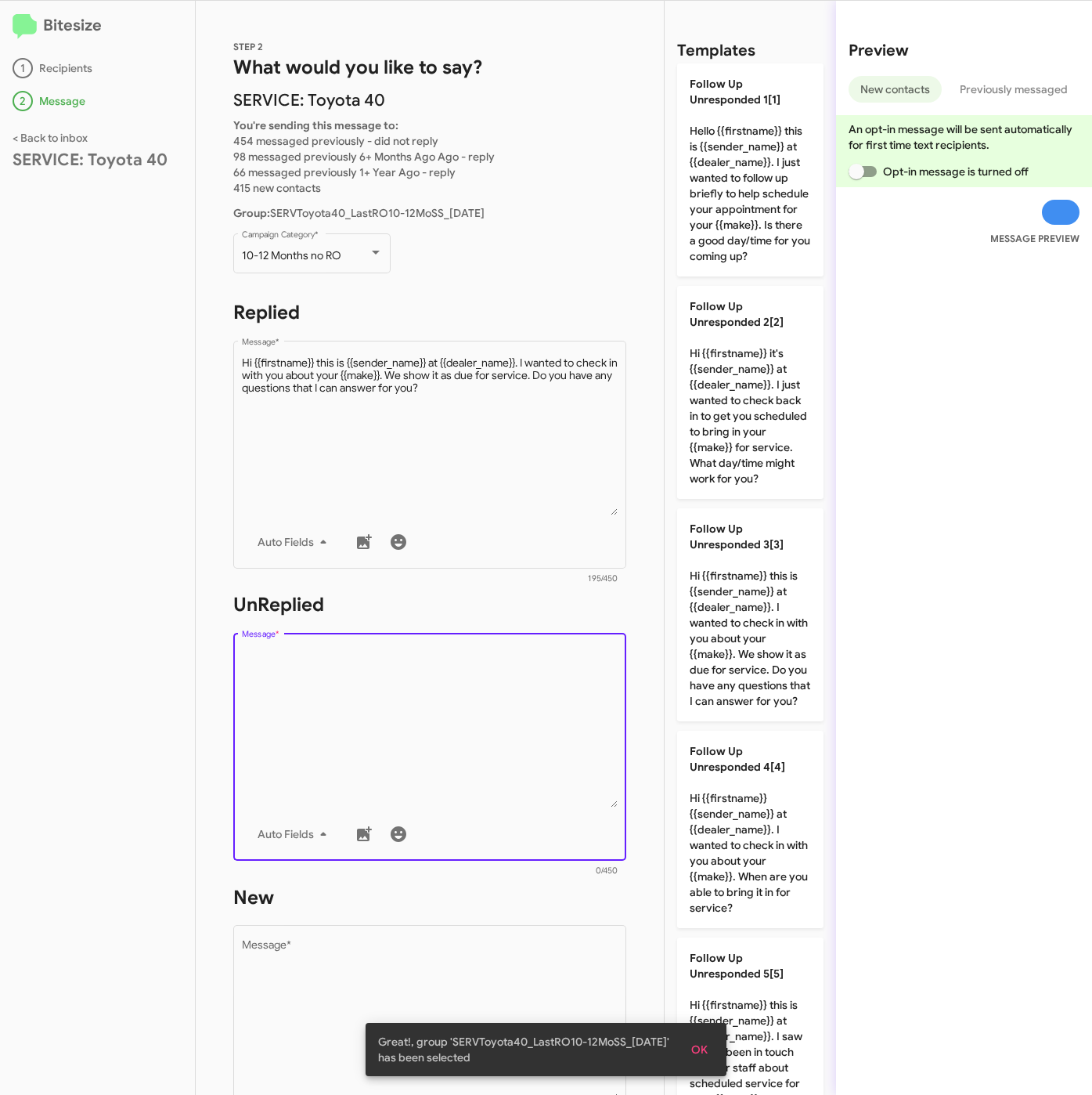
scroll to position [2328, 0]
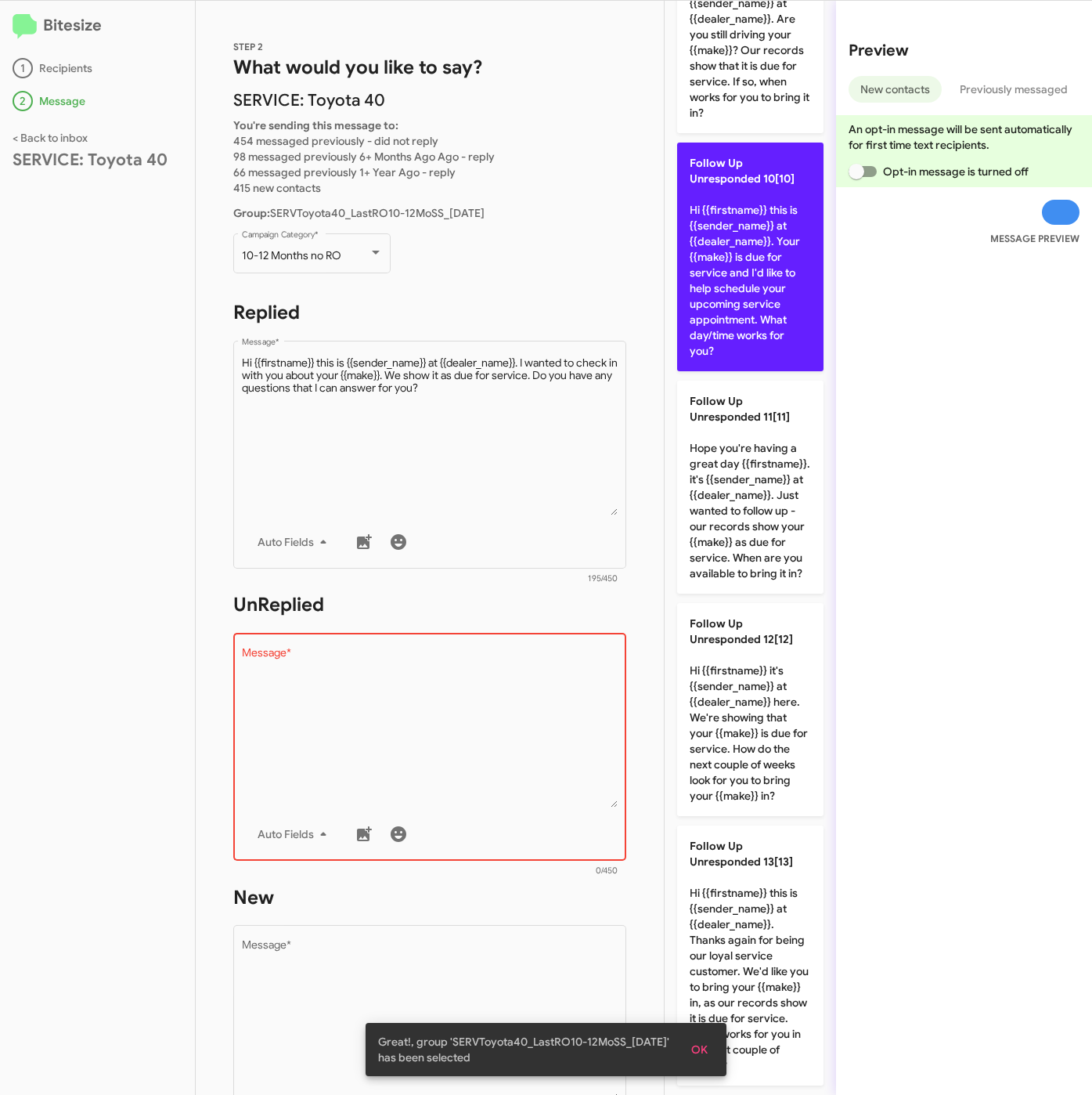
click at [733, 188] on p "Follow Up Unresponded 10[10] Hi {{firstname}} this is {{sender_name}} at {{deal…" at bounding box center [750, 256] width 146 height 229
type textarea "Hi {{firstname}} this is {{sender_name}} at {{dealer_name}}. Your {{make}} is d…"
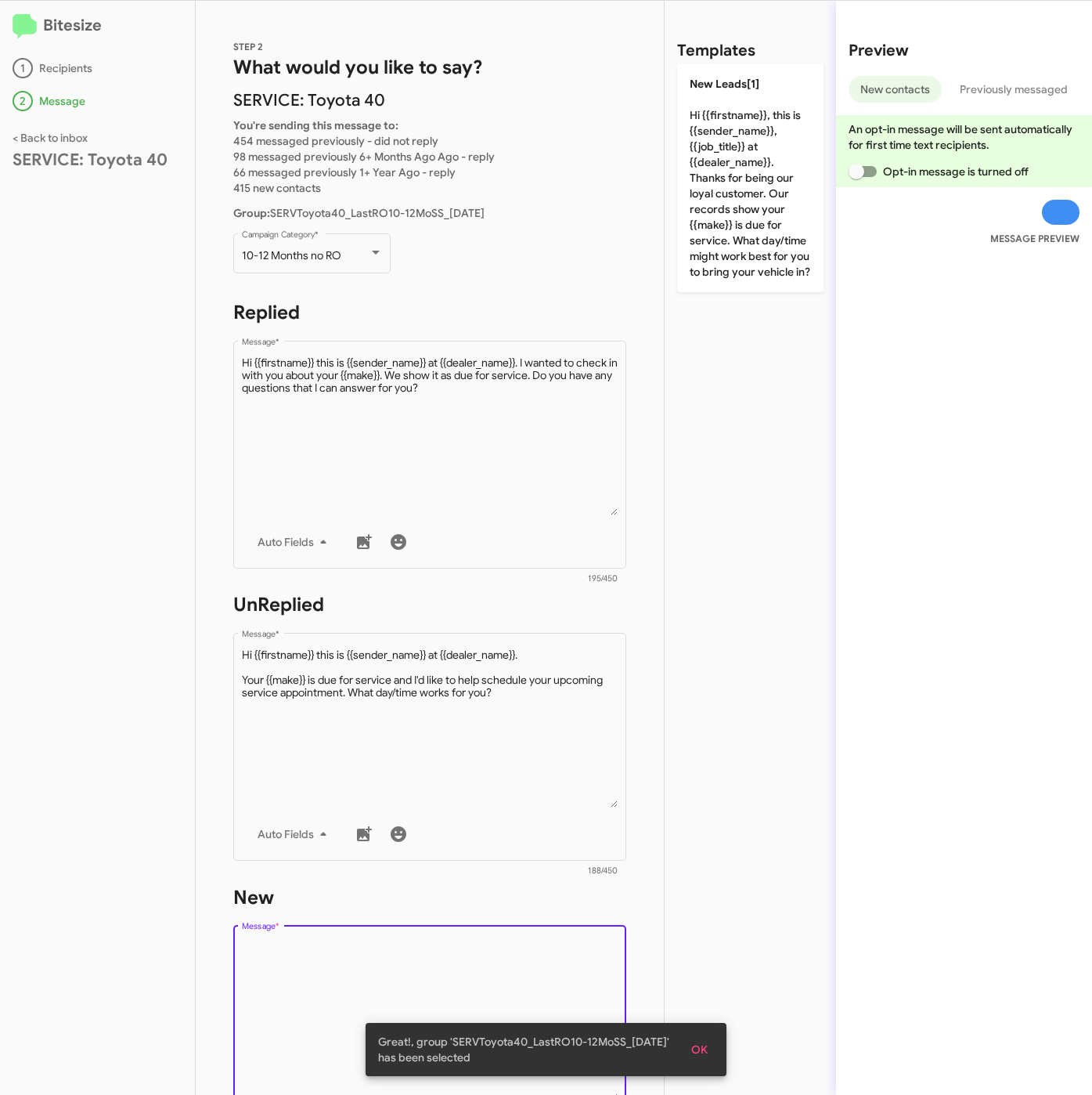
click at [543, 944] on textarea "Message *" at bounding box center [429, 1020] width 377 height 160
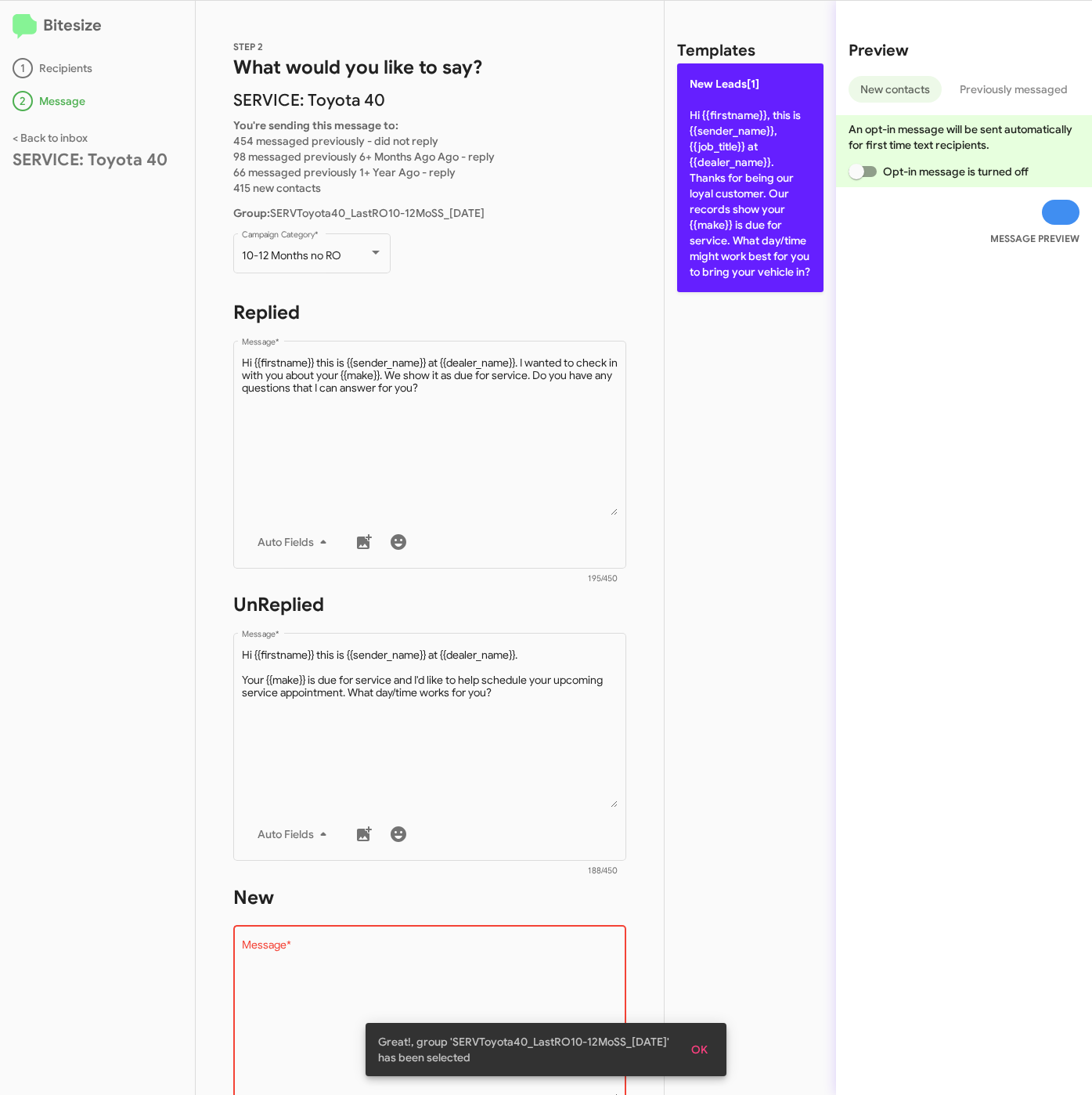
click at [771, 224] on p "New Leads[1] Hi {{firstname}}, this is {{sender_name}}, {{job_title}} at {{deal…" at bounding box center [750, 178] width 146 height 229
type textarea "Hi {{firstname}}, this is {{sender_name}}, {{job_title}} at {{dealer_name}}. Th…"
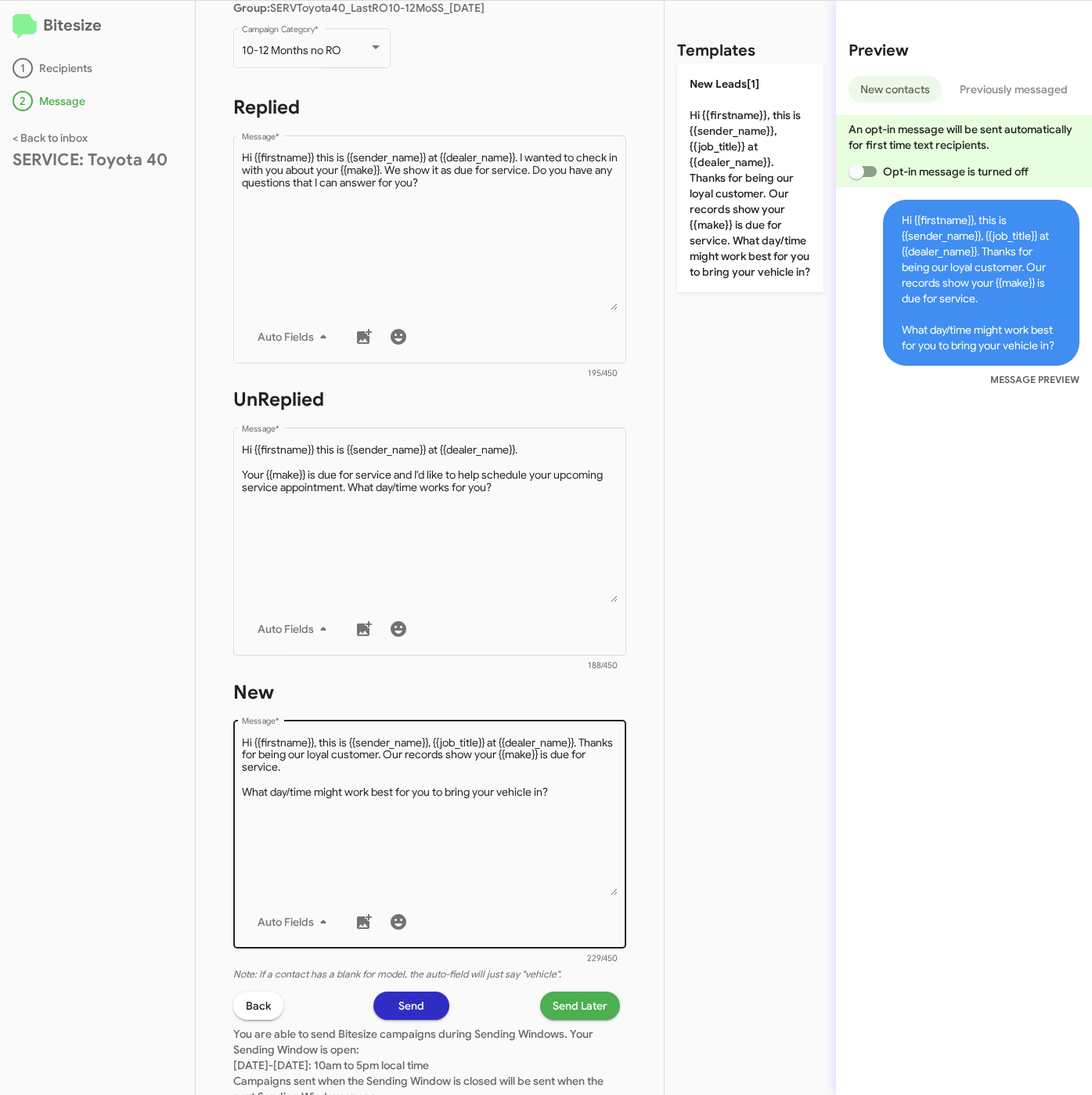
scroll to position [352, 0]
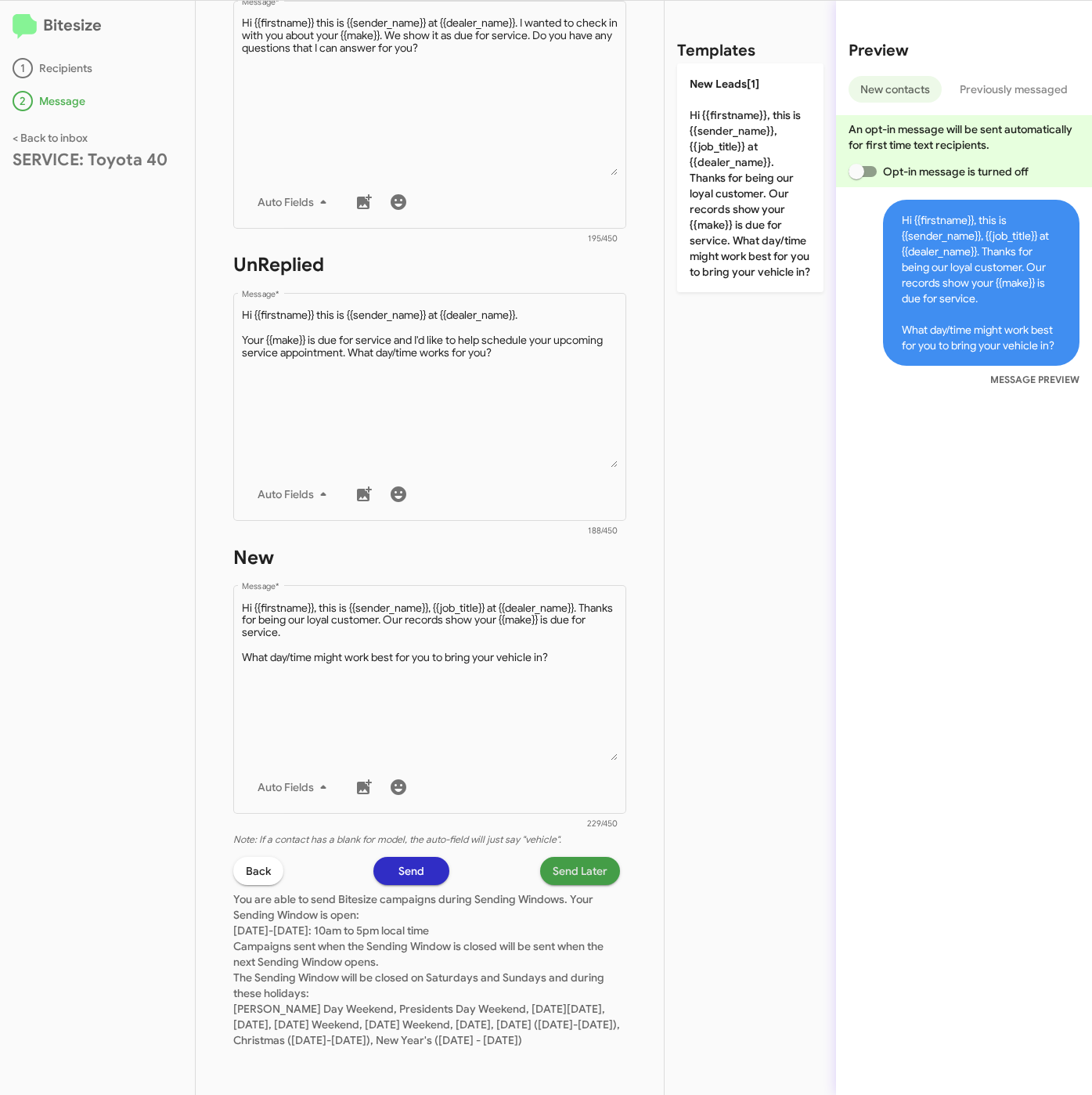
click at [590, 862] on button "Send Later" at bounding box center [580, 870] width 80 height 28
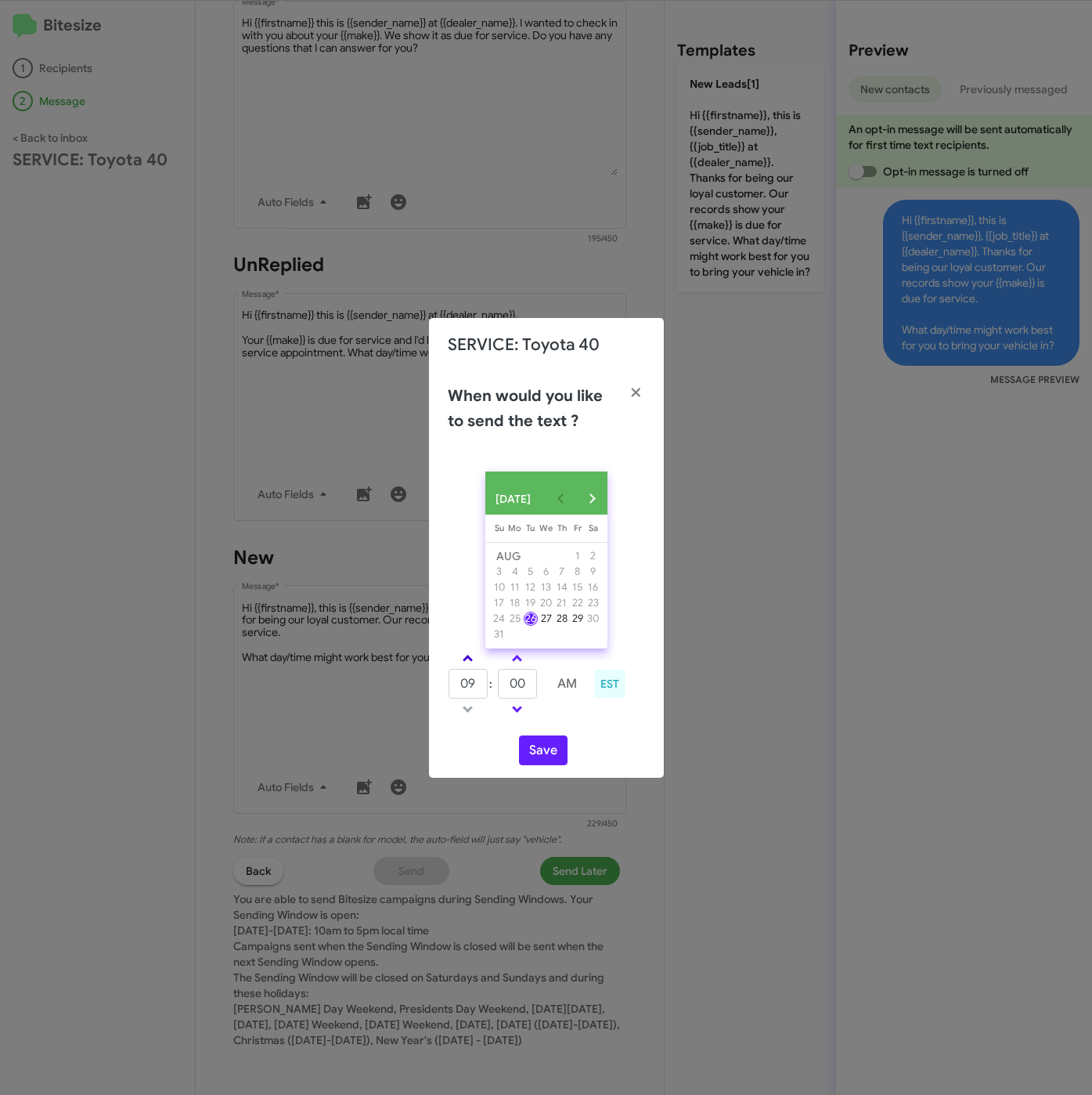
click at [467, 660] on span at bounding box center [468, 659] width 10 height 10
drag, startPoint x: 467, startPoint y: 660, endPoint x: 501, endPoint y: 677, distance: 38.0
click at [468, 660] on span at bounding box center [468, 659] width 10 height 10
type input "11"
click at [485, 689] on tr "11 : 00 AM" at bounding box center [517, 683] width 140 height 31
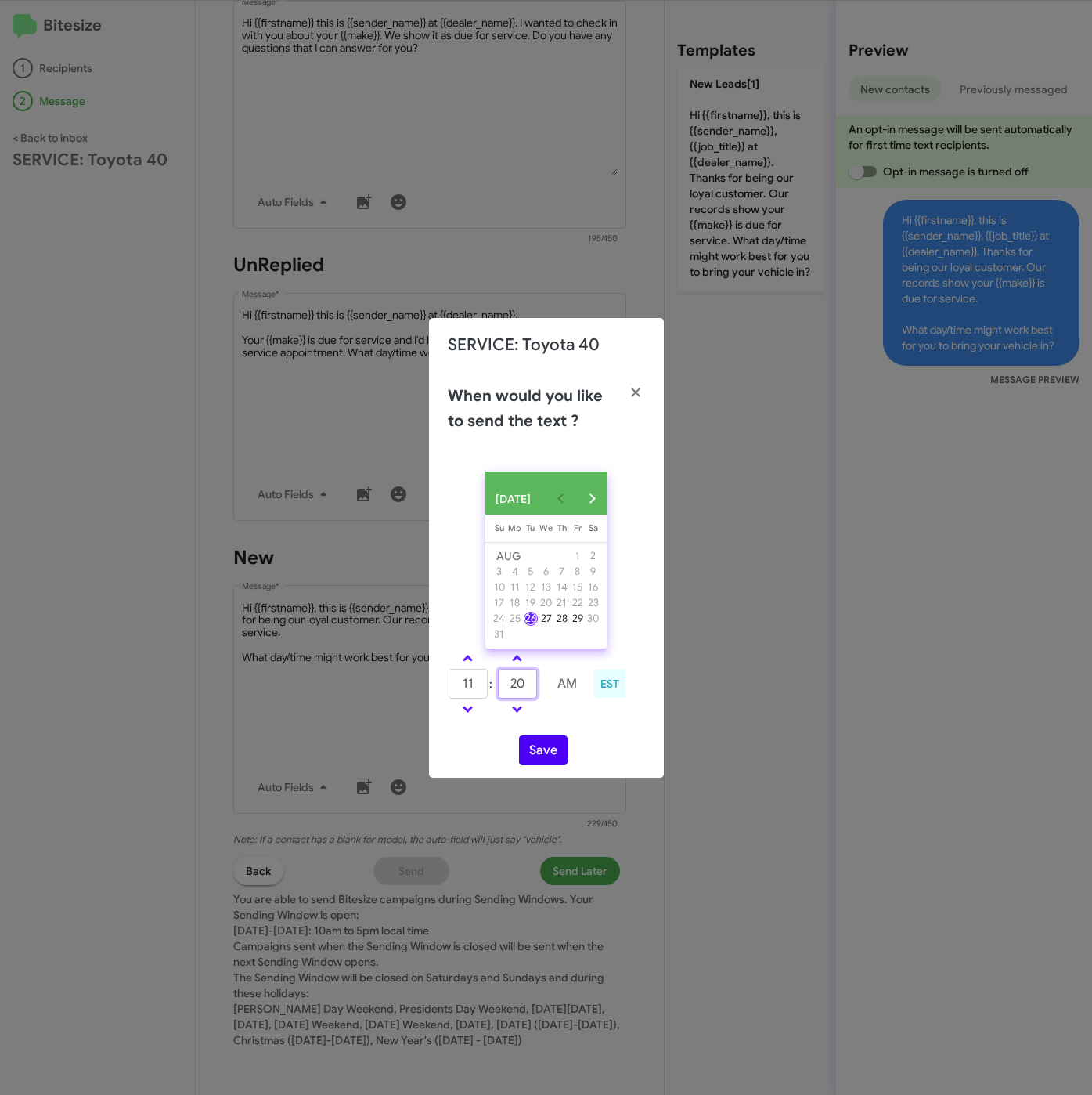
type input "20"
click at [537, 745] on button "Save" at bounding box center [543, 750] width 48 height 30
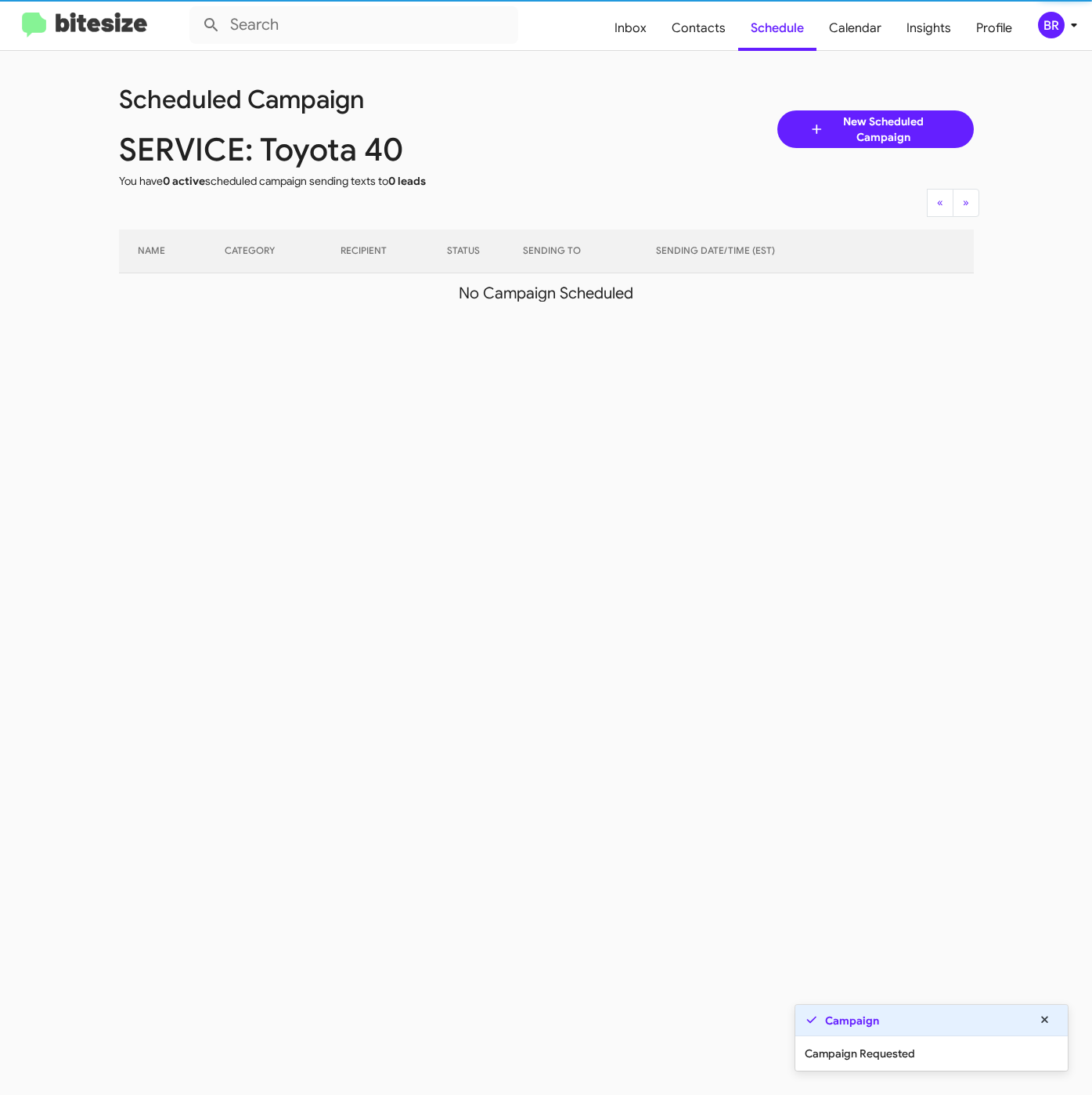
click at [1061, 28] on div "BR" at bounding box center [1050, 25] width 26 height 26
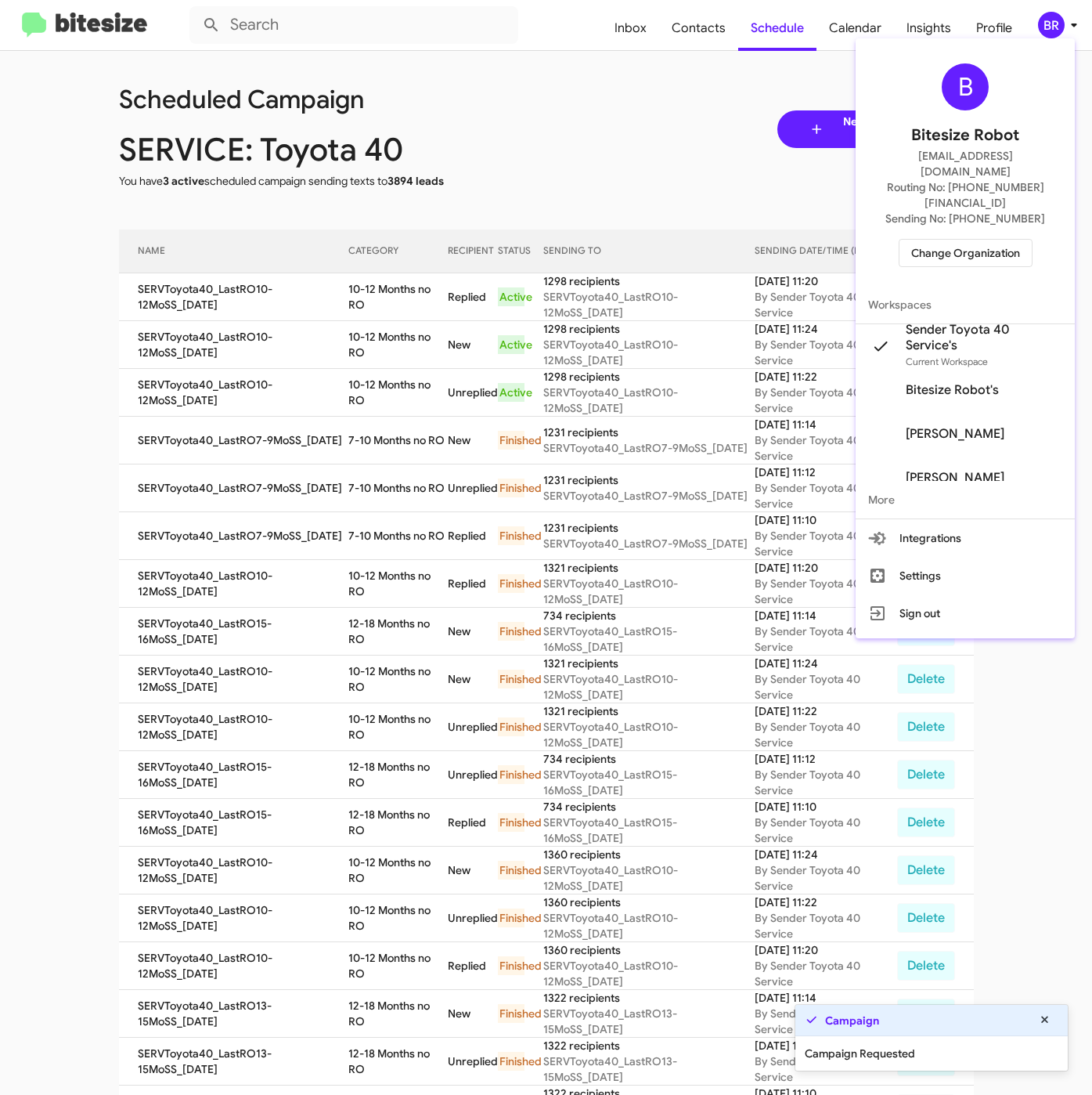
click at [374, 346] on div at bounding box center [546, 547] width 1092 height 1095
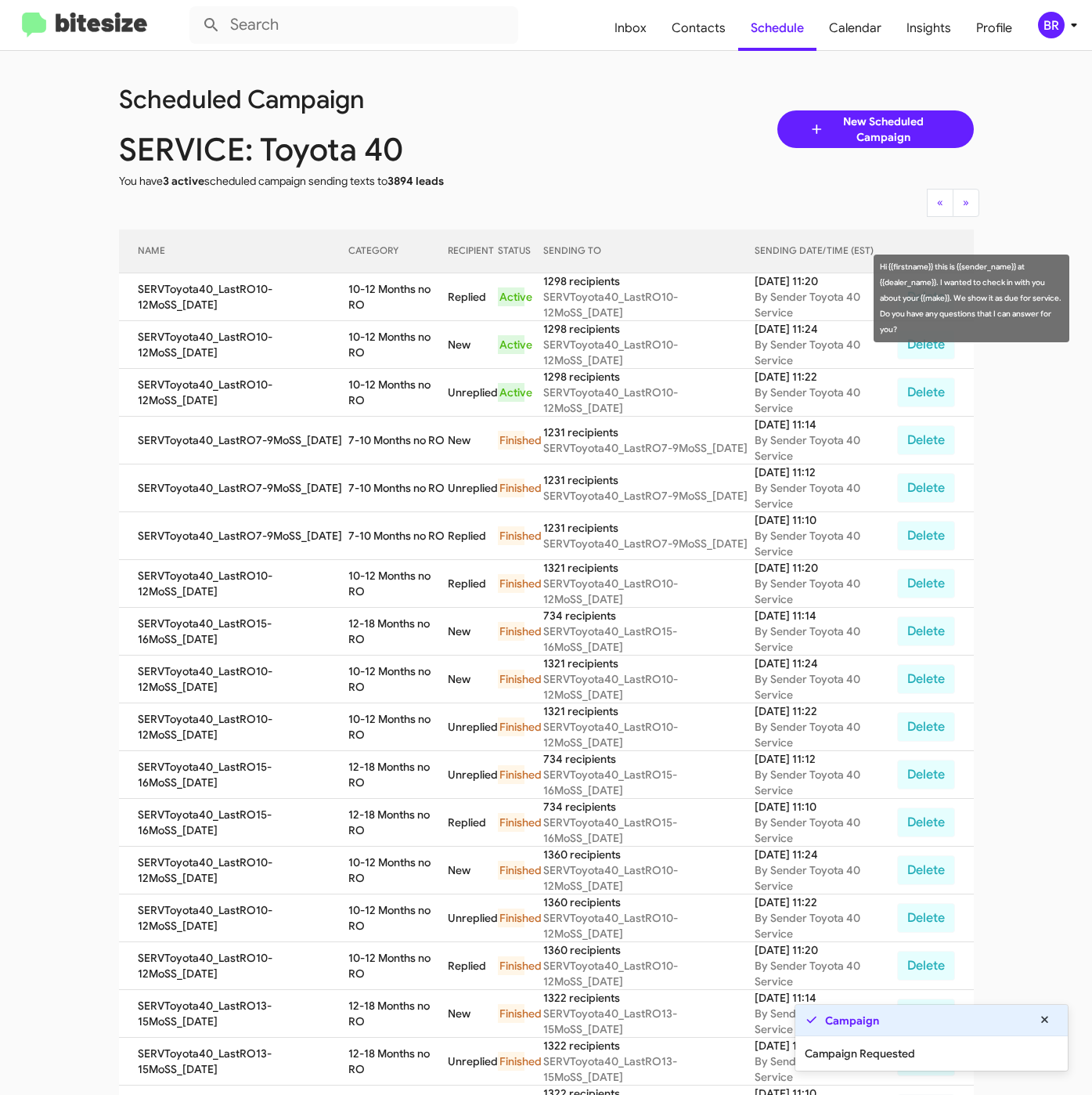
drag, startPoint x: 345, startPoint y: 289, endPoint x: 369, endPoint y: 311, distance: 32.6
click at [369, 311] on td "10-12 Months no RO" at bounding box center [398, 297] width 99 height 48
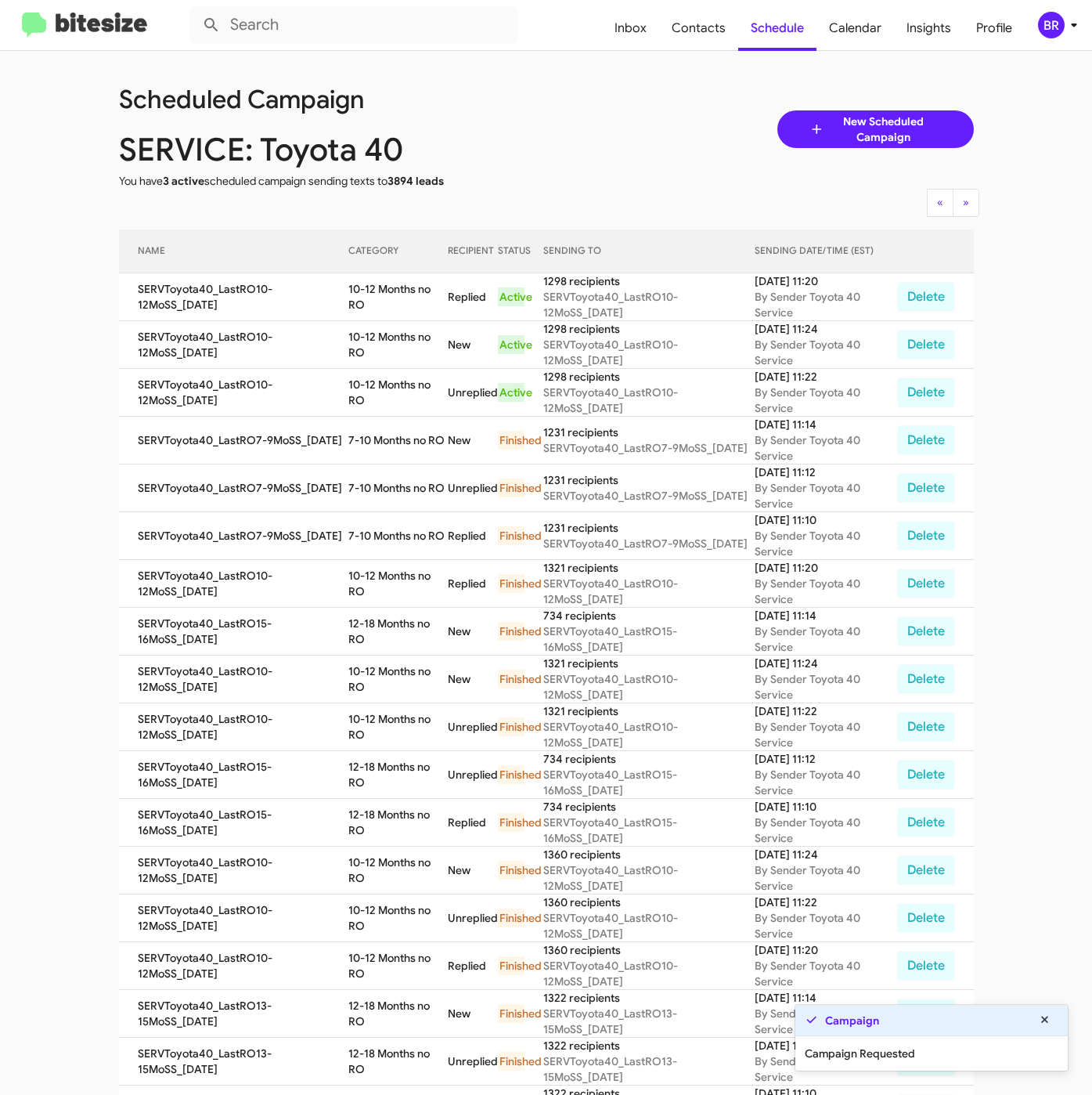
copy td "10-12 Months no RO"
click at [712, 24] on span "Contacts" at bounding box center [698, 27] width 79 height 45
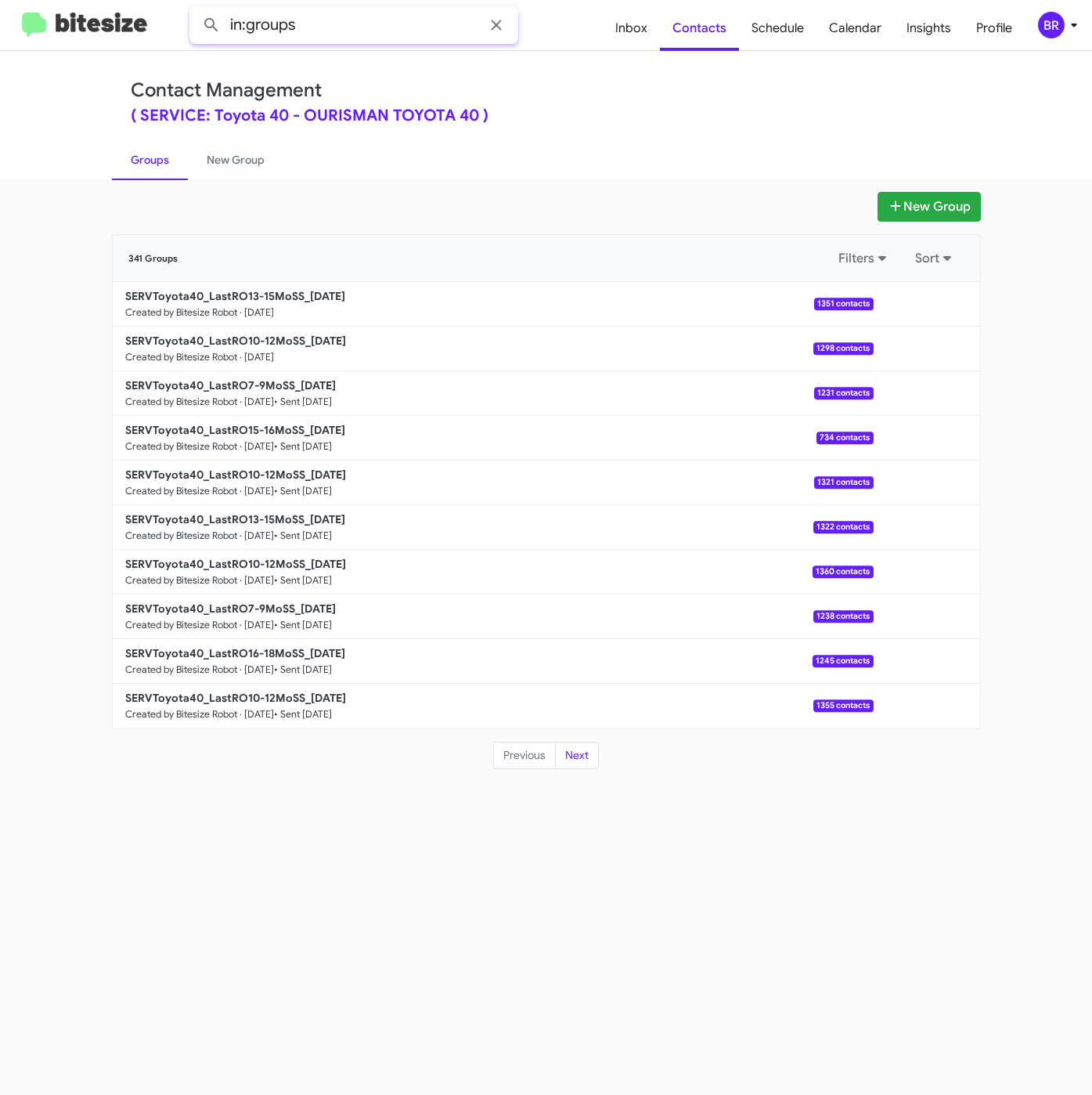
drag, startPoint x: 332, startPoint y: 37, endPoint x: 772, endPoint y: 80, distance: 442.1
click at [332, 37] on input "in:groups" at bounding box center [354, 25] width 329 height 37
type input "in:groups 13-15"
click at [196, 9] on button at bounding box center [211, 25] width 31 height 31
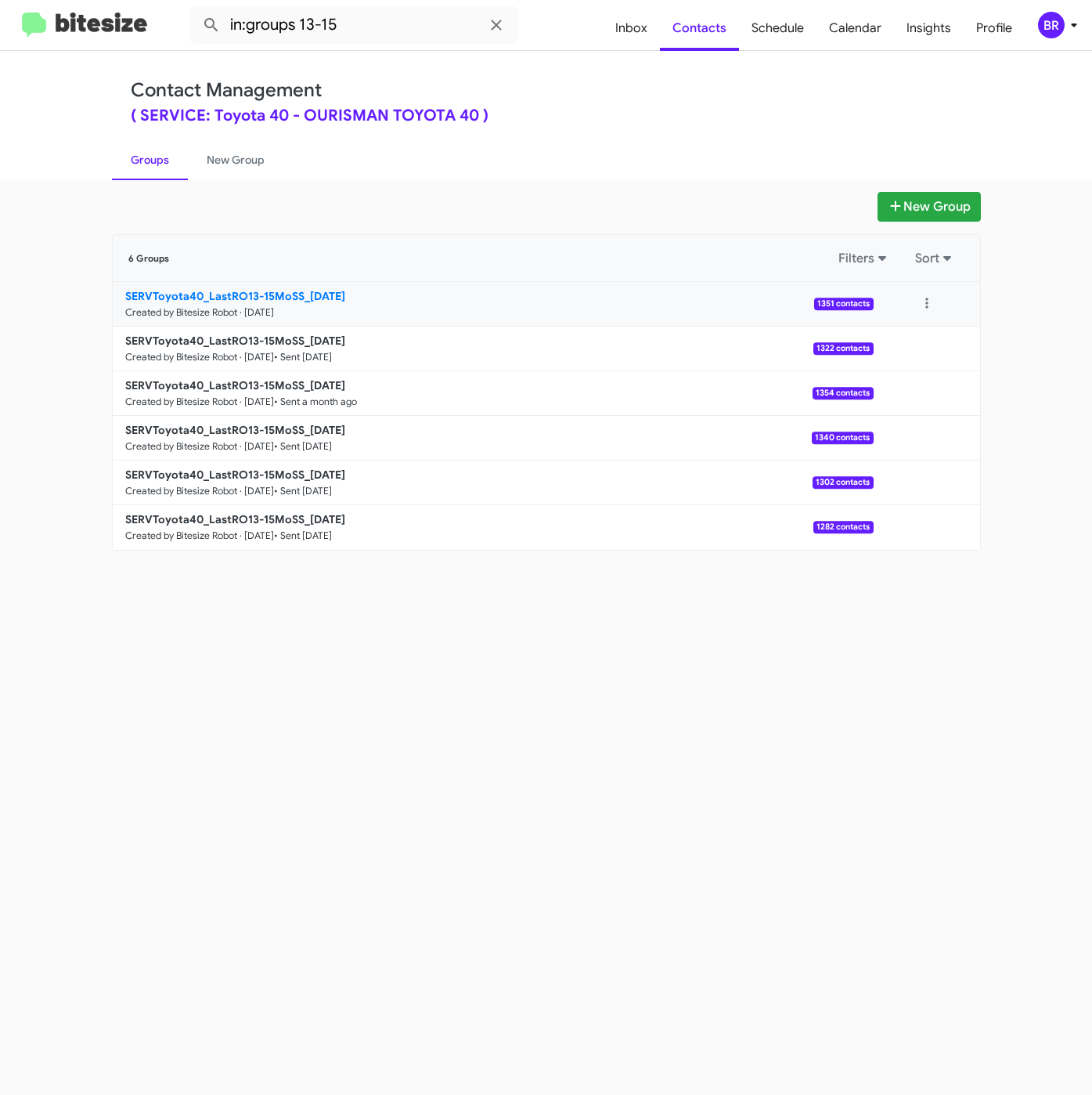
click at [327, 297] on b "SERVToyota40_LastRO13-15MoSS_08-26-25" at bounding box center [235, 296] width 220 height 14
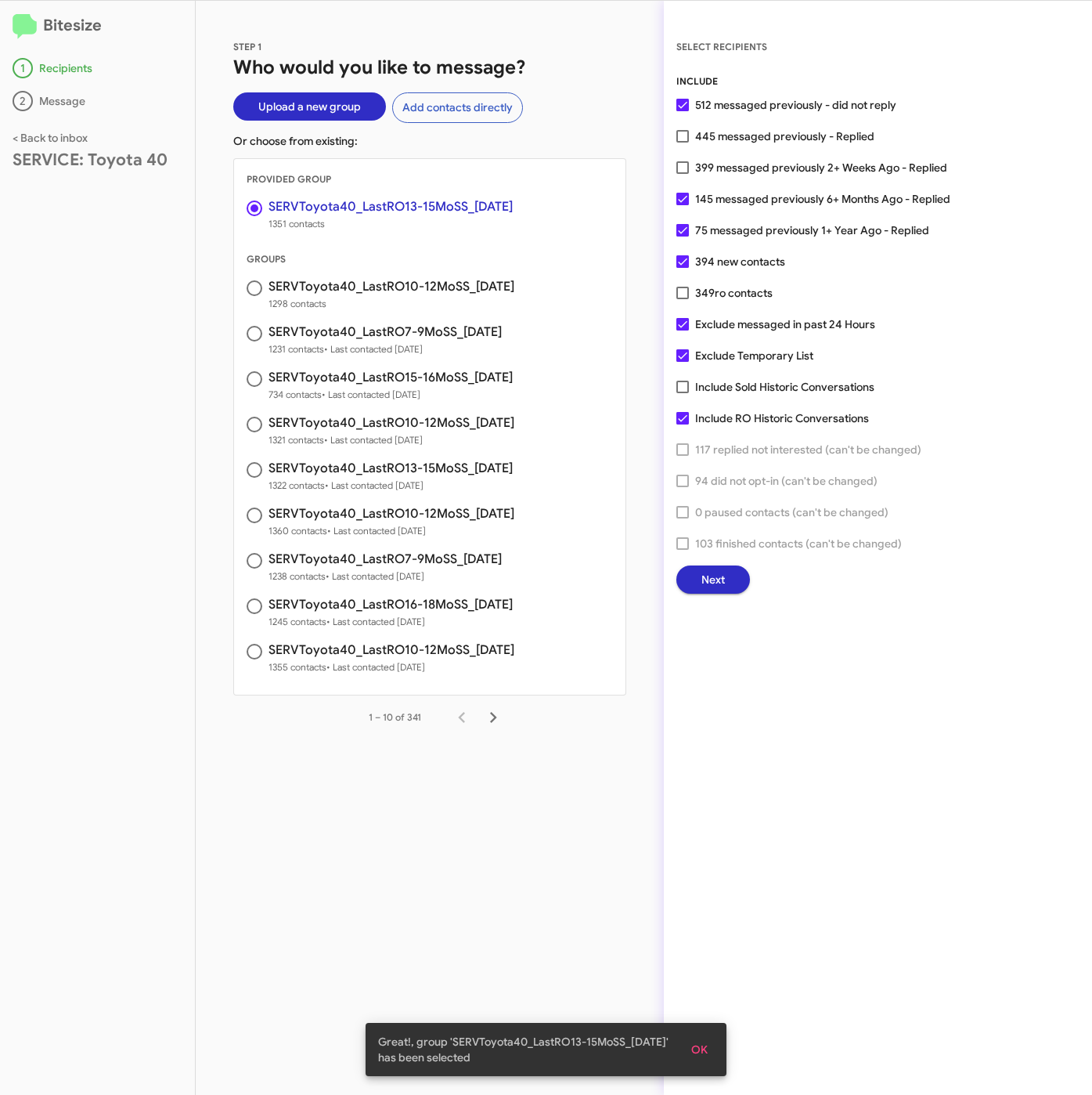
click at [696, 579] on button "Next" at bounding box center [713, 579] width 74 height 28
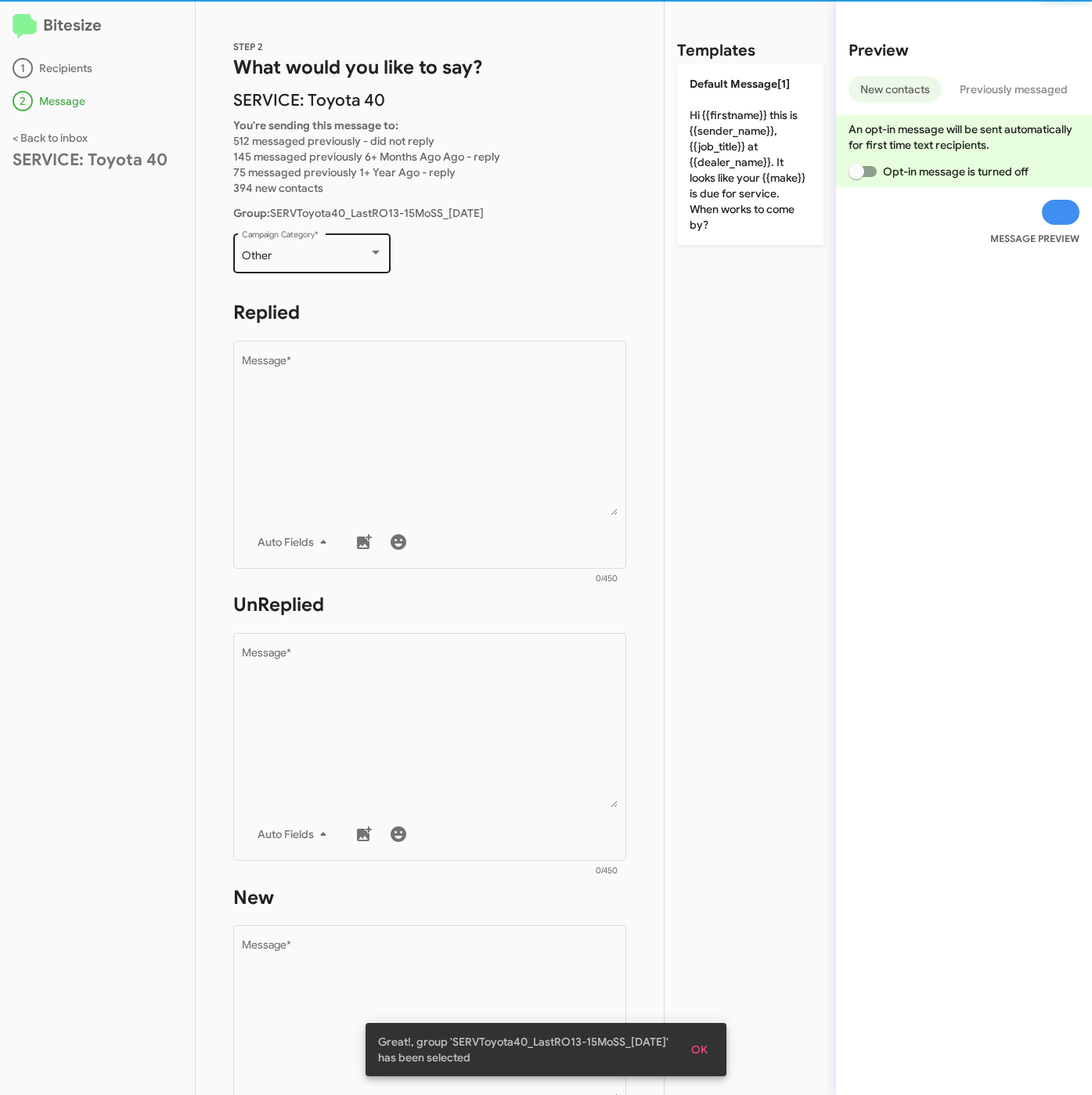
click at [309, 257] on div "Other" at bounding box center [304, 256] width 127 height 13
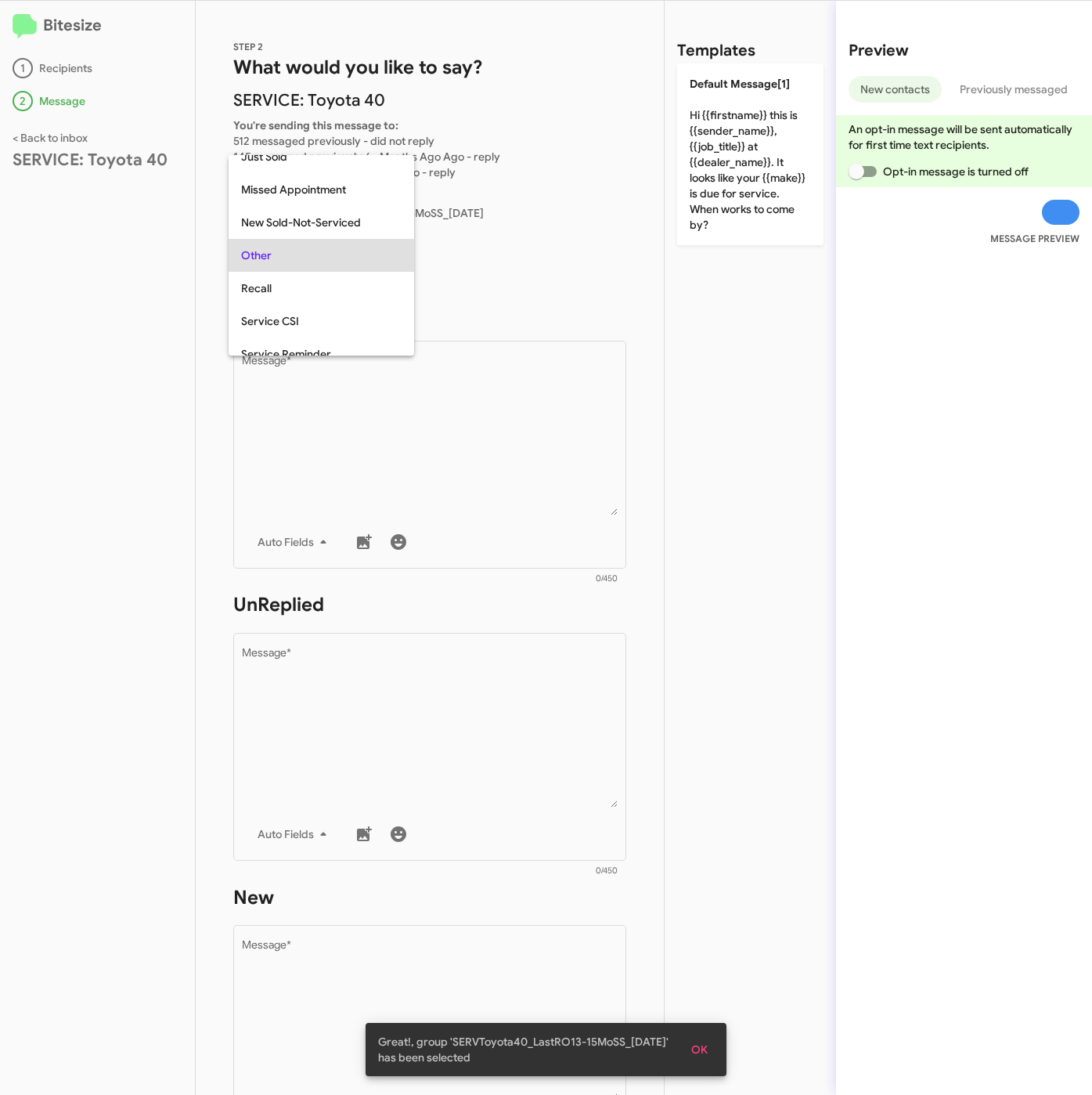
scroll to position [33, 0]
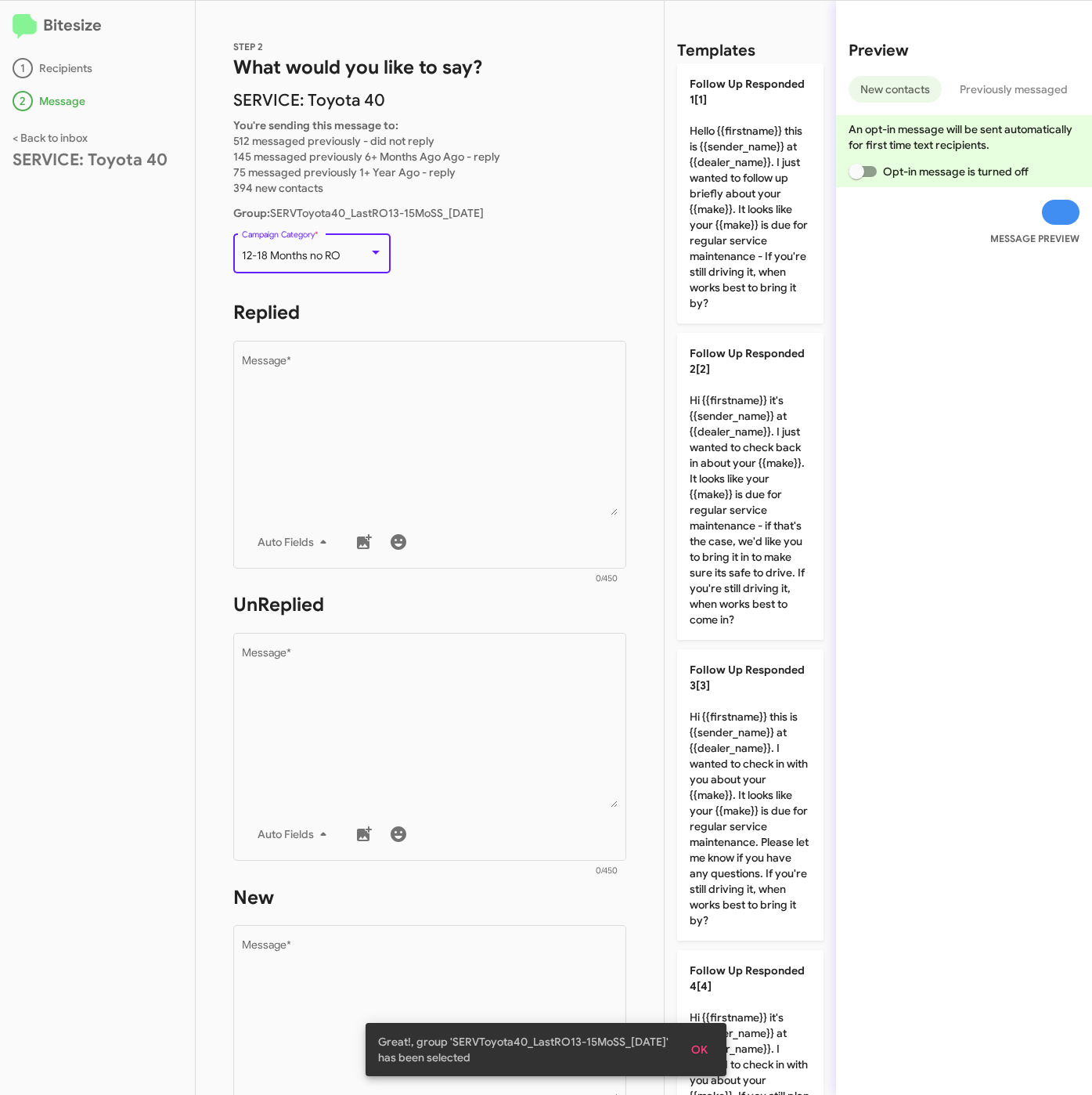
drag, startPoint x: 429, startPoint y: 432, endPoint x: 810, endPoint y: 391, distance: 383.2
click at [433, 431] on textarea "Message *" at bounding box center [429, 436] width 377 height 160
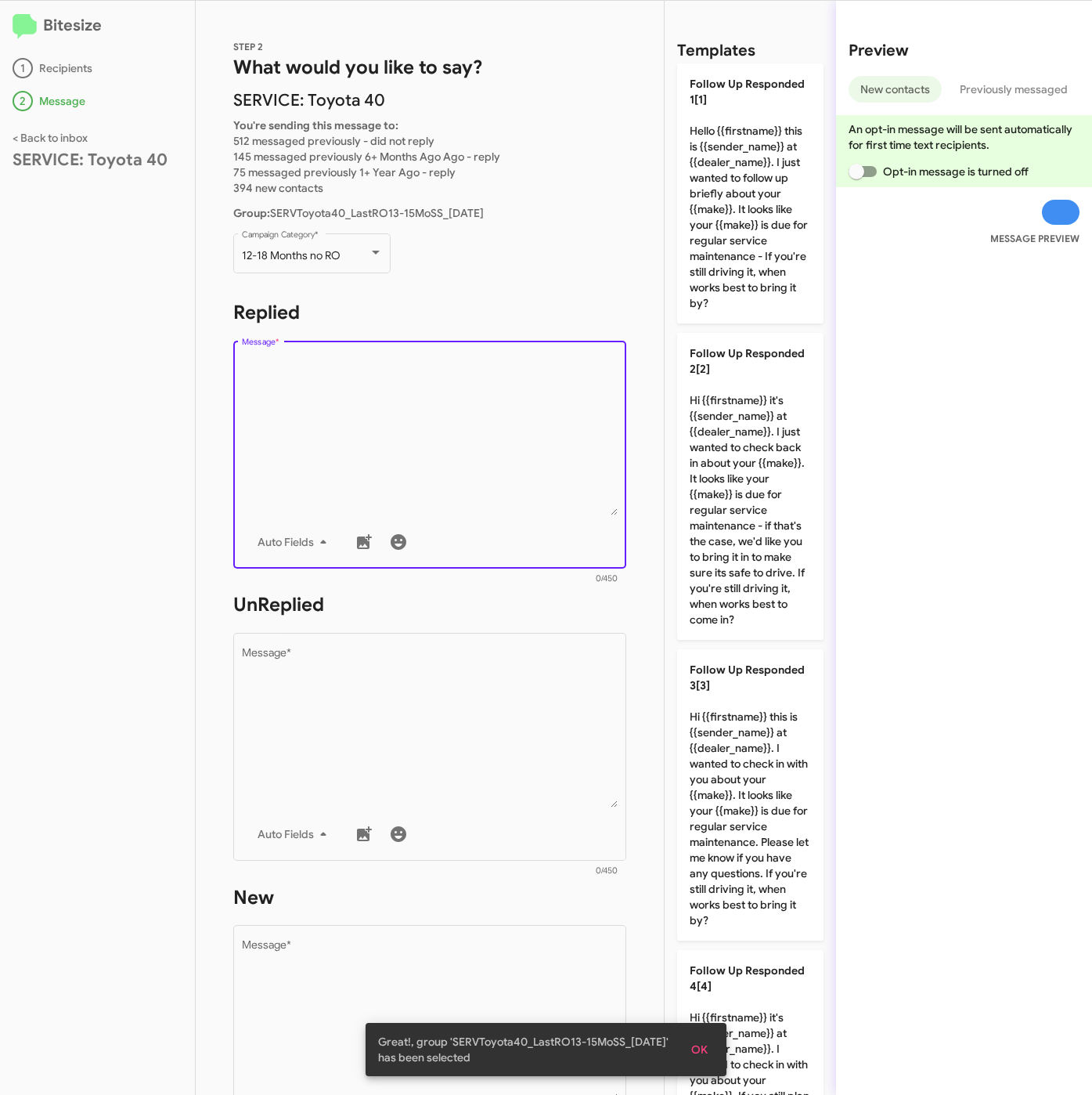
scroll to position [1868, 0]
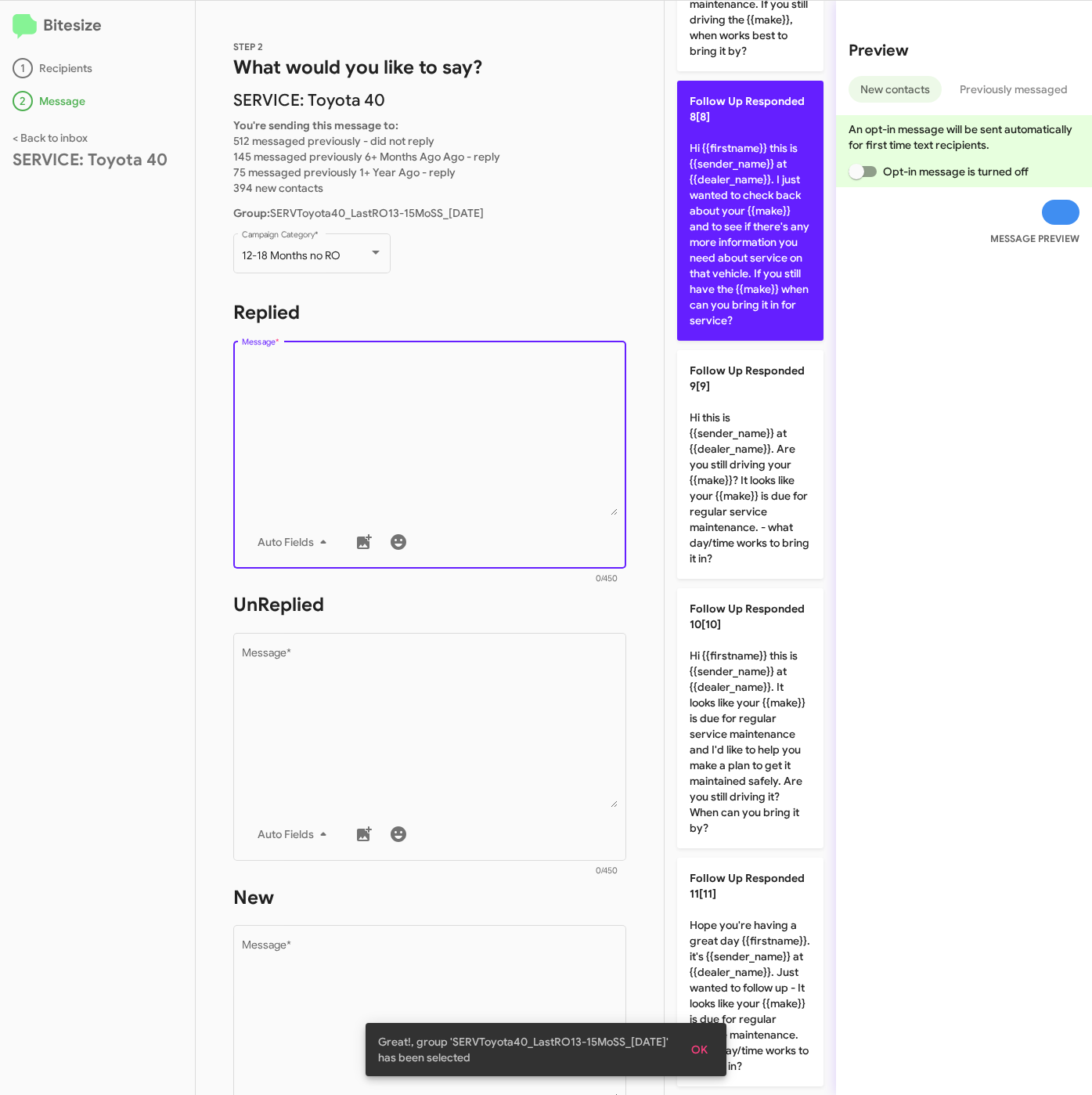
click at [726, 340] on p "Follow Up Responded 8[8] Hi {{firstname}} this is {{sender_name}} at {{dealer_n…" at bounding box center [750, 211] width 146 height 260
type textarea "Hi {{firstname}} this is {{sender_name}} at {{dealer_name}}. I just wanted to c…"
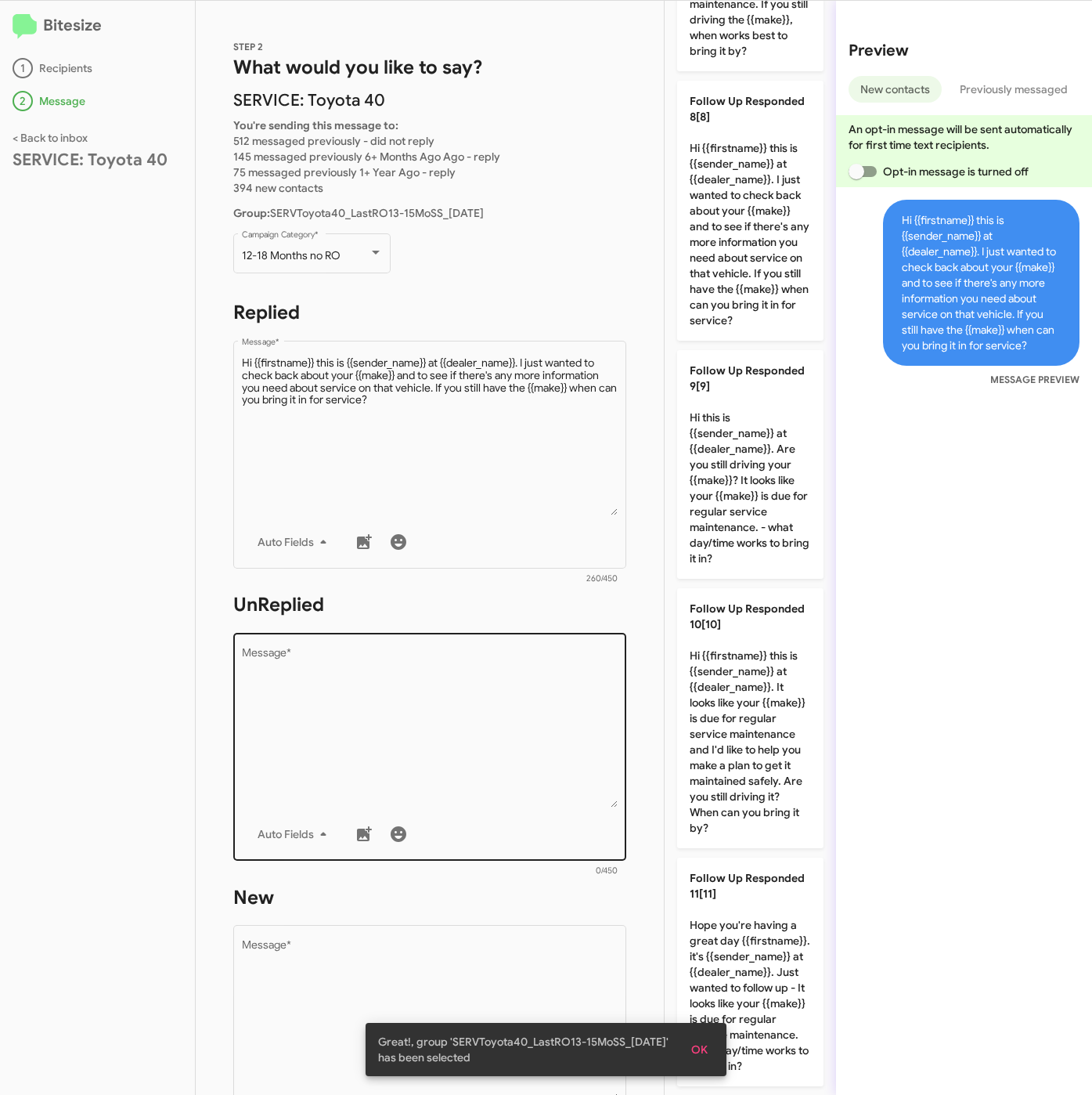
click at [521, 698] on textarea "Message *" at bounding box center [429, 727] width 377 height 160
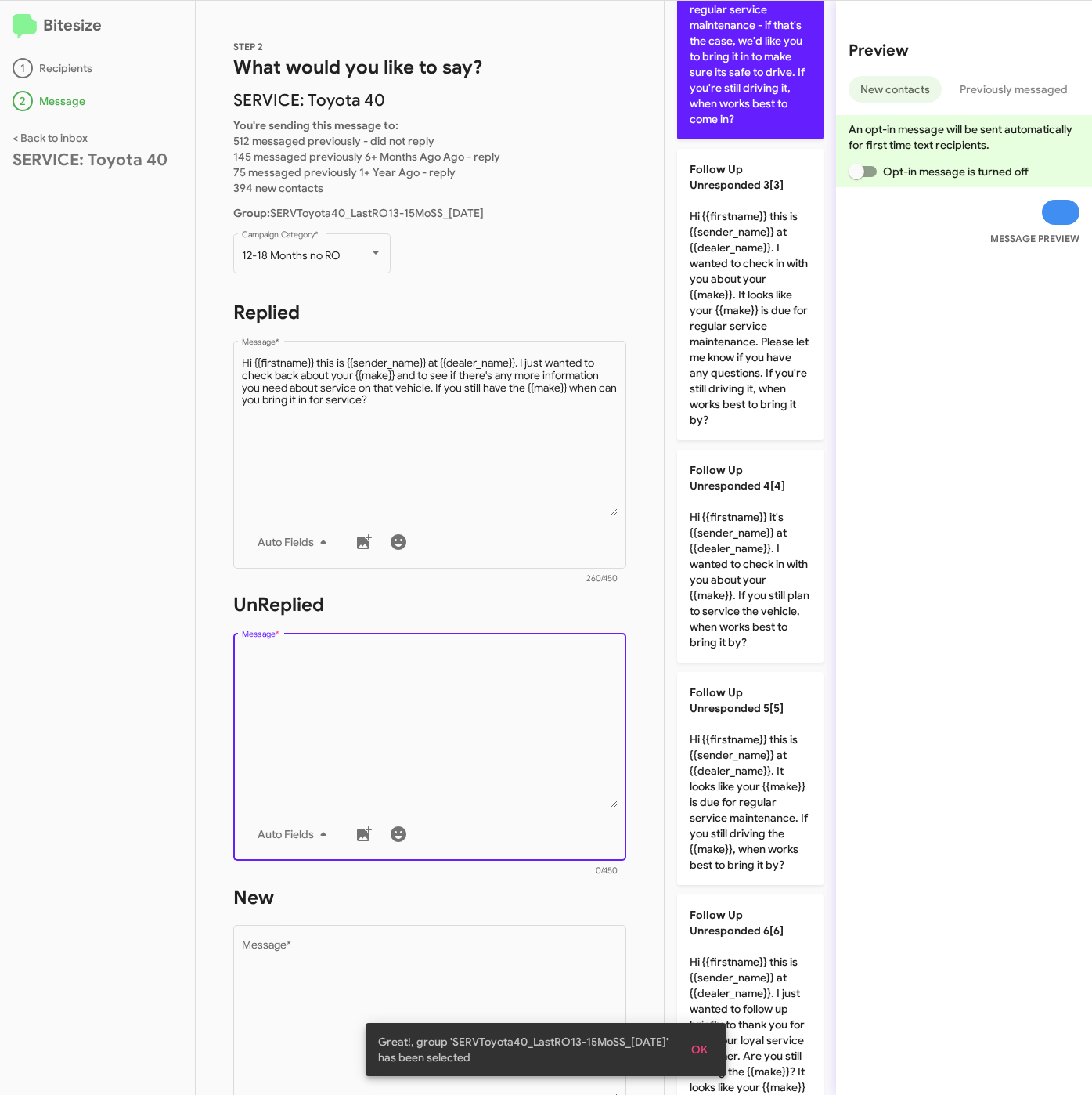
scroll to position [459, 0]
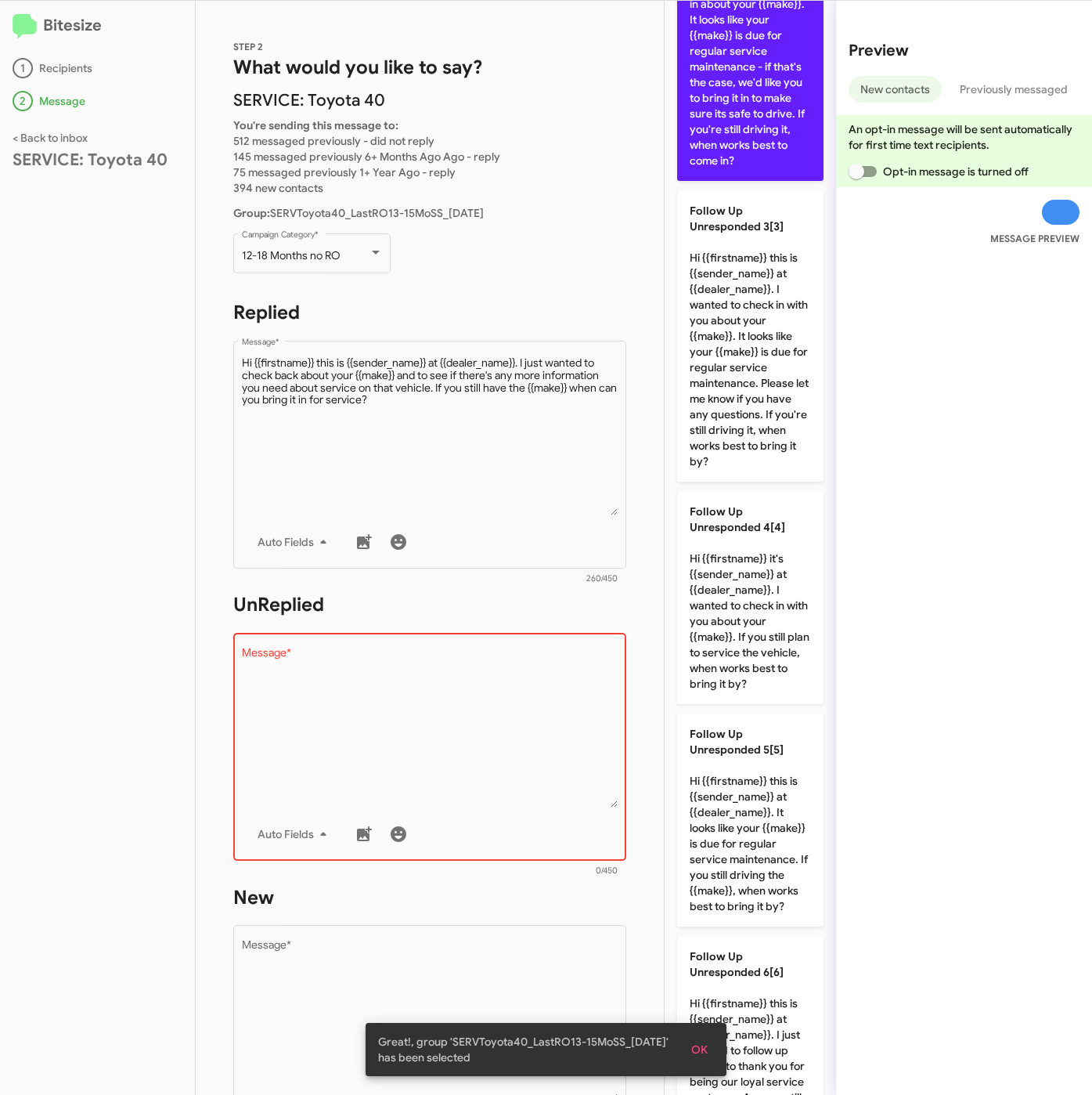
drag, startPoint x: 754, startPoint y: 180, endPoint x: 721, endPoint y: 420, distance: 242.3
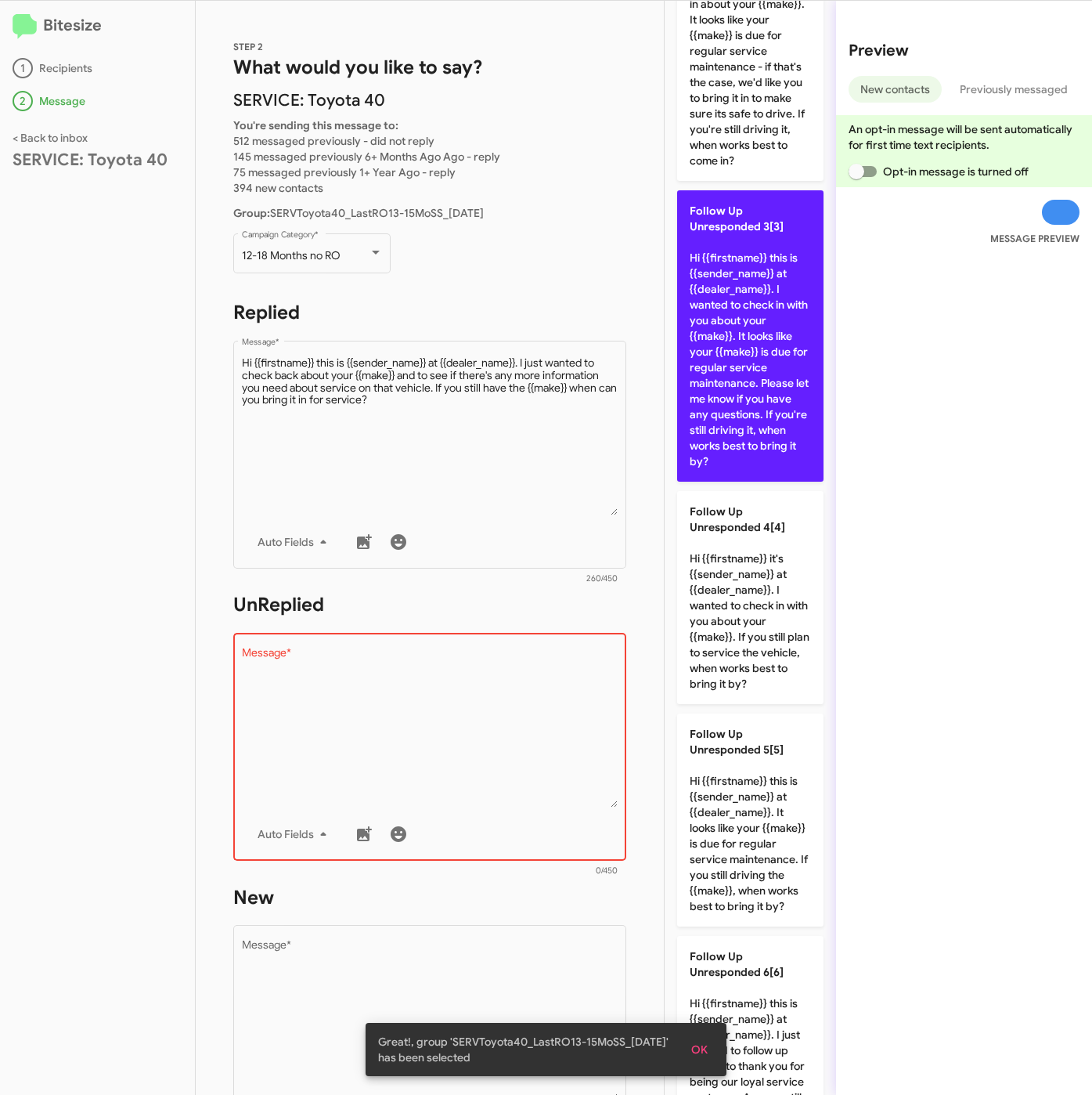
click at [754, 179] on p "Follow Up Unresponded 2[2] Hi {{firstname}} it's {{sender_name}} at {{dealer_na…" at bounding box center [750, 27] width 146 height 307
type textarea "Hi {{firstname}} it's {{sender_name}} at {{dealer_name}}. I just wanted to chec…"
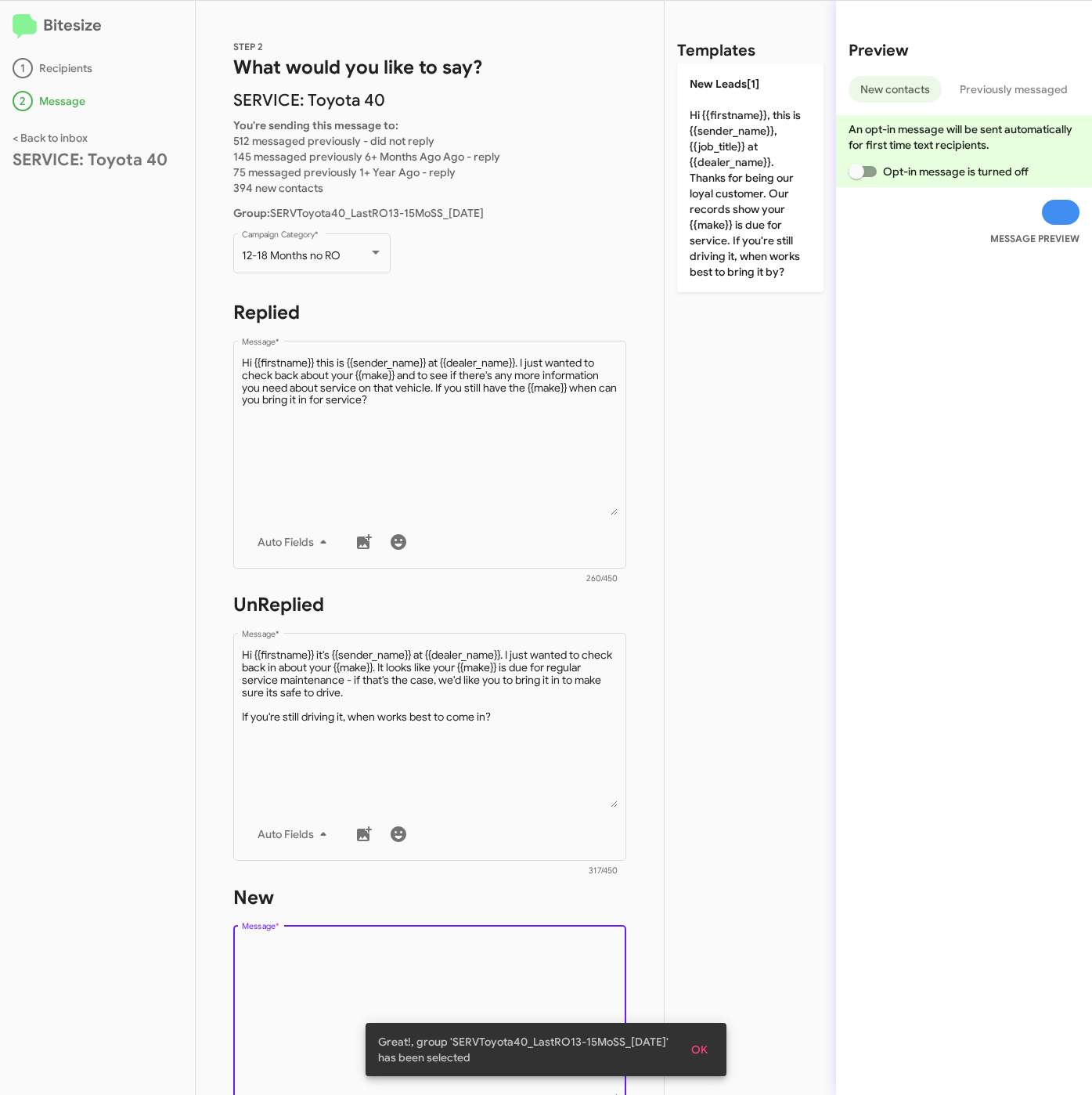
click at [513, 967] on textarea "Message *" at bounding box center [429, 1020] width 377 height 160
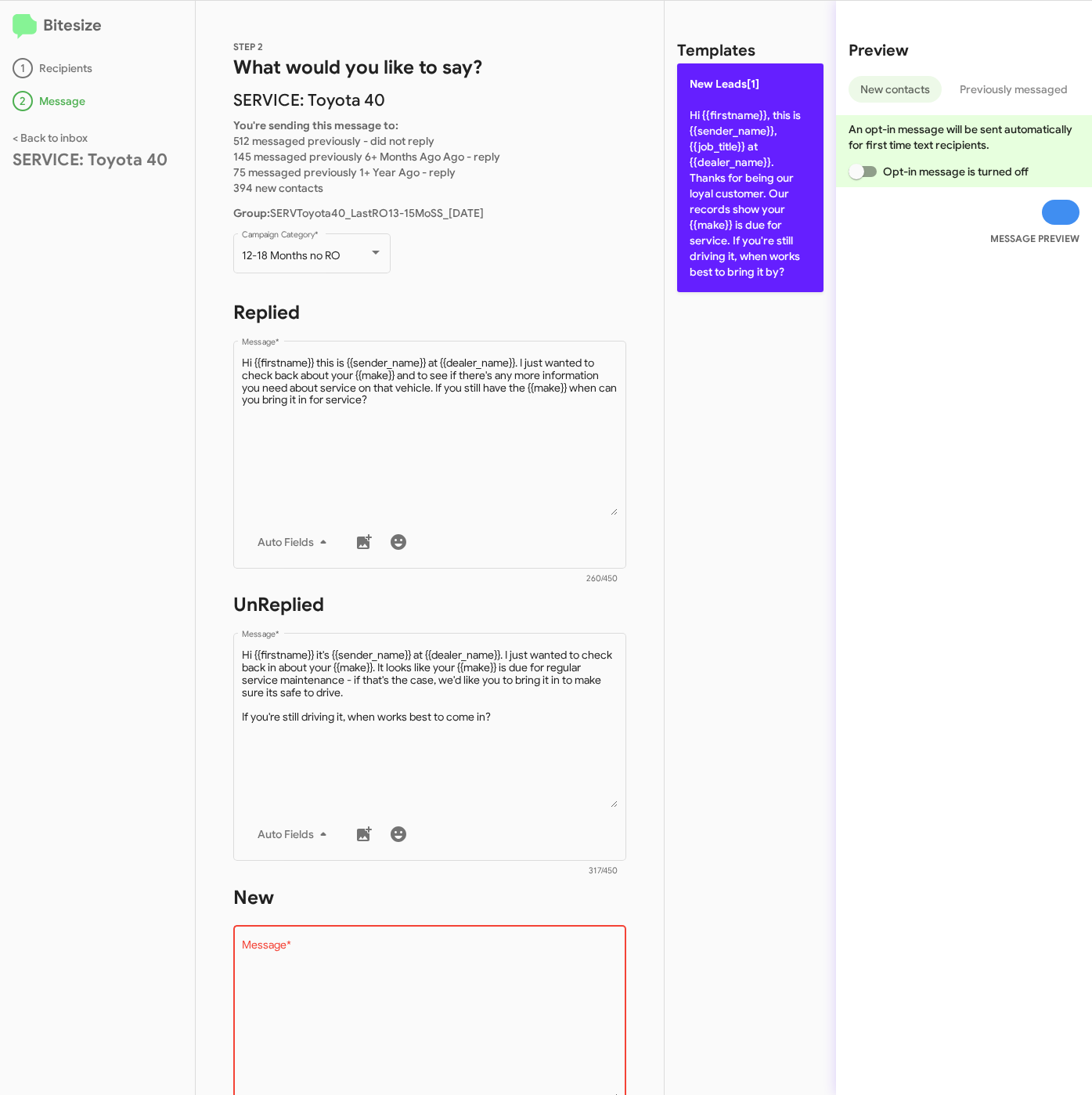
click at [771, 236] on p "New Leads[1] Hi {{firstname}}, this is {{sender_name}}, {{job_title}} at {{deal…" at bounding box center [750, 178] width 146 height 229
type textarea "Hi {{firstname}}, this is {{sender_name}}, {{job_title}} at {{dealer_name}}. Th…"
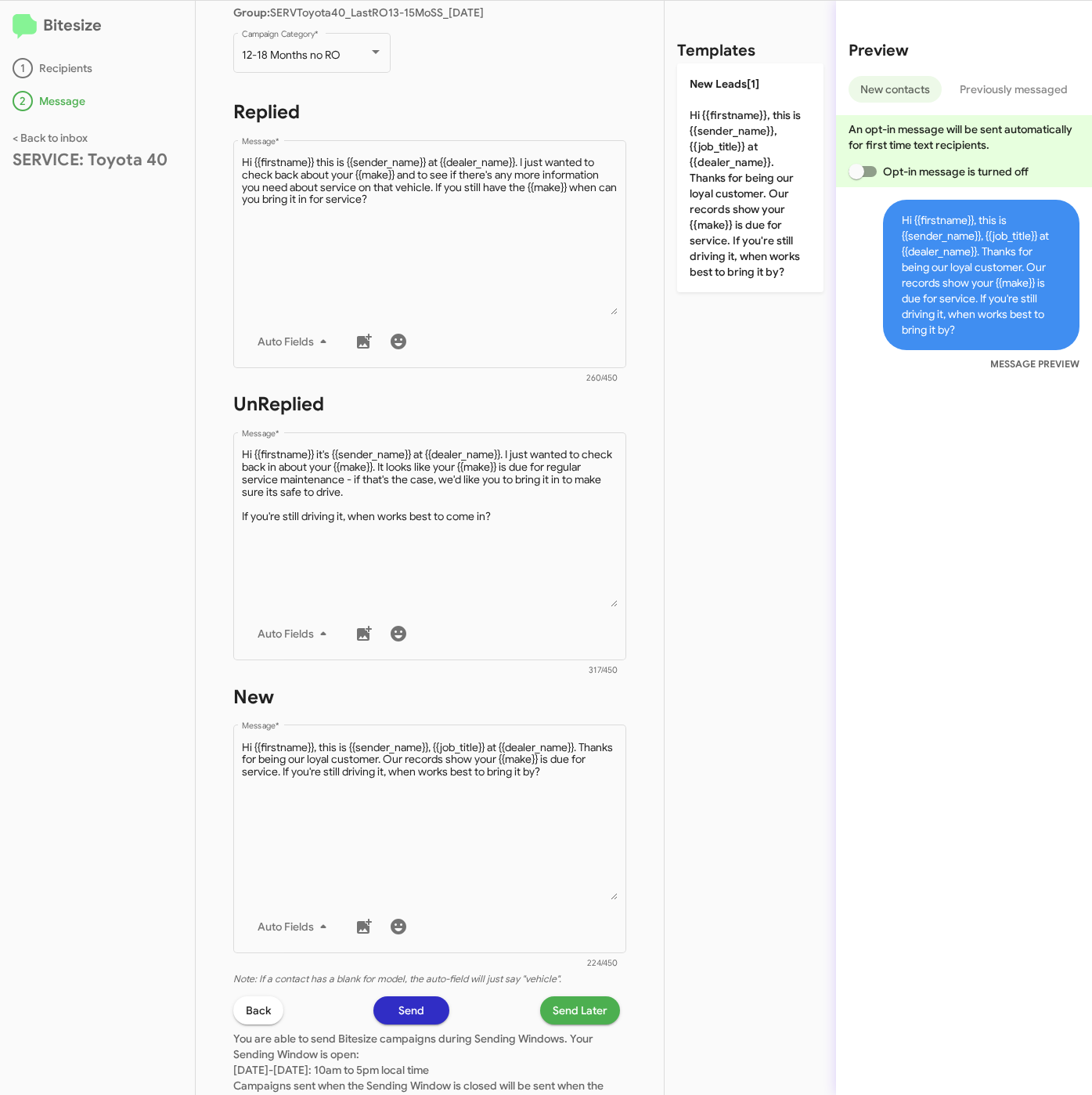
scroll to position [352, 0]
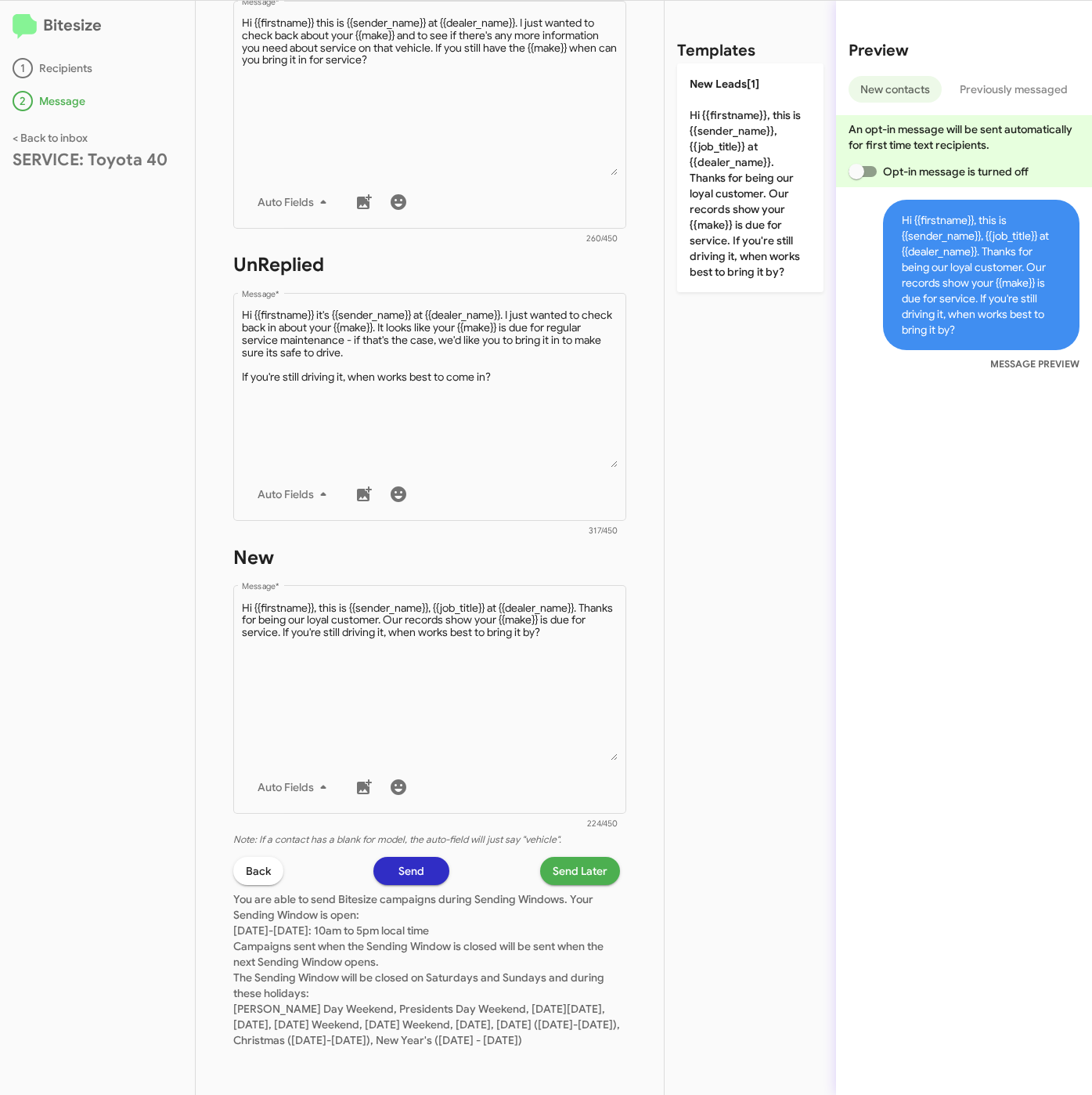
click at [584, 862] on span "Send Later" at bounding box center [580, 870] width 54 height 28
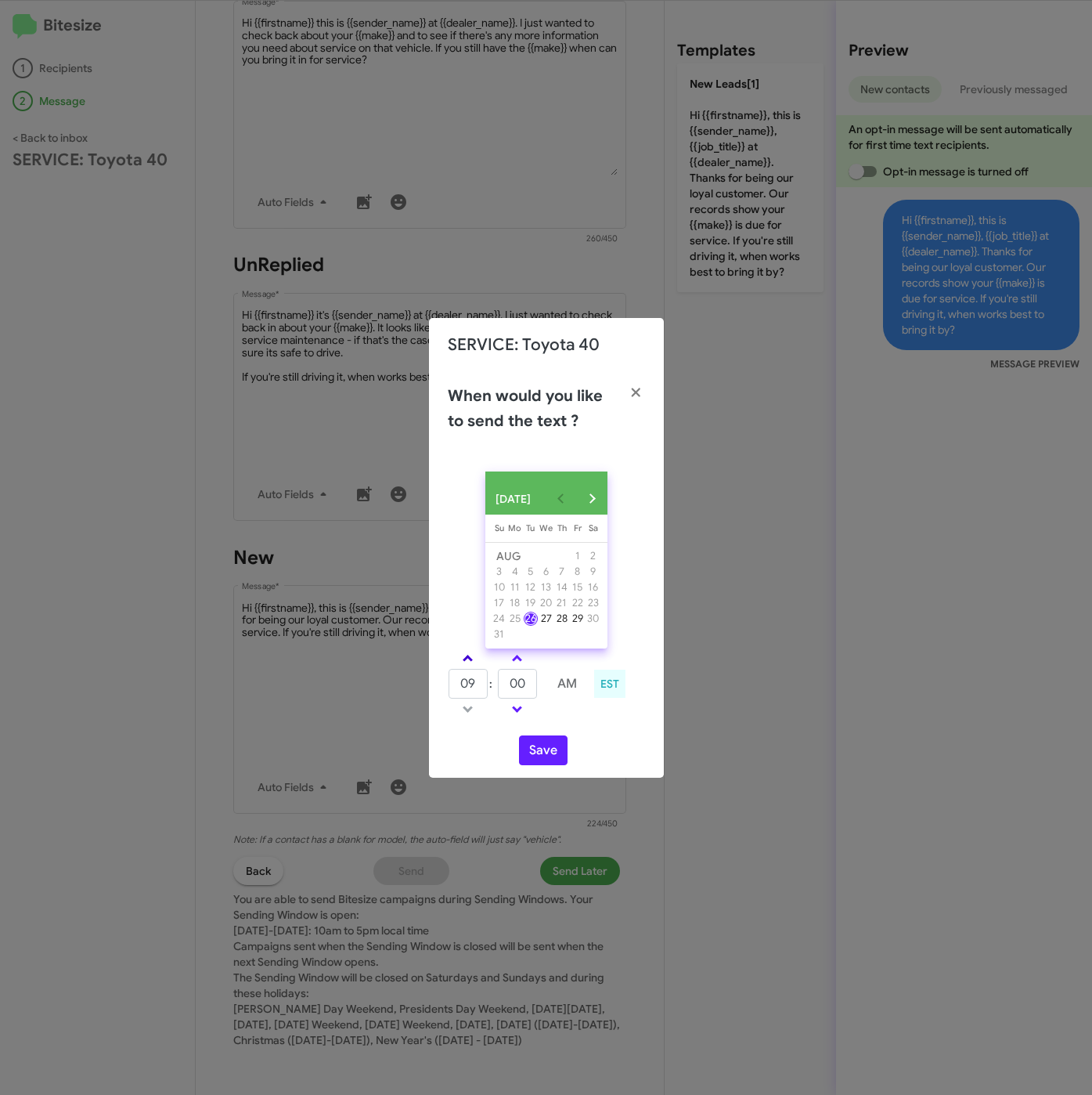
click at [473, 660] on link at bounding box center [468, 658] width 27 height 18
type input "11"
drag, startPoint x: 519, startPoint y: 691, endPoint x: 486, endPoint y: 692, distance: 33.0
click at [486, 692] on tr "11 : 00 AM" at bounding box center [517, 683] width 140 height 31
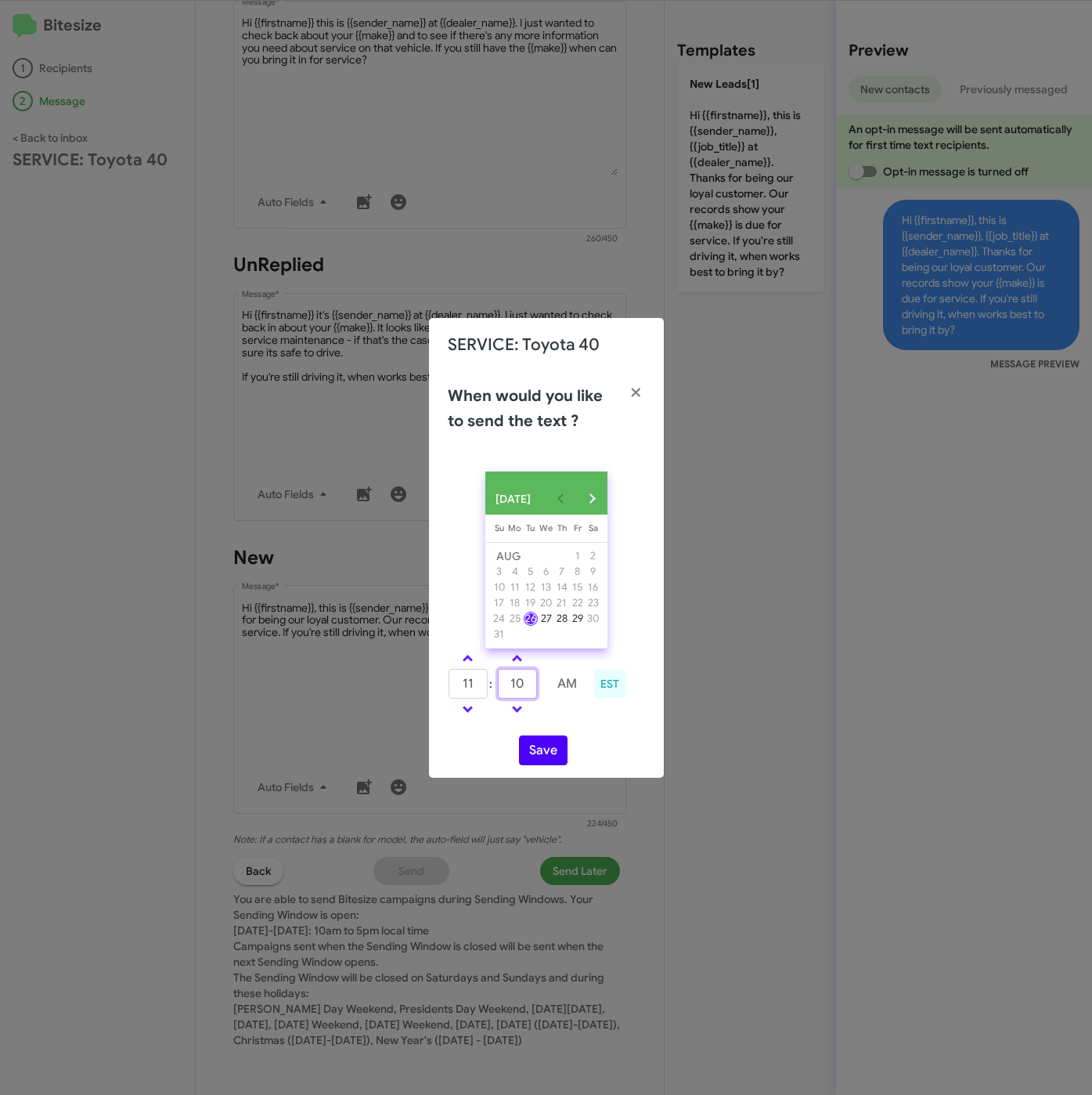
type input "10"
click at [545, 765] on button "Save" at bounding box center [543, 750] width 48 height 30
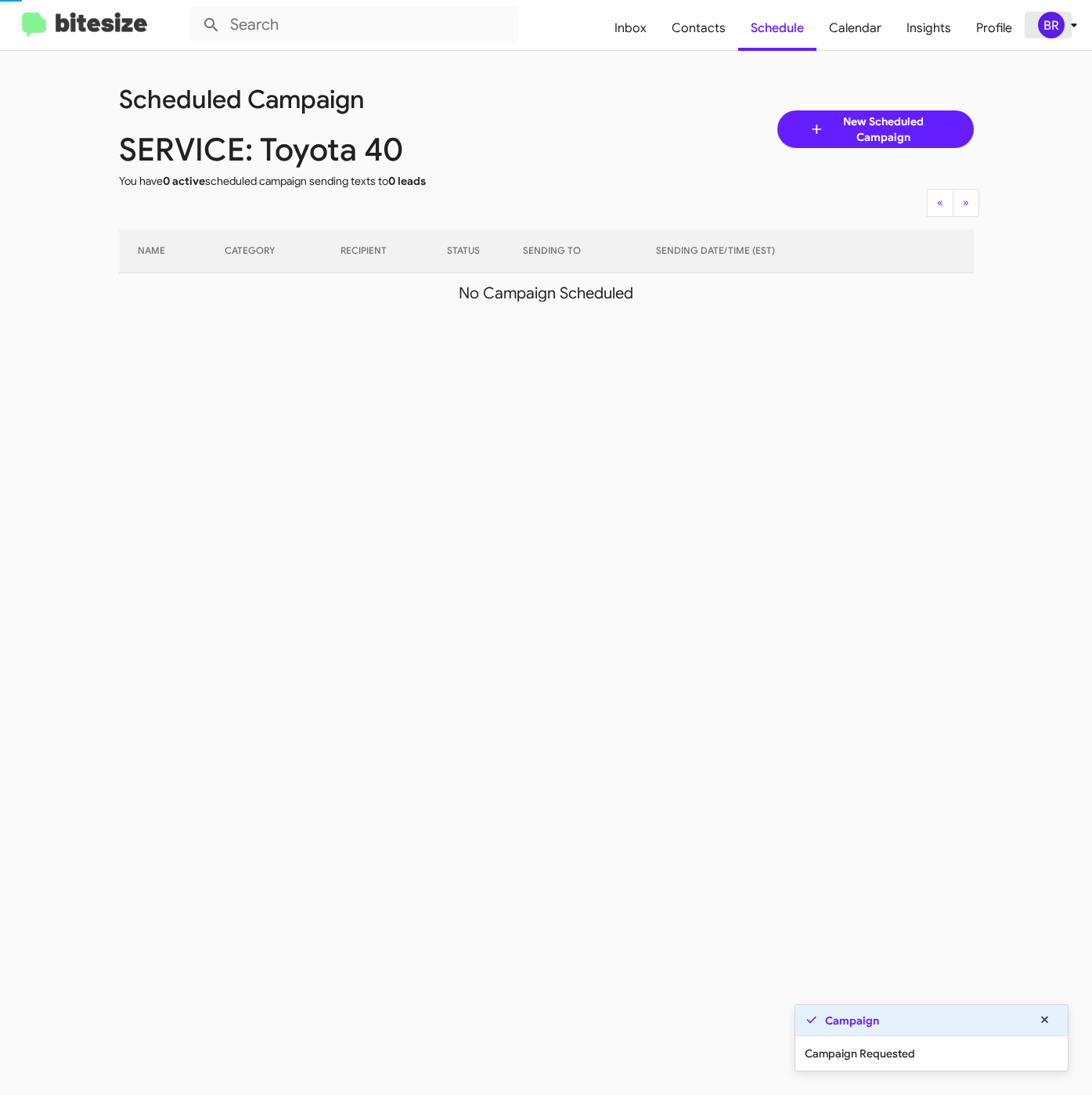
click at [1062, 19] on div "BR" at bounding box center [1050, 25] width 26 height 26
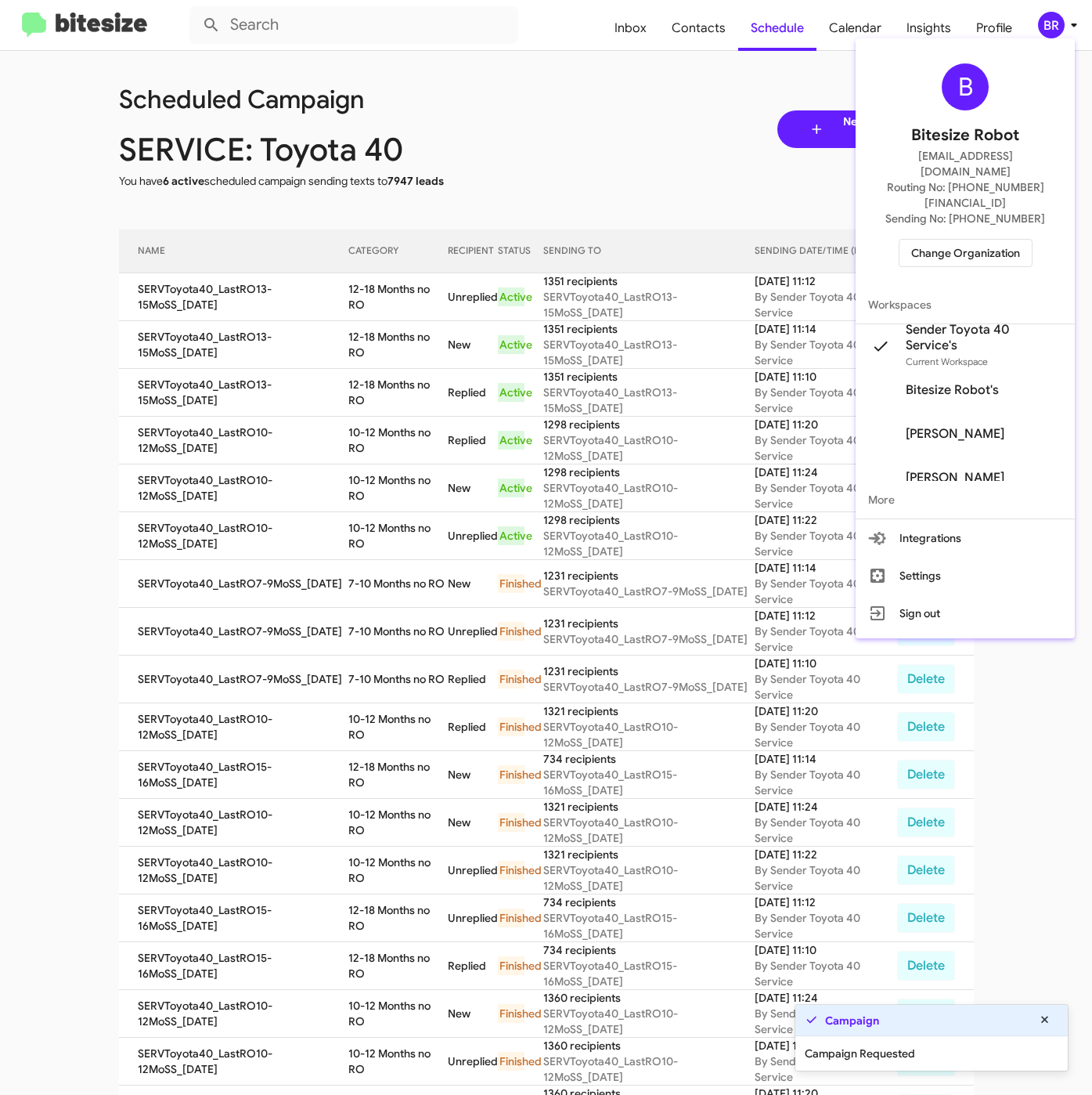
click at [353, 294] on div at bounding box center [546, 547] width 1092 height 1095
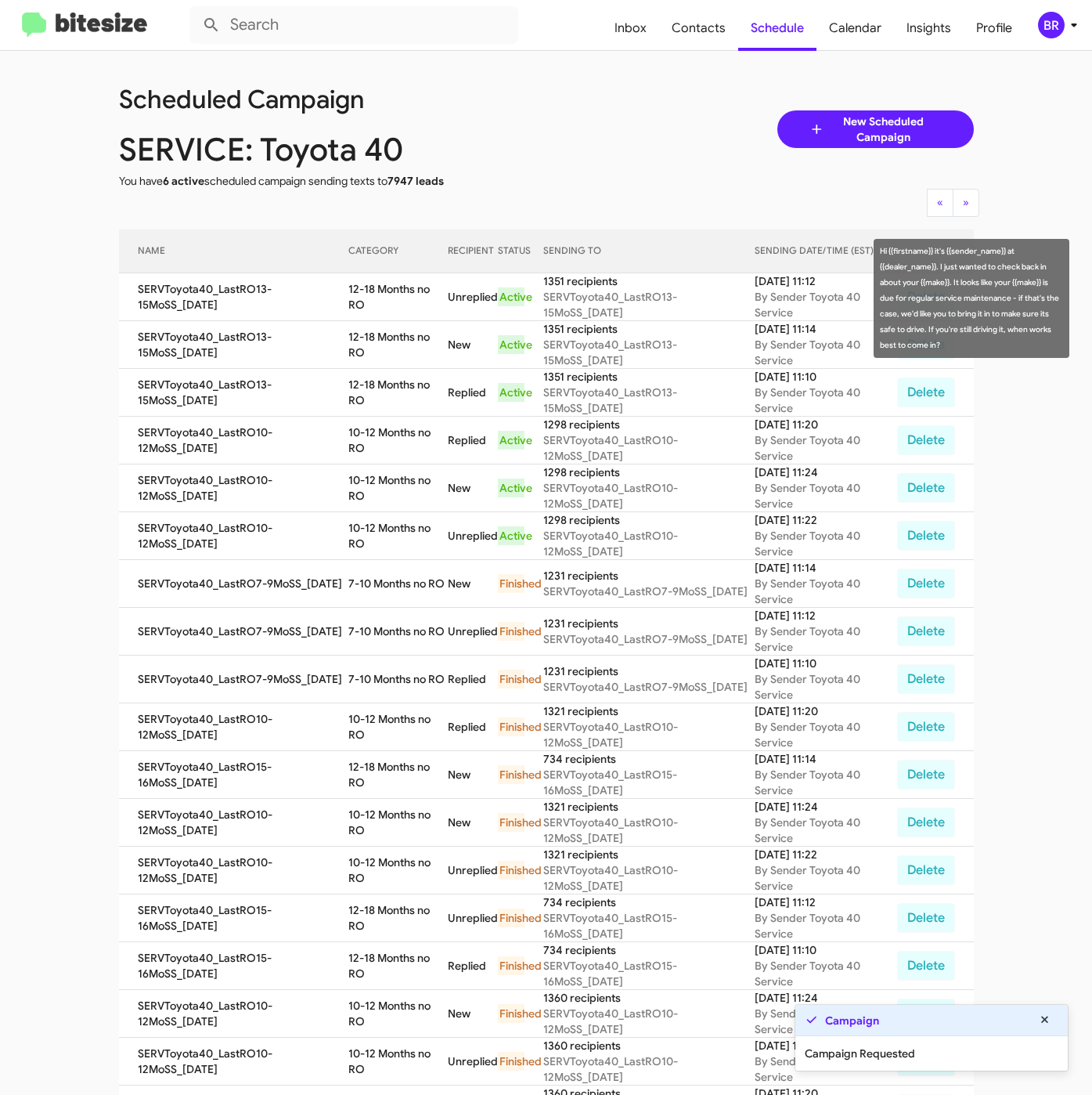
drag, startPoint x: 346, startPoint y: 292, endPoint x: 362, endPoint y: 306, distance: 21.3
click at [362, 306] on td "12-18 Months no RO" at bounding box center [398, 297] width 99 height 48
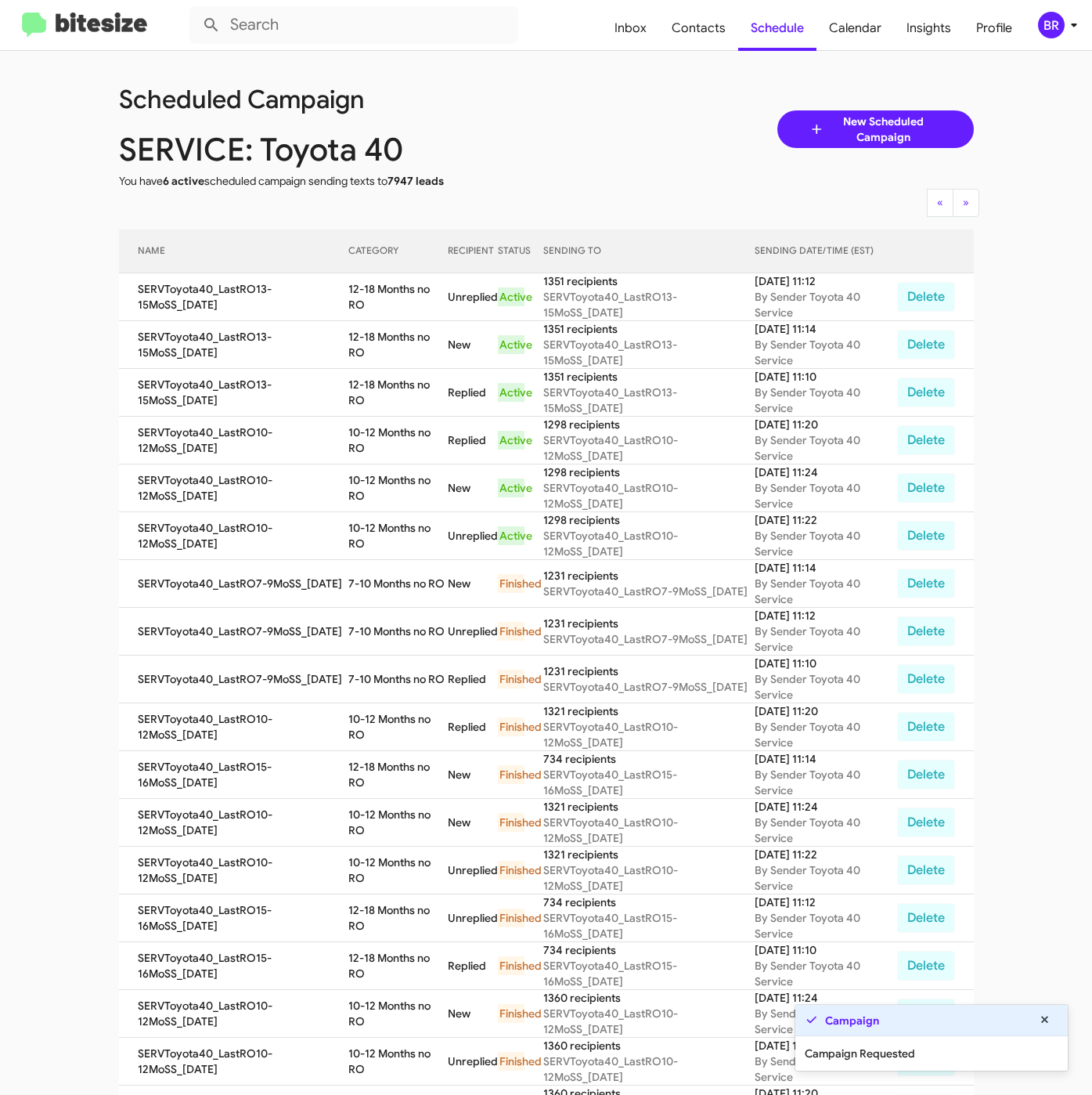
copy td "12-18 Months no RO"
click at [1089, 29] on mat-toolbar "Inbox Contacts Schedule Calendar Insights Profile BR" at bounding box center [546, 25] width 1092 height 50
click at [1073, 26] on icon at bounding box center [1073, 26] width 5 height 4
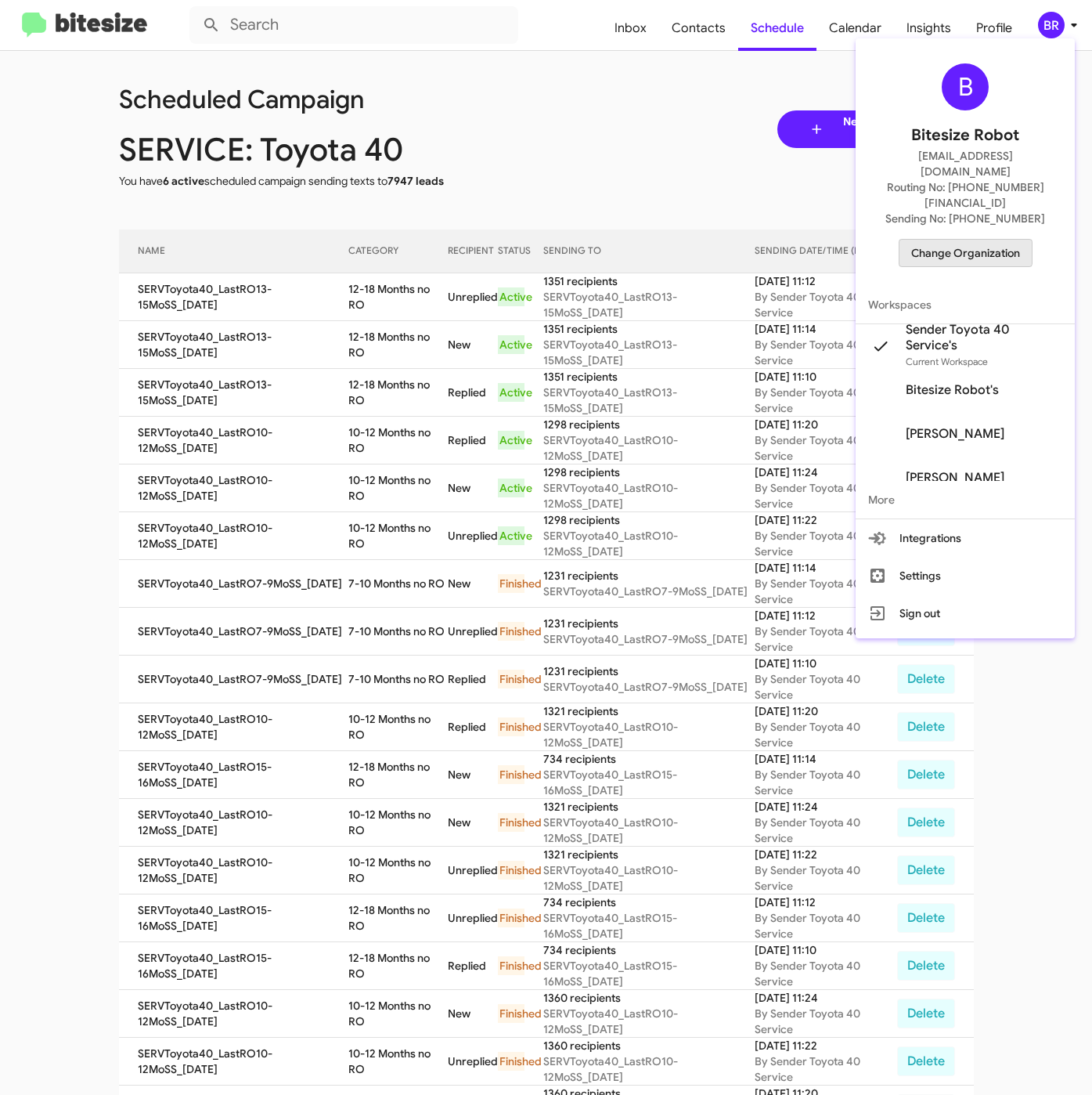
click at [933, 240] on span "Change Organization" at bounding box center [965, 253] width 109 height 26
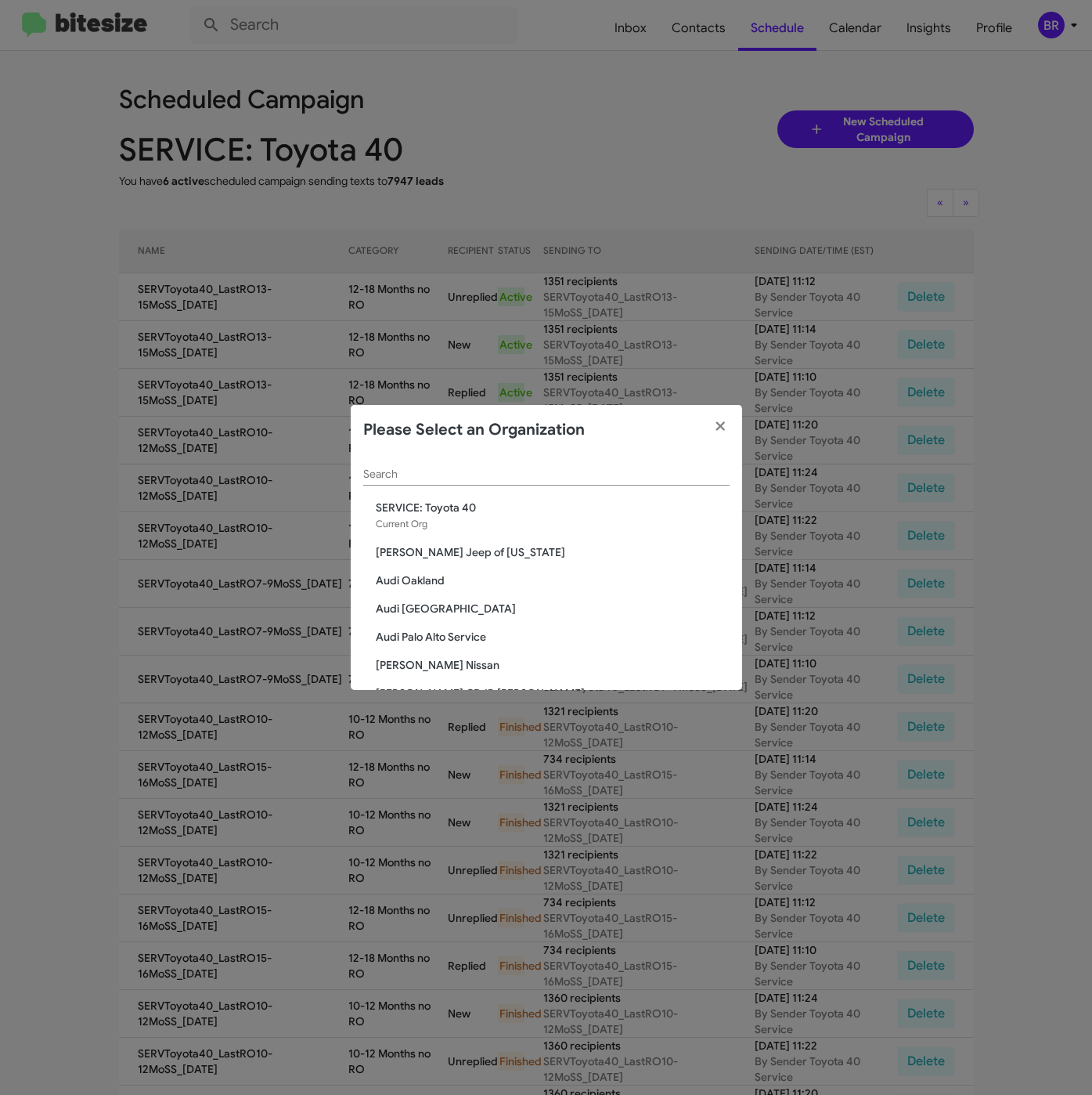
click at [458, 468] on input "Search" at bounding box center [546, 474] width 367 height 13
paste input "[PERSON_NAME] Long Chevrolet"
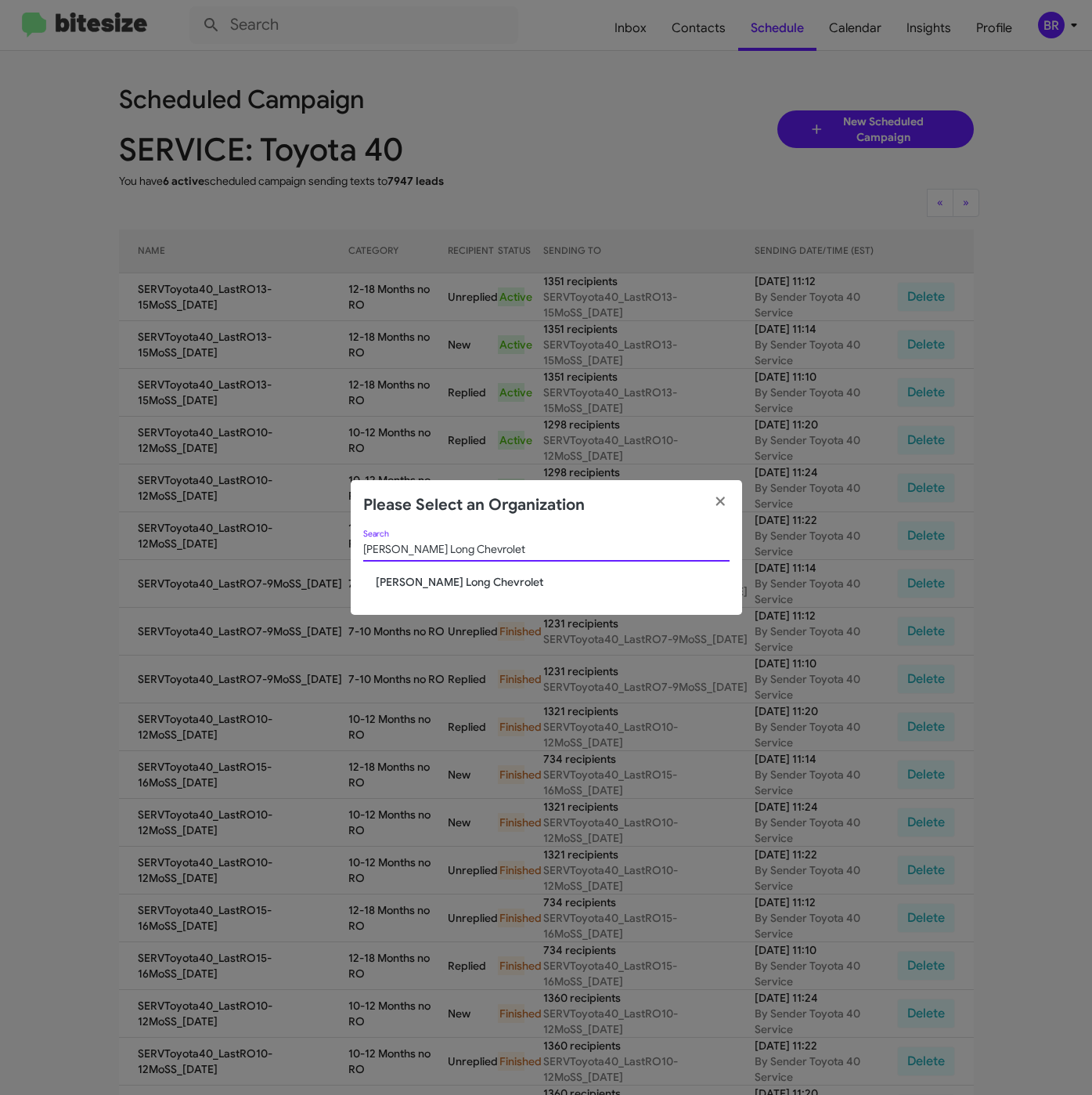
type input "[PERSON_NAME] Long Chevrolet"
click at [408, 578] on span "[PERSON_NAME] Long Chevrolet" at bounding box center [553, 582] width 354 height 15
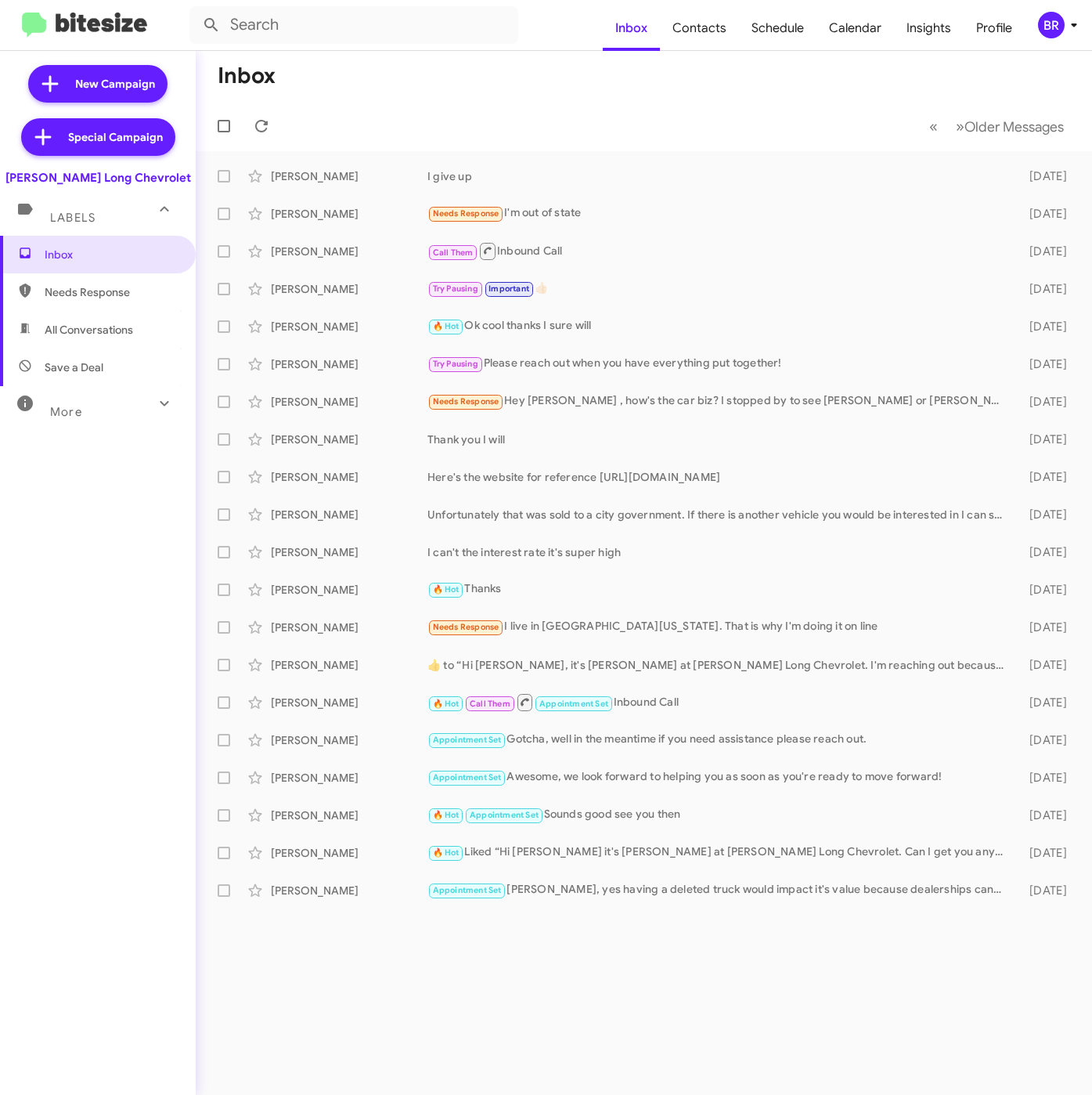
click at [1038, 26] on div "BR" at bounding box center [1050, 25] width 26 height 26
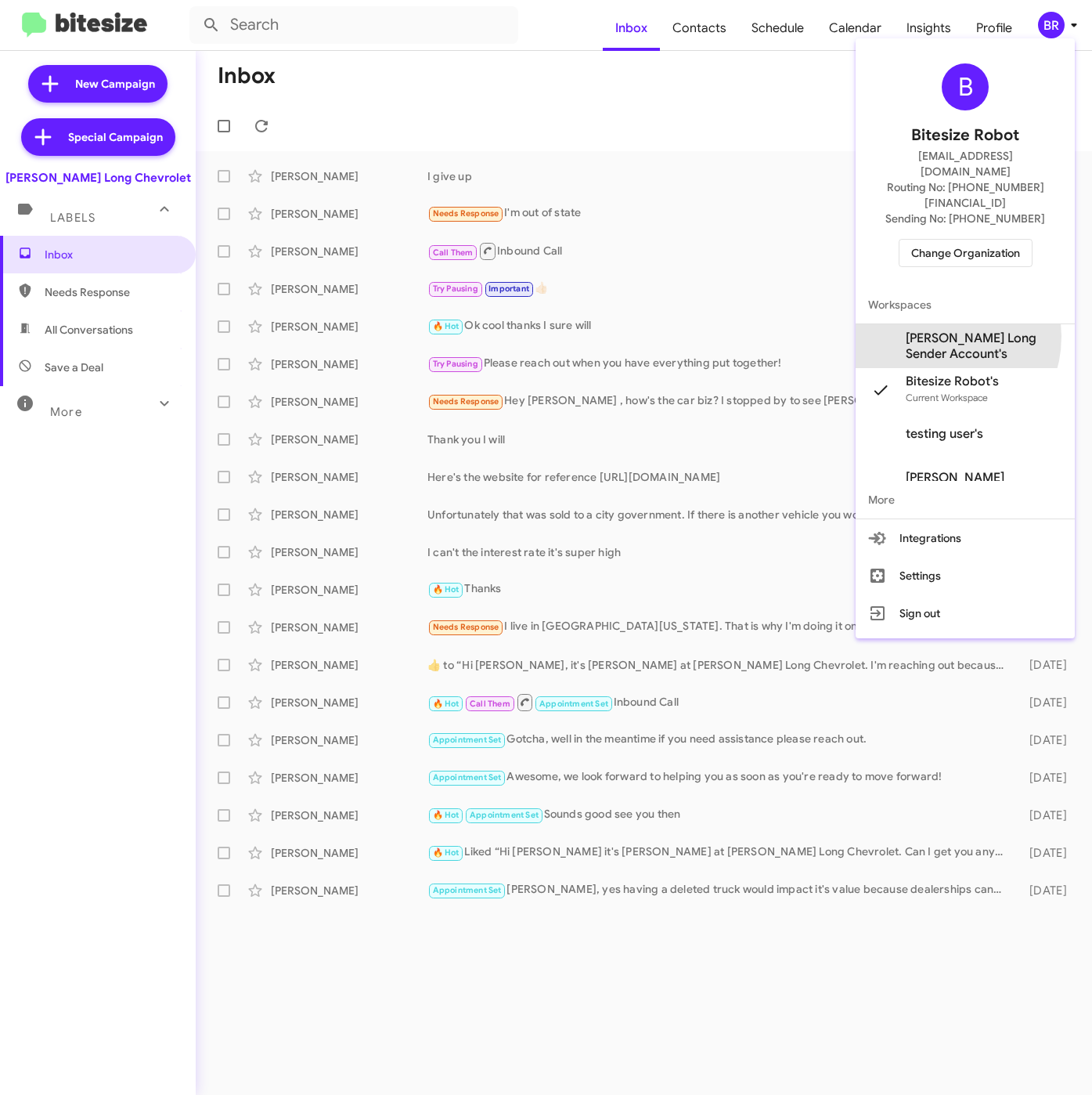
click at [932, 330] on span "[PERSON_NAME] Long Sender Account's" at bounding box center [984, 345] width 156 height 31
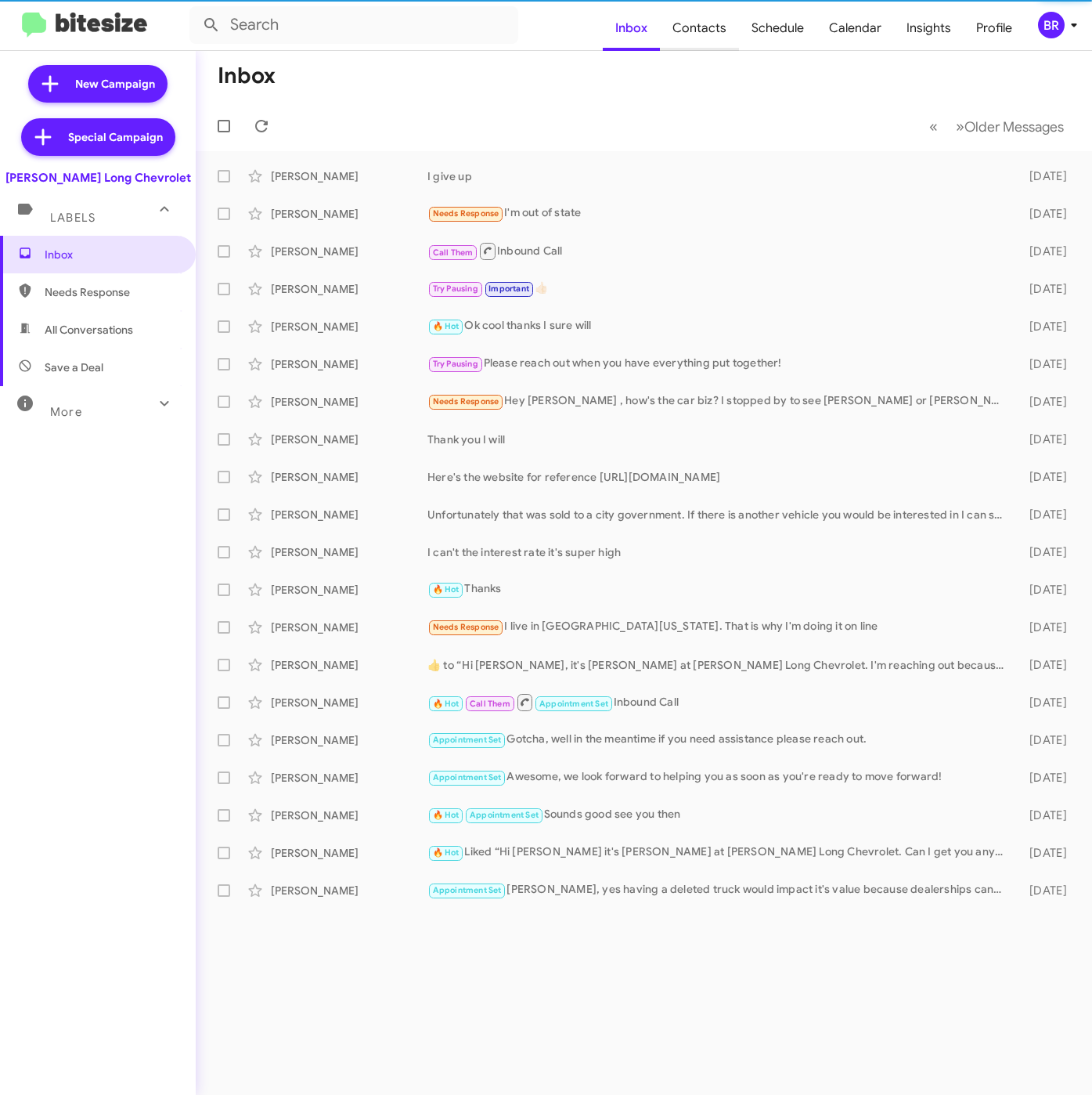
click at [707, 28] on span "Contacts" at bounding box center [699, 27] width 79 height 45
type input "in:groups"
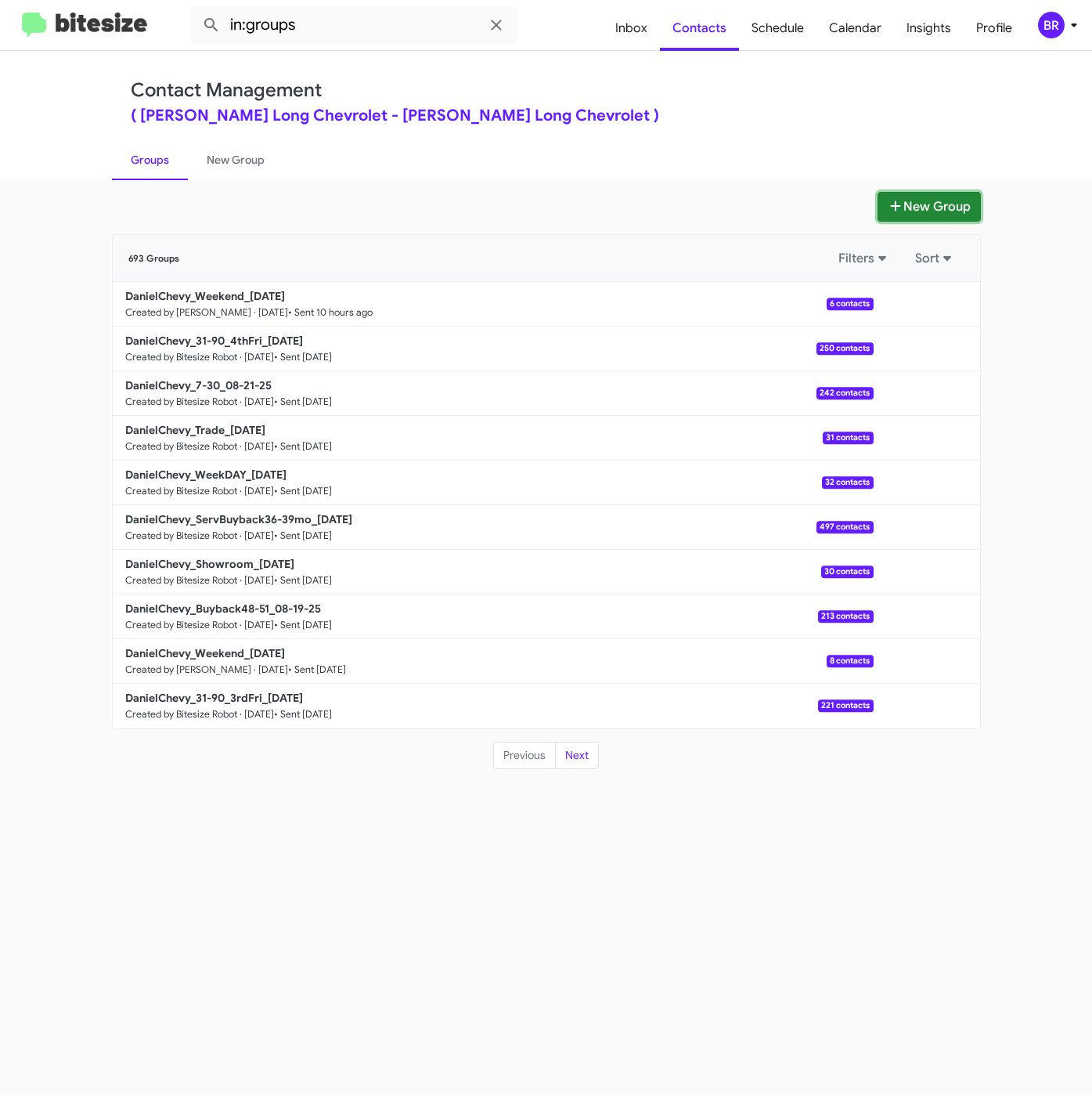
click at [930, 202] on button "New Group" at bounding box center [929, 206] width 103 height 30
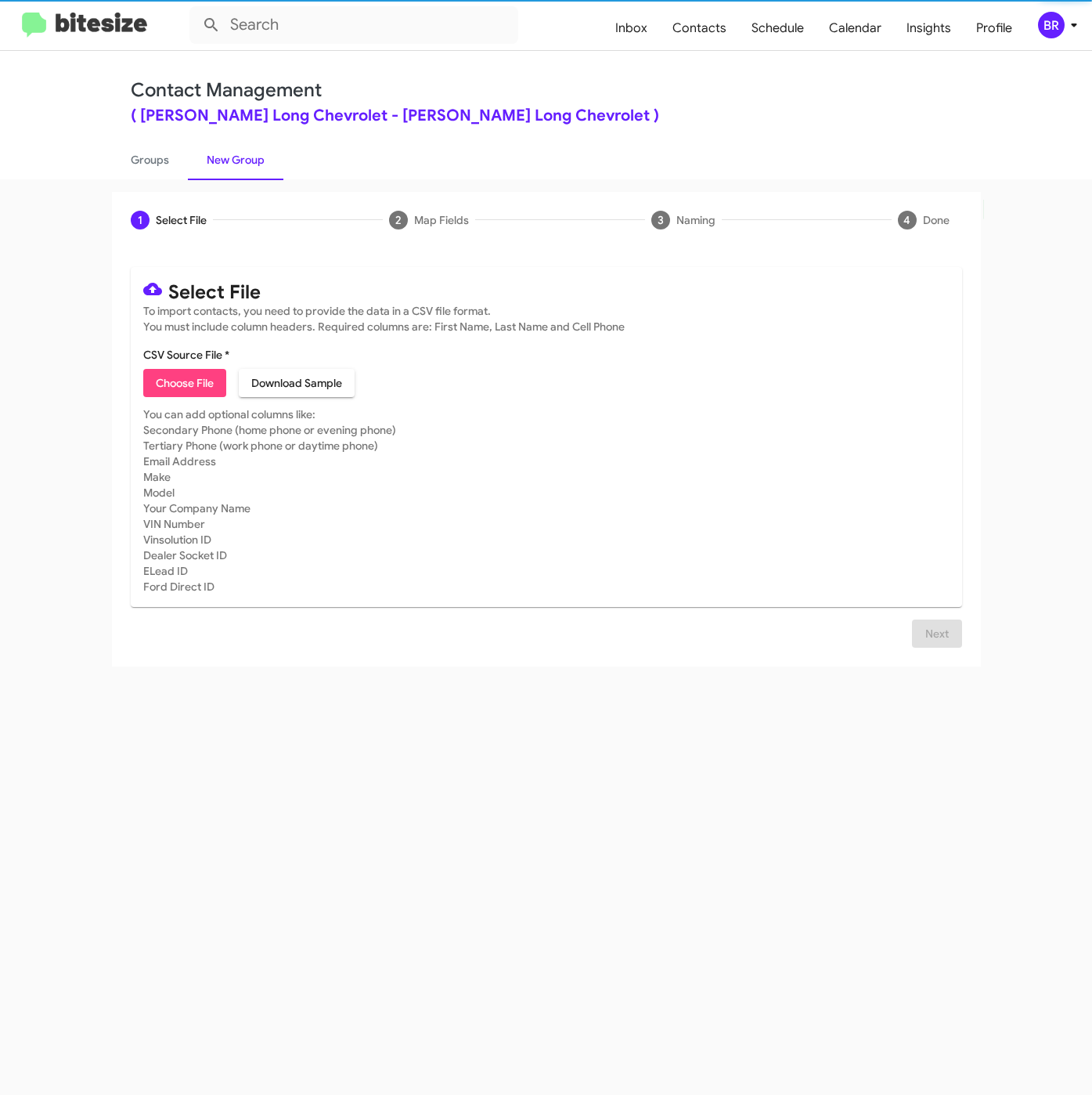
click at [168, 384] on span "Choose File" at bounding box center [185, 382] width 58 height 28
type input "DanielChevy_Buyback60-63_08-26-25"
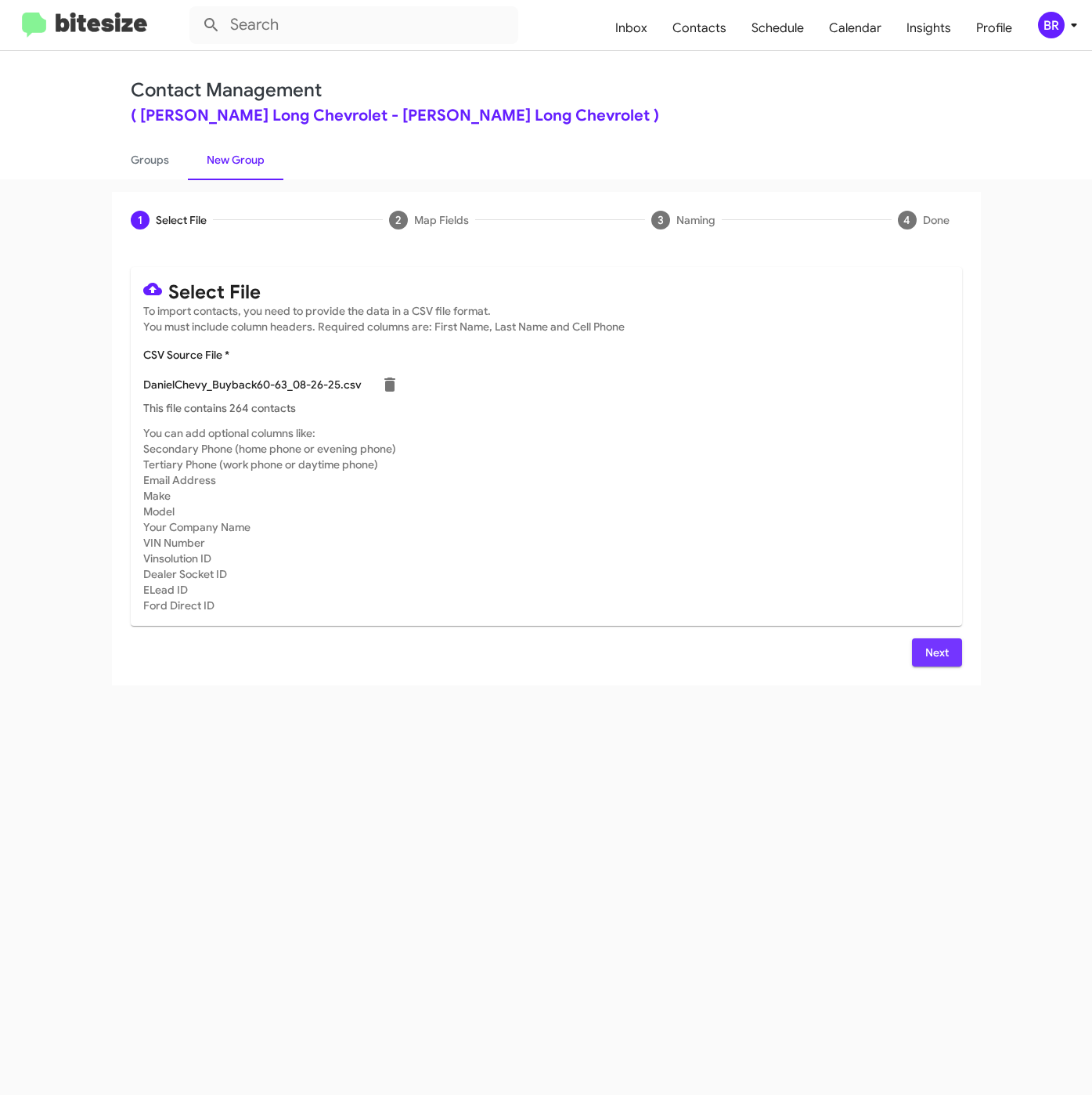
click at [947, 655] on span "Next" at bounding box center [936, 652] width 25 height 28
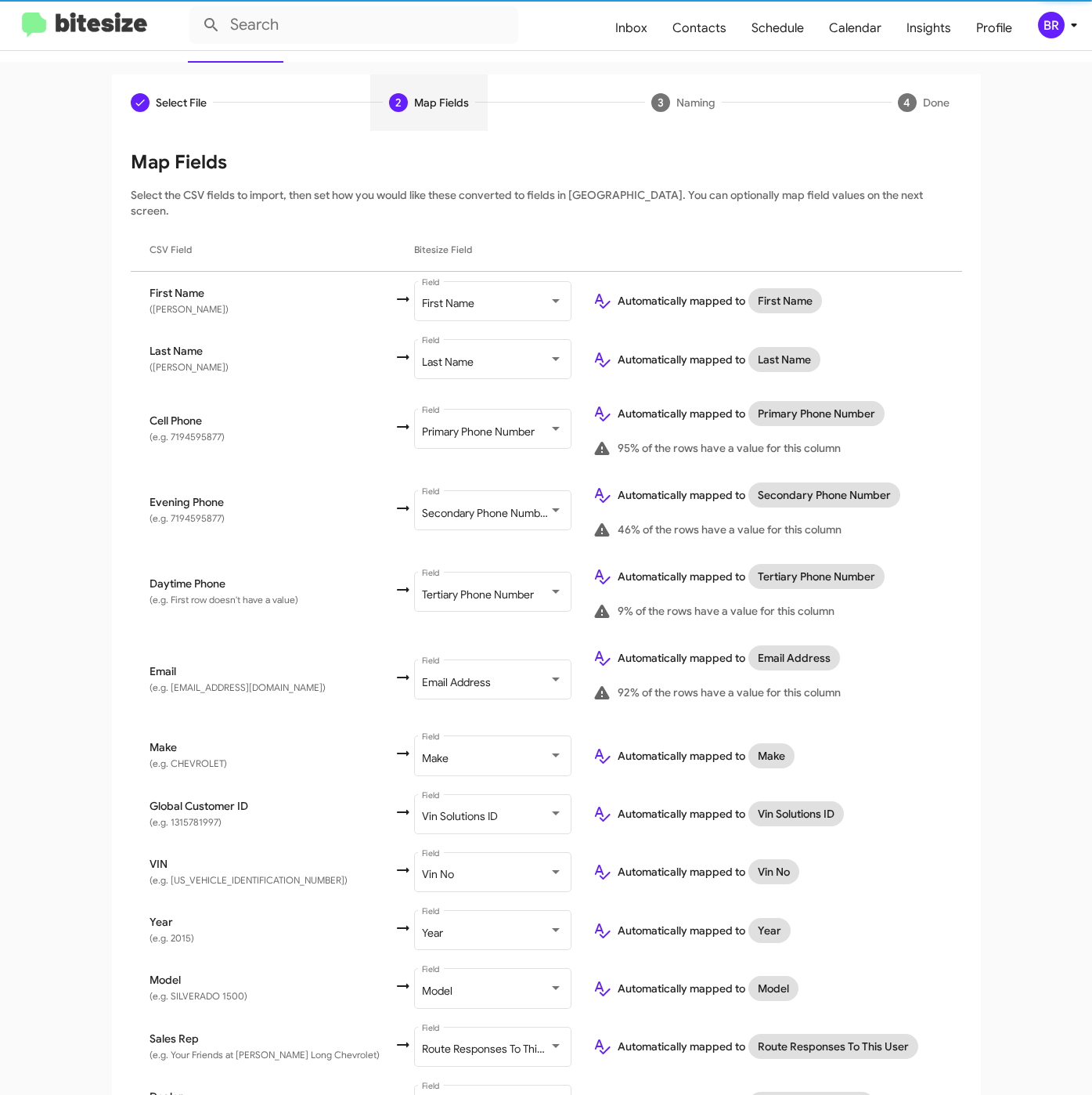
scroll to position [196, 0]
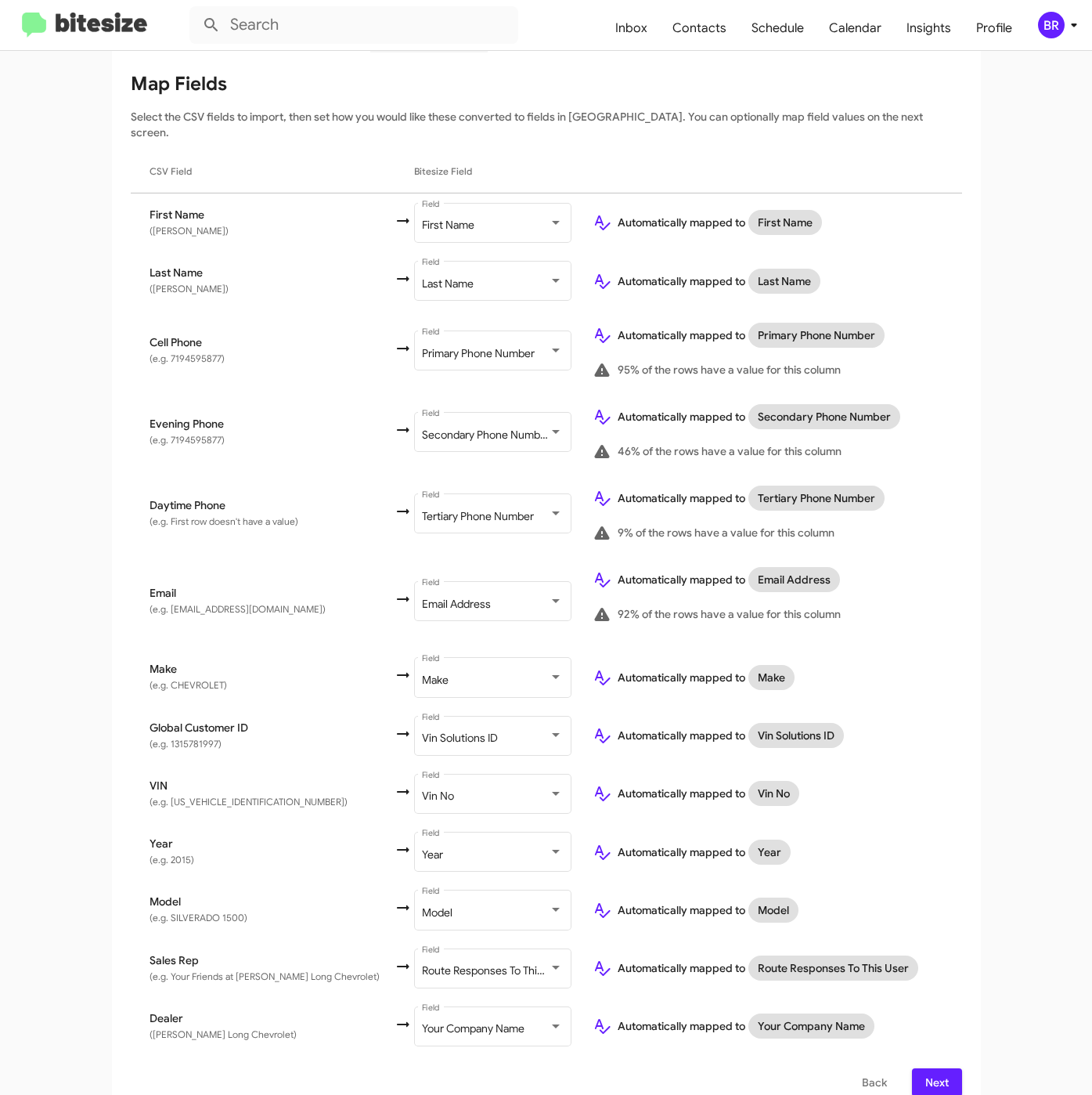
click at [924, 1068] on span "Next" at bounding box center [936, 1081] width 25 height 28
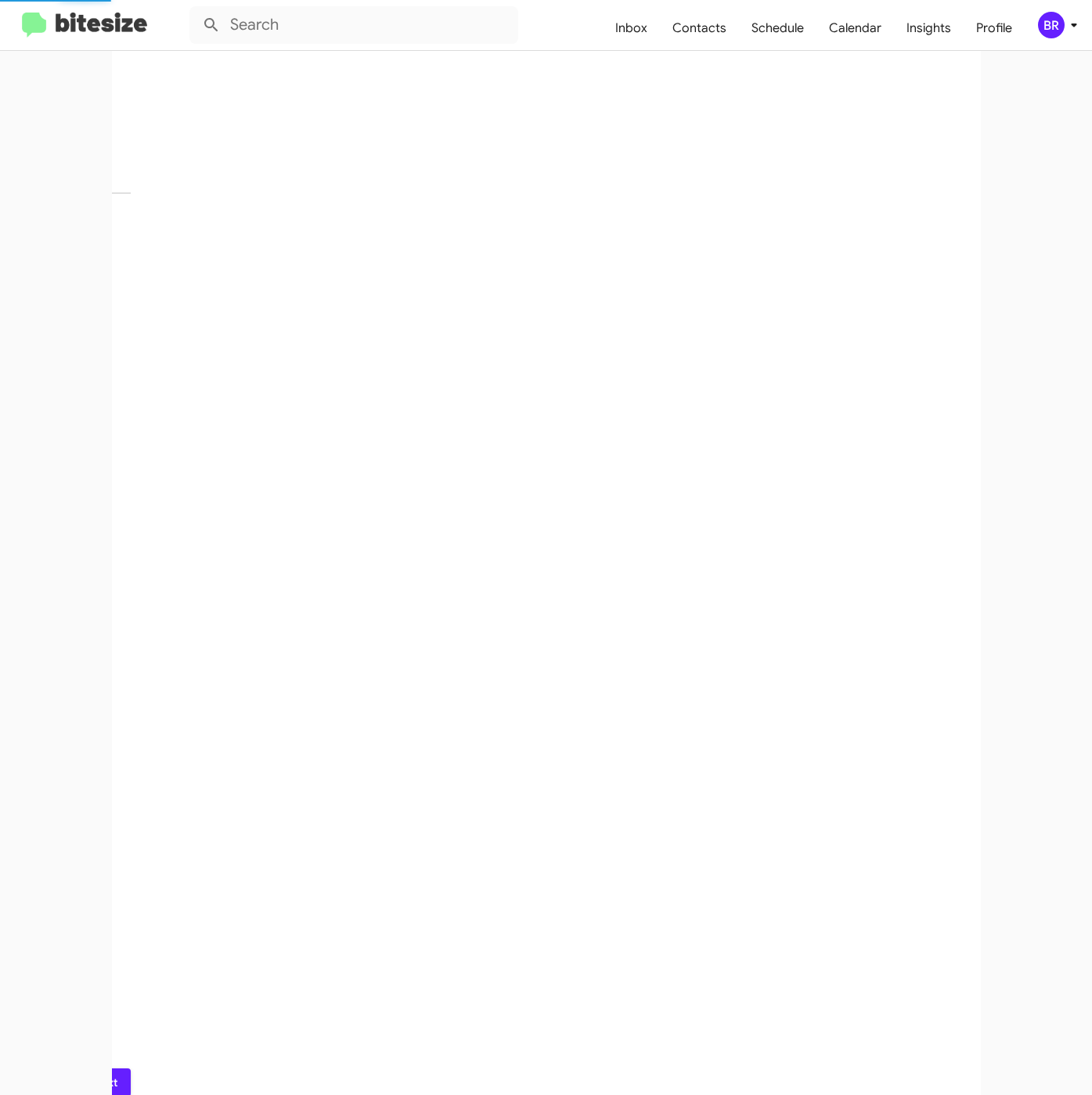
scroll to position [0, 0]
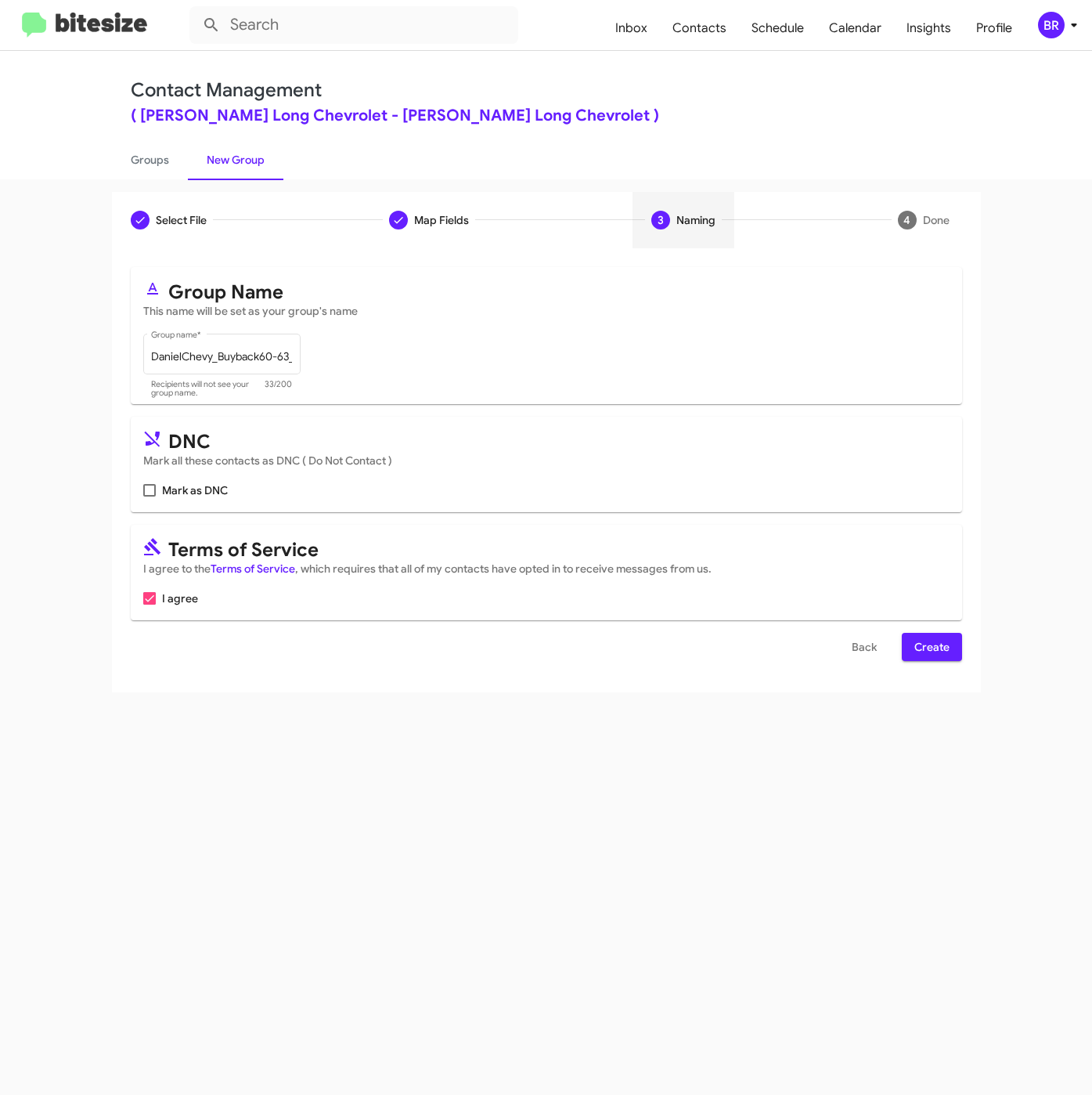
click at [911, 640] on button "Create" at bounding box center [931, 647] width 60 height 28
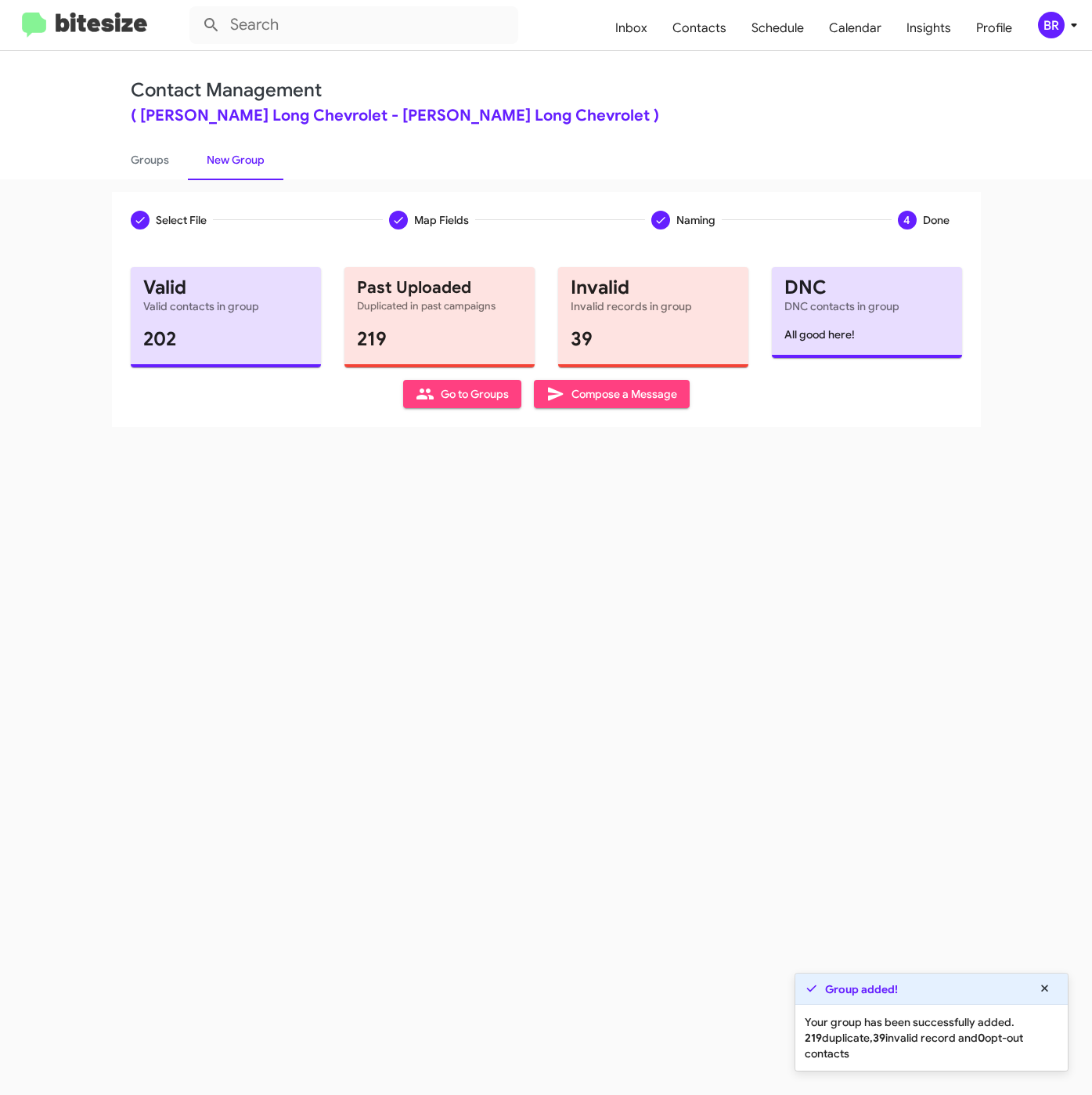
drag, startPoint x: 343, startPoint y: 674, endPoint x: 251, endPoint y: 476, distance: 218.3
click at [344, 673] on div "Select File Map Fields Naming 4 Done Select File To import contacts, you need t…" at bounding box center [546, 637] width 1092 height 915
click at [155, 156] on link "Groups" at bounding box center [150, 160] width 76 height 41
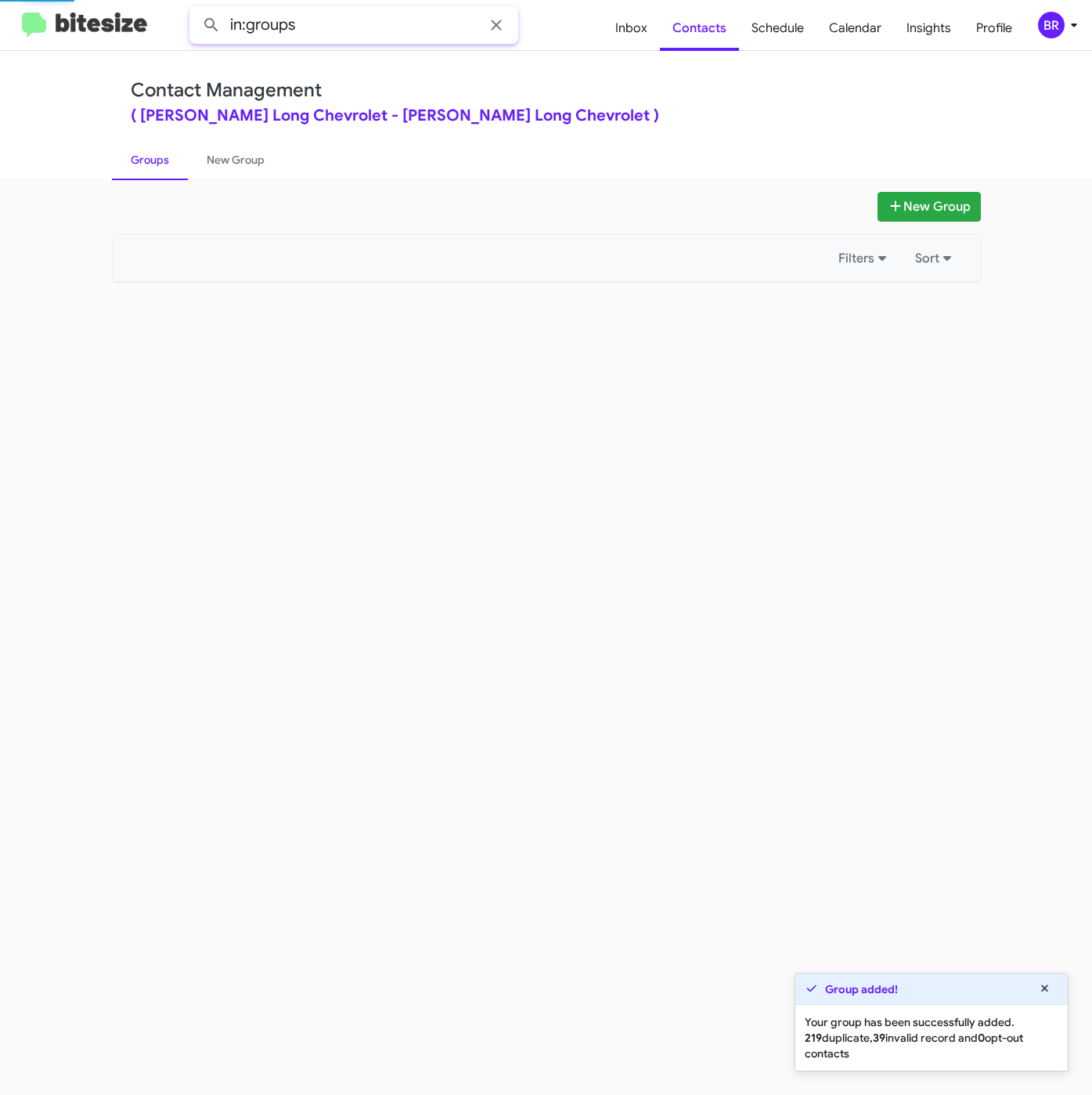
click at [371, 29] on input "in:groups" at bounding box center [354, 25] width 329 height 37
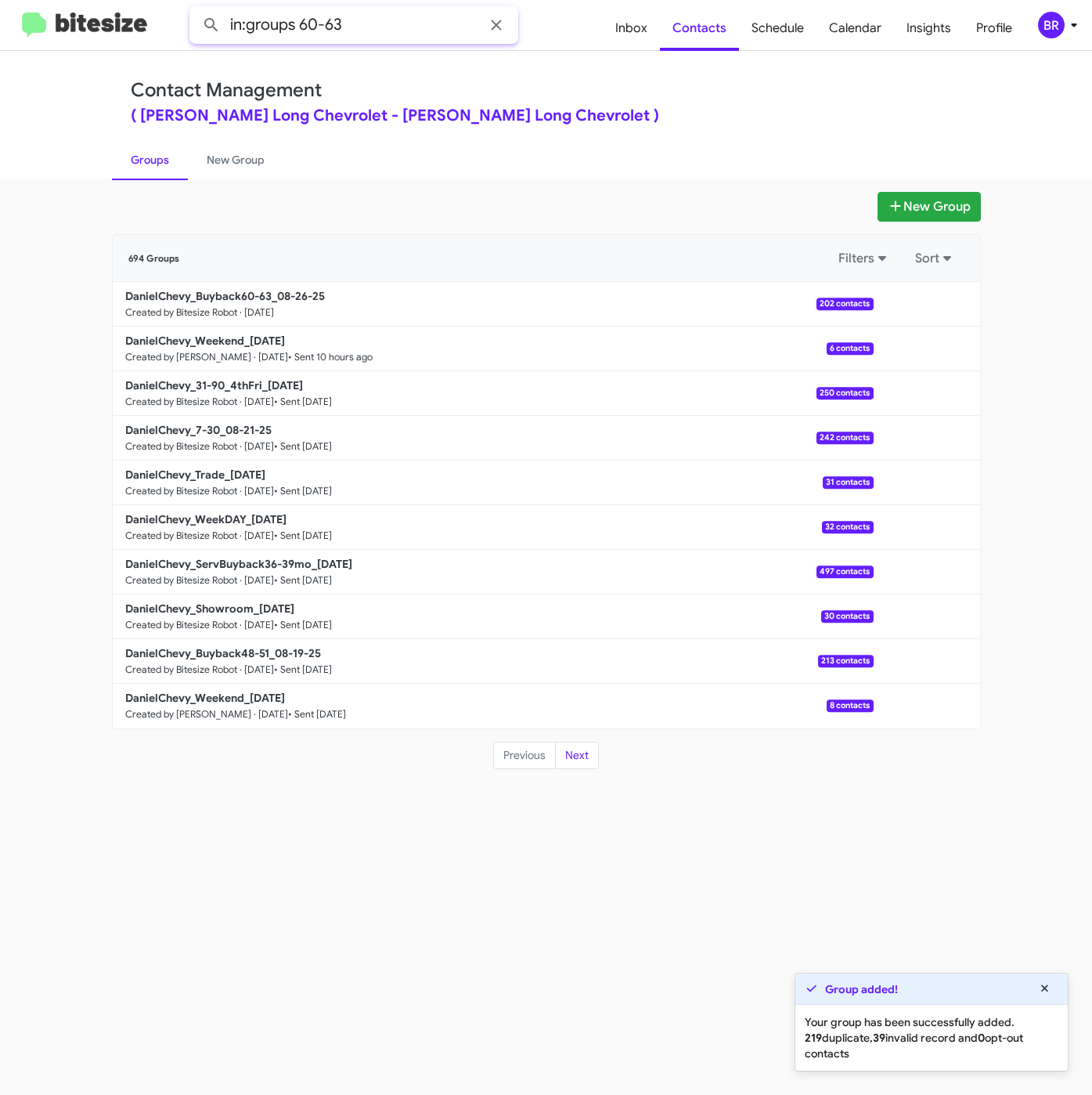
type input "in:groups 60-63"
click at [196, 9] on button at bounding box center [211, 25] width 31 height 31
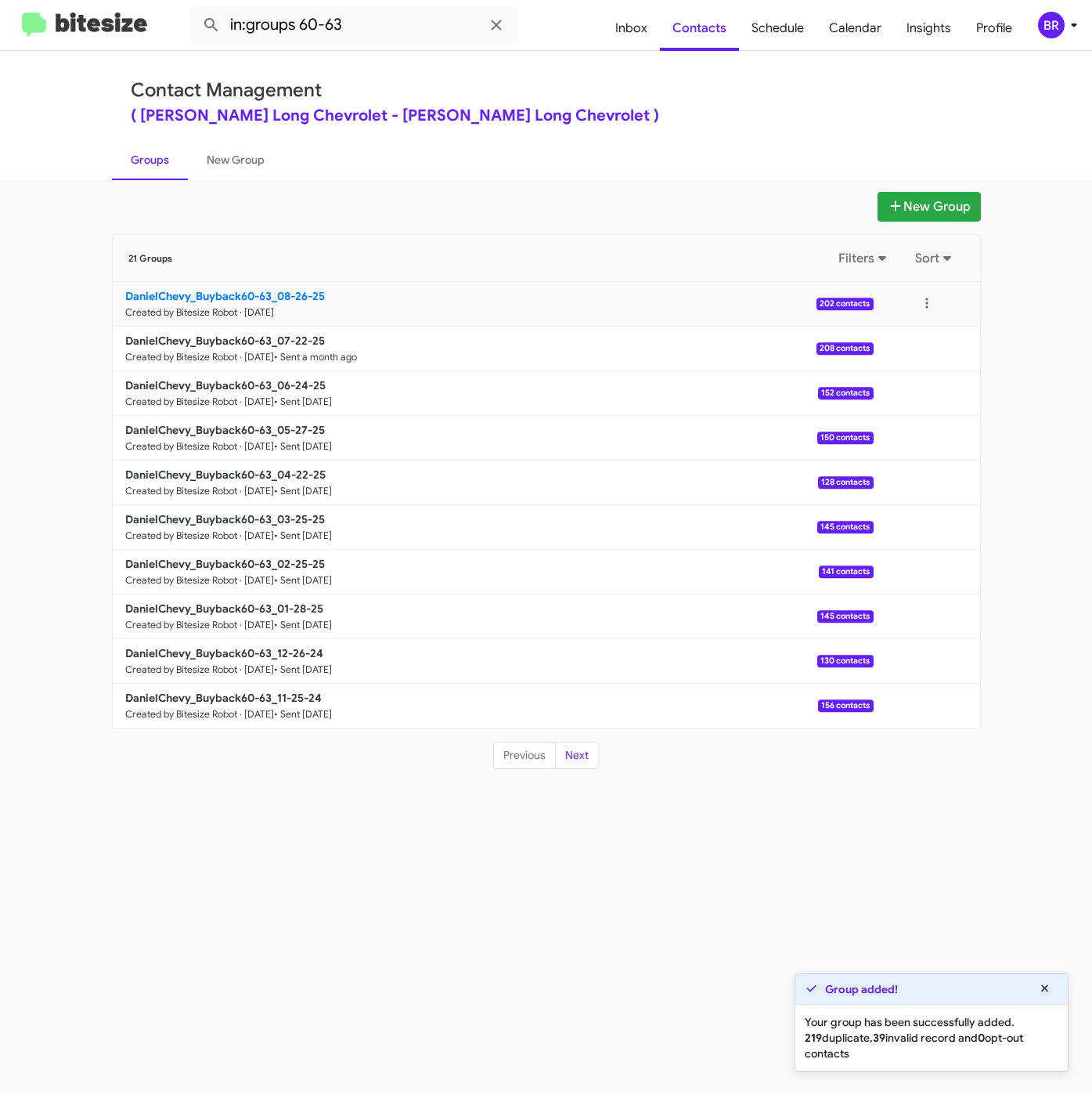
click at [280, 296] on b "DanielChevy_Buyback60-63_08-26-25" at bounding box center [225, 296] width 200 height 14
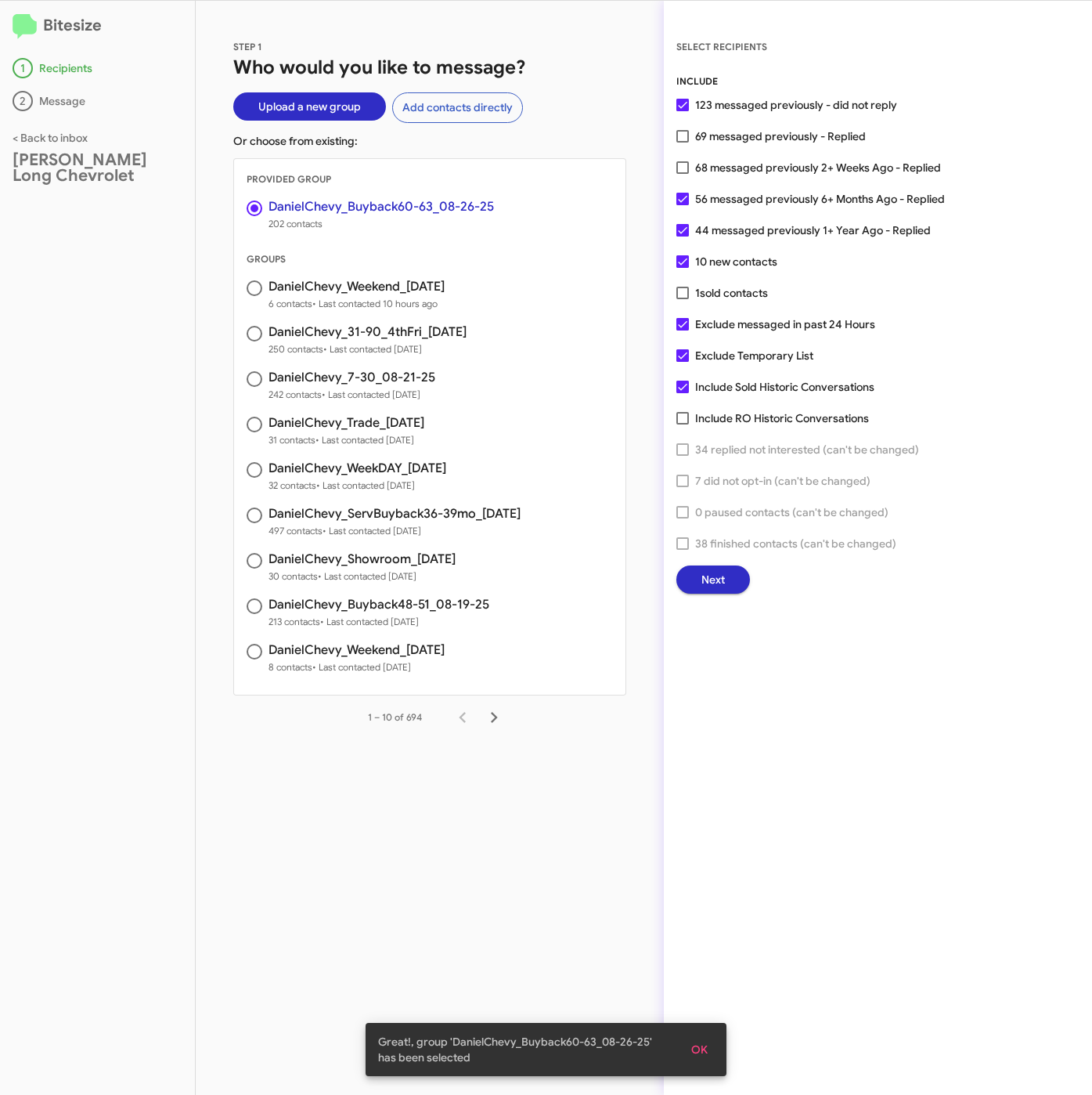
click at [722, 575] on span "Next" at bounding box center [714, 579] width 24 height 28
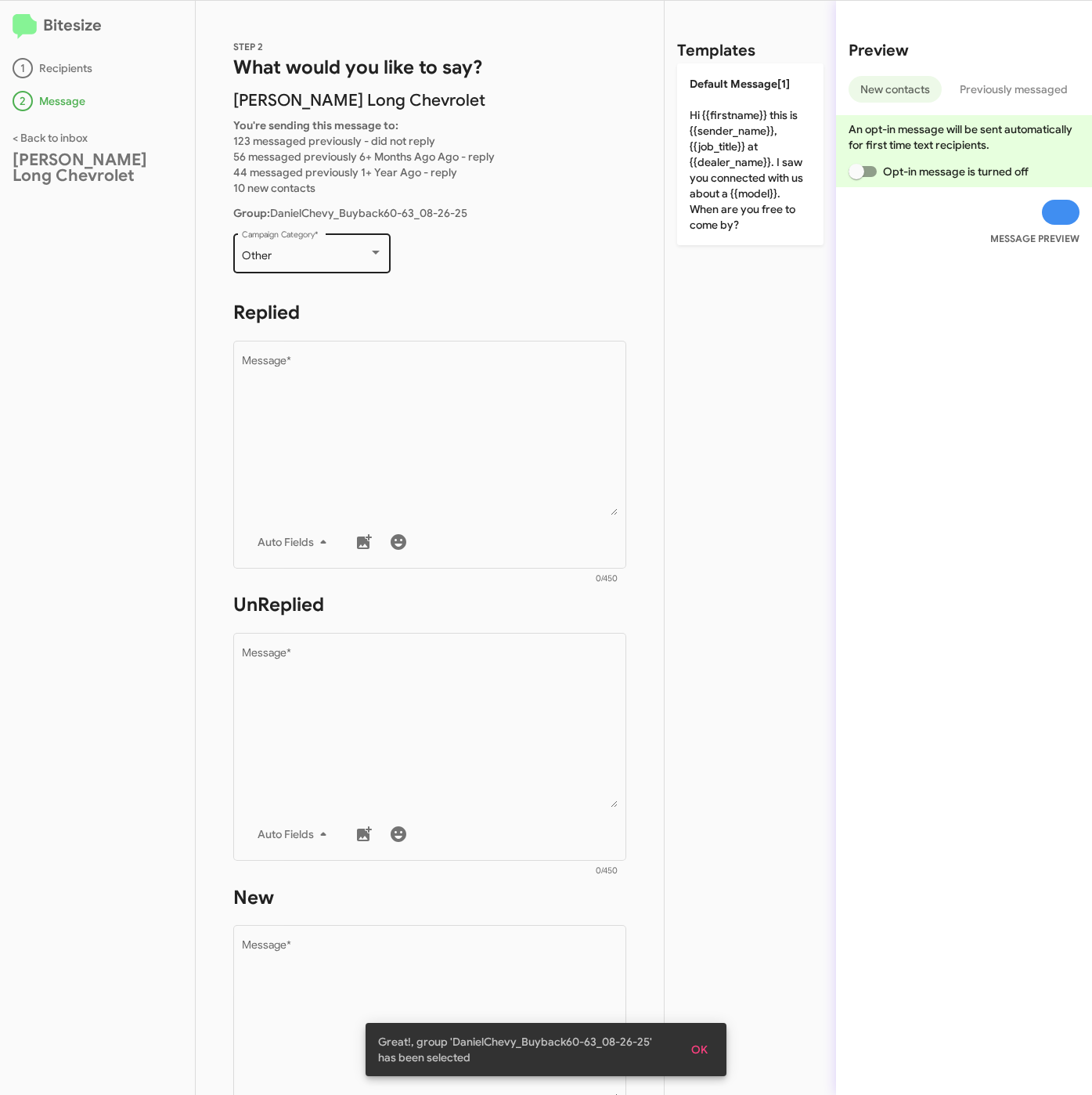
click at [282, 256] on div "Other" at bounding box center [304, 256] width 127 height 13
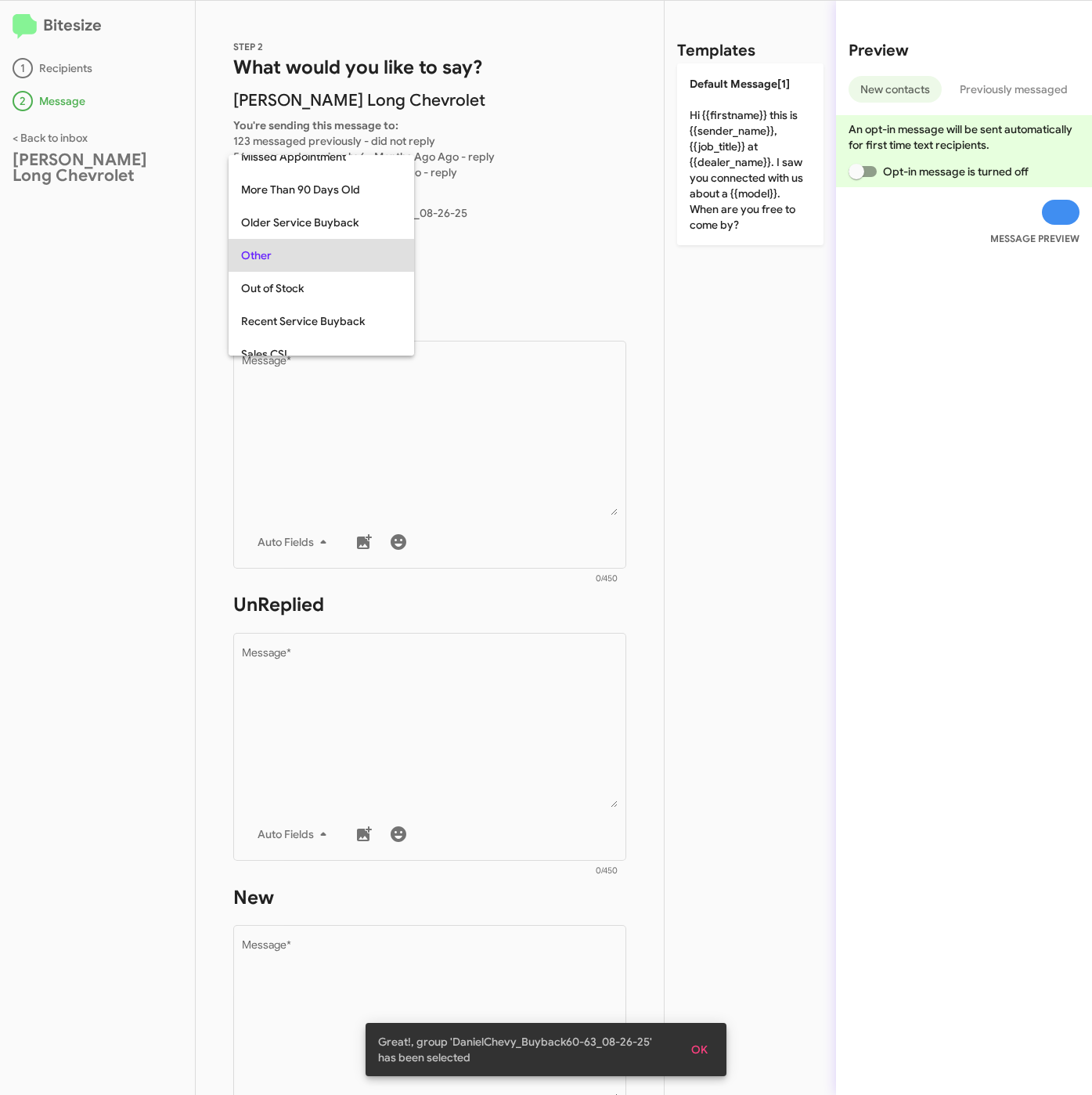
scroll to position [164, 0]
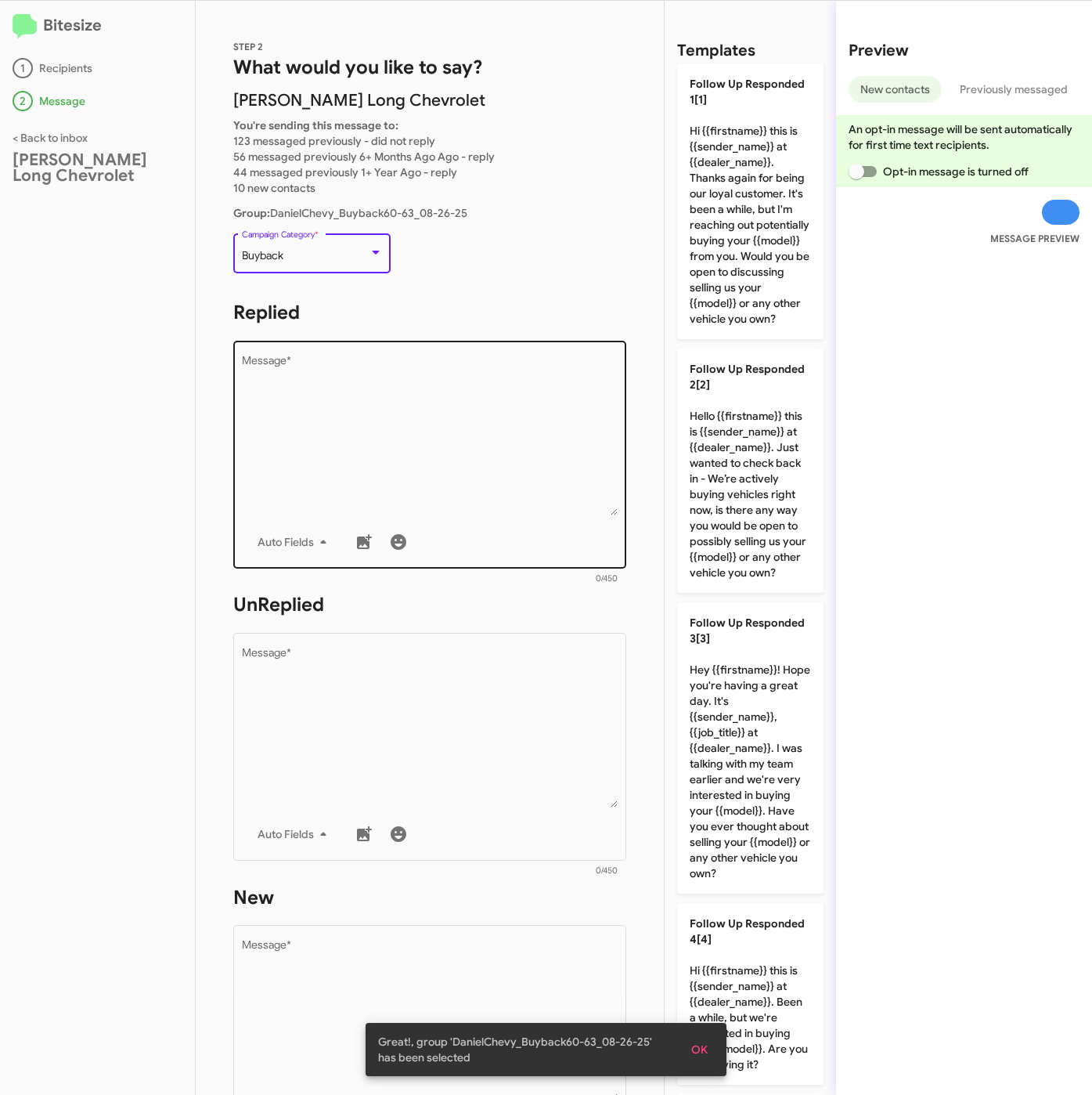
click at [345, 442] on textarea "Message *" at bounding box center [429, 436] width 377 height 160
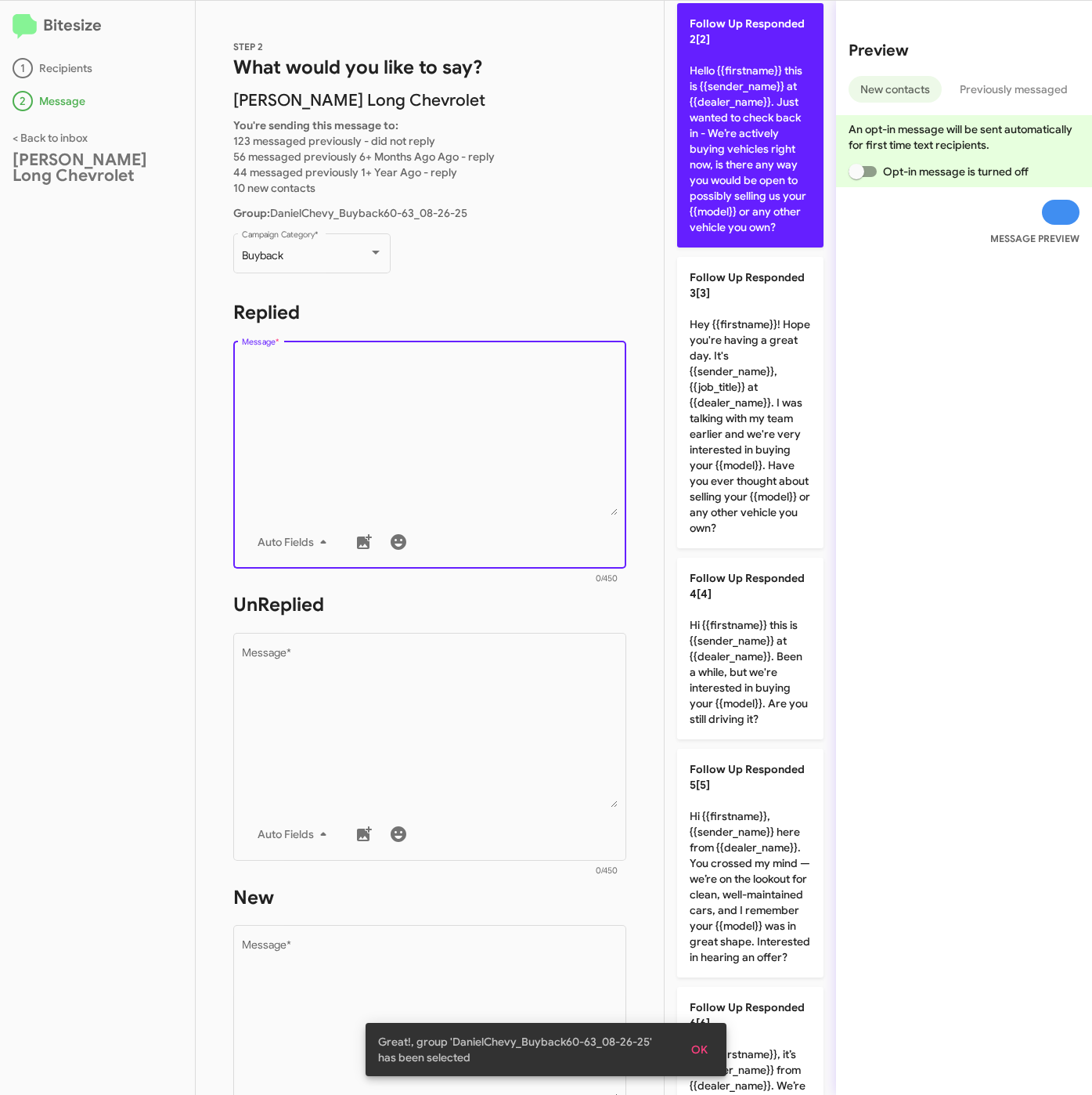
scroll to position [587, 0]
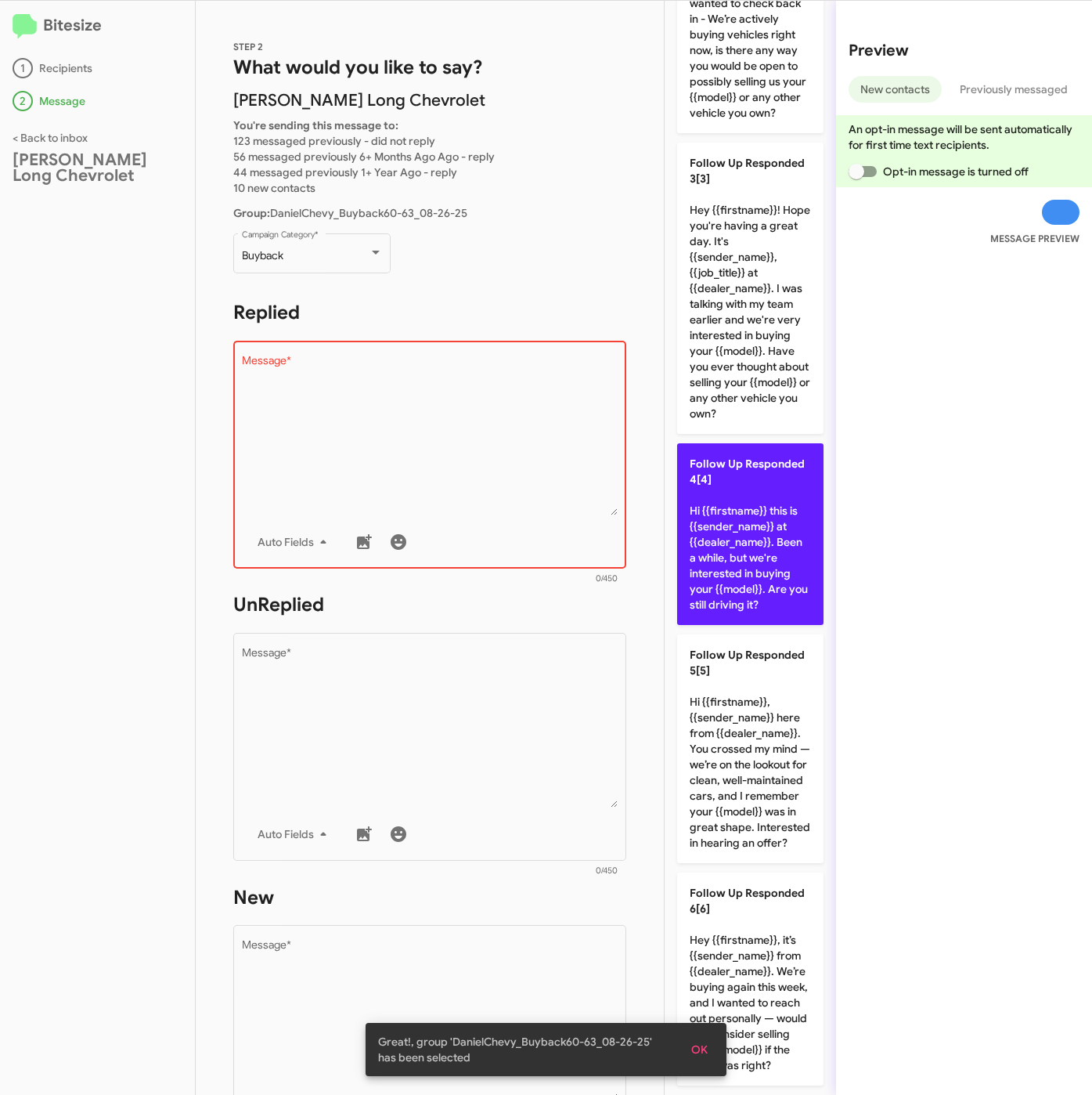
click at [759, 602] on p "Follow Up Responded 4[4] Hi {{firstname}} this is {{sender_name}} at {{dealer_n…" at bounding box center [750, 534] width 146 height 182
type textarea "Hi {{firstname}} this is {{sender_name}} at {{dealer_name}}. Been a while, but …"
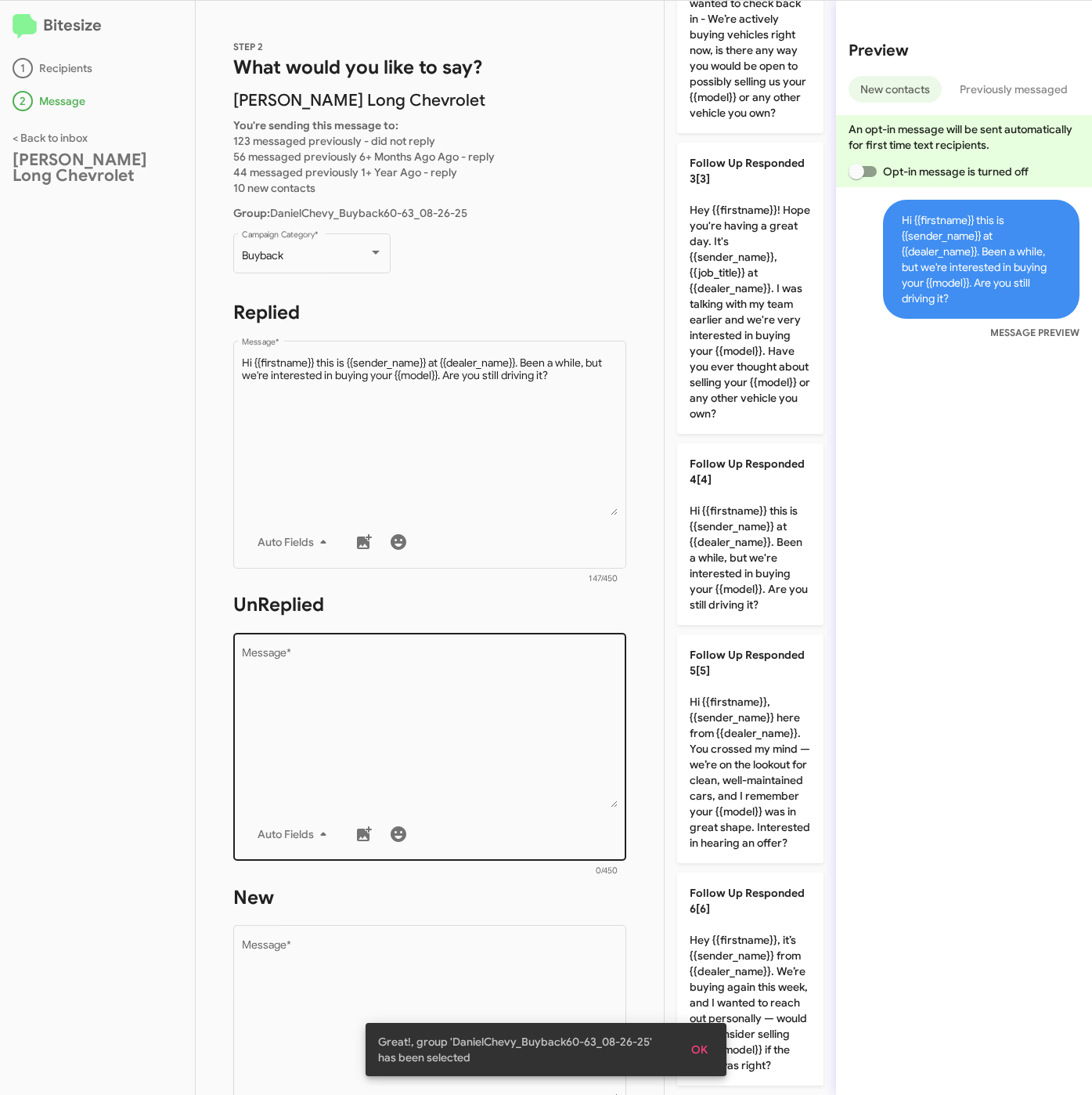
click at [418, 696] on textarea "Message *" at bounding box center [429, 727] width 377 height 160
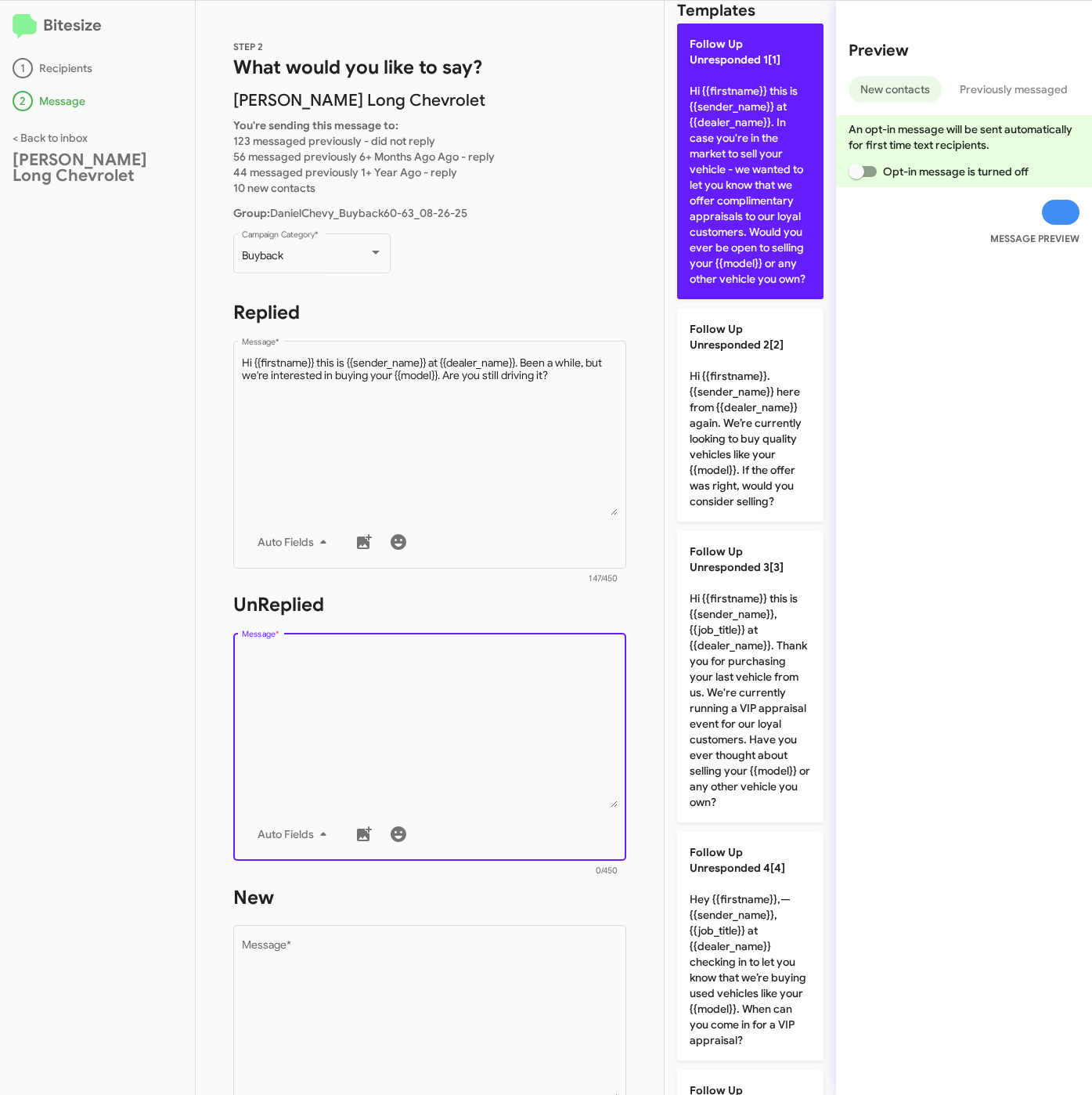
scroll to position [0, 0]
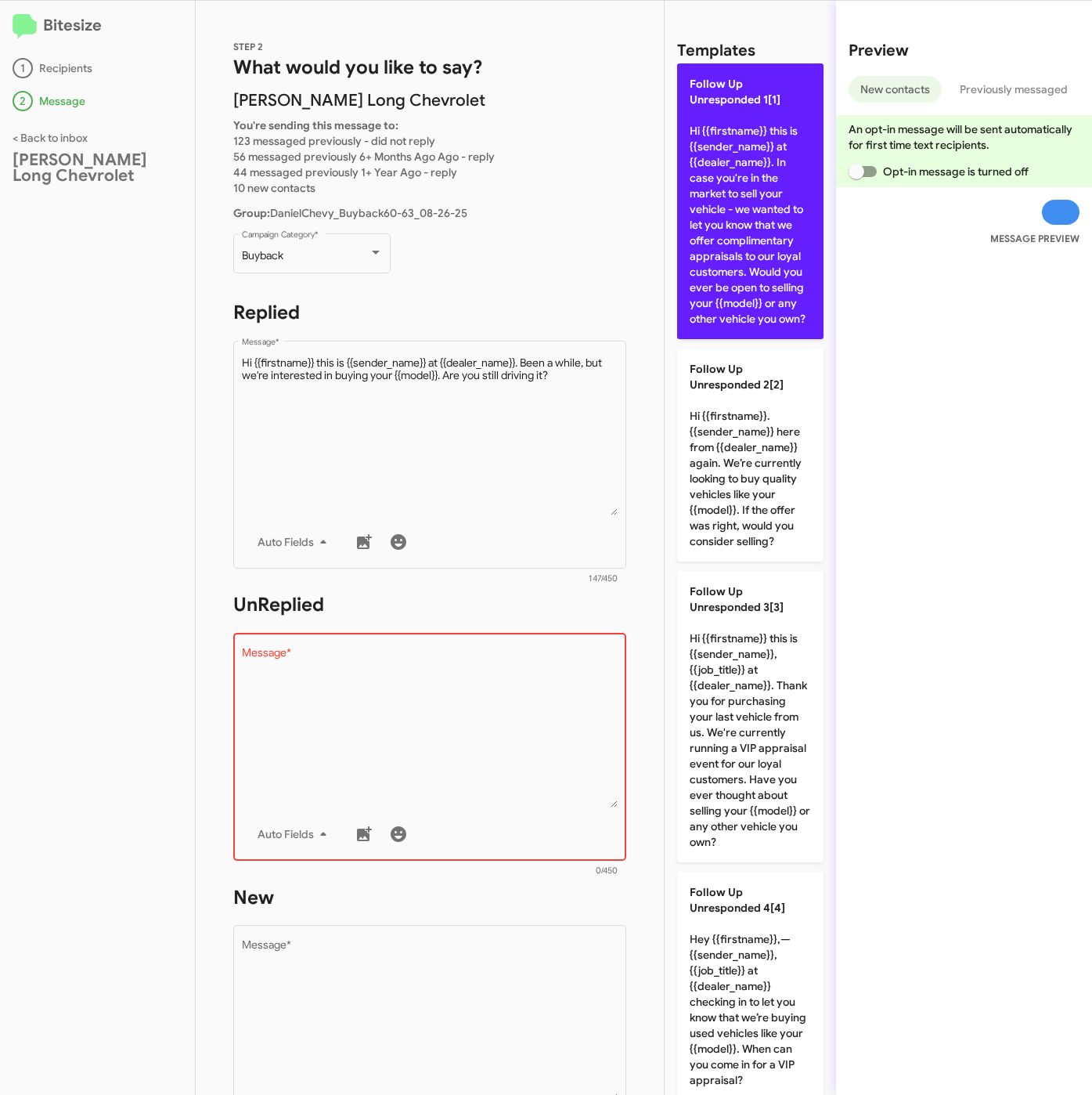
click at [750, 294] on p "Follow Up Unresponded 1[1] Hi {{firstname}} this is {{sender_name}} at {{dealer…" at bounding box center [750, 202] width 146 height 276
type textarea "Hi {{firstname}} this is {{sender_name}} at {{dealer_name}}. In case you're in …"
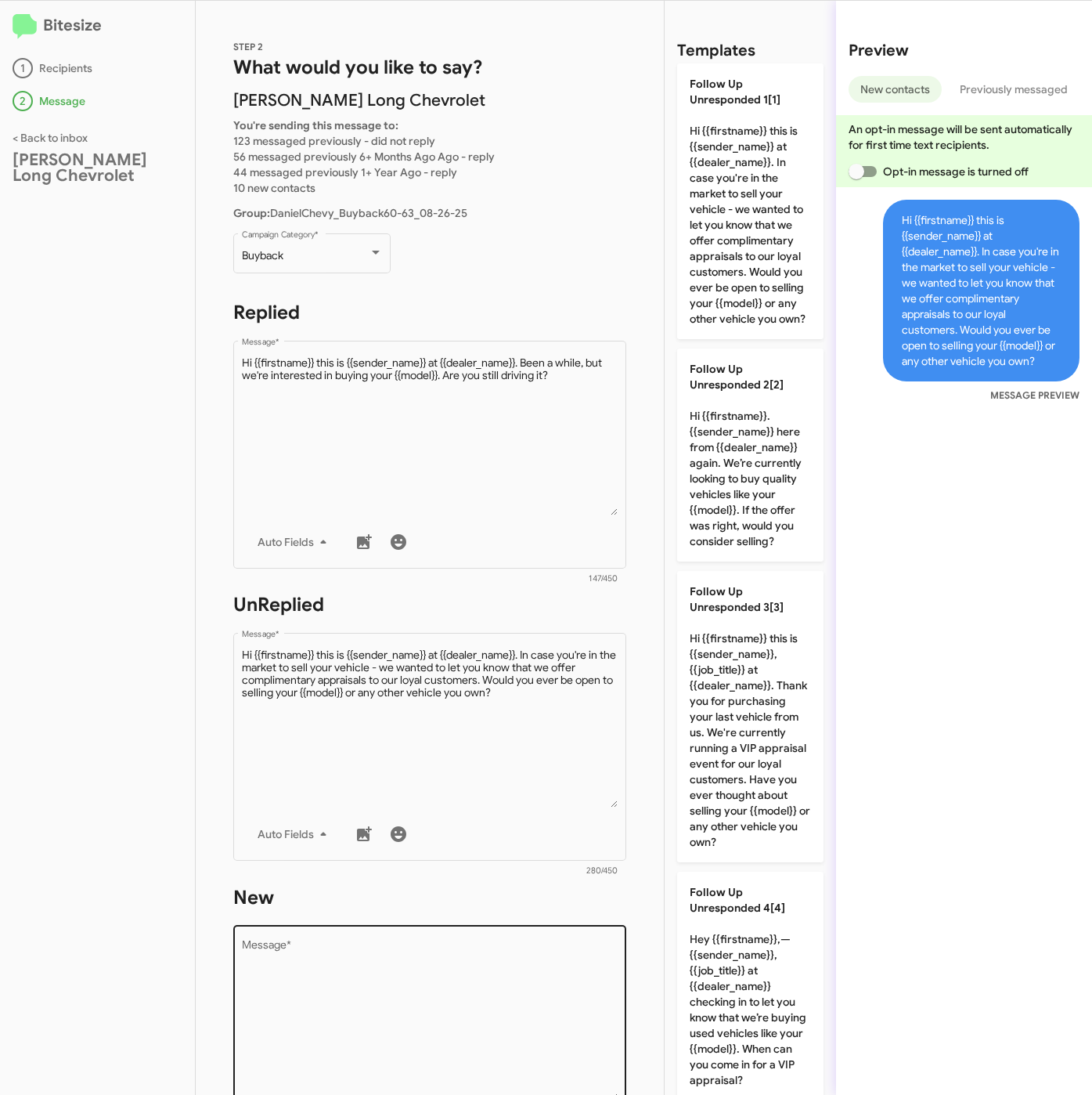
click at [481, 1016] on textarea "Message *" at bounding box center [429, 1020] width 377 height 160
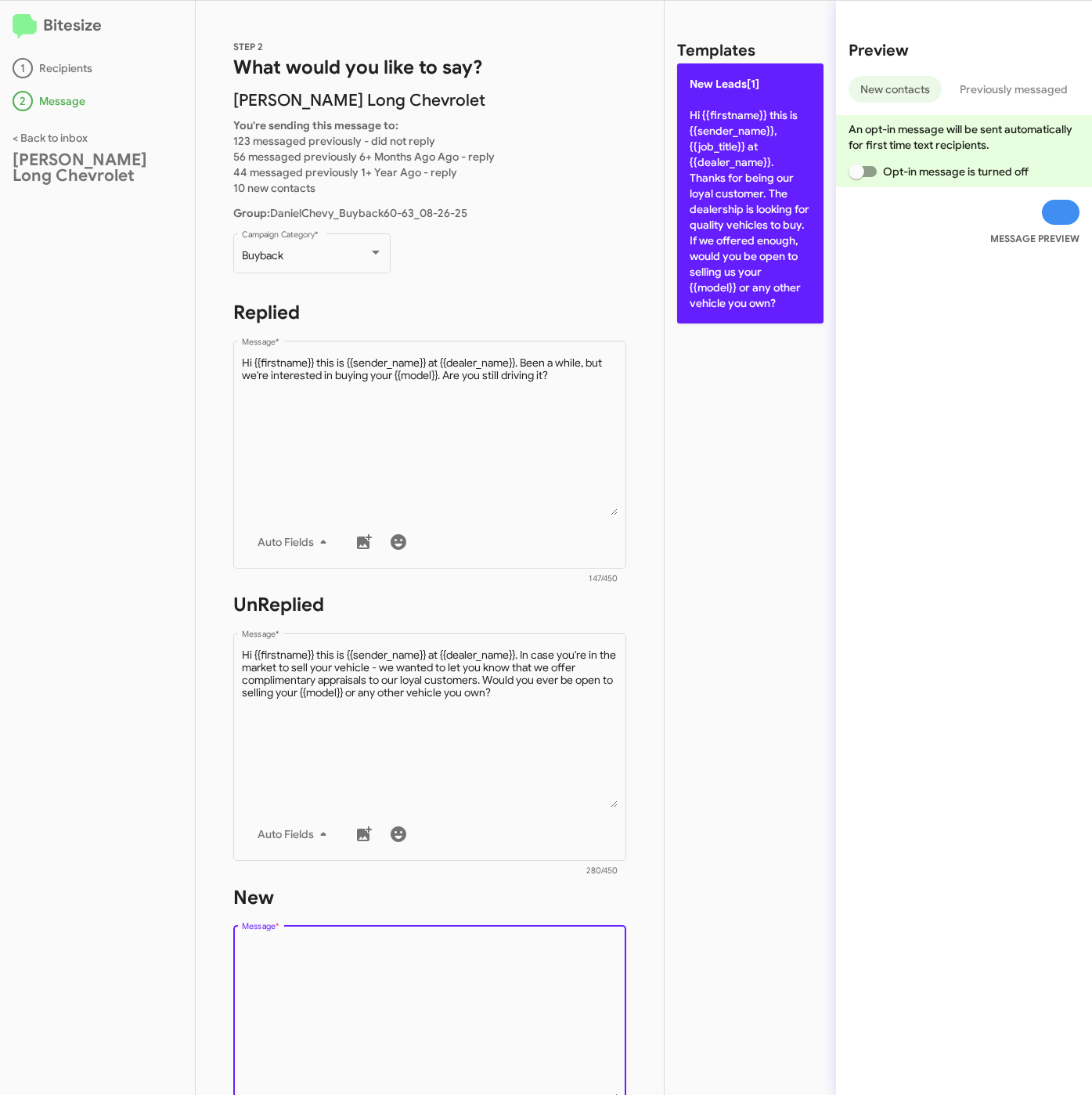
click at [705, 205] on p "New Leads[1] Hi {{firstname}} this is {{sender_name}}, {{job_title}} at {{deale…" at bounding box center [750, 194] width 146 height 260
type textarea "Hi {{firstname}} this is {{sender_name}}, {{job_title}} at {{dealer_name}}. Tha…"
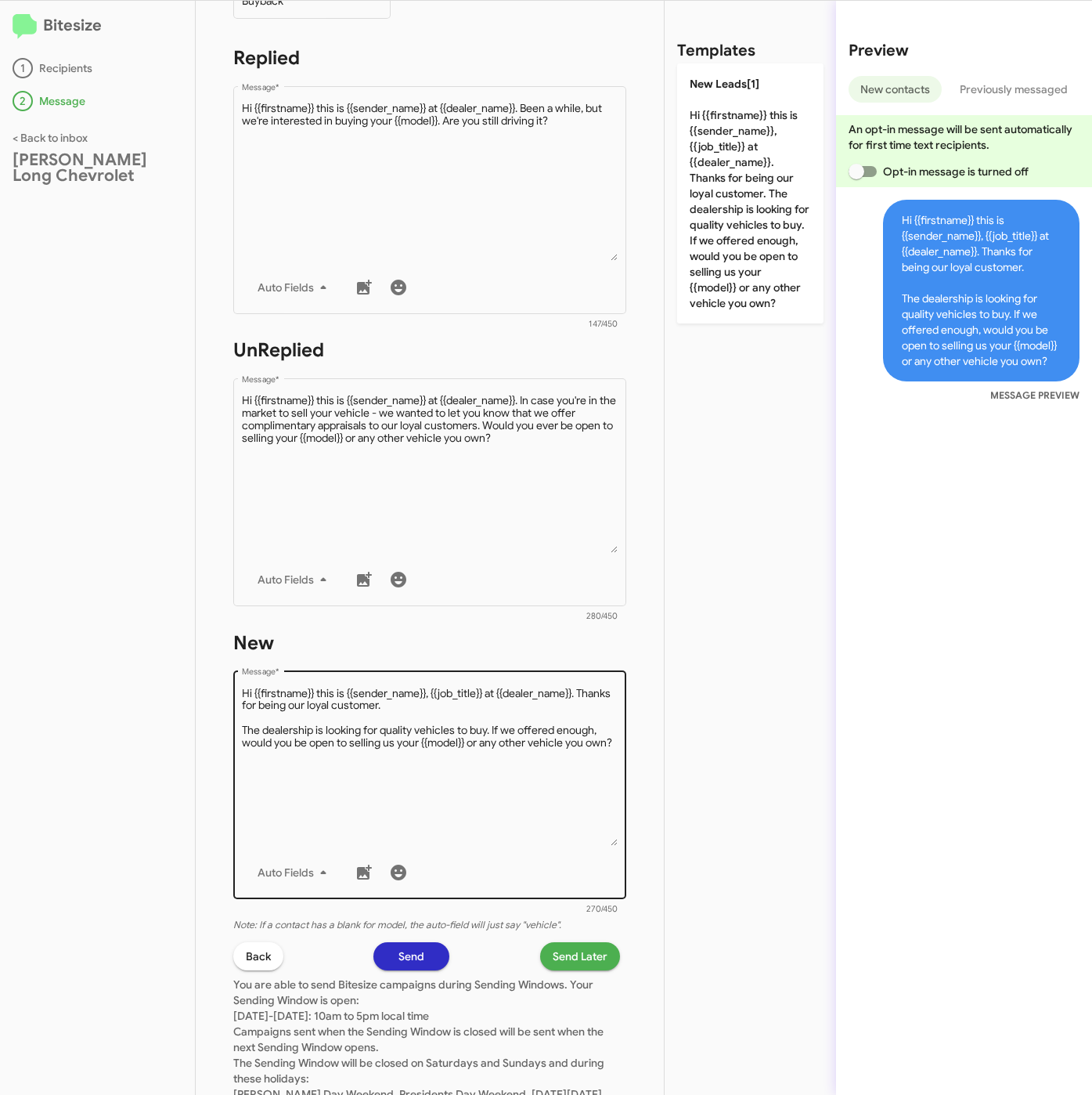
scroll to position [352, 0]
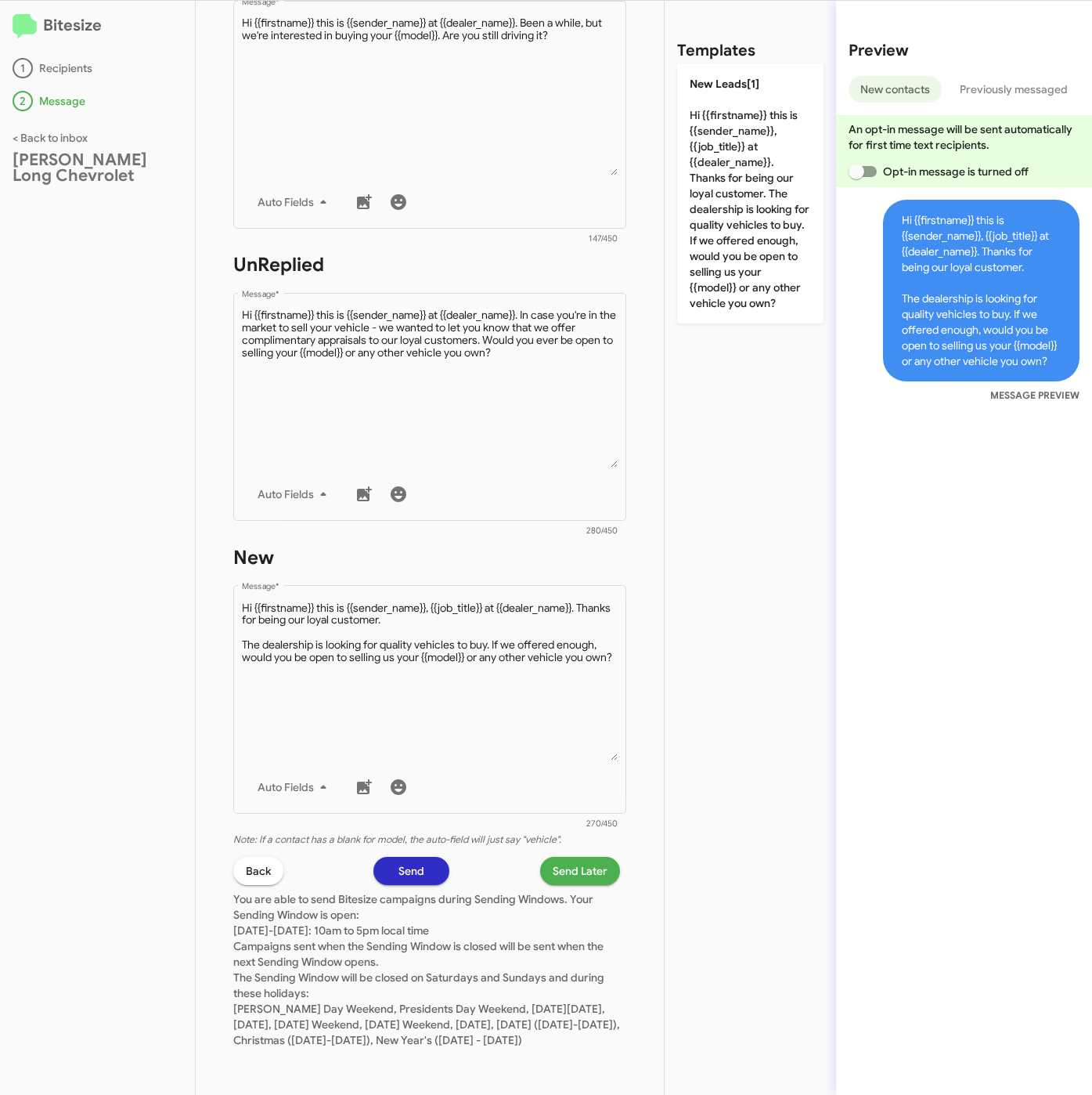
click at [555, 857] on span "Send Later" at bounding box center [580, 870] width 54 height 28
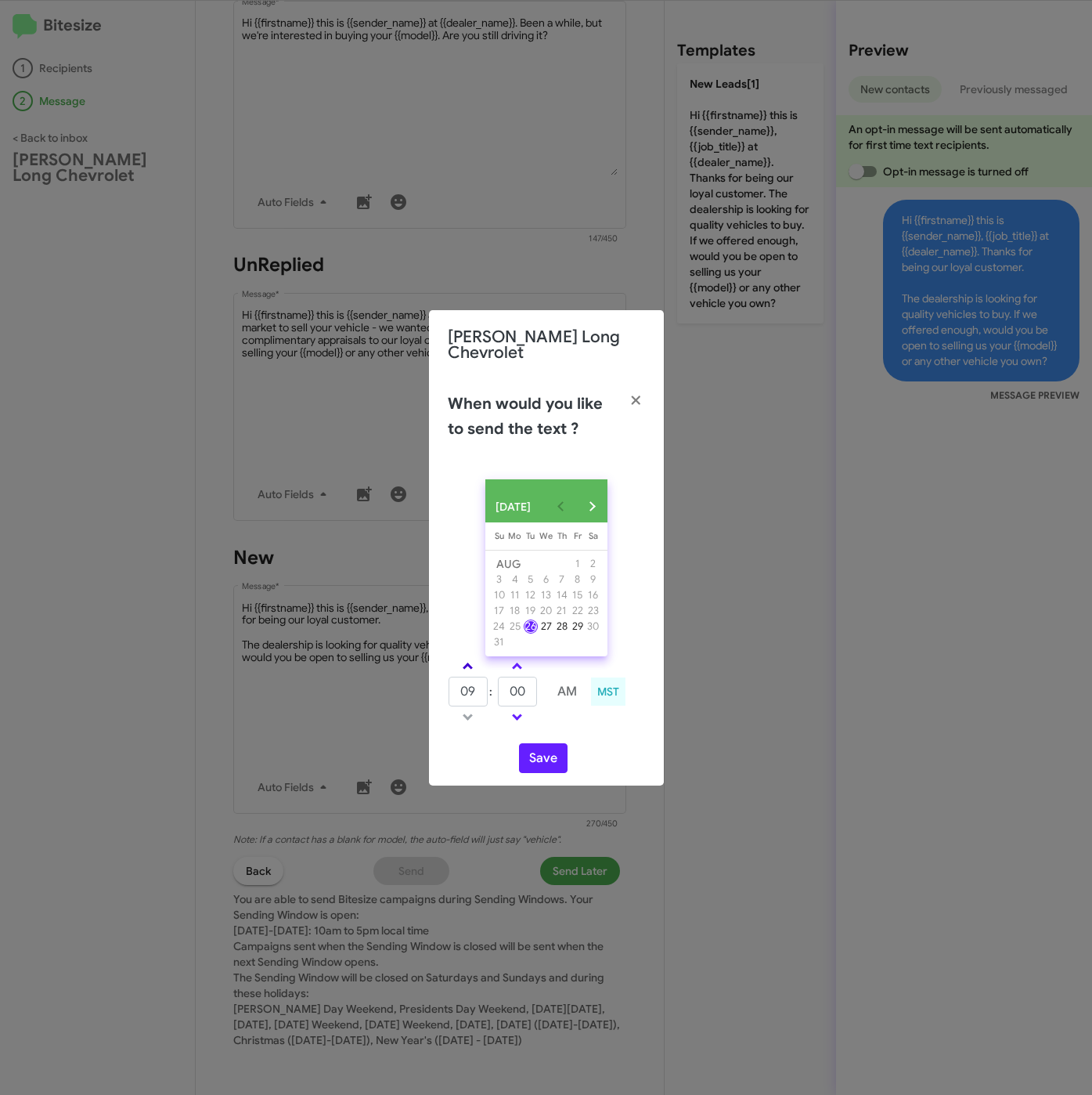
click at [467, 672] on link at bounding box center [468, 665] width 27 height 18
drag, startPoint x: 467, startPoint y: 672, endPoint x: 477, endPoint y: 672, distance: 10.0
click at [469, 670] on link at bounding box center [468, 665] width 27 height 18
type input "11"
click at [506, 686] on input "00" at bounding box center [517, 691] width 39 height 30
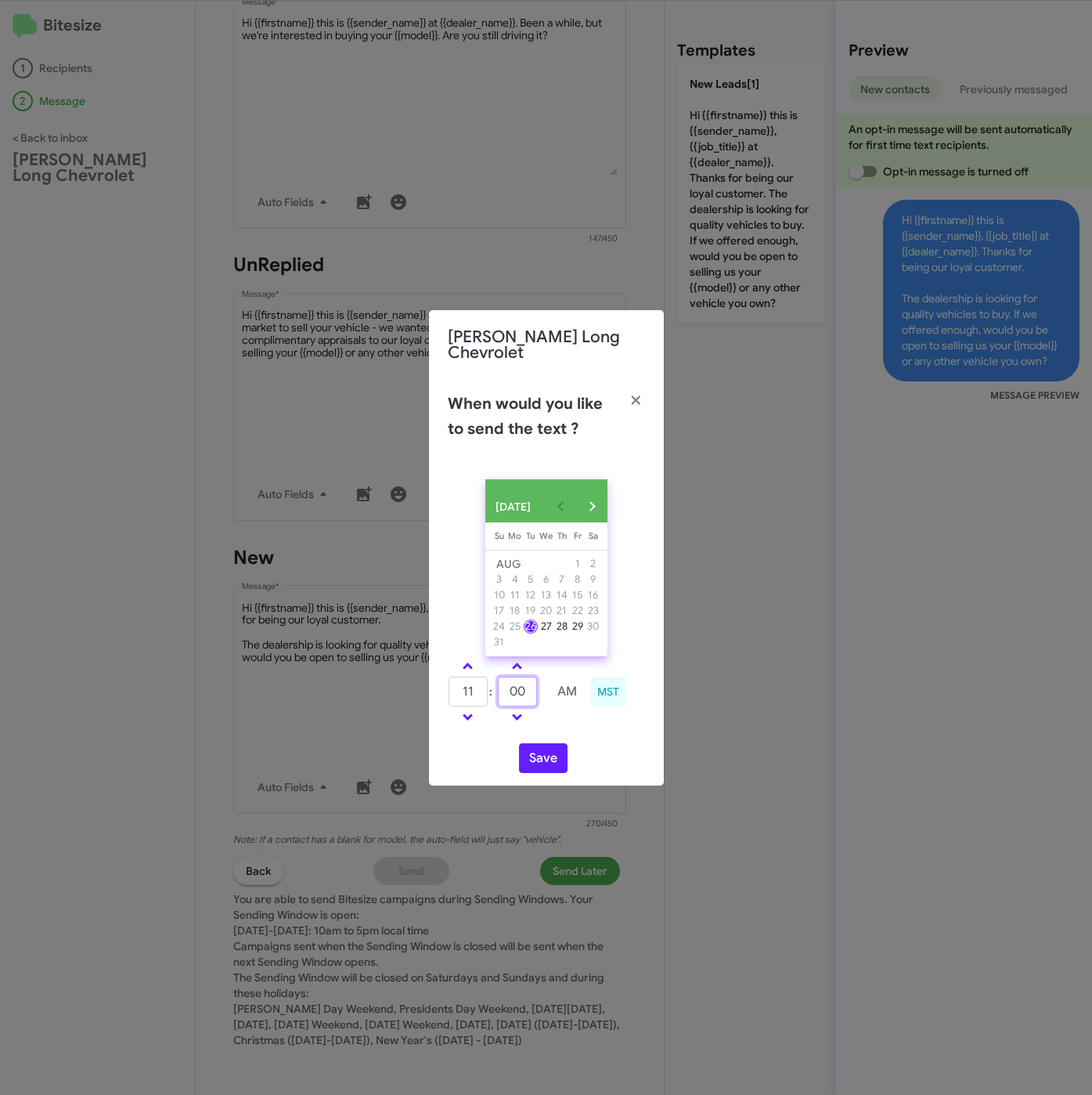
drag, startPoint x: 516, startPoint y: 688, endPoint x: 503, endPoint y: 688, distance: 13.0
click at [503, 688] on input "00" at bounding box center [517, 691] width 39 height 30
type input "10"
click at [548, 750] on button "Save" at bounding box center [543, 757] width 48 height 30
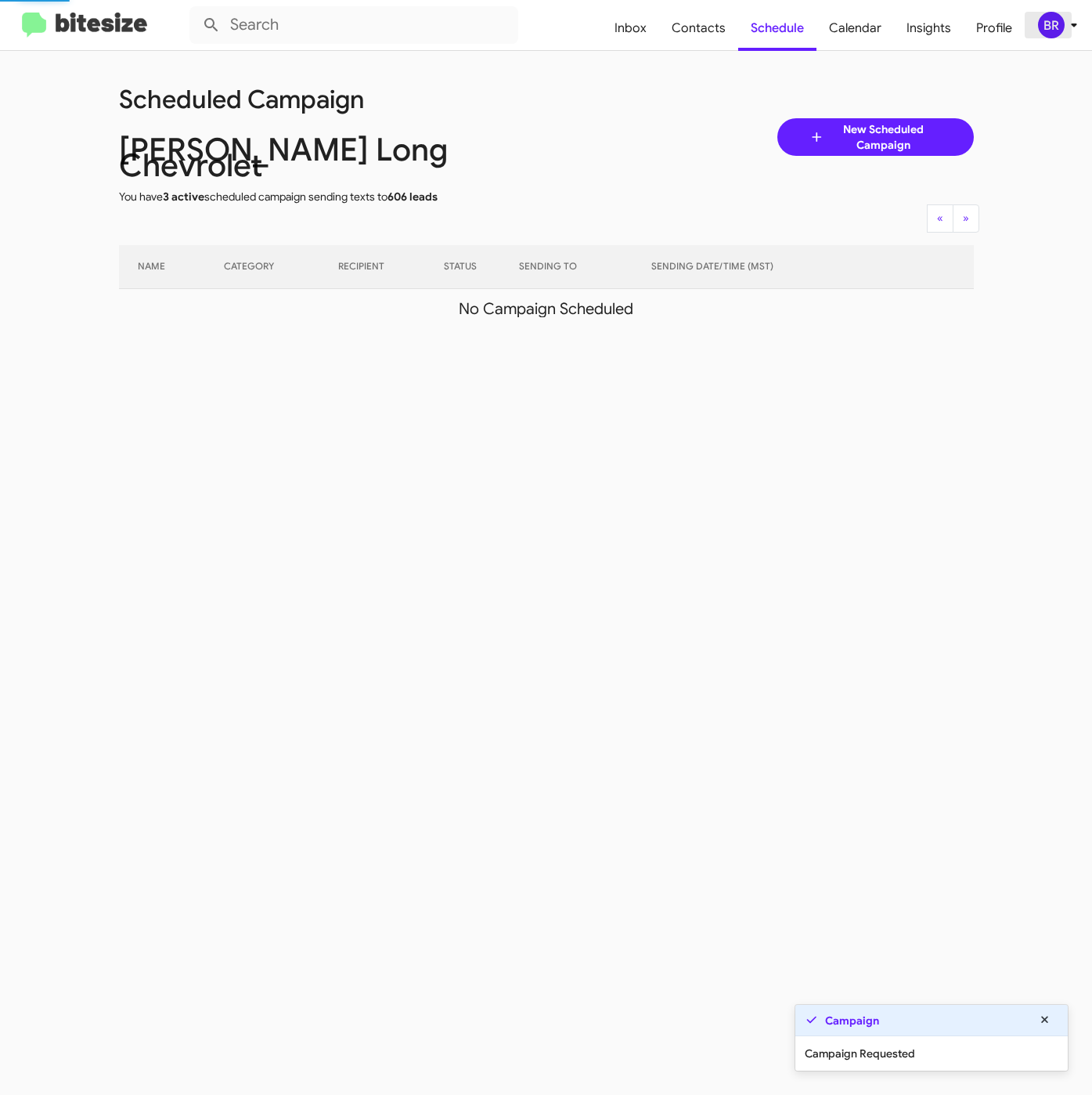
click at [1049, 25] on div "BR" at bounding box center [1050, 25] width 26 height 26
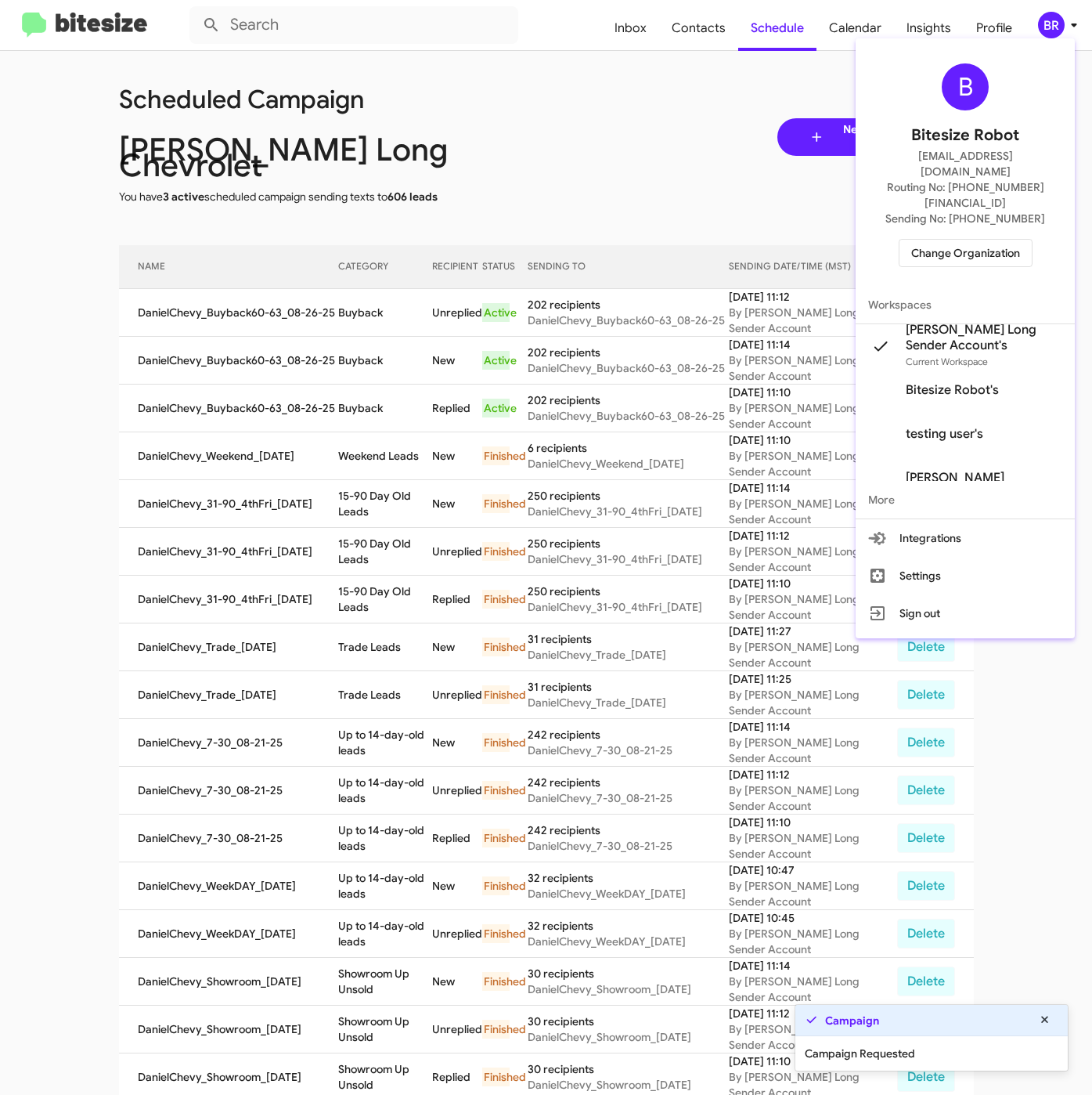
click at [405, 311] on div at bounding box center [546, 547] width 1092 height 1095
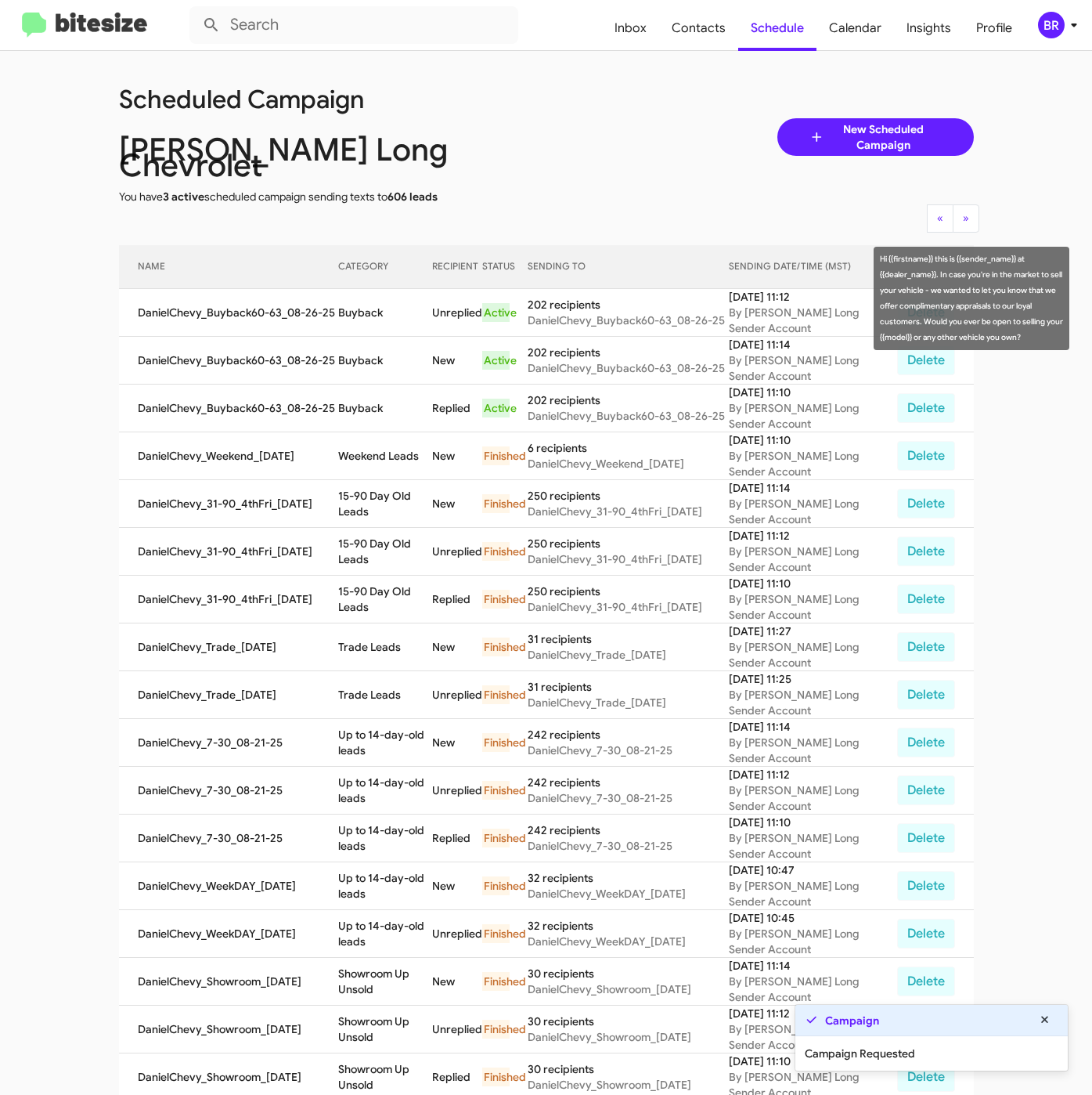
click at [378, 300] on td "Buyback" at bounding box center [385, 313] width 94 height 48
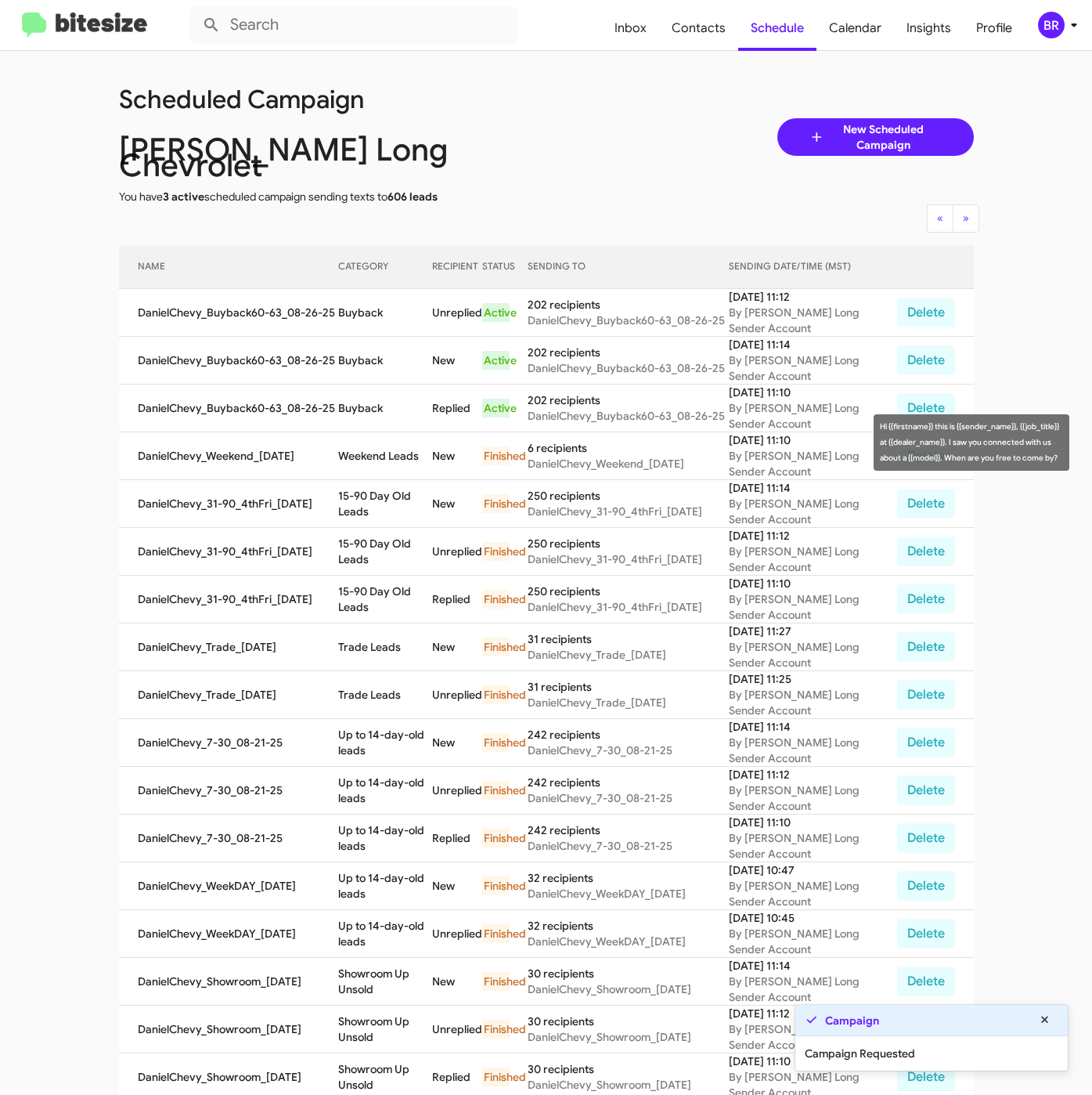
copy td "Buyback"
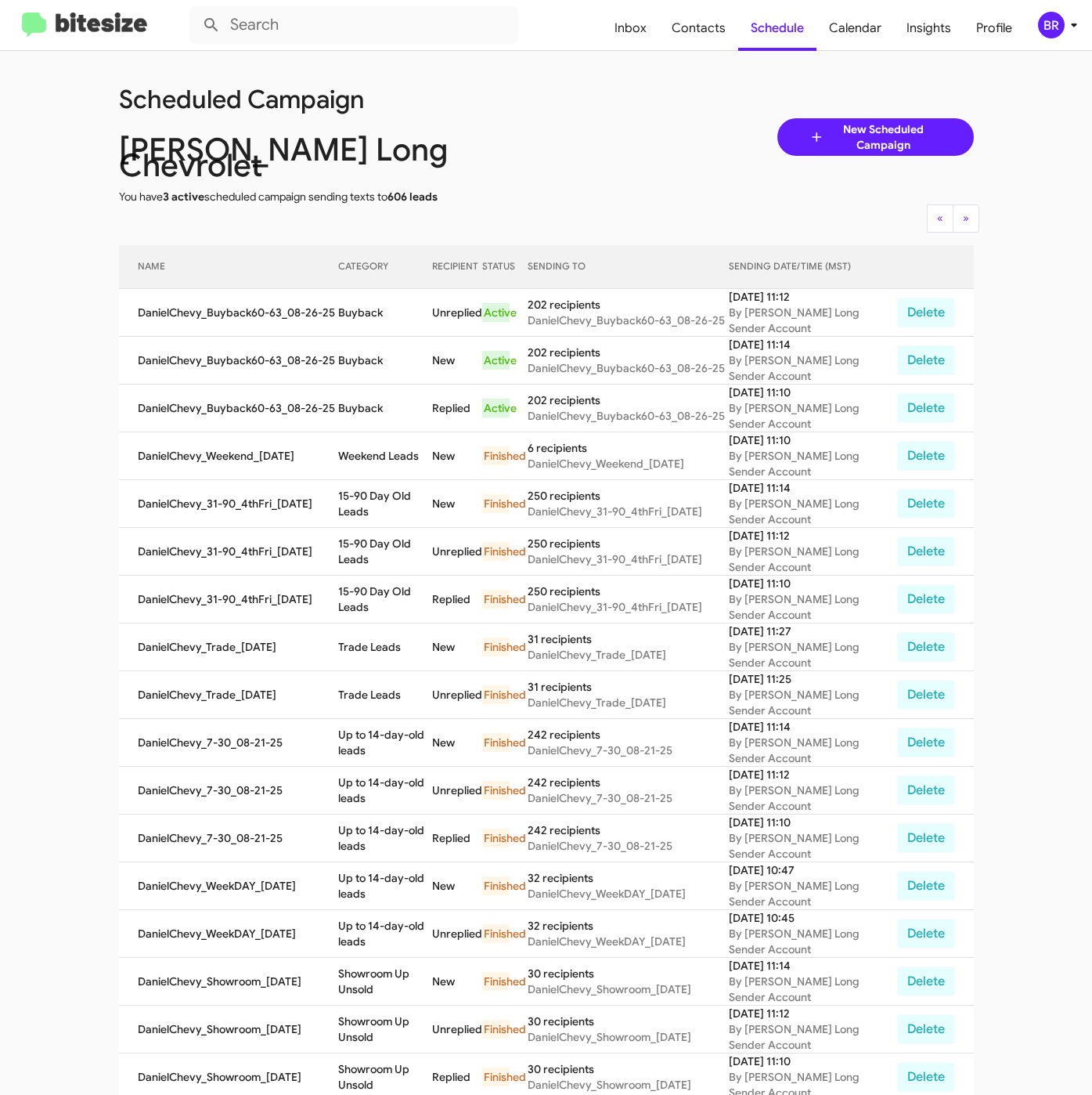
click at [1053, 20] on div "BR" at bounding box center [1050, 25] width 26 height 26
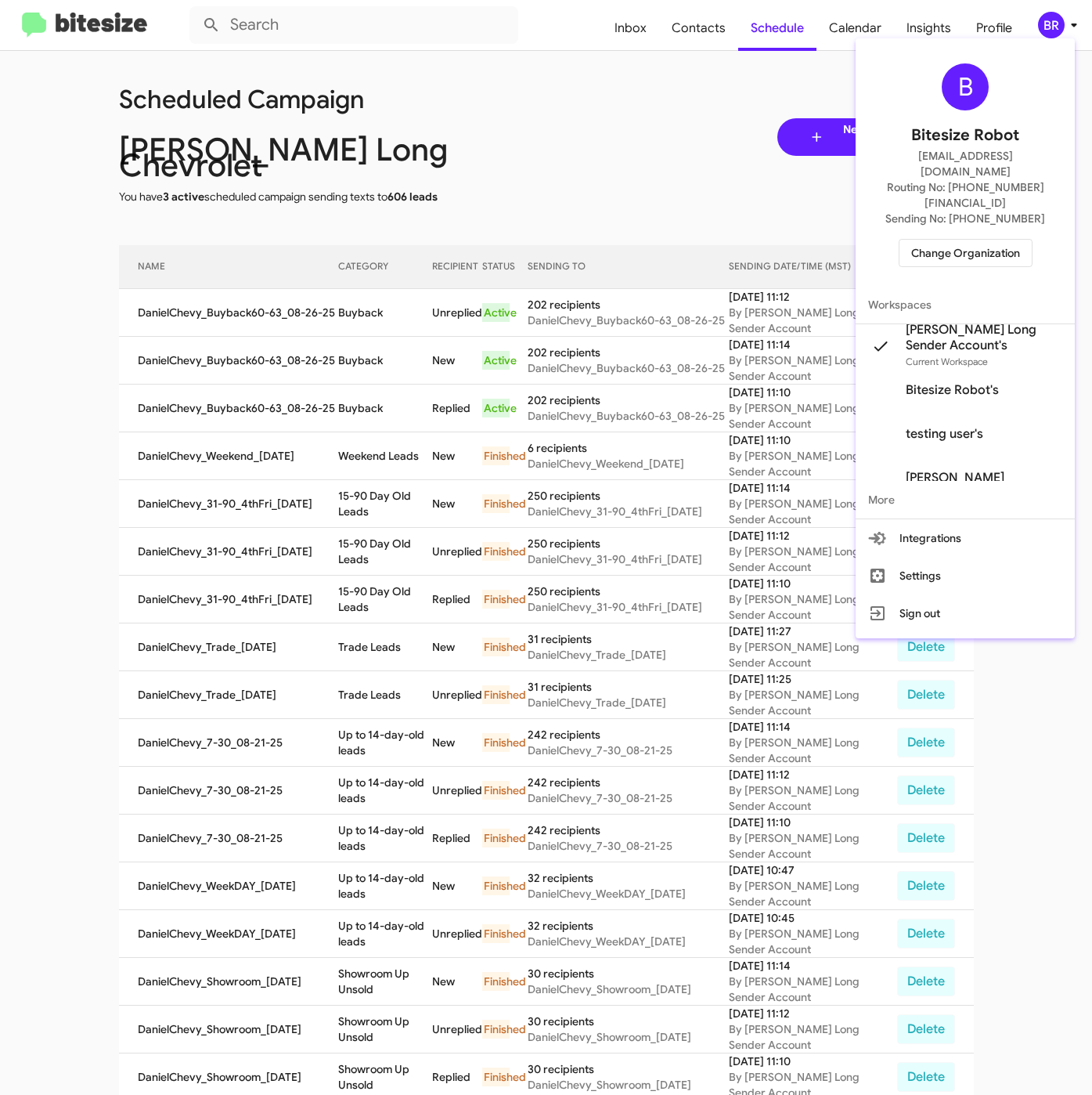
click at [968, 240] on span "Change Organization" at bounding box center [965, 253] width 109 height 26
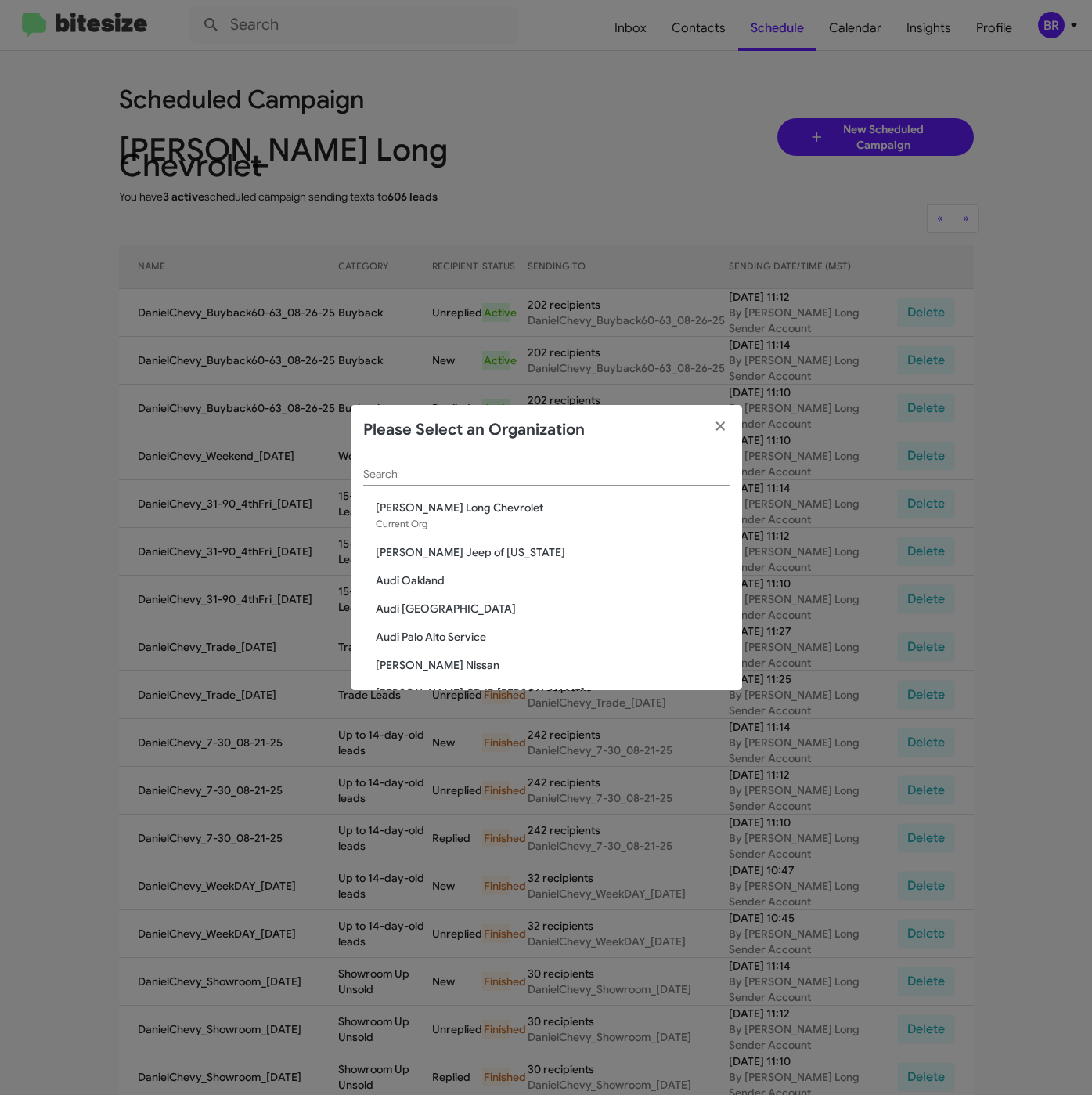
click at [482, 476] on input "Search" at bounding box center [546, 474] width 367 height 13
paste input "Lexus of Concord"
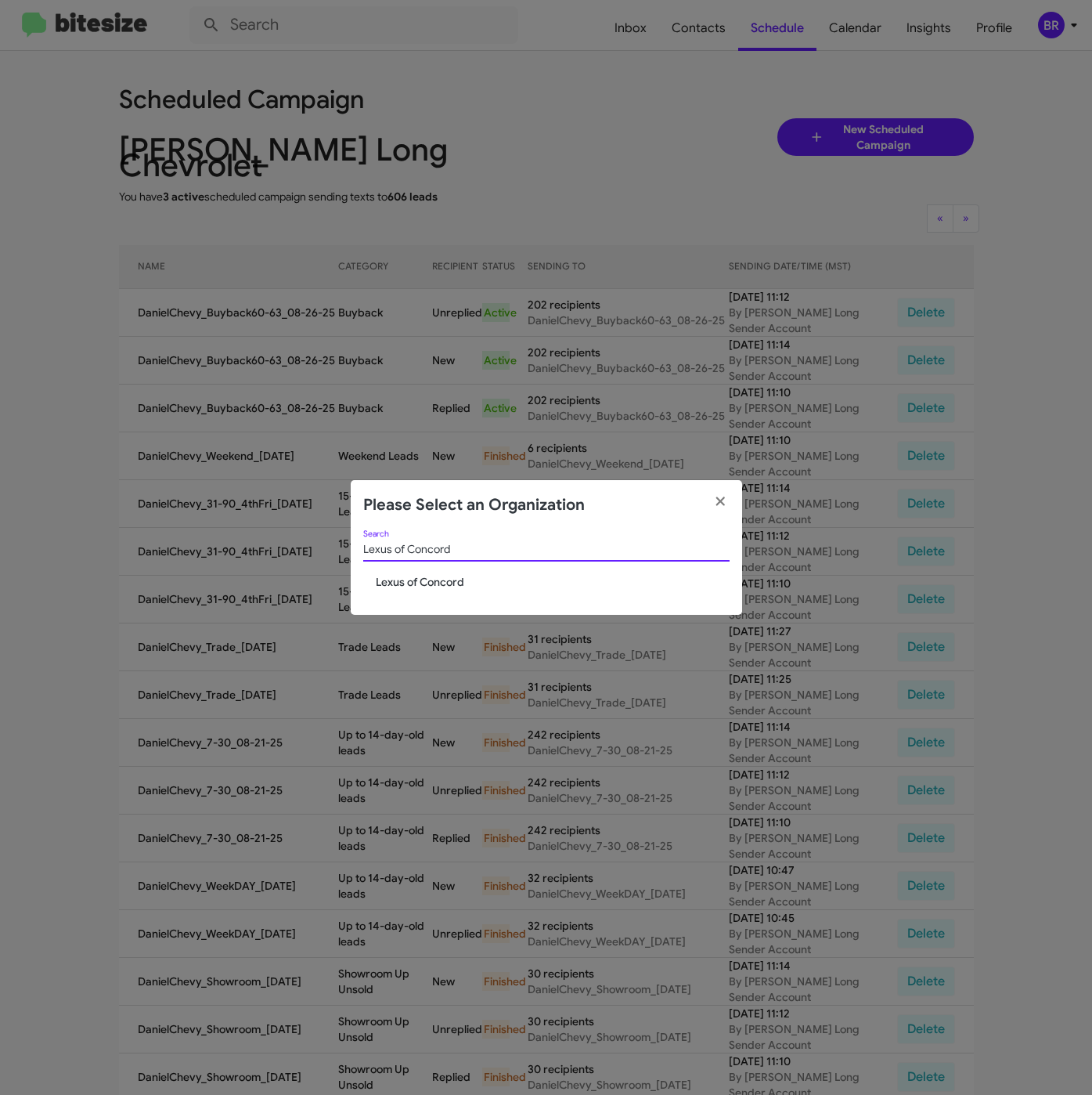
type input "Lexus of Concord"
click at [423, 579] on span "Lexus of Concord" at bounding box center [553, 582] width 354 height 15
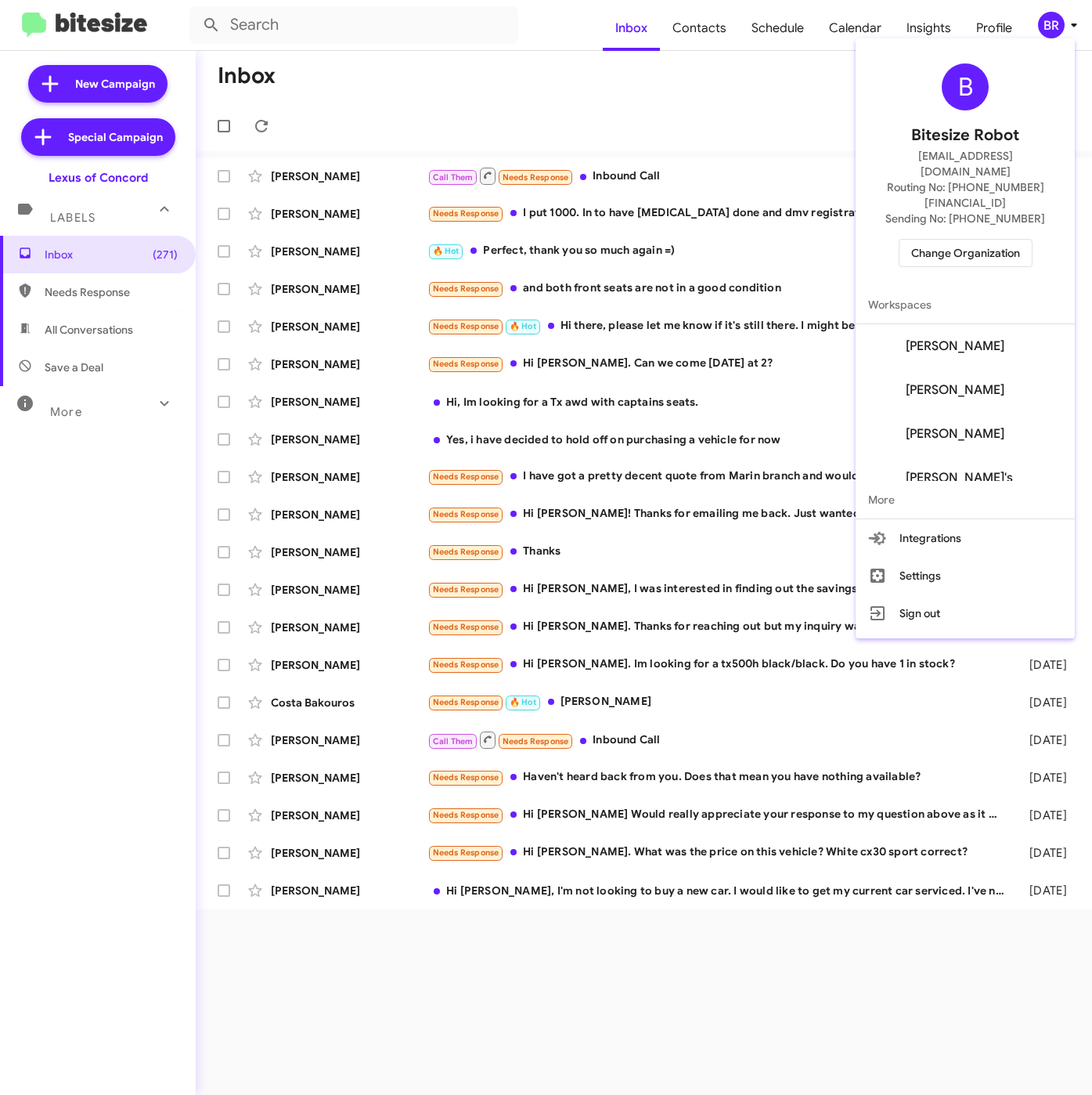
click at [958, 382] on span "[PERSON_NAME]" at bounding box center [955, 390] width 99 height 15
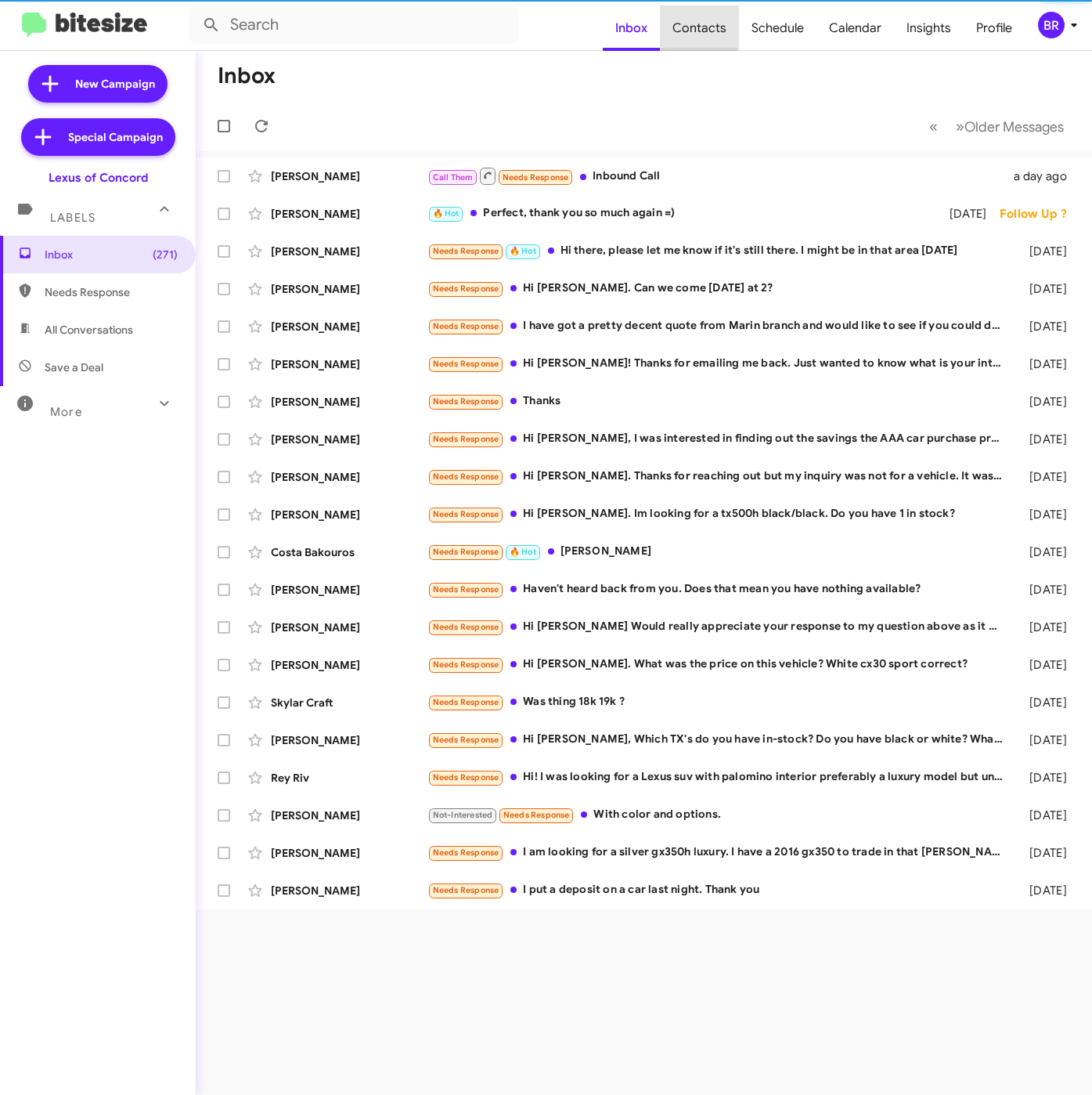
click at [698, 24] on span "Contacts" at bounding box center [699, 27] width 79 height 45
type input "in:groups"
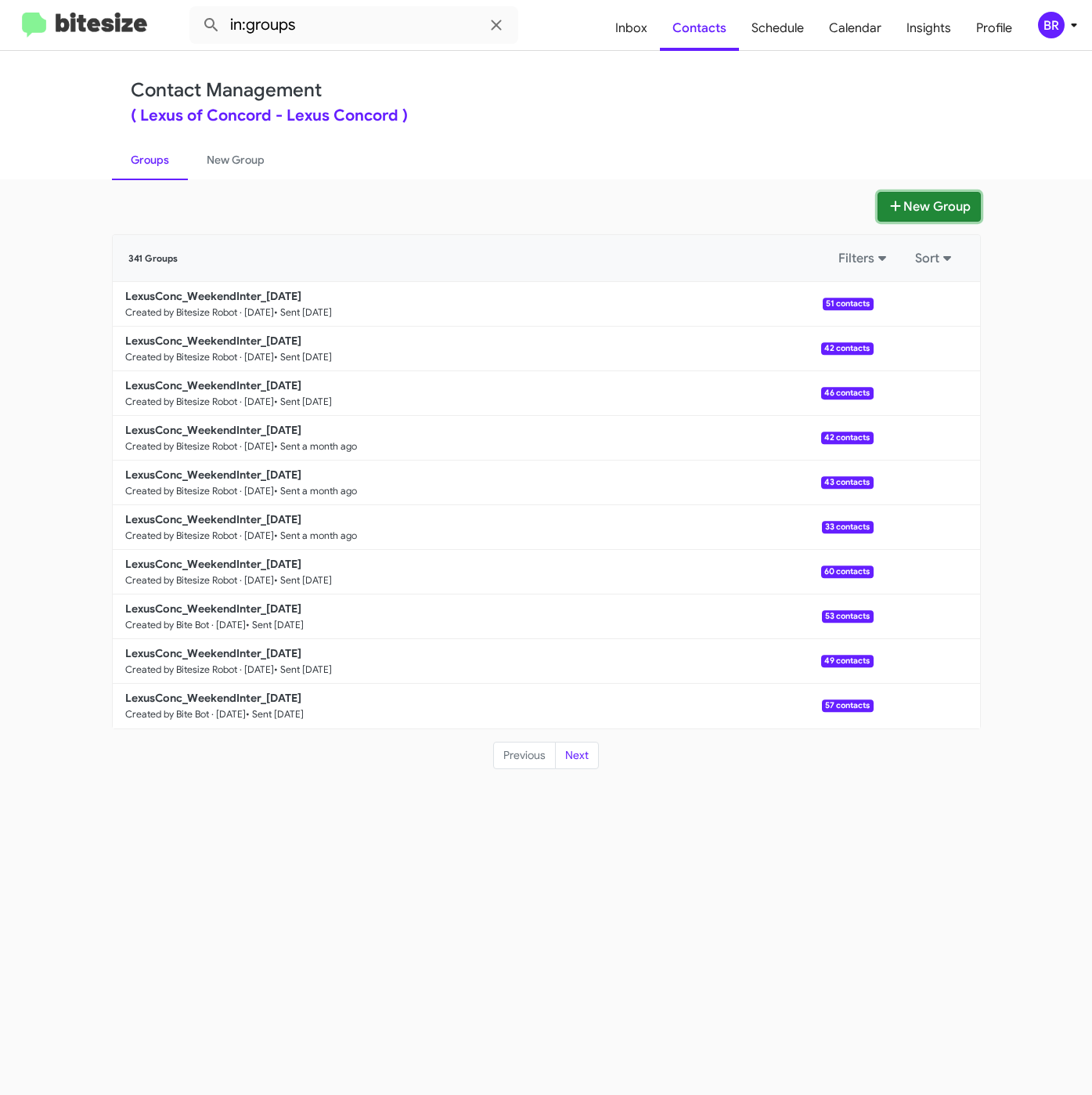
click at [949, 200] on button "New Group" at bounding box center [929, 206] width 103 height 30
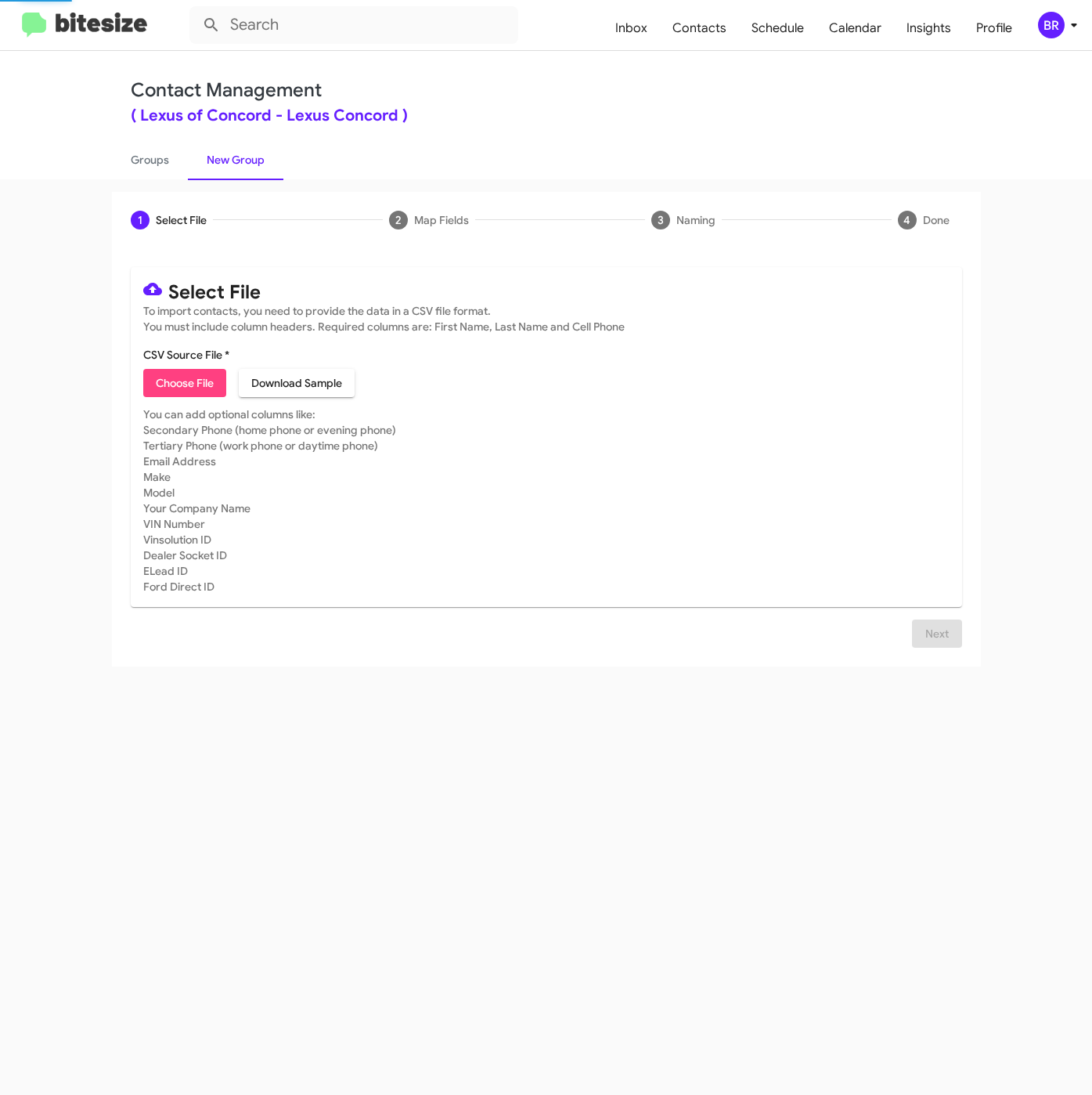
click at [182, 372] on span "Choose File" at bounding box center [185, 382] width 58 height 28
type input "LexusConc_WeekendInter_08-26-25"
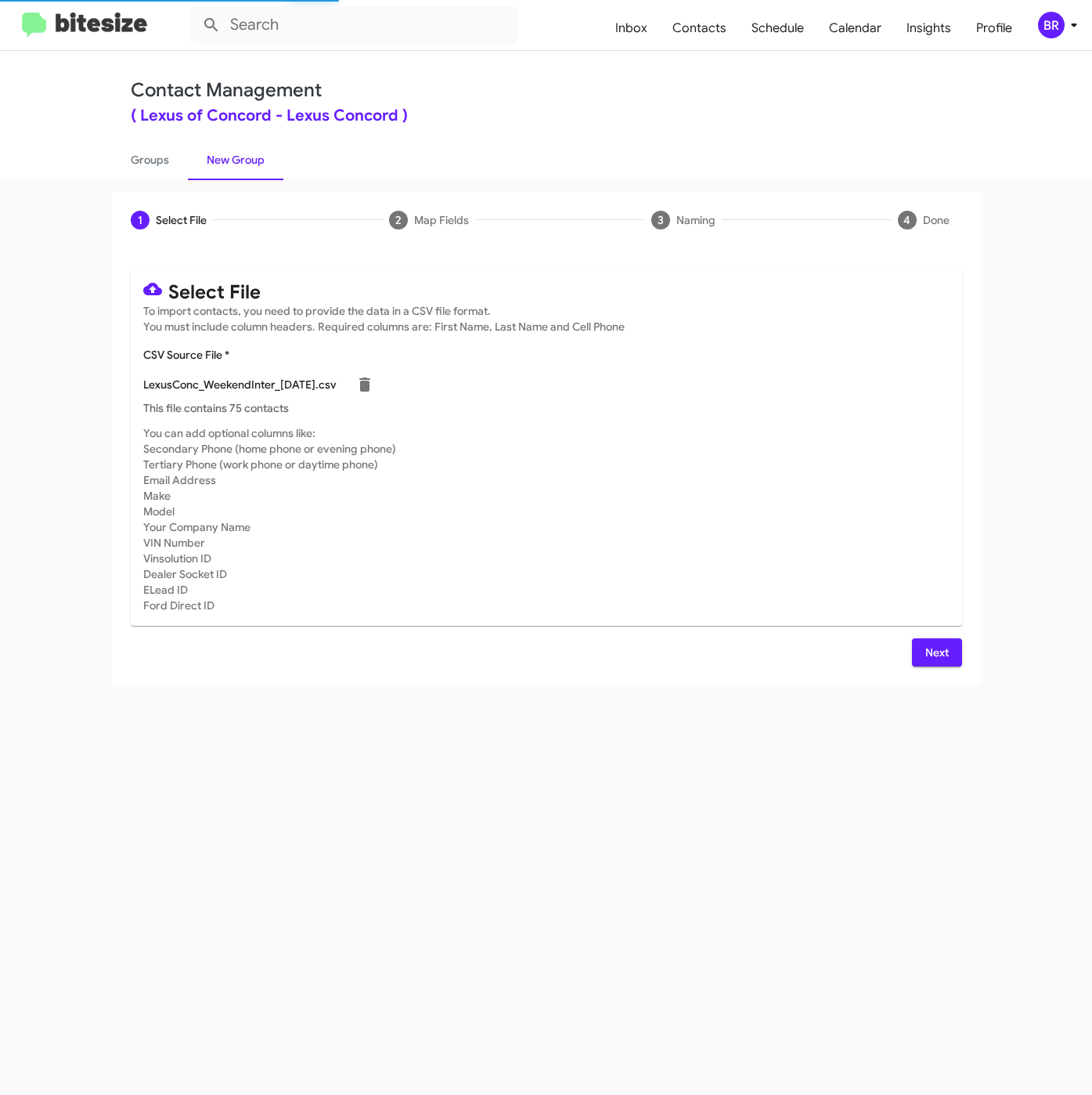
click at [936, 651] on span "Next" at bounding box center [936, 652] width 25 height 28
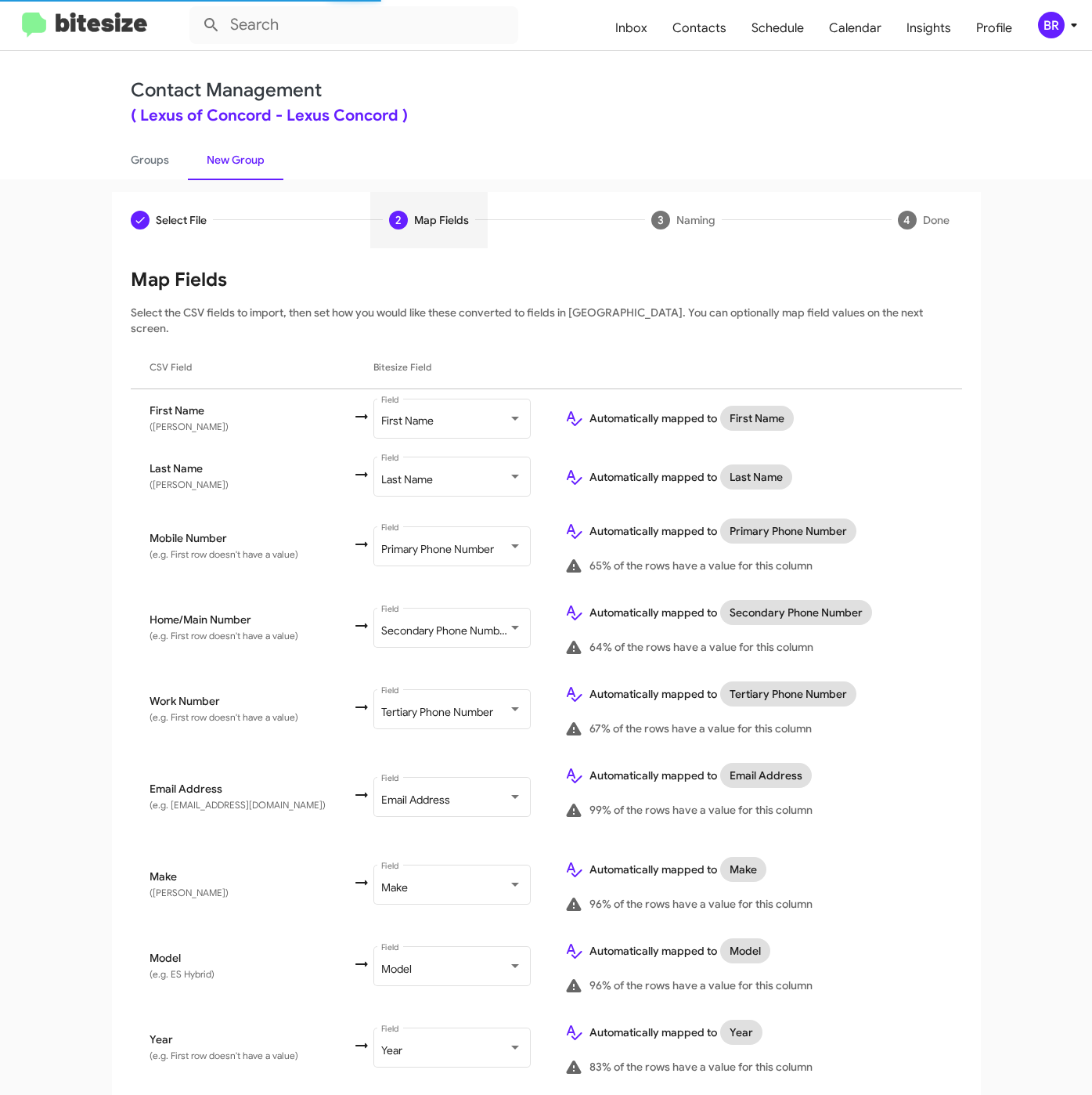
scroll to position [464, 0]
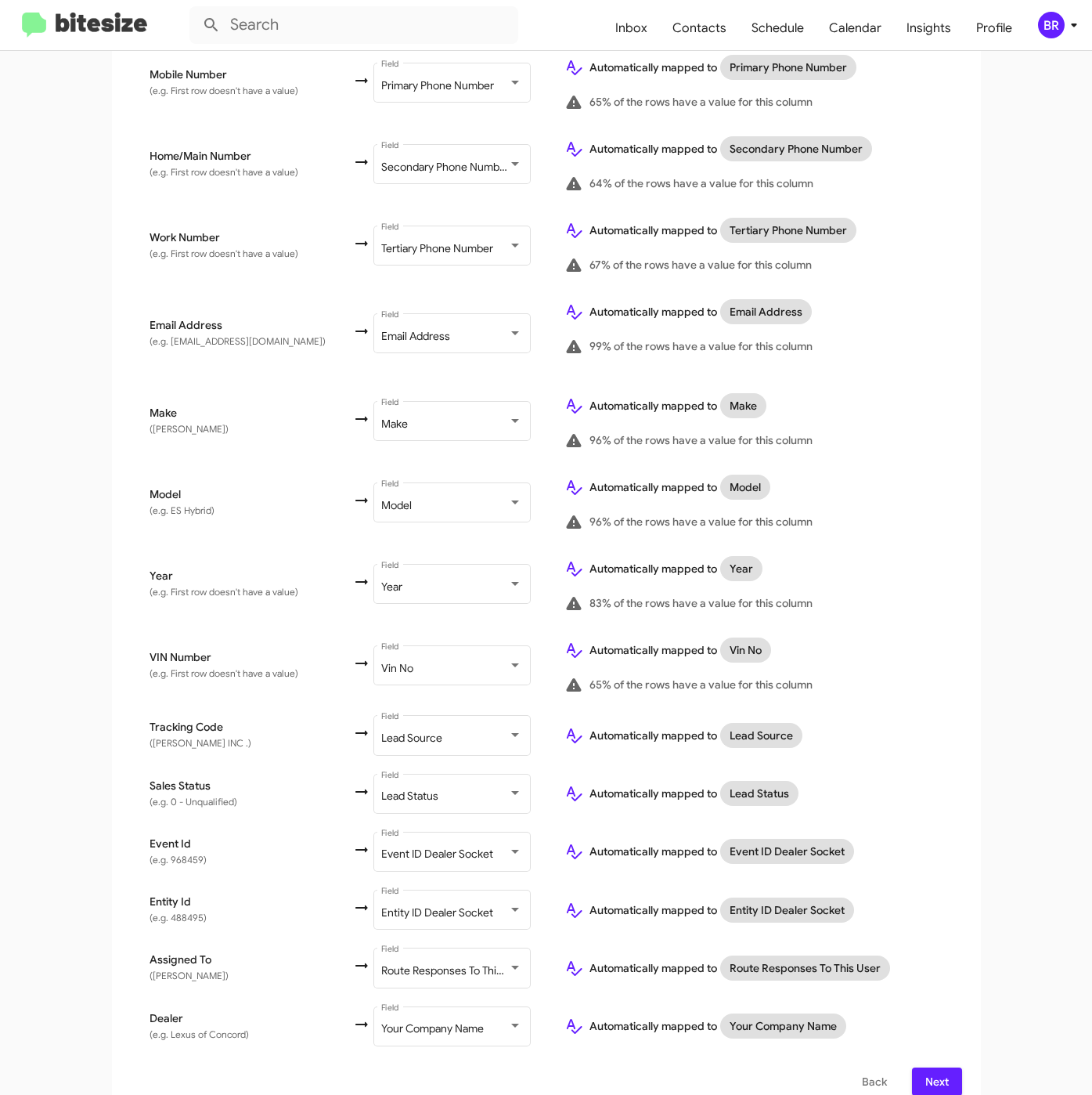
click at [925, 1067] on span "Next" at bounding box center [936, 1081] width 25 height 28
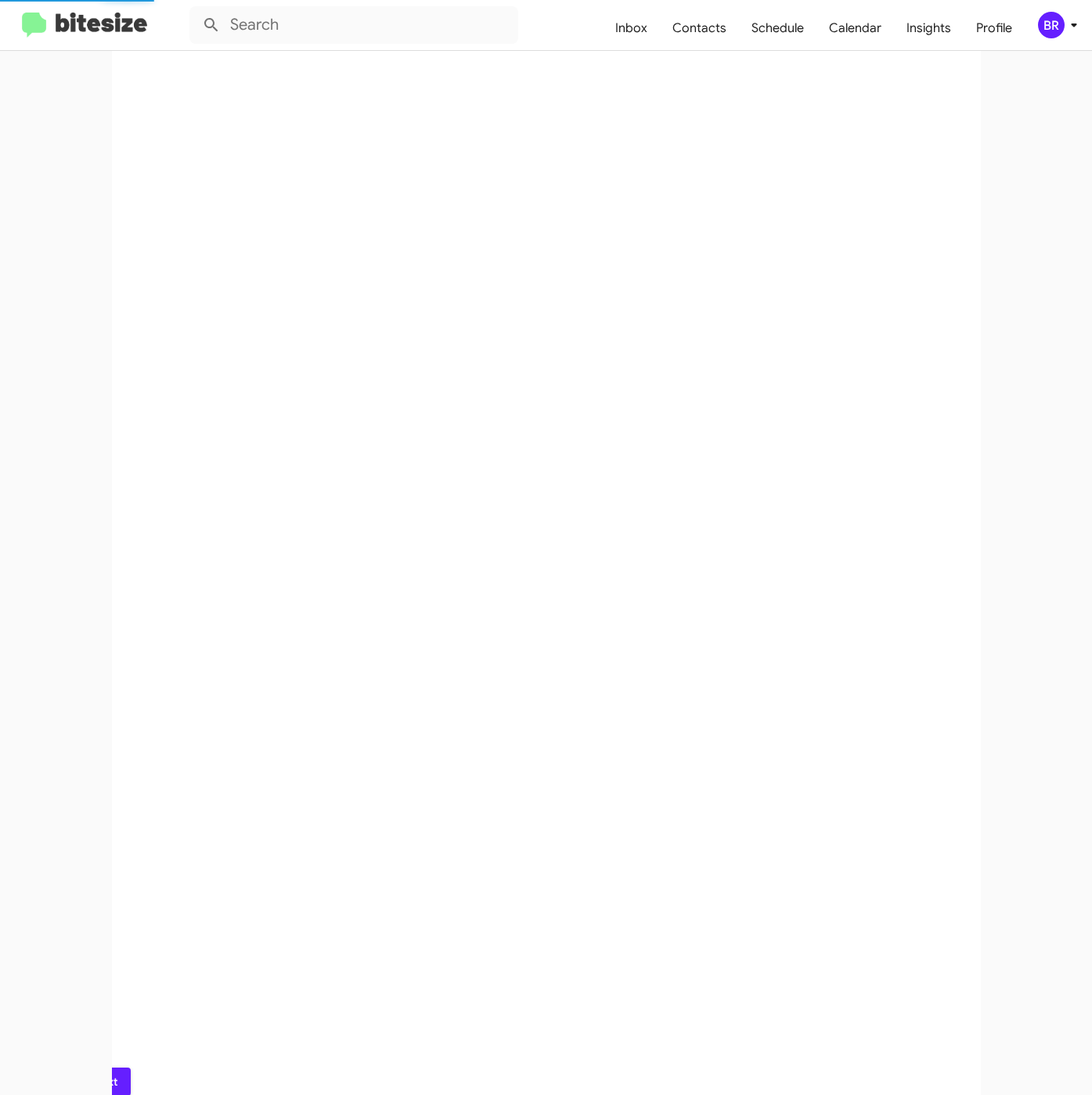
scroll to position [0, 0]
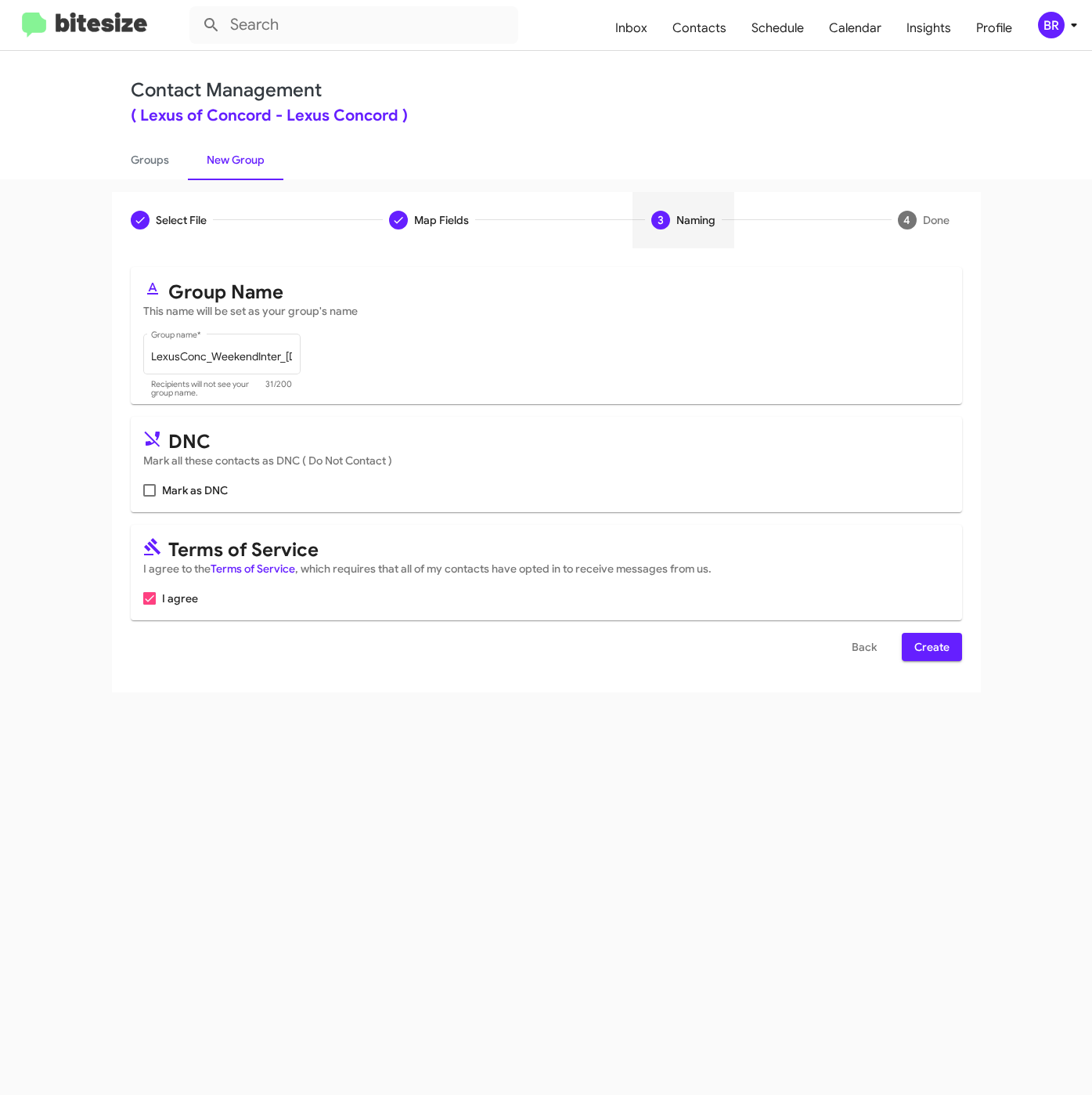
click at [921, 639] on span "Create" at bounding box center [931, 647] width 35 height 28
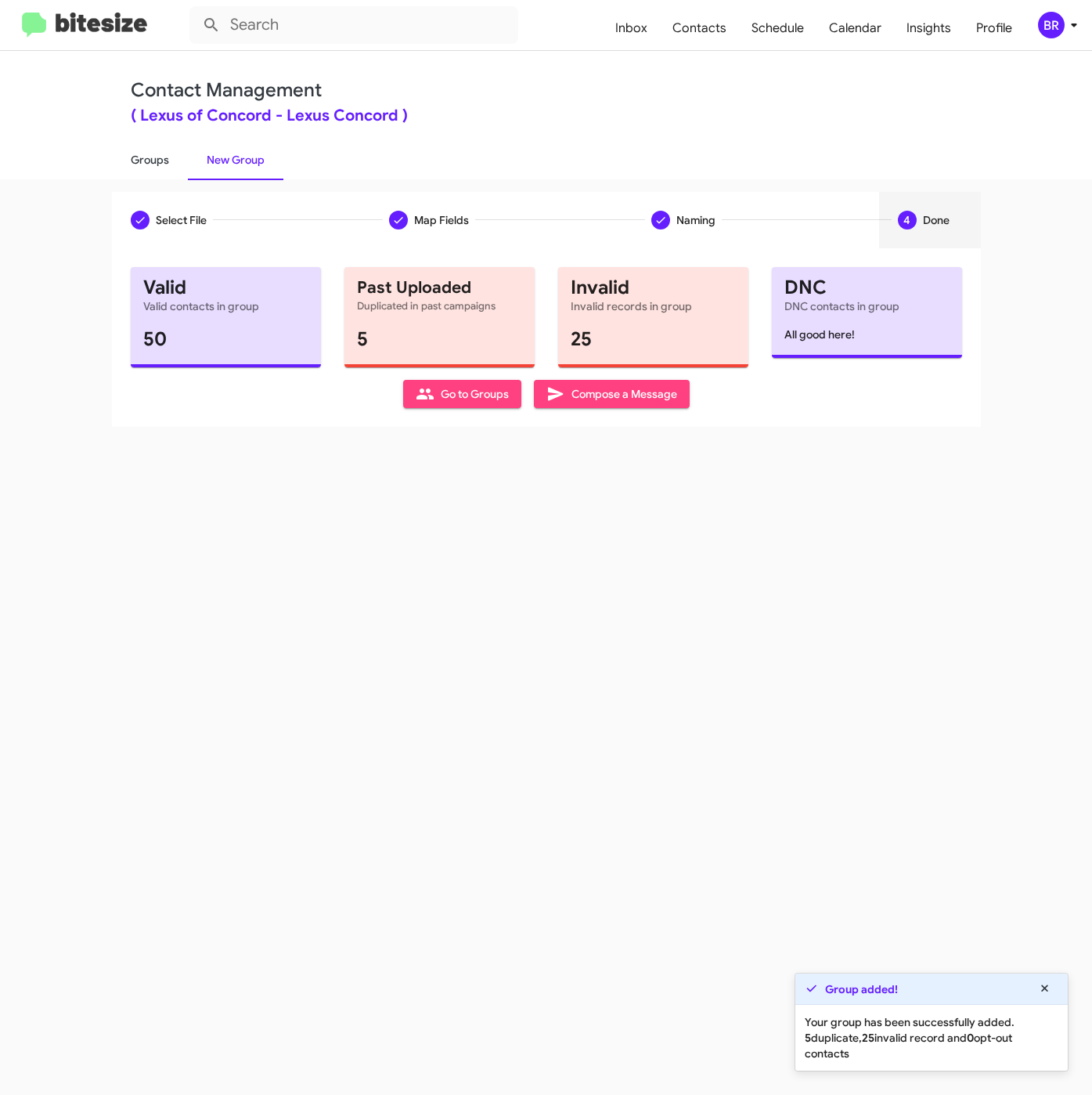
click at [139, 158] on link "Groups" at bounding box center [150, 160] width 76 height 41
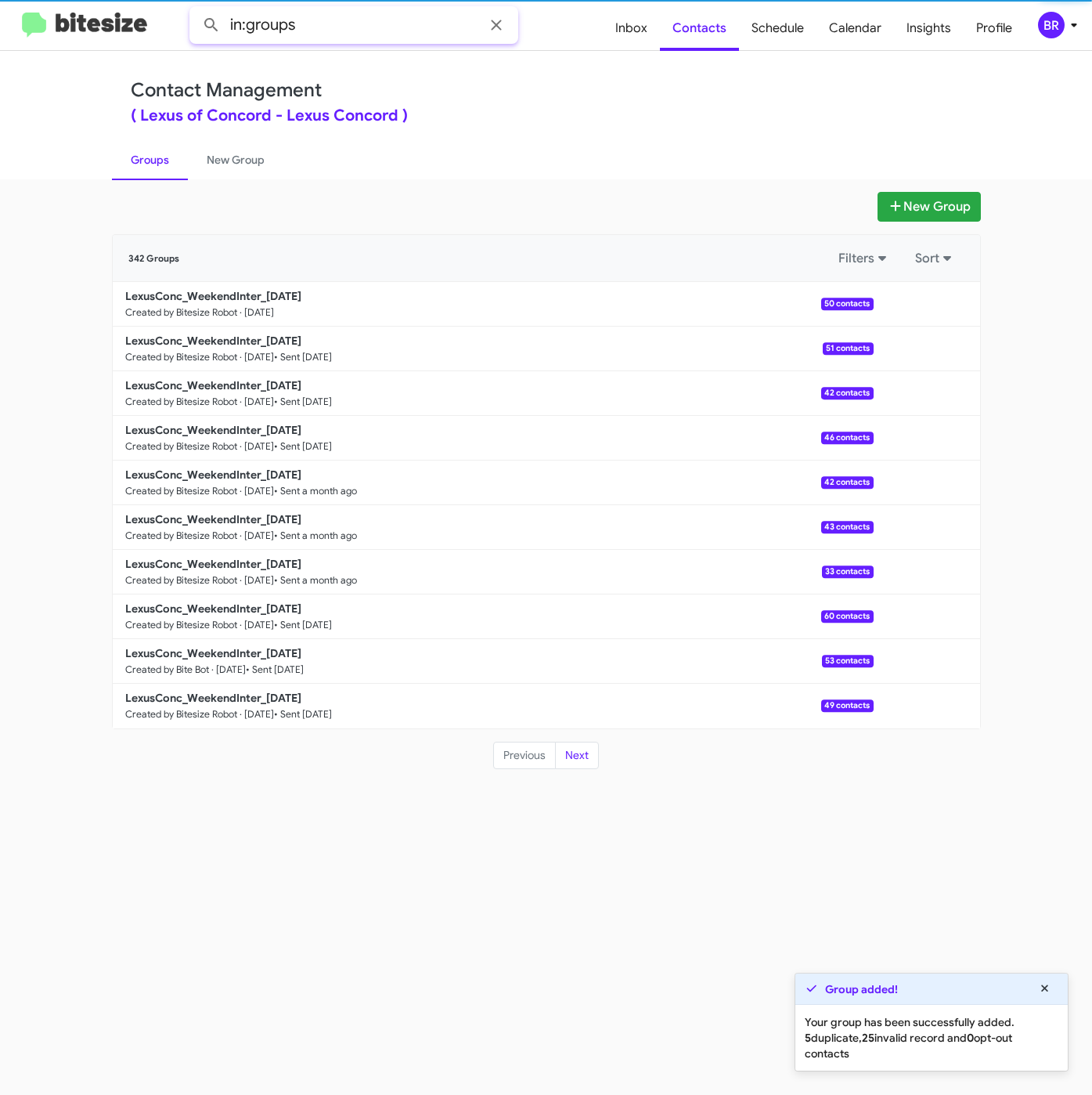
click at [341, 34] on input "in:groups" at bounding box center [354, 25] width 329 height 37
type input "in:groups weeke"
click at [196, 9] on button at bounding box center [211, 25] width 31 height 31
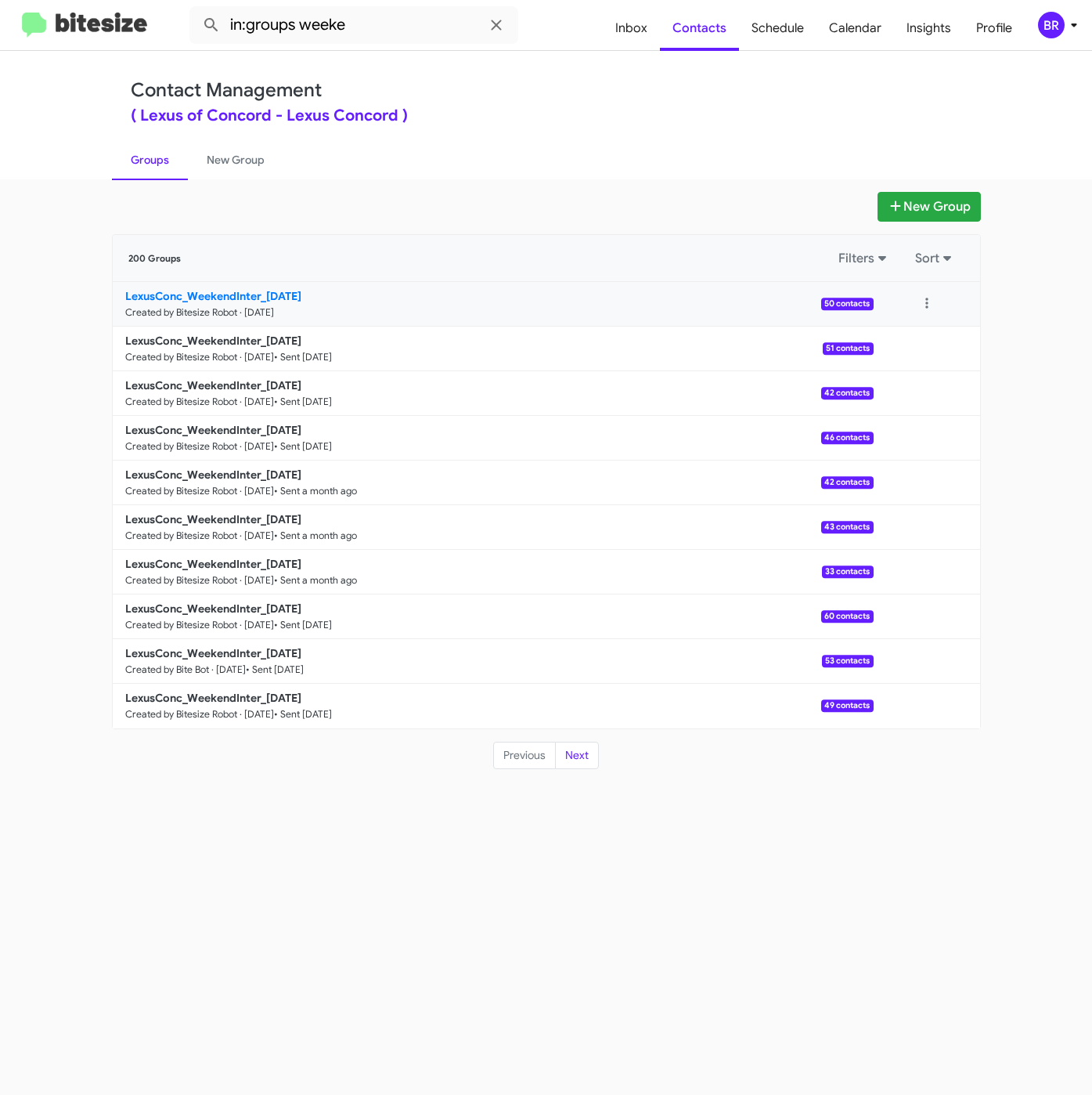
click at [291, 294] on b "LexusConc_WeekendInter_08-26-25" at bounding box center [213, 296] width 176 height 14
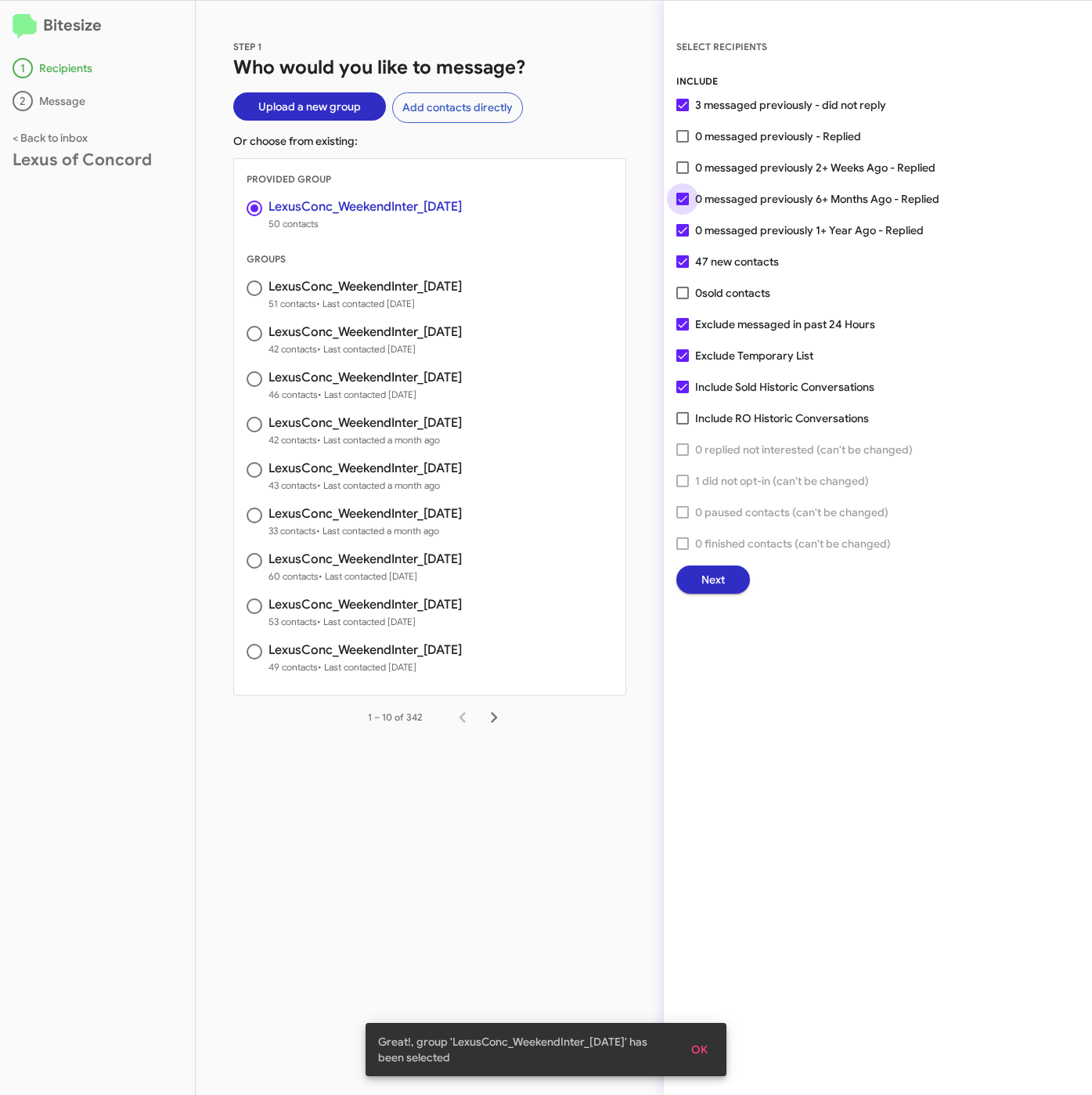
drag, startPoint x: 737, startPoint y: 193, endPoint x: 742, endPoint y: 205, distance: 13.0
click at [738, 193] on span "0 messaged previously 6+ Months Ago - Replied" at bounding box center [816, 199] width 244 height 19
click at [683, 205] on input "0 messaged previously 6+ Months Ago - Replied" at bounding box center [682, 205] width 1 height 1
checkbox input "false"
click at [740, 221] on span "0 messaged previously 1+ Year Ago - Replied" at bounding box center [809, 231] width 229 height 19
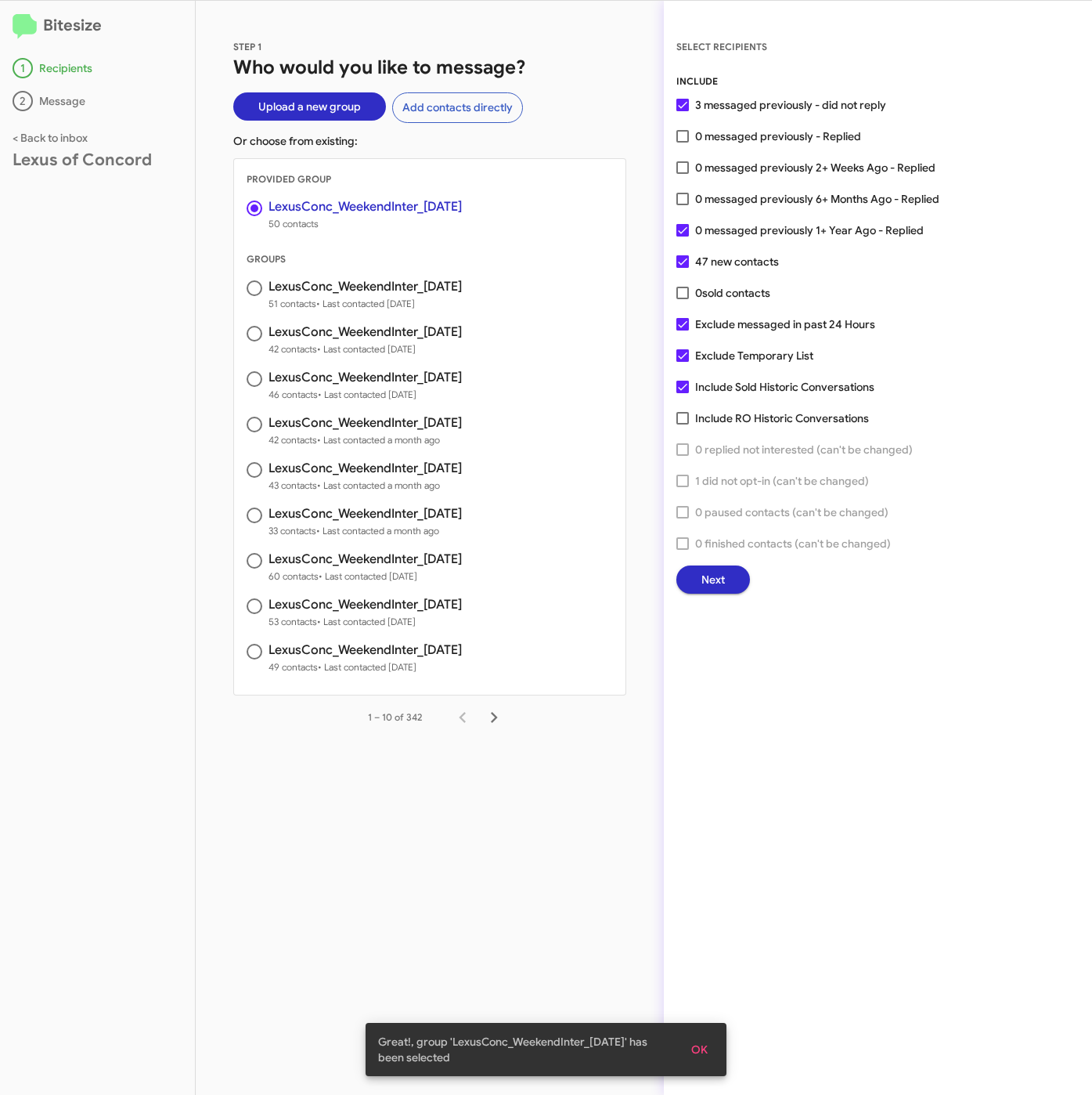
click at [683, 237] on input "0 messaged previously 1+ Year Ago - Replied" at bounding box center [682, 237] width 1 height 1
checkbox input "false"
click at [712, 583] on span "Next" at bounding box center [714, 579] width 24 height 28
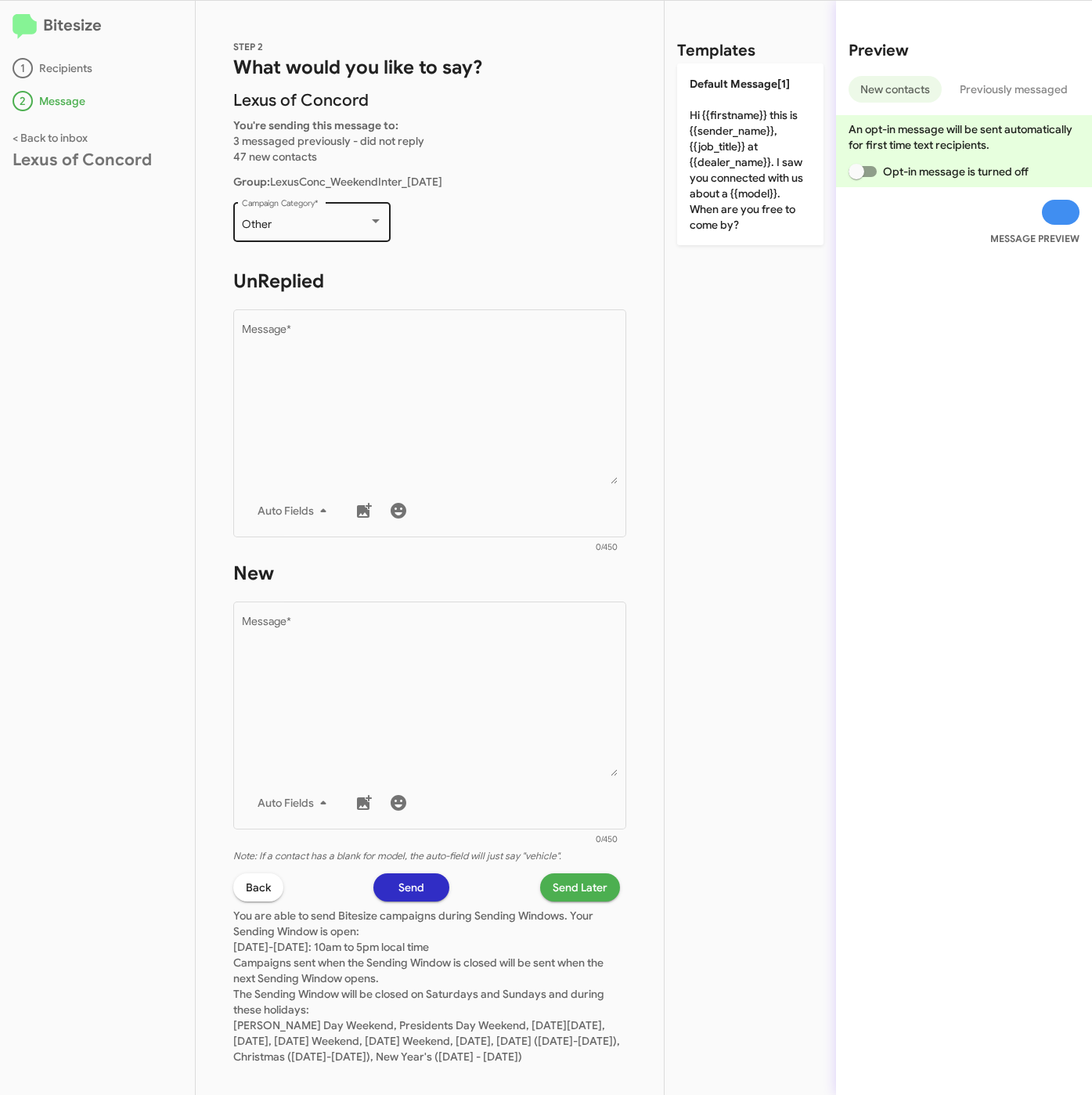
click at [306, 211] on div "Other Campaign Category *" at bounding box center [312, 220] width 141 height 43
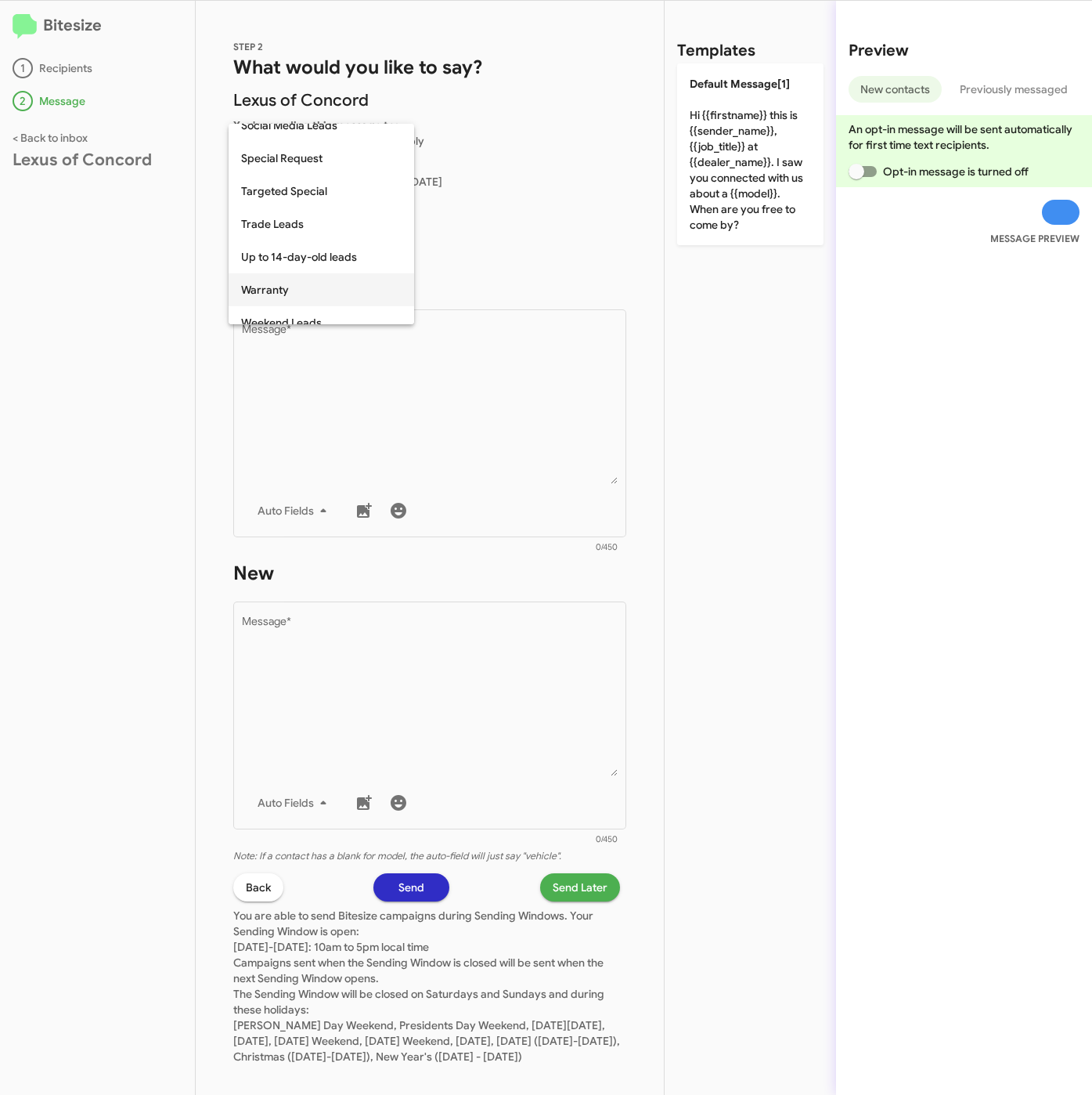
scroll to position [653, 0]
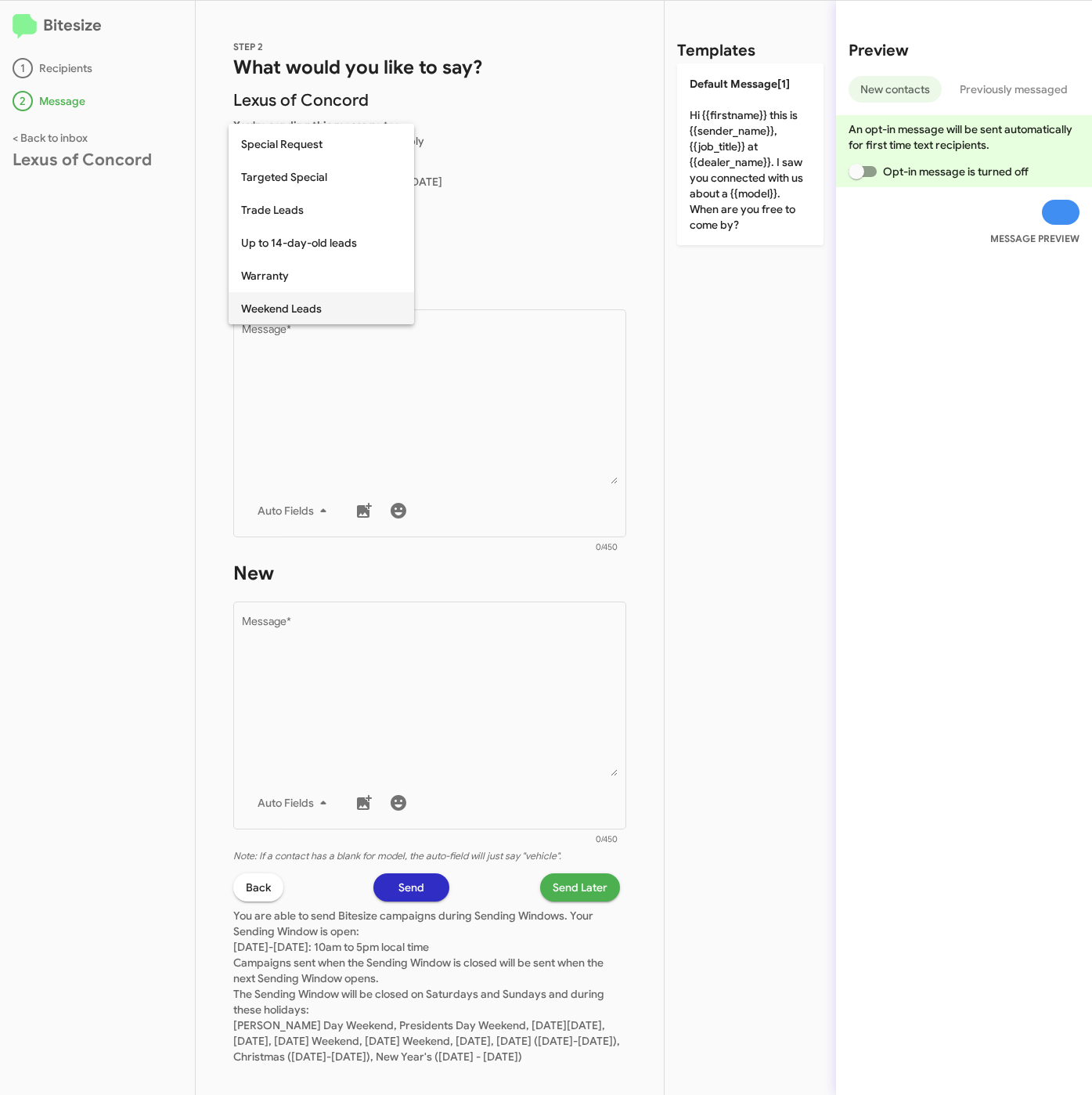
drag, startPoint x: 299, startPoint y: 300, endPoint x: 310, endPoint y: 369, distance: 69.9
click at [299, 301] on span "Weekend Leads" at bounding box center [321, 308] width 161 height 33
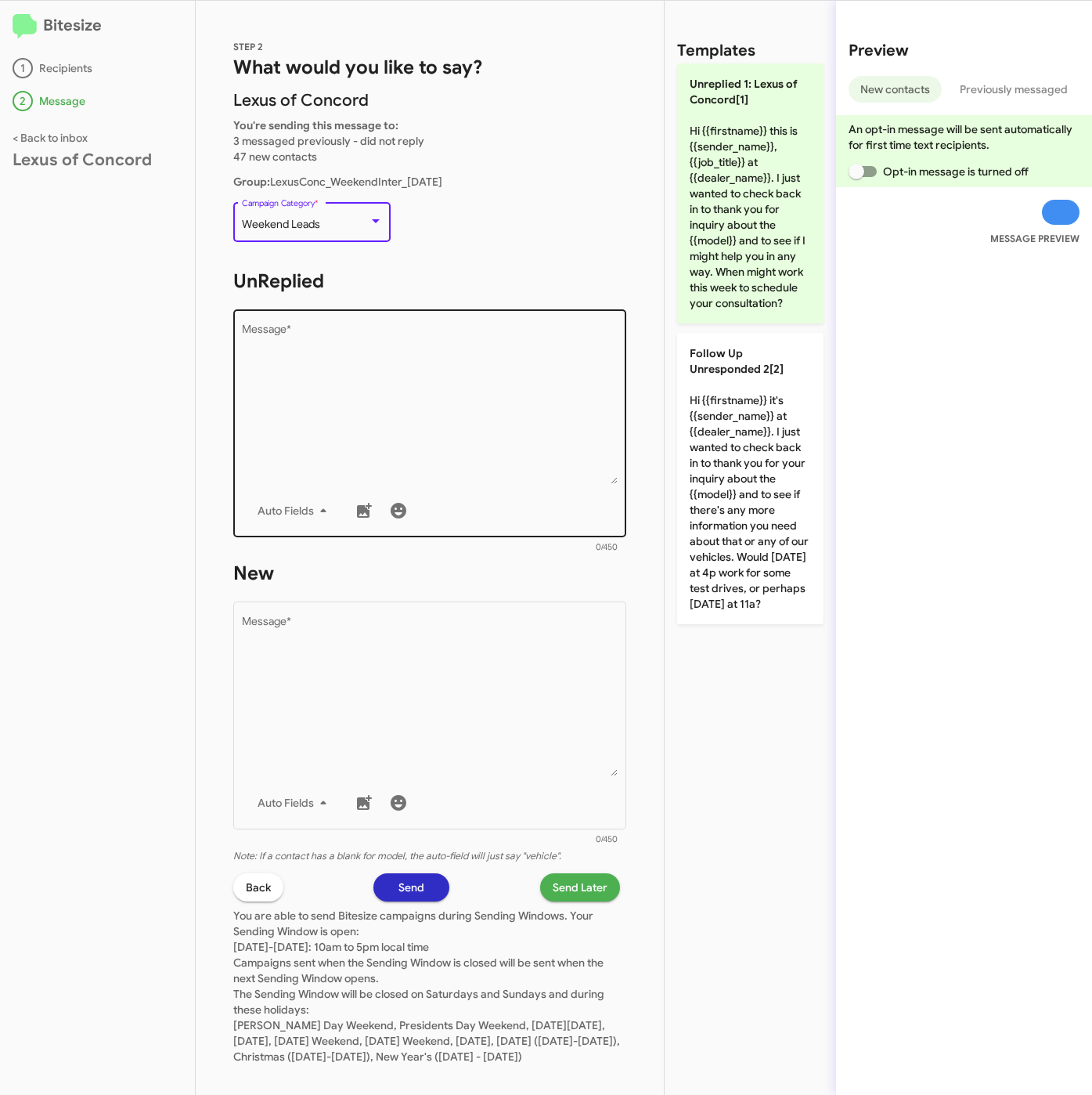
click at [310, 372] on textarea "Message *" at bounding box center [429, 404] width 377 height 160
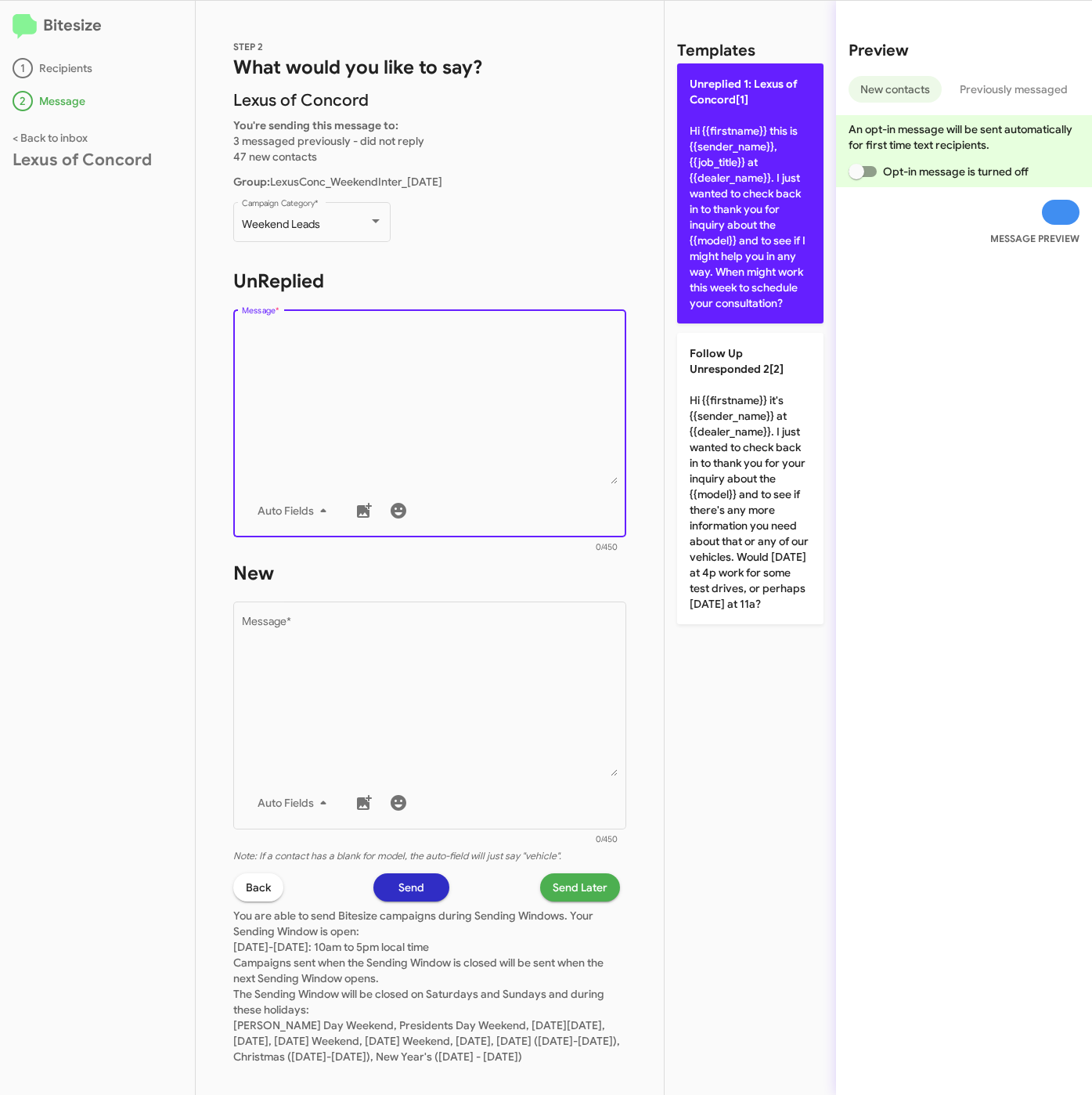
click at [738, 256] on p "Unreplied 1: Lexus of Concord[1] Hi {{firstname}} this is {{sender_name}}, {{jo…" at bounding box center [750, 194] width 146 height 260
type textarea "Hi {{firstname}} this is {{sender_name}}, {{job_title}} at {{dealer_name}}. I j…"
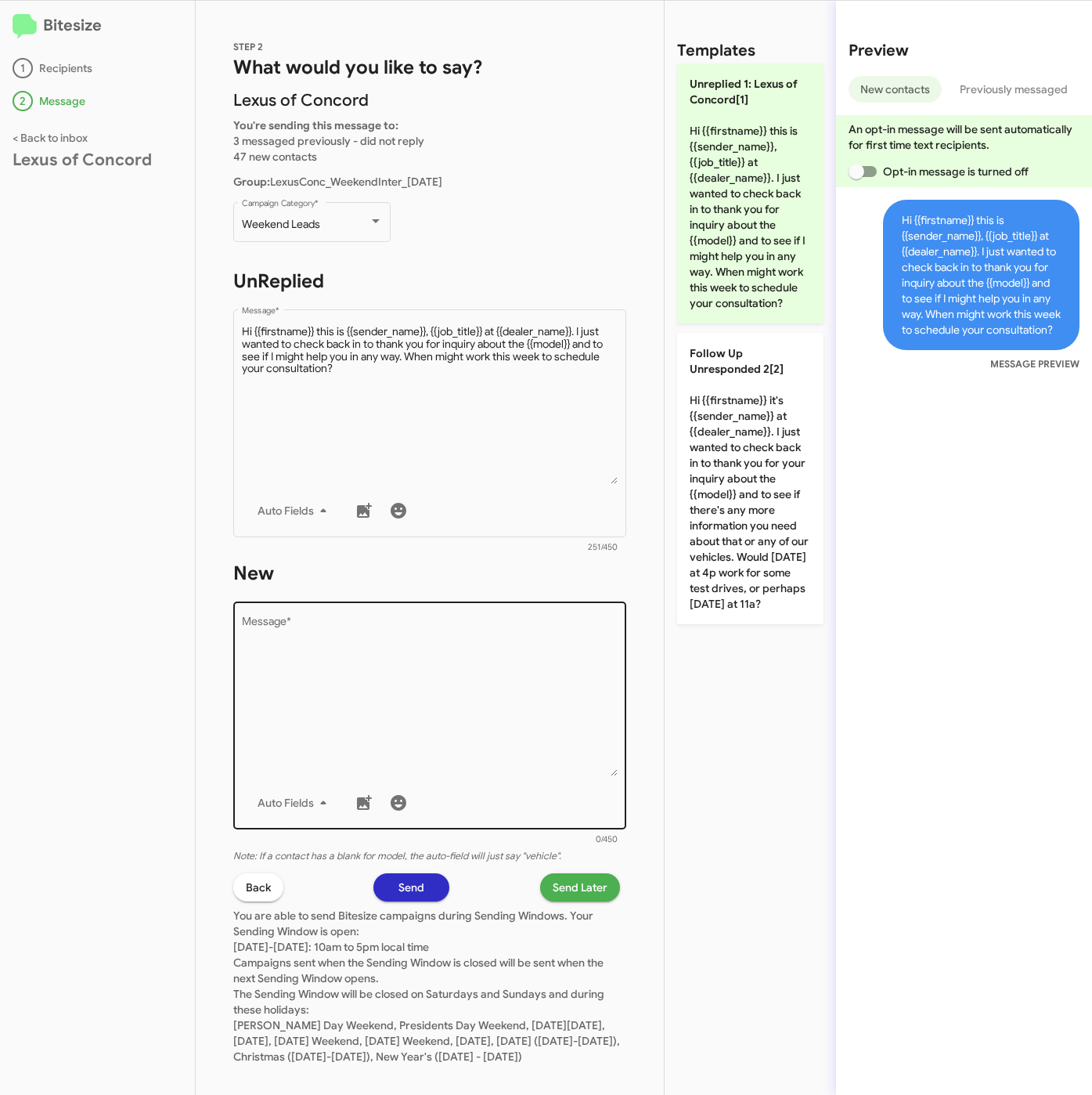
click at [445, 683] on textarea "Message *" at bounding box center [429, 696] width 377 height 160
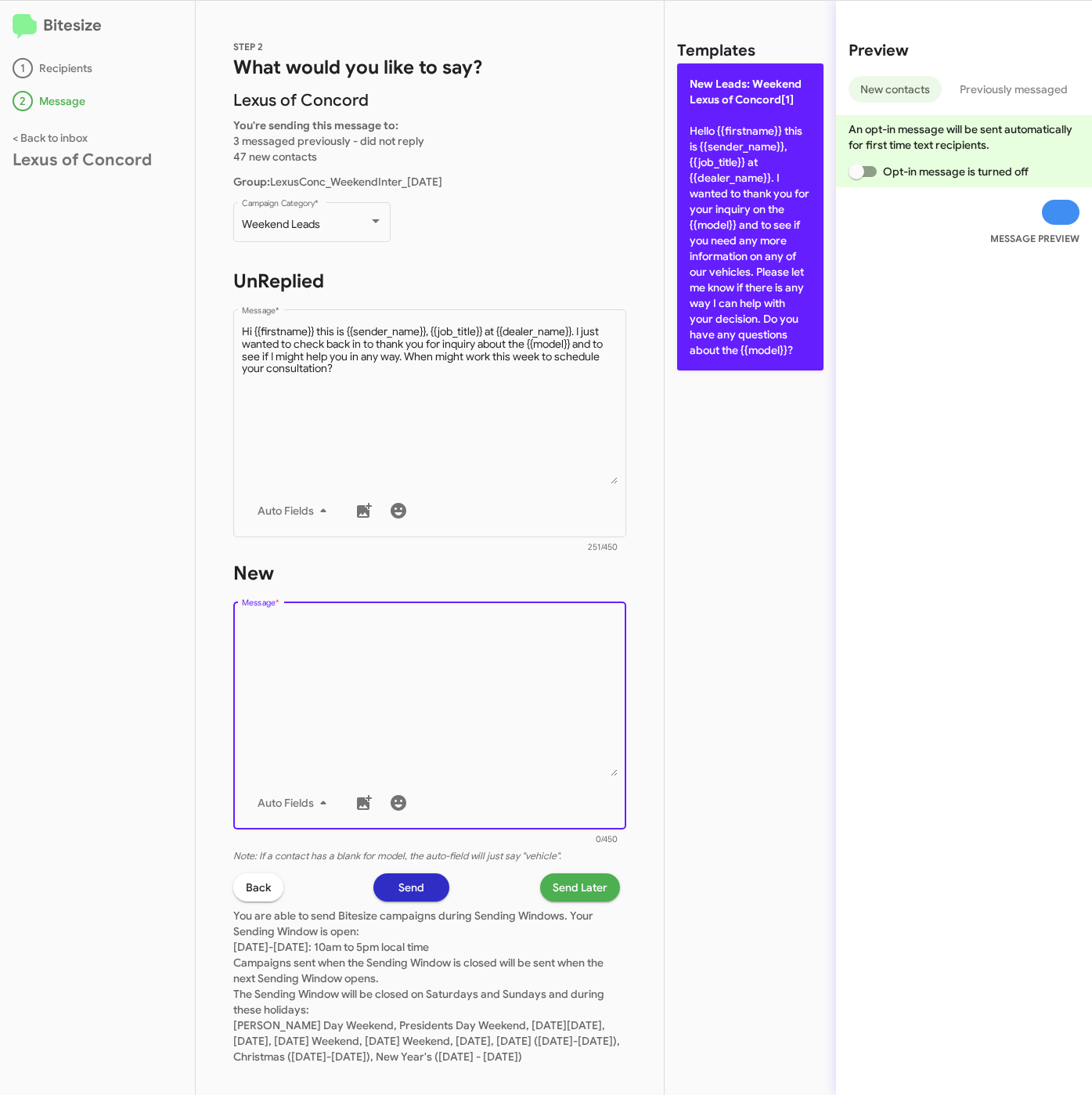
click at [697, 250] on p "New Leads: Weekend Lexus of Concord[1] Hello {{firstname}} this is {{sender_nam…" at bounding box center [750, 217] width 146 height 307
type textarea "Hello {{firstname}} this is {{sender_name}}, {{job_title}} at {{dealer_name}}. …"
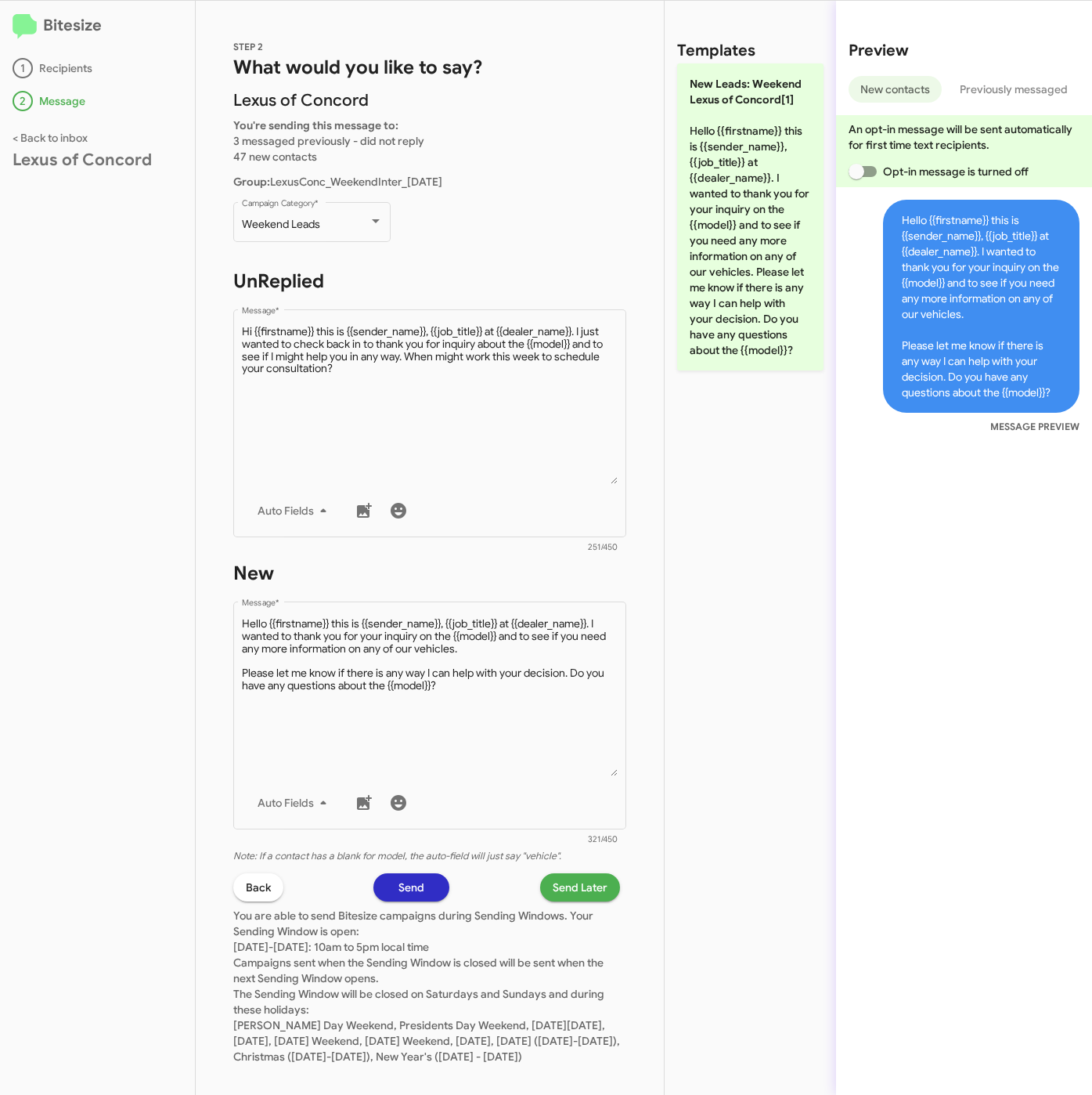
click at [560, 881] on span "Send Later" at bounding box center [580, 887] width 54 height 28
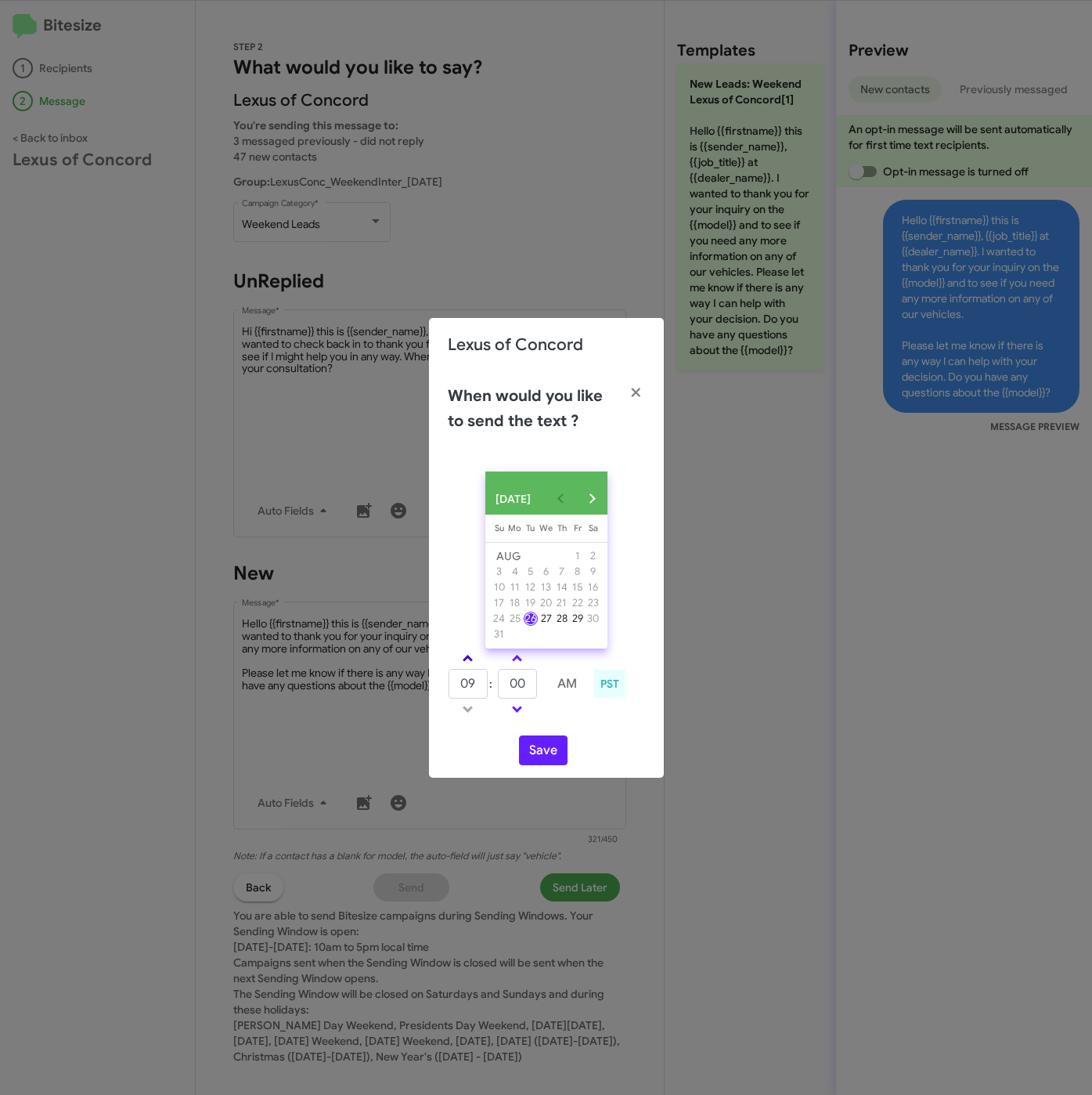
click at [467, 664] on span at bounding box center [468, 659] width 10 height 10
type input "10"
drag, startPoint x: 510, startPoint y: 688, endPoint x: 492, endPoint y: 686, distance: 18.1
click at [492, 686] on tr "10 : 00 AM" at bounding box center [517, 683] width 140 height 31
type input "45"
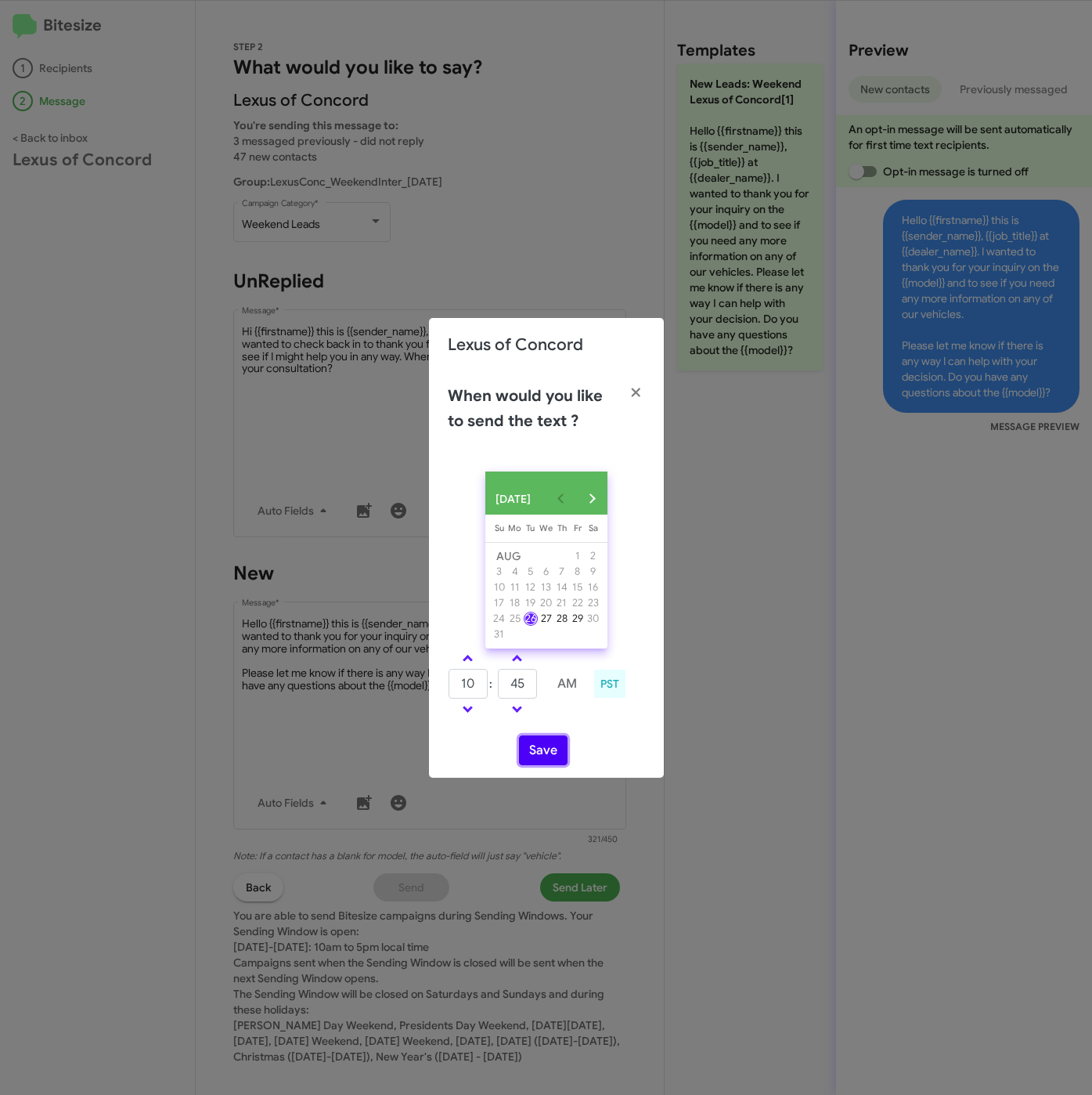
click at [536, 756] on button "Save" at bounding box center [543, 750] width 48 height 30
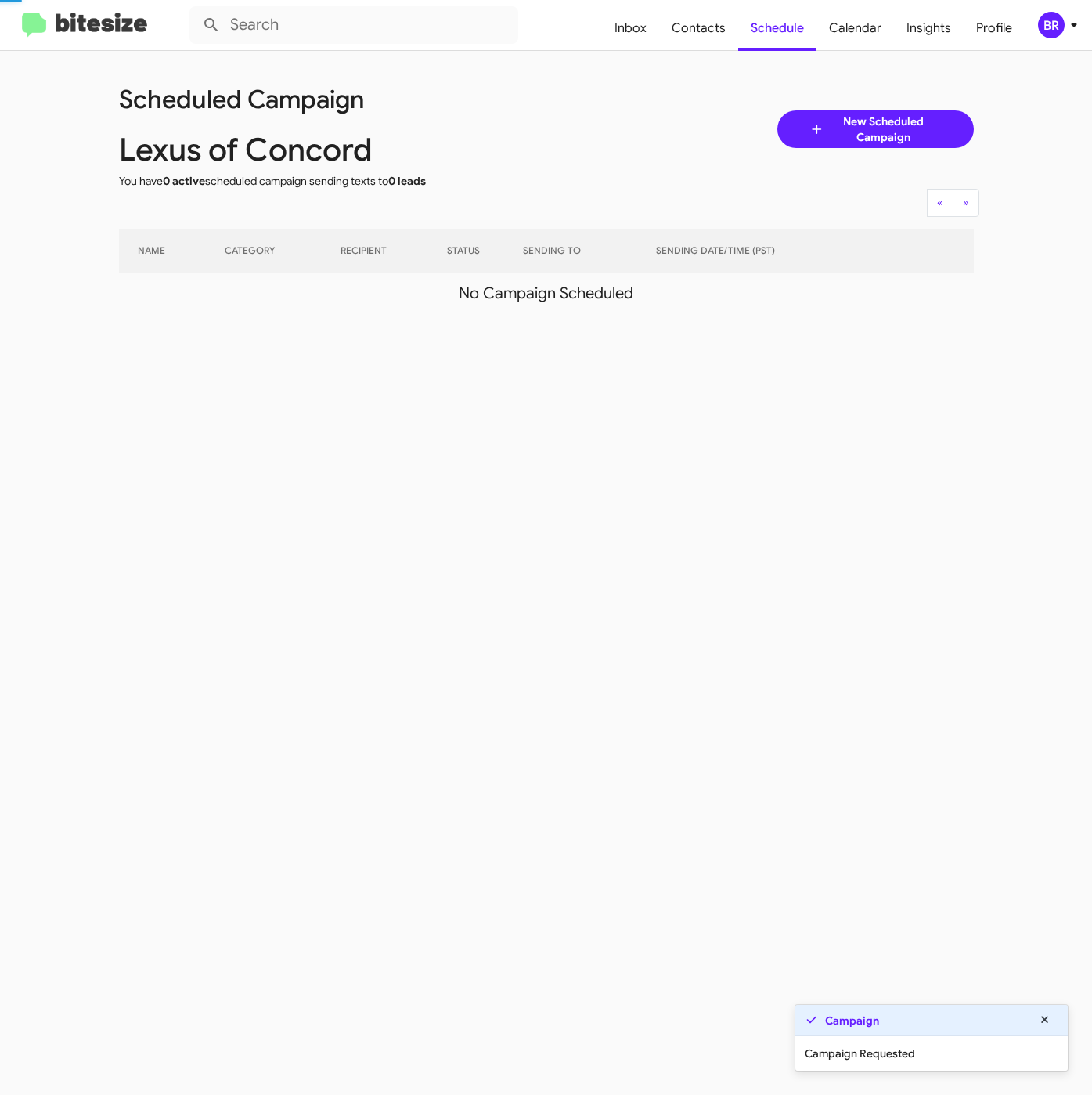
click at [1050, 31] on div "BR" at bounding box center [1050, 25] width 26 height 26
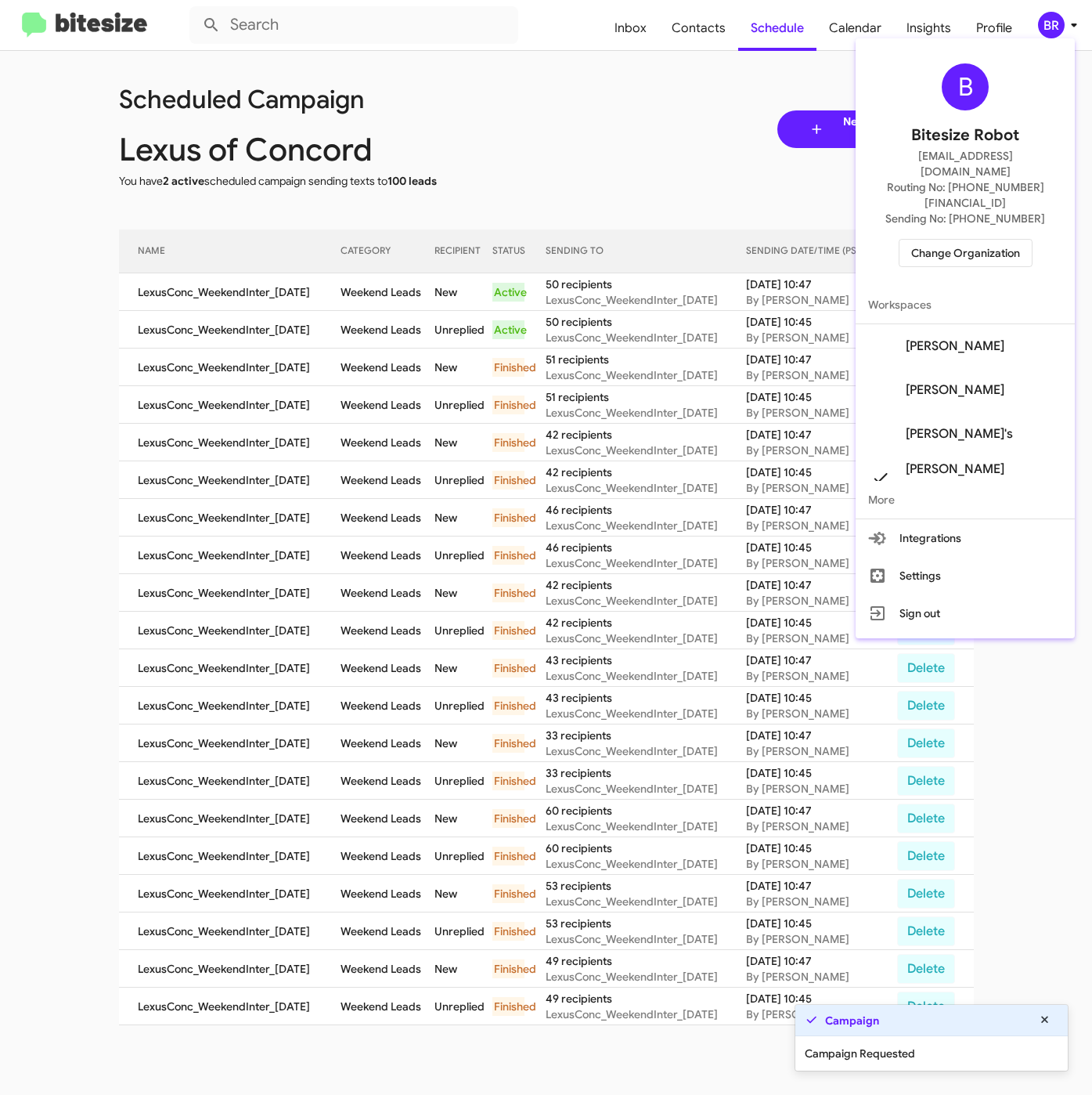
click at [380, 322] on div at bounding box center [546, 547] width 1092 height 1095
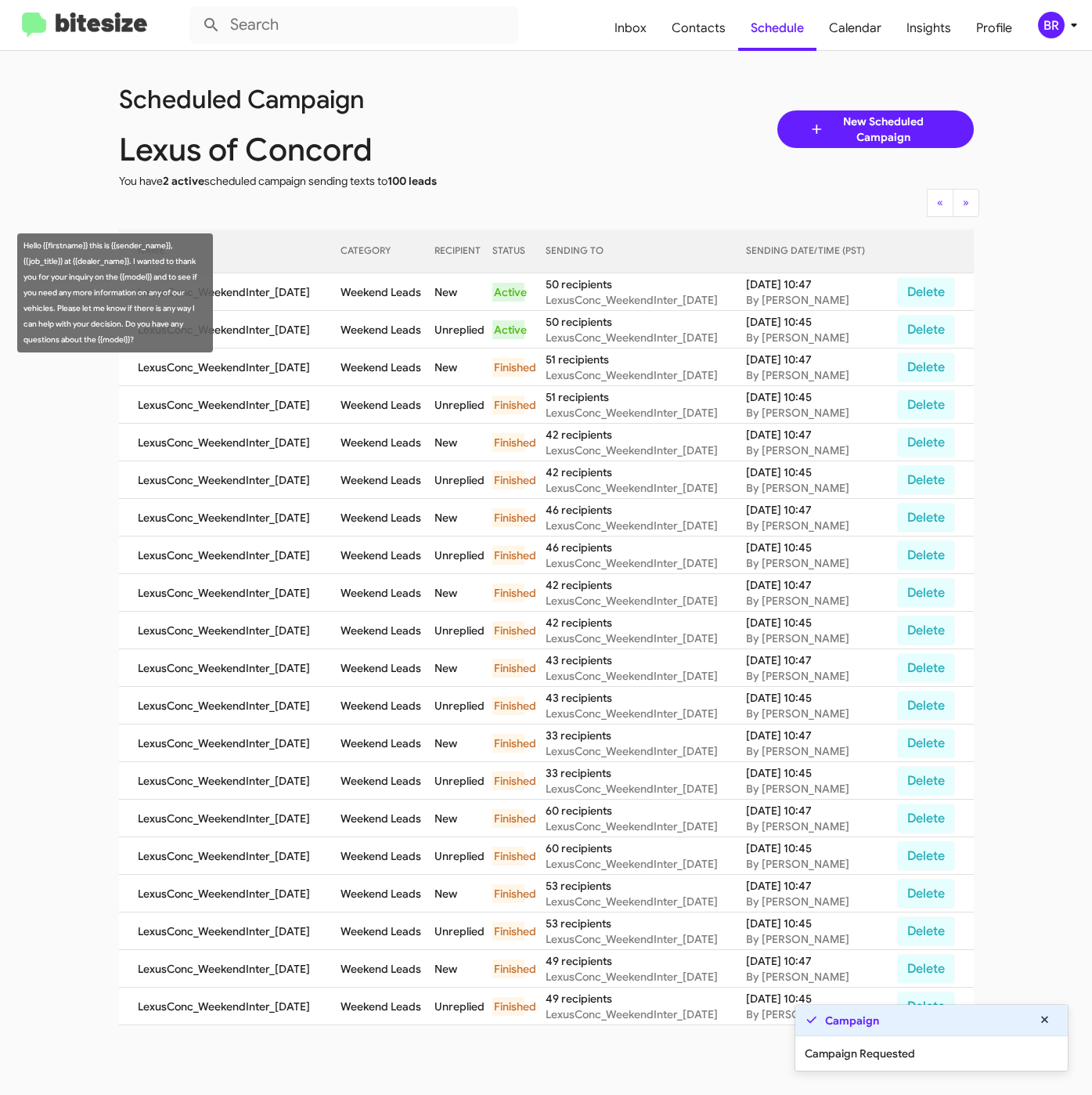
drag, startPoint x: 353, startPoint y: 288, endPoint x: 430, endPoint y: 300, distance: 77.9
click at [430, 300] on td "Weekend Leads" at bounding box center [387, 292] width 94 height 37
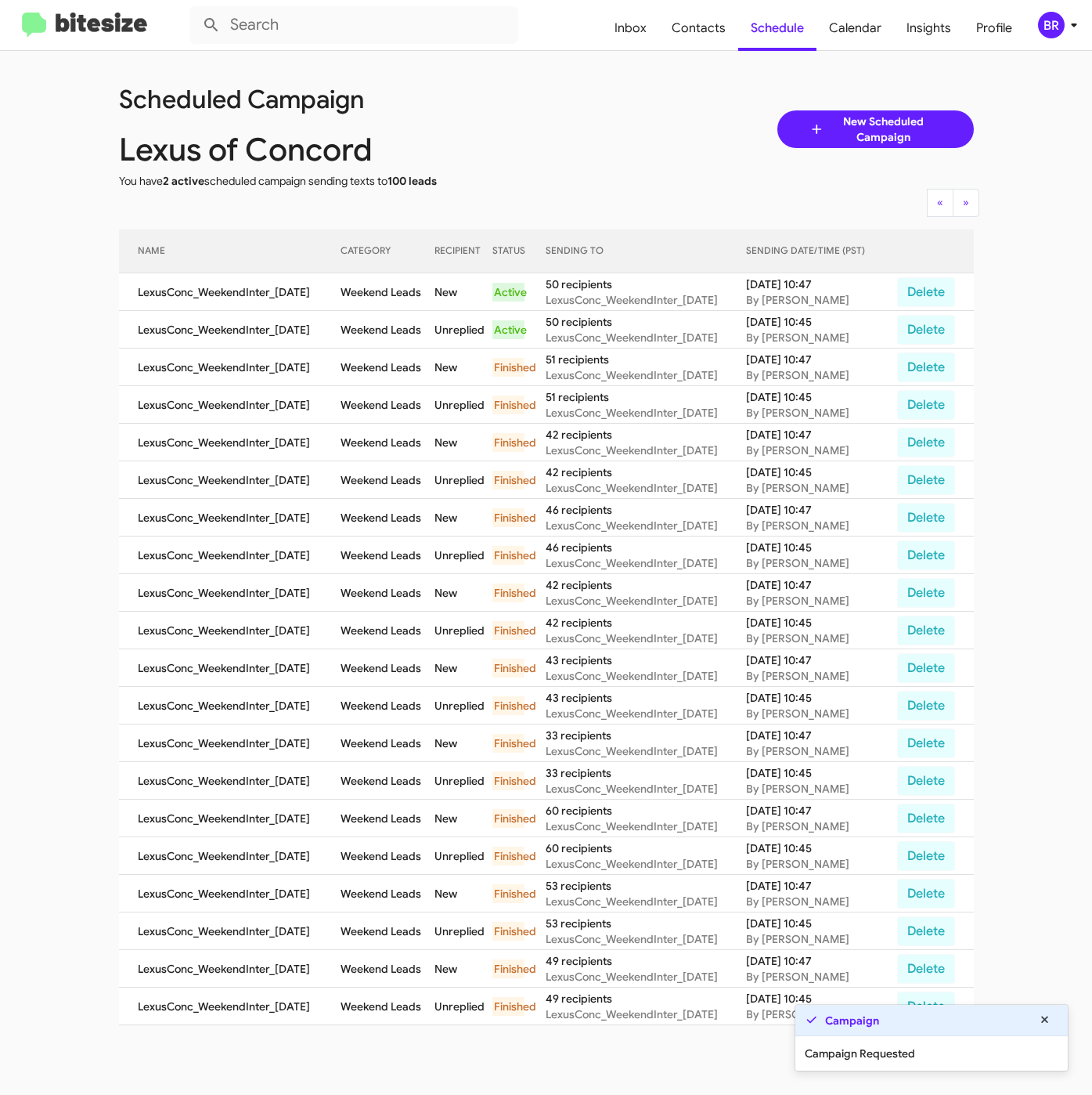
copy td "Weekend Leads"
click at [1027, 31] on button "BR" at bounding box center [1049, 25] width 50 height 26
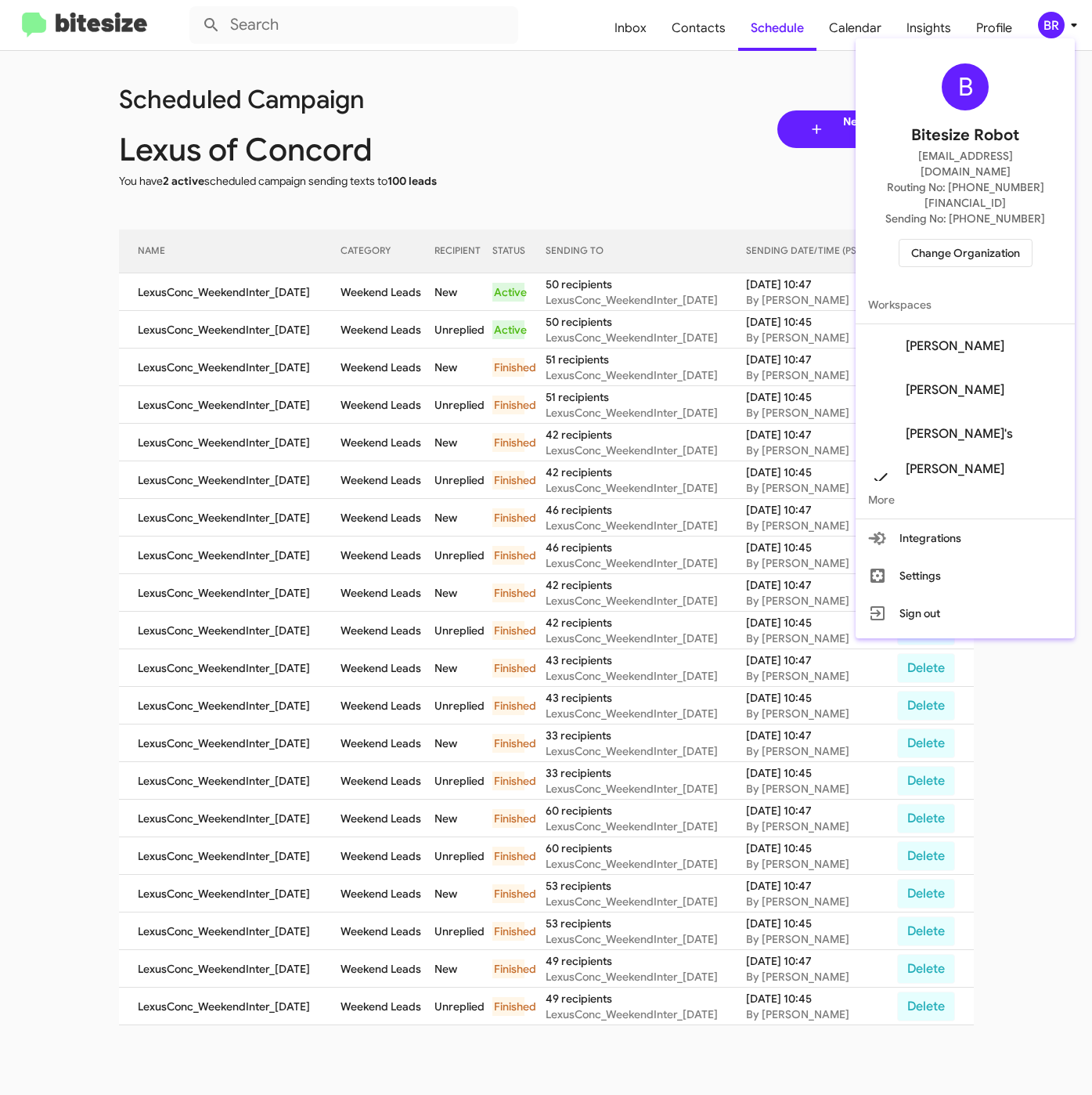
click at [977, 240] on span "Change Organization" at bounding box center [965, 253] width 109 height 26
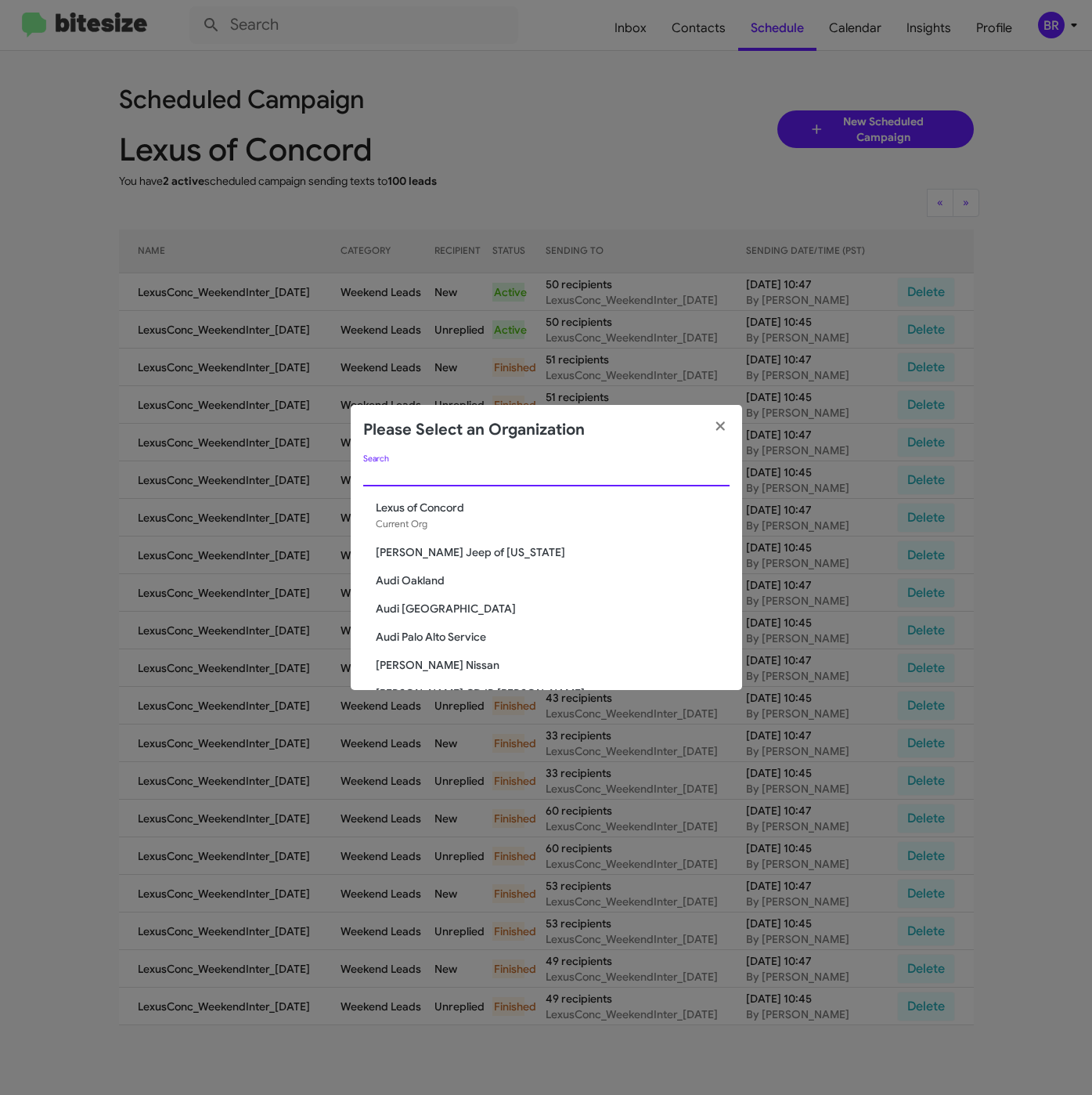
click at [407, 479] on input "Search" at bounding box center [546, 474] width 367 height 13
paste input "[PERSON_NAME] Acquisition"
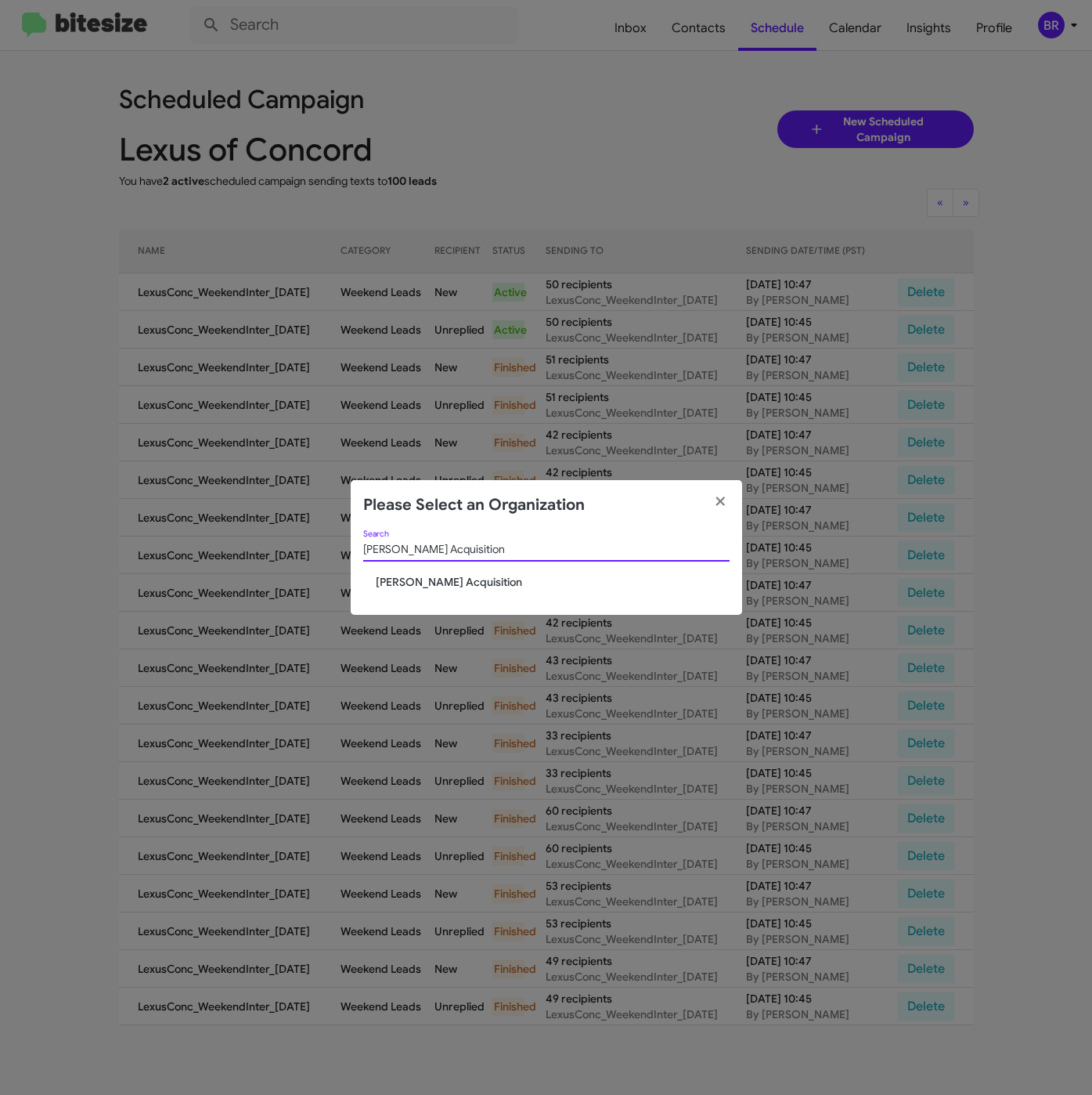
type input "[PERSON_NAME] Acquisition"
click at [401, 578] on span "[PERSON_NAME] Acquisition" at bounding box center [553, 582] width 354 height 15
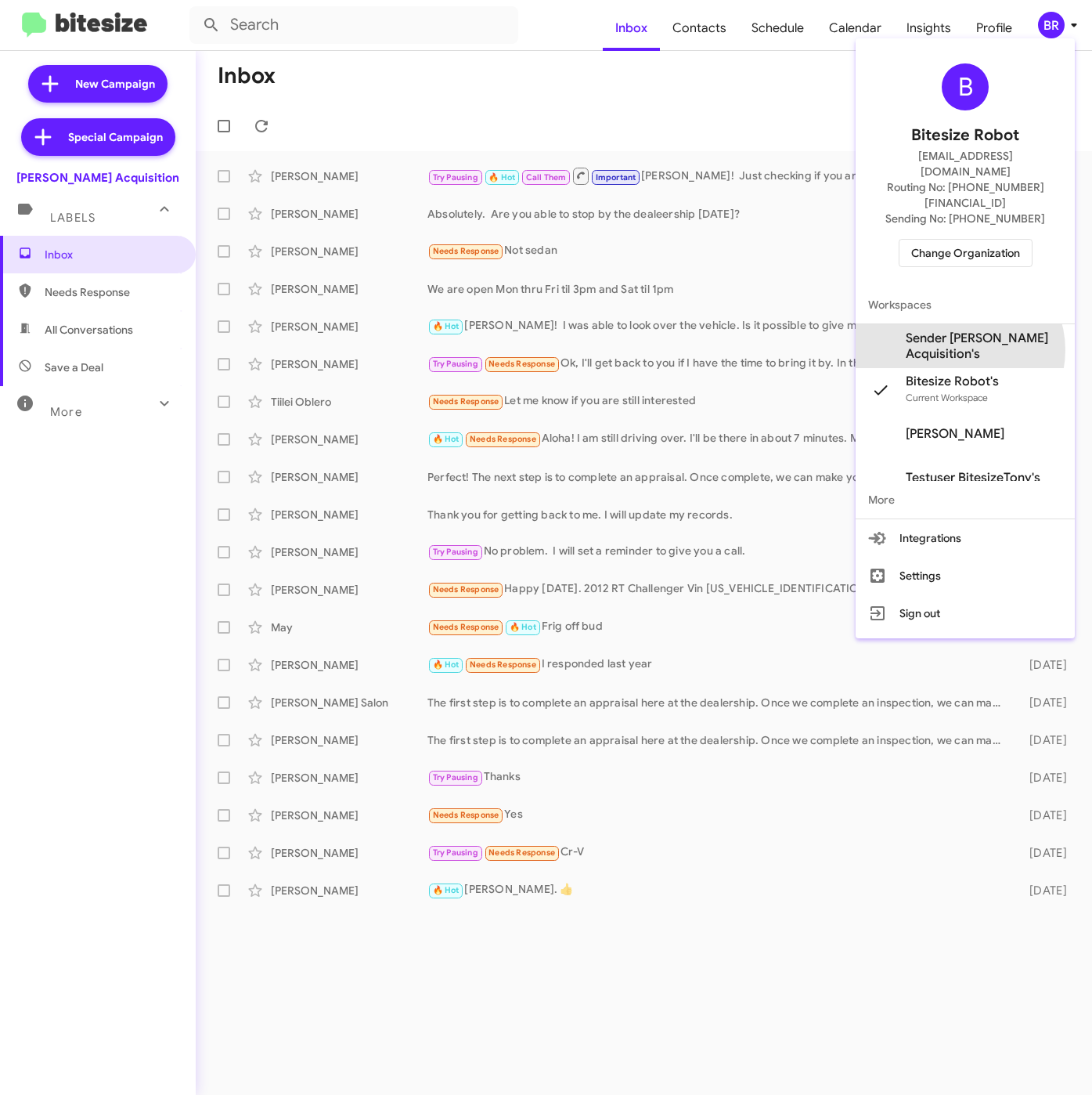
click at [958, 330] on span "Sender [PERSON_NAME] Acquisition's" at bounding box center [984, 345] width 156 height 31
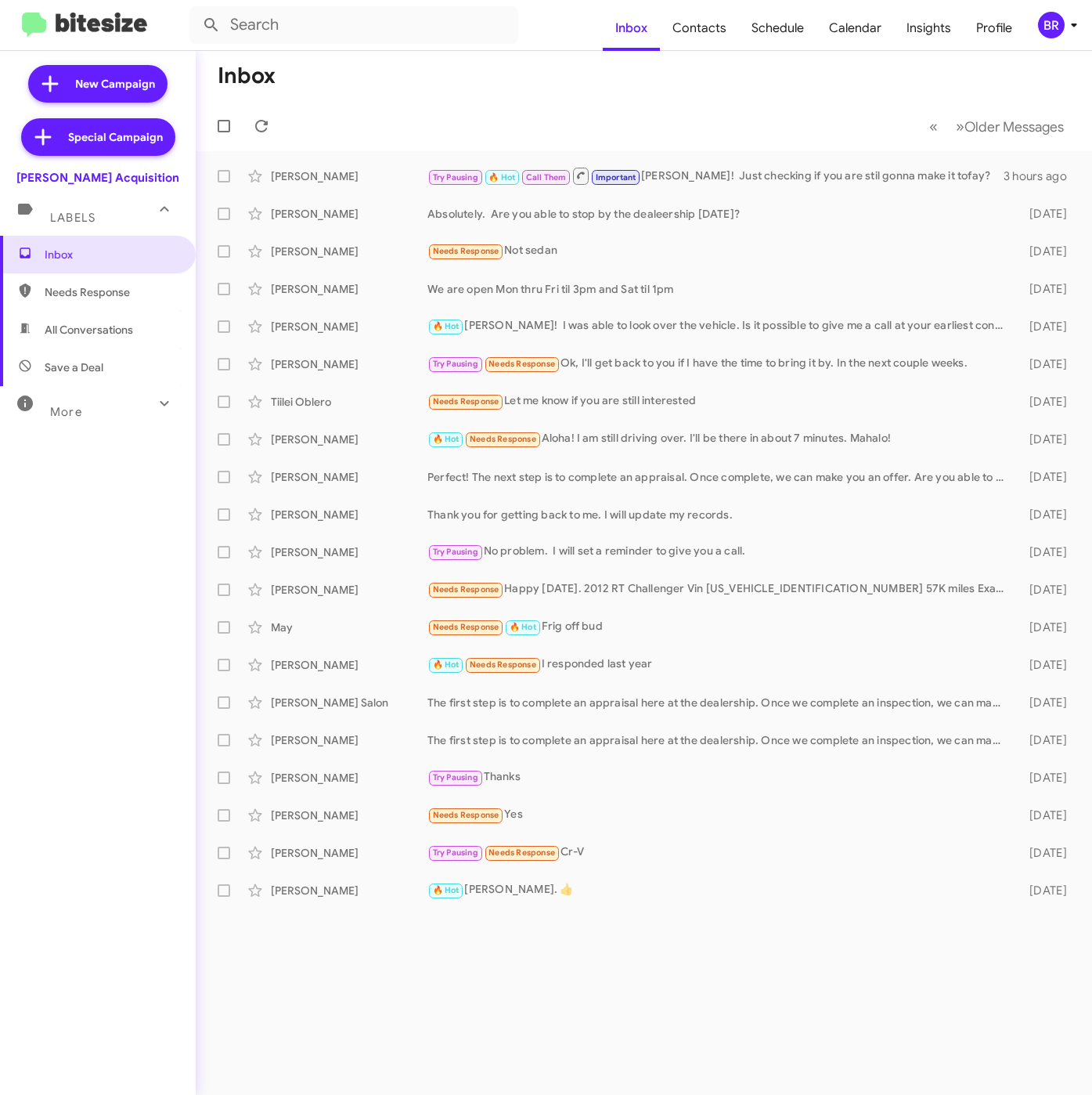
click at [1055, 34] on div "BR" at bounding box center [1050, 25] width 26 height 26
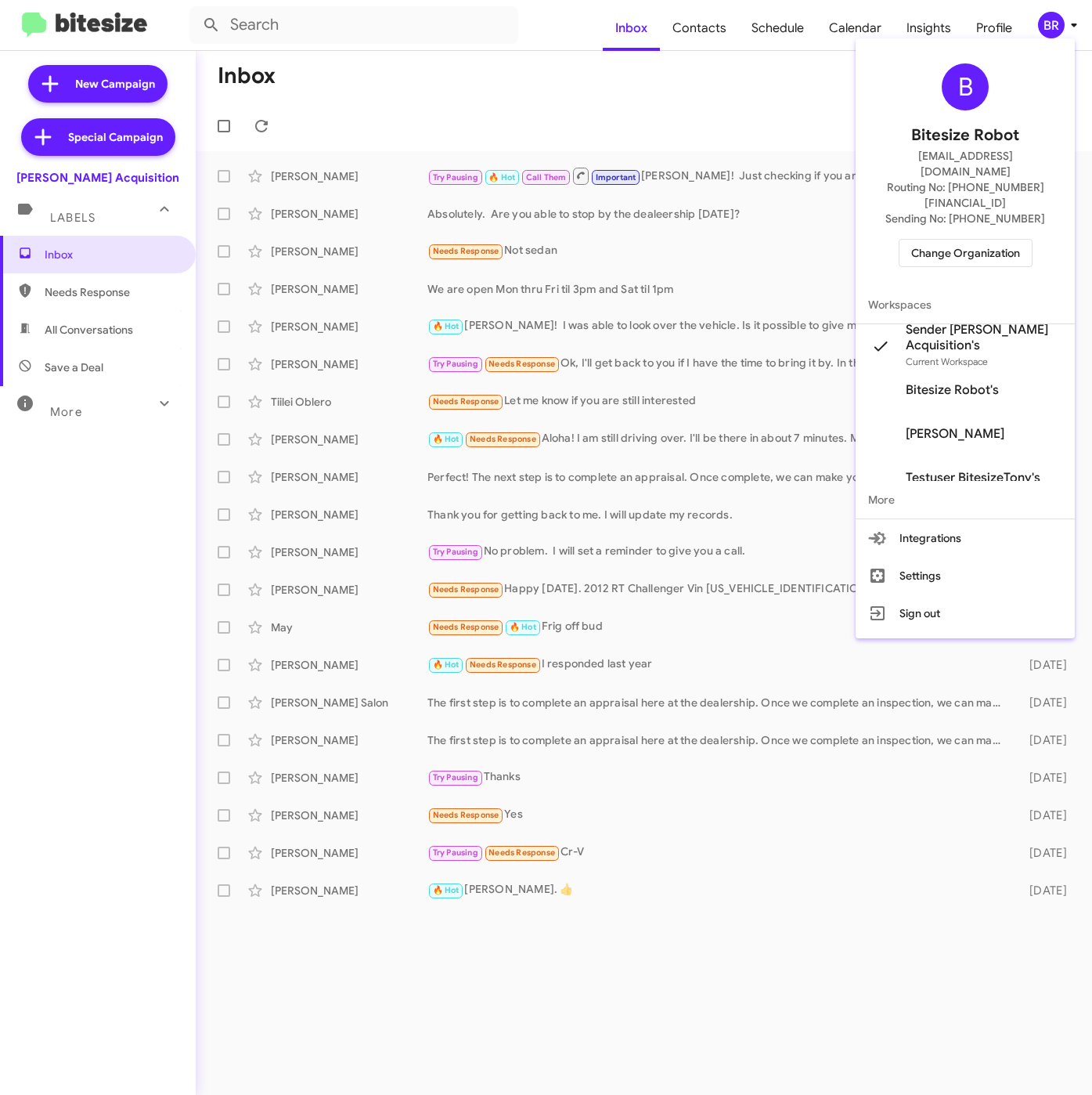
click at [707, 38] on div at bounding box center [546, 547] width 1092 height 1095
click at [707, 38] on span "Contacts" at bounding box center [699, 27] width 79 height 45
type input "in:groups"
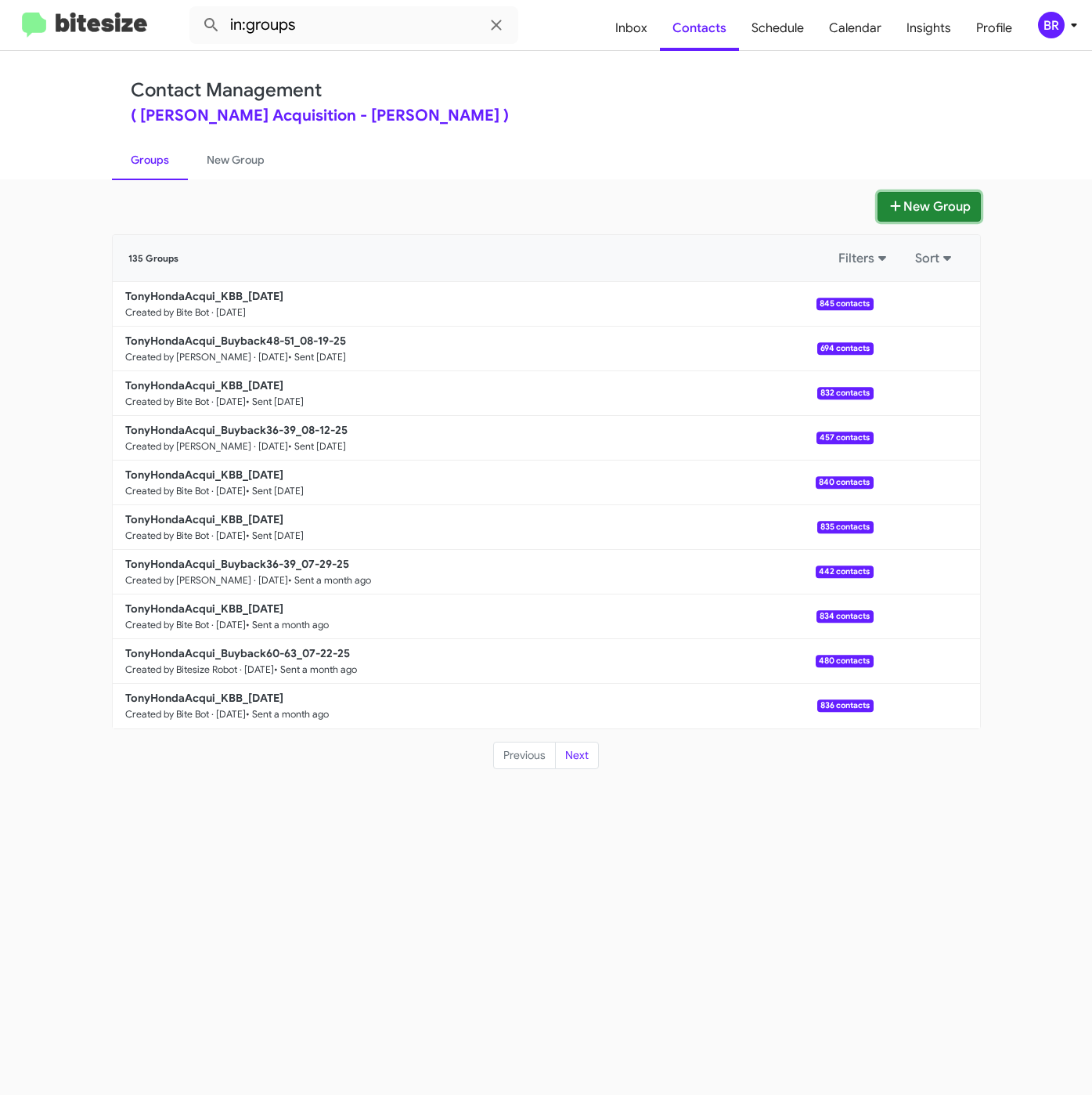
click at [919, 210] on button "New Group" at bounding box center [929, 206] width 103 height 30
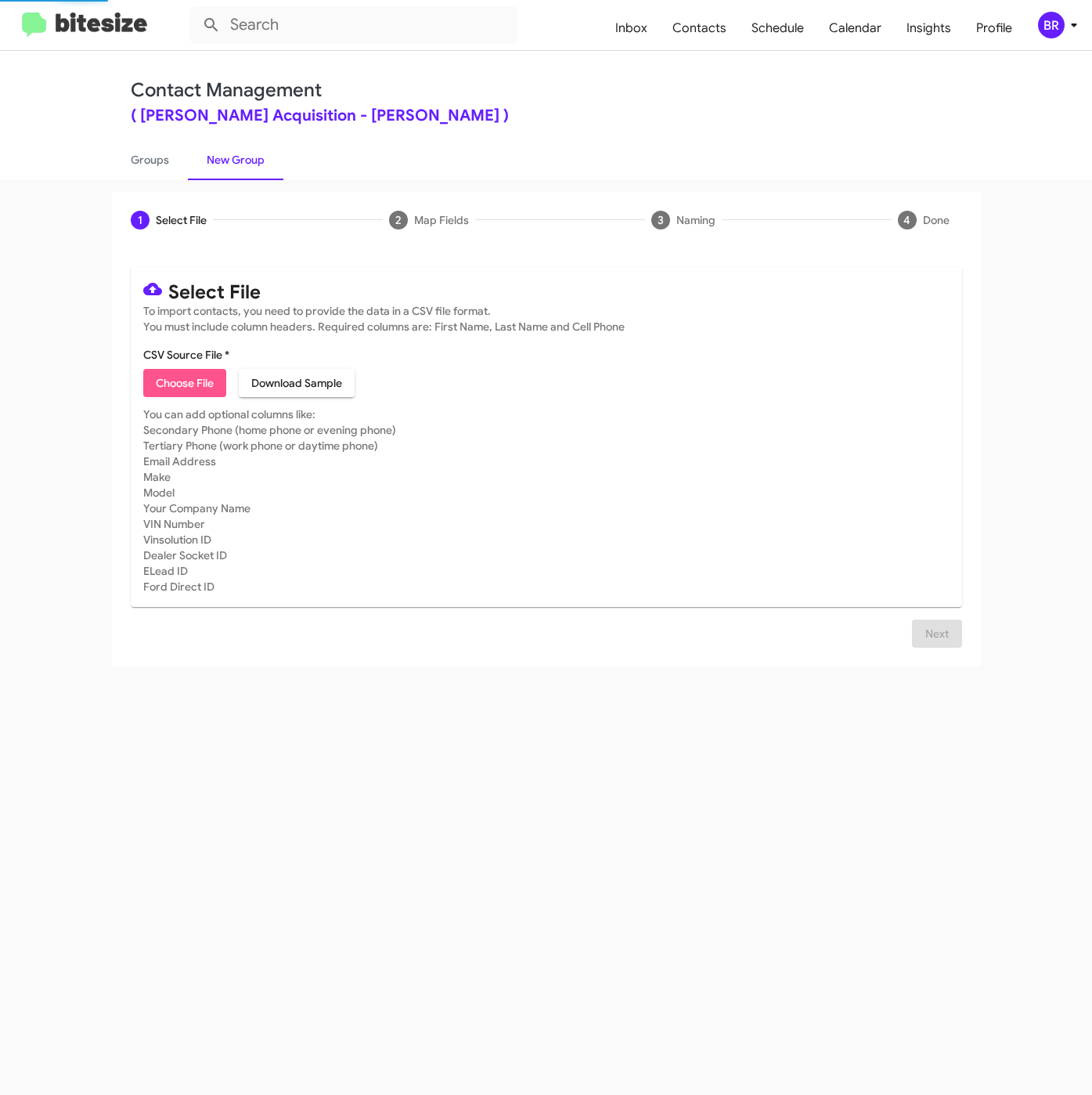
click at [179, 386] on span "Choose File" at bounding box center [185, 382] width 58 height 28
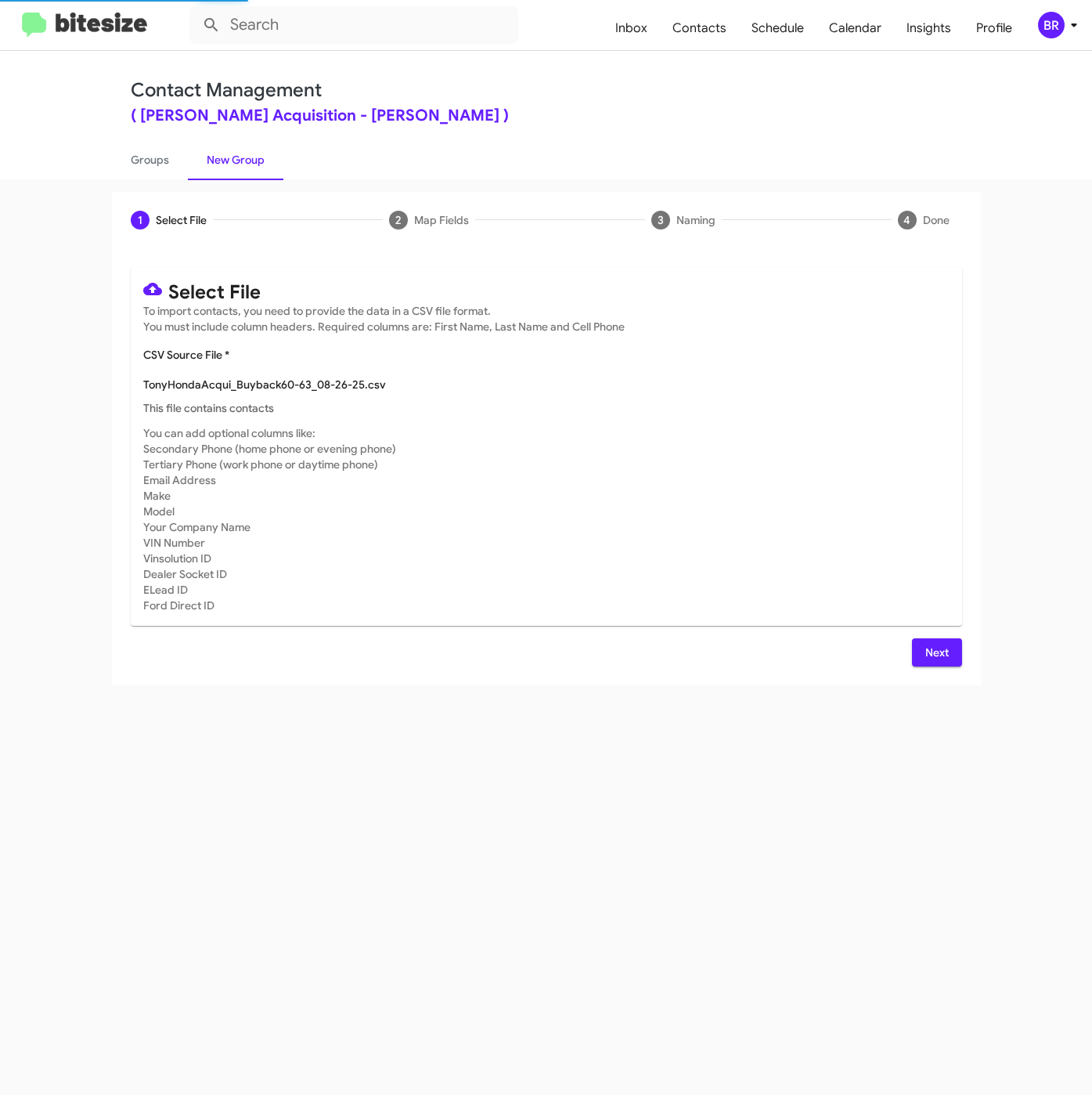
type input "TonyHondaAcqui_Buyback60-63_08-26-25"
click at [952, 661] on button "Next" at bounding box center [936, 652] width 50 height 28
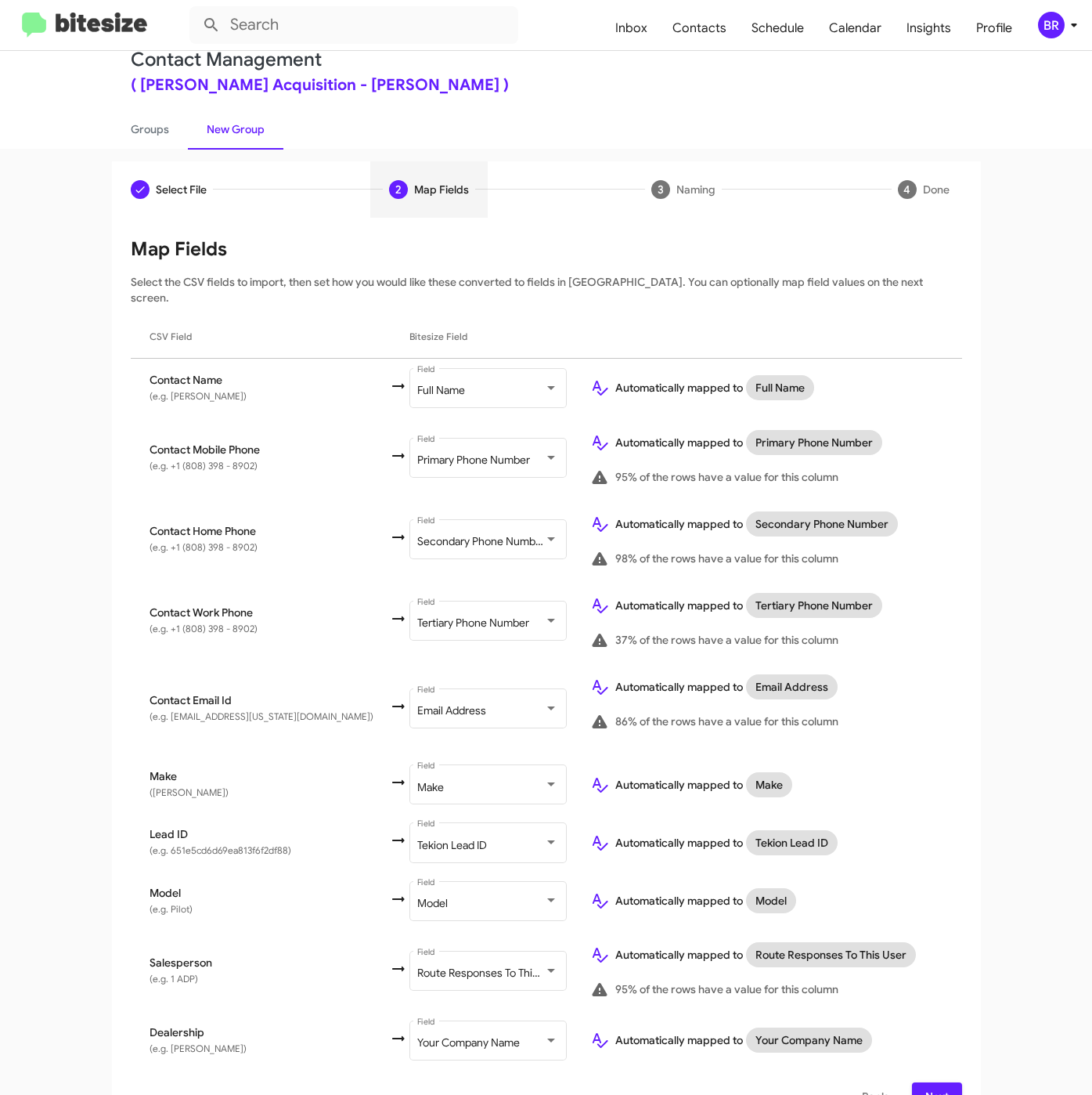
scroll to position [47, 0]
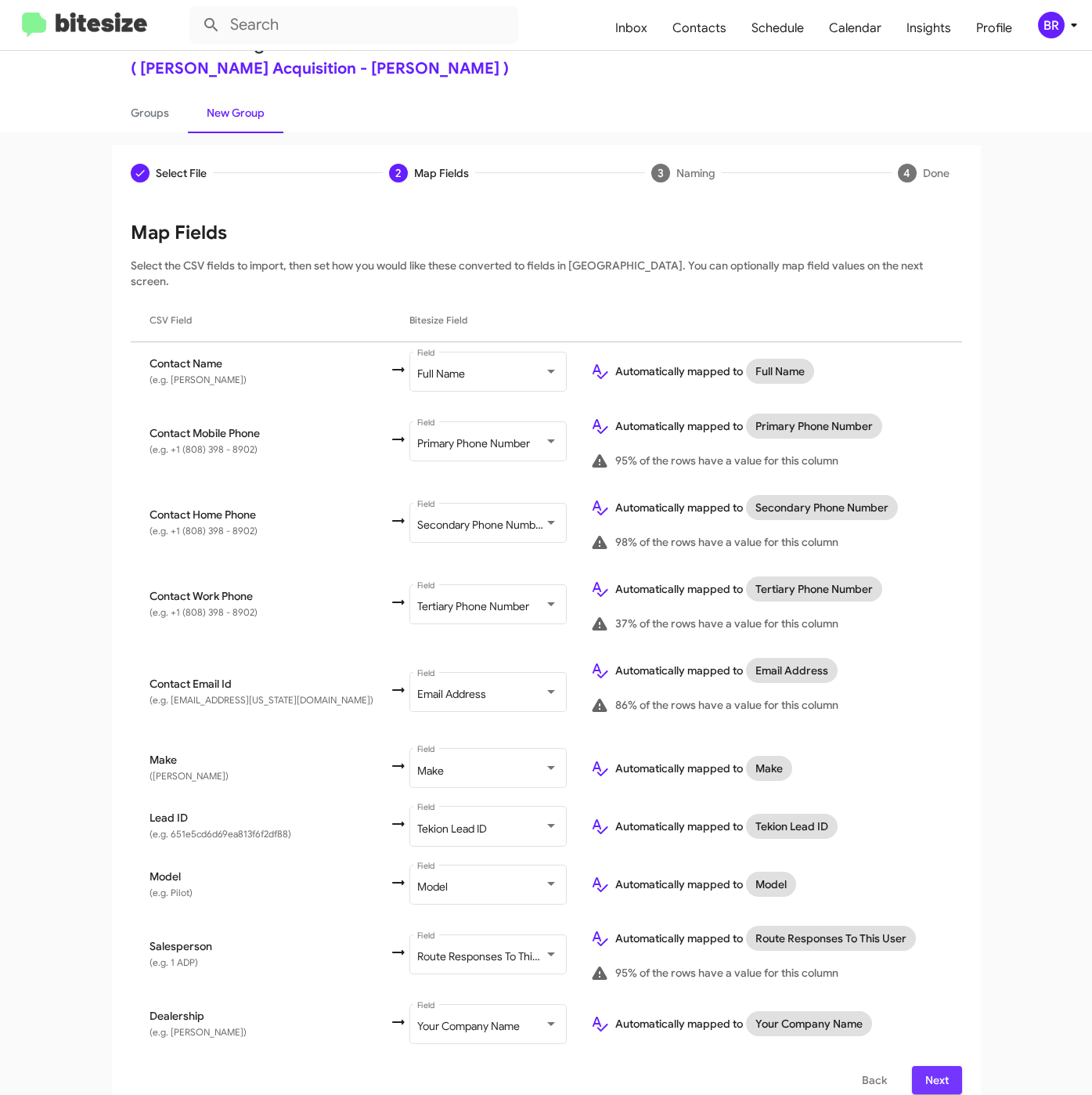
click at [924, 1067] on span "Next" at bounding box center [936, 1080] width 25 height 28
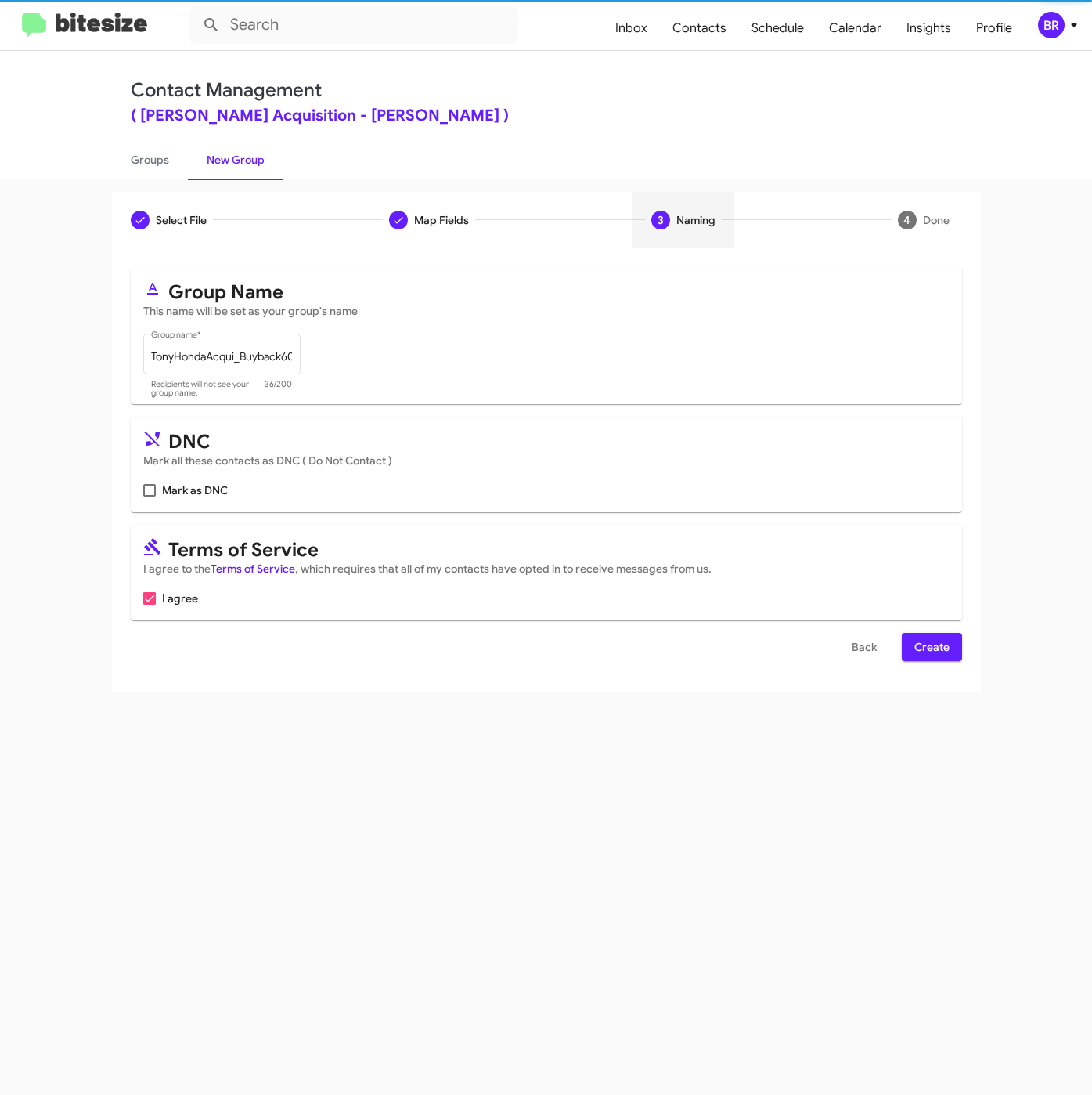
scroll to position [0, 0]
click at [920, 655] on span "Create" at bounding box center [931, 647] width 35 height 28
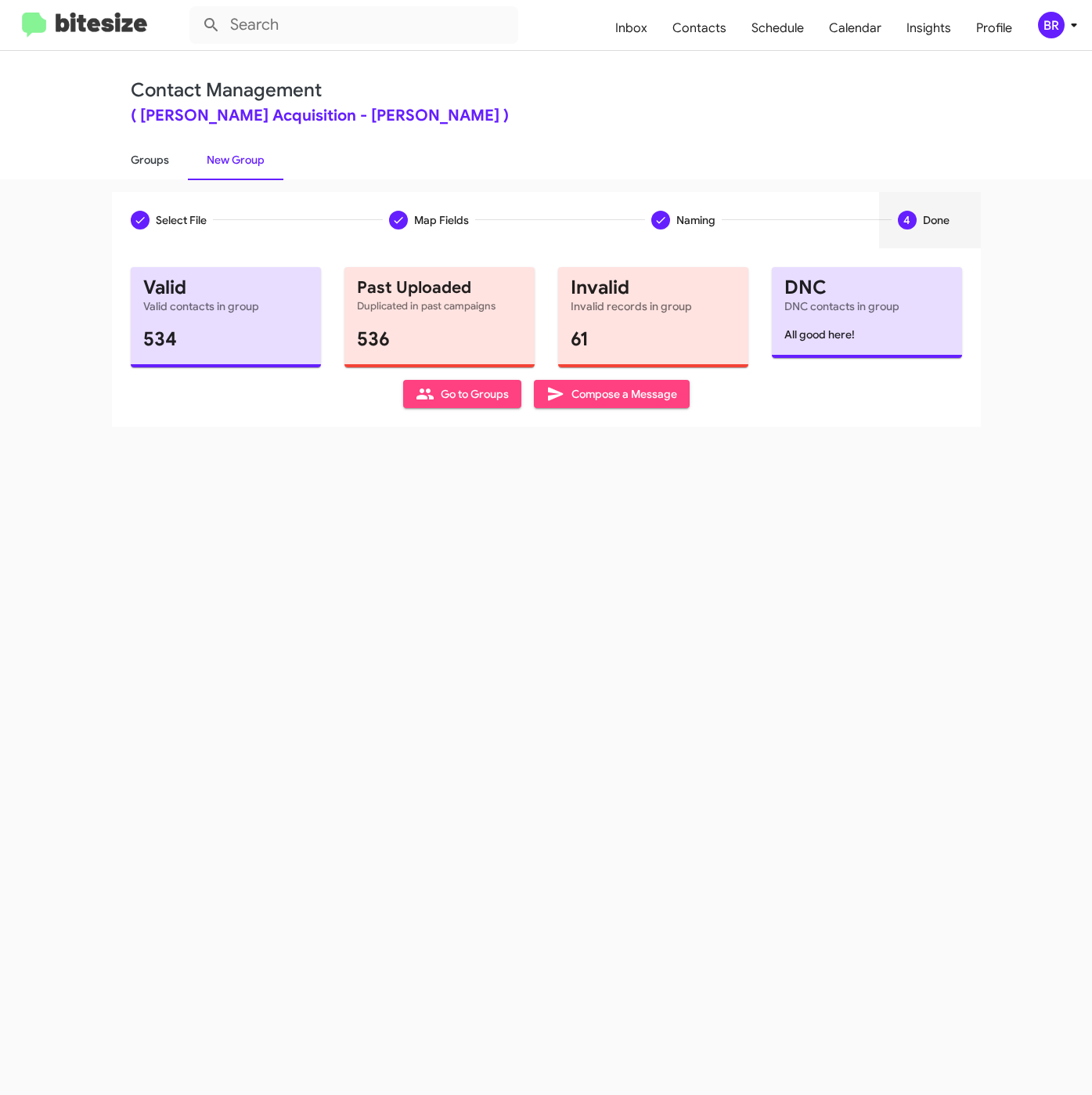
click at [152, 152] on link "Groups" at bounding box center [150, 160] width 76 height 41
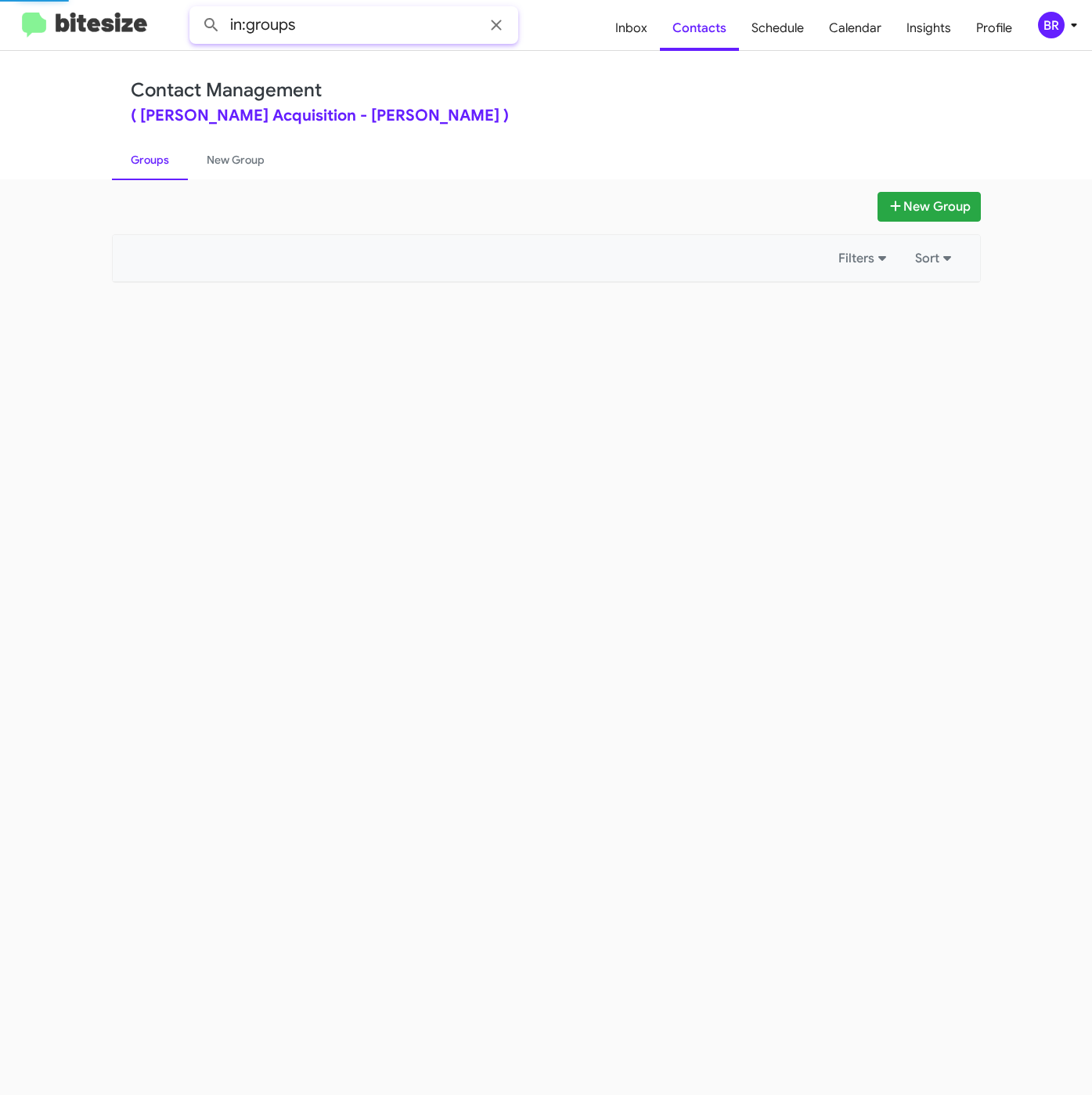
click at [386, 29] on input "in:groups" at bounding box center [354, 25] width 329 height 37
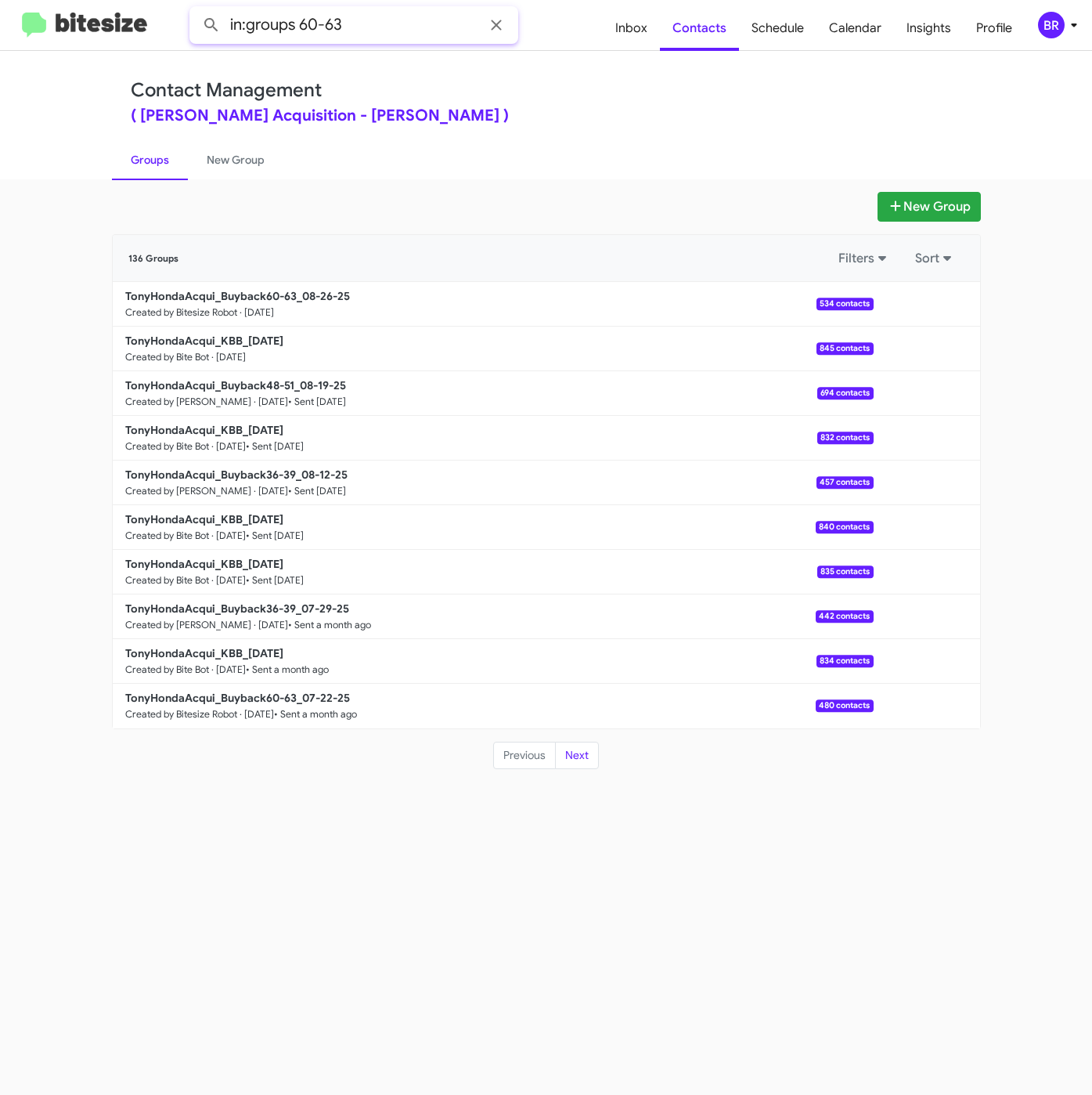
type input "in:groups 60-63"
click at [196, 9] on button at bounding box center [211, 25] width 31 height 31
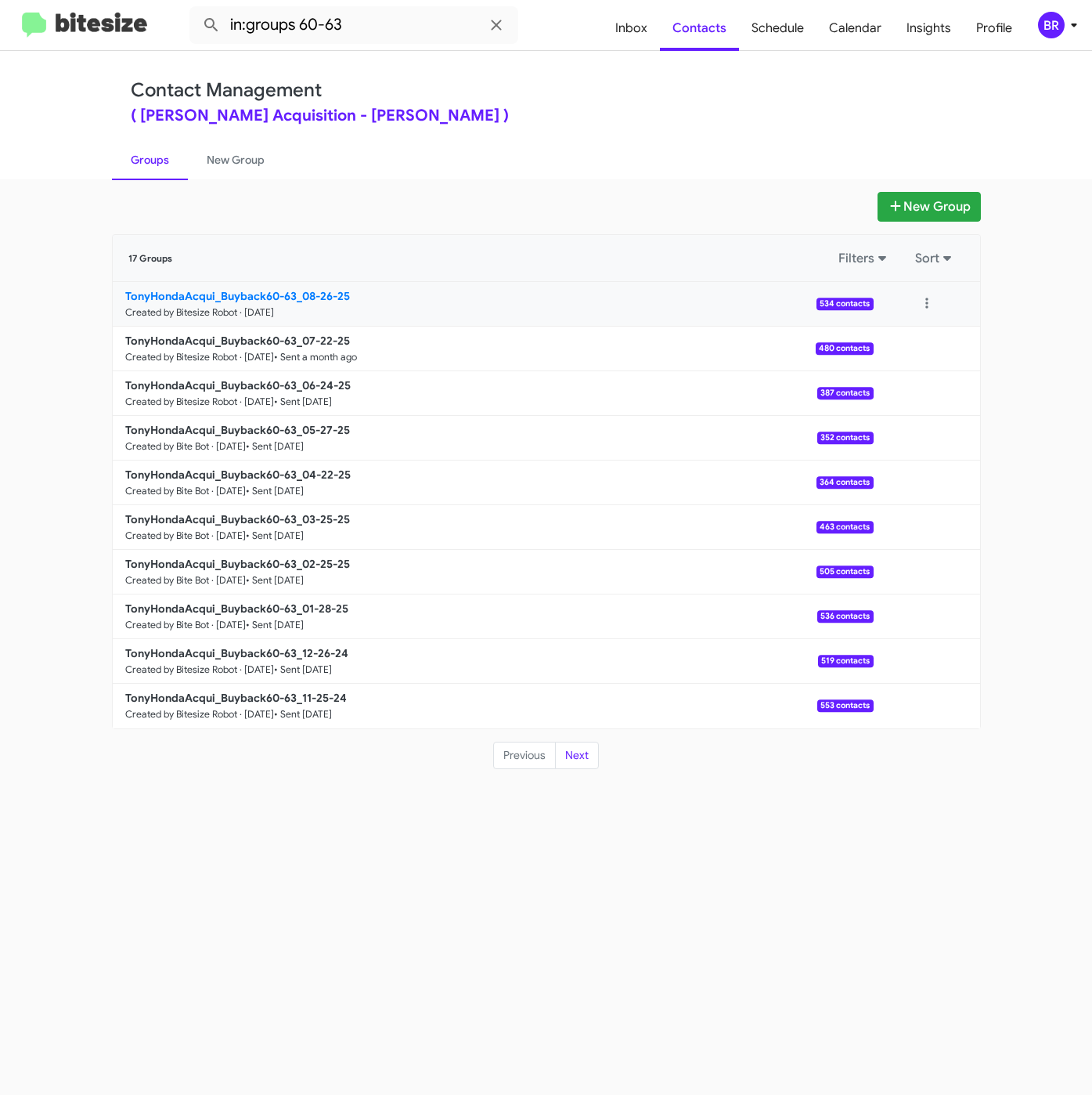
click at [280, 294] on b "TonyHondaAcqui_Buyback60-63_08-26-25" at bounding box center [237, 296] width 225 height 14
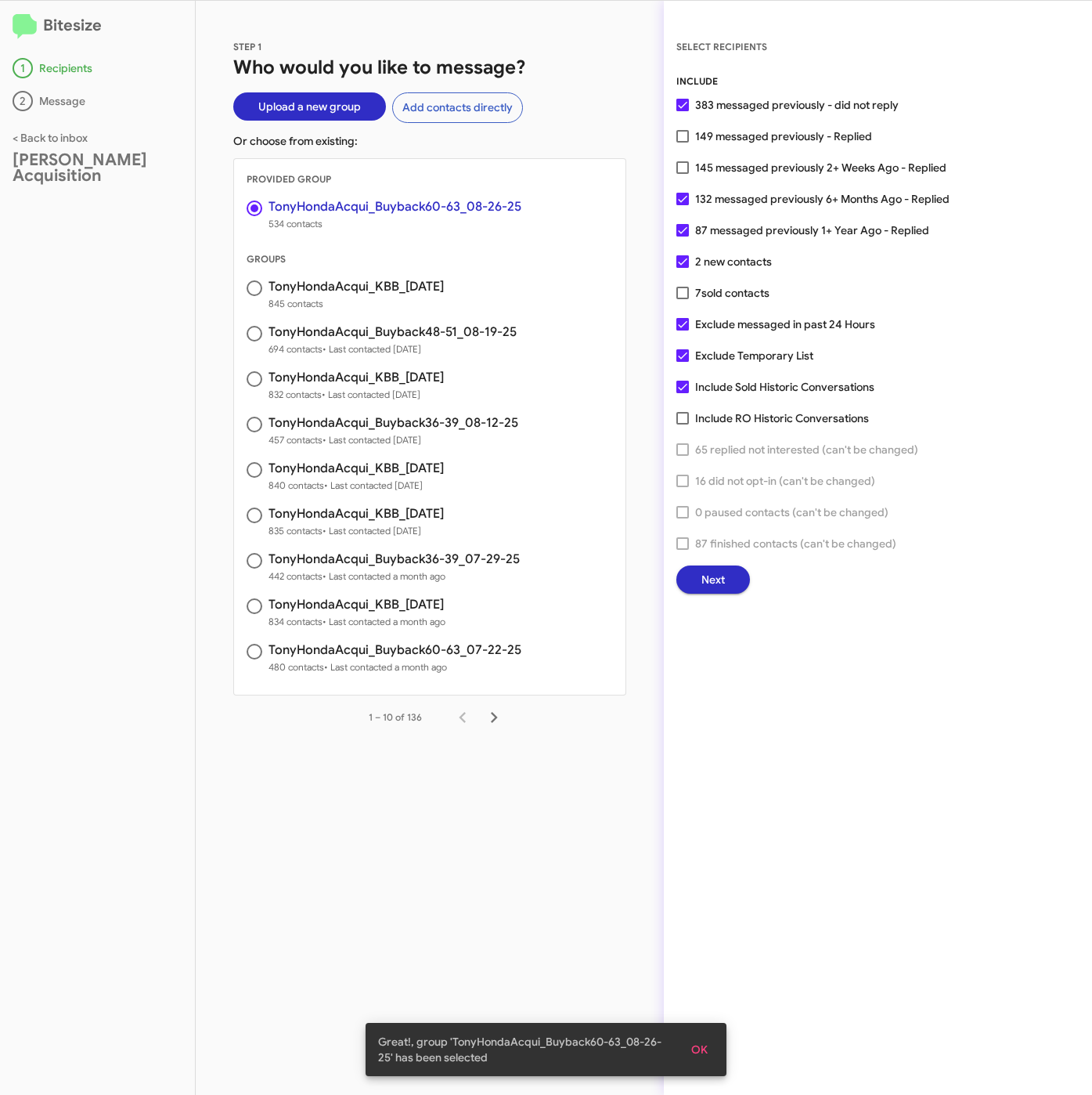
click at [698, 574] on button "Next" at bounding box center [713, 579] width 74 height 28
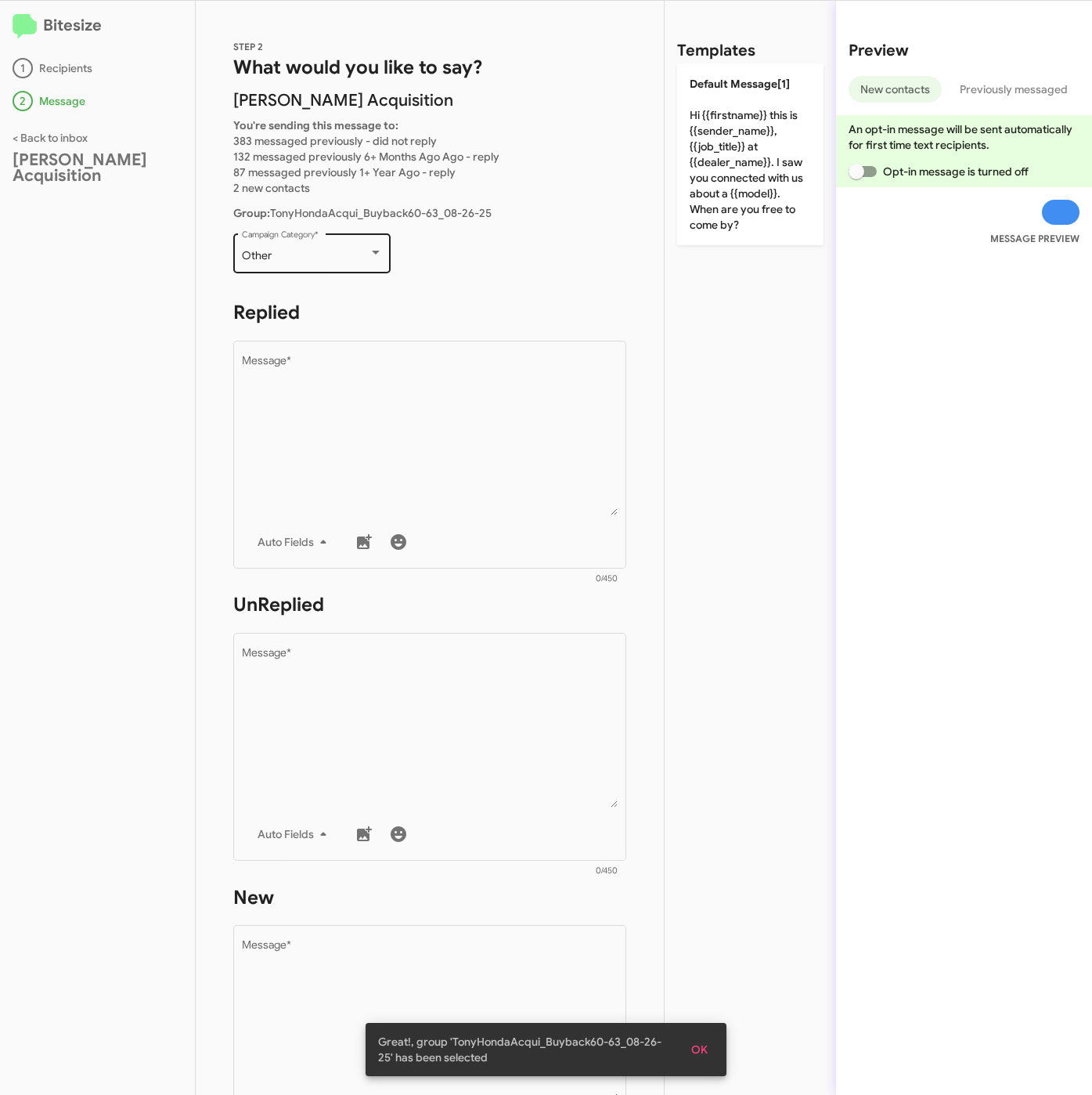
click at [308, 237] on div "Other Campaign Category *" at bounding box center [312, 252] width 141 height 43
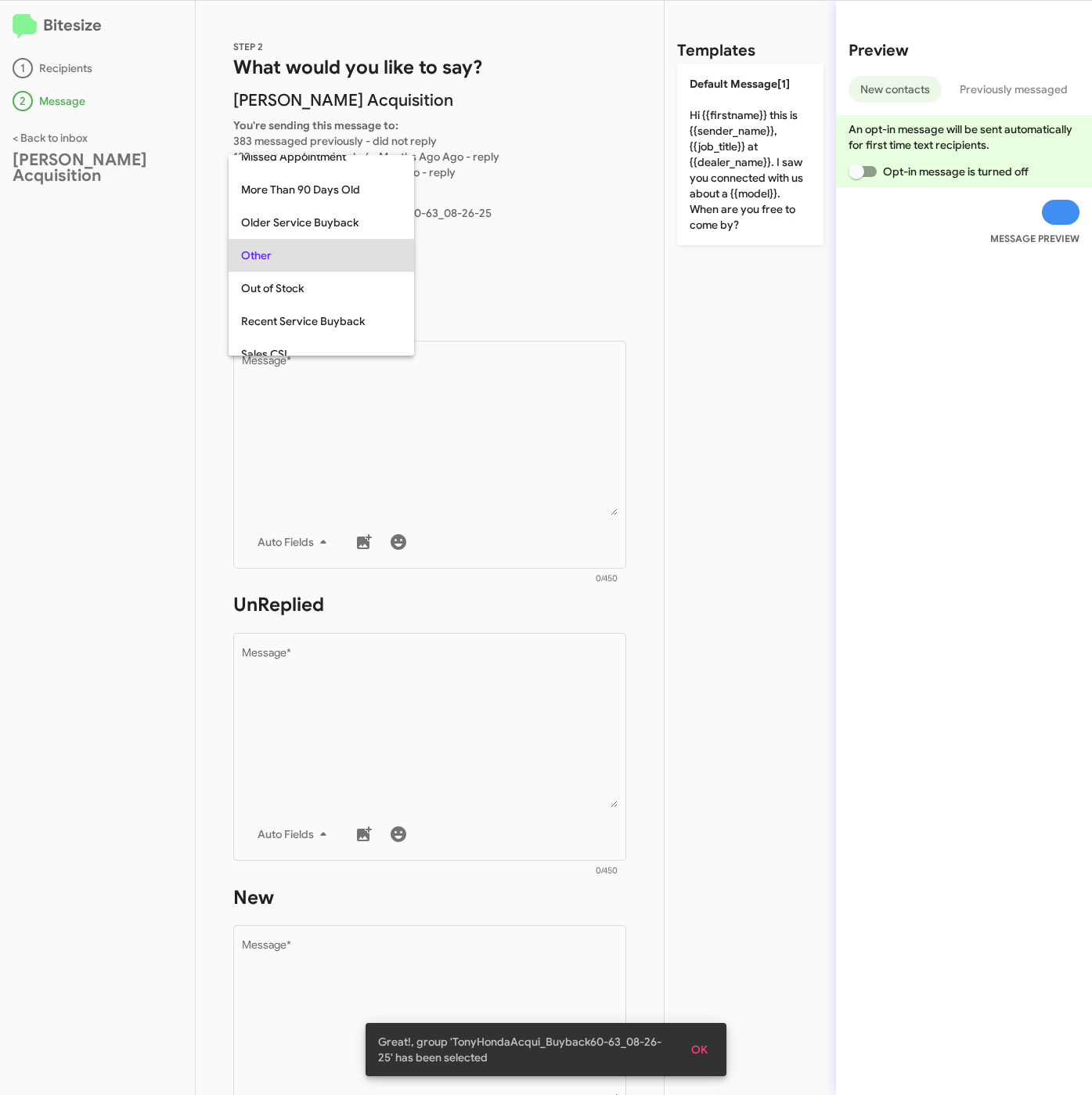
scroll to position [164, 0]
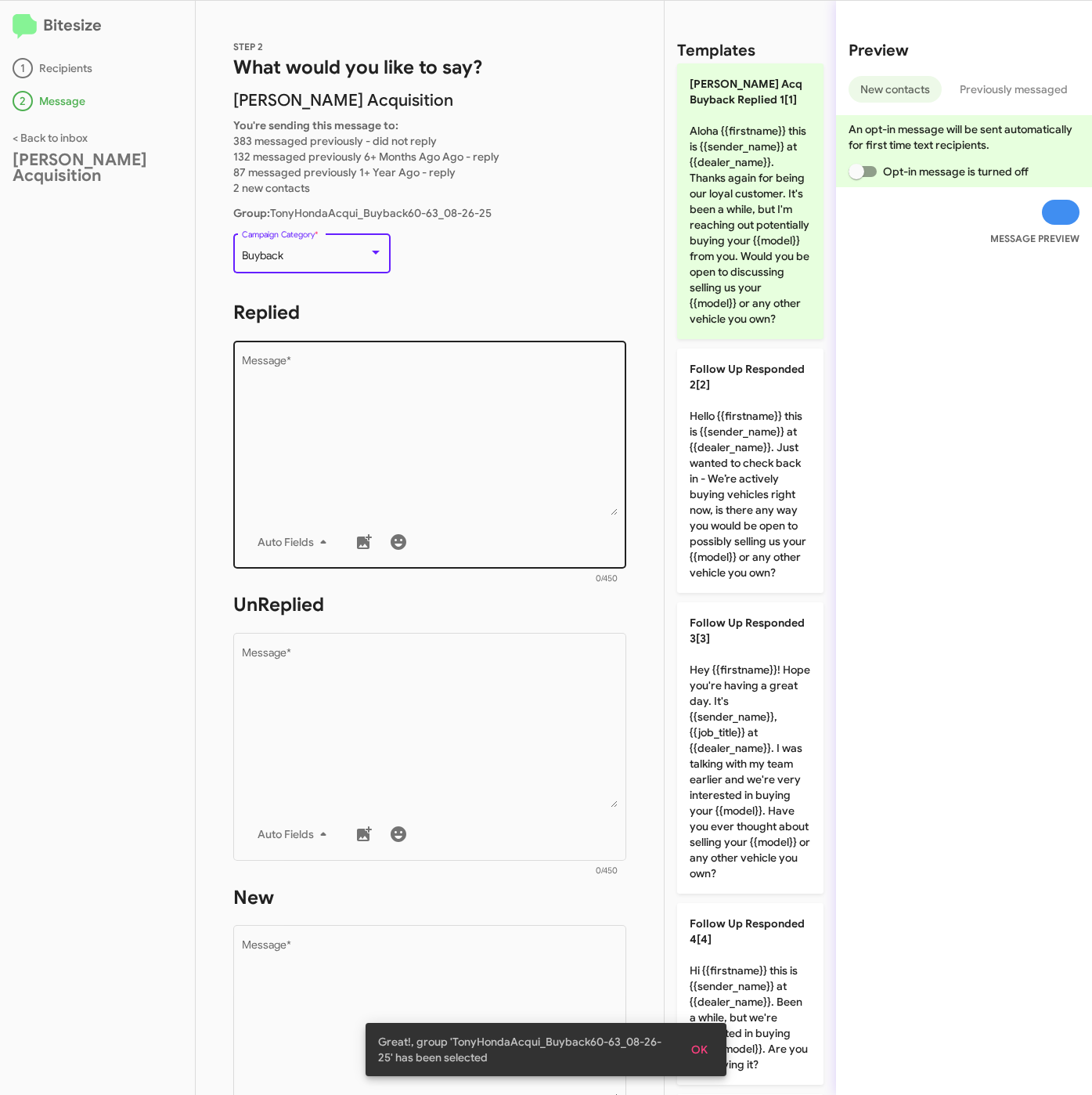
click at [341, 409] on textarea "Message *" at bounding box center [429, 436] width 377 height 160
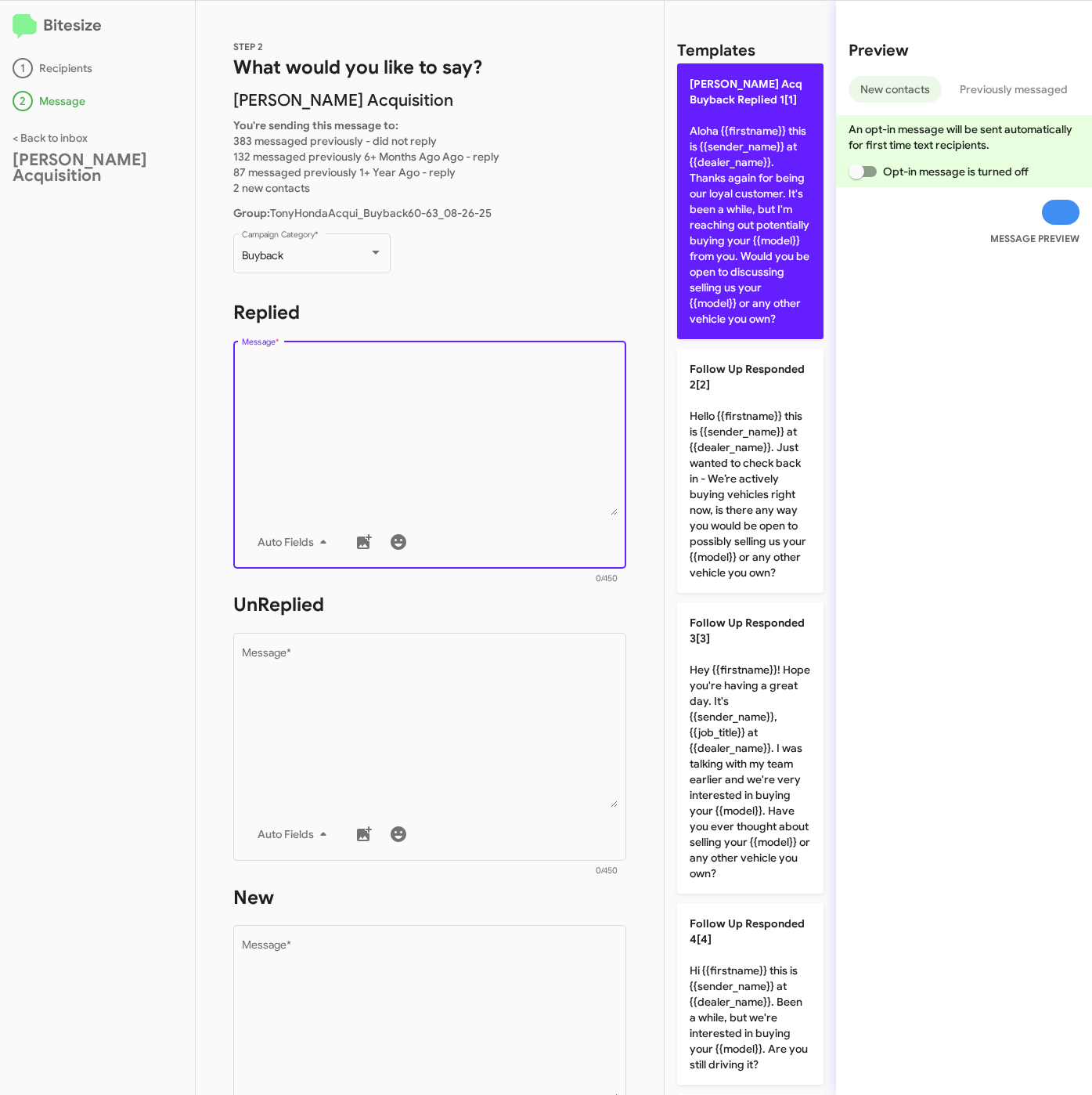
click at [761, 273] on p "Tony Honda Acq Buyback Replied 1[1] Aloha {{firstname}} this is {{sender_name}}…" at bounding box center [750, 202] width 146 height 276
type textarea "Aloha {{firstname}} this is {{sender_name}} at {{dealer_name}}. Thanks again fo…"
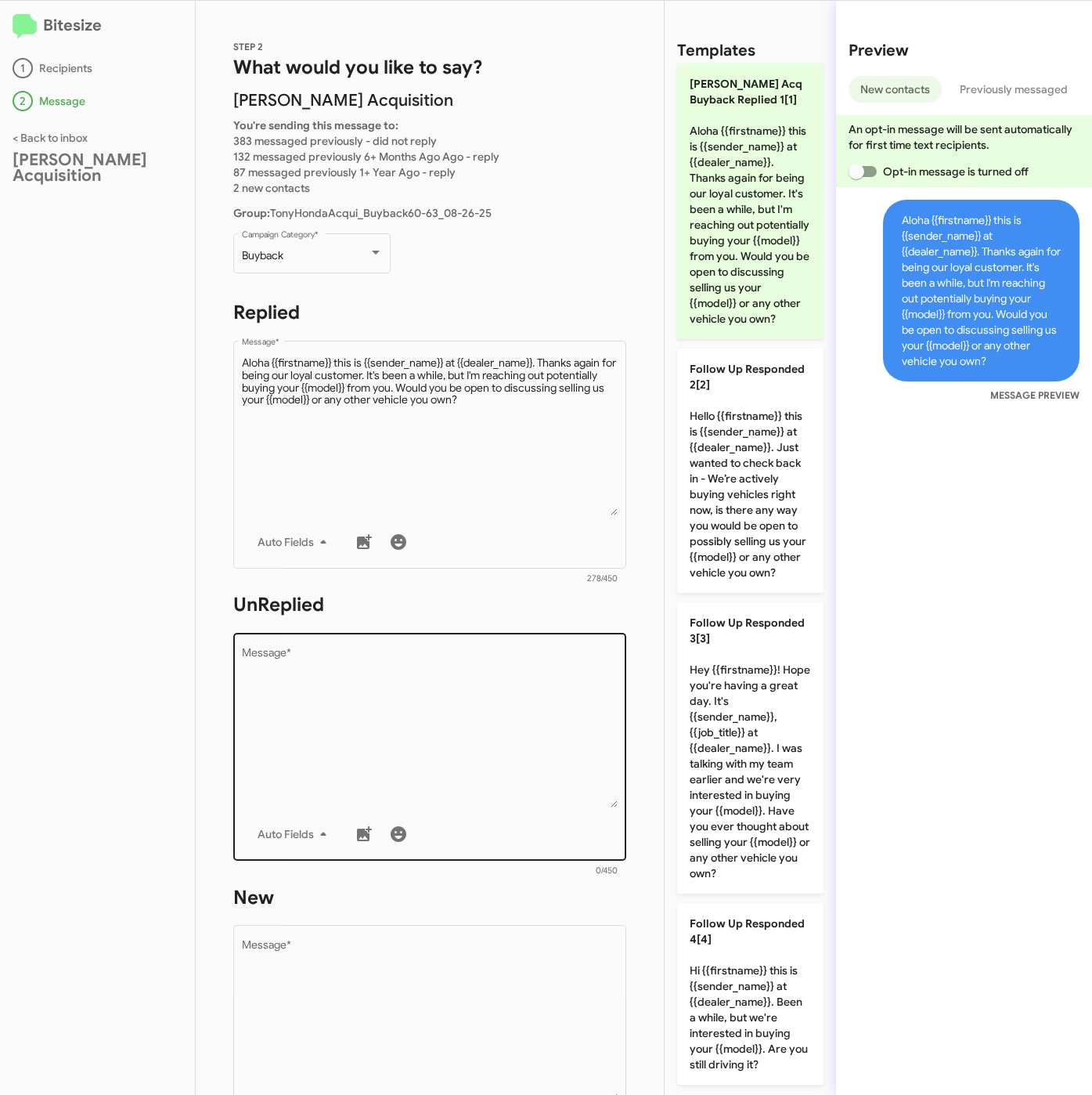
click at [515, 670] on textarea "Message *" at bounding box center [429, 727] width 377 height 160
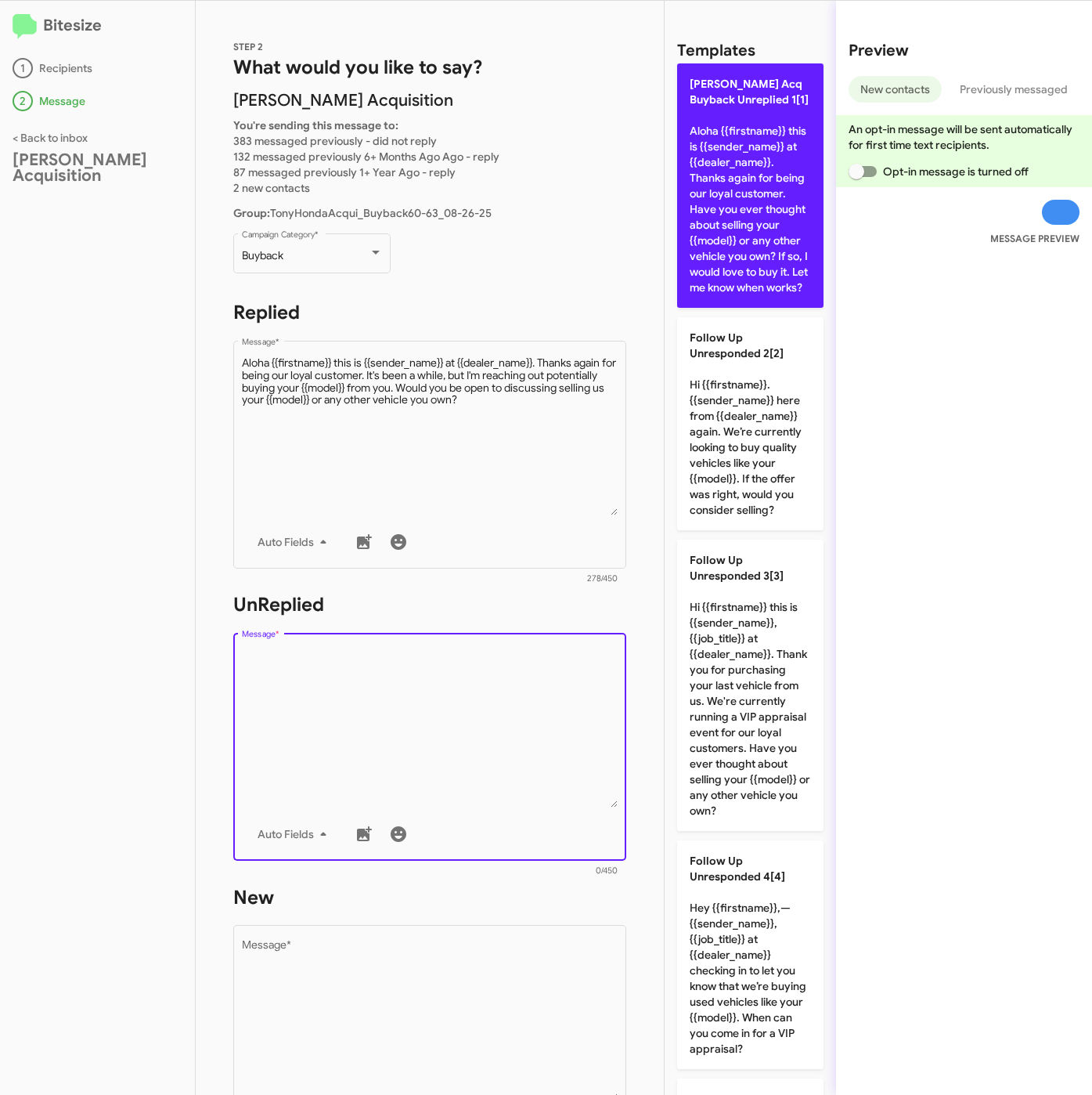
click at [740, 265] on p "Tony Honda Acq Buyback Unreplied 1[1] Aloha {{firstname}} this is {{sender_name…" at bounding box center [750, 185] width 146 height 244
type textarea "Aloha {{firstname}} this is {{sender_name}} at {{dealer_name}}. Thanks again fo…"
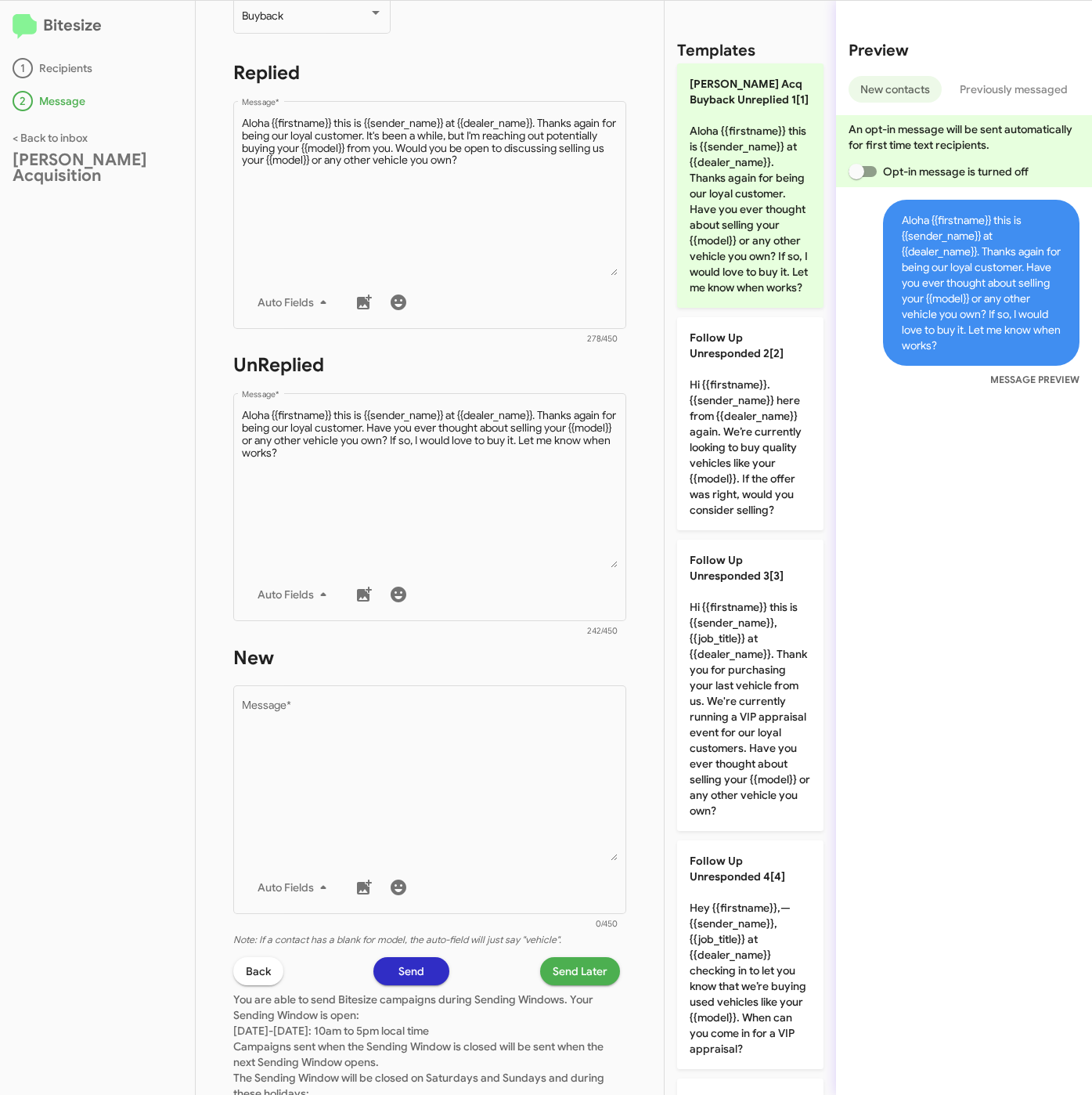
scroll to position [352, 0]
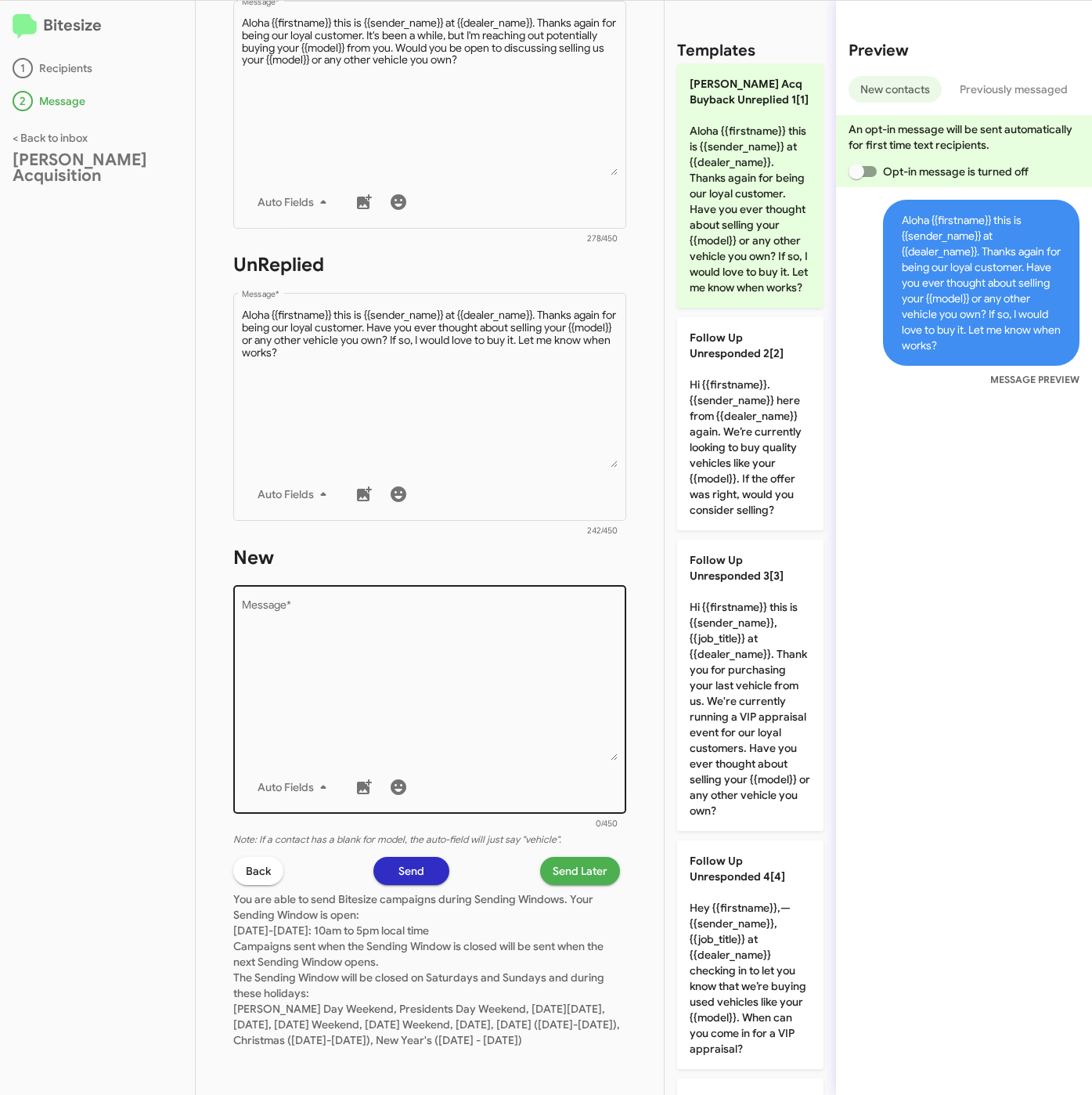
drag, startPoint x: 452, startPoint y: 649, endPoint x: 473, endPoint y: 635, distance: 25.2
click at [454, 648] on textarea "Message *" at bounding box center [429, 681] width 377 height 160
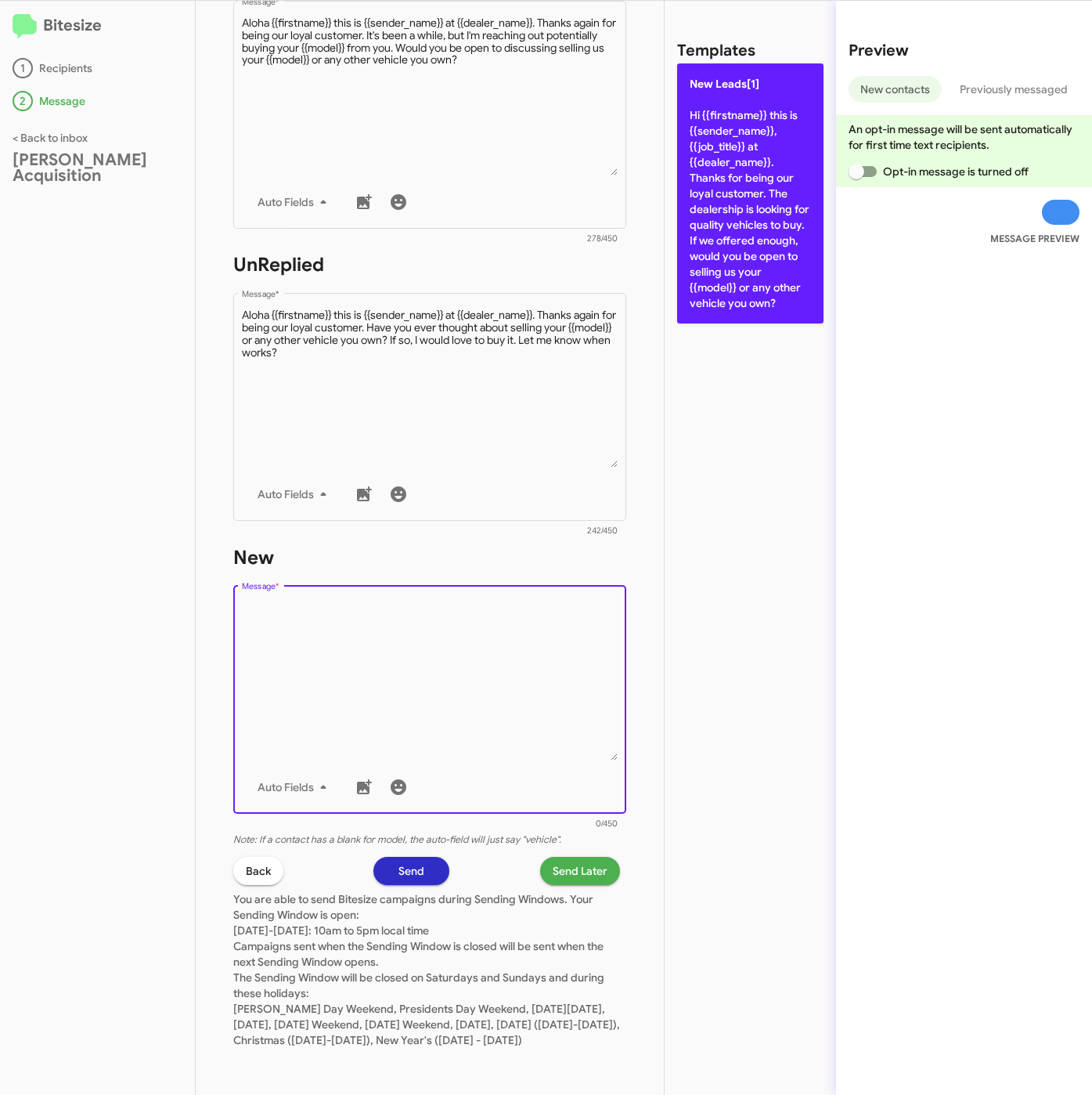
click at [723, 229] on p "New Leads[1] Hi {{firstname}} this is {{sender_name}}, {{job_title}} at {{deale…" at bounding box center [750, 194] width 146 height 260
type textarea "Hi {{firstname}} this is {{sender_name}}, {{job_title}} at {{dealer_name}}. Tha…"
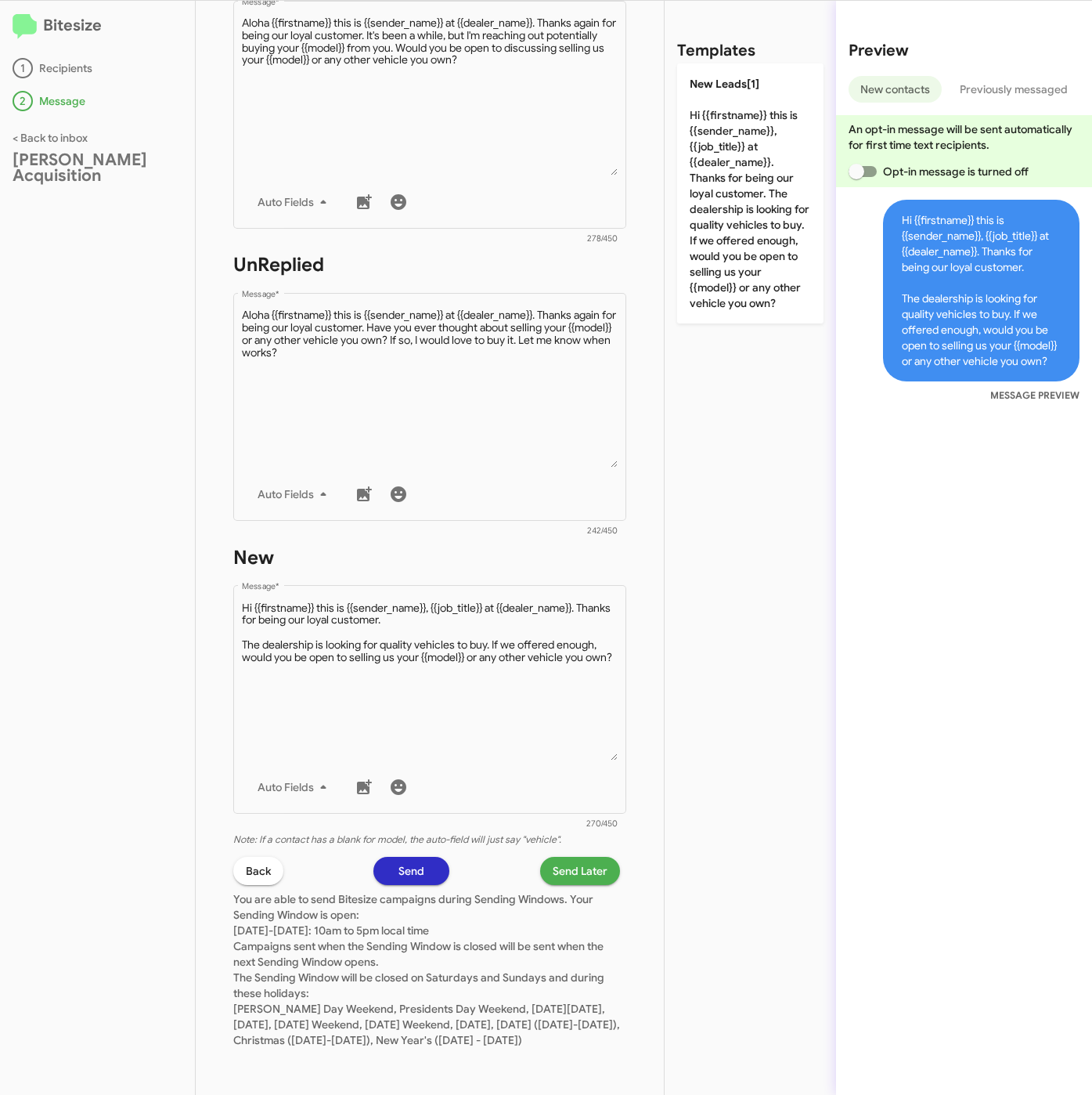
click at [555, 860] on span "Send Later" at bounding box center [580, 870] width 54 height 28
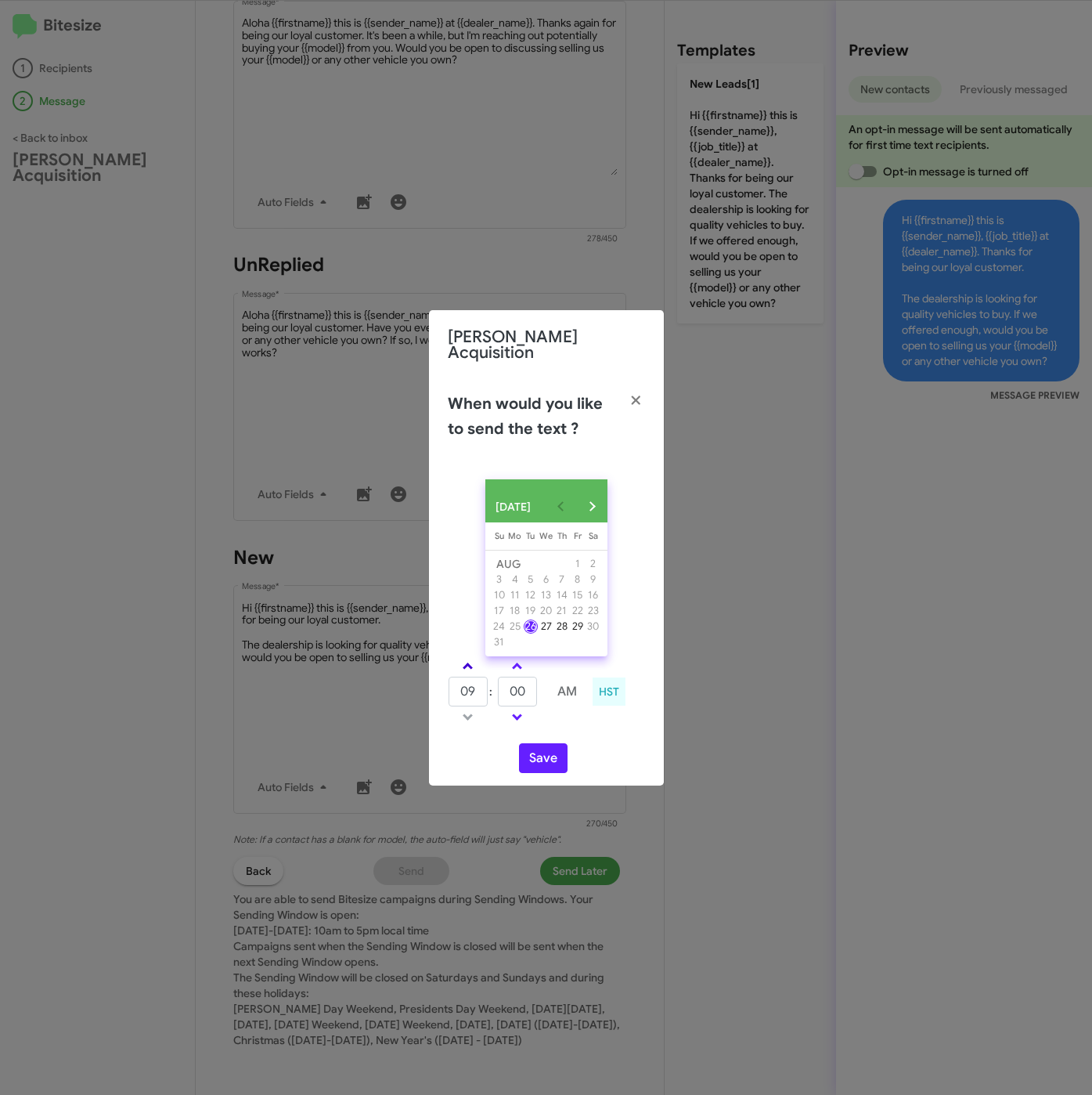
click at [472, 659] on link at bounding box center [468, 665] width 27 height 18
click at [463, 715] on span at bounding box center [468, 716] width 10 height 10
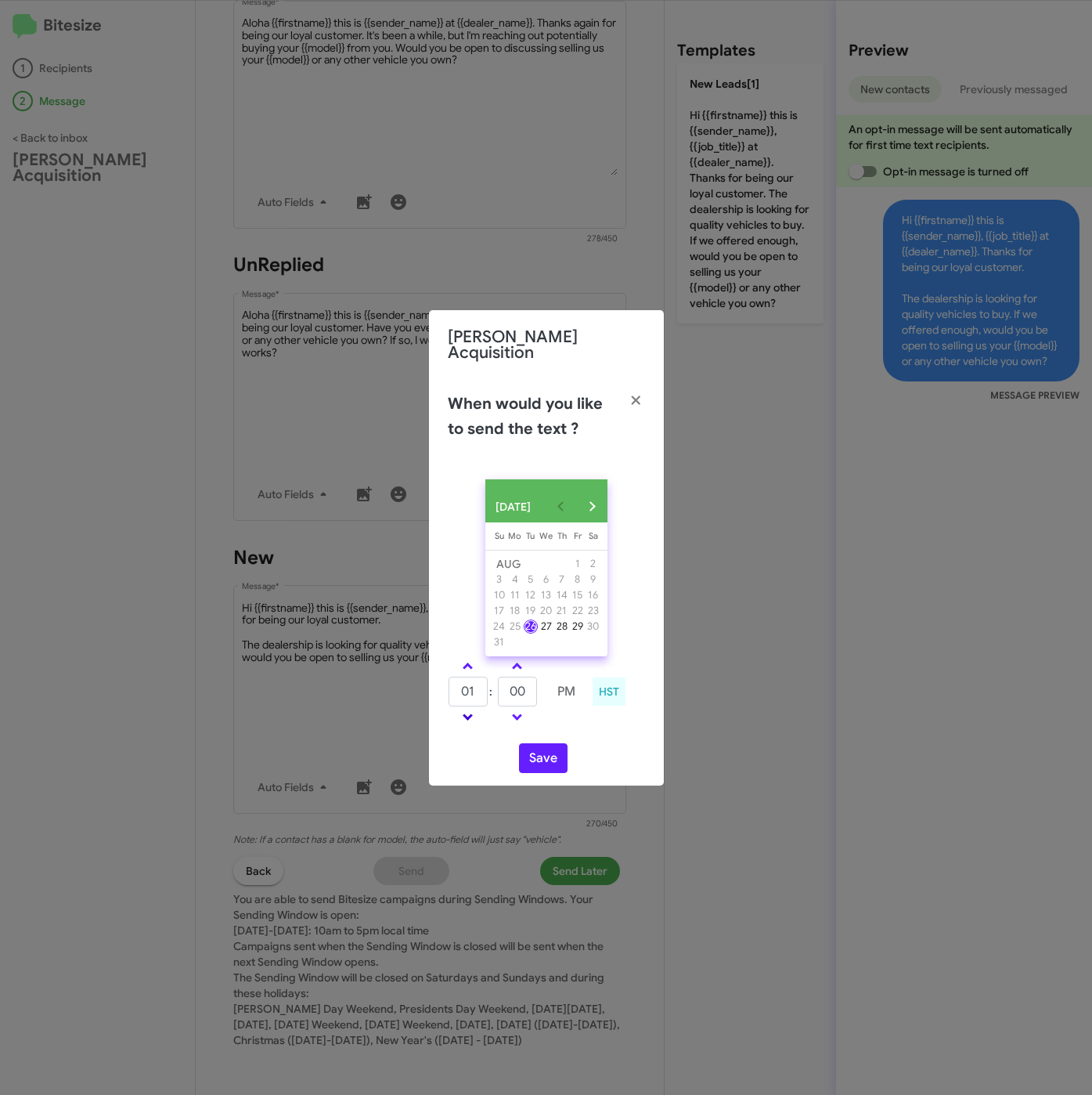
type input "12"
drag, startPoint x: 520, startPoint y: 691, endPoint x: 500, endPoint y: 684, distance: 21.2
click at [500, 684] on input "00" at bounding box center [517, 691] width 39 height 30
type input "32"
click at [541, 766] on button "Save" at bounding box center [543, 757] width 48 height 30
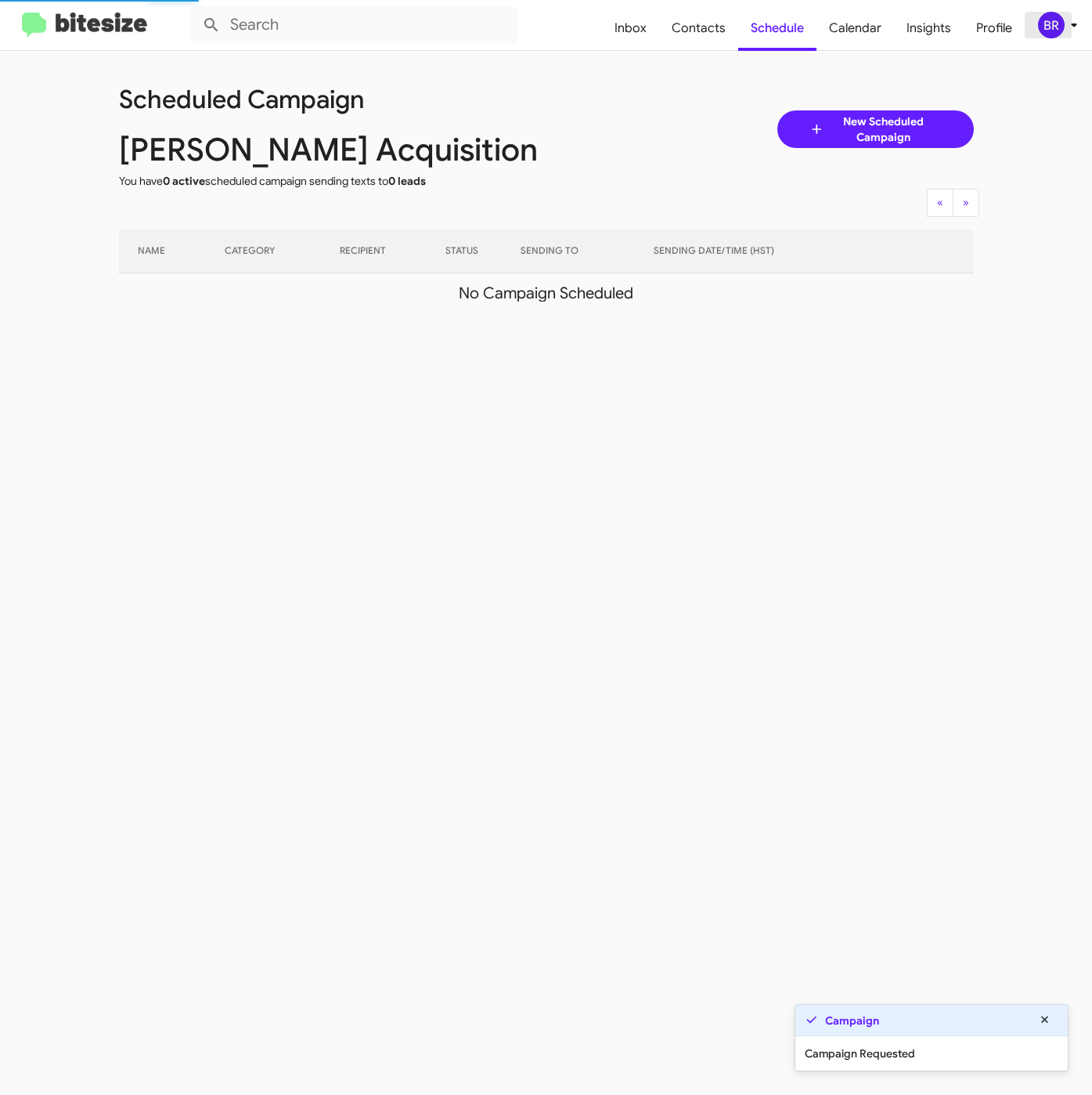
click at [1049, 31] on div "BR" at bounding box center [1050, 25] width 26 height 26
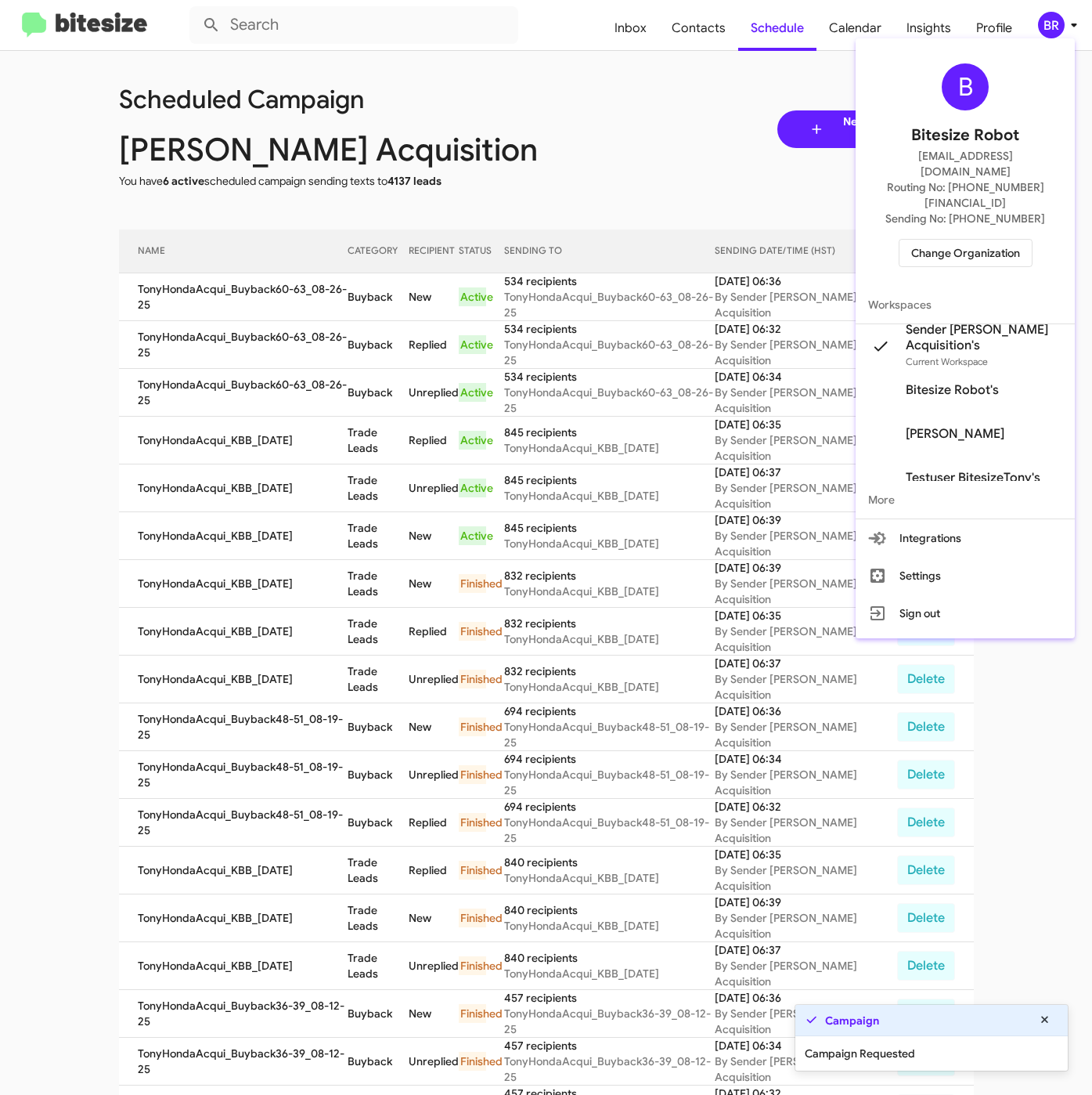
click at [378, 337] on div at bounding box center [546, 547] width 1092 height 1095
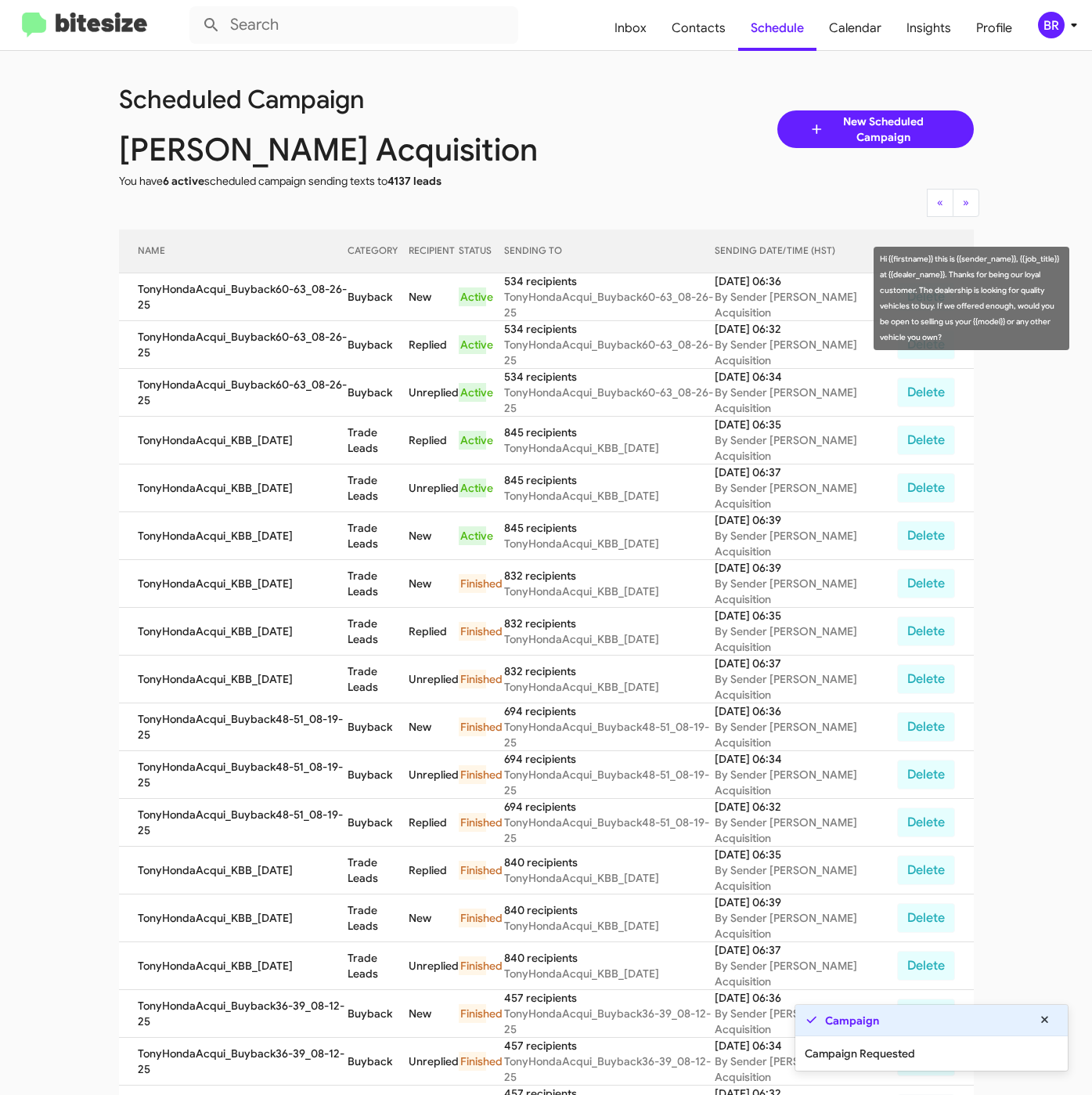
click at [371, 300] on td "Buyback" at bounding box center [378, 297] width 60 height 48
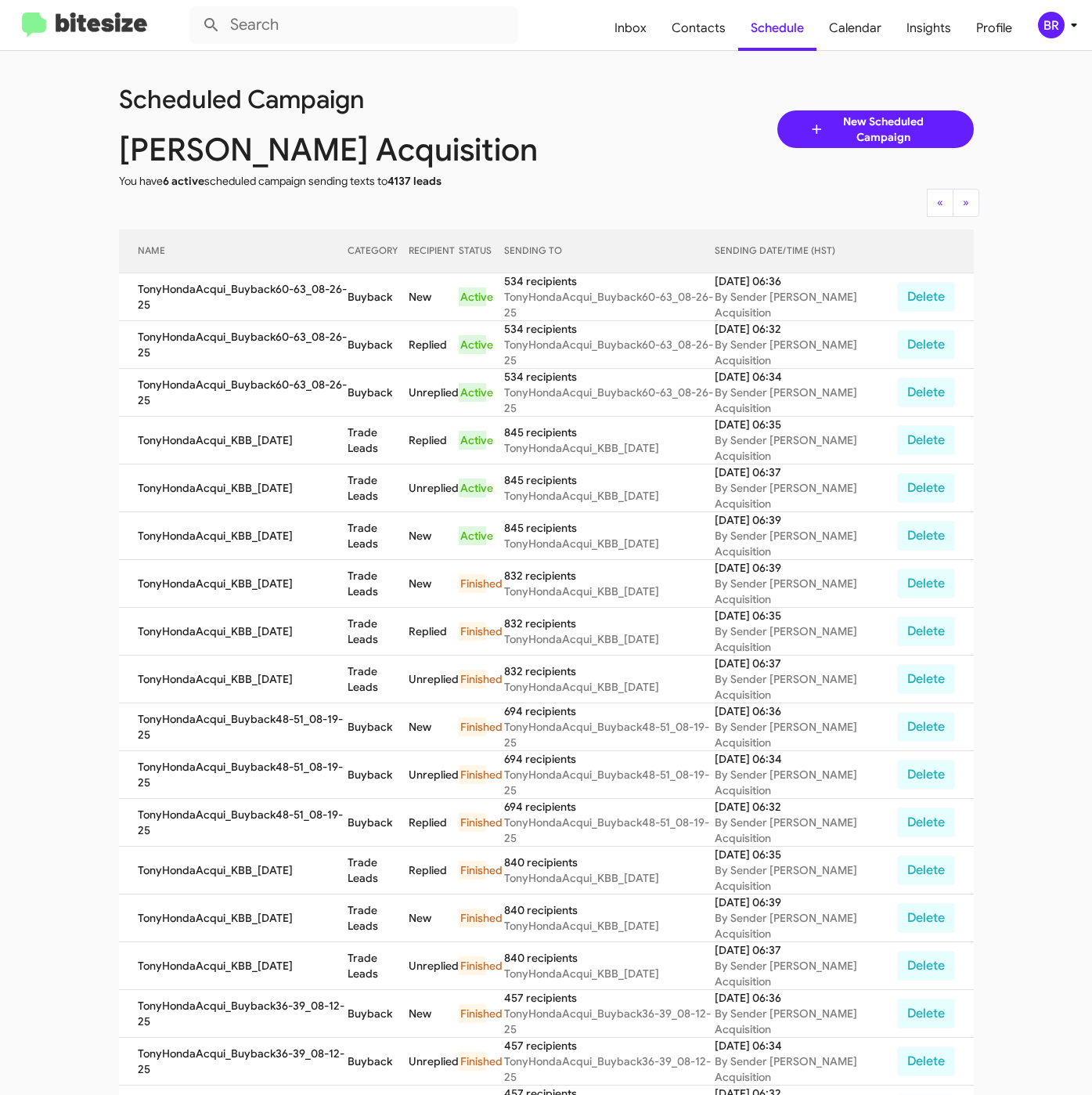
copy td "Buyback"
click at [1052, 28] on div "BR" at bounding box center [1050, 25] width 26 height 26
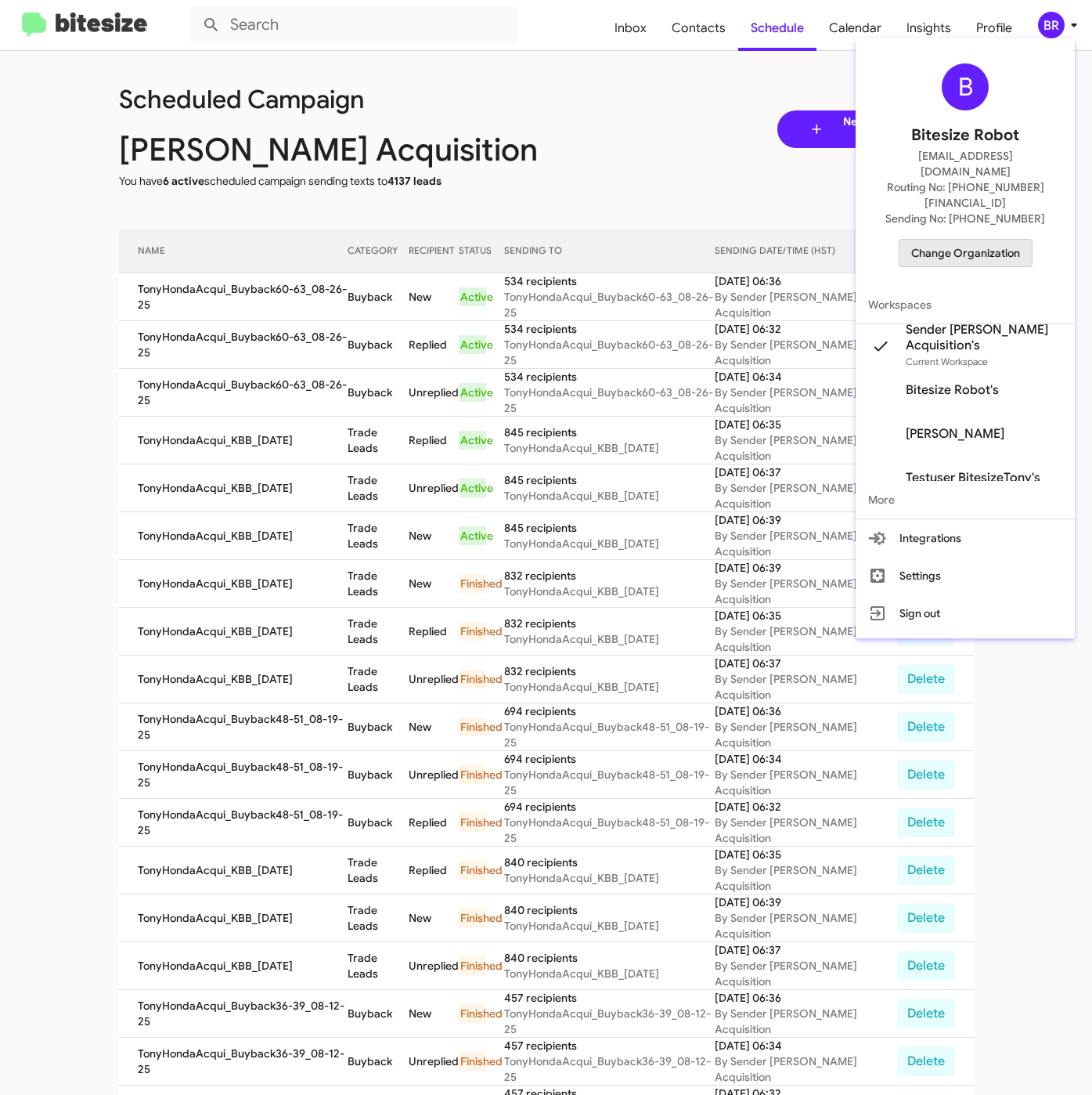
click at [972, 240] on span "Change Organization" at bounding box center [965, 253] width 109 height 26
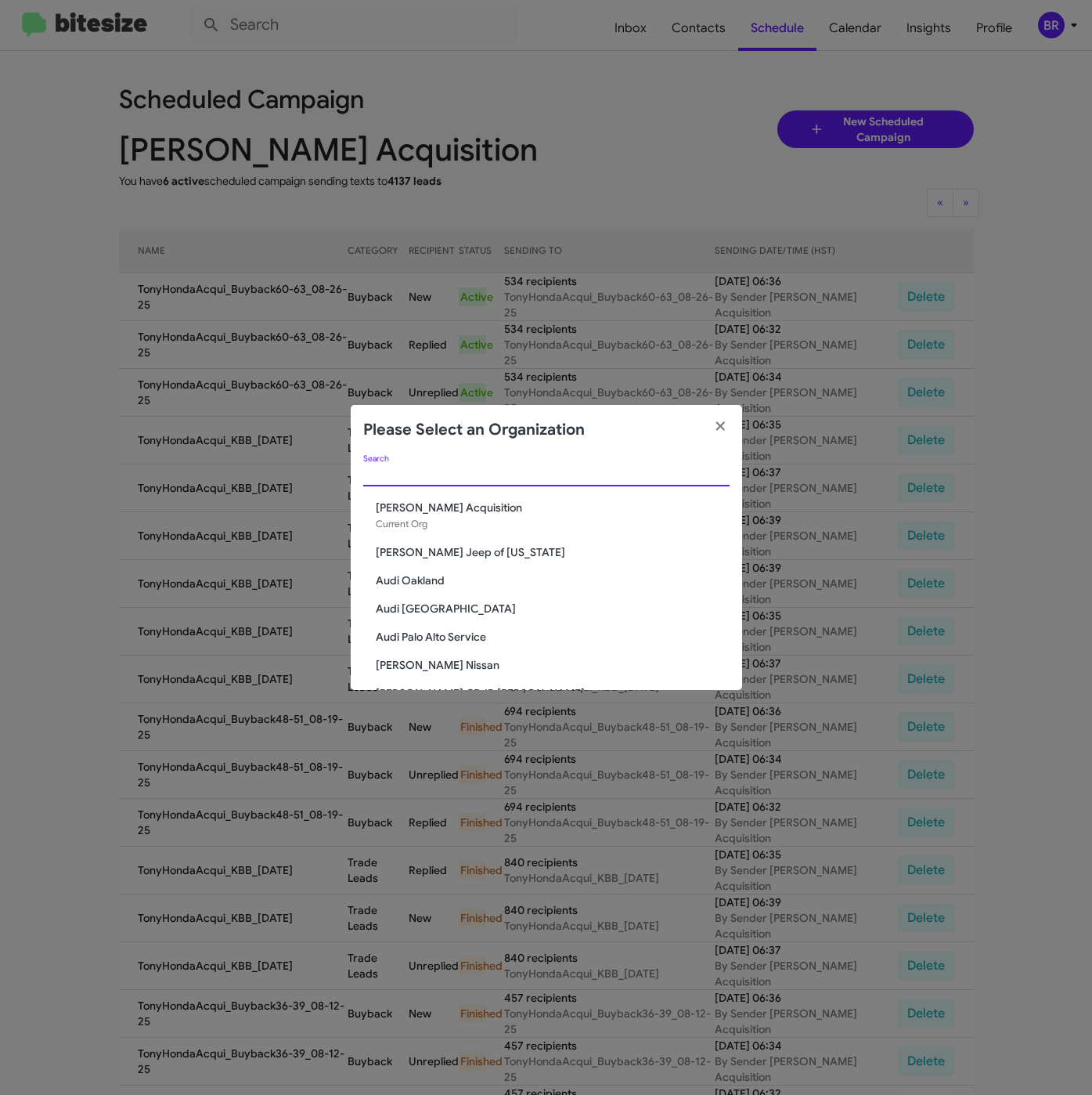
click at [531, 471] on input "Search" at bounding box center [546, 474] width 367 height 13
paste input "[PERSON_NAME] Nissan"
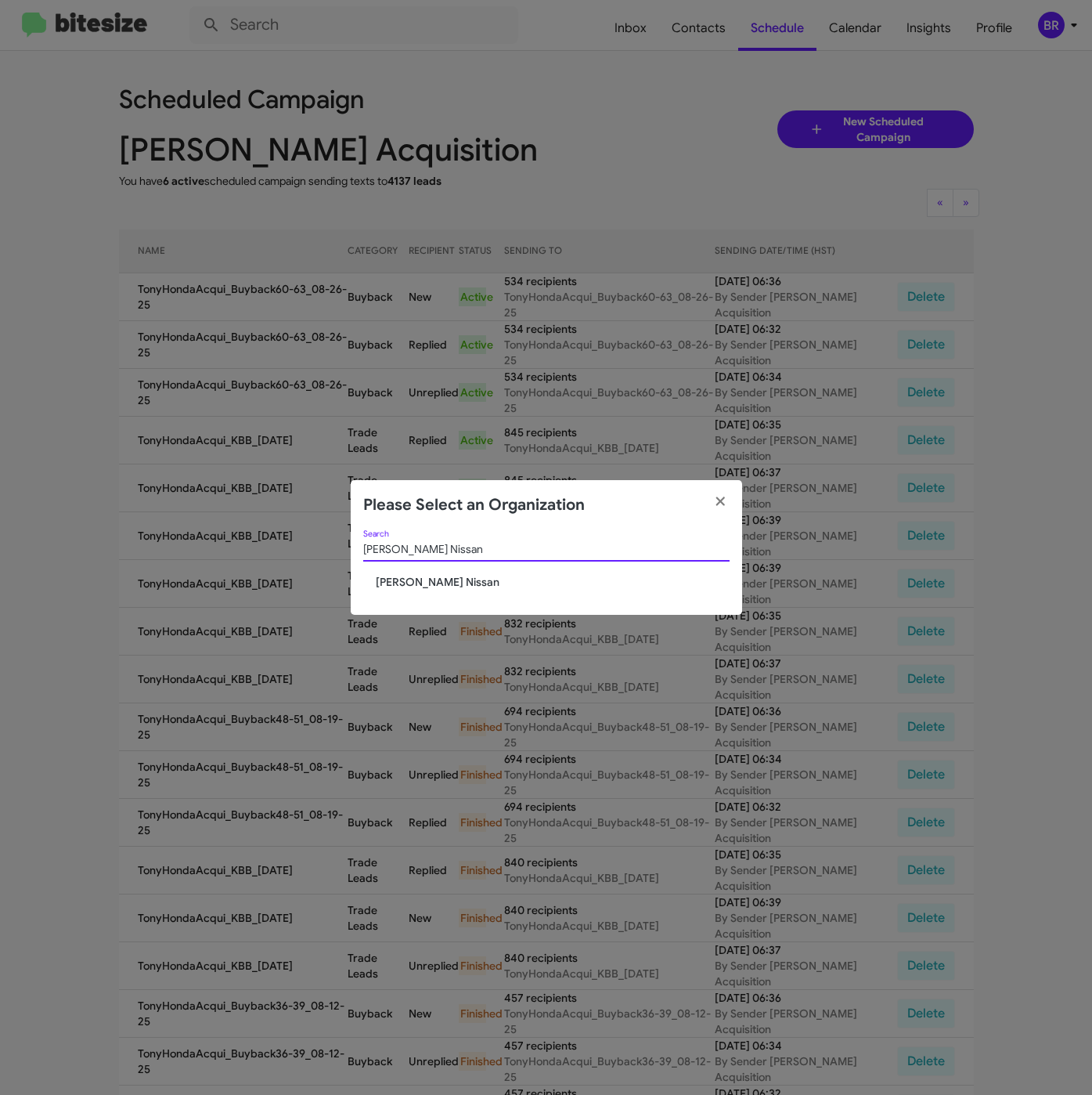
type input "[PERSON_NAME] Nissan"
click at [435, 583] on span "[PERSON_NAME] Nissan" at bounding box center [553, 582] width 354 height 15
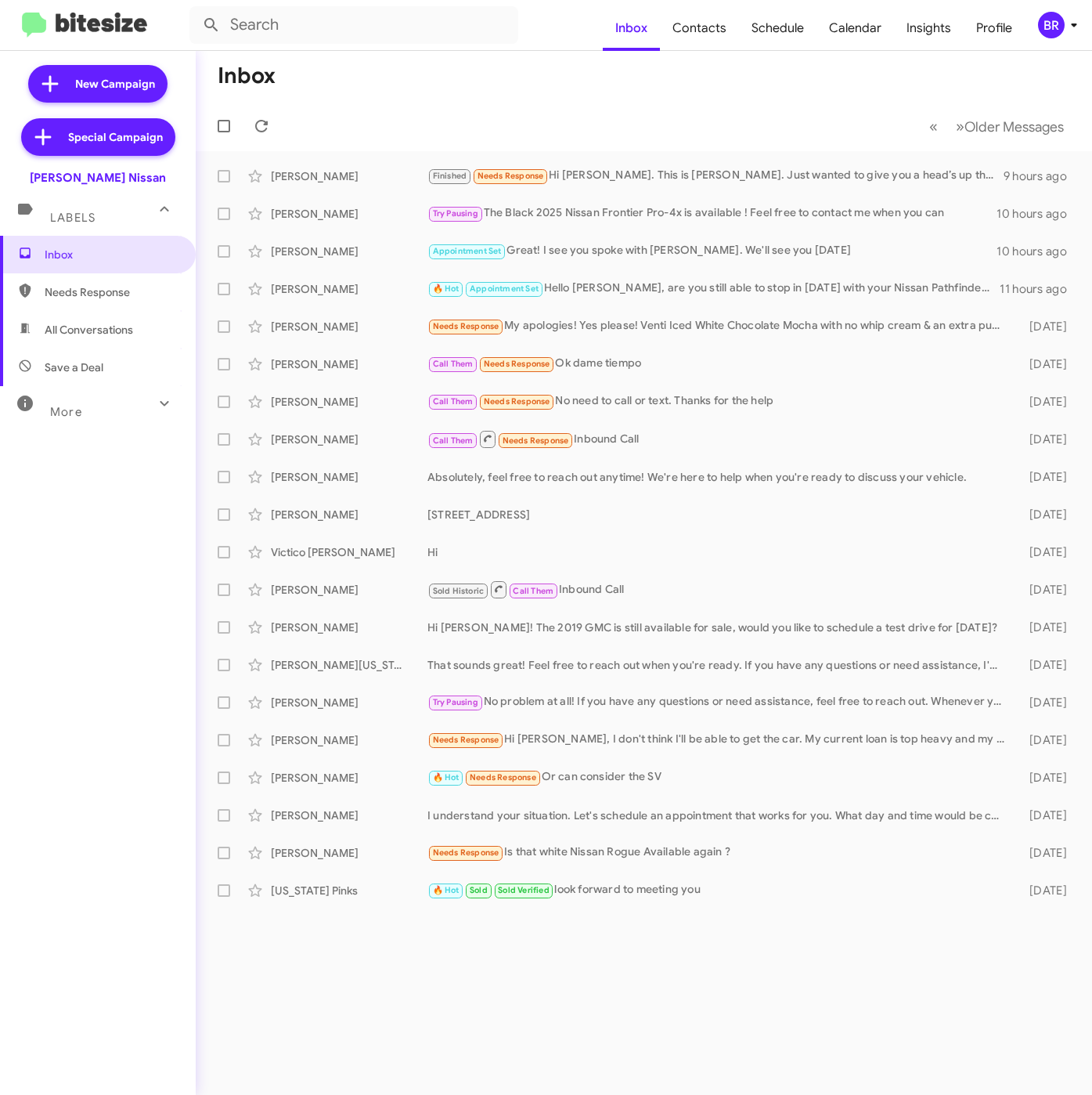
click at [1055, 26] on div "BR" at bounding box center [1050, 25] width 26 height 26
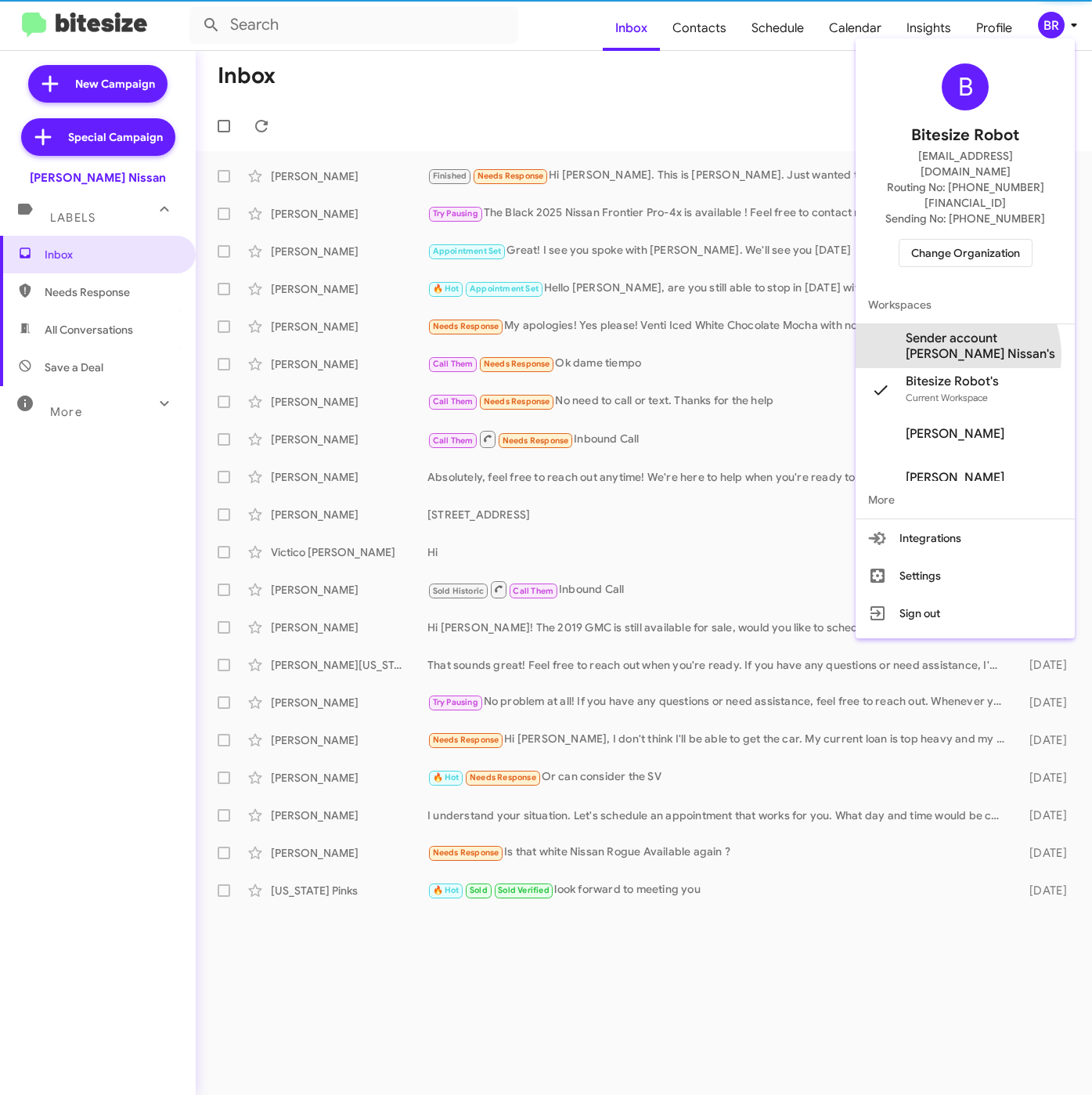
click at [956, 330] on span "Sender account [PERSON_NAME] Nissan's" at bounding box center [984, 345] width 156 height 31
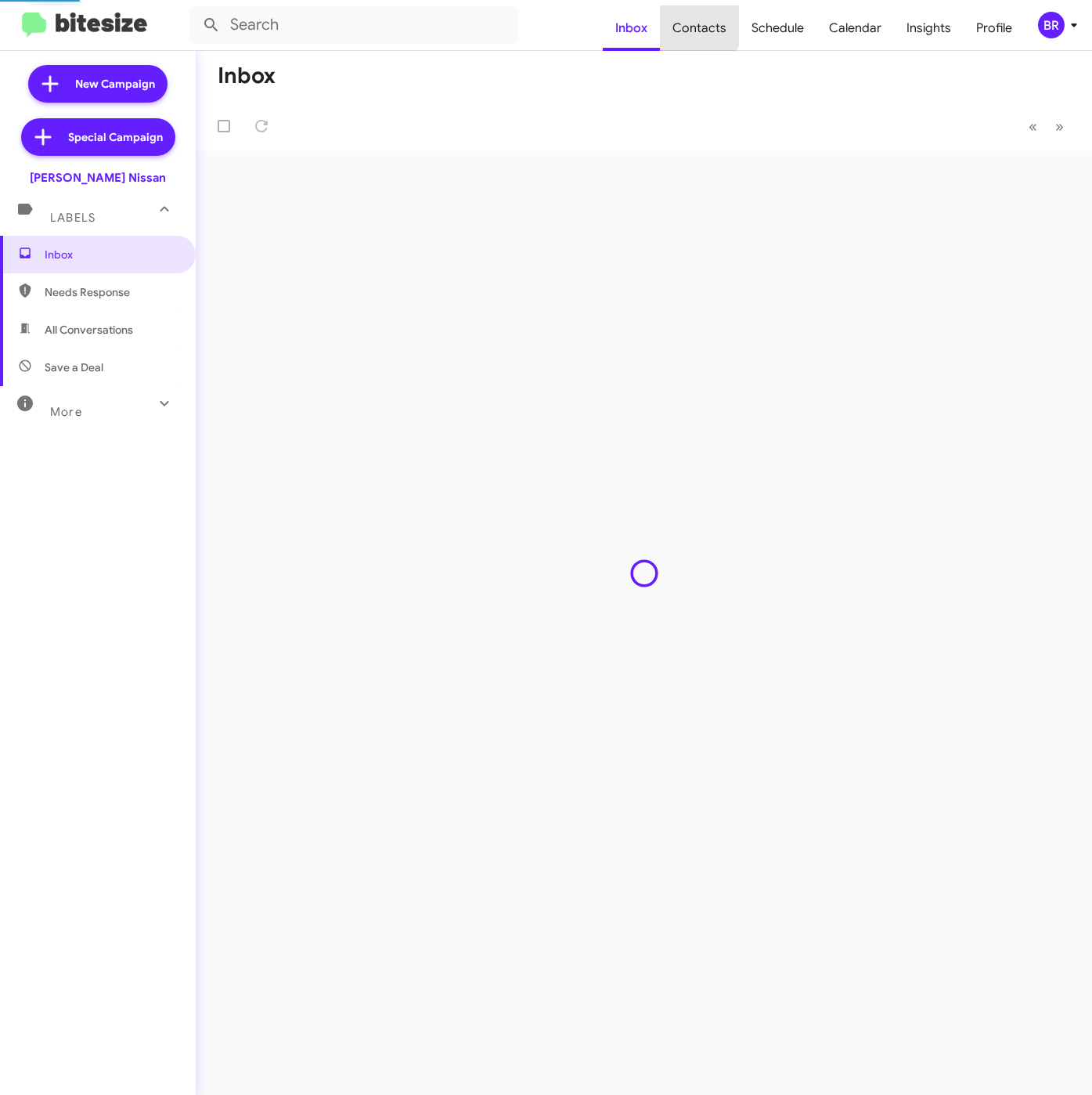
click at [695, 24] on span "Contacts" at bounding box center [699, 27] width 79 height 45
type input "in:groups"
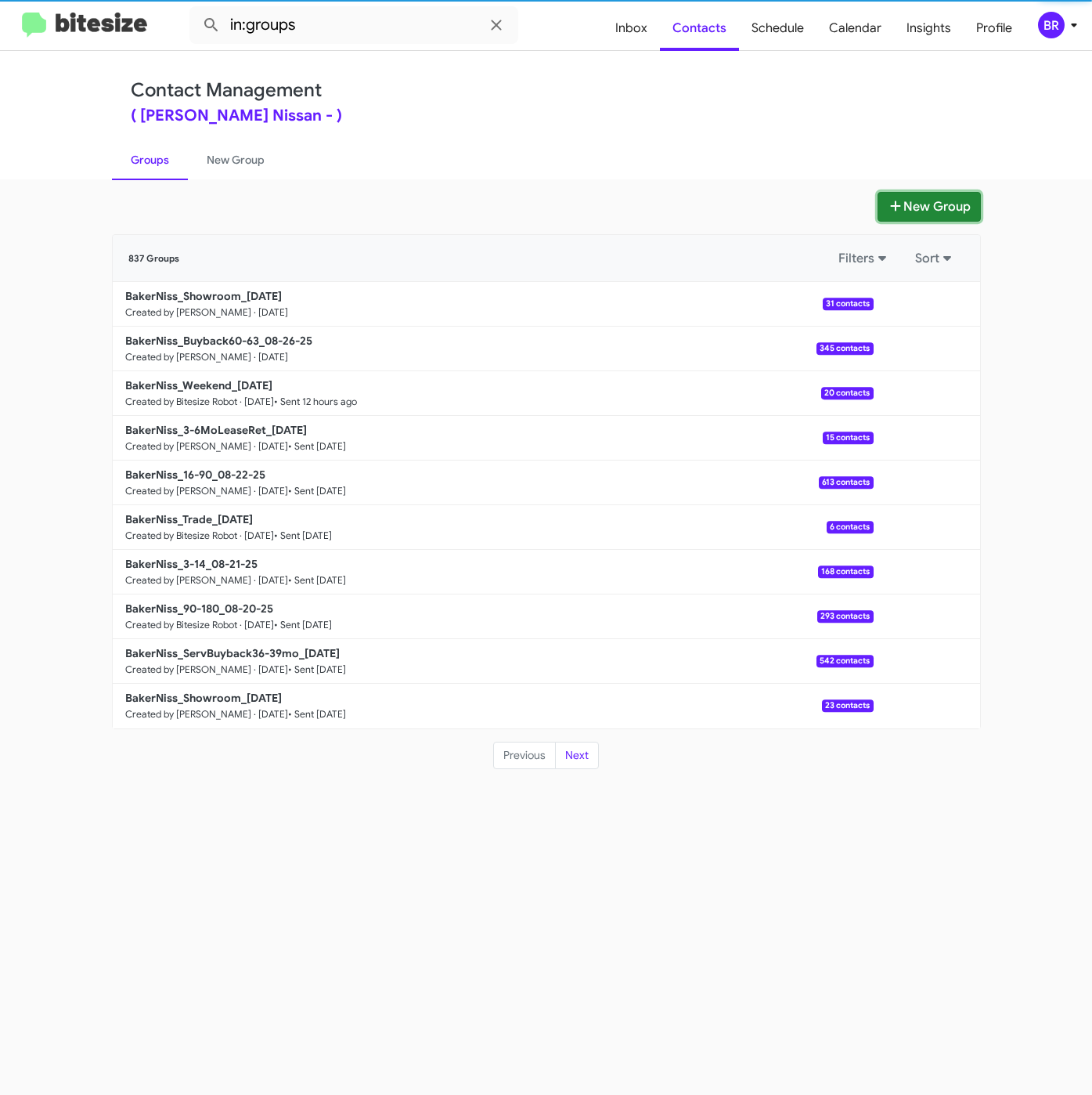
click at [889, 202] on icon at bounding box center [896, 206] width 15 height 13
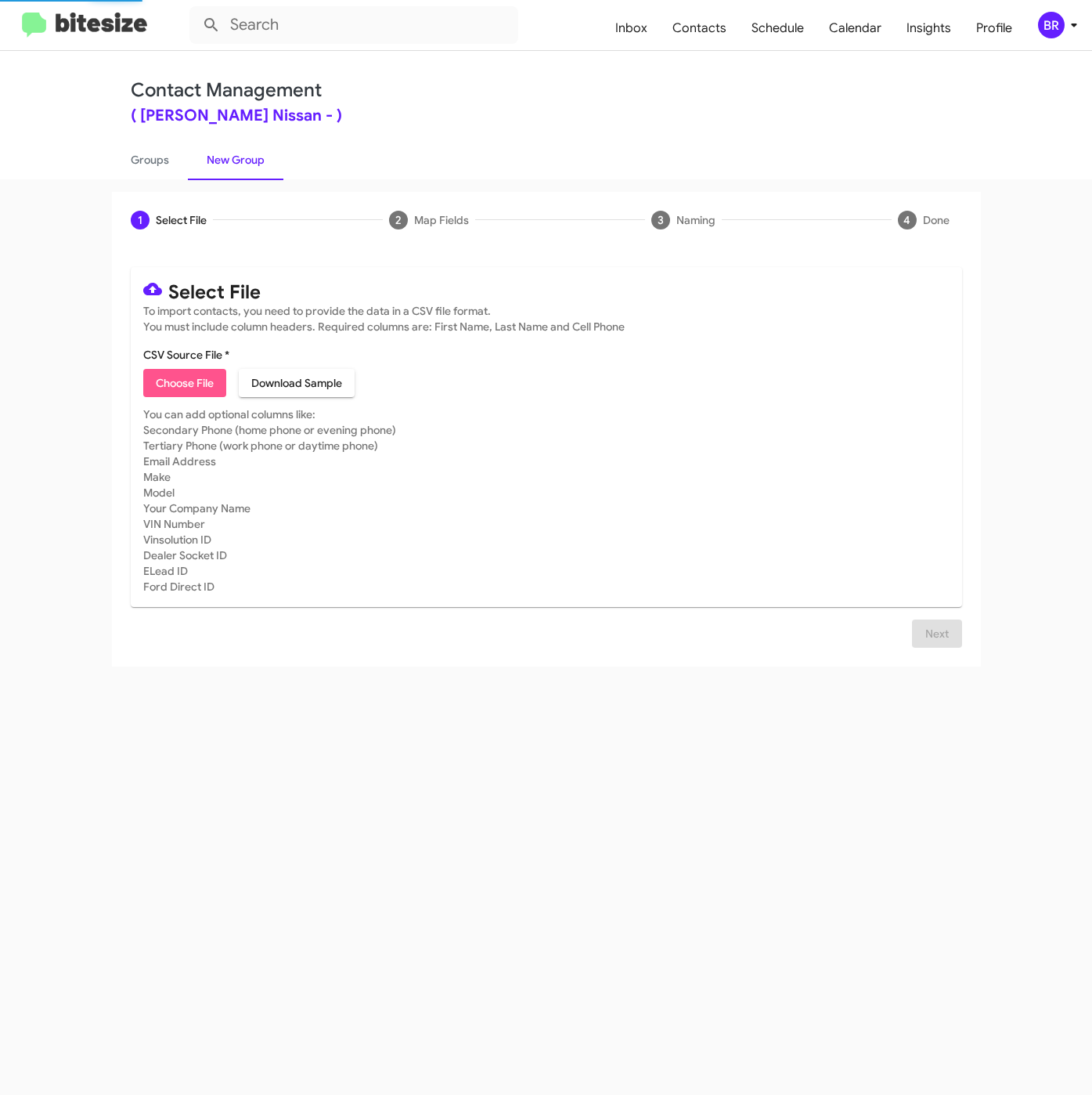
click at [192, 383] on span "Choose File" at bounding box center [185, 382] width 58 height 28
type input "BakerNiss_LaborDay__ALL_[DATE]"
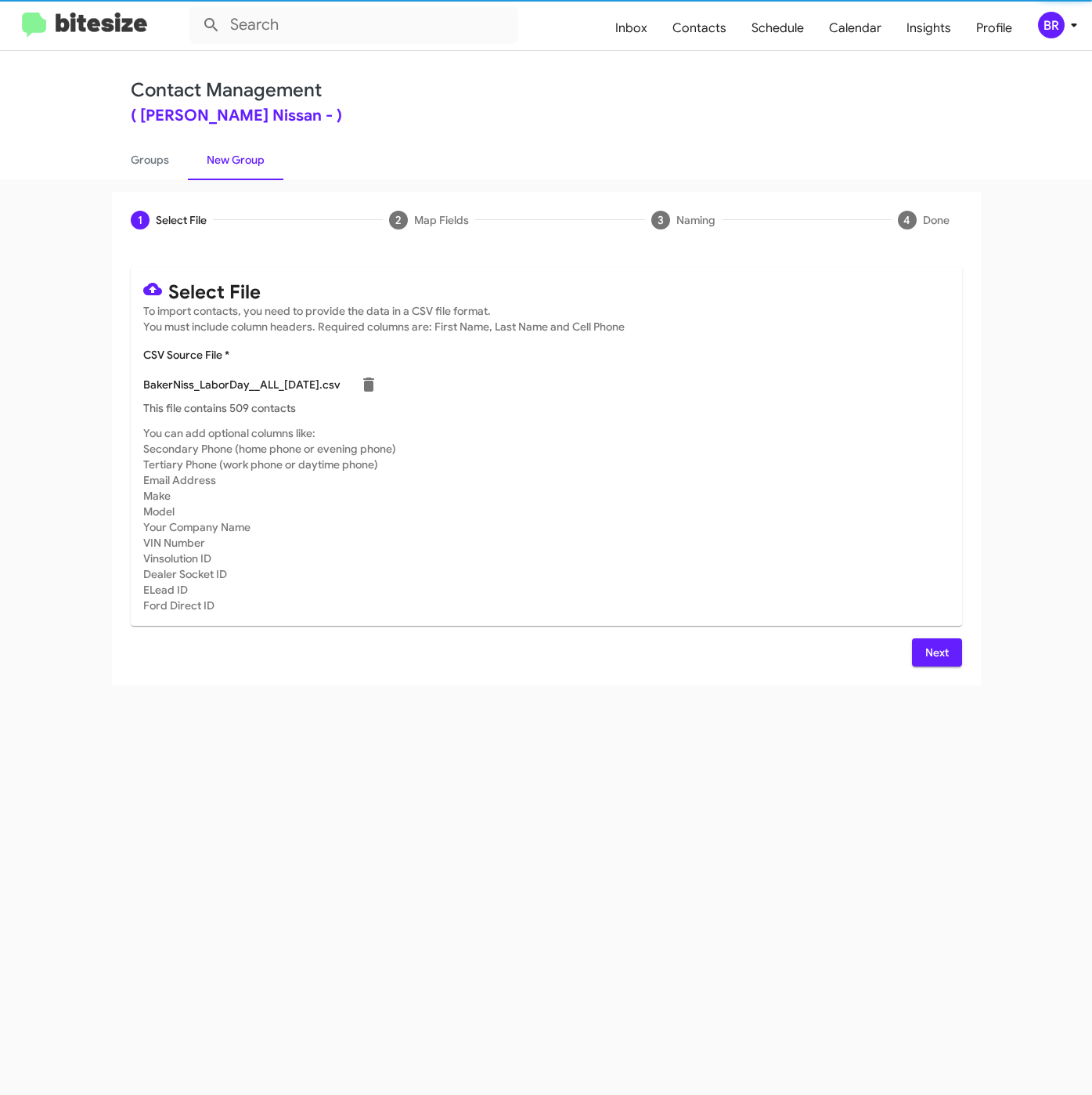
click at [905, 664] on div "Next" at bounding box center [546, 652] width 831 height 28
click at [920, 658] on button "Next" at bounding box center [936, 652] width 50 height 28
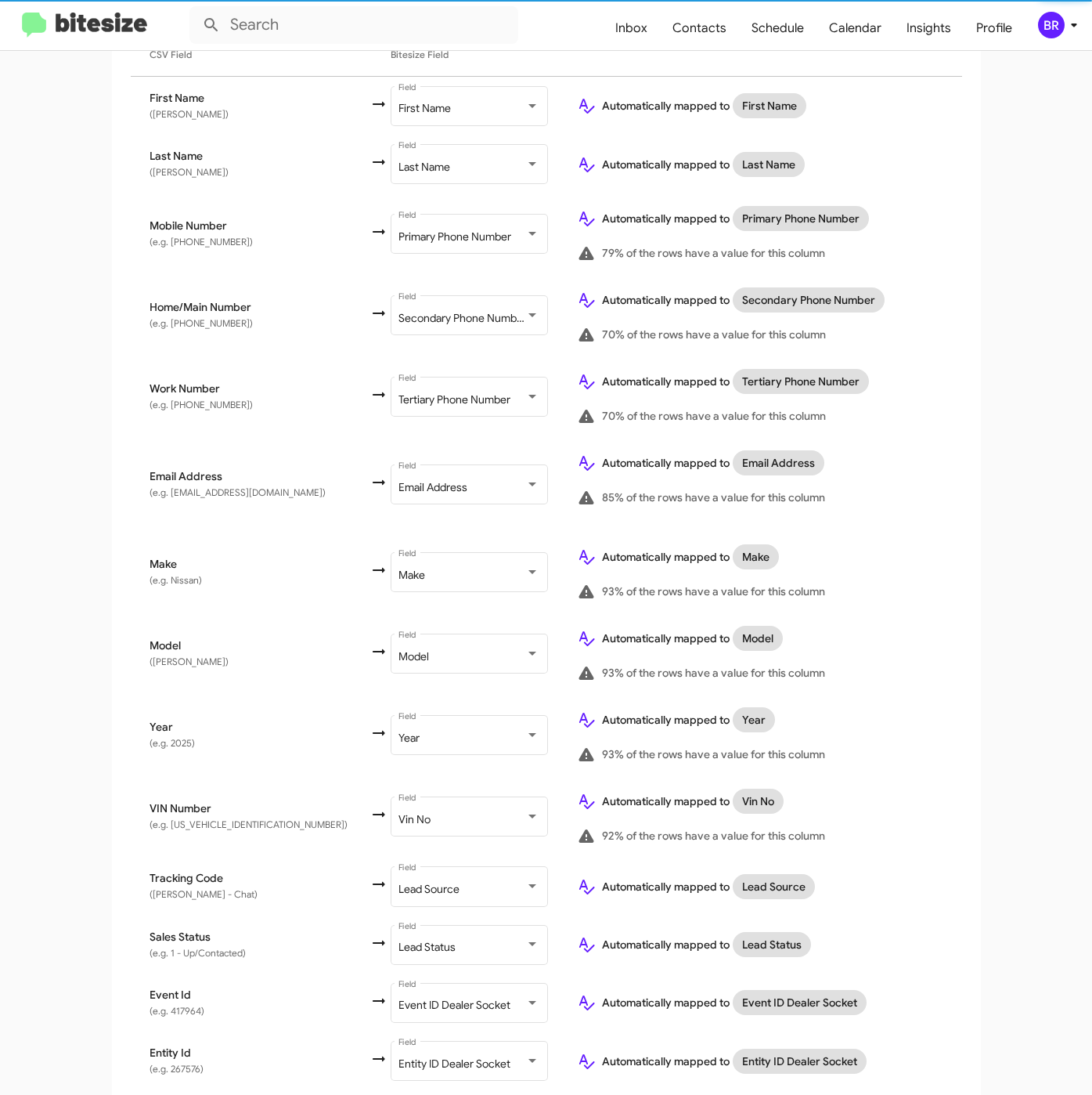
scroll to position [464, 0]
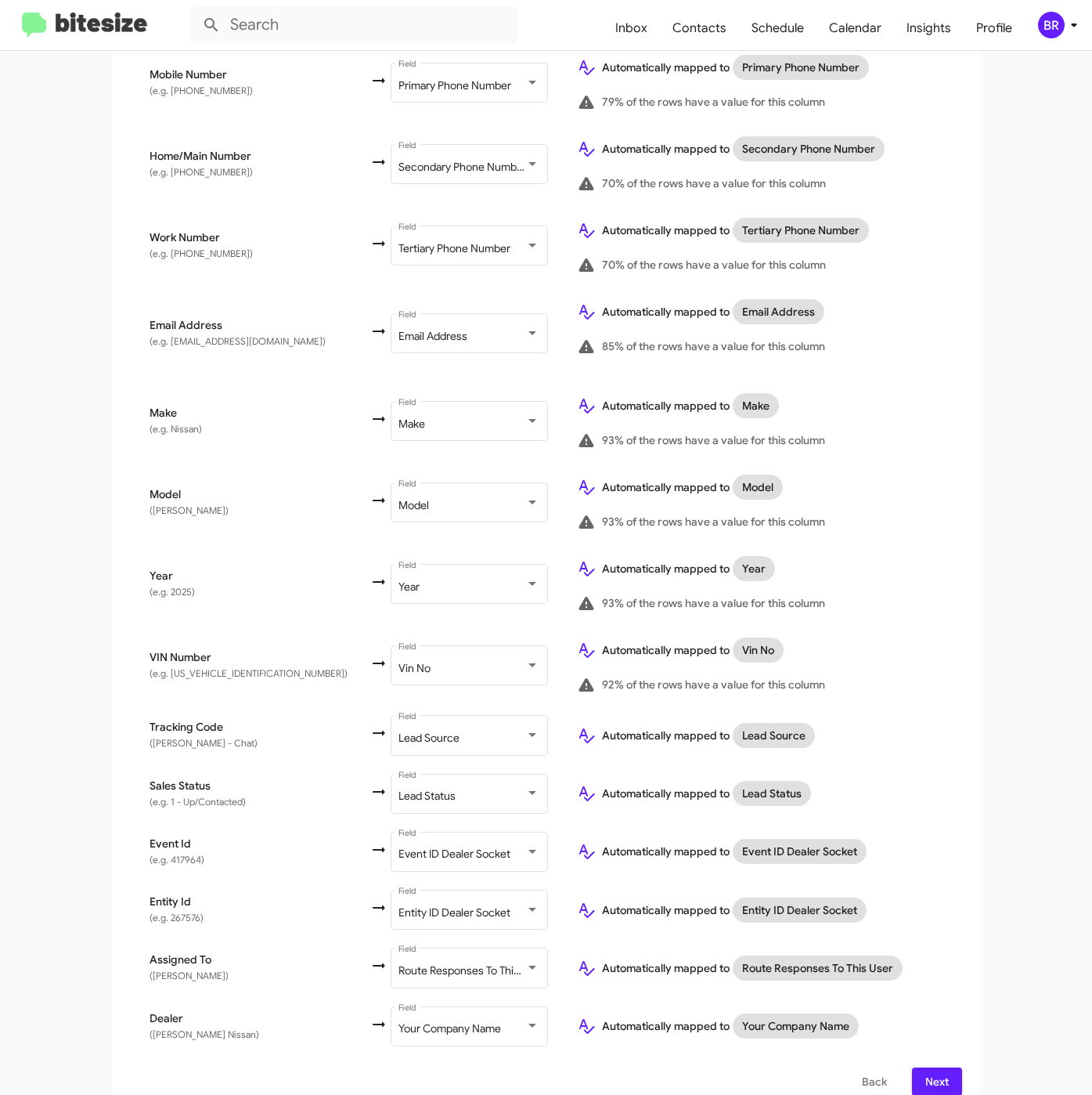
click at [924, 1067] on span "Next" at bounding box center [936, 1081] width 25 height 28
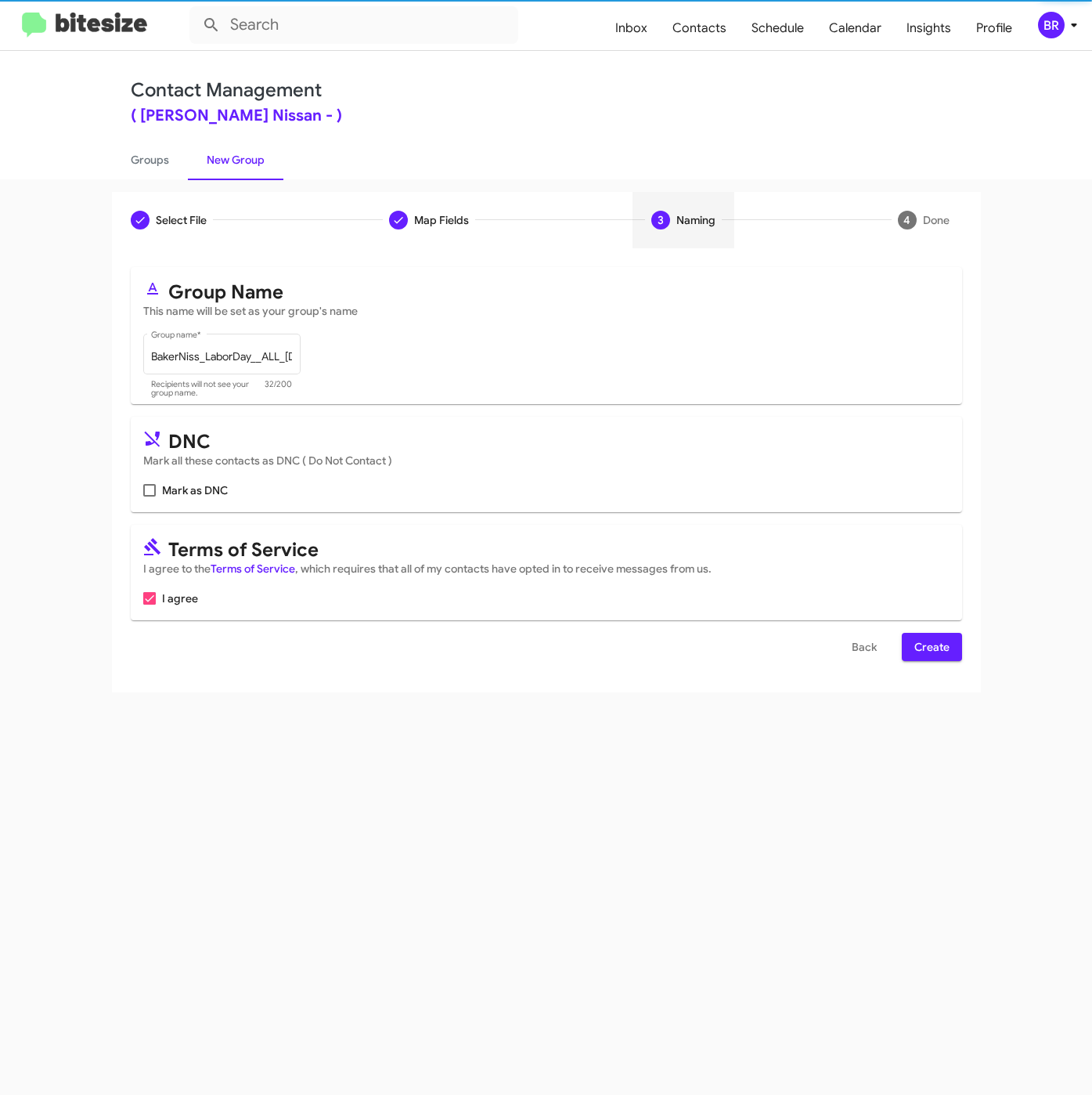
scroll to position [0, 0]
click at [936, 655] on span "Create" at bounding box center [931, 647] width 35 height 28
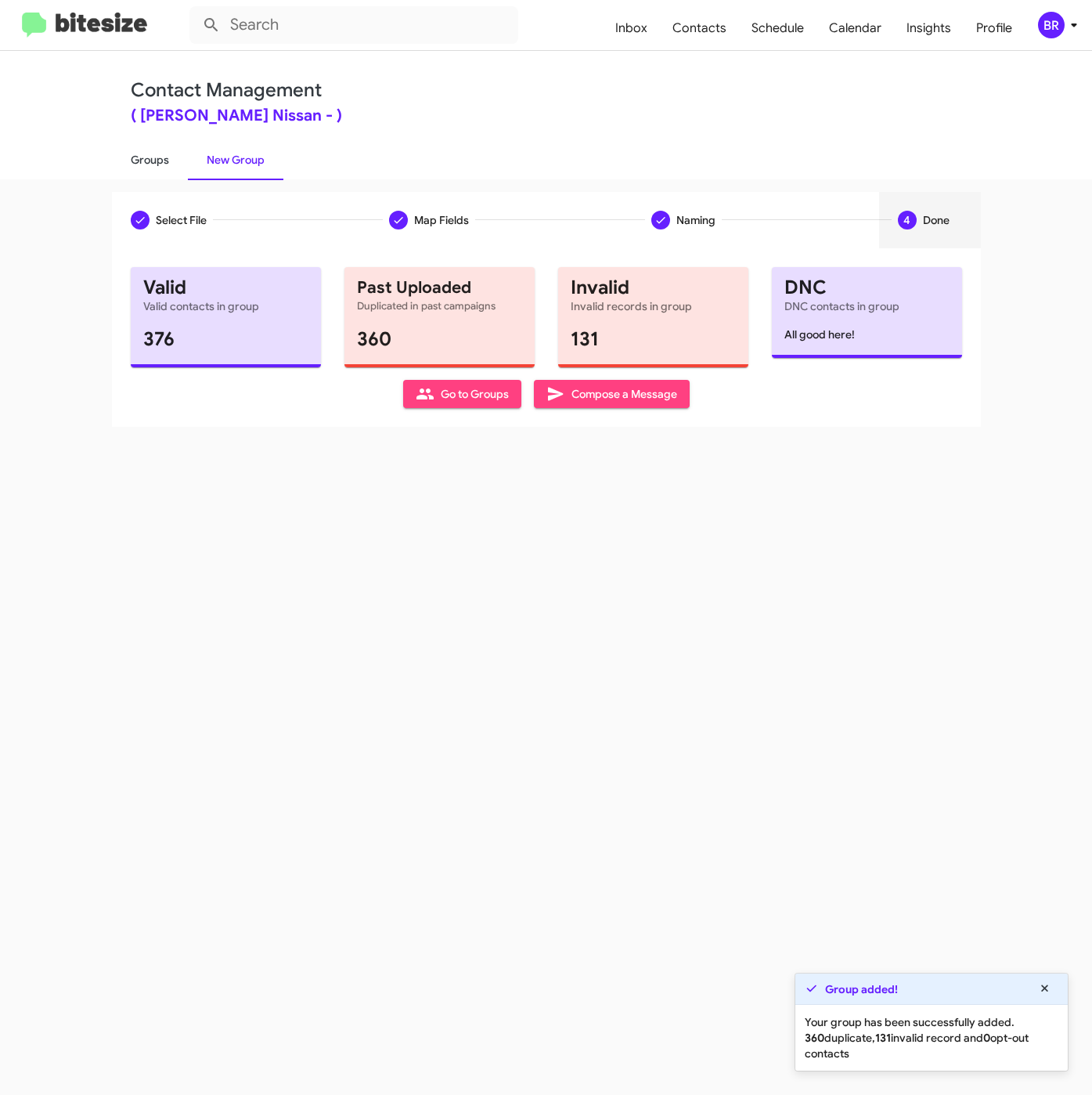
click at [156, 160] on link "Groups" at bounding box center [150, 160] width 76 height 41
type input "in:groups"
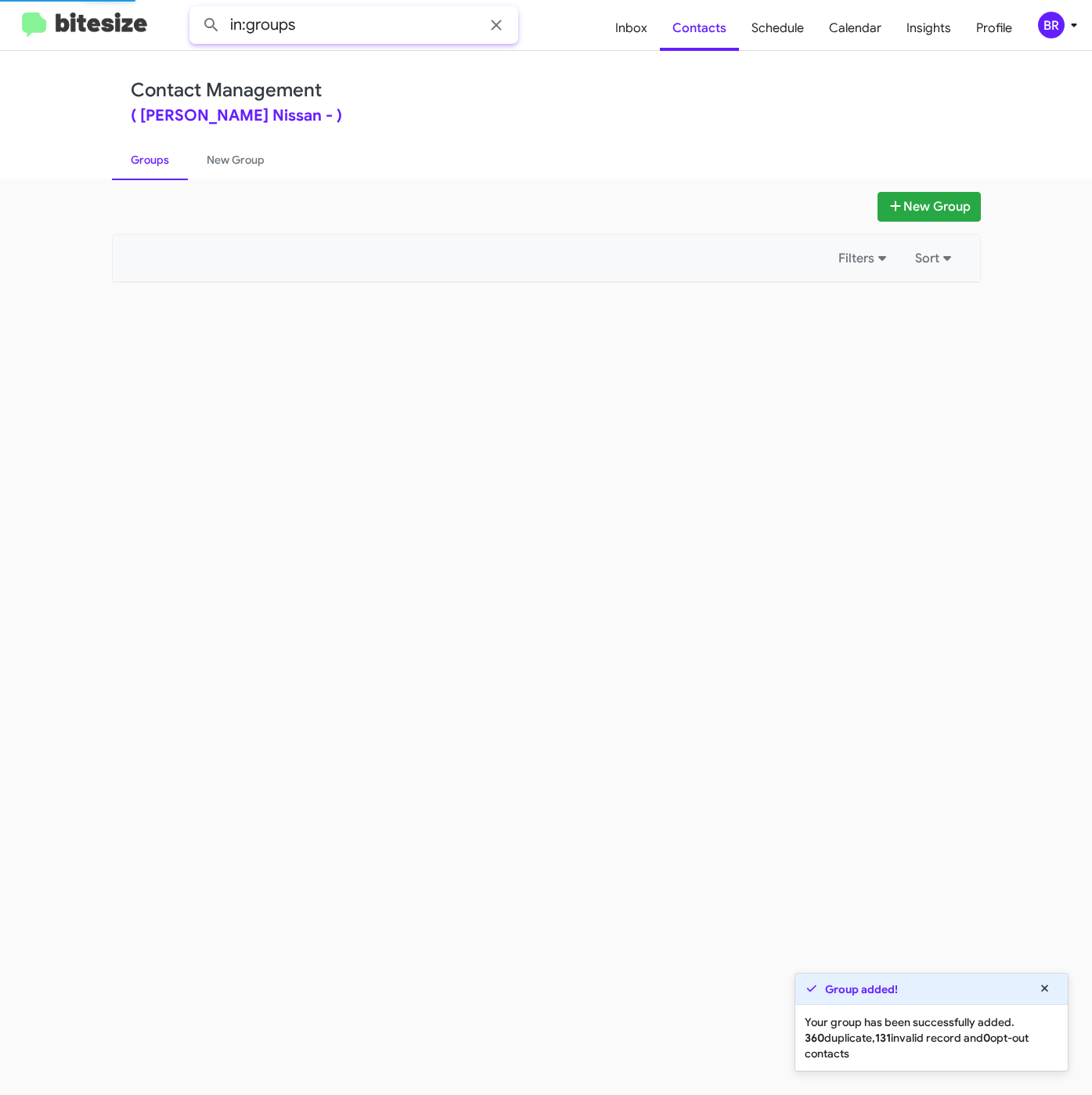
click at [367, 13] on input "in:groups" at bounding box center [354, 25] width 329 height 37
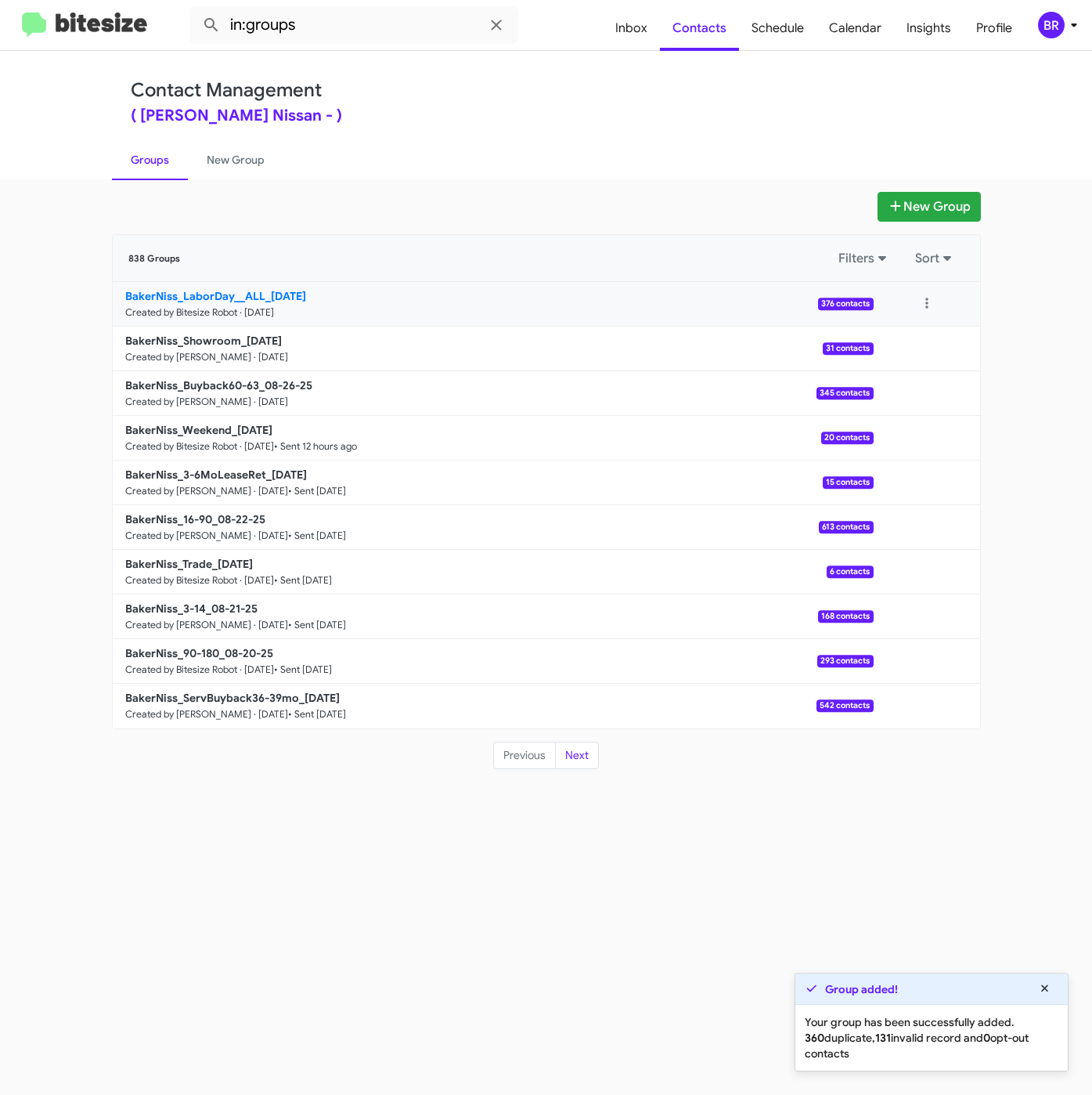
click at [198, 299] on b "BakerNiss_LaborDay__ALL_[DATE]" at bounding box center [215, 296] width 181 height 14
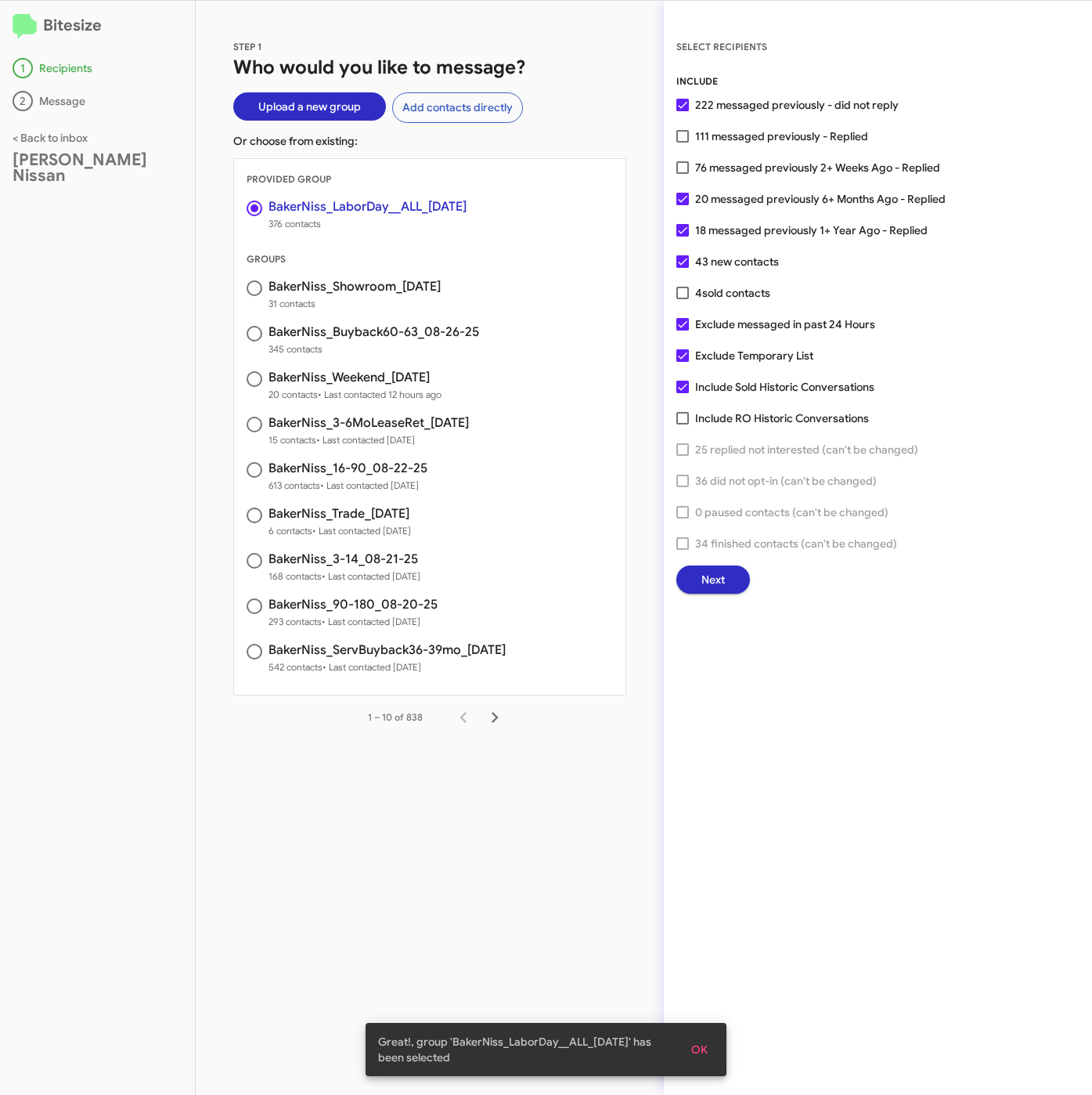
click at [768, 137] on span "111 messaged previously - Replied" at bounding box center [781, 136] width 173 height 19
click at [683, 142] on input "111 messaged previously - Replied" at bounding box center [682, 142] width 1 height 1
checkbox input "true"
click at [725, 587] on button "Next" at bounding box center [713, 579] width 74 height 28
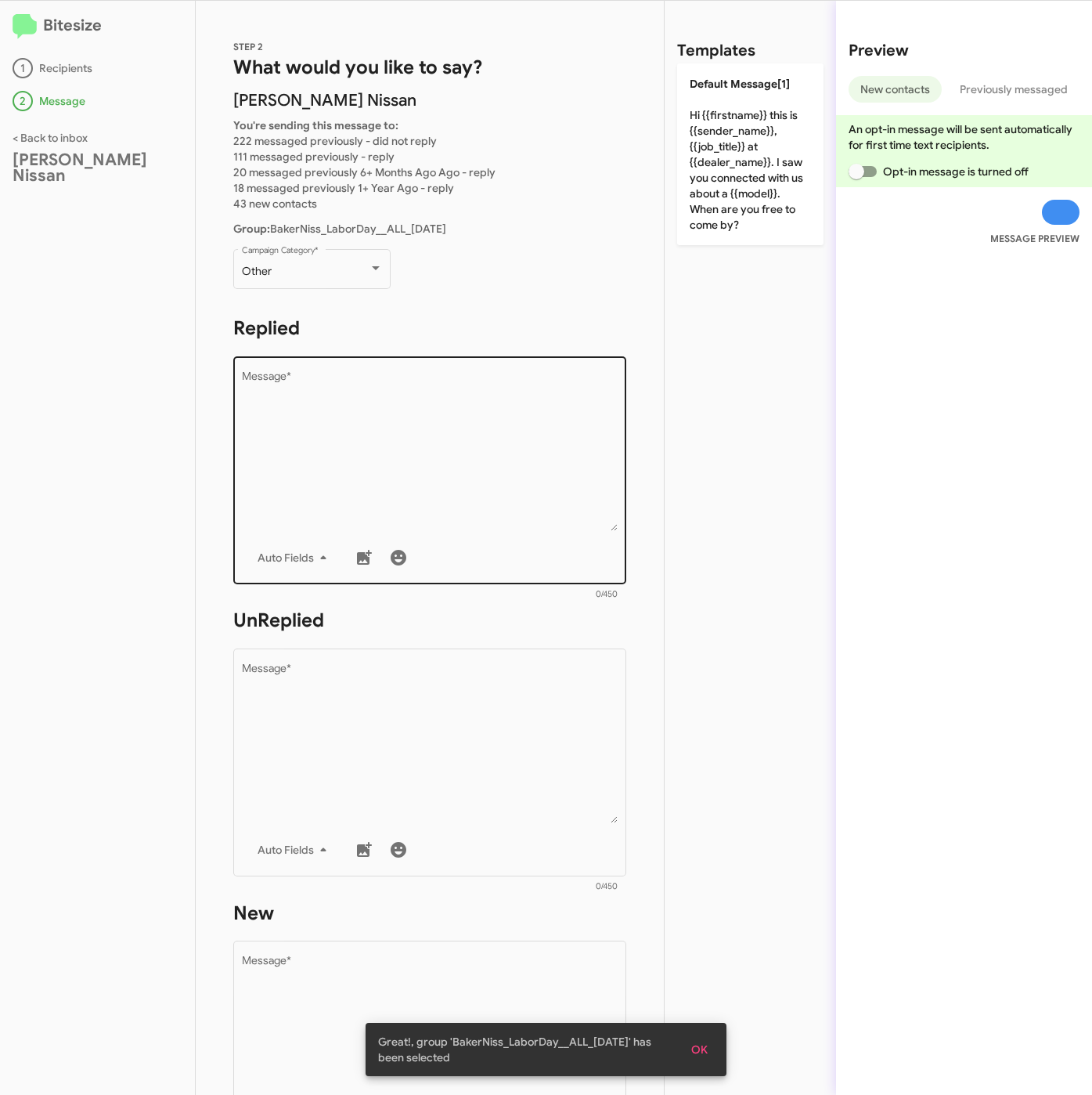
click at [378, 461] on textarea "Message *" at bounding box center [429, 451] width 377 height 160
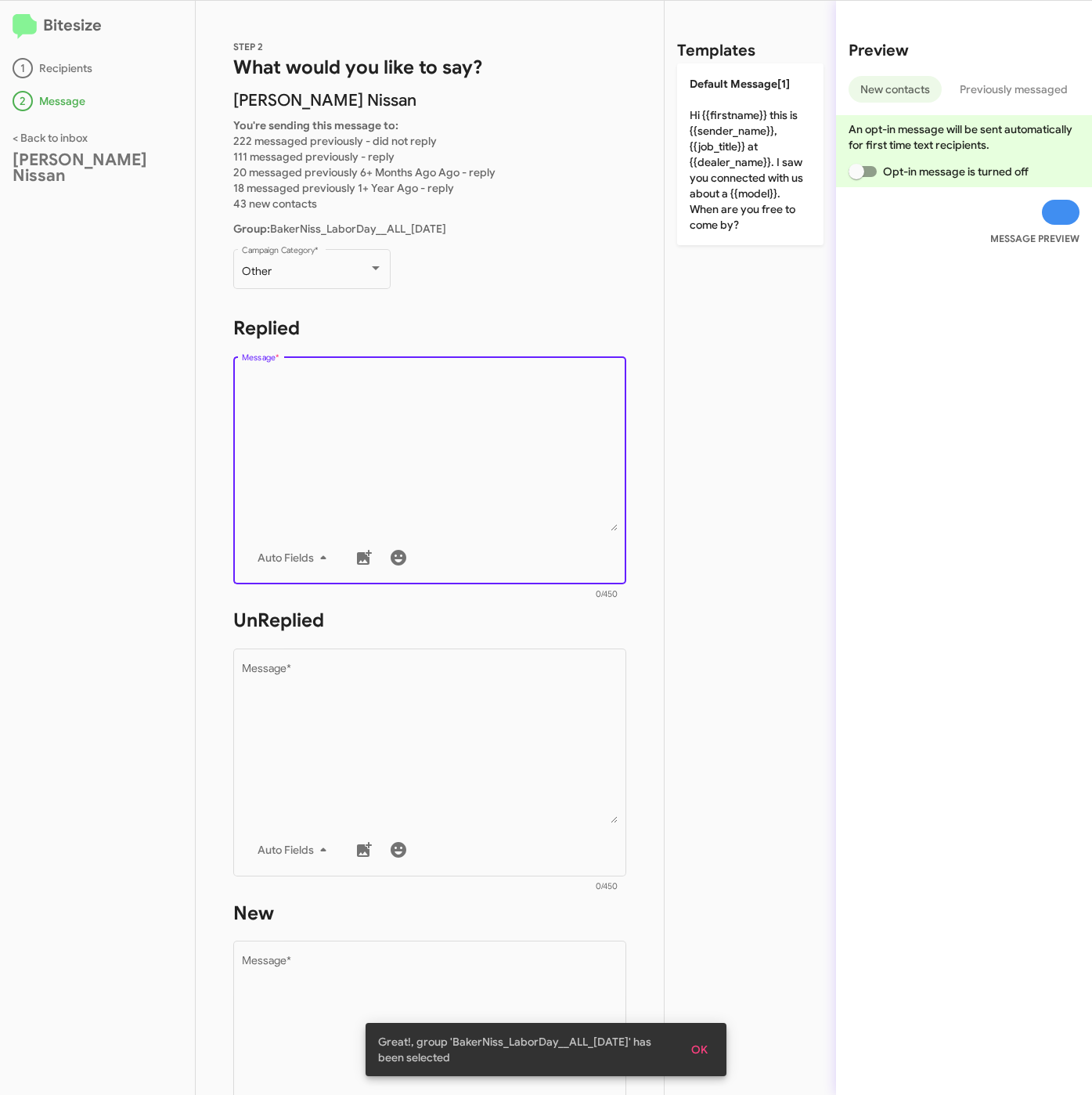
paste textarea ""Hi {{firstname}} it's {{sender_name}} at {{dealer_name}}. Excited to kick off …"
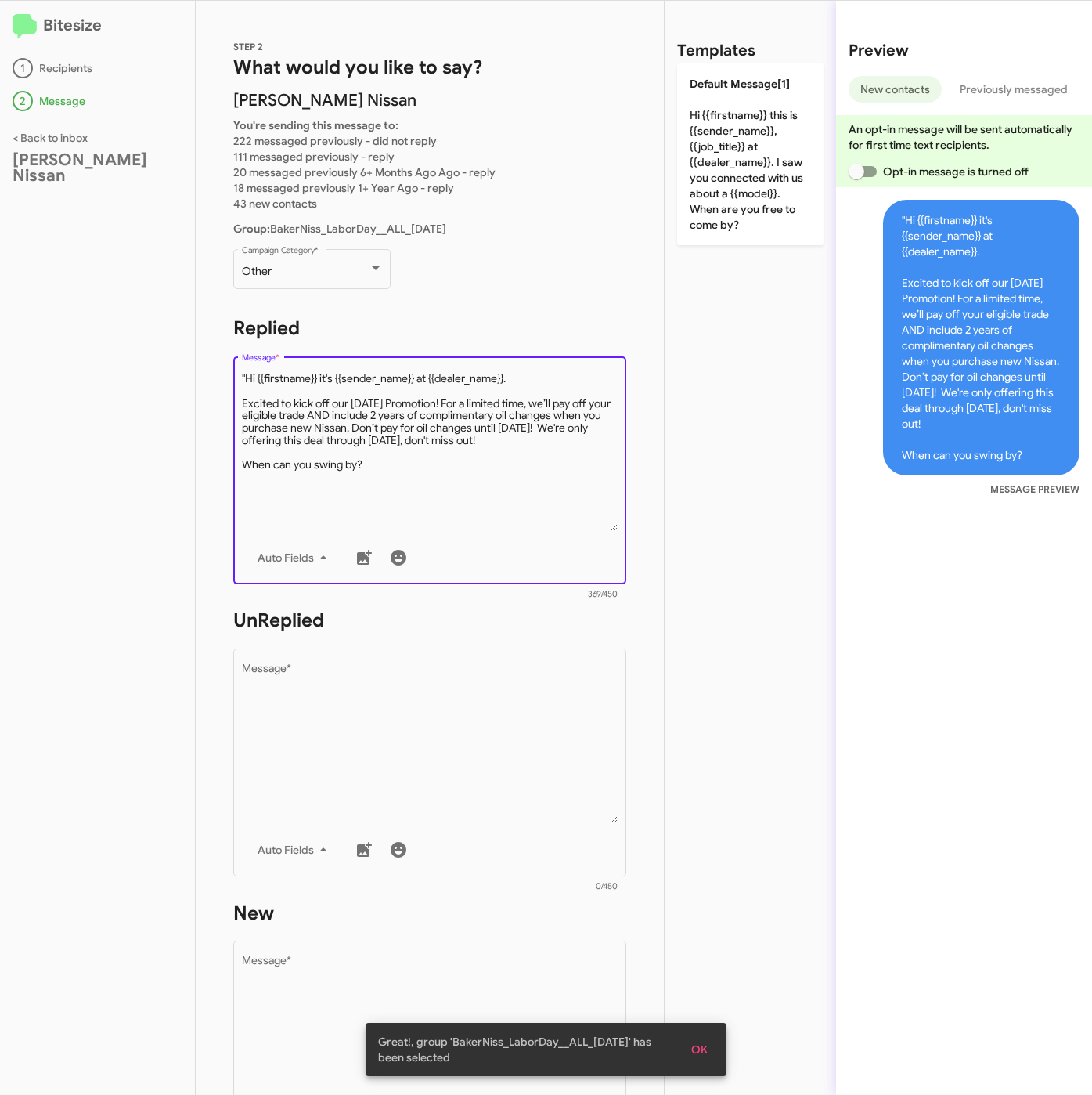
click at [244, 380] on textarea "Message *" at bounding box center [429, 451] width 377 height 160
type textarea "Hi {{firstname}} it's {{sender_name}} at {{dealer_name}}. Excited to kick off o…"
click at [315, 271] on div "Other" at bounding box center [304, 271] width 127 height 13
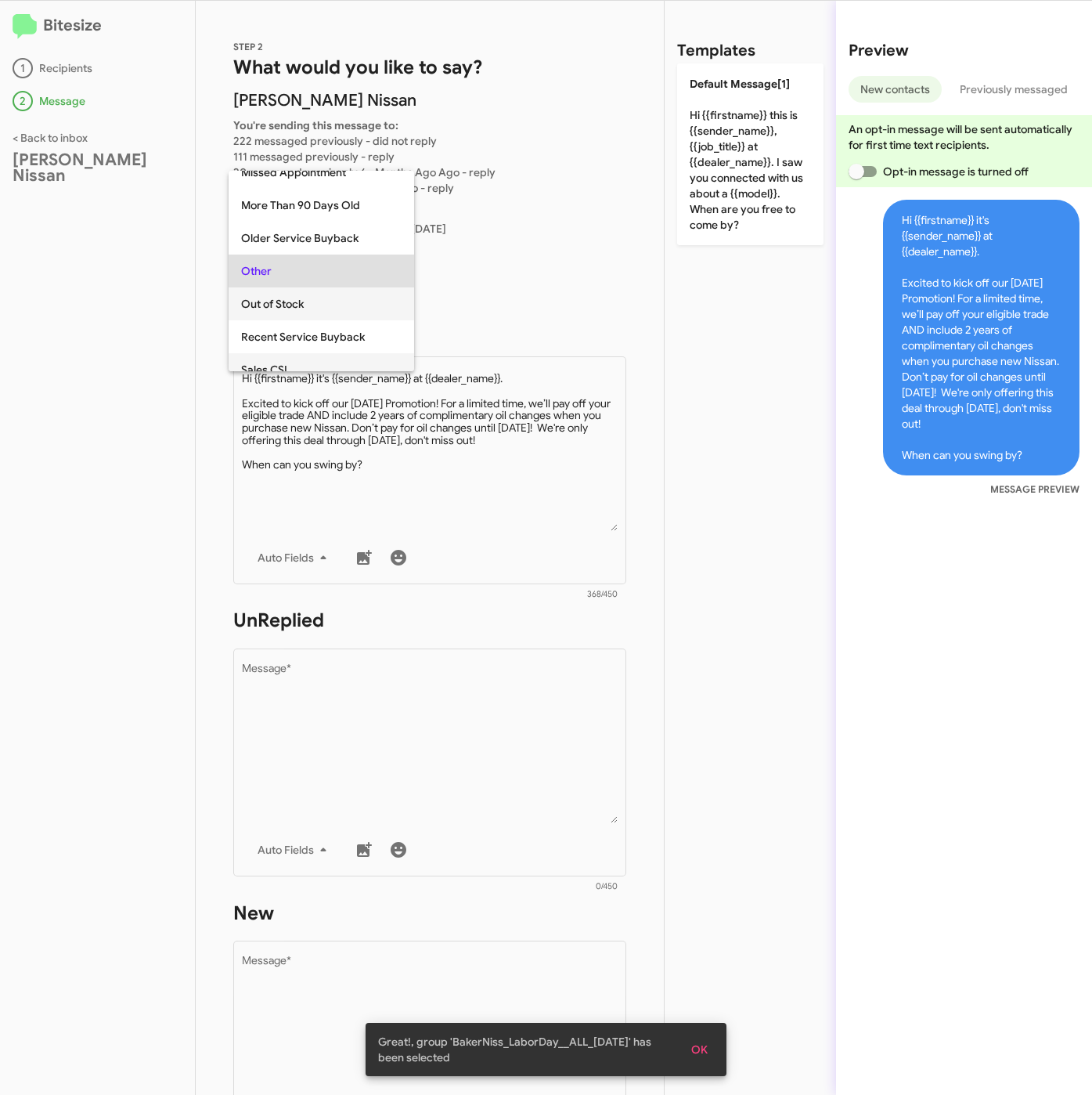
scroll to position [358, 0]
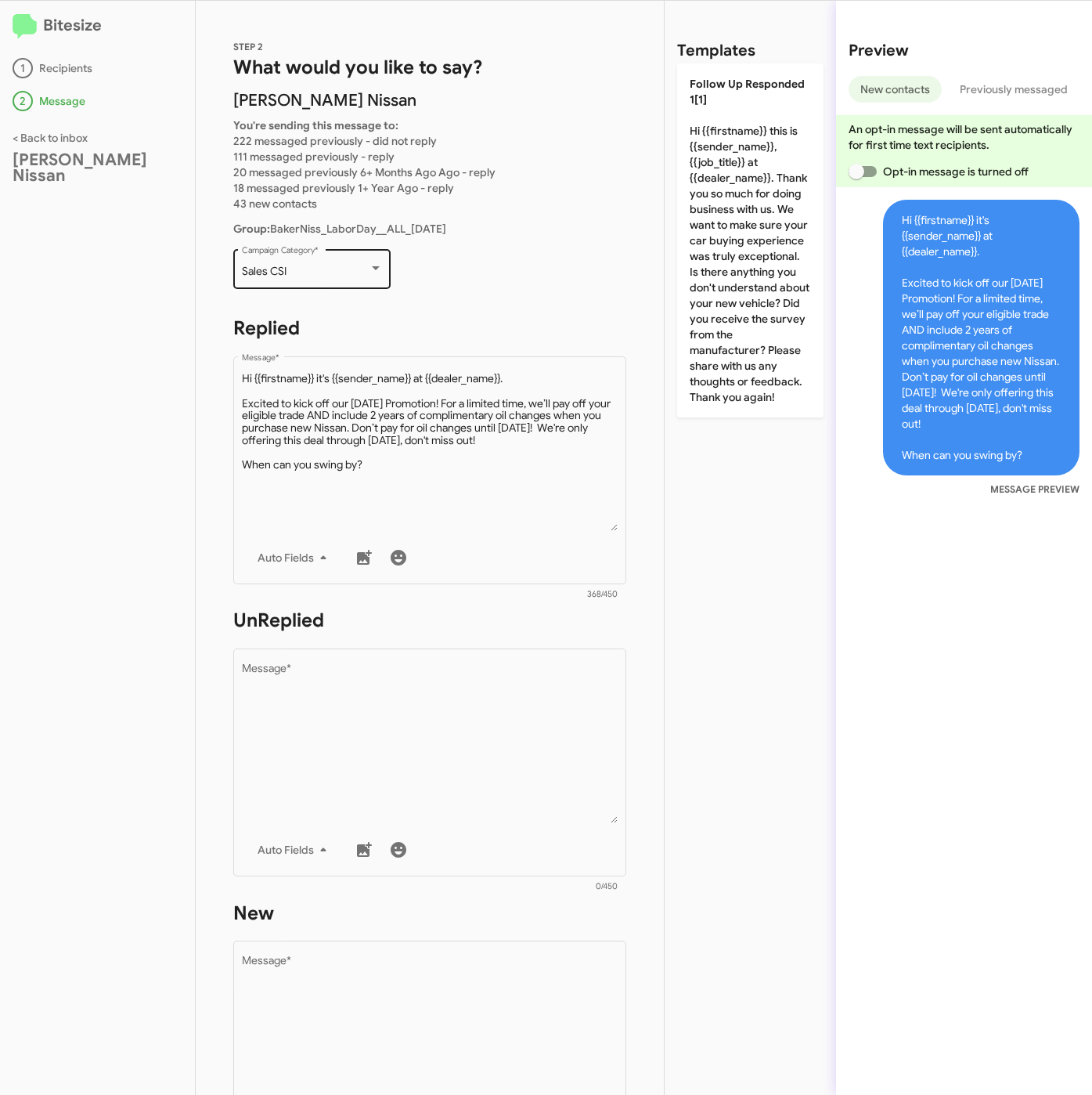
click at [316, 280] on div "Sales CSI Campaign Category *" at bounding box center [312, 267] width 141 height 43
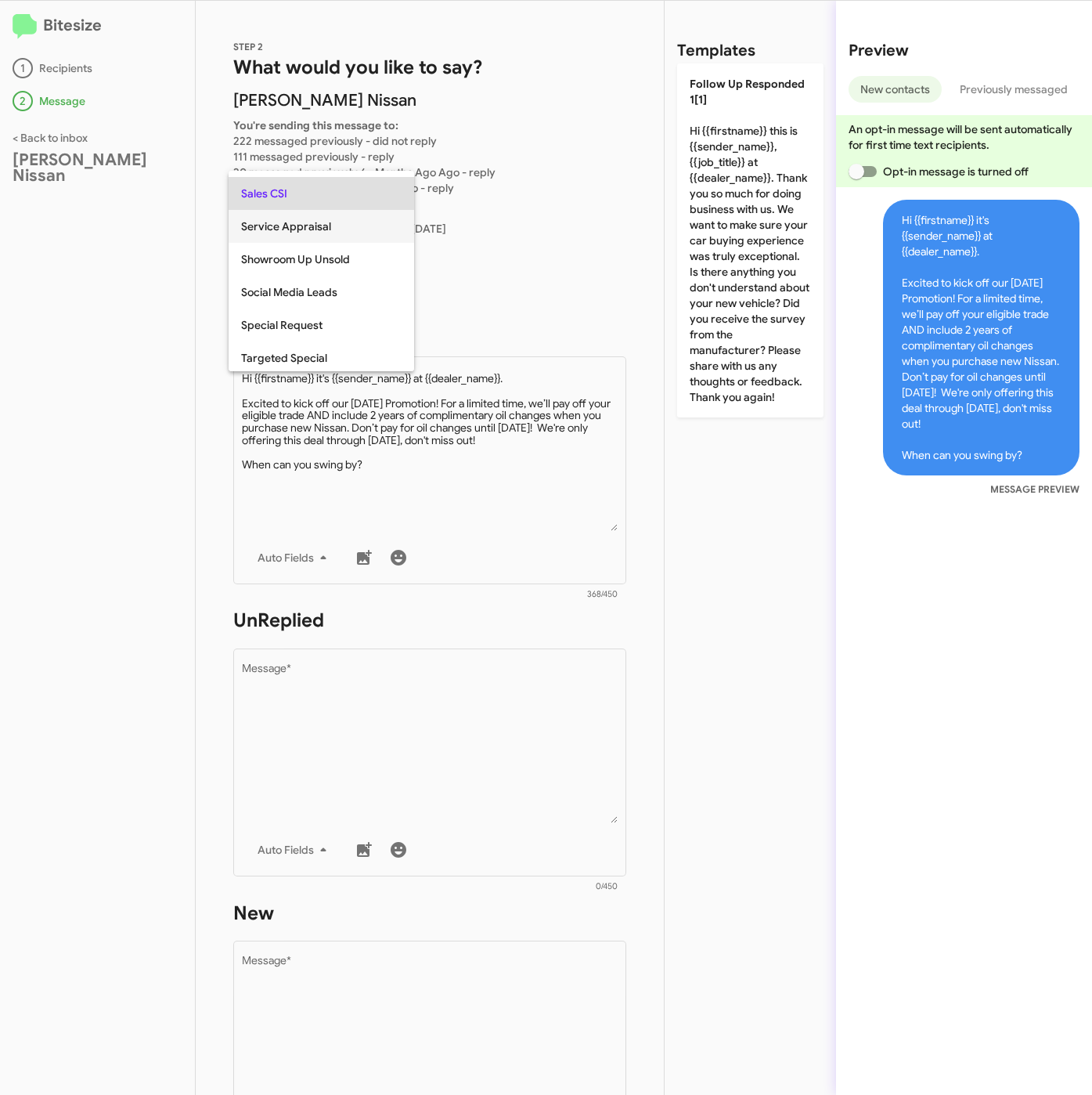
scroll to position [560, 0]
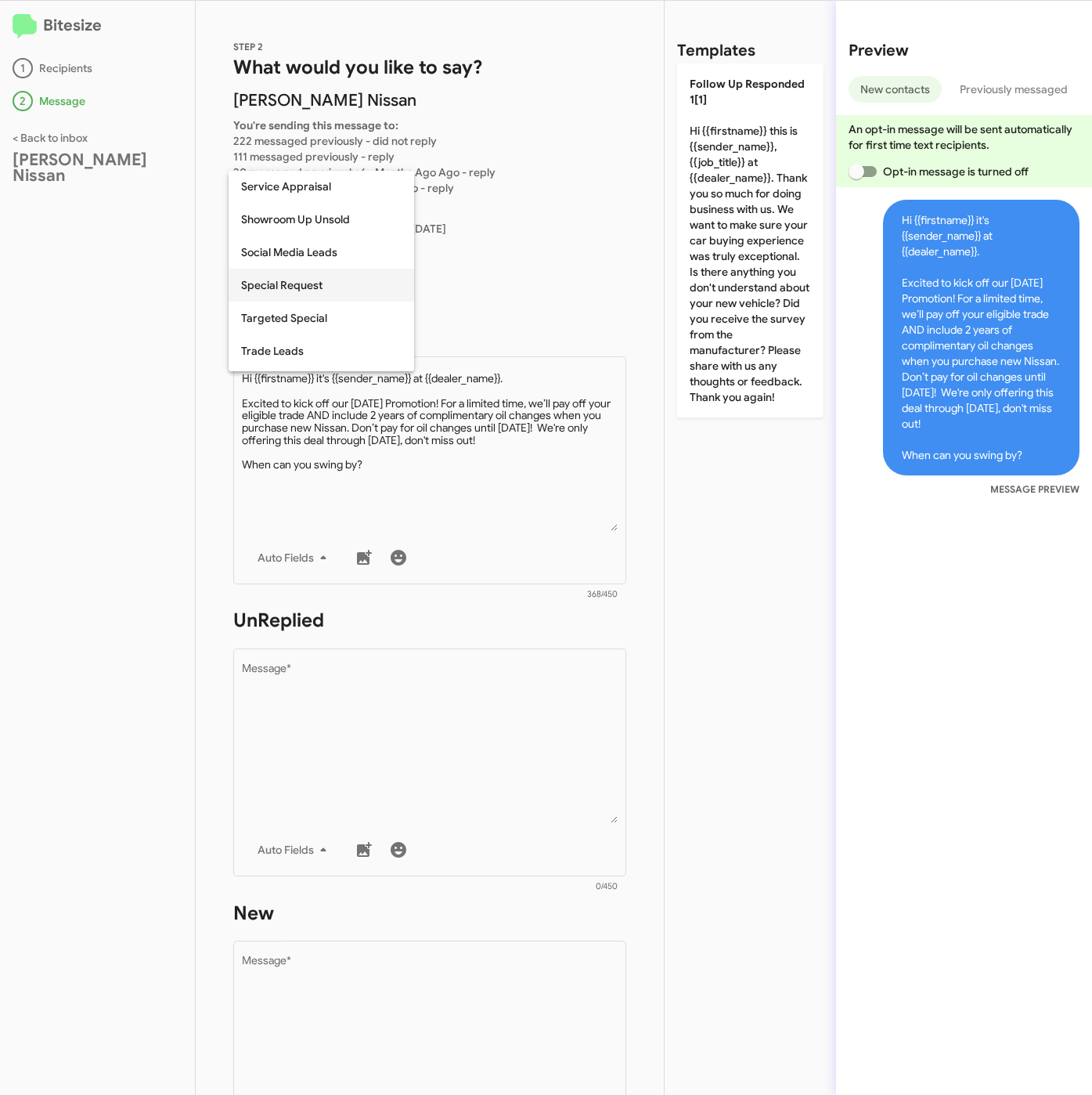
click at [317, 284] on span "Special Request" at bounding box center [321, 285] width 161 height 33
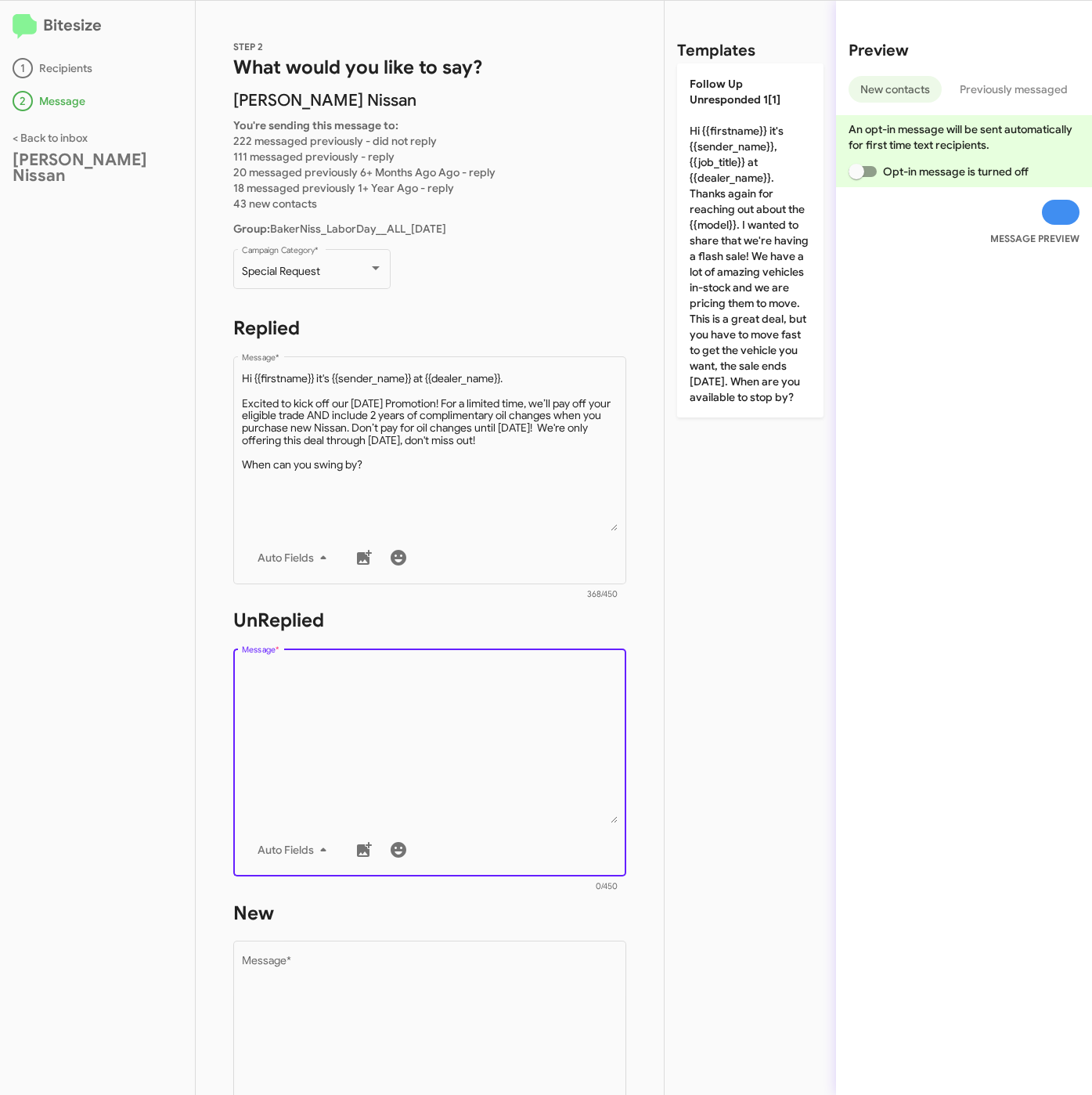
click at [360, 756] on textarea "Message *" at bounding box center [429, 744] width 377 height 160
paste textarea ""Hi {{firstname}} it's {{sender_name}}, {{job_title}} at {{dealer_name}}. Thank…"
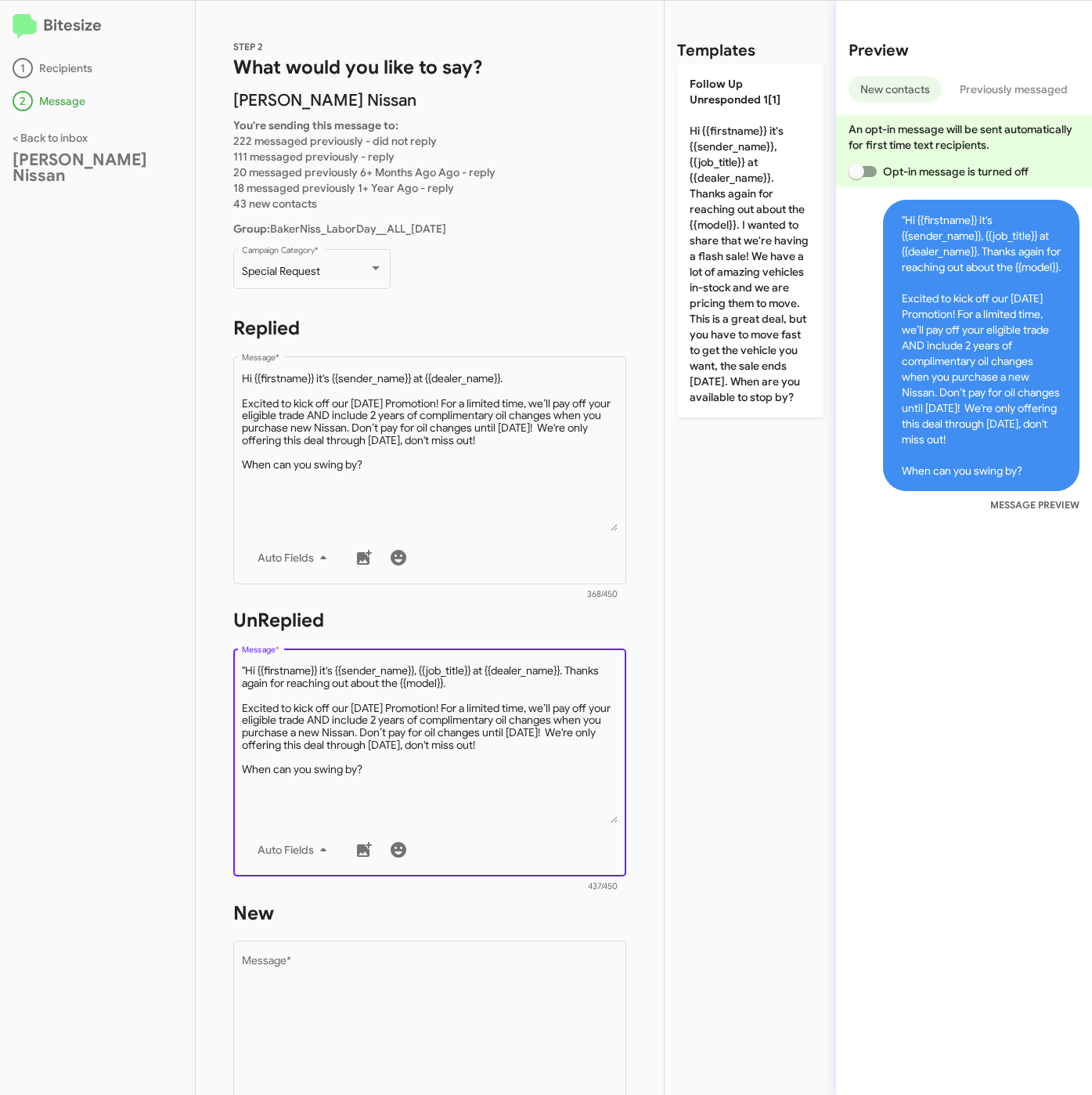
click at [249, 673] on textarea "Message *" at bounding box center [429, 744] width 377 height 160
click at [245, 670] on textarea "Message *" at bounding box center [429, 744] width 377 height 160
type textarea "Hi {{firstname}} it's {{sender_name}}, {{job_title}} at {{dealer_name}}. Thanks…"
click at [374, 989] on textarea "Message *" at bounding box center [429, 1036] width 377 height 160
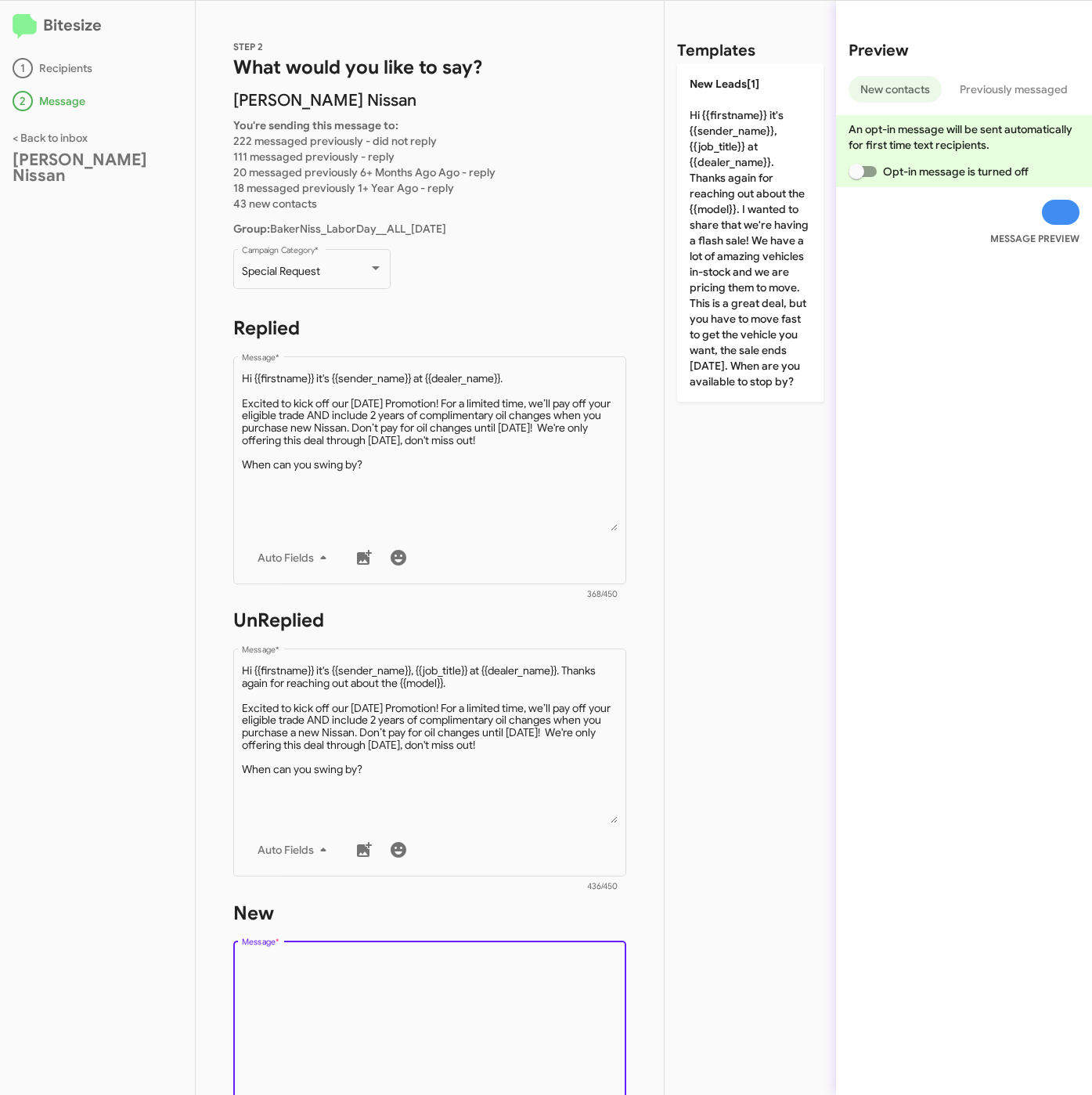
paste textarea ""Hi {{firstname}} it's {{sender_name}}, {{job_title}} at {{dealer_name}}. Thank…"
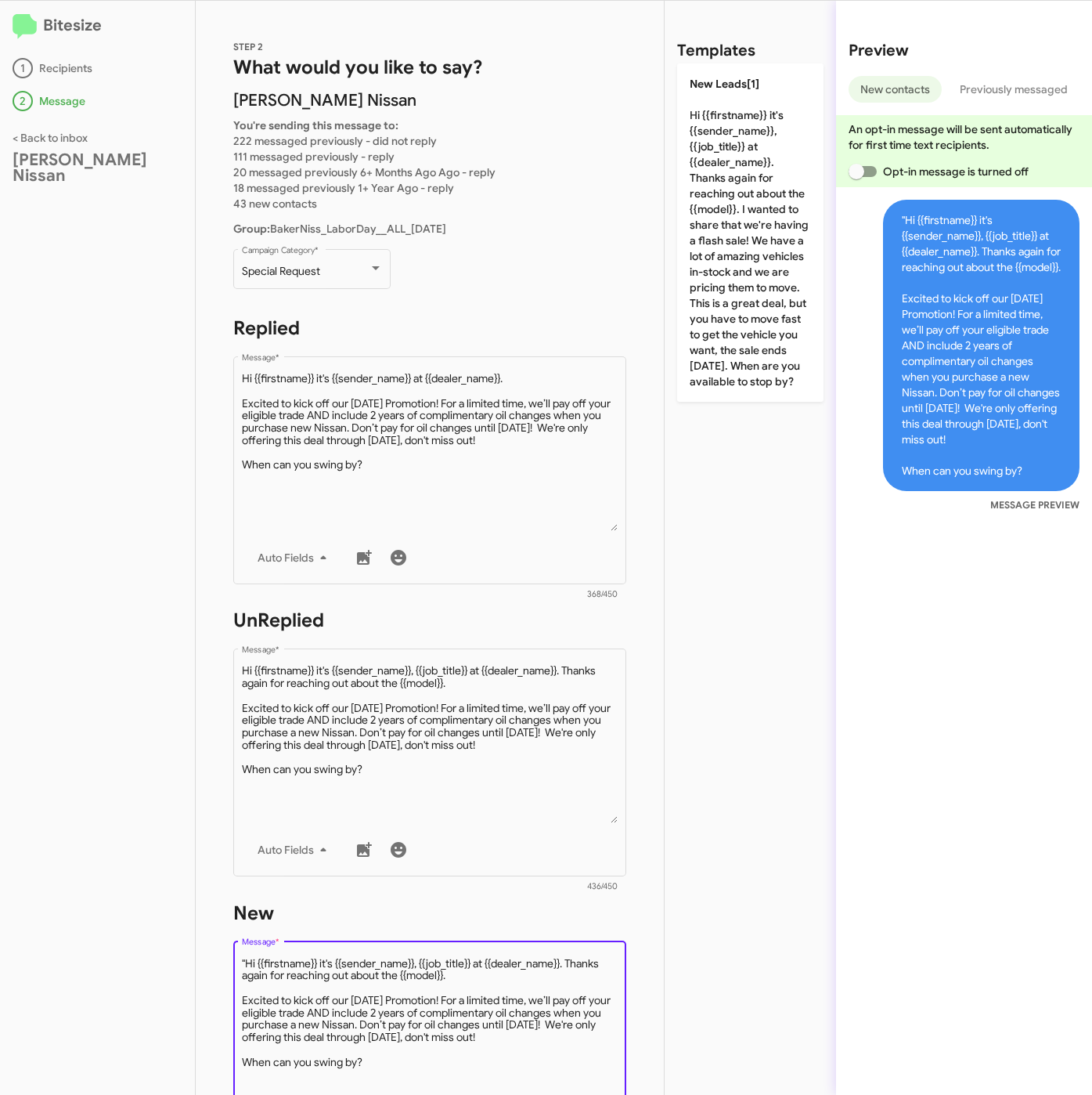
click at [245, 964] on textarea "Message *" at bounding box center [429, 1036] width 377 height 160
type textarea "Hi {{firstname}} it's {{sender_name}}, {{job_title}} at {{dealer_name}}. Thanks…"
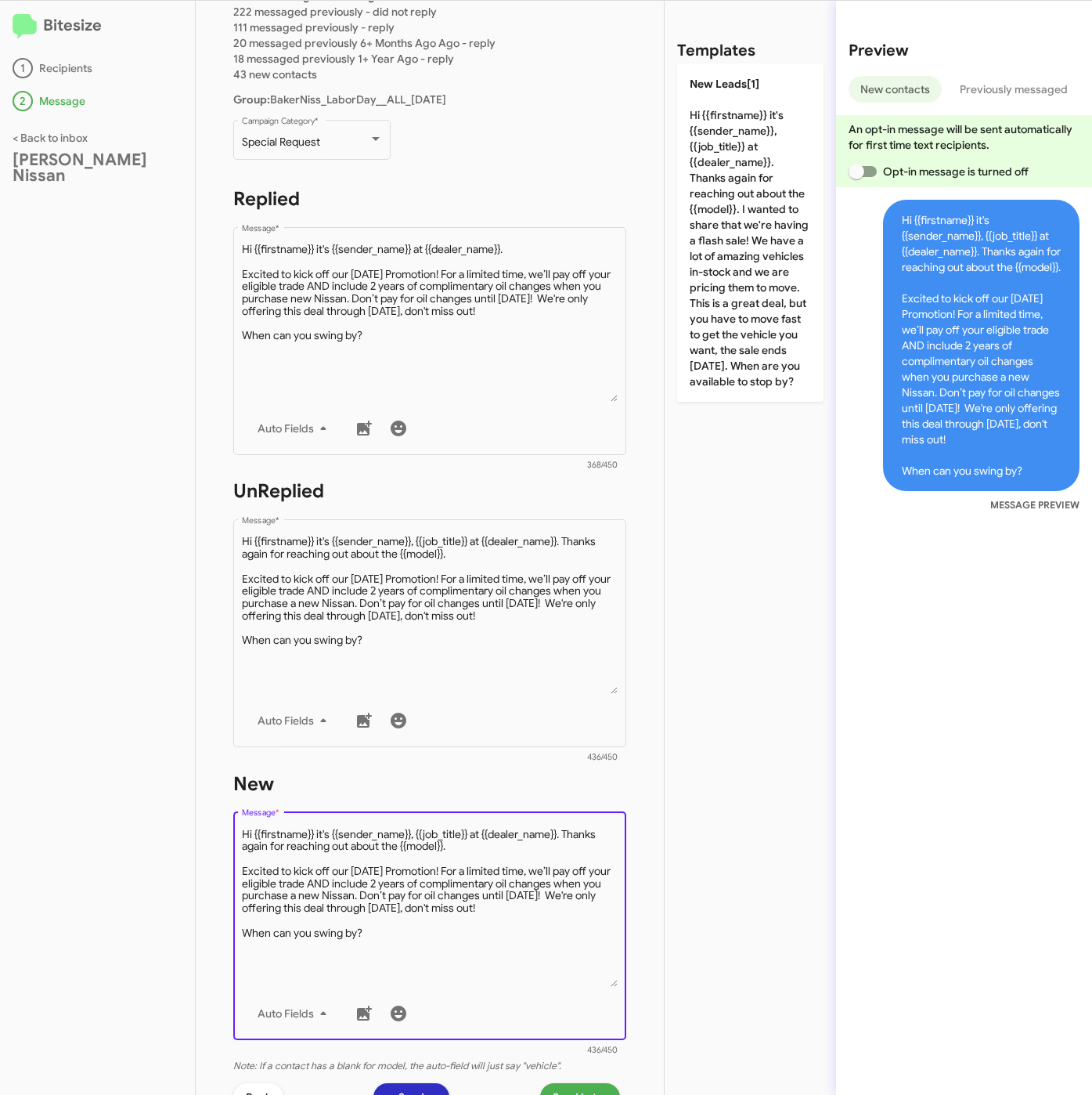
scroll to position [368, 0]
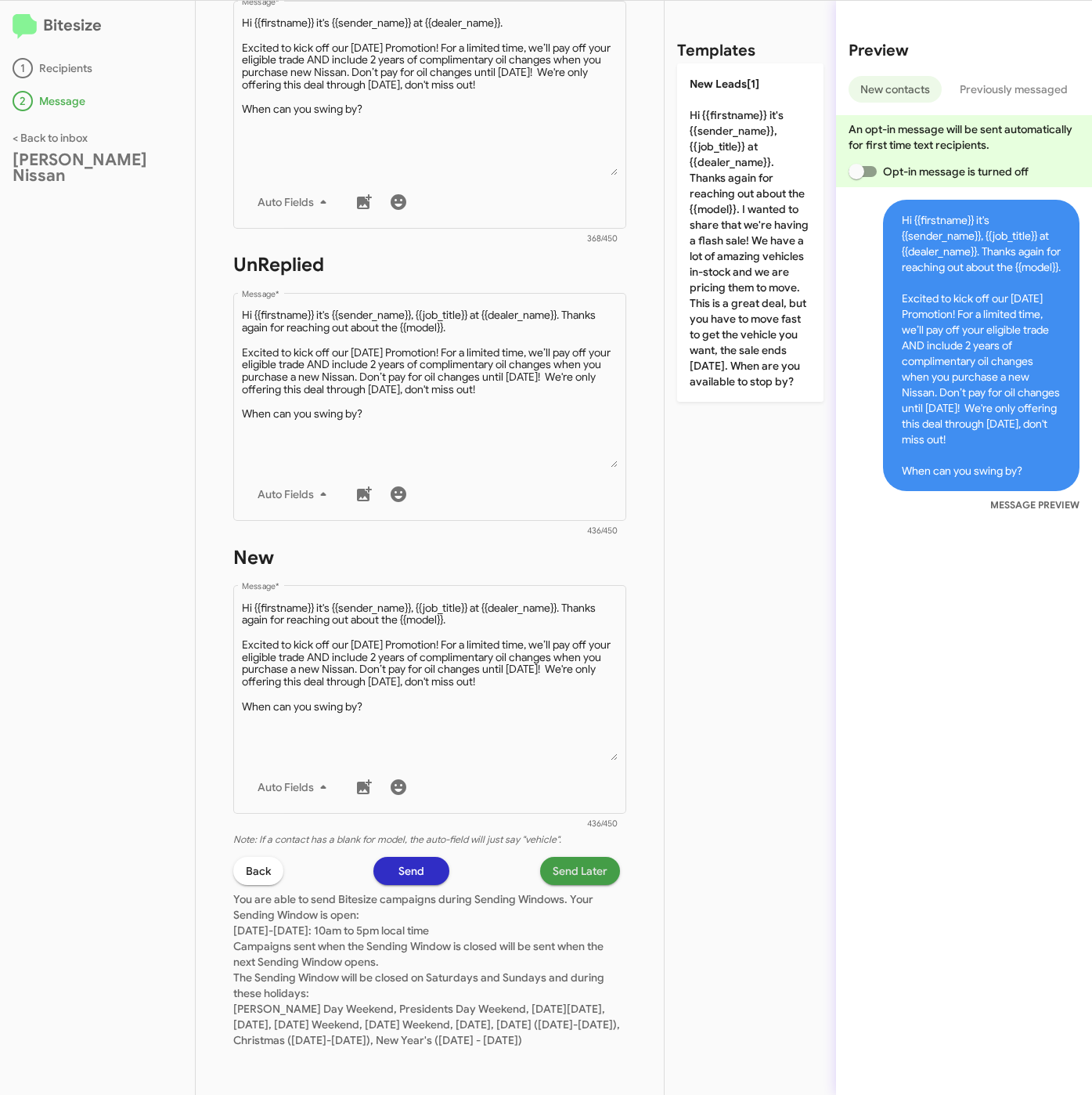
click at [566, 857] on span "Send Later" at bounding box center [580, 870] width 54 height 28
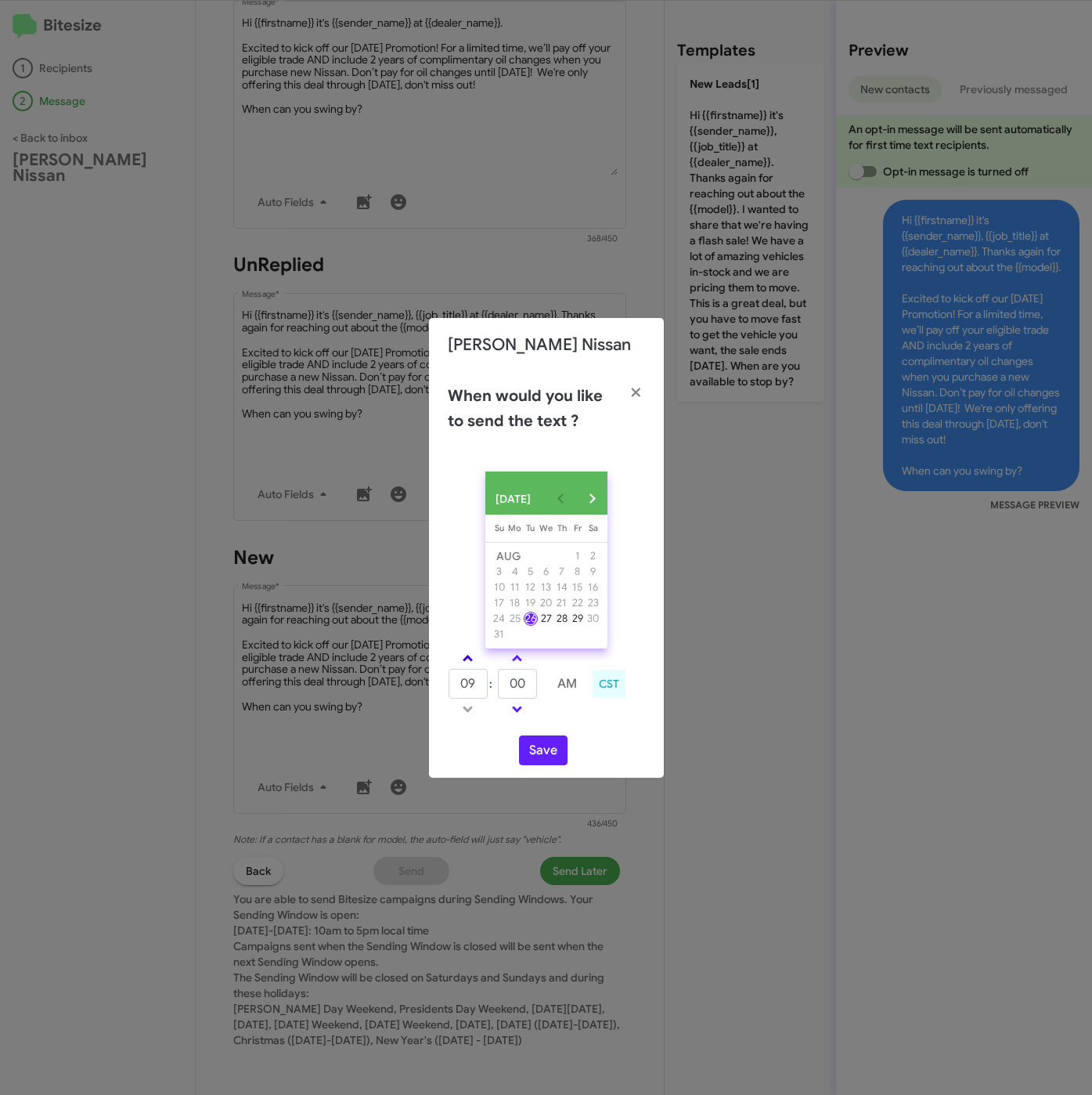
click at [466, 664] on span at bounding box center [468, 659] width 10 height 10
type input "10"
drag, startPoint x: 520, startPoint y: 693, endPoint x: 501, endPoint y: 693, distance: 19.0
click at [501, 693] on input "00" at bounding box center [517, 683] width 39 height 30
type input "30"
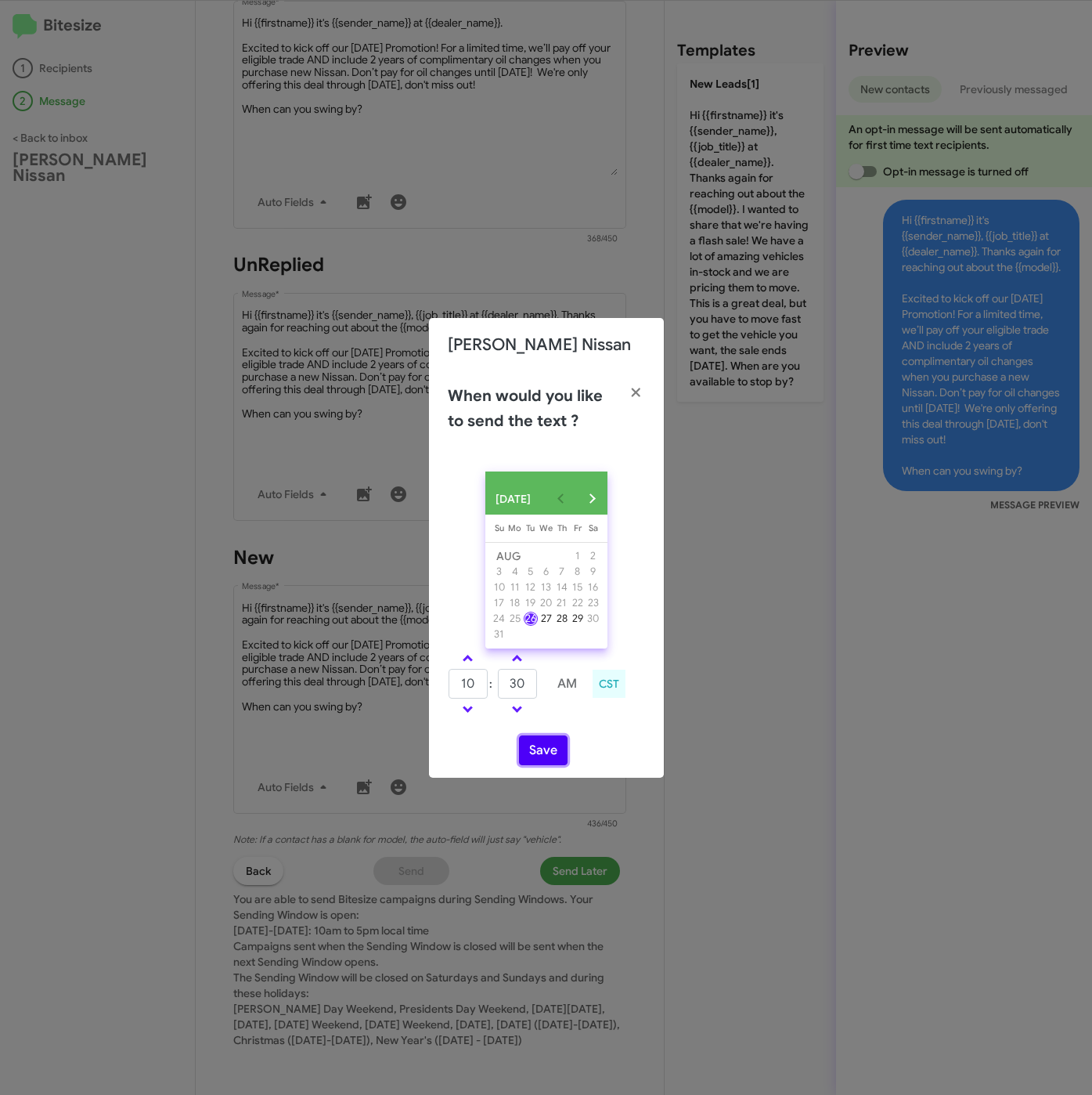
click at [540, 764] on button "Save" at bounding box center [543, 750] width 48 height 30
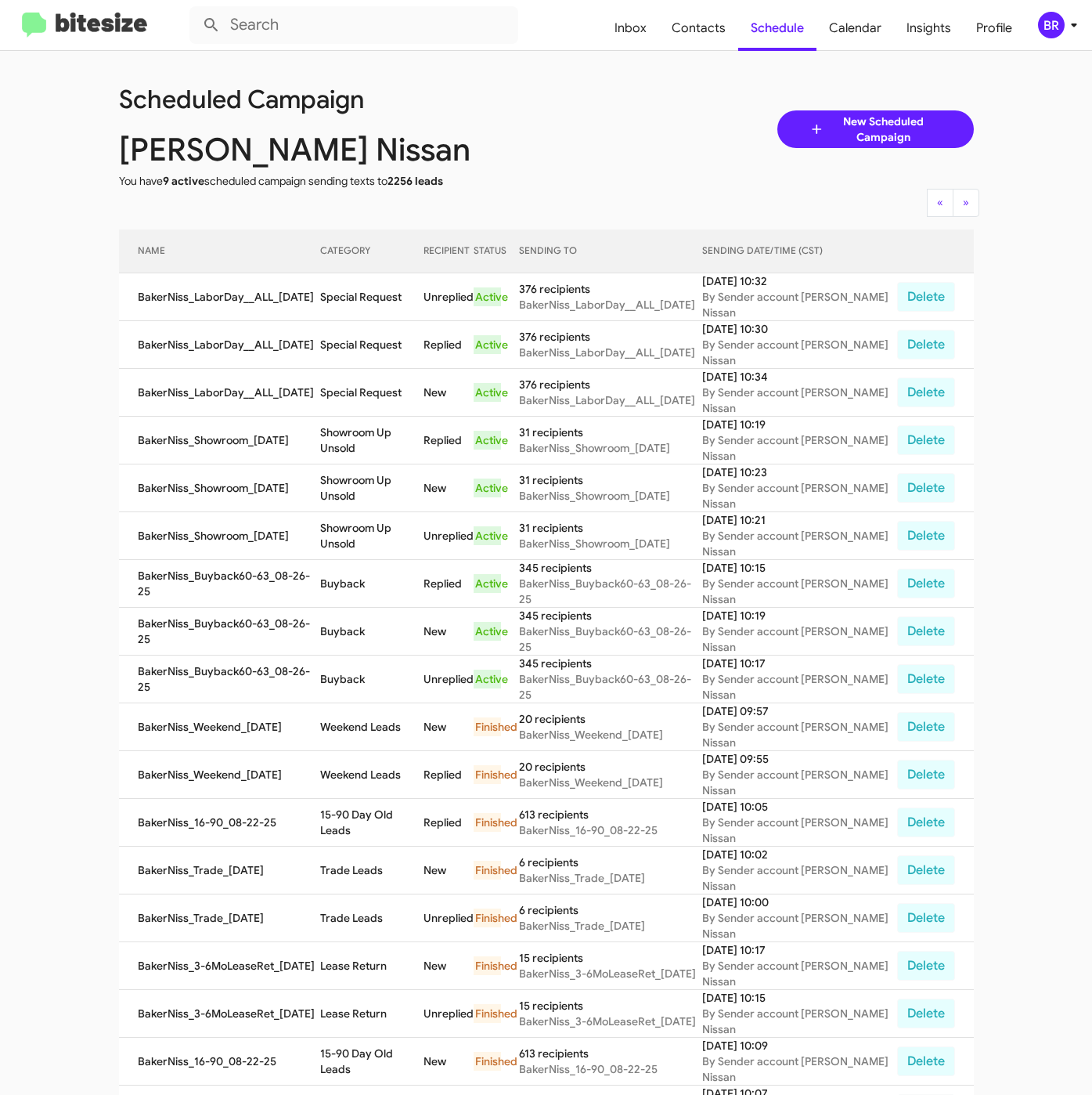
click at [1064, 14] on span "BR" at bounding box center [1060, 25] width 47 height 26
